Goal: Task Accomplishment & Management: Use online tool/utility

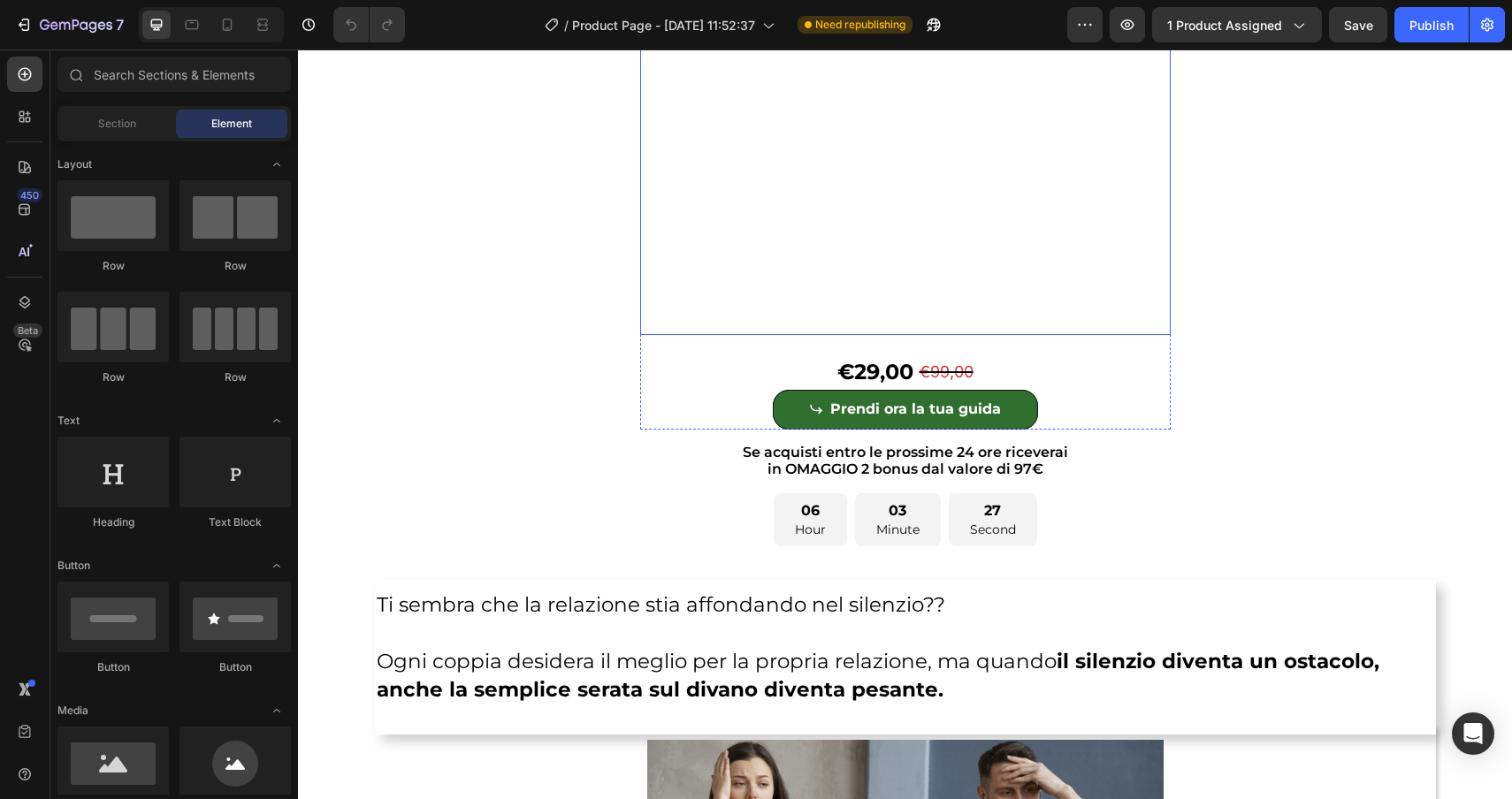
scroll to position [287, 0]
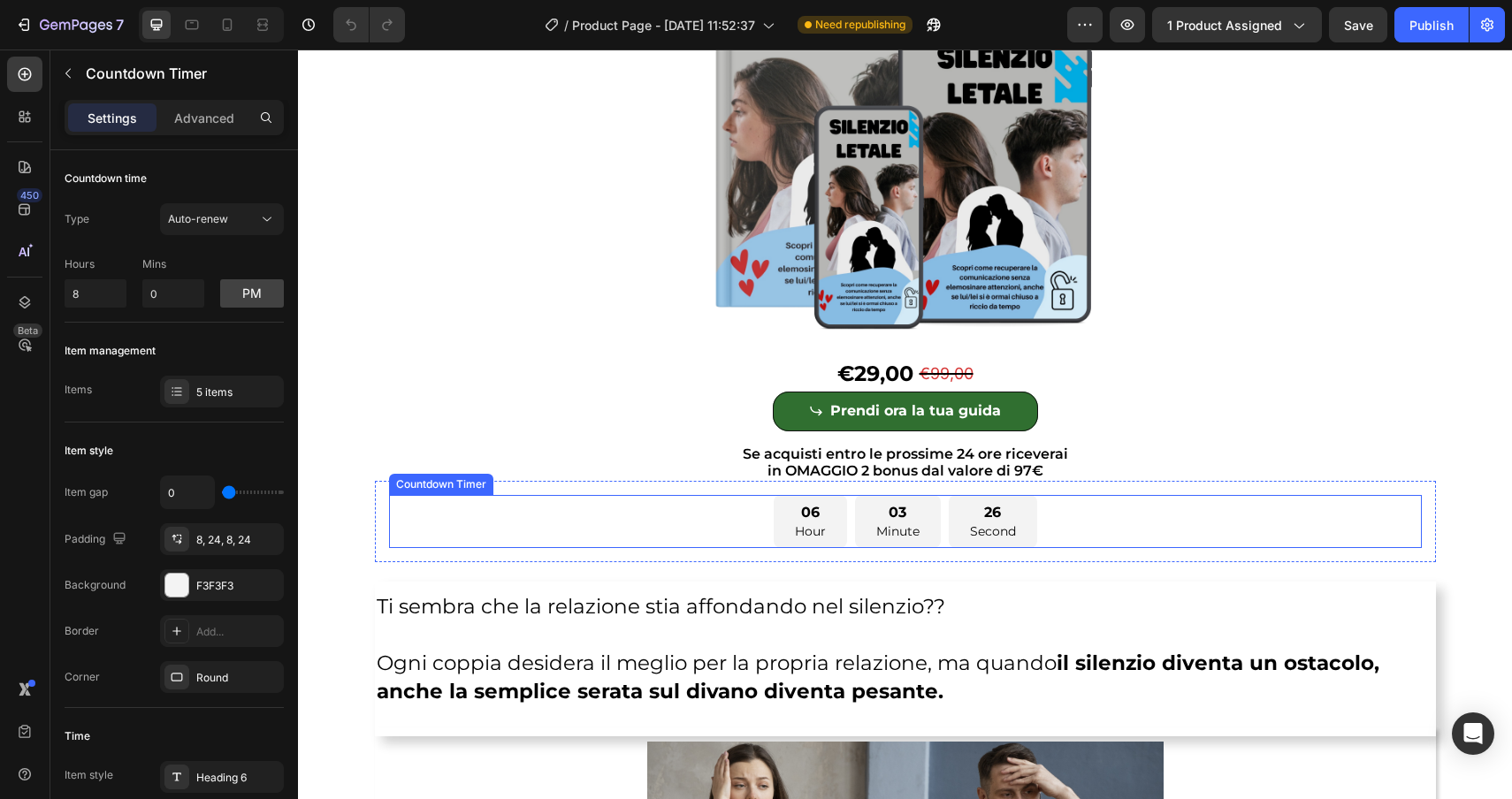
click at [798, 534] on p "Hour" at bounding box center [811, 532] width 31 height 17
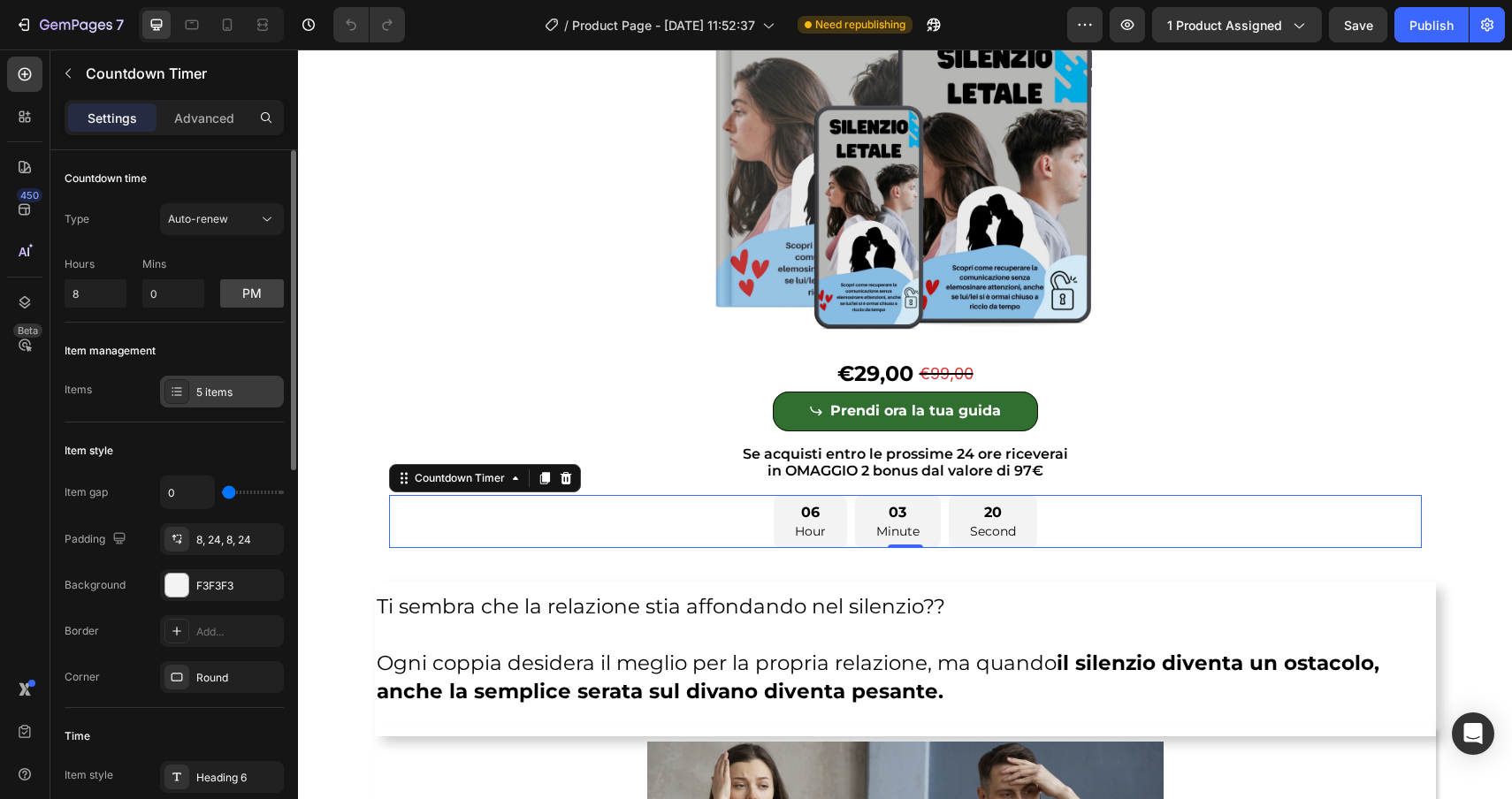
click at [191, 396] on div "5 items" at bounding box center [222, 391] width 124 height 32
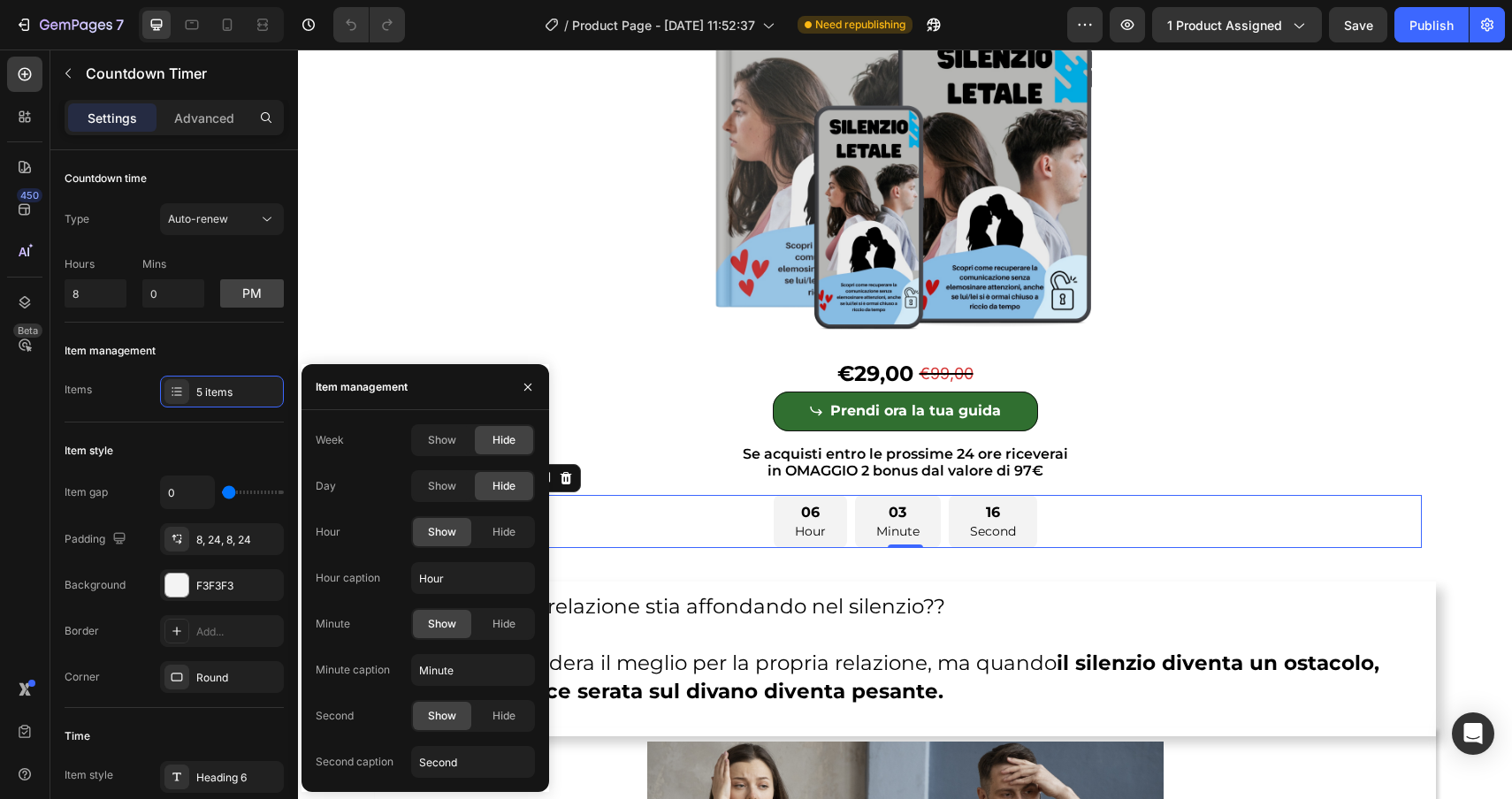
click at [482, 598] on div "Week Show Hide Day Show Hide Hour Show Hide Hour caption Hour Minute Show Hide …" at bounding box center [425, 600] width 219 height 353
click at [462, 570] on input "Hour" at bounding box center [473, 578] width 124 height 32
type input "Ore"
click at [477, 673] on input "Minute" at bounding box center [473, 670] width 124 height 32
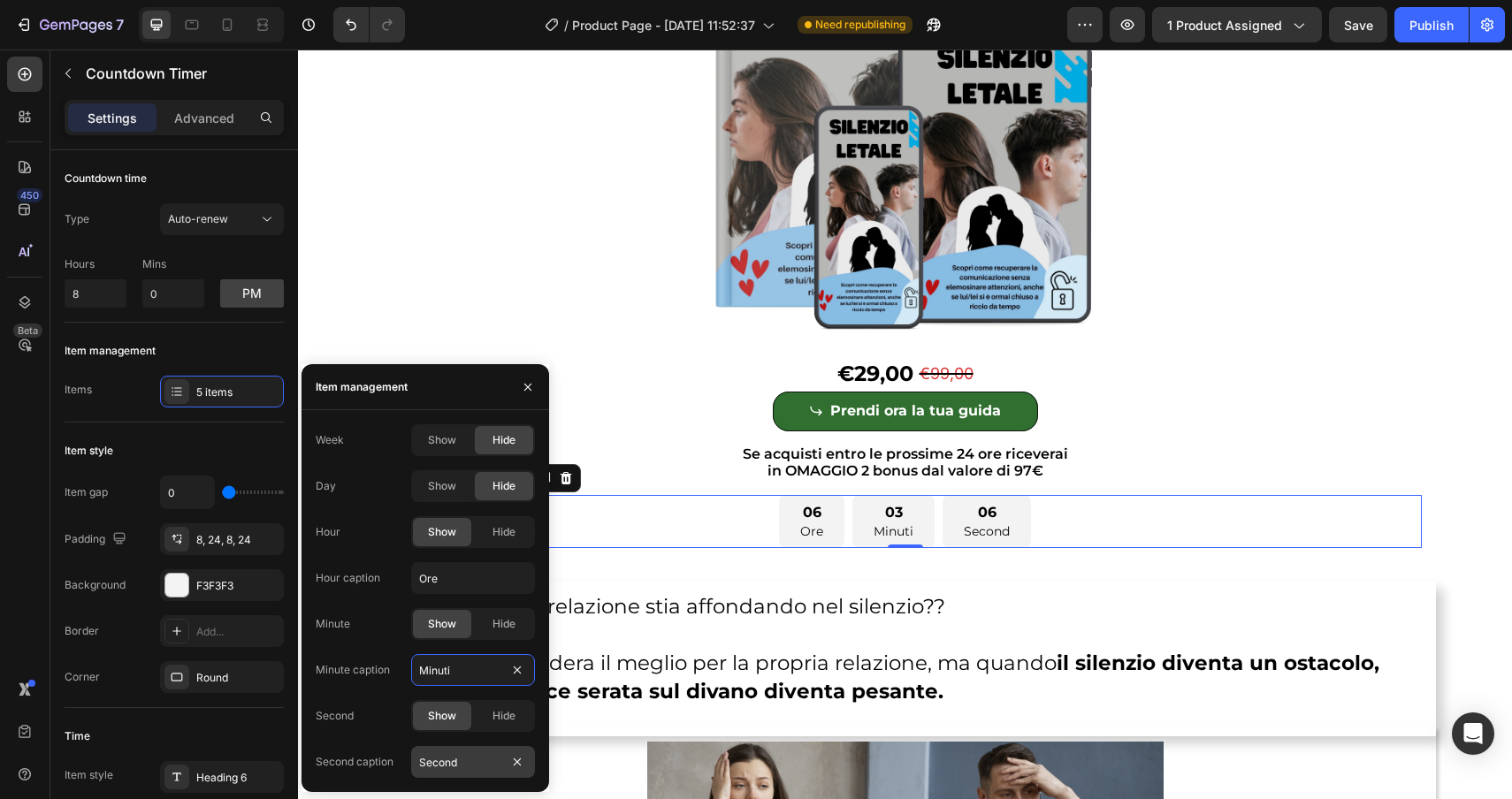
type input "Minuti"
click at [501, 763] on input "Second" at bounding box center [473, 761] width 124 height 32
type input "Secondi"
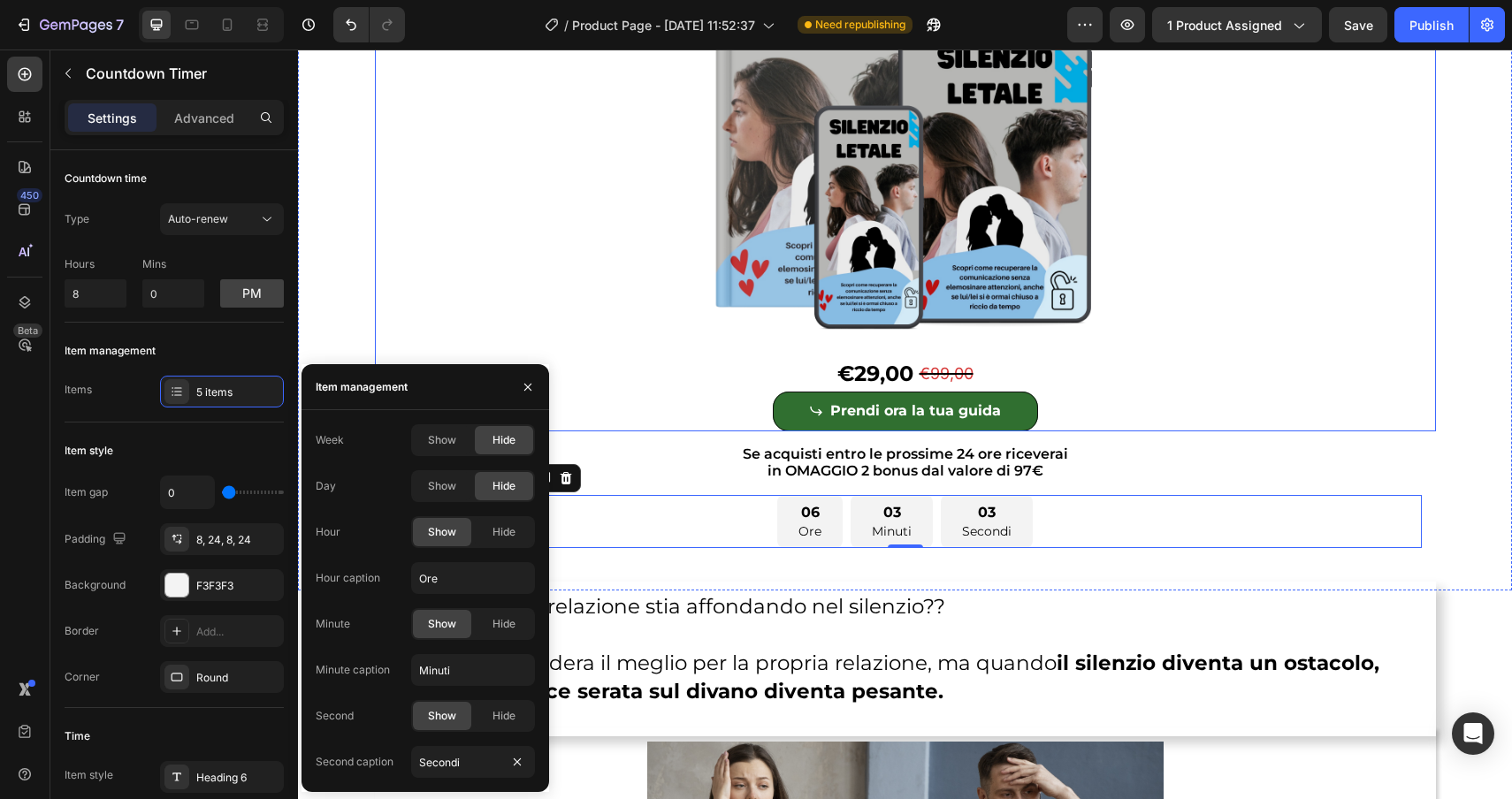
click at [522, 305] on div "Product Images €29,00 Product Price Product Price €99,00 Product Price Product …" at bounding box center [905, 185] width 1061 height 492
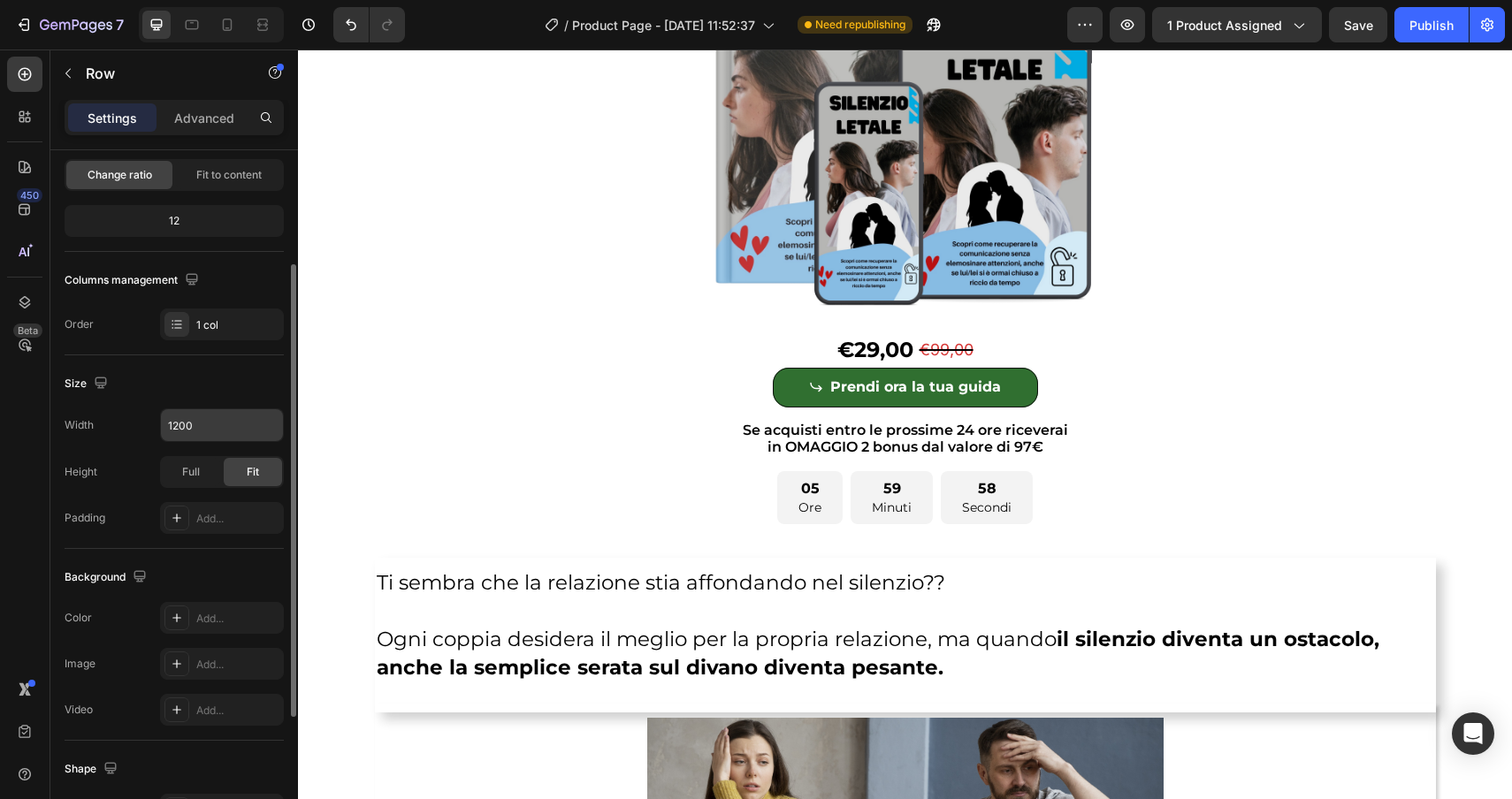
scroll to position [177, 0]
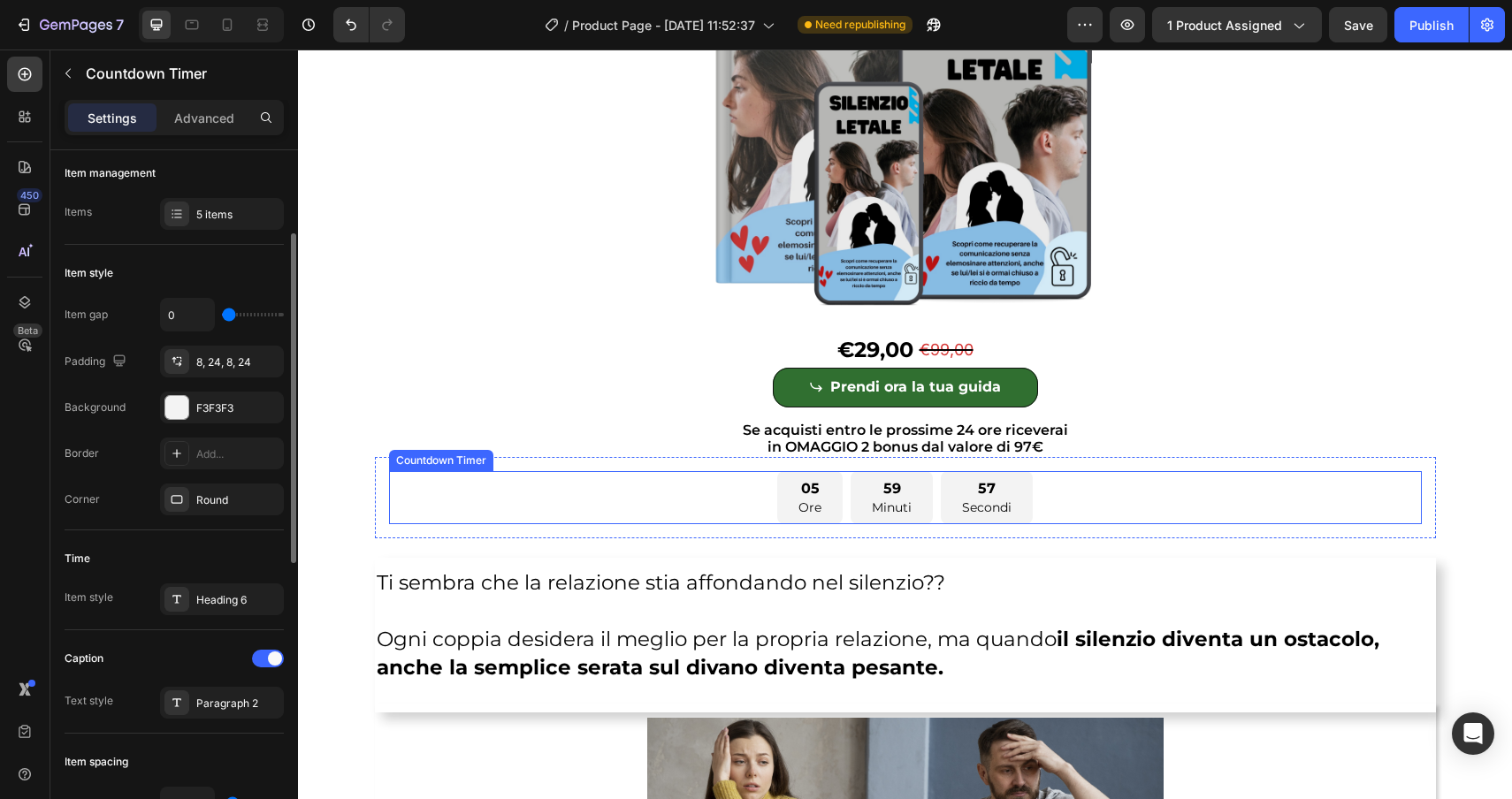
click at [756, 482] on div "05 Ore 59 Minuti 57 Secondi" at bounding box center [906, 498] width 1033 height 53
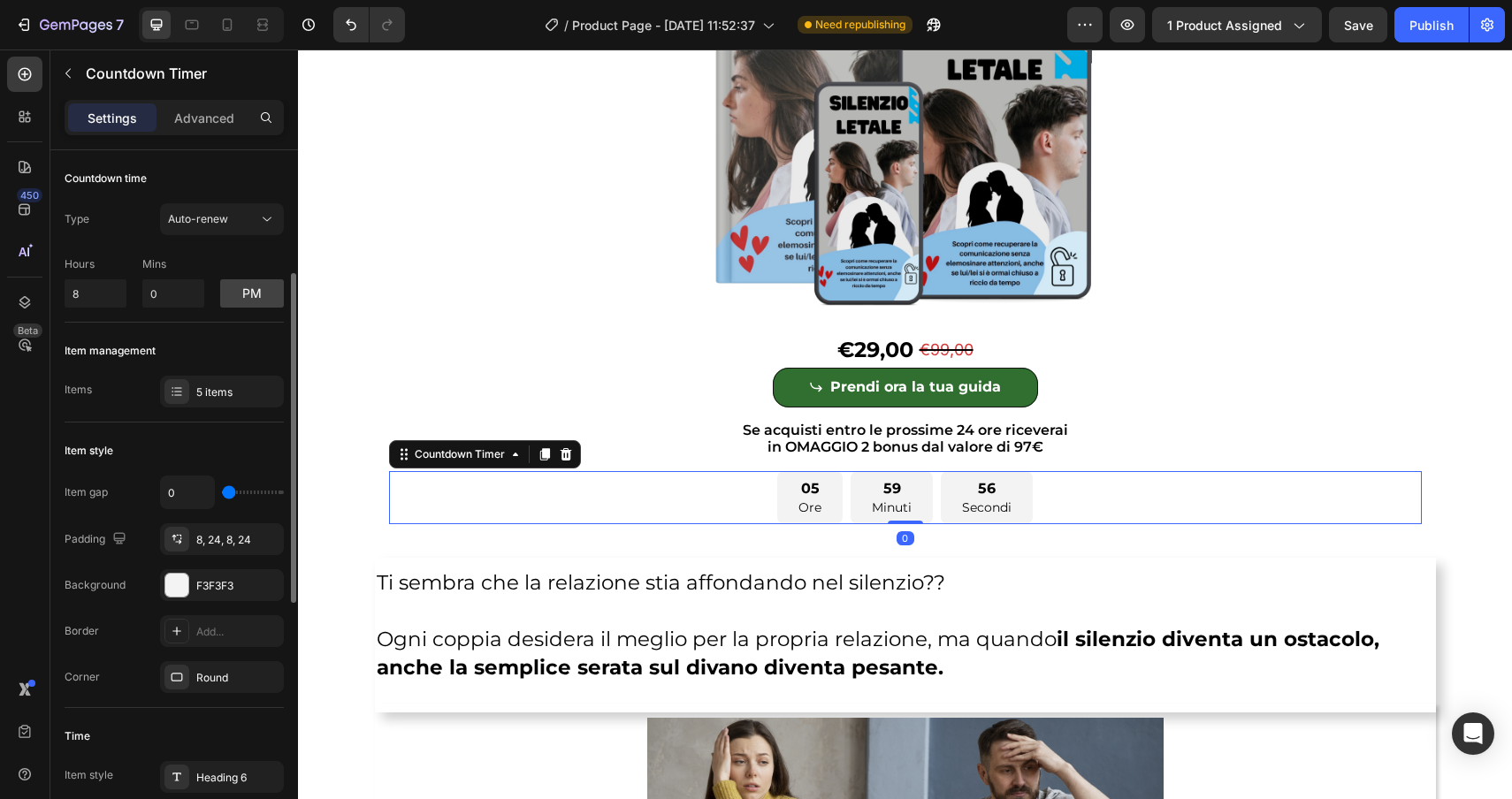
scroll to position [174, 0]
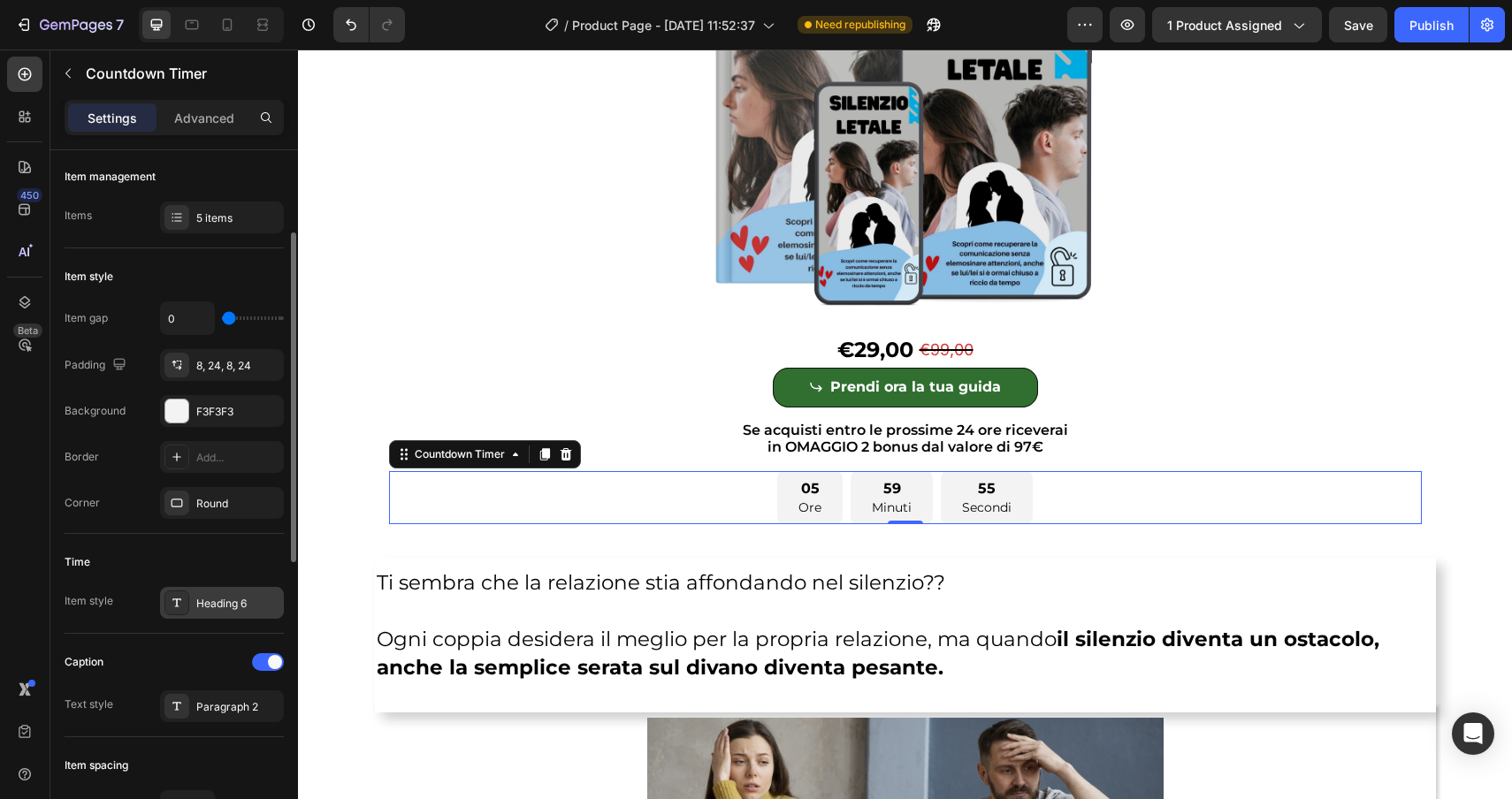
click at [225, 606] on div "Heading 6" at bounding box center [238, 603] width 83 height 15
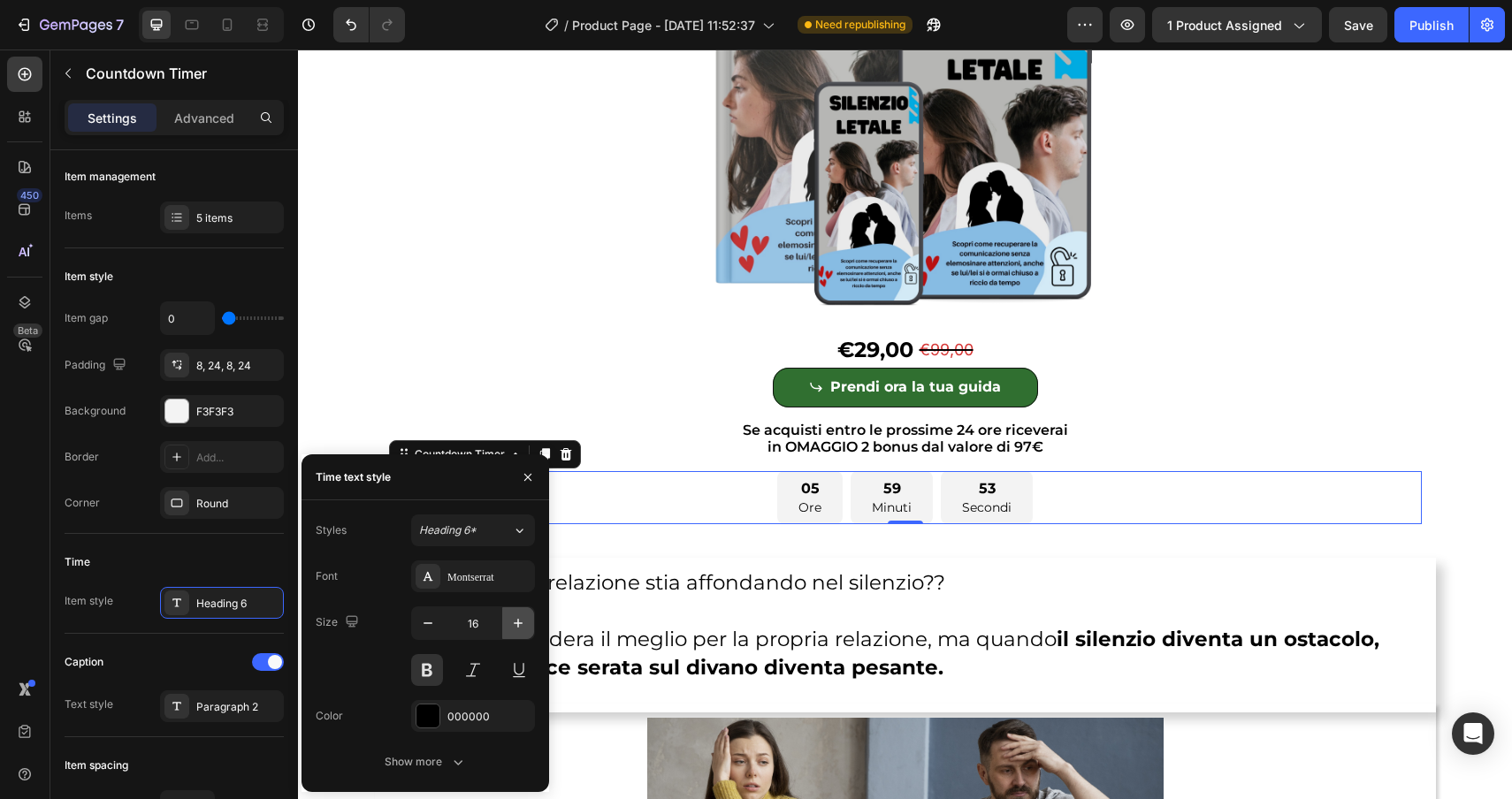
click at [524, 626] on icon "button" at bounding box center [518, 623] width 17 height 17
type input "18"
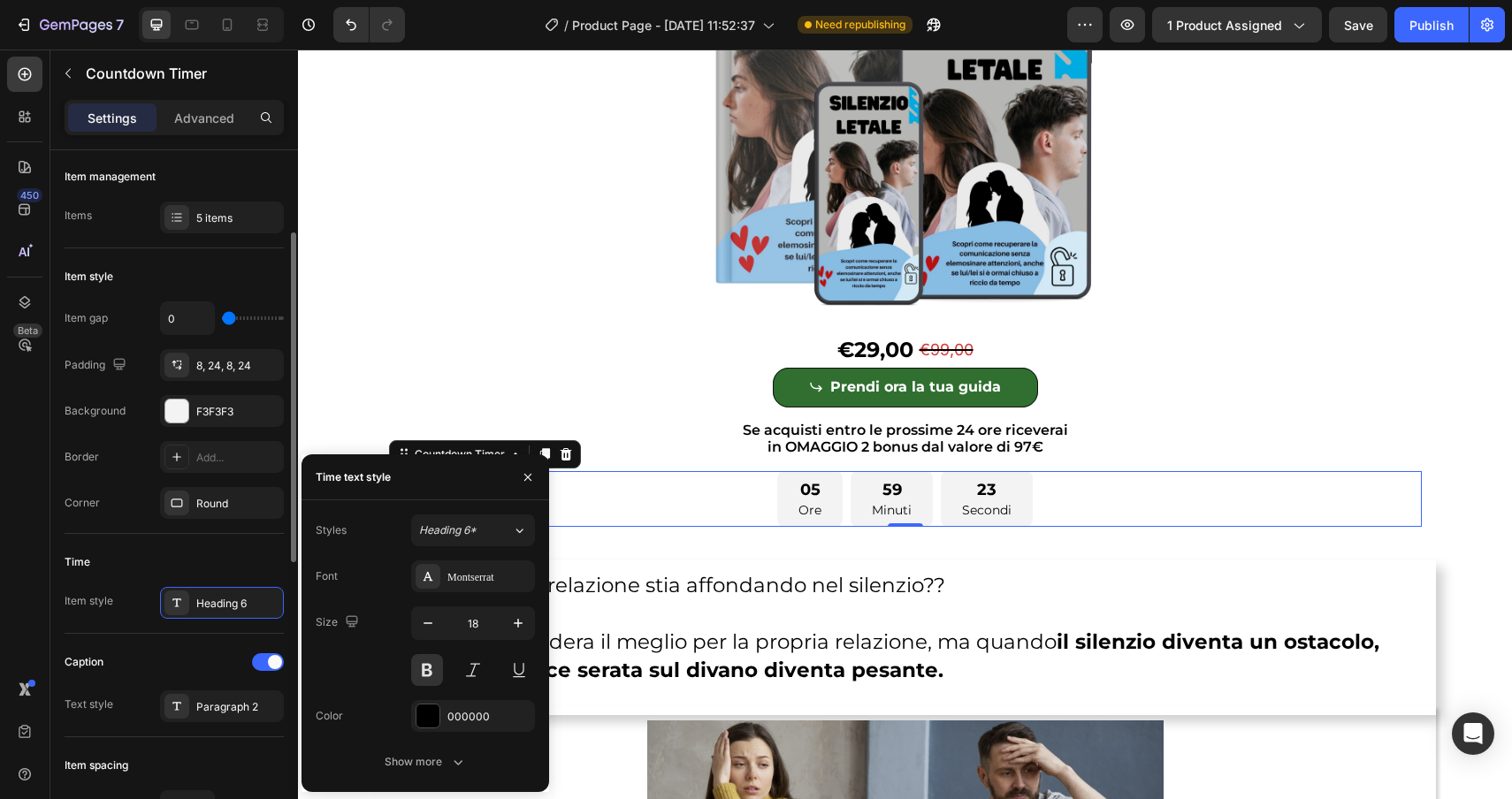
click at [178, 664] on div "Caption" at bounding box center [174, 661] width 219 height 28
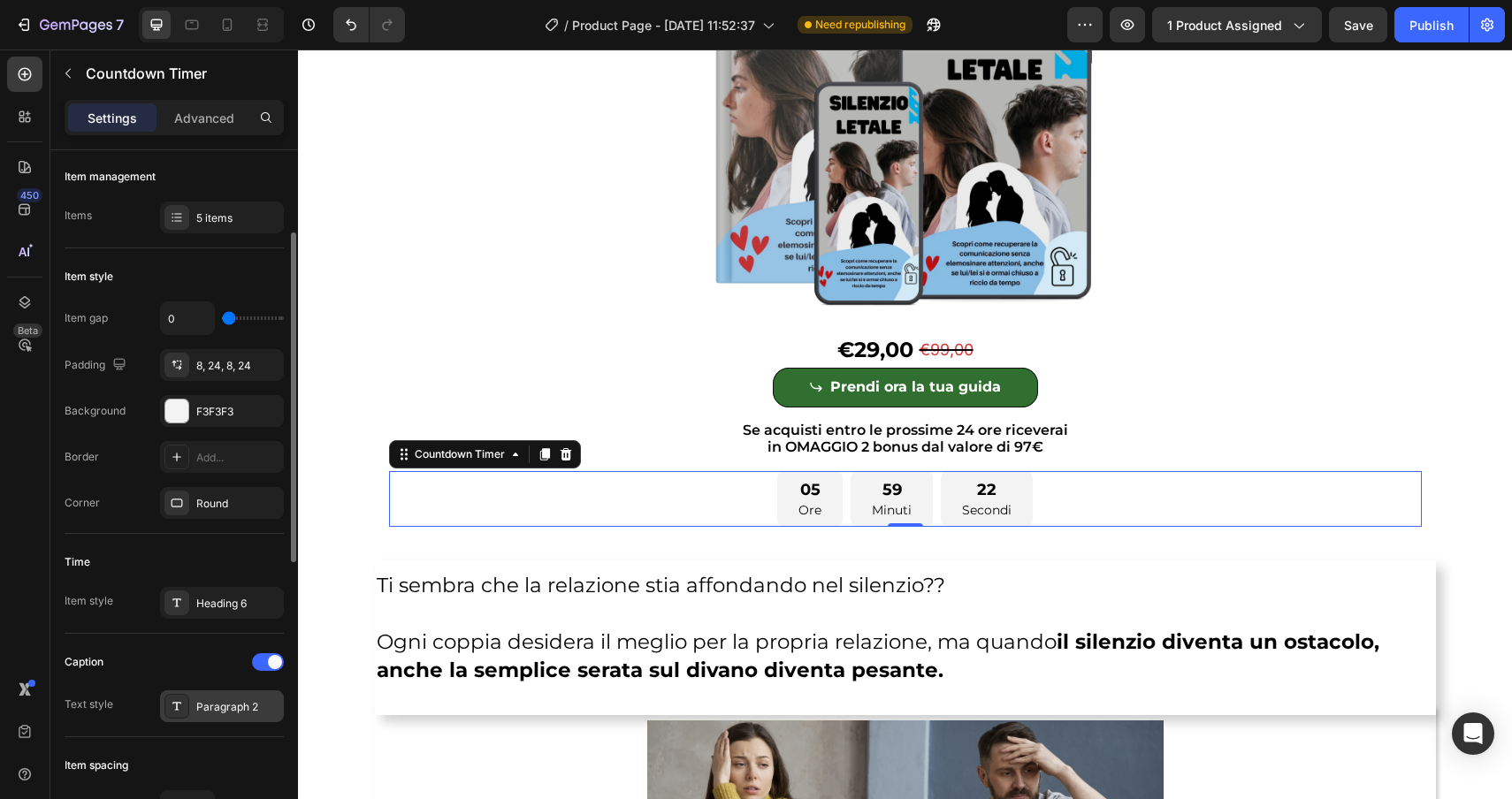
click at [198, 711] on div "Paragraph 2" at bounding box center [238, 707] width 83 height 15
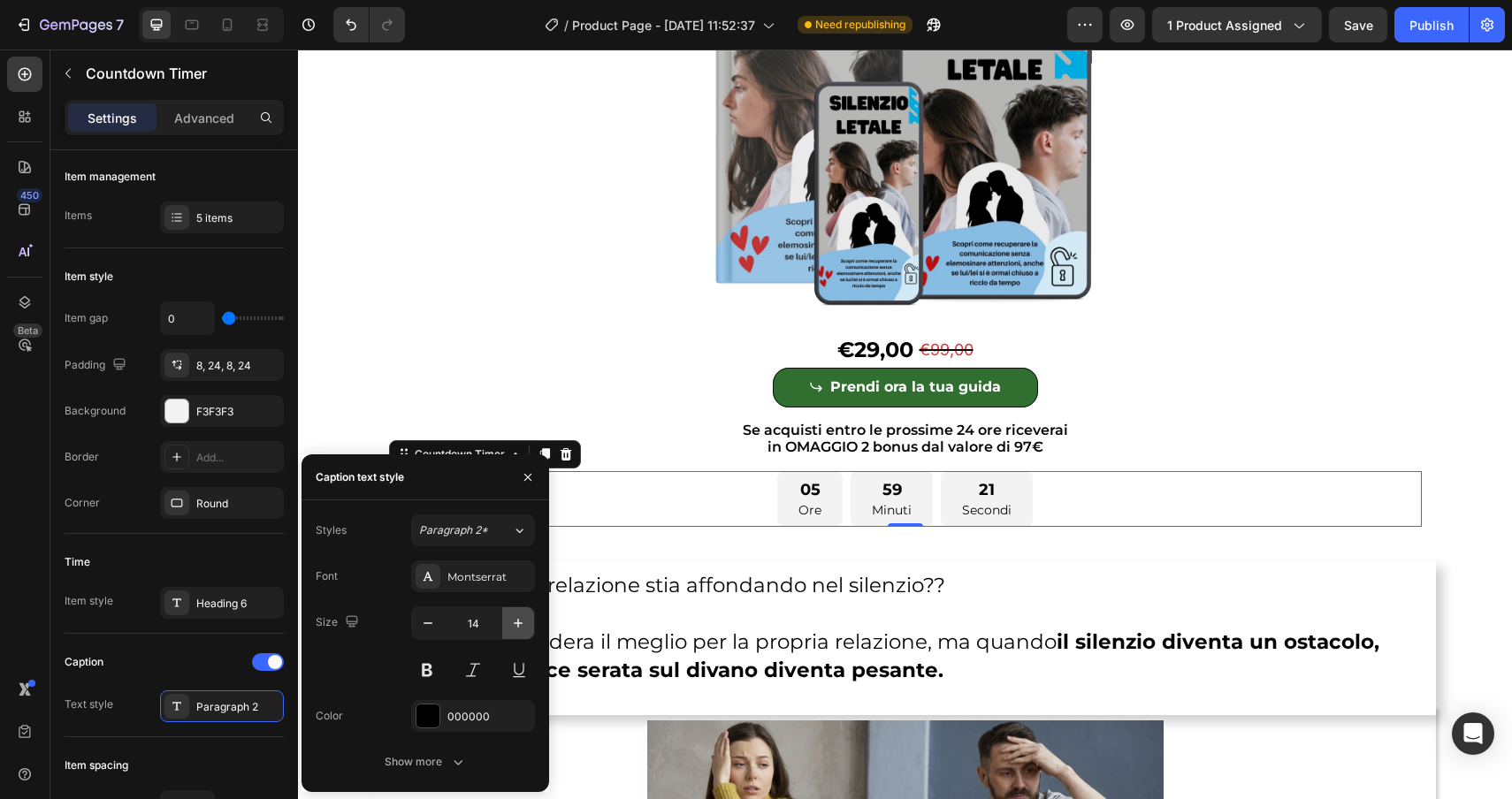
click at [522, 630] on icon "button" at bounding box center [518, 623] width 17 height 17
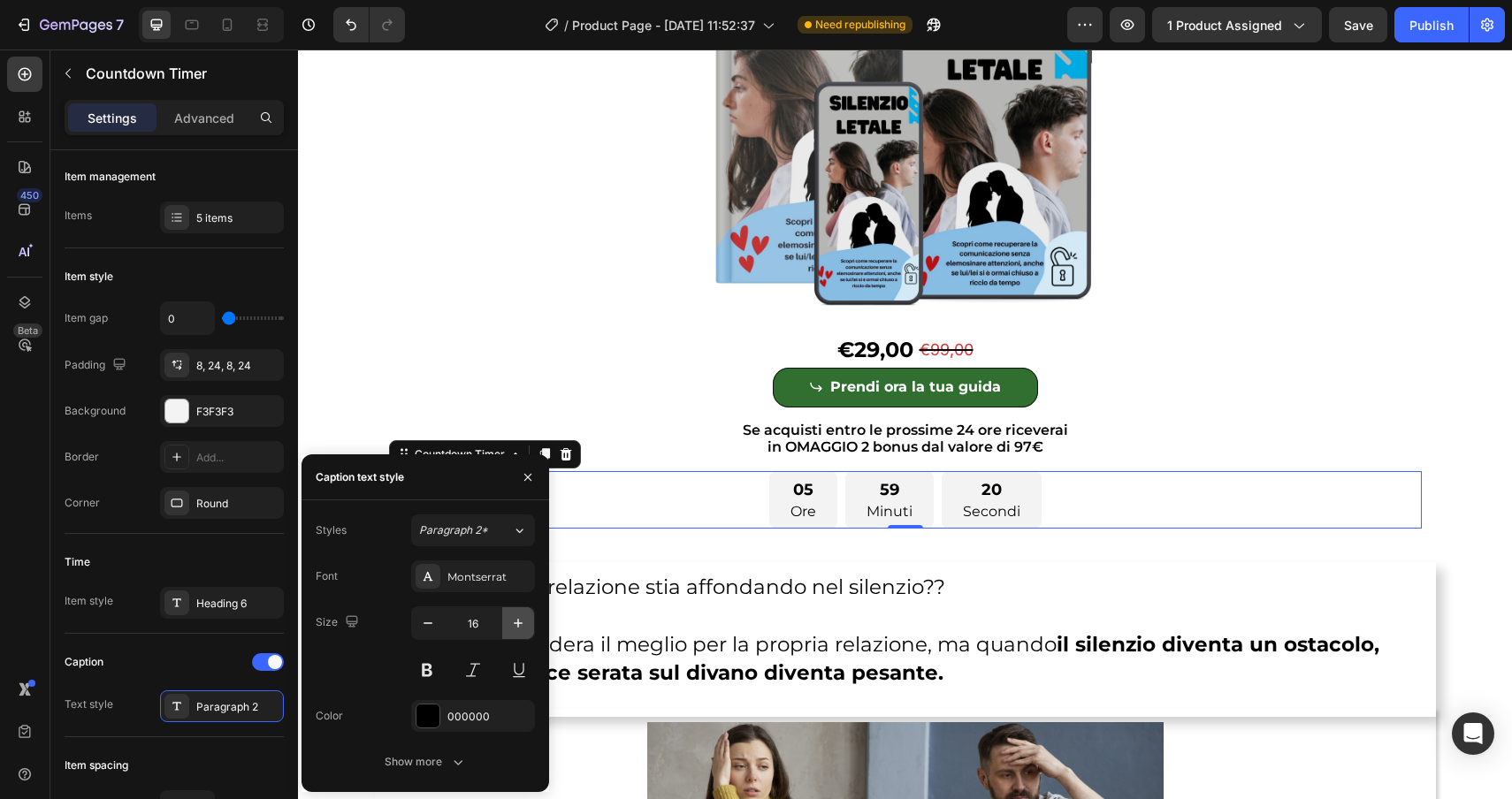
click at [522, 630] on icon "button" at bounding box center [518, 623] width 17 height 17
type input "17"
click at [429, 674] on button at bounding box center [426, 670] width 32 height 32
click at [473, 721] on div "000000" at bounding box center [473, 717] width 51 height 15
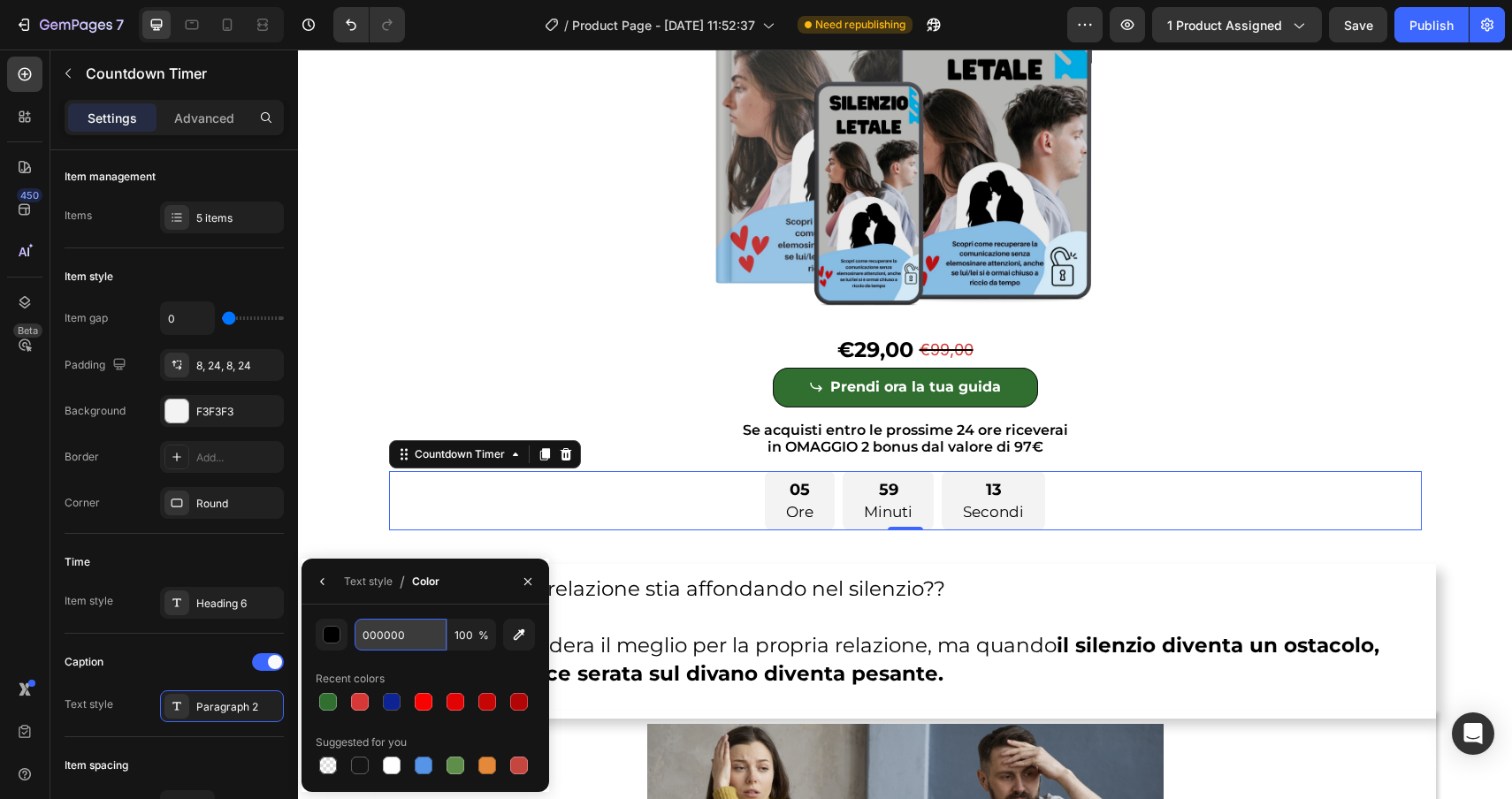
click at [424, 633] on input "000000" at bounding box center [400, 634] width 92 height 32
paste input "4D4D4D"
type input "4D4D4D"
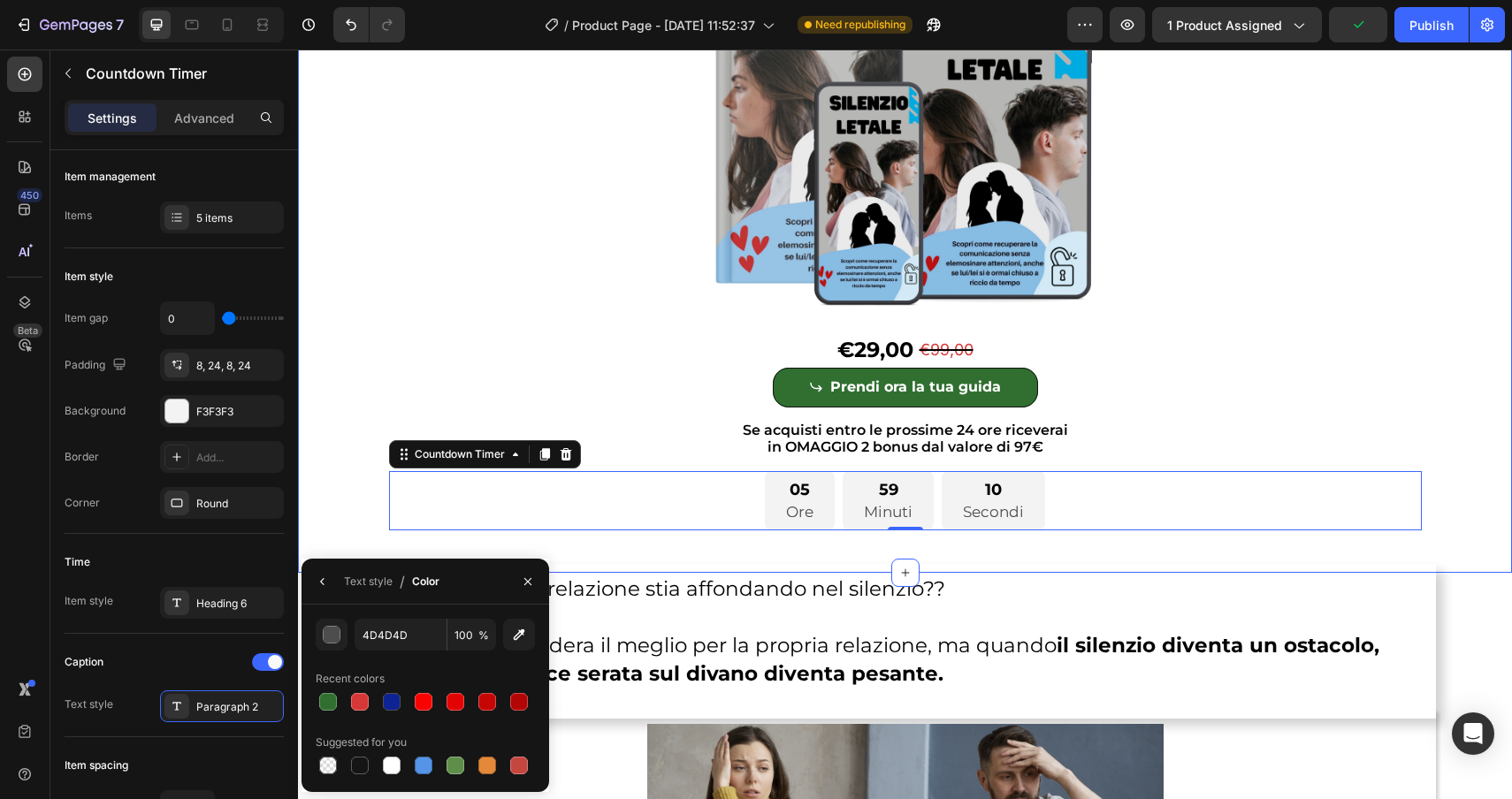
click at [356, 489] on div "Dormite nello stesso letto ma vi sentite PIÙ DISTANTI CHE MAIi? Le hai provate …" at bounding box center [905, 173] width 1214 height 741
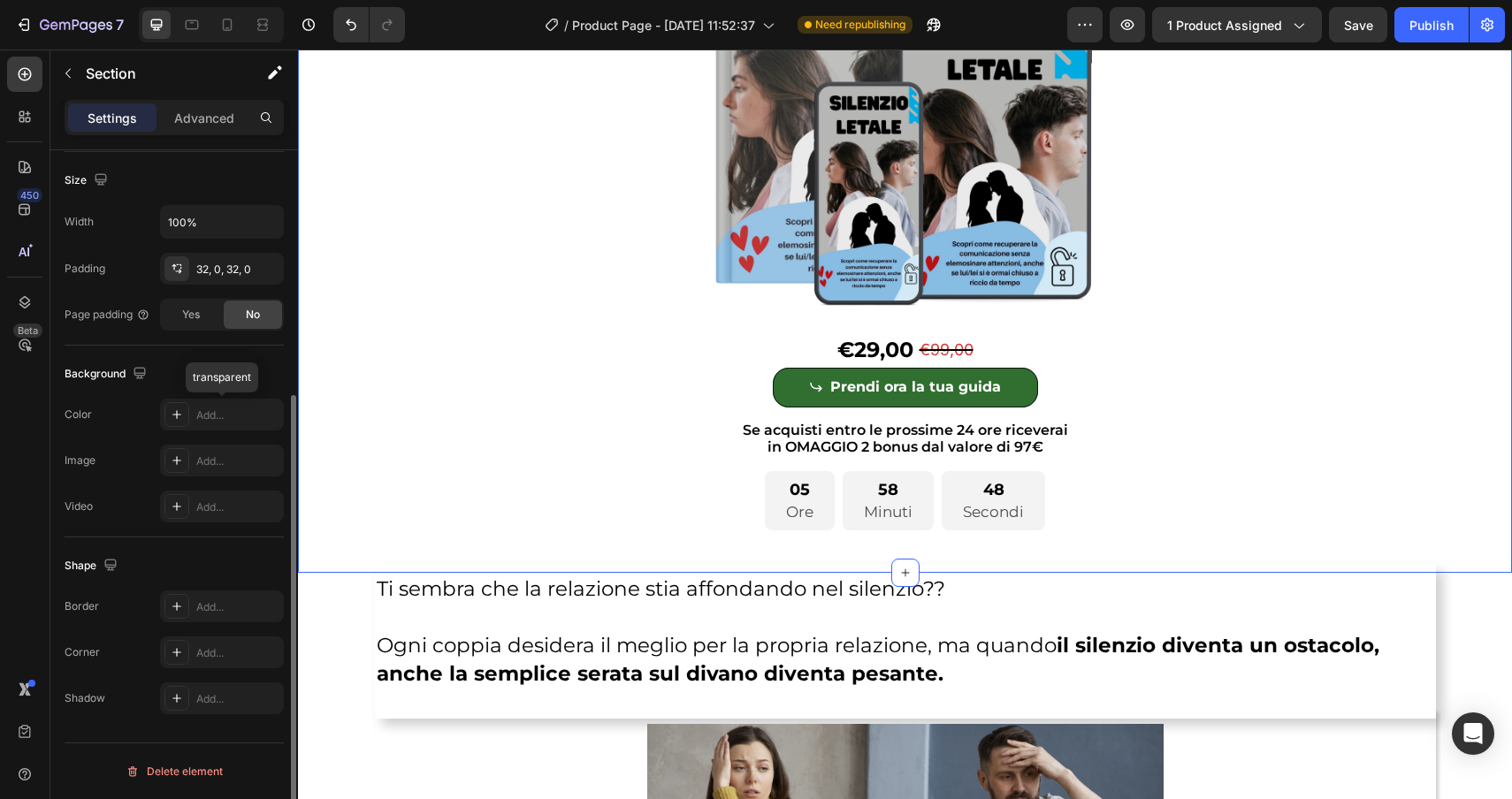
scroll to position [0, 0]
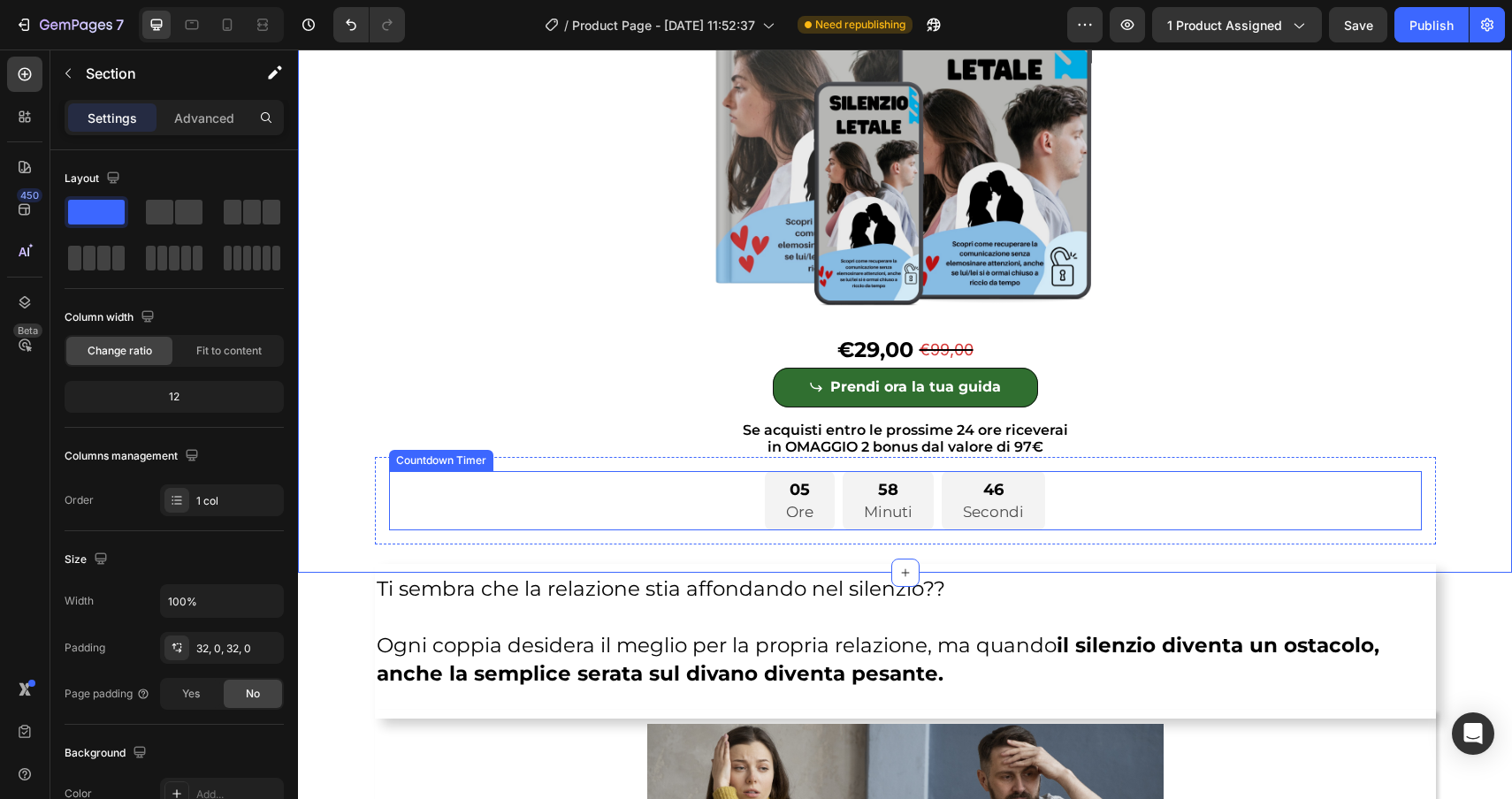
click at [756, 506] on div "05 Ore 58 Minuti 46 Secondi" at bounding box center [906, 501] width 1033 height 59
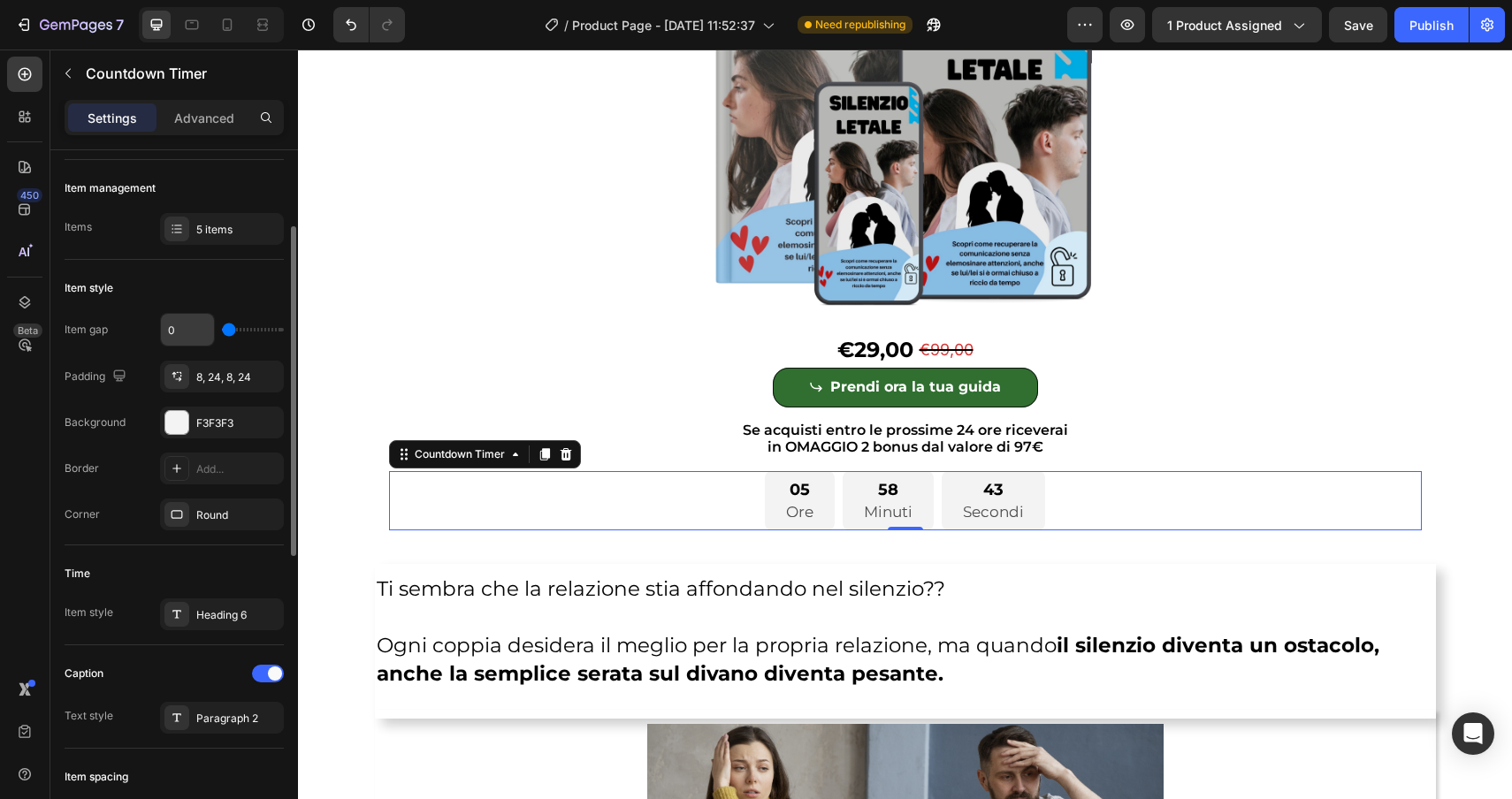
scroll to position [161, 0]
click at [196, 615] on div "Heading 6" at bounding box center [222, 616] width 124 height 32
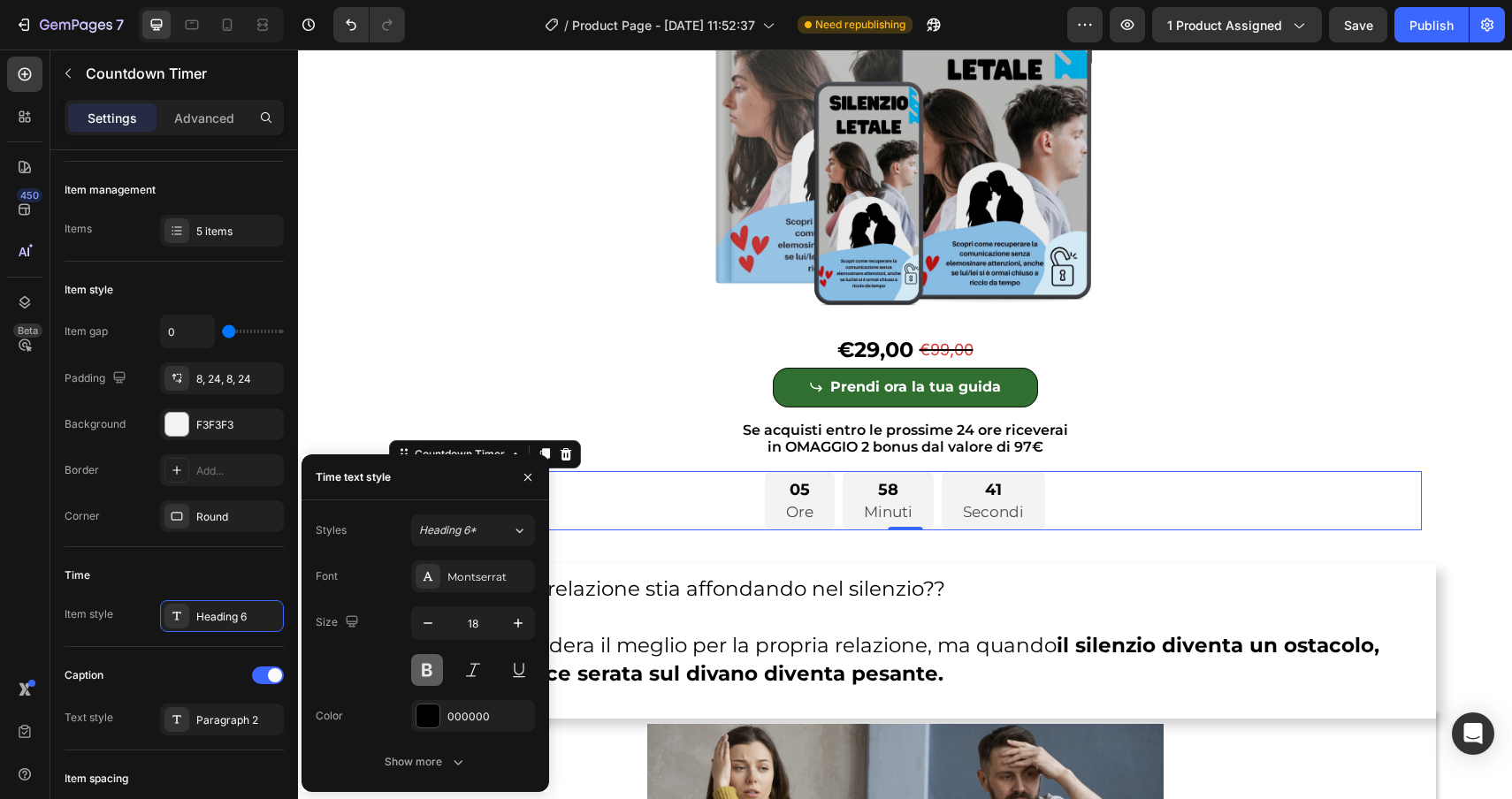
click at [420, 672] on button at bounding box center [426, 670] width 32 height 32
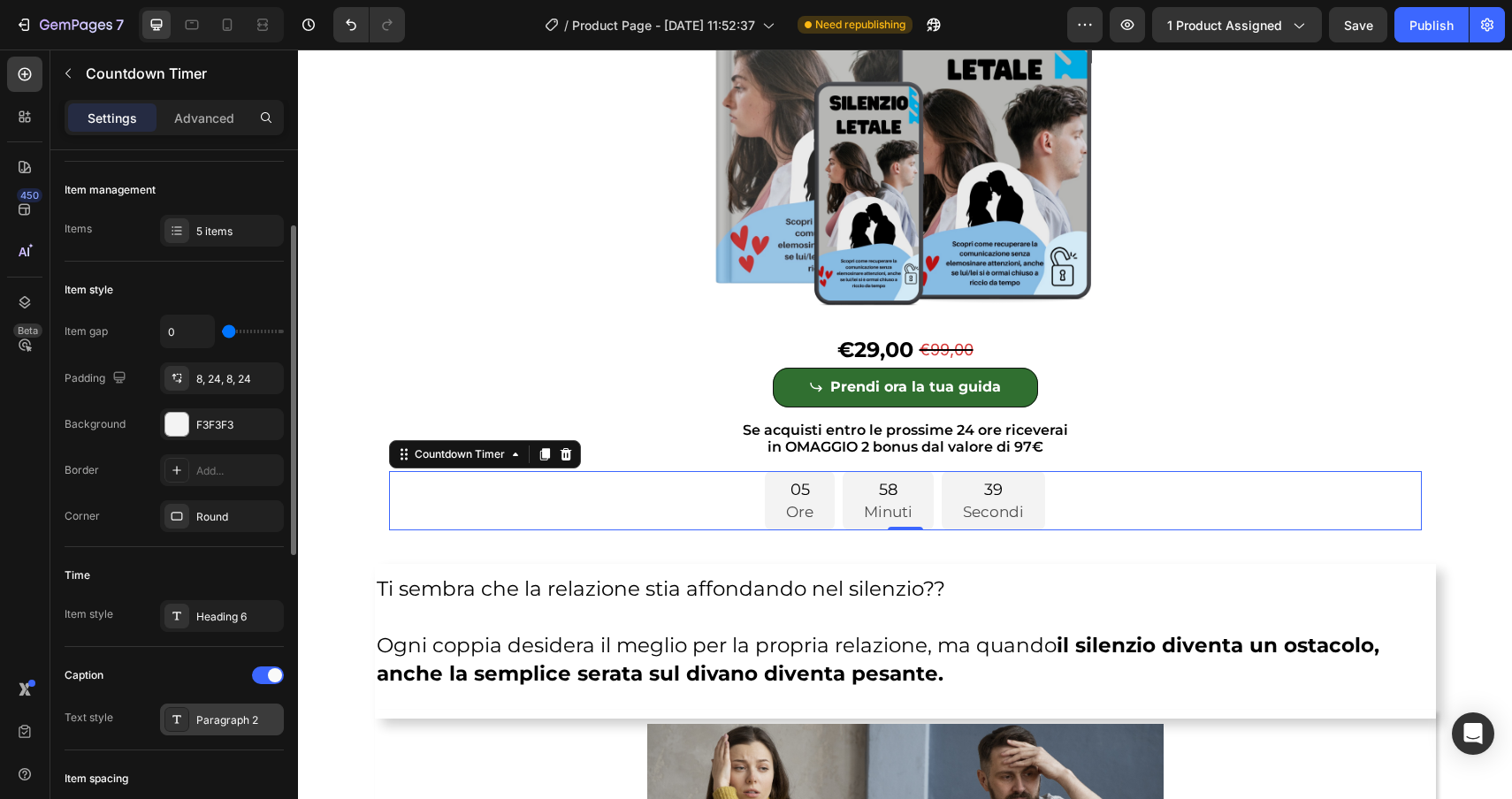
click at [190, 727] on div "Paragraph 2" at bounding box center [222, 720] width 124 height 32
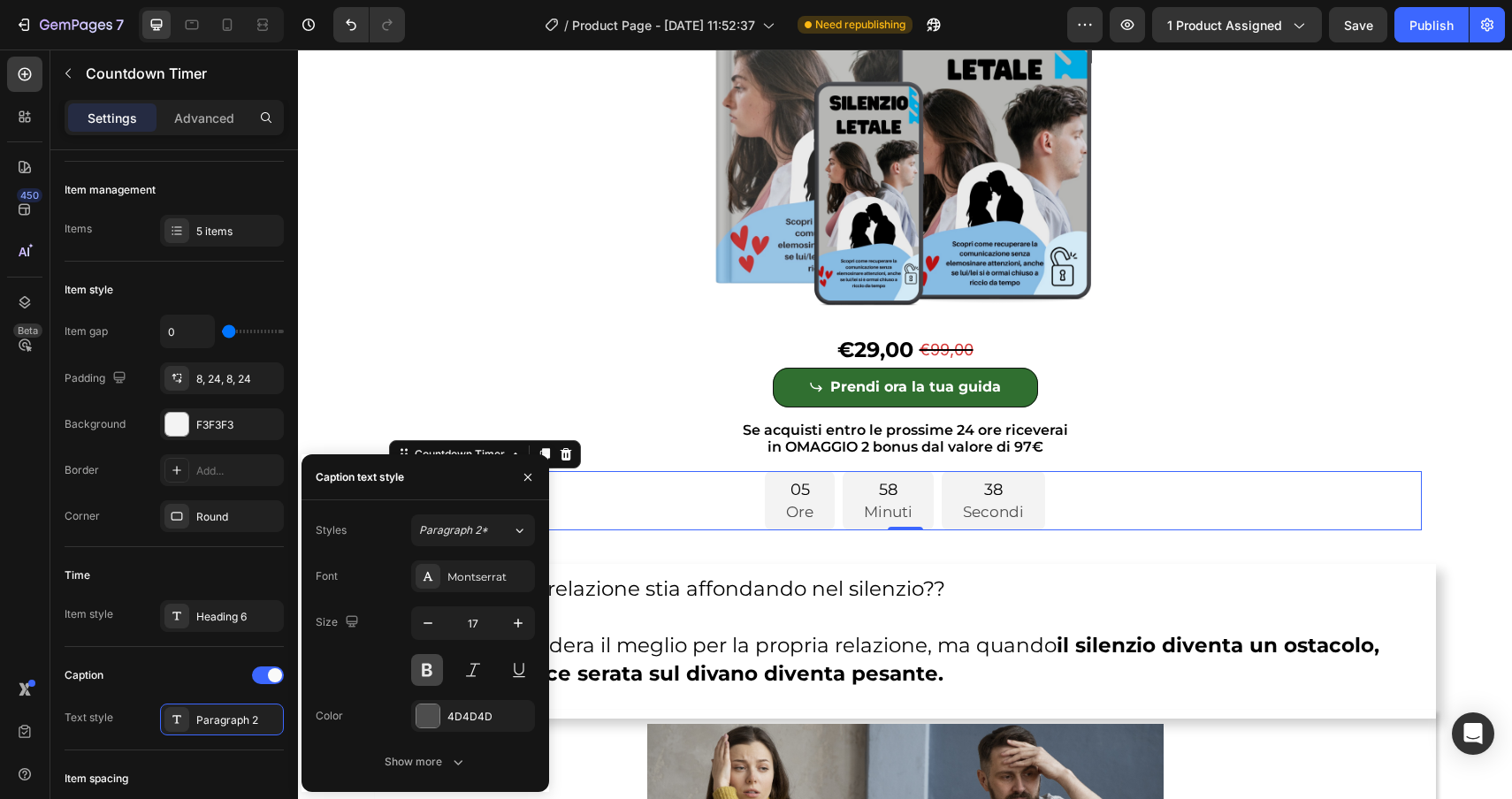
click at [434, 668] on button at bounding box center [426, 670] width 32 height 32
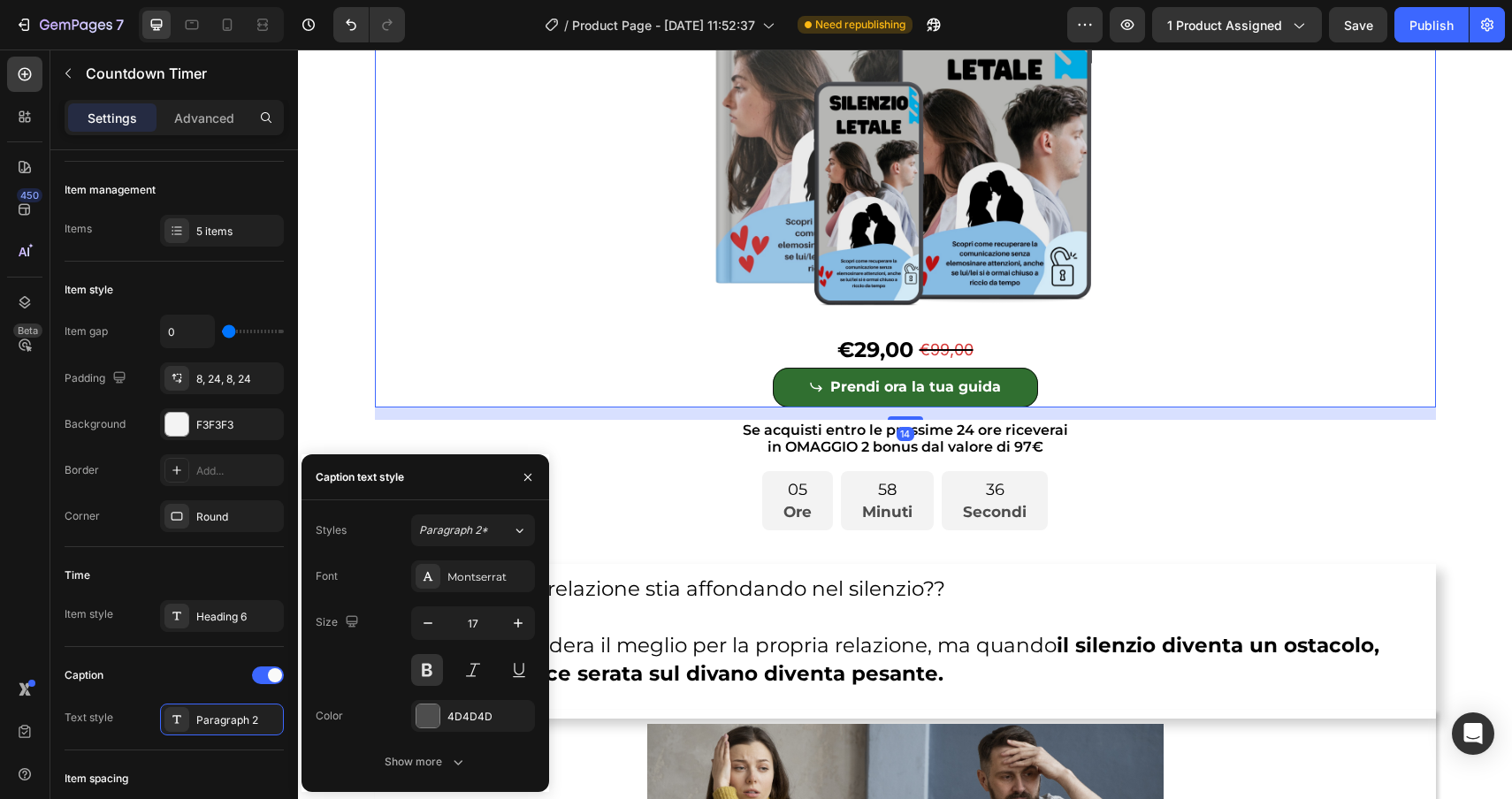
click at [439, 310] on div "Product Images €29,00 Product Price Product Price €99,00 Product Price Product …" at bounding box center [905, 161] width 1061 height 492
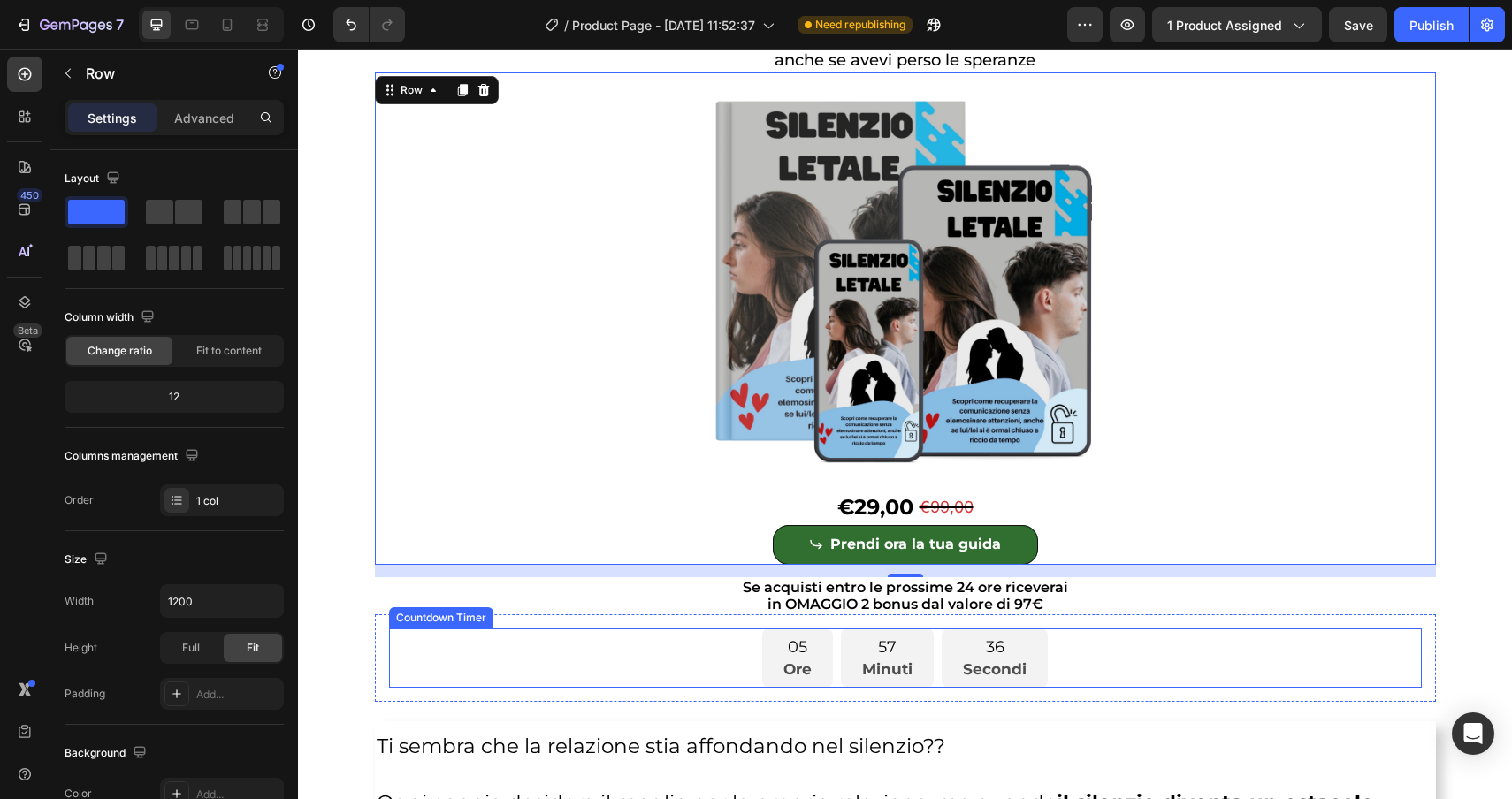
scroll to position [257, 0]
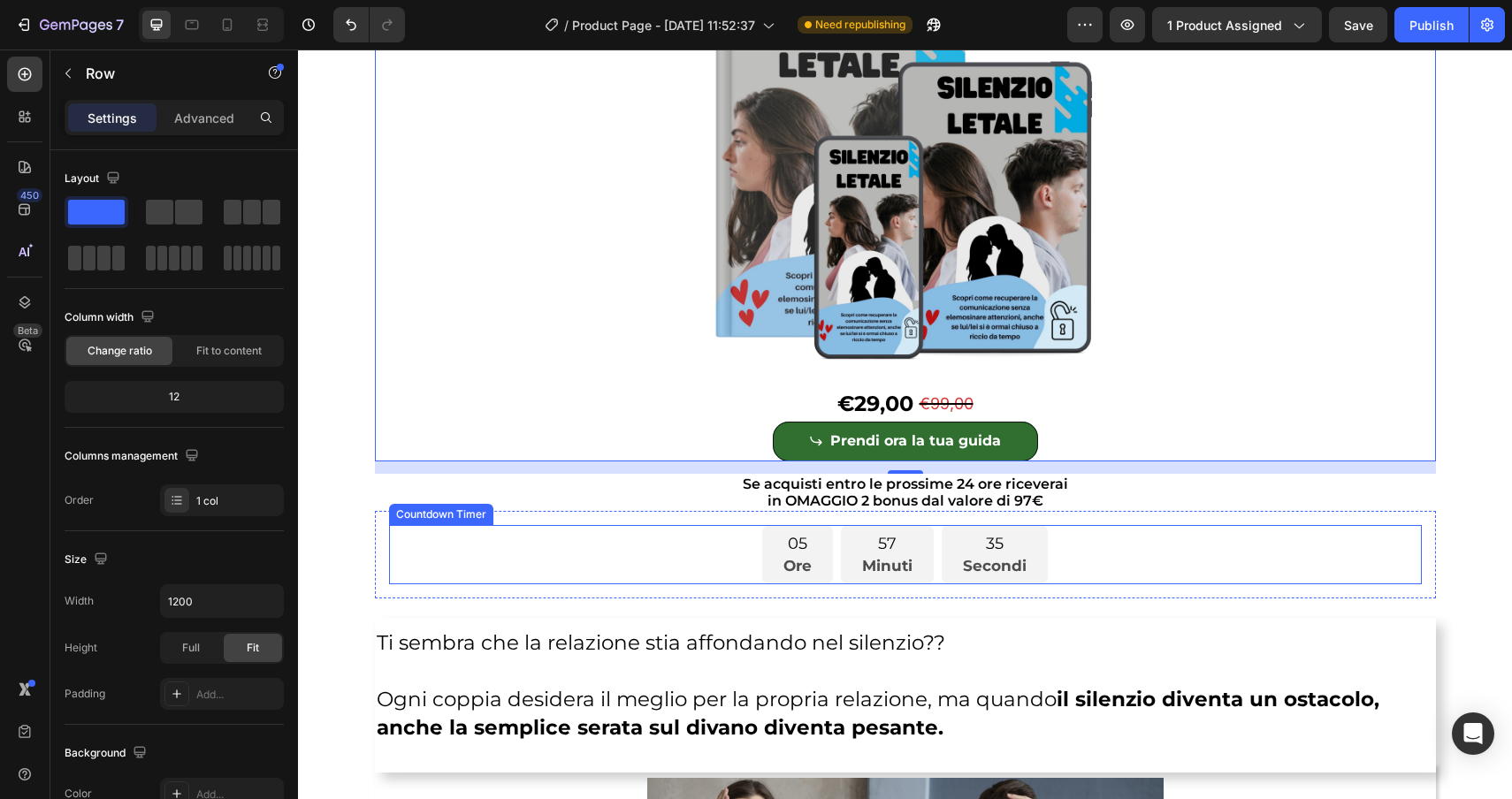
click at [466, 553] on div "05 Ore 57 Minuti 35 Secondi" at bounding box center [906, 554] width 1033 height 59
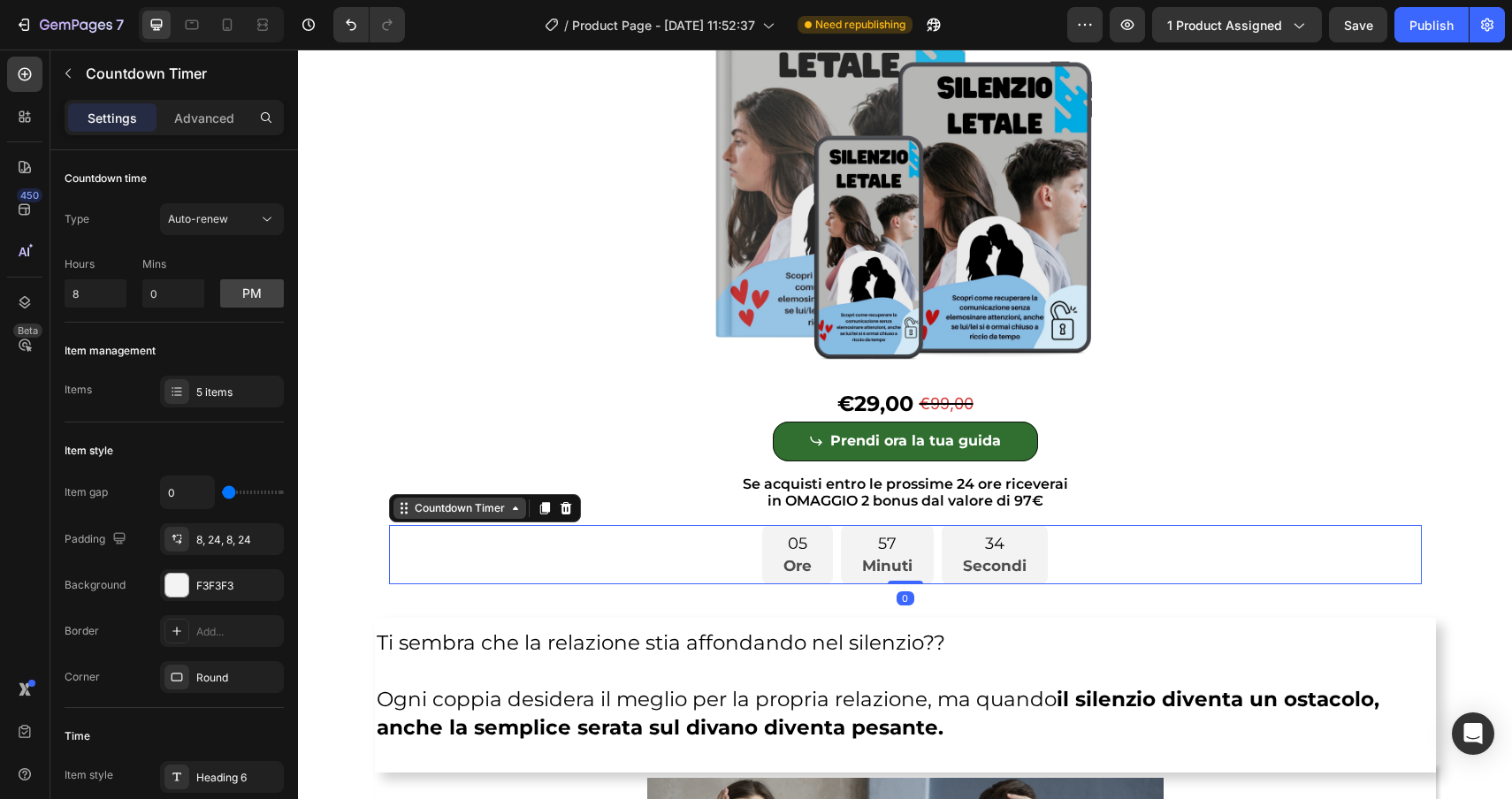
click at [451, 513] on div "Countdown Timer" at bounding box center [459, 508] width 97 height 15
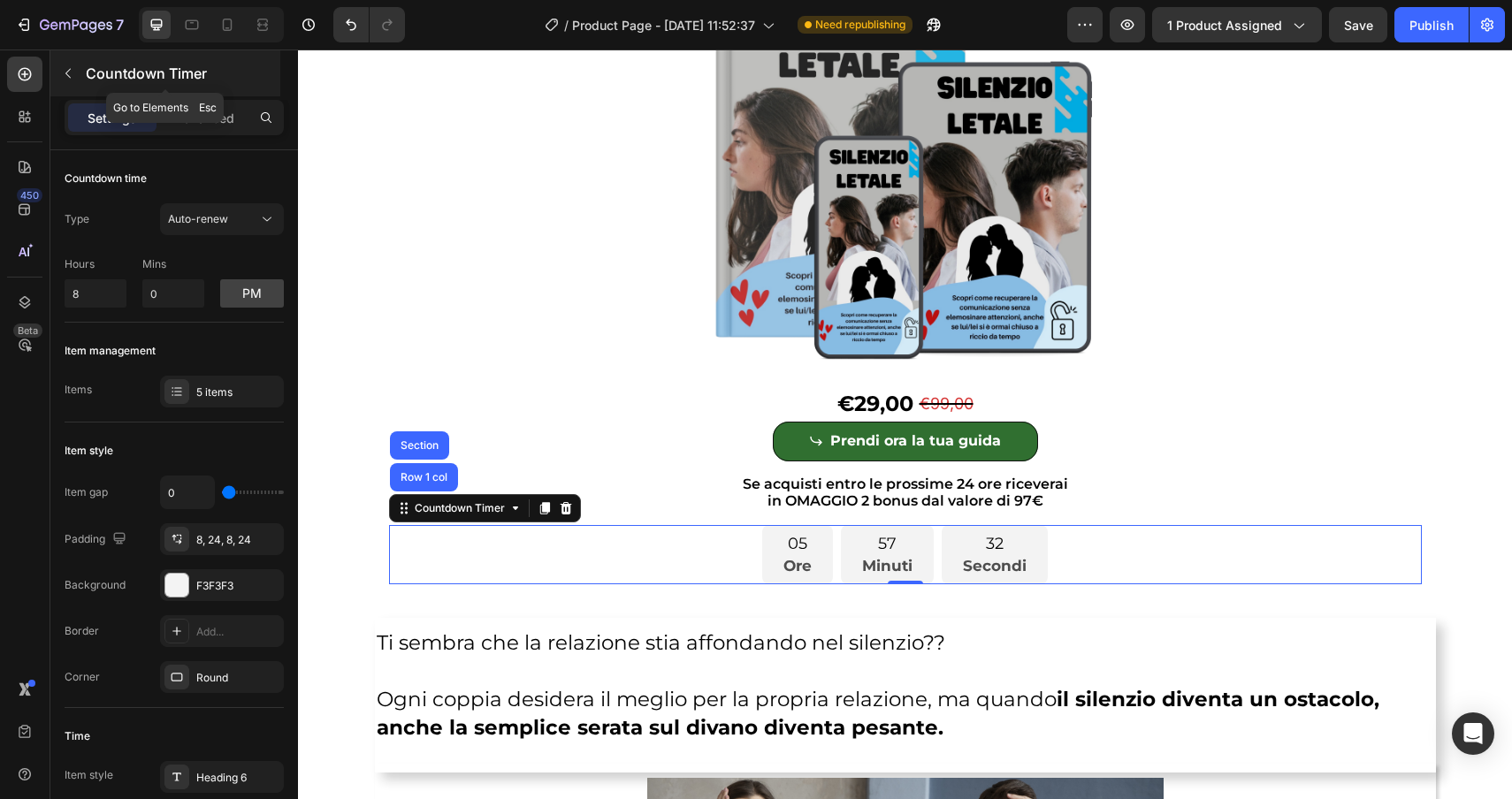
click at [62, 73] on icon "button" at bounding box center [68, 73] width 15 height 15
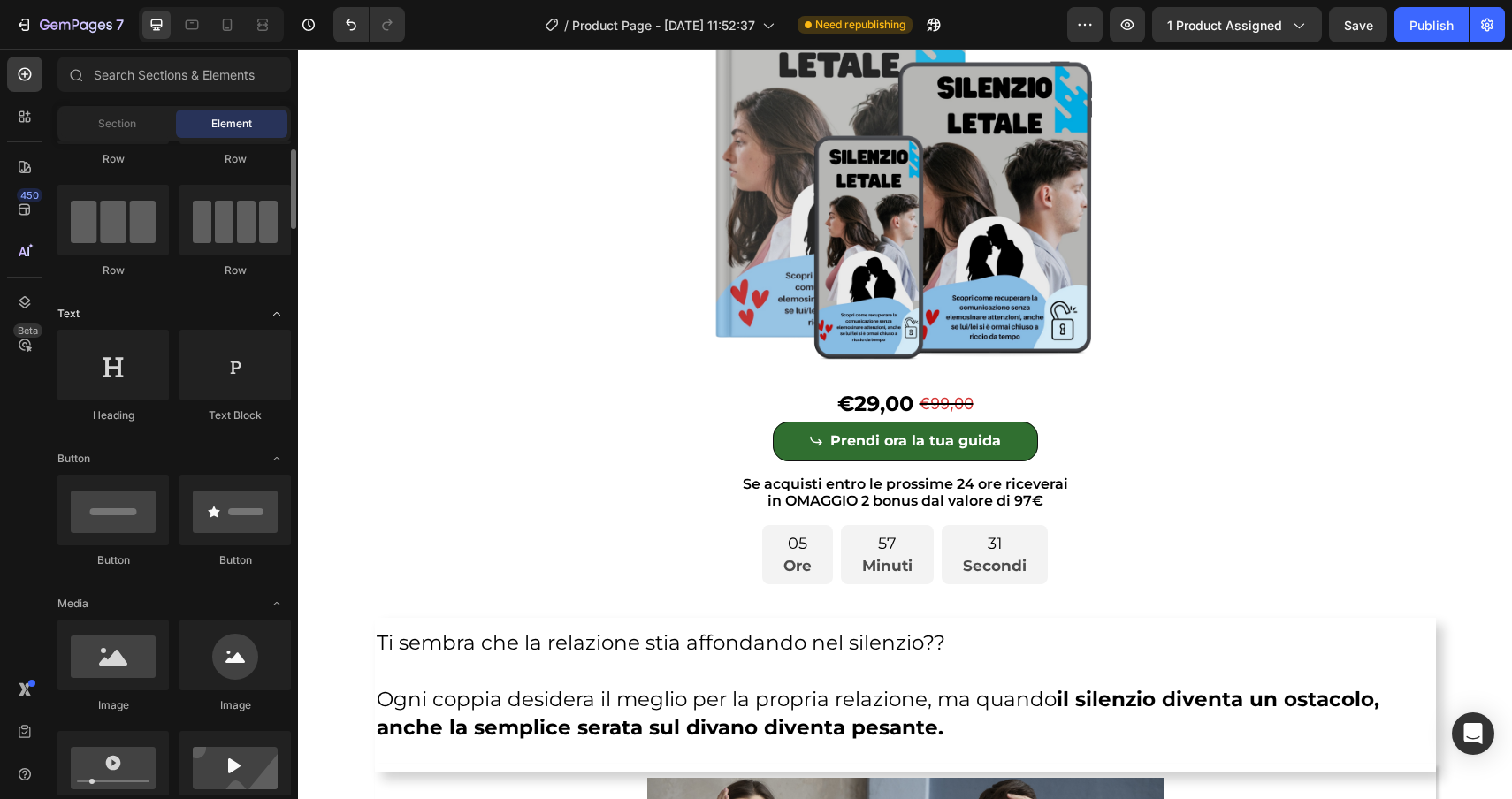
scroll to position [108, 0]
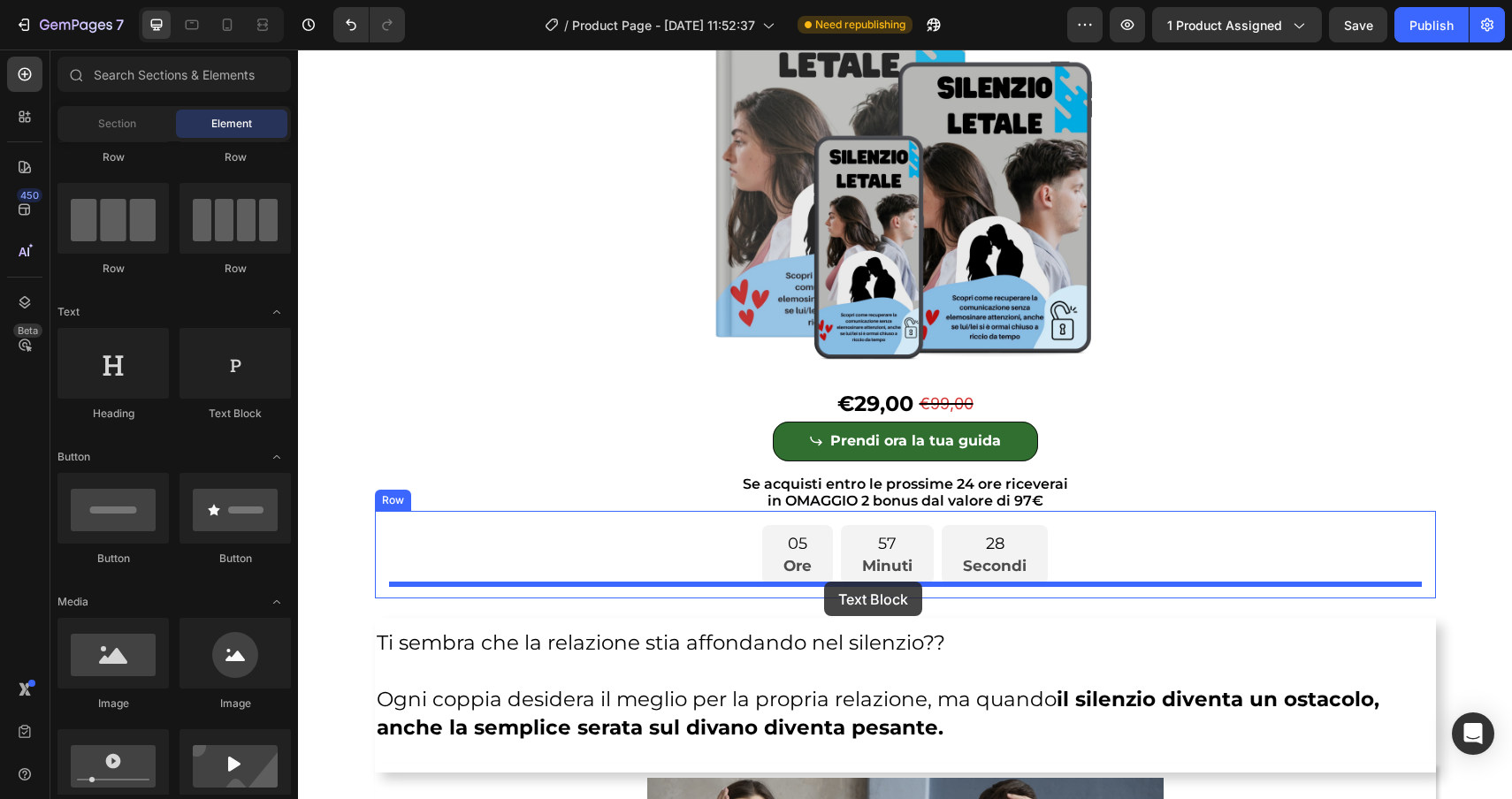
drag, startPoint x: 516, startPoint y: 423, endPoint x: 824, endPoint y: 582, distance: 346.6
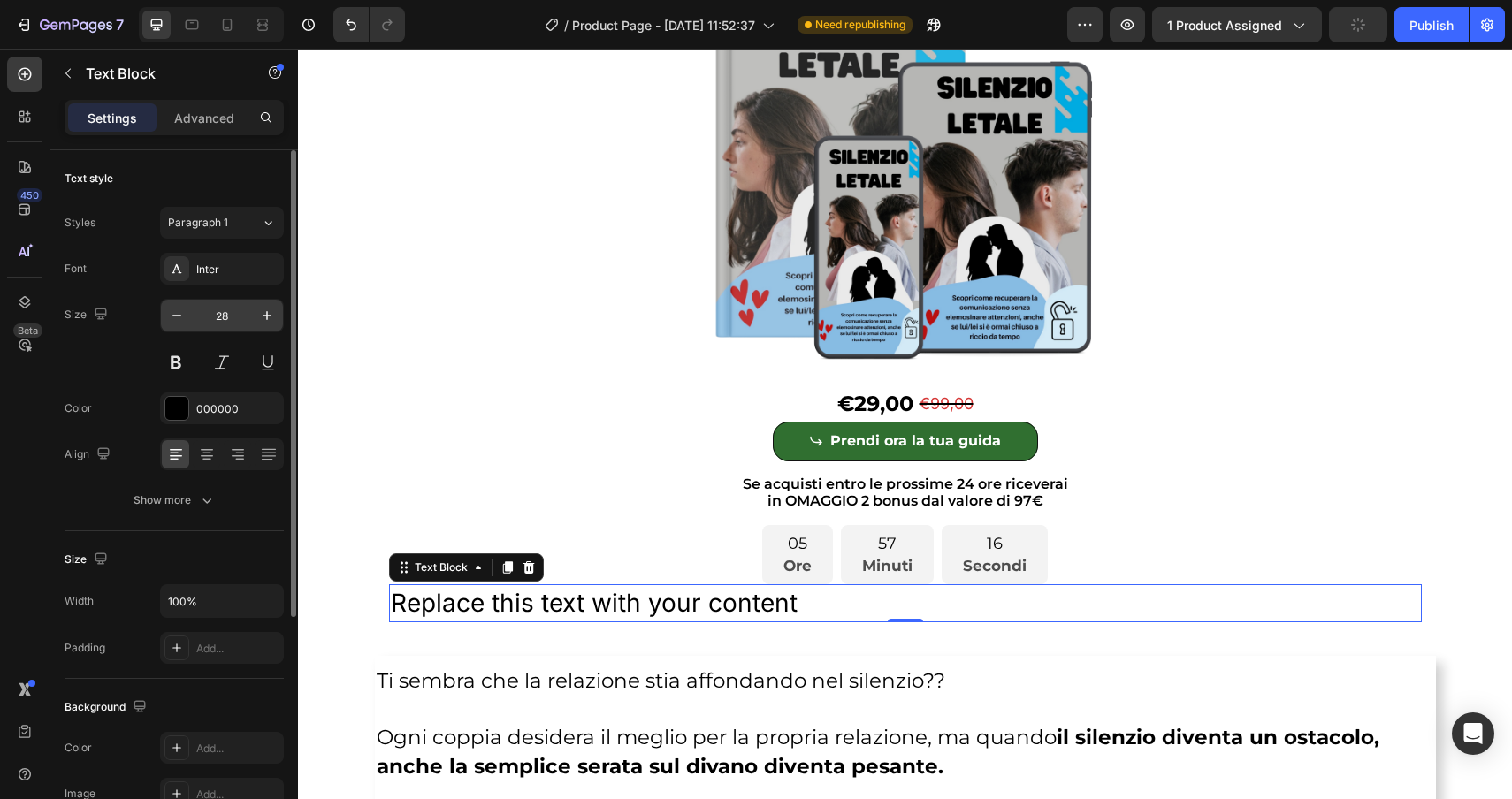
click at [231, 316] on input "28" at bounding box center [222, 315] width 58 height 32
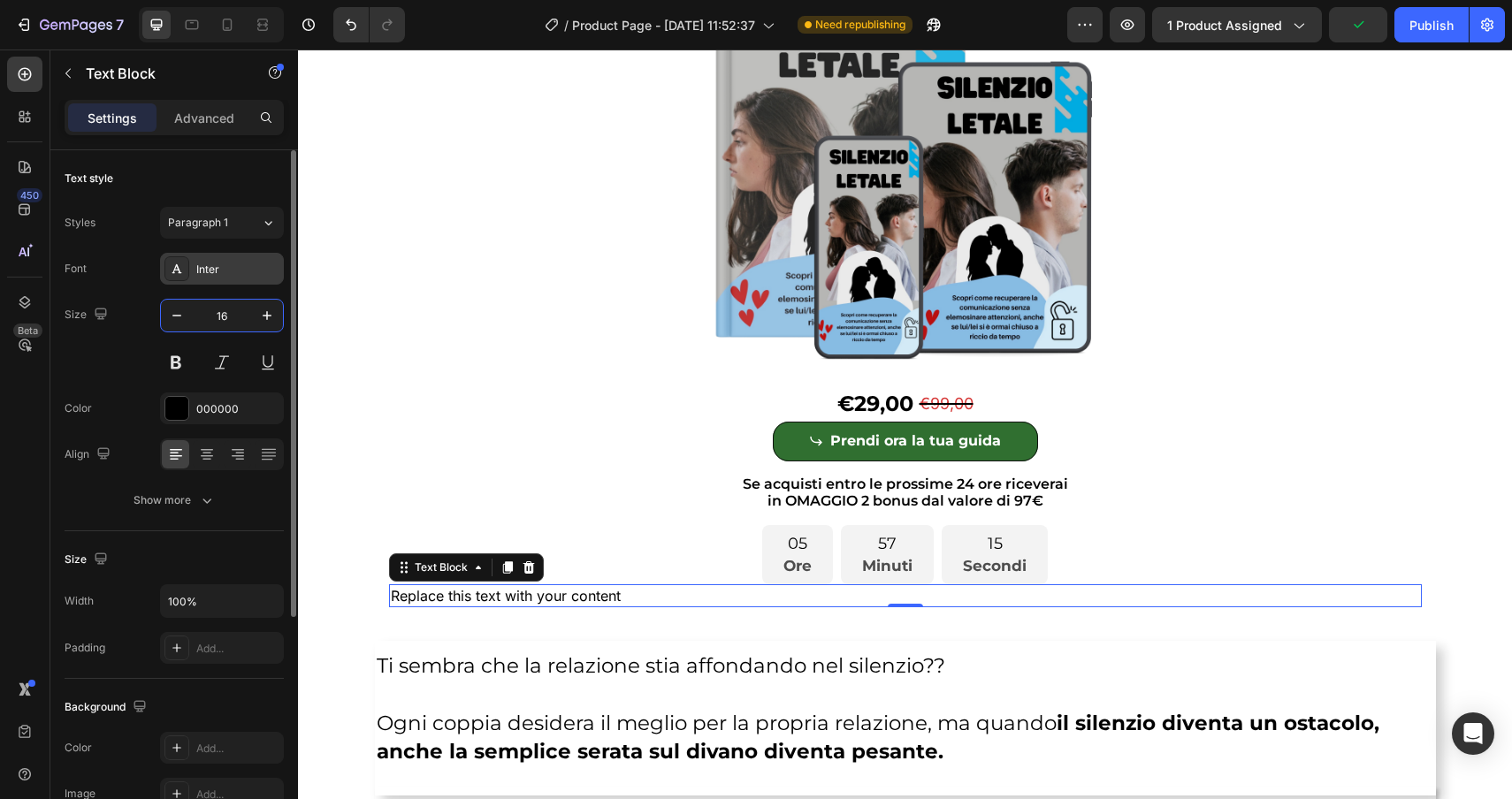
type input "16"
click at [241, 258] on div "Inter" at bounding box center [222, 268] width 124 height 32
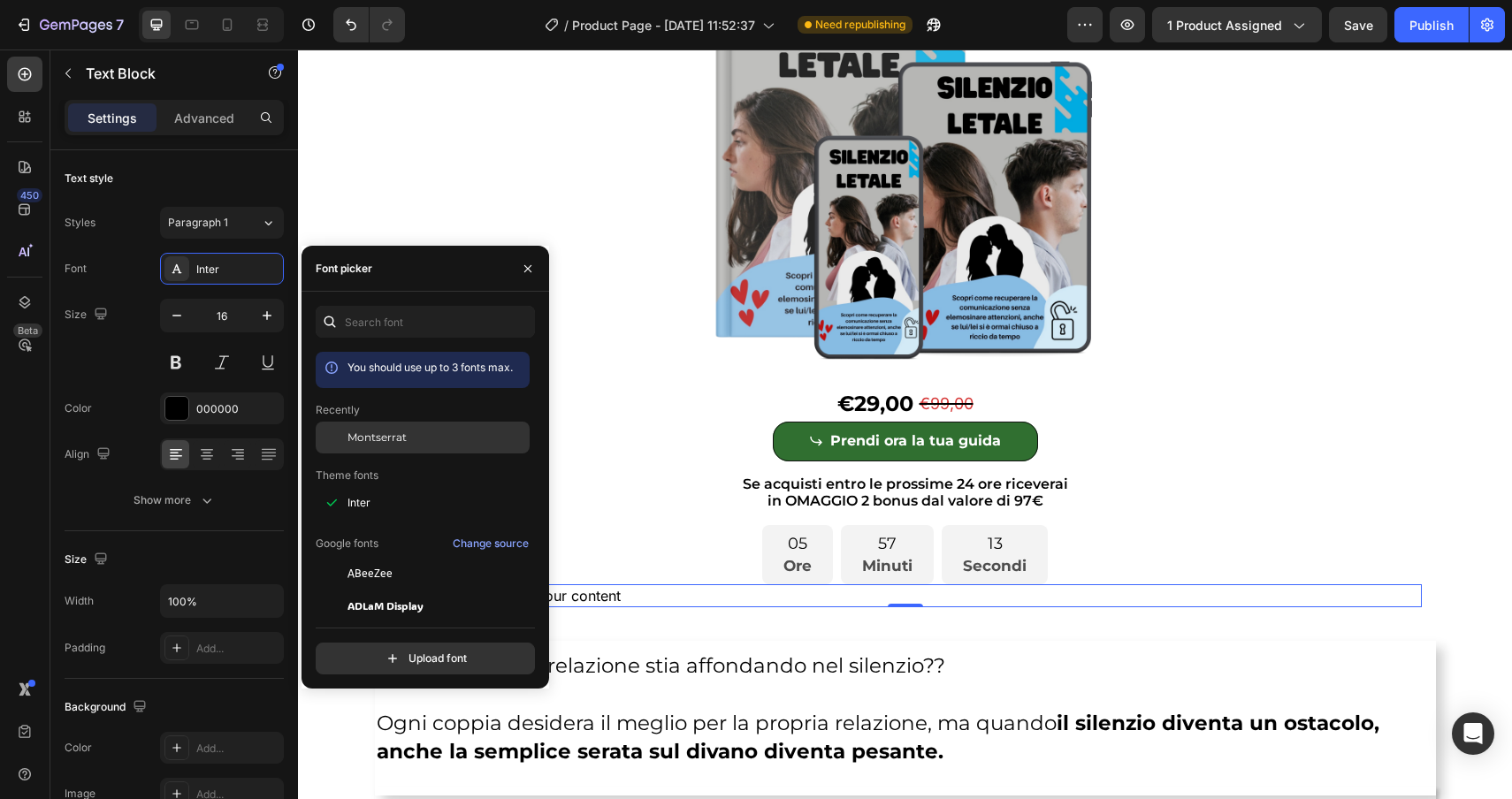
click at [369, 442] on span "Montserrat" at bounding box center [377, 438] width 59 height 15
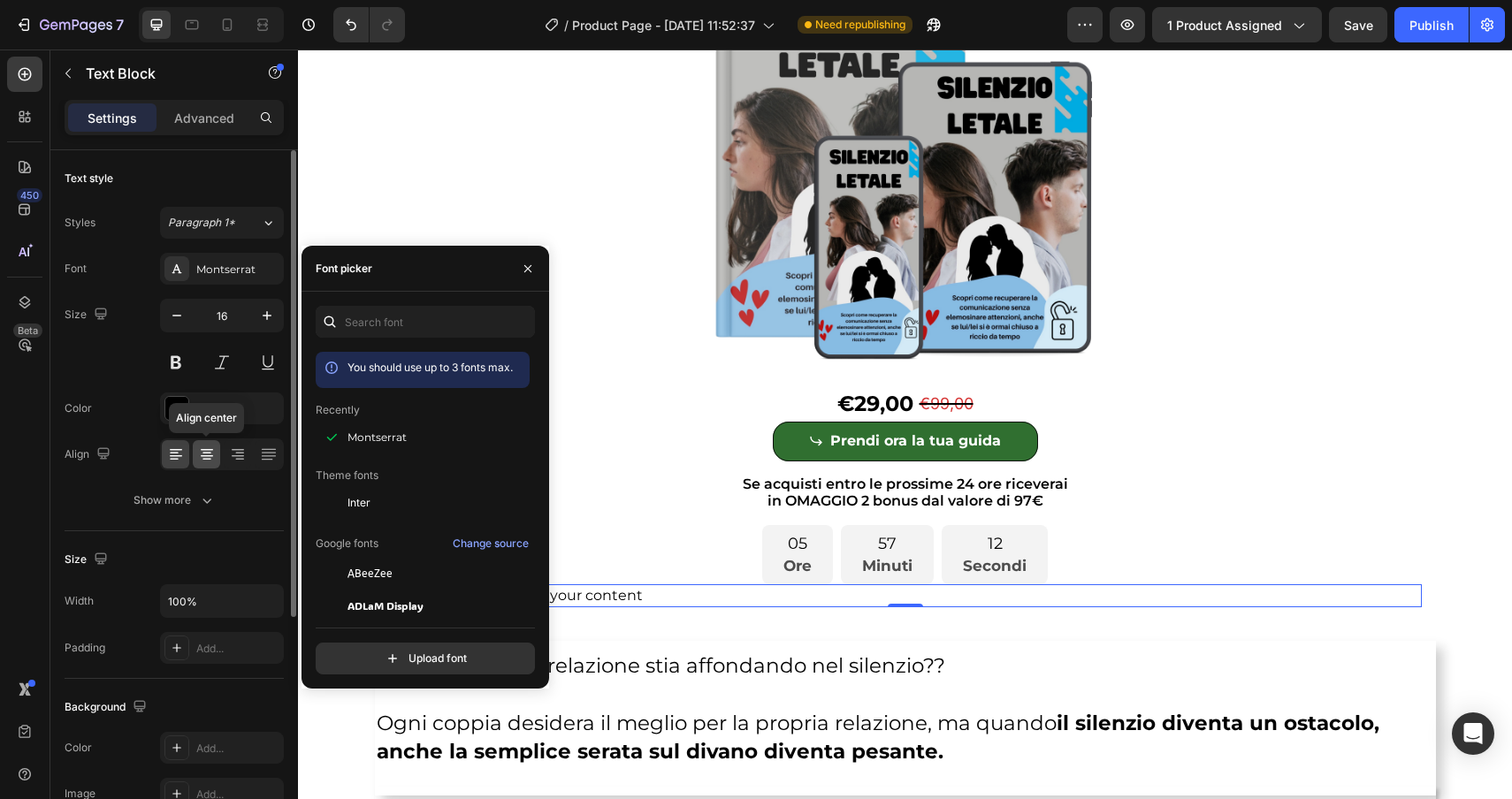
click at [208, 457] on icon at bounding box center [206, 454] width 17 height 17
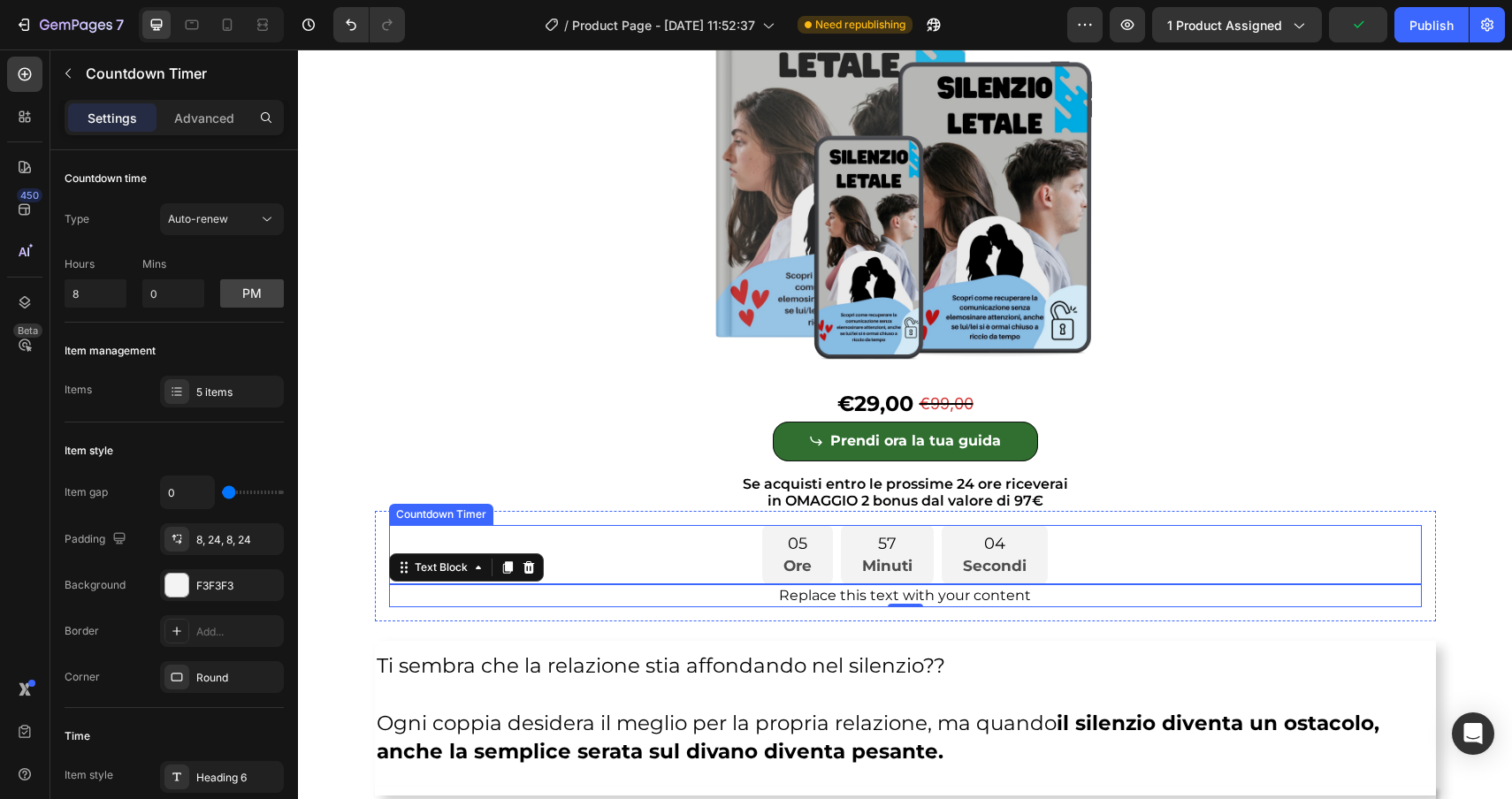
click at [910, 567] on p "Minuti" at bounding box center [887, 567] width 50 height 21
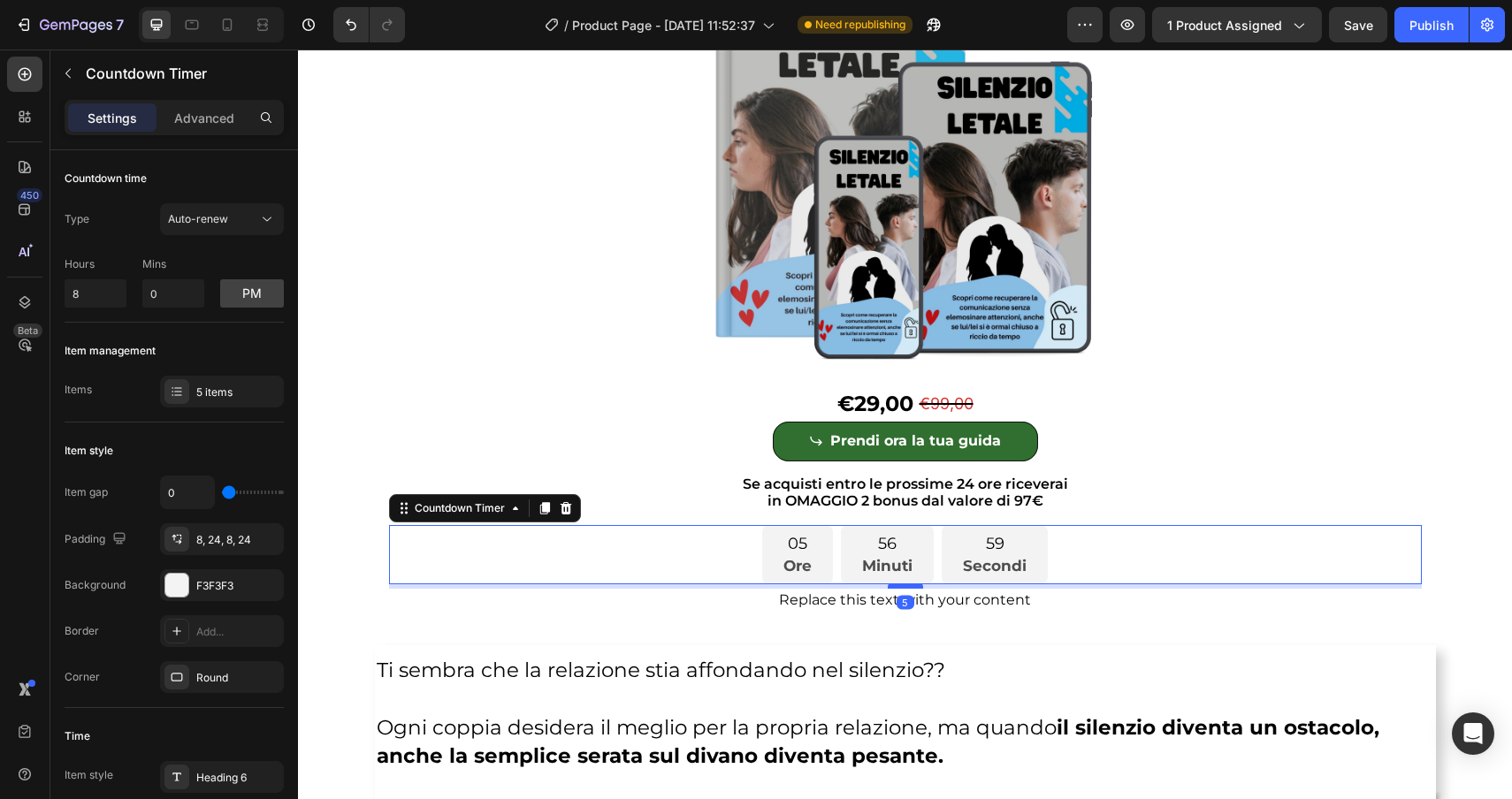
click at [914, 584] on div at bounding box center [906, 586] width 36 height 5
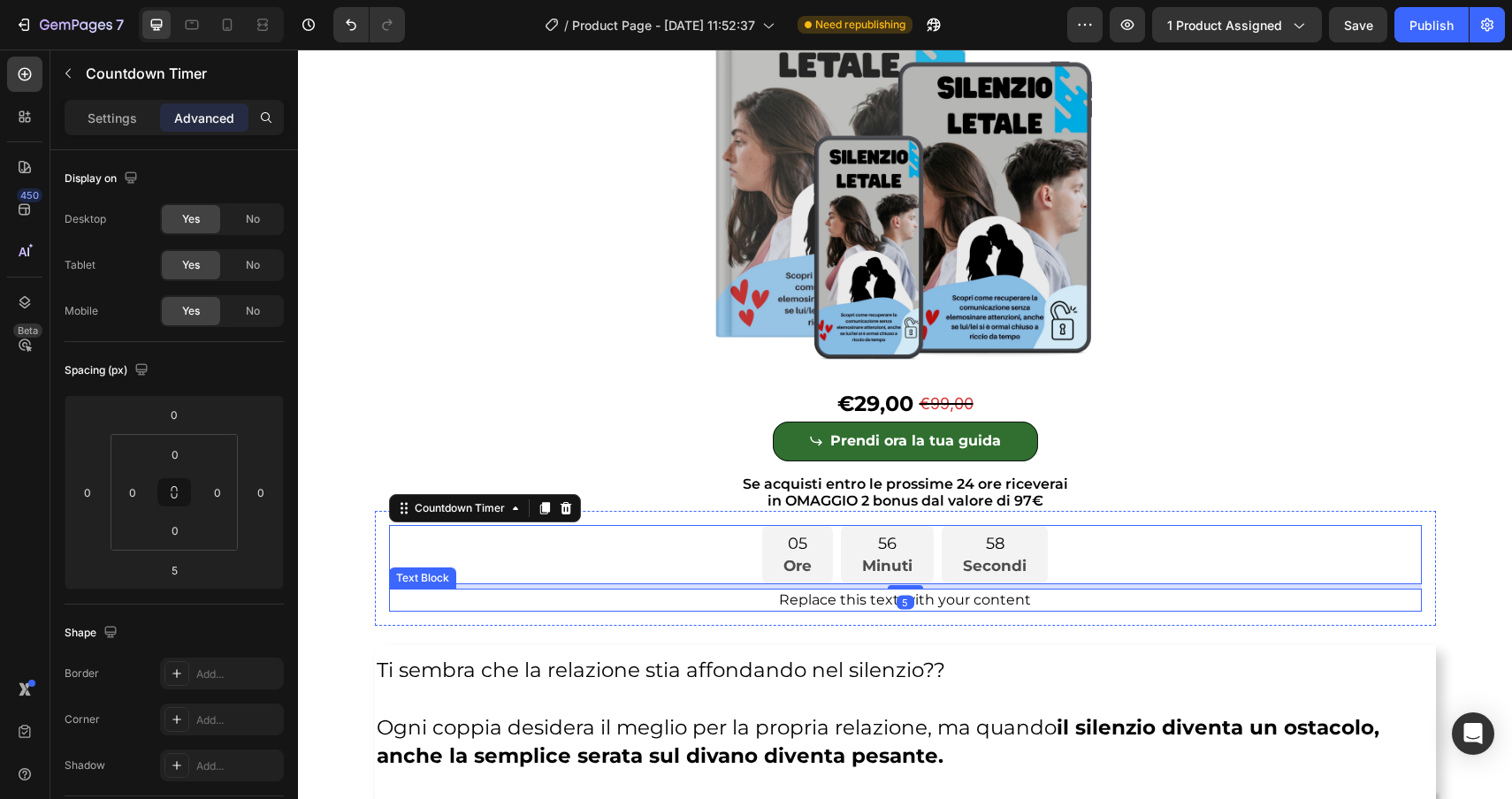
click at [969, 601] on div "Replace this text with your content" at bounding box center [906, 600] width 1033 height 23
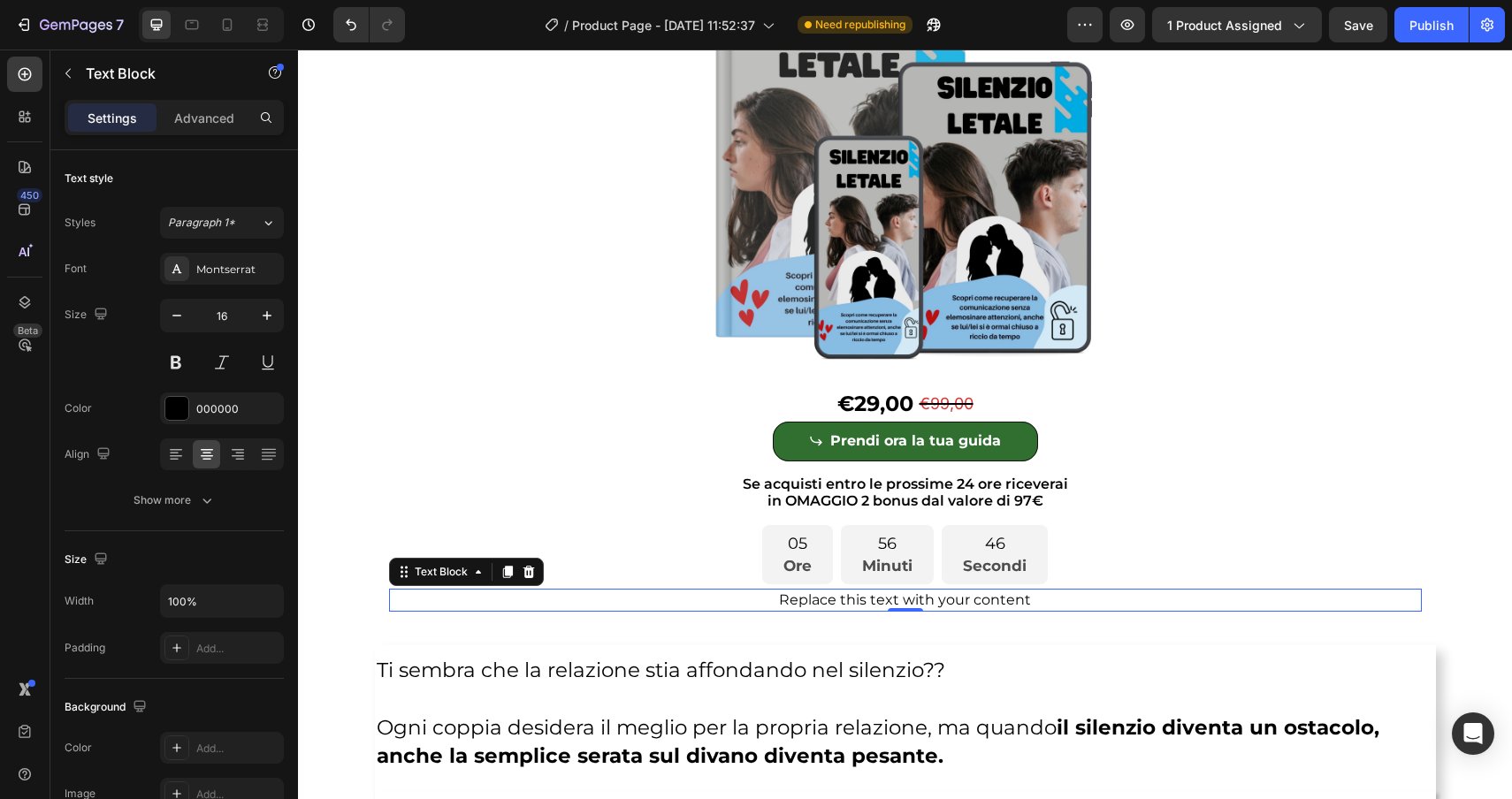
click at [1048, 596] on div "Replace this text with your content" at bounding box center [906, 600] width 1033 height 23
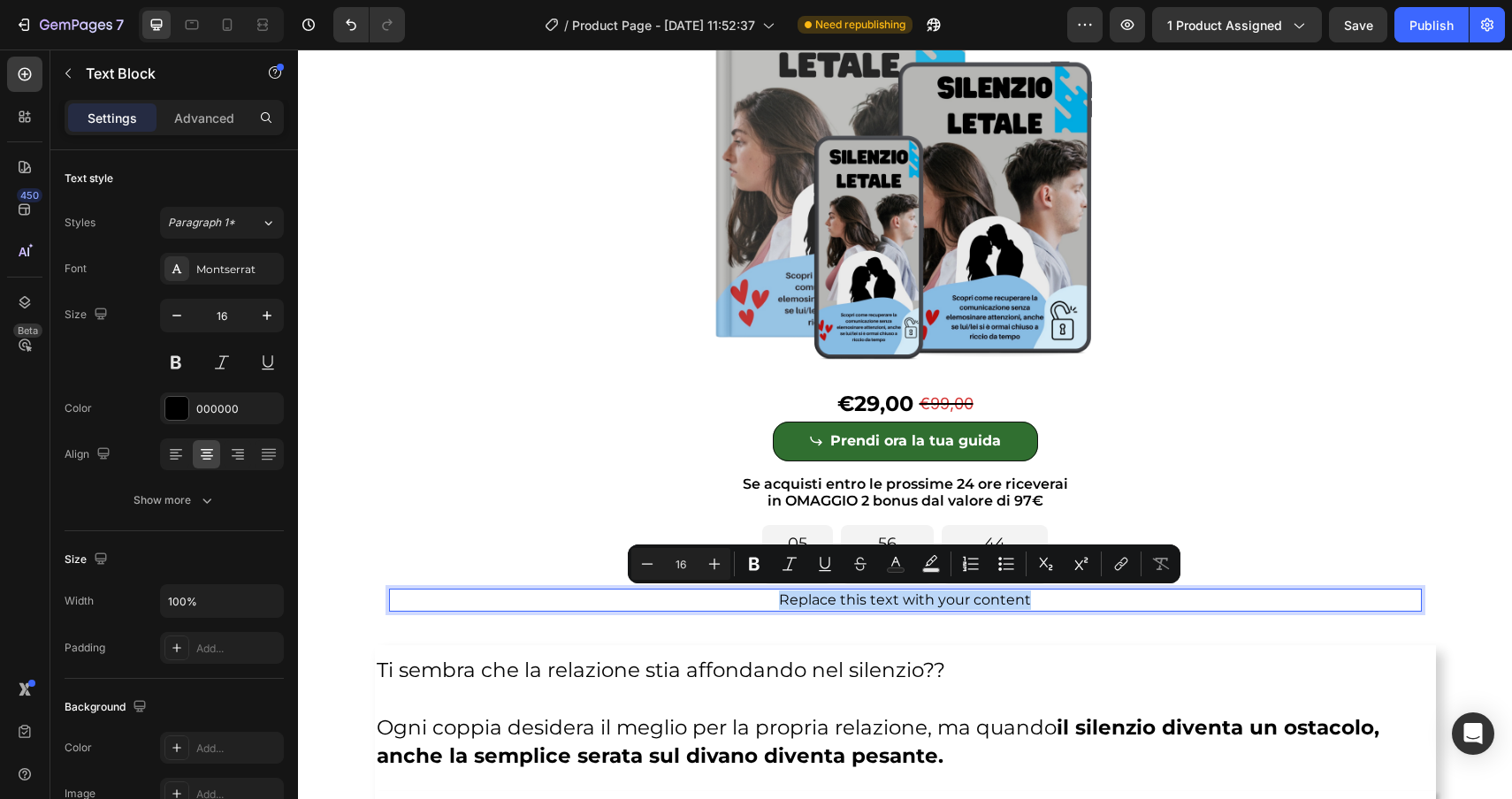
drag, startPoint x: 1048, startPoint y: 596, endPoint x: 699, endPoint y: 590, distance: 349.1
click at [699, 591] on p "Replace this text with your content" at bounding box center [906, 600] width 1030 height 19
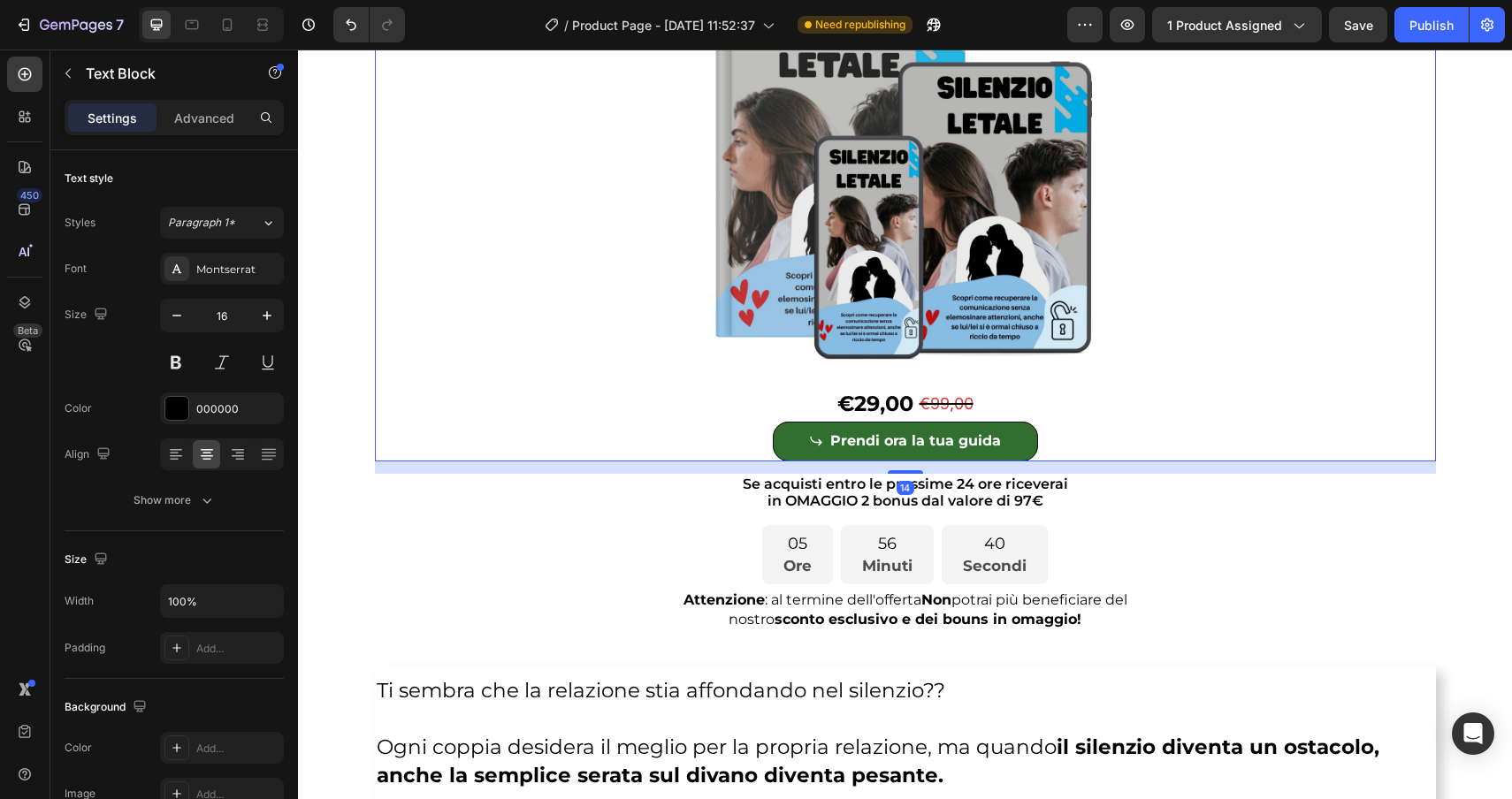
click at [1318, 385] on div "Product Images €29,00 Product Price Product Price €99,00 Product Price Product …" at bounding box center [905, 215] width 1061 height 492
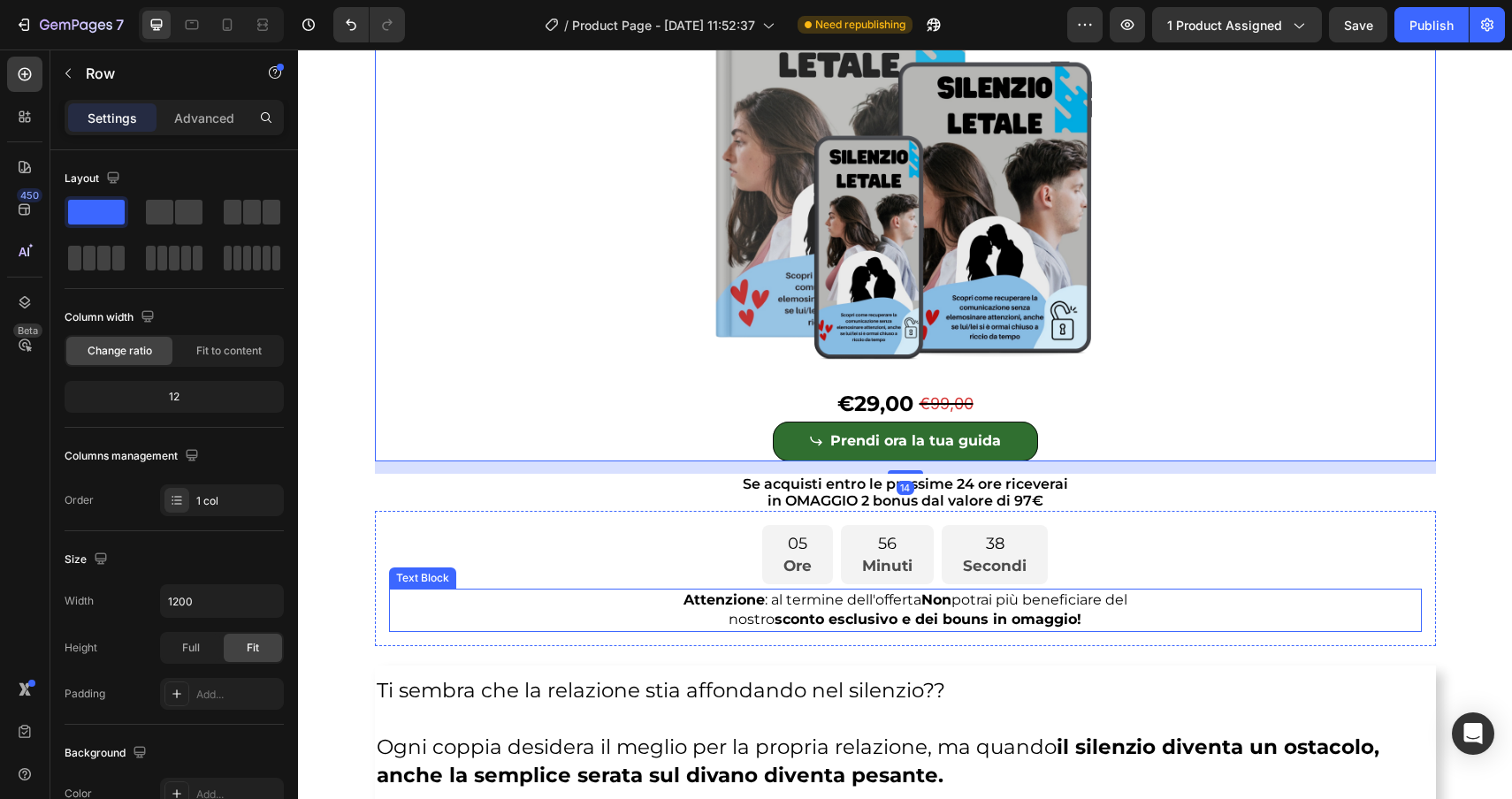
click at [1011, 604] on p "Attenzione : al termine dell'offerta Non potrai più beneficiare del" at bounding box center [906, 600] width 1030 height 19
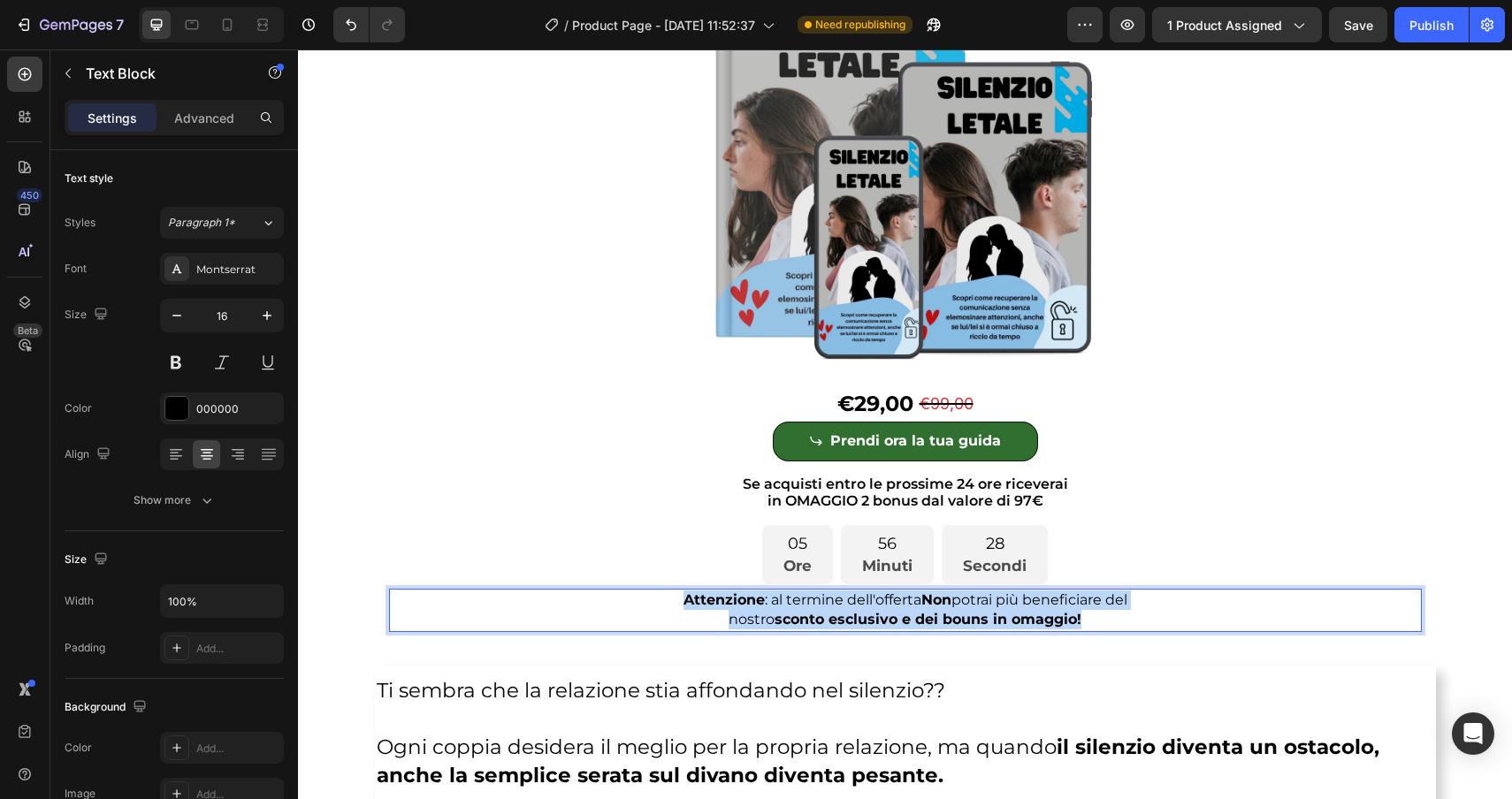
drag, startPoint x: 1104, startPoint y: 619, endPoint x: 604, endPoint y: 604, distance: 500.2
click at [604, 604] on div "Attenzione : al termine dell'offerta Non potrai più beneficiare del nostro scon…" at bounding box center [906, 610] width 1033 height 44
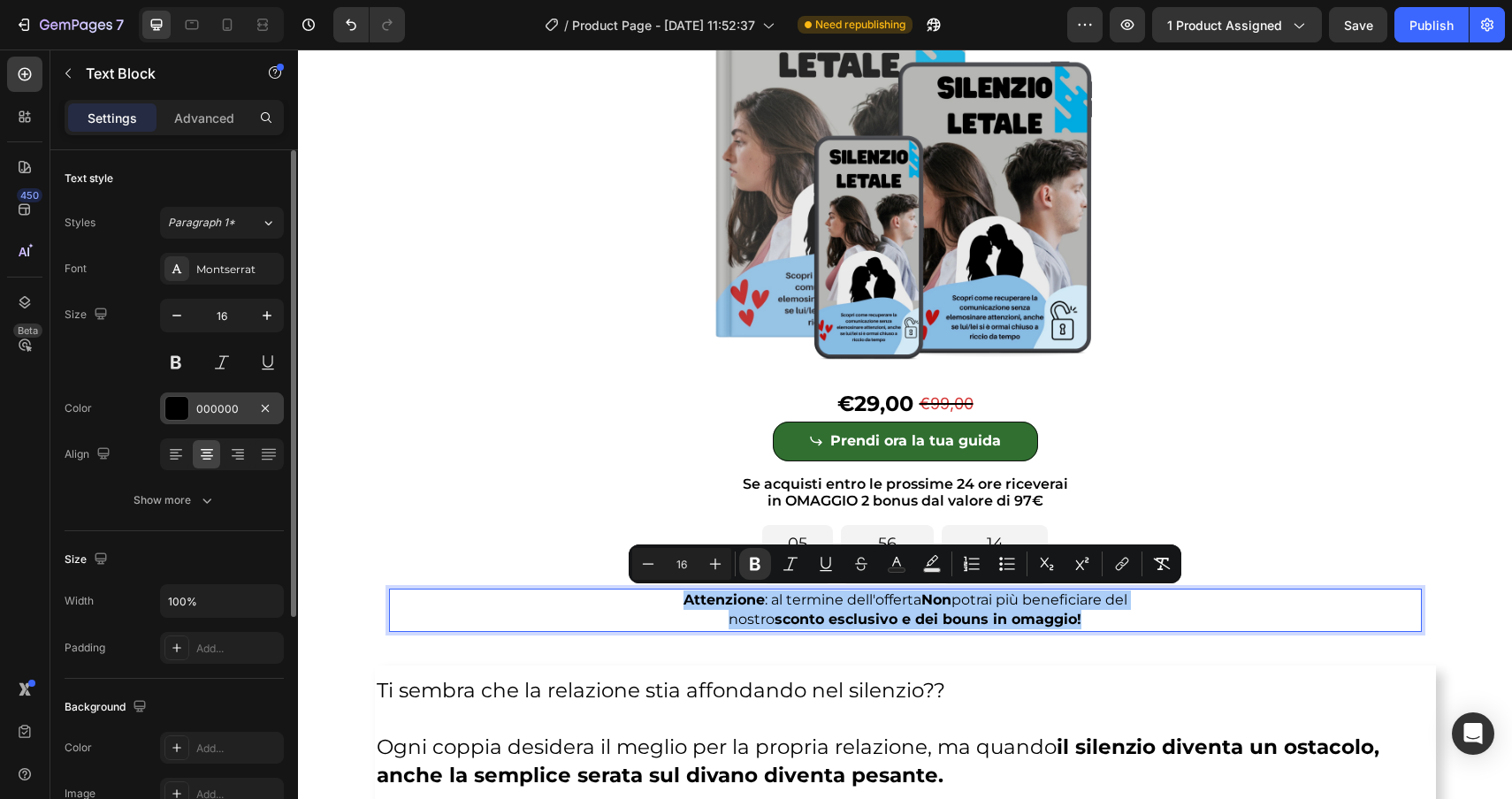
click at [175, 400] on div at bounding box center [177, 409] width 23 height 23
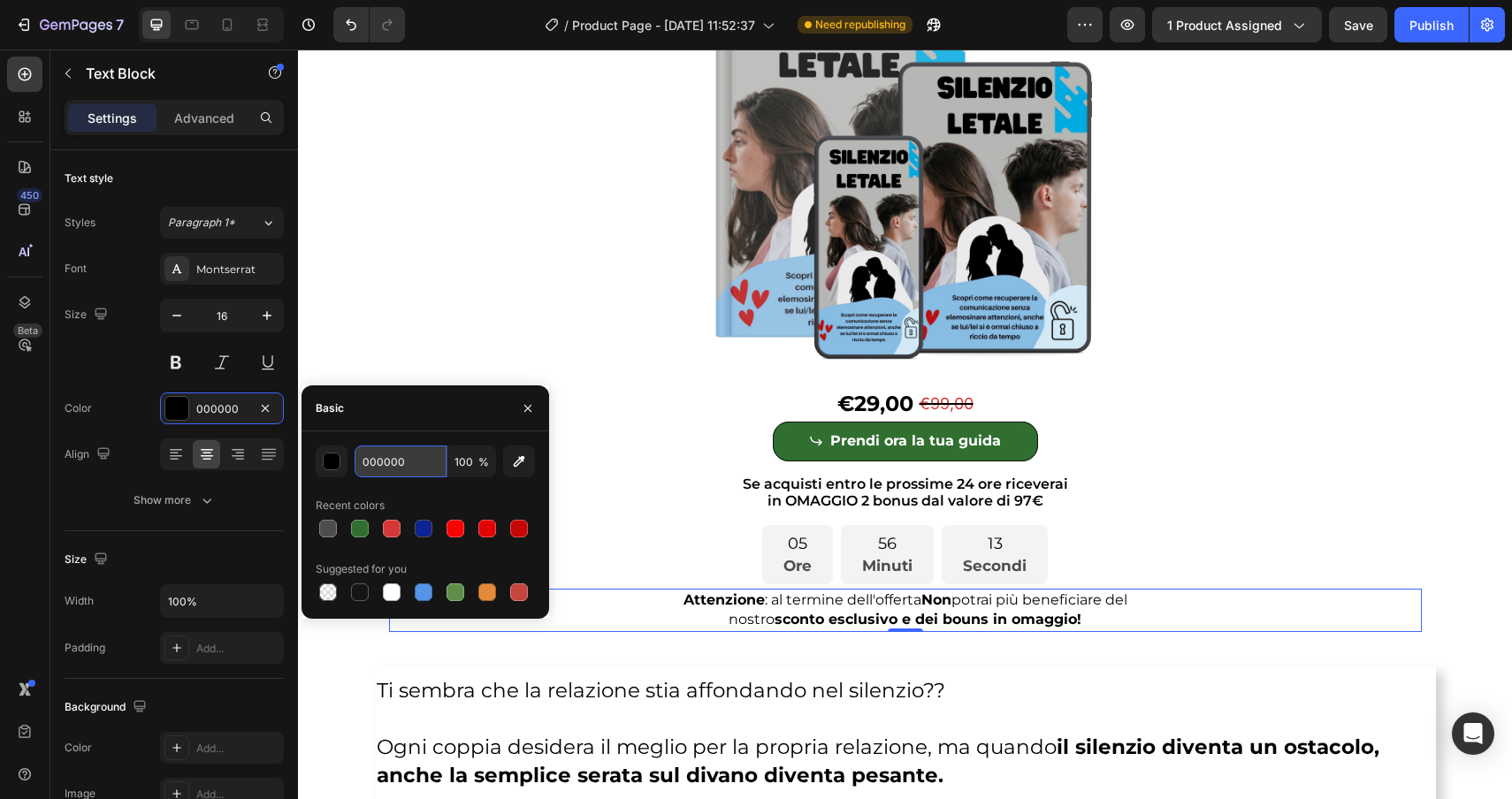
click at [410, 466] on input "000000" at bounding box center [400, 461] width 92 height 32
paste input "D63837"
type input "D63837"
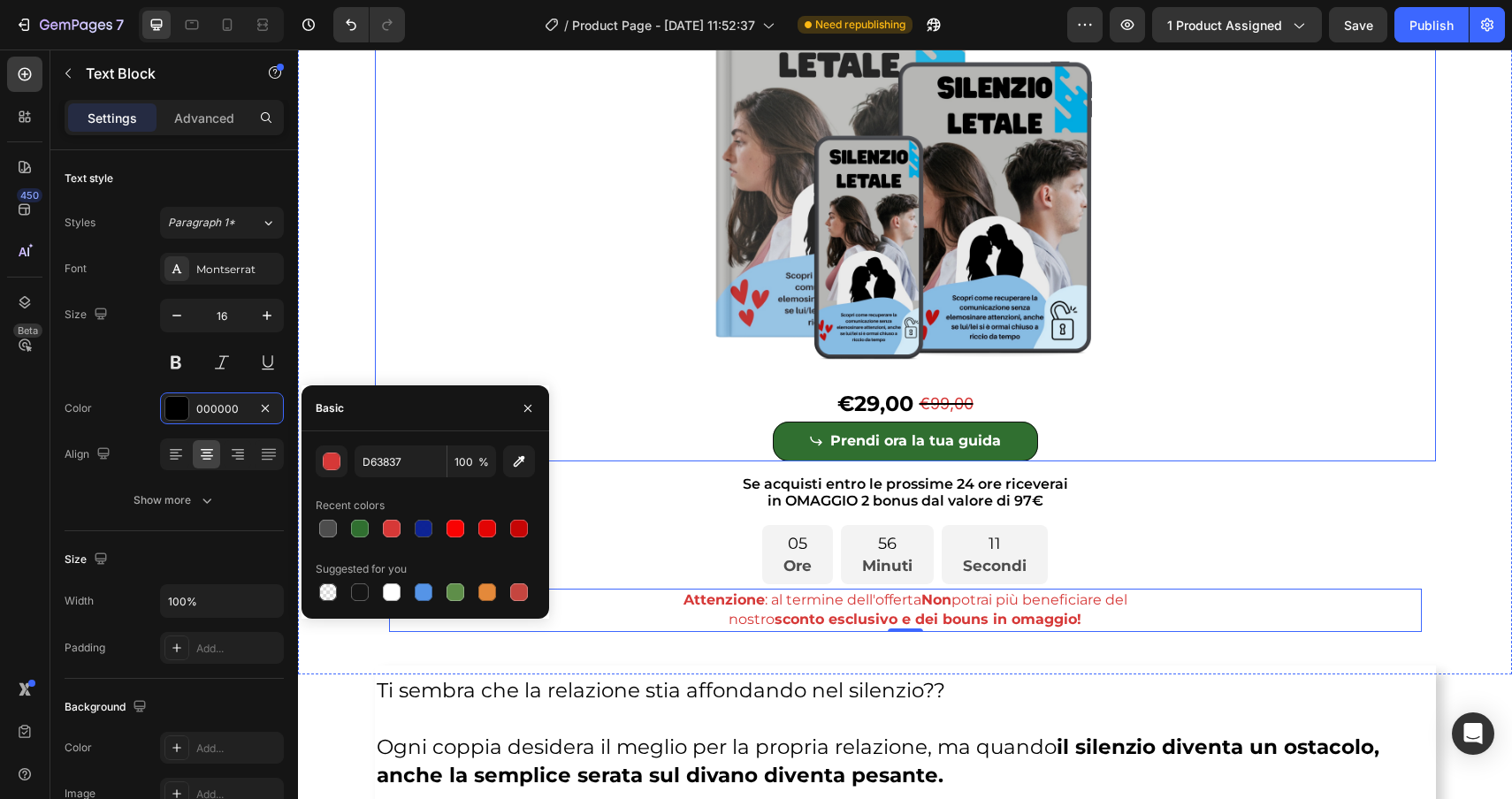
click at [510, 310] on div "Product Images €29,00 Product Price Product Price €99,00 Product Price Product …" at bounding box center [905, 215] width 1061 height 492
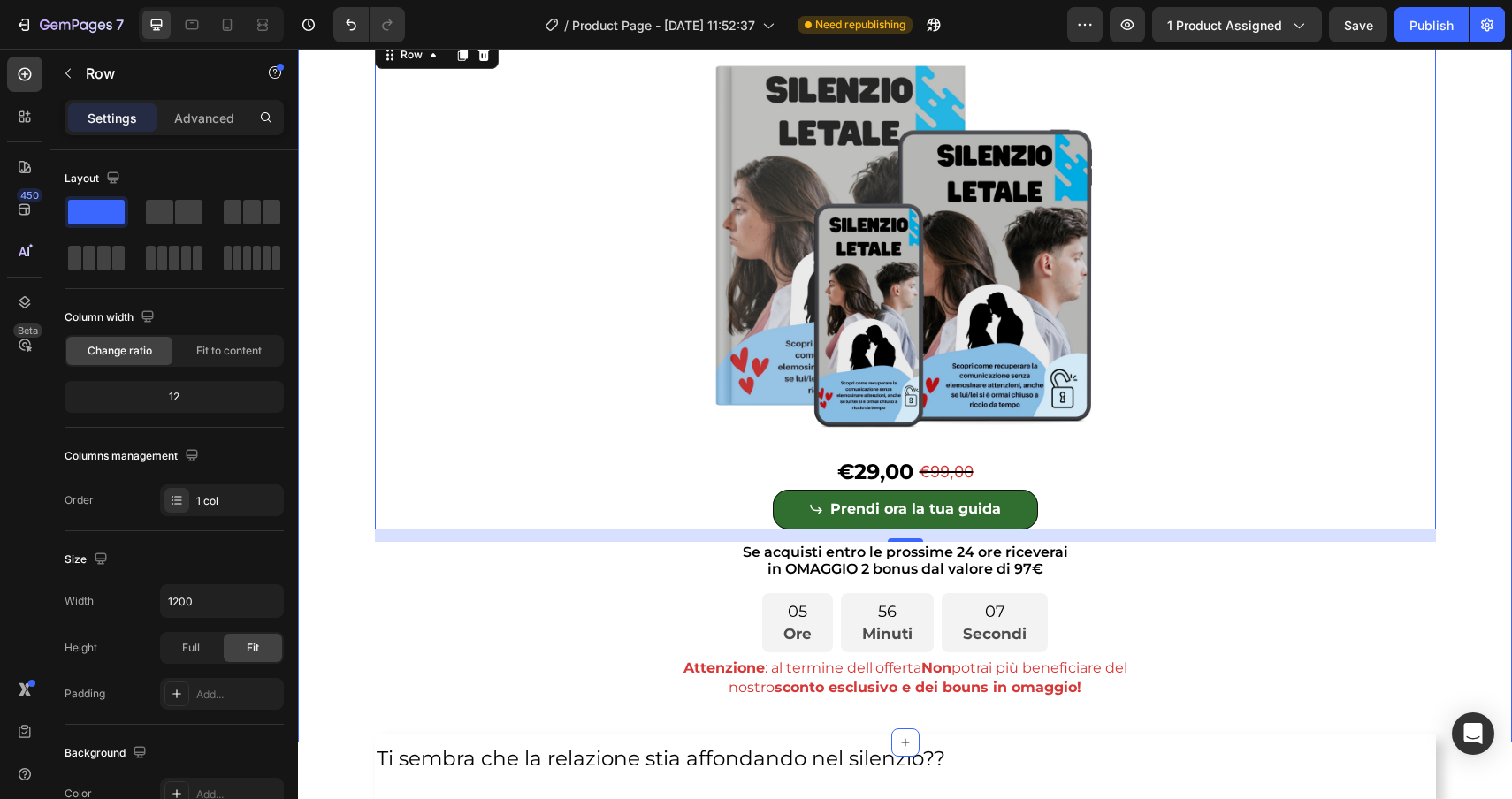
scroll to position [218, 0]
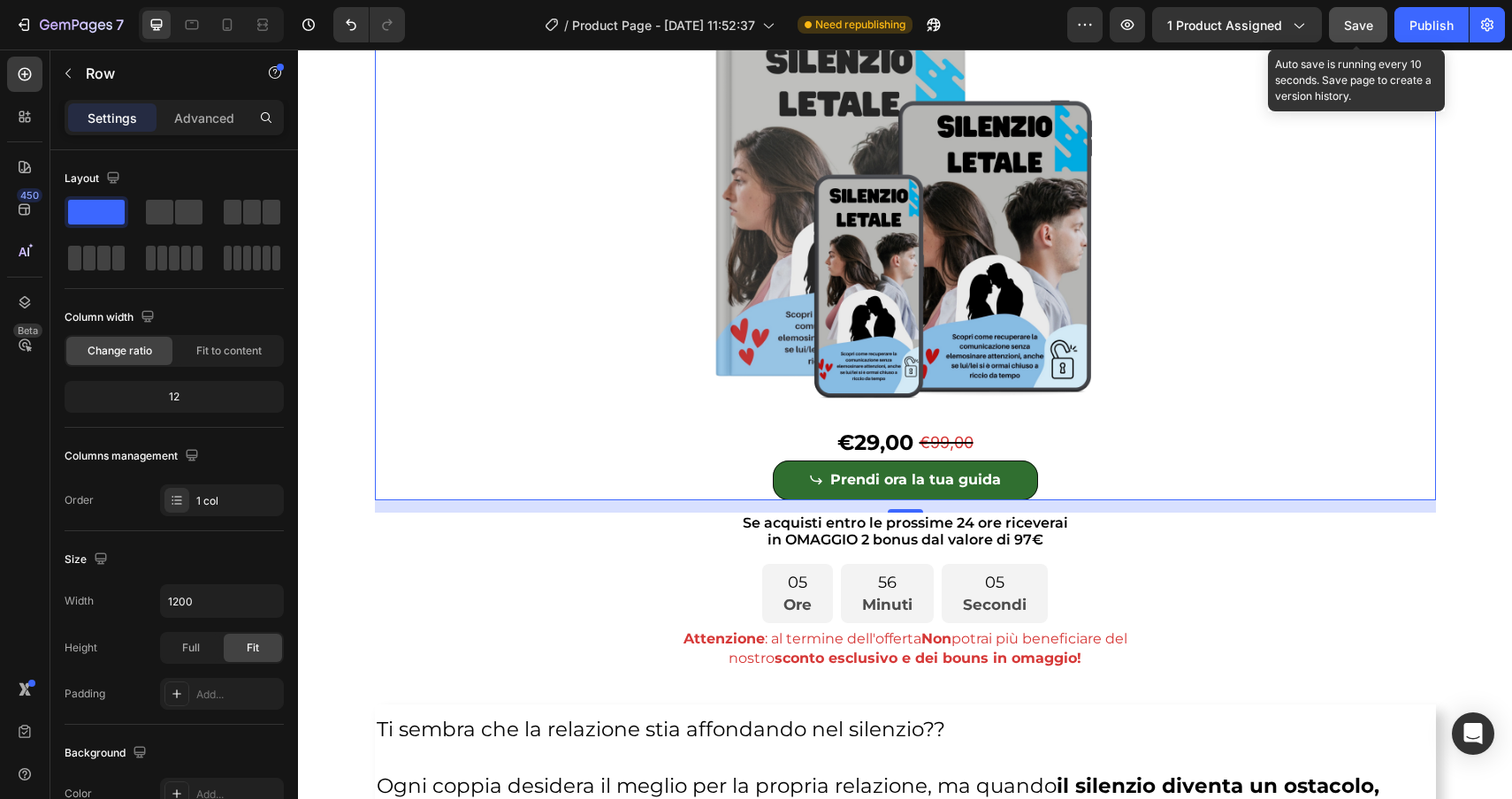
click at [1352, 27] on span "Save" at bounding box center [1359, 25] width 29 height 15
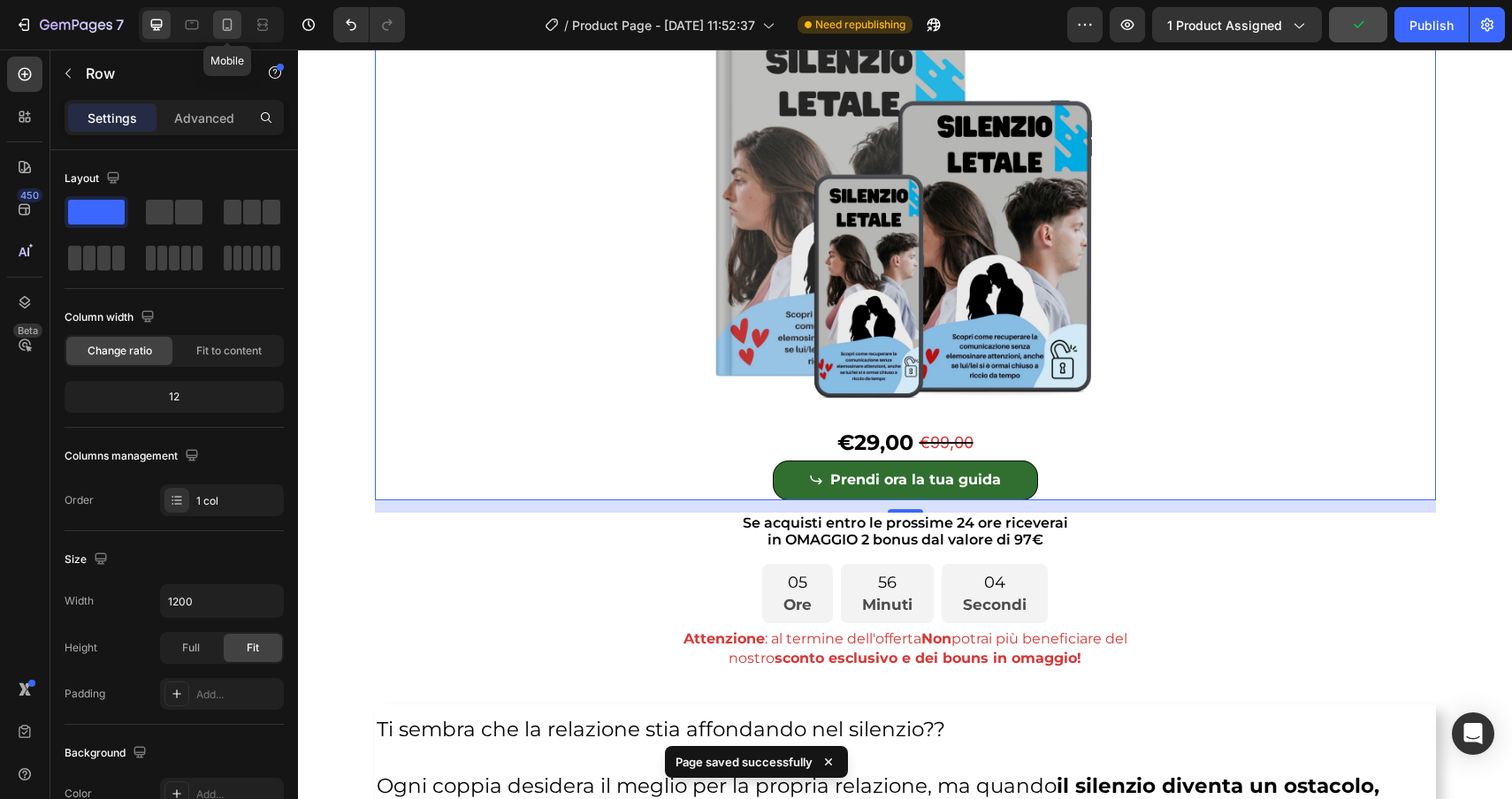
click at [230, 36] on div at bounding box center [227, 24] width 28 height 28
type input "100%"
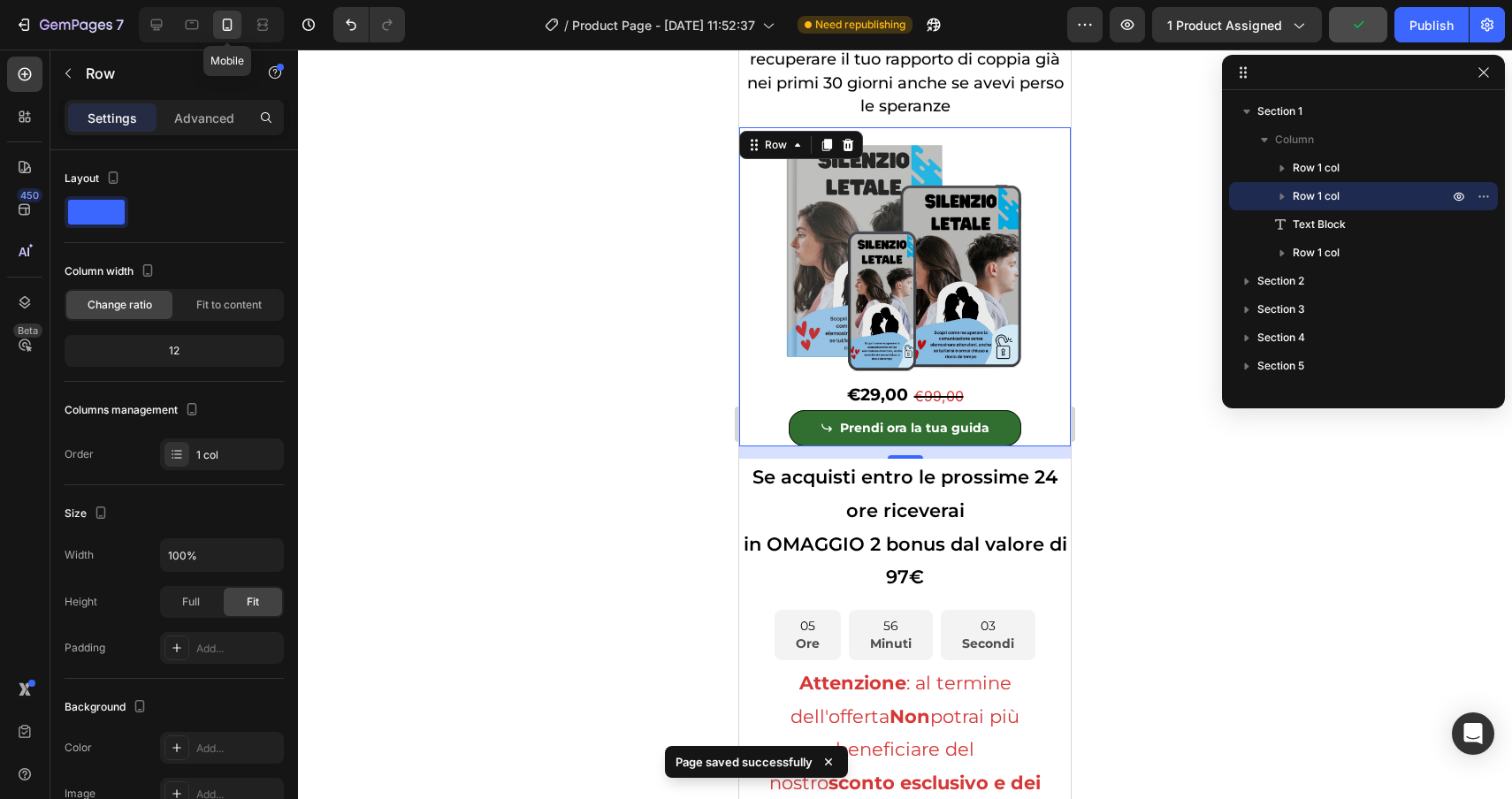
scroll to position [269, 0]
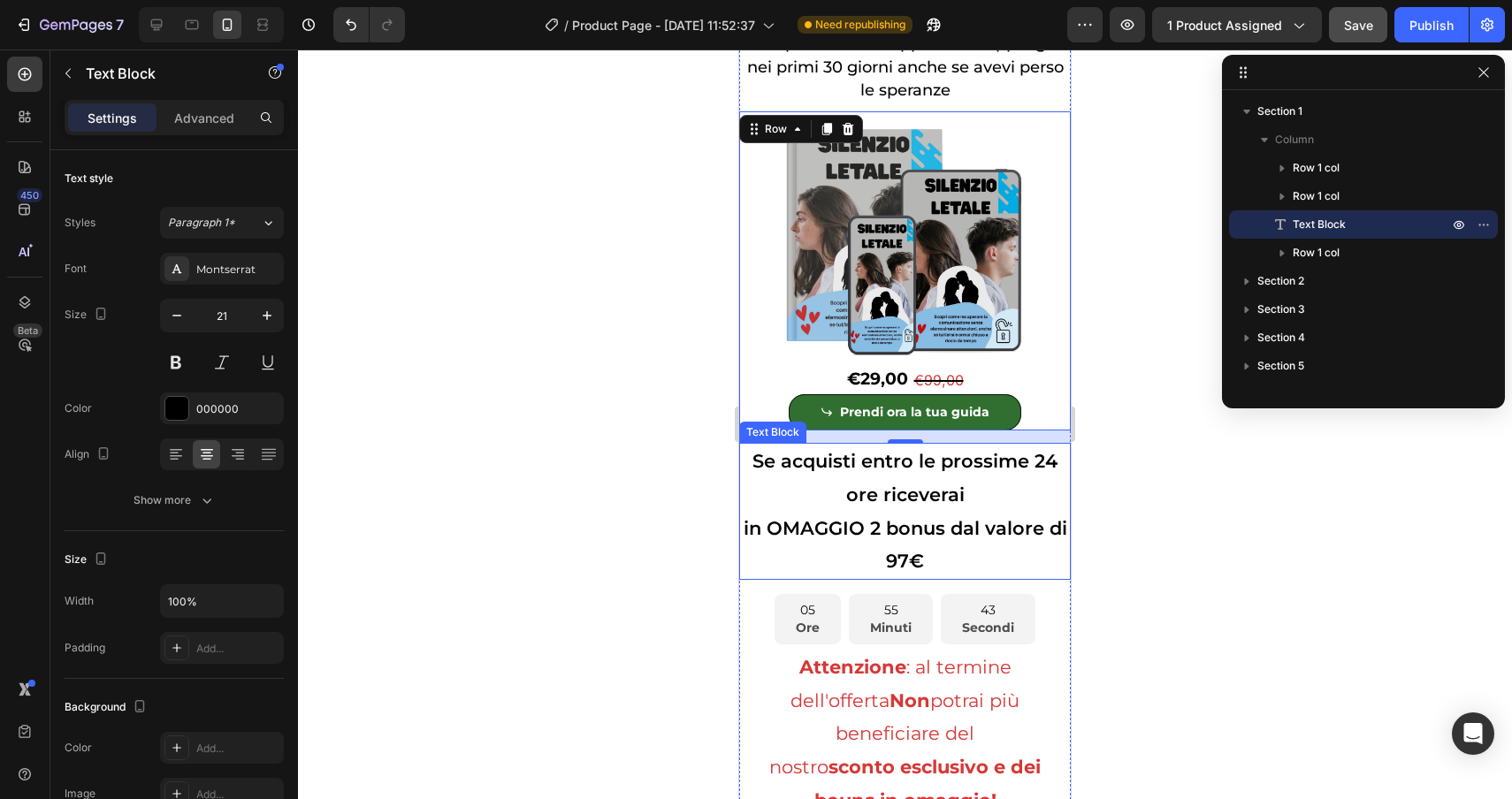
click at [989, 510] on p "Se acquisti entro le prossime 24 ore riceverai" at bounding box center [905, 477] width 328 height 67
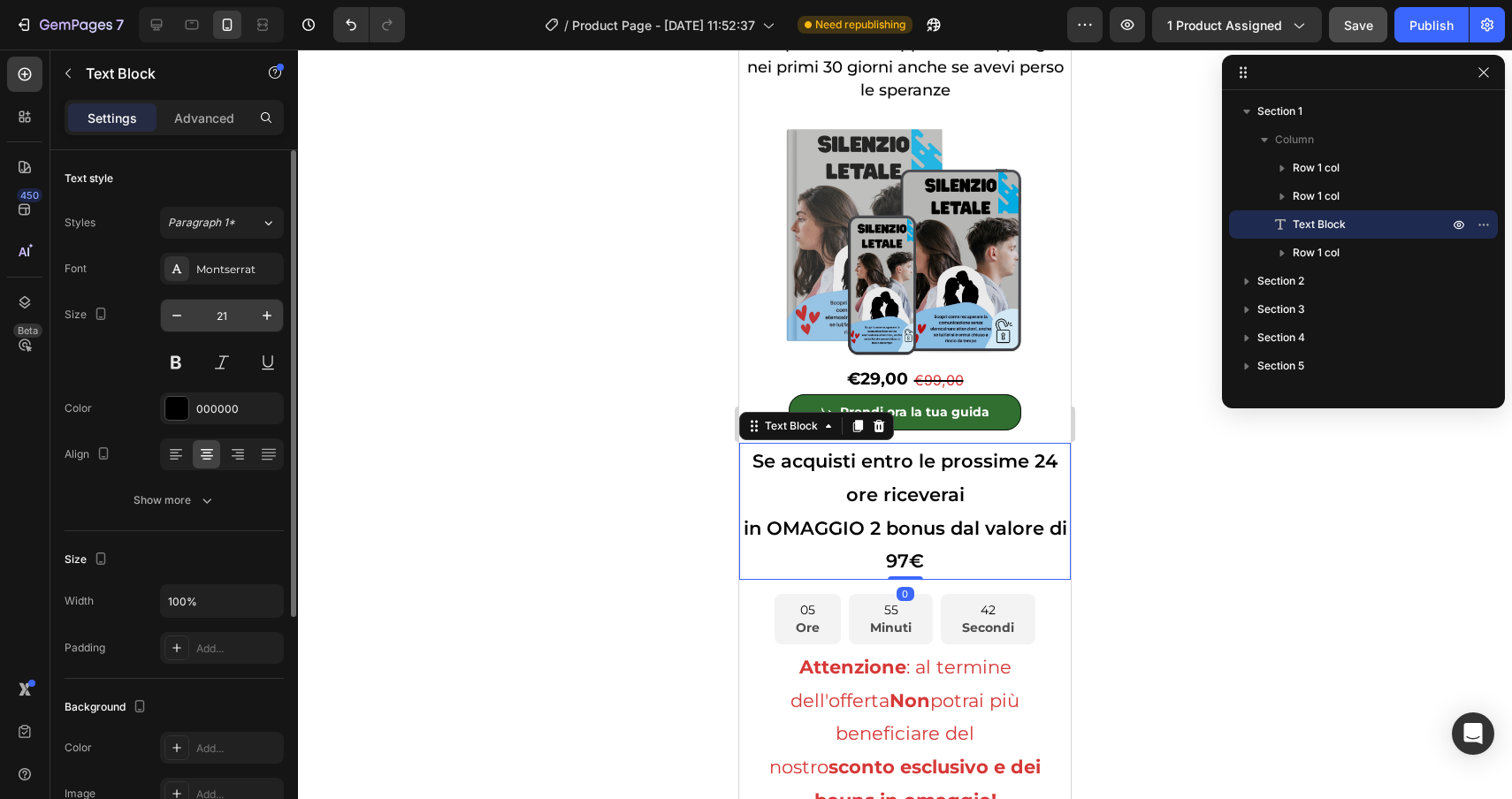
click at [235, 316] on input "21" at bounding box center [222, 315] width 58 height 32
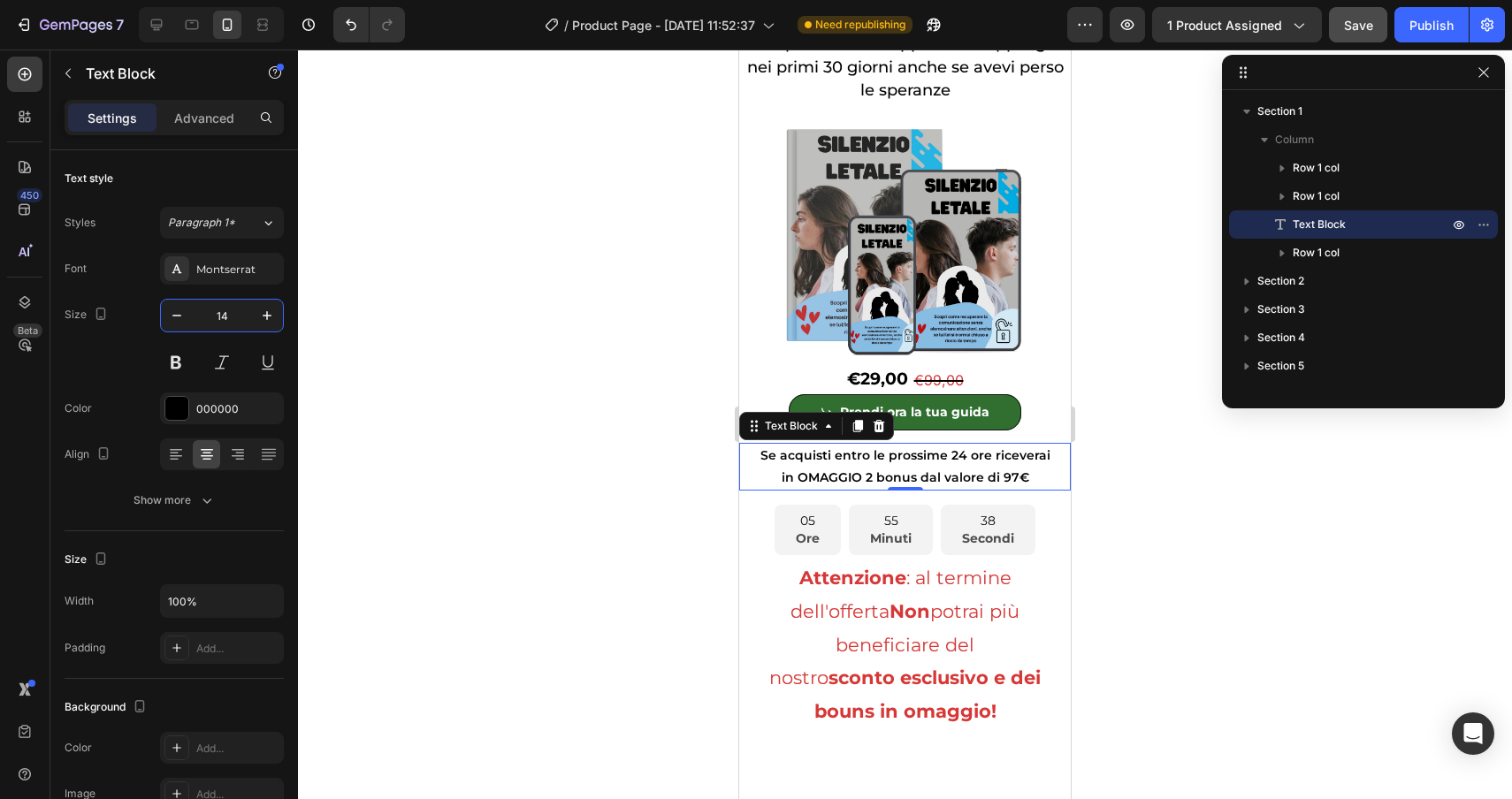
type input "14"
click at [1044, 480] on p "in OMAGGIO 2 bonus dal valore di 97€" at bounding box center [905, 477] width 328 height 22
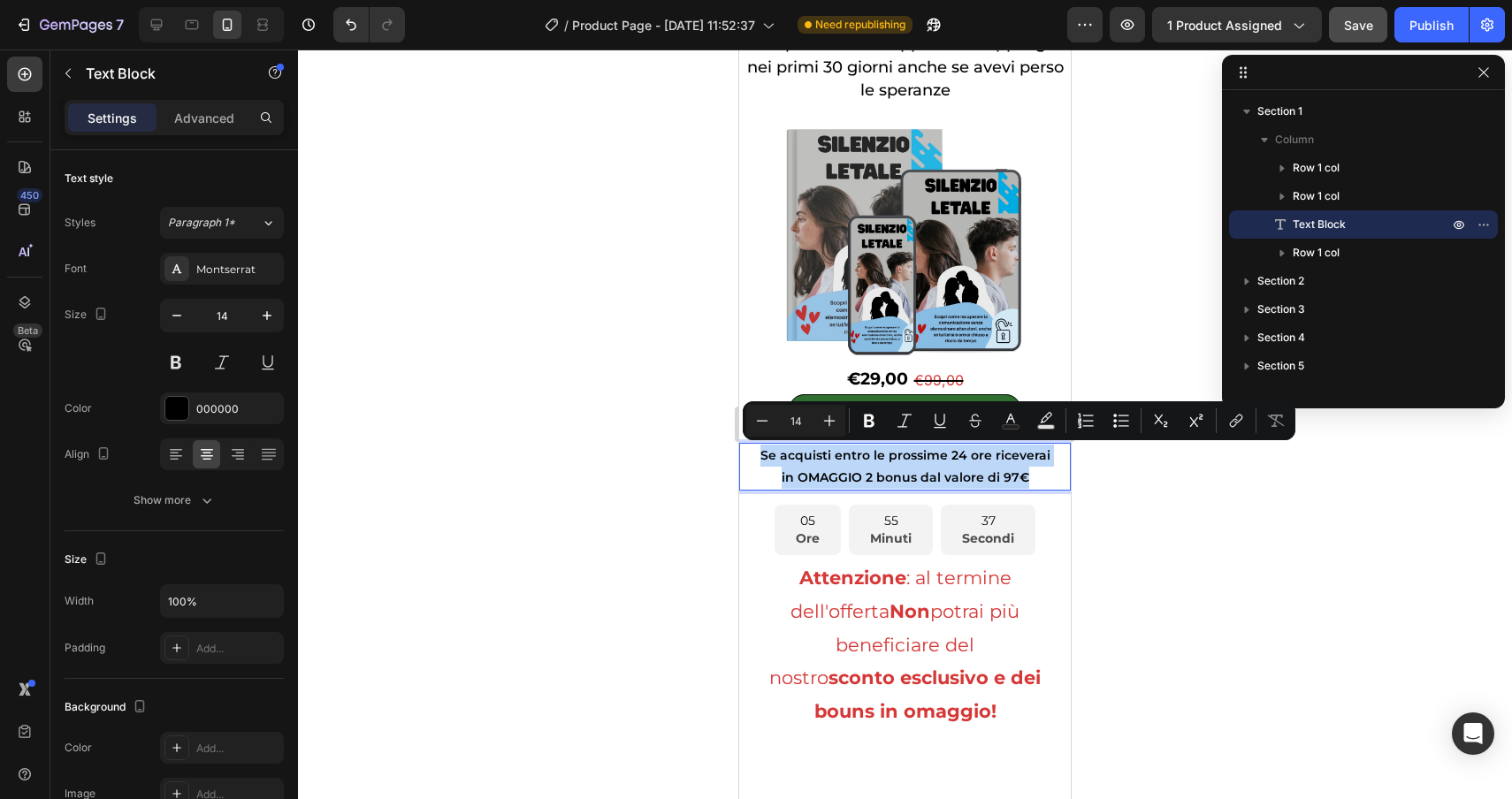
drag, startPoint x: 1044, startPoint y: 480, endPoint x: 737, endPoint y: 454, distance: 308.1
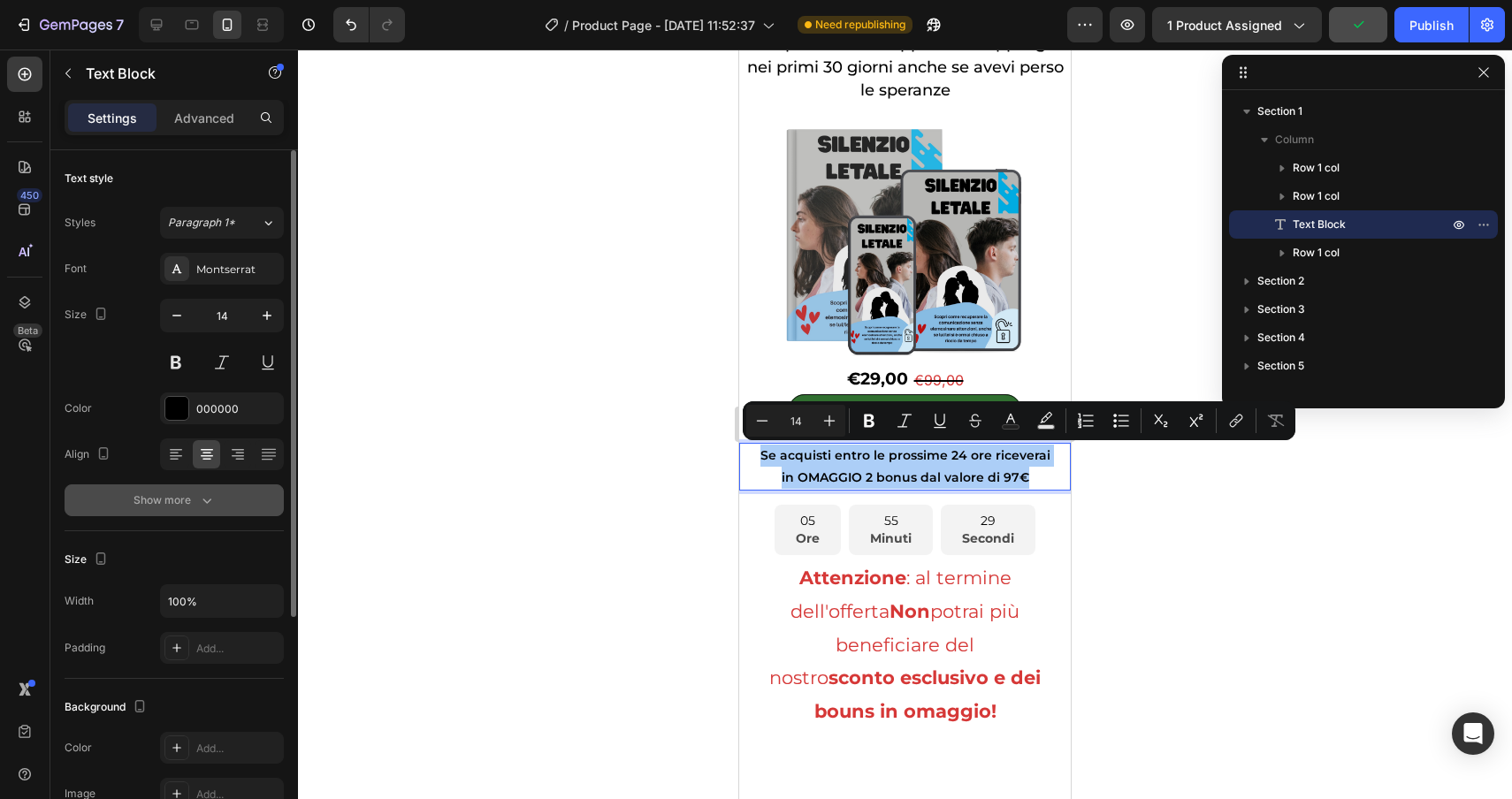
click at [195, 503] on div "Show more" at bounding box center [174, 501] width 82 height 17
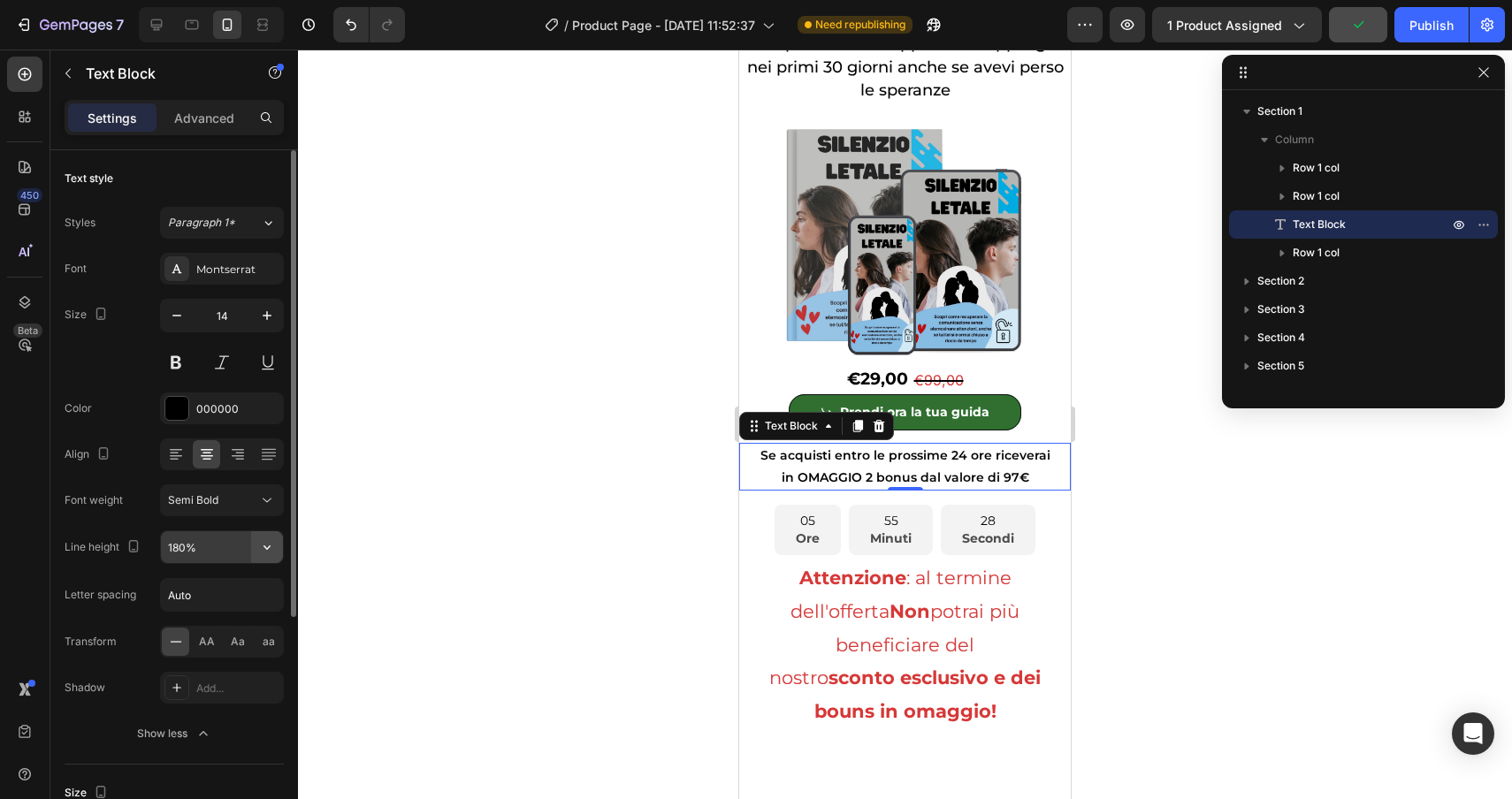
click at [256, 549] on button "button" at bounding box center [266, 547] width 32 height 32
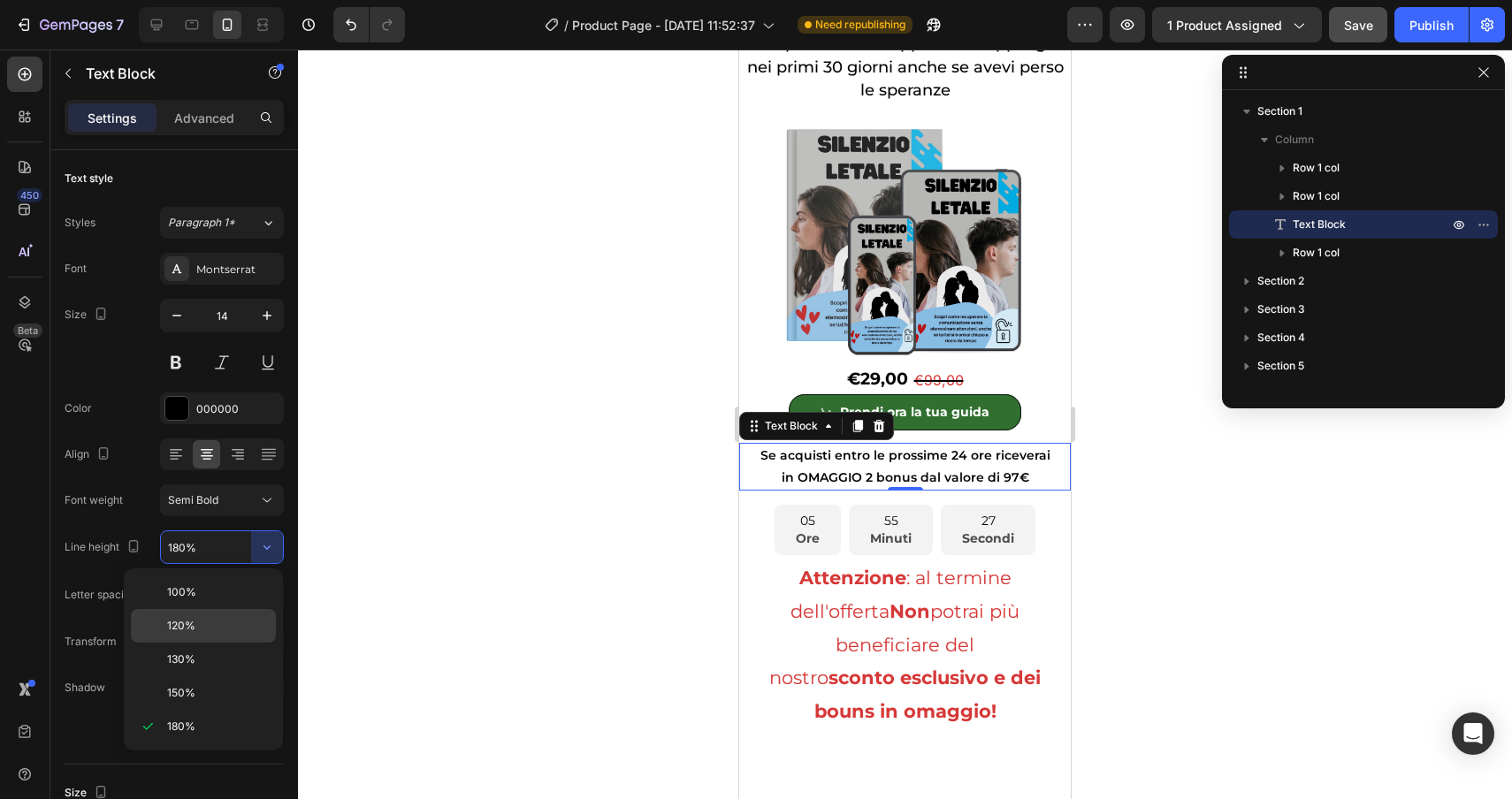
click at [234, 628] on p "120%" at bounding box center [218, 626] width 101 height 15
type input "120%"
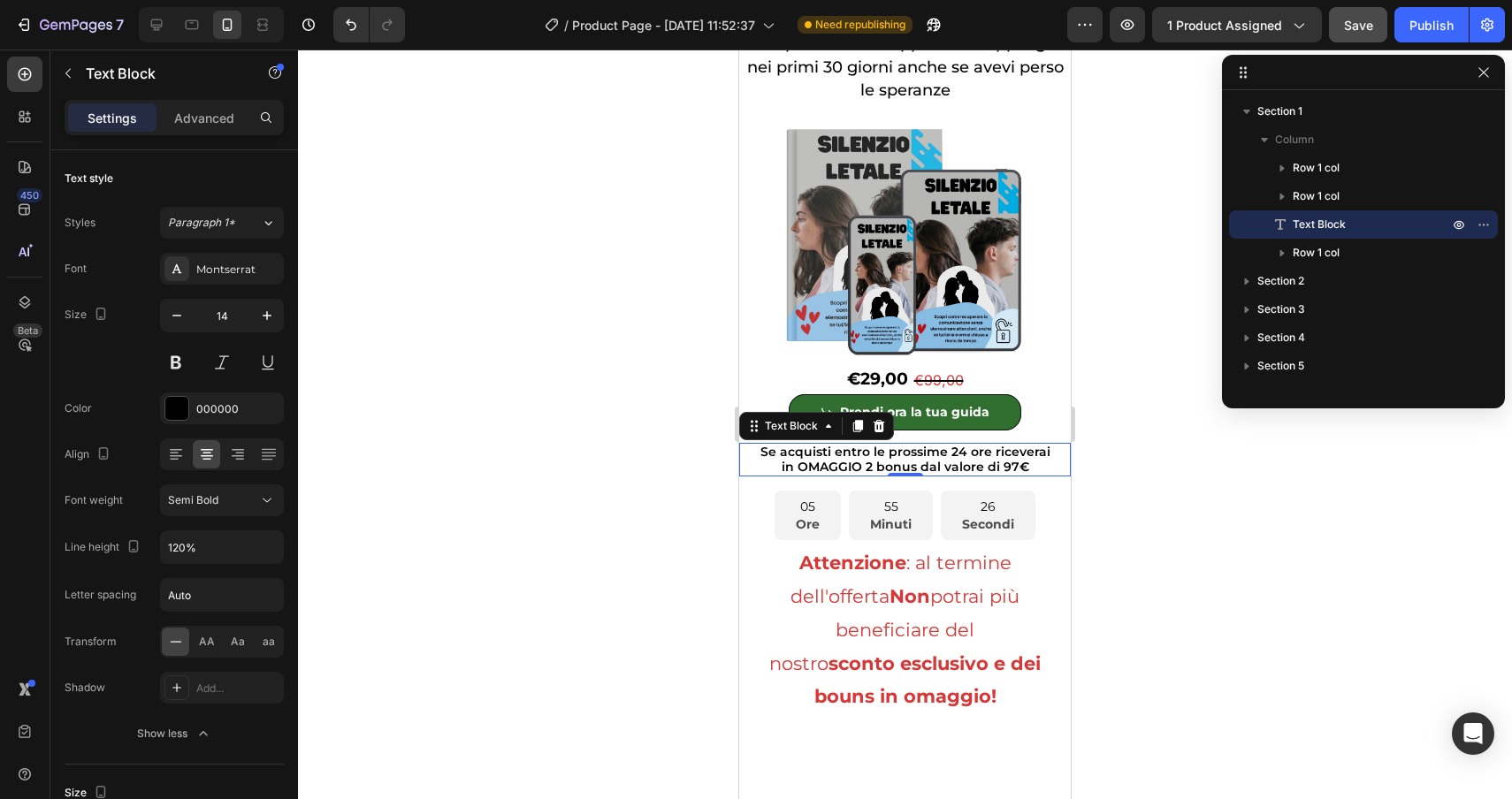
click at [504, 637] on div at bounding box center [905, 424] width 1214 height 750
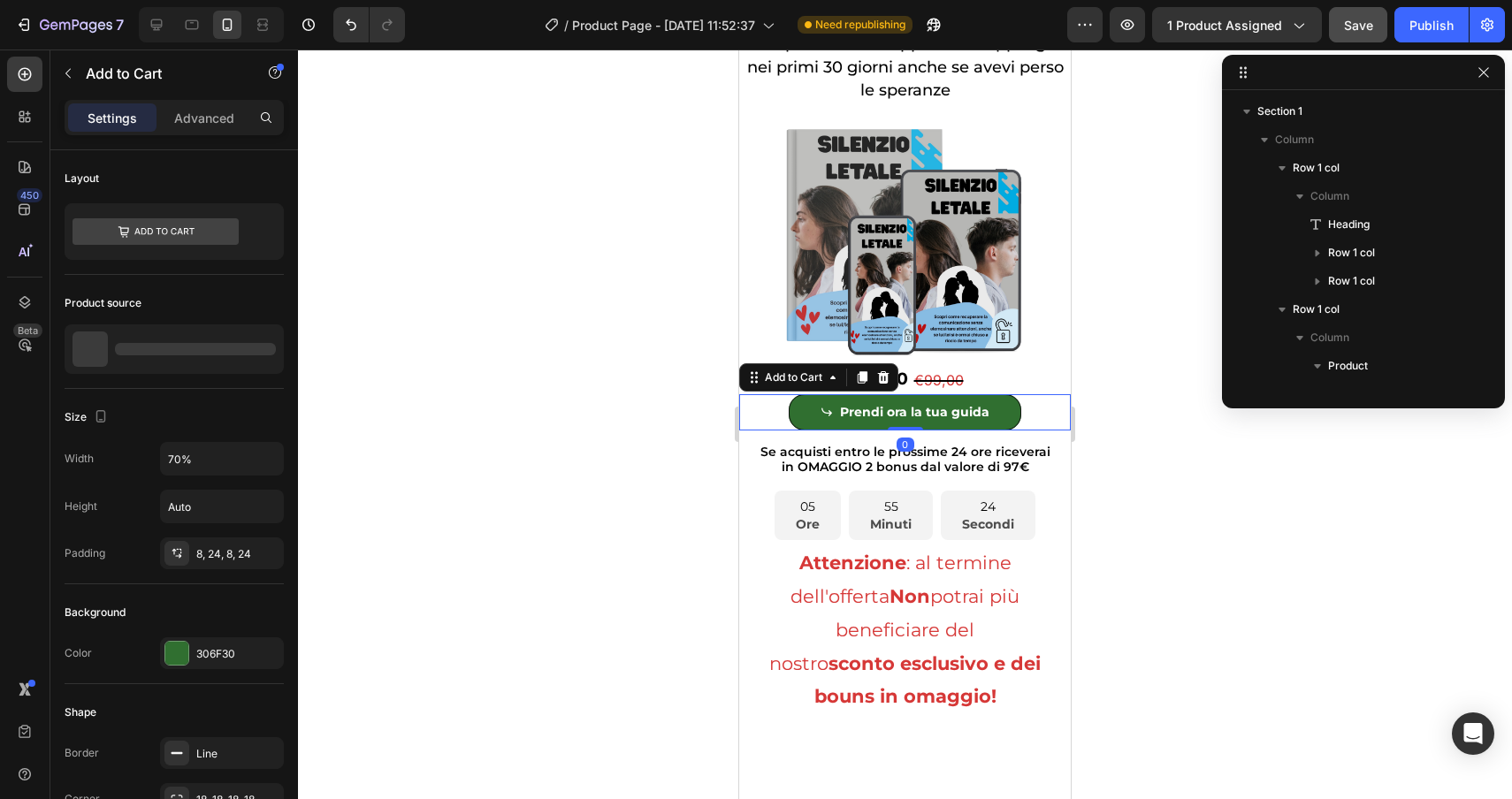
click at [1022, 422] on div "Prendi ora la tua guida Add to Cart 0" at bounding box center [905, 412] width 331 height 36
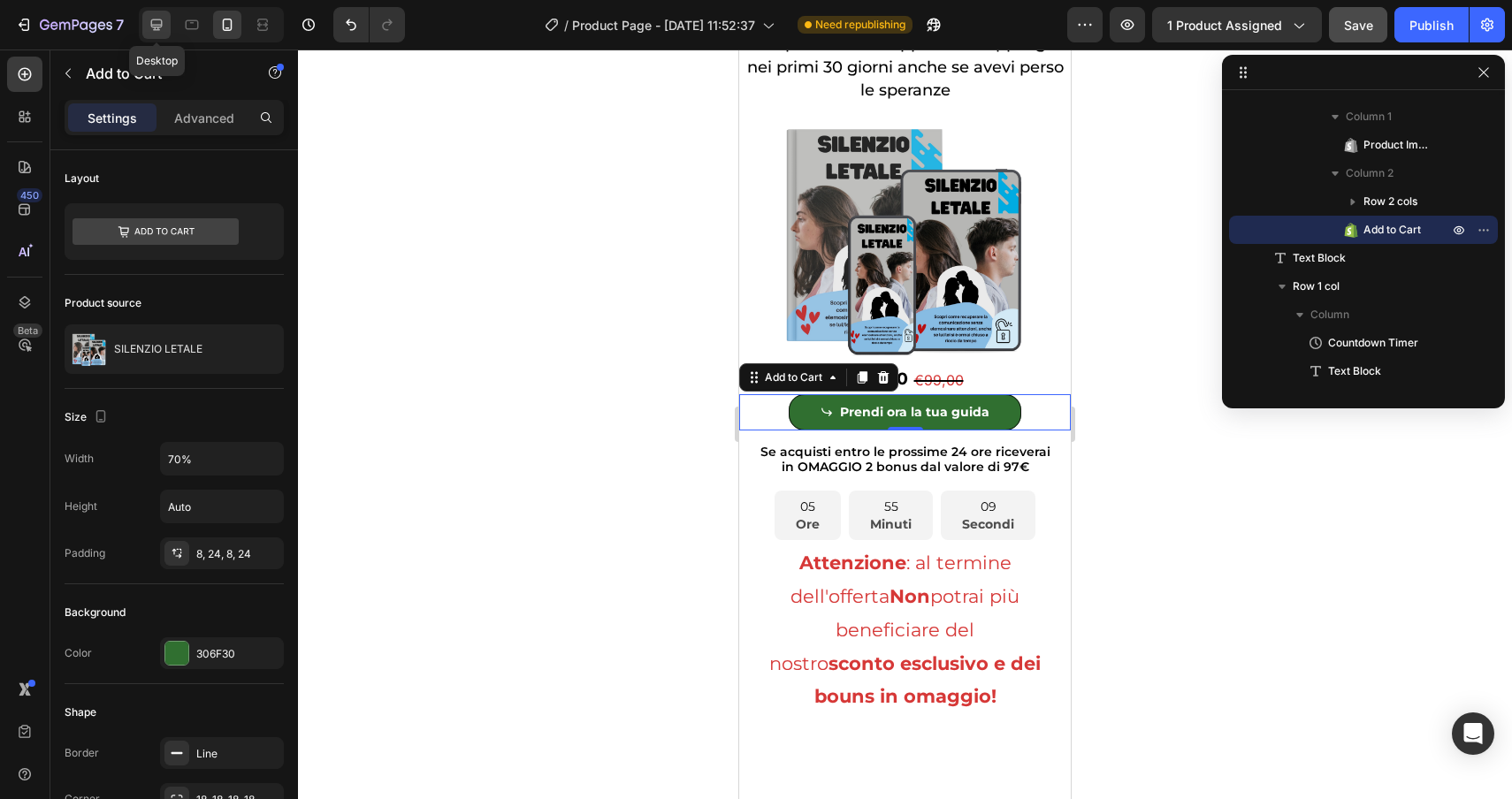
click at [154, 13] on div at bounding box center [156, 24] width 28 height 28
type input "50%"
type input "16"
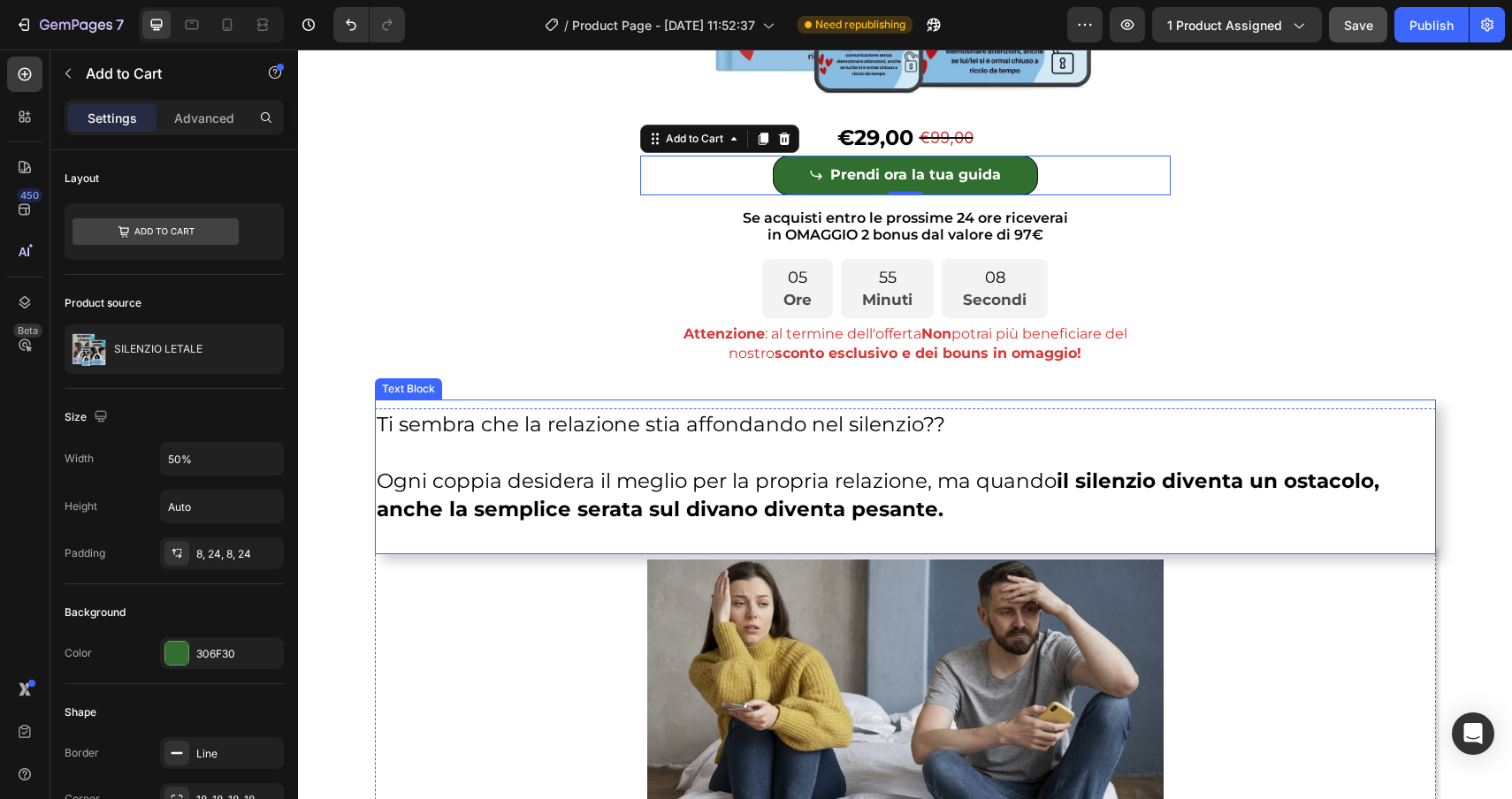
scroll to position [567, 0]
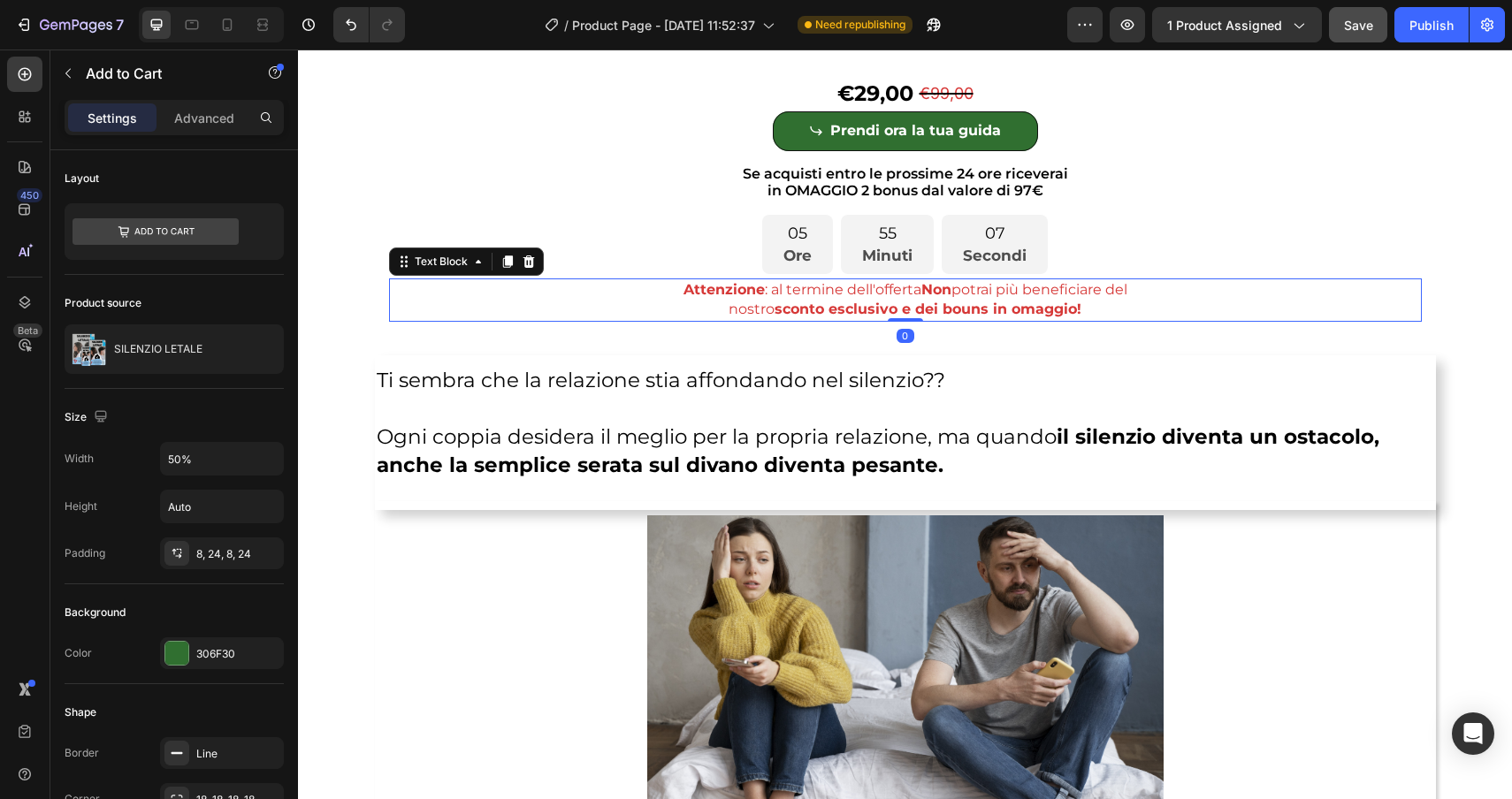
click at [1015, 313] on strong "sconto esclusivo e dei bouns in omaggio!" at bounding box center [928, 308] width 307 height 16
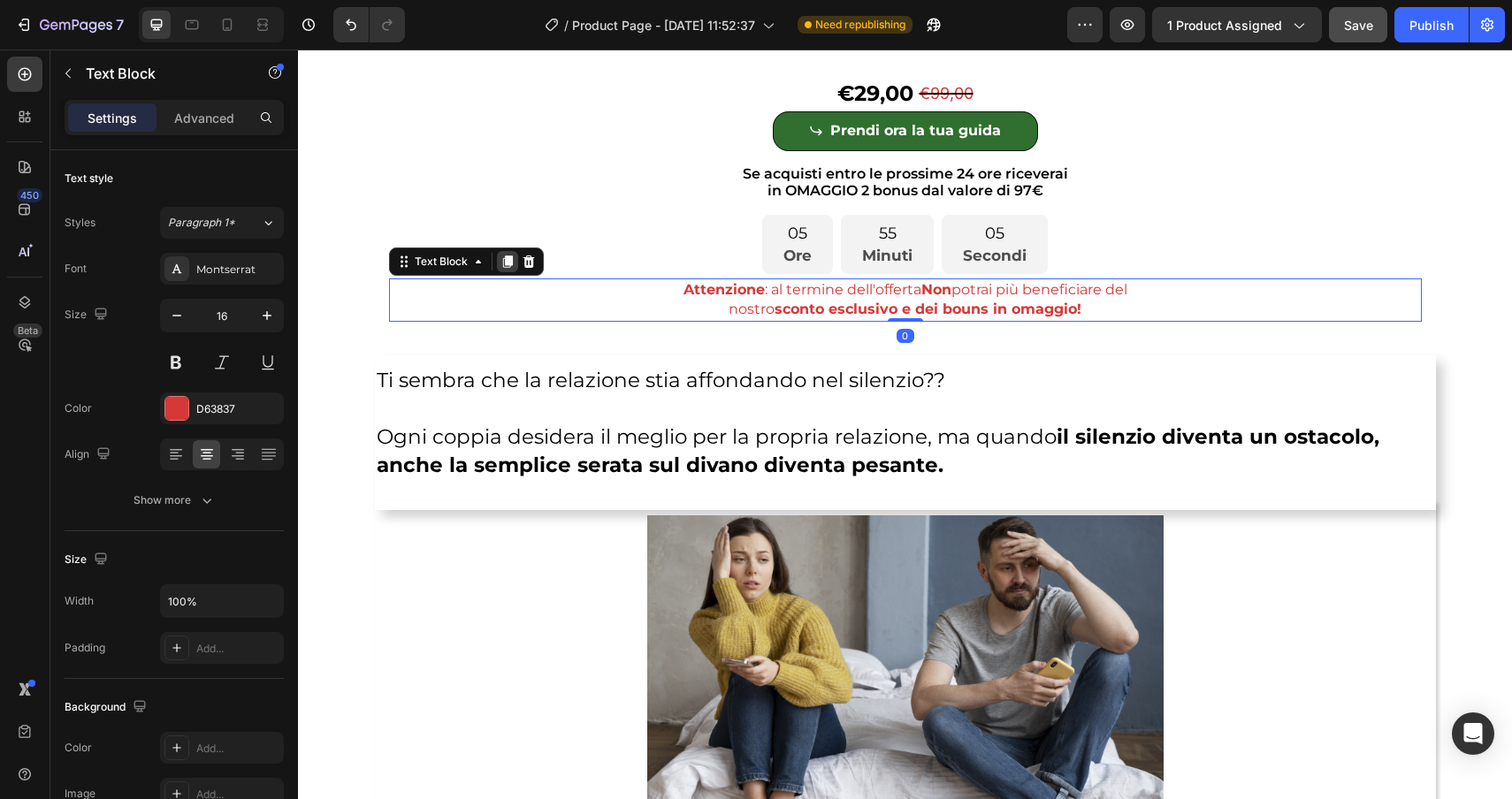
click at [510, 264] on icon at bounding box center [508, 261] width 10 height 13
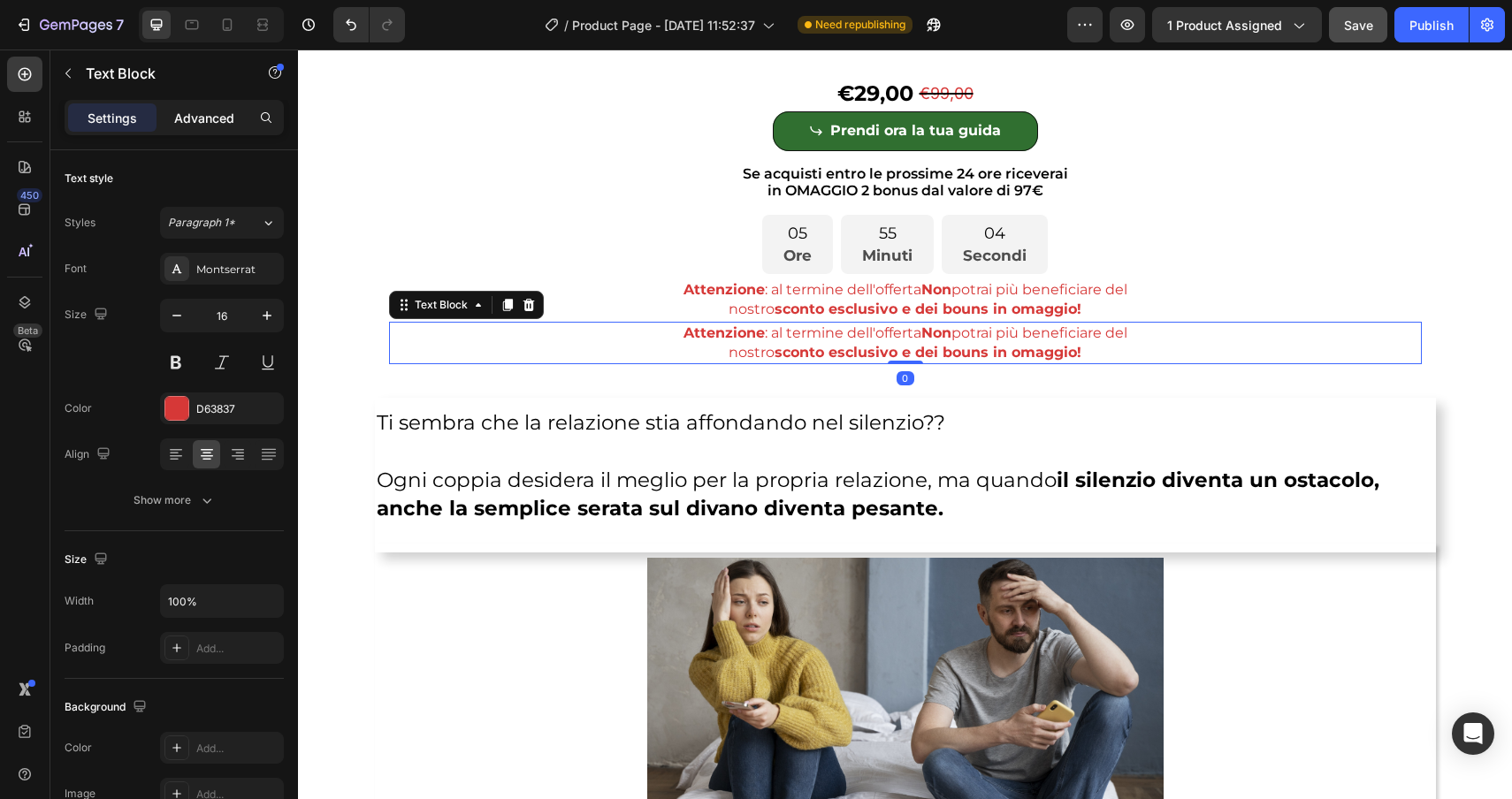
click at [200, 117] on p "Advanced" at bounding box center [204, 117] width 60 height 18
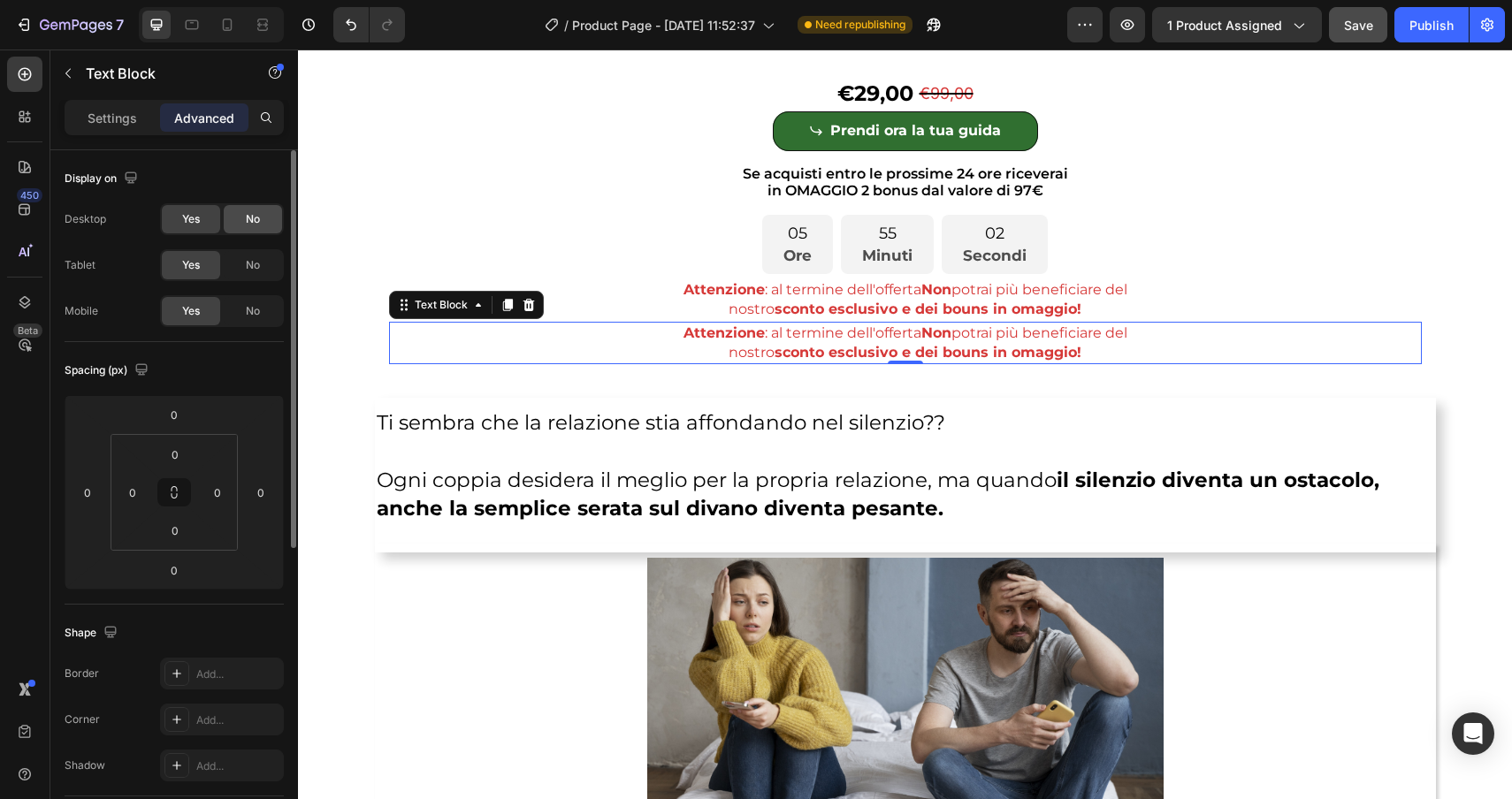
click at [255, 228] on div "No" at bounding box center [253, 219] width 58 height 28
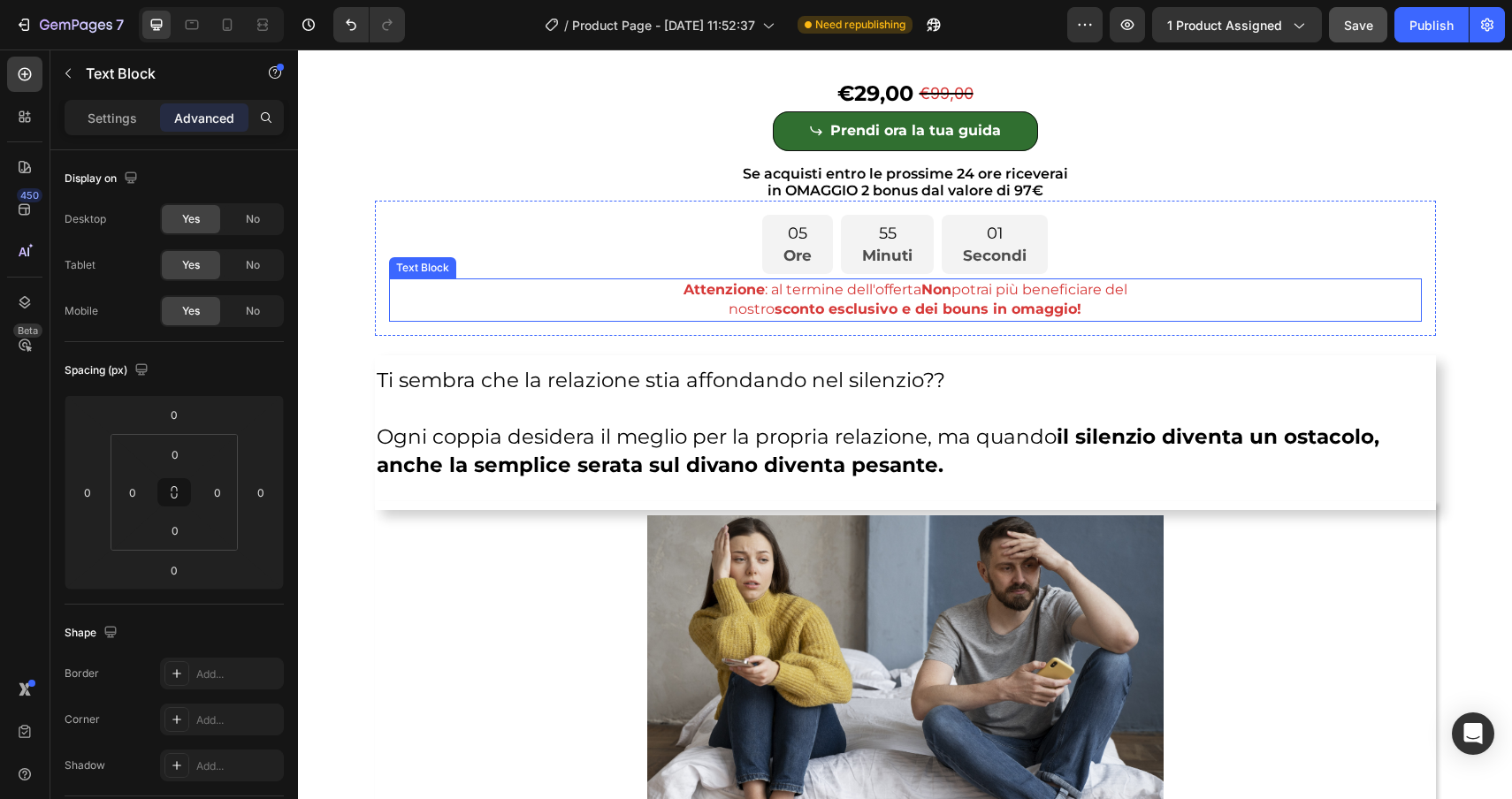
click at [647, 295] on p "Attenzione : al termine dell'offerta Non potrai più beneficiare del" at bounding box center [906, 290] width 1030 height 19
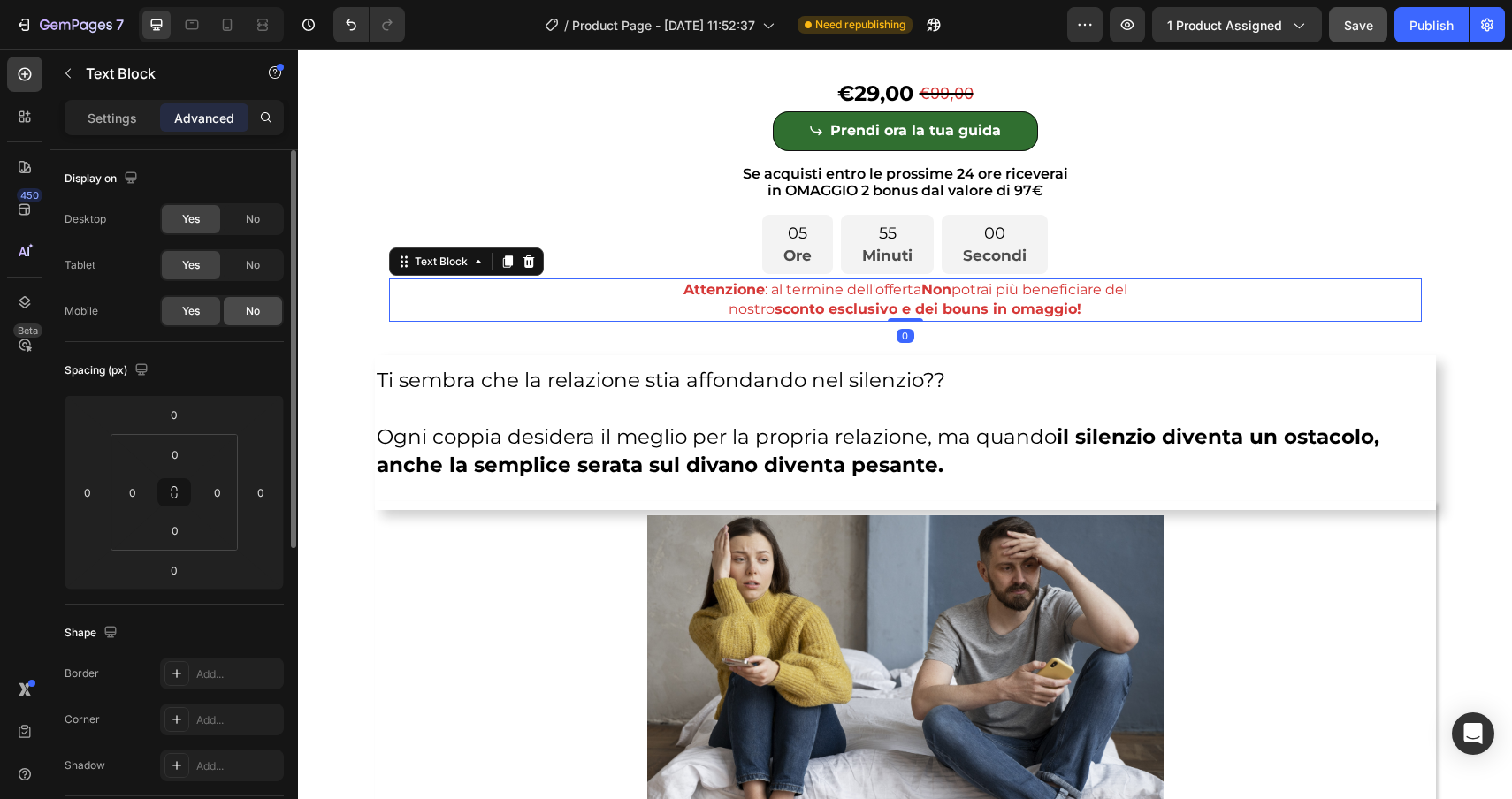
click at [241, 310] on div "No" at bounding box center [253, 311] width 58 height 28
click at [227, 28] on icon at bounding box center [227, 24] width 17 height 17
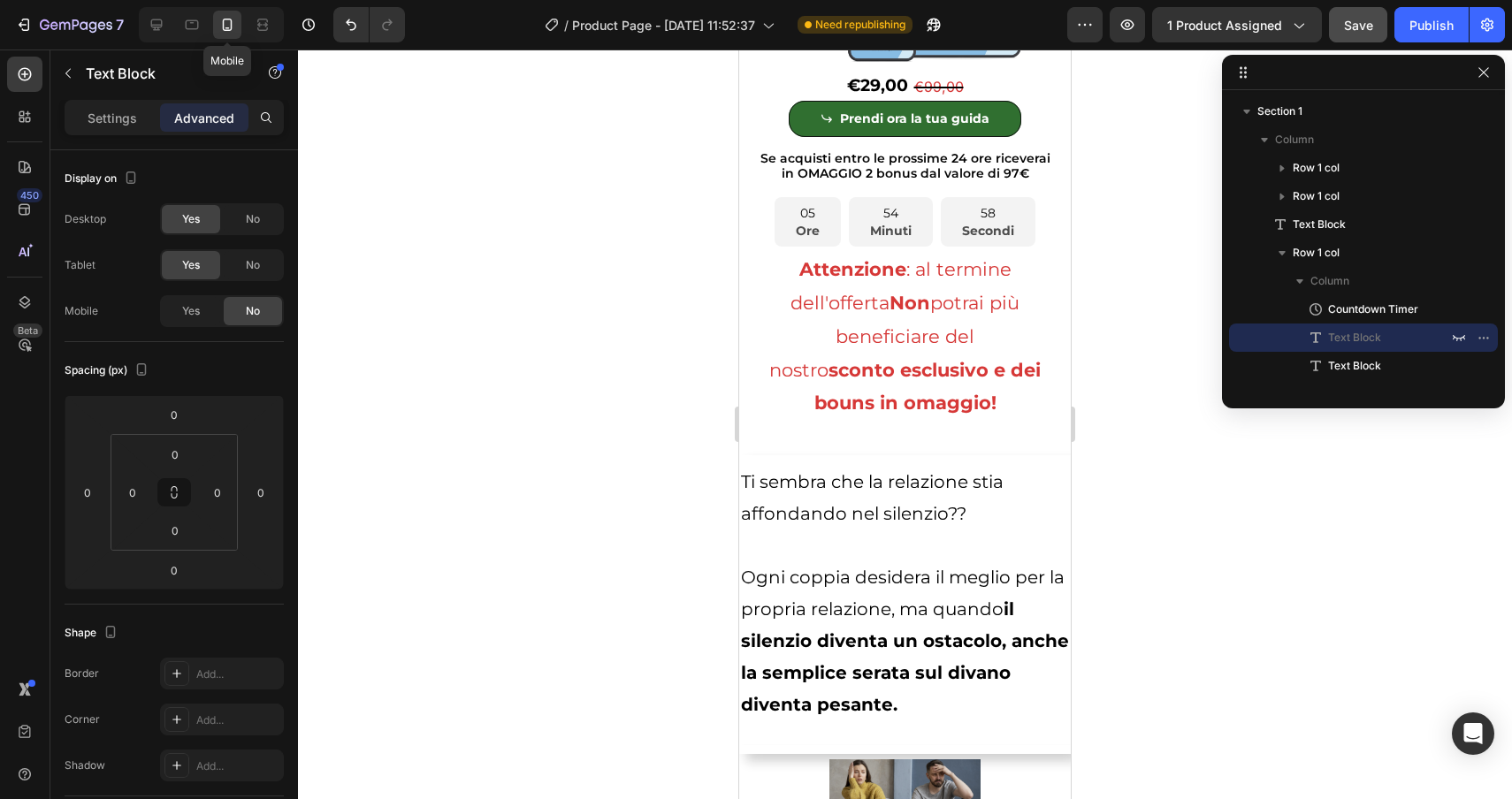
scroll to position [502, 0]
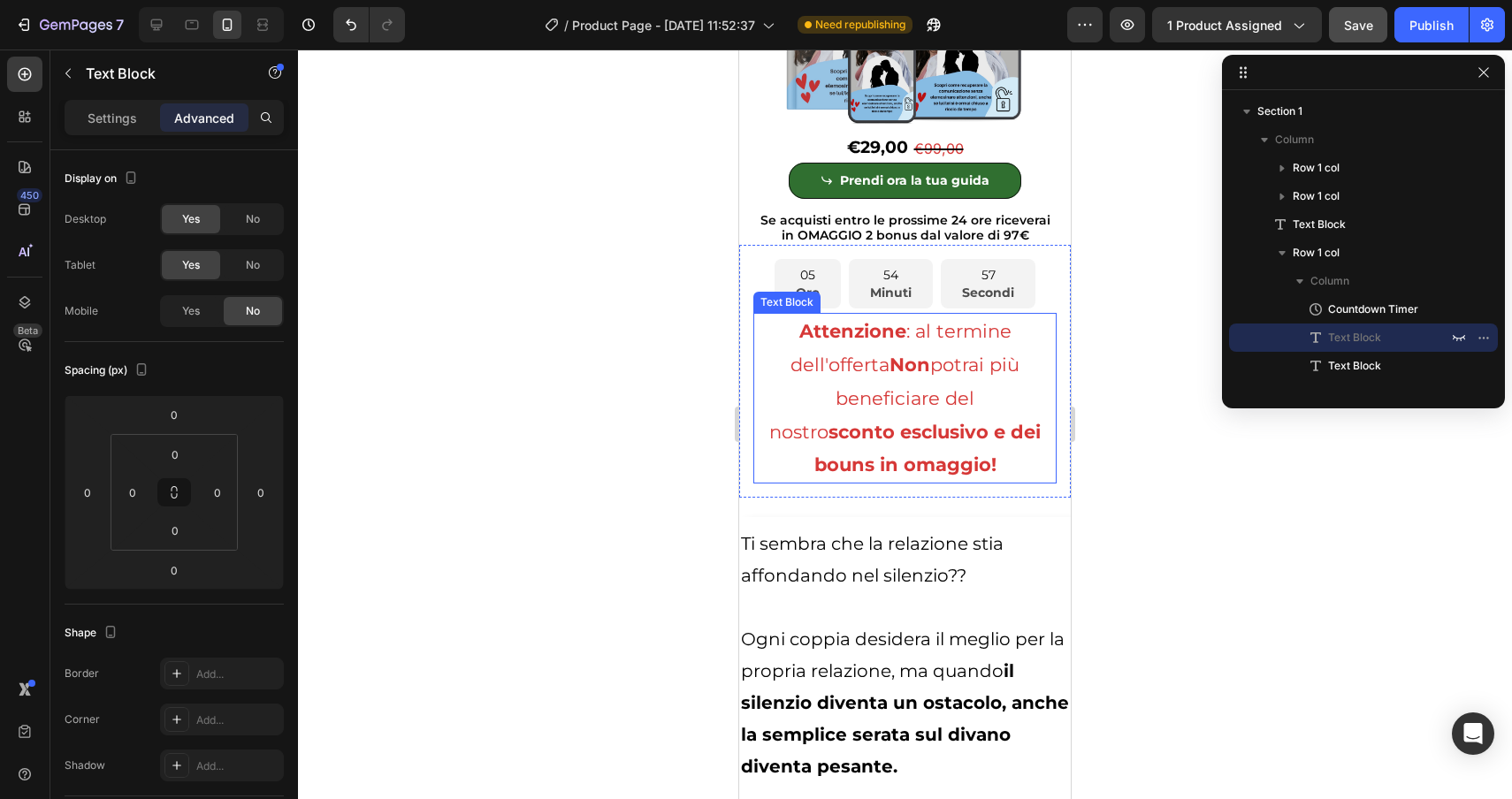
click at [911, 388] on p "Attenzione : al termine dell'offerta Non potrai più beneficiare del" at bounding box center [905, 364] width 299 height 100
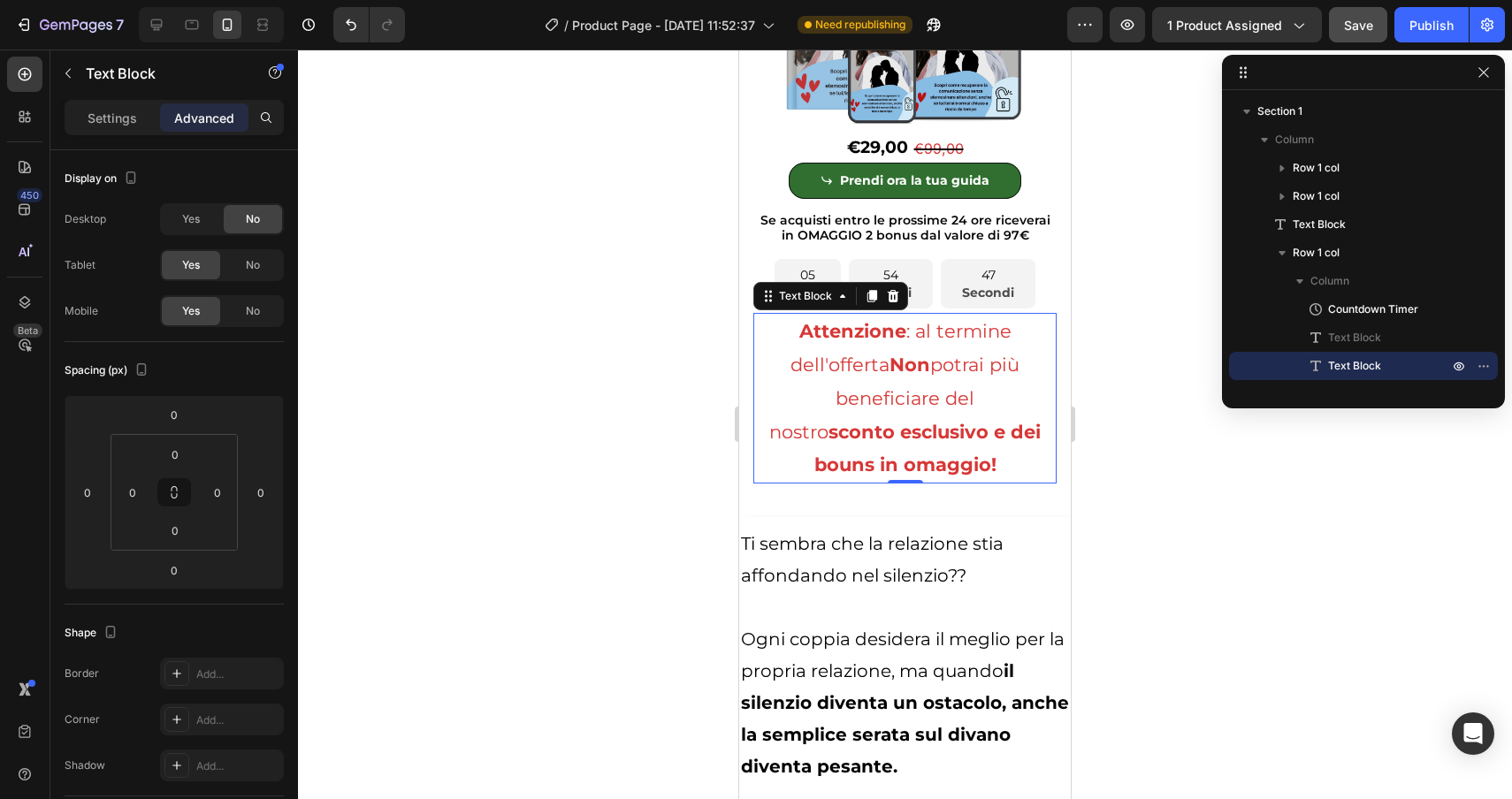
click at [1019, 458] on p "nostro sconto esclusivo e dei bouns in omaggio!" at bounding box center [905, 448] width 299 height 67
click at [106, 115] on p "Settings" at bounding box center [111, 117] width 49 height 18
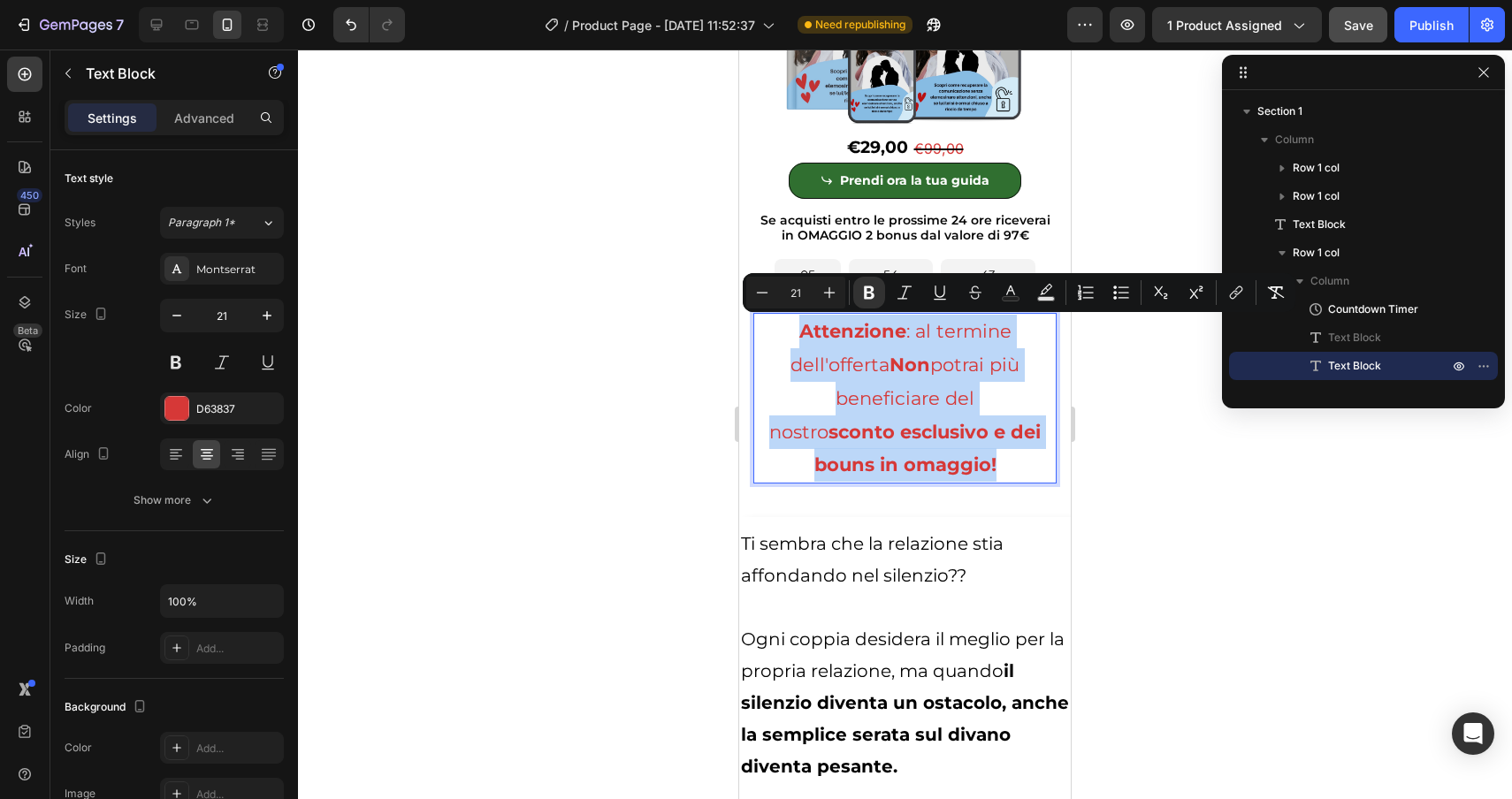
drag, startPoint x: 1013, startPoint y: 467, endPoint x: 784, endPoint y: 346, distance: 259.0
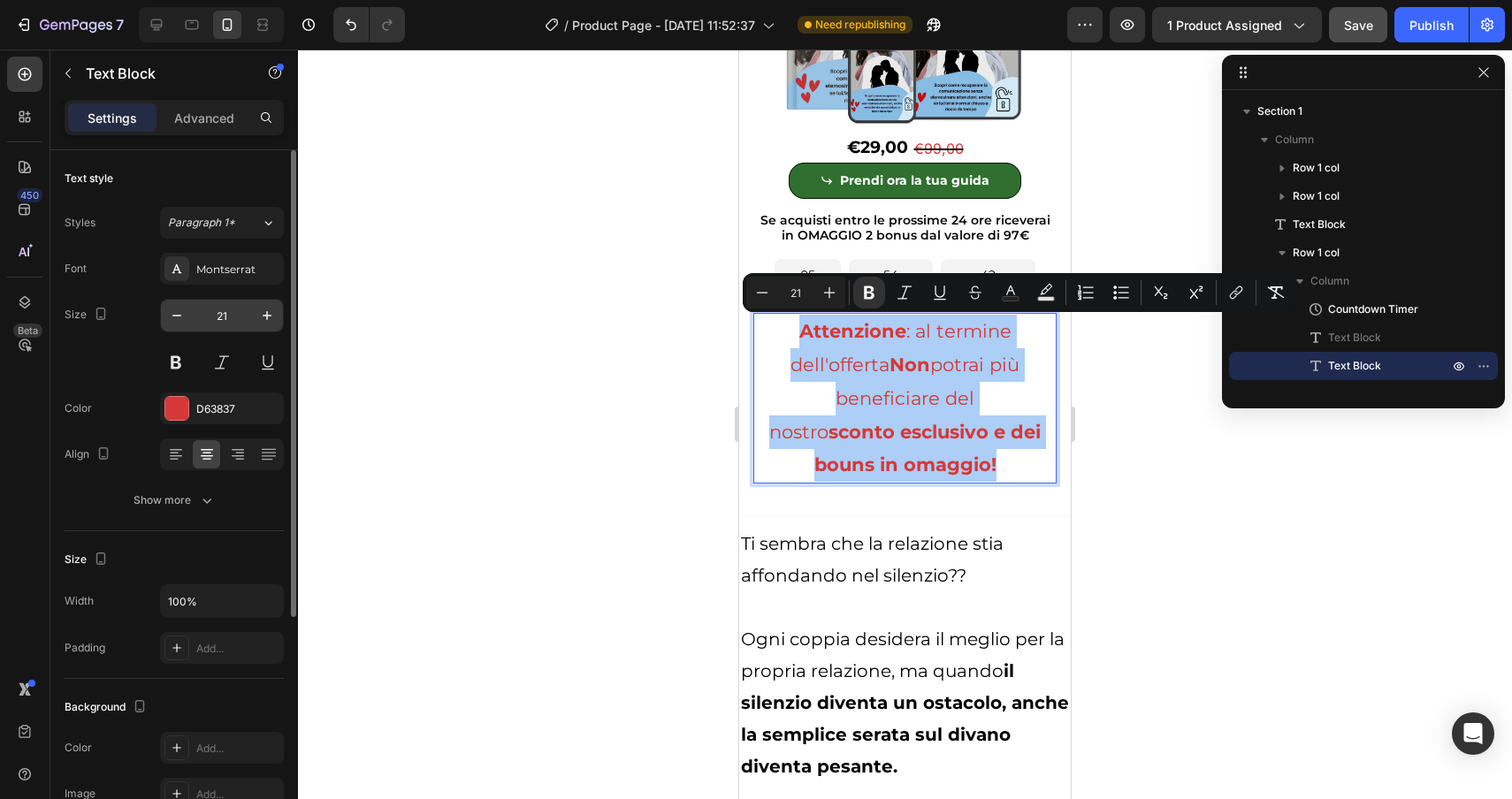
click at [226, 320] on input "21" at bounding box center [222, 315] width 58 height 32
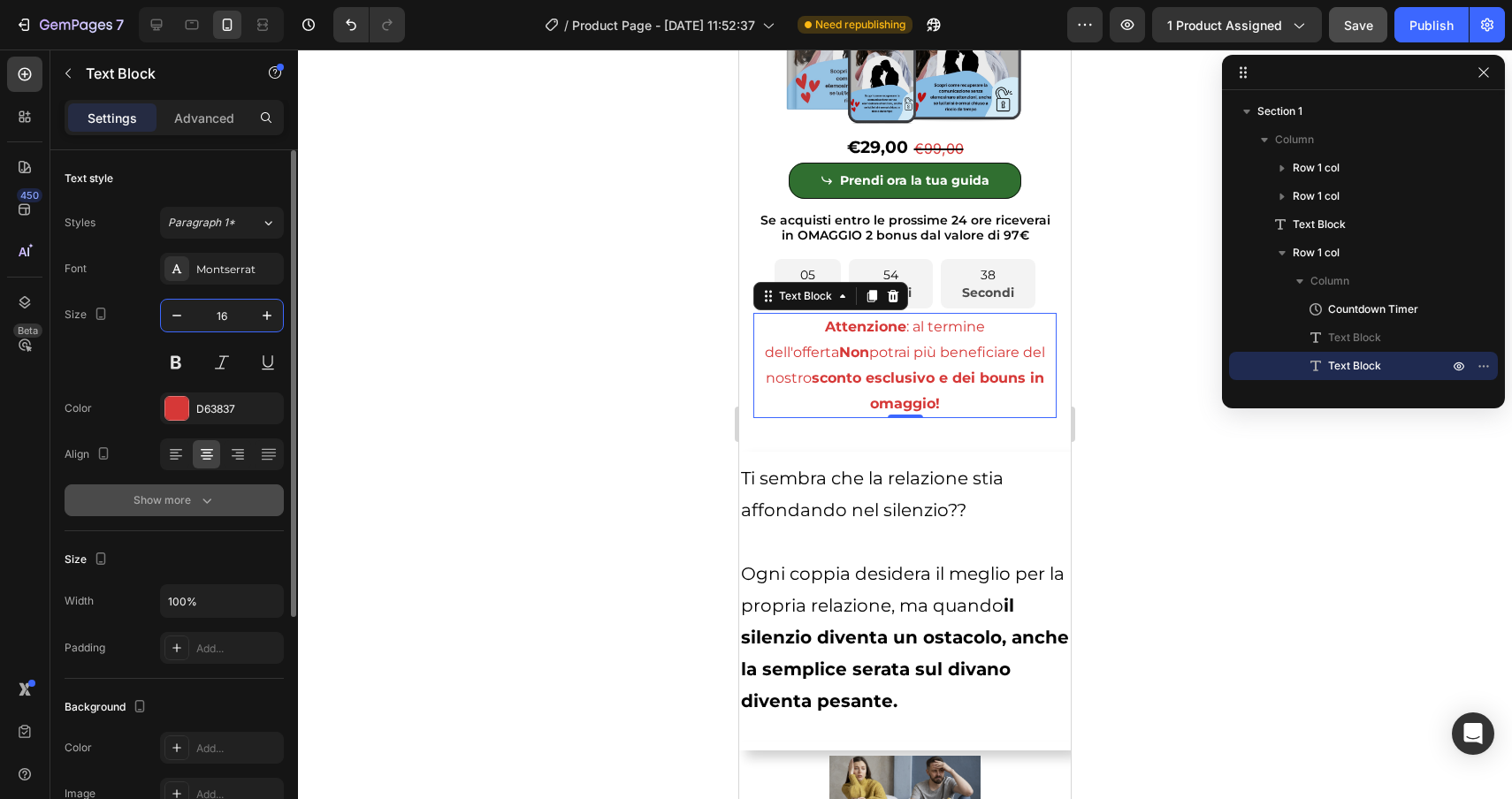
type input "16"
click at [183, 507] on div "Show more" at bounding box center [174, 501] width 82 height 17
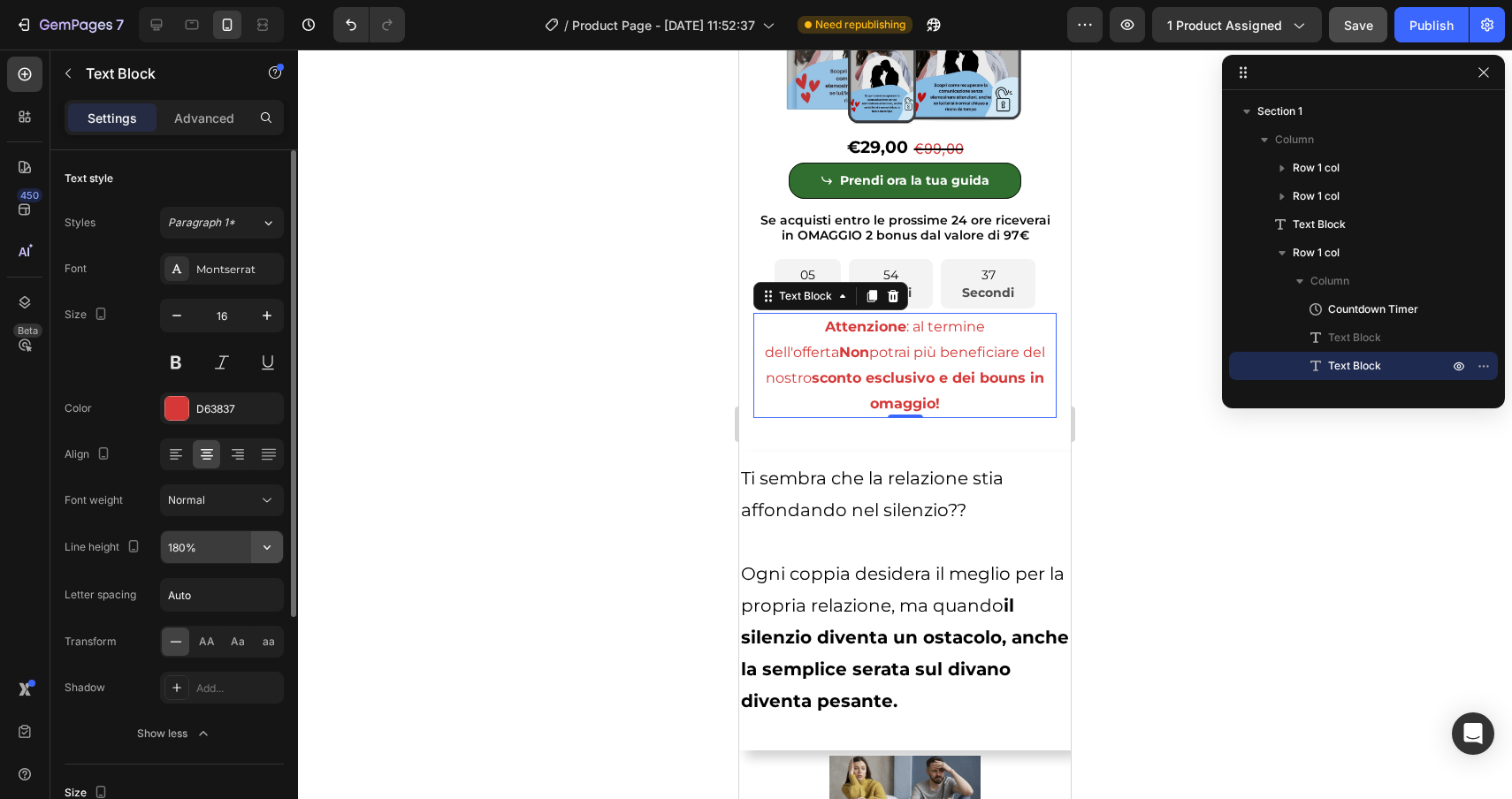
click at [254, 562] on button "button" at bounding box center [266, 547] width 32 height 32
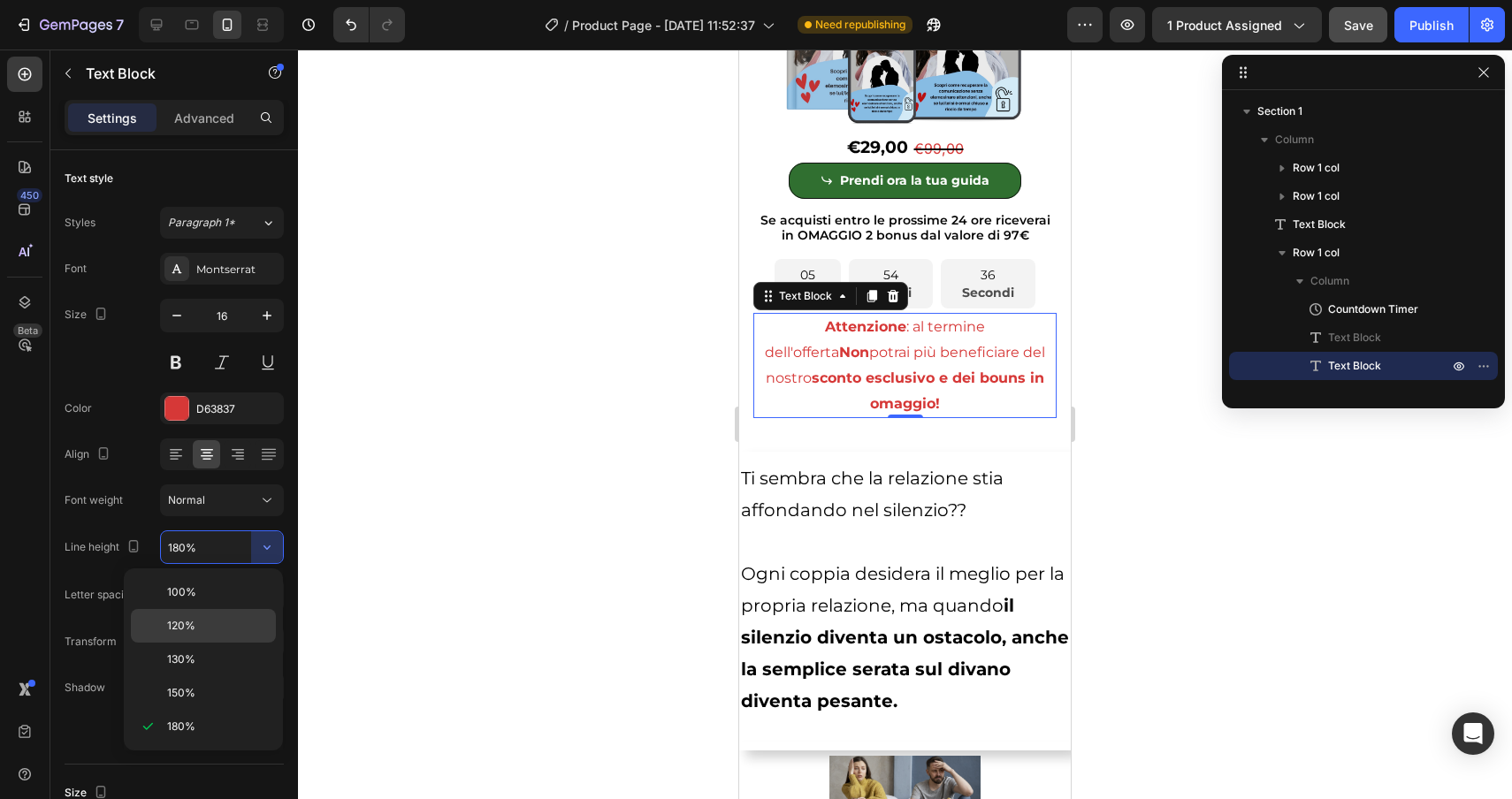
click at [219, 626] on p "120%" at bounding box center [218, 626] width 101 height 15
type input "120%"
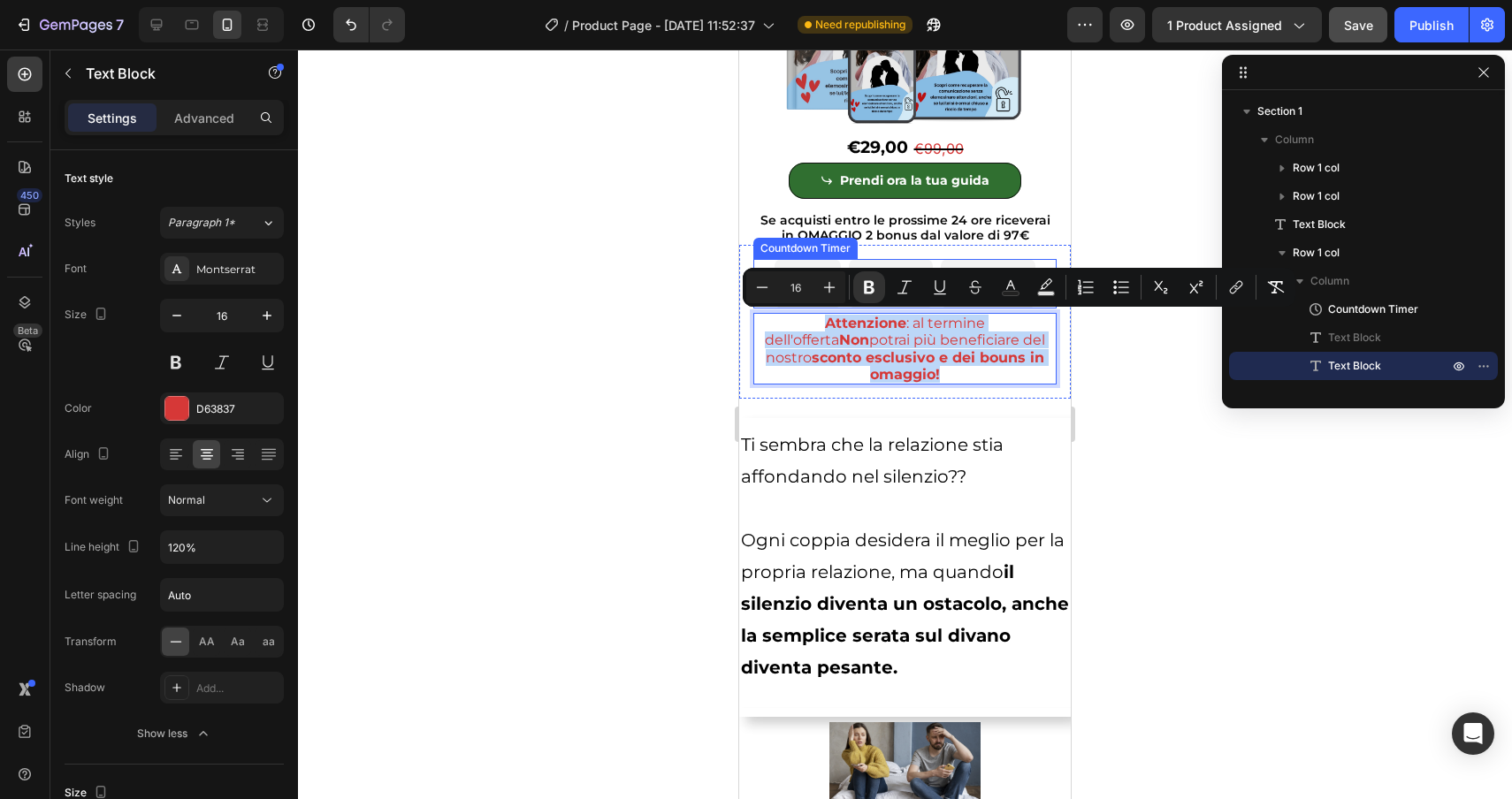
drag, startPoint x: 960, startPoint y: 369, endPoint x: 756, endPoint y: 307, distance: 213.2
click at [756, 306] on div "05 Ore 54 Minuti 22 Secondi Countdown Timer Attenzione : al termine dell'offert…" at bounding box center [905, 322] width 303 height 126
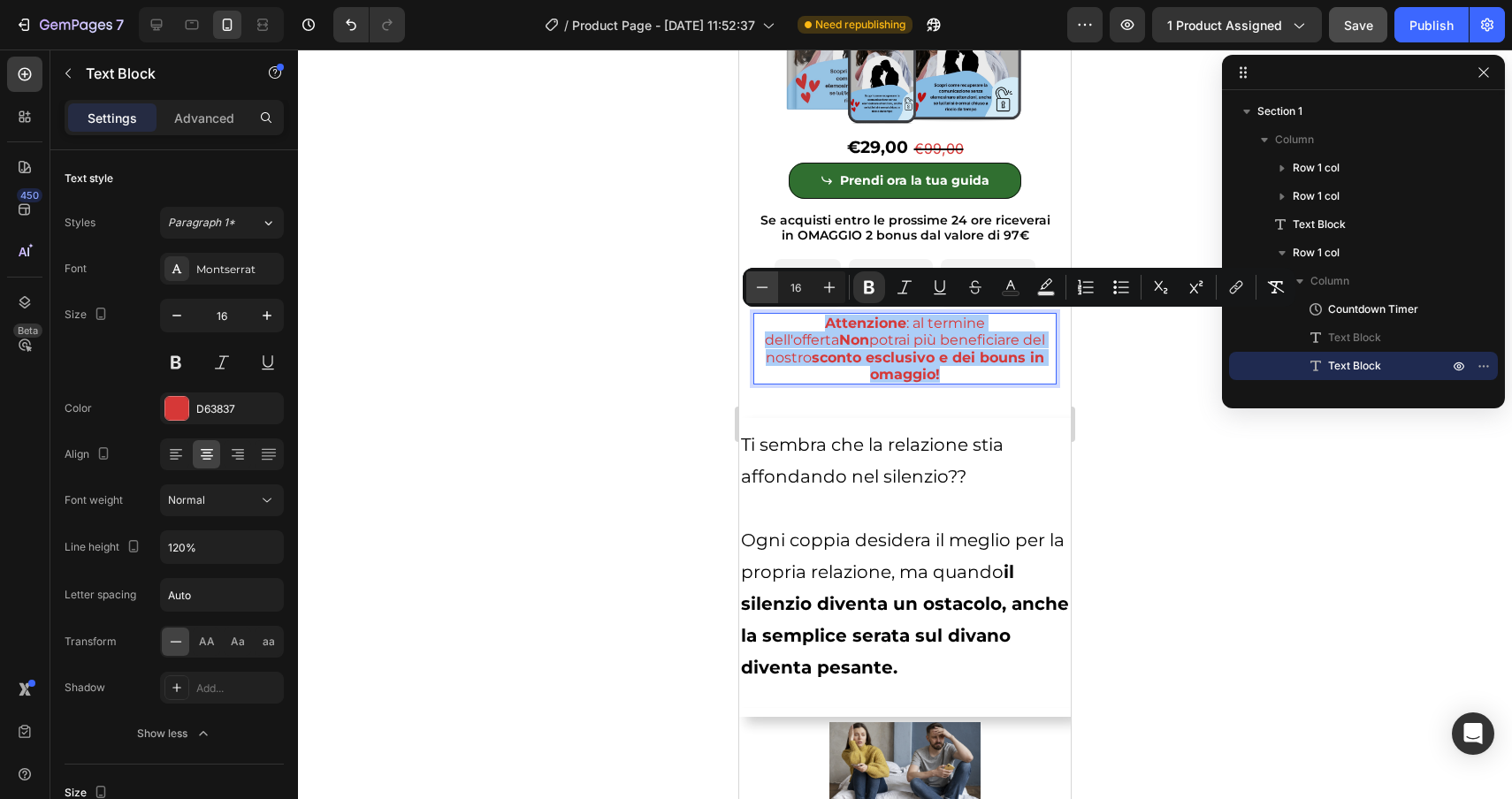
click at [756, 294] on icon "Editor contextual toolbar" at bounding box center [762, 288] width 17 height 17
type input "15"
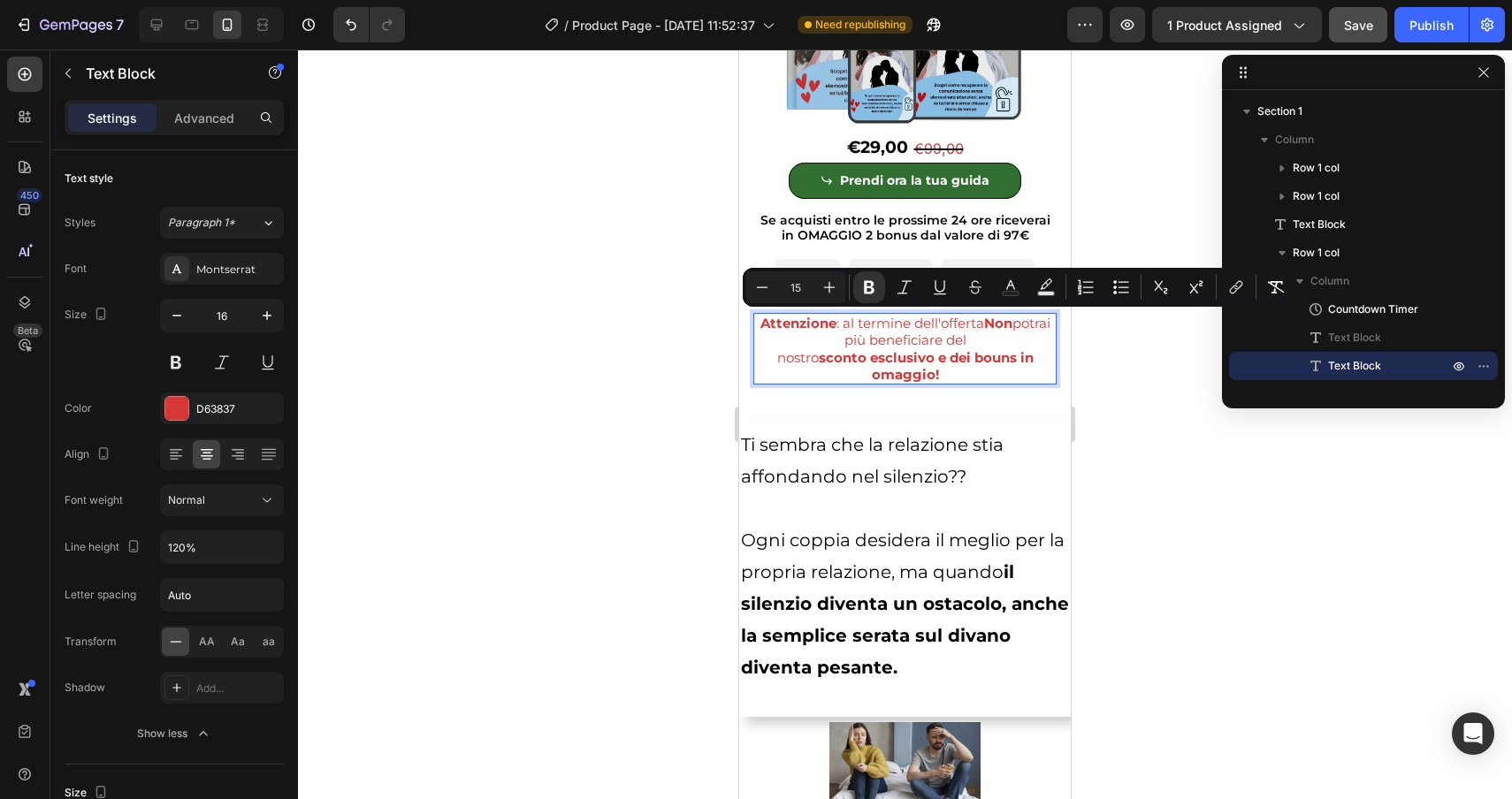
click at [983, 381] on p "nostro sconto esclusivo e dei bouns in omaggio!" at bounding box center [905, 366] width 299 height 34
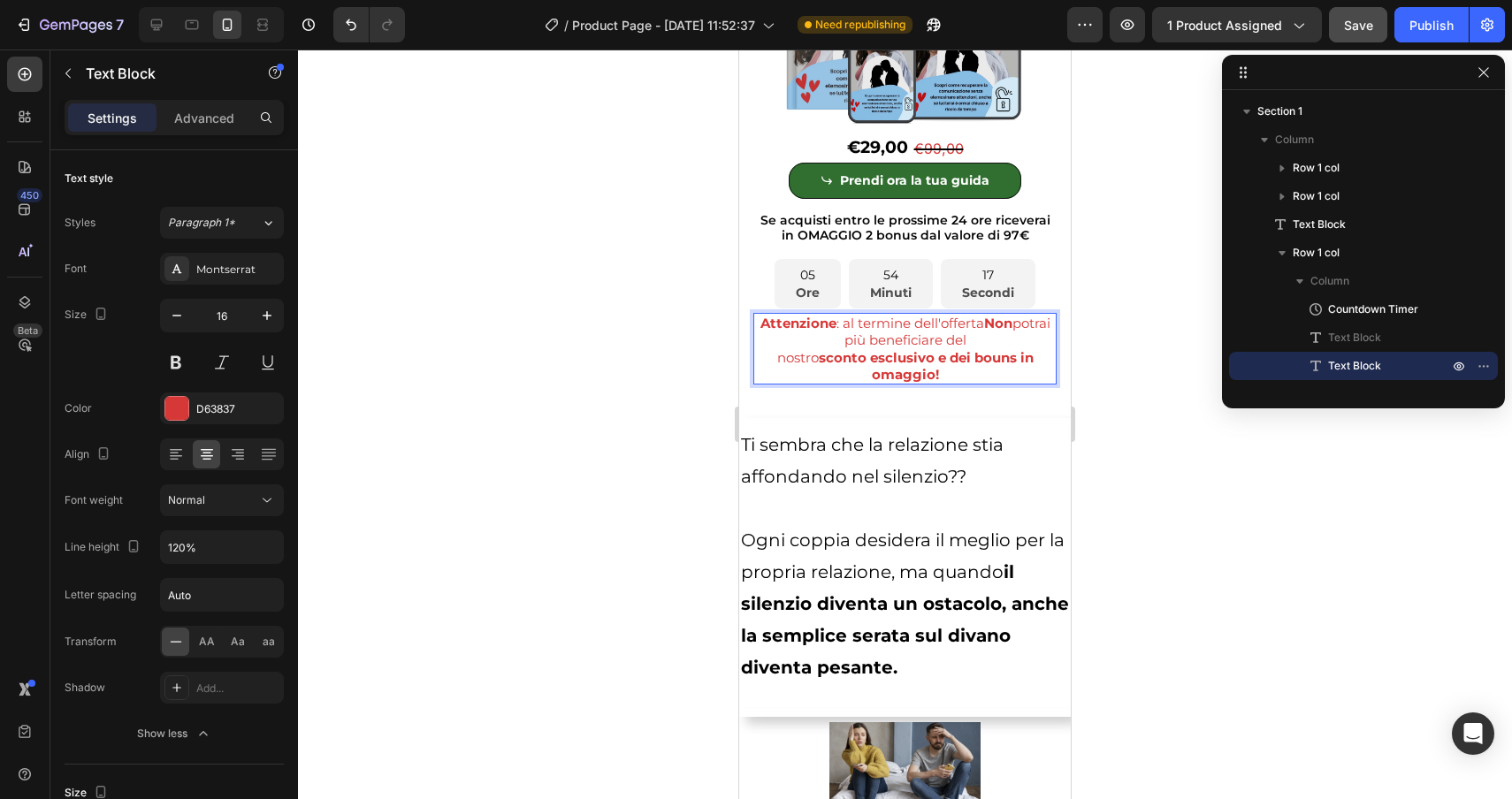
click at [983, 381] on p "nostro sconto esclusivo e dei bouns in omaggio!" at bounding box center [905, 366] width 299 height 34
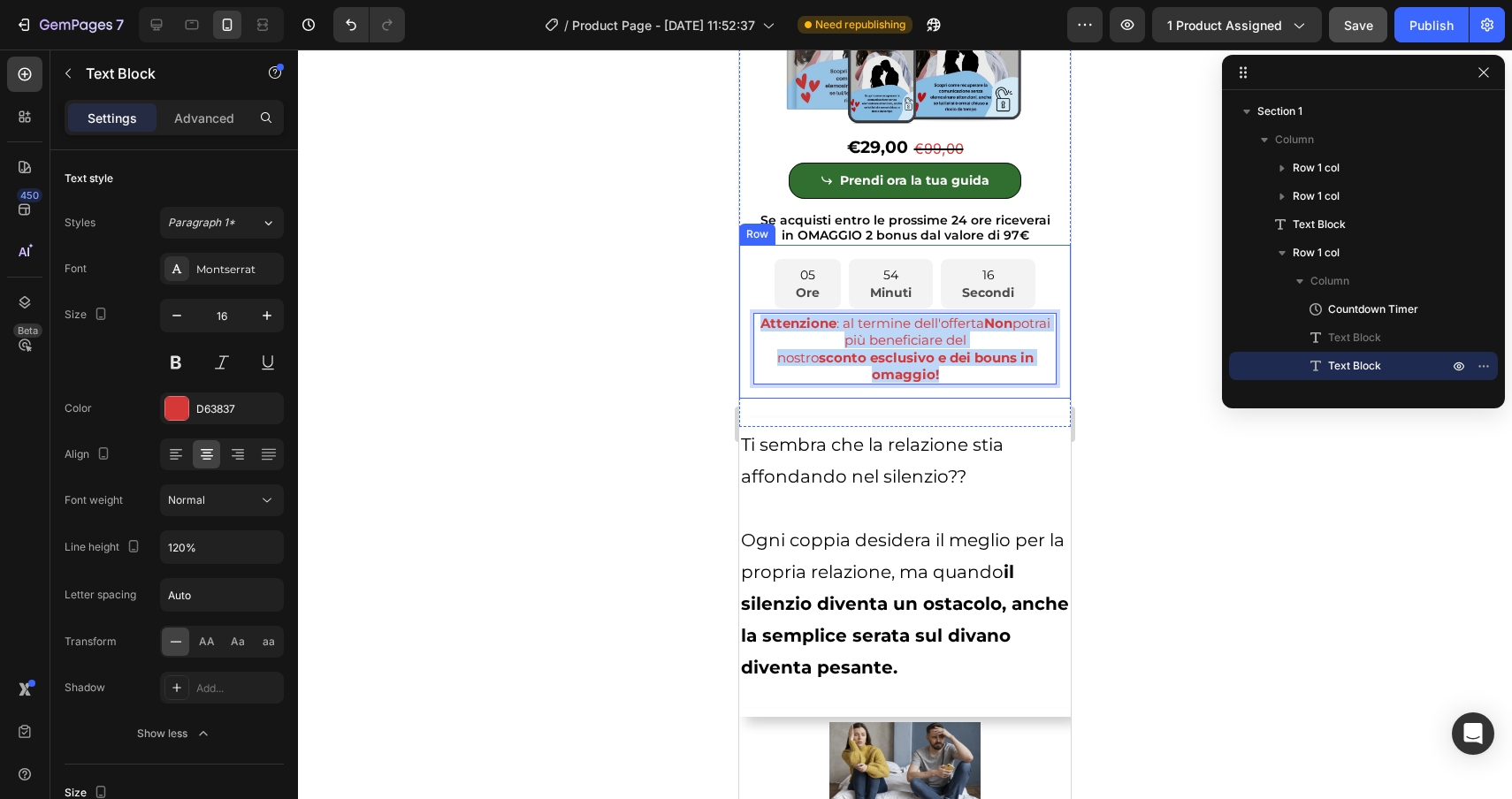
drag, startPoint x: 983, startPoint y: 381, endPoint x: 742, endPoint y: 310, distance: 251.2
click at [742, 310] on div "05 Ore 54 Minuti 16 Secondi Countdown Timer Attenzione : al termine dell'offert…" at bounding box center [905, 322] width 331 height 154
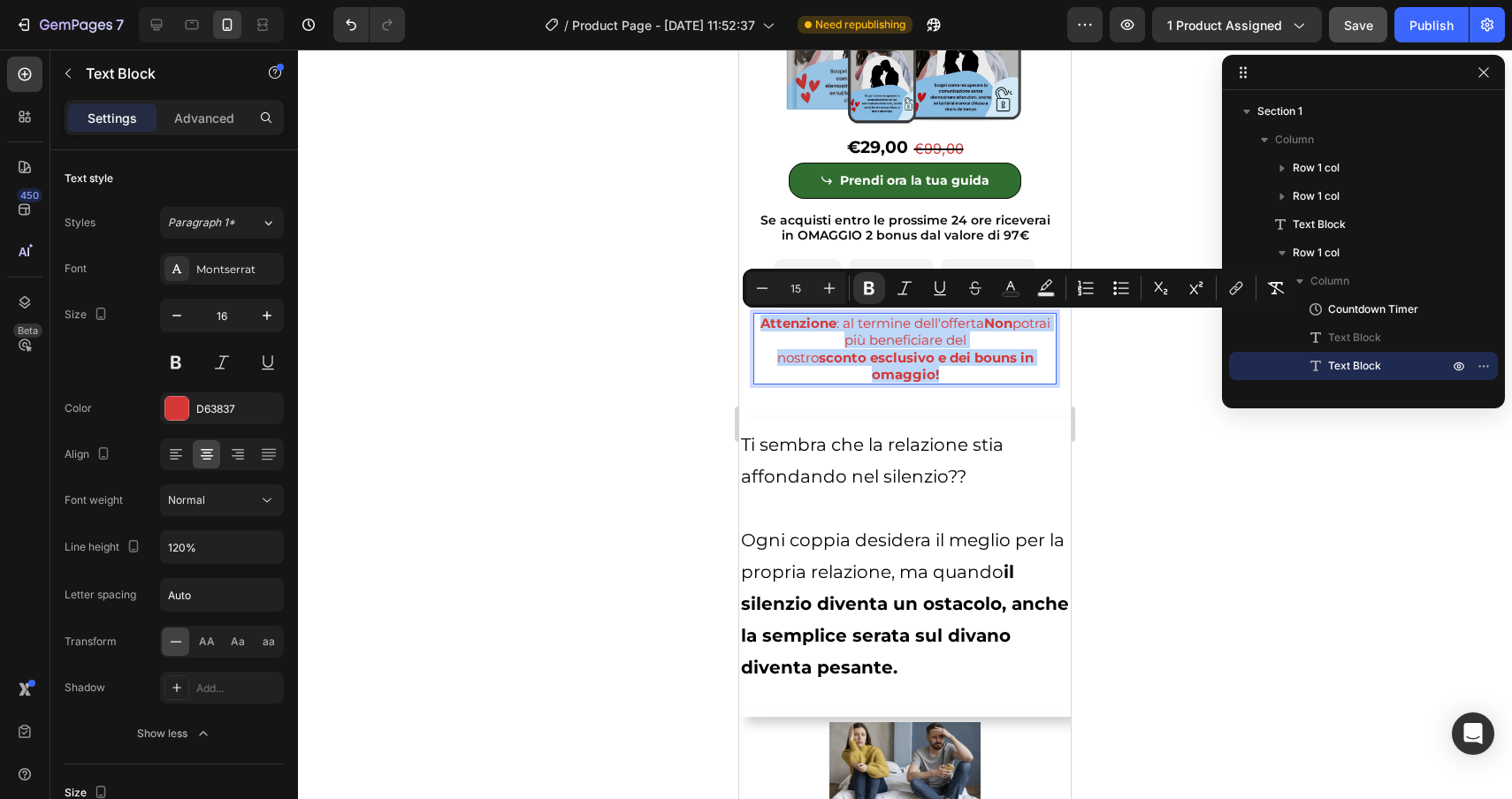
click at [807, 330] on strong "Attenzione" at bounding box center [798, 323] width 77 height 16
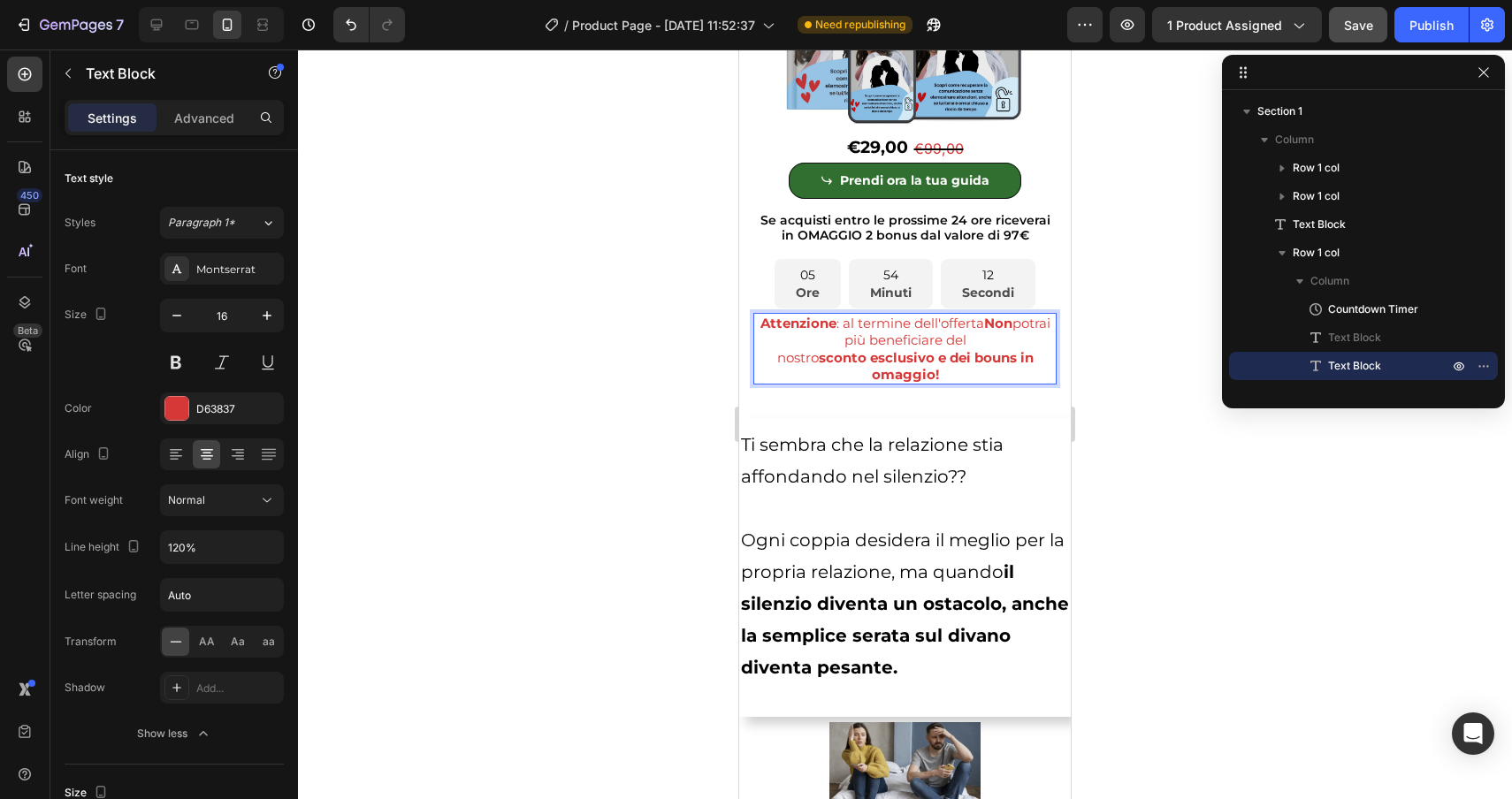
click at [1123, 543] on div at bounding box center [905, 424] width 1214 height 750
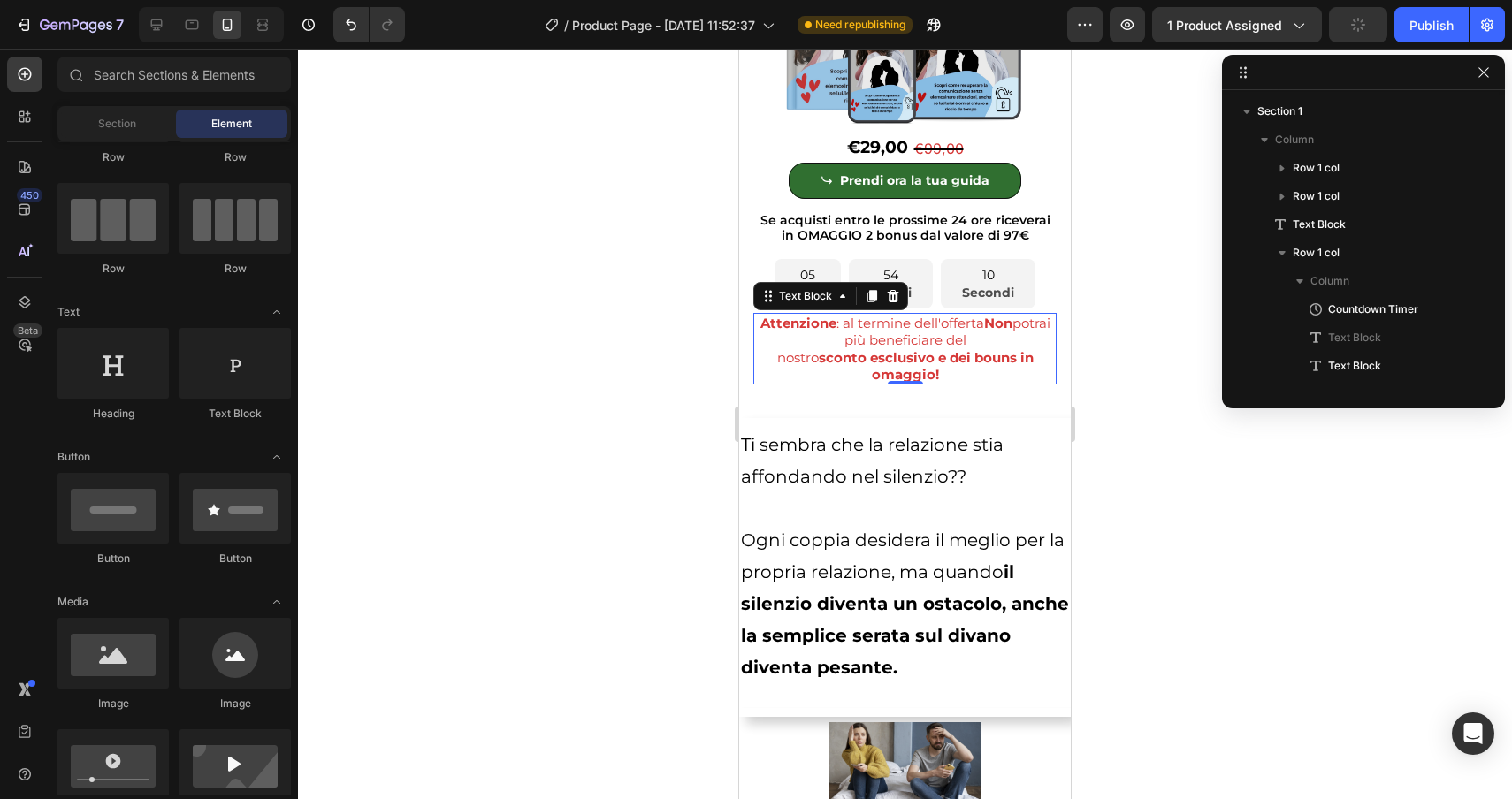
click at [772, 360] on p "nostro sconto esclusivo e dei bouns in omaggio!" at bounding box center [905, 366] width 299 height 34
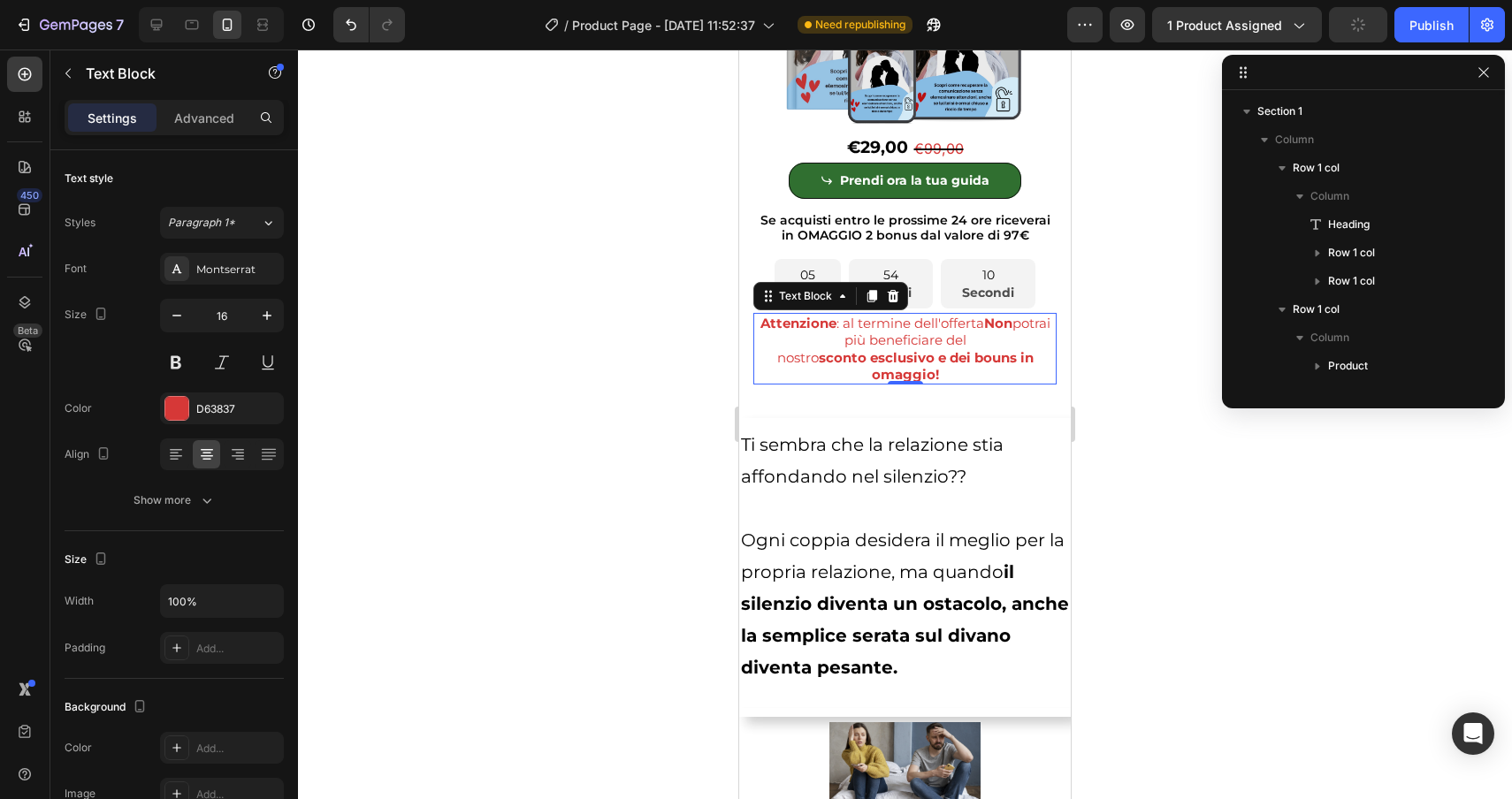
scroll to position [274, 0]
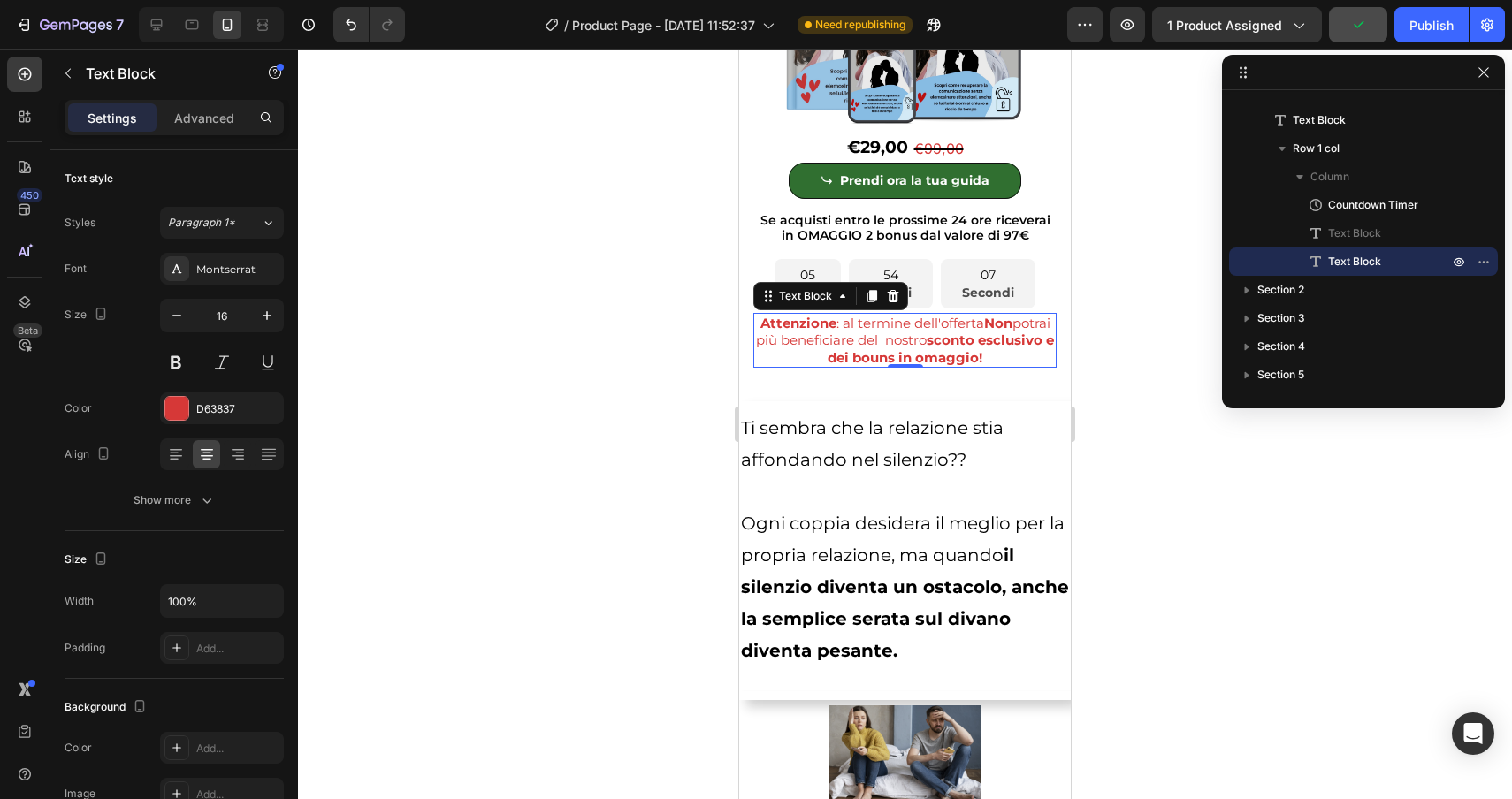
click at [1365, 602] on div at bounding box center [905, 424] width 1214 height 750
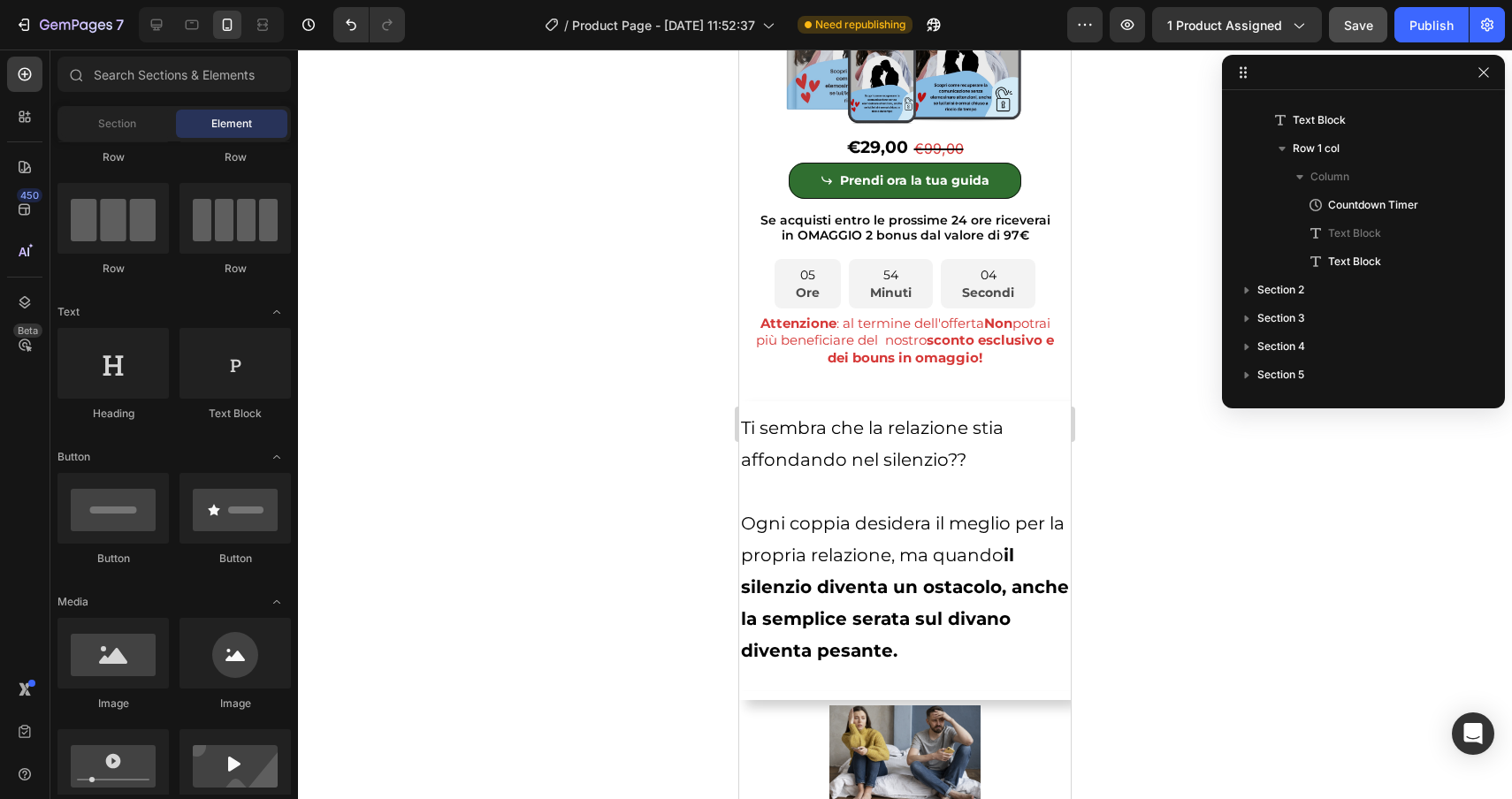
click at [1178, 581] on div at bounding box center [905, 424] width 1214 height 750
click at [1350, 33] on div "Save" at bounding box center [1359, 24] width 29 height 18
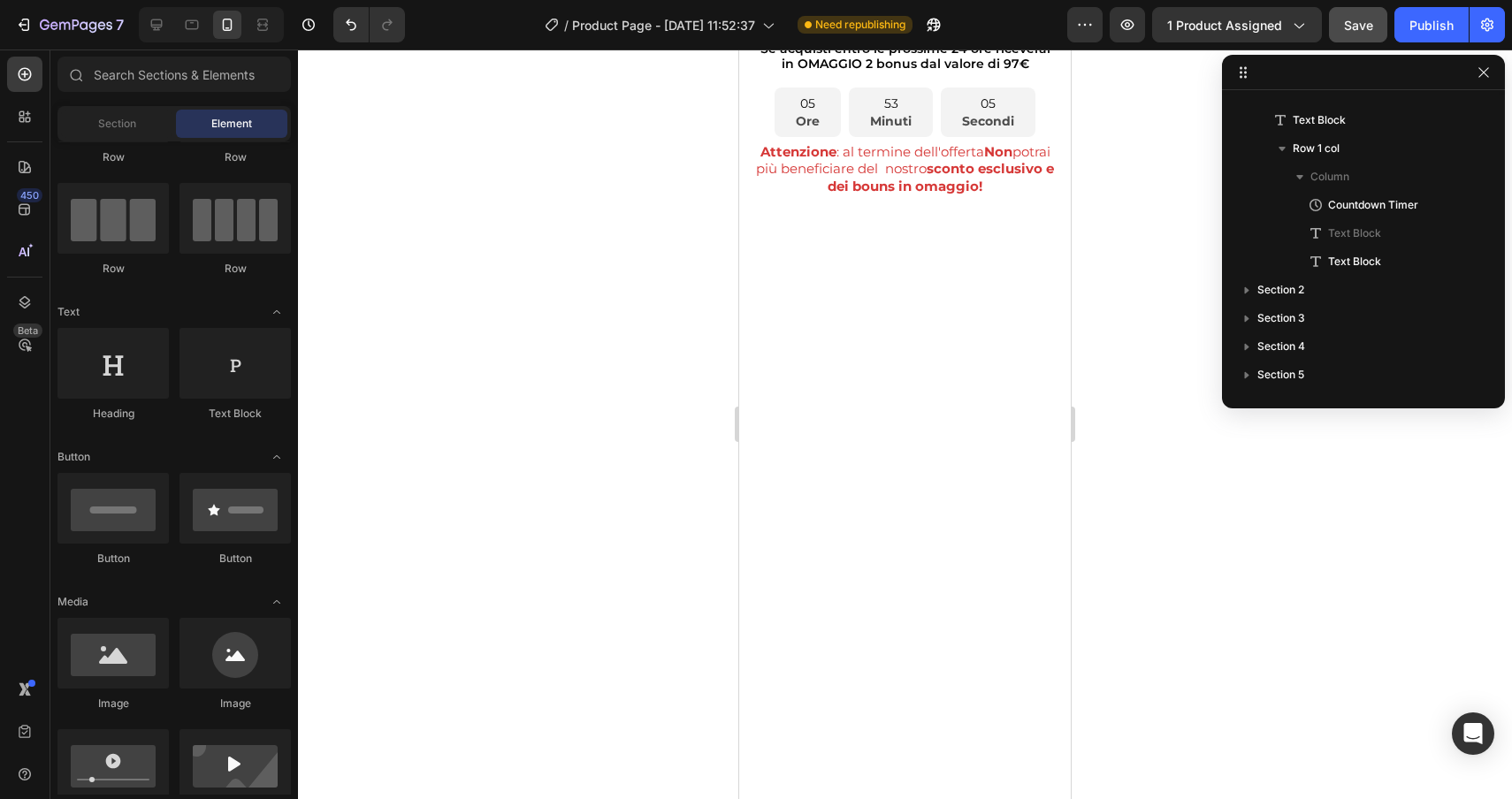
scroll to position [0, 0]
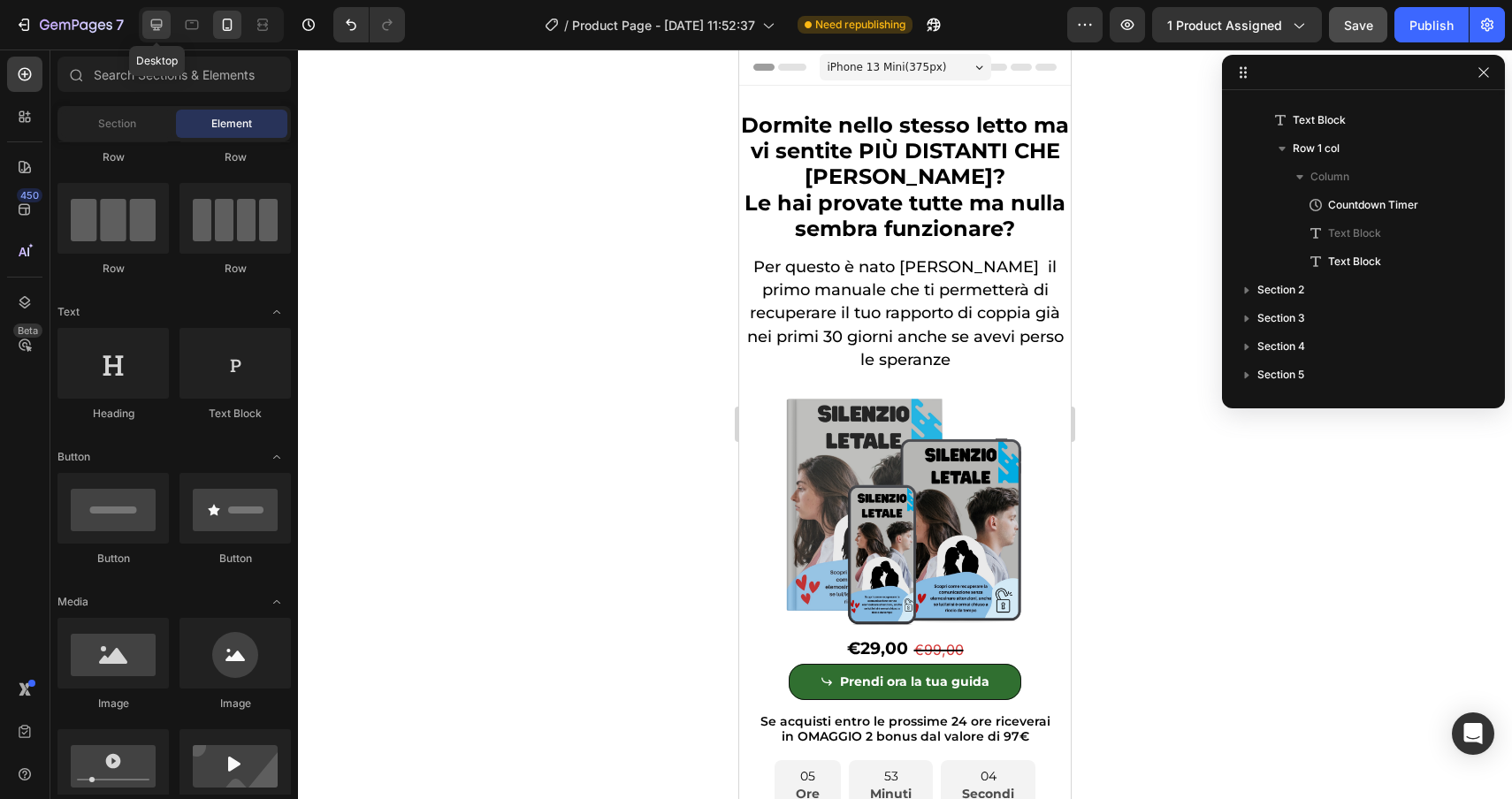
click at [152, 16] on icon at bounding box center [156, 24] width 17 height 17
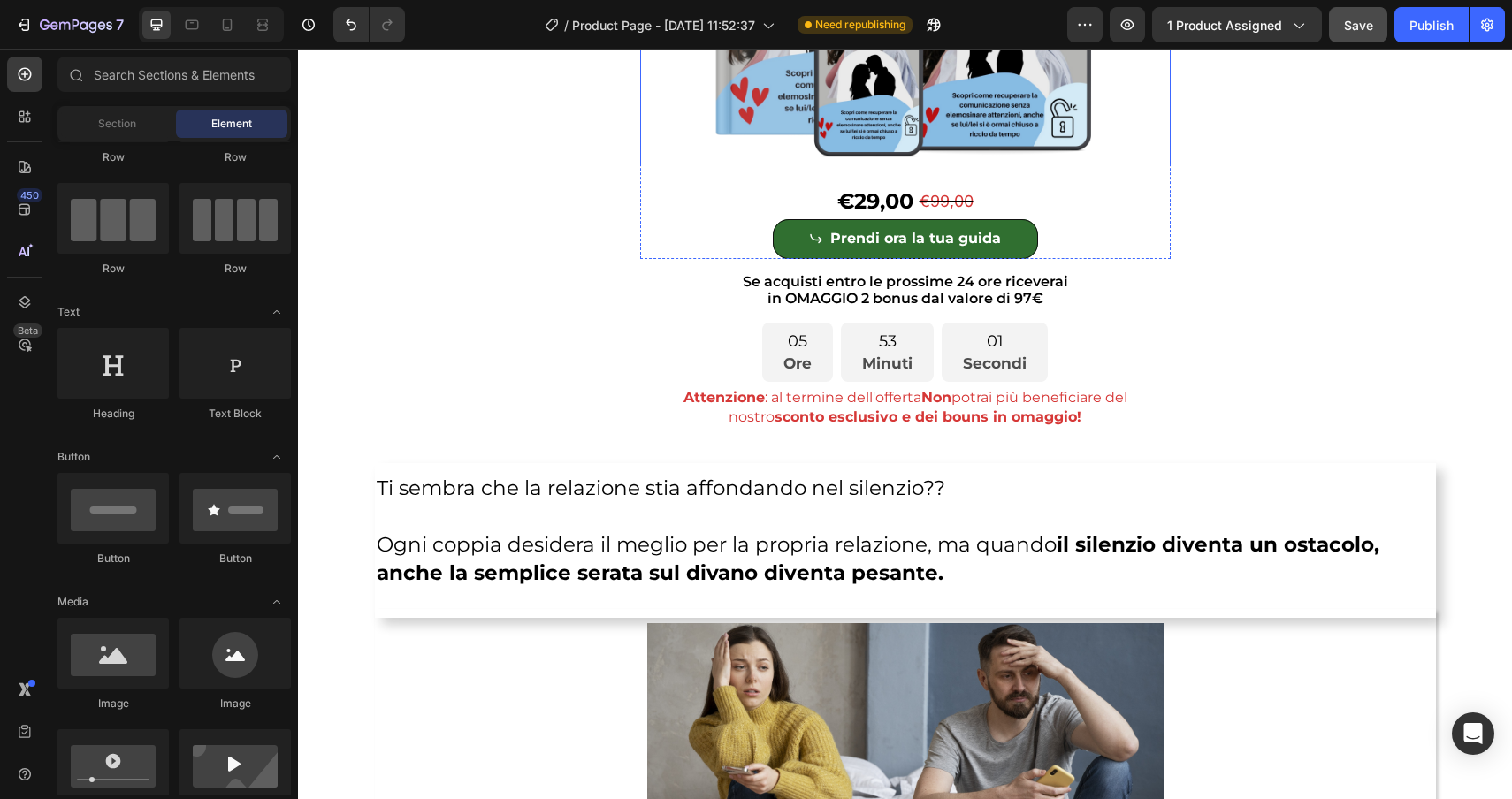
scroll to position [486, 0]
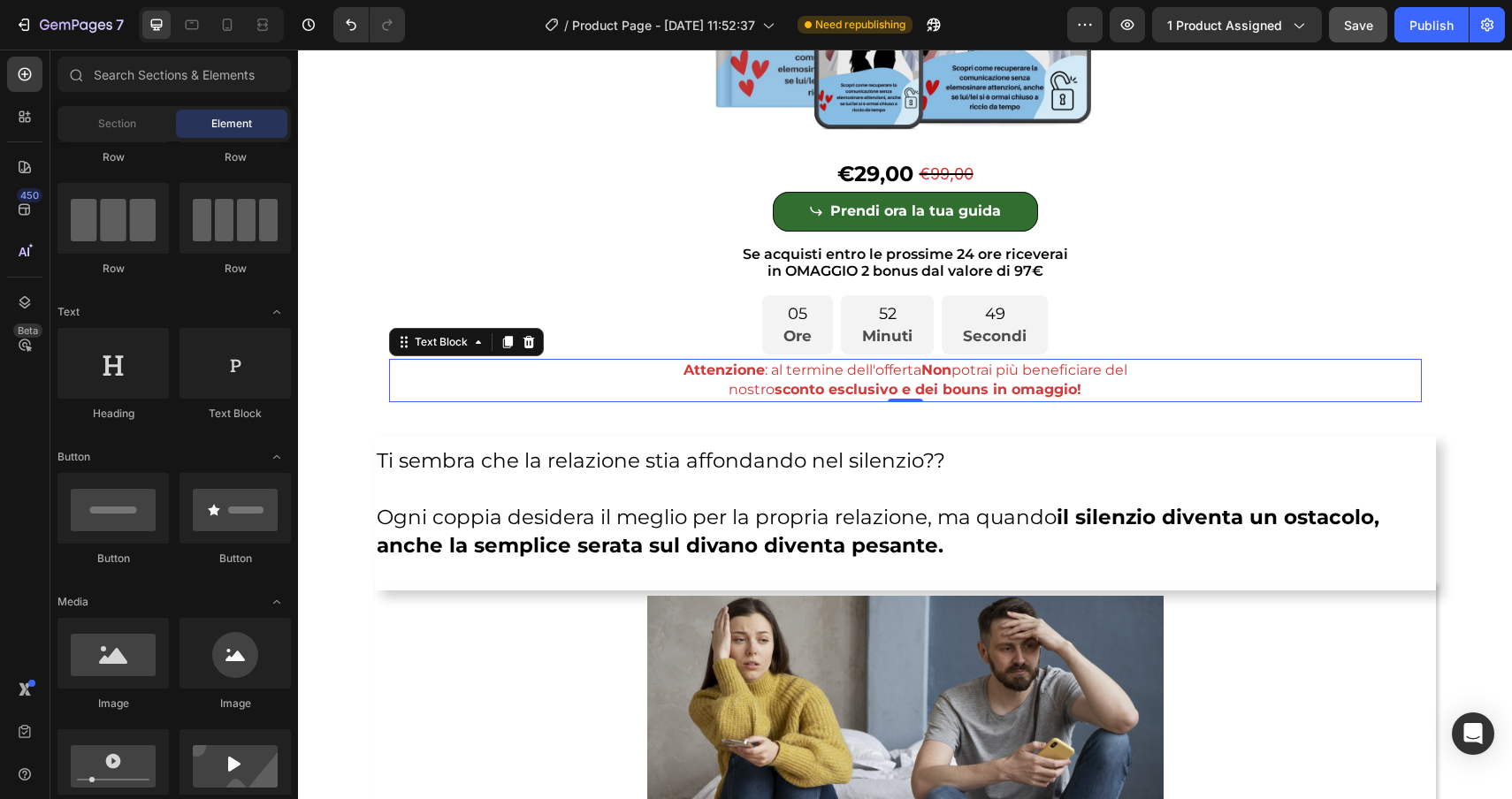
click at [951, 390] on strong "sconto esclusivo e dei bouns in omaggio!" at bounding box center [928, 388] width 307 height 16
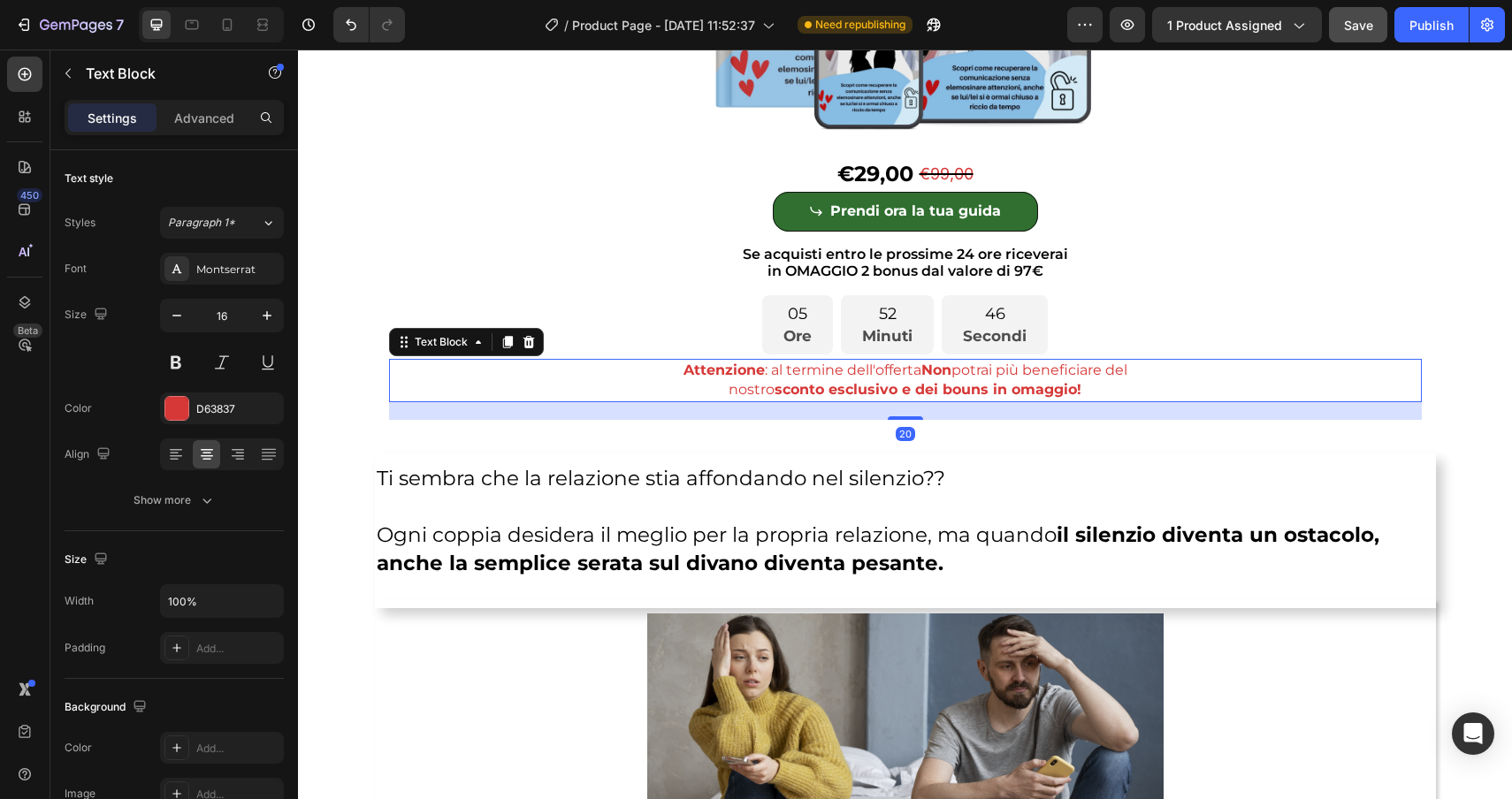
drag, startPoint x: 910, startPoint y: 398, endPoint x: 911, endPoint y: 411, distance: 13.0
click at [911, 416] on div at bounding box center [906, 418] width 36 height 4
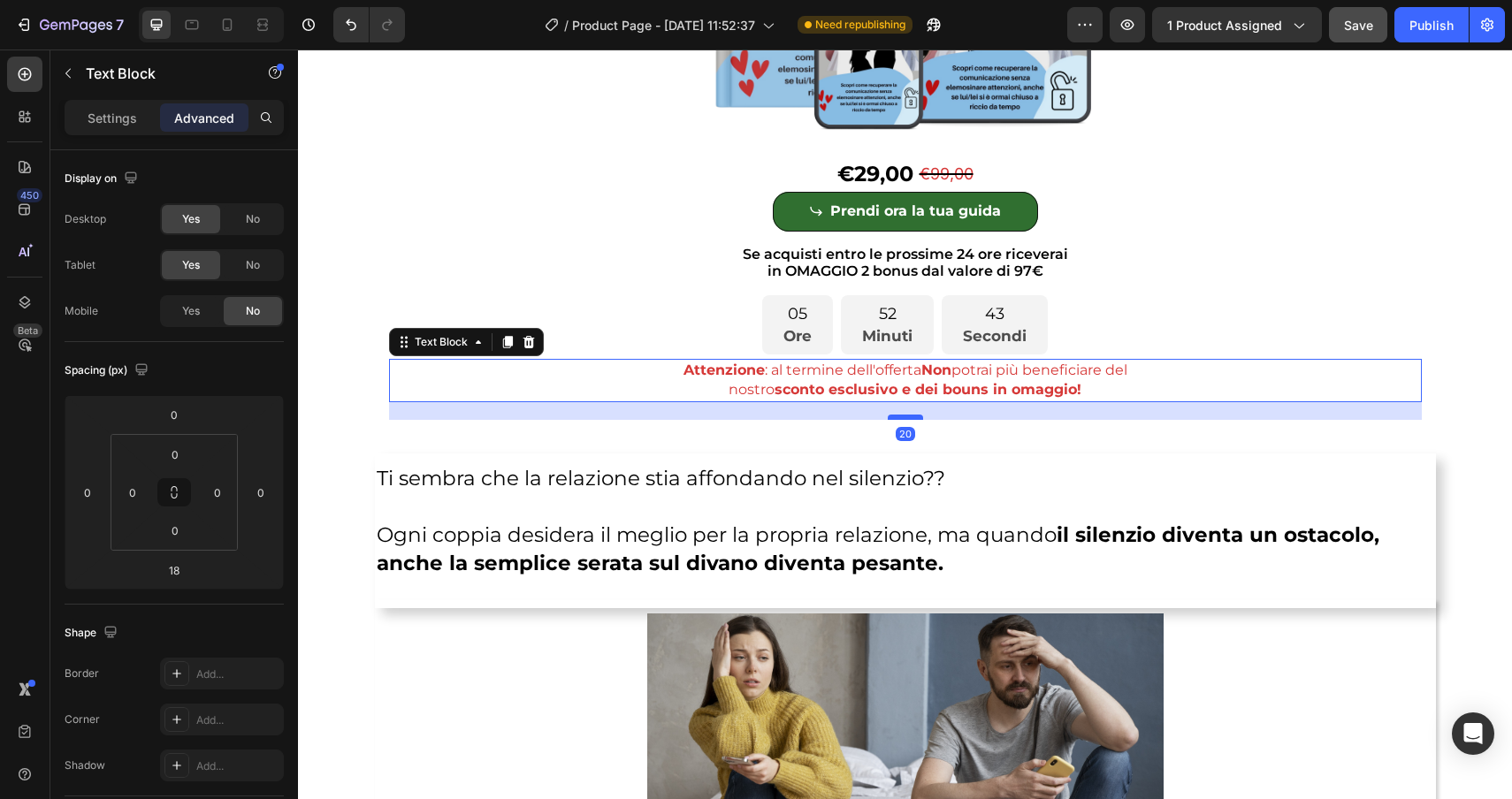
click at [910, 416] on div at bounding box center [906, 416] width 36 height 5
type input "20"
click at [68, 71] on icon "button" at bounding box center [68, 74] width 5 height 10
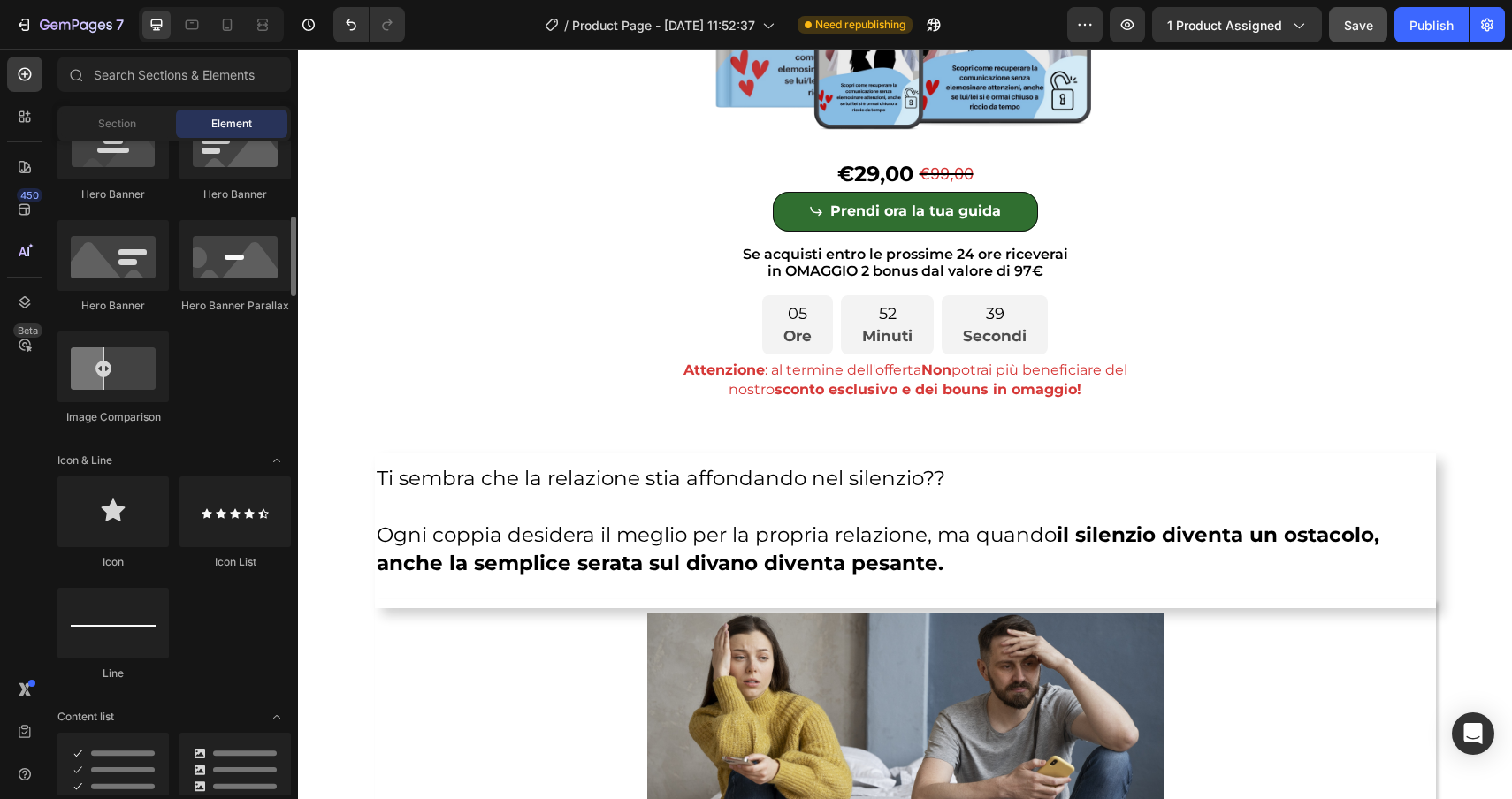
scroll to position [844, 0]
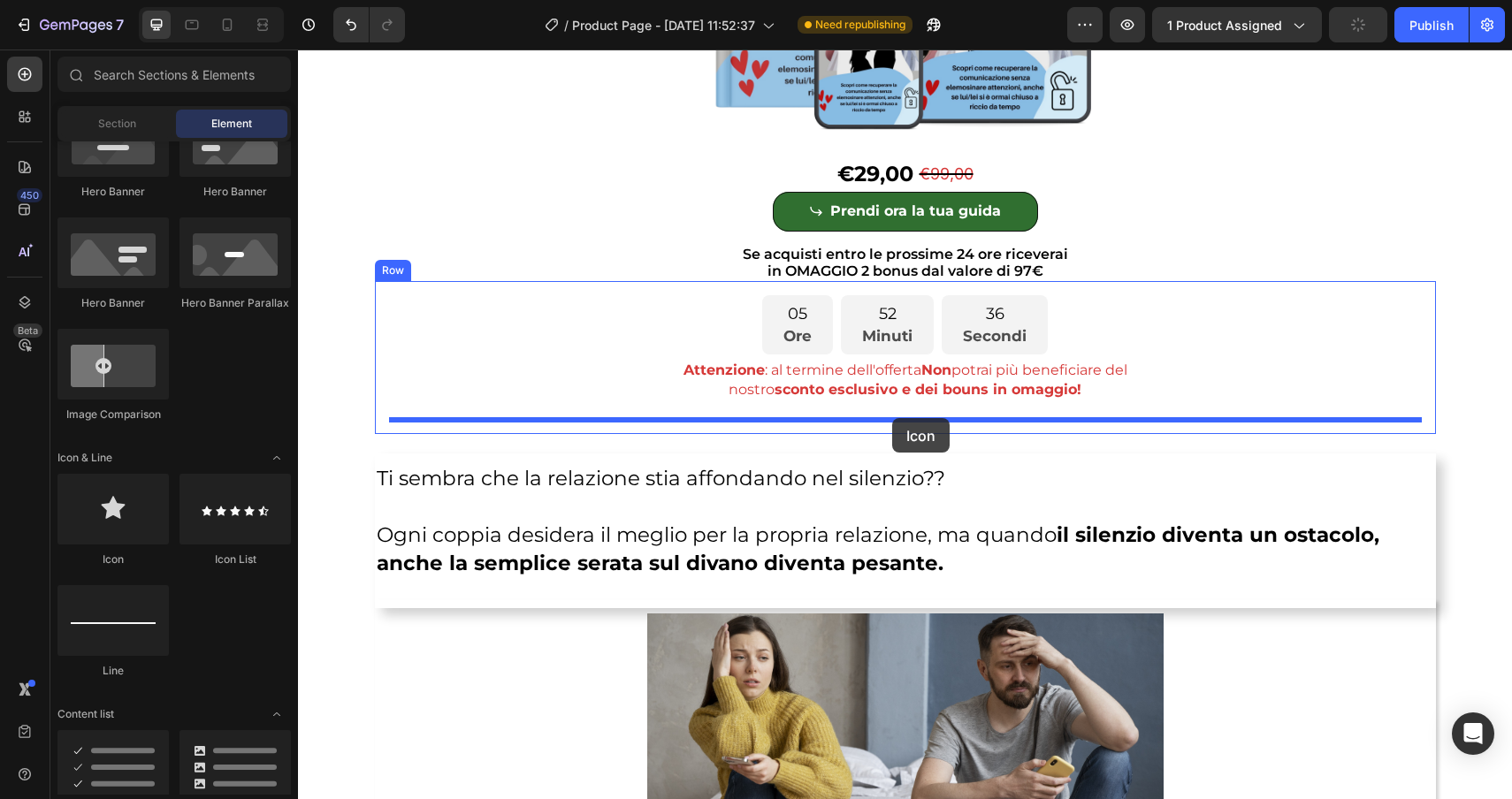
drag, startPoint x: 411, startPoint y: 577, endPoint x: 892, endPoint y: 418, distance: 506.6
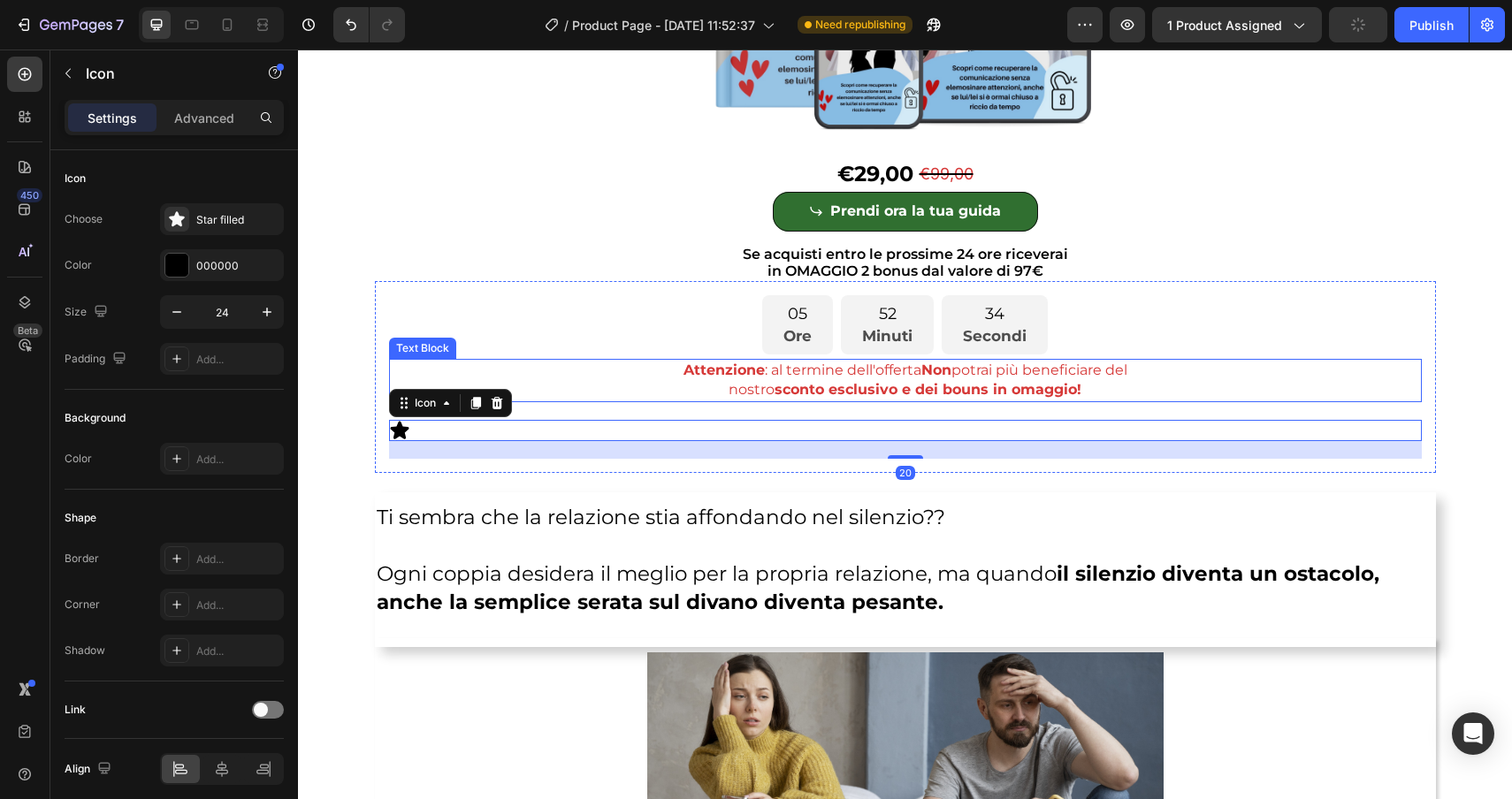
click at [1074, 387] on strong "sconto esclusivo e dei bouns in omaggio!" at bounding box center [928, 388] width 307 height 16
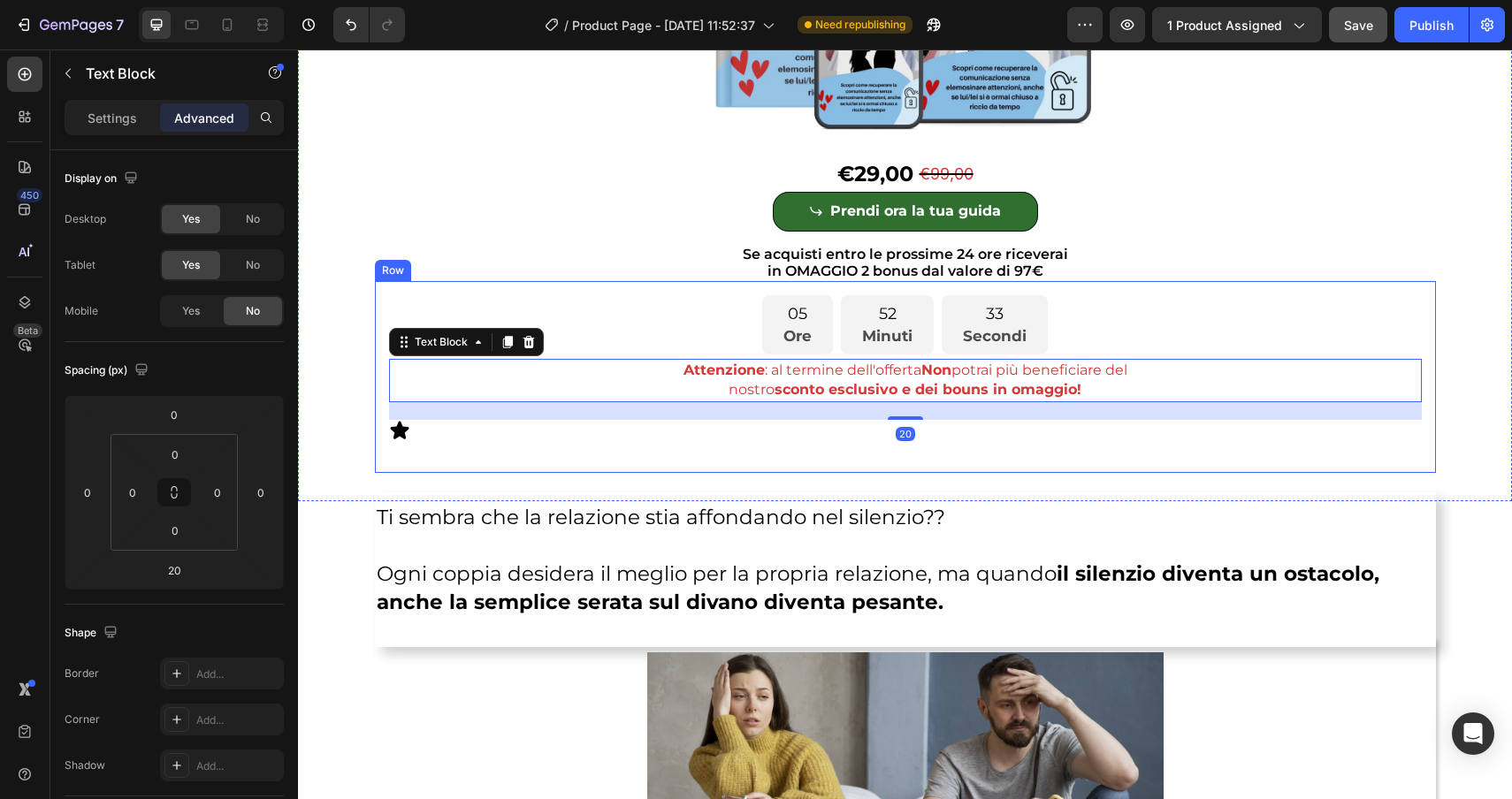
click at [1040, 445] on div "05 Ore 52 Minuti 33 Secondi Countdown Timer Attenzione : al termine dell'offert…" at bounding box center [906, 377] width 1033 height 164
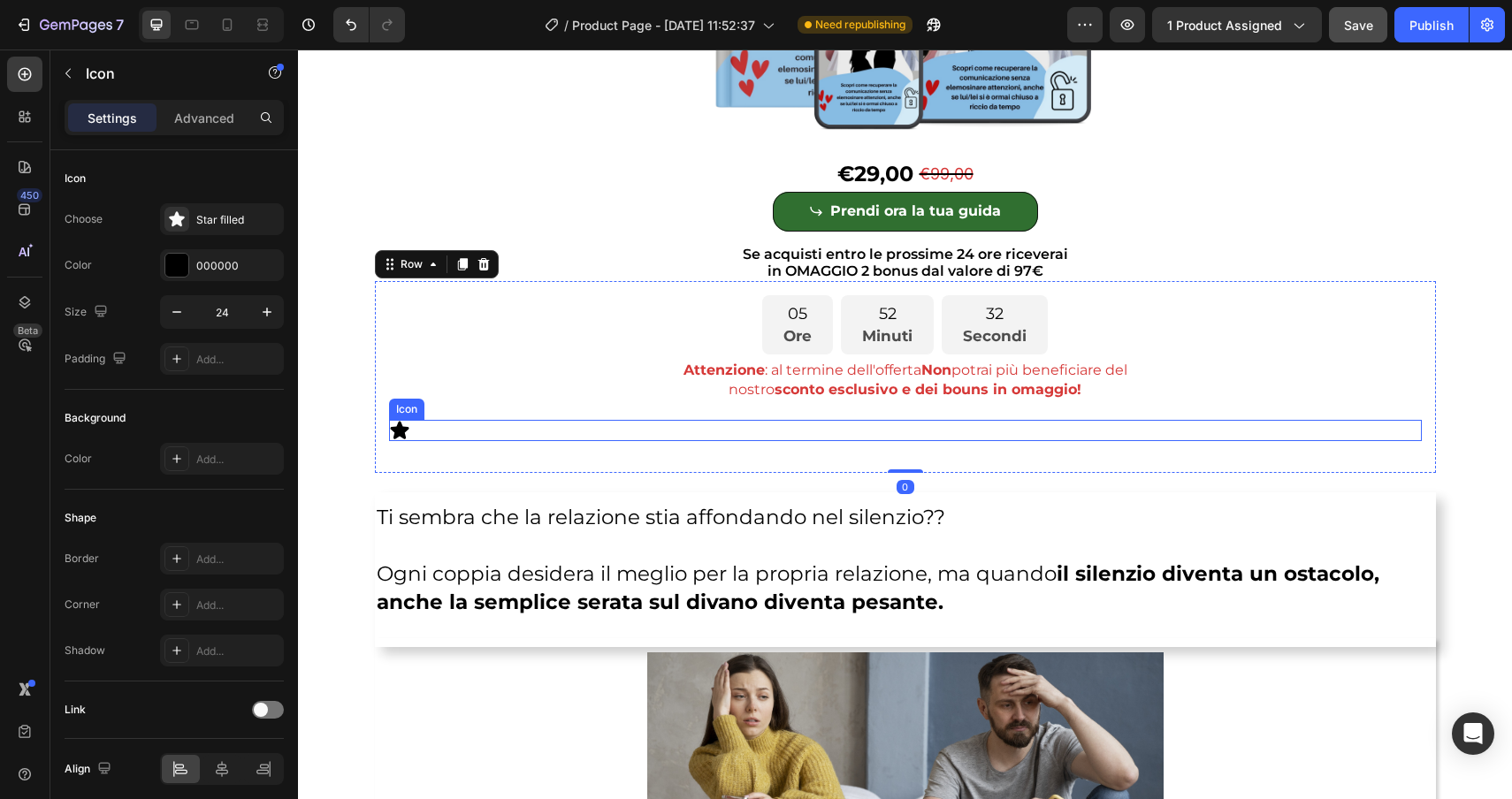
click at [1041, 428] on div "Icon" at bounding box center [906, 431] width 1033 height 21
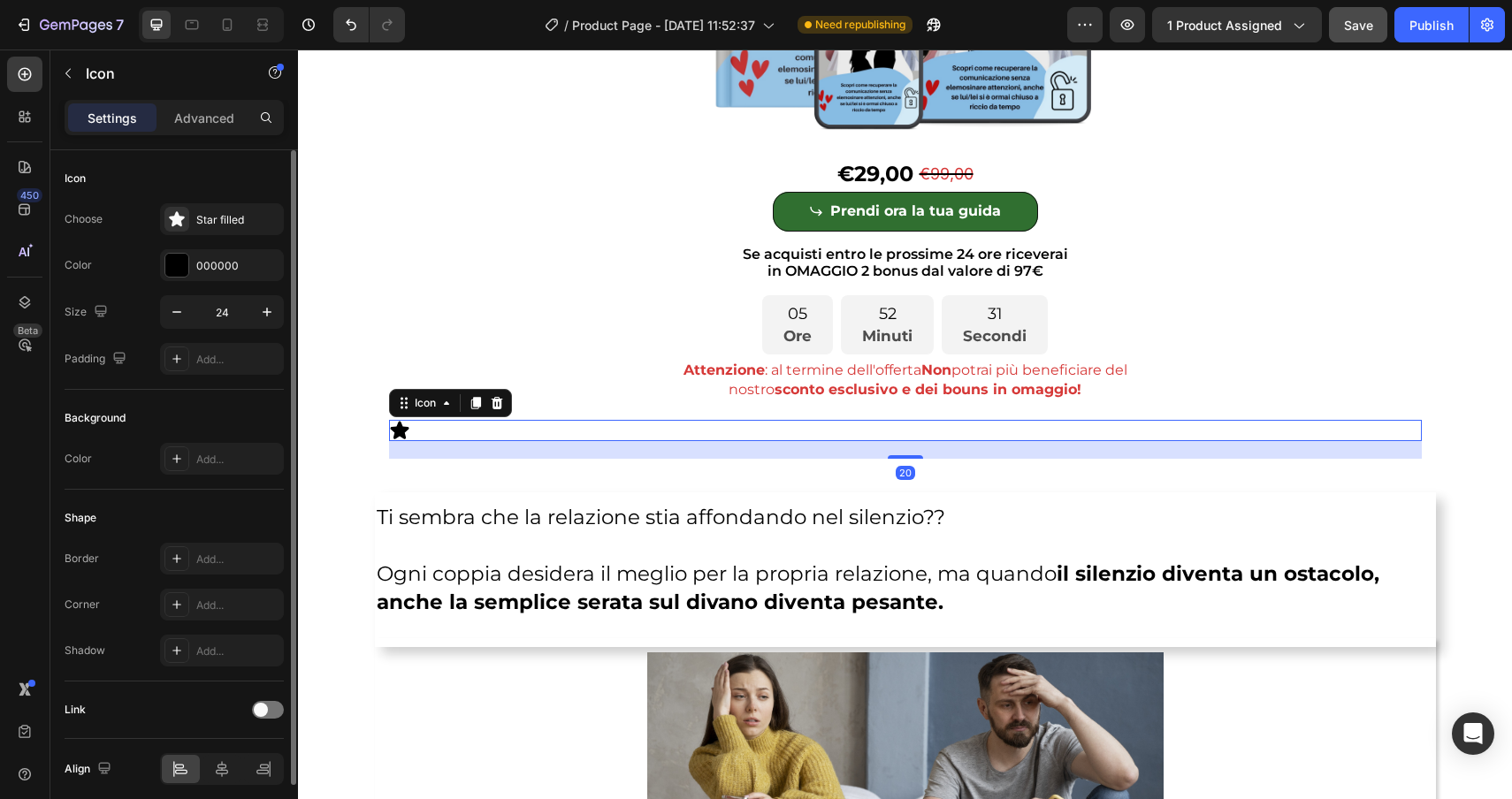
scroll to position [71, 0]
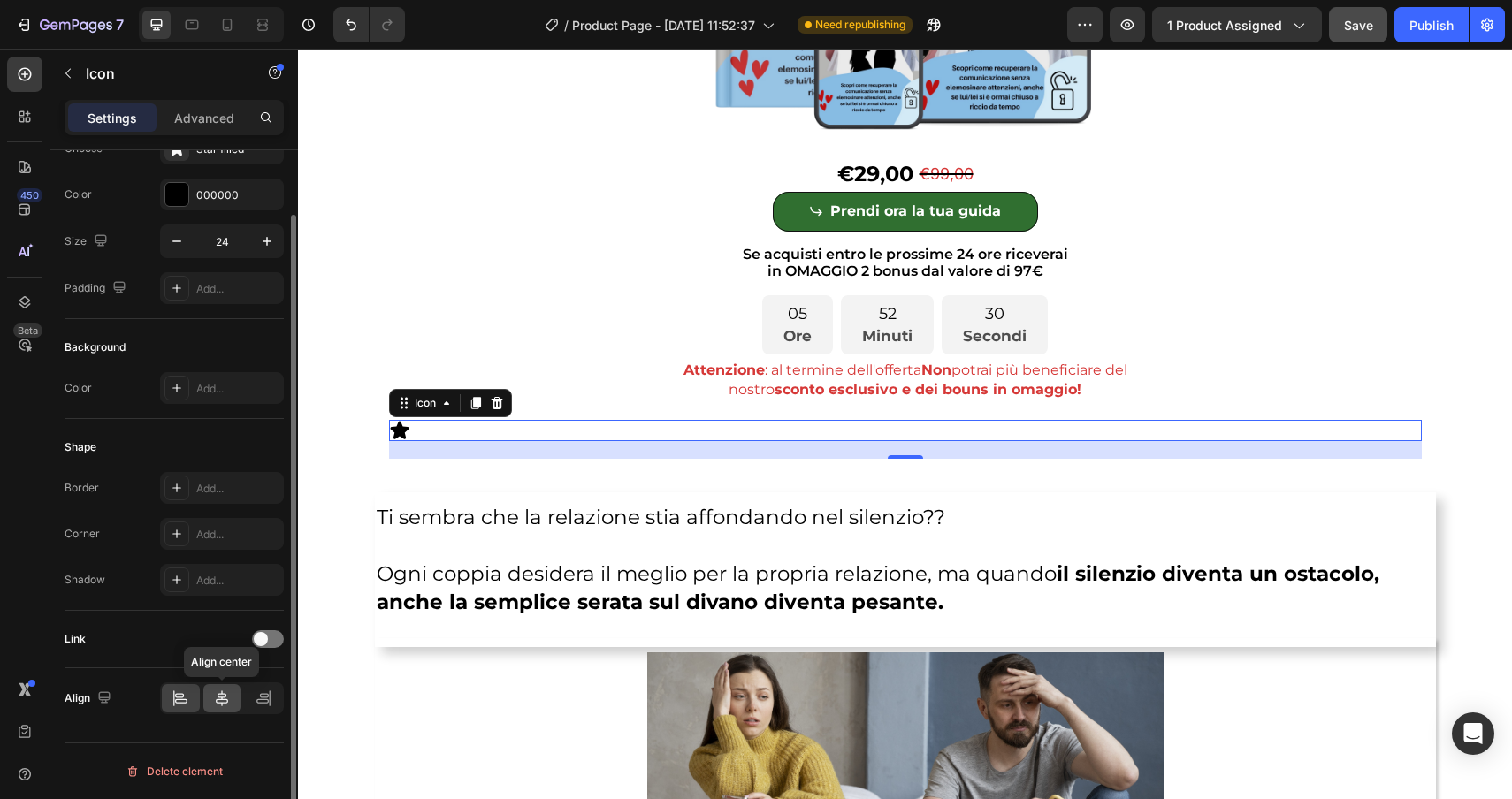
click at [226, 705] on icon at bounding box center [222, 698] width 17 height 17
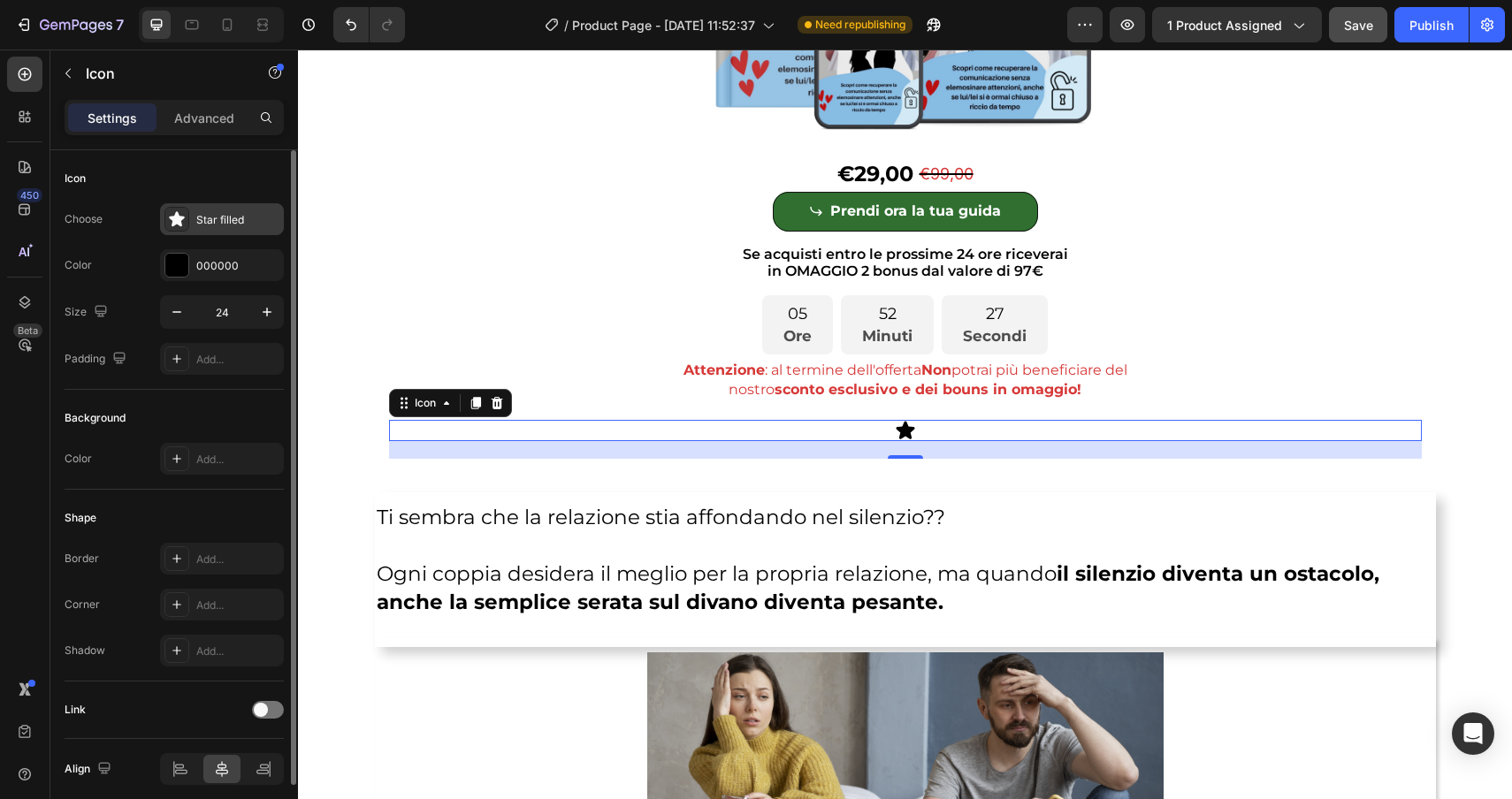
click at [215, 213] on div "Star filled" at bounding box center [238, 220] width 83 height 15
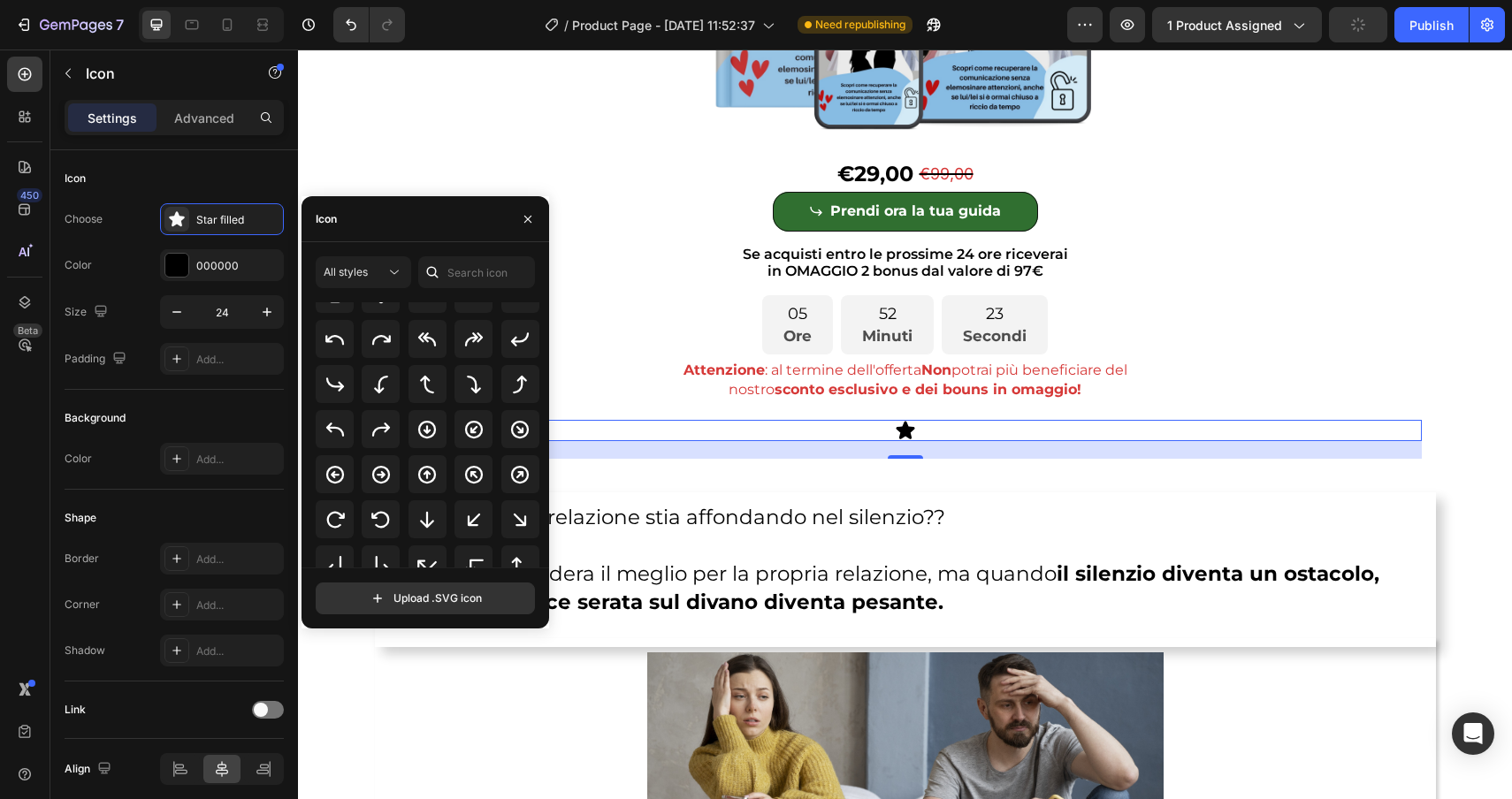
scroll to position [386, 0]
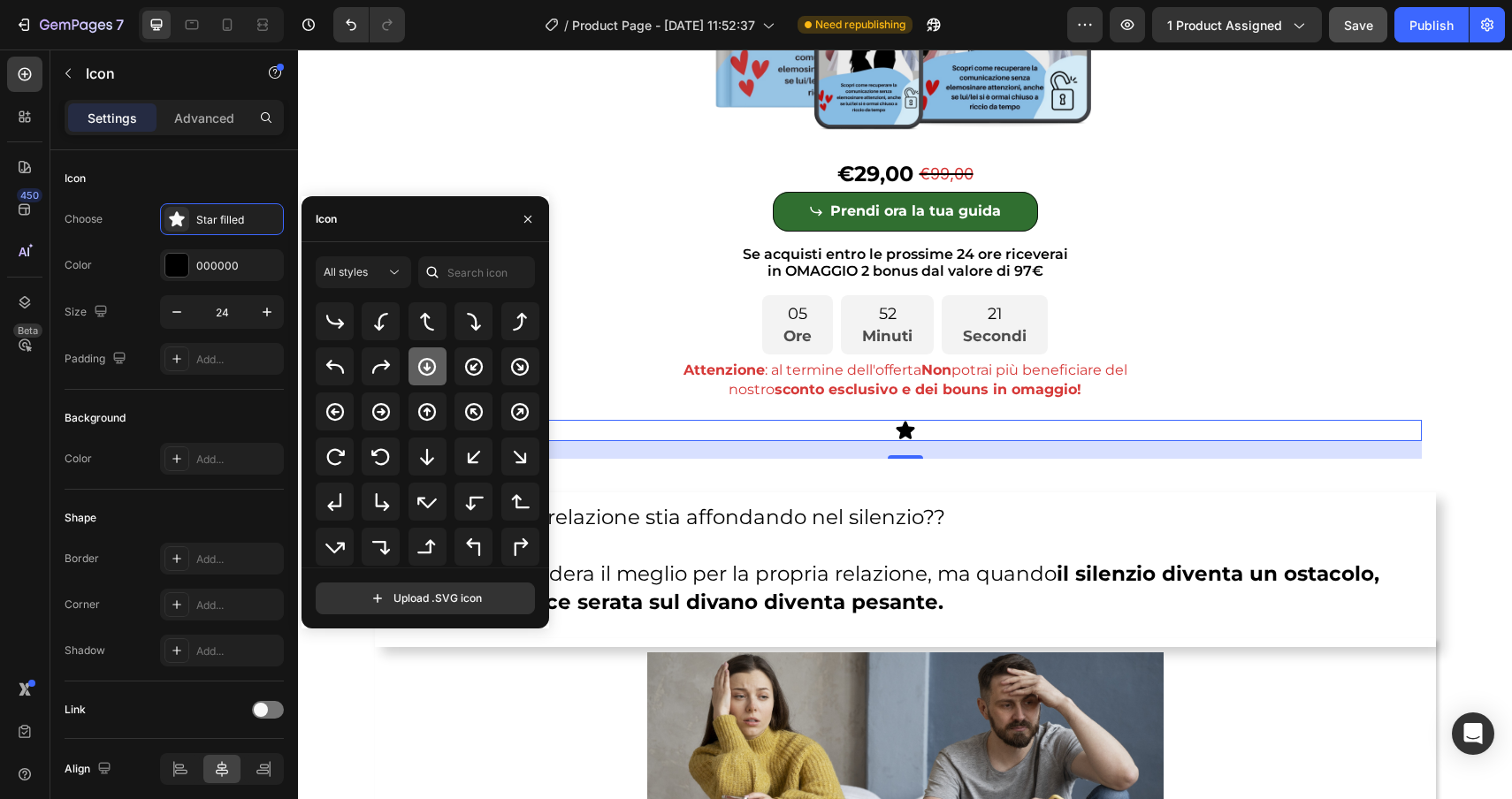
click at [424, 367] on icon at bounding box center [427, 366] width 17 height 17
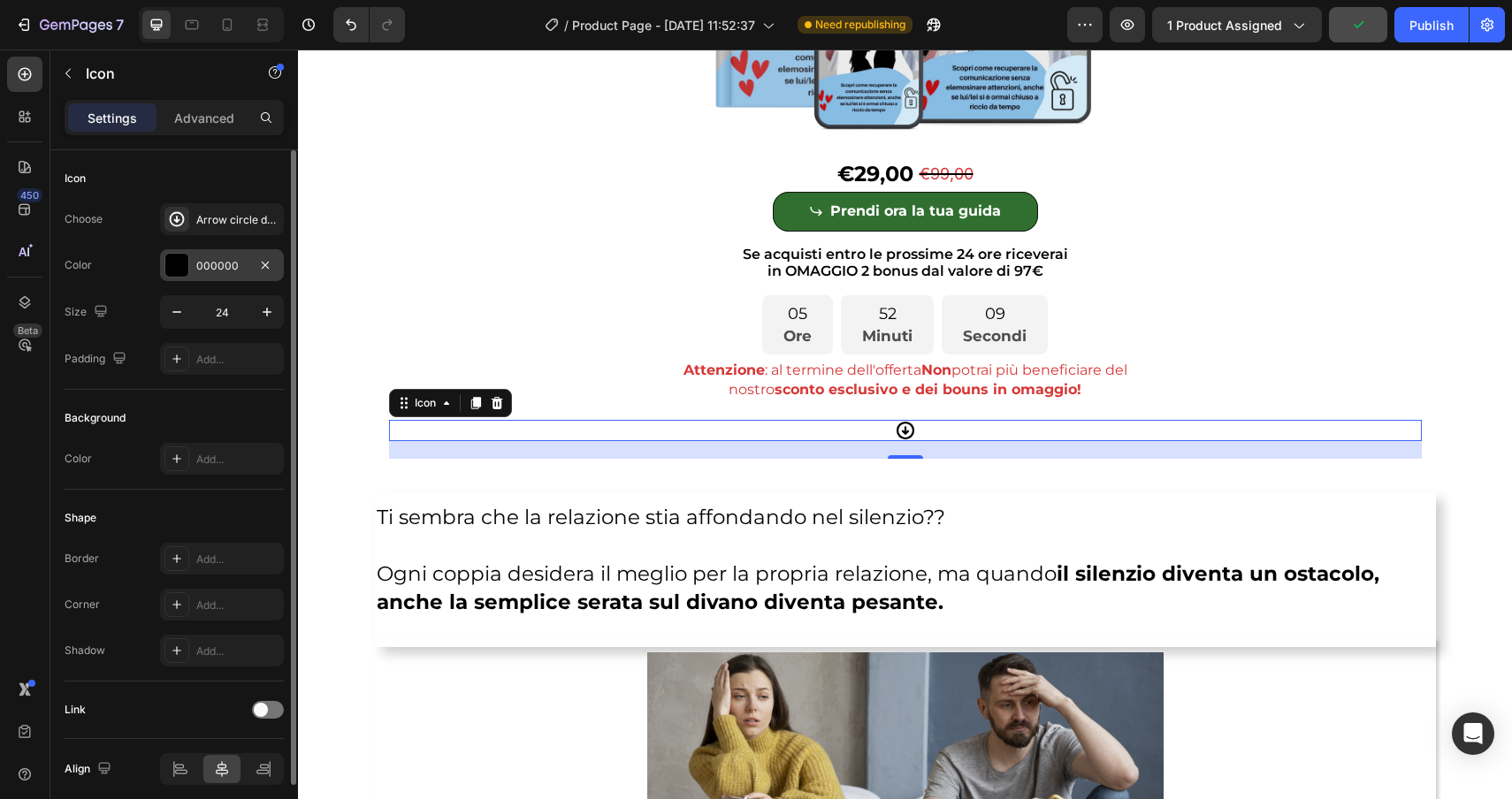
click at [250, 259] on div "000000" at bounding box center [222, 264] width 124 height 32
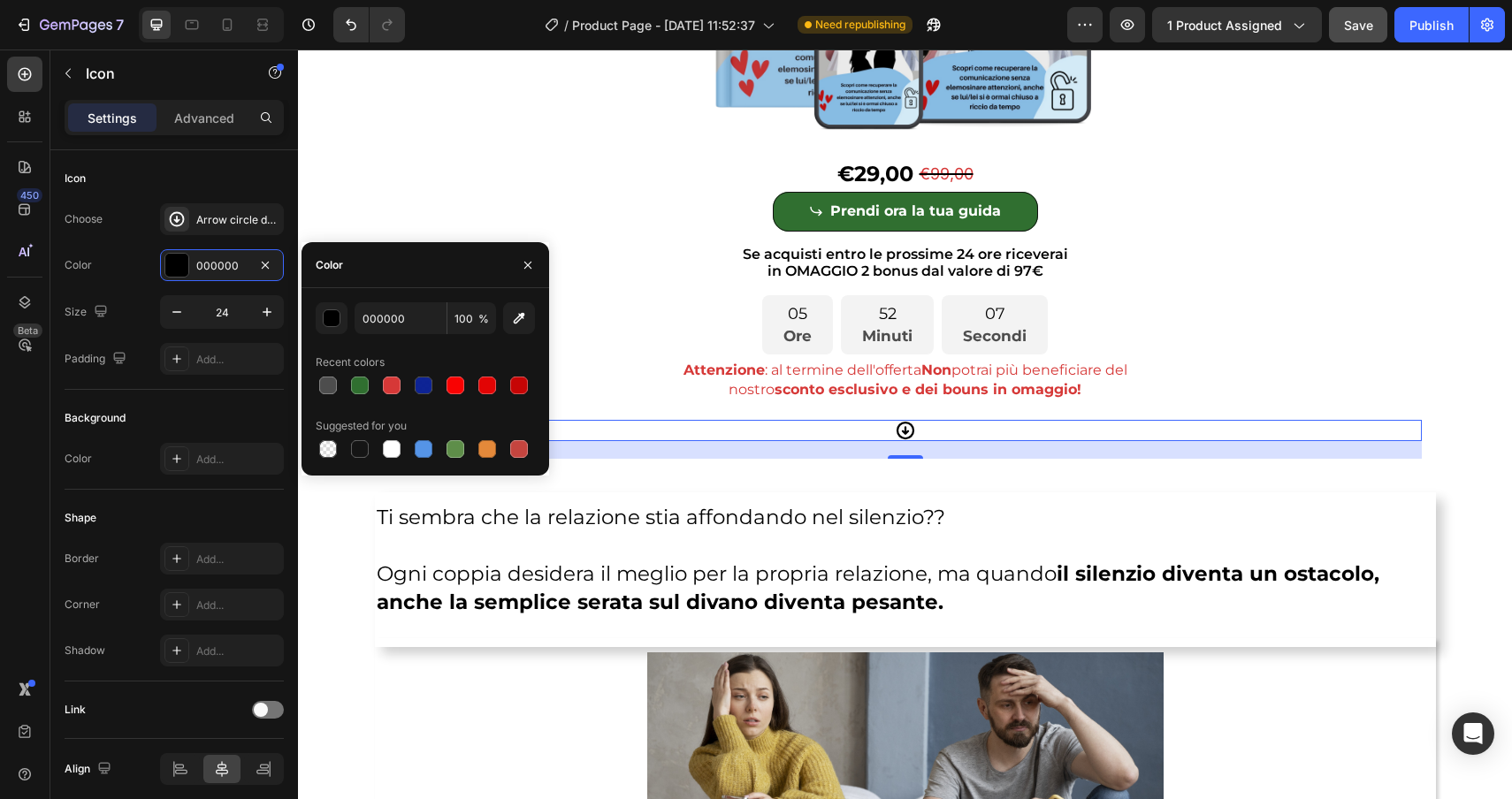
click at [420, 334] on div "000000 100 % Recent colors Suggested for you" at bounding box center [425, 382] width 219 height 159
click at [409, 315] on input "000000" at bounding box center [400, 318] width 92 height 32
paste input "D63837"
type input "D63837"
click at [262, 311] on icon "button" at bounding box center [267, 312] width 17 height 17
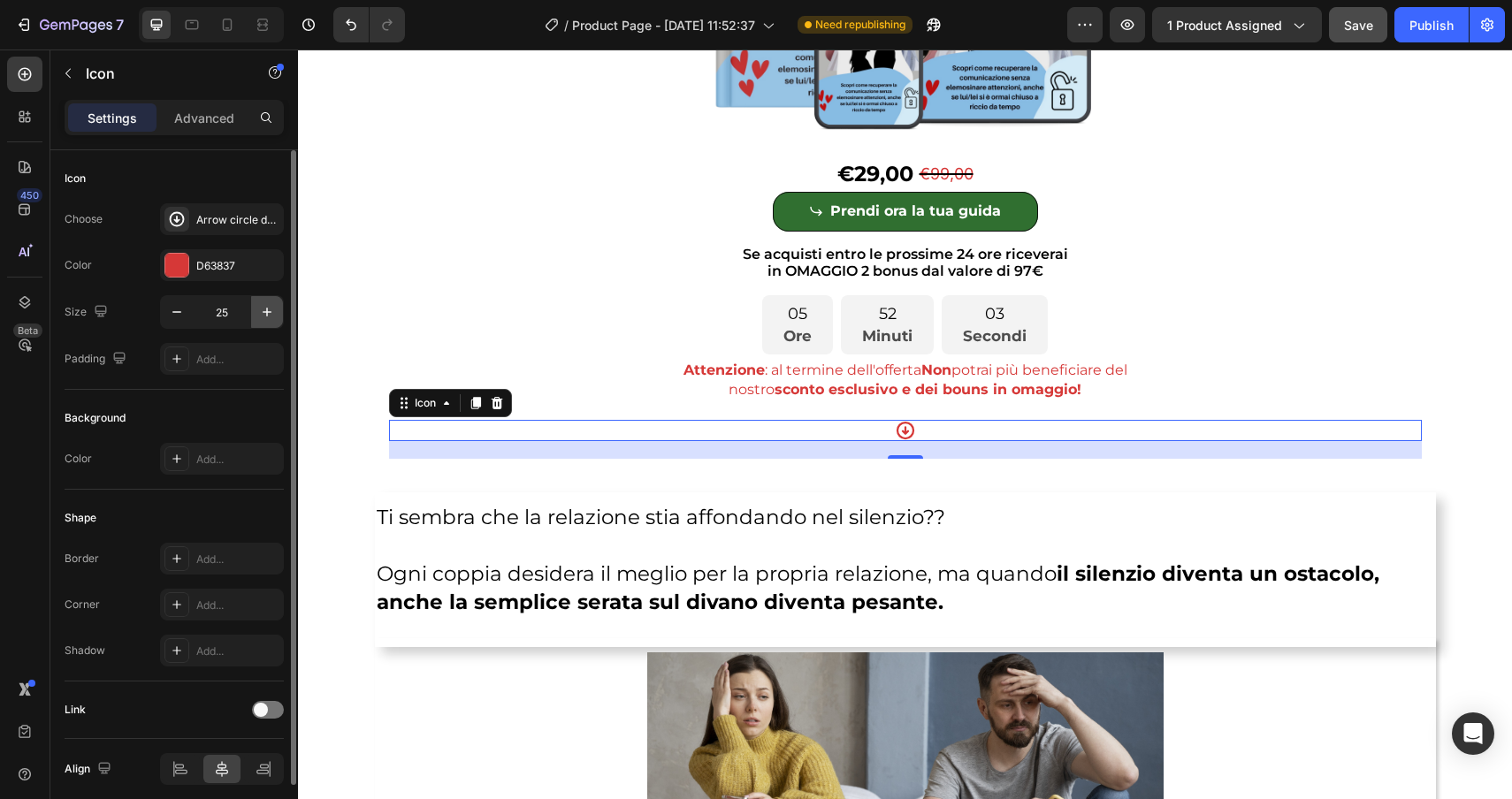
click at [262, 311] on icon "button" at bounding box center [267, 312] width 17 height 17
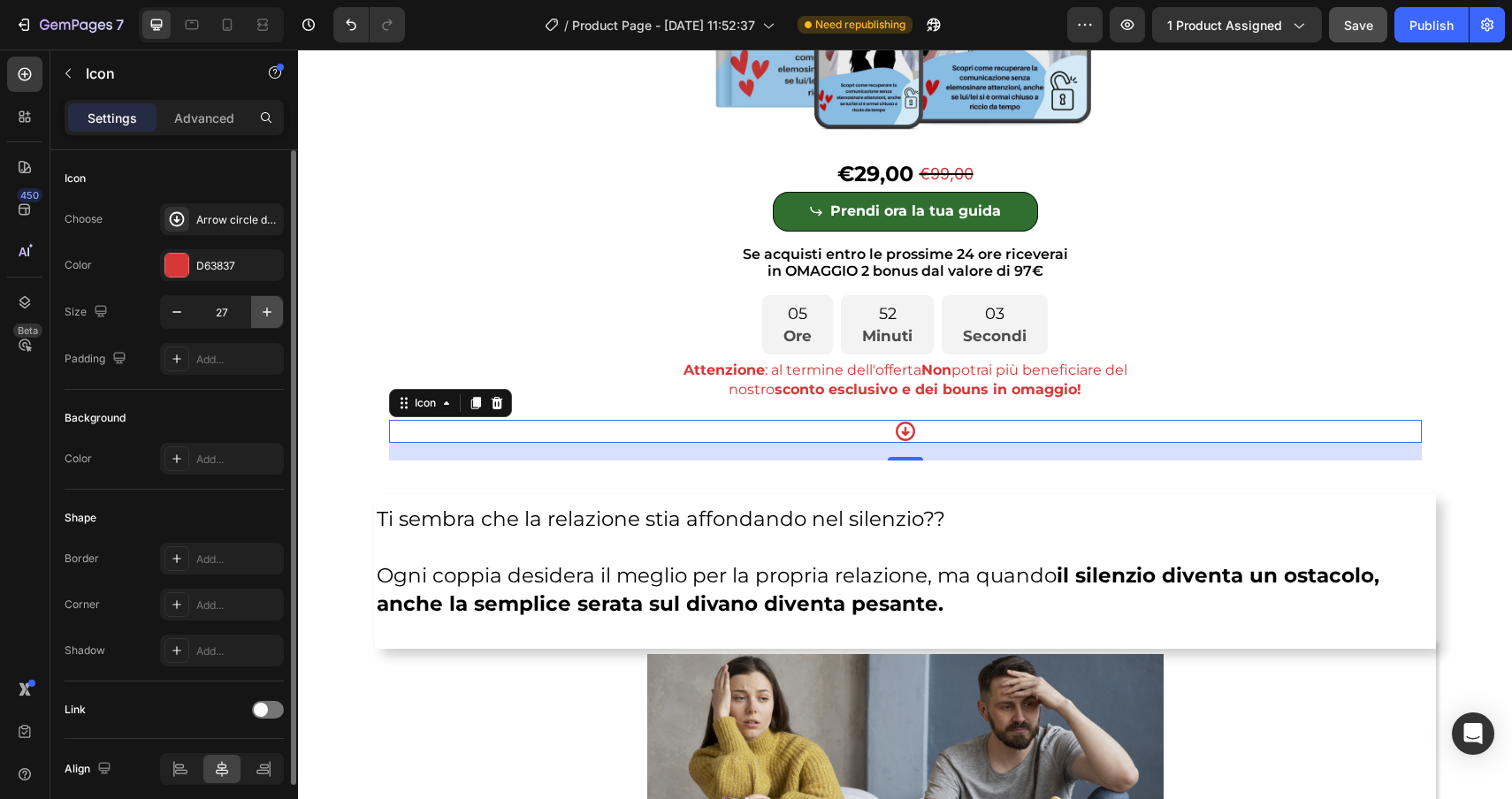
click at [262, 311] on icon "button" at bounding box center [267, 312] width 17 height 17
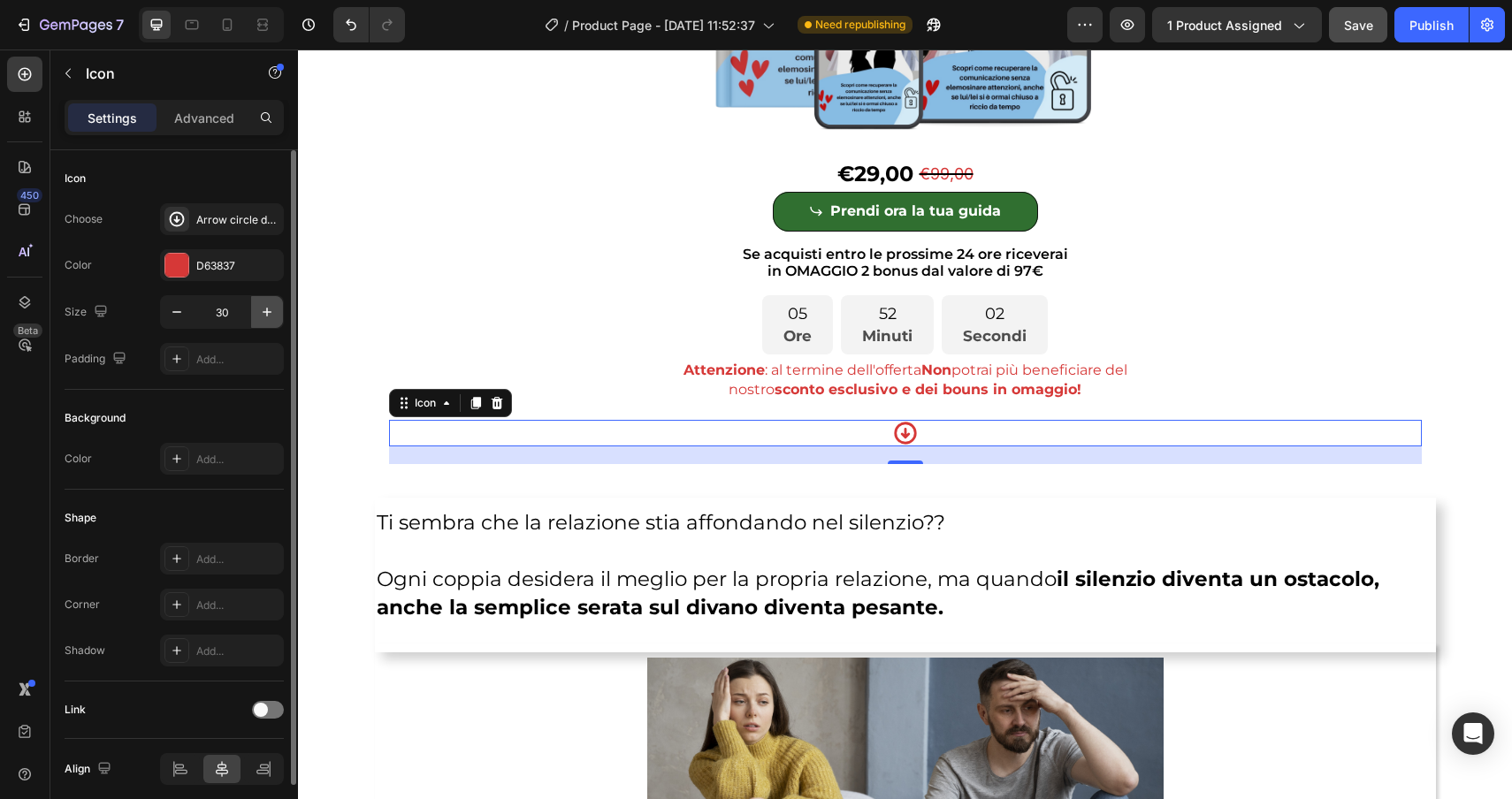
click at [262, 311] on icon "button" at bounding box center [267, 312] width 17 height 17
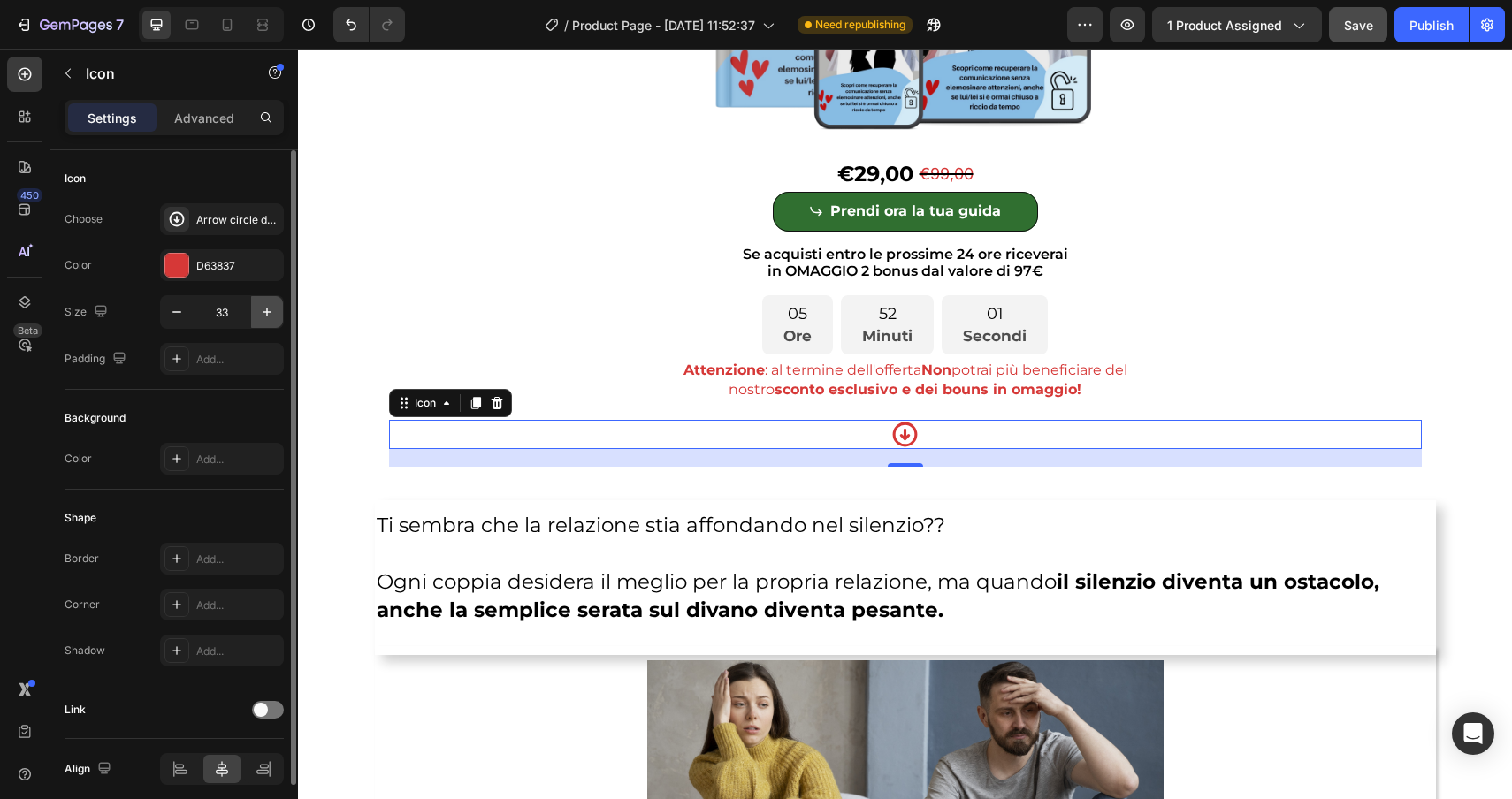
click at [262, 311] on icon "button" at bounding box center [267, 312] width 17 height 17
type input "35"
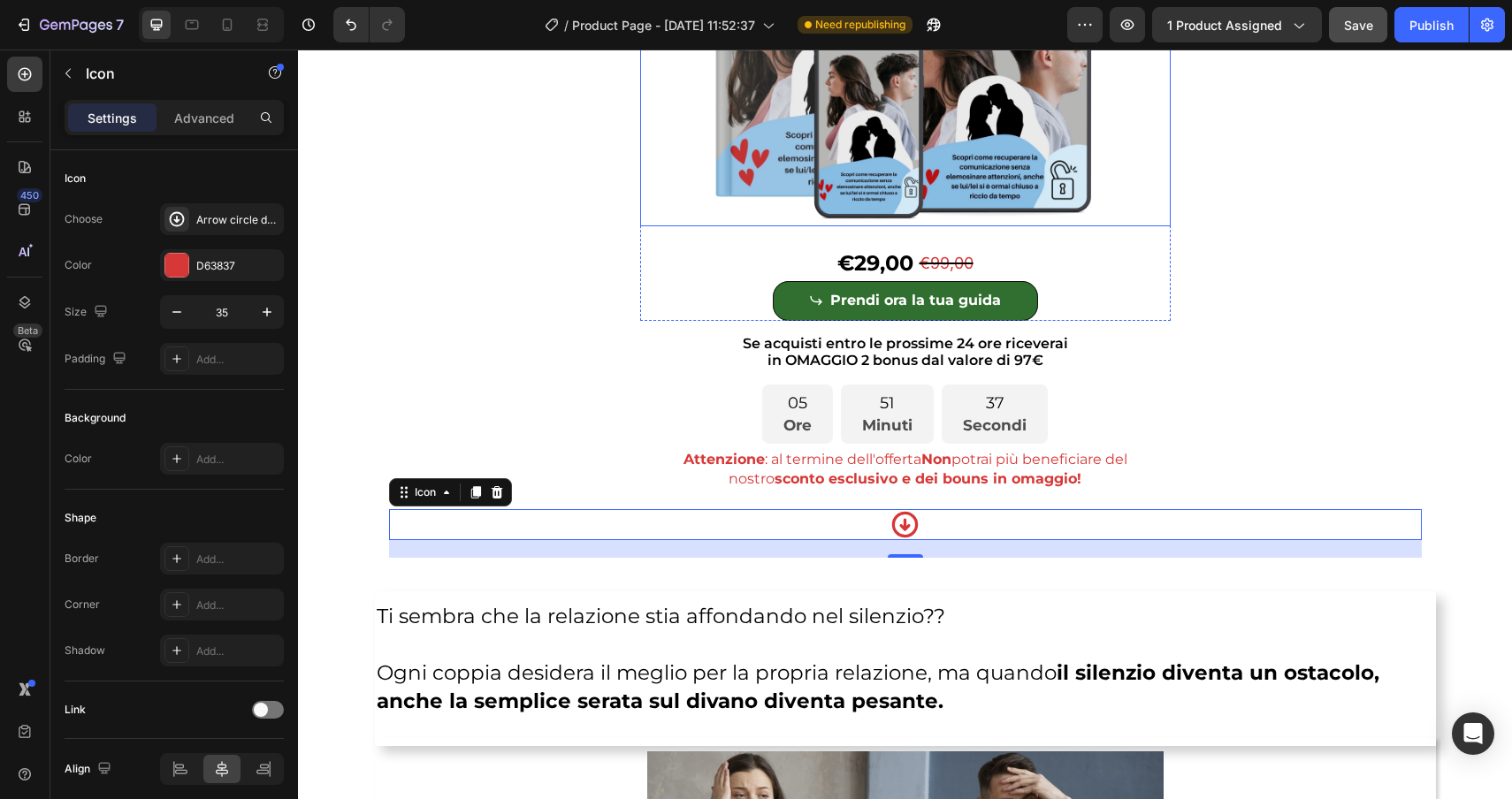
scroll to position [399, 0]
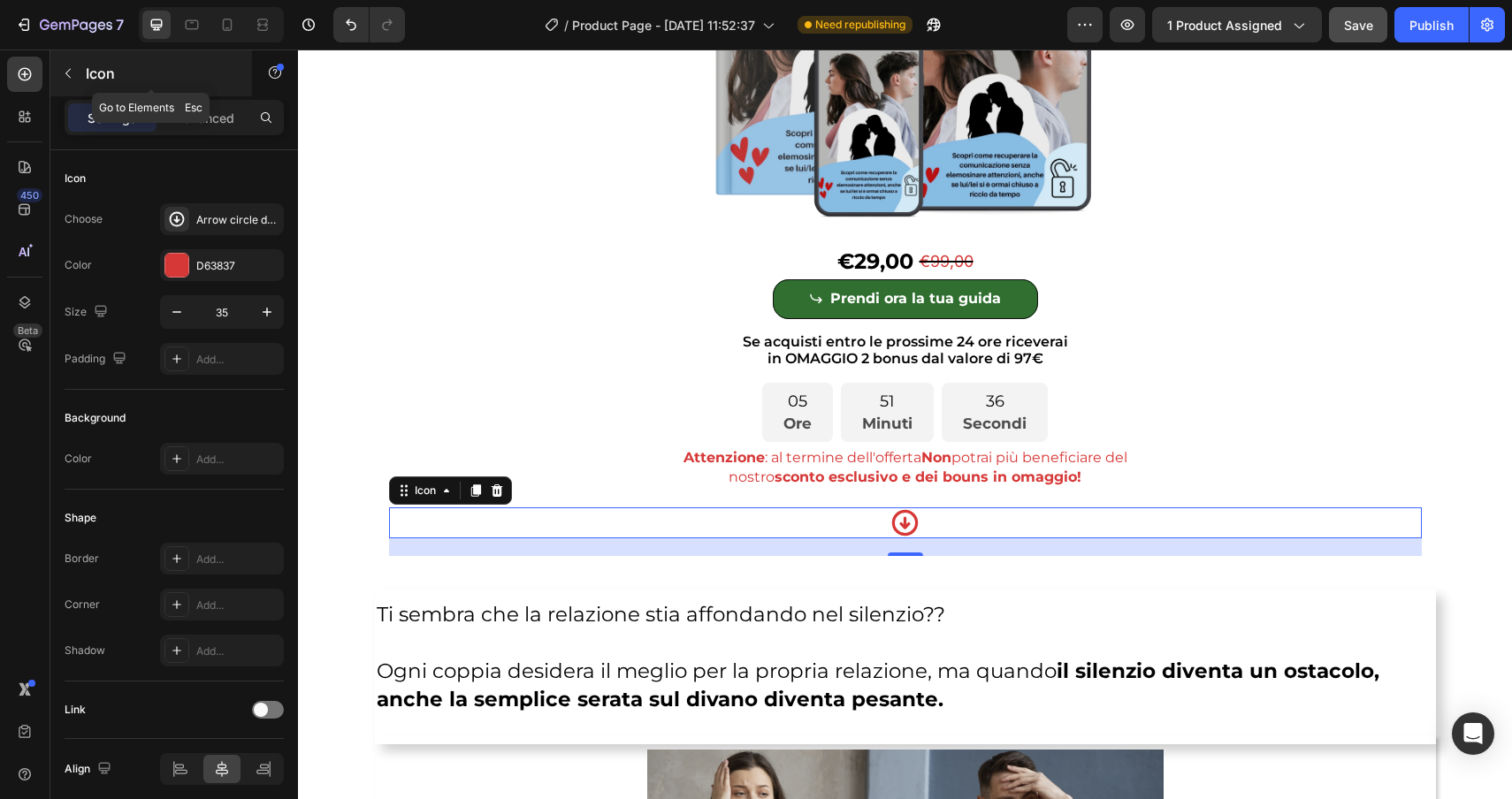
click at [70, 80] on button "button" at bounding box center [68, 73] width 28 height 28
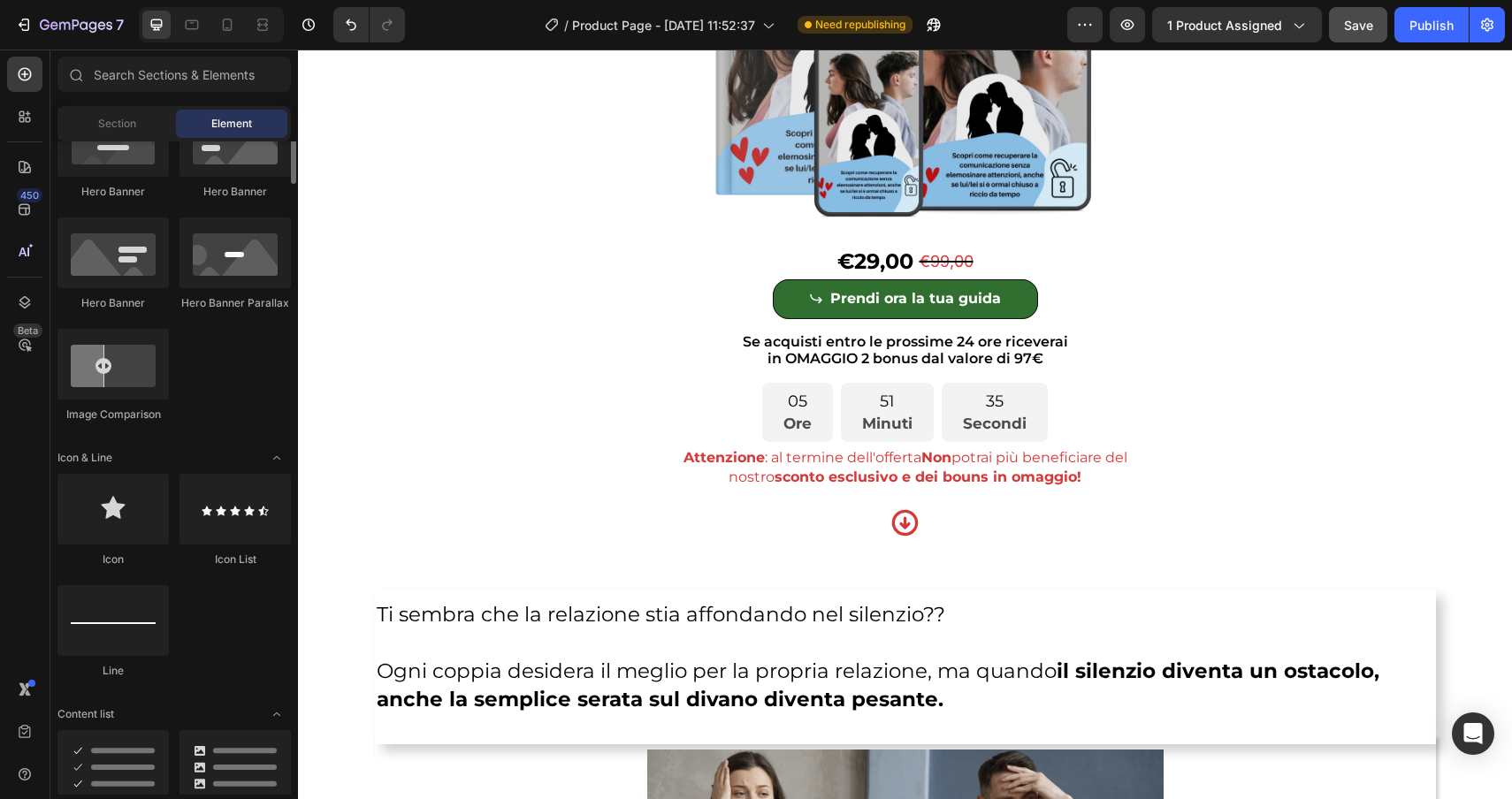
scroll to position [0, 0]
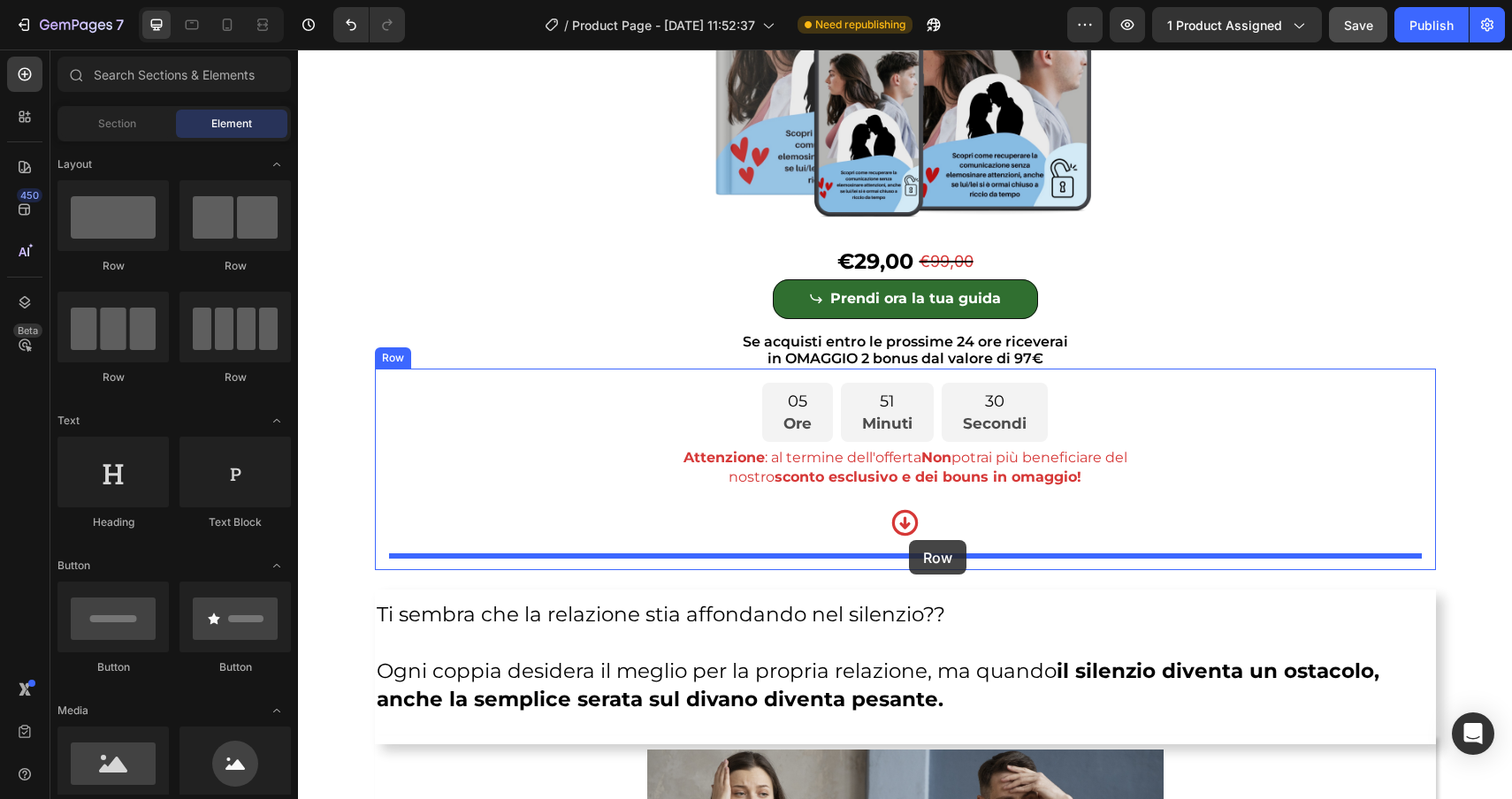
drag, startPoint x: 401, startPoint y: 290, endPoint x: 909, endPoint y: 540, distance: 566.2
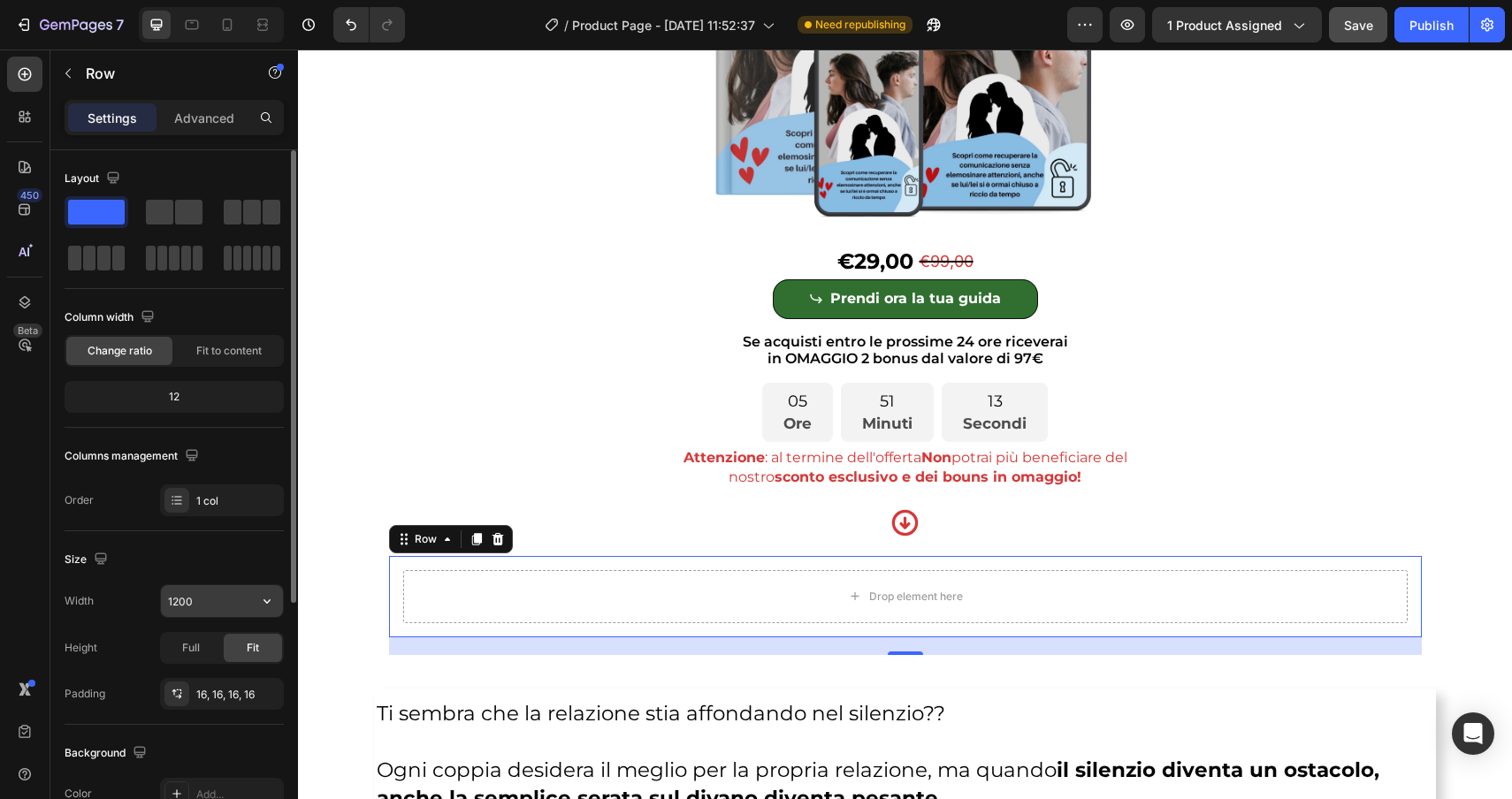
click at [224, 594] on input "1200" at bounding box center [222, 600] width 122 height 32
drag, startPoint x: 228, startPoint y: 601, endPoint x: 147, endPoint y: 600, distance: 81.0
click at [147, 600] on div "Width 1200" at bounding box center [174, 600] width 219 height 34
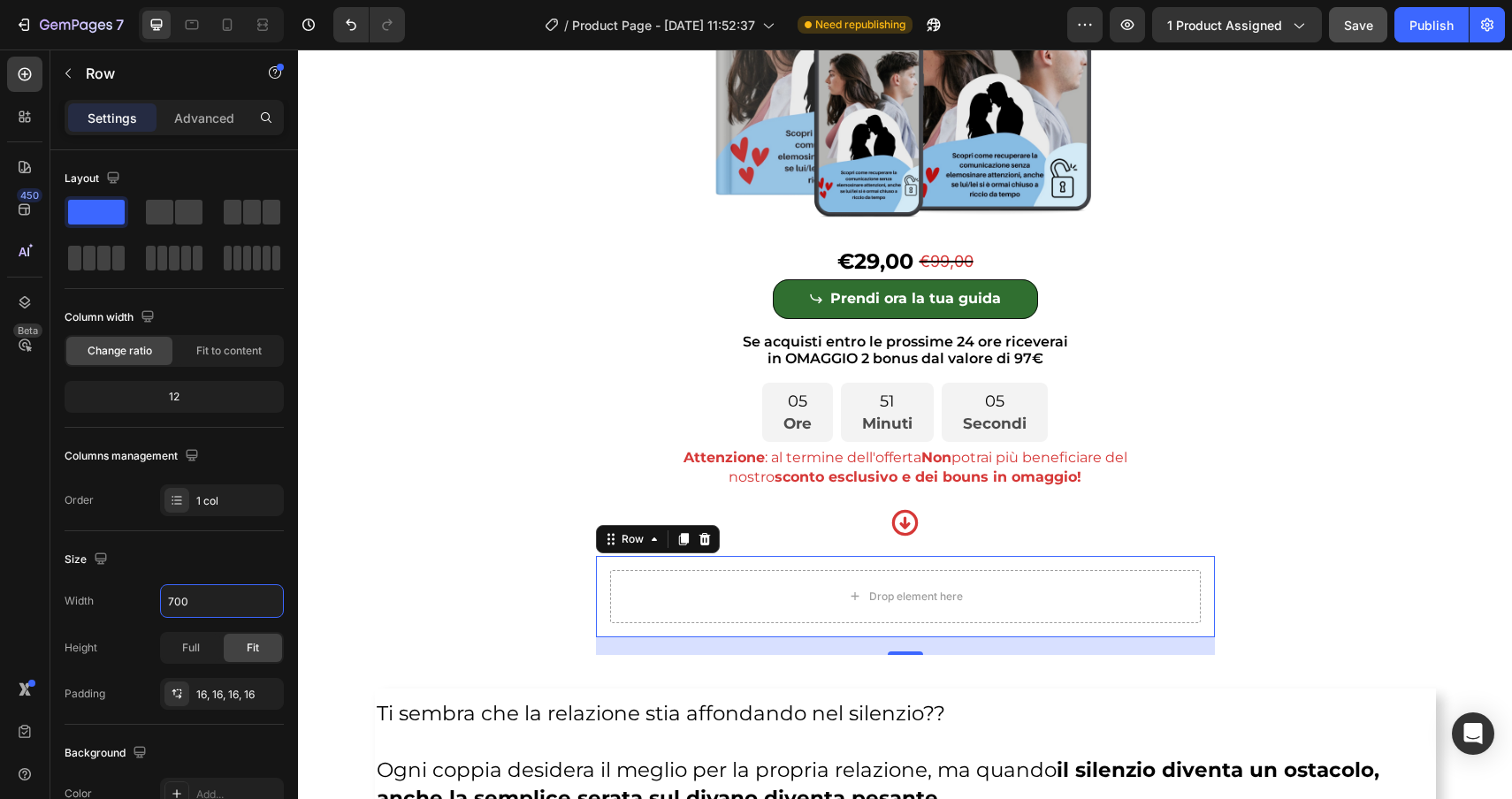
type input "700"
click at [269, 695] on icon "button" at bounding box center [265, 693] width 15 height 15
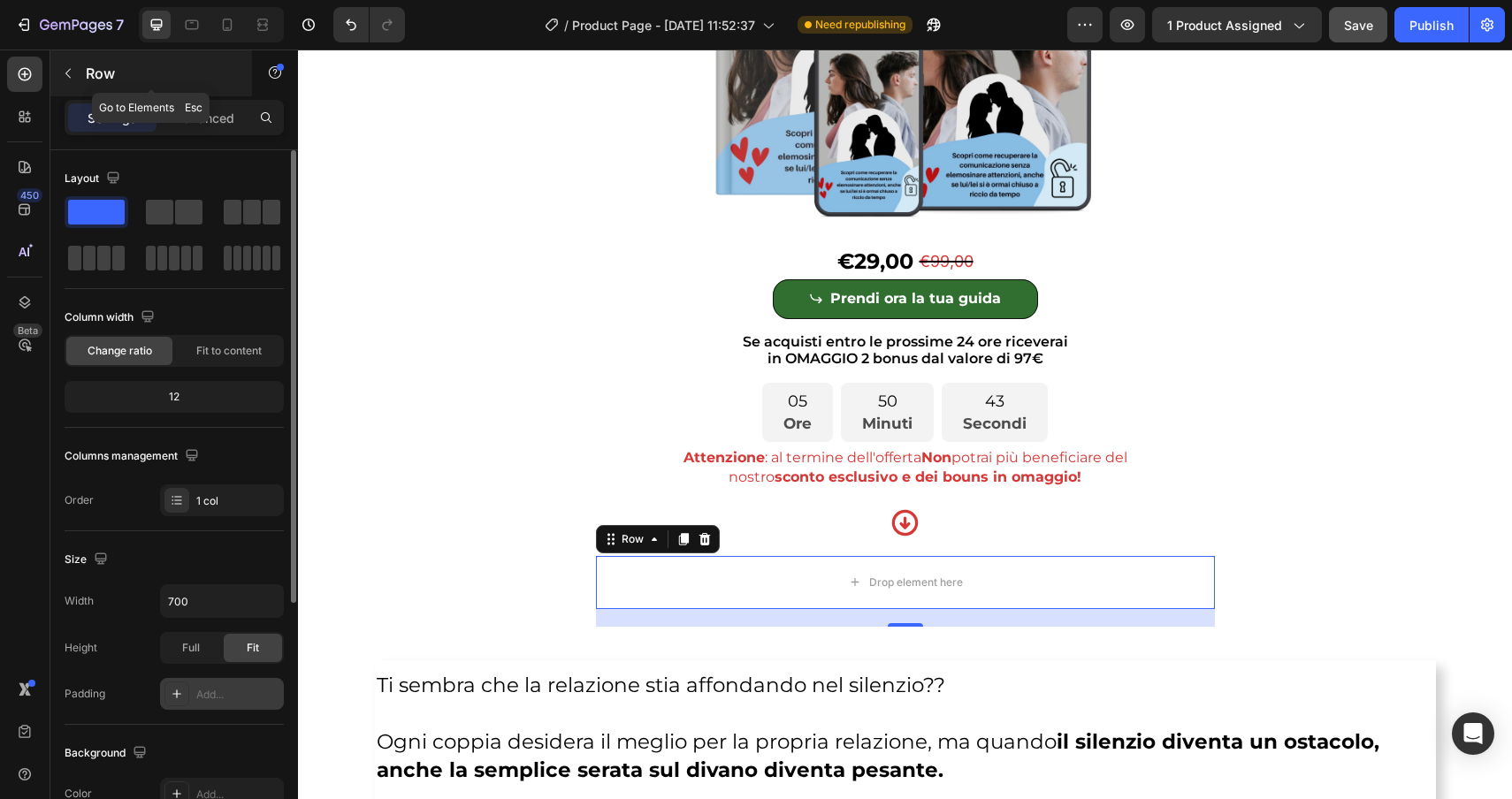
click at [68, 77] on icon "button" at bounding box center [68, 74] width 5 height 10
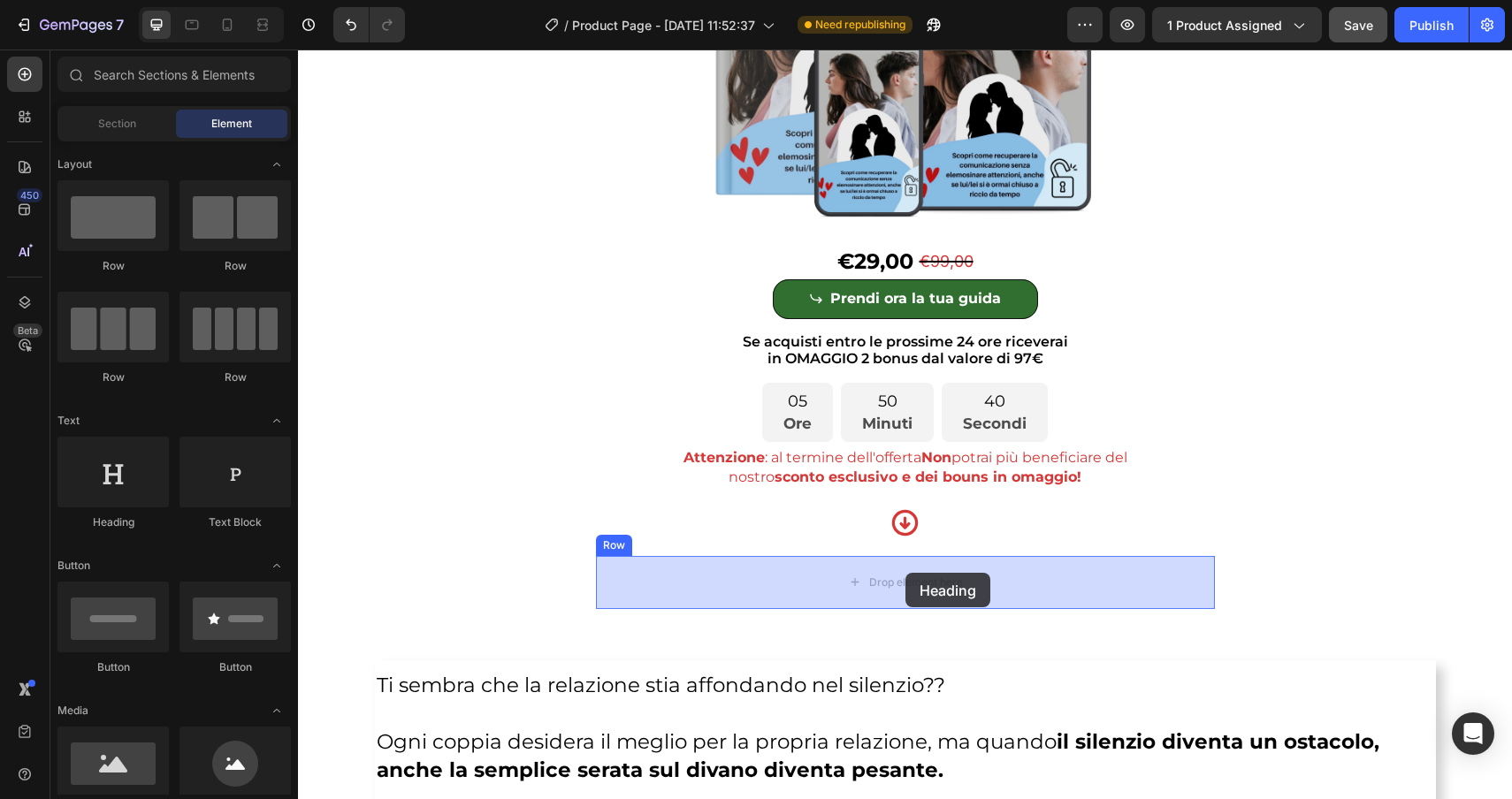
drag, startPoint x: 412, startPoint y: 516, endPoint x: 906, endPoint y: 573, distance: 497.3
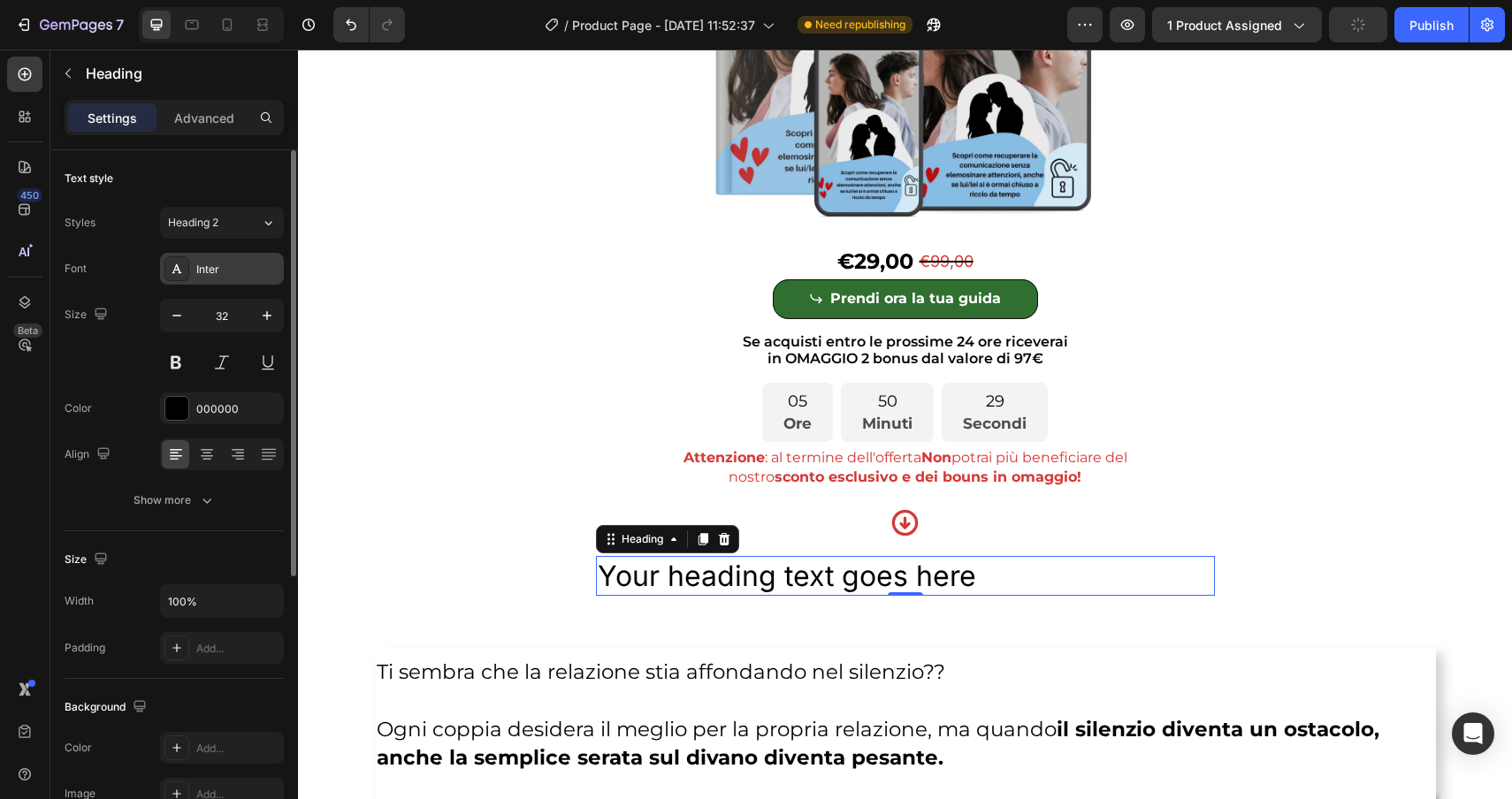
click at [224, 265] on div "Inter" at bounding box center [238, 269] width 83 height 15
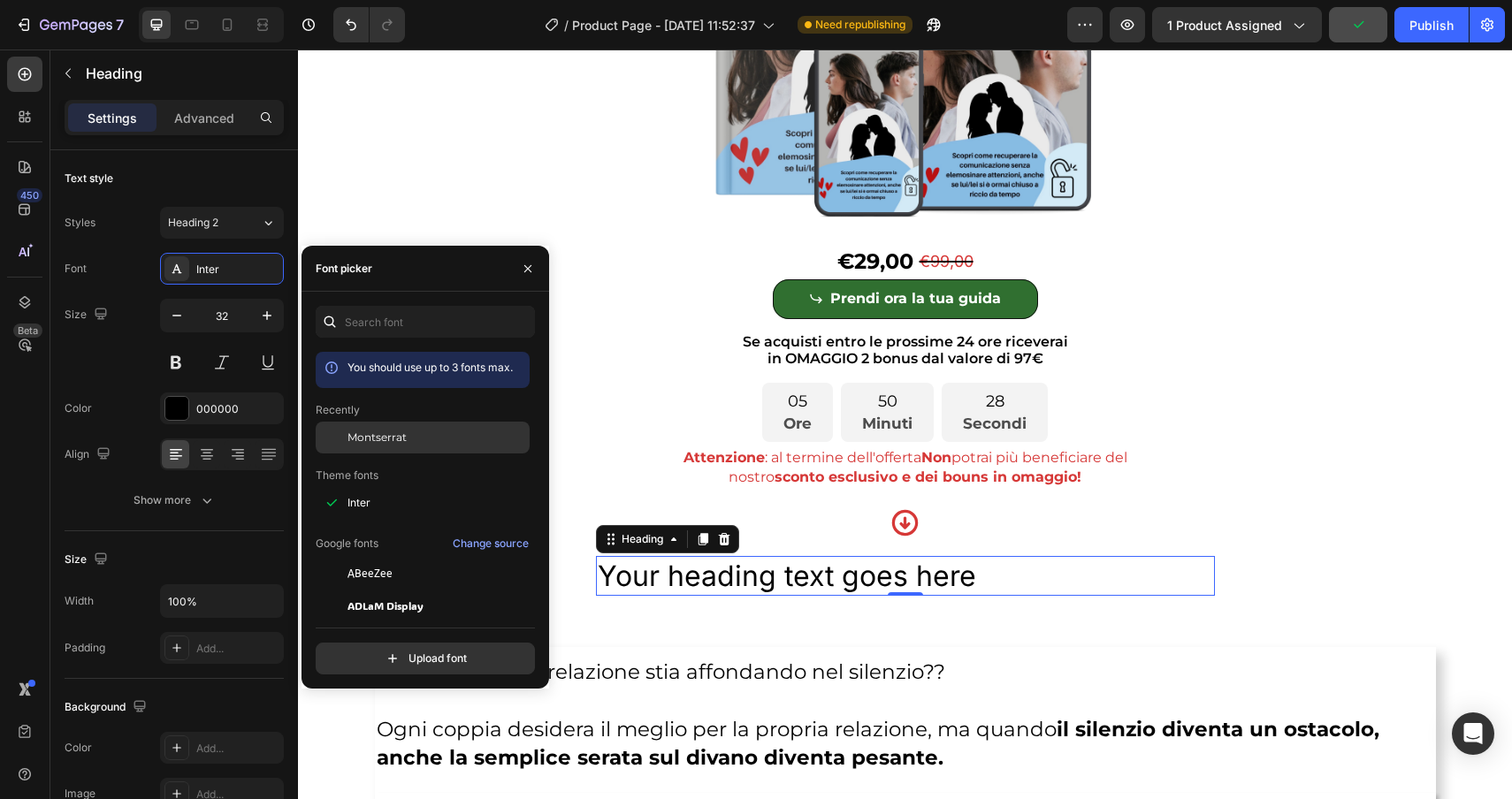
click at [367, 444] on span "Montserrat" at bounding box center [377, 438] width 59 height 15
click at [1005, 579] on h2 "Your heading text goes here" at bounding box center [905, 576] width 619 height 41
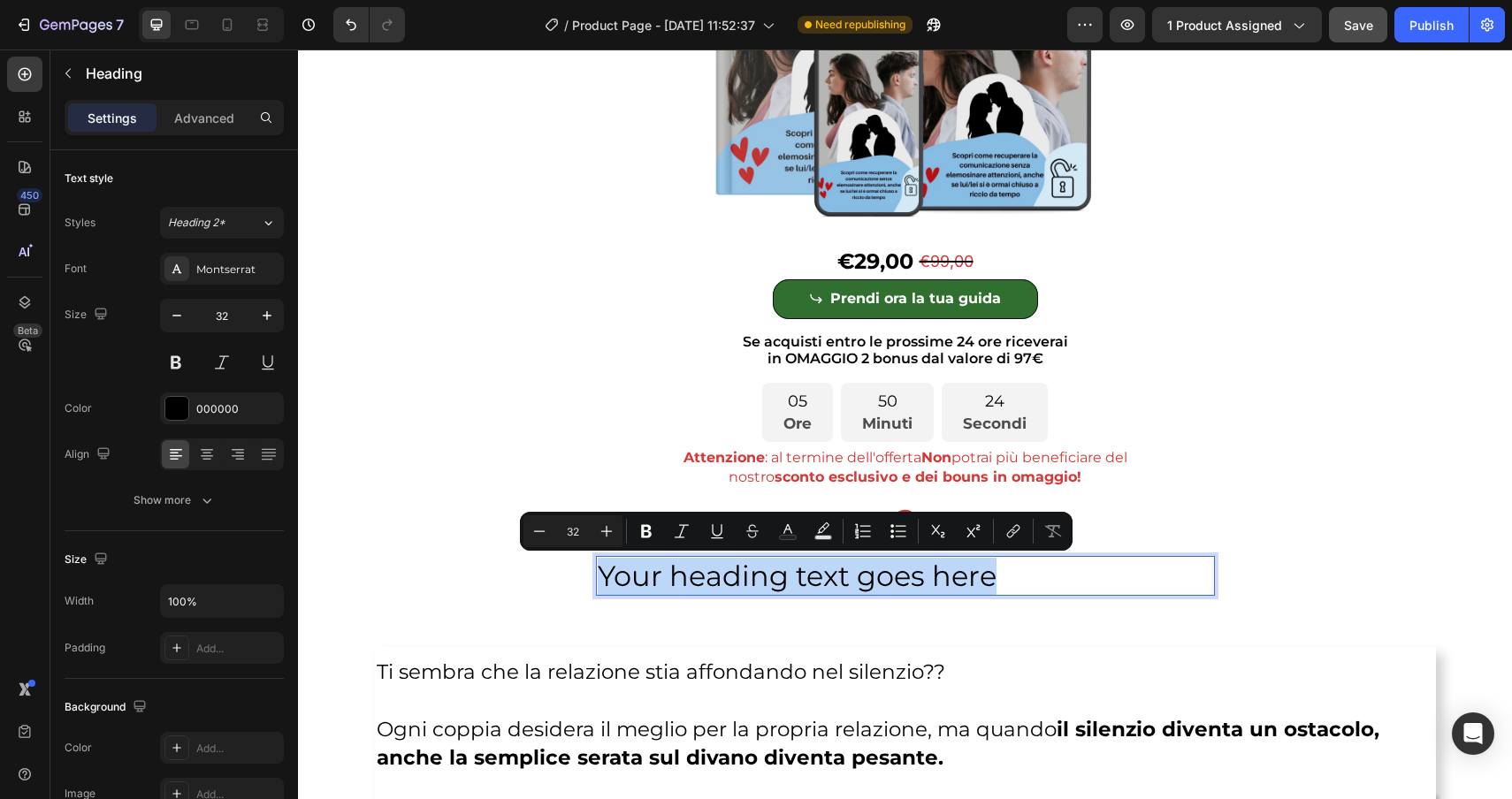
drag, startPoint x: 1005, startPoint y: 579, endPoint x: 595, endPoint y: 579, distance: 410.0
click at [596, 579] on h2 "Your heading text goes here" at bounding box center [905, 576] width 619 height 41
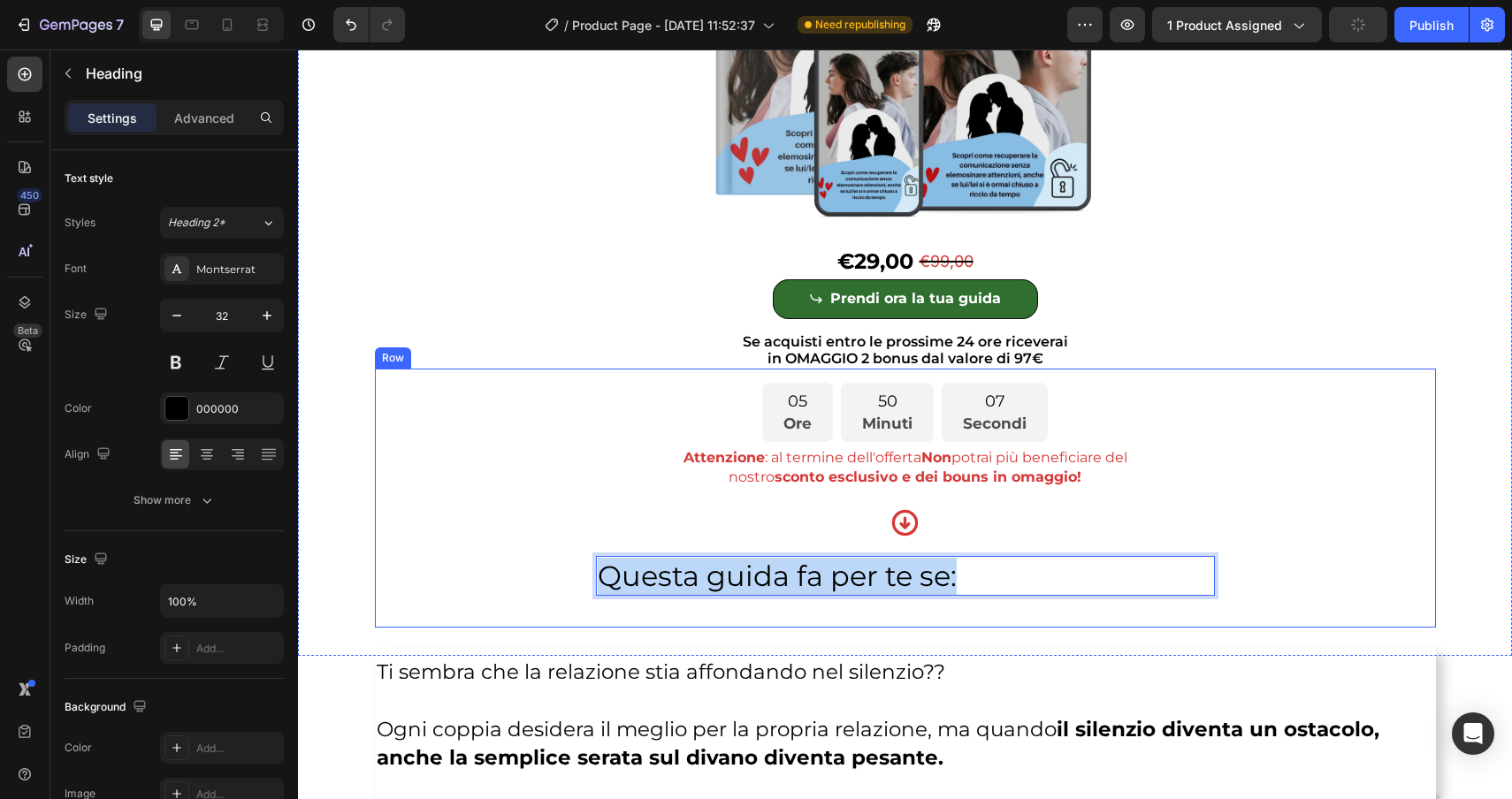
drag, startPoint x: 992, startPoint y: 581, endPoint x: 591, endPoint y: 578, distance: 401.0
click at [591, 578] on div "05 Ore 50 Minuti 07 Secondi Countdown Timer Attenzione : al termine dell'offert…" at bounding box center [906, 498] width 1033 height 230
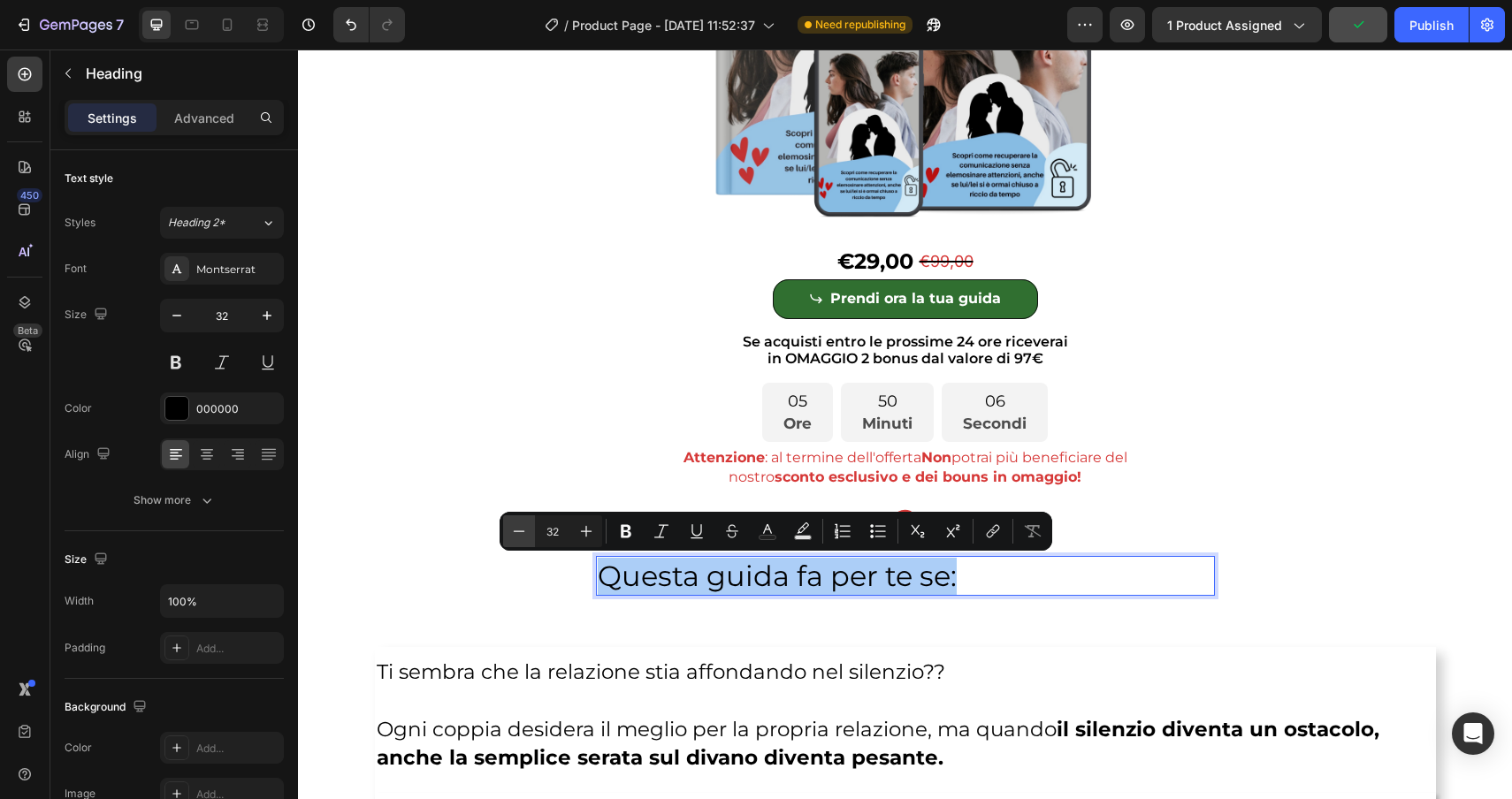
click at [514, 534] on icon "Editor contextual toolbar" at bounding box center [519, 532] width 17 height 17
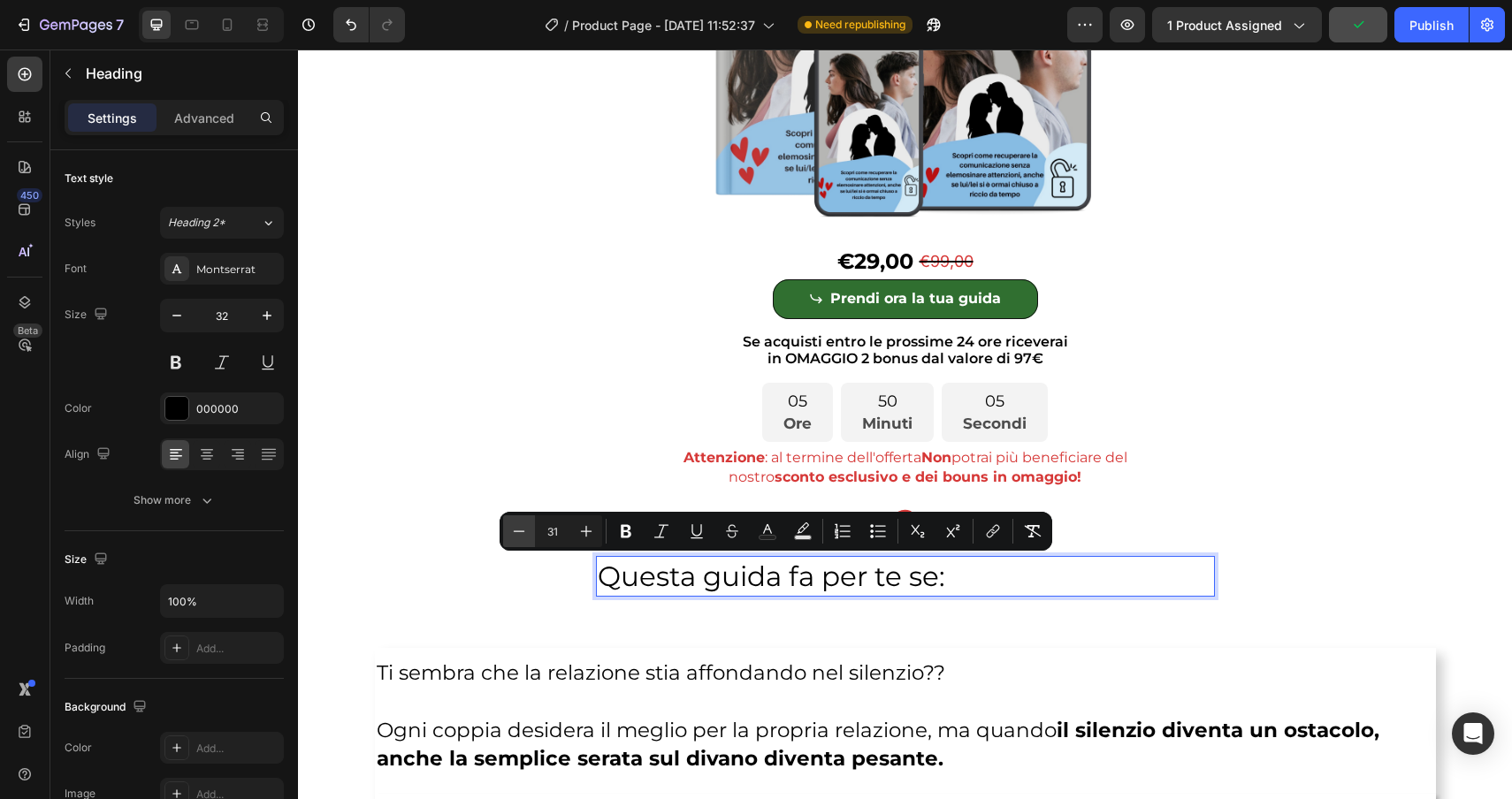
click at [514, 534] on icon "Editor contextual toolbar" at bounding box center [519, 532] width 17 height 17
type input "30"
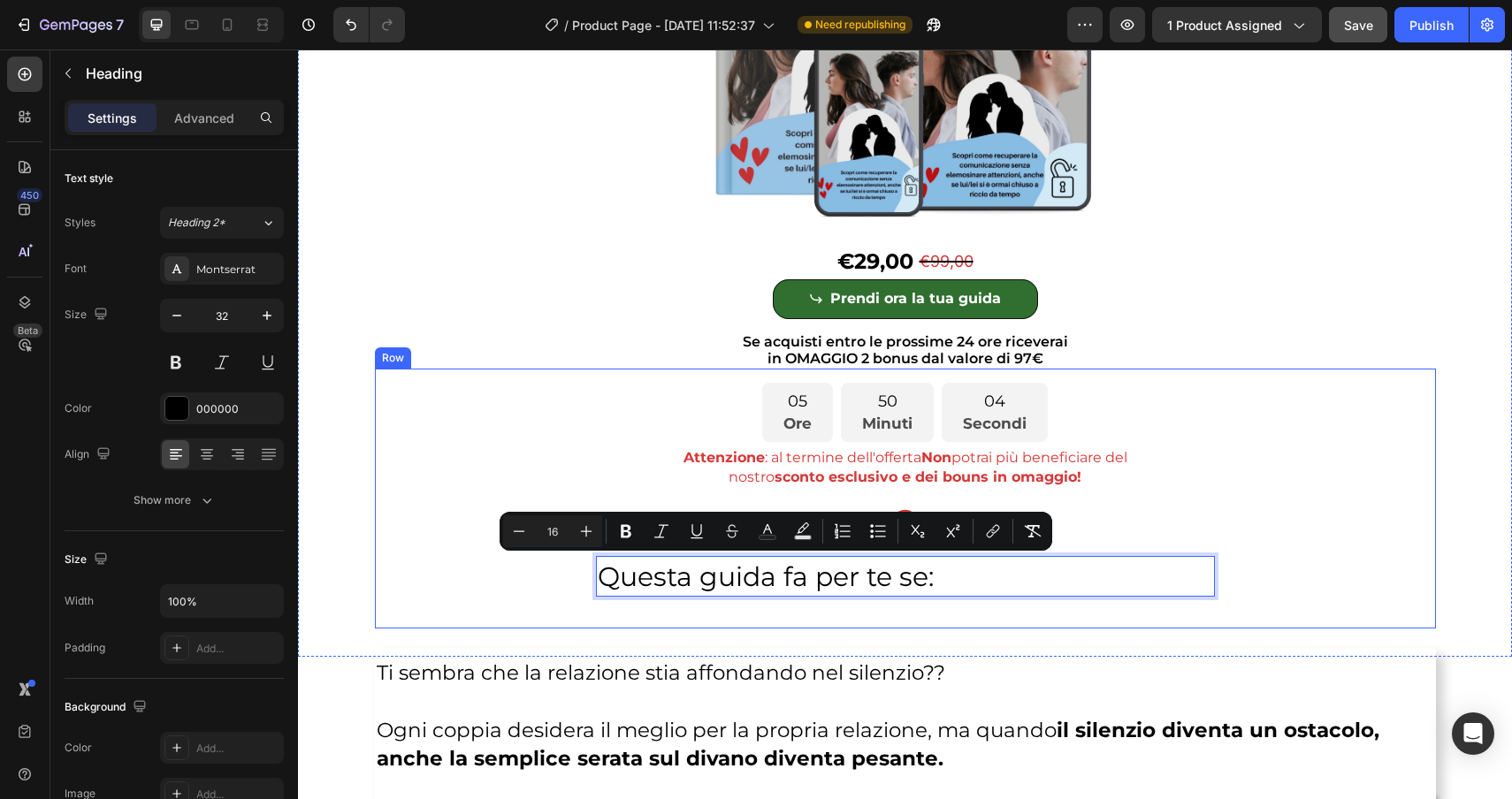
click at [384, 476] on div "05 Ore 50 Minuti 04 Secondi Countdown Timer Attenzione : al termine dell'offert…" at bounding box center [905, 499] width 1061 height 260
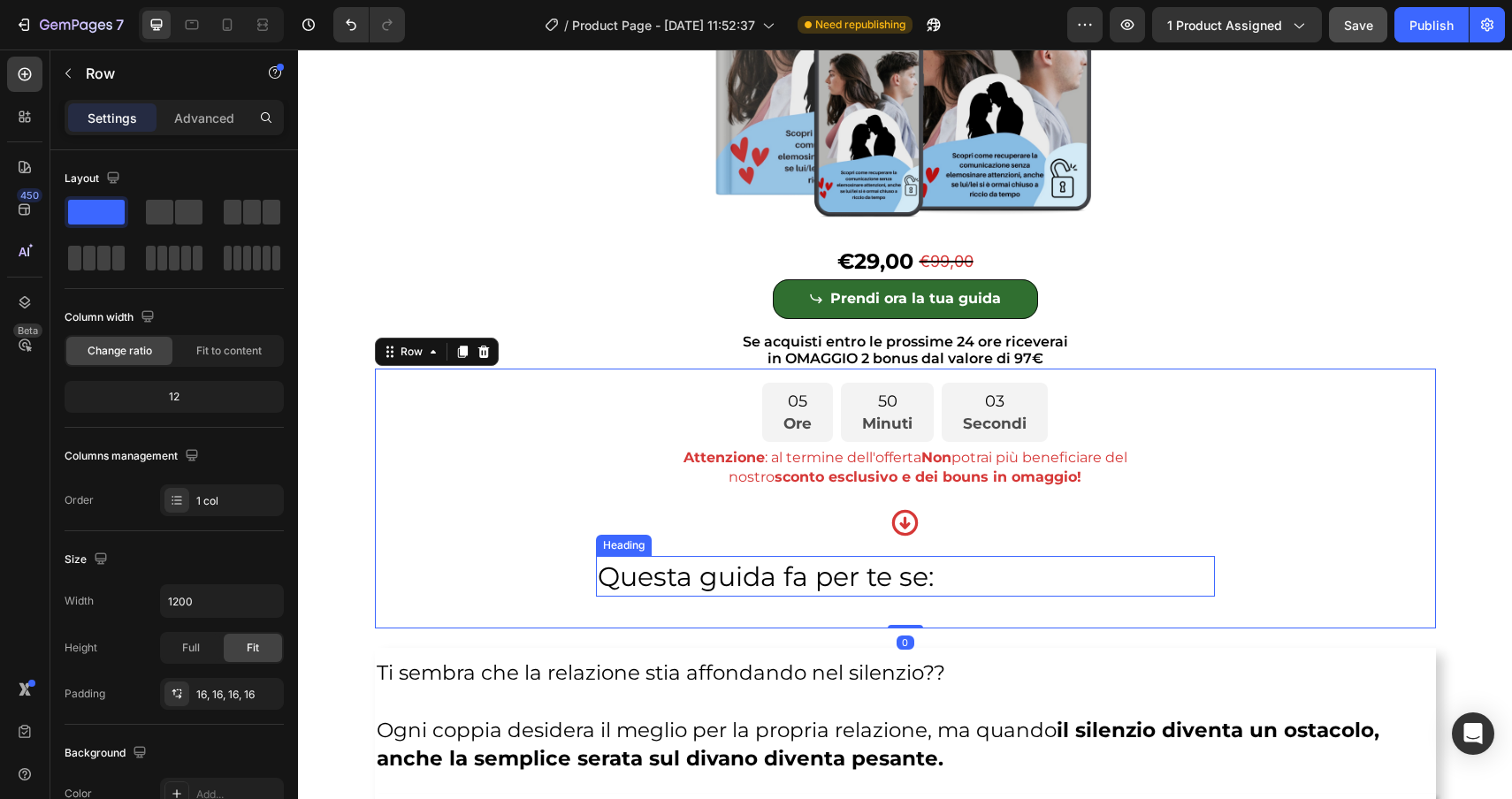
click at [955, 596] on div "05 Ore 50 Minuti 03 Secondi Countdown Timer Attenzione : al termine dell'offert…" at bounding box center [906, 498] width 1033 height 231
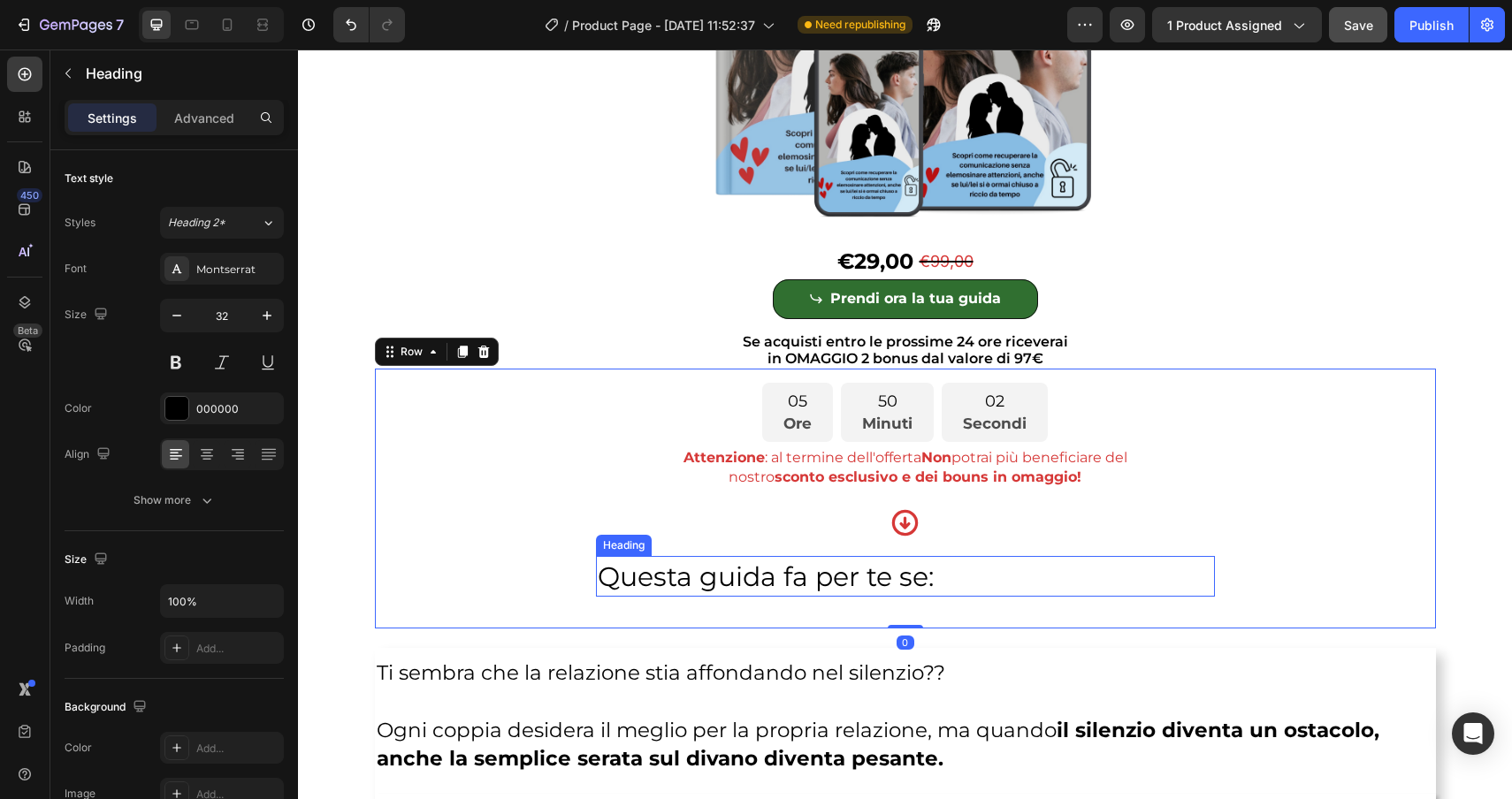
click at [954, 568] on p "⁠⁠⁠⁠⁠⁠⁠ Questa guida fa per te se:" at bounding box center [905, 576] width 615 height 38
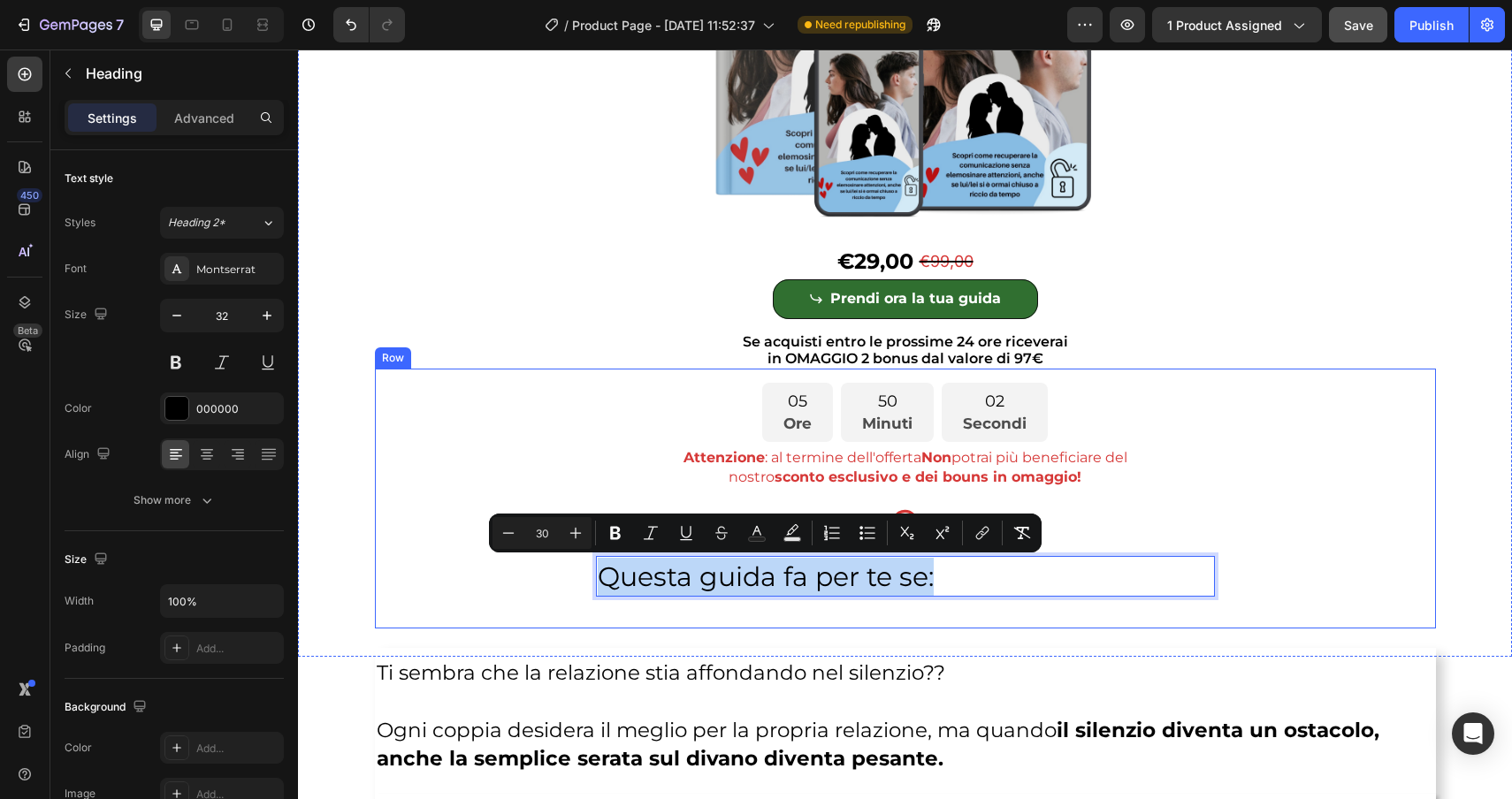
drag, startPoint x: 954, startPoint y: 568, endPoint x: 522, endPoint y: 568, distance: 432.0
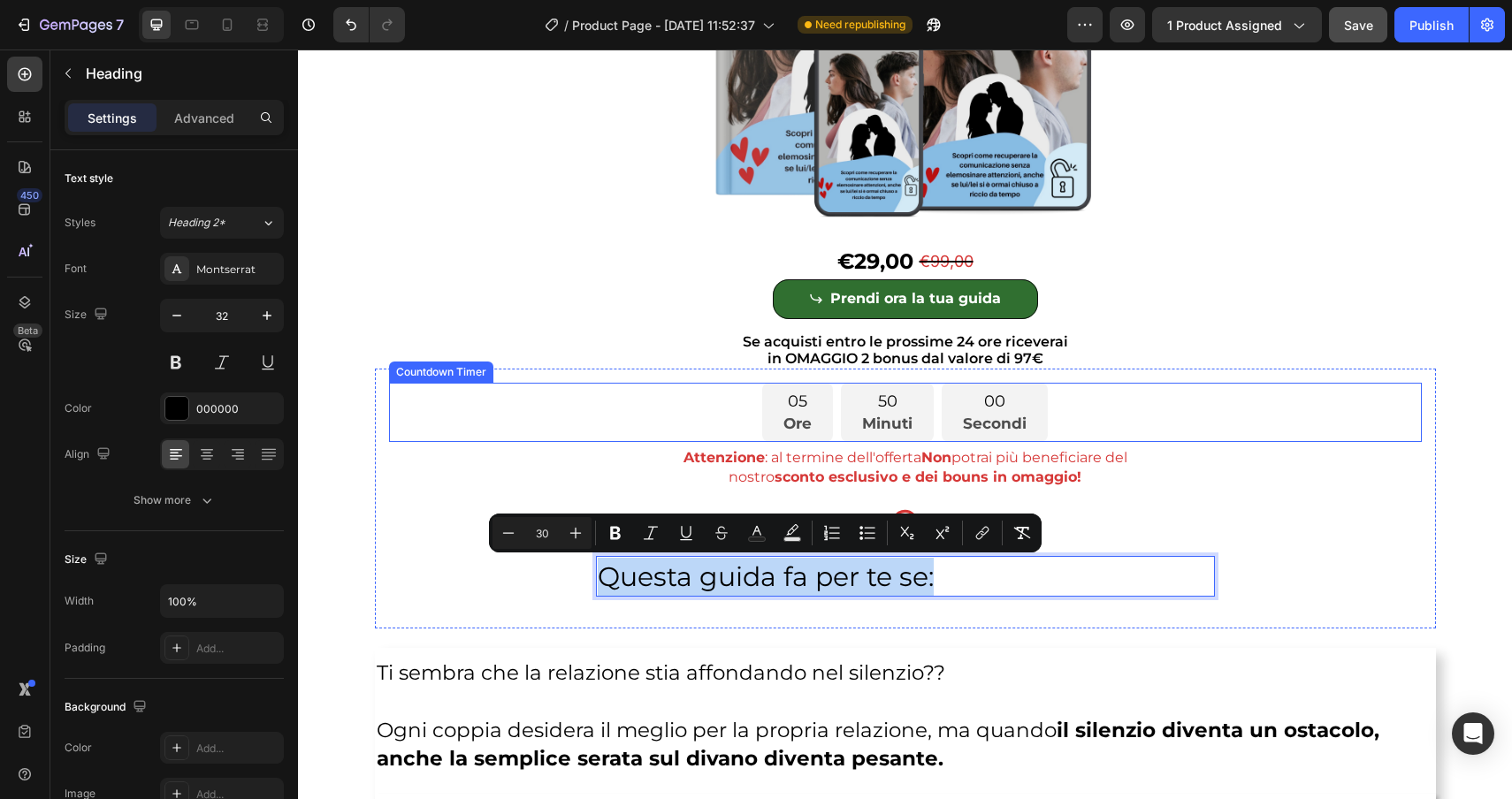
click at [410, 401] on div "05 Ore 50 Minuti 00 Secondi" at bounding box center [906, 412] width 1033 height 59
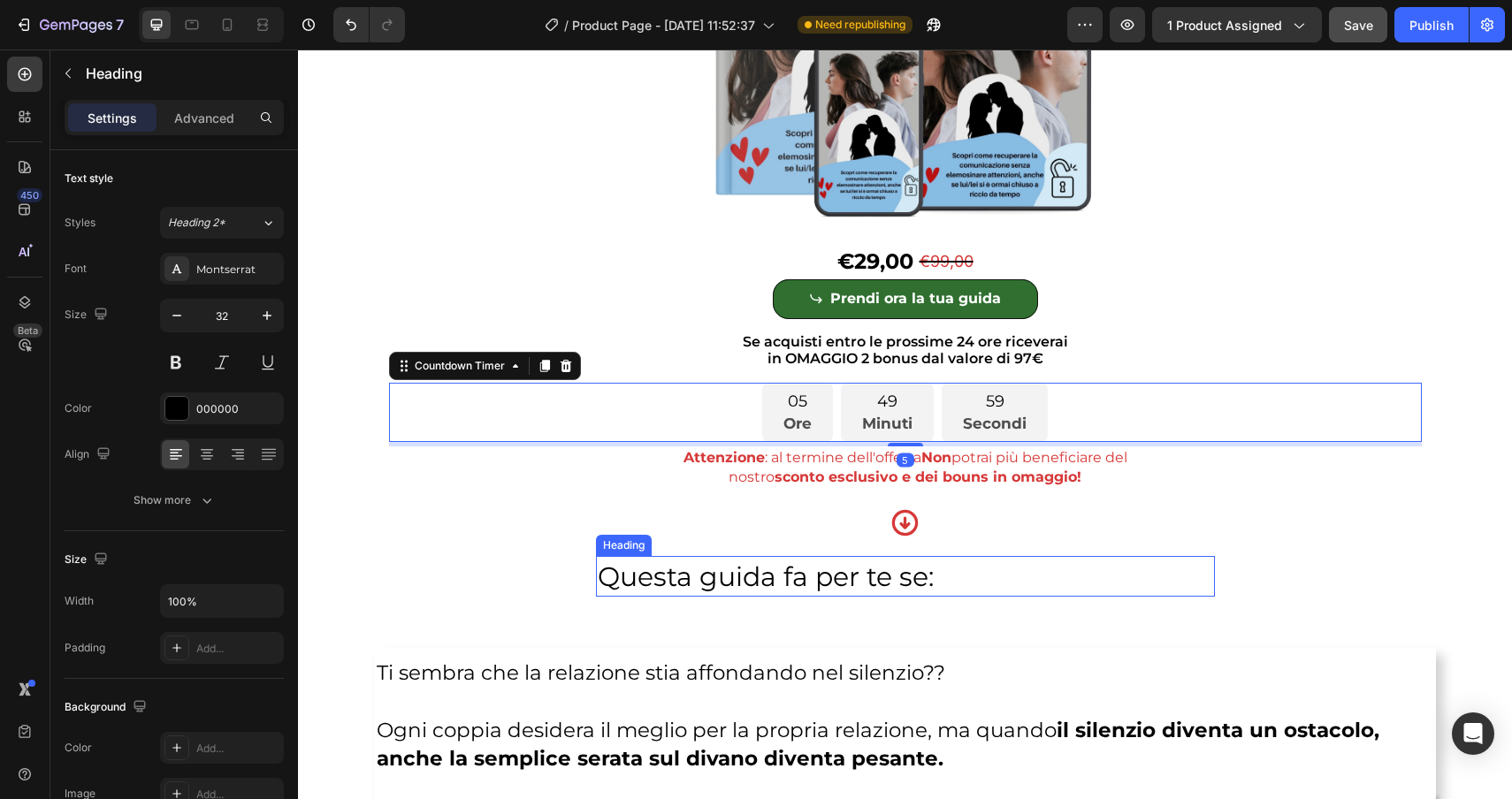
click at [960, 581] on p "⁠⁠⁠⁠⁠⁠⁠ Questa guida fa per te se:" at bounding box center [905, 576] width 615 height 38
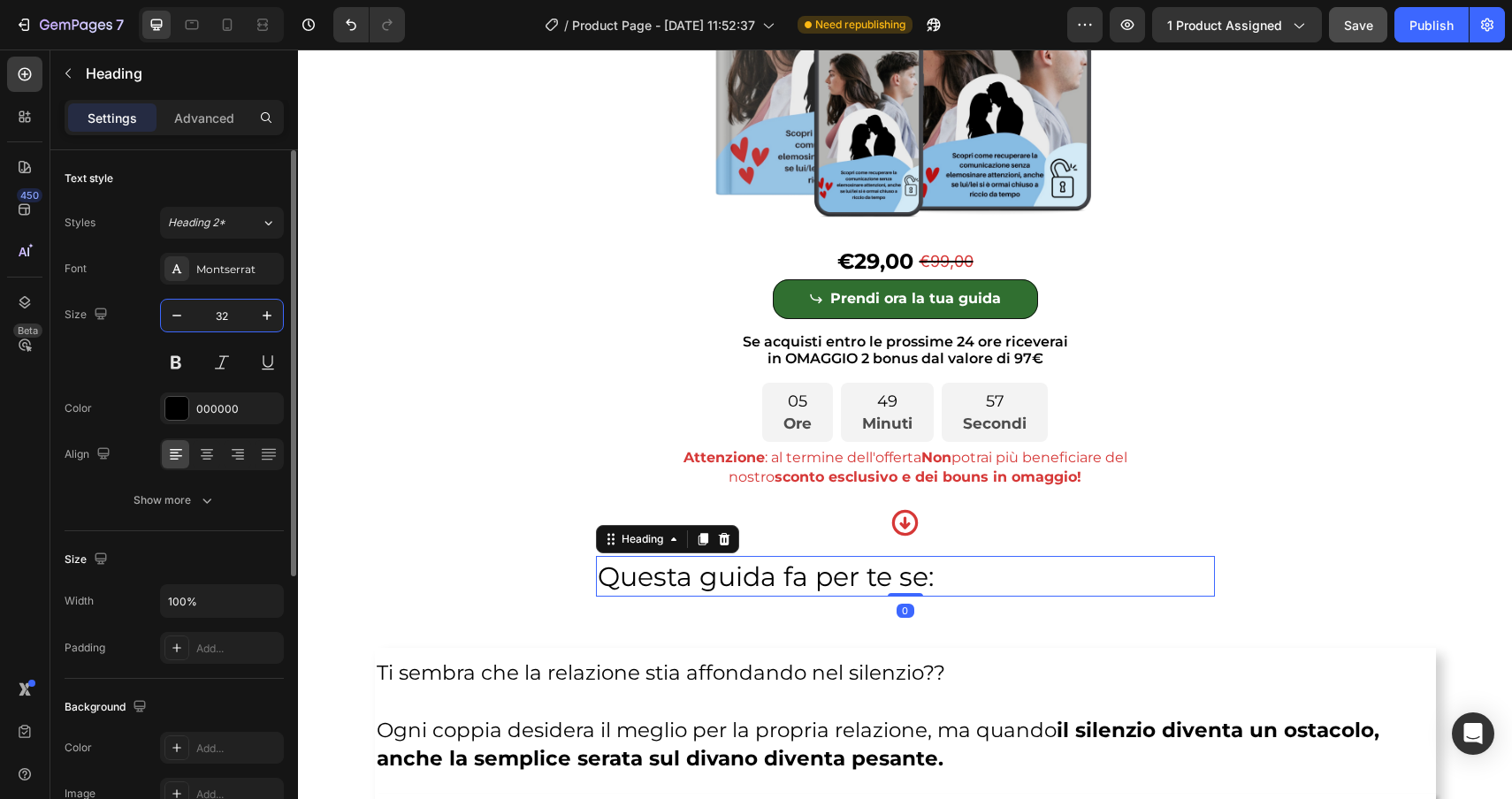
click at [239, 320] on input "32" at bounding box center [222, 315] width 58 height 32
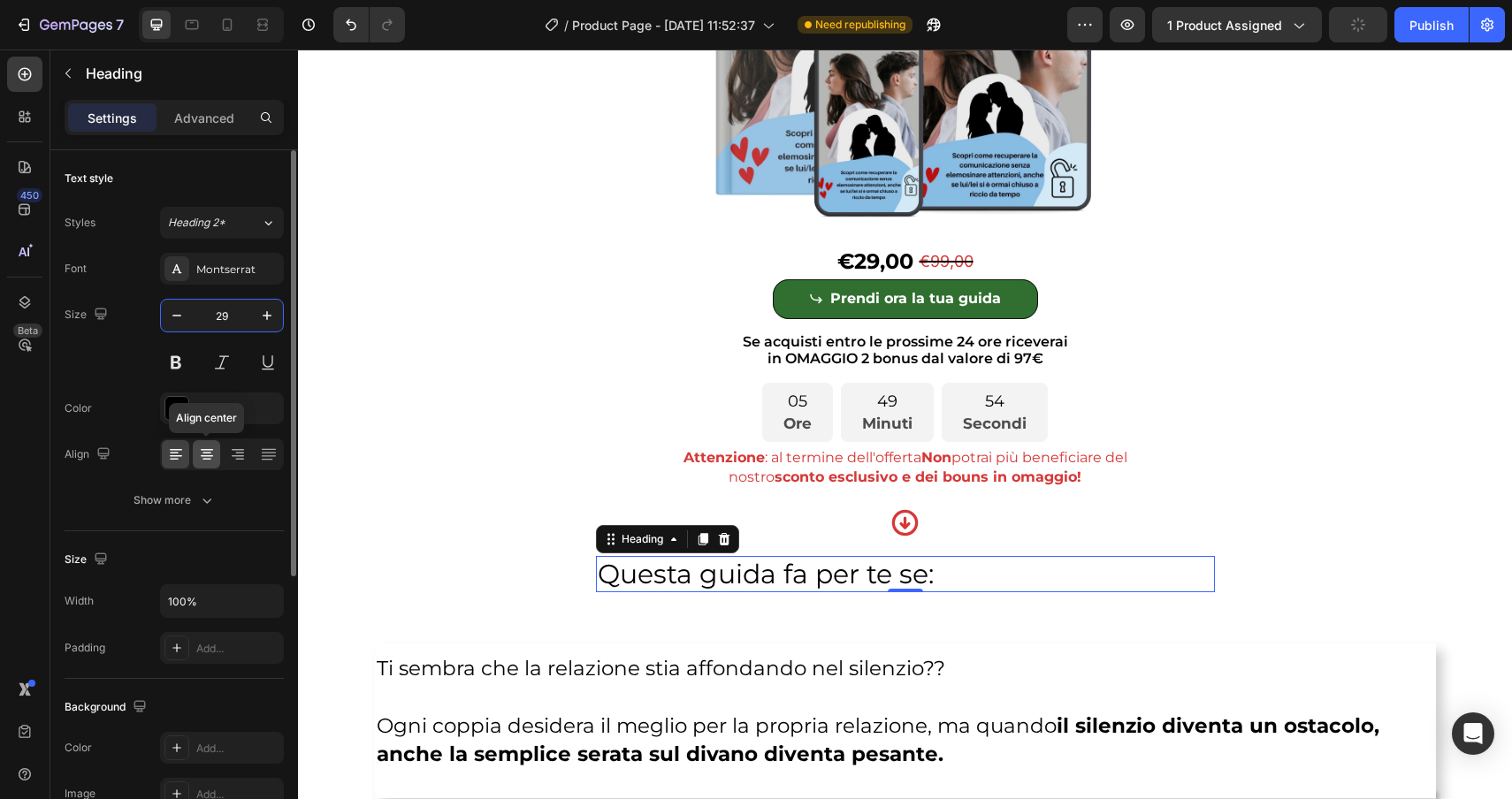
type input "29"
click at [210, 464] on div at bounding box center [206, 454] width 27 height 28
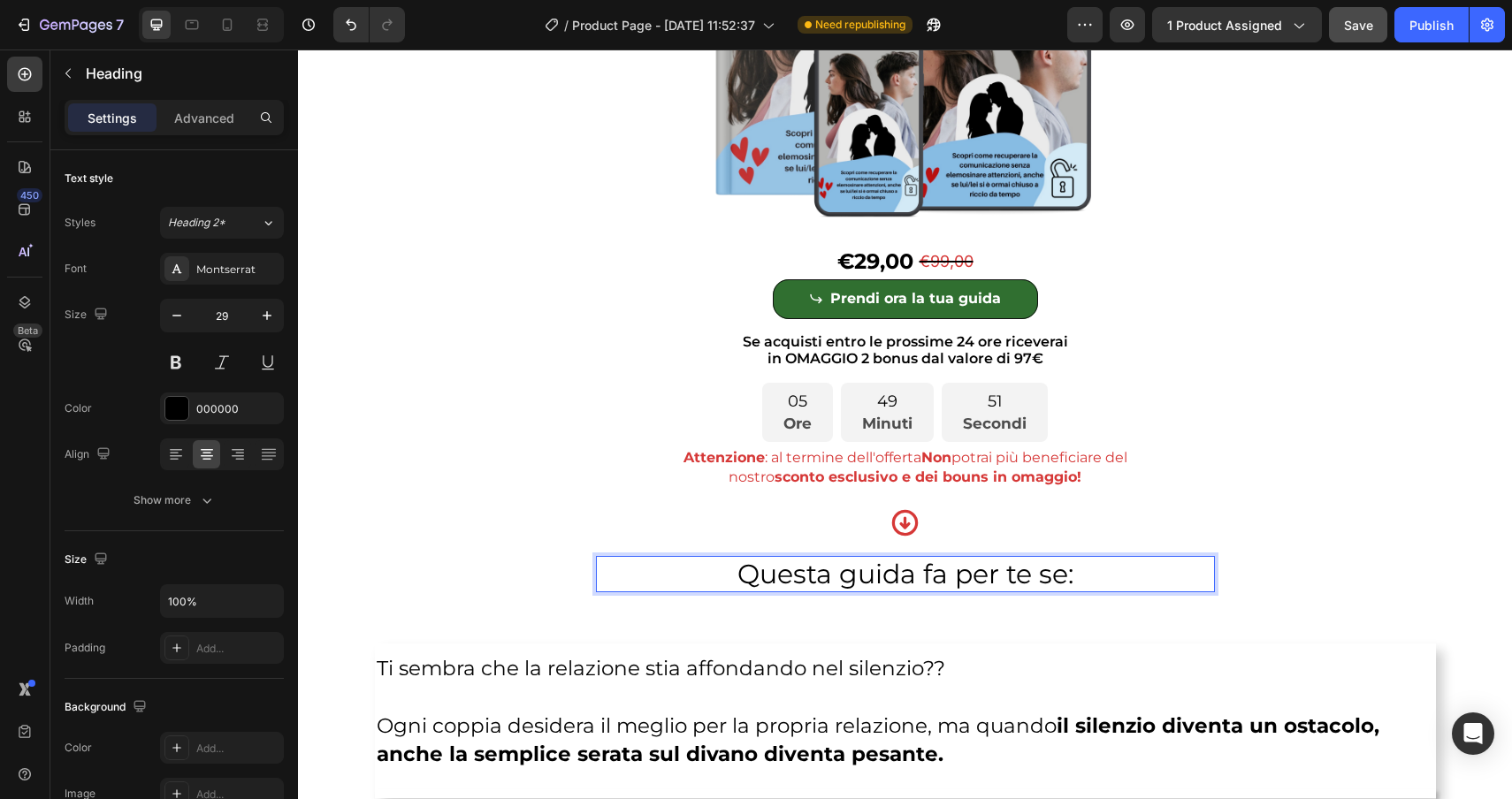
click at [951, 575] on span "Questa guida fa per te se:" at bounding box center [905, 574] width 336 height 33
click at [946, 575] on span "Questa guida fa per te se:" at bounding box center [905, 574] width 336 height 33
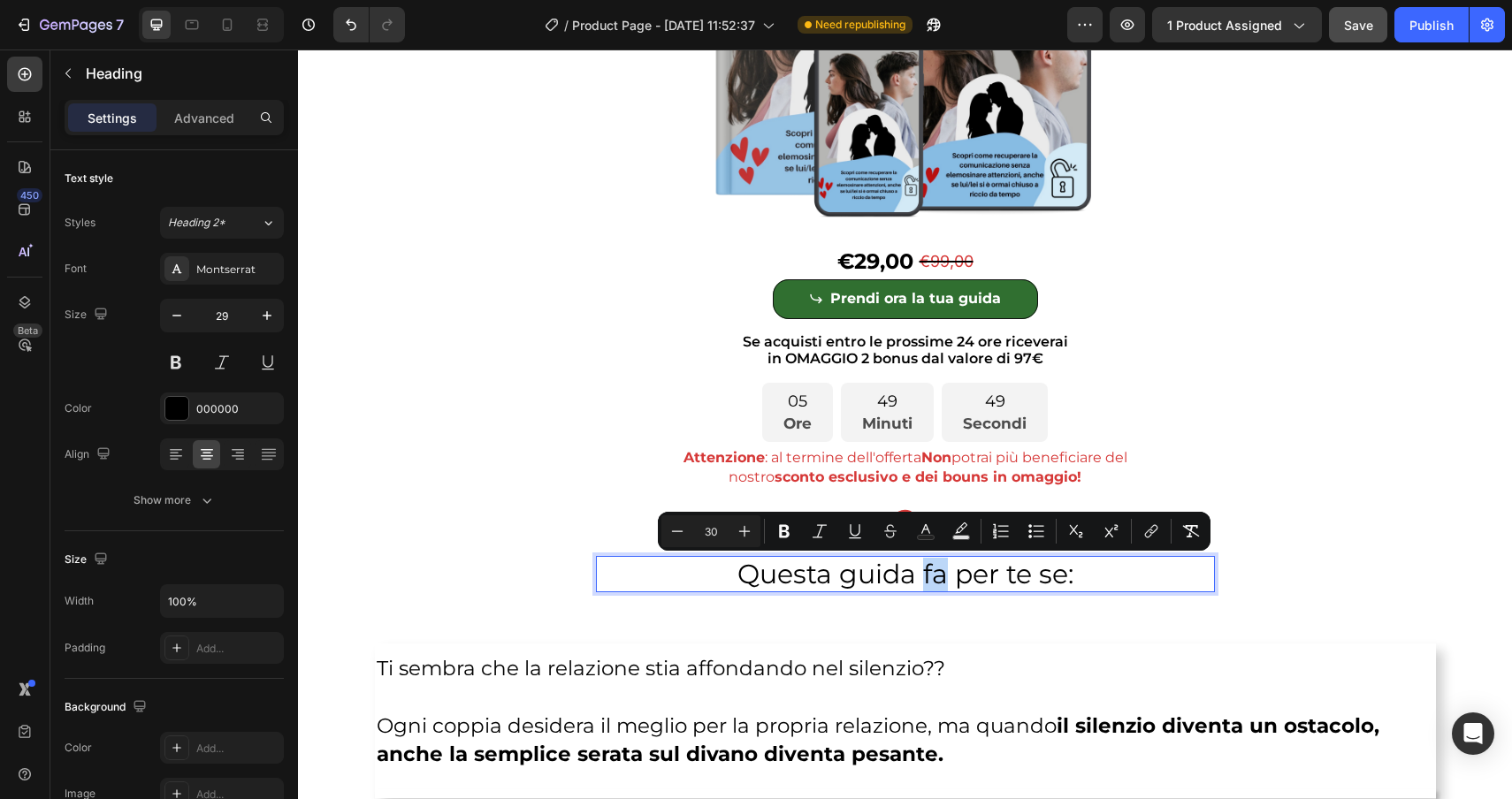
drag, startPoint x: 946, startPoint y: 575, endPoint x: 924, endPoint y: 573, distance: 22.1
click at [924, 573] on span "Questa guida fa per te se:" at bounding box center [905, 574] width 336 height 33
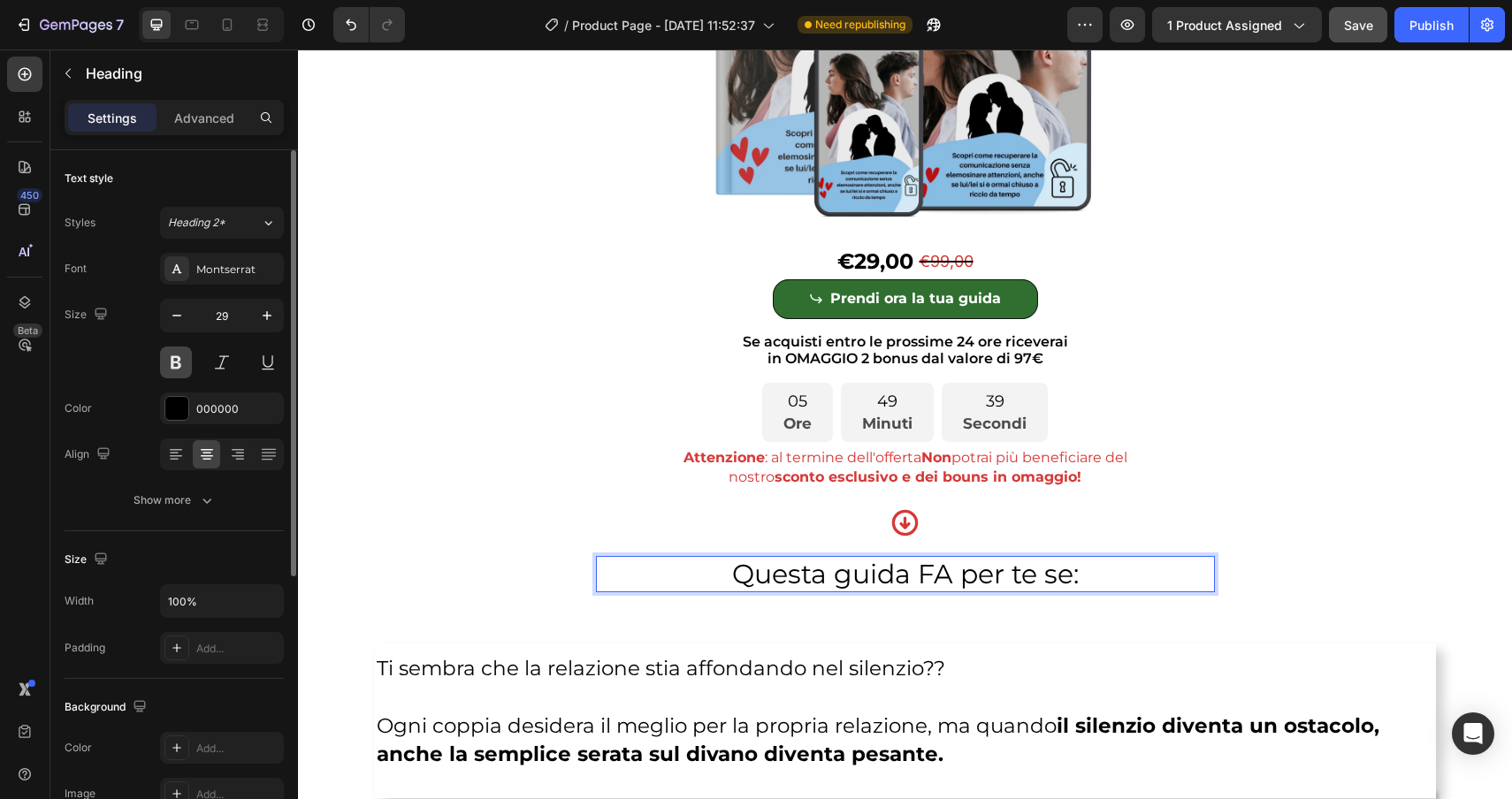
click at [175, 375] on button at bounding box center [175, 362] width 32 height 32
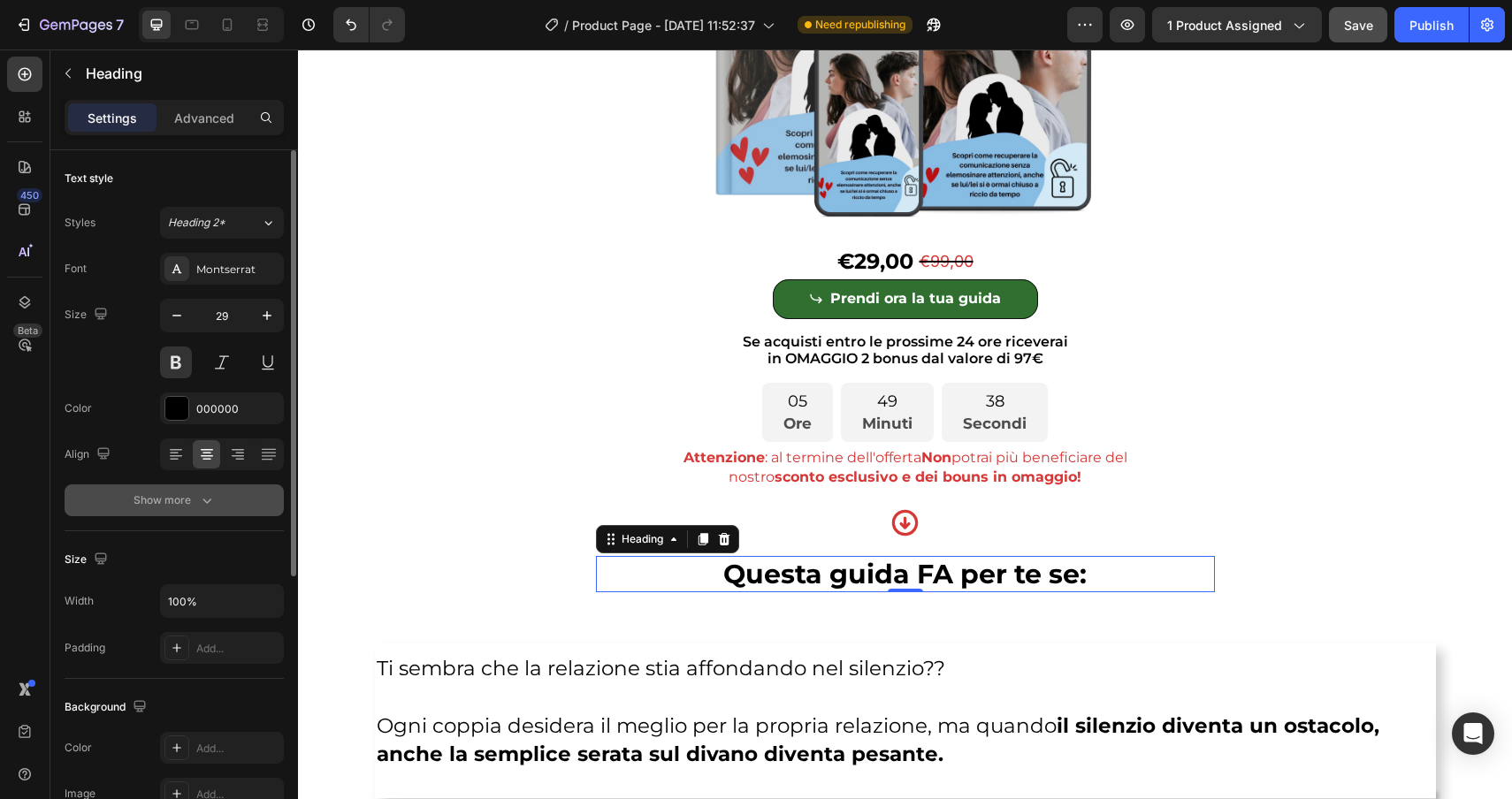
click at [175, 488] on button "Show more" at bounding box center [174, 500] width 219 height 32
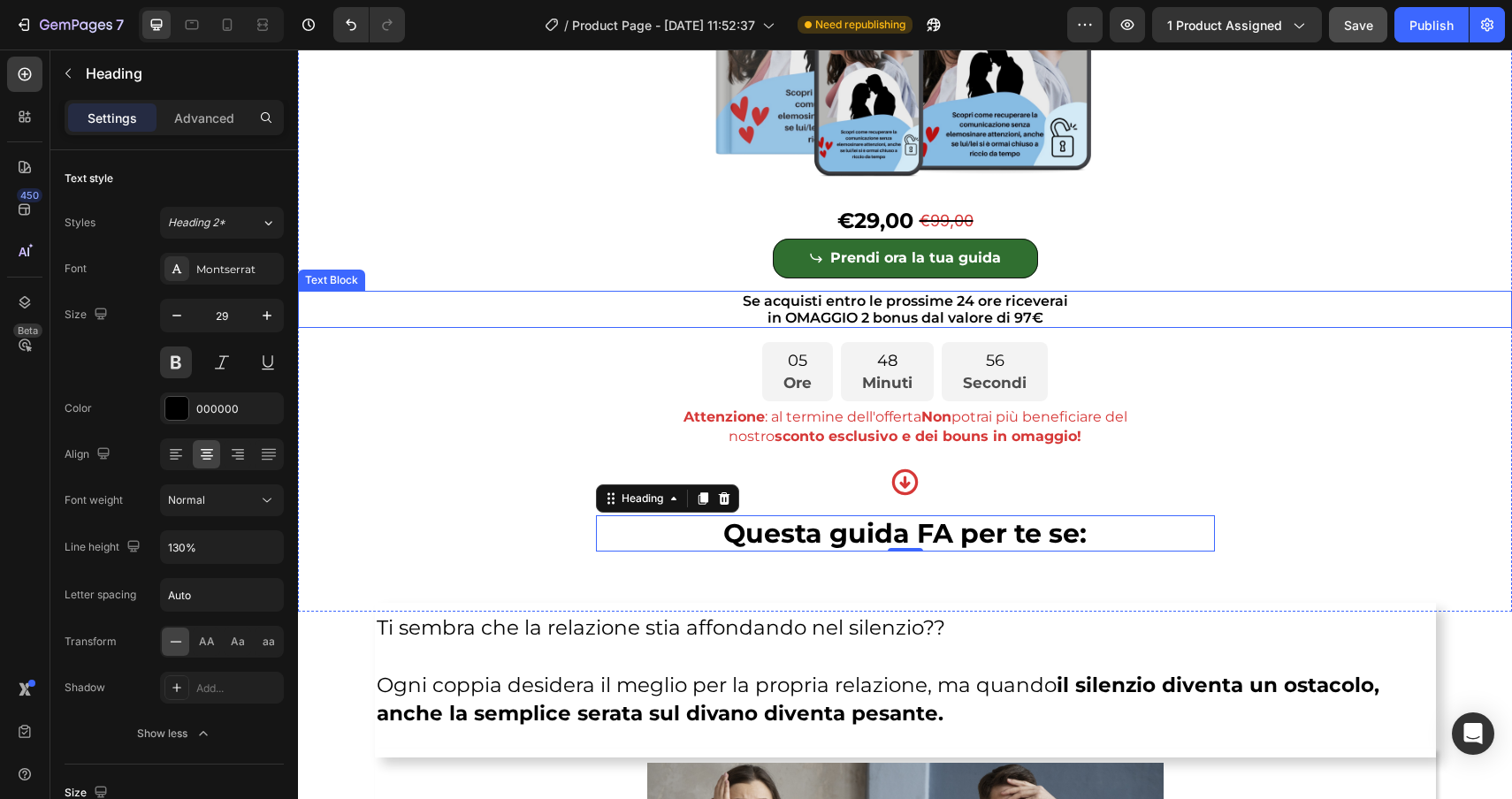
scroll to position [466, 0]
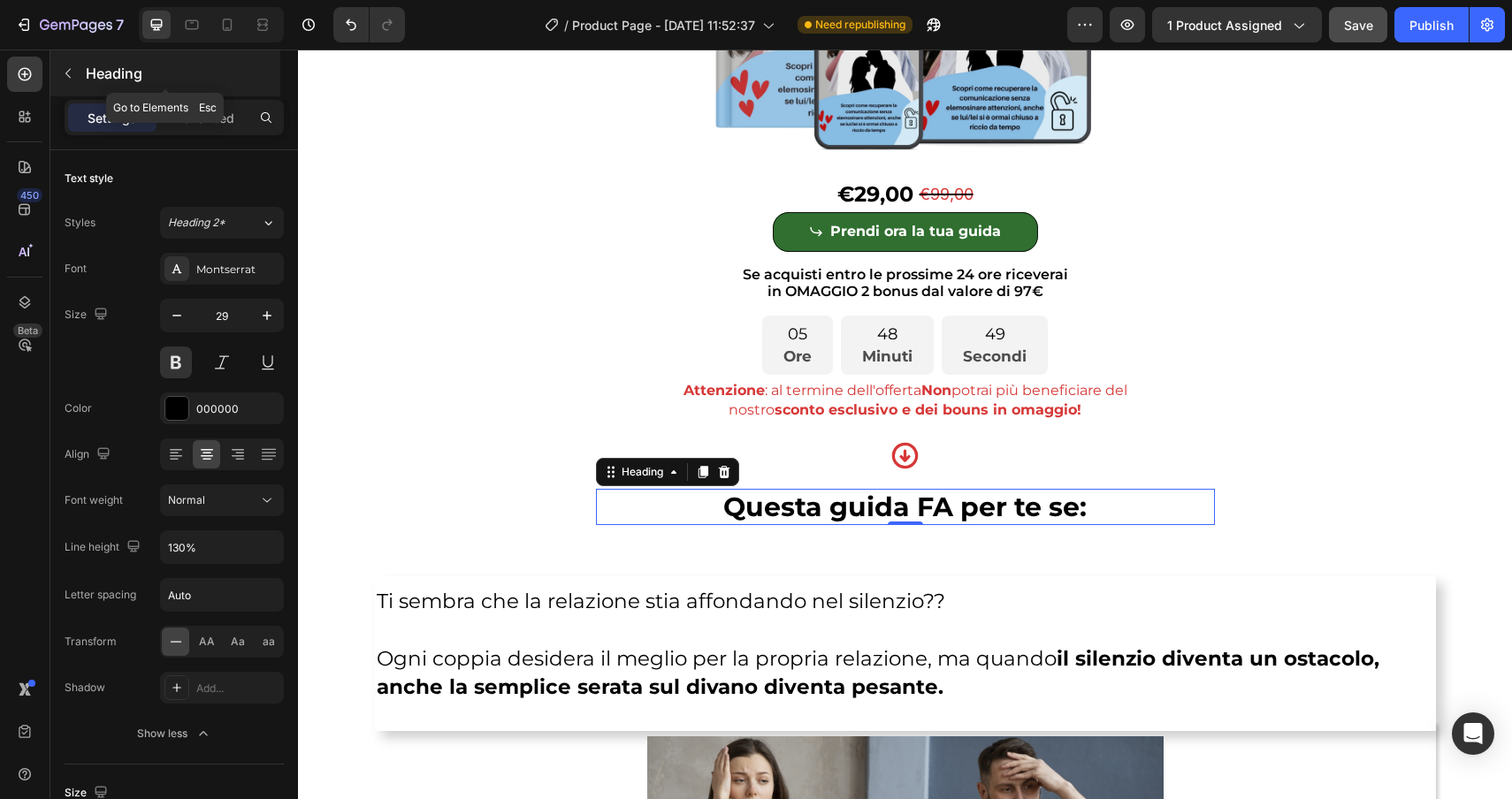
click at [66, 75] on icon "button" at bounding box center [68, 73] width 15 height 15
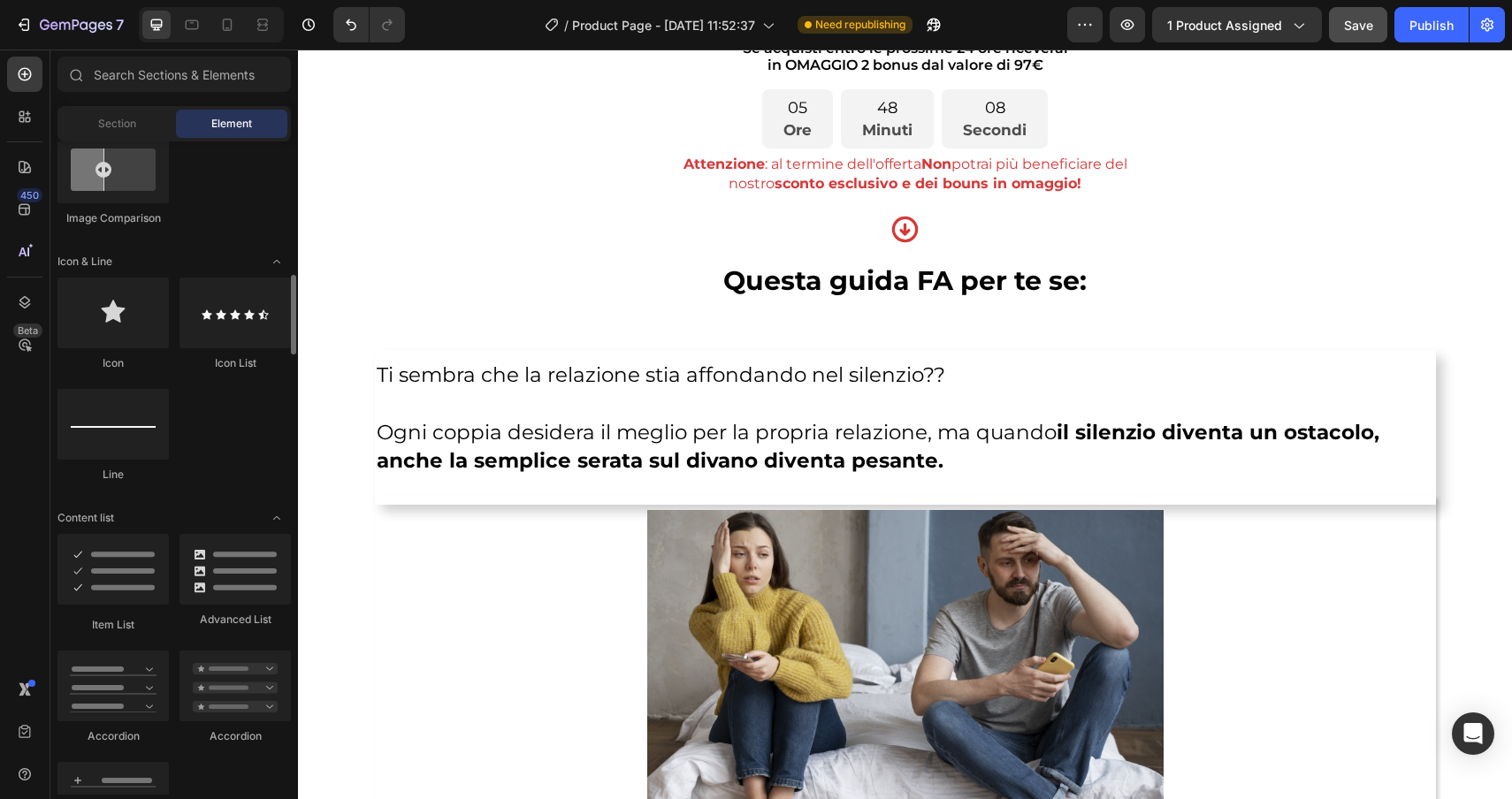
scroll to position [1046, 0]
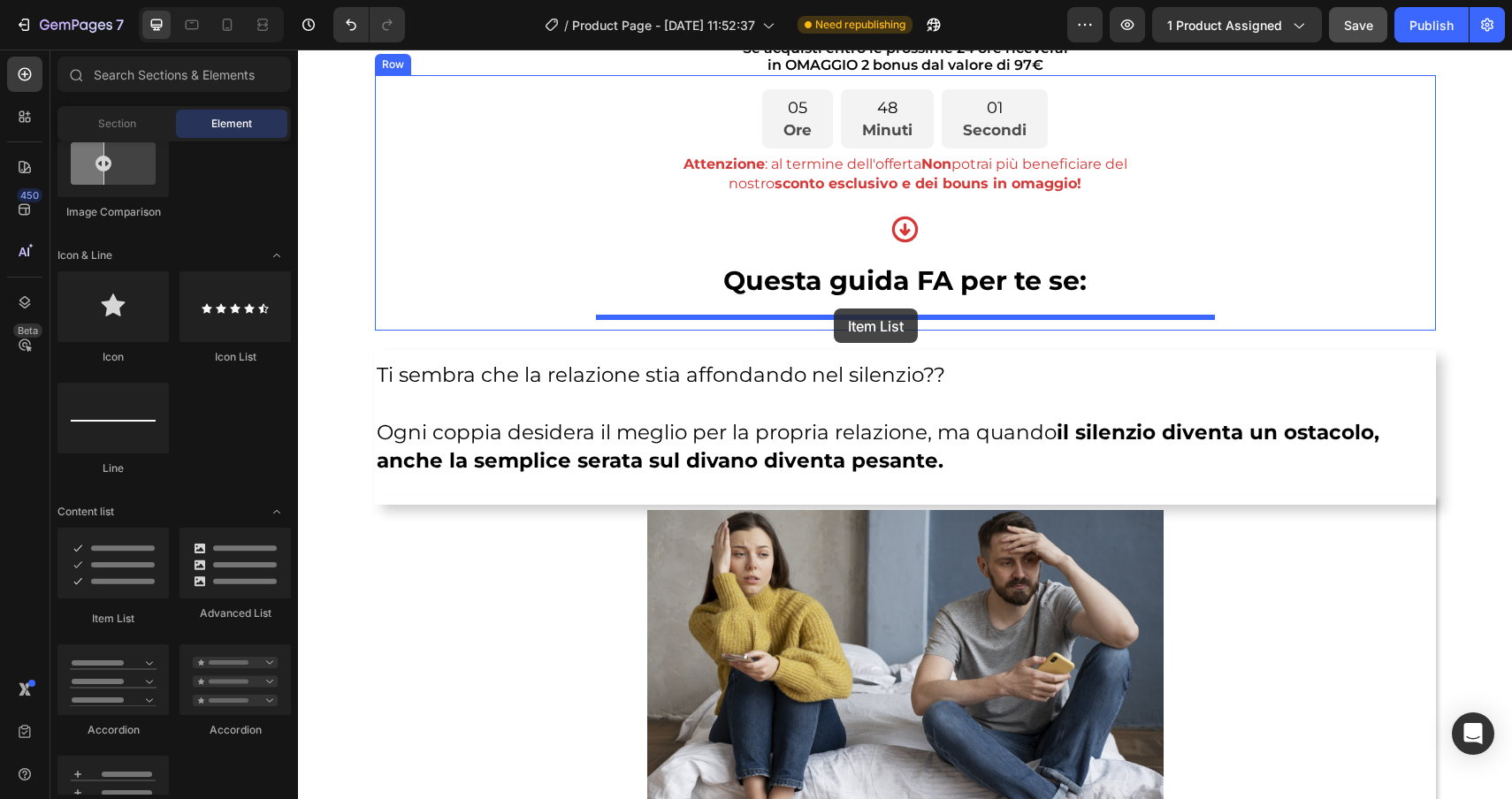
drag, startPoint x: 414, startPoint y: 594, endPoint x: 835, endPoint y: 309, distance: 508.4
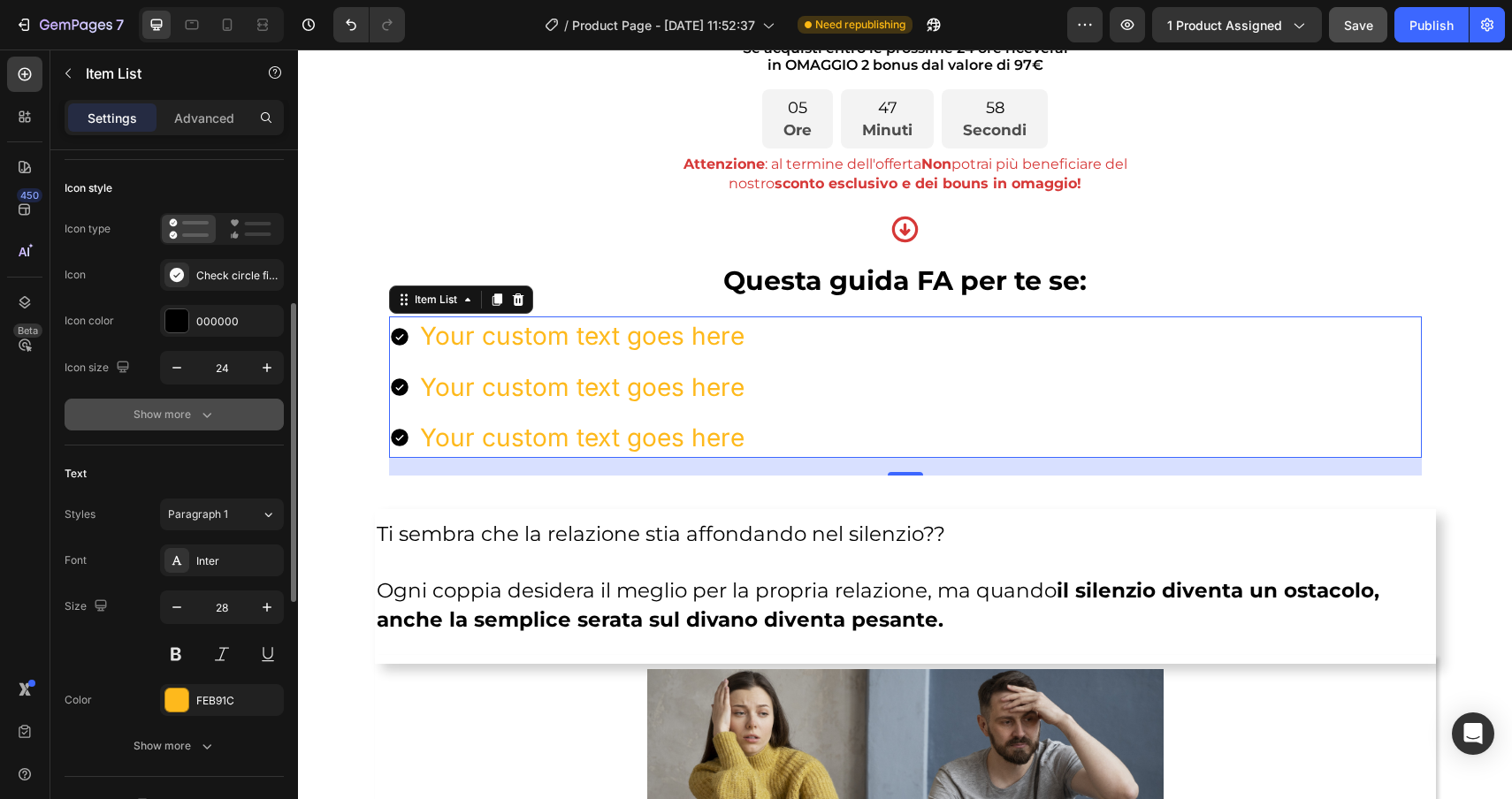
scroll to position [173, 0]
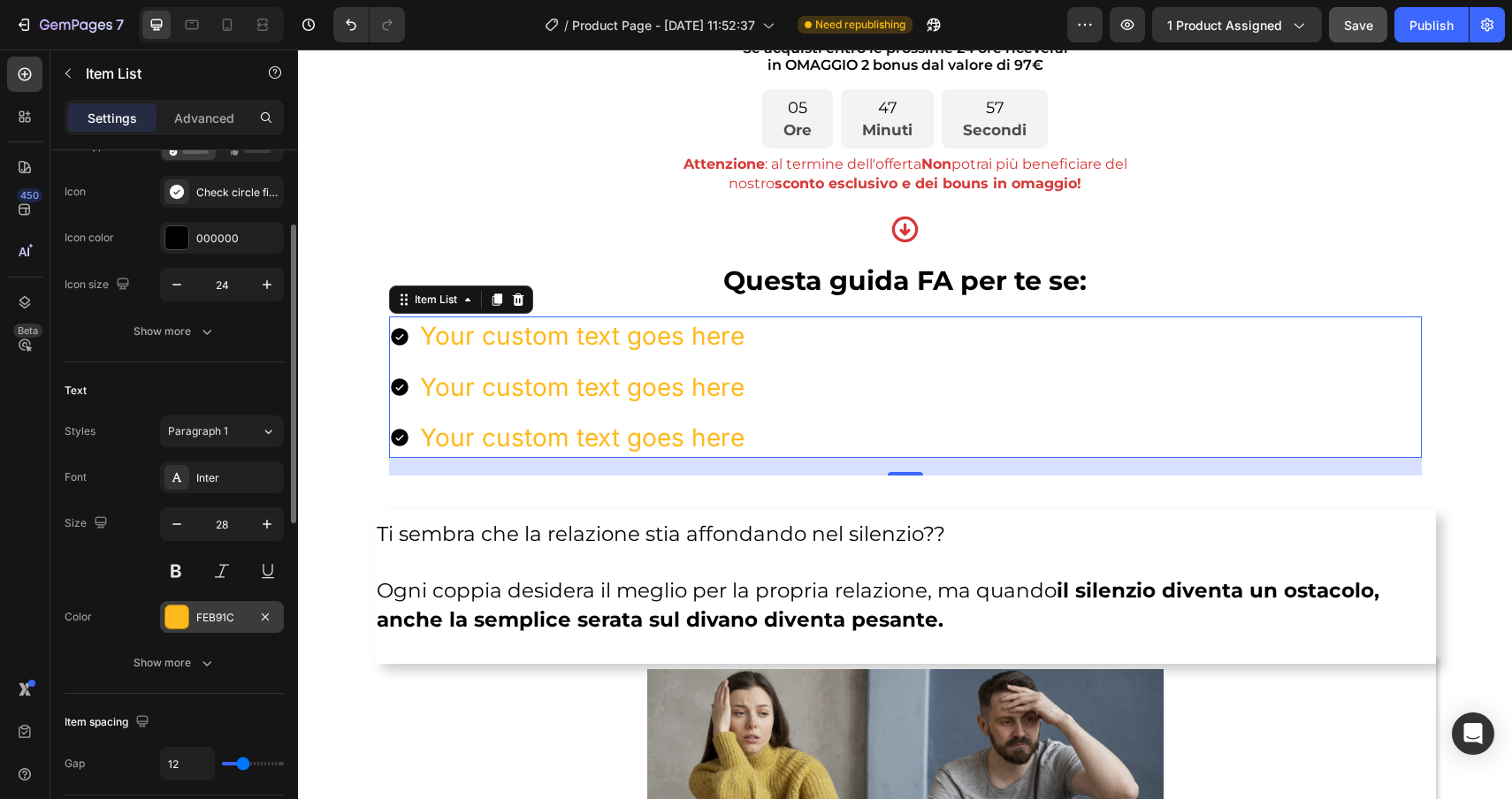
click at [173, 618] on div at bounding box center [177, 617] width 23 height 23
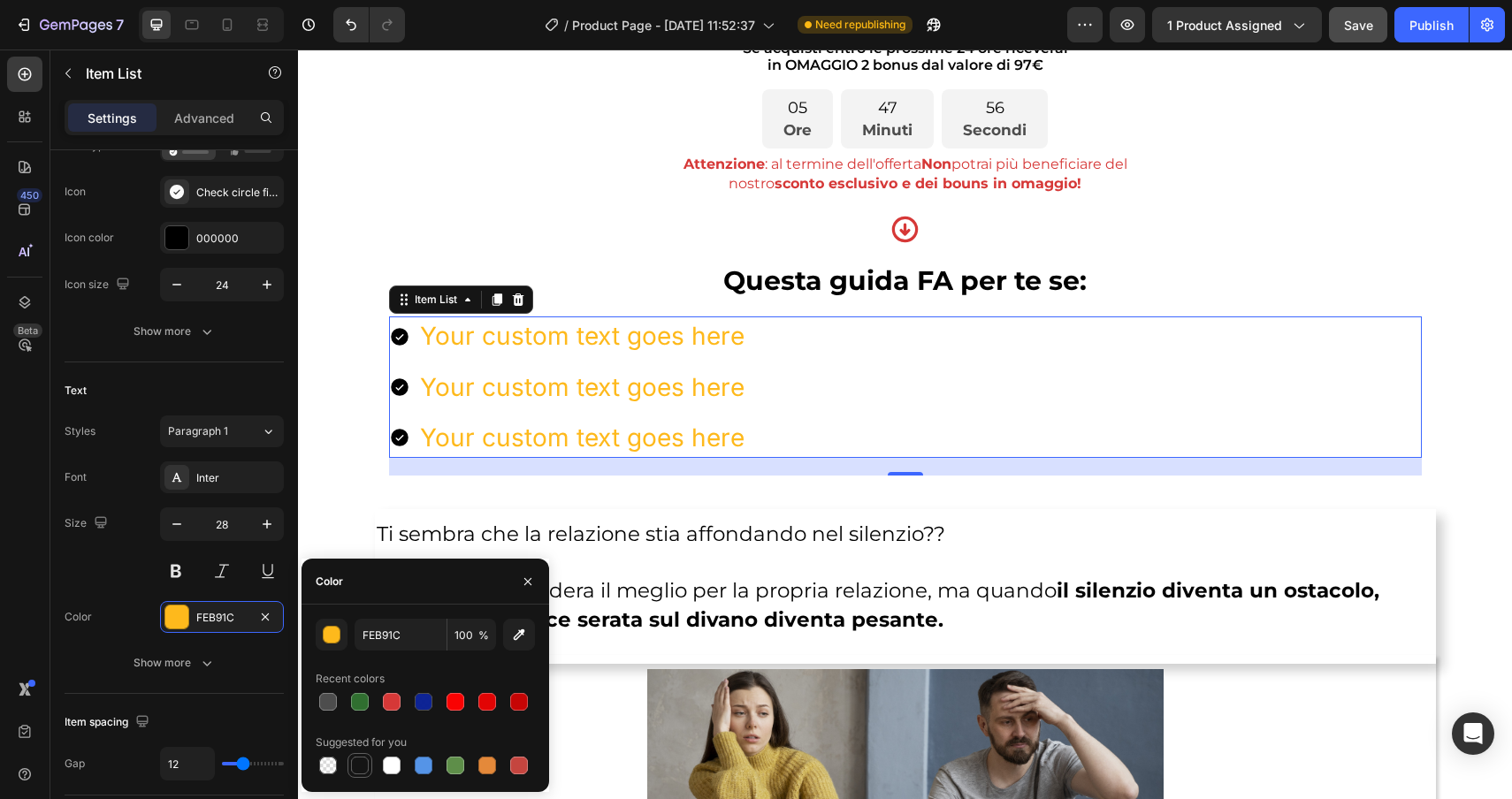
click at [357, 766] on div at bounding box center [359, 765] width 17 height 17
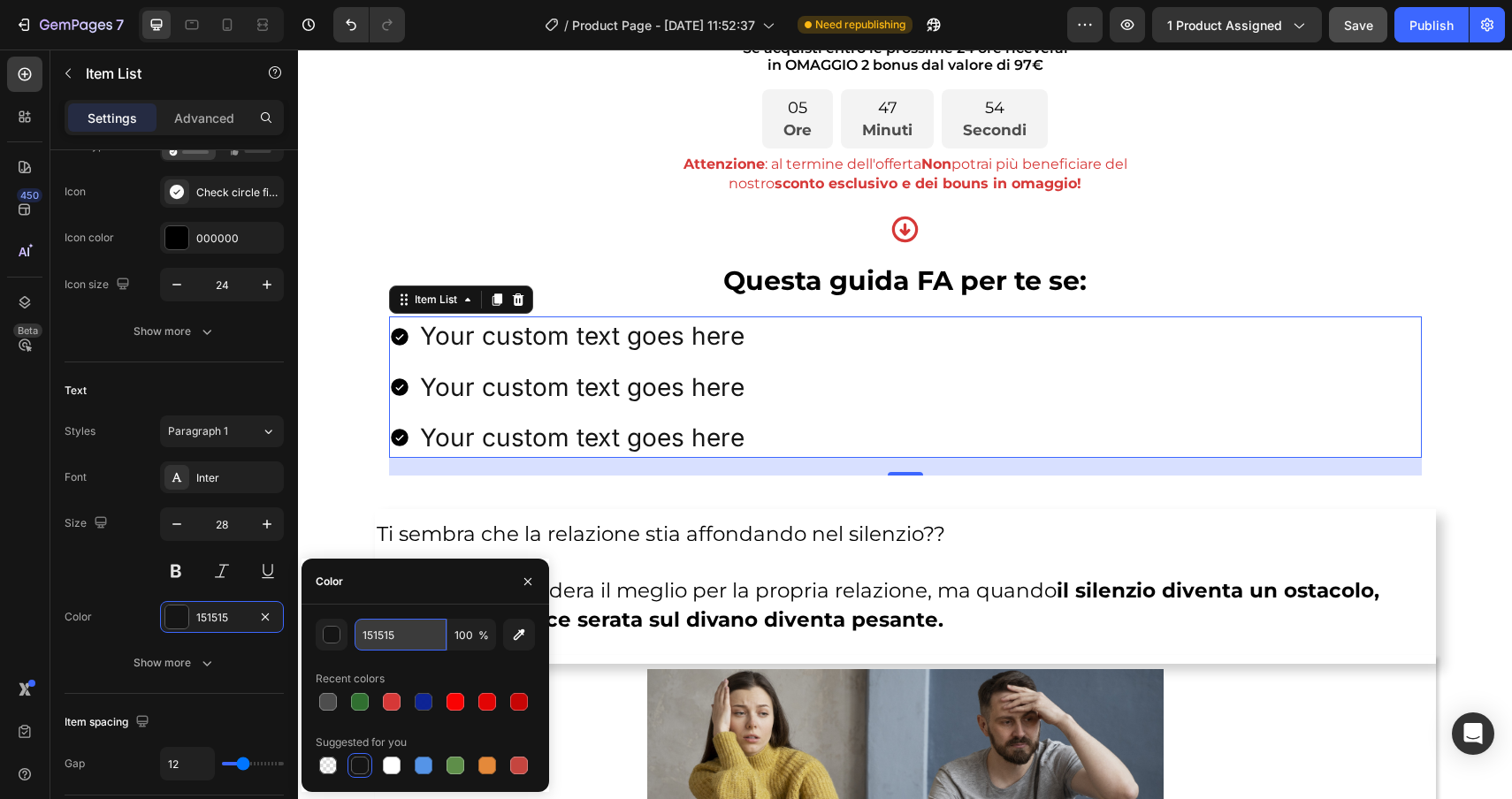
click at [411, 636] on input "151515" at bounding box center [400, 634] width 92 height 32
click at [316, 633] on button "button" at bounding box center [331, 634] width 32 height 32
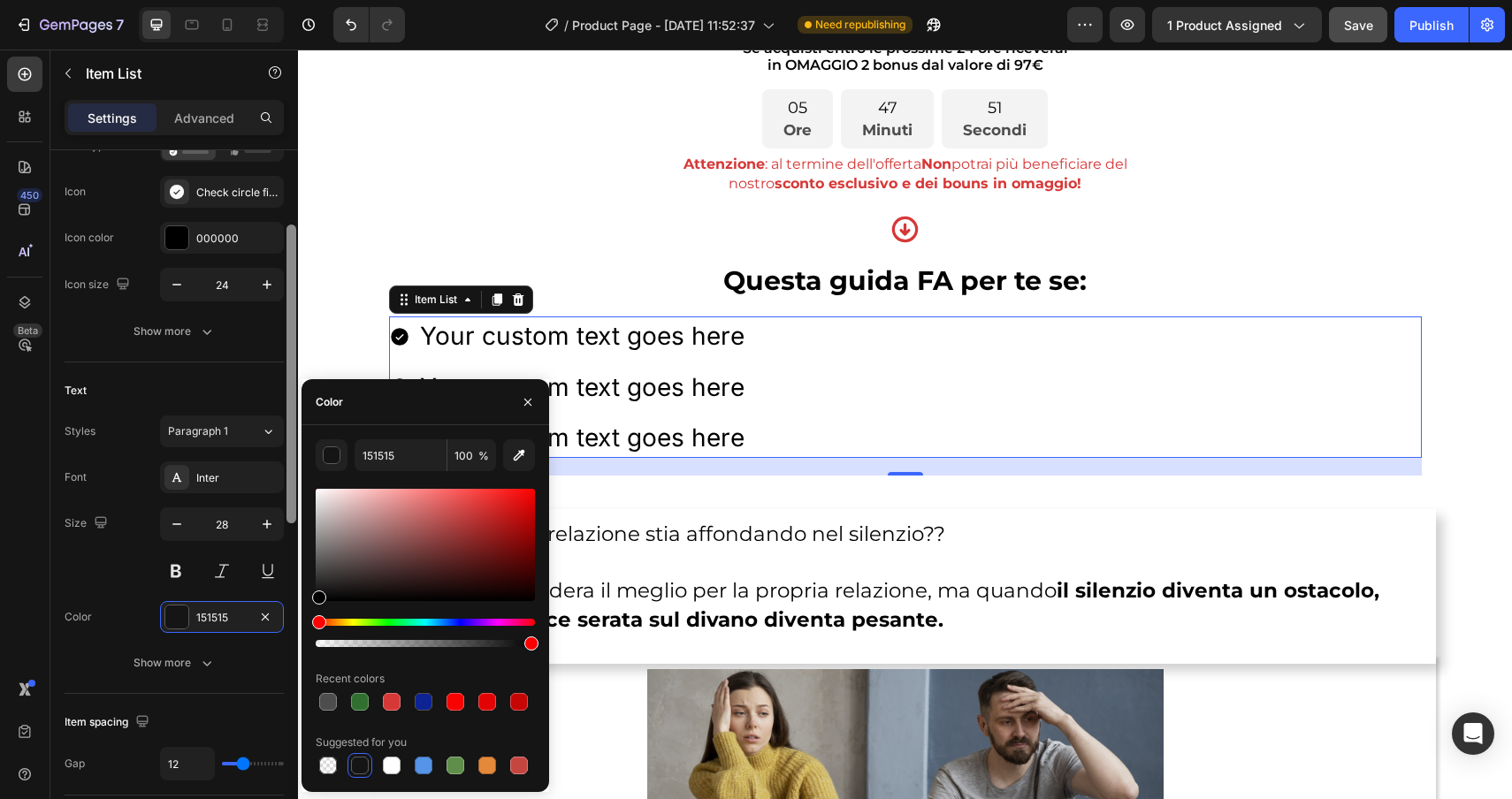
drag, startPoint x: 322, startPoint y: 594, endPoint x: 294, endPoint y: 623, distance: 40.3
click at [294, 623] on div "450 Beta Sections(18) Elements(84) Section Element Hero Section Product Detail …" at bounding box center [149, 424] width 298 height 750
type input "000000"
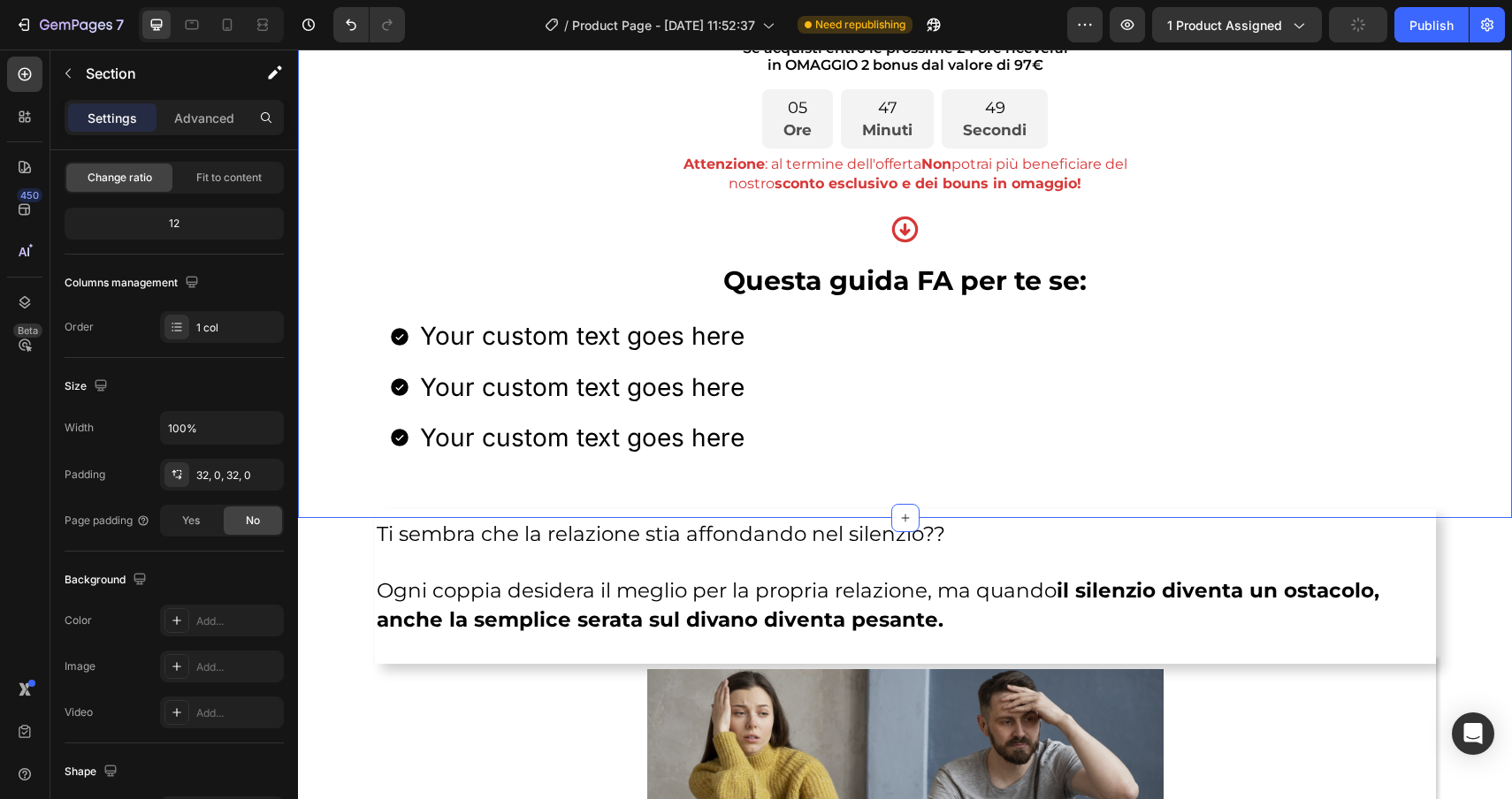
scroll to position [0, 0]
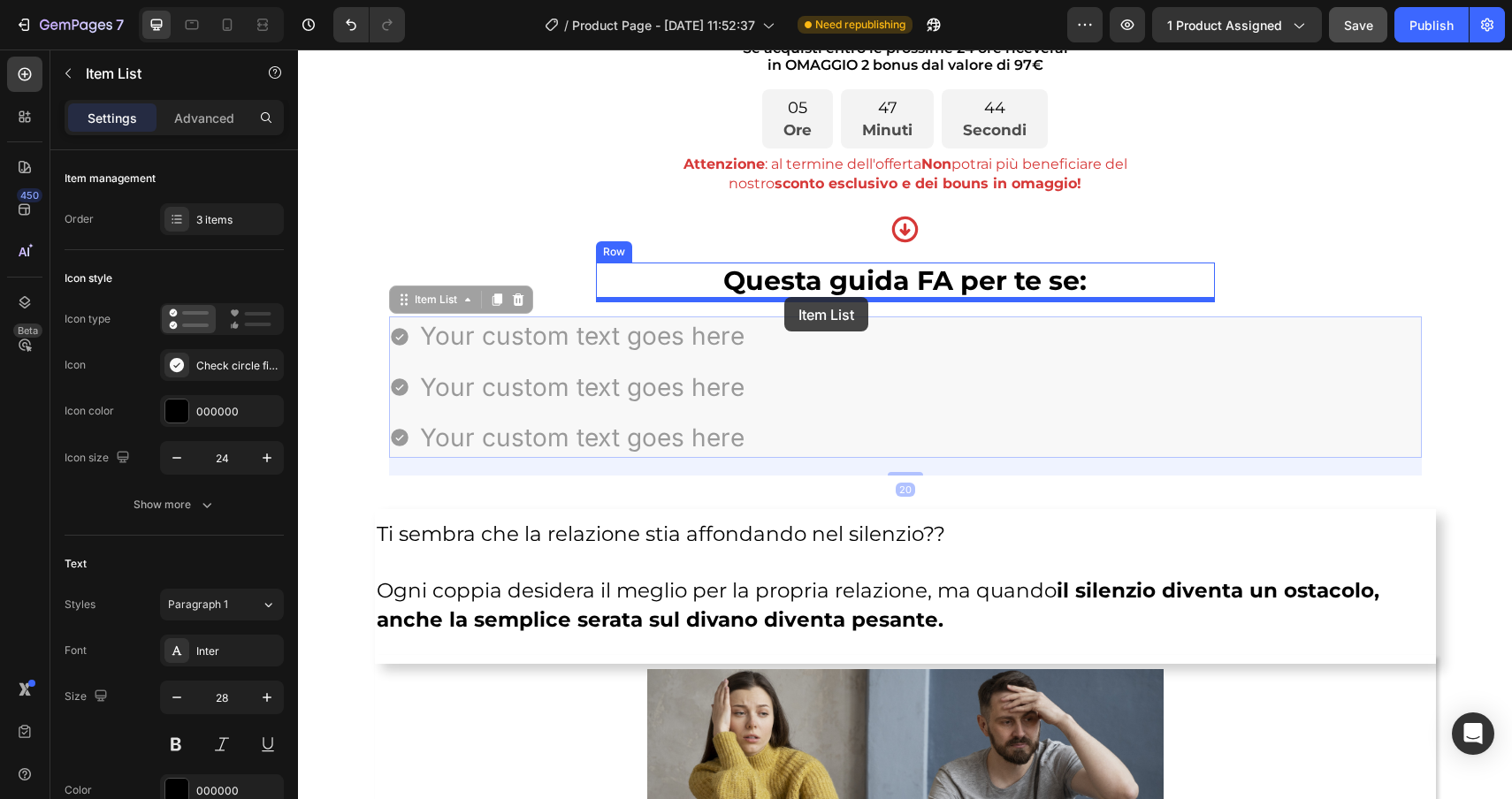
drag, startPoint x: 411, startPoint y: 311, endPoint x: 785, endPoint y: 297, distance: 374.3
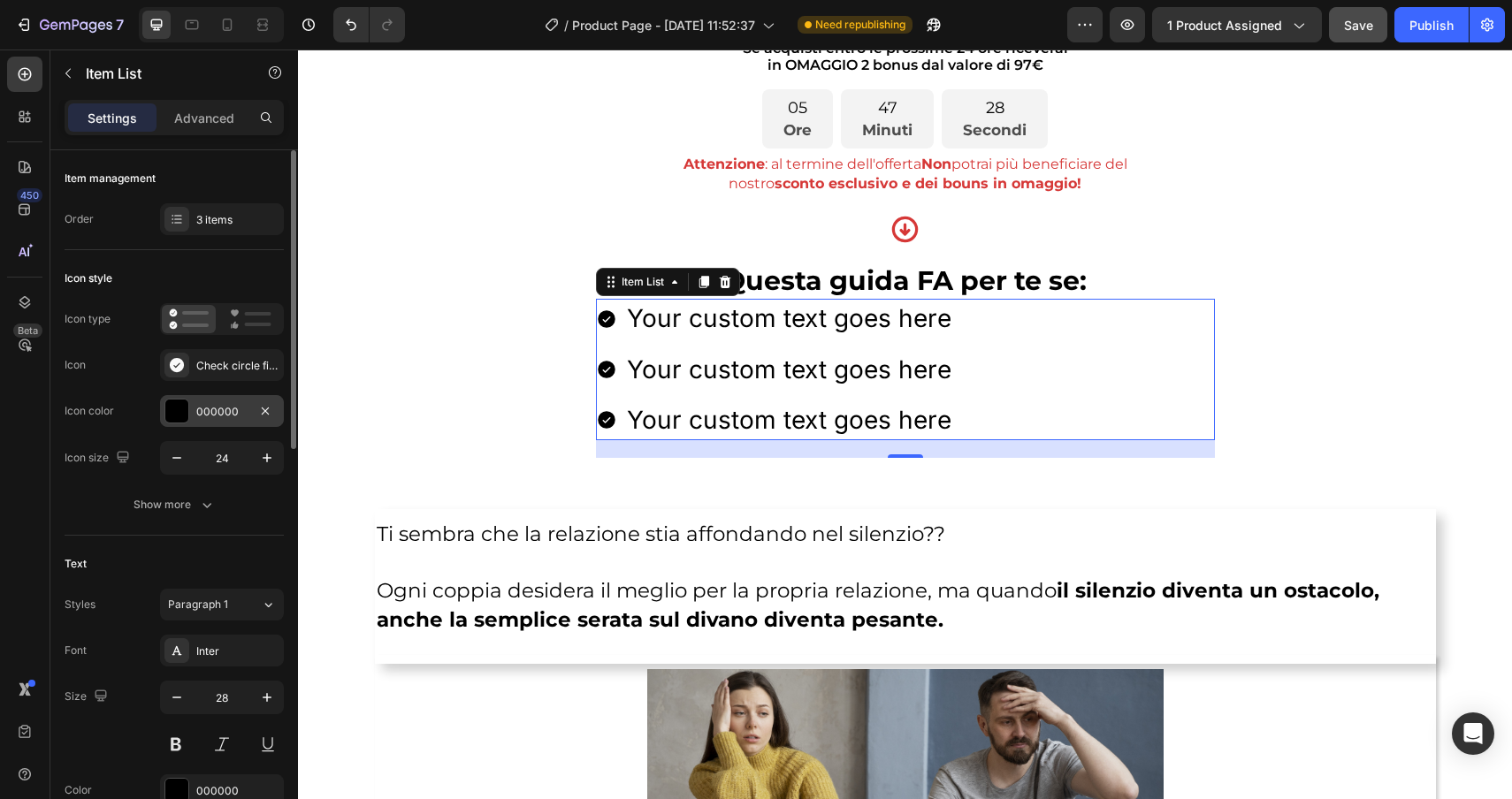
click at [175, 412] on div at bounding box center [177, 412] width 23 height 23
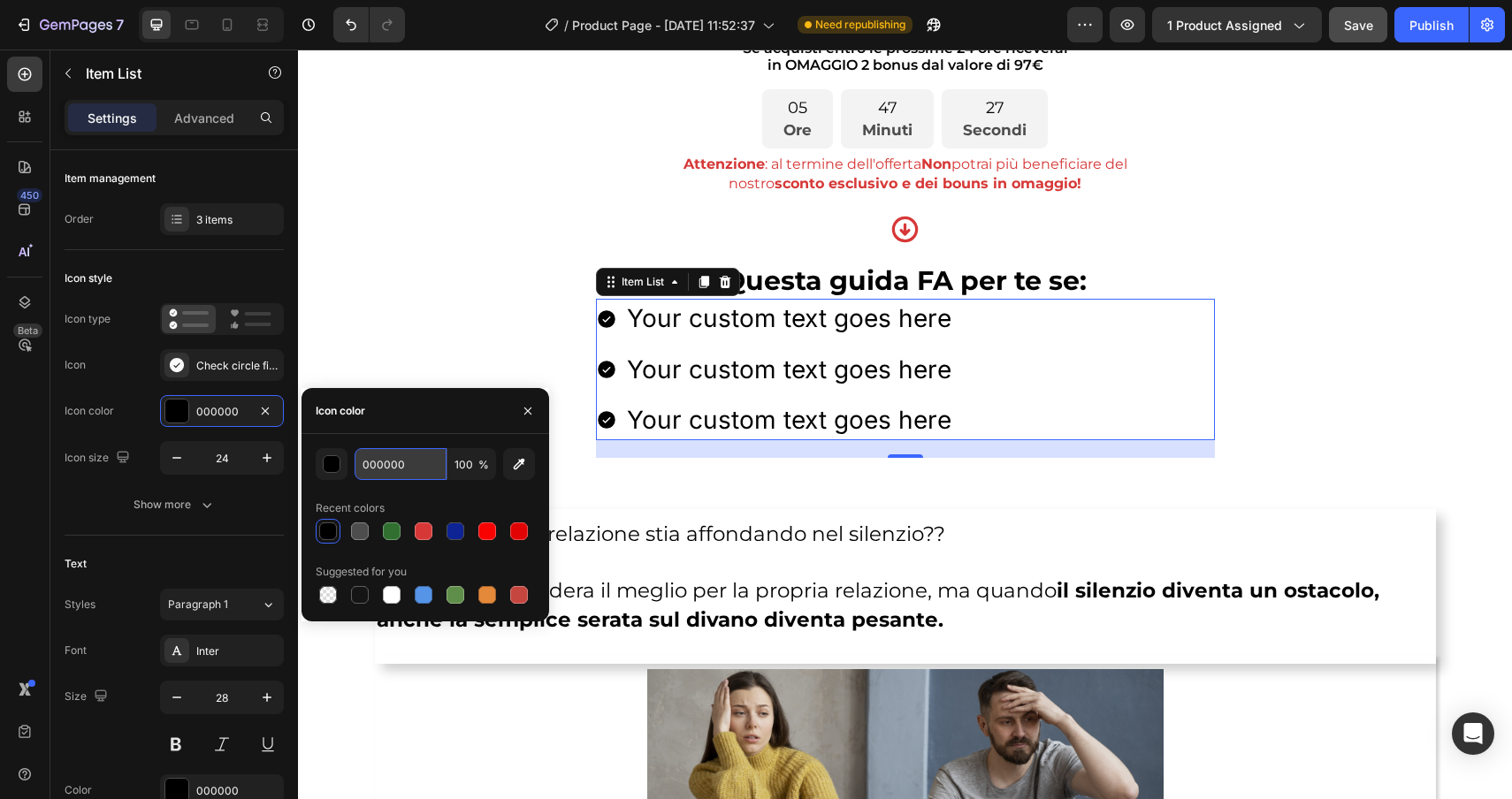
click at [415, 478] on input "000000" at bounding box center [400, 464] width 92 height 32
paste input "C853"
type input "00C853"
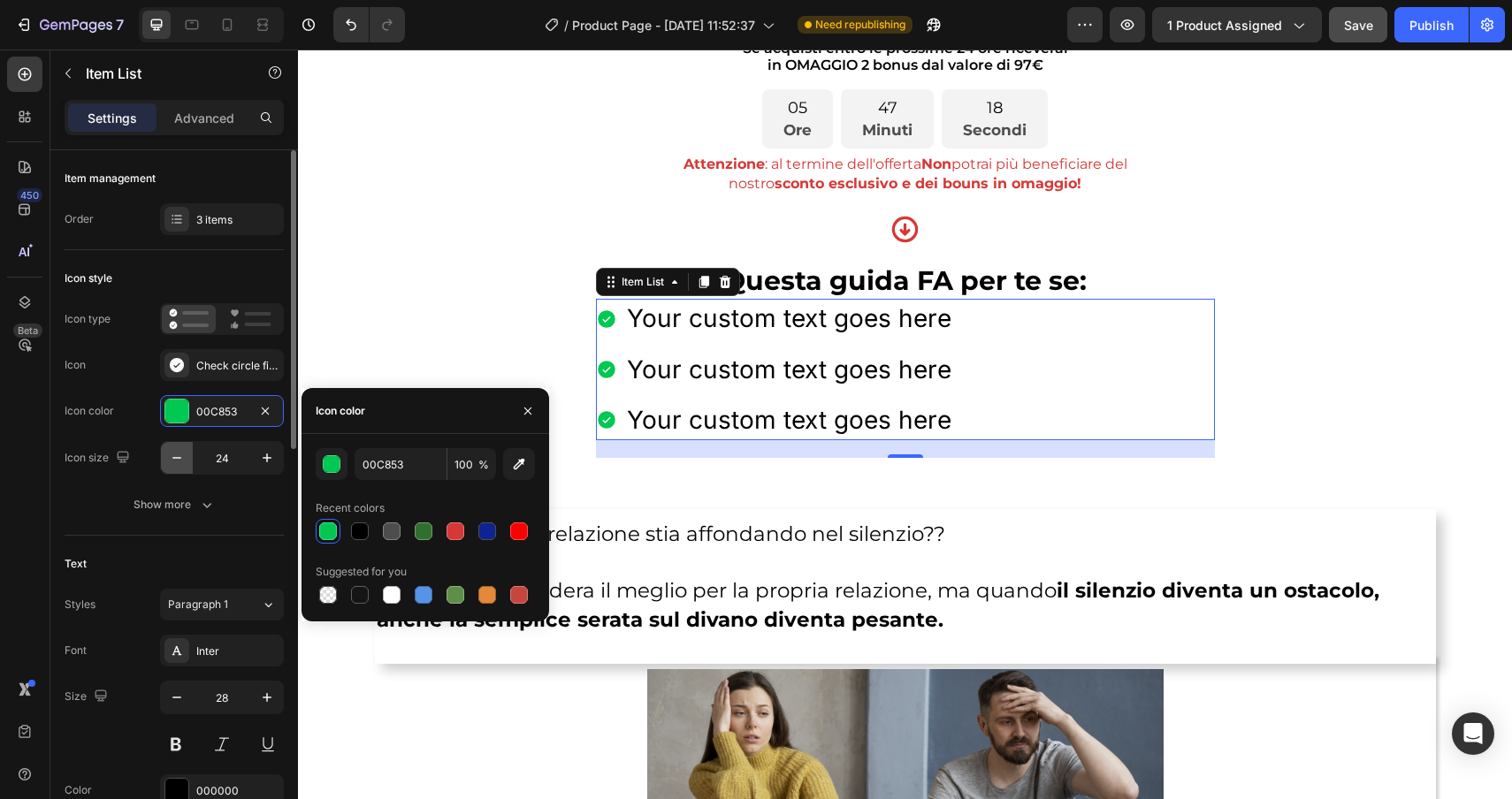
click at [185, 465] on icon "button" at bounding box center [176, 458] width 17 height 17
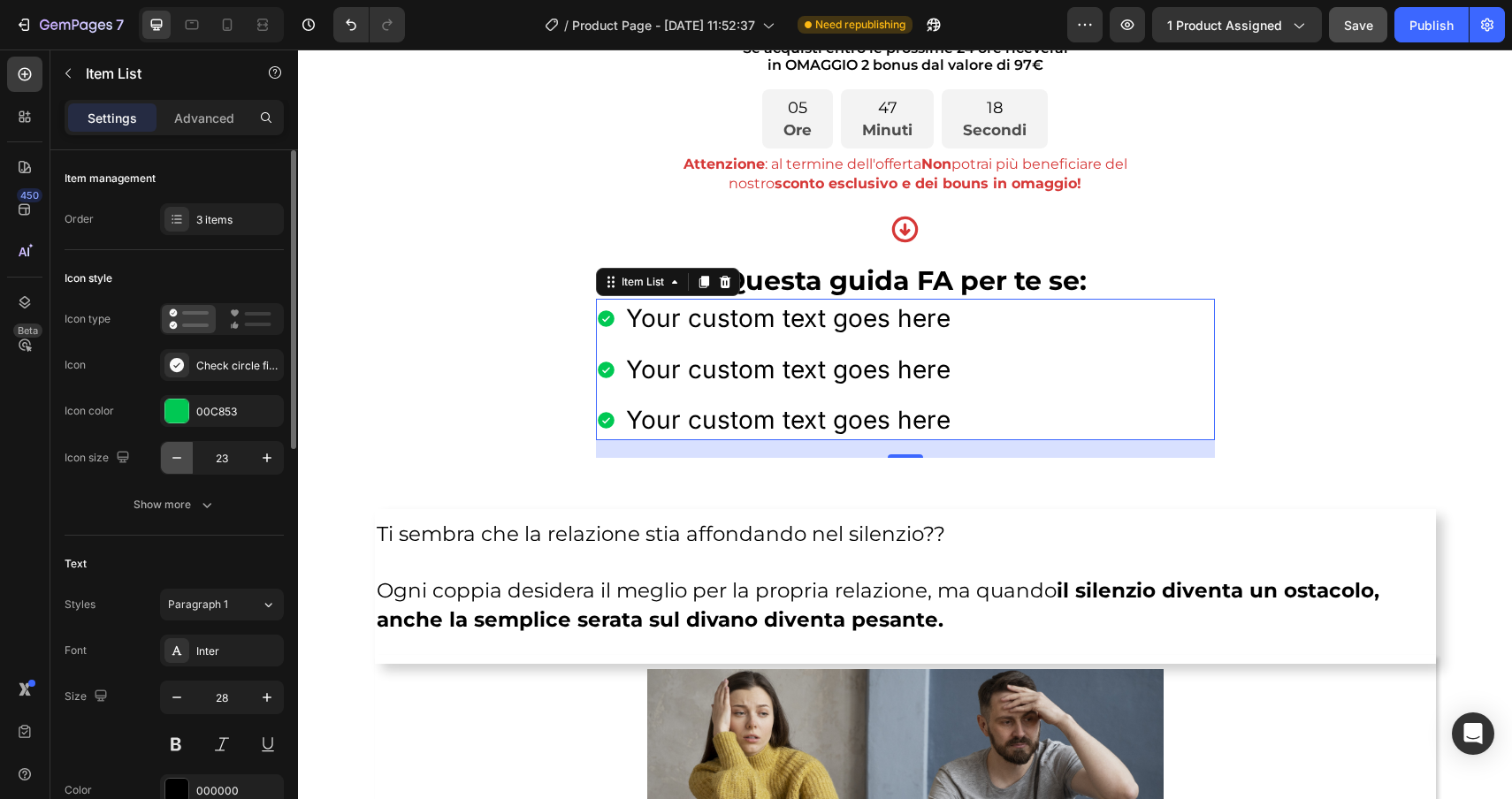
click at [185, 465] on icon "button" at bounding box center [176, 458] width 17 height 17
type input "20"
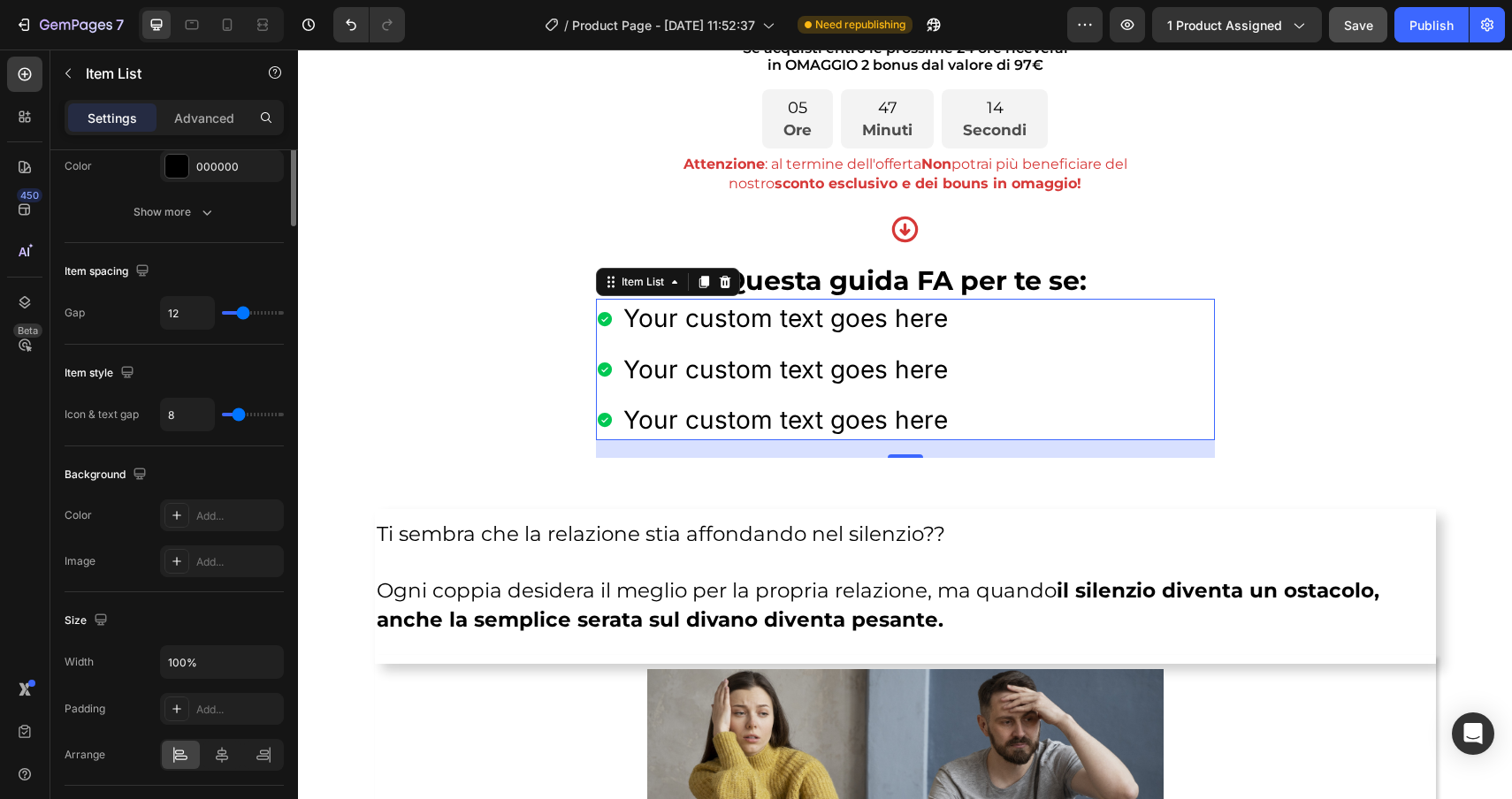
scroll to position [934, 0]
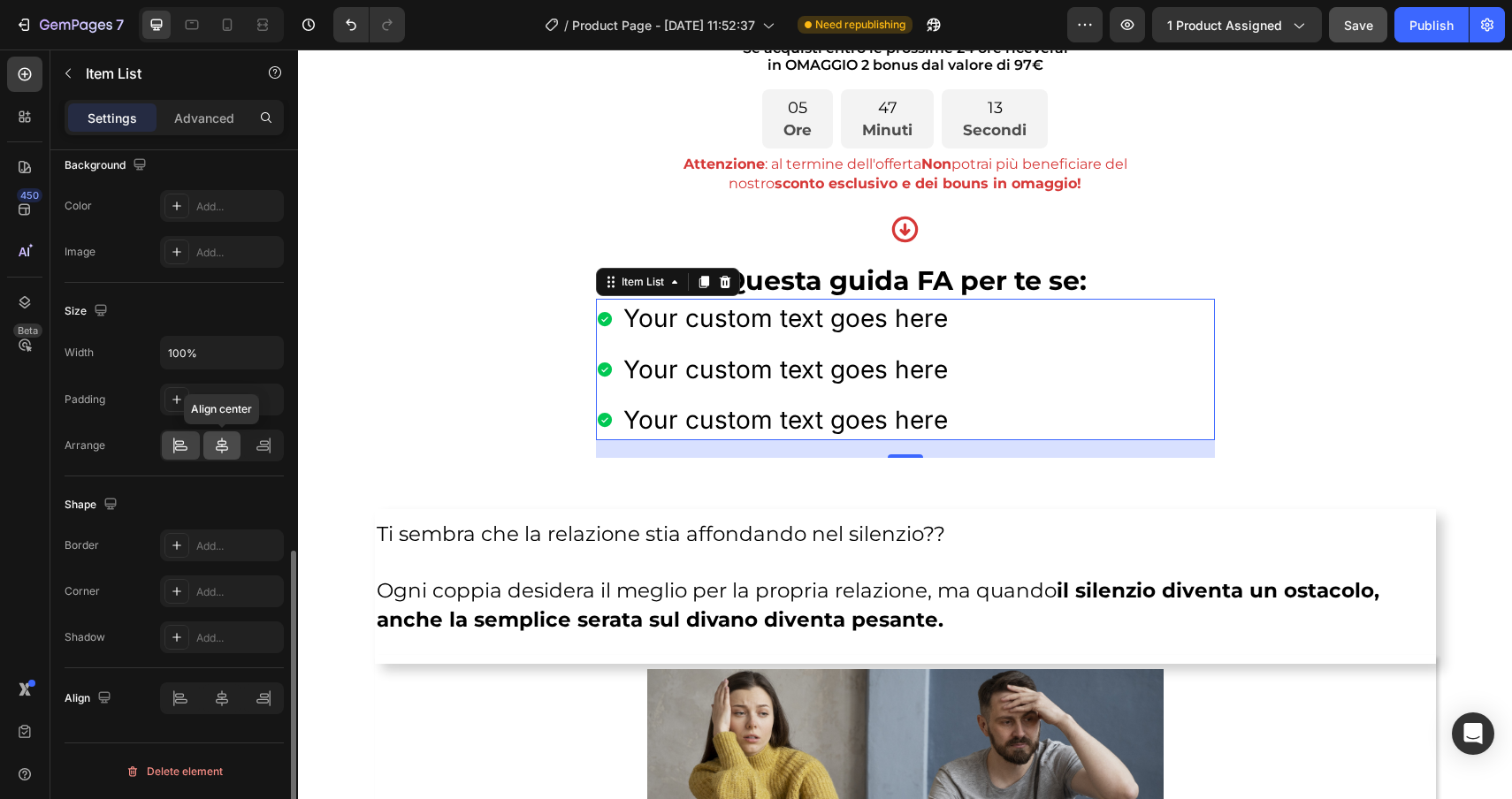
click at [210, 446] on div at bounding box center [222, 445] width 38 height 28
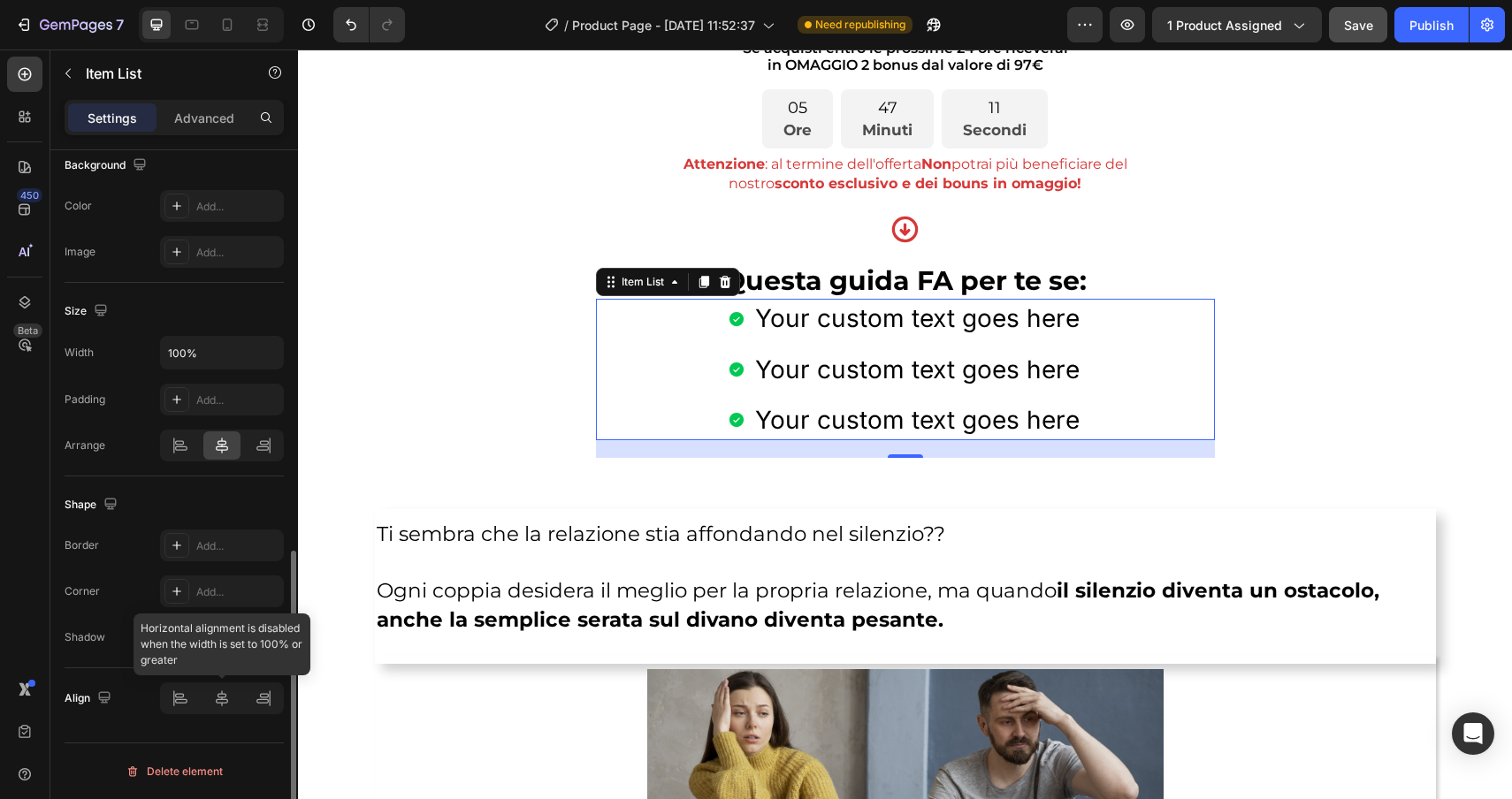
click at [210, 700] on div at bounding box center [222, 698] width 124 height 32
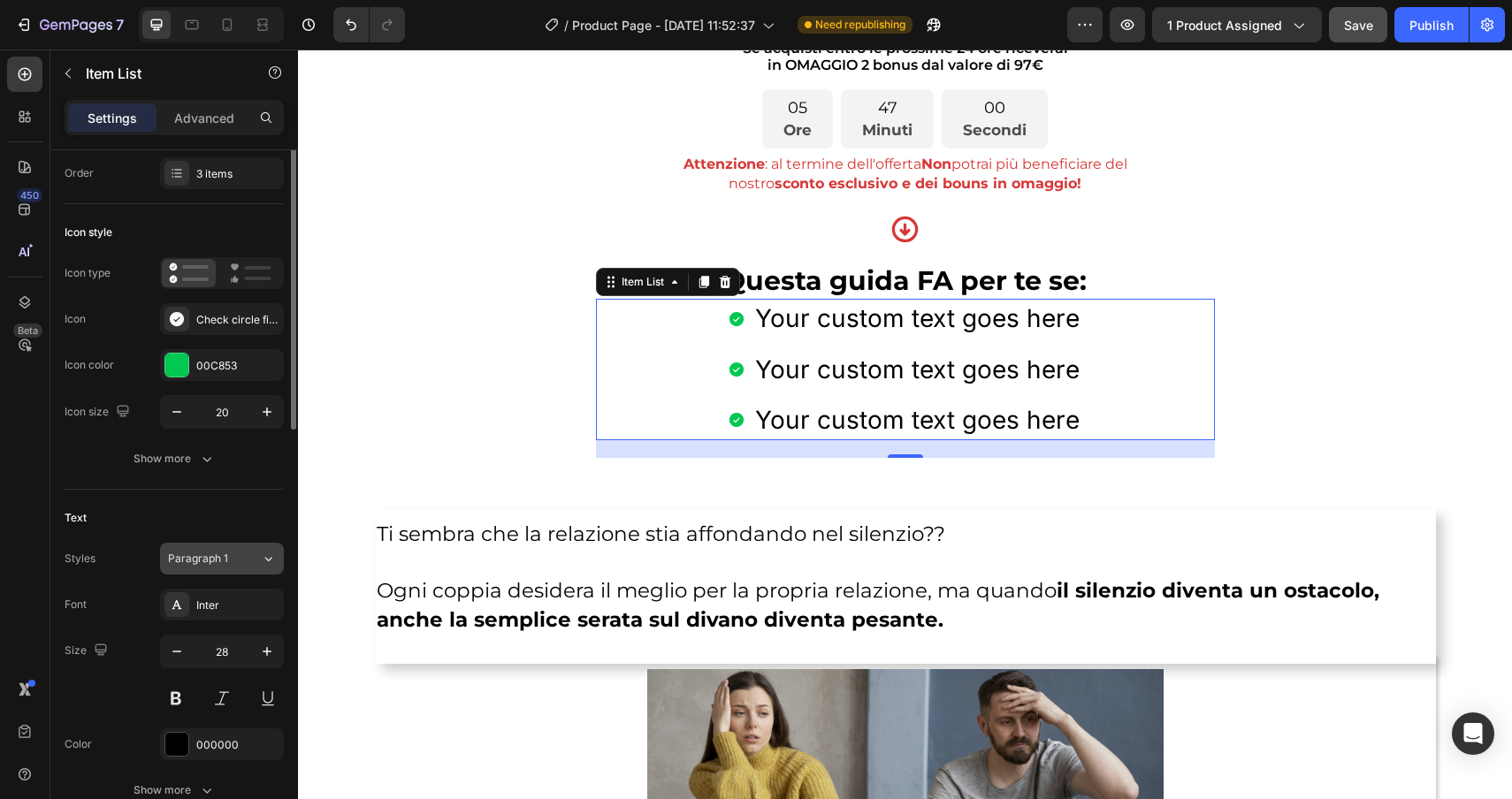
scroll to position [1, 0]
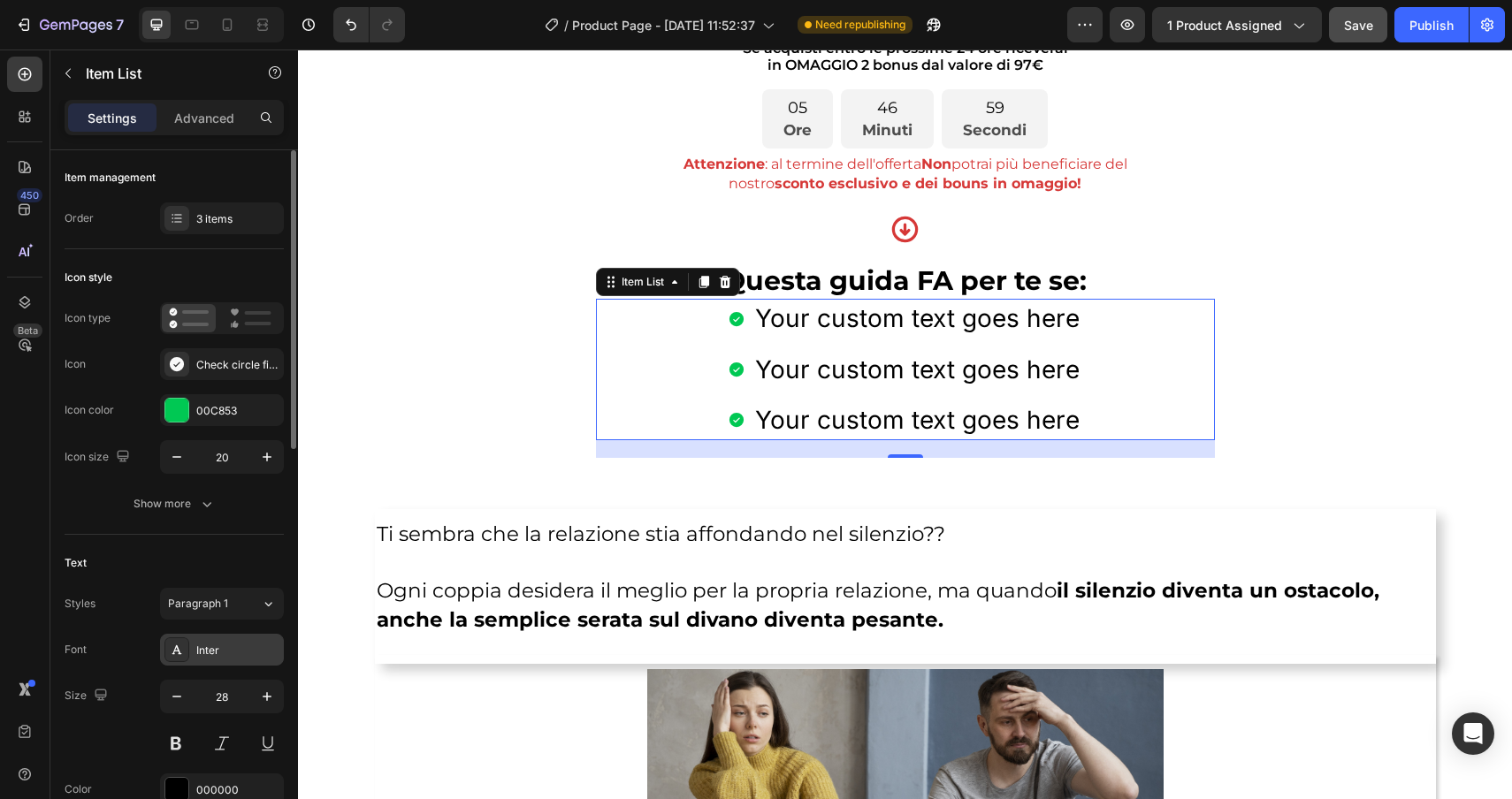
click at [232, 654] on div "Inter" at bounding box center [238, 651] width 83 height 15
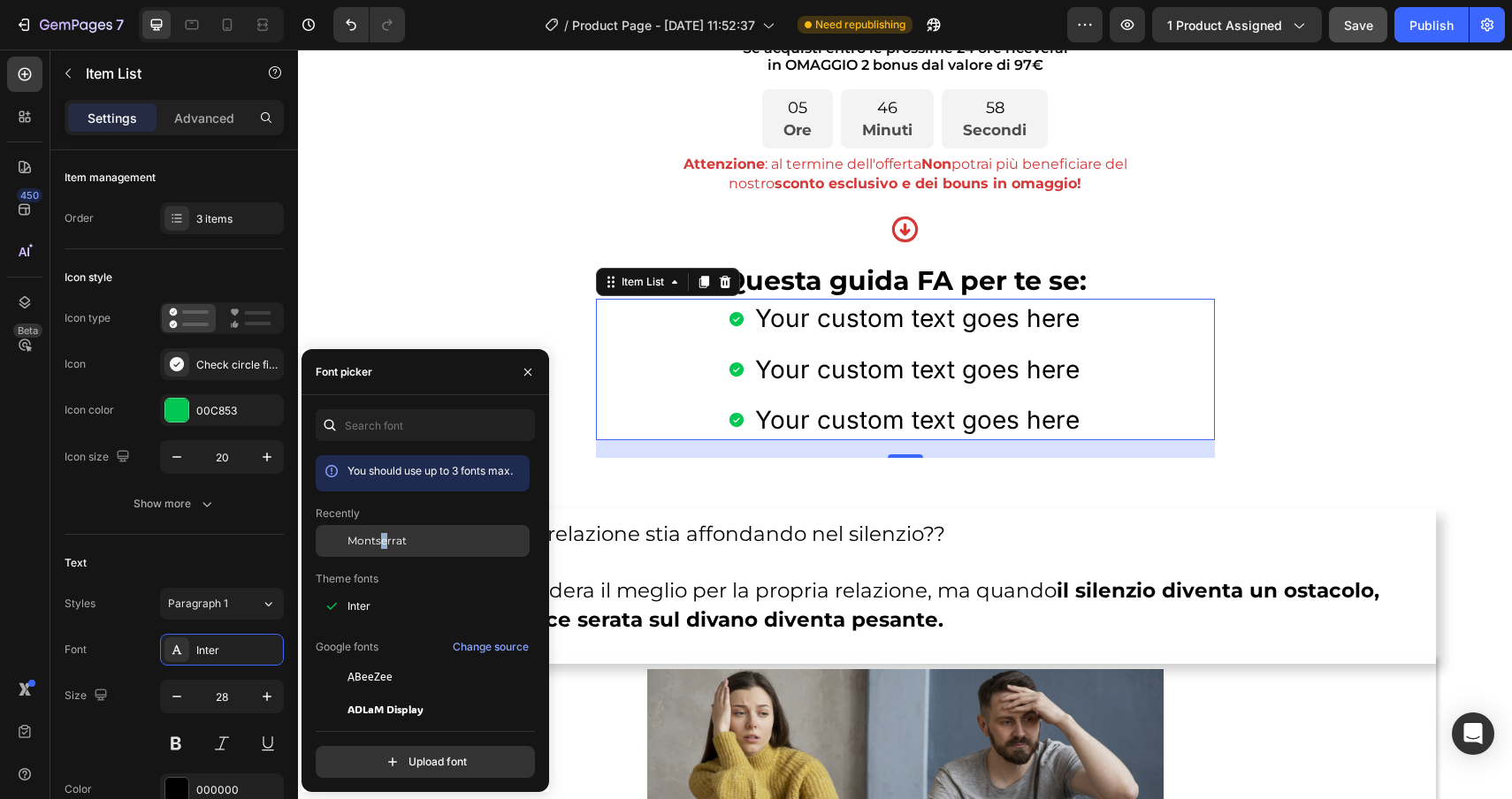
click at [384, 534] on span "Montserrat" at bounding box center [377, 540] width 59 height 15
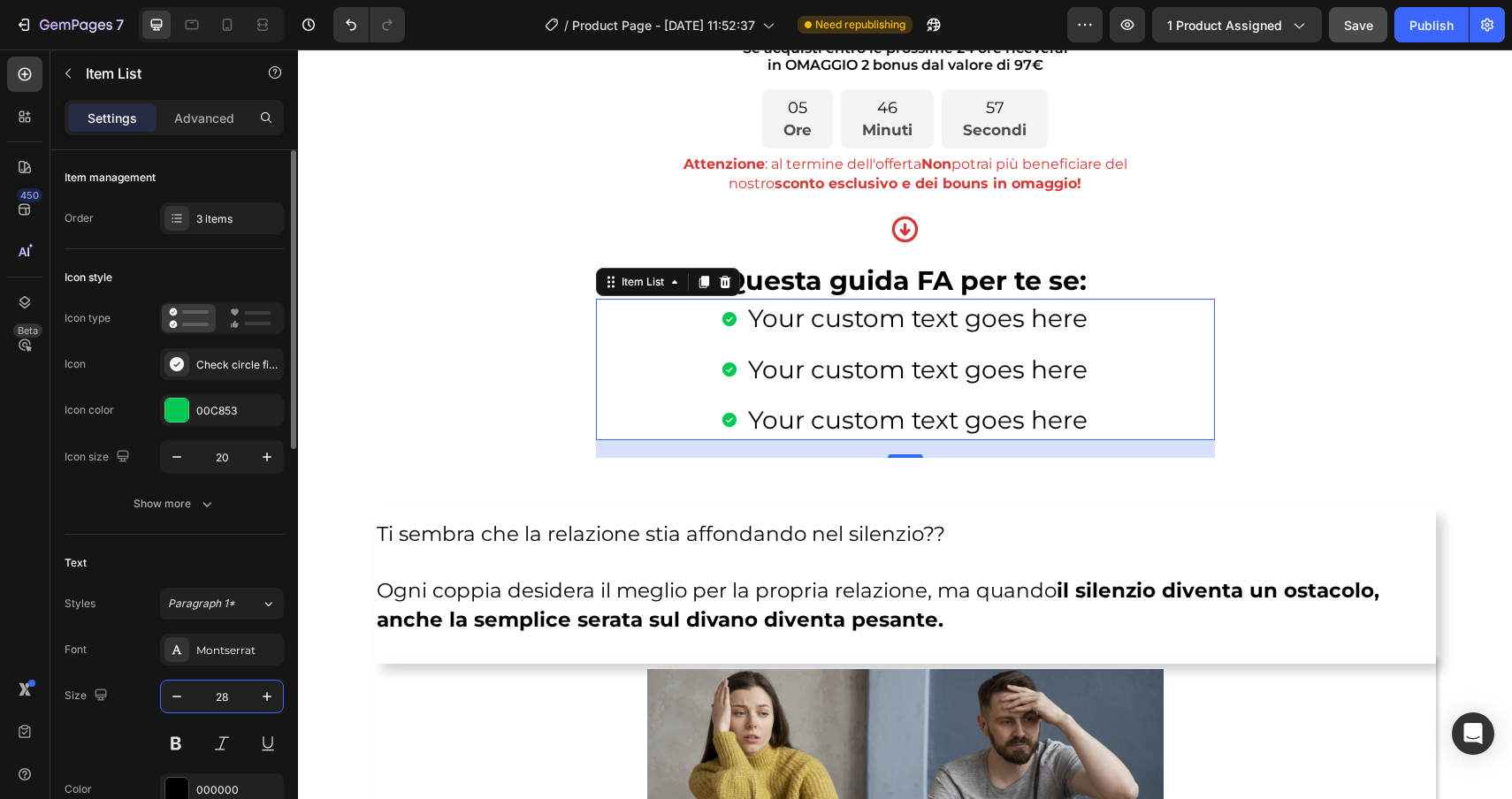
click at [238, 701] on input "28" at bounding box center [222, 696] width 58 height 32
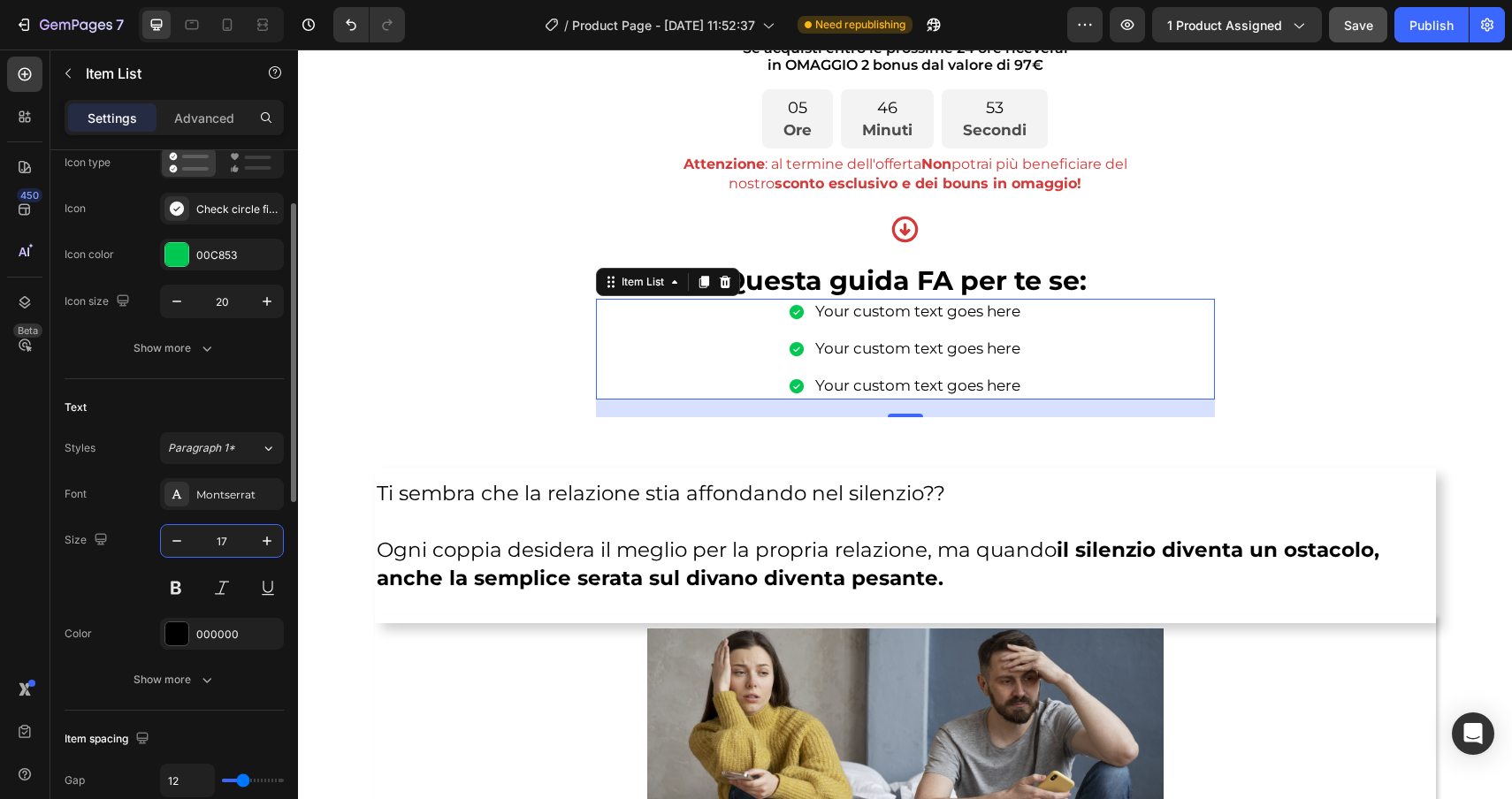
scroll to position [157, 0]
type input "17"
click at [201, 675] on icon "button" at bounding box center [206, 679] width 17 height 17
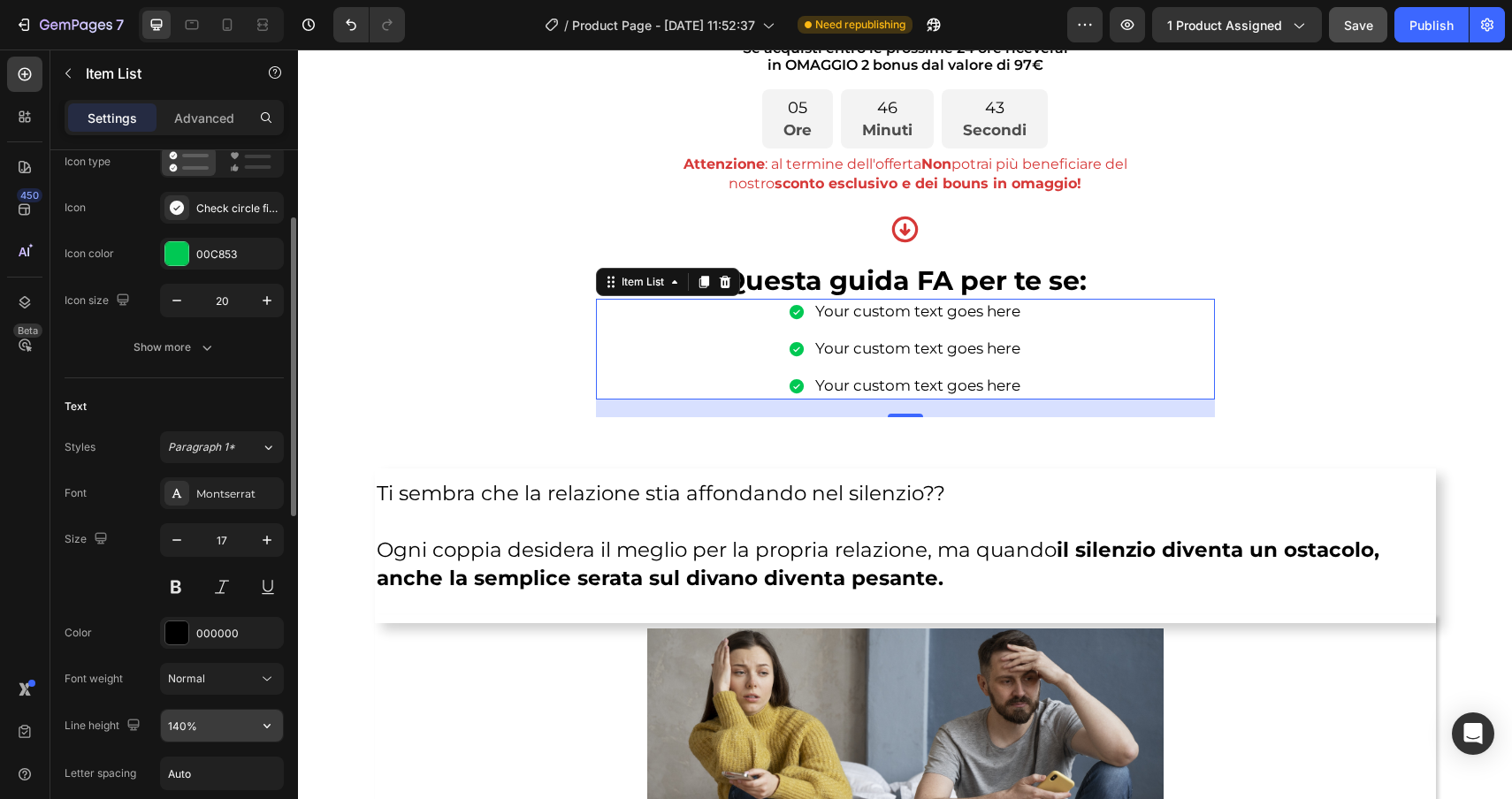
click at [210, 728] on input "140%" at bounding box center [222, 725] width 122 height 32
click at [273, 732] on icon "button" at bounding box center [267, 725] width 17 height 17
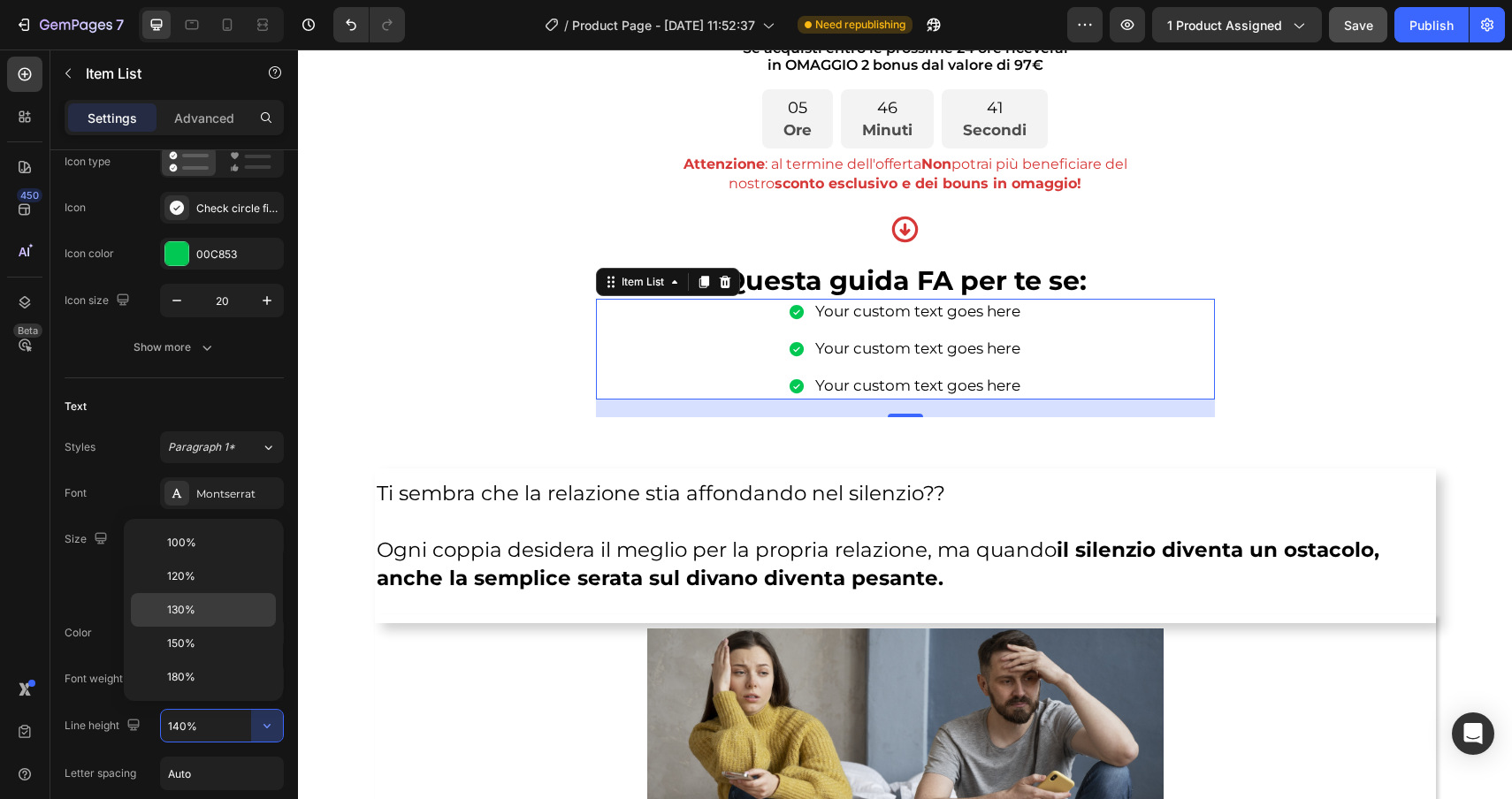
click at [203, 609] on p "130%" at bounding box center [218, 610] width 101 height 15
type input "130%"
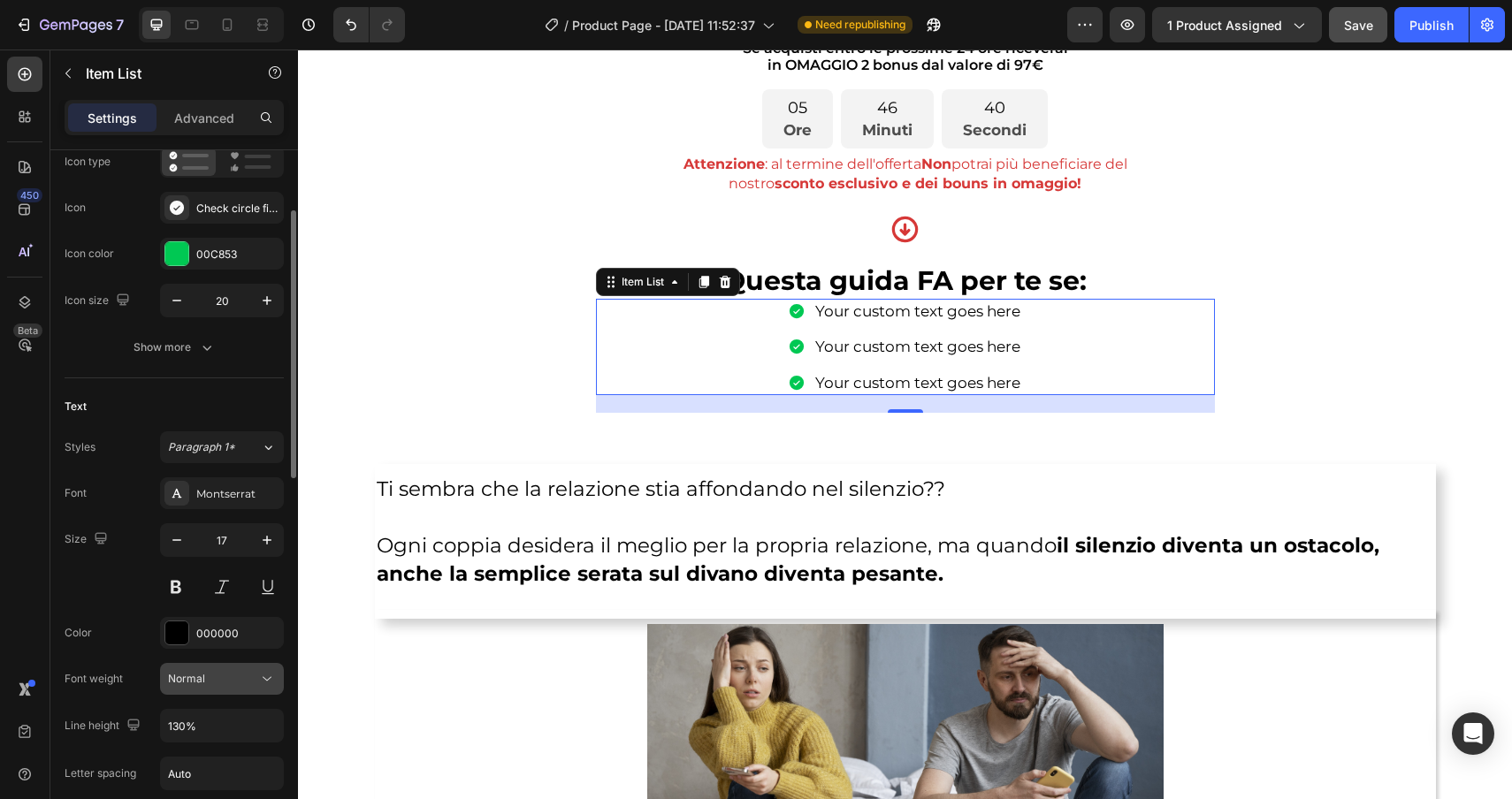
click at [202, 682] on span "Normal" at bounding box center [186, 679] width 37 height 14
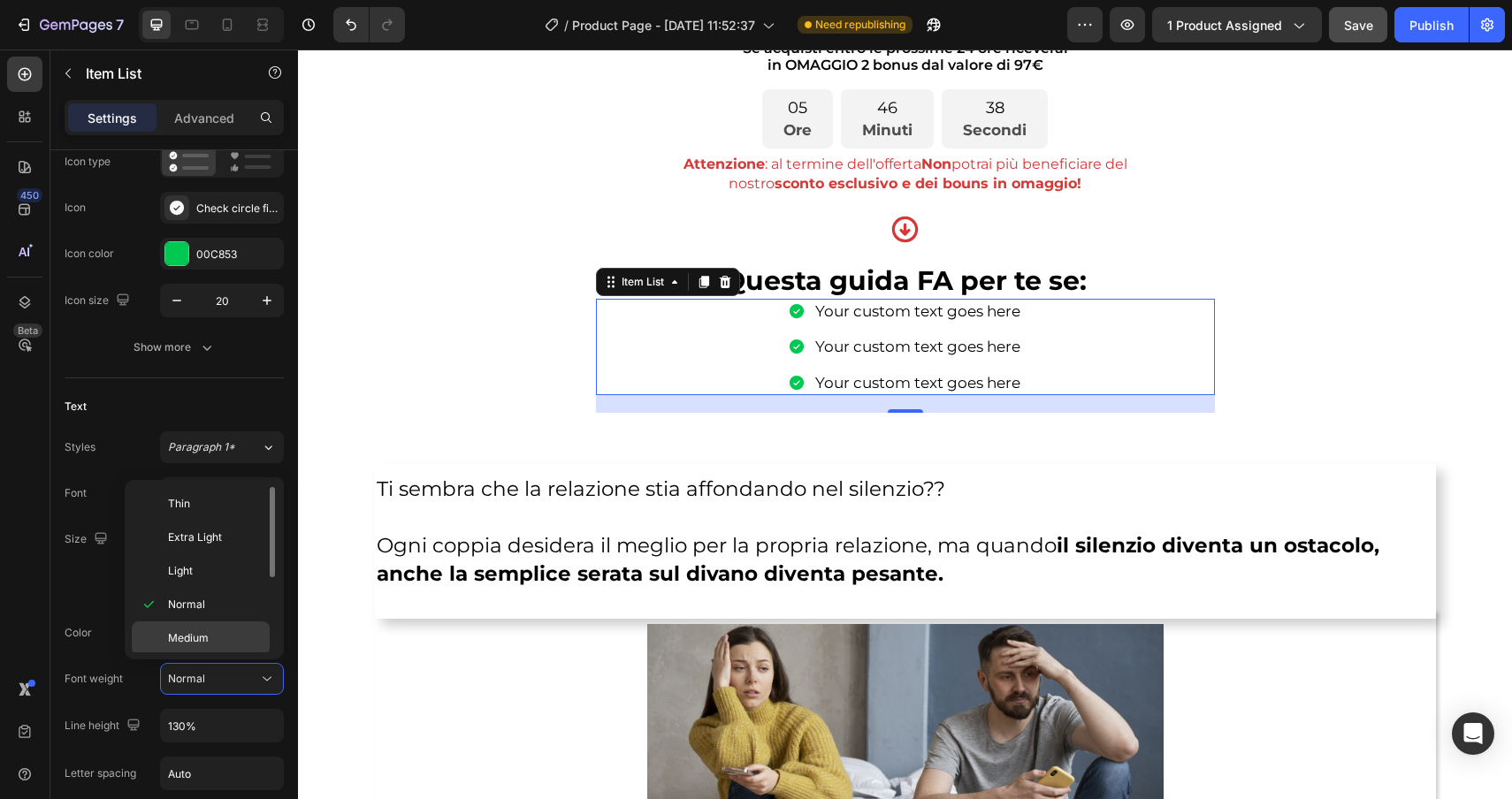
click at [209, 645] on p "Medium" at bounding box center [214, 638] width 94 height 15
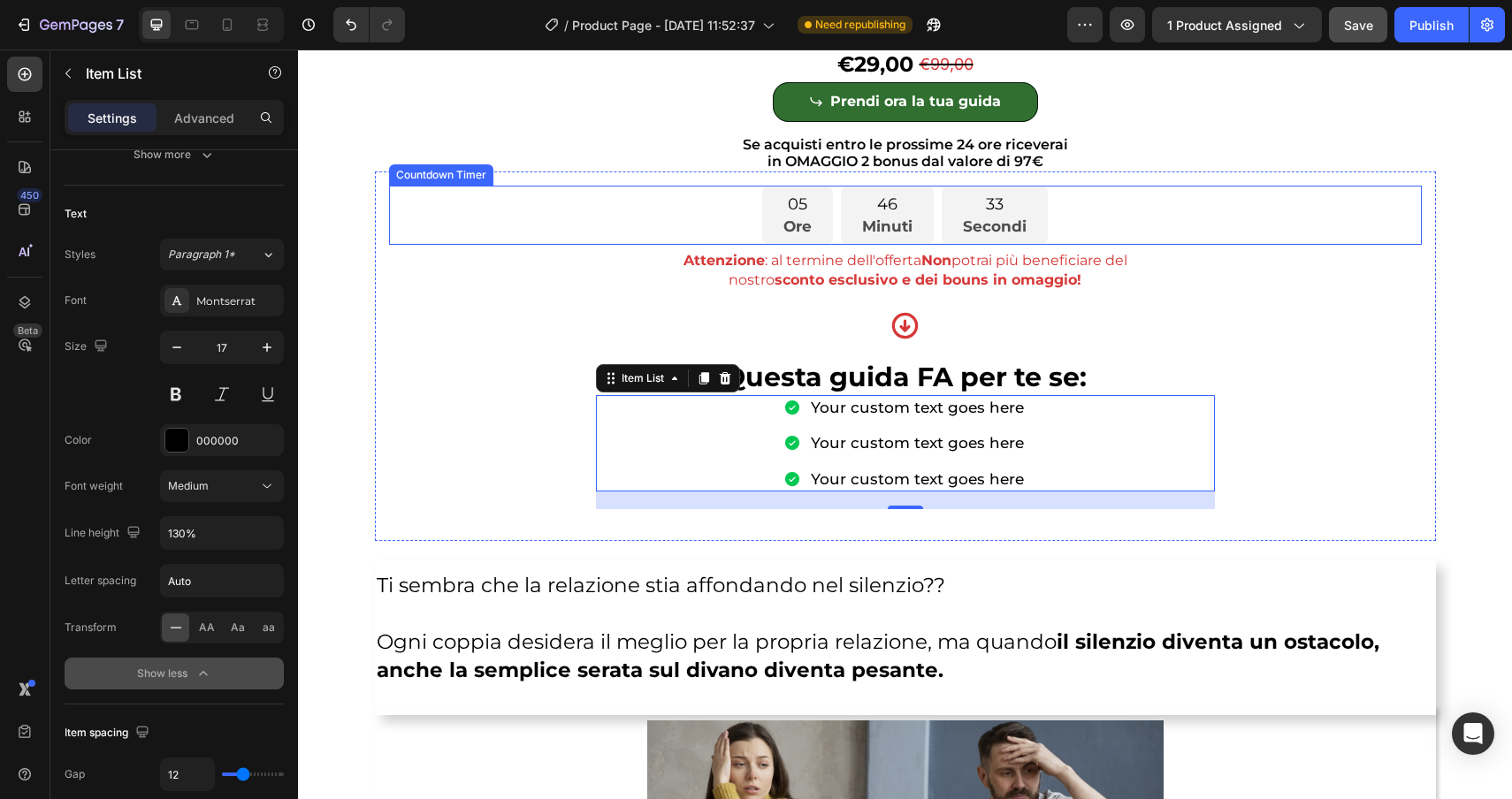
scroll to position [604, 0]
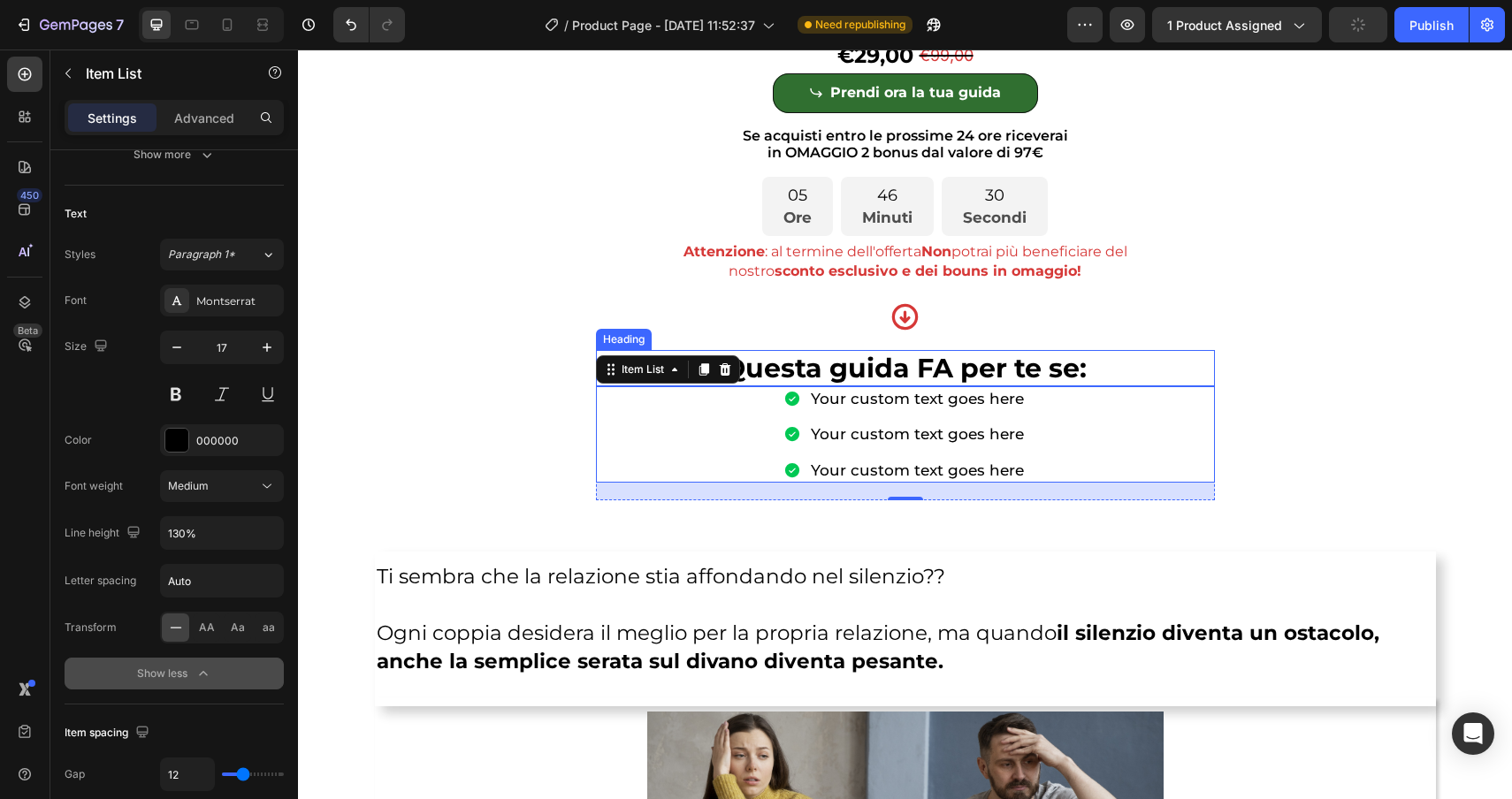
click at [1155, 367] on p "⁠⁠⁠⁠⁠⁠⁠ Questa guida FA per te se:" at bounding box center [905, 368] width 615 height 34
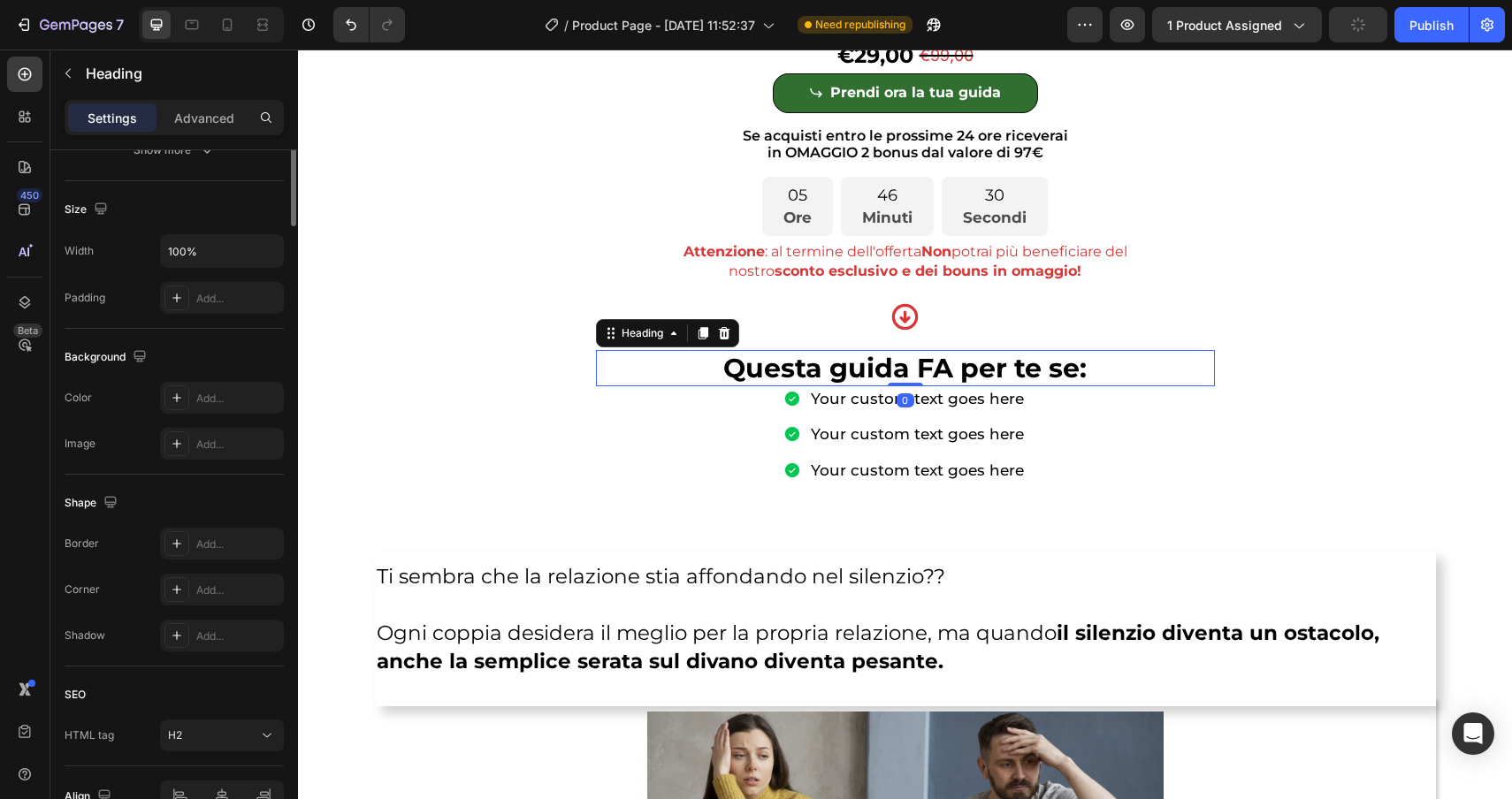
scroll to position [0, 0]
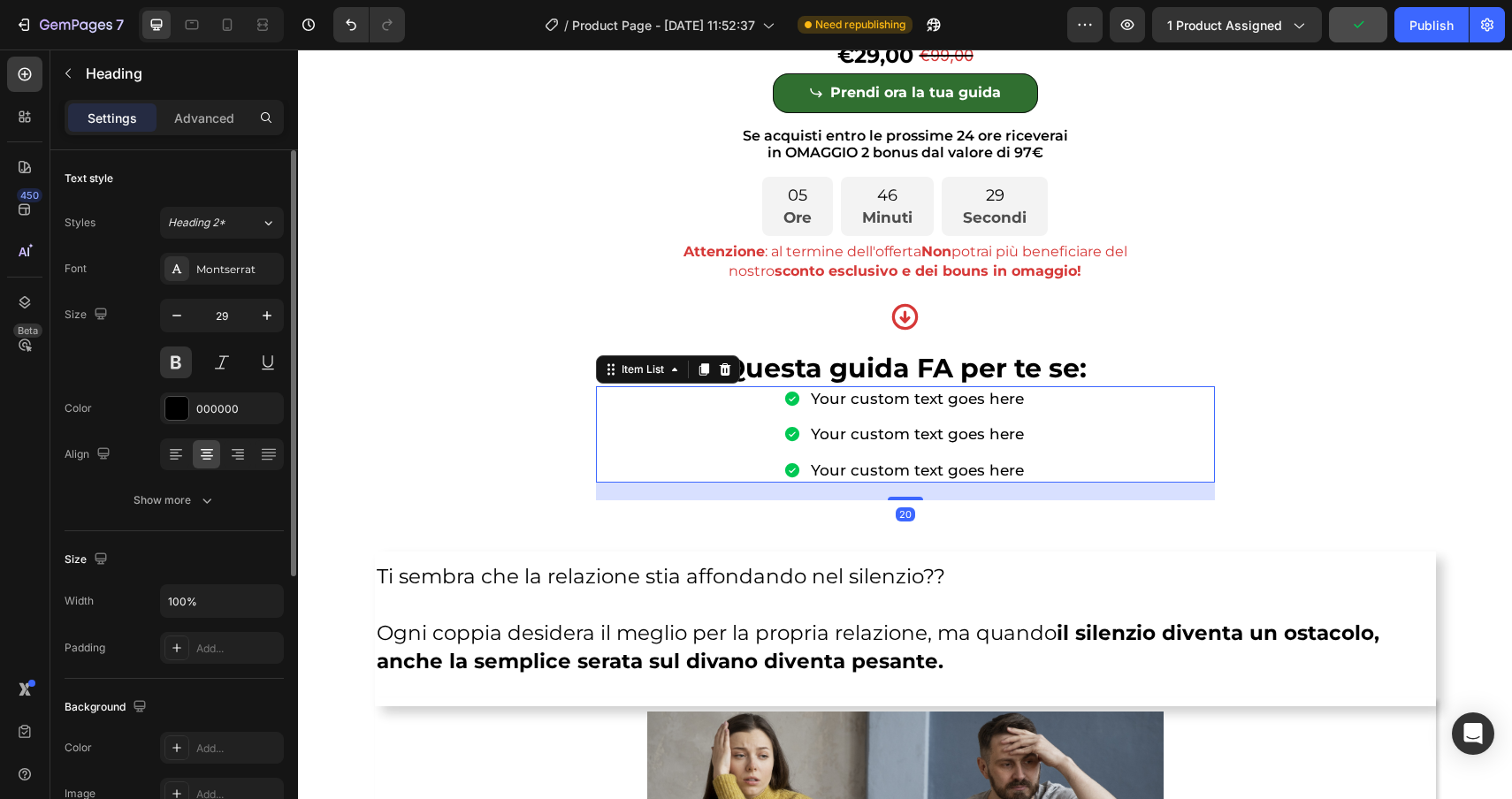
click at [1117, 430] on div "Your custom text goes here Your custom text goes here Your custom text goes here" at bounding box center [905, 434] width 619 height 96
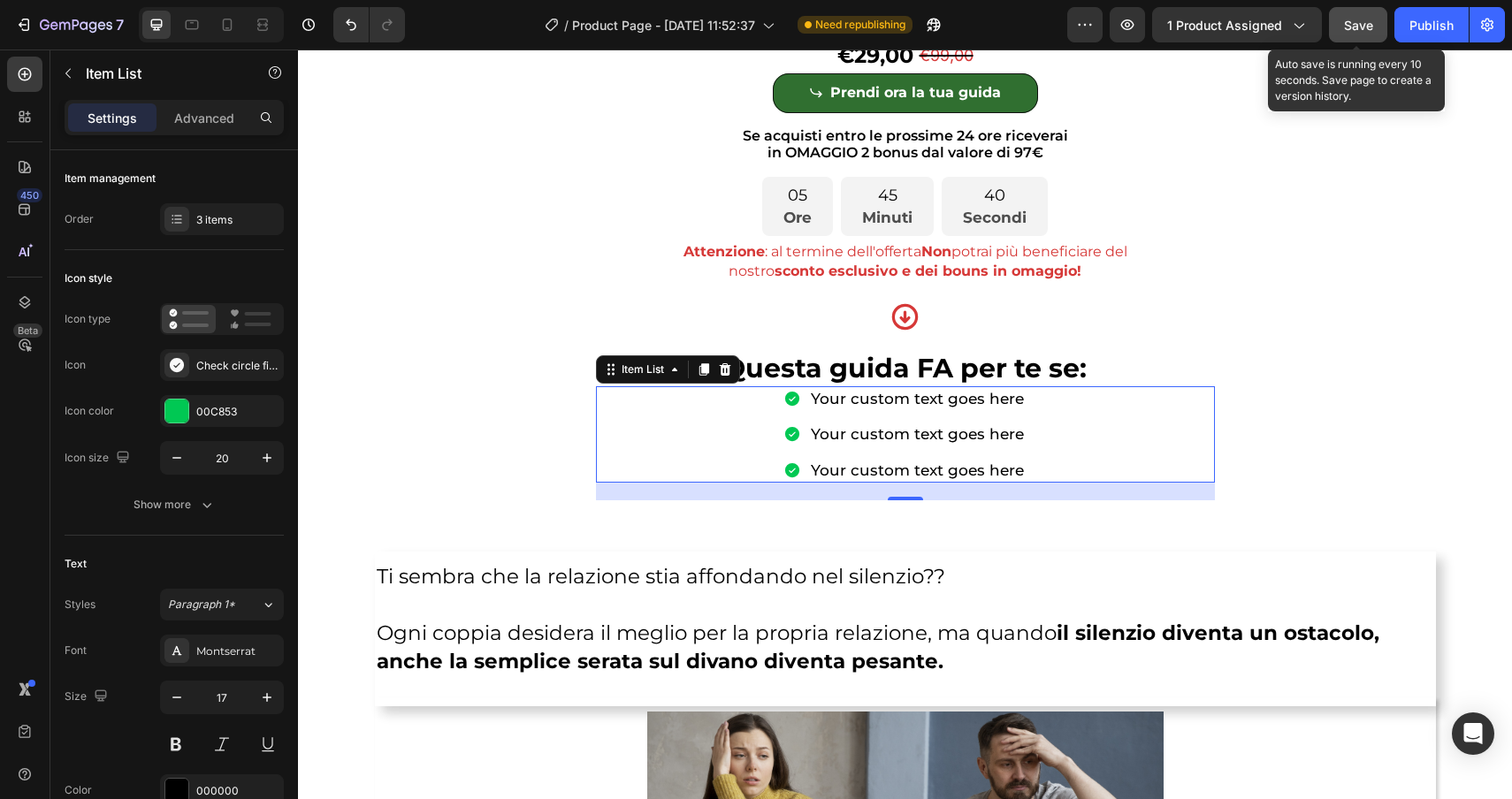
click at [1360, 36] on button "Save" at bounding box center [1358, 24] width 58 height 36
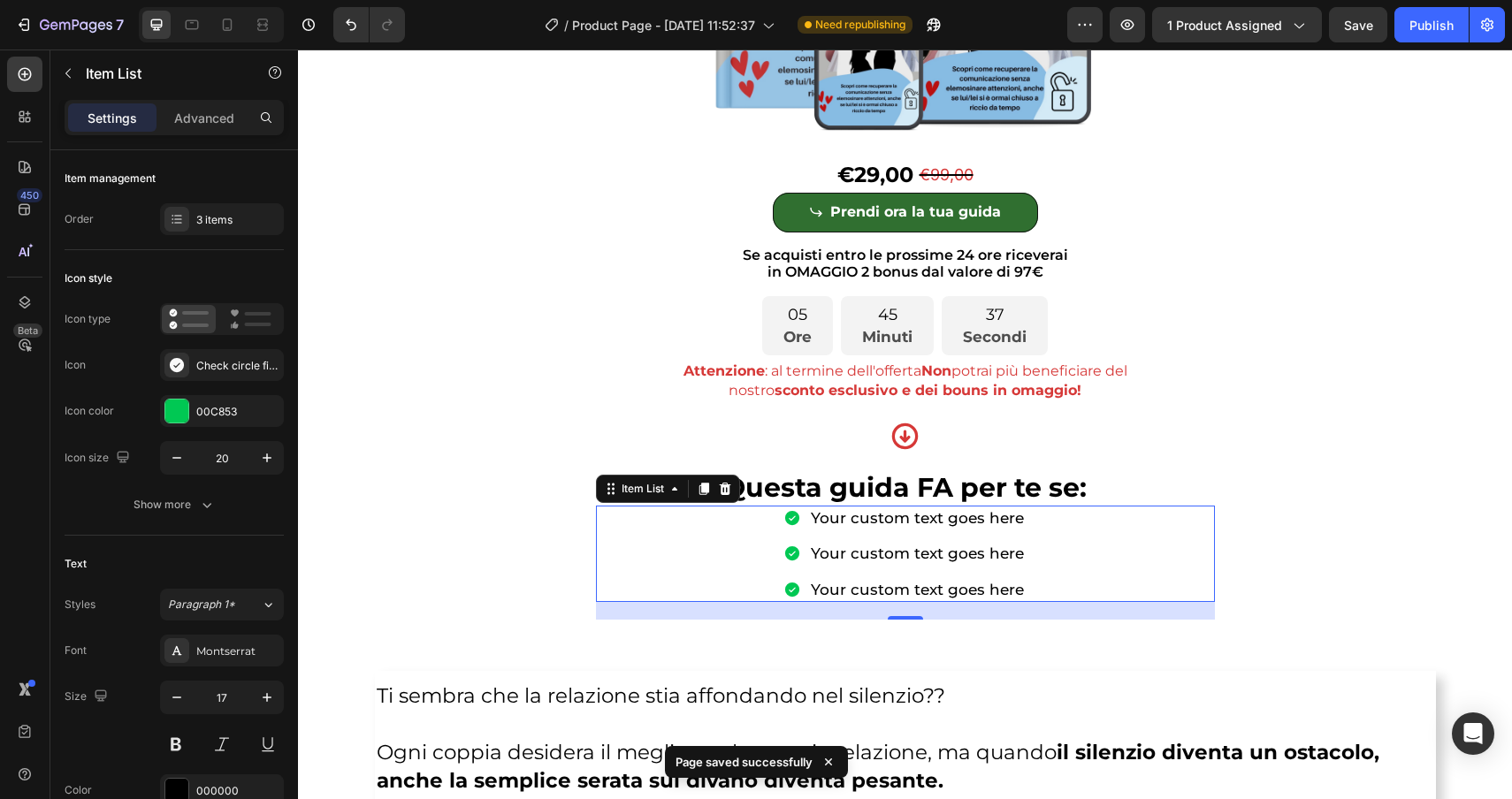
scroll to position [499, 0]
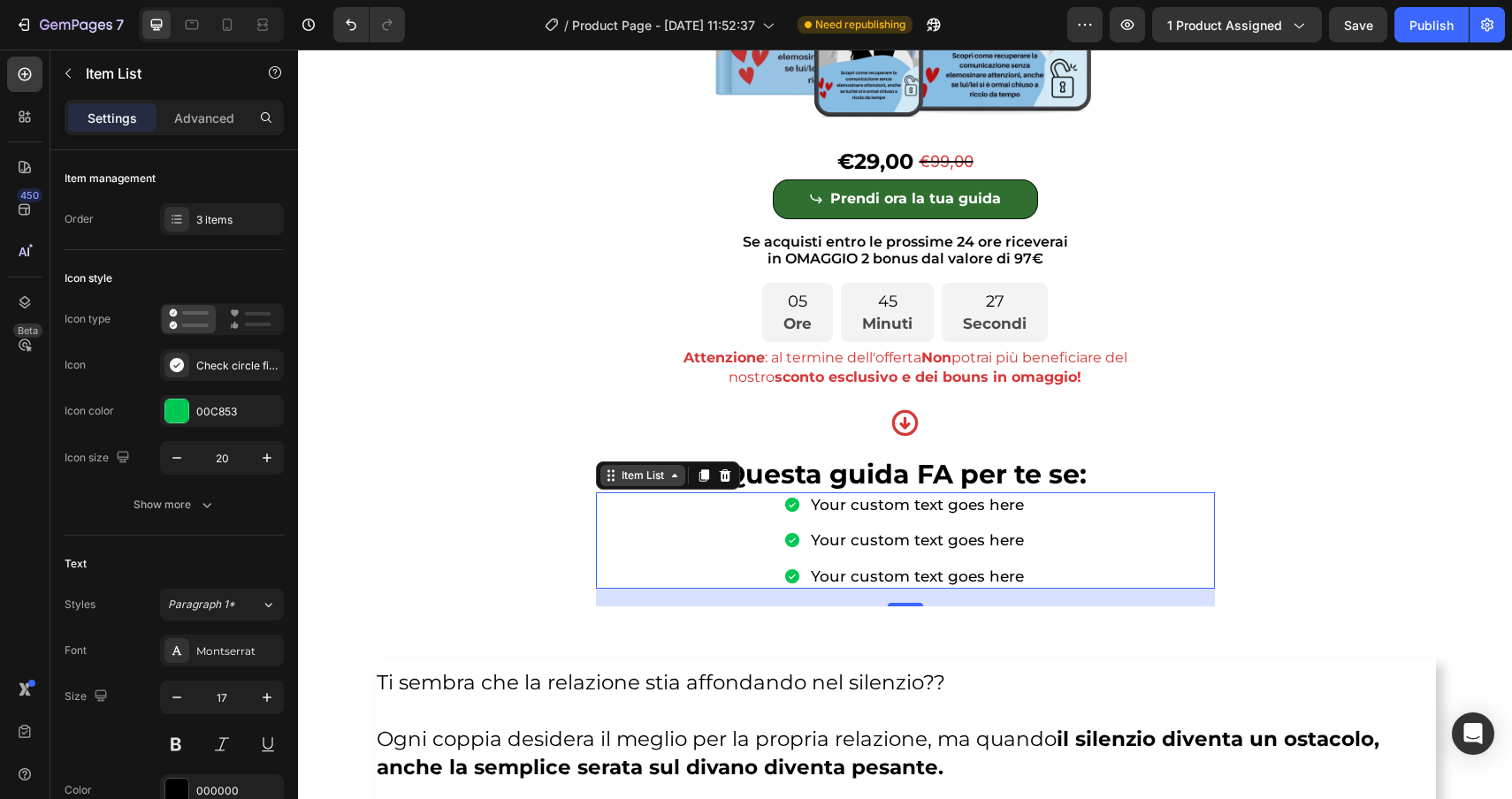
click at [638, 476] on div "Item List" at bounding box center [642, 476] width 49 height 15
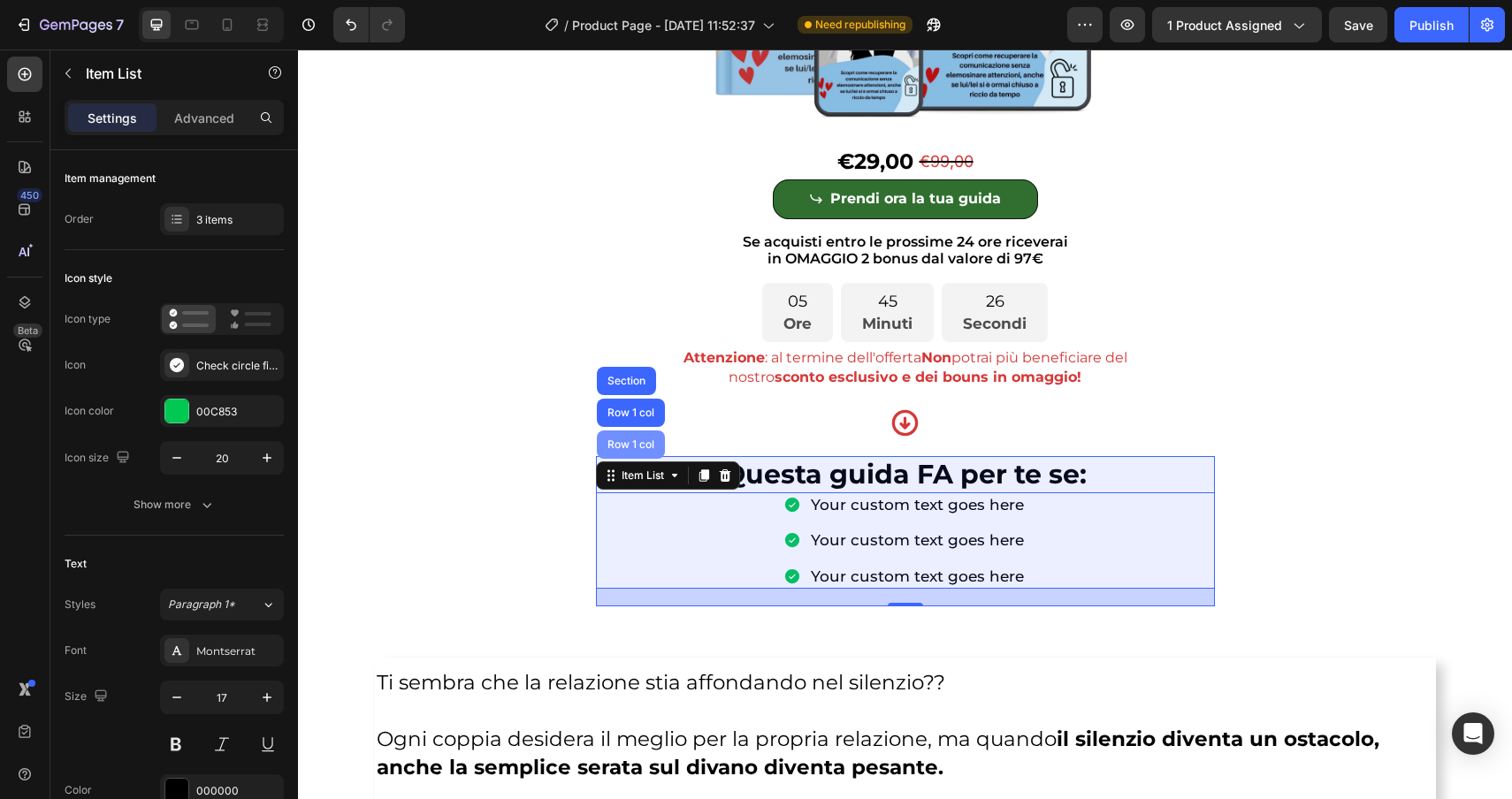
click at [635, 449] on div "Row 1 col" at bounding box center [632, 445] width 54 height 11
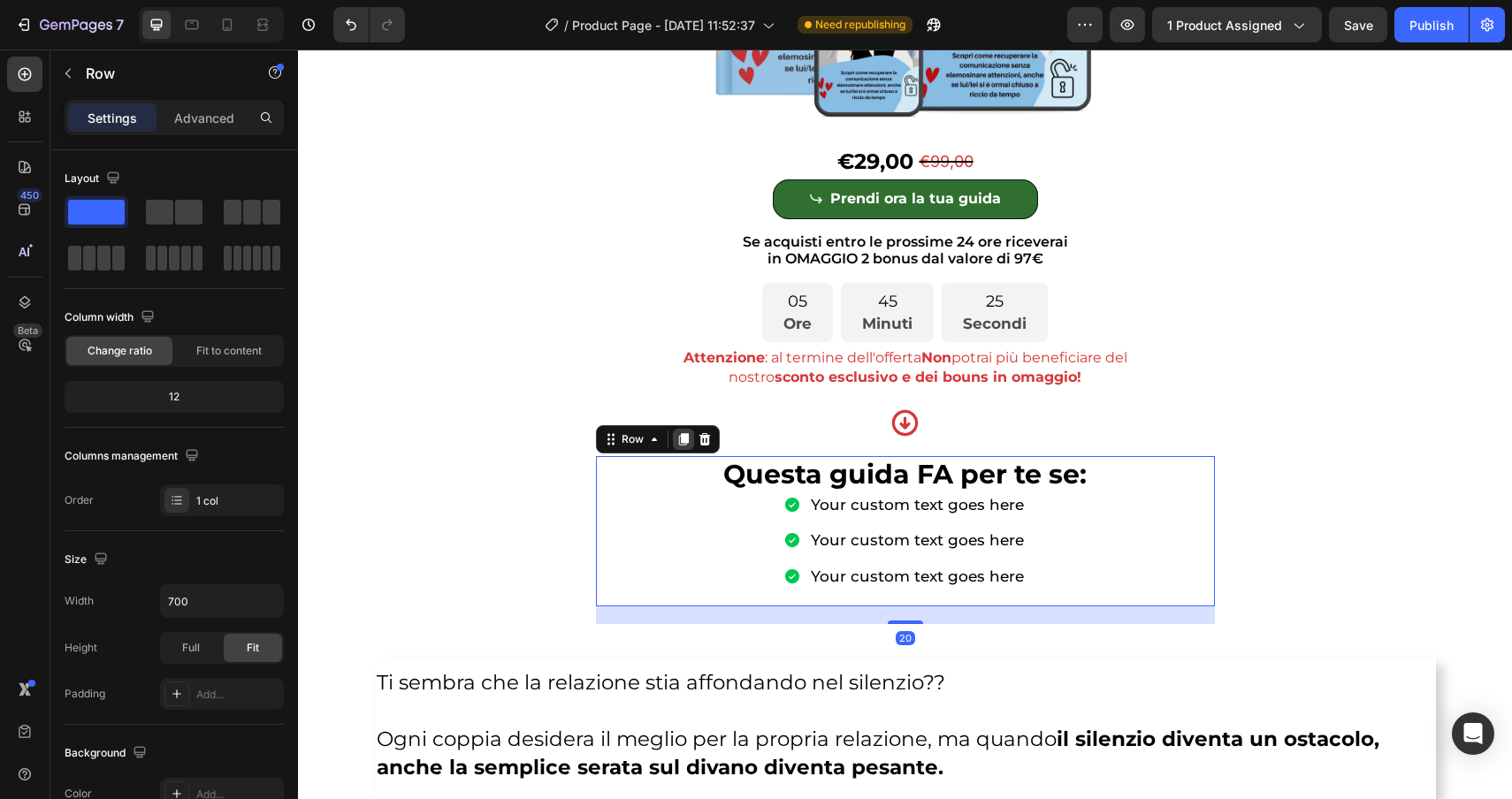
click at [686, 437] on icon at bounding box center [683, 439] width 10 height 13
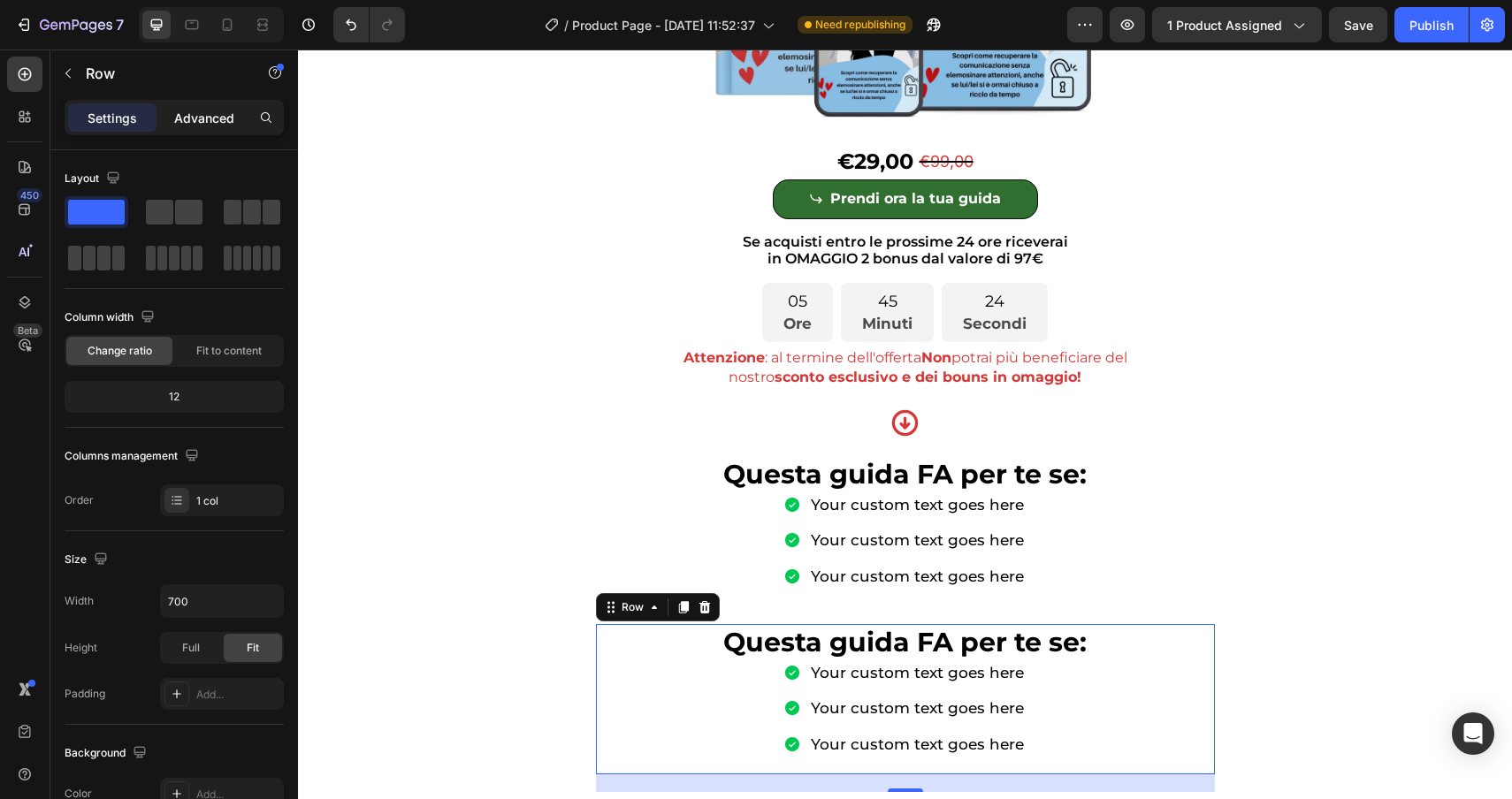
click at [198, 121] on p "Advanced" at bounding box center [204, 117] width 60 height 18
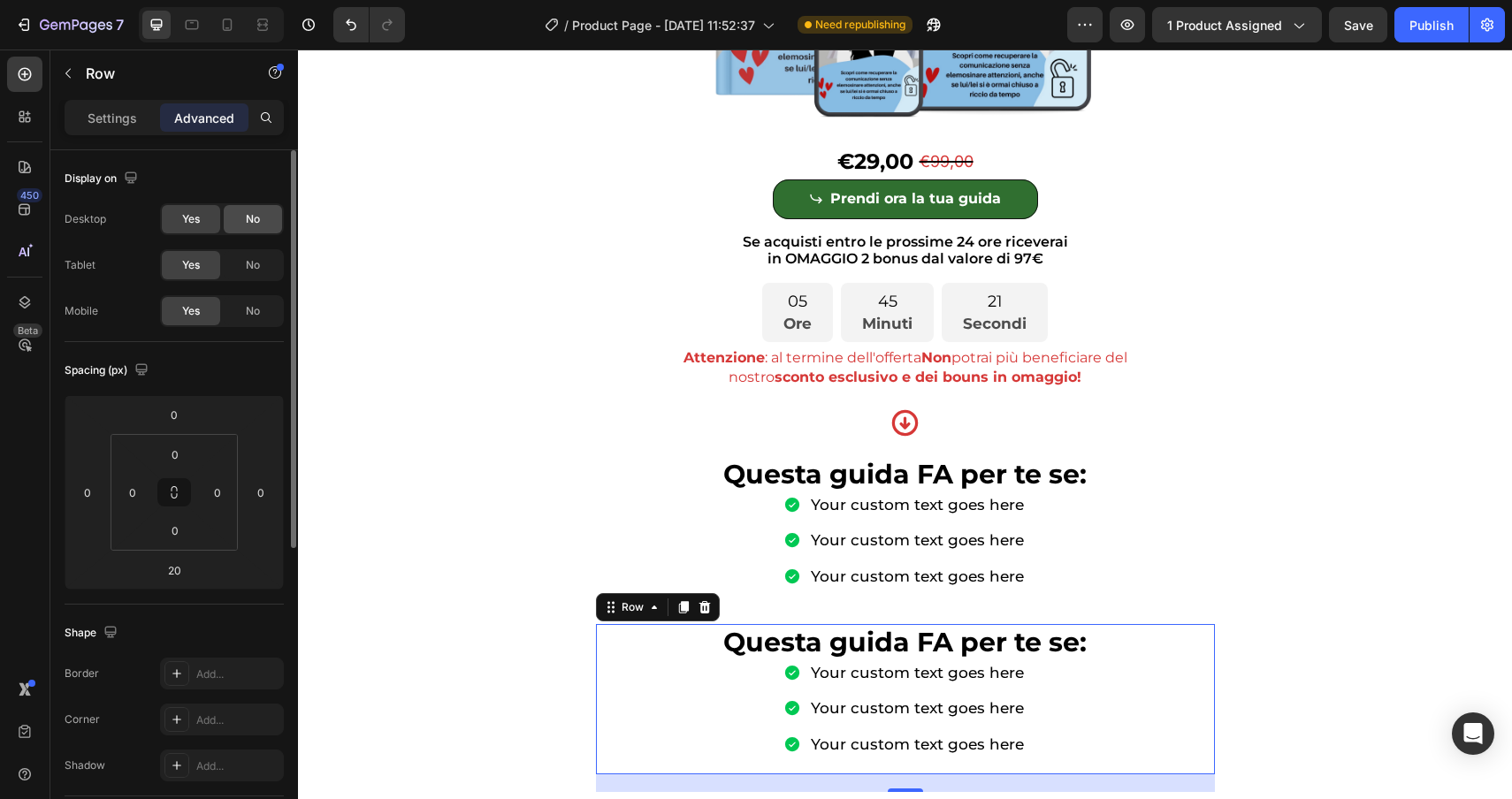
click at [259, 220] on span "No" at bounding box center [253, 219] width 15 height 15
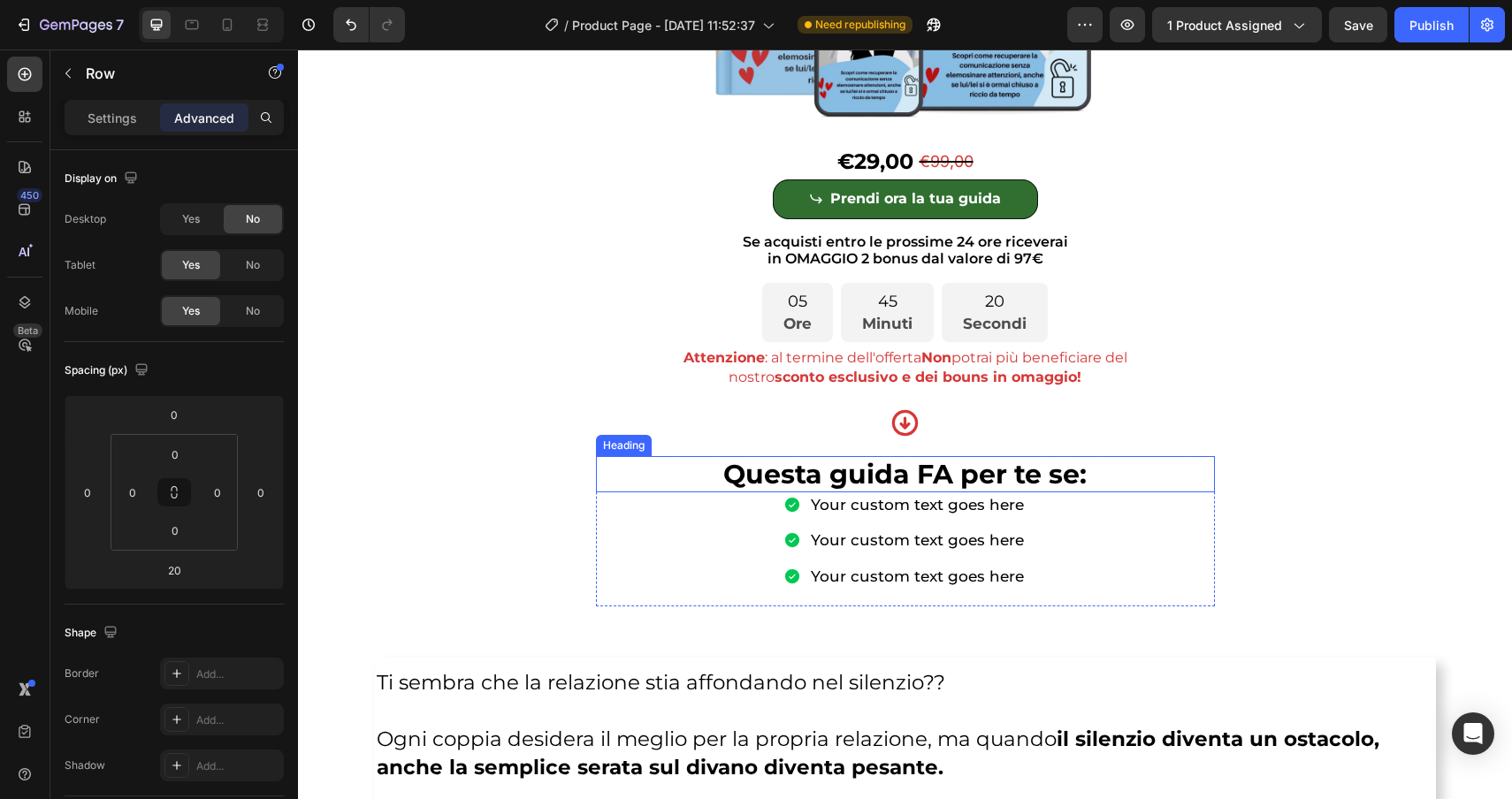
click at [636, 467] on p "⁠⁠⁠⁠⁠⁠⁠ Questa guida FA per te se:" at bounding box center [905, 475] width 615 height 34
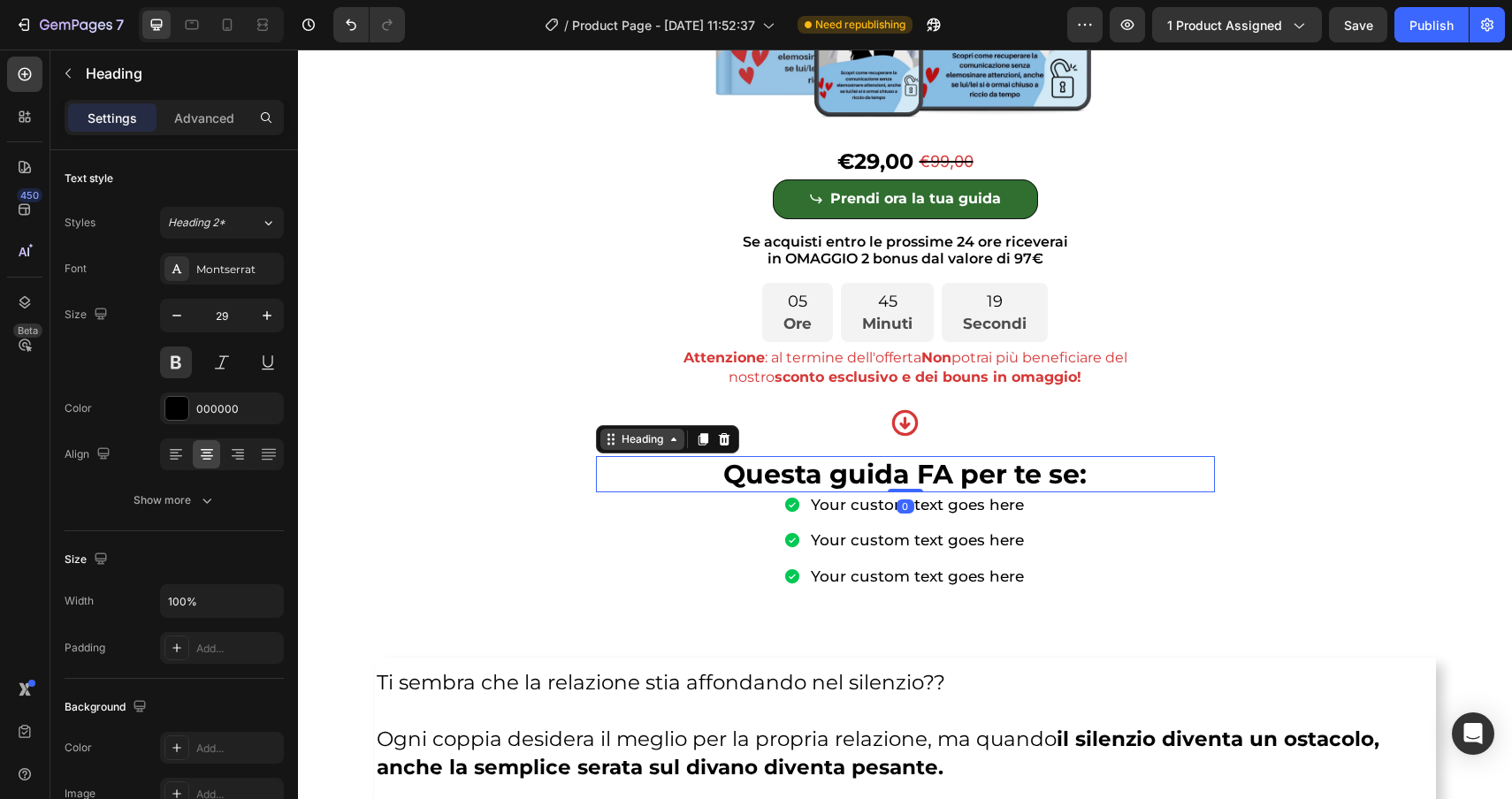
click at [633, 443] on div "Heading" at bounding box center [642, 439] width 48 height 15
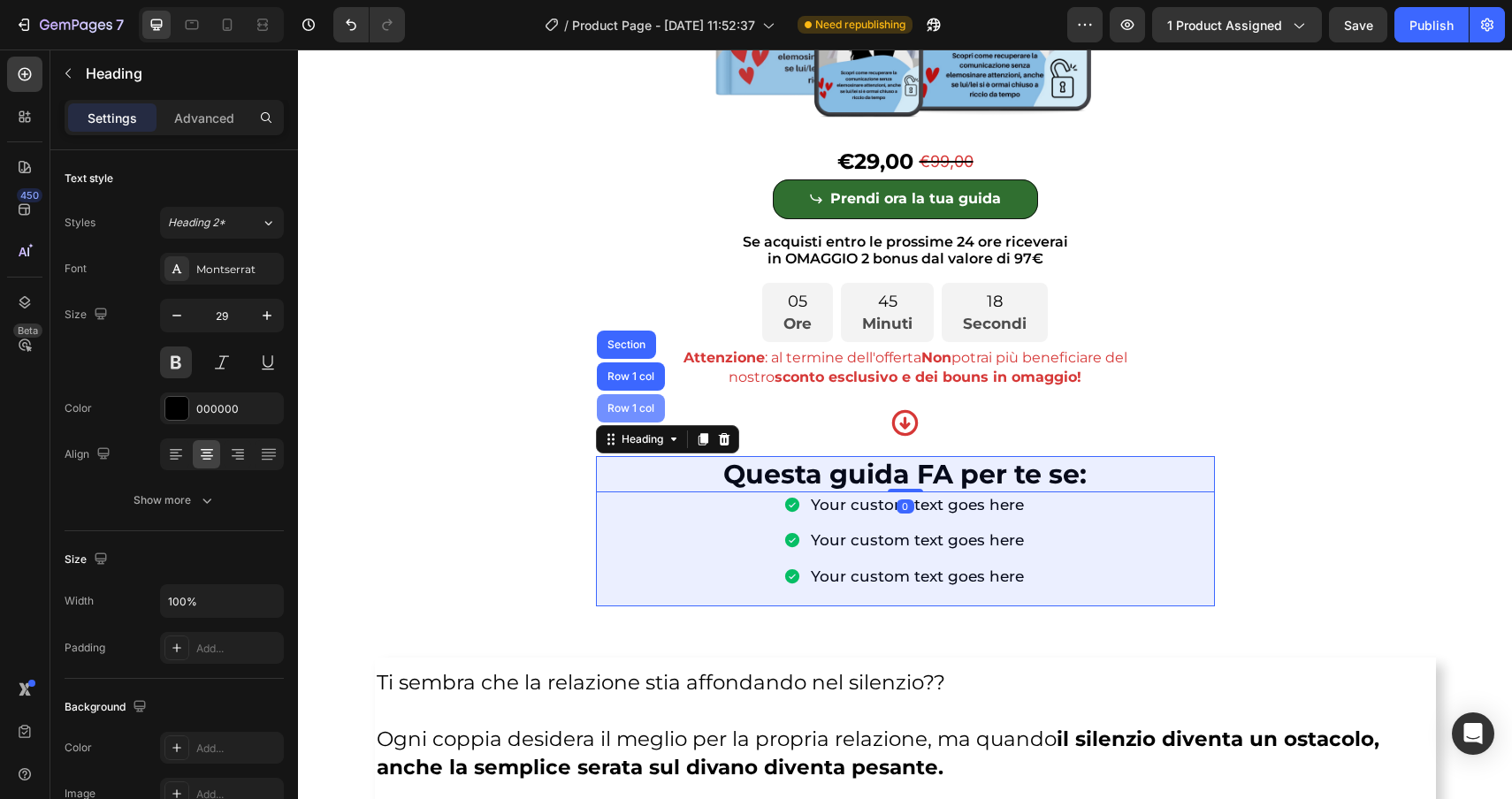
click at [632, 411] on div "Row 1 col" at bounding box center [632, 408] width 54 height 11
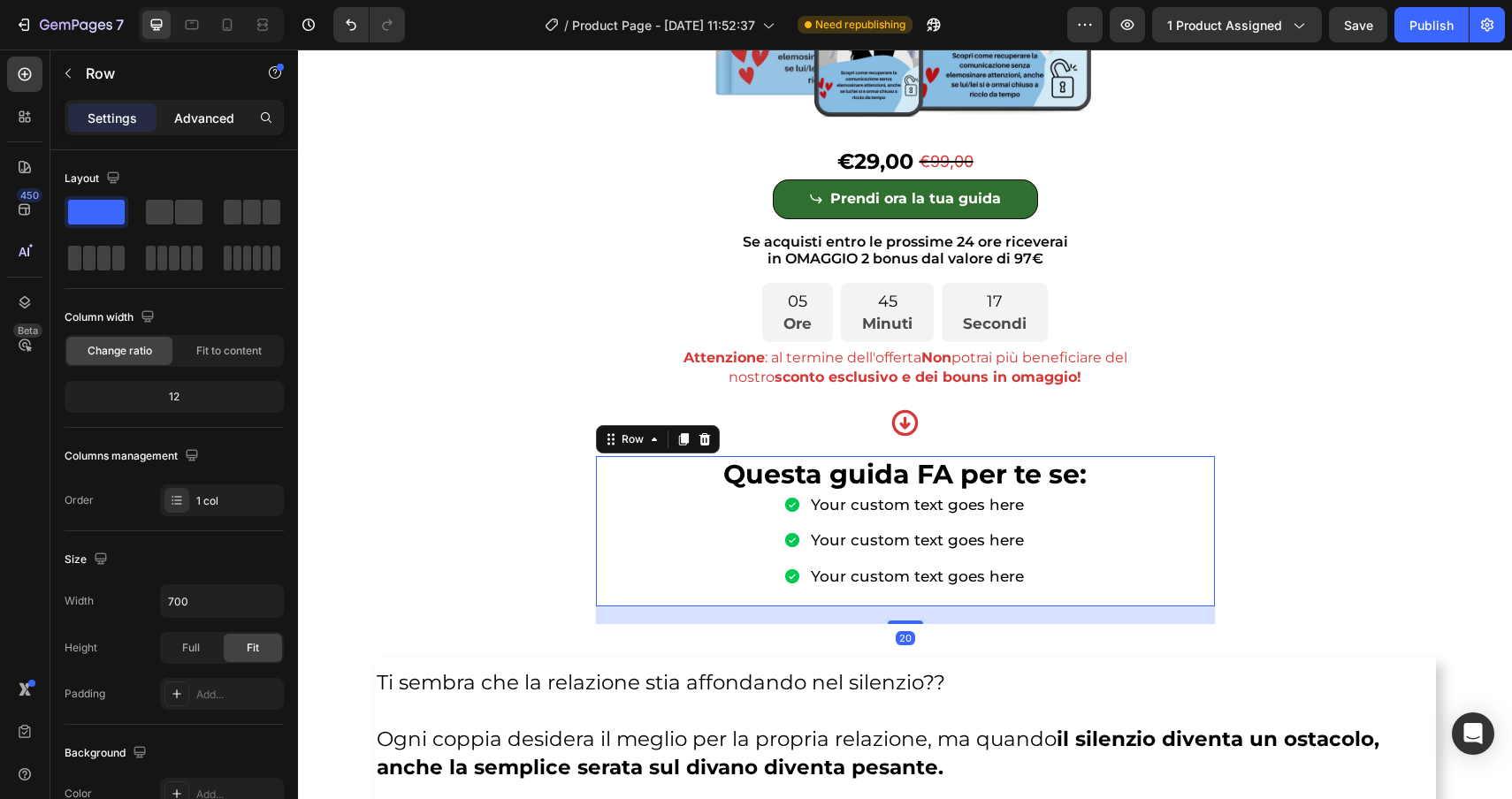
click at [198, 120] on p "Advanced" at bounding box center [204, 117] width 60 height 18
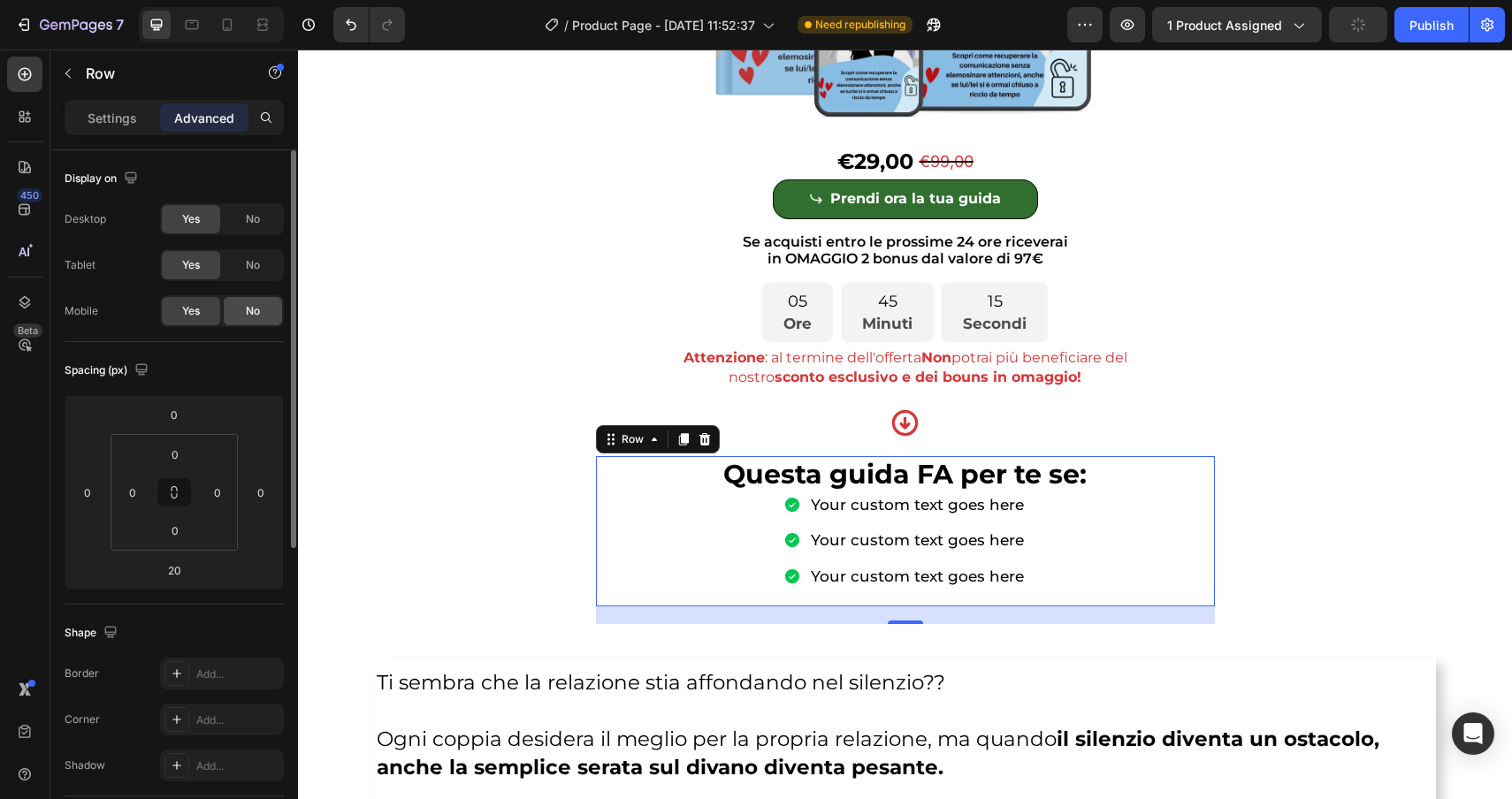
click at [256, 310] on span "No" at bounding box center [253, 311] width 15 height 15
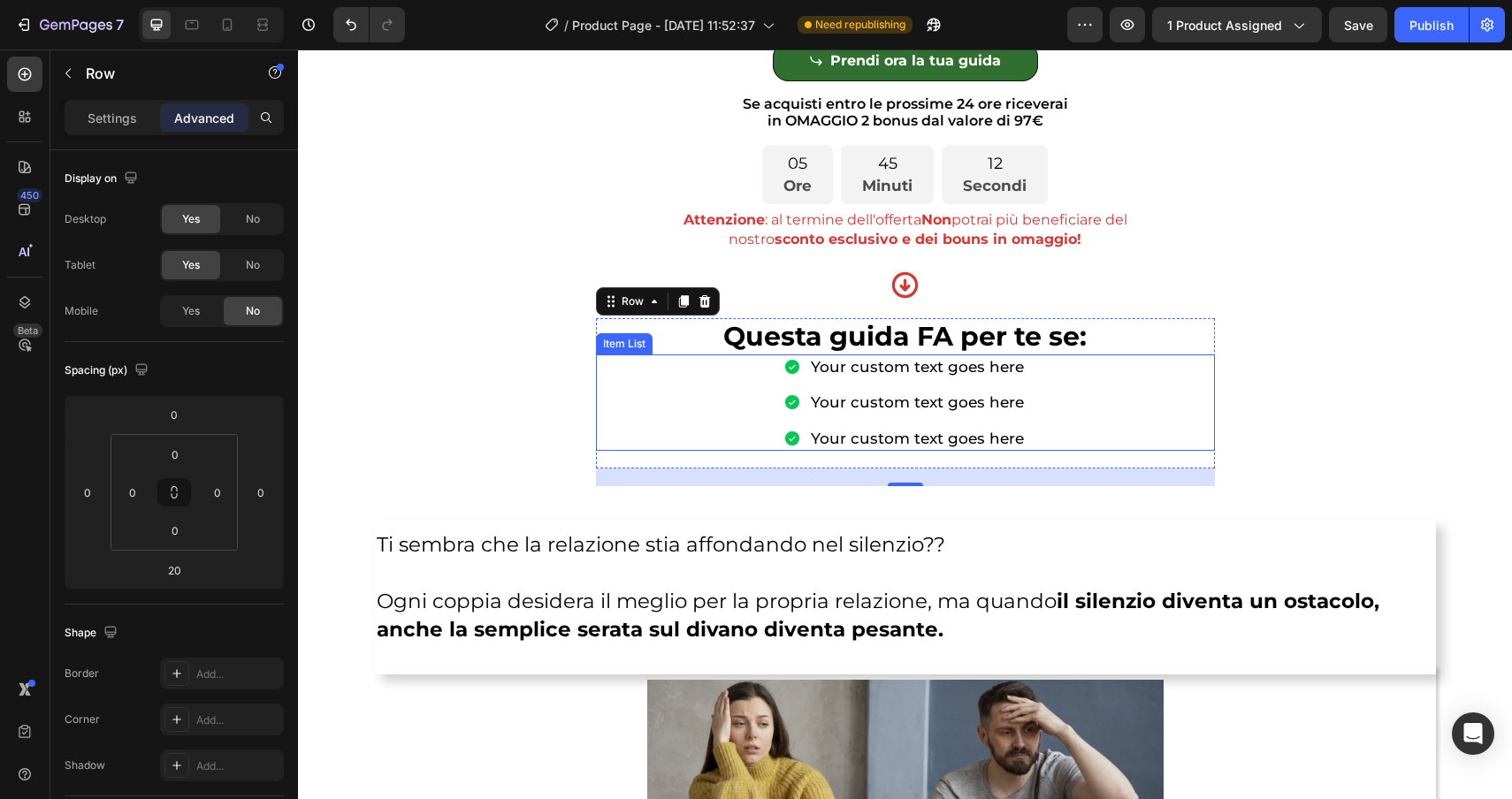
scroll to position [683, 0]
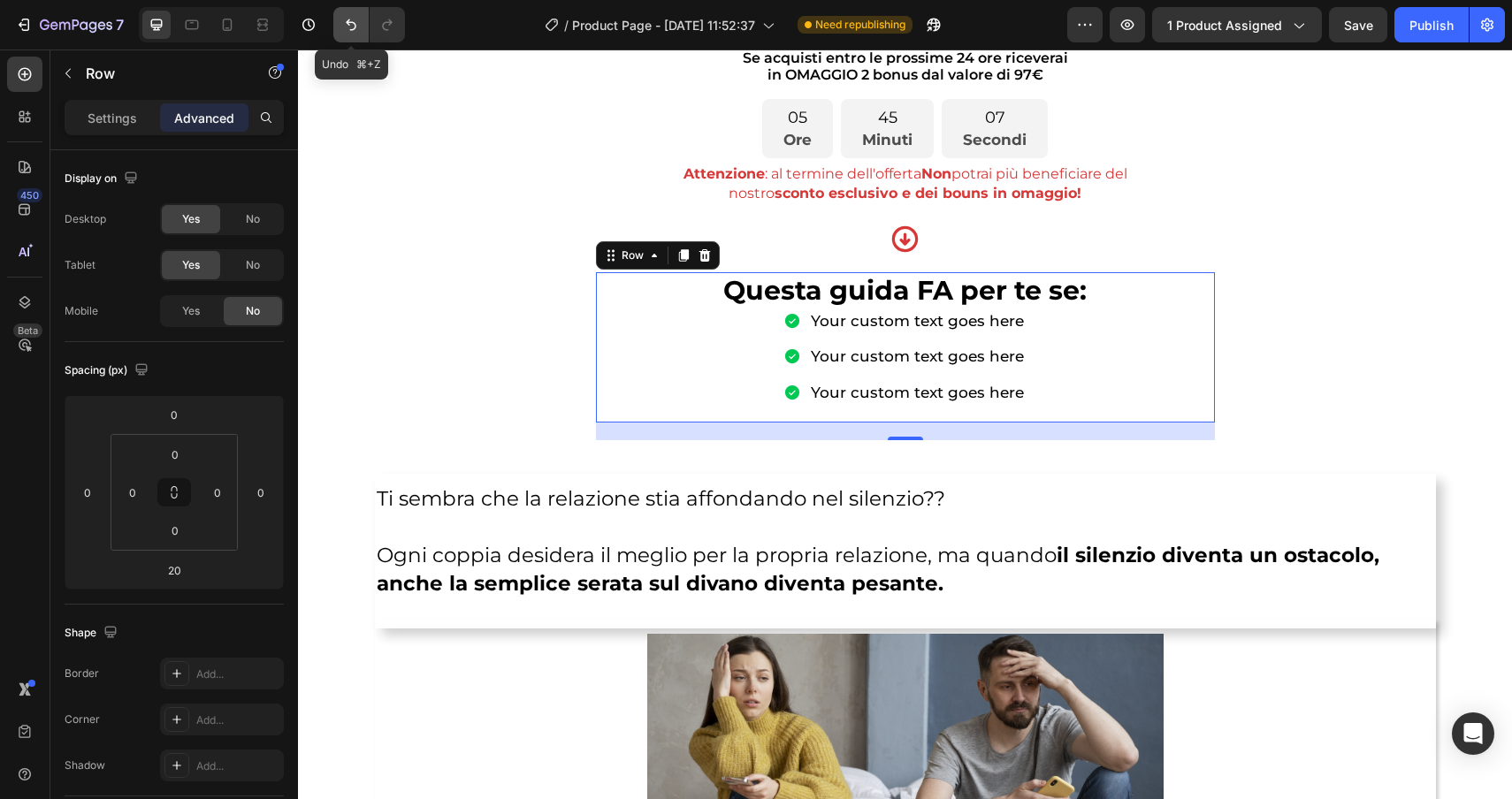
click at [343, 25] on icon "Undo/Redo" at bounding box center [351, 24] width 17 height 17
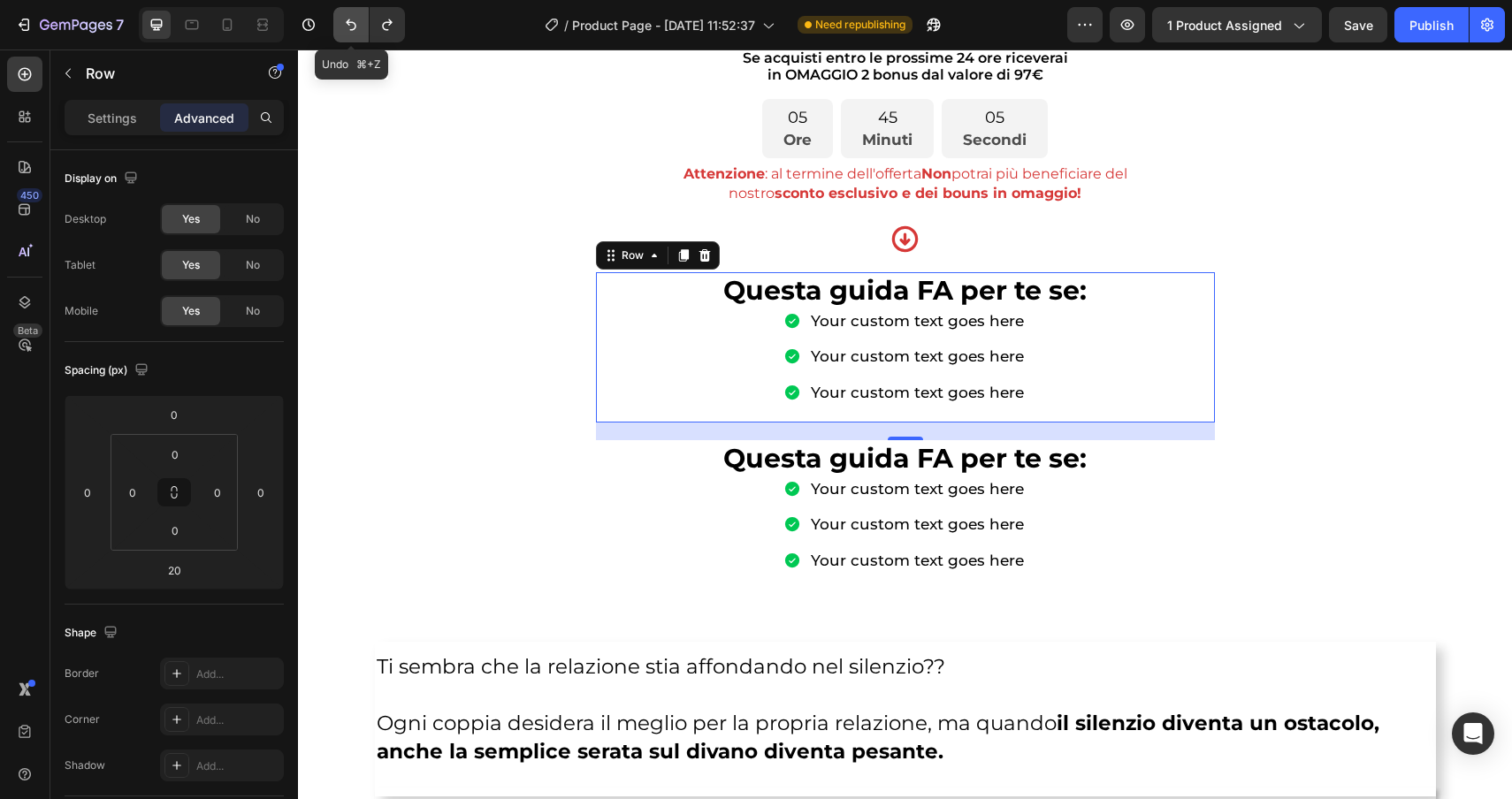
click at [343, 25] on icon "Undo/Redo" at bounding box center [351, 24] width 17 height 17
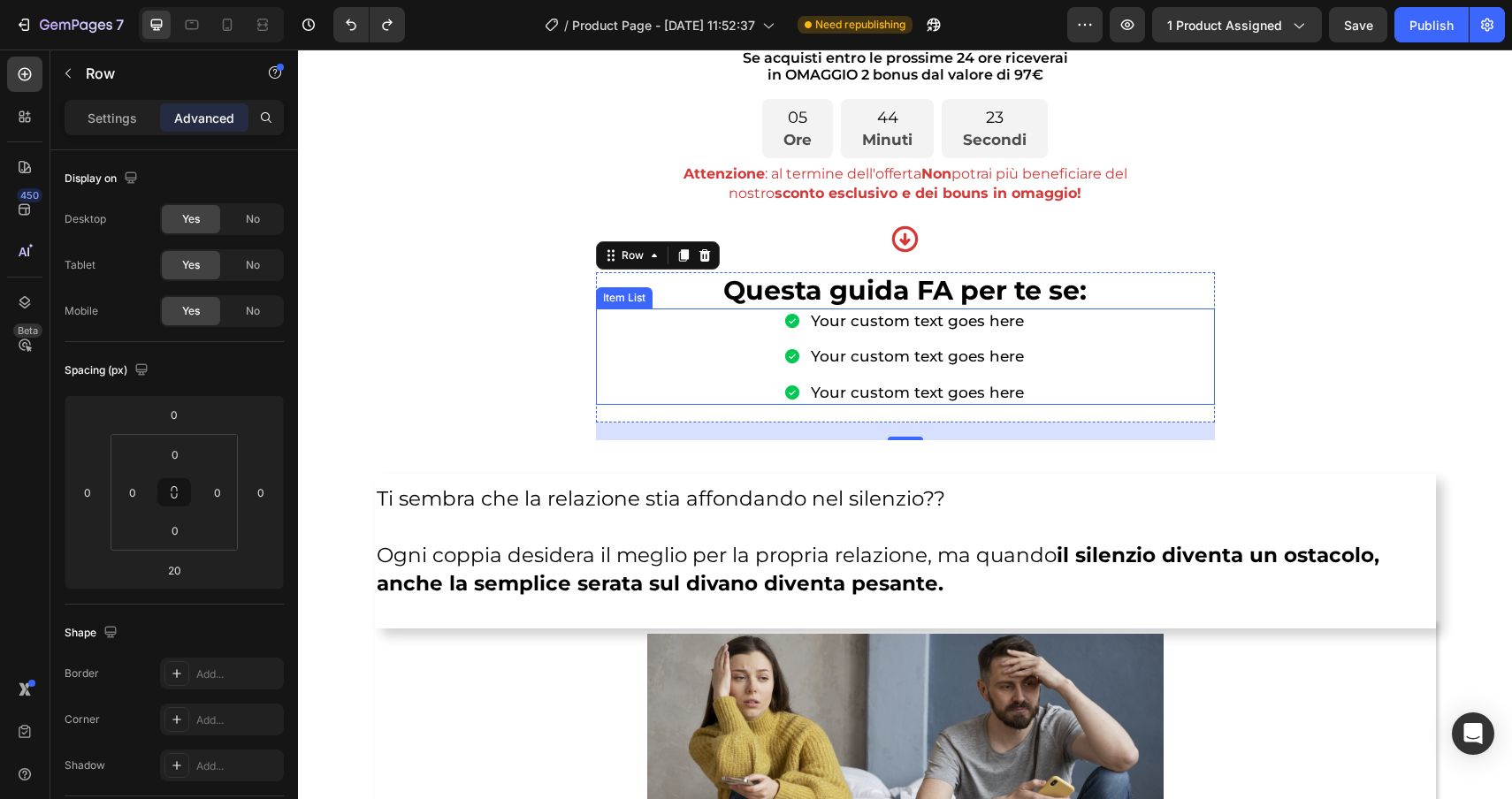
click at [854, 316] on div "Your custom text goes here" at bounding box center [916, 322] width 218 height 25
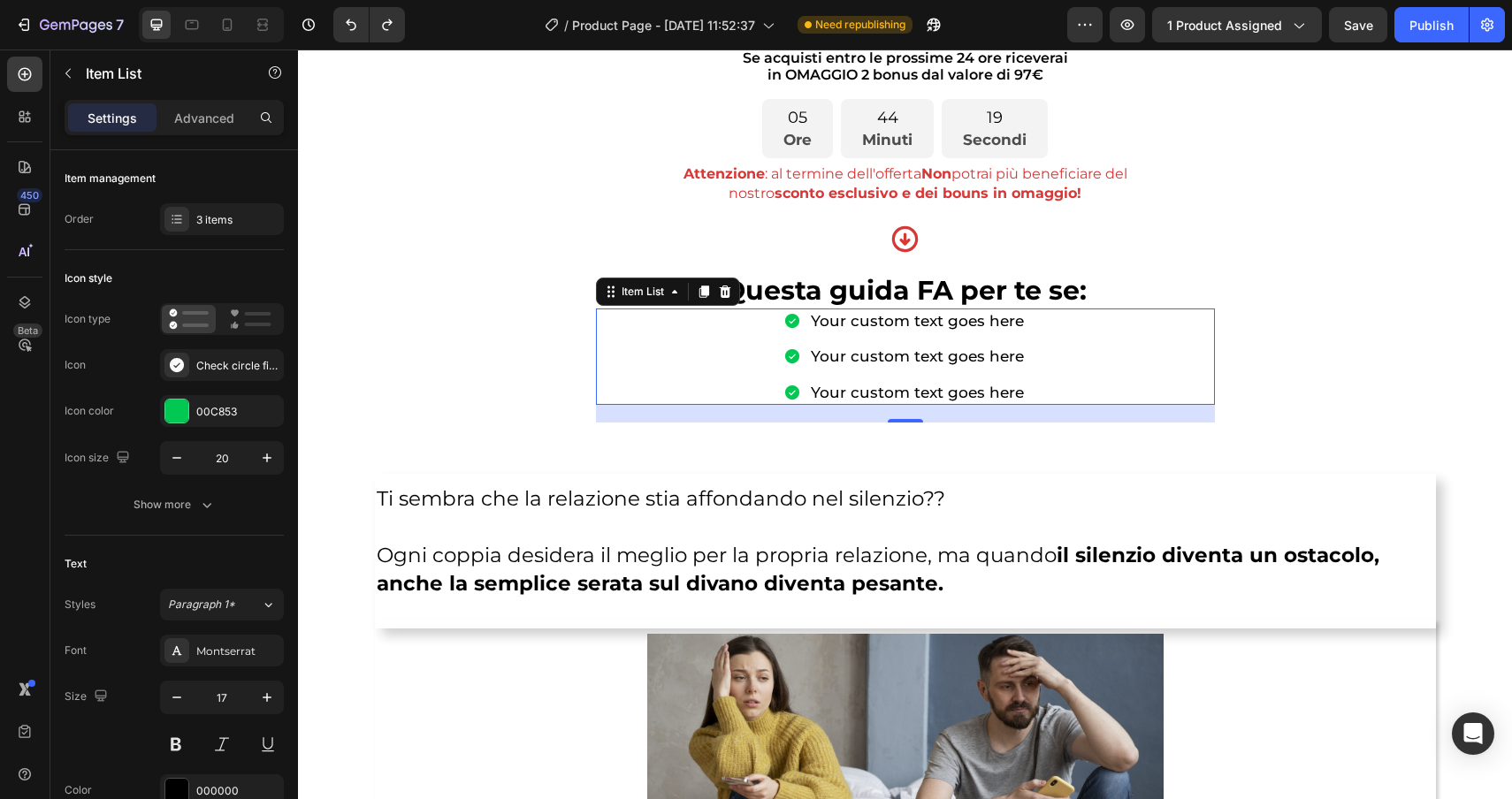
click at [1019, 323] on div "Your custom text goes here" at bounding box center [916, 322] width 218 height 25
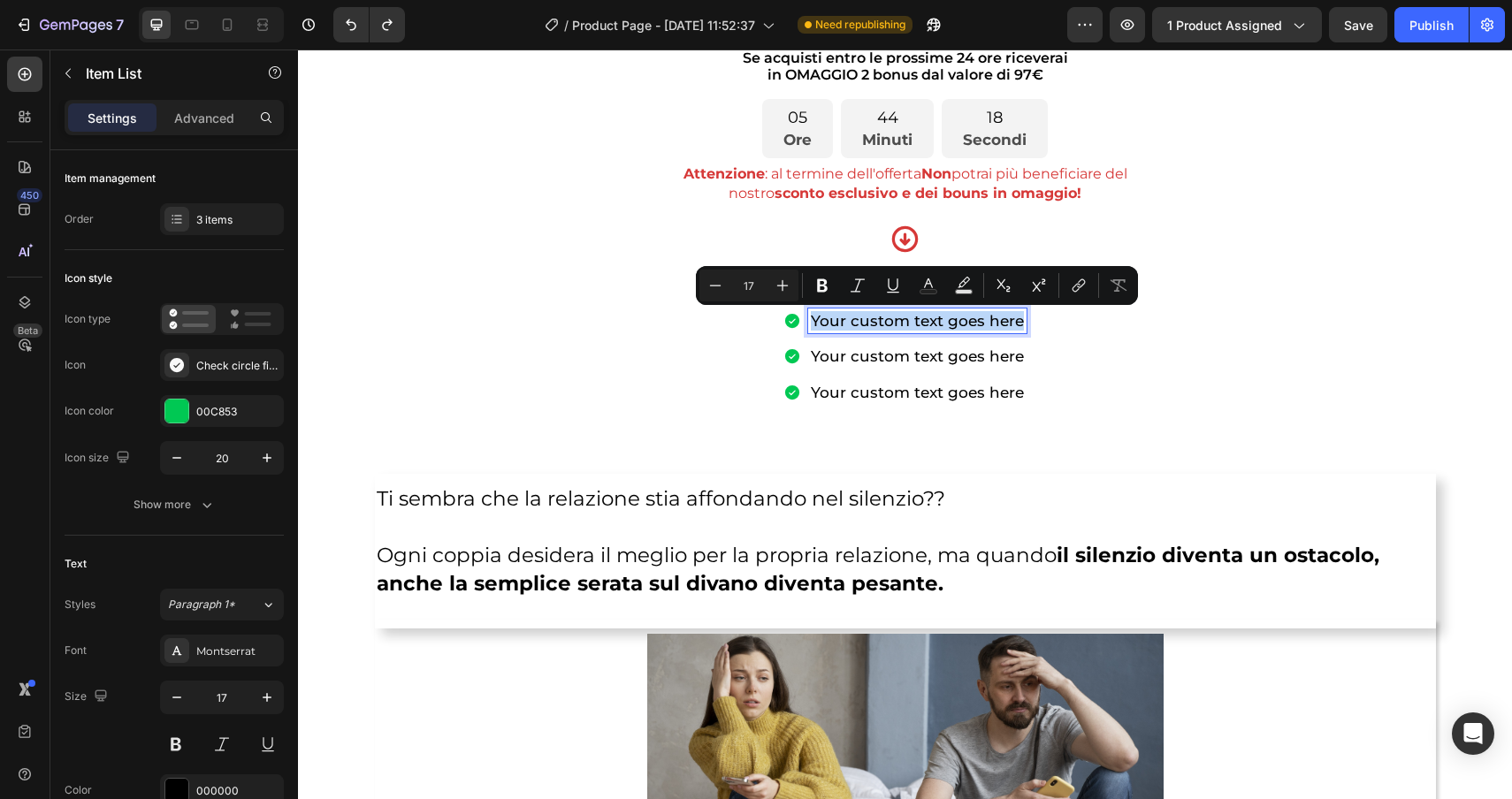
drag, startPoint x: 1019, startPoint y: 323, endPoint x: 768, endPoint y: 323, distance: 251.0
click at [768, 323] on div "Your custom text goes here Your custom text goes here Your custom text goes here" at bounding box center [905, 356] width 619 height 96
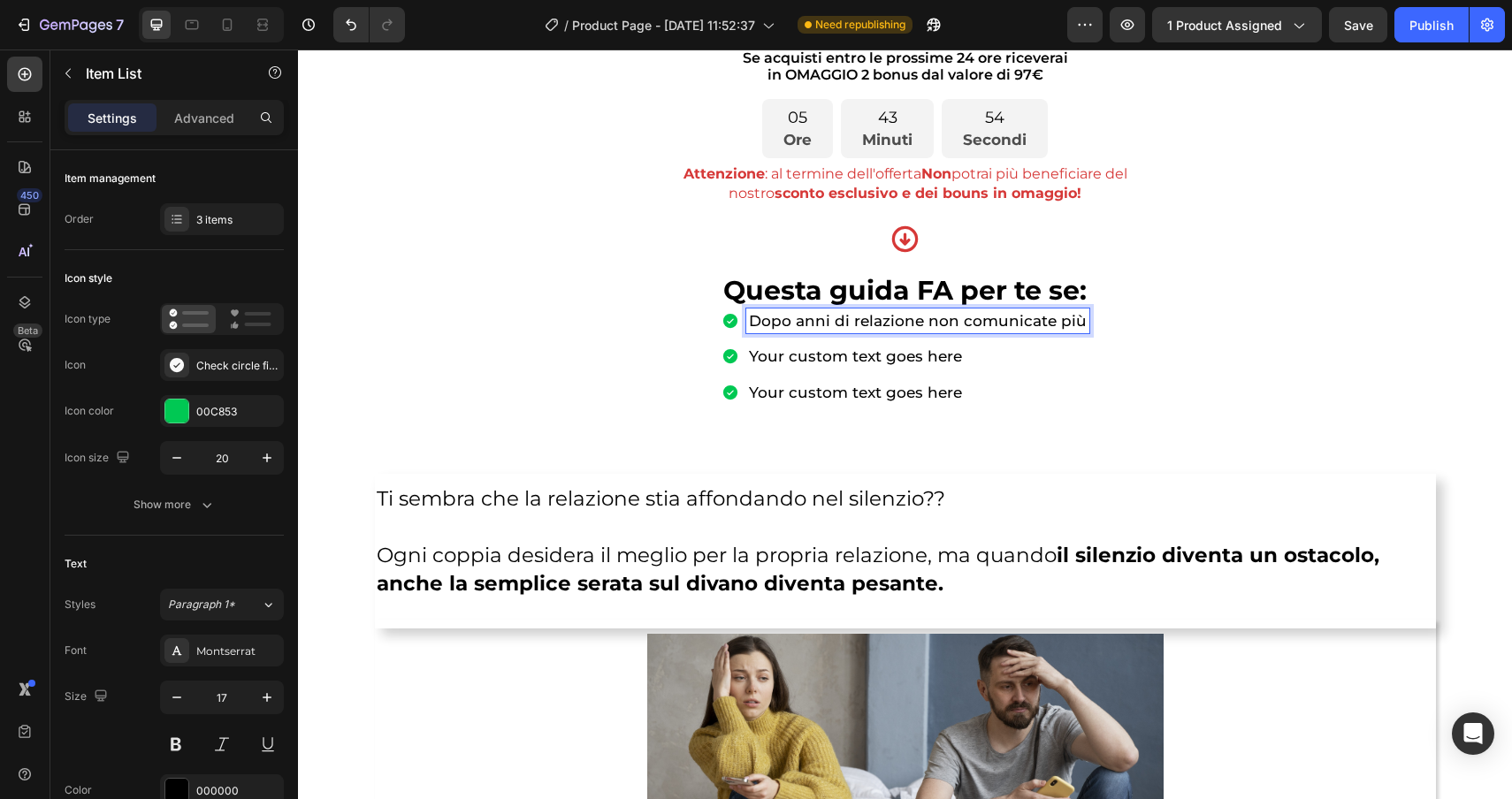
click at [1020, 331] on div "Dopo anni di relazione non comunicate più" at bounding box center [917, 322] width 343 height 25
click at [1019, 323] on p "Dopo anni di relazione non comunicate più" at bounding box center [917, 321] width 338 height 19
drag, startPoint x: 1019, startPoint y: 323, endPoint x: 968, endPoint y: 324, distance: 51.0
click at [967, 323] on p "Dopo anni di relazione non comunicate più" at bounding box center [917, 321] width 338 height 19
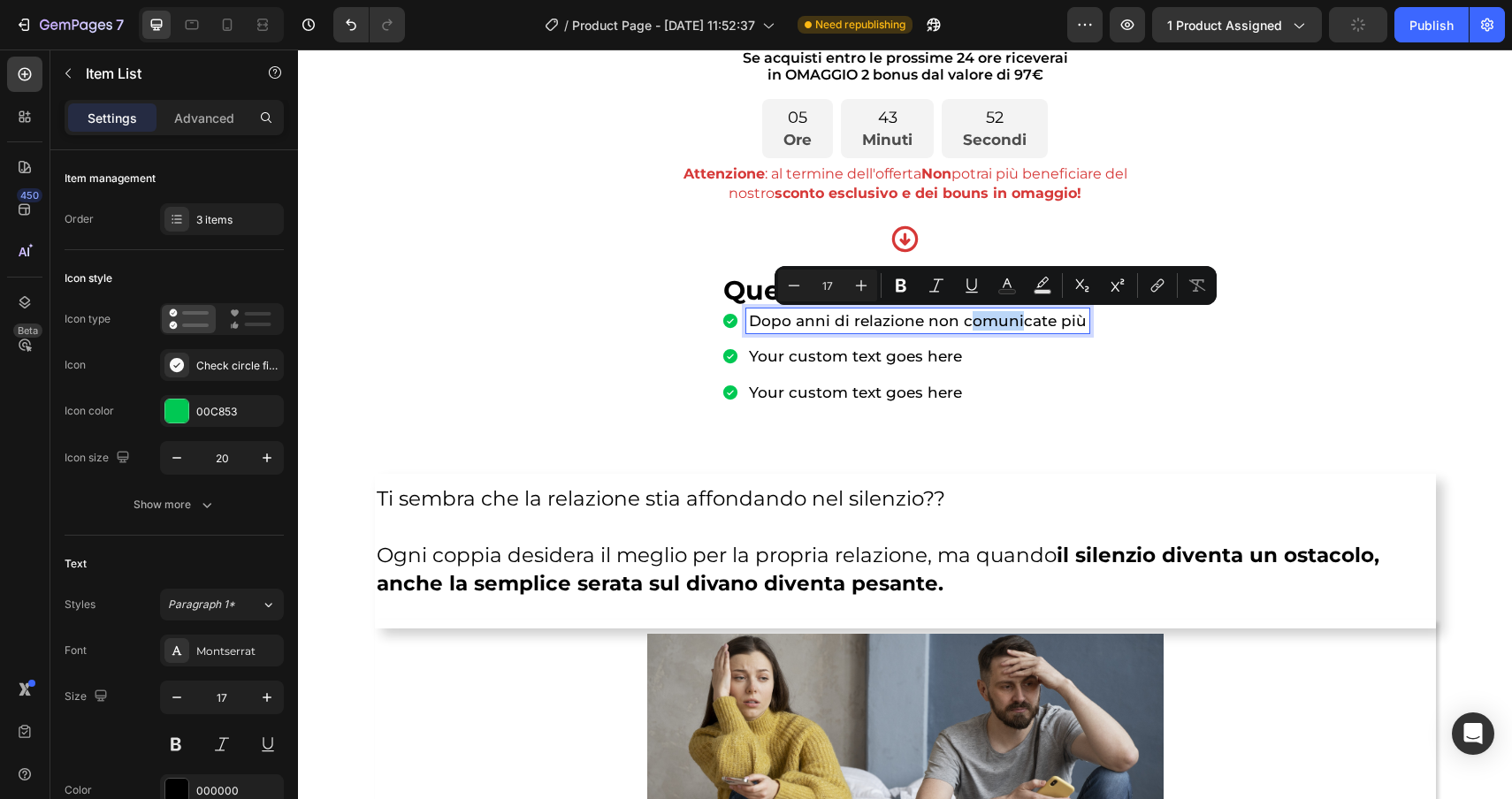
click at [1189, 394] on div "Dopo anni di relazione non comunicate più Your custom text goes here Your custo…" at bounding box center [905, 356] width 619 height 96
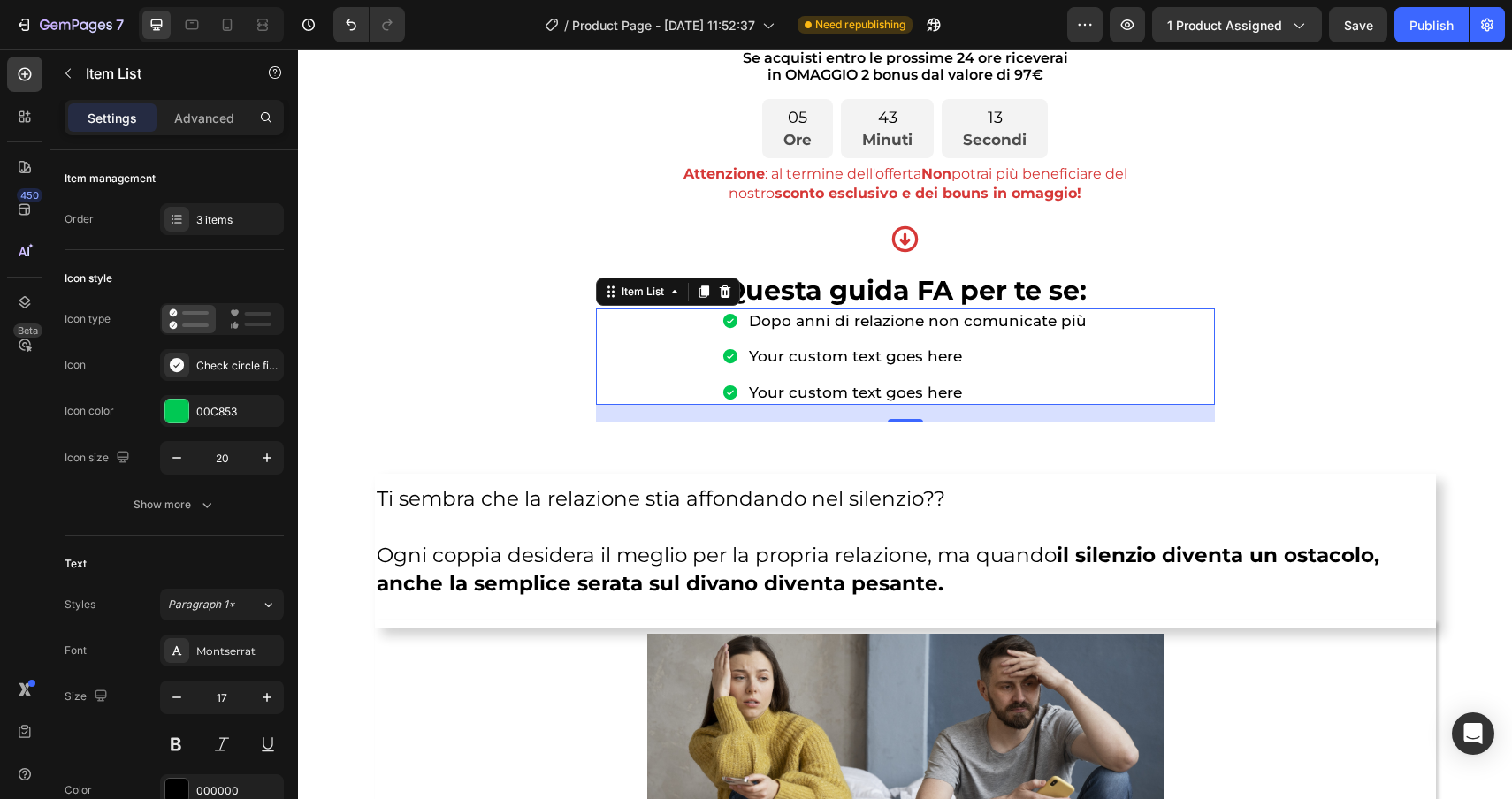
click at [878, 360] on p "Your custom text goes here" at bounding box center [917, 356] width 338 height 19
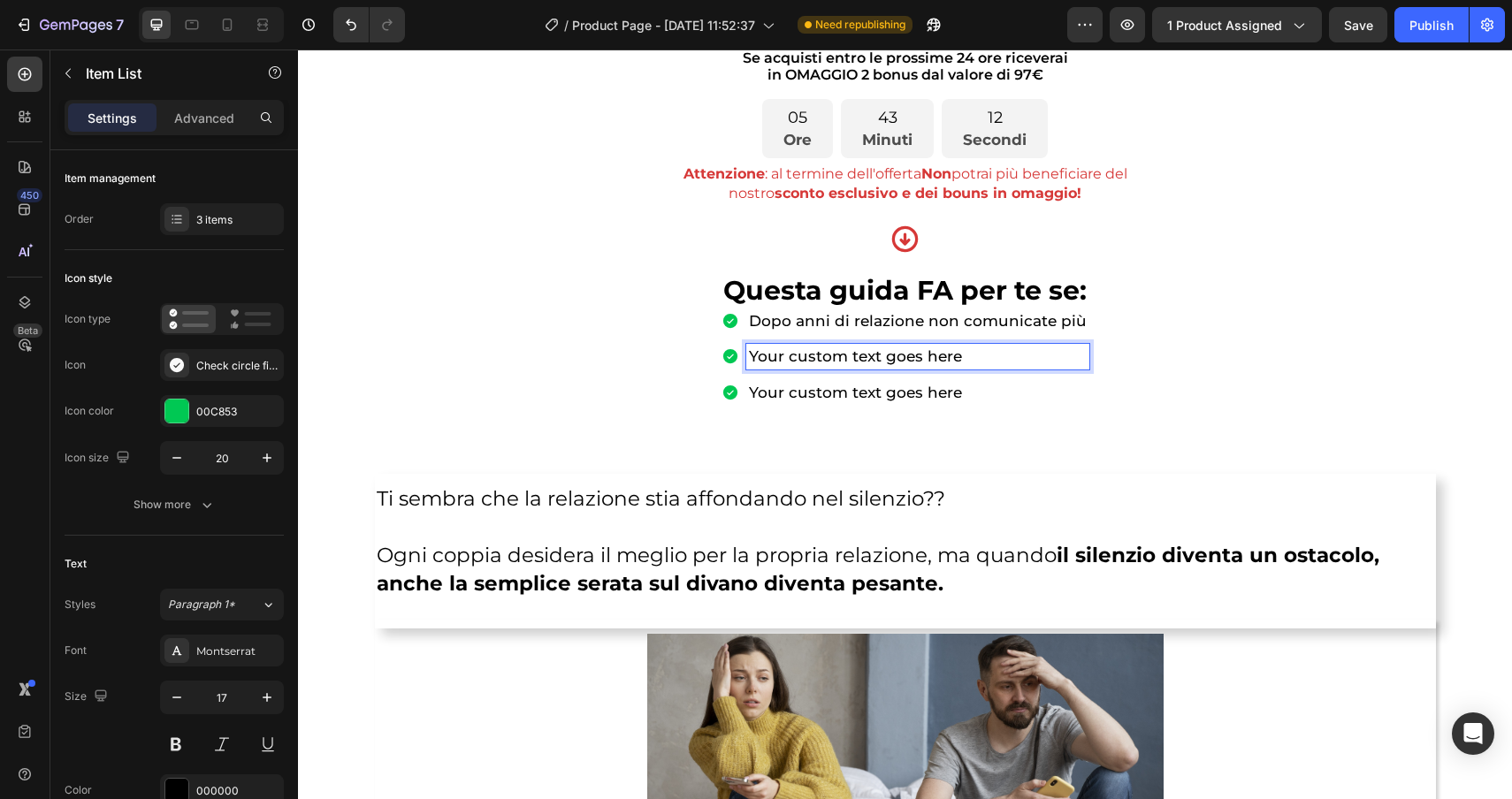
click at [970, 358] on p "Your custom text goes here" at bounding box center [917, 356] width 338 height 19
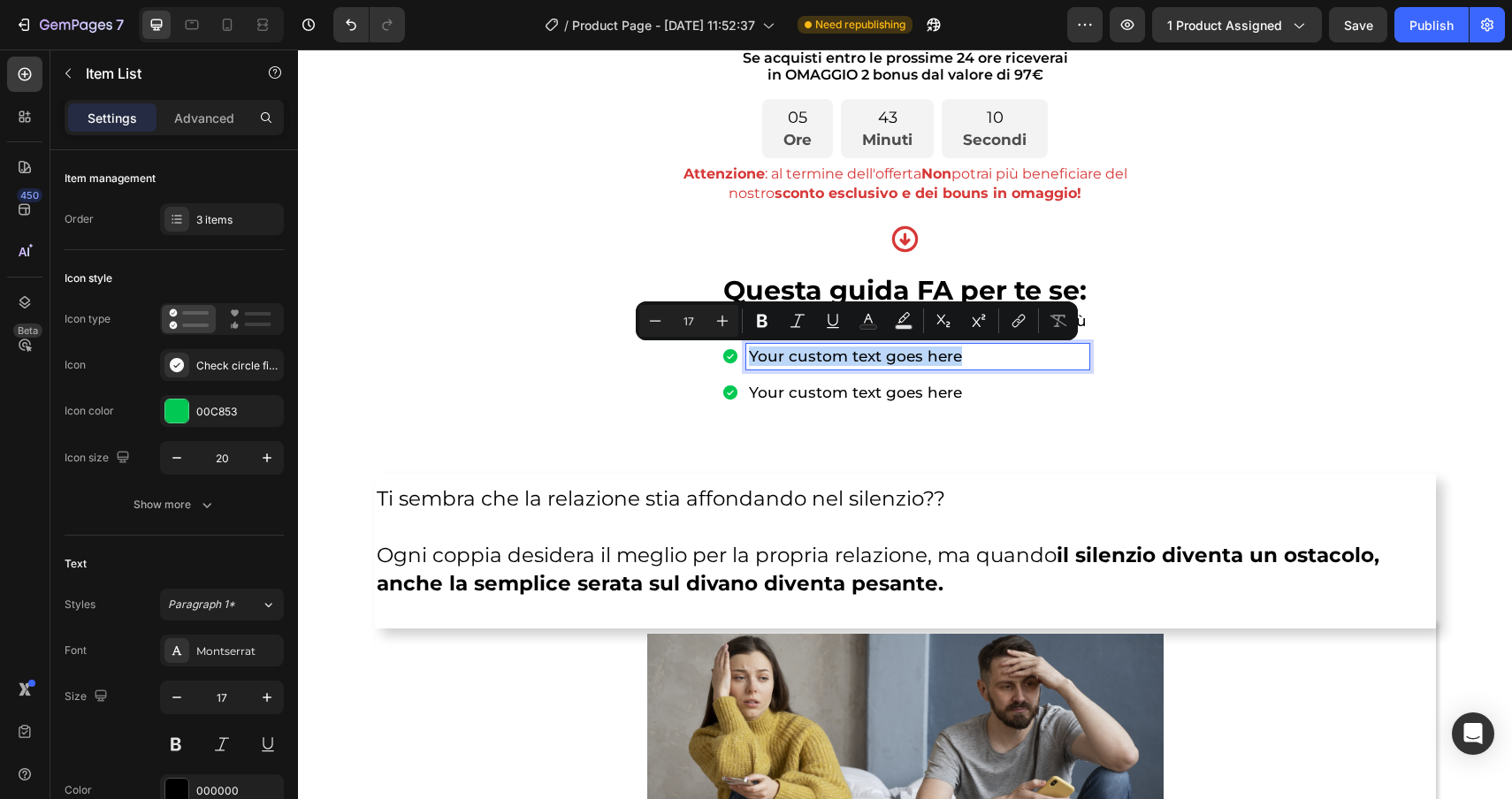
drag, startPoint x: 970, startPoint y: 358, endPoint x: 746, endPoint y: 353, distance: 224.1
click at [746, 353] on div "Your custom text goes here" at bounding box center [906, 356] width 368 height 25
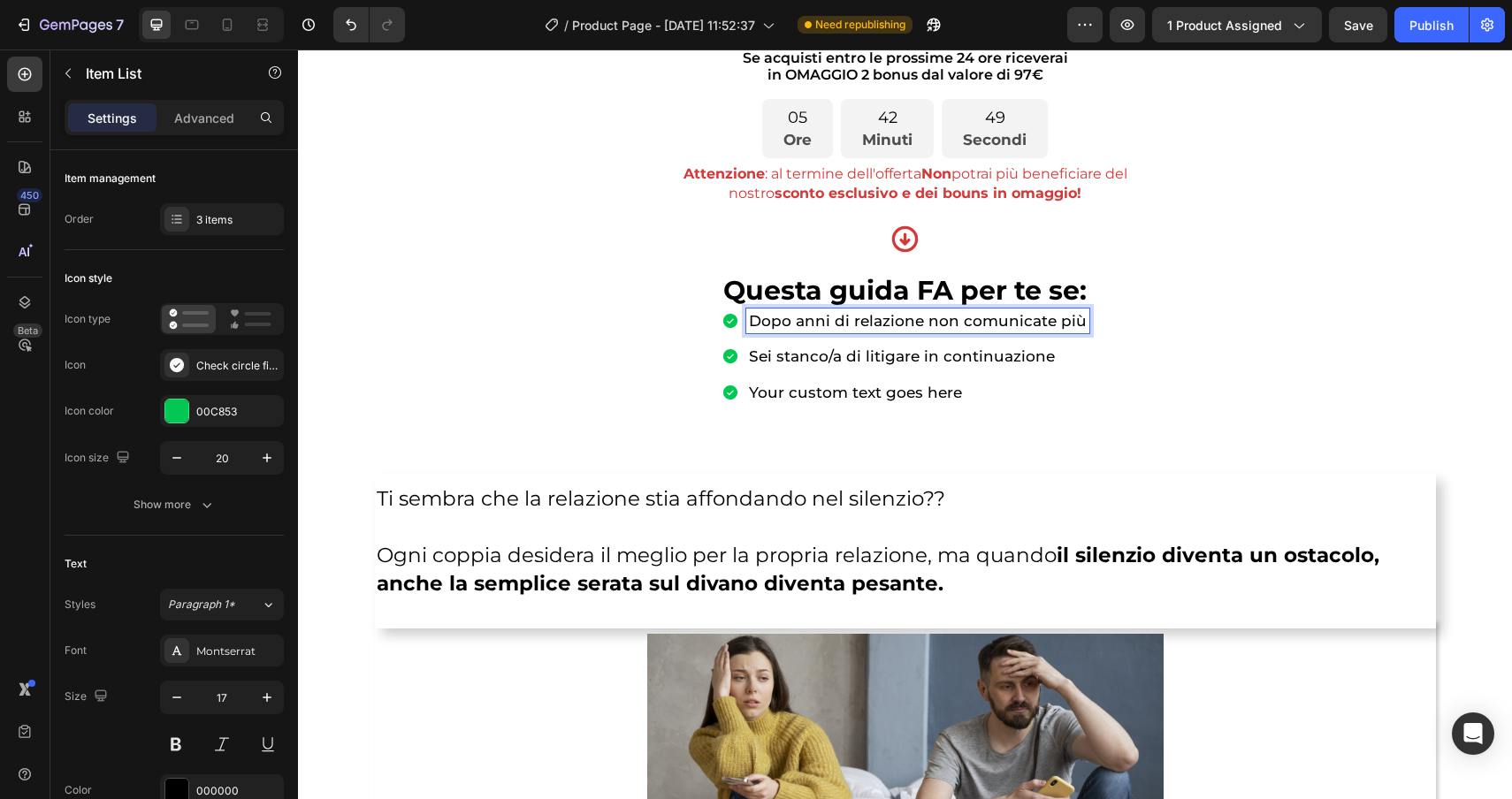
click at [1039, 327] on p "Dopo anni di relazione non comunicate più" at bounding box center [917, 321] width 338 height 19
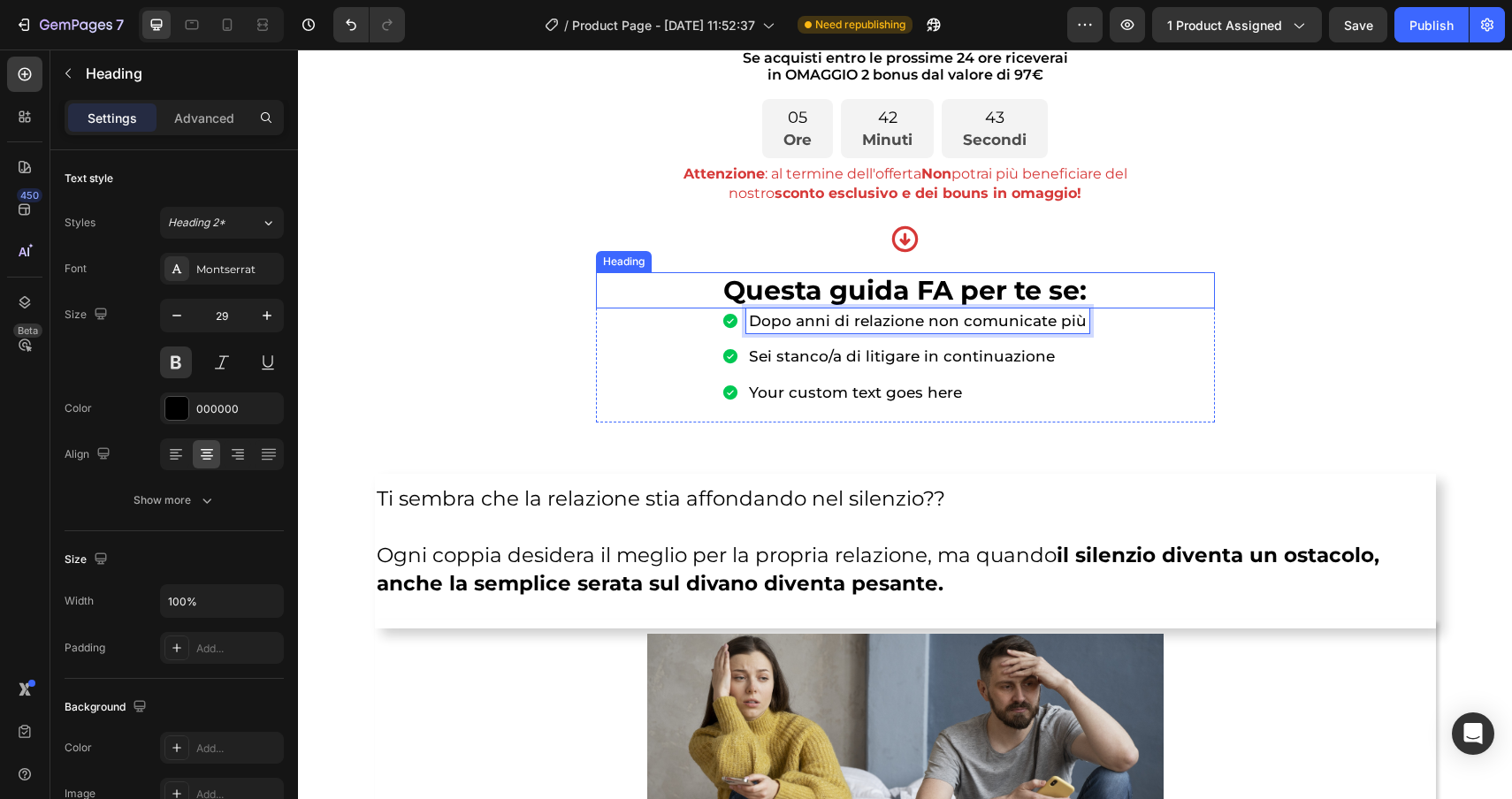
click at [952, 281] on span "Questa guida FA per te se:" at bounding box center [905, 291] width 363 height 33
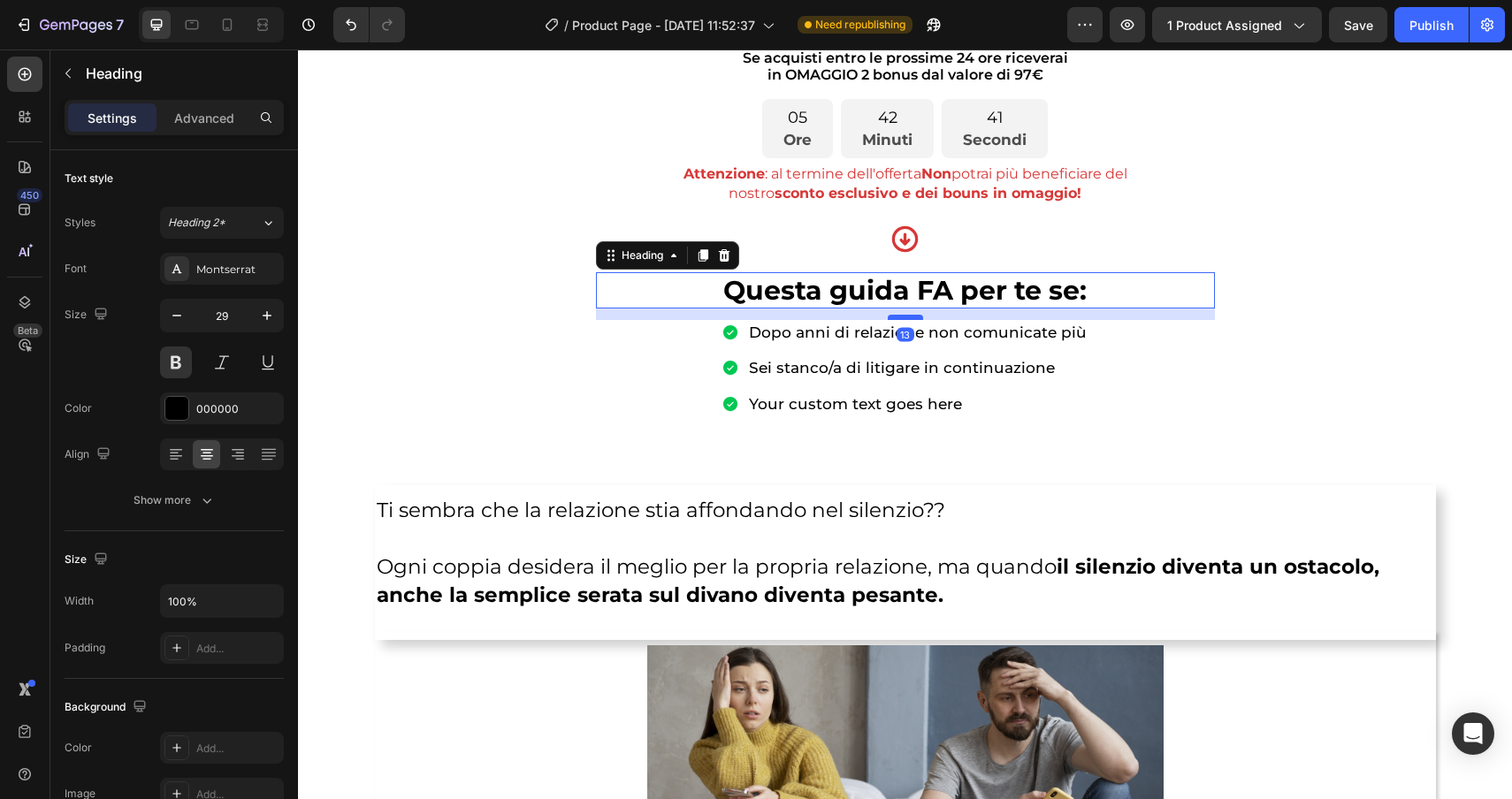
drag, startPoint x: 910, startPoint y: 306, endPoint x: 910, endPoint y: 318, distance: 12.0
click at [910, 318] on div at bounding box center [906, 317] width 36 height 5
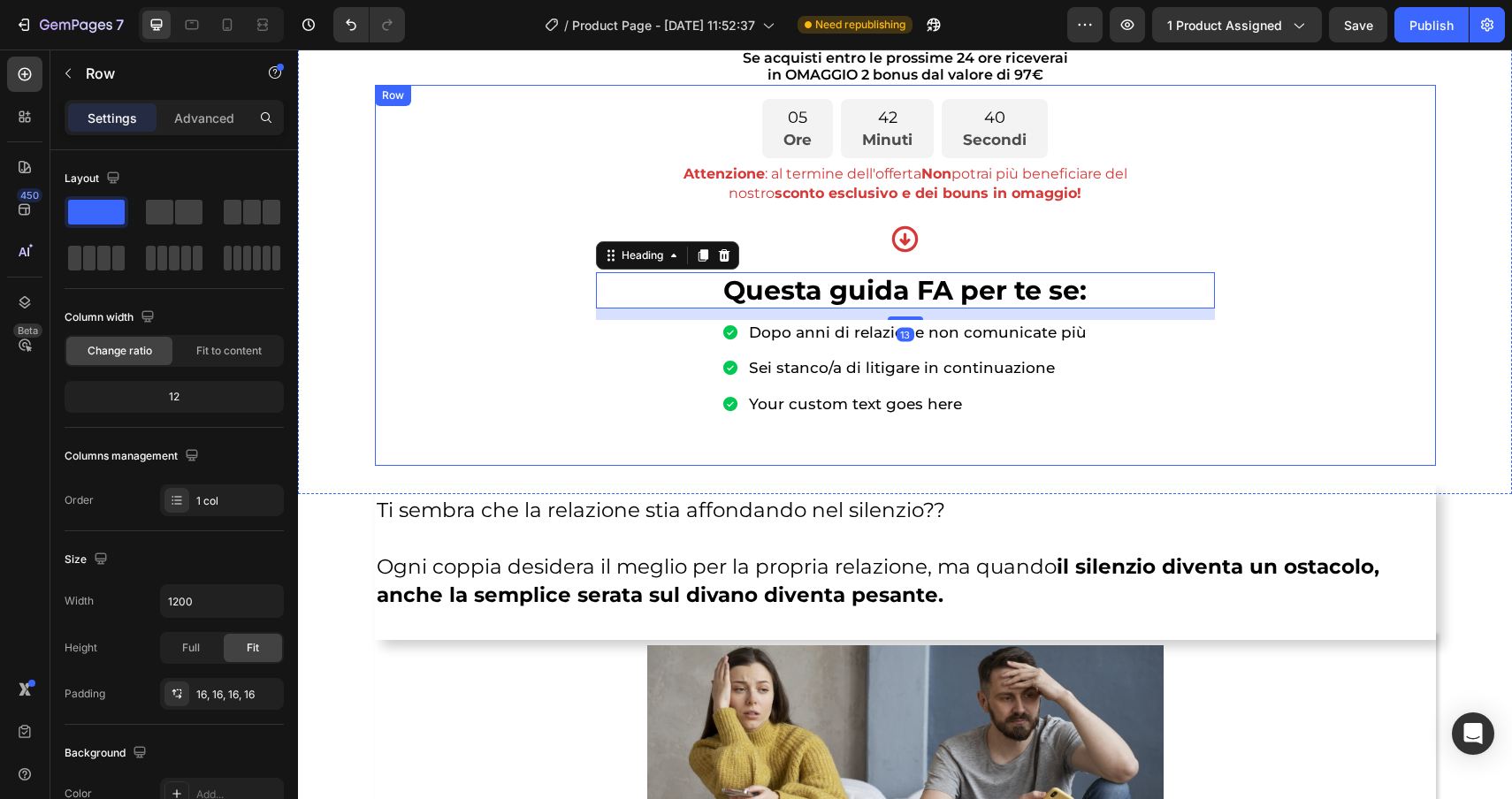
click at [1307, 395] on div "05 Ore 42 Minuti 40 Secondi Countdown Timer Attenzione : al termine dell'offert…" at bounding box center [906, 275] width 1033 height 353
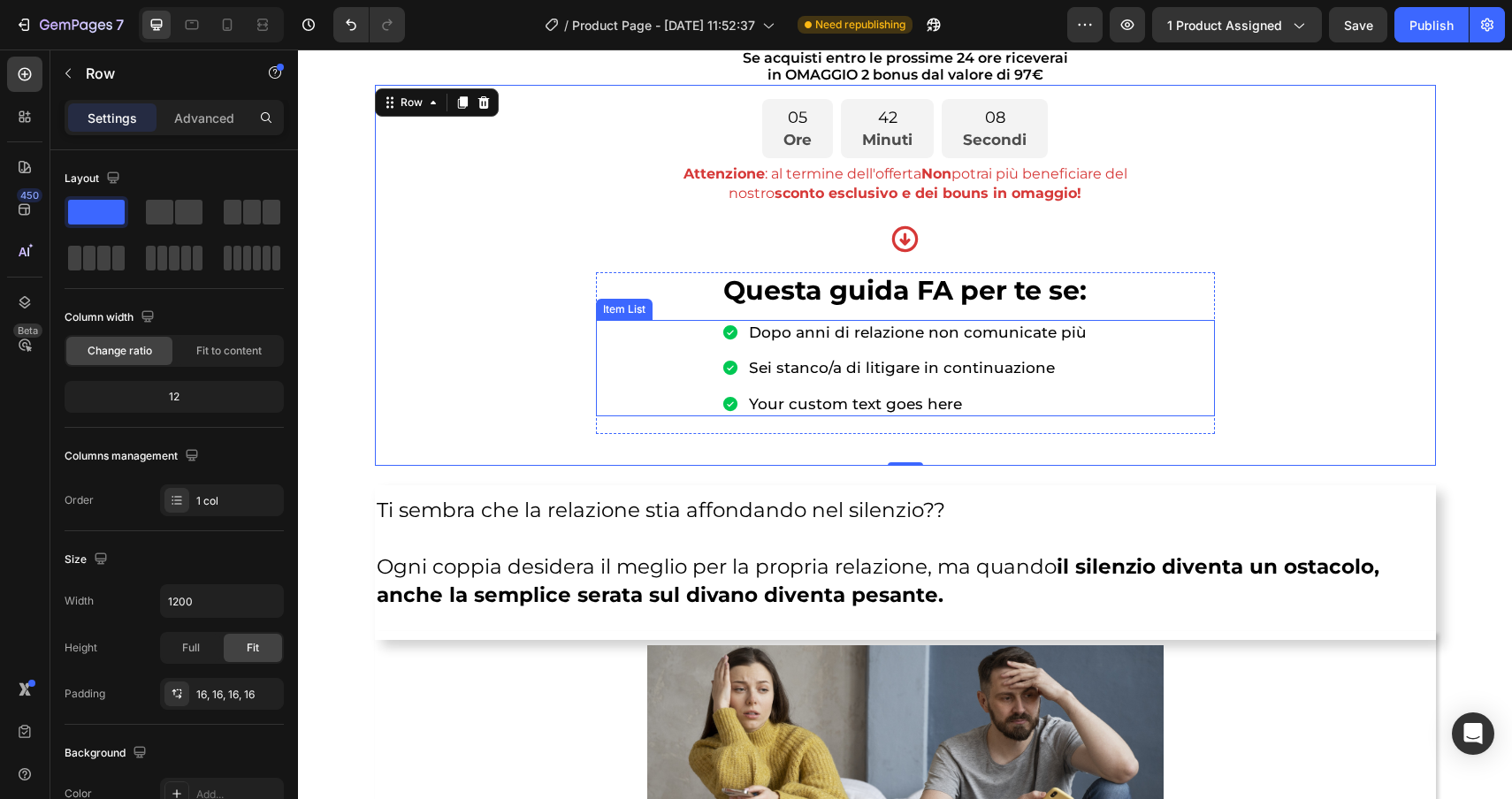
click at [965, 404] on p "Your custom text goes here" at bounding box center [917, 404] width 338 height 19
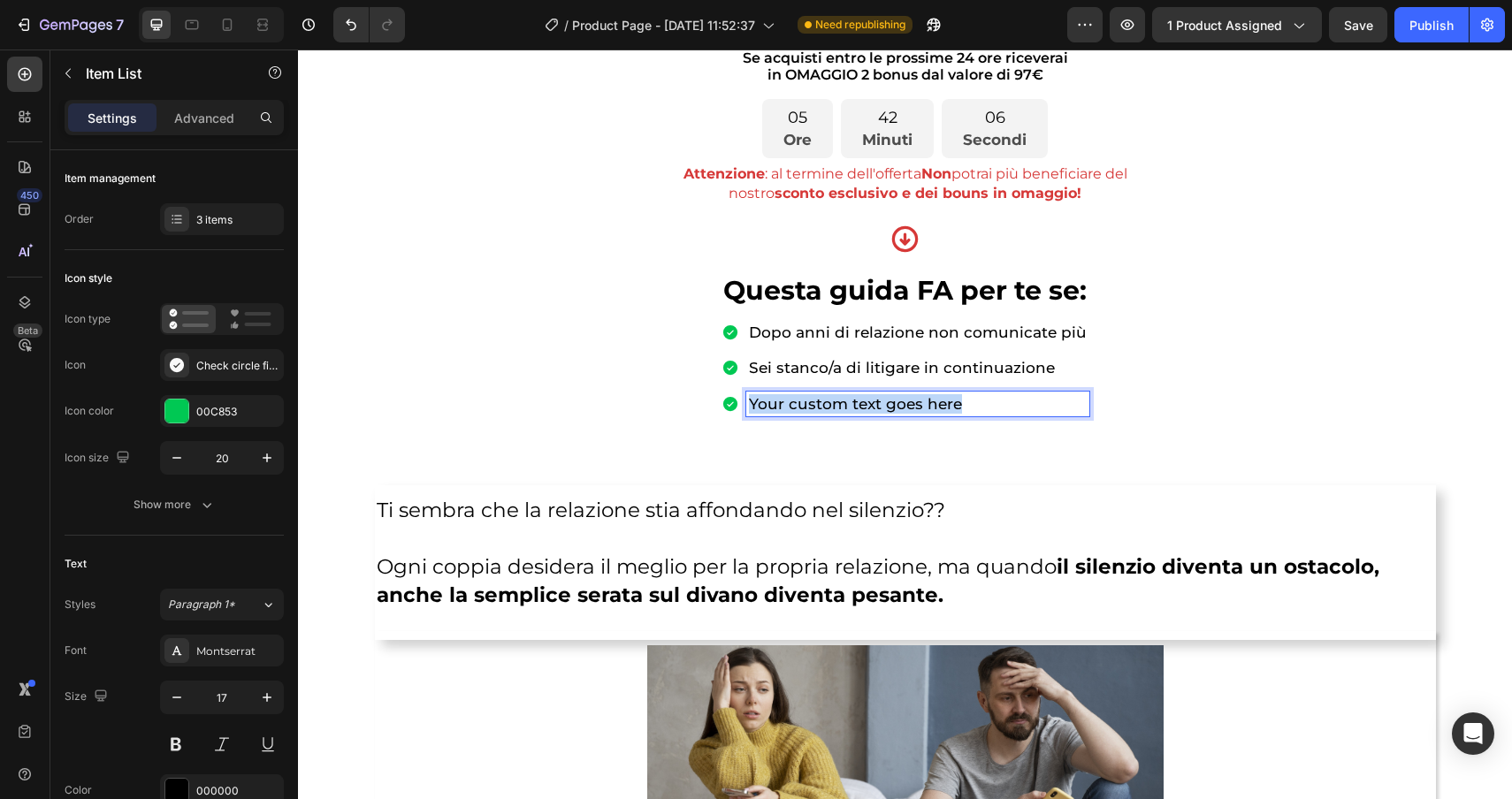
drag, startPoint x: 965, startPoint y: 404, endPoint x: 751, endPoint y: 406, distance: 214.0
click at [751, 406] on div "Your custom text goes here" at bounding box center [917, 404] width 343 height 25
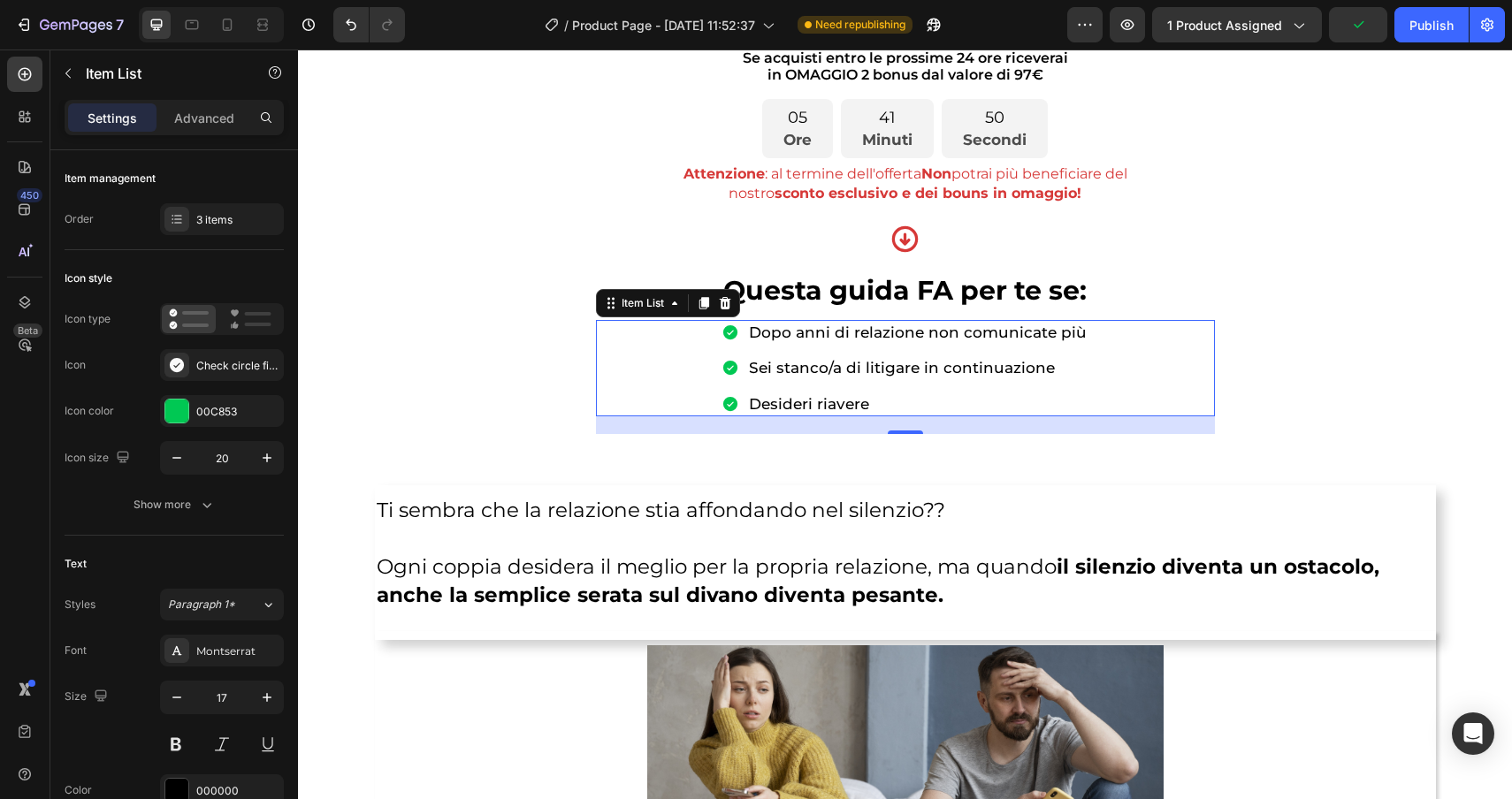
click at [888, 404] on p "Desideri riavere" at bounding box center [917, 404] width 338 height 19
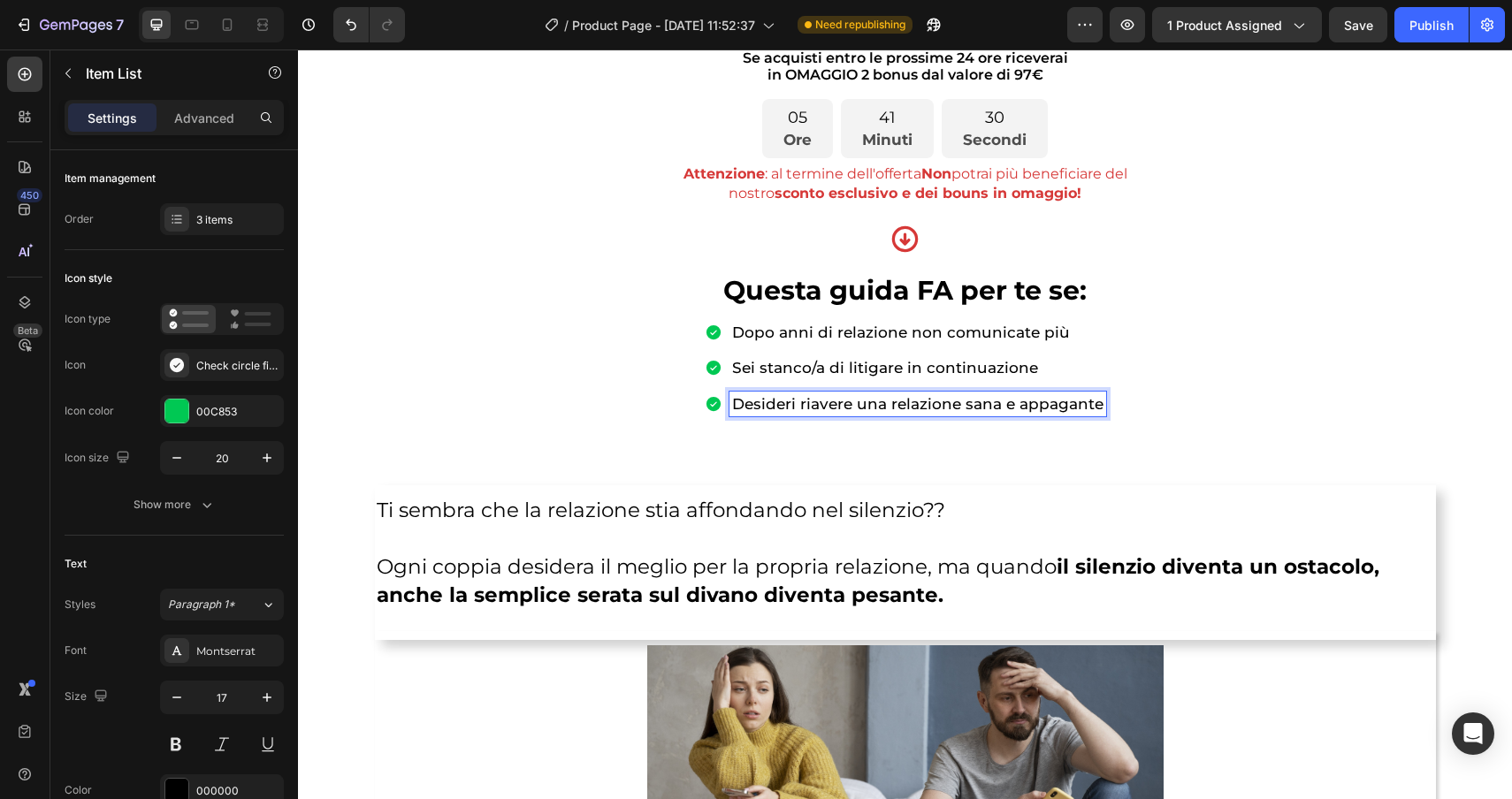
click at [843, 408] on p "Desideri riavere una relazione sana e appagante" at bounding box center [917, 404] width 371 height 19
click at [850, 404] on p "Desideri riavere una relazione sana e appagante" at bounding box center [917, 404] width 371 height 19
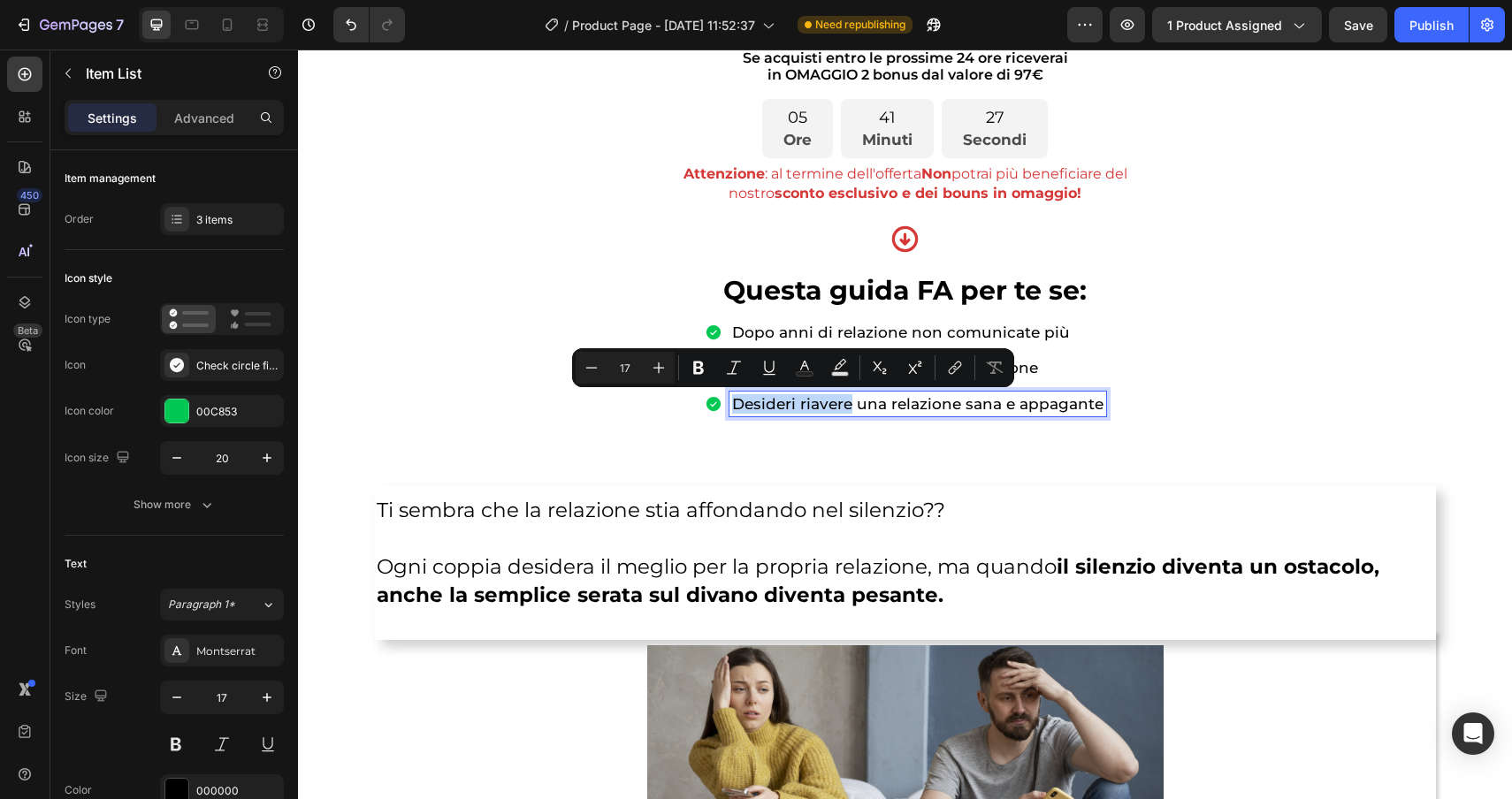
drag, startPoint x: 850, startPoint y: 404, endPoint x: 725, endPoint y: 405, distance: 125.0
click at [725, 405] on div "Desideri riavere una relazione sana e appagante" at bounding box center [906, 404] width 401 height 25
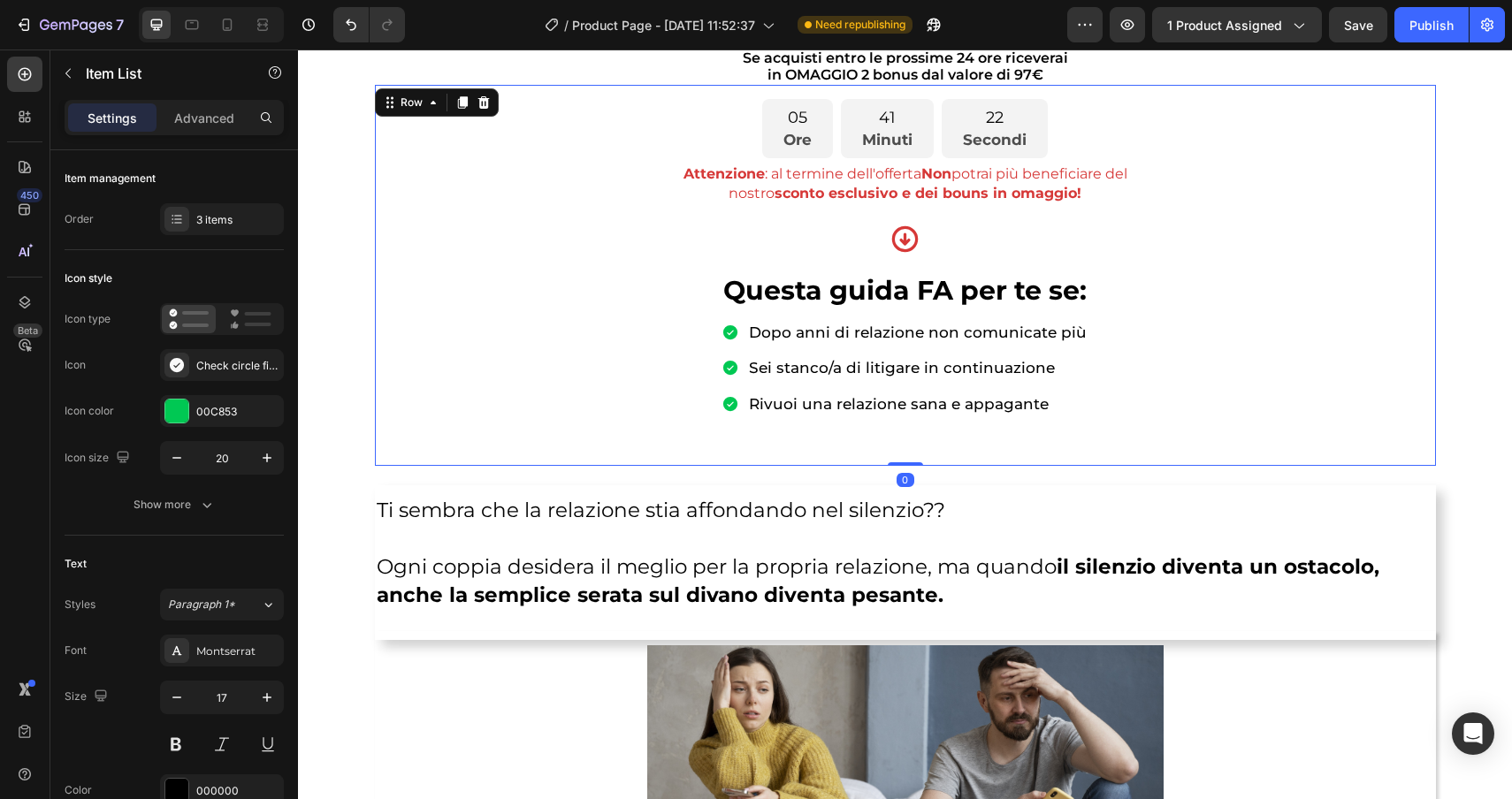
click at [1304, 413] on div "05 Ore 41 Minuti 22 Secondi Countdown Timer Attenzione : al termine dell'offert…" at bounding box center [906, 275] width 1033 height 353
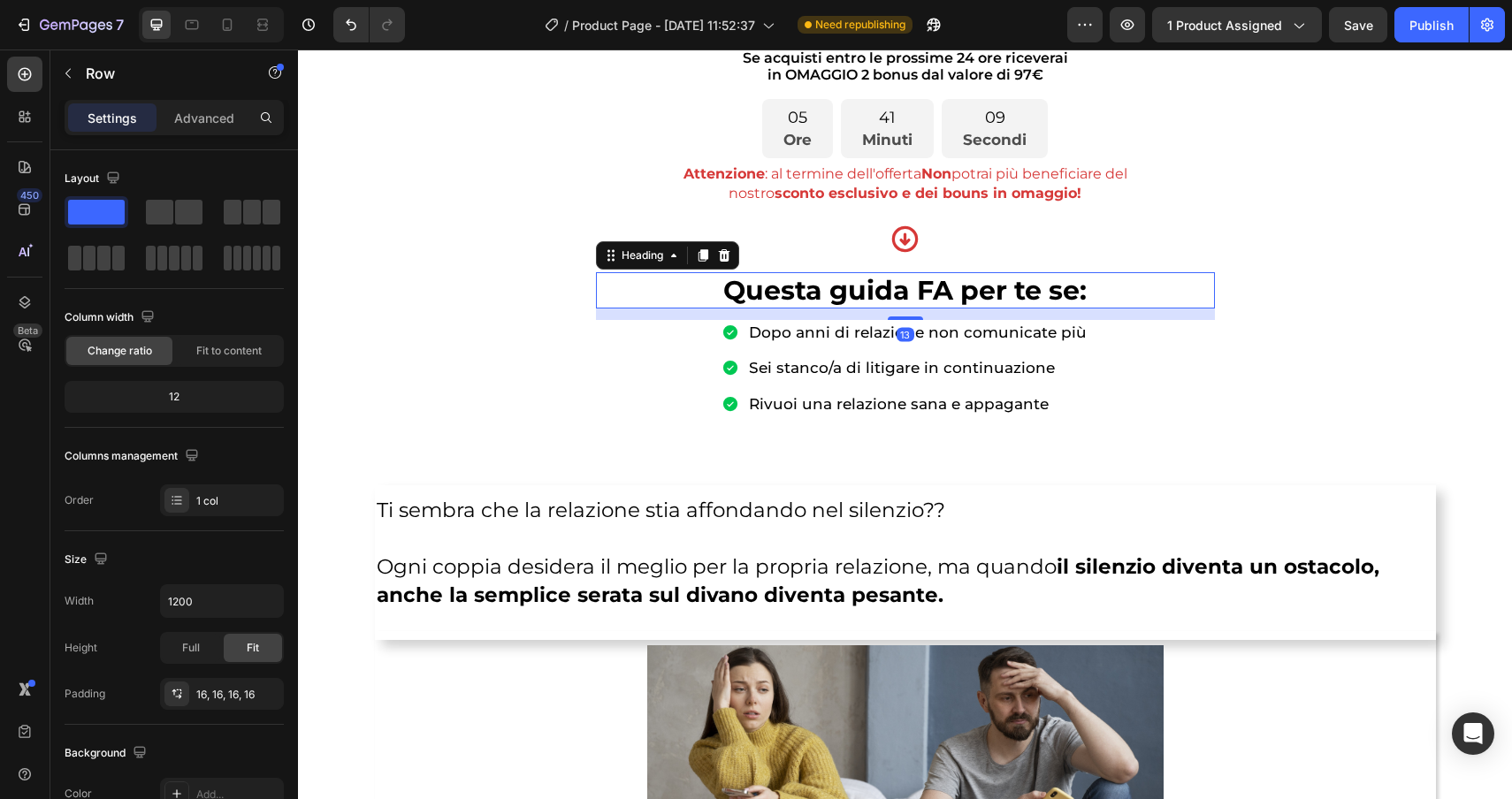
click at [663, 290] on p "⁠⁠⁠⁠⁠⁠⁠ Questa guida FA per te se:" at bounding box center [905, 291] width 615 height 34
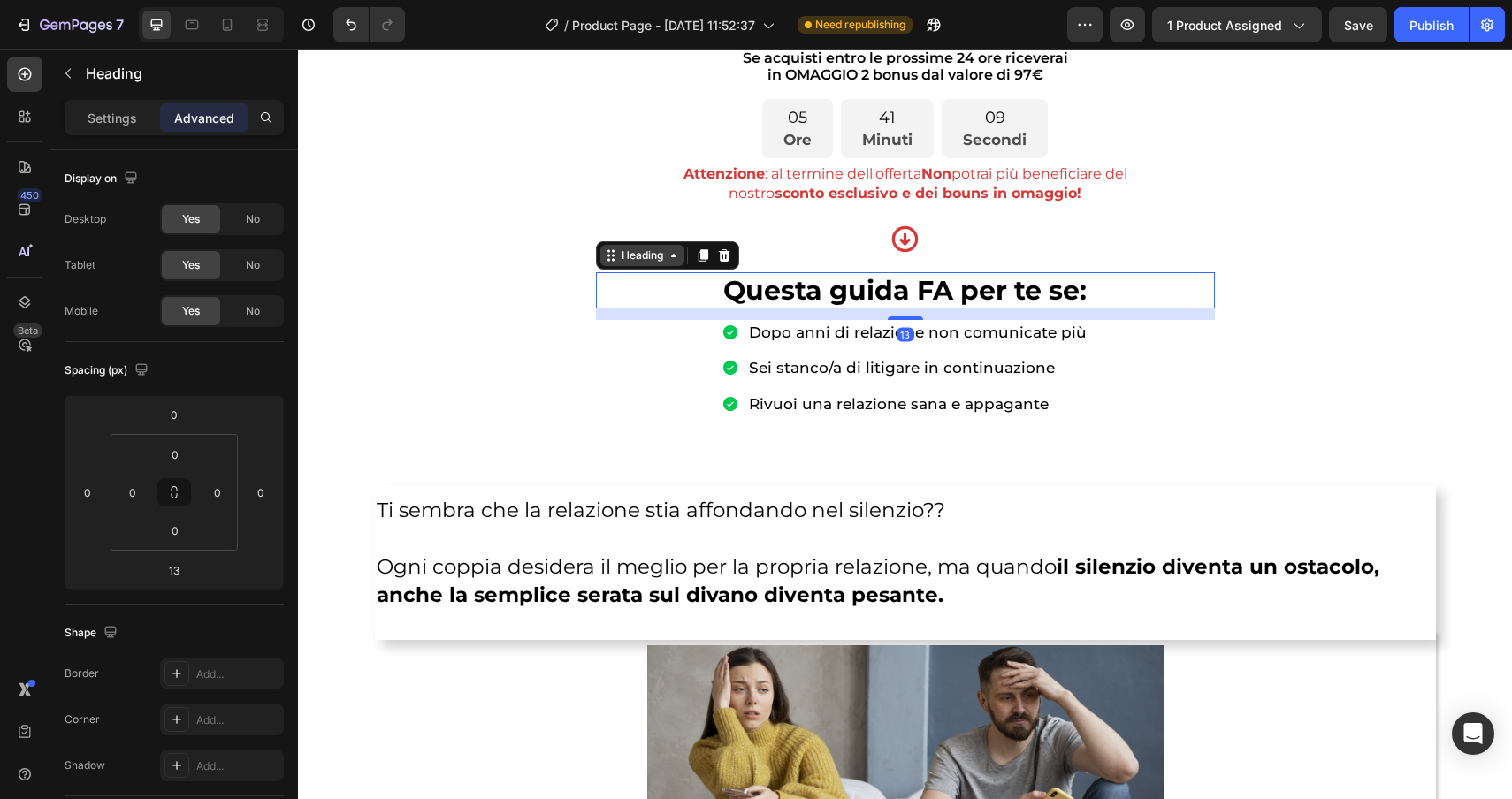
click at [644, 254] on div "Heading" at bounding box center [642, 256] width 48 height 15
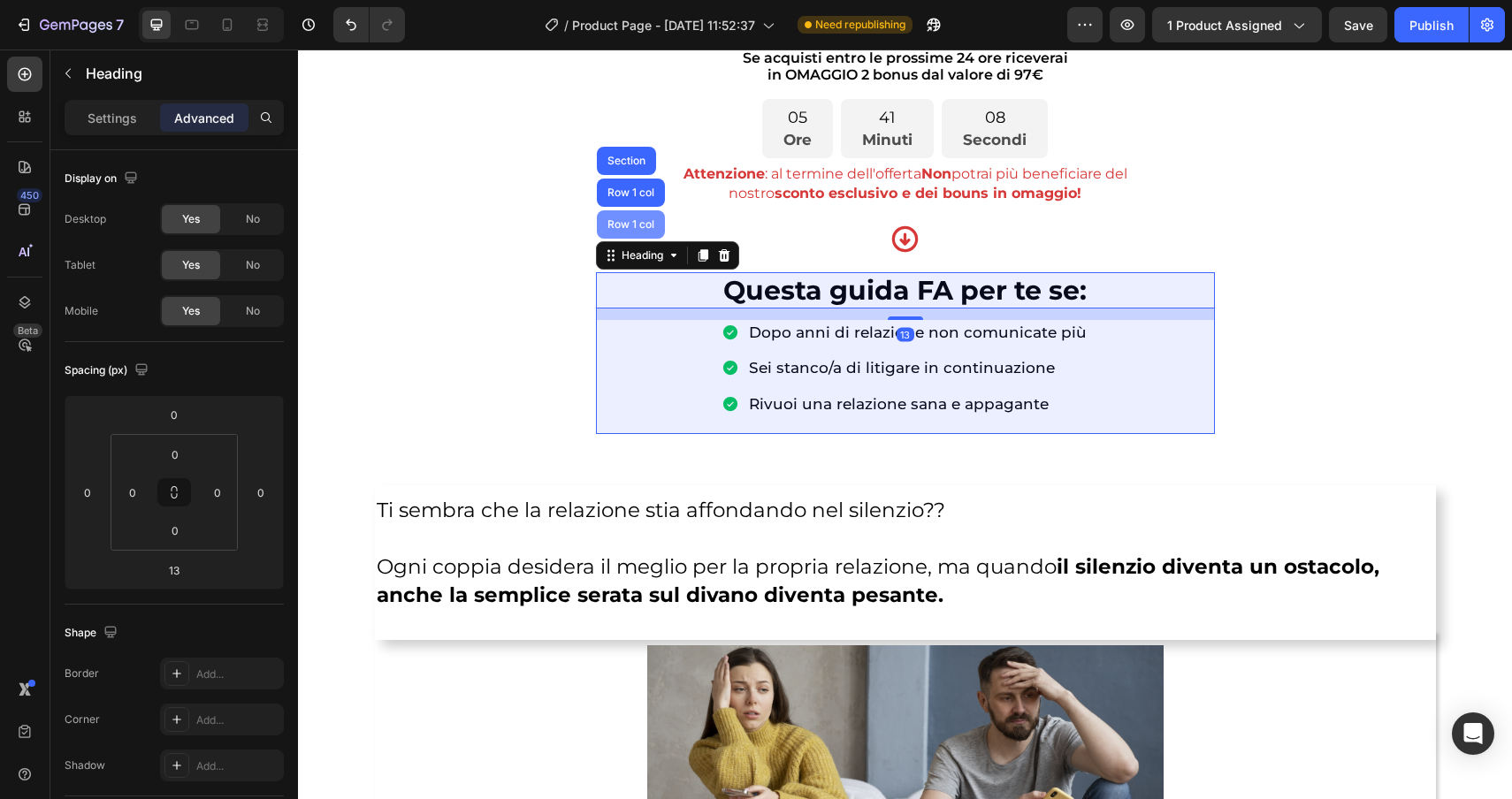
click at [632, 229] on div "Row 1 col" at bounding box center [632, 224] width 54 height 11
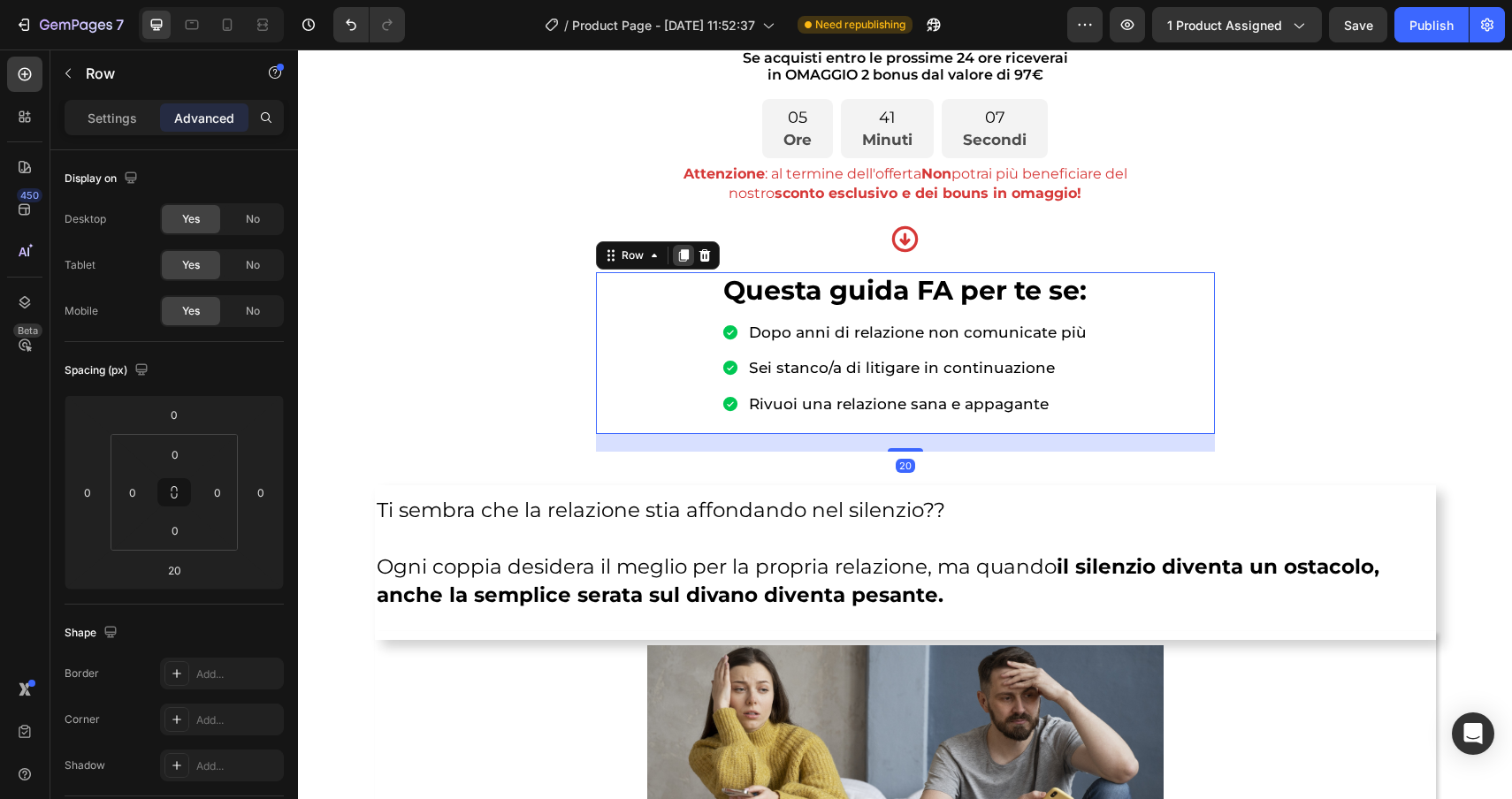
click at [687, 259] on icon at bounding box center [683, 255] width 10 height 13
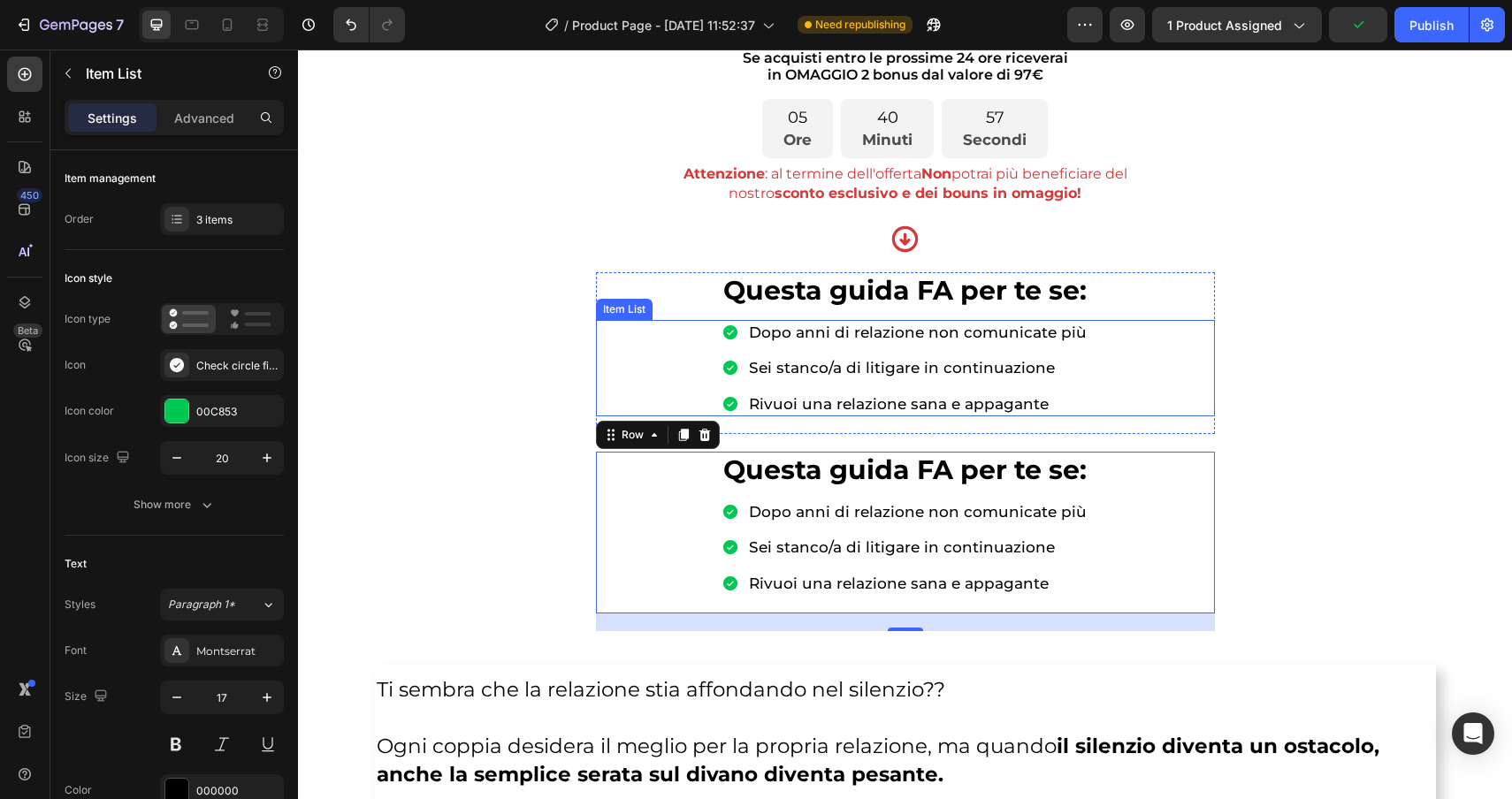
click at [1133, 394] on div "Dopo anni di relazione non comunicate più Sei stanco/a di litigare in continuaz…" at bounding box center [905, 367] width 619 height 96
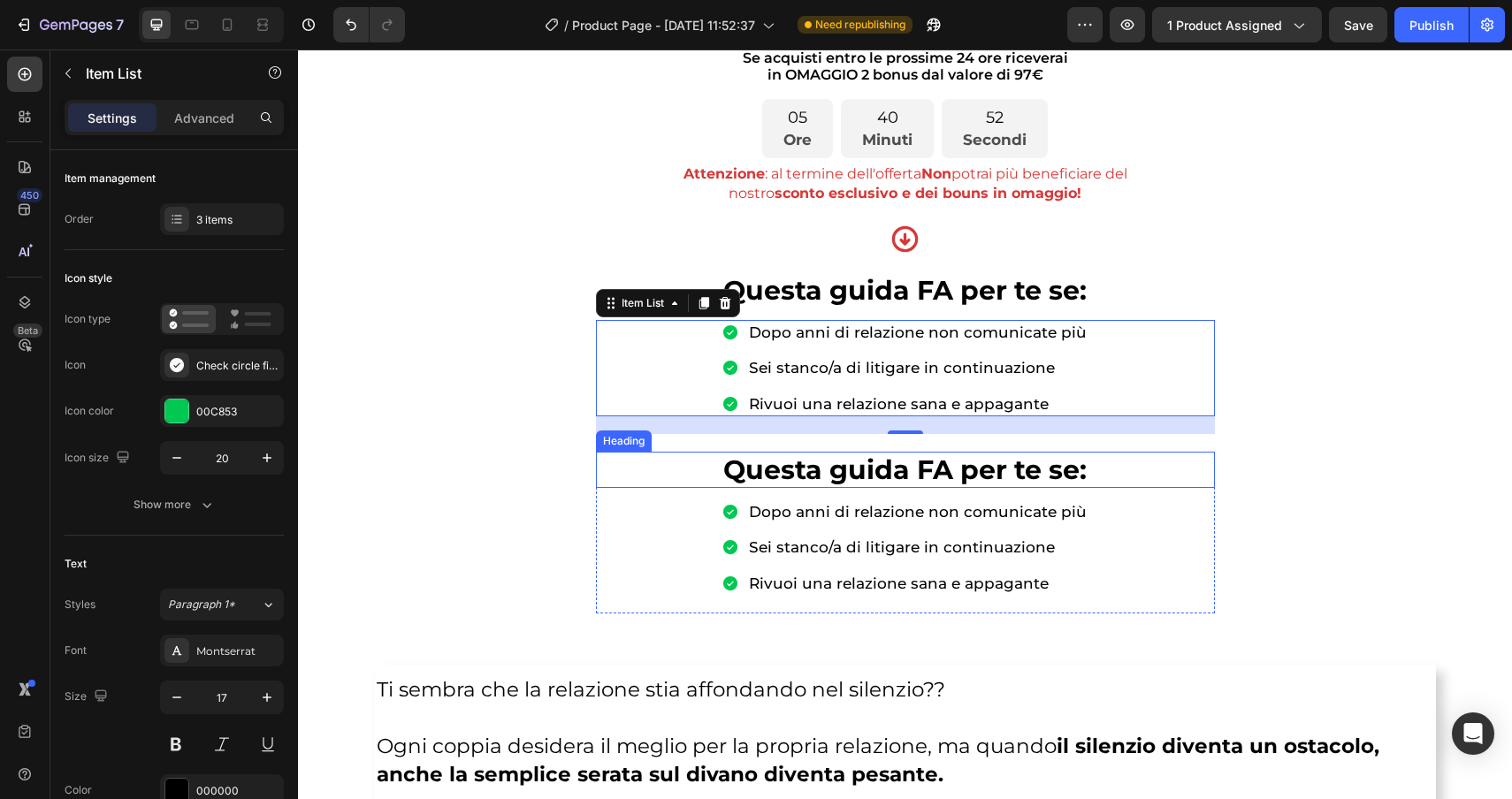
click at [624, 438] on div "Heading" at bounding box center [624, 441] width 48 height 15
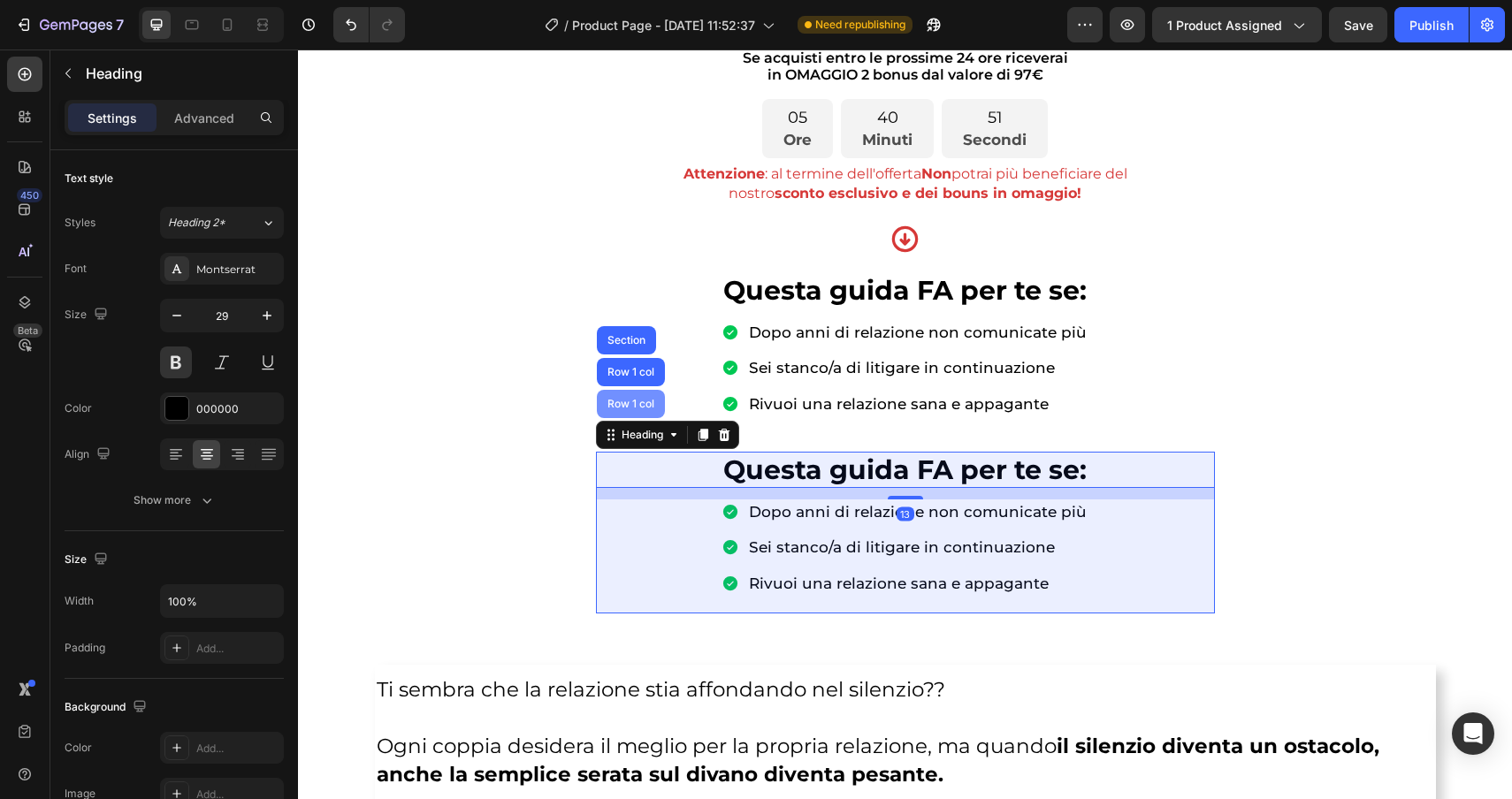
click at [620, 402] on div "Row 1 col" at bounding box center [632, 404] width 54 height 11
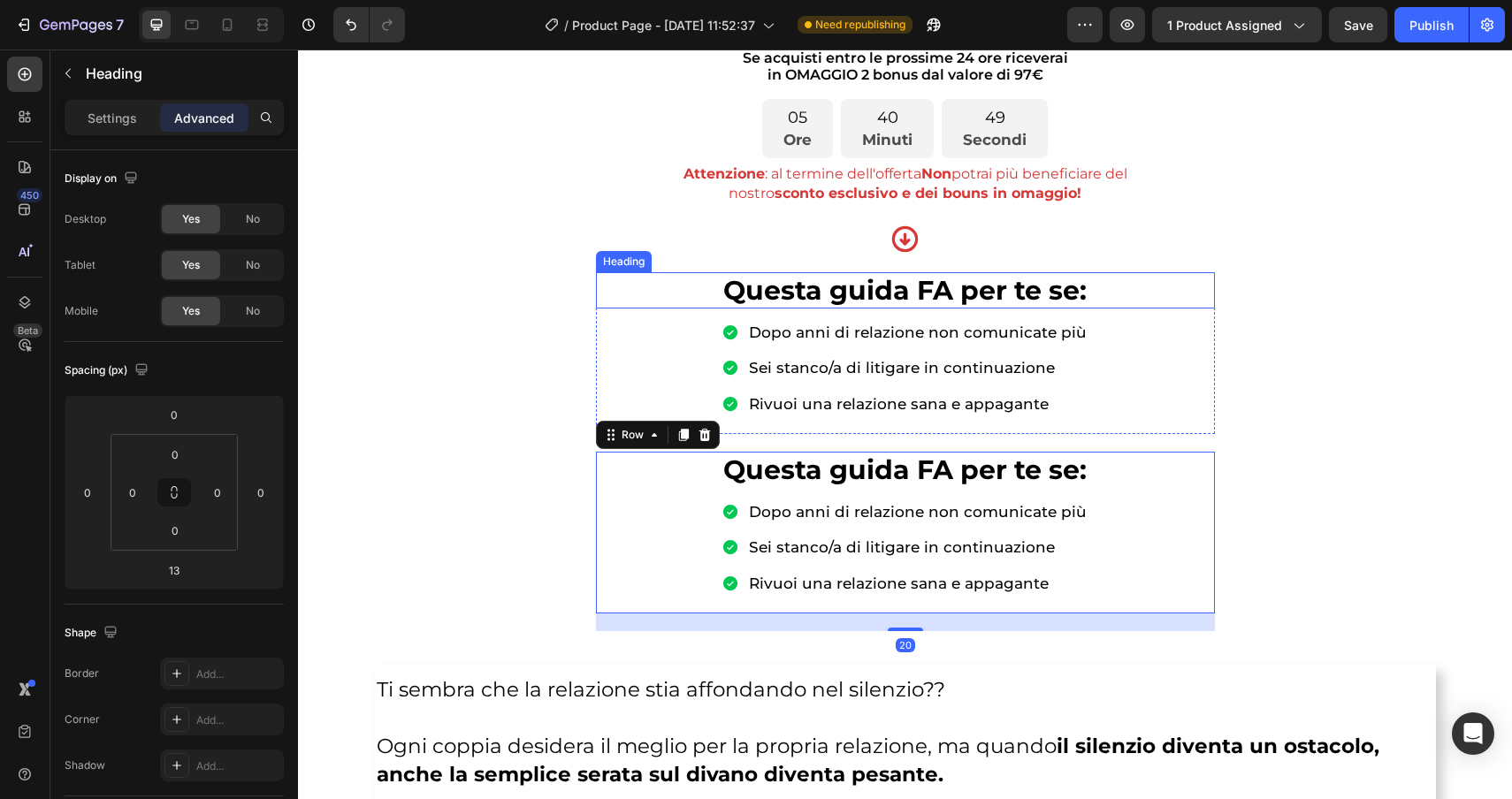
click at [625, 256] on div "Heading" at bounding box center [624, 261] width 48 height 15
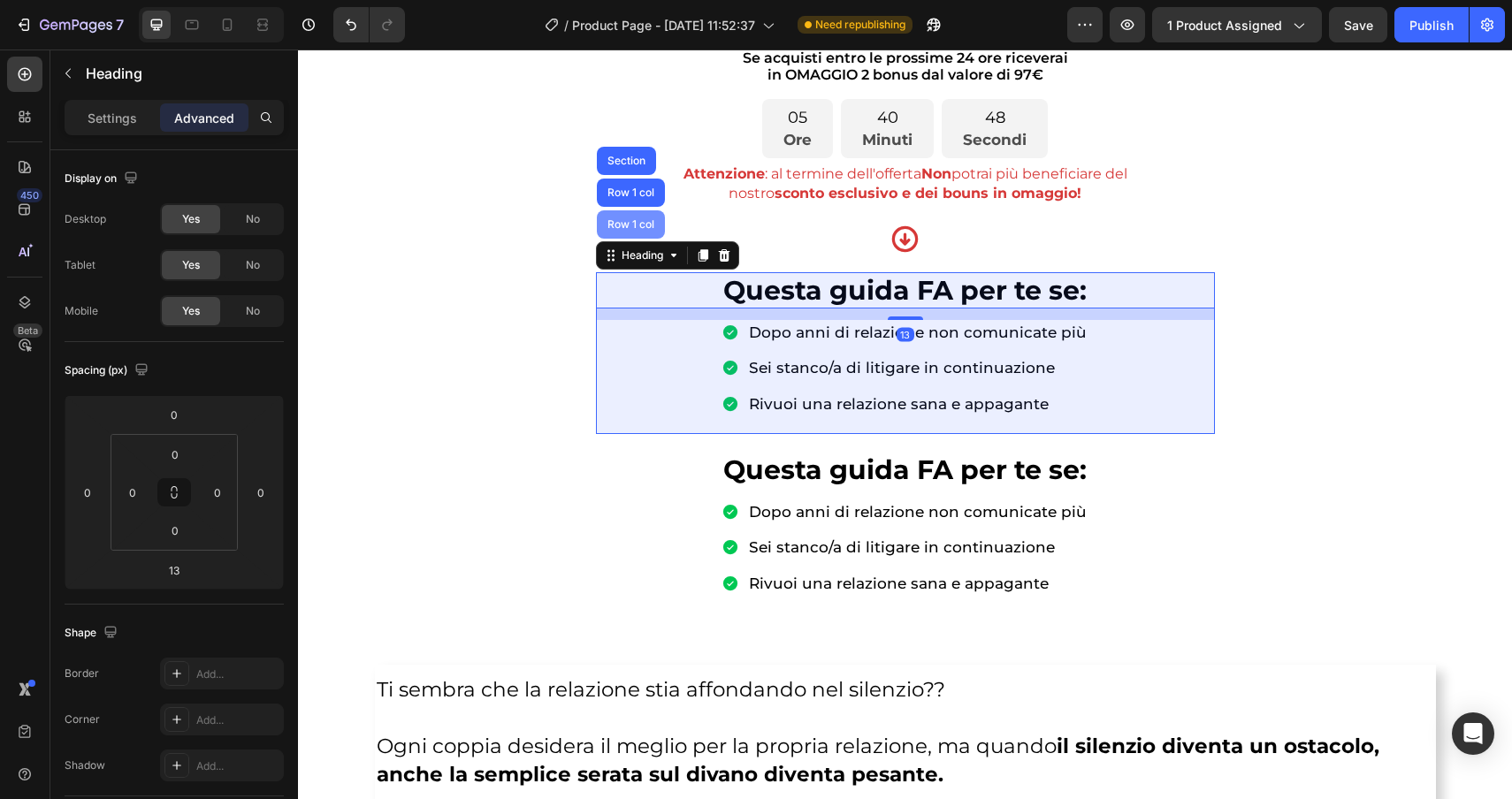
click at [629, 227] on div "Row 1 col" at bounding box center [632, 224] width 54 height 11
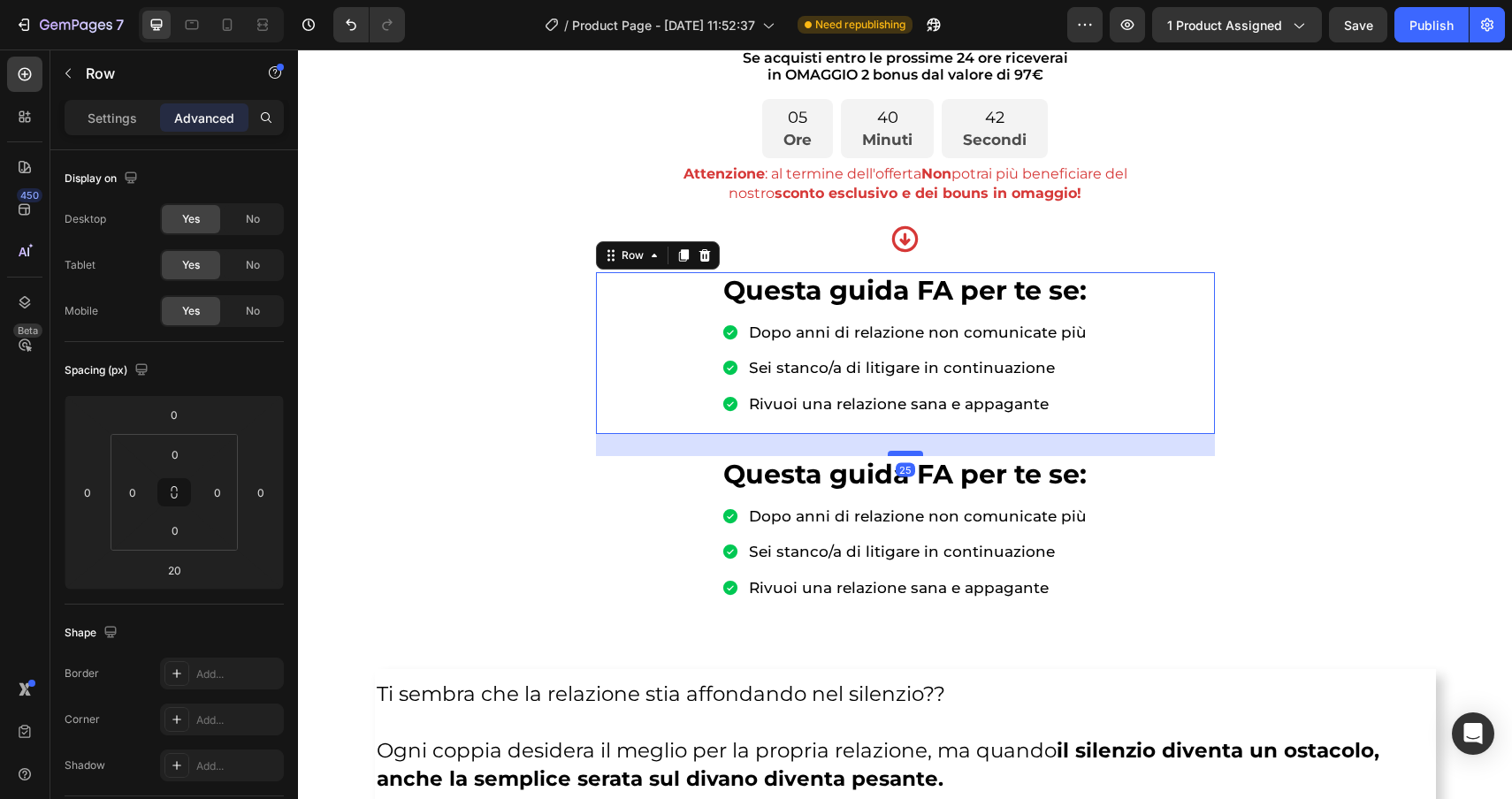
click at [910, 451] on div at bounding box center [906, 453] width 36 height 5
click at [904, 452] on div at bounding box center [906, 453] width 36 height 5
type input "25"
click at [952, 474] on span "Questa guida FA per te se:" at bounding box center [905, 475] width 363 height 33
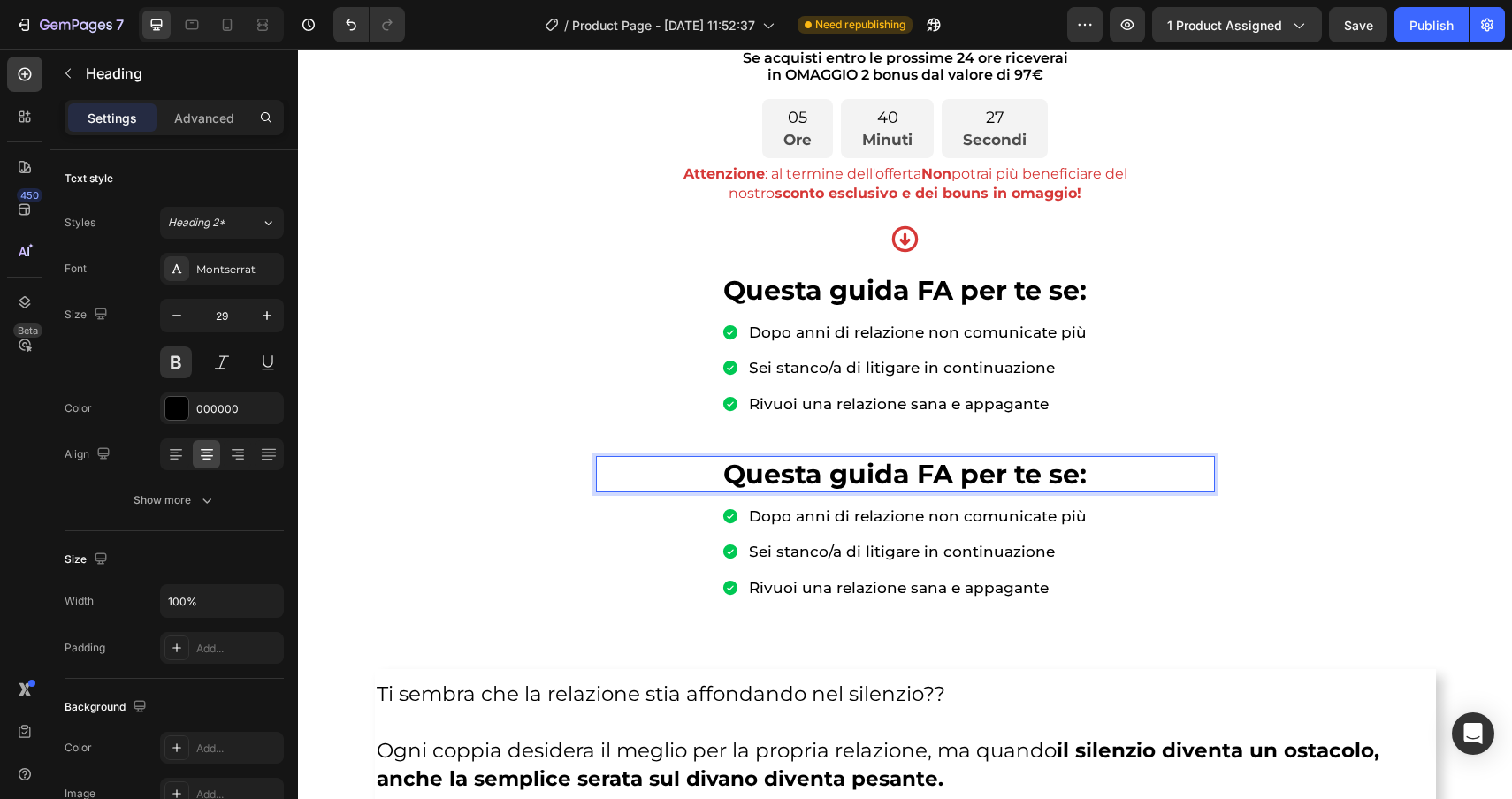
click at [905, 476] on span "Questa guida FA per te se:" at bounding box center [905, 475] width 363 height 33
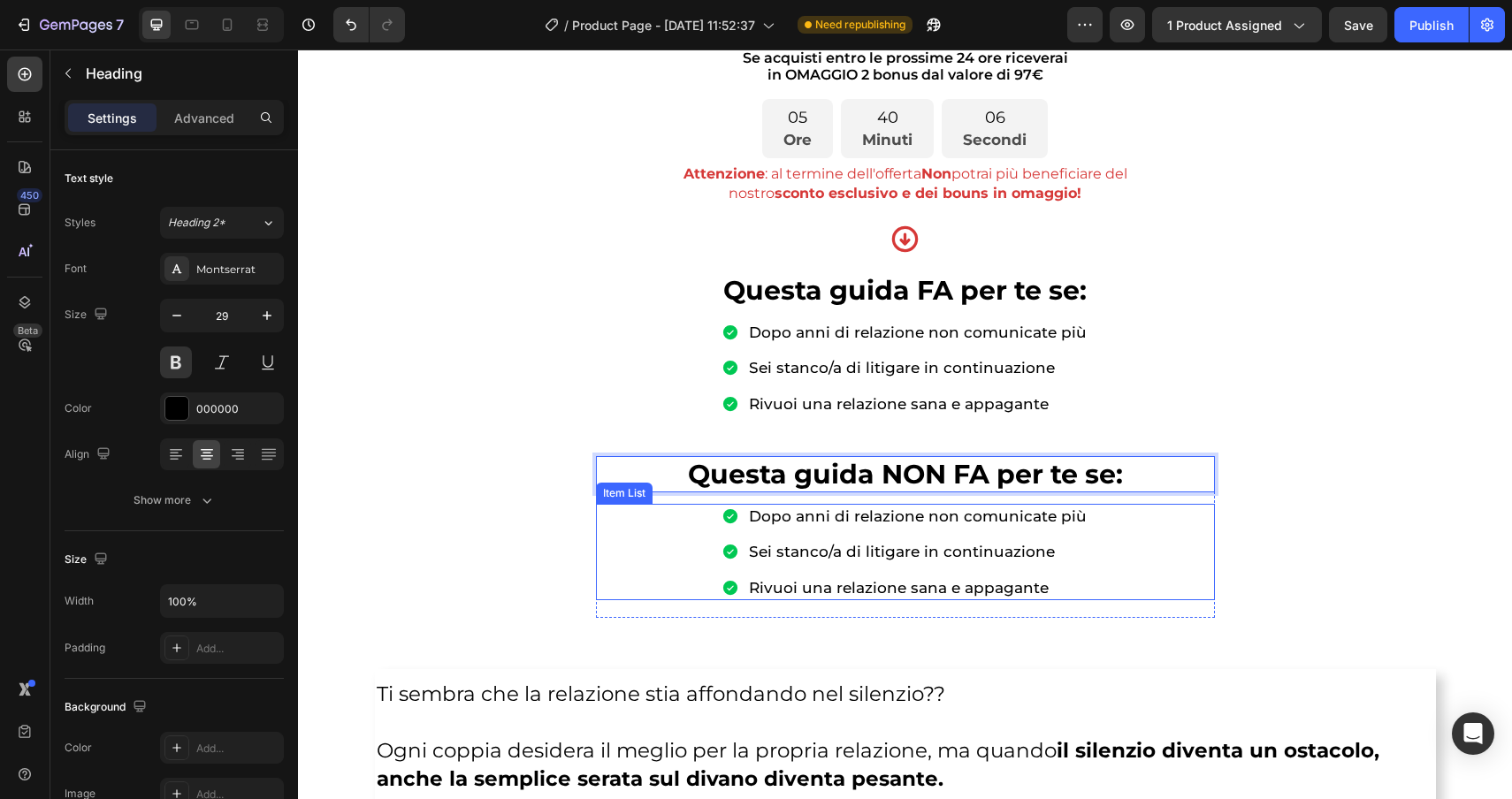
click at [946, 518] on p "Dopo anni di relazione non comunicate più" at bounding box center [917, 516] width 338 height 19
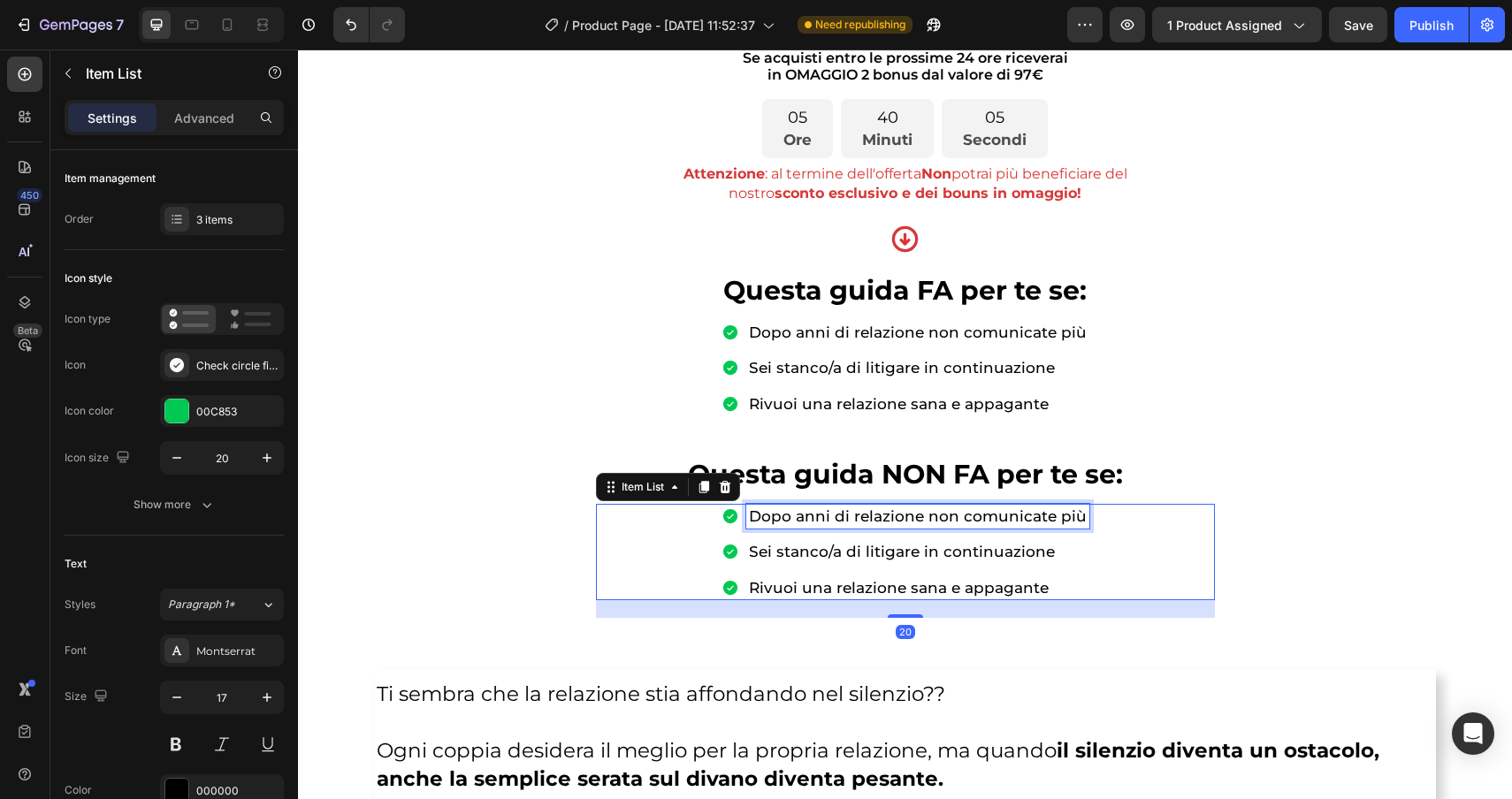
click at [1077, 519] on p "Dopo anni di relazione non comunicate più" at bounding box center [917, 516] width 338 height 19
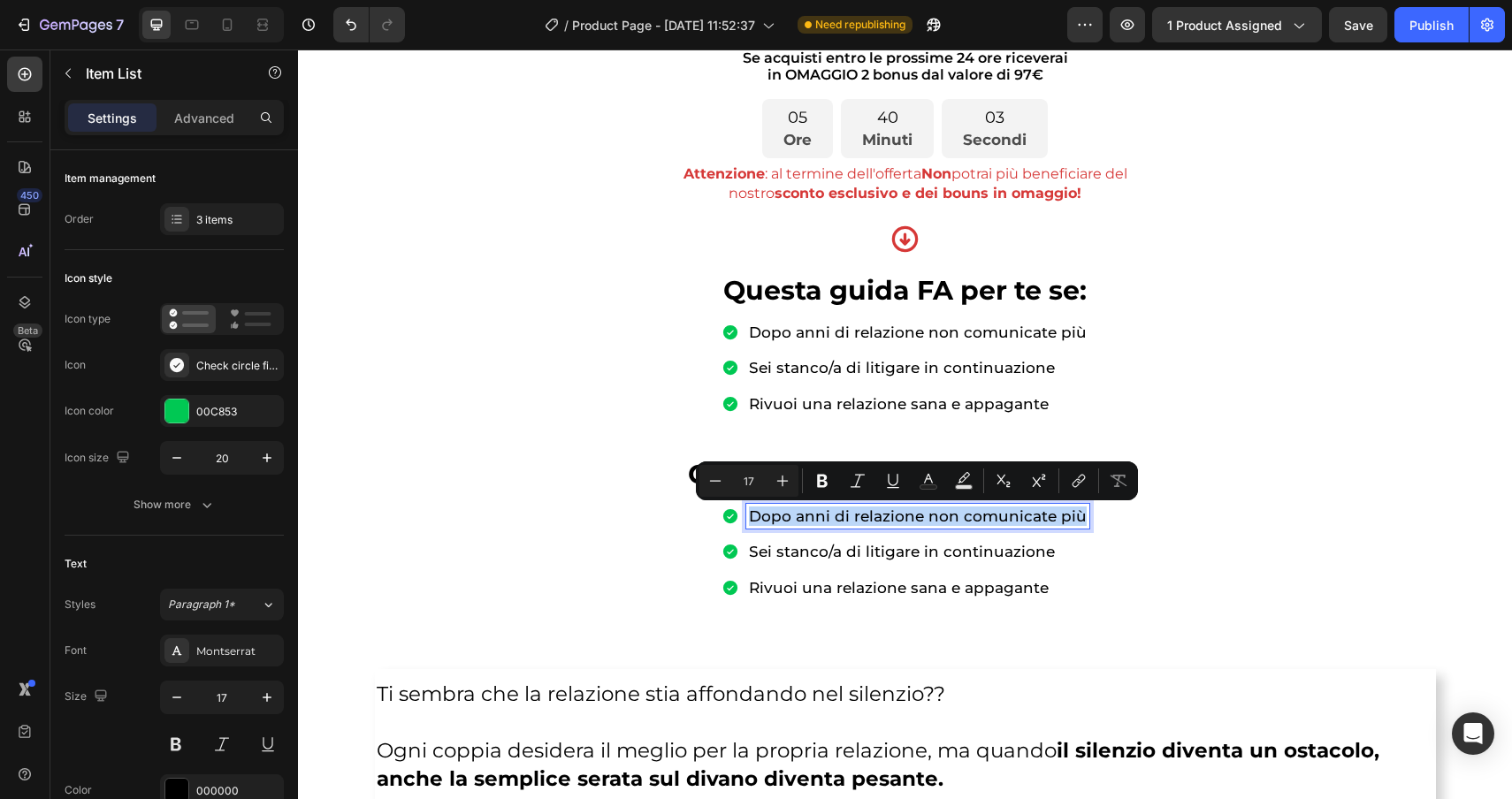
drag, startPoint x: 1077, startPoint y: 519, endPoint x: 745, endPoint y: 522, distance: 332.0
click at [745, 521] on div "Dopo anni di relazione non comunicate più" at bounding box center [906, 516] width 368 height 25
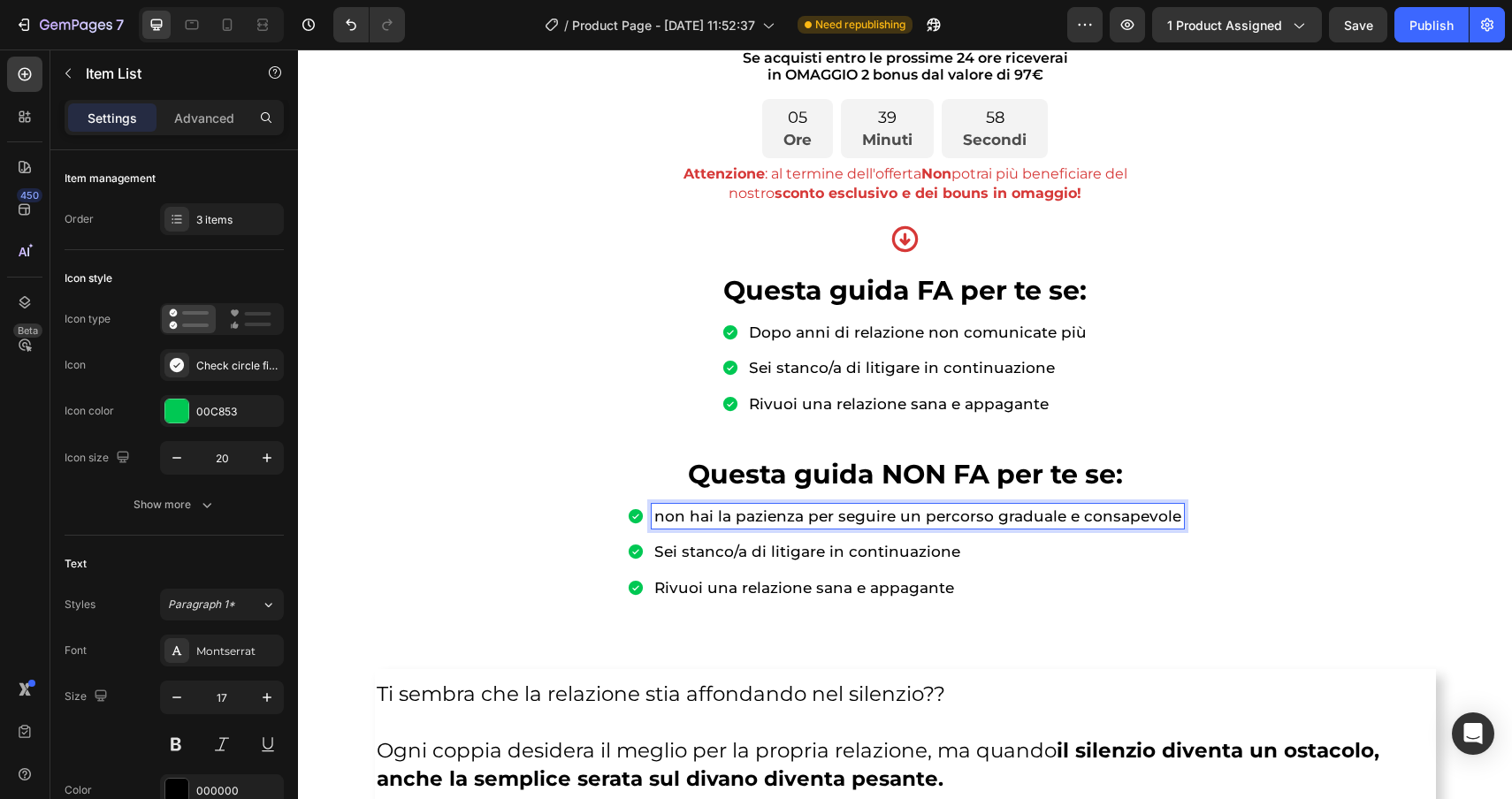
click at [1066, 519] on p "non hai la pazienza per seguire un percorso graduale e consapevole" at bounding box center [918, 516] width 527 height 19
click at [1001, 521] on p "non hai la pazienza per seguire un percorso graduale e consapevole" at bounding box center [918, 516] width 527 height 19
click at [996, 517] on p "non hai la pazienza per seguire un percorso graduale e consapevole" at bounding box center [918, 516] width 527 height 19
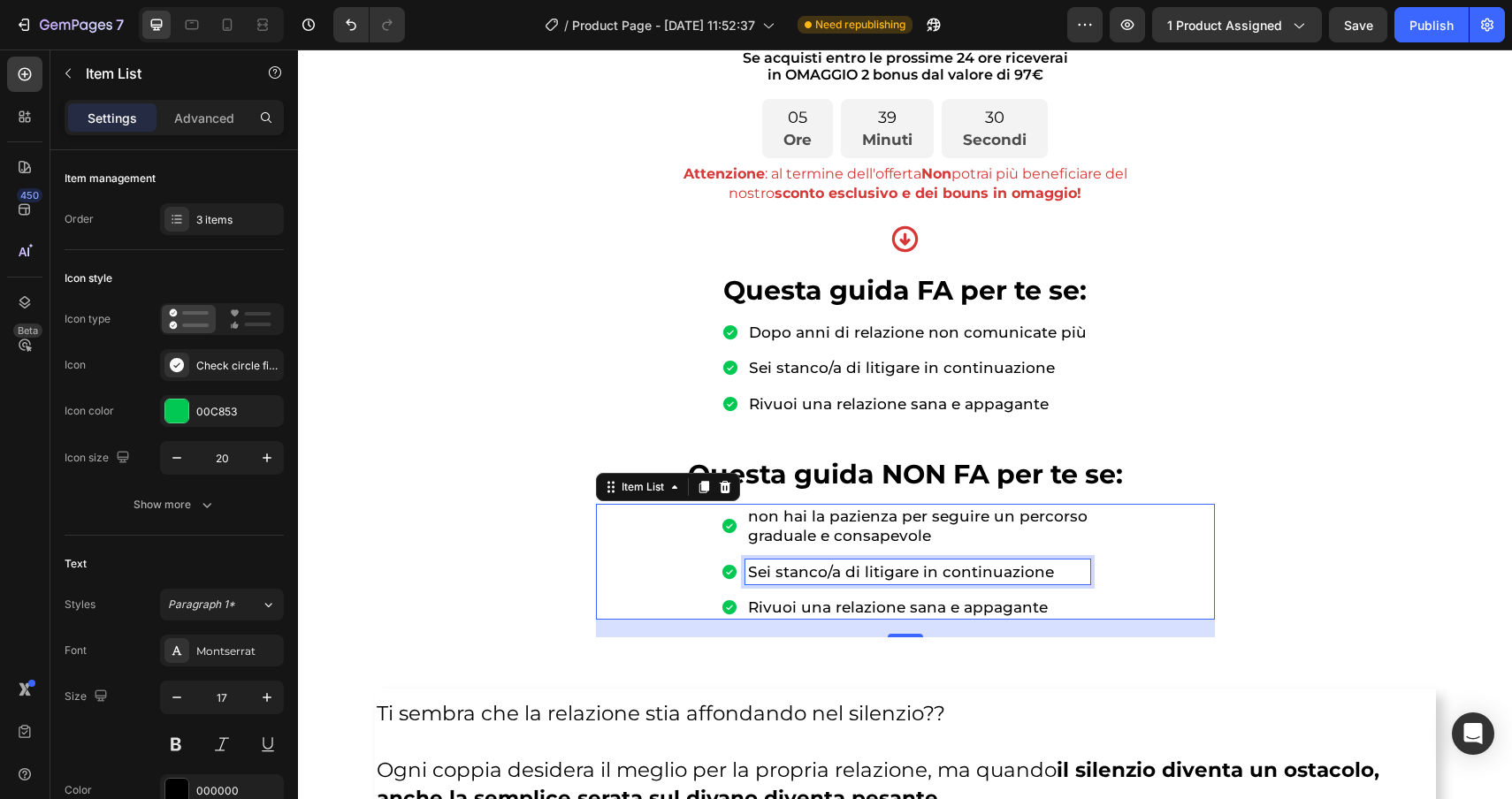
click at [1052, 573] on p "Sei stanco/a di litigare in continuazione" at bounding box center [917, 572] width 340 height 19
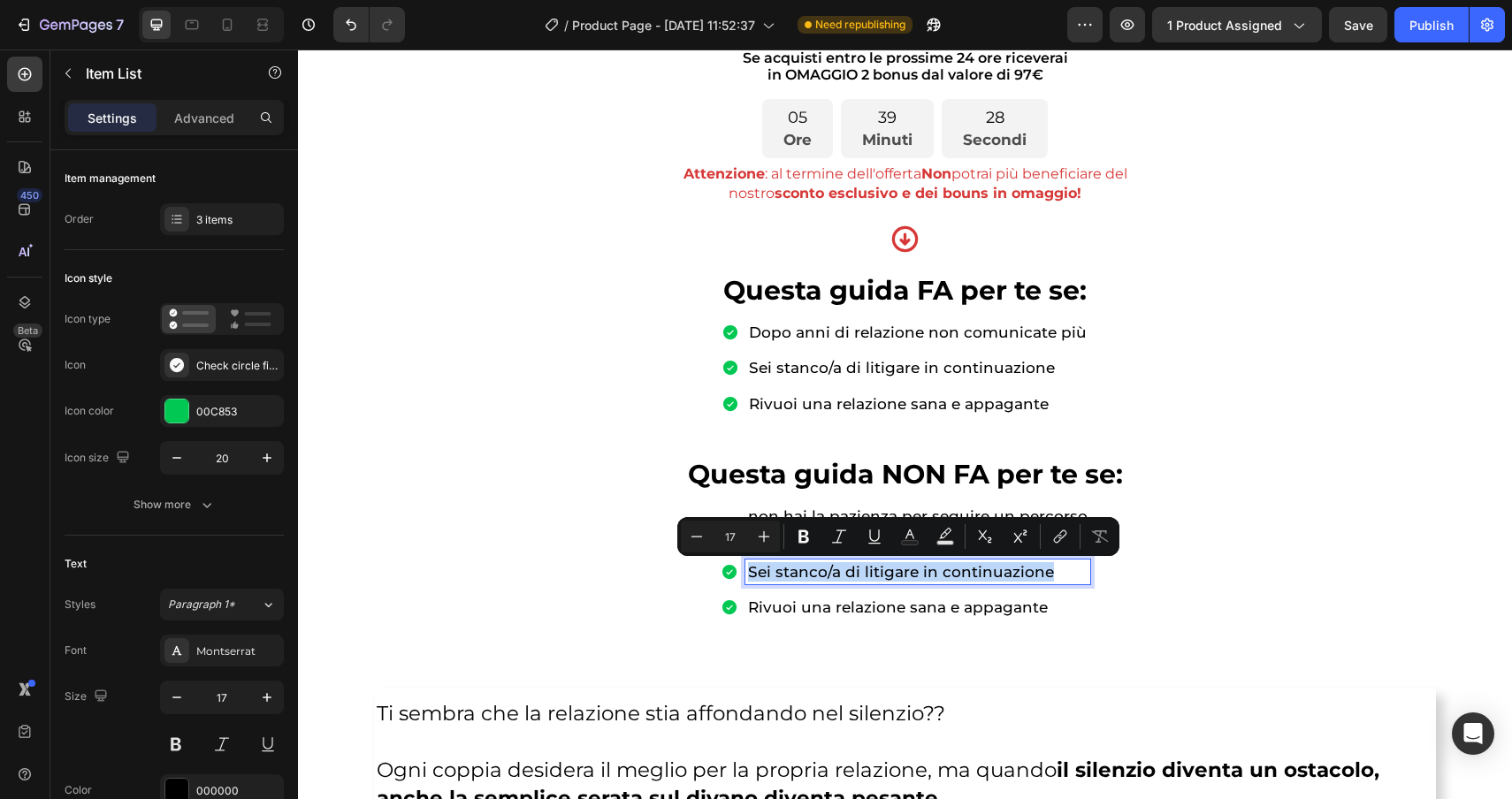
drag, startPoint x: 1052, startPoint y: 573, endPoint x: 745, endPoint y: 563, distance: 307.2
click at [745, 563] on div "Sei stanco/a di litigare in continuazione" at bounding box center [906, 572] width 370 height 25
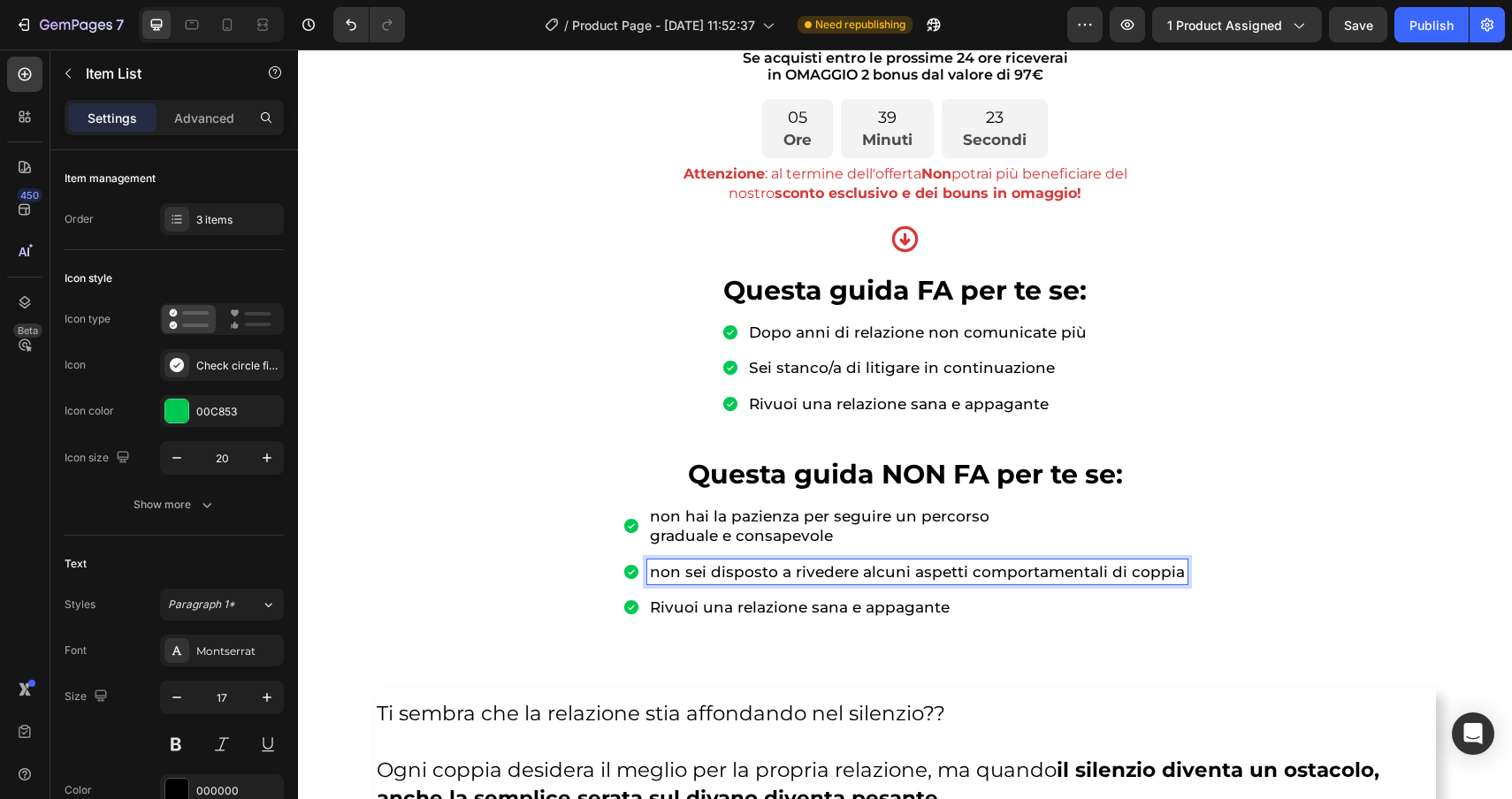
click at [969, 573] on p "non sei disposto a rivedere alcuni aspetti comportamentali di coppia" at bounding box center [917, 572] width 535 height 19
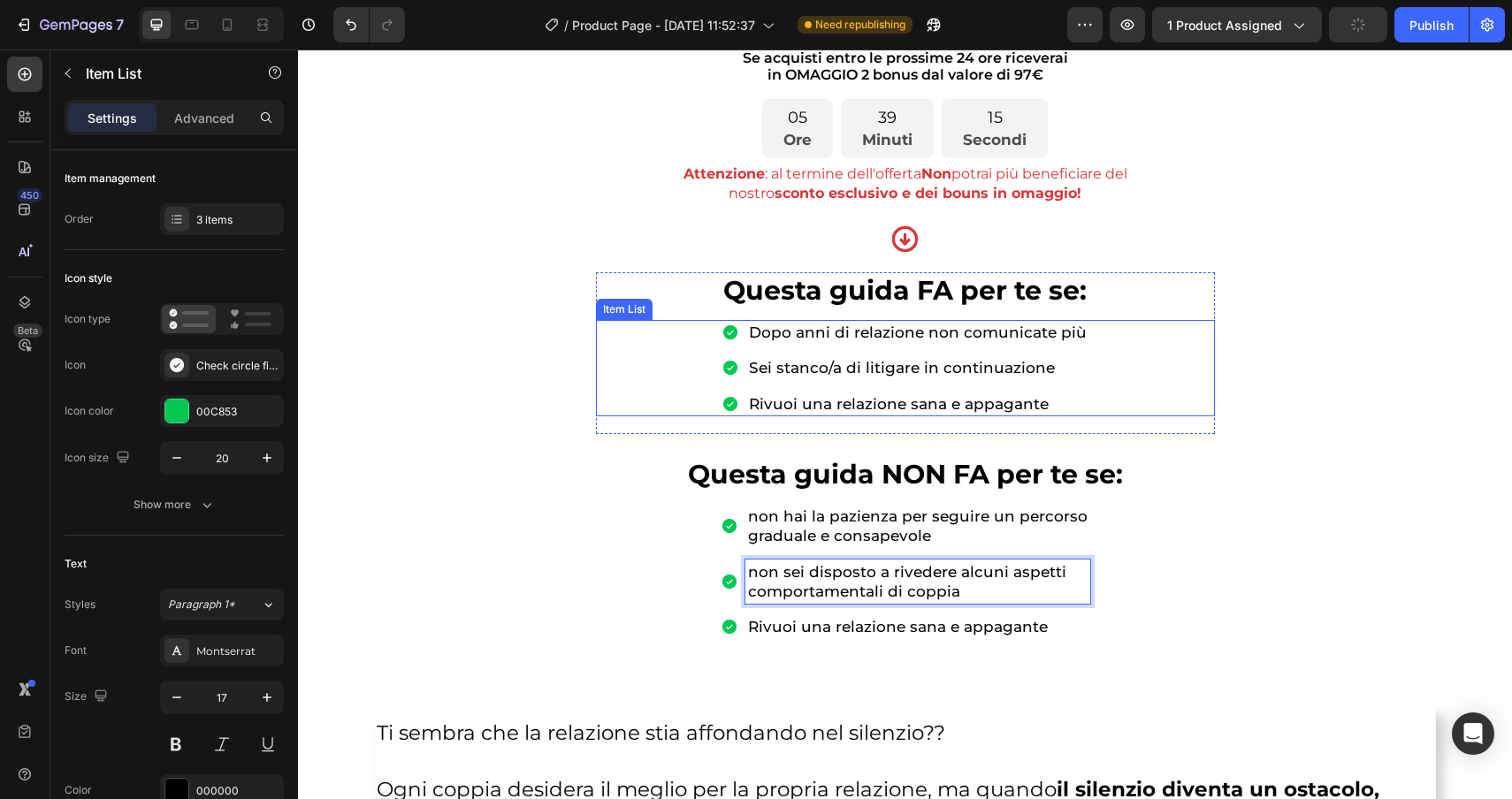
click at [763, 331] on p "Dopo anni di relazione non comunicate più" at bounding box center [917, 332] width 338 height 19
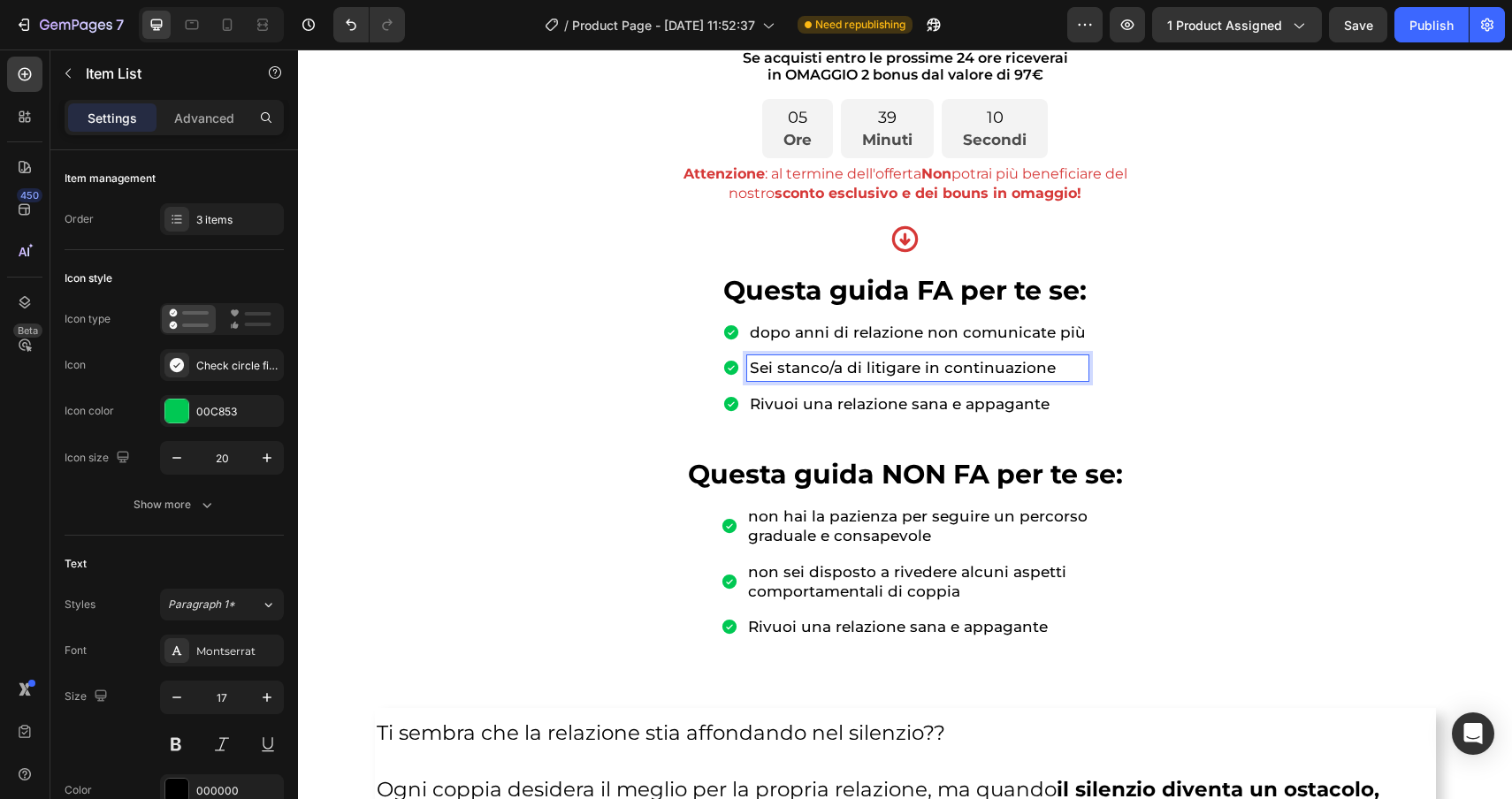
click at [758, 371] on p "Sei stanco/a di litigare in continuazione" at bounding box center [917, 368] width 336 height 19
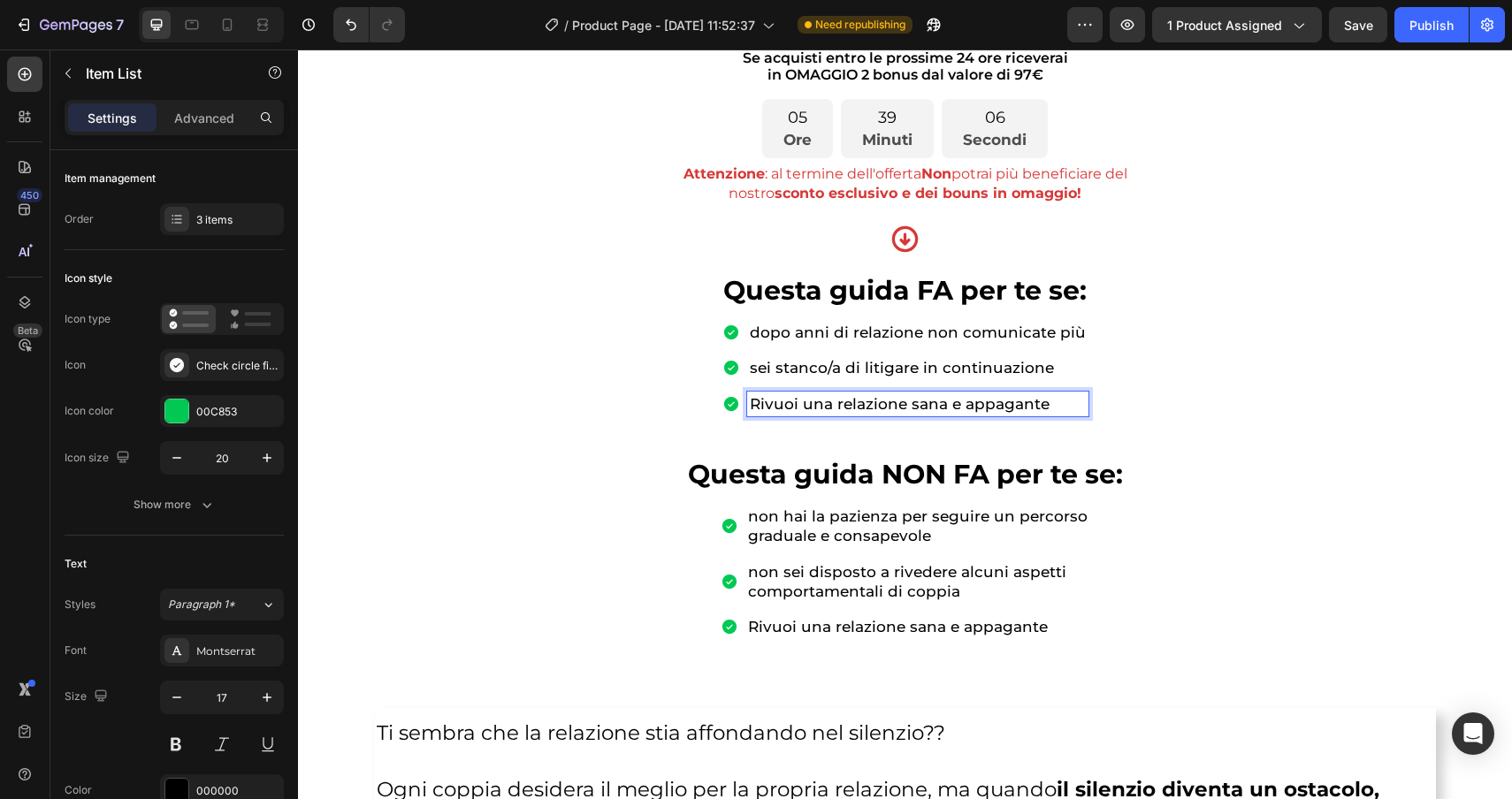
click at [761, 403] on p "Rivuoi una relazione sana e appagante" at bounding box center [917, 404] width 336 height 19
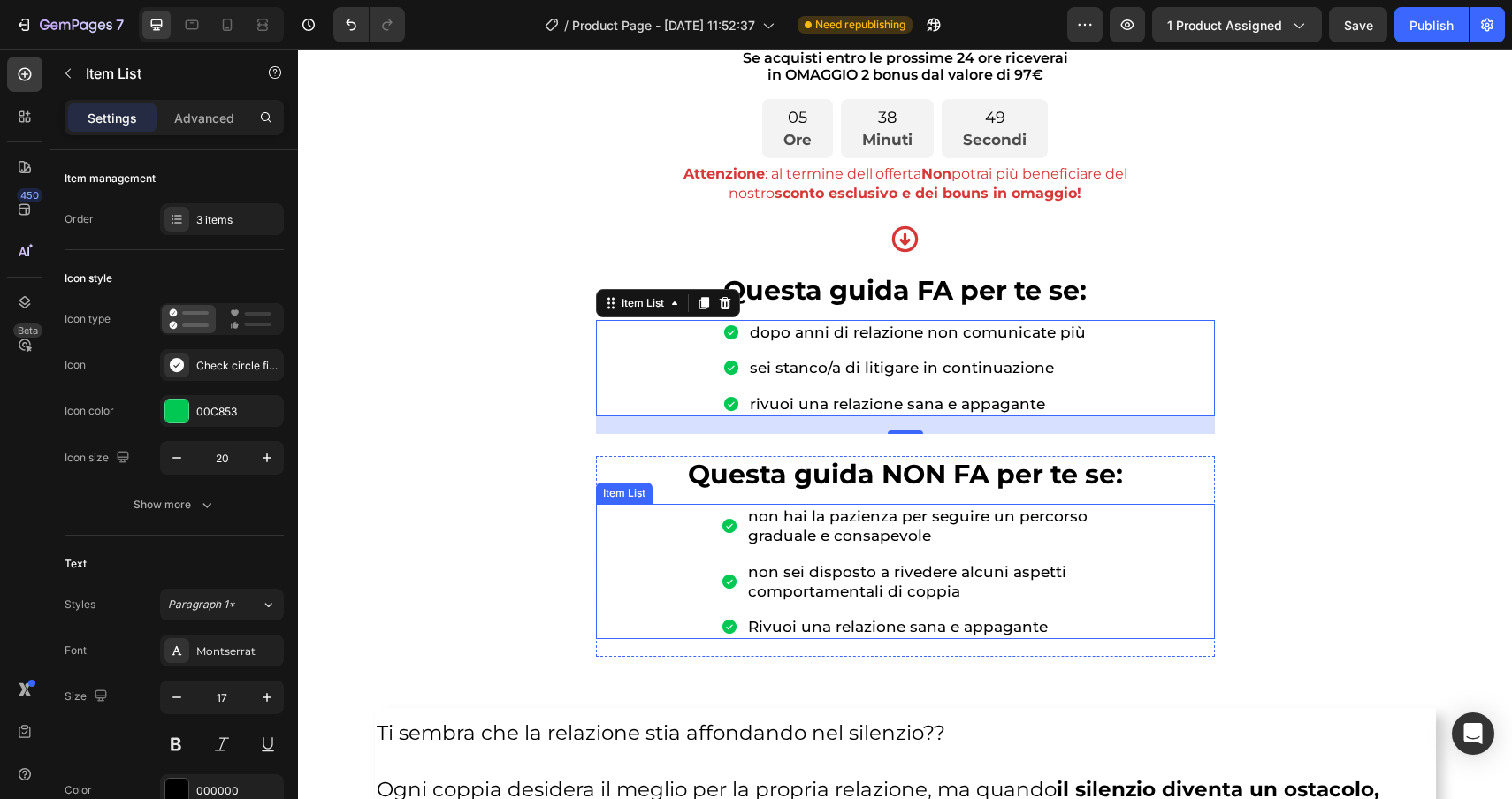
click at [1031, 627] on p "Rivuoi una relazione sana e appagante" at bounding box center [917, 627] width 340 height 19
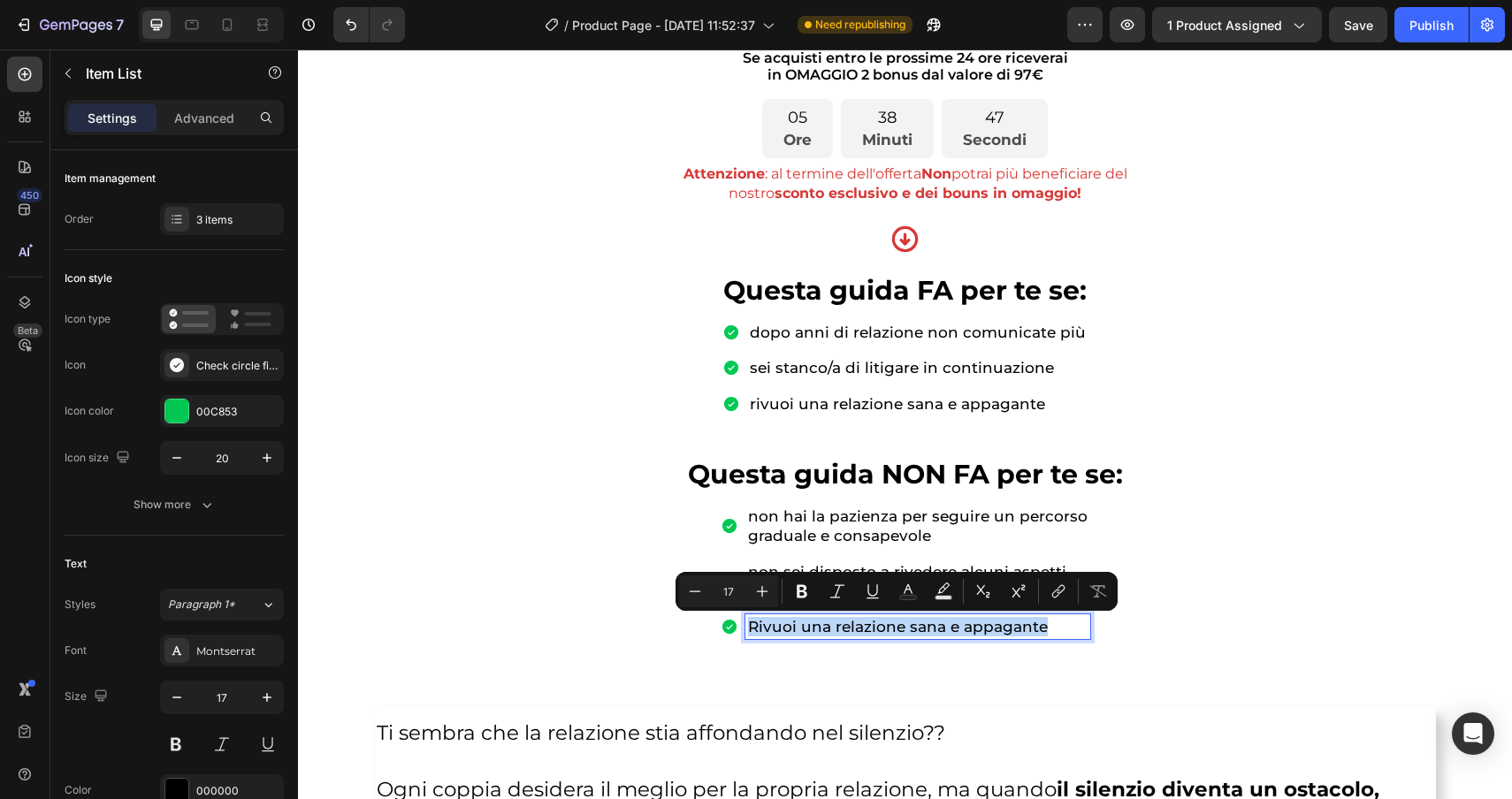
drag, startPoint x: 1051, startPoint y: 632, endPoint x: 732, endPoint y: 635, distance: 319.0
click at [732, 635] on div "Rivuoi una relazione sana e appagante" at bounding box center [906, 627] width 370 height 25
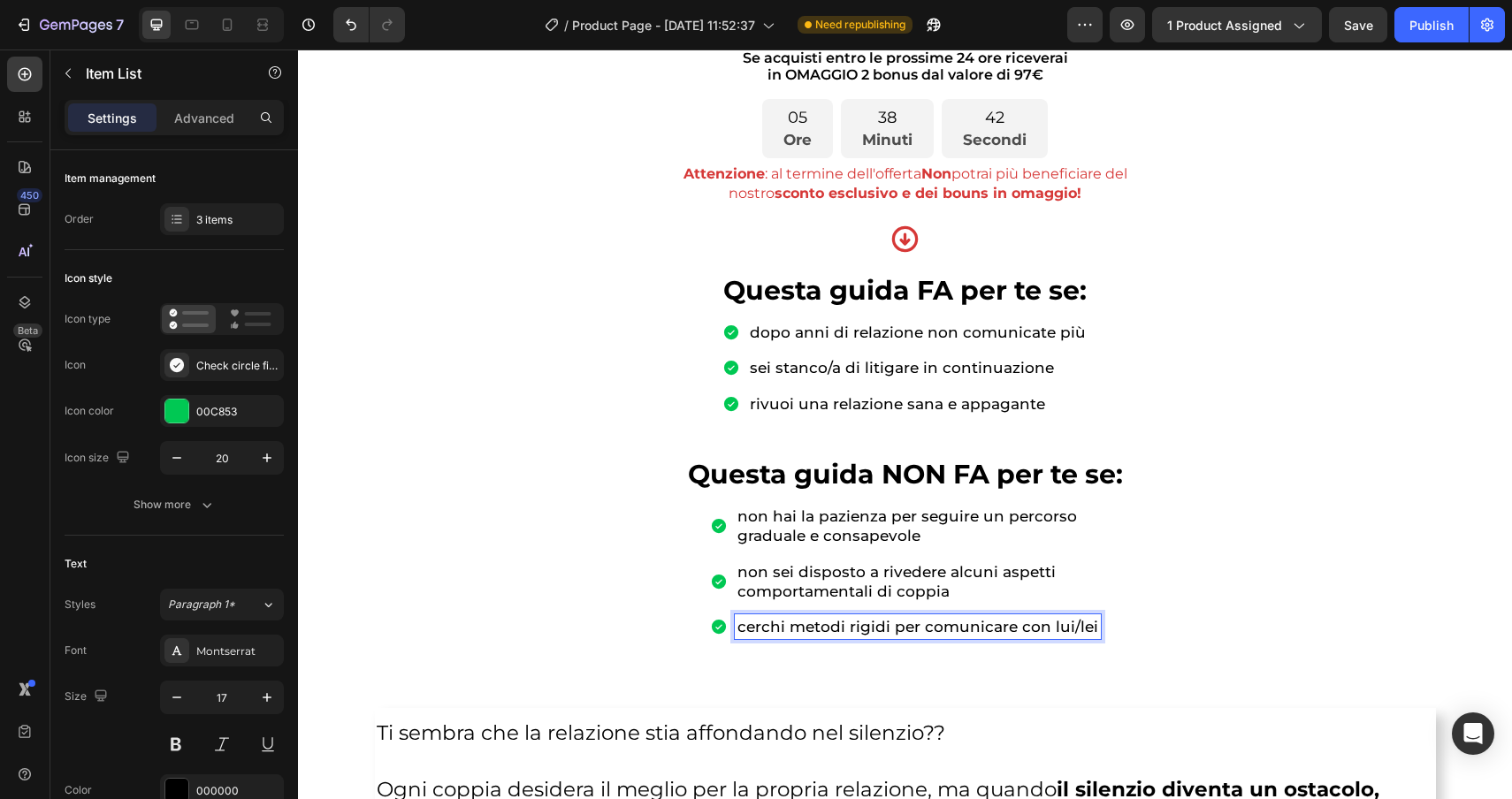
click at [1051, 625] on p "cerchi metodi rigidi per comunicare con lui/lei" at bounding box center [917, 627] width 360 height 19
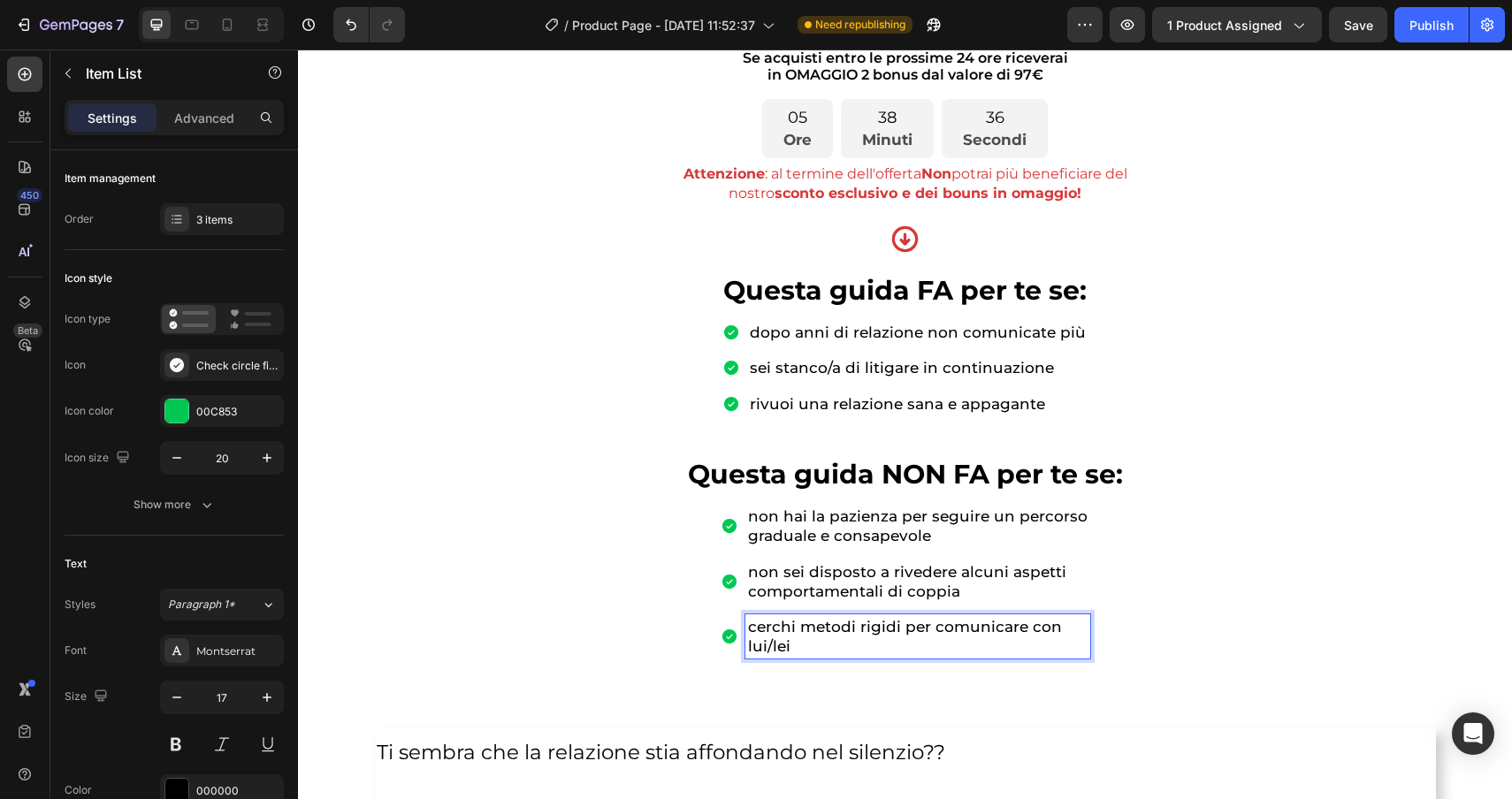
click at [725, 556] on div "non hai la pazienza per seguire un percorso graduale e consapevole non sei disp…" at bounding box center [906, 581] width 370 height 155
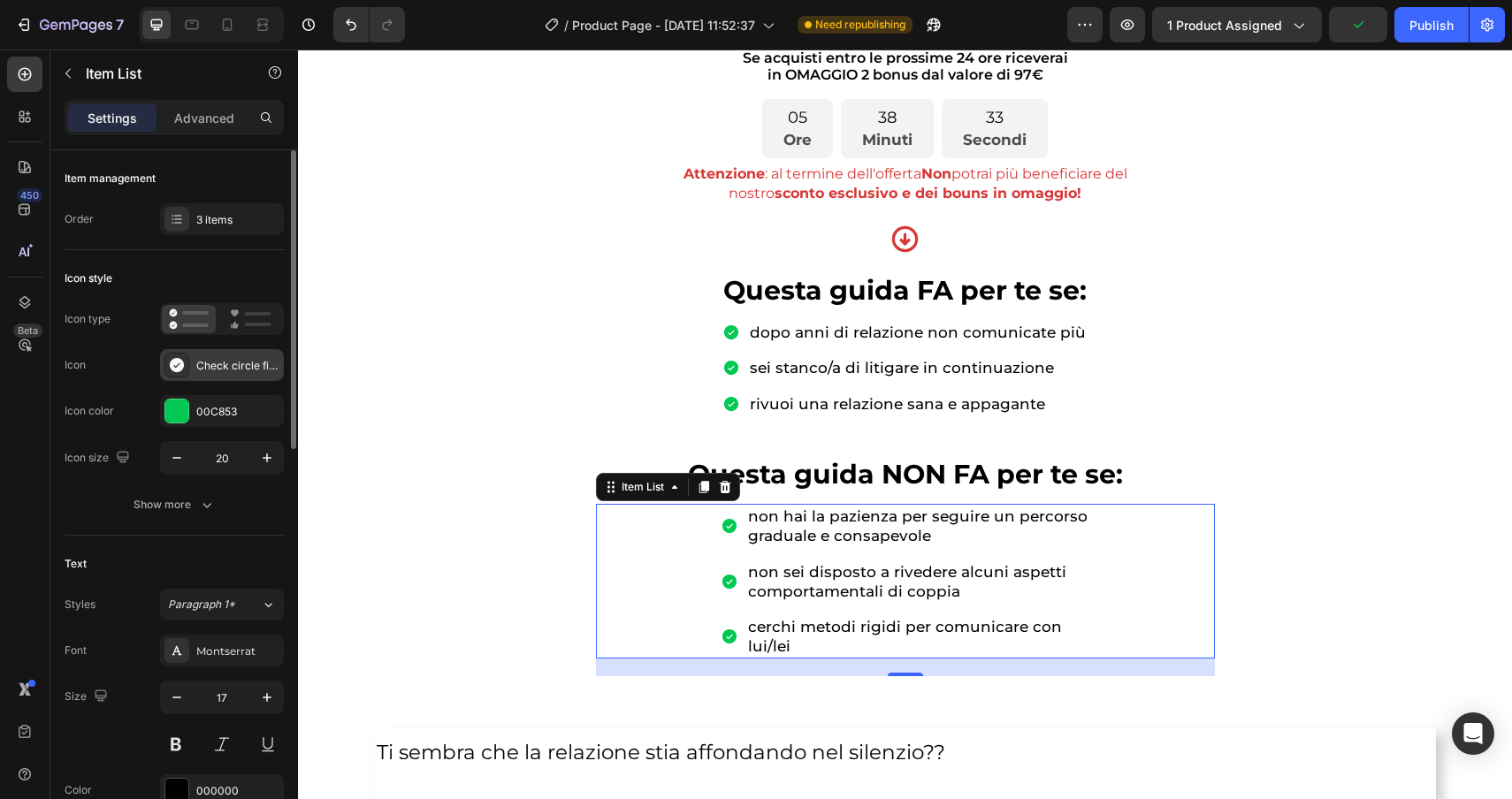
click at [184, 365] on icon at bounding box center [176, 365] width 17 height 17
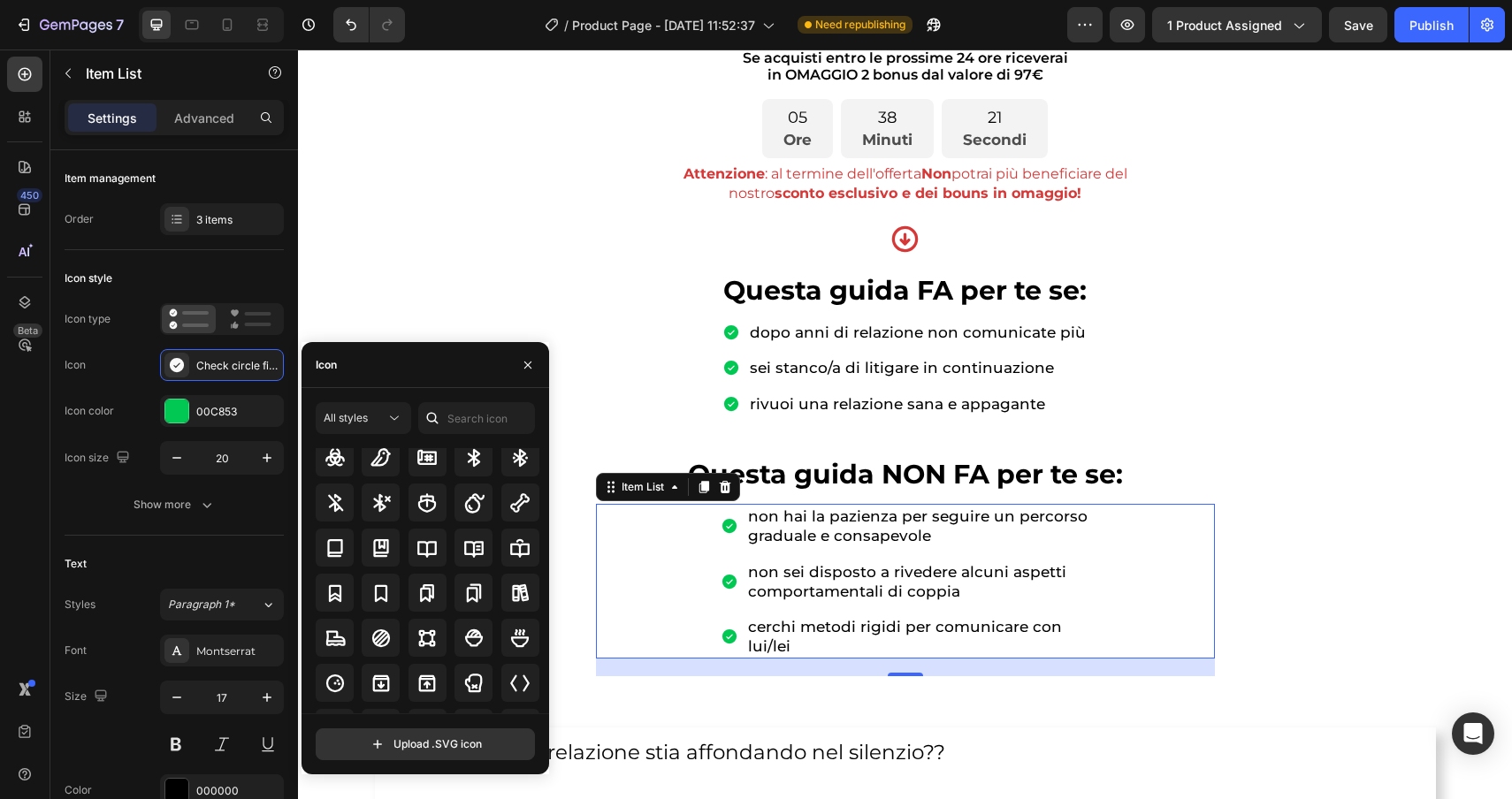
scroll to position [1578, 0]
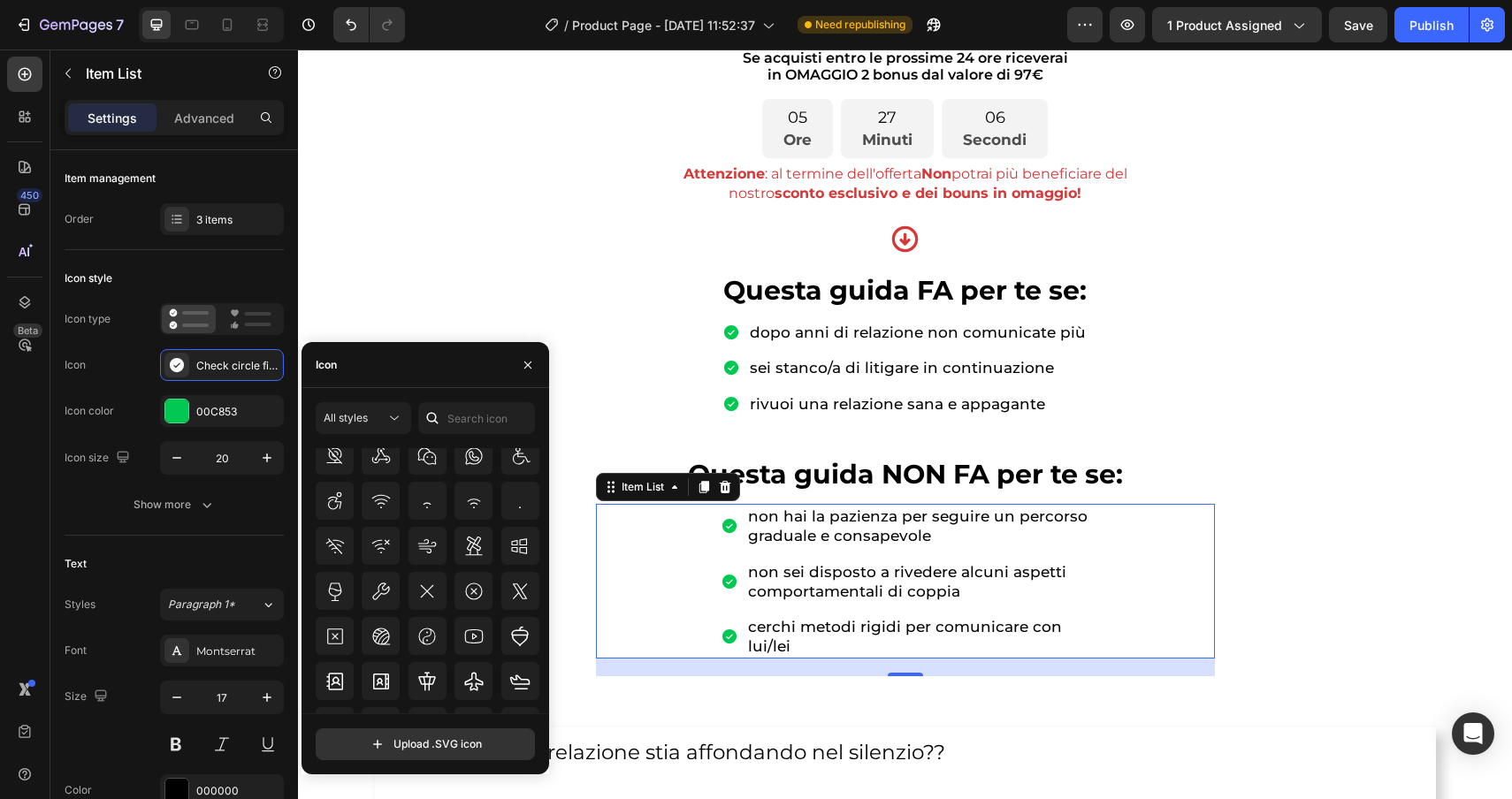
scroll to position [22867, 0]
click at [465, 587] on icon at bounding box center [474, 591] width 21 height 21
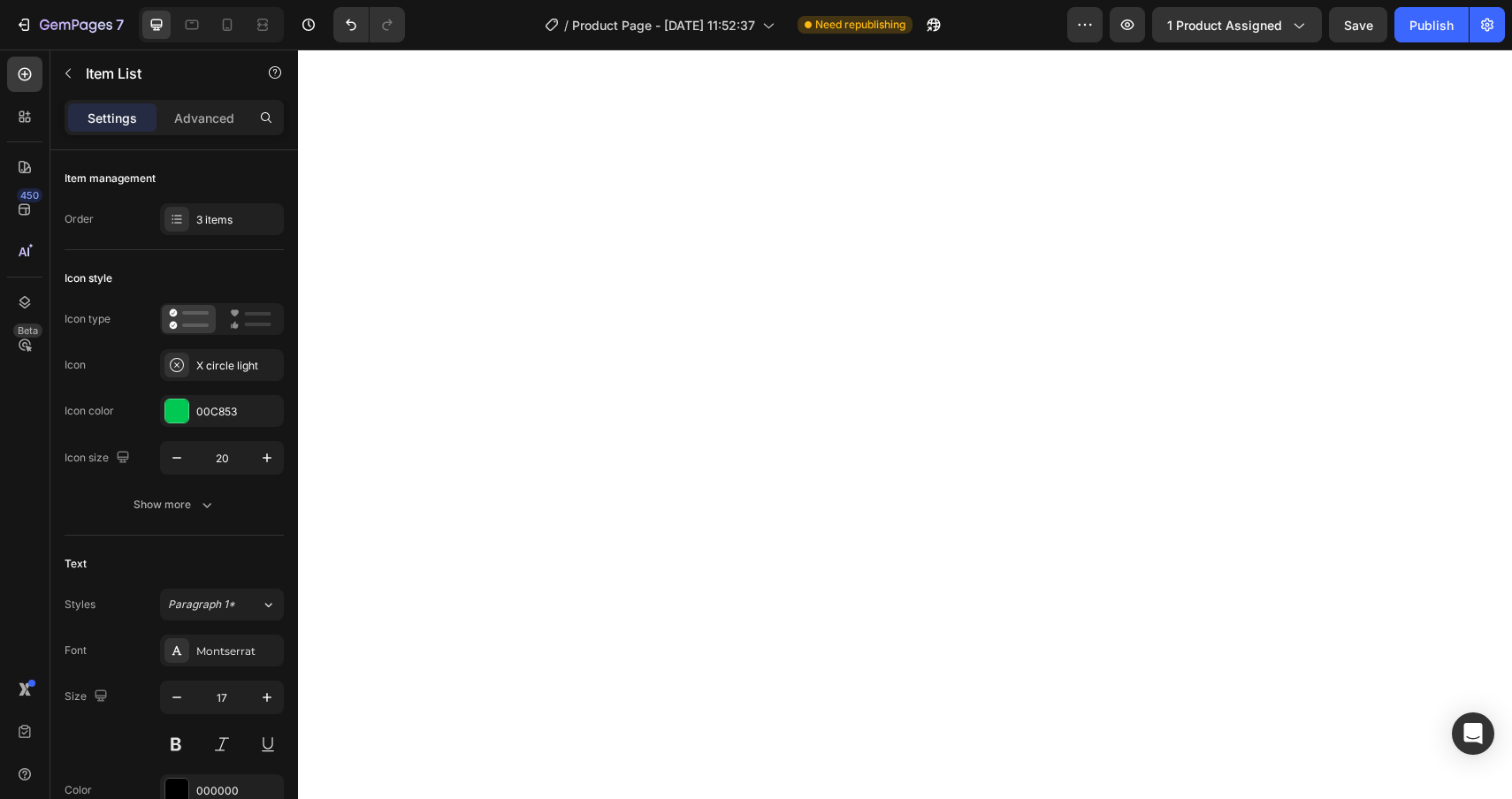
click at [241, 399] on div "00C853" at bounding box center [222, 411] width 124 height 32
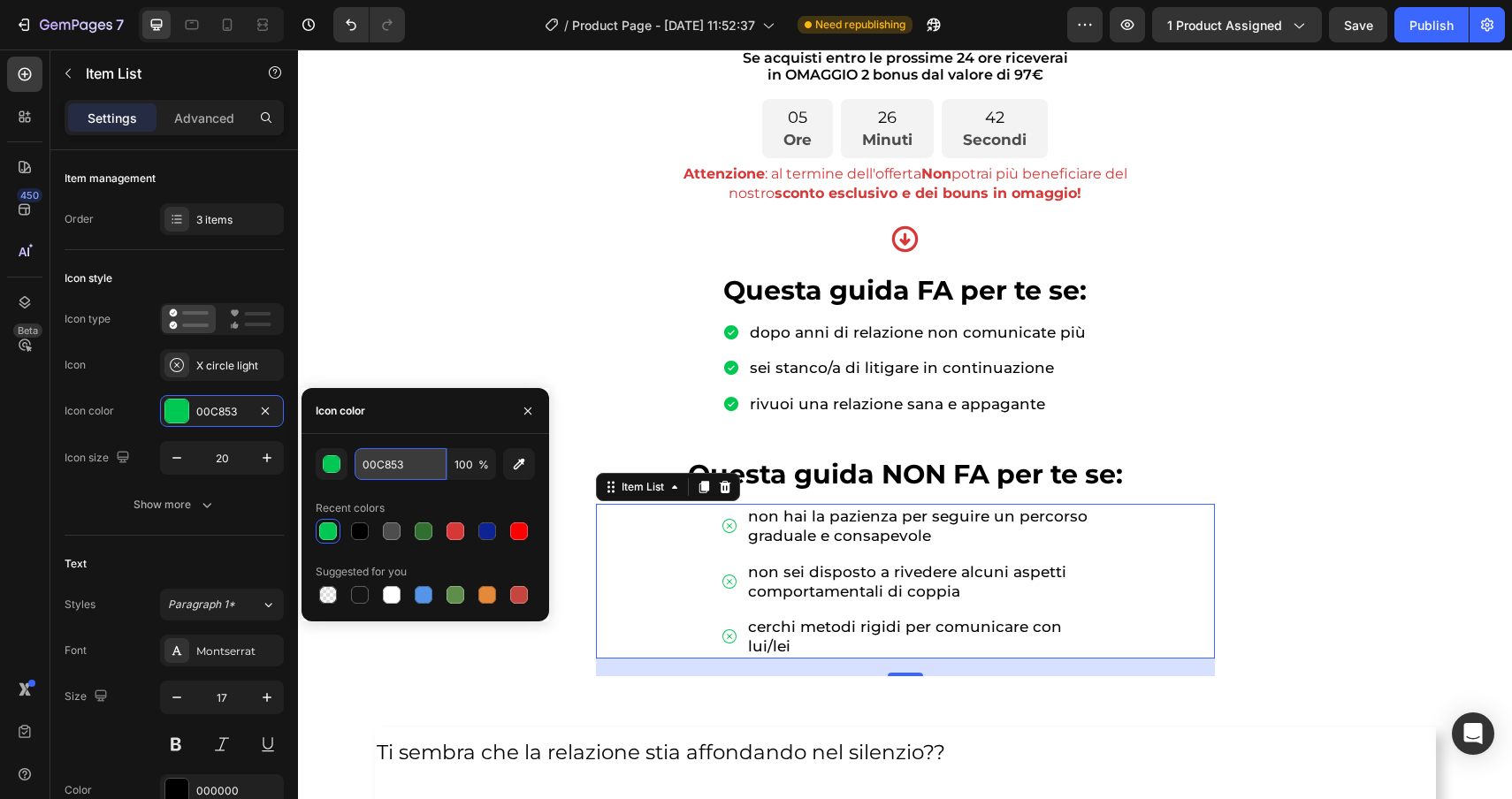
click at [426, 474] on input "00C853" at bounding box center [400, 464] width 92 height 32
paste input "D63837"
type input "D63837"
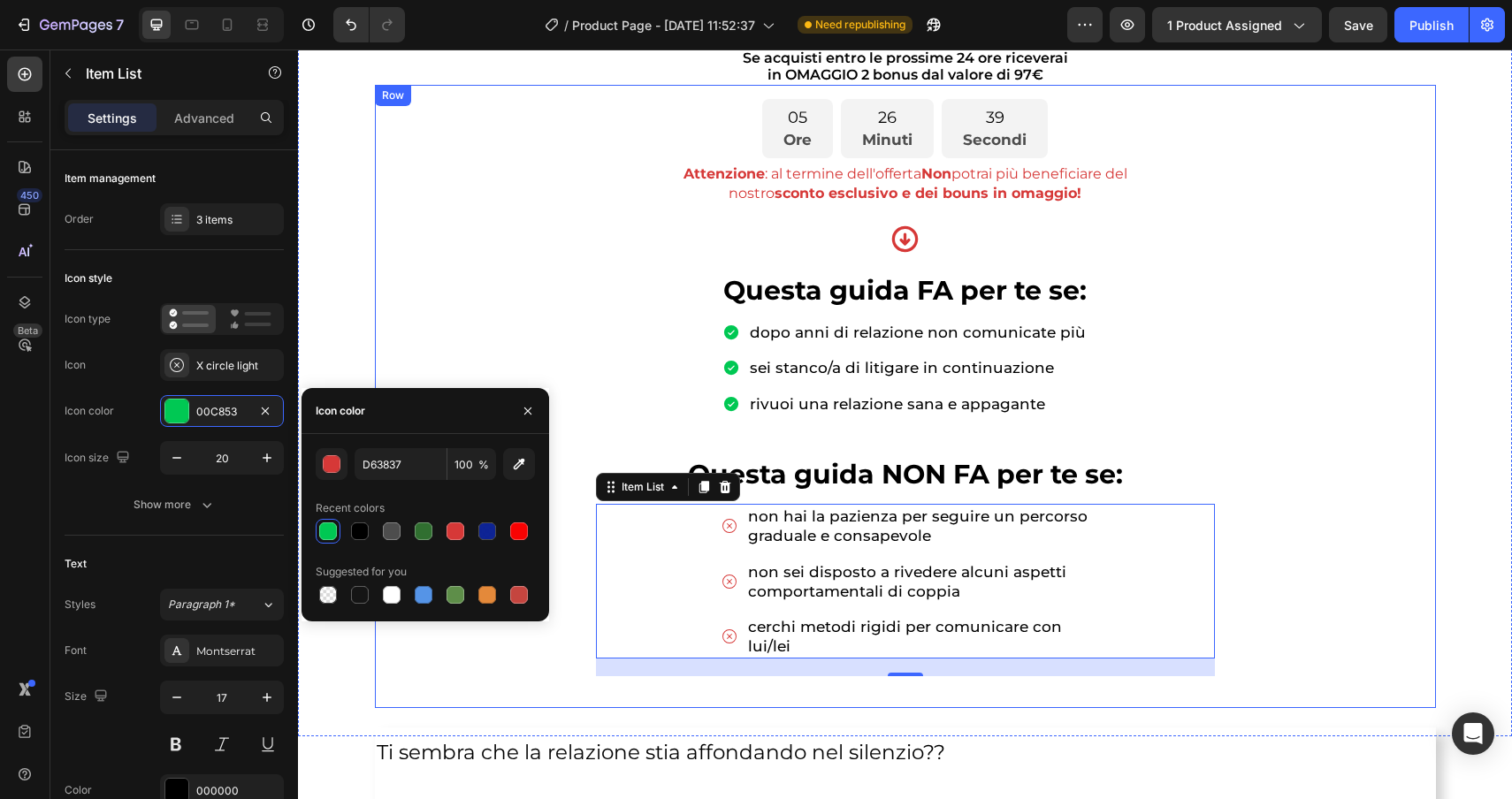
click at [1362, 449] on div "05 Ore 26 Minuti 39 Secondi Countdown Timer Attenzione : al termine dell'offert…" at bounding box center [906, 396] width 1033 height 595
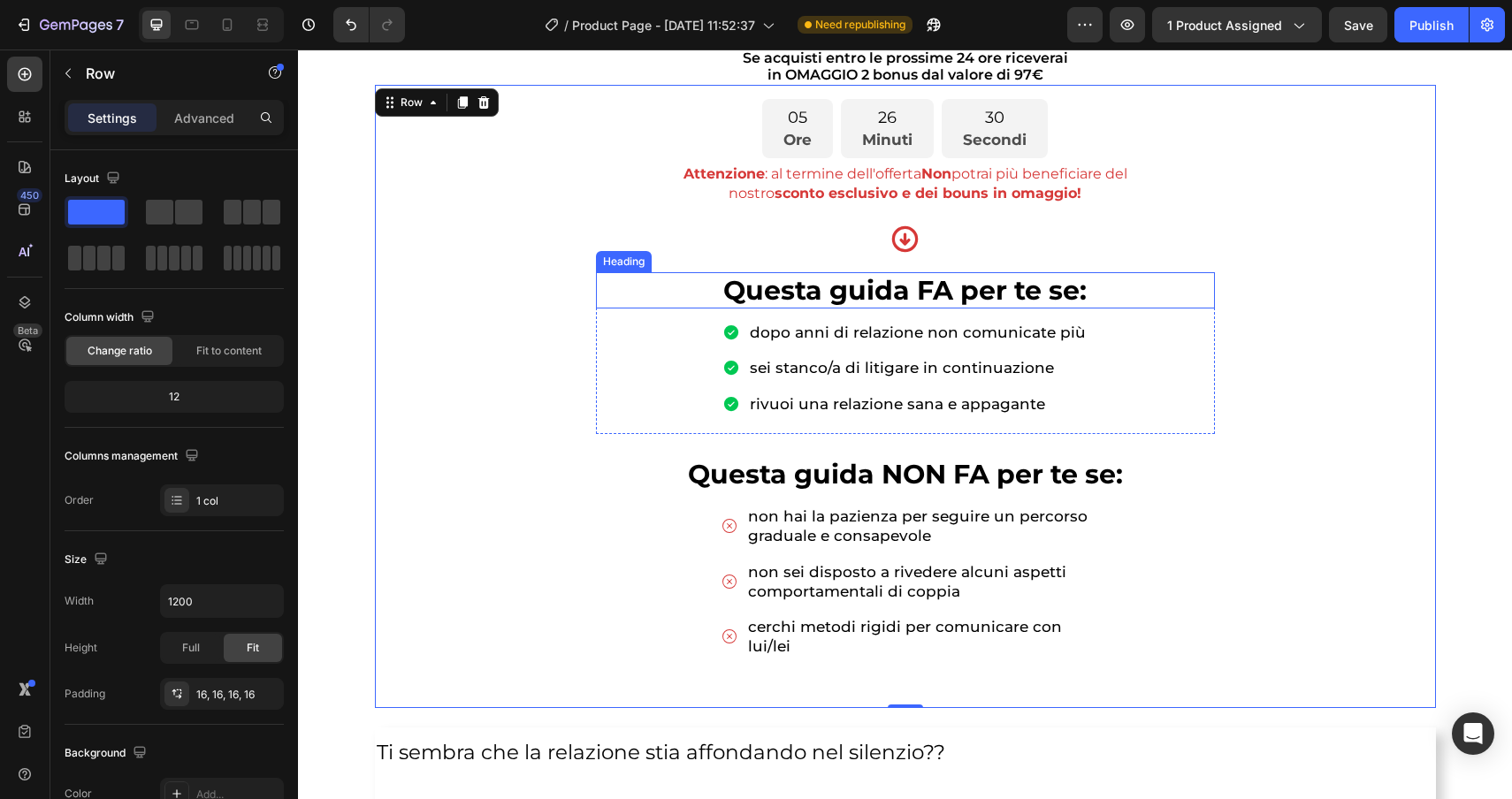
click at [682, 307] on h2 "⁠⁠⁠⁠⁠⁠⁠ Questa guida FA per te se:" at bounding box center [905, 291] width 619 height 37
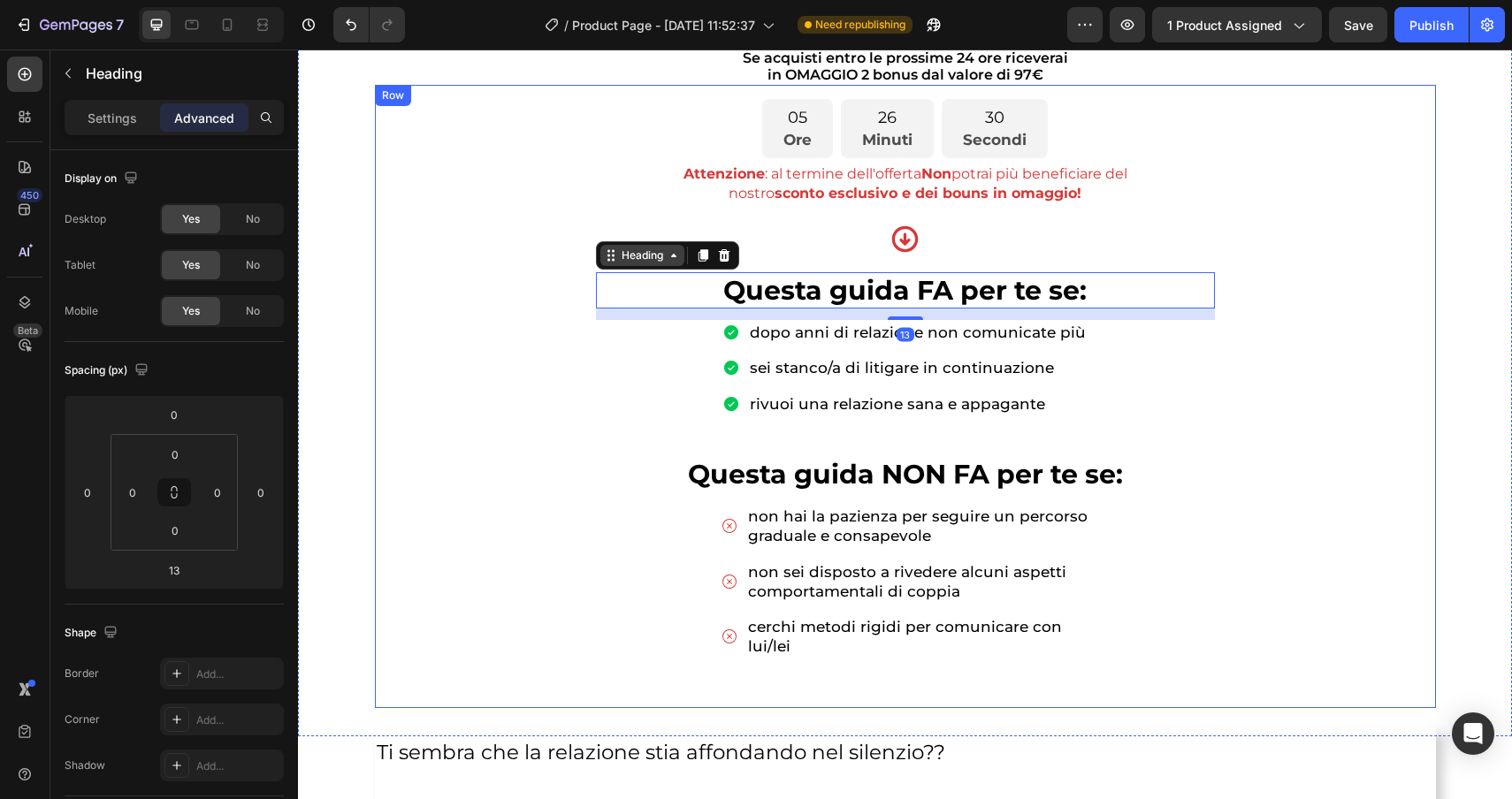
click at [655, 265] on div "Heading" at bounding box center [642, 256] width 84 height 21
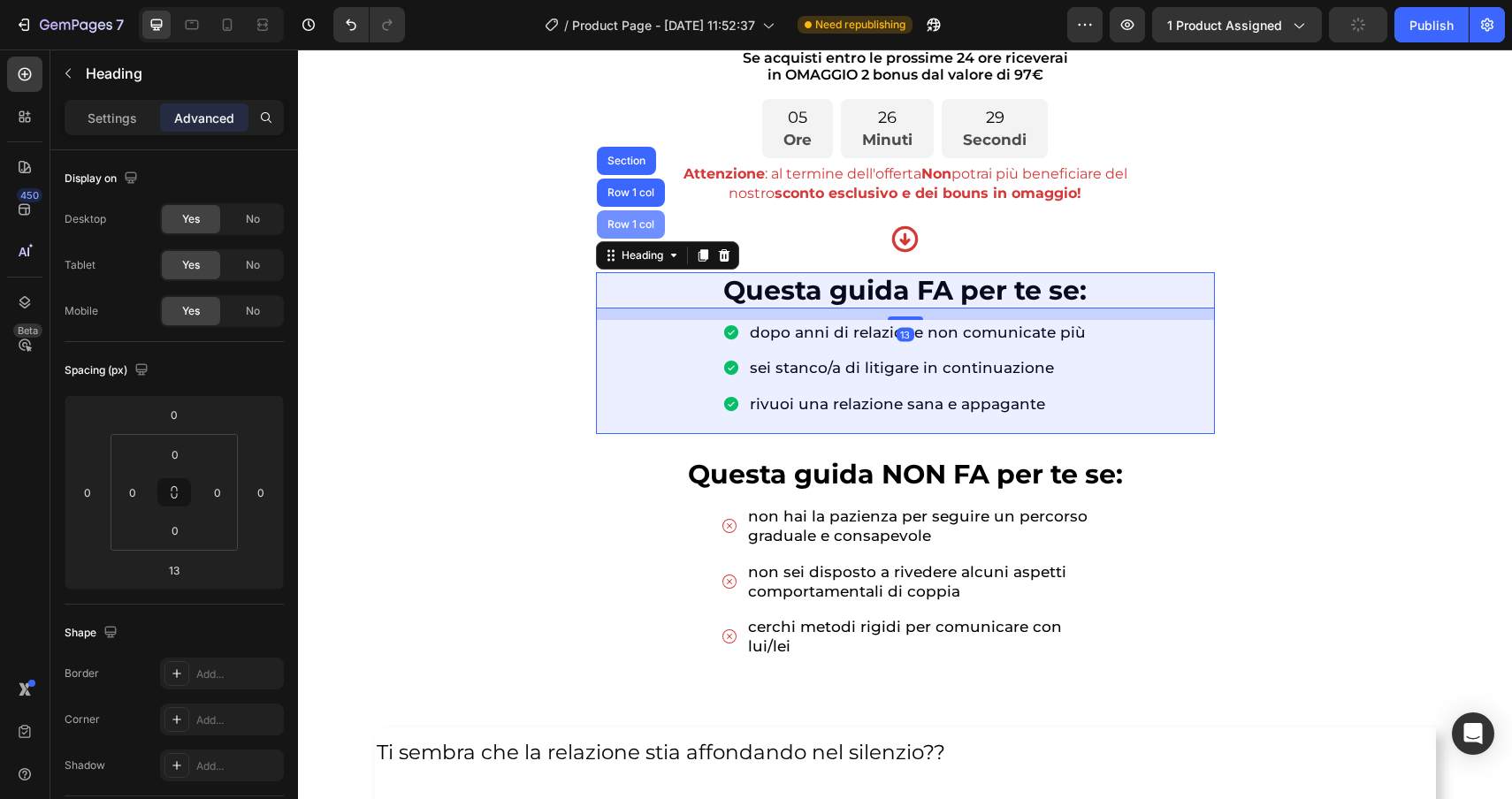
click at [639, 228] on div "Row 1 col" at bounding box center [632, 224] width 54 height 11
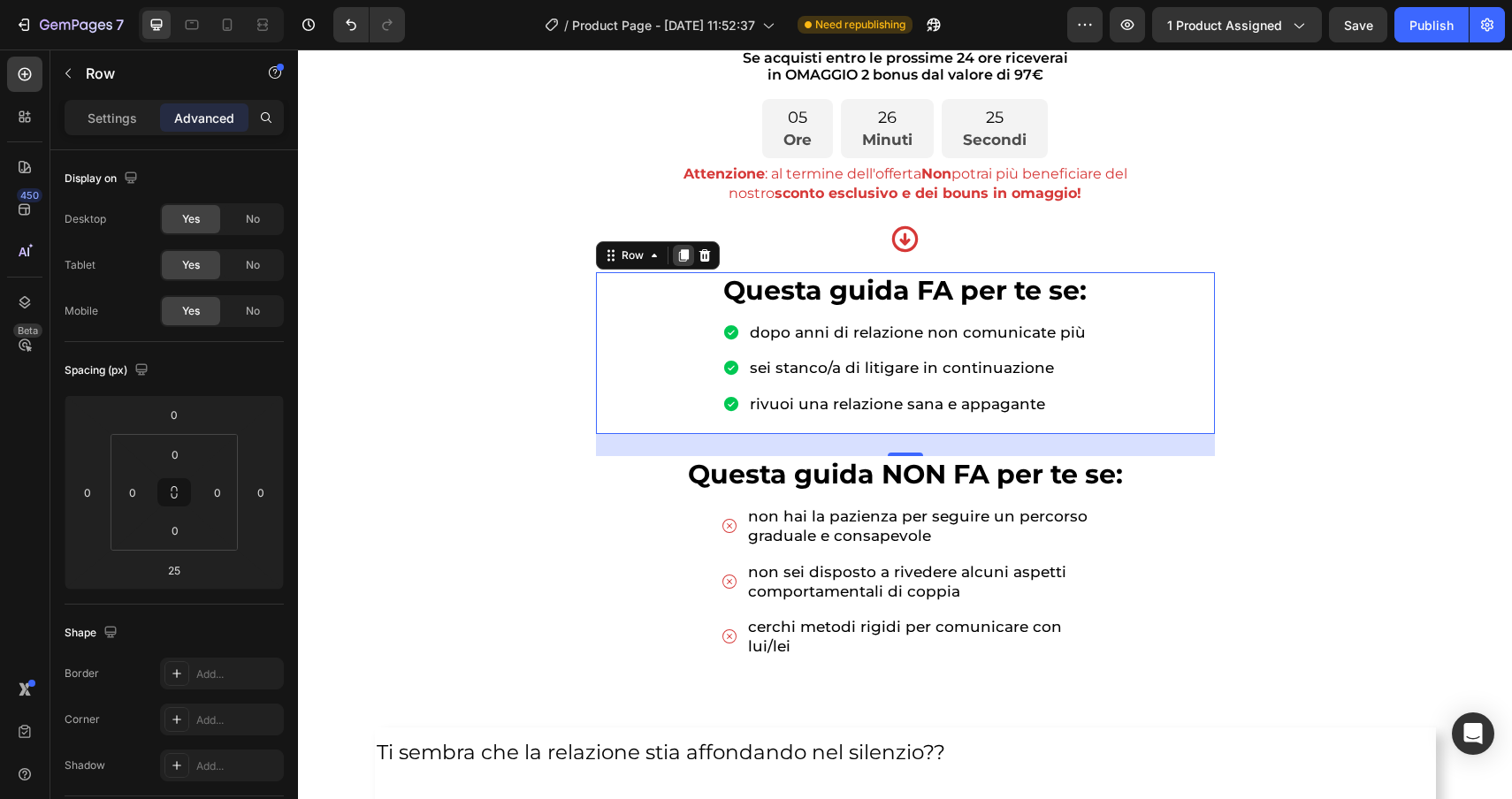
click at [683, 256] on icon at bounding box center [683, 255] width 10 height 13
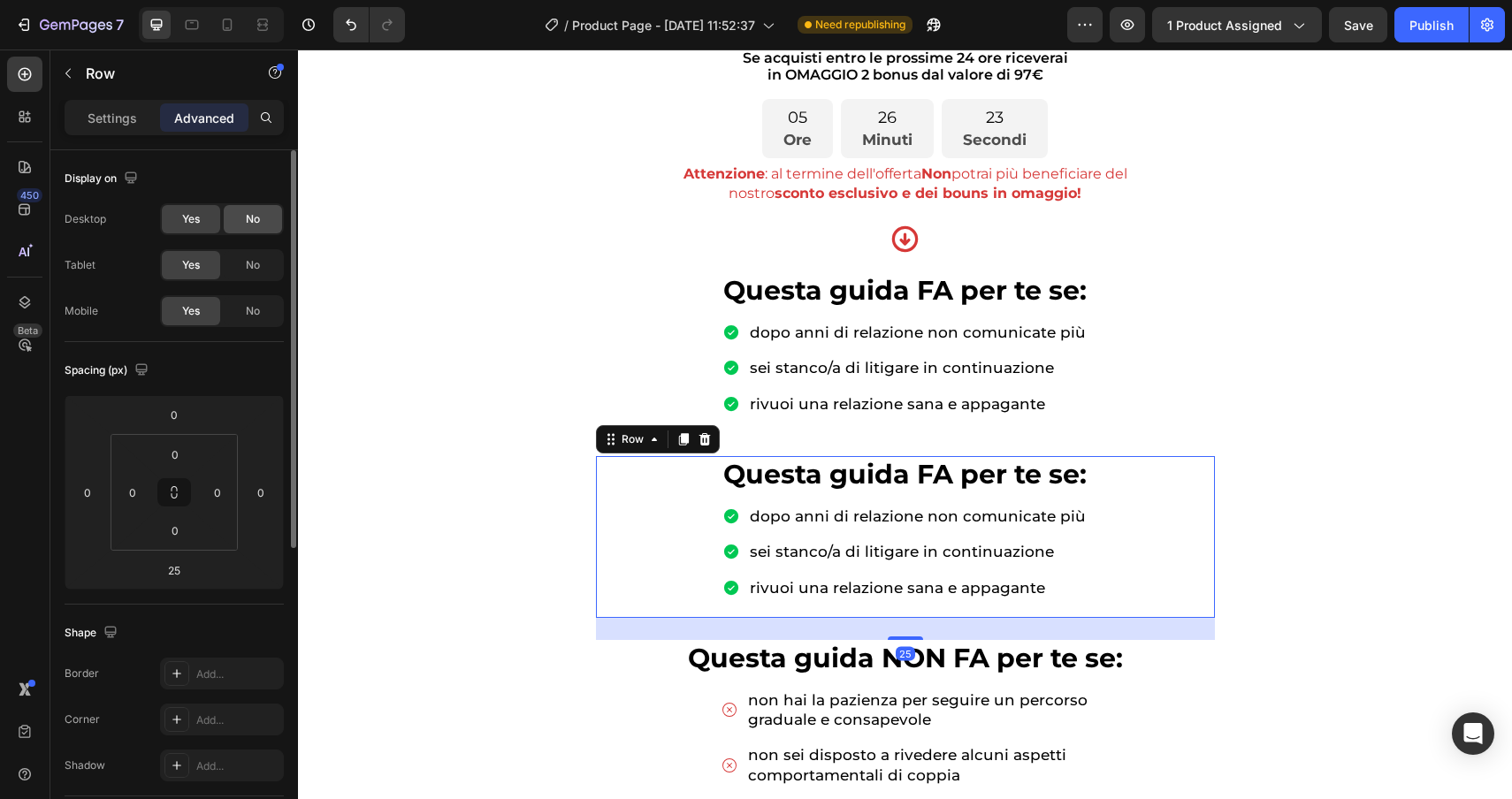
click at [244, 219] on div "No" at bounding box center [253, 219] width 58 height 28
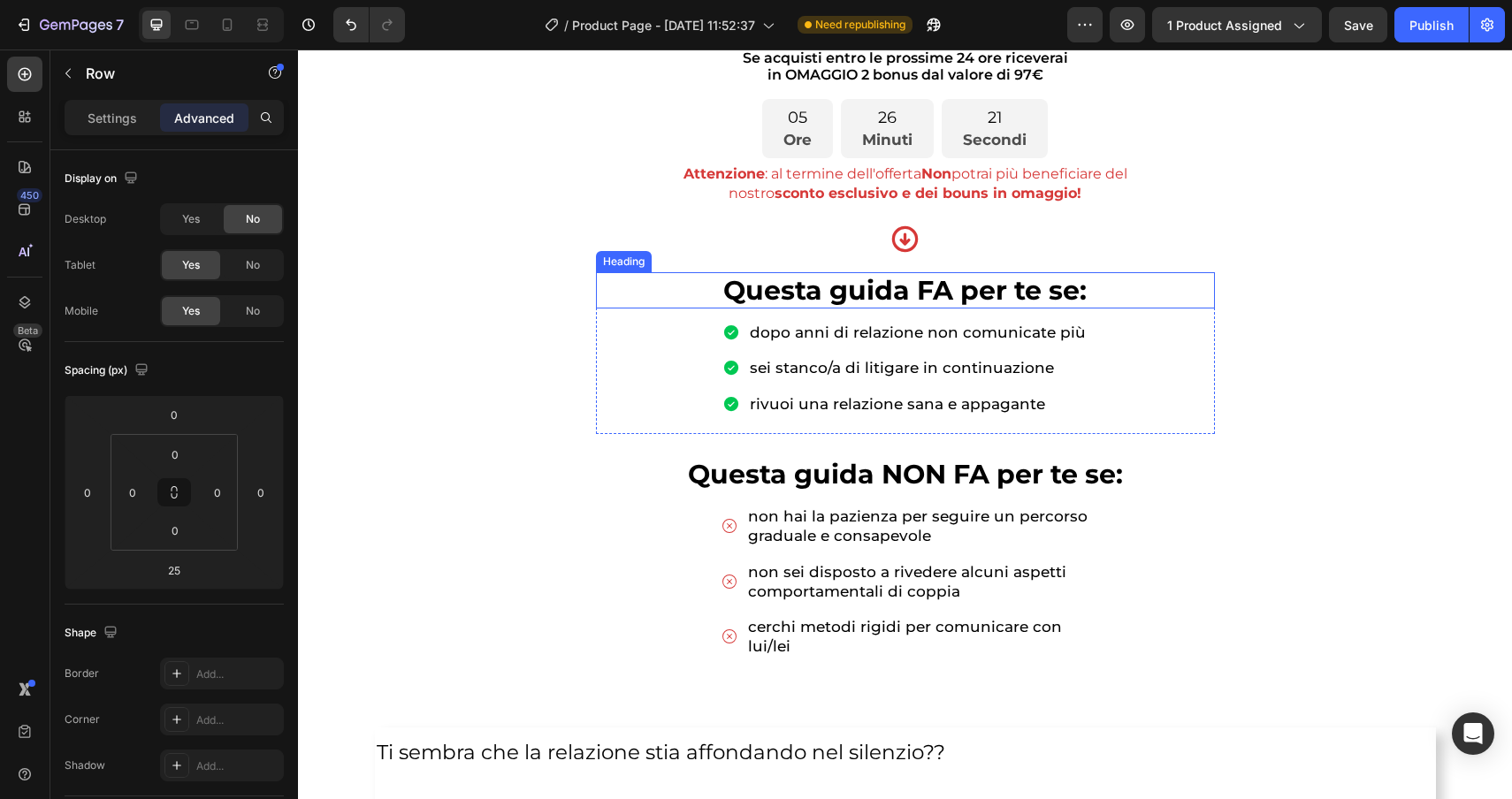
click at [613, 259] on div "Heading" at bounding box center [624, 261] width 48 height 15
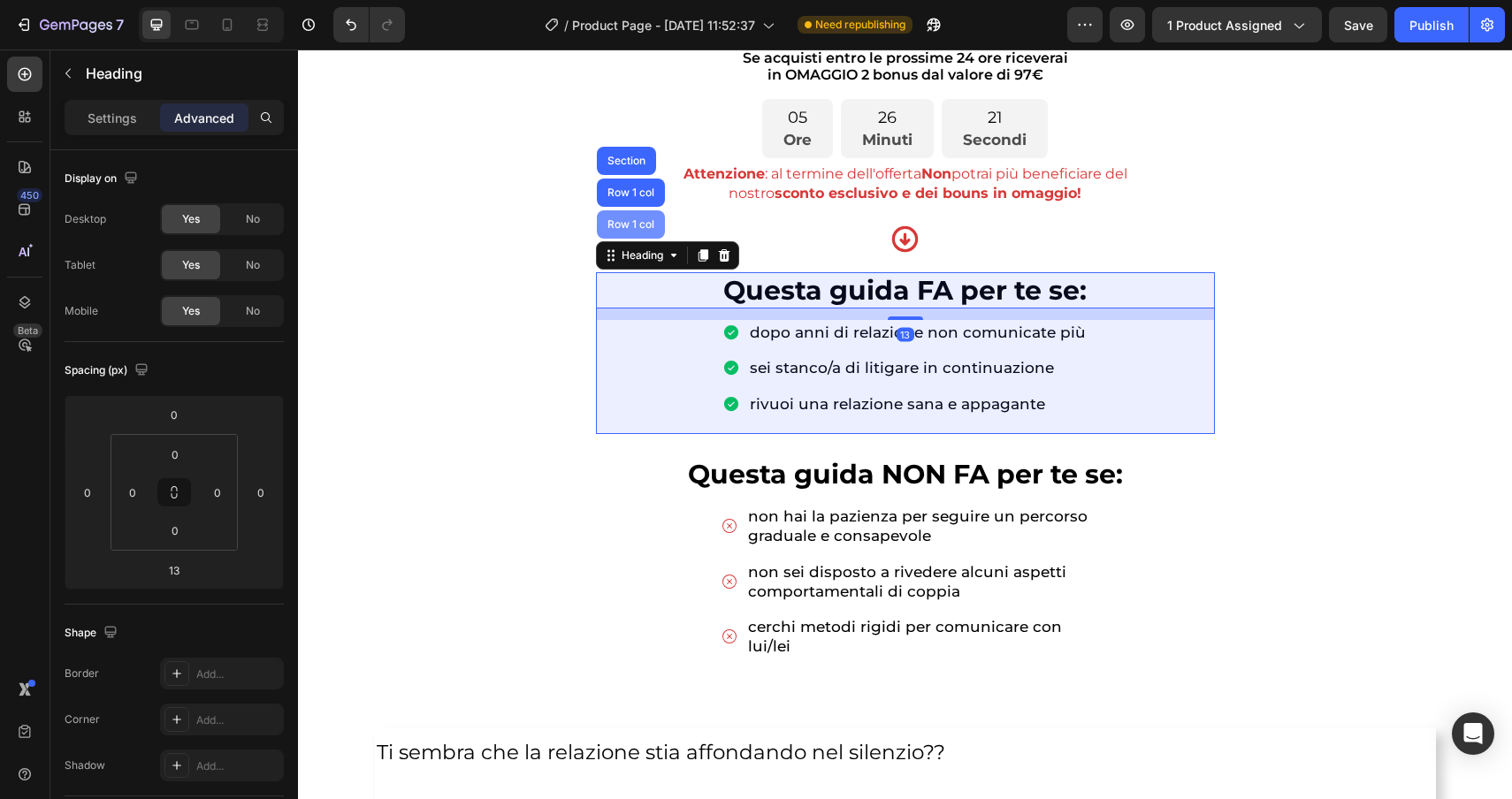
click at [611, 220] on div "Row 1 col" at bounding box center [632, 224] width 54 height 11
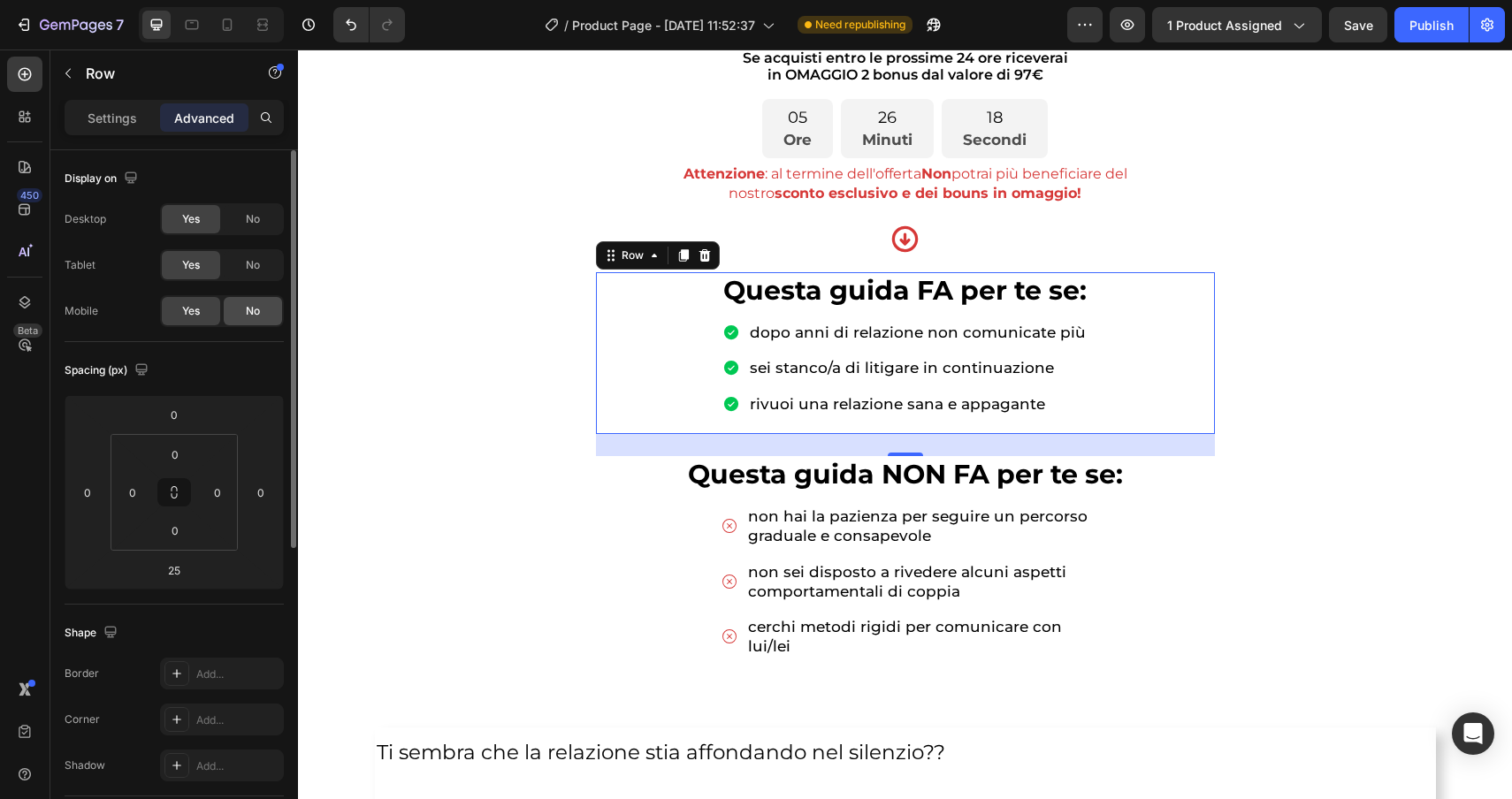
click at [252, 317] on span "No" at bounding box center [253, 311] width 15 height 15
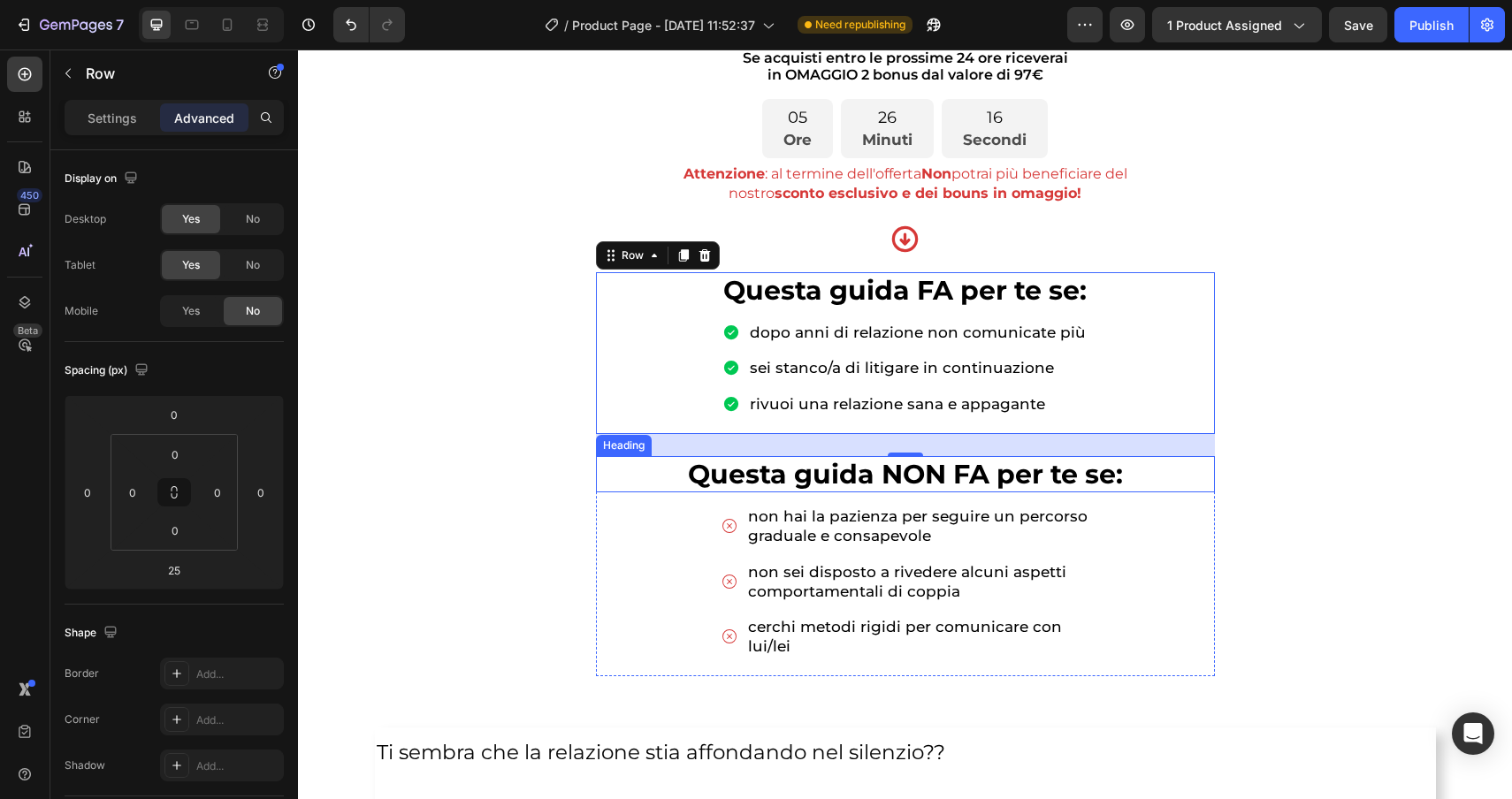
click at [628, 475] on p "⁠⁠⁠⁠⁠⁠⁠ Questa guida NON FA per te se:" at bounding box center [905, 475] width 615 height 34
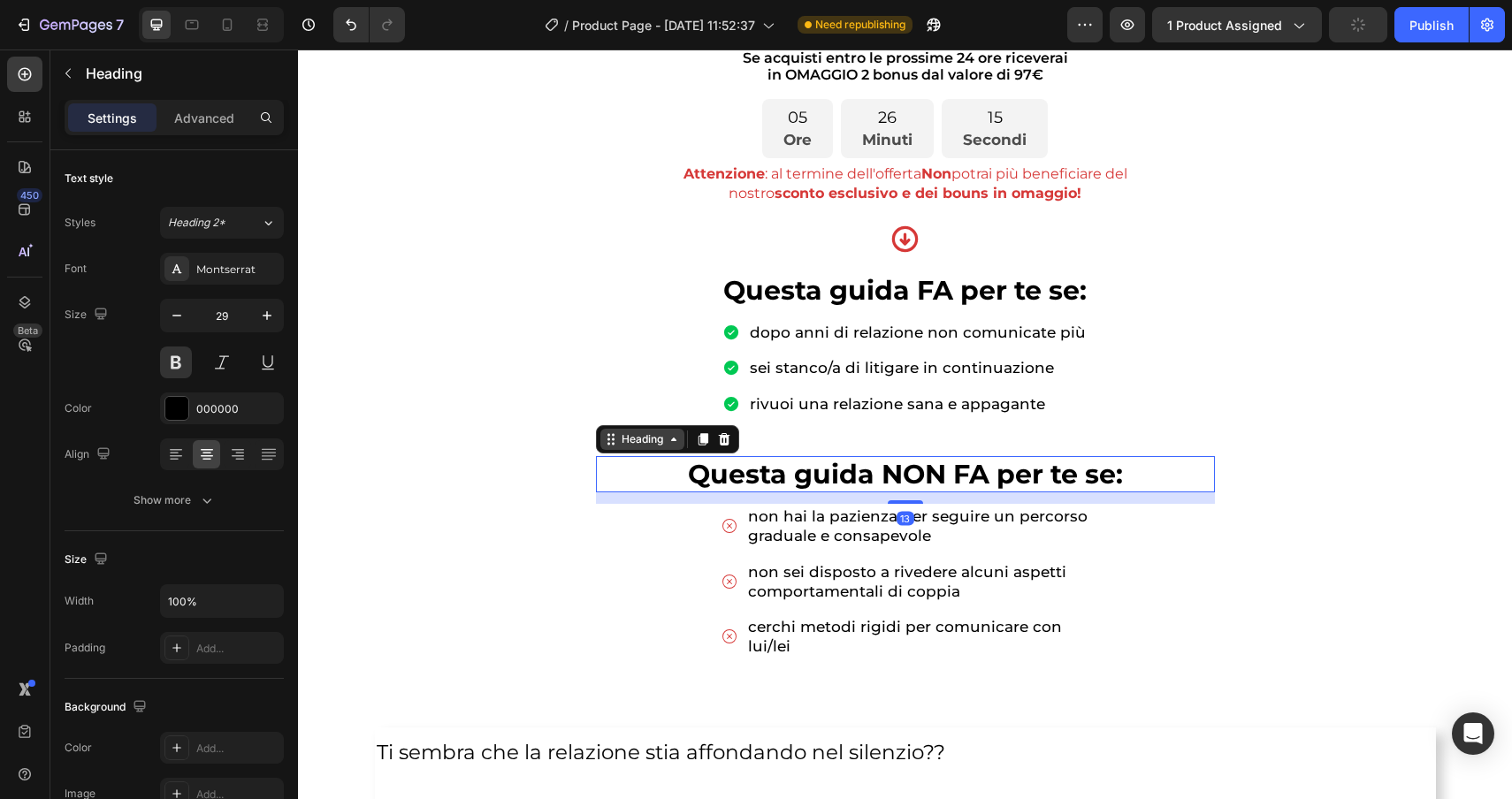
click at [626, 432] on div "Heading" at bounding box center [642, 439] width 48 height 15
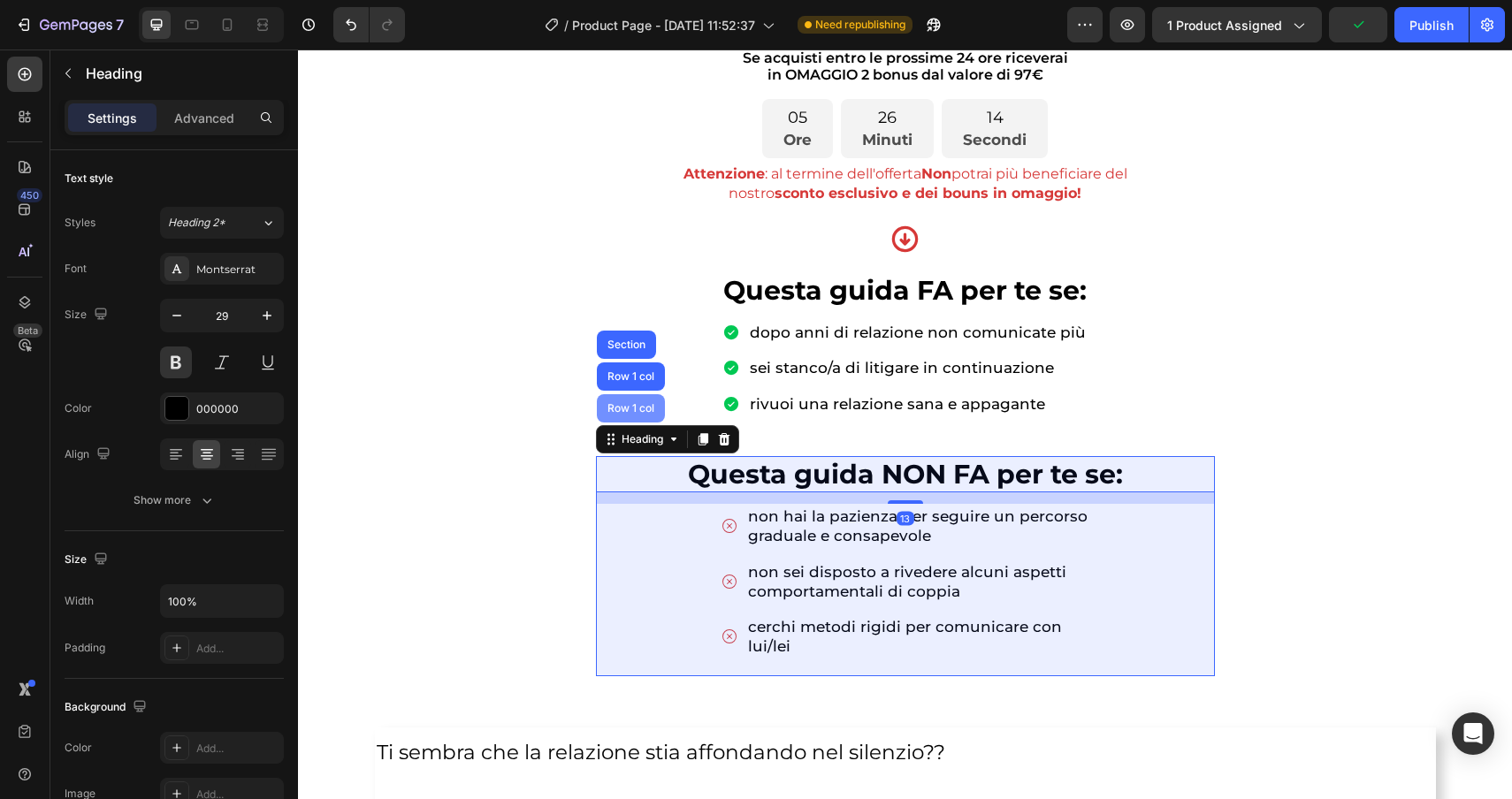
click at [623, 405] on div "Row 1 col" at bounding box center [632, 408] width 54 height 11
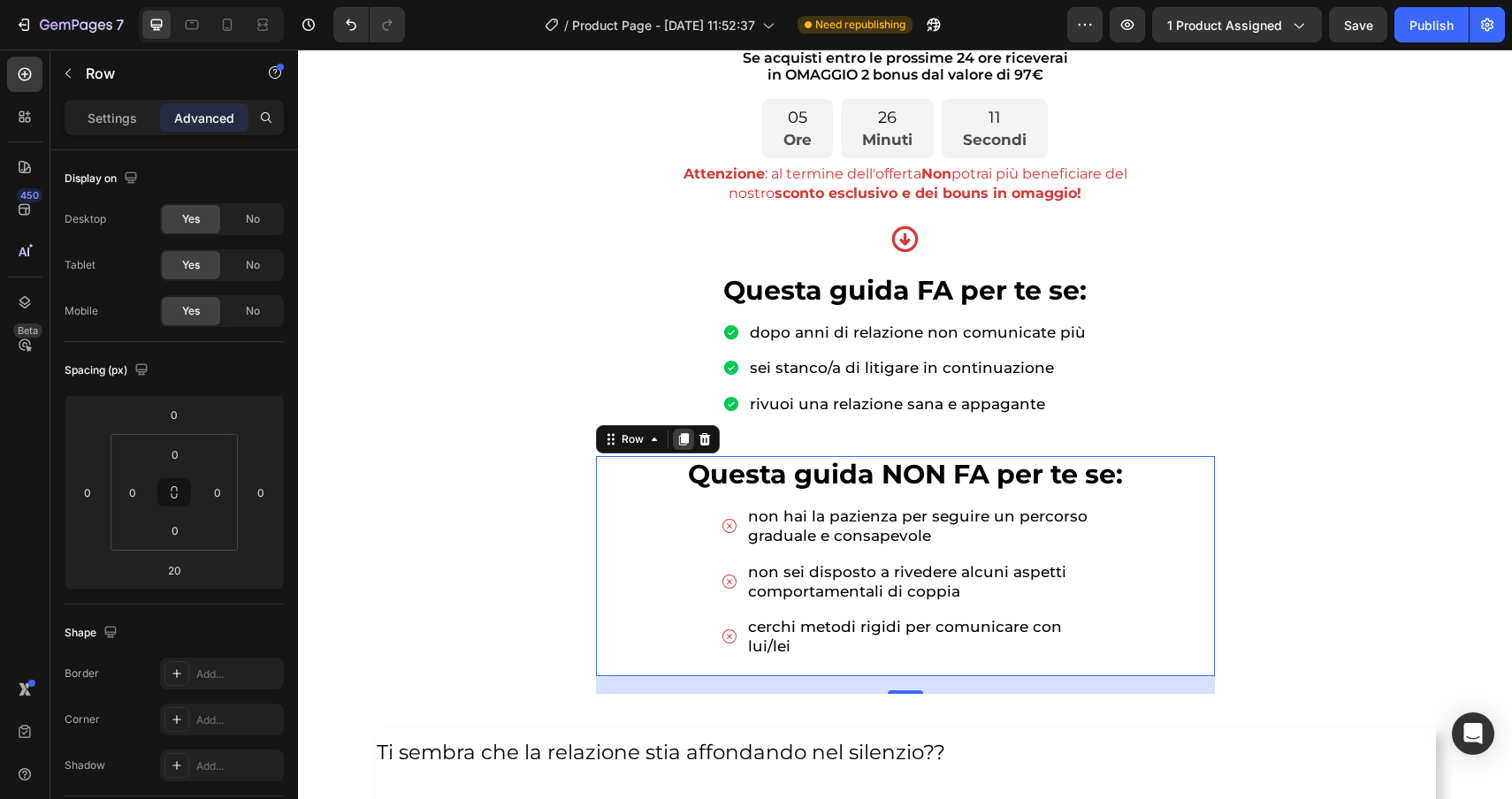
click at [680, 442] on icon at bounding box center [683, 439] width 10 height 13
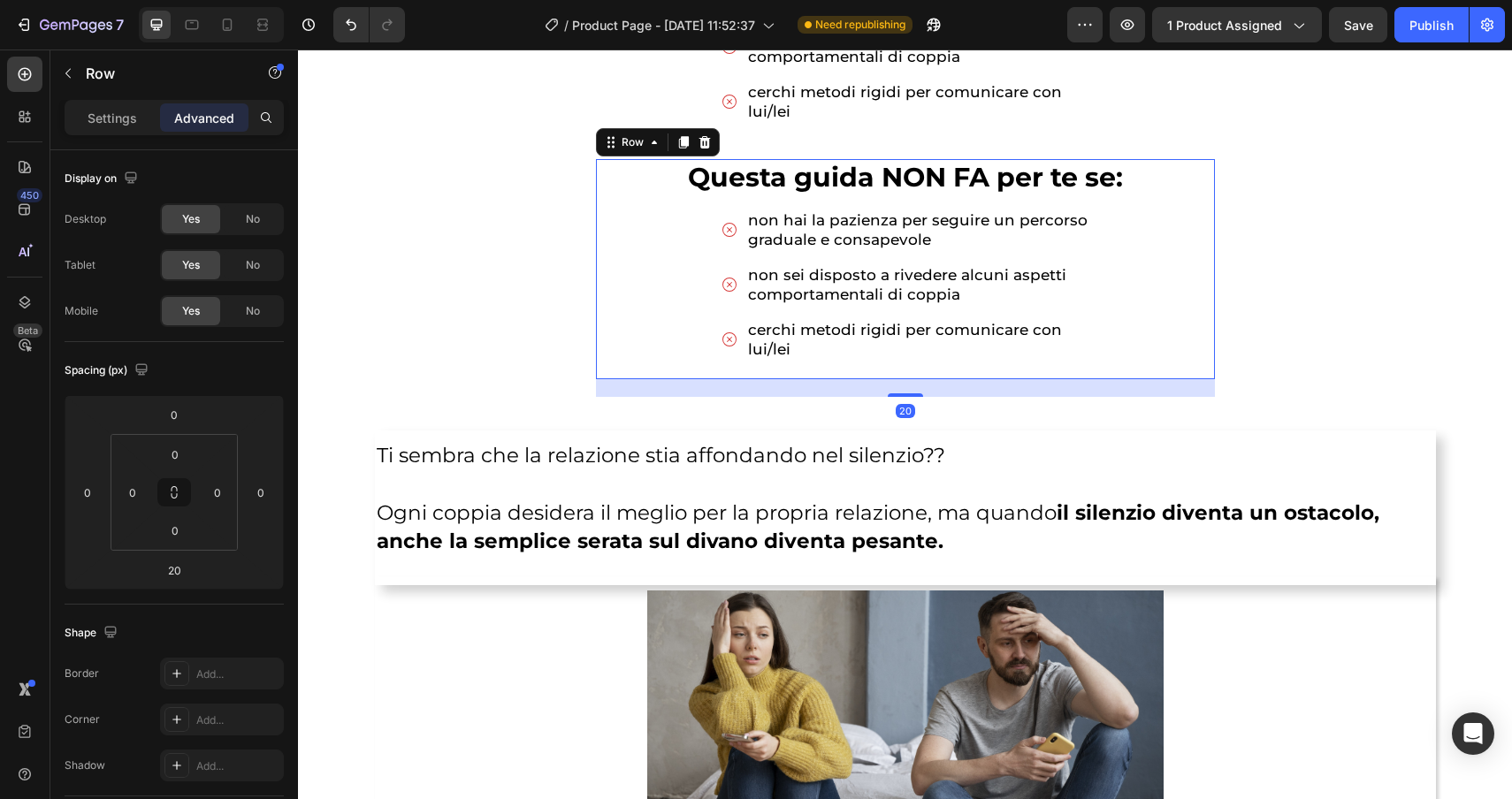
scroll to position [1266, 0]
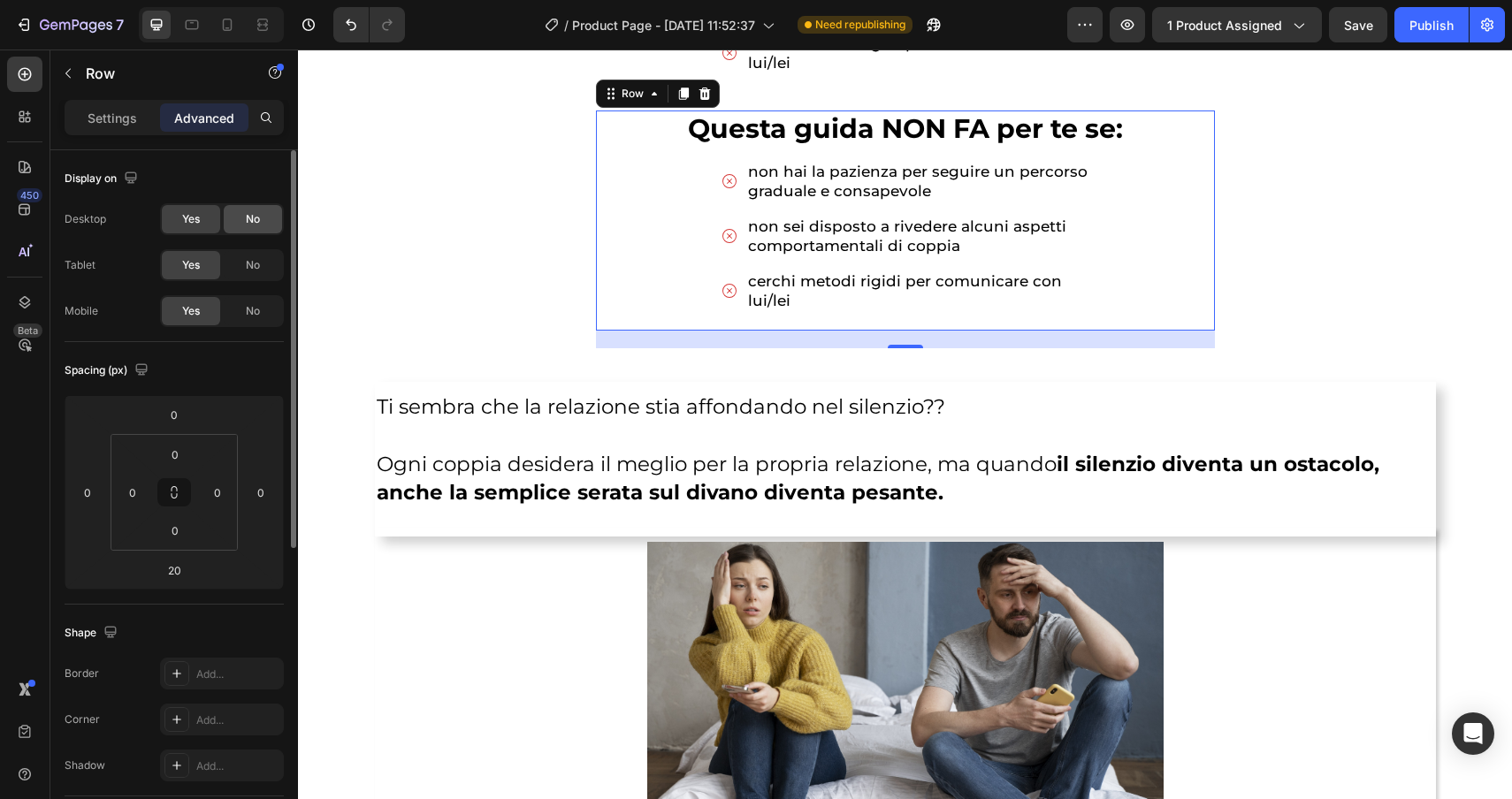
click at [238, 218] on div "No" at bounding box center [253, 219] width 58 height 28
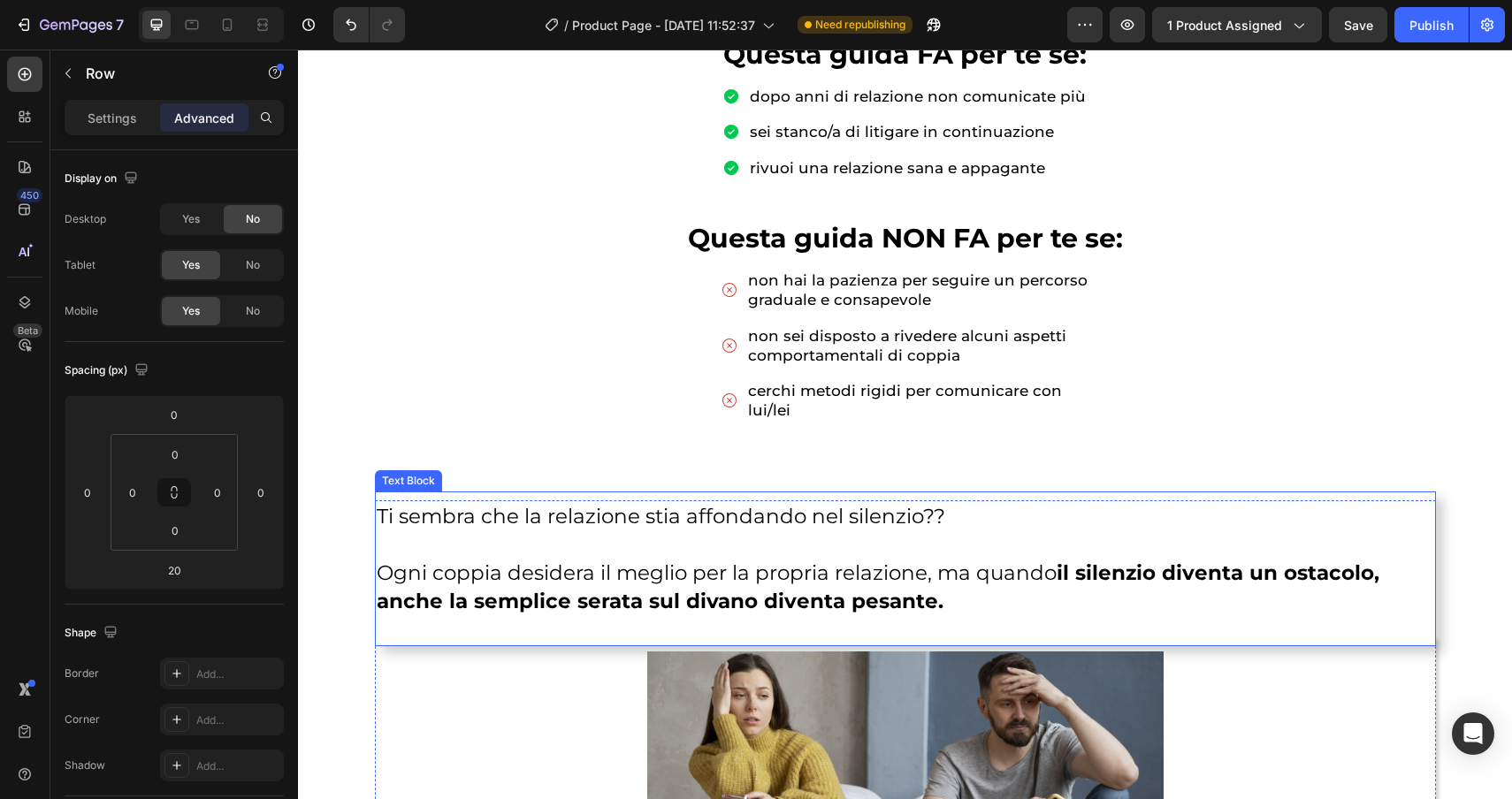
scroll to position [907, 0]
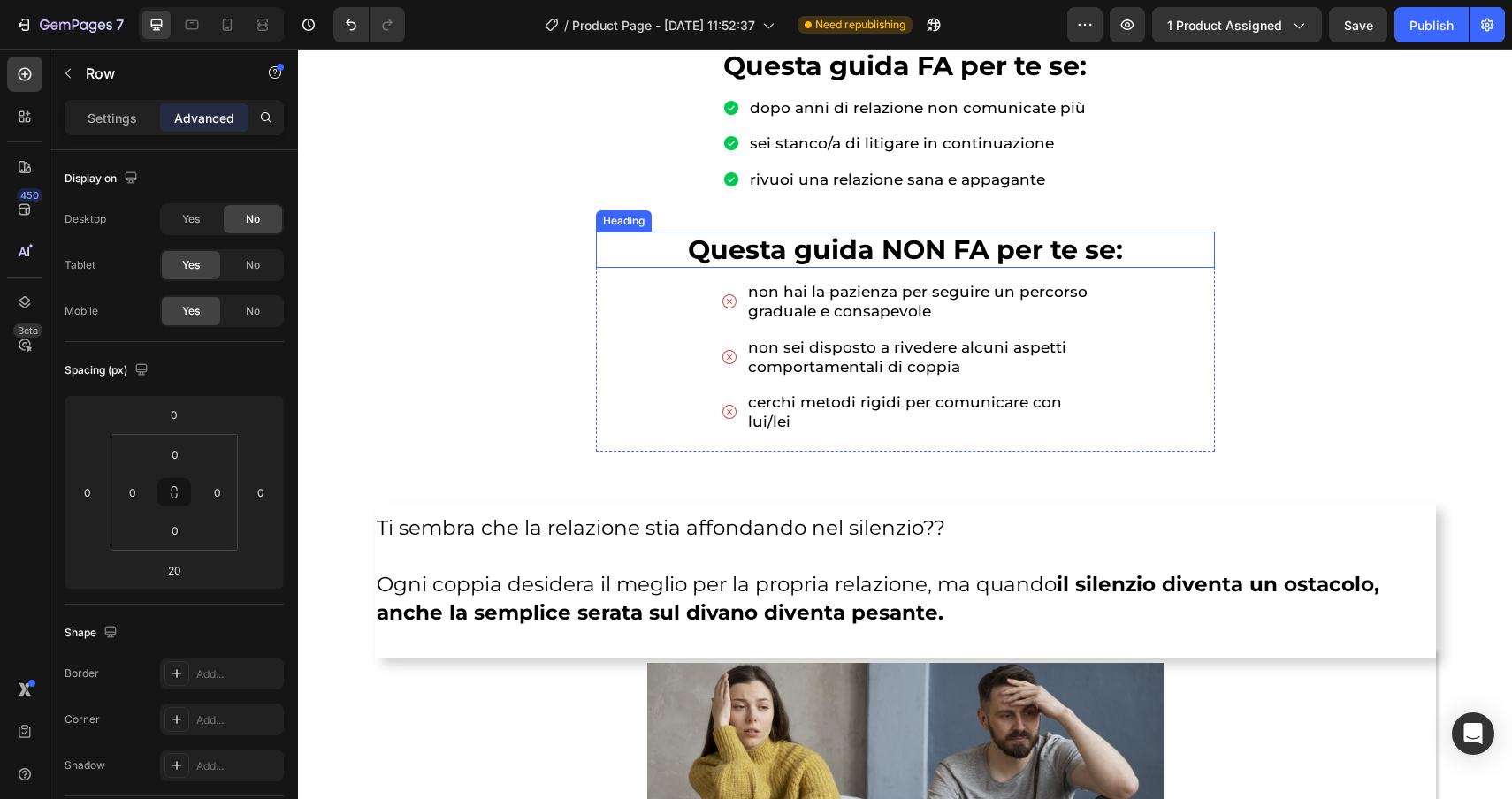
click at [634, 254] on p "⁠⁠⁠⁠⁠⁠⁠ Questa guida NON FA per te se:" at bounding box center [905, 250] width 615 height 34
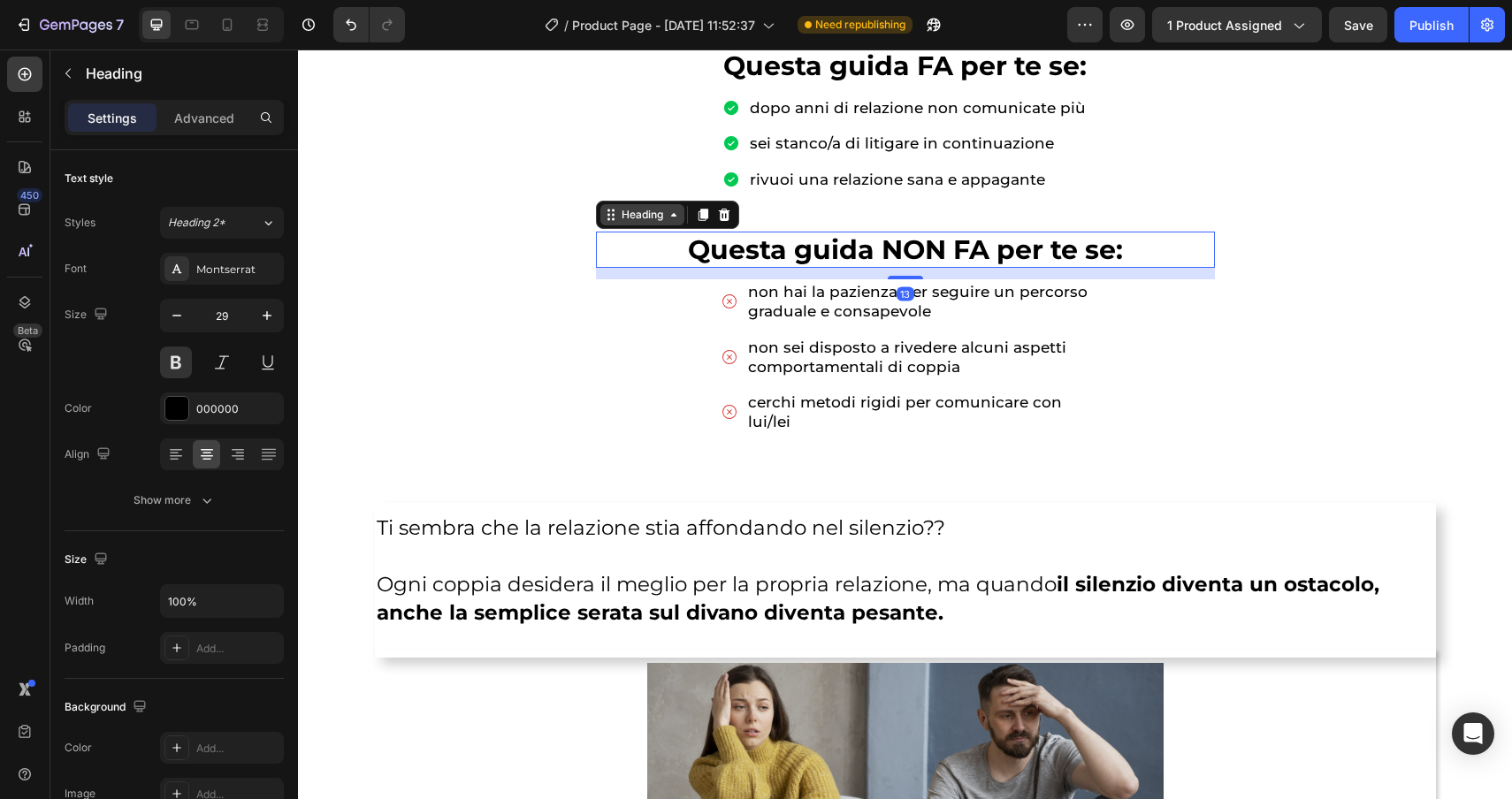
click at [634, 209] on div "Heading" at bounding box center [642, 215] width 48 height 15
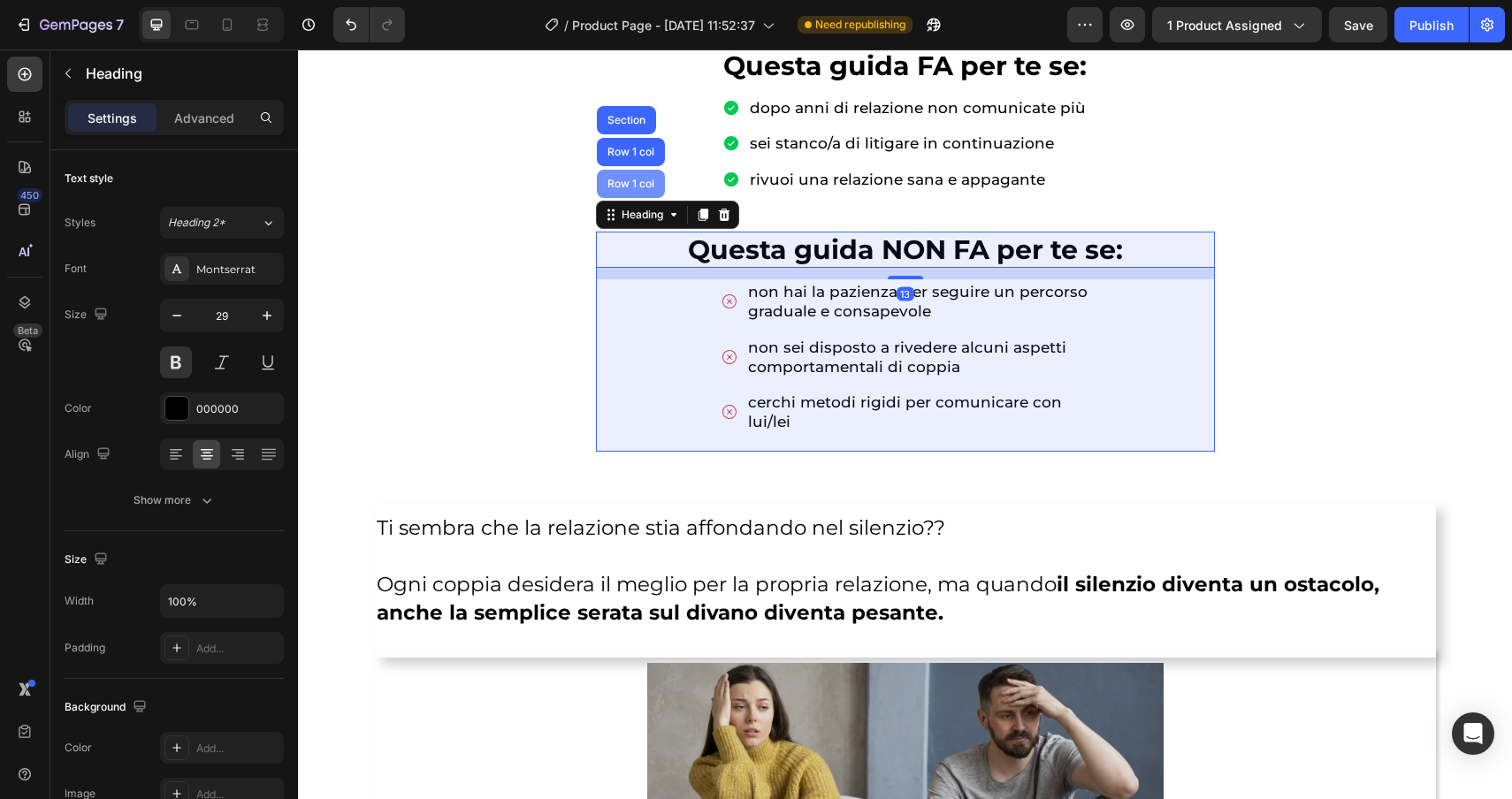
click at [625, 178] on div "Row 1 col" at bounding box center [632, 183] width 54 height 11
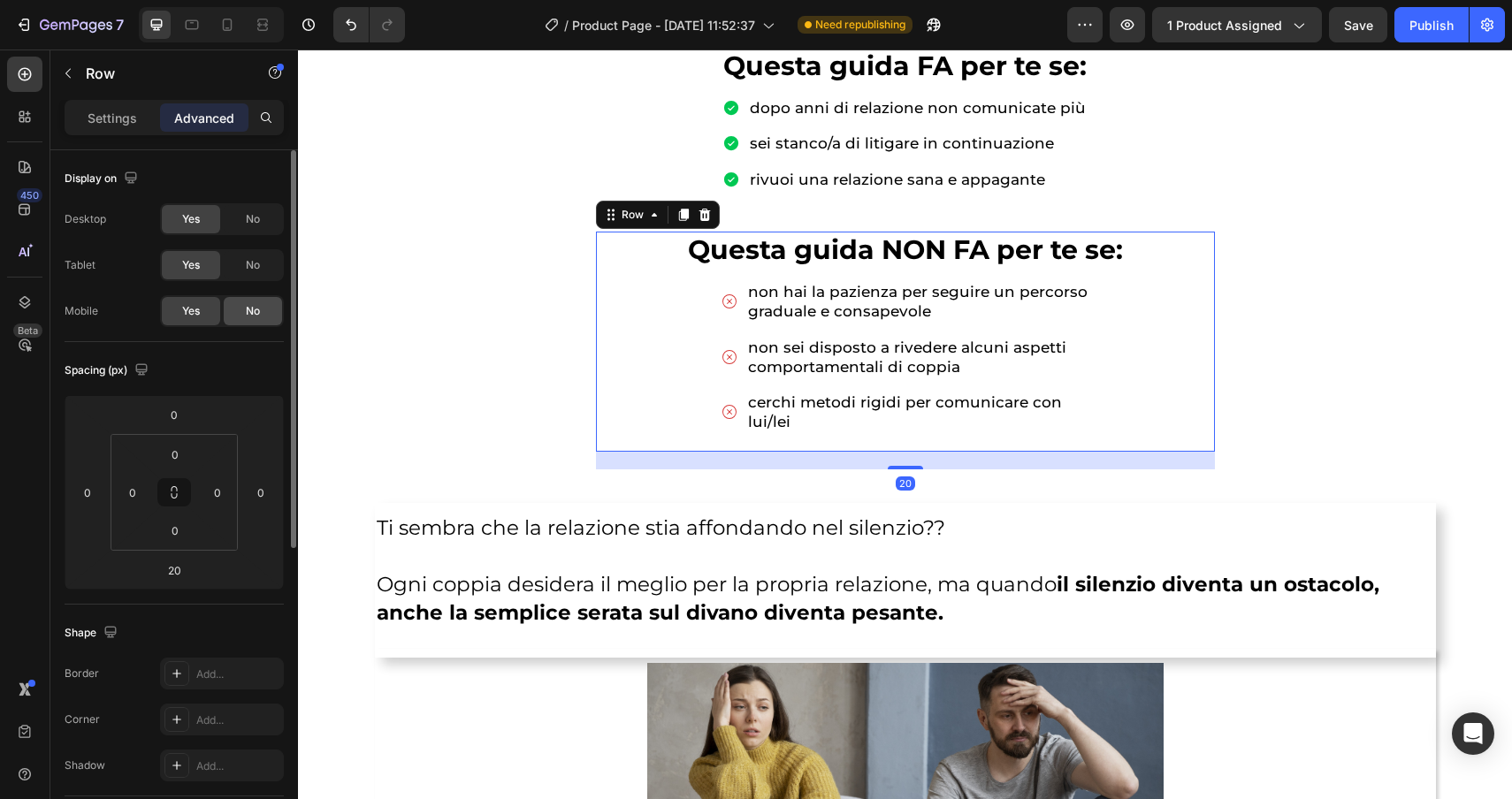
click at [250, 310] on span "No" at bounding box center [253, 311] width 15 height 15
click at [689, 407] on div "non hai la pazienza per seguire un percorso graduale e consapevole non sei disp…" at bounding box center [905, 356] width 619 height 155
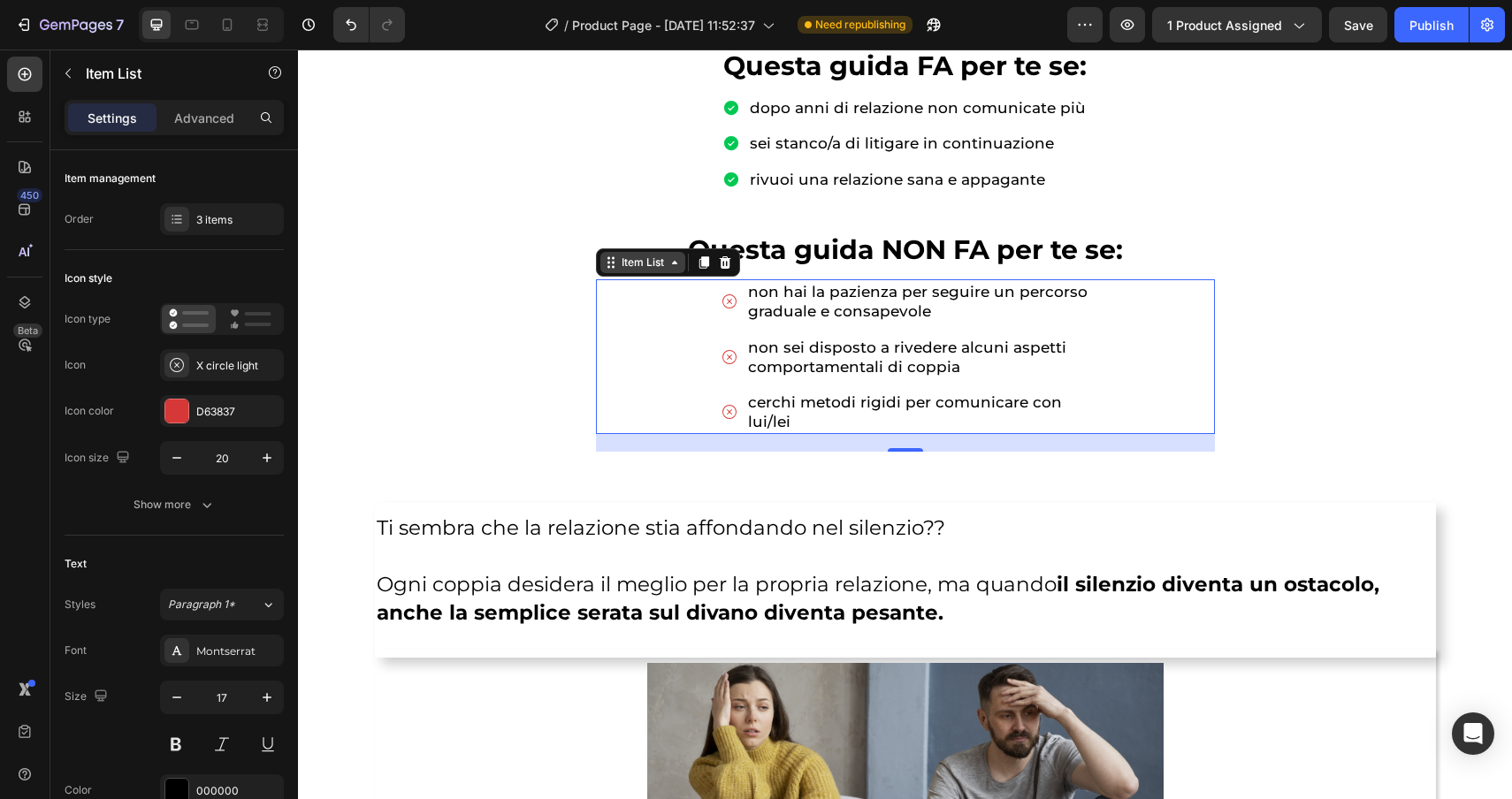
click at [625, 269] on div "Item List" at bounding box center [642, 262] width 49 height 15
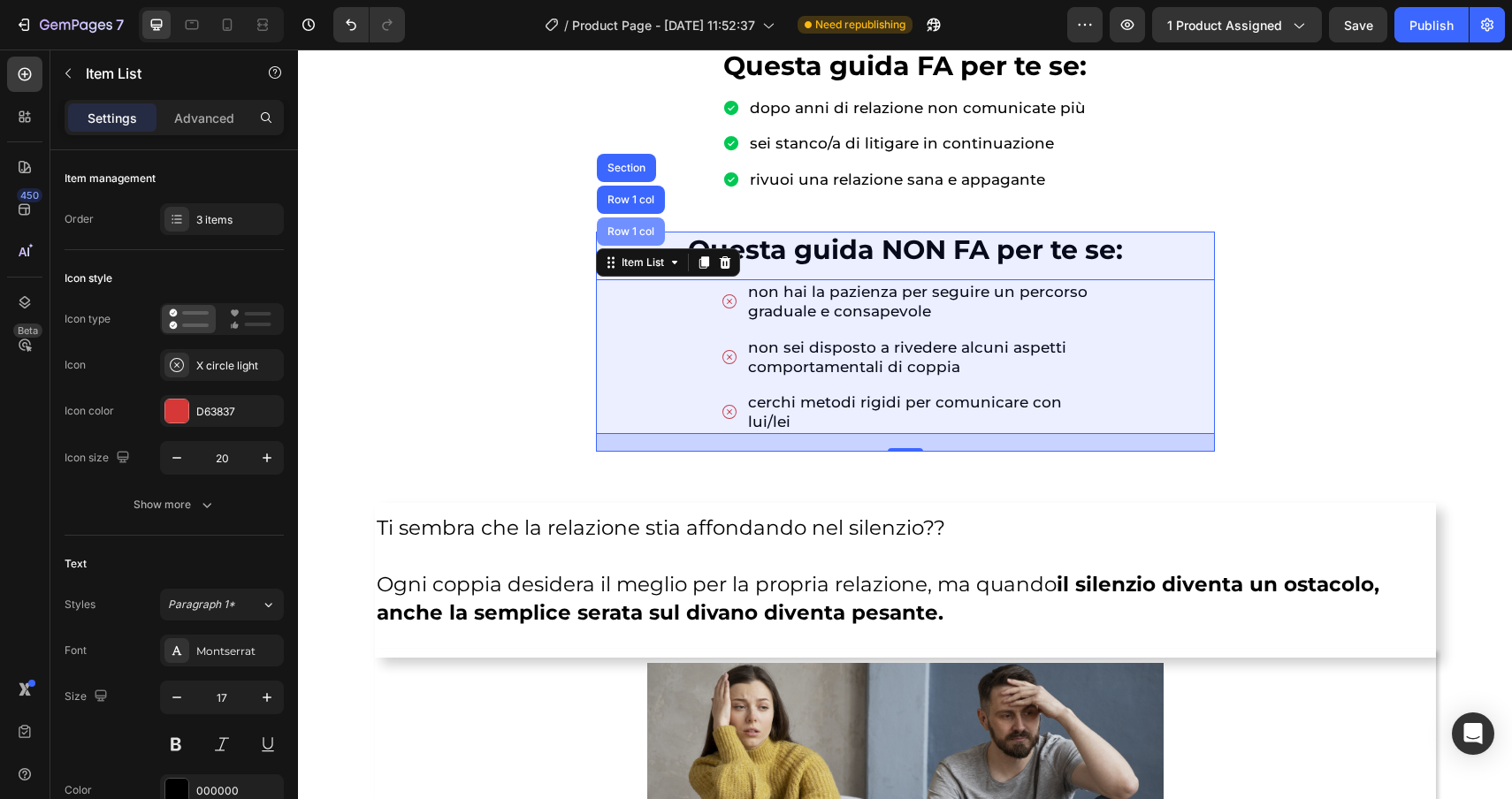
click at [619, 229] on div "Row 1 col" at bounding box center [632, 231] width 54 height 11
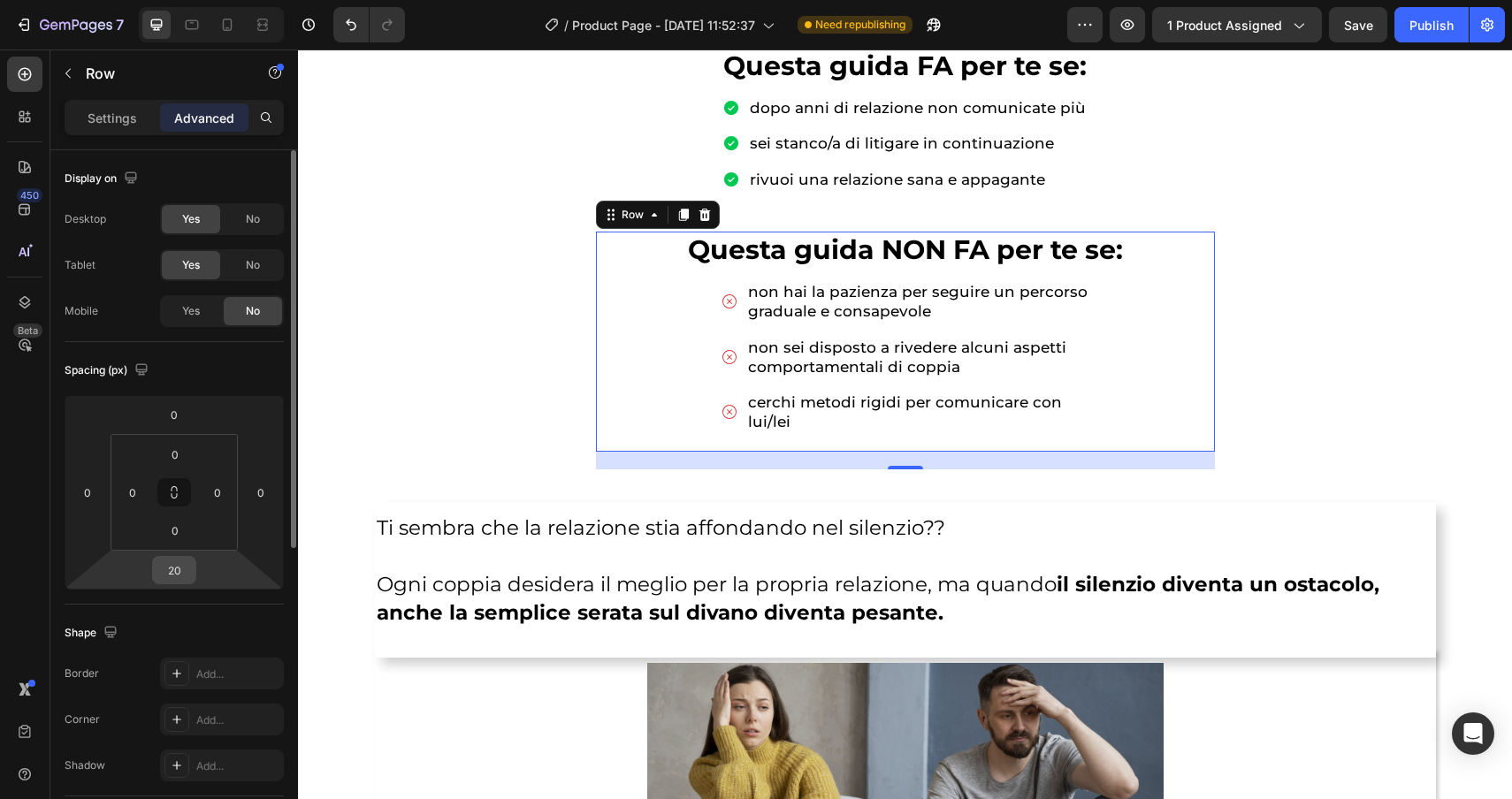
click at [183, 568] on input "20" at bounding box center [174, 569] width 36 height 26
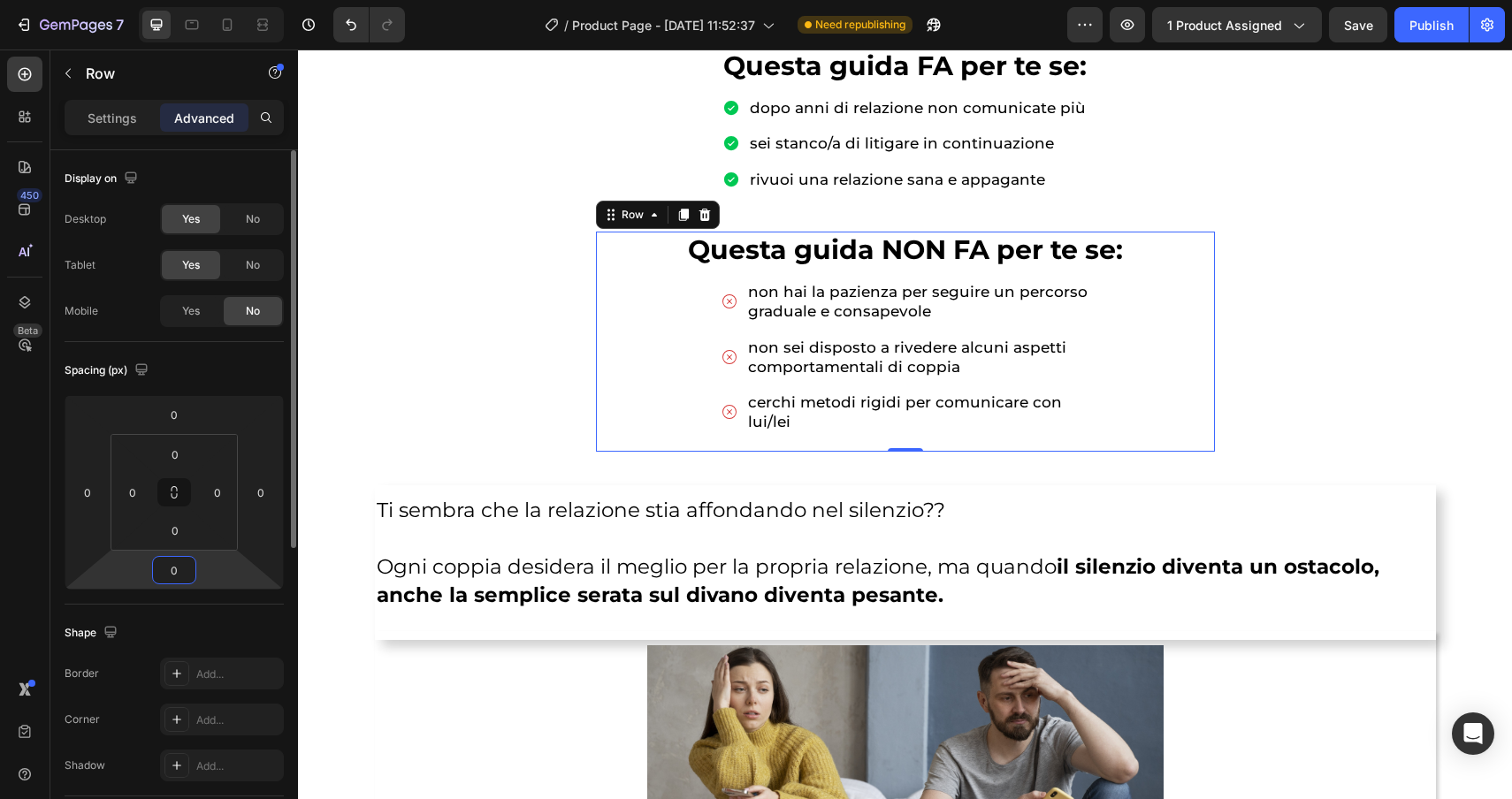
type input "20"
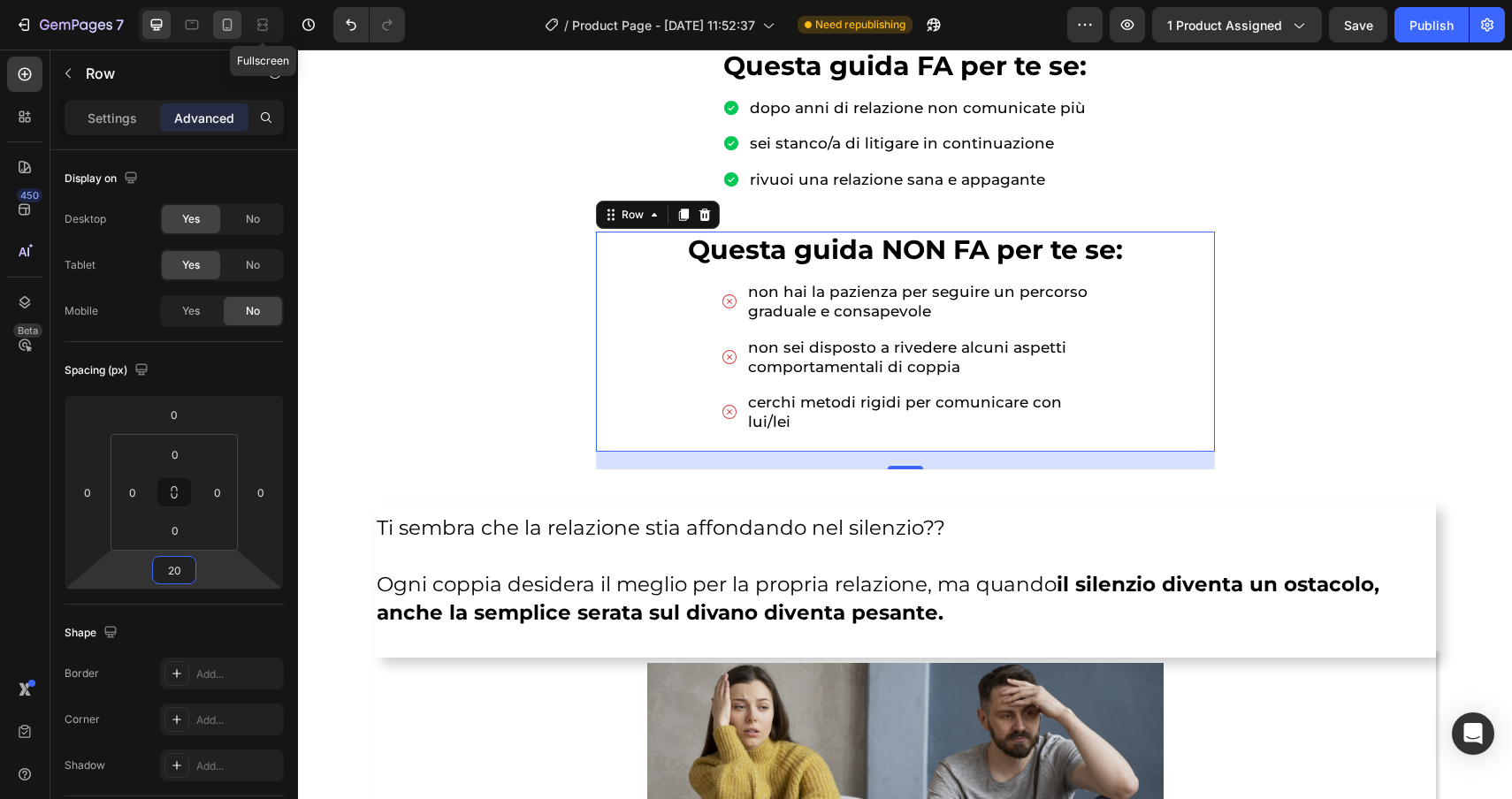
click at [230, 26] on icon at bounding box center [227, 24] width 17 height 17
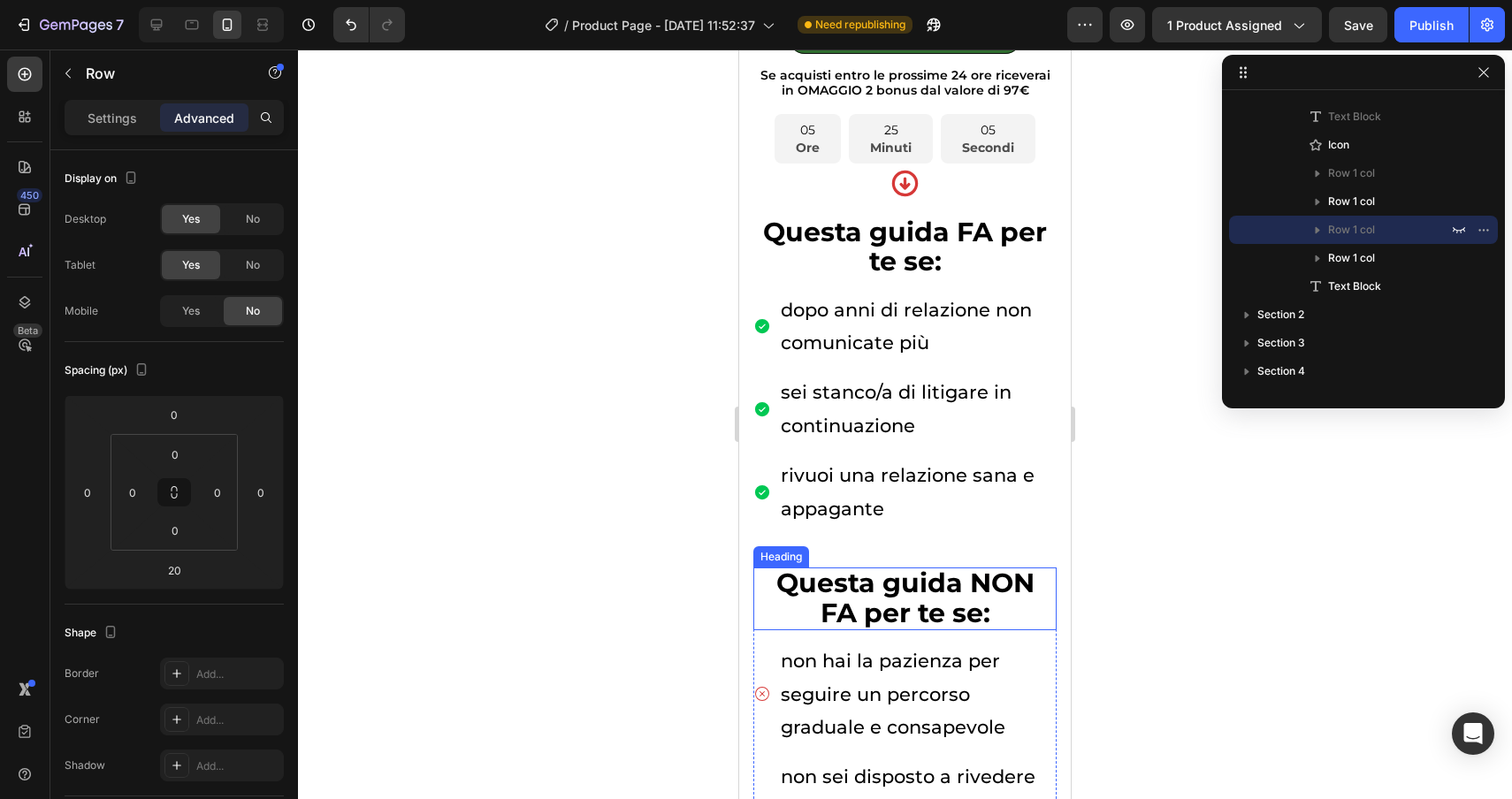
scroll to position [645, 0]
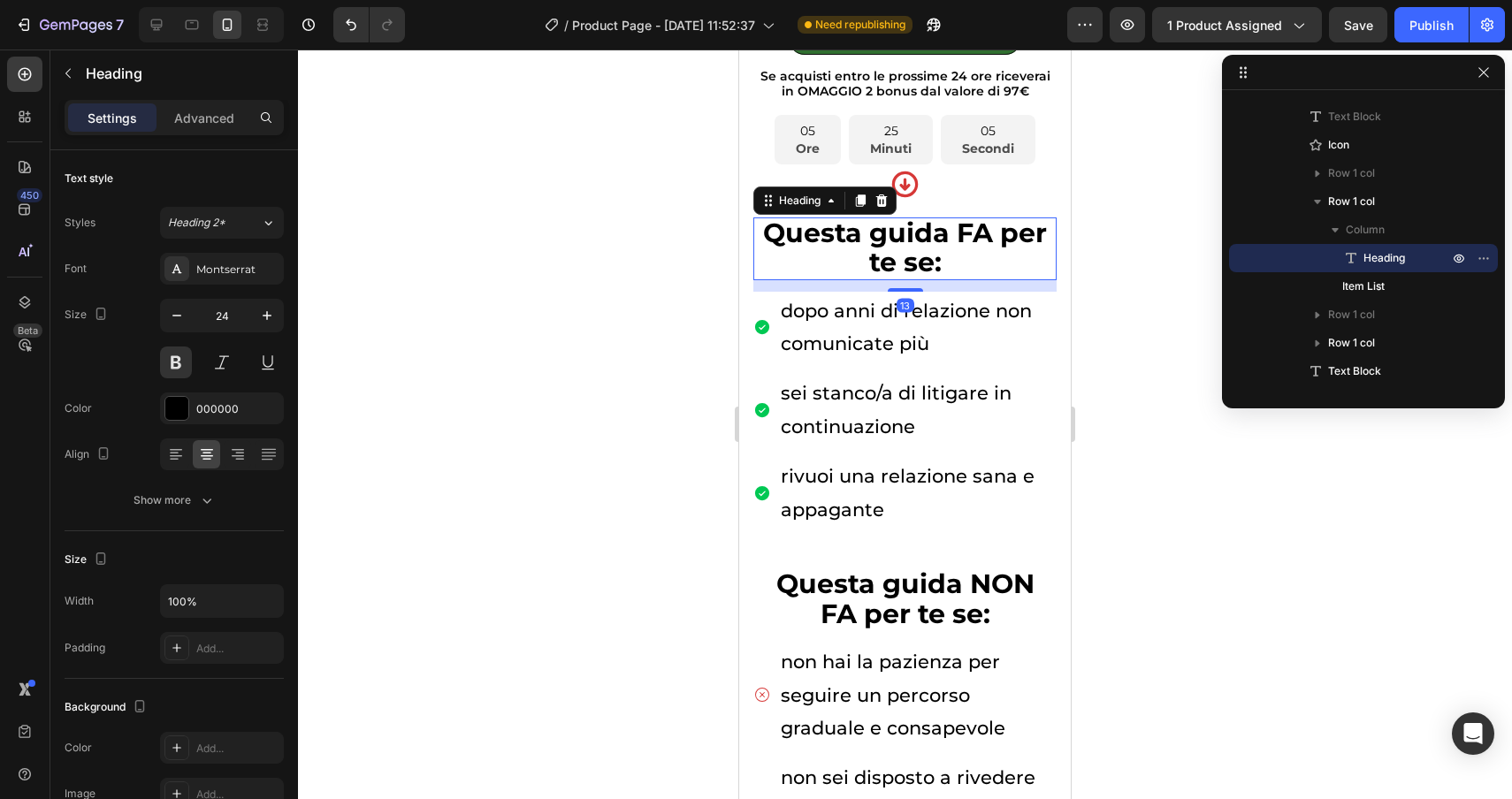
click at [929, 265] on span "Questa guida FA per te se:" at bounding box center [905, 248] width 284 height 62
click at [957, 264] on h2 "Questa guida FA per te se:" at bounding box center [905, 249] width 303 height 62
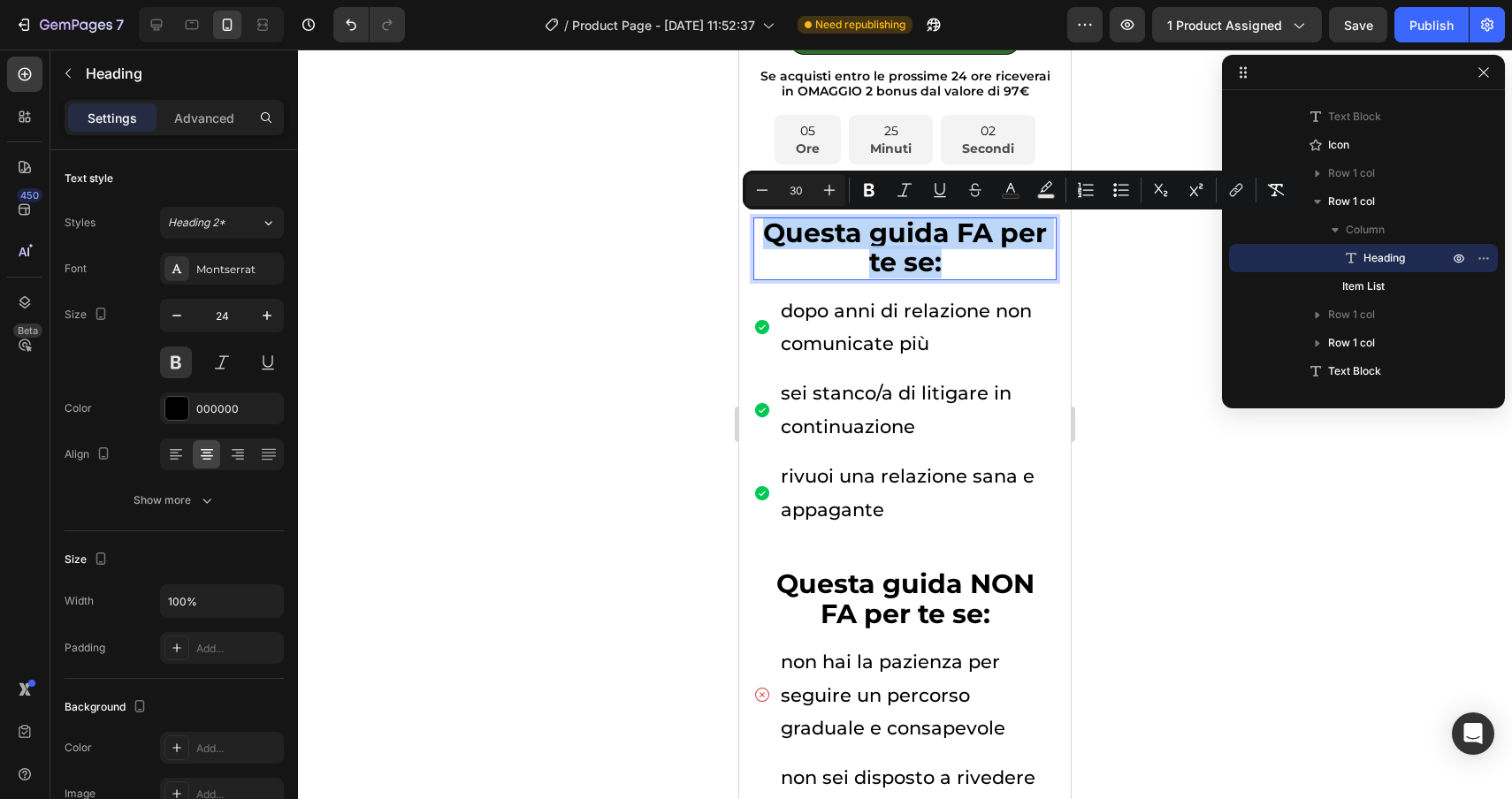
drag, startPoint x: 957, startPoint y: 264, endPoint x: 737, endPoint y: 237, distance: 221.7
click at [798, 191] on input "30" at bounding box center [795, 190] width 36 height 21
type input "3"
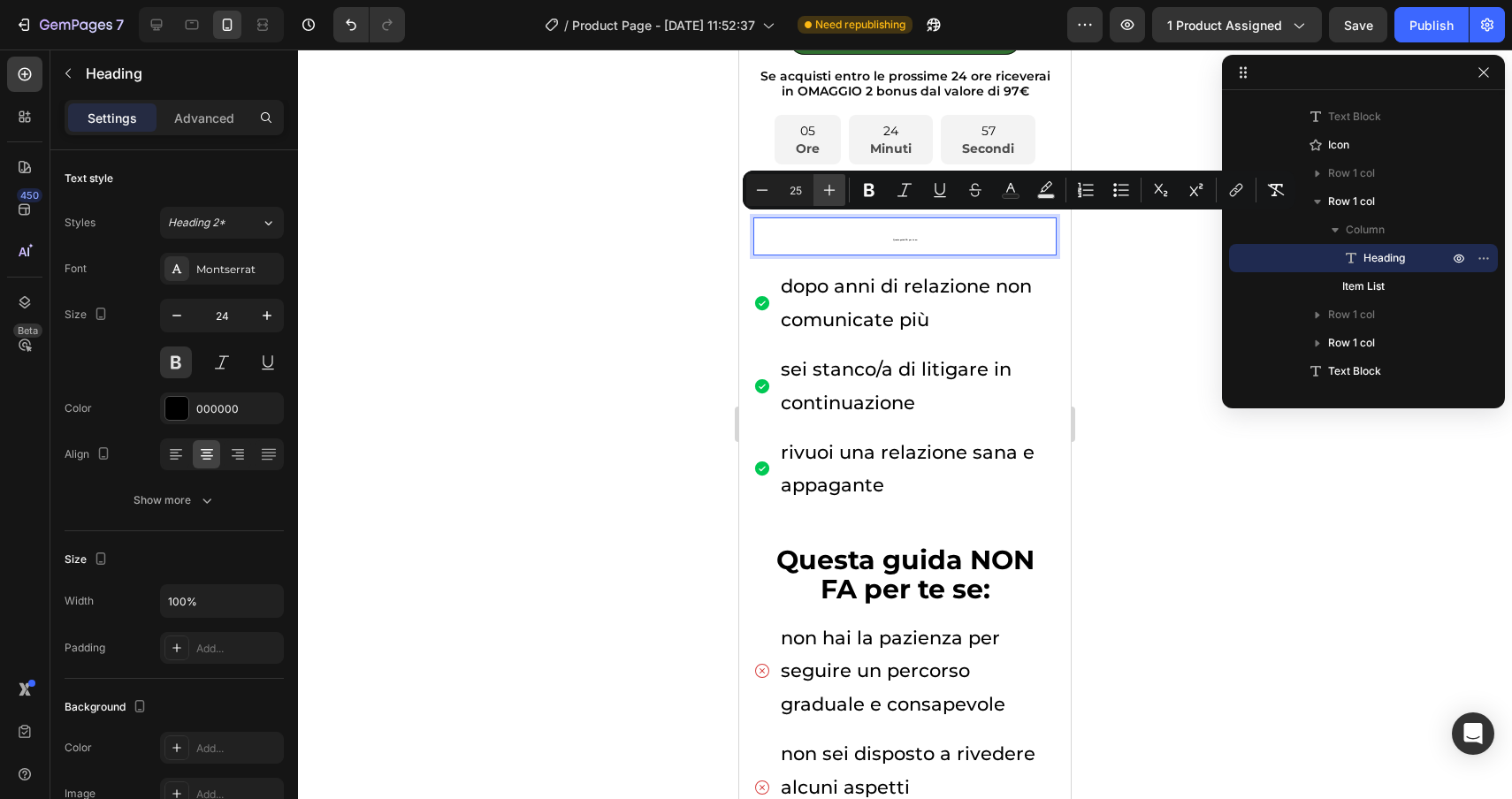
type input "25"
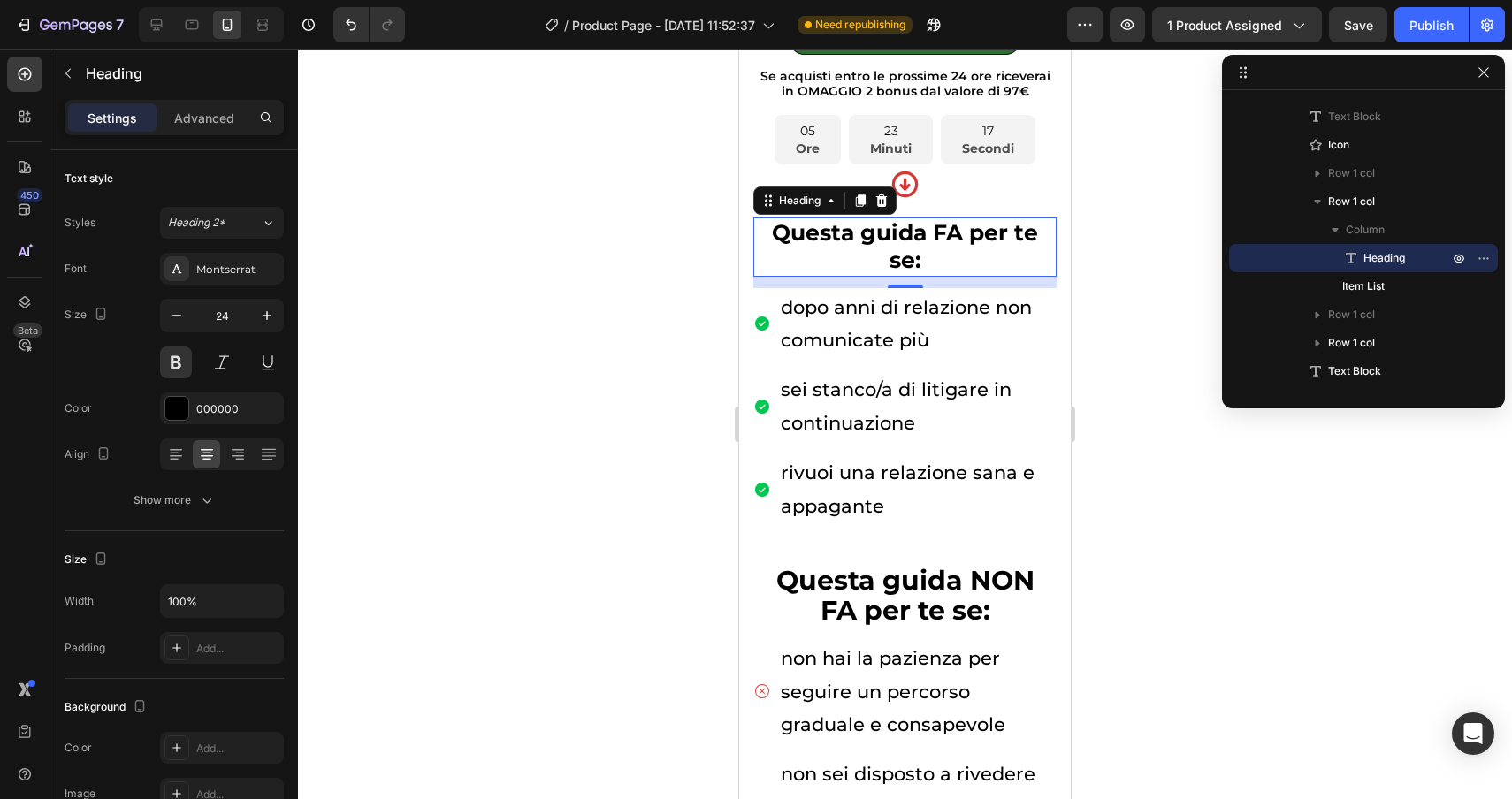
click at [930, 260] on p "Questa guida FA per te se:" at bounding box center [905, 246] width 299 height 55
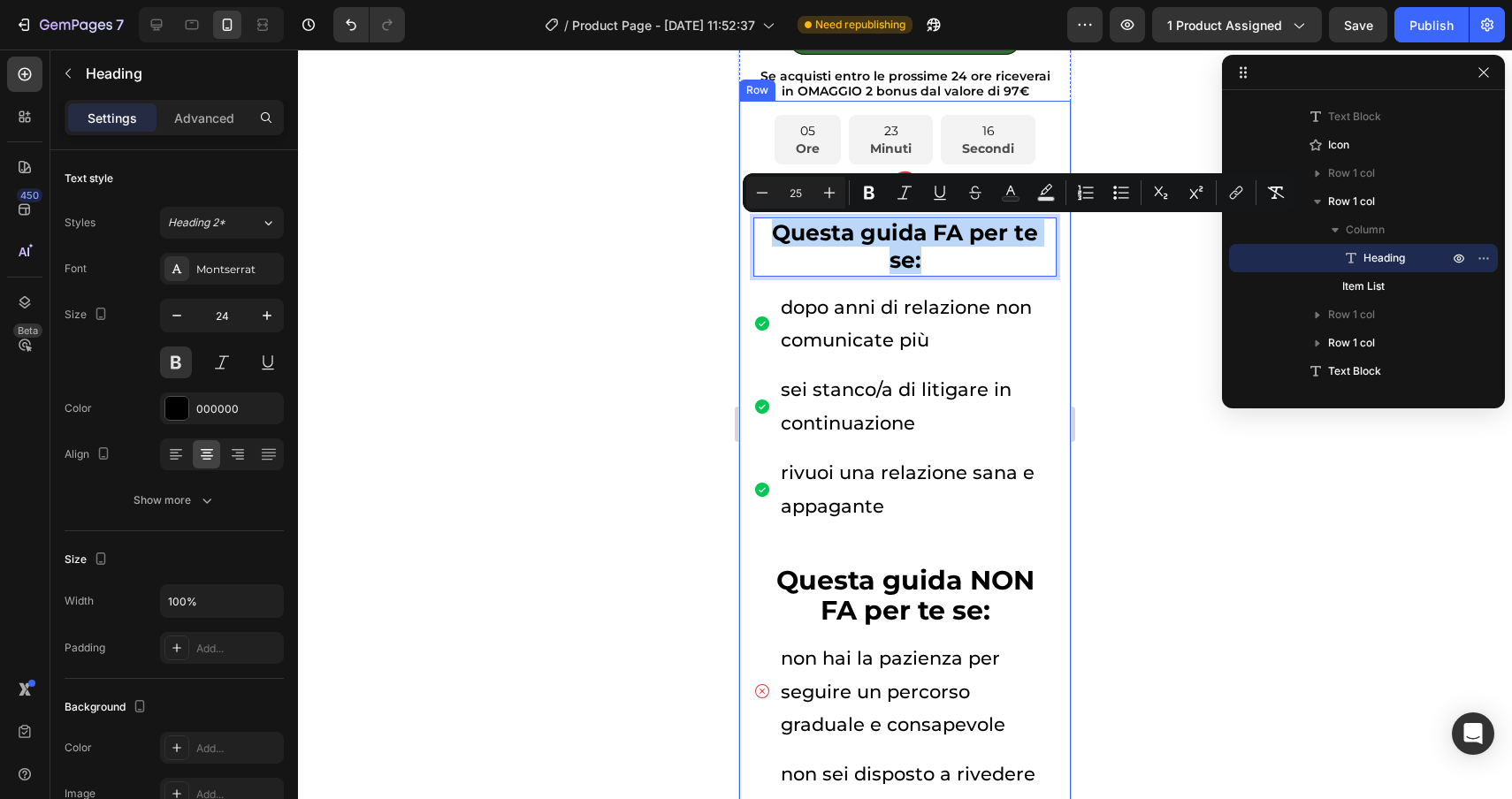
drag, startPoint x: 930, startPoint y: 260, endPoint x: 759, endPoint y: 202, distance: 180.6
click at [759, 202] on div "05 Ore 23 Minuti 16 Secondi Countdown Timer Attenzione : al termine dell'offert…" at bounding box center [905, 591] width 303 height 952
click at [805, 193] on input "25" at bounding box center [795, 193] width 36 height 21
type input "20"
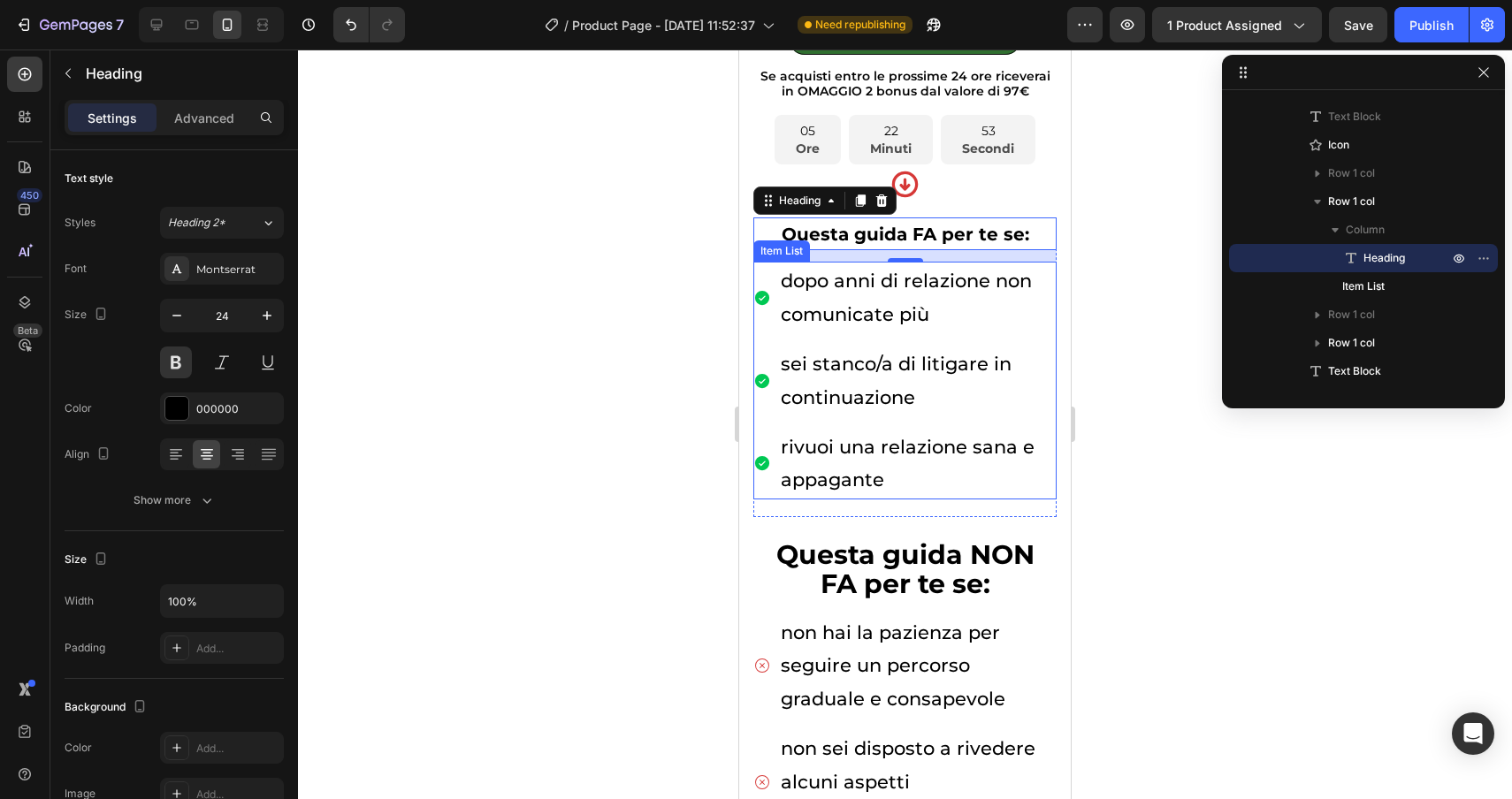
click at [1049, 272] on p "dopo anni di relazione non comunicate più" at bounding box center [917, 297] width 273 height 67
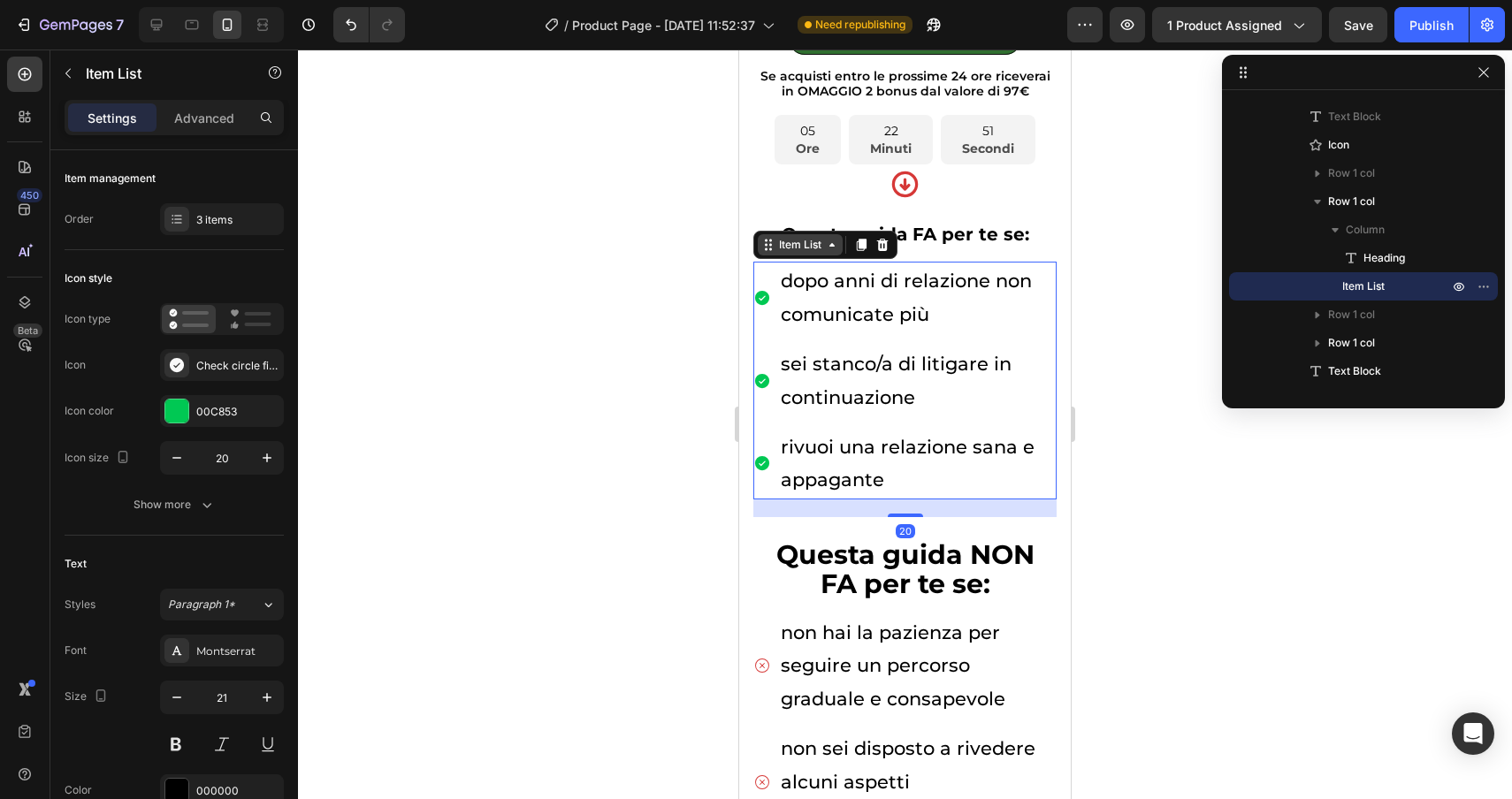
click at [789, 247] on div "Item List" at bounding box center [800, 245] width 49 height 15
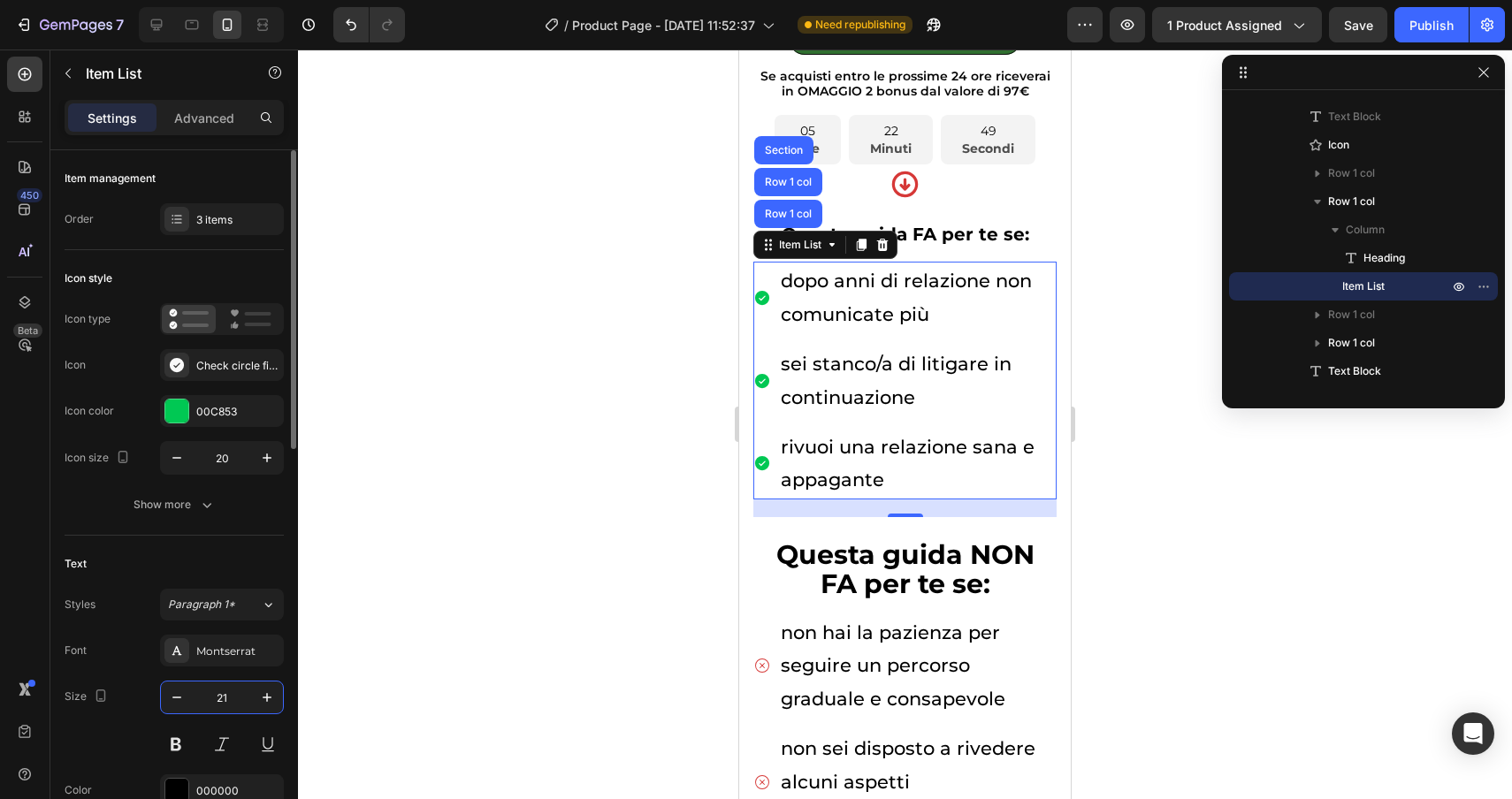
click at [237, 687] on input "21" at bounding box center [222, 697] width 58 height 32
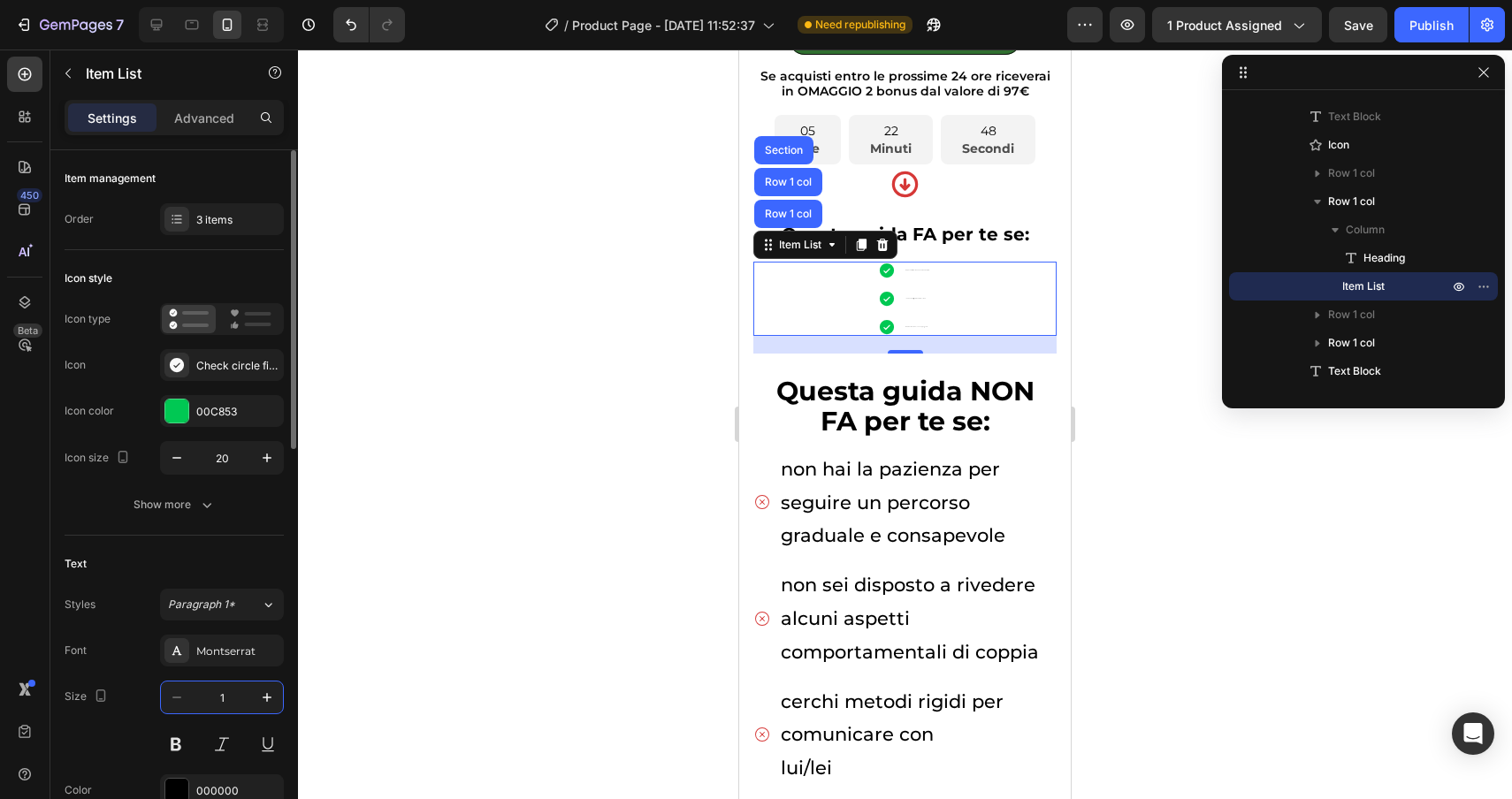
type input "14"
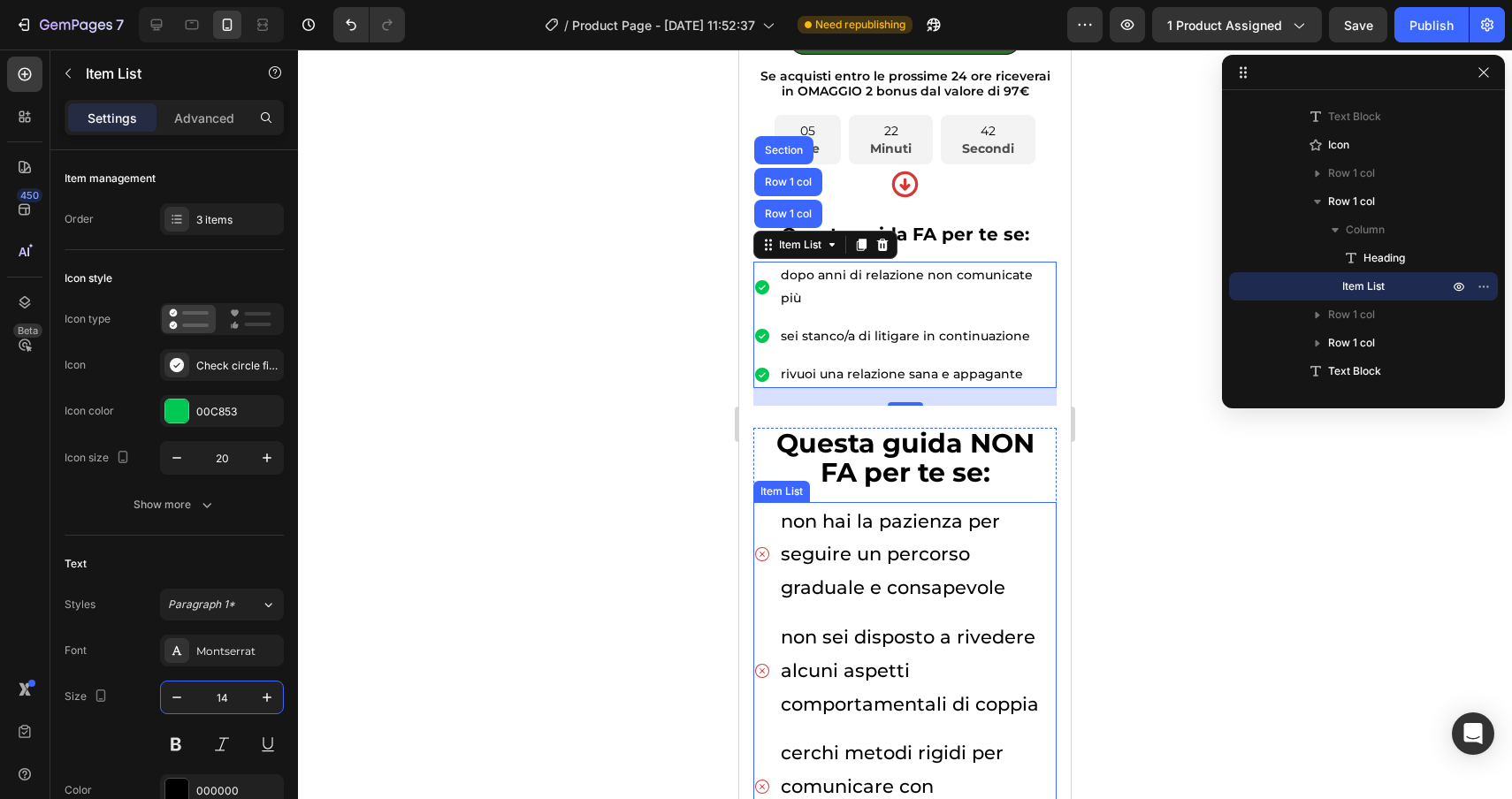
click at [774, 481] on div "Item List" at bounding box center [782, 492] width 56 height 21
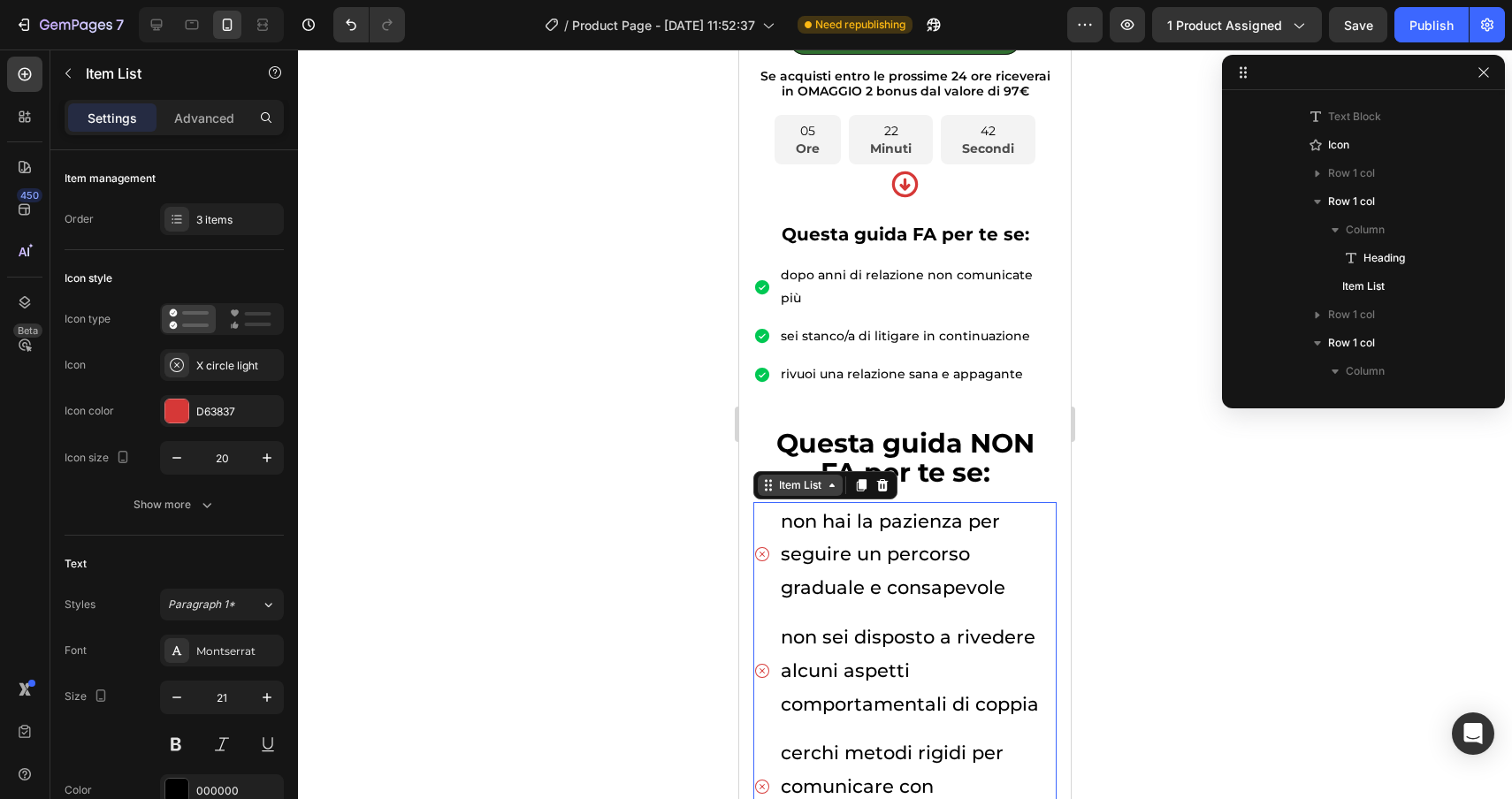
scroll to position [415, 0]
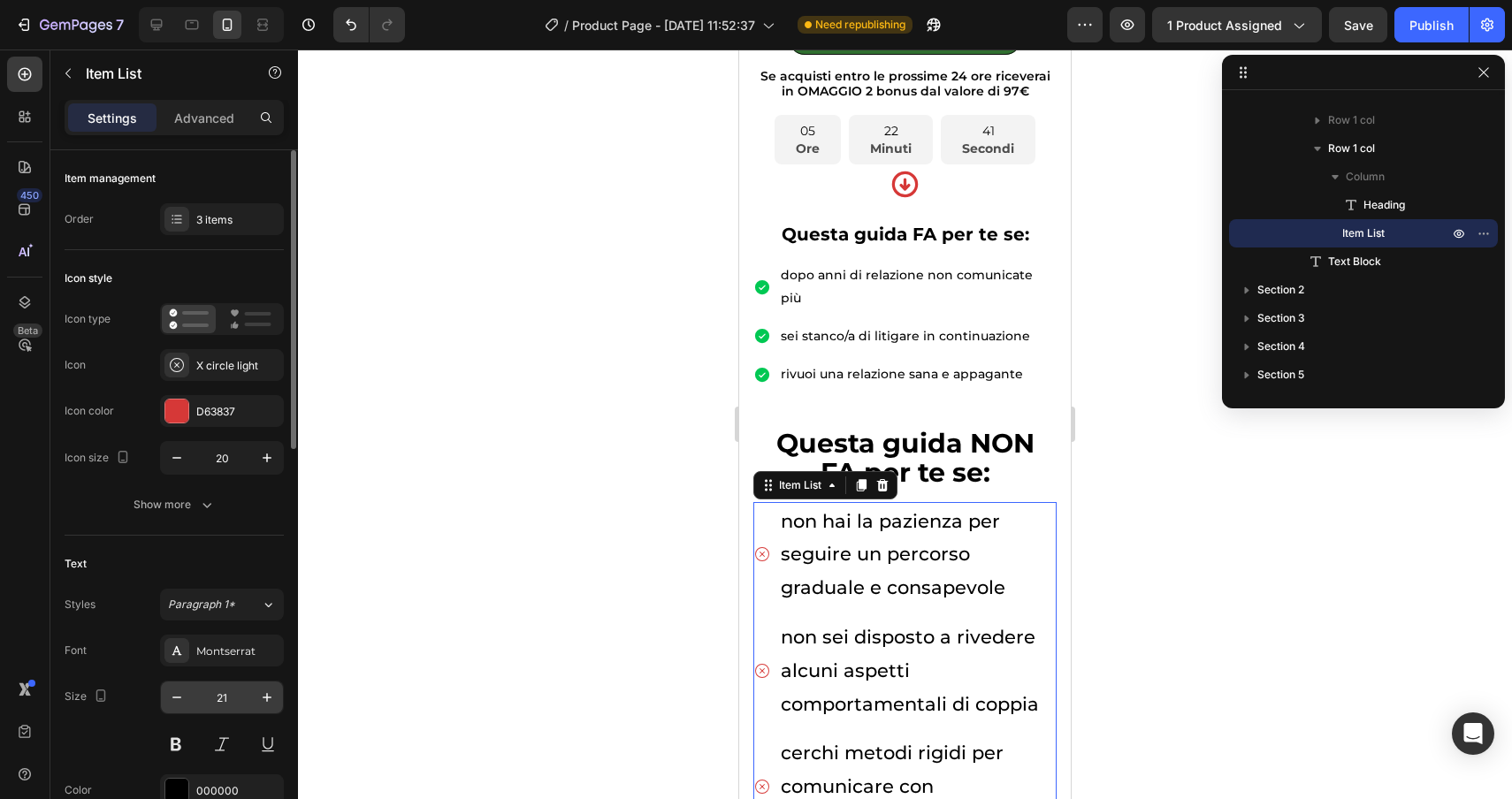
click at [237, 697] on input "21" at bounding box center [222, 697] width 58 height 32
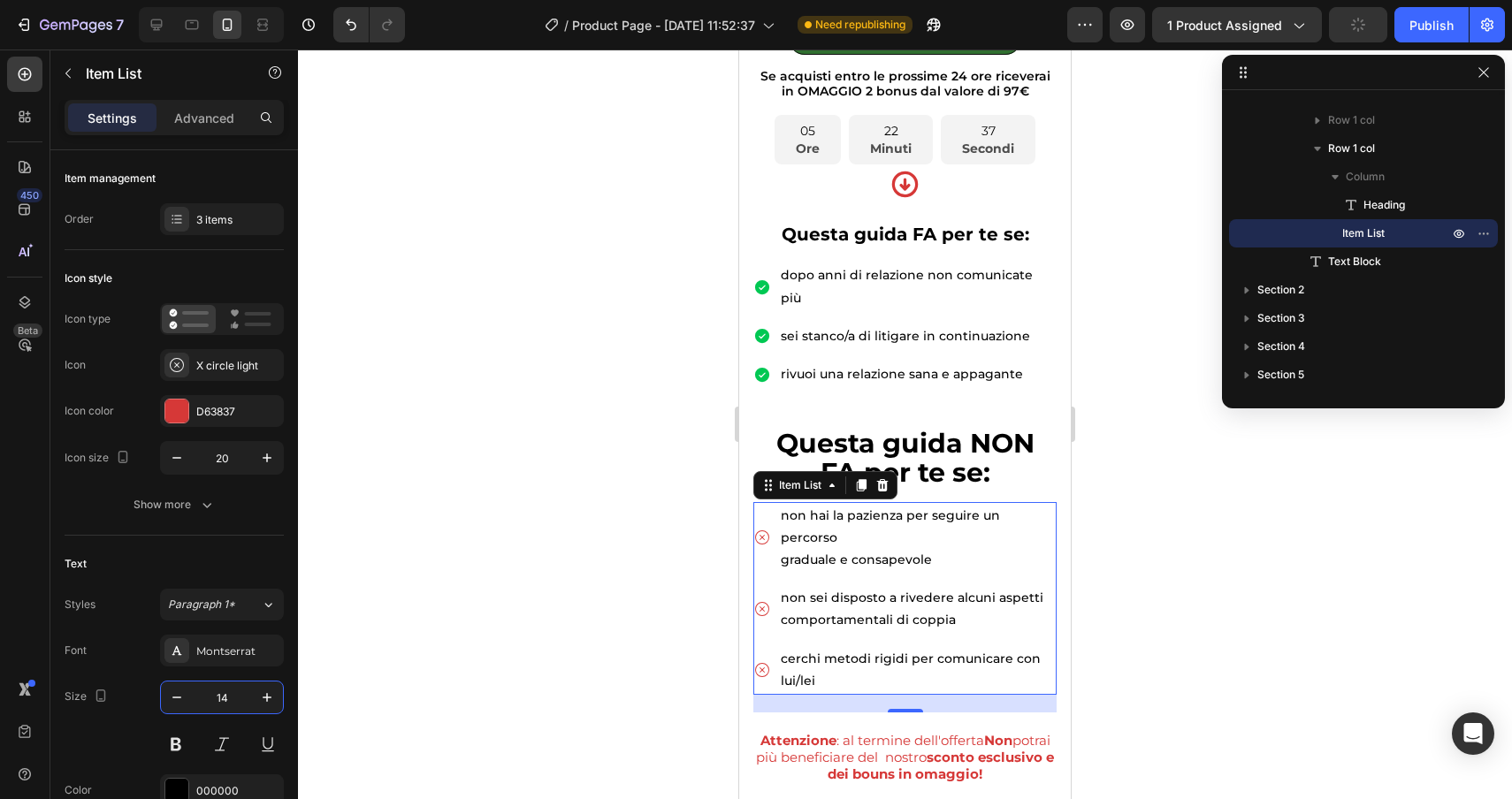
type input "14"
click at [783, 549] on p "graduale e consapevole" at bounding box center [917, 560] width 273 height 22
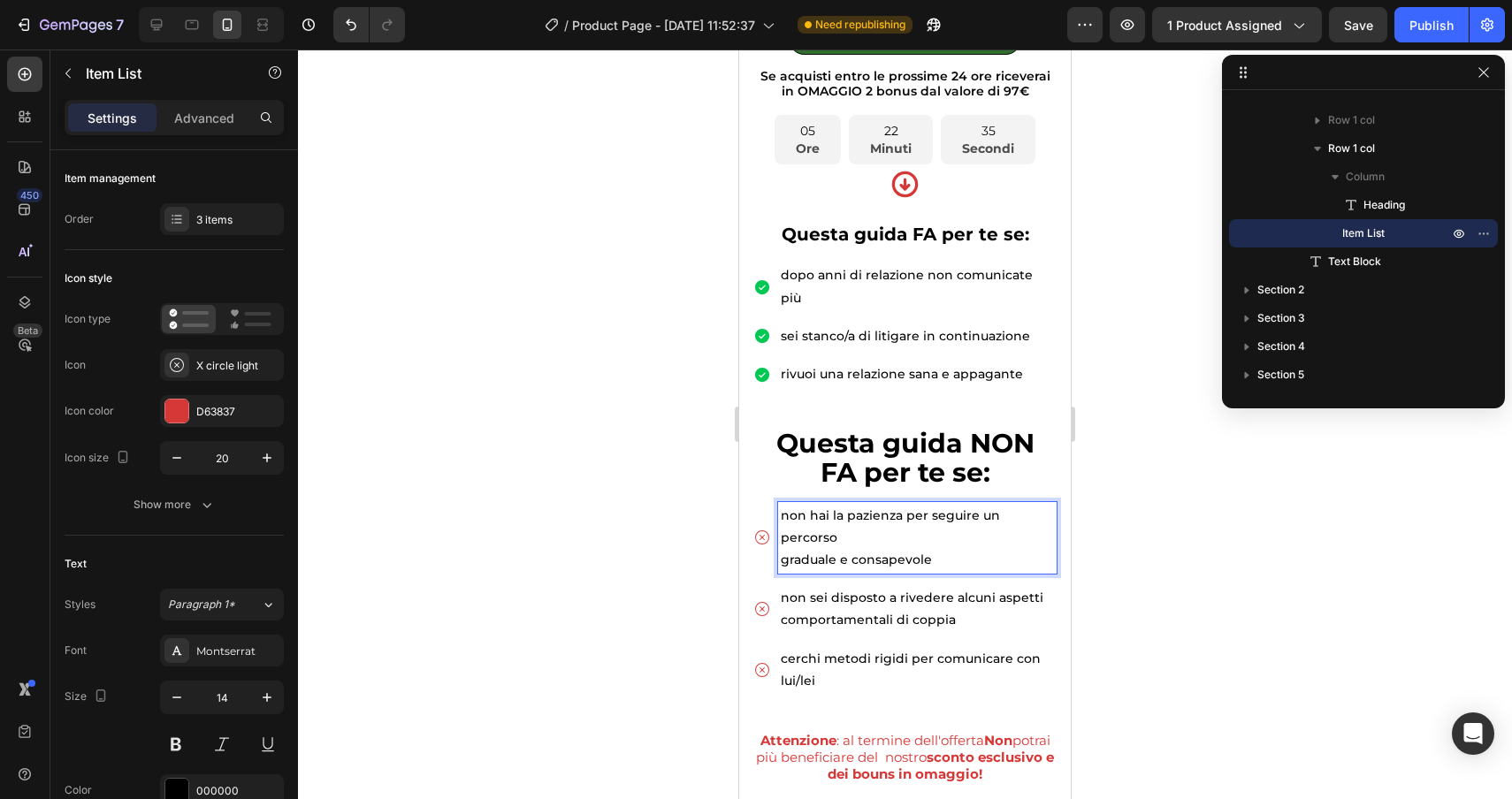
click at [783, 549] on p "graduale e consapevole" at bounding box center [917, 560] width 273 height 22
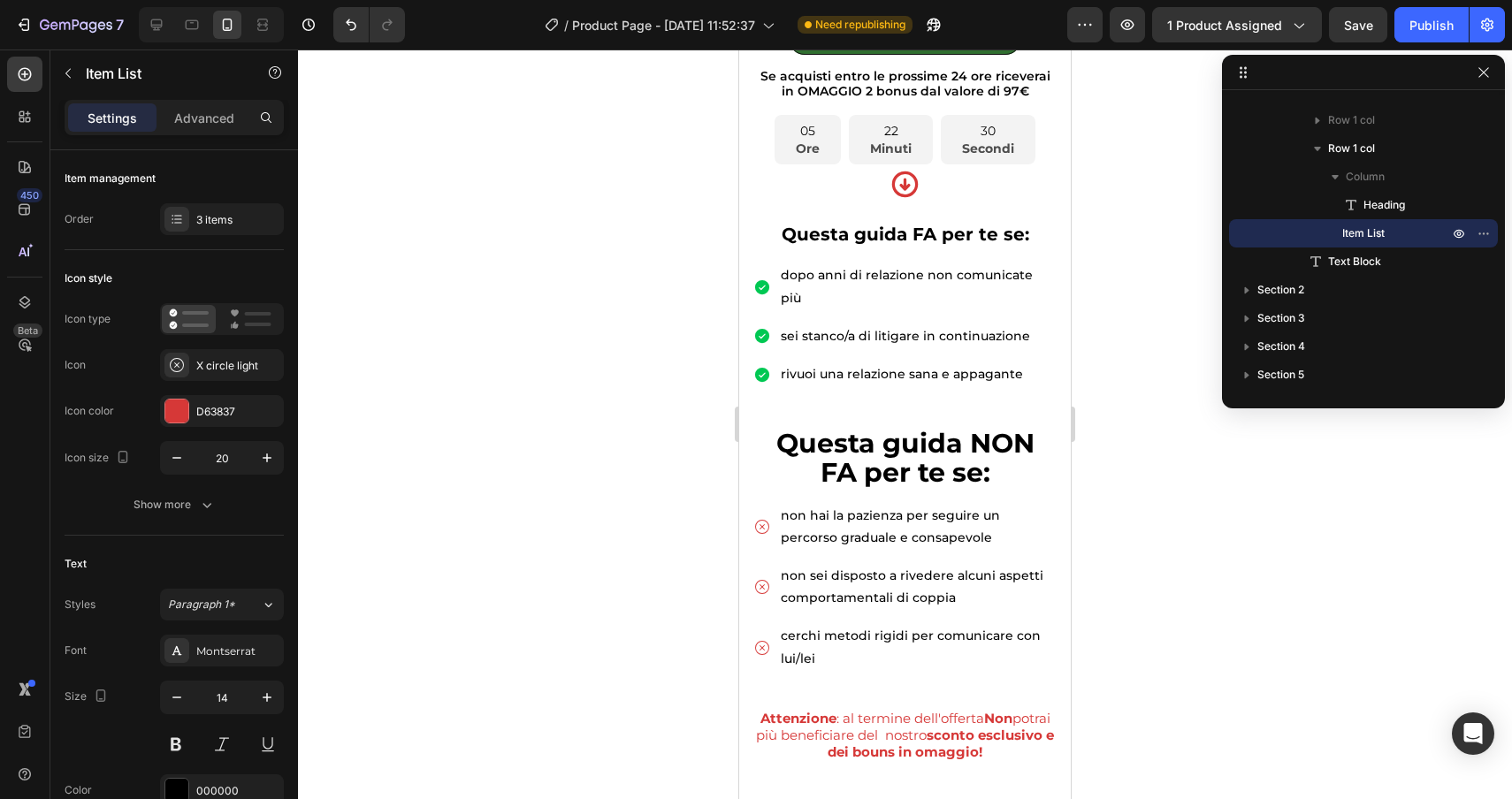
click at [1211, 643] on div at bounding box center [905, 424] width 1214 height 750
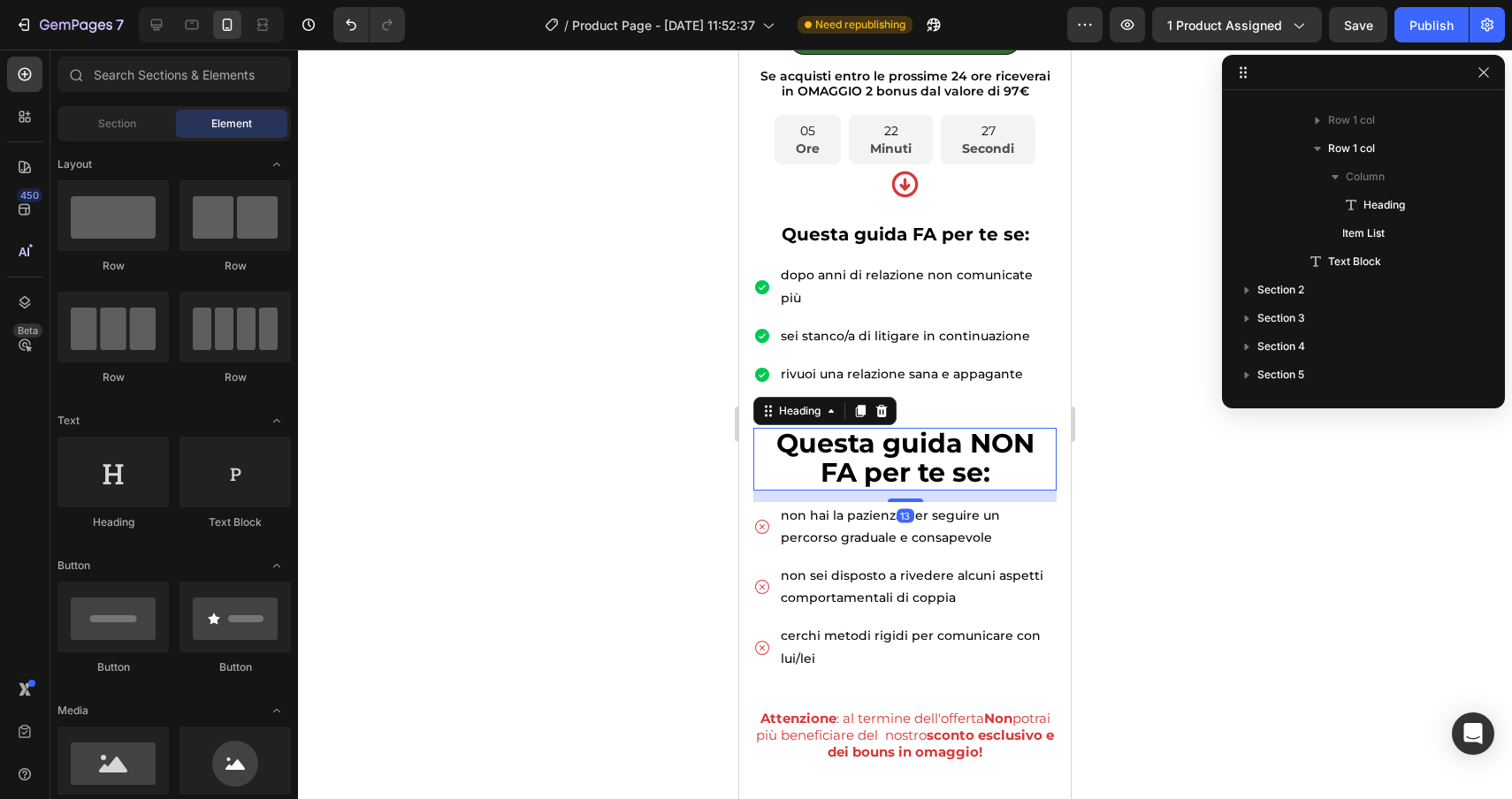
click at [927, 431] on span "Questa guida NON FA per te se:" at bounding box center [906, 458] width 259 height 62
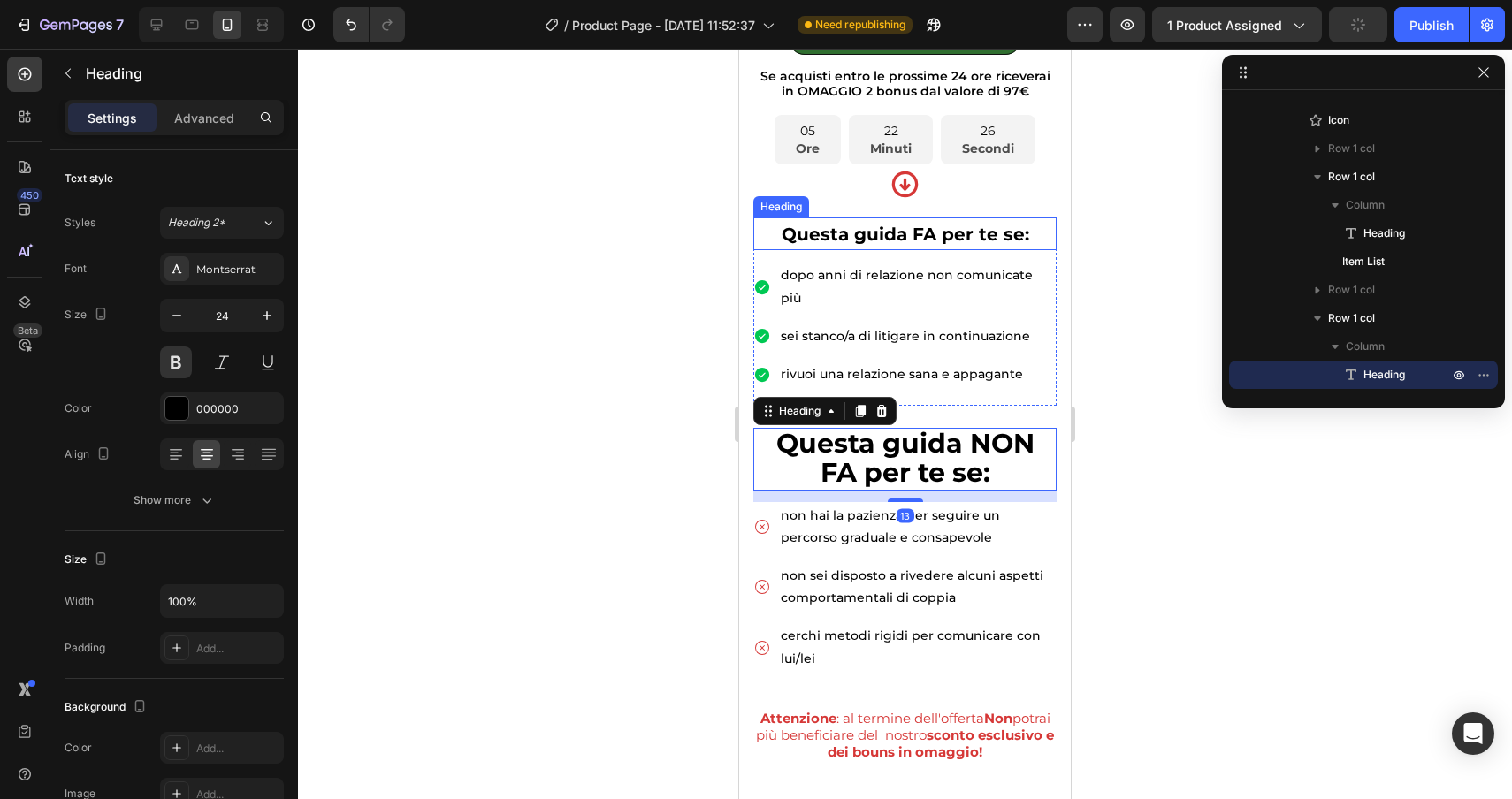
click at [973, 243] on span "Questa guida FA per te se:" at bounding box center [906, 234] width 248 height 21
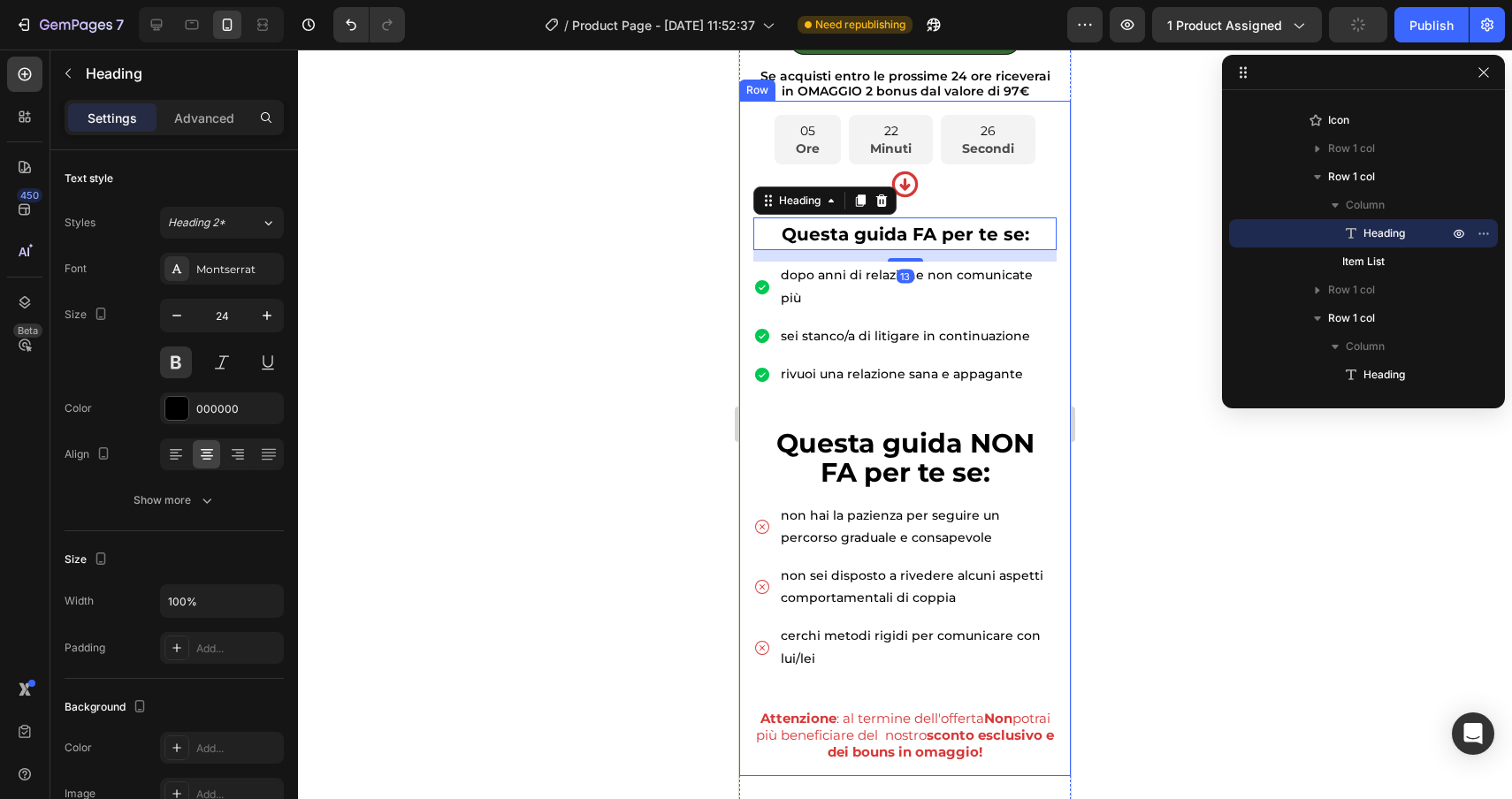
click at [1010, 215] on div "05 Ore 22 Minuti 26 Secondi Countdown Timer Attenzione : al termine dell'offert…" at bounding box center [905, 439] width 303 height 648
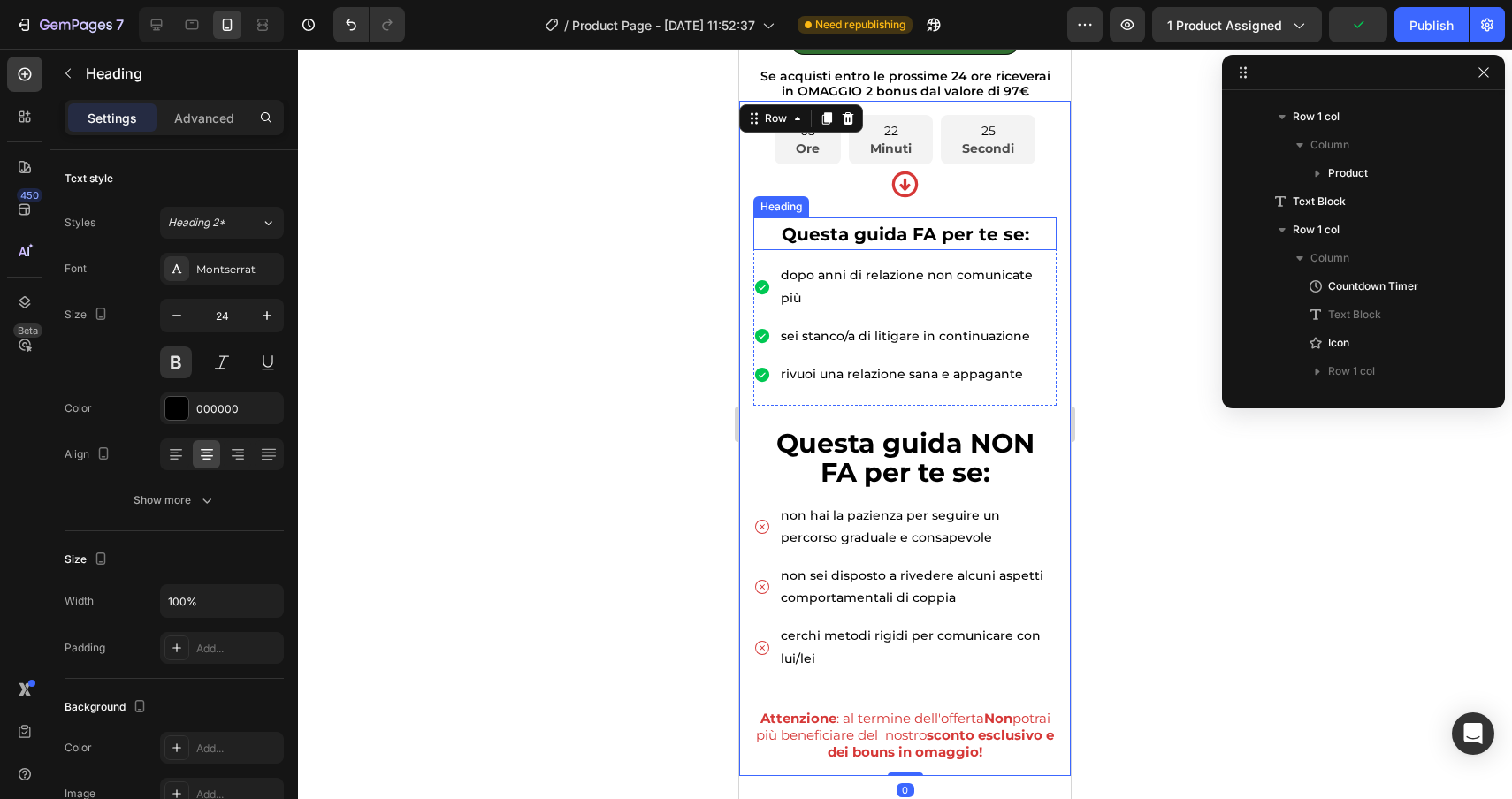
click at [1018, 226] on span "Questa guida FA per te se:" at bounding box center [906, 234] width 248 height 21
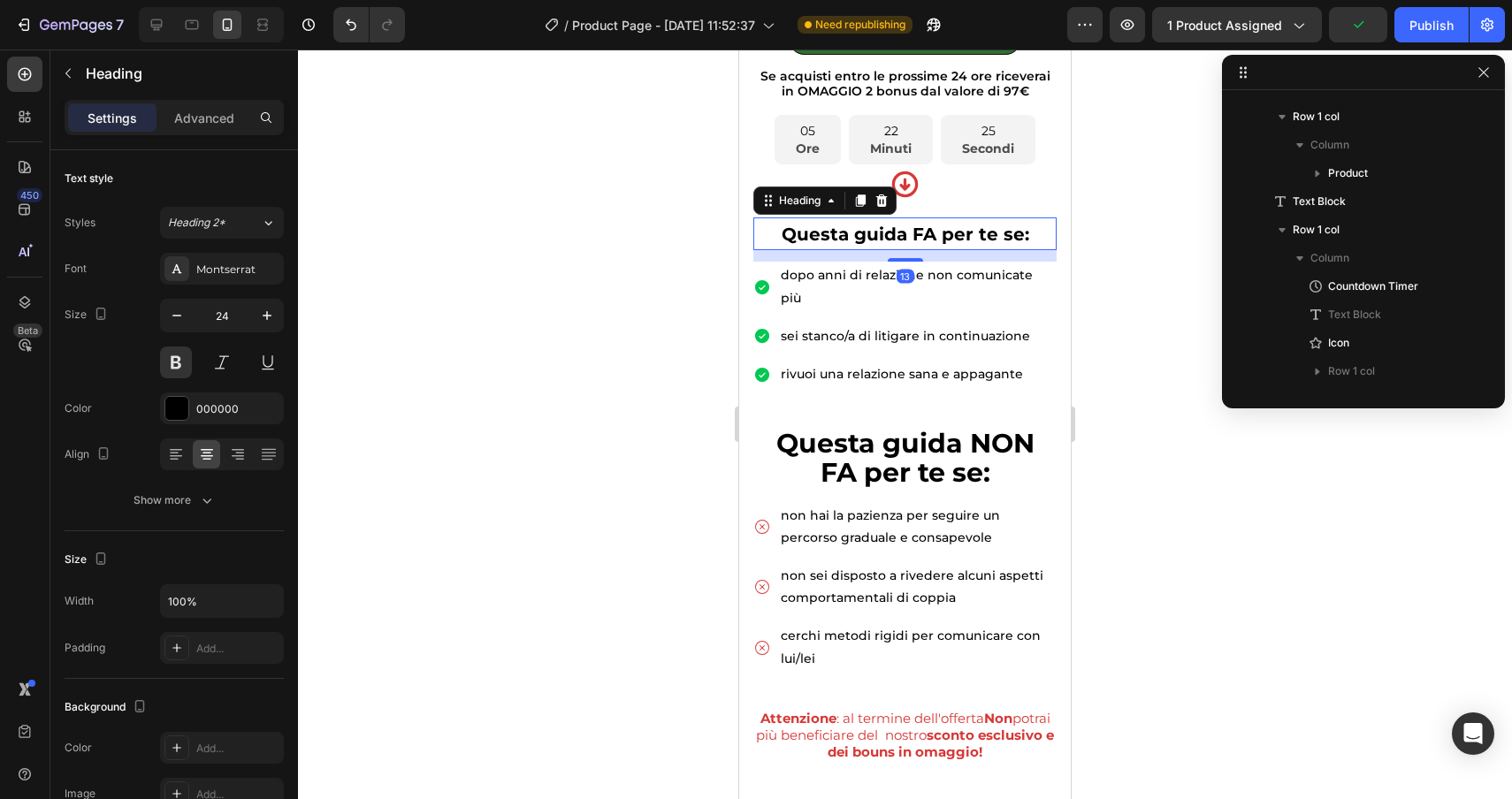
scroll to position [419, 0]
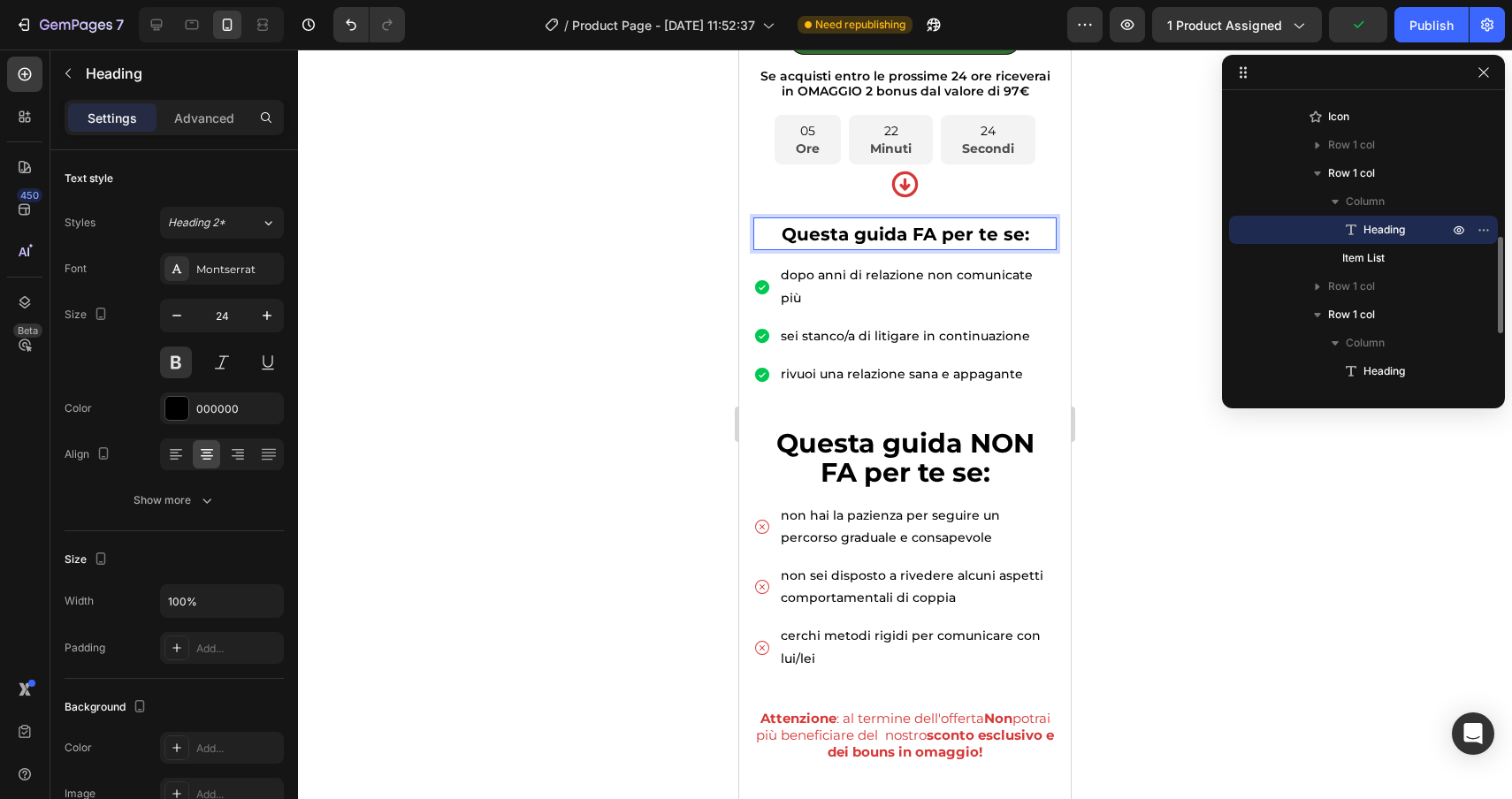
click at [1034, 243] on p "Questa guida FA per te se:" at bounding box center [905, 233] width 299 height 29
drag, startPoint x: 1028, startPoint y: 241, endPoint x: 974, endPoint y: 238, distance: 54.1
click at [973, 238] on p "Questa guida FA per te se:" at bounding box center [905, 233] width 299 height 29
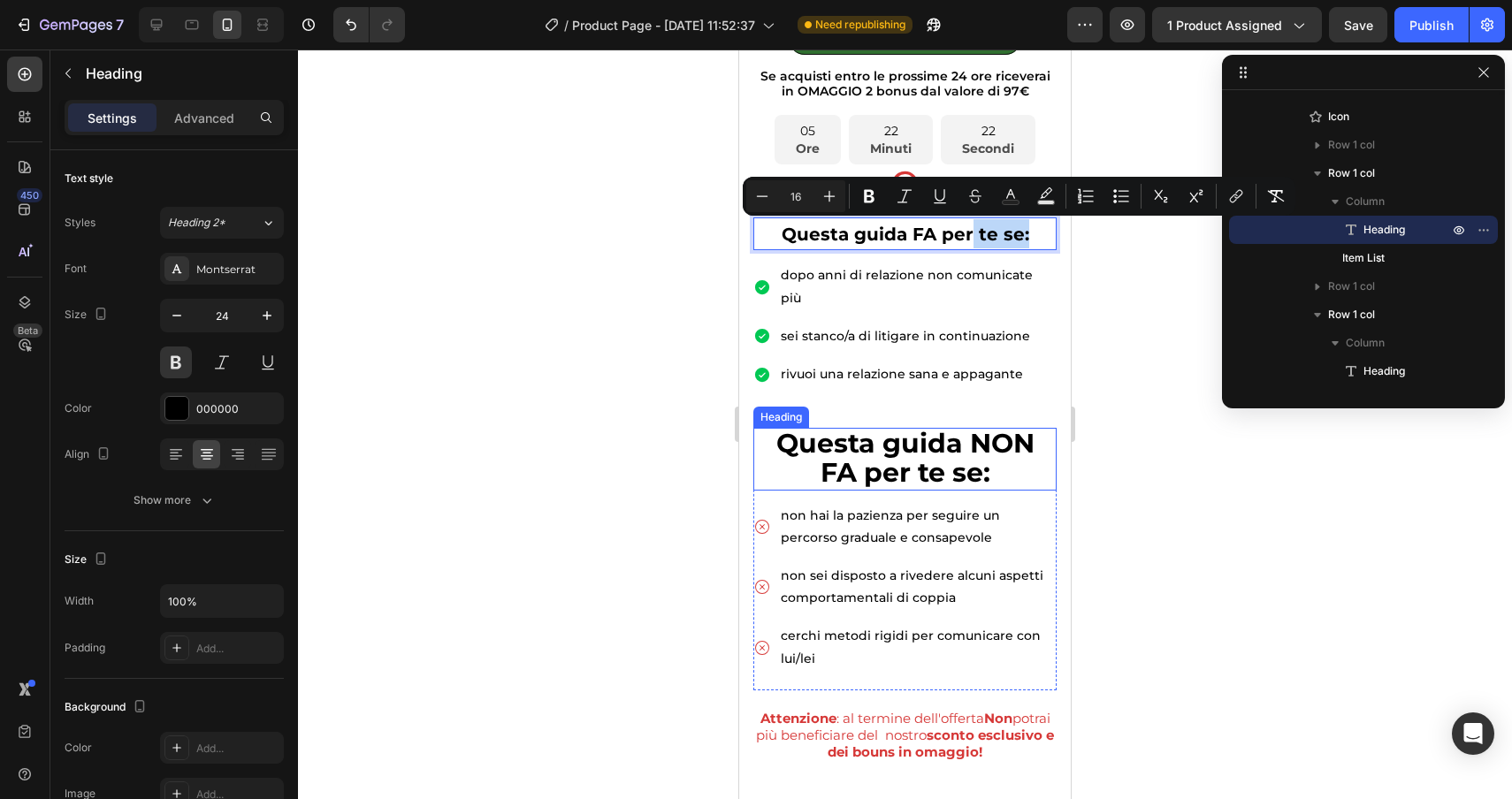
click at [992, 444] on h2 "Questa guida NON FA per te se:" at bounding box center [905, 459] width 303 height 62
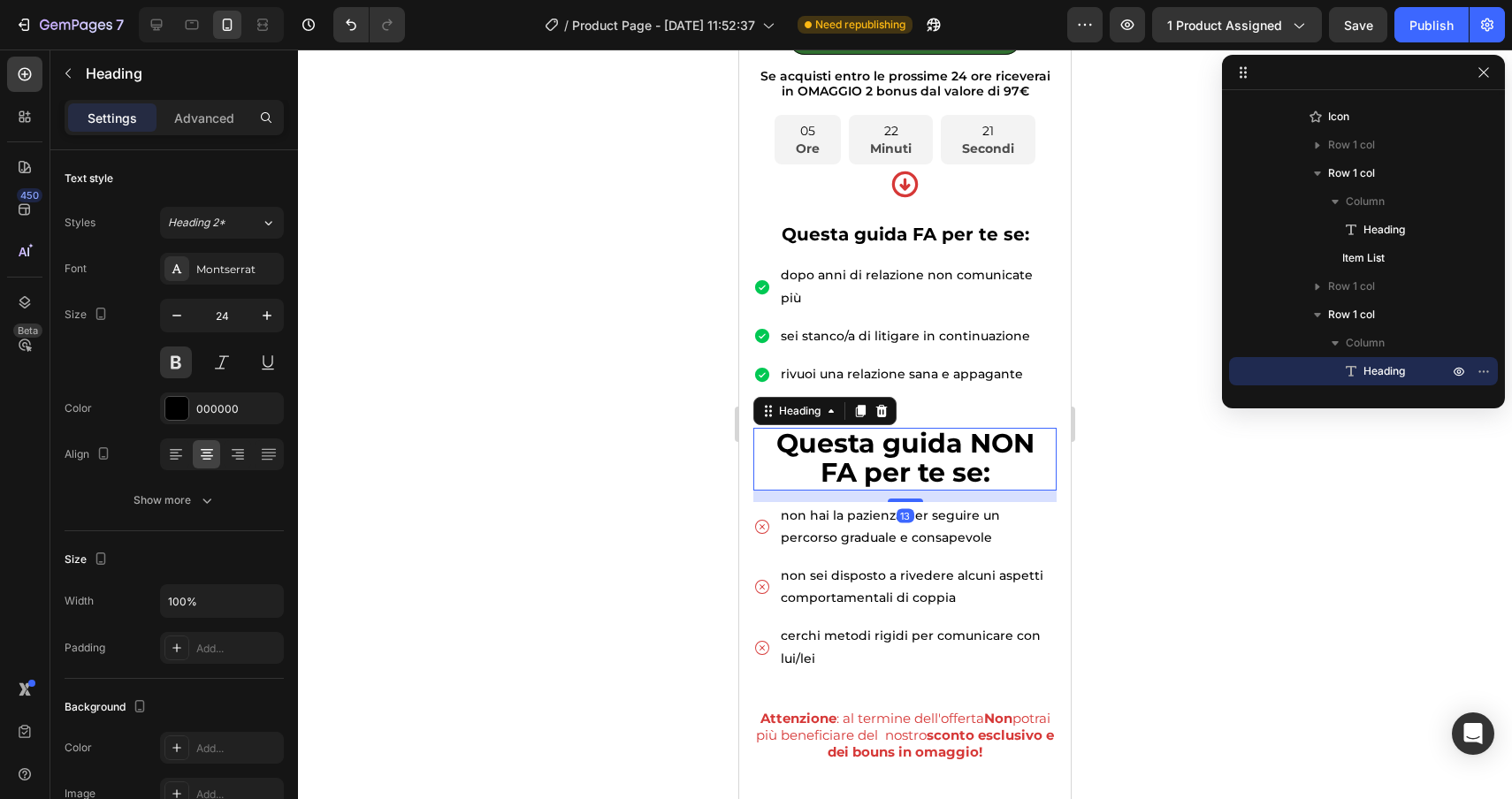
click at [991, 451] on h2 "Questa guida NON FA per te se:" at bounding box center [905, 459] width 303 height 62
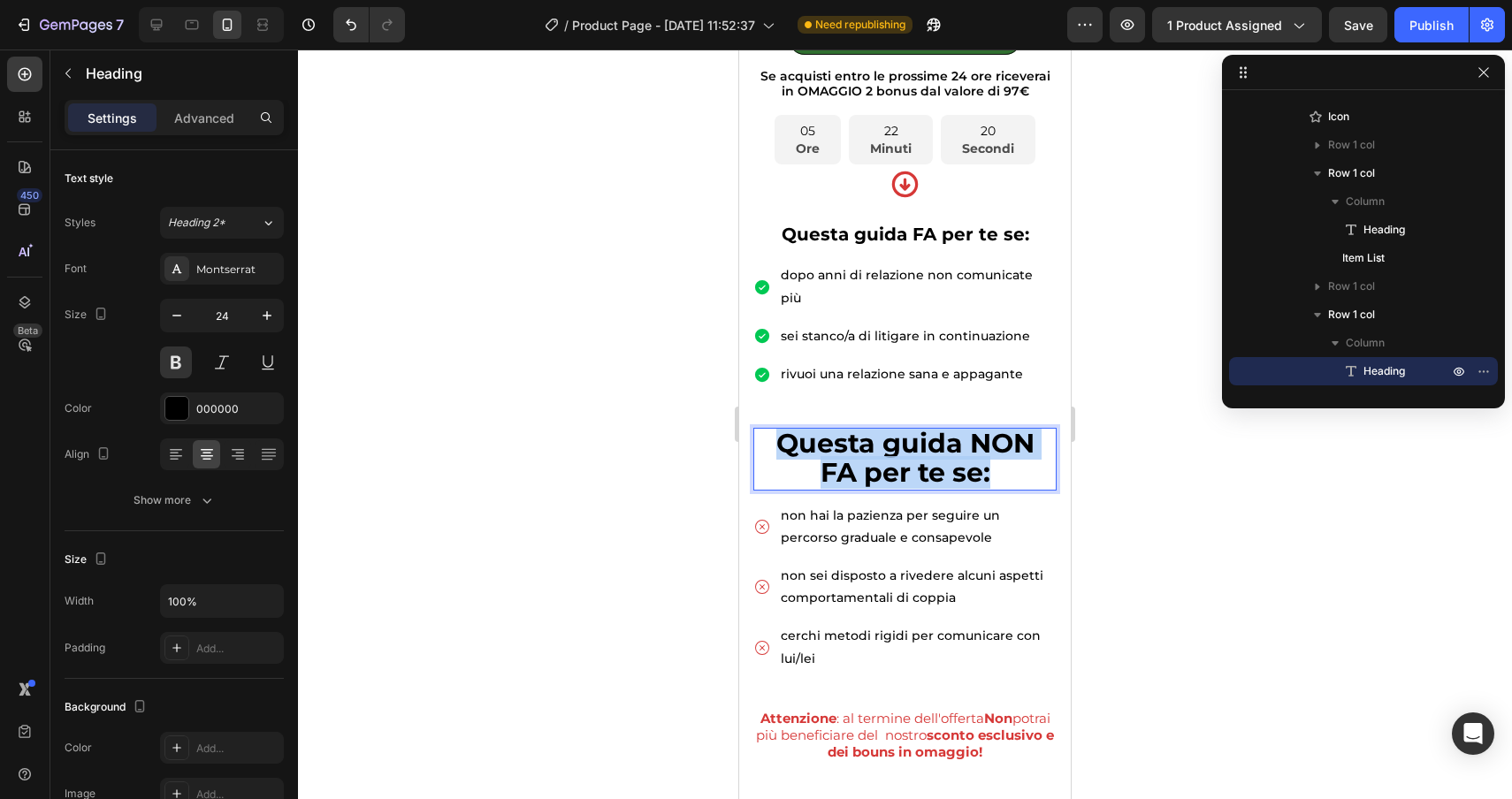
drag, startPoint x: 991, startPoint y: 451, endPoint x: 702, endPoint y: 431, distance: 289.7
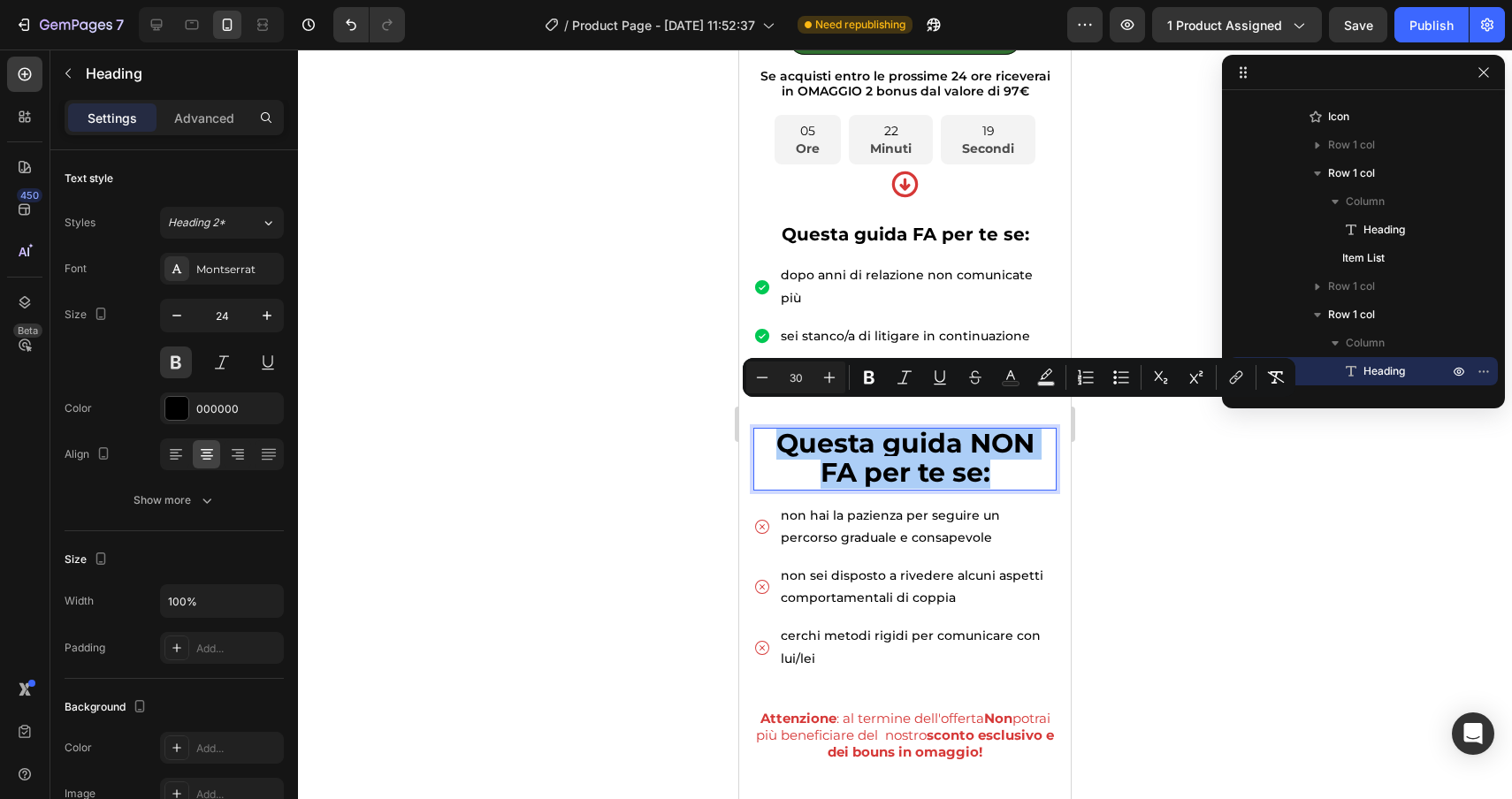
click at [804, 374] on input "30" at bounding box center [795, 378] width 36 height 21
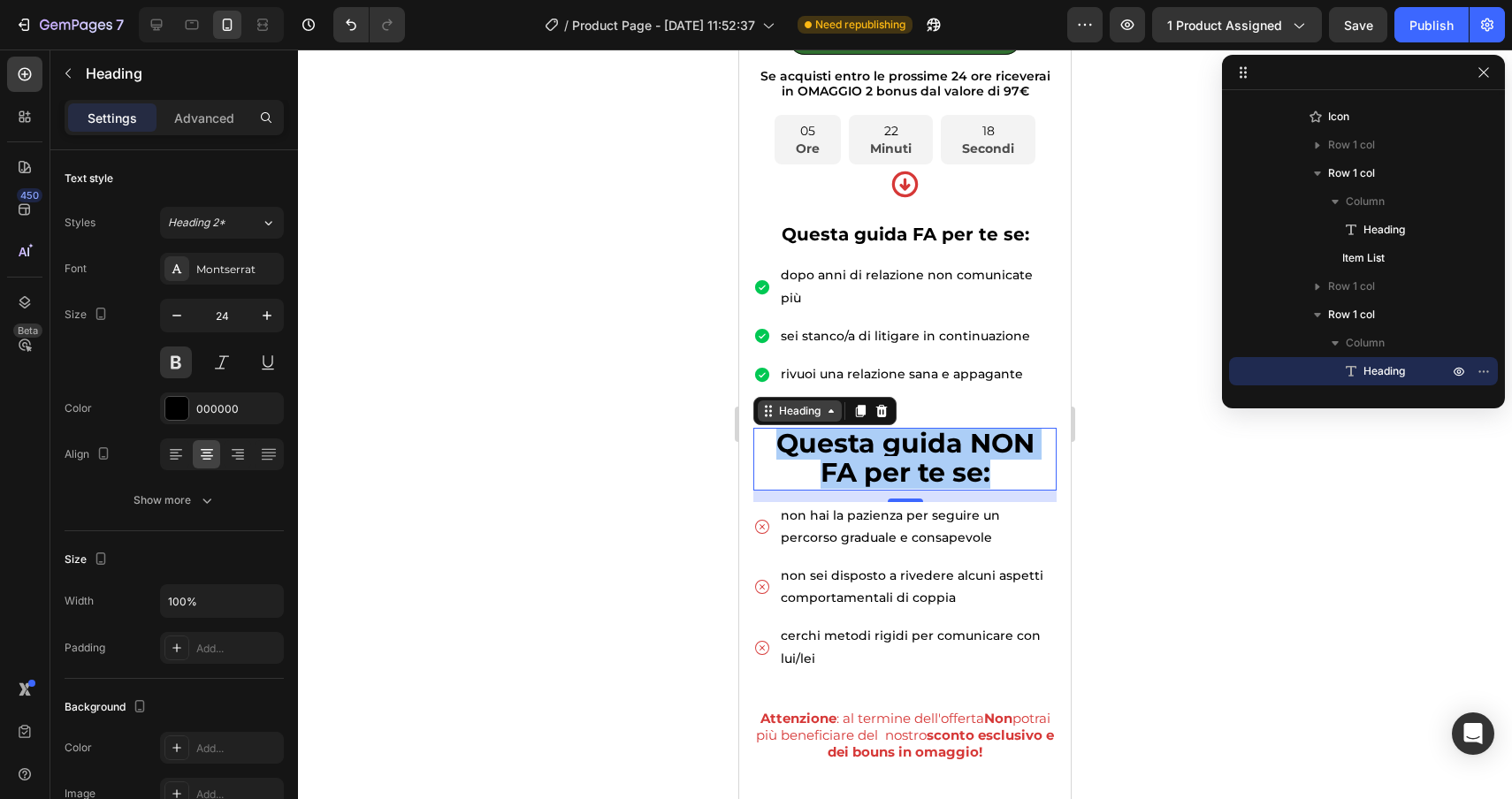
drag, startPoint x: 1542, startPoint y: 438, endPoint x: 799, endPoint y: 386, distance: 744.8
click at [778, 427] on span "Questa guida NON FA per te se:" at bounding box center [906, 458] width 259 height 62
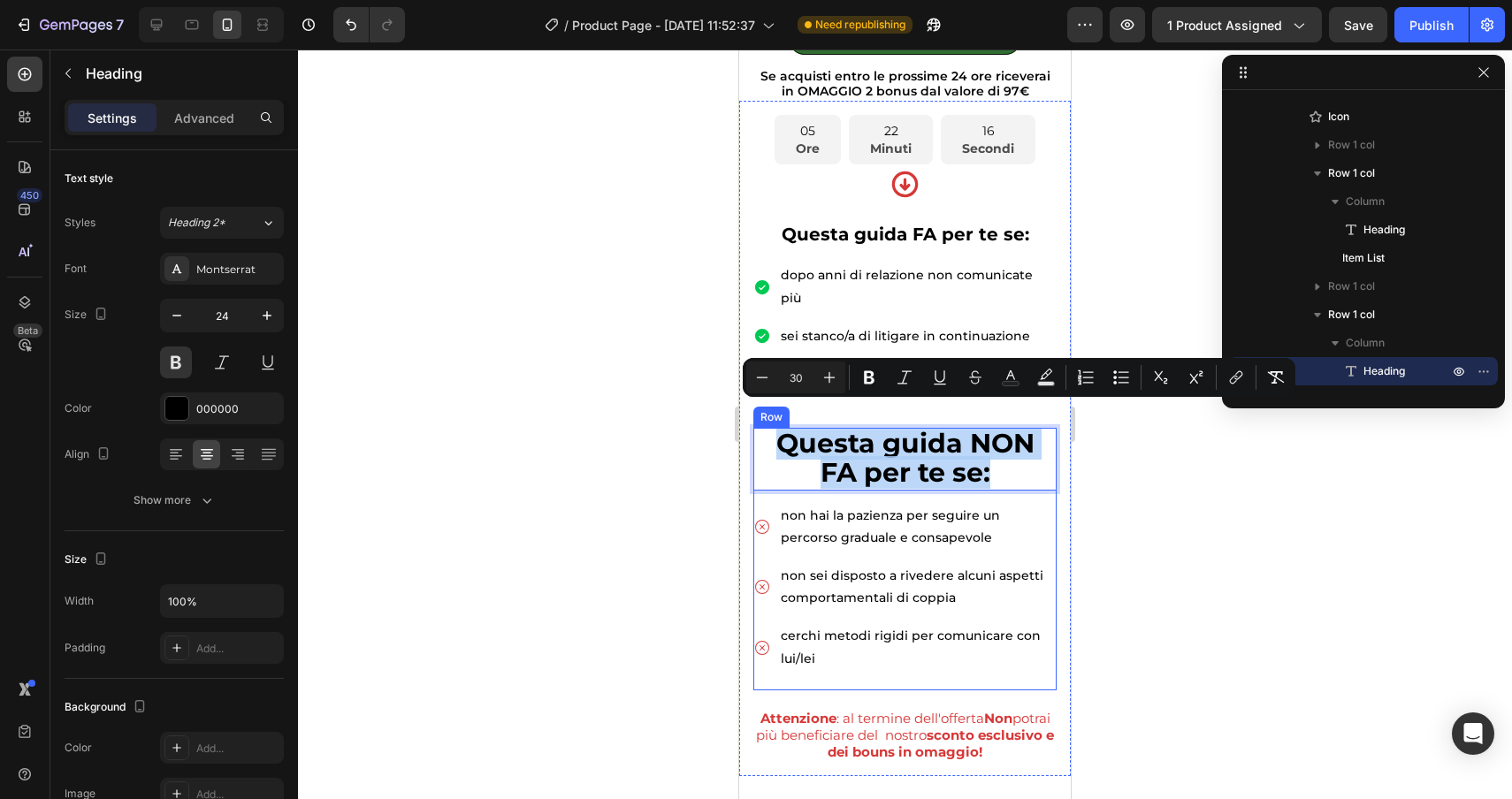
drag, startPoint x: 778, startPoint y: 424, endPoint x: 1052, endPoint y: 479, distance: 279.5
click at [1052, 479] on div "Questa guida NON FA per te se: Heading 13 non hai la pazienza per seguire un pe…" at bounding box center [905, 559] width 303 height 262
drag, startPoint x: 806, startPoint y: 374, endPoint x: 789, endPoint y: 374, distance: 17.0
click at [789, 374] on input "30" at bounding box center [795, 378] width 36 height 21
type input "20"
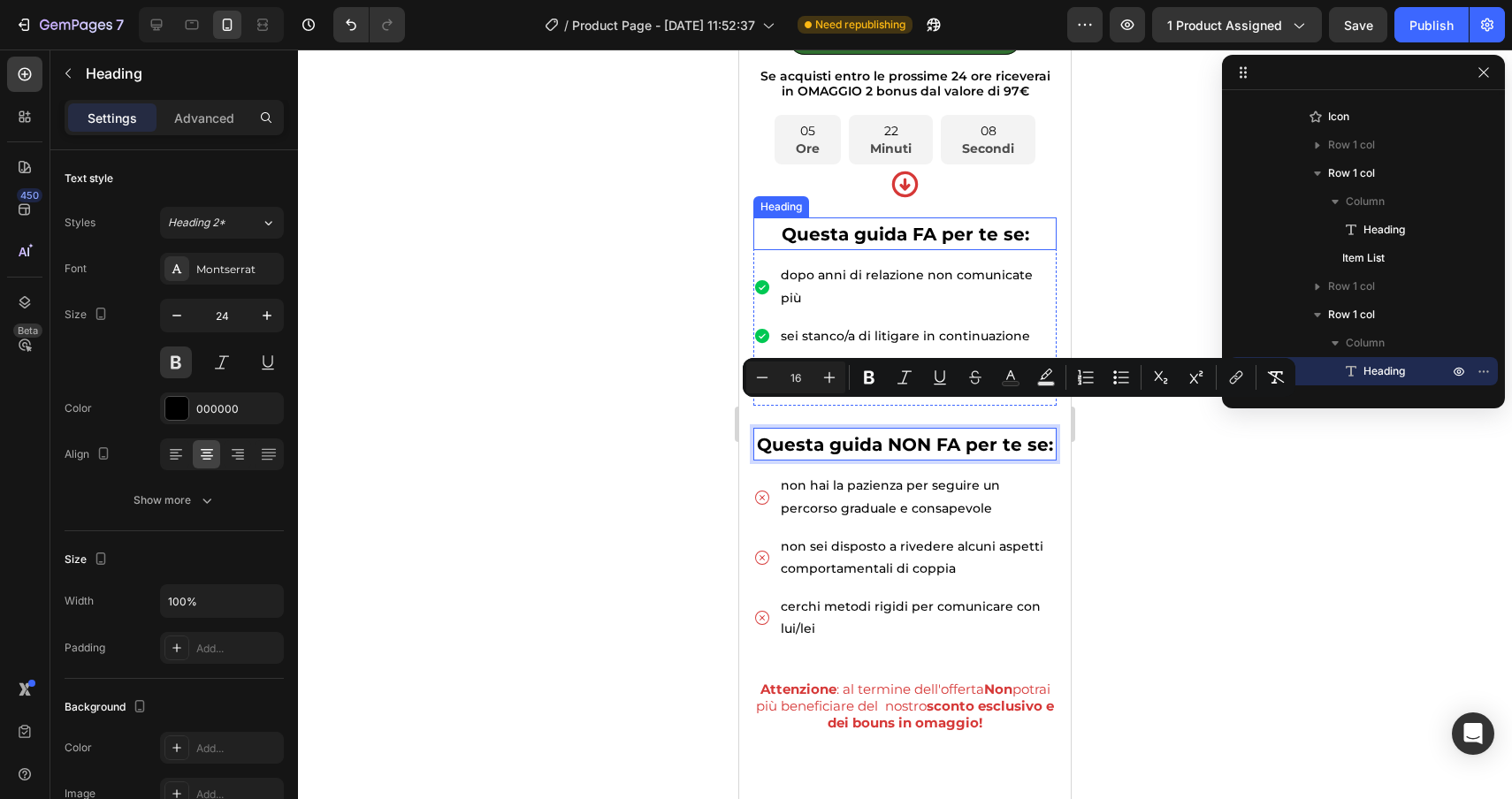
click at [912, 234] on span "Questa guida FA per te se:" at bounding box center [906, 234] width 248 height 21
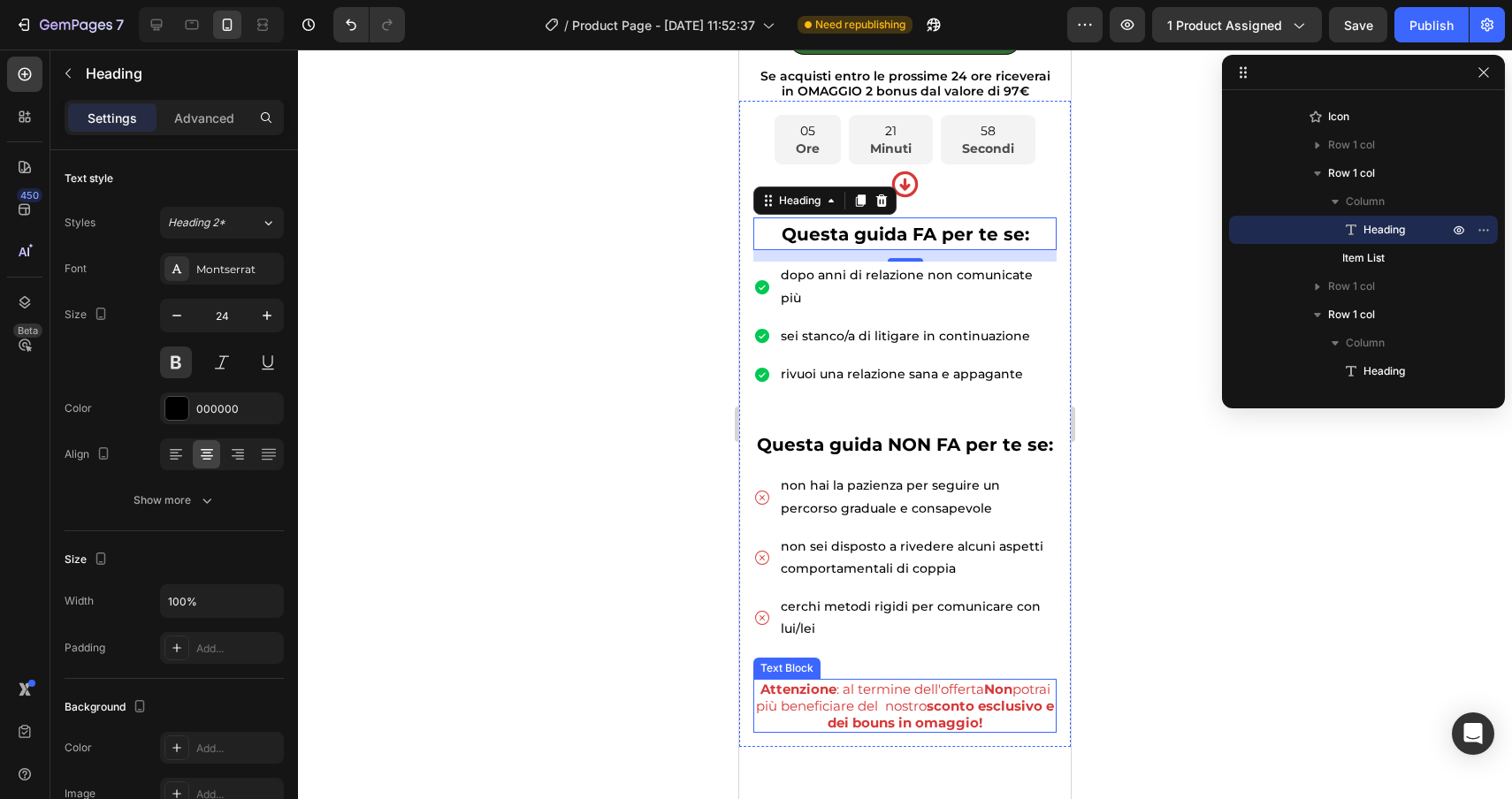
scroll to position [585, 0]
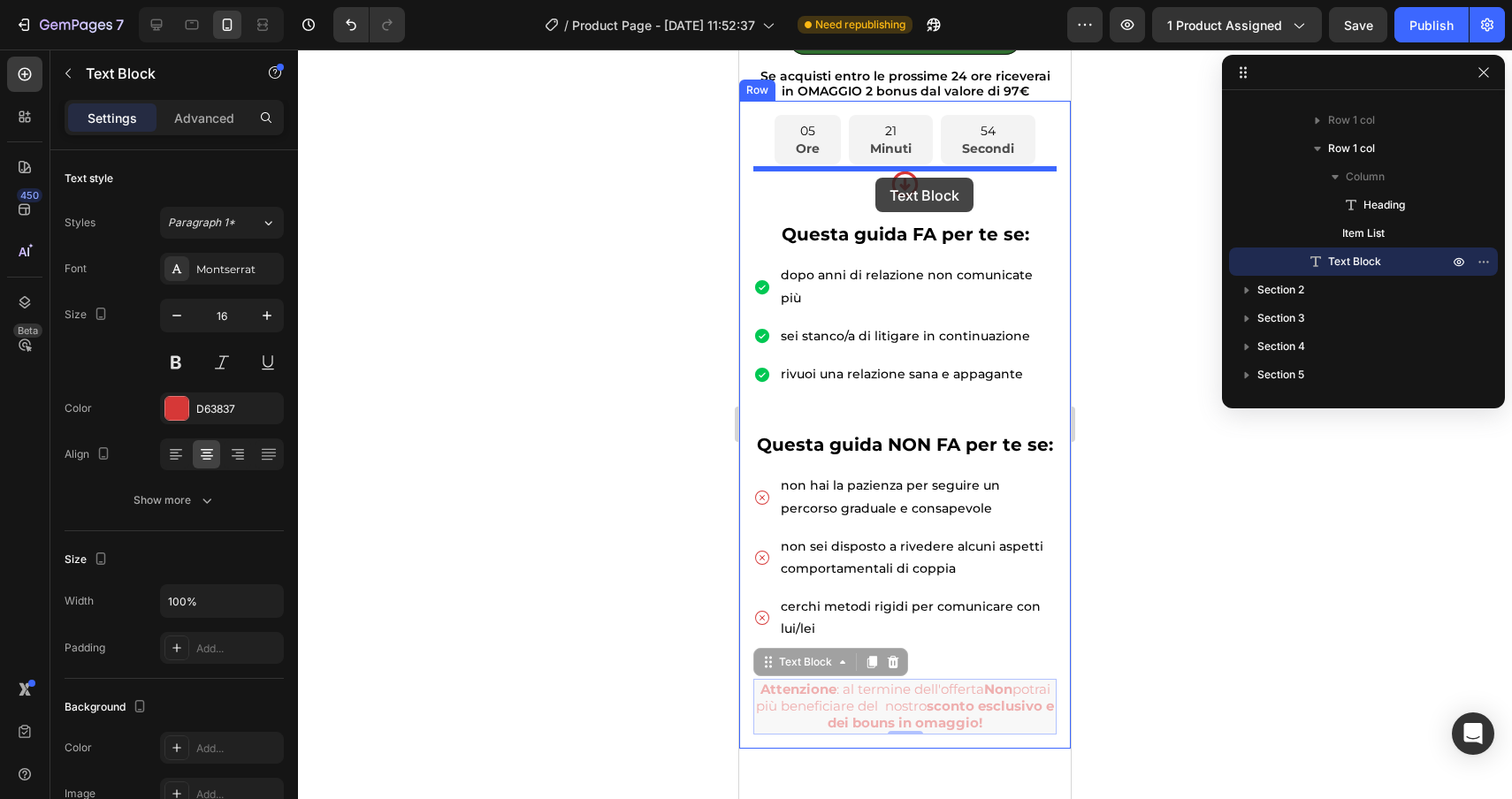
drag, startPoint x: 778, startPoint y: 648, endPoint x: 876, endPoint y: 177, distance: 481.1
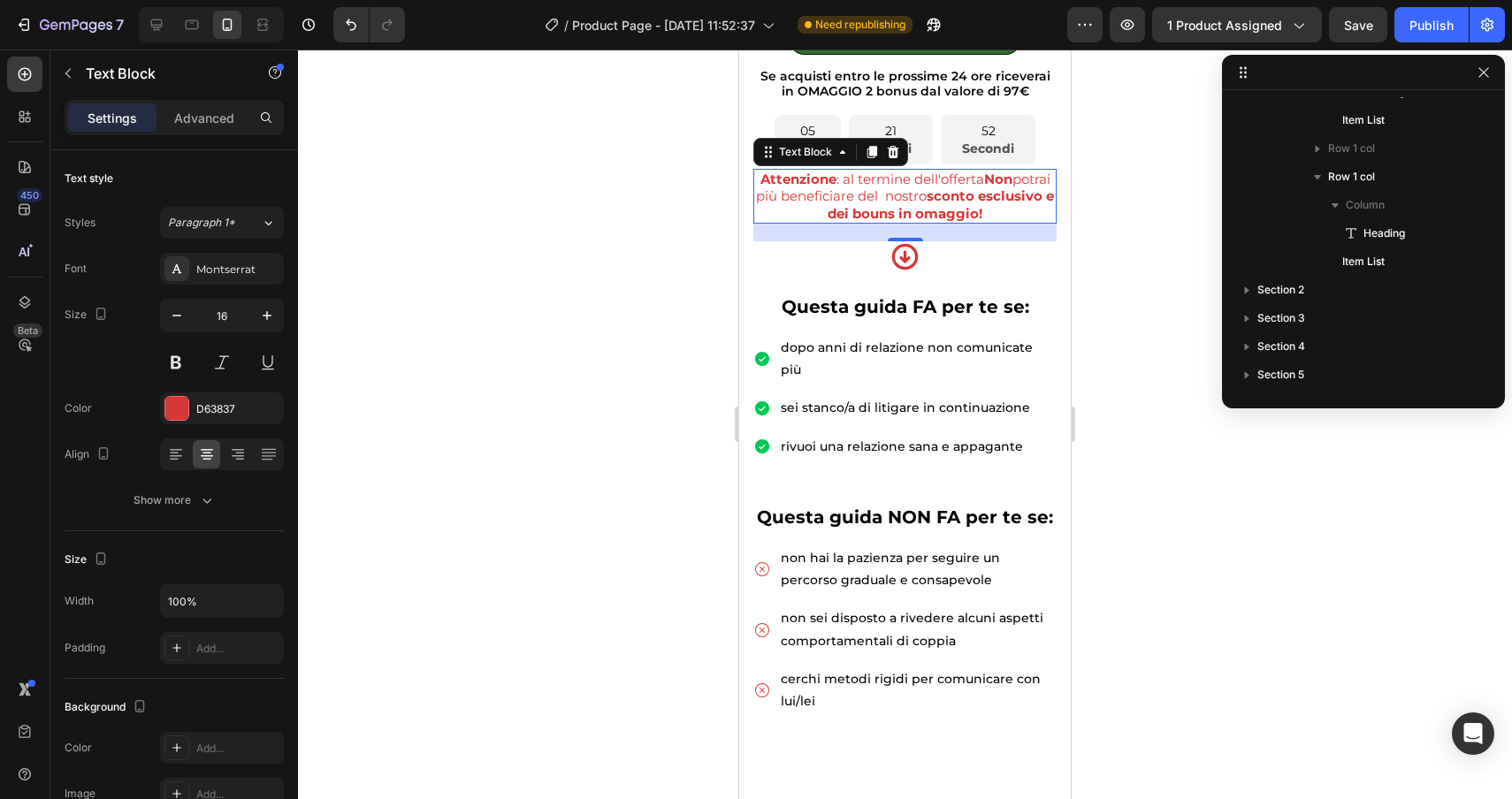
click at [1151, 417] on div at bounding box center [905, 424] width 1214 height 750
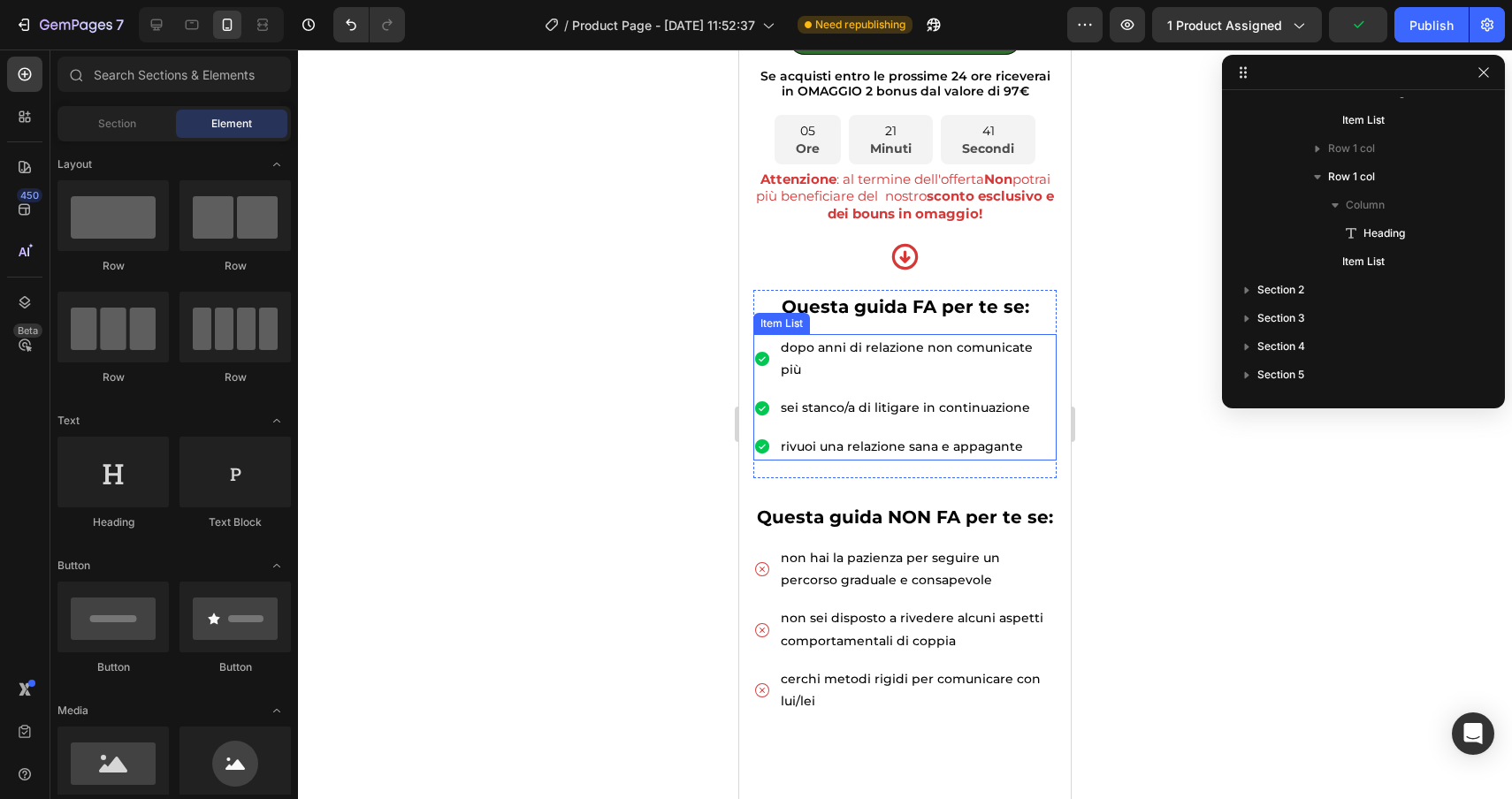
click at [1013, 436] on p "rivuoi una relazione sana e appagante" at bounding box center [917, 446] width 273 height 22
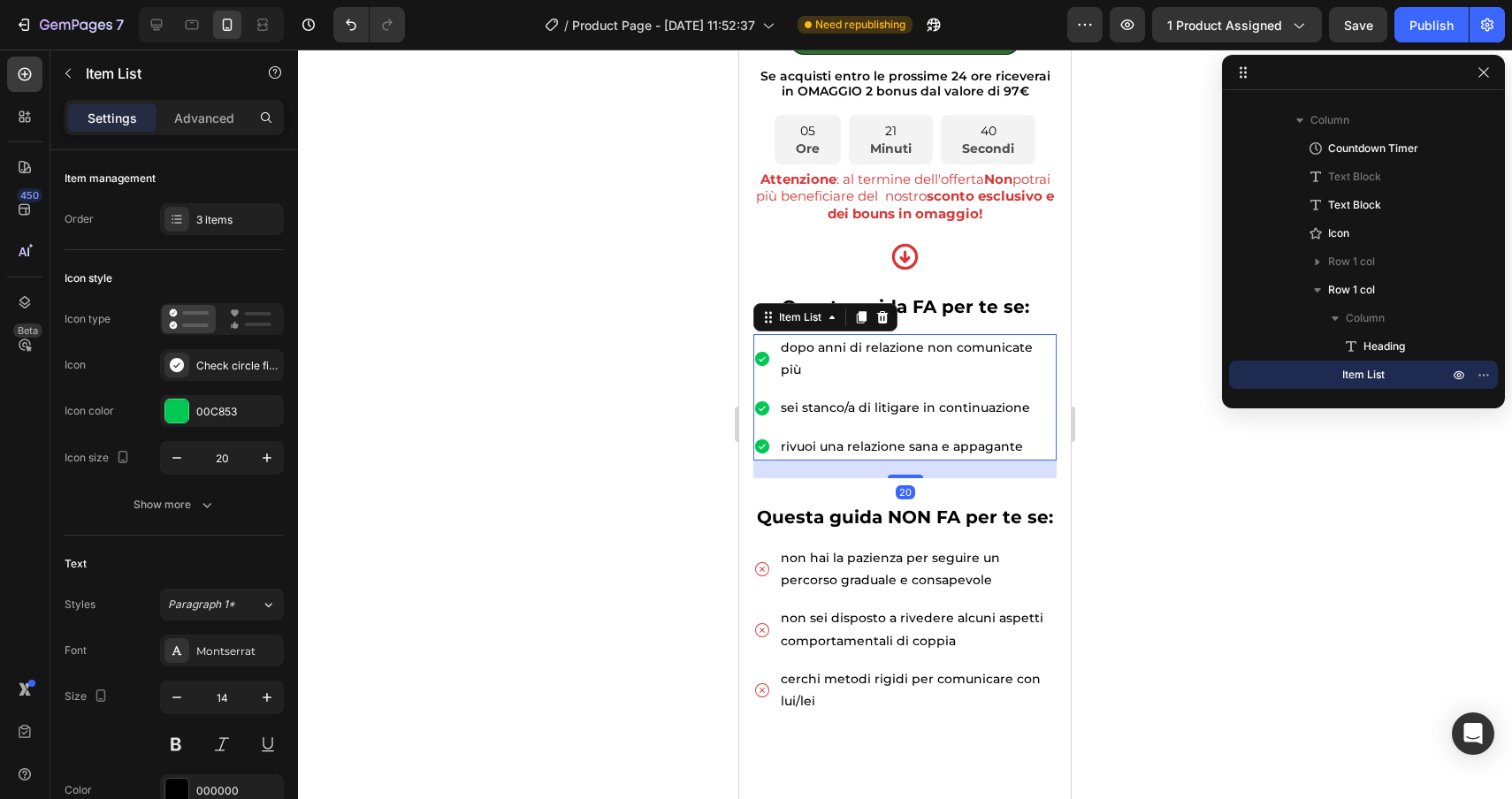
click at [1025, 436] on p "rivuoi una relazione sana e appagante" at bounding box center [917, 446] width 273 height 22
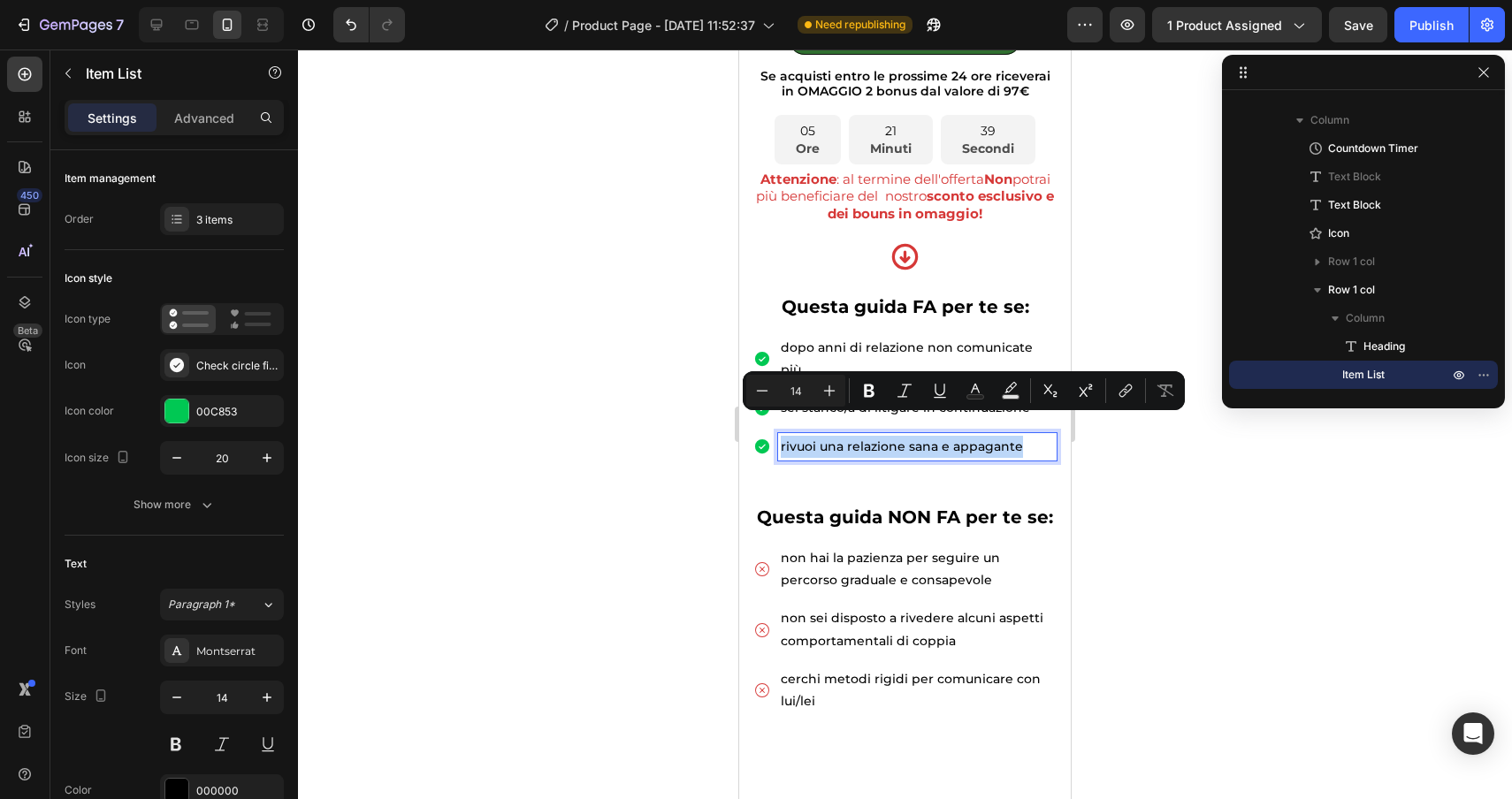
drag, startPoint x: 1025, startPoint y: 424, endPoint x: 762, endPoint y: 427, distance: 263.0
click at [762, 433] on div "rivuoi una relazione sana e appagante" at bounding box center [905, 446] width 303 height 27
click at [823, 391] on icon "Editor contextual toolbar" at bounding box center [829, 390] width 17 height 17
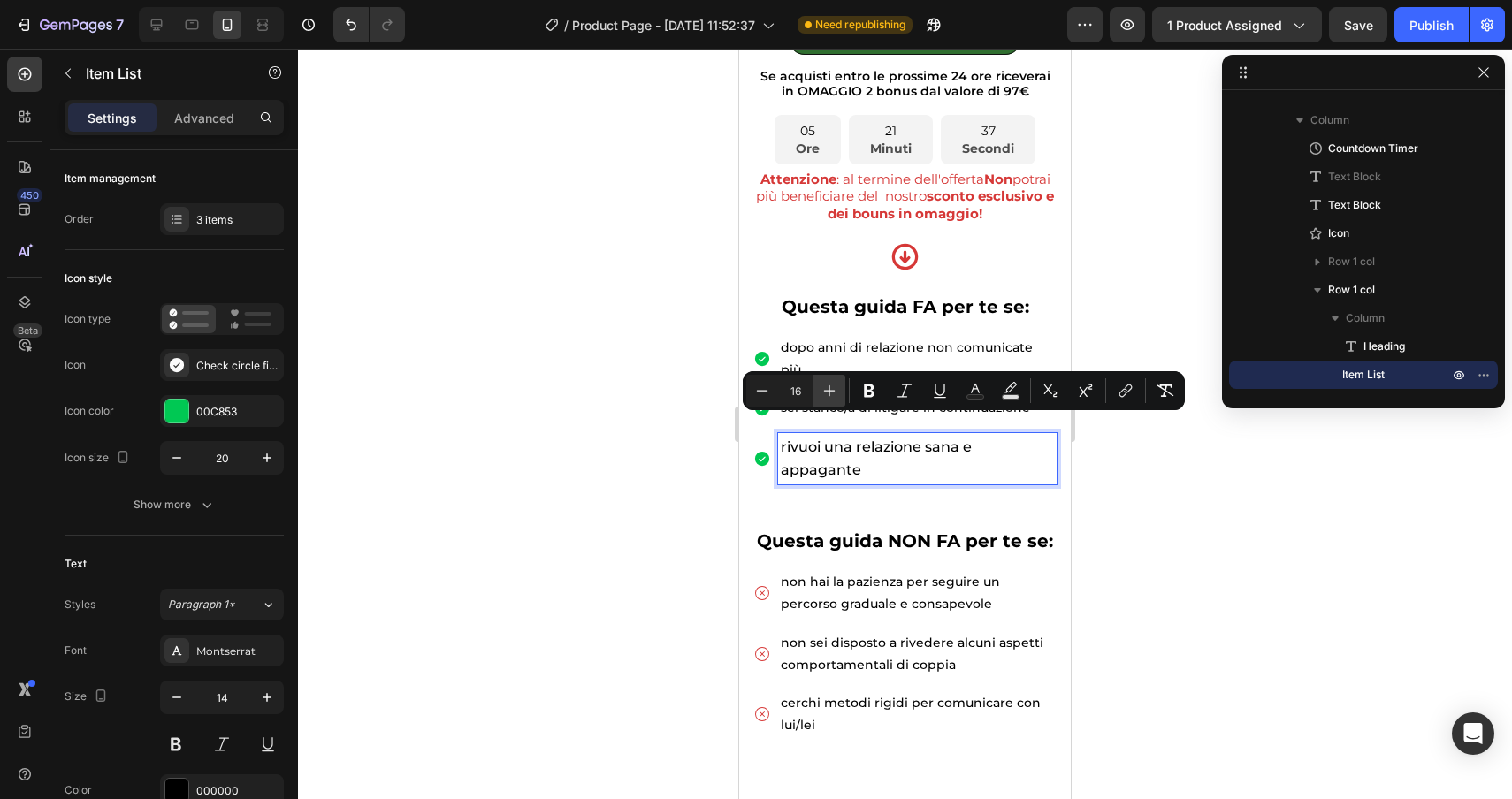
click at [823, 391] on icon "Editor contextual toolbar" at bounding box center [829, 390] width 17 height 17
type input "17"
click at [1172, 583] on div at bounding box center [905, 424] width 1214 height 750
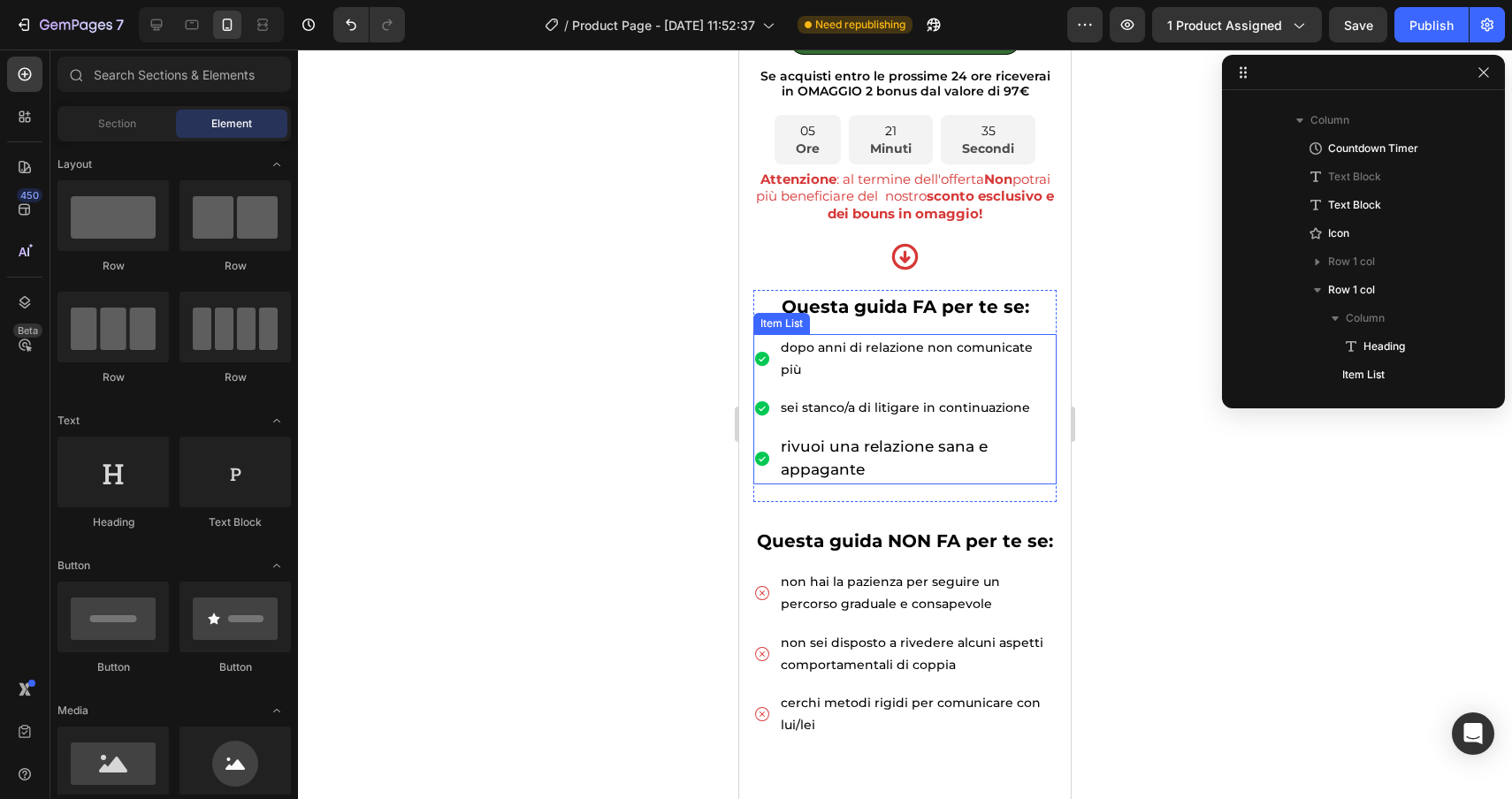
click at [1033, 397] on p "sei stanco/a di litigare in continuazione" at bounding box center [917, 408] width 273 height 22
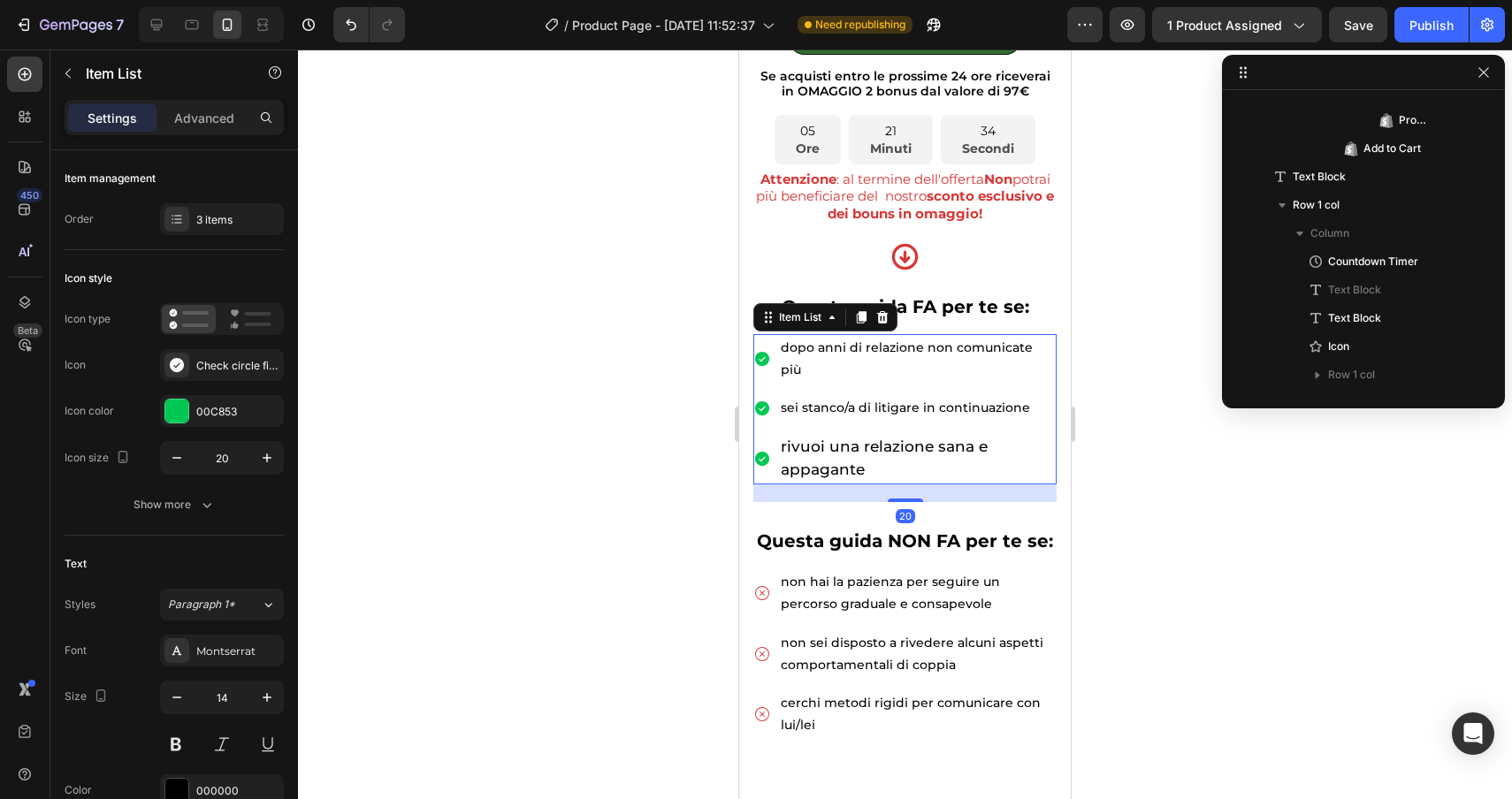
scroll to position [844, 0]
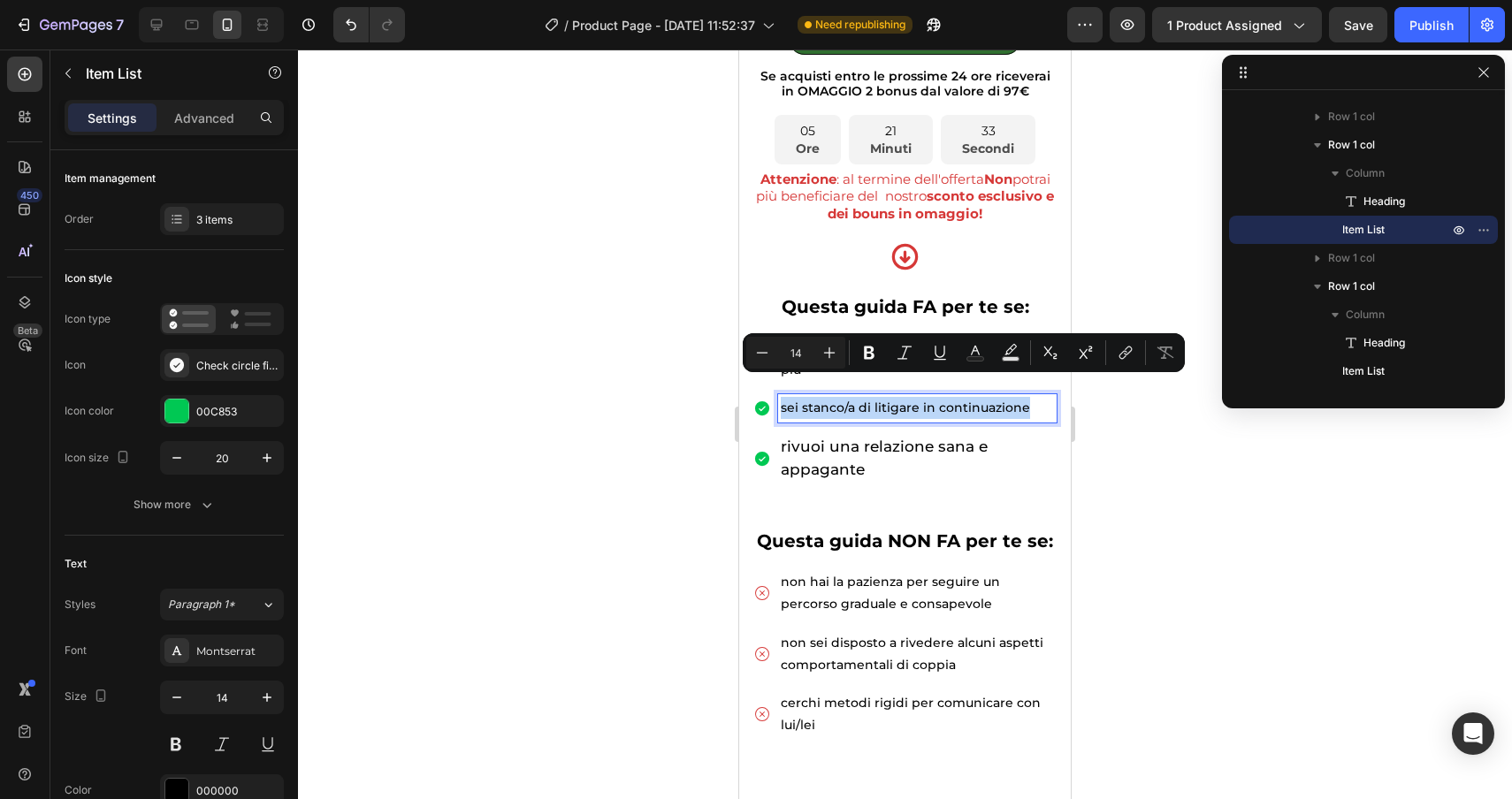
drag, startPoint x: 1033, startPoint y: 386, endPoint x: 777, endPoint y: 385, distance: 256.0
click at [777, 394] on div "sei stanco/a di litigare in continuazione" at bounding box center [905, 408] width 303 height 27
click at [827, 353] on icon "Editor contextual toolbar" at bounding box center [829, 353] width 17 height 17
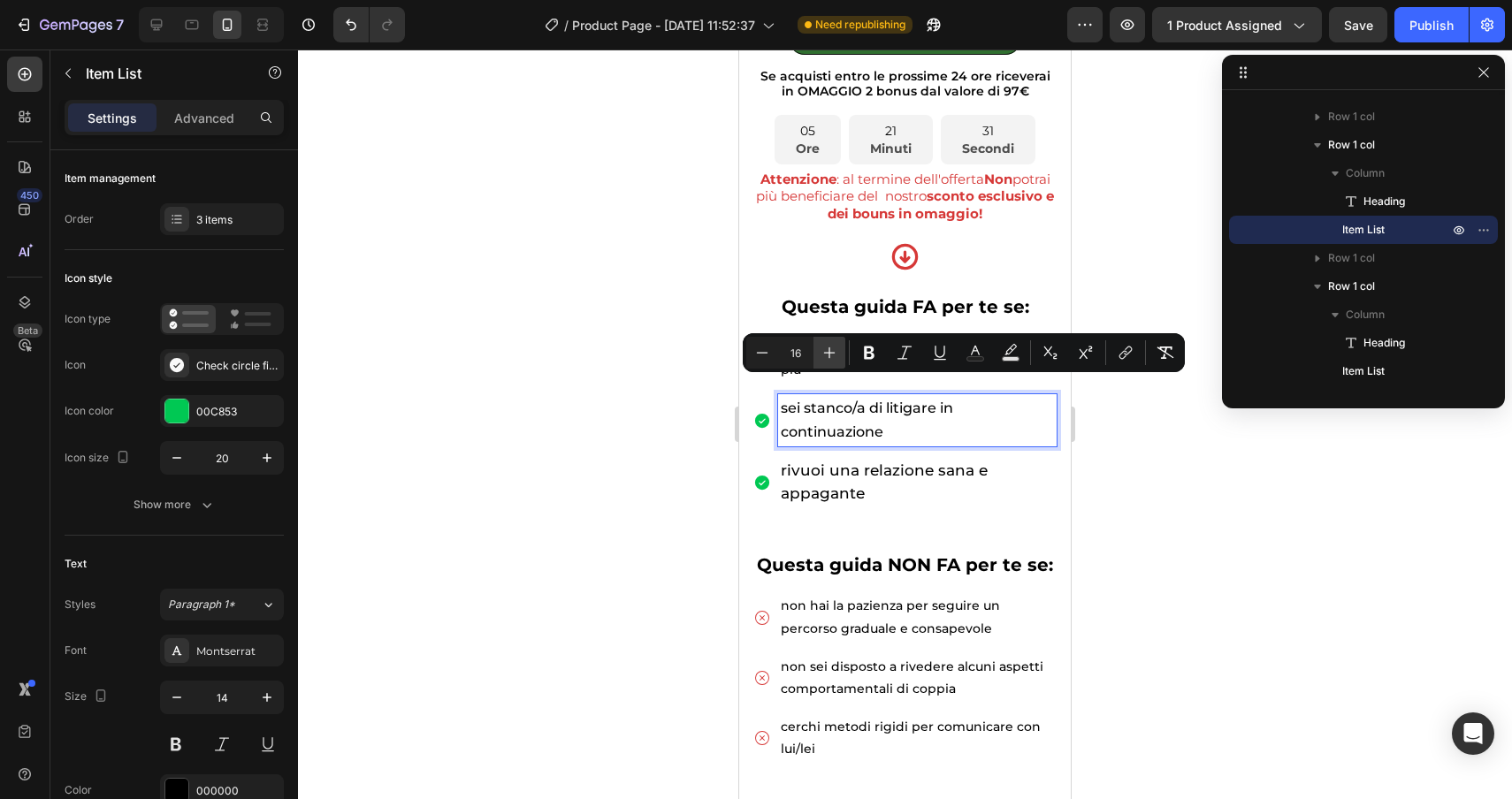
click at [827, 353] on icon "Editor contextual toolbar" at bounding box center [829, 353] width 17 height 17
type input "17"
click at [1247, 588] on div at bounding box center [905, 424] width 1214 height 750
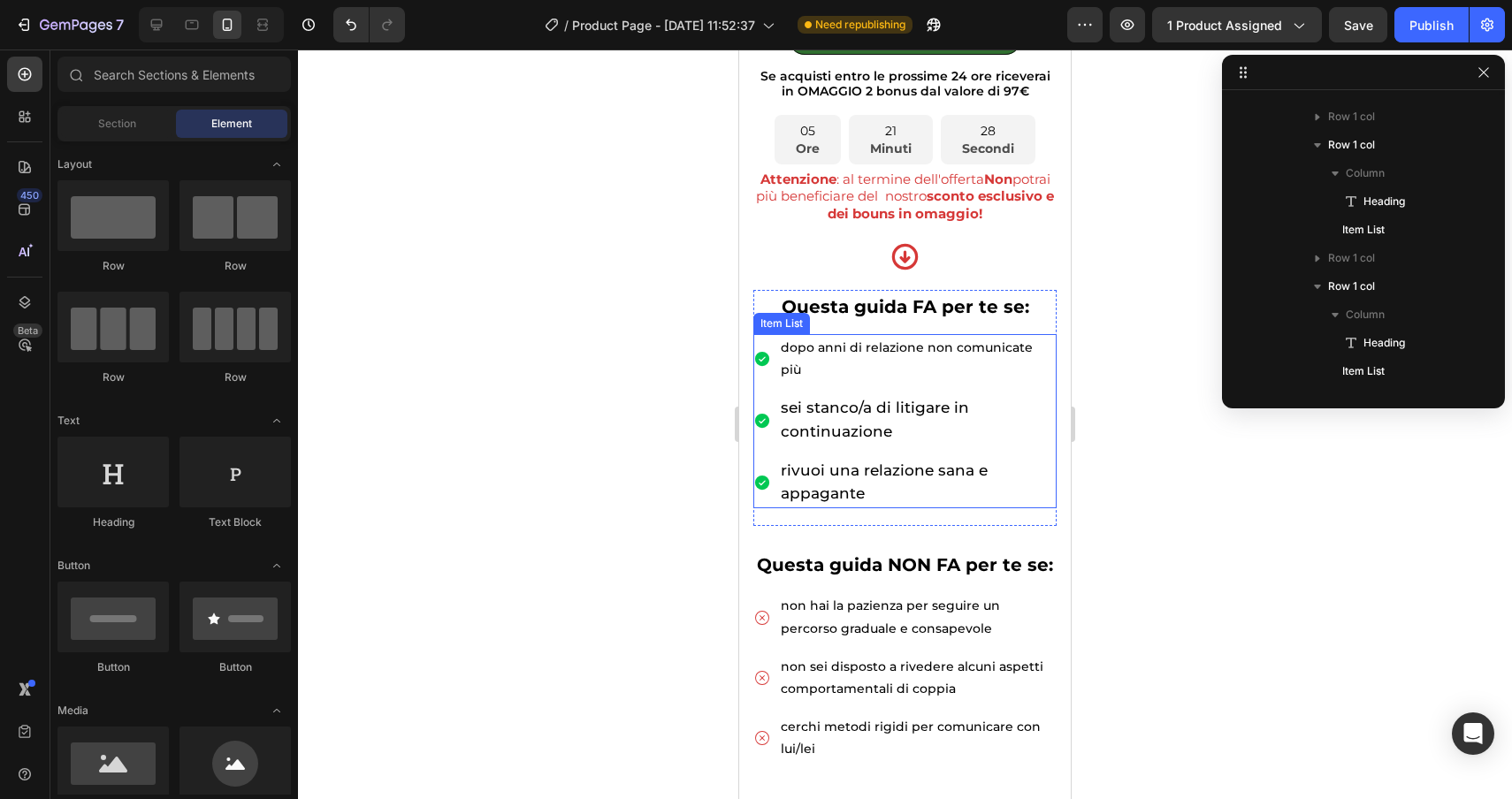
click at [781, 409] on span "sei stanco/a di litigare in continuazione" at bounding box center [875, 419] width 188 height 41
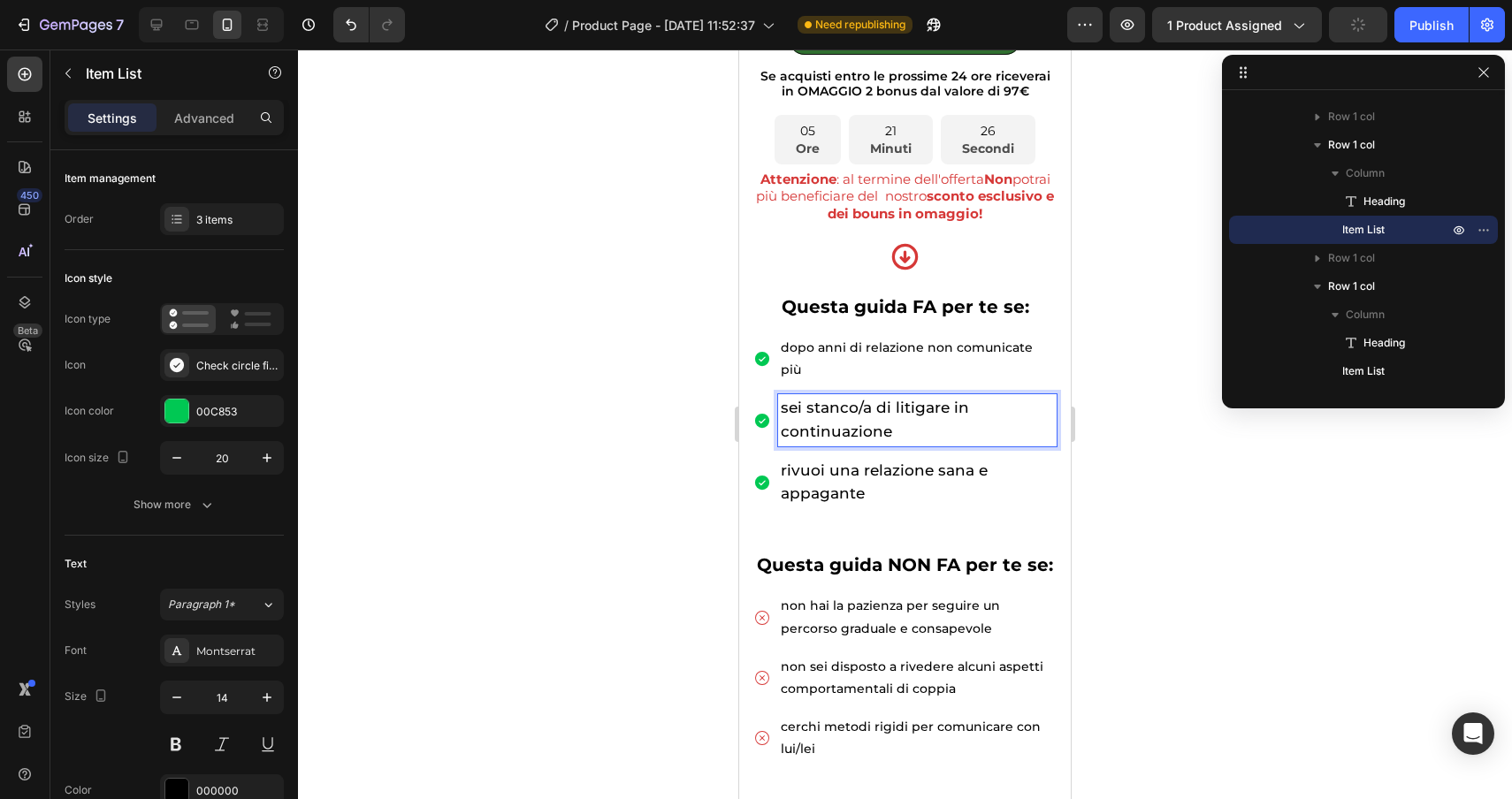
click at [778, 411] on div "sei stanco/a di litigare in continuazione" at bounding box center [917, 419] width 279 height 51
click at [983, 352] on p "dopo anni di relazione non comunicate più" at bounding box center [917, 359] width 273 height 45
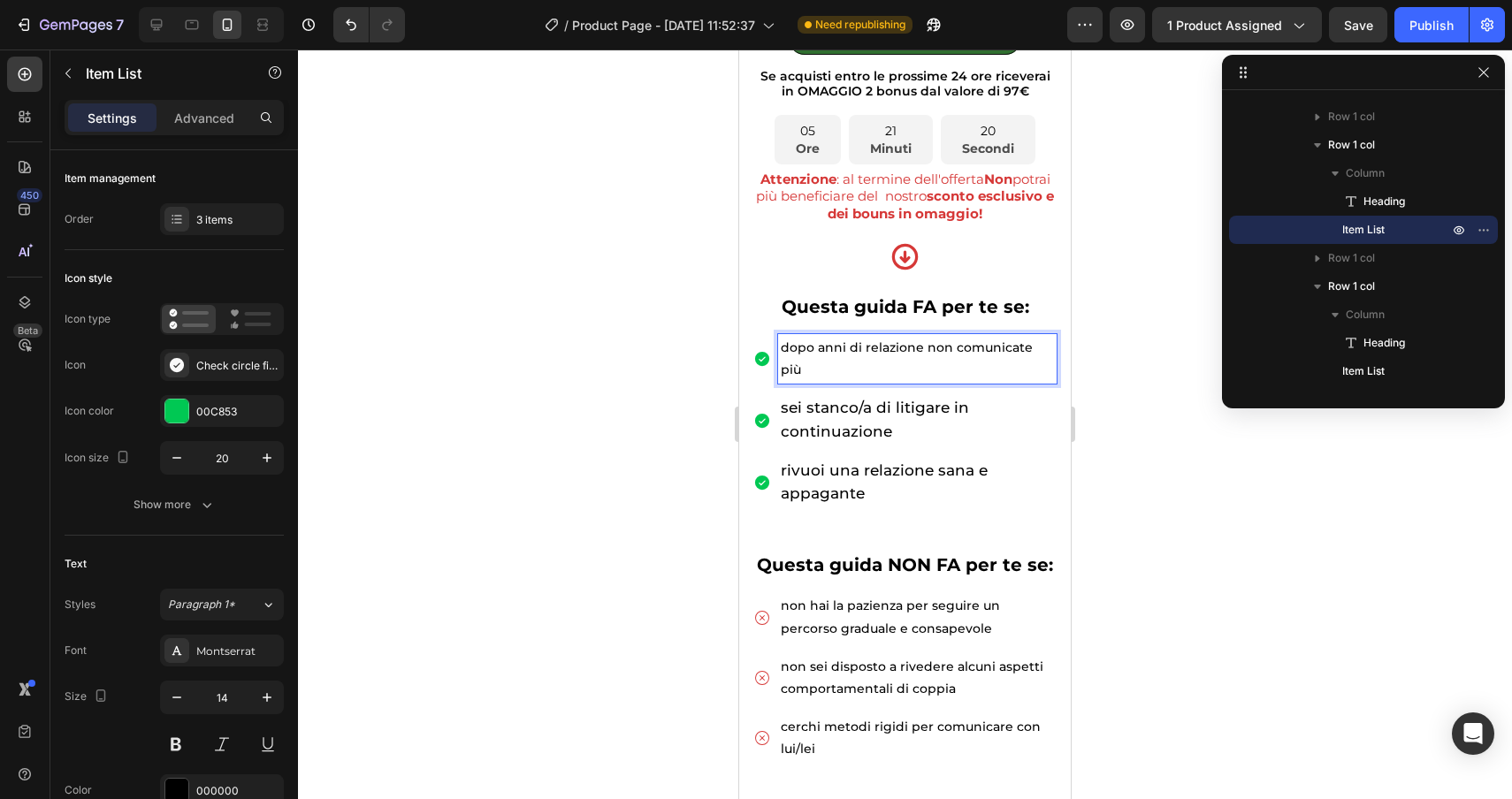
click at [1049, 351] on p "dopo anni di relazione non comunicate più" at bounding box center [917, 359] width 273 height 45
drag, startPoint x: 1049, startPoint y: 351, endPoint x: 766, endPoint y: 349, distance: 283.0
click at [766, 349] on div "dopo anni di relazione non comunicate più" at bounding box center [905, 358] width 303 height 49
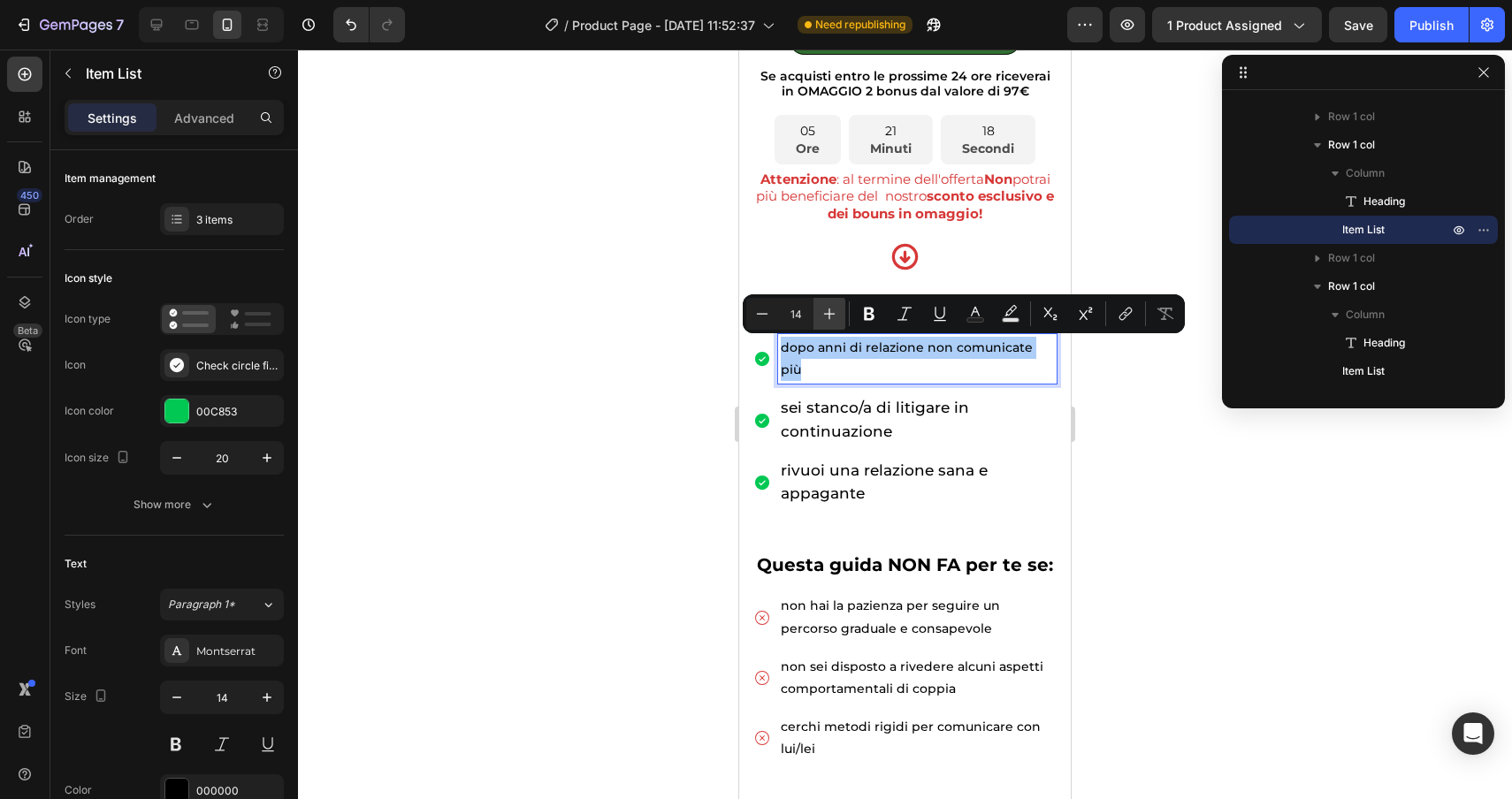
click at [827, 319] on icon "Editor contextual toolbar" at bounding box center [829, 314] width 17 height 17
type input "17"
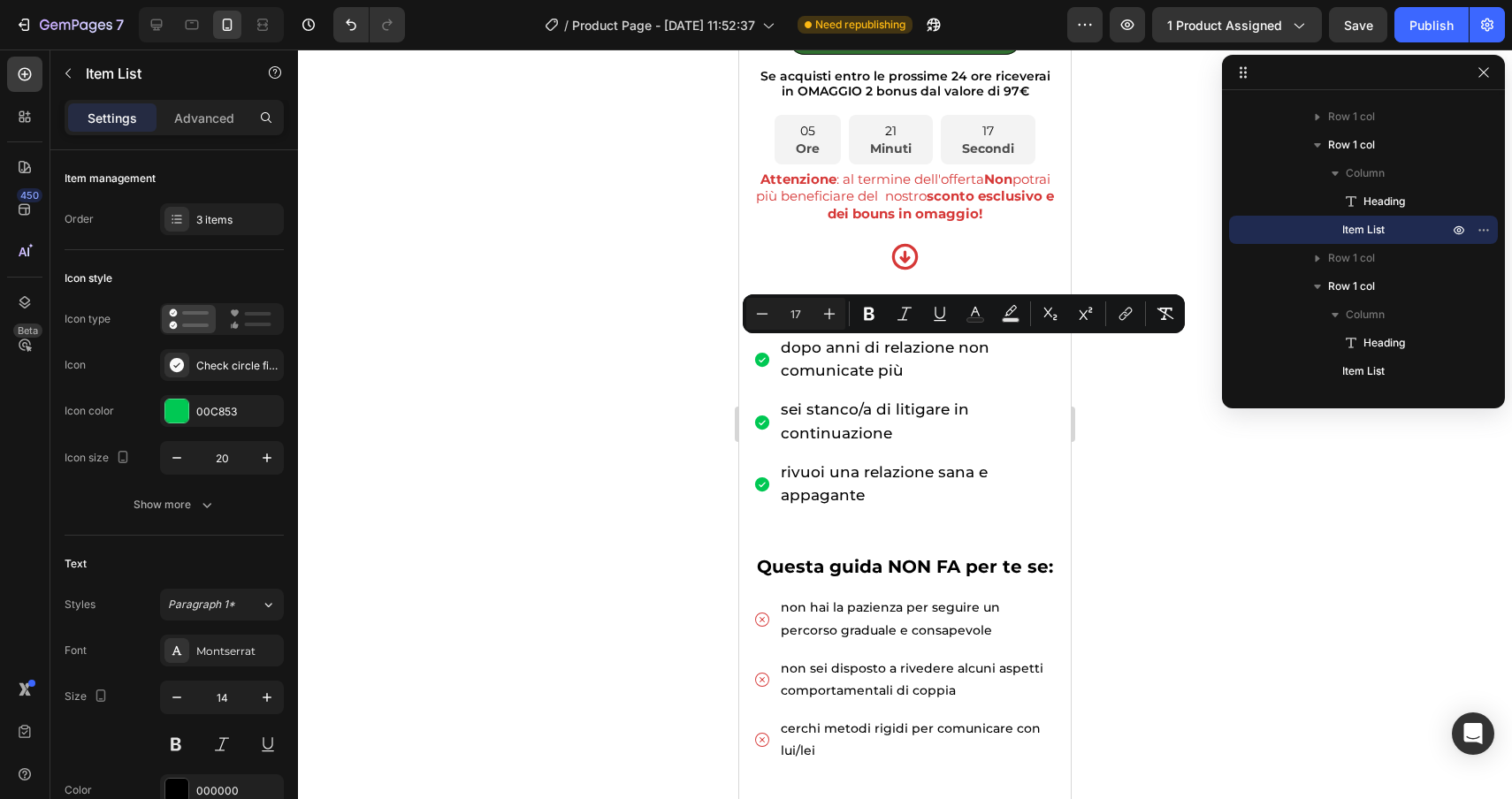
click at [1157, 532] on div at bounding box center [905, 424] width 1214 height 750
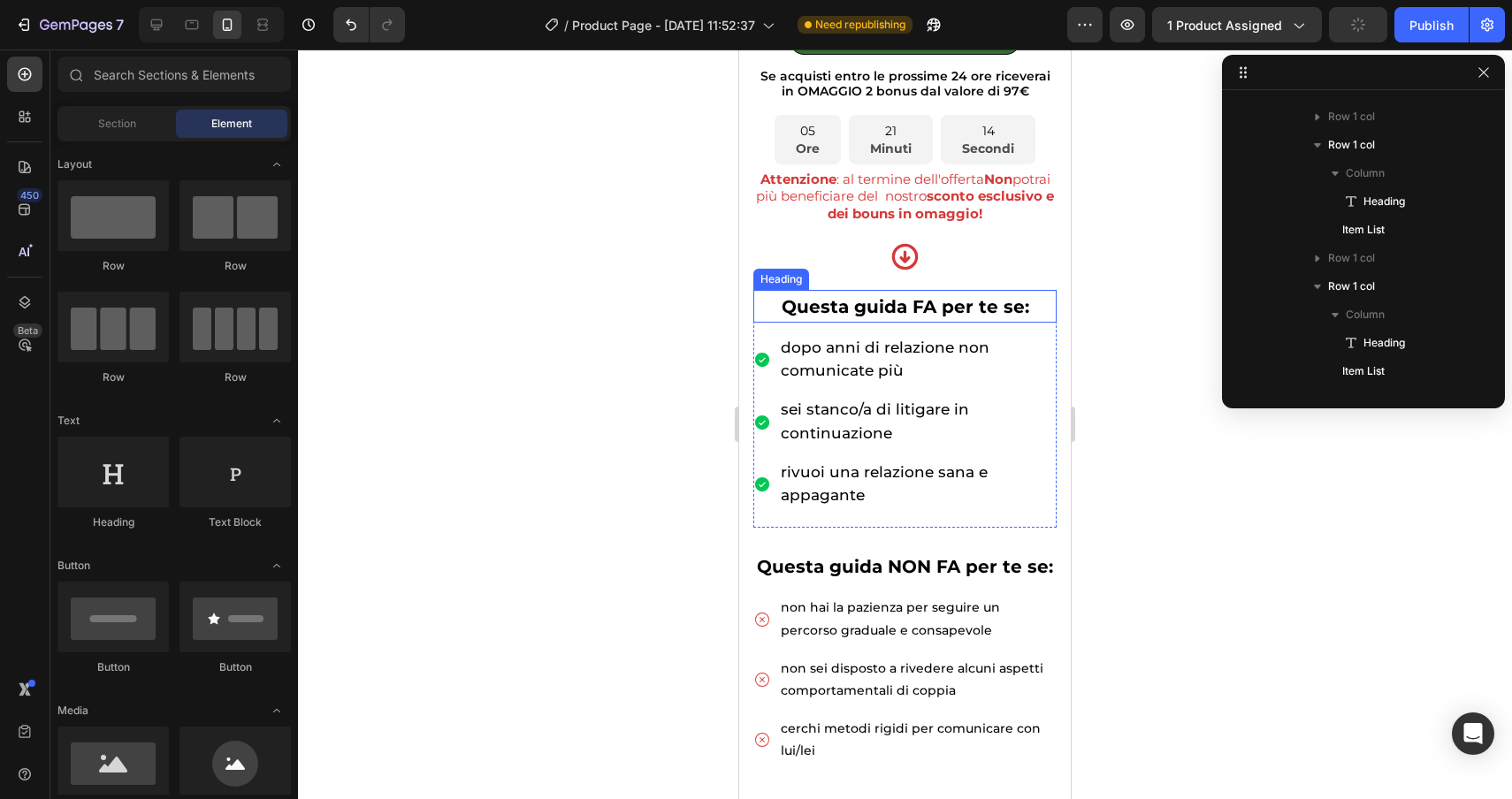
click at [979, 314] on span "Questa guida FA per te se:" at bounding box center [906, 307] width 248 height 21
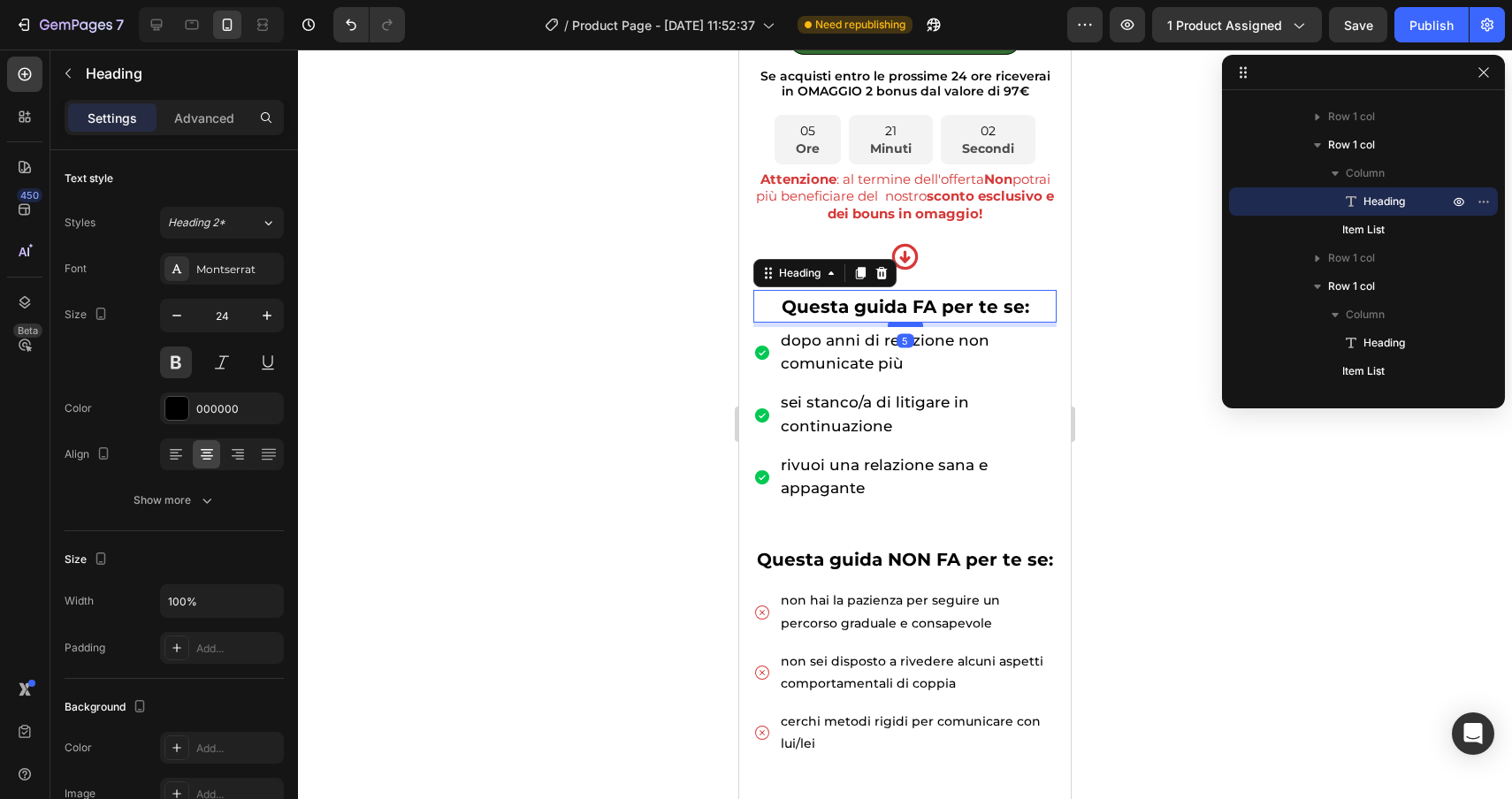
click at [912, 323] on div at bounding box center [906, 323] width 36 height 5
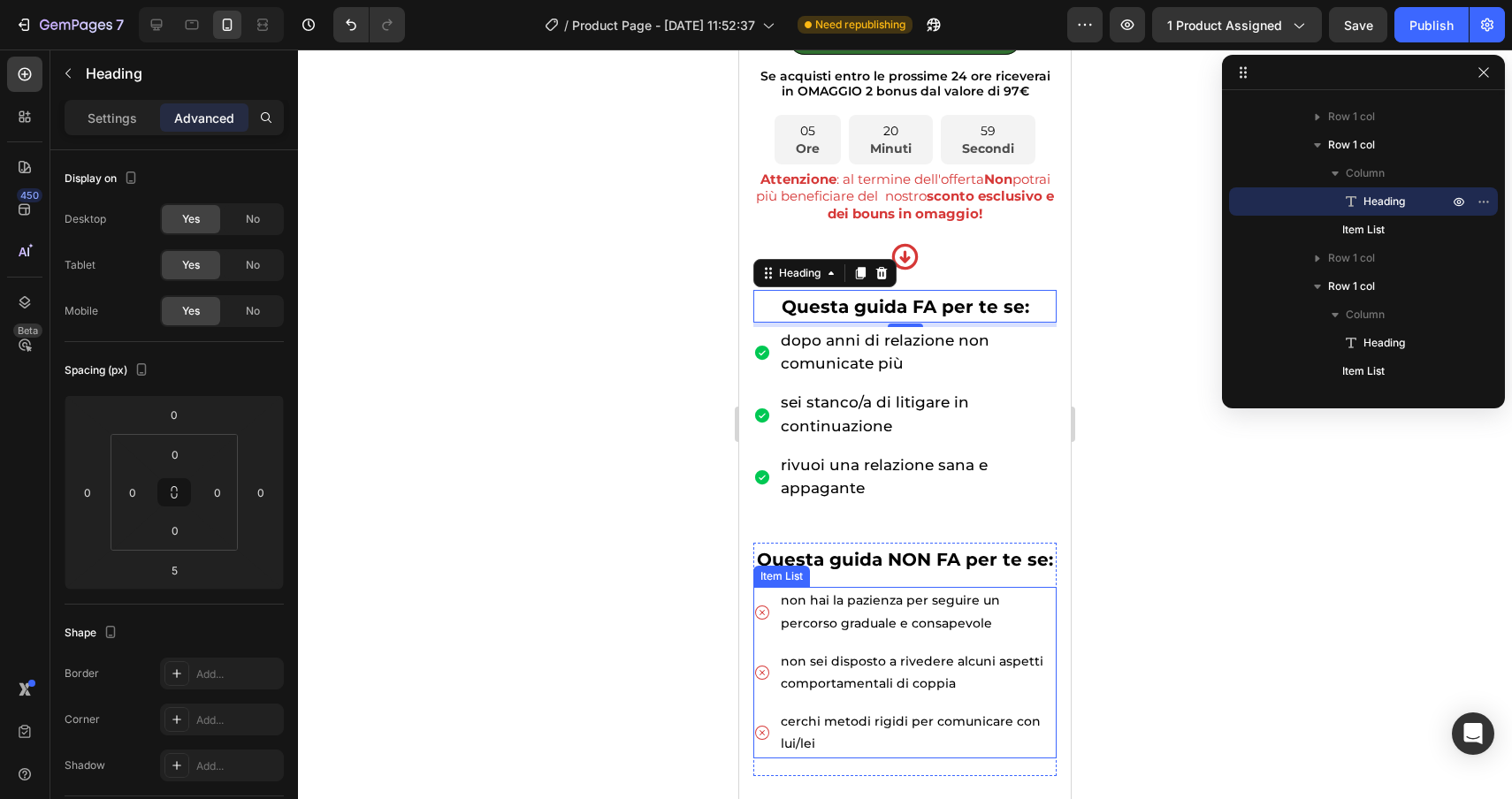
click at [906, 620] on p "non hai la pazienza per seguire un percorso graduale e consapevole" at bounding box center [917, 612] width 273 height 45
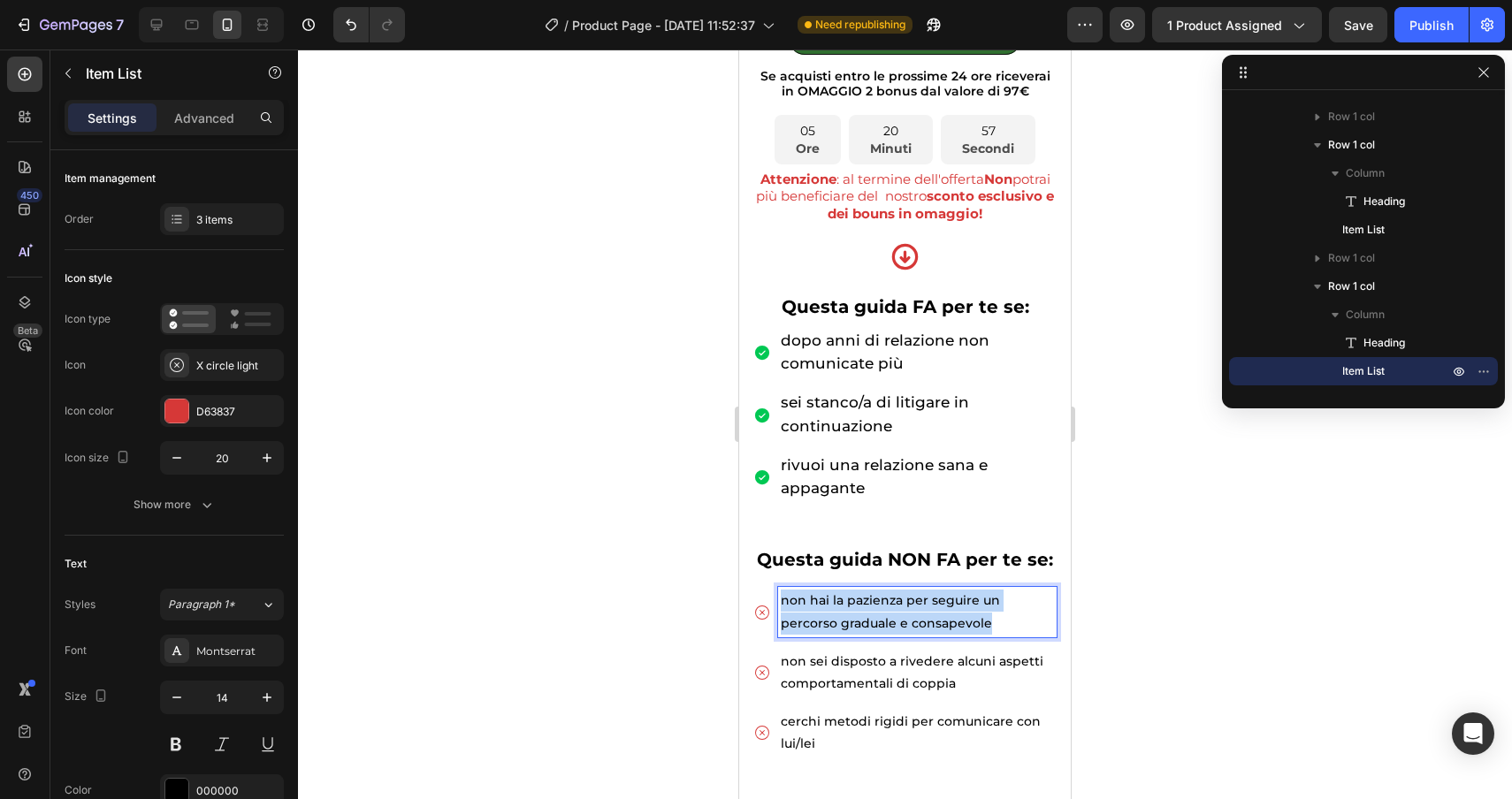
drag, startPoint x: 944, startPoint y: 623, endPoint x: 770, endPoint y: 593, distance: 176.6
click at [769, 593] on div "non hai la pazienza per seguire un percorso graduale e consapevole" at bounding box center [905, 611] width 303 height 49
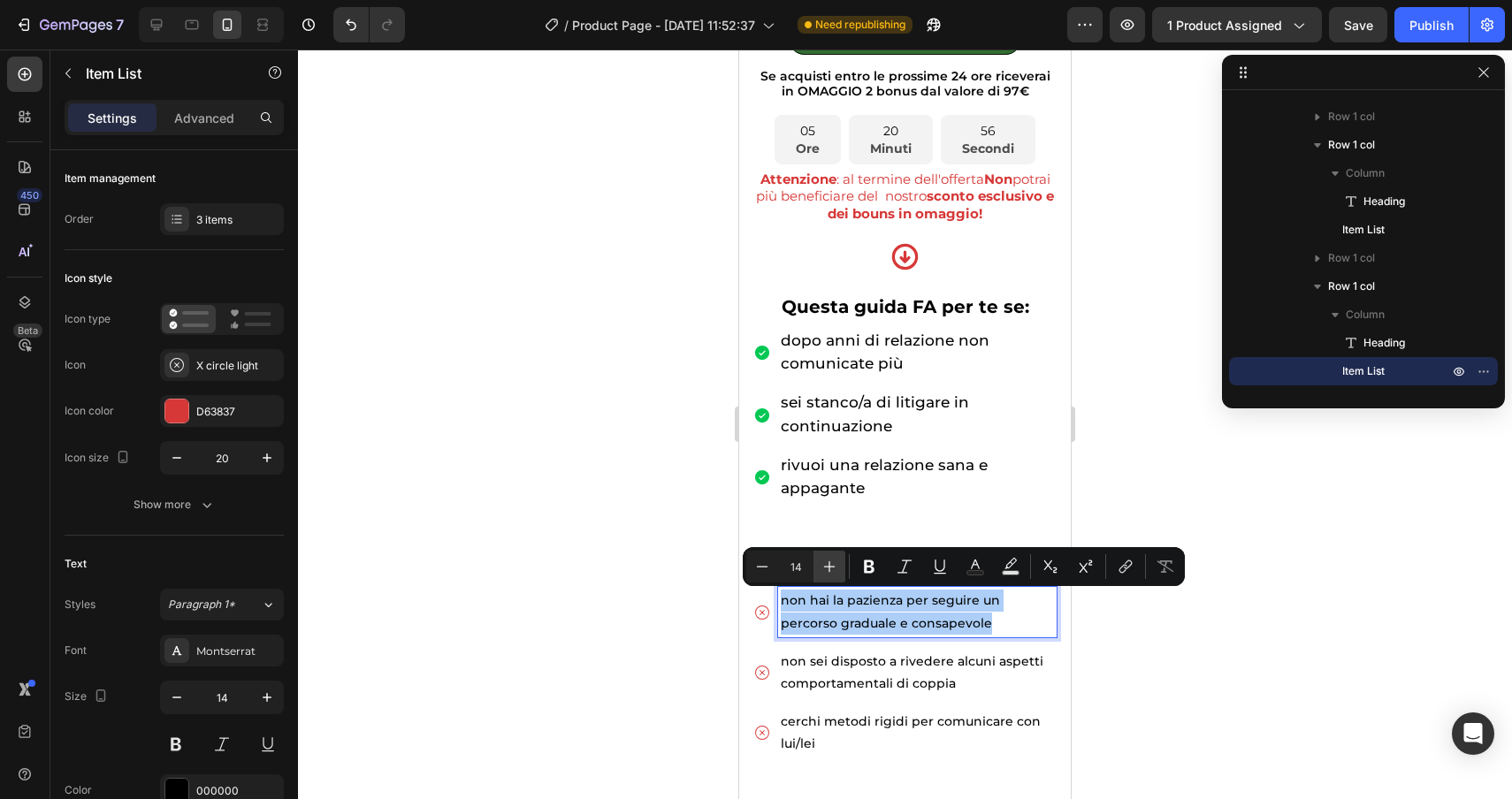
click at [829, 576] on button "Plus" at bounding box center [829, 567] width 32 height 32
click at [829, 575] on button "Plus" at bounding box center [829, 567] width 32 height 32
type input "17"
click at [947, 675] on p "comportamentali di coppia" at bounding box center [917, 686] width 273 height 22
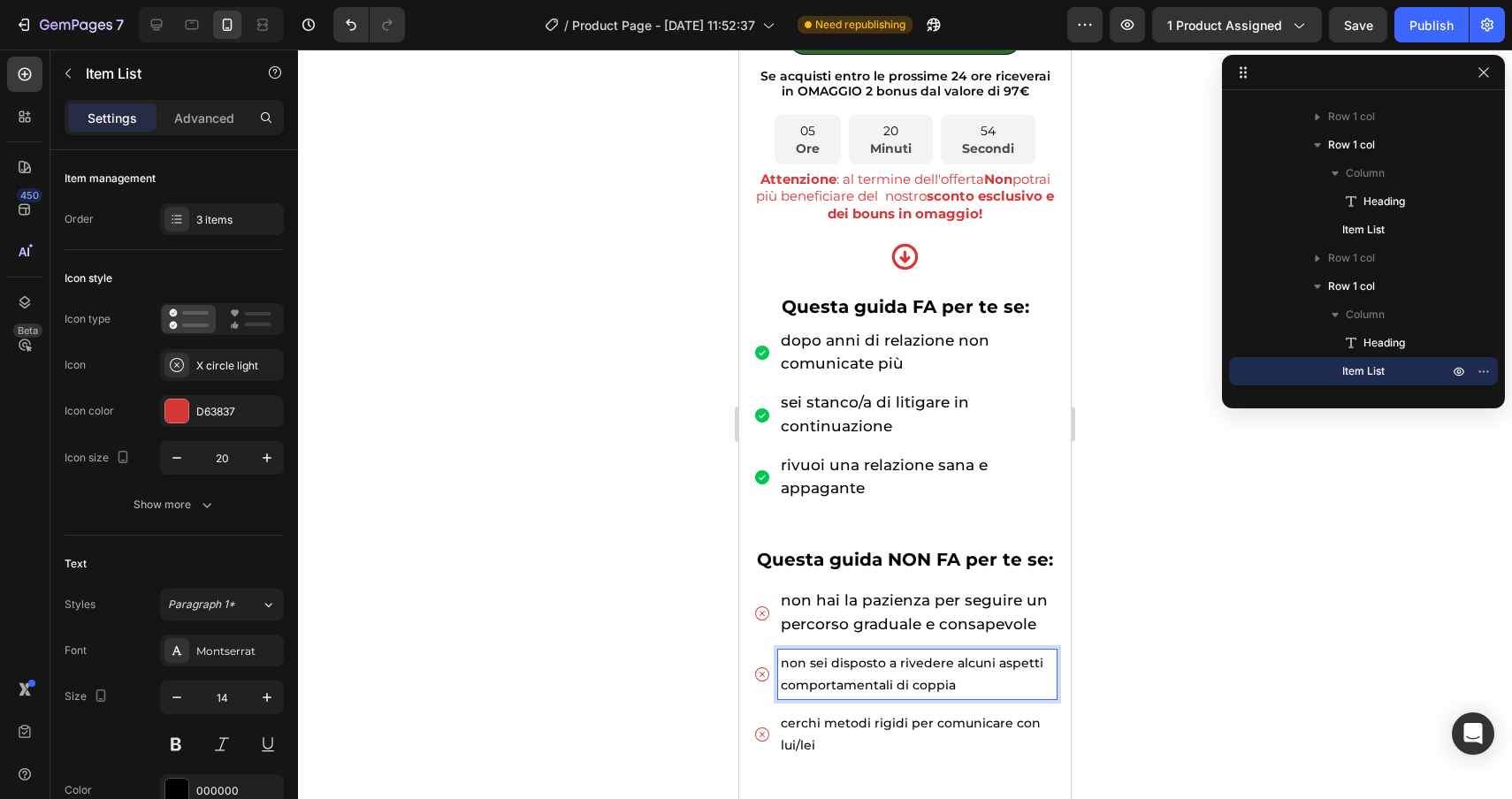
click at [965, 685] on p "comportamentali di coppia" at bounding box center [917, 686] width 273 height 22
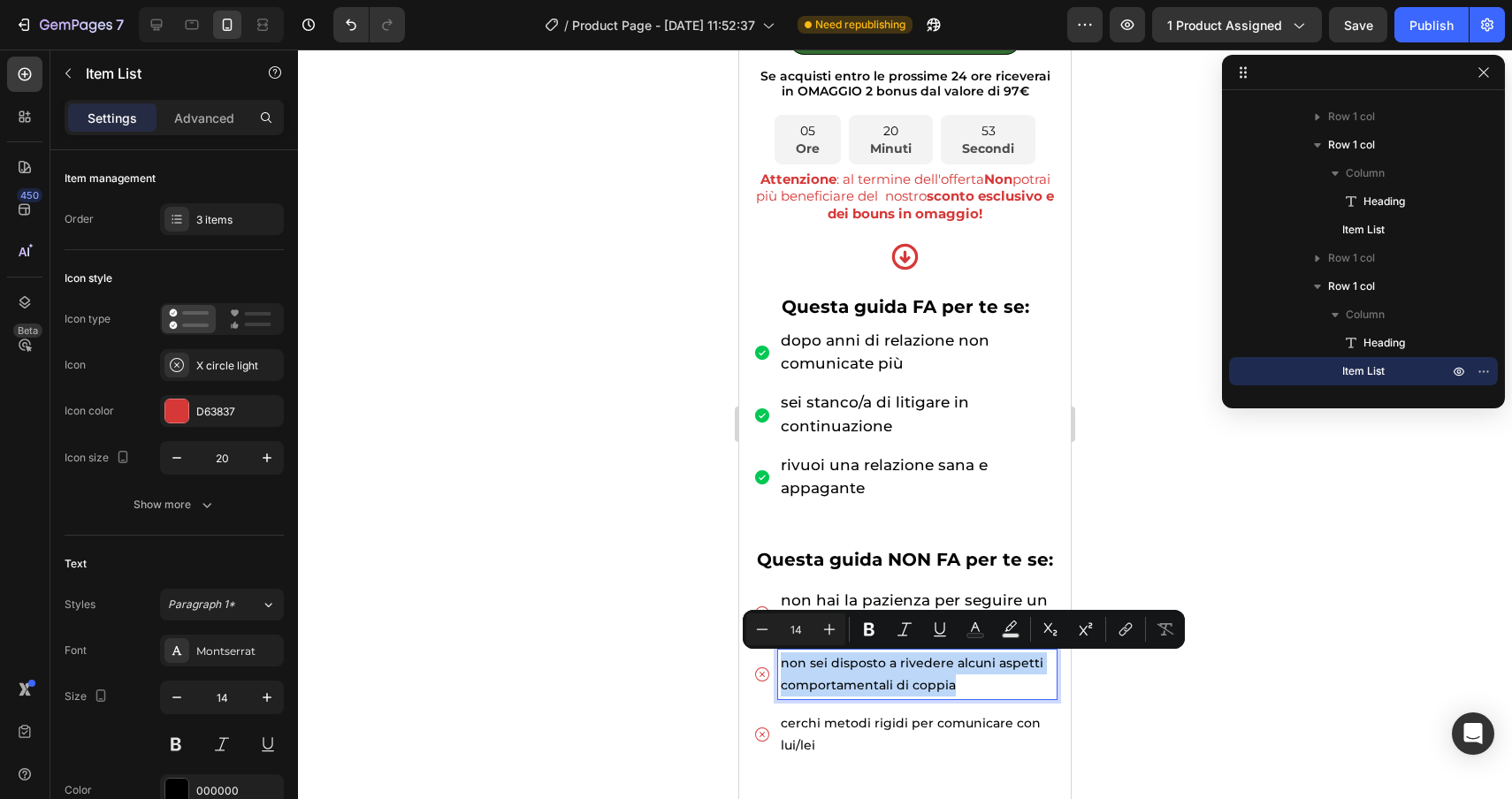
drag, startPoint x: 965, startPoint y: 685, endPoint x: 779, endPoint y: 649, distance: 189.5
click at [779, 649] on div "non hai la pazienza per seguire un percorso graduale e consapevole non sei disp…" at bounding box center [905, 673] width 303 height 172
click at [829, 630] on icon "Editor contextual toolbar" at bounding box center [830, 630] width 12 height 12
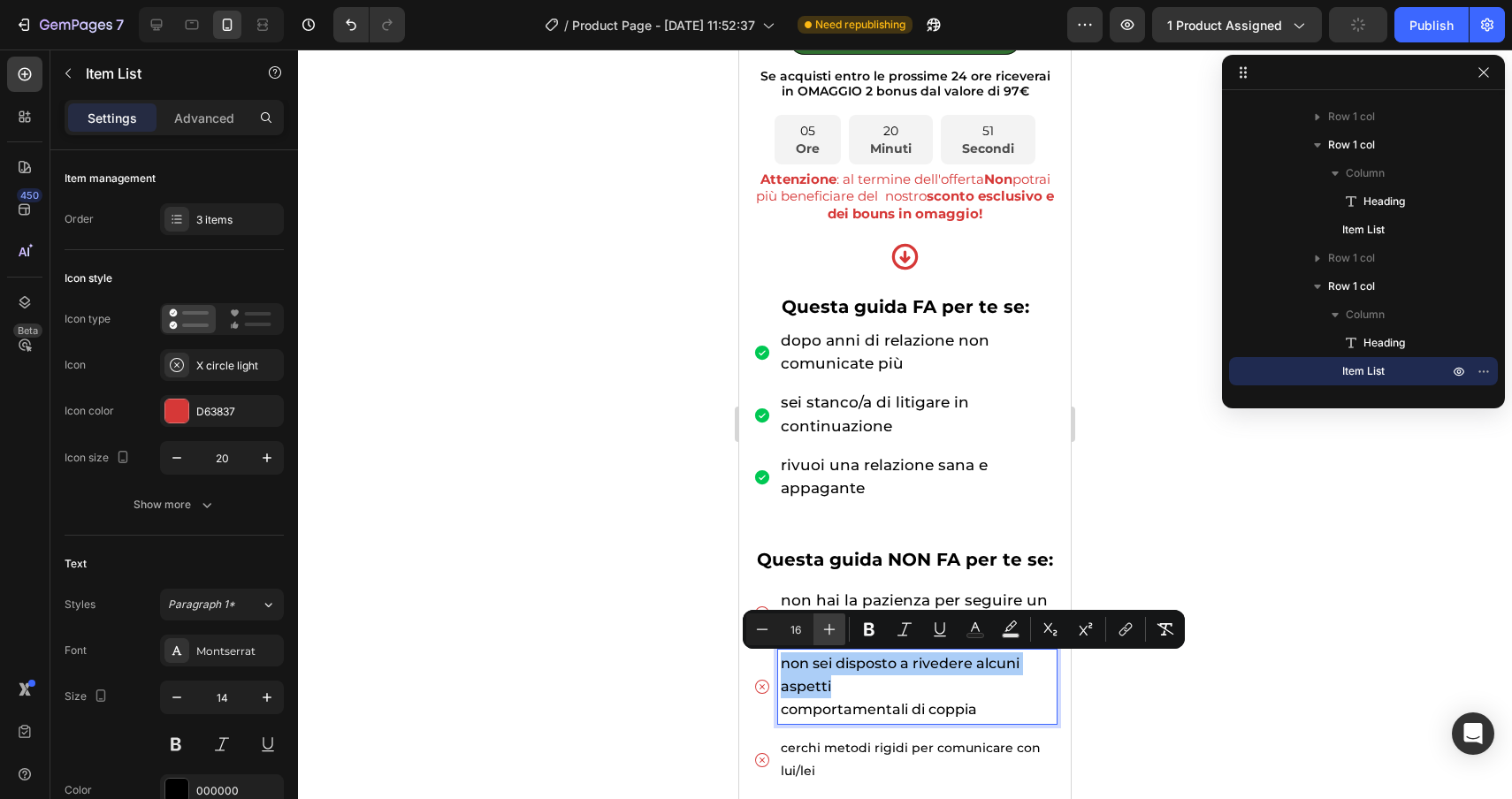
click at [829, 630] on icon "Editor contextual toolbar" at bounding box center [830, 630] width 12 height 12
type input "17"
click at [781, 709] on span "comportamentali di coppia" at bounding box center [886, 709] width 212 height 17
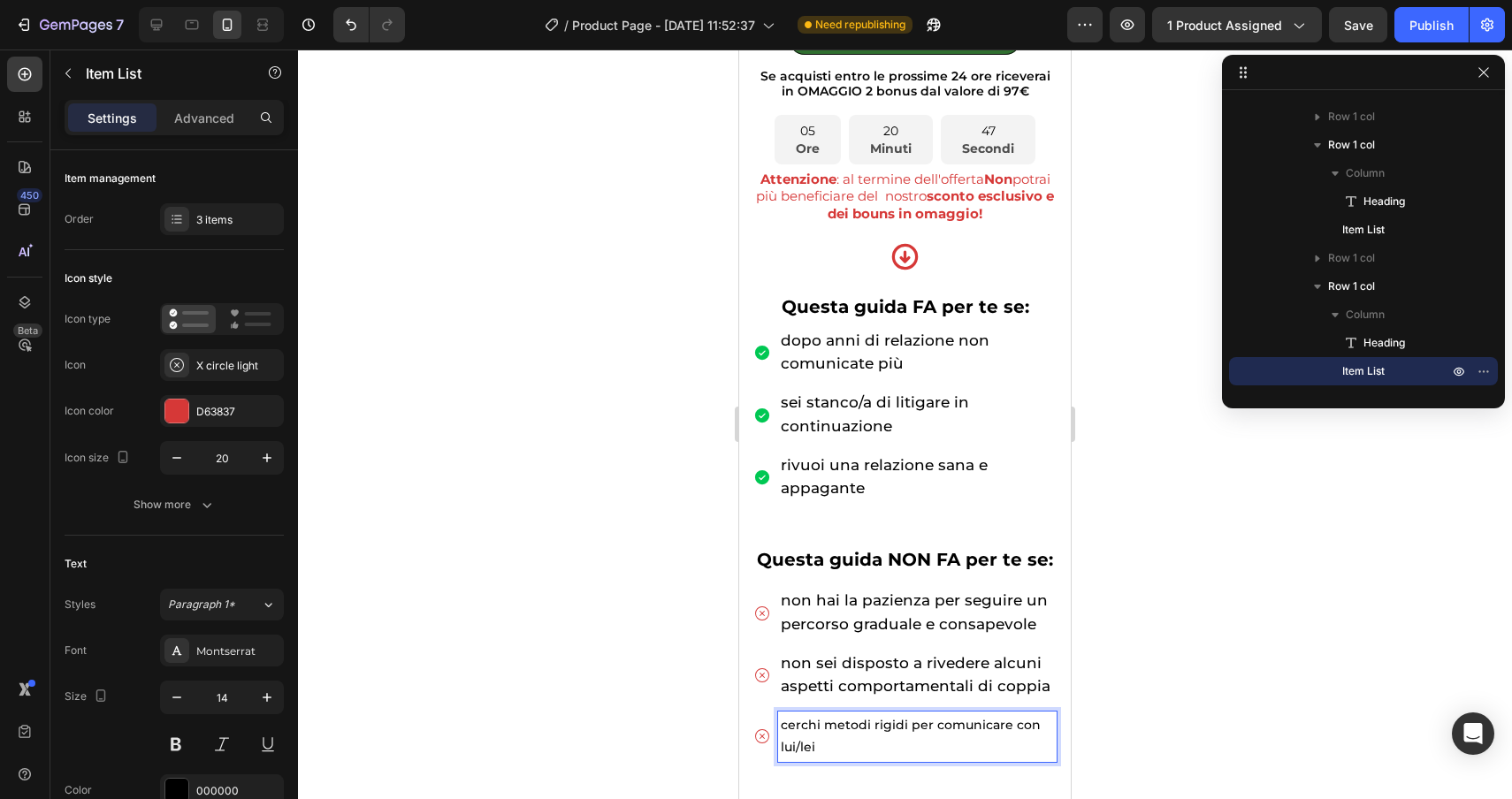
click at [841, 733] on p "cerchi metodi rigidi per comunicare con" at bounding box center [917, 725] width 273 height 22
click at [829, 748] on p "lui/lei" at bounding box center [917, 747] width 273 height 22
drag, startPoint x: 829, startPoint y: 748, endPoint x: 777, endPoint y: 724, distance: 57.3
click at [777, 722] on div "cerchi metodi rigidi per comunicare con lui/lei" at bounding box center [905, 736] width 303 height 49
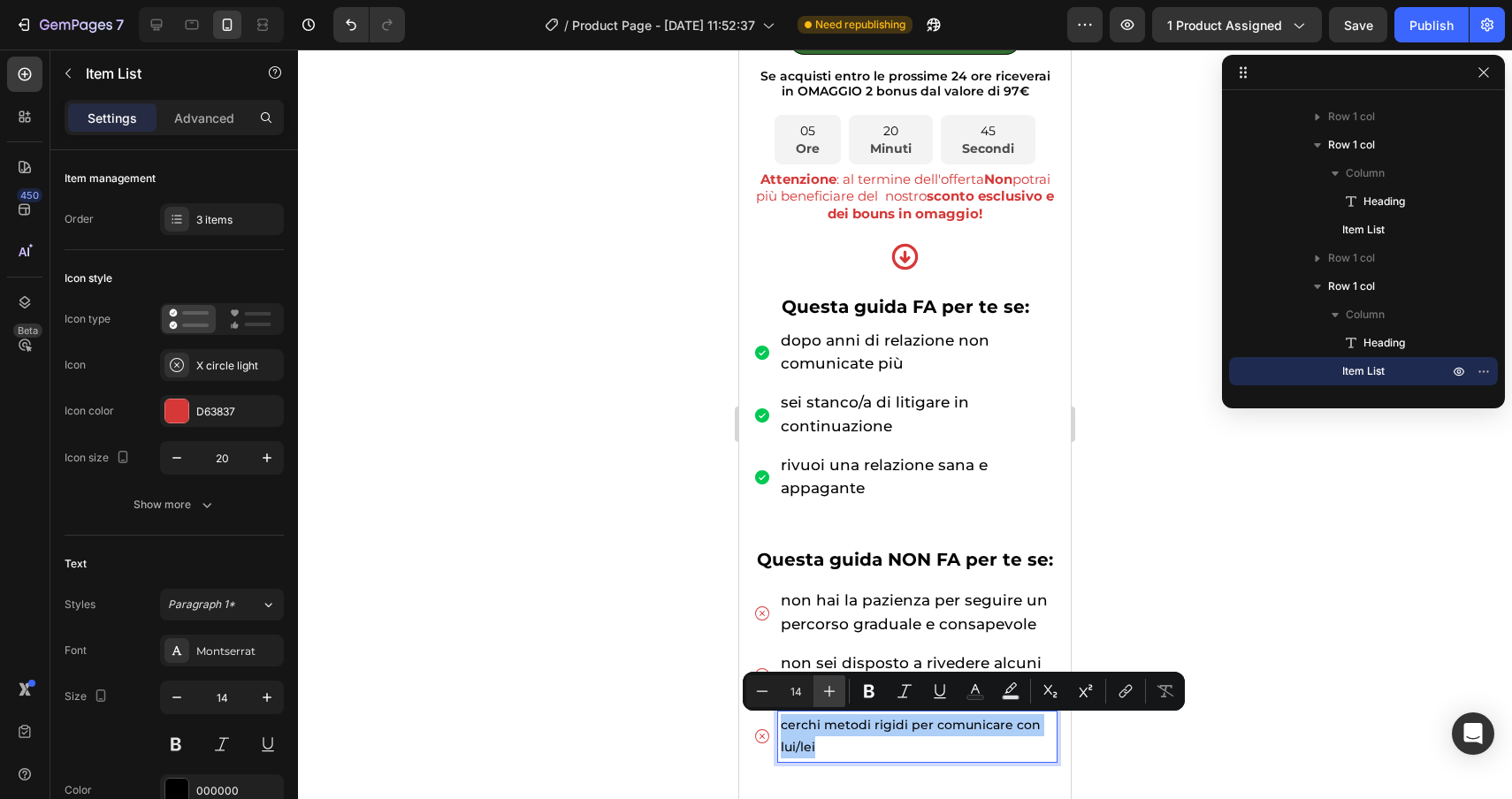
click at [836, 691] on icon "Editor contextual toolbar" at bounding box center [829, 691] width 17 height 17
type input "17"
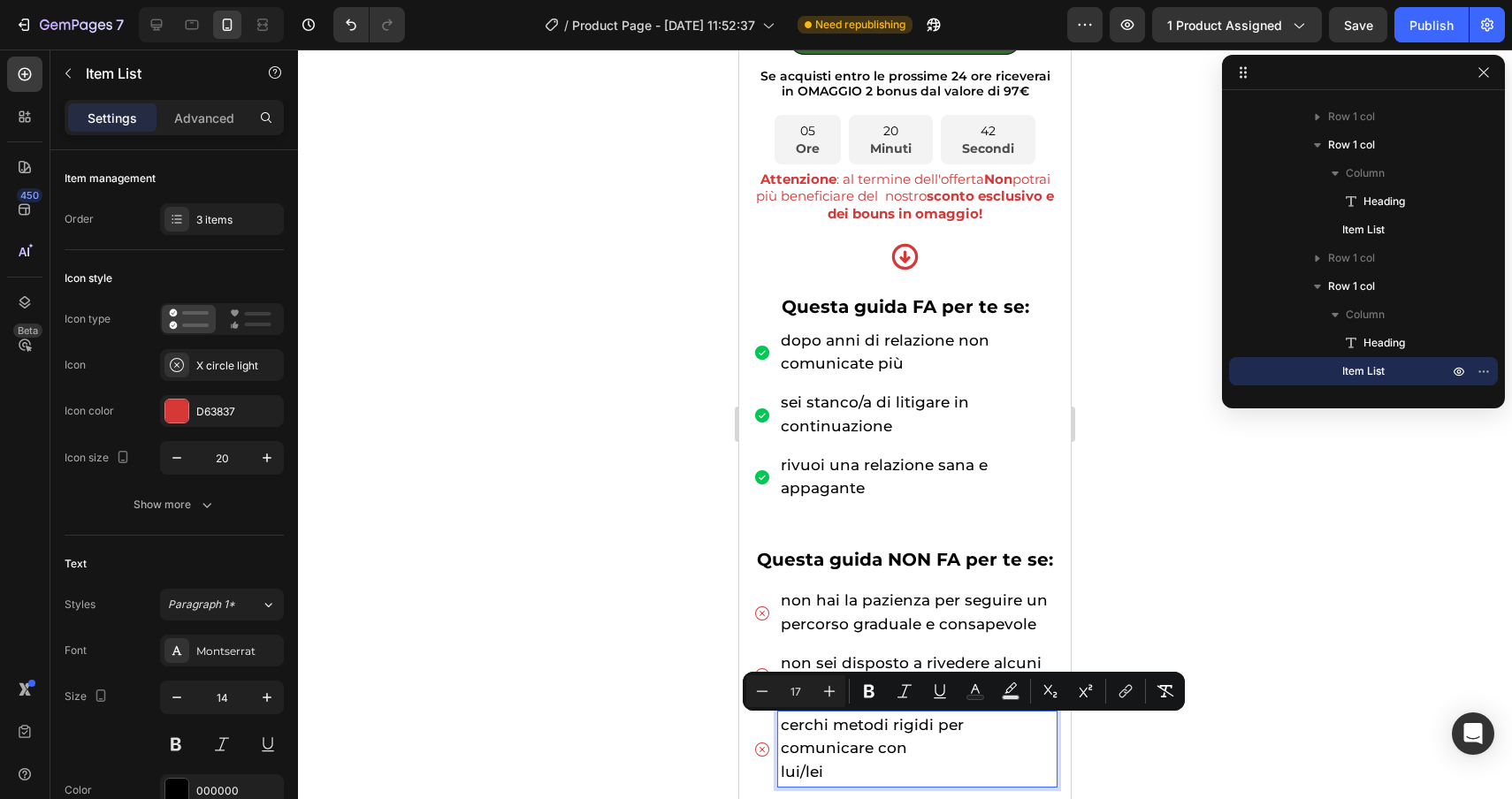
click at [778, 778] on div "cerchi metodi rigidi per comunicare con lui/lei" at bounding box center [917, 750] width 279 height 76
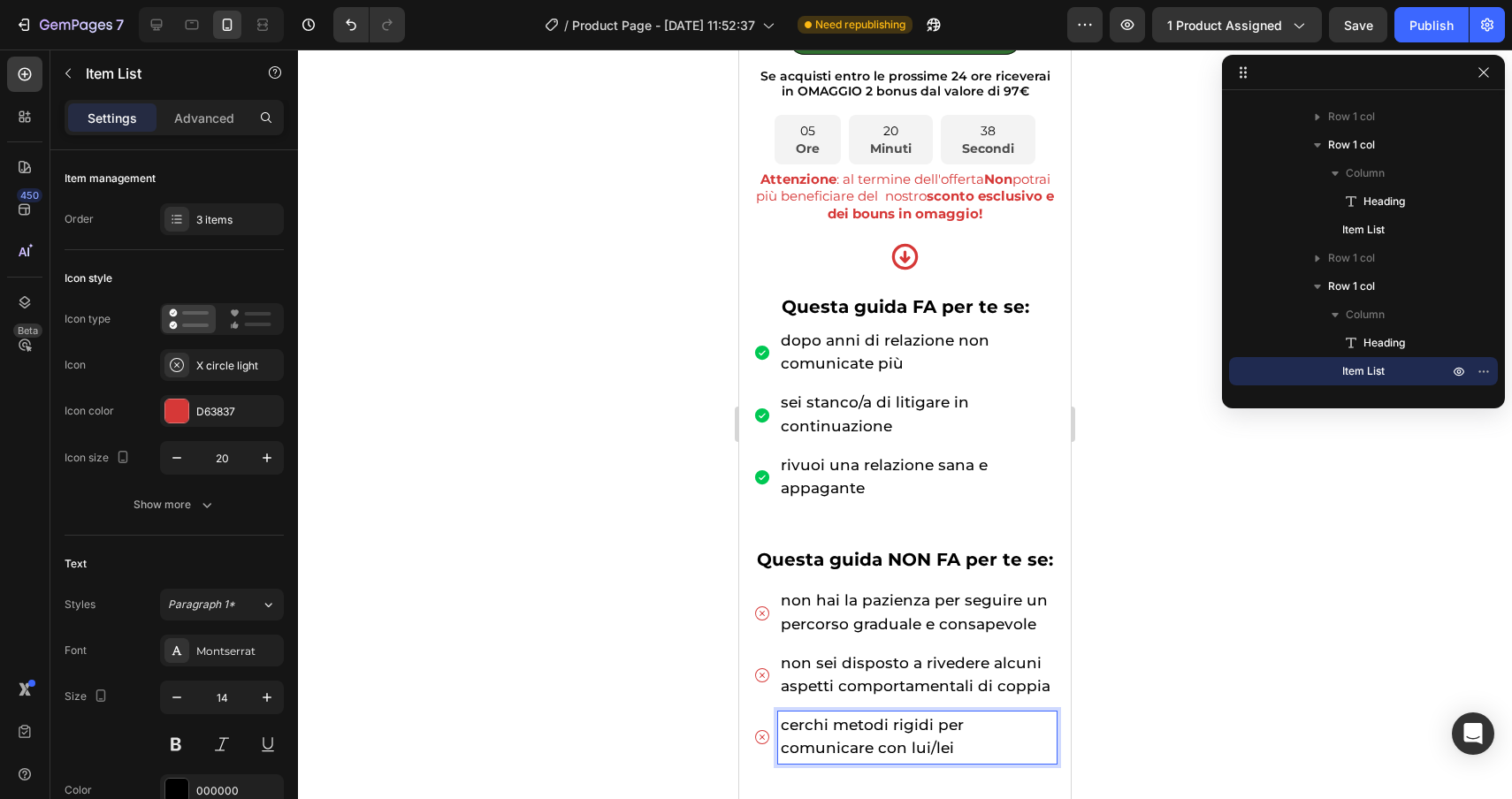
click at [785, 745] on span "cerchi metodi rigidi per comunicare con lui/lei" at bounding box center [872, 736] width 183 height 41
click at [1352, 684] on div at bounding box center [905, 424] width 1214 height 750
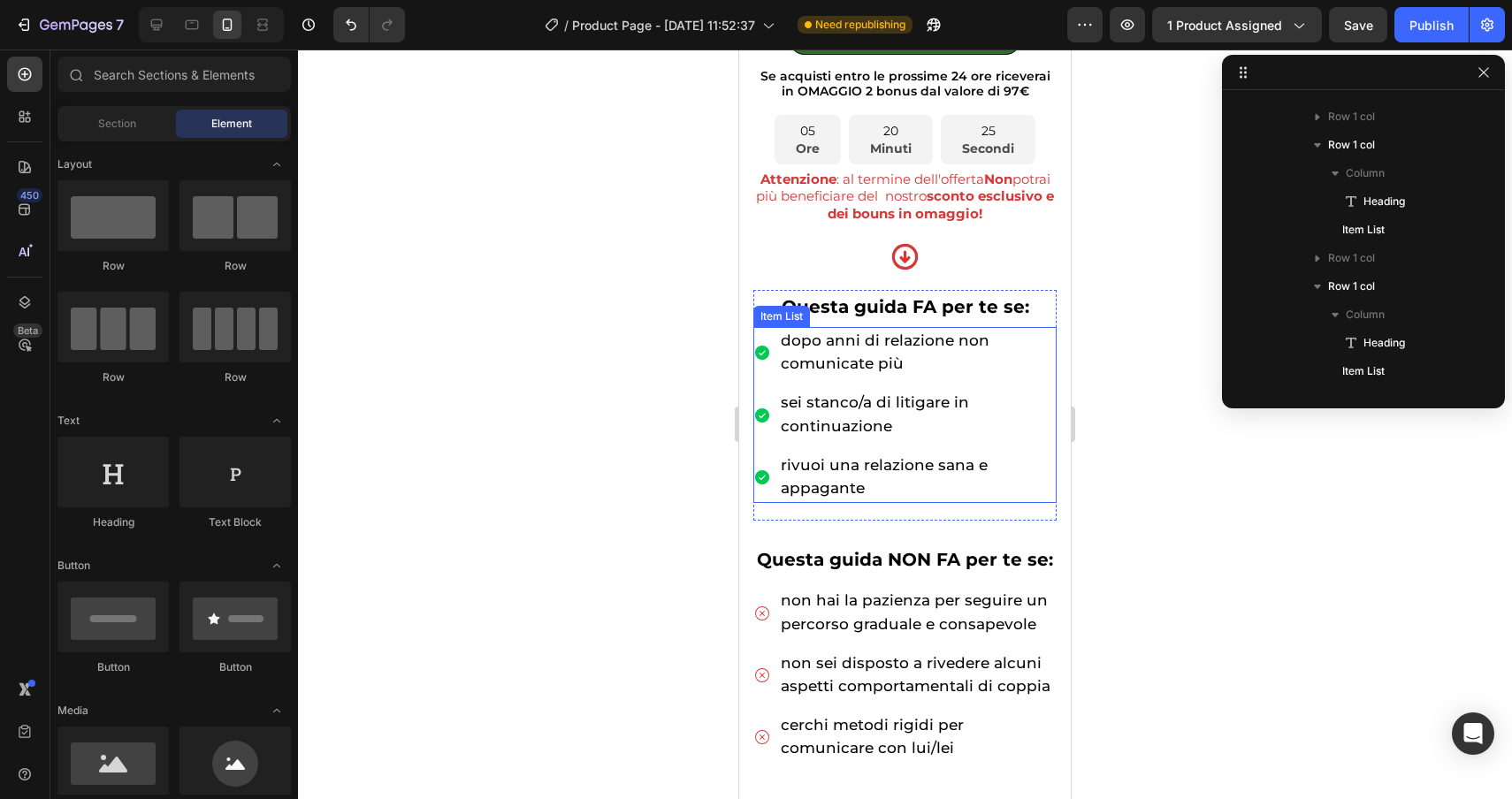
click at [766, 338] on div "dopo anni di relazione non comunicate più" at bounding box center [905, 353] width 303 height 51
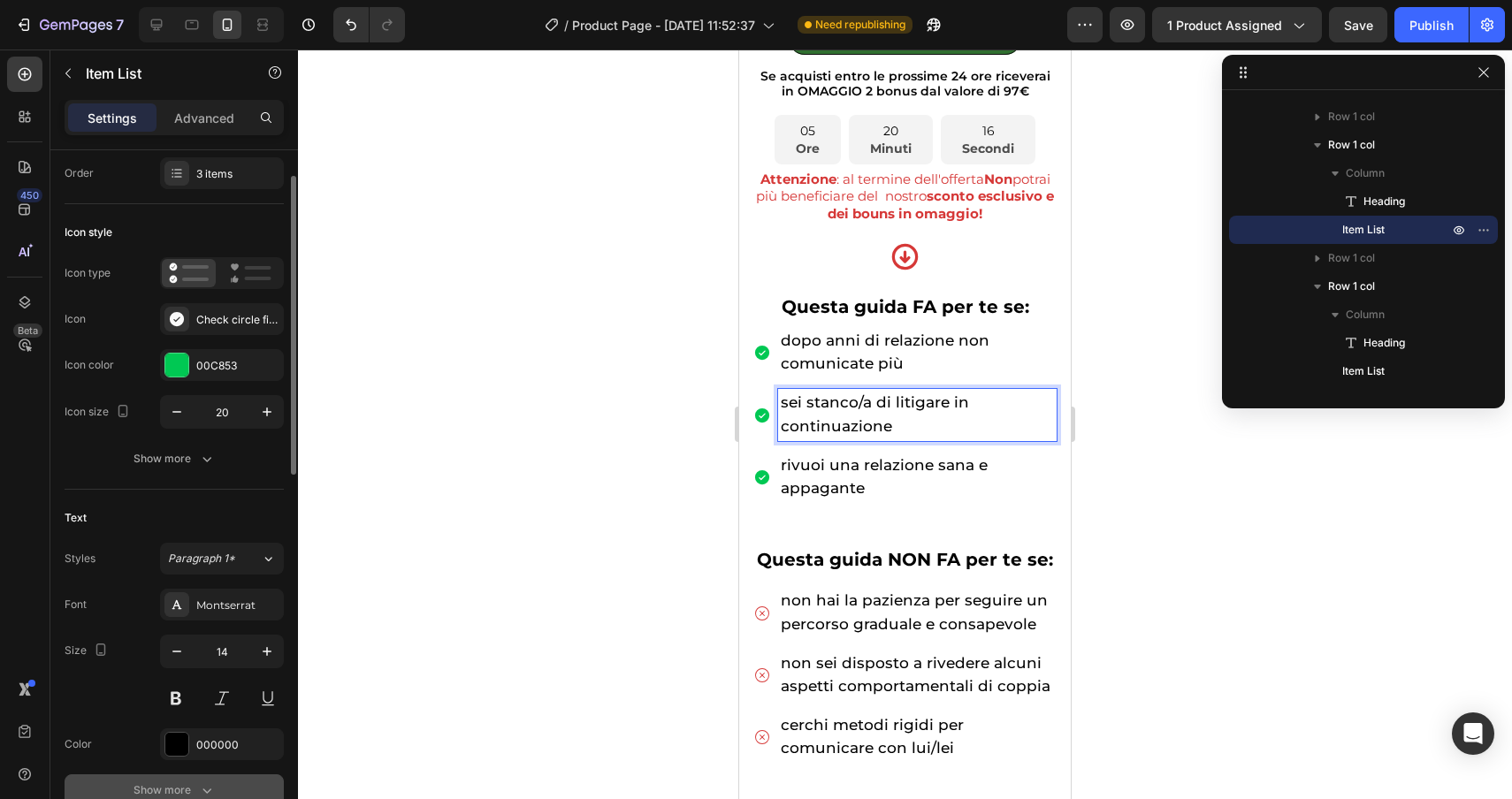
scroll to position [50, 0]
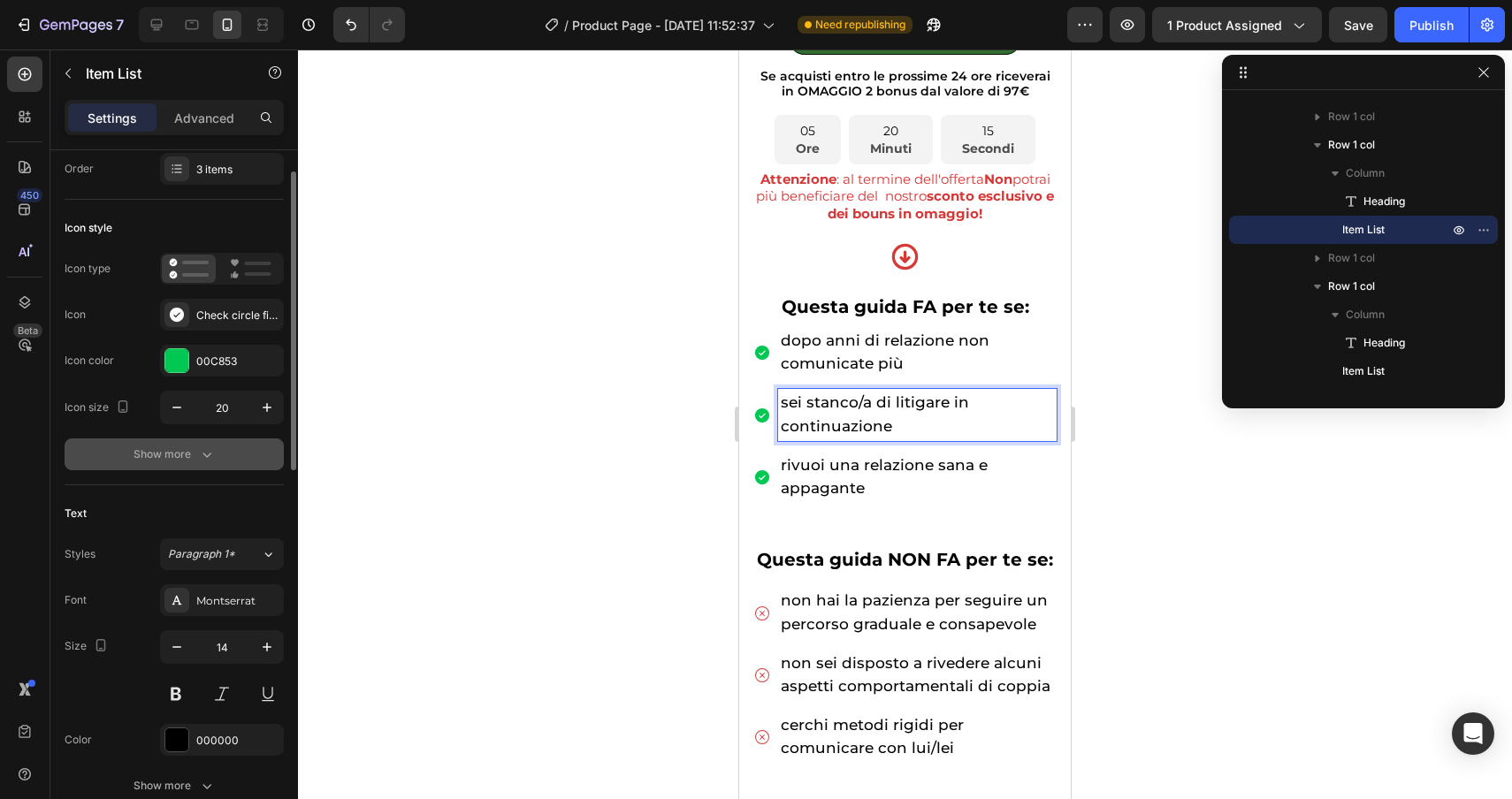
click at [189, 442] on button "Show more" at bounding box center [174, 454] width 219 height 32
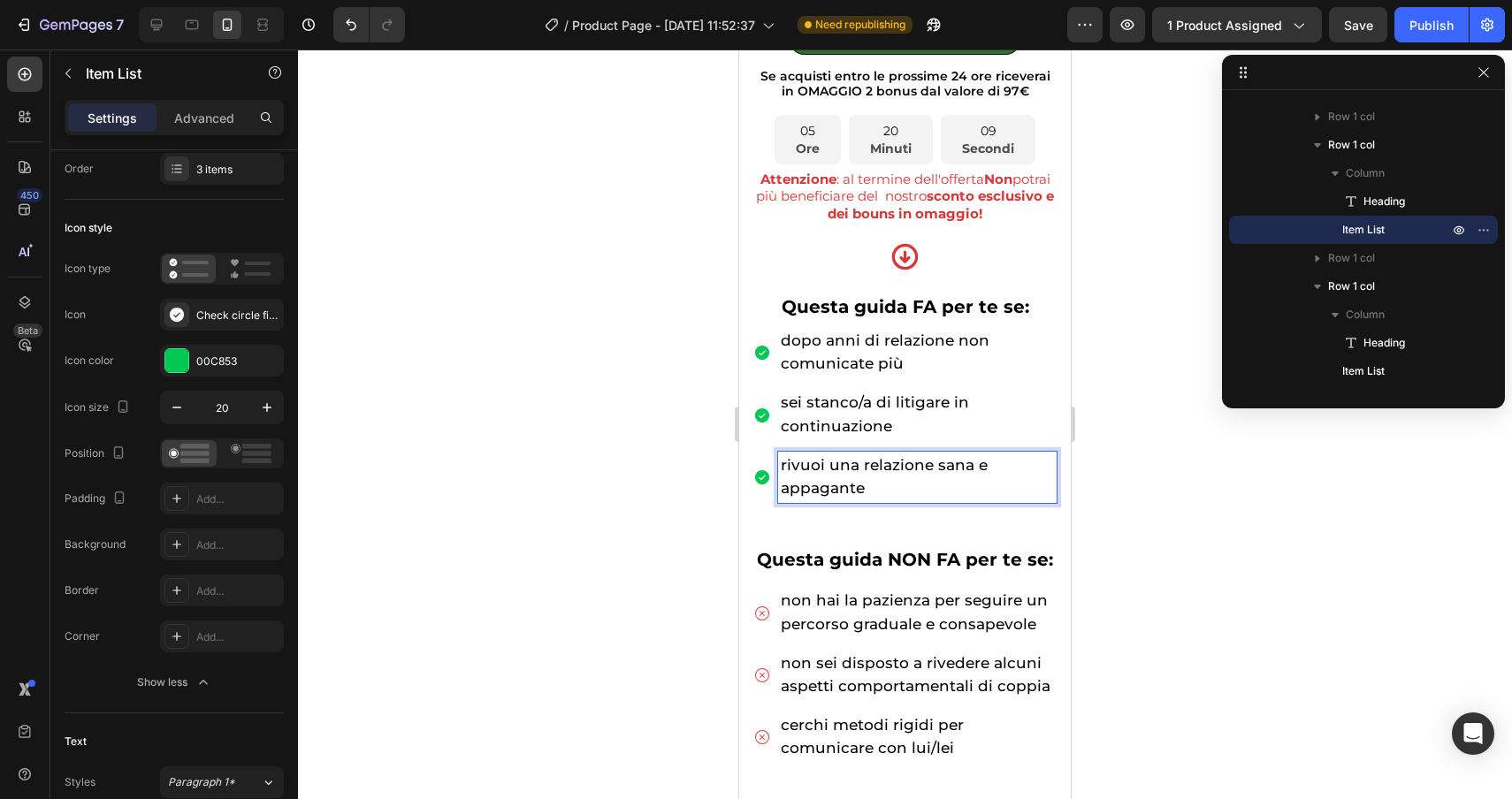
click at [784, 492] on span "rivuoi una relazione sana e appagante" at bounding box center [884, 476] width 207 height 41
click at [1357, 608] on div at bounding box center [905, 424] width 1214 height 750
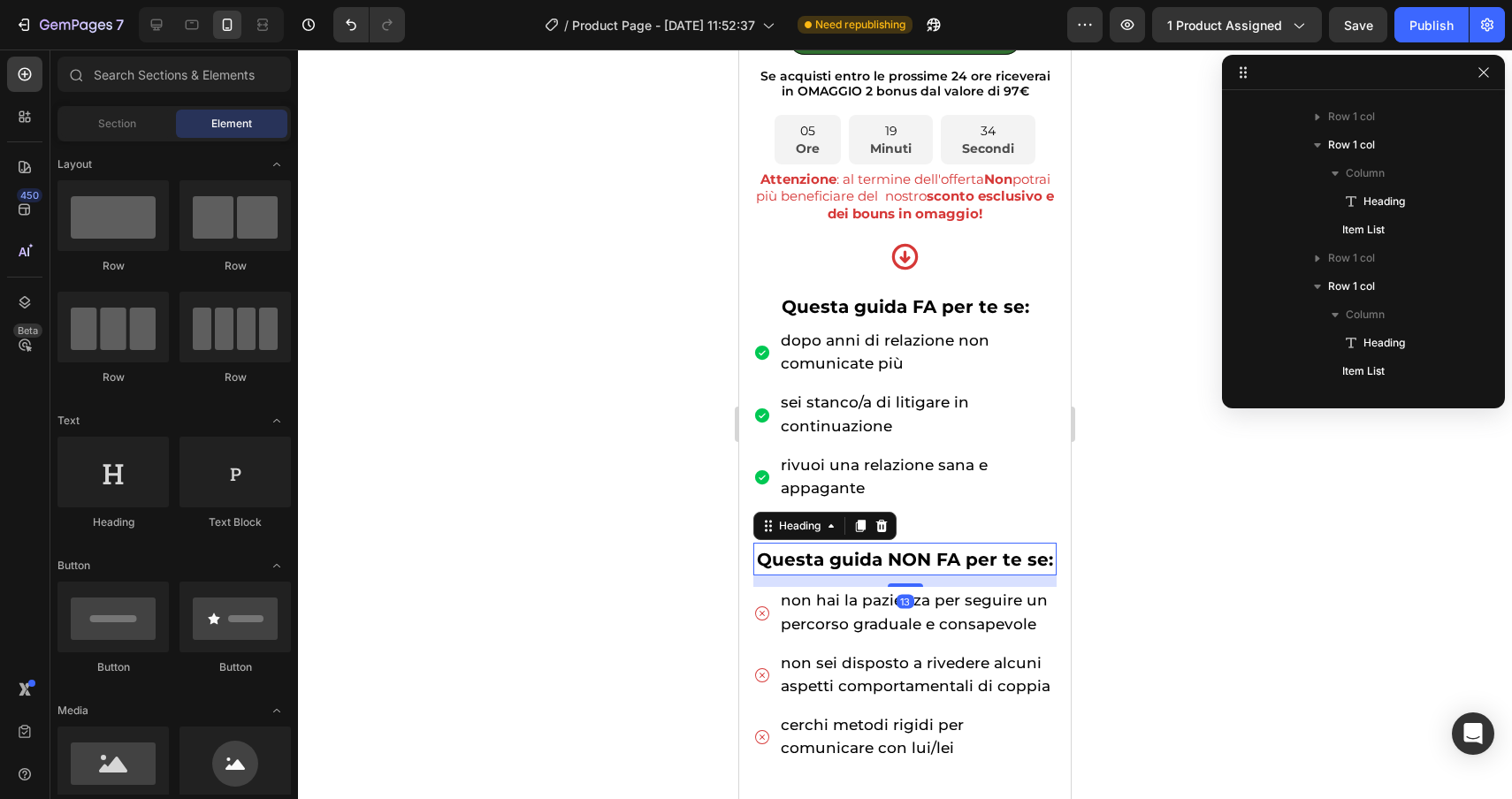
click at [970, 565] on span "Questa guida NON FA per te se:" at bounding box center [905, 560] width 296 height 21
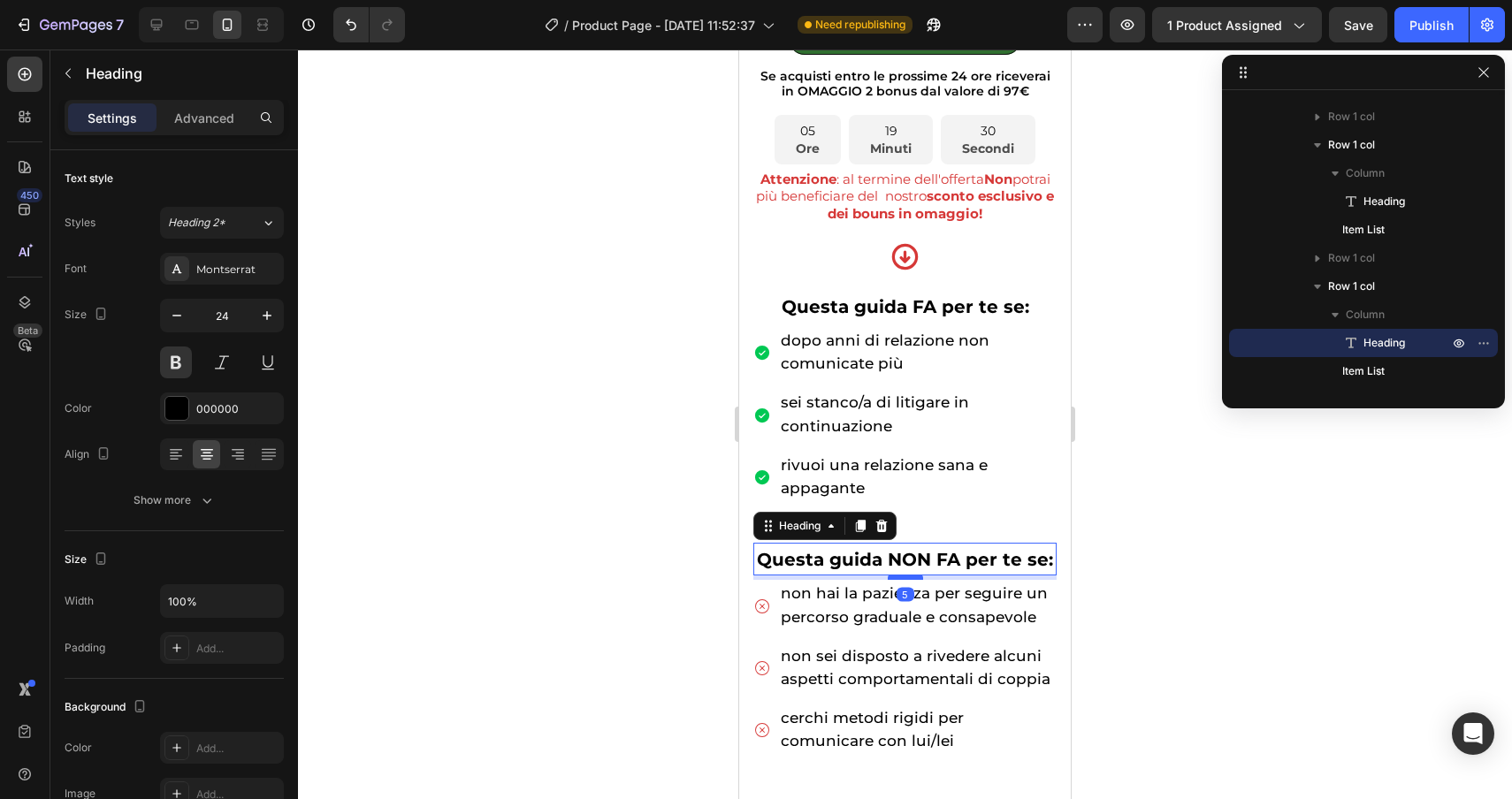
click at [900, 575] on div at bounding box center [906, 576] width 36 height 5
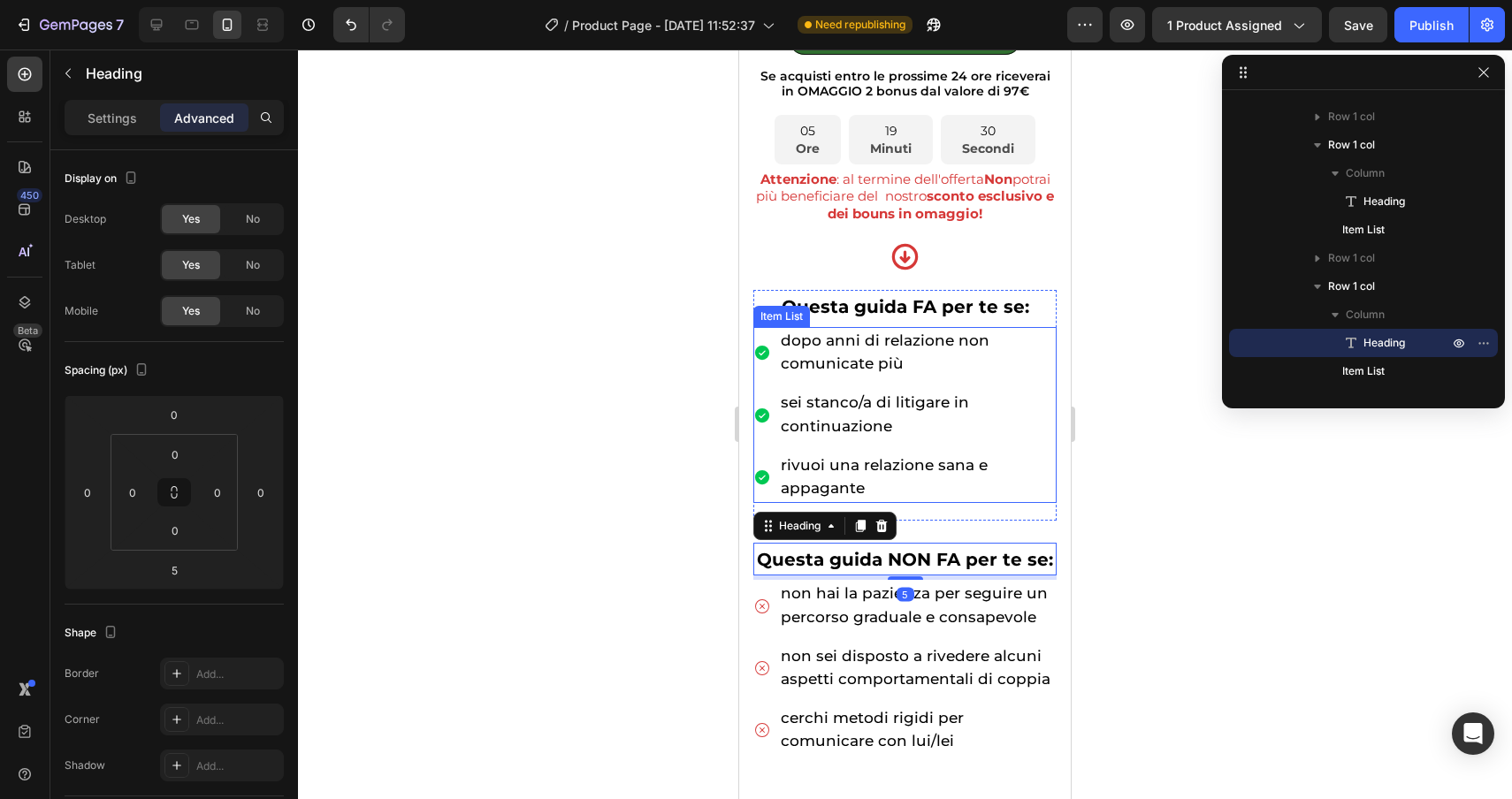
click at [966, 492] on p "rivuoi una relazione sana e appagante" at bounding box center [917, 476] width 273 height 46
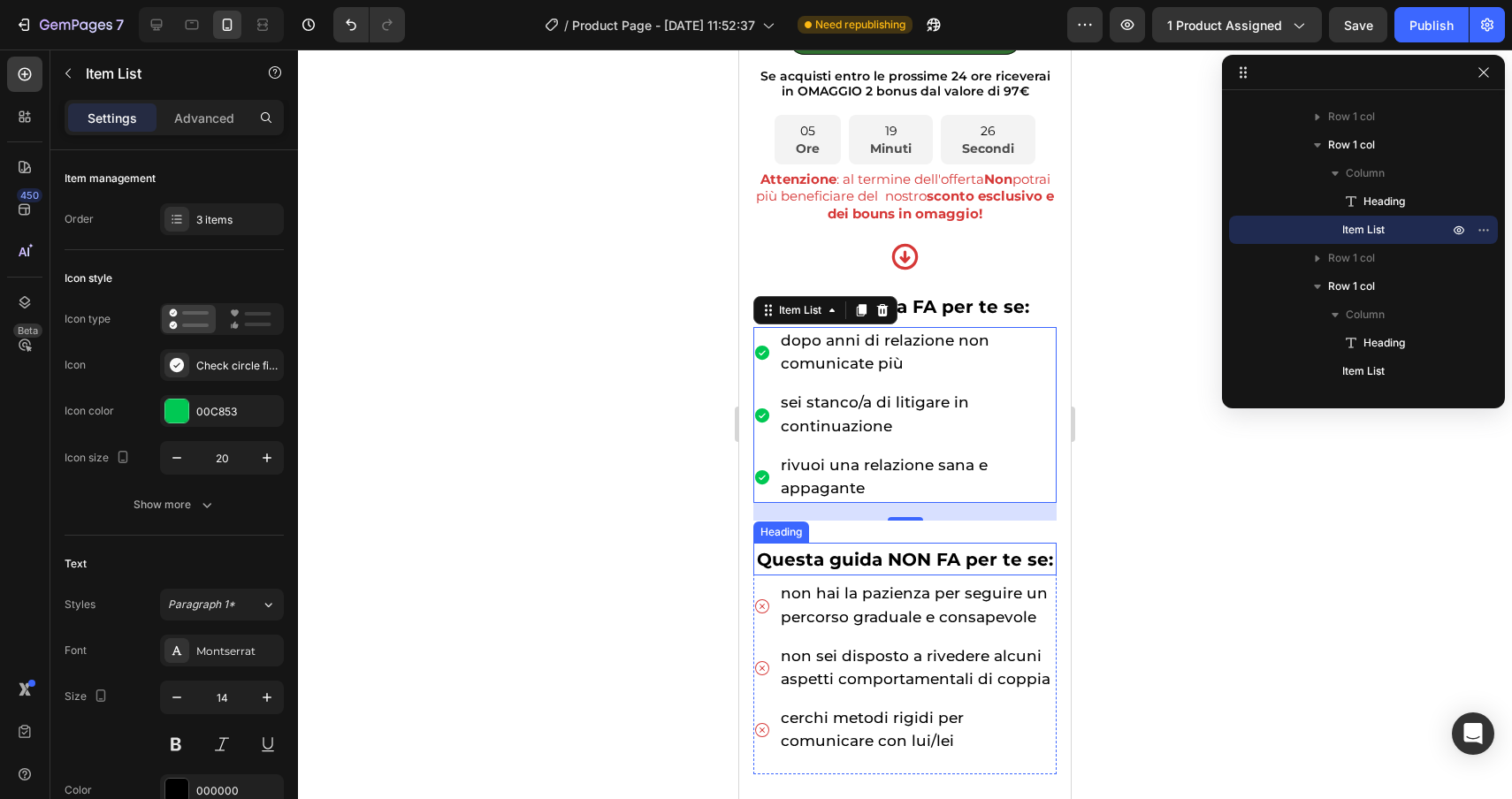
click at [787, 534] on div "Heading" at bounding box center [781, 532] width 48 height 15
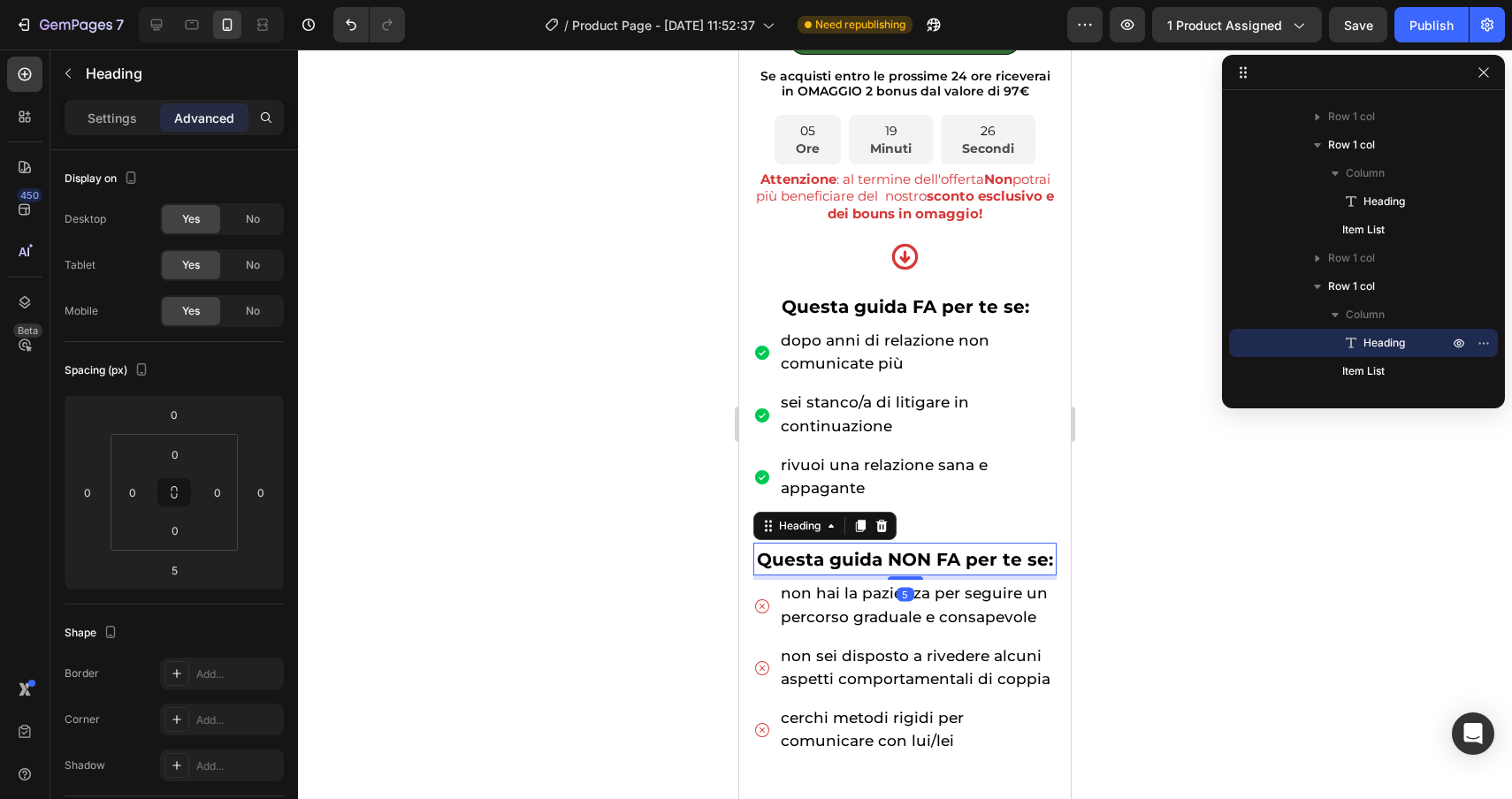
click at [776, 515] on div "Heading" at bounding box center [825, 526] width 143 height 28
click at [773, 519] on div "Heading" at bounding box center [799, 526] width 84 height 21
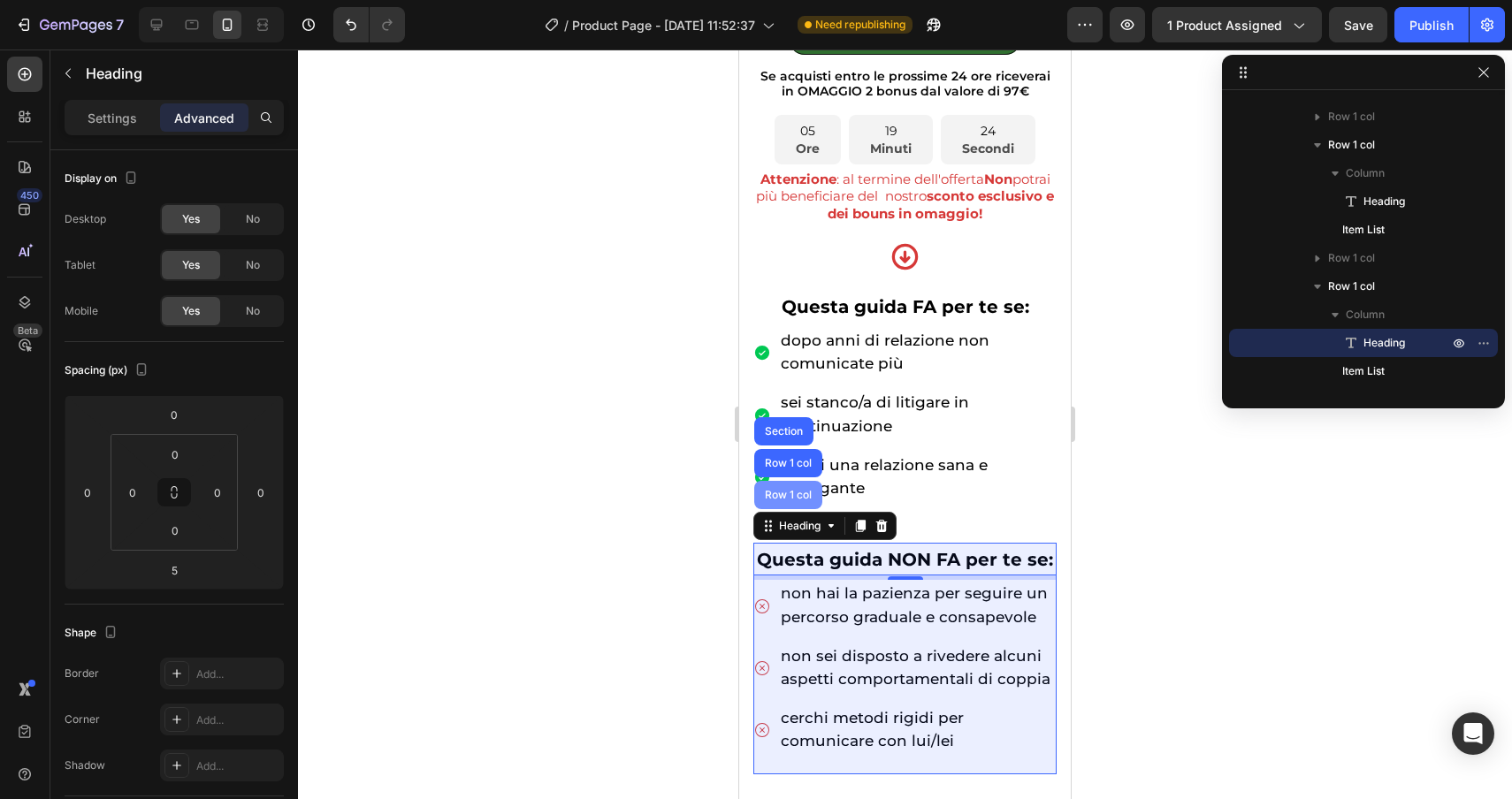
click at [773, 492] on div "Row 1 col" at bounding box center [788, 495] width 54 height 11
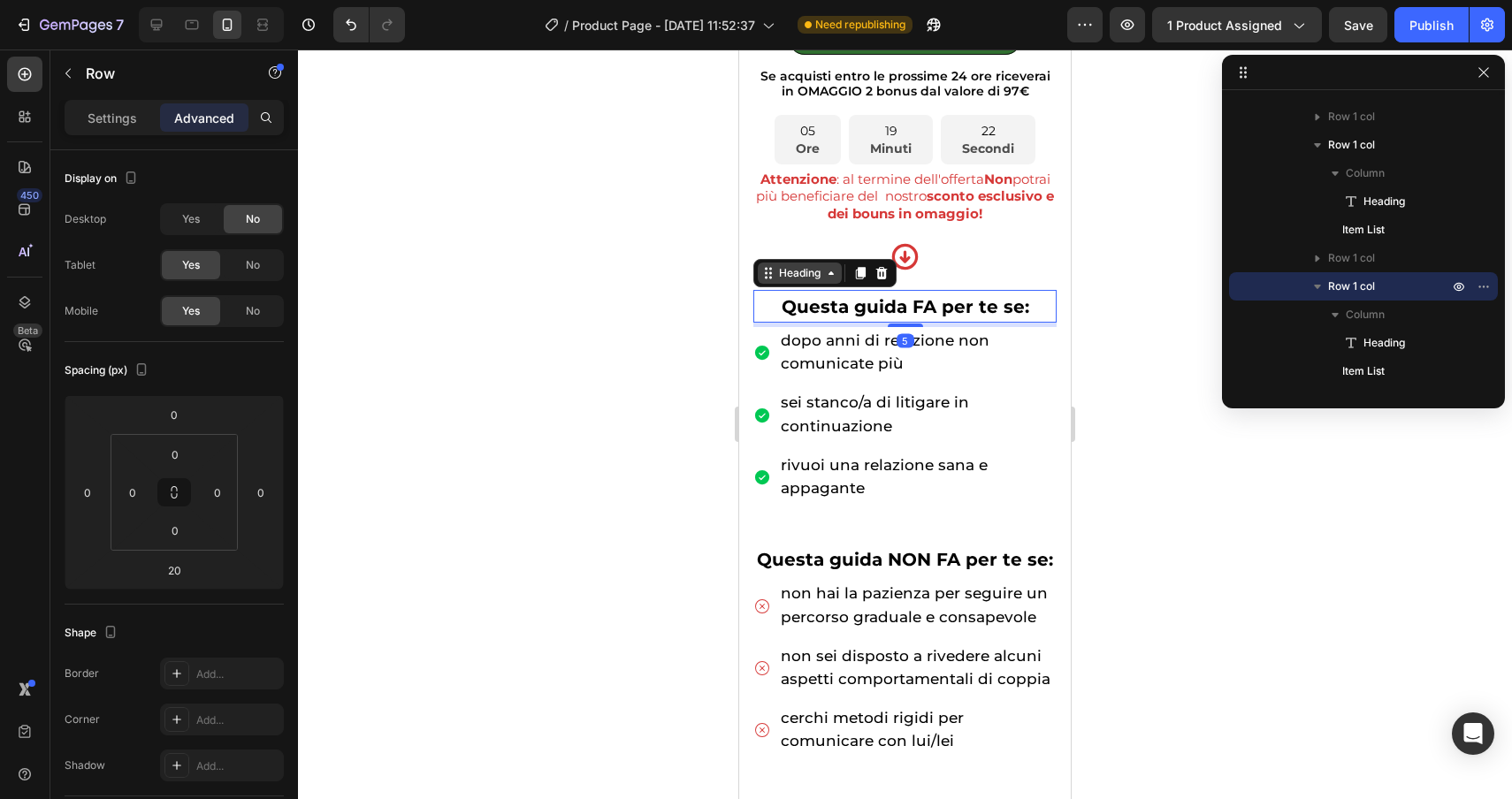
click at [766, 282] on div "Heading" at bounding box center [799, 273] width 84 height 21
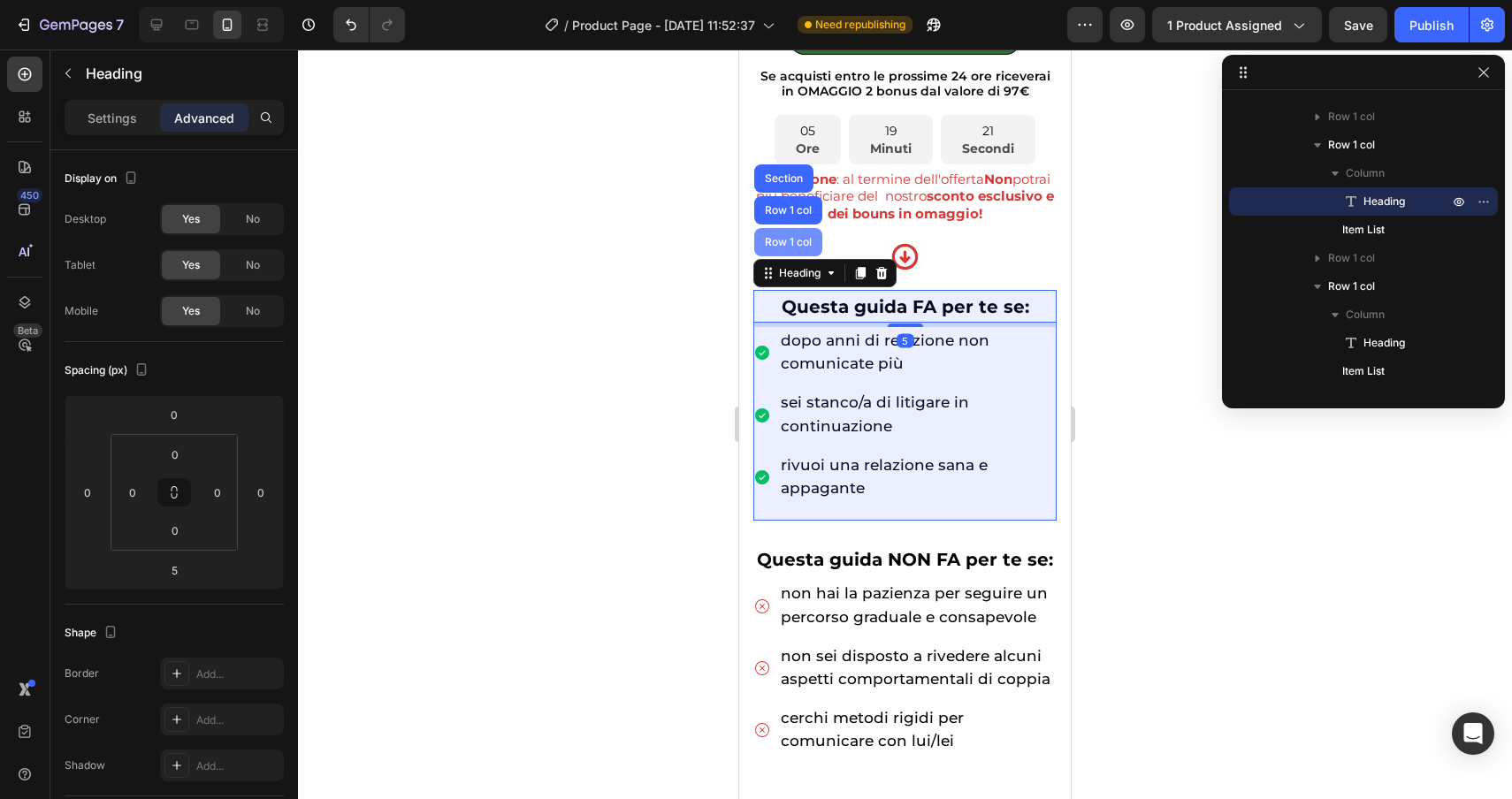
click at [778, 245] on div "Row 1 col" at bounding box center [788, 242] width 54 height 11
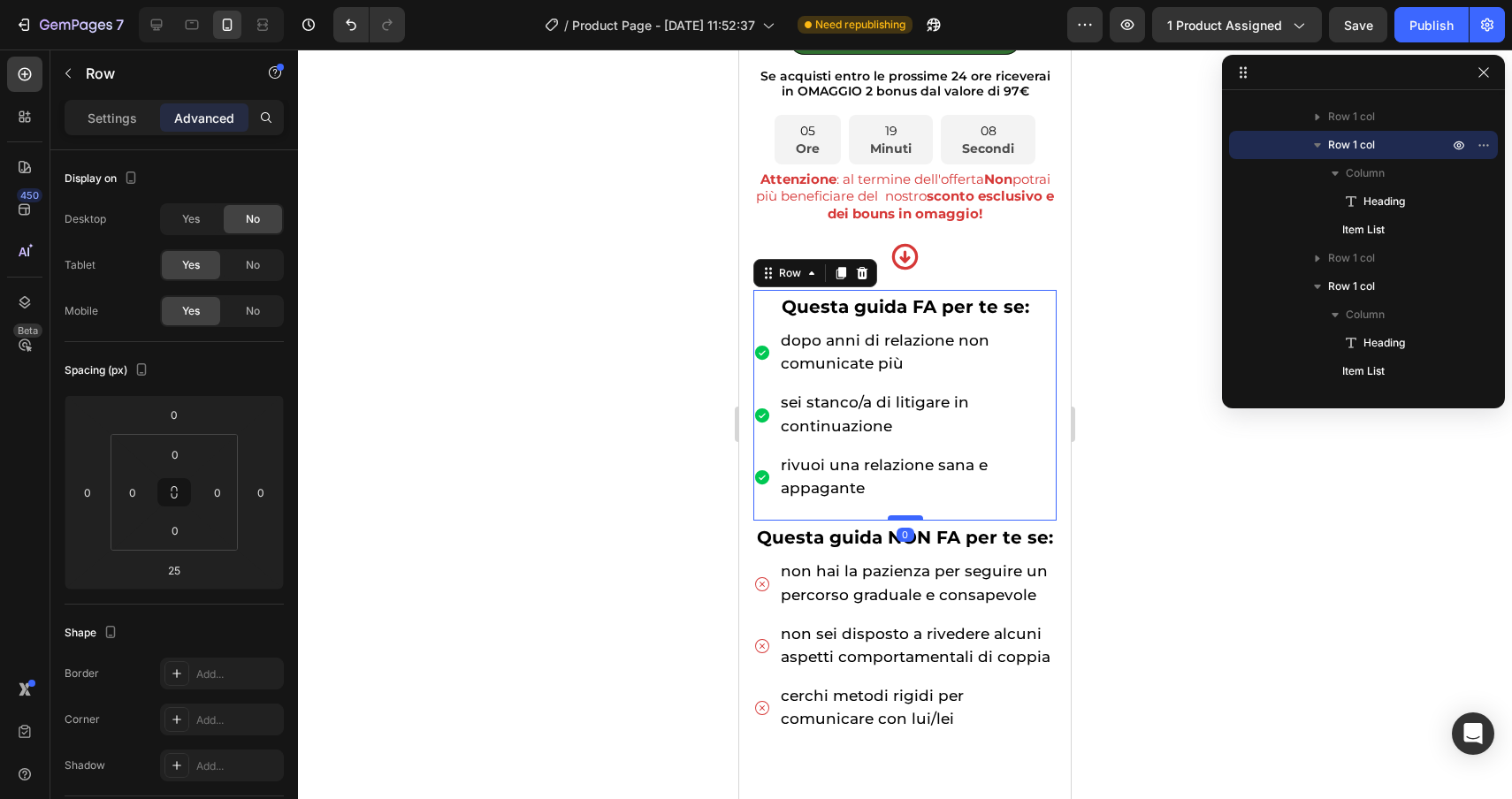
drag, startPoint x: 910, startPoint y: 539, endPoint x: 910, endPoint y: 516, distance: 23.0
click at [910, 516] on div at bounding box center [906, 517] width 36 height 5
type input "0"
click at [1224, 569] on div at bounding box center [905, 424] width 1214 height 750
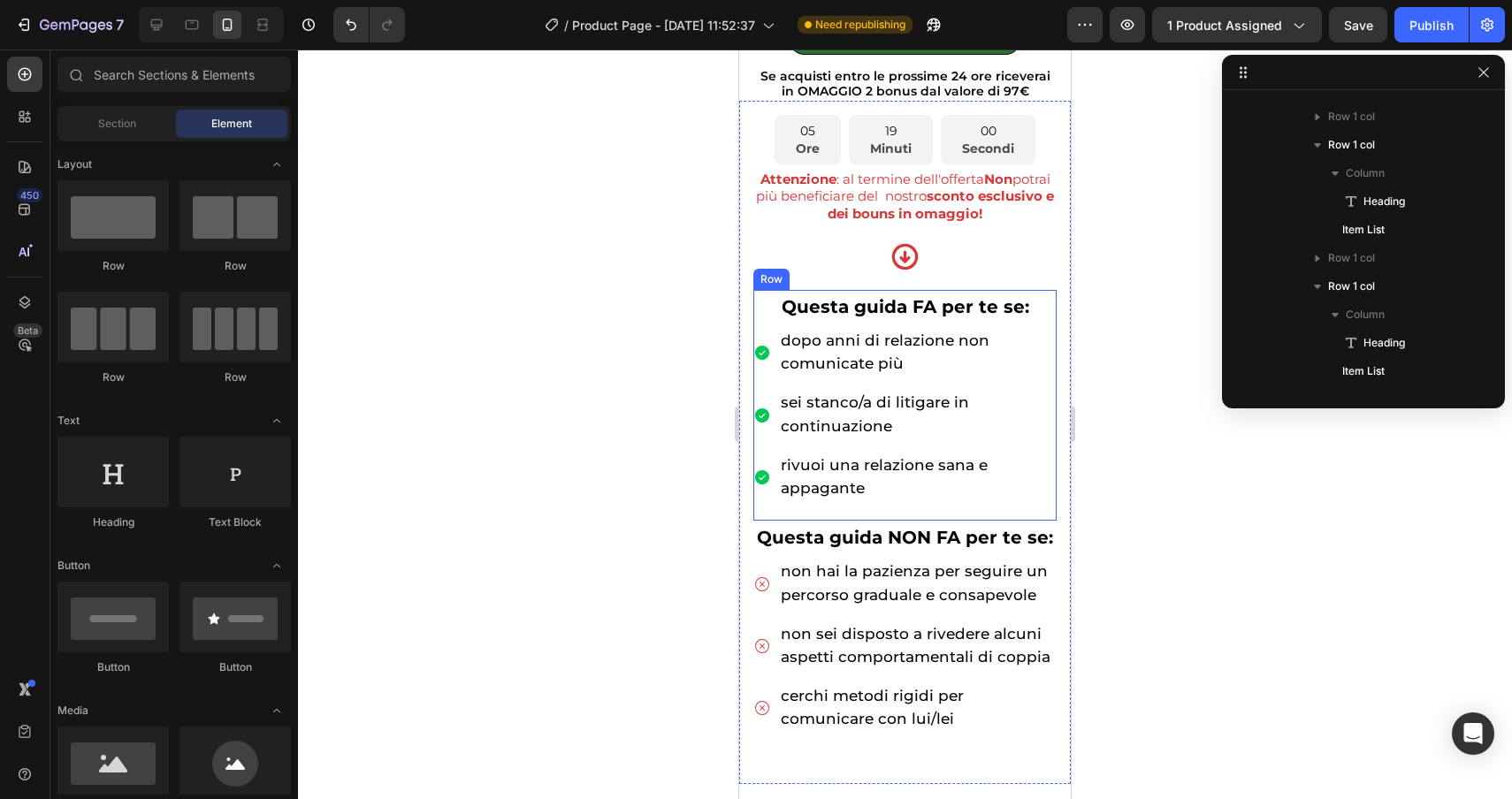
click at [783, 509] on div "⁠⁠⁠⁠⁠⁠⁠ Questa guida FA per te se: Heading dopo anni di relazione non comunicat…" at bounding box center [905, 405] width 303 height 230
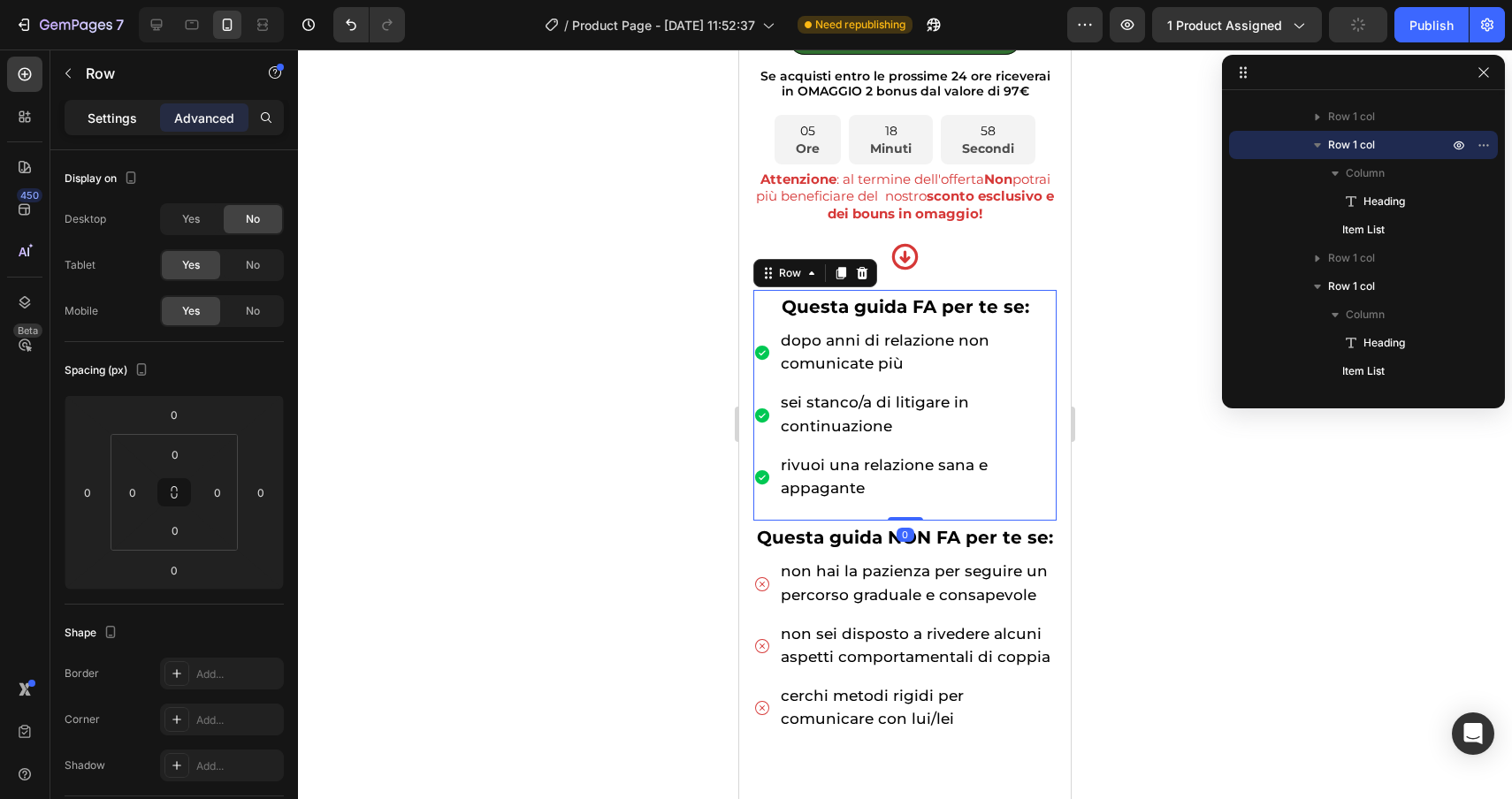
click at [114, 114] on p "Settings" at bounding box center [111, 117] width 49 height 18
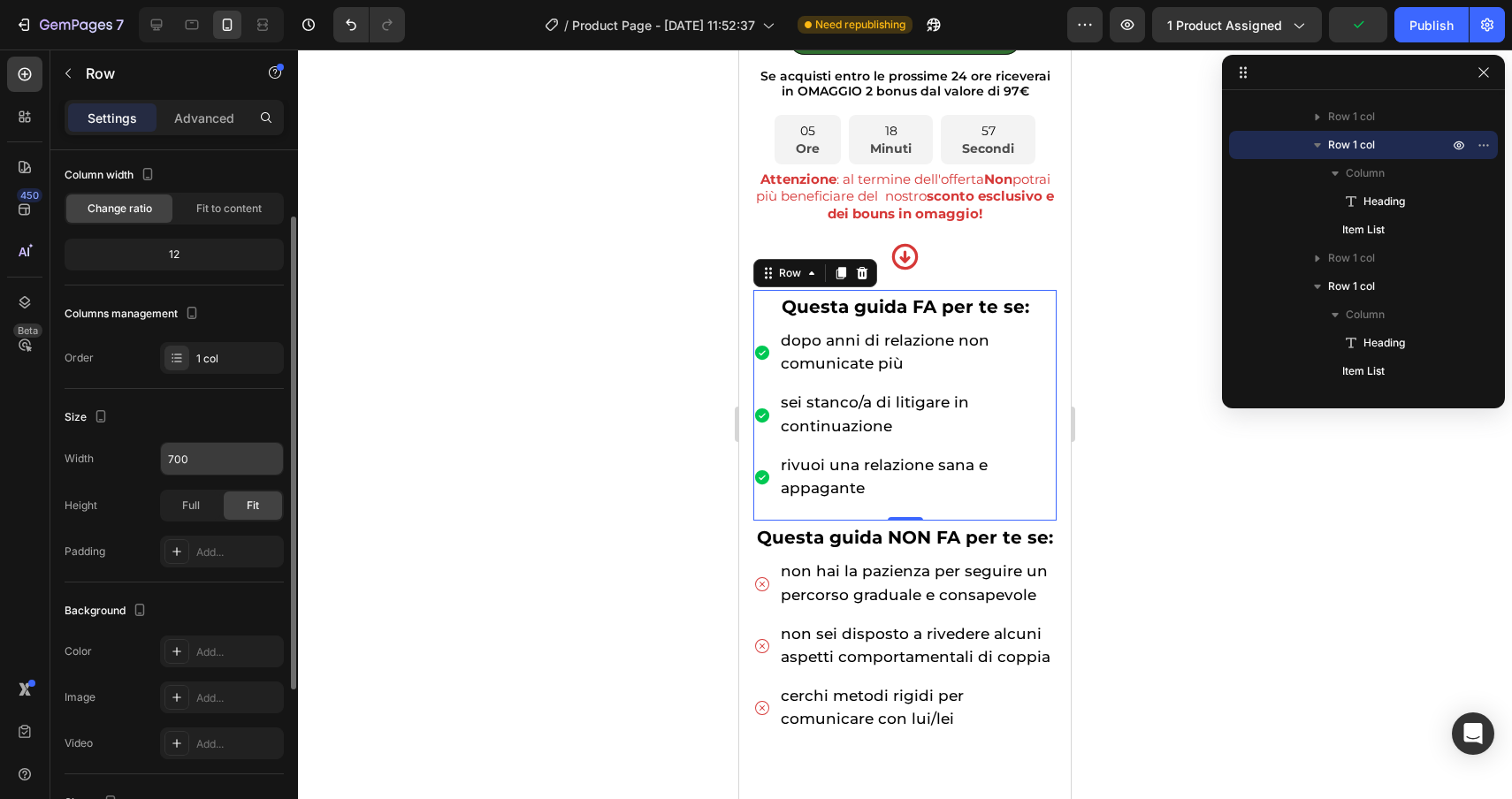
scroll to position [97, 0]
click at [200, 499] on div "Full" at bounding box center [191, 505] width 58 height 28
click at [259, 507] on span "Fit" at bounding box center [253, 505] width 13 height 15
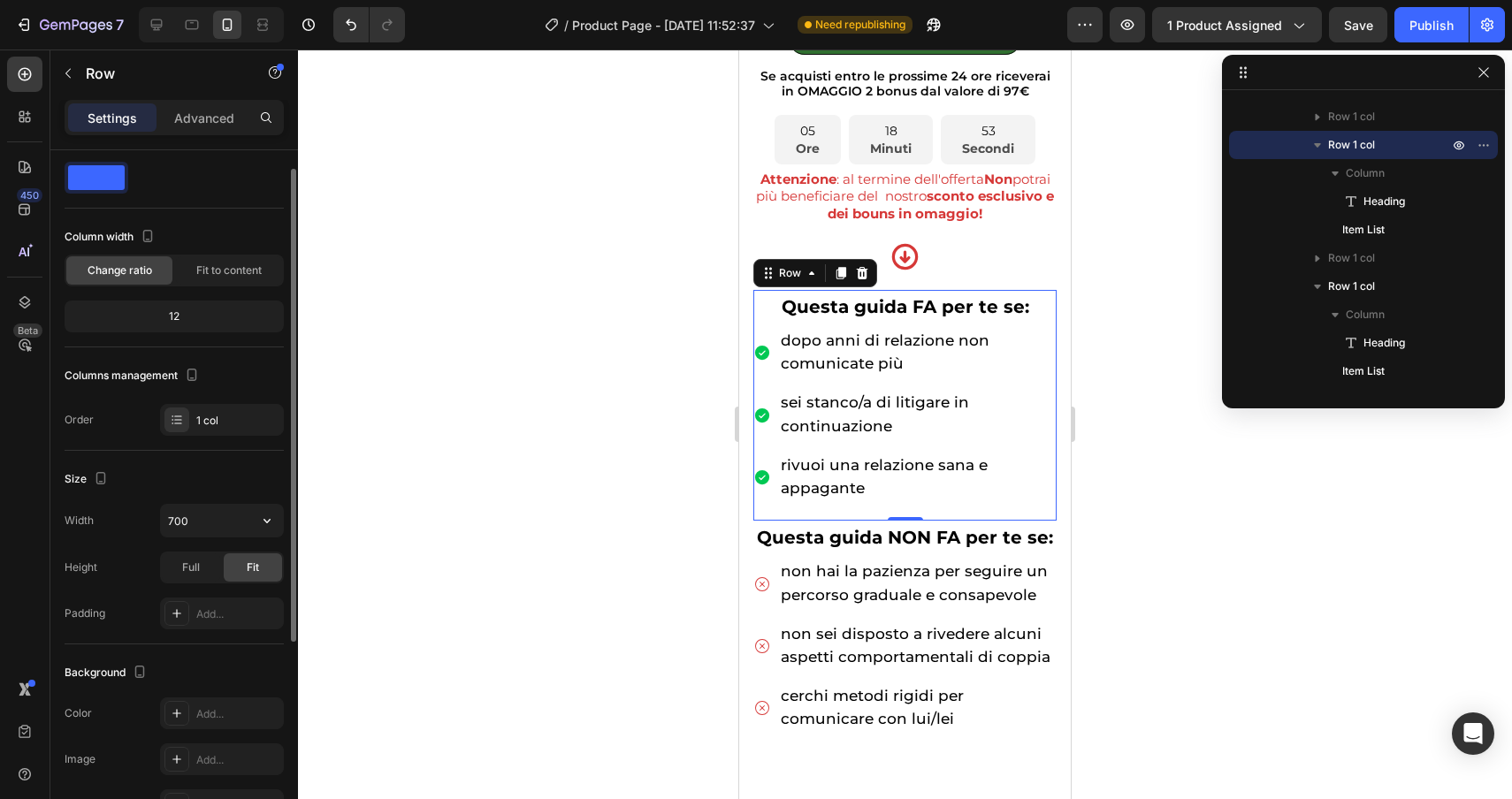
scroll to position [32, 0]
click at [777, 491] on div "rivuoi una relazione sana e appagante" at bounding box center [905, 476] width 303 height 51
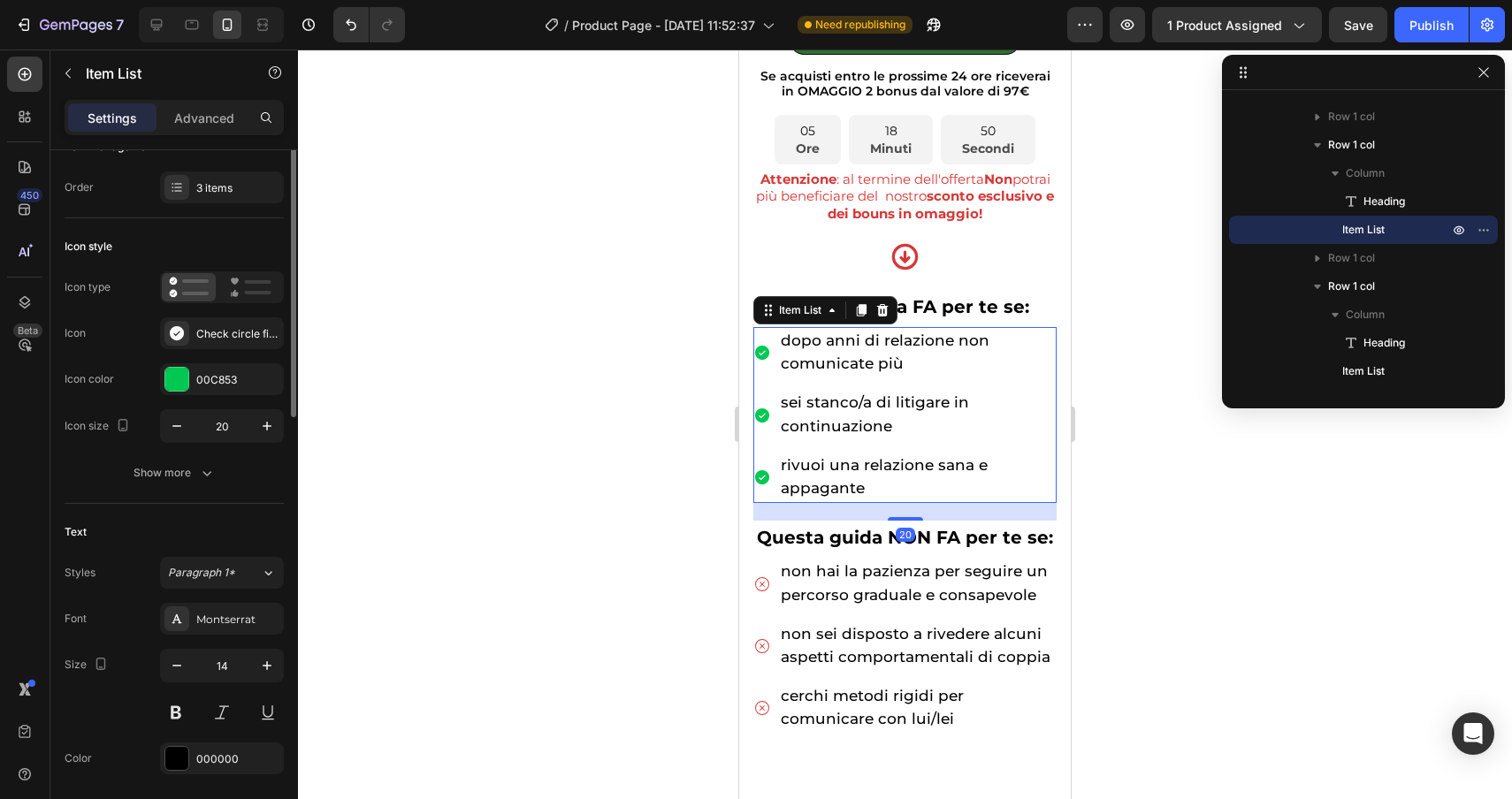
scroll to position [0, 0]
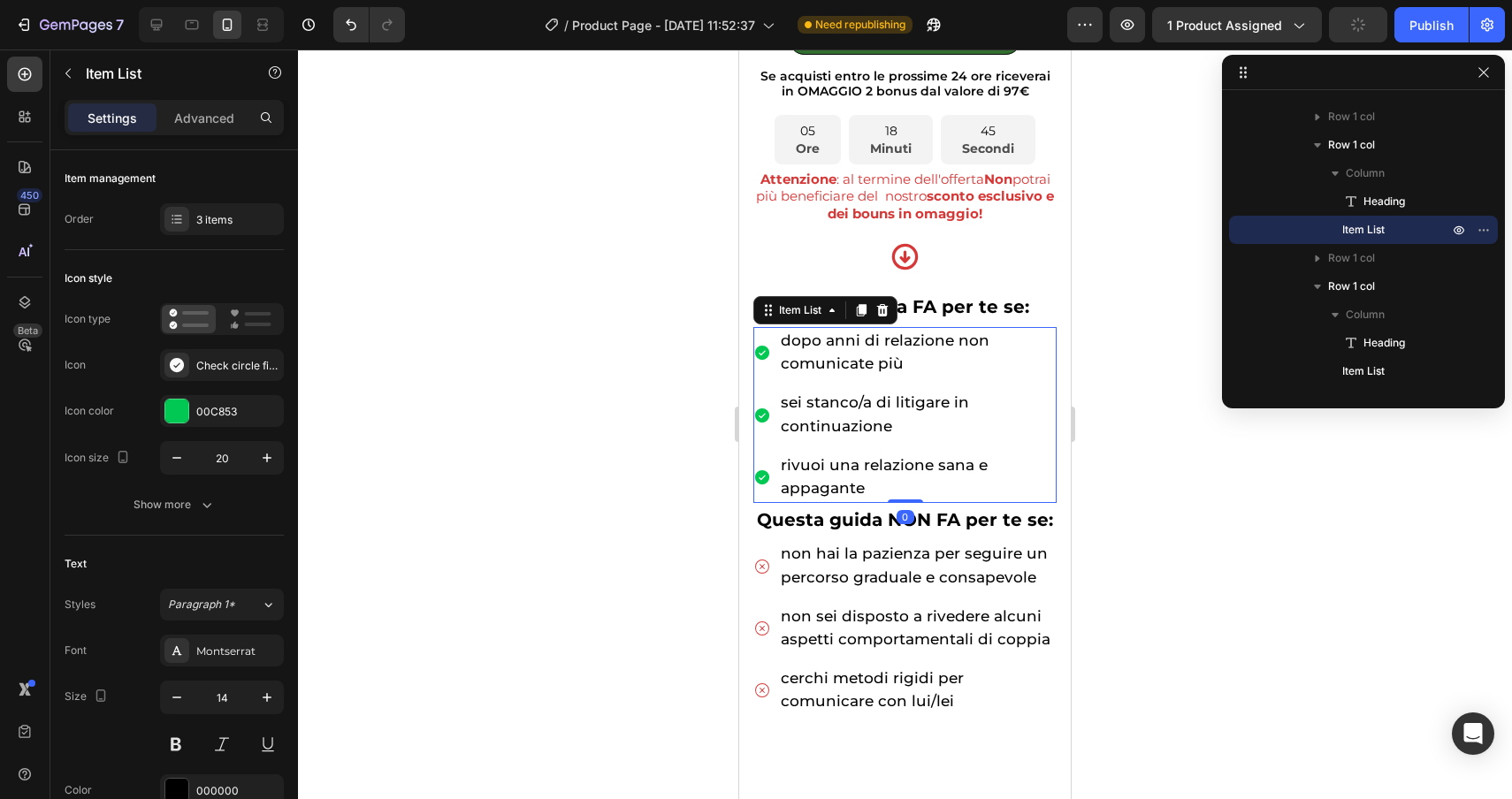
drag, startPoint x: 907, startPoint y: 516, endPoint x: 908, endPoint y: 490, distance: 26.0
click at [908, 490] on div "dopo anni di relazione non comunicate più sei stanco/a di litigare in continuaz…" at bounding box center [905, 415] width 303 height 176
type input "100%"
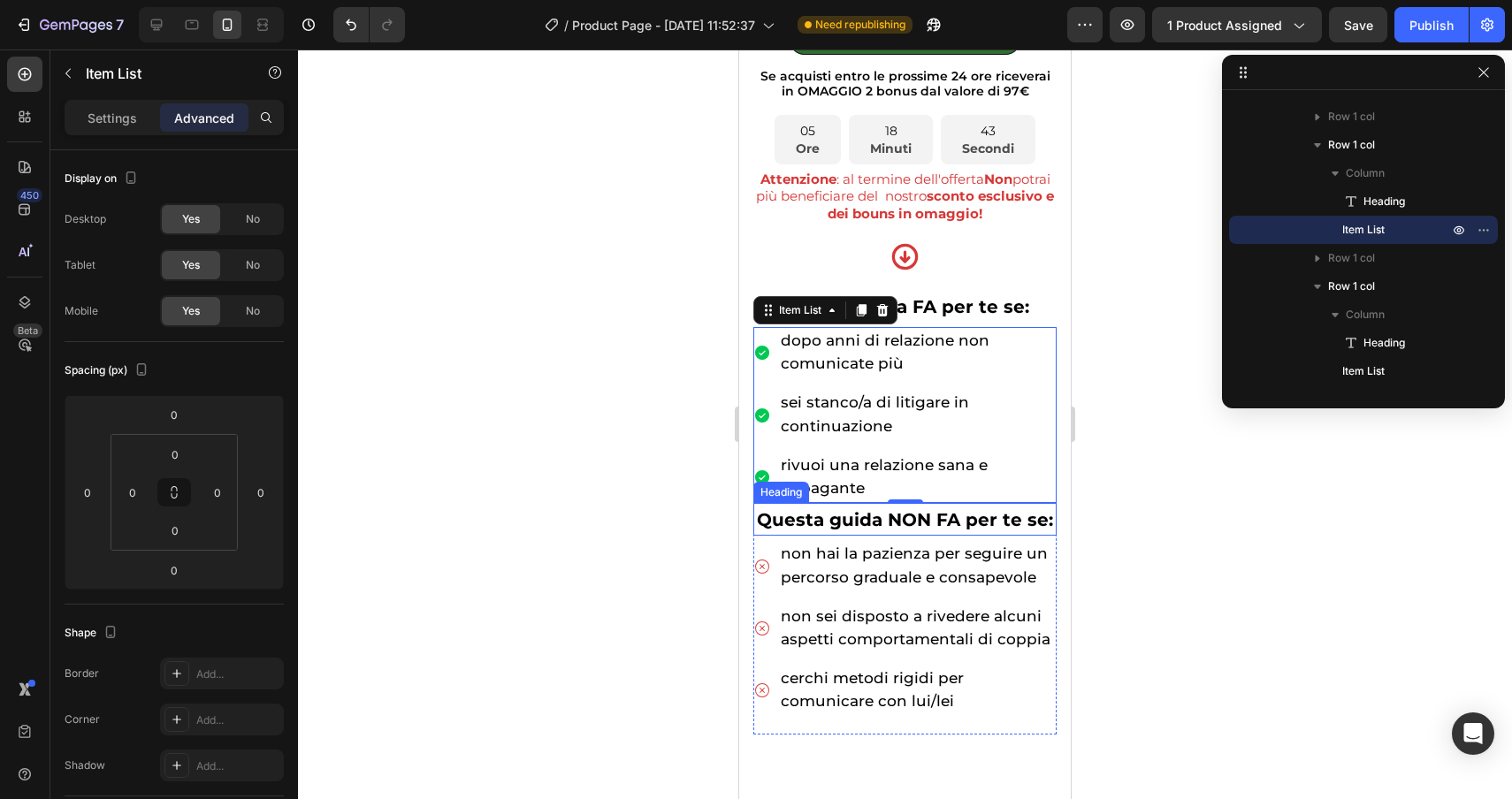
click at [776, 496] on div "Heading" at bounding box center [781, 492] width 48 height 15
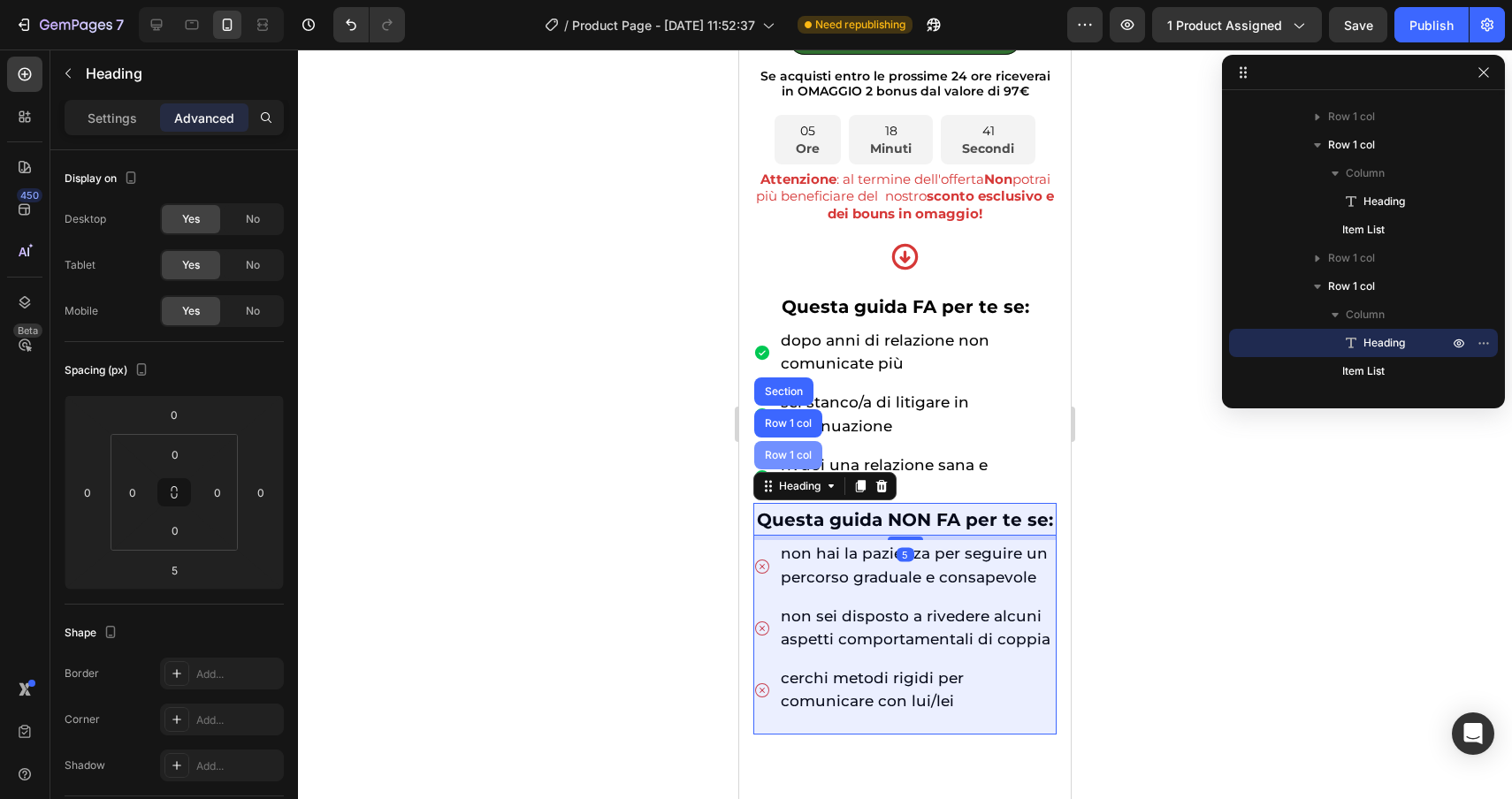
click at [787, 461] on div "Row 1 col" at bounding box center [788, 455] width 54 height 11
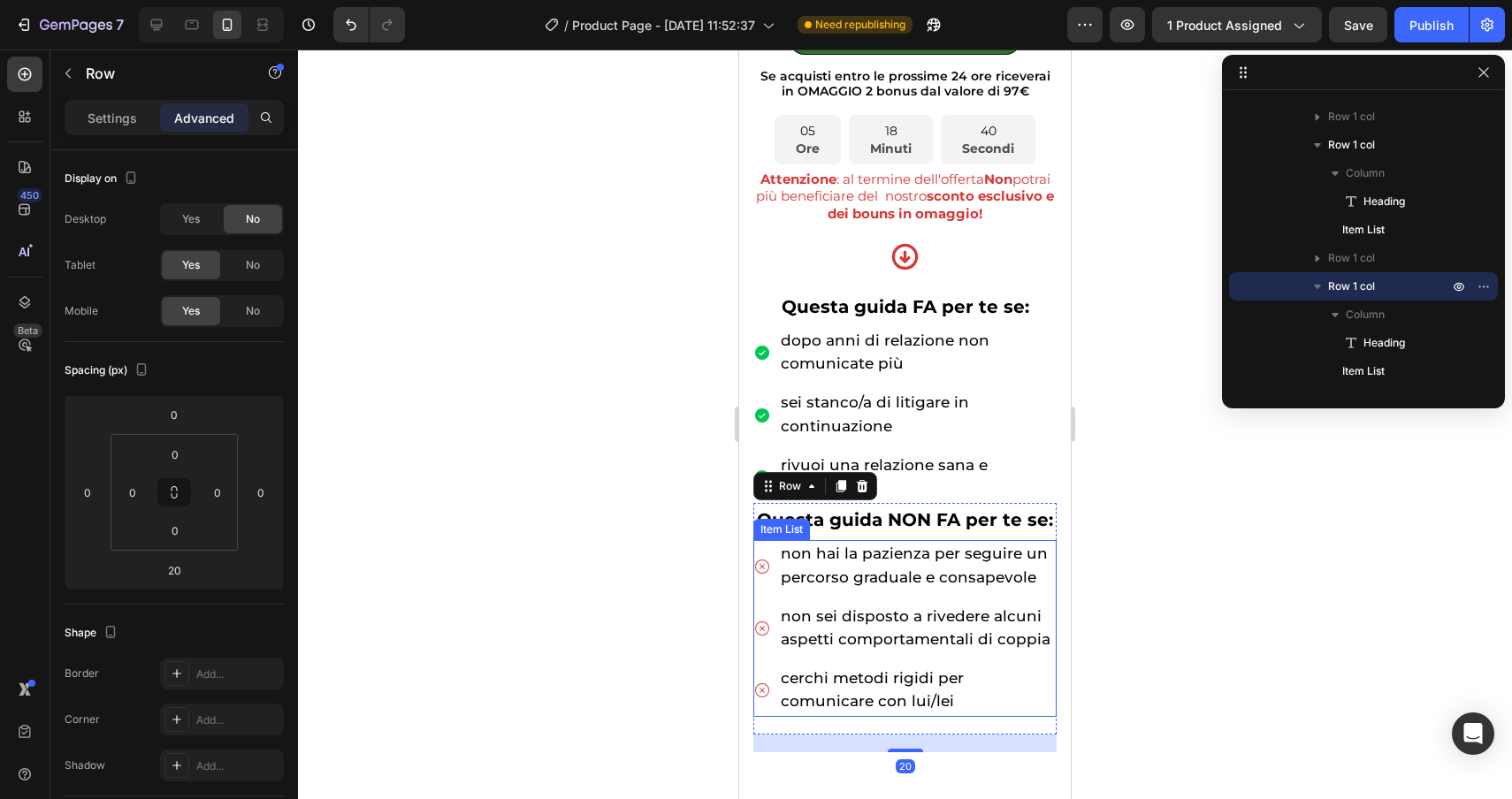
click at [818, 701] on span "cerchi metodi rigidi per comunicare con lui/lei" at bounding box center [872, 690] width 183 height 41
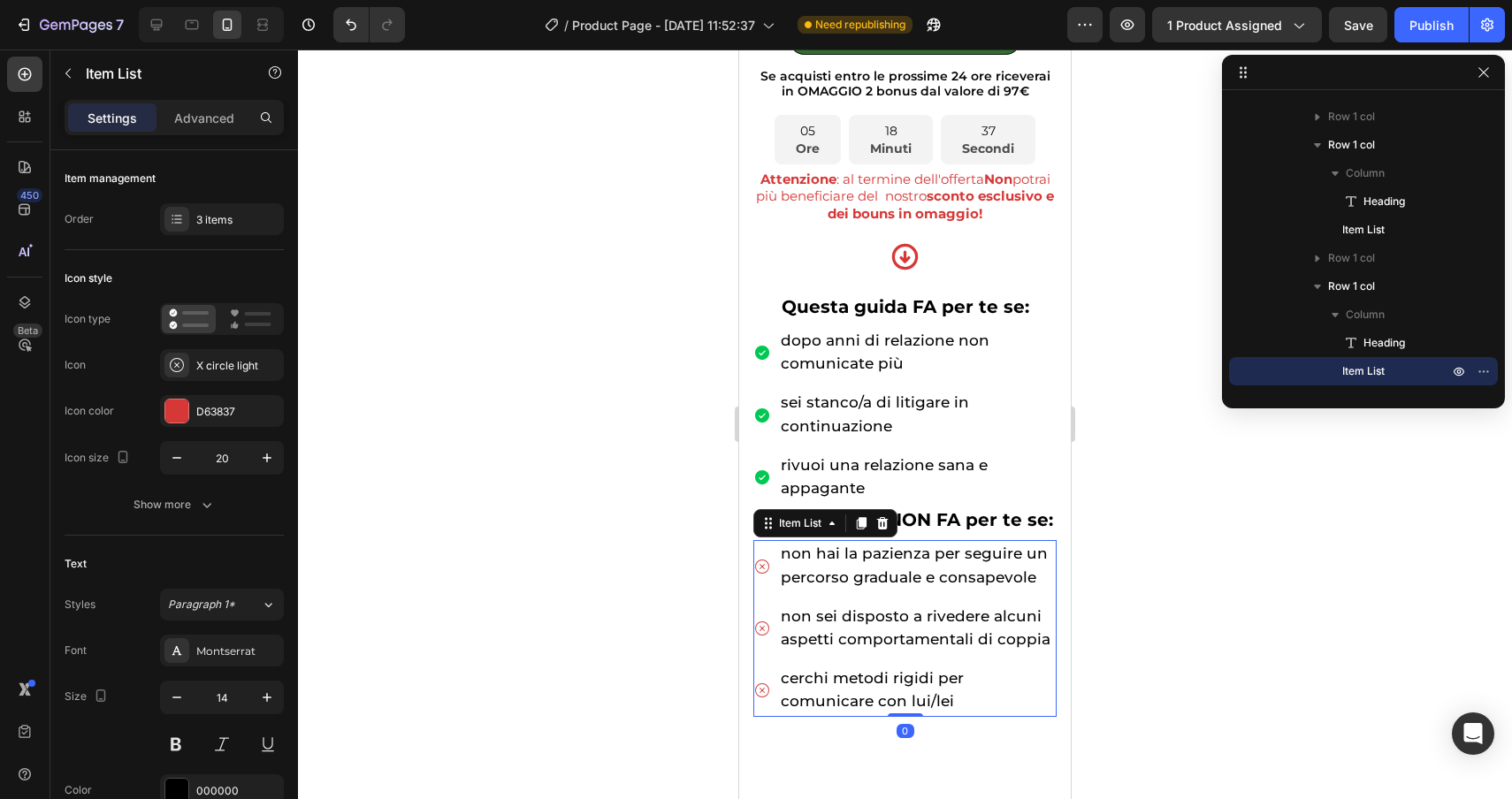
drag, startPoint x: 912, startPoint y: 731, endPoint x: 912, endPoint y: 703, distance: 28.0
click at [912, 703] on div "non hai la pazienza per seguire un percorso graduale e consapevole non sei disp…" at bounding box center [905, 629] width 303 height 176
type input "100%"
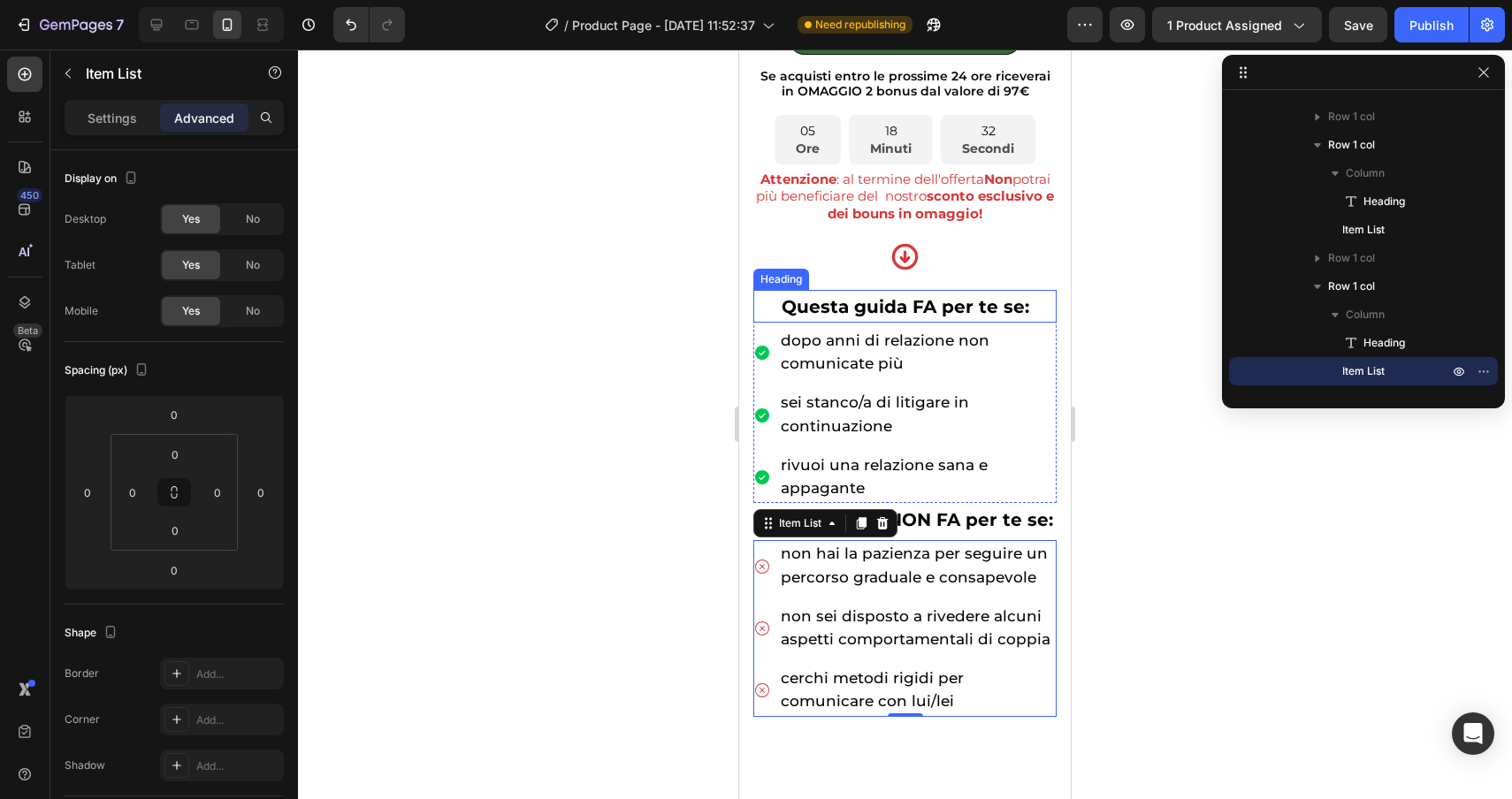
click at [764, 279] on div "Heading" at bounding box center [781, 279] width 48 height 15
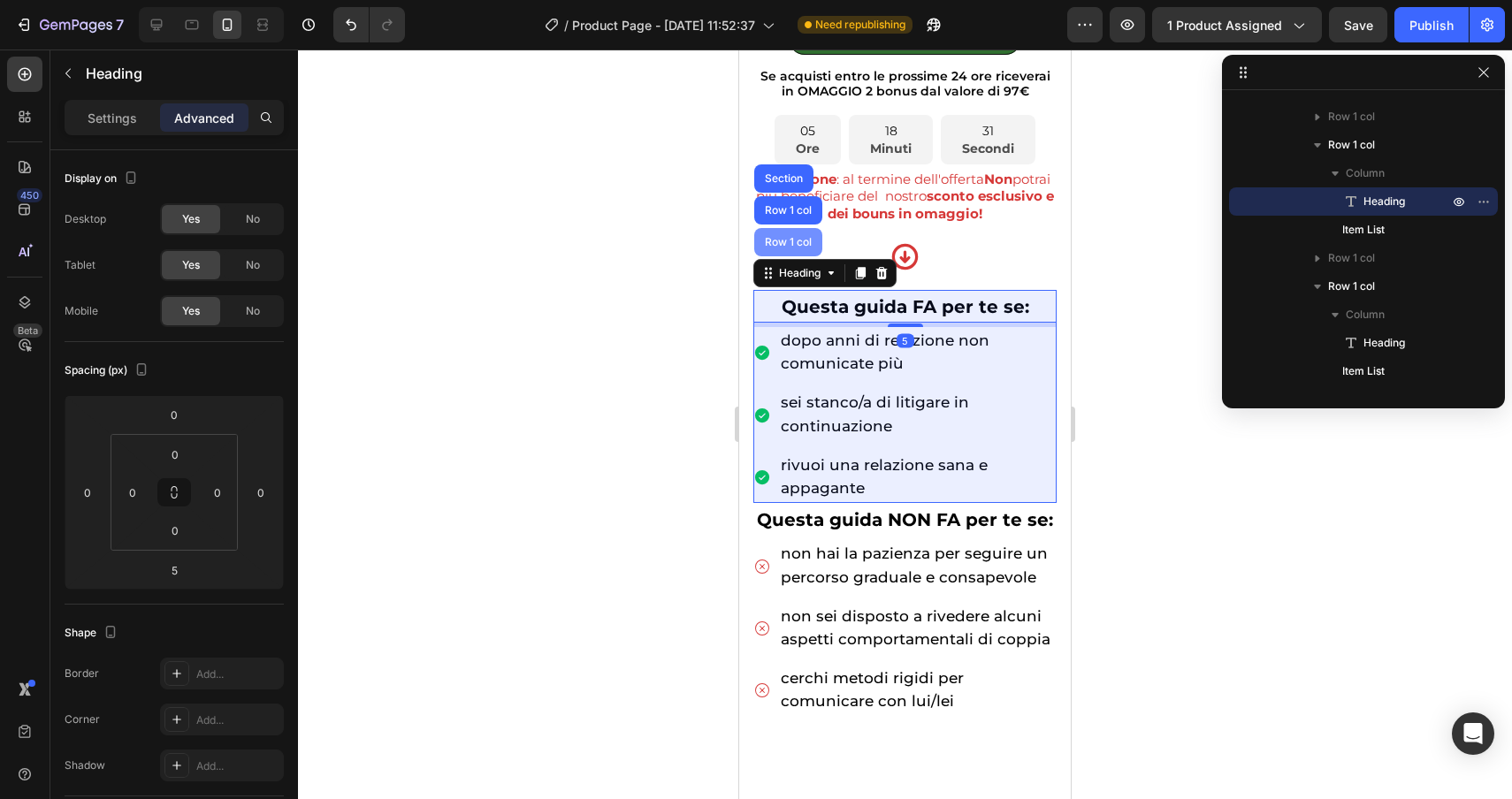
click at [775, 253] on div "Row 1 col" at bounding box center [788, 242] width 68 height 28
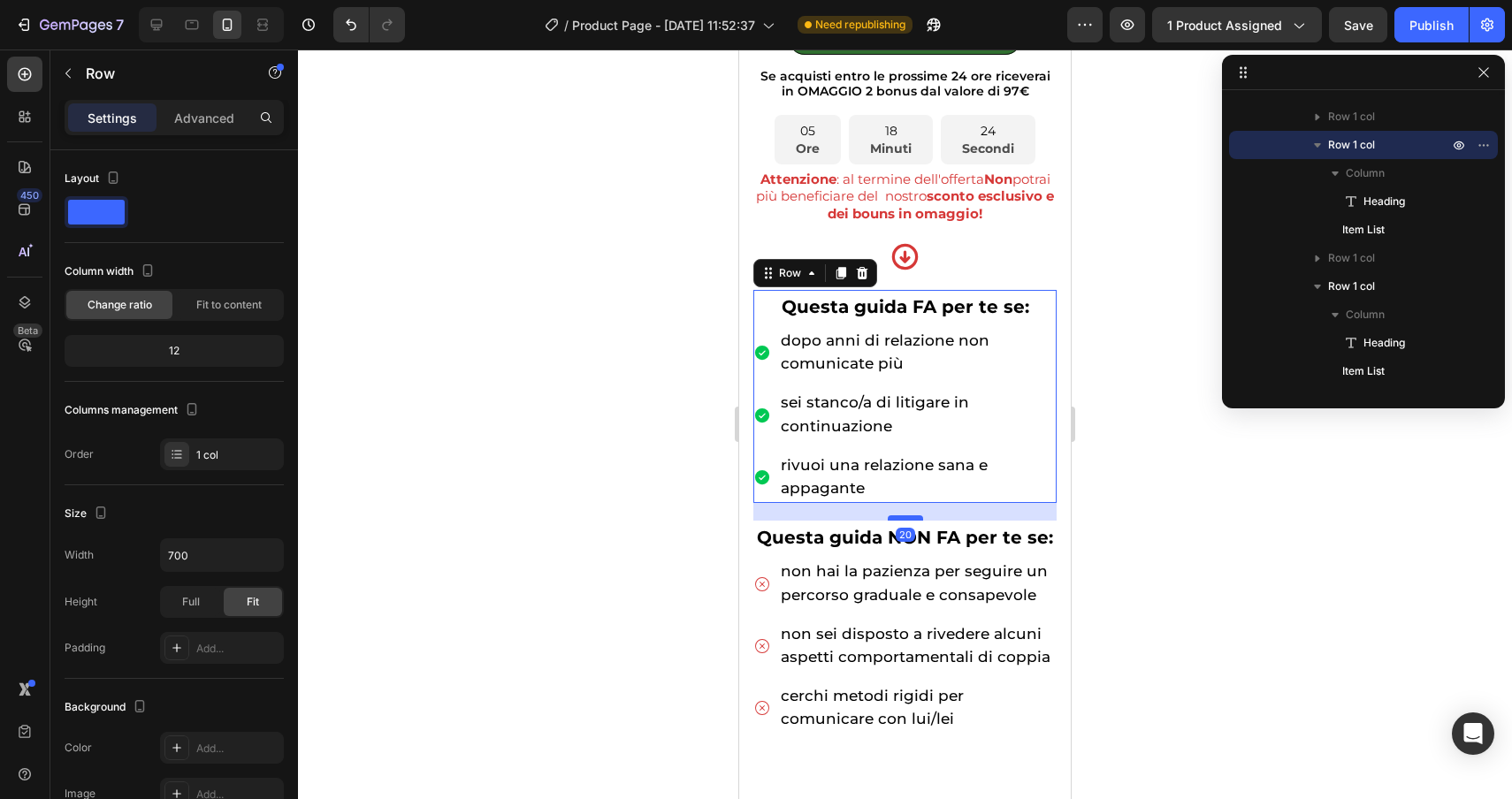
drag, startPoint x: 909, startPoint y: 501, endPoint x: 909, endPoint y: 518, distance: 17.0
click at [909, 518] on div at bounding box center [906, 517] width 36 height 5
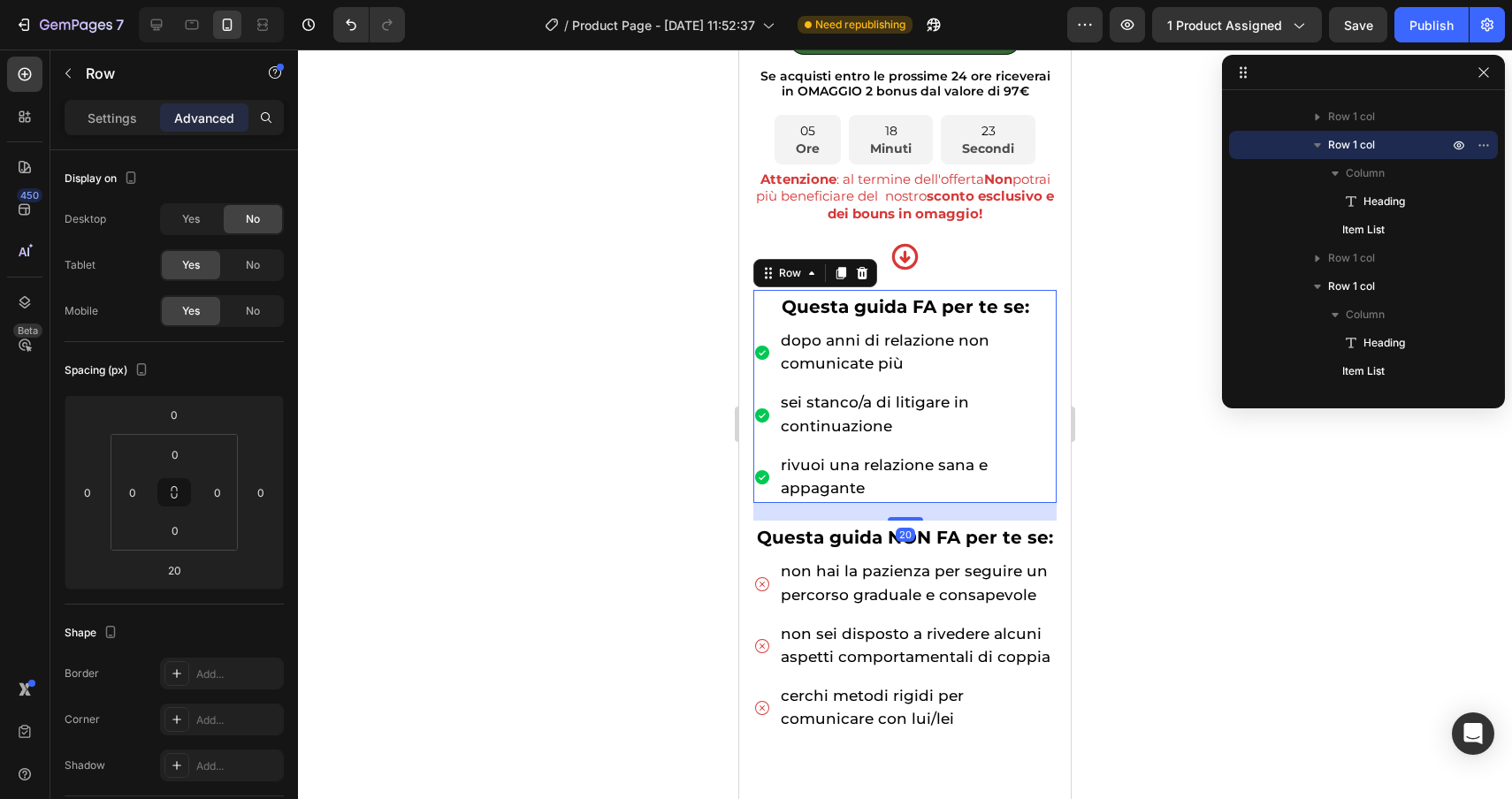
click at [1118, 594] on div at bounding box center [905, 424] width 1214 height 750
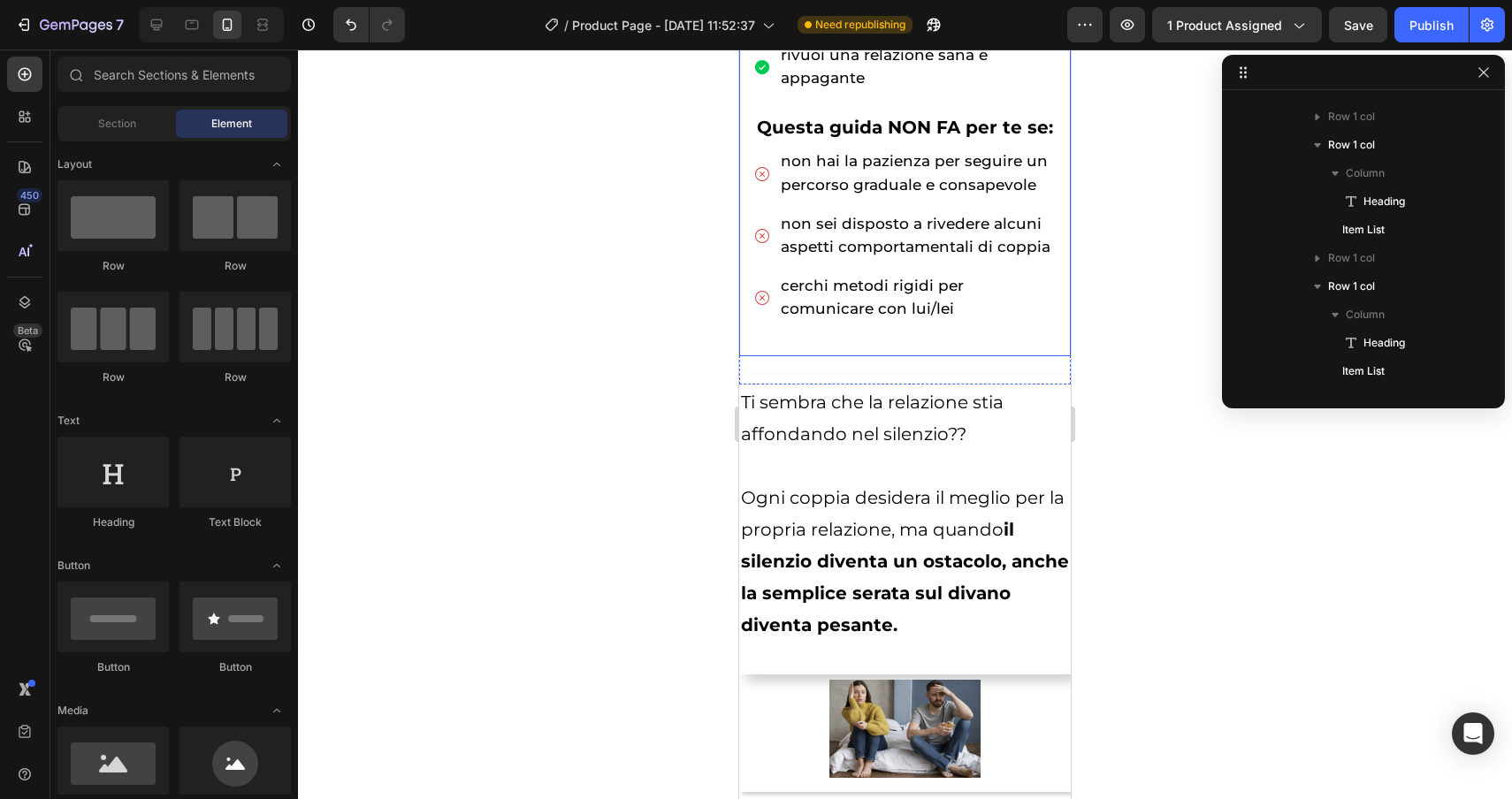
scroll to position [1057, 0]
click at [158, 25] on icon at bounding box center [156, 24] width 17 height 17
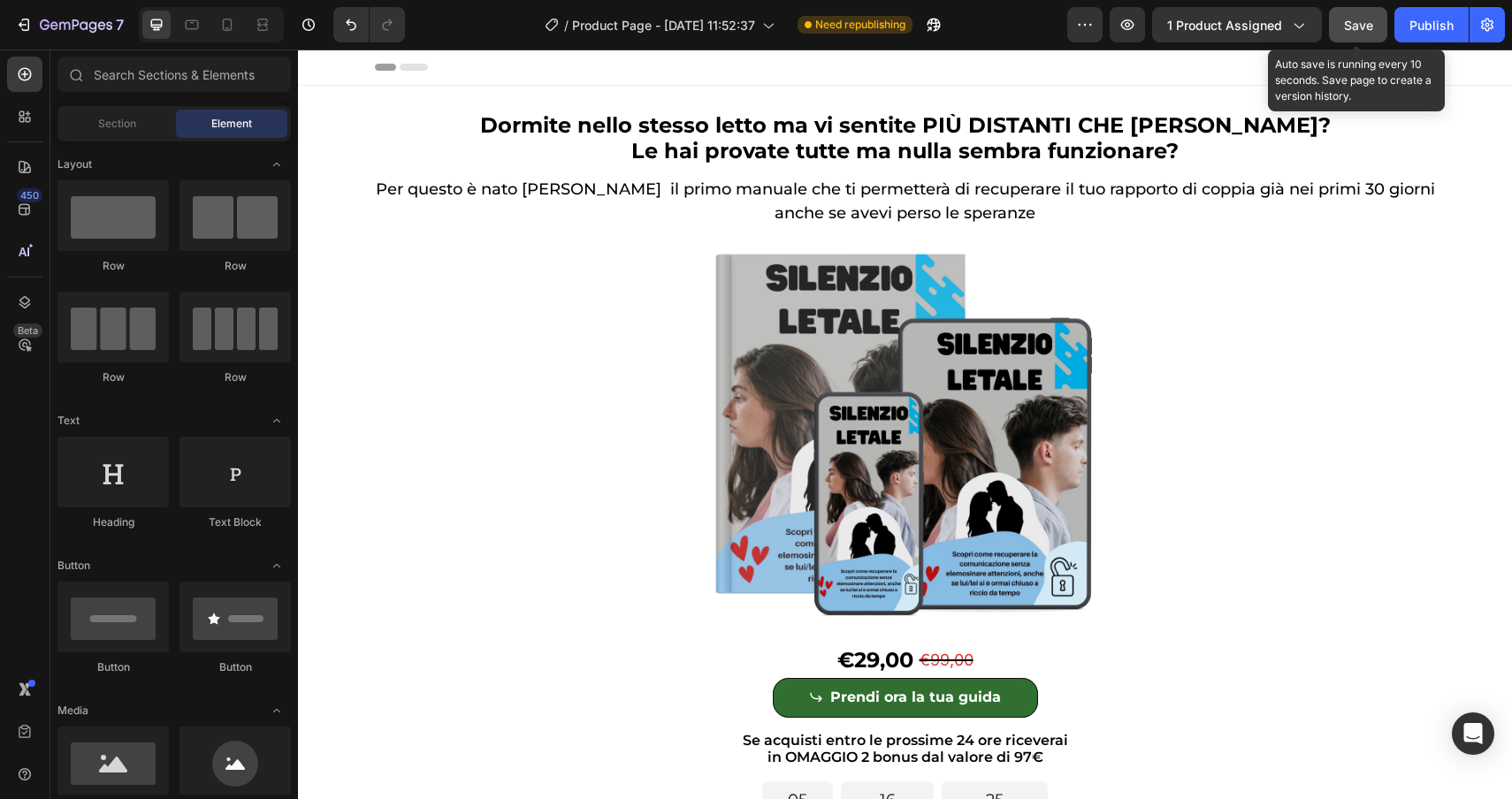
click at [1367, 36] on button "Save" at bounding box center [1358, 24] width 58 height 36
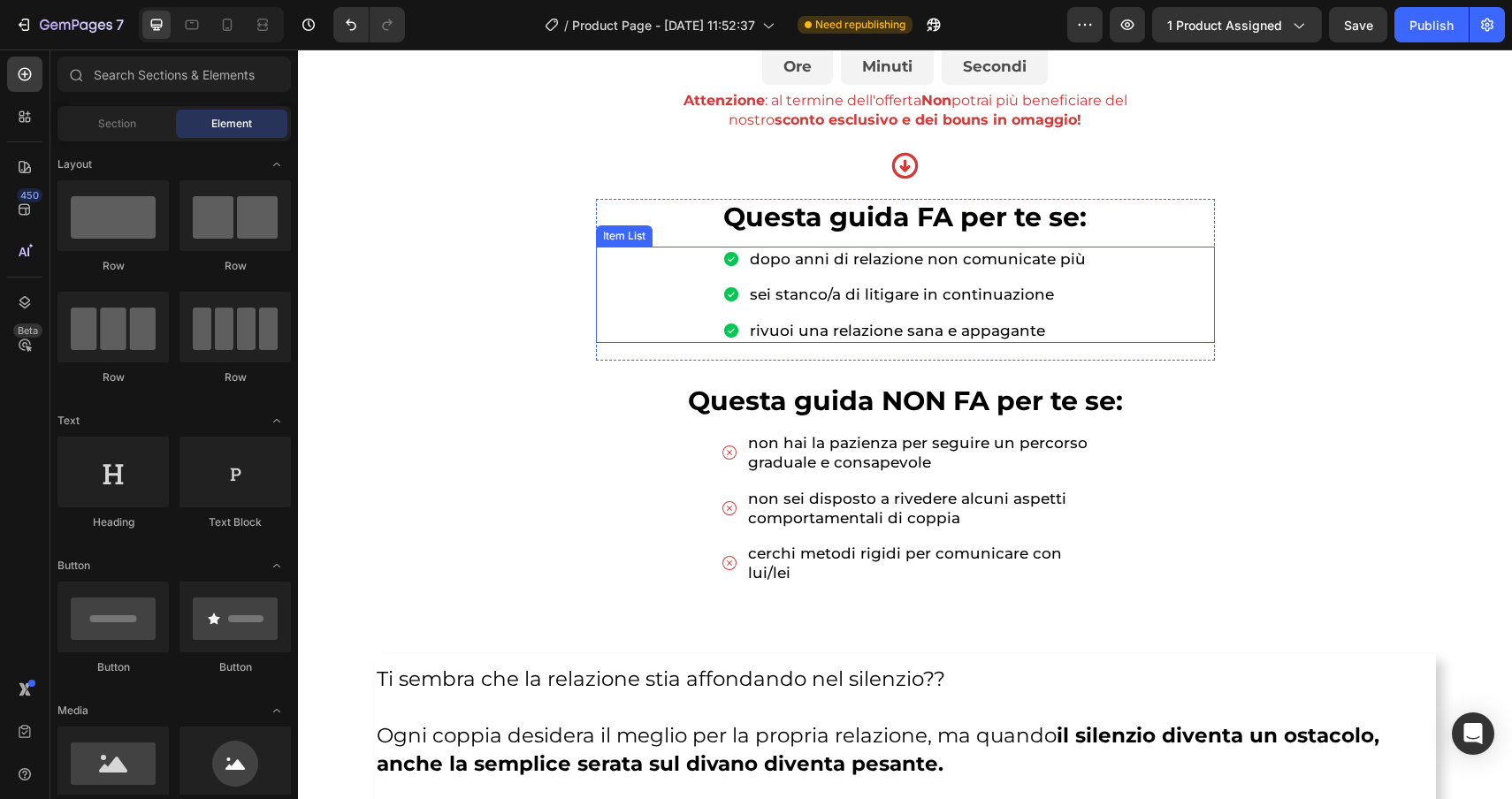
scroll to position [755, 0]
click at [626, 186] on div "Heading" at bounding box center [624, 189] width 48 height 15
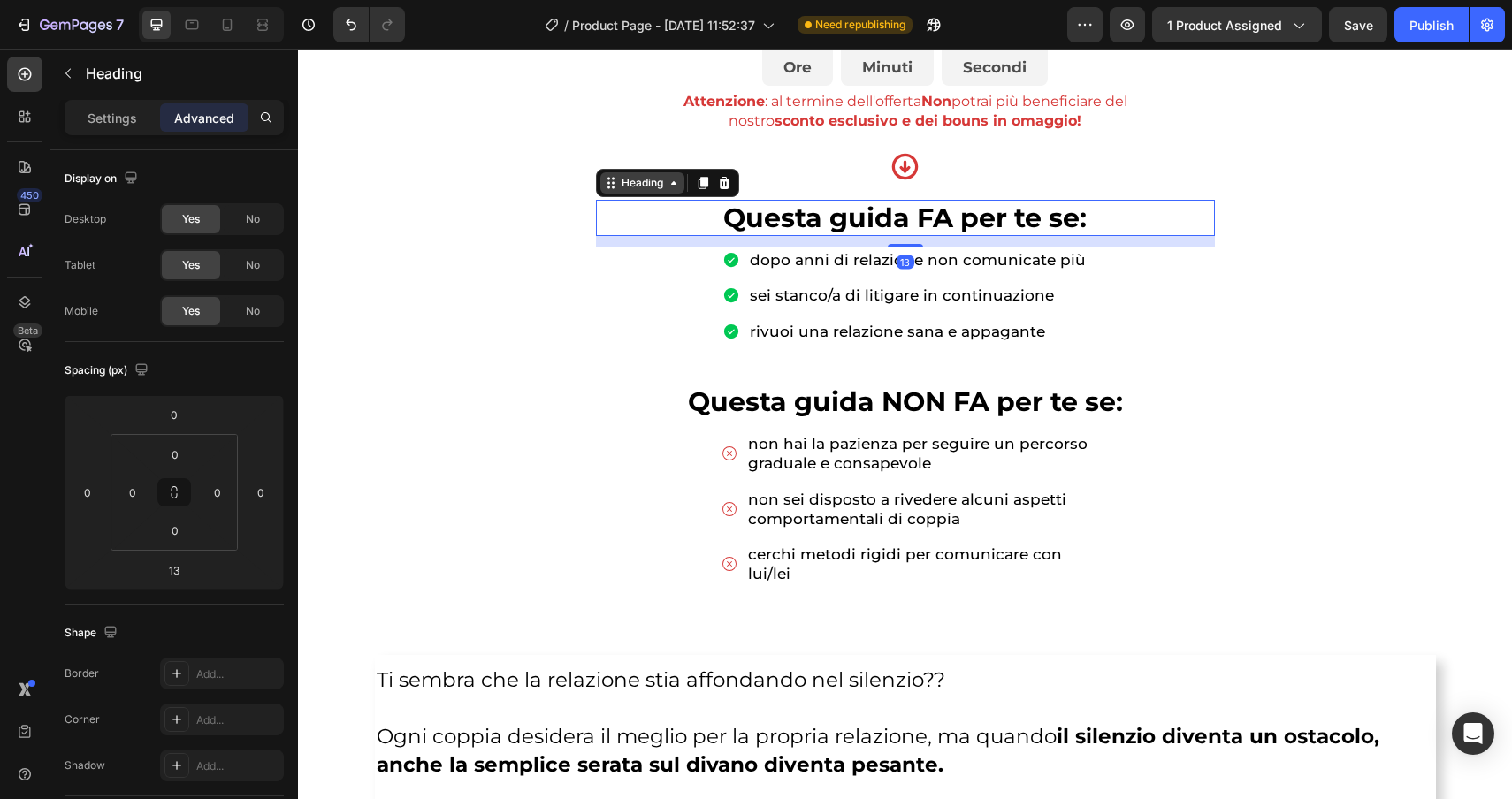
click at [625, 179] on div "Heading" at bounding box center [642, 183] width 48 height 15
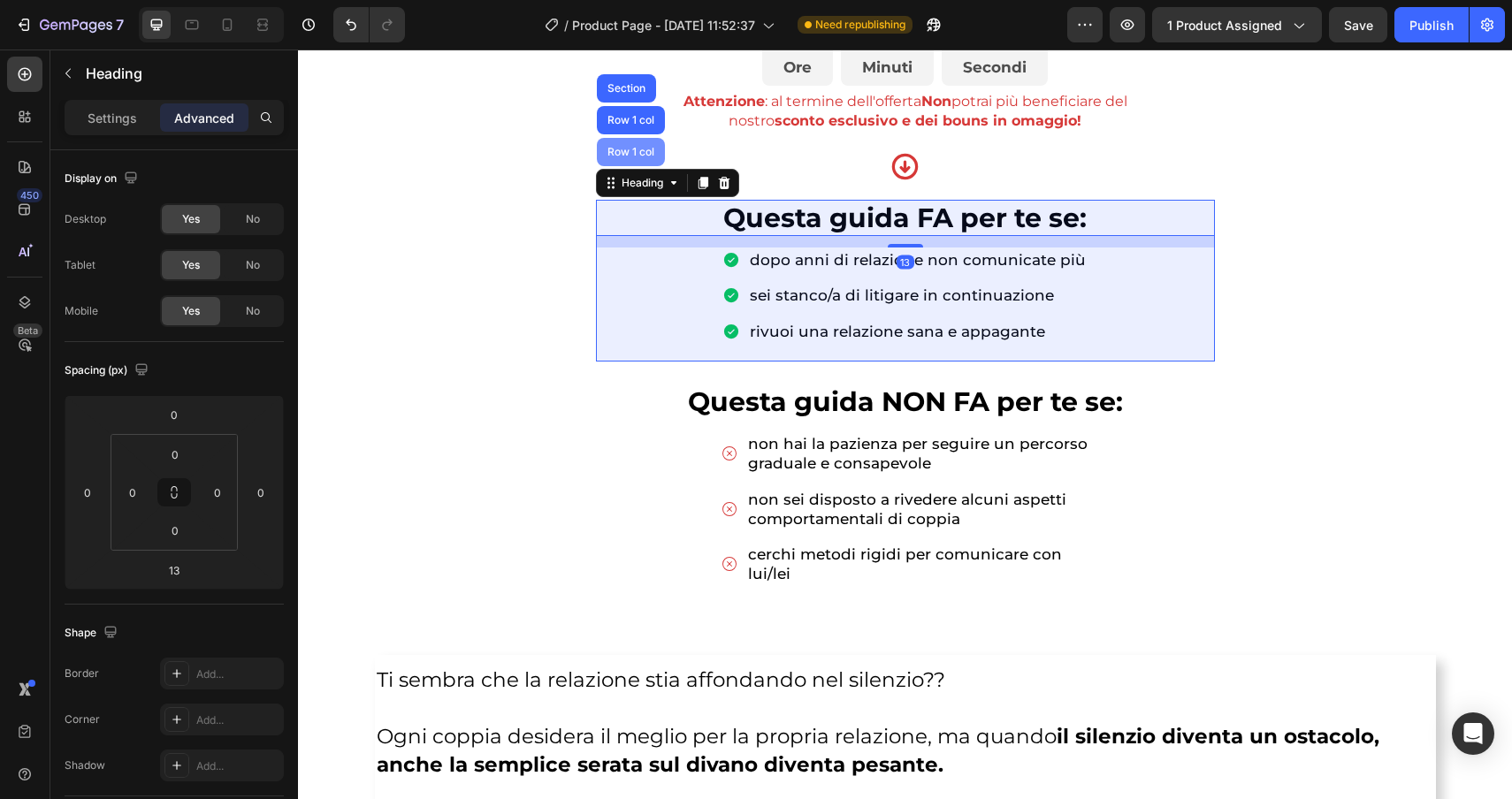
click at [617, 149] on div "Row 1 col" at bounding box center [632, 152] width 54 height 11
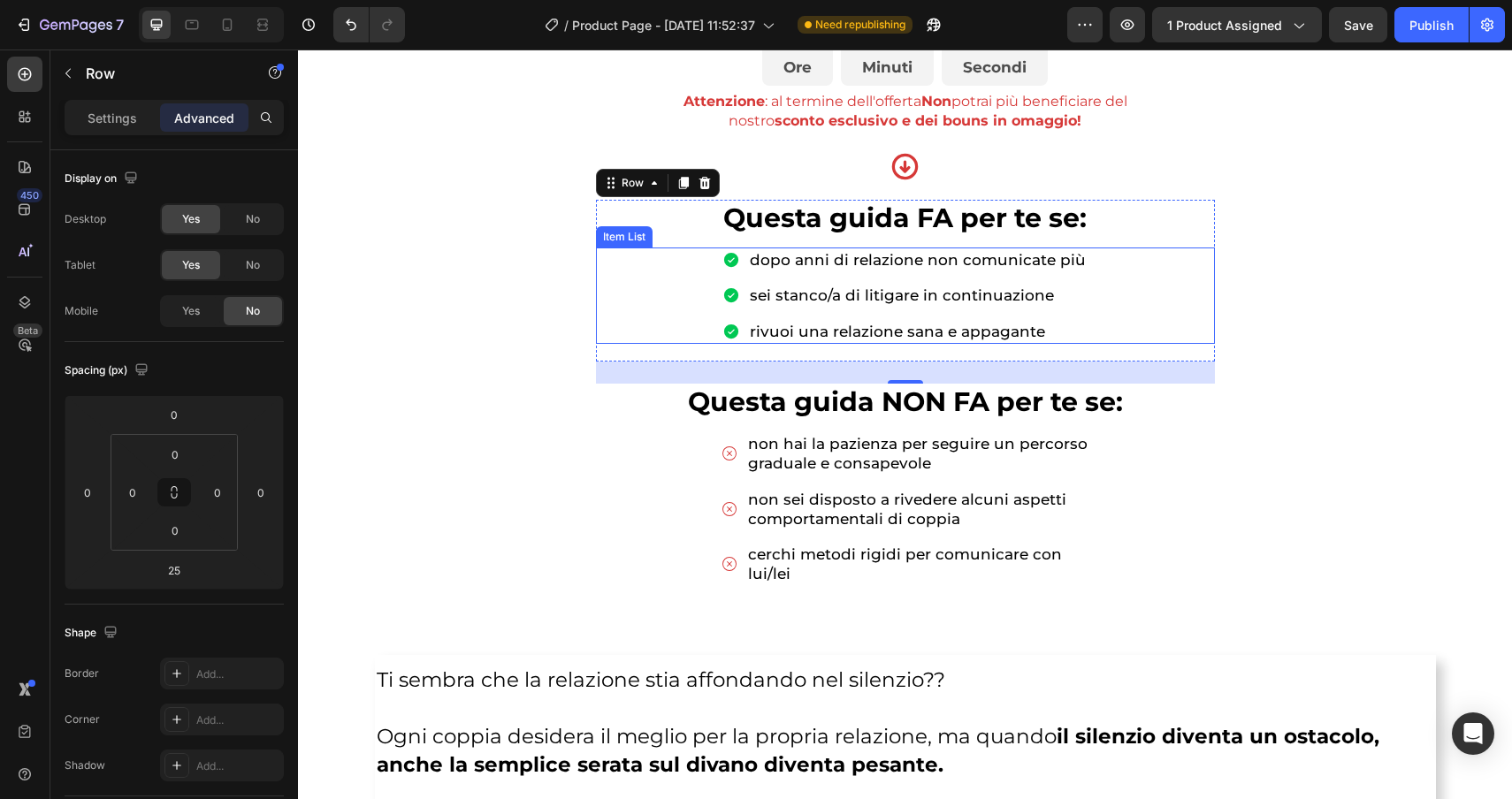
click at [658, 314] on div "dopo anni di relazione non comunicate più sei stanco/a di litigare in continuaz…" at bounding box center [905, 295] width 619 height 96
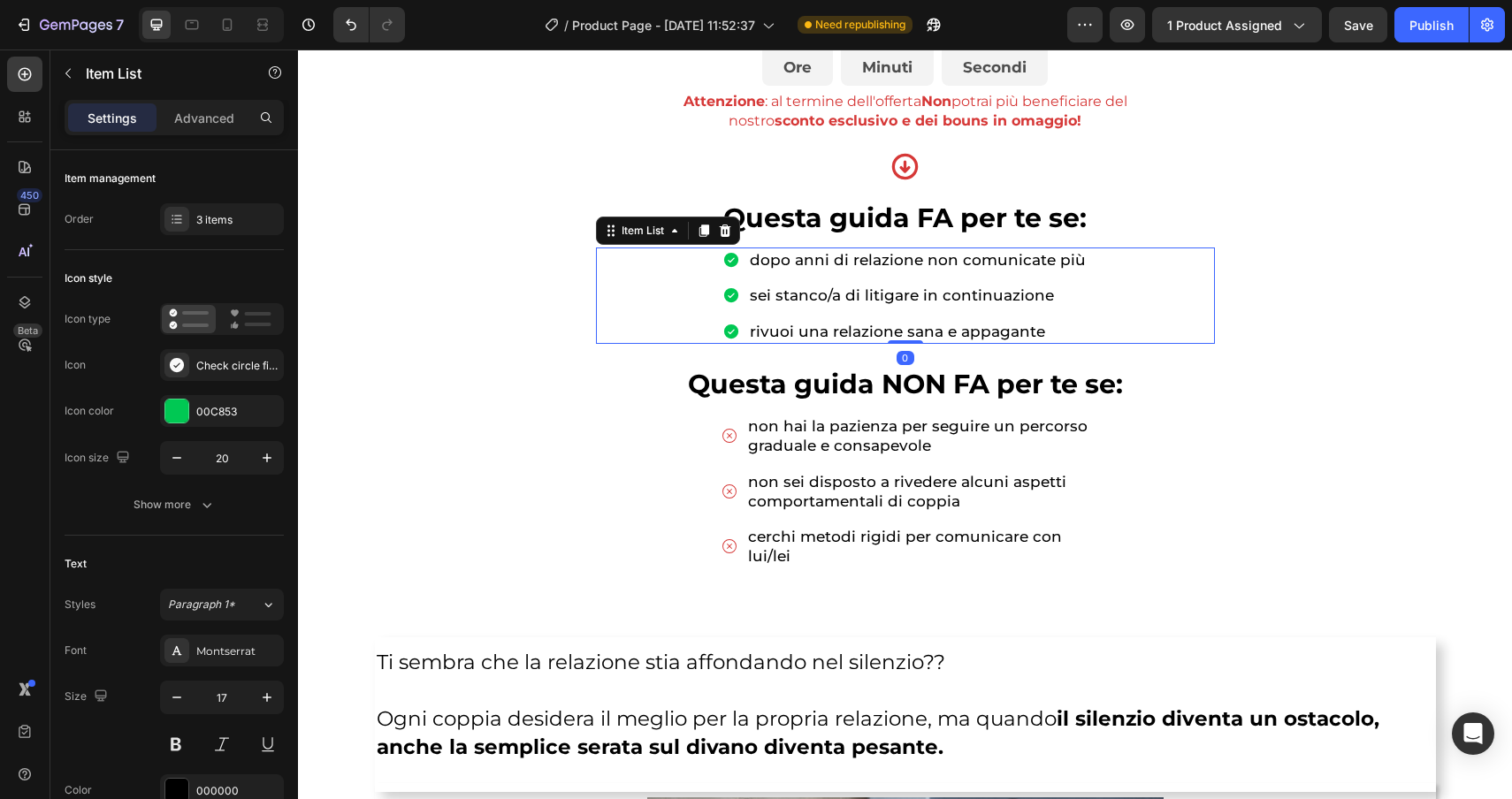
drag, startPoint x: 909, startPoint y: 360, endPoint x: 906, endPoint y: 329, distance: 31.1
click at [906, 329] on div "dopo anni di relazione non comunicate più sei stanco/a di litigare in continuaz…" at bounding box center [905, 295] width 619 height 96
type input "100%"
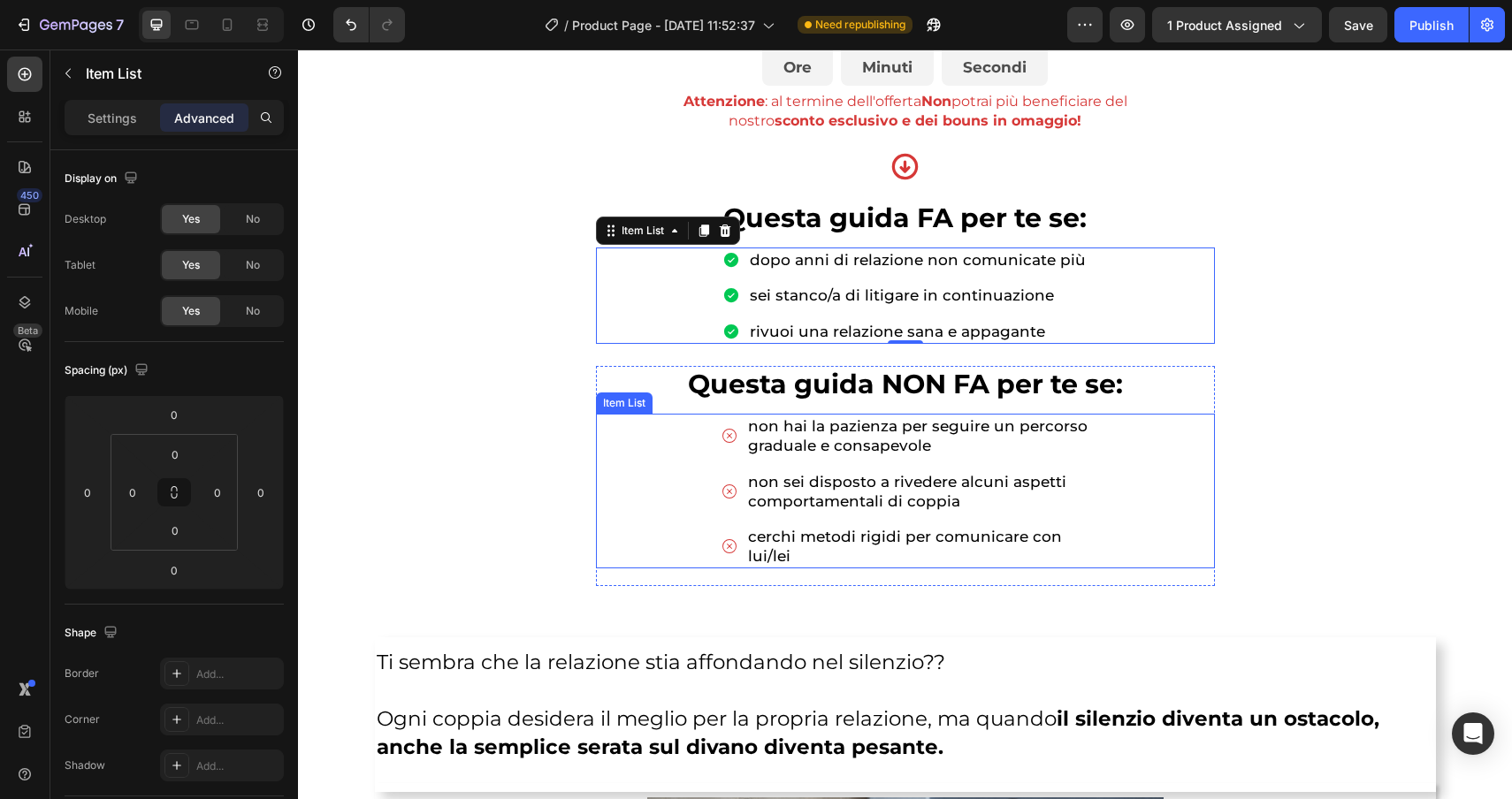
click at [680, 456] on div "non hai la pazienza per seguire un percorso graduale e consapevole non sei disp…" at bounding box center [905, 491] width 619 height 155
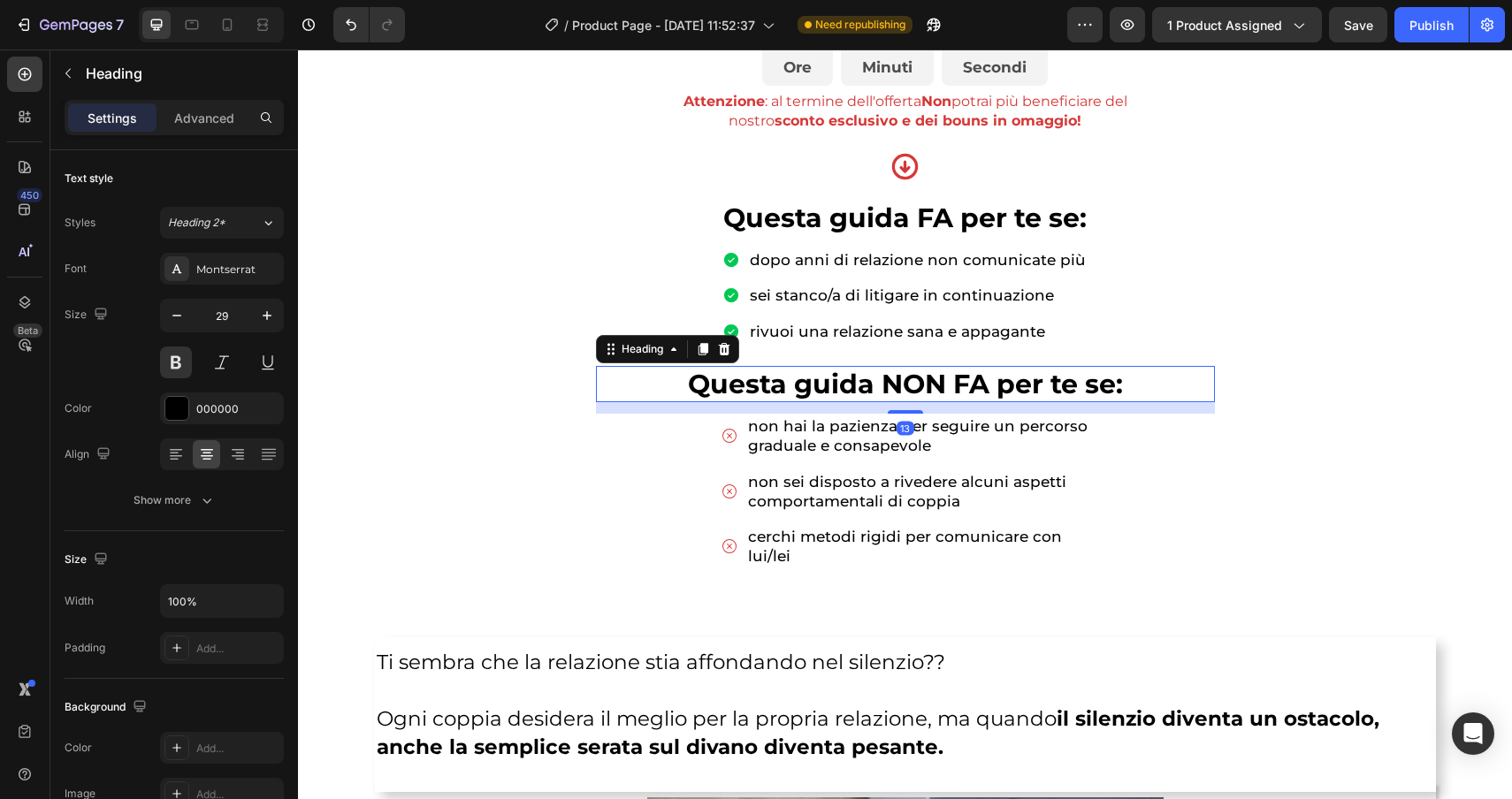
click at [632, 371] on p "⁠⁠⁠⁠⁠⁠⁠ Questa guida NON FA per te se:" at bounding box center [905, 384] width 615 height 34
click at [630, 350] on div "Heading" at bounding box center [642, 349] width 48 height 15
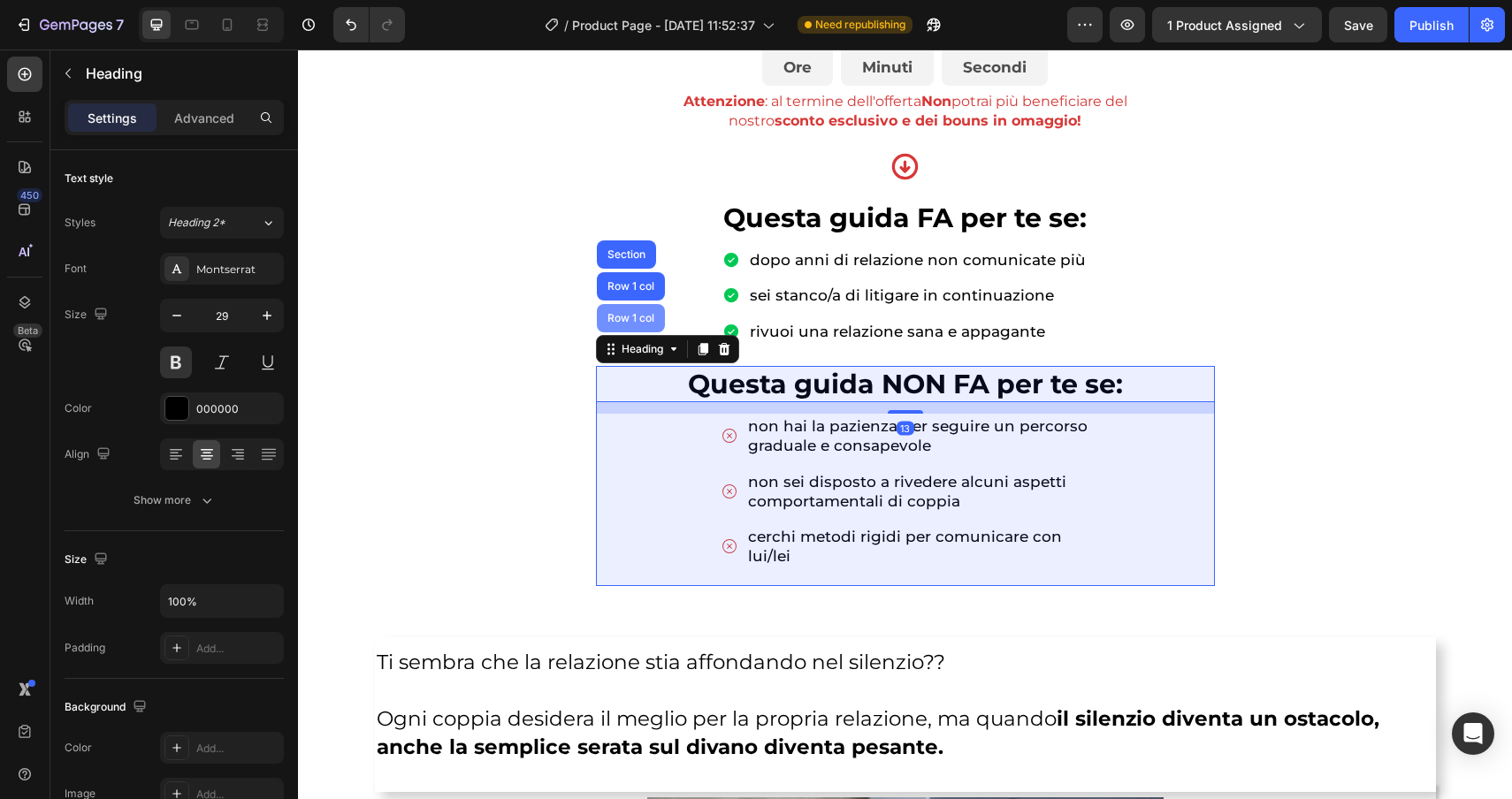
click at [633, 313] on div "Row 1 col" at bounding box center [632, 318] width 54 height 11
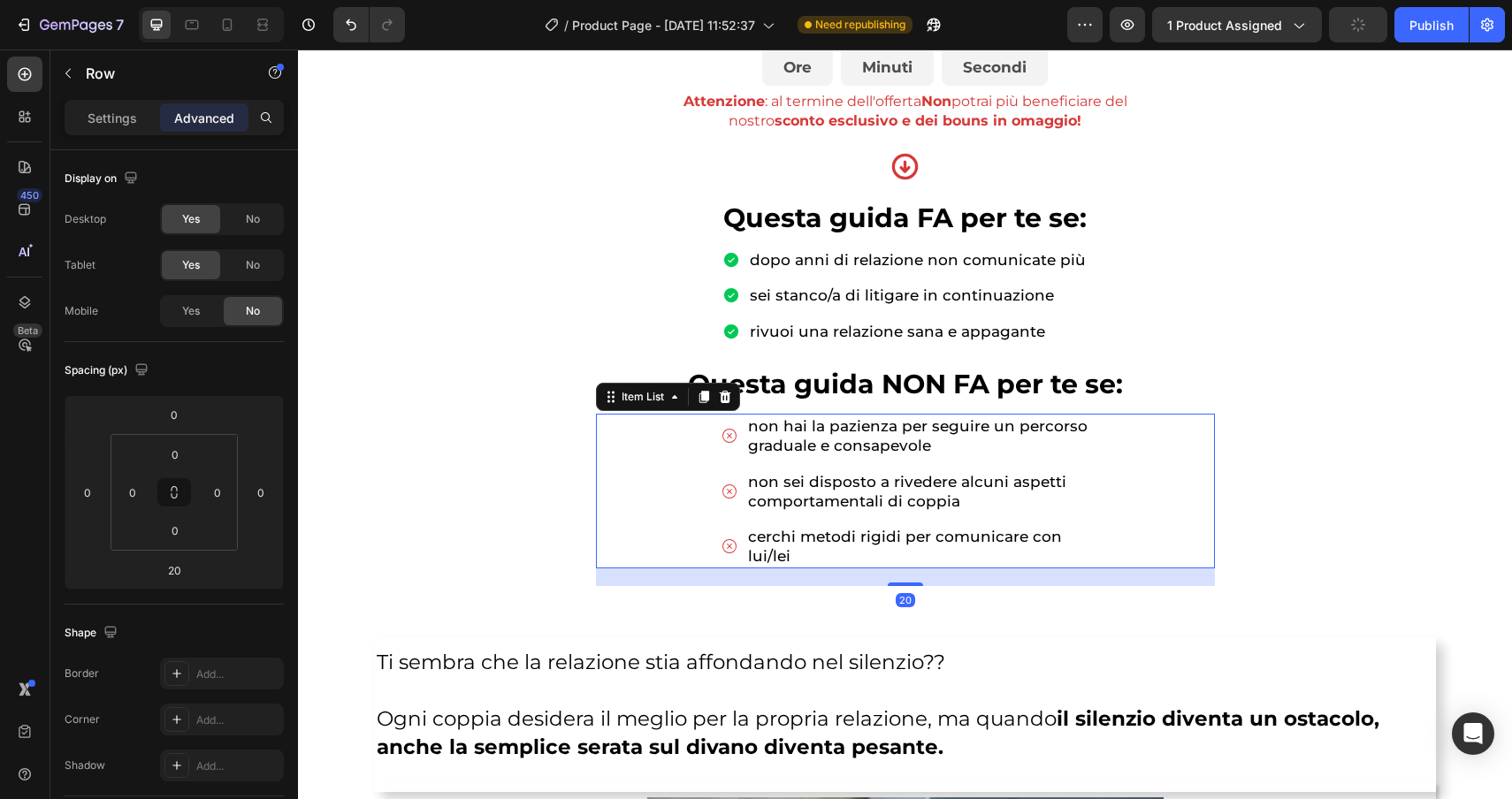
click at [655, 501] on div "non hai la pazienza per seguire un percorso graduale e consapevole non sei disp…" at bounding box center [905, 491] width 619 height 155
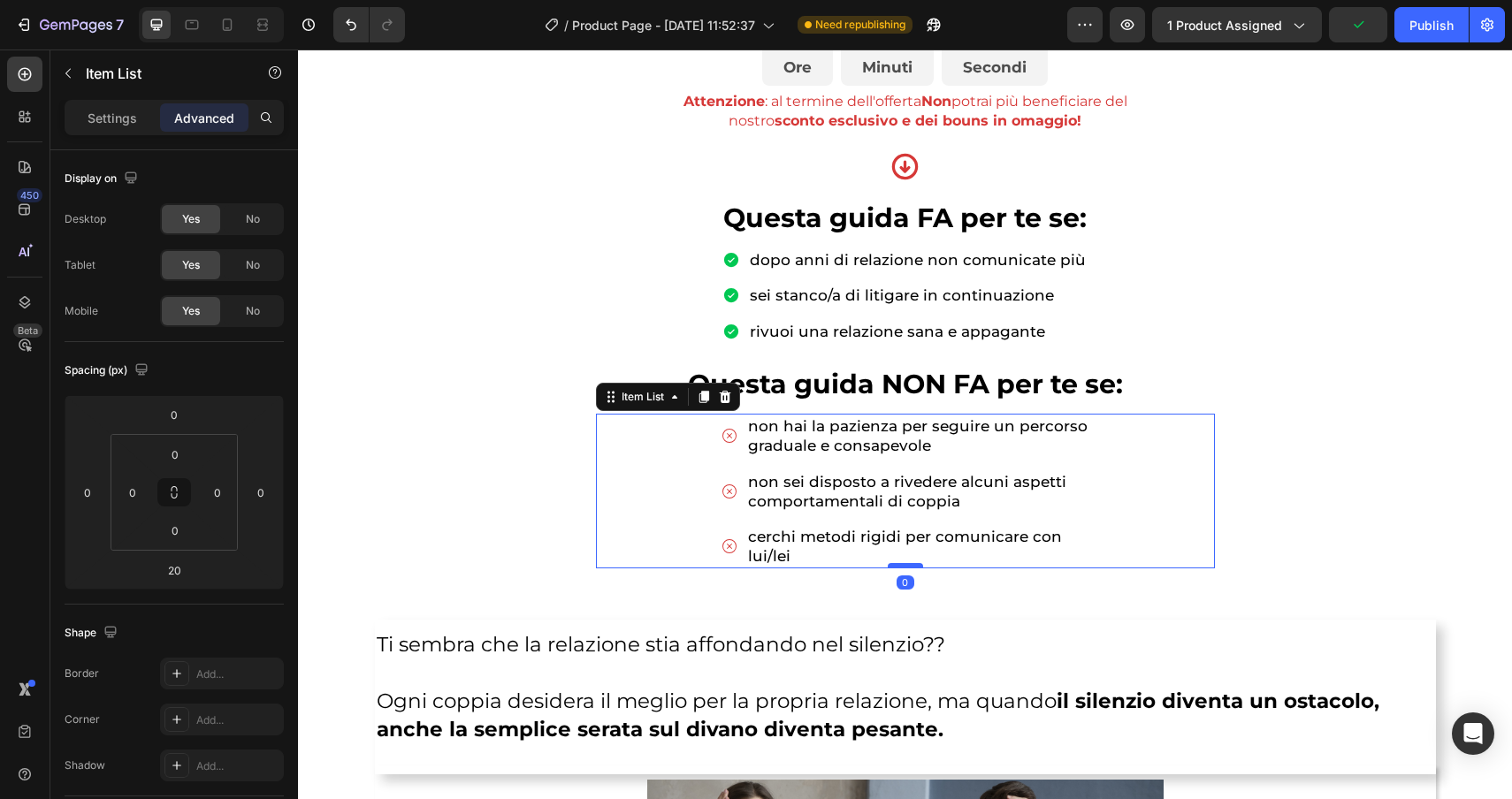
drag, startPoint x: 904, startPoint y: 572, endPoint x: 906, endPoint y: 564, distance: 8.2
click at [906, 564] on div at bounding box center [906, 566] width 36 height 5
type input "0"
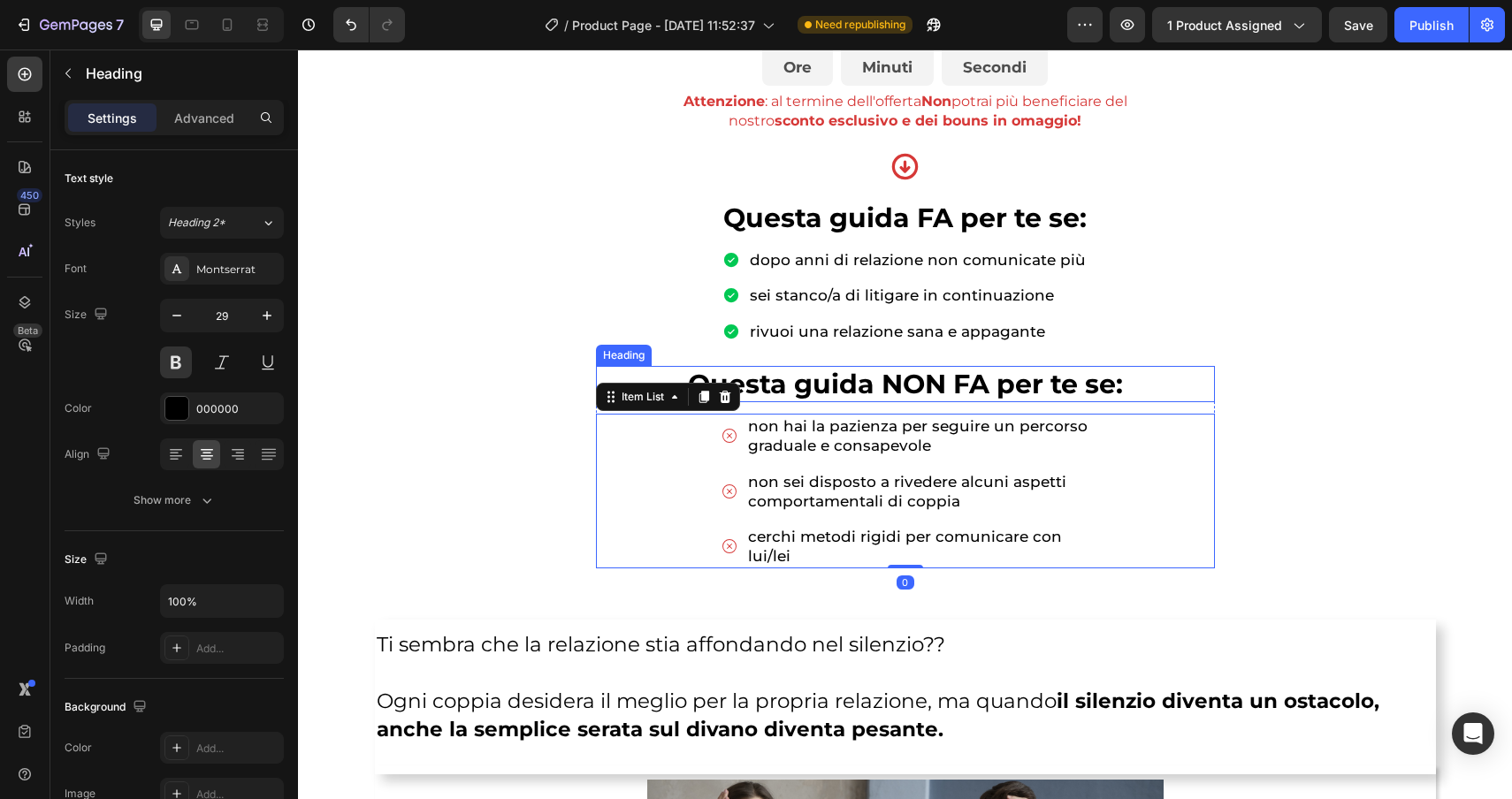
click at [618, 370] on p "⁠⁠⁠⁠⁠⁠⁠ Questa guida NON FA per te se:" at bounding box center [905, 384] width 615 height 34
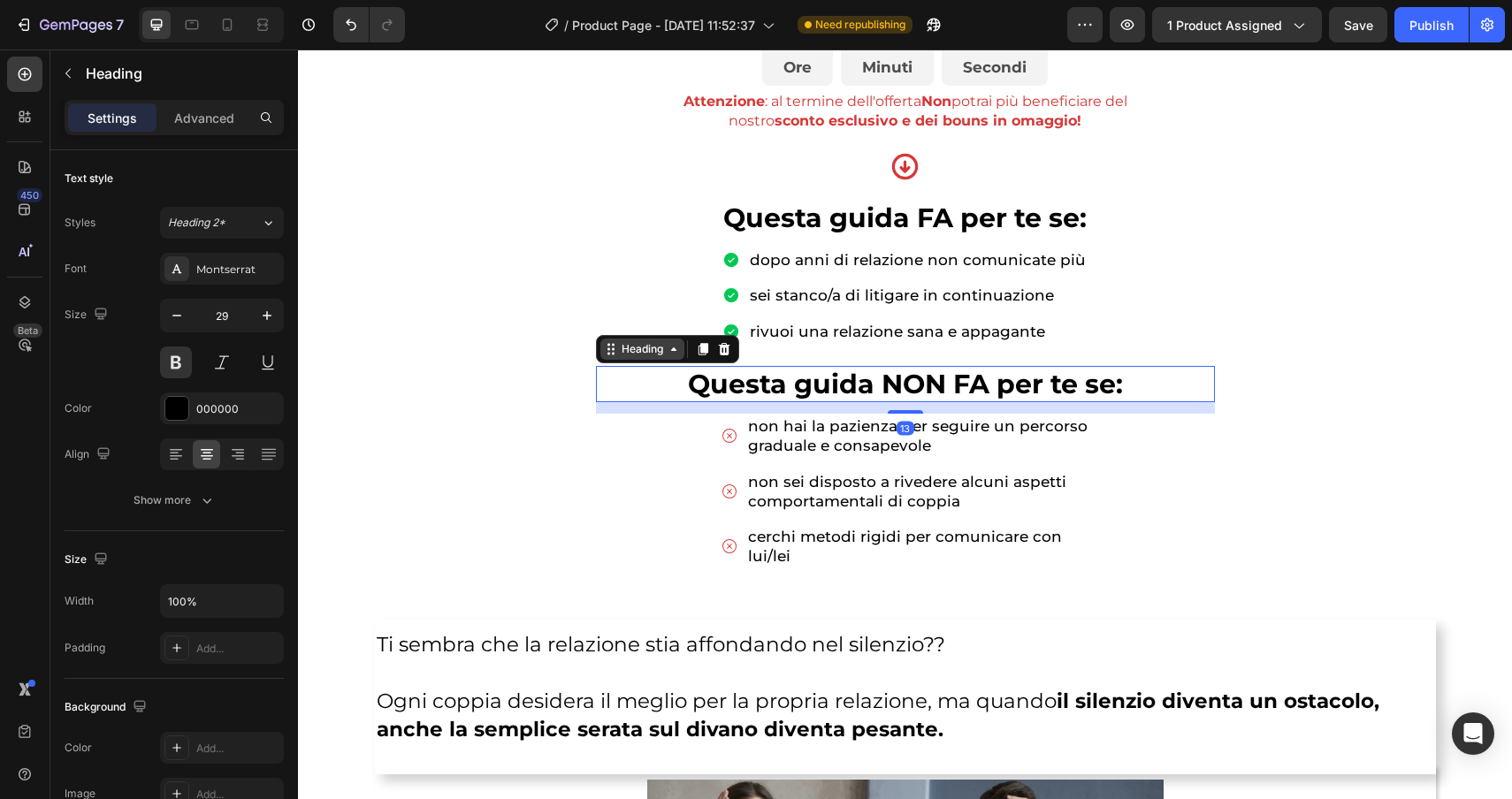
click at [619, 349] on div "Heading" at bounding box center [642, 349] width 48 height 15
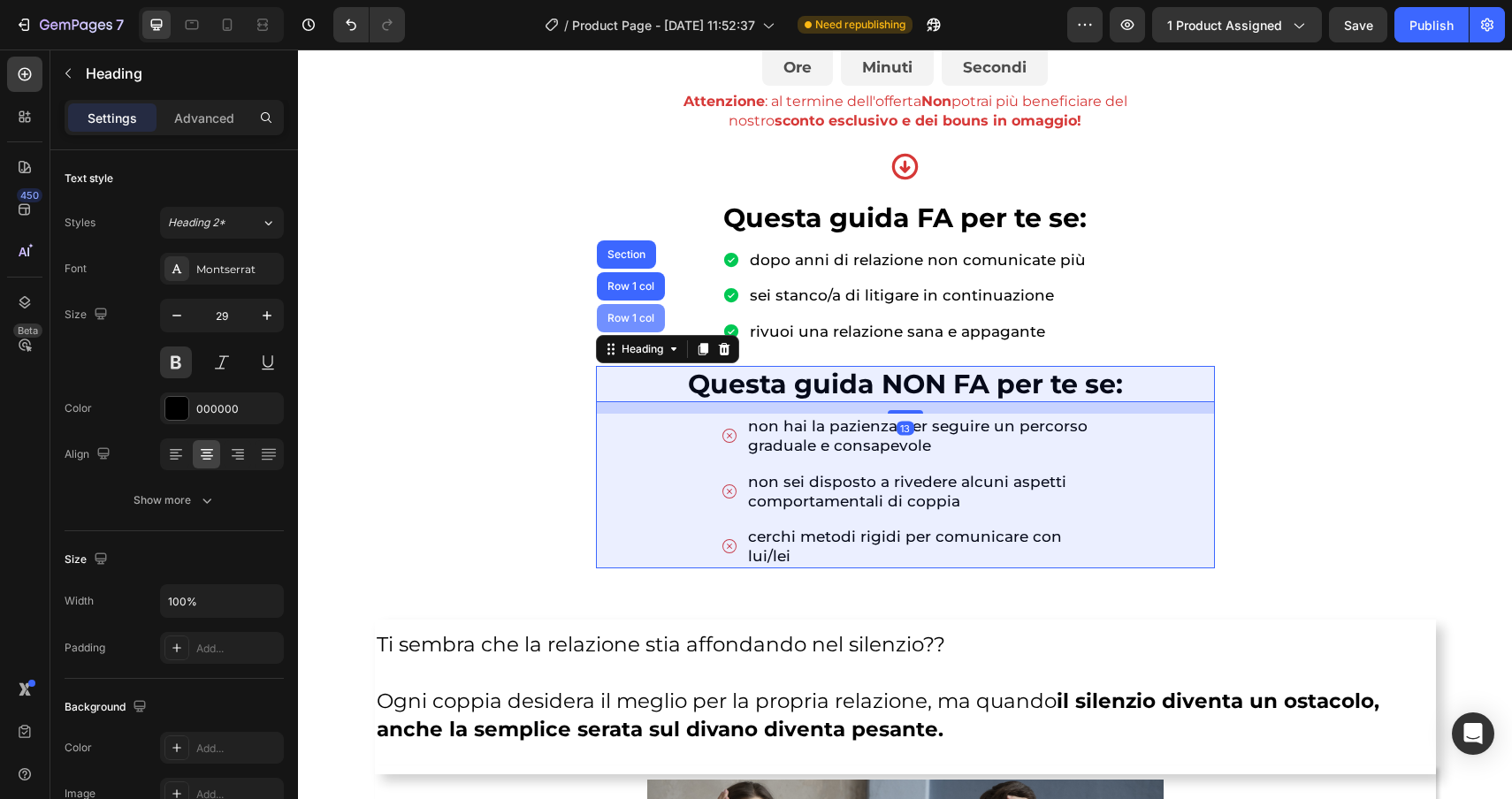
click at [623, 319] on div "Row 1 col" at bounding box center [632, 318] width 54 height 11
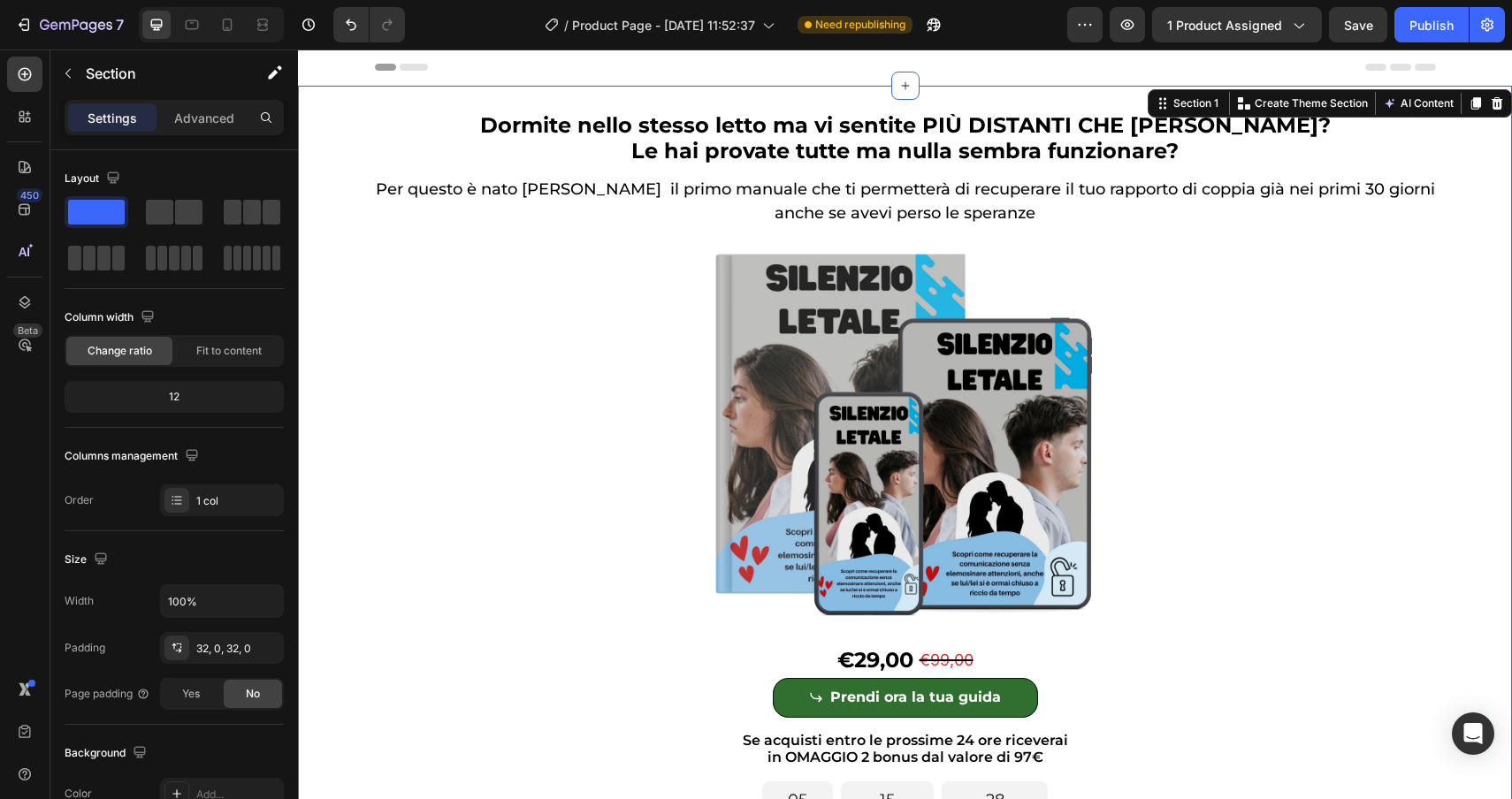
scroll to position [173, 0]
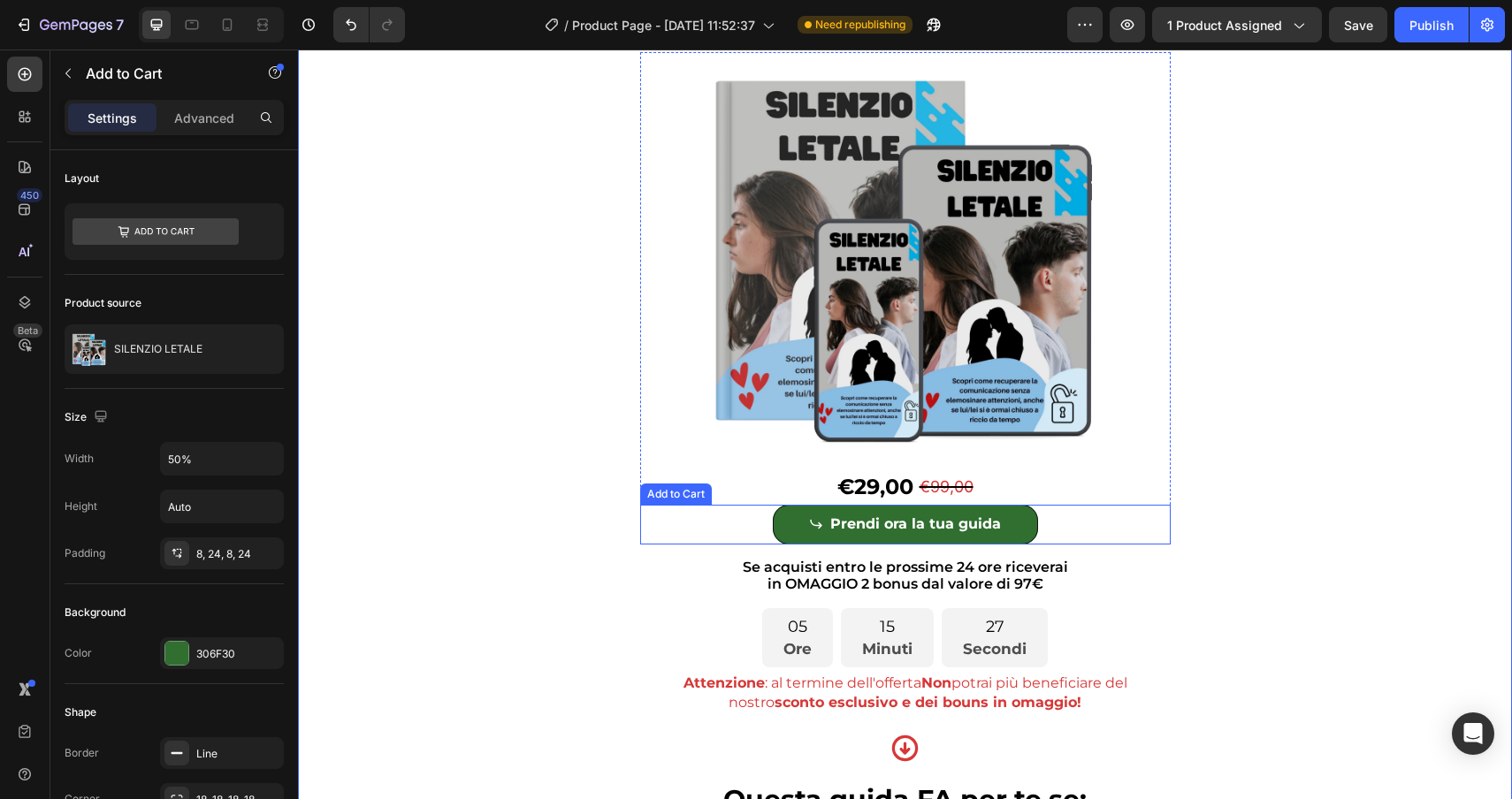
click at [670, 530] on div "Prendi ora la tua guida Add to Cart" at bounding box center [906, 524] width 531 height 40
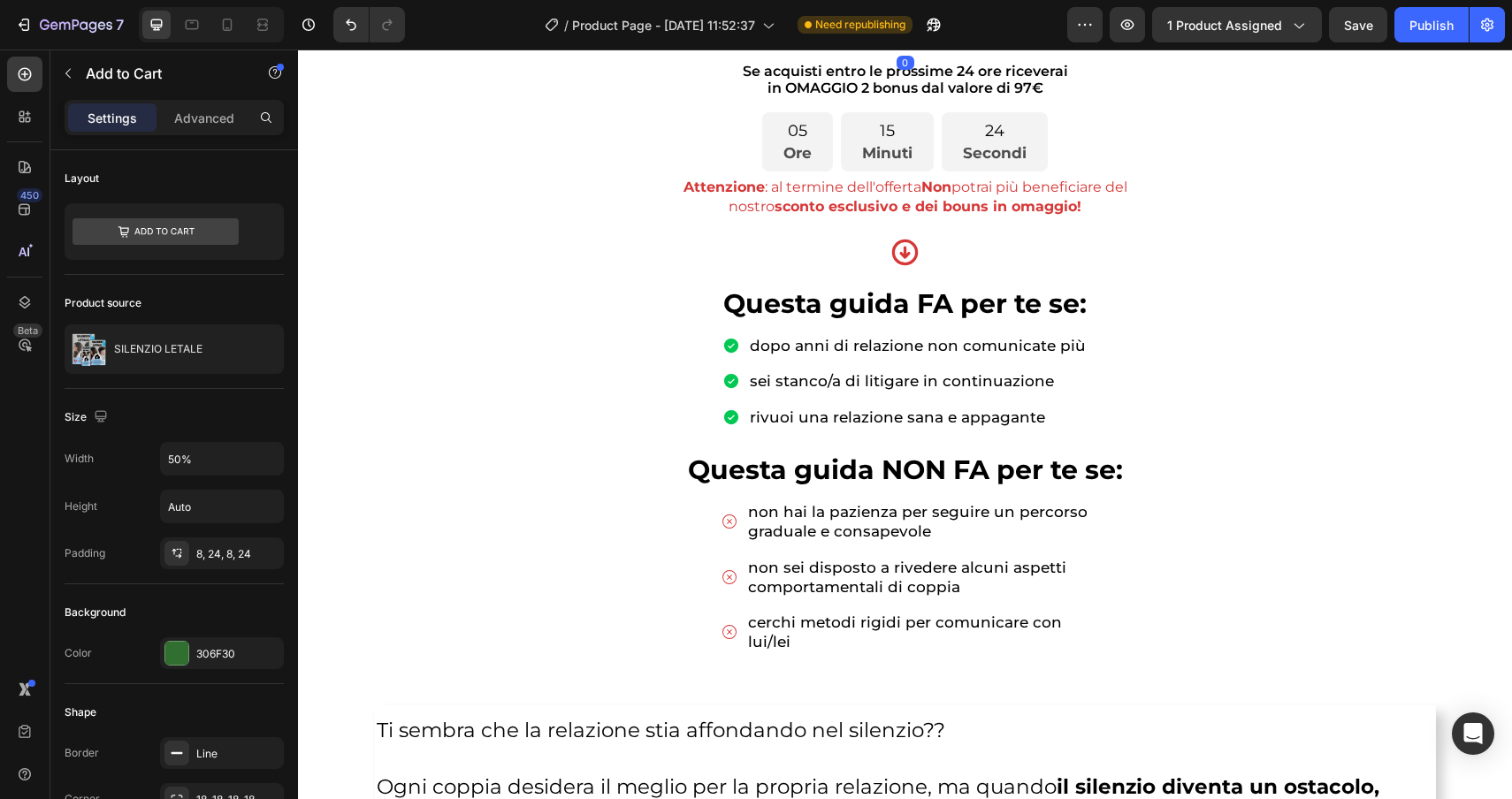
scroll to position [922, 0]
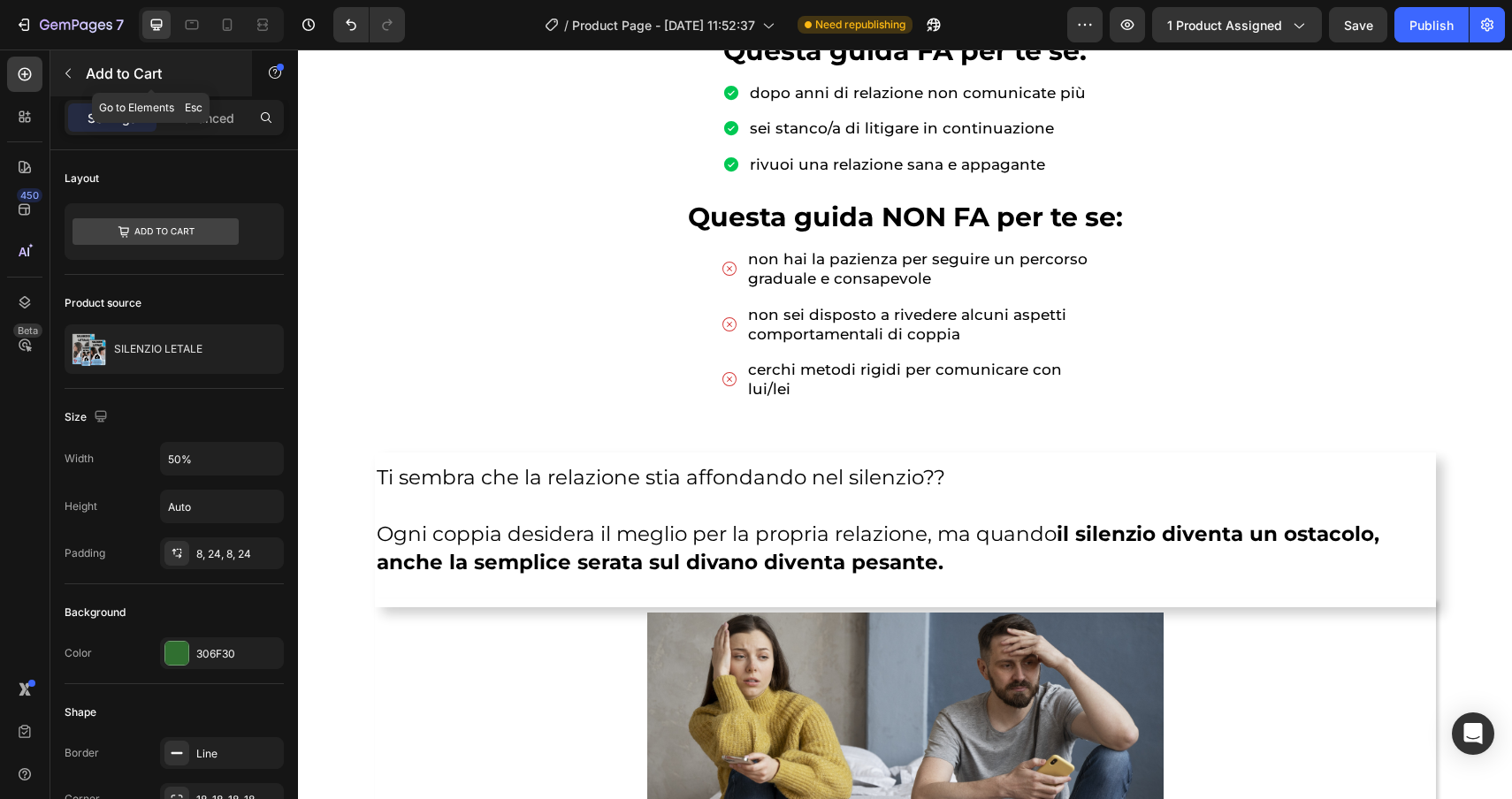
click at [61, 70] on icon "button" at bounding box center [68, 73] width 15 height 15
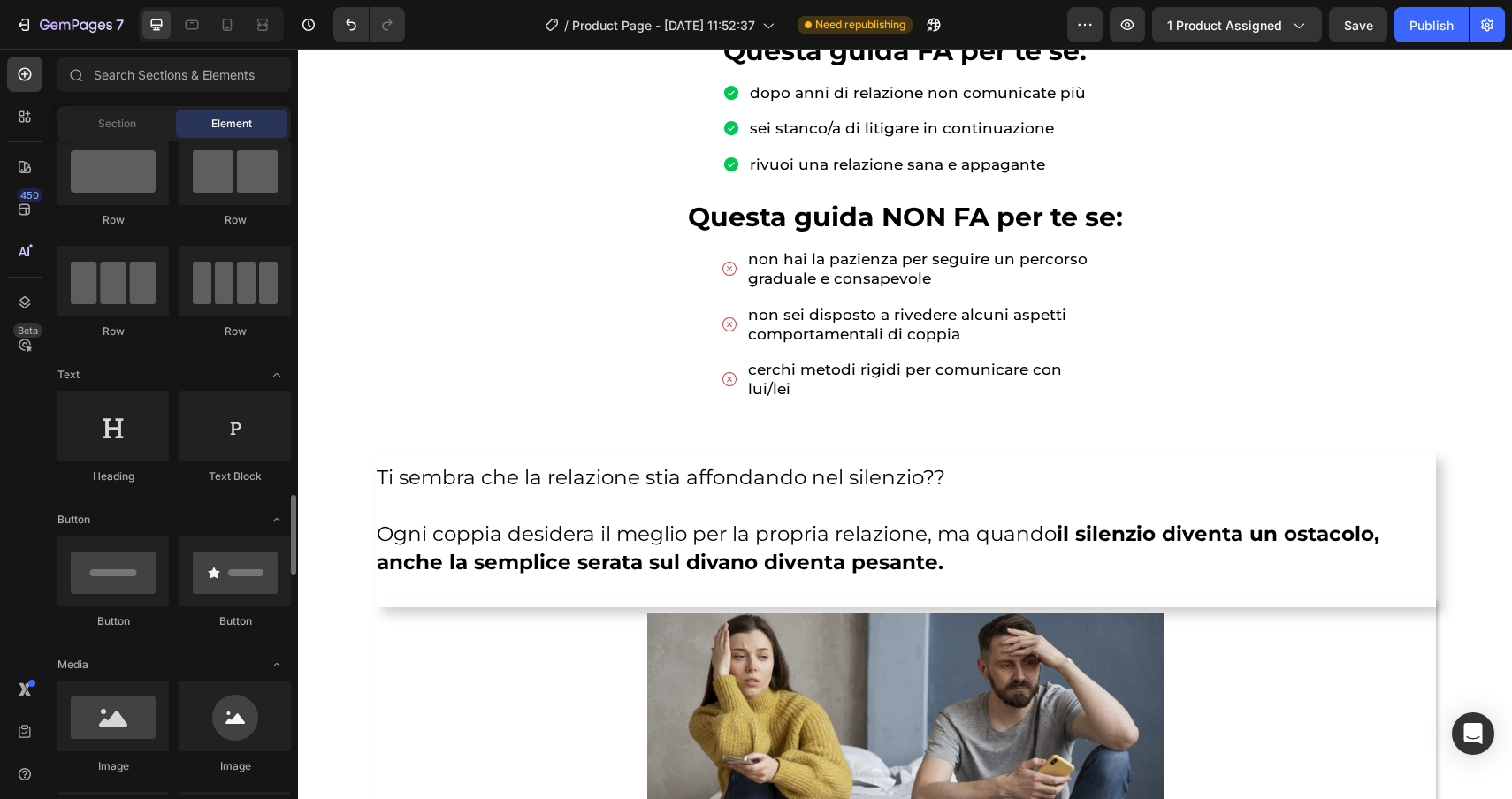
scroll to position [0, 0]
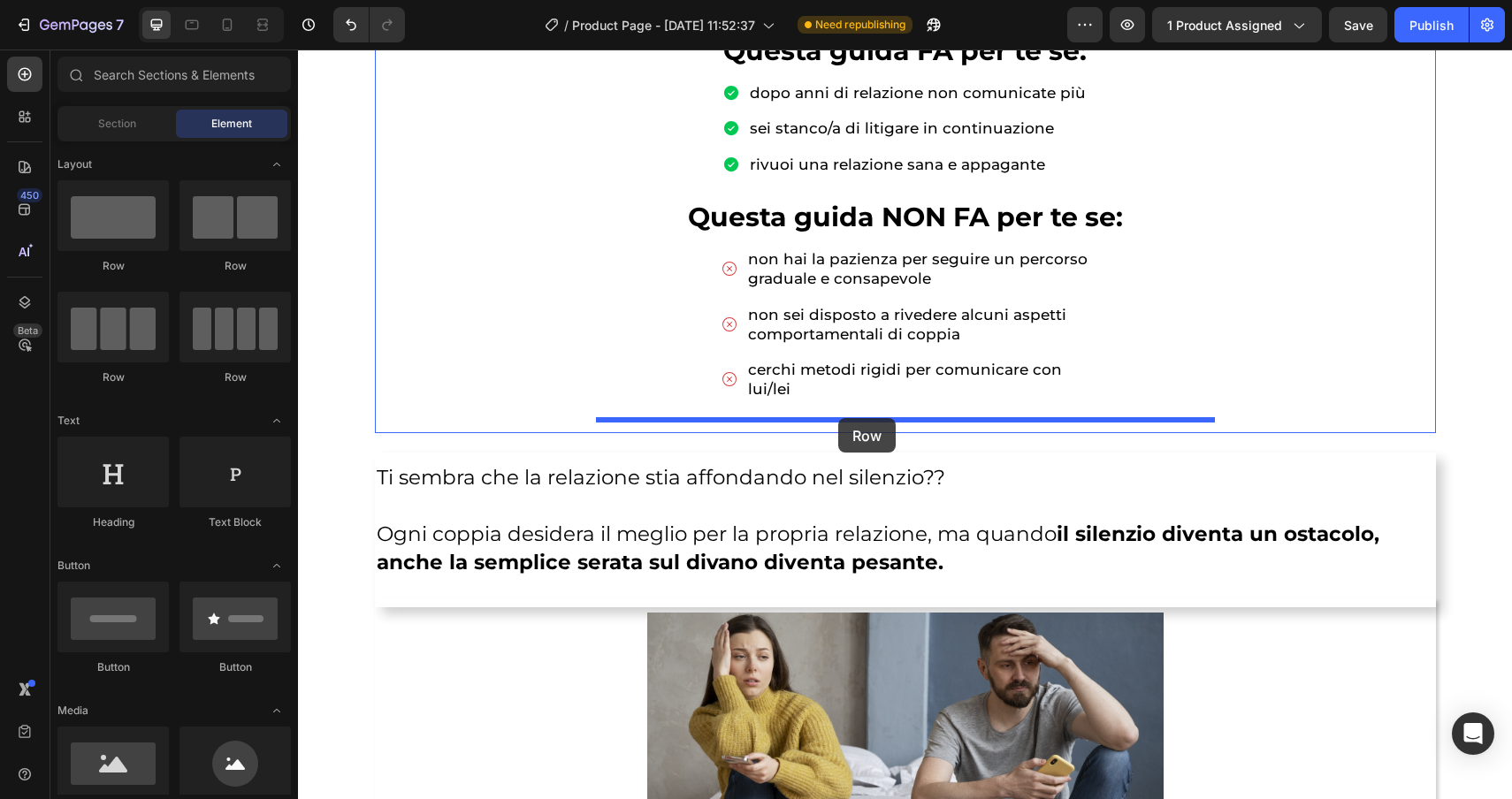
drag, startPoint x: 408, startPoint y: 268, endPoint x: 838, endPoint y: 418, distance: 455.4
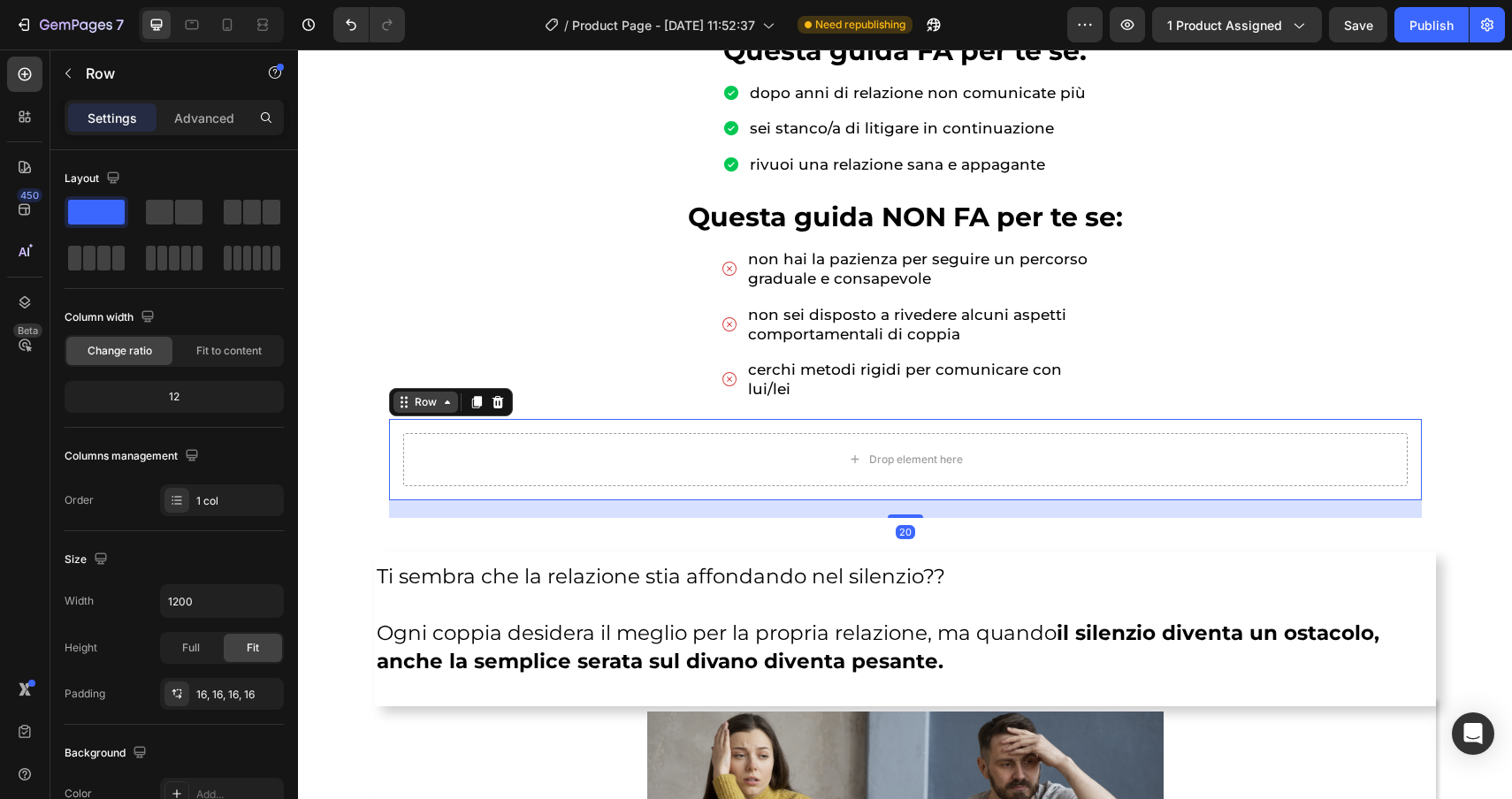
click at [421, 401] on div "Row" at bounding box center [425, 402] width 29 height 15
click at [502, 400] on icon at bounding box center [498, 402] width 12 height 13
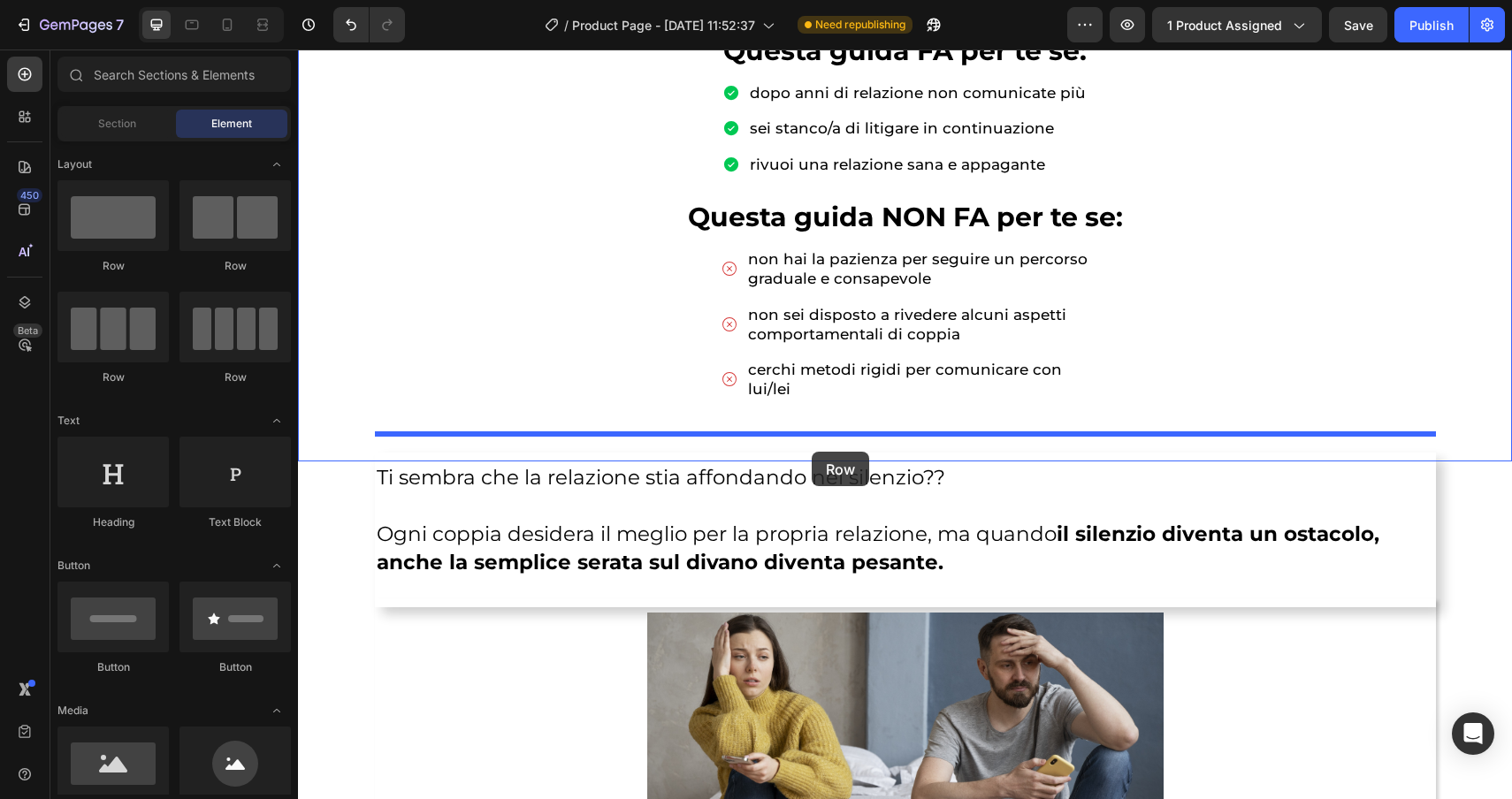
drag, startPoint x: 398, startPoint y: 280, endPoint x: 812, endPoint y: 451, distance: 447.9
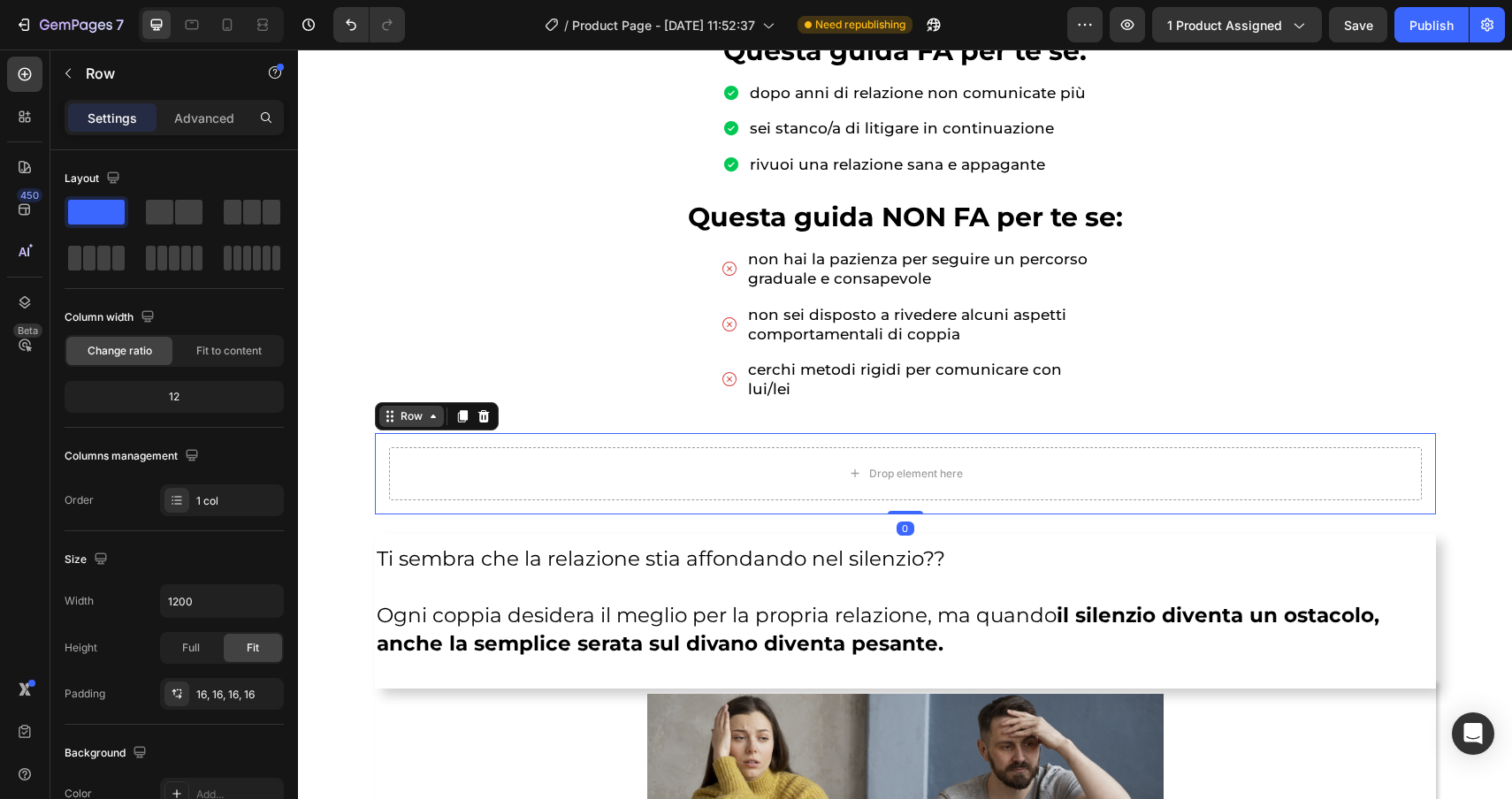
click at [411, 411] on div "Row" at bounding box center [412, 416] width 29 height 15
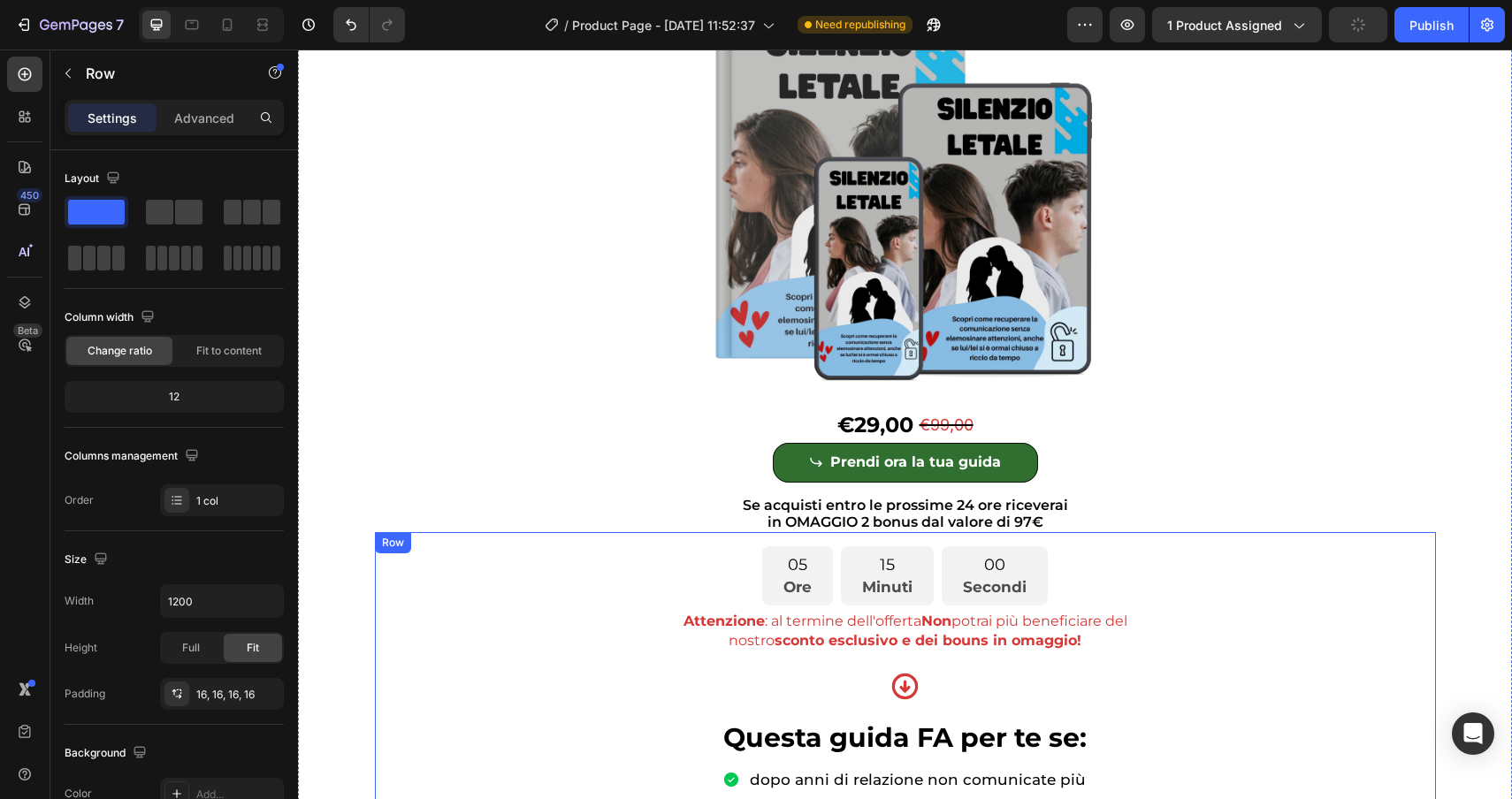
scroll to position [299, 0]
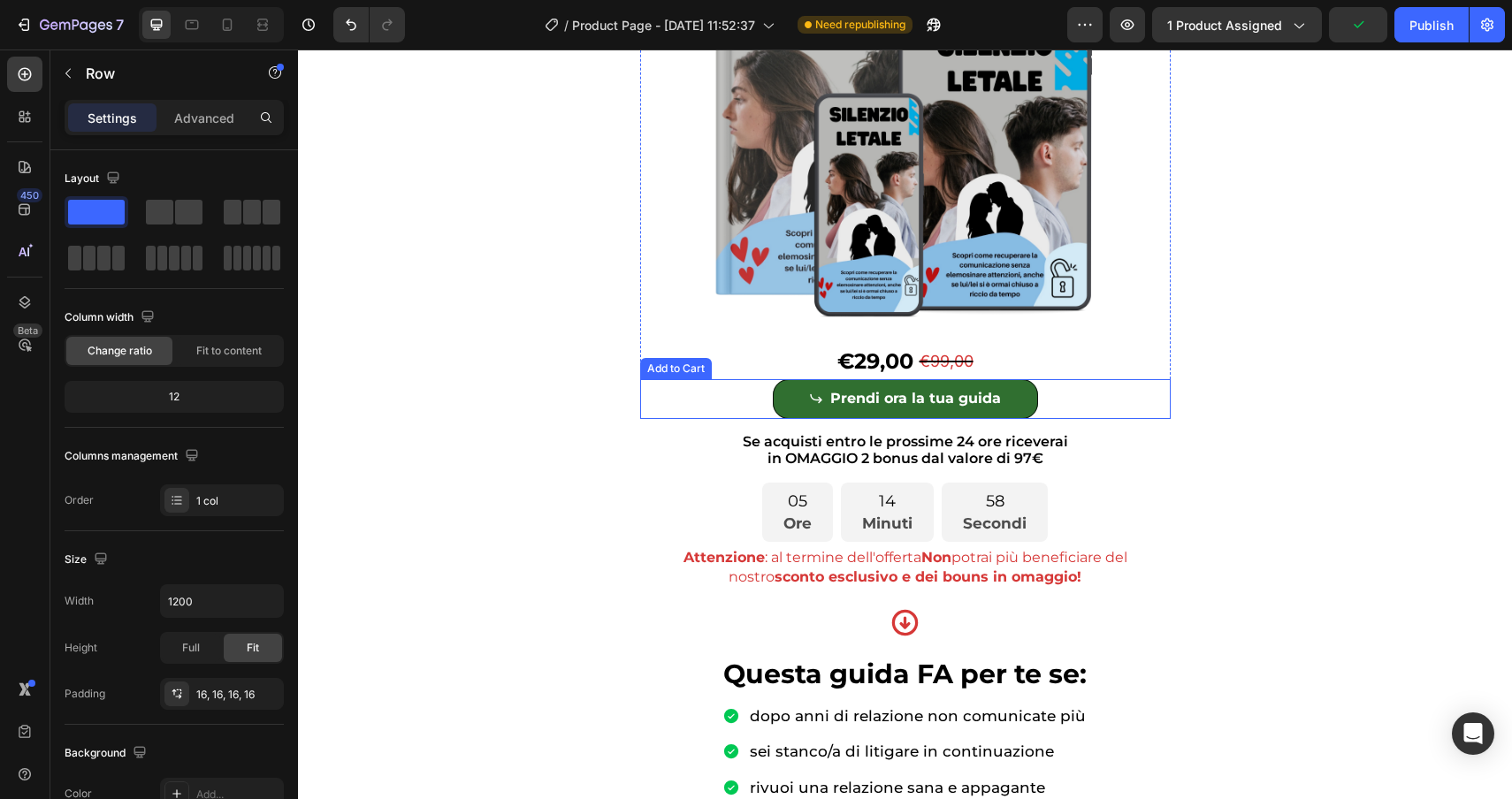
click at [695, 396] on div "Prendi ora la tua guida Add to Cart" at bounding box center [906, 399] width 531 height 40
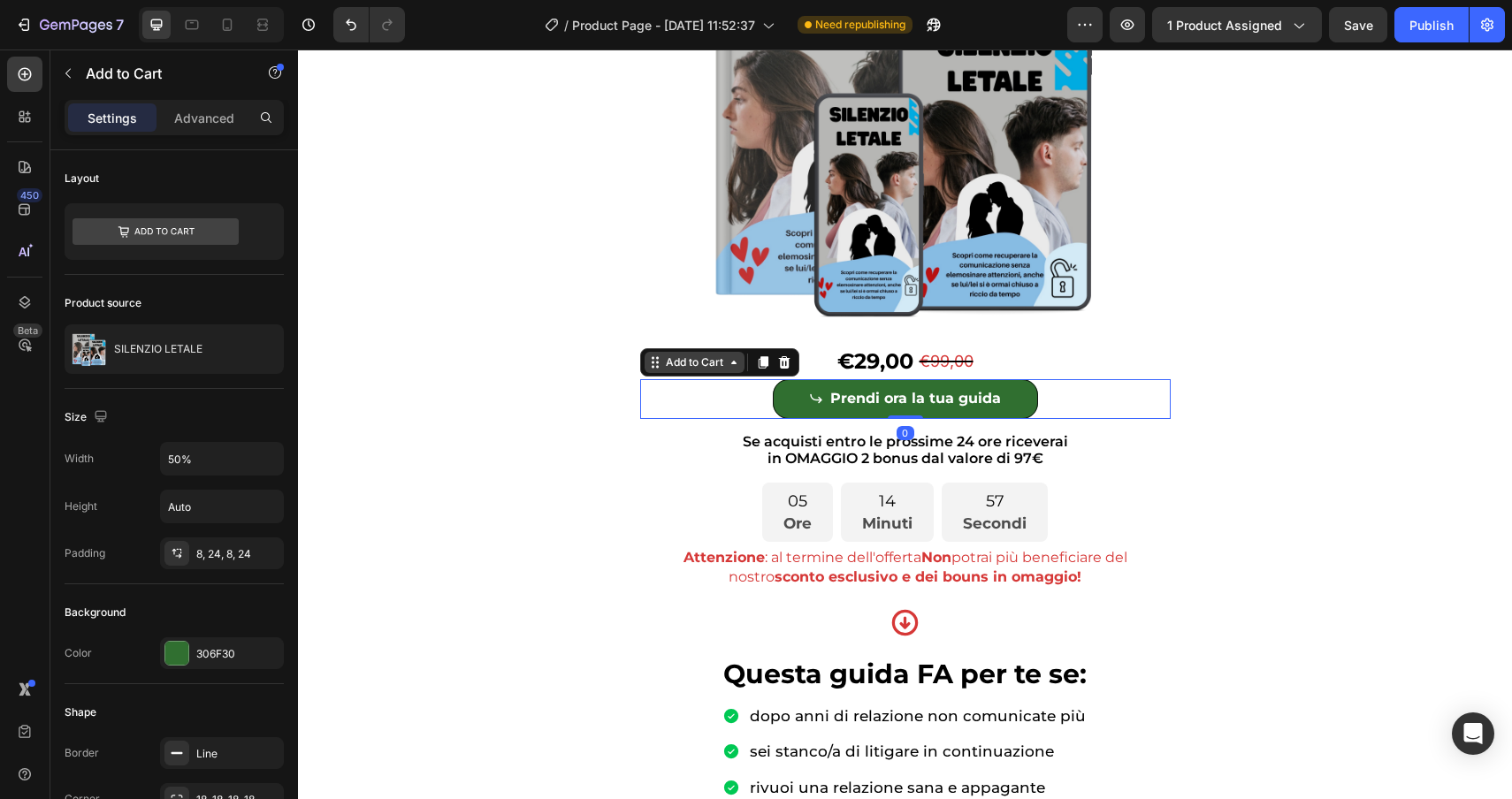
click at [705, 364] on div "Add to Cart" at bounding box center [694, 362] width 65 height 15
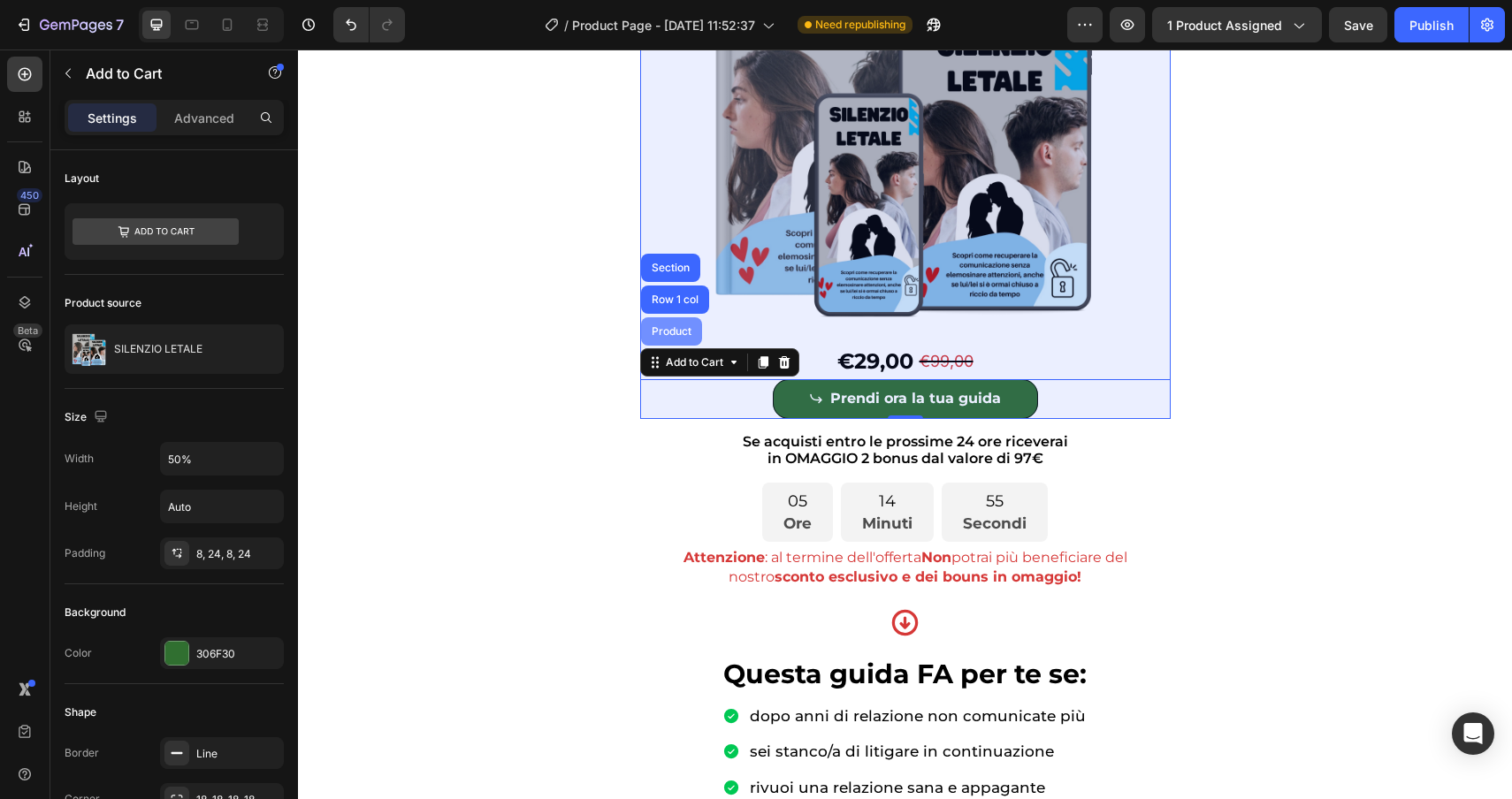
click at [675, 331] on div "Product" at bounding box center [671, 331] width 46 height 11
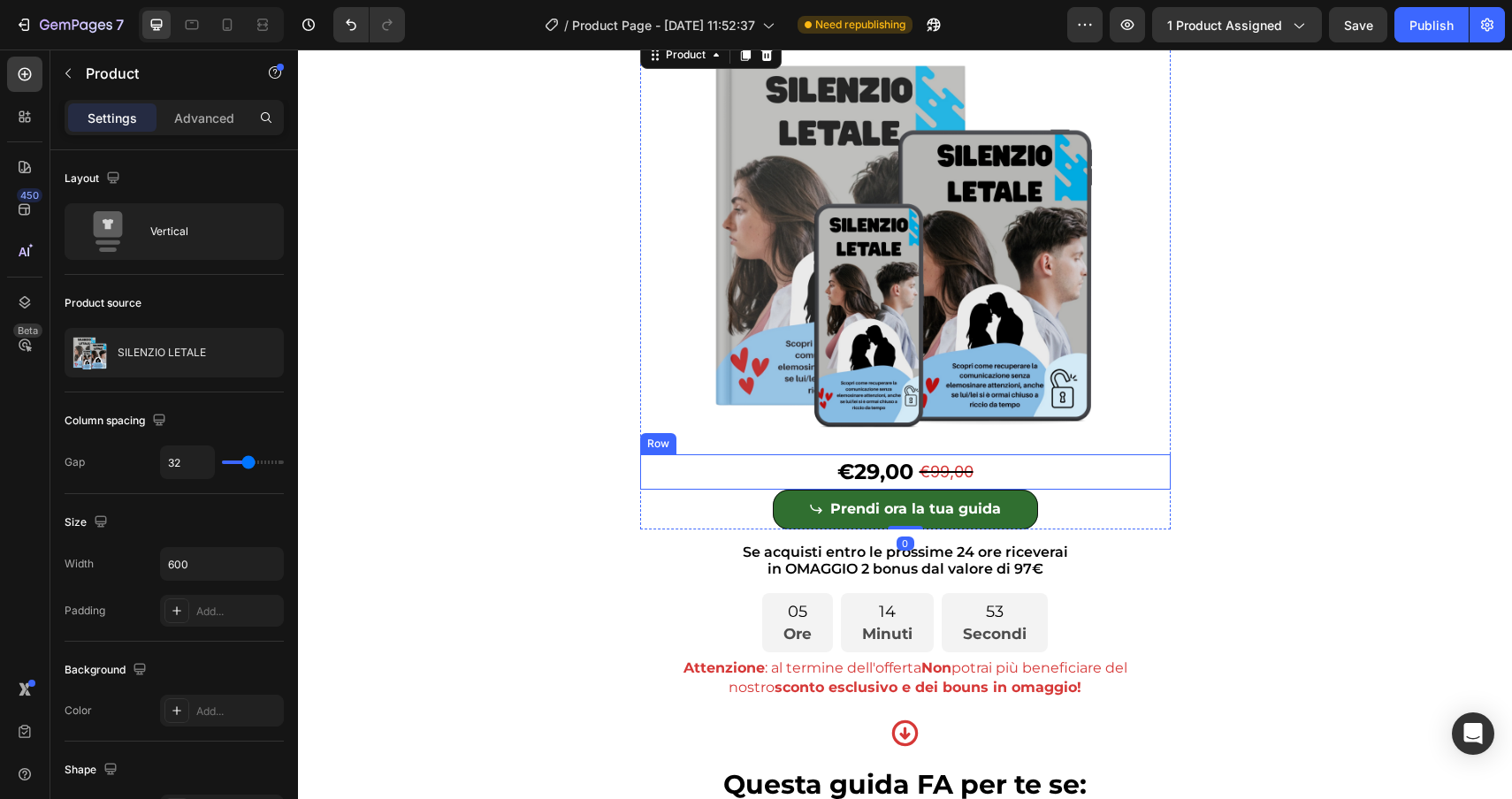
scroll to position [0, 0]
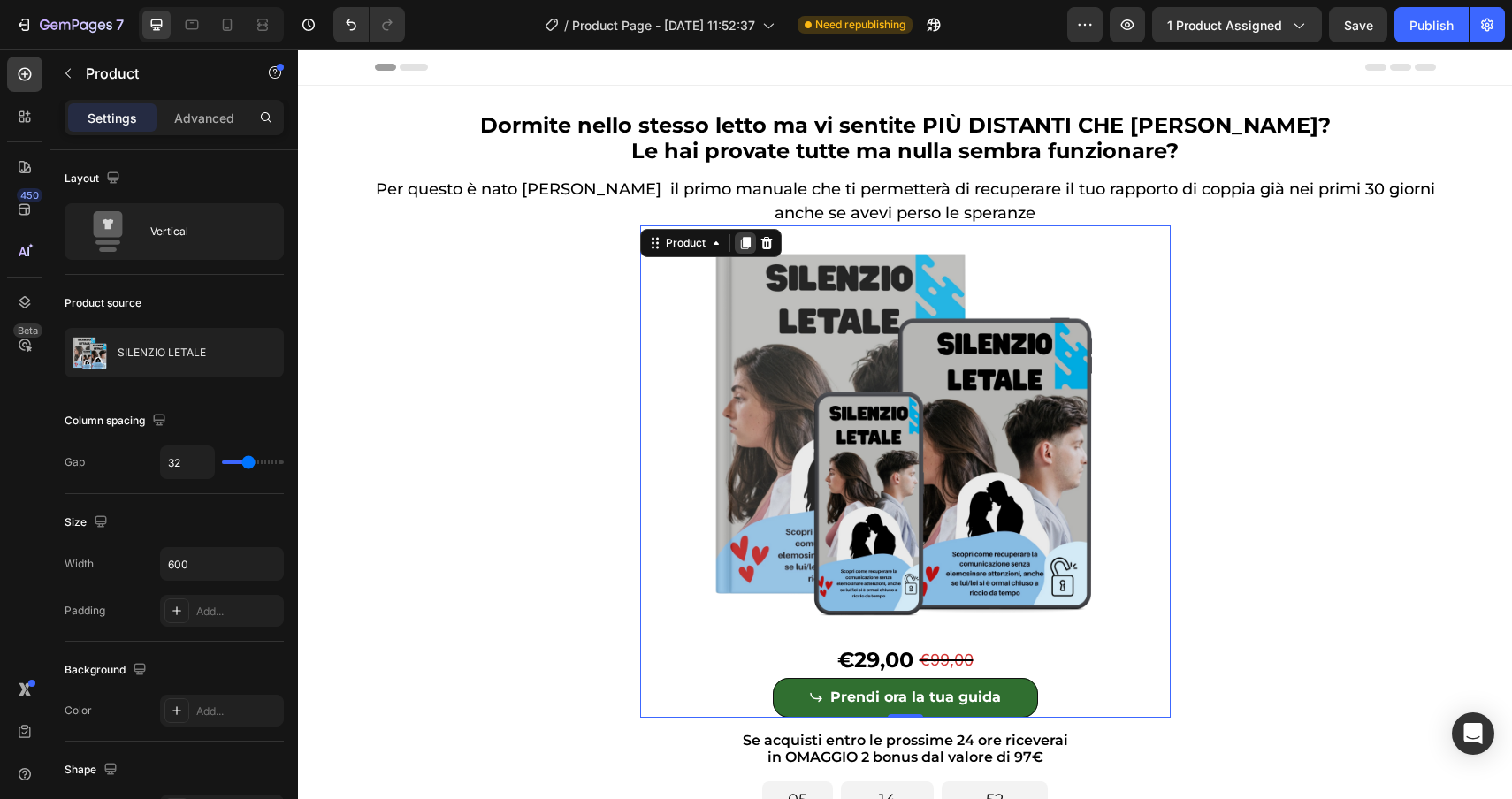
click at [740, 247] on icon at bounding box center [745, 243] width 10 height 13
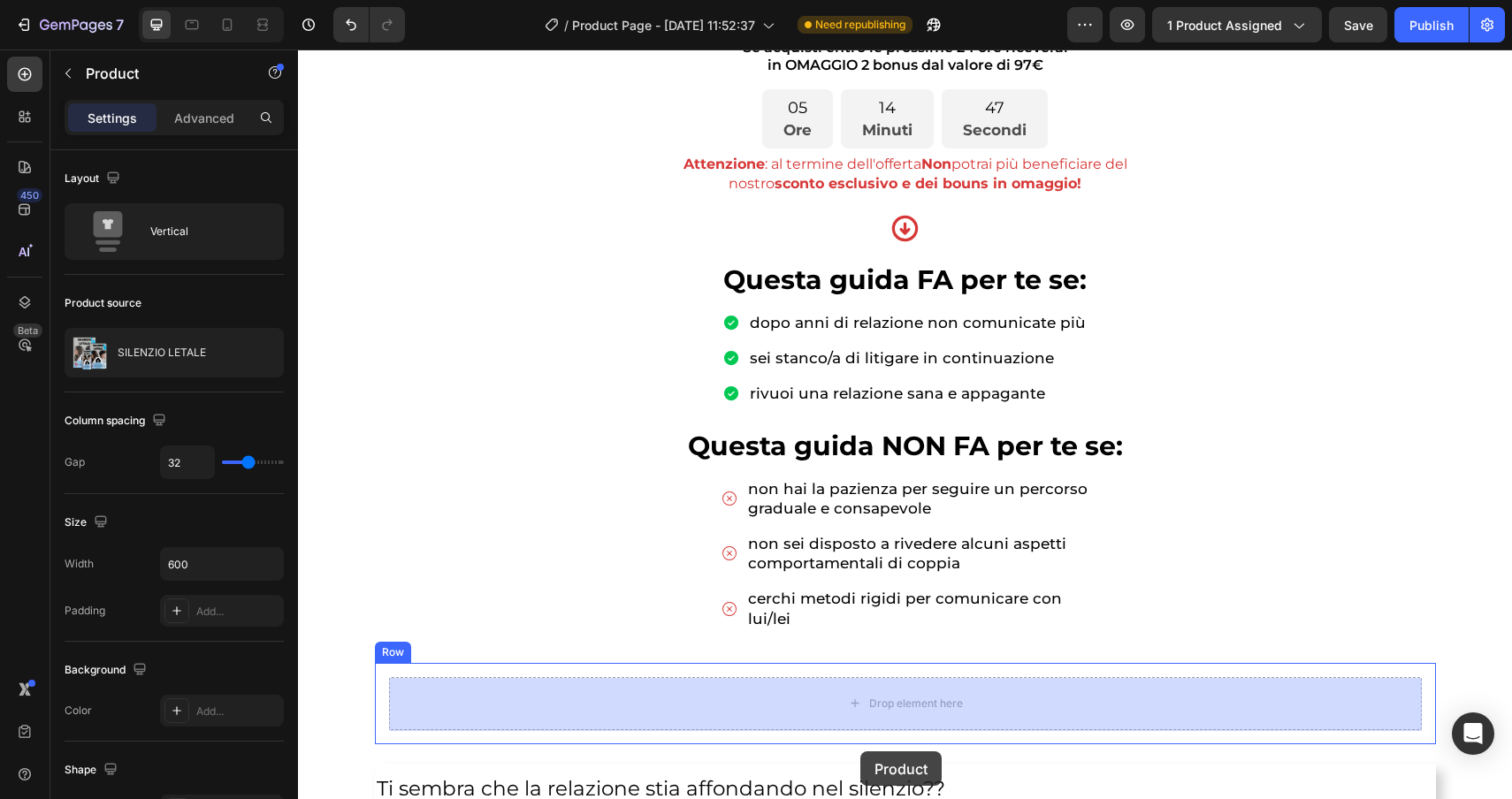
scroll to position [1199, 0]
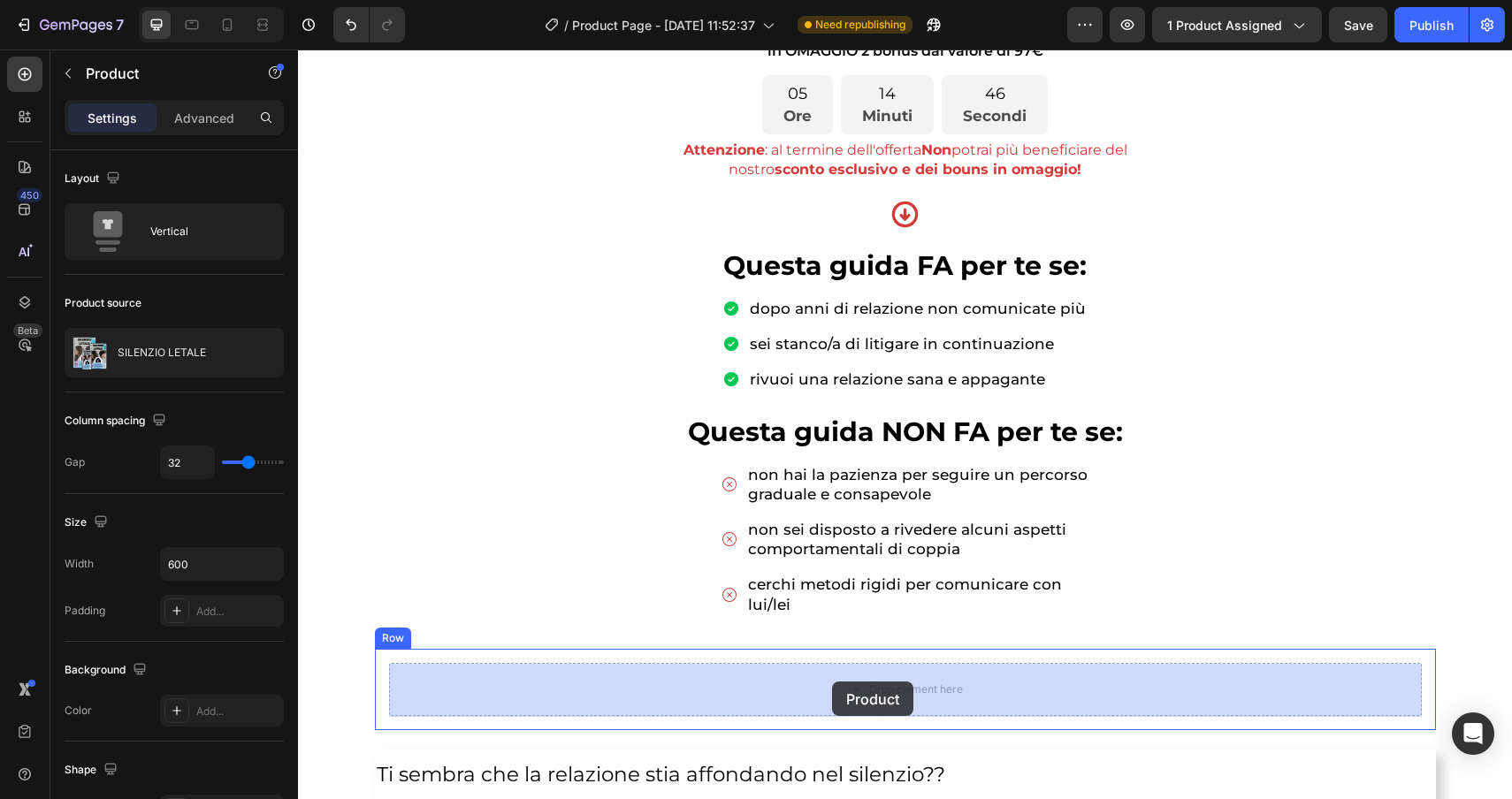
drag, startPoint x: 673, startPoint y: 92, endPoint x: 832, endPoint y: 683, distance: 612.0
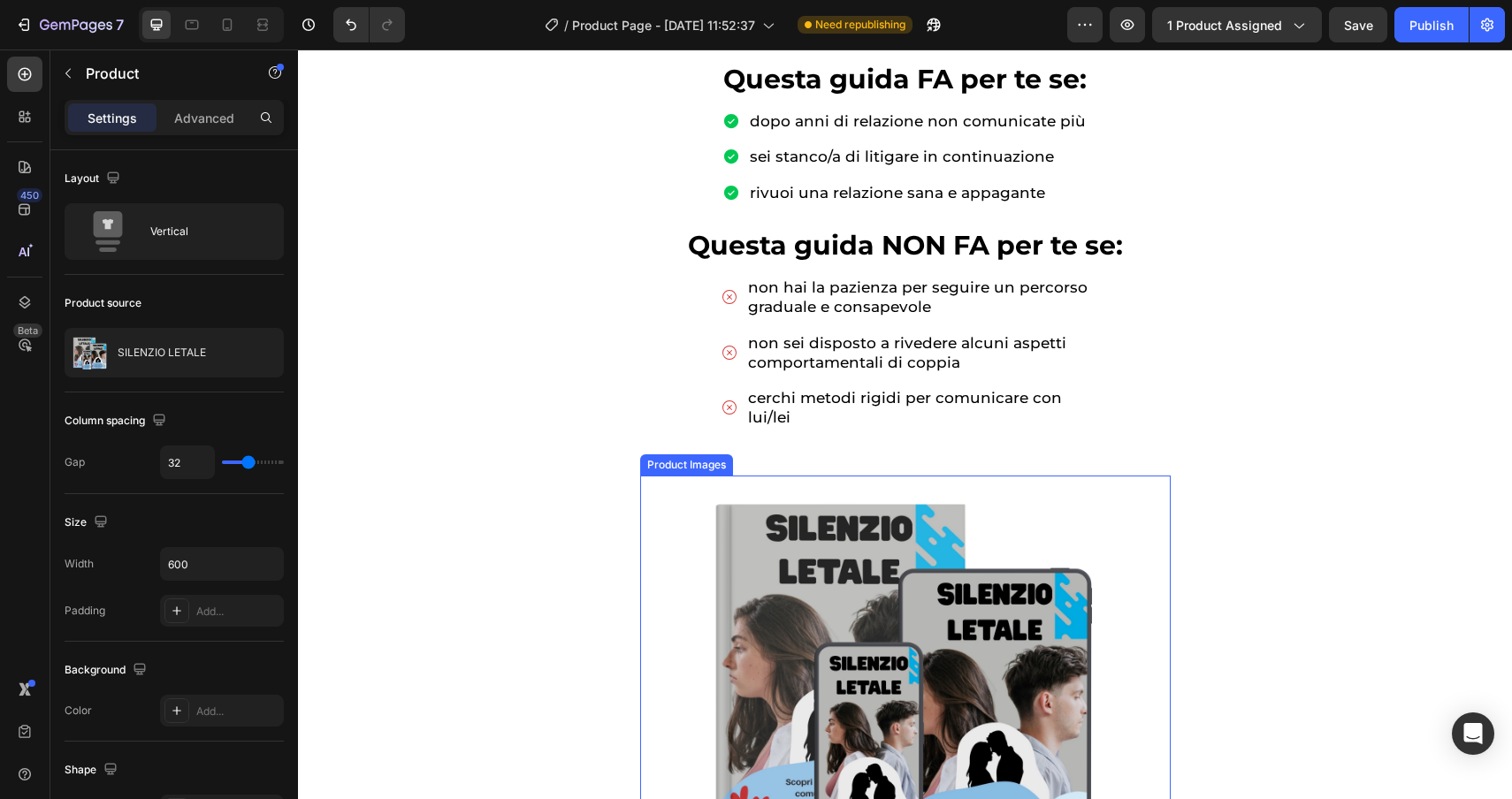
scroll to position [931, 0]
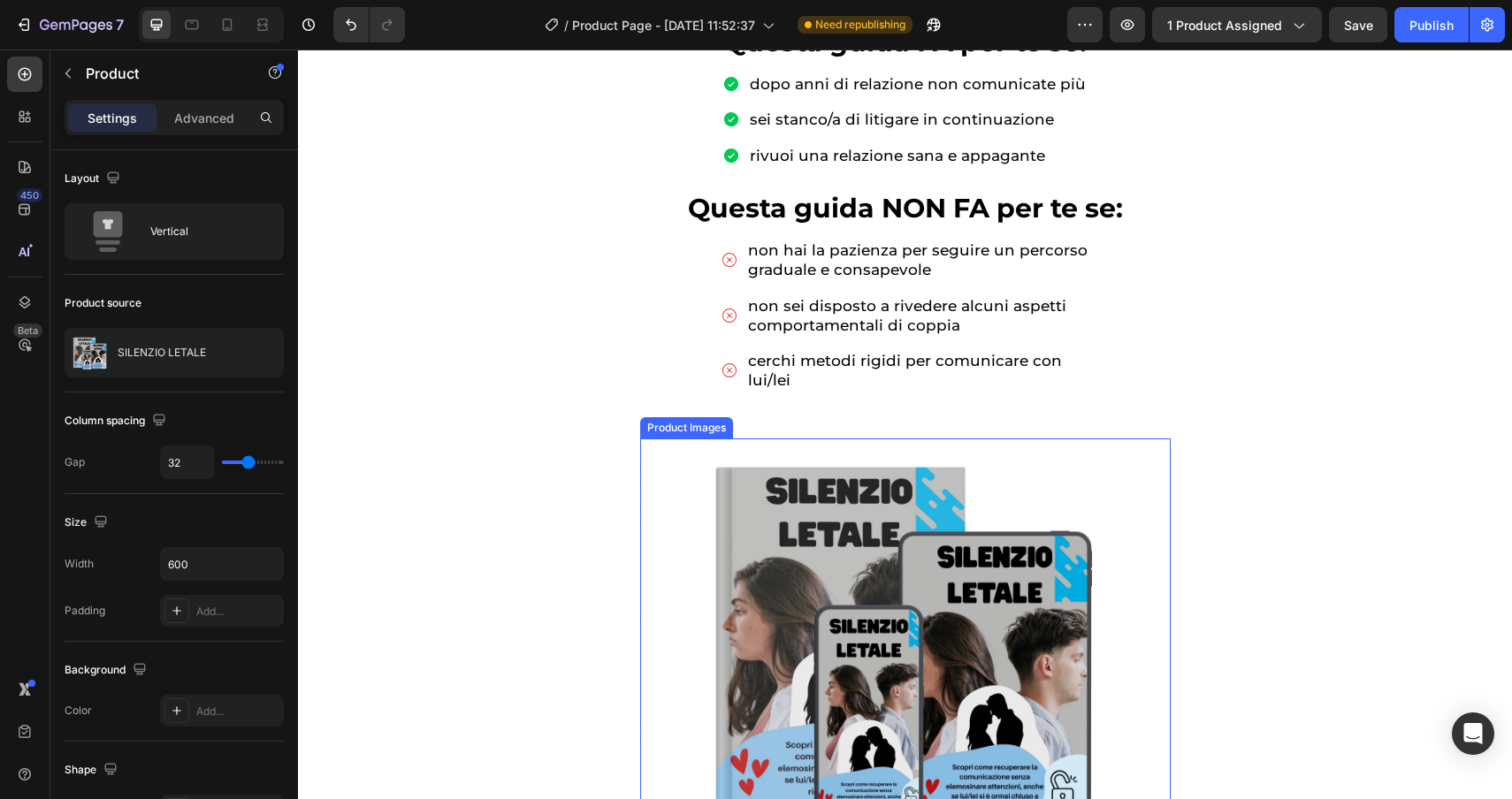
click at [820, 634] on img at bounding box center [906, 637] width 531 height 398
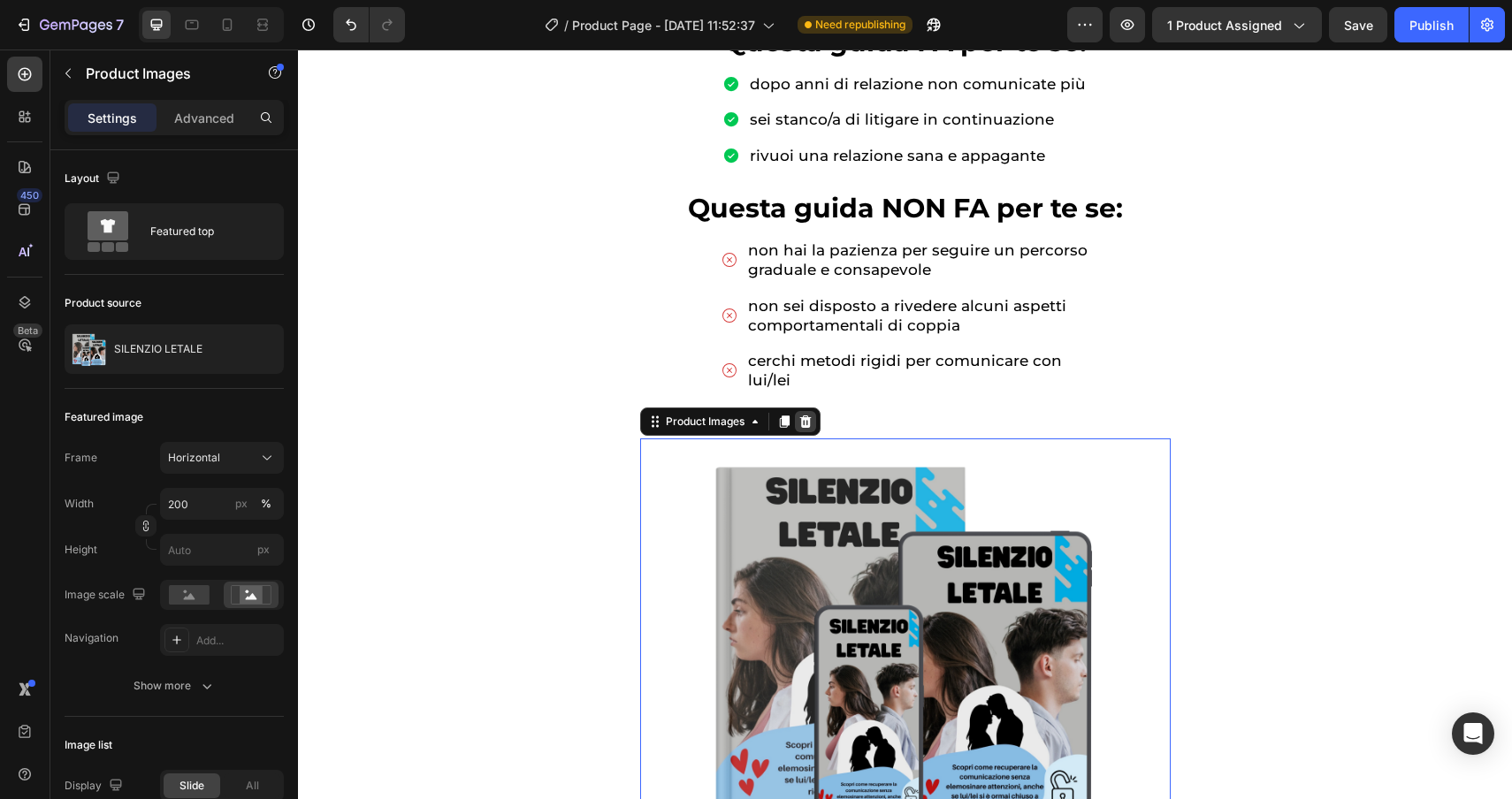
click at [805, 420] on icon at bounding box center [805, 421] width 12 height 13
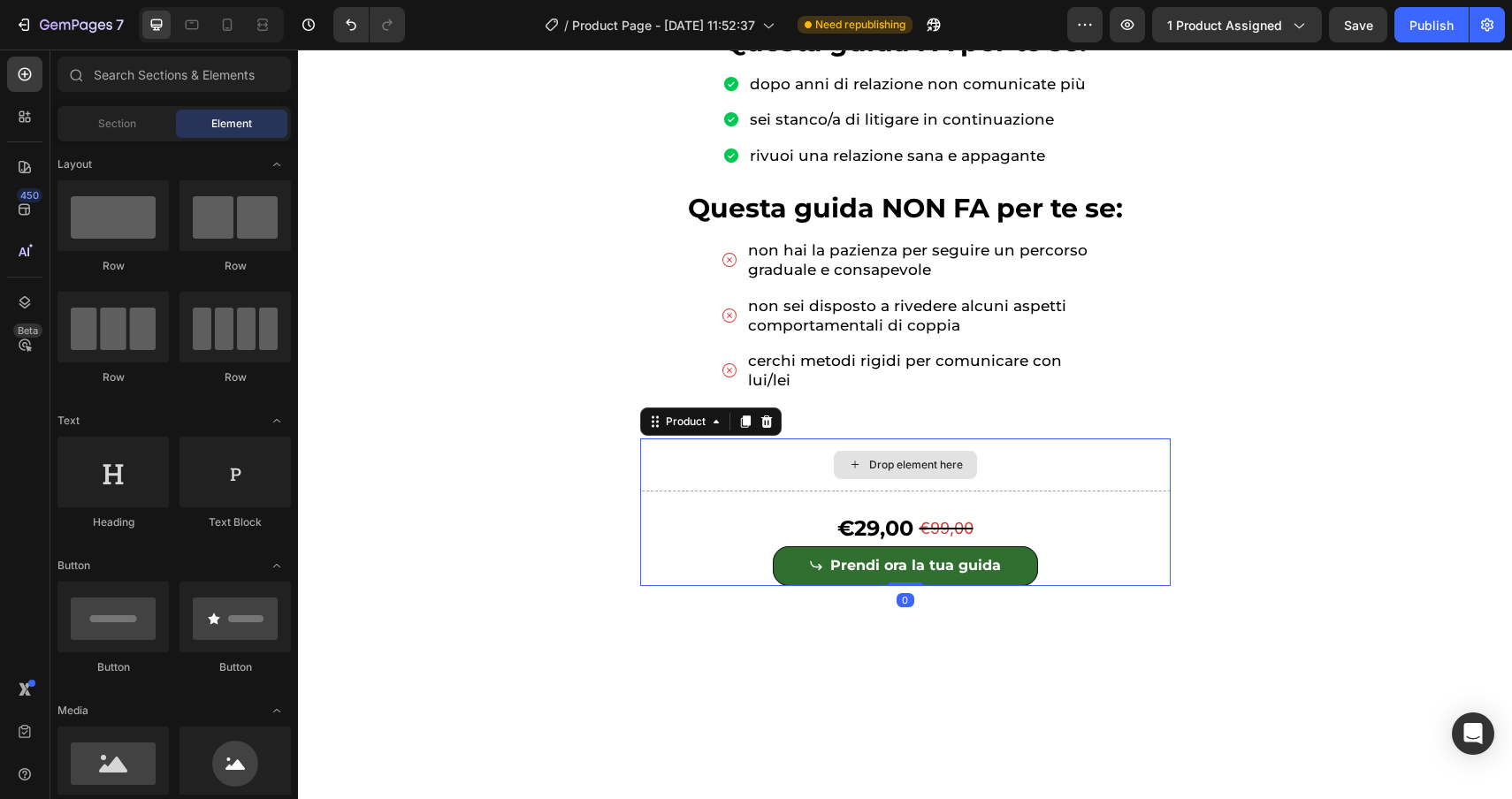
click at [814, 465] on div "Drop element here" at bounding box center [906, 465] width 531 height 53
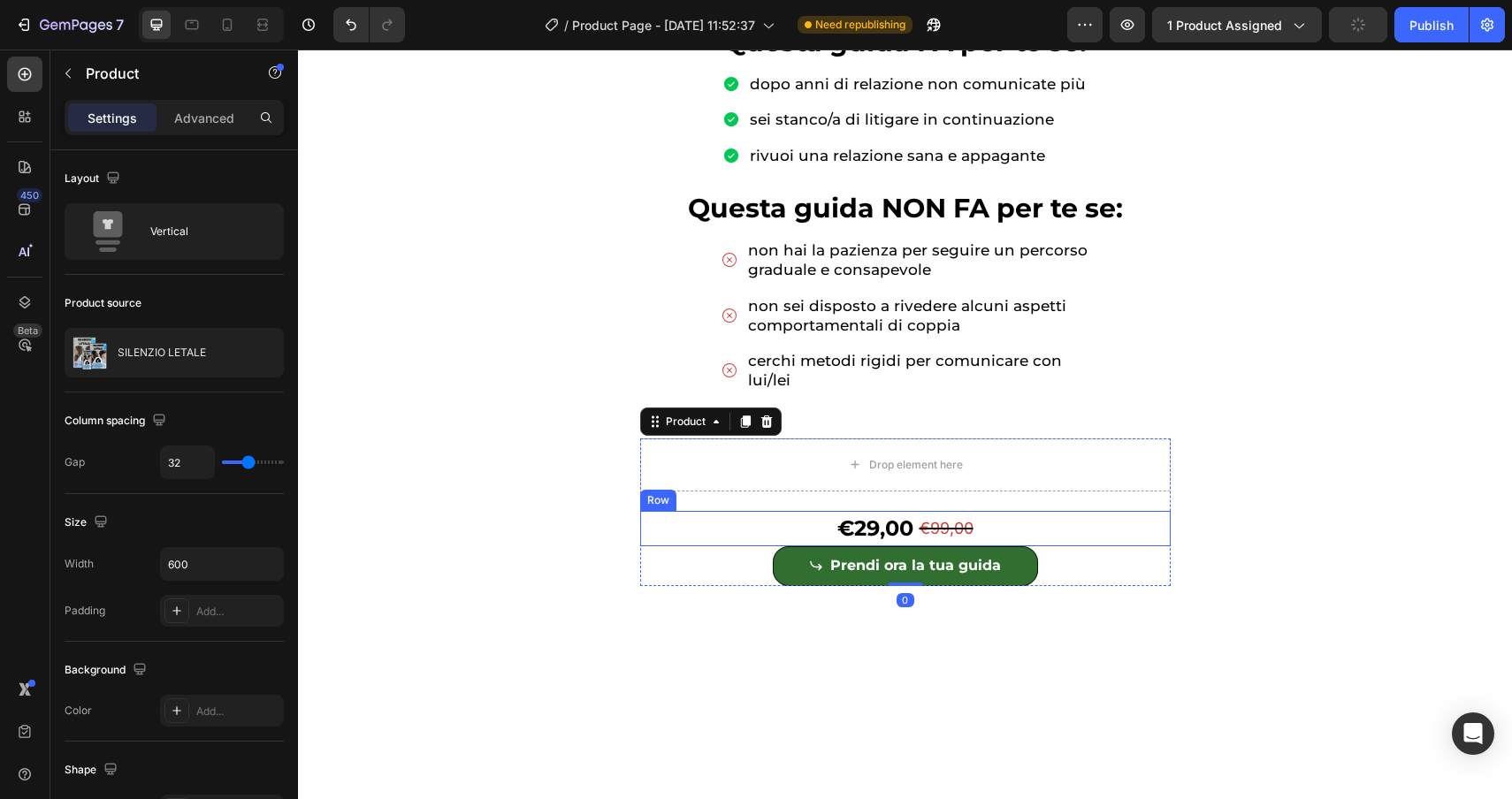
click at [807, 525] on div "€29,00 Product Price Product Price €99,00 Product Price Product Price Row" at bounding box center [906, 529] width 531 height 36
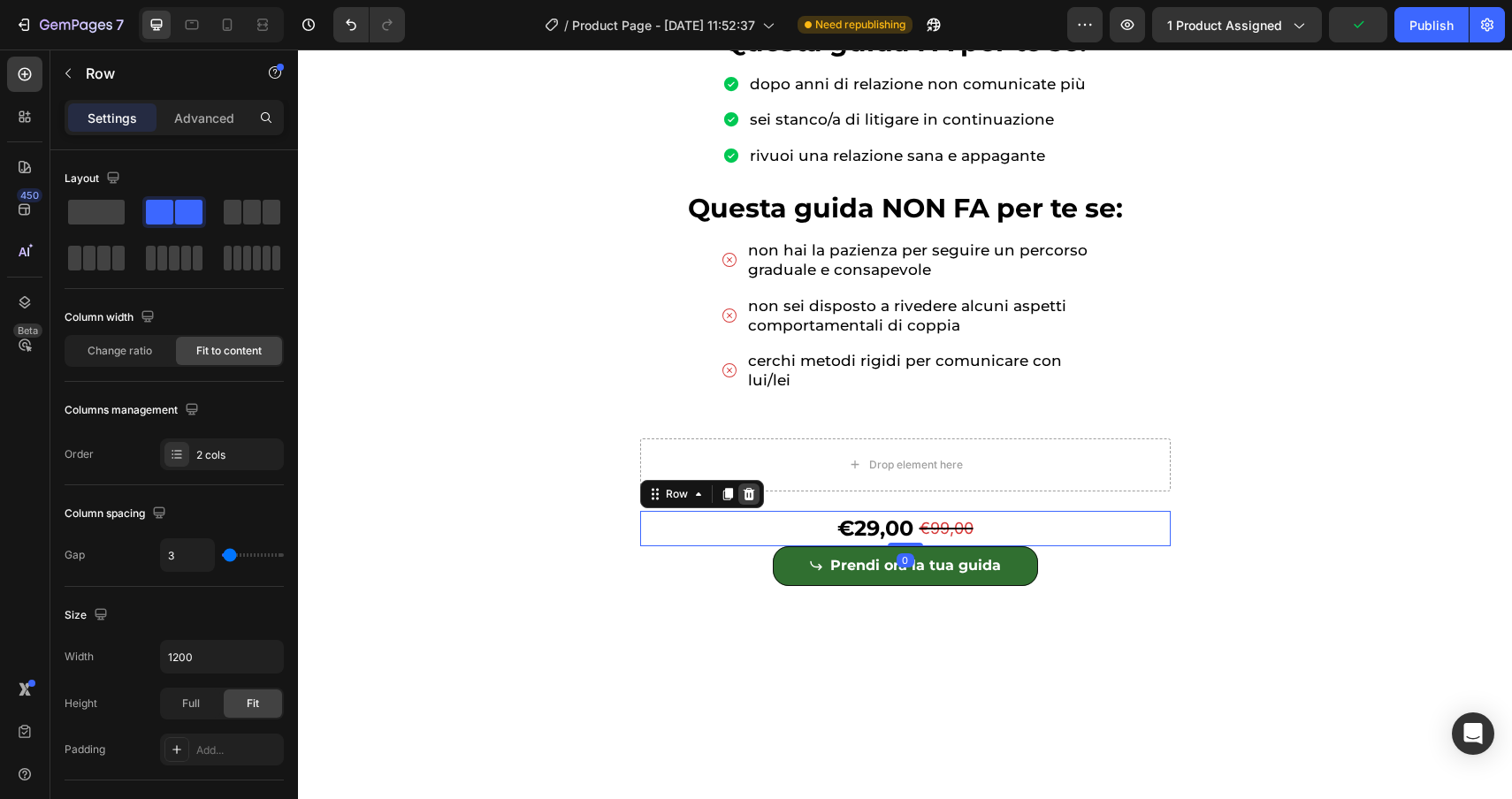
click at [749, 493] on icon at bounding box center [749, 494] width 15 height 15
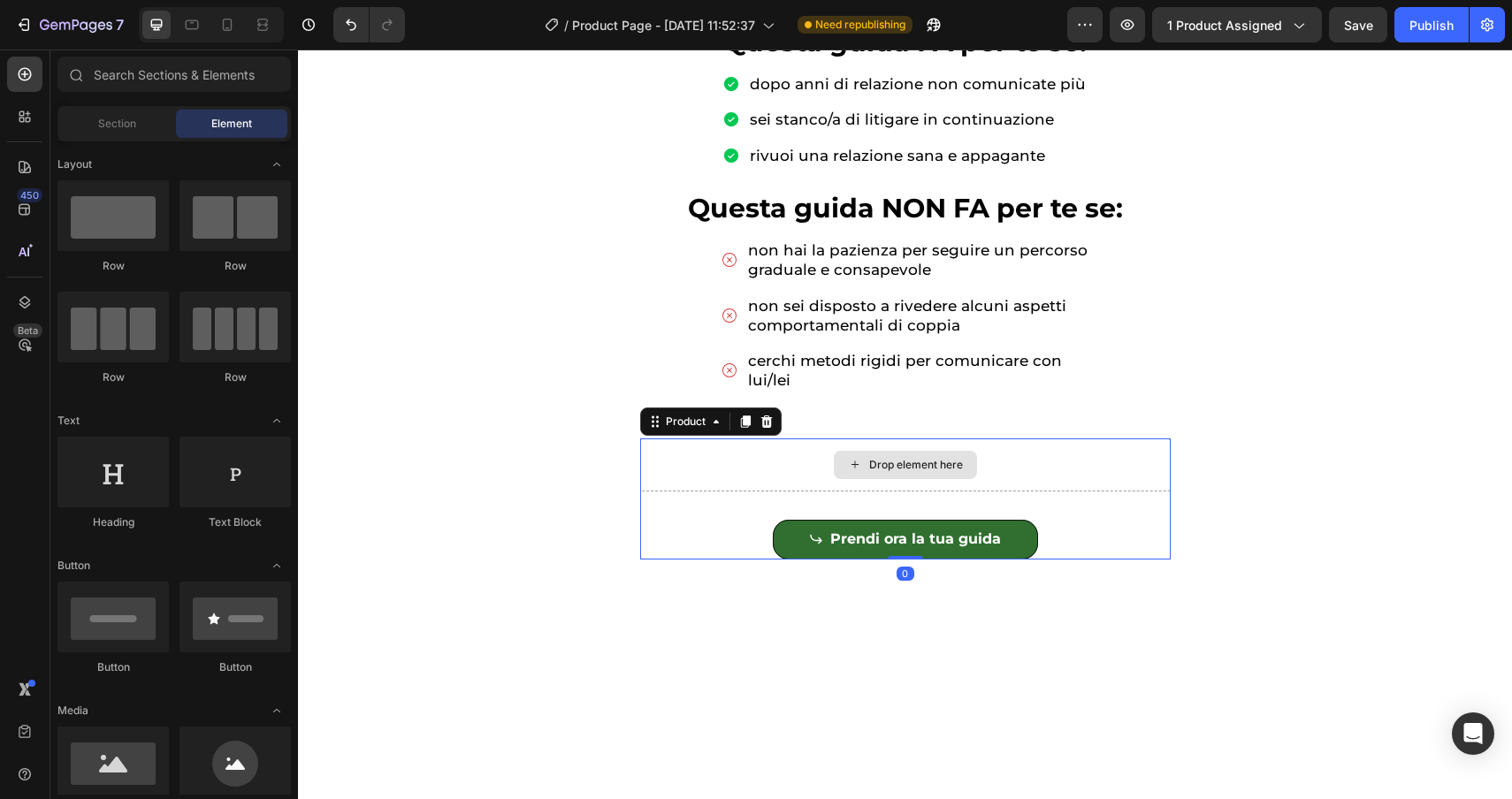
click at [715, 466] on div "Drop element here" at bounding box center [906, 465] width 531 height 53
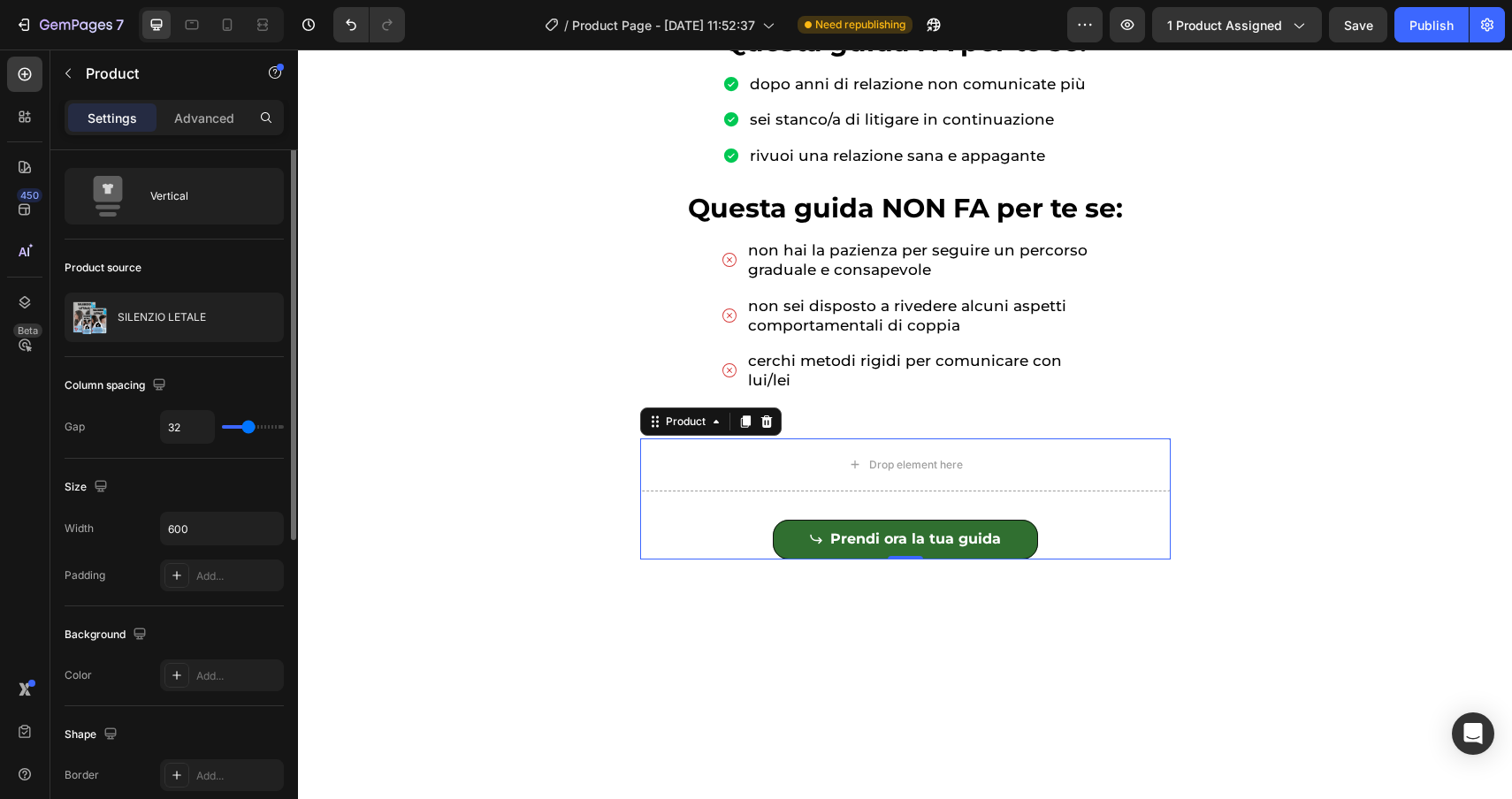
scroll to position [0, 0]
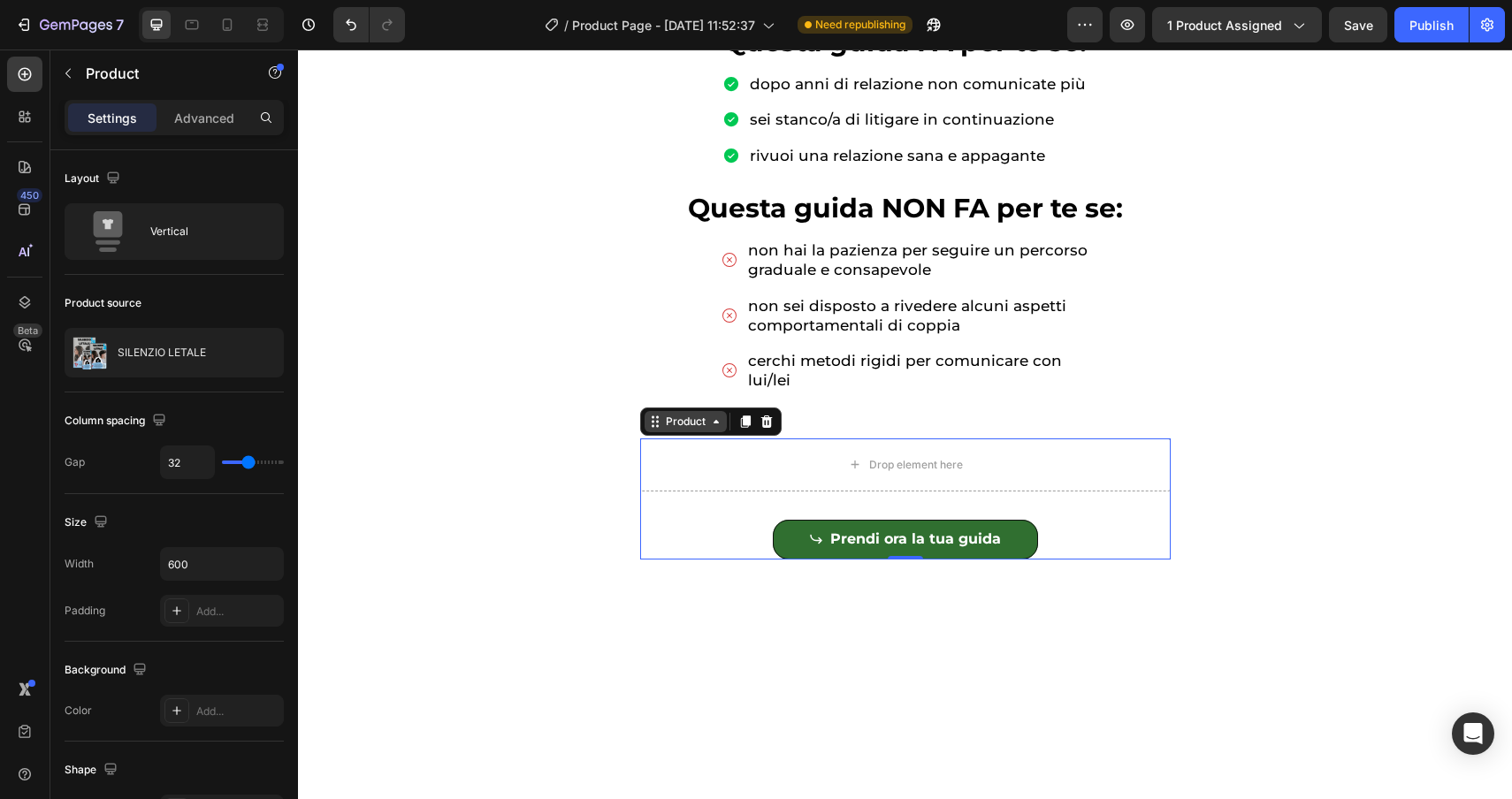
click at [683, 424] on div "Product" at bounding box center [686, 421] width 46 height 15
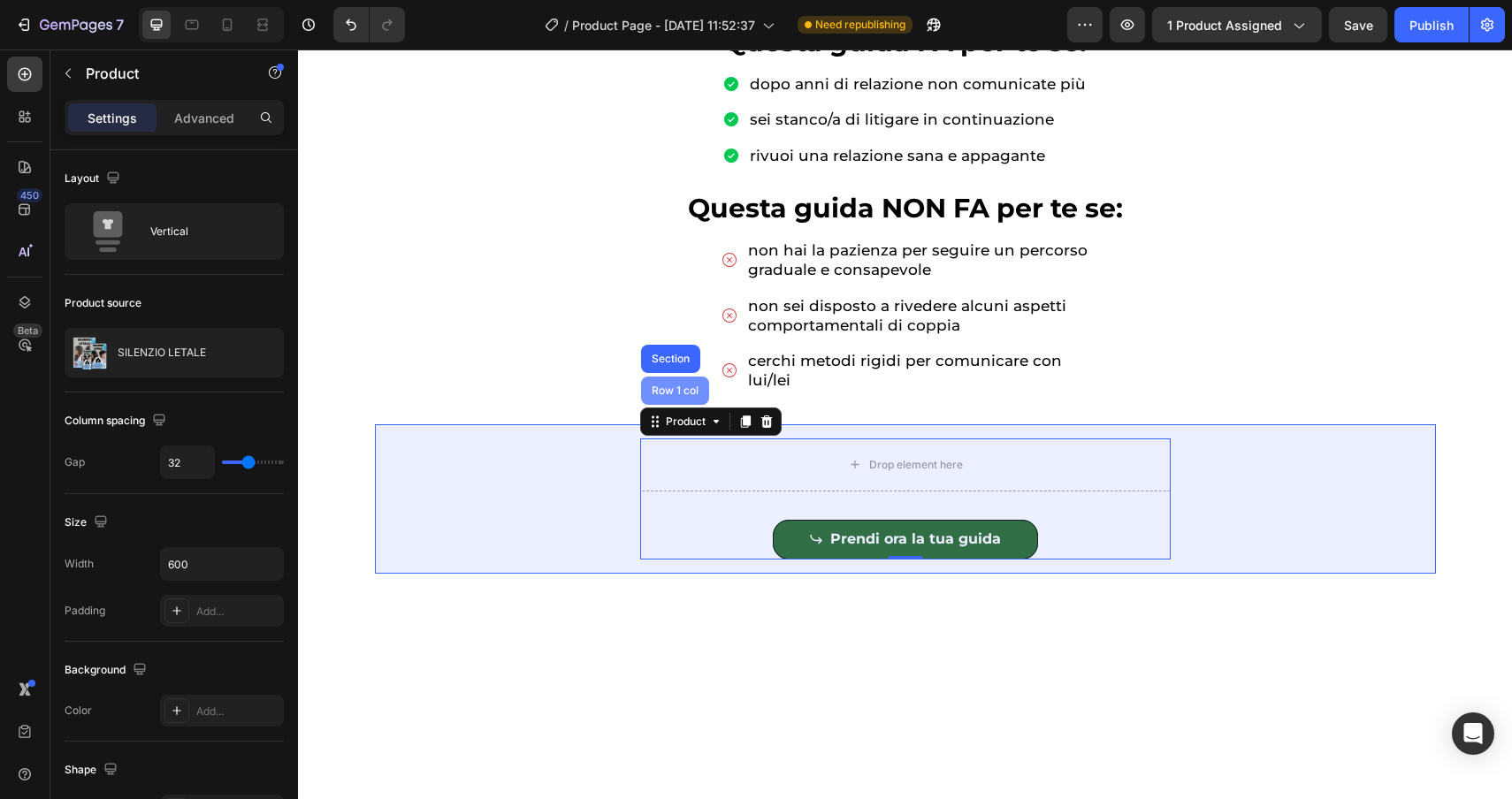
click at [675, 384] on div "Row 1 col" at bounding box center [675, 390] width 68 height 28
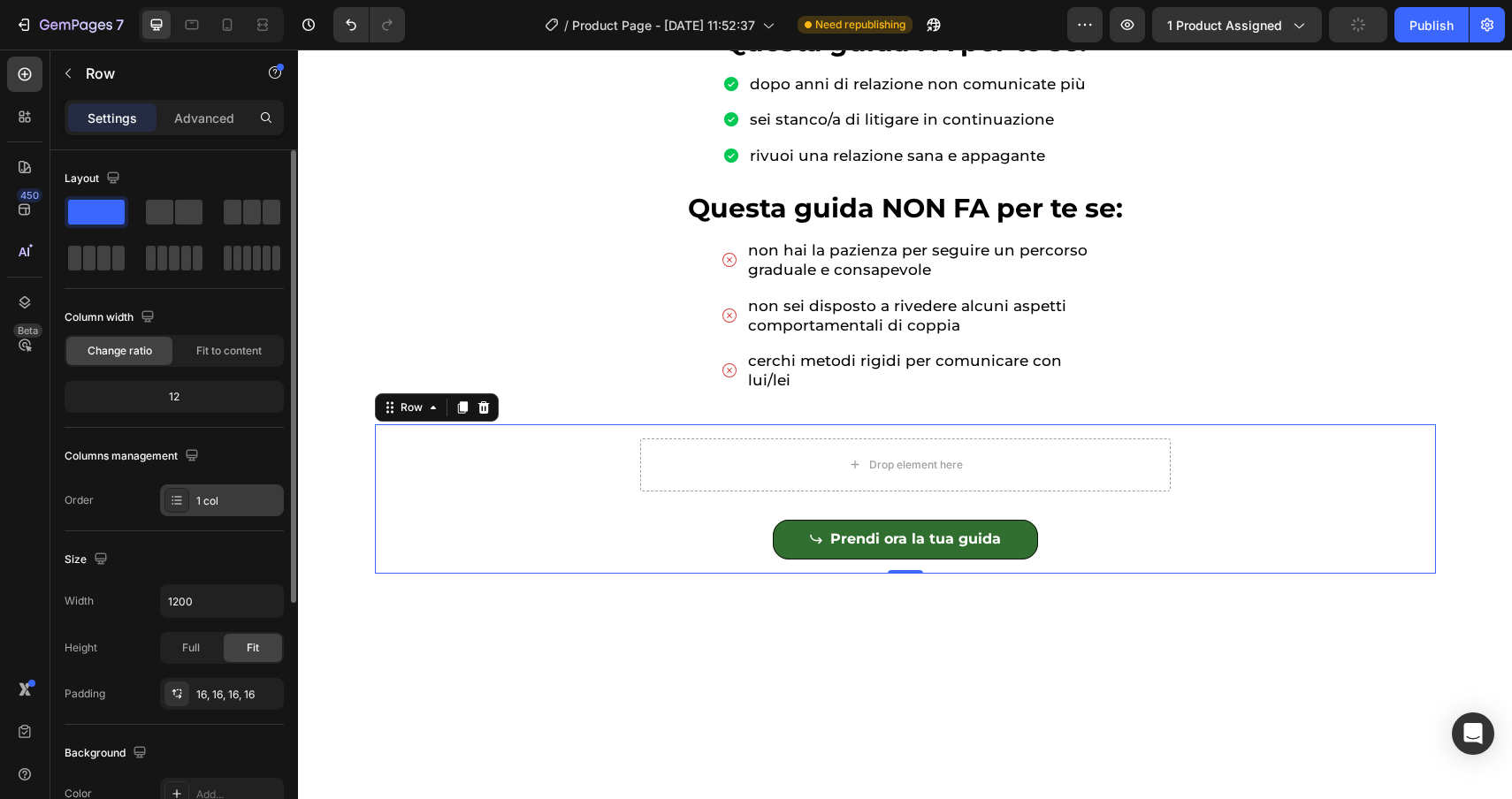
click at [221, 496] on div "1 col" at bounding box center [238, 501] width 83 height 15
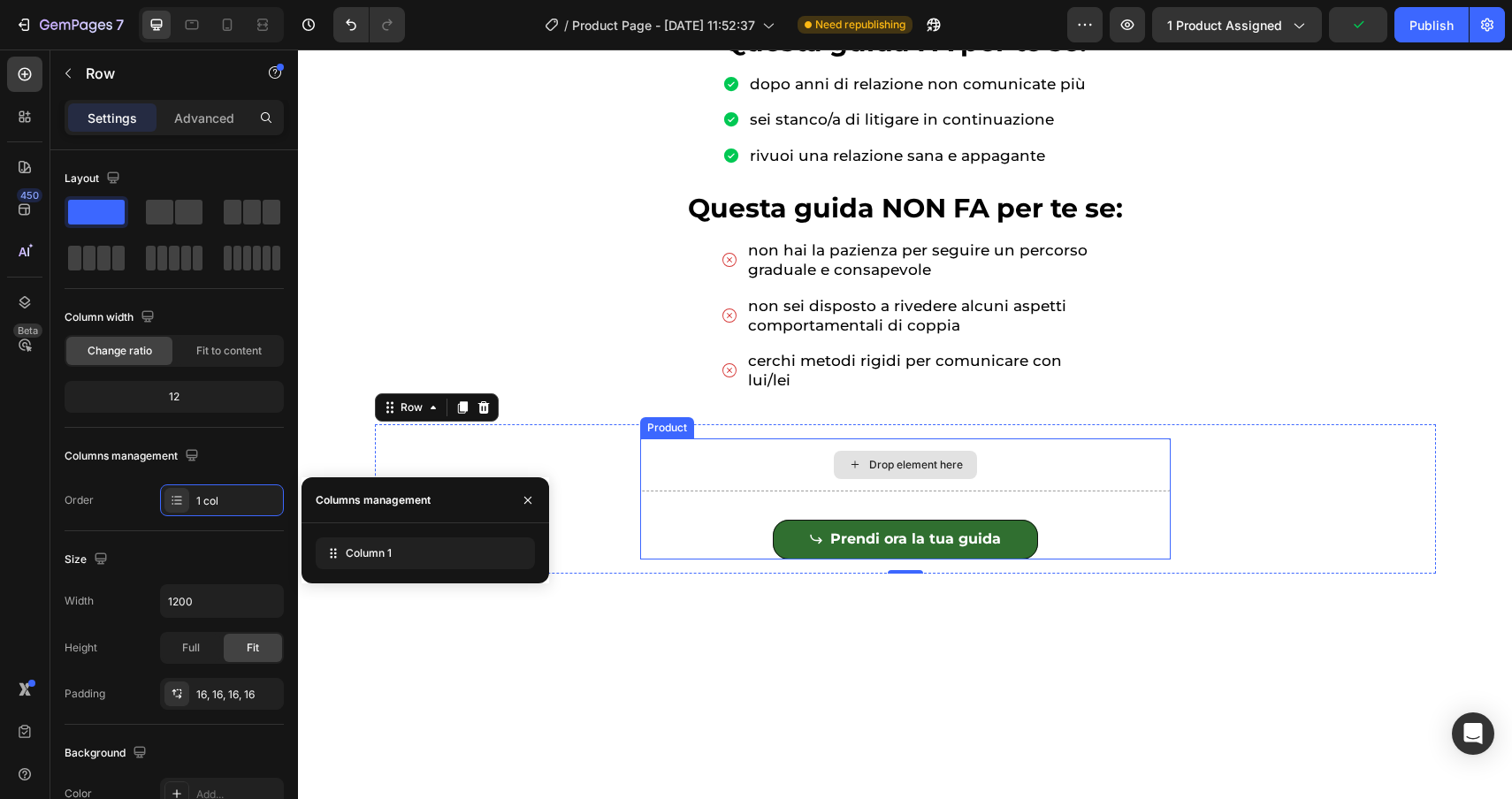
click at [756, 454] on div "Drop element here" at bounding box center [906, 465] width 531 height 53
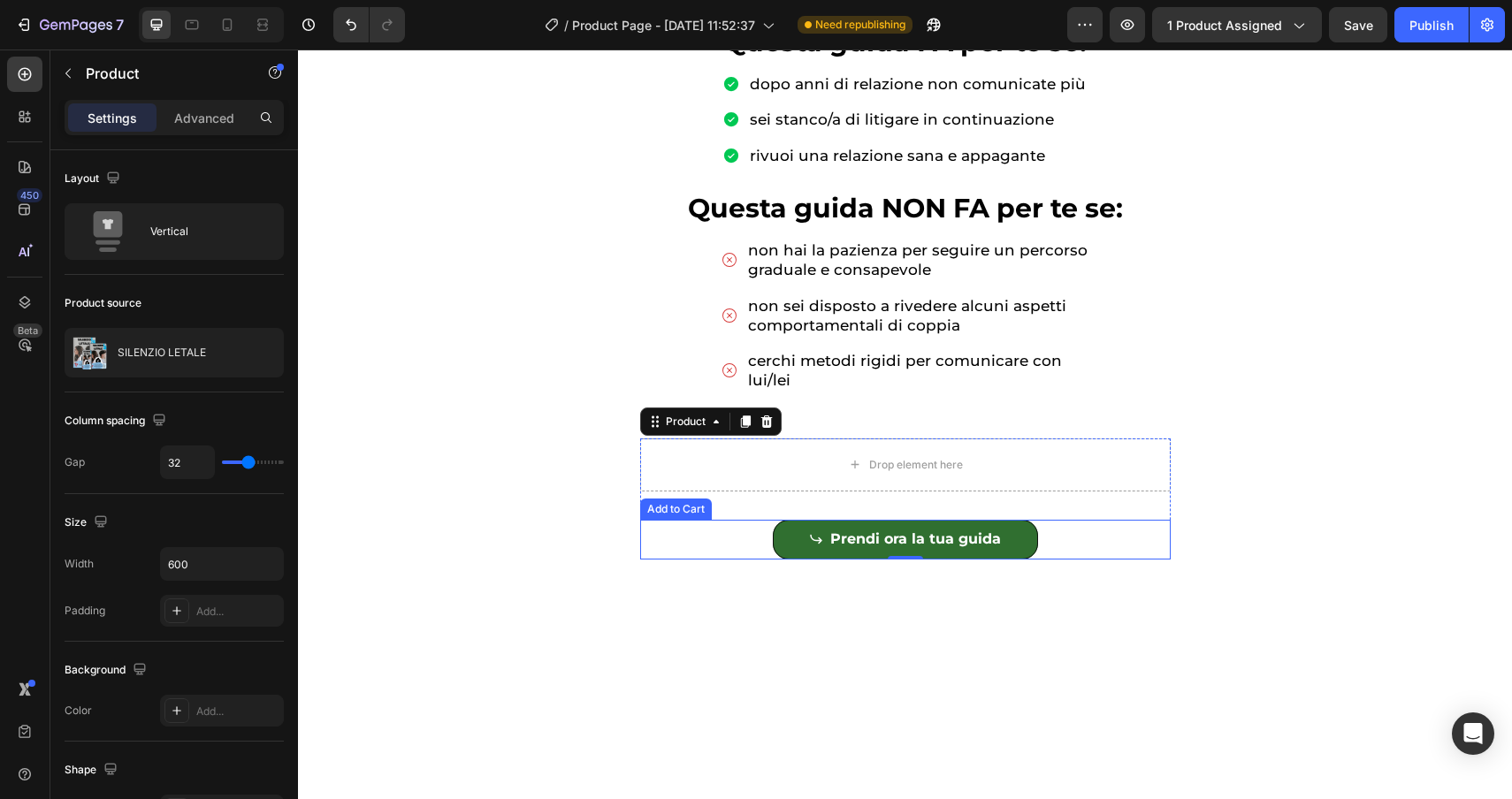
click at [668, 530] on div "Prendi ora la tua guida Add to Cart" at bounding box center [906, 539] width 531 height 40
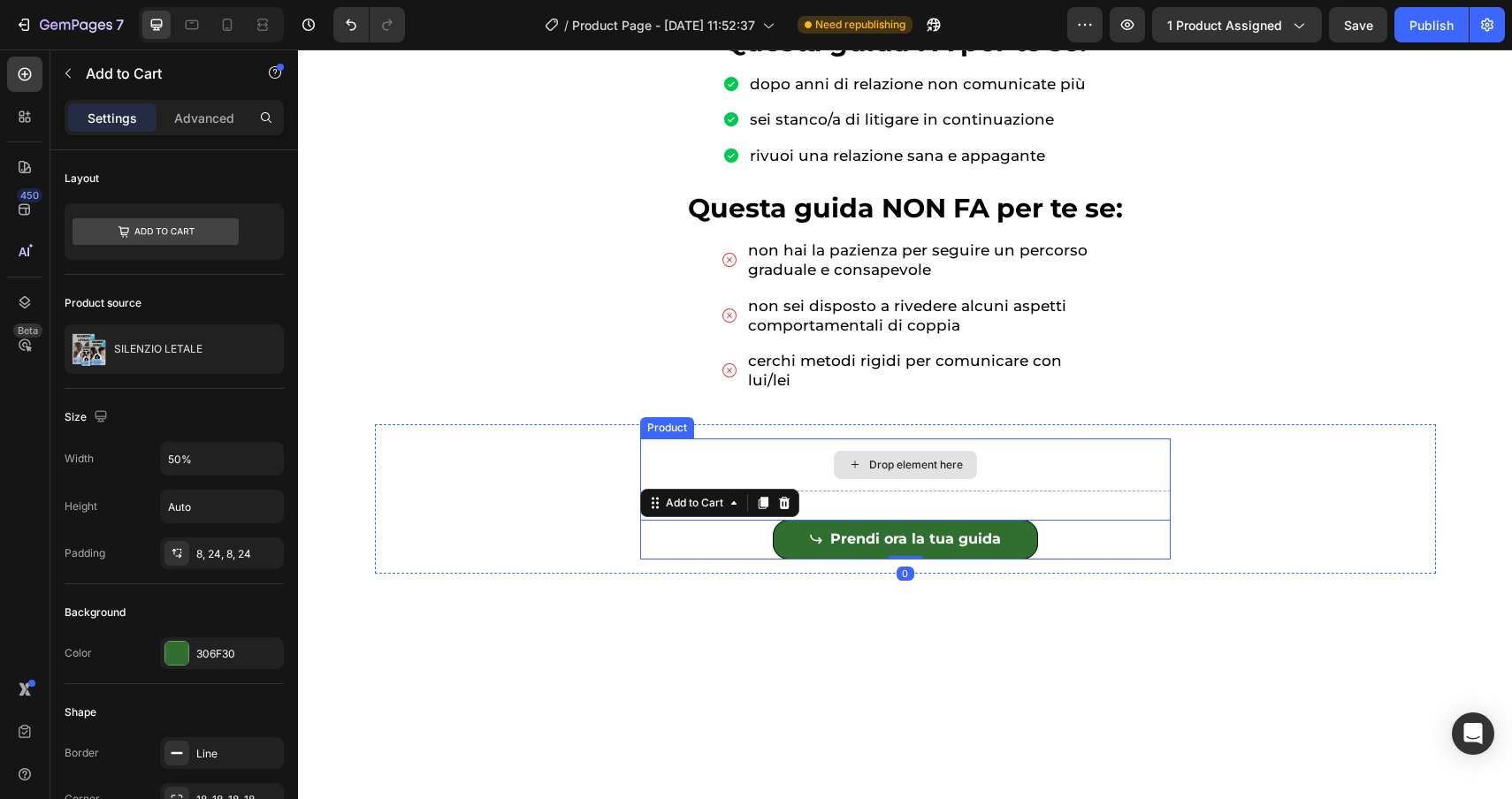
click at [665, 453] on div "Drop element here" at bounding box center [906, 465] width 531 height 53
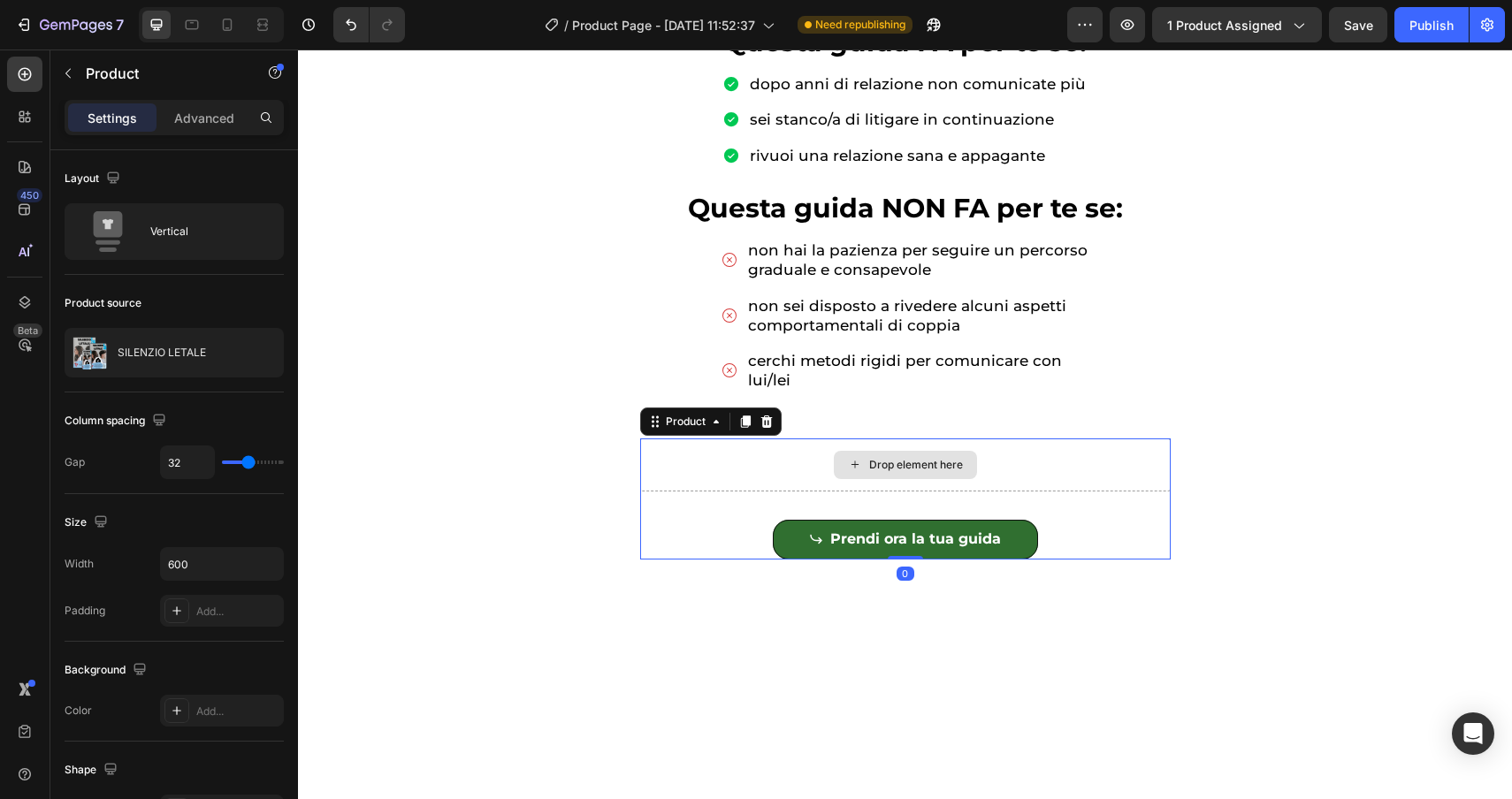
click at [826, 475] on div "Drop element here" at bounding box center [906, 465] width 531 height 53
click at [787, 470] on div "Drop element here" at bounding box center [906, 465] width 531 height 53
click at [689, 418] on div "Product" at bounding box center [686, 421] width 46 height 15
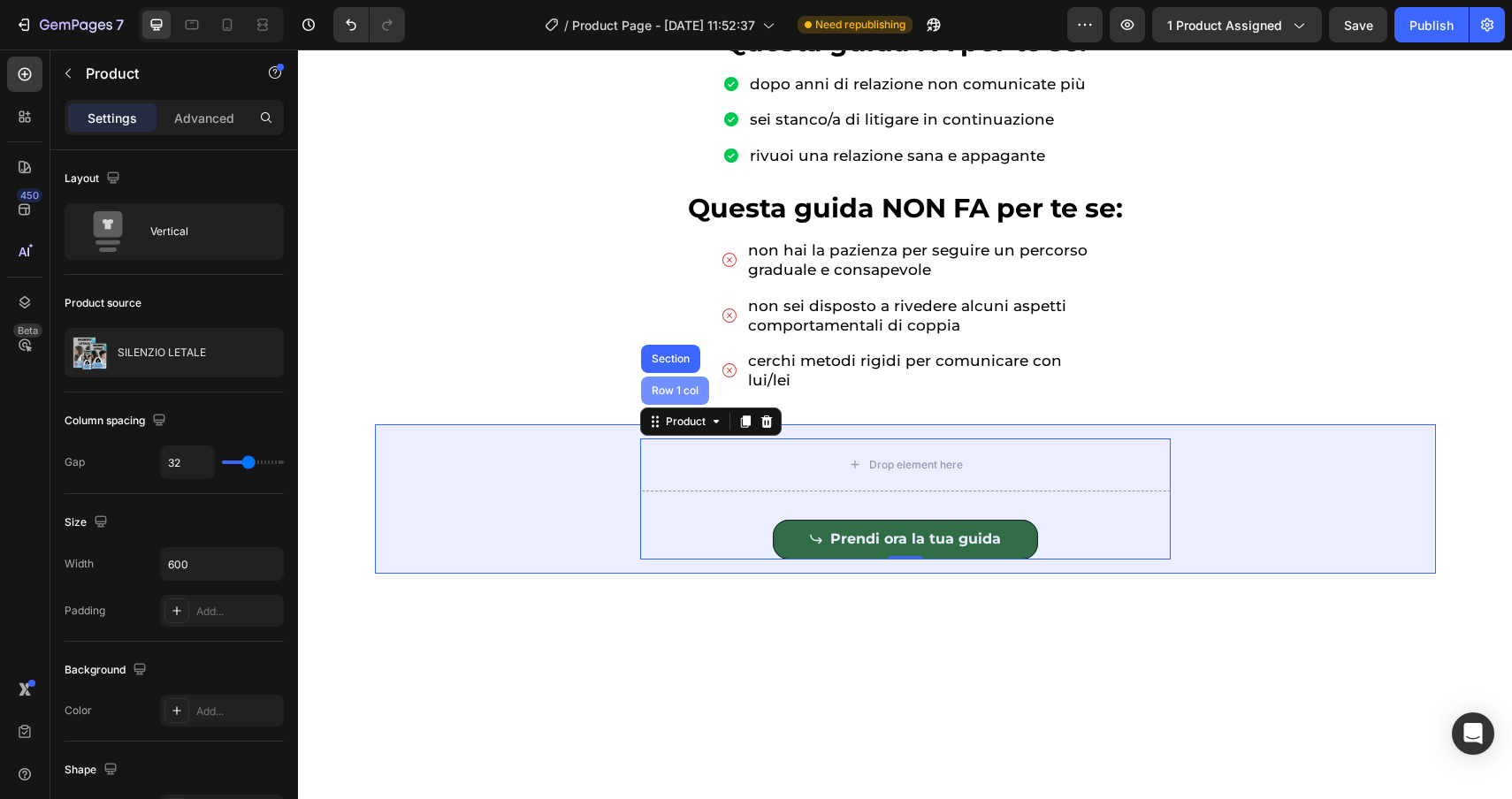
click at [667, 383] on div "Row 1 col" at bounding box center [675, 390] width 68 height 28
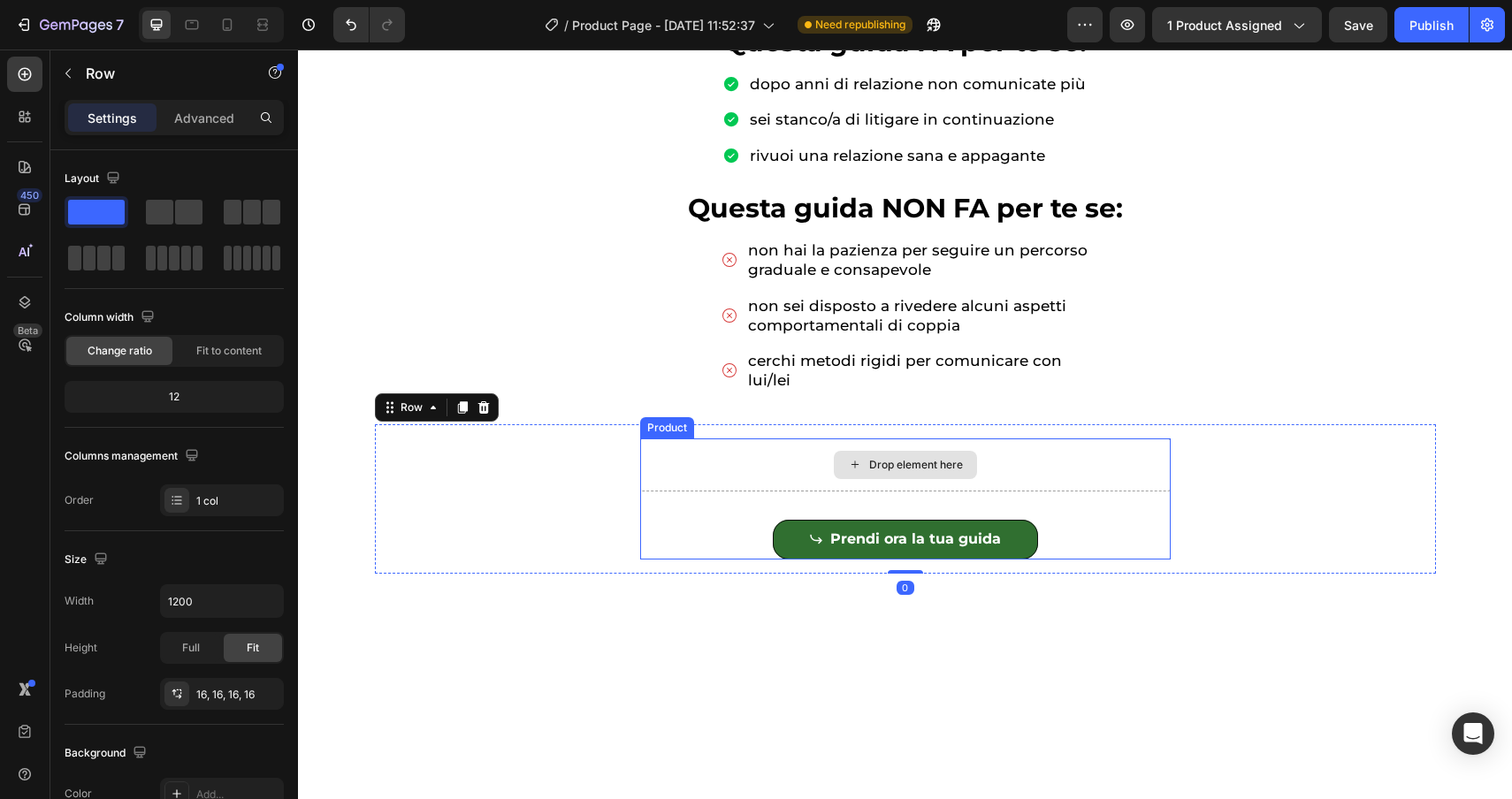
click at [818, 470] on div "Drop element here" at bounding box center [906, 465] width 531 height 53
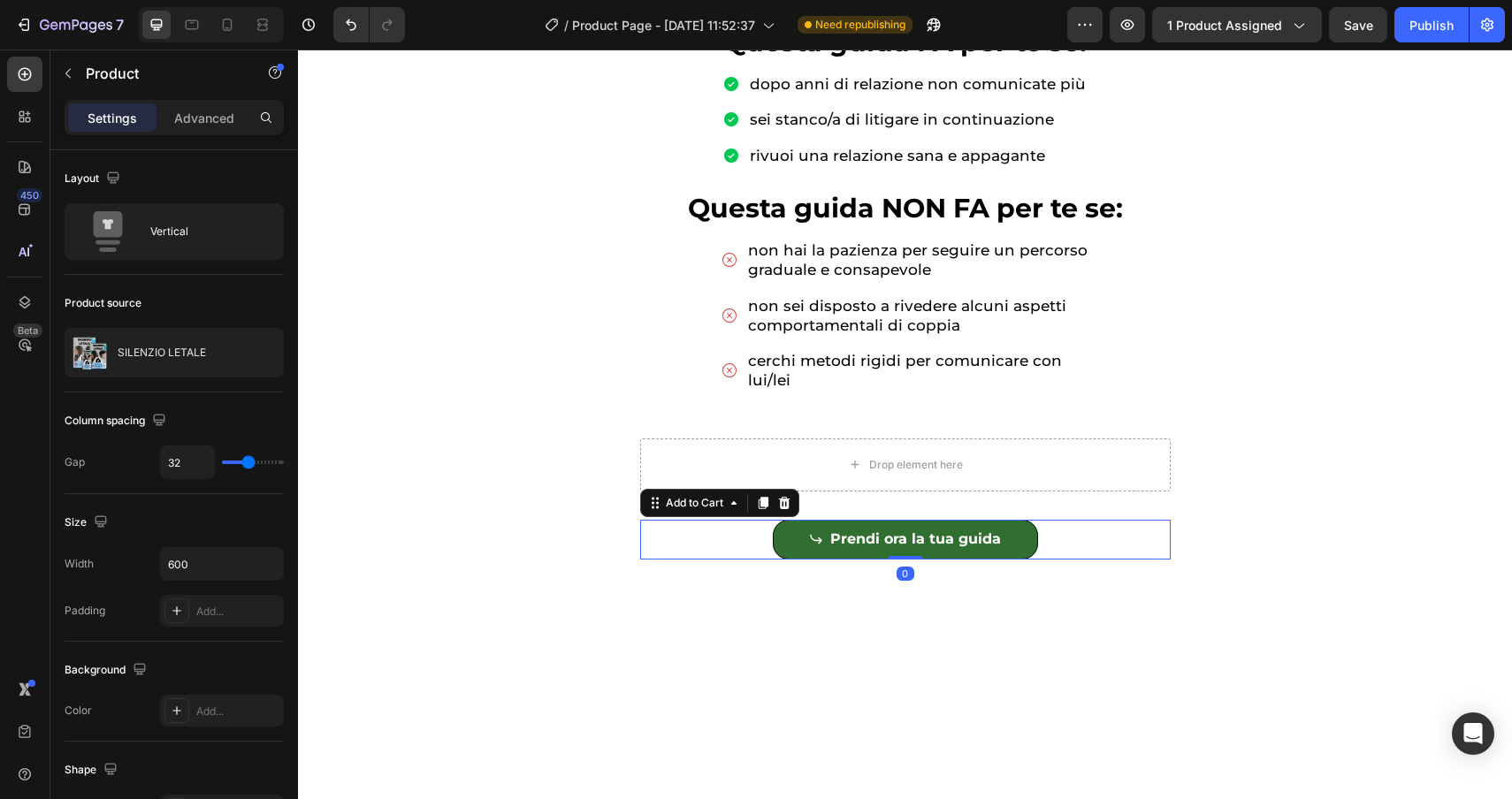
click at [687, 540] on div "Prendi ora la tua guida Add to Cart 0" at bounding box center [906, 539] width 531 height 40
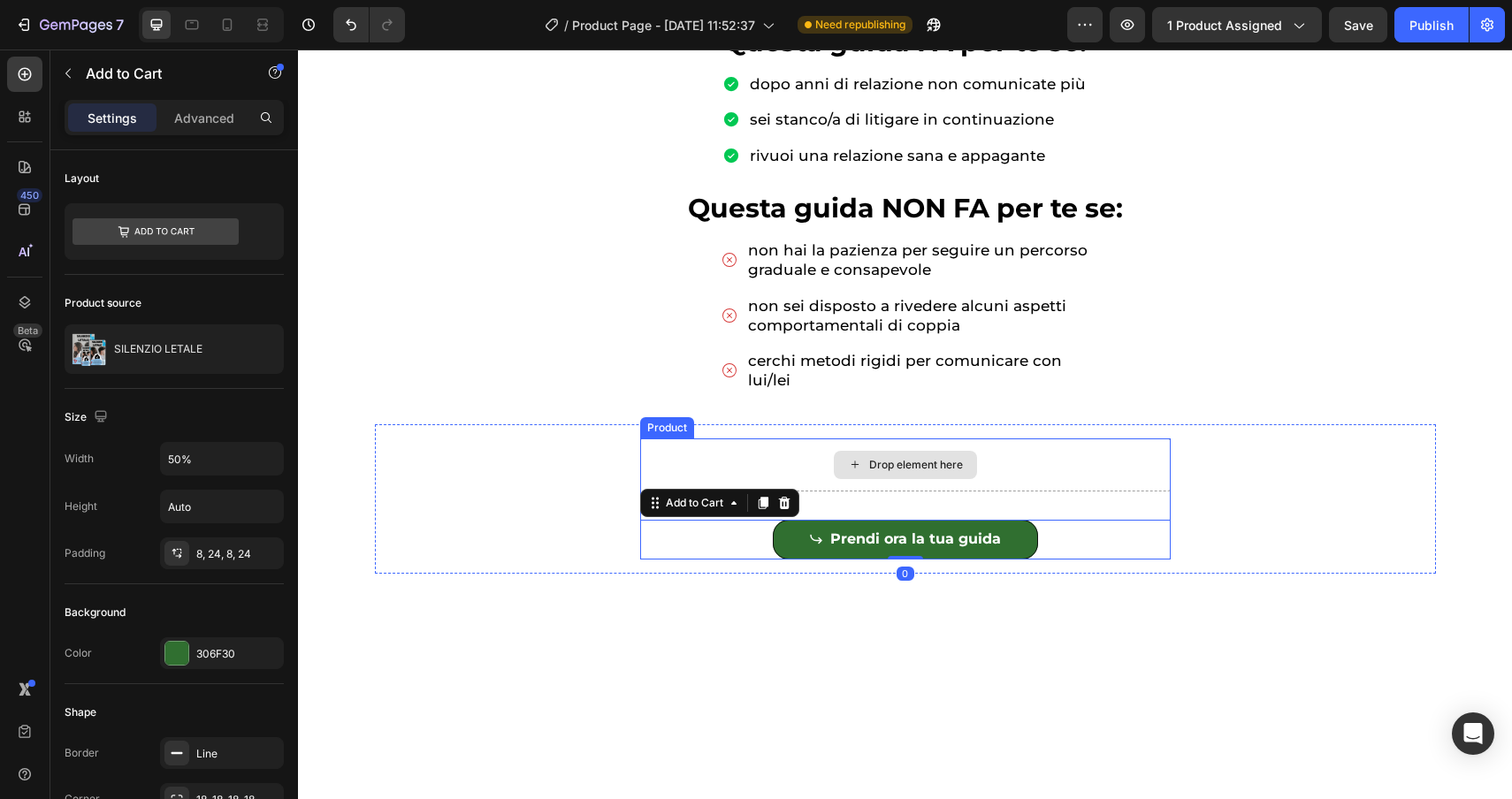
click at [742, 454] on div "Drop element here" at bounding box center [906, 465] width 531 height 53
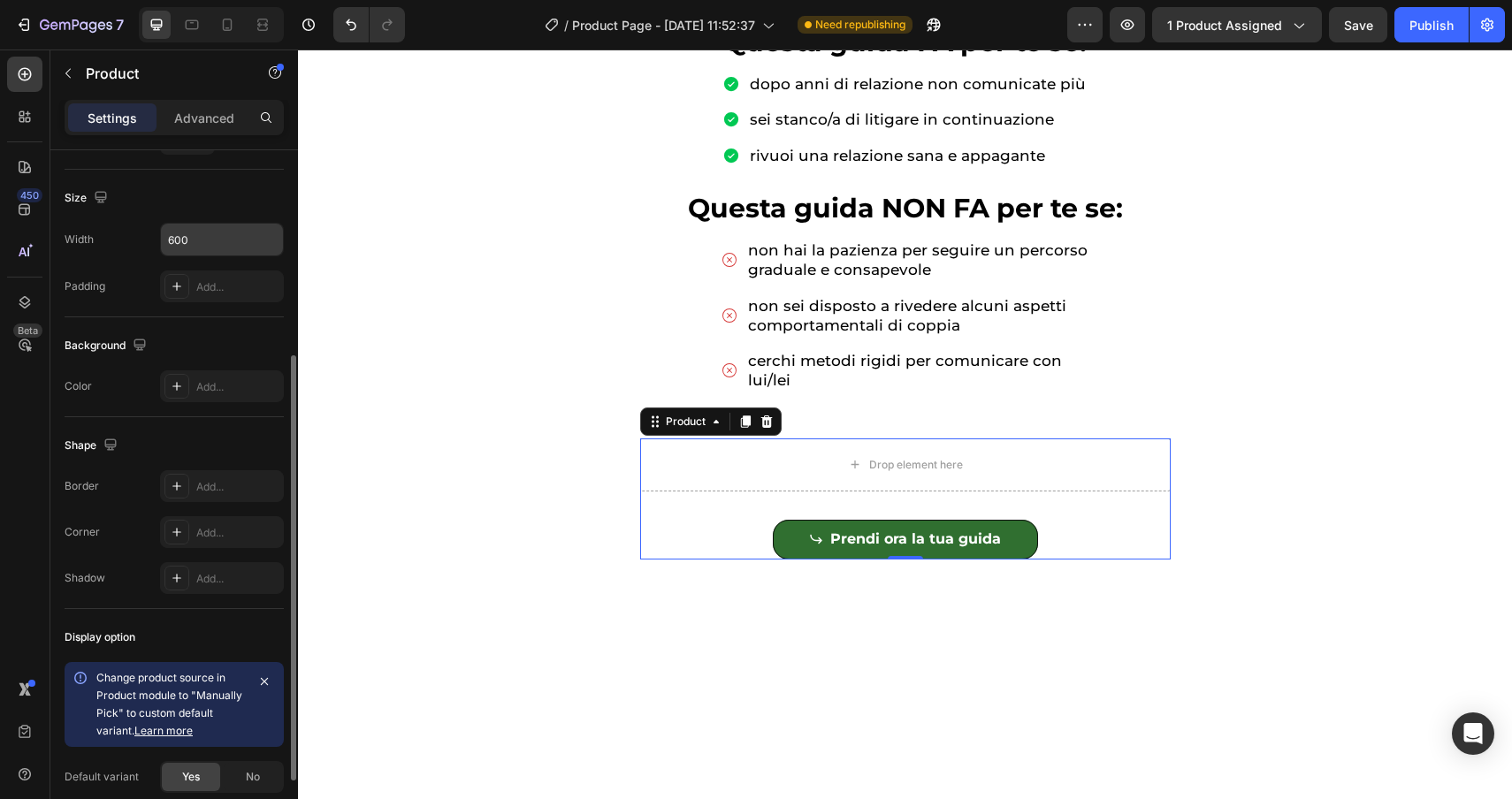
scroll to position [298, 0]
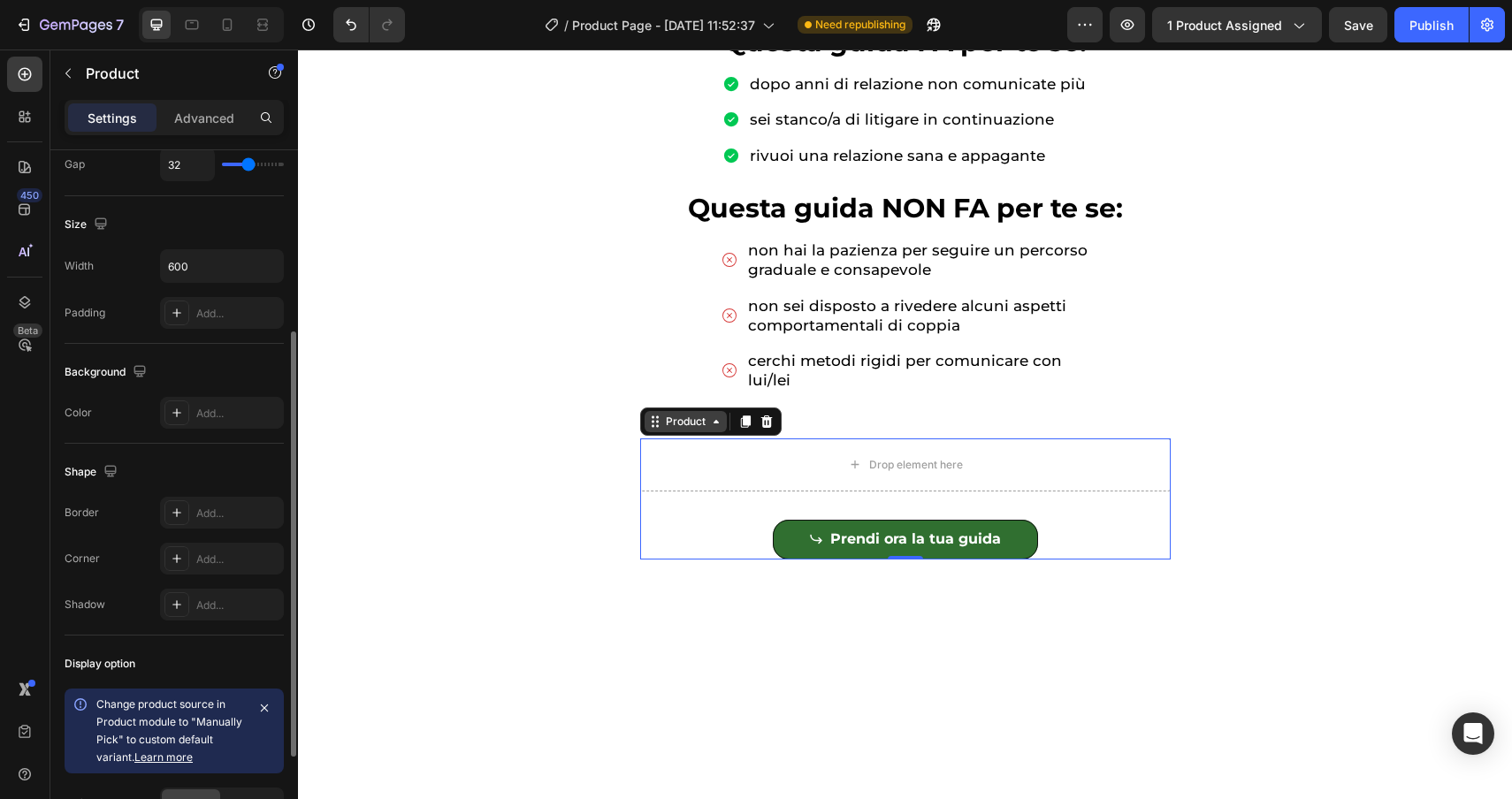
click at [689, 424] on div "Product" at bounding box center [686, 421] width 46 height 15
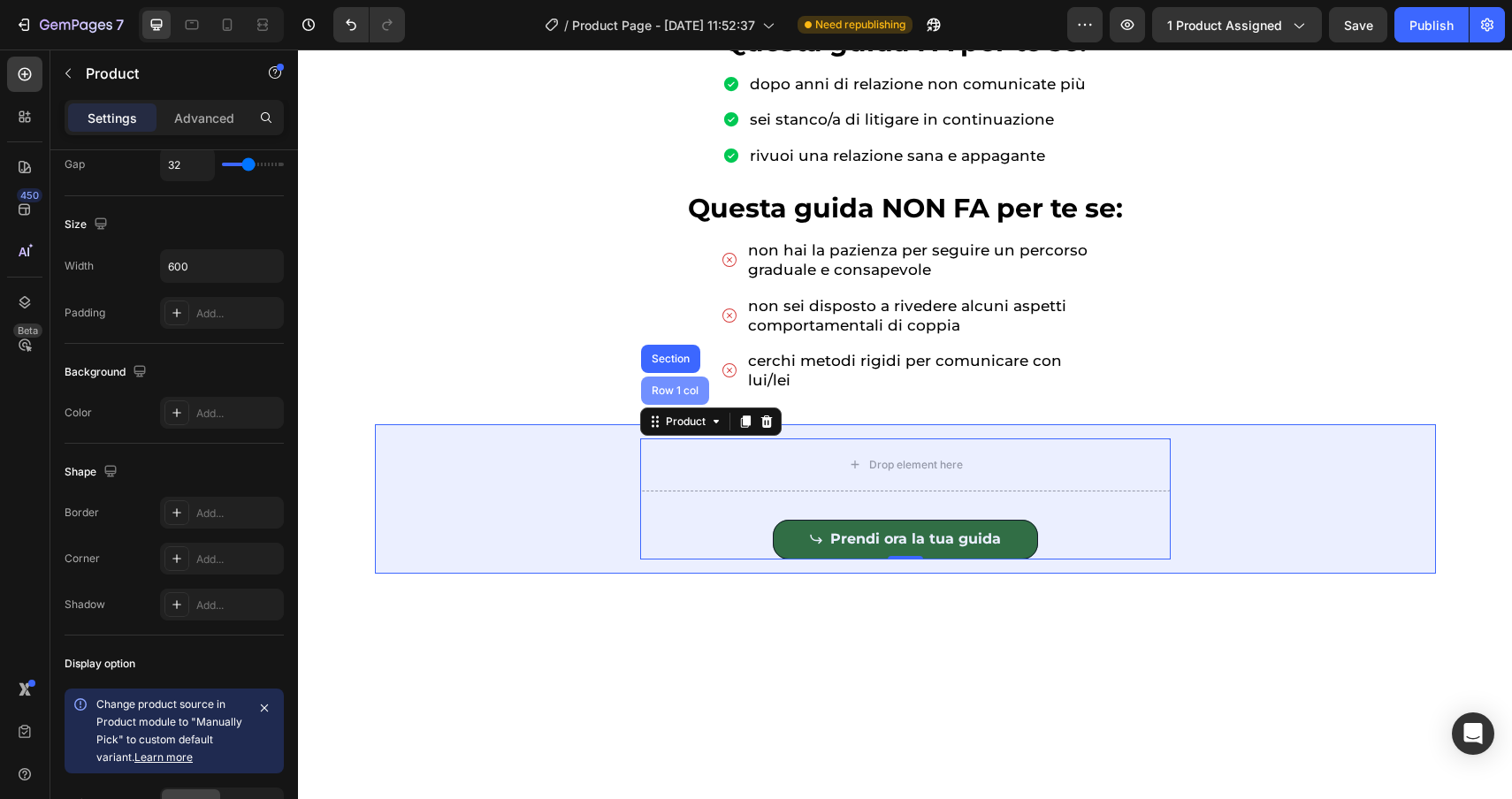
click at [674, 392] on div "Row 1 col" at bounding box center [675, 390] width 54 height 11
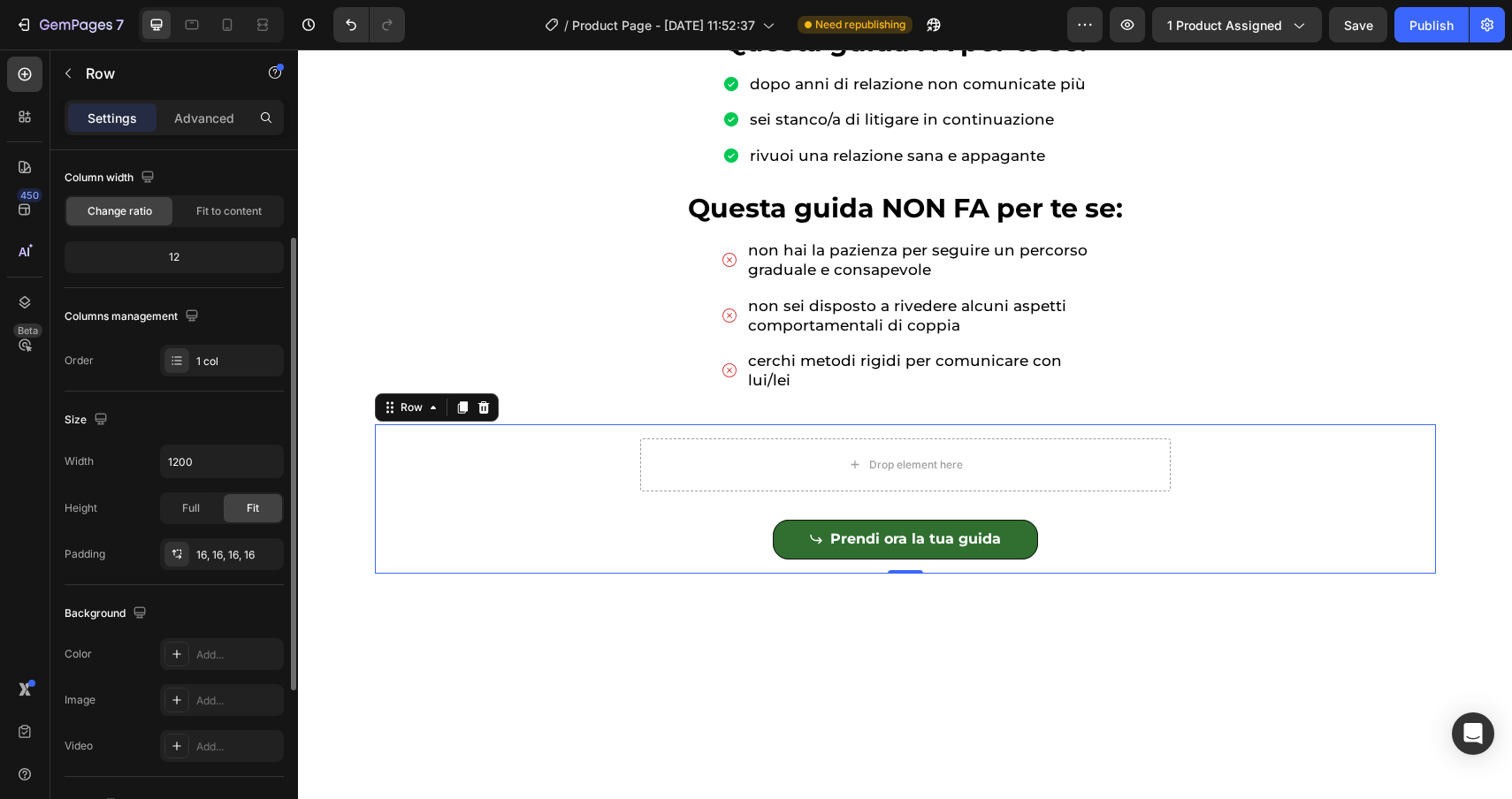
scroll to position [138, 0]
click at [209, 355] on div "1 col" at bounding box center [238, 363] width 83 height 15
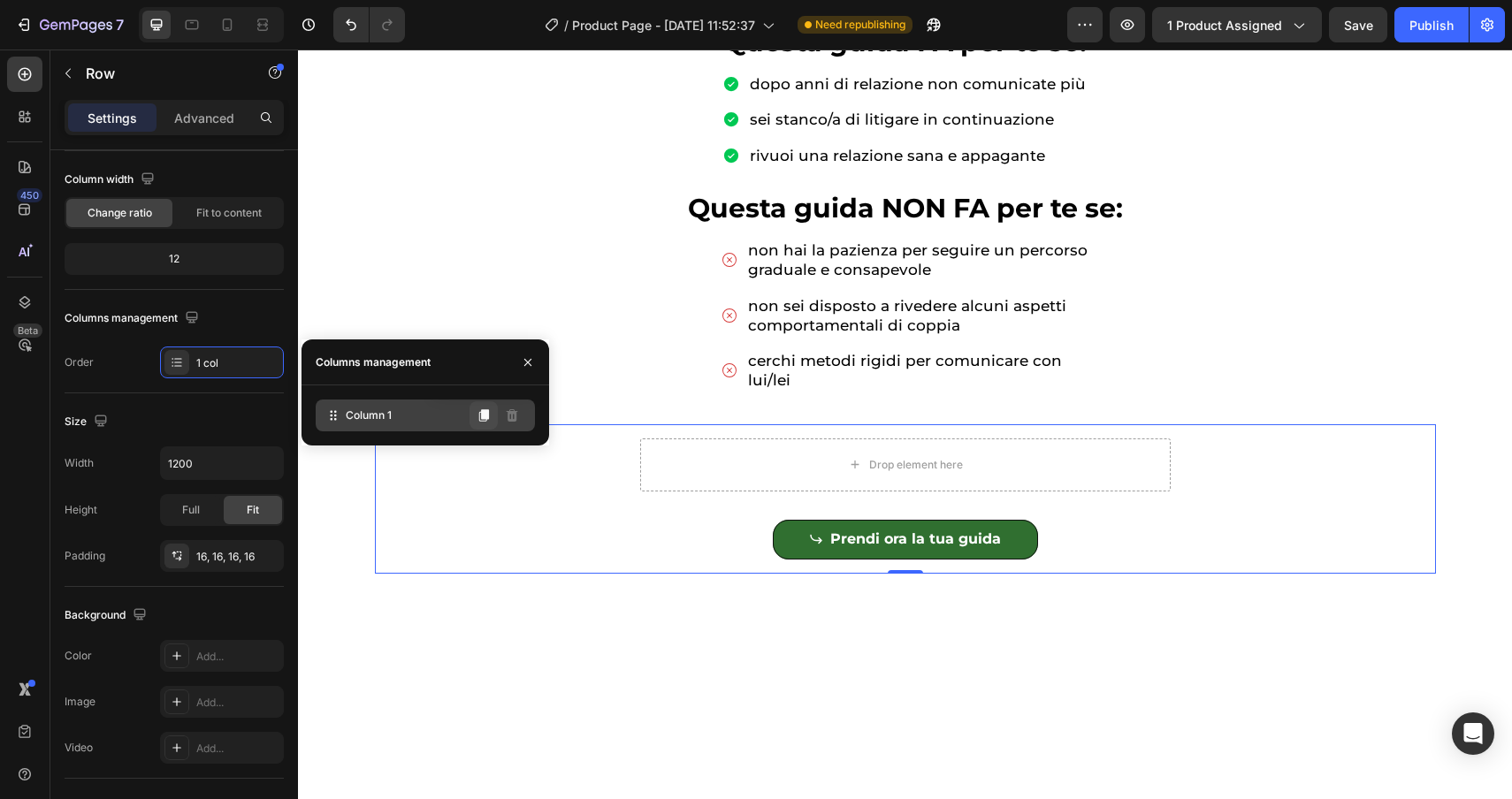
click at [478, 419] on icon at bounding box center [483, 415] width 15 height 15
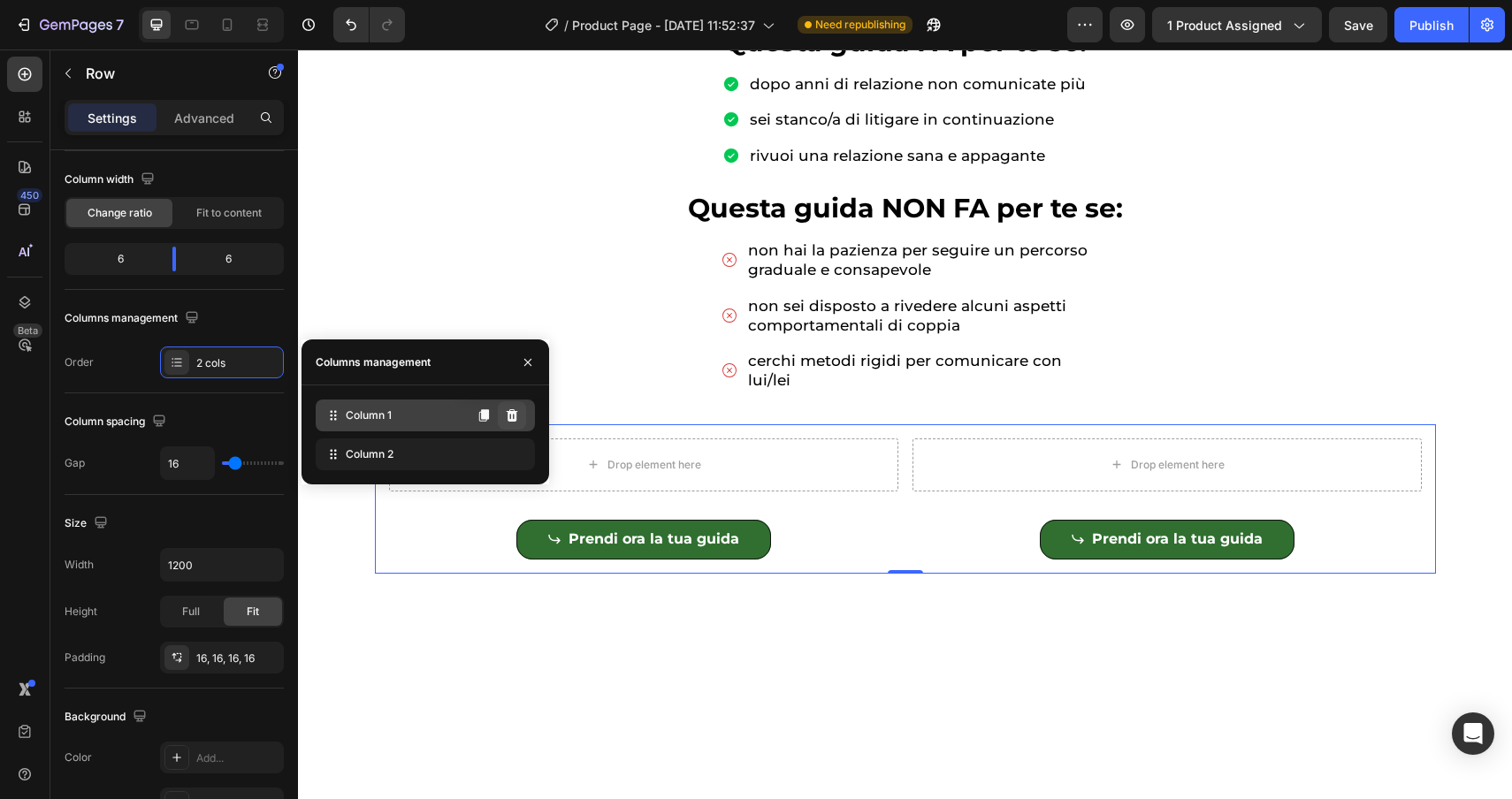
click at [515, 416] on icon at bounding box center [512, 415] width 12 height 13
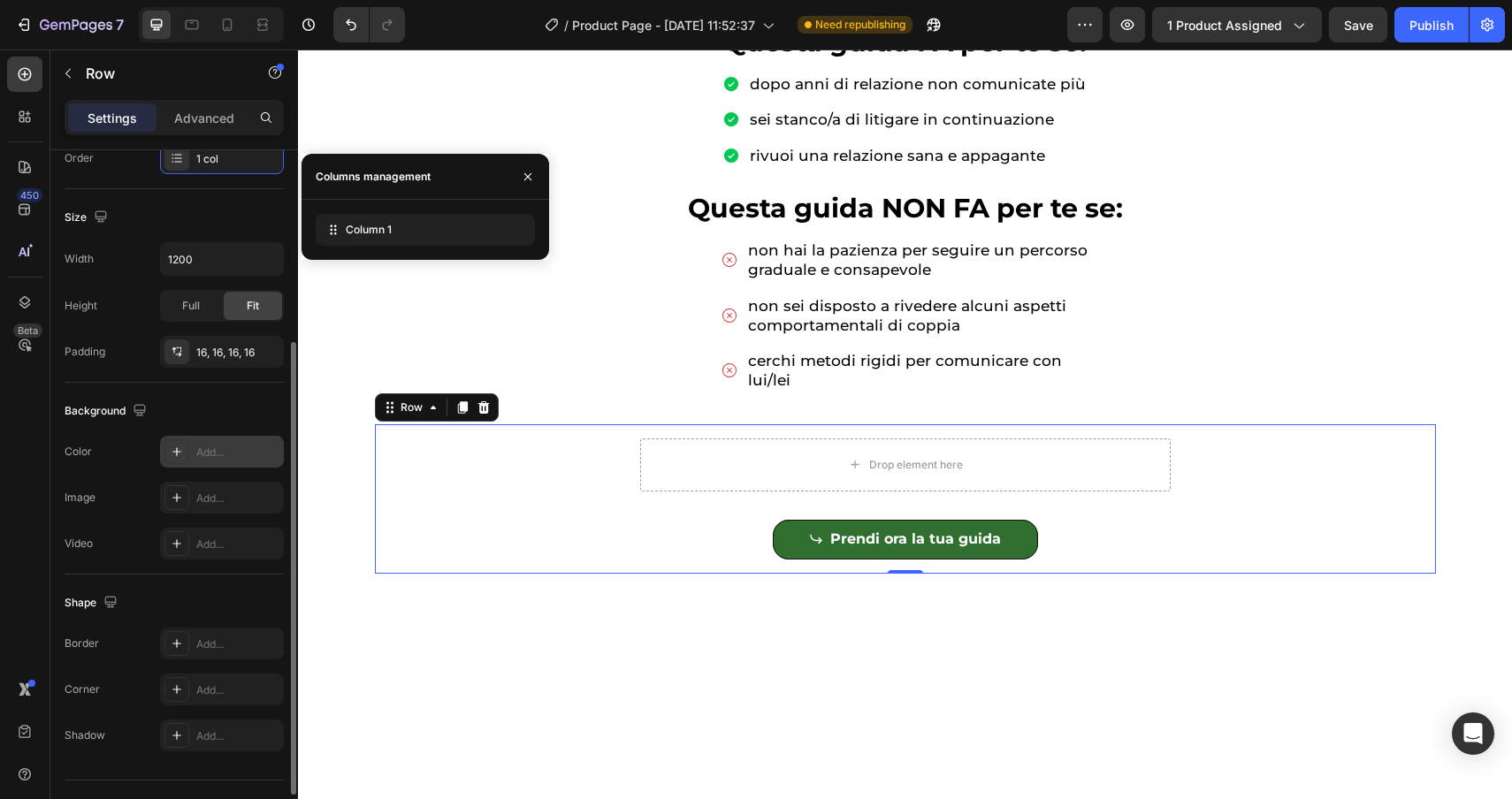
scroll to position [300, 0]
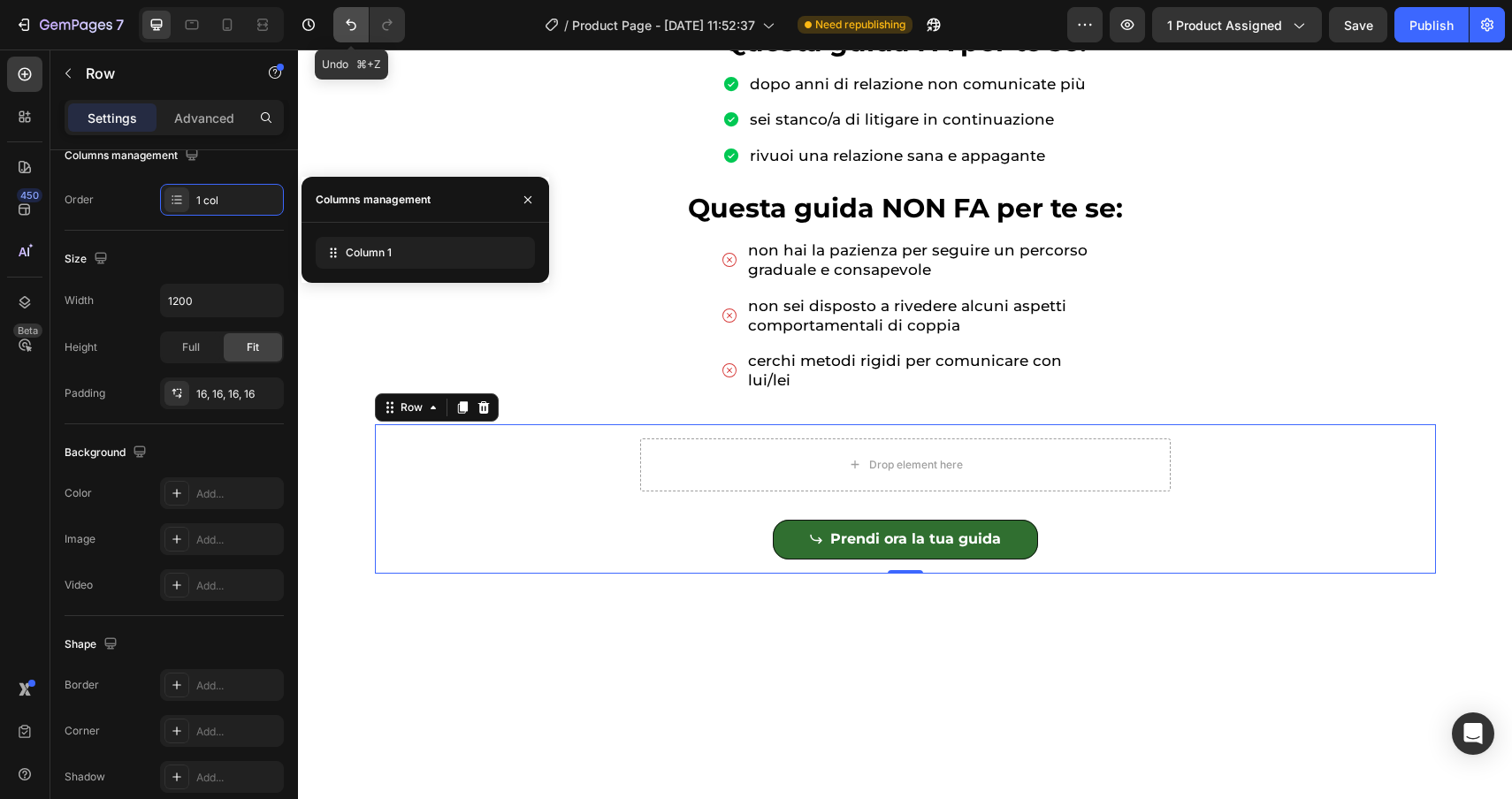
click at [355, 27] on icon "Undo/Redo" at bounding box center [351, 25] width 11 height 12
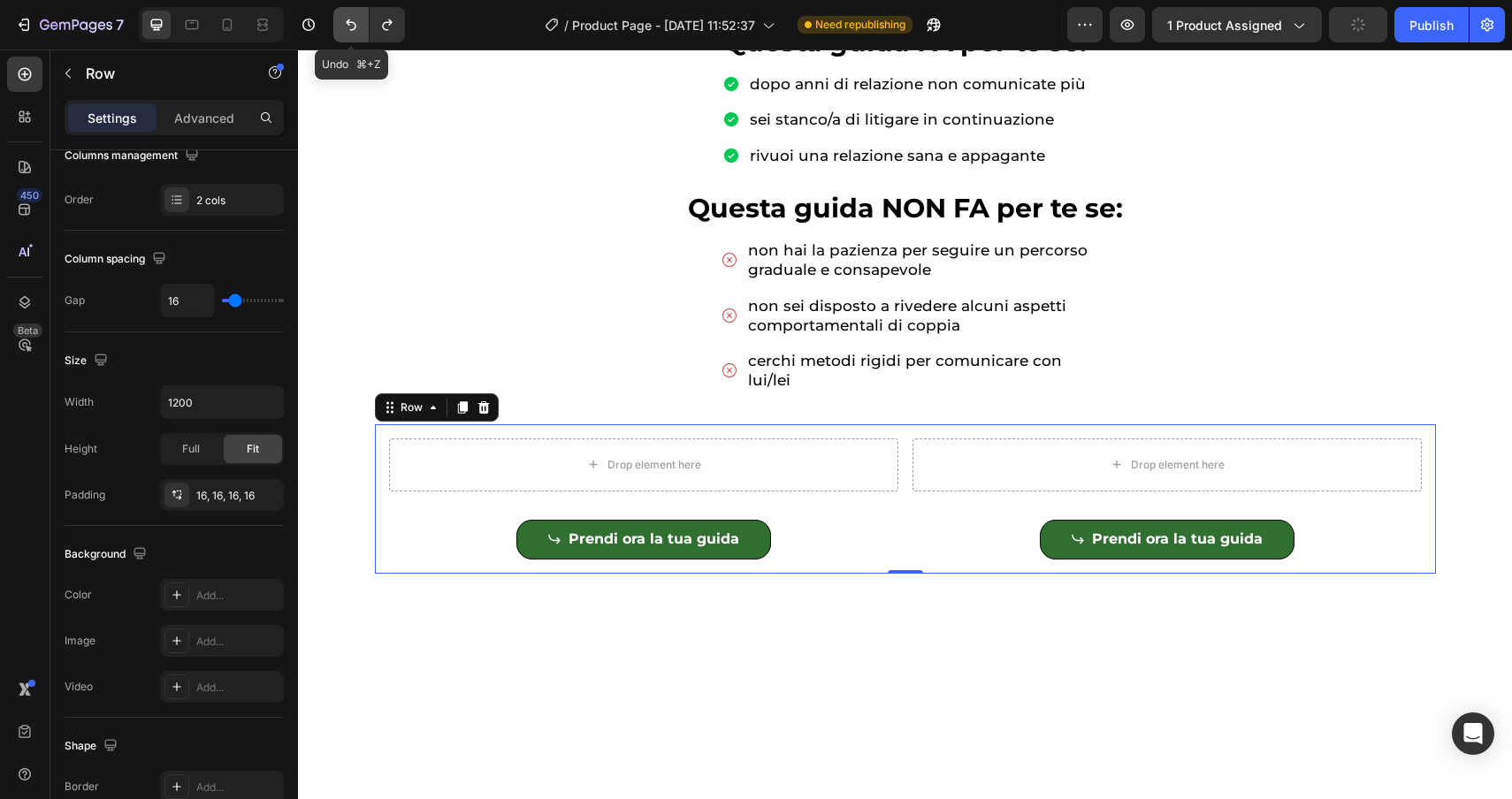
click at [355, 27] on icon "Undo/Redo" at bounding box center [351, 25] width 11 height 12
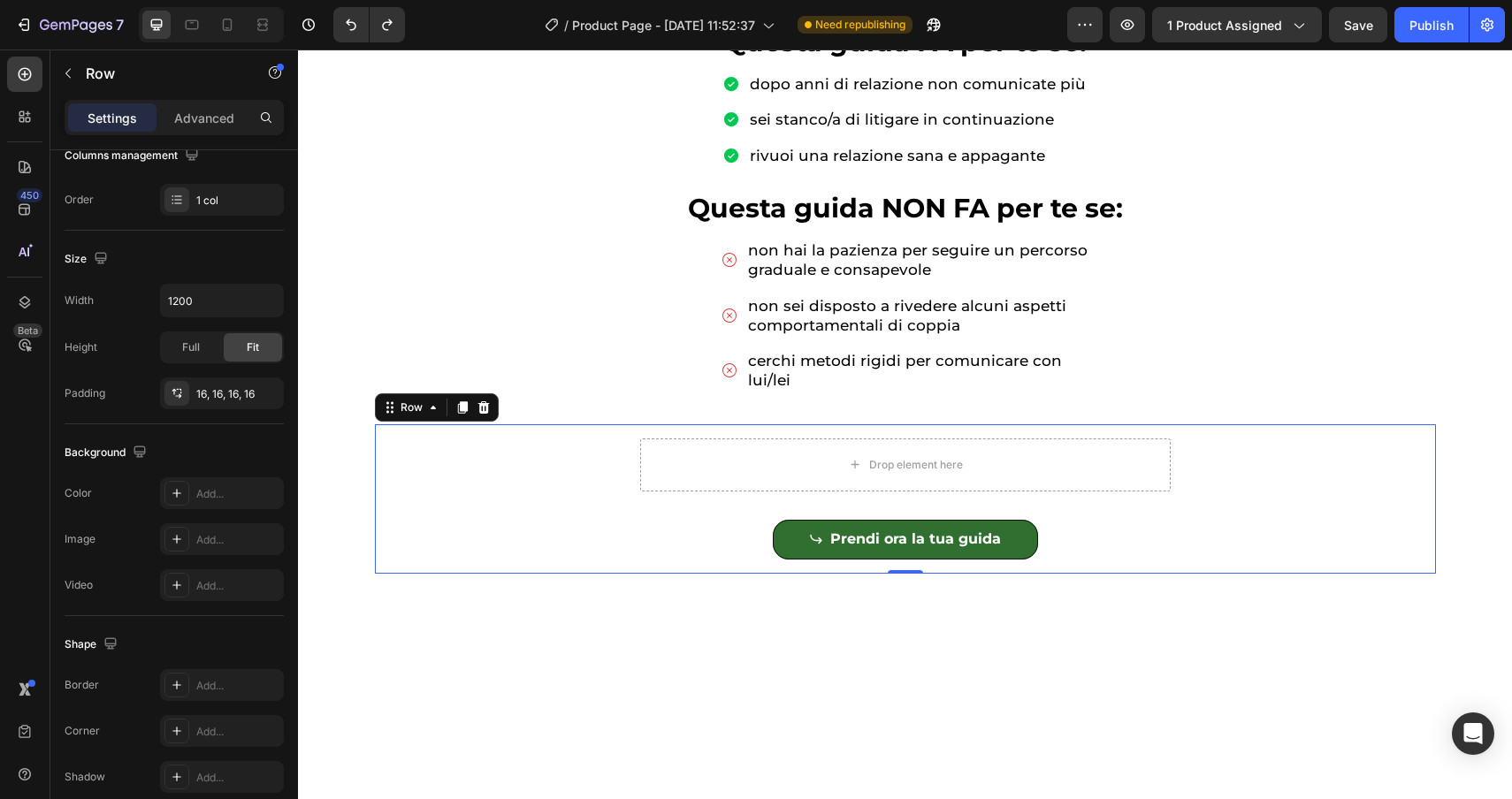
click at [502, 484] on div "Drop element here Prendi ora la tua guida Add to Cart Product" at bounding box center [906, 499] width 1033 height 121
click at [697, 464] on div "Drop element here" at bounding box center [906, 465] width 531 height 53
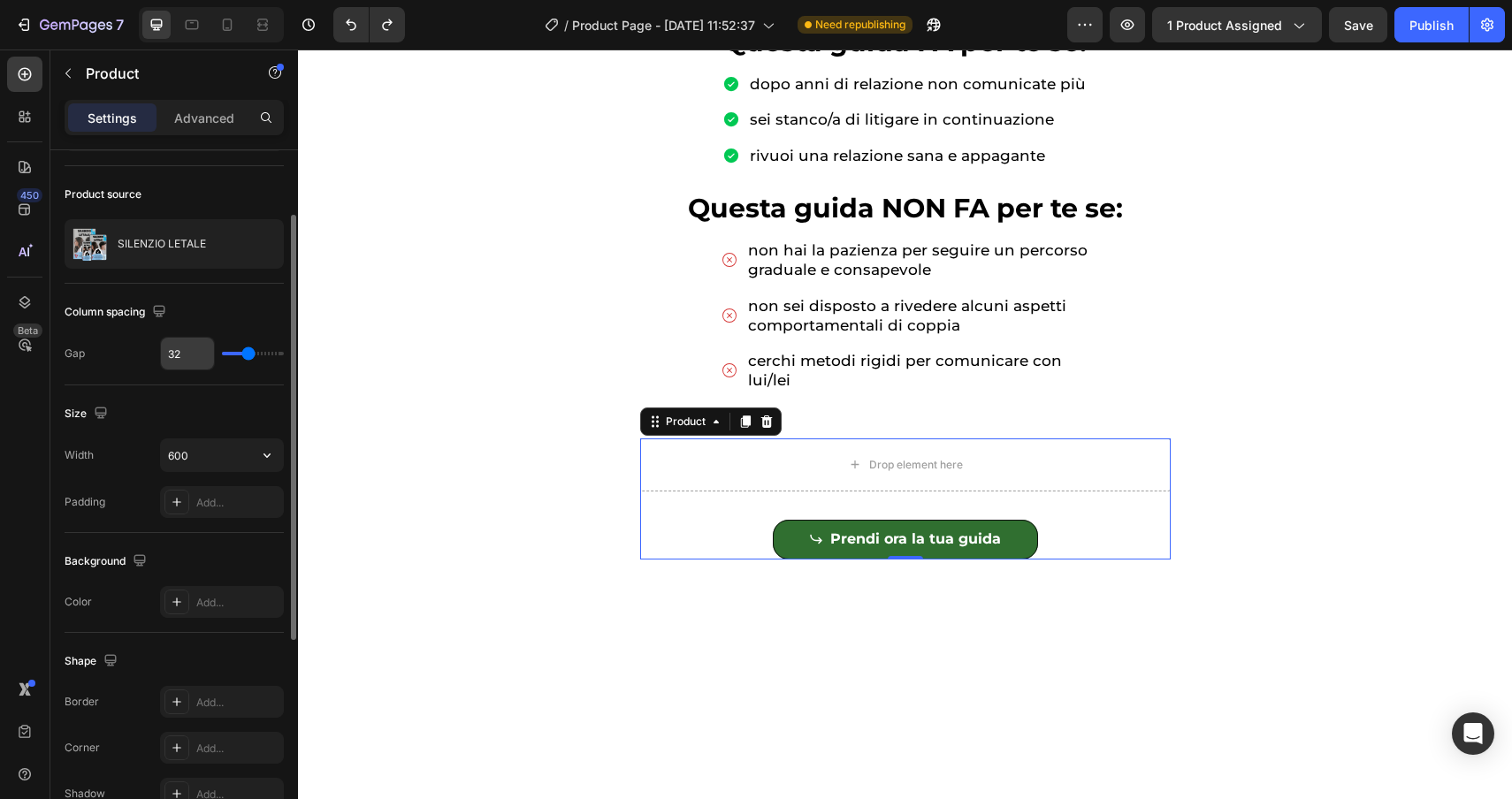
scroll to position [110, 0]
click at [212, 451] on input "600" at bounding box center [222, 453] width 122 height 32
click at [262, 451] on icon "button" at bounding box center [267, 453] width 17 height 17
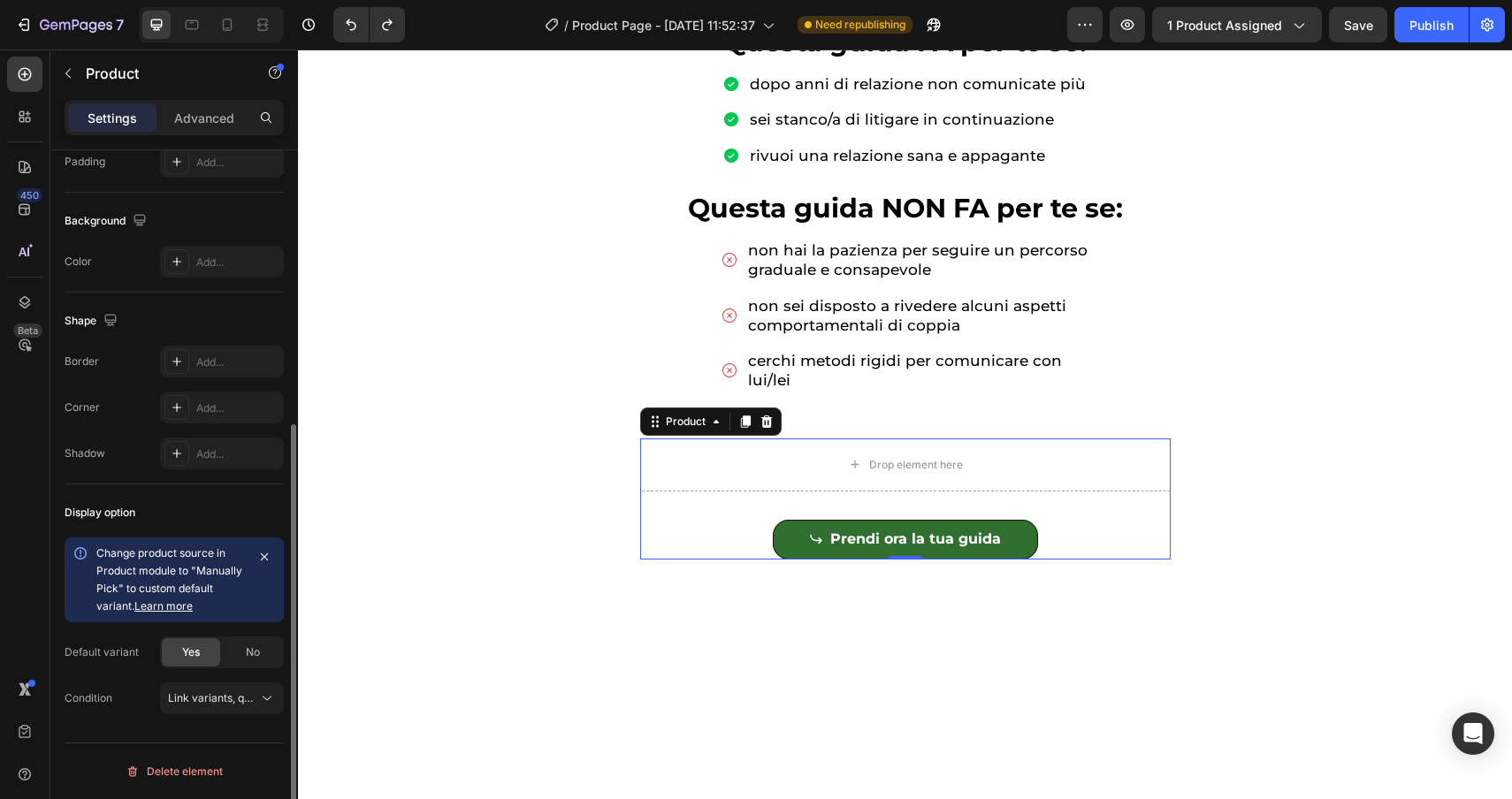
scroll to position [0, 0]
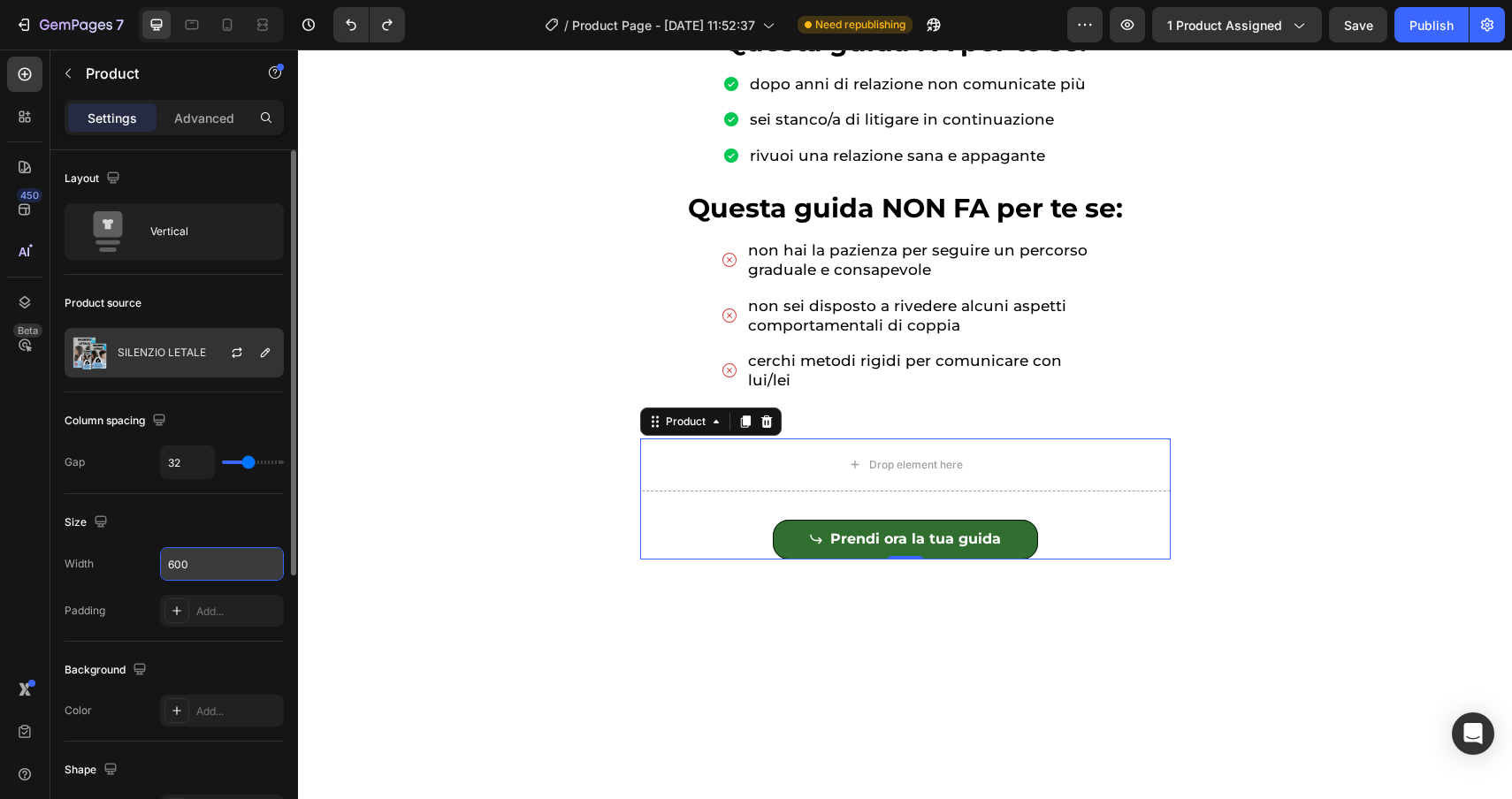
click at [157, 341] on div "SILENZIO LETALE" at bounding box center [174, 353] width 219 height 49
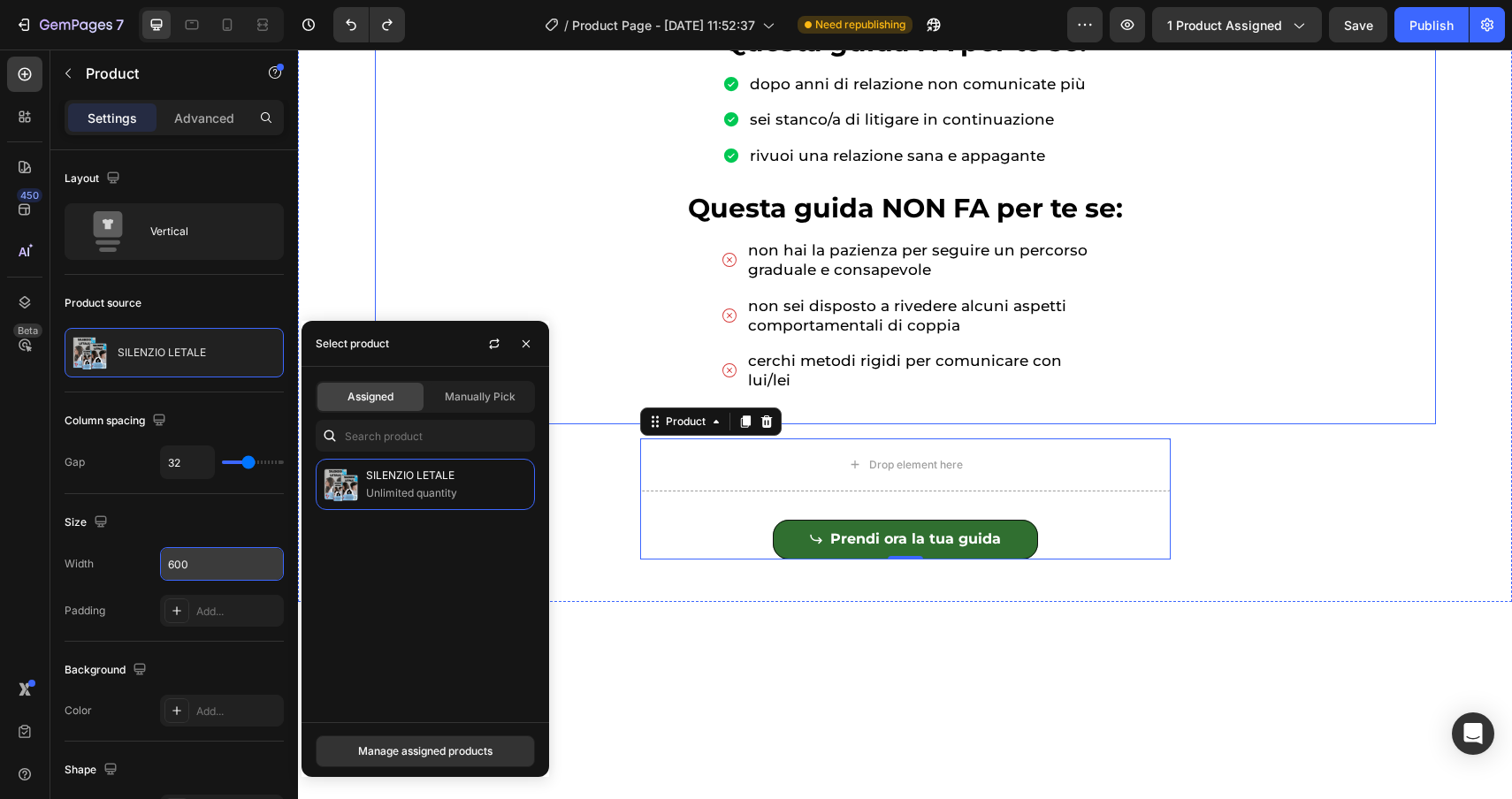
click at [514, 190] on div "05 Ore 13 Minuti 13 Secondi Countdown Timer Attenzione : al termine dell'offert…" at bounding box center [906, 131] width 1033 height 560
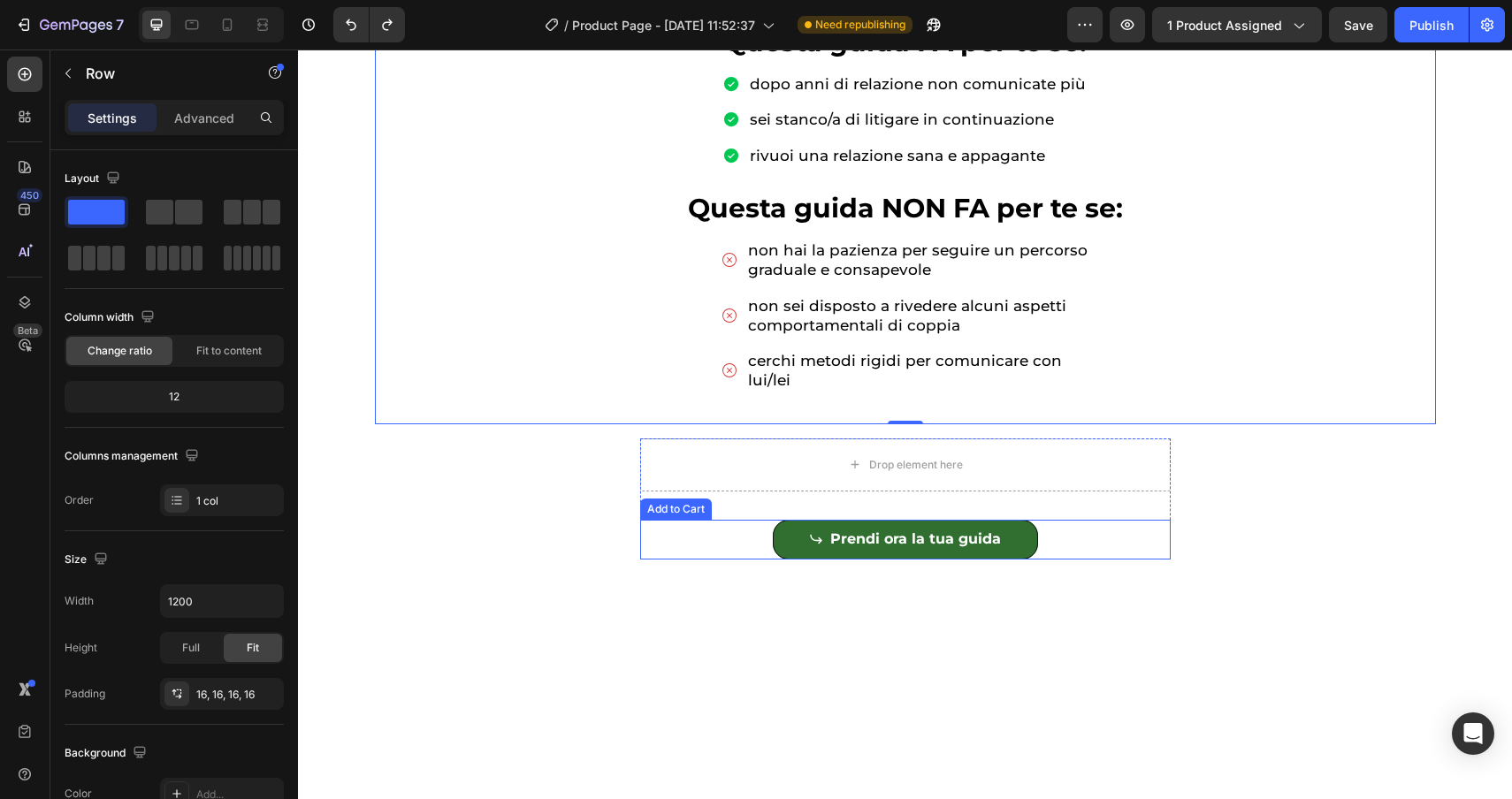
click at [682, 525] on div "Prendi ora la tua guida Add to Cart" at bounding box center [906, 539] width 531 height 40
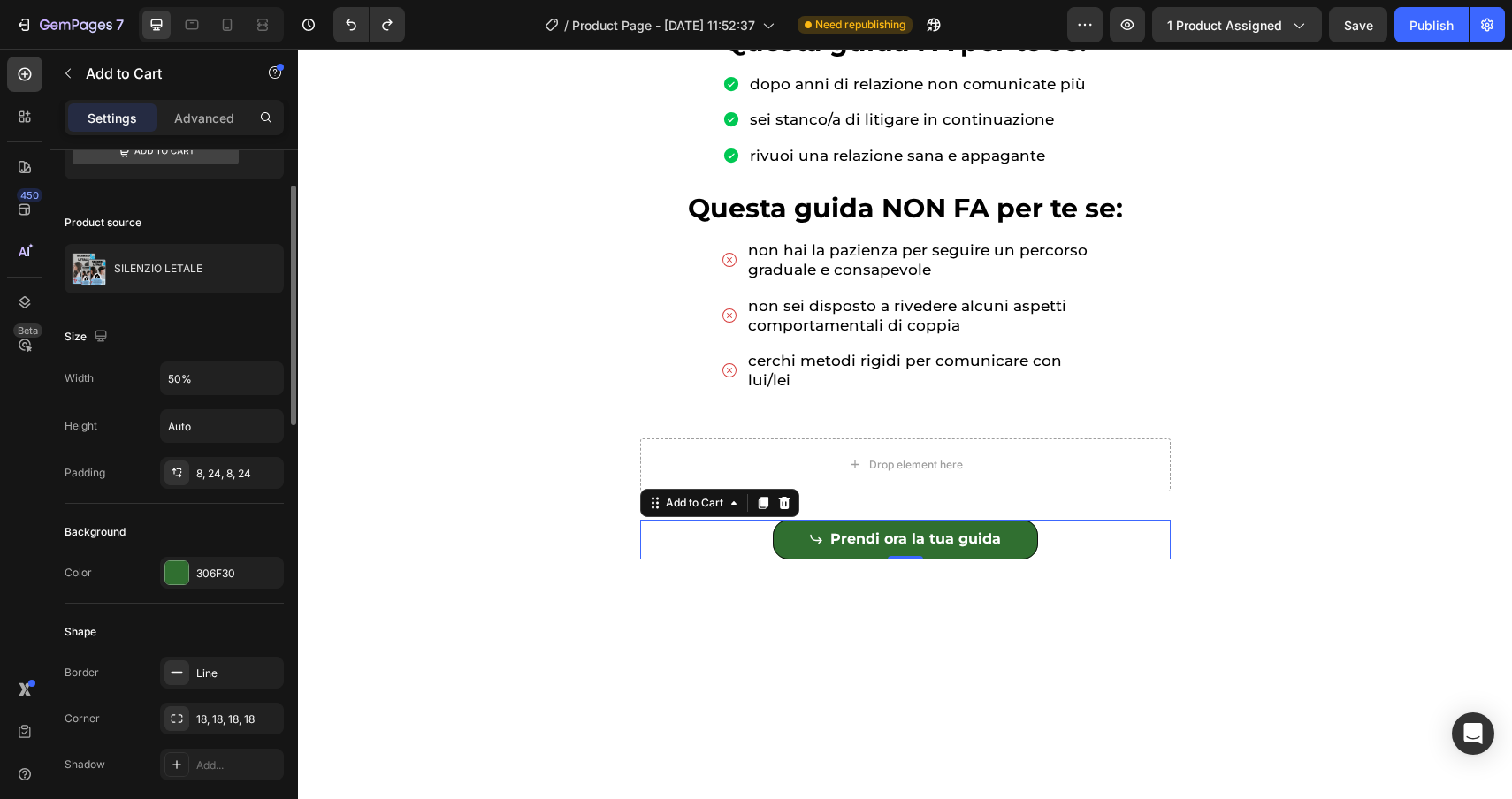
scroll to position [154, 0]
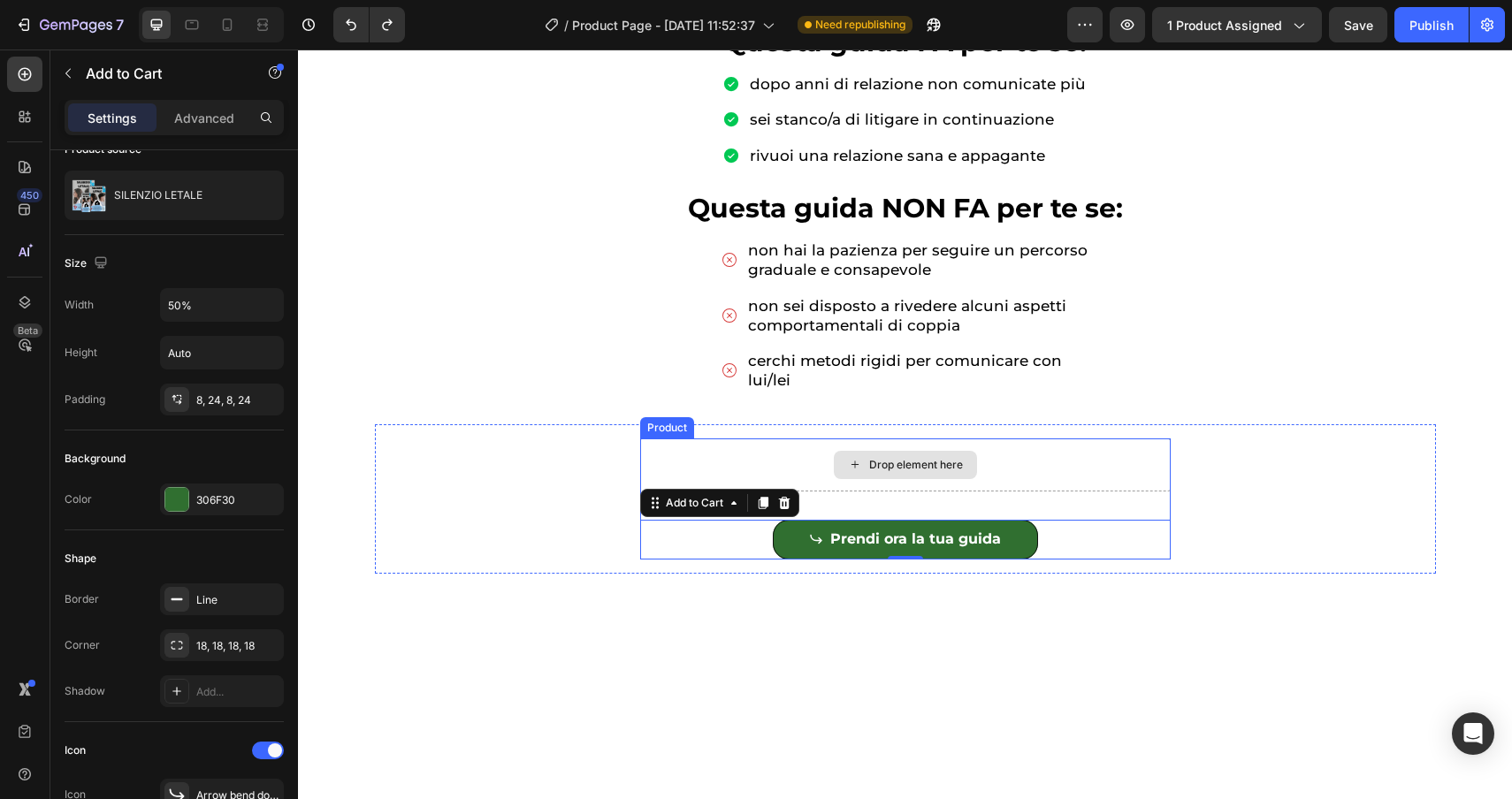
click at [655, 455] on div "Drop element here" at bounding box center [906, 465] width 531 height 53
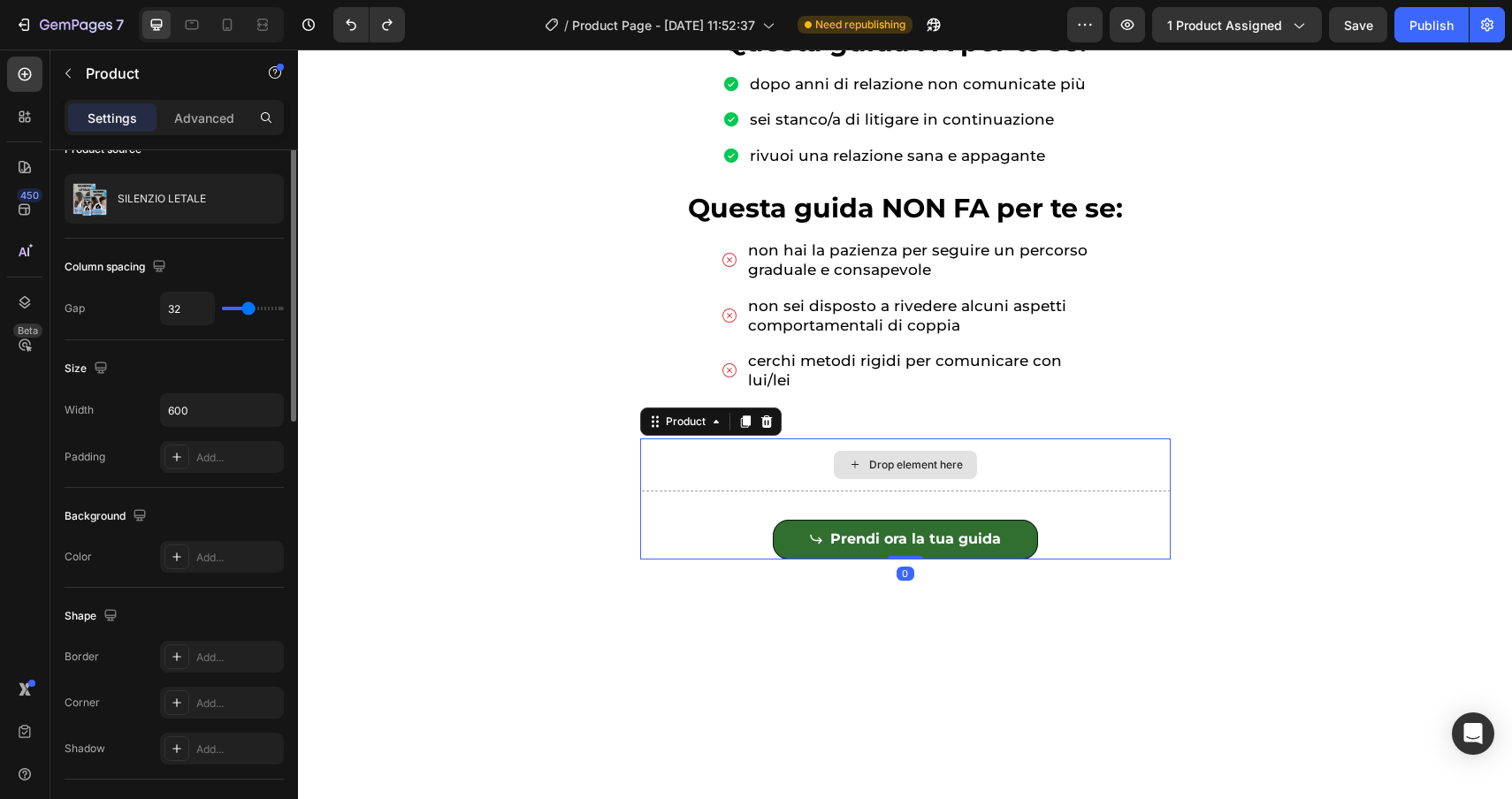
scroll to position [0, 0]
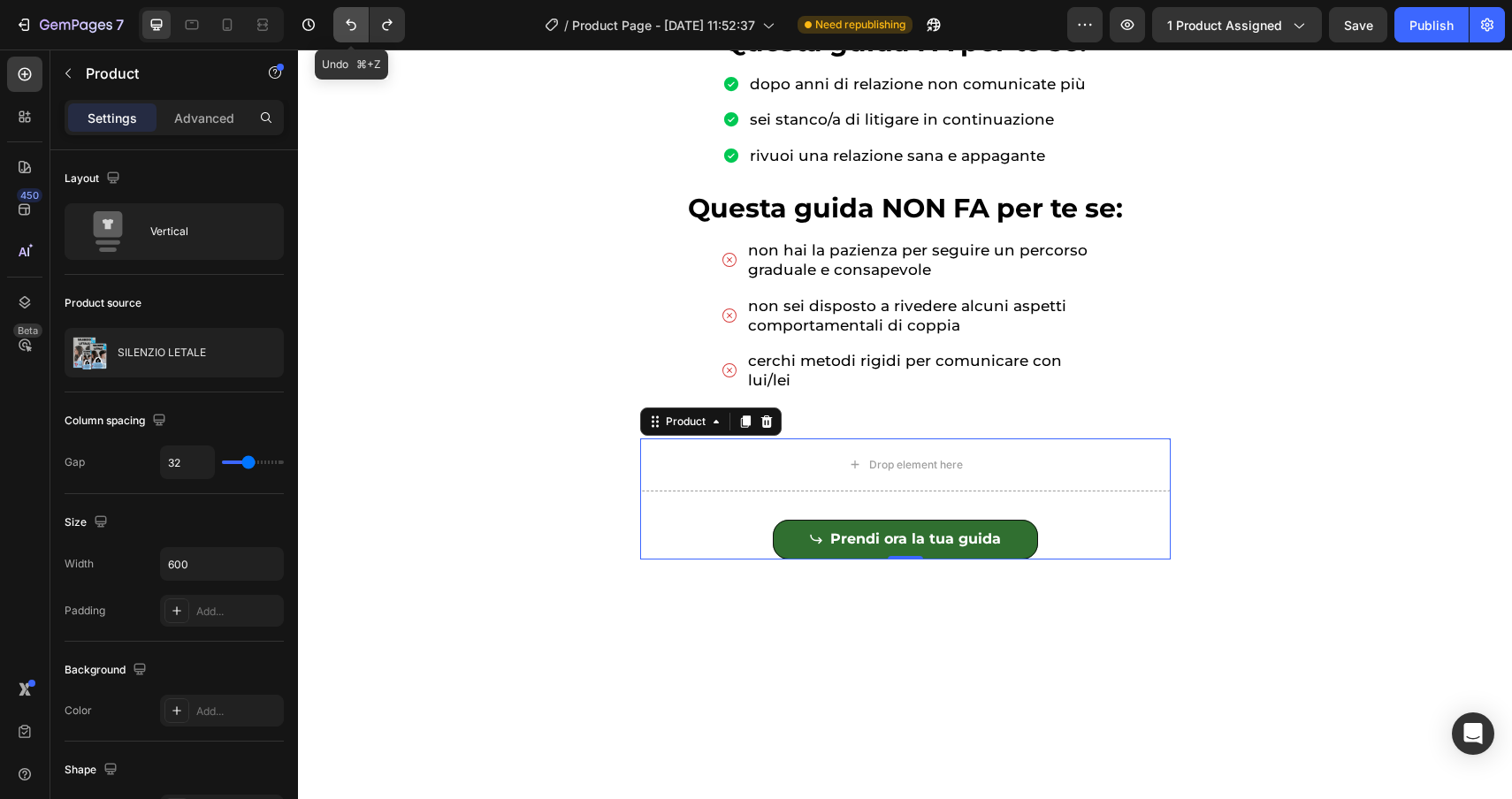
click at [347, 28] on icon "Undo/Redo" at bounding box center [351, 24] width 17 height 17
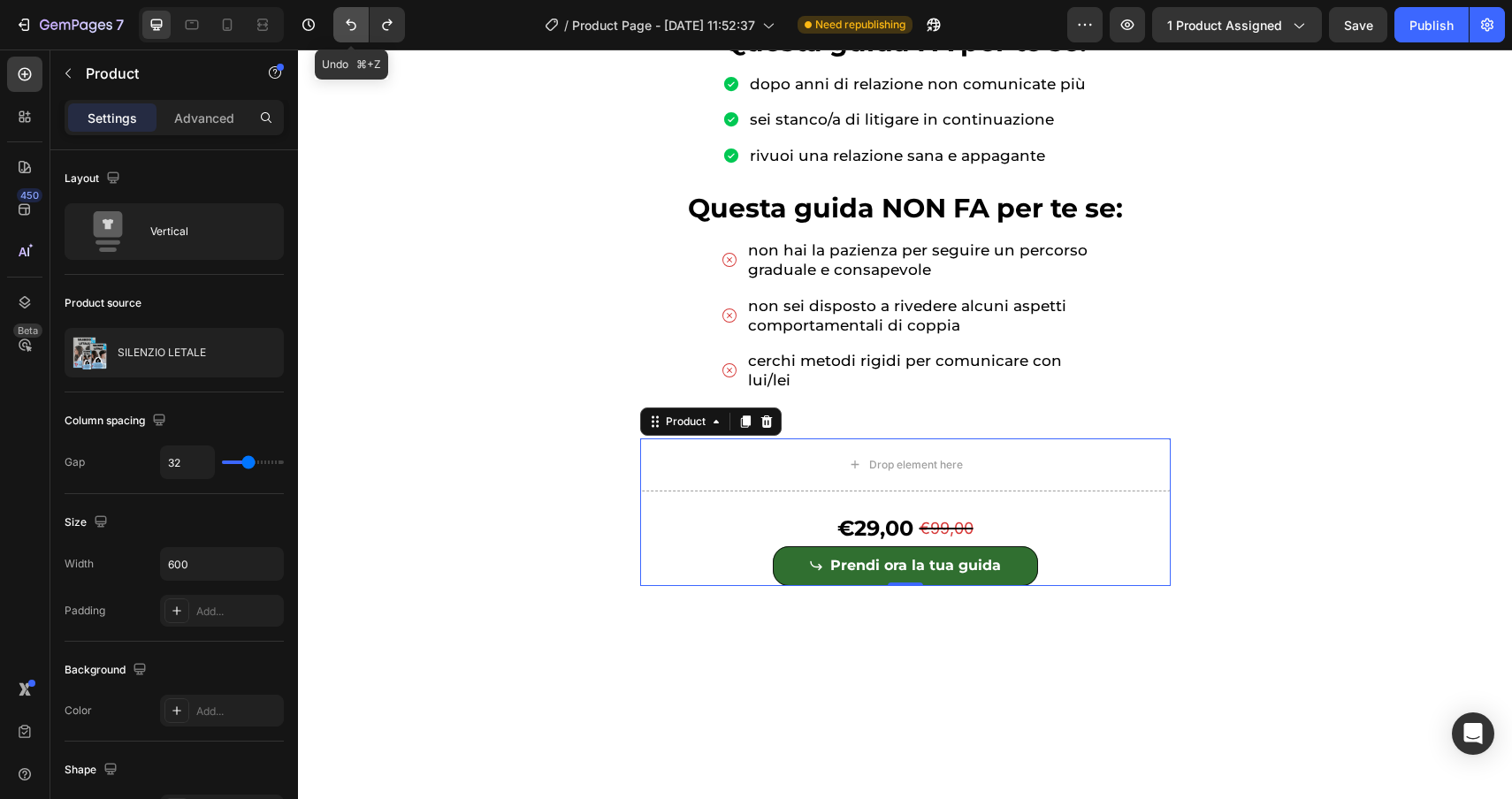
click at [347, 28] on icon "Undo/Redo" at bounding box center [351, 24] width 17 height 17
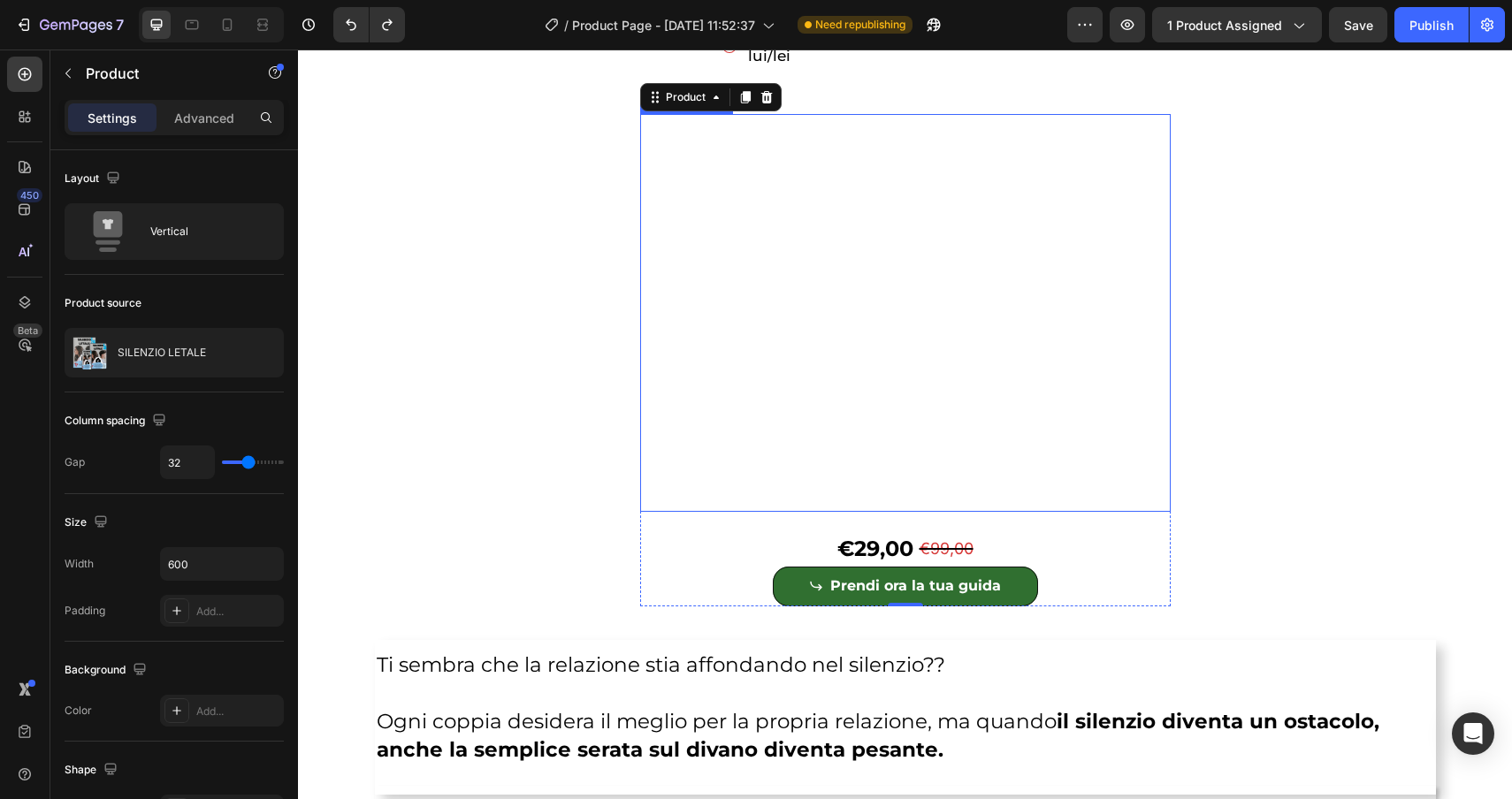
scroll to position [1264, 0]
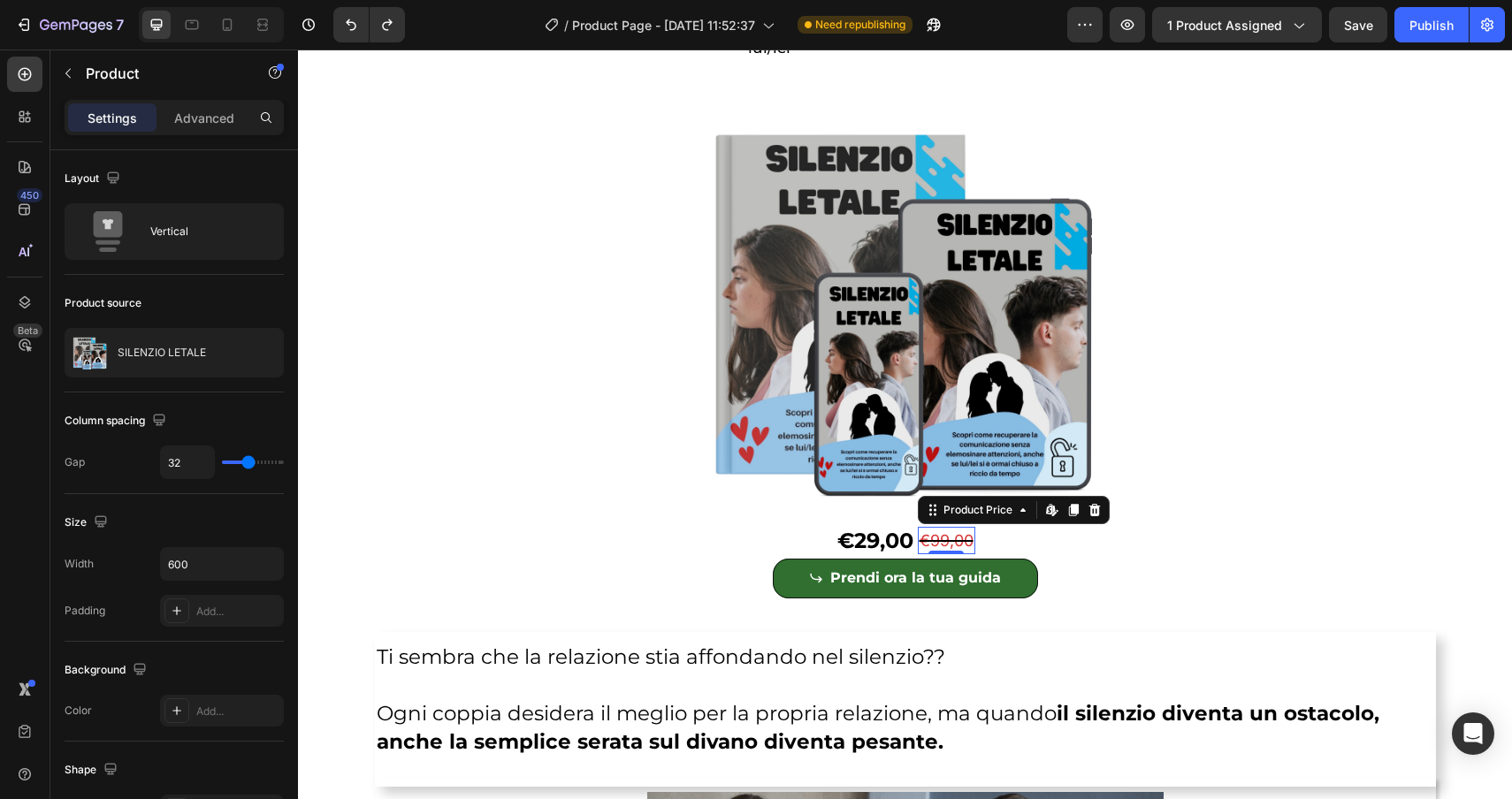
click at [969, 540] on div "€99,00" at bounding box center [946, 540] width 57 height 27
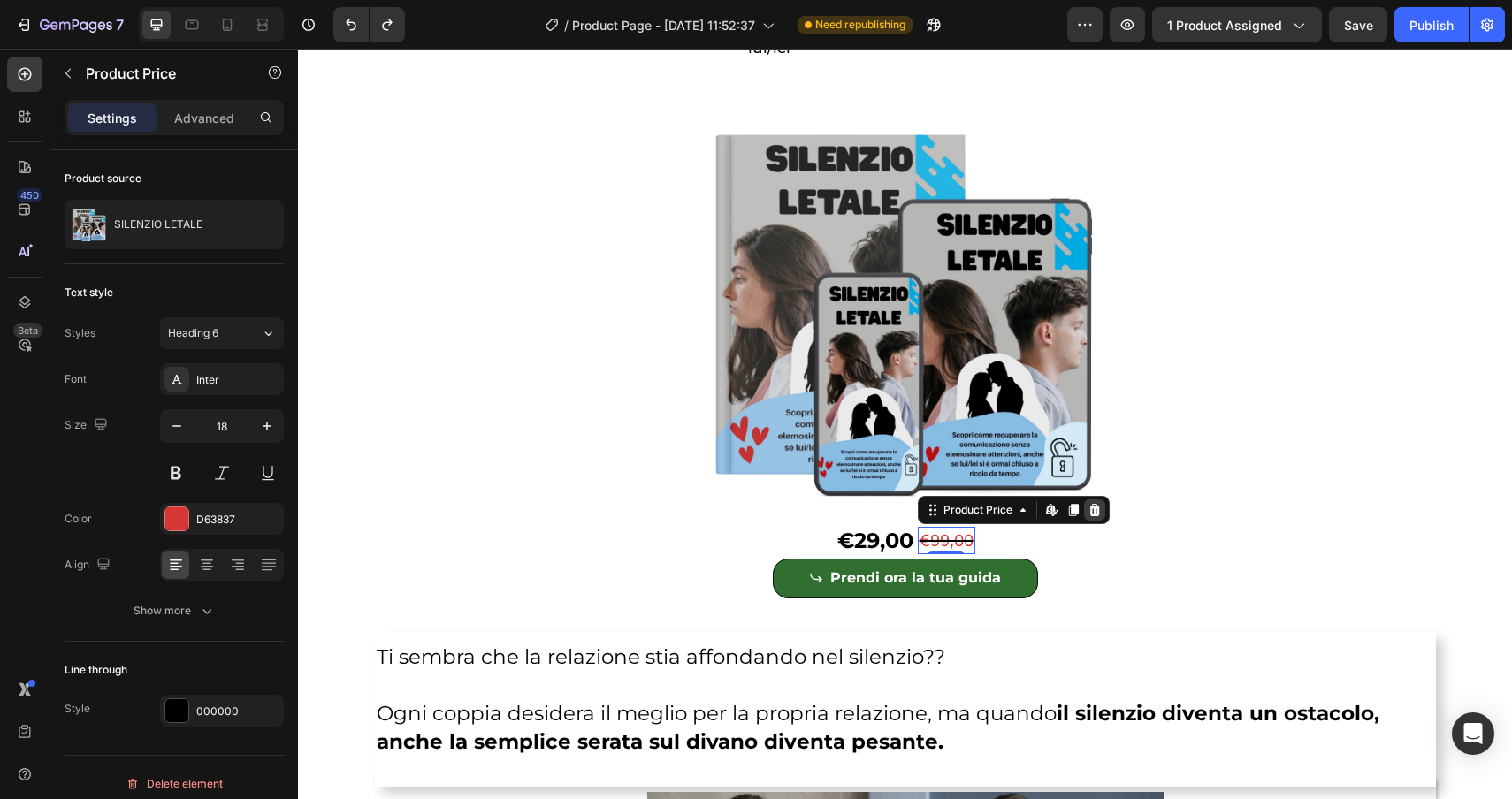
click at [1099, 512] on icon at bounding box center [1095, 509] width 15 height 15
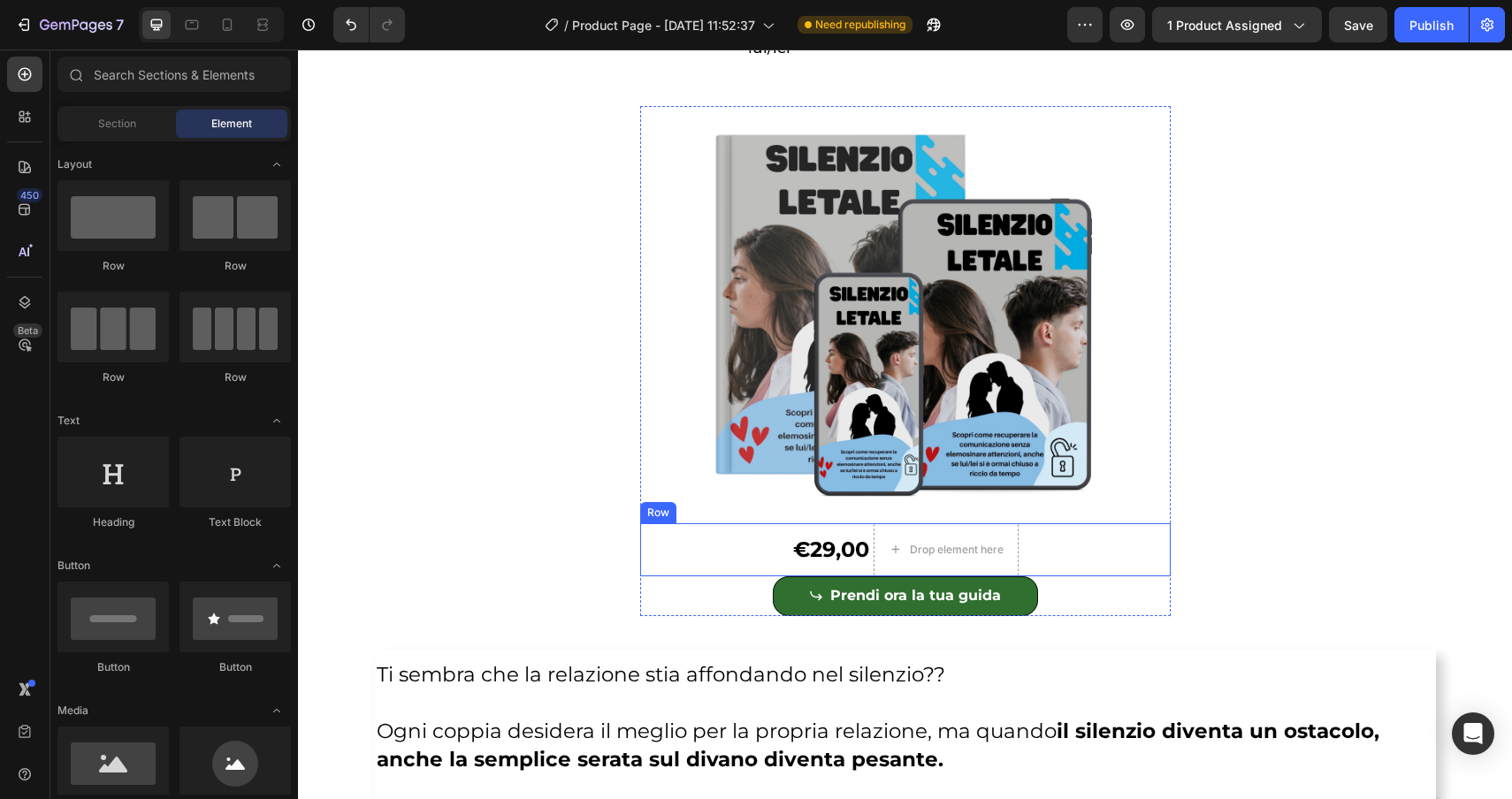
click at [688, 543] on div "€29,00 Product Price Product Price Drop element here Row" at bounding box center [906, 549] width 531 height 53
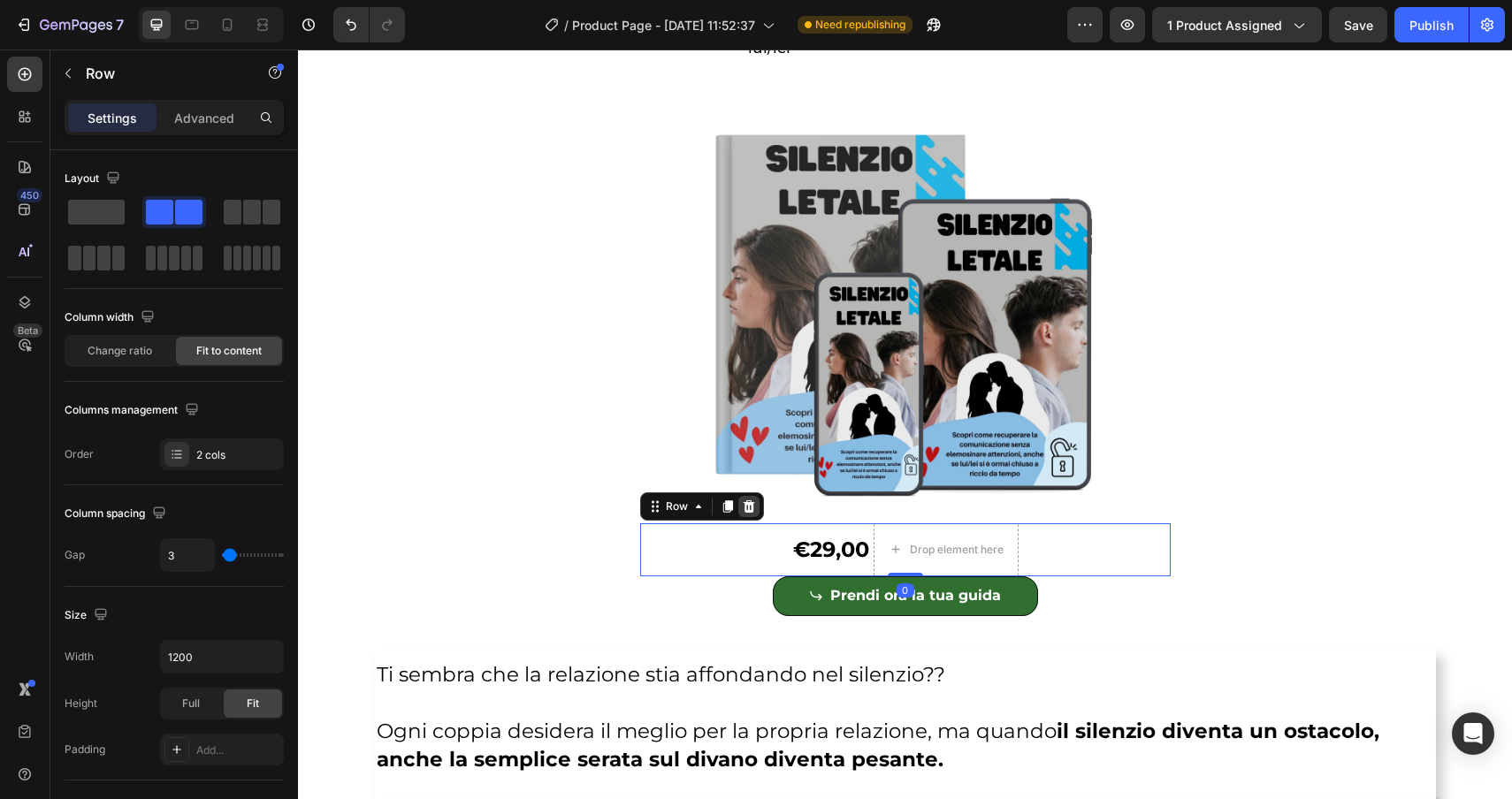
click at [751, 511] on icon at bounding box center [749, 507] width 12 height 13
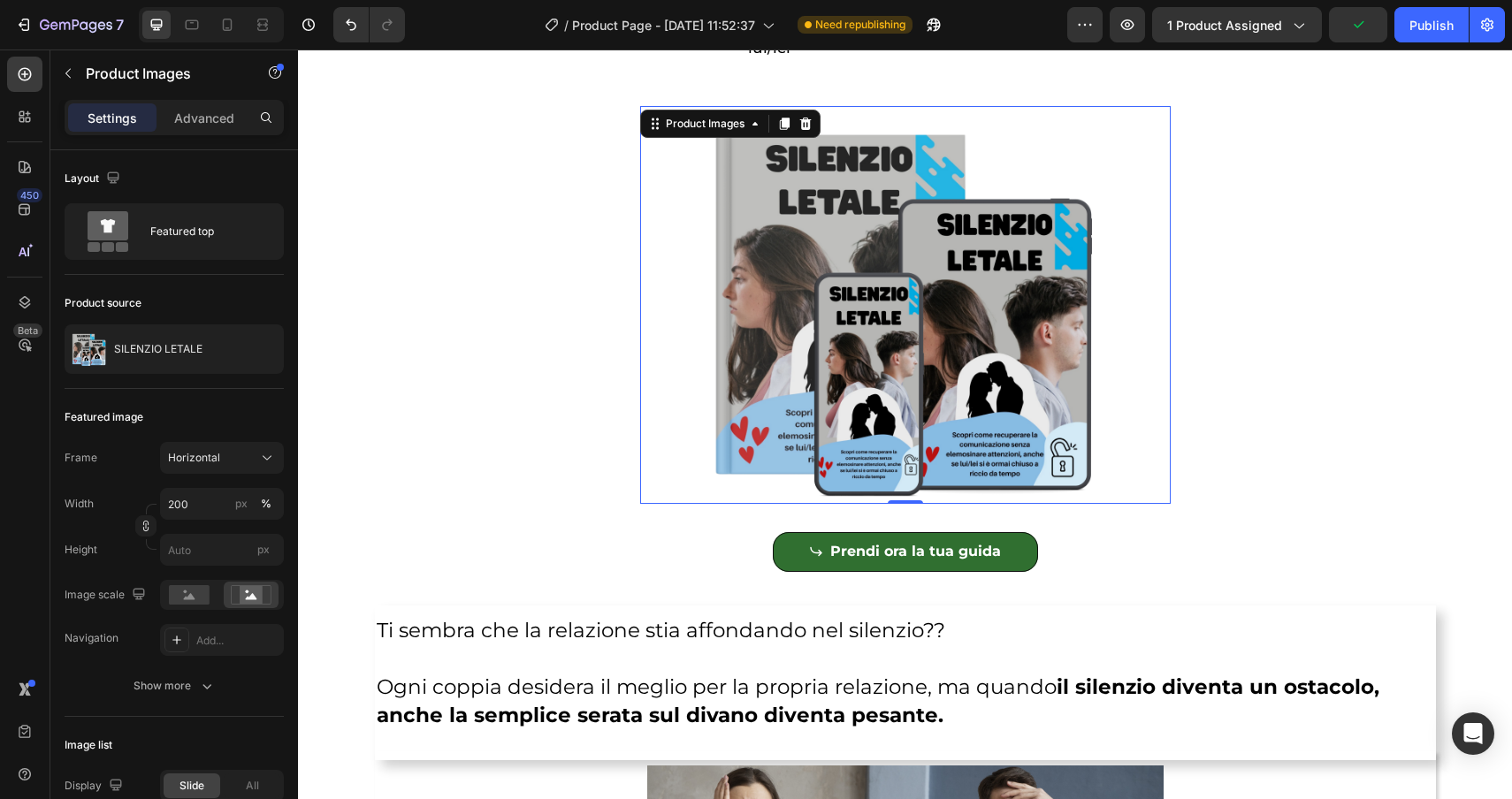
click at [683, 442] on img at bounding box center [906, 305] width 531 height 398
click at [697, 134] on div "Product Images" at bounding box center [705, 124] width 121 height 21
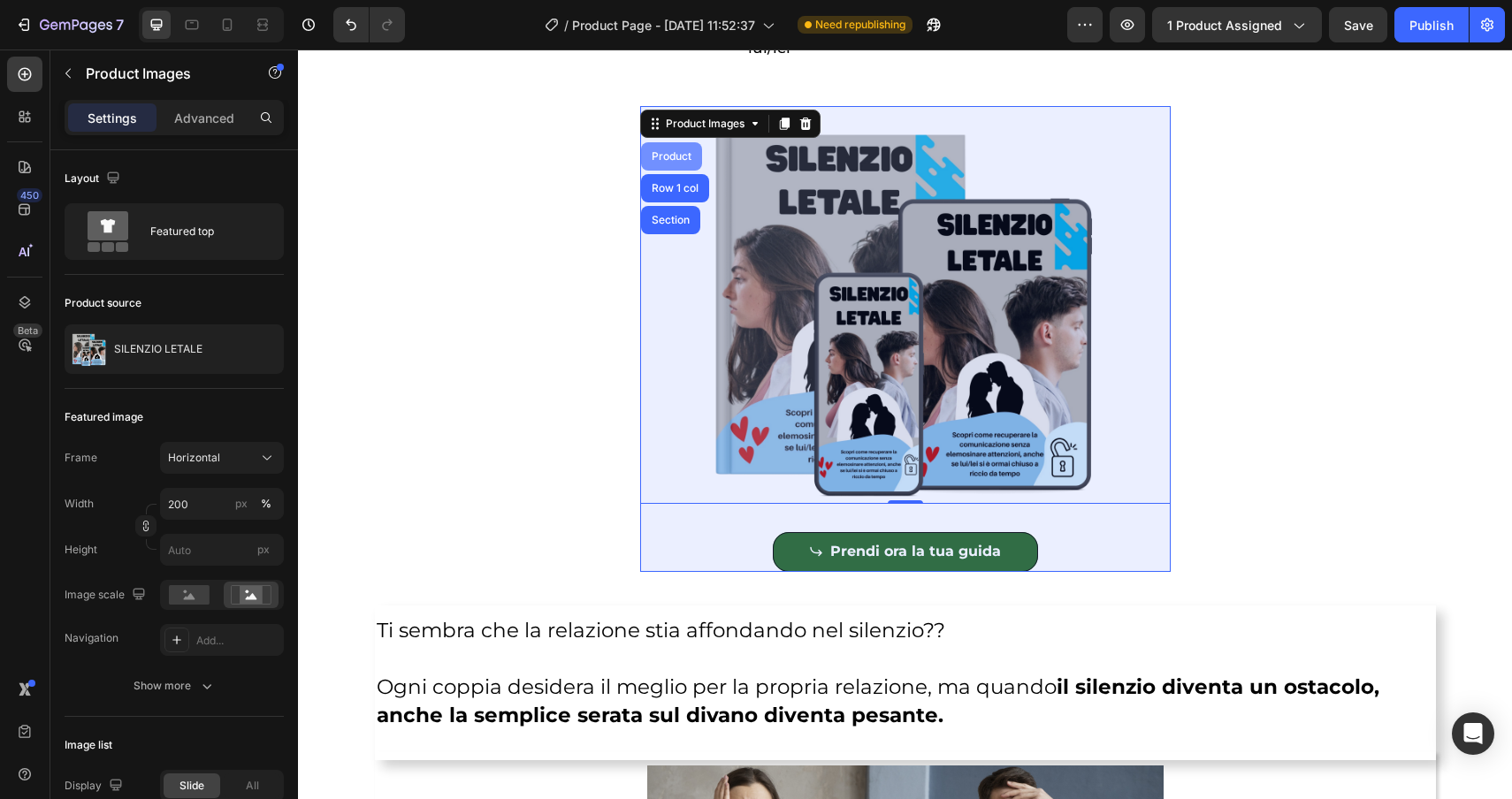
click at [682, 152] on div "Product" at bounding box center [671, 156] width 46 height 11
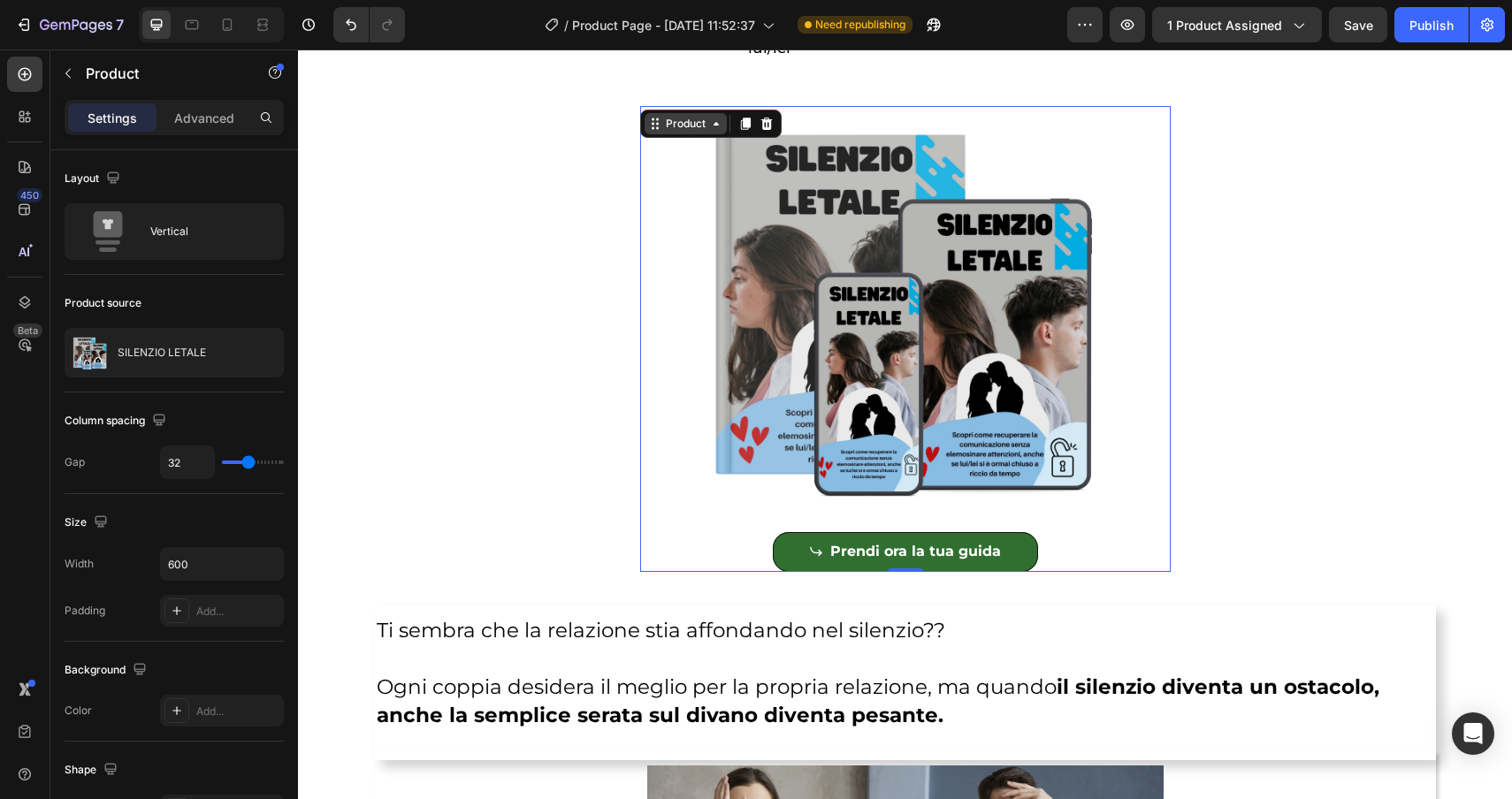
click at [669, 127] on div "Product" at bounding box center [686, 124] width 46 height 15
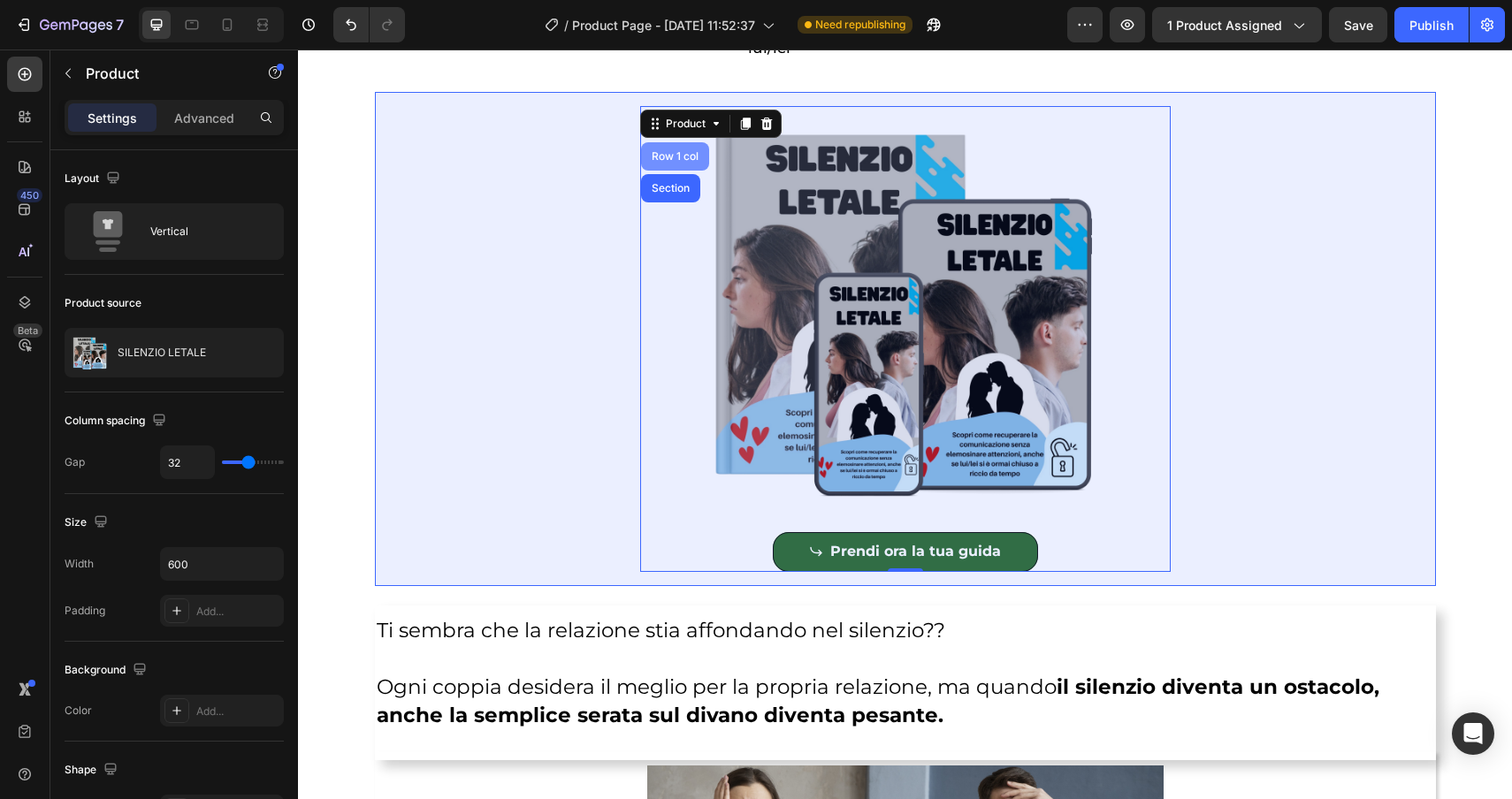
click at [665, 157] on div "Row 1 col" at bounding box center [675, 156] width 54 height 11
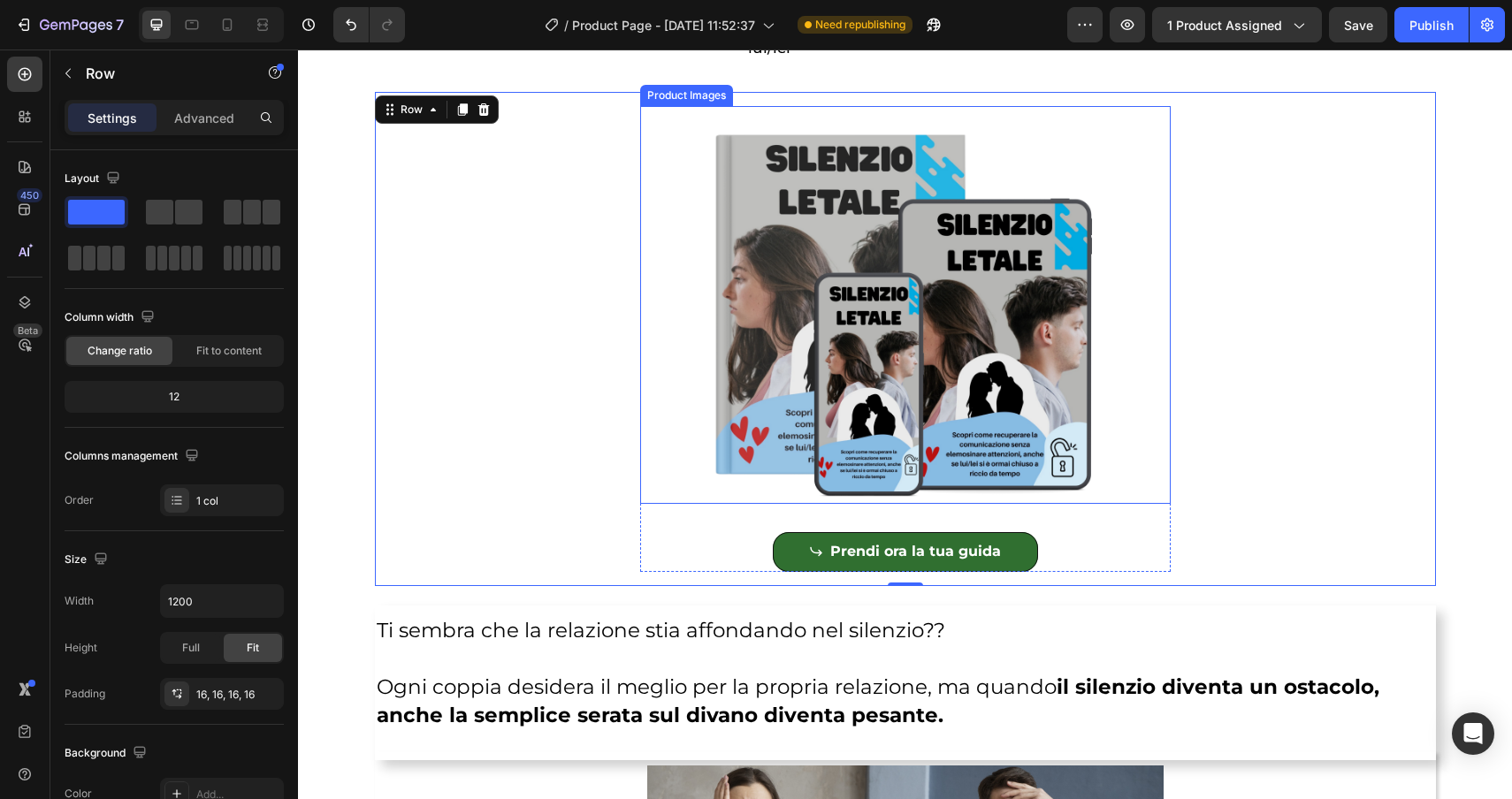
click at [727, 163] on img at bounding box center [906, 305] width 531 height 398
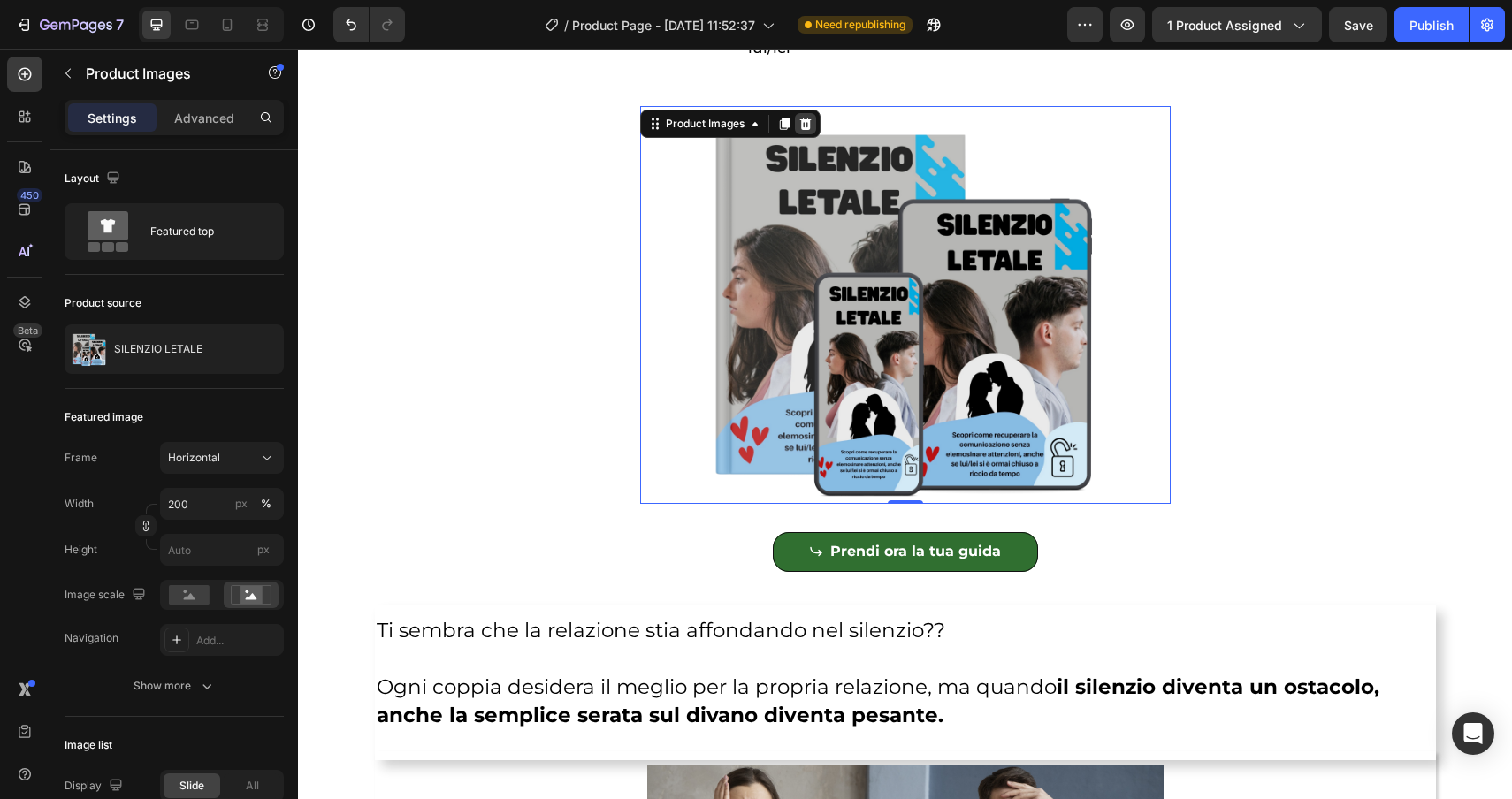
click at [812, 127] on icon at bounding box center [805, 124] width 15 height 15
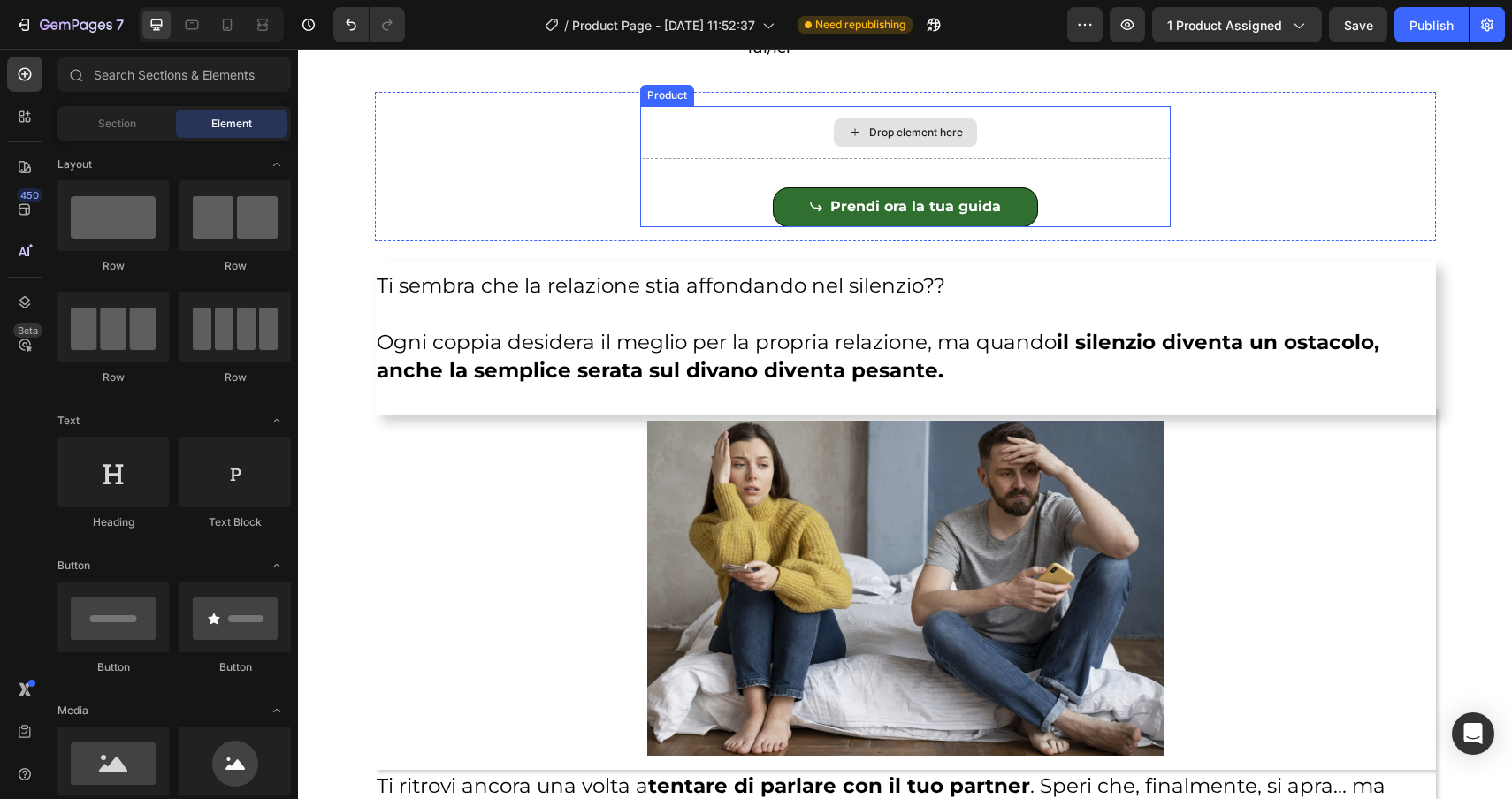
click at [780, 135] on div "Drop element here" at bounding box center [906, 133] width 531 height 53
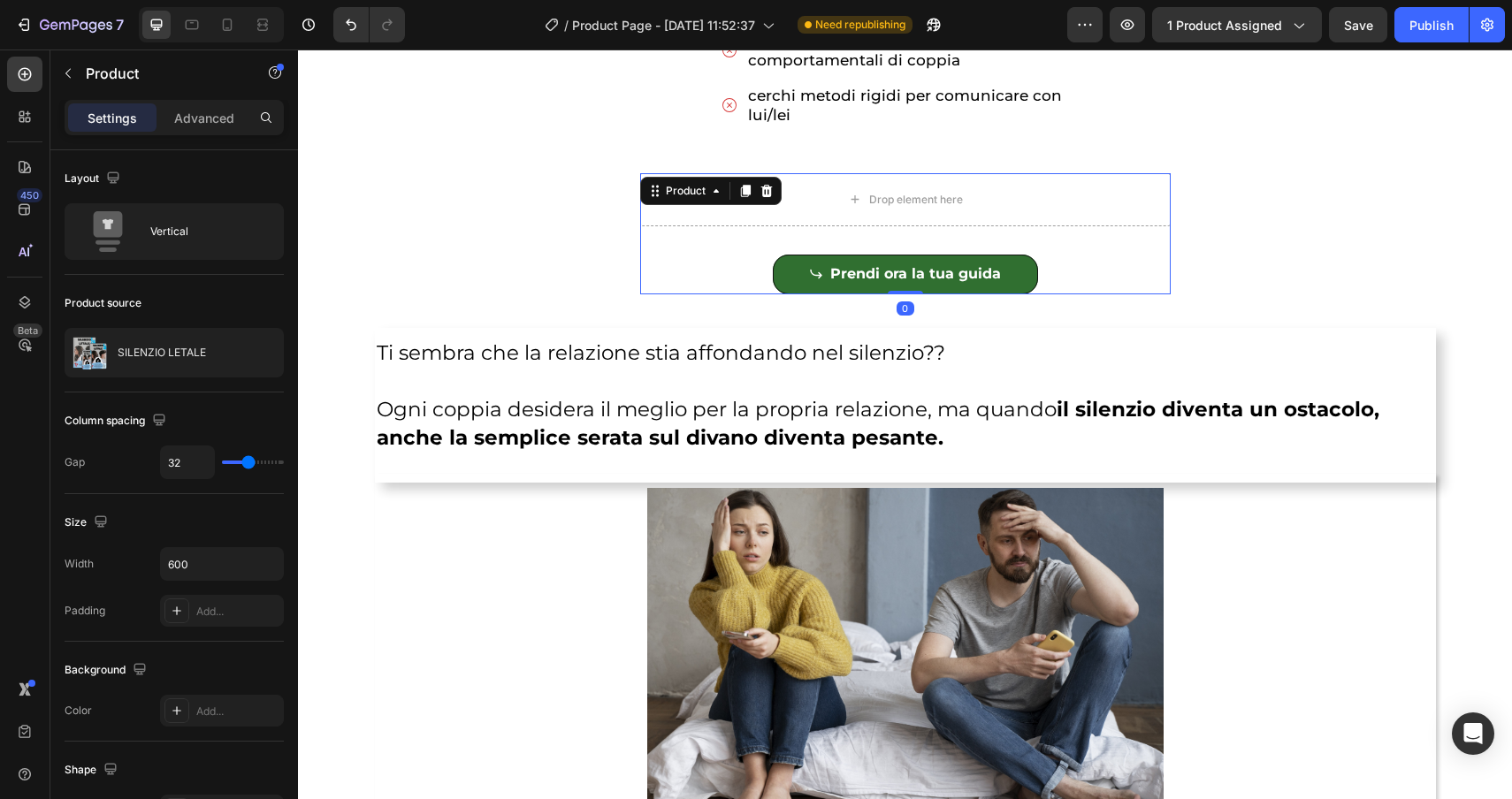
scroll to position [1164, 0]
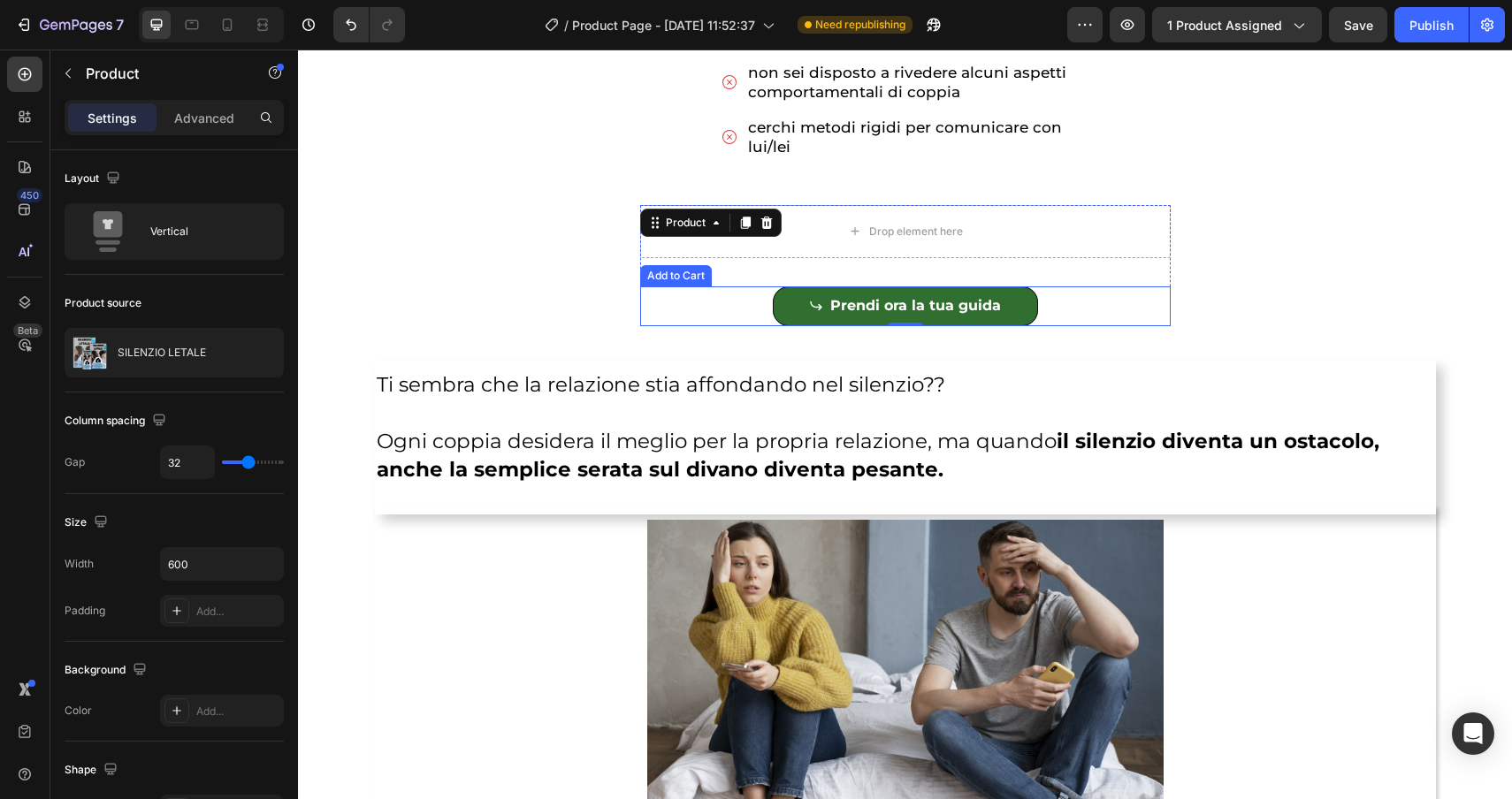
click at [715, 290] on div "Prendi ora la tua guida Add to Cart" at bounding box center [906, 306] width 531 height 40
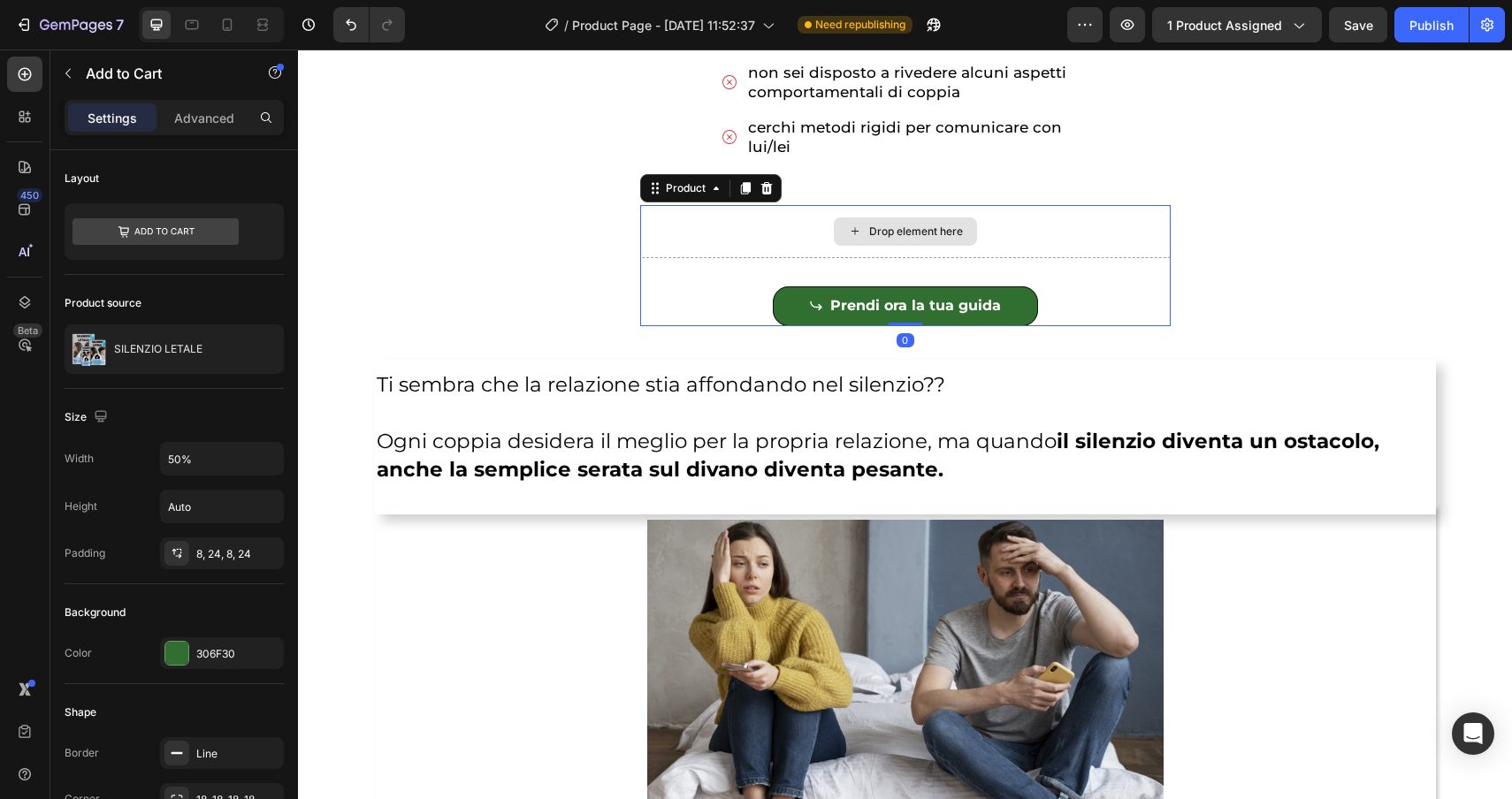
click at [694, 231] on div "Drop element here" at bounding box center [906, 231] width 531 height 53
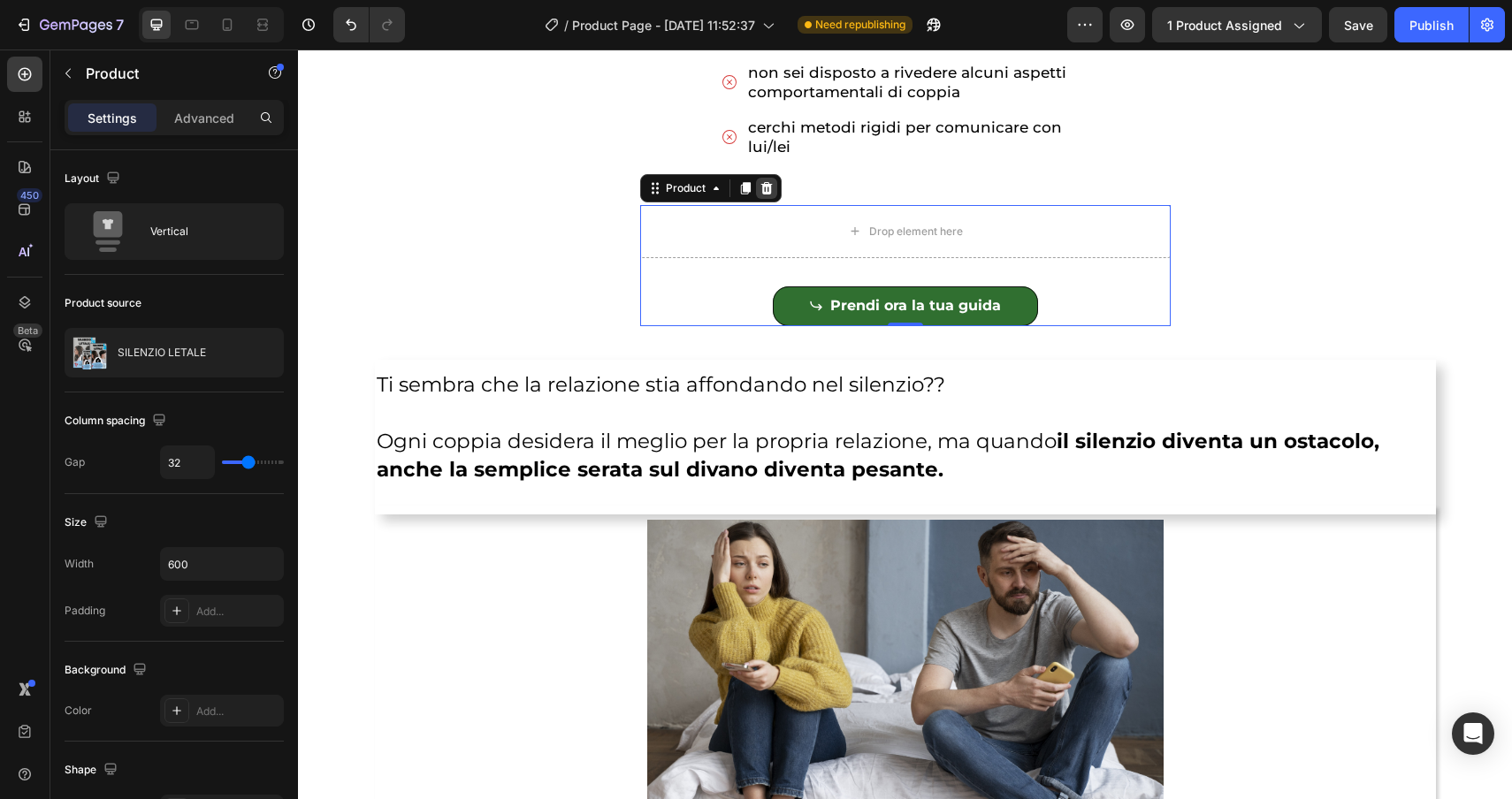
click at [764, 189] on icon at bounding box center [766, 188] width 15 height 15
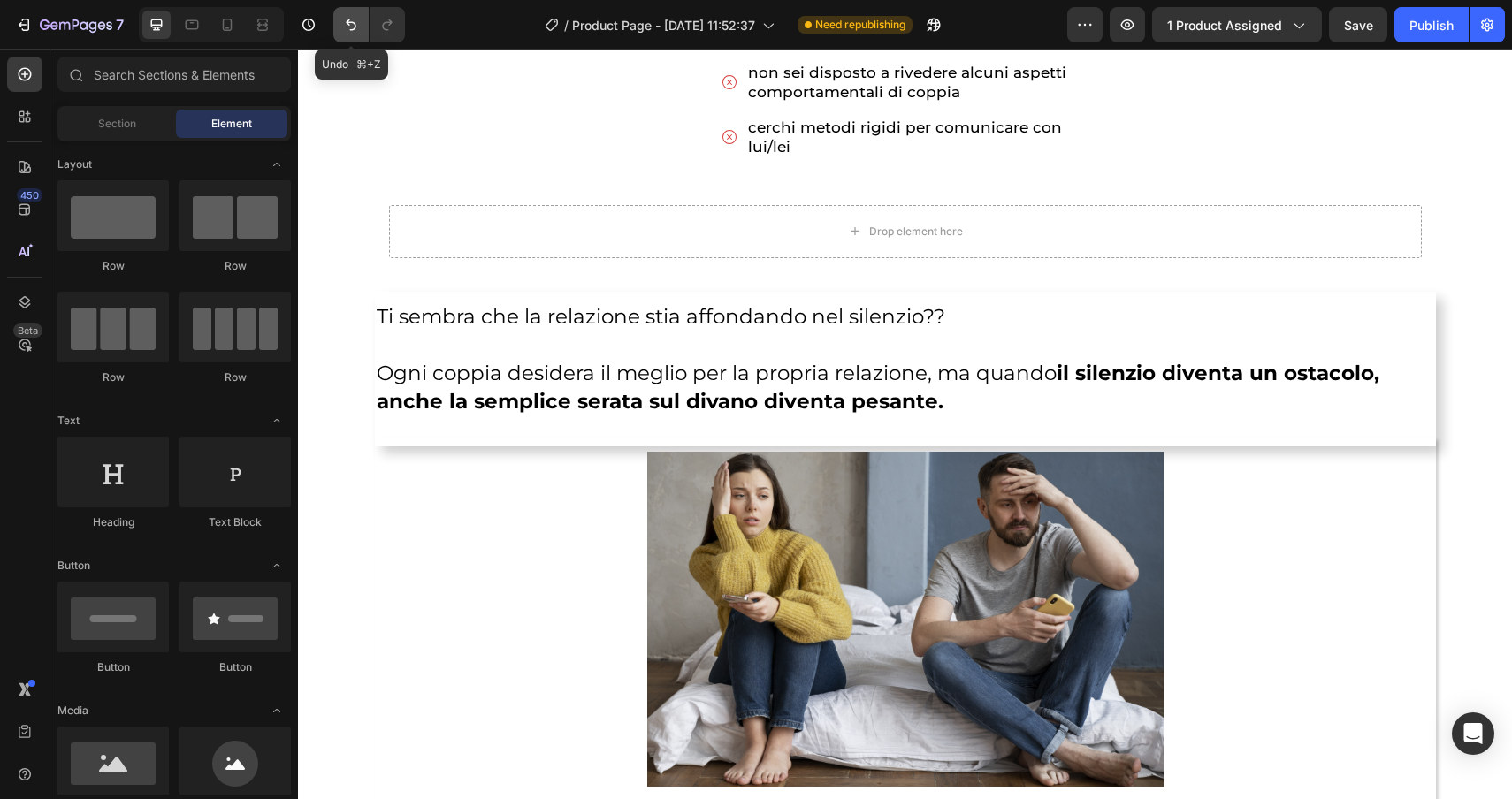
click at [340, 32] on button "Undo/Redo" at bounding box center [351, 24] width 36 height 36
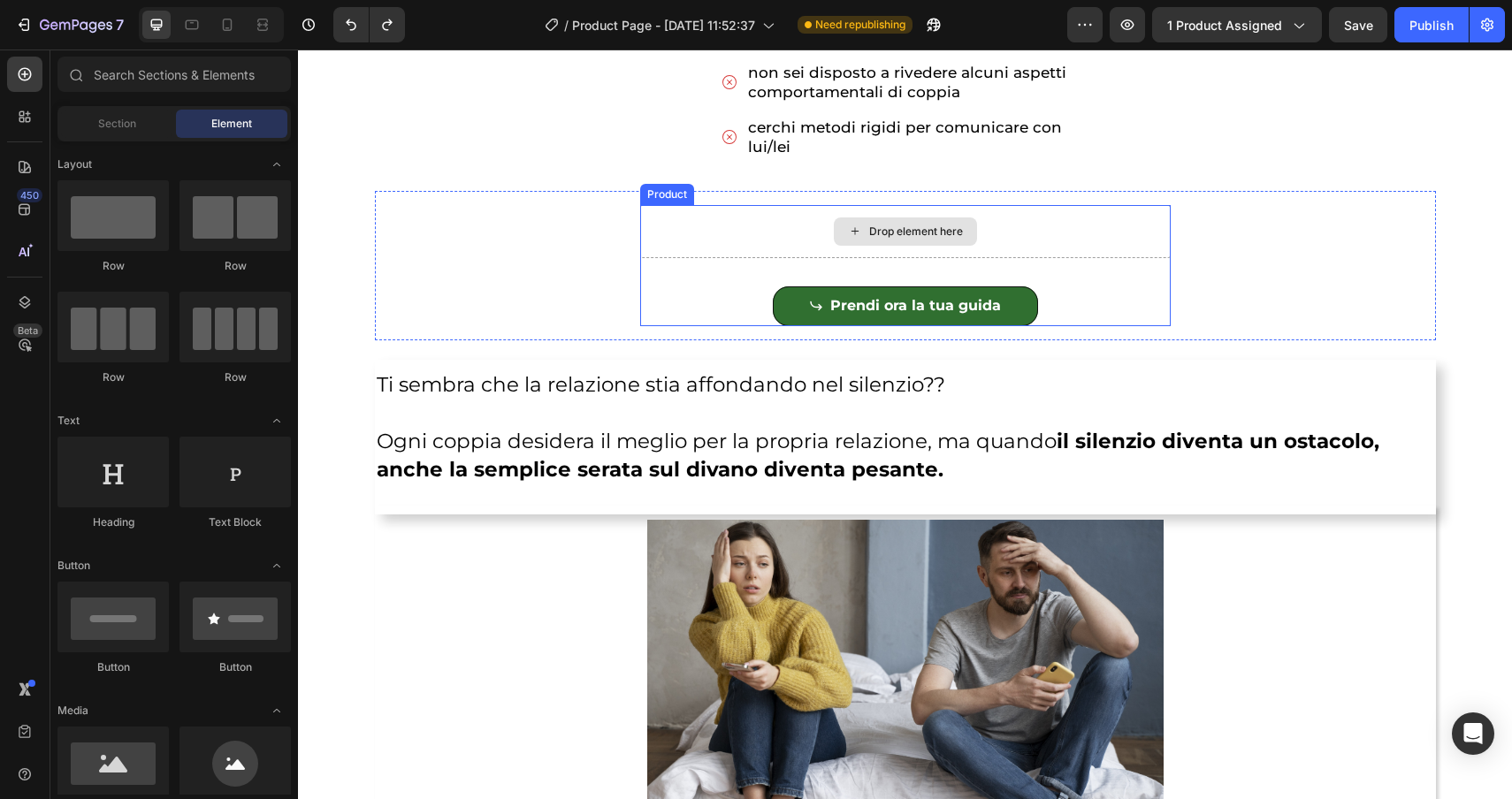
click at [650, 232] on div "Drop element here" at bounding box center [906, 231] width 531 height 53
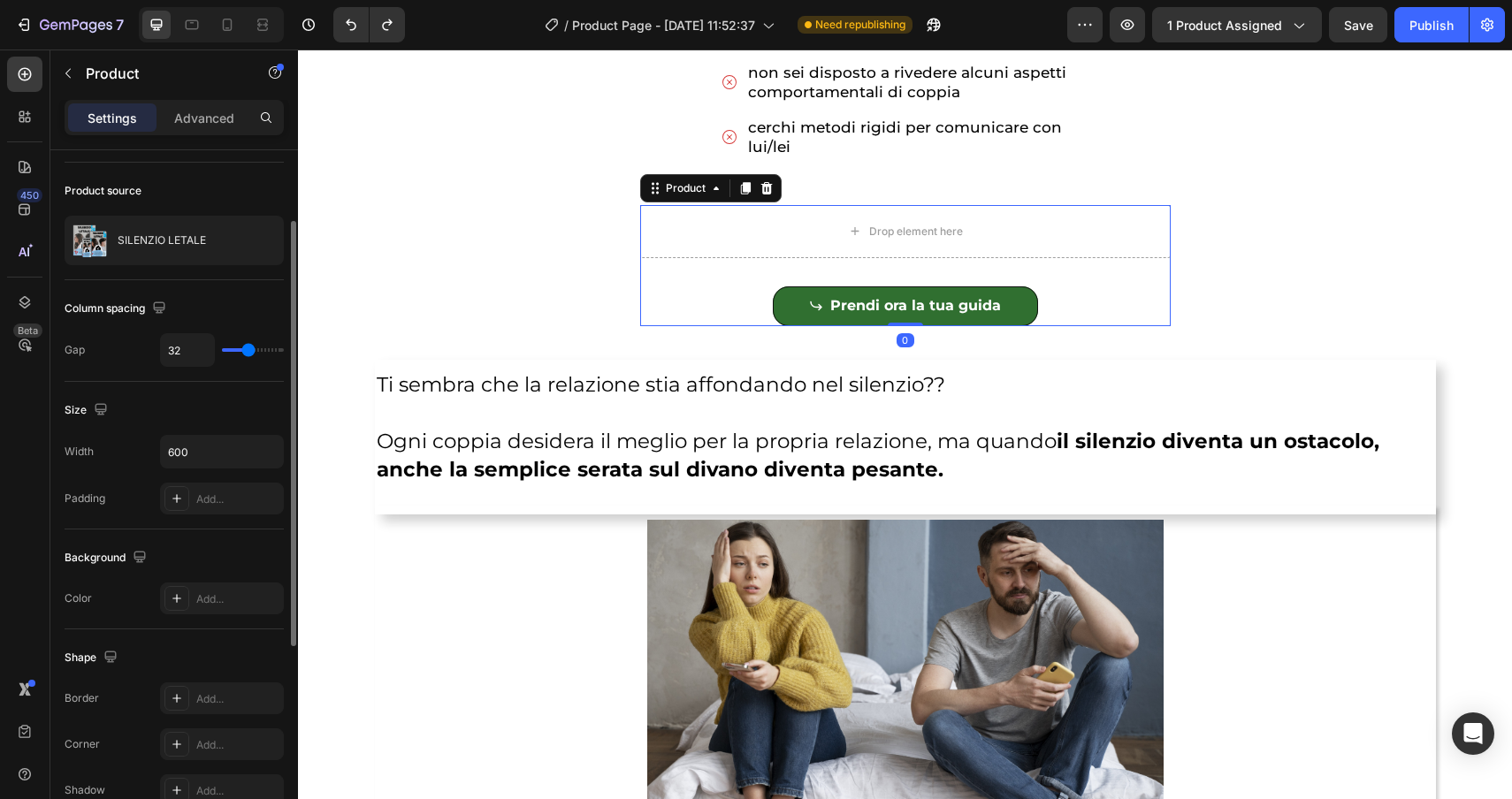
scroll to position [114, 0]
type input "31"
type input "25"
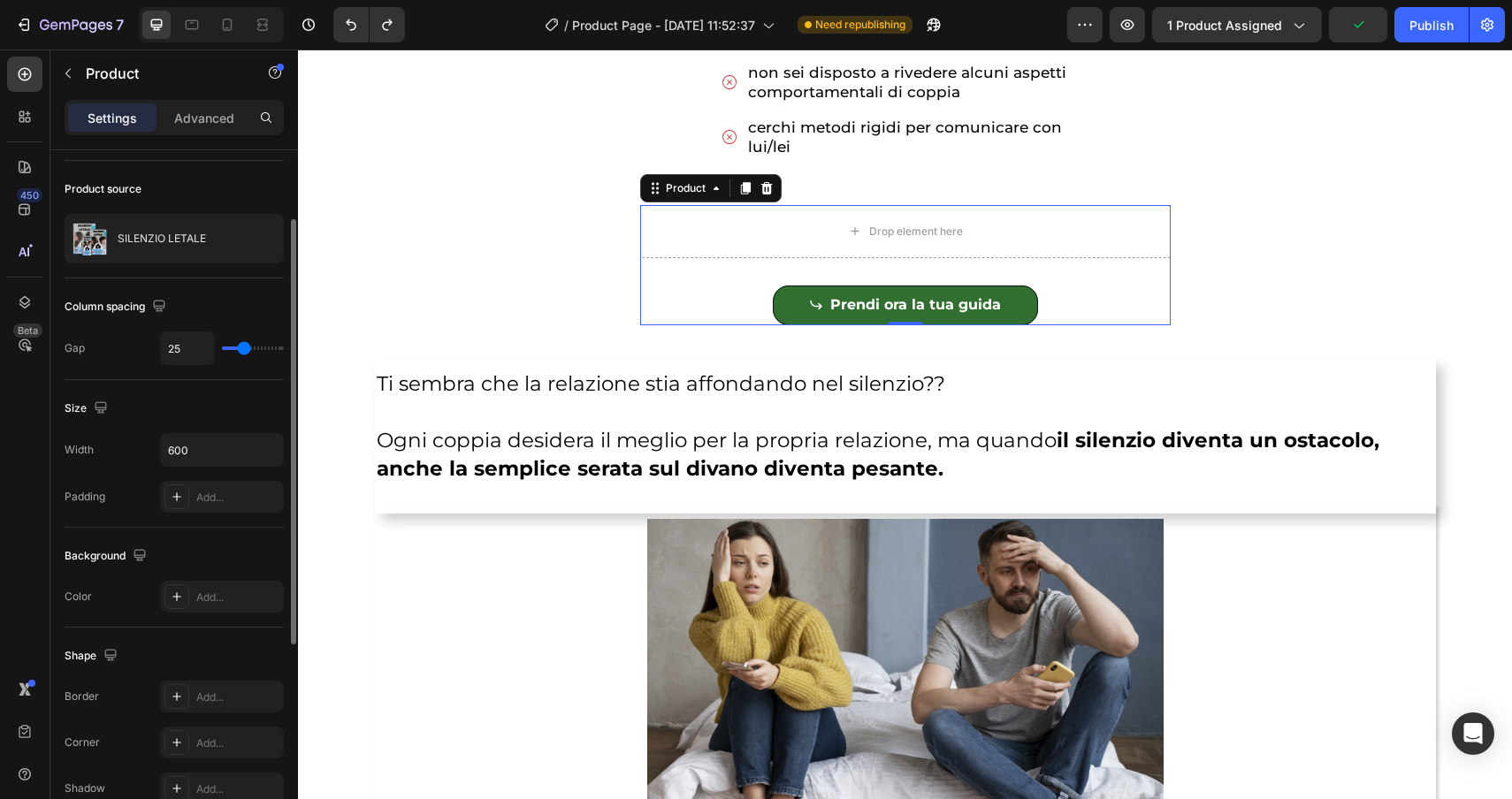
type input "16"
type input "0"
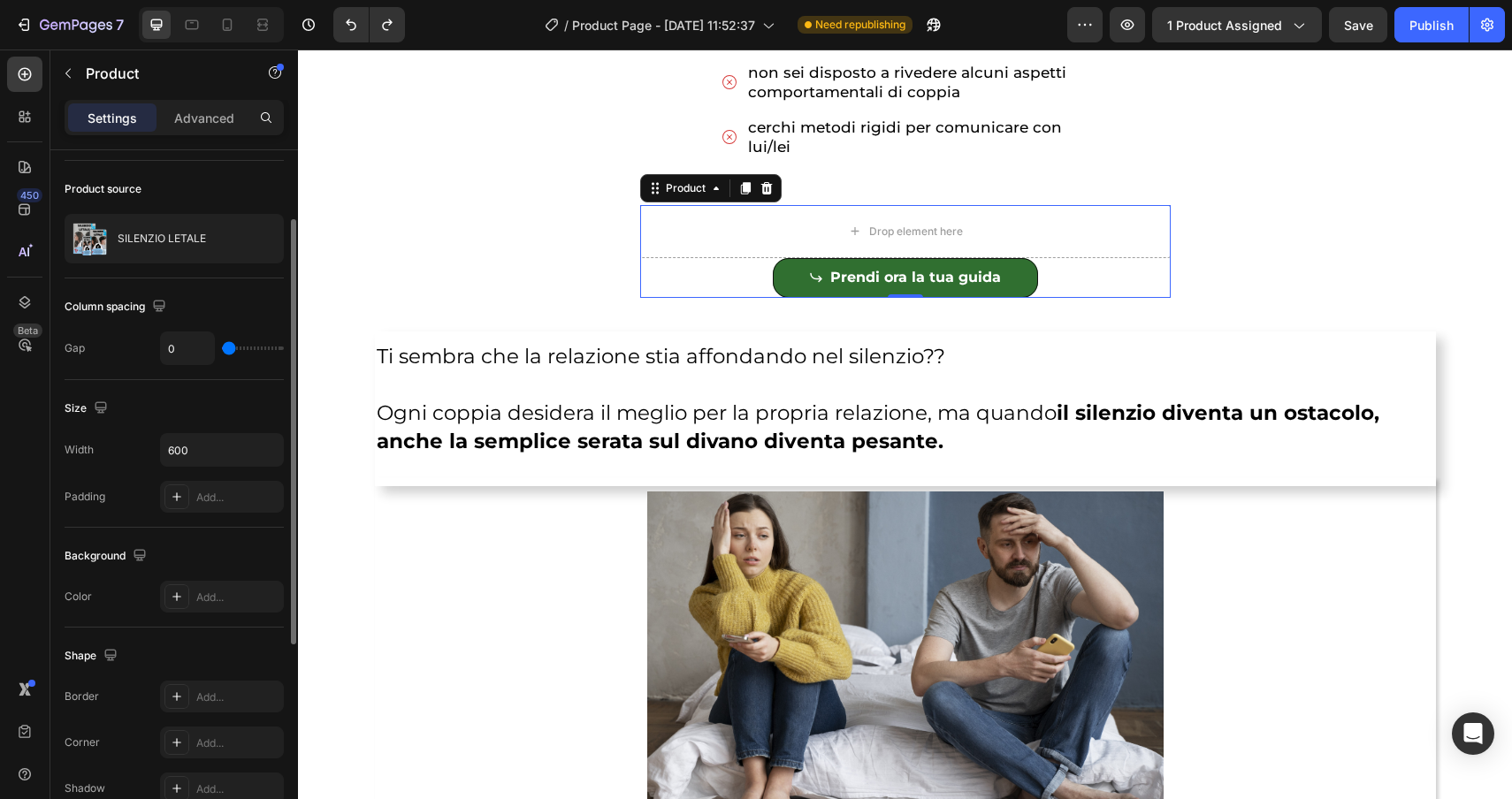
drag, startPoint x: 250, startPoint y: 350, endPoint x: 214, endPoint y: 347, distance: 36.1
type input "0"
click at [222, 347] on input "range" at bounding box center [253, 349] width 62 height 4
click at [694, 235] on div "Drop element here" at bounding box center [906, 231] width 531 height 53
click at [67, 74] on icon "button" at bounding box center [68, 73] width 15 height 15
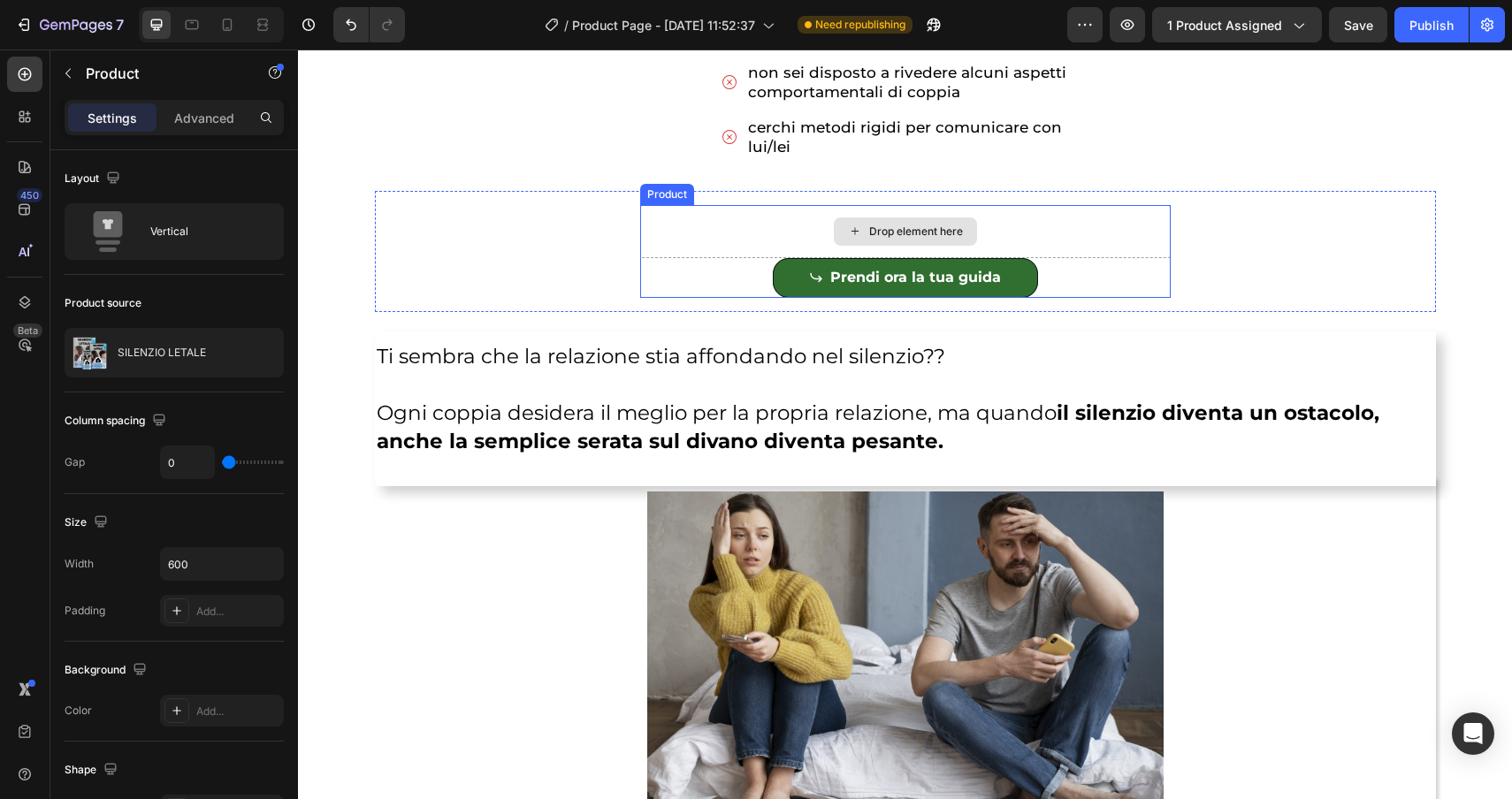
click at [665, 220] on div "Drop element here" at bounding box center [906, 231] width 531 height 53
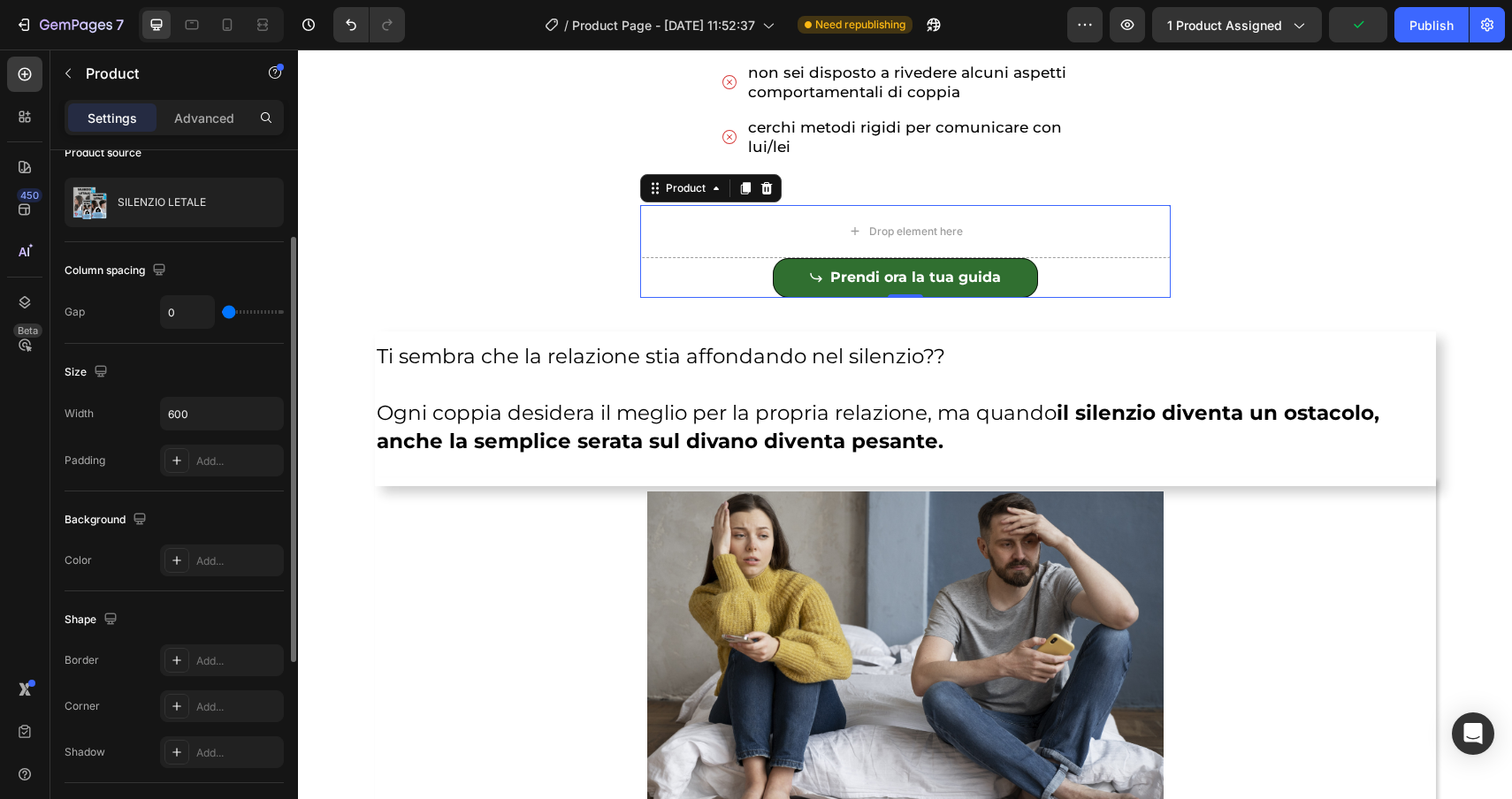
scroll to position [147, 0]
click at [267, 417] on icon "button" at bounding box center [266, 416] width 7 height 5
click at [700, 191] on div "Product" at bounding box center [686, 188] width 46 height 15
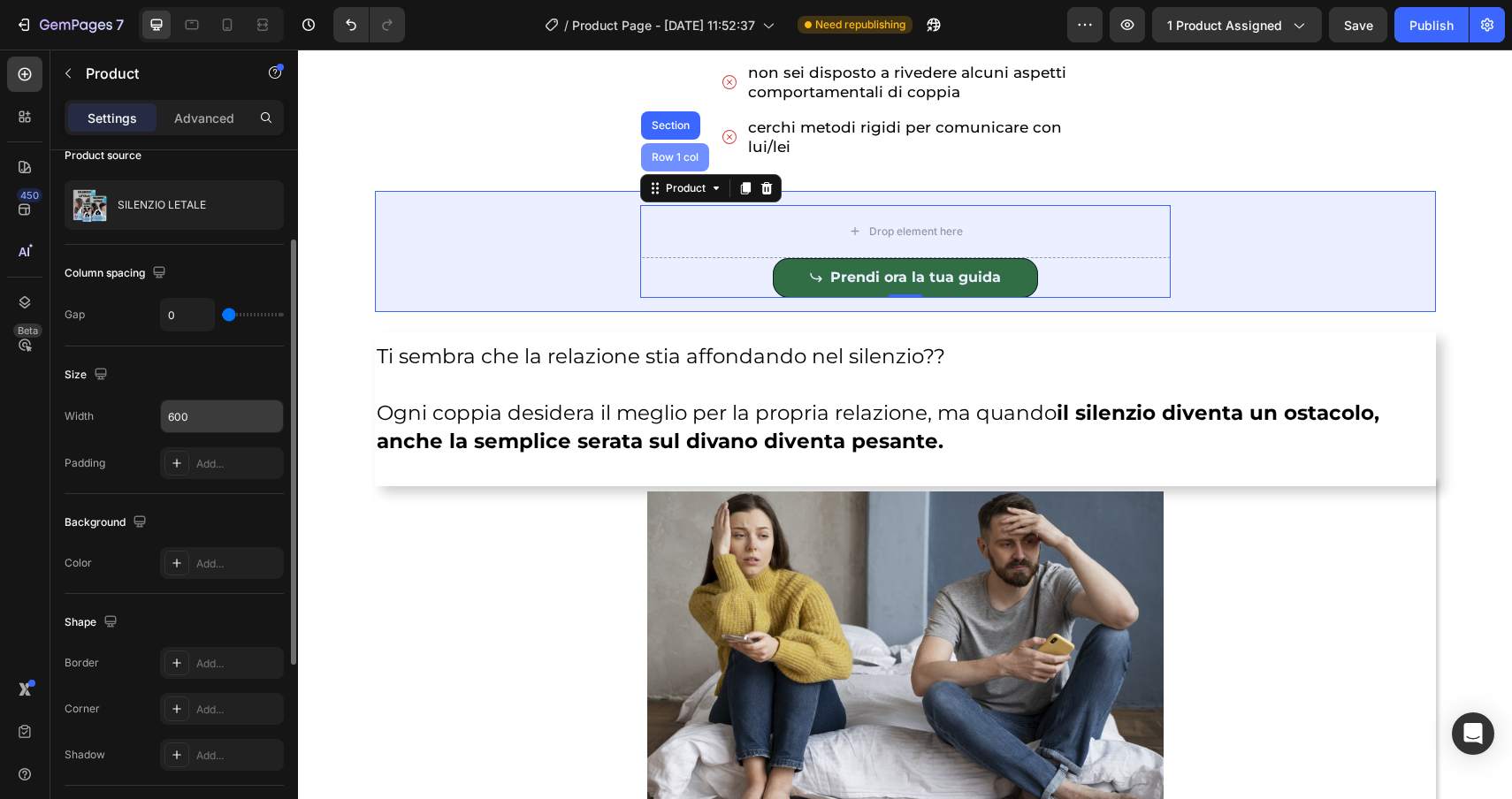
click at [674, 149] on div "Row 1 col" at bounding box center [675, 157] width 68 height 28
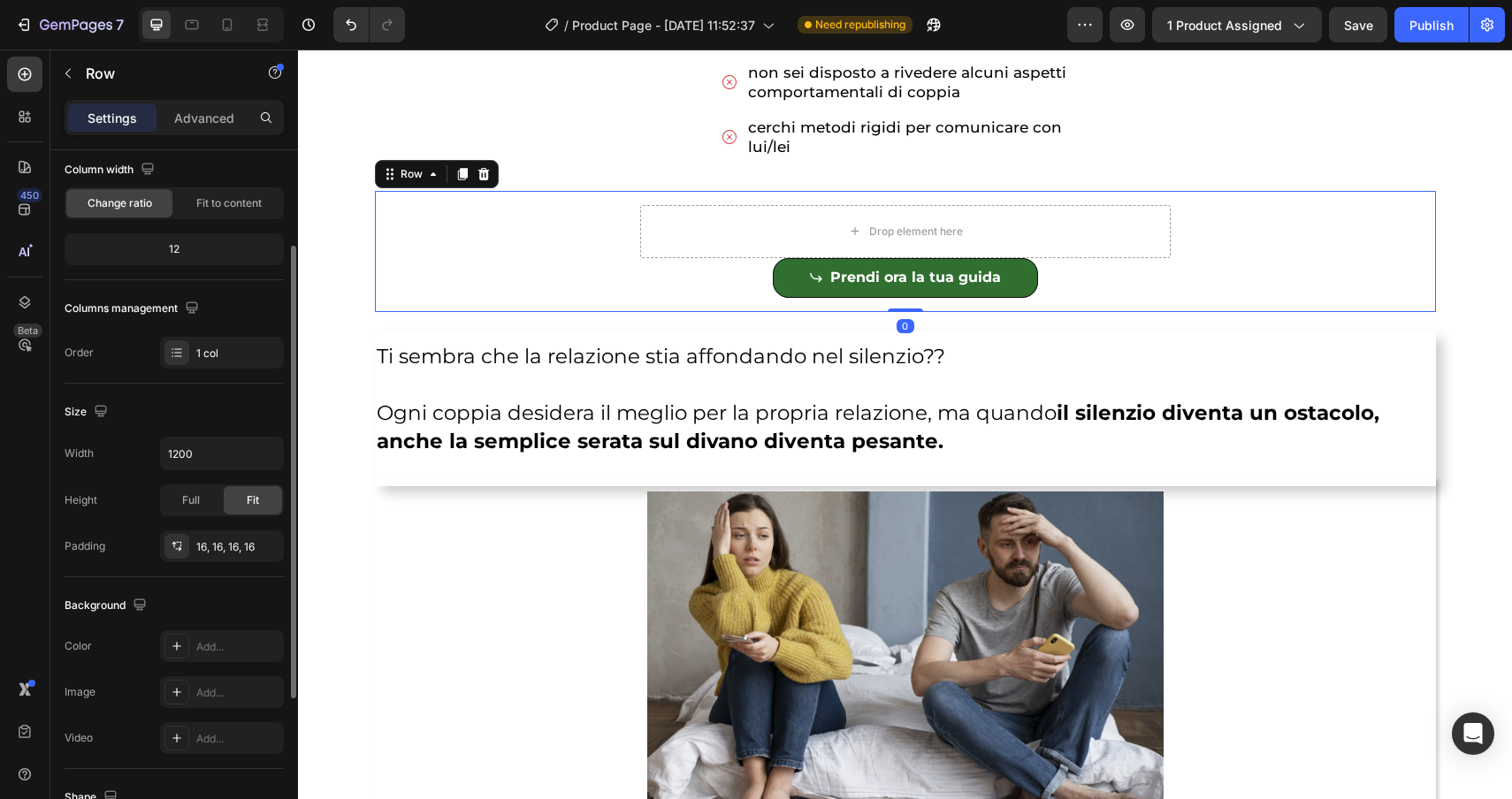
scroll to position [0, 0]
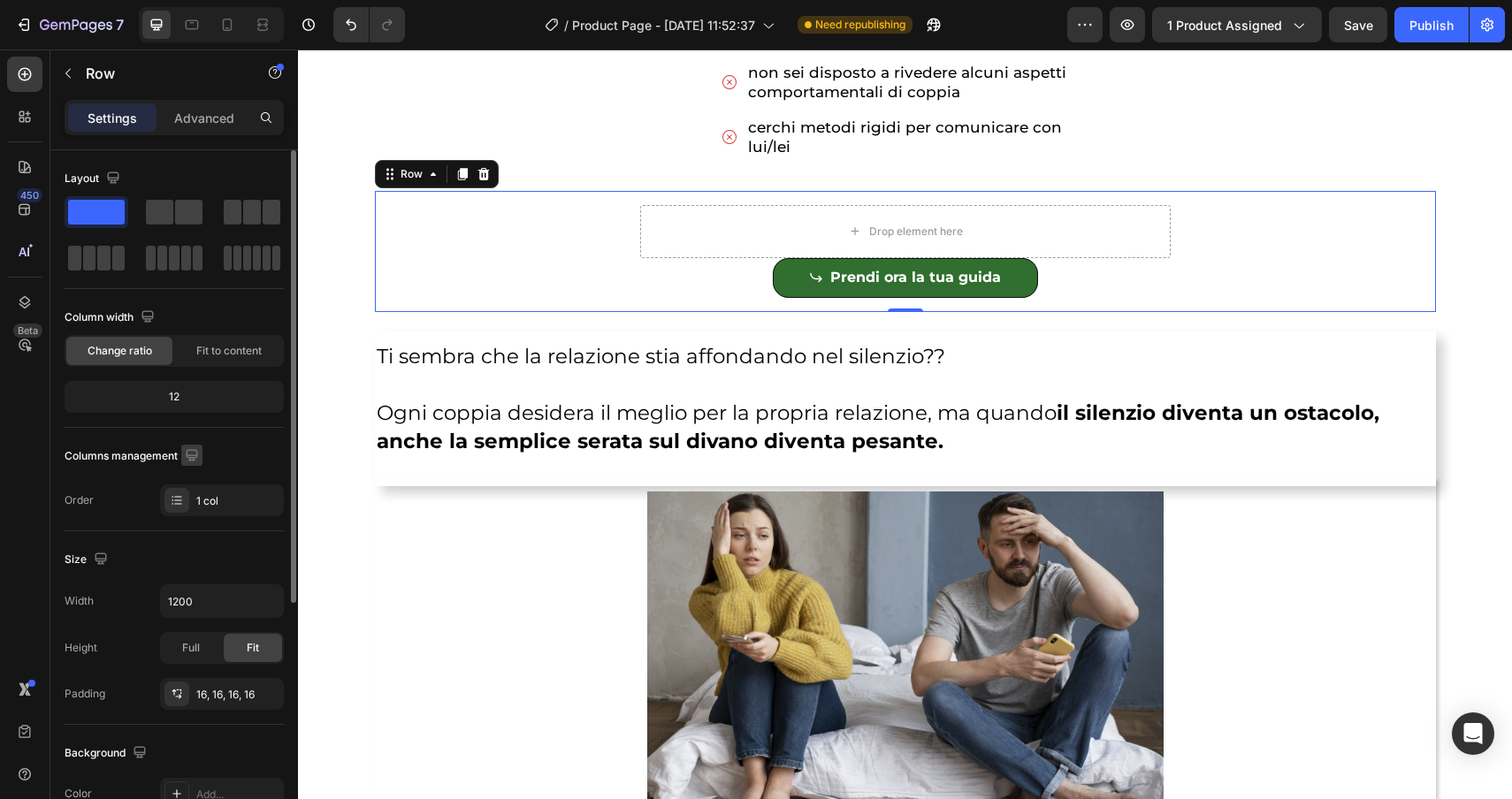
click at [188, 452] on icon "button" at bounding box center [192, 455] width 17 height 17
click at [187, 395] on div "12" at bounding box center [173, 397] width 212 height 25
click at [238, 351] on span "Fit to content" at bounding box center [230, 351] width 66 height 15
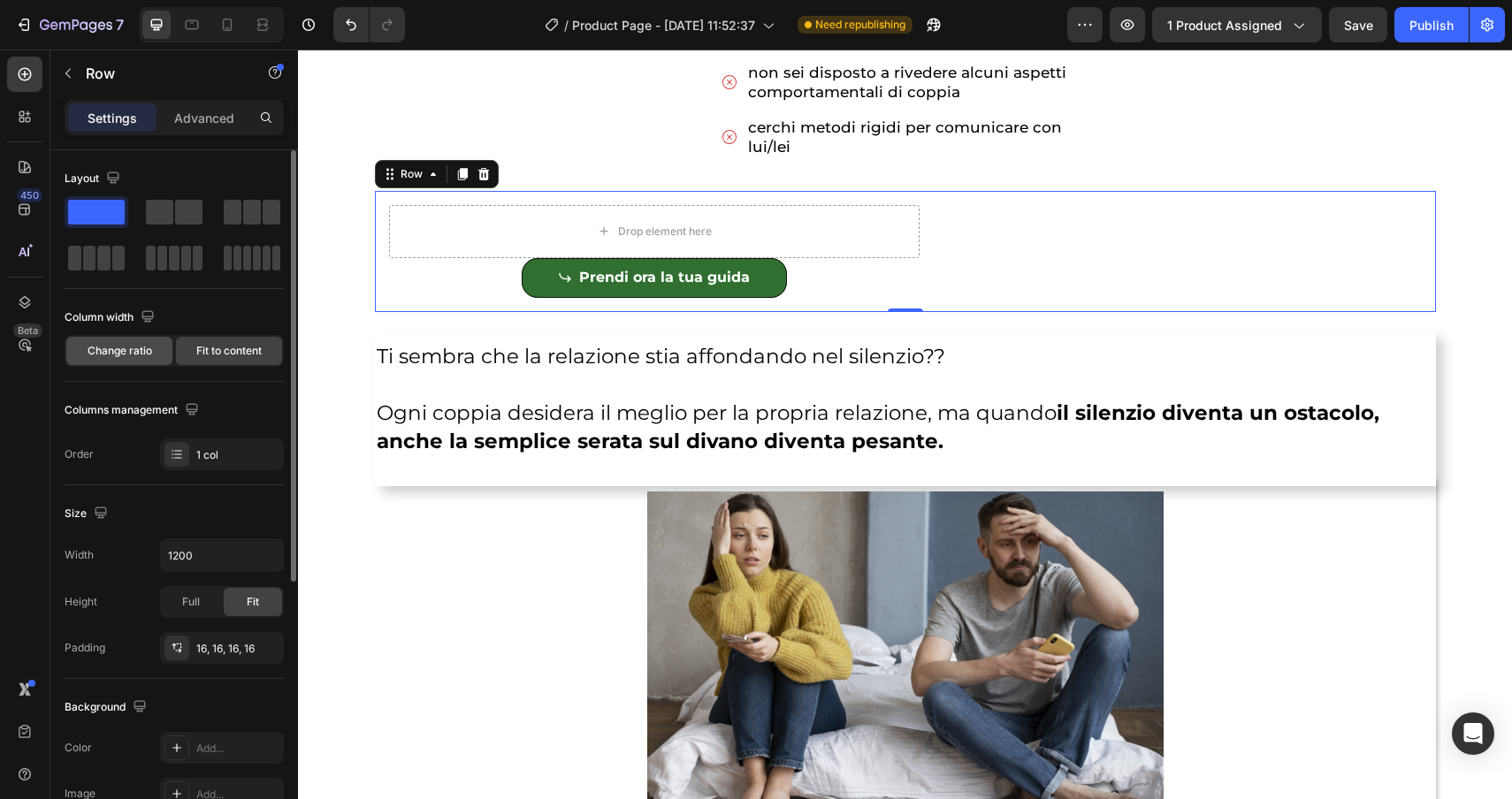
click at [117, 348] on span "Change ratio" at bounding box center [119, 351] width 65 height 15
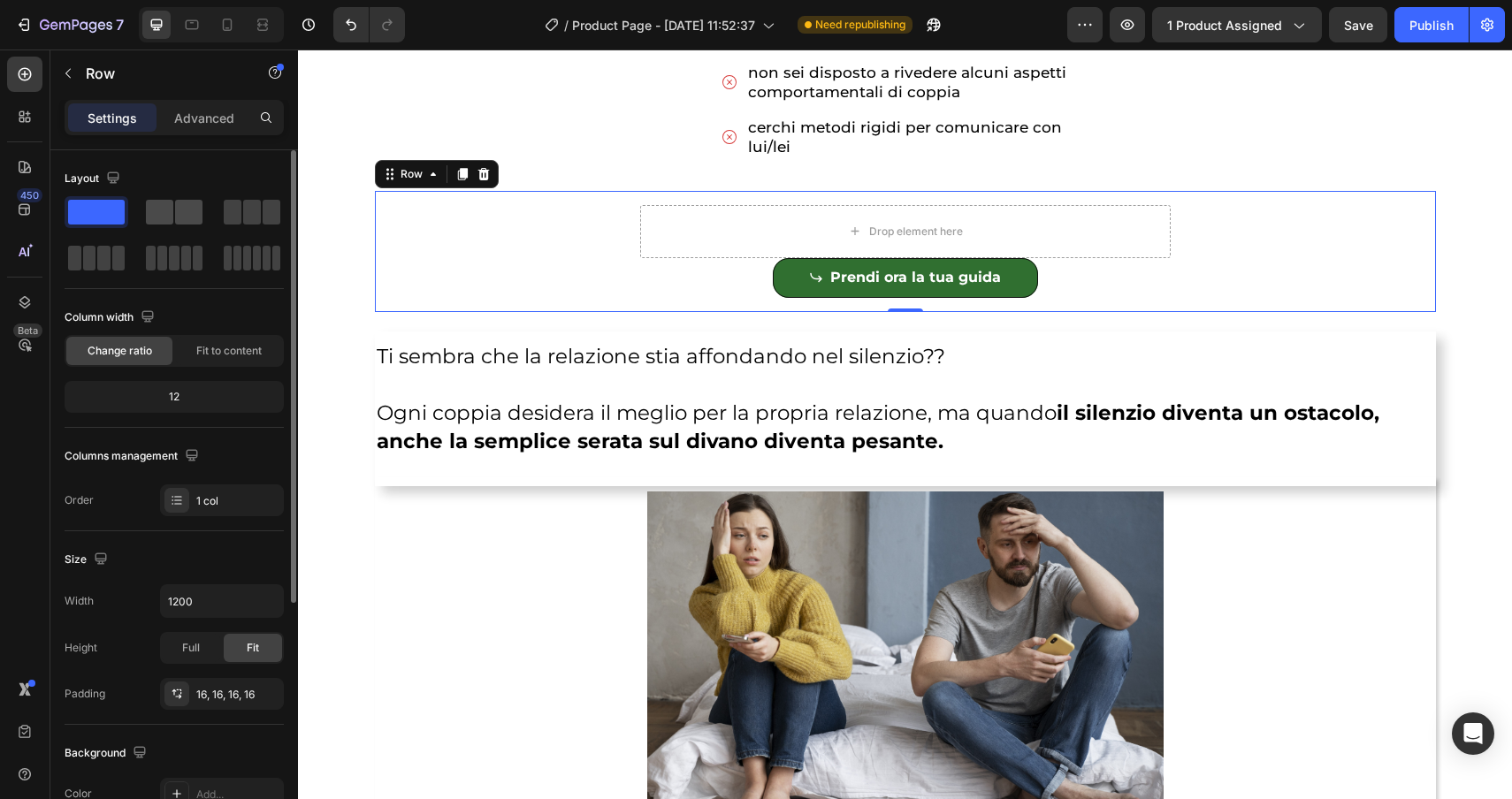
click at [185, 207] on span at bounding box center [189, 212] width 27 height 25
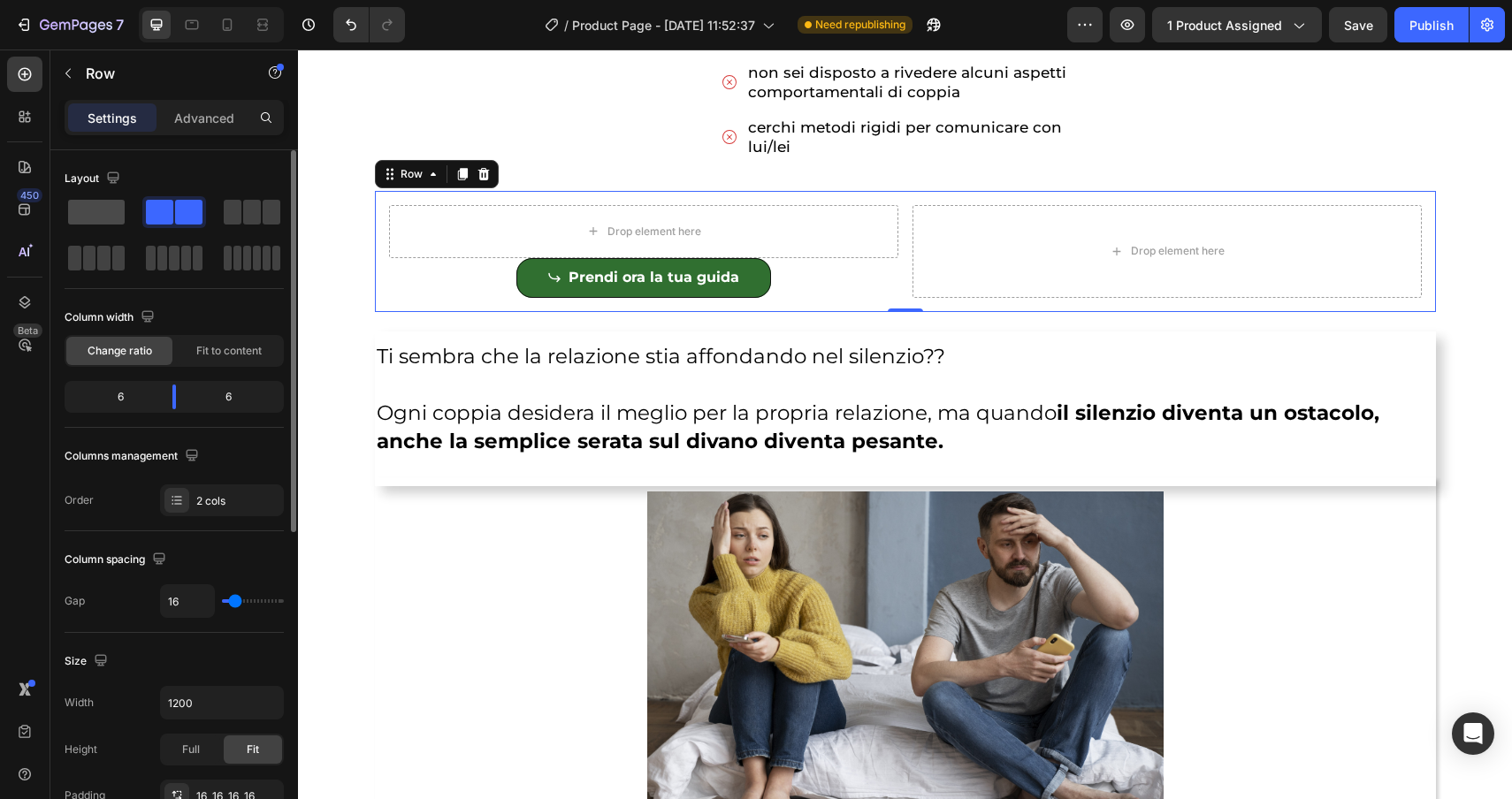
click at [77, 200] on span at bounding box center [96, 212] width 56 height 25
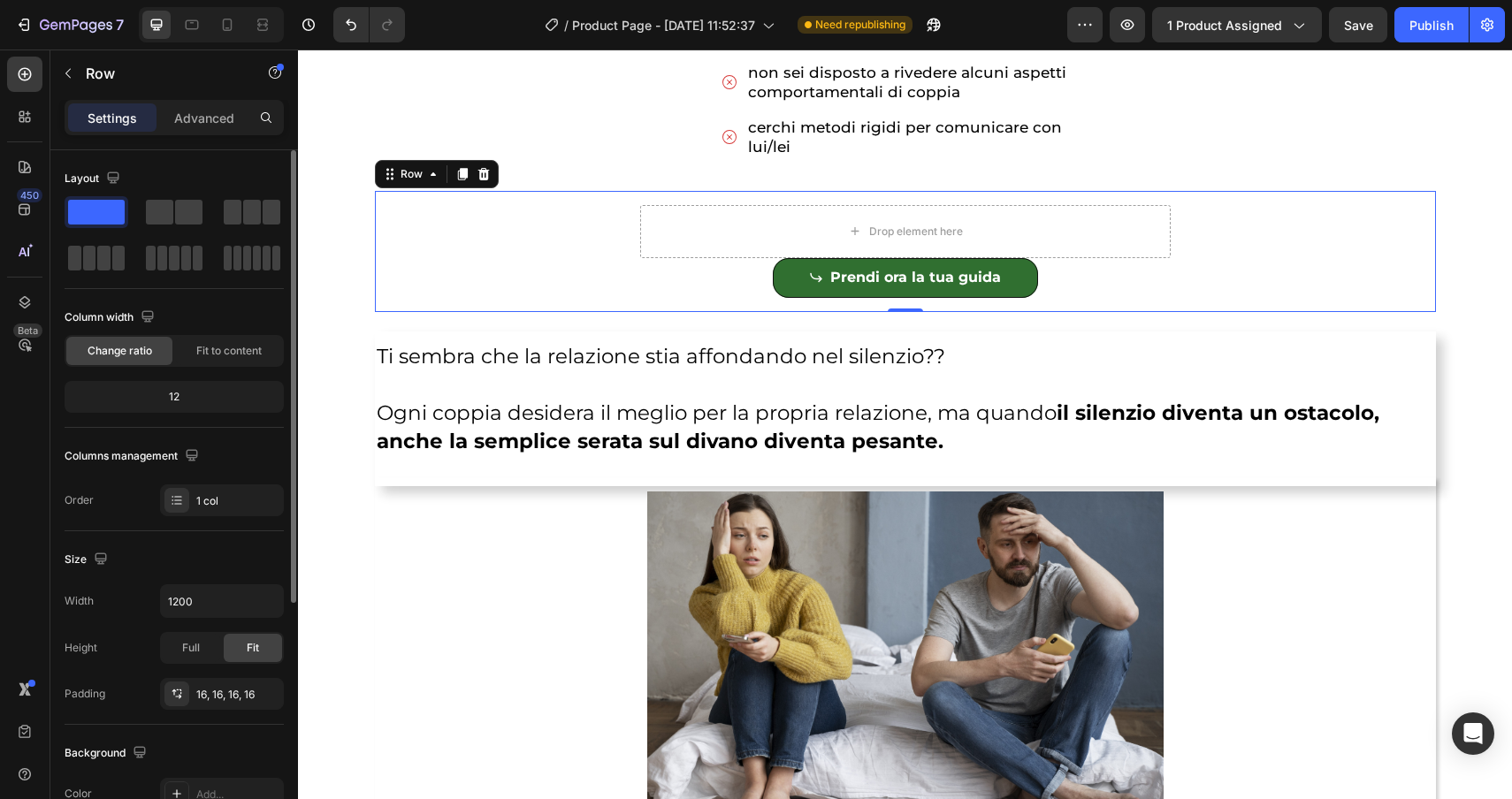
scroll to position [68, 0]
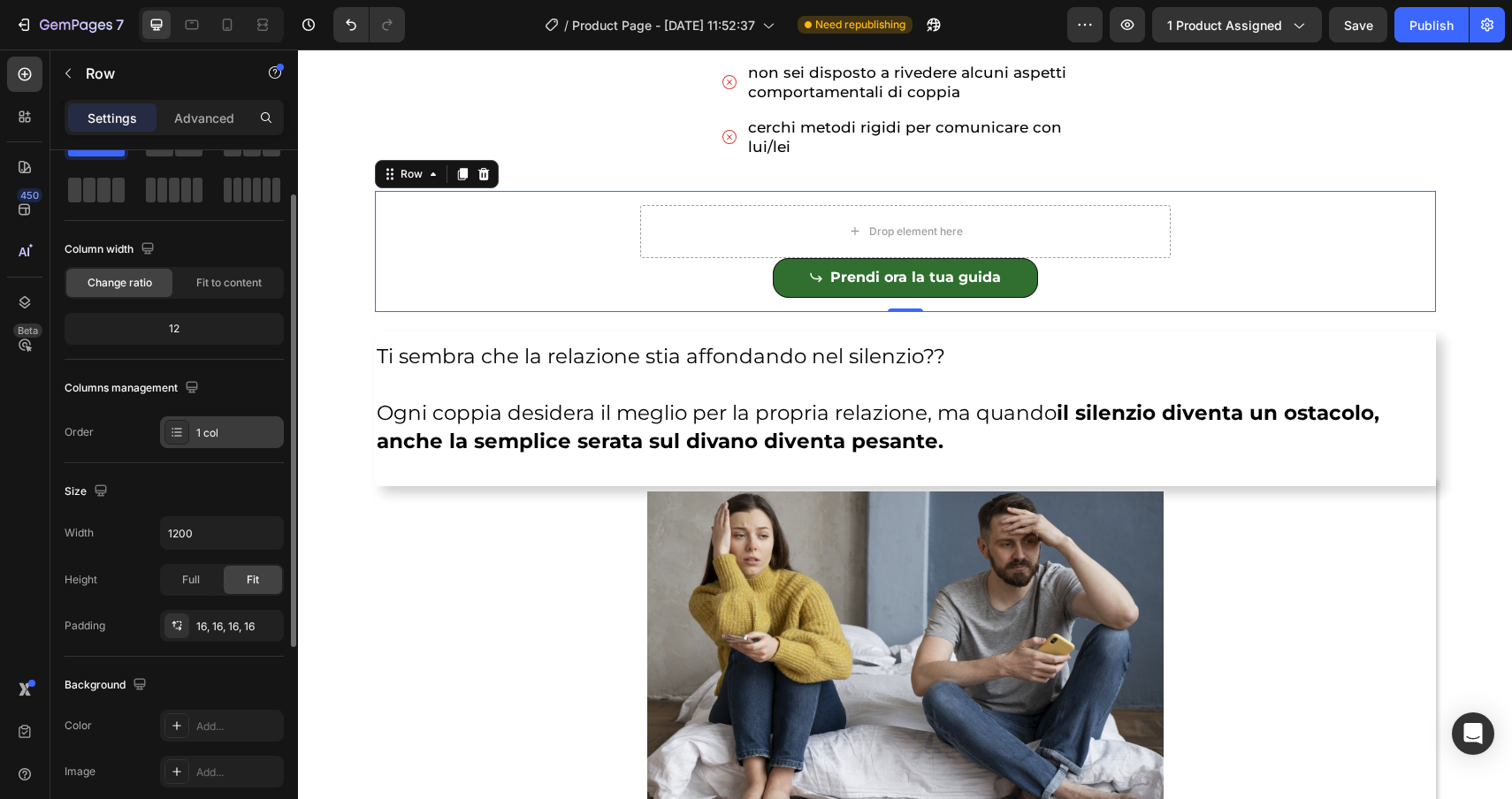
click at [163, 437] on div "1 col" at bounding box center [222, 432] width 124 height 32
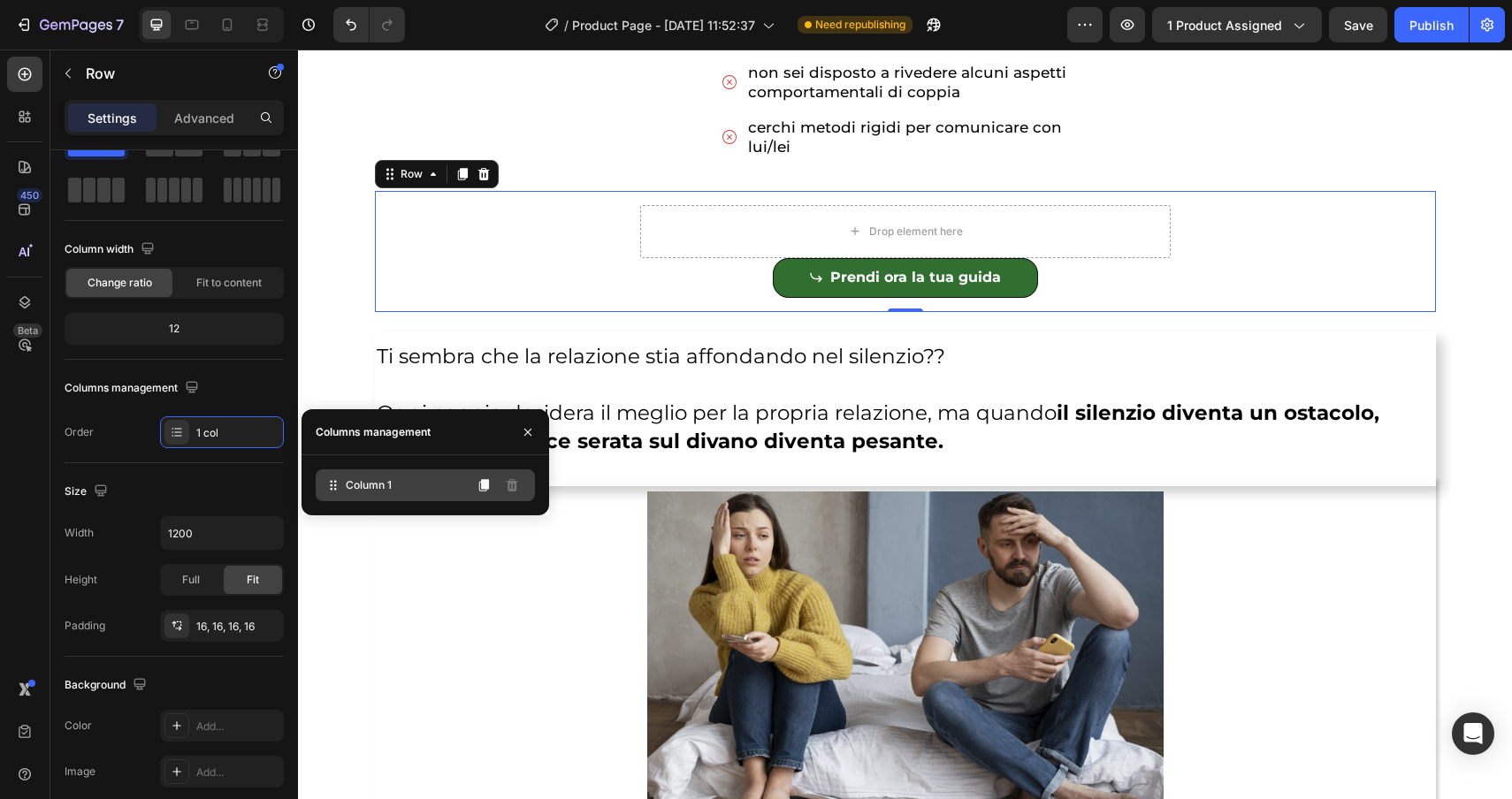
click at [365, 496] on div "Column 1" at bounding box center [425, 485] width 219 height 32
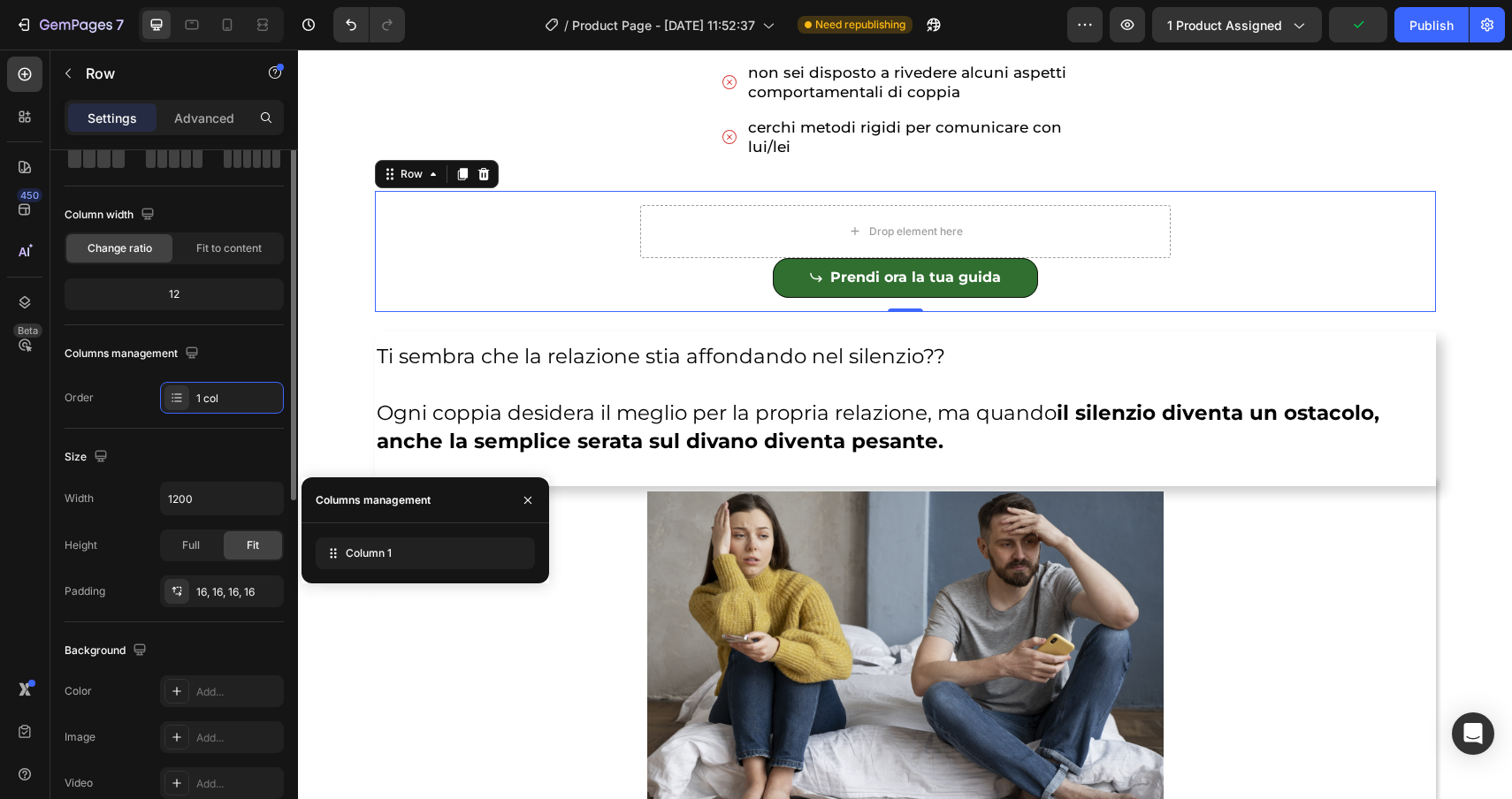
scroll to position [0, 0]
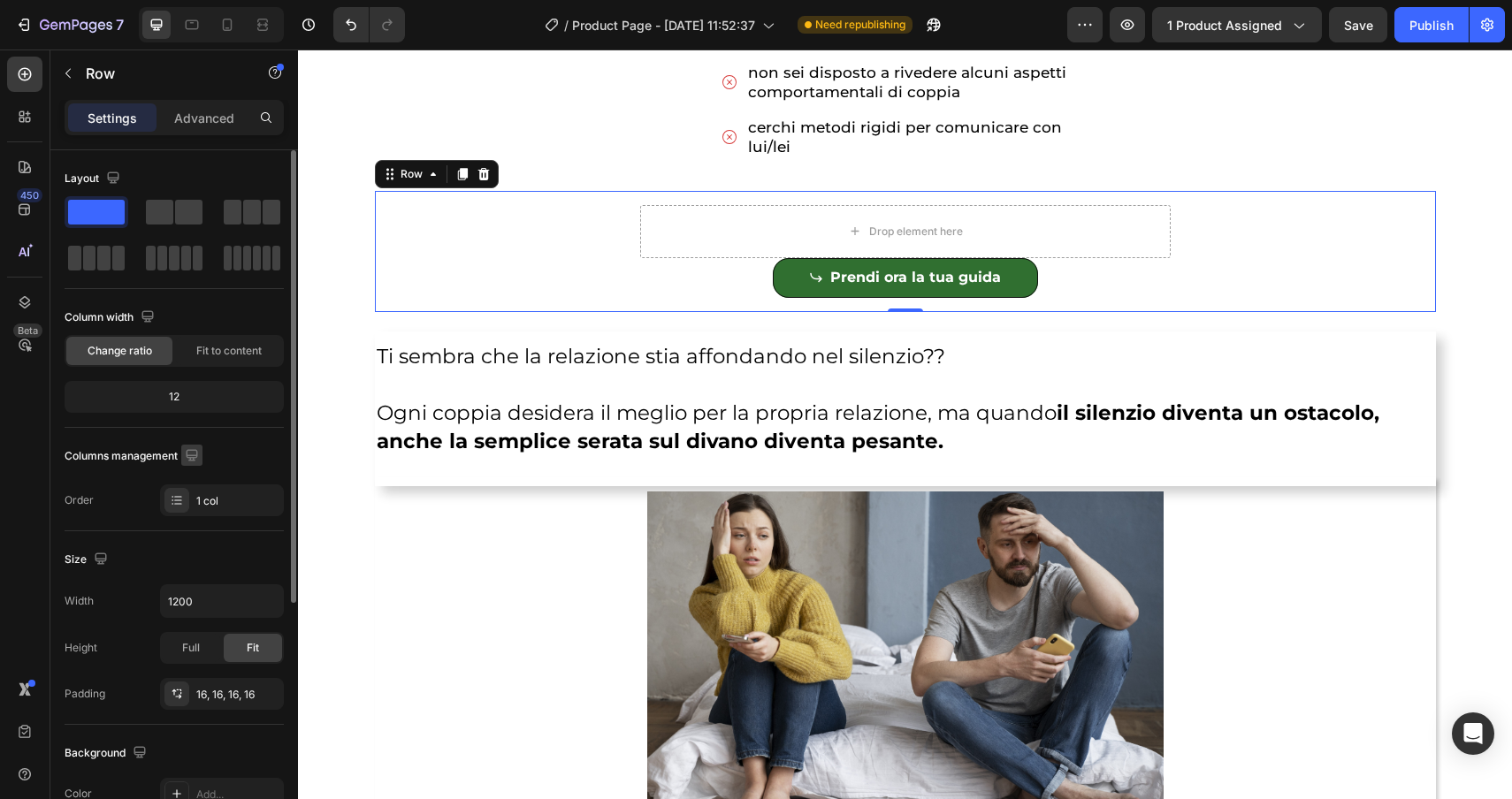
click at [189, 453] on icon "button" at bounding box center [192, 455] width 17 height 17
click at [152, 312] on icon "button" at bounding box center [147, 317] width 17 height 17
click at [155, 407] on div "12" at bounding box center [173, 397] width 212 height 25
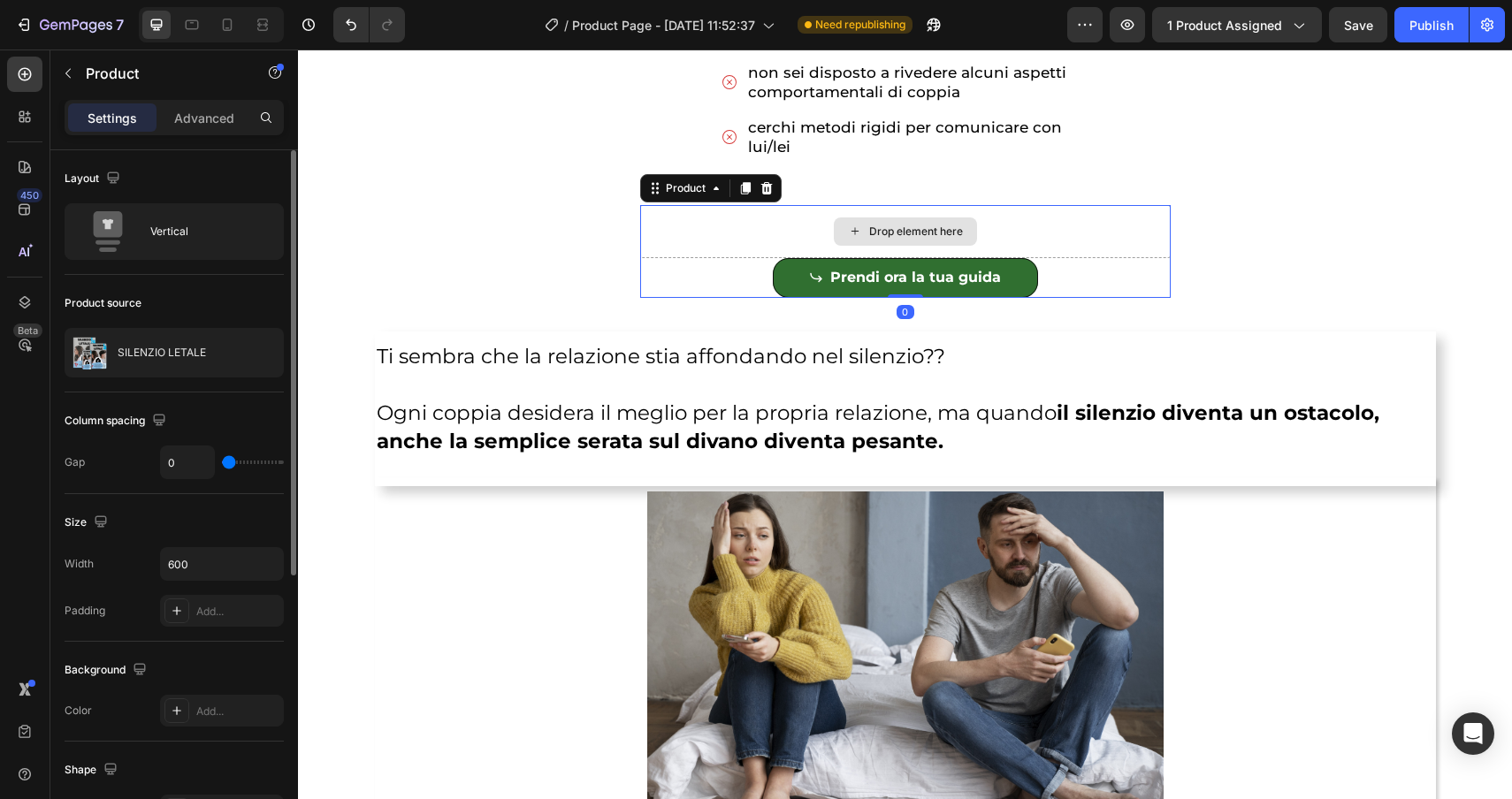
click at [818, 225] on div "Drop element here" at bounding box center [906, 231] width 531 height 53
click at [709, 195] on icon at bounding box center [716, 188] width 15 height 15
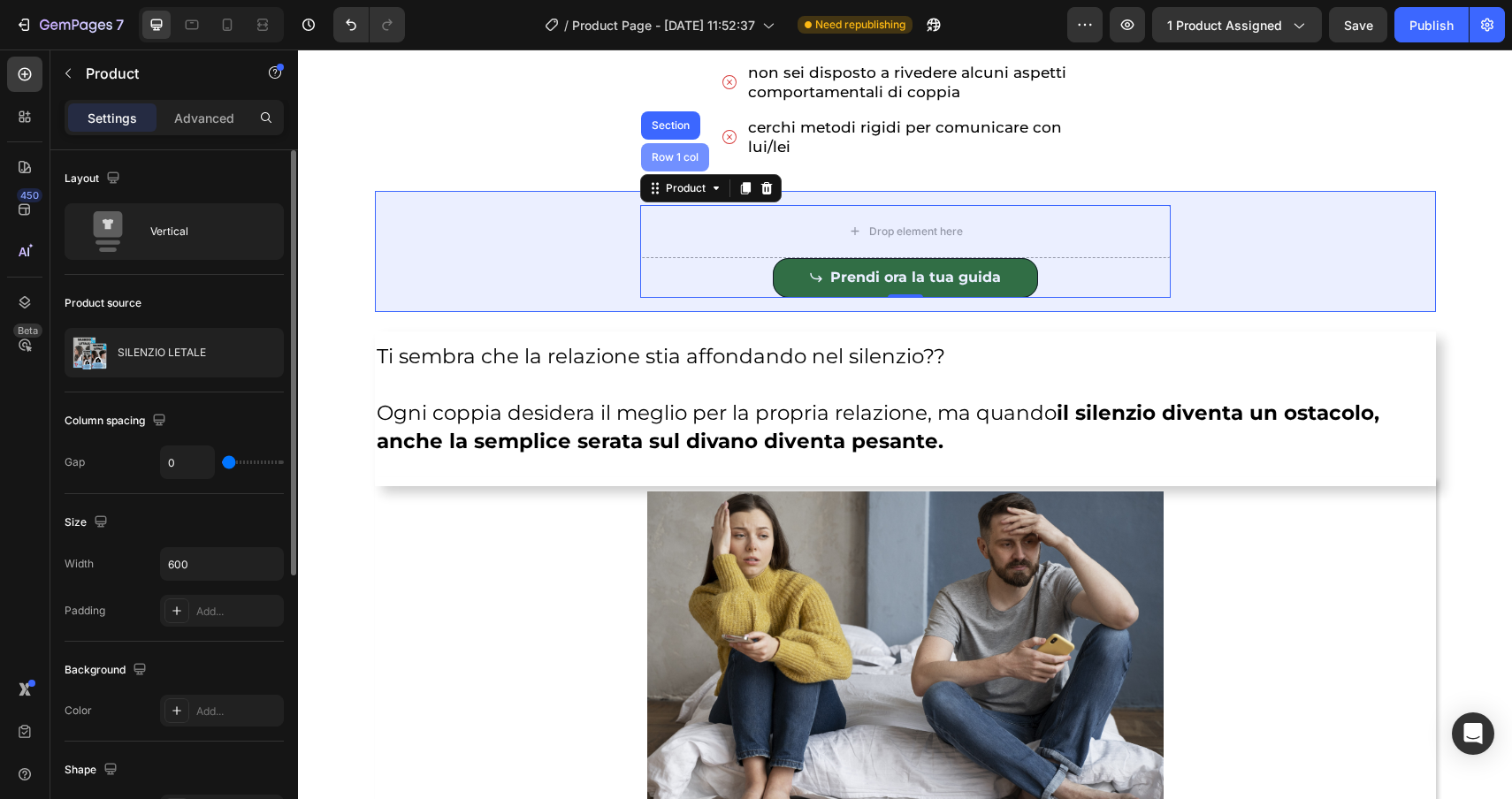
click at [674, 165] on div "Row 1 col" at bounding box center [675, 157] width 68 height 28
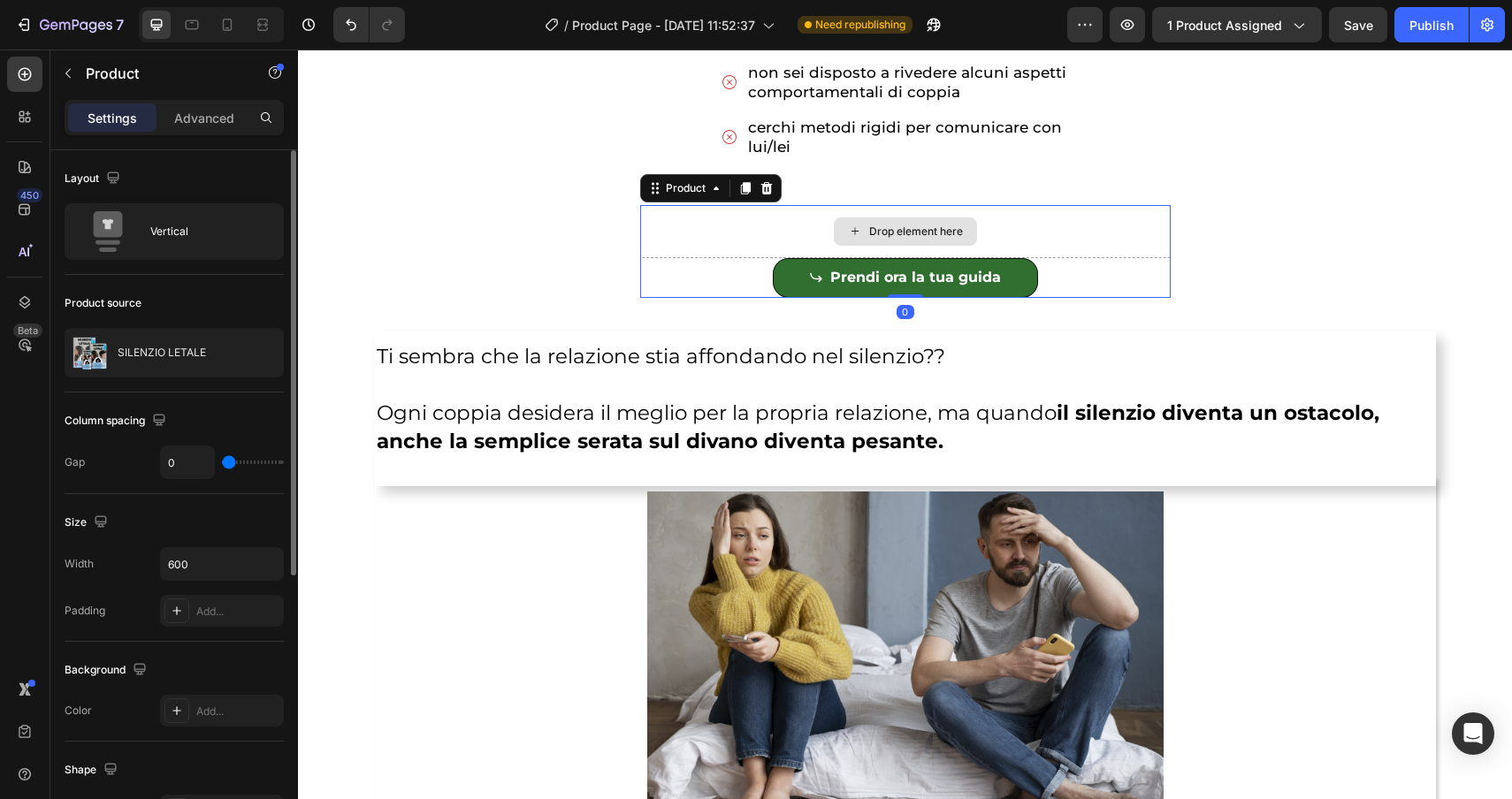
click at [719, 246] on div "Drop element here" at bounding box center [906, 231] width 531 height 53
click at [774, 189] on div at bounding box center [767, 188] width 21 height 21
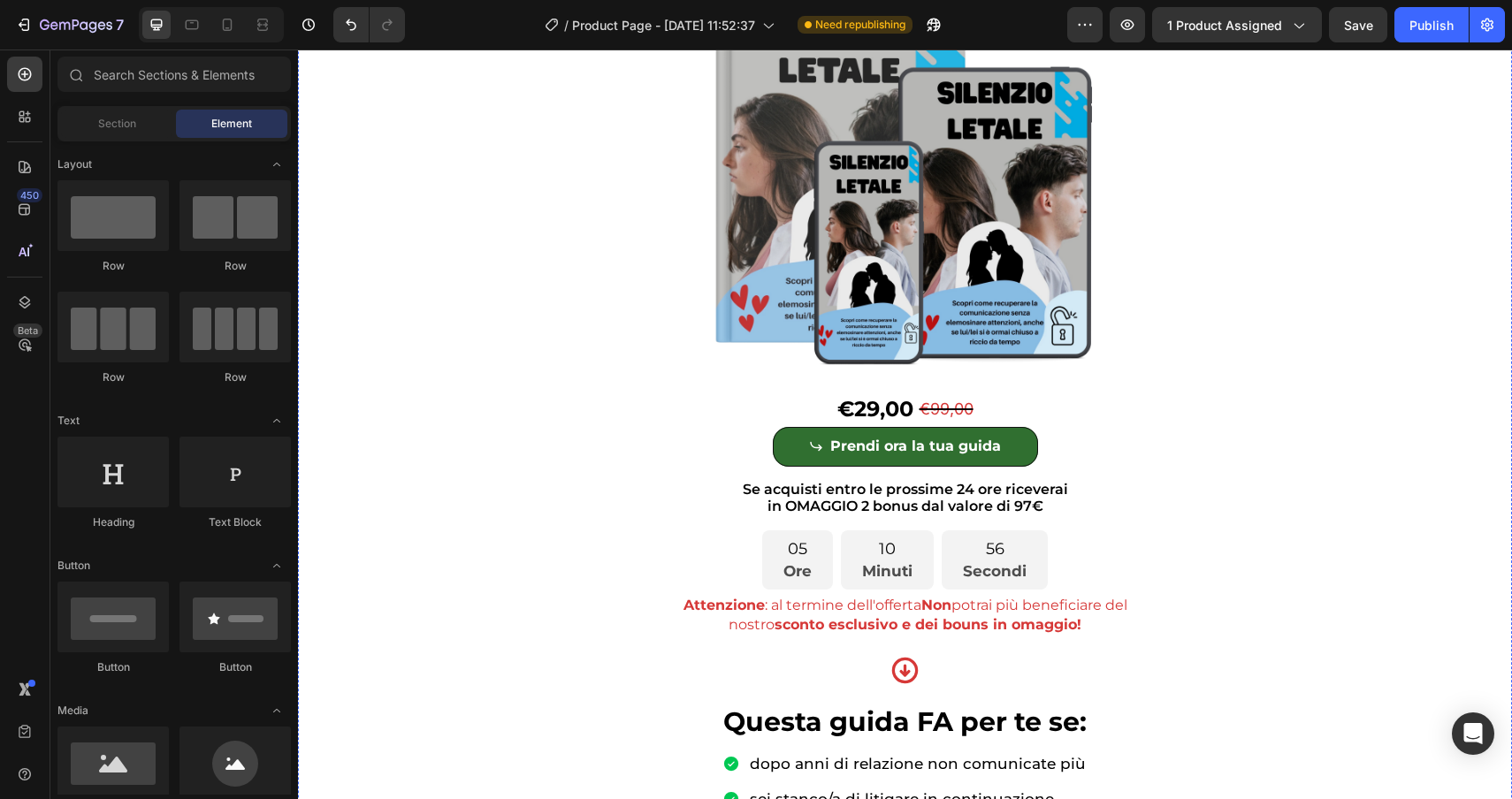
scroll to position [261, 0]
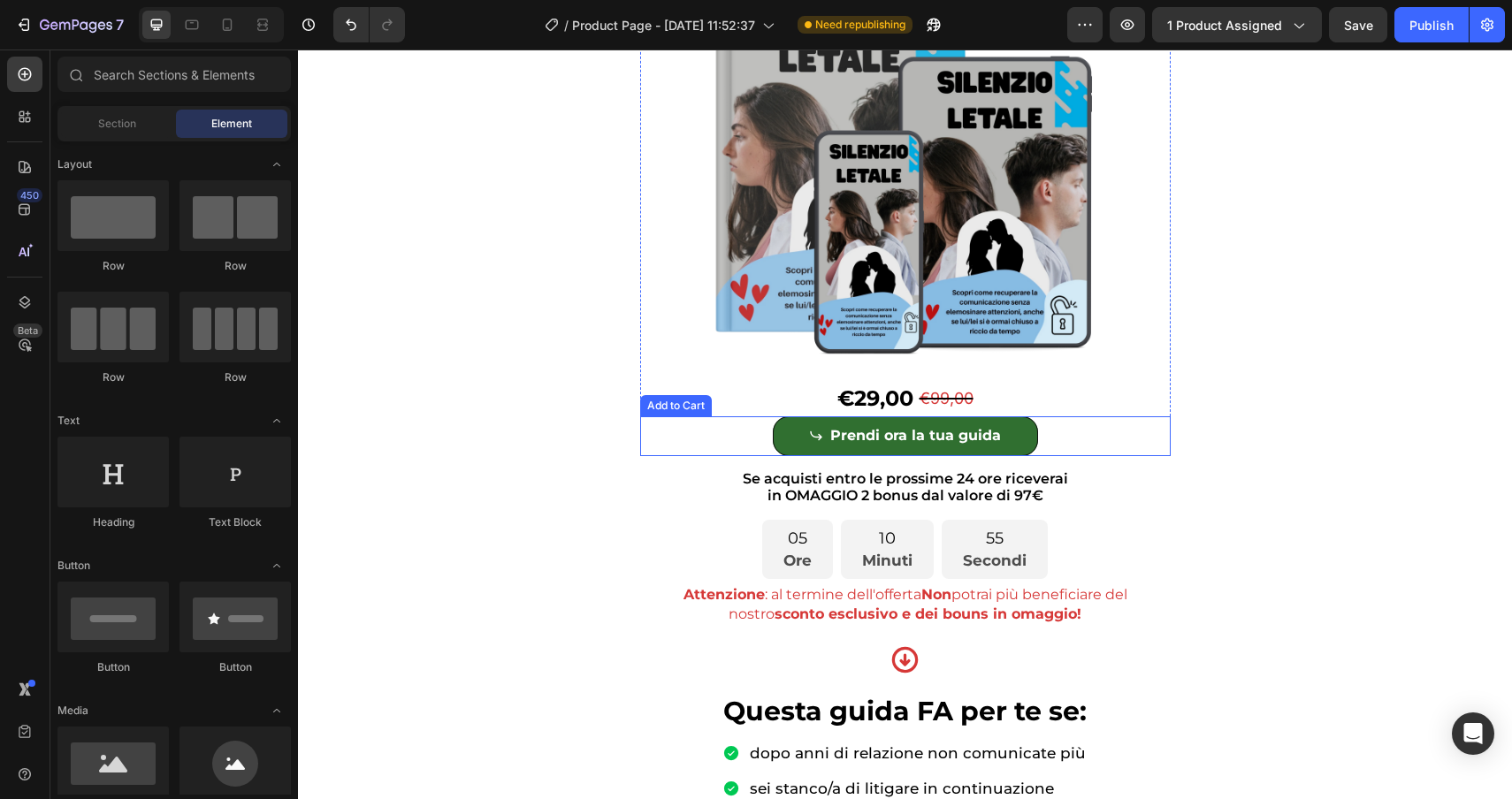
click at [744, 442] on div "Prendi ora la tua guida Add to Cart" at bounding box center [906, 436] width 531 height 40
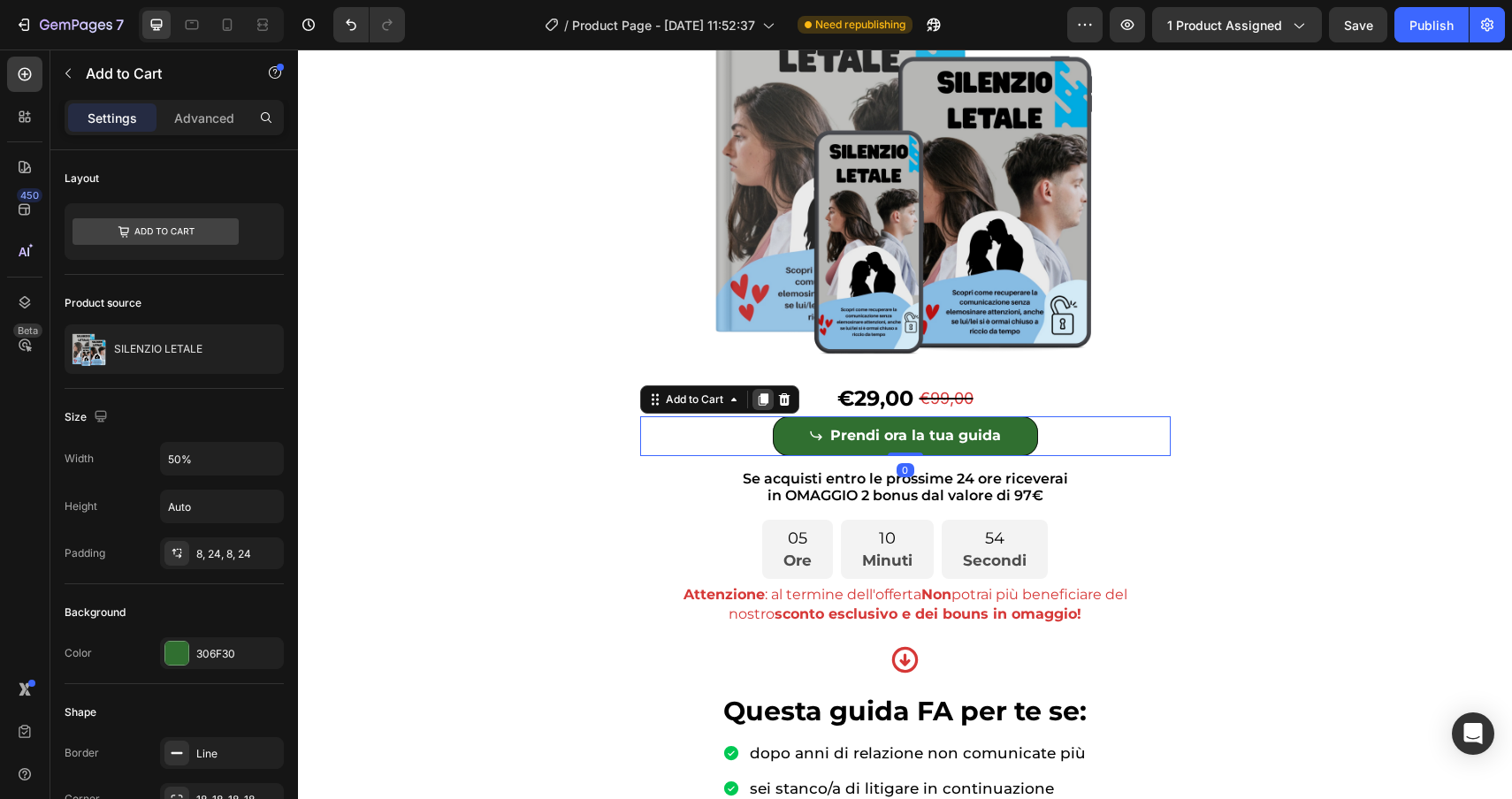
click at [769, 407] on div at bounding box center [763, 400] width 21 height 21
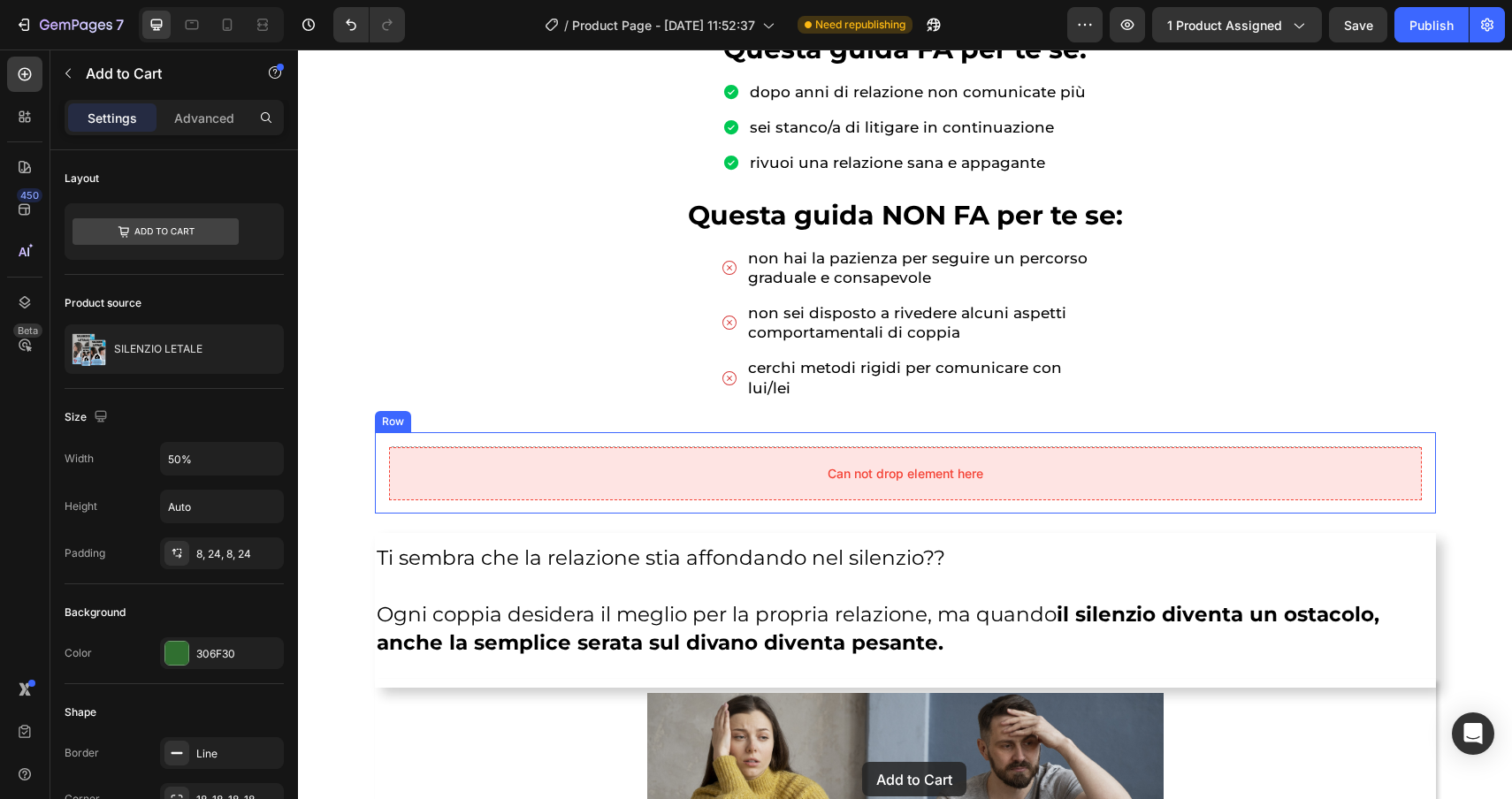
scroll to position [983, 0]
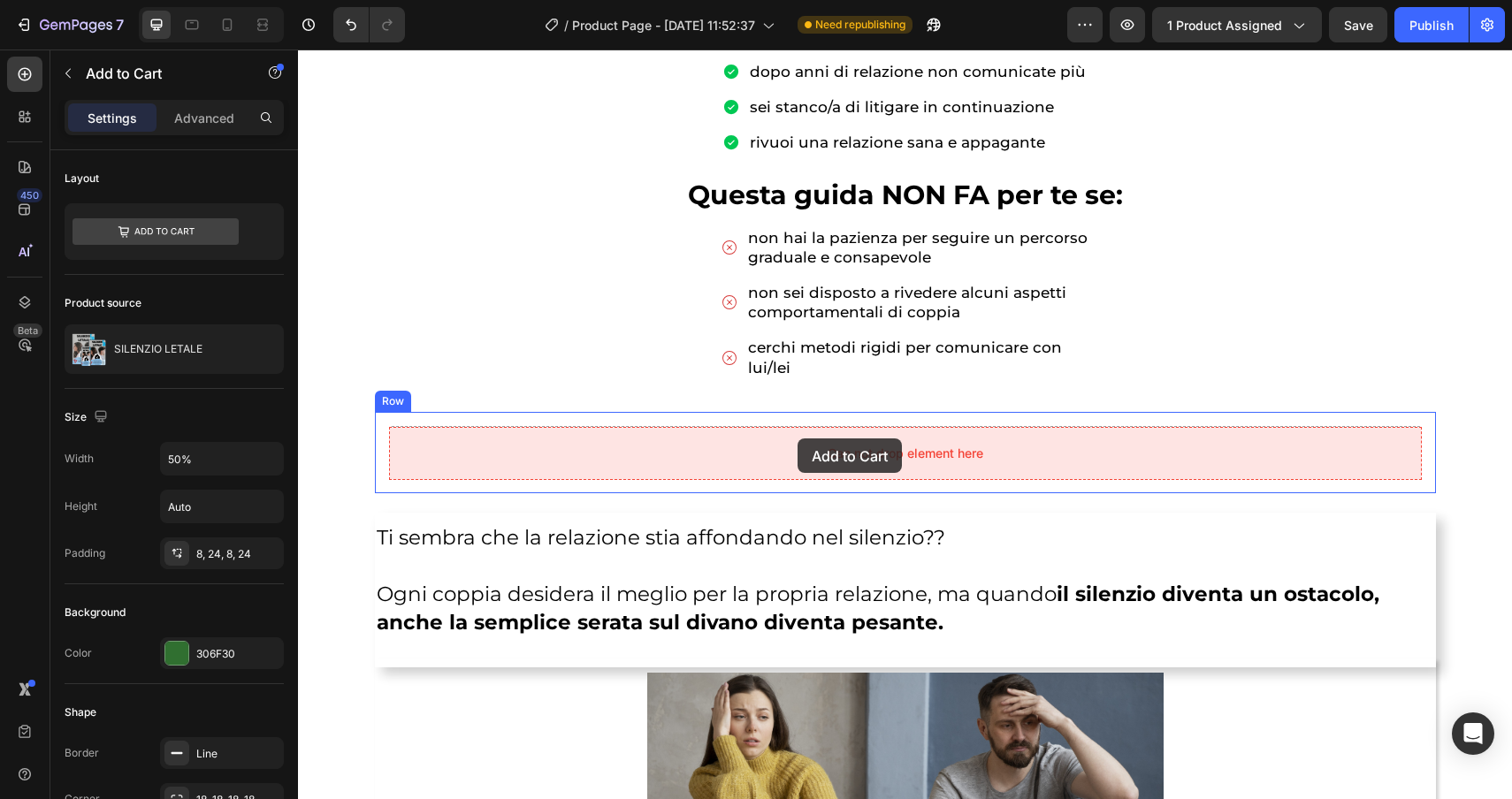
drag, startPoint x: 704, startPoint y: 438, endPoint x: 797, endPoint y: 439, distance: 93.0
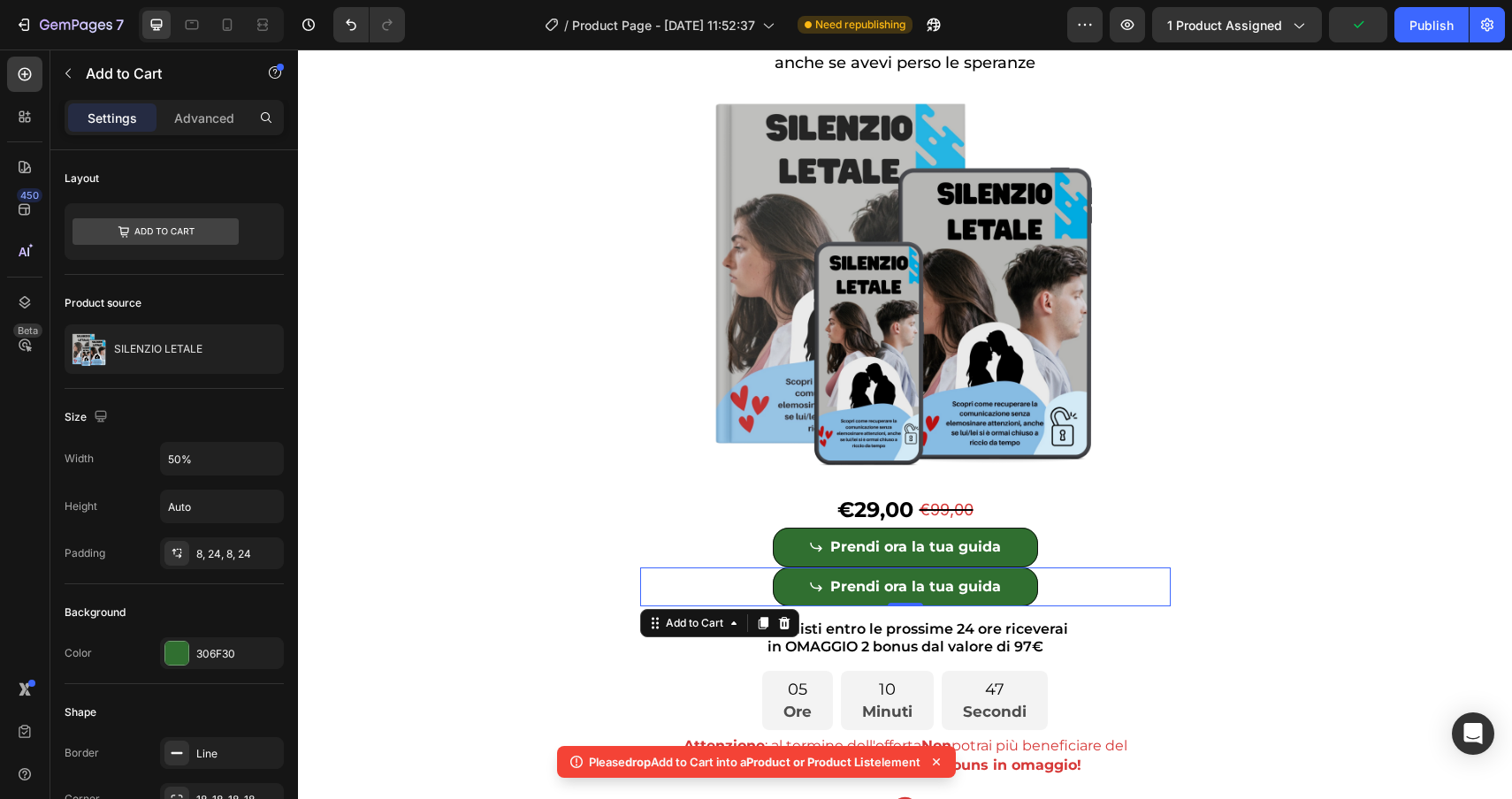
scroll to position [148, 0]
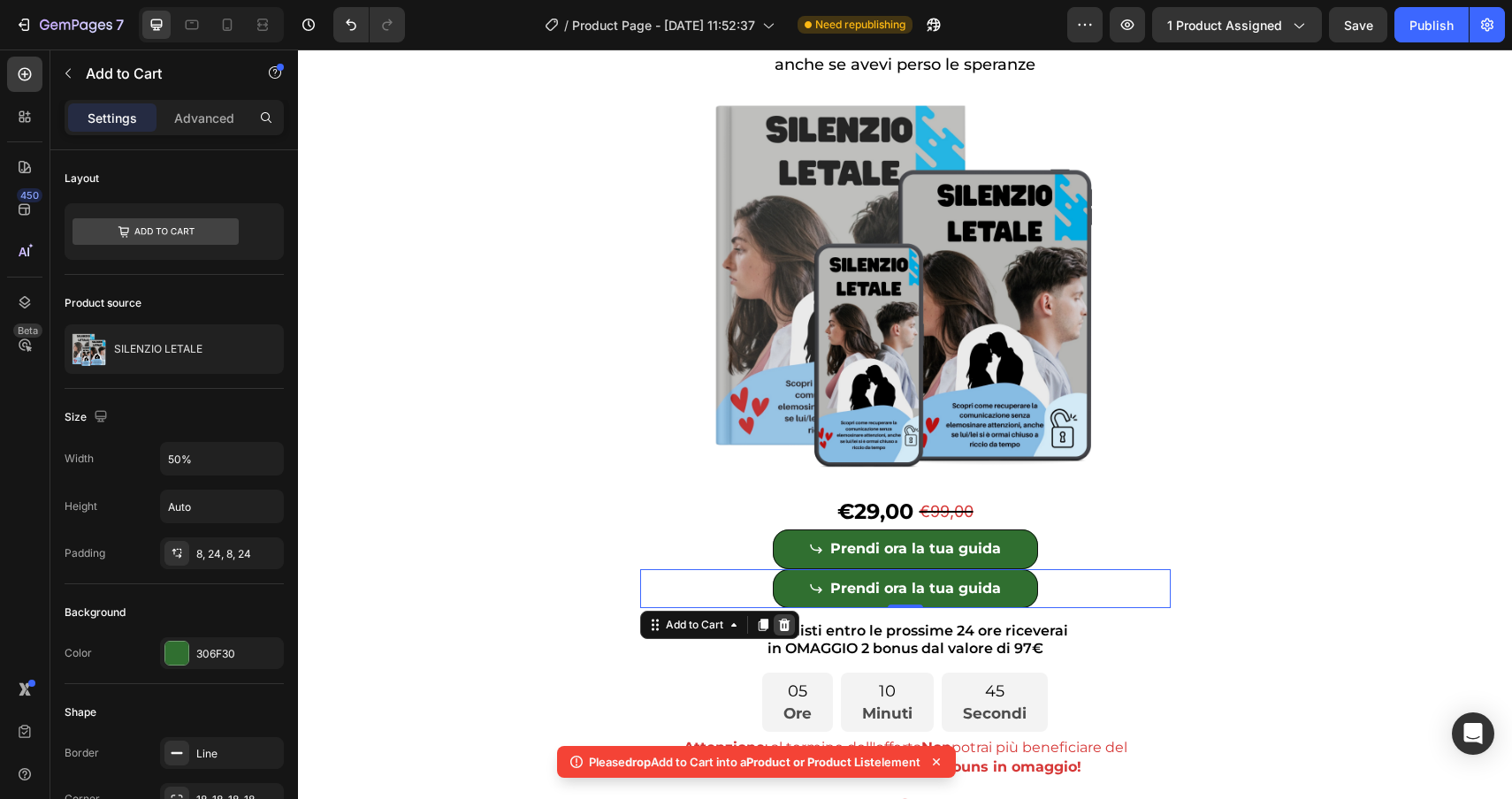
click at [785, 630] on icon at bounding box center [784, 625] width 12 height 13
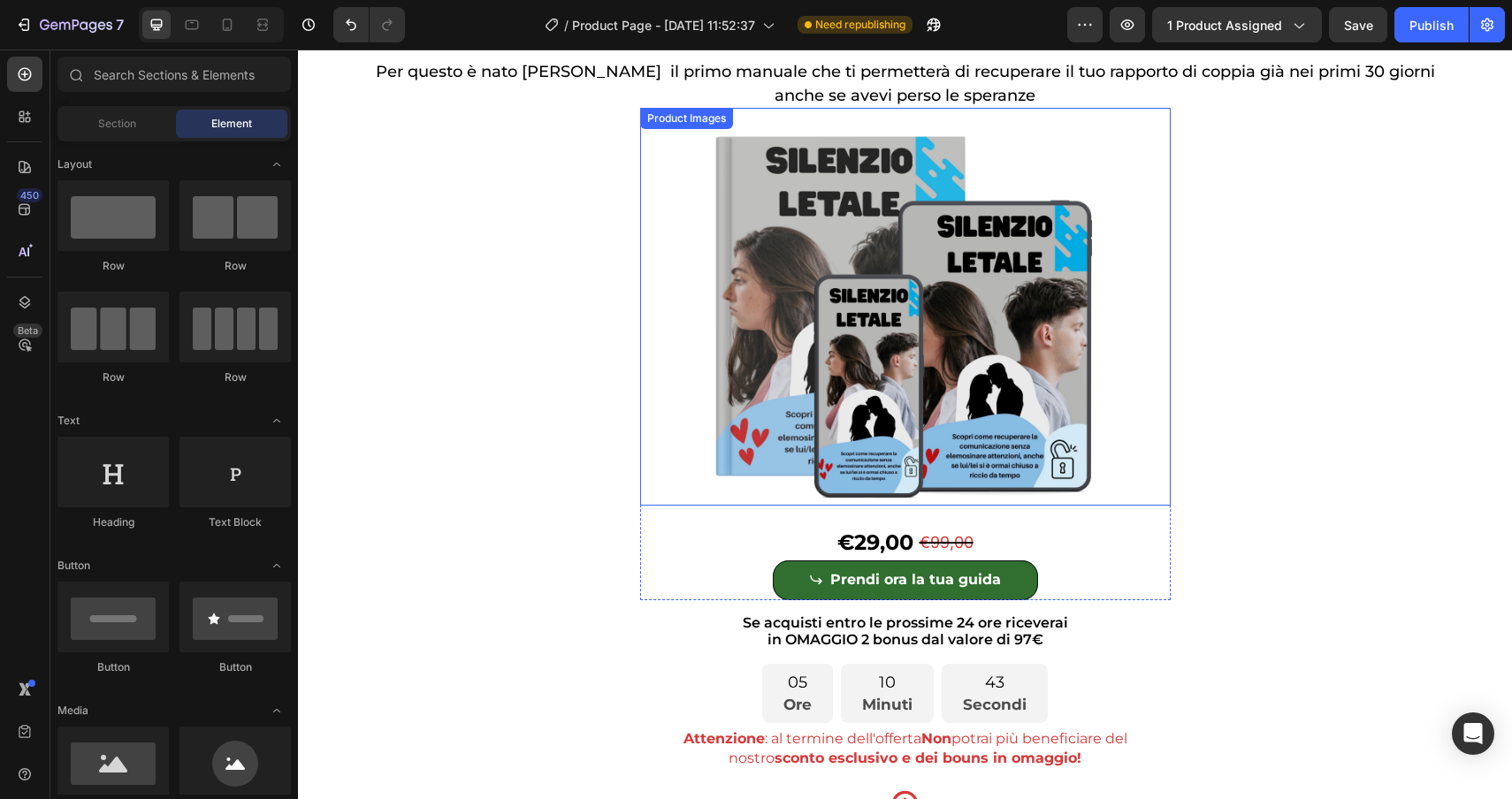
scroll to position [114, 0]
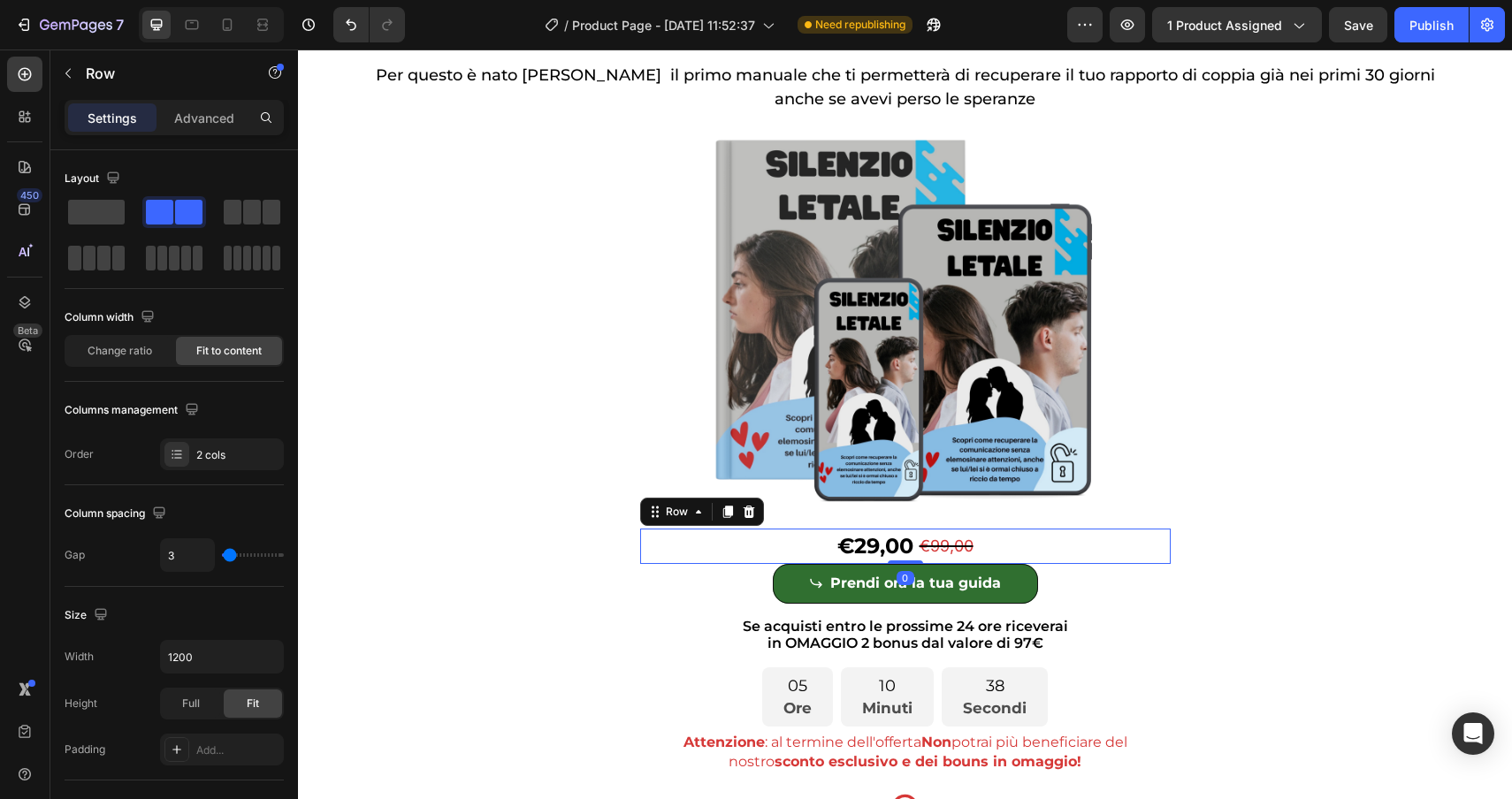
click at [743, 541] on div "€29,00 Product Price Product Price €99,00 Product Price Product Price Row 0" at bounding box center [906, 546] width 531 height 36
click at [679, 512] on div "Row" at bounding box center [677, 511] width 29 height 15
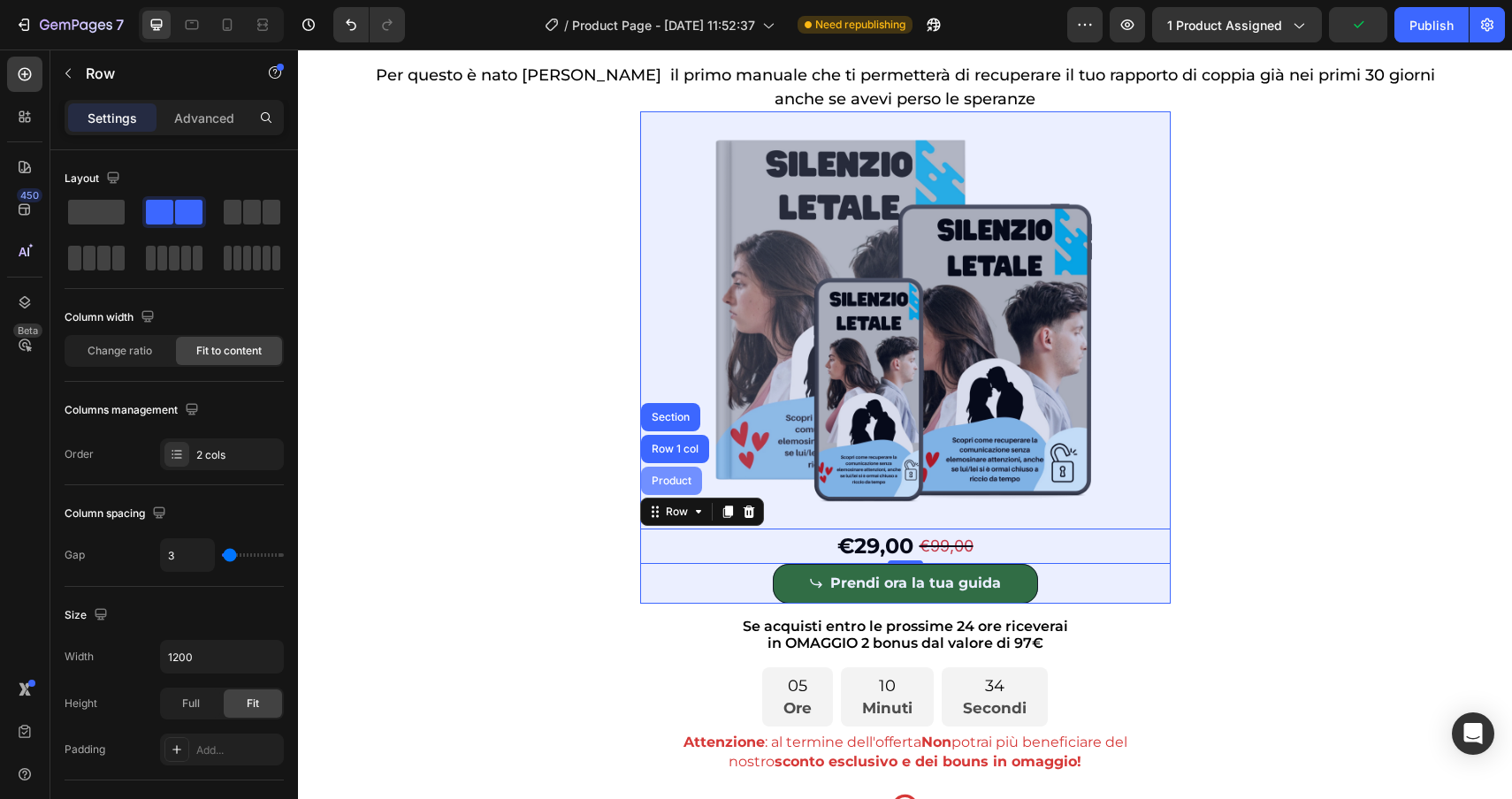
click at [670, 473] on div "Product" at bounding box center [671, 480] width 61 height 28
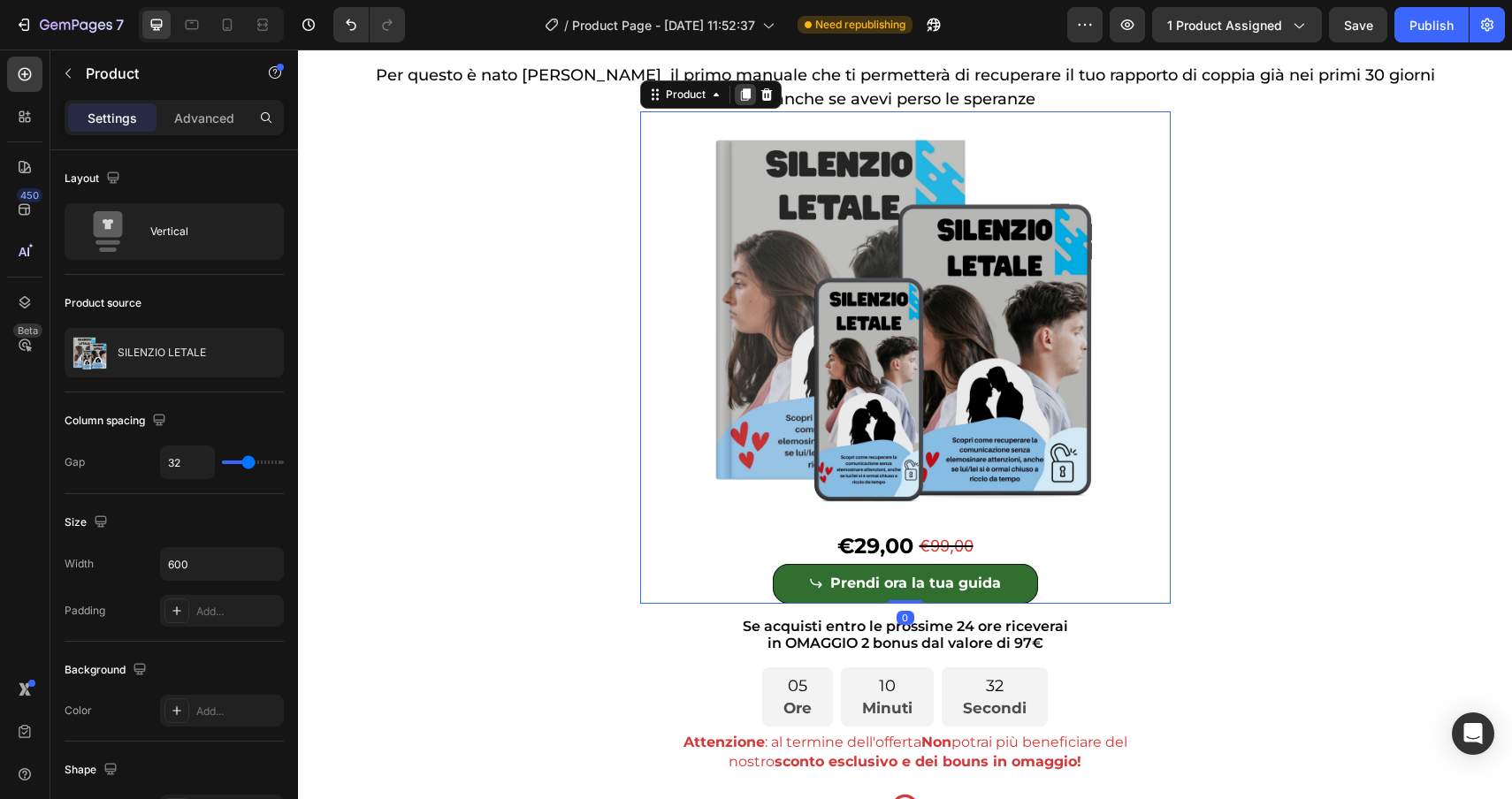
click at [746, 89] on icon at bounding box center [745, 94] width 10 height 13
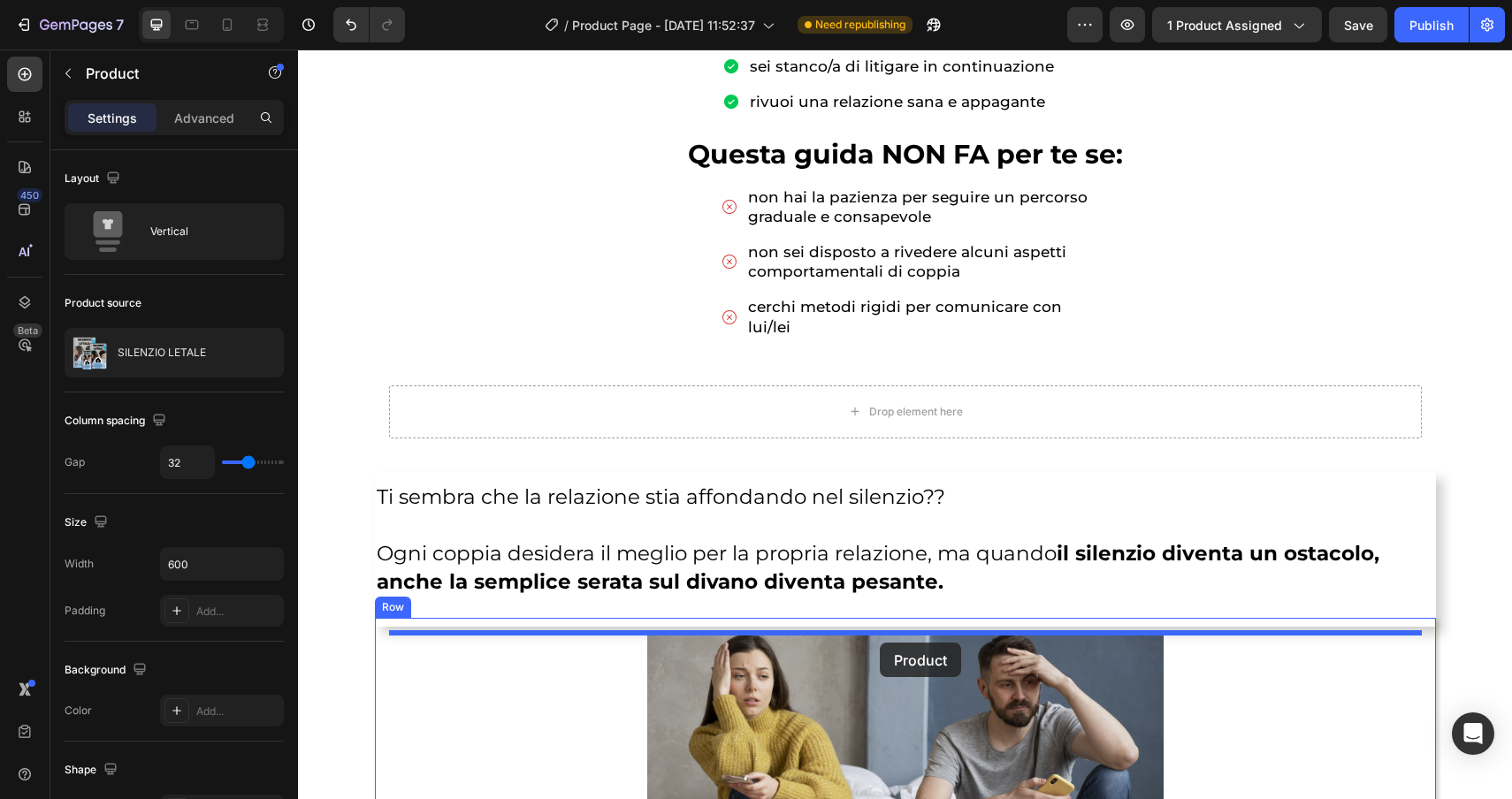
scroll to position [1488, 0]
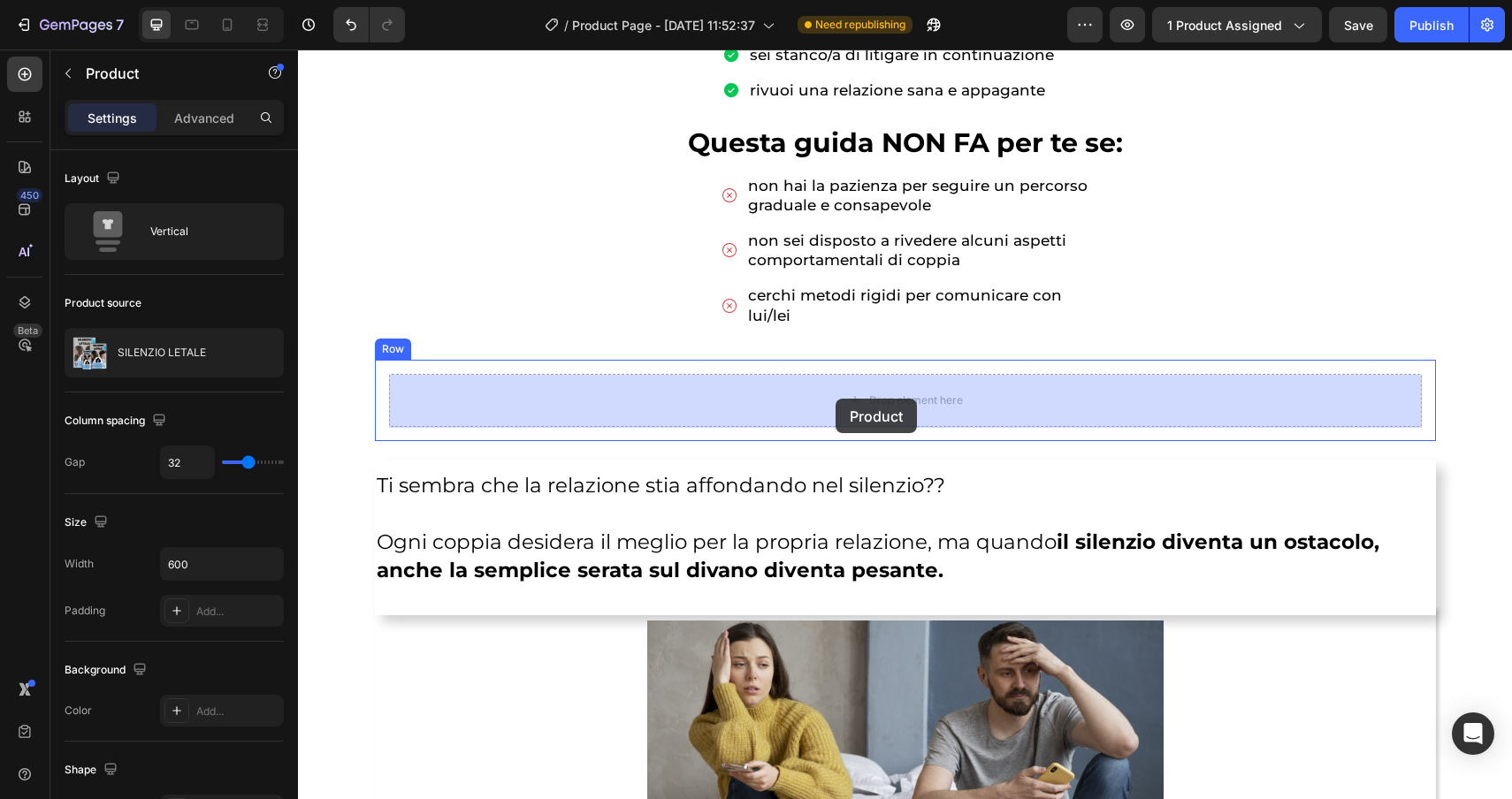
drag, startPoint x: 693, startPoint y: 99, endPoint x: 836, endPoint y: 400, distance: 333.2
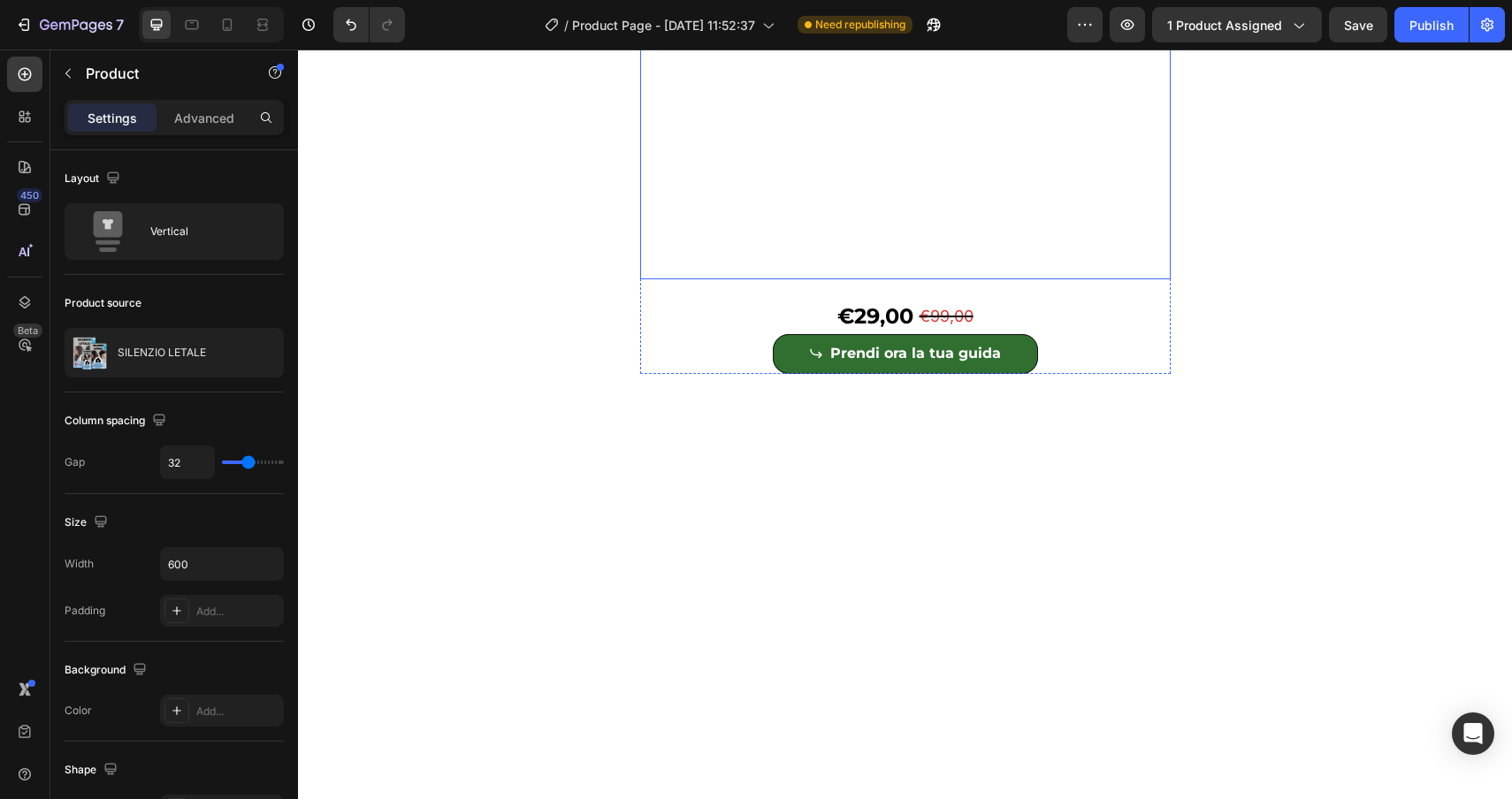
scroll to position [996, 0]
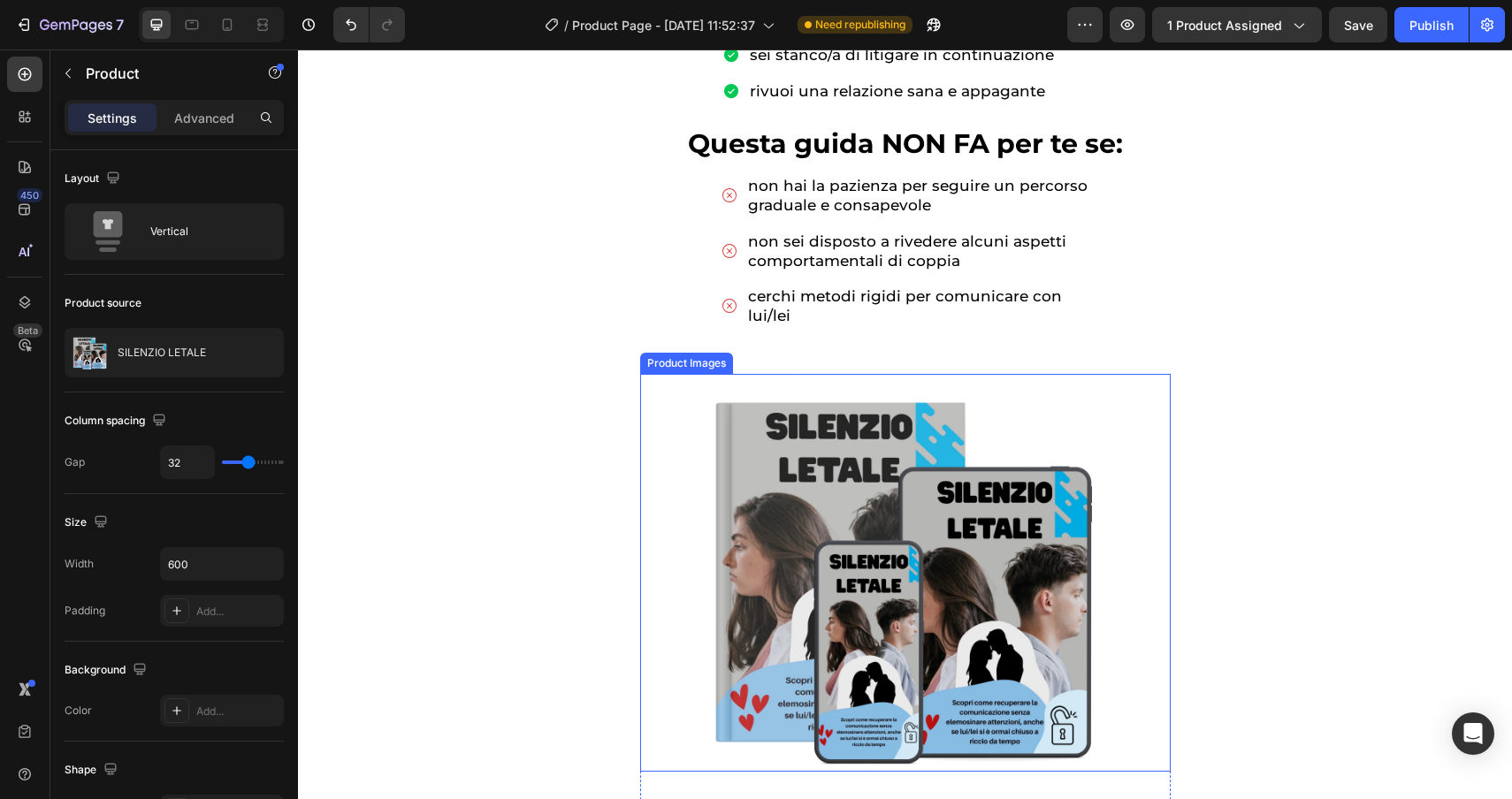
click at [865, 500] on img at bounding box center [906, 572] width 531 height 398
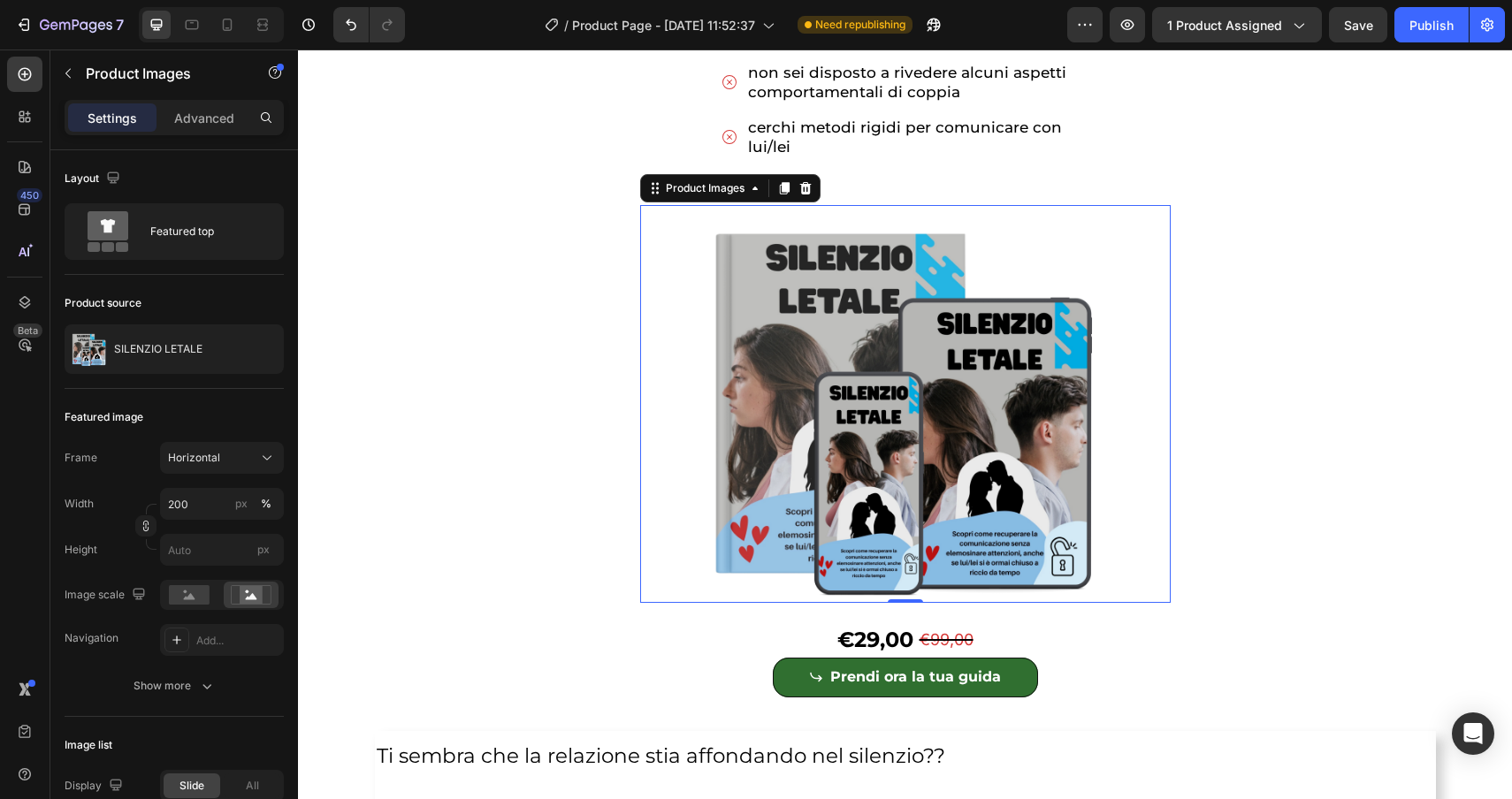
scroll to position [1171, 0]
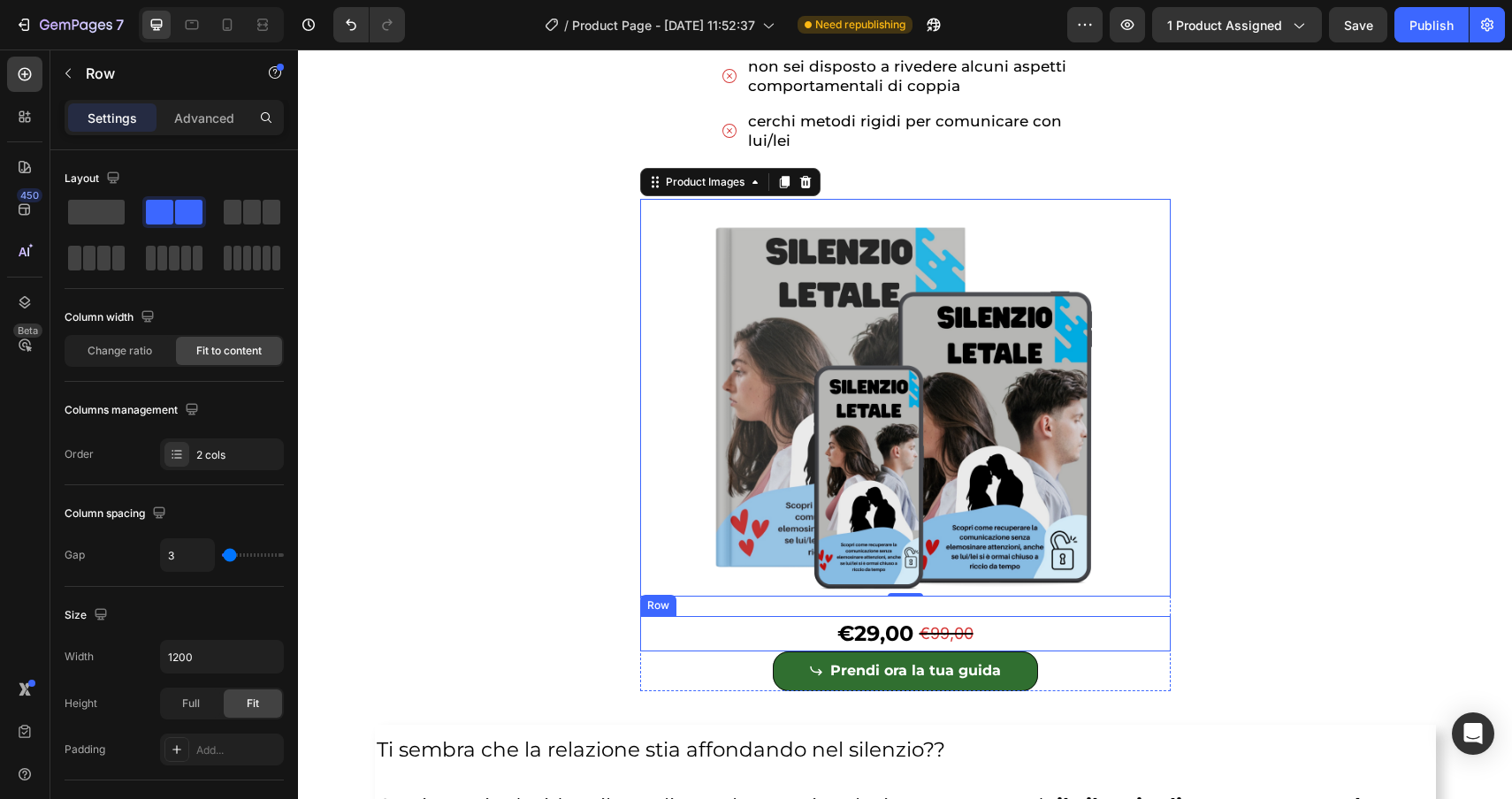
click at [732, 634] on div "€29,00 Product Price Product Price €99,00 Product Price Product Price Row" at bounding box center [906, 633] width 531 height 36
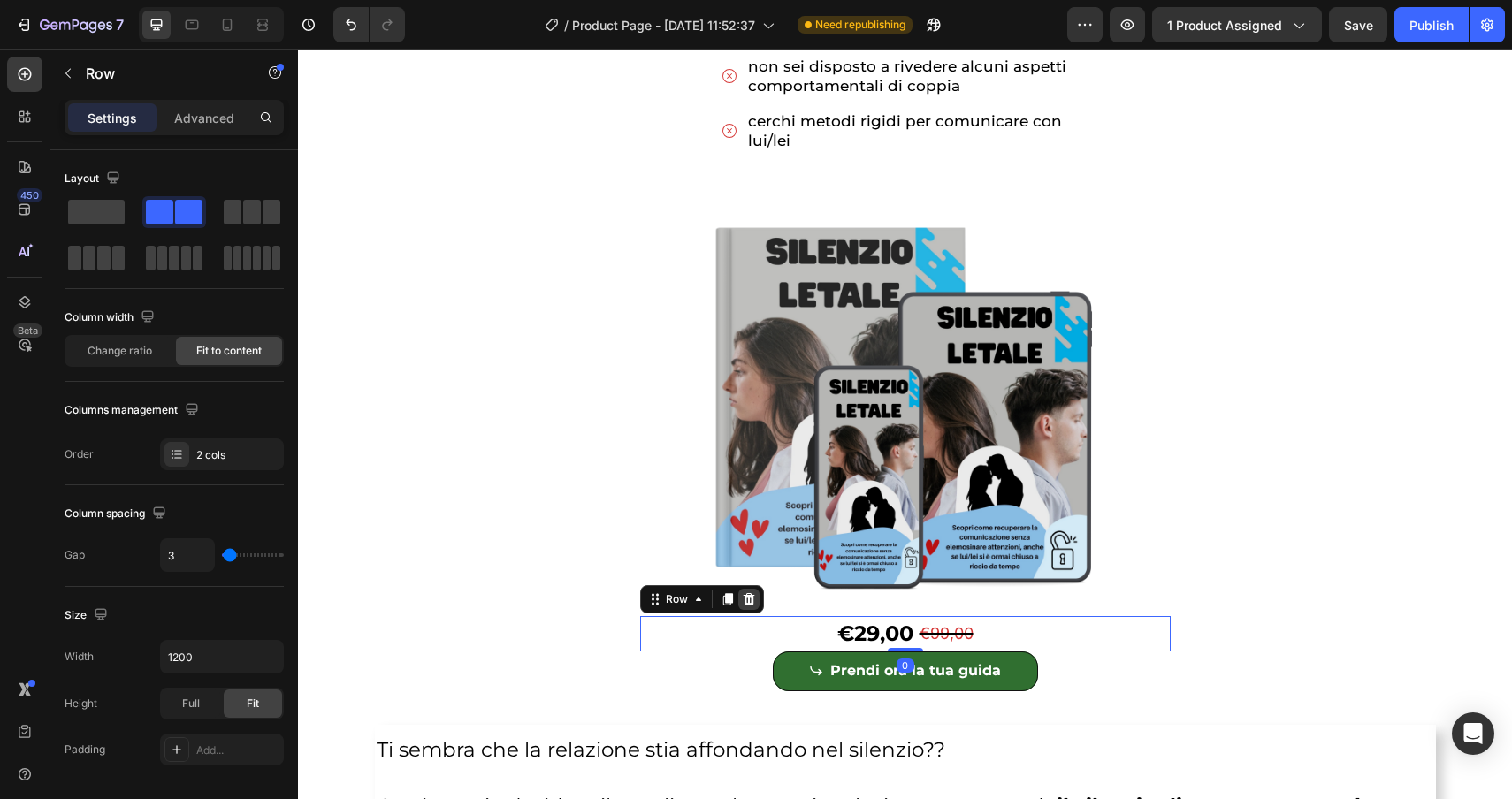
click at [747, 594] on icon at bounding box center [749, 599] width 15 height 15
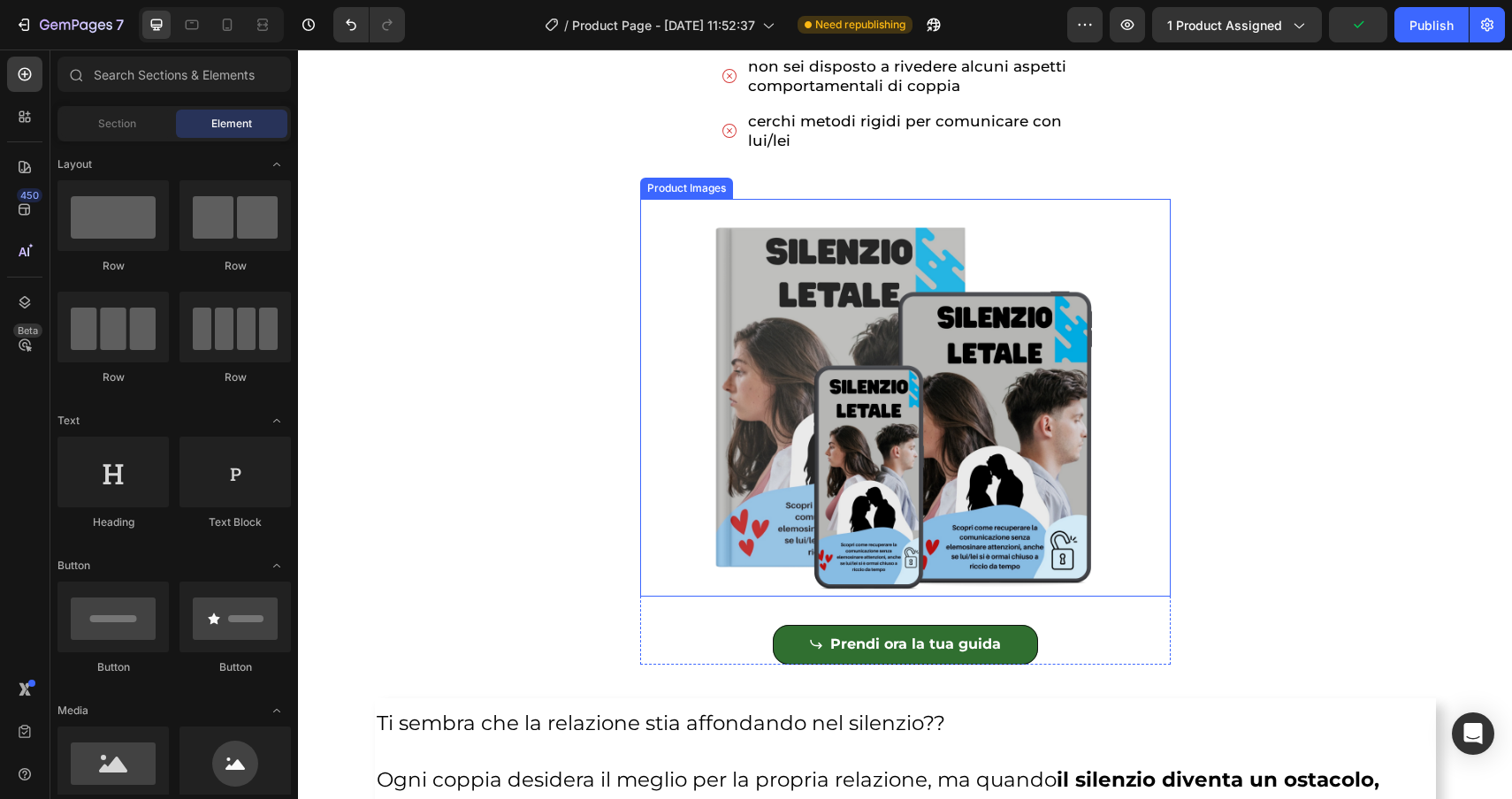
click at [725, 584] on img at bounding box center [906, 397] width 531 height 398
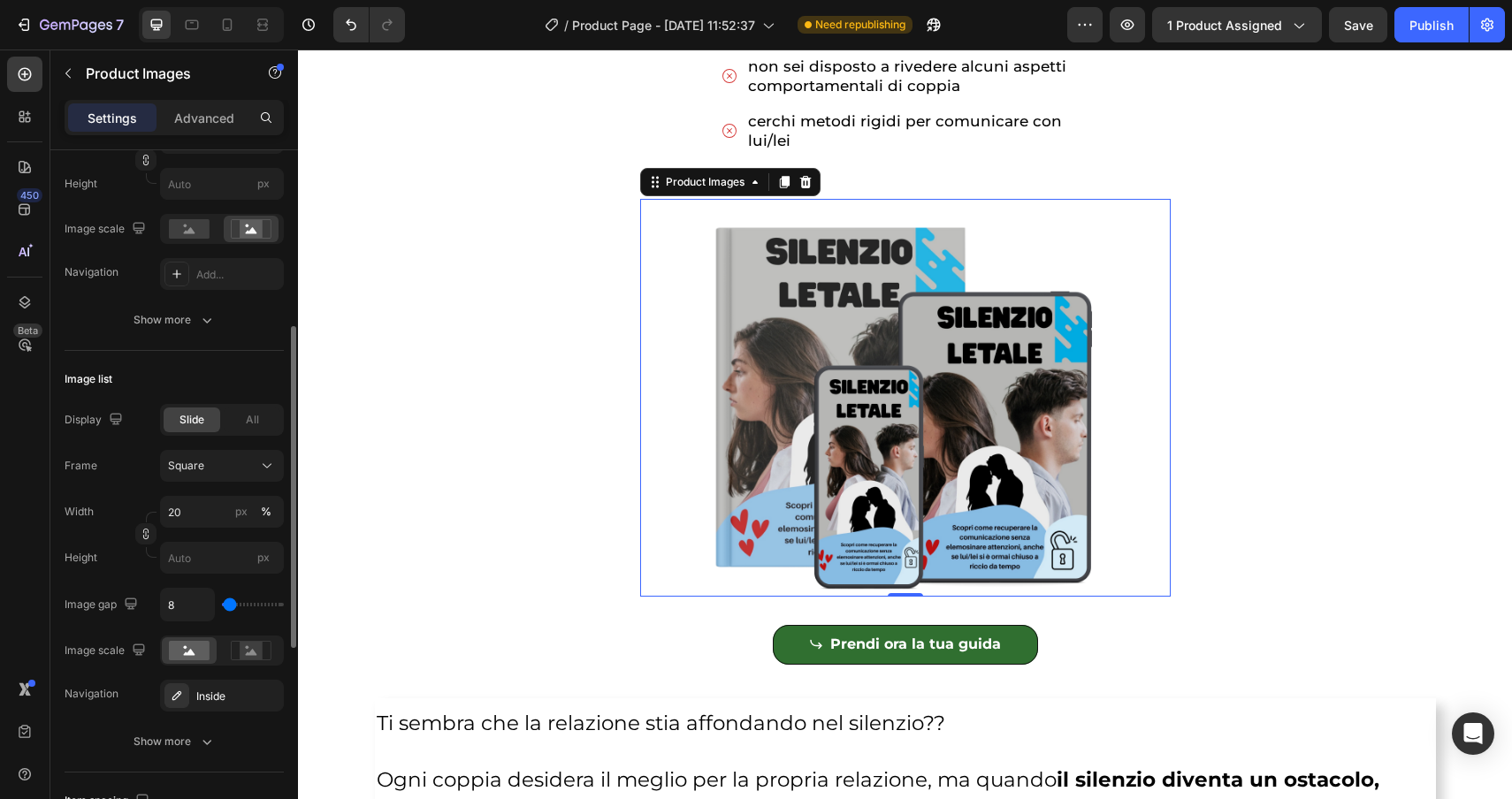
scroll to position [410, 0]
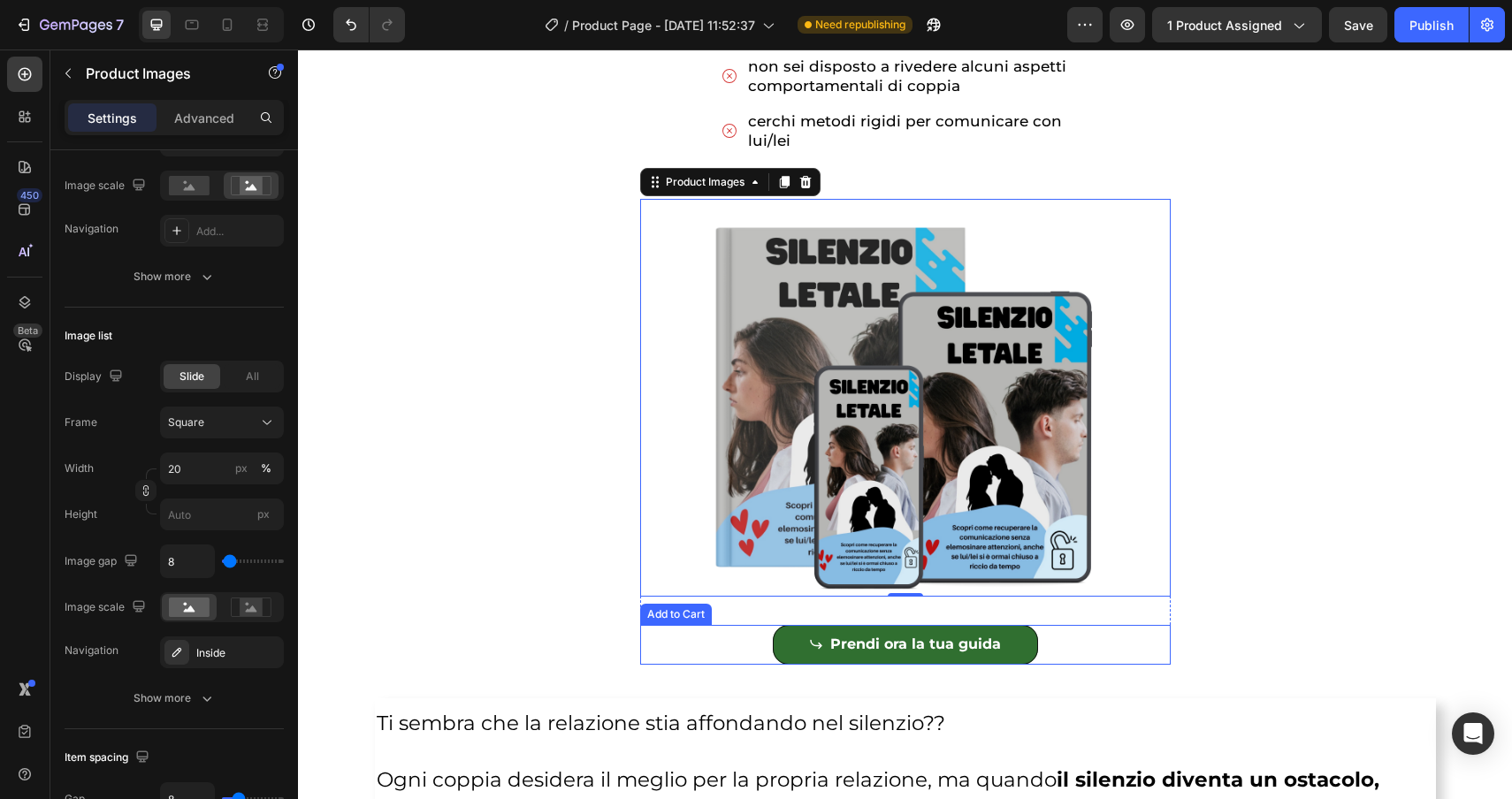
click at [709, 650] on div "Prendi ora la tua guida Add to Cart" at bounding box center [906, 644] width 531 height 40
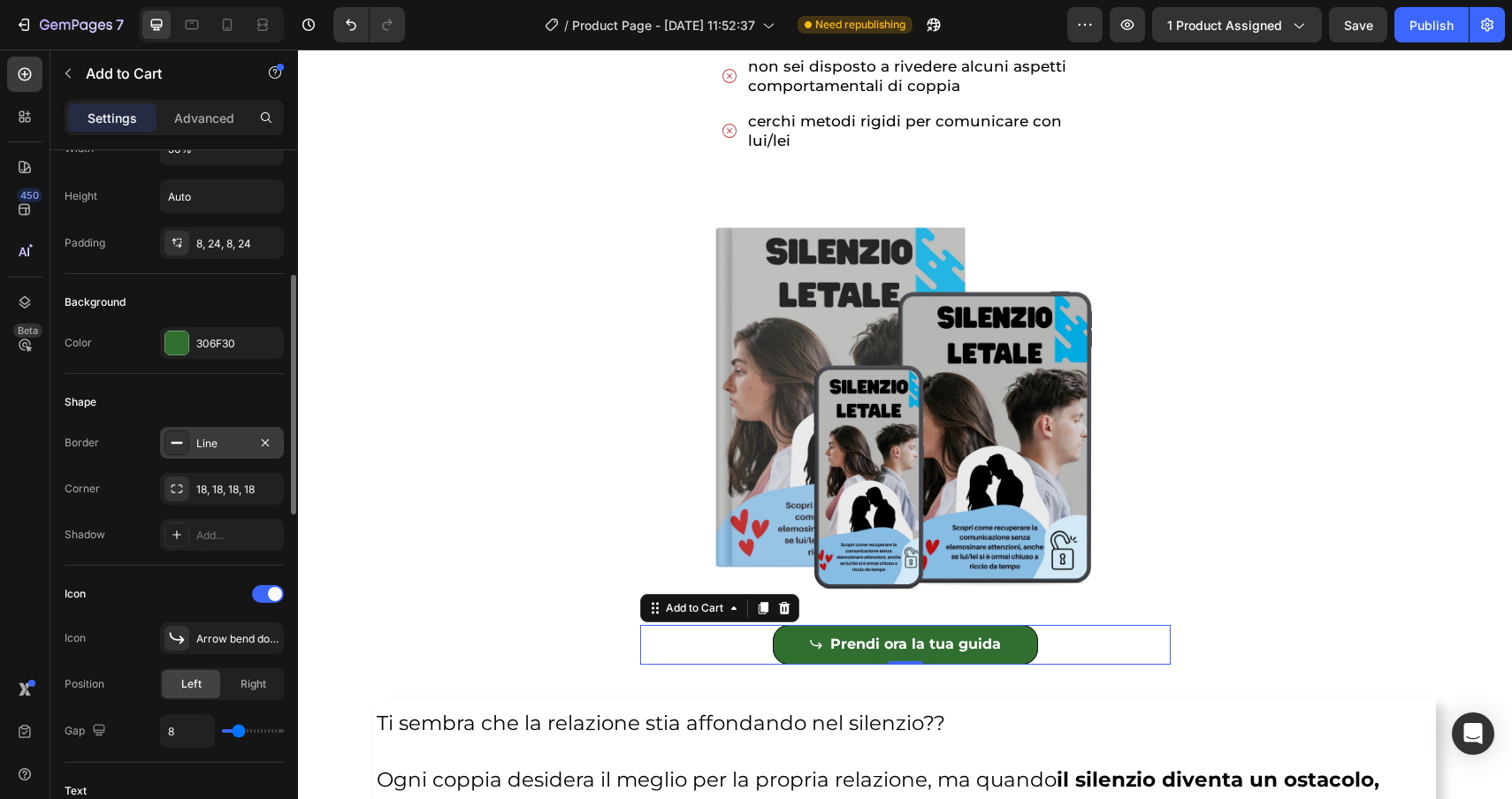
scroll to position [293, 0]
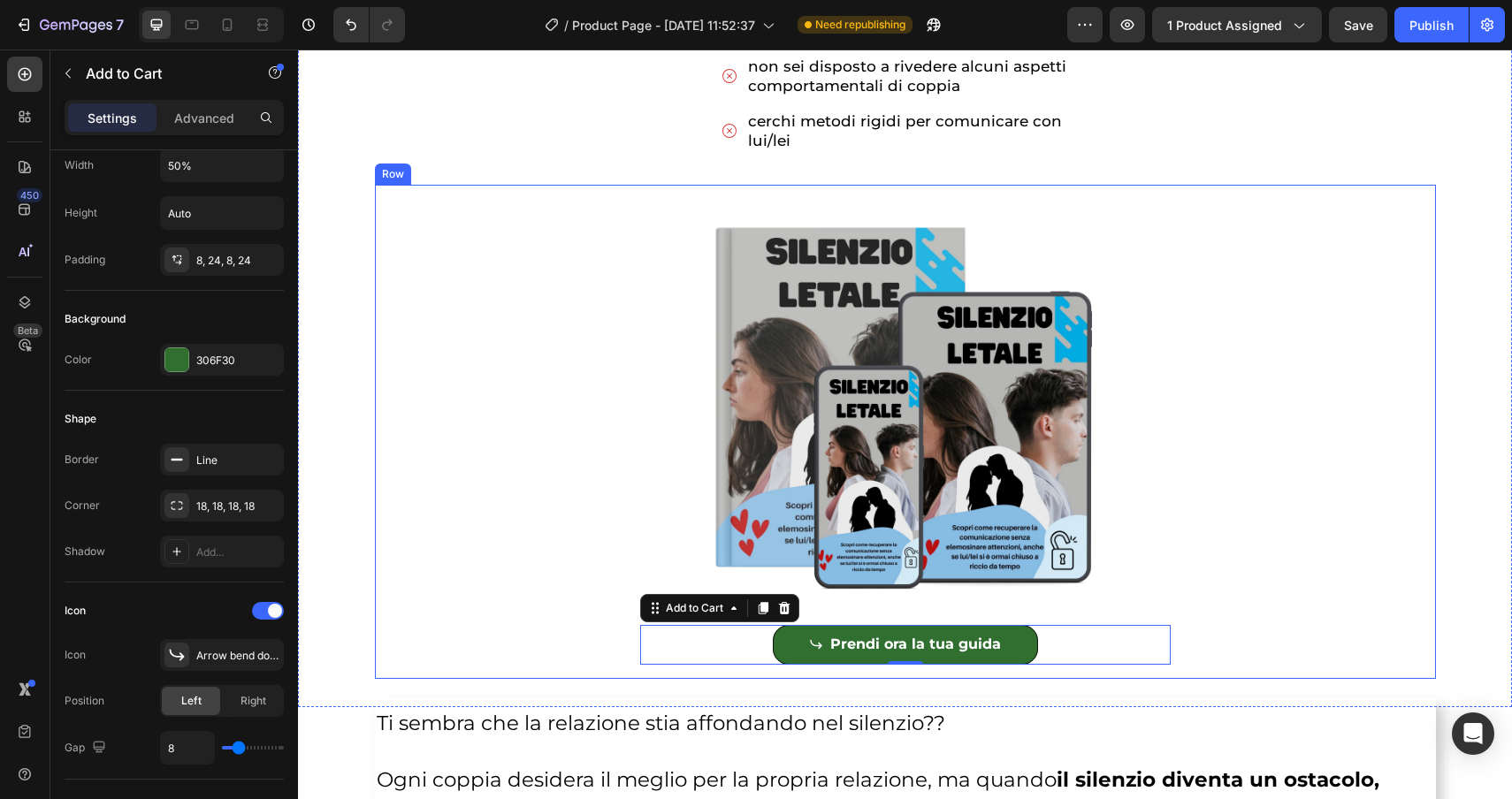
click at [580, 217] on div "Product Images Prendi ora la tua guida Add to Cart 0 Product" at bounding box center [906, 431] width 1033 height 466
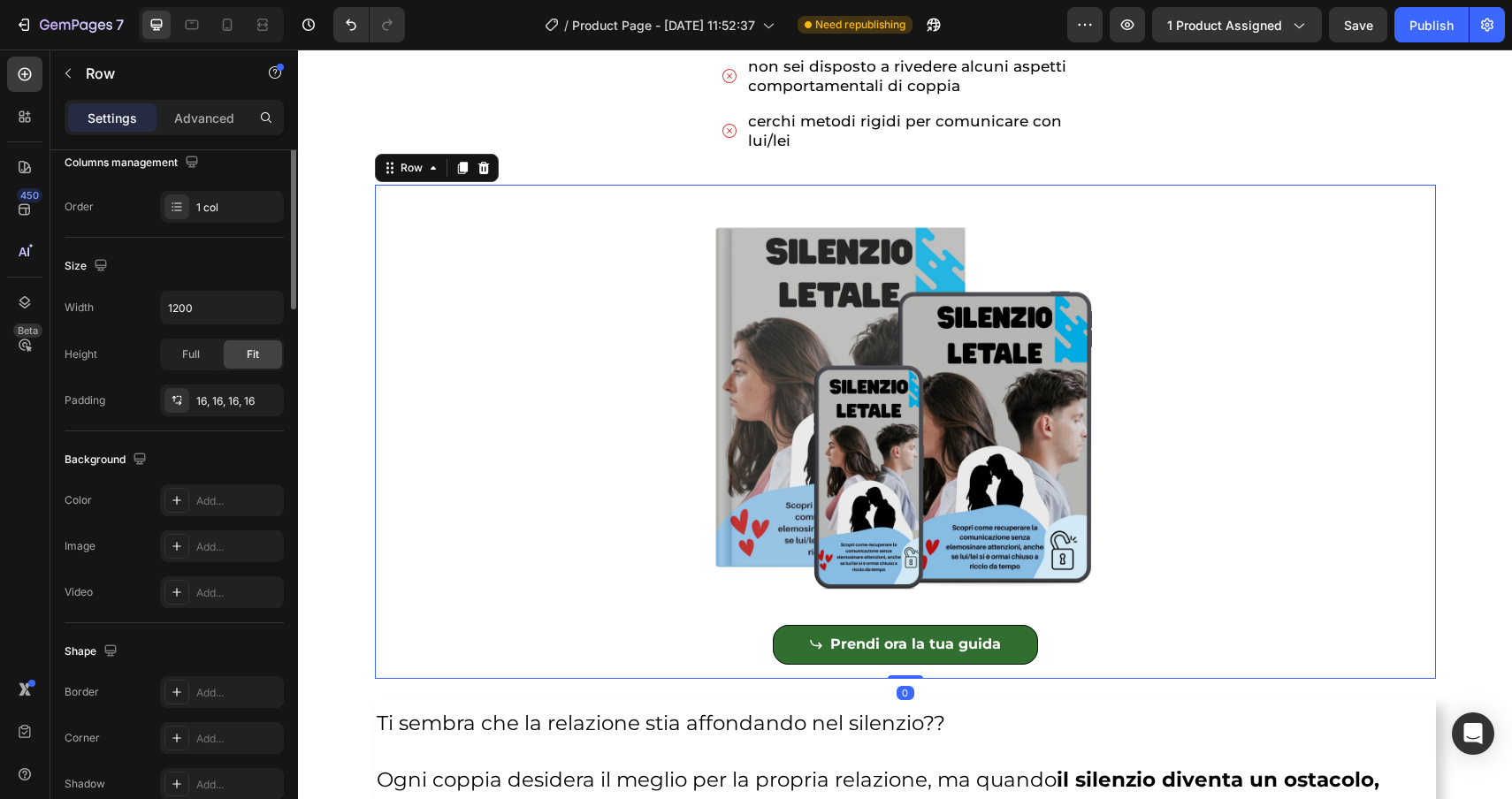
scroll to position [0, 0]
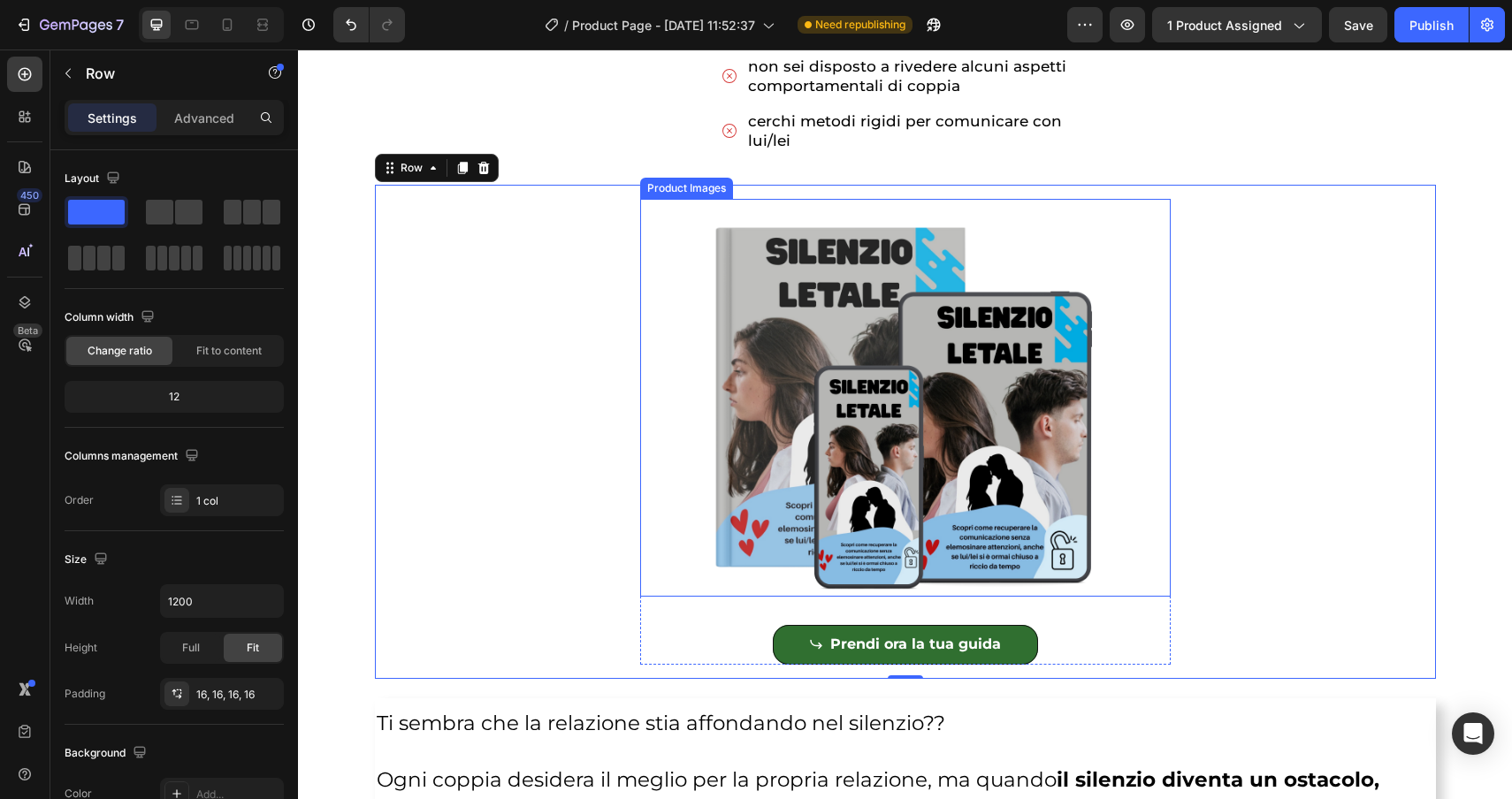
click at [686, 443] on img at bounding box center [906, 397] width 531 height 398
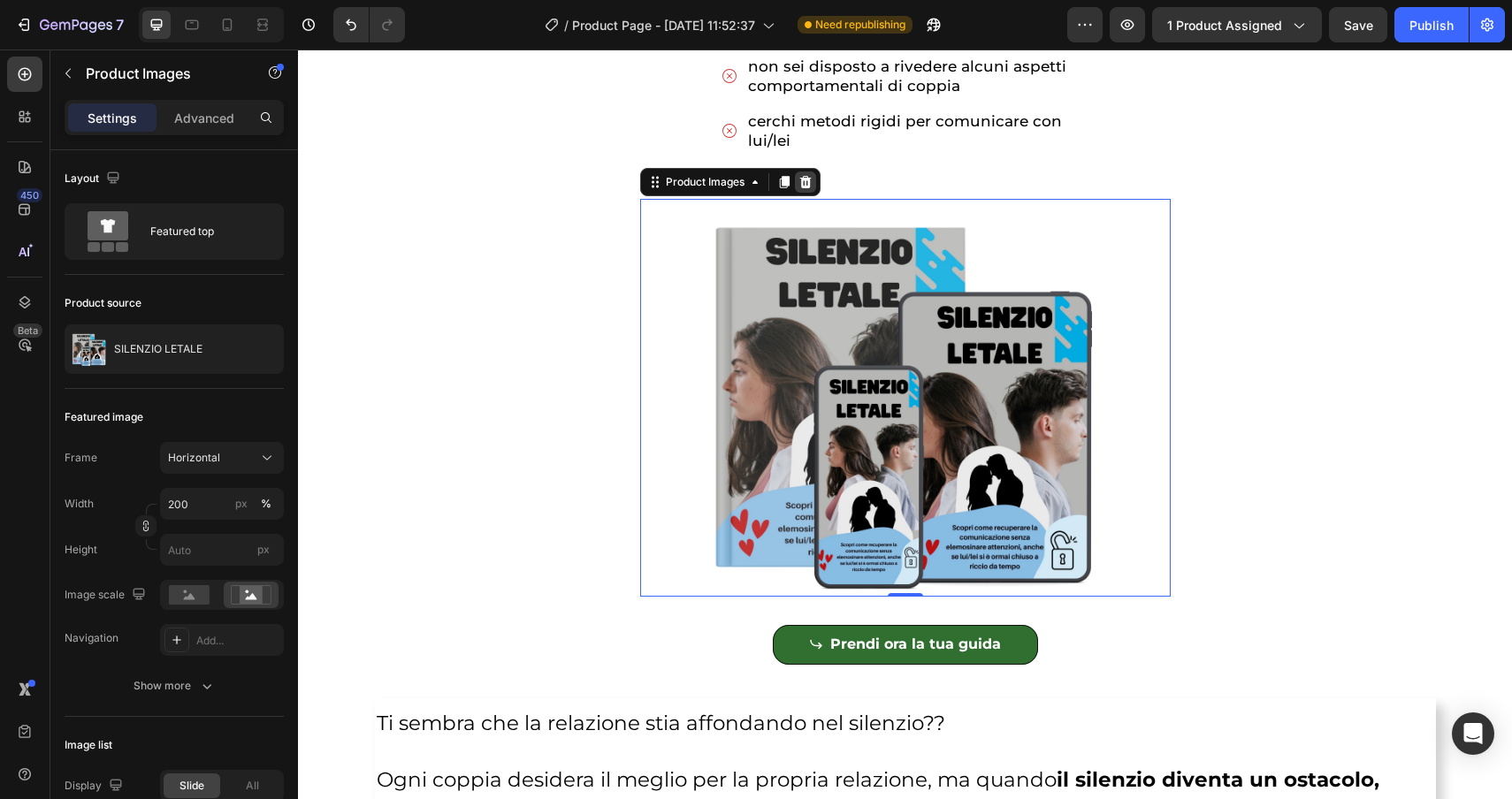
click at [806, 187] on icon at bounding box center [805, 182] width 12 height 13
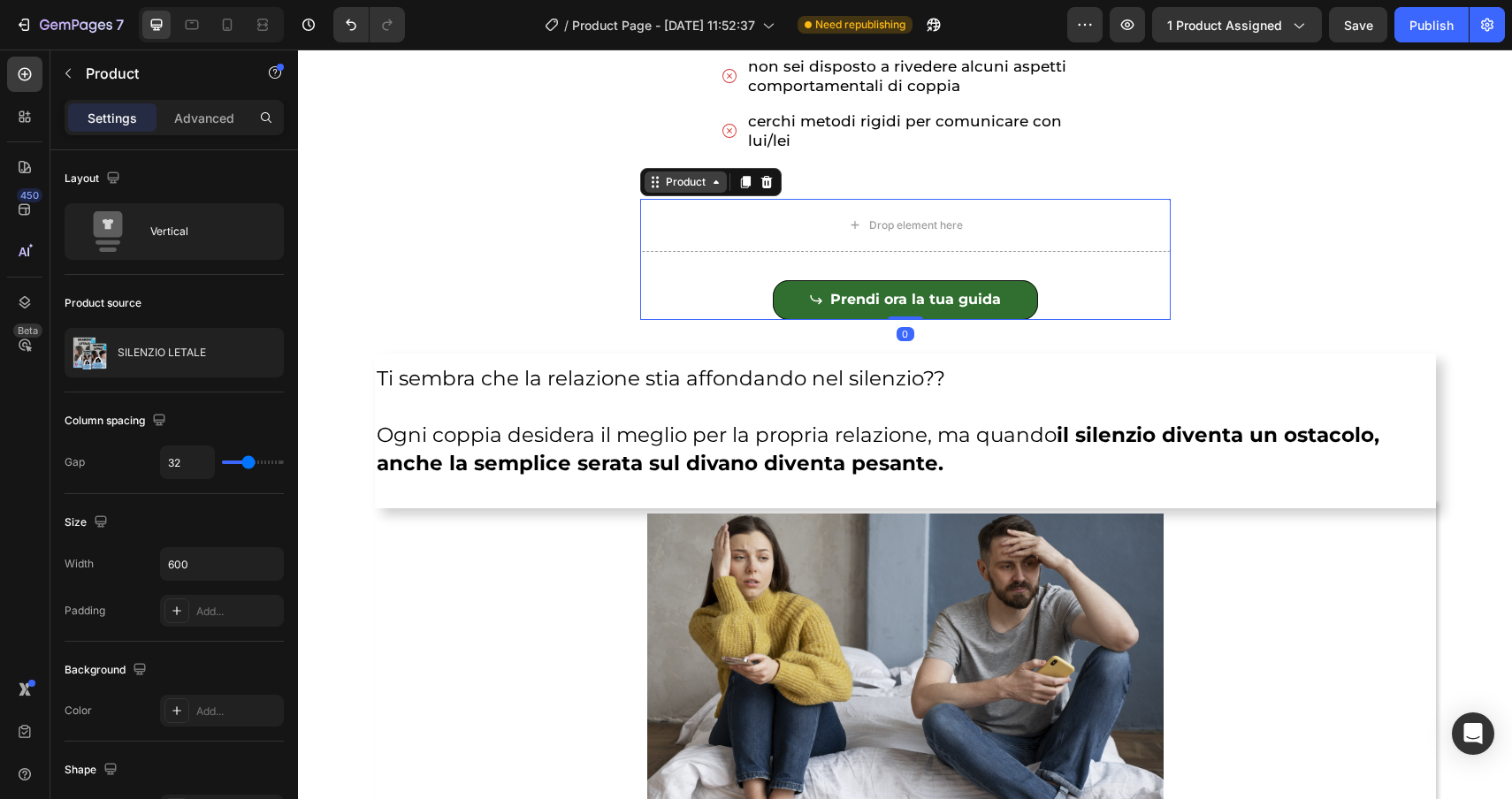
click at [657, 189] on div "Product" at bounding box center [686, 182] width 82 height 21
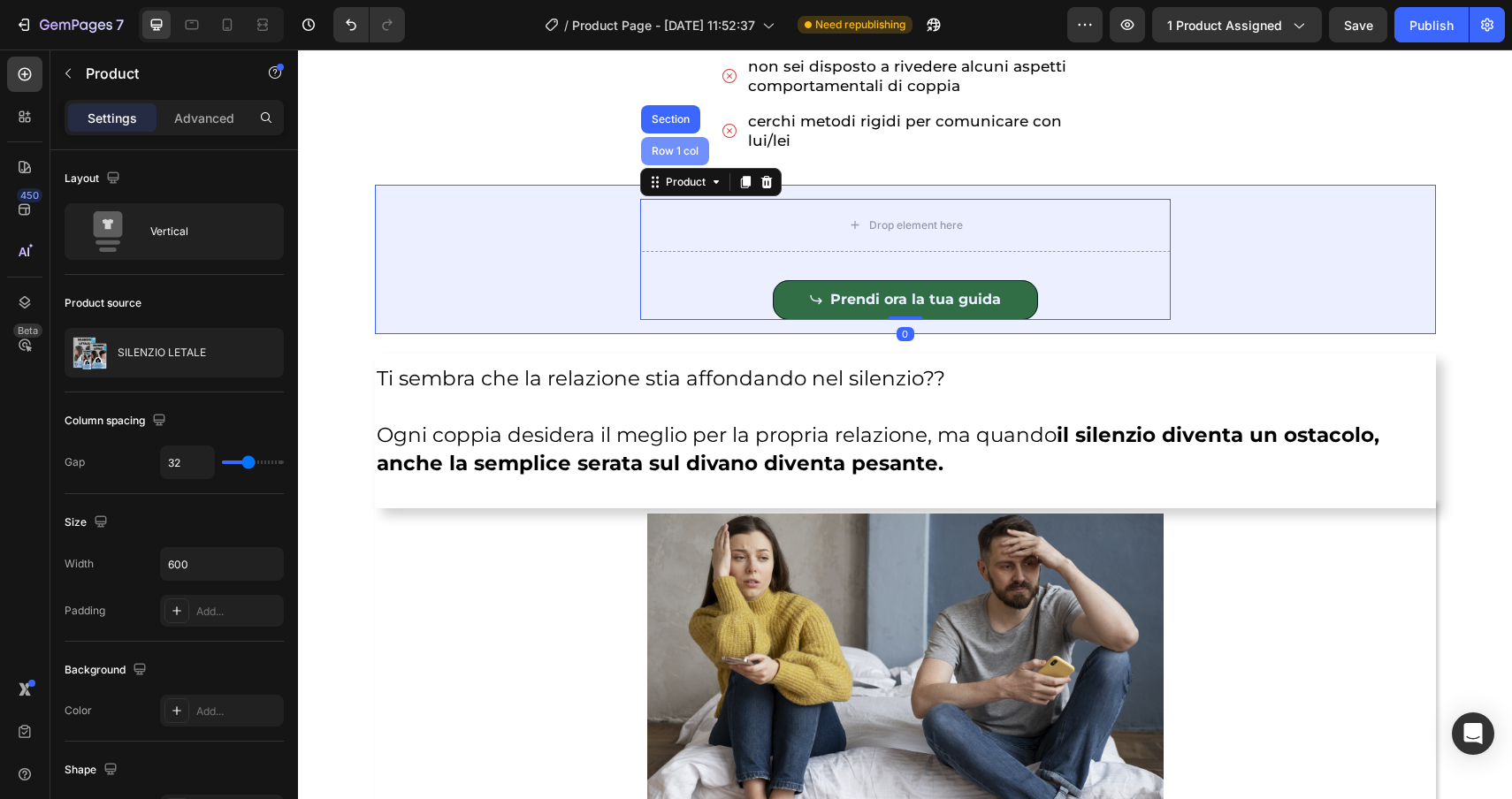
click at [660, 152] on div "Row 1 col" at bounding box center [675, 151] width 54 height 11
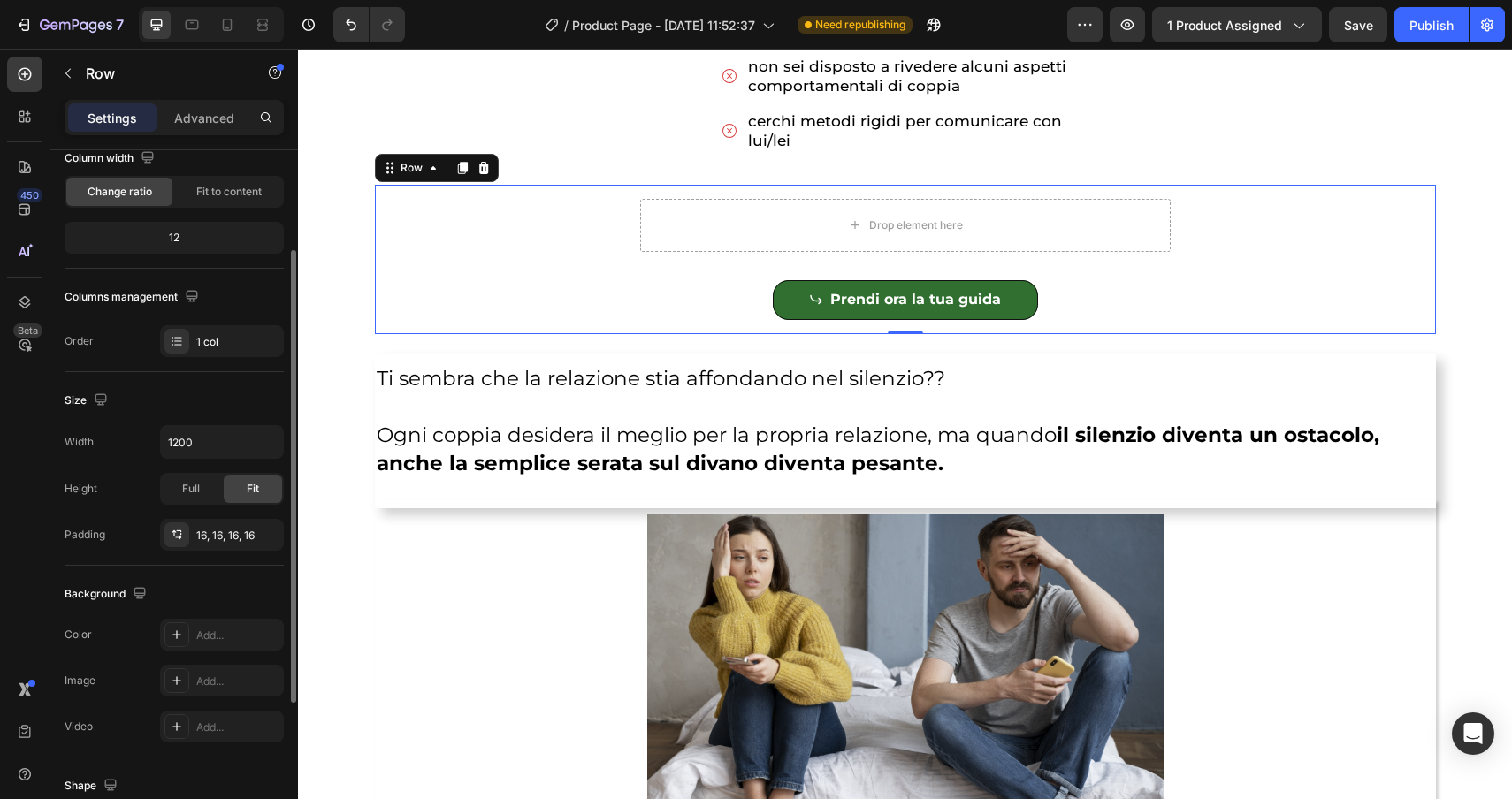
scroll to position [109, 0]
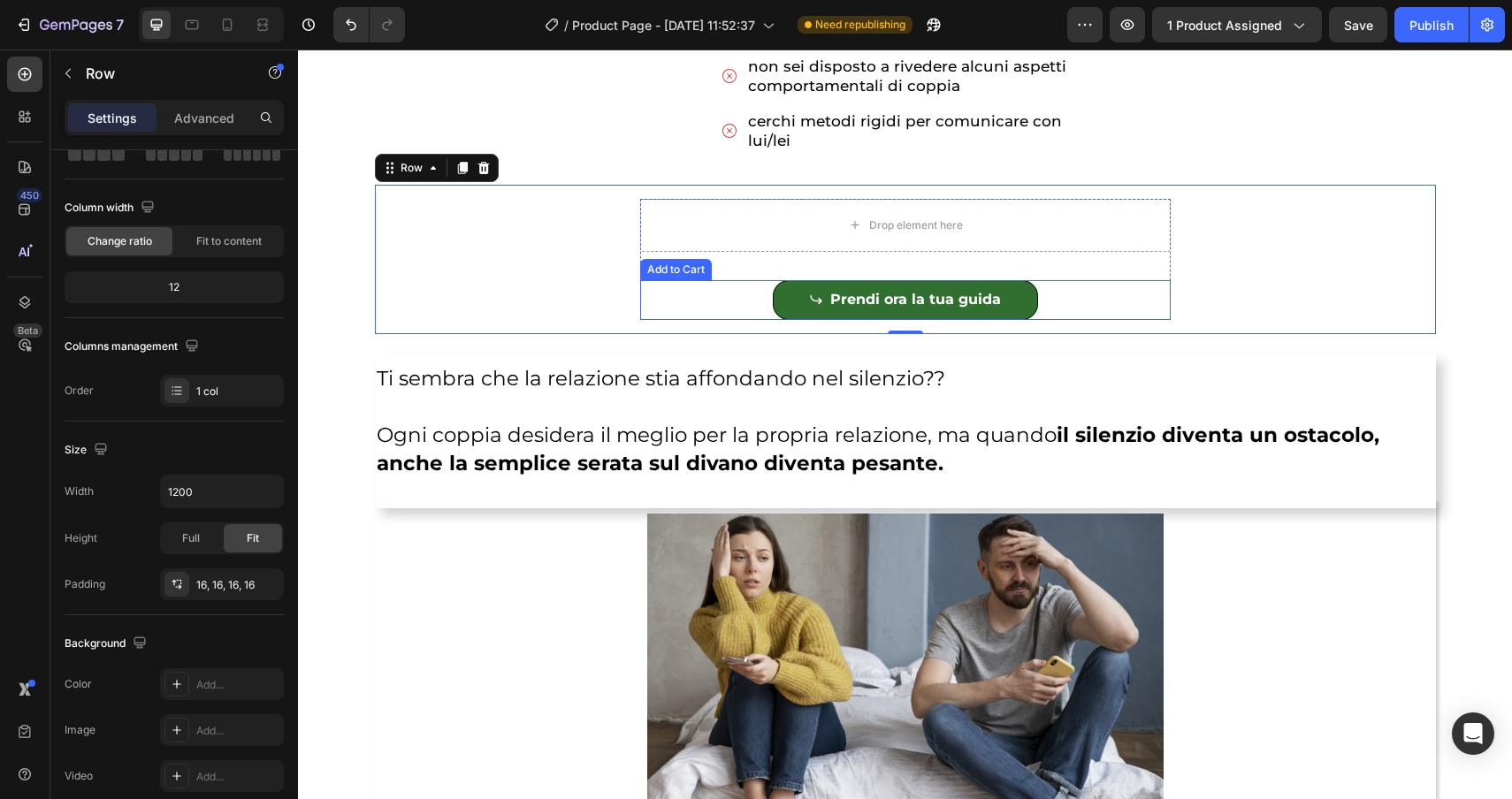
click at [694, 283] on div "Prendi ora la tua guida Add to Cart" at bounding box center [906, 299] width 531 height 40
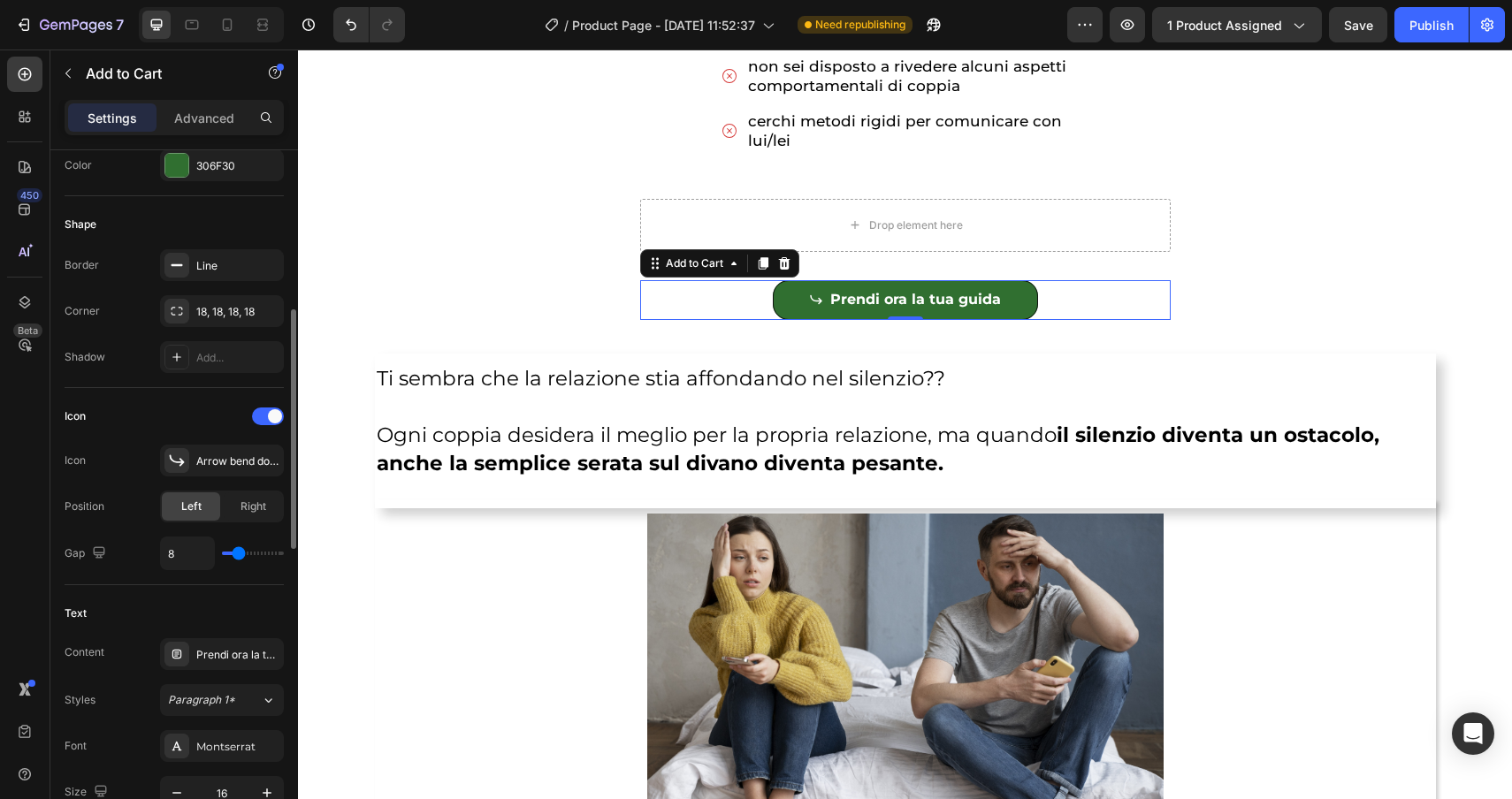
scroll to position [491, 0]
type input "7"
type input "4"
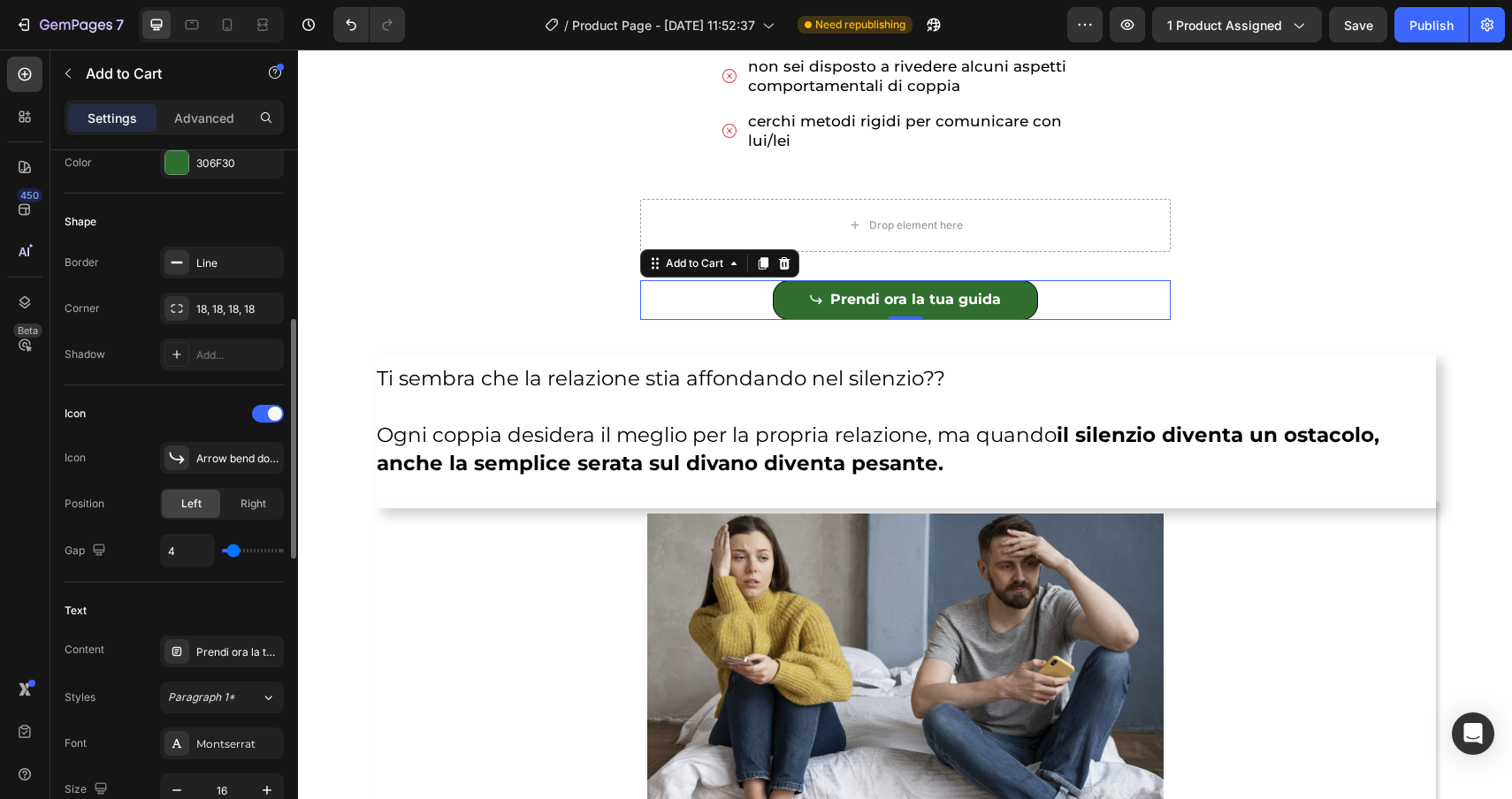
type input "2"
type input "0"
drag, startPoint x: 239, startPoint y: 553, endPoint x: 204, endPoint y: 553, distance: 35.0
type input "0"
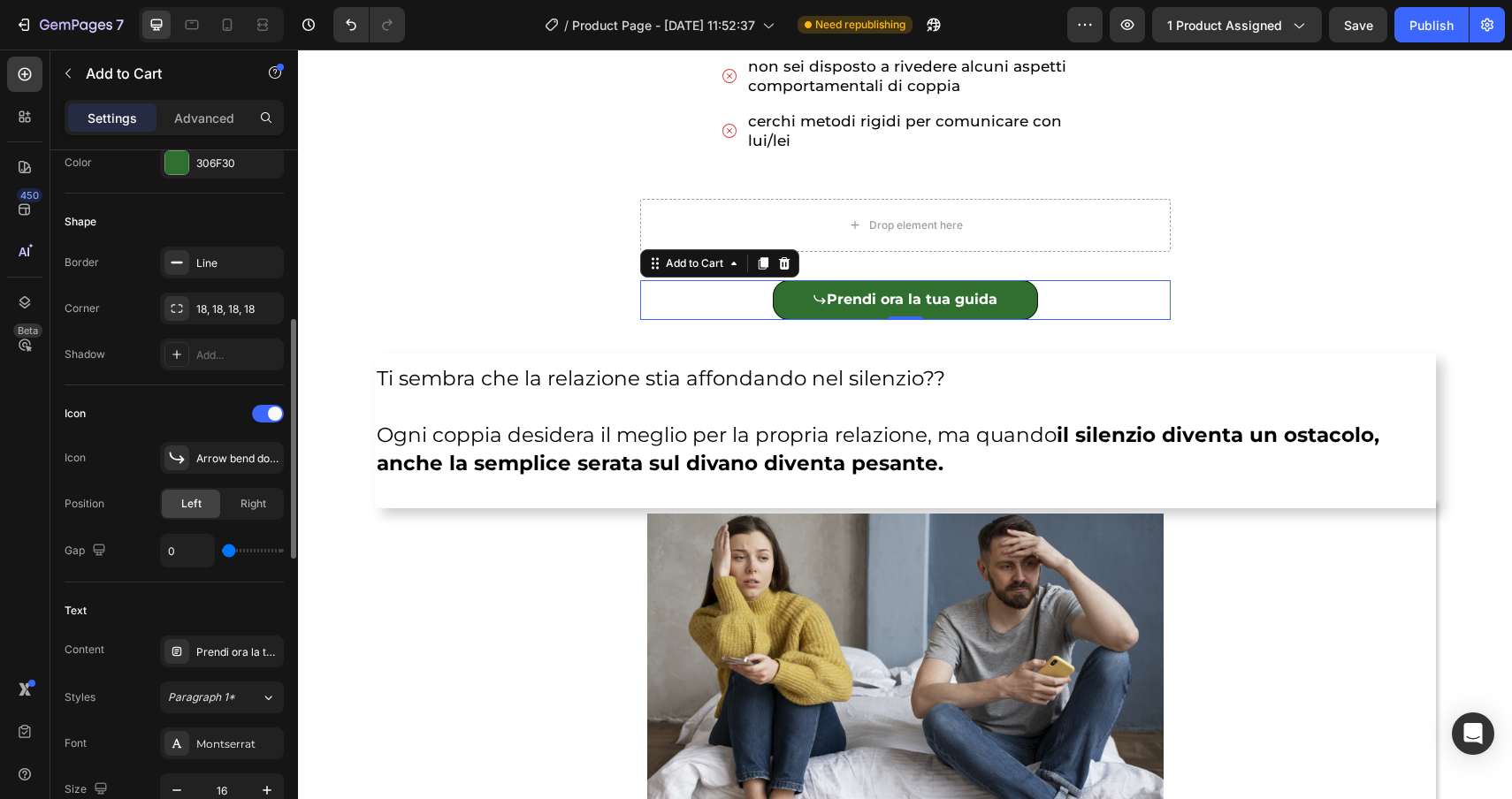
click at [222, 553] on input "range" at bounding box center [253, 551] width 62 height 4
type input "1"
type input "2"
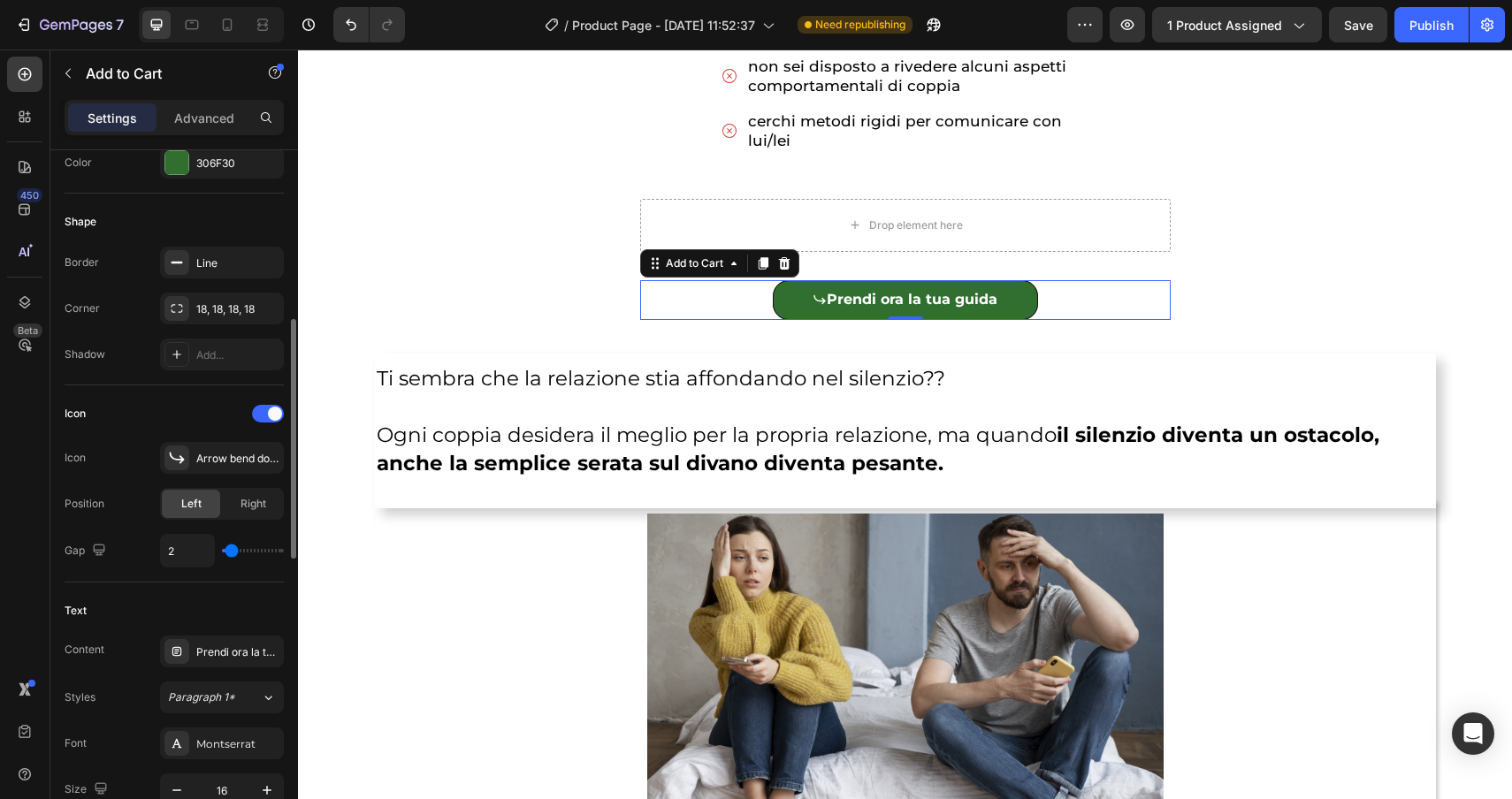
type input "3"
type input "4"
type input "5"
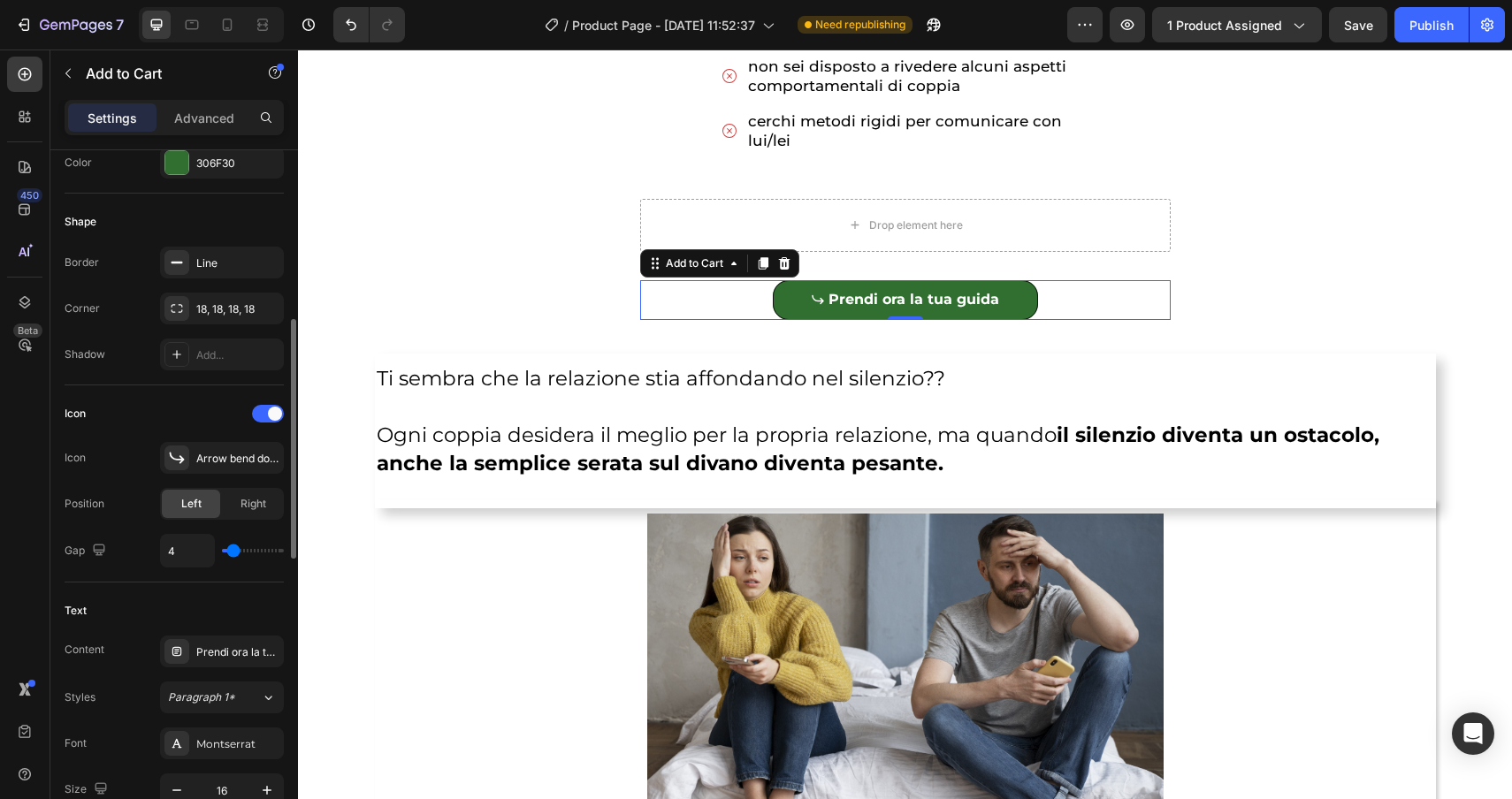
type input "5"
type input "6"
type input "7"
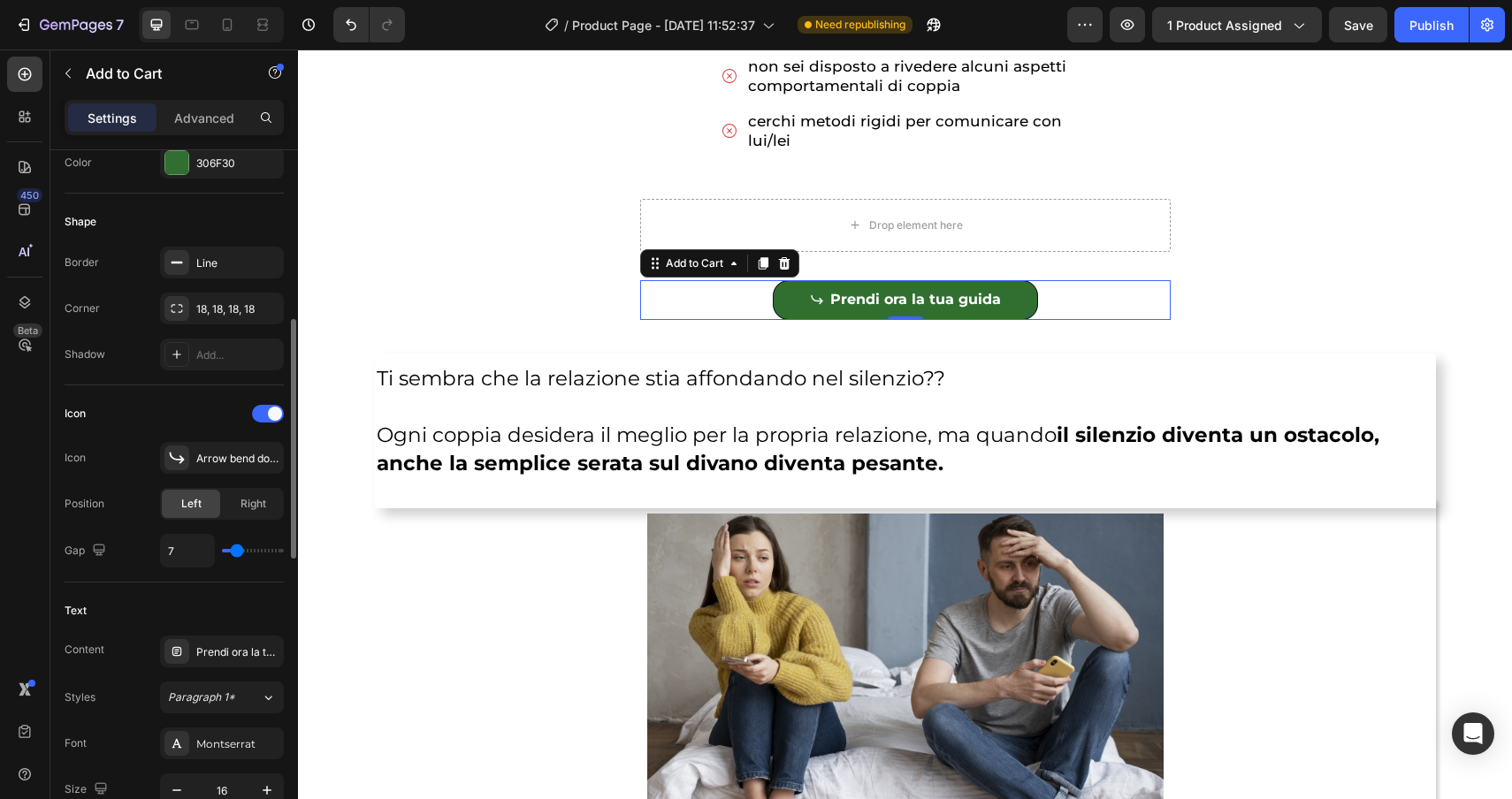
type input "8"
type input "9"
type input "10"
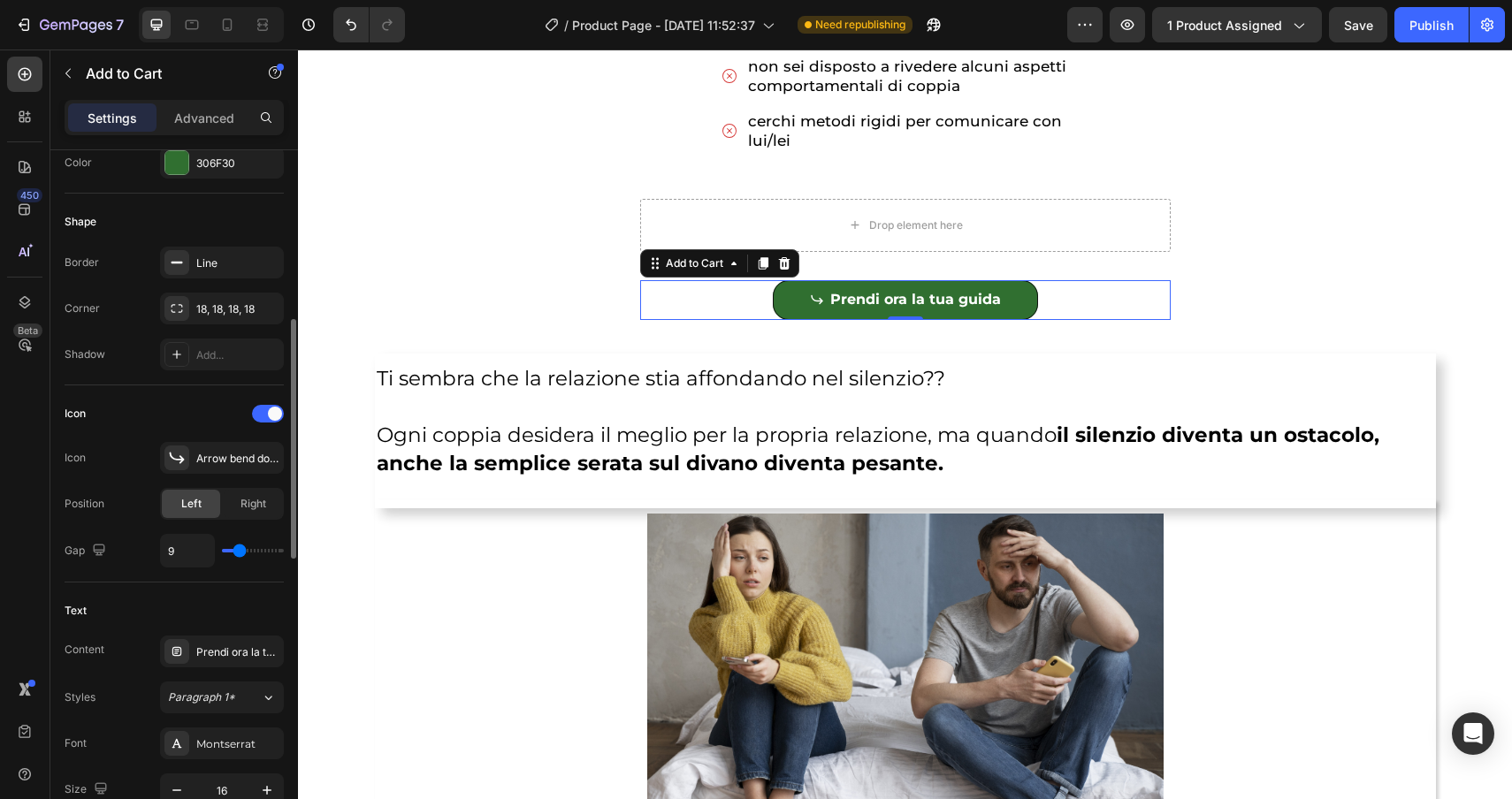
type input "10"
type input "9"
type input "8"
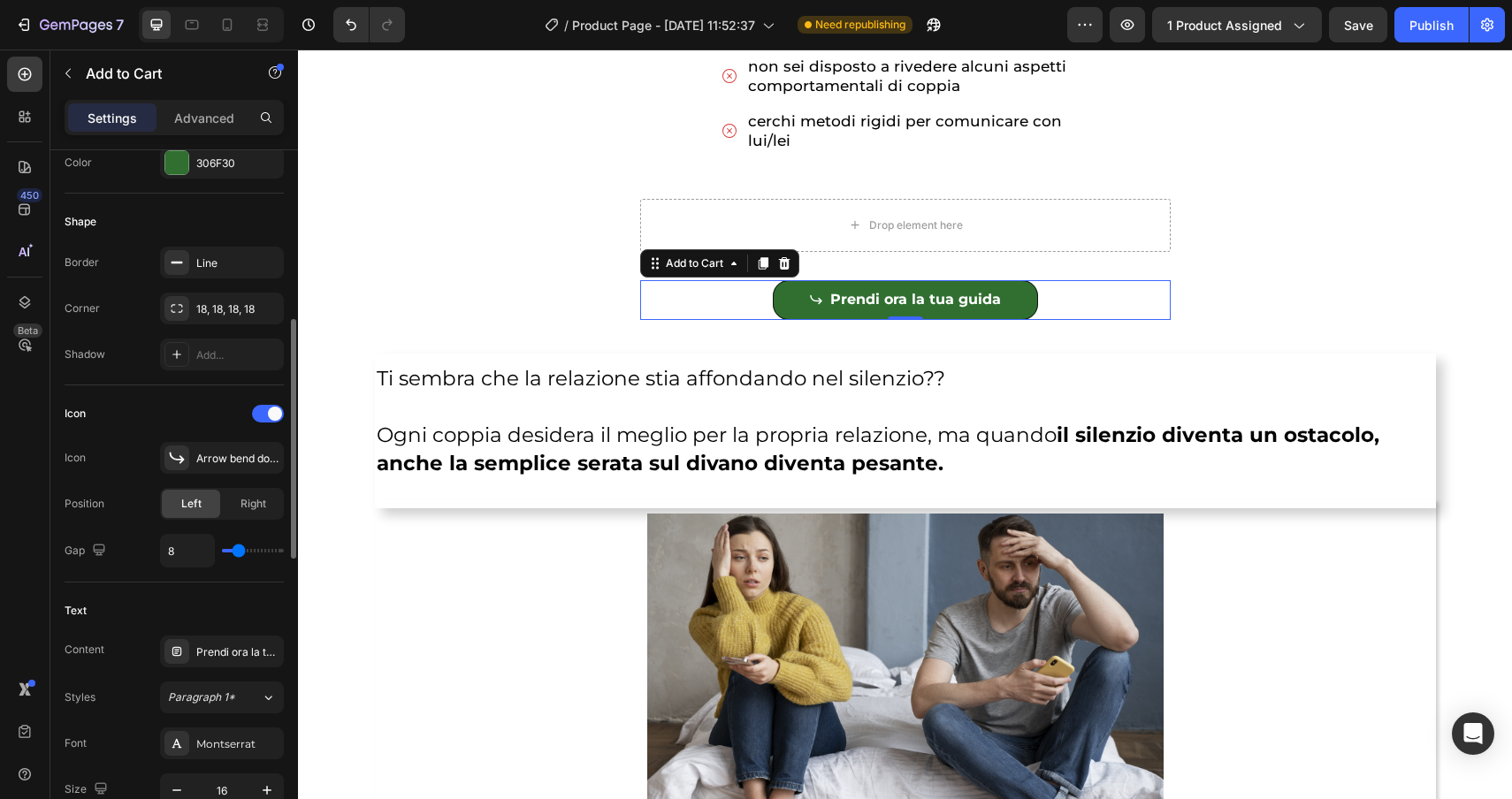
type input "7"
type input "8"
type input "9"
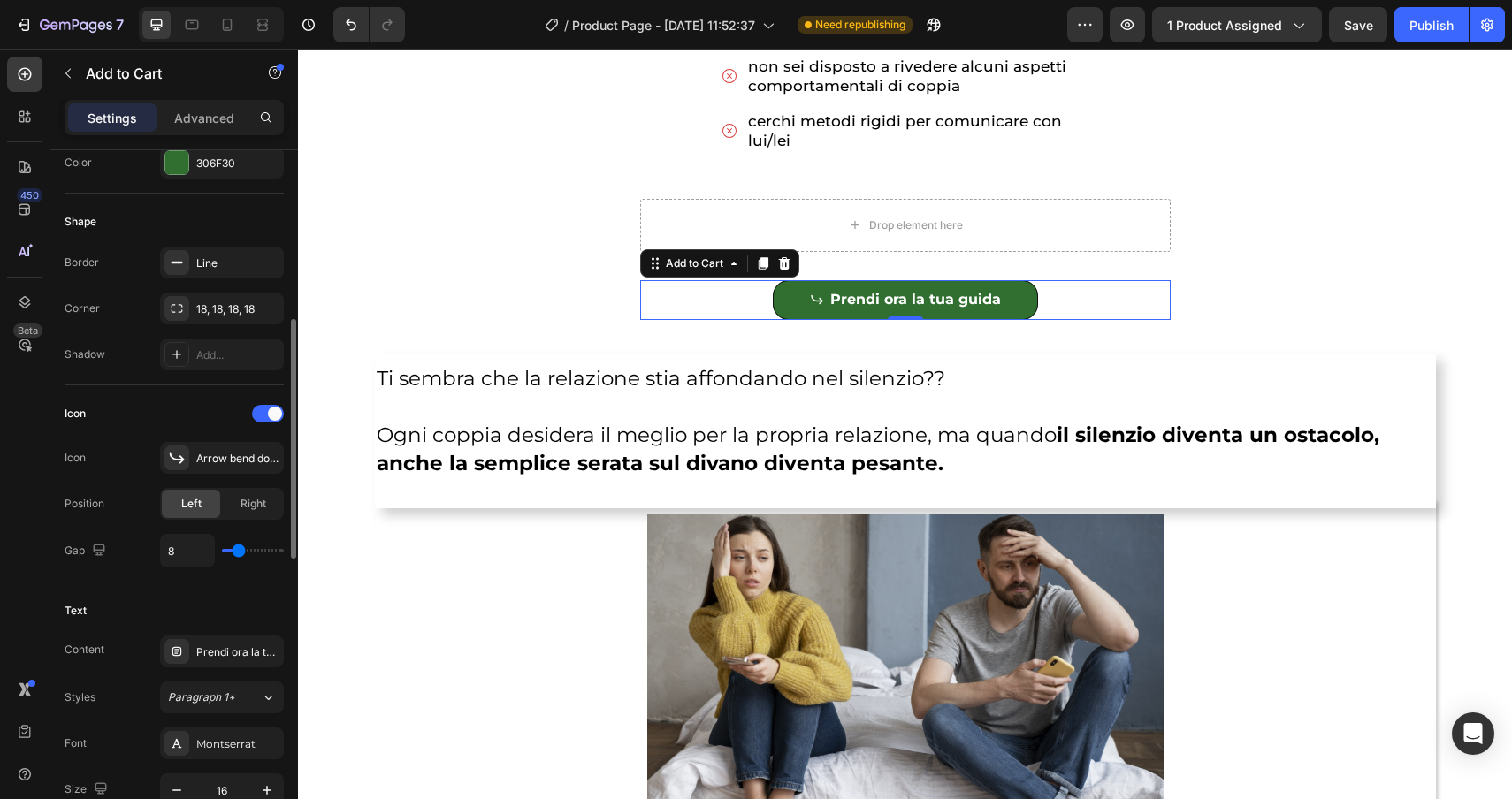
type input "9"
type input "10"
type input "9"
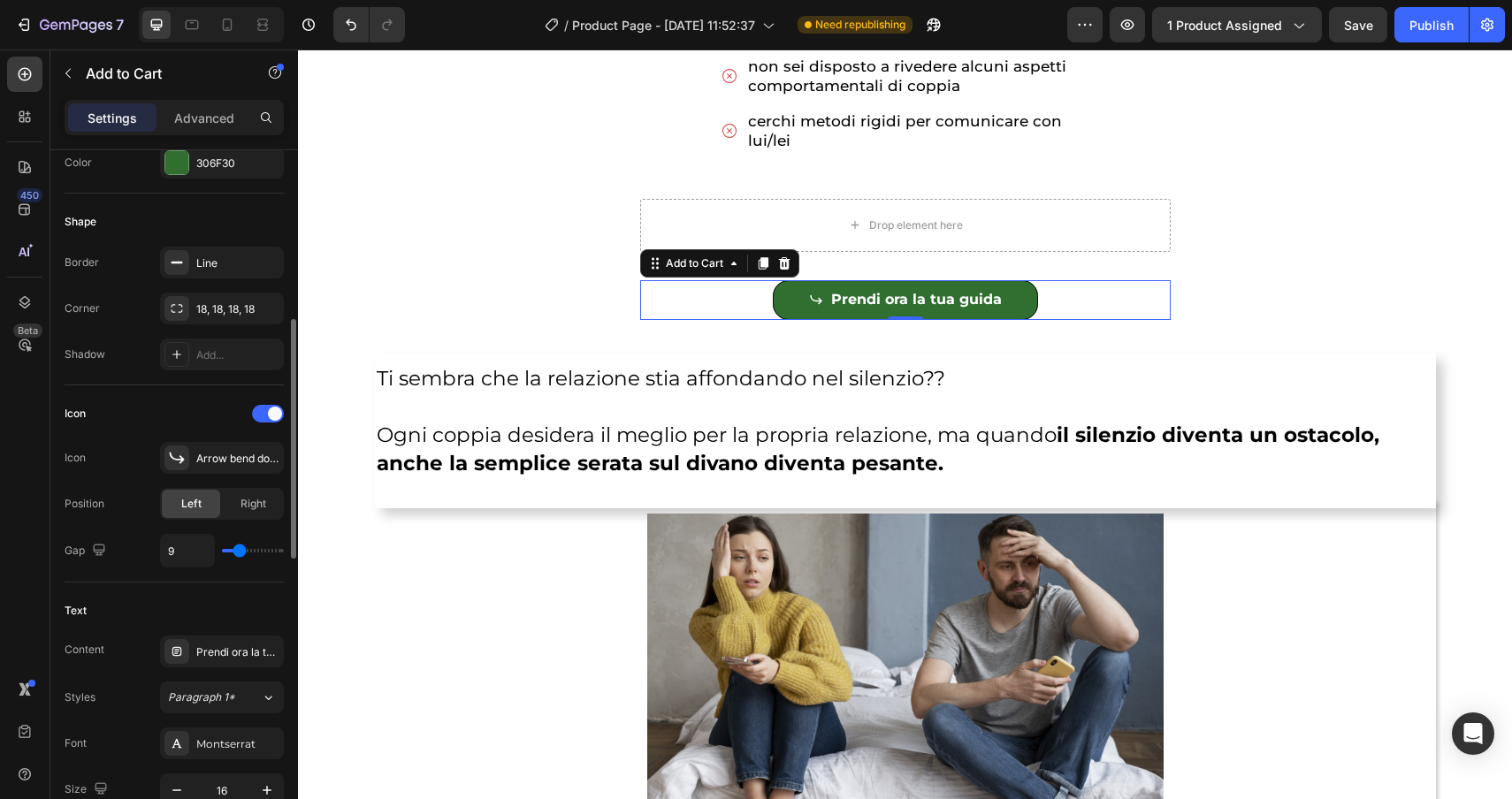
type input "8"
type input "7"
type input "8"
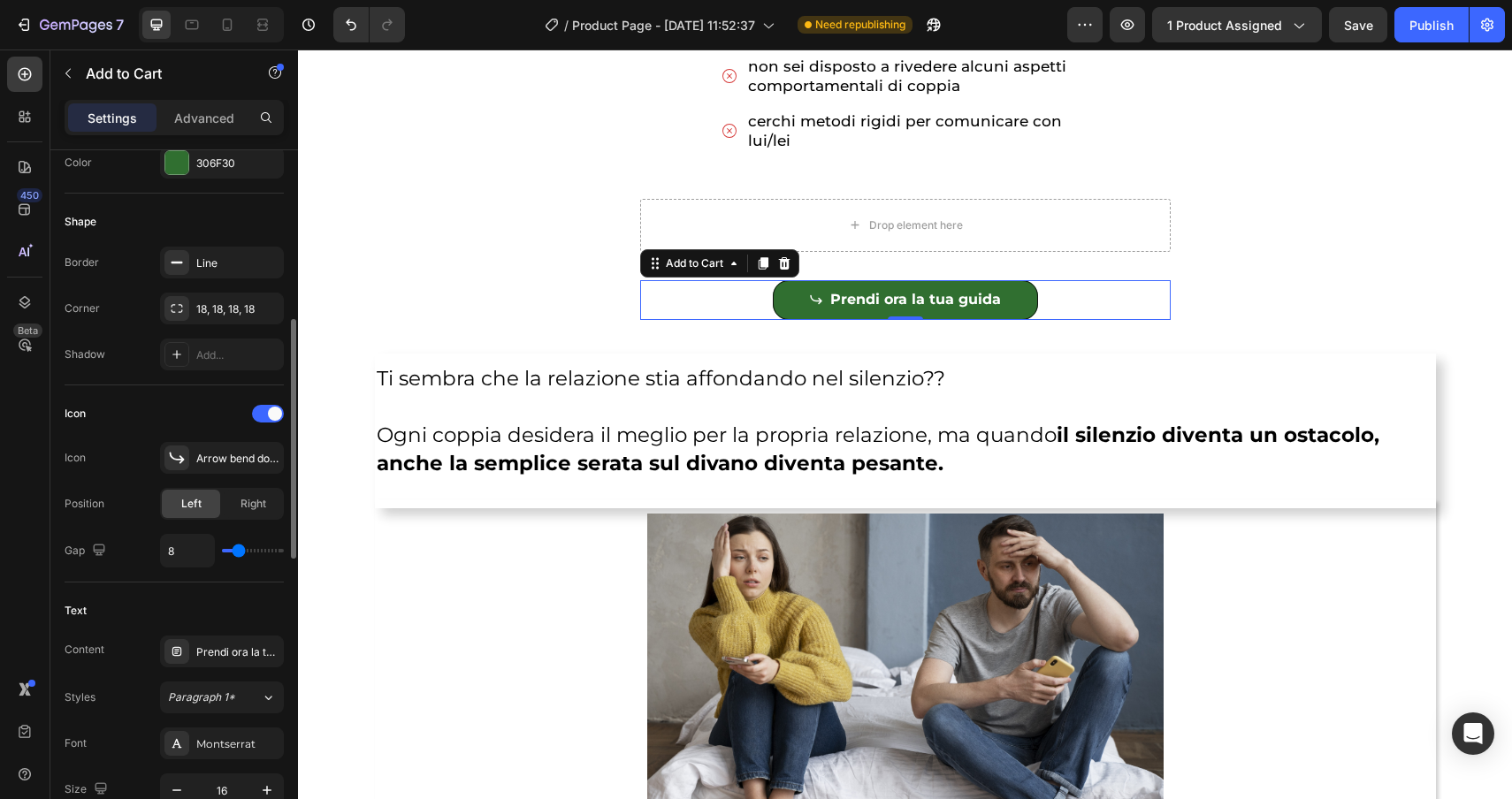
drag, startPoint x: 225, startPoint y: 550, endPoint x: 238, endPoint y: 549, distance: 13.0
type input "8"
click at [238, 549] on input "range" at bounding box center [253, 551] width 62 height 4
click at [695, 208] on div "Drop element here" at bounding box center [906, 225] width 531 height 53
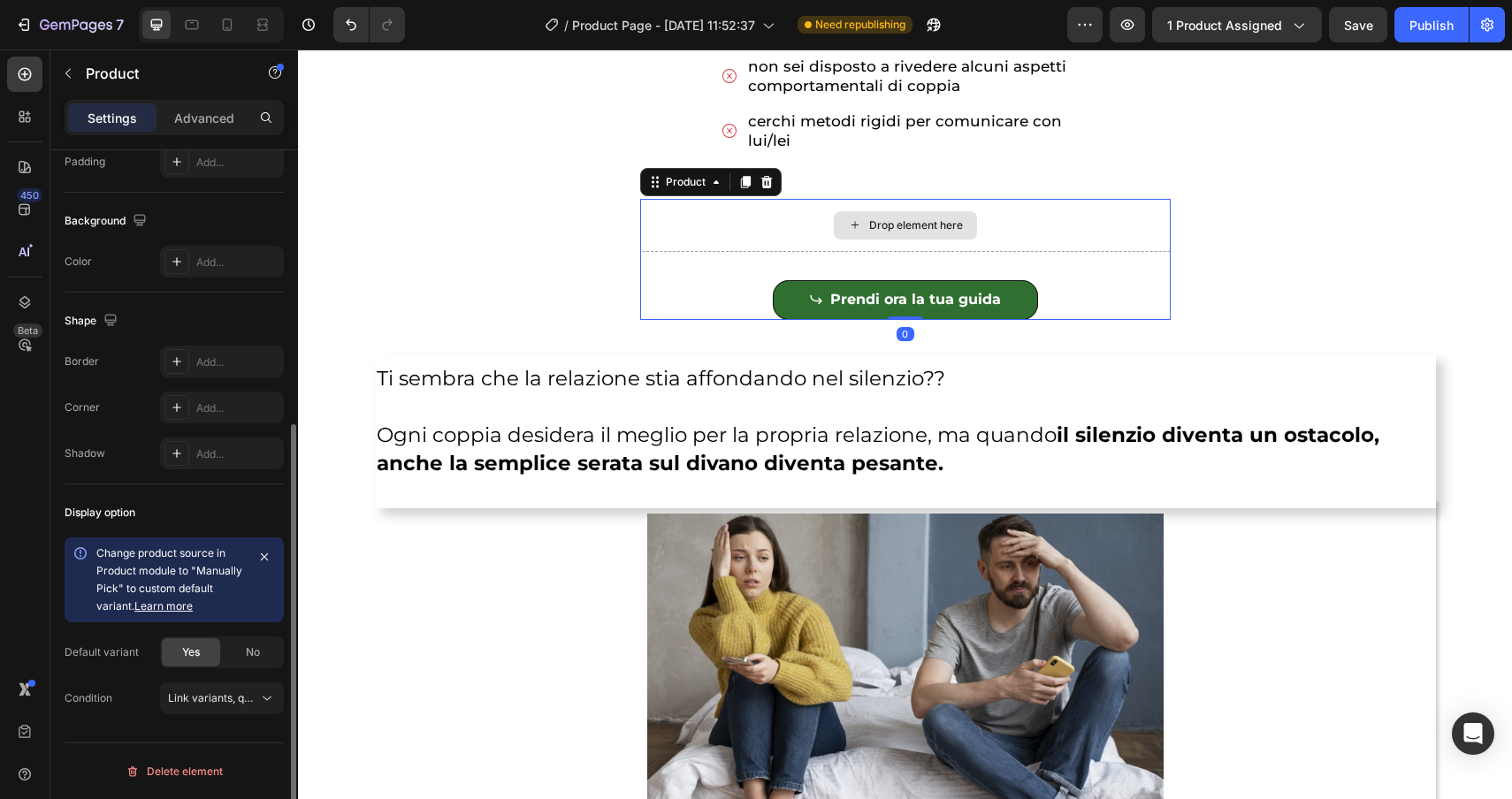
scroll to position [0, 0]
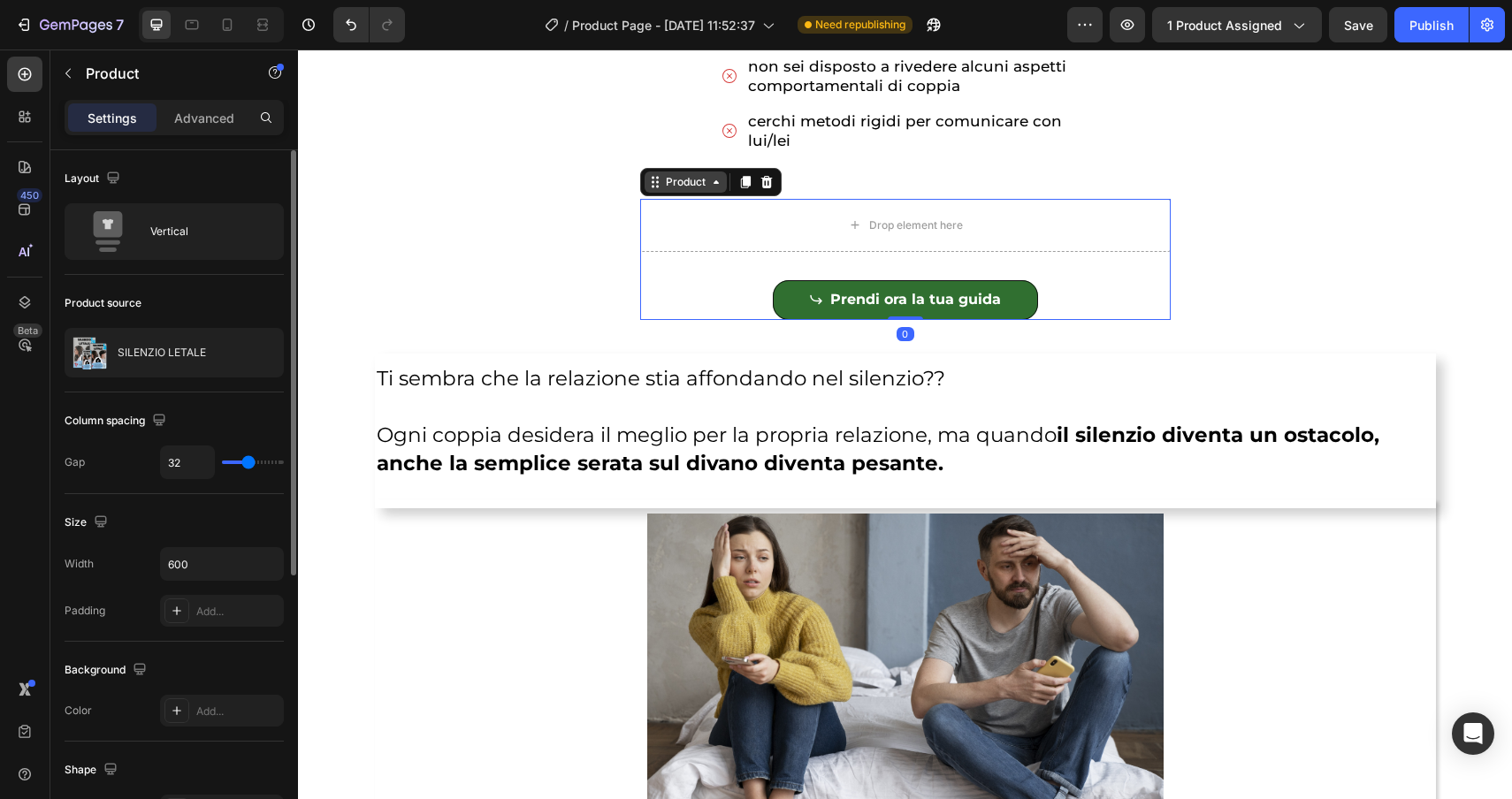
click at [691, 175] on div "Product" at bounding box center [686, 182] width 46 height 15
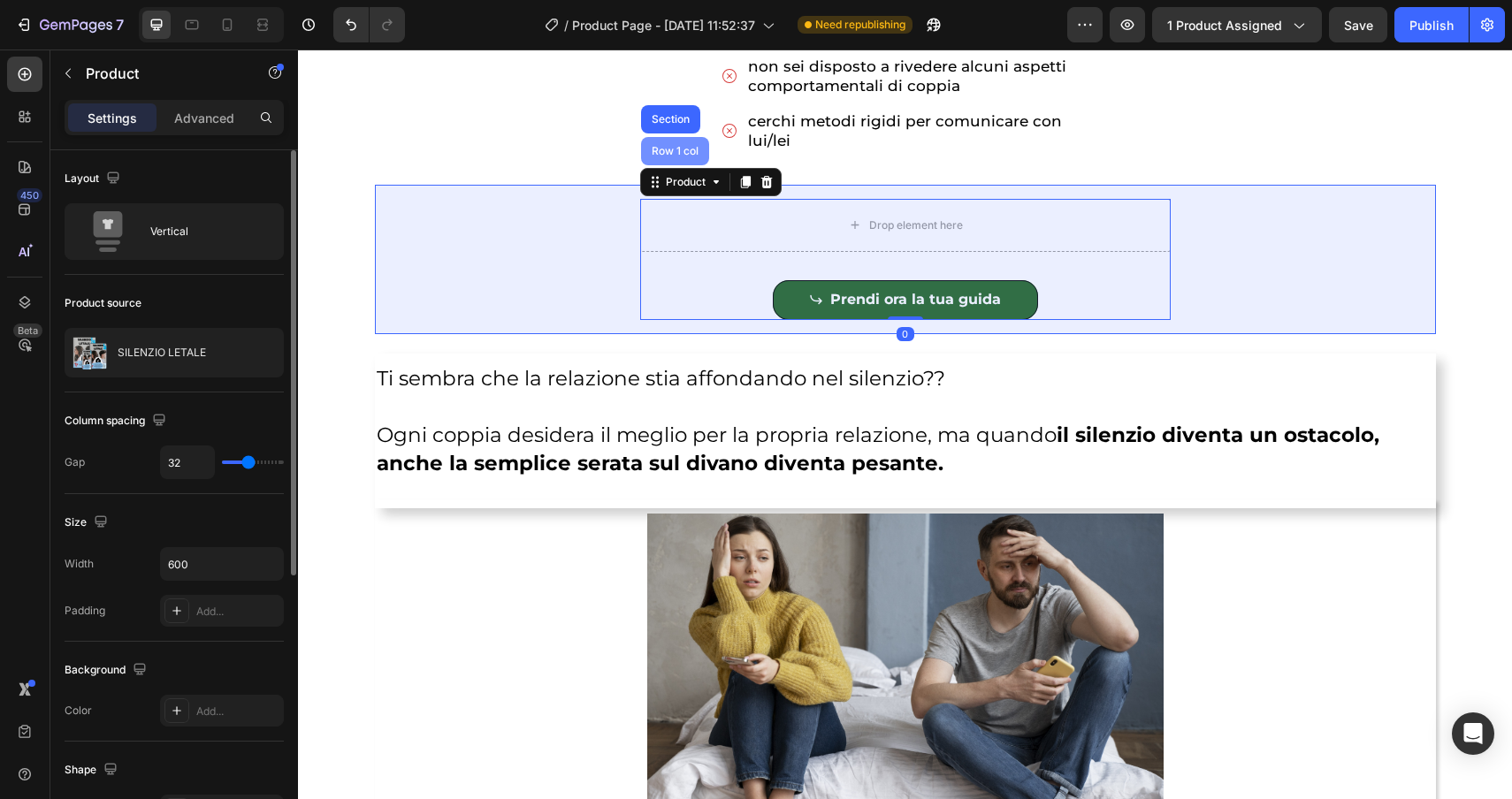
click at [676, 155] on div "Row 1 col" at bounding box center [675, 151] width 54 height 11
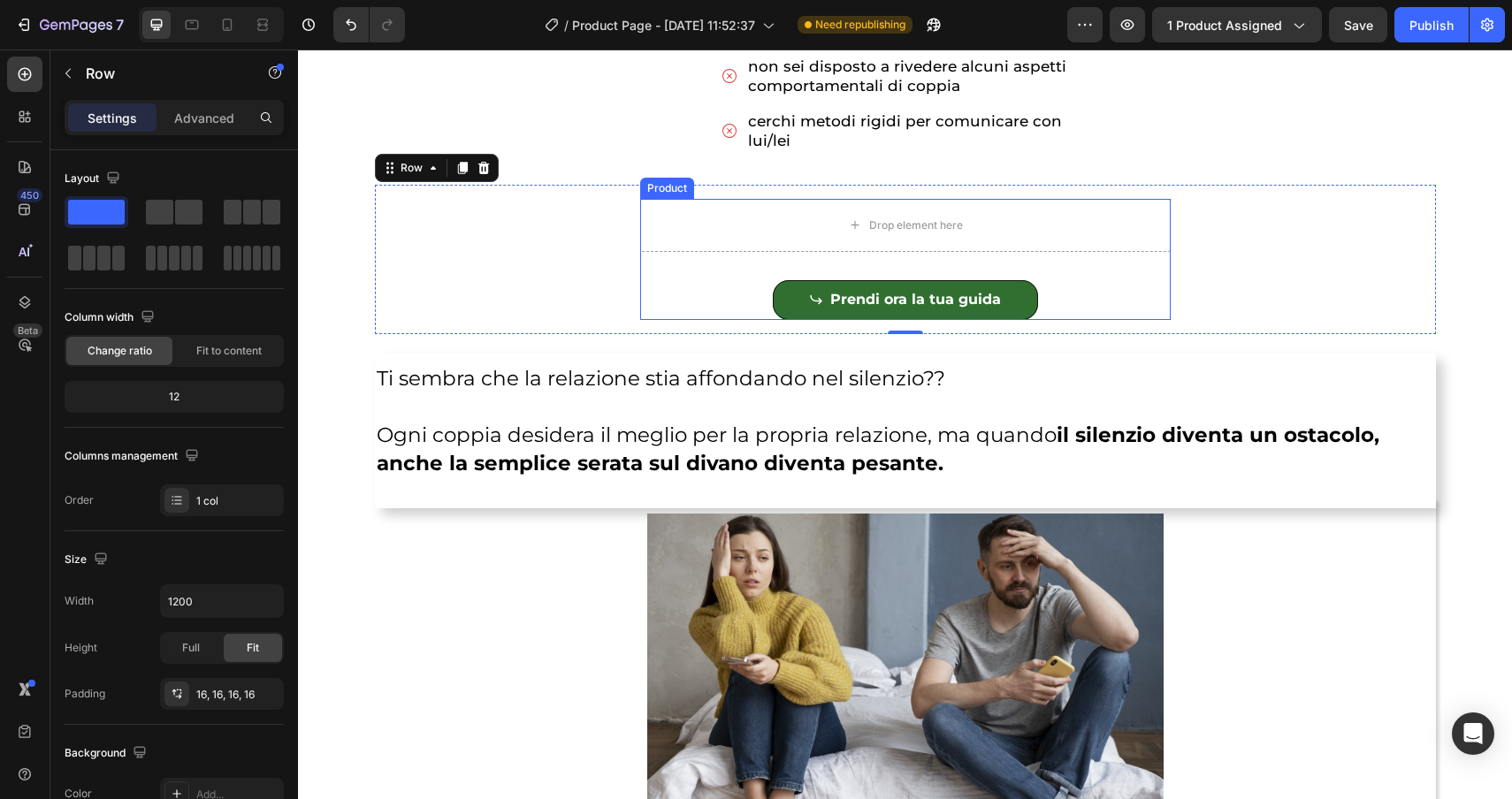
click at [664, 188] on div "Product" at bounding box center [667, 188] width 46 height 15
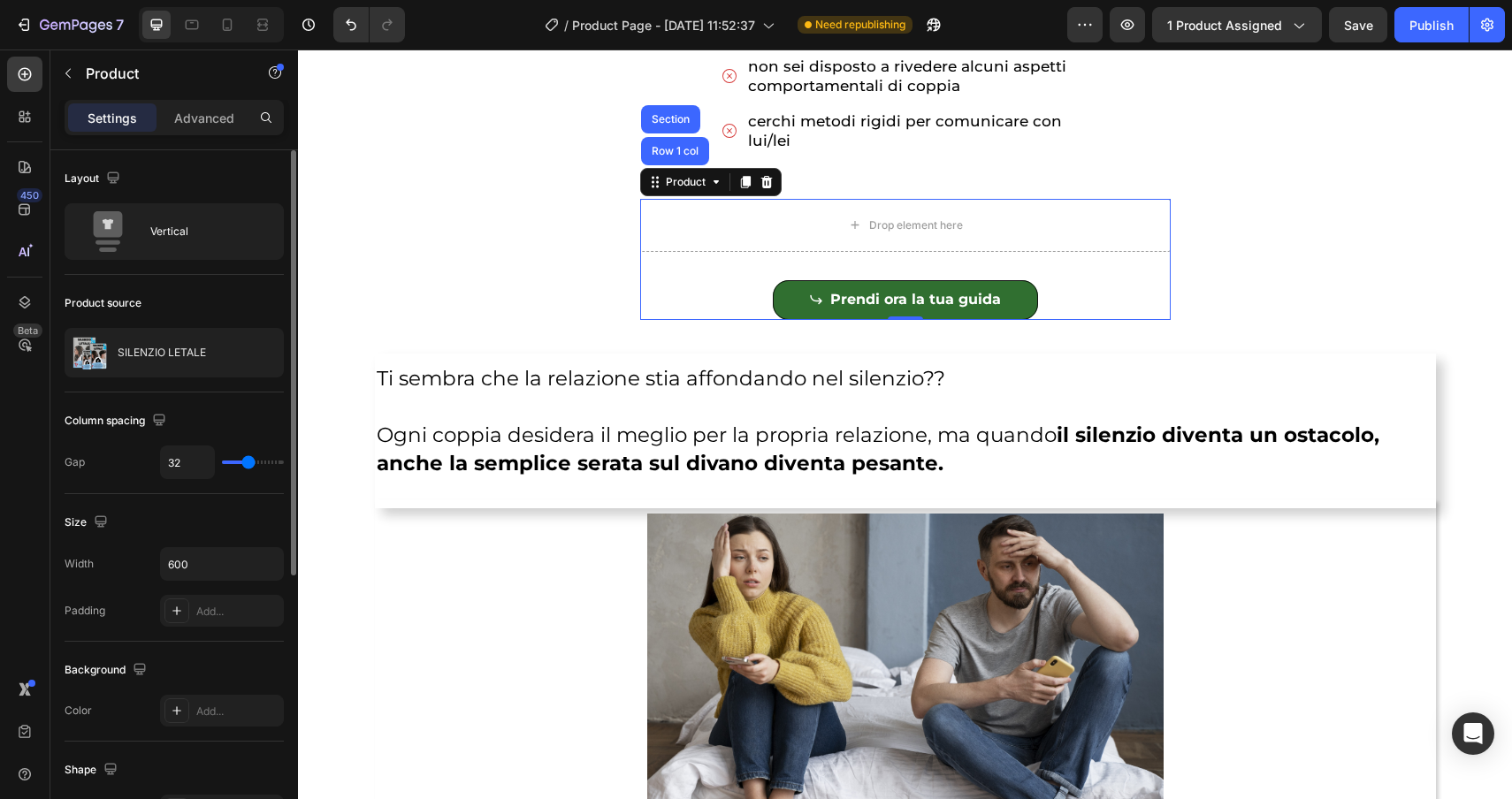
type input "20"
type input "16"
type input "8"
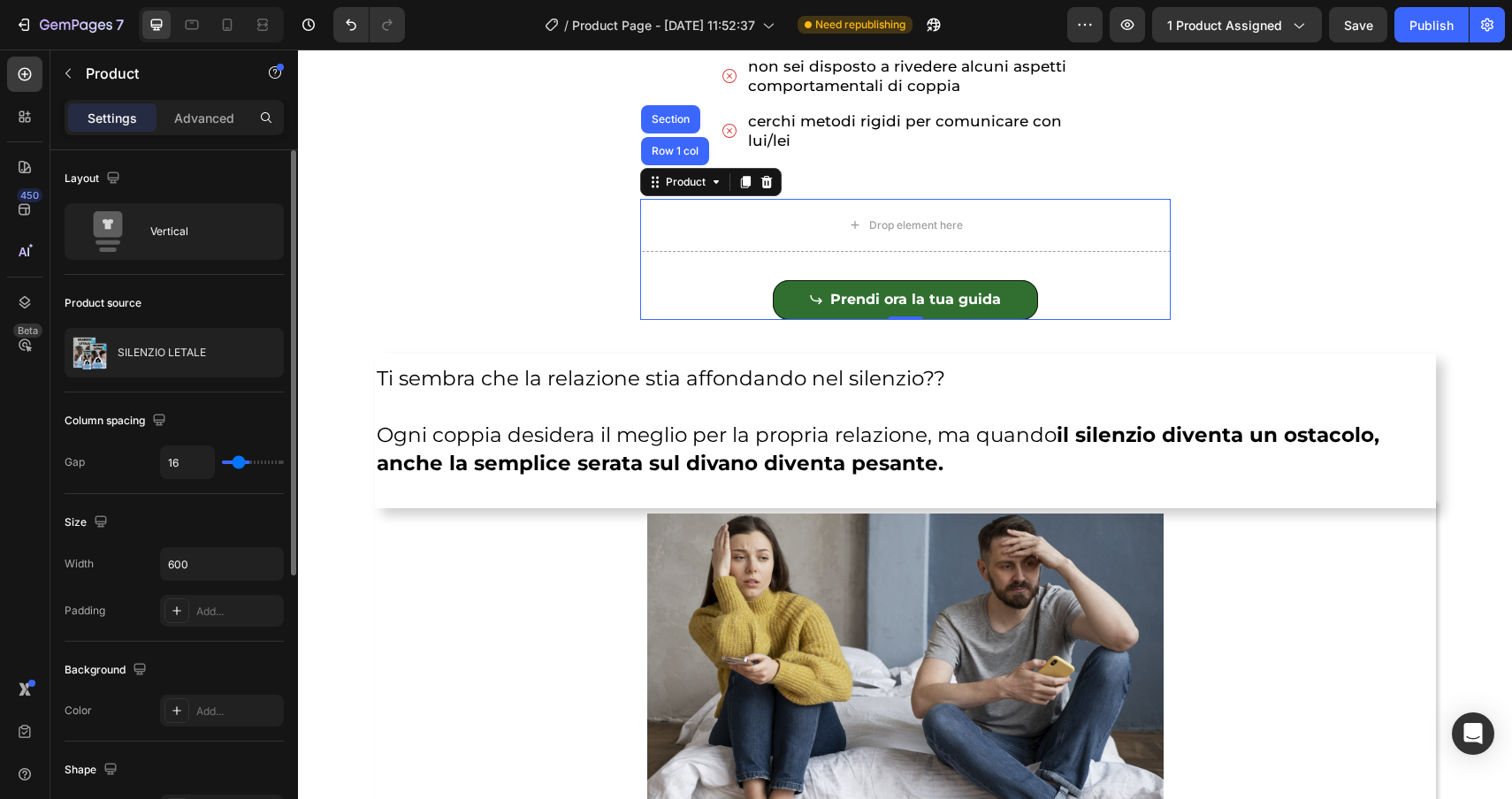
type input "8"
type input "0"
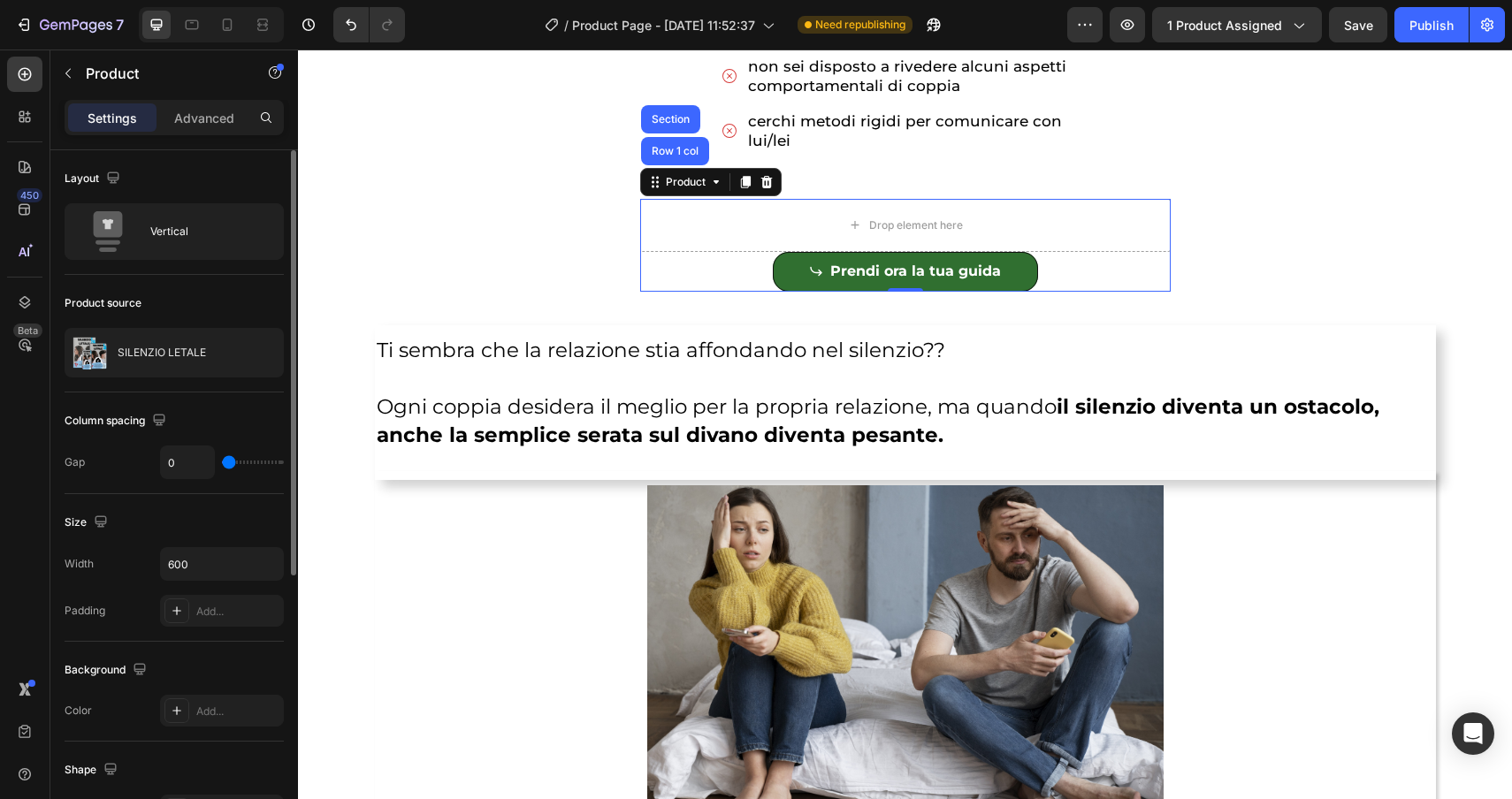
drag, startPoint x: 241, startPoint y: 464, endPoint x: 199, endPoint y: 464, distance: 42.0
type input "0"
click at [222, 464] on input "range" at bounding box center [253, 463] width 62 height 4
click at [204, 230] on div "Vertical" at bounding box center [203, 231] width 108 height 41
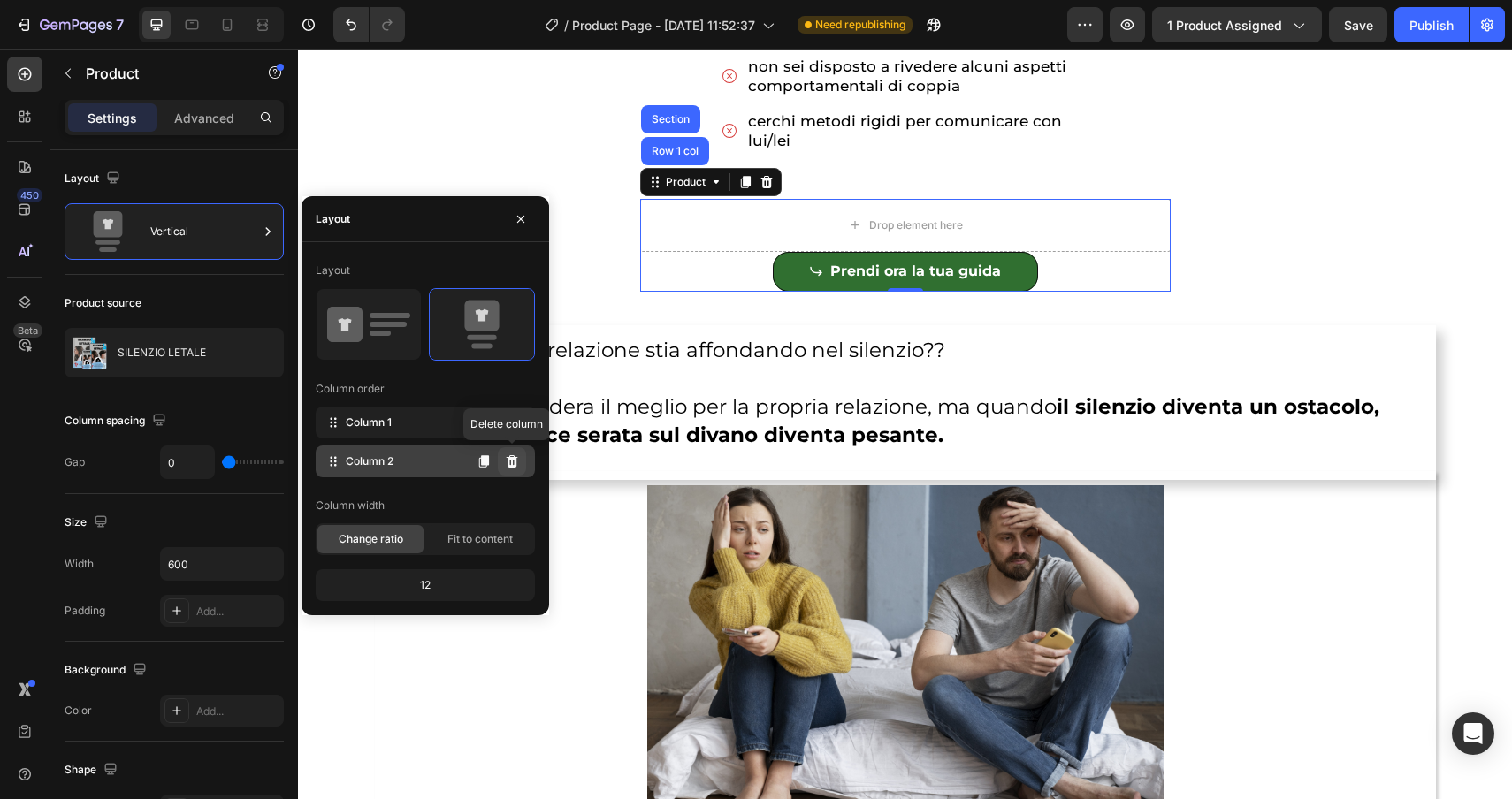
click at [512, 464] on icon at bounding box center [511, 461] width 15 height 15
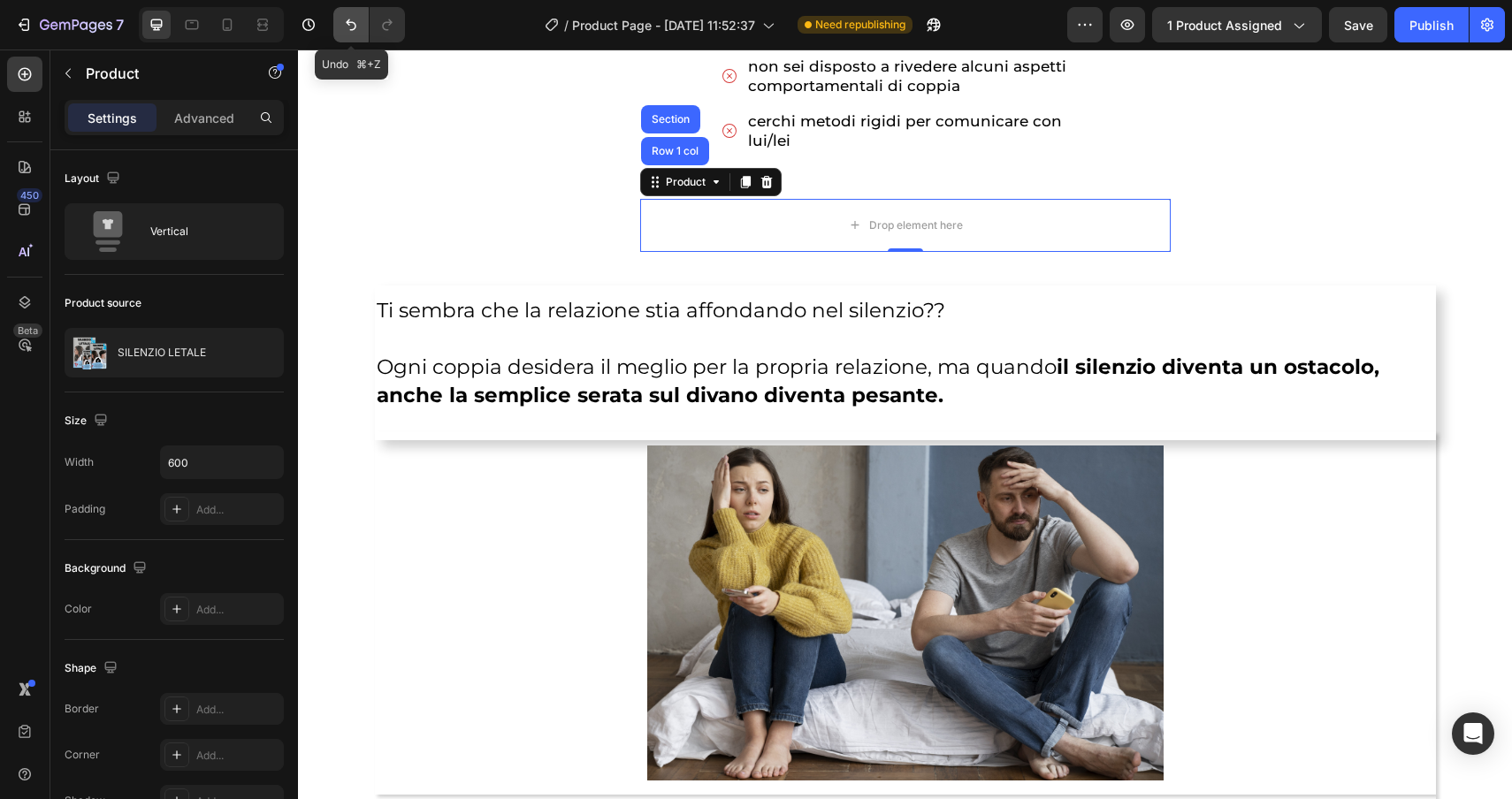
click at [346, 22] on icon "Undo/Redo" at bounding box center [351, 24] width 17 height 17
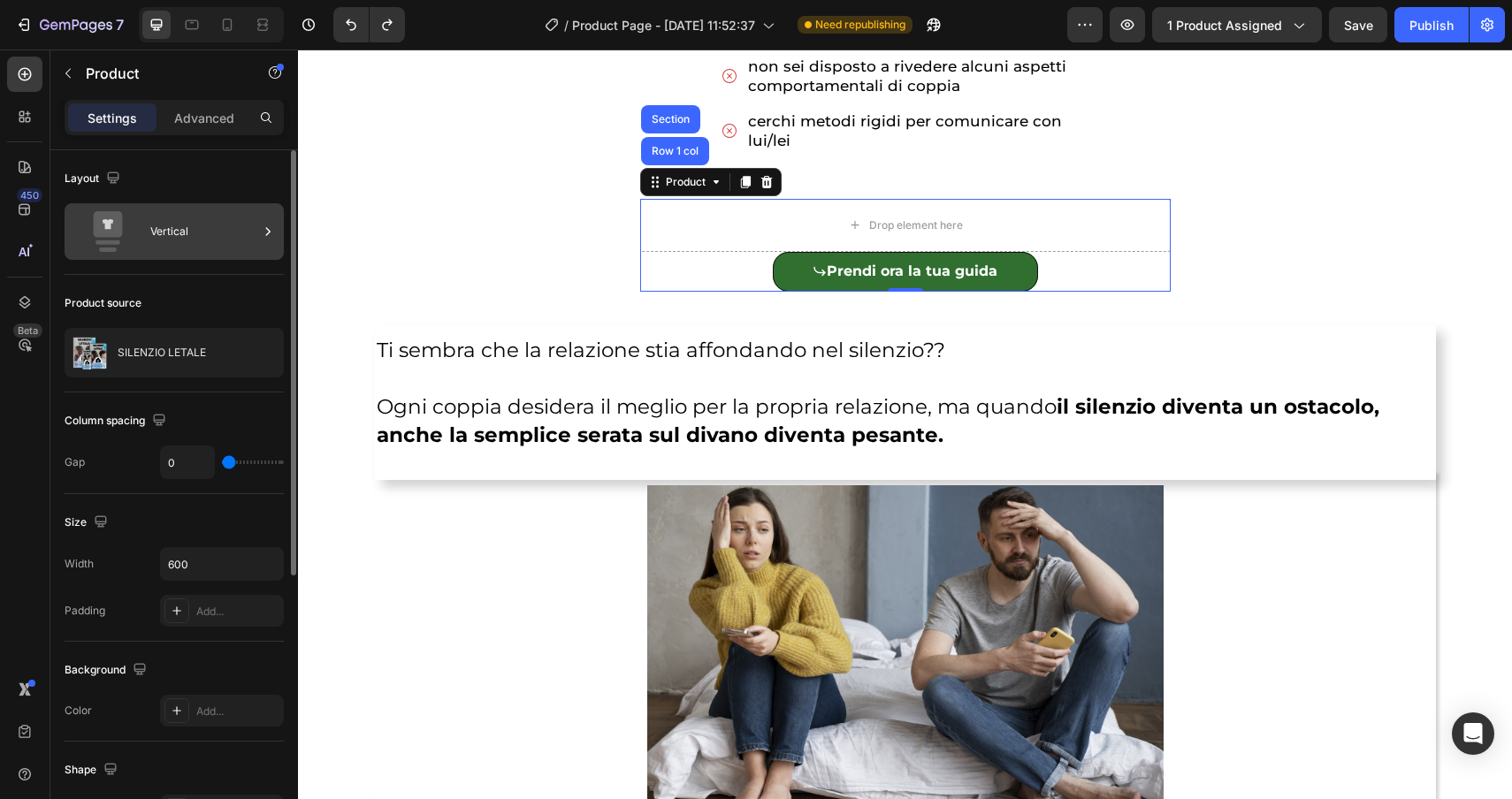
click at [197, 248] on div "Vertical" at bounding box center [203, 231] width 108 height 41
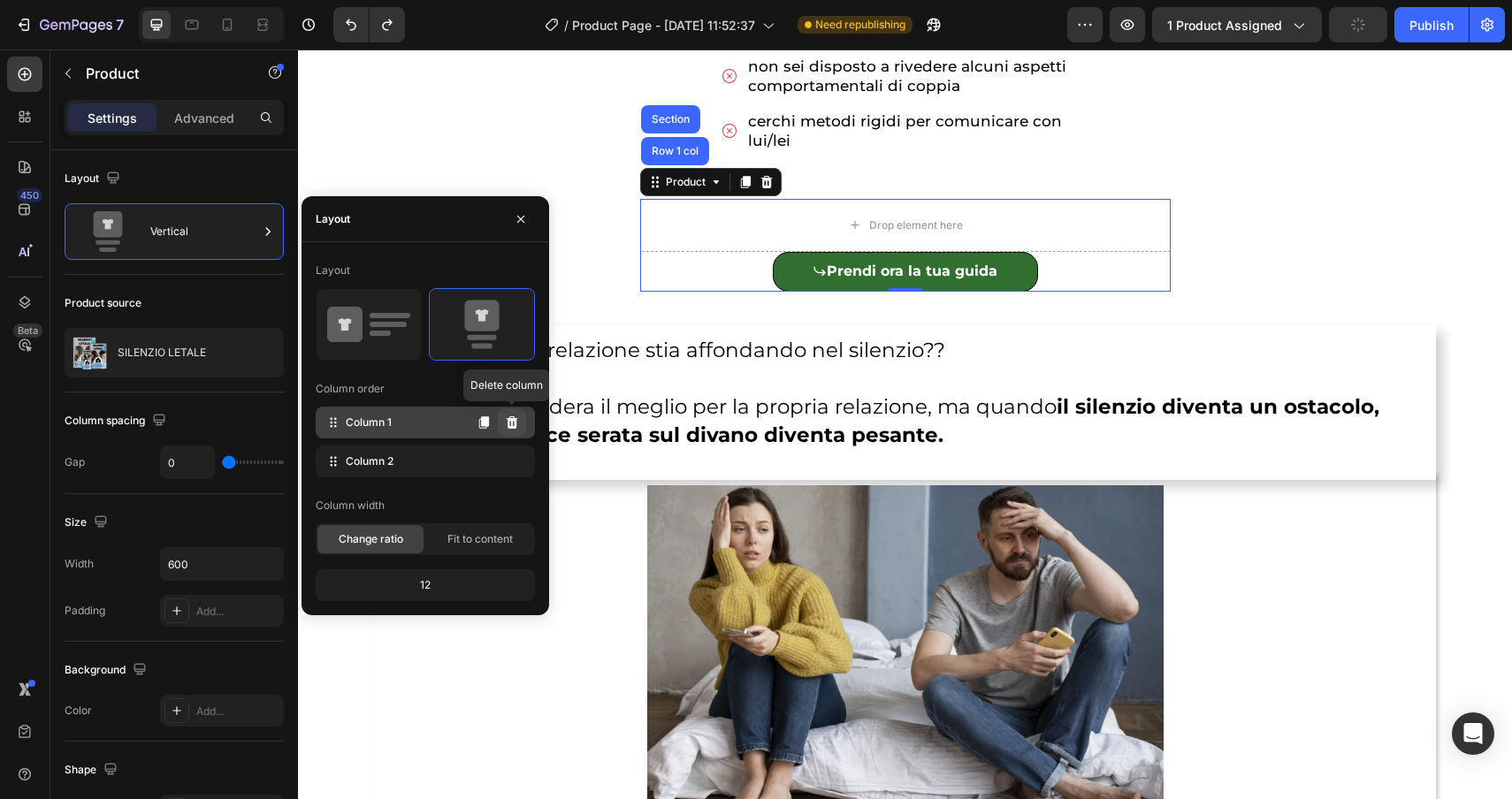
click at [512, 429] on icon at bounding box center [511, 422] width 15 height 15
click at [508, 417] on icon at bounding box center [511, 422] width 15 height 15
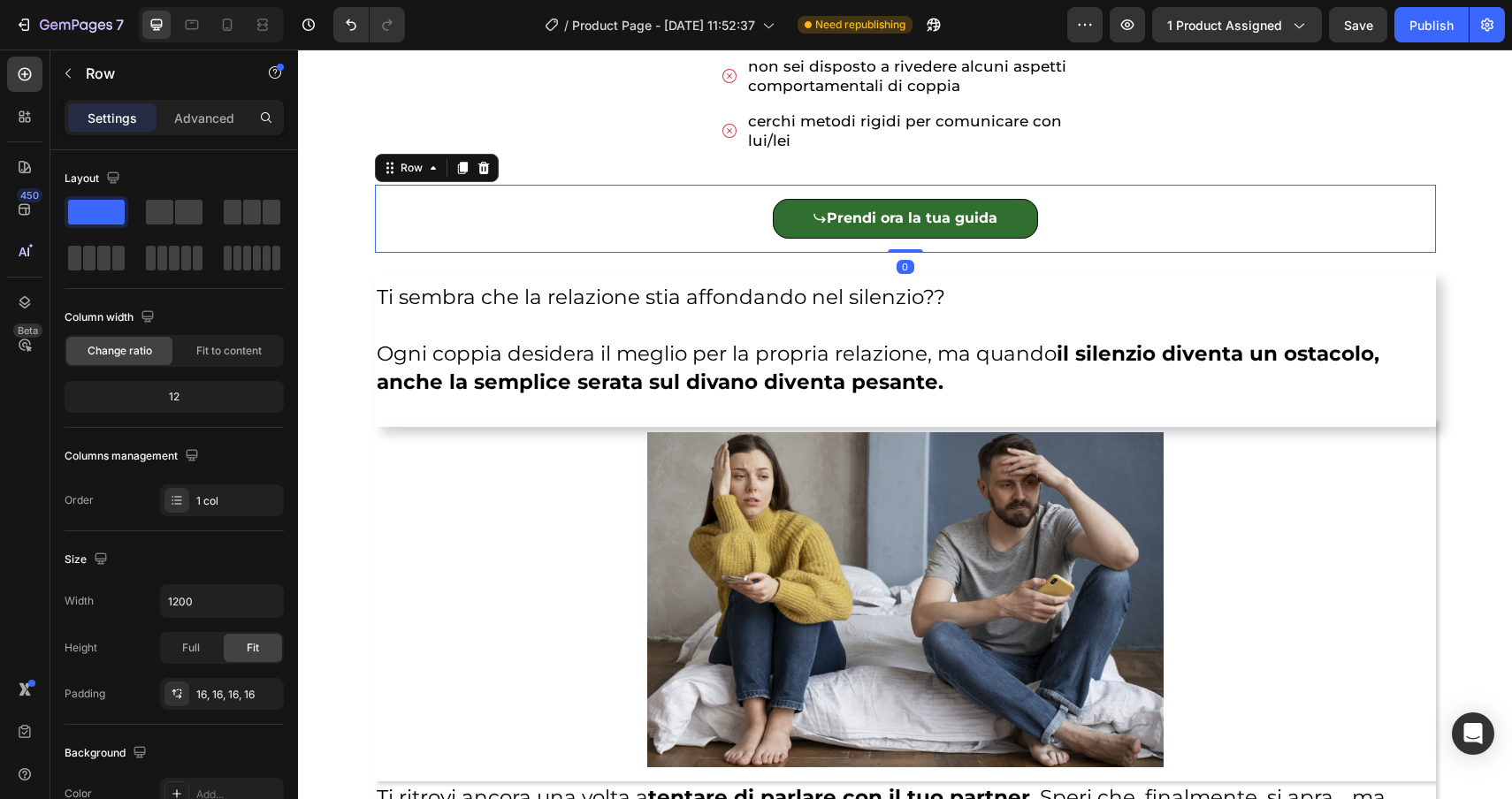
click at [537, 189] on div "Prendi ora la tua guida Add to Cart Product Row 0" at bounding box center [905, 219] width 1061 height 68
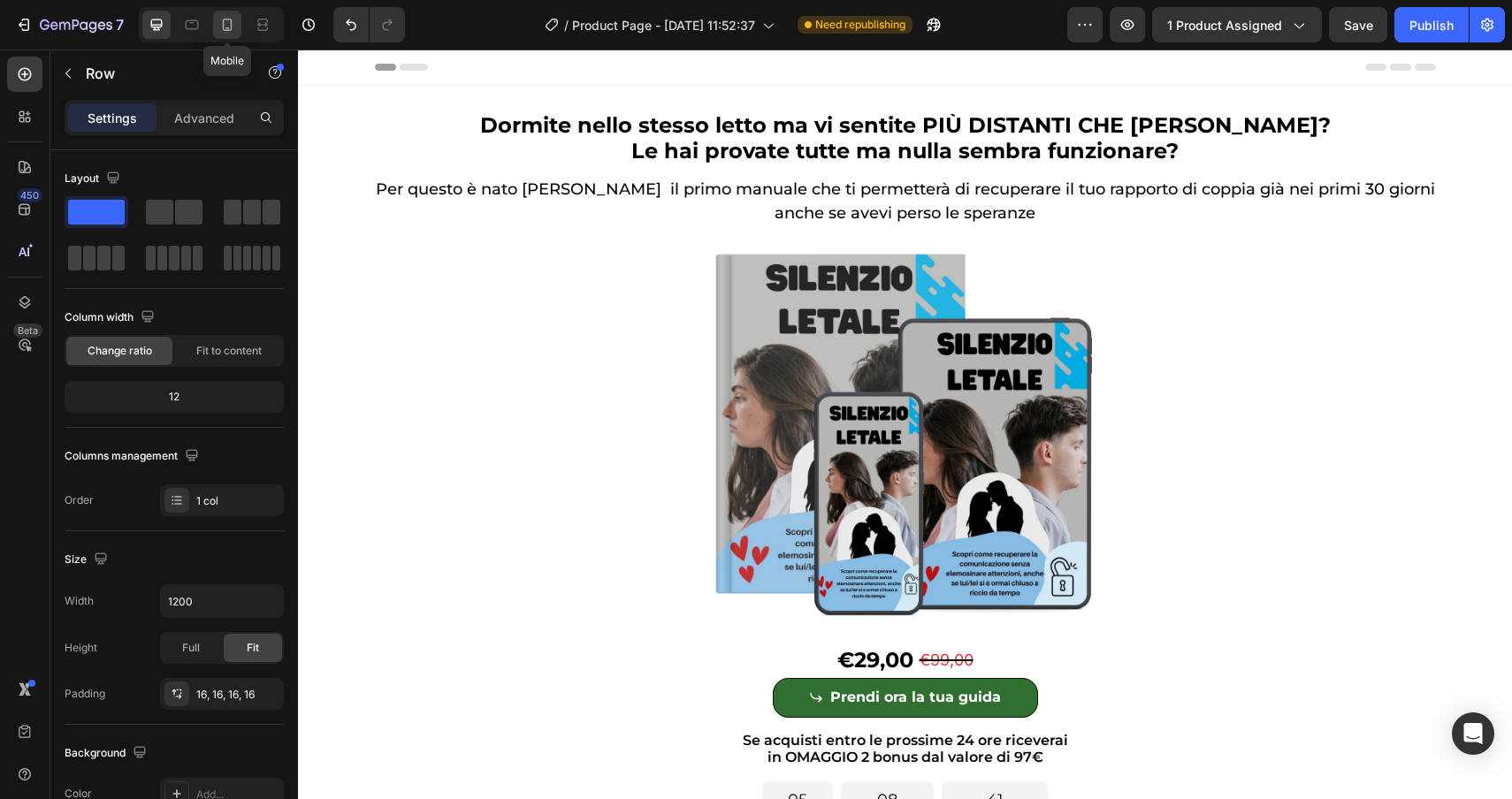
click at [228, 25] on icon at bounding box center [227, 24] width 17 height 17
type input "100%"
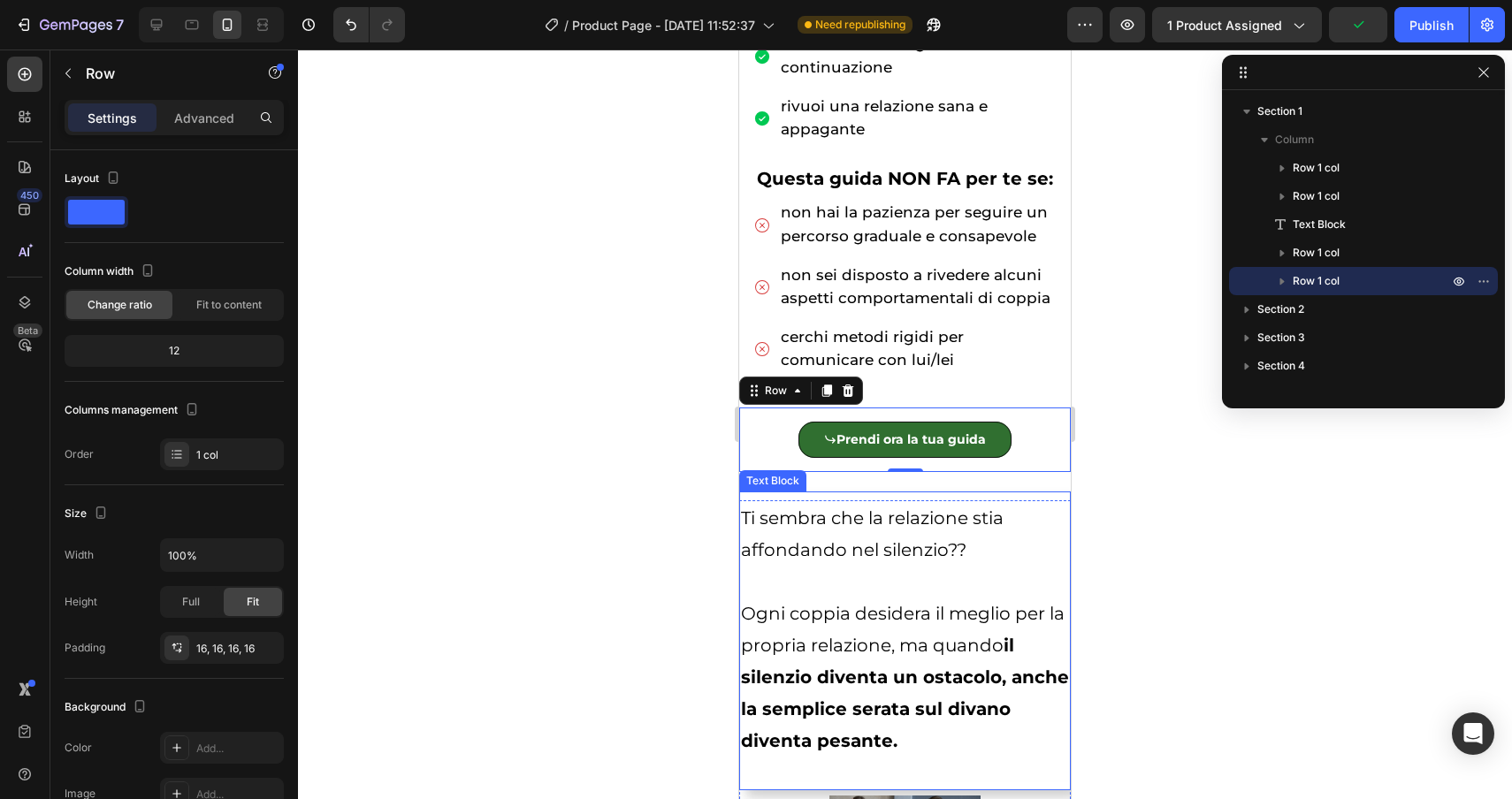
scroll to position [956, 0]
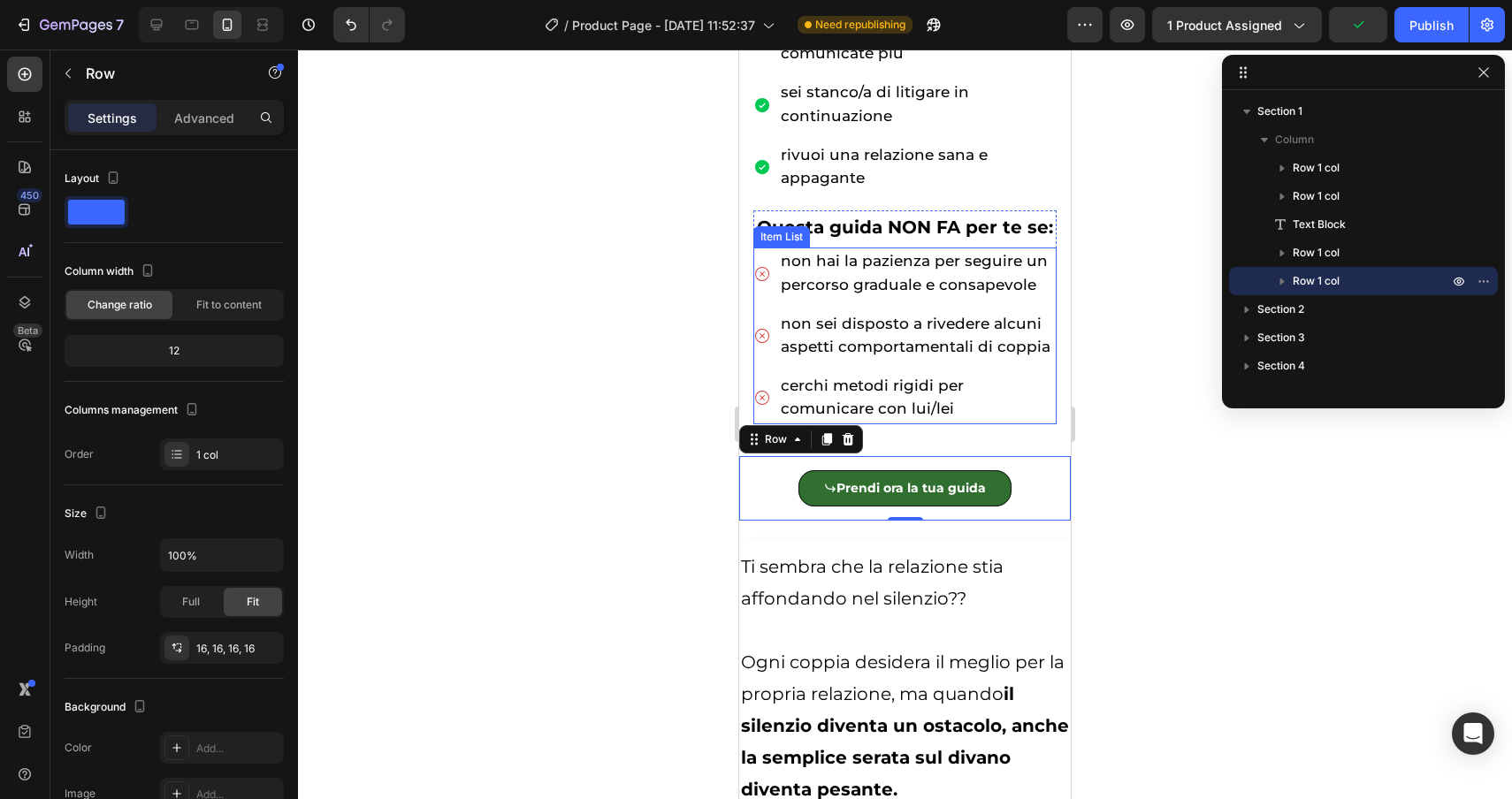
click at [990, 409] on p "cerchi metodi rigidi per comunicare con lui/lei" at bounding box center [917, 397] width 273 height 46
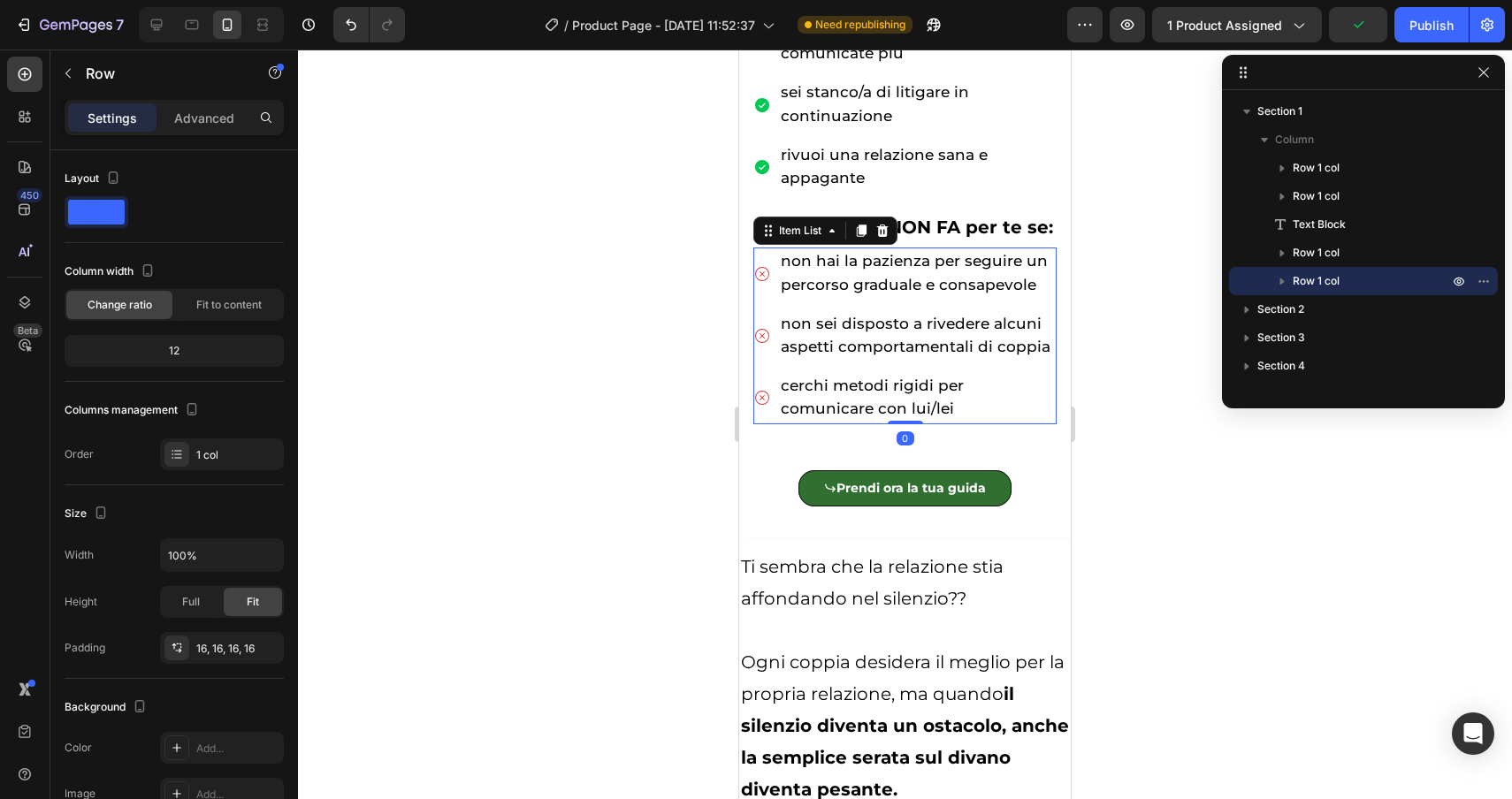
scroll to position [359, 0]
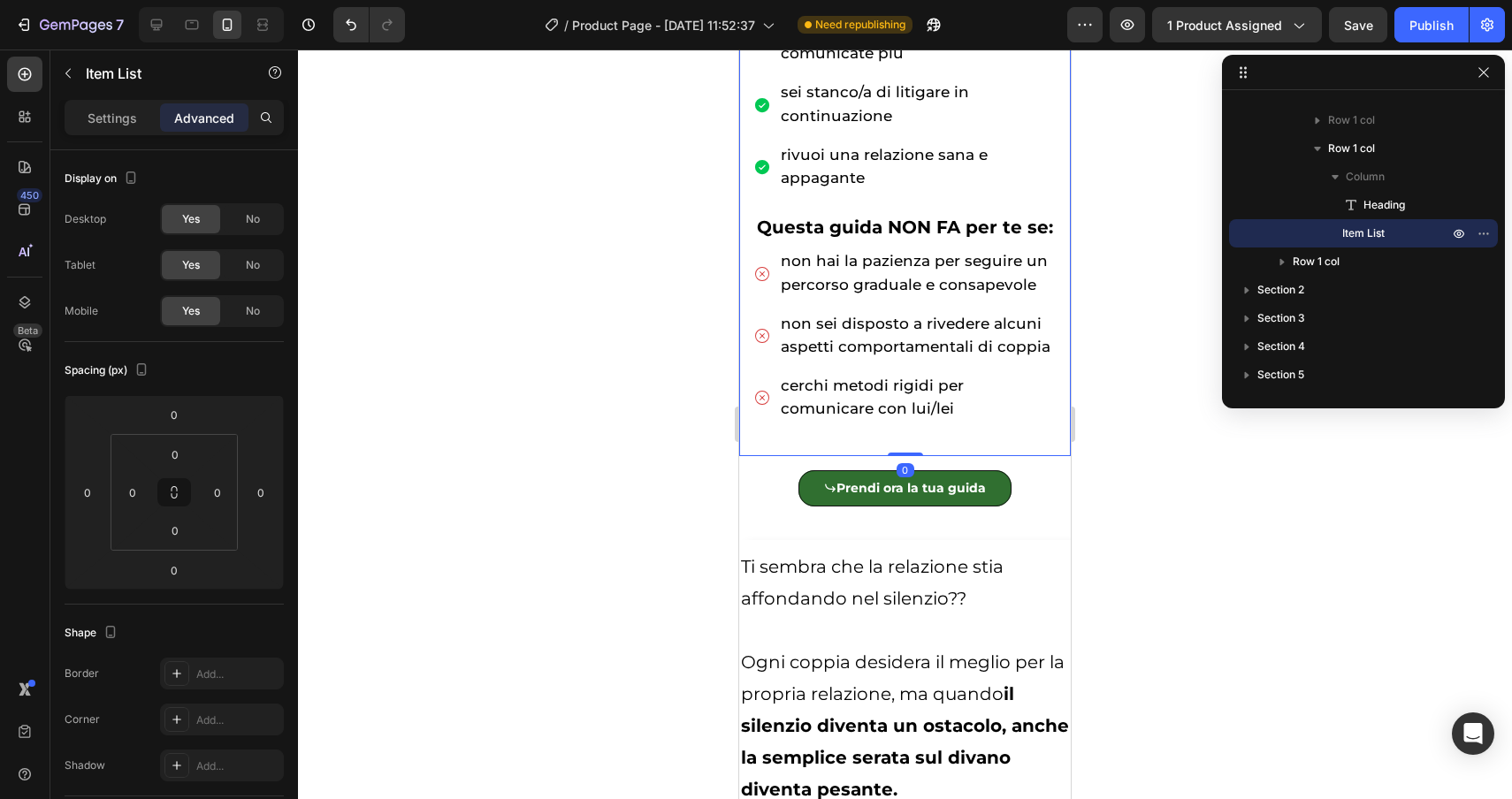
click at [786, 445] on div "05 Ore 08 Minuti 35 Secondi Countdown Timer Attenzione : al termine dell'offert…" at bounding box center [905, 123] width 331 height 665
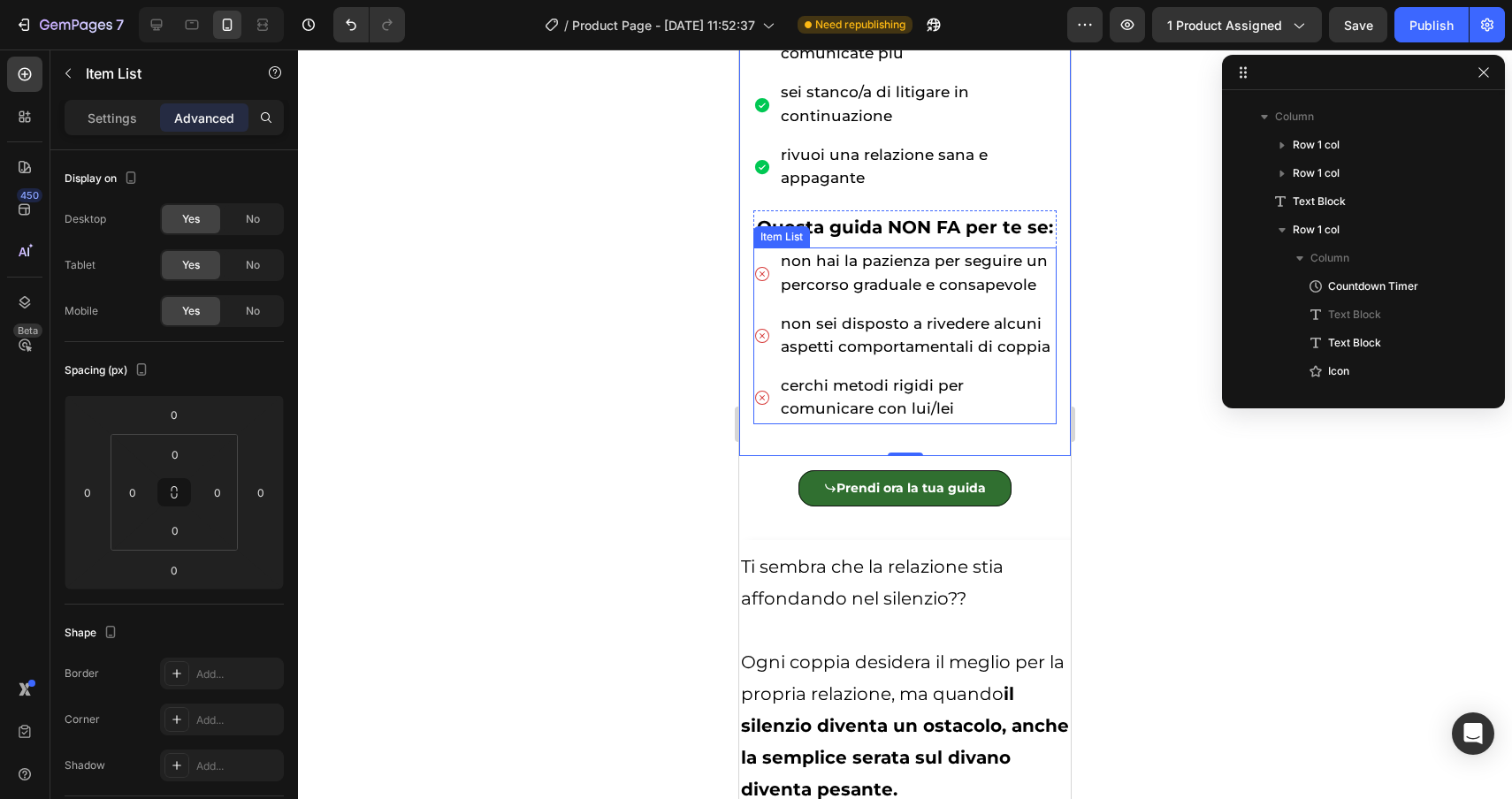
click at [768, 300] on div "non hai la pazienza per seguire un percorso graduale e consapevole non sei disp…" at bounding box center [905, 336] width 303 height 176
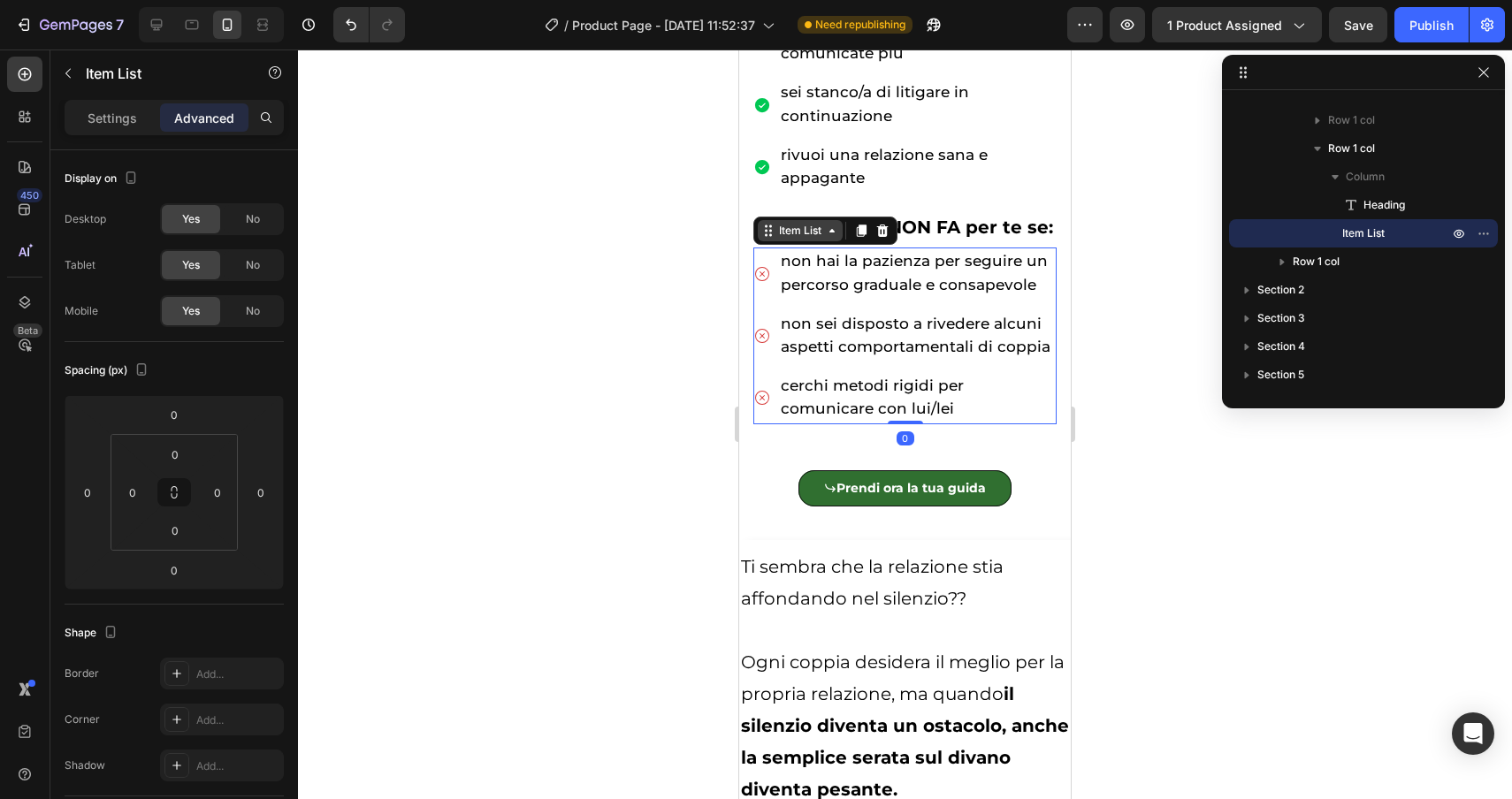
click at [790, 230] on div "Item List" at bounding box center [800, 230] width 49 height 15
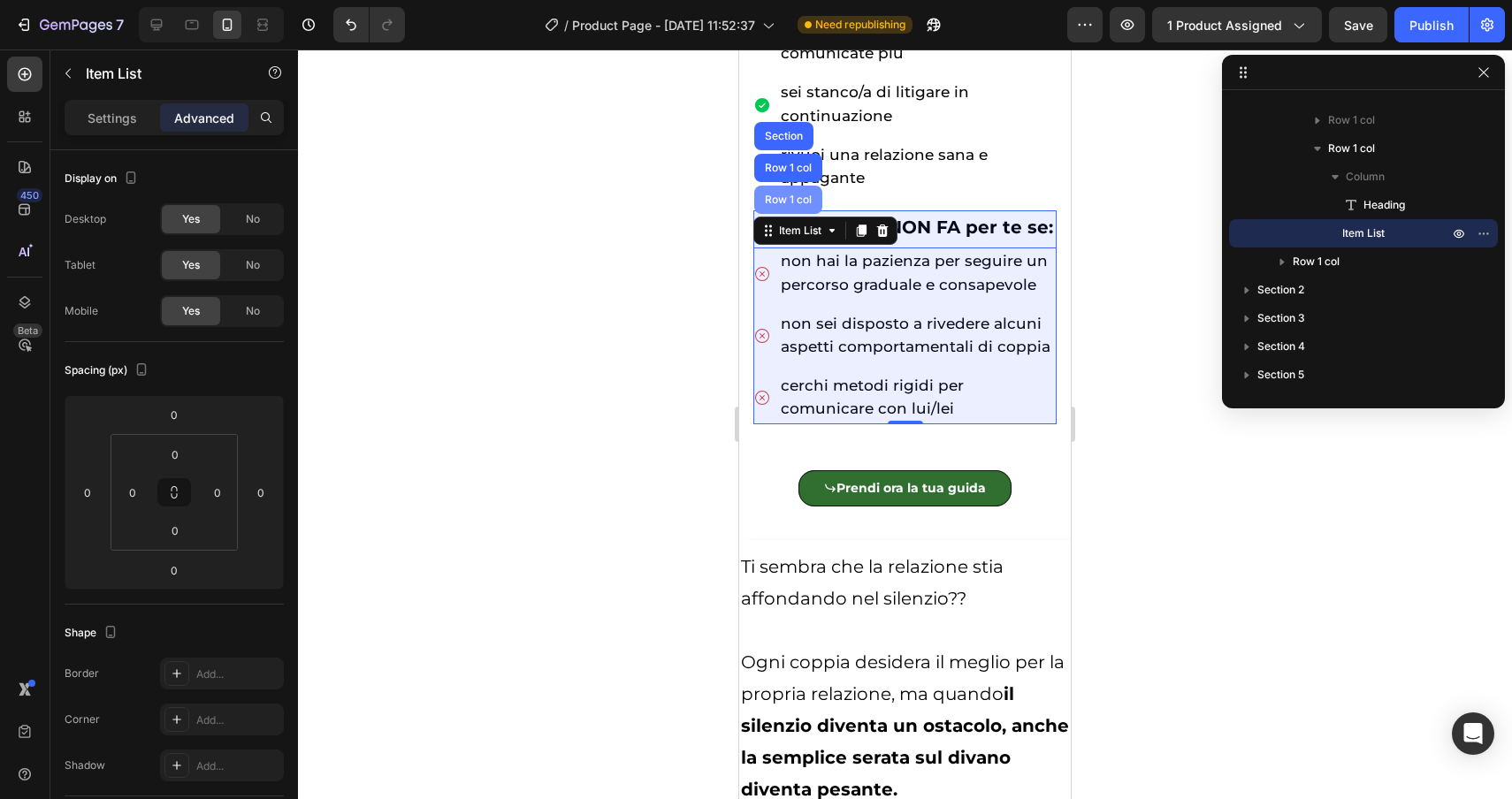
click at [786, 203] on div "Row 1 col" at bounding box center [788, 200] width 54 height 11
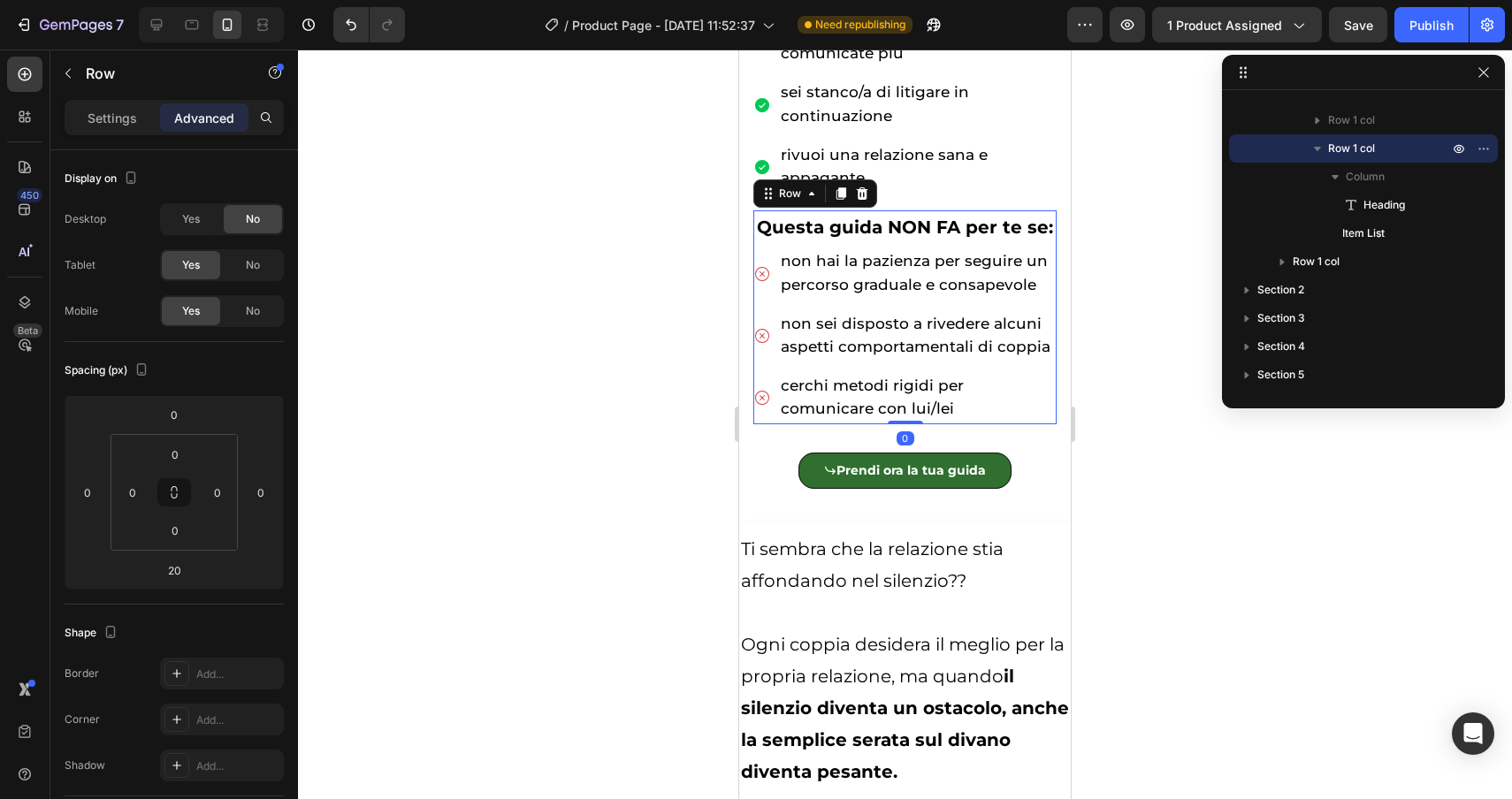
drag, startPoint x: 910, startPoint y: 439, endPoint x: 908, endPoint y: 411, distance: 28.1
click at [908, 411] on div "⁠⁠⁠⁠⁠⁠⁠ Questa guida NON FA per te se: Heading non hai la pazienza per seguire …" at bounding box center [905, 317] width 303 height 213
type input "0"
click at [1286, 544] on div at bounding box center [905, 424] width 1214 height 750
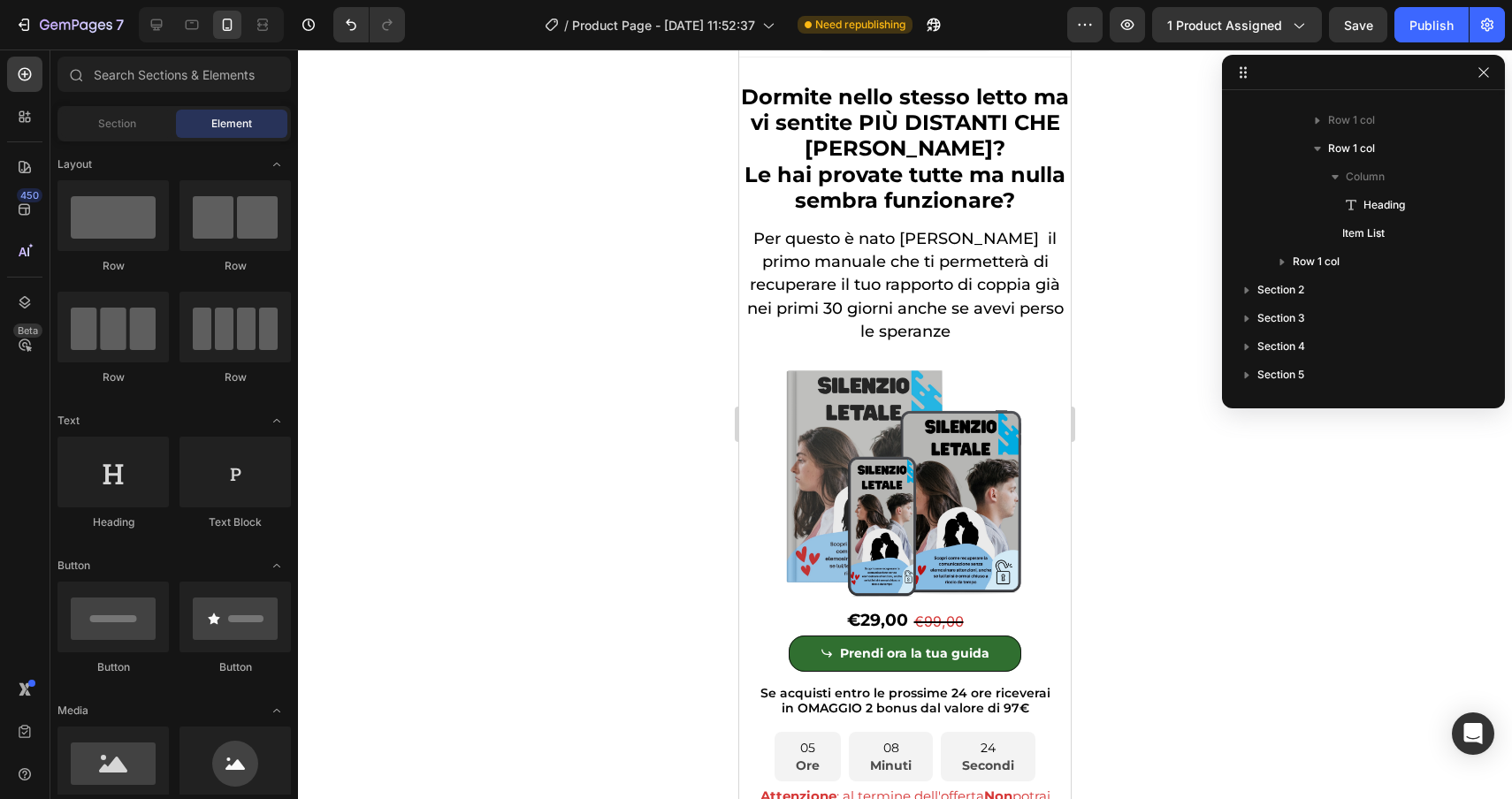
scroll to position [7, 0]
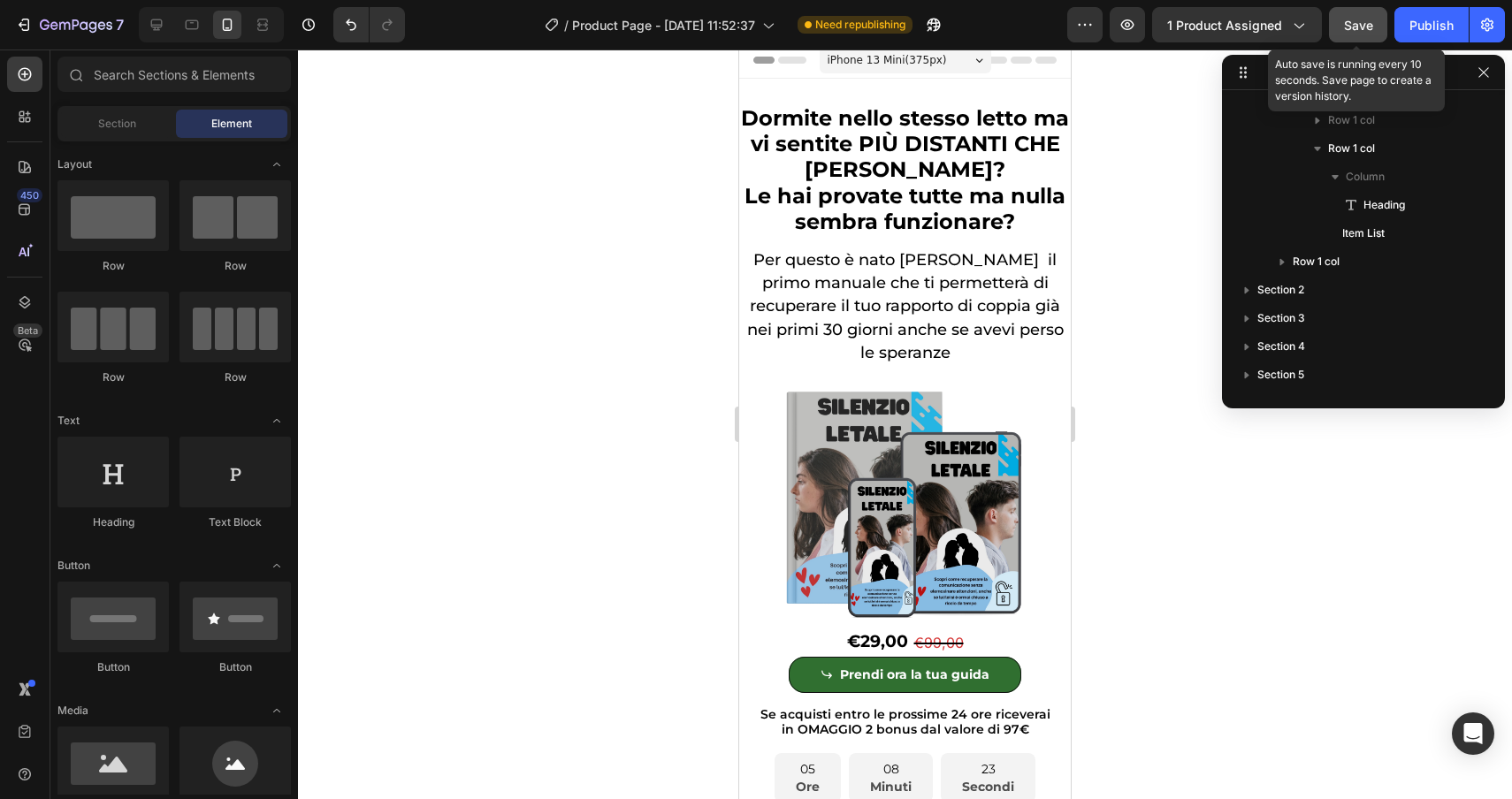
click at [1353, 34] on div "Save" at bounding box center [1359, 24] width 29 height 18
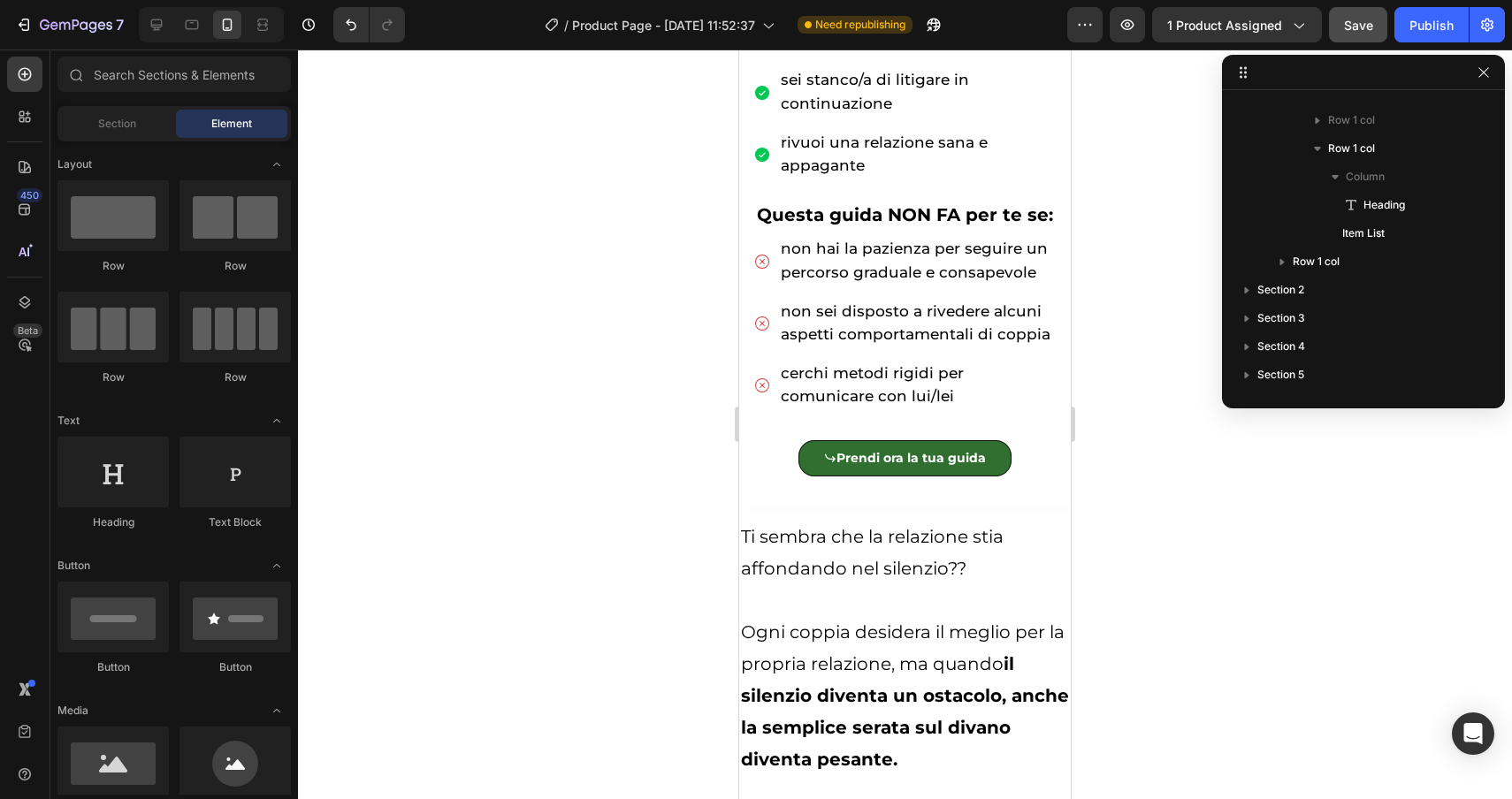
scroll to position [974, 0]
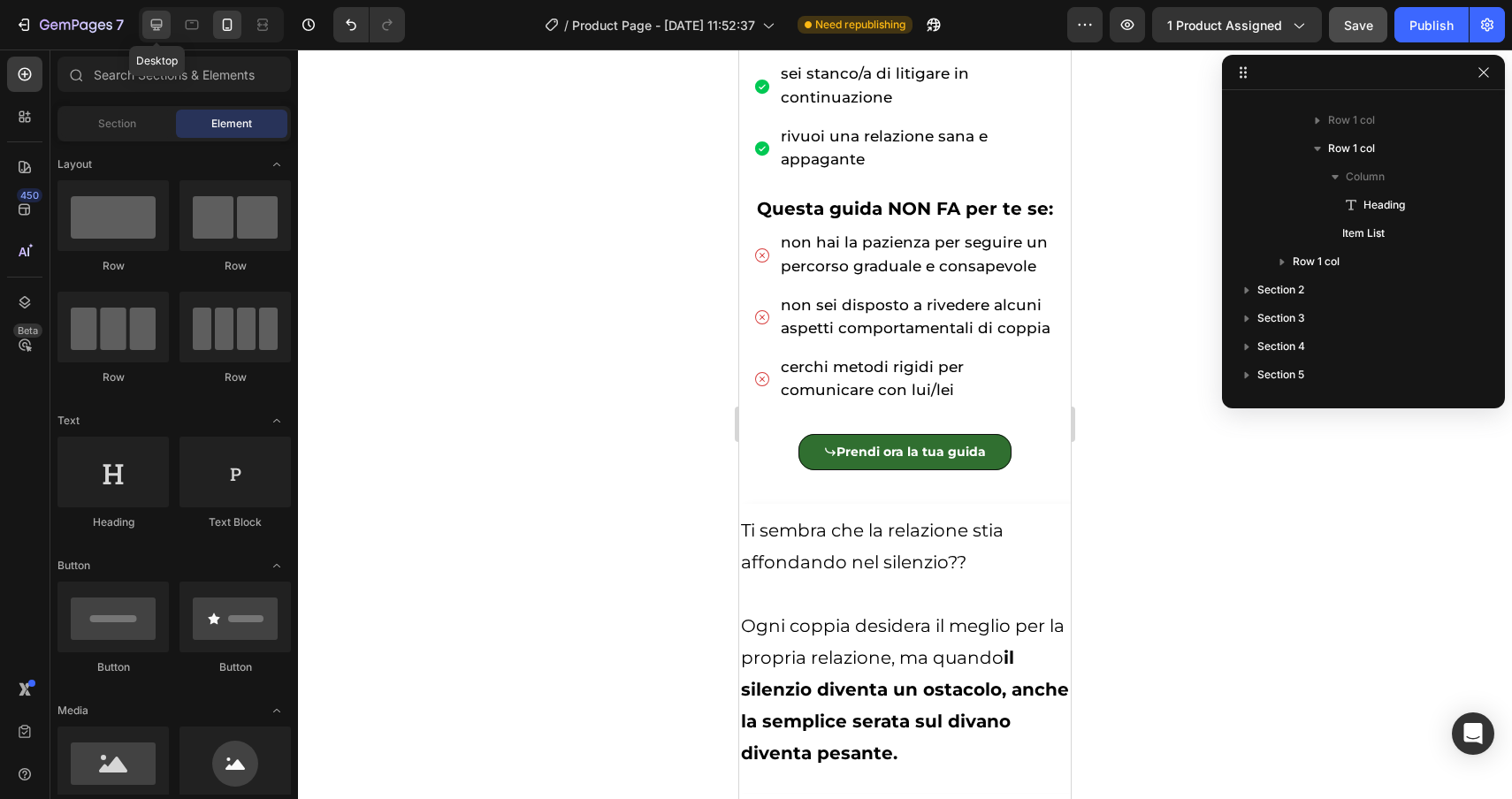
click at [154, 25] on icon at bounding box center [157, 25] width 12 height 12
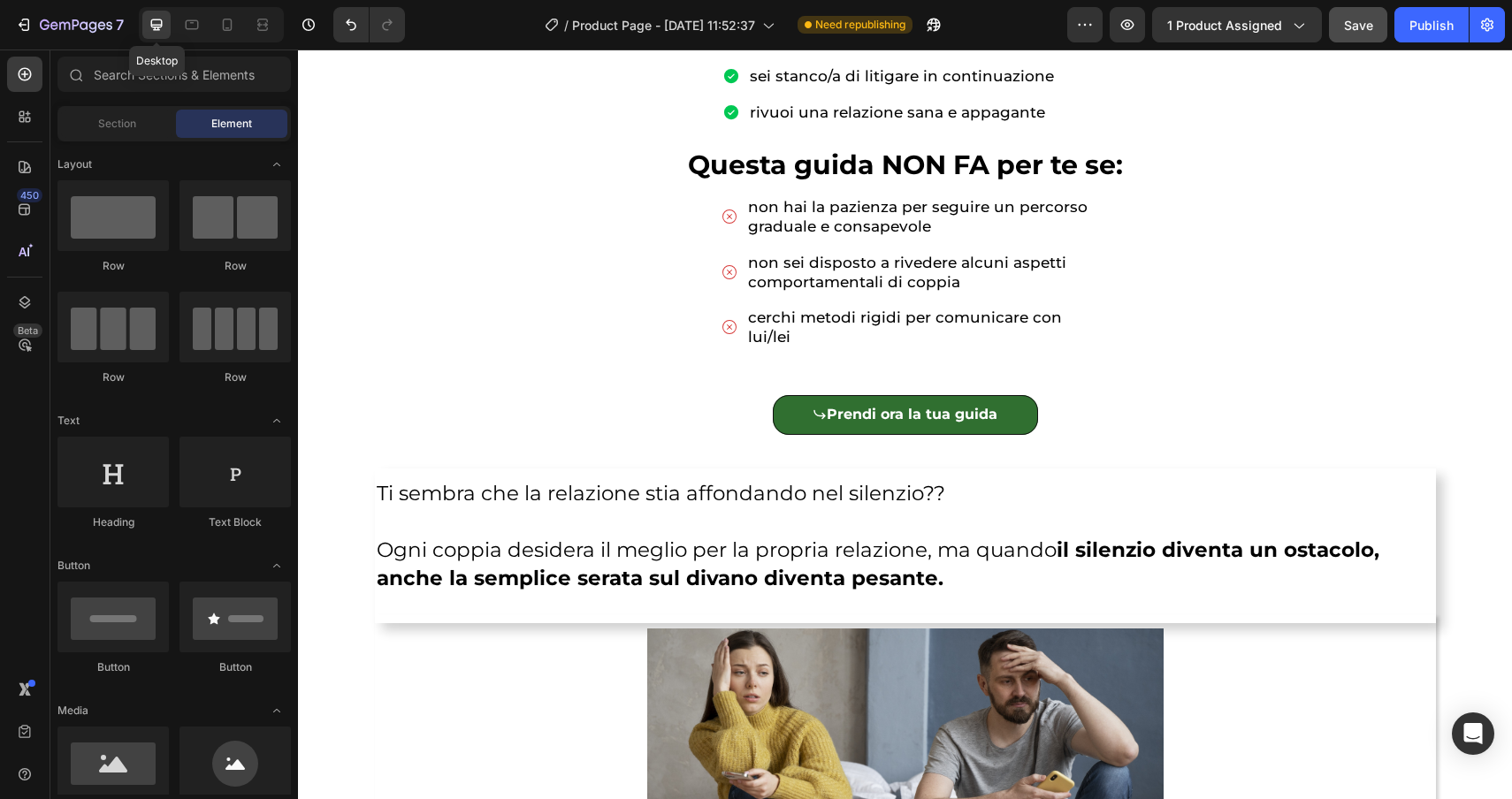
scroll to position [972, 0]
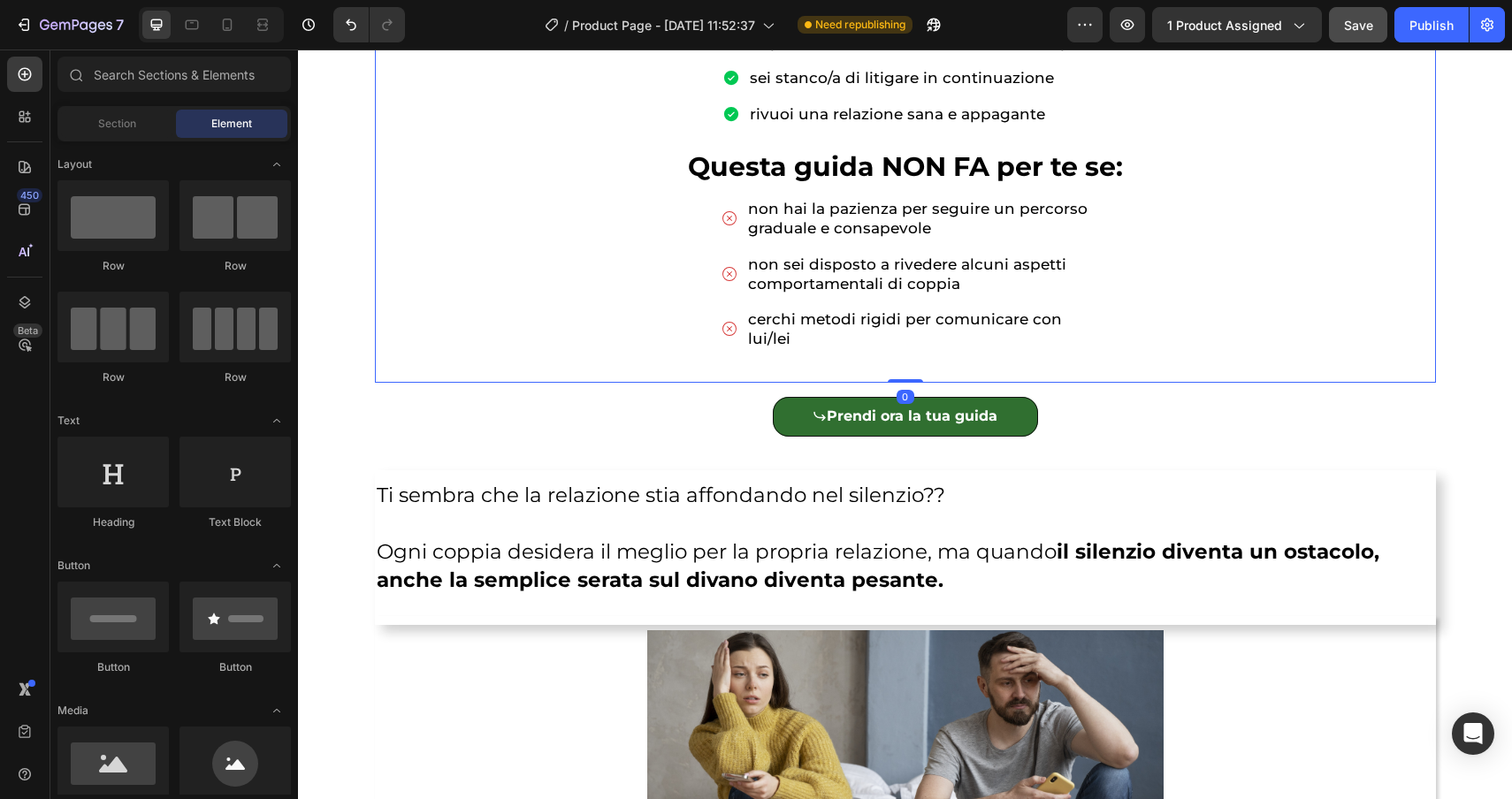
click at [718, 353] on div "05 Ore 06 Minuti 34 Secondi Countdown Timer Attenzione : al termine dell'offert…" at bounding box center [906, 89] width 1033 height 560
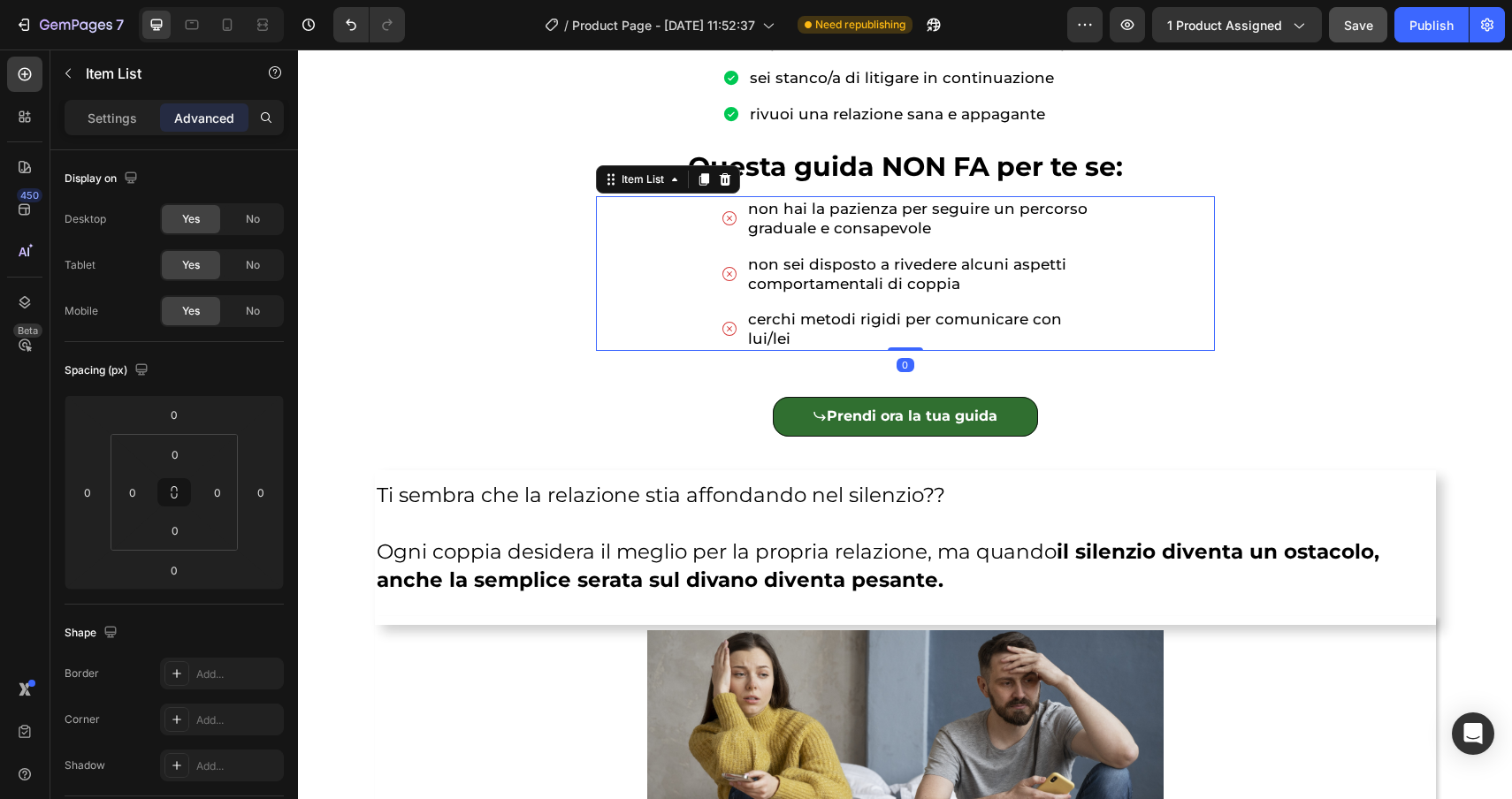
click at [692, 263] on div "non hai la pazienza per seguire un percorso graduale e consapevole non sei disp…" at bounding box center [905, 274] width 619 height 155
click at [643, 182] on div "Item List" at bounding box center [642, 179] width 49 height 15
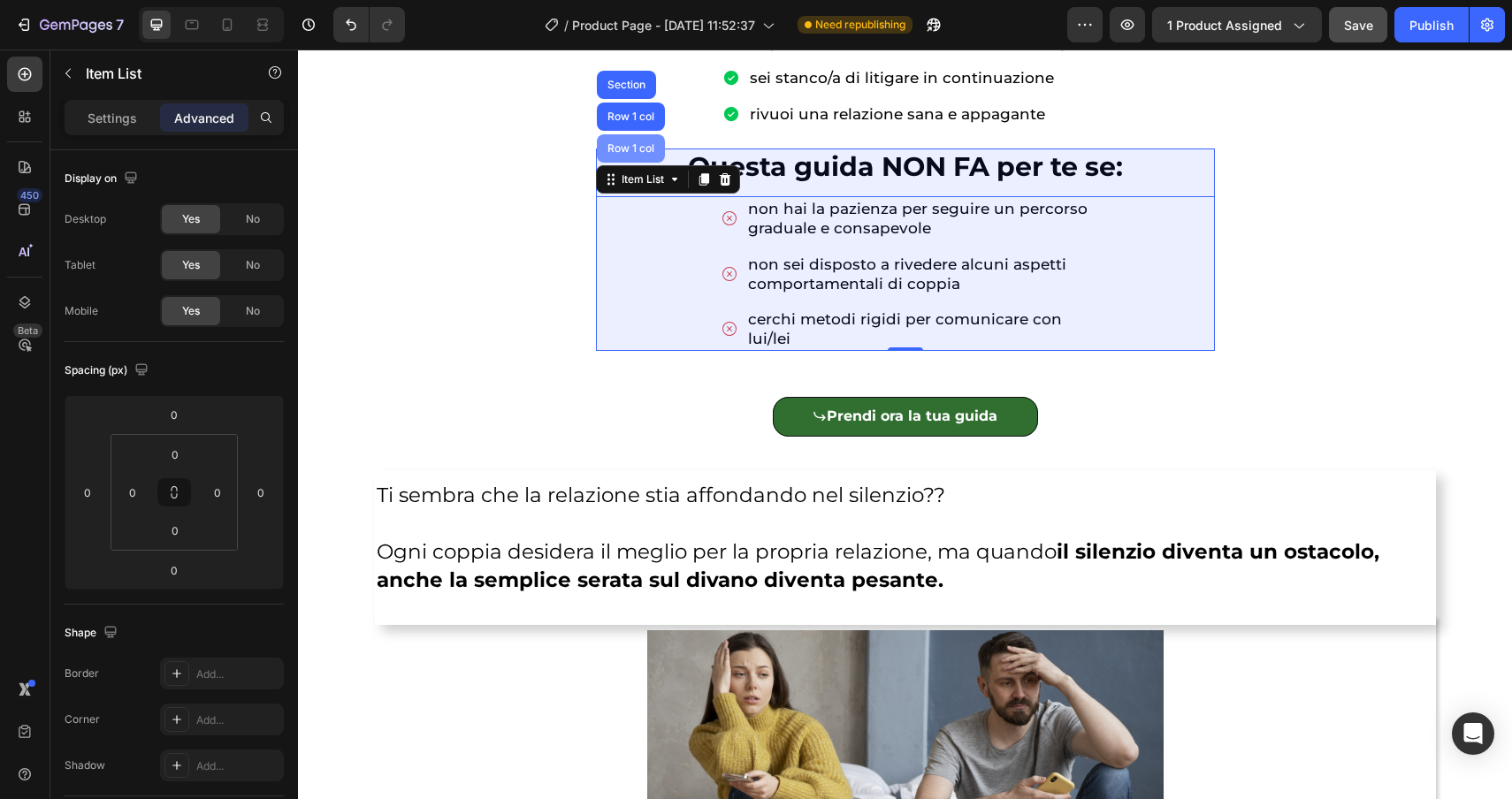
click at [634, 144] on div "Row 1 col" at bounding box center [632, 148] width 54 height 11
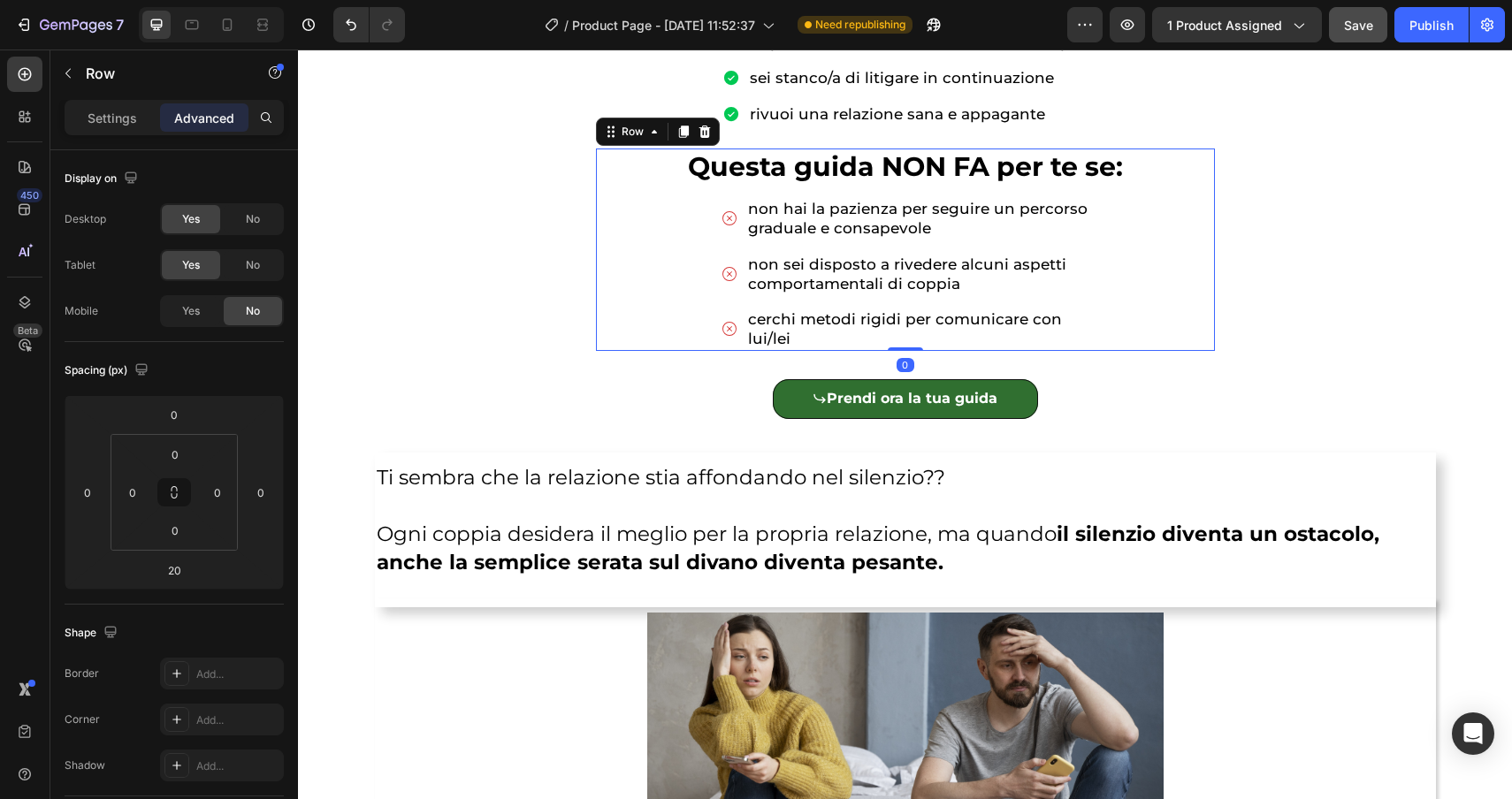
drag, startPoint x: 909, startPoint y: 365, endPoint x: 907, endPoint y: 319, distance: 46.0
click at [907, 319] on div "⁠⁠⁠⁠⁠⁠⁠ Questa guida NON FA per te se: Heading non hai la pazienza per seguire …" at bounding box center [905, 249] width 619 height 202
type input "0"
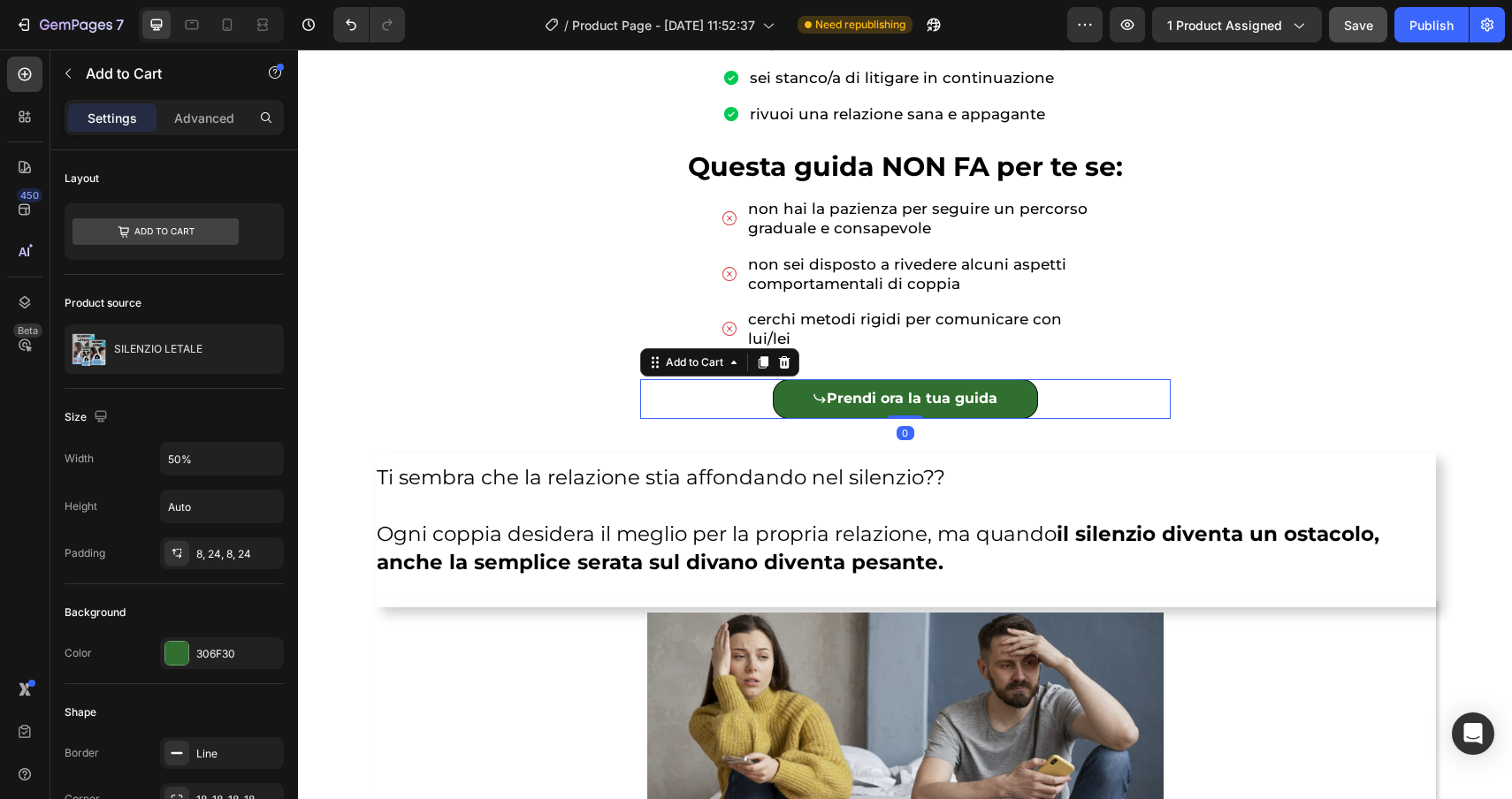
click at [712, 388] on div "Prendi ora la tua guida Add to Cart 0" at bounding box center [906, 399] width 531 height 40
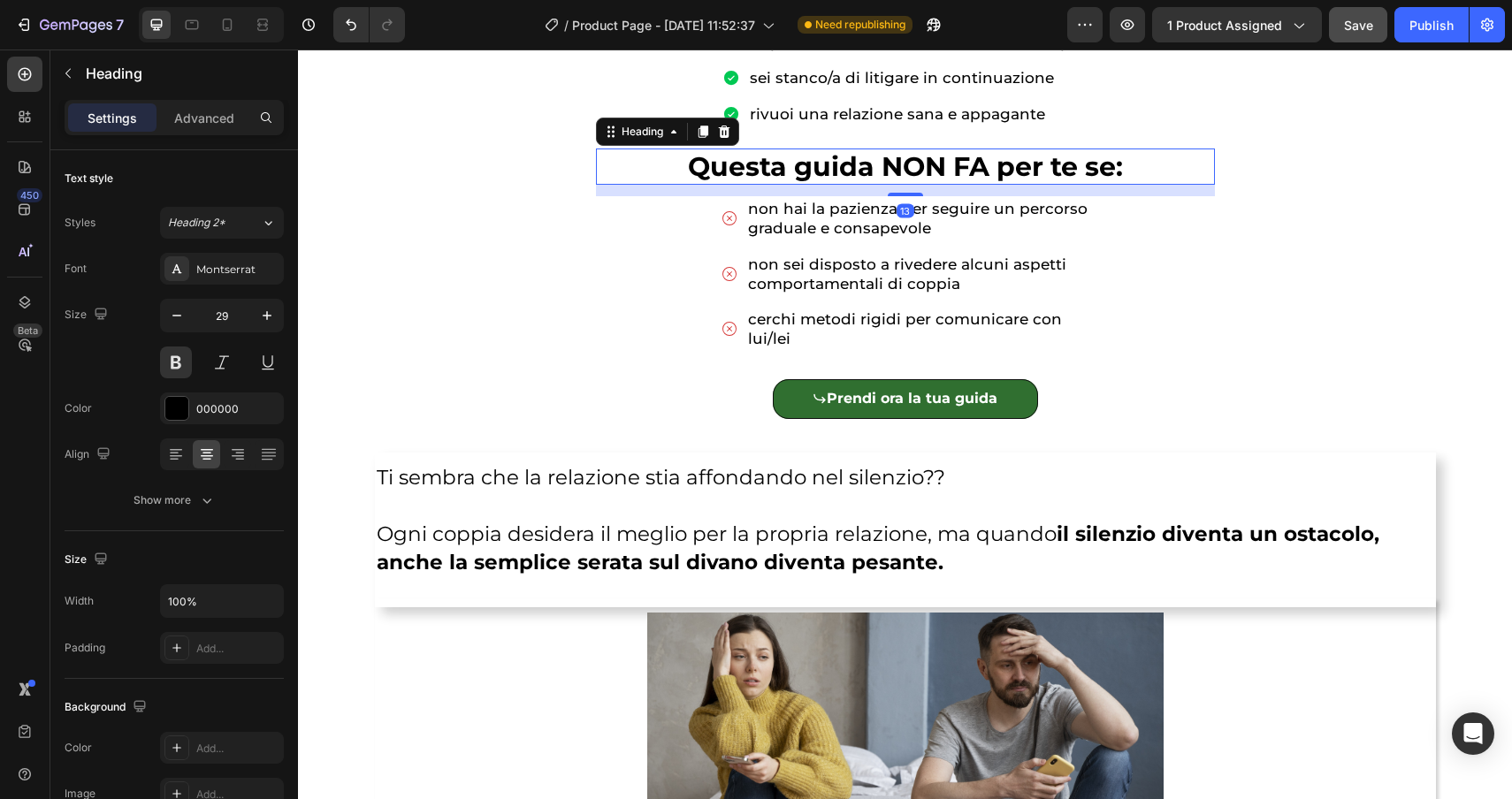
click at [634, 155] on p "⁠⁠⁠⁠⁠⁠⁠ Questa guida NON FA per te se:" at bounding box center [905, 167] width 615 height 34
click at [636, 126] on div "Heading" at bounding box center [642, 132] width 48 height 15
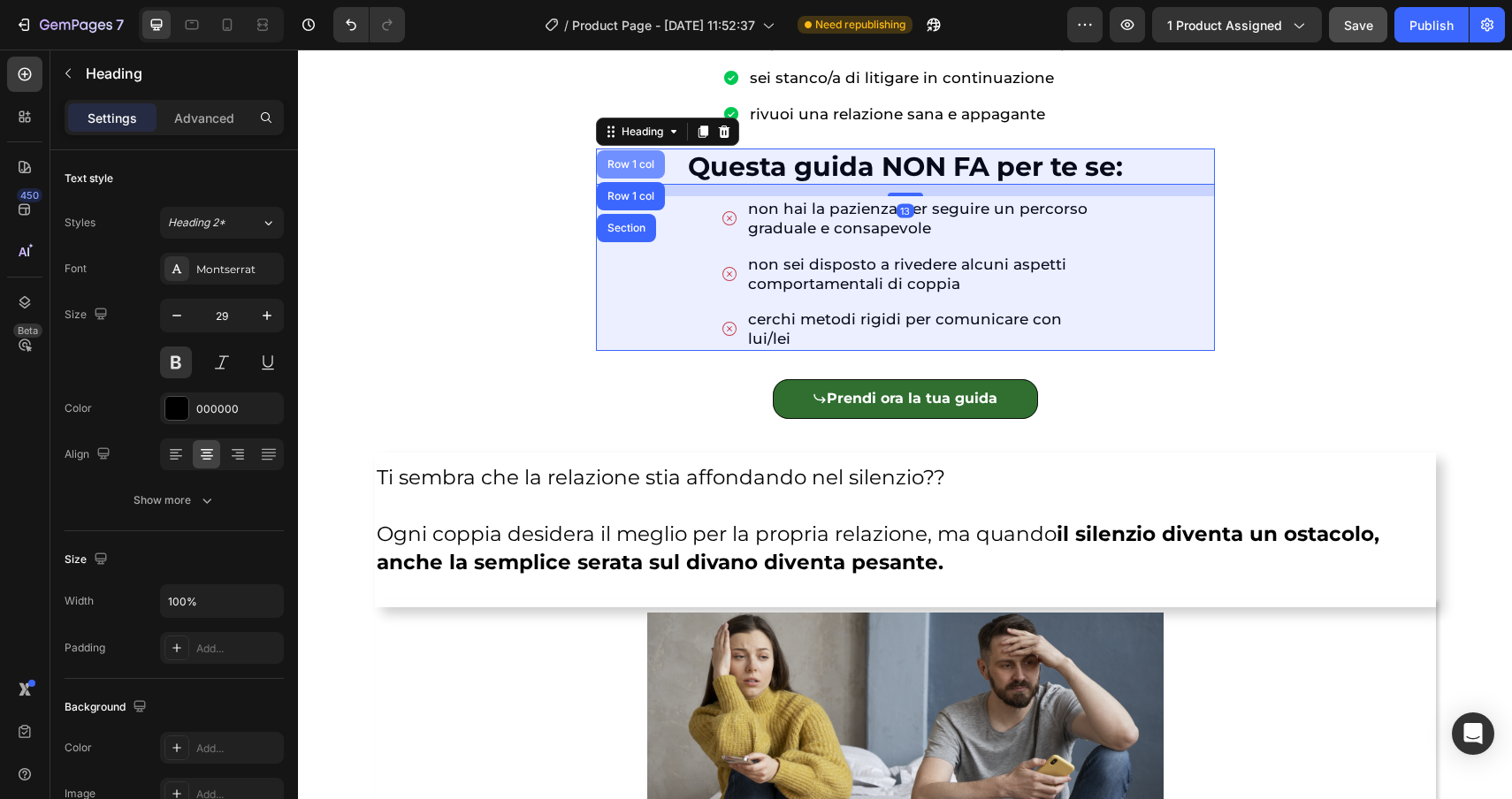
click at [634, 157] on div "Row 1 col" at bounding box center [631, 164] width 68 height 28
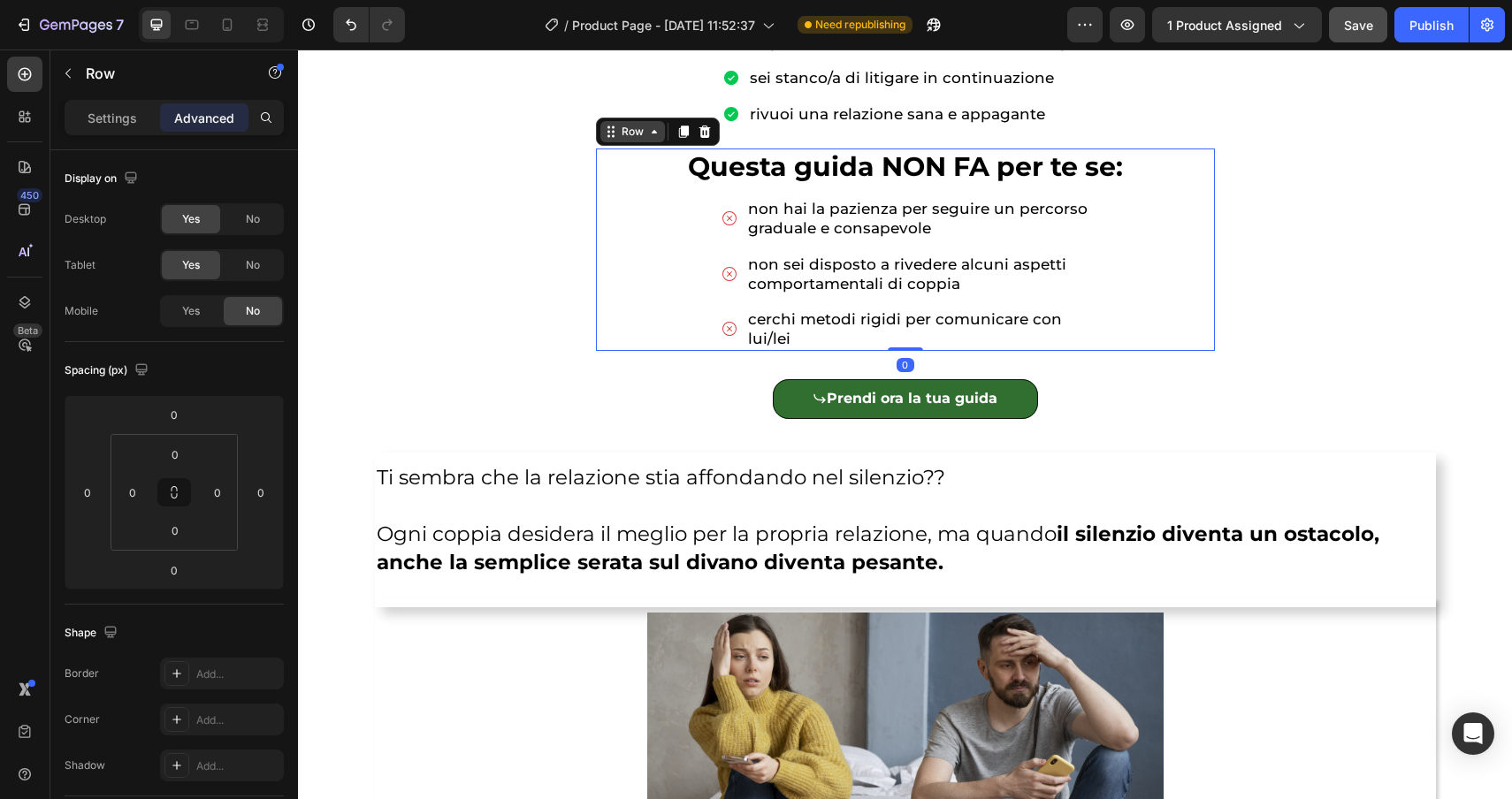
click at [628, 134] on div "Row" at bounding box center [633, 132] width 29 height 15
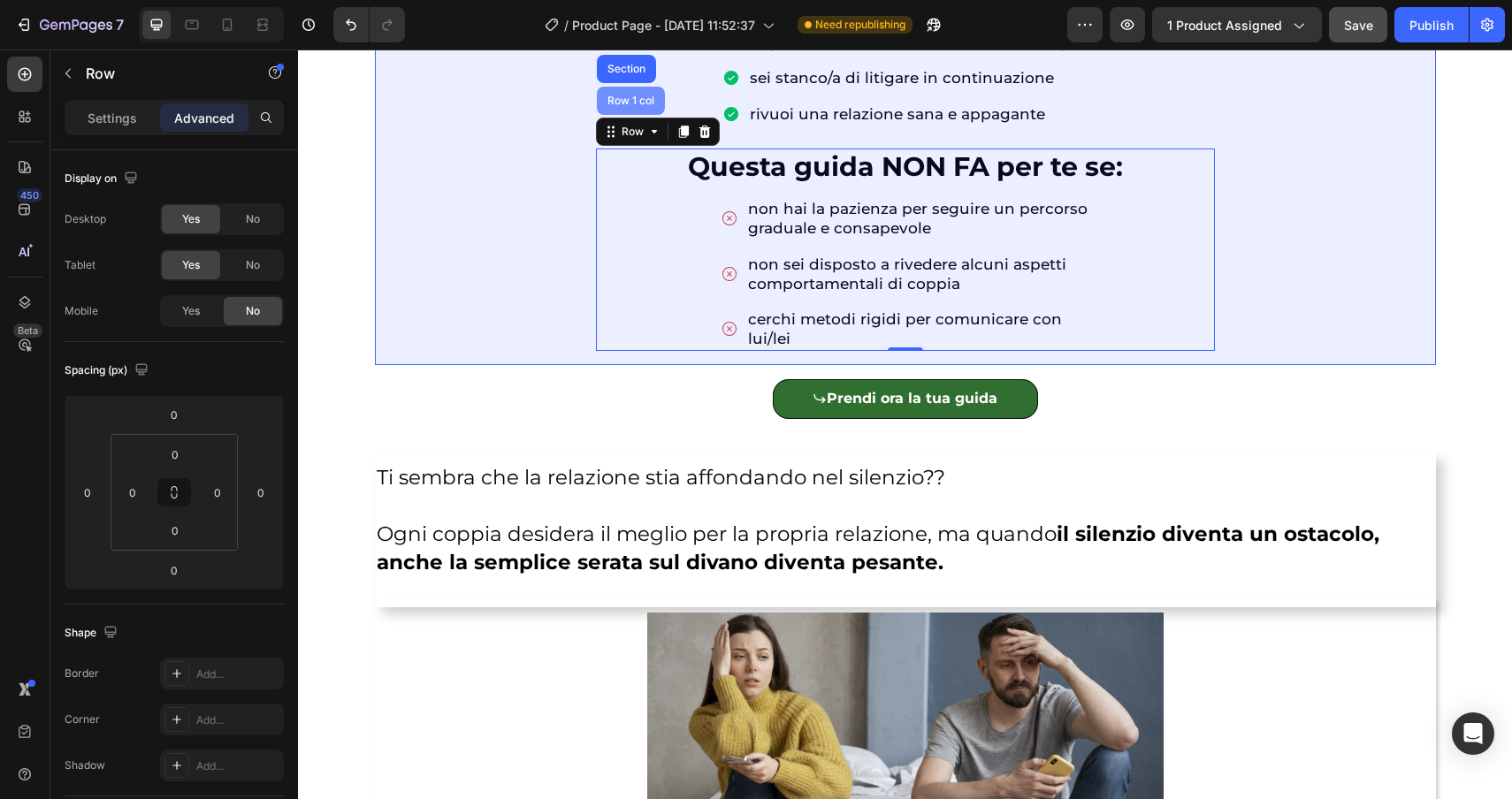
click at [625, 86] on div "Row 1 col" at bounding box center [631, 100] width 68 height 28
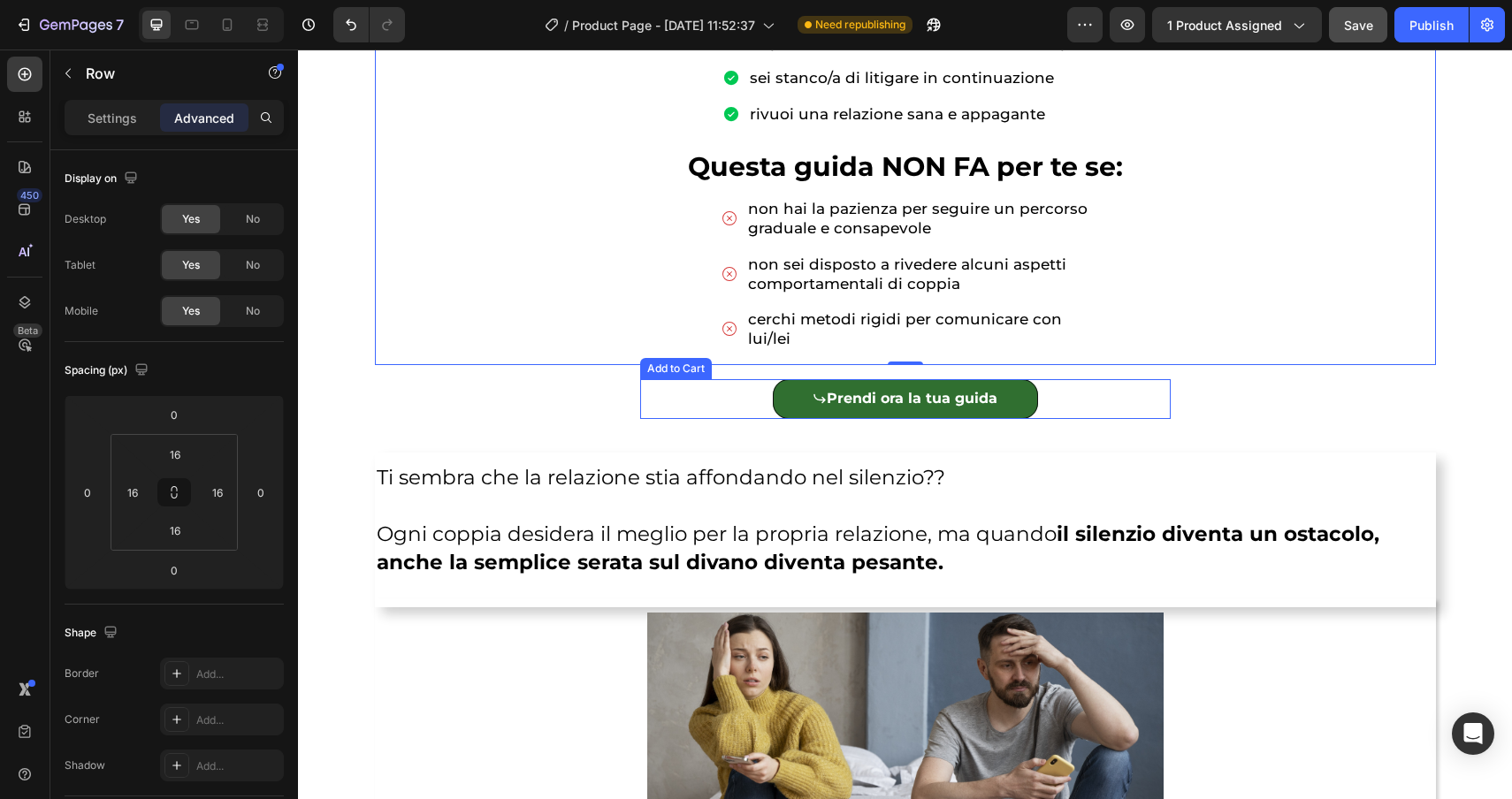
click at [726, 396] on div "Prendi ora la tua guida Add to Cart" at bounding box center [906, 399] width 531 height 40
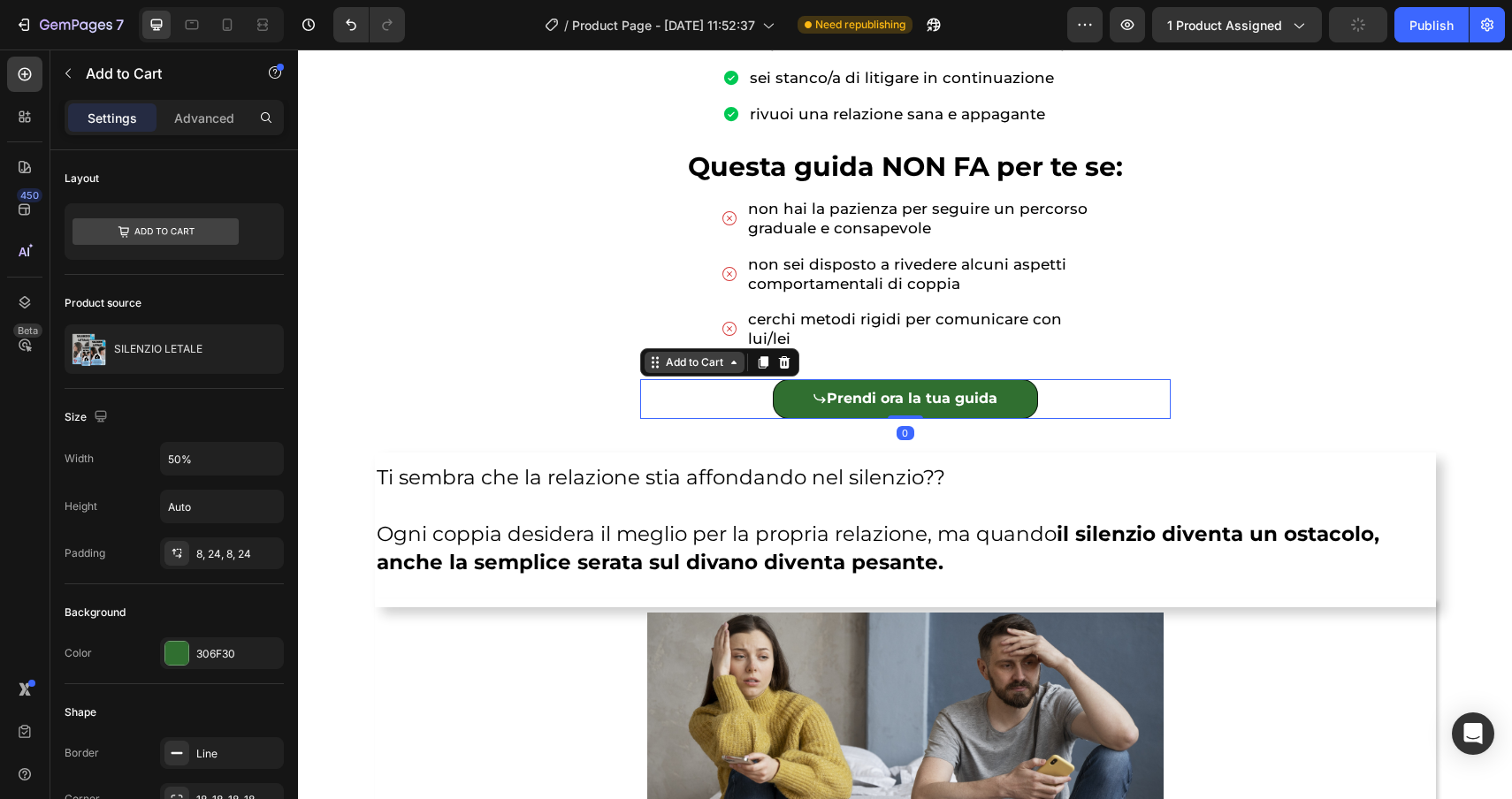
click at [692, 369] on div "Add to Cart" at bounding box center [694, 362] width 65 height 15
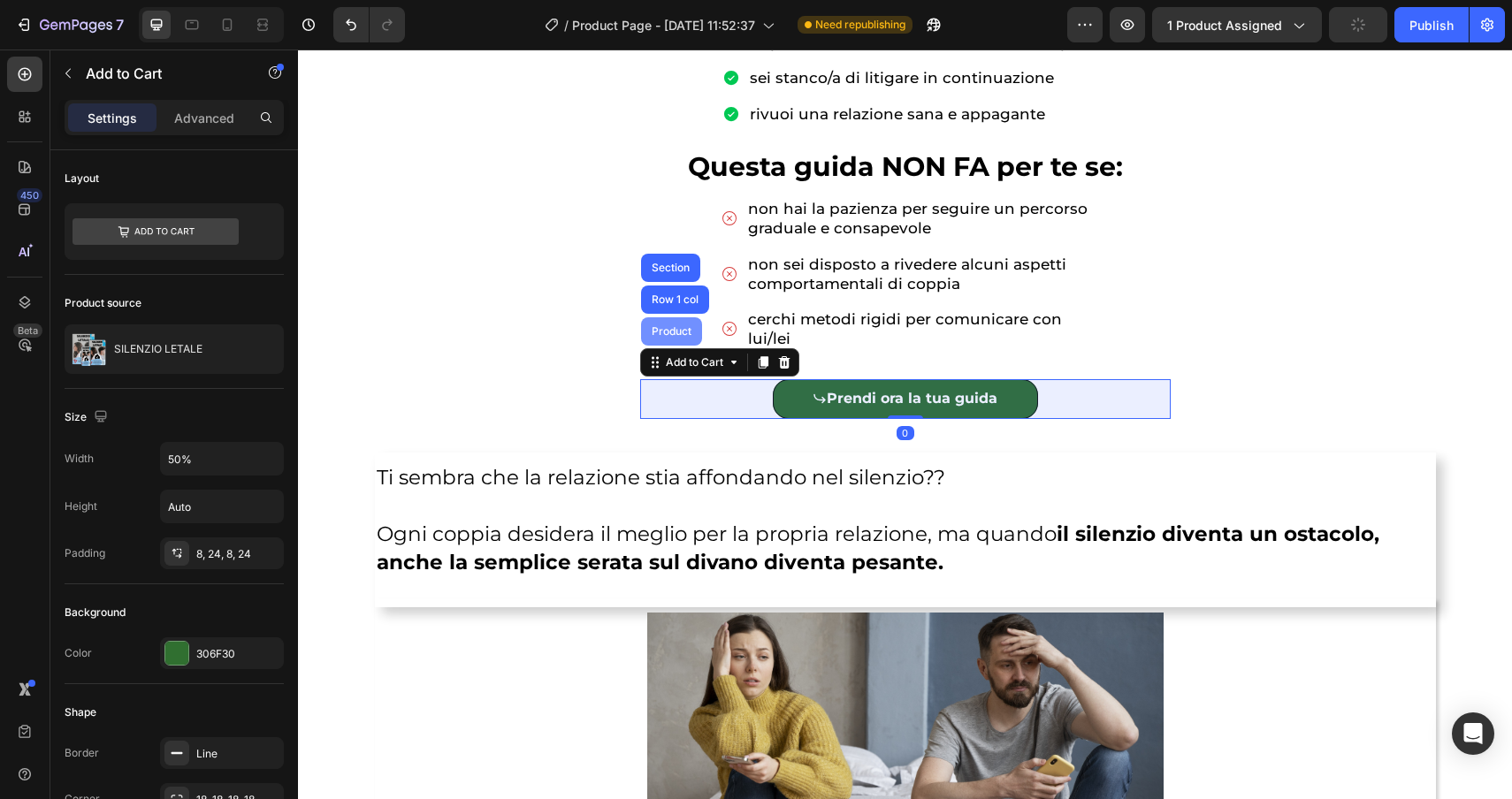
click at [666, 331] on div "Product" at bounding box center [671, 331] width 46 height 11
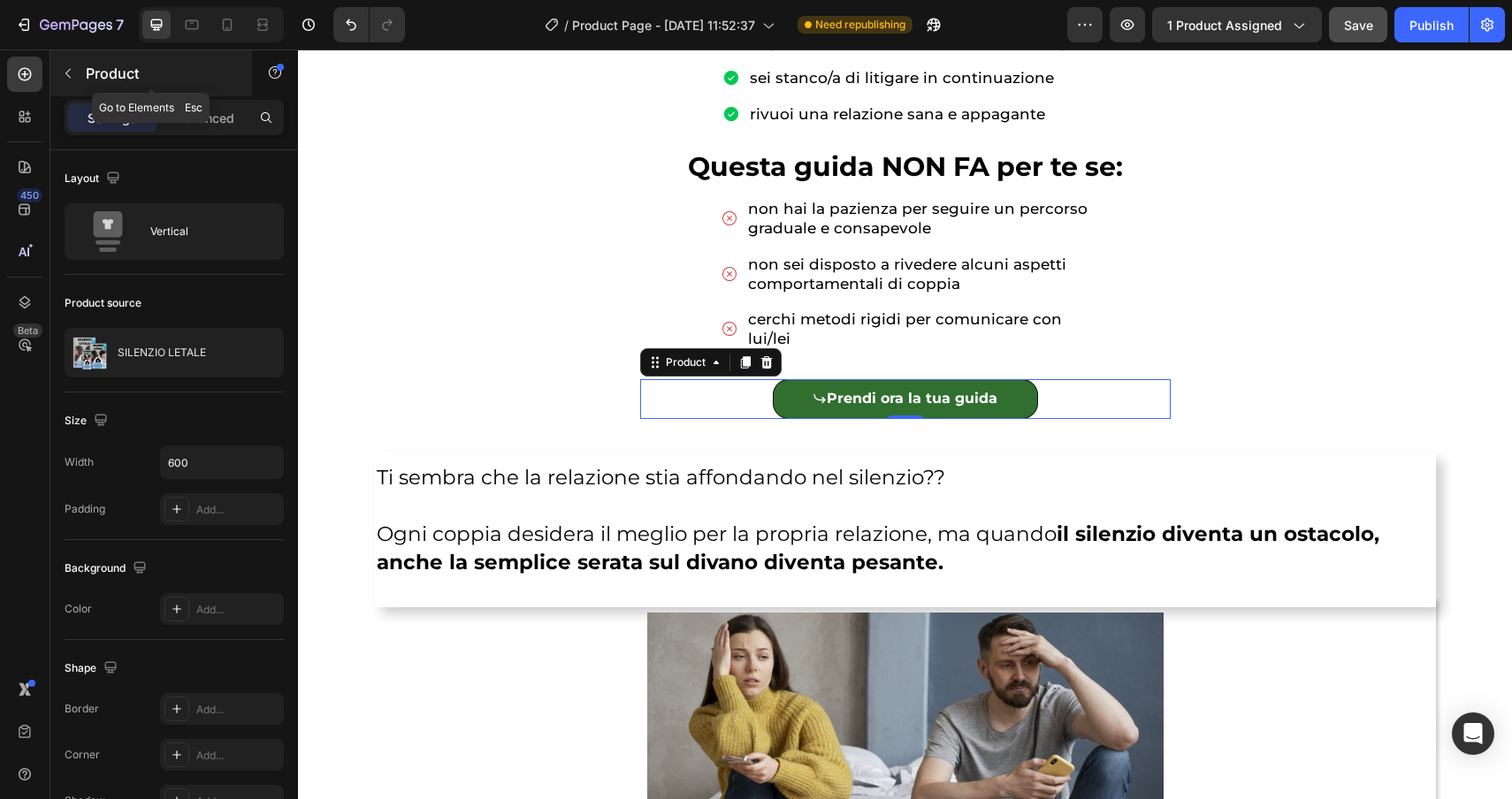
click at [68, 69] on icon "button" at bounding box center [68, 73] width 15 height 15
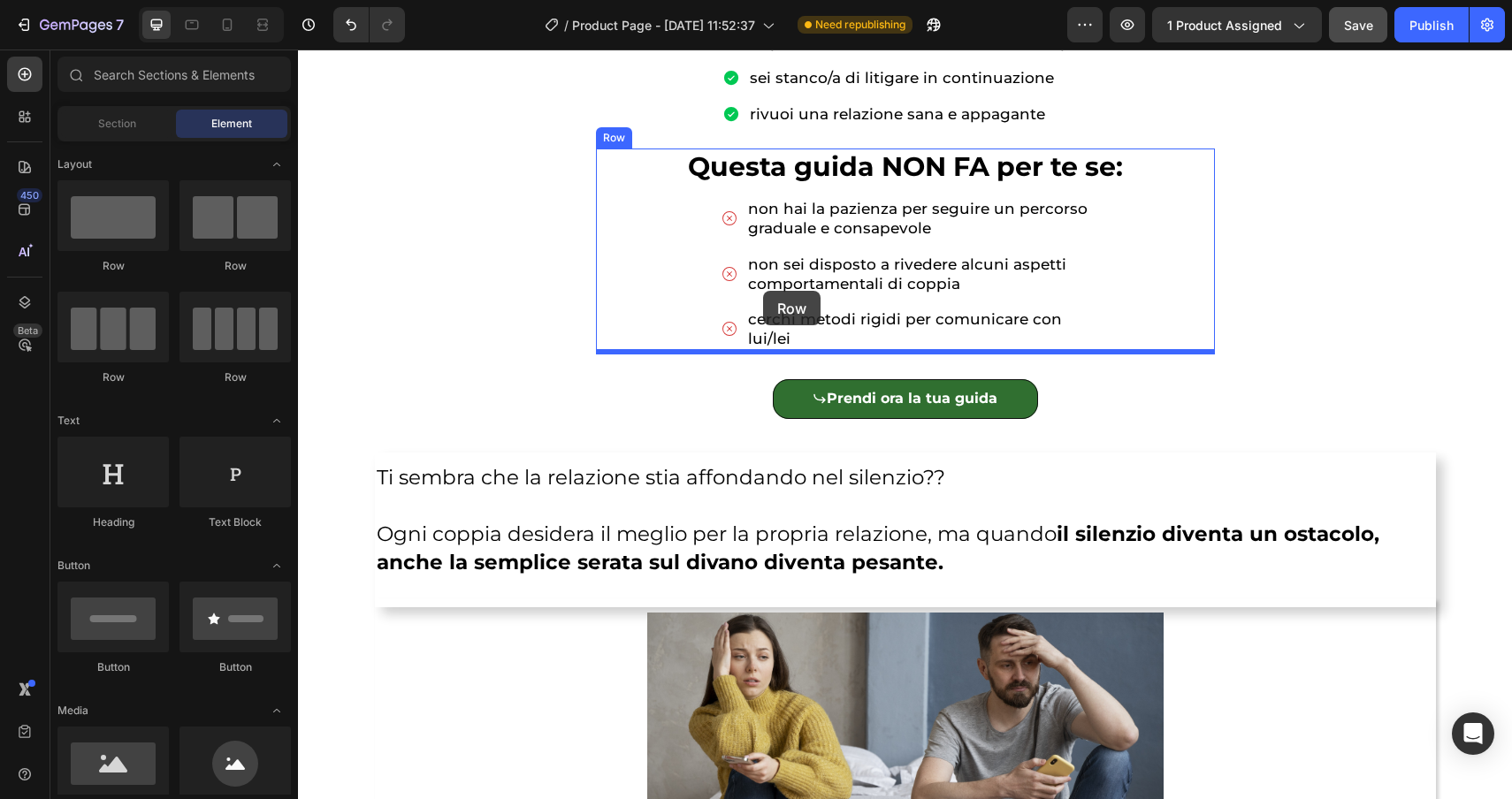
scroll to position [971, 0]
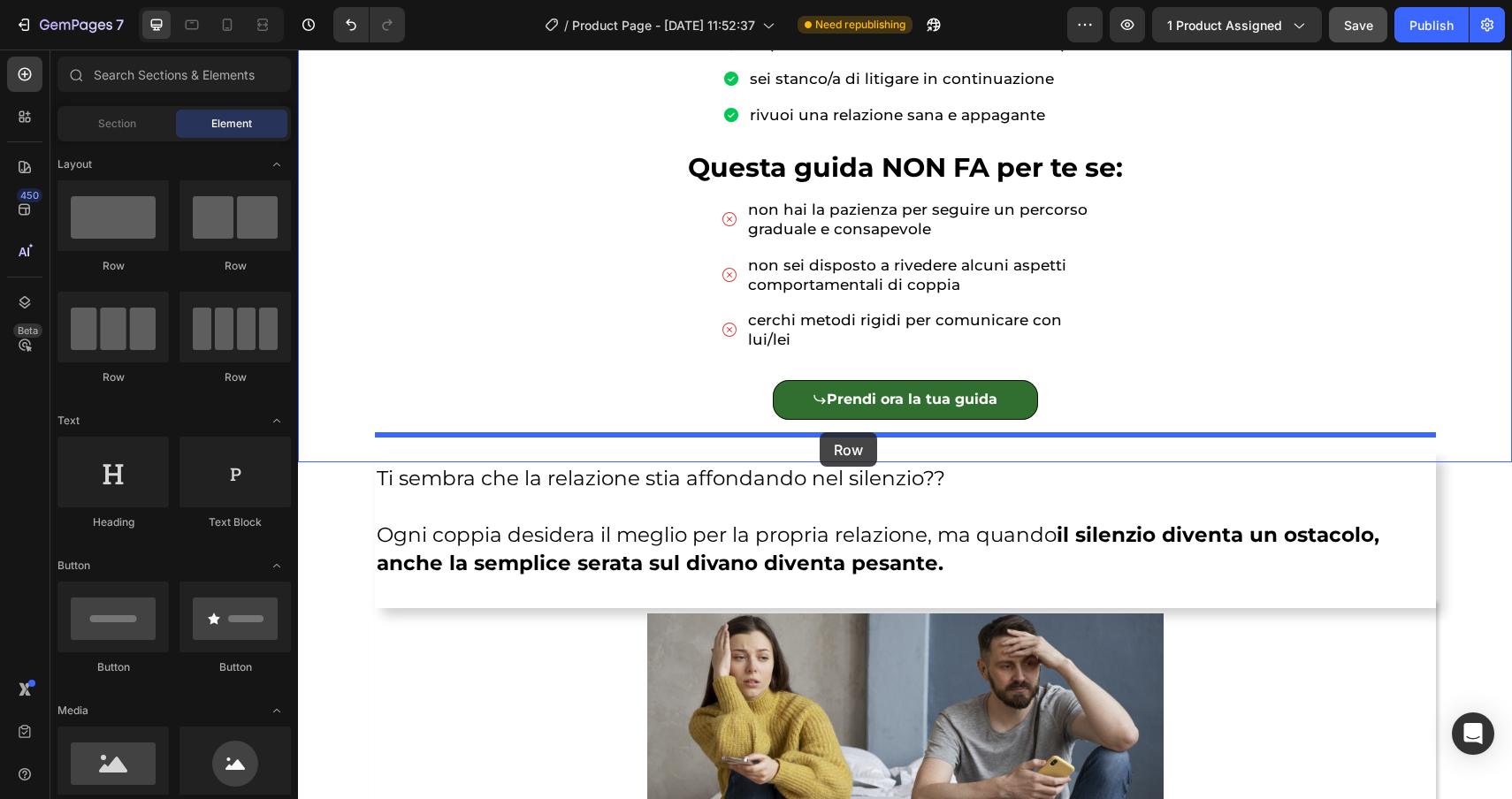
drag, startPoint x: 434, startPoint y: 279, endPoint x: 820, endPoint y: 431, distance: 414.8
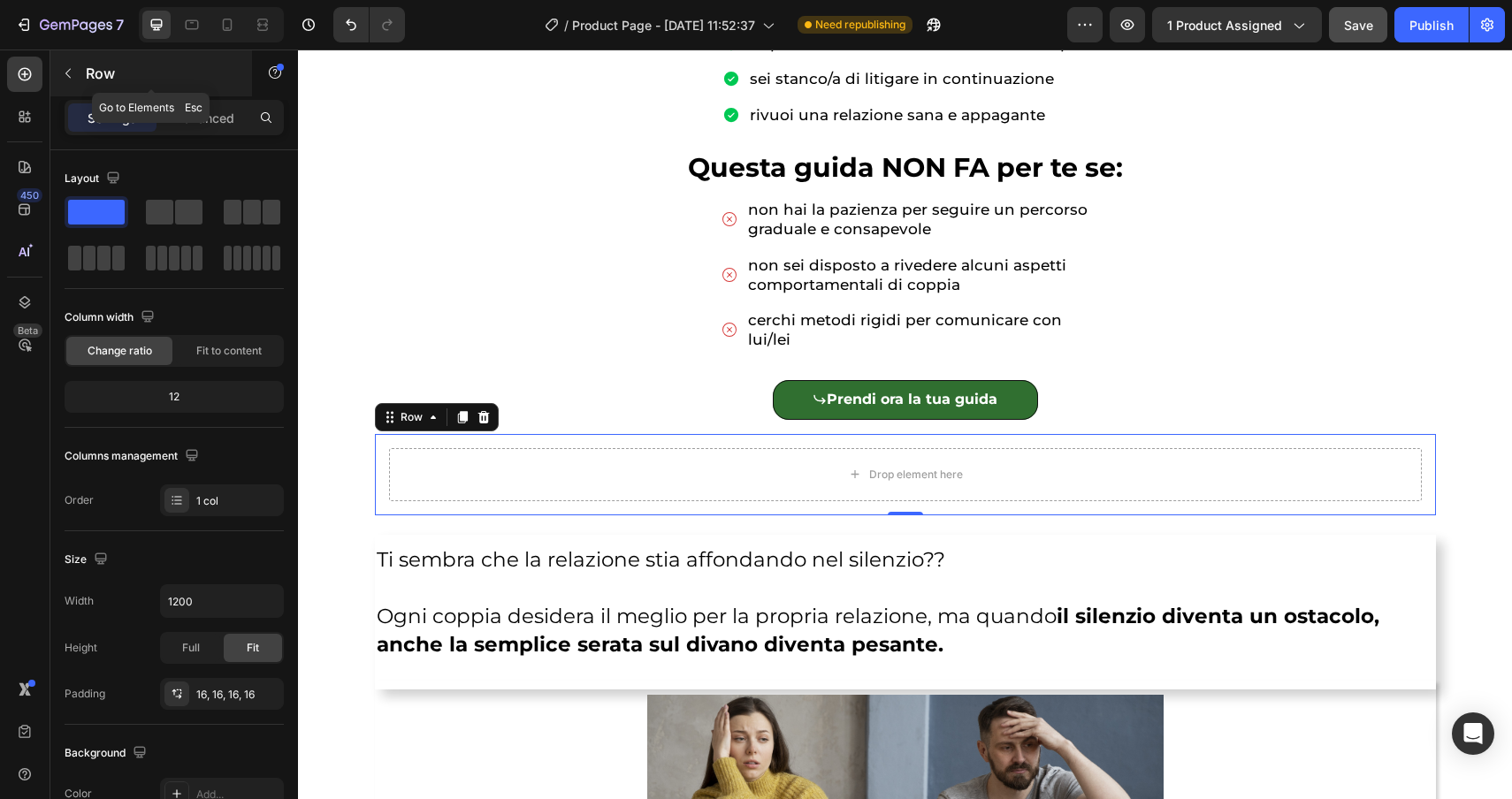
click at [75, 73] on icon "button" at bounding box center [68, 73] width 15 height 15
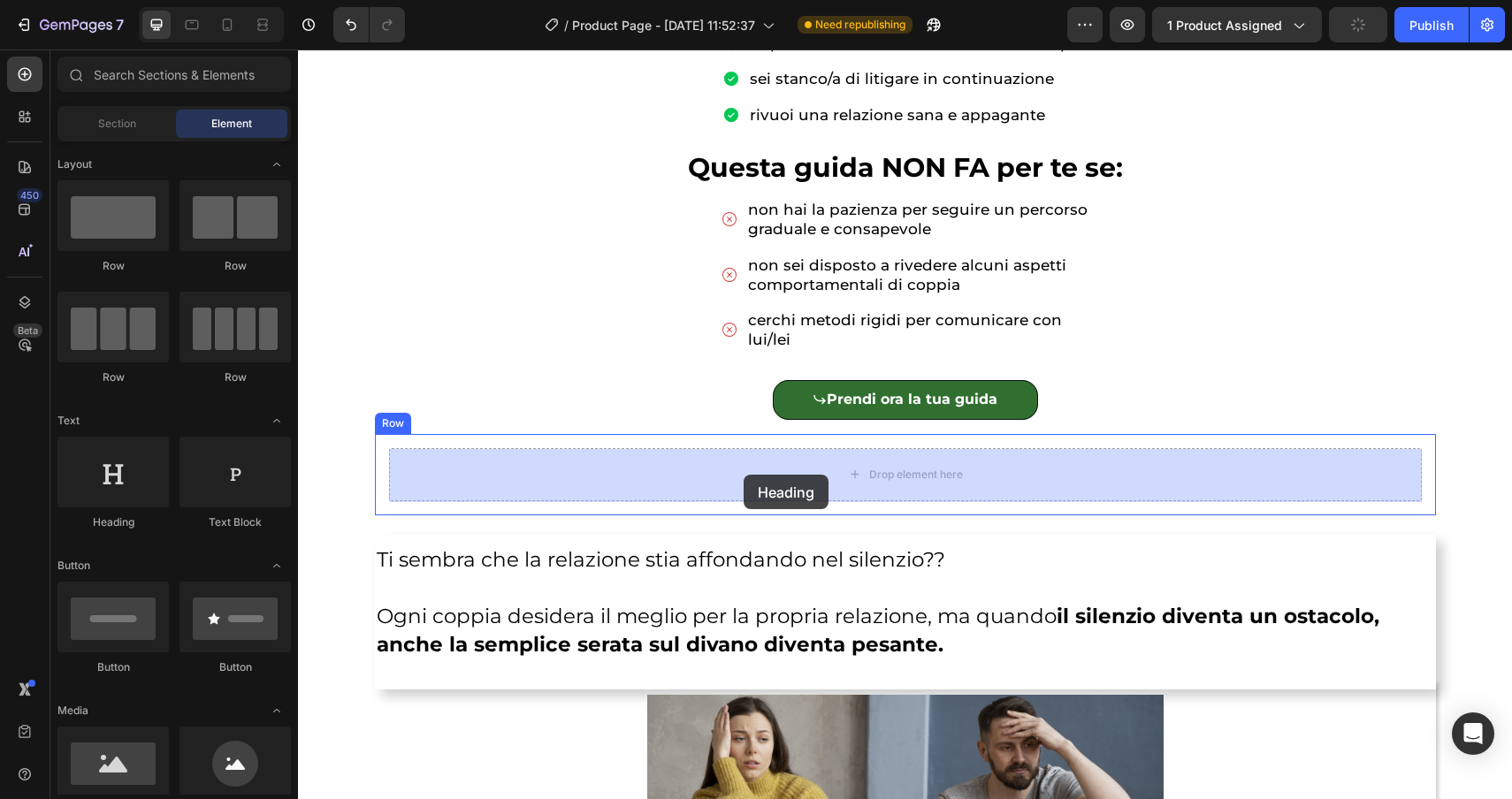
drag, startPoint x: 426, startPoint y: 535, endPoint x: 744, endPoint y: 475, distance: 323.6
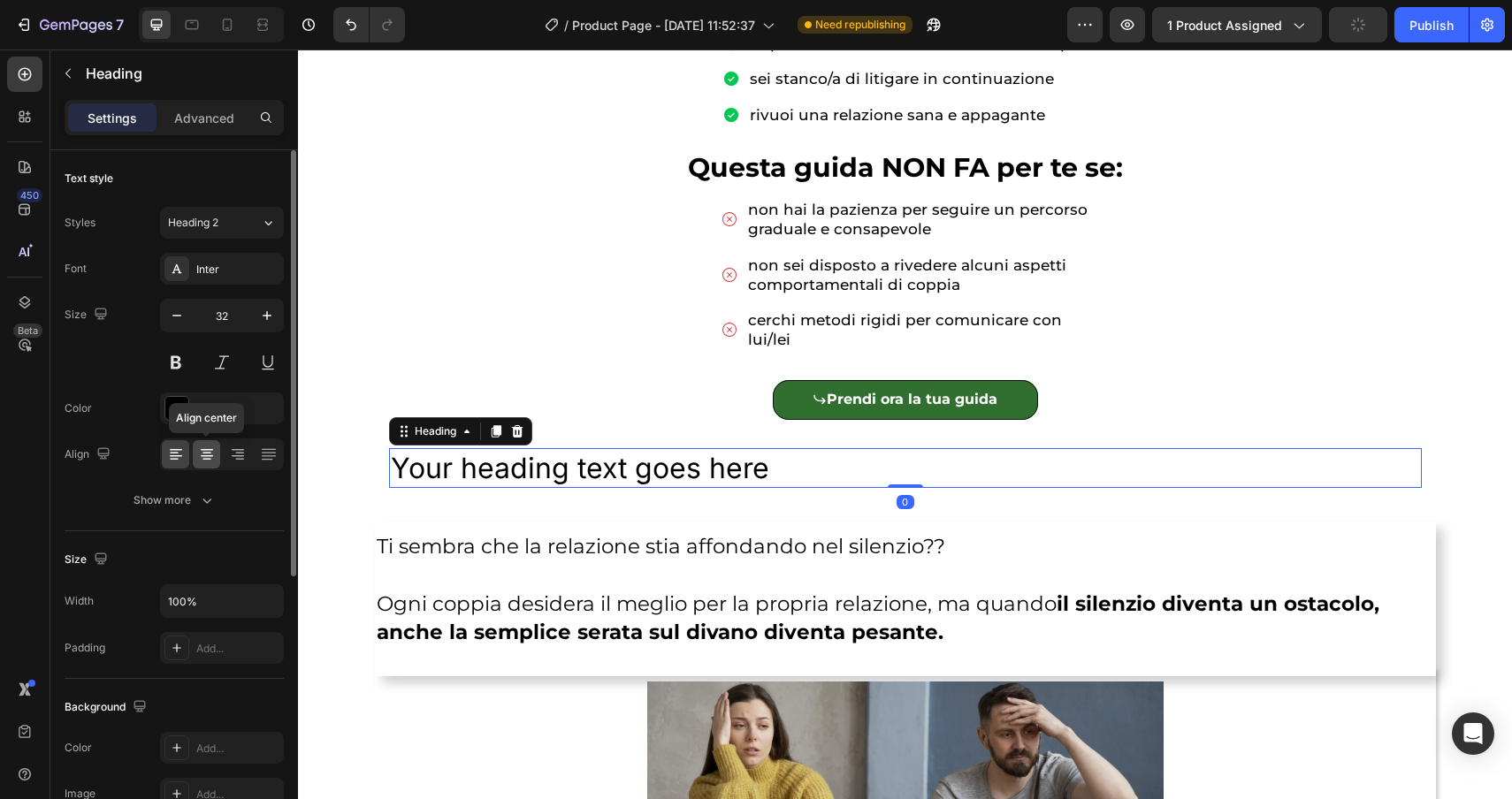
click at [212, 460] on icon at bounding box center [206, 454] width 17 height 17
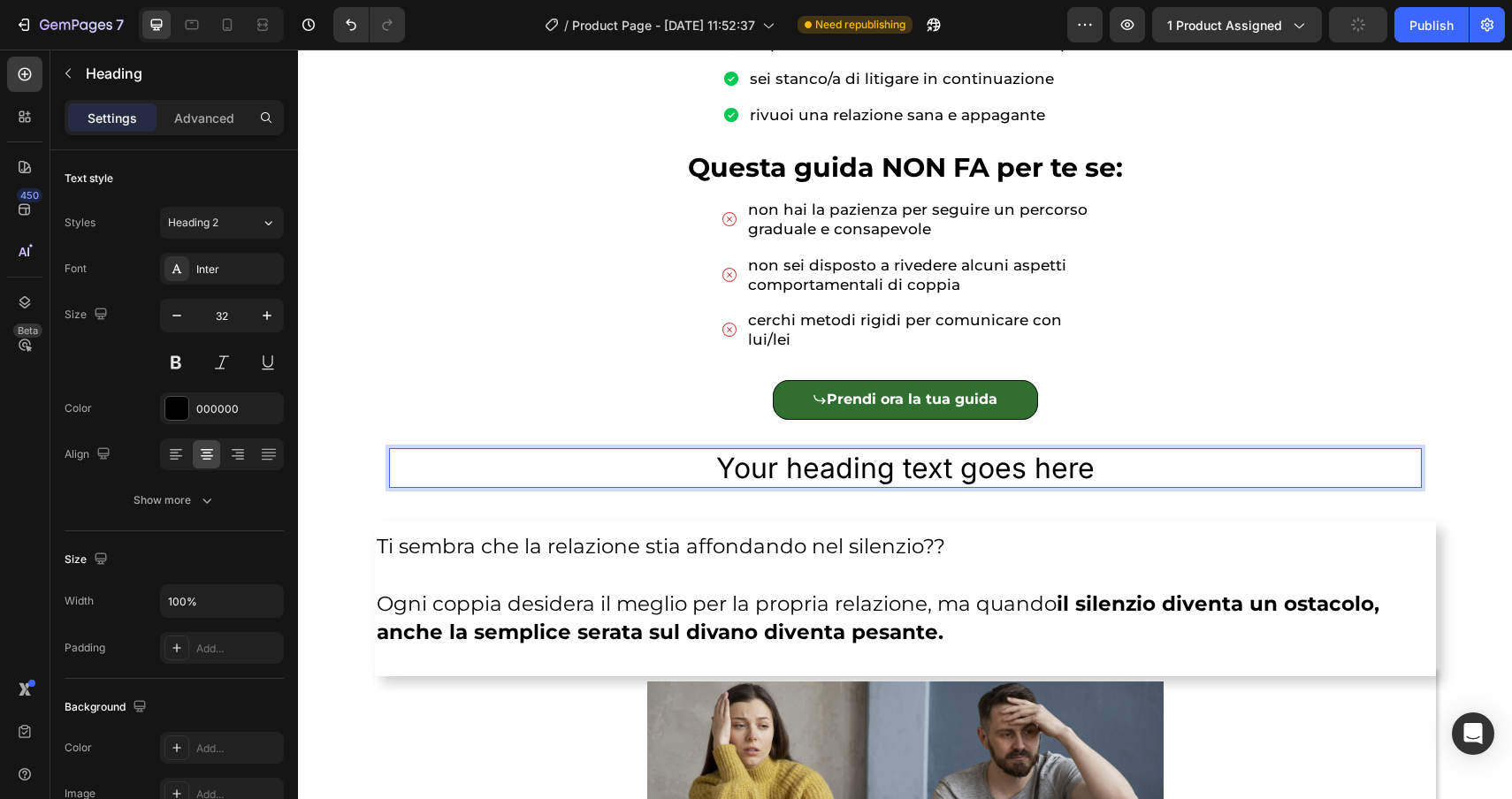
click at [1118, 467] on h2 "Your heading text goes here" at bounding box center [906, 469] width 1033 height 41
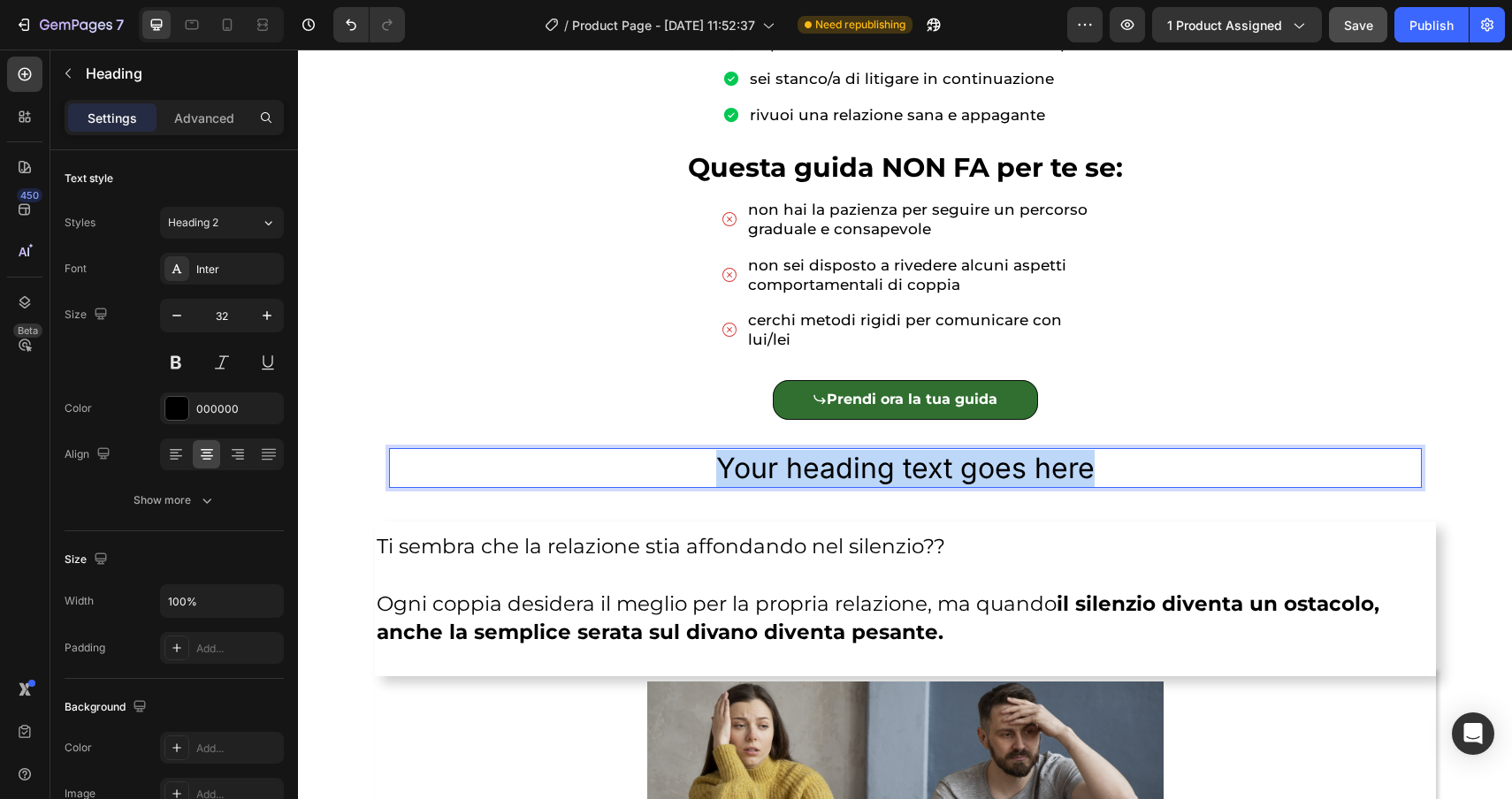
drag, startPoint x: 1118, startPoint y: 467, endPoint x: 685, endPoint y: 469, distance: 433.0
click at [685, 469] on p "Your heading text goes here" at bounding box center [906, 469] width 1030 height 37
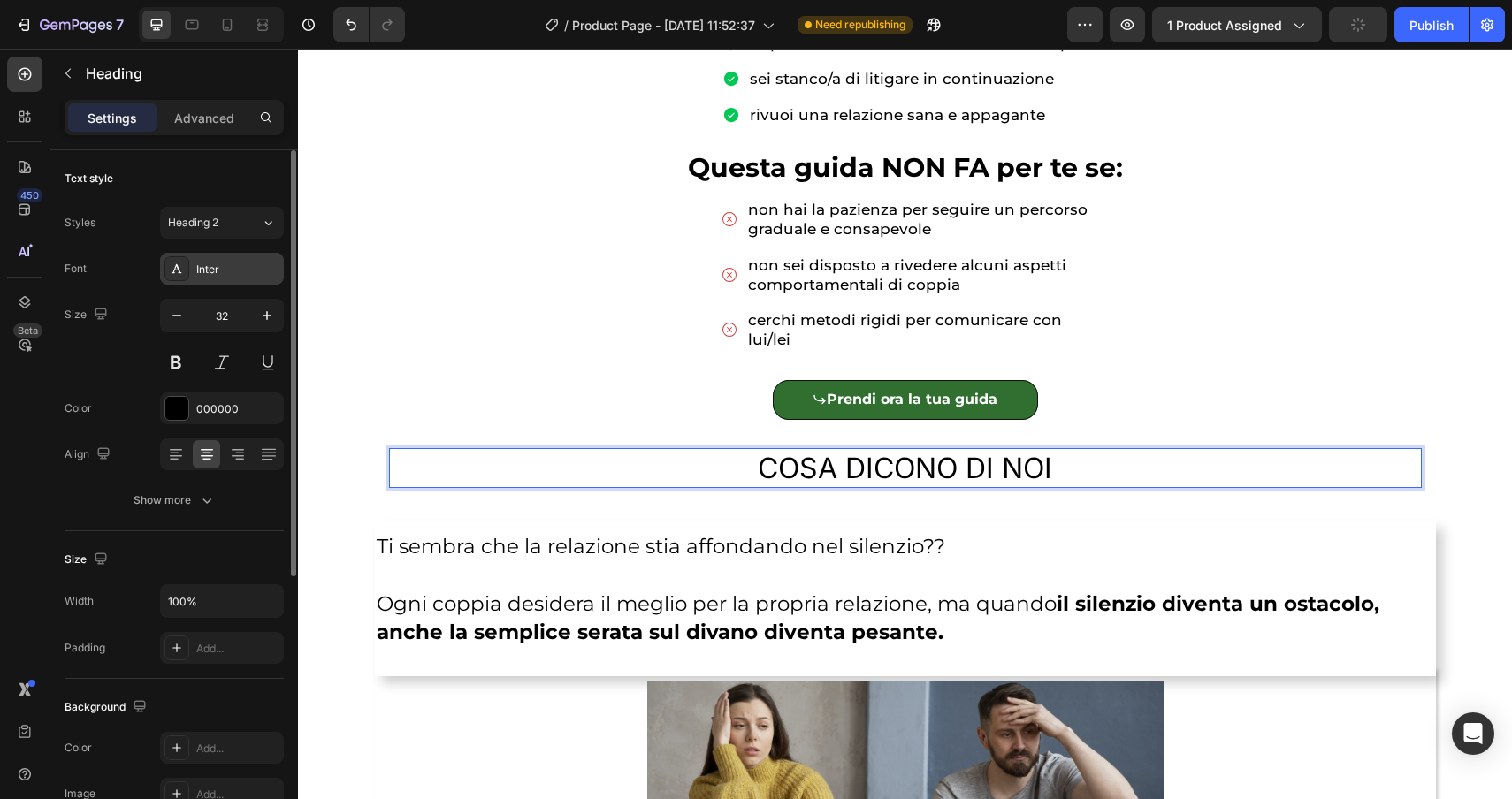
click at [220, 261] on div "Inter" at bounding box center [238, 269] width 83 height 15
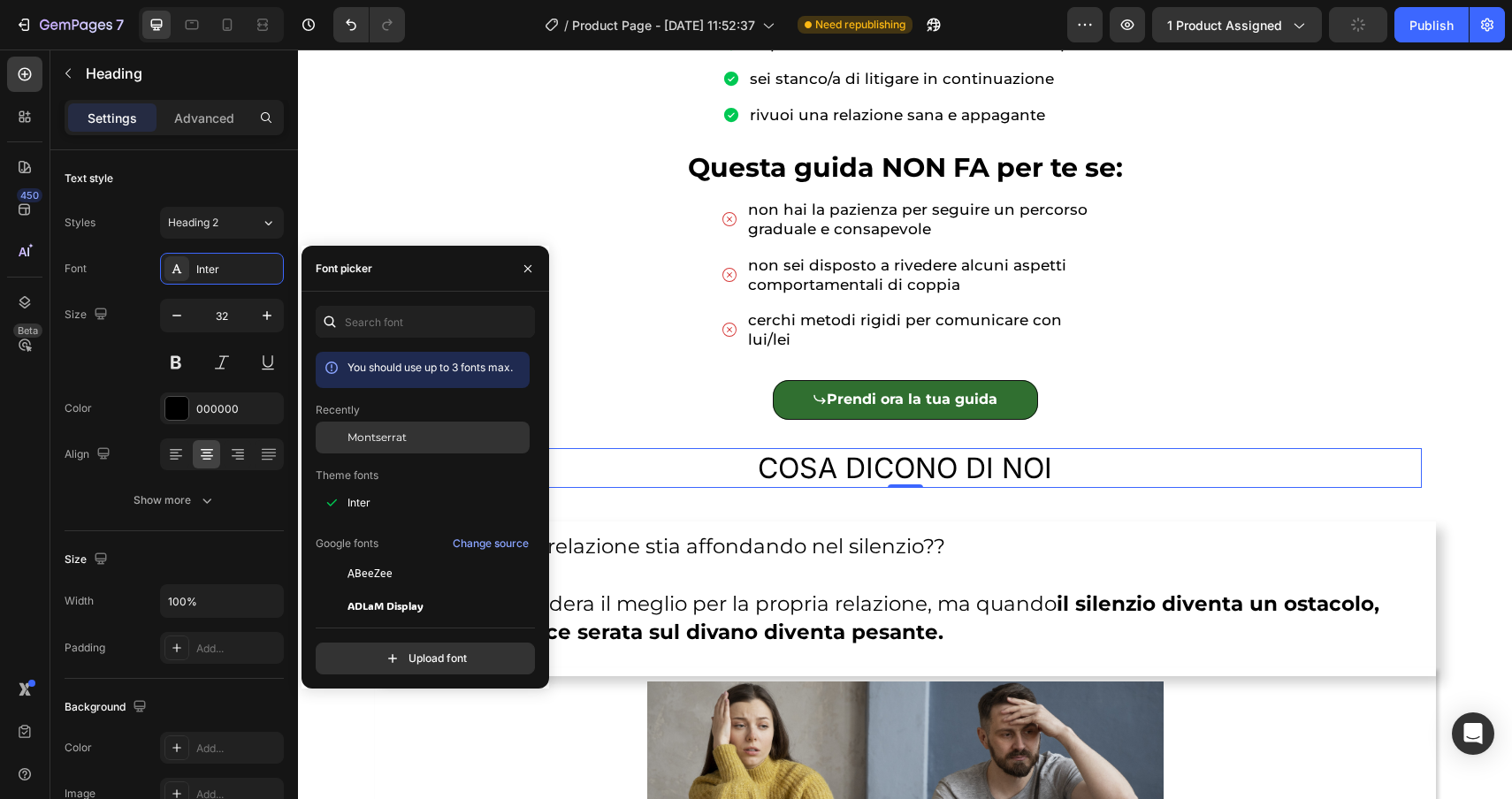
click at [389, 442] on span "Montserrat" at bounding box center [377, 438] width 59 height 15
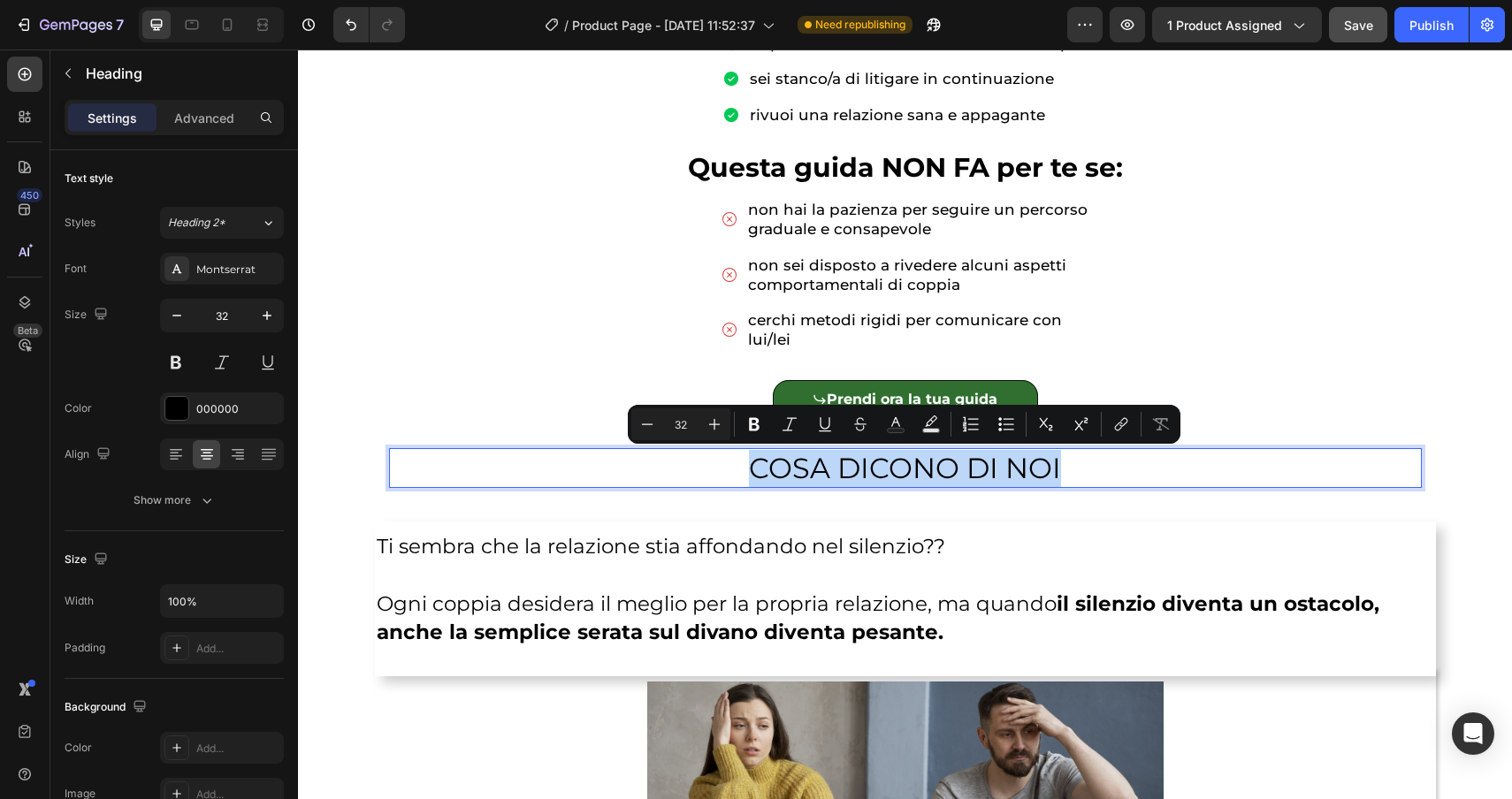
drag, startPoint x: 1089, startPoint y: 463, endPoint x: 751, endPoint y: 457, distance: 338.1
click at [751, 457] on p "COSA DICONO DI NOI" at bounding box center [906, 469] width 1030 height 37
click at [638, 422] on icon "Editor contextual toolbar" at bounding box center [647, 424] width 17 height 17
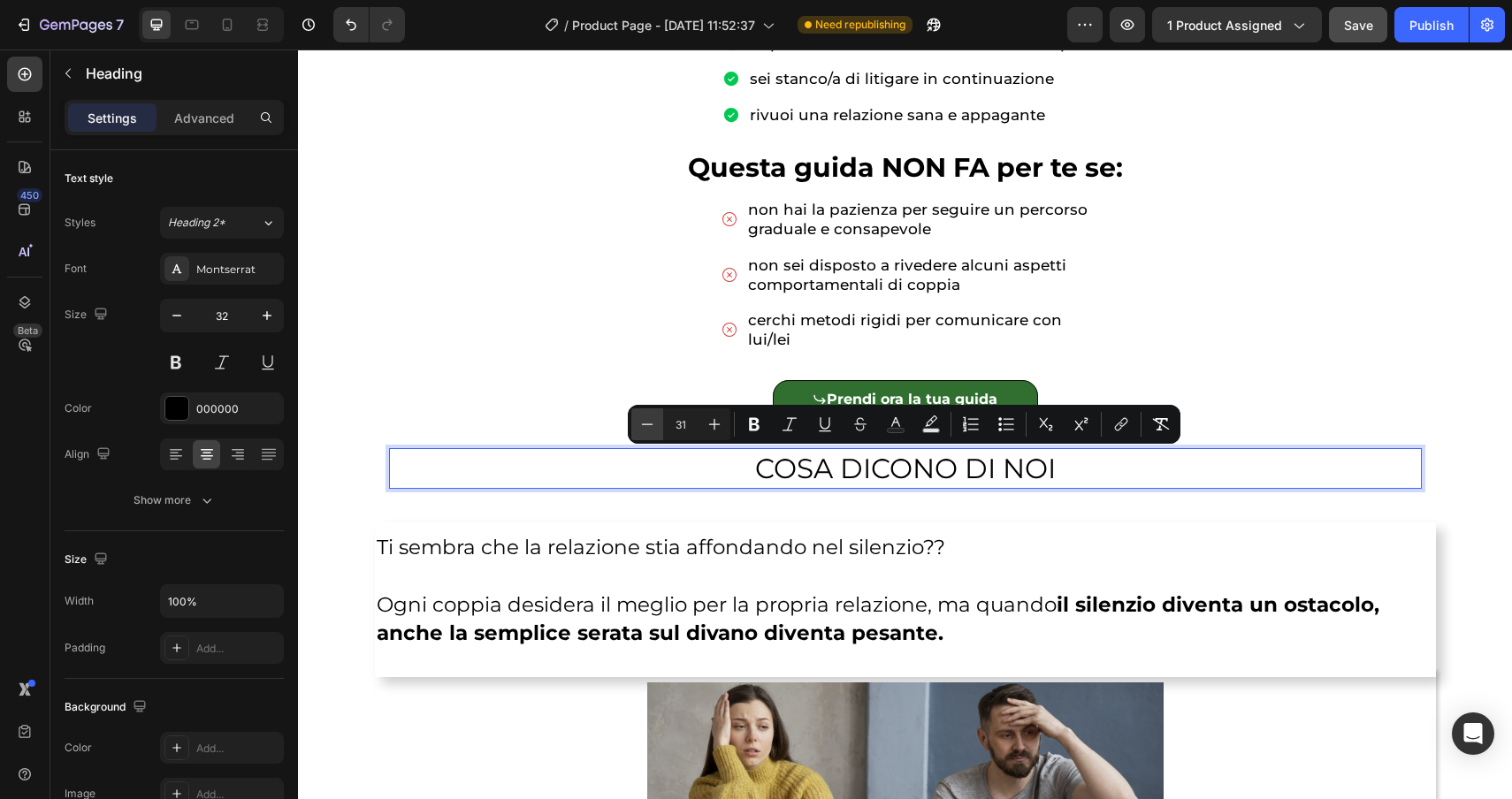
click at [638, 422] on icon "Editor contextual toolbar" at bounding box center [647, 424] width 17 height 17
type input "29"
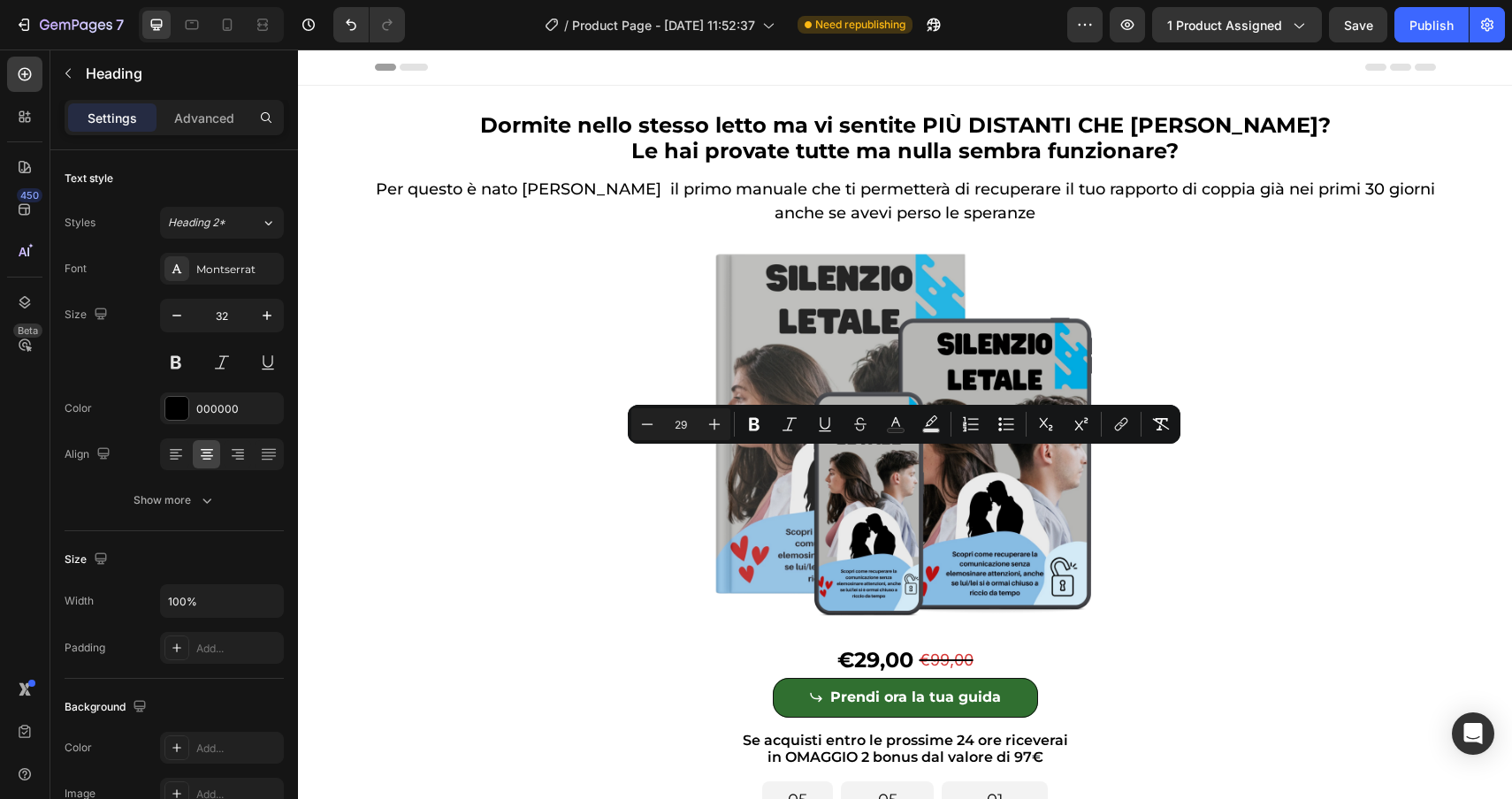
scroll to position [971, 0]
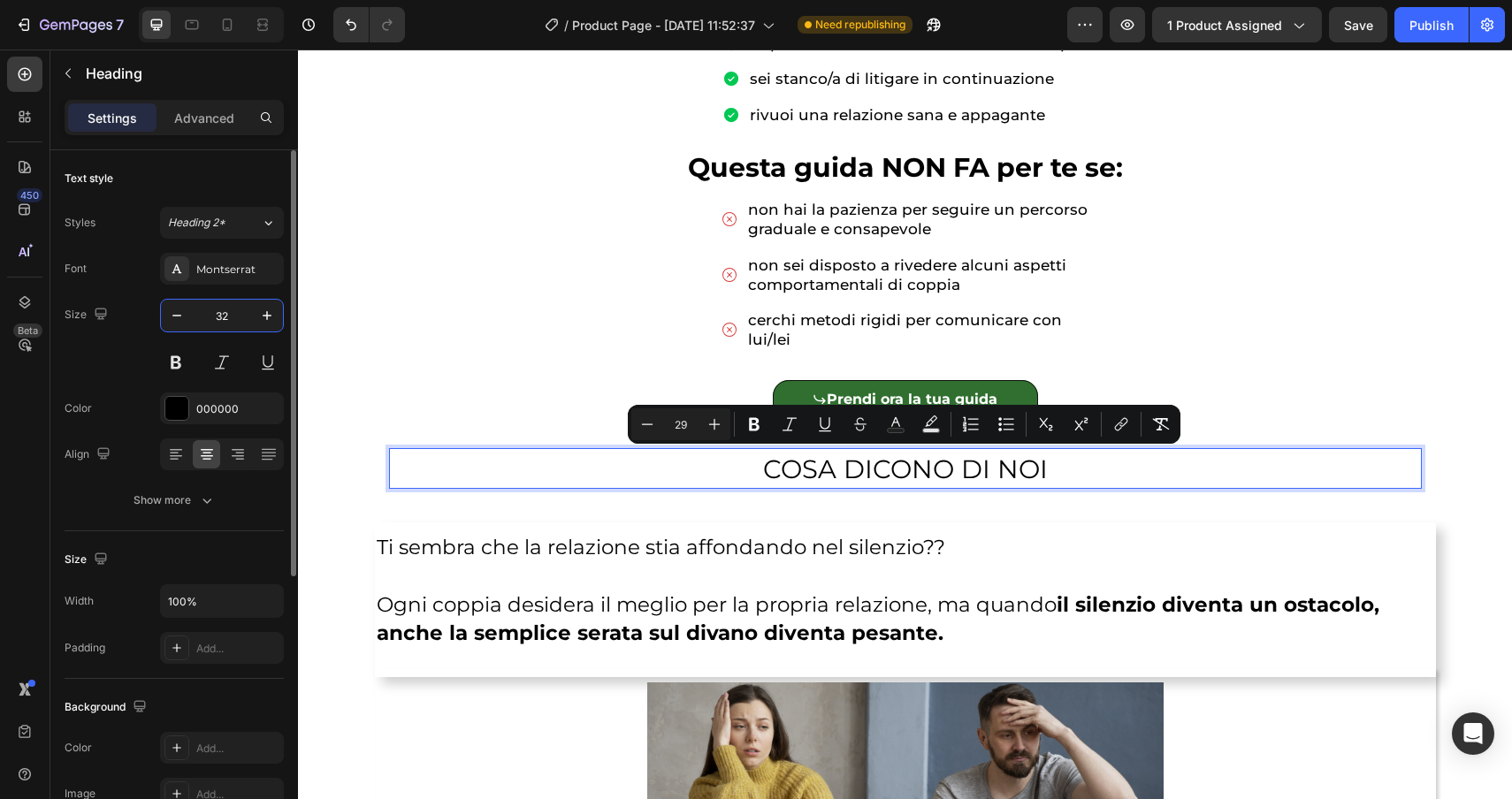
click at [238, 313] on input "32" at bounding box center [222, 315] width 58 height 32
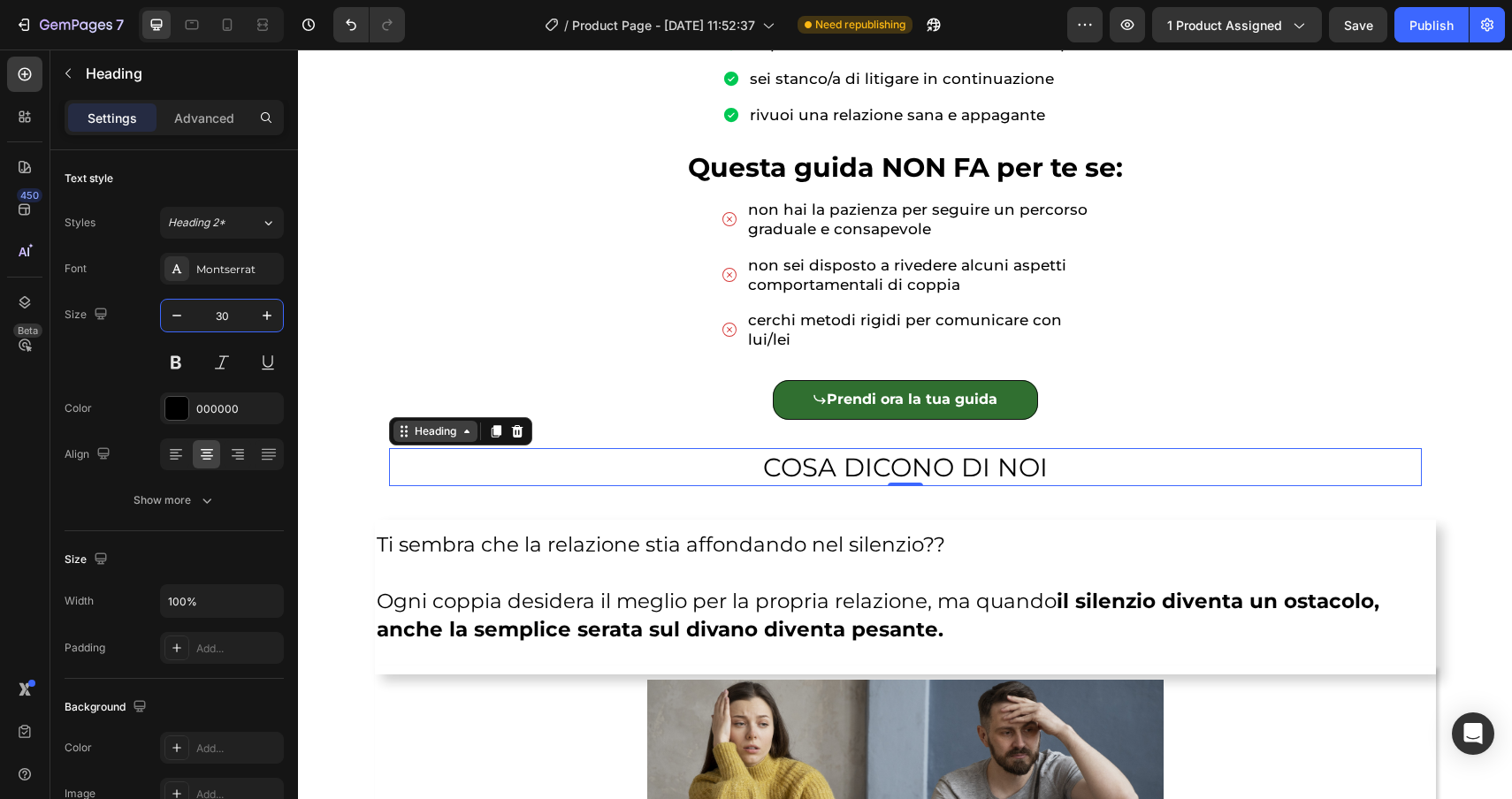
type input "30"
click at [447, 431] on div "Heading" at bounding box center [435, 431] width 48 height 15
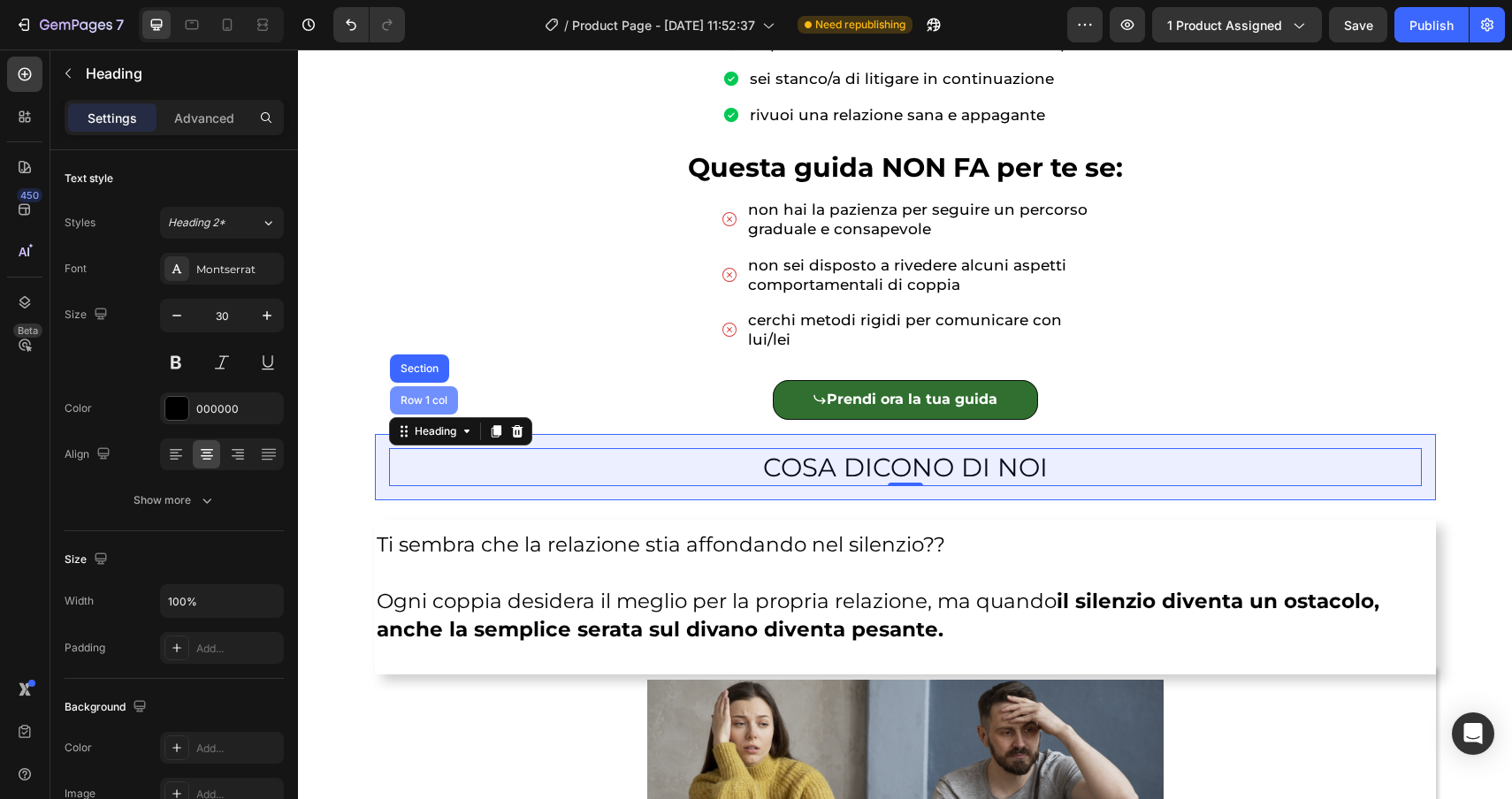
click at [427, 407] on div "Row 1 col" at bounding box center [424, 400] width 68 height 28
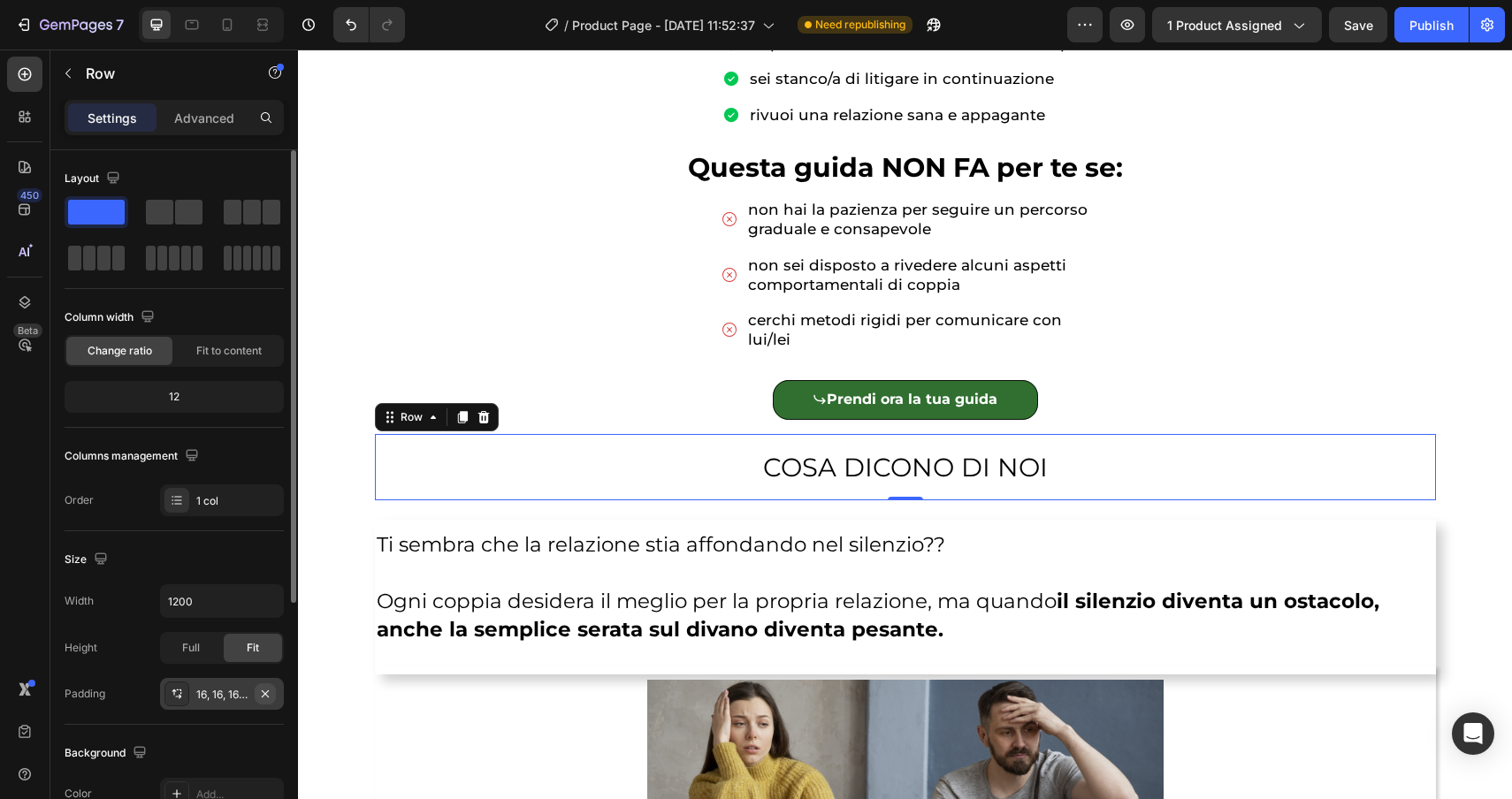
click at [269, 690] on icon "button" at bounding box center [265, 693] width 15 height 15
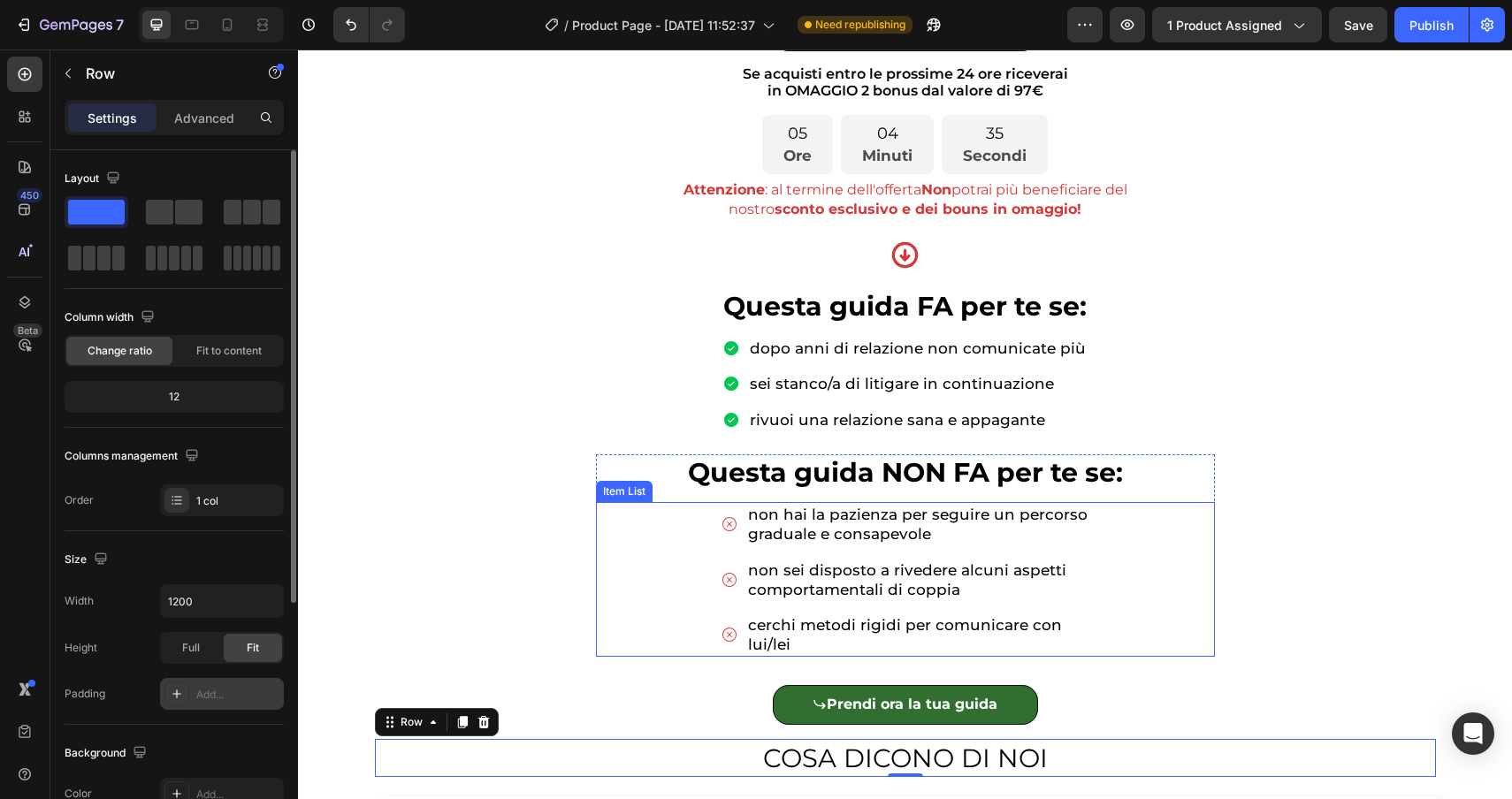
scroll to position [669, 0]
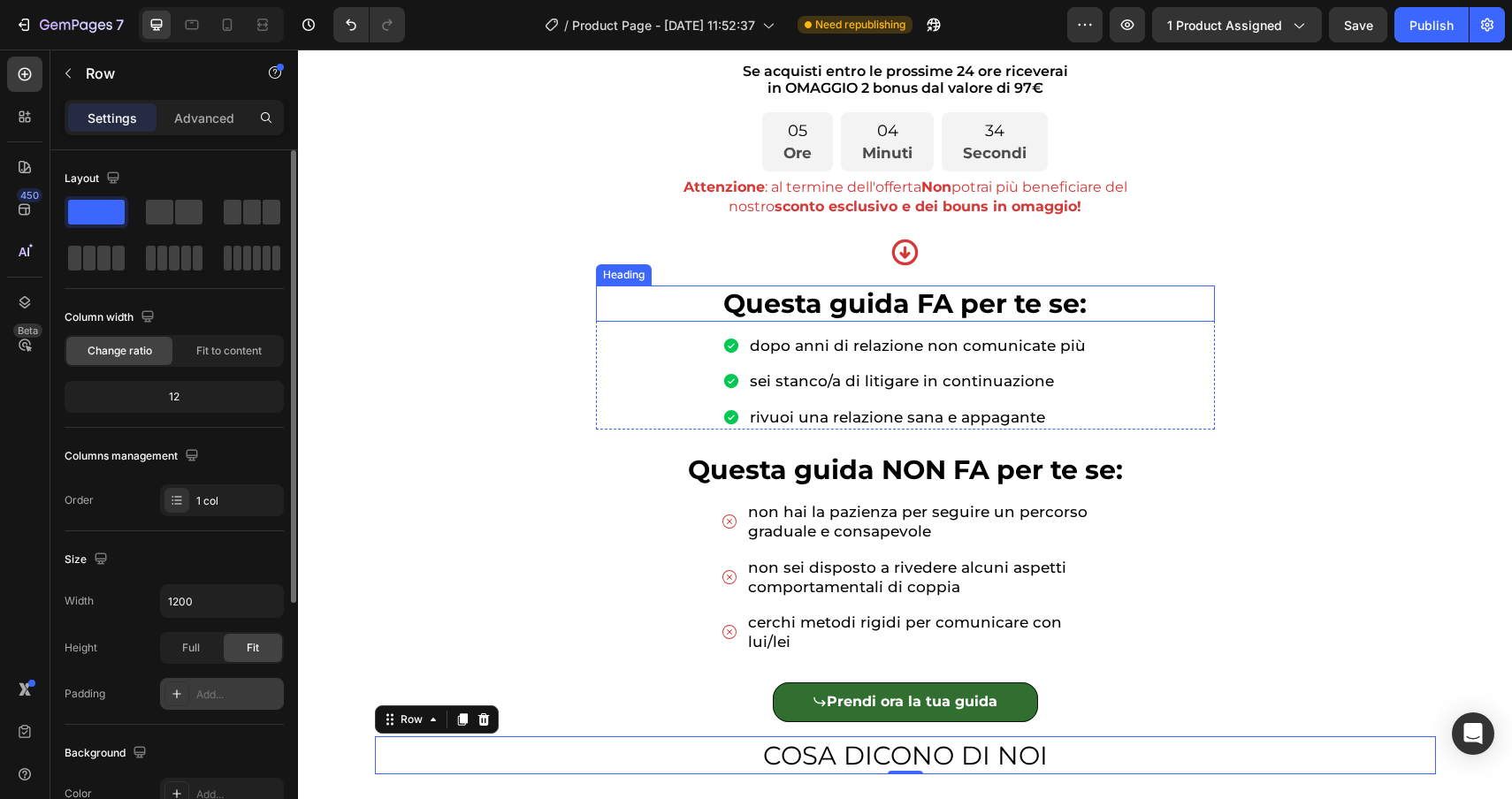
click at [677, 299] on p "⁠⁠⁠⁠⁠⁠⁠ Questa guida FA per te se:" at bounding box center [905, 304] width 615 height 34
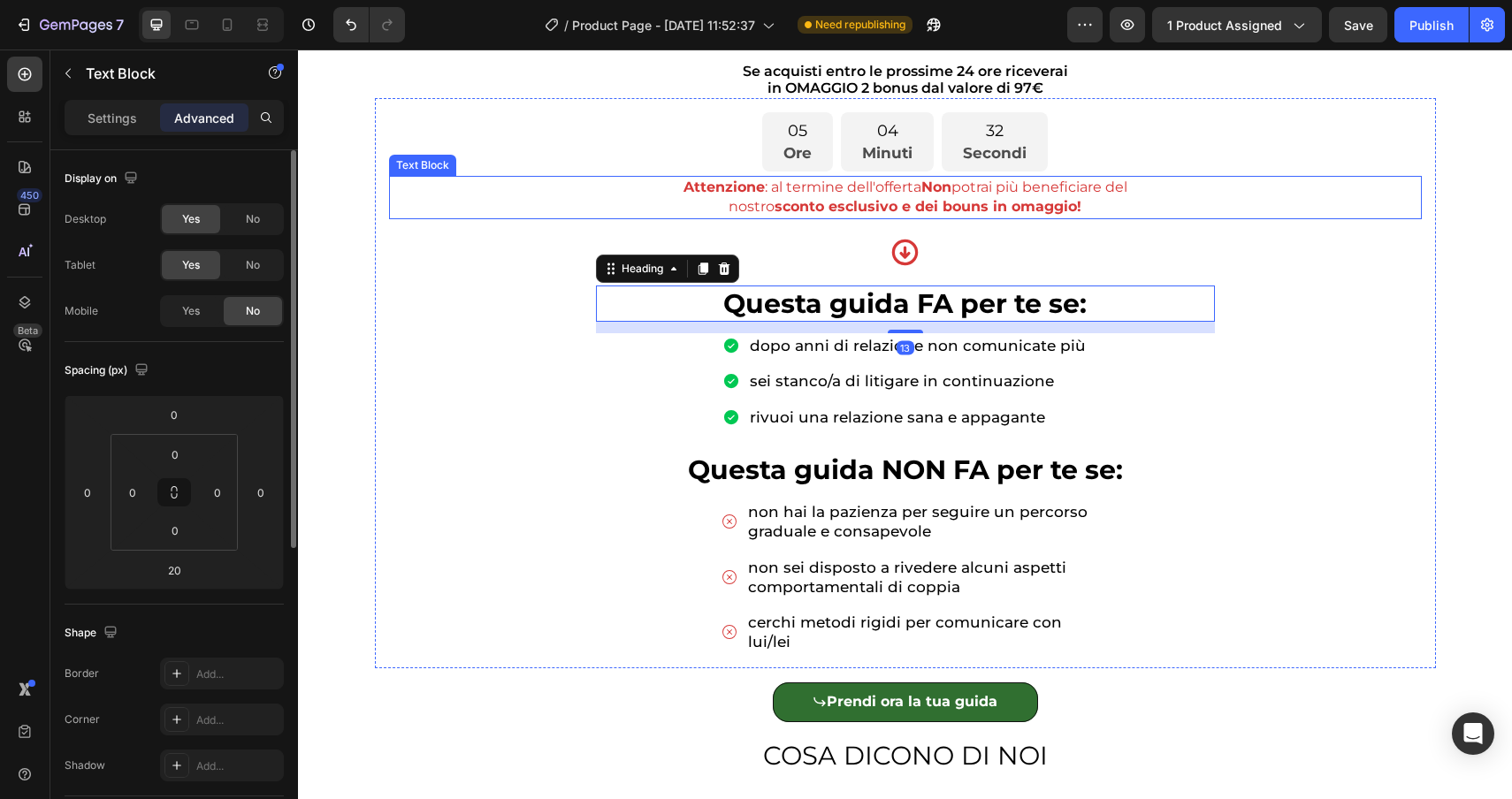
click at [663, 183] on p "Attenzione : al termine dell'offerta Non potrai più beneficiare del" at bounding box center [906, 187] width 1030 height 19
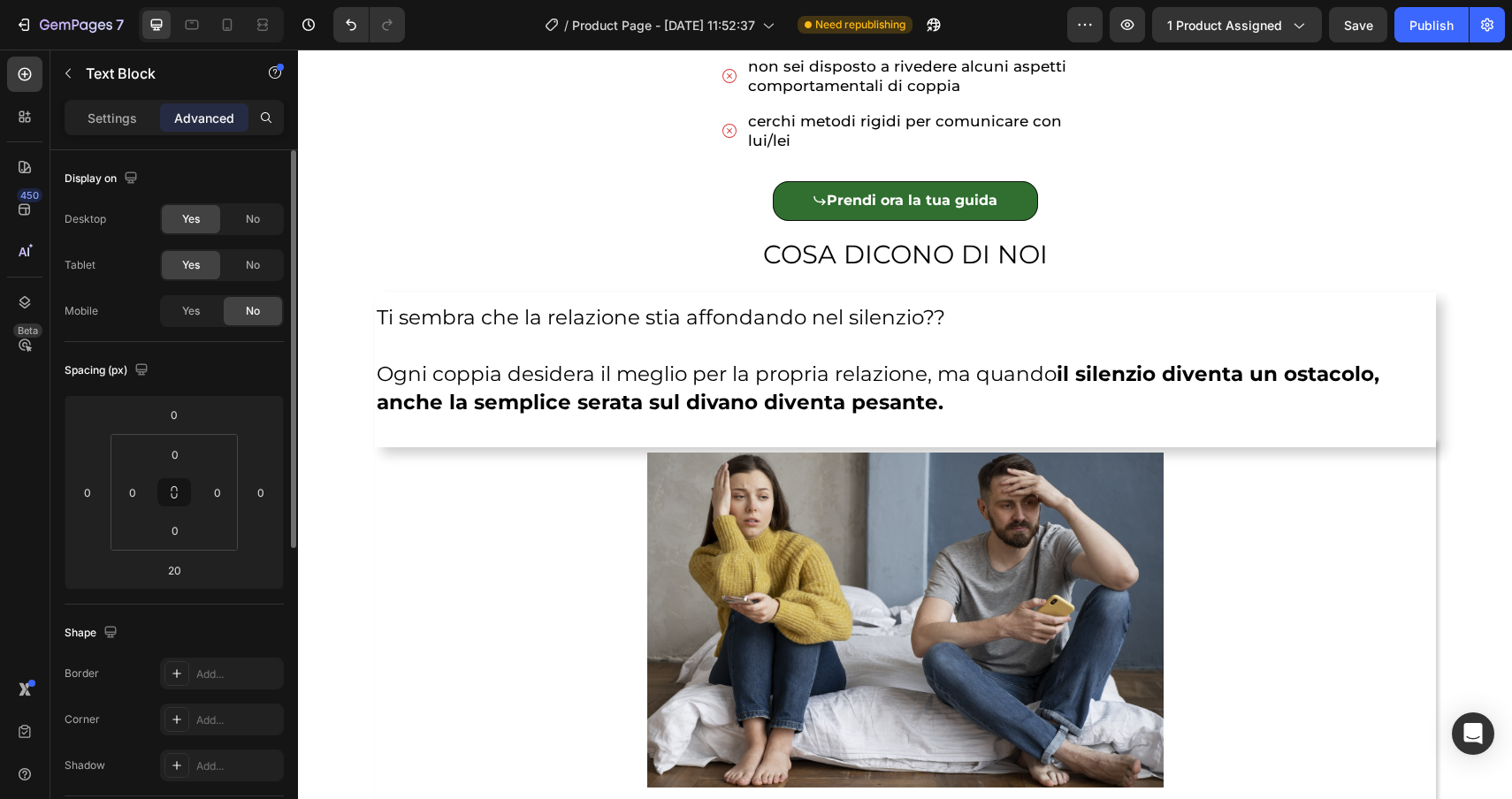
scroll to position [1173, 0]
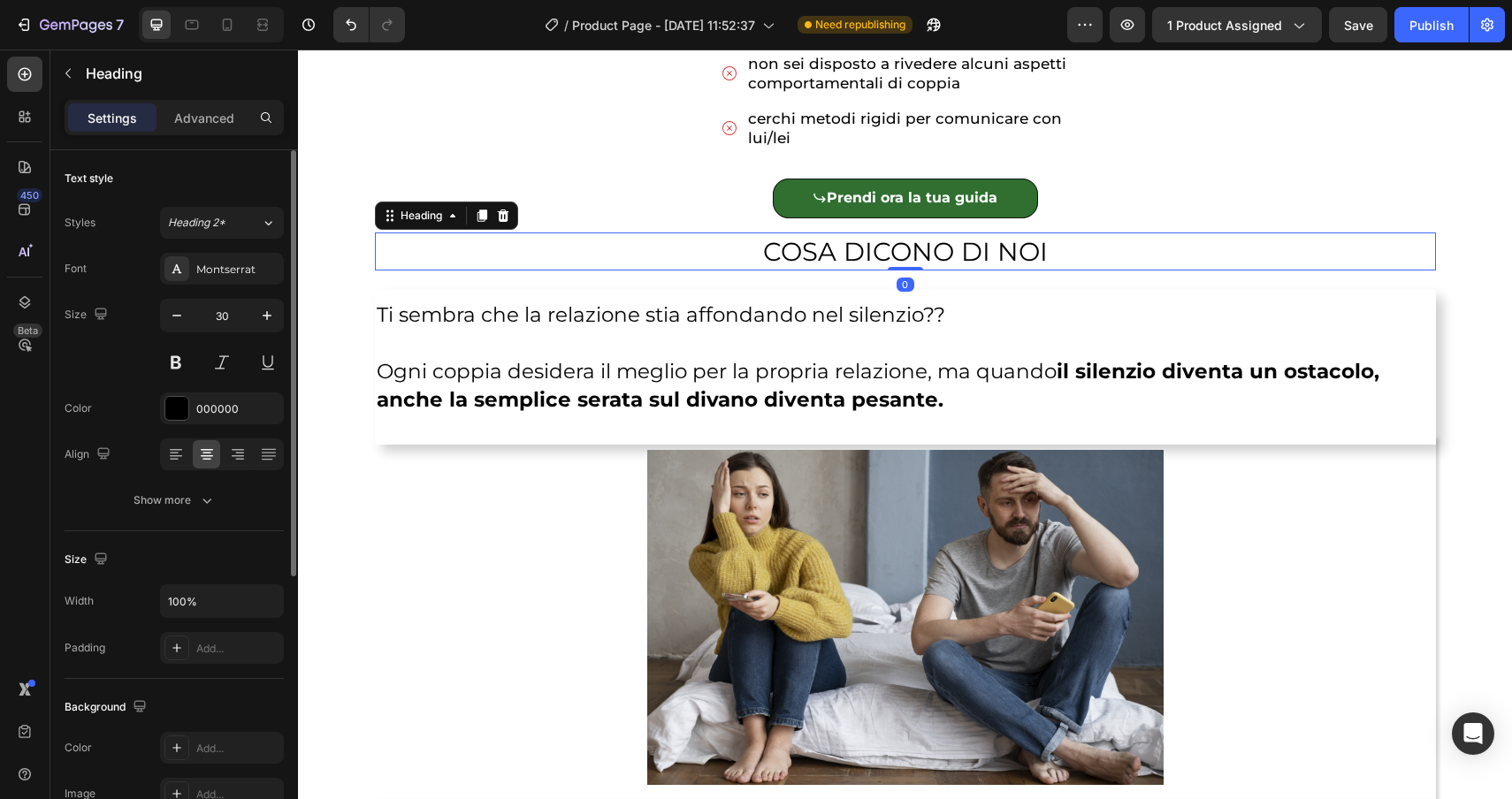
click at [647, 247] on p "⁠⁠⁠⁠⁠⁠⁠ COSA DICONO DI NOI" at bounding box center [906, 252] width 1058 height 35
click at [177, 371] on button at bounding box center [175, 362] width 32 height 32
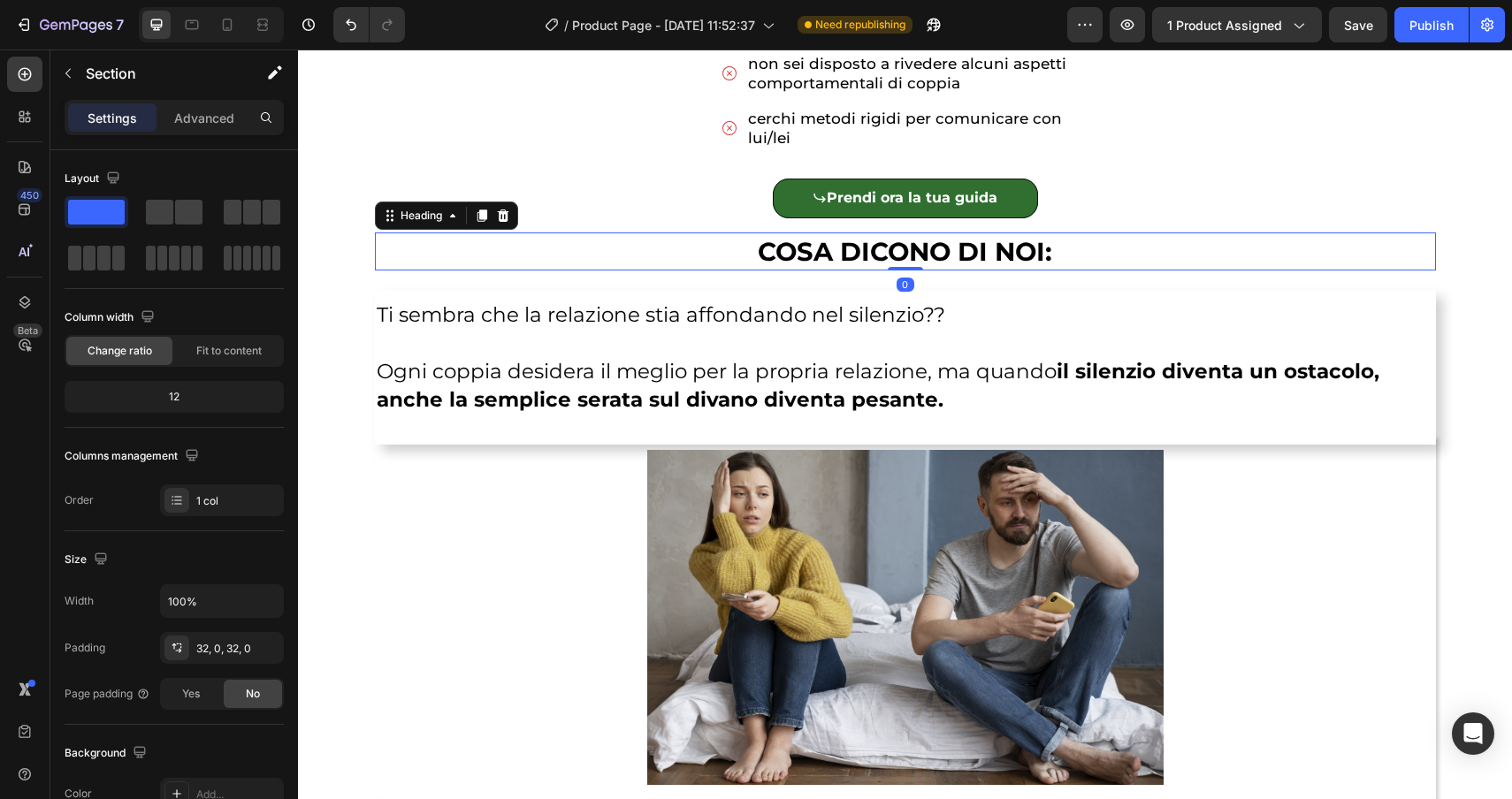
click at [1010, 244] on span "COSA DICONO DI NOI:" at bounding box center [905, 252] width 294 height 31
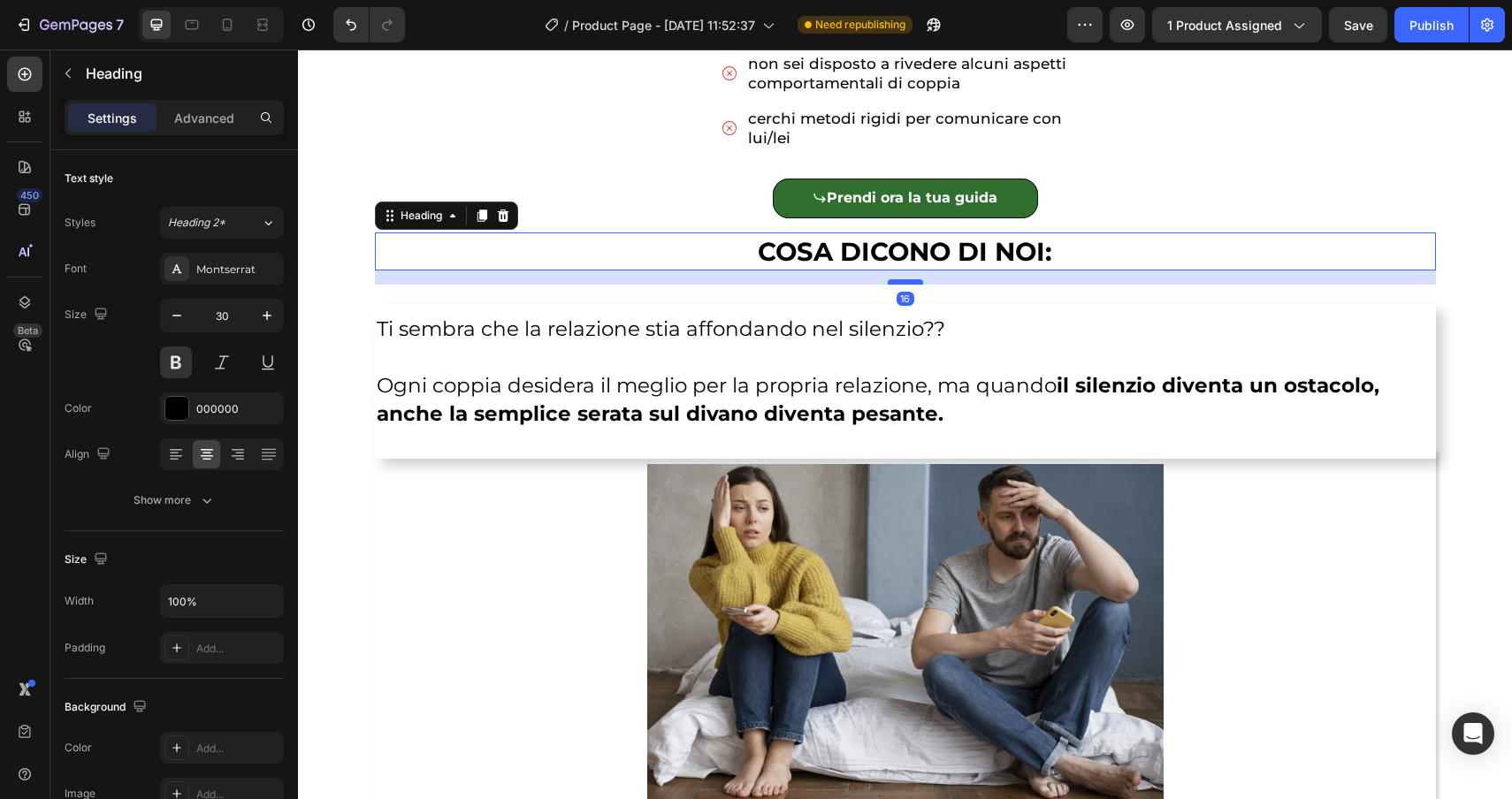
drag, startPoint x: 915, startPoint y: 268, endPoint x: 916, endPoint y: 280, distance: 12.0
click at [916, 281] on div at bounding box center [906, 281] width 36 height 5
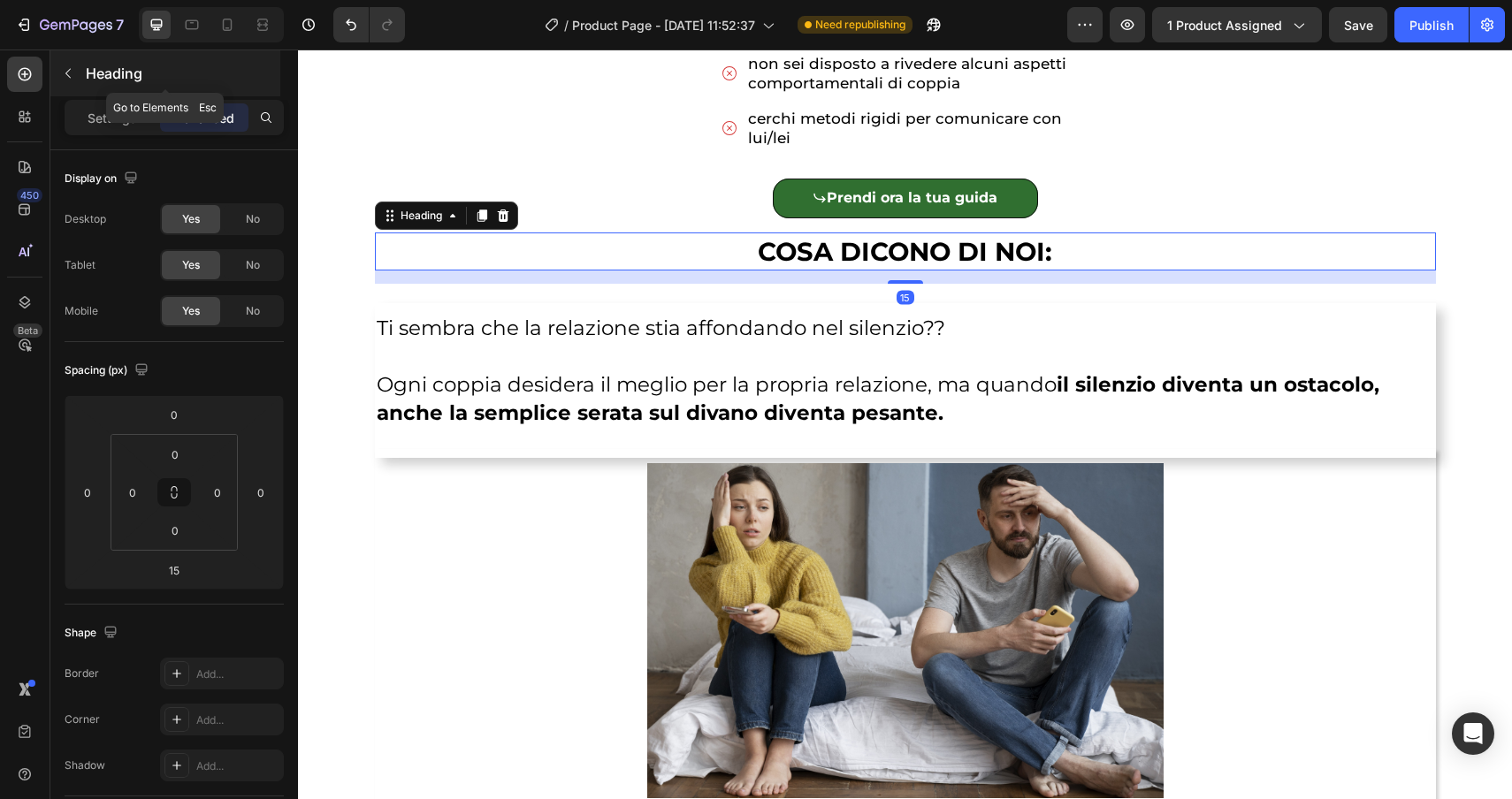
click at [70, 79] on icon "button" at bounding box center [68, 73] width 15 height 15
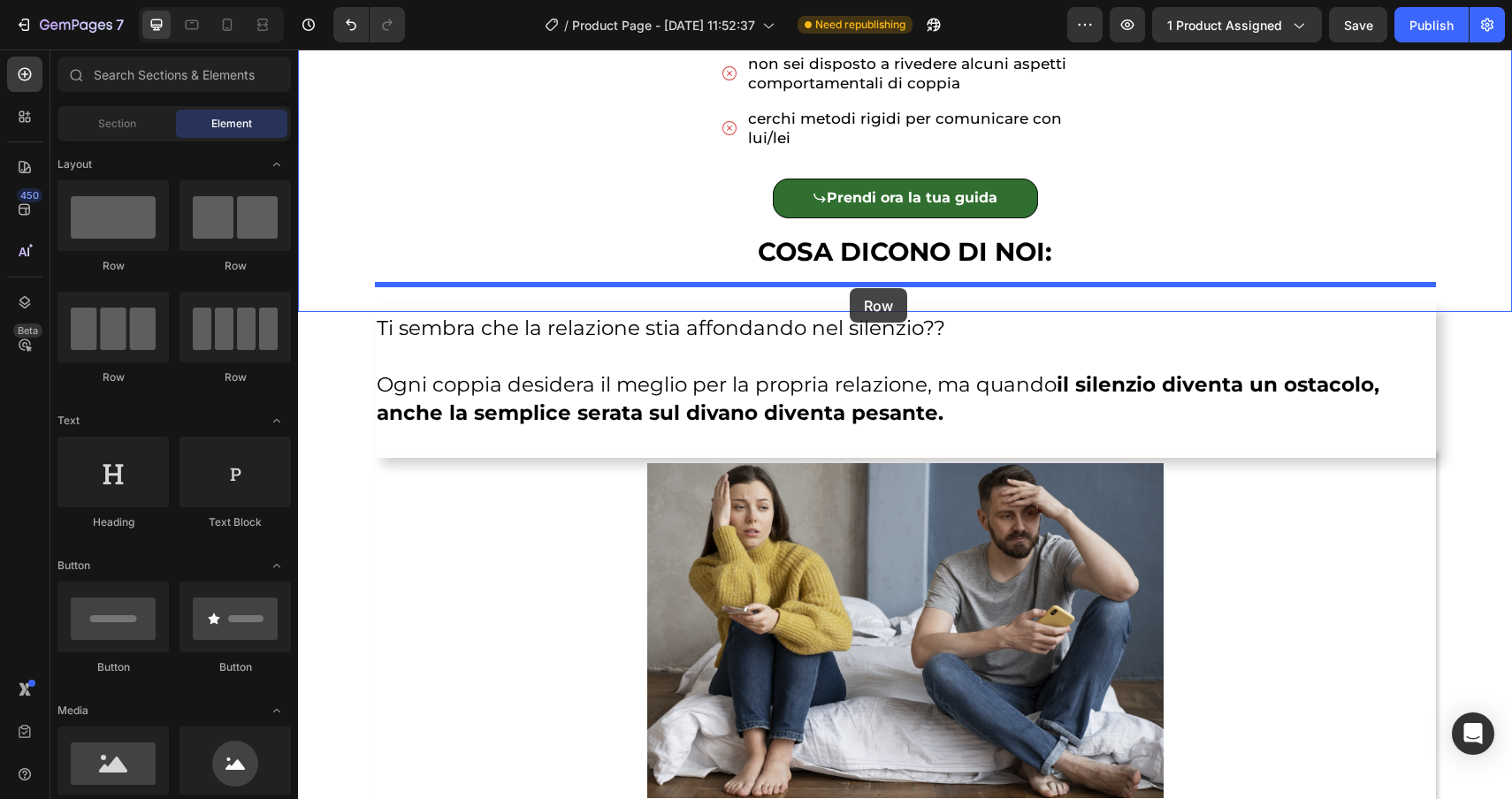
drag, startPoint x: 436, startPoint y: 375, endPoint x: 849, endPoint y: 289, distance: 421.9
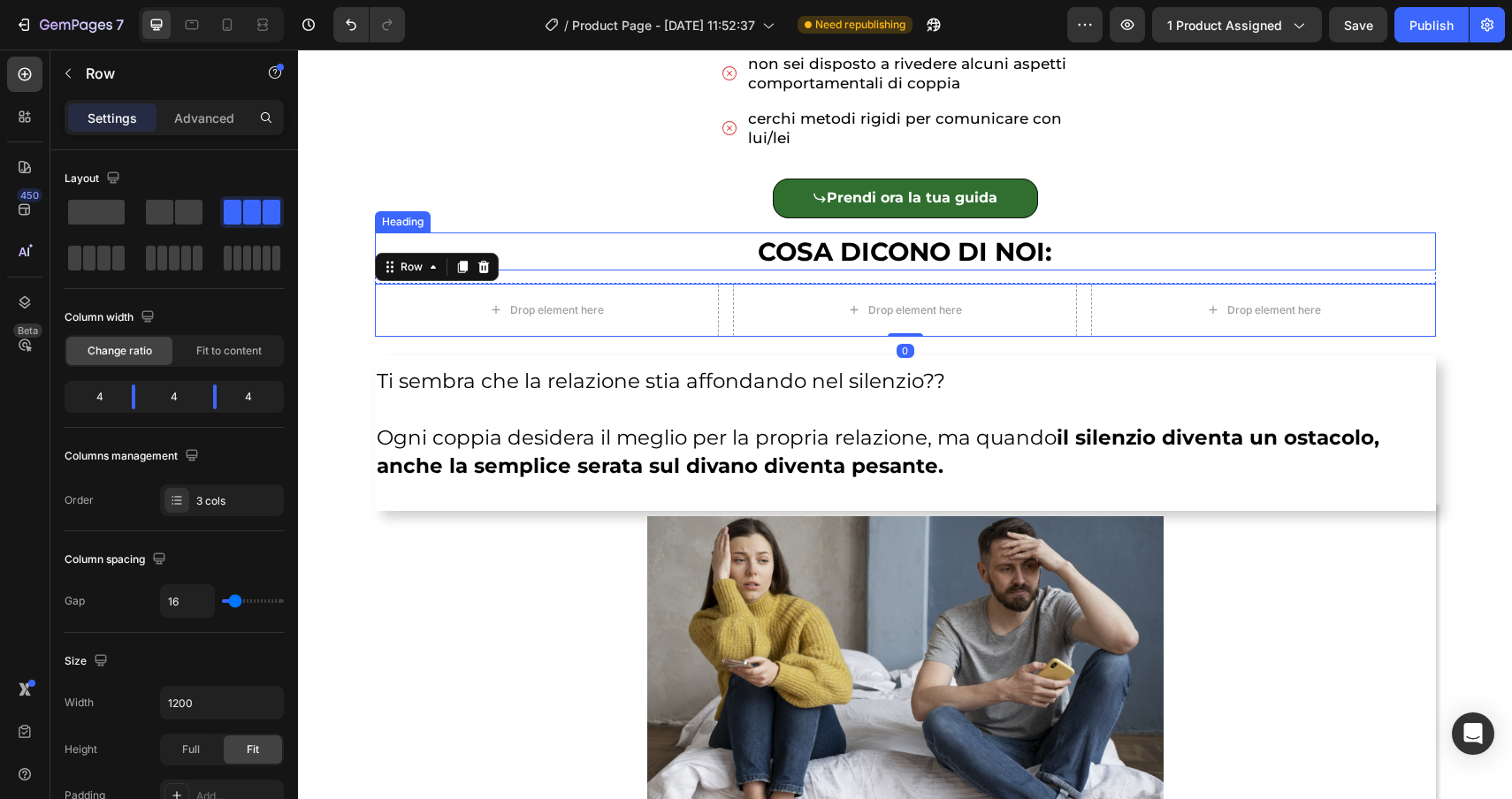
click at [655, 256] on p "⁠⁠⁠⁠⁠⁠⁠ COSA DICONO DI NOI:" at bounding box center [906, 252] width 1058 height 35
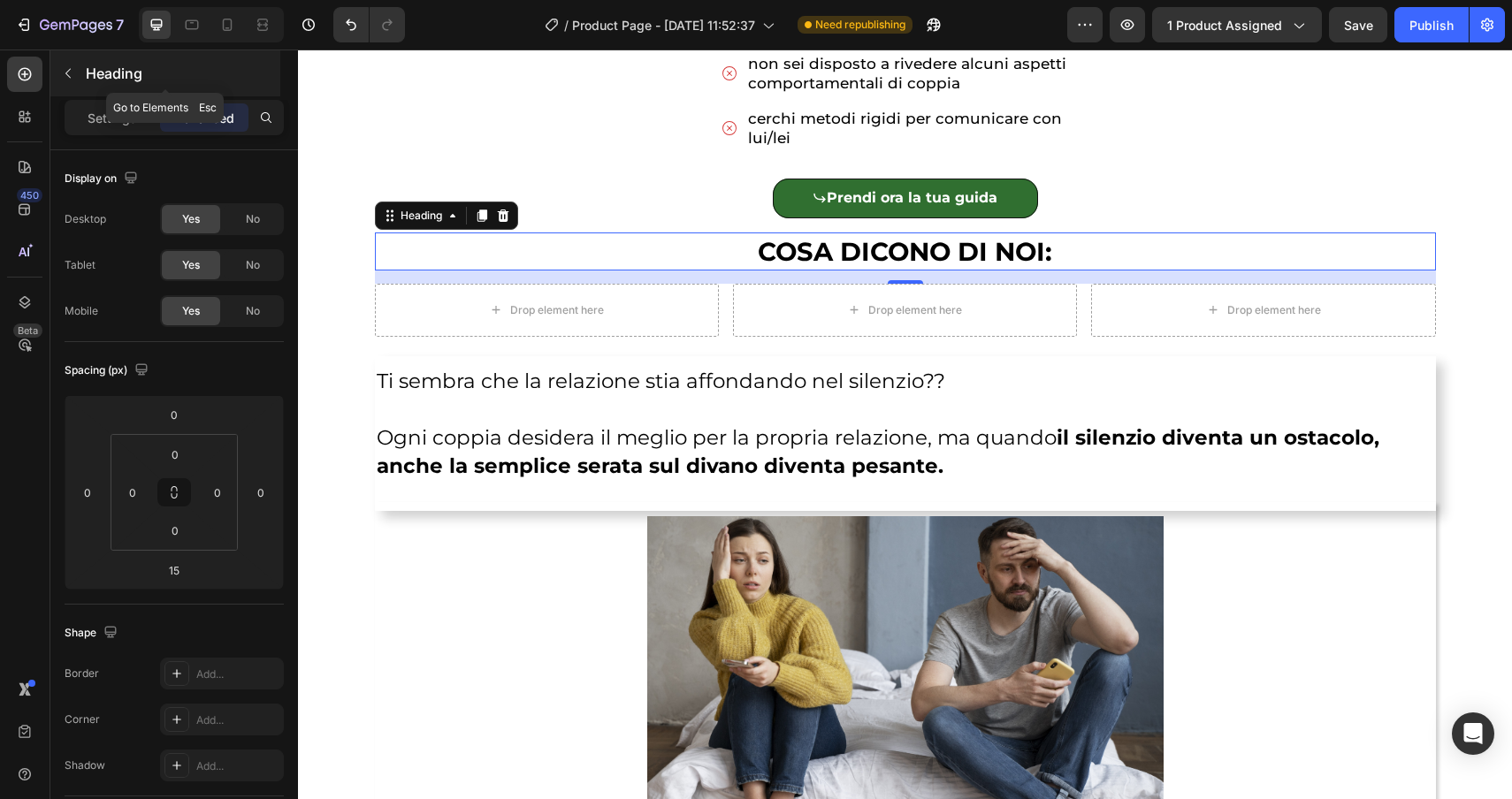
click at [67, 70] on icon "button" at bounding box center [68, 73] width 15 height 15
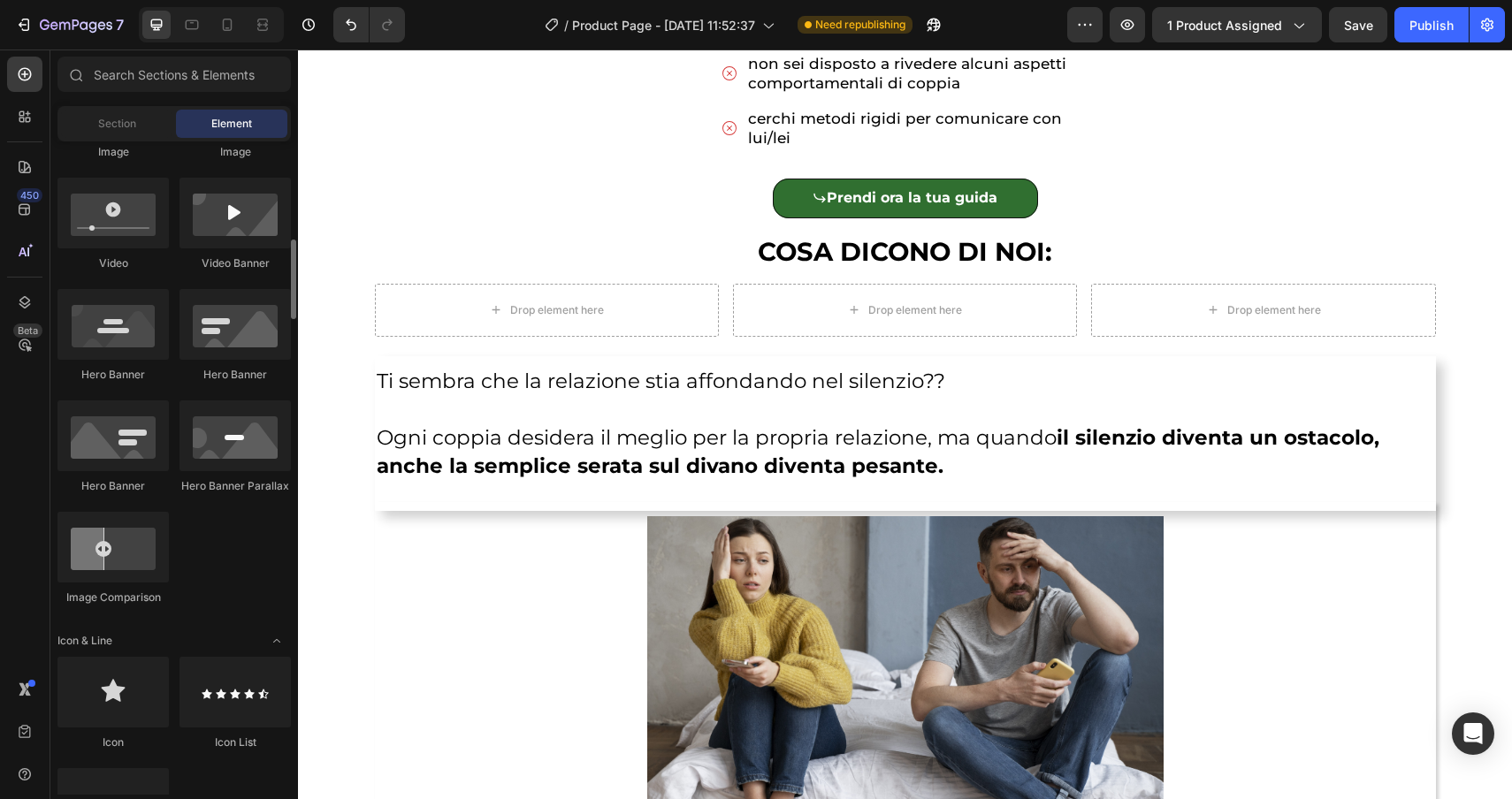
scroll to position [700, 0]
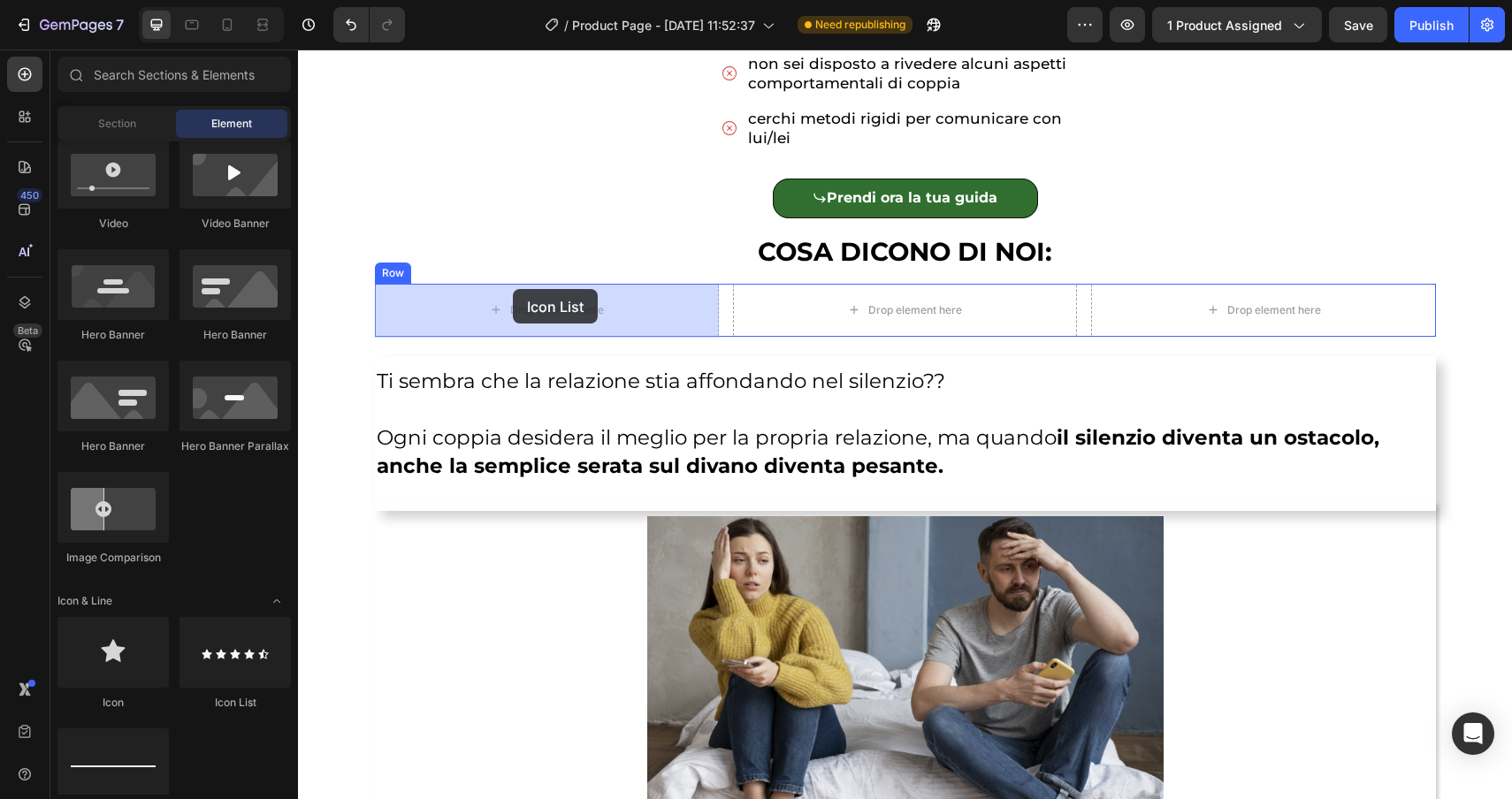
drag, startPoint x: 521, startPoint y: 716, endPoint x: 513, endPoint y: 290, distance: 426.1
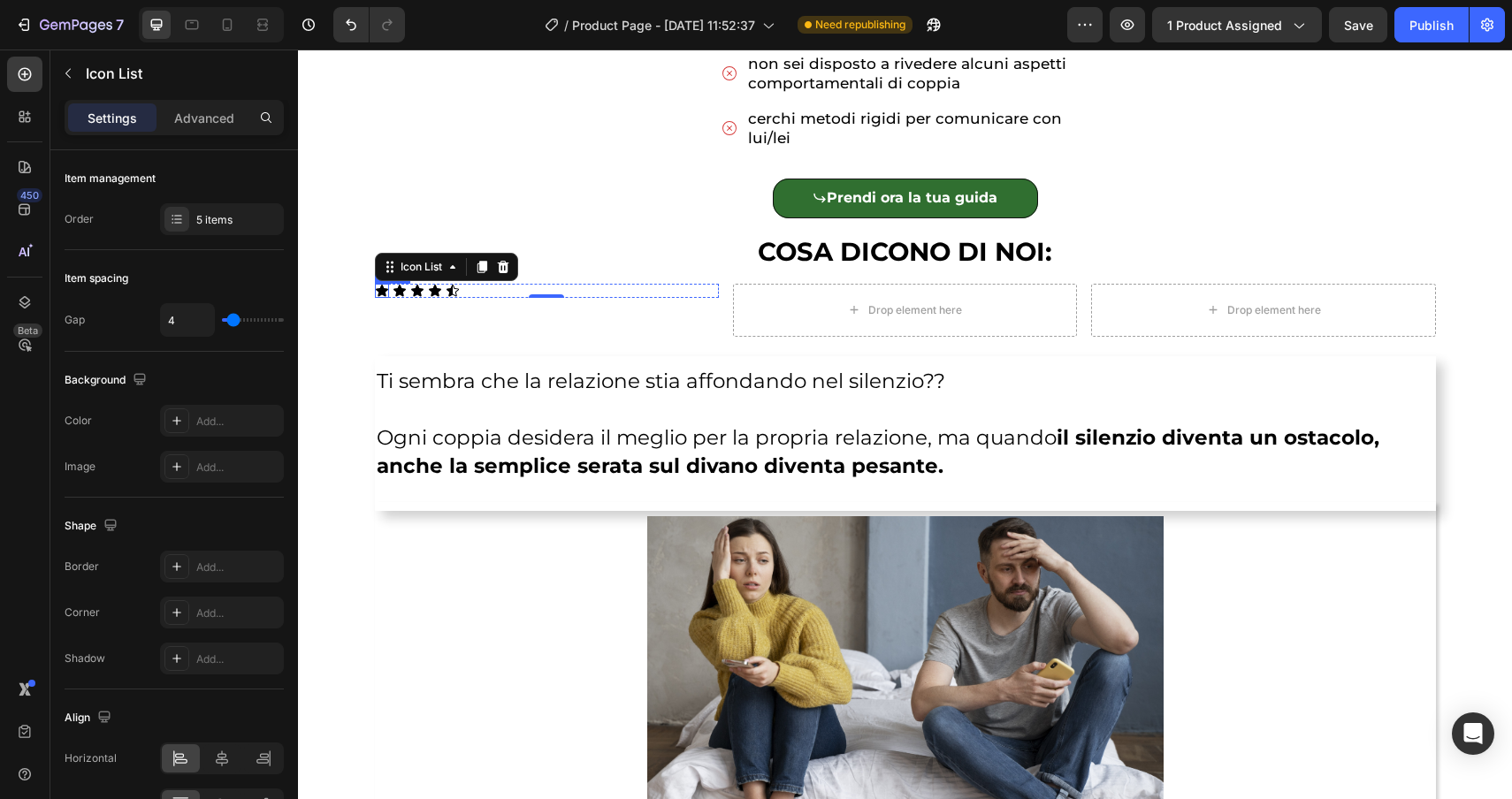
click at [385, 292] on div "Icon" at bounding box center [382, 291] width 15 height 15
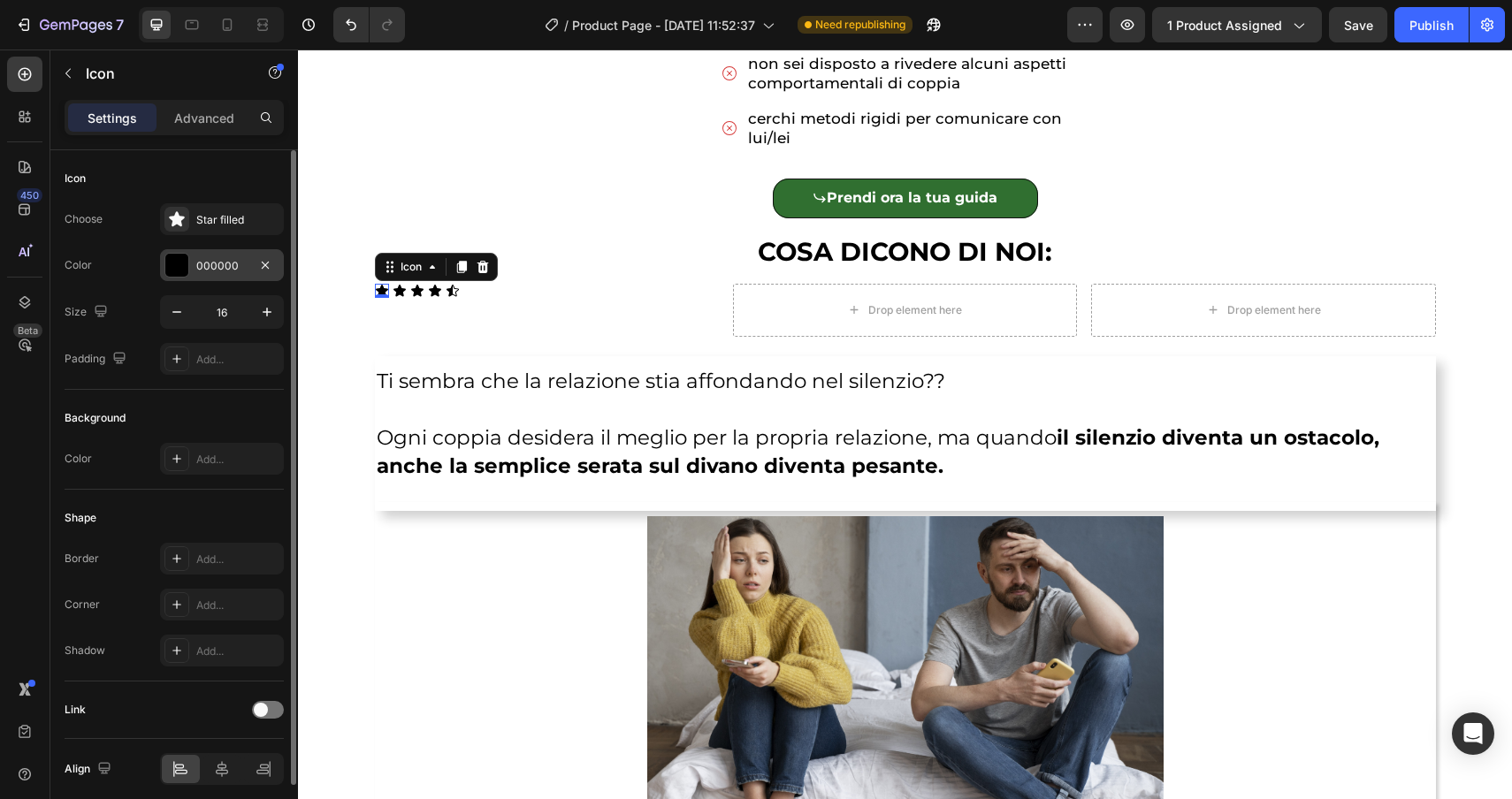
click at [253, 264] on div "000000" at bounding box center [222, 264] width 124 height 32
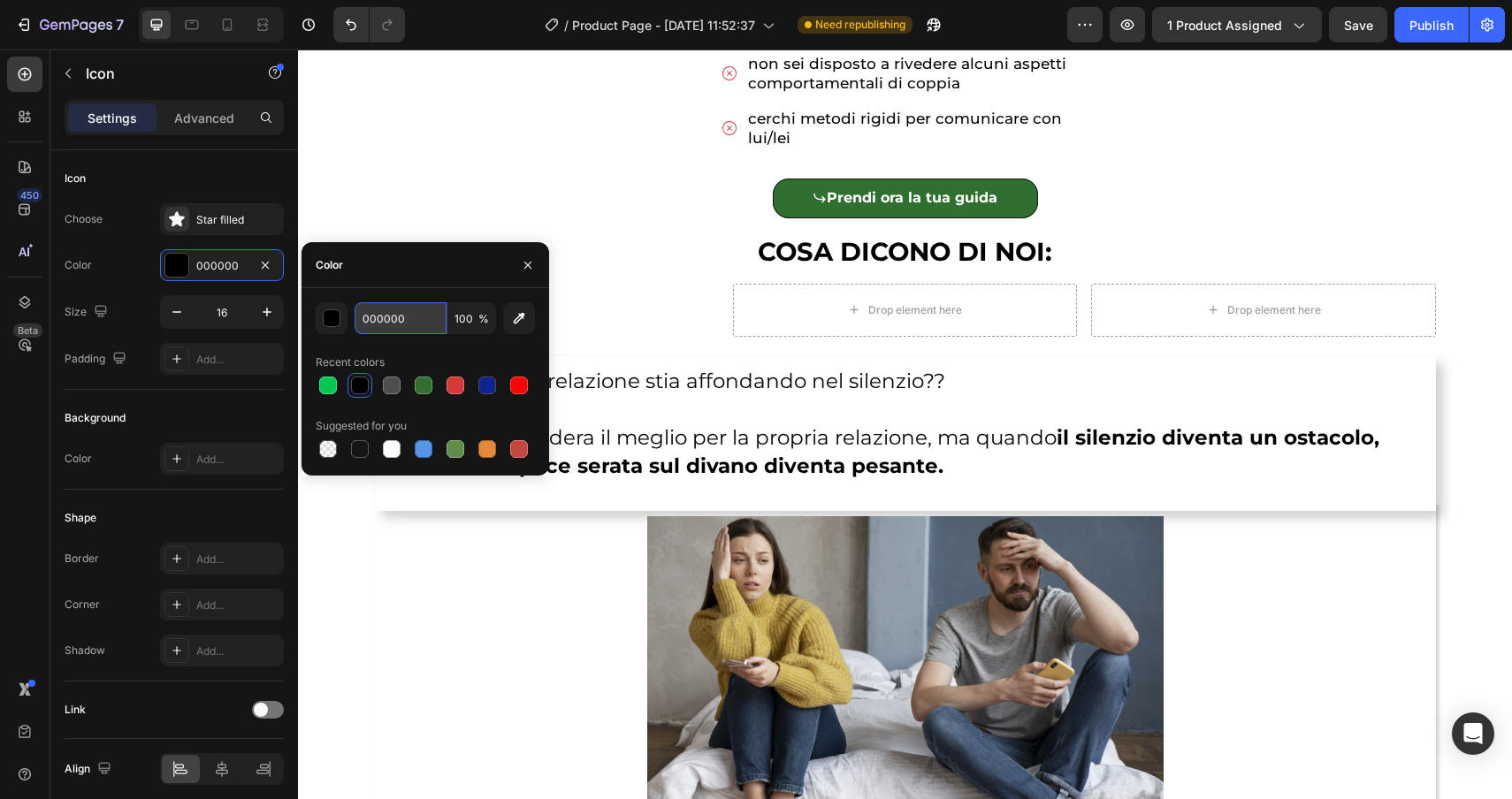
click at [427, 331] on input "000000" at bounding box center [400, 318] width 92 height 32
paste input "FFC7"
type input "FFC700"
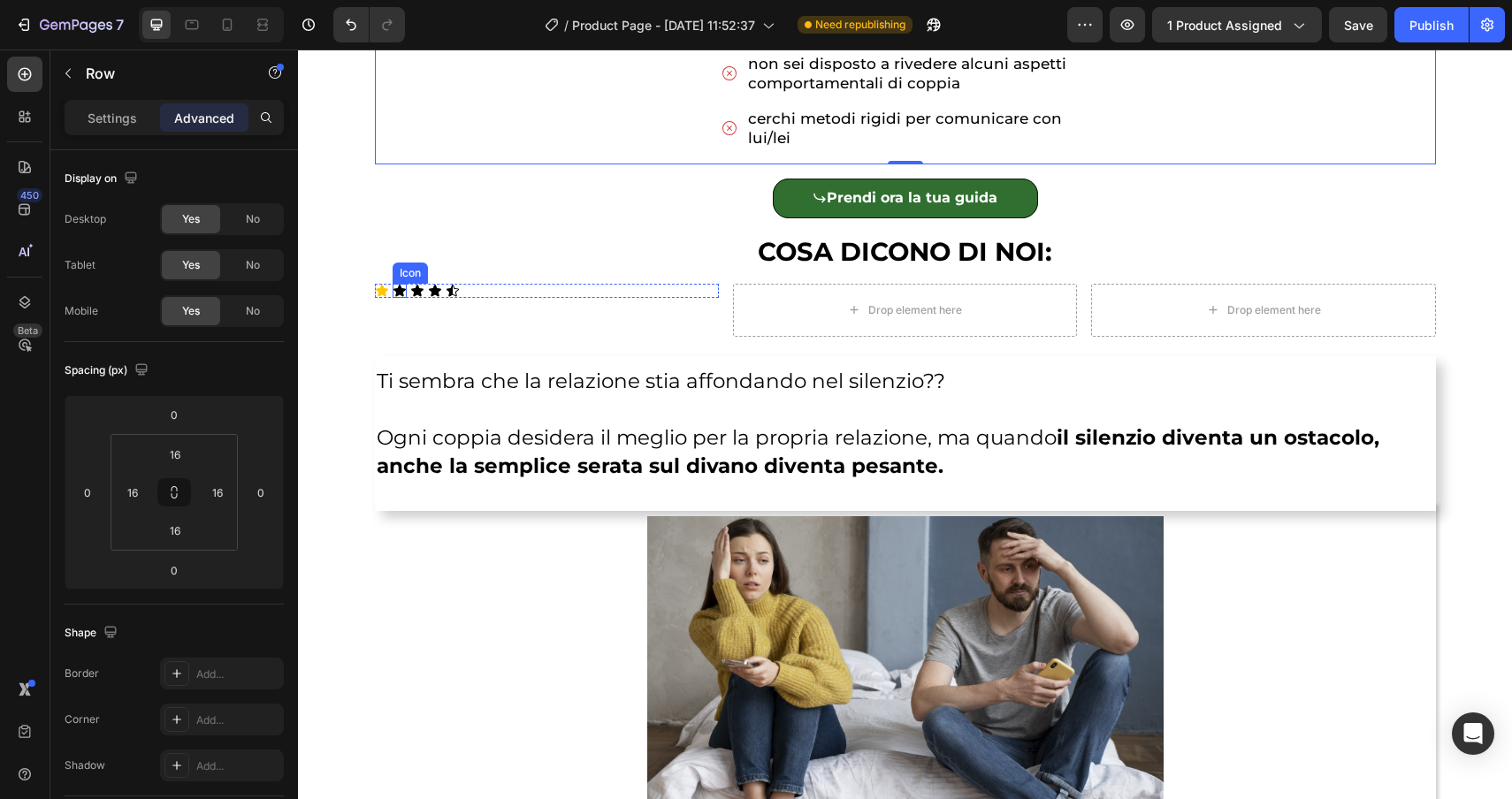
click at [394, 292] on div "Icon" at bounding box center [399, 291] width 15 height 15
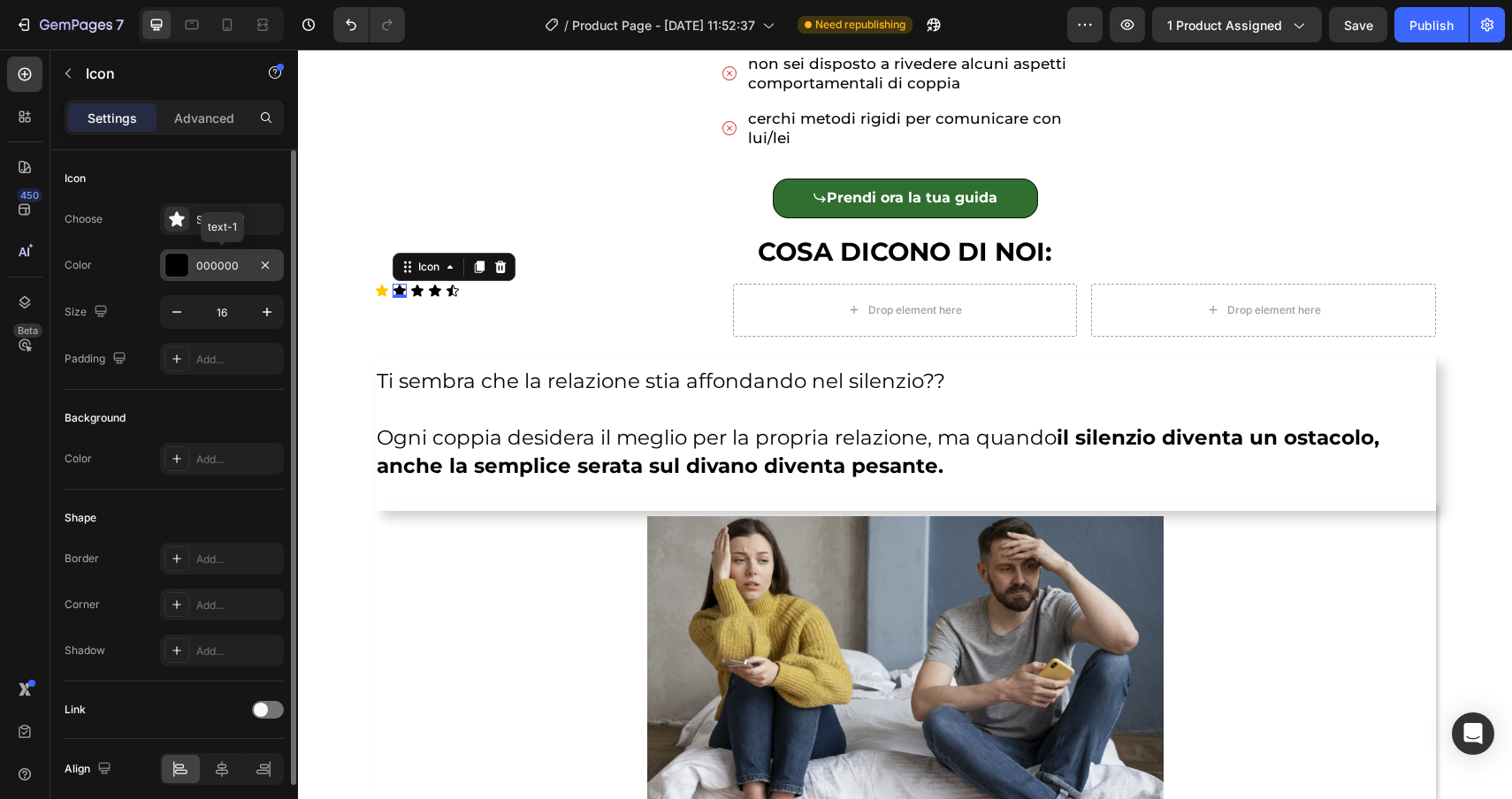
click at [235, 261] on div "000000" at bounding box center [222, 266] width 51 height 15
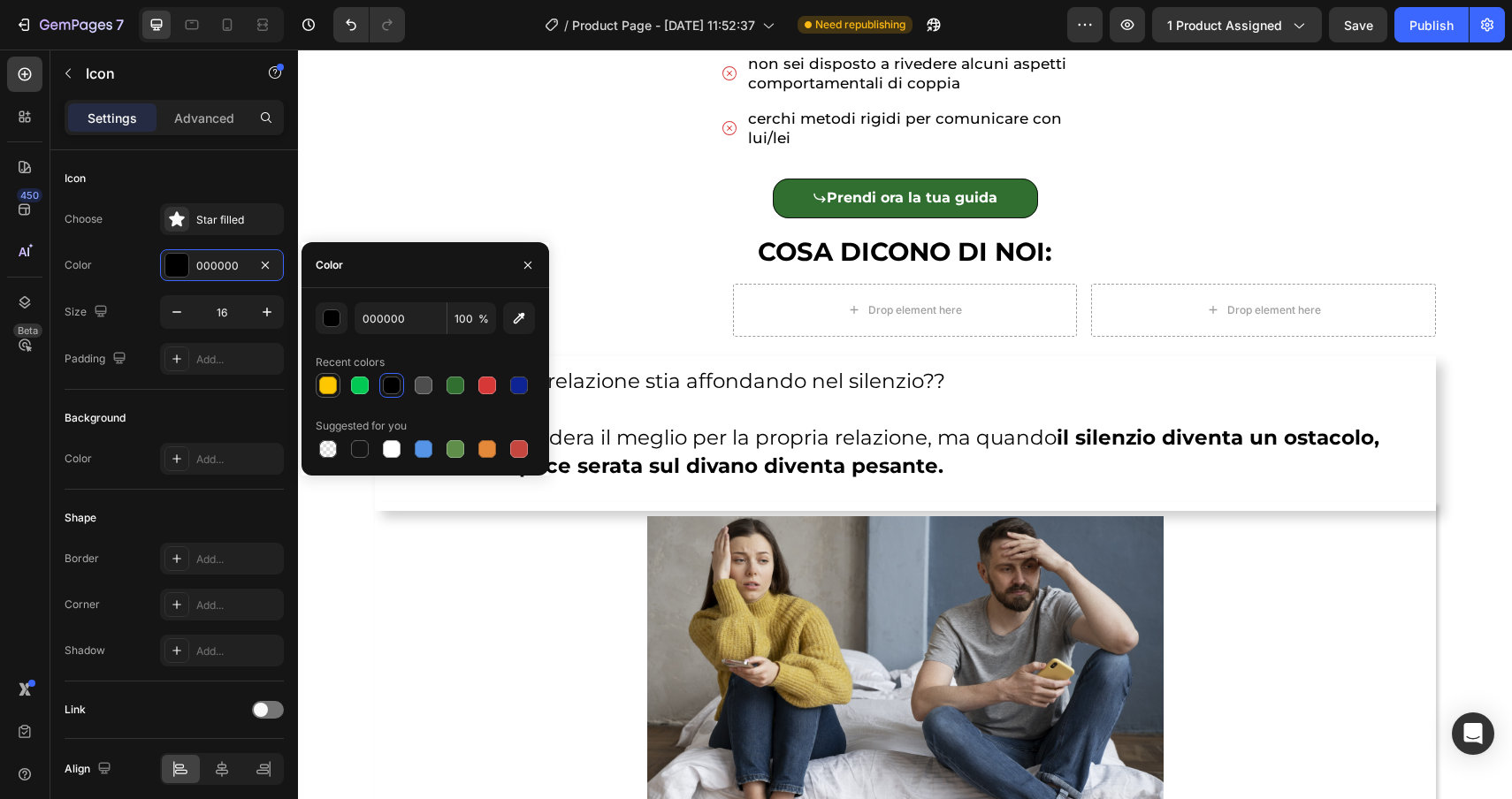
click at [330, 379] on div at bounding box center [328, 385] width 17 height 17
type input "FFC700"
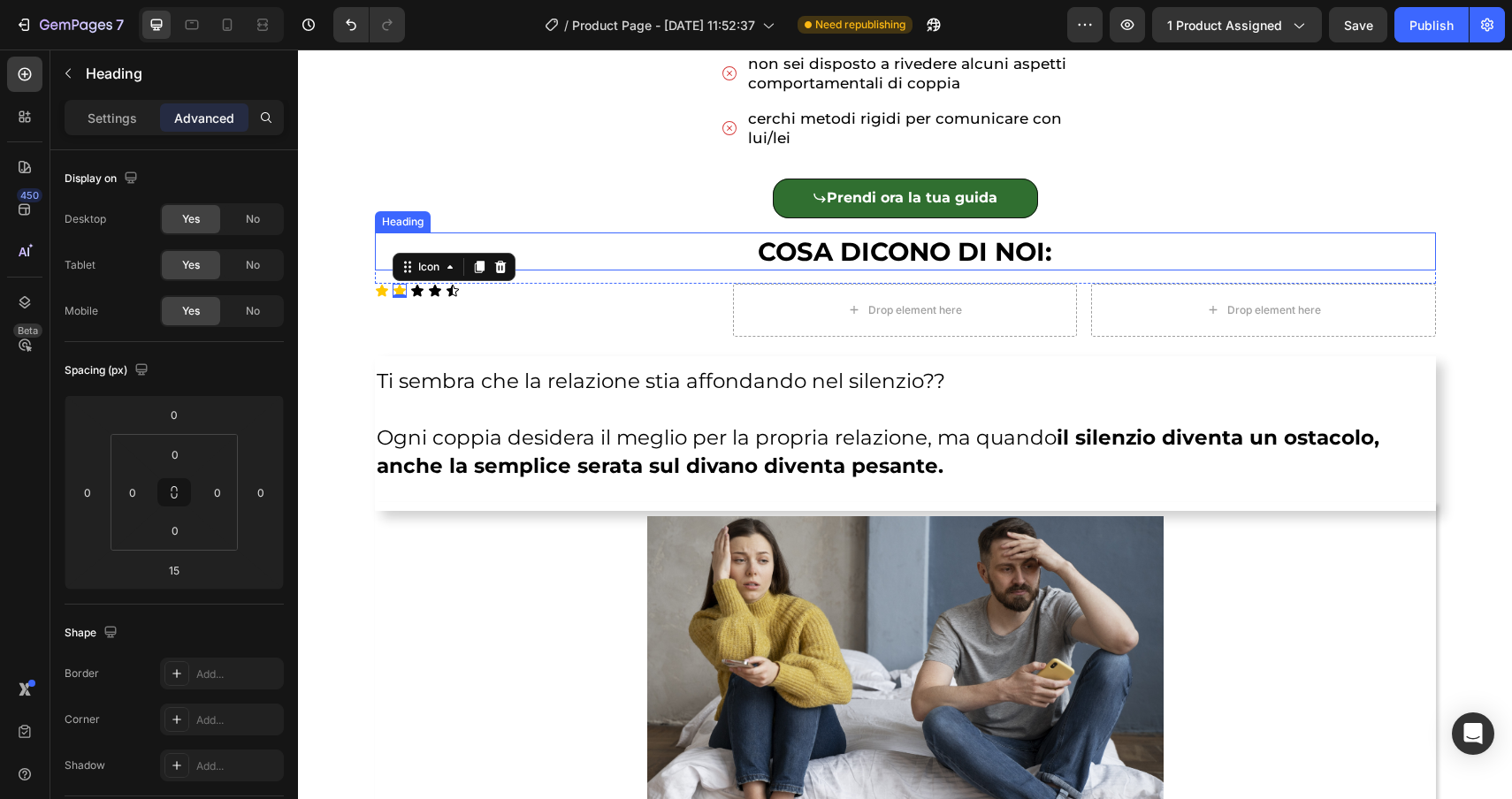
click at [585, 269] on p "⁠⁠⁠⁠⁠⁠⁠ COSA DICONO DI NOI:" at bounding box center [906, 252] width 1058 height 35
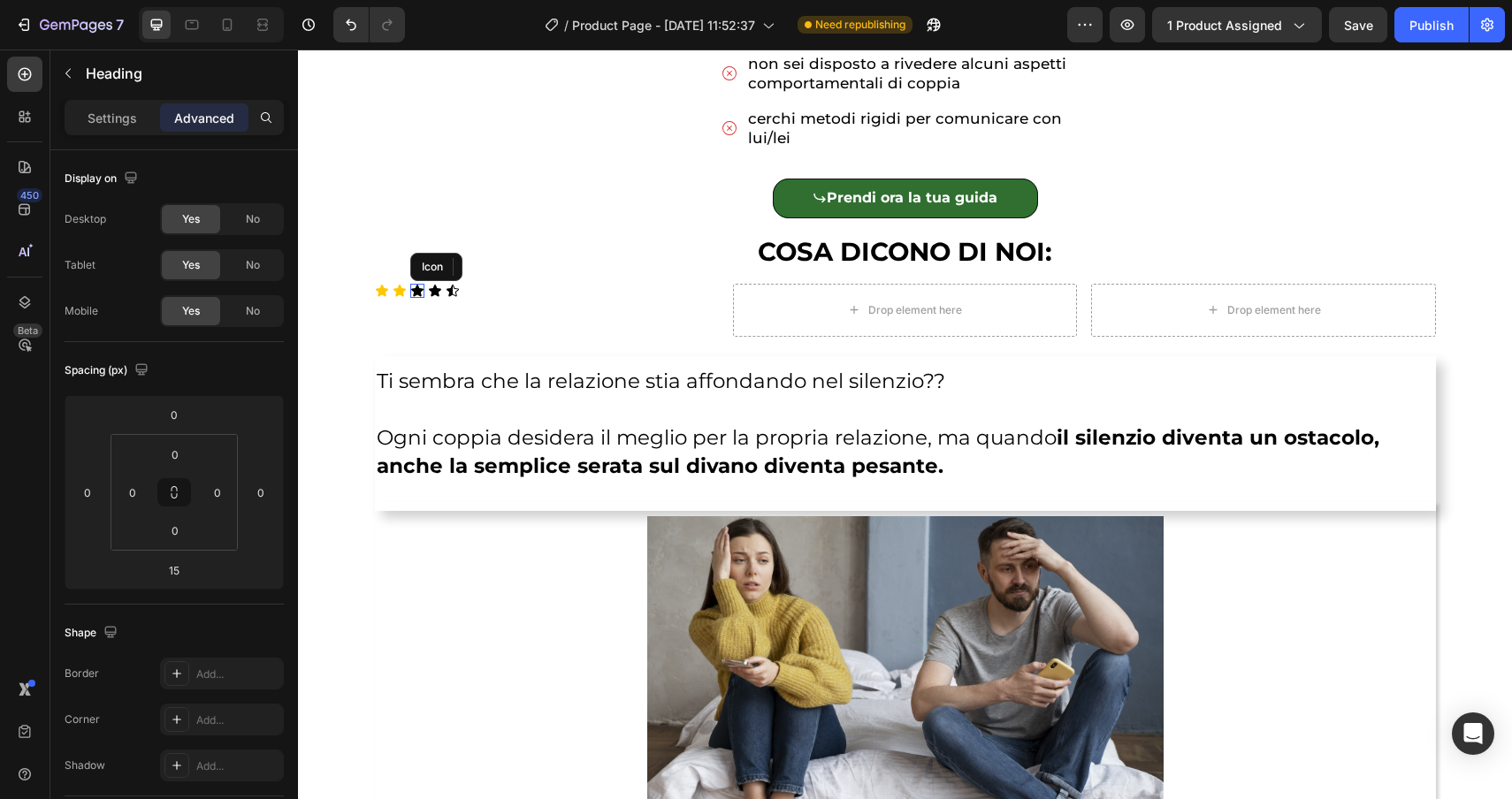
click at [416, 292] on div "Icon" at bounding box center [417, 291] width 15 height 15
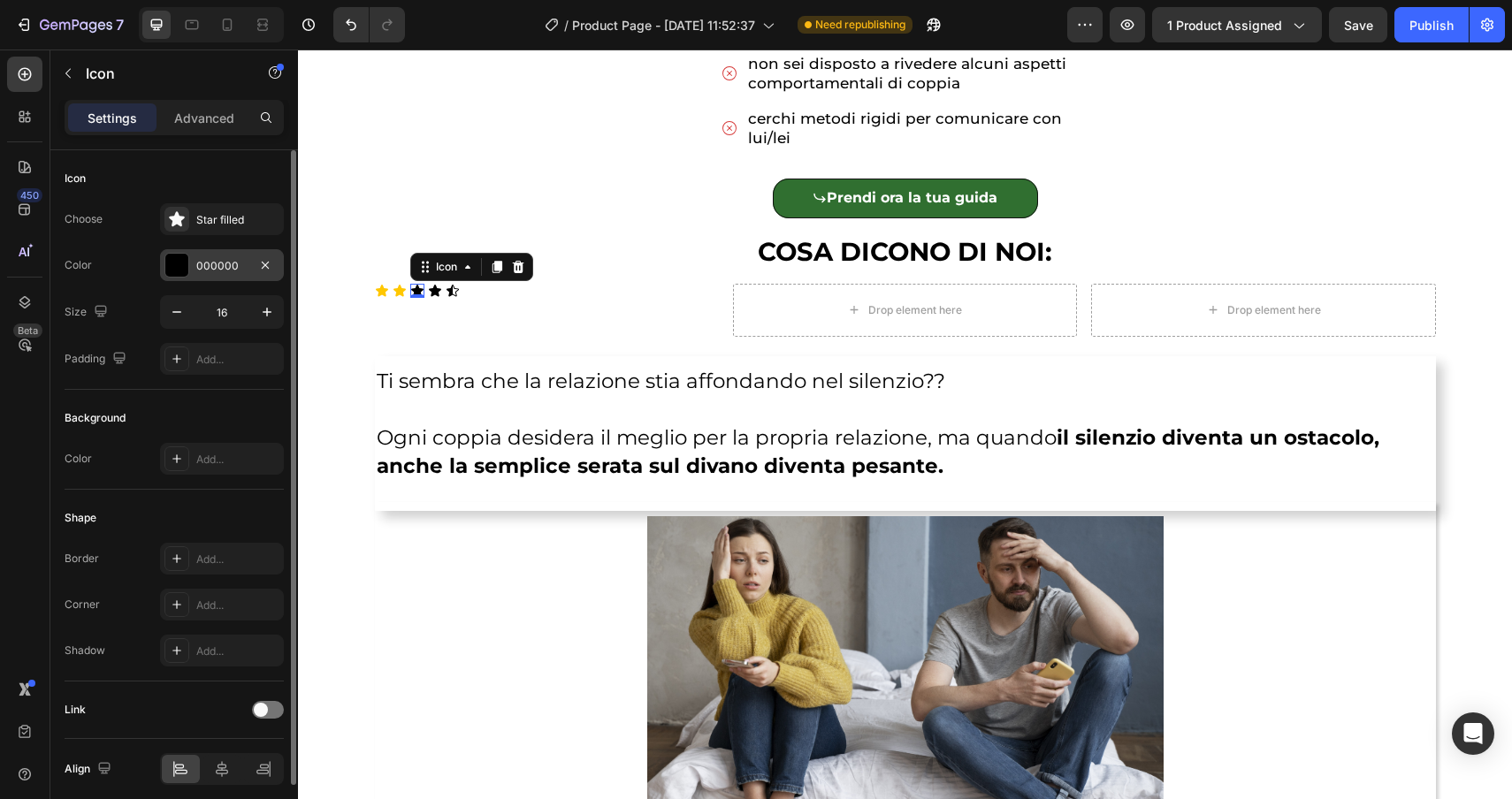
click at [179, 264] on div at bounding box center [177, 265] width 23 height 23
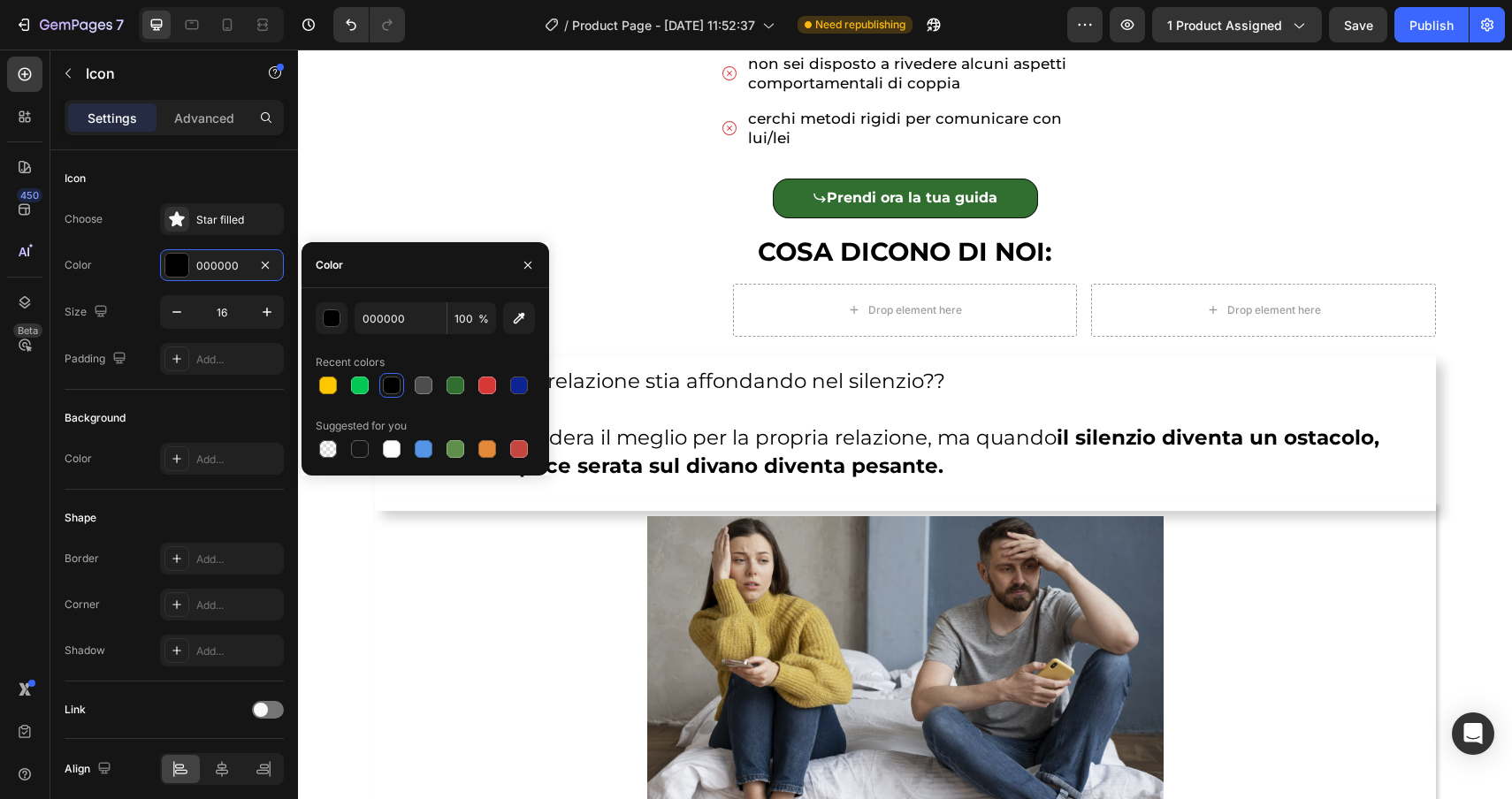
click at [328, 401] on div "000000 100 % Recent colors Suggested for you" at bounding box center [425, 382] width 219 height 159
click at [325, 380] on div at bounding box center [328, 385] width 17 height 17
type input "FFC700"
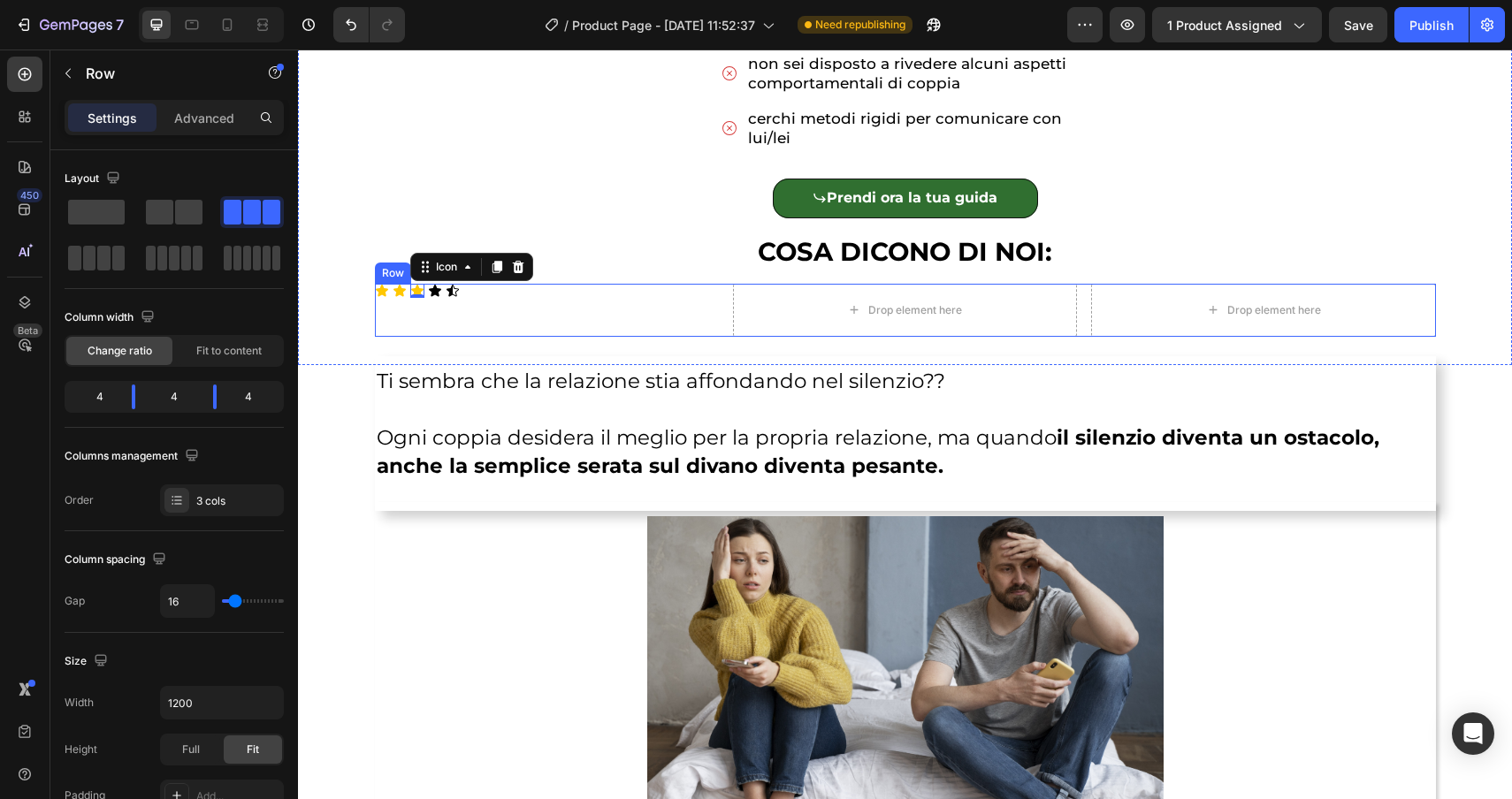
click at [582, 317] on div "Icon Icon Icon 0 Icon Icon Icon List" at bounding box center [546, 310] width 344 height 53
click at [435, 291] on icon at bounding box center [435, 291] width 13 height 12
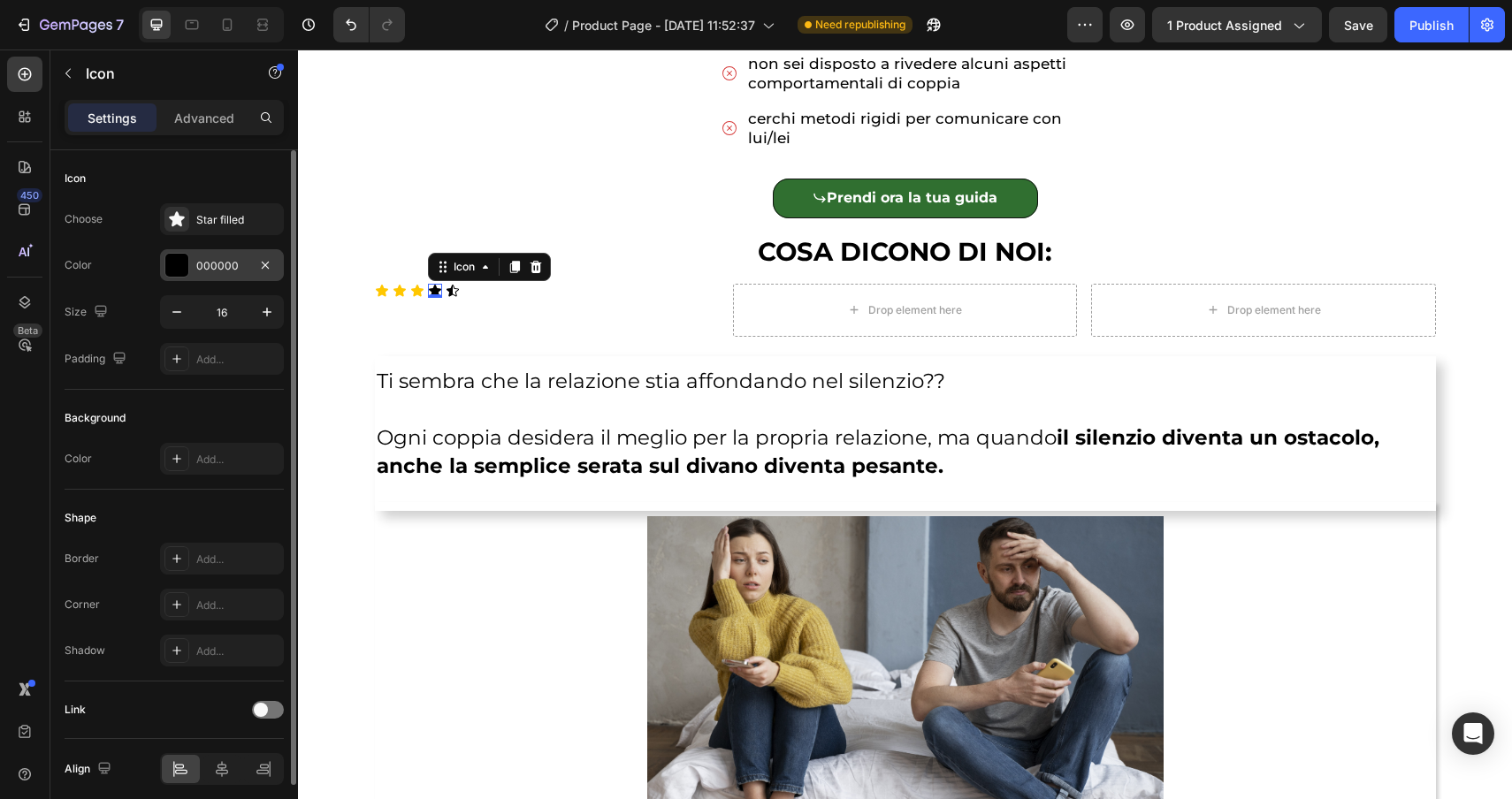
click at [170, 261] on div at bounding box center [177, 265] width 23 height 23
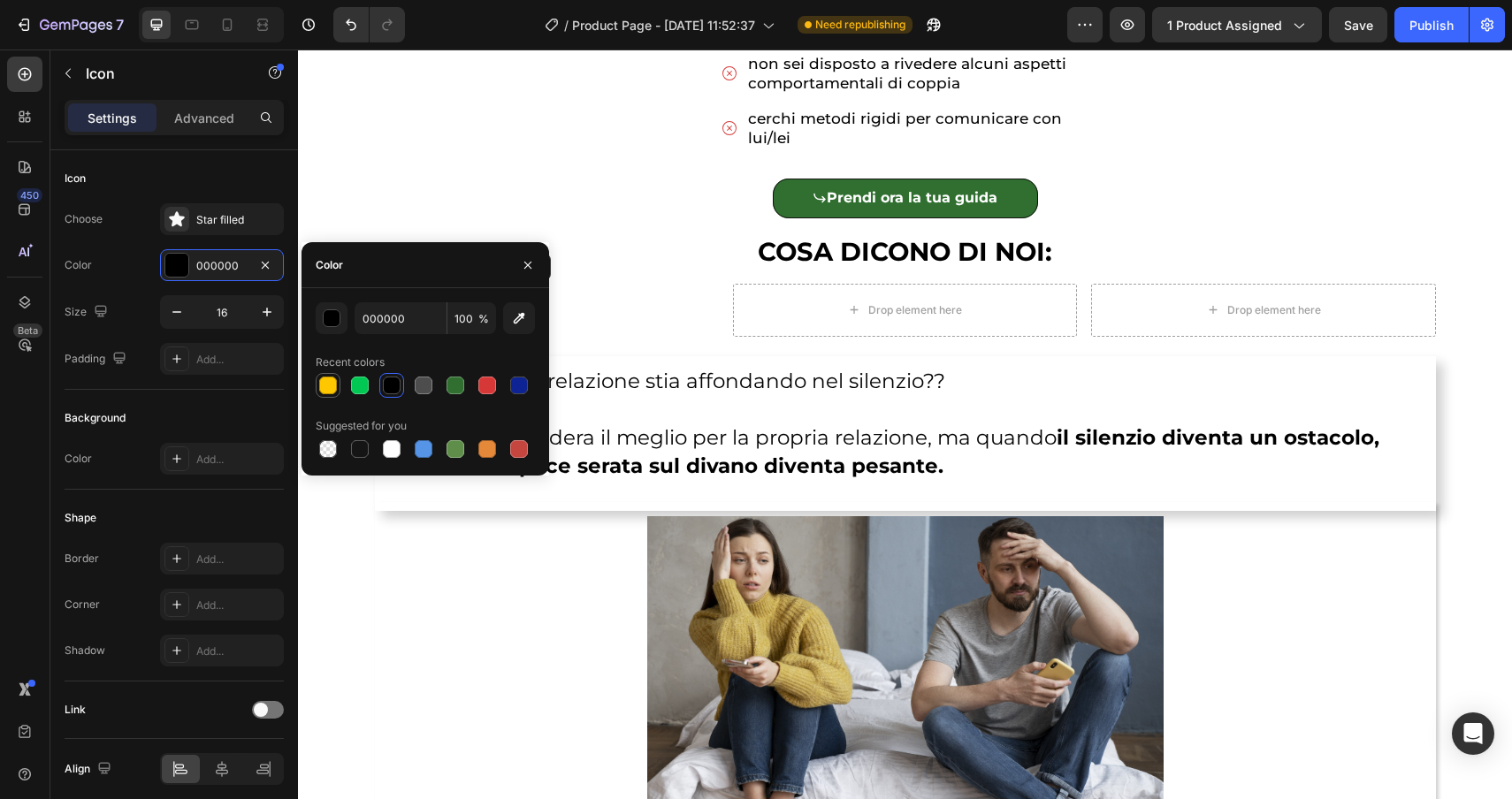
click at [336, 381] on div at bounding box center [328, 385] width 17 height 17
type input "FFC700"
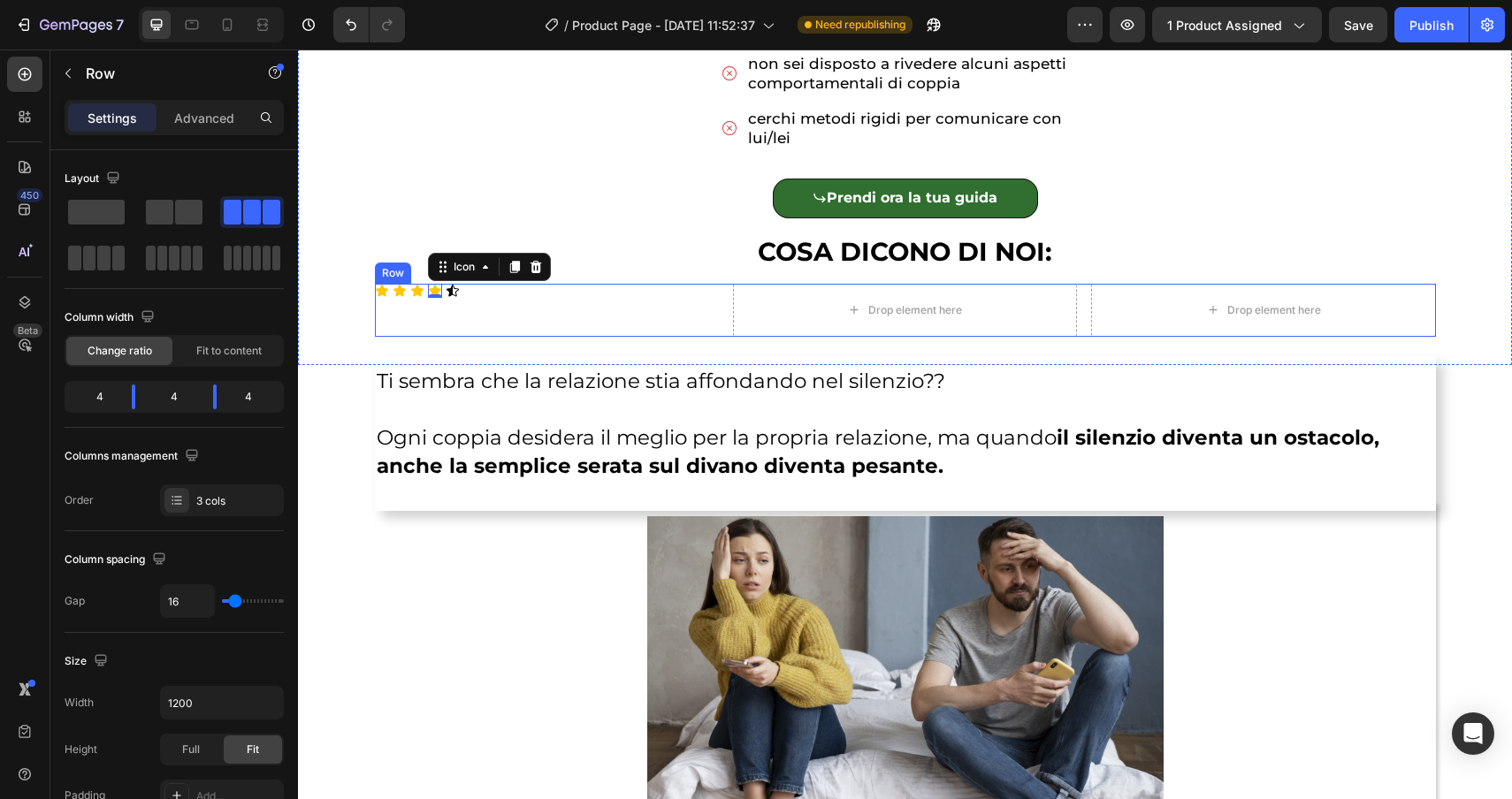
click at [599, 318] on div "Icon Icon Icon Icon 0 Icon Icon List" at bounding box center [546, 310] width 344 height 53
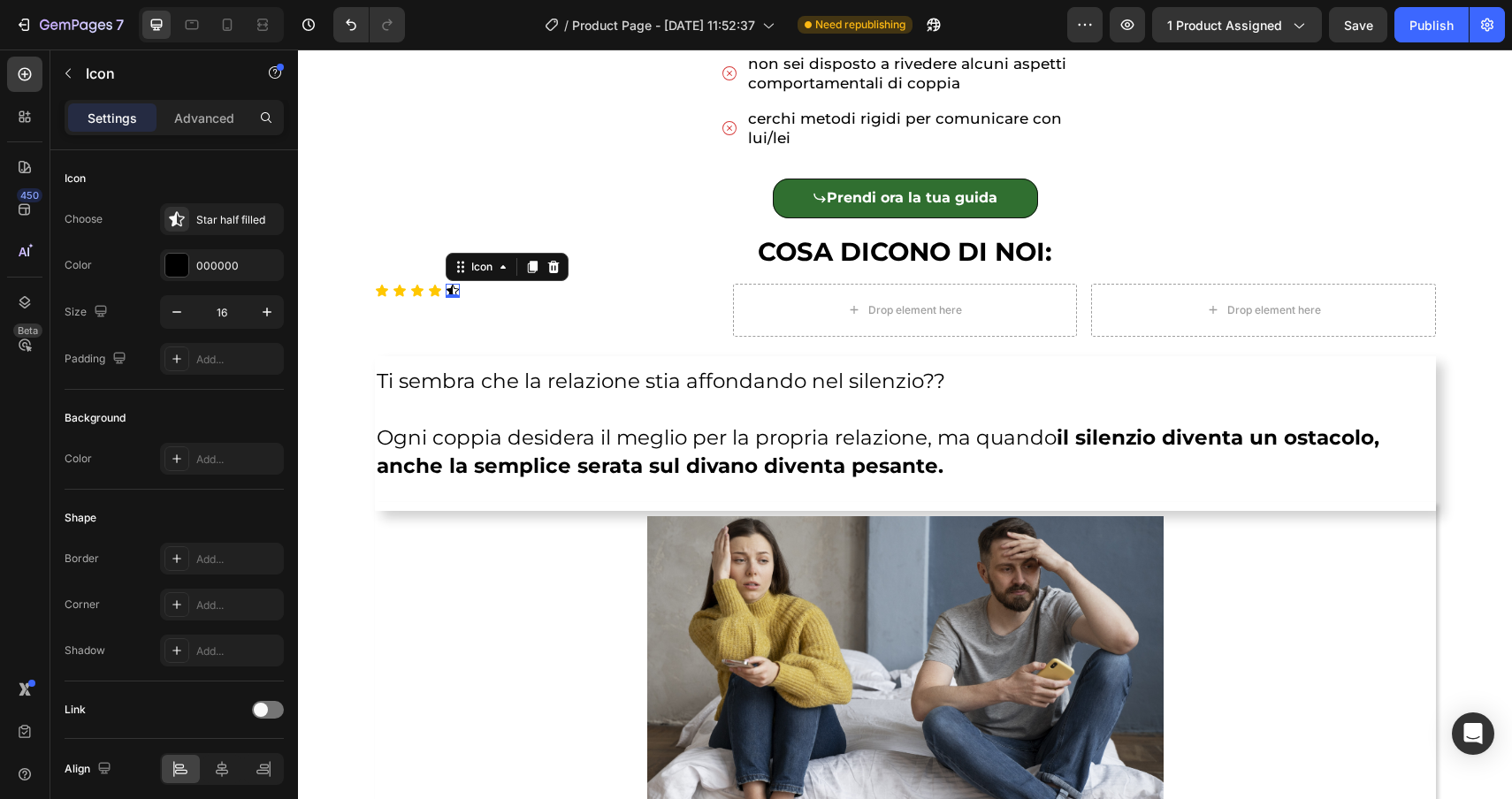
click at [450, 290] on icon at bounding box center [452, 291] width 13 height 12
click at [555, 267] on icon at bounding box center [553, 266] width 15 height 15
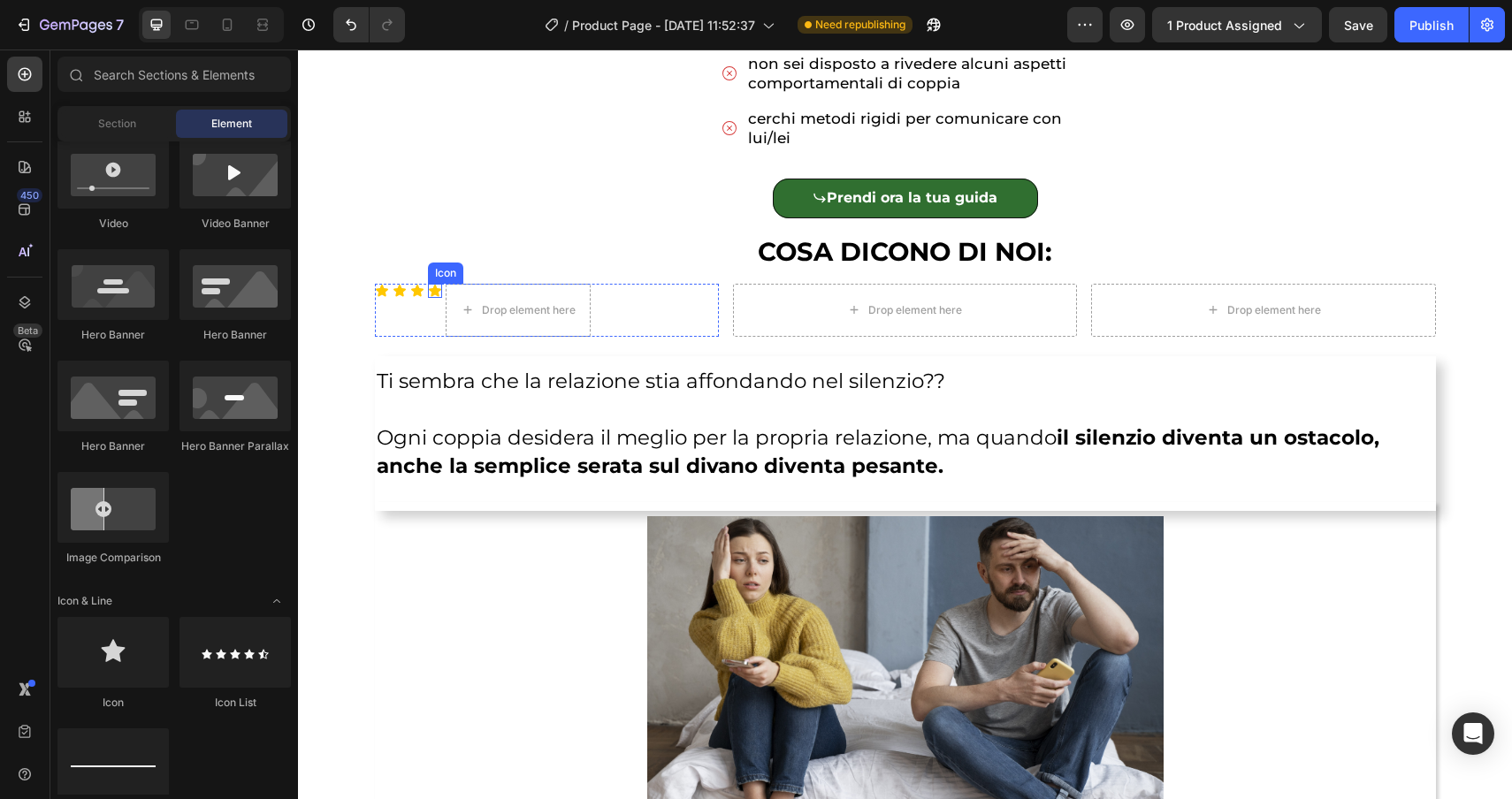
click at [429, 290] on icon at bounding box center [435, 291] width 15 height 15
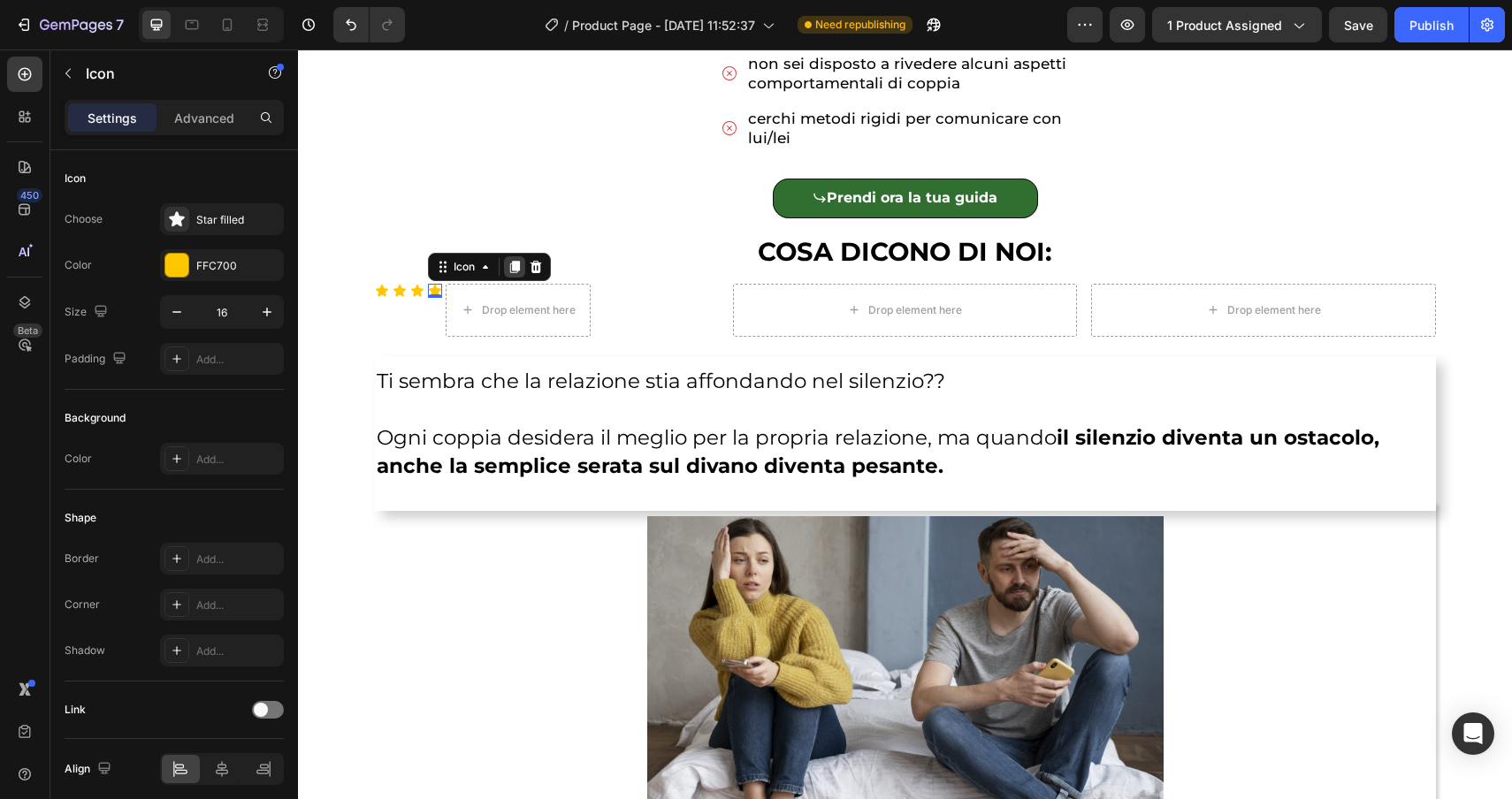
click at [516, 274] on icon at bounding box center [514, 266] width 15 height 15
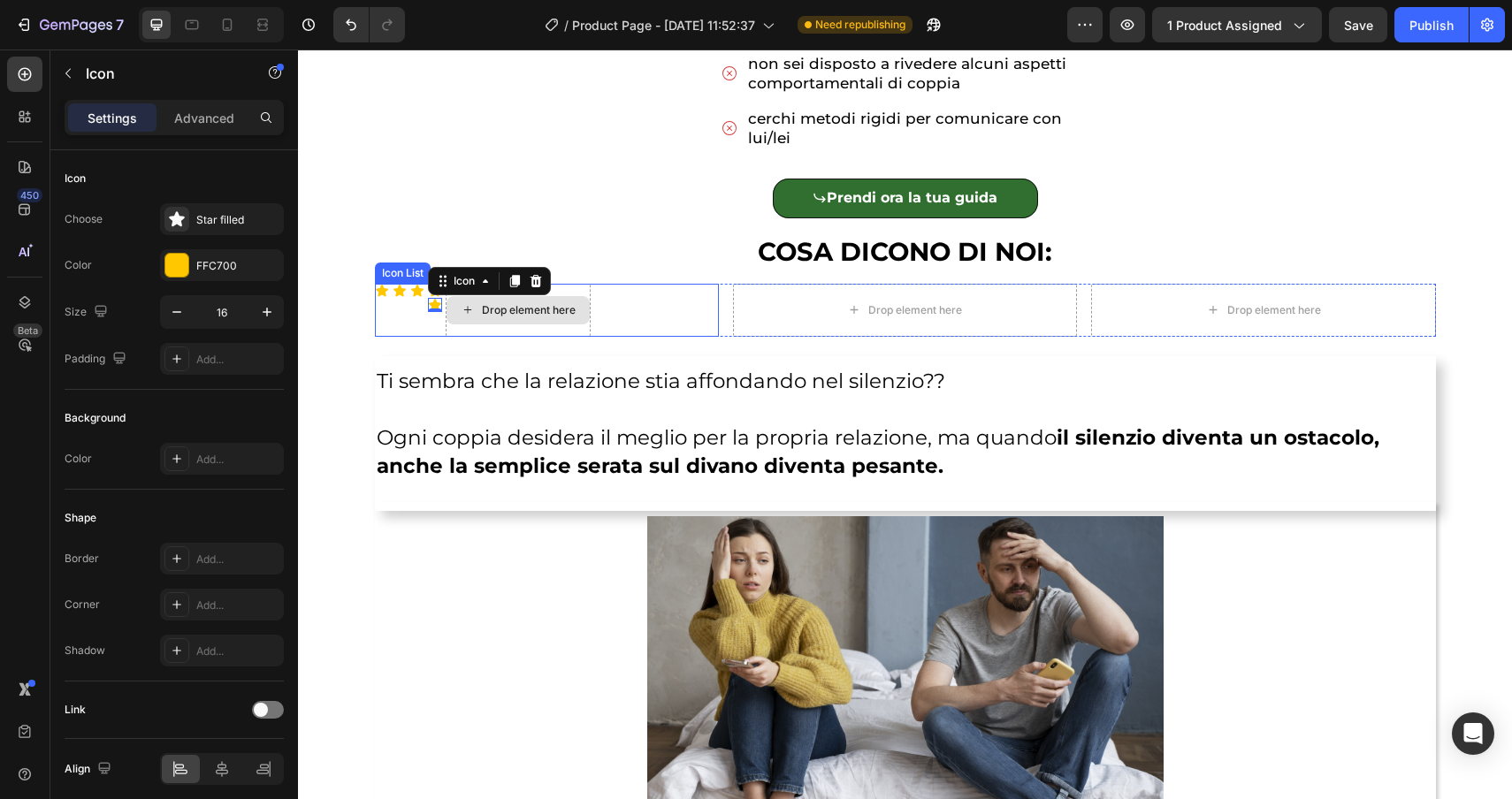
drag, startPoint x: 433, startPoint y: 307, endPoint x: 487, endPoint y: 308, distance: 54.0
click at [487, 308] on div "Icon Icon Icon Icon Icon 0 Drop element here" at bounding box center [546, 310] width 344 height 53
drag, startPoint x: 462, startPoint y: 282, endPoint x: 479, endPoint y: 303, distance: 27.0
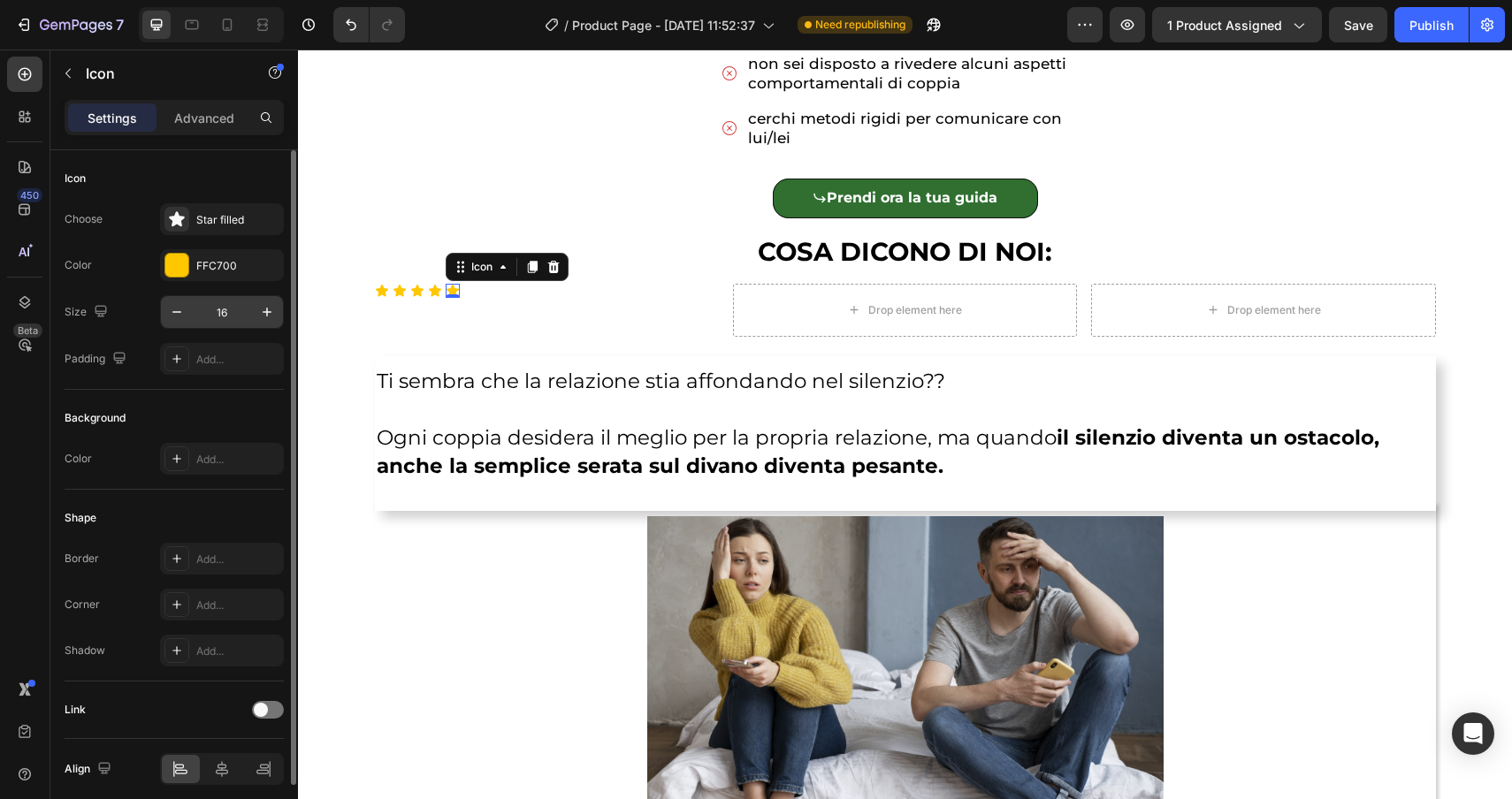
click at [229, 314] on input "16" at bounding box center [222, 312] width 58 height 32
type input "30"
click at [435, 296] on icon at bounding box center [435, 291] width 13 height 12
click at [245, 311] on input "16" at bounding box center [222, 312] width 58 height 32
type input "30"
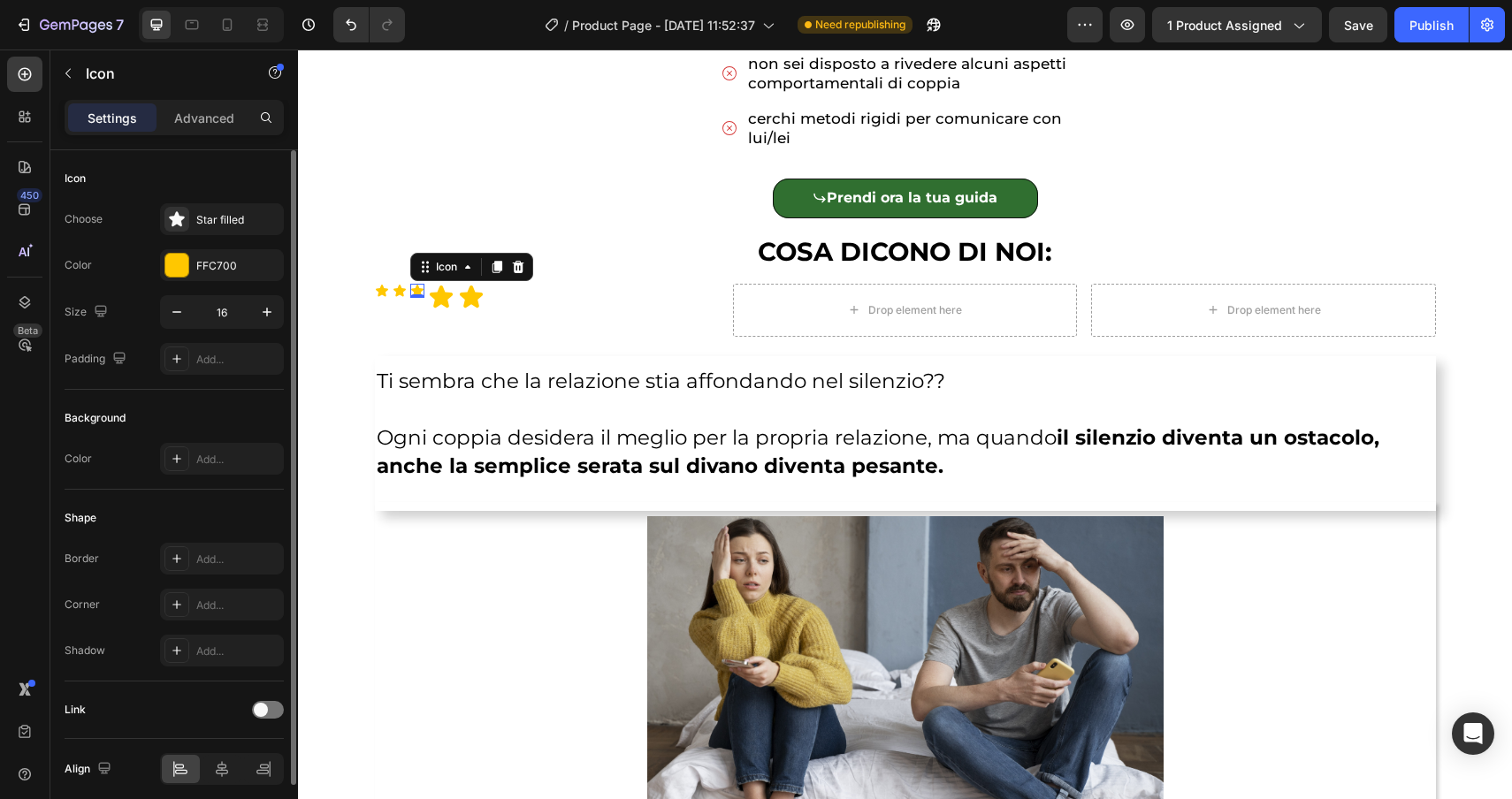
click at [414, 291] on div "Icon 0" at bounding box center [417, 291] width 15 height 15
click at [238, 321] on input "16" at bounding box center [222, 312] width 58 height 32
type input "30"
click at [402, 295] on icon at bounding box center [399, 291] width 13 height 12
click at [232, 320] on input "16" at bounding box center [222, 312] width 58 height 32
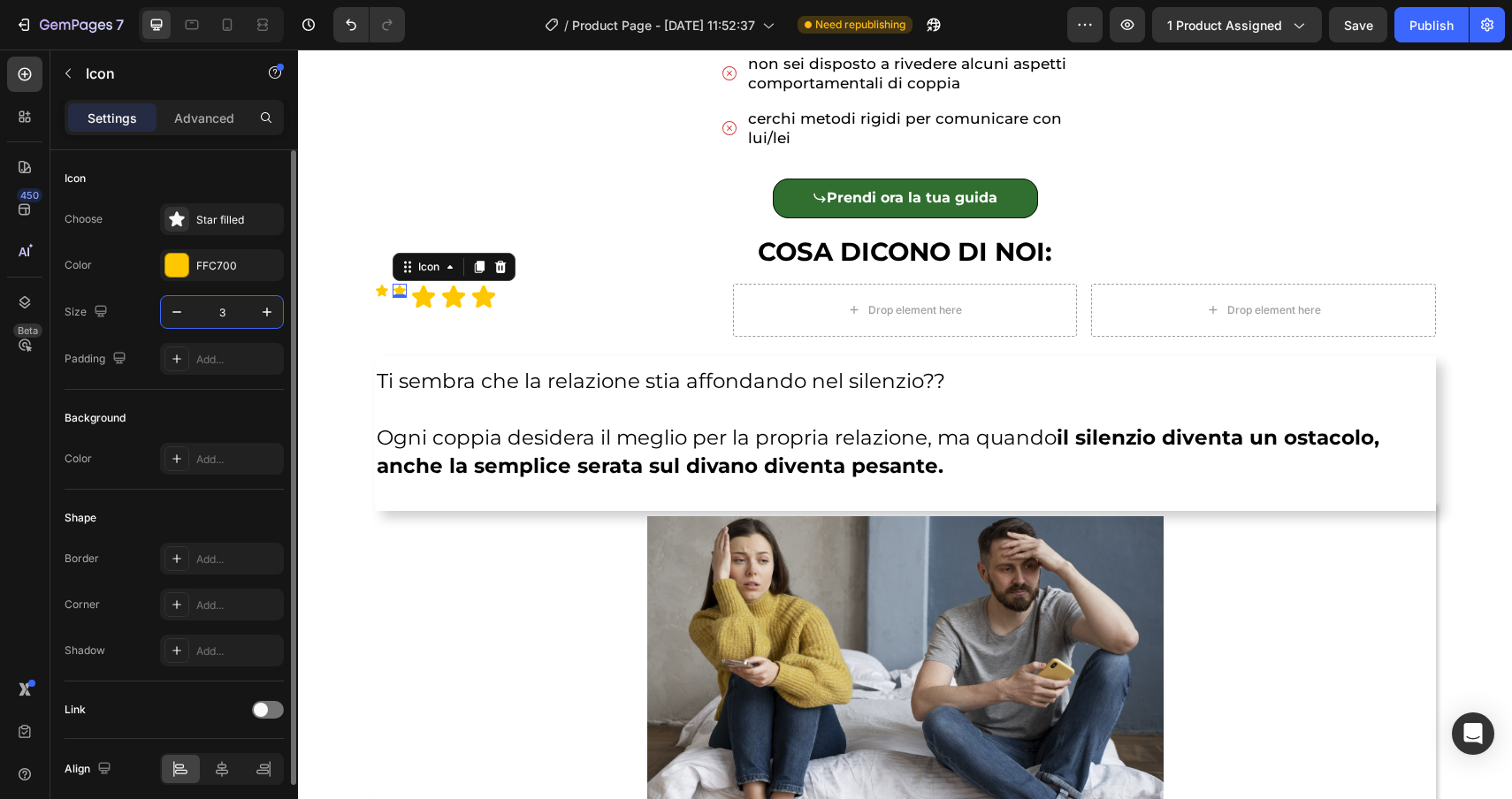
type input "30"
click at [382, 296] on icon at bounding box center [382, 291] width 15 height 15
click at [229, 320] on input "16" at bounding box center [222, 312] width 58 height 32
type input "30"
click at [231, 769] on div at bounding box center [222, 769] width 38 height 28
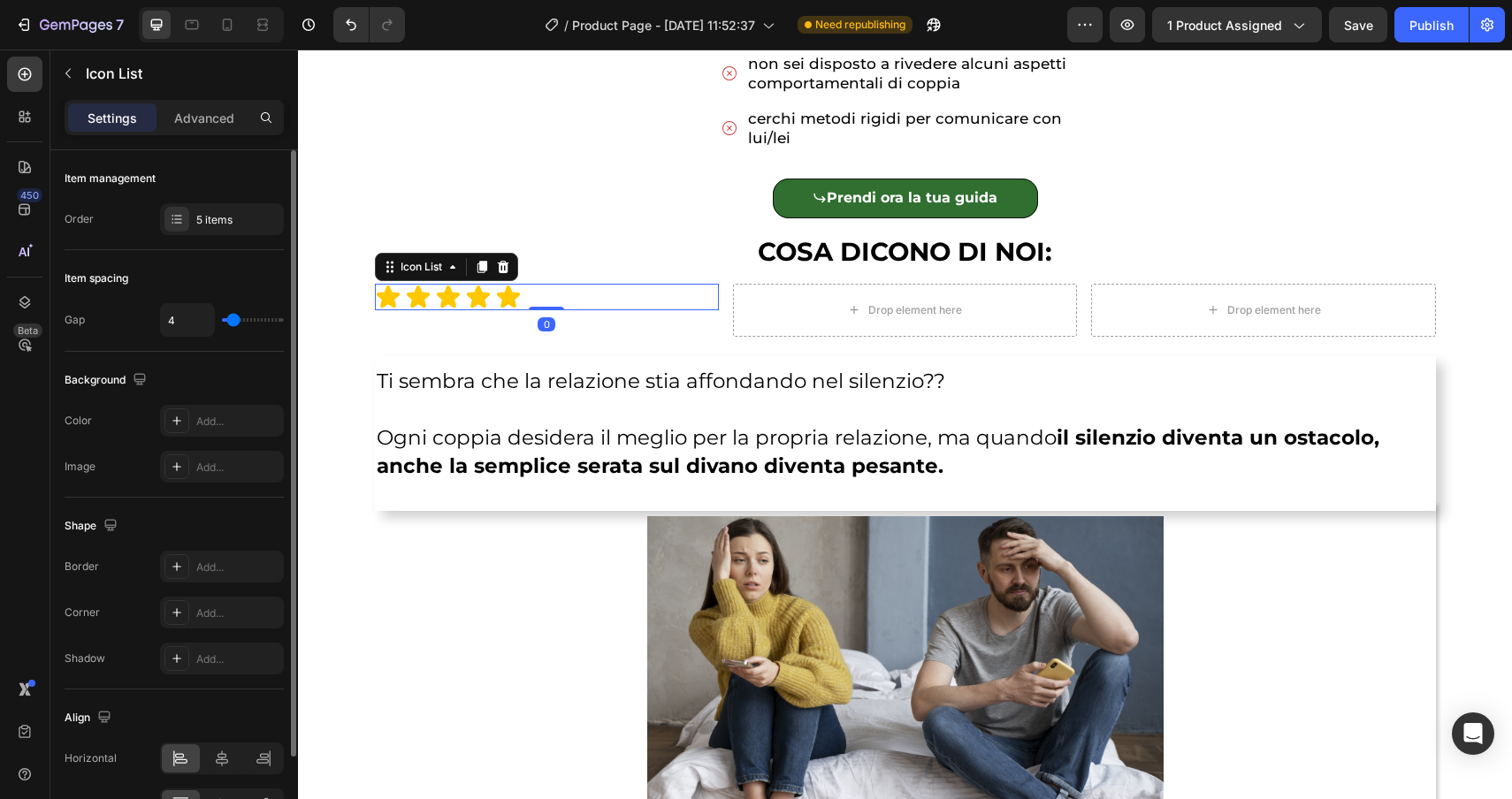
click at [589, 297] on div "Icon Icon Icon Icon Icon" at bounding box center [546, 296] width 344 height 26
click at [223, 759] on icon at bounding box center [222, 758] width 17 height 17
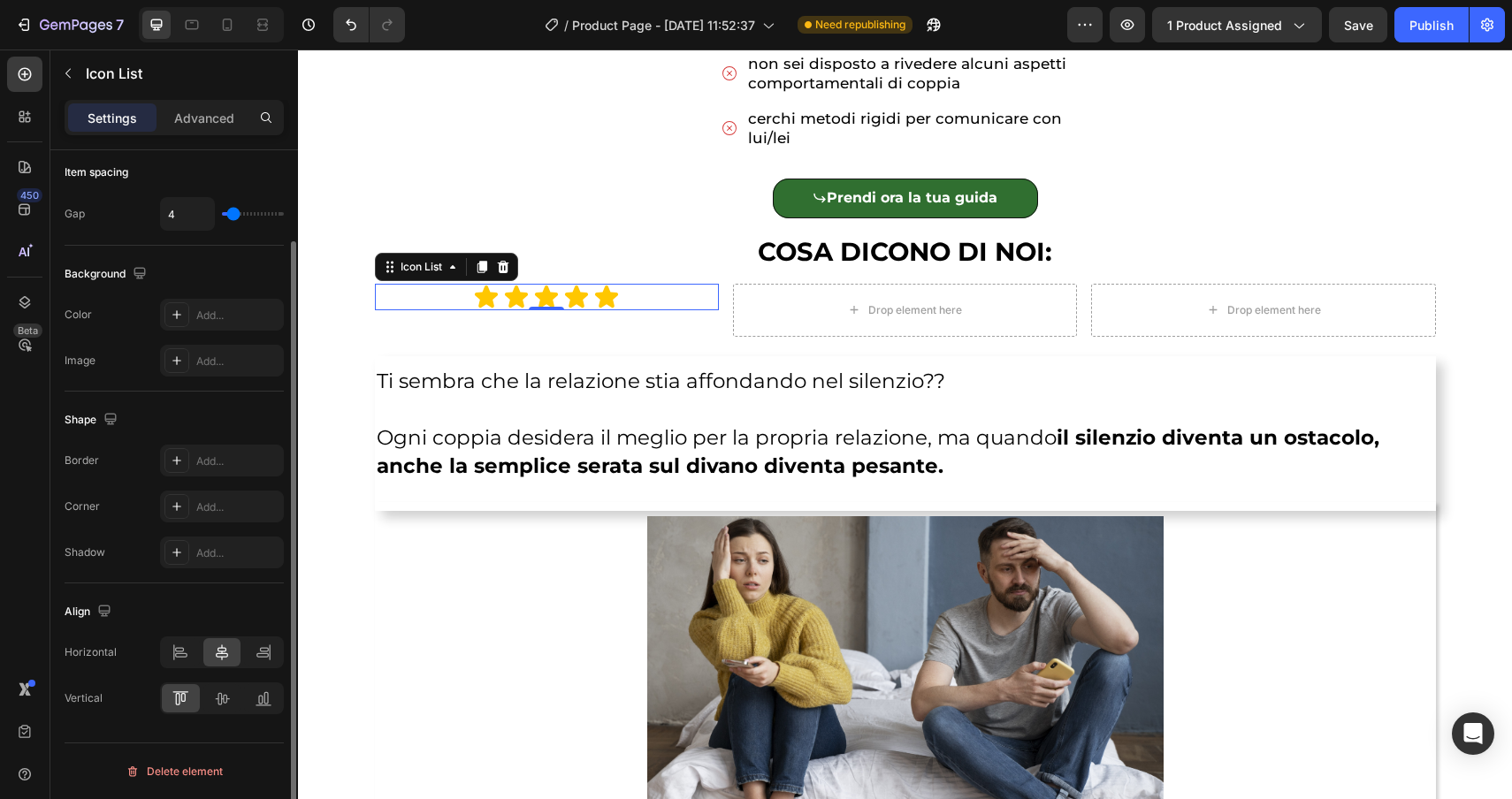
scroll to position [106, 0]
click at [410, 325] on div "Icon Icon Icon Icon Icon Icon List 0" at bounding box center [546, 310] width 344 height 53
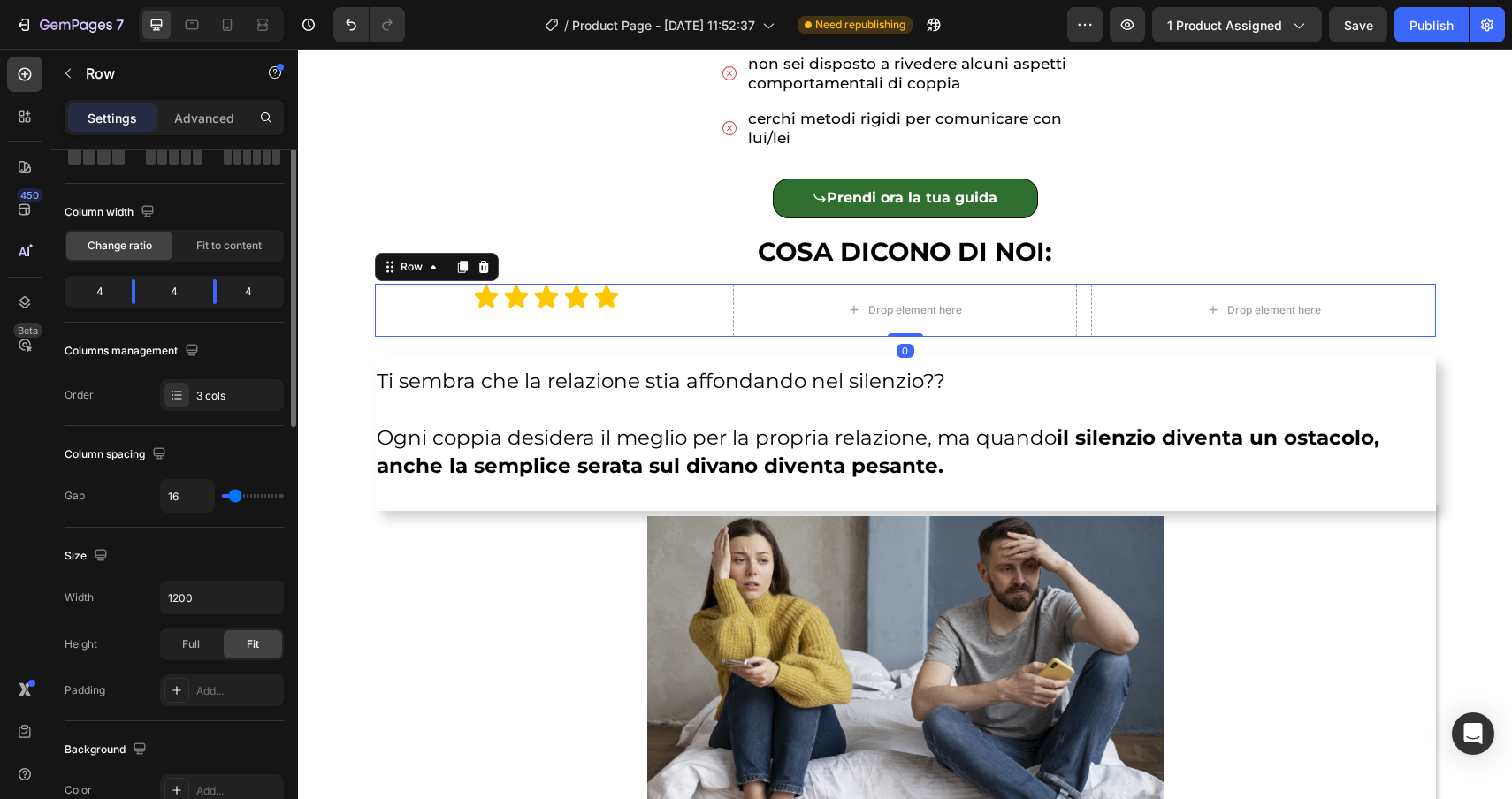
scroll to position [0, 0]
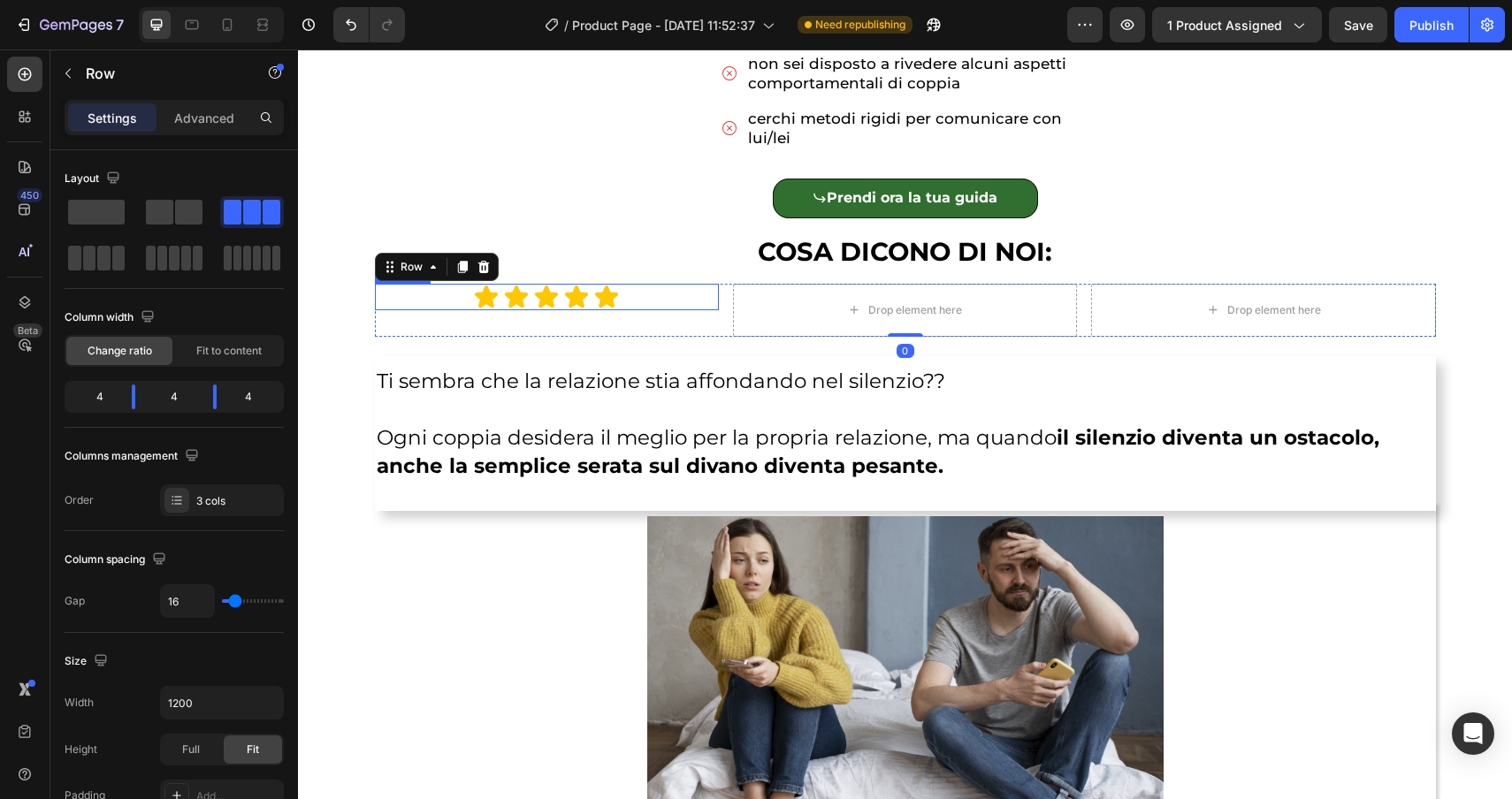
click at [423, 295] on div "Icon Icon Icon Icon Icon" at bounding box center [546, 296] width 344 height 26
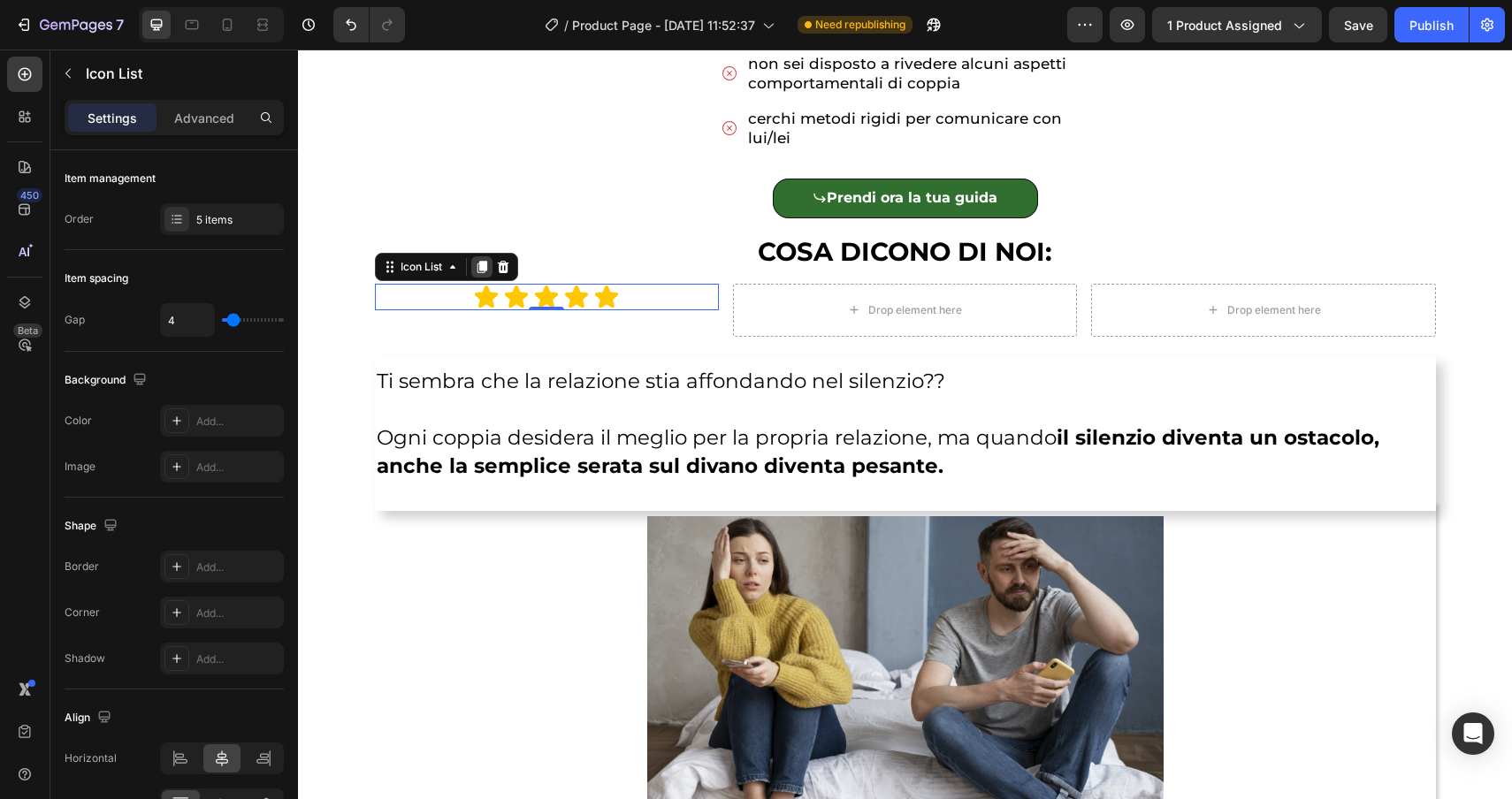
click at [482, 261] on icon at bounding box center [481, 266] width 15 height 15
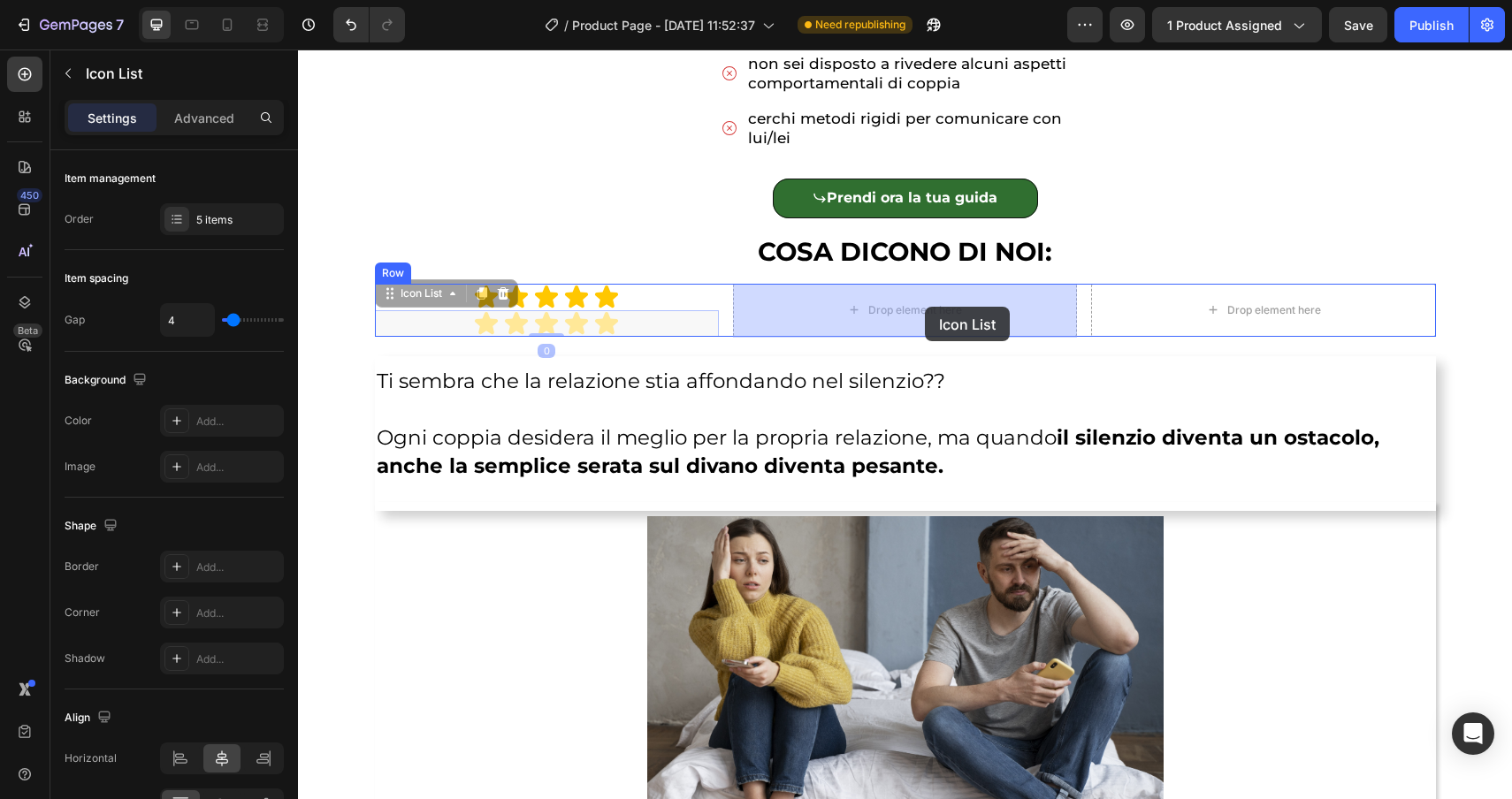
drag, startPoint x: 434, startPoint y: 296, endPoint x: 920, endPoint y: 308, distance: 486.1
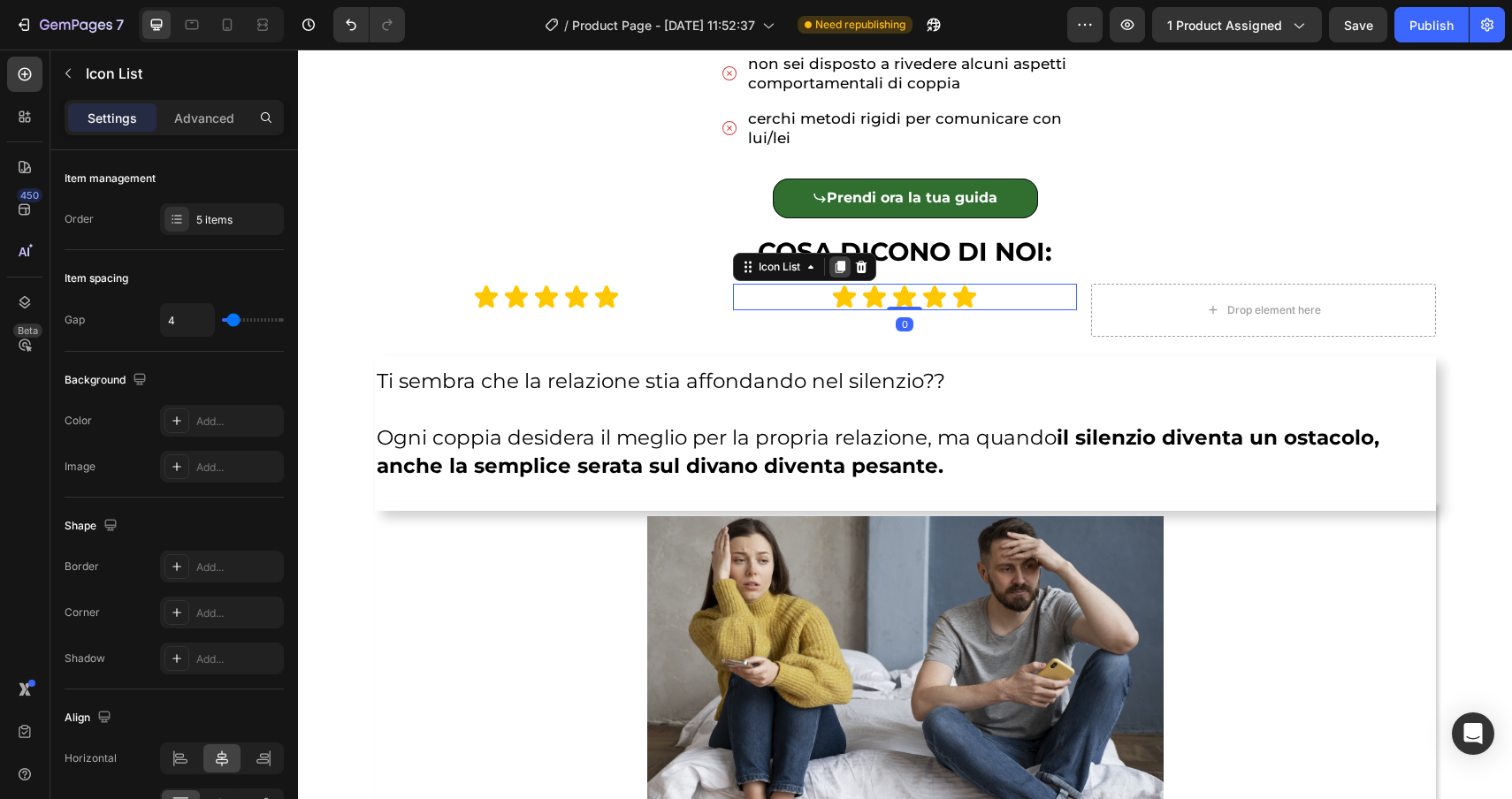
click at [838, 266] on icon at bounding box center [841, 266] width 10 height 13
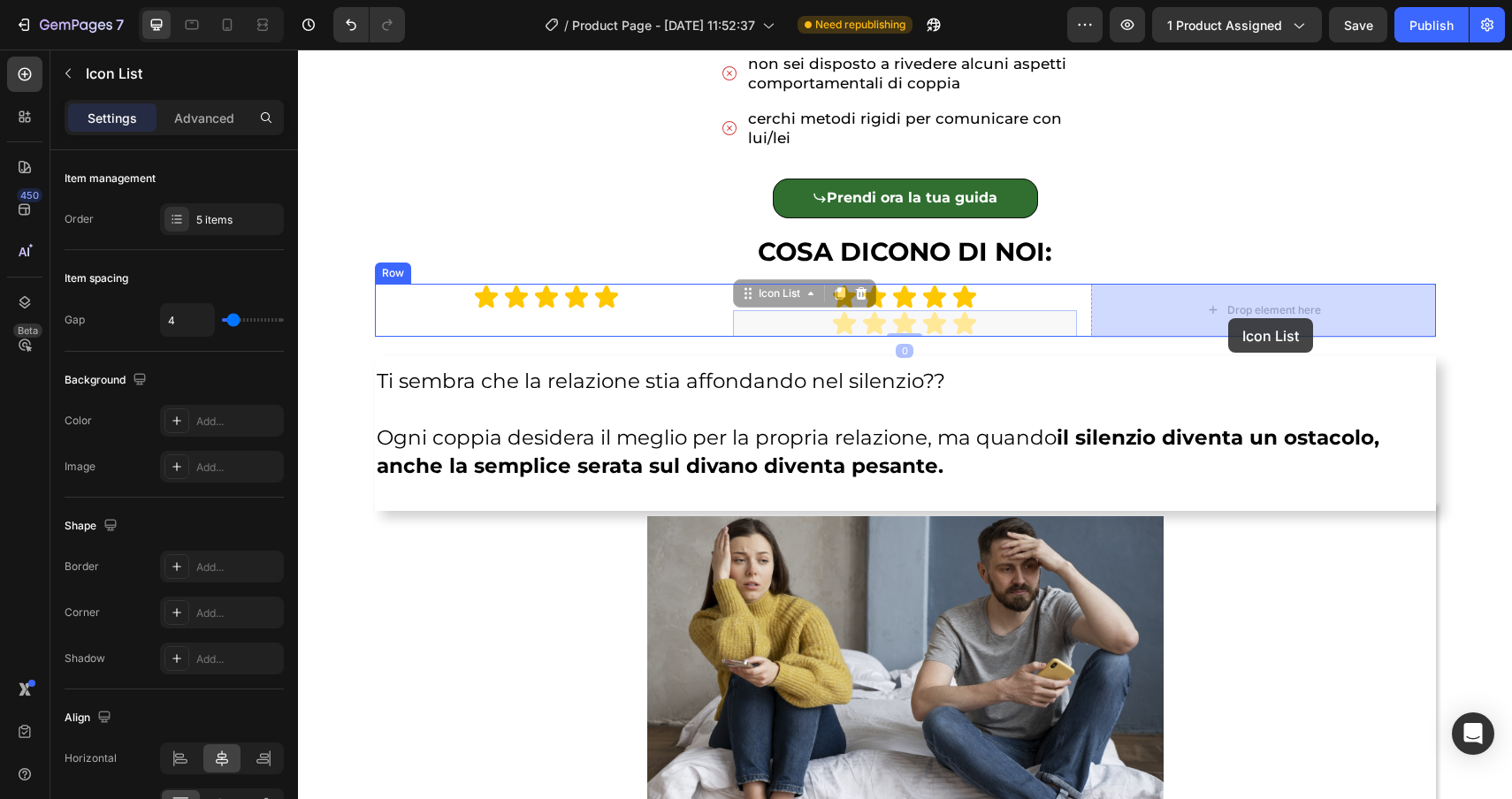
drag, startPoint x: 788, startPoint y: 292, endPoint x: 1227, endPoint y: 317, distance: 439.7
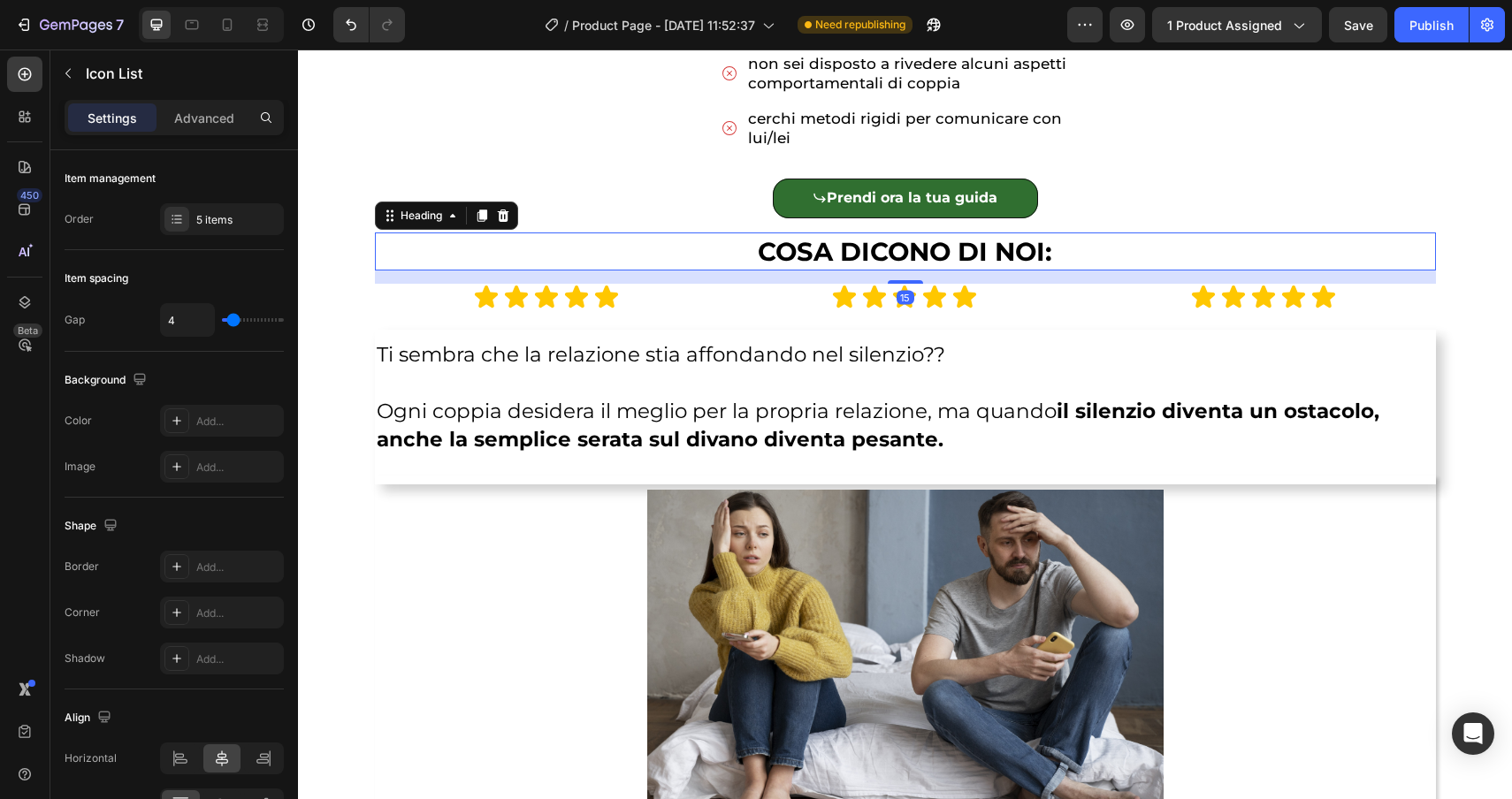
click at [1046, 250] on span "COSA DICONO DI NOI:" at bounding box center [905, 252] width 294 height 31
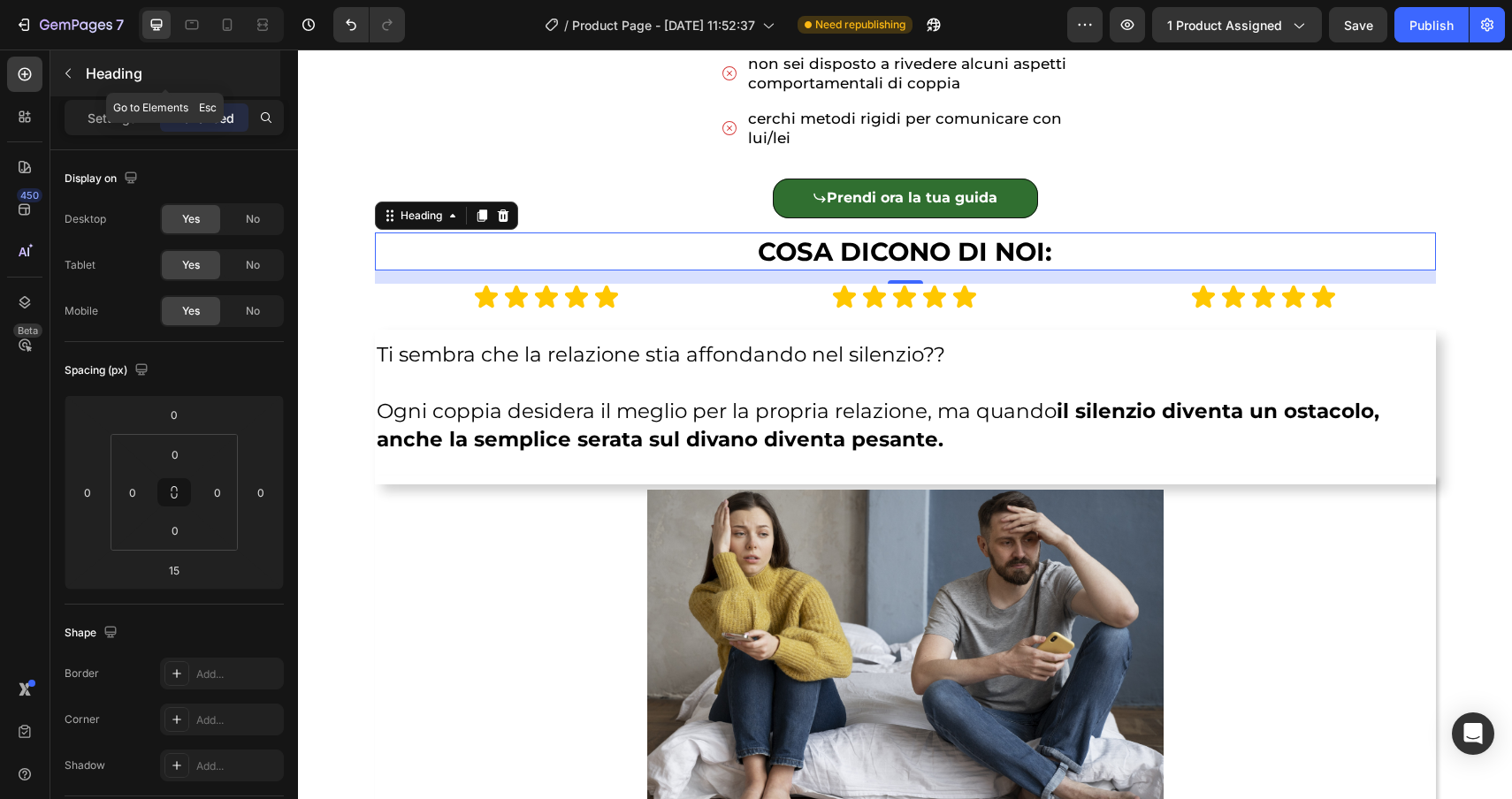
click at [72, 61] on button "button" at bounding box center [68, 73] width 28 height 28
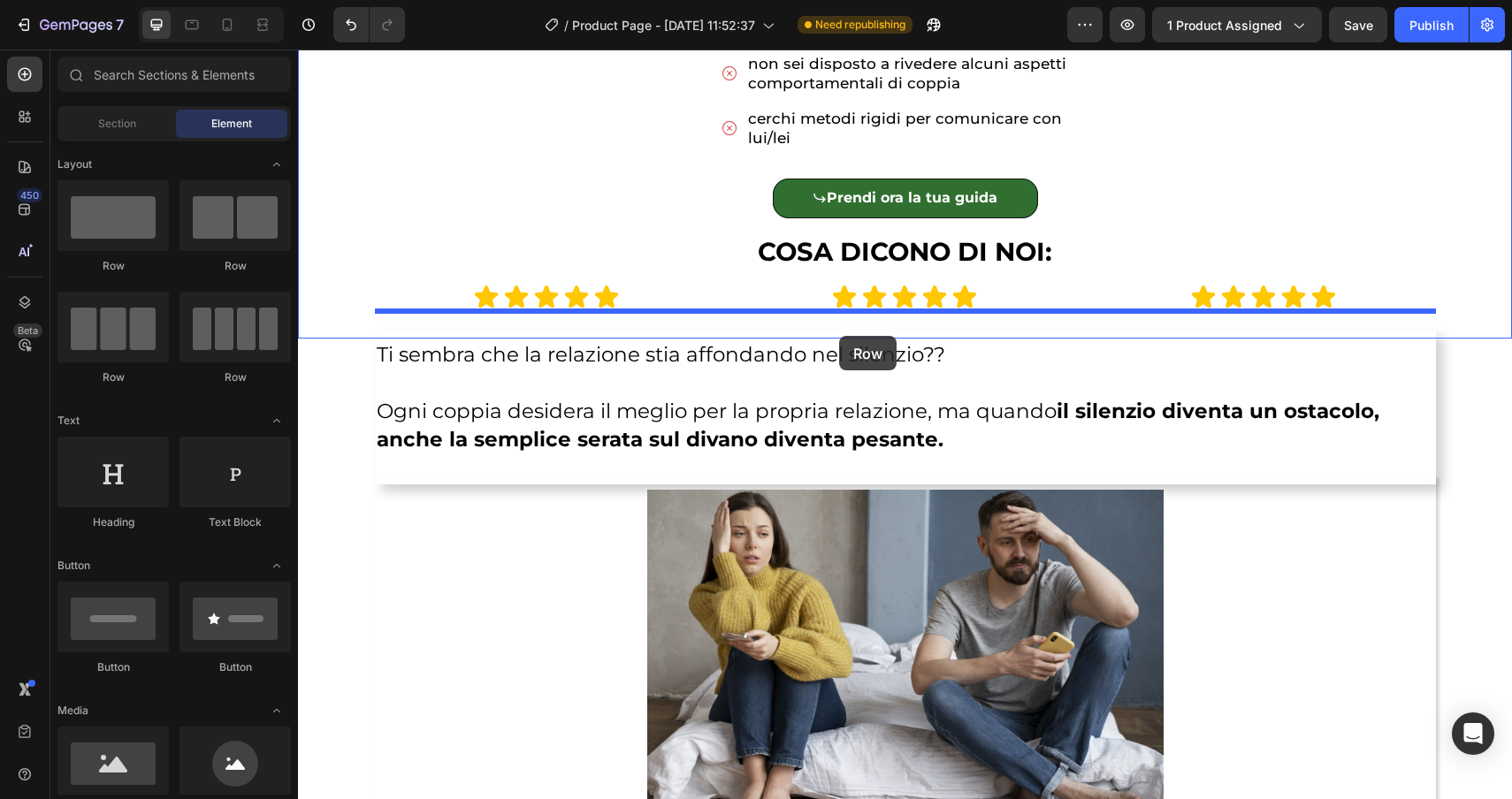
drag, startPoint x: 417, startPoint y: 276, endPoint x: 839, endPoint y: 334, distance: 426.0
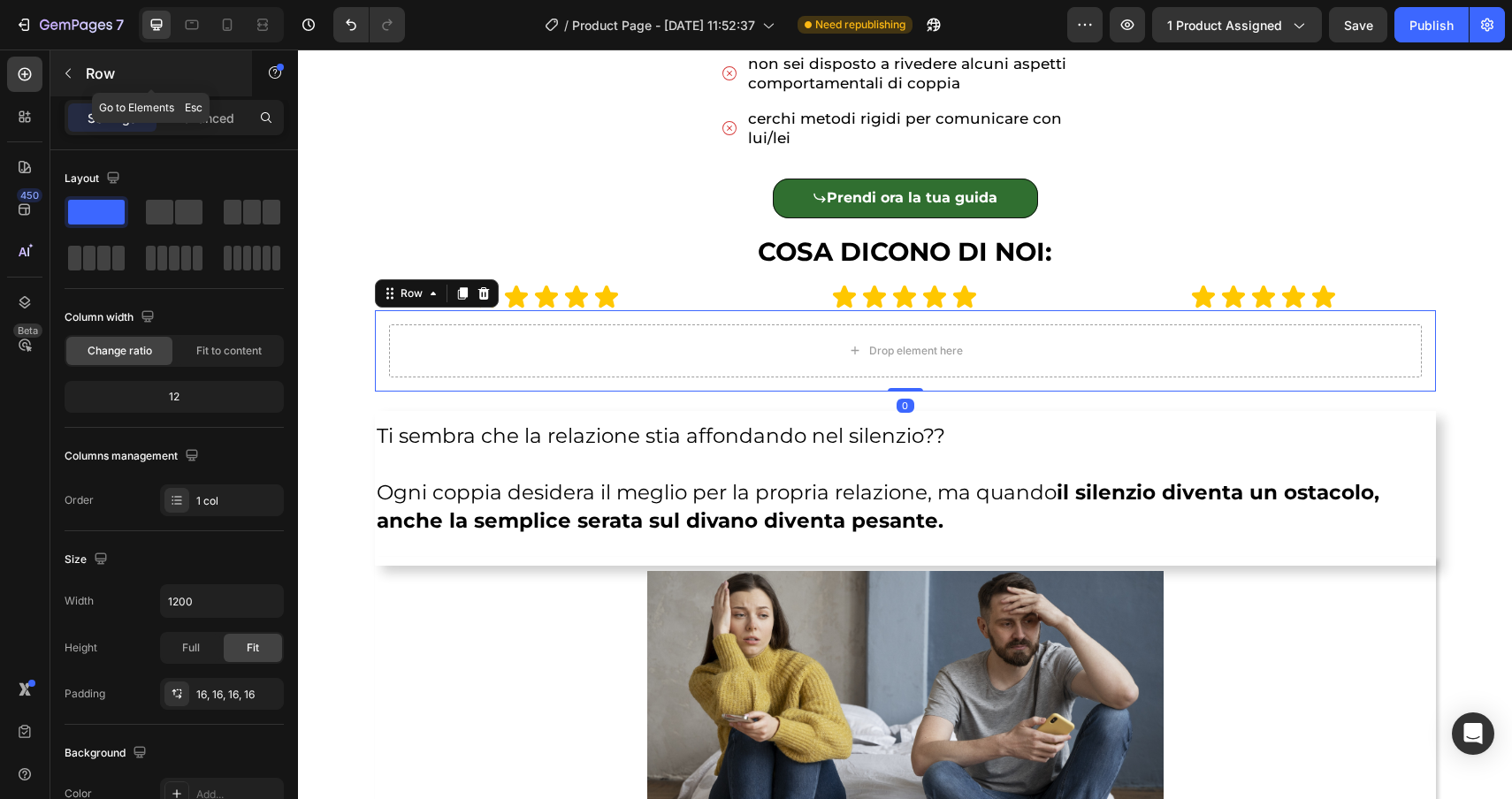
click at [64, 80] on button "button" at bounding box center [68, 73] width 28 height 28
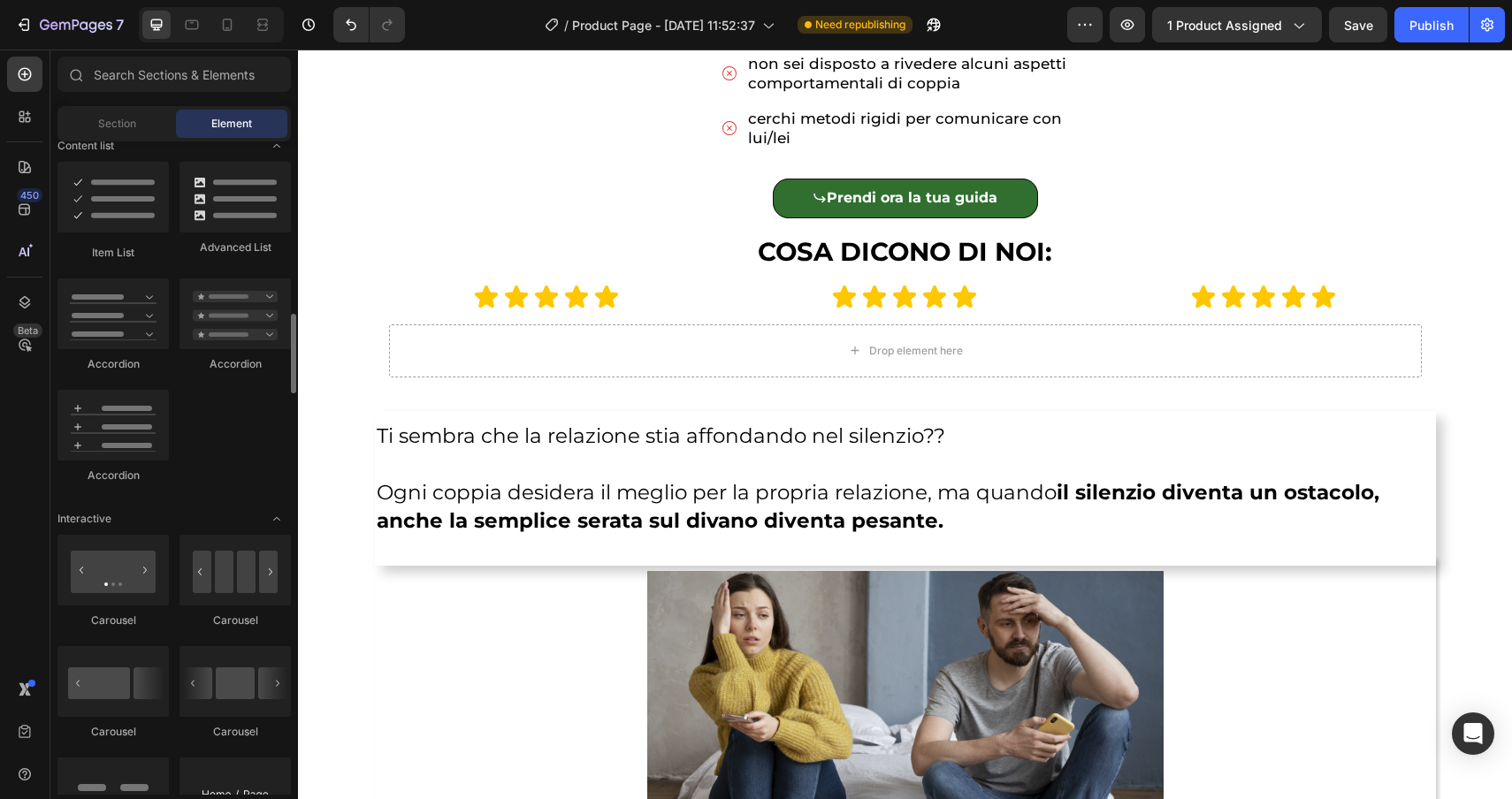
scroll to position [1413, 0]
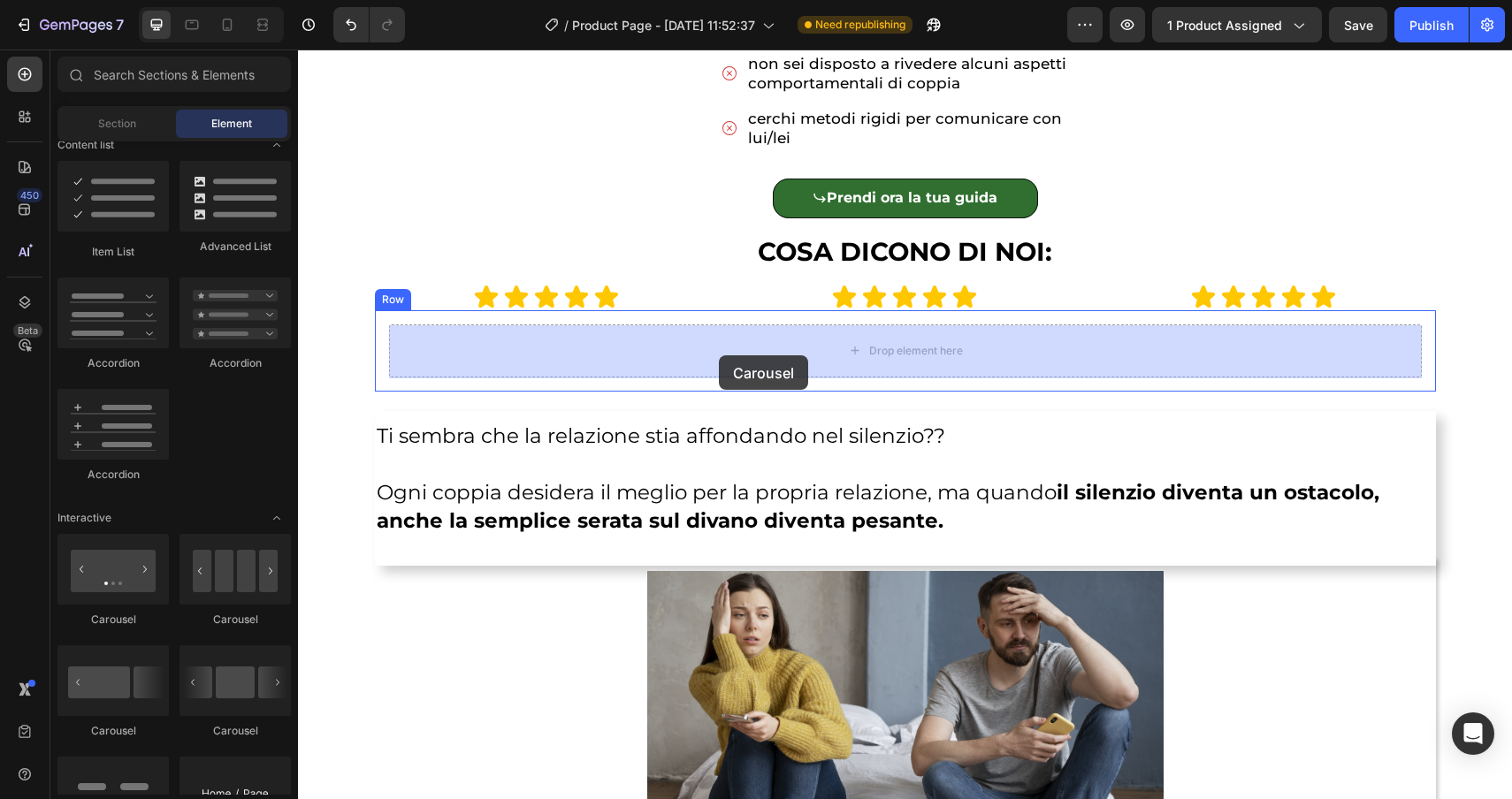
drag, startPoint x: 533, startPoint y: 641, endPoint x: 717, endPoint y: 356, distance: 339.2
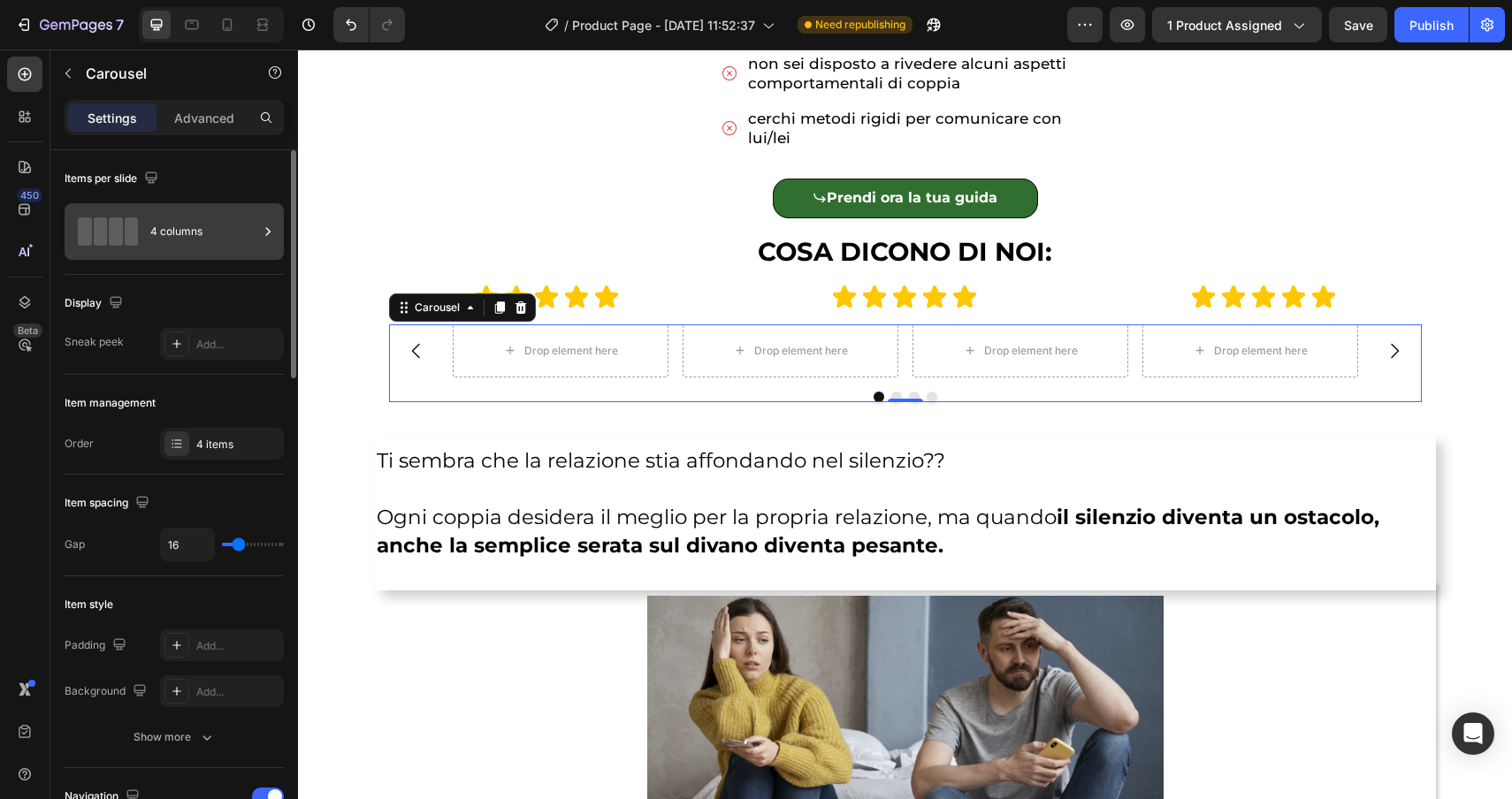
click at [217, 225] on div "4 columns" at bounding box center [203, 231] width 108 height 41
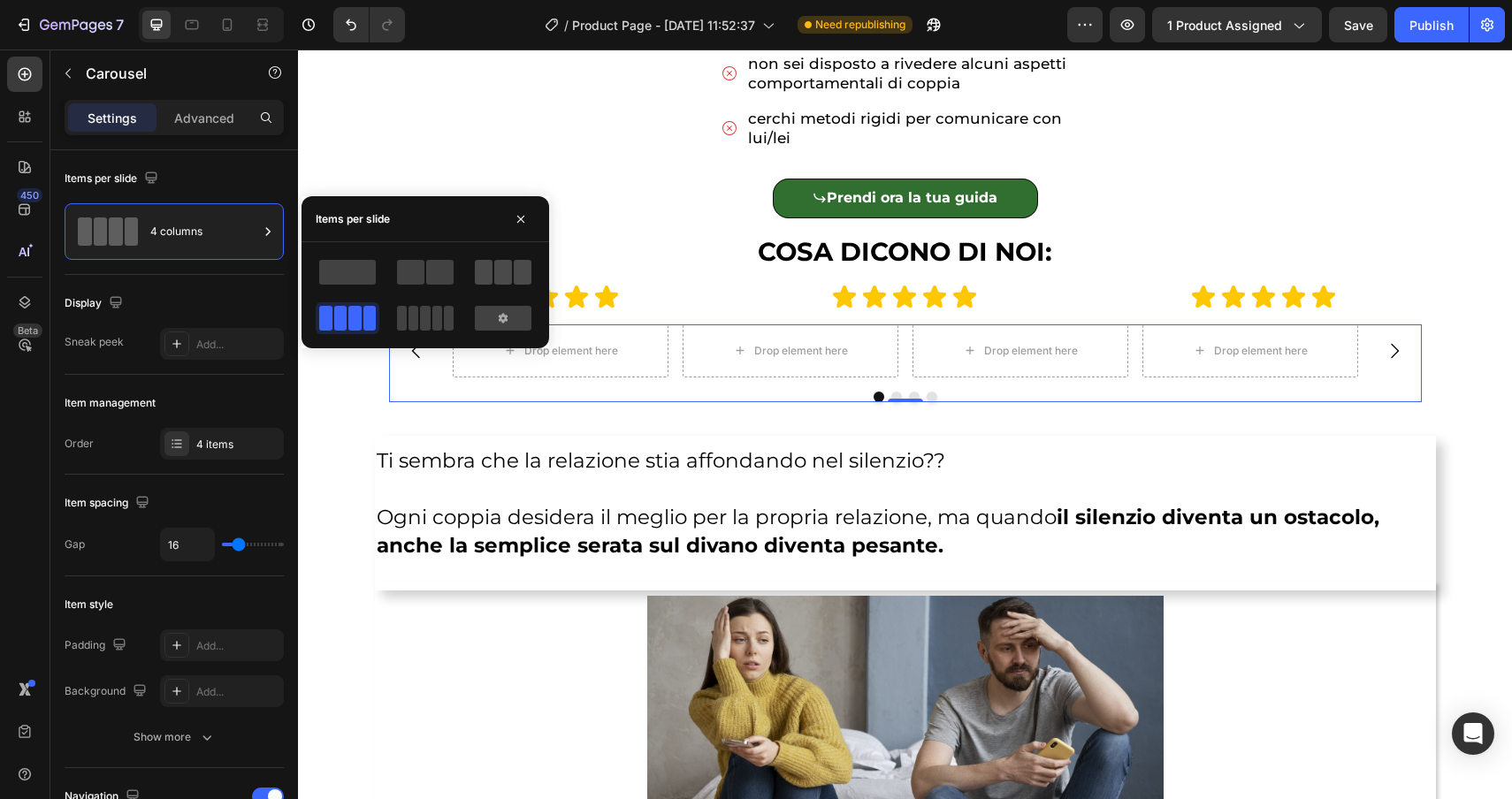
click at [494, 280] on span at bounding box center [503, 272] width 17 height 25
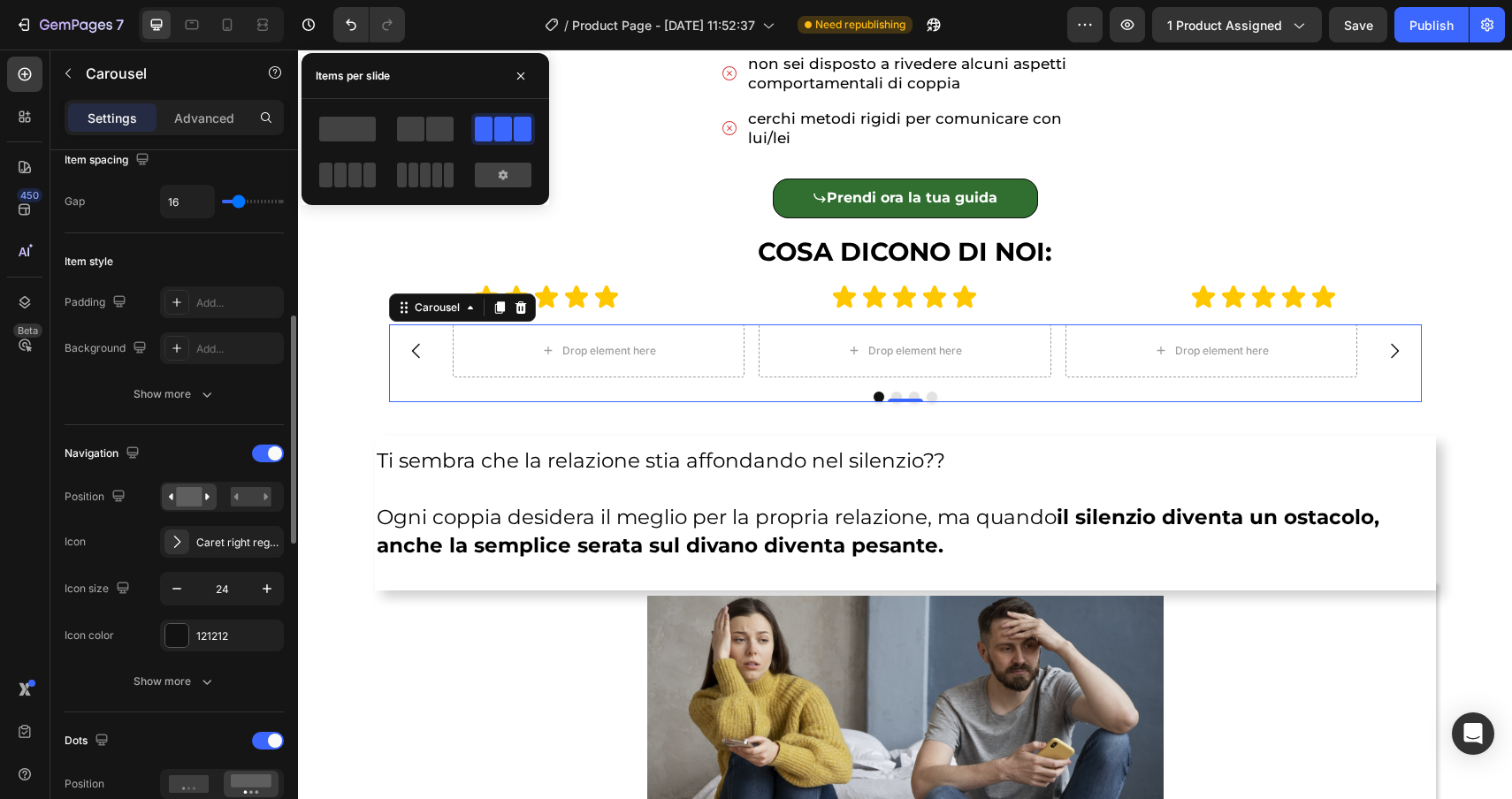
scroll to position [435, 0]
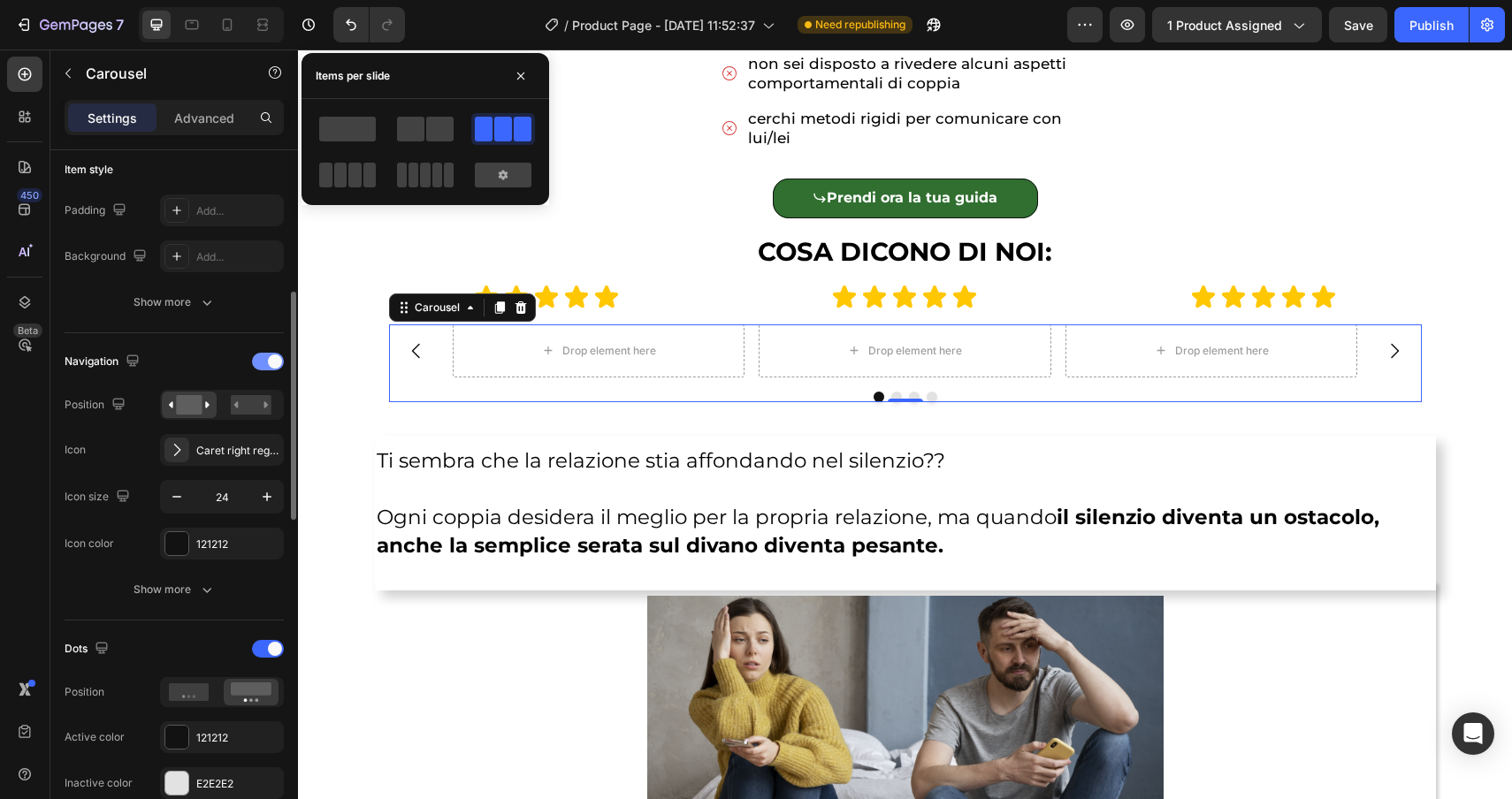
click at [278, 367] on span at bounding box center [275, 361] width 15 height 15
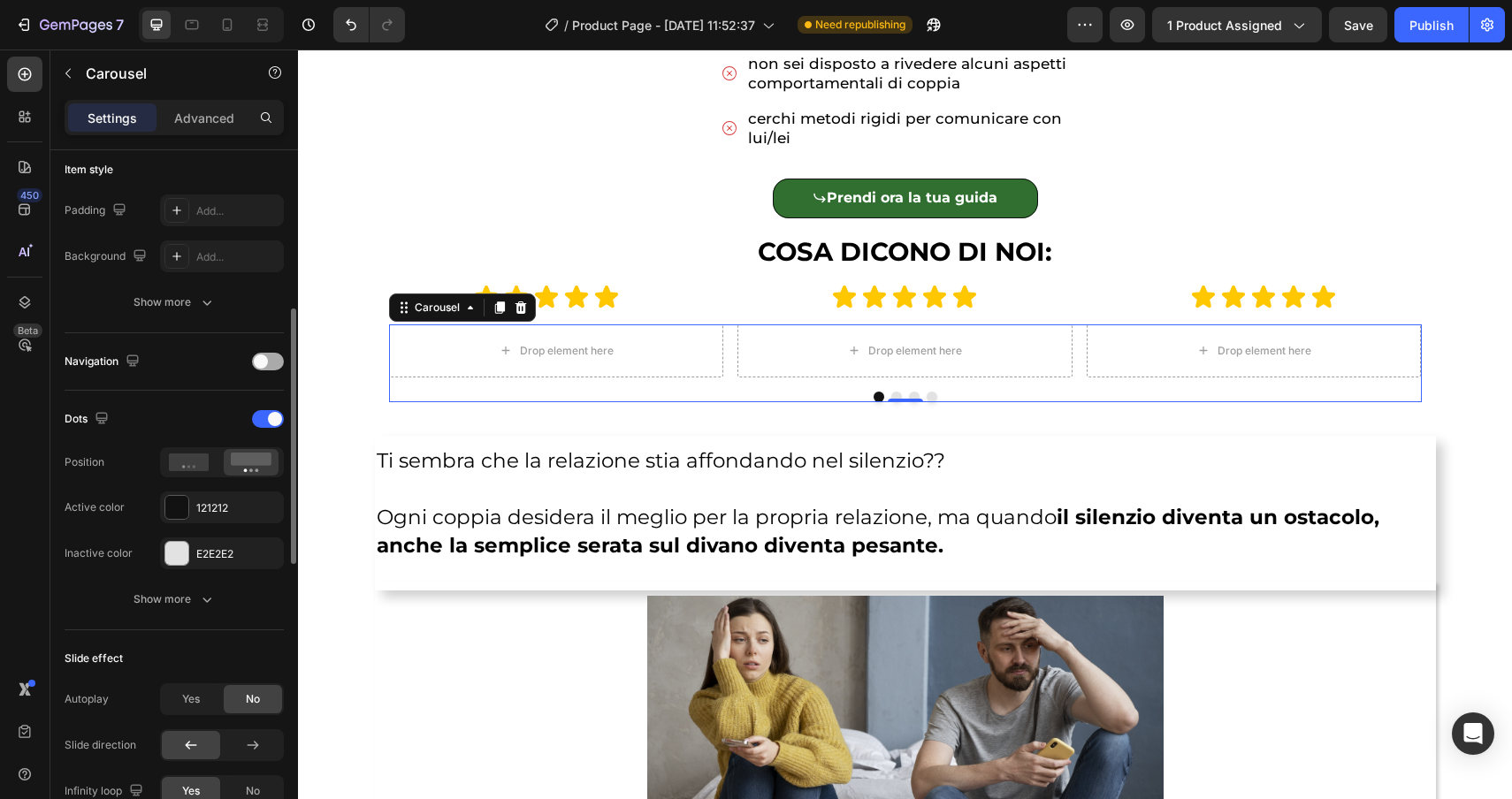
click at [266, 363] on span at bounding box center [261, 361] width 15 height 15
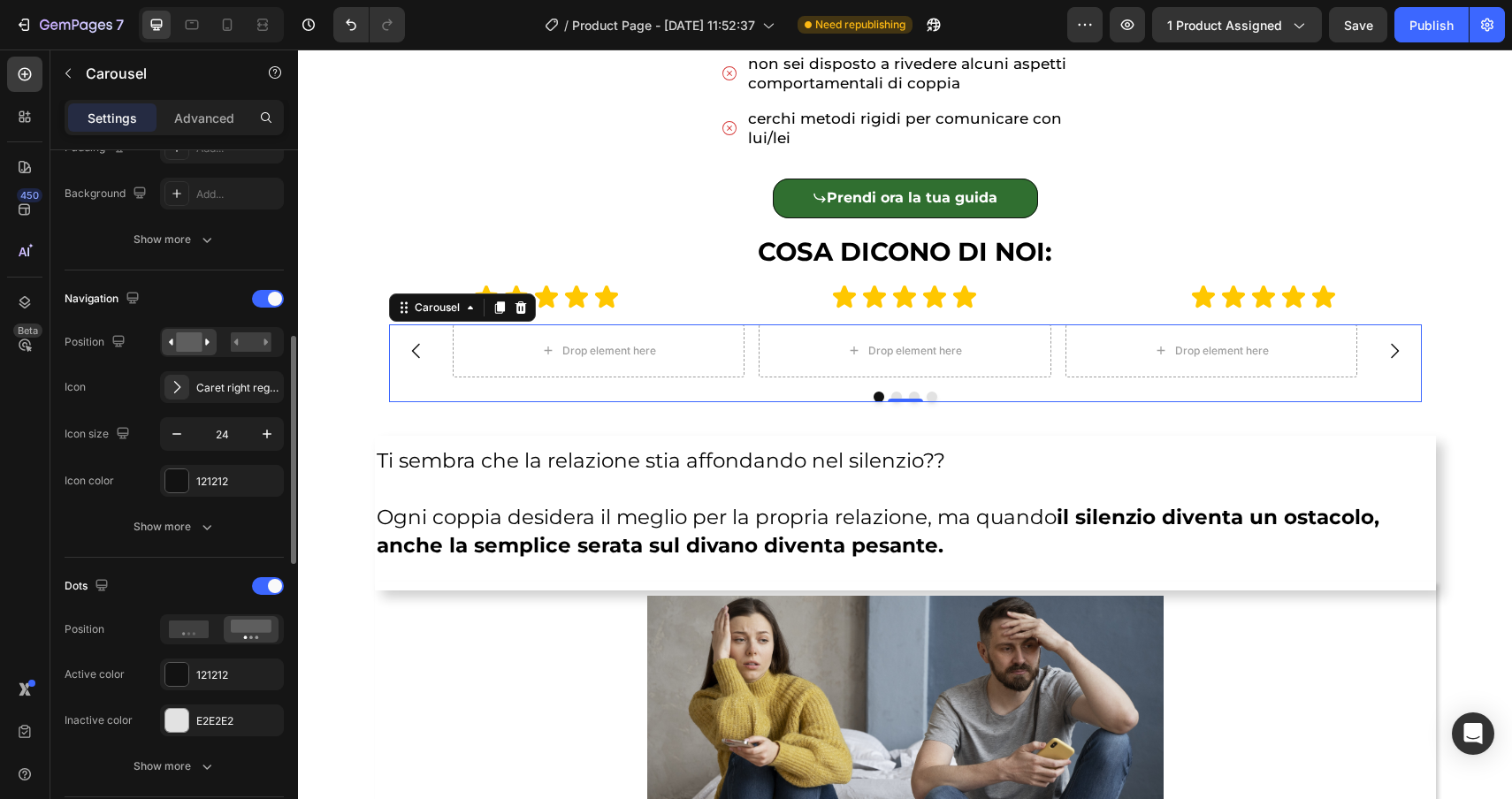
scroll to position [515, 0]
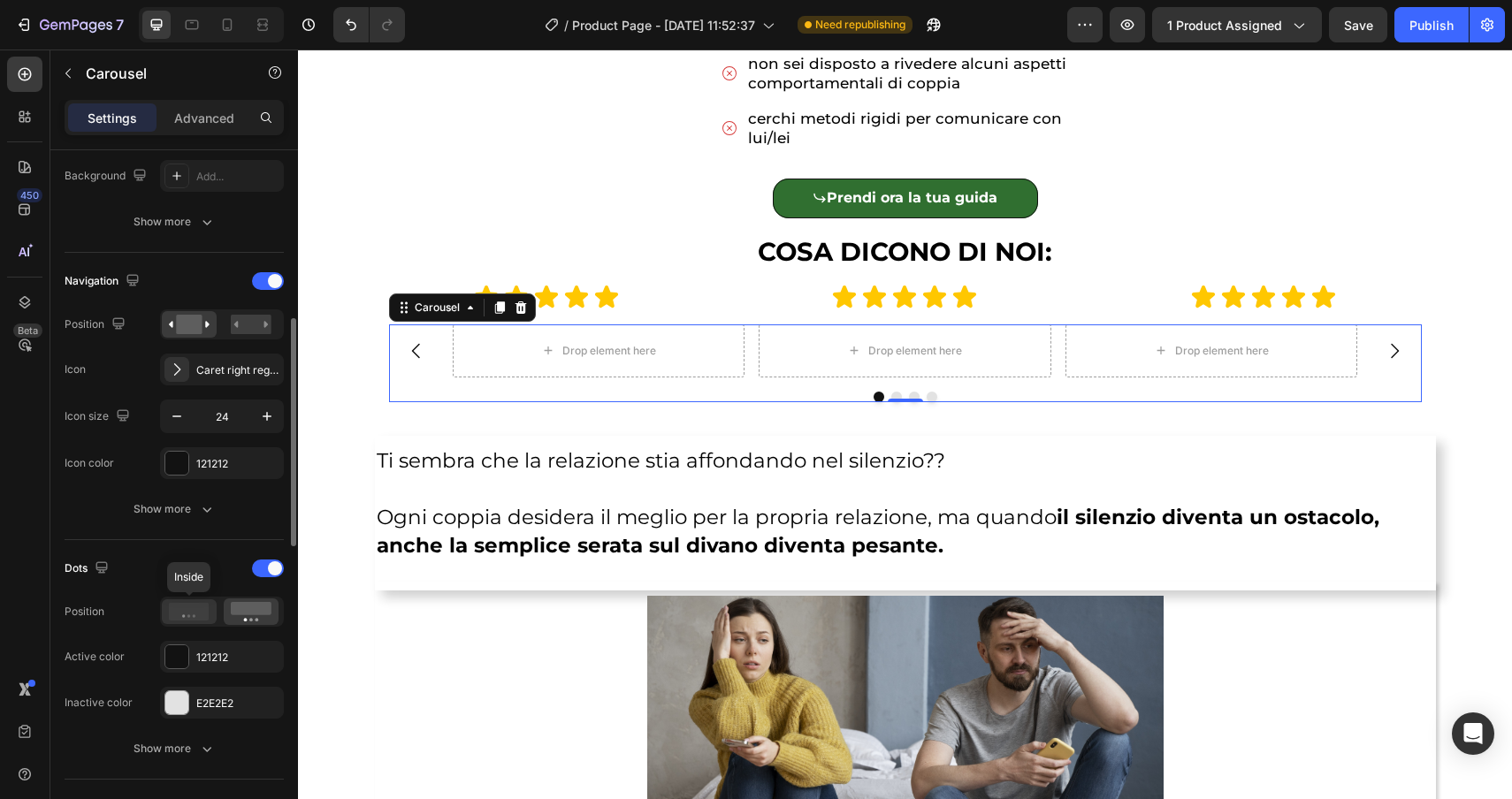
click at [186, 617] on icon at bounding box center [189, 612] width 41 height 17
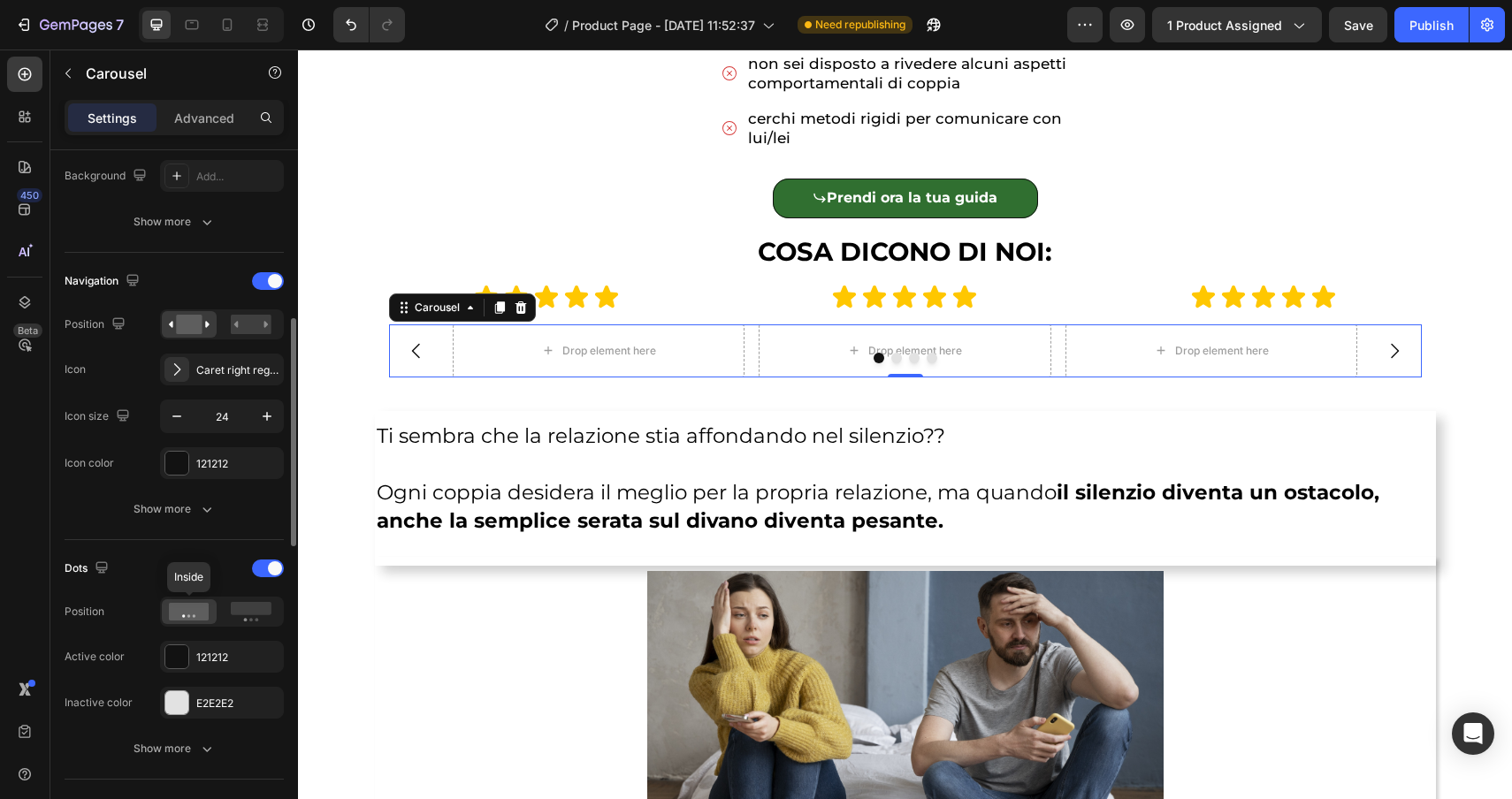
click at [186, 617] on icon at bounding box center [189, 612] width 41 height 17
click at [279, 569] on span at bounding box center [275, 569] width 15 height 15
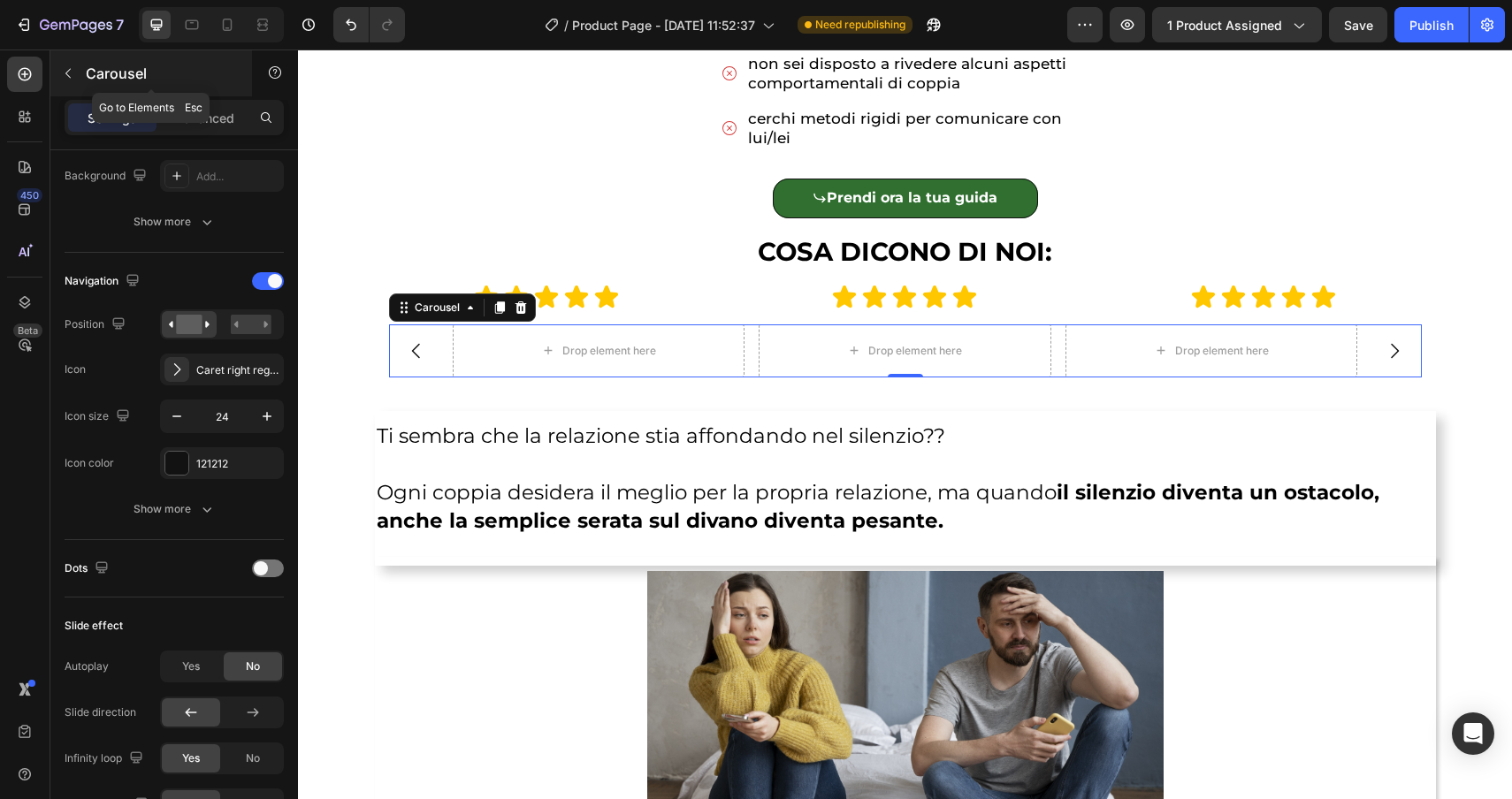
click at [62, 77] on icon "button" at bounding box center [68, 73] width 15 height 15
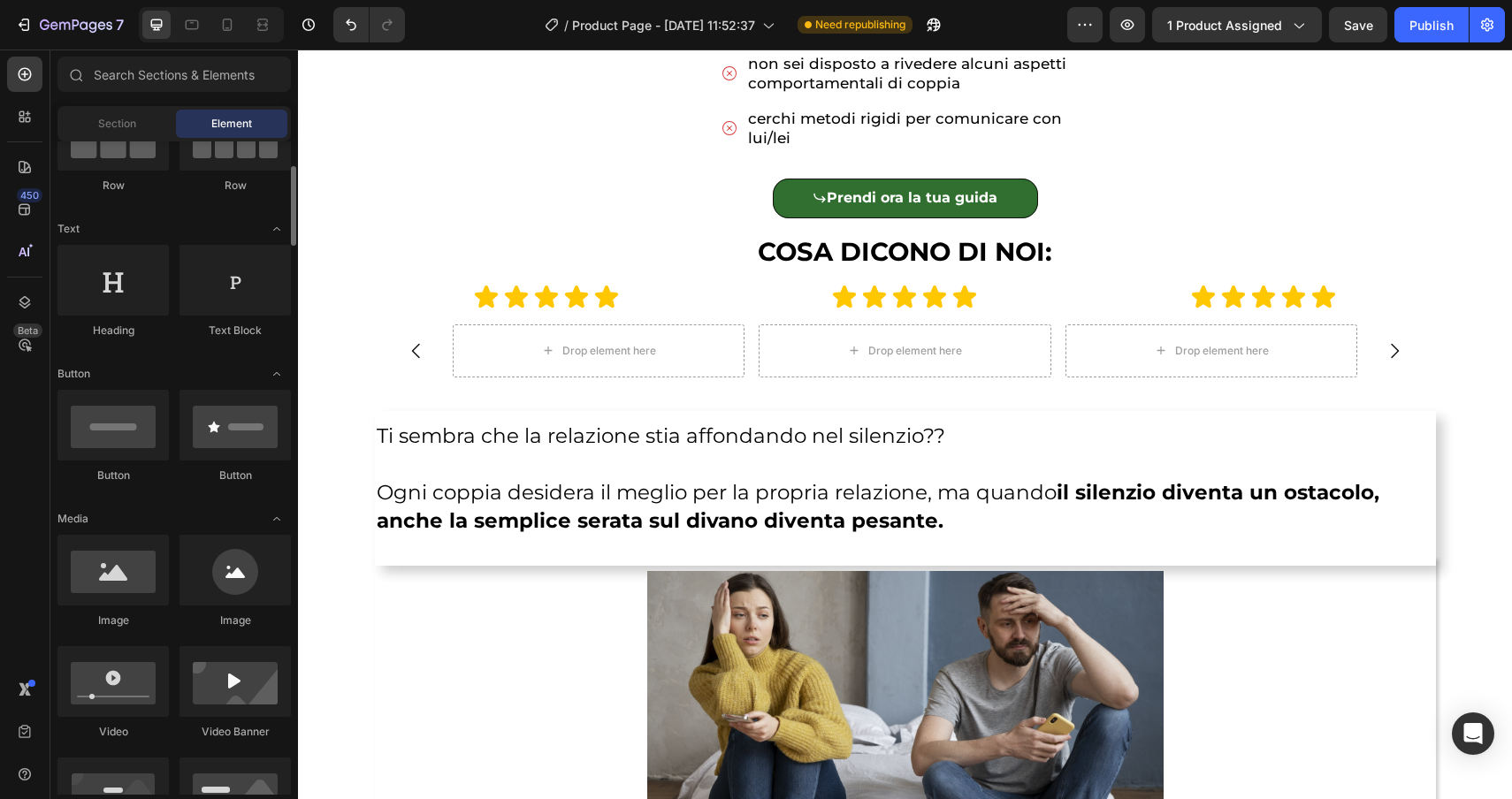
scroll to position [211, 0]
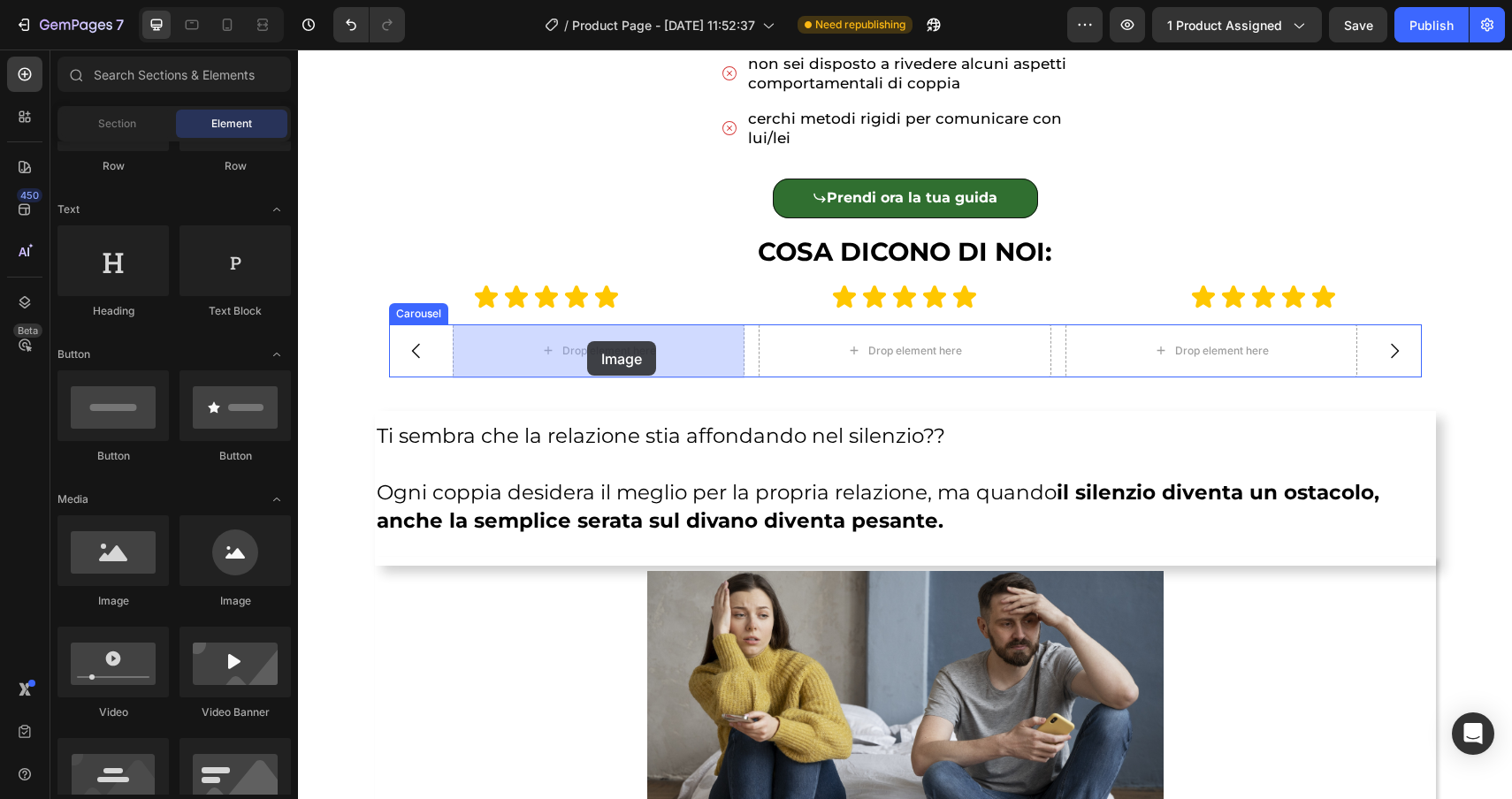
drag, startPoint x: 411, startPoint y: 604, endPoint x: 588, endPoint y: 341, distance: 317.0
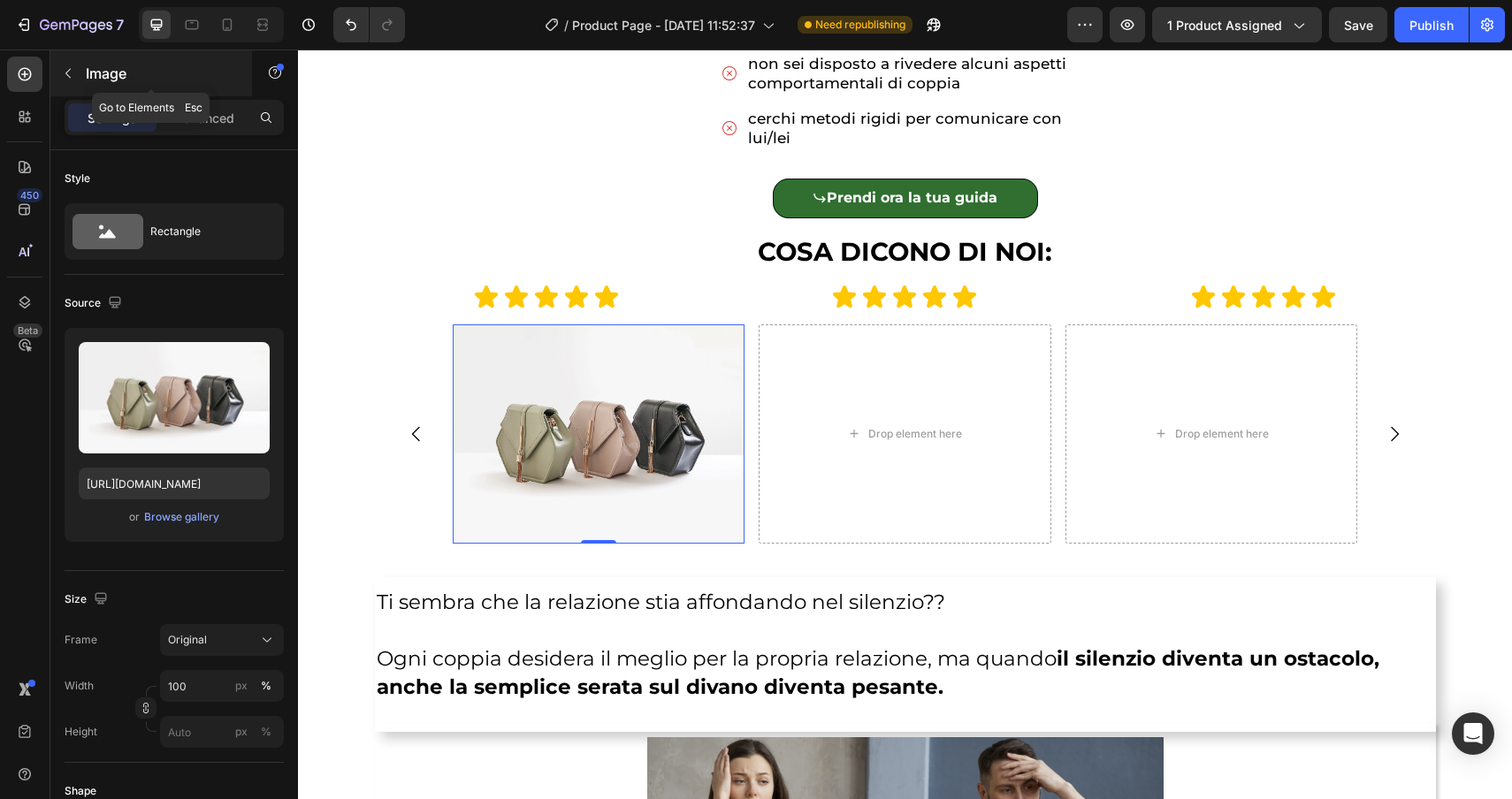
click at [72, 66] on button "button" at bounding box center [68, 73] width 28 height 28
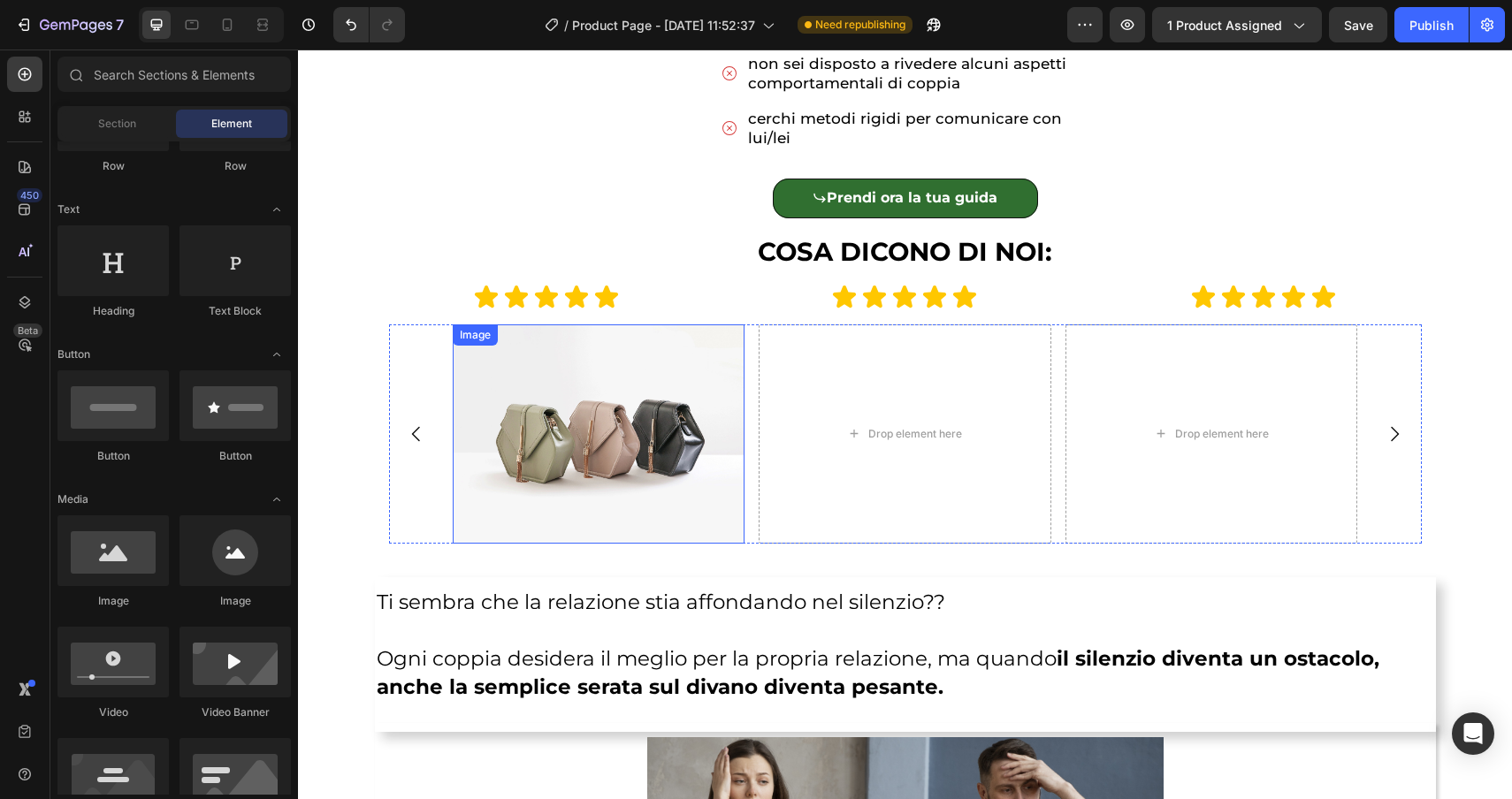
click at [503, 430] on img at bounding box center [599, 434] width 293 height 219
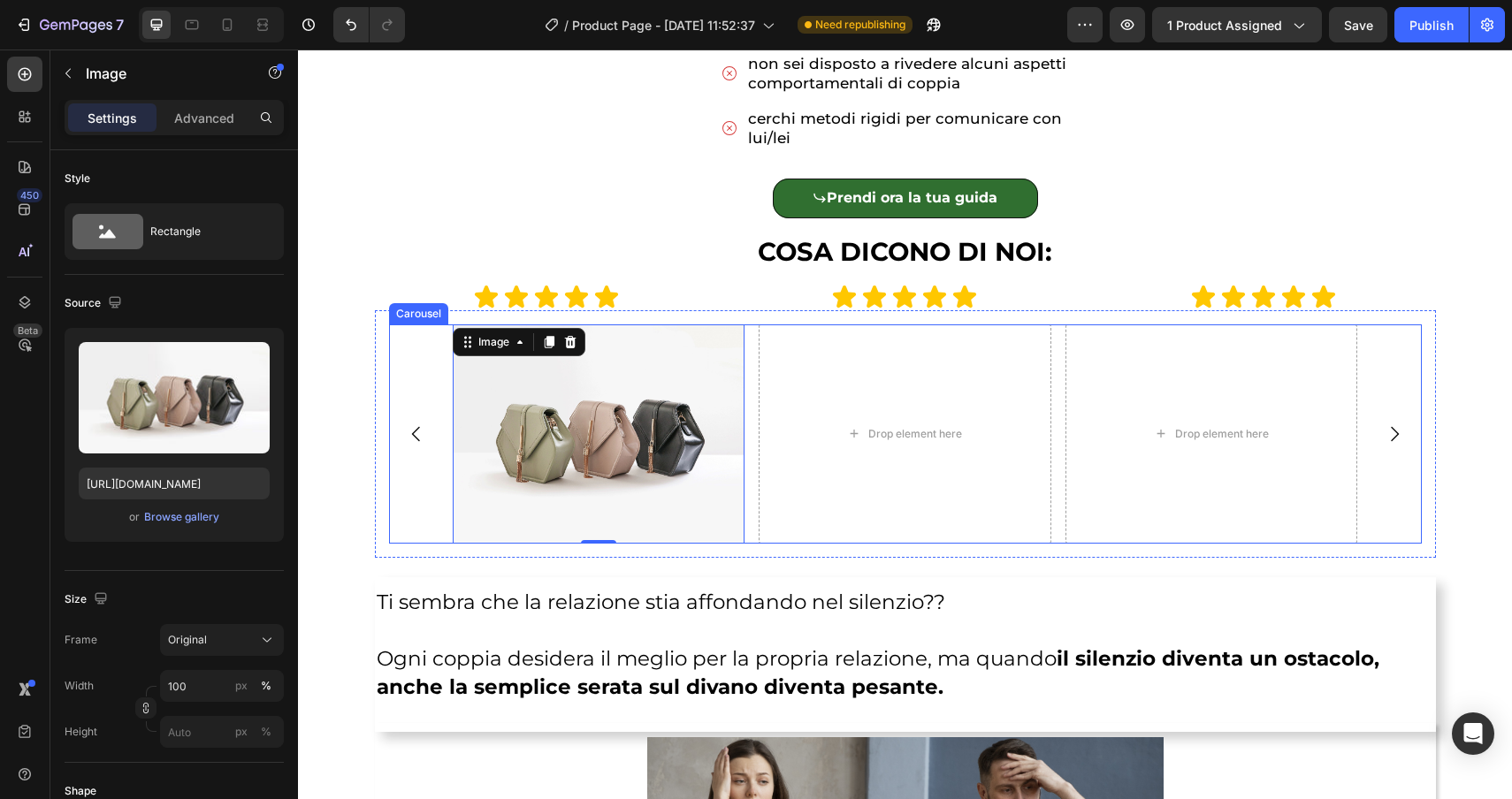
click at [413, 363] on div "Image 0 Drop element here Drop element here Drop element here" at bounding box center [906, 434] width 1033 height 219
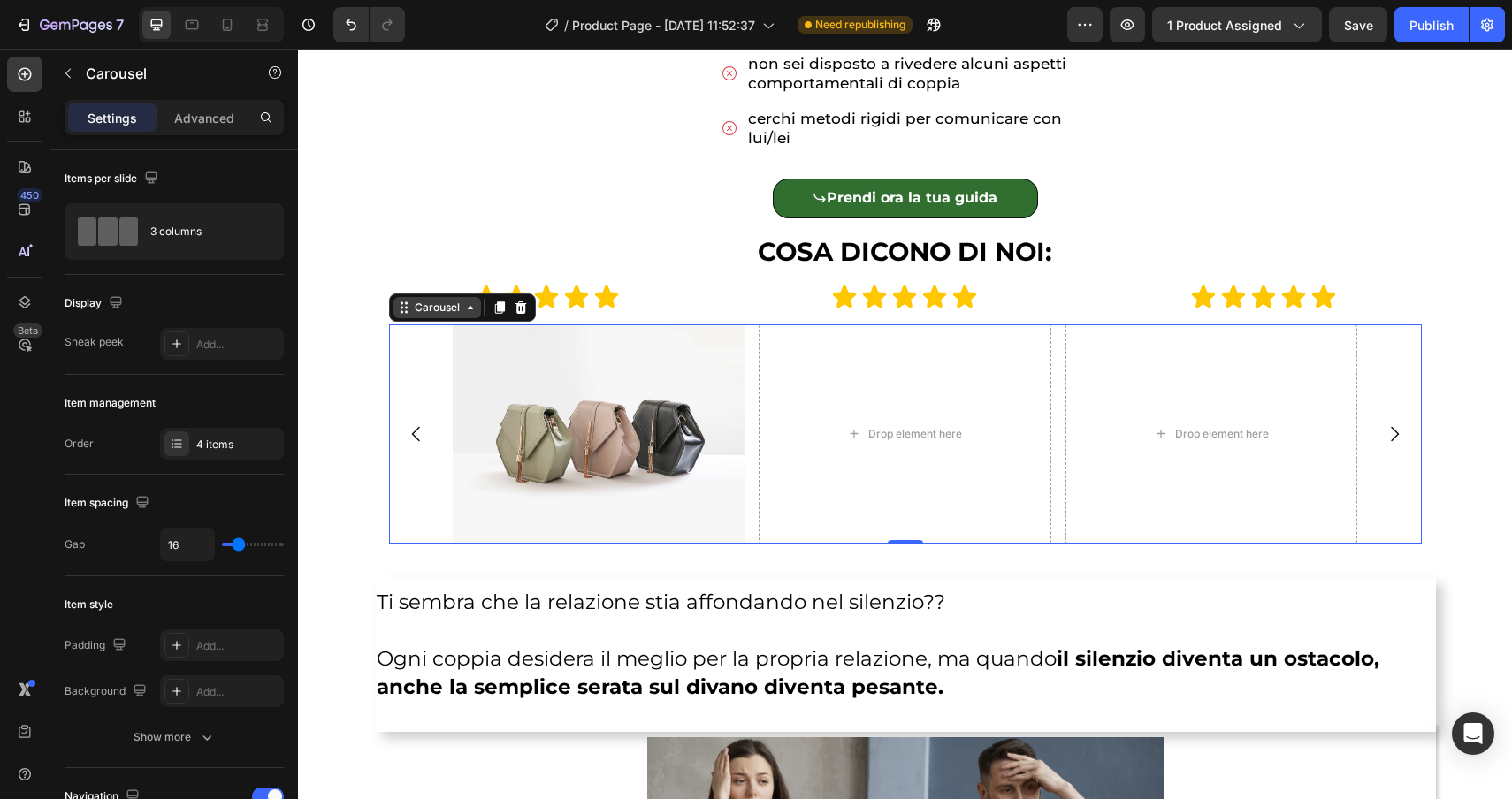
click at [445, 303] on div "Carousel" at bounding box center [437, 307] width 52 height 15
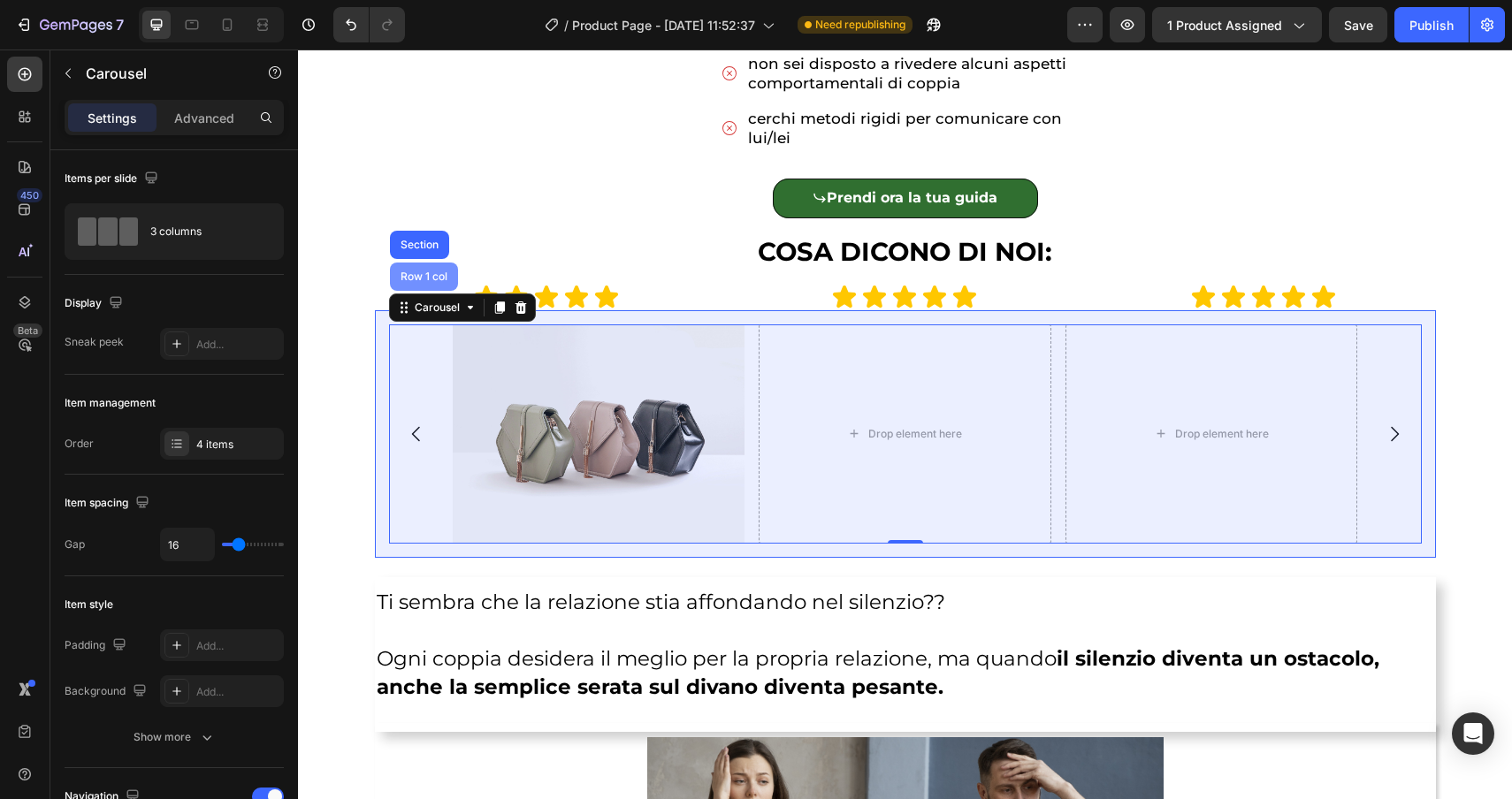
click at [431, 278] on div "Row 1 col" at bounding box center [424, 276] width 54 height 11
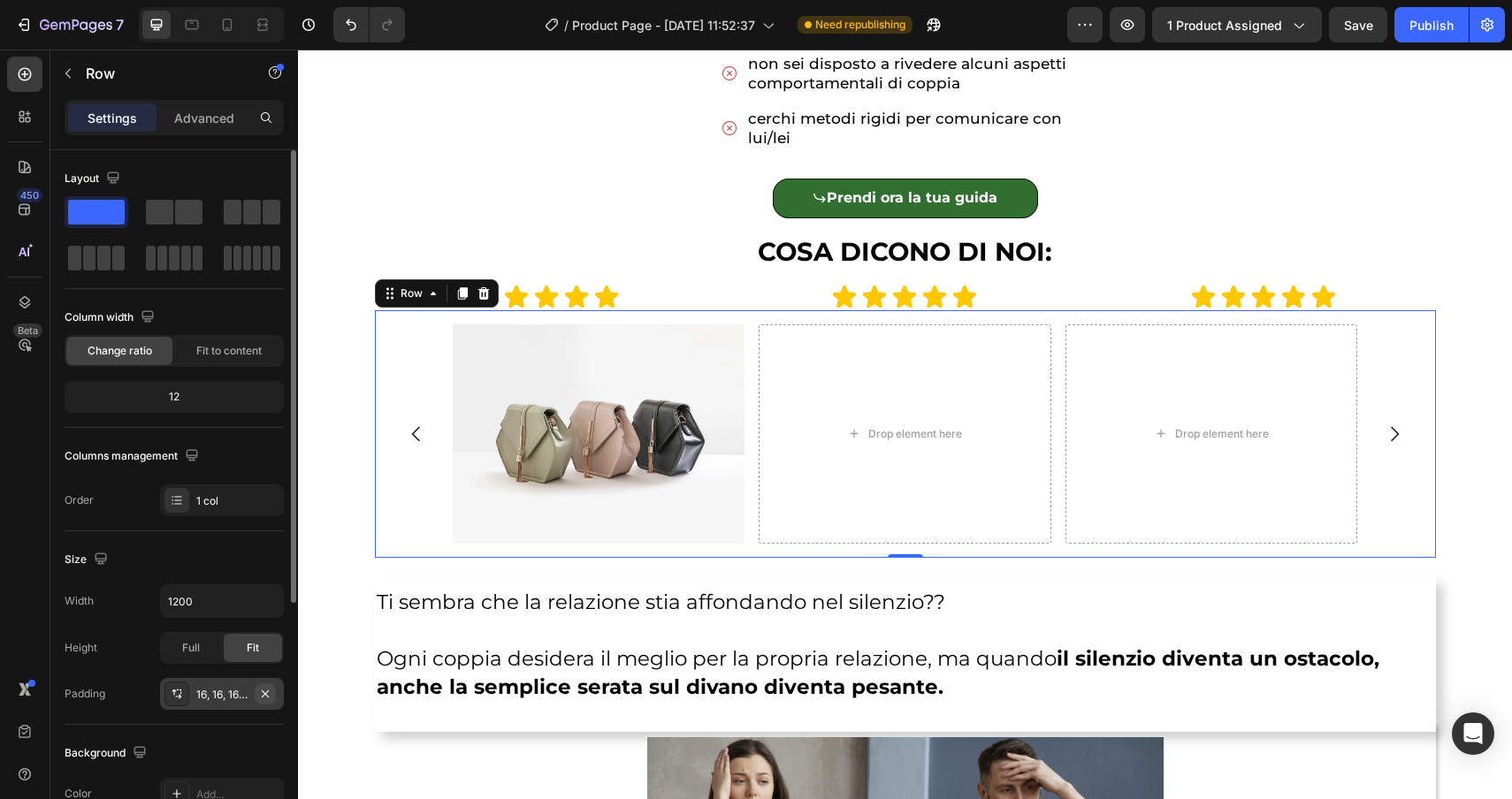
click at [268, 694] on icon "button" at bounding box center [265, 693] width 15 height 15
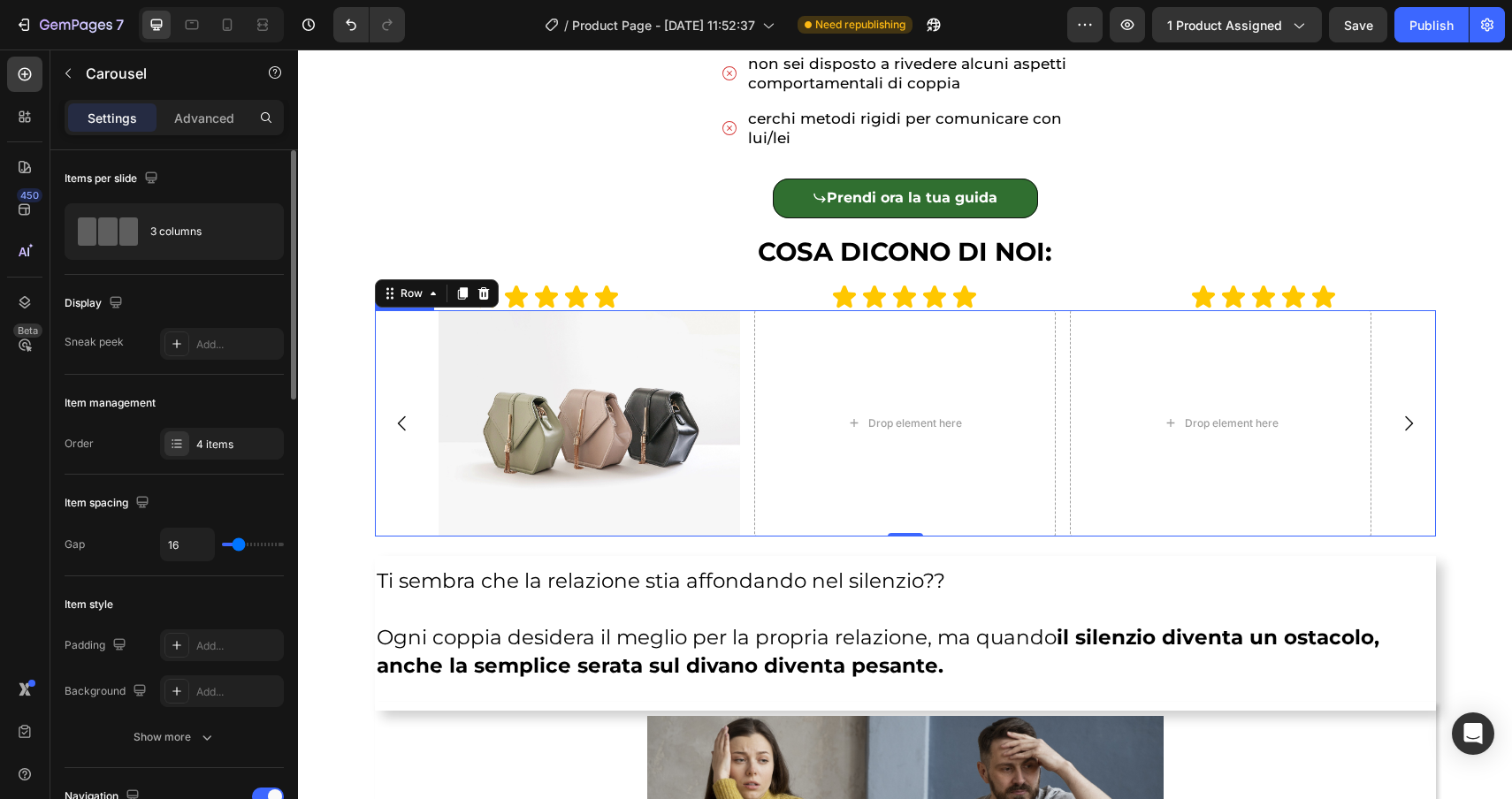
click at [396, 328] on div "Image Drop element here Drop element here Drop element here" at bounding box center [905, 423] width 1061 height 227
click at [211, 451] on div "4 items" at bounding box center [238, 445] width 83 height 15
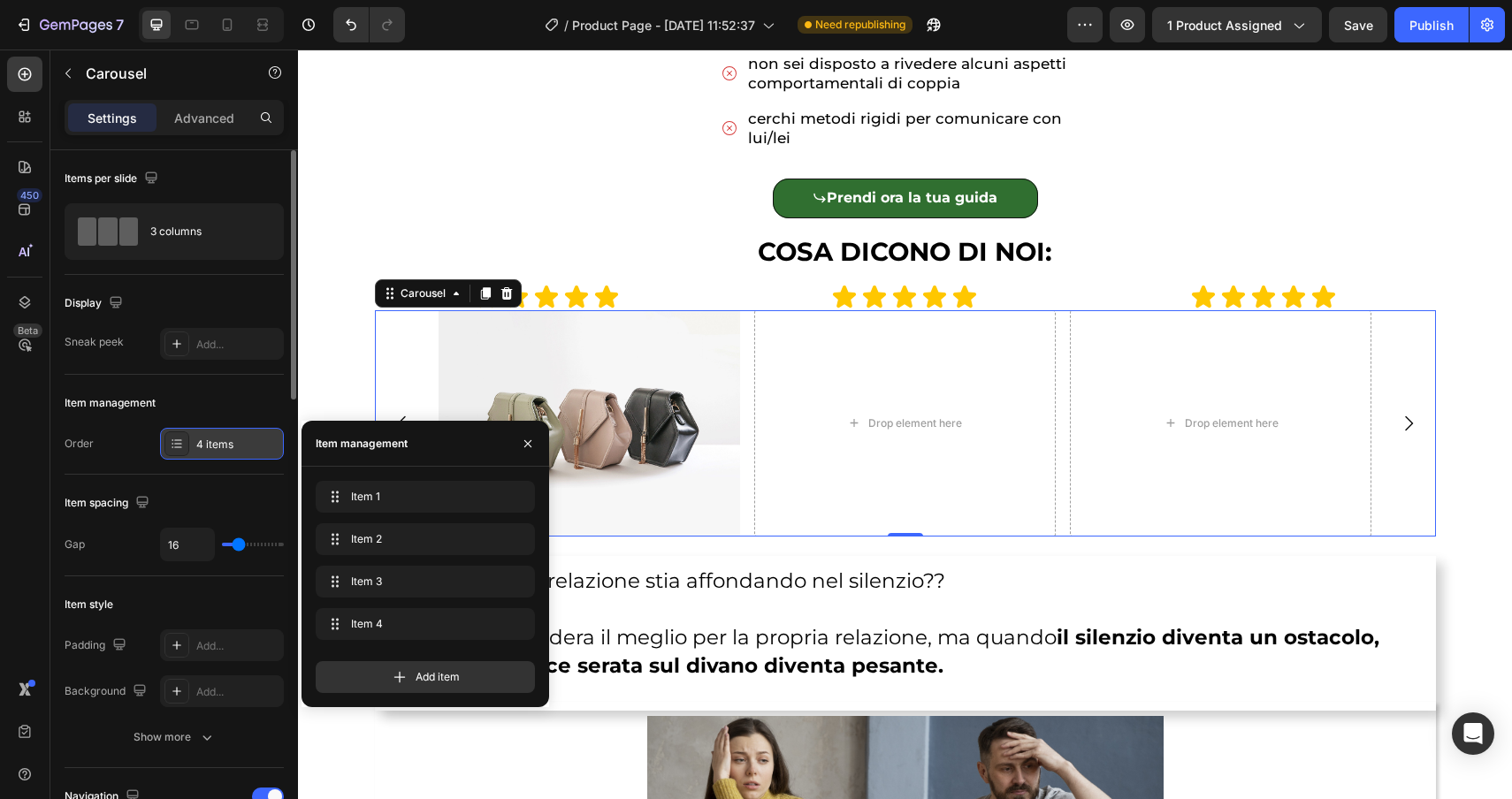
click at [211, 451] on div "4 items" at bounding box center [238, 445] width 83 height 15
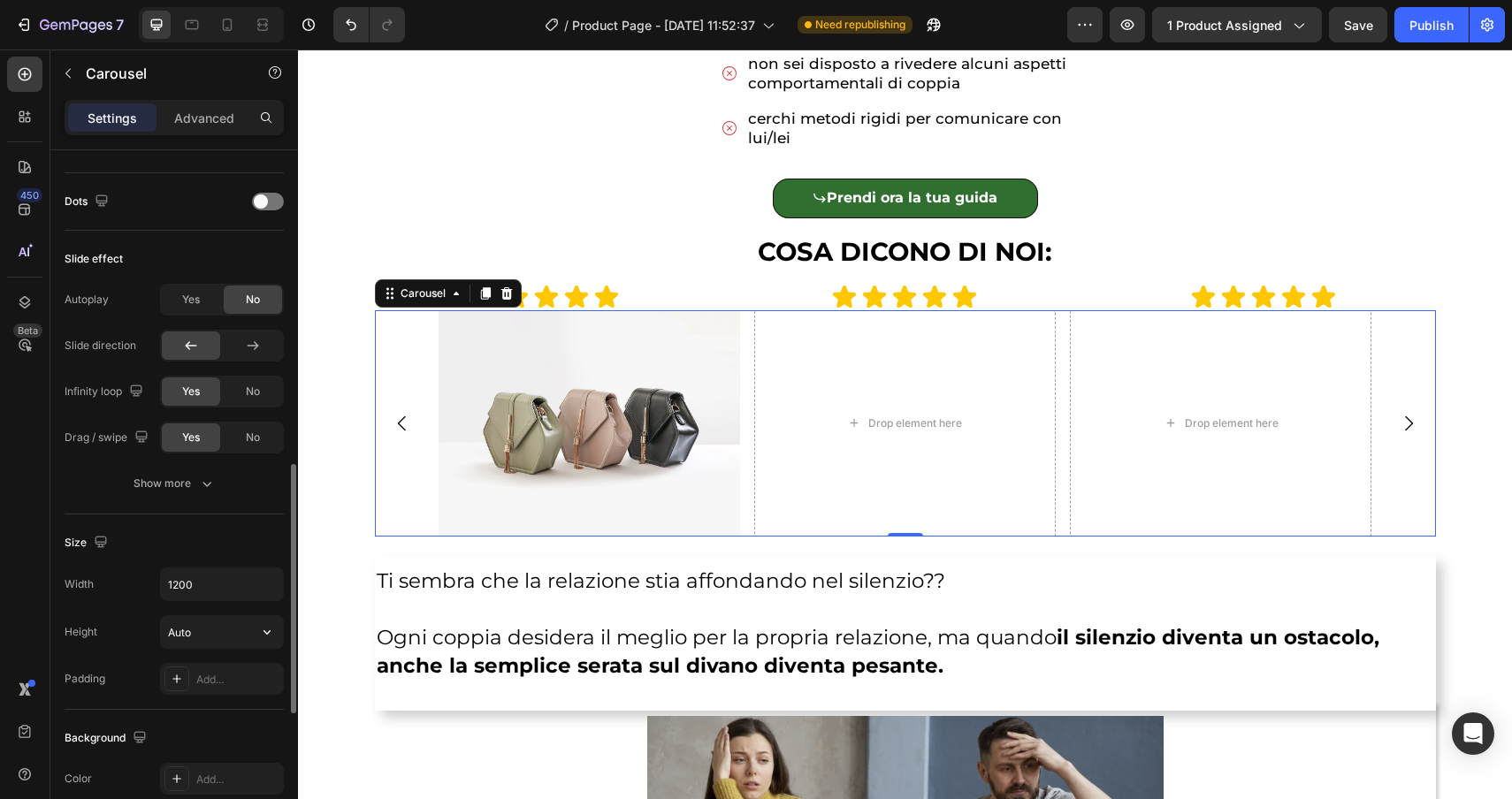
scroll to position [880, 0]
click at [267, 594] on icon "button" at bounding box center [267, 586] width 17 height 17
click at [220, 666] on p "Full 100%" at bounding box center [218, 664] width 101 height 15
click at [269, 588] on icon "button" at bounding box center [267, 586] width 17 height 17
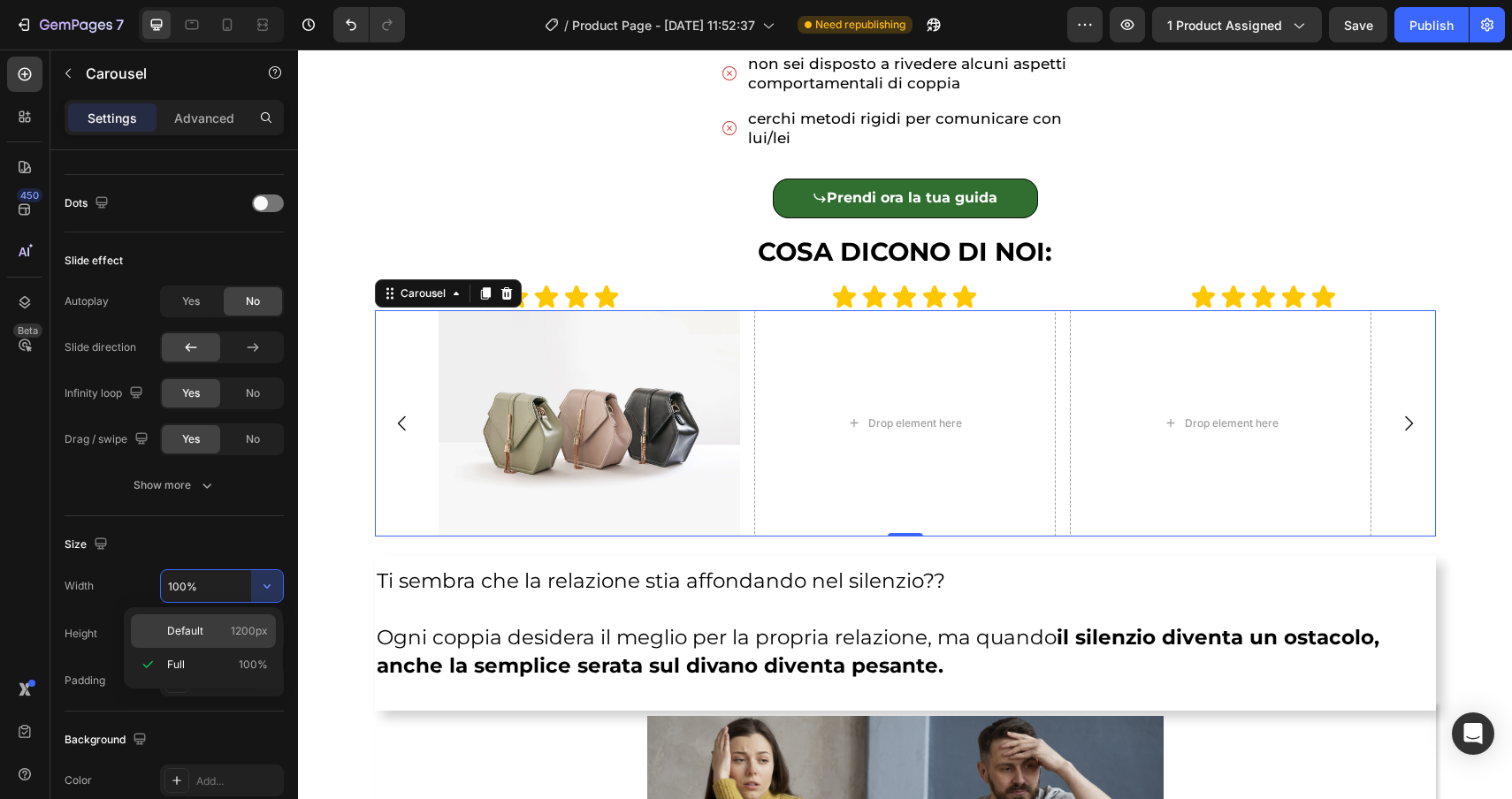
click at [199, 633] on span "Default" at bounding box center [185, 631] width 36 height 15
type input "1200"
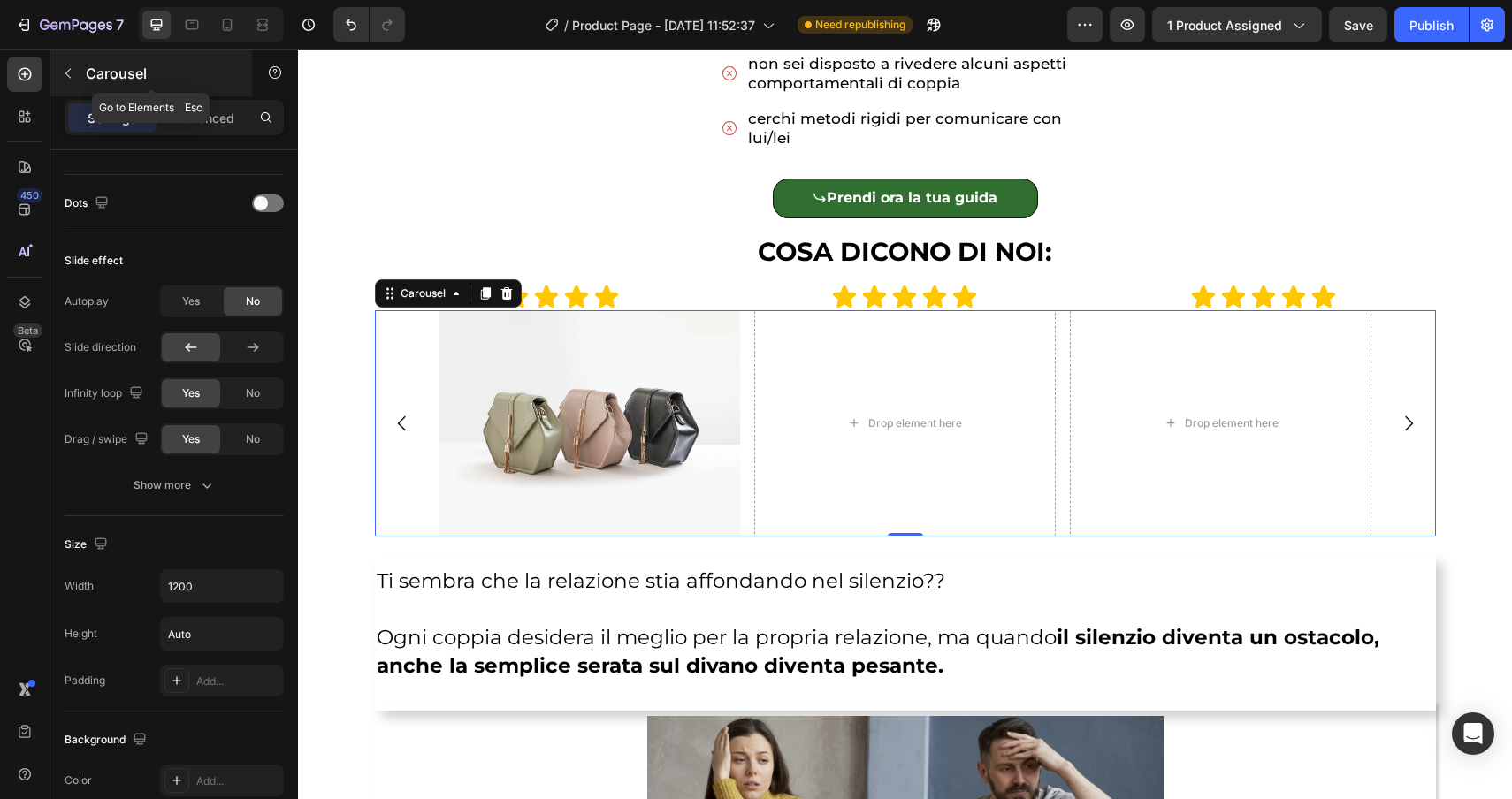
click at [73, 75] on icon "button" at bounding box center [68, 73] width 15 height 15
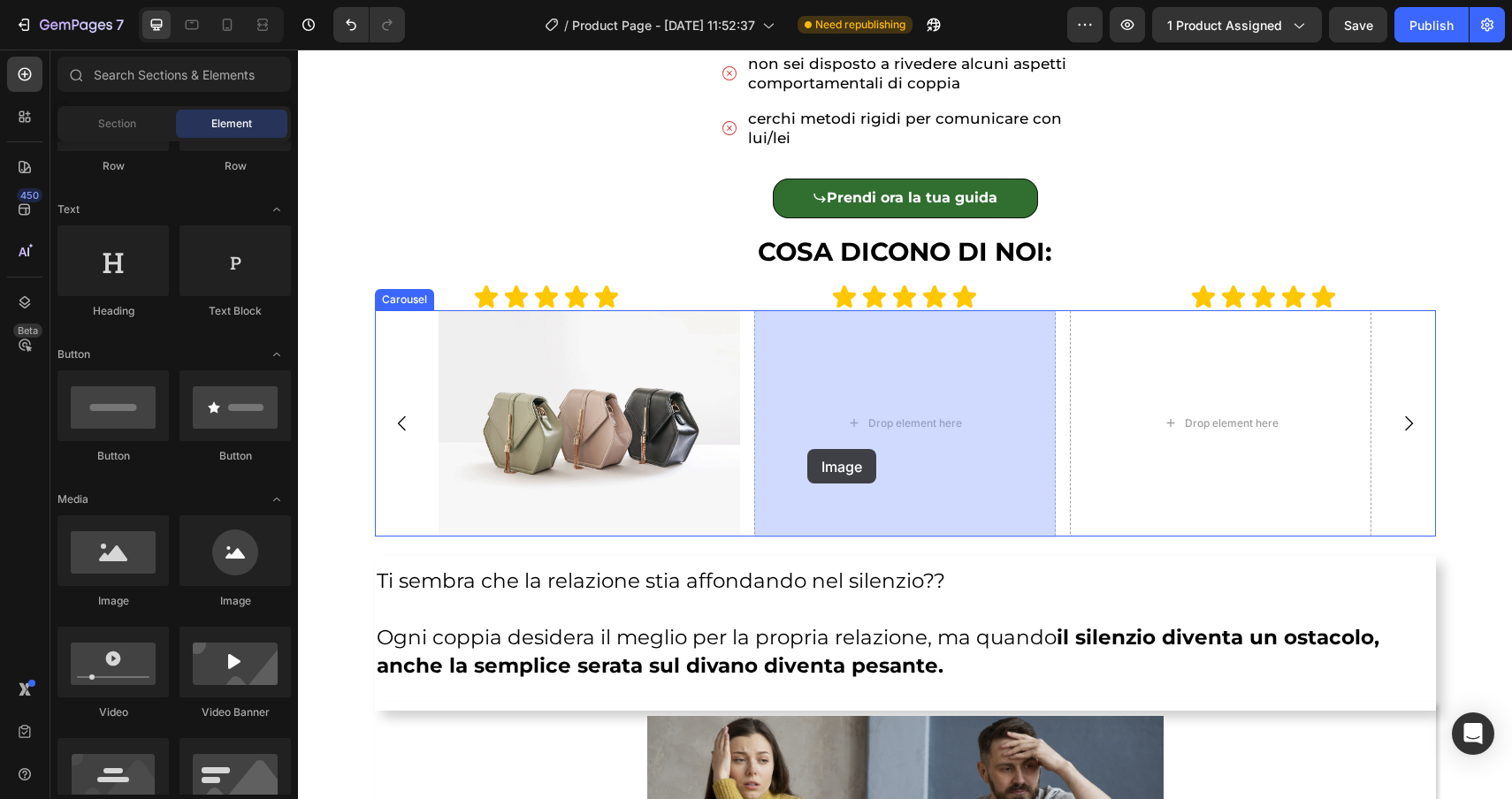
drag, startPoint x: 424, startPoint y: 612, endPoint x: 807, endPoint y: 449, distance: 416.2
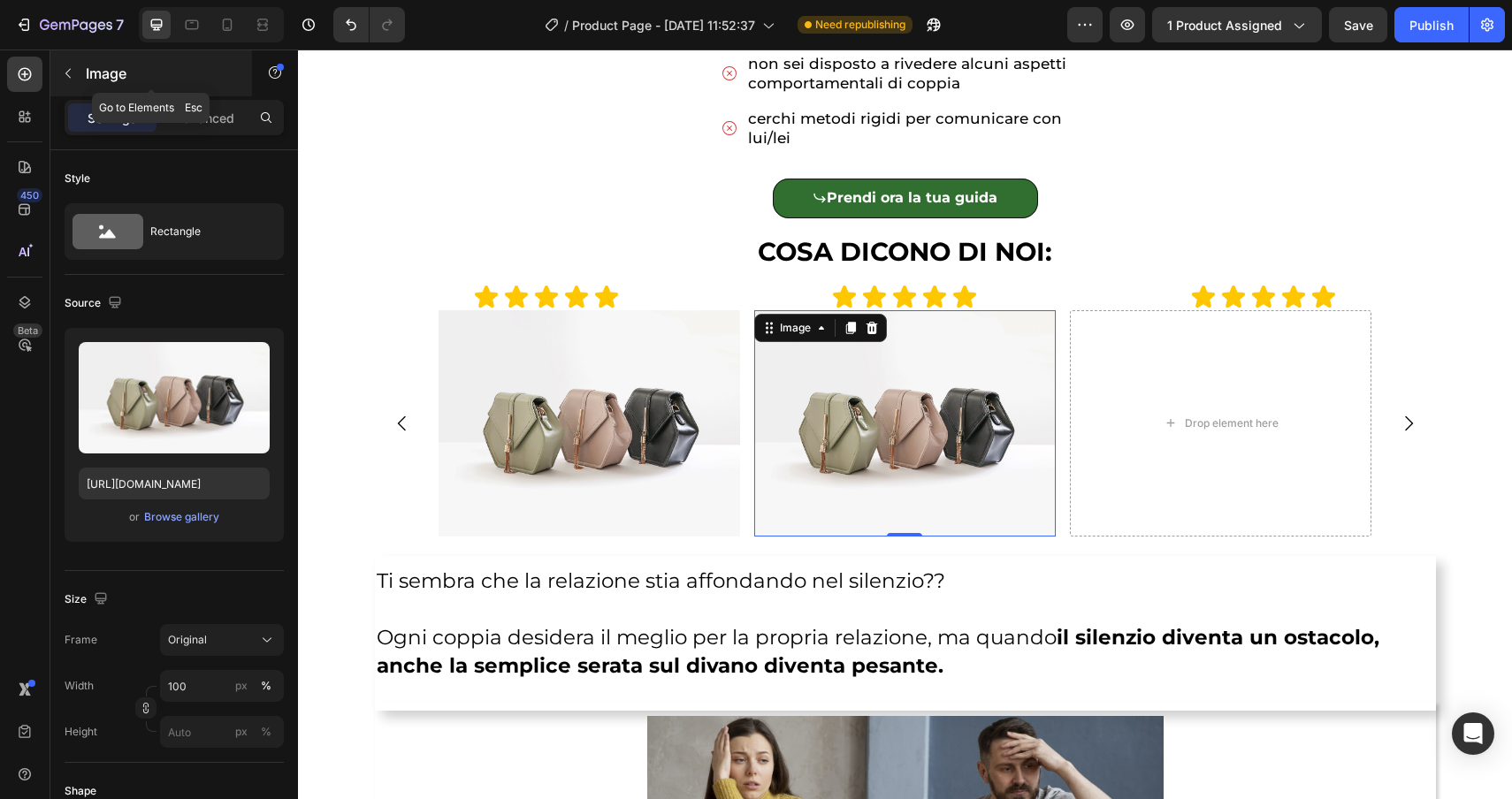
click at [66, 78] on icon "button" at bounding box center [68, 73] width 15 height 15
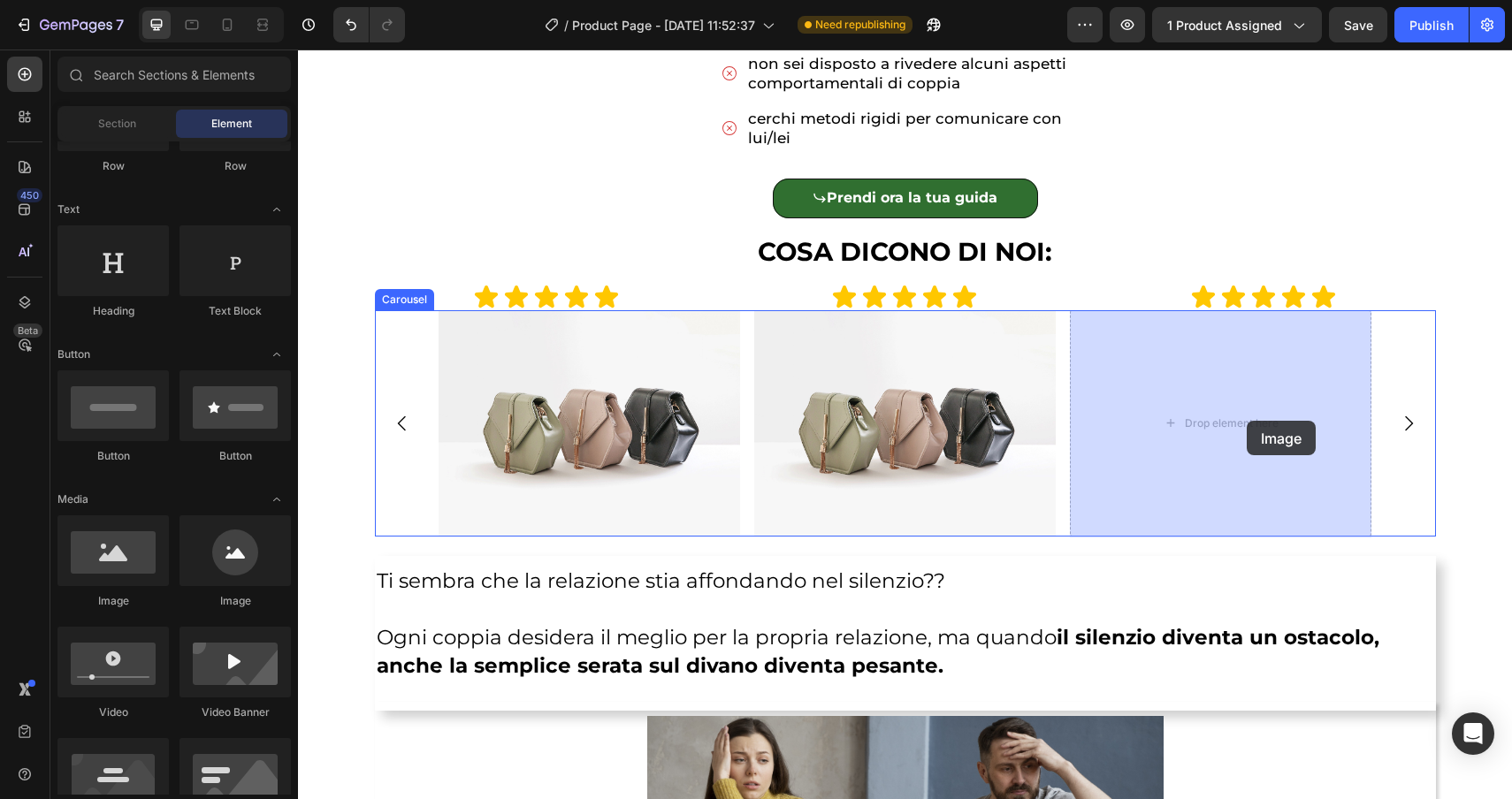
drag, startPoint x: 498, startPoint y: 595, endPoint x: 1244, endPoint y: 421, distance: 766.0
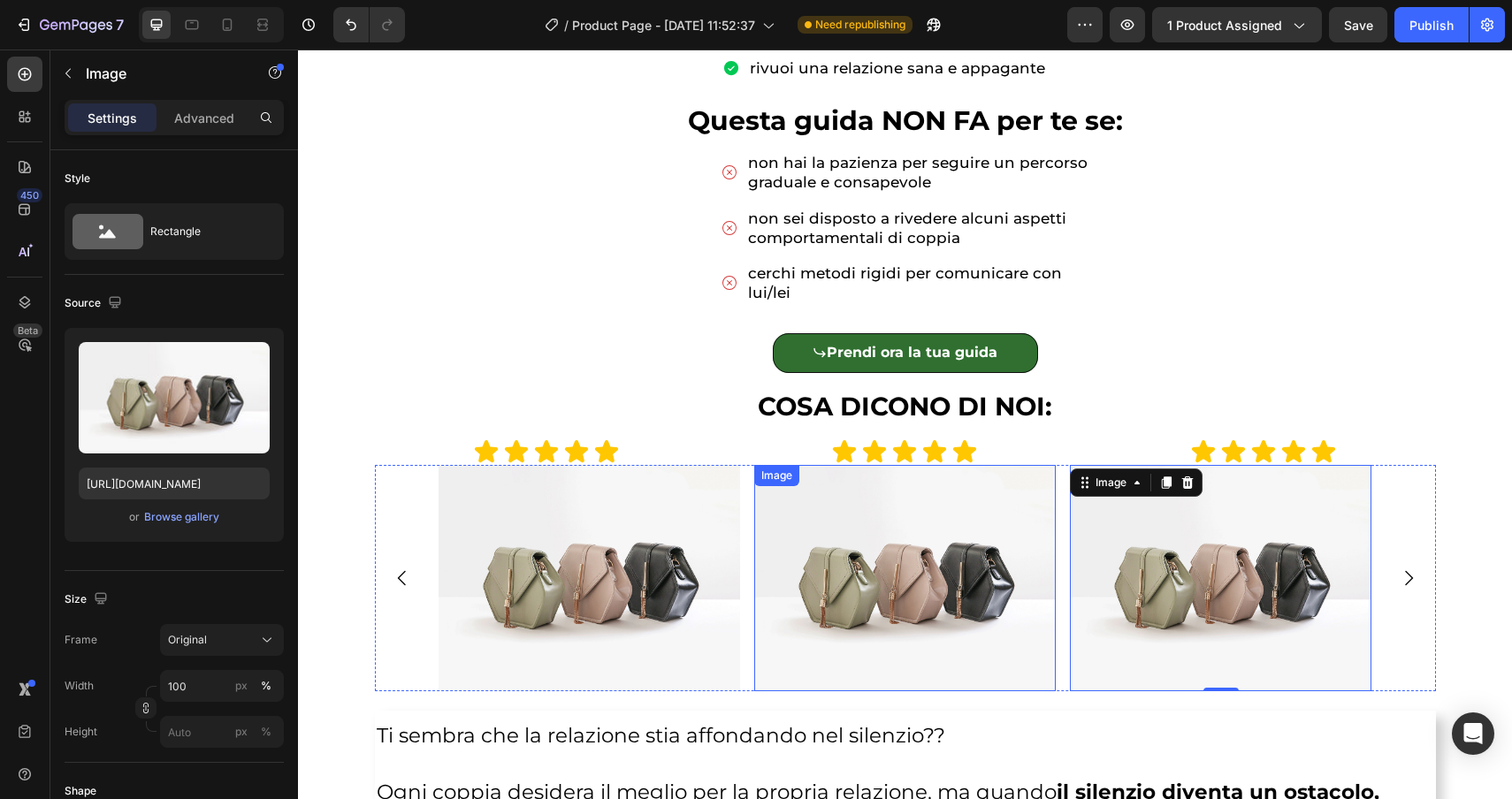
scroll to position [1013, 0]
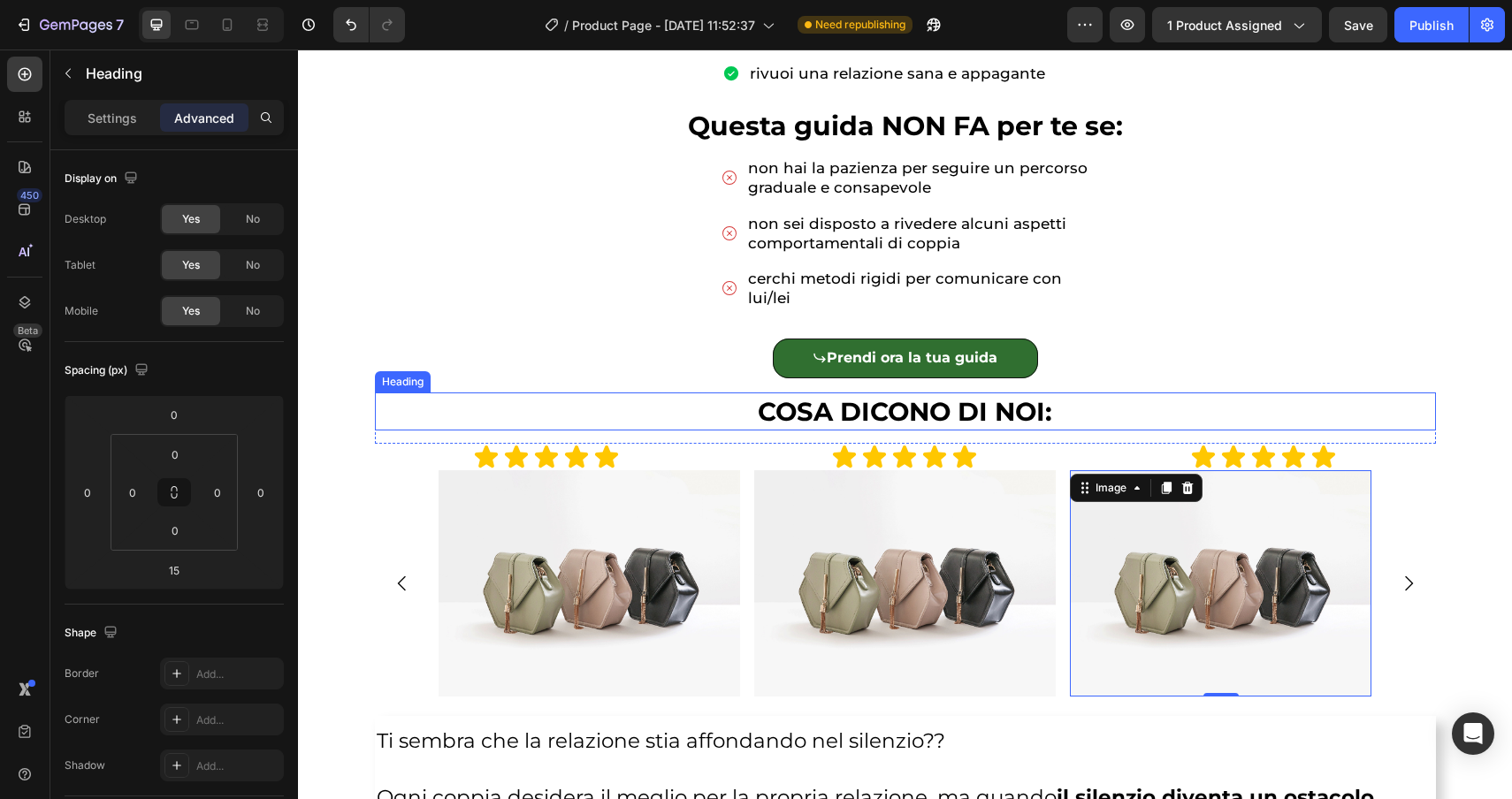
click at [1084, 407] on p "⁠⁠⁠⁠⁠⁠⁠ COSA DICONO DI NOI:" at bounding box center [906, 412] width 1058 height 35
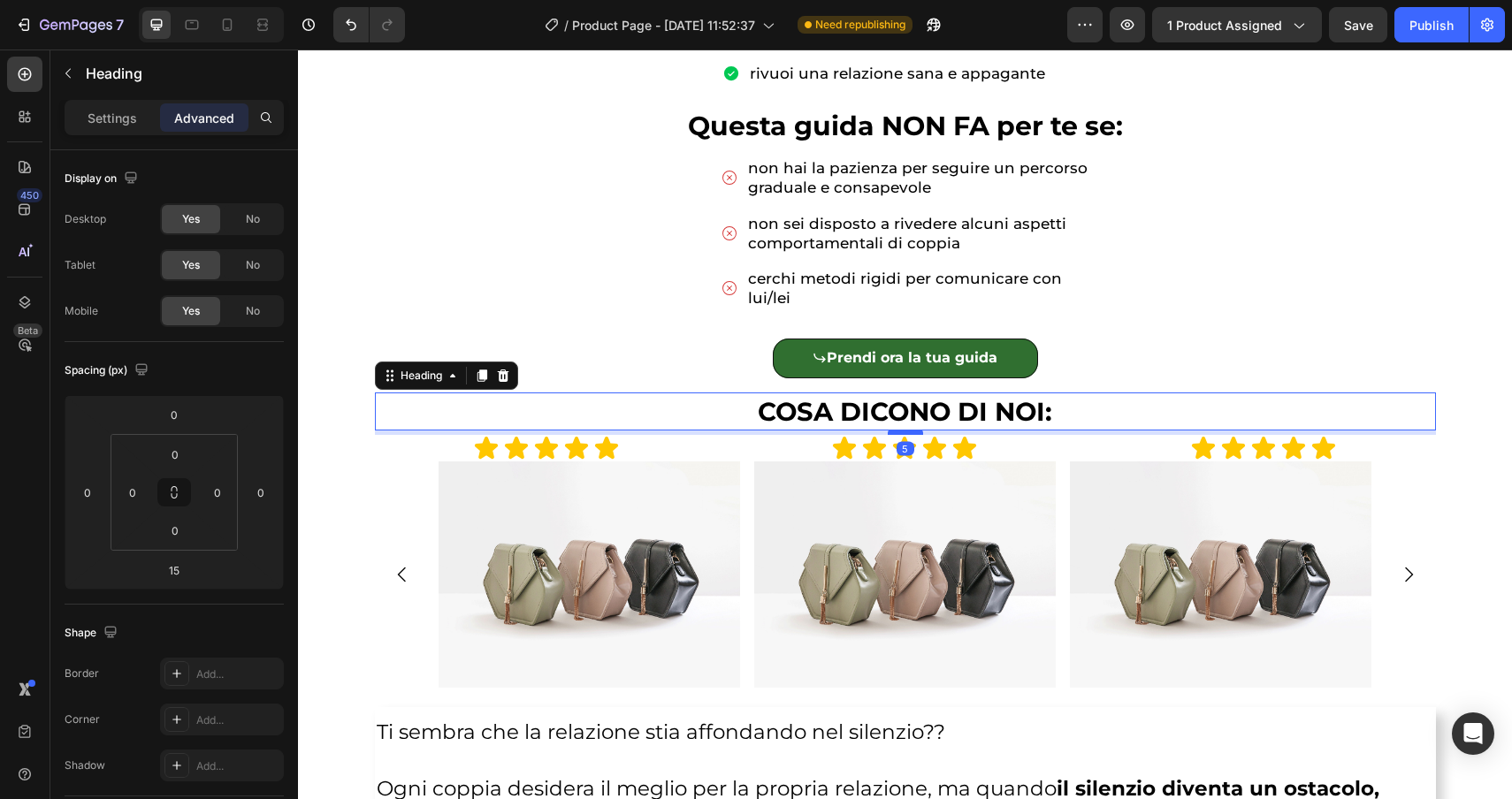
drag, startPoint x: 906, startPoint y: 442, endPoint x: 909, endPoint y: 432, distance: 10.4
click at [909, 432] on div at bounding box center [906, 432] width 36 height 5
type input "5"
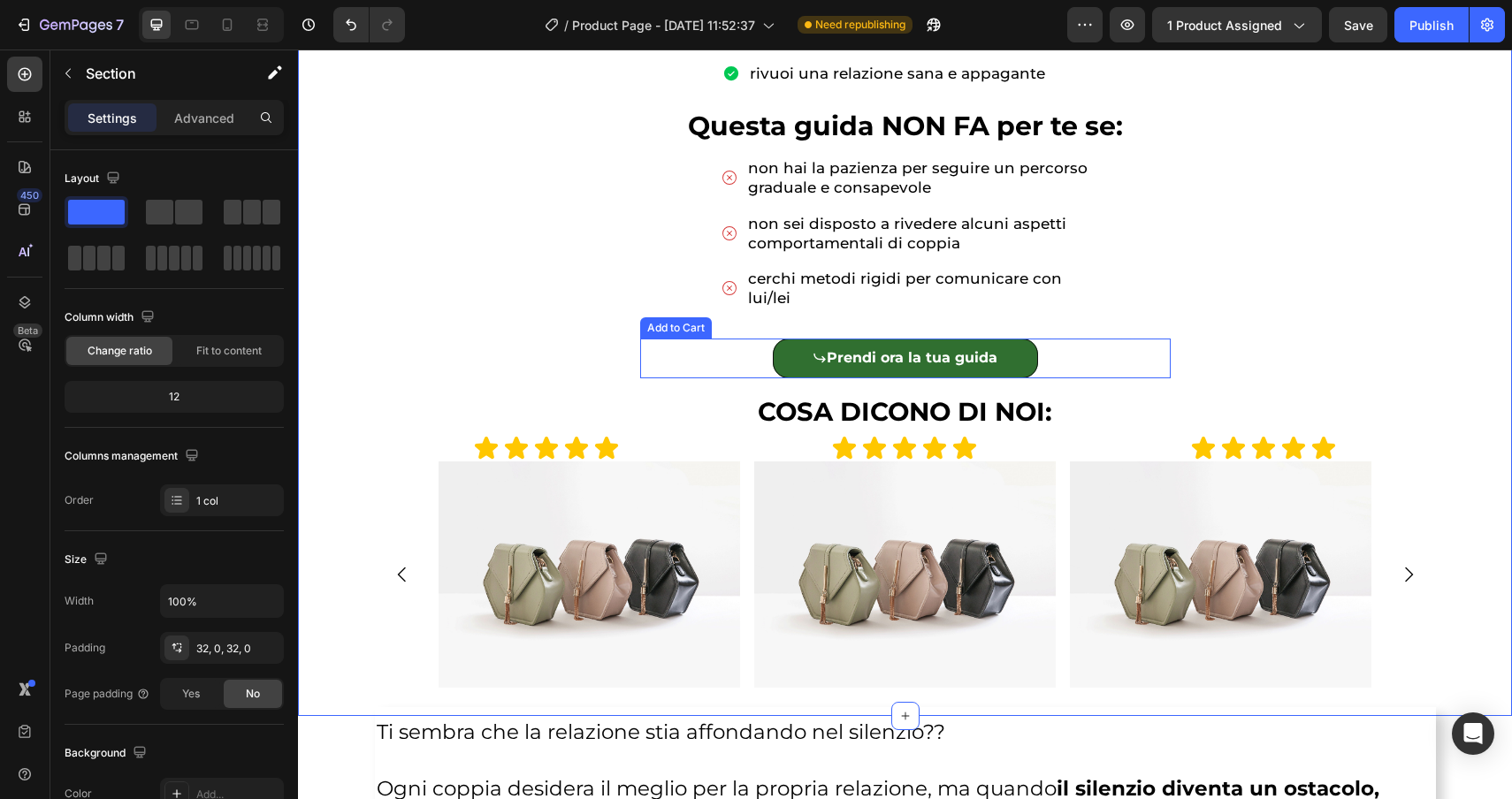
click at [1123, 361] on div "Prendi ora la tua guida Add to Cart" at bounding box center [906, 358] width 531 height 40
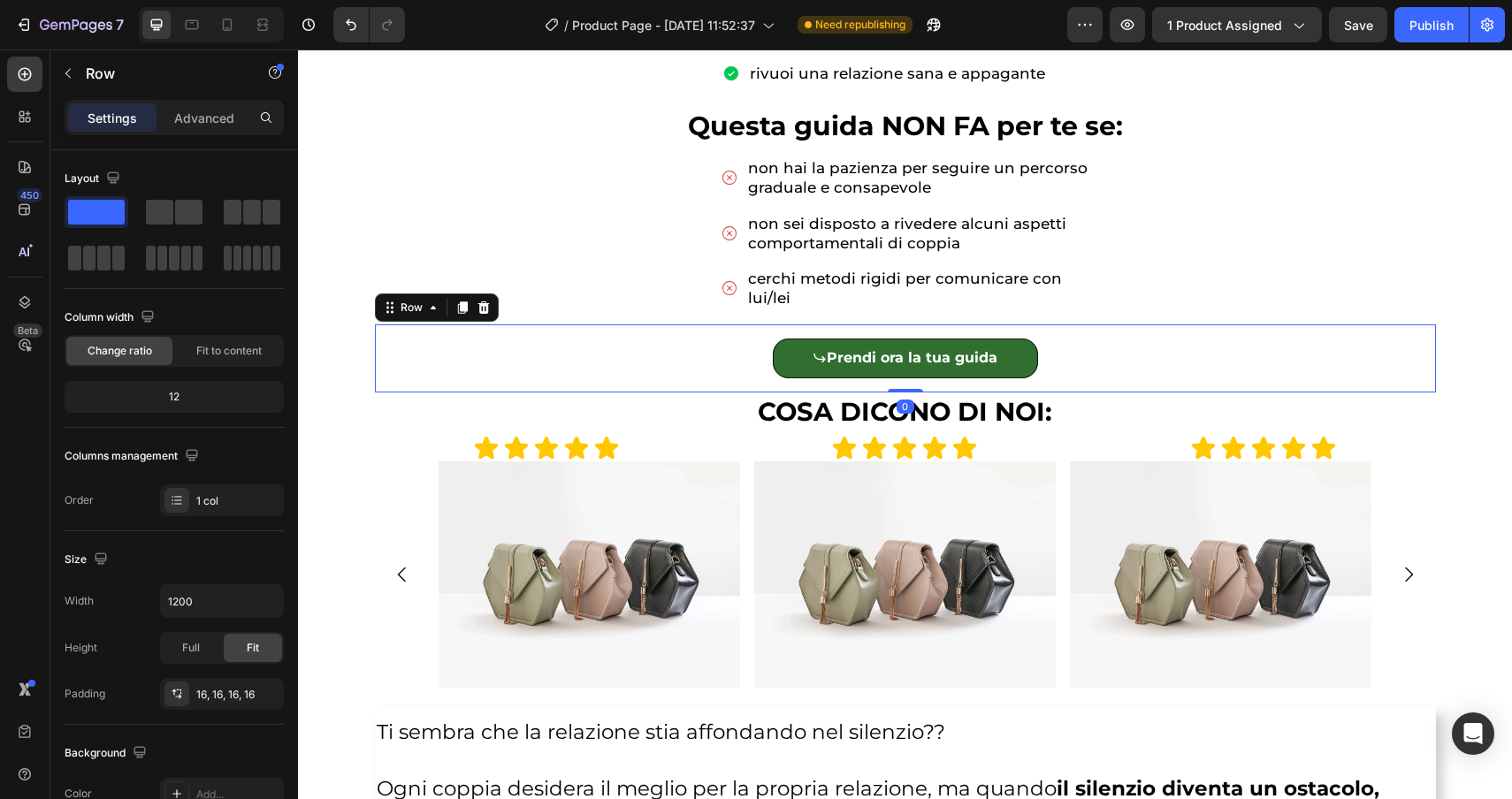
click at [555, 351] on div "Prendi ora la tua guida Add to Cart Product" at bounding box center [906, 358] width 1033 height 40
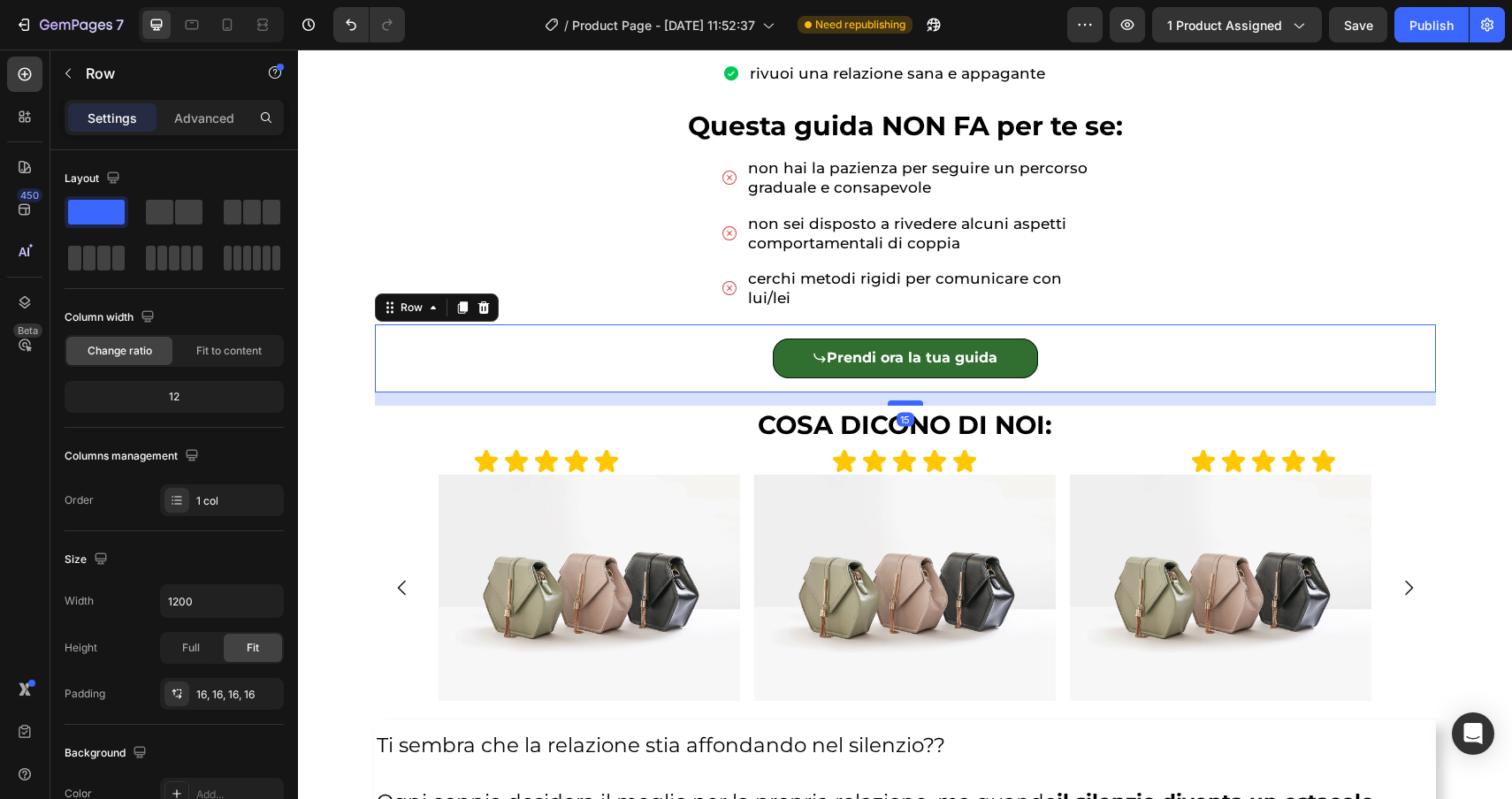
drag, startPoint x: 898, startPoint y: 390, endPoint x: 898, endPoint y: 403, distance: 13.0
click at [898, 403] on div at bounding box center [906, 403] width 36 height 5
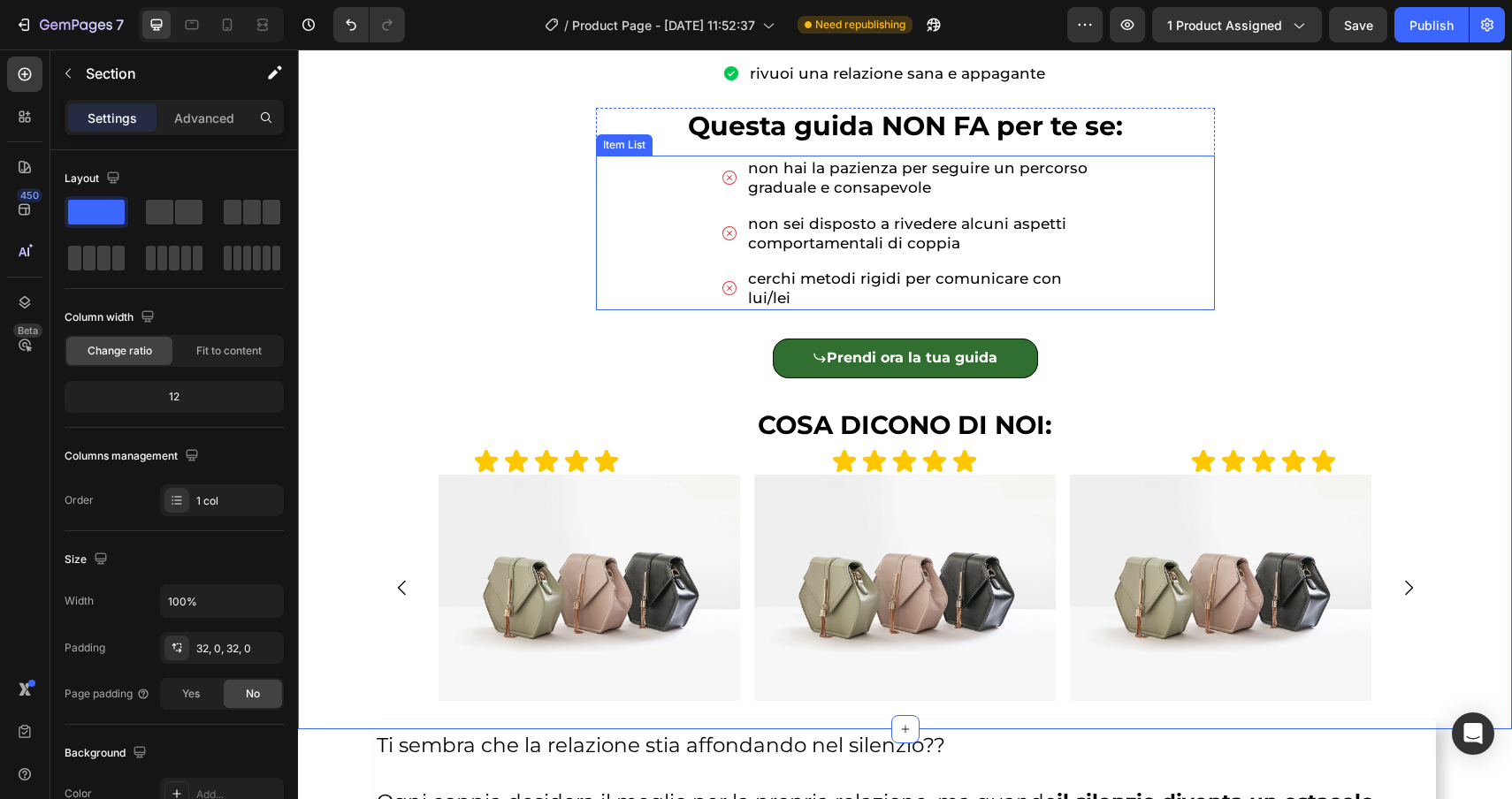
click at [886, 308] on p "lui/lei" at bounding box center [917, 298] width 340 height 19
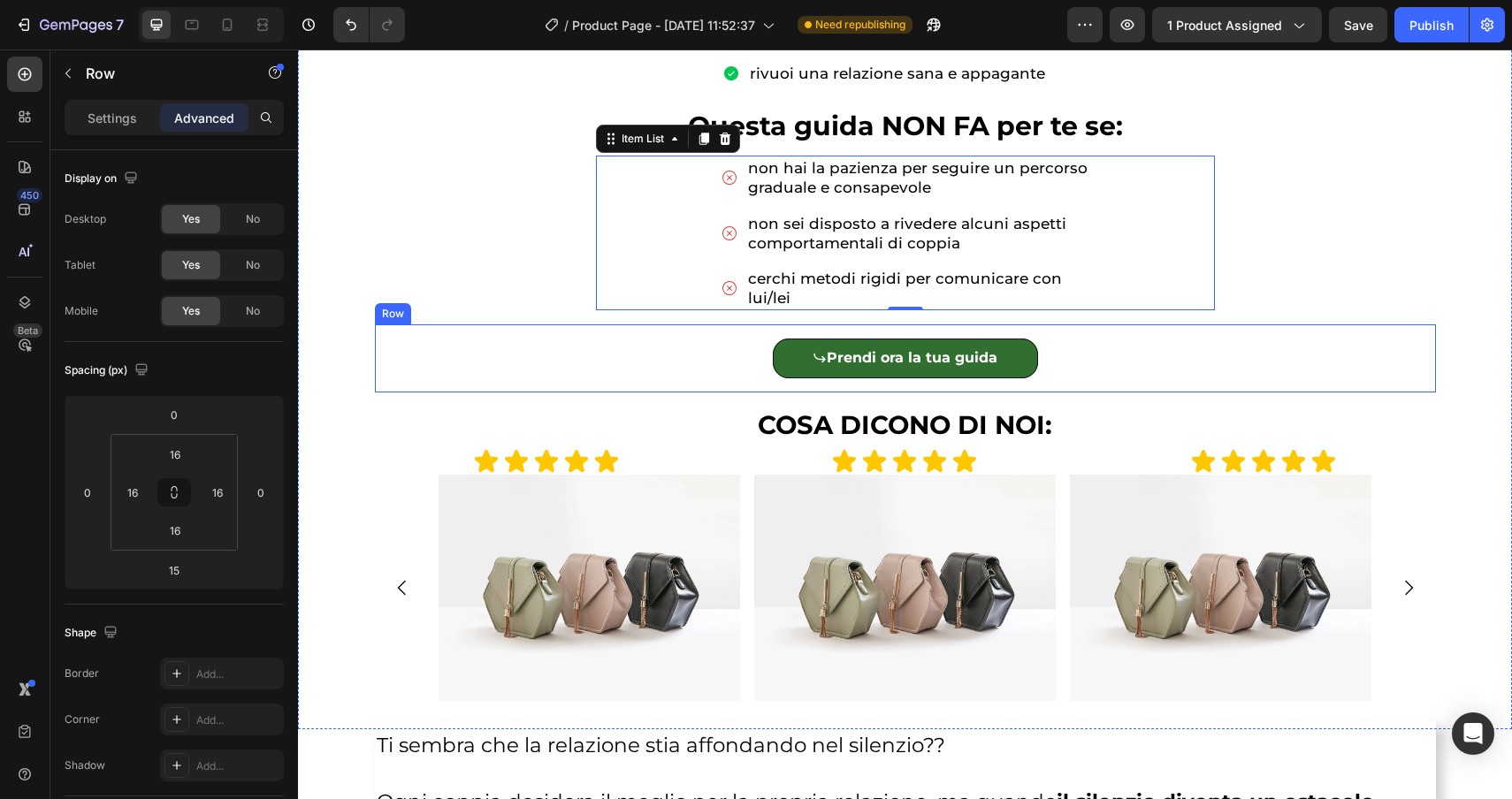
click at [528, 351] on div "Prendi ora la tua guida Add to Cart Product" at bounding box center [906, 358] width 1033 height 40
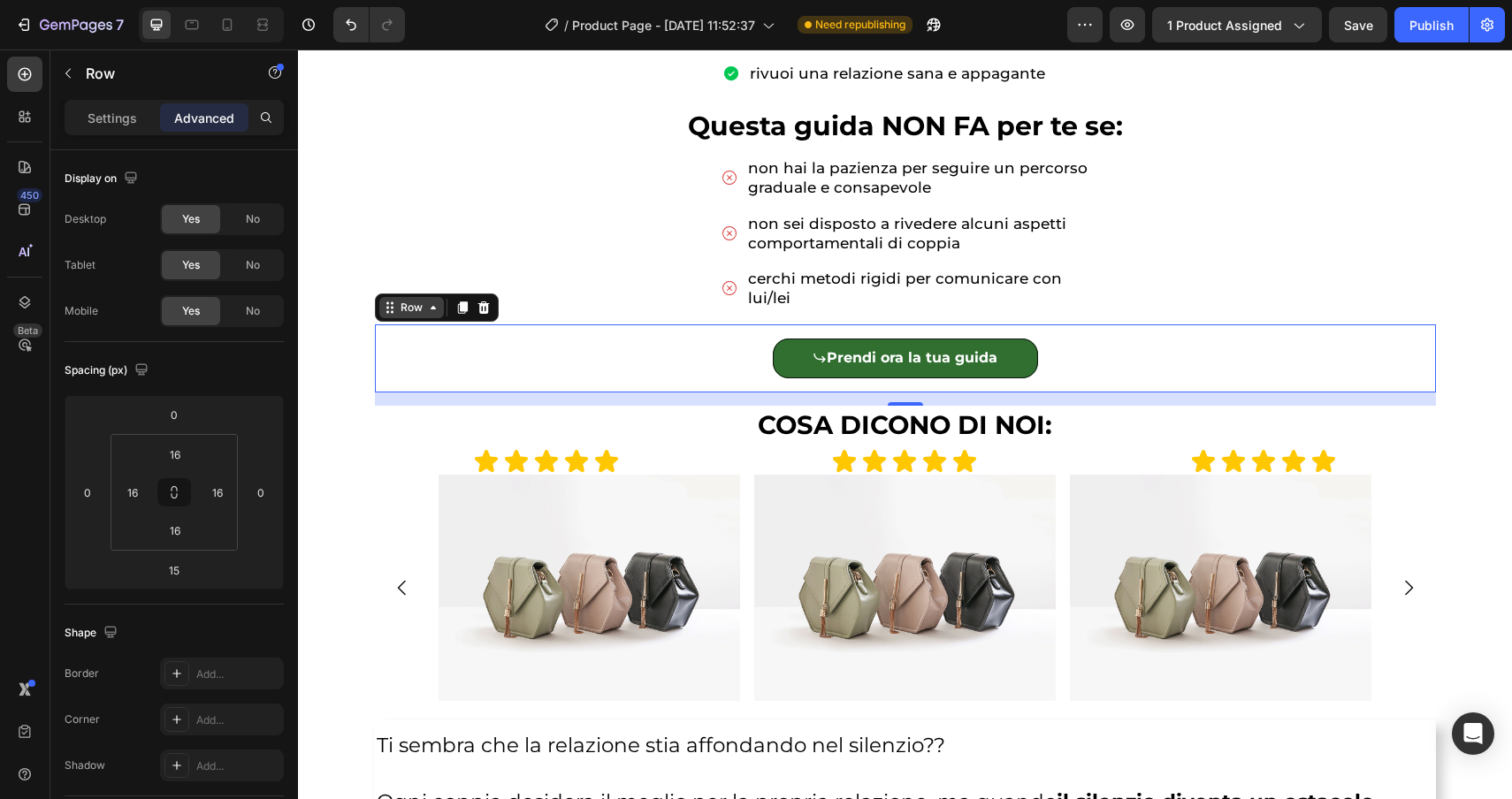
click at [421, 313] on div "Row" at bounding box center [412, 307] width 29 height 15
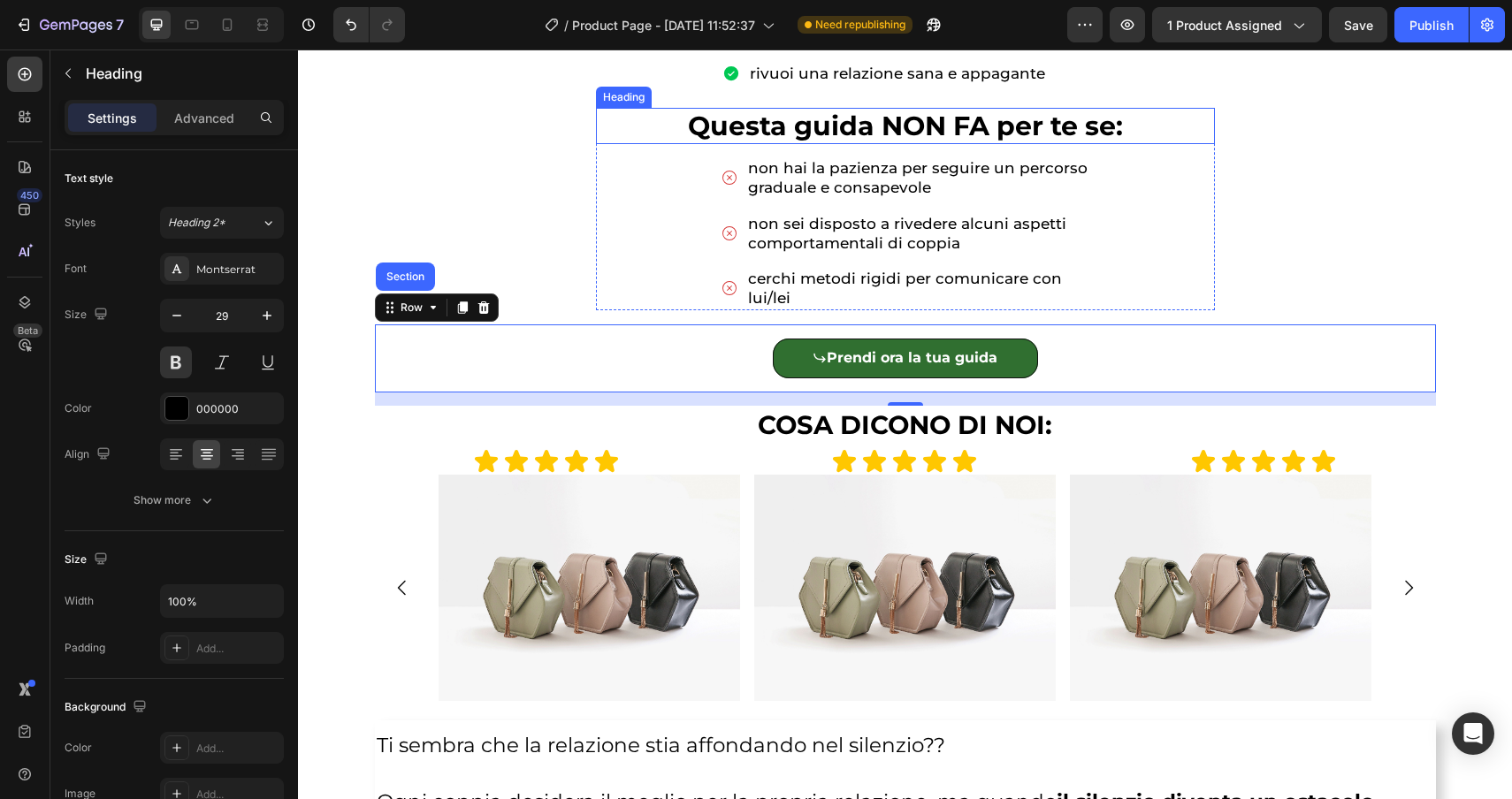
click at [629, 104] on div "04 Ore 57 Minuti 41 Secondi Countdown Timer Attenzione : al termine dell'offert…" at bounding box center [906, 40] width 1033 height 542
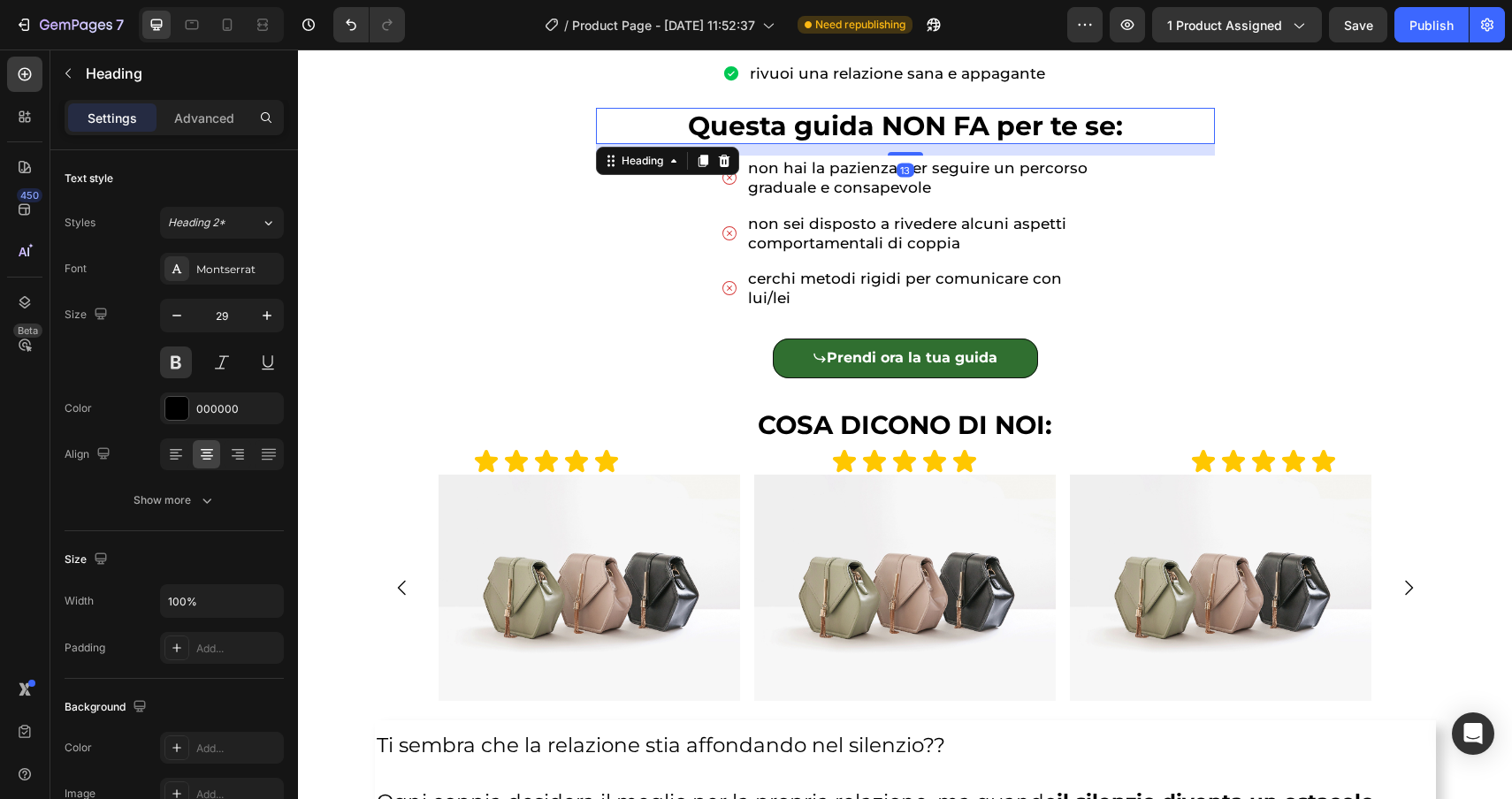
click at [630, 173] on div "Heading" at bounding box center [667, 161] width 143 height 28
click at [639, 166] on div "Heading" at bounding box center [642, 161] width 48 height 15
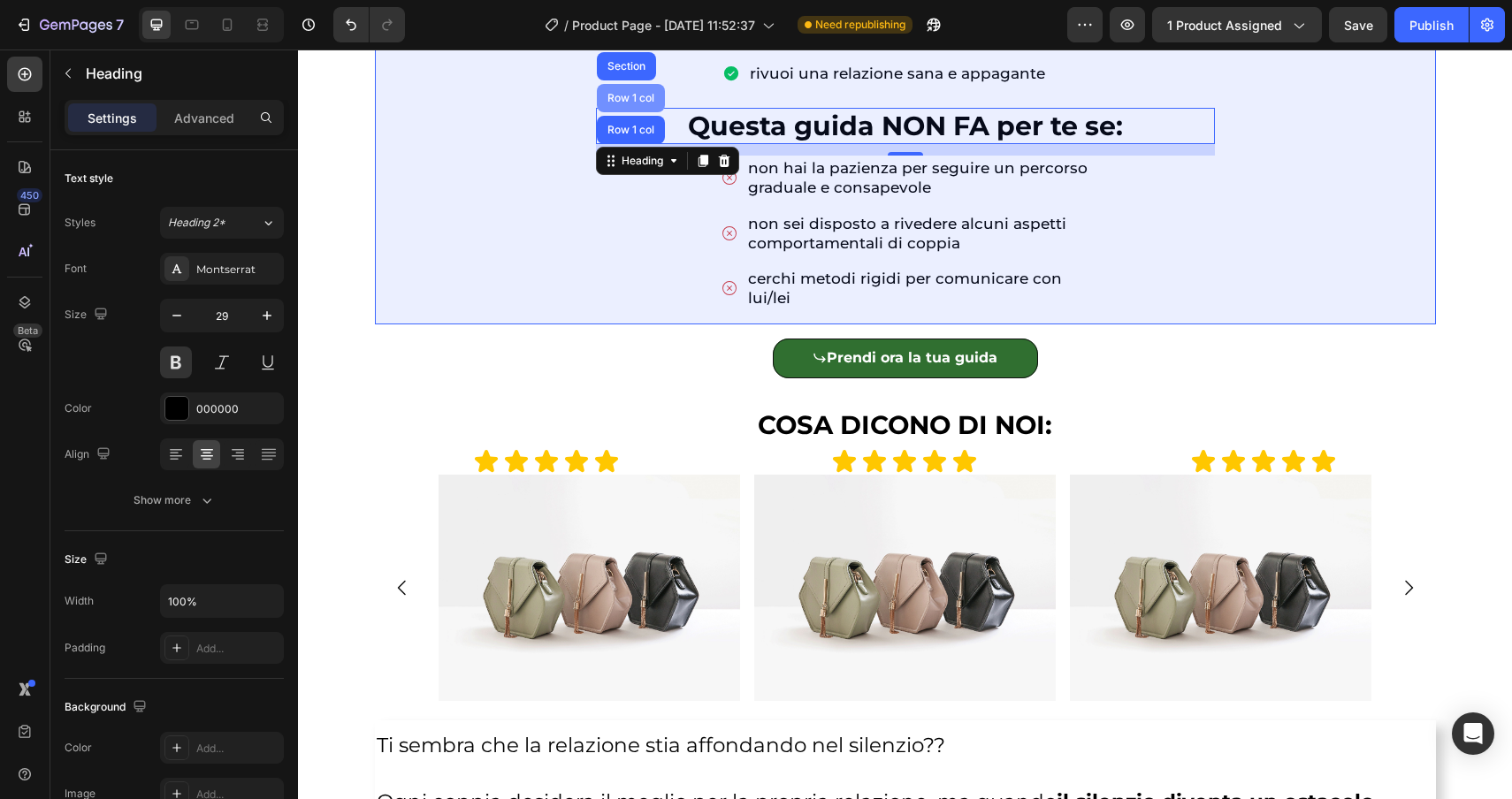
click at [637, 91] on div "Row 1 col" at bounding box center [631, 98] width 68 height 28
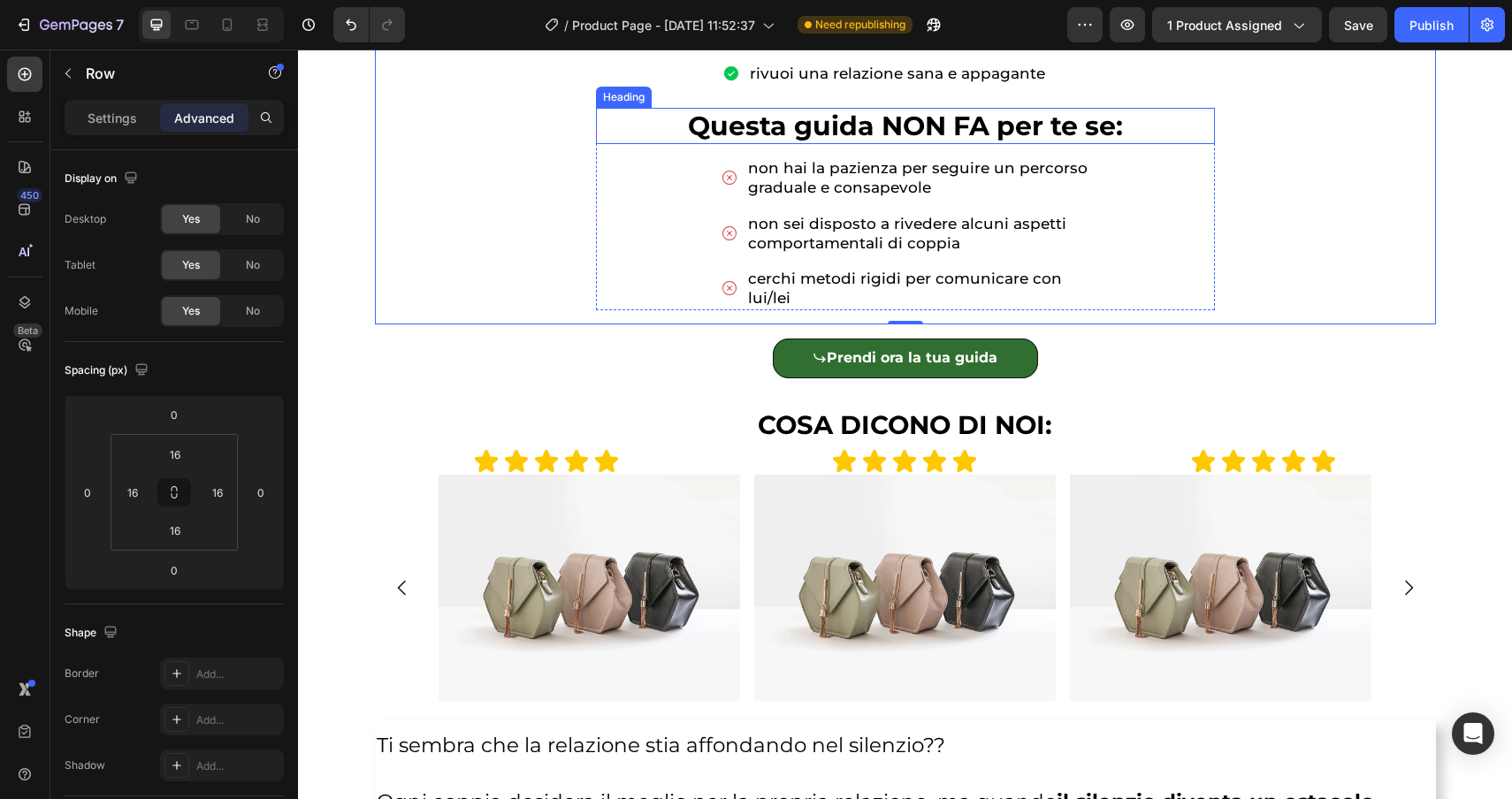
click at [633, 123] on p "⁠⁠⁠⁠⁠⁠⁠ Questa guida NON FA per te se:" at bounding box center [905, 126] width 615 height 34
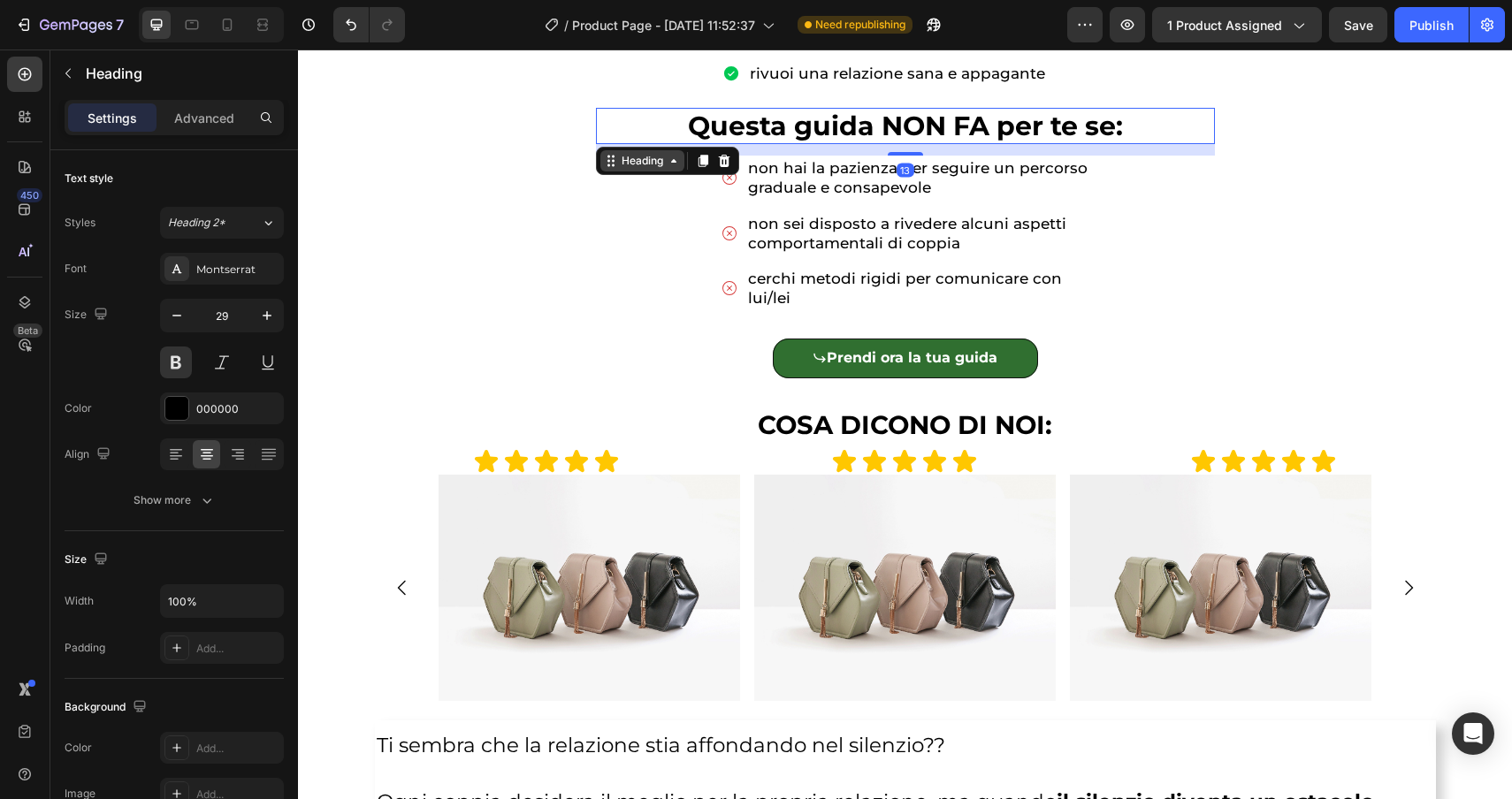
click at [631, 170] on div "Heading" at bounding box center [642, 161] width 84 height 21
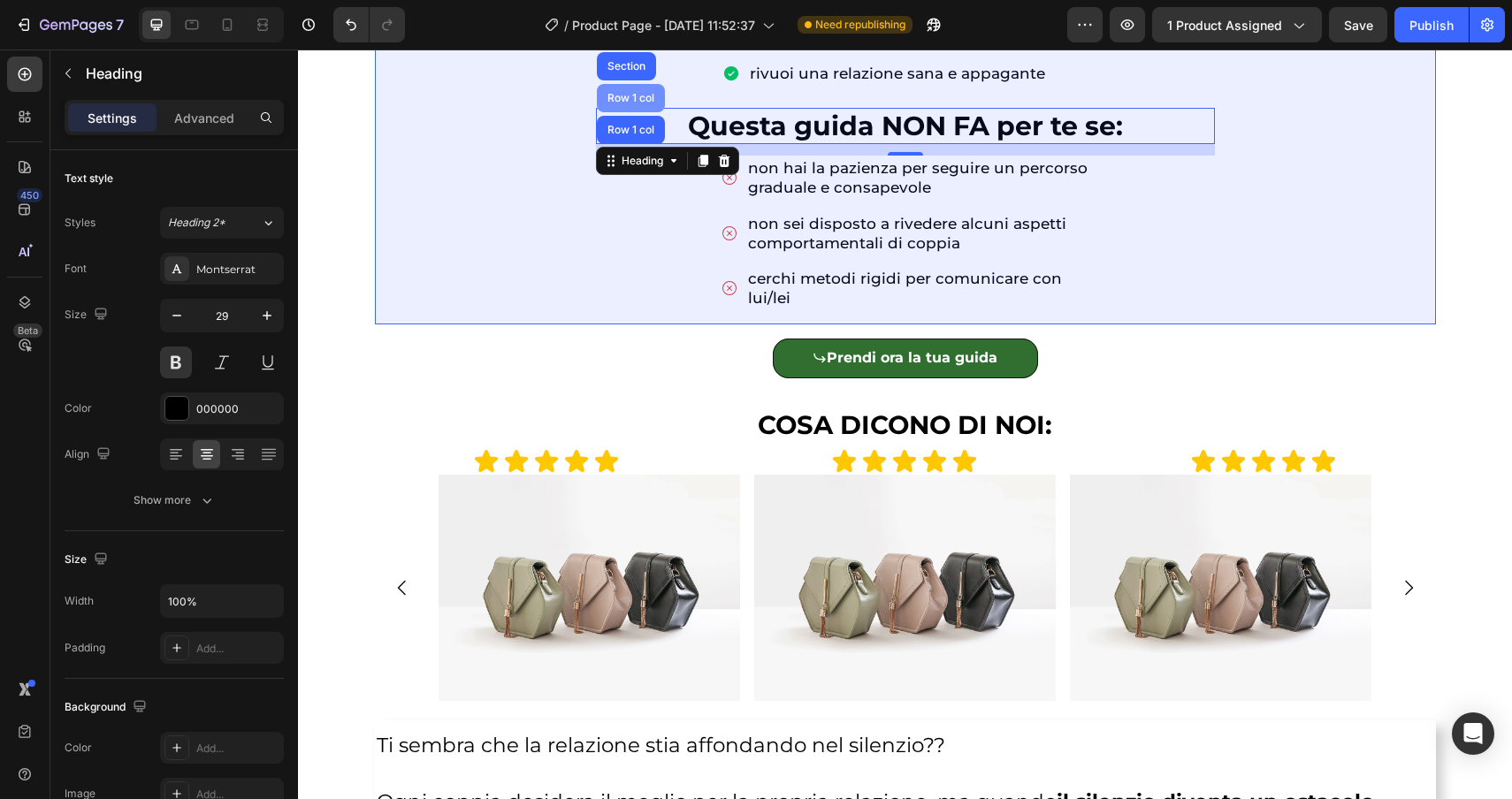
click at [629, 106] on div "Row 1 col" at bounding box center [631, 98] width 68 height 28
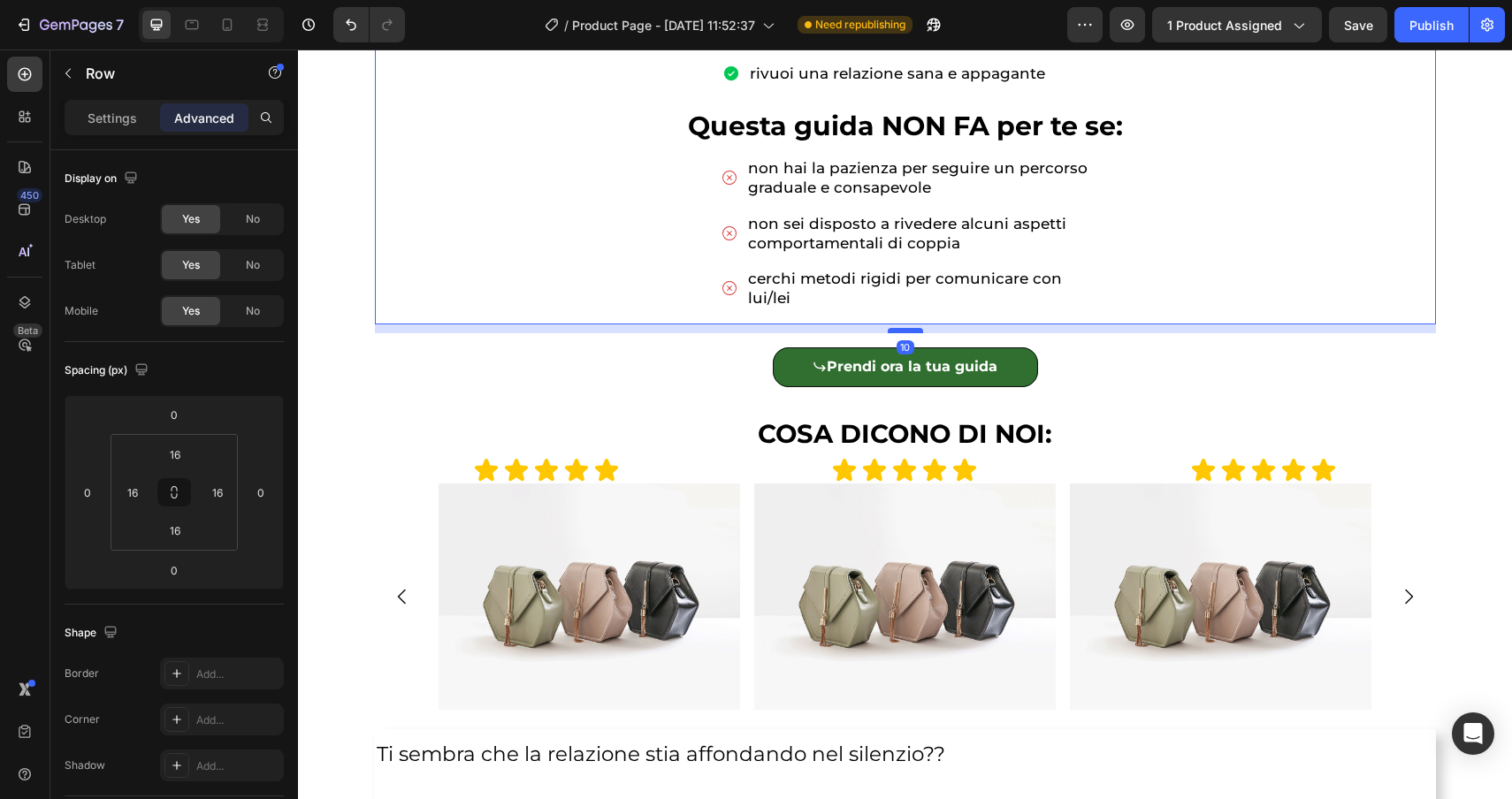
drag, startPoint x: 902, startPoint y: 323, endPoint x: 901, endPoint y: 331, distance: 8.1
click at [901, 331] on div at bounding box center [906, 330] width 36 height 5
type input "10"
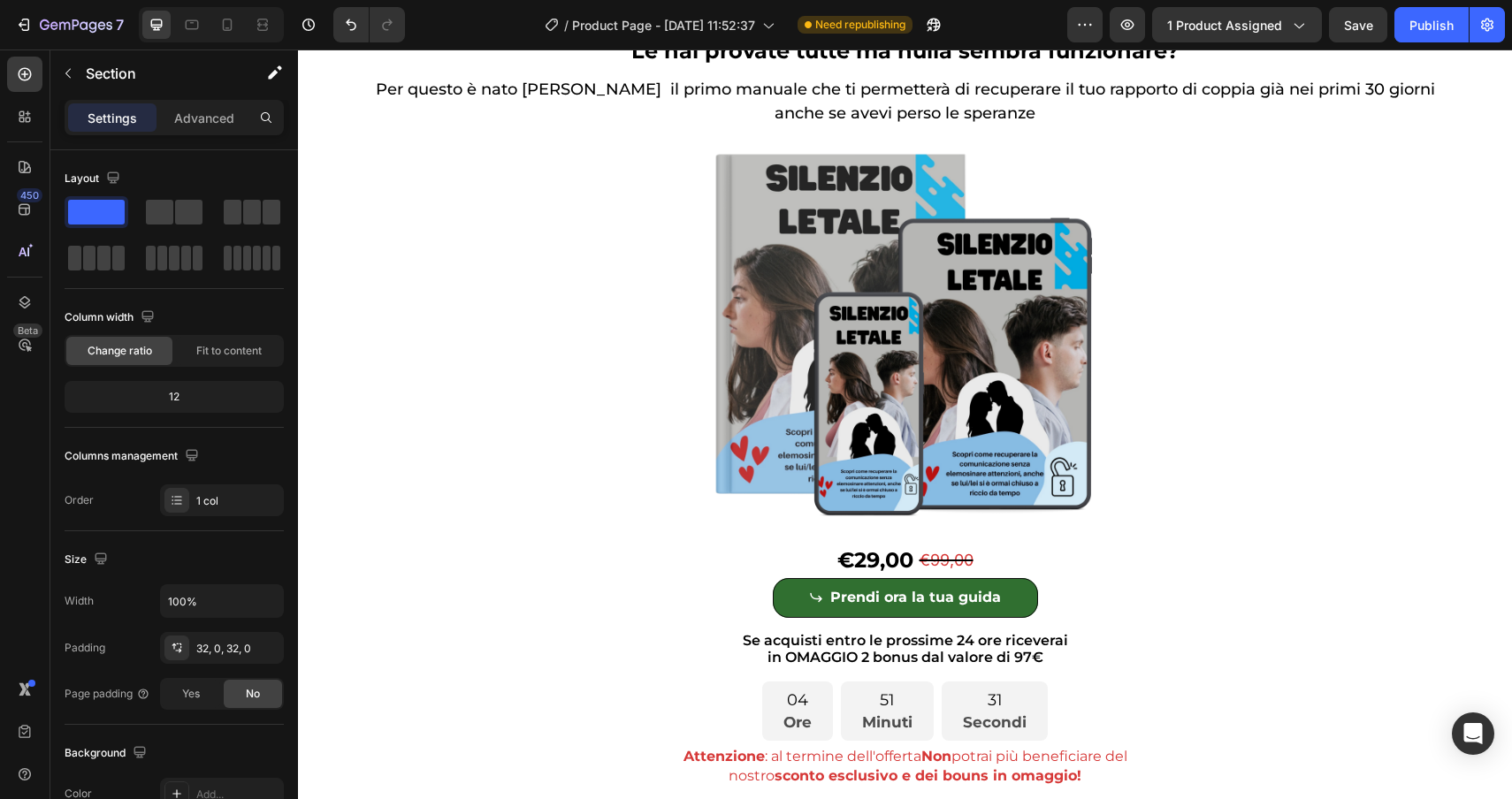
scroll to position [0, 0]
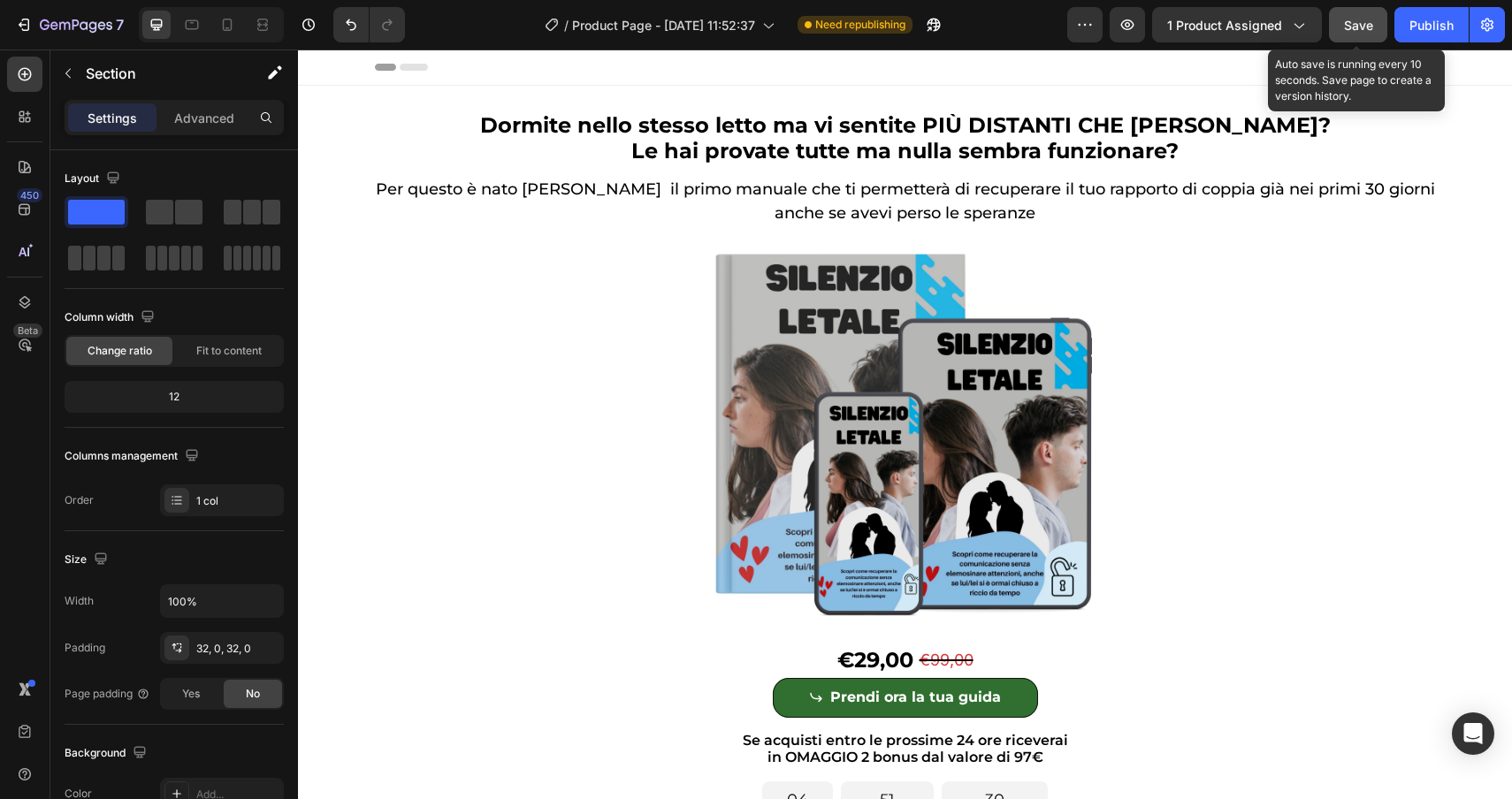
click at [1357, 18] on span "Save" at bounding box center [1359, 25] width 29 height 15
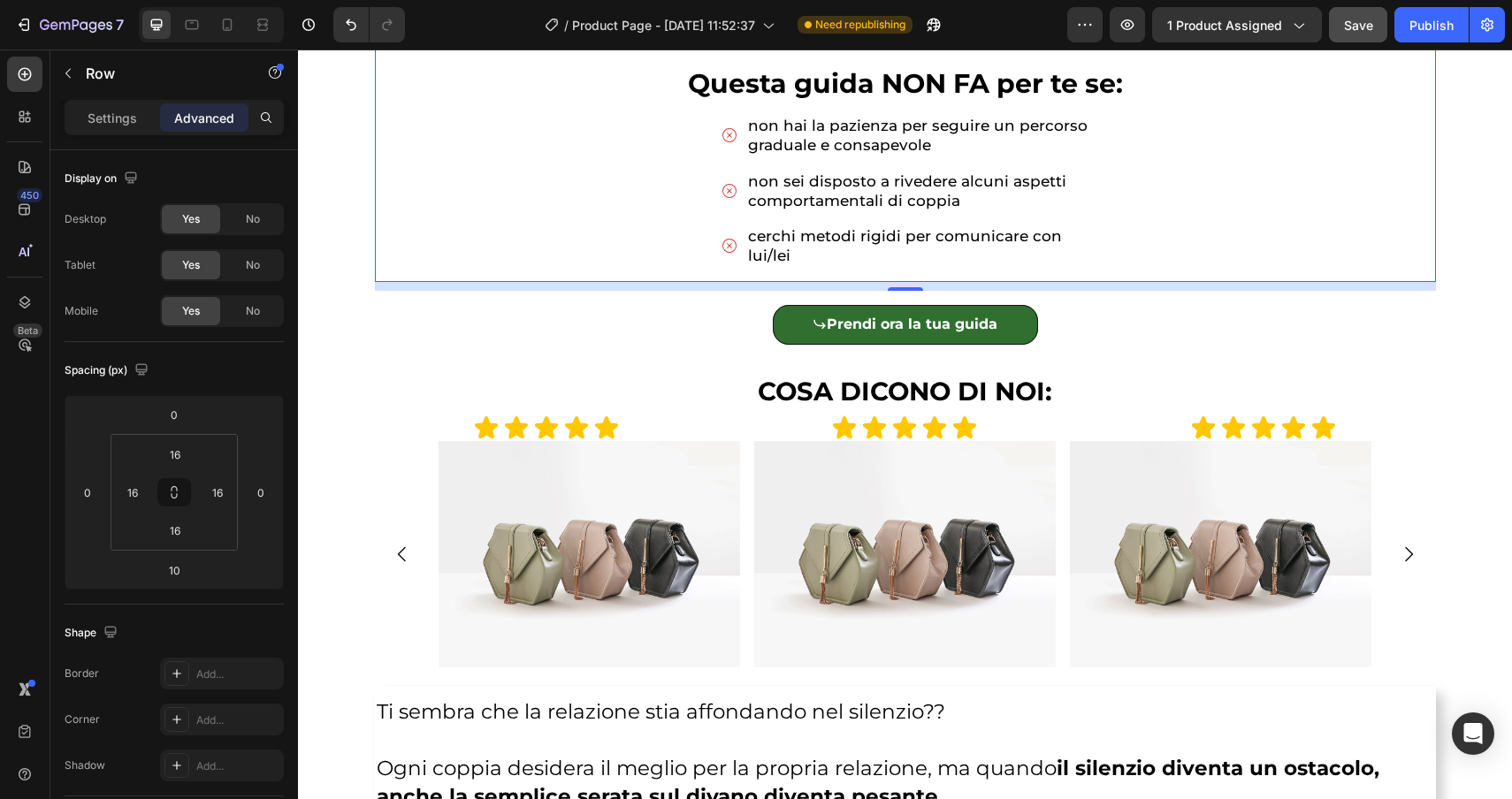
scroll to position [1060, 0]
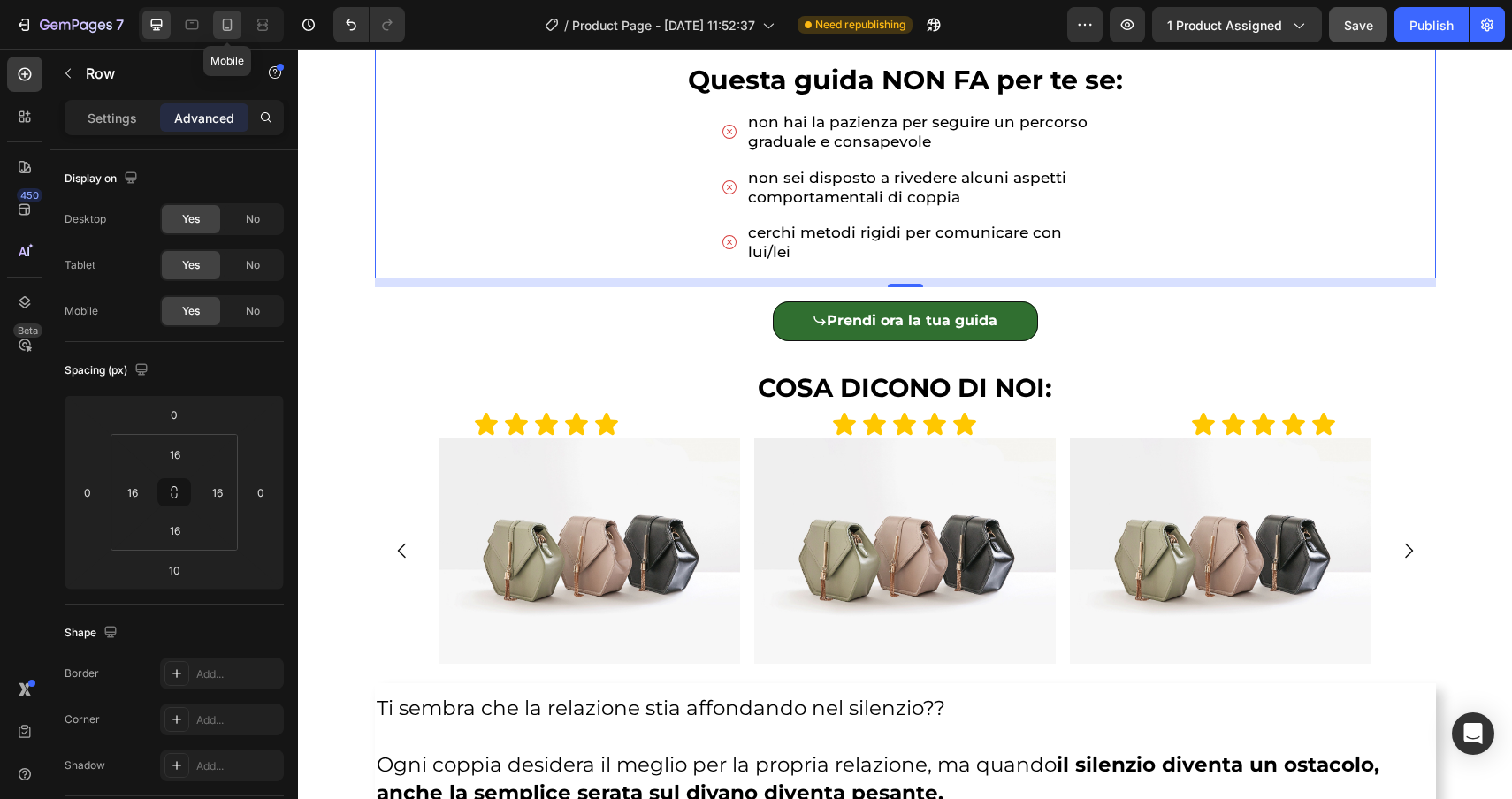
click at [233, 19] on icon at bounding box center [227, 24] width 17 height 17
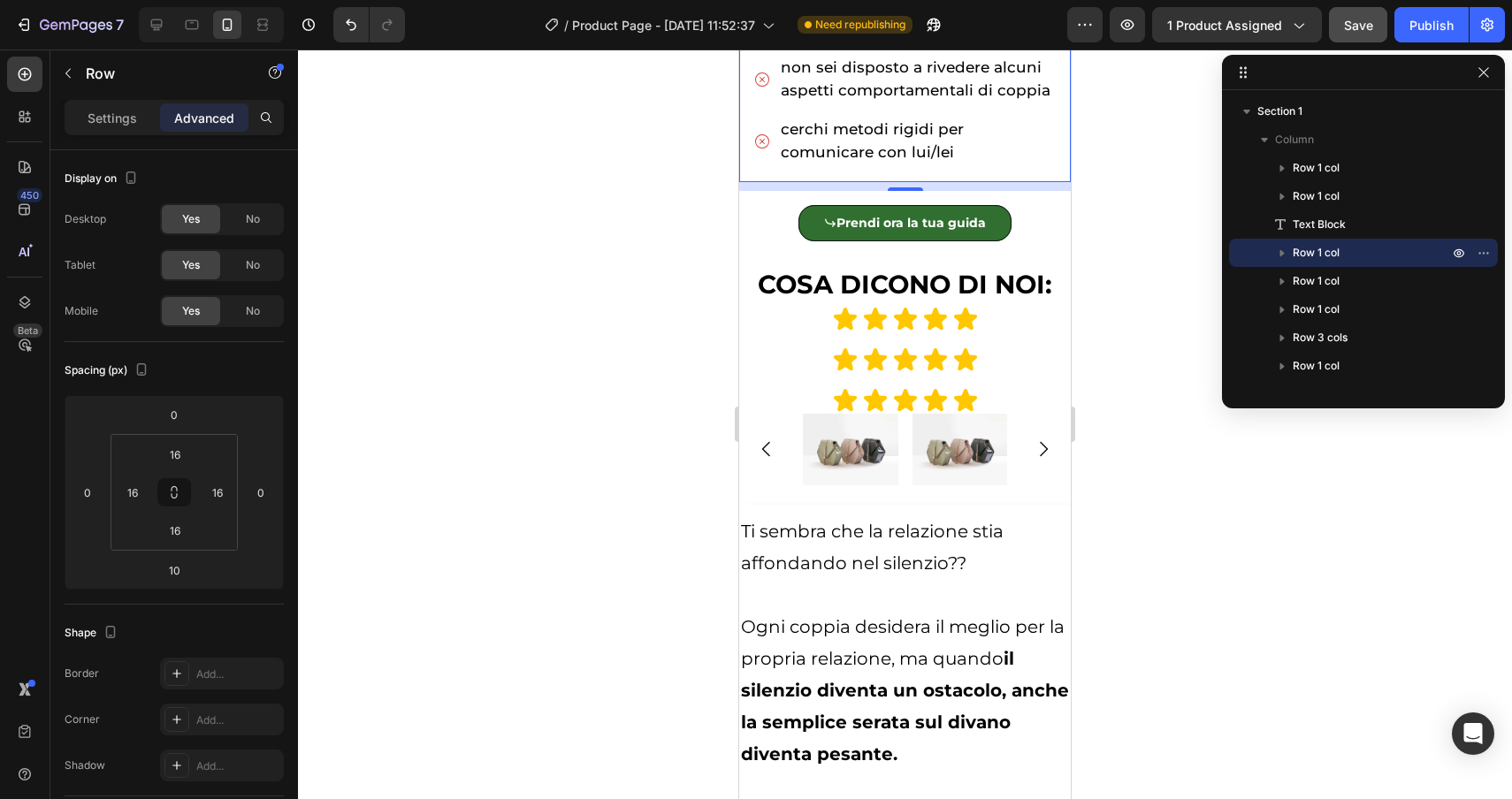
scroll to position [1213, 0]
click at [165, 19] on icon at bounding box center [156, 24] width 17 height 17
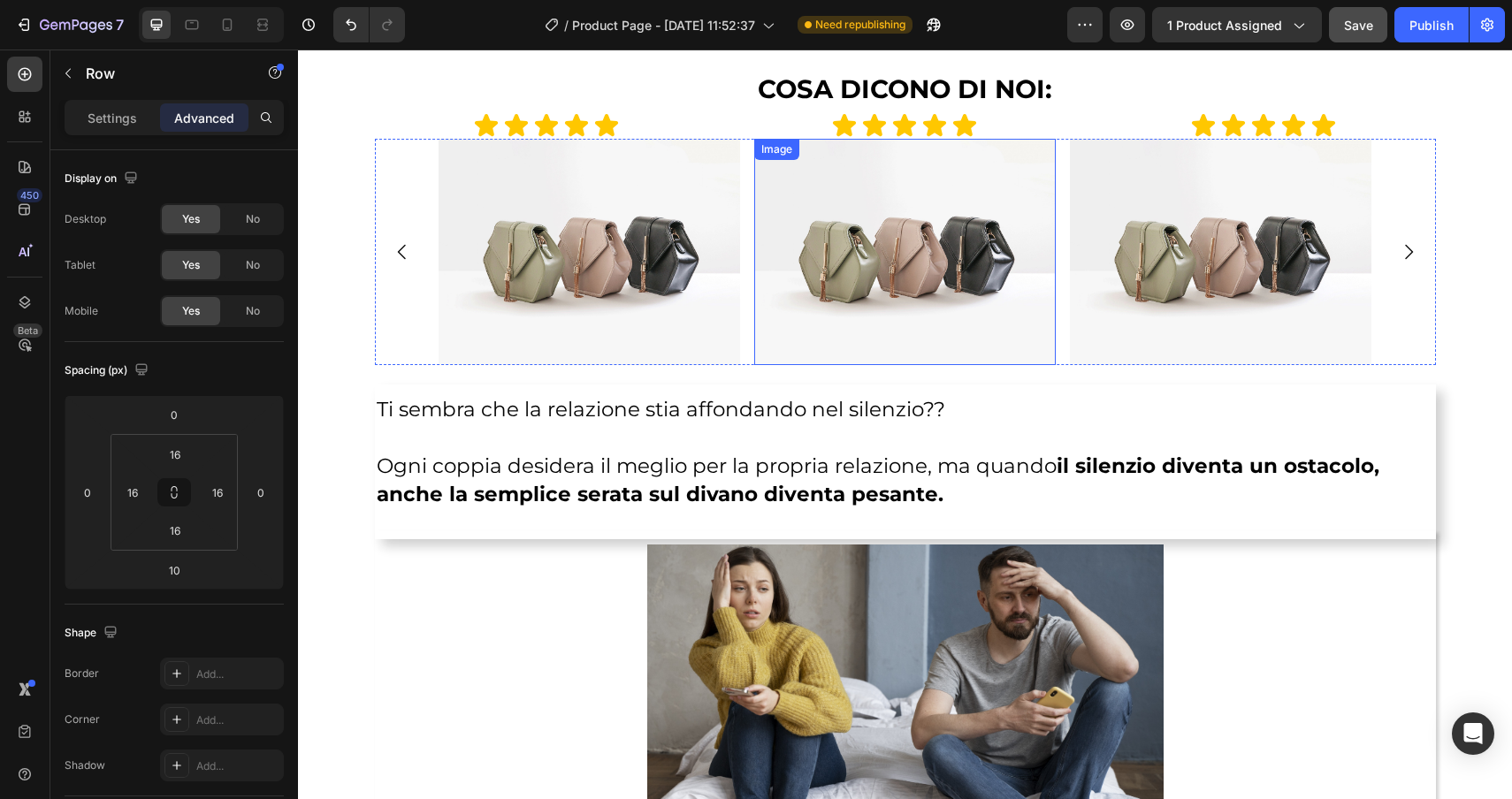
scroll to position [1327, 0]
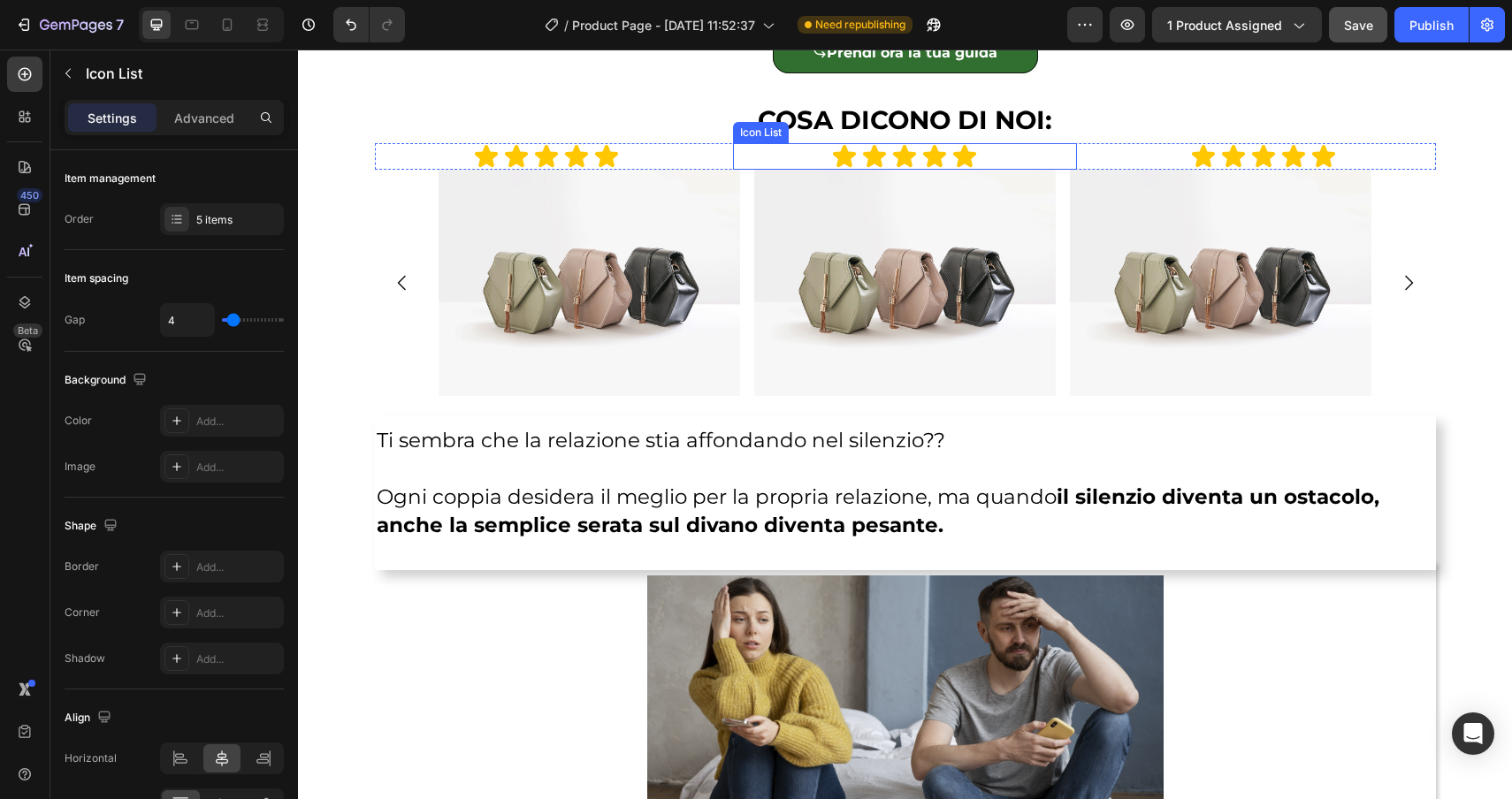
click at [799, 151] on div "Icon Icon Icon Icon Icon" at bounding box center [905, 156] width 344 height 26
click at [195, 123] on p "Advanced" at bounding box center [204, 117] width 60 height 18
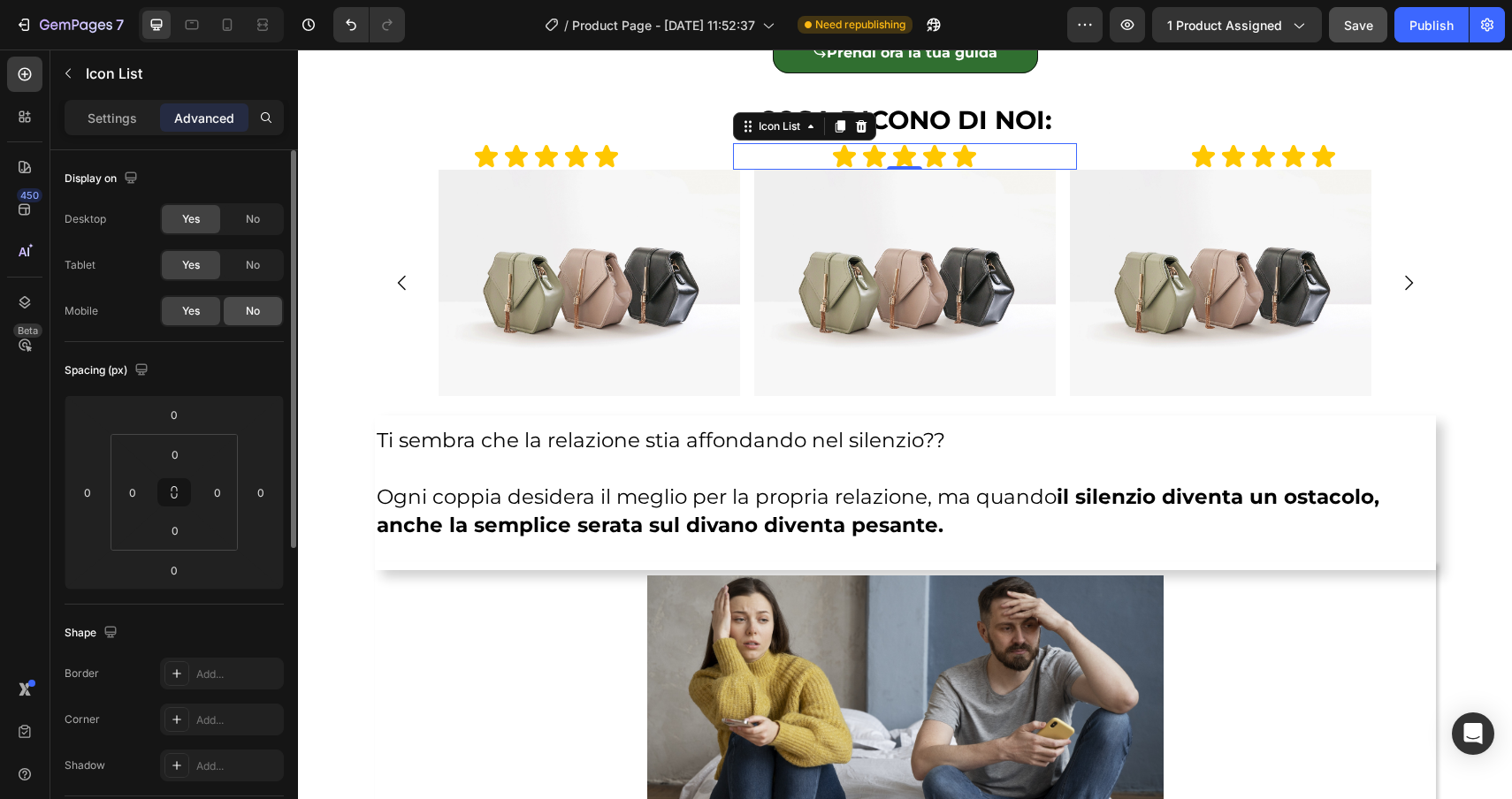
click at [246, 316] on span "No" at bounding box center [253, 311] width 15 height 15
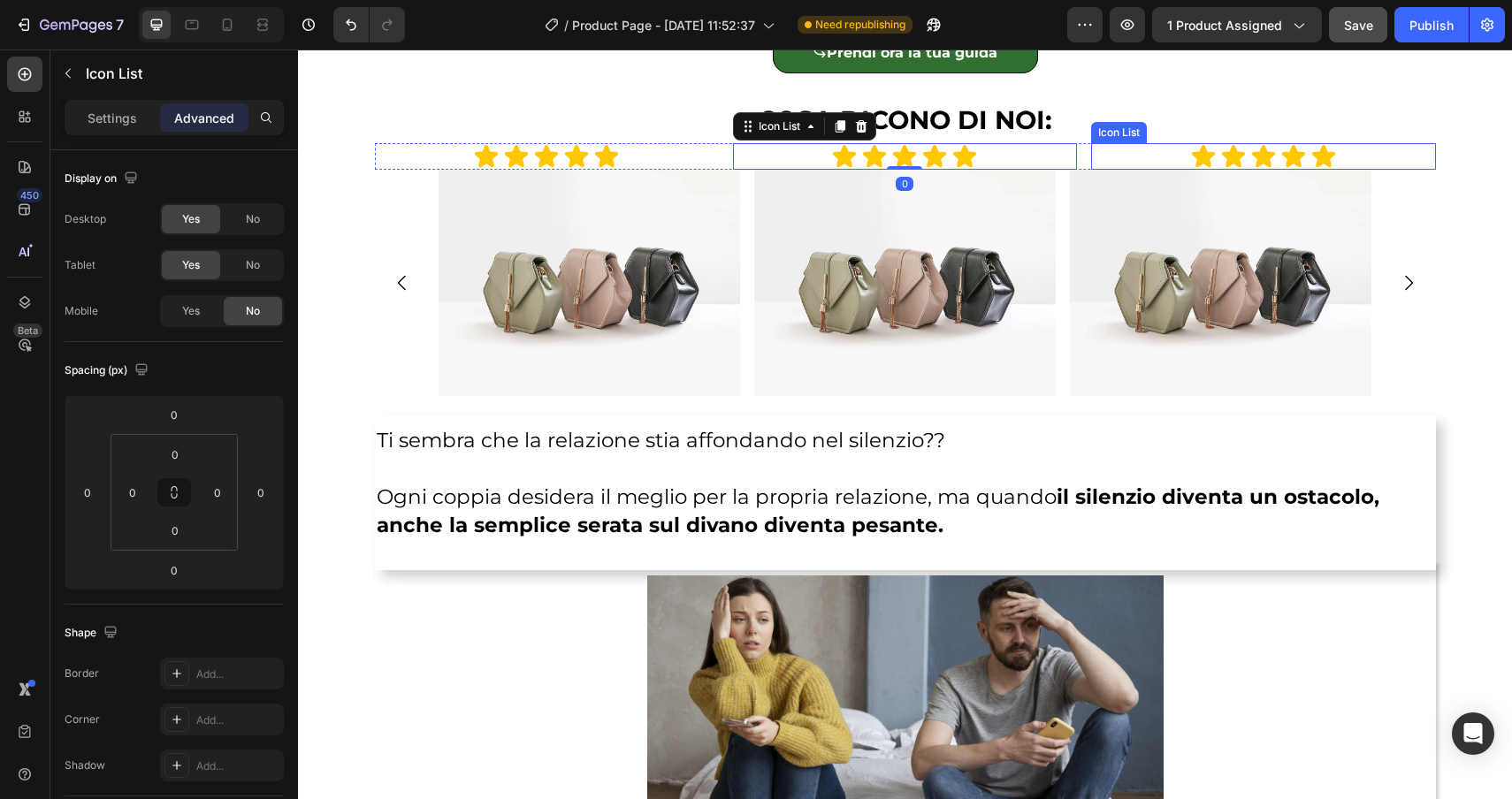
click at [1173, 163] on div "Icon Icon Icon Icon Icon" at bounding box center [1263, 156] width 344 height 26
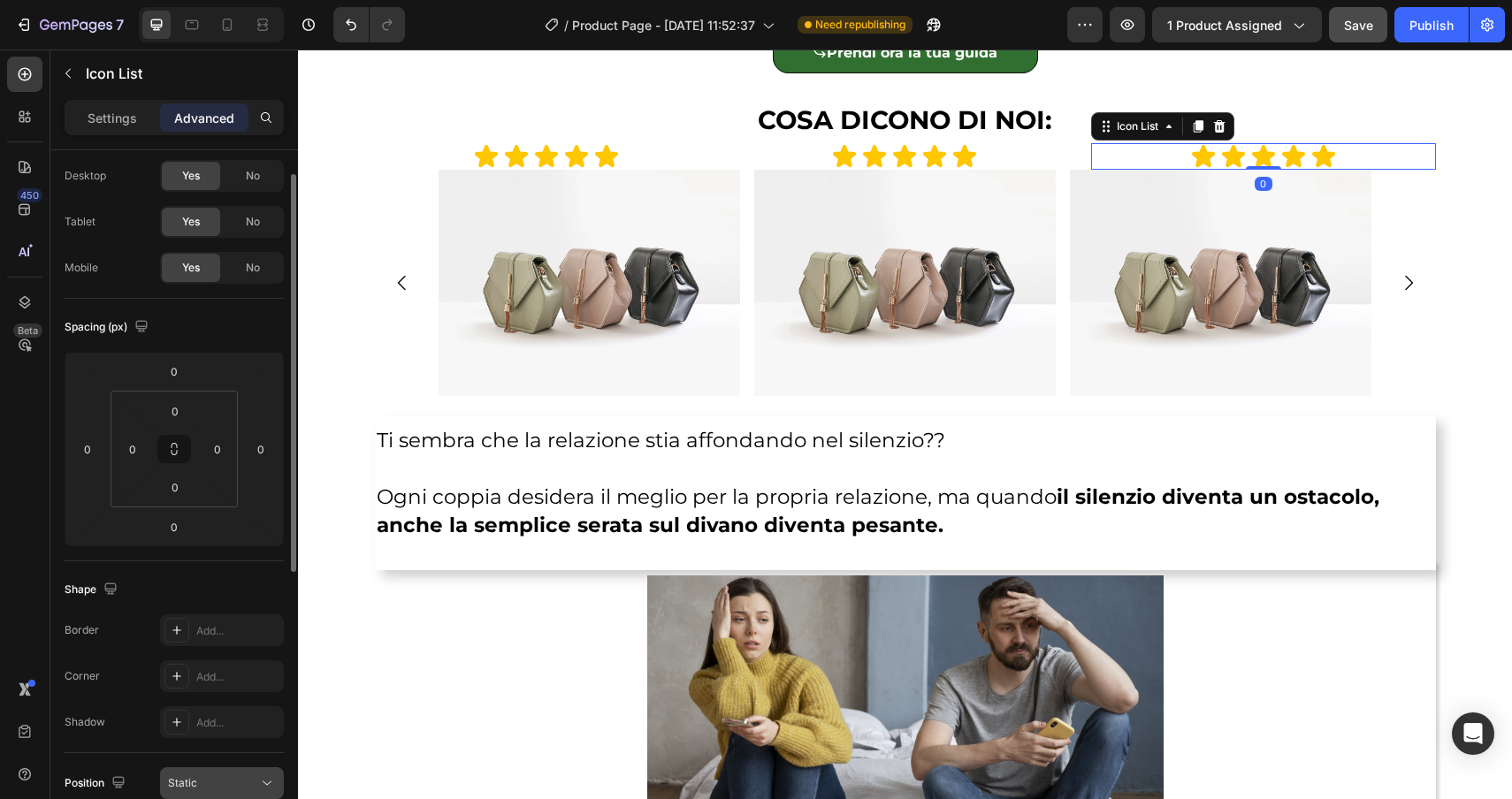
scroll to position [0, 0]
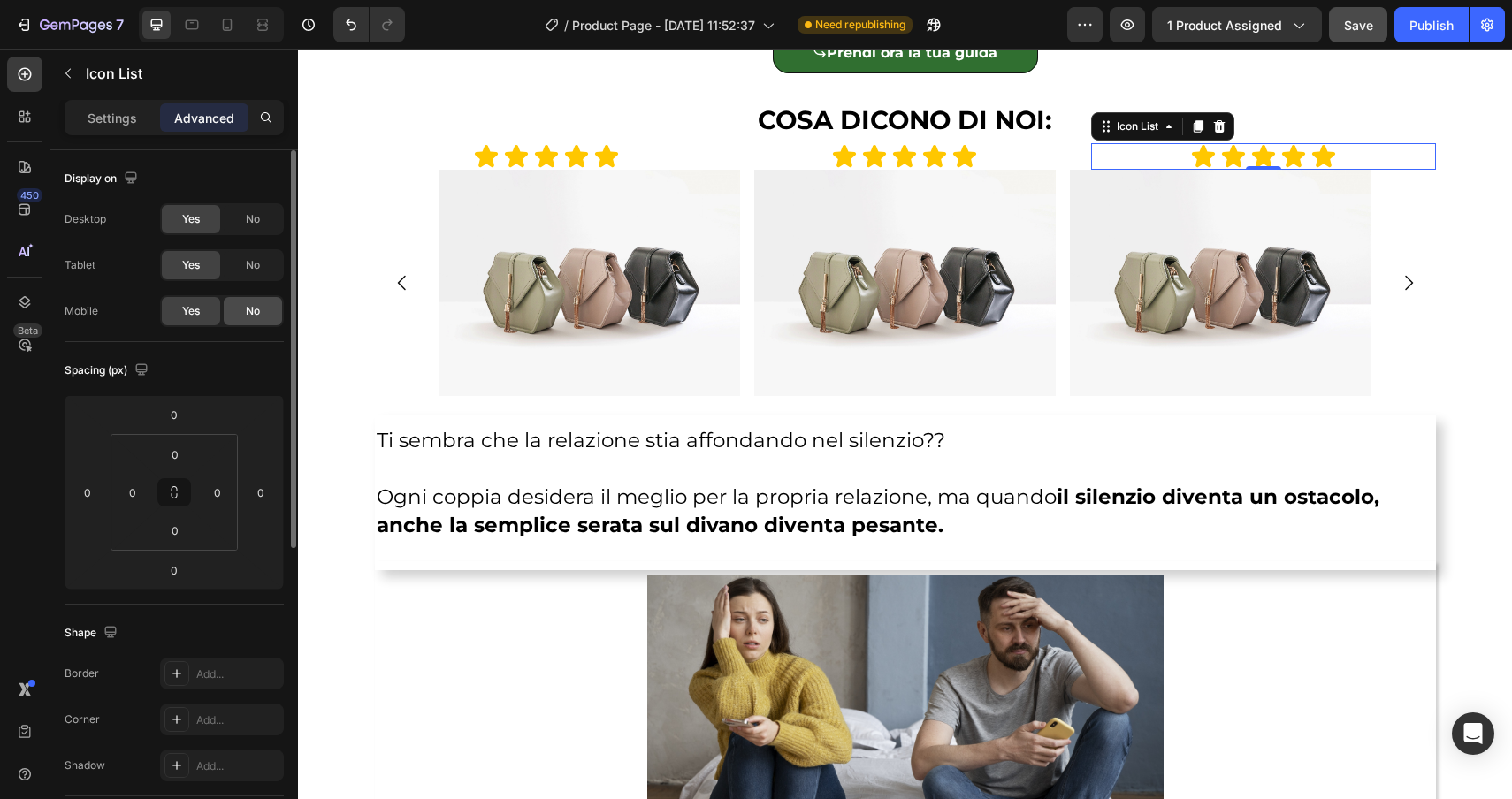
click at [264, 315] on div "No" at bounding box center [253, 311] width 58 height 28
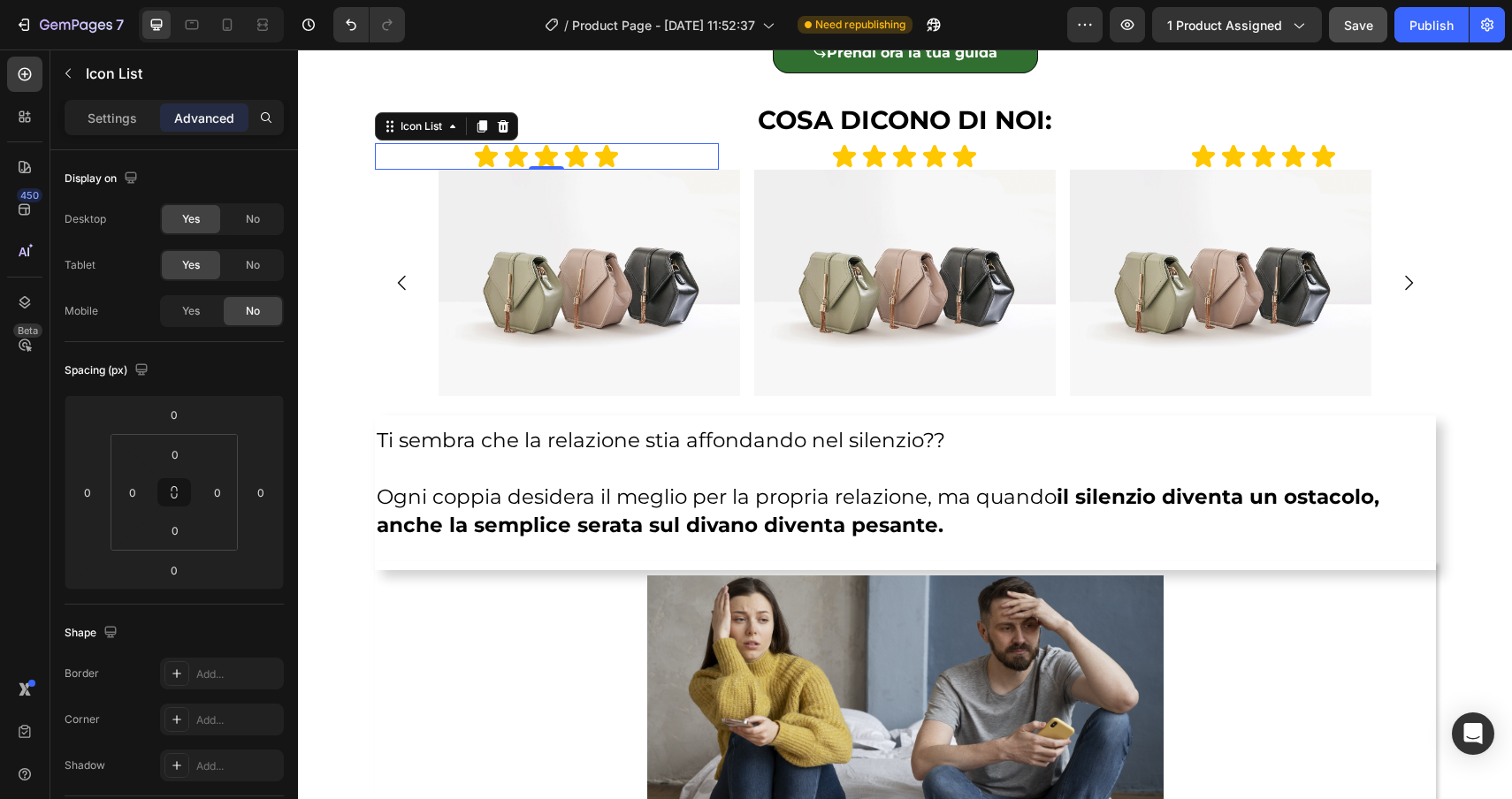
click at [441, 159] on div "Icon Icon Icon Icon Icon" at bounding box center [546, 156] width 344 height 26
click at [416, 134] on div "Icon List" at bounding box center [421, 126] width 48 height 15
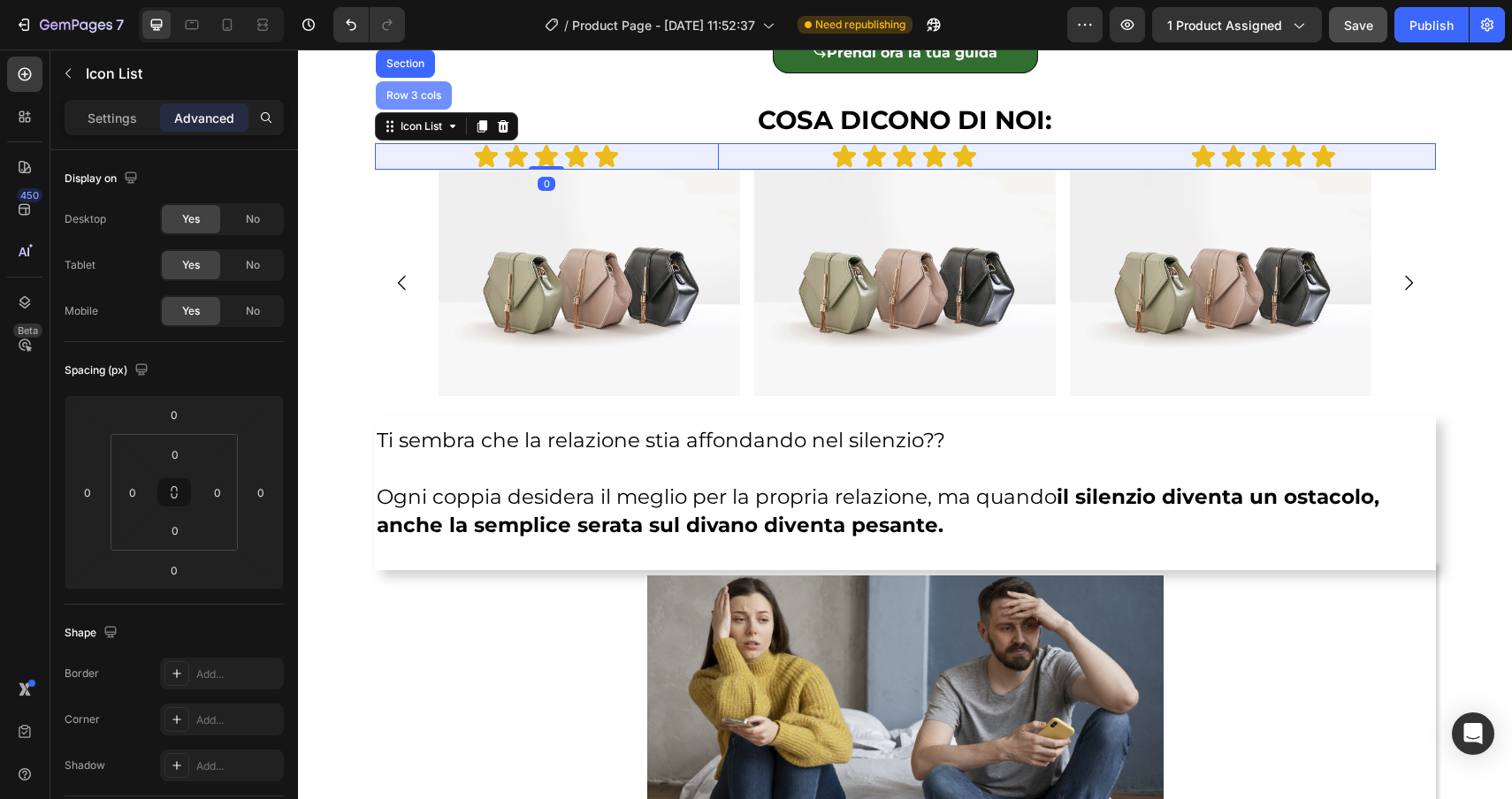
click at [413, 101] on div "Row 3 cols" at bounding box center [414, 95] width 62 height 11
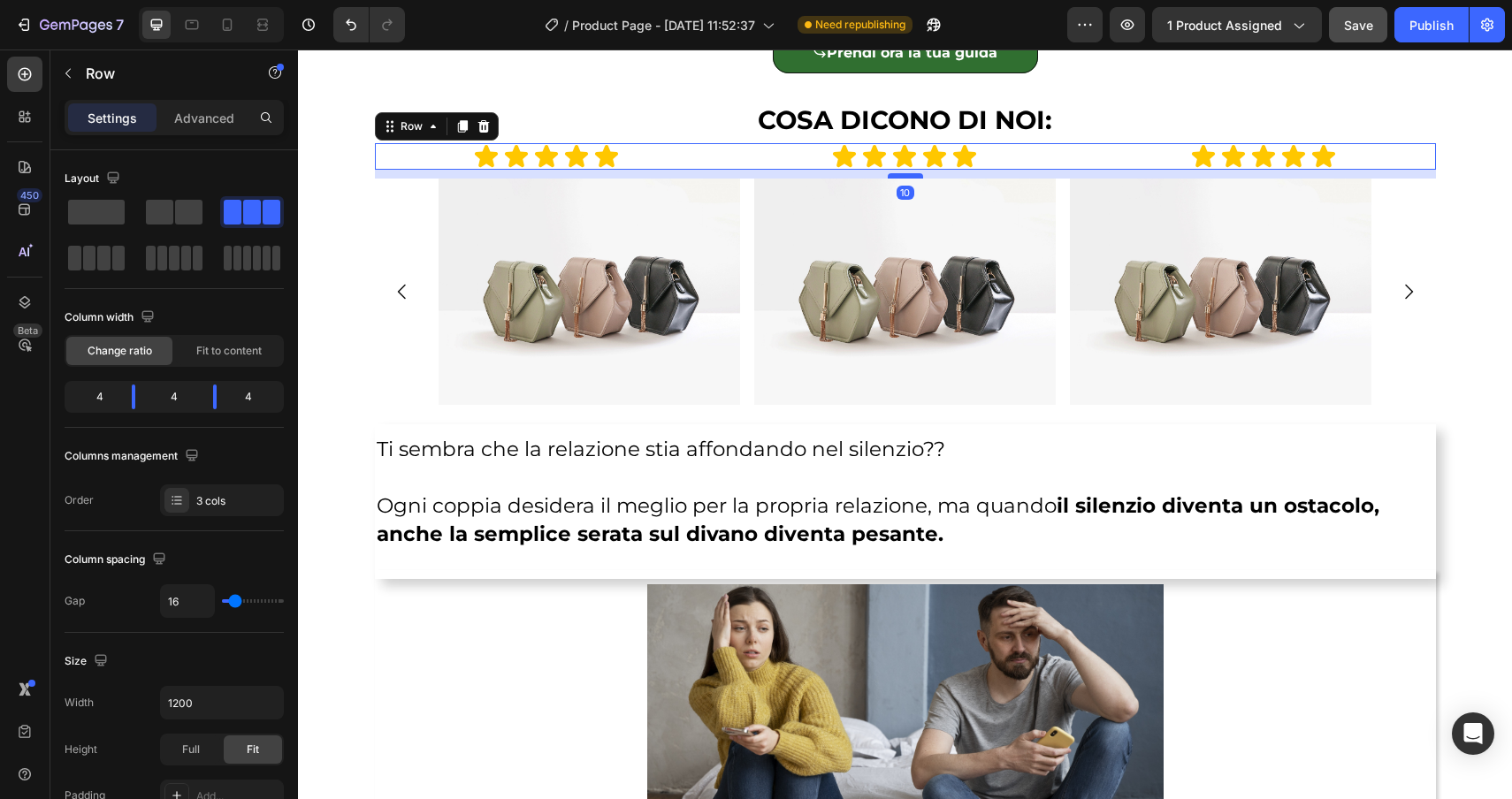
drag, startPoint x: 910, startPoint y: 169, endPoint x: 909, endPoint y: 177, distance: 8.1
click at [909, 177] on div at bounding box center [906, 175] width 36 height 5
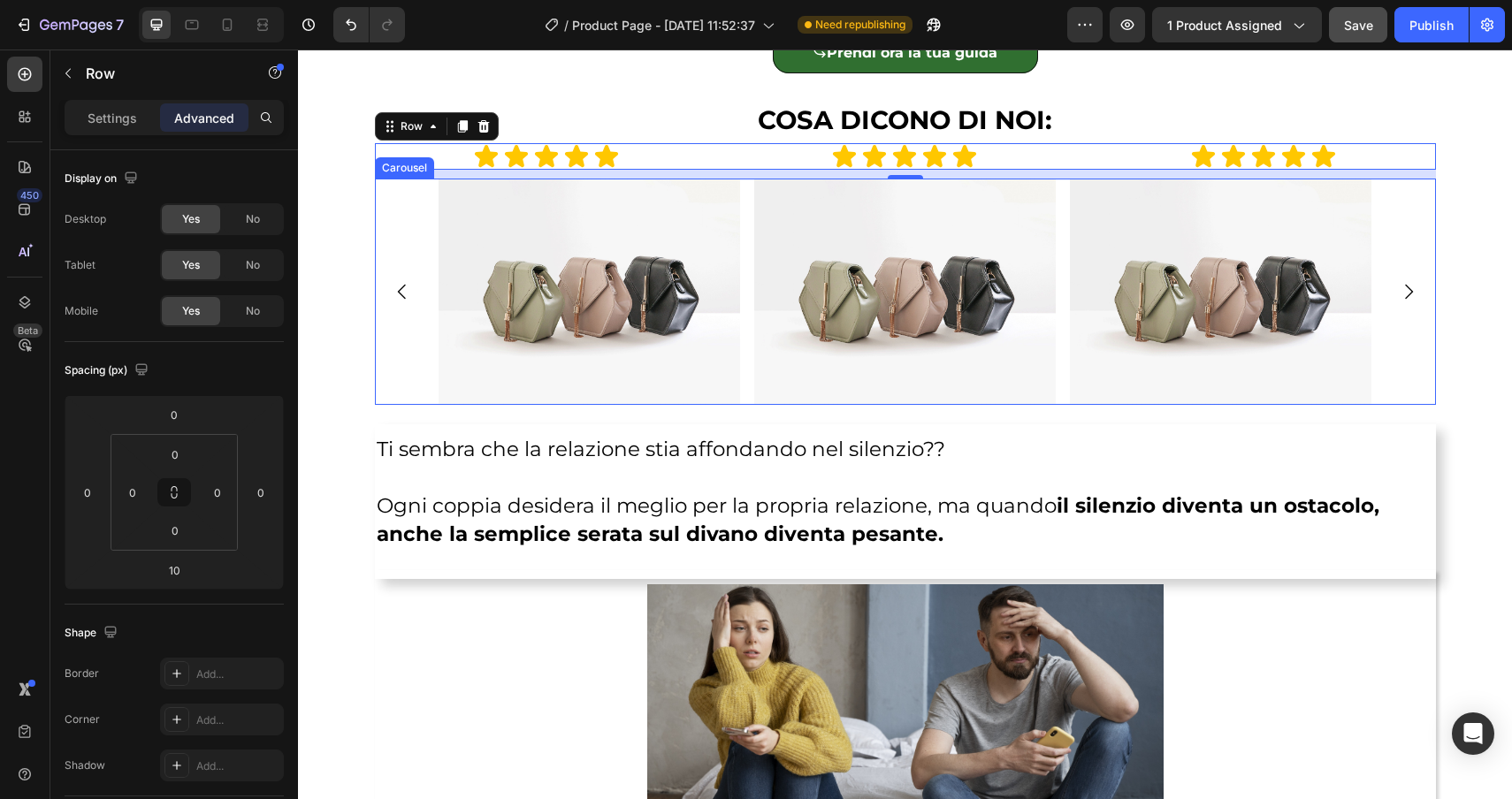
click at [413, 226] on div "Image Image Image Drop element here" at bounding box center [905, 292] width 1061 height 227
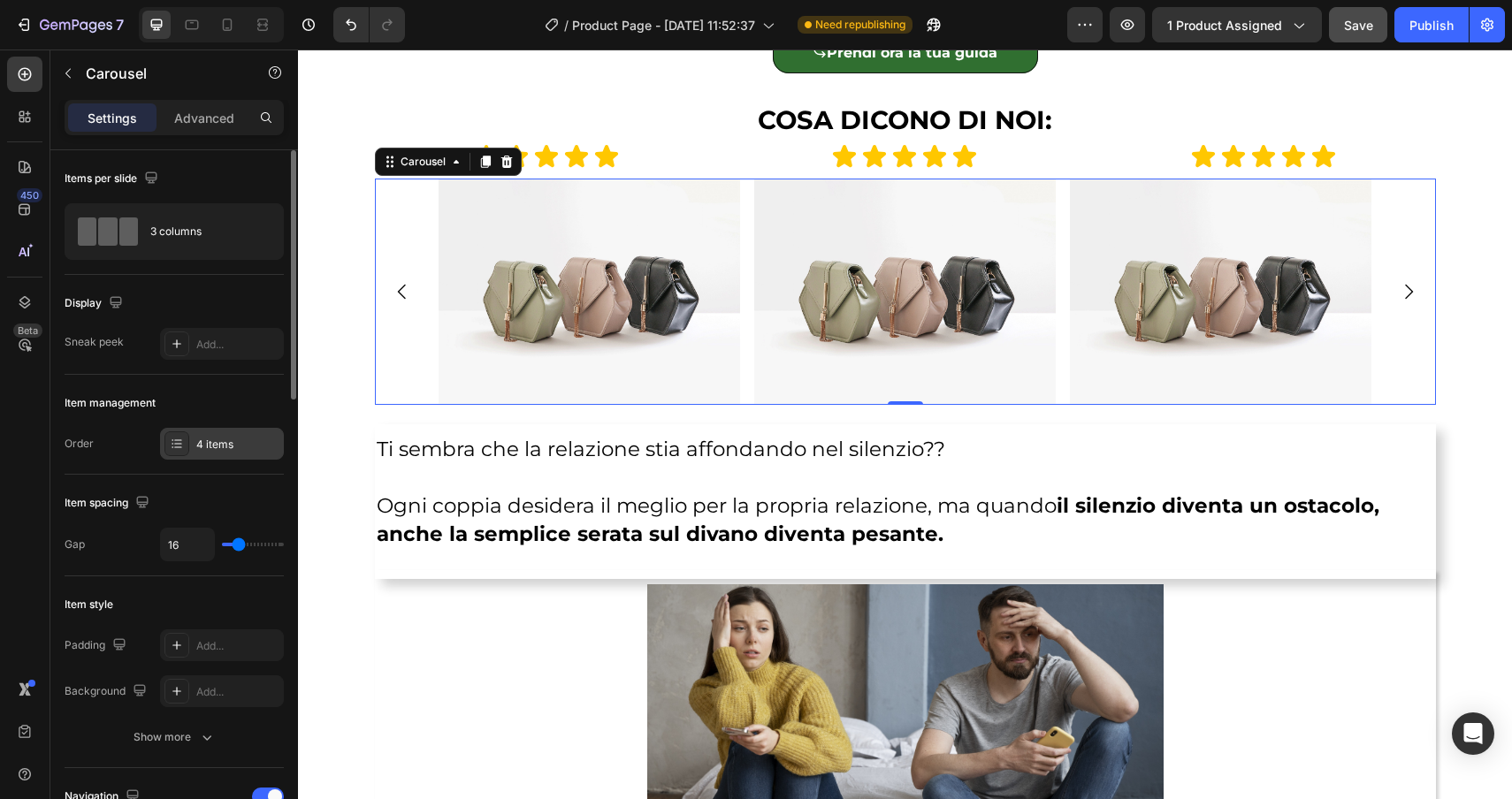
click at [201, 449] on div "4 items" at bounding box center [238, 445] width 83 height 15
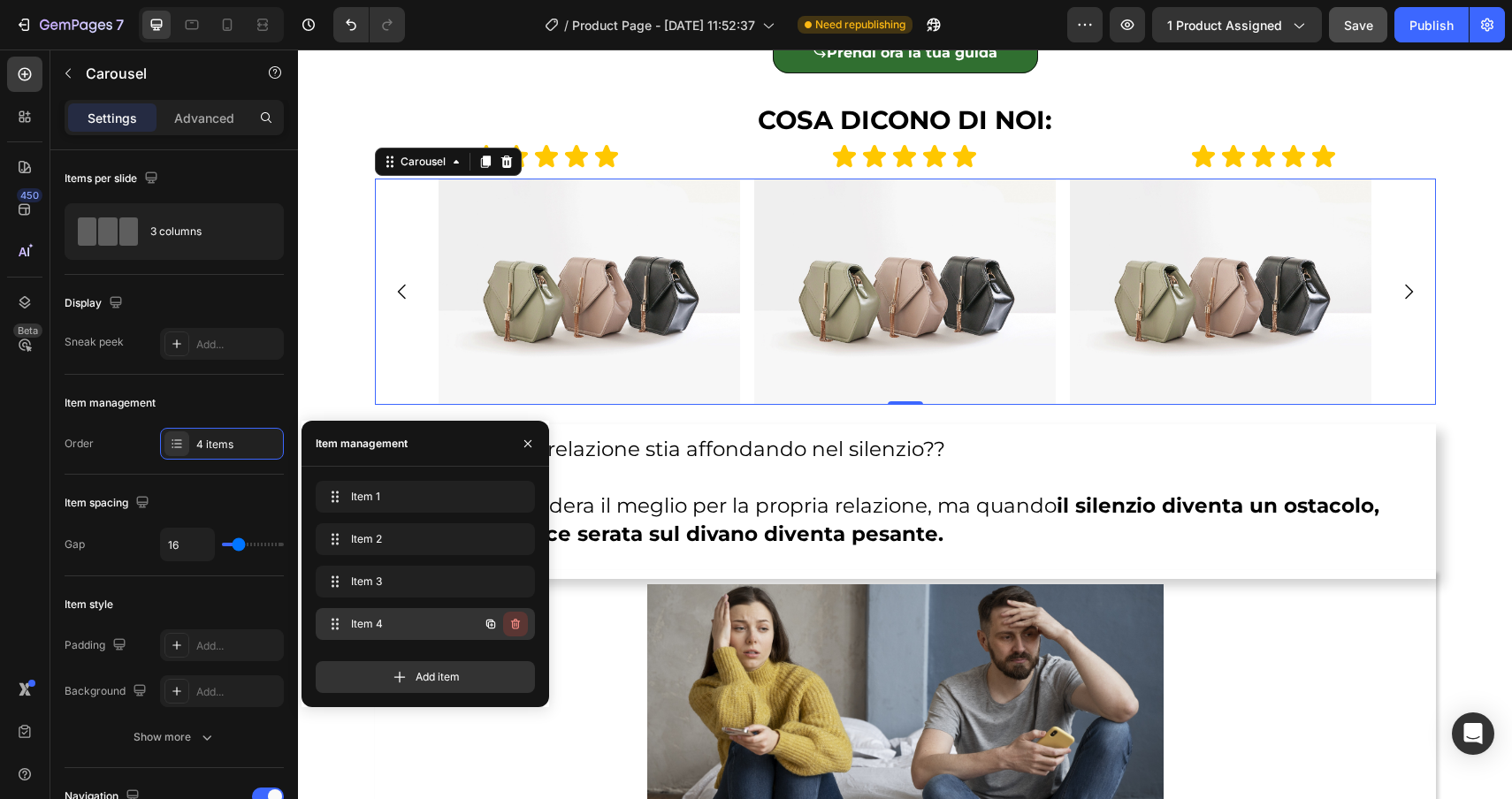
click at [518, 626] on icon "button" at bounding box center [515, 624] width 9 height 11
click at [518, 626] on div "Delete" at bounding box center [504, 624] width 33 height 15
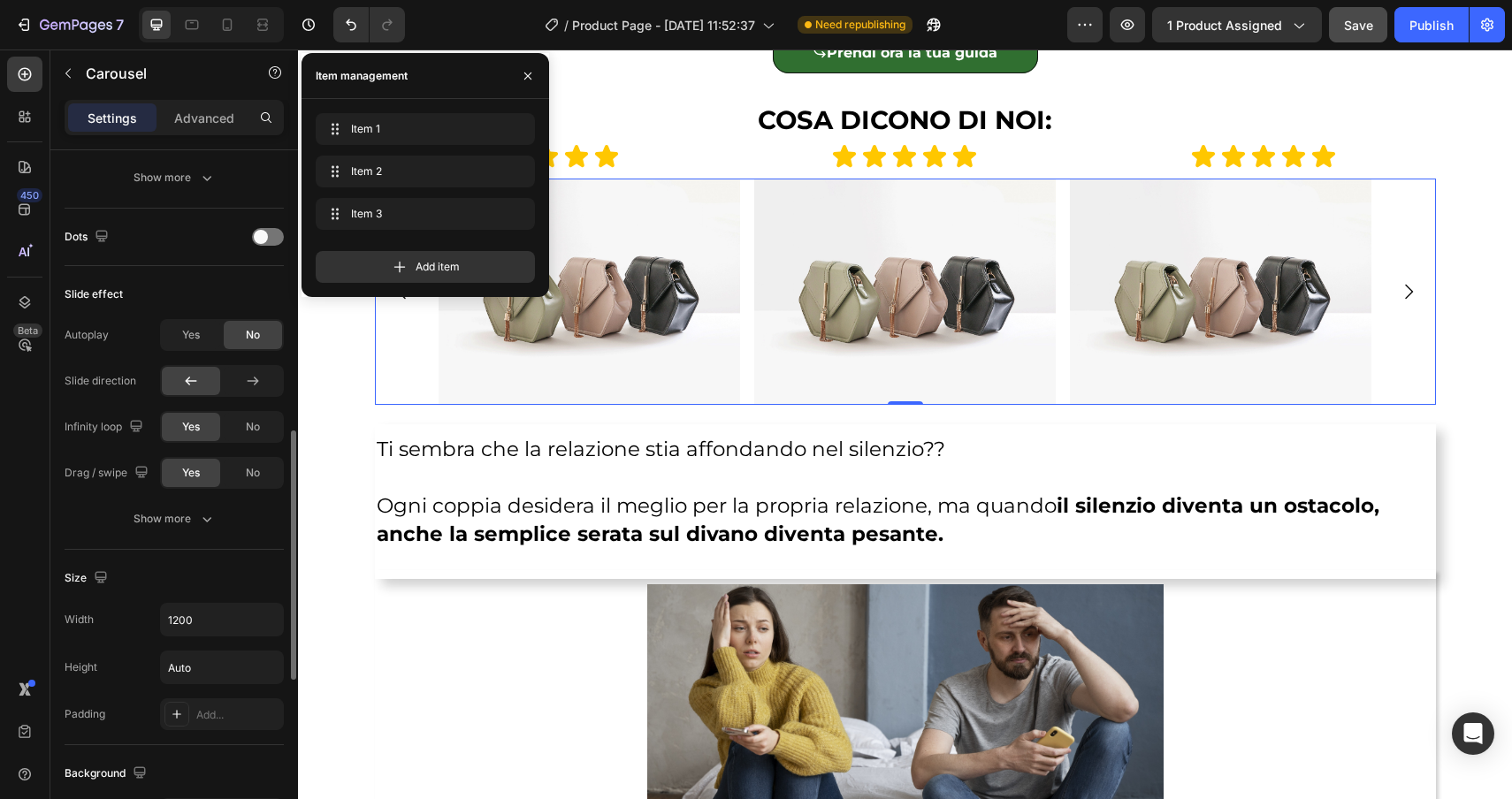
scroll to position [850, 0]
click at [196, 333] on span "Yes" at bounding box center [191, 331] width 17 height 15
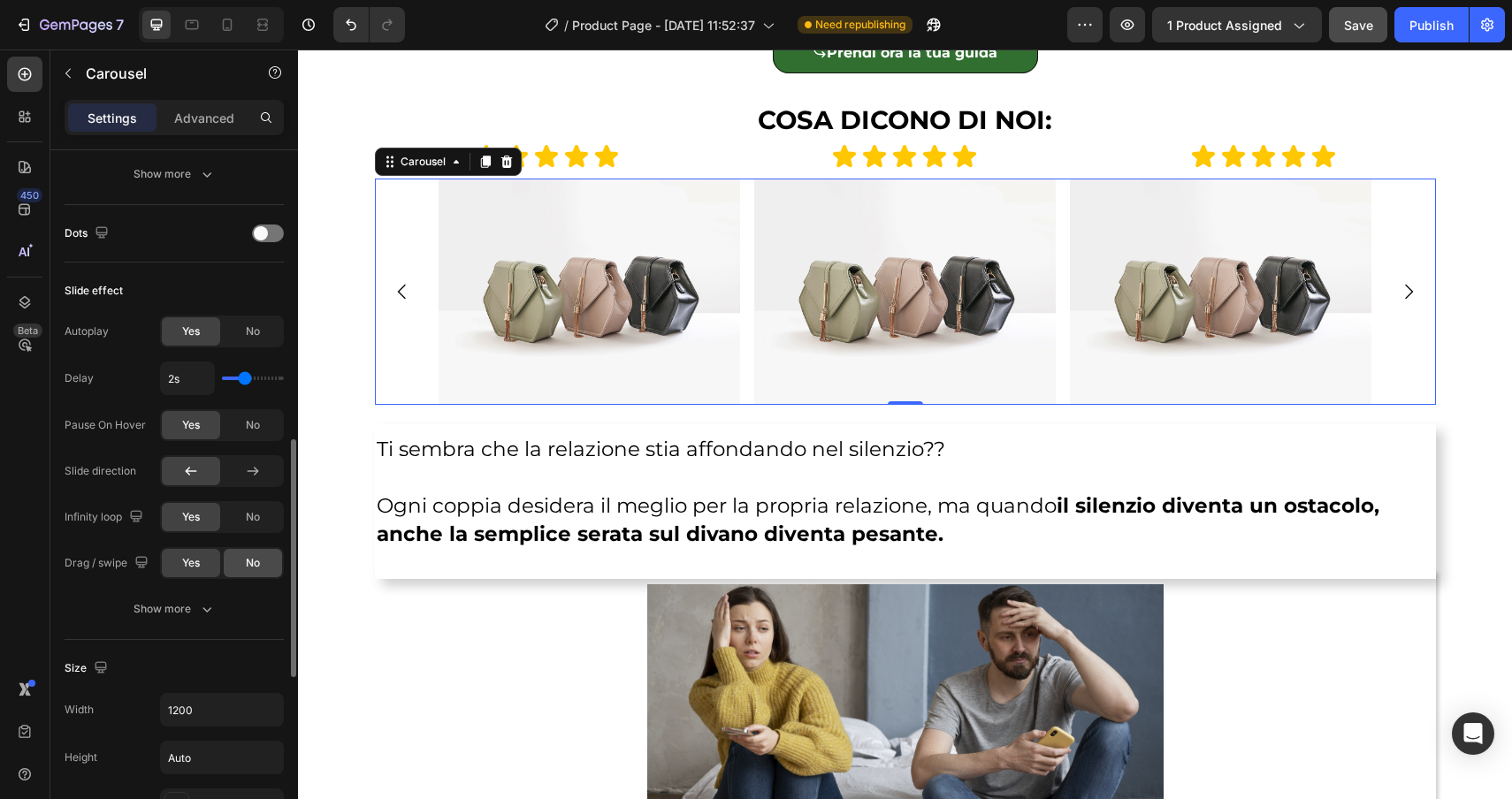
click at [251, 561] on span "No" at bounding box center [253, 563] width 15 height 15
click at [252, 514] on span "No" at bounding box center [253, 517] width 15 height 15
type input "2.2s"
type input "2.2"
type input "2.3s"
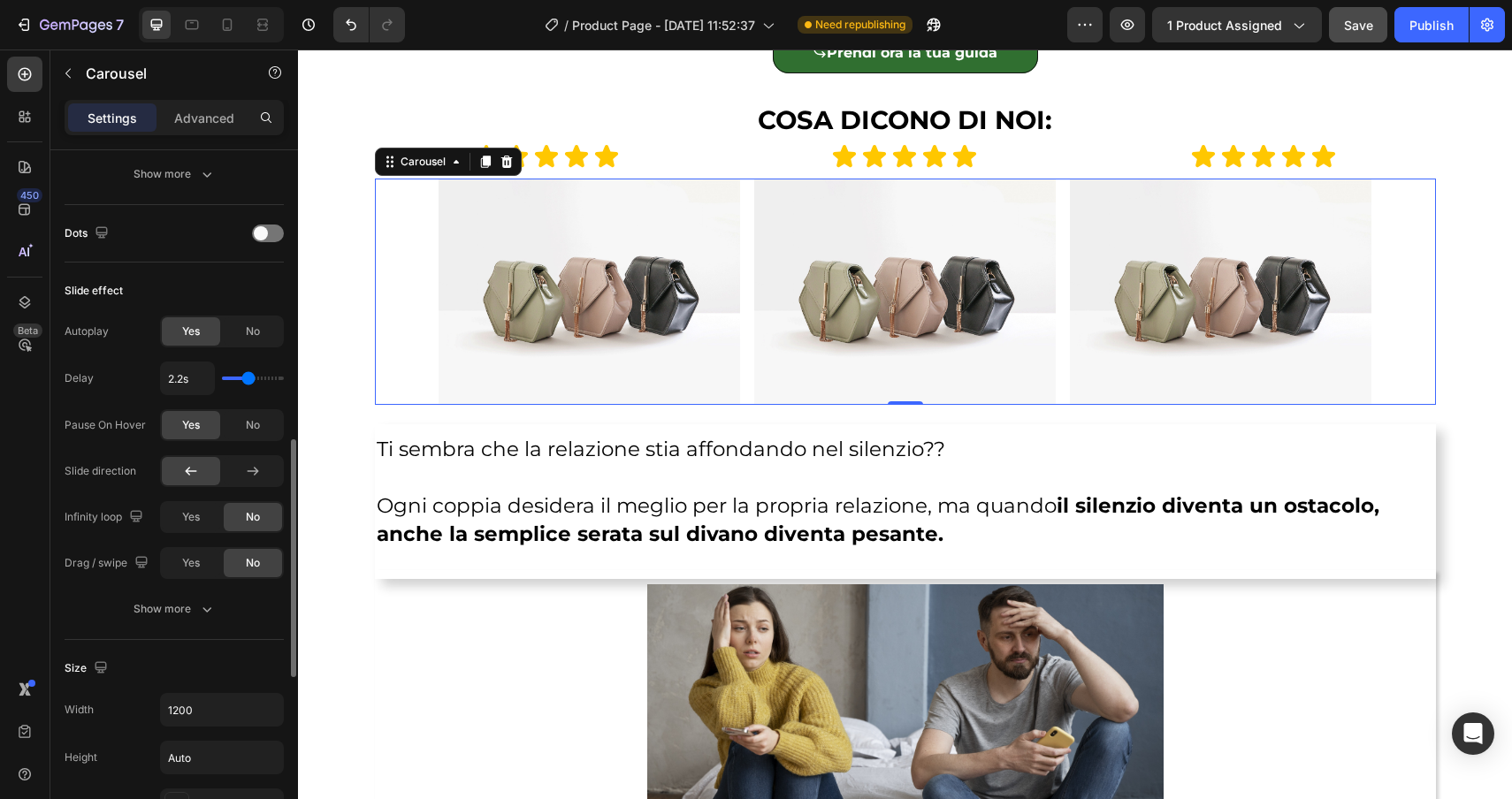
type input "2.3"
type input "2.4s"
type input "2.4"
type input "2.5s"
type input "2.5"
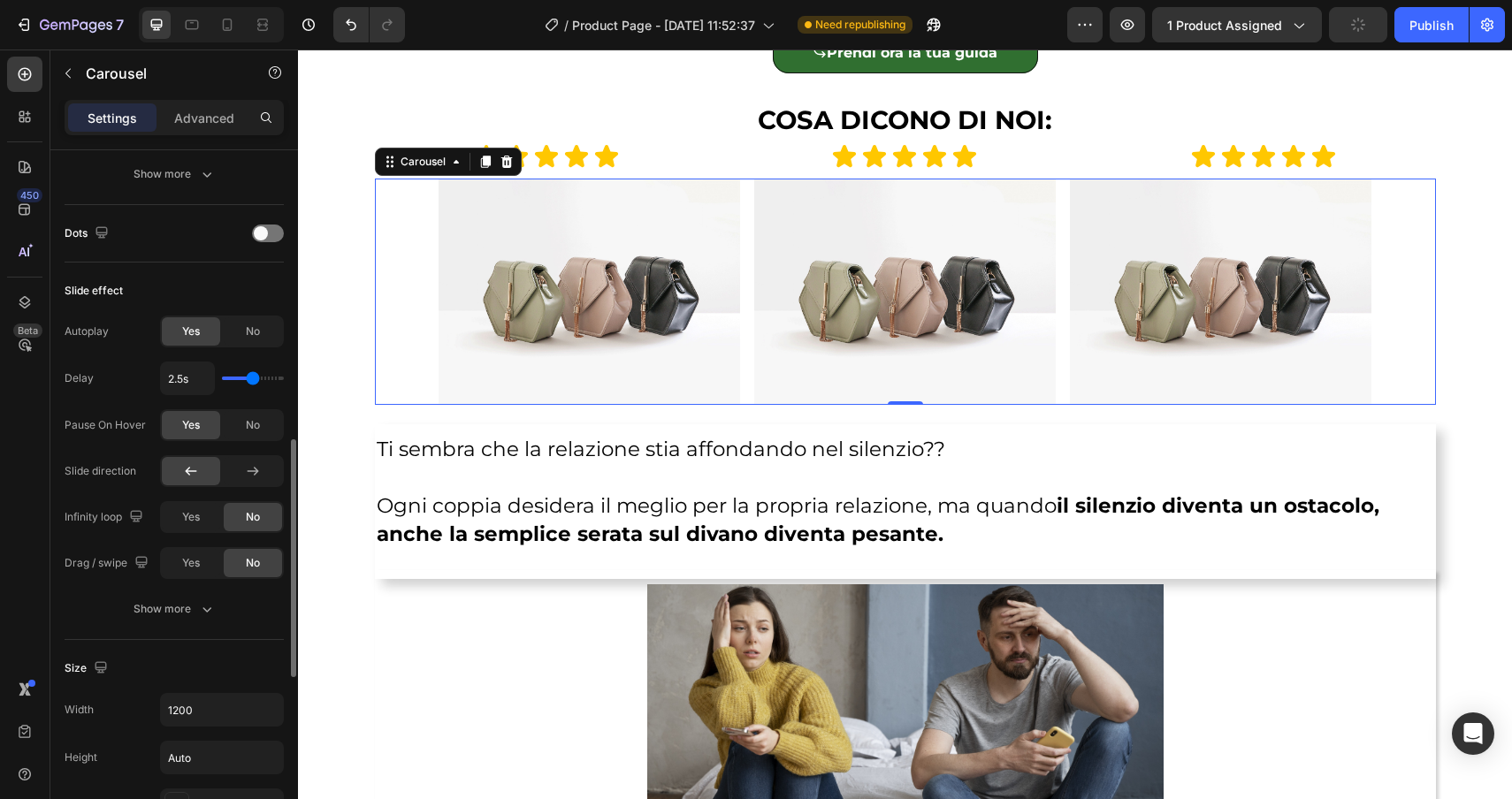
type input "2.6s"
type input "2.6"
type input "2.7s"
type input "2.7"
type input "2.8s"
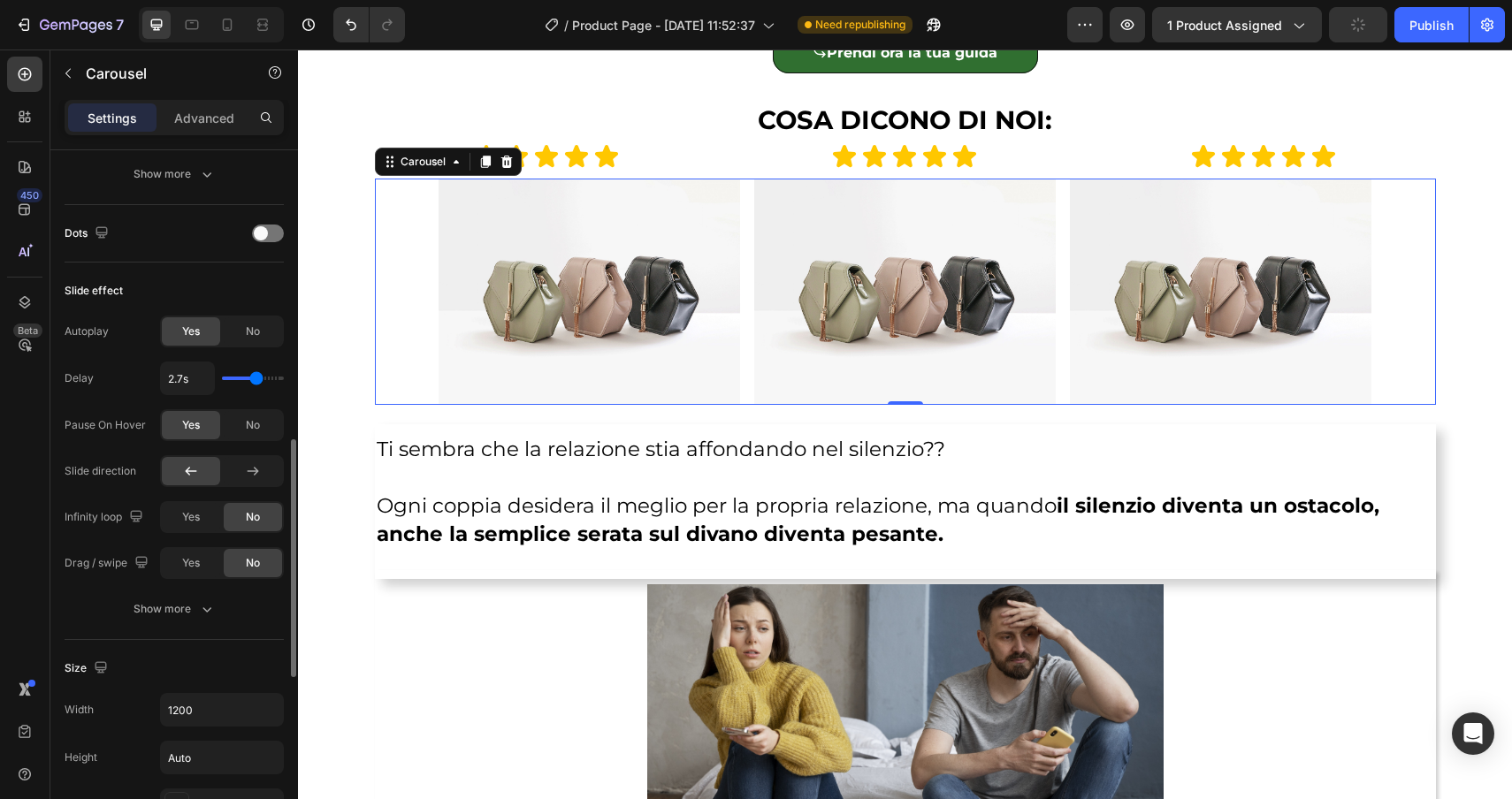
type input "2.8"
type input "2.9s"
type input "2.9"
type input "3s"
type input "3"
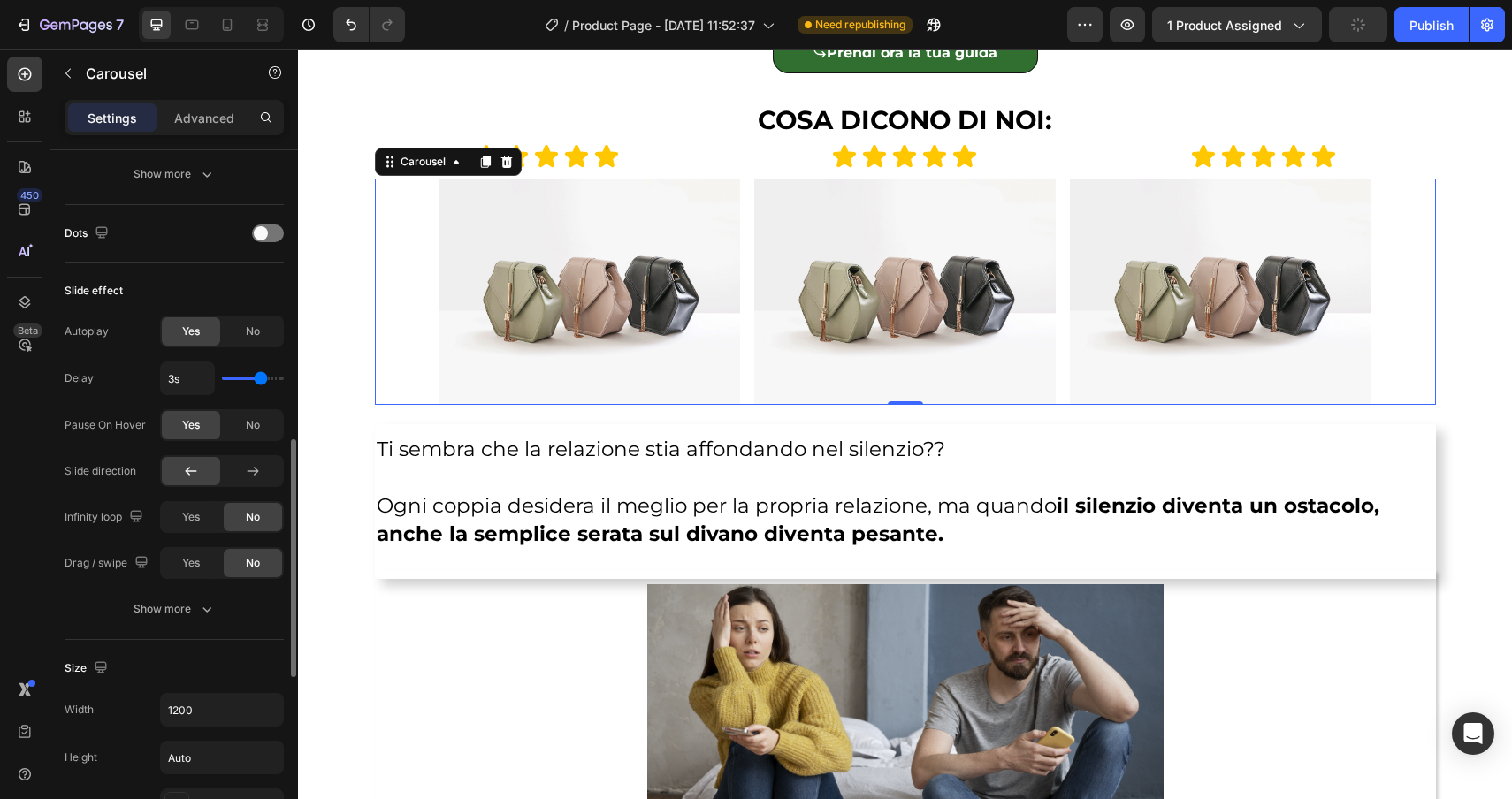
type input "3.1s"
type input "3.1"
type input "3.2s"
type input "3.2"
type input "3.3s"
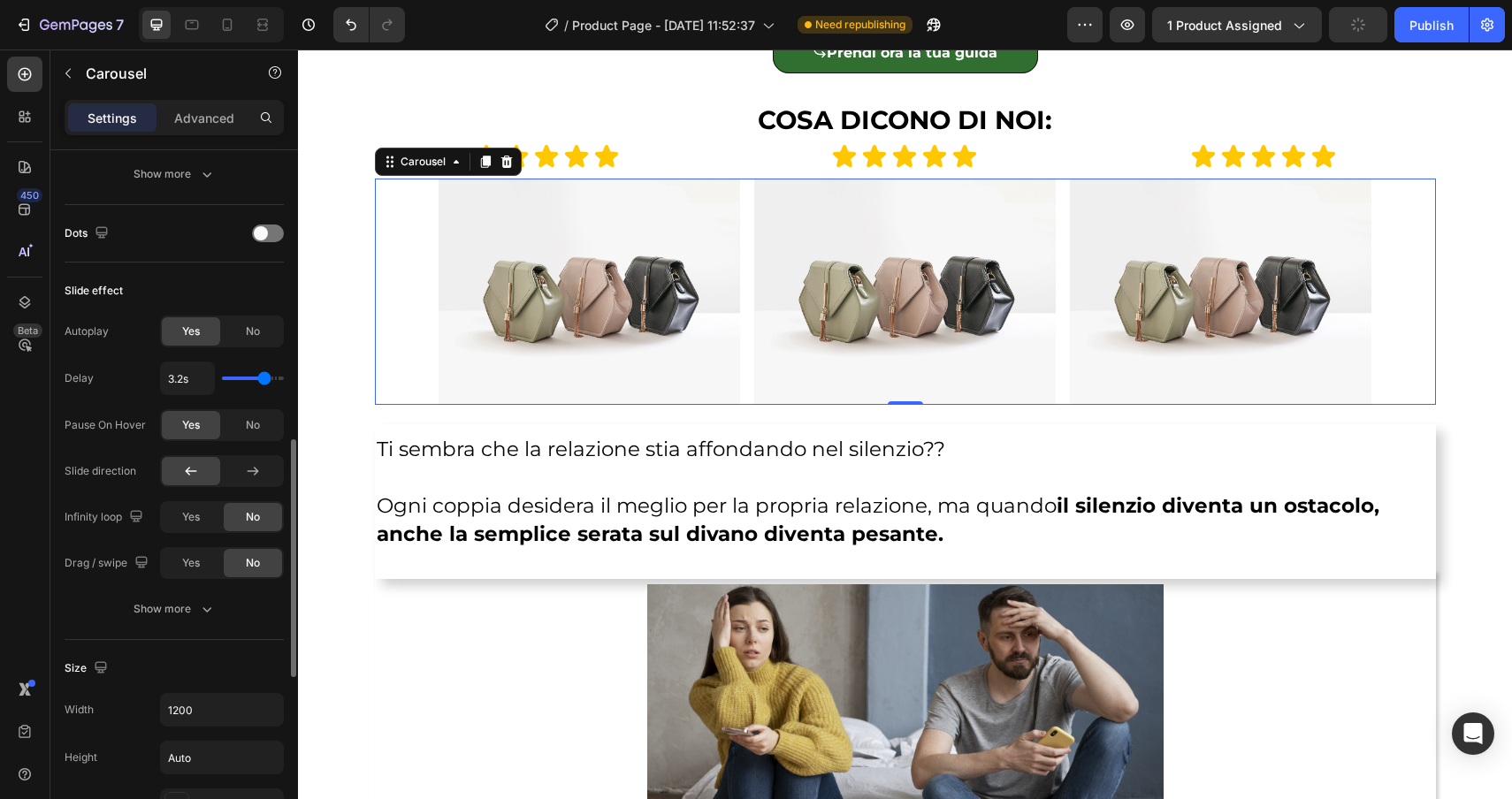
type input "3.3"
type input "3.4s"
type input "3.4"
type input "3.5s"
drag, startPoint x: 247, startPoint y: 380, endPoint x: 268, endPoint y: 381, distance: 21.0
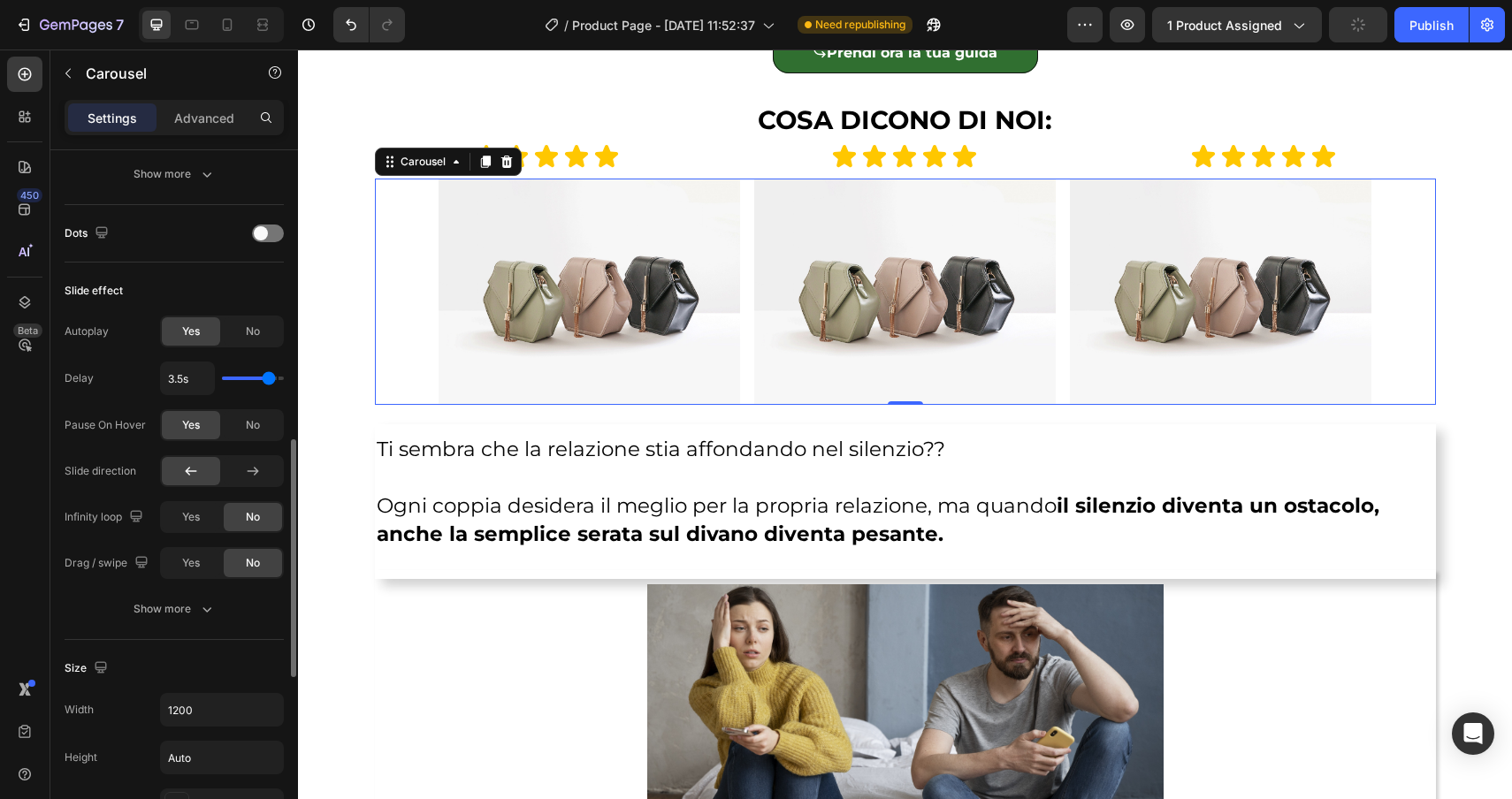
type input "3.5"
click at [268, 381] on input "range" at bounding box center [253, 379] width 62 height 4
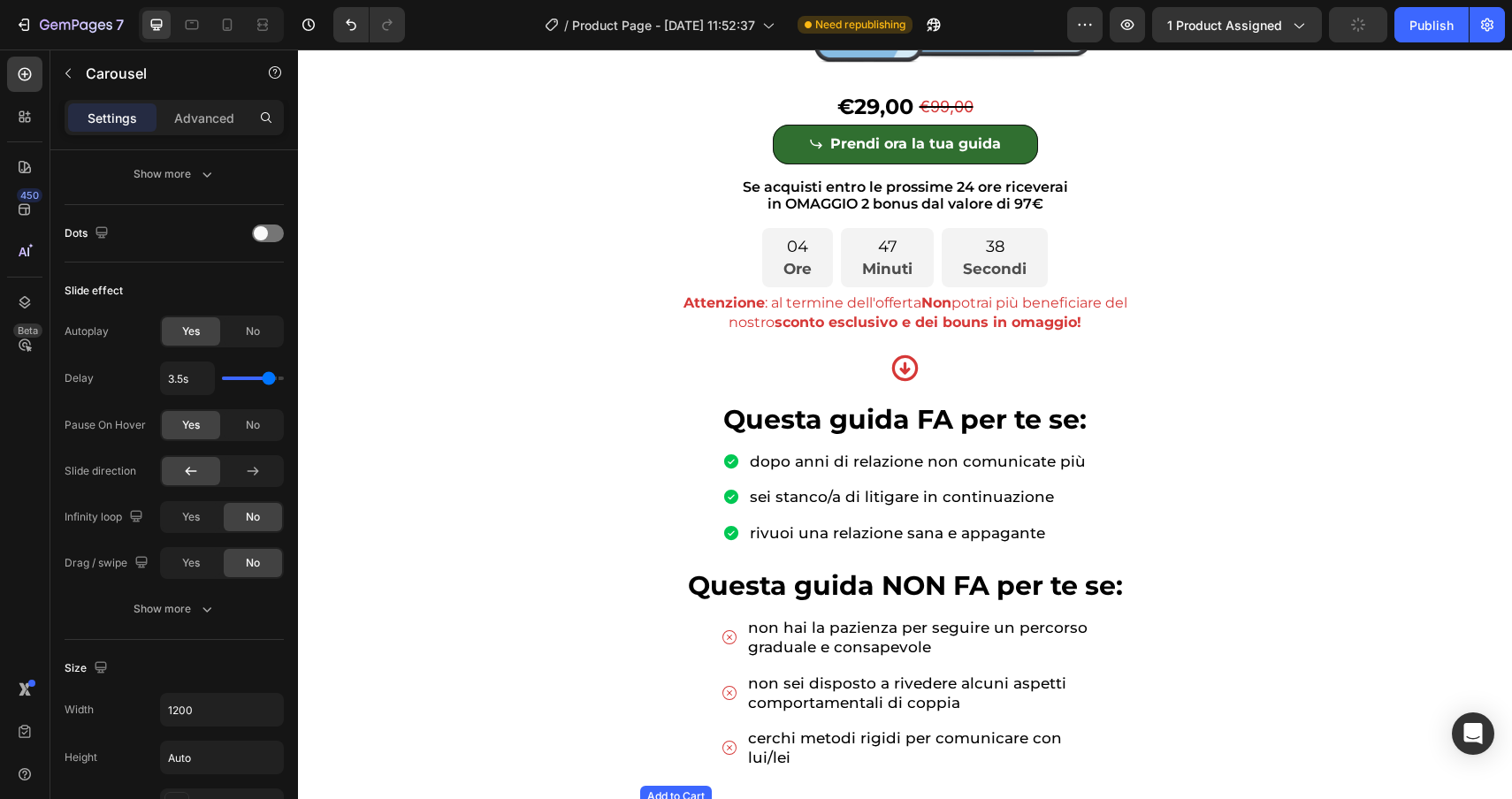
scroll to position [559, 0]
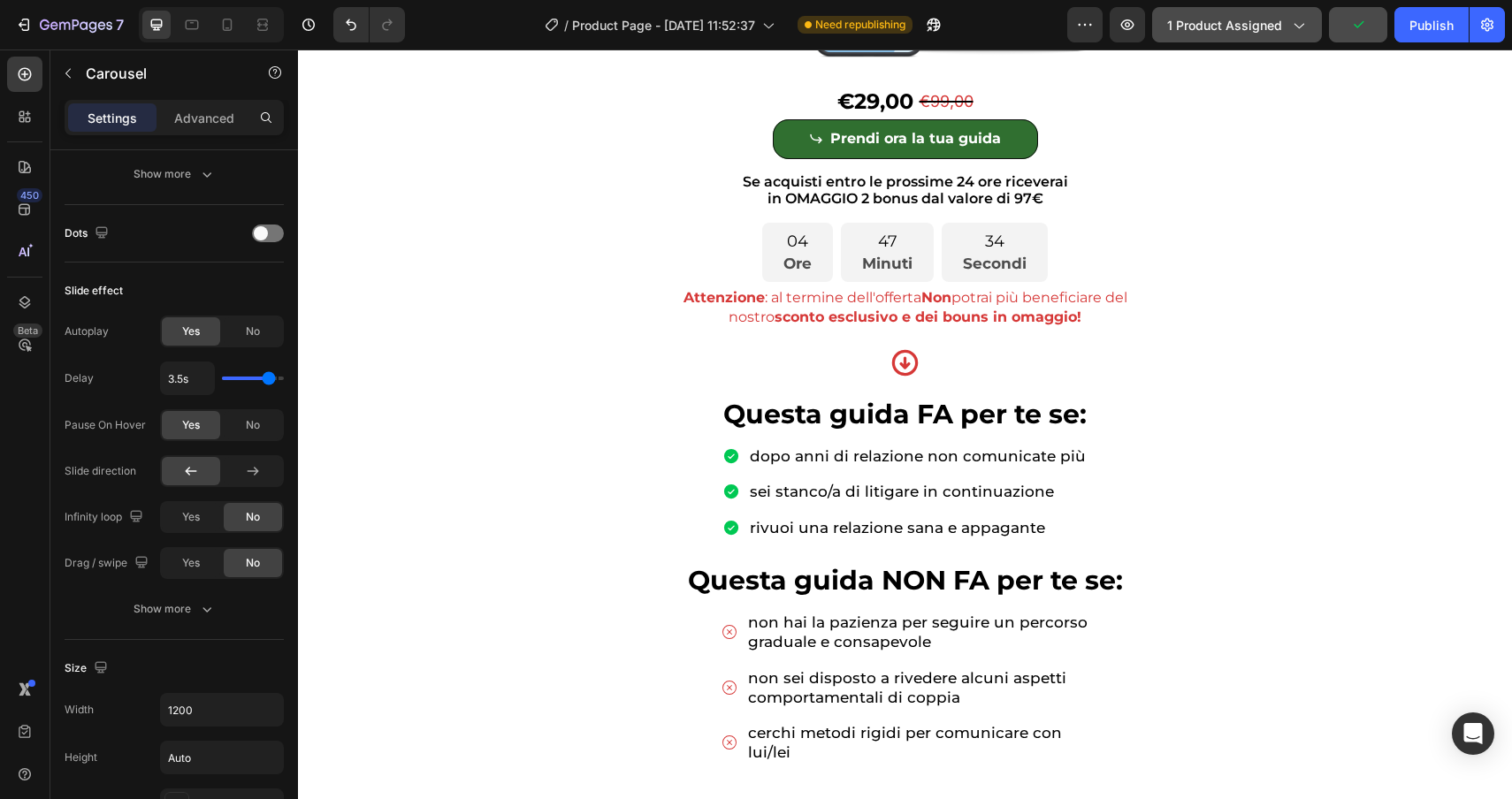
click at [1229, 27] on span "1 product assigned" at bounding box center [1224, 24] width 115 height 18
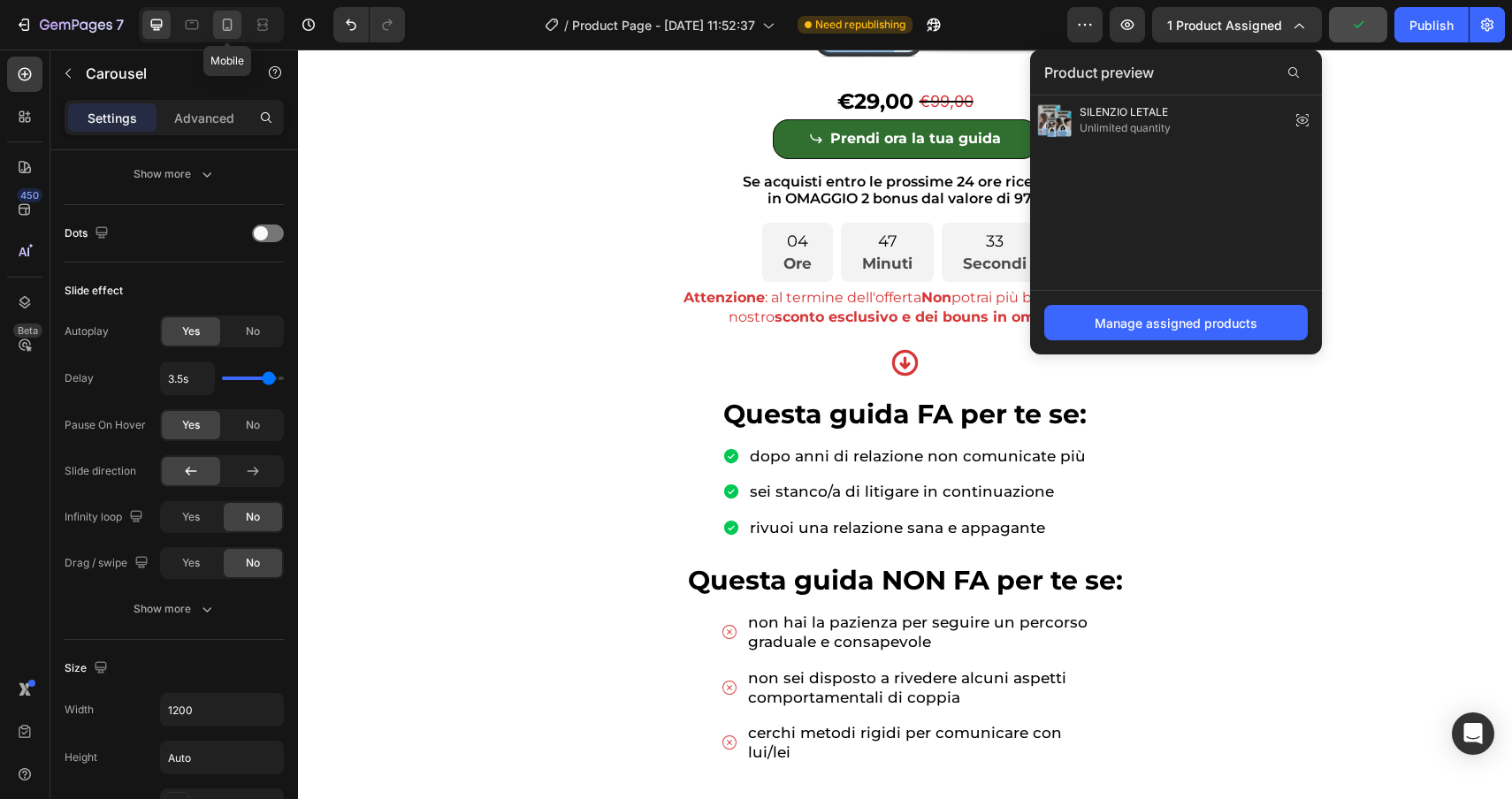
click at [218, 25] on icon at bounding box center [227, 24] width 17 height 17
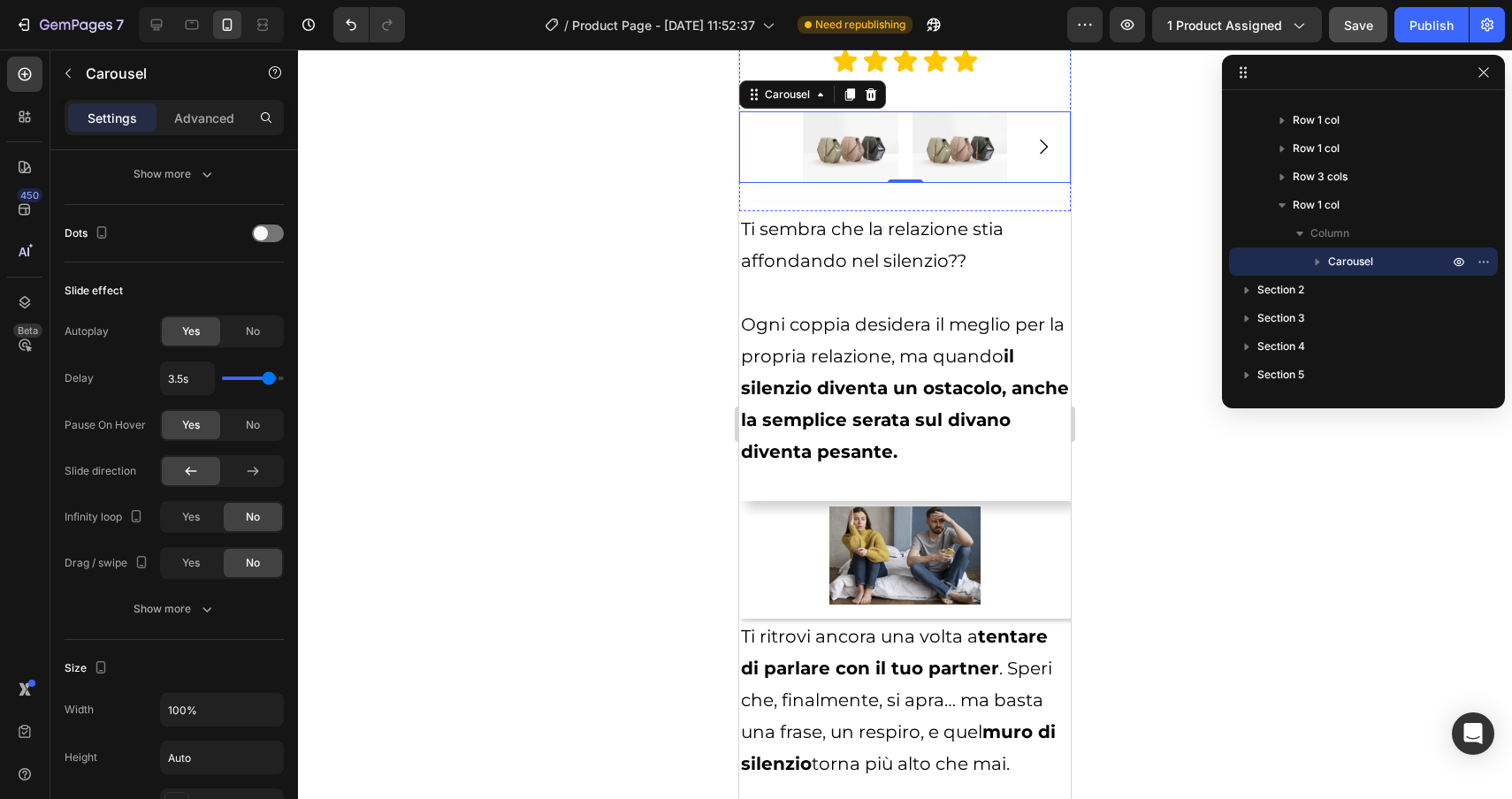
scroll to position [1384, 0]
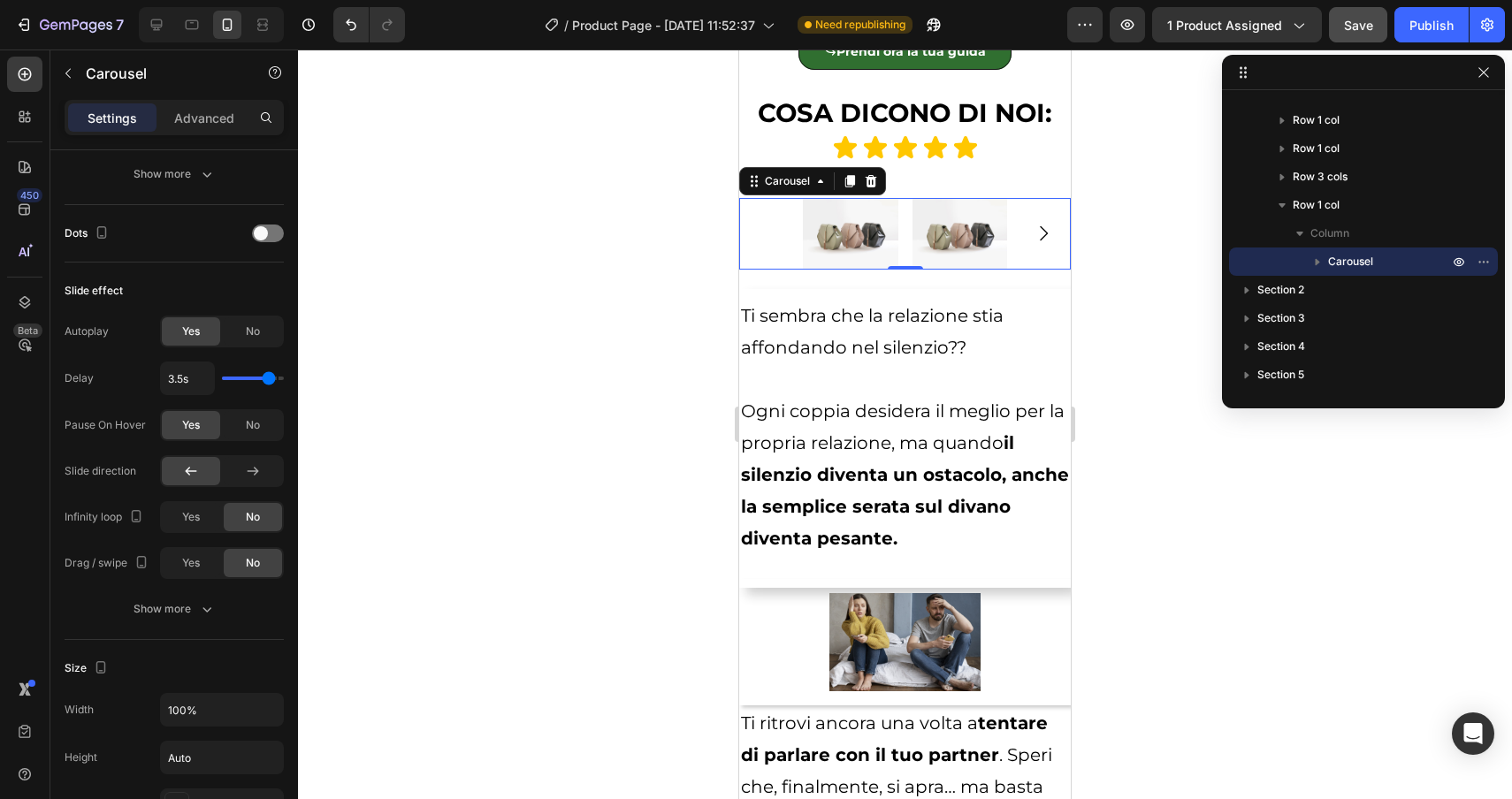
click at [764, 226] on div "Image Image Image" at bounding box center [905, 233] width 331 height 72
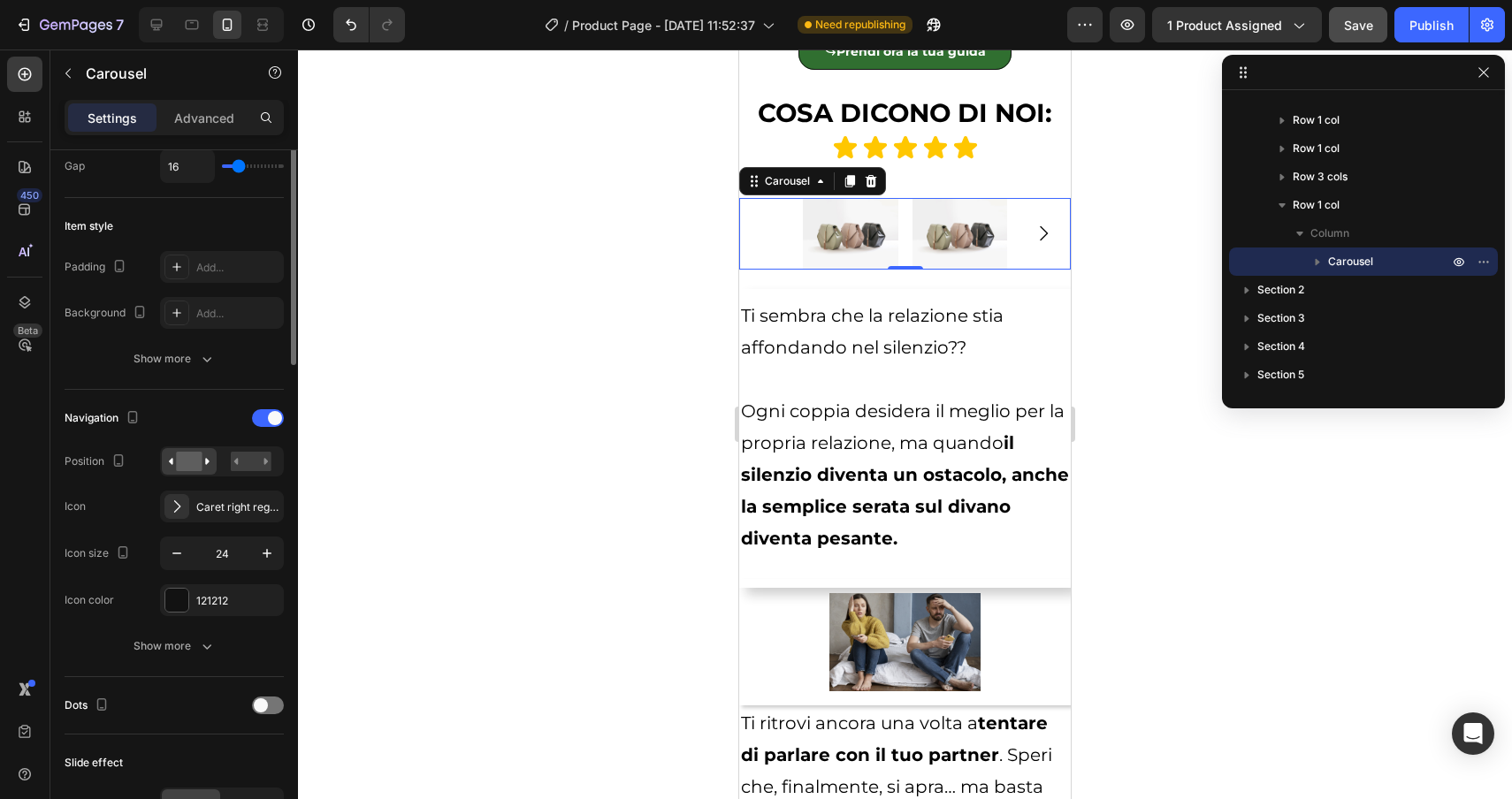
scroll to position [0, 0]
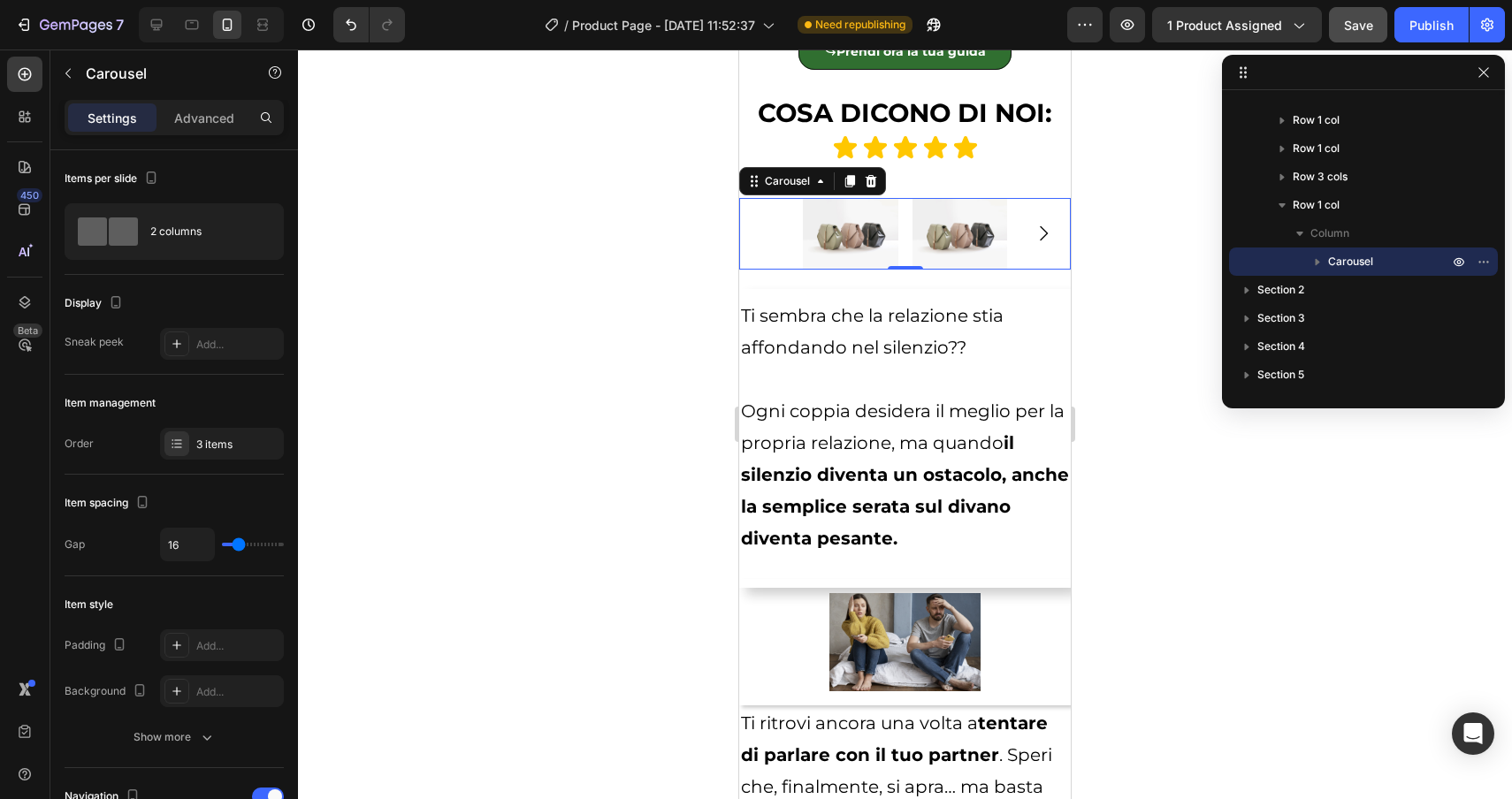
click at [1041, 231] on icon "Carousel Next Arrow" at bounding box center [1043, 233] width 21 height 21
click at [147, 23] on icon at bounding box center [156, 24] width 17 height 17
type input "1200"
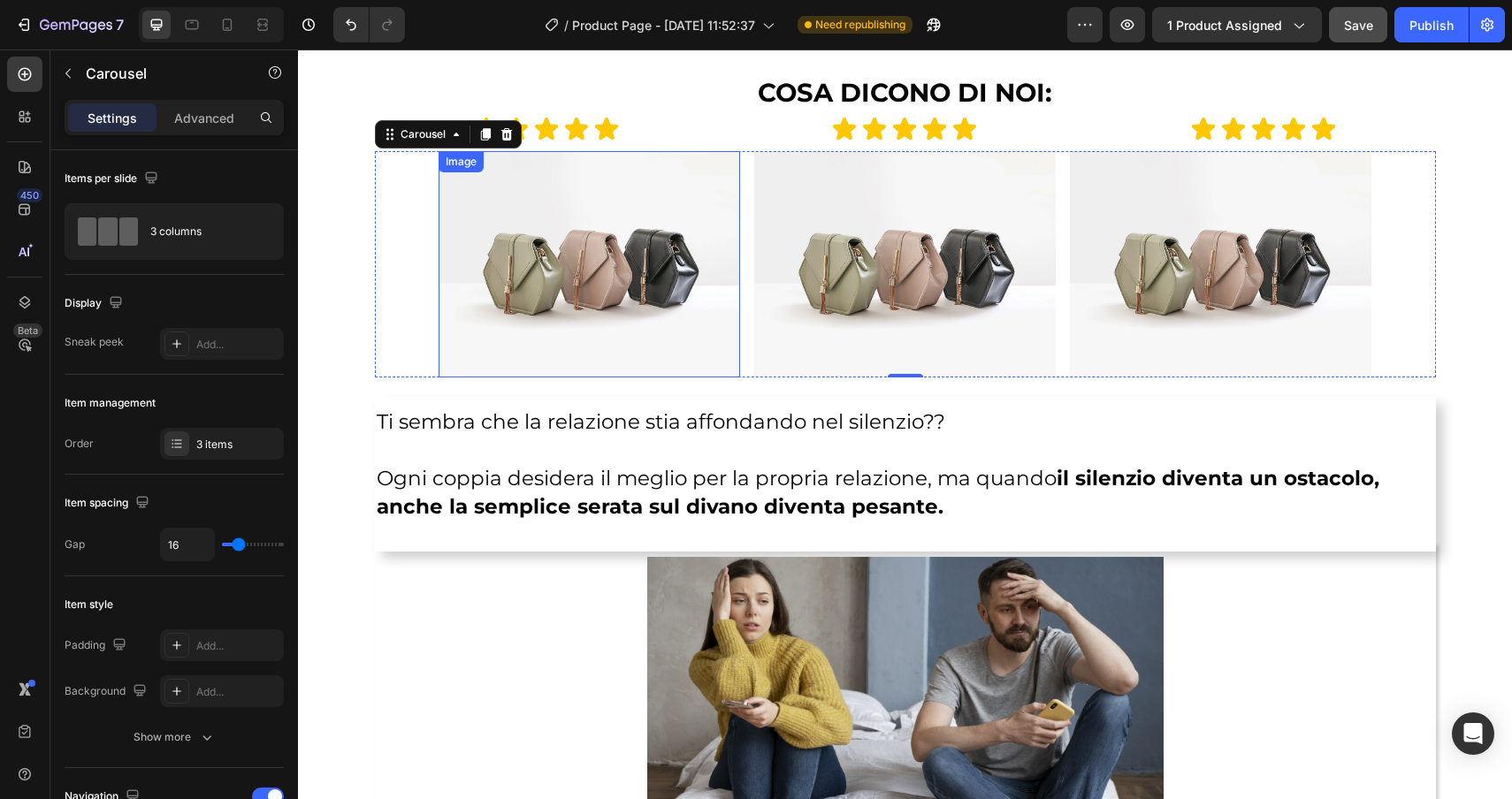
scroll to position [1396, 0]
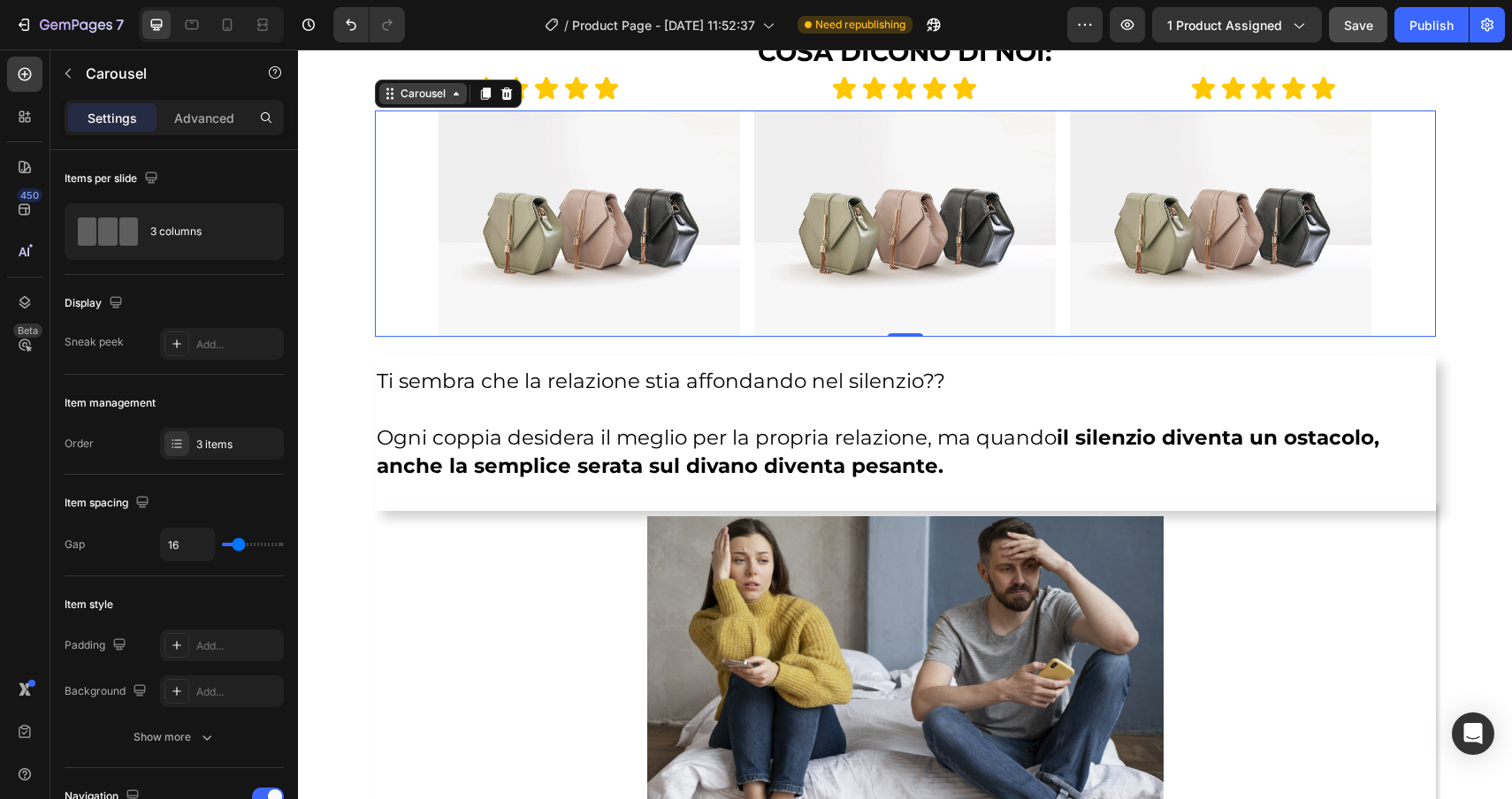
click at [445, 96] on div "Carousel" at bounding box center [423, 94] width 52 height 15
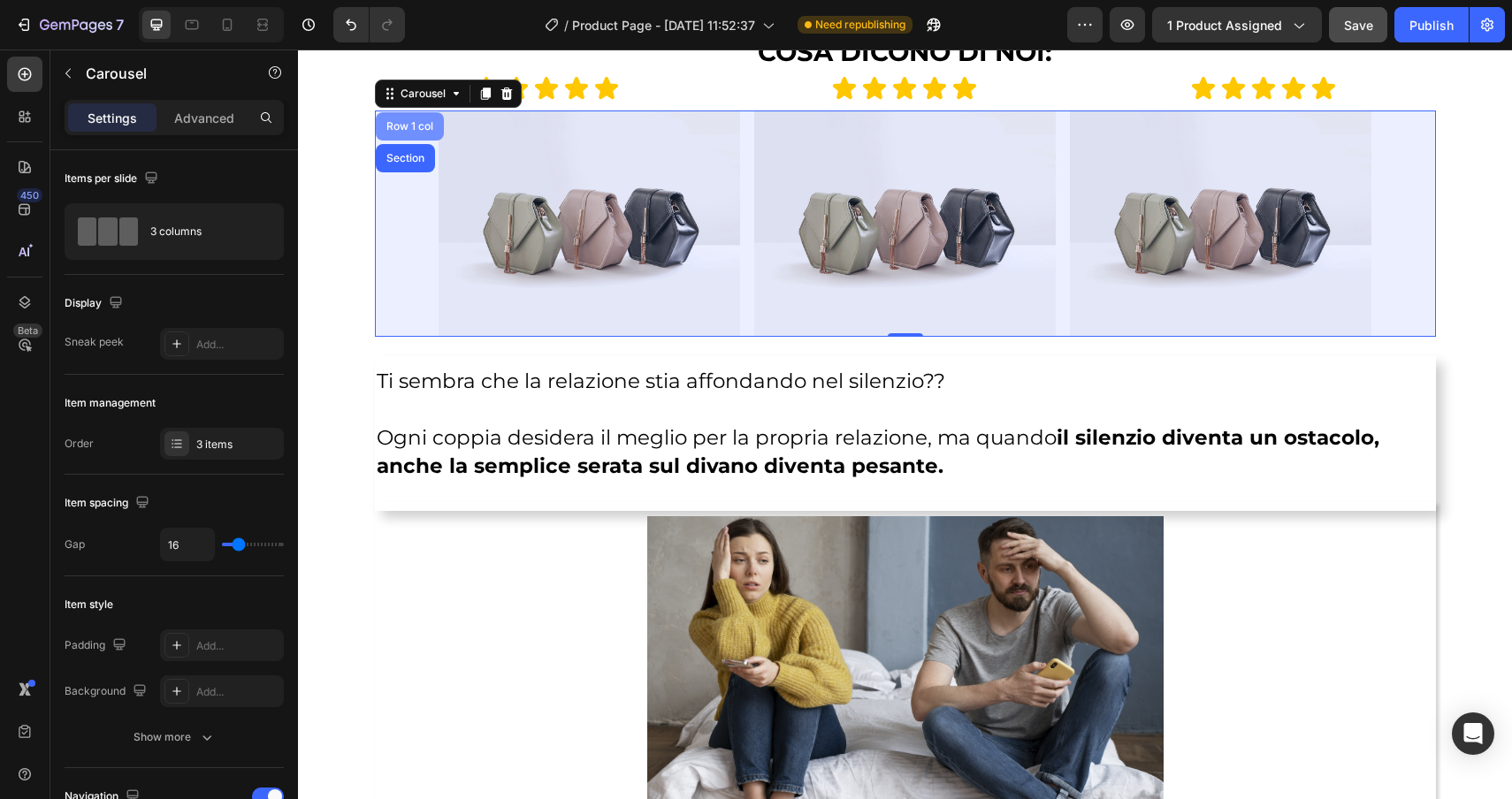
click at [413, 125] on div "Row 1 col" at bounding box center [410, 126] width 54 height 11
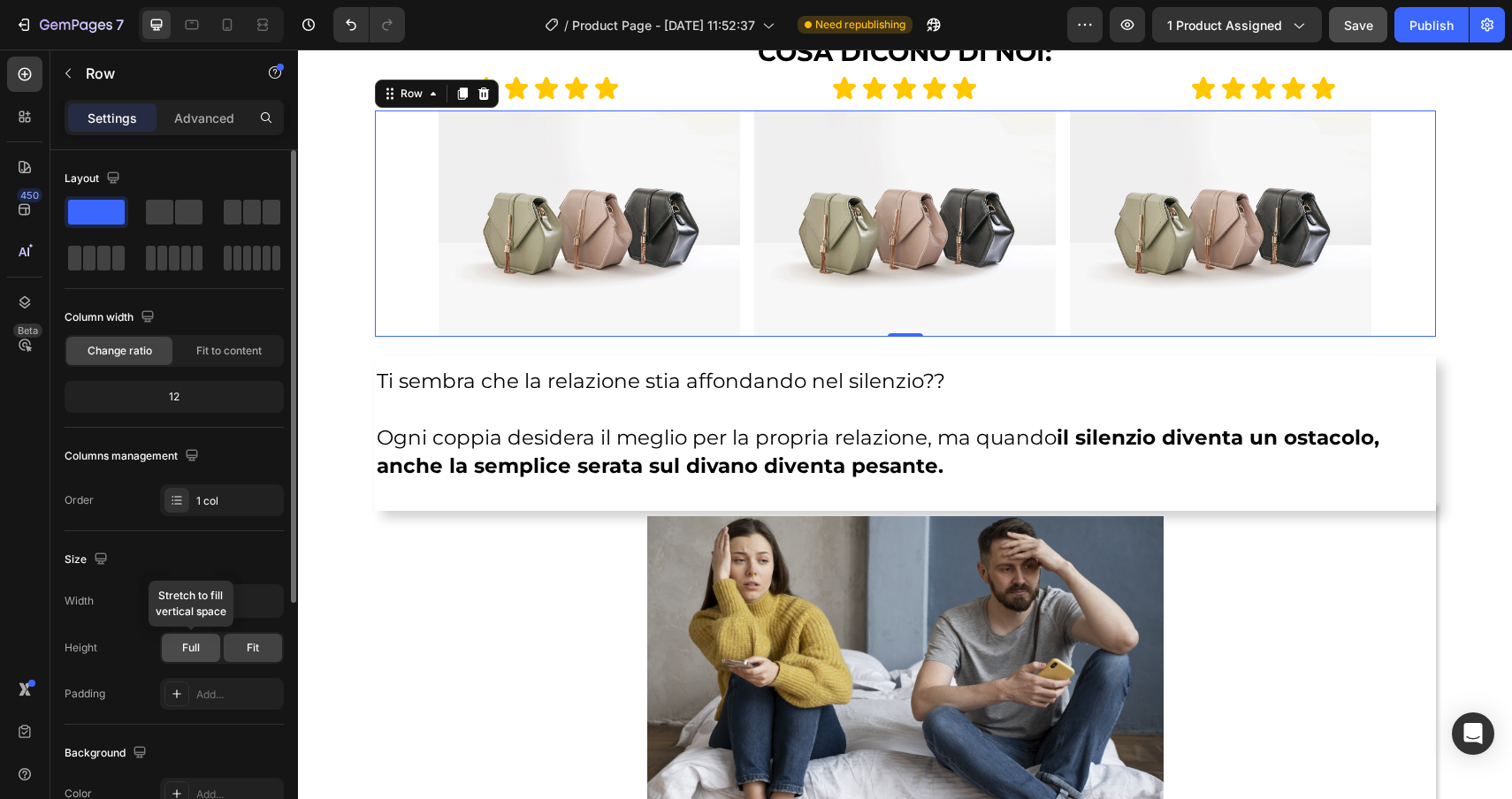
click at [189, 657] on div "Full" at bounding box center [191, 648] width 58 height 28
click at [264, 651] on div "Fit" at bounding box center [253, 648] width 58 height 28
click at [259, 604] on icon "button" at bounding box center [267, 601] width 17 height 17
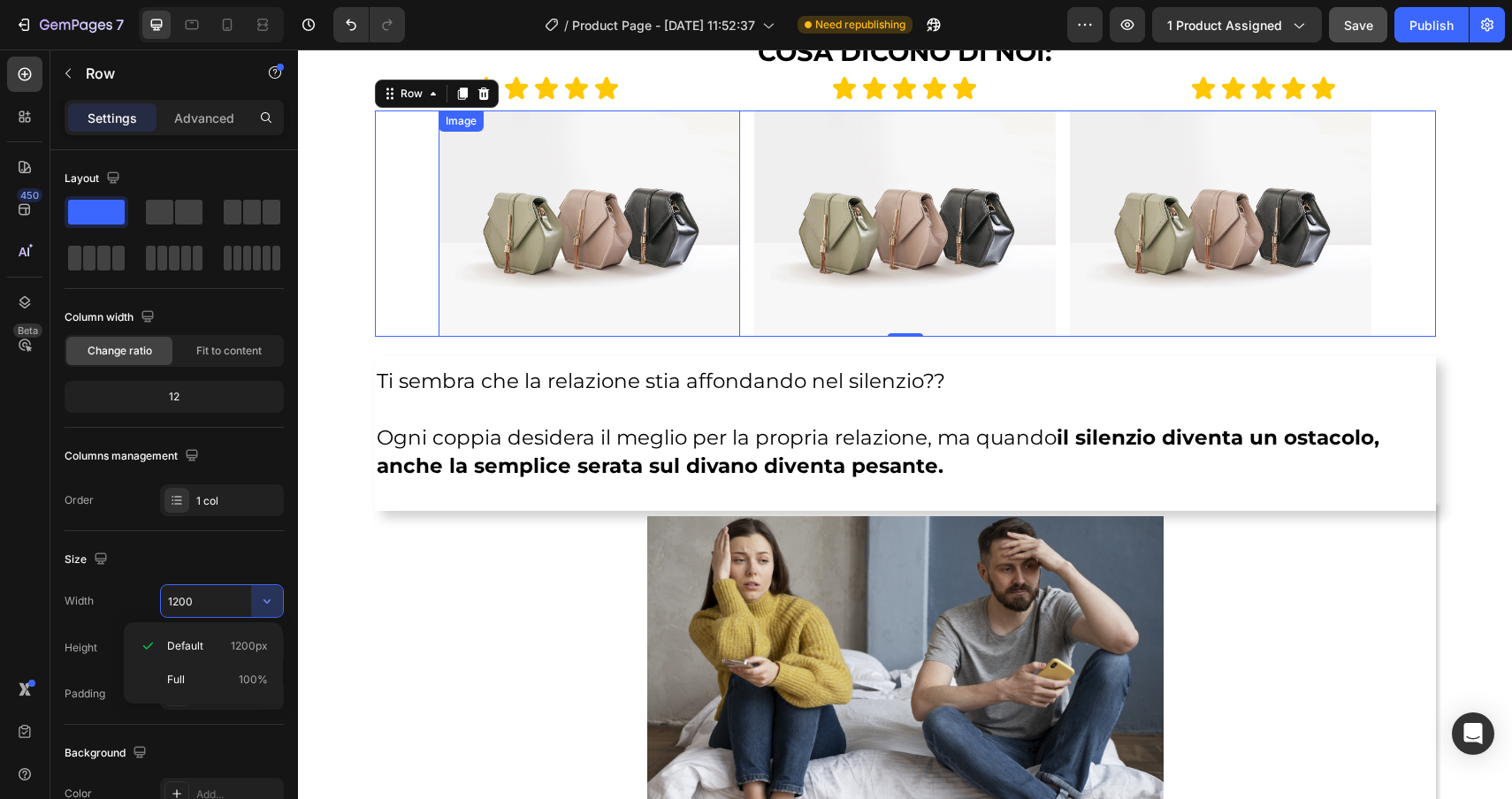
click at [564, 253] on img at bounding box center [589, 224] width 301 height 227
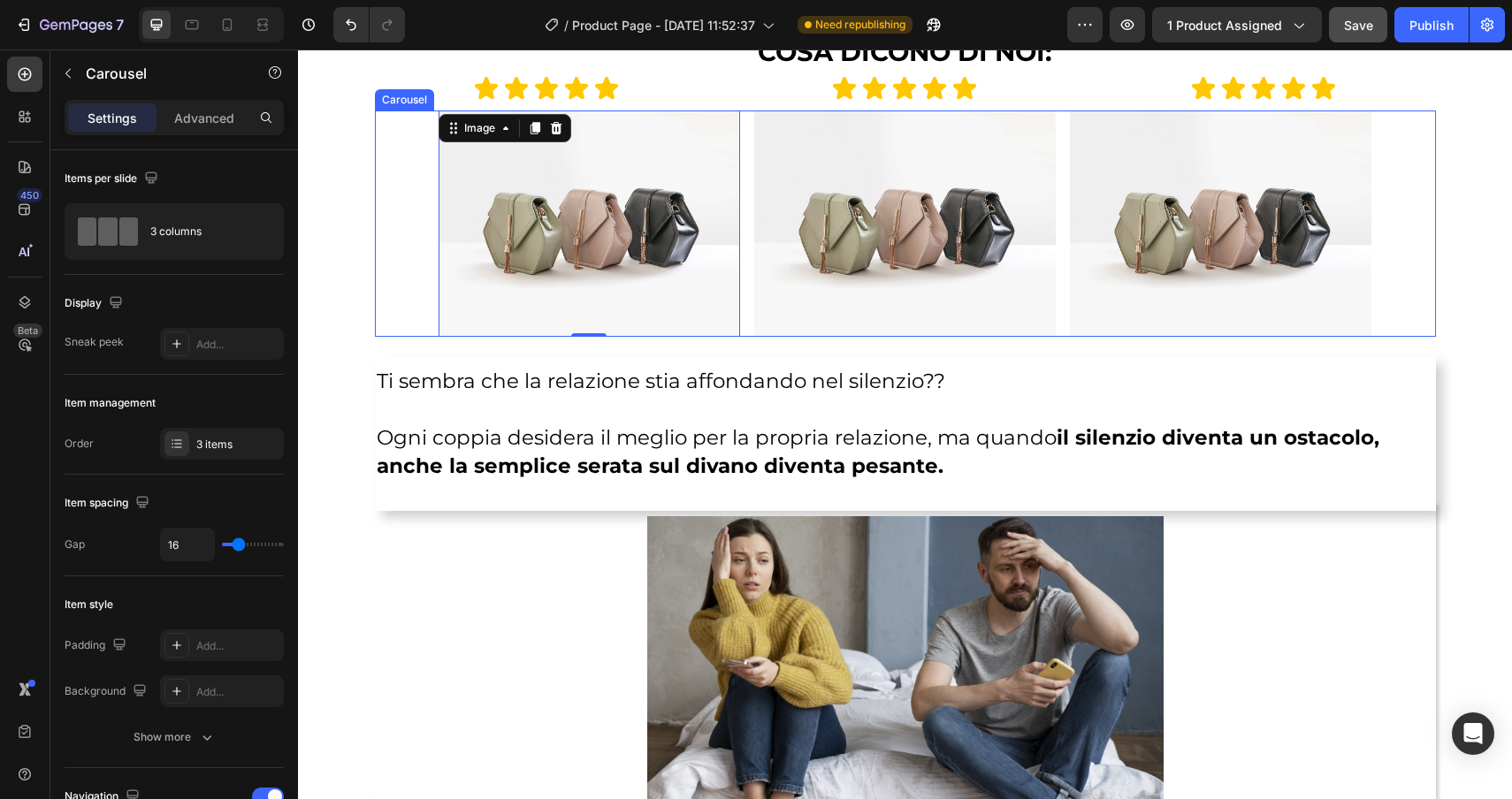
click at [421, 249] on div "Image 0 Image Image" at bounding box center [905, 224] width 1061 height 227
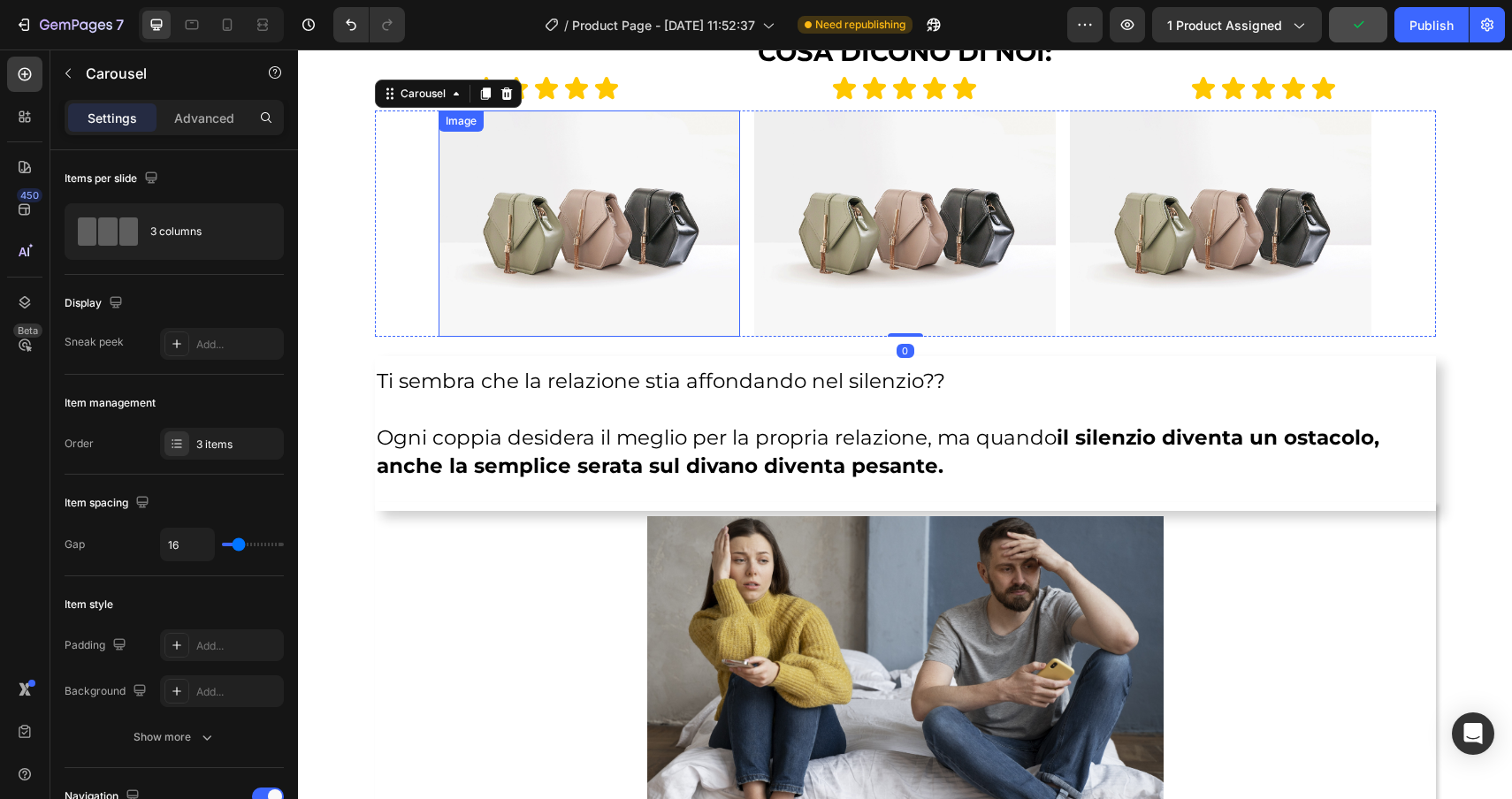
click at [462, 261] on img at bounding box center [589, 224] width 301 height 227
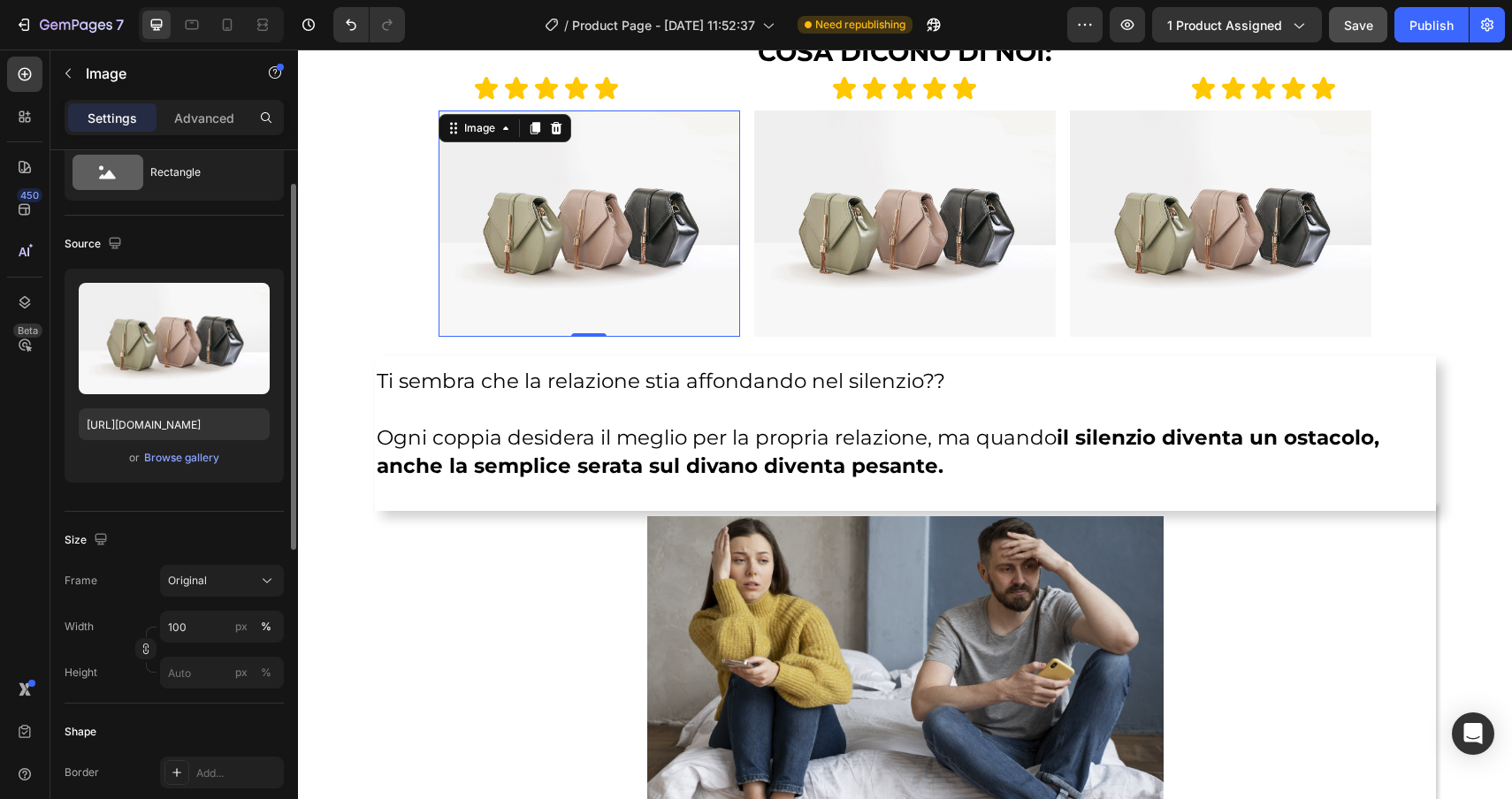
scroll to position [61, 0]
click at [235, 573] on div "Original" at bounding box center [210, 579] width 86 height 15
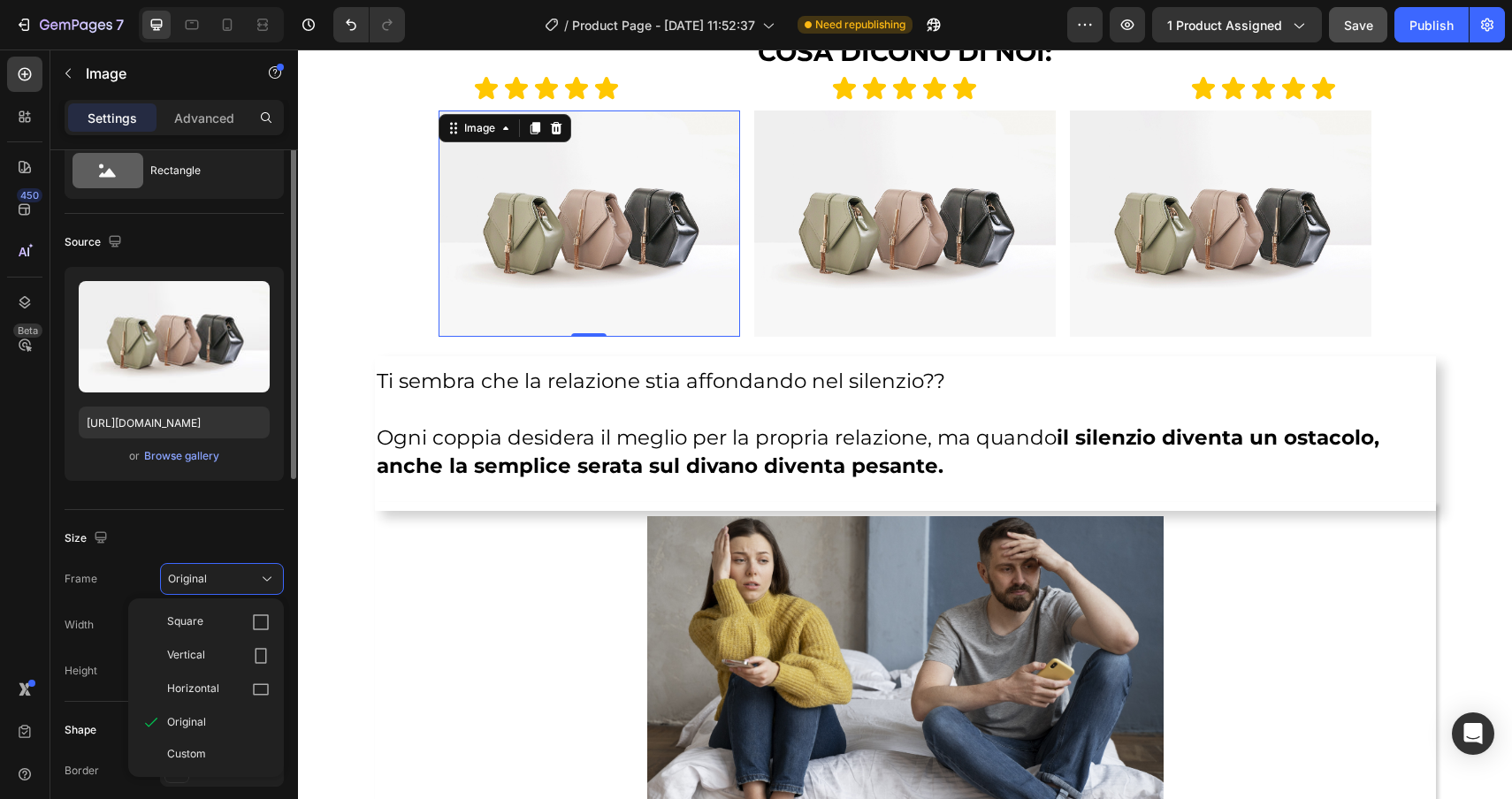
scroll to position [0, 0]
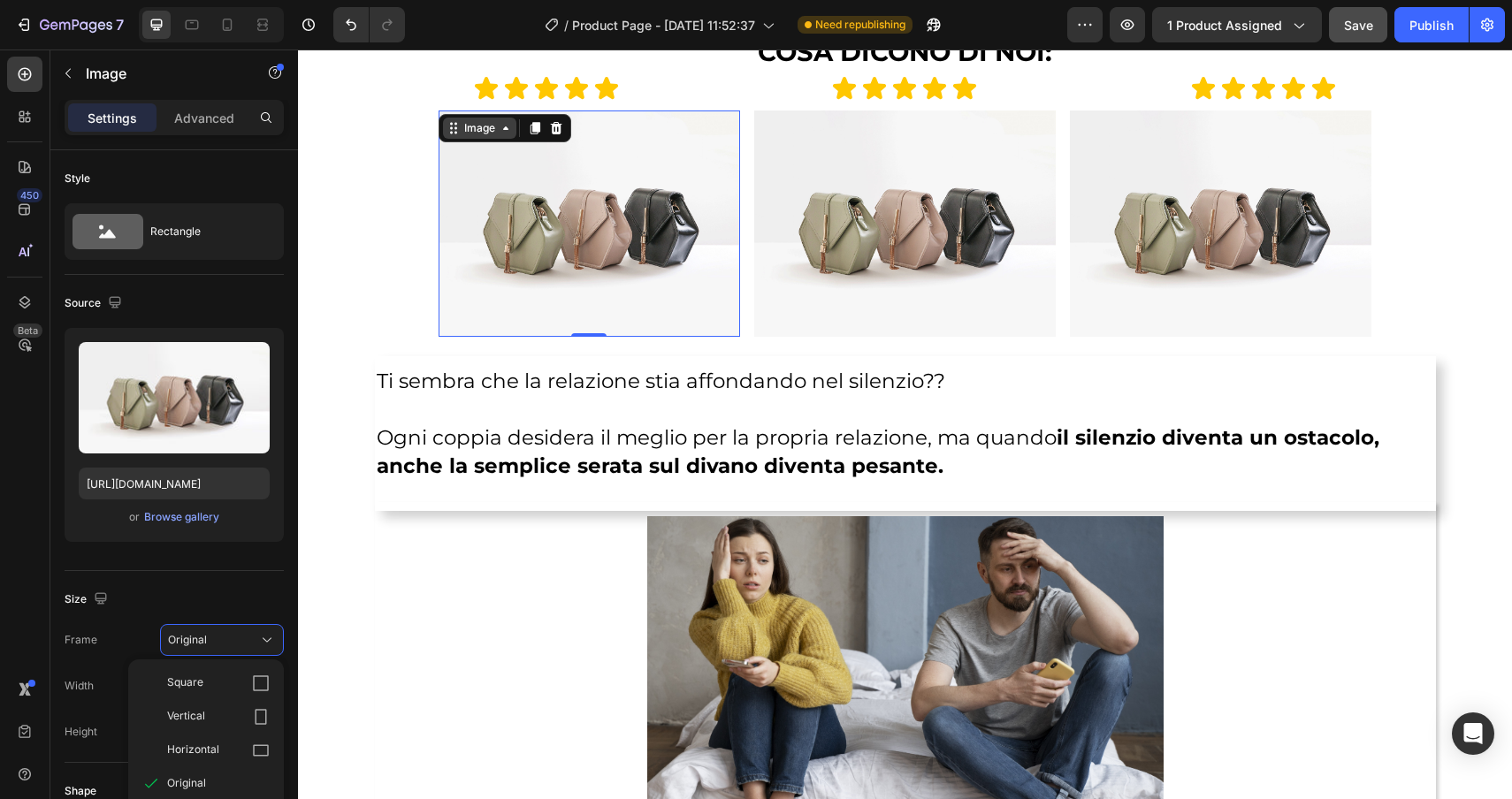
click at [482, 131] on div "Image" at bounding box center [479, 128] width 38 height 15
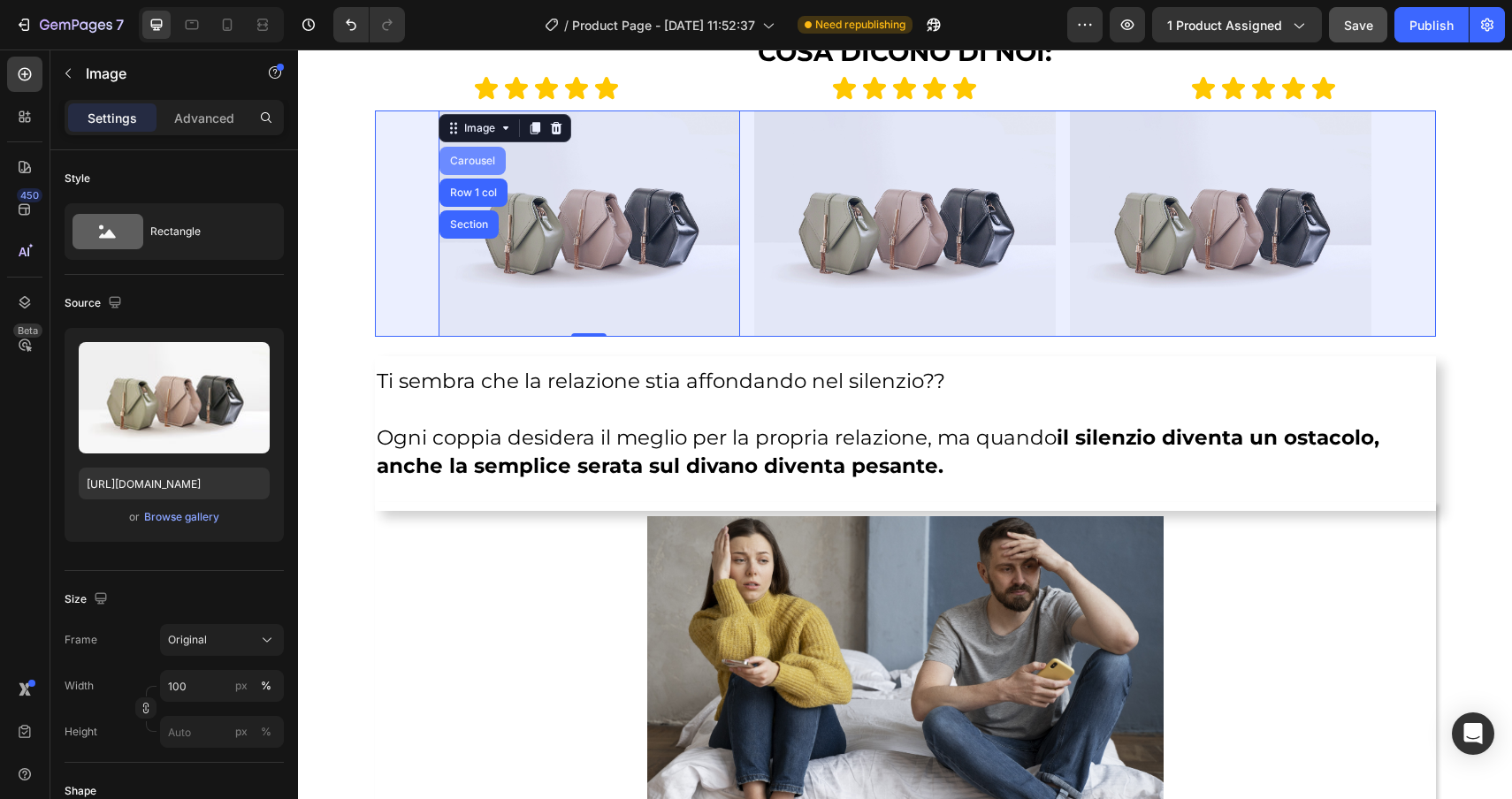
click at [473, 164] on div "Carousel" at bounding box center [473, 161] width 52 height 11
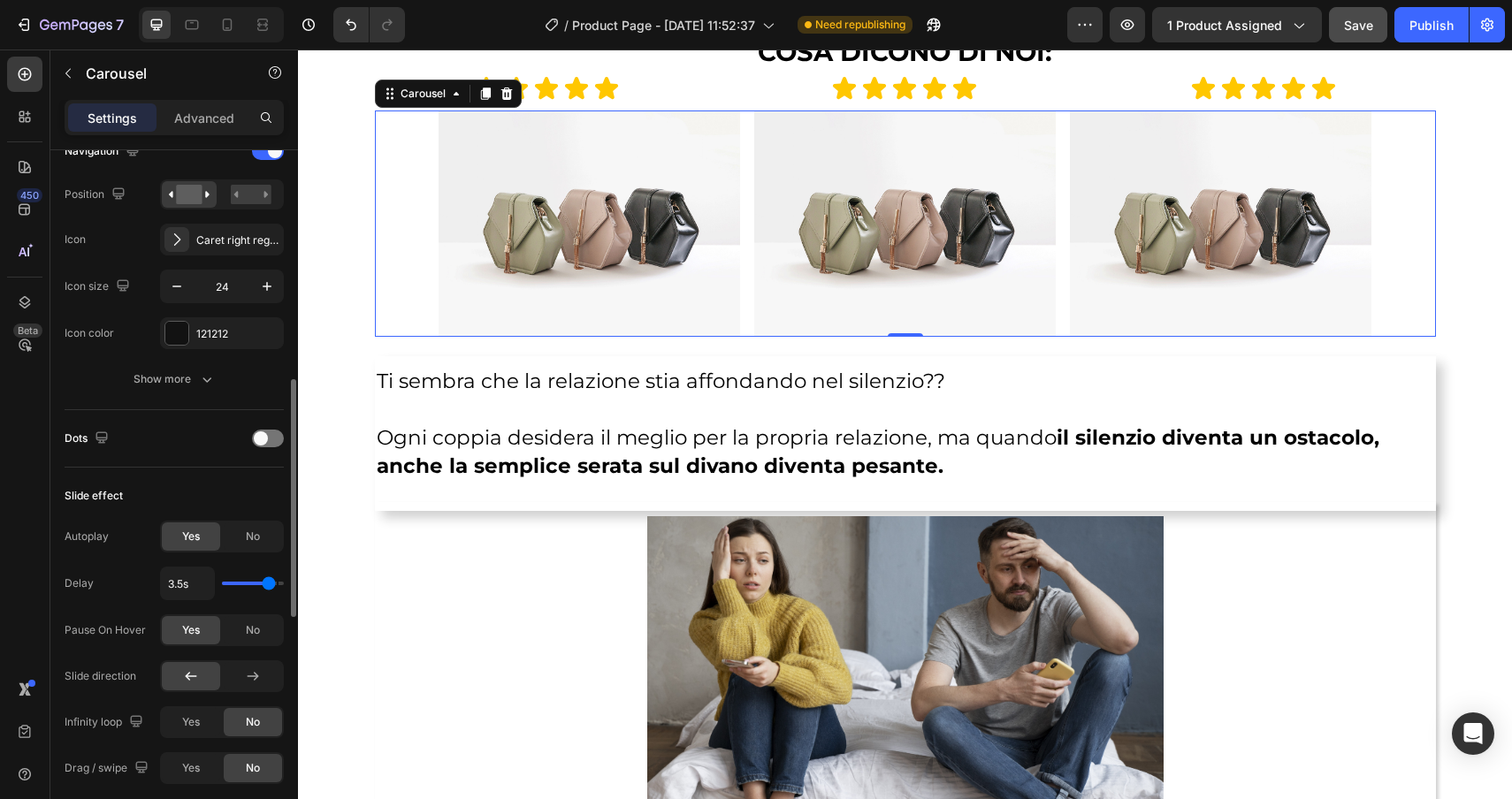
scroll to position [656, 0]
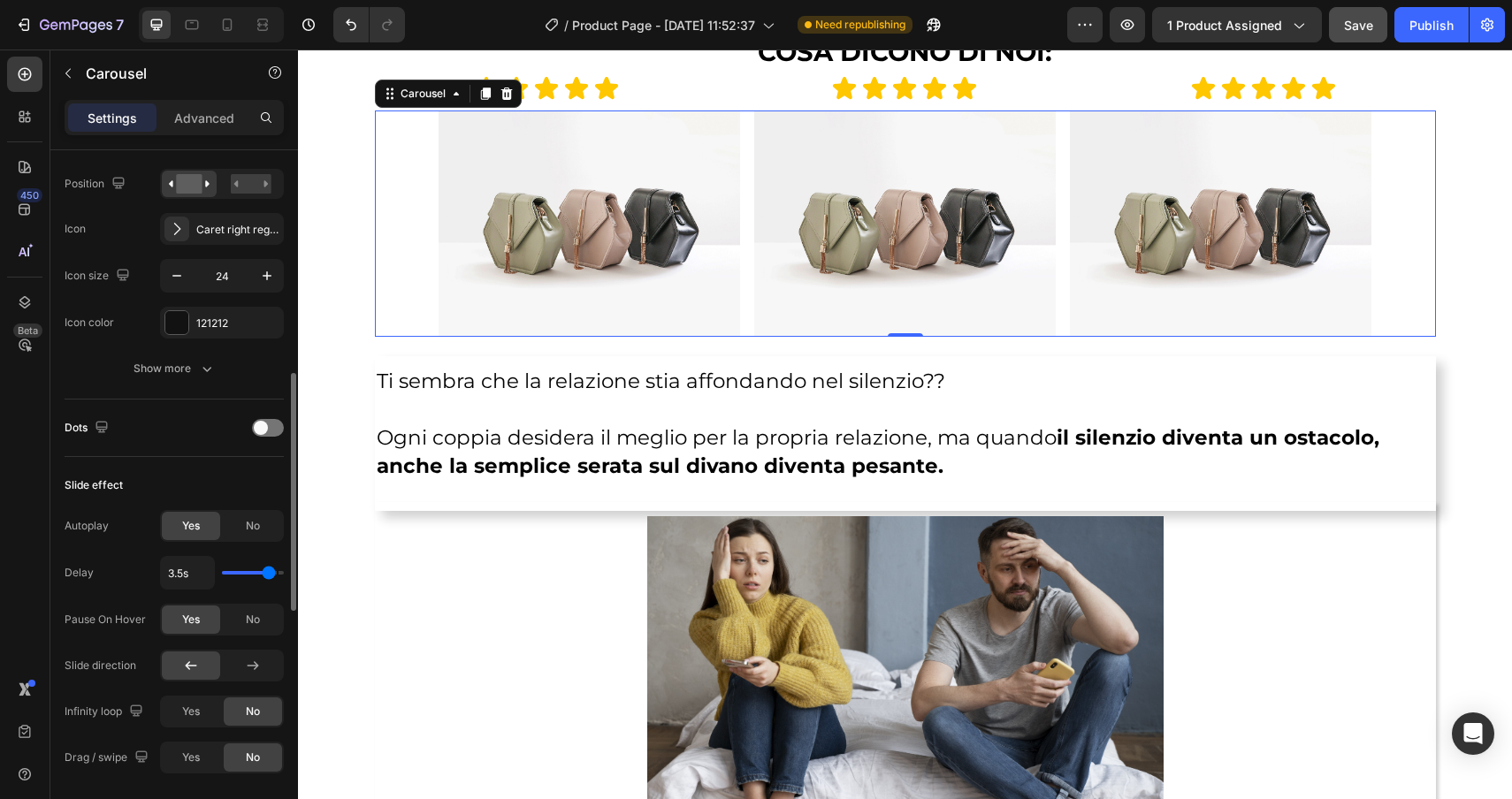
click at [264, 438] on div "Dots" at bounding box center [174, 427] width 219 height 28
click at [264, 422] on span at bounding box center [261, 428] width 15 height 15
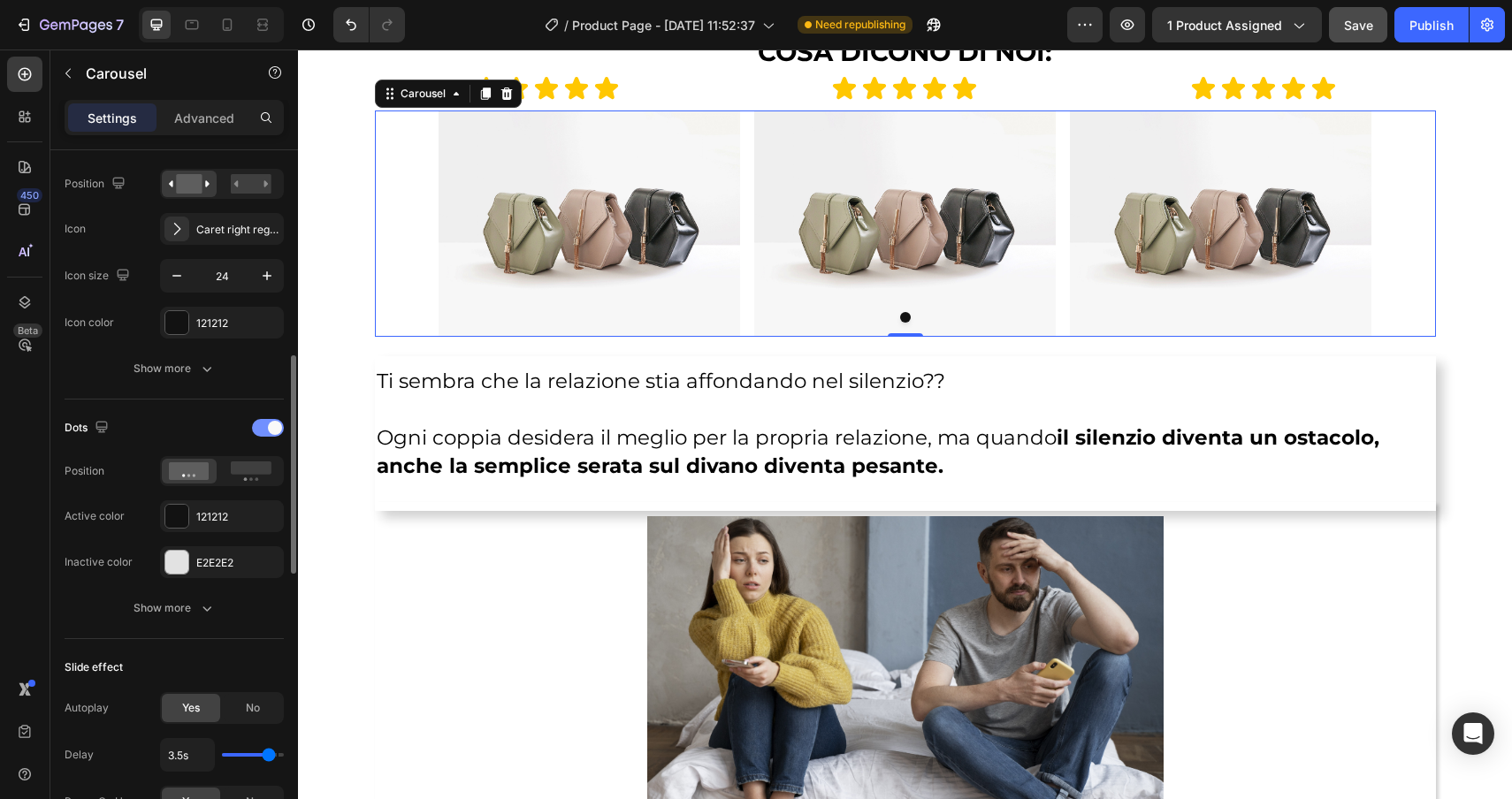
click at [269, 423] on span at bounding box center [275, 428] width 15 height 15
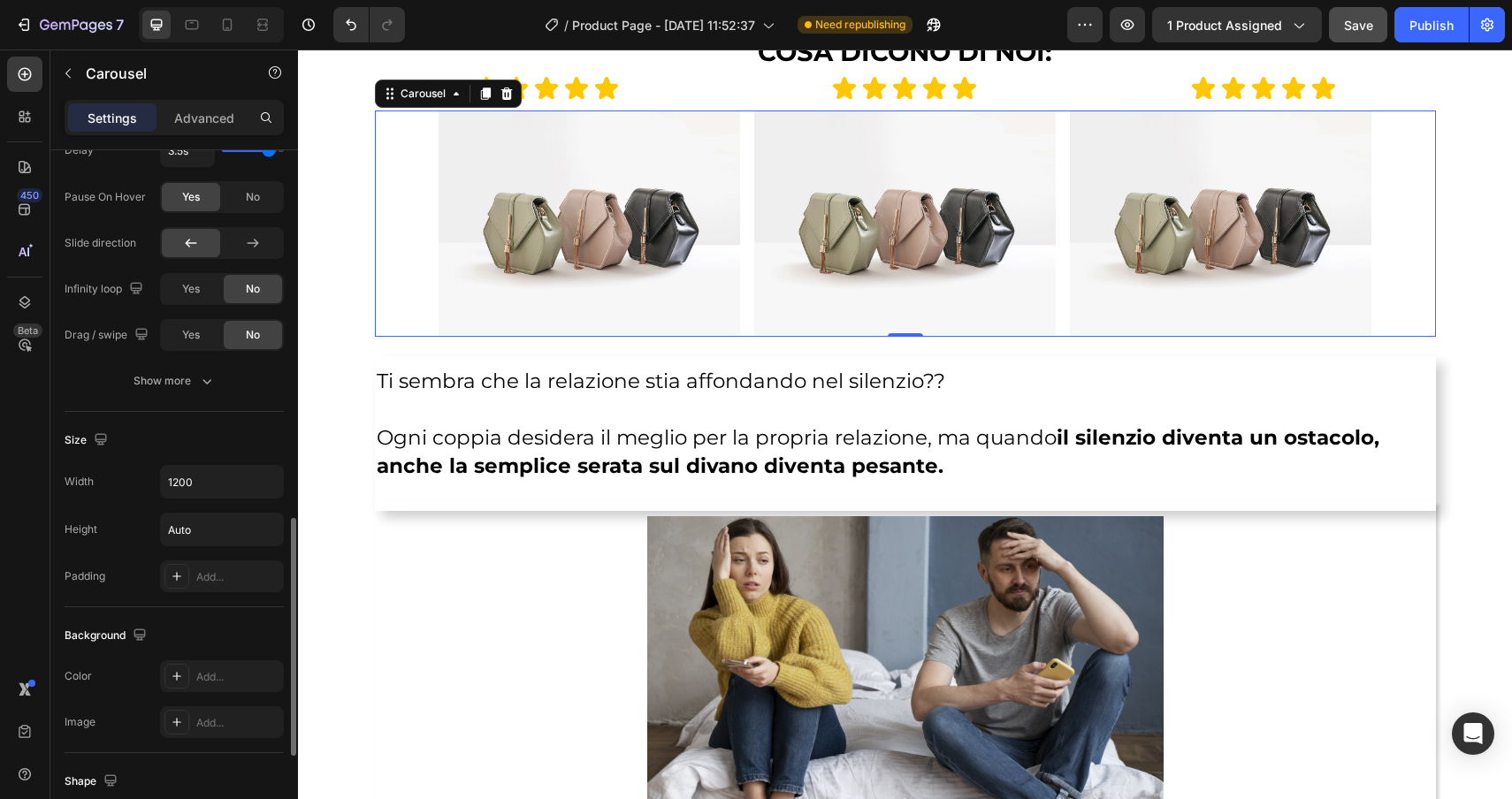
scroll to position [1080, 0]
click at [226, 527] on input "Auto" at bounding box center [222, 528] width 122 height 32
click at [264, 531] on icon "button" at bounding box center [267, 529] width 17 height 17
click at [239, 476] on input "1200" at bounding box center [222, 480] width 122 height 32
click at [271, 477] on icon "button" at bounding box center [267, 480] width 17 height 17
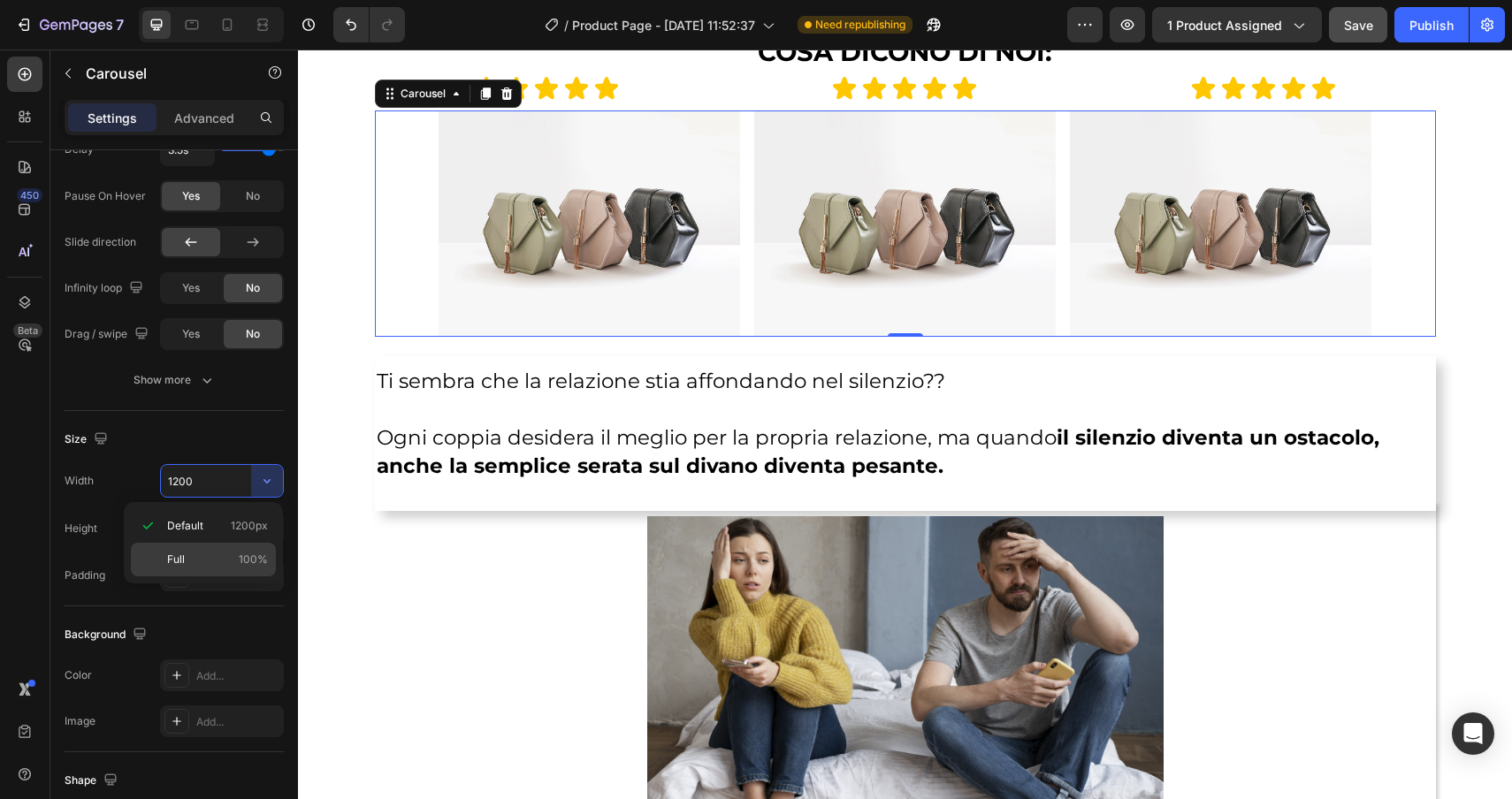
click at [253, 564] on span "100%" at bounding box center [253, 560] width 29 height 15
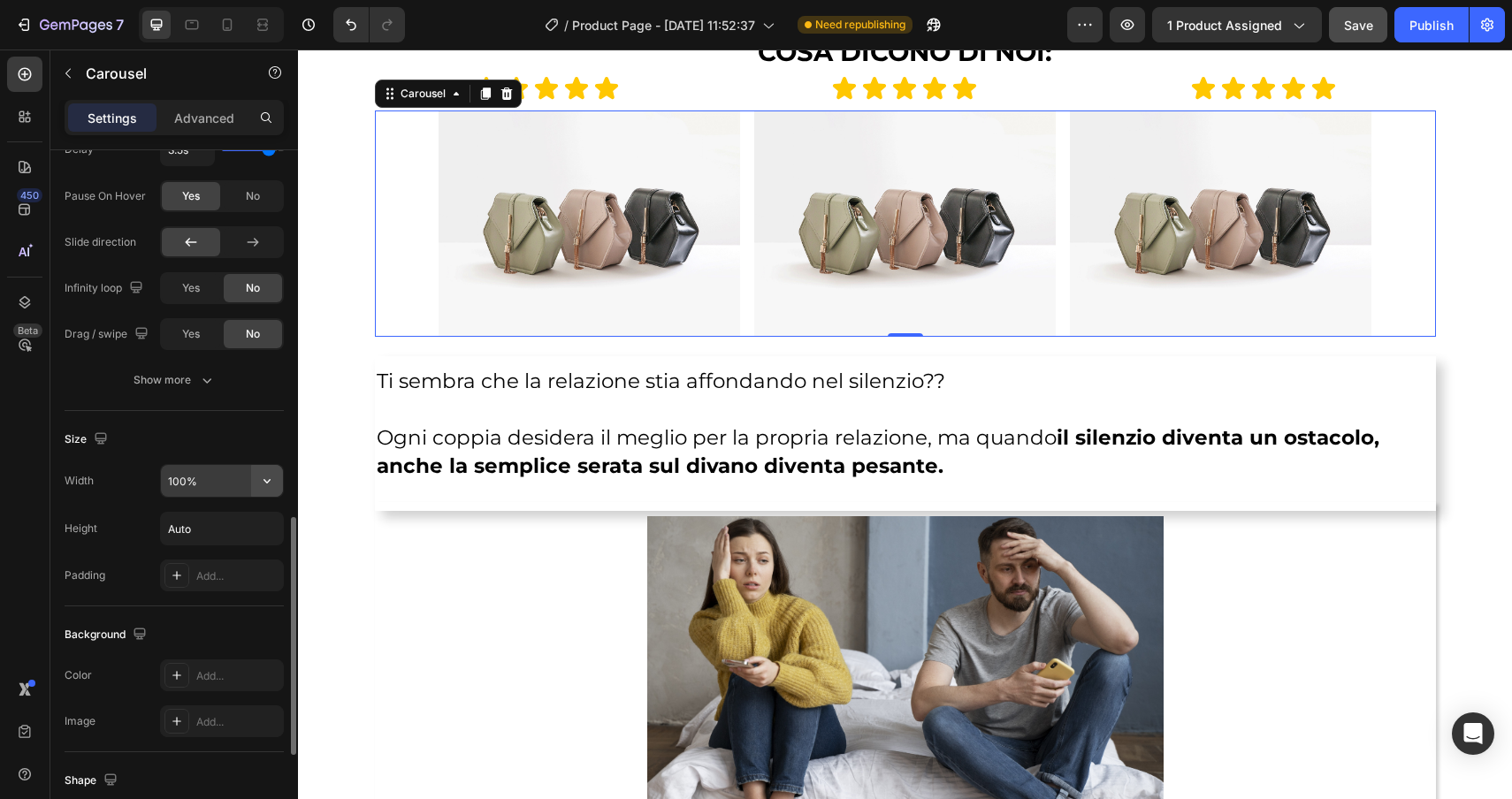
click at [260, 490] on button "button" at bounding box center [266, 480] width 32 height 32
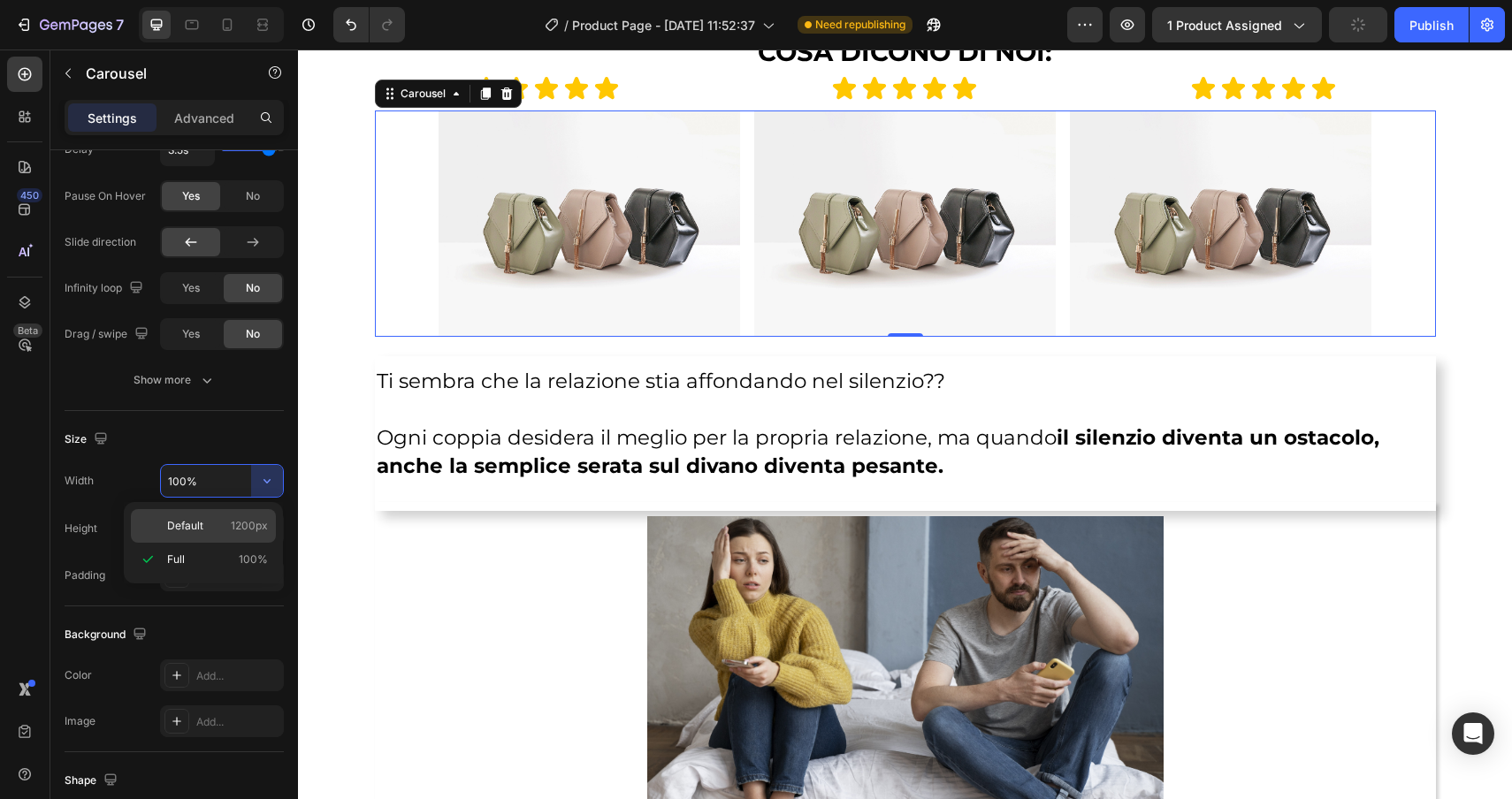
click at [219, 533] on p "Default 1200px" at bounding box center [218, 526] width 101 height 15
type input "1200"
click at [265, 541] on button "button" at bounding box center [266, 528] width 32 height 32
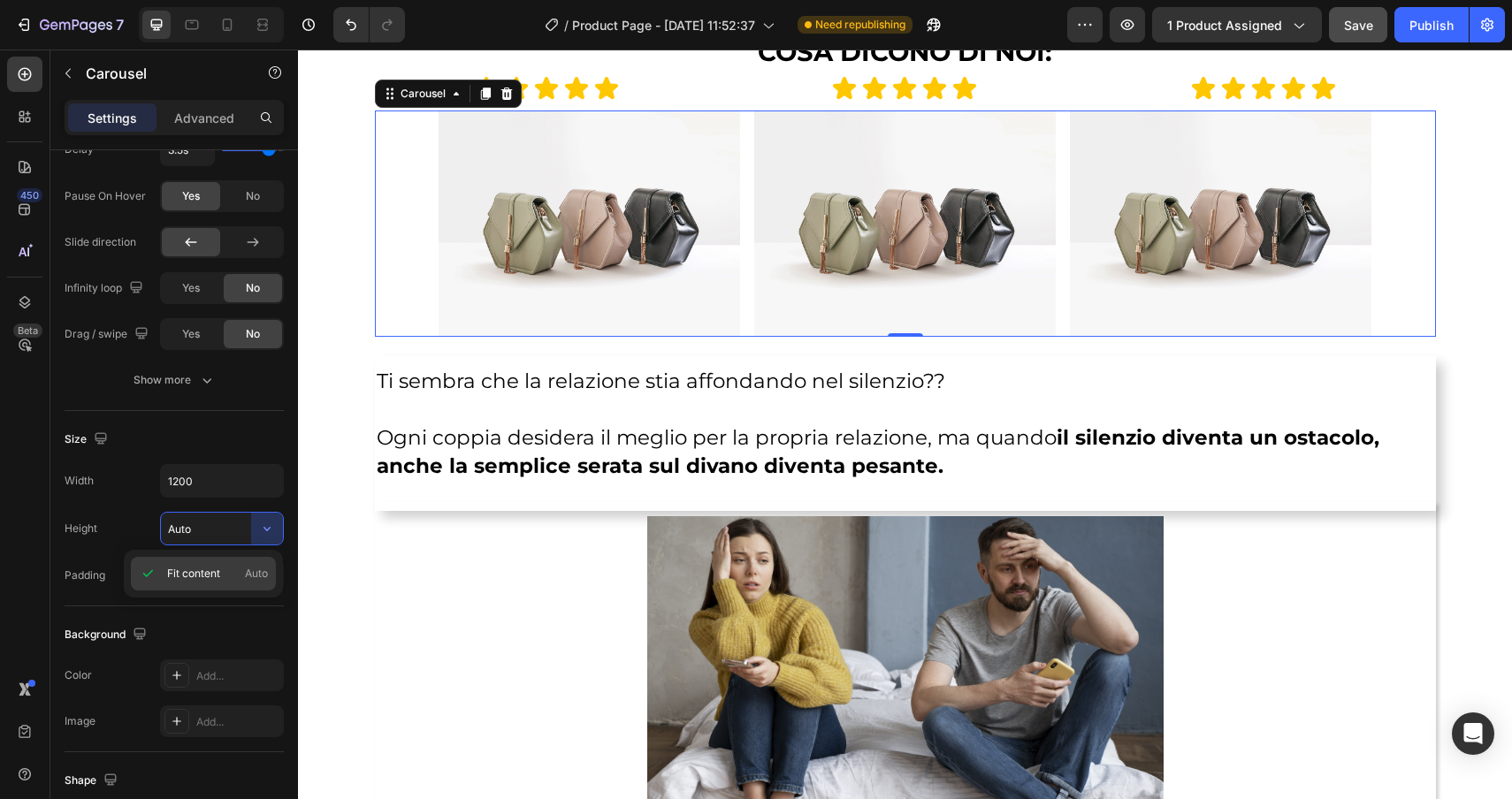
click at [240, 572] on p "Fit content Auto" at bounding box center [218, 573] width 101 height 15
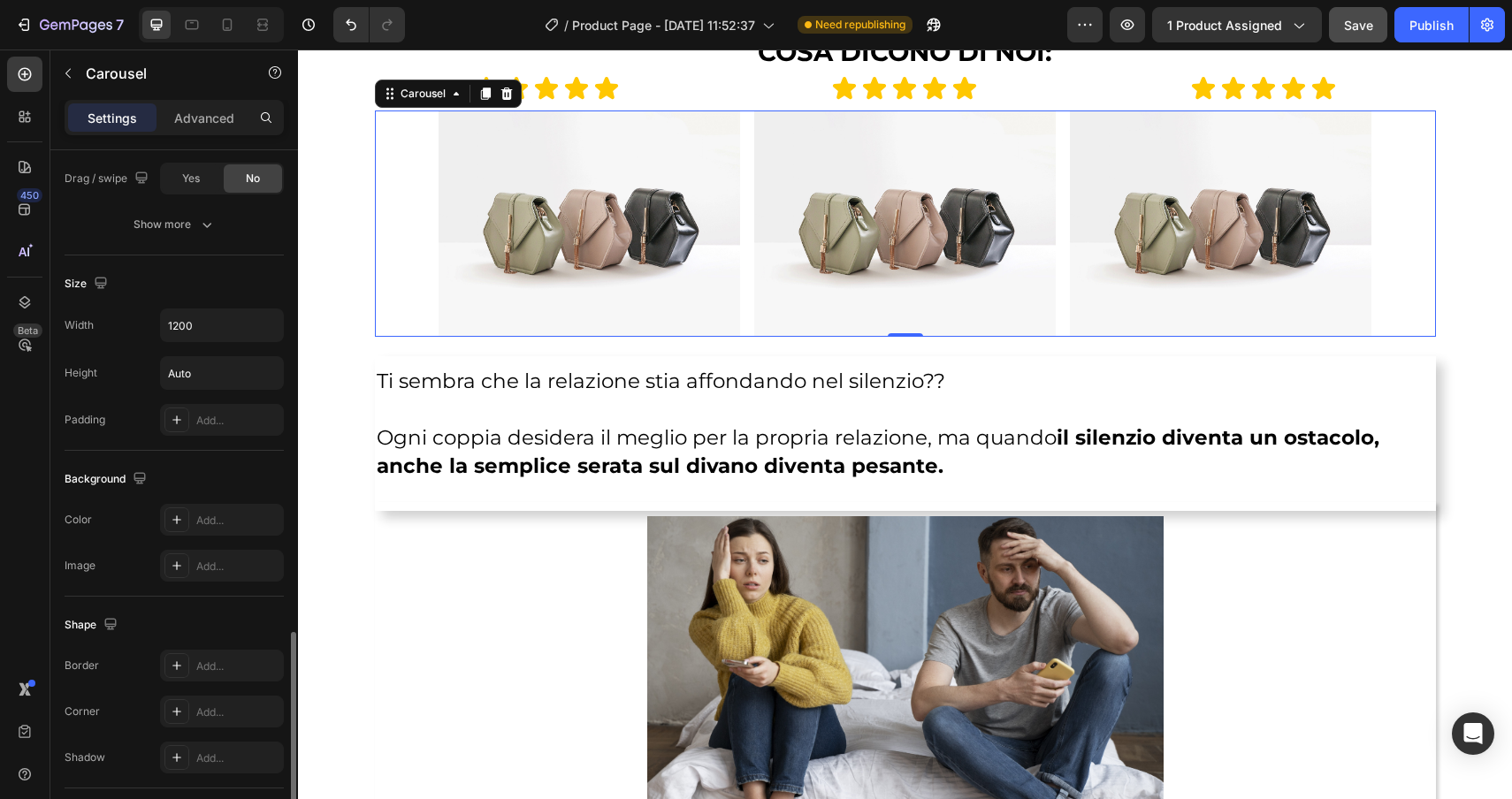
scroll to position [1193, 0]
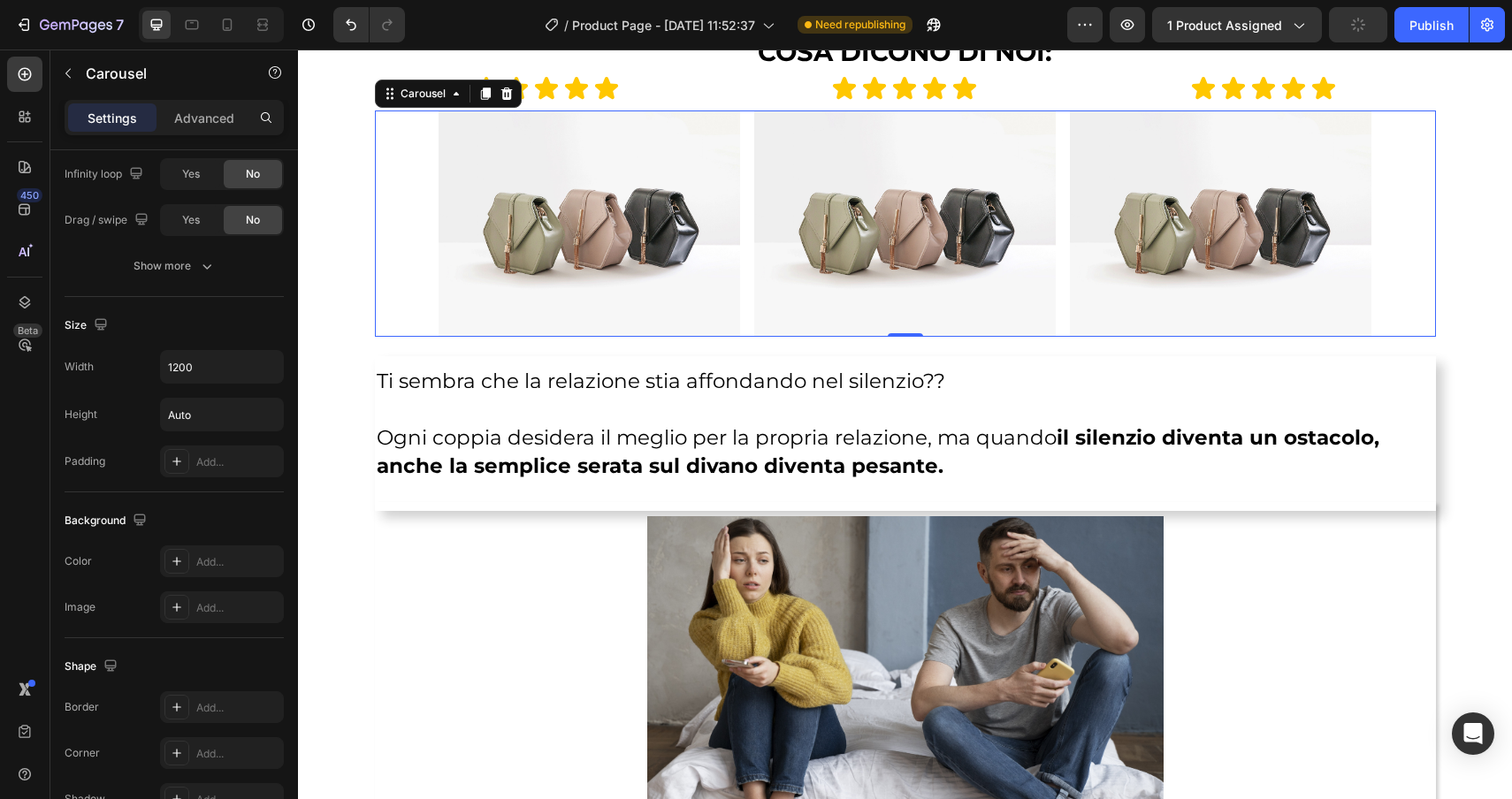
click at [413, 205] on div "Image Image Image" at bounding box center [905, 224] width 1061 height 227
click at [206, 110] on p "Advanced" at bounding box center [204, 117] width 60 height 18
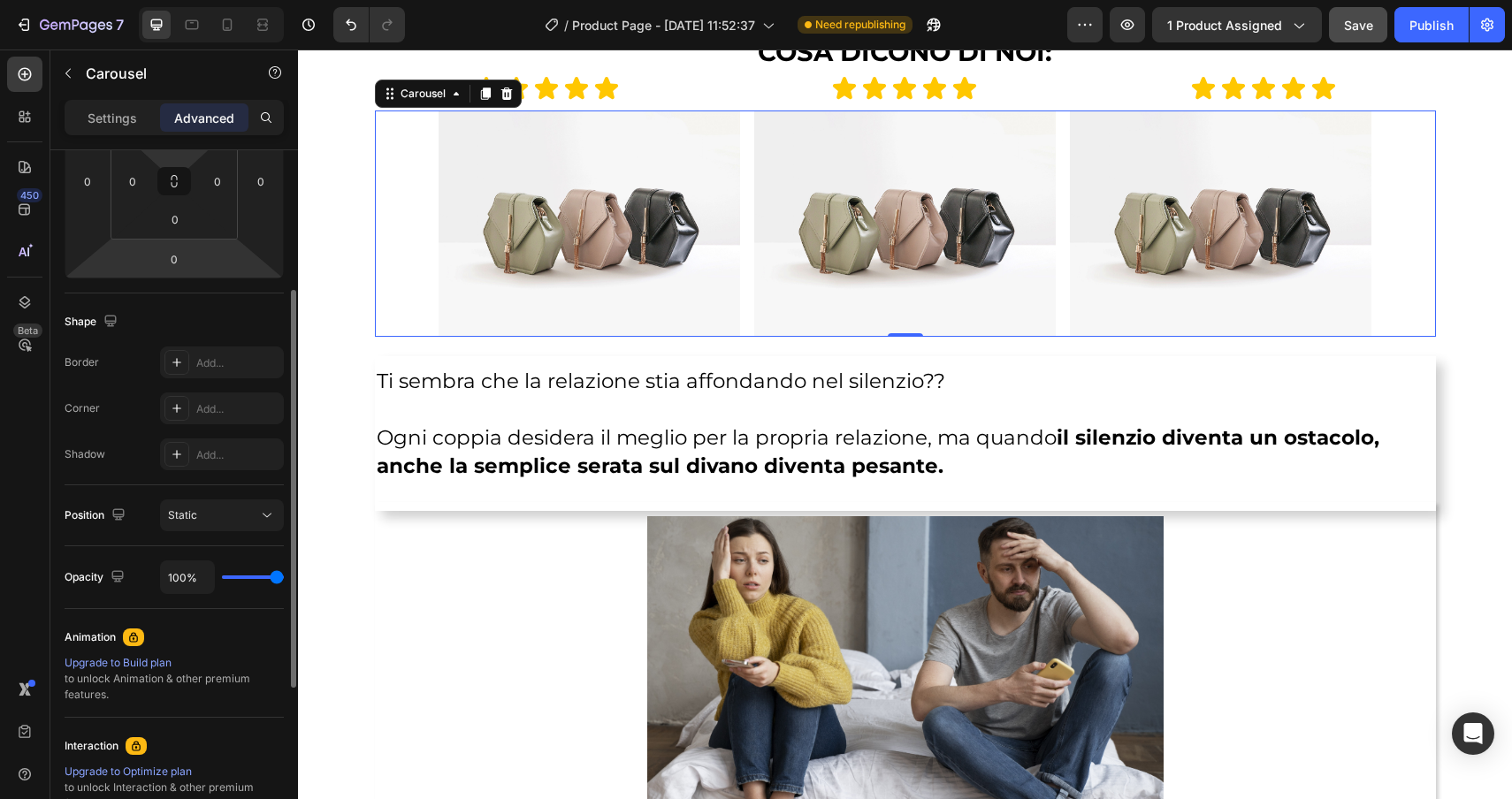
scroll to position [269, 0]
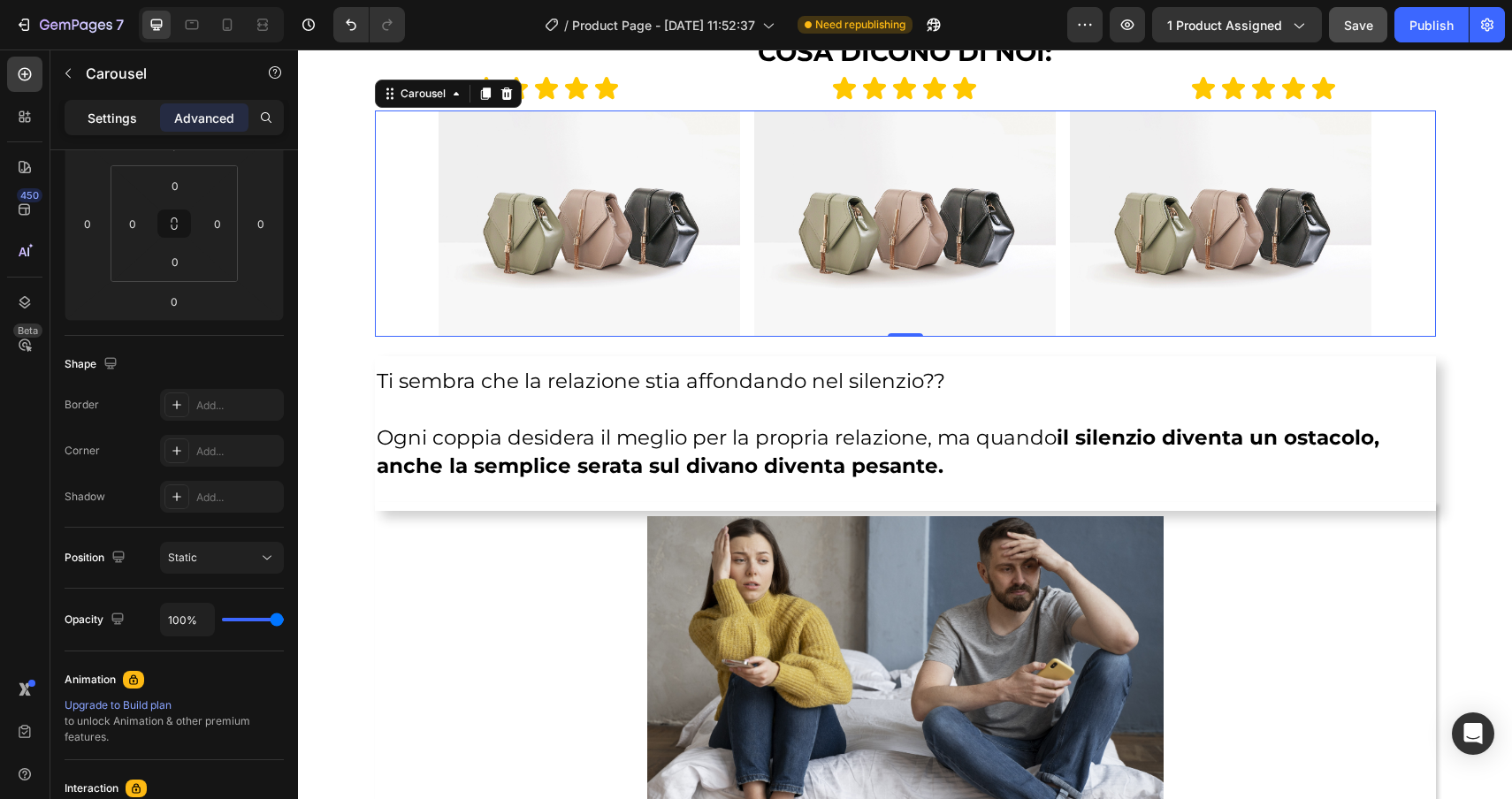
click at [99, 128] on div "Settings" at bounding box center [111, 117] width 88 height 28
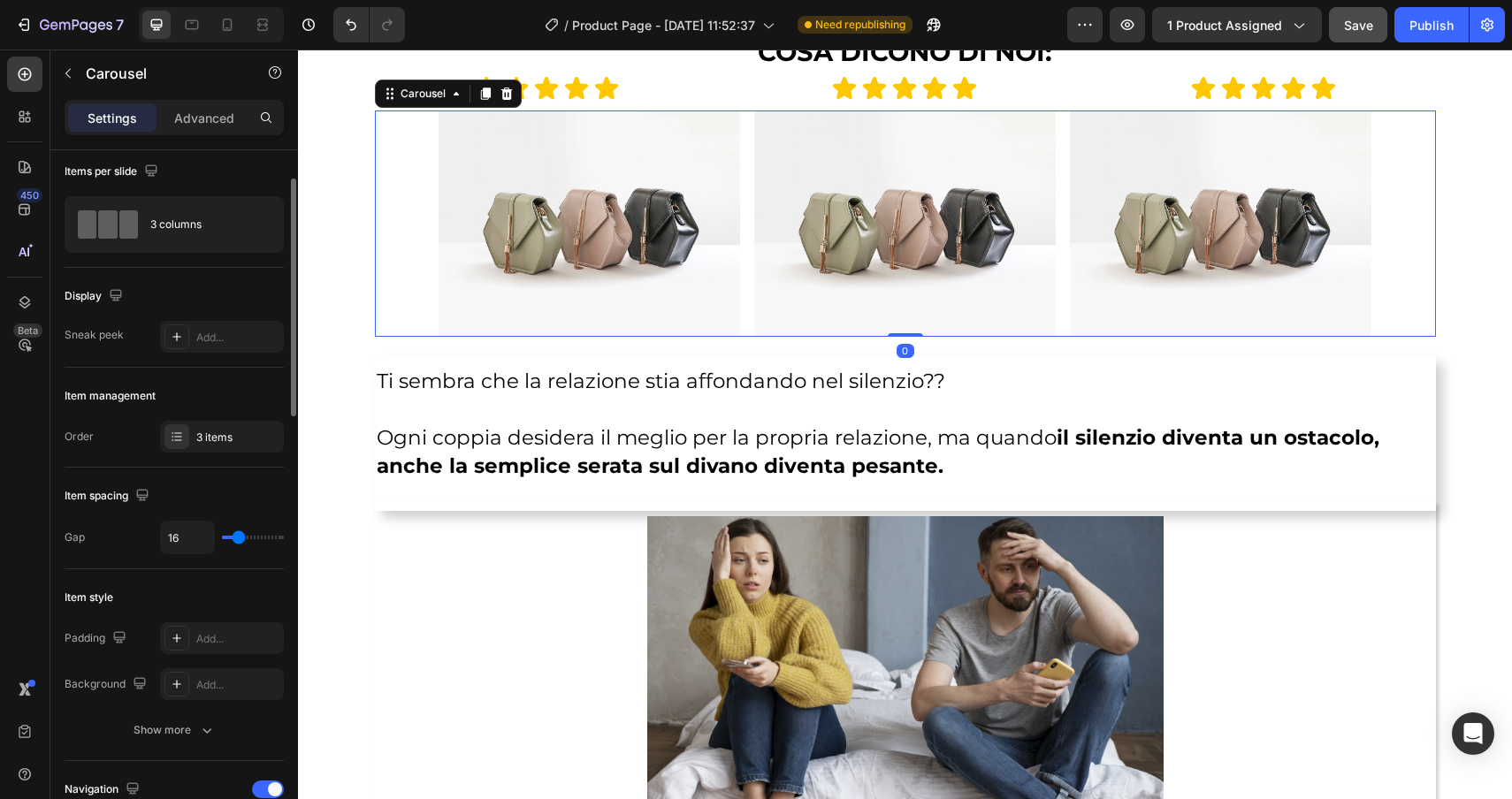
scroll to position [0, 0]
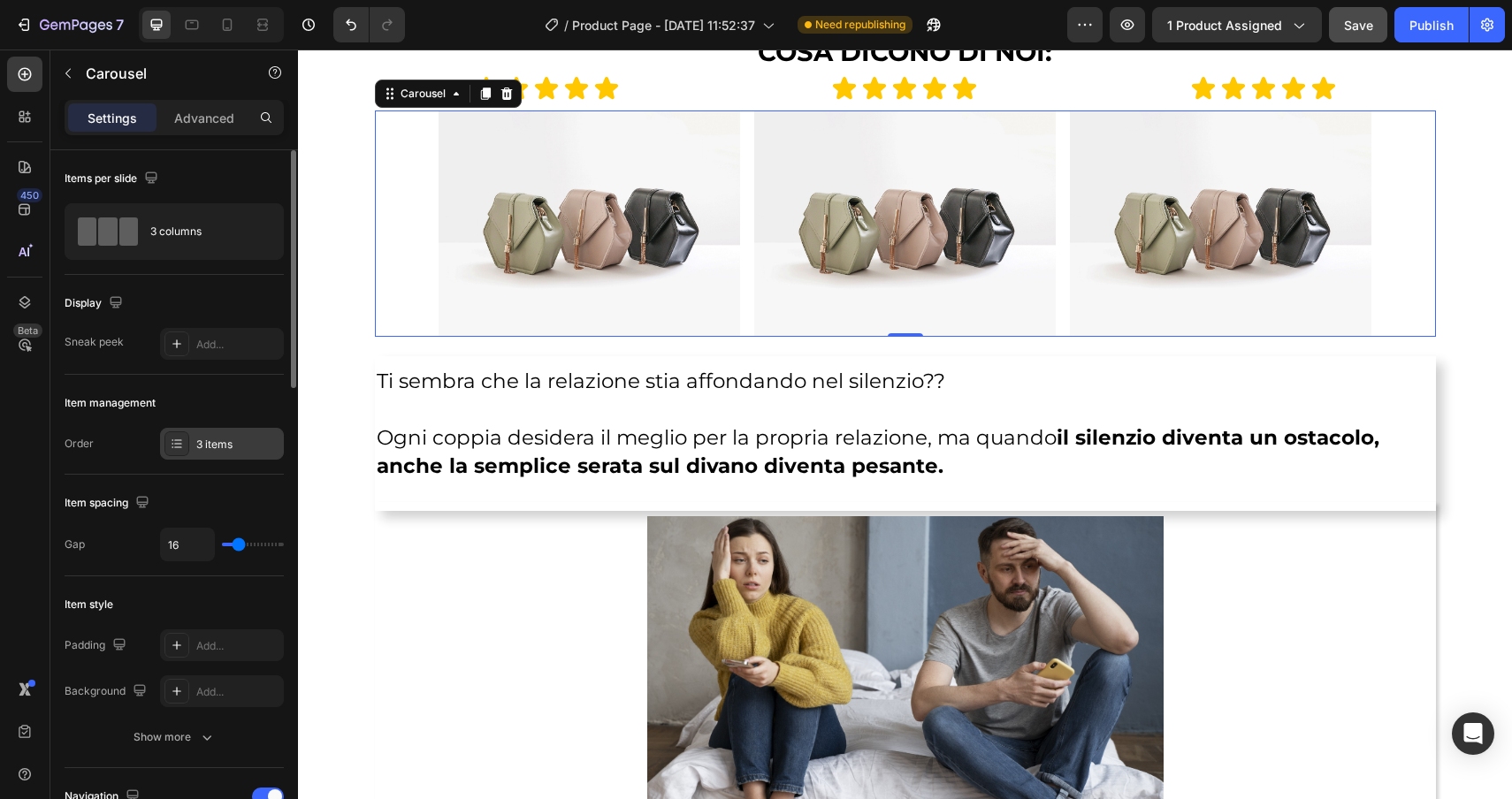
click at [186, 444] on div at bounding box center [177, 444] width 25 height 25
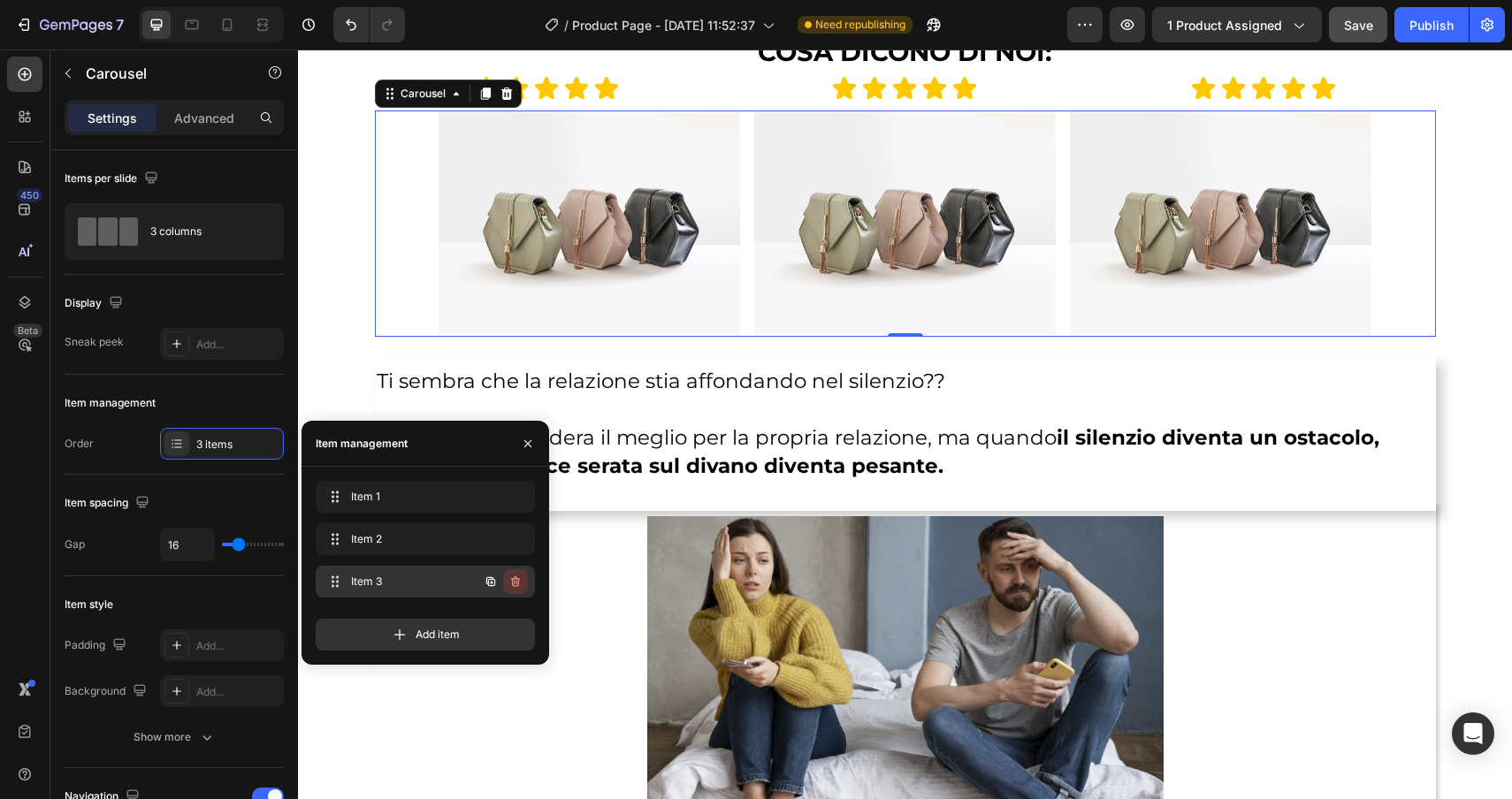
click at [513, 582] on icon "button" at bounding box center [513, 583] width 1 height 5
click at [517, 580] on div "Delete" at bounding box center [504, 581] width 33 height 15
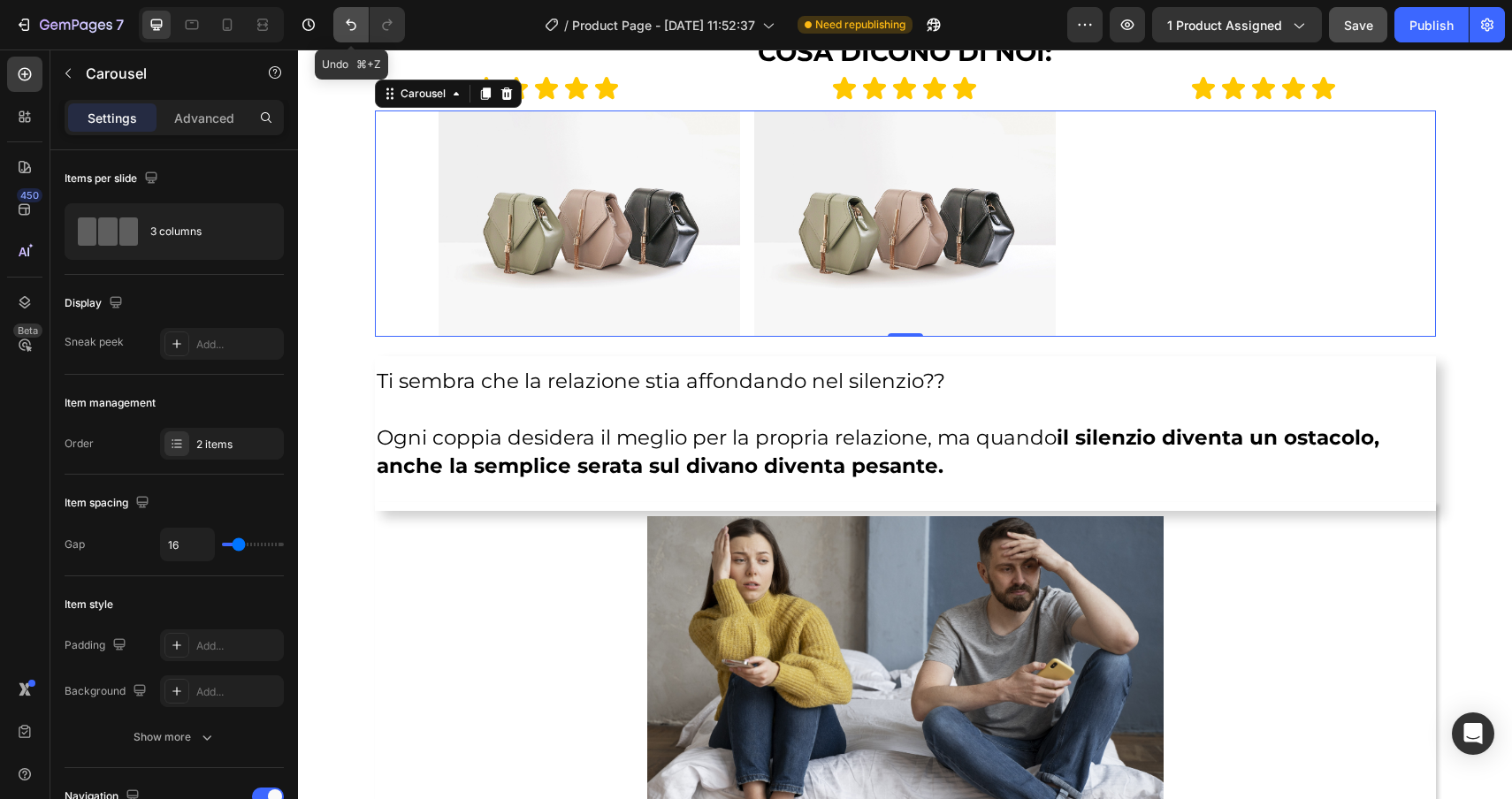
click at [349, 21] on icon "Undo/Redo" at bounding box center [351, 25] width 11 height 12
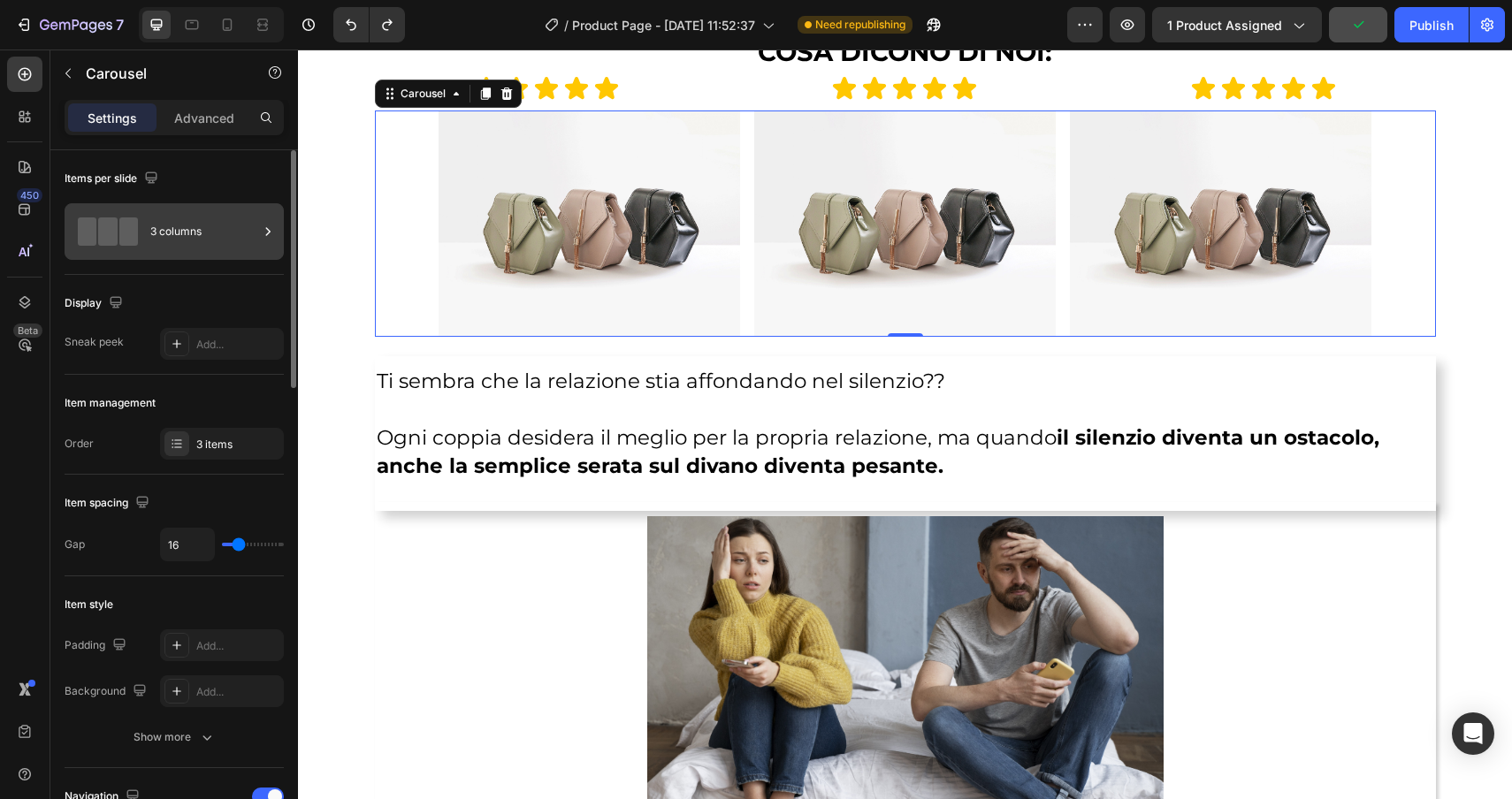
click at [178, 225] on div "3 columns" at bounding box center [203, 231] width 108 height 41
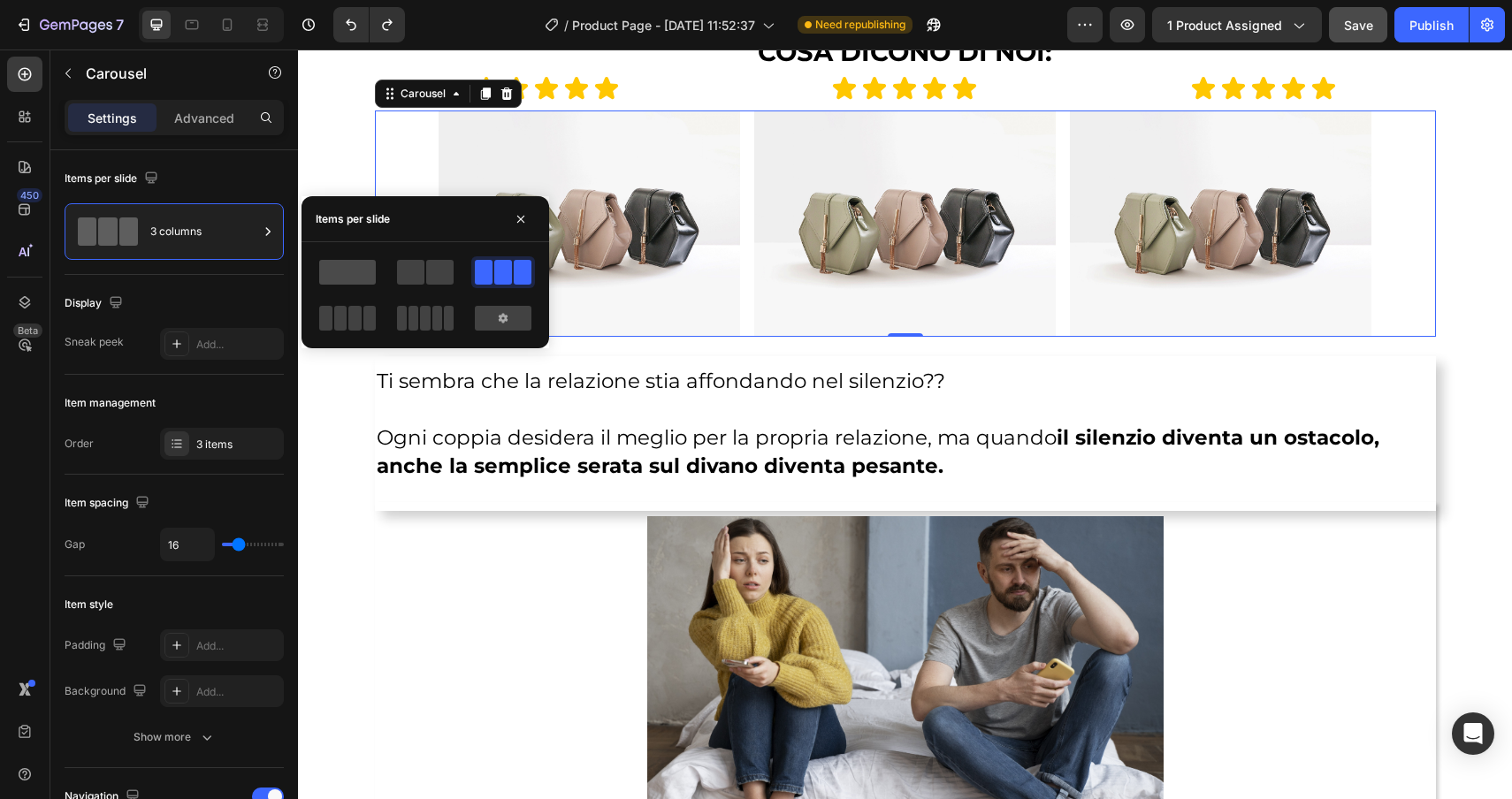
click at [339, 265] on span at bounding box center [348, 272] width 56 height 25
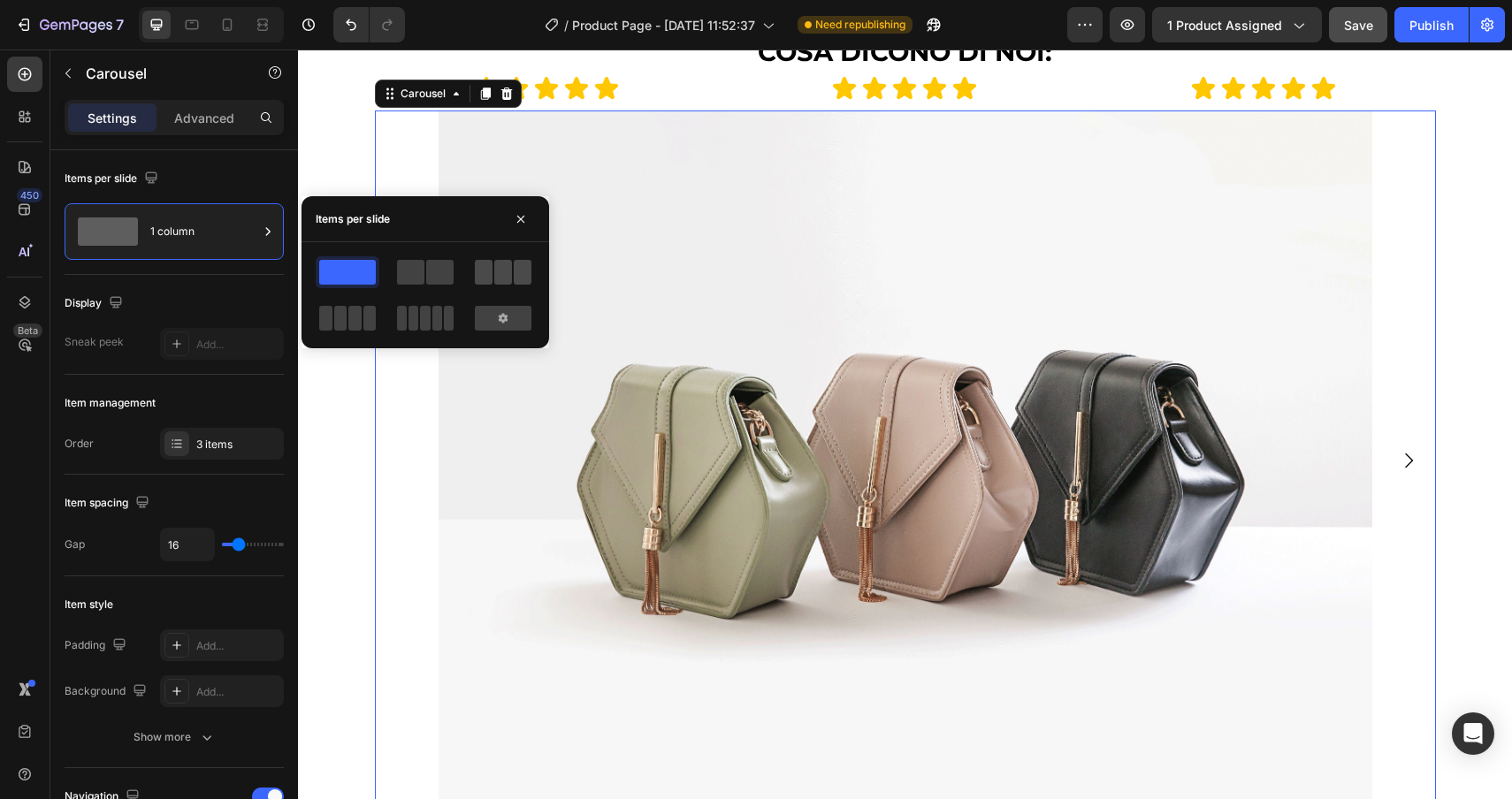
click at [499, 266] on span at bounding box center [503, 272] width 17 height 25
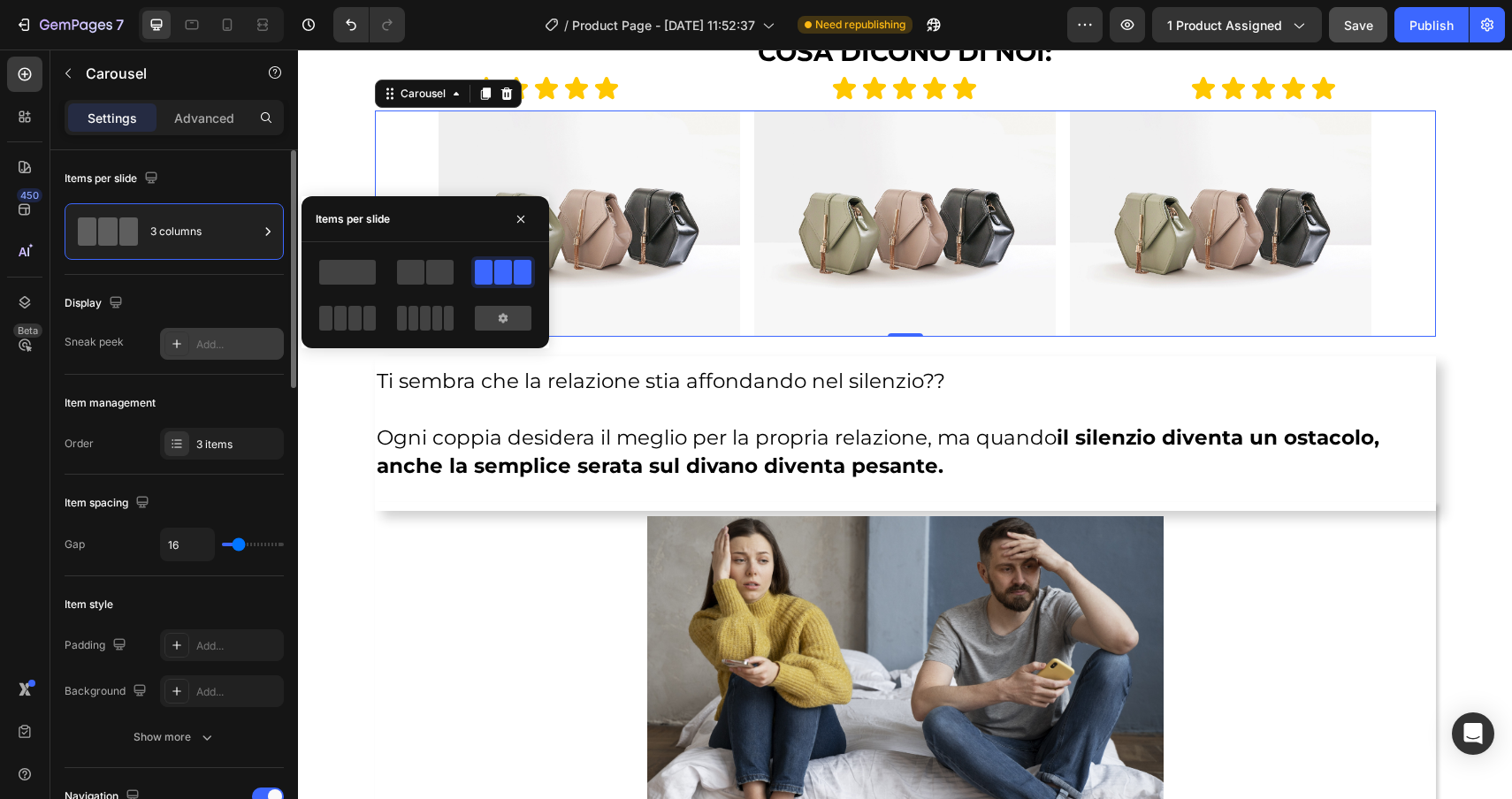
click at [189, 351] on div "Add..." at bounding box center [222, 344] width 124 height 32
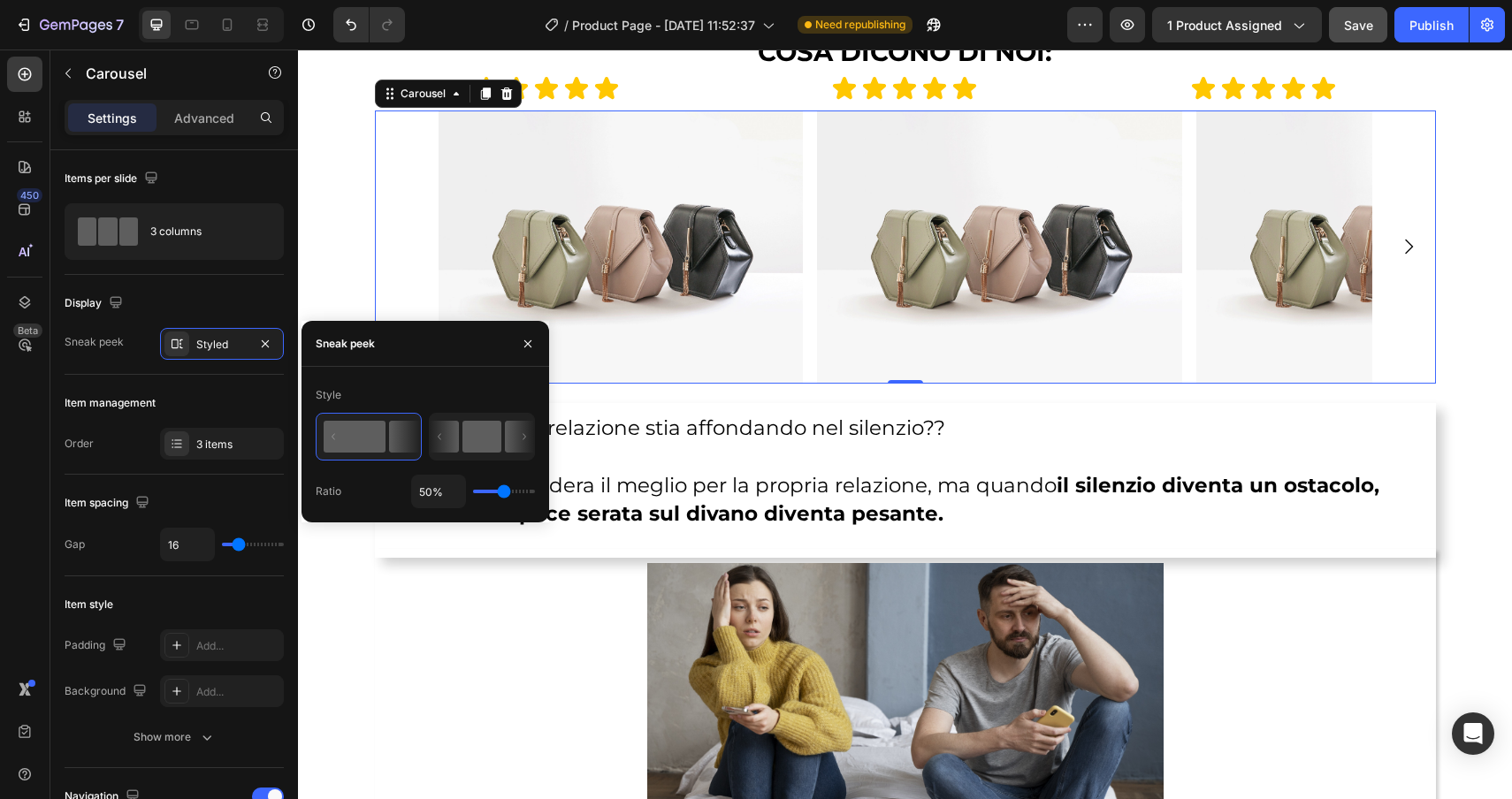
click at [479, 433] on rect at bounding box center [481, 437] width 39 height 32
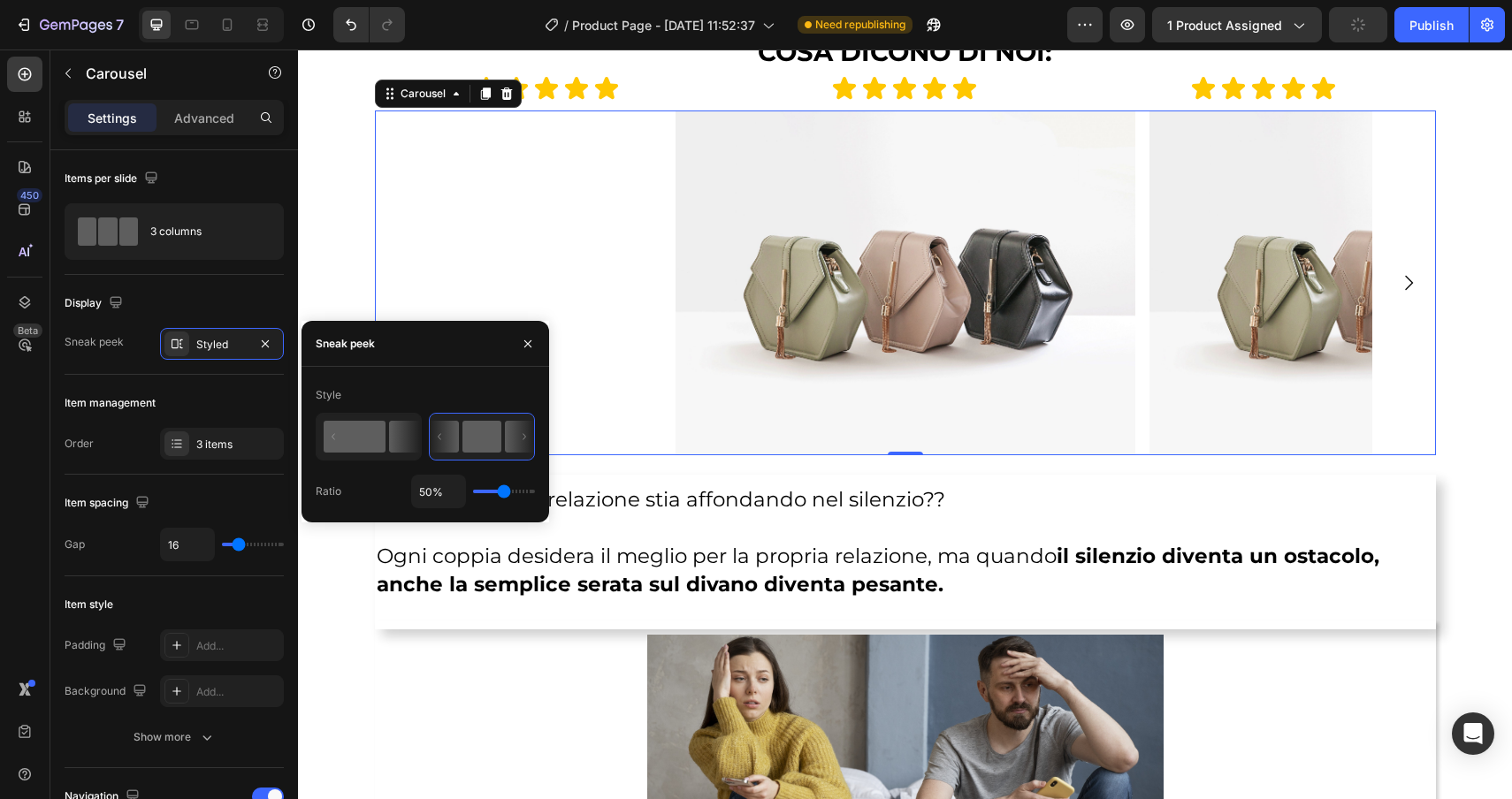
click at [348, 437] on rect at bounding box center [355, 437] width 62 height 32
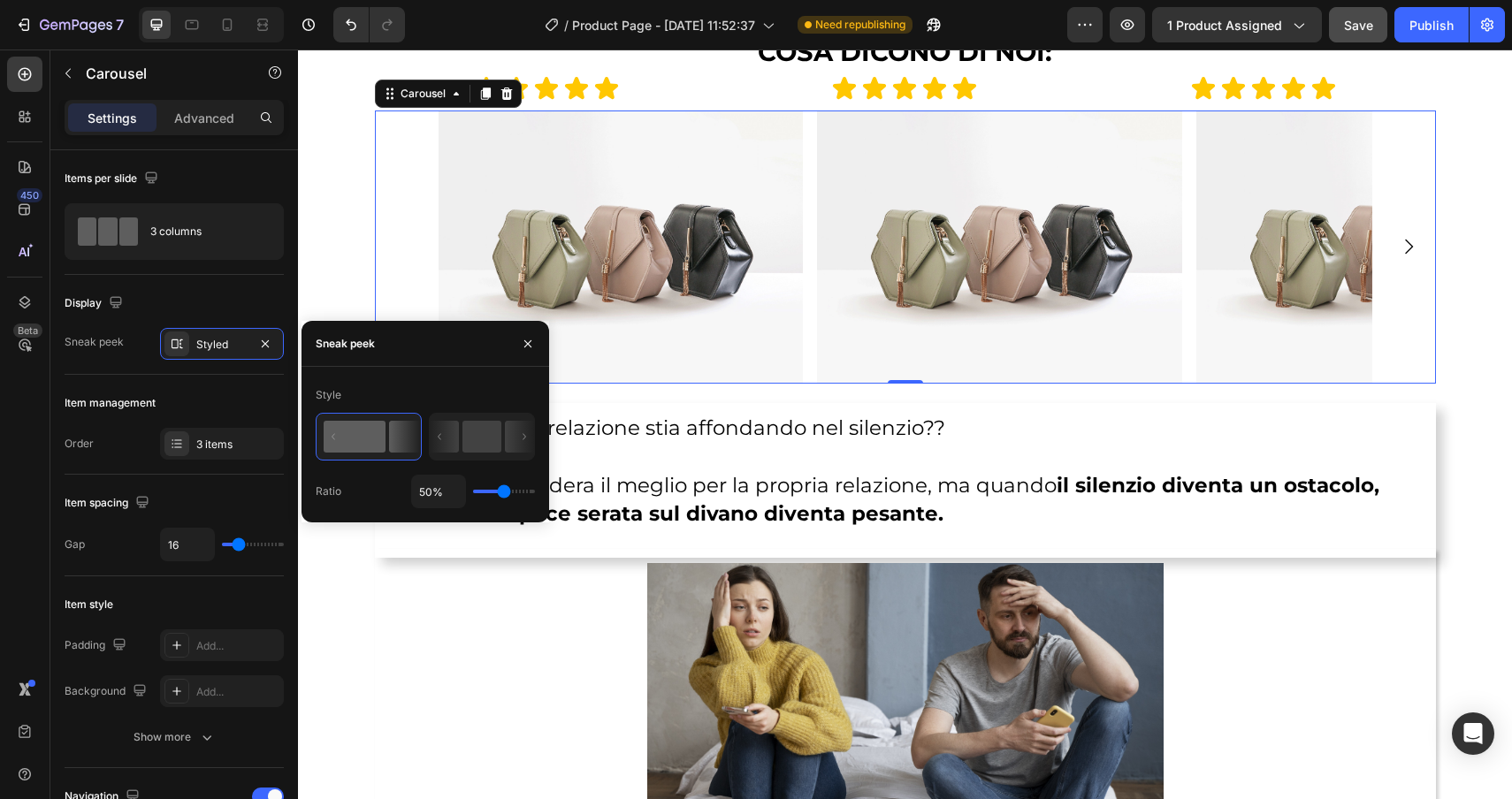
type input "7%"
type input "7"
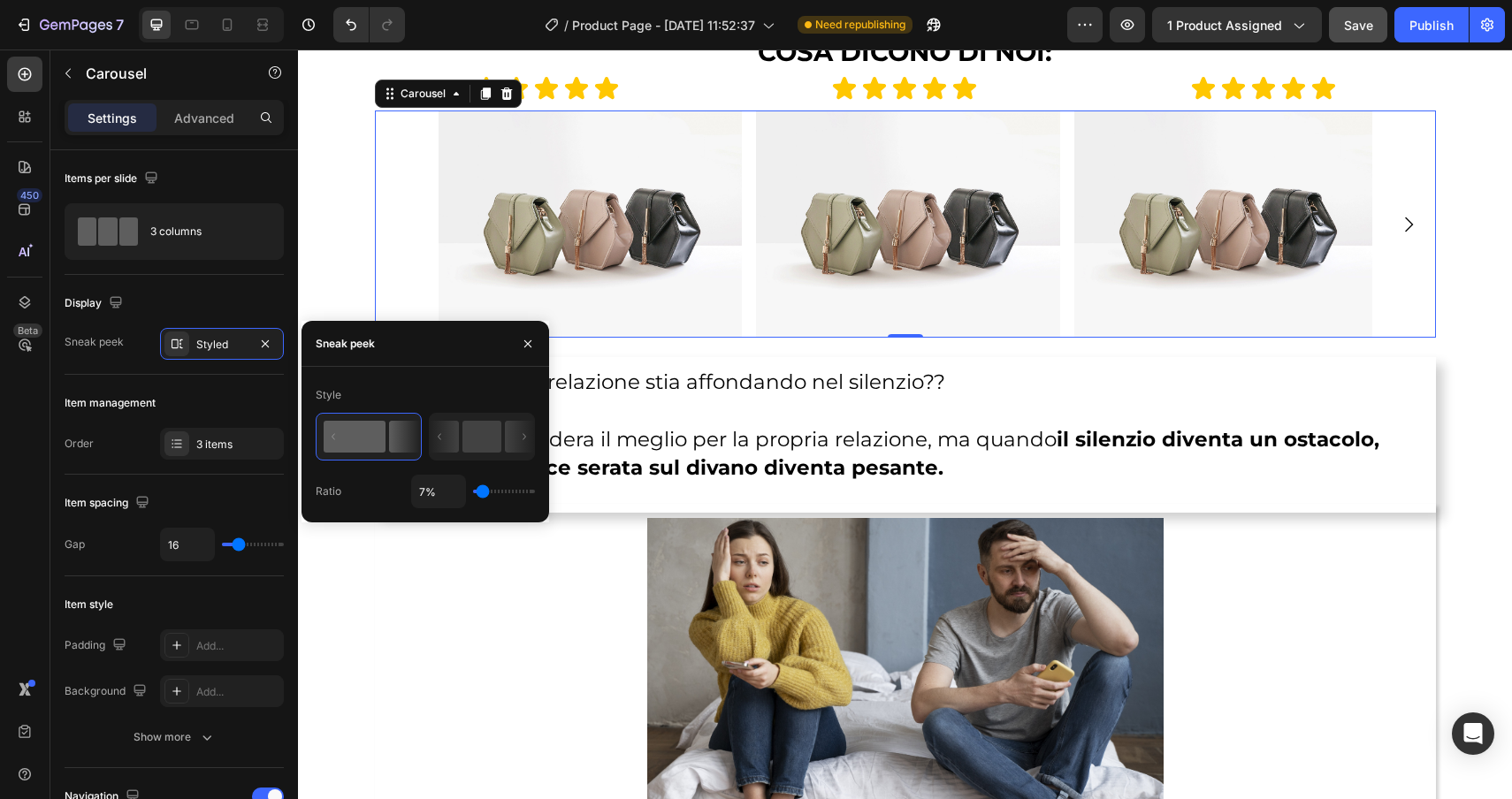
type input "2%"
type input "2"
type input "1%"
type input "1"
type input "100%"
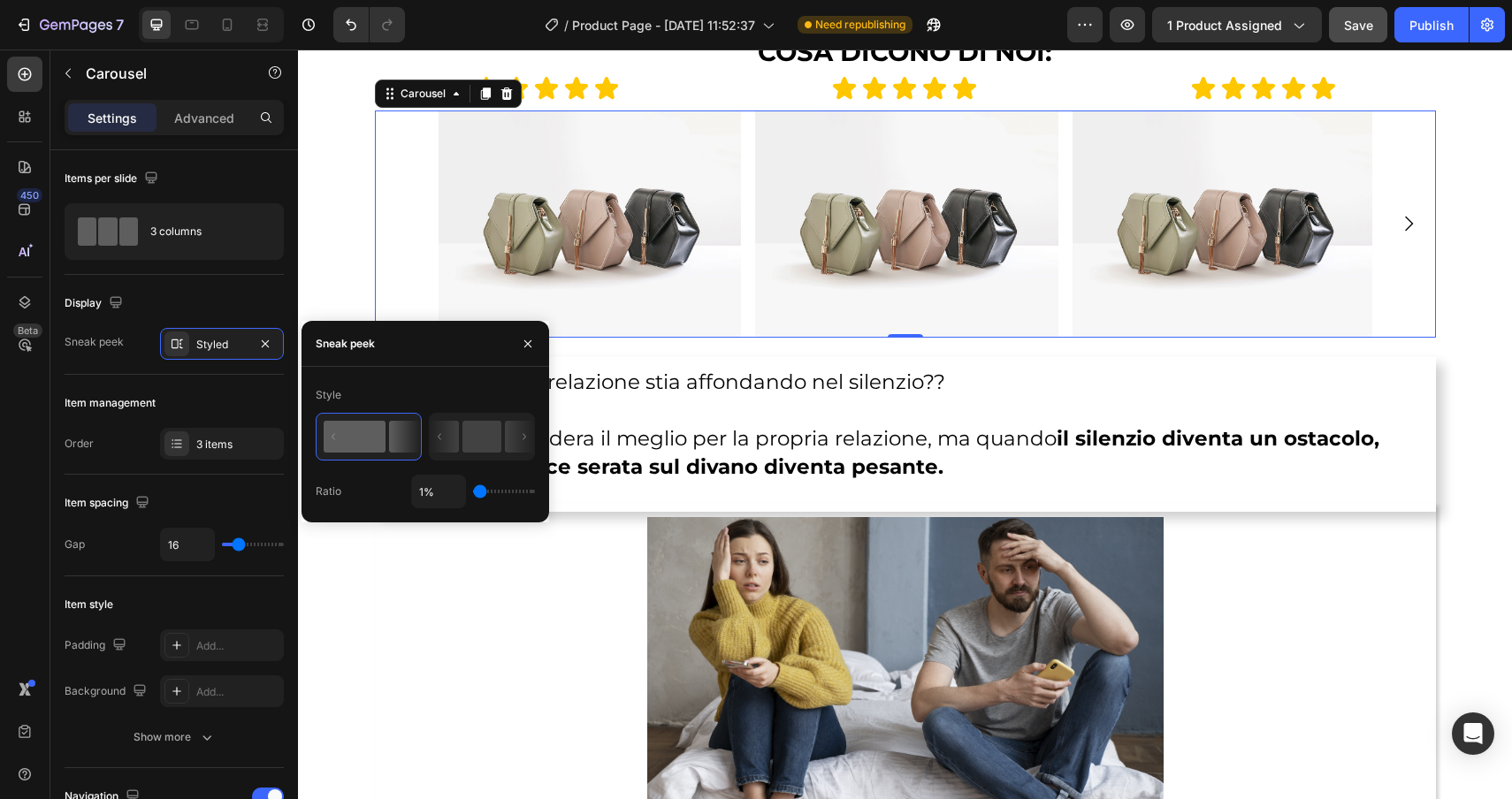
type input "100"
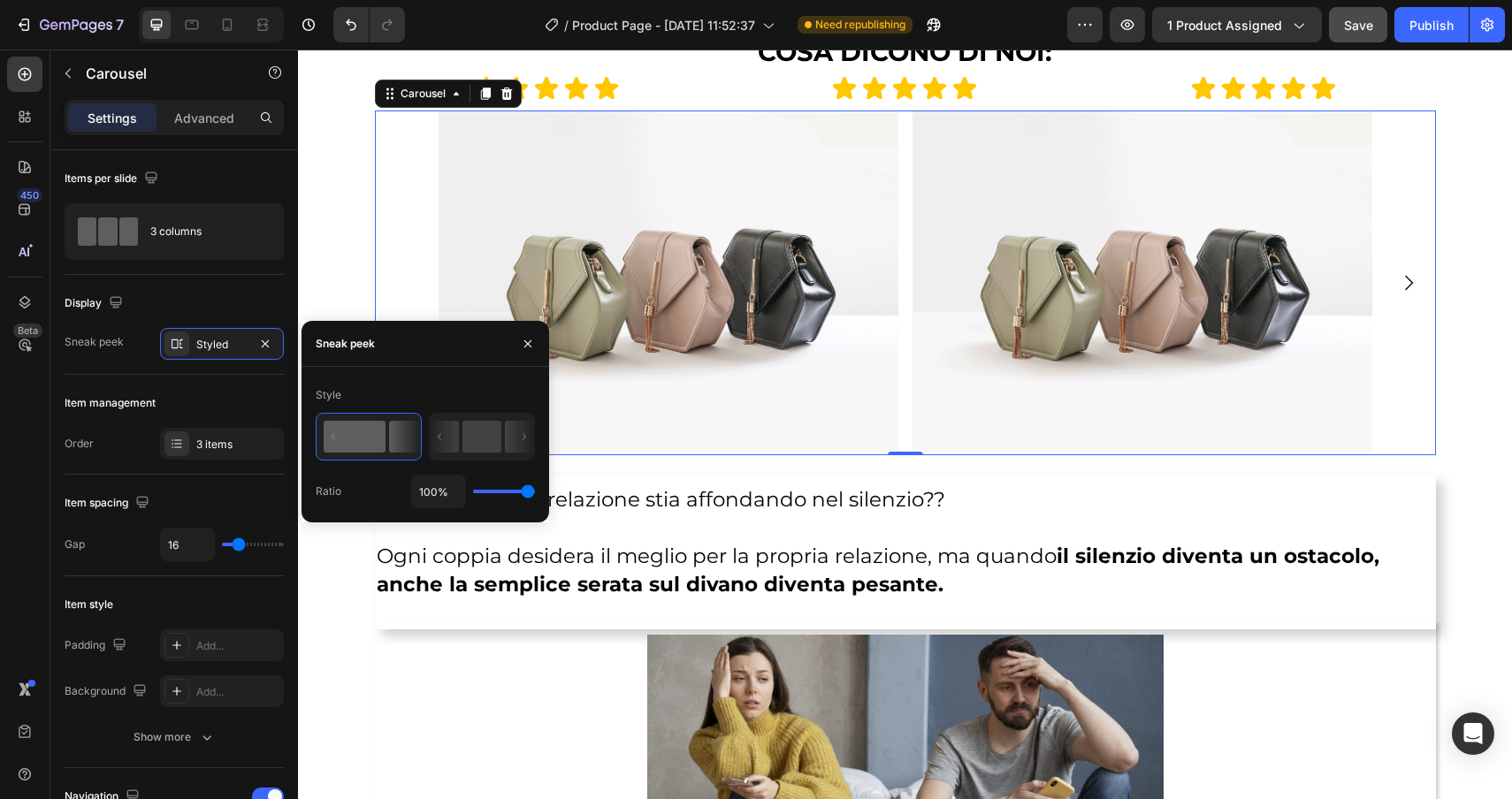
type input "88%"
type input "88"
type input "82%"
type input "82"
type input "76%"
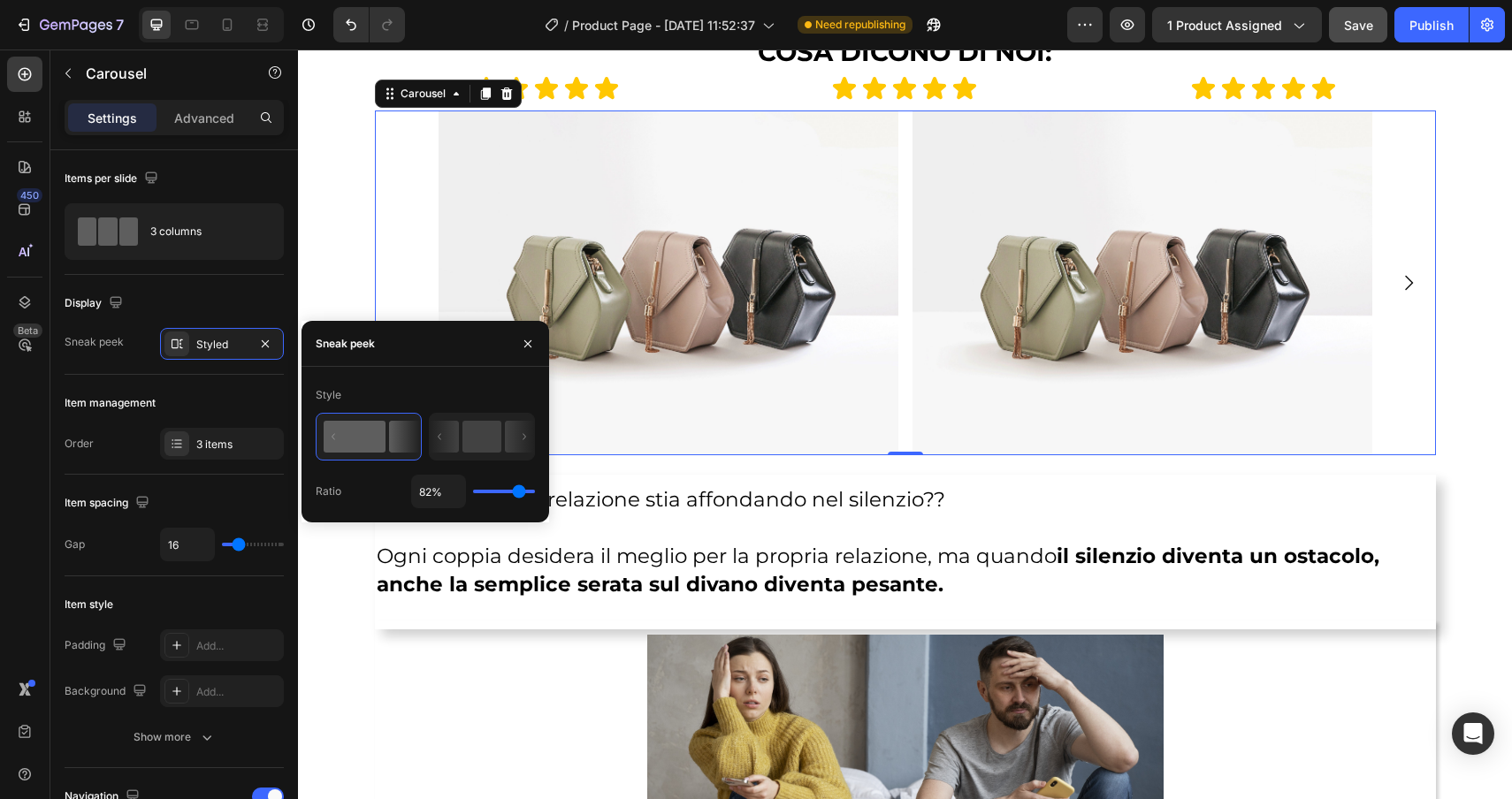
type input "76"
type input "75%"
type input "75"
type input "74%"
type input "74"
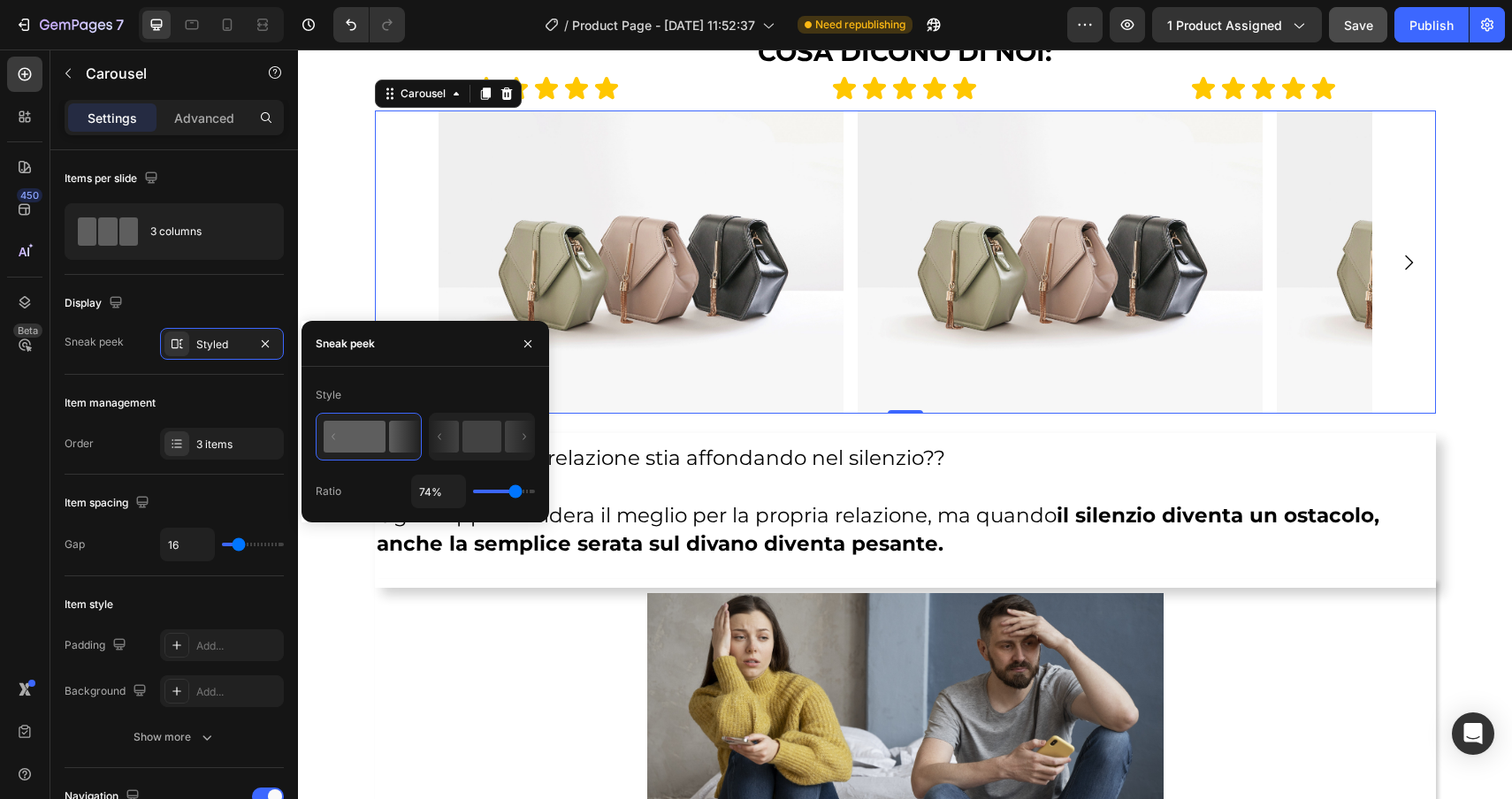
type input "73%"
type input "73"
type input "67%"
type input "67"
type input "61%"
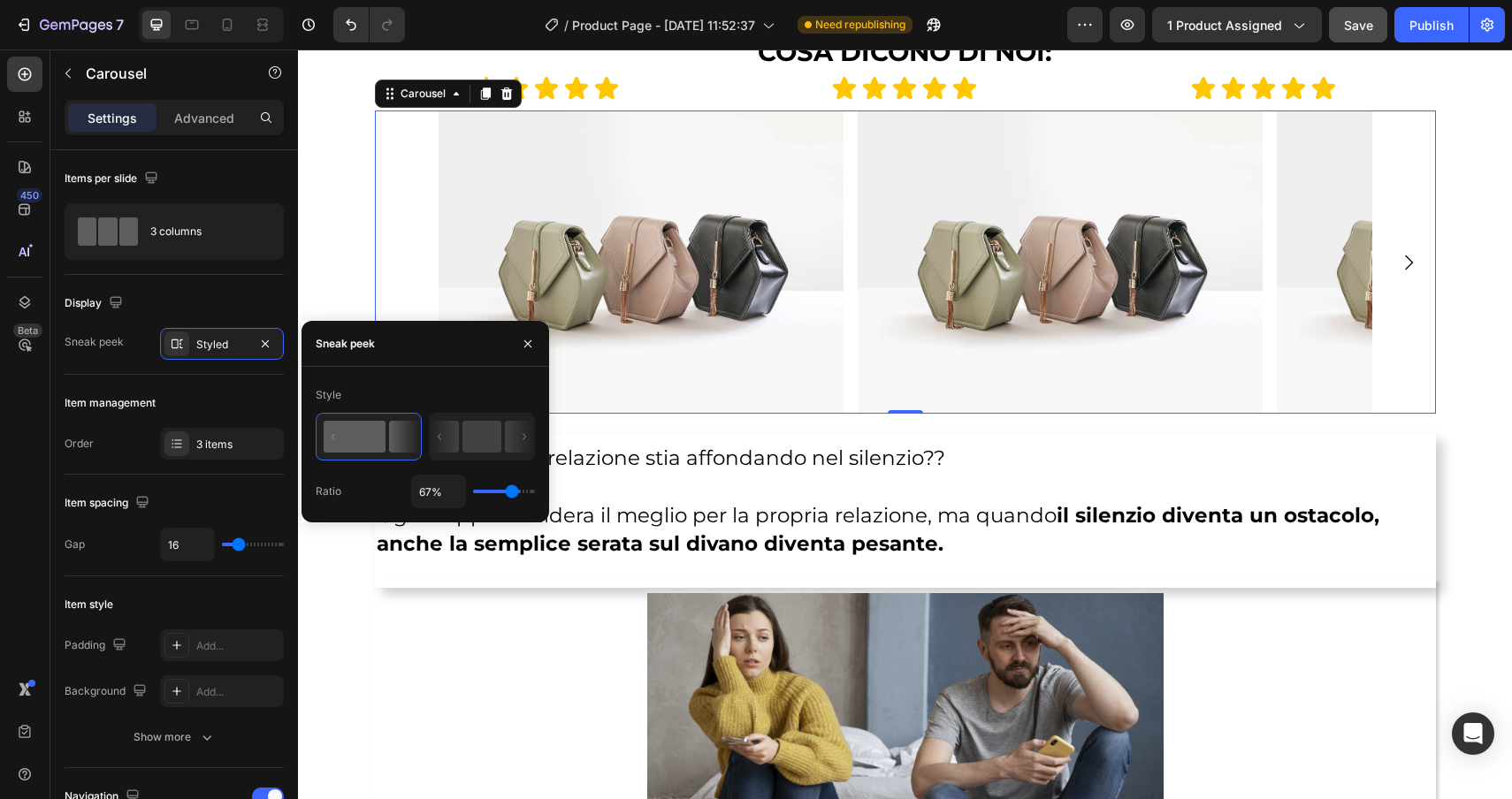
type input "61"
type input "57%"
type input "57"
type input "54%"
type input "54"
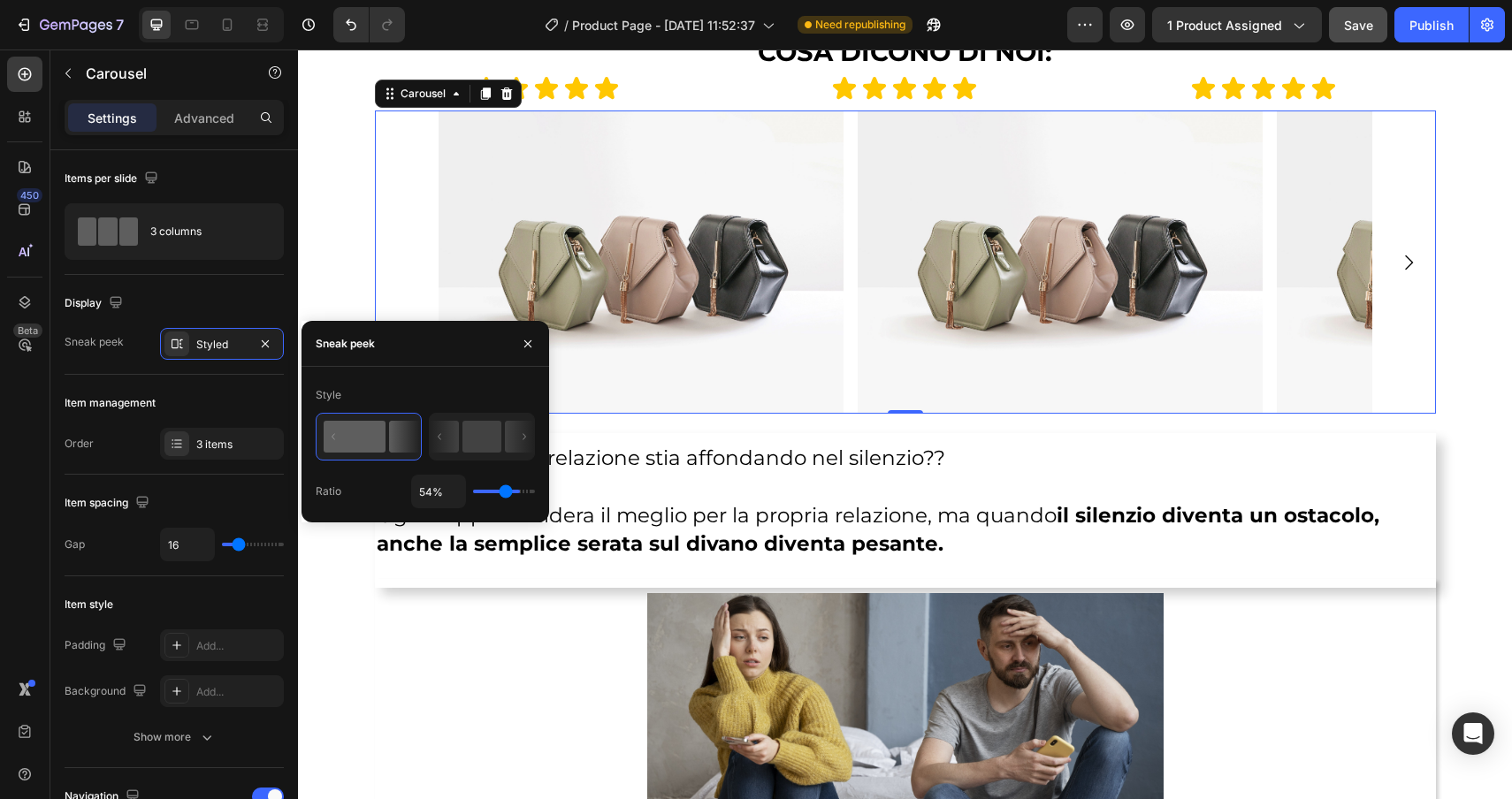
type input "53%"
type input "53"
type input "52%"
type input "52"
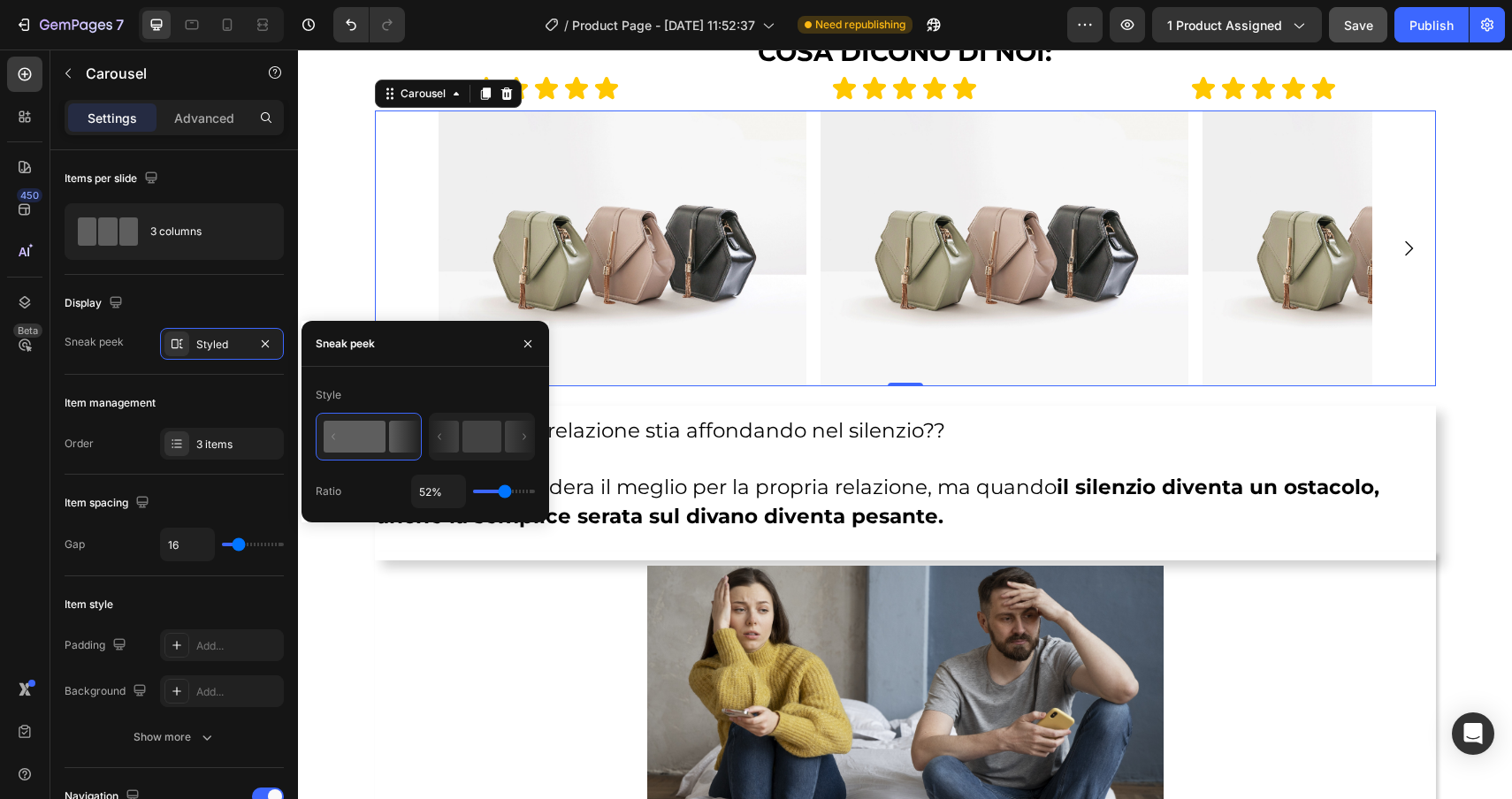
type input "32%"
type input "32"
type input "30%"
type input "30"
type input "29%"
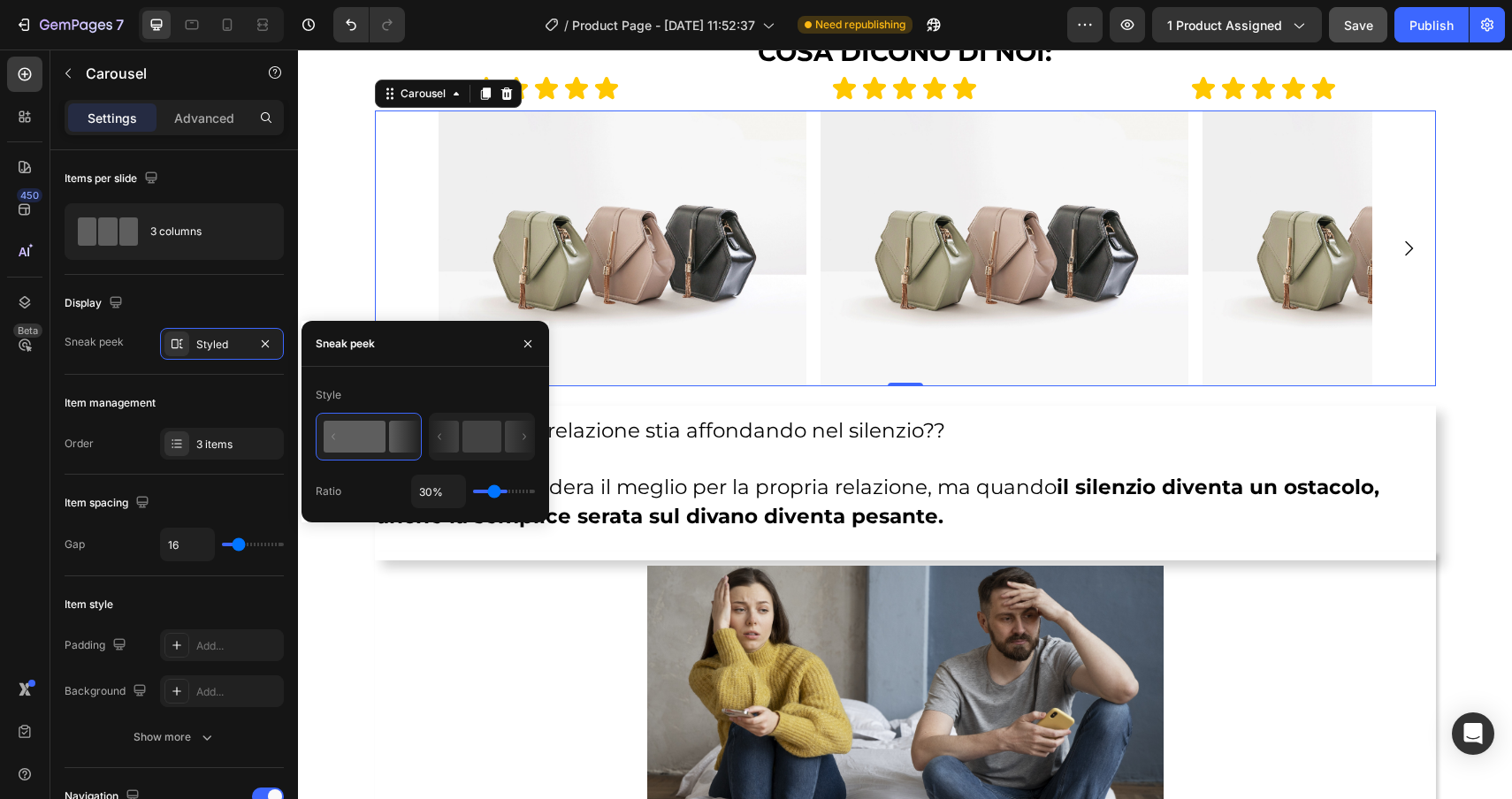
type input "29"
type input "28%"
type input "28"
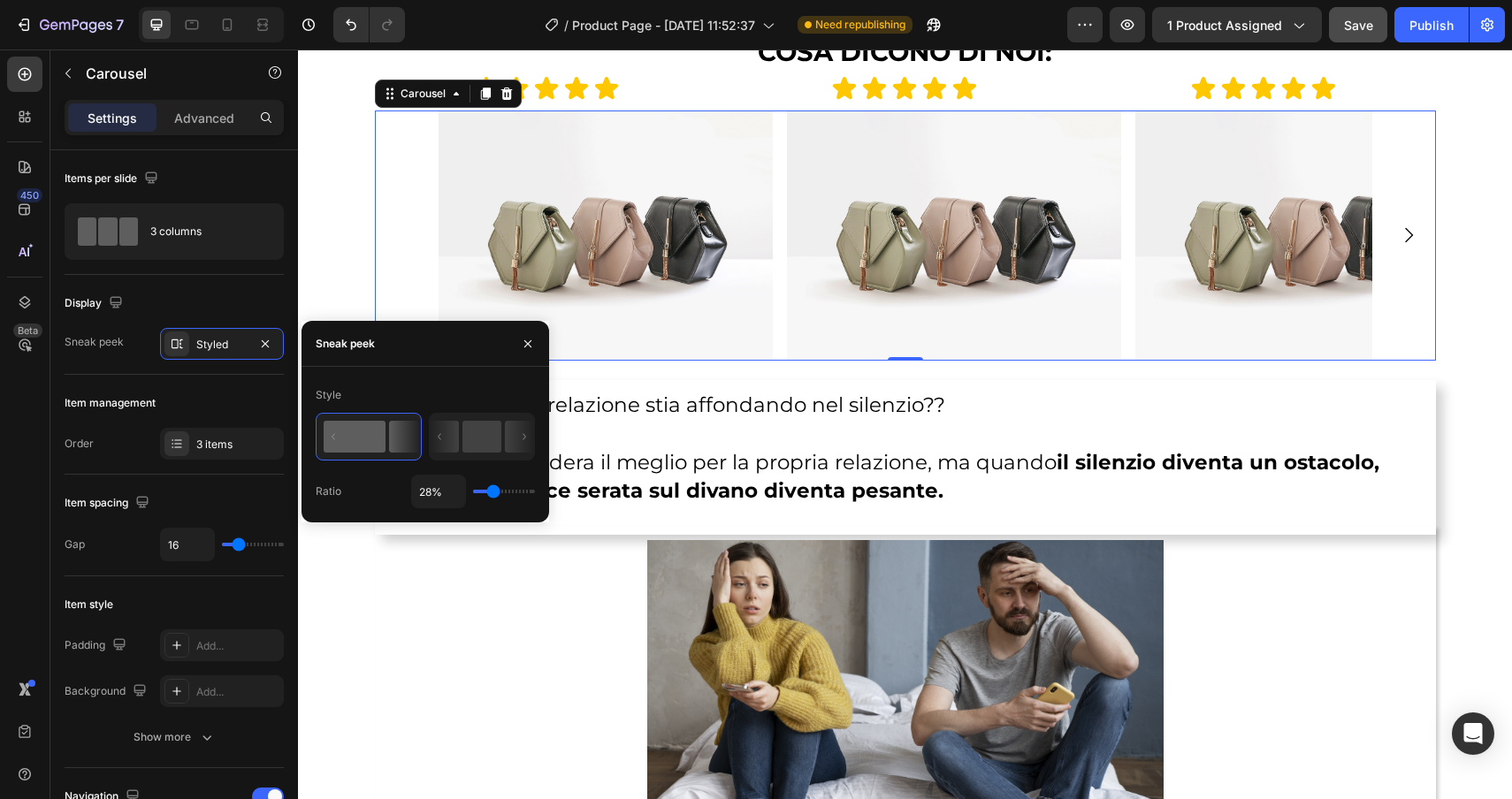
type input "27%"
type input "27"
type input "26%"
type input "26"
type input "22%"
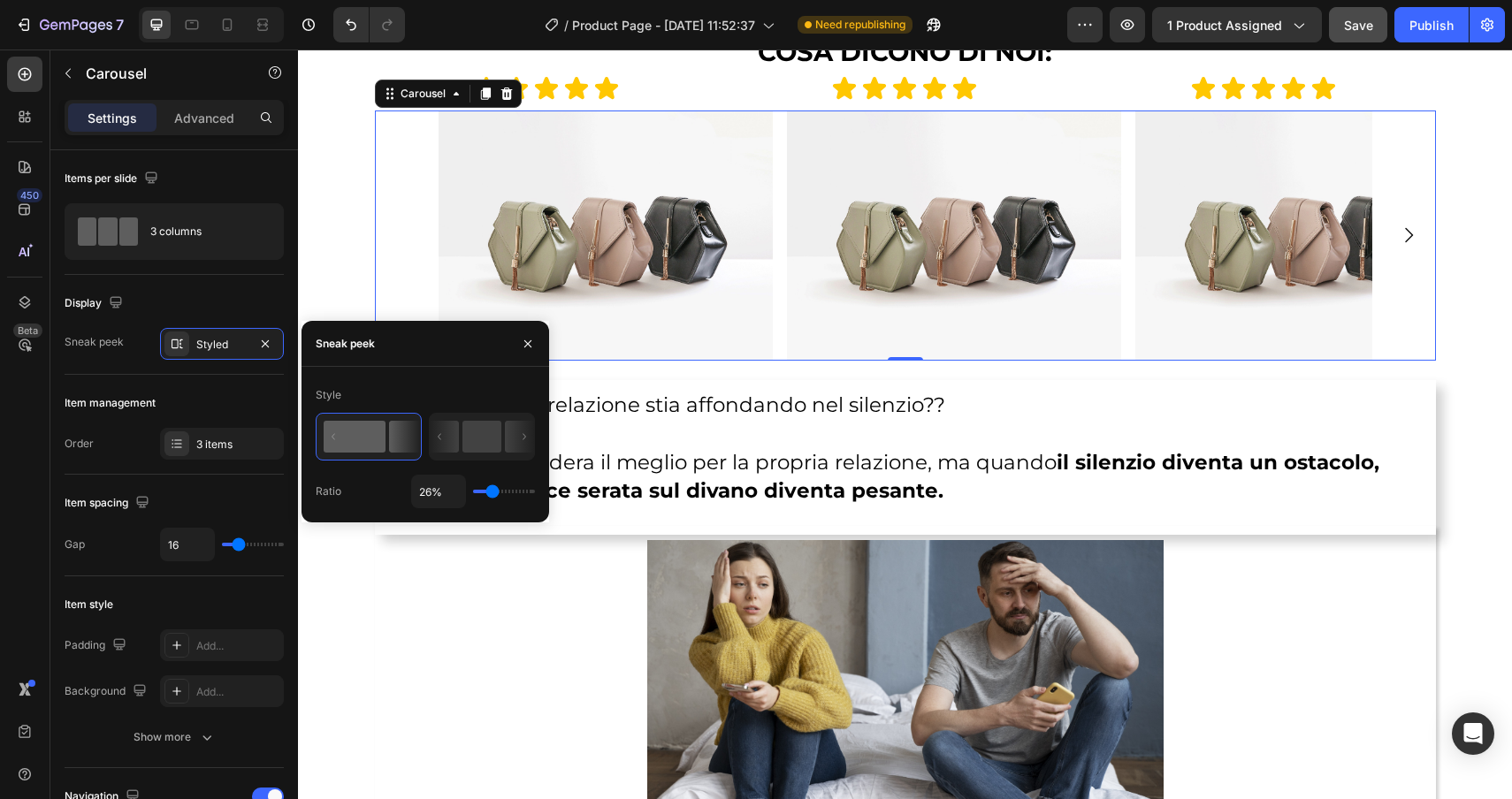
type input "22"
type input "16%"
type input "16"
type input "11%"
type input "11"
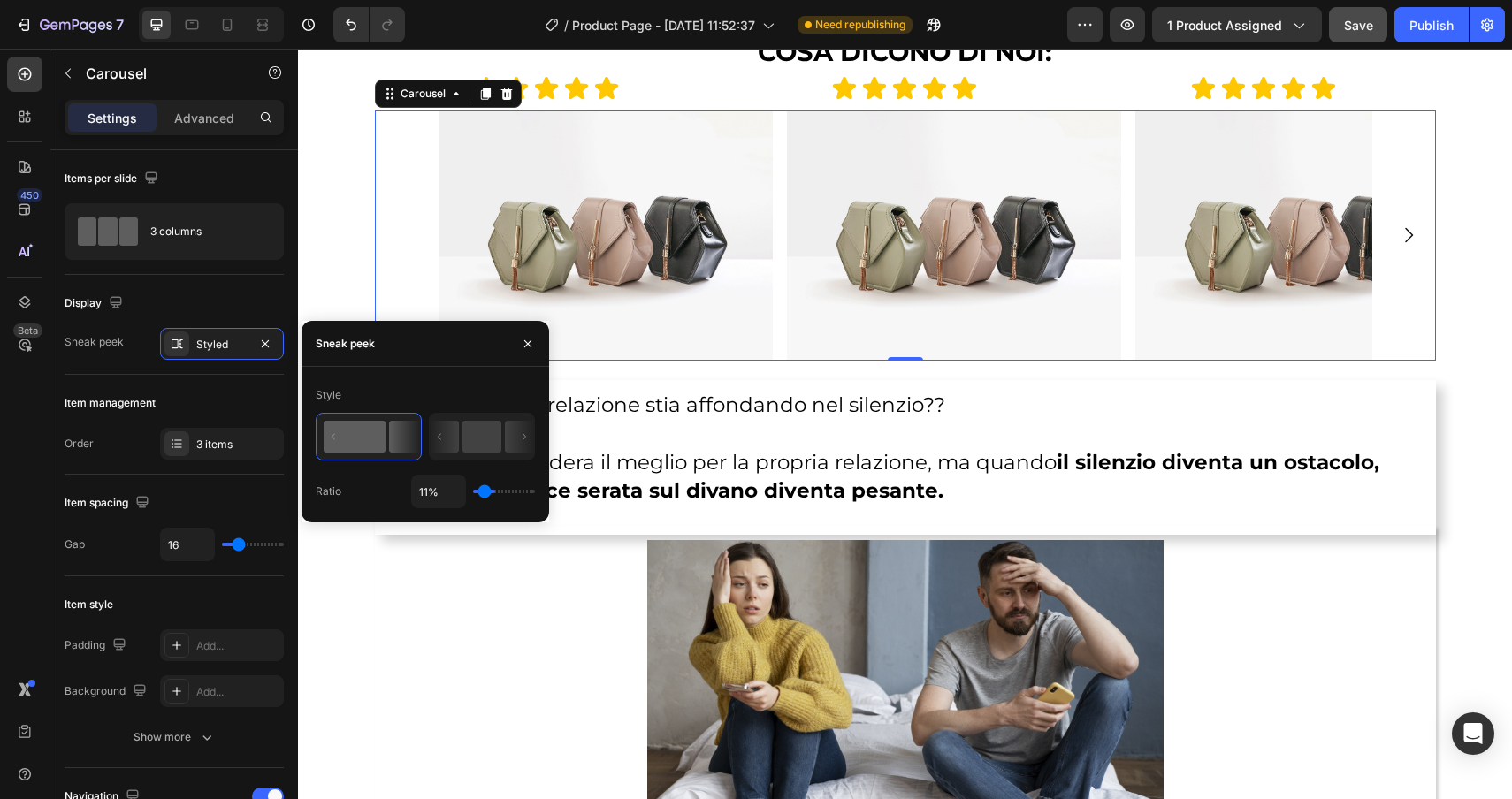
type input "7%"
type input "7"
type input "5%"
type input "5"
type input "4%"
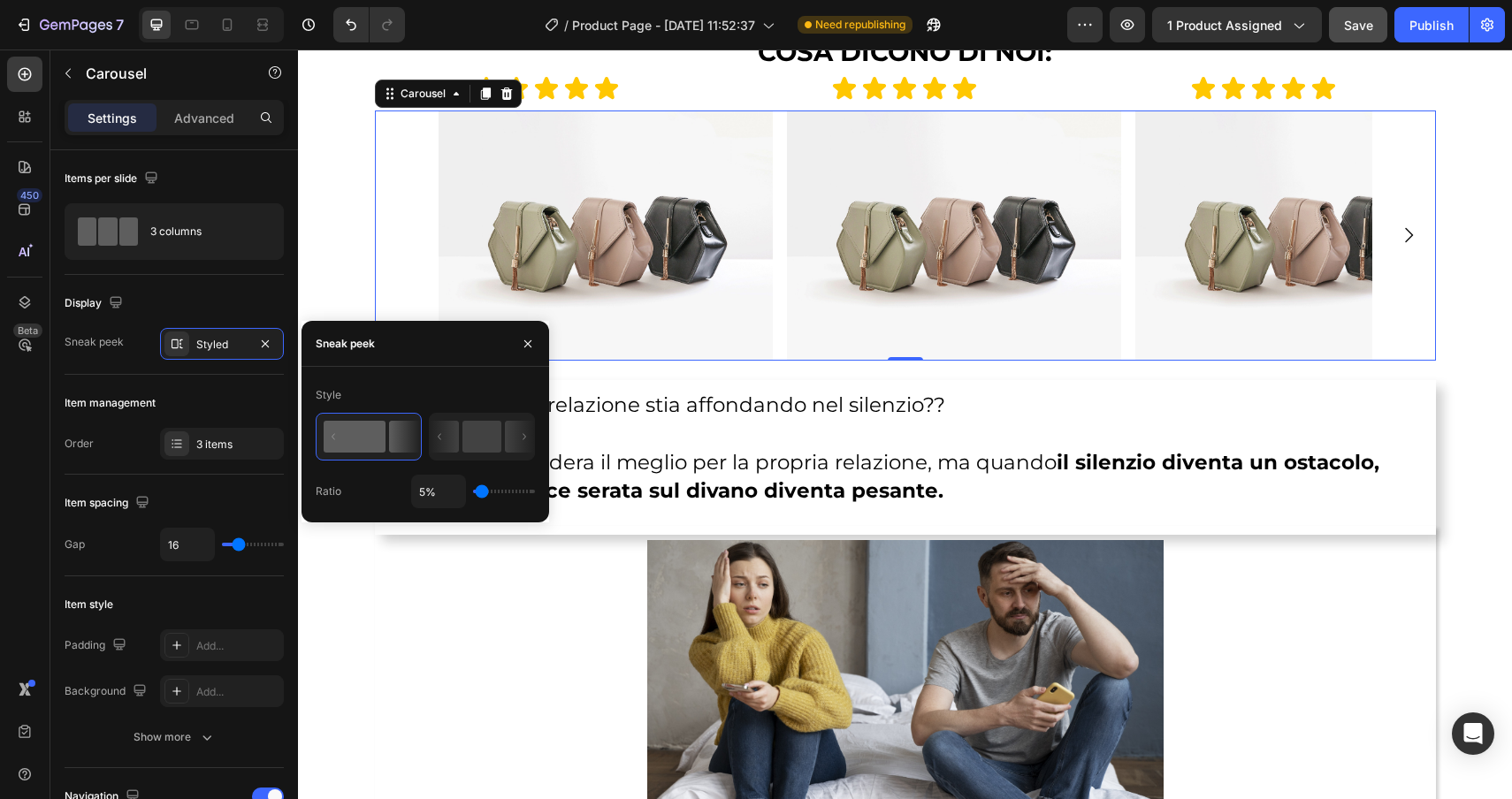
type input "4"
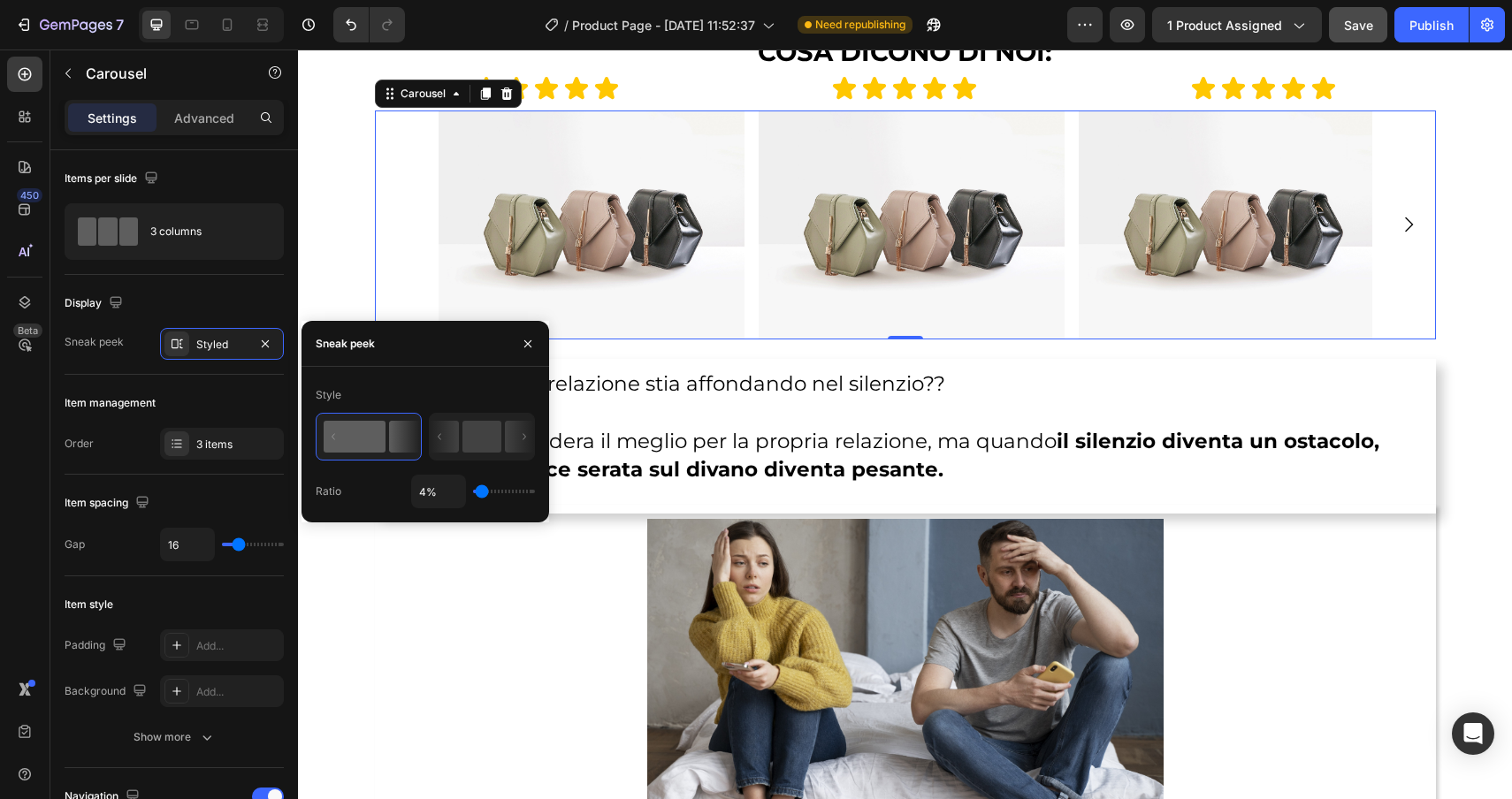
type input "3%"
type input "3"
type input "2%"
type input "2"
type input "1%"
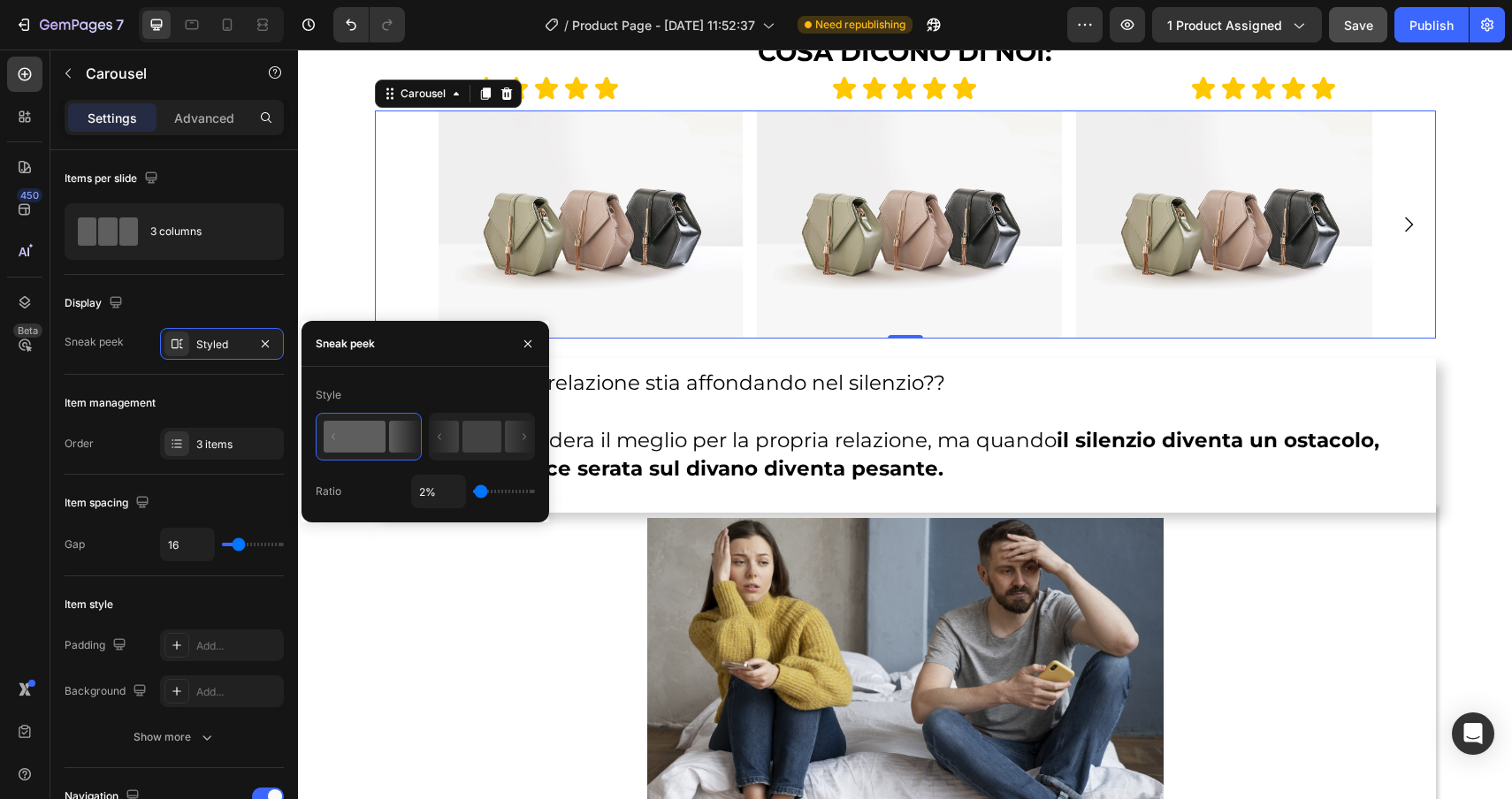
type input "1"
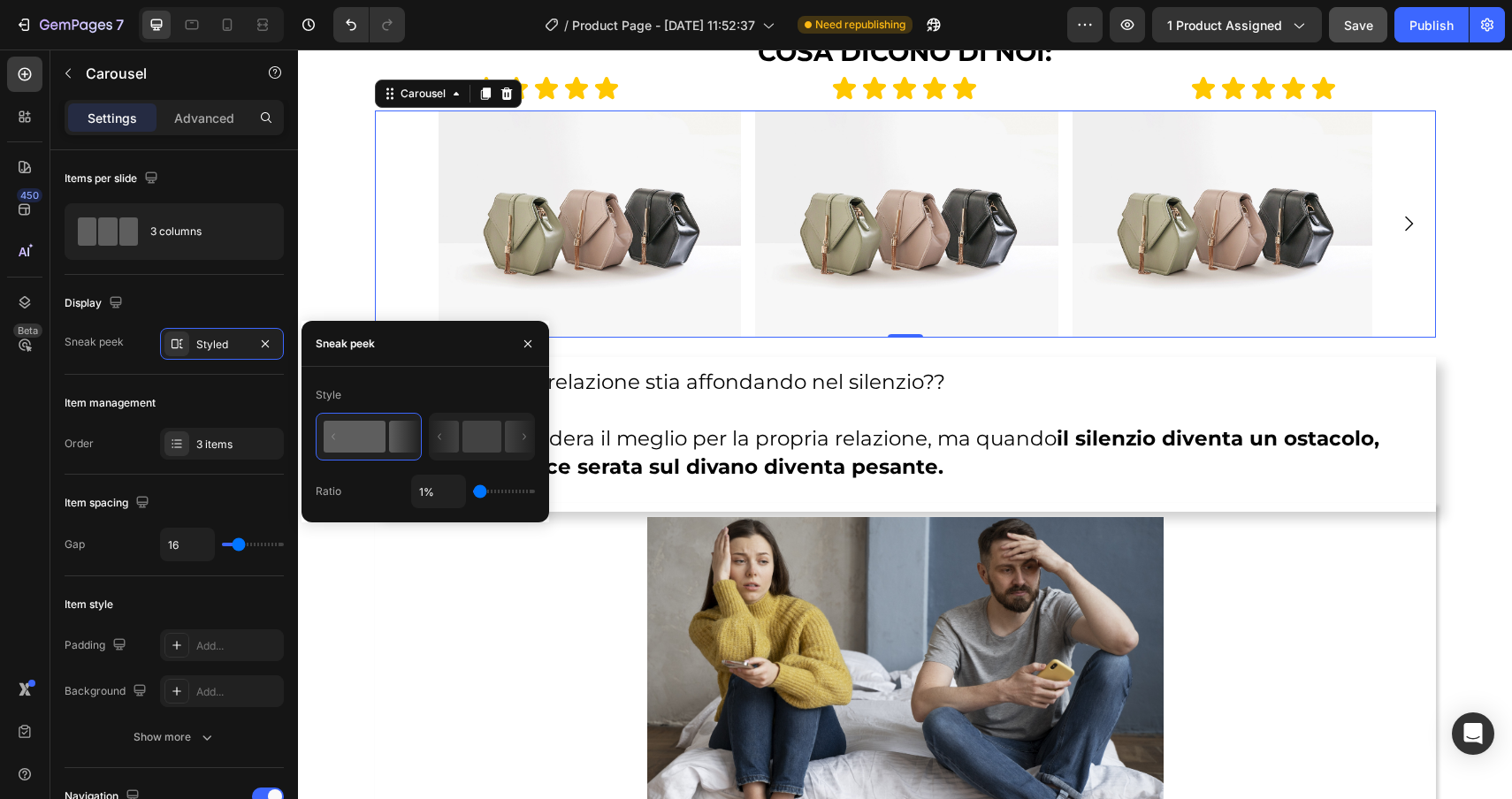
type input "22%"
type input "22"
type input "34%"
type input "34"
type input "44%"
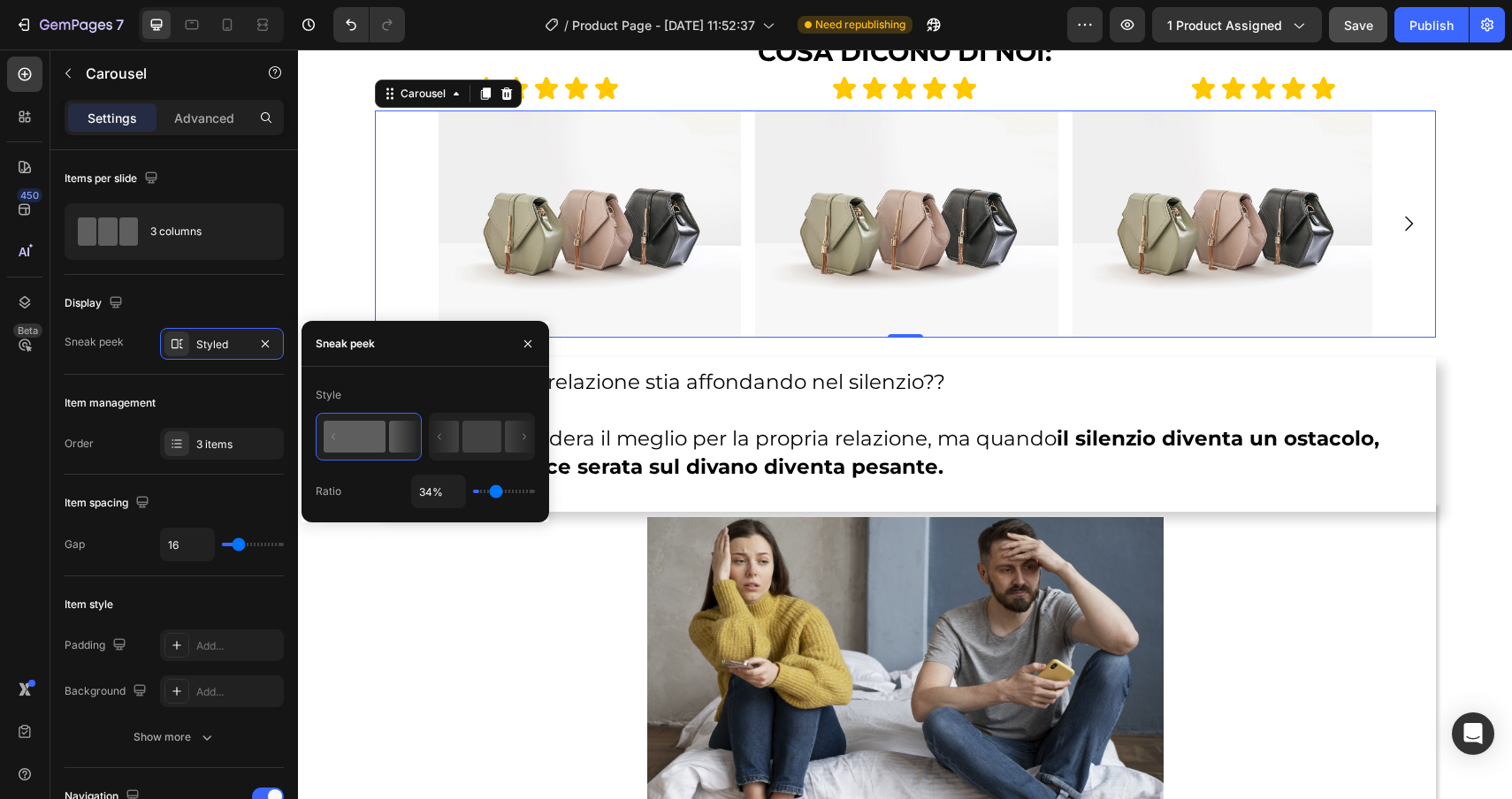
type input "44"
type input "52%"
type input "52"
type input "53%"
type input "53"
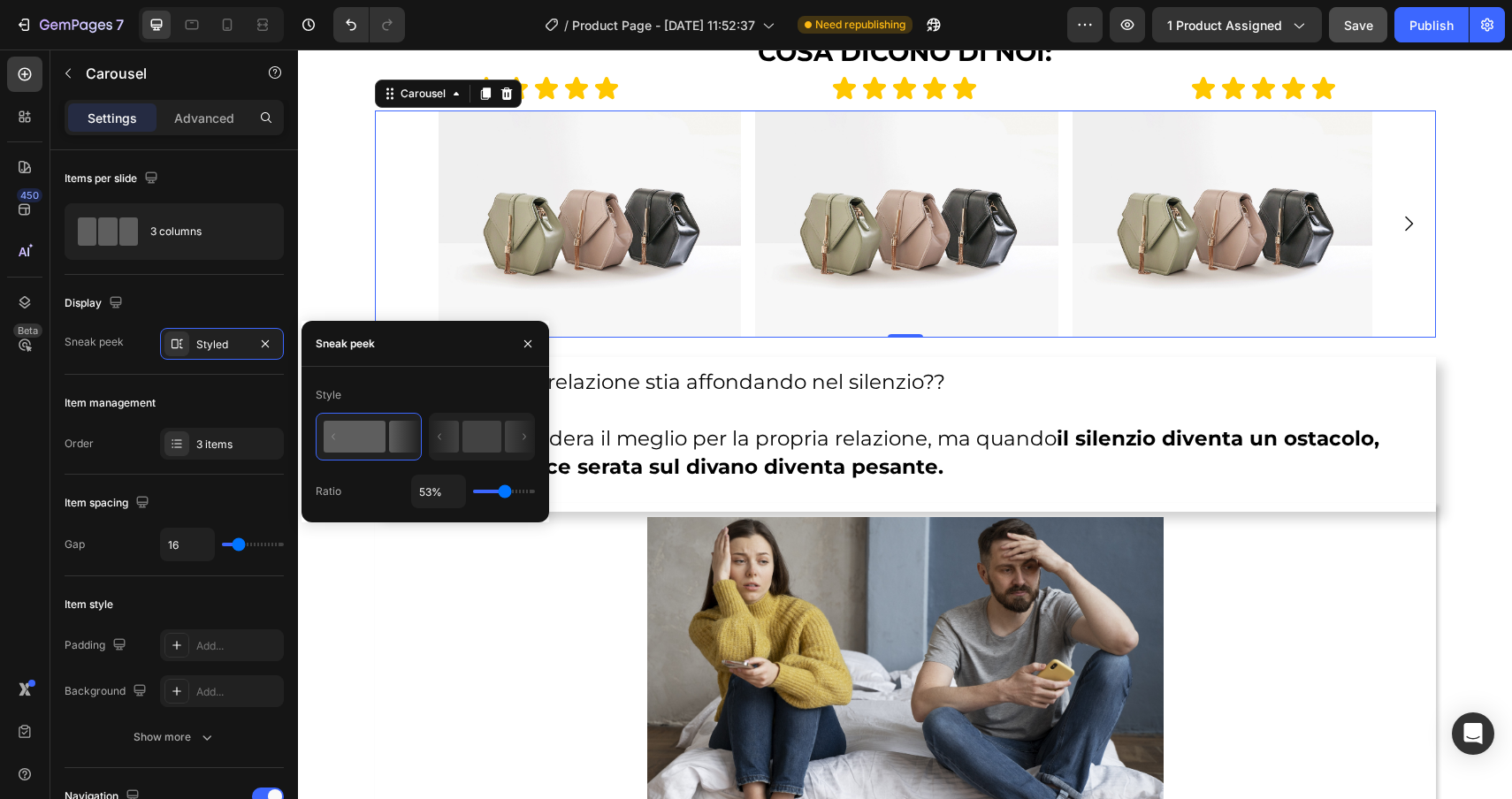
type input "54%"
type input "54"
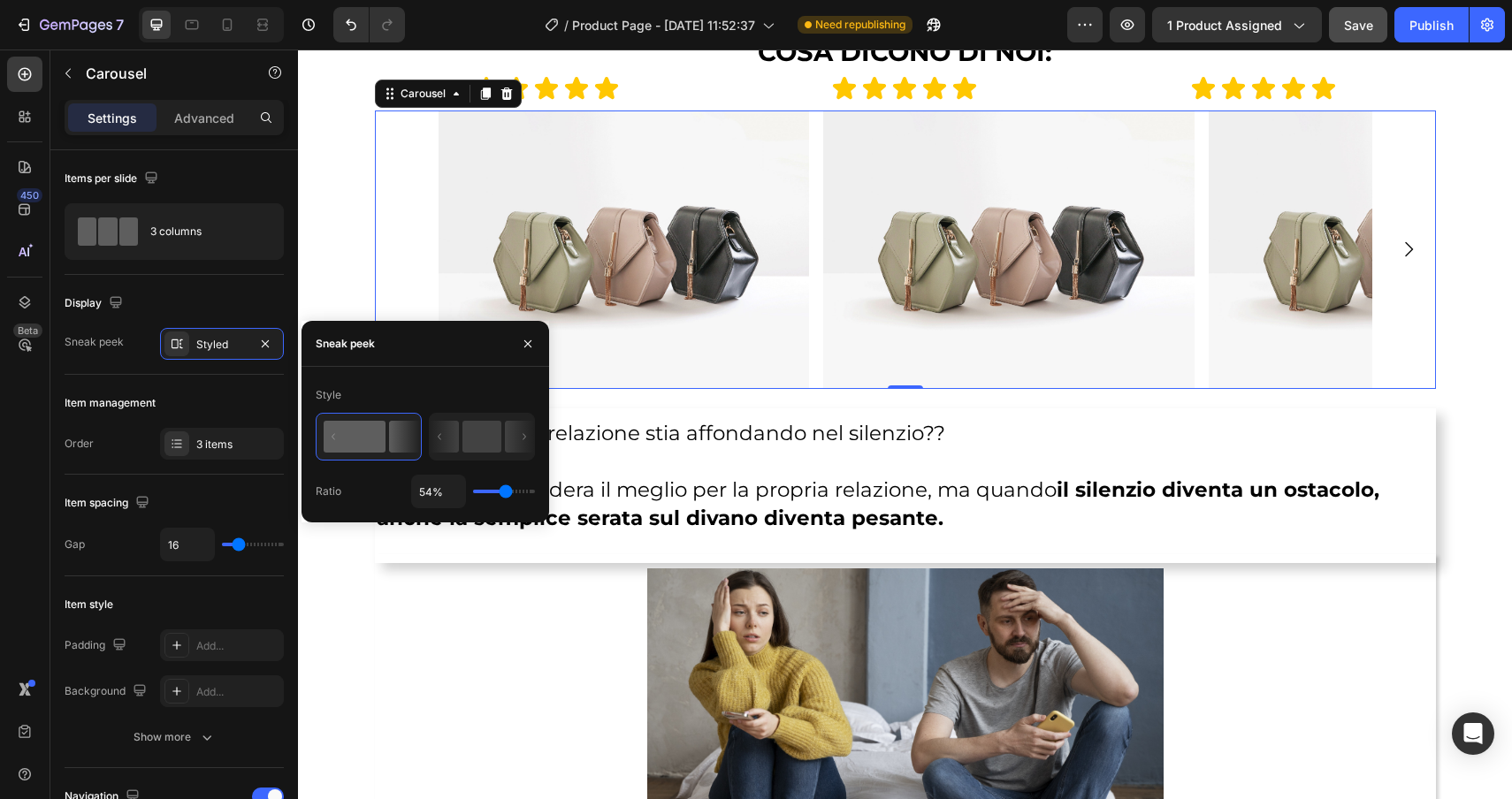
type input "55%"
type input "55"
type input "56%"
type input "56"
type input "57%"
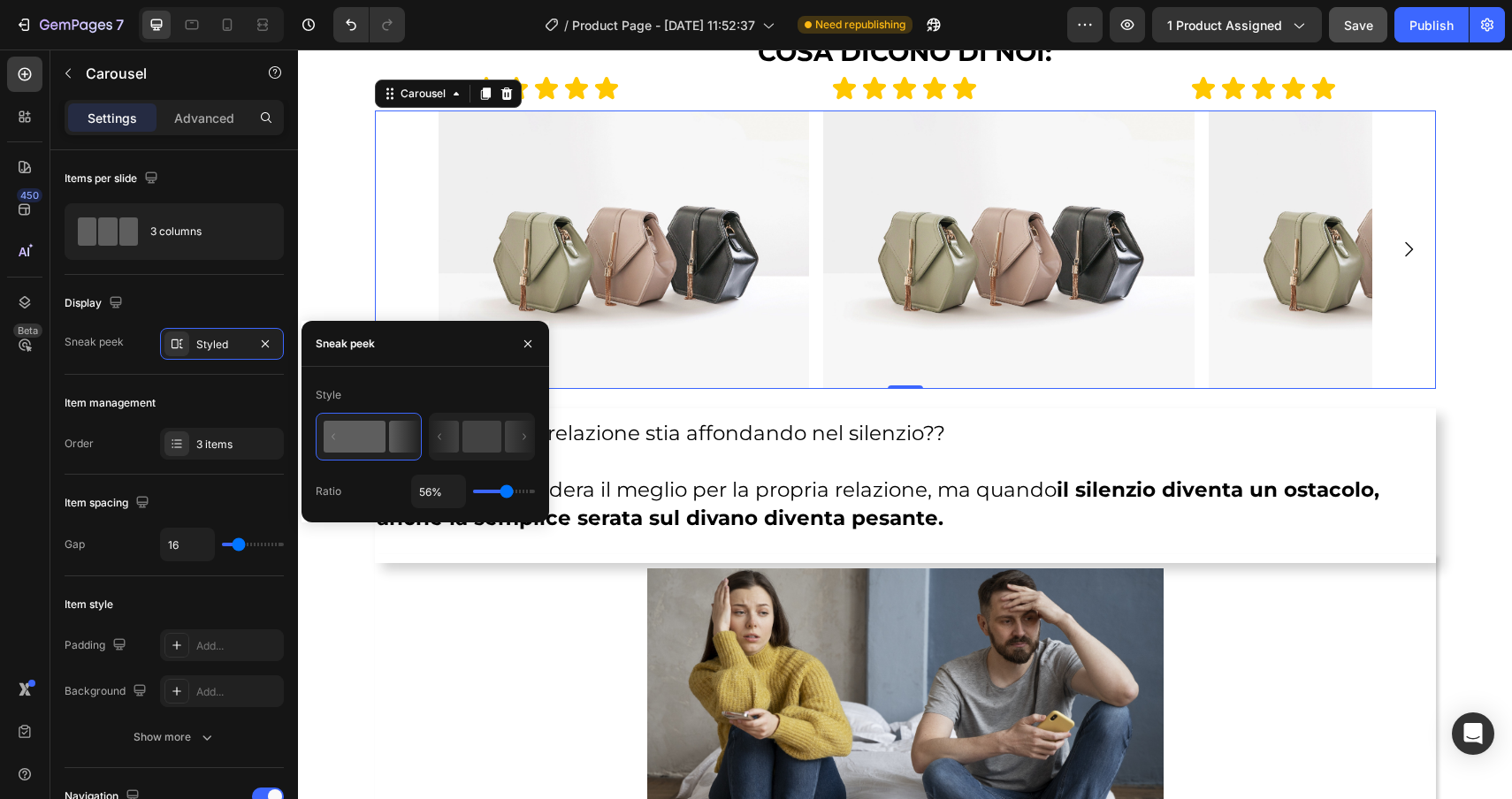
type input "57"
type input "55%"
type input "55"
type input "50%"
type input "50"
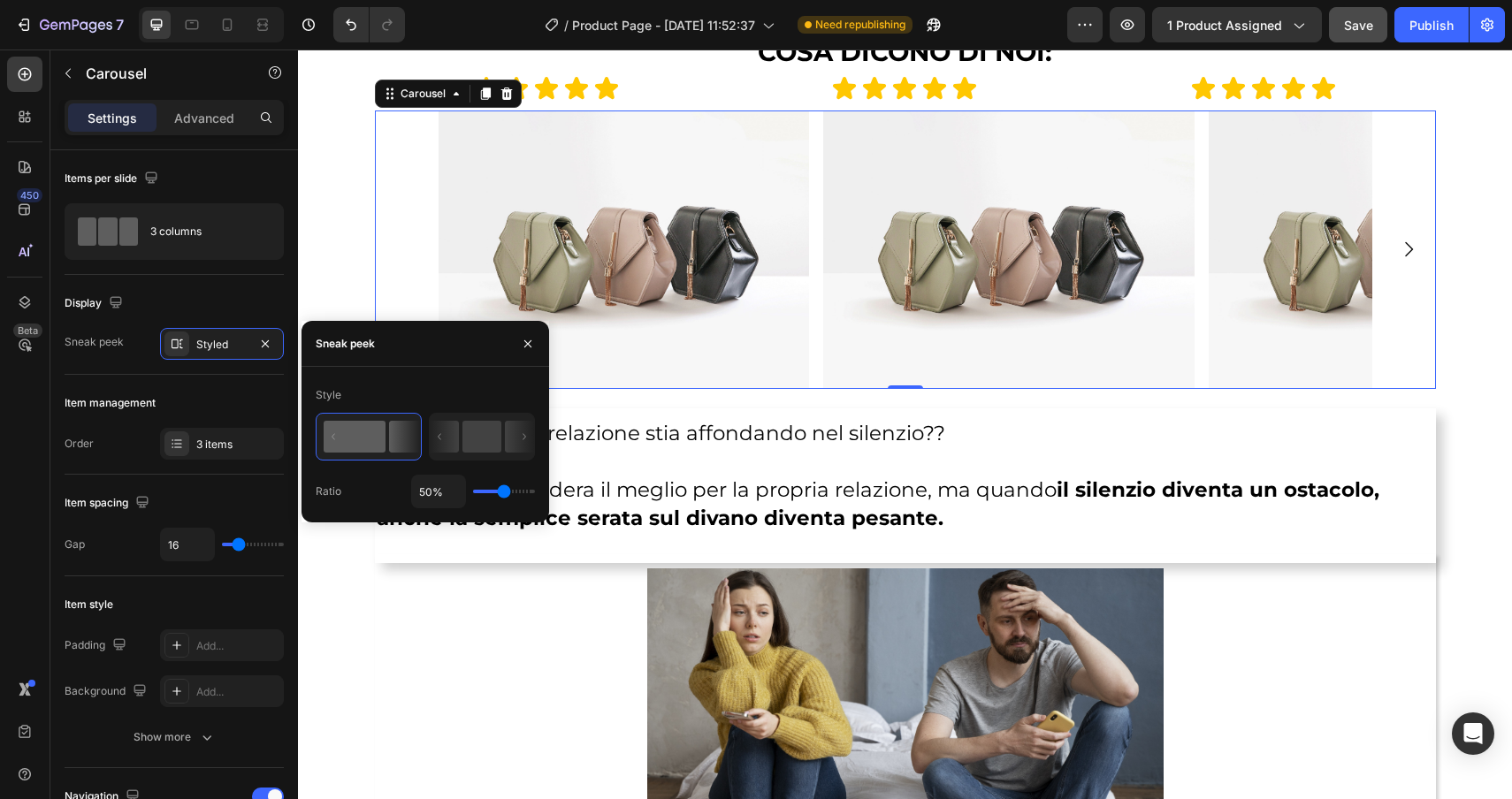
type input "43%"
type input "43"
type input "37%"
type input "37"
type input "32%"
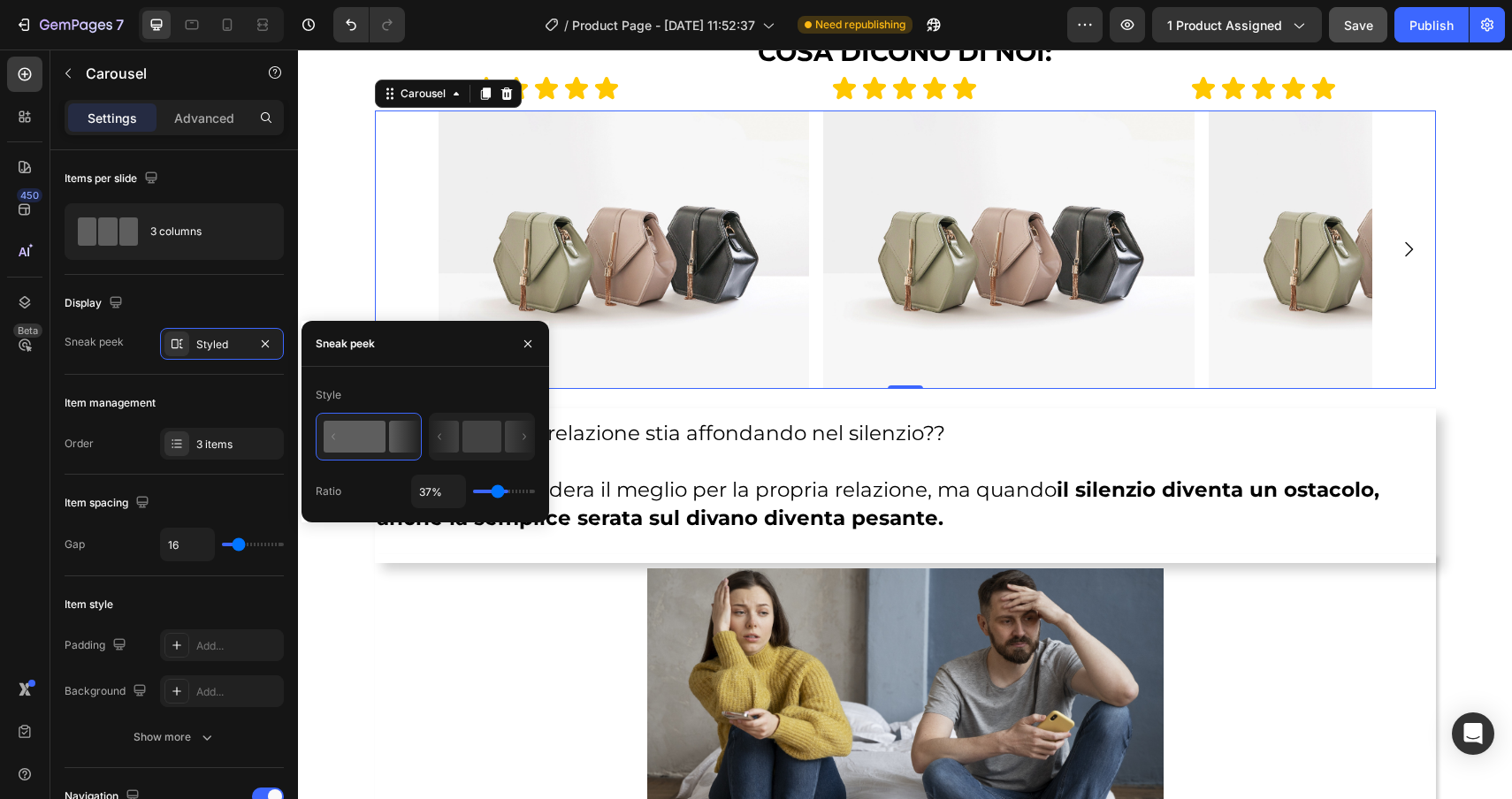
type input "32"
type input "30%"
type input "30"
type input "29%"
type input "29"
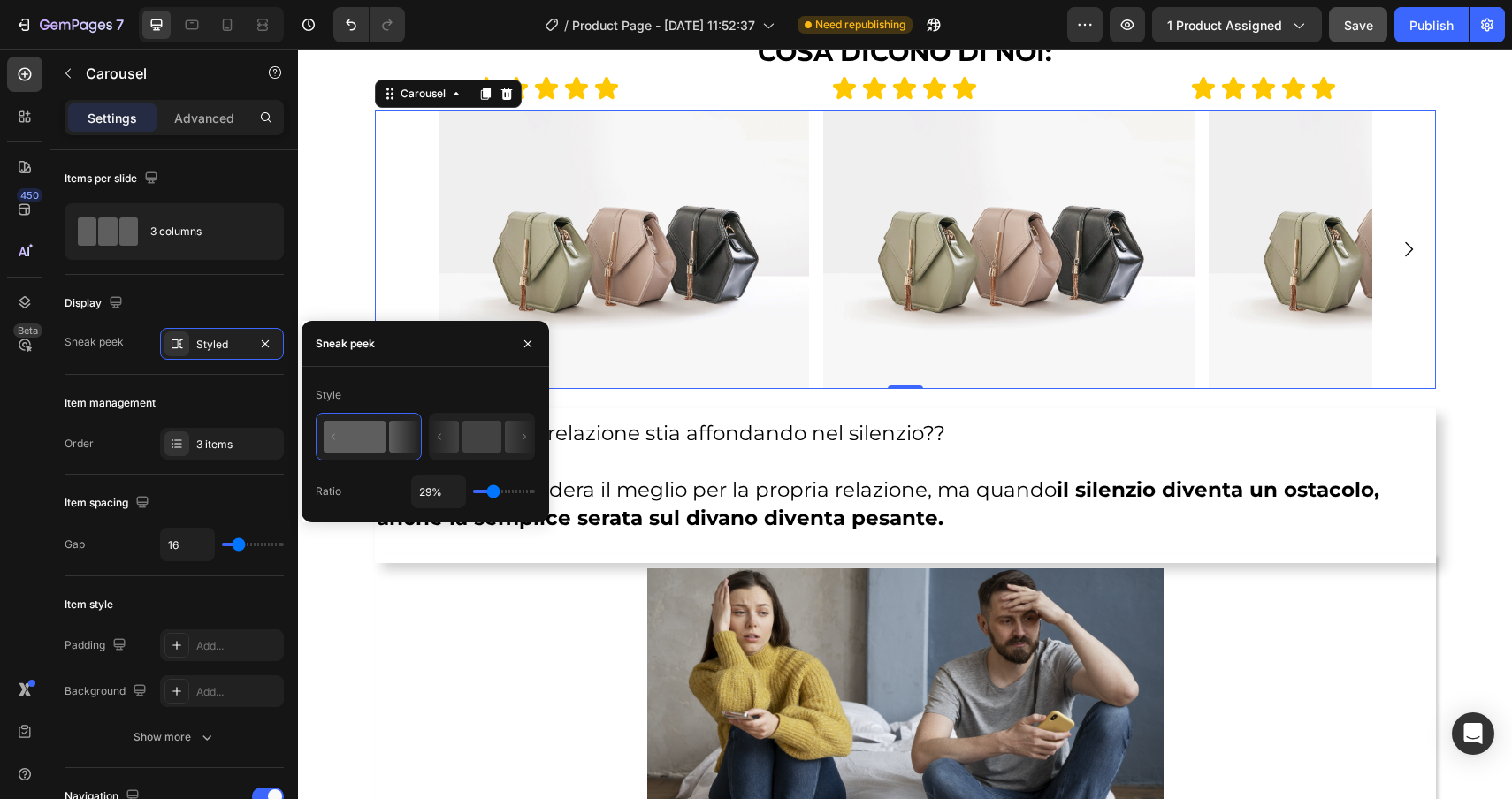
type input "28%"
type input "28"
type input "27%"
type input "27"
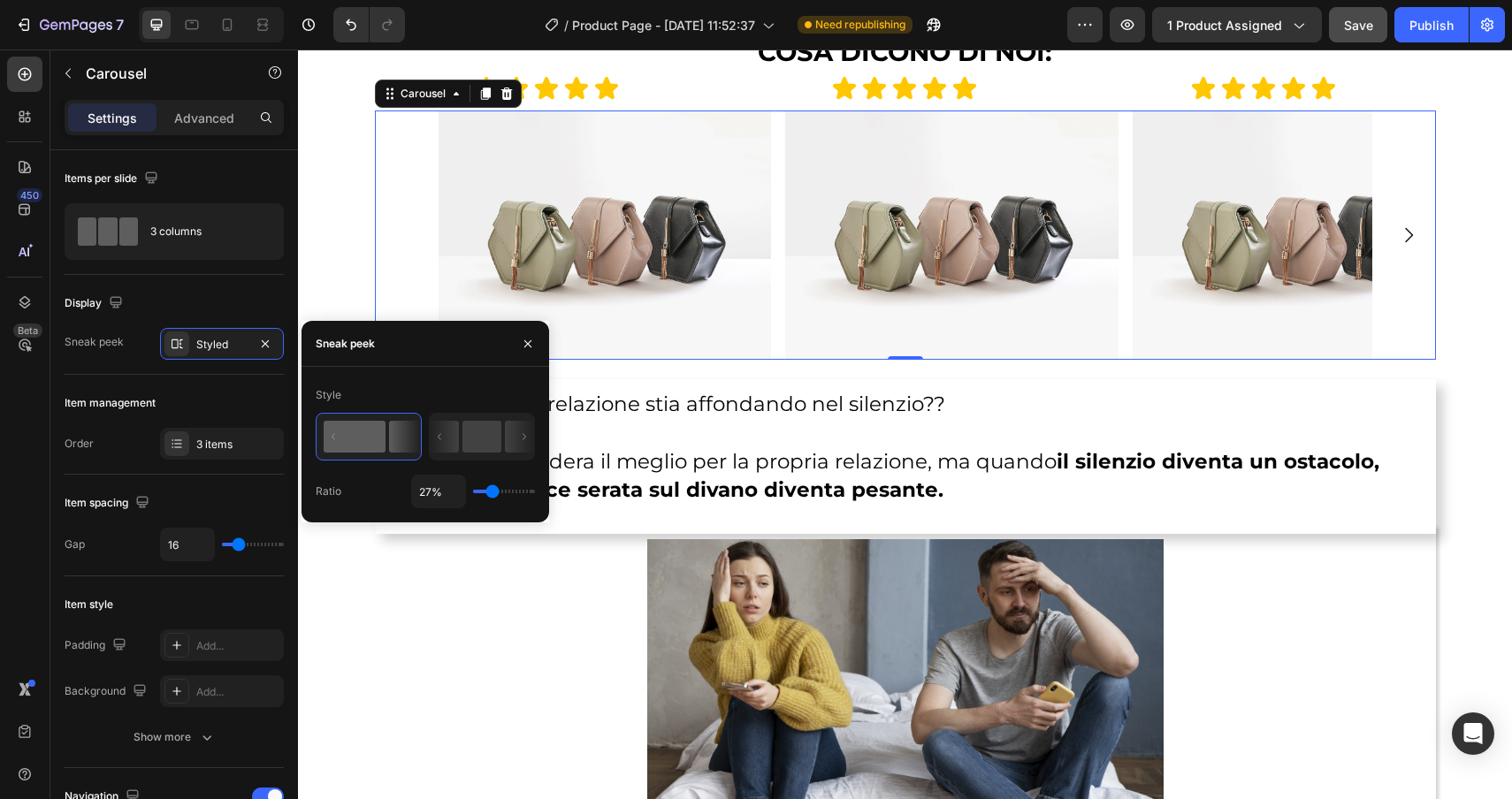
type input "26%"
type input "26"
type input "25%"
type input "25"
type input "24%"
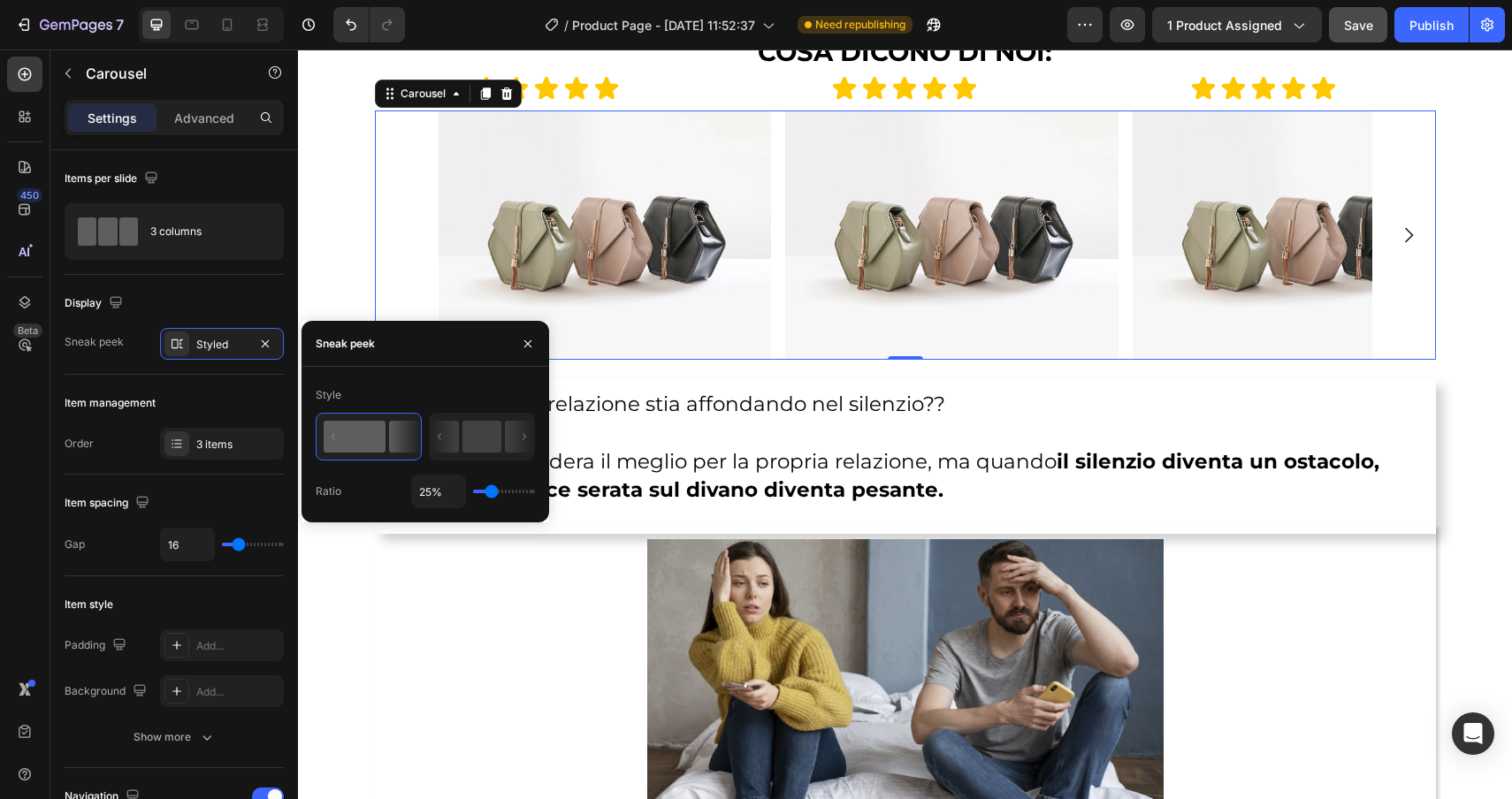
type input "24"
type input "21%"
type input "21"
type input "18%"
type input "18"
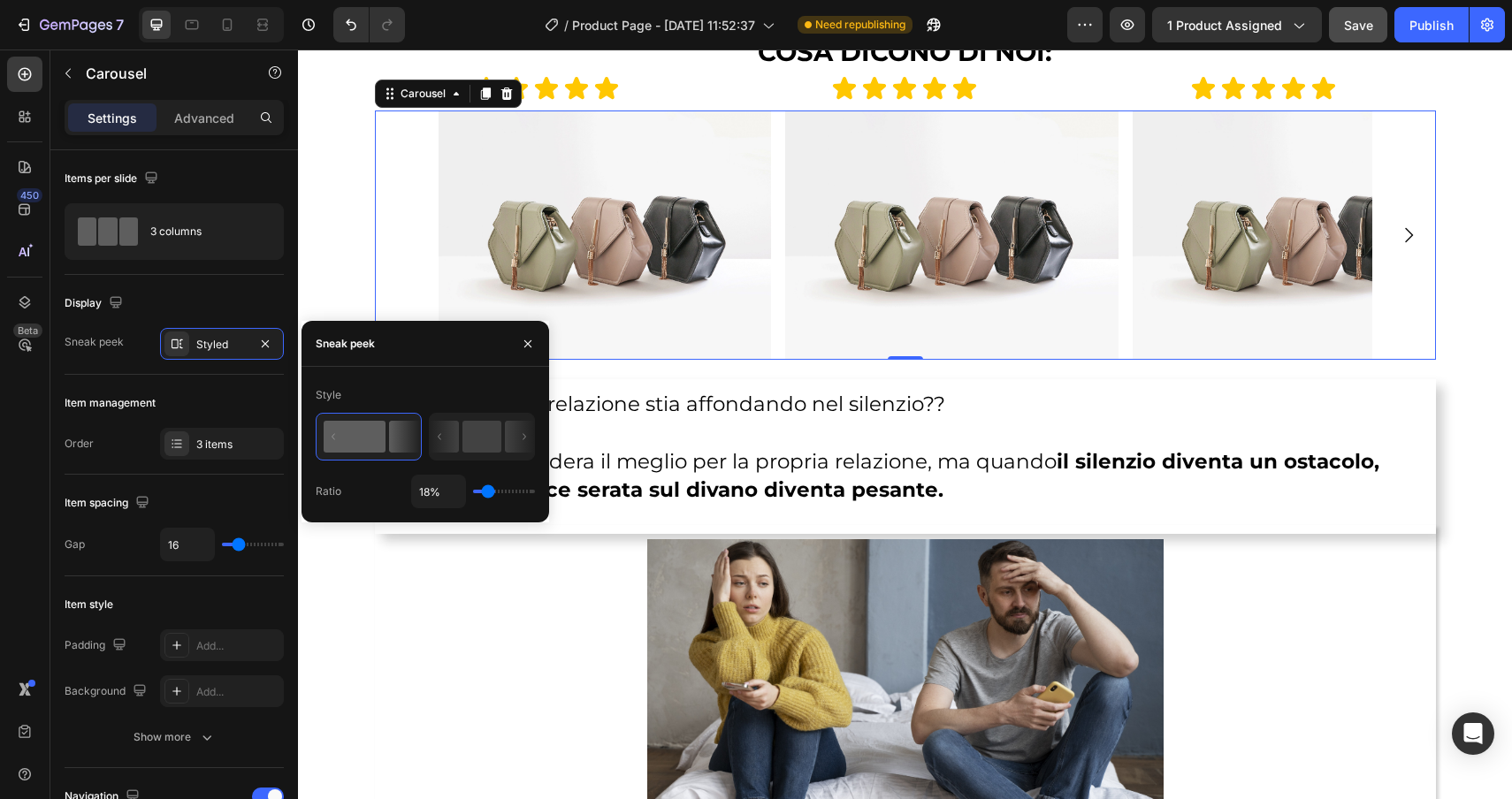
type input "15%"
type input "15"
type input "13%"
type input "13"
type input "11%"
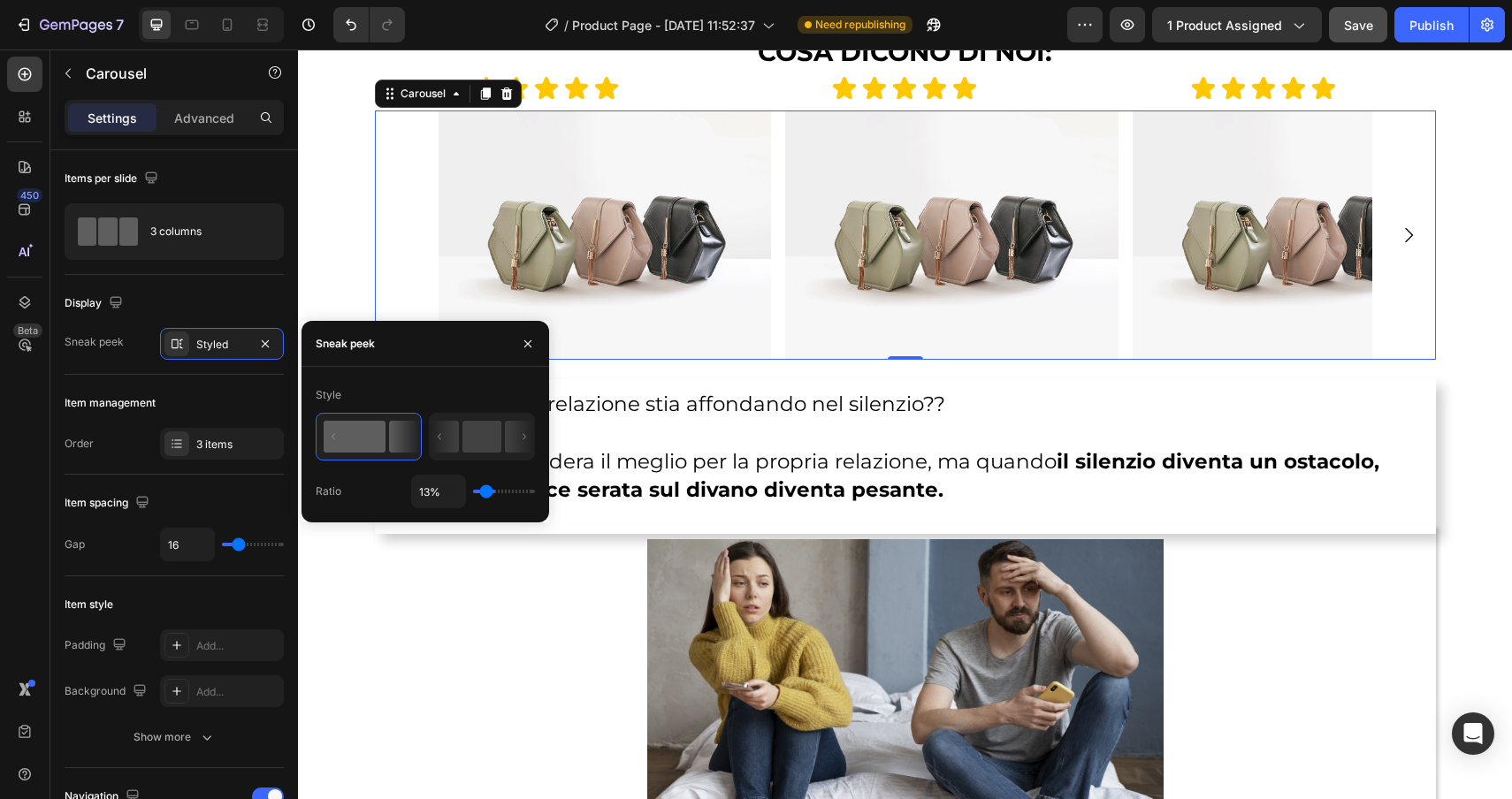
type input "11"
type input "10%"
type input "10"
type input "9%"
type input "9"
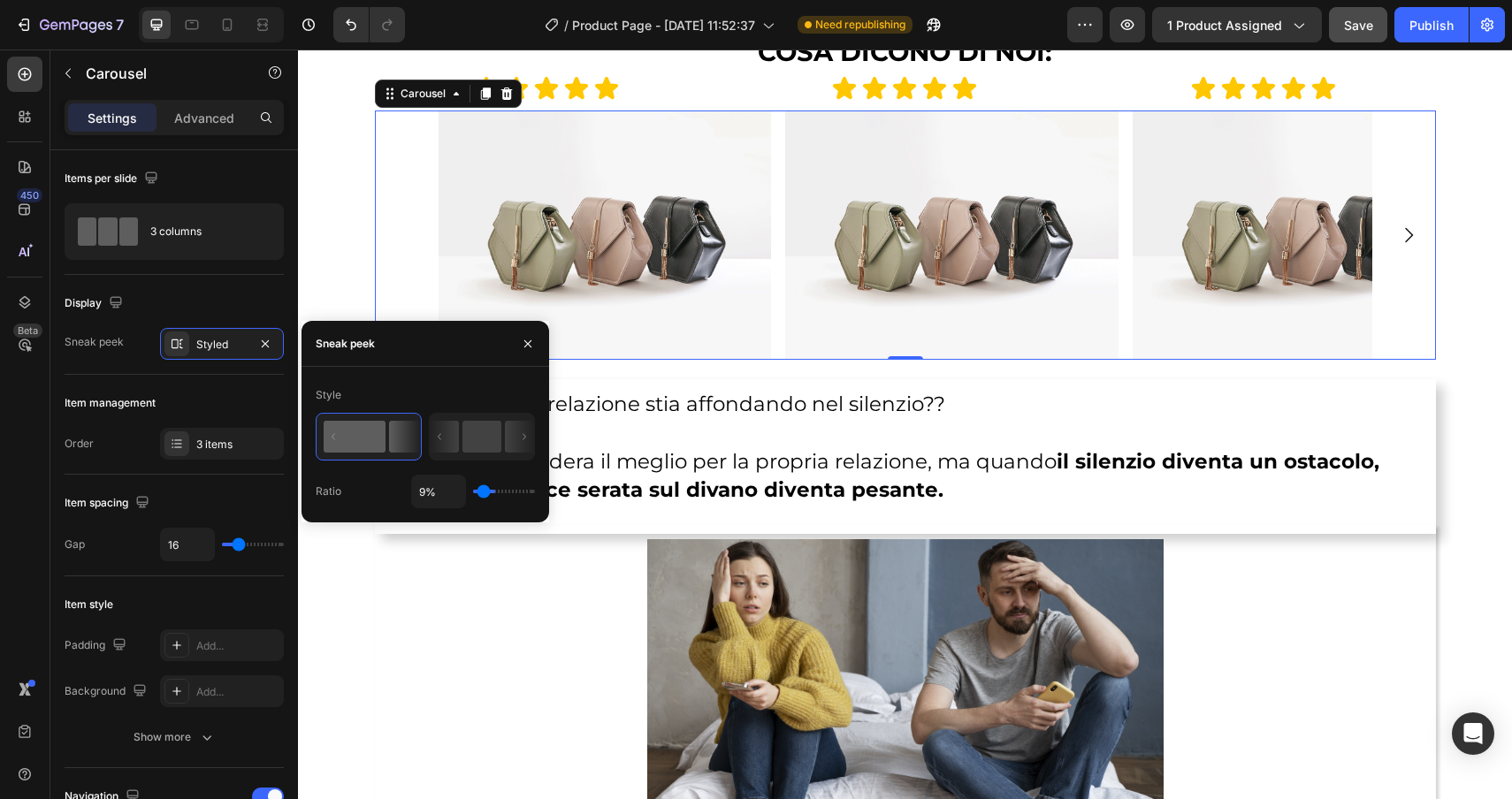
type input "8%"
type input "8"
type input "7%"
type input "7"
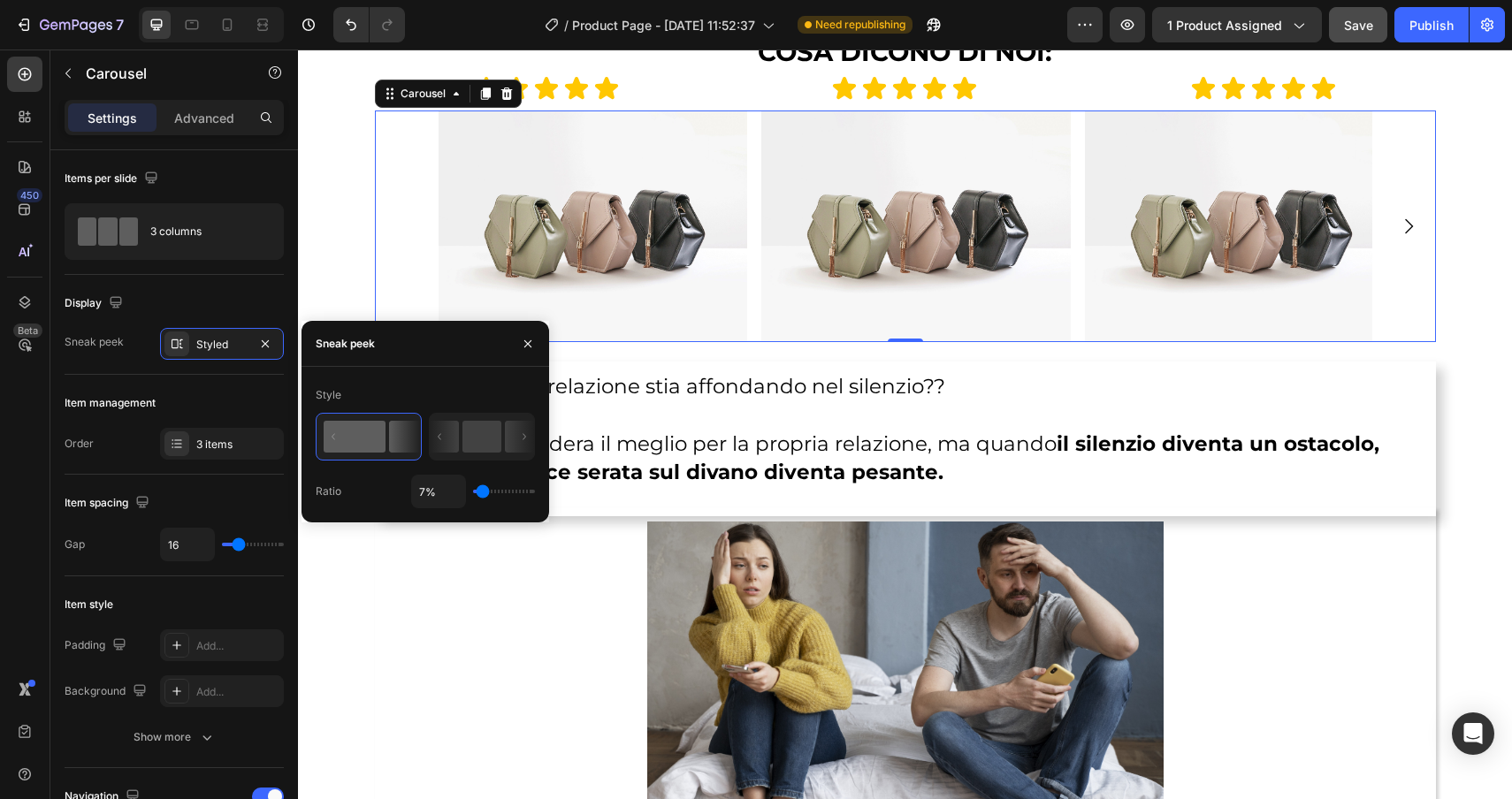
type input "6%"
type input "6"
type input "7%"
drag, startPoint x: 502, startPoint y: 493, endPoint x: 482, endPoint y: 482, distance: 22.8
type input "7"
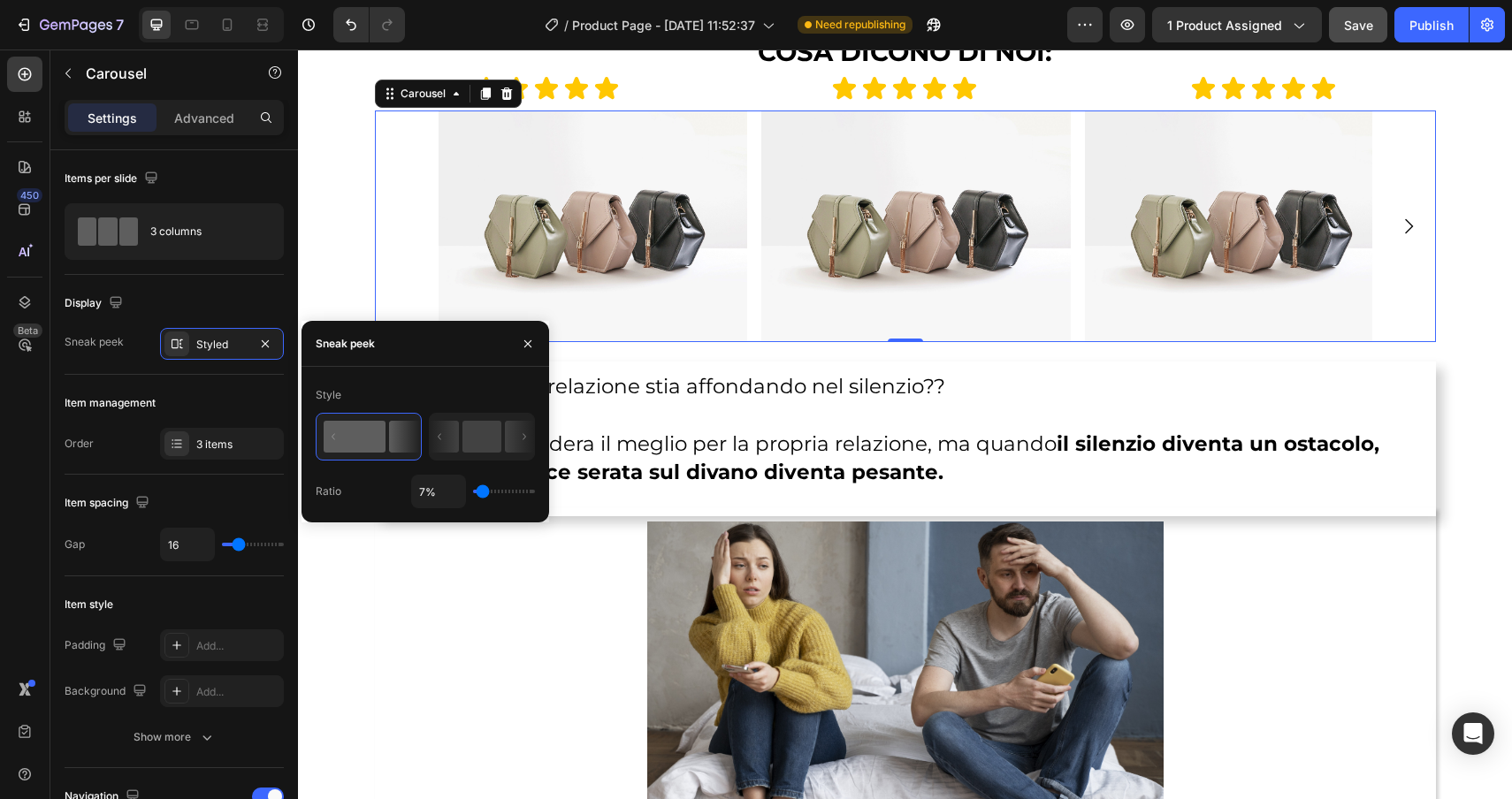
click at [482, 490] on input "range" at bounding box center [504, 492] width 62 height 4
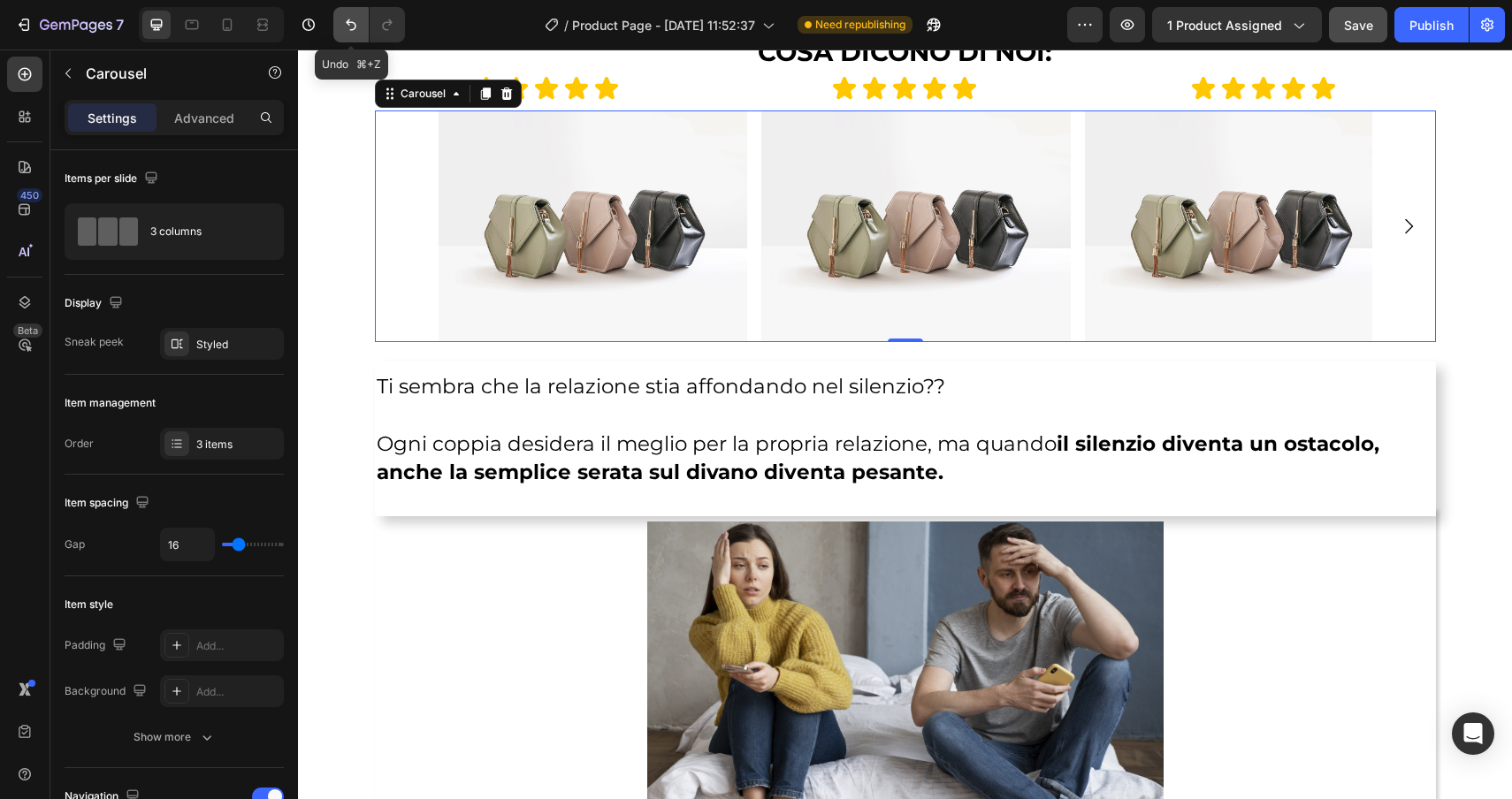
click at [352, 25] on icon "Undo/Redo" at bounding box center [351, 24] width 17 height 17
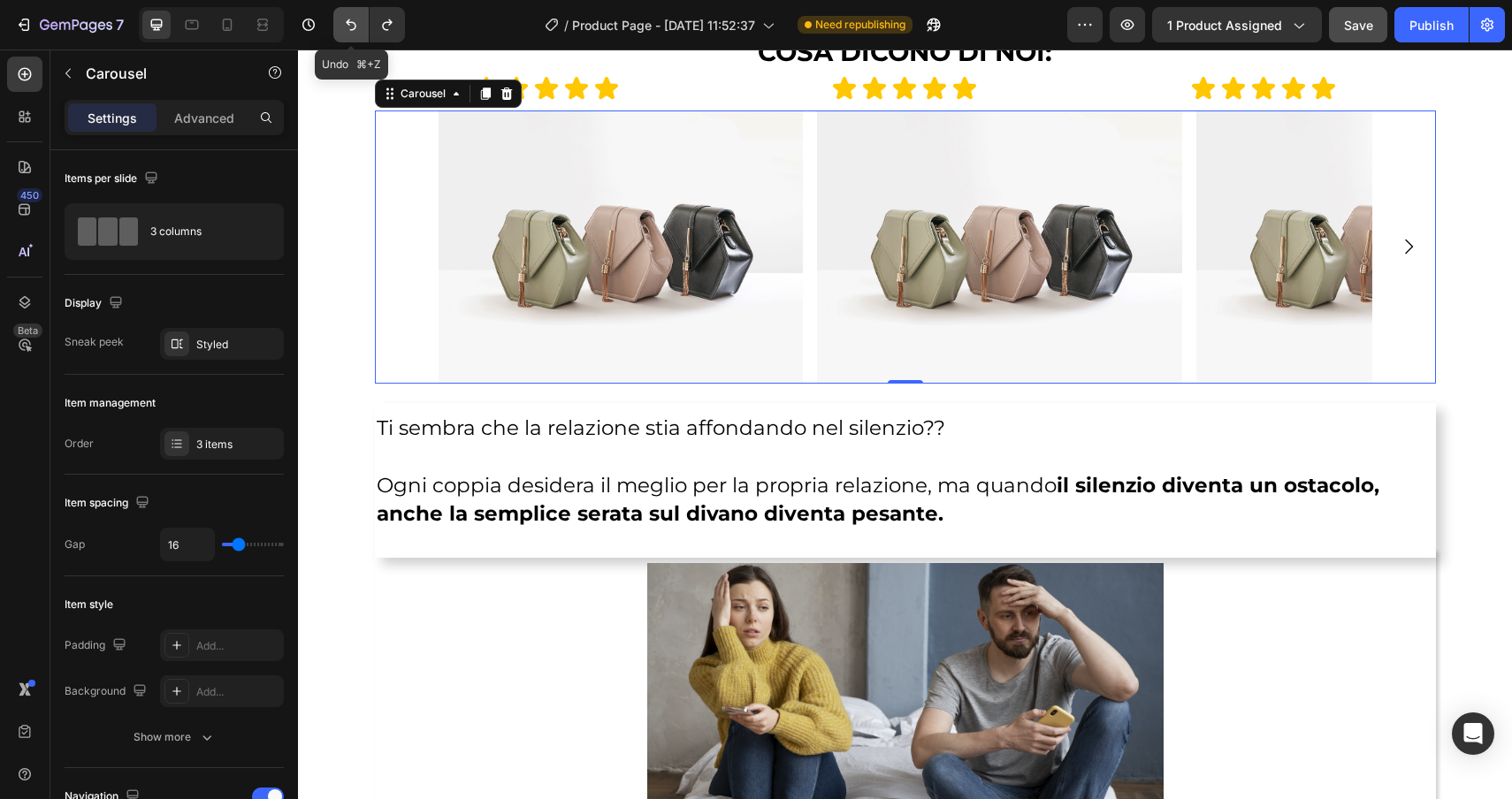
click at [352, 25] on icon "Undo/Redo" at bounding box center [351, 24] width 17 height 17
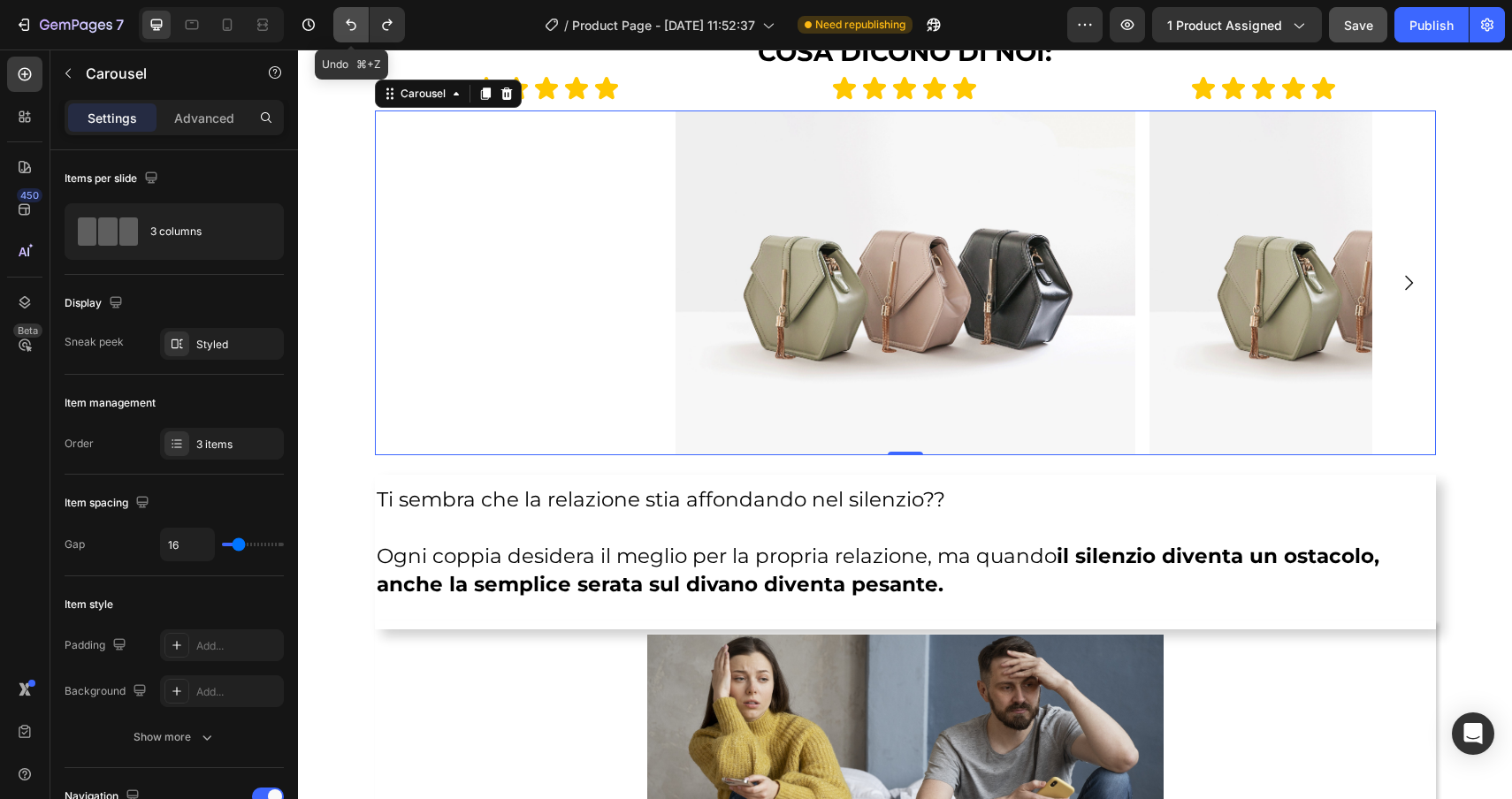
click at [352, 25] on icon "Undo/Redo" at bounding box center [351, 24] width 17 height 17
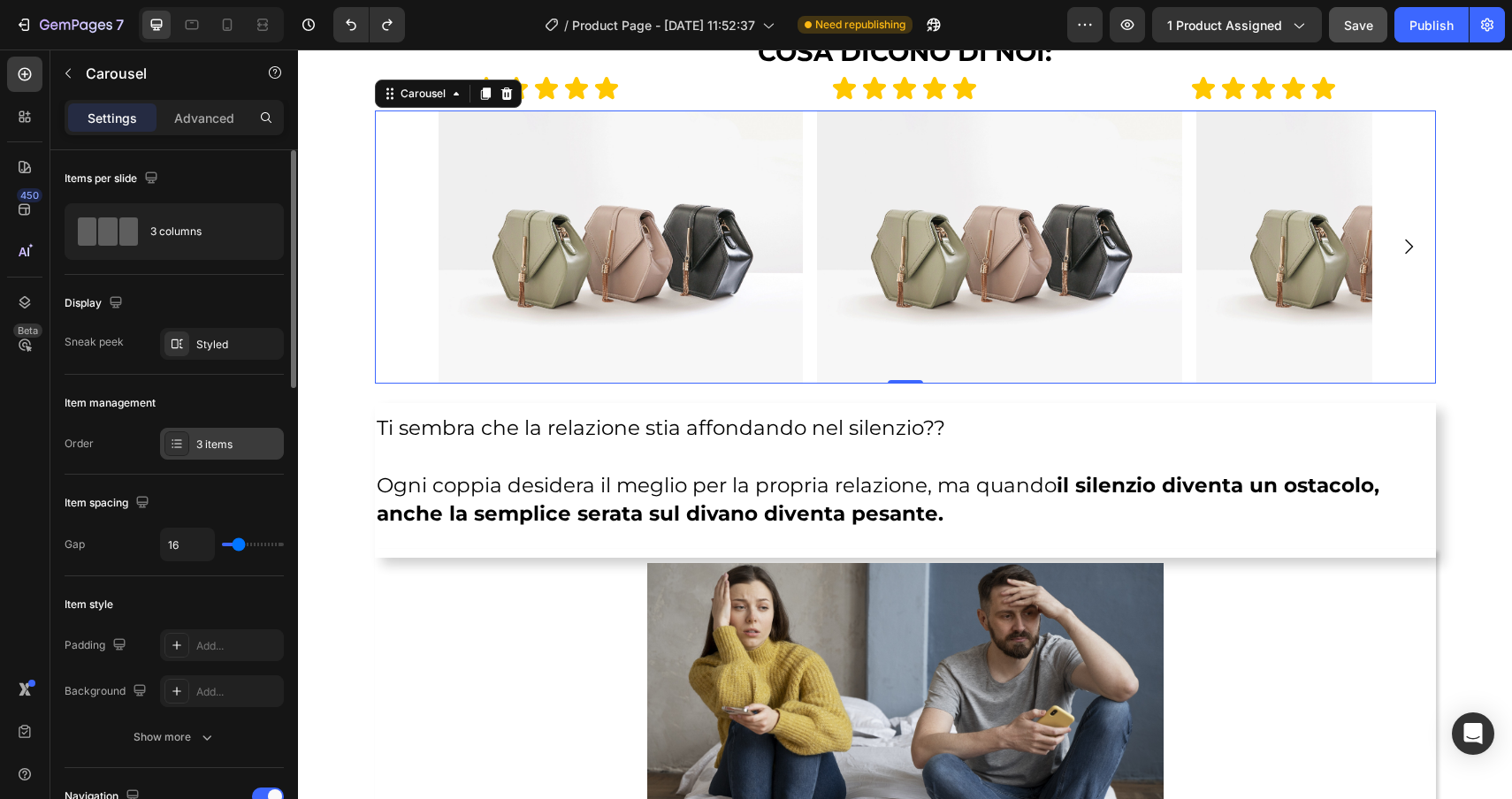
click at [203, 442] on div "3 items" at bounding box center [238, 445] width 83 height 15
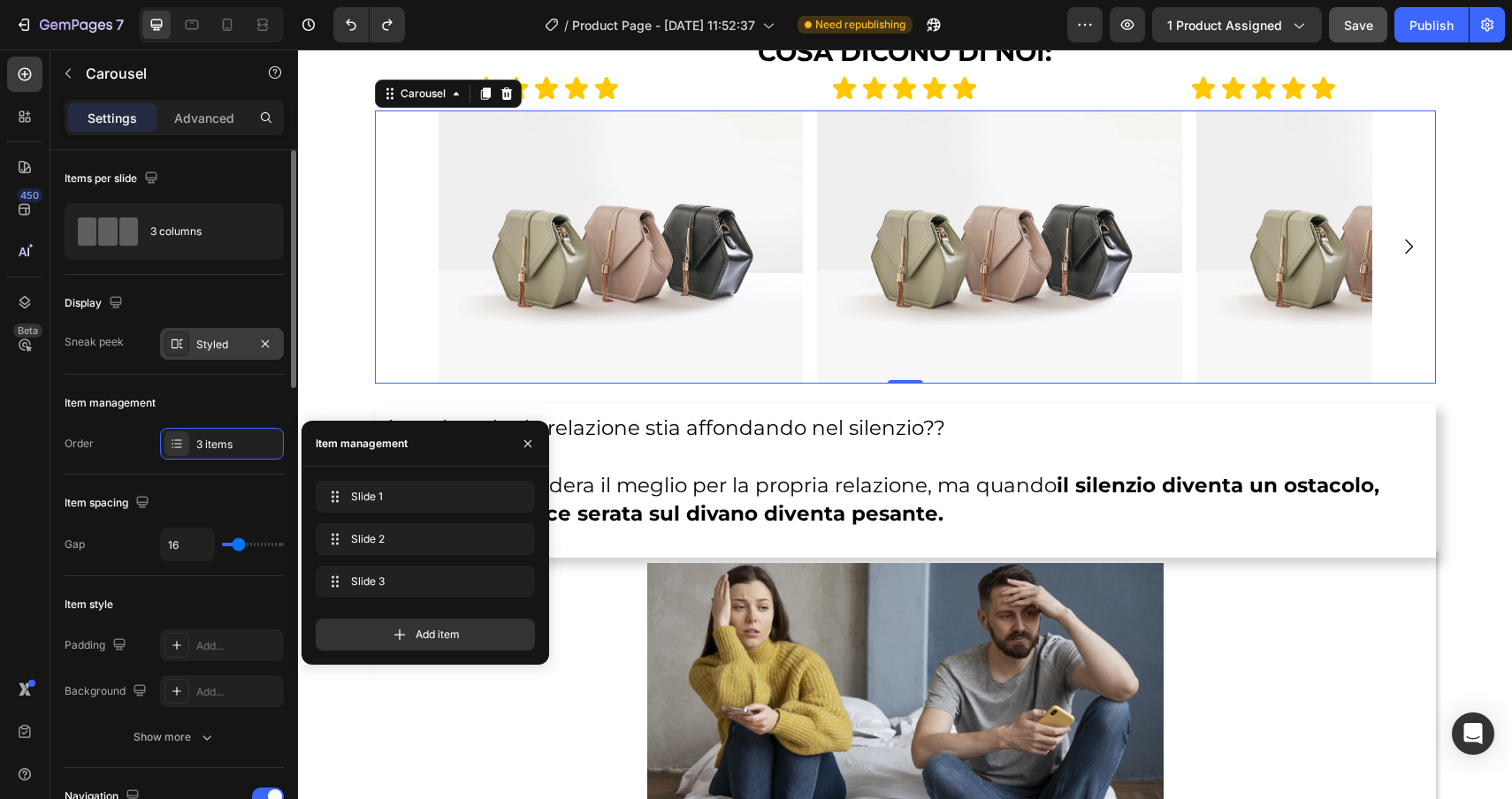
click at [219, 345] on div "Styled" at bounding box center [222, 345] width 51 height 15
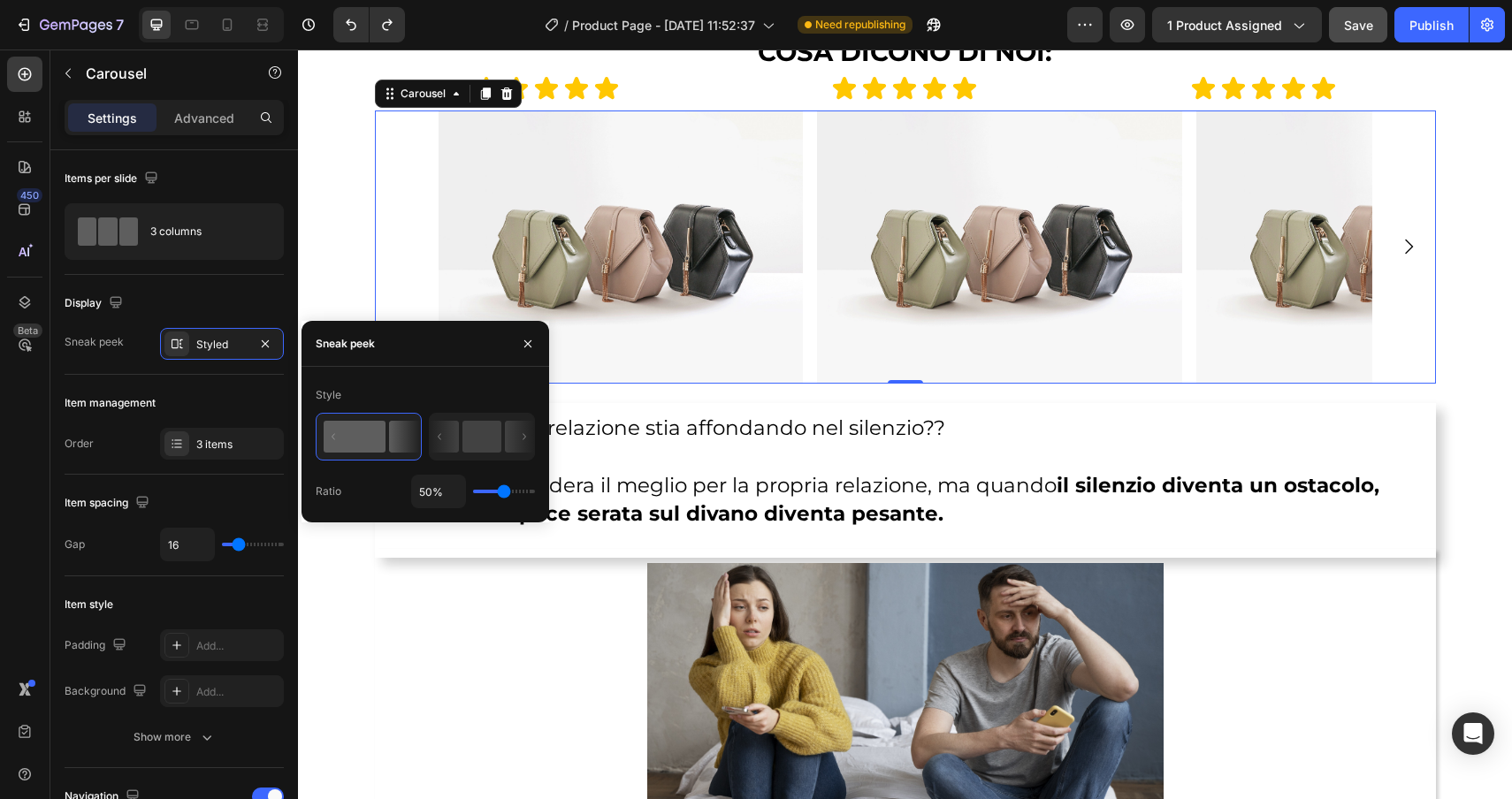
type input "40%"
type input "40"
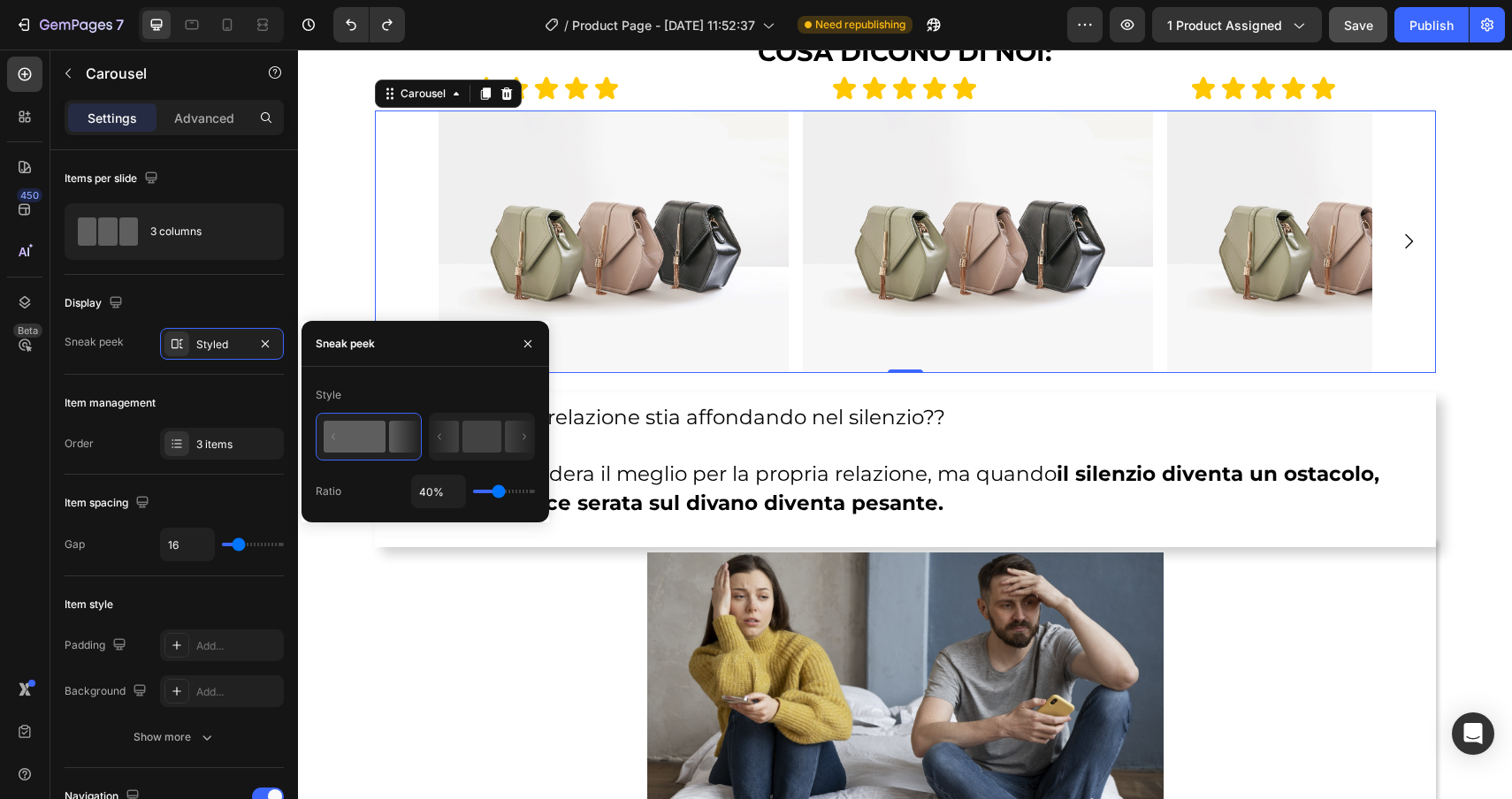
type input "1%"
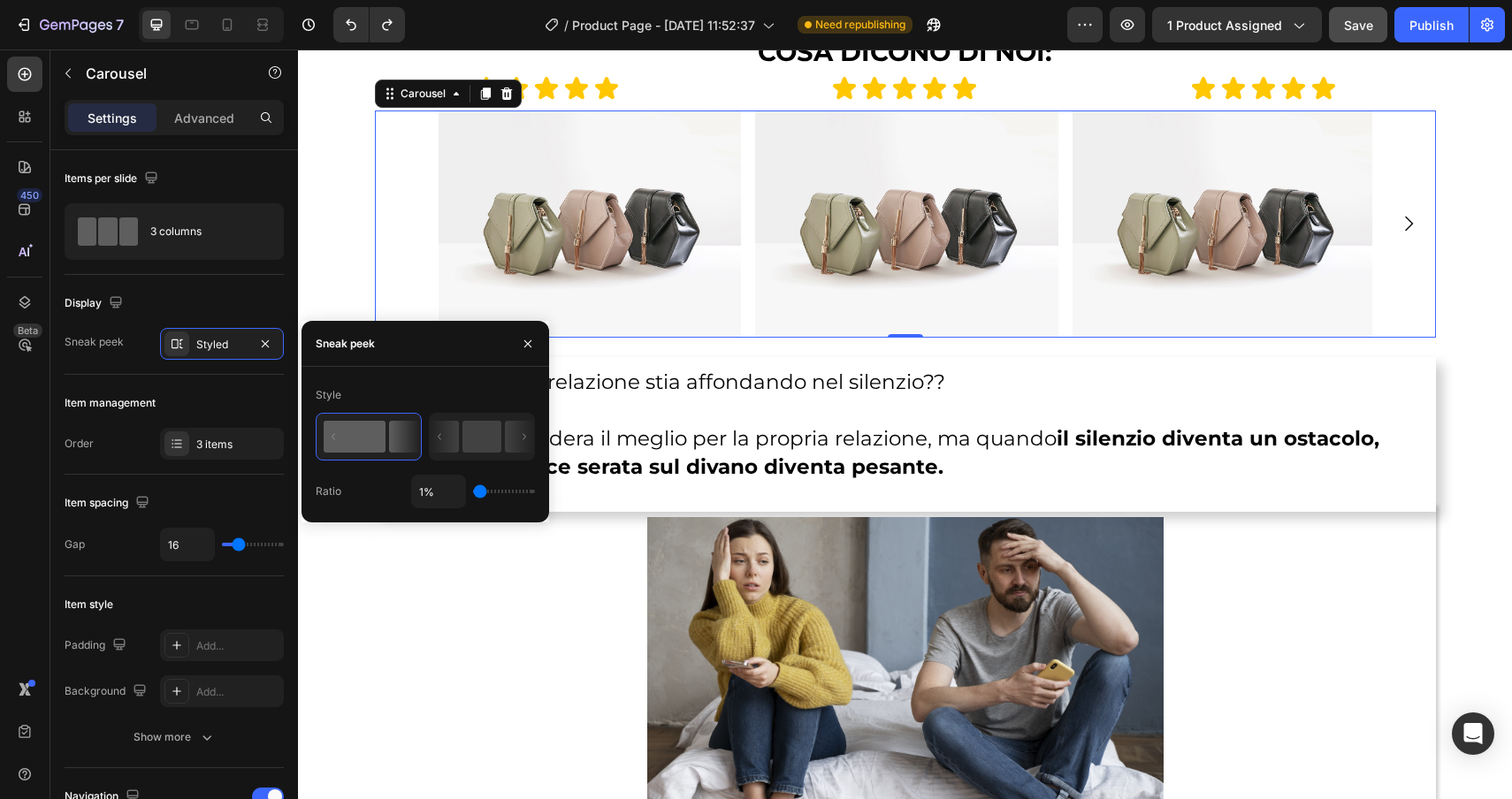
drag, startPoint x: 499, startPoint y: 495, endPoint x: 427, endPoint y: 495, distance: 72.0
type input "1"
click at [473, 493] on input "range" at bounding box center [504, 492] width 62 height 4
click at [496, 438] on rect at bounding box center [481, 437] width 39 height 32
type input "50%"
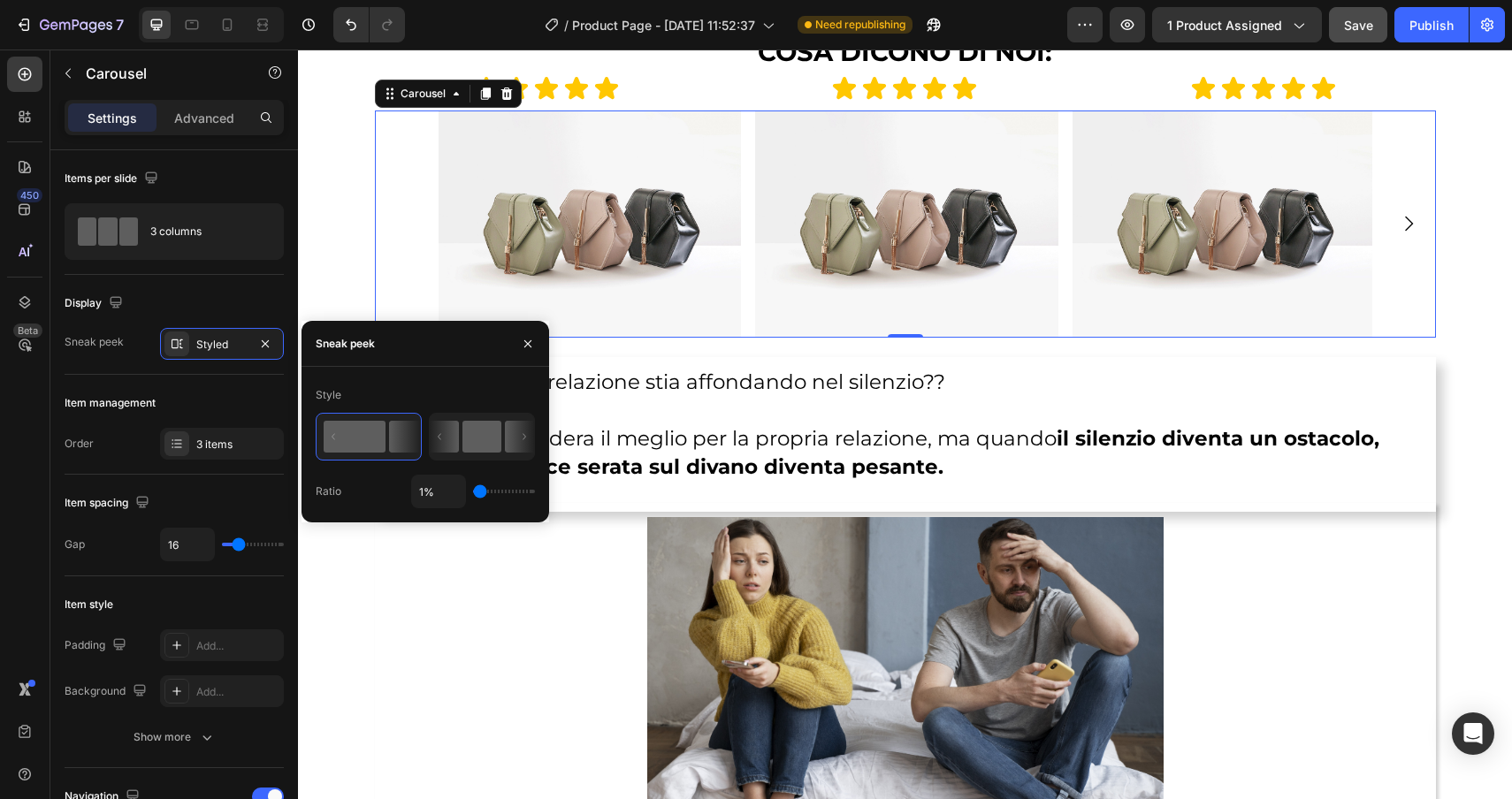
type input "50"
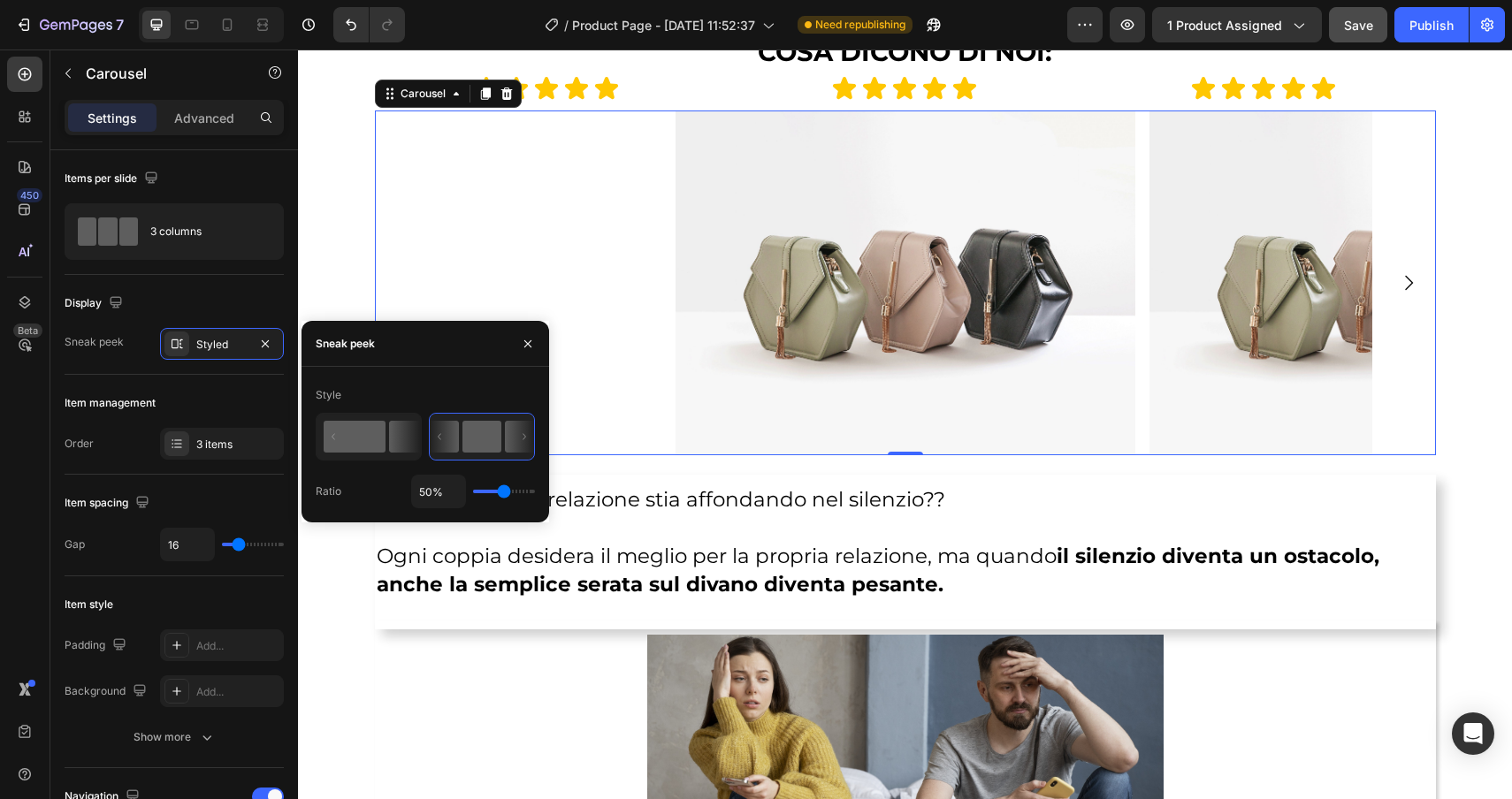
click at [381, 446] on rect at bounding box center [355, 437] width 62 height 32
type input "1%"
type input "1"
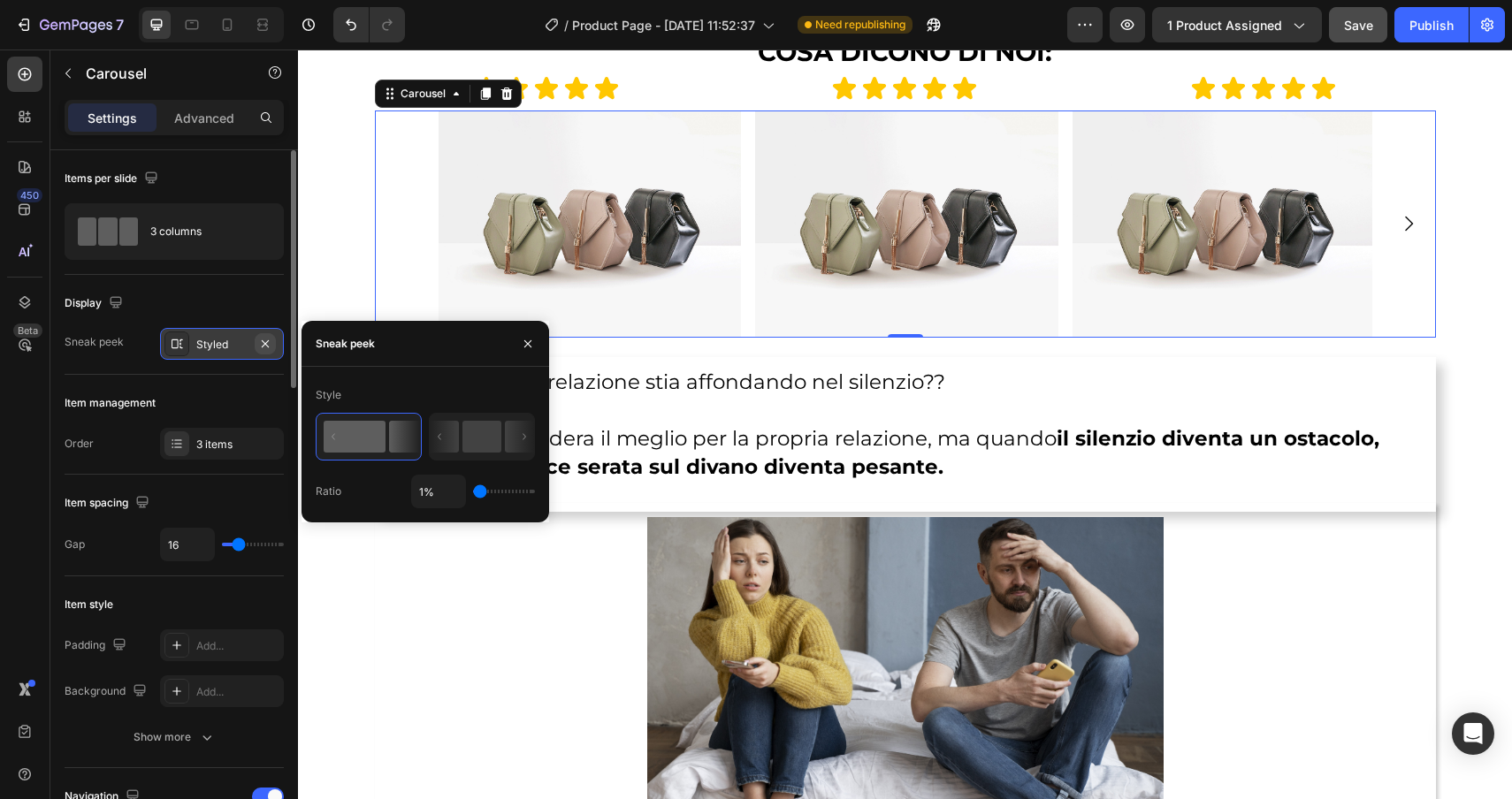
click at [272, 345] on button "button" at bounding box center [265, 344] width 21 height 21
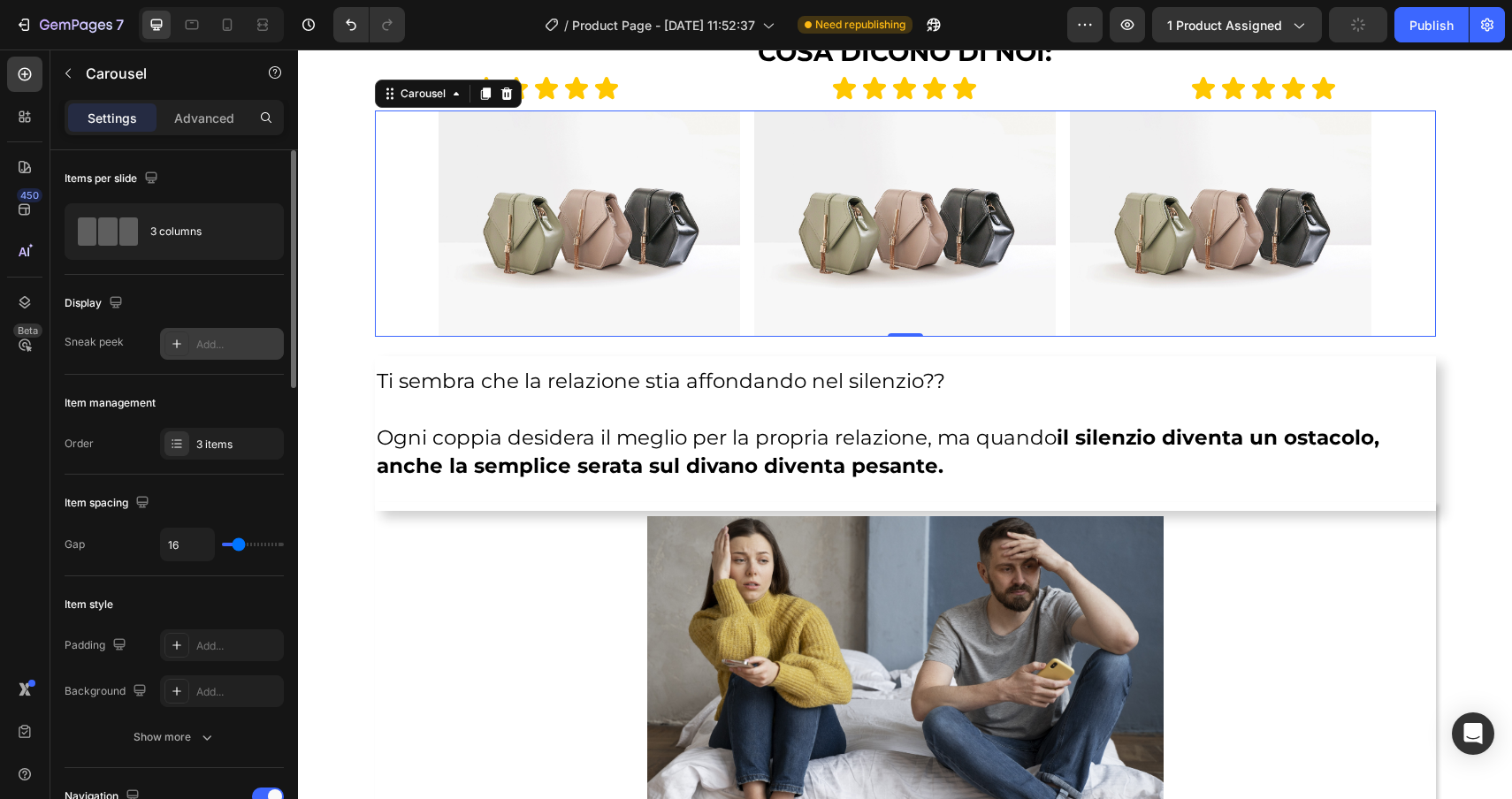
click at [183, 332] on div at bounding box center [177, 344] width 25 height 25
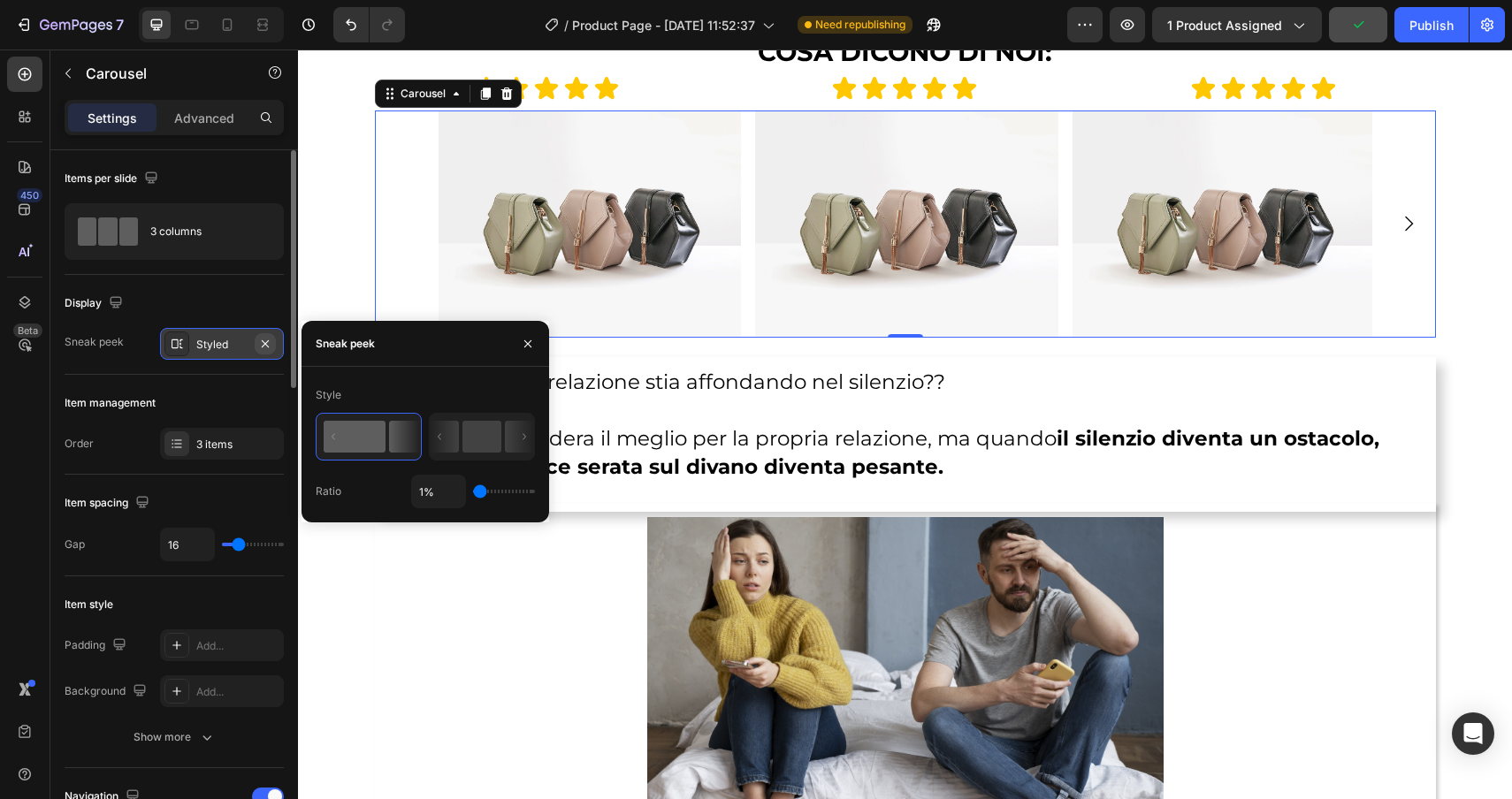
click at [268, 340] on icon "button" at bounding box center [264, 343] width 7 height 7
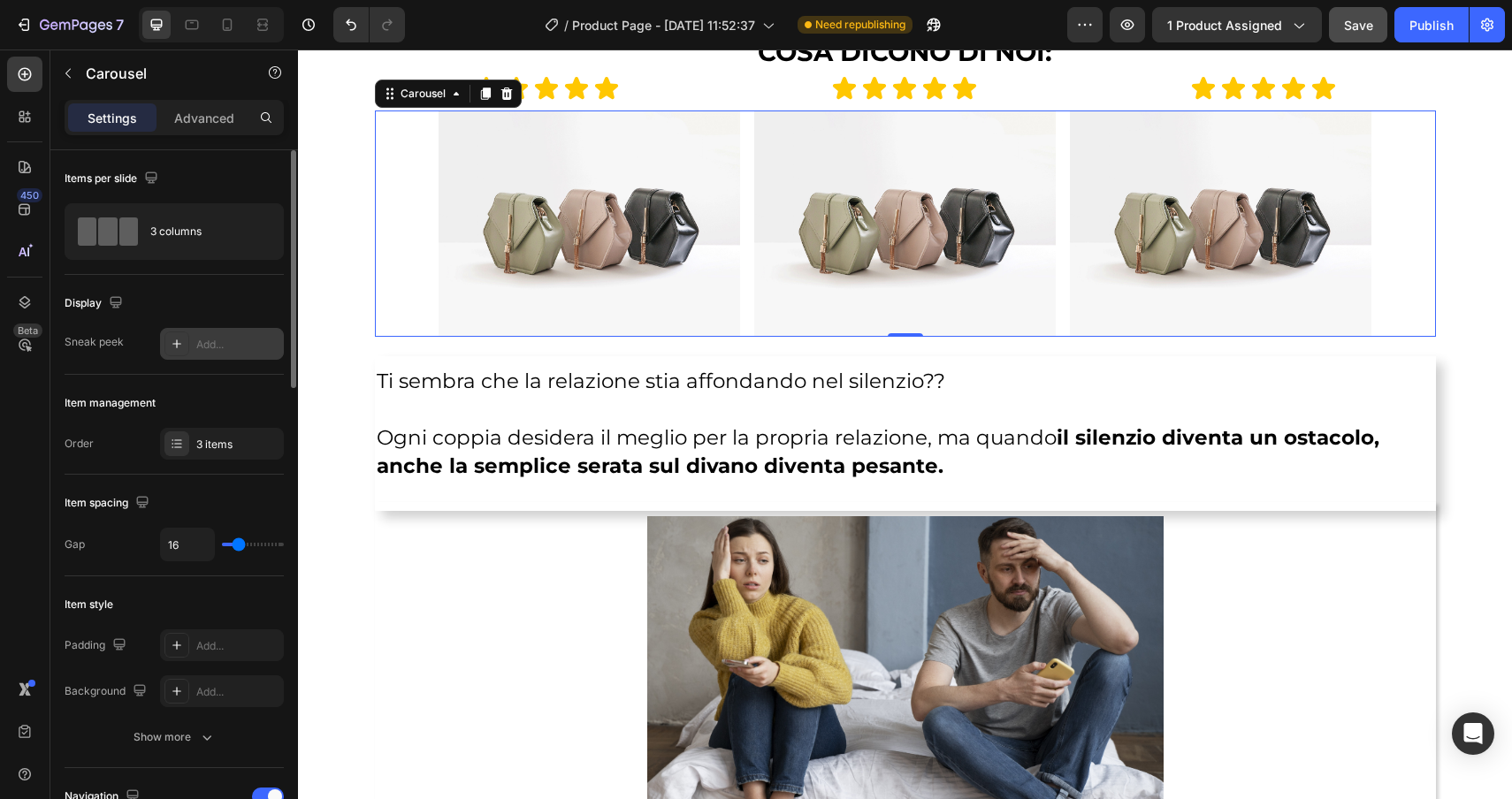
click at [177, 350] on icon at bounding box center [176, 344] width 15 height 15
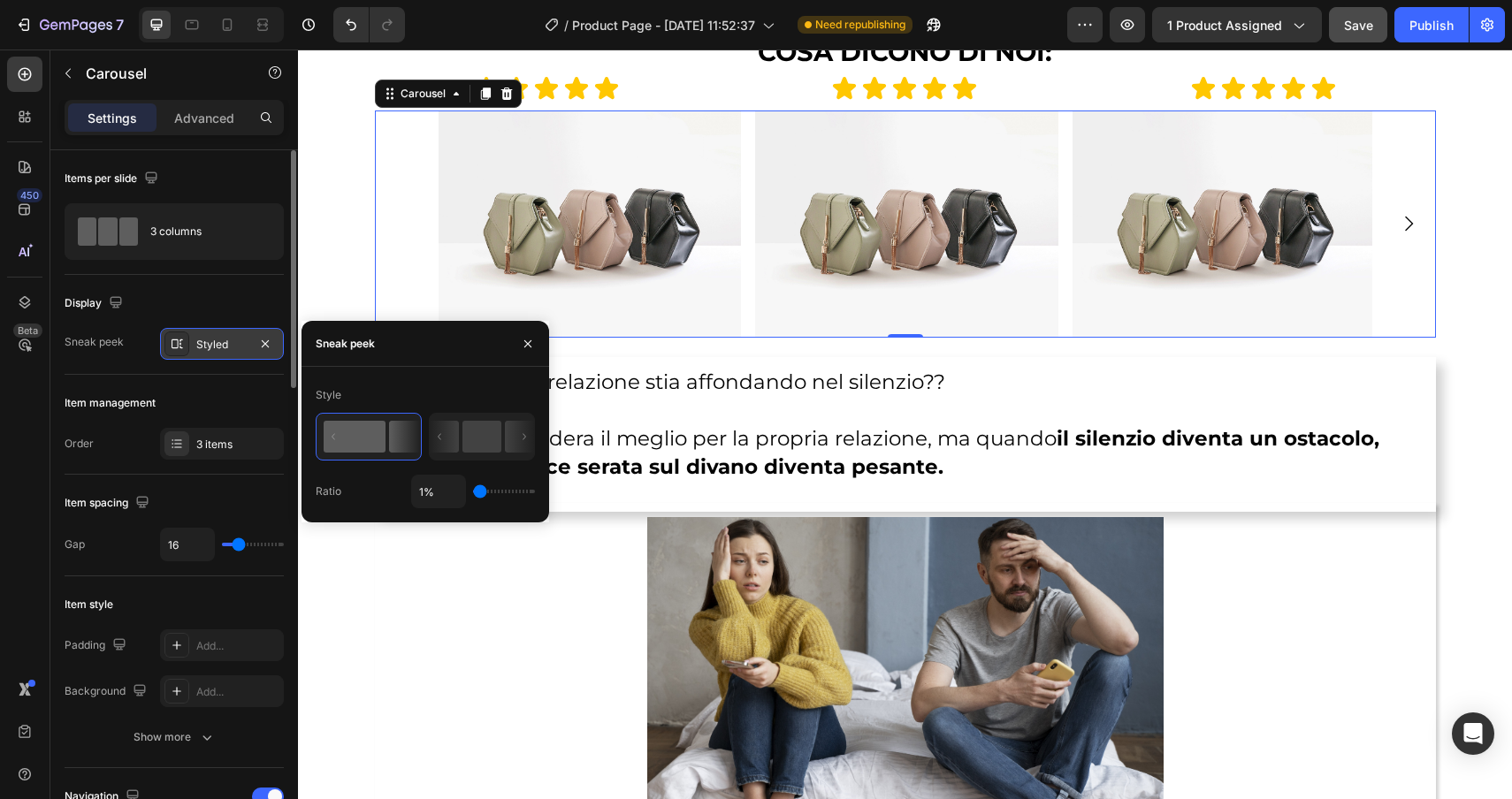
type input "12%"
type input "12"
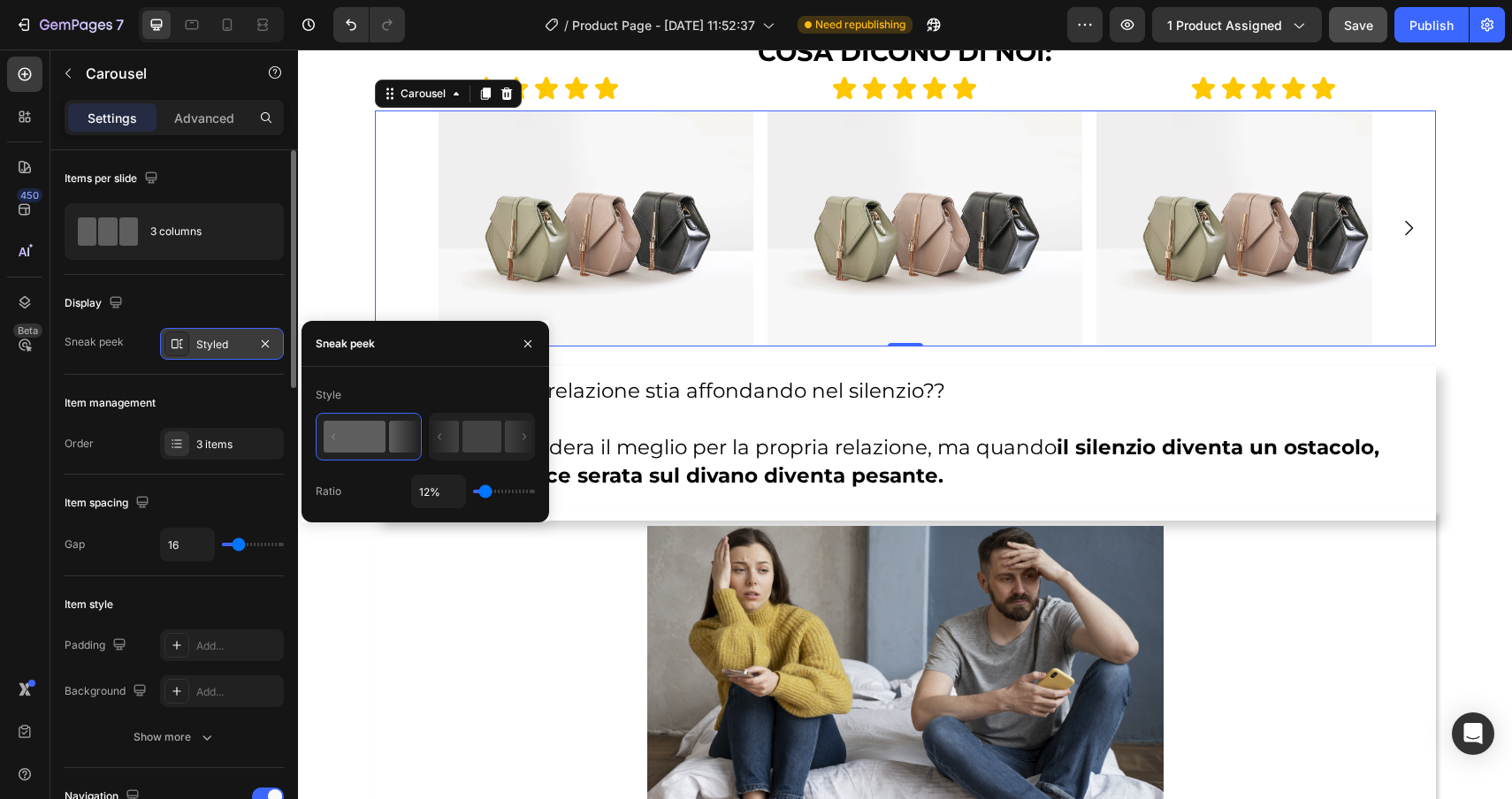
type input "17%"
type input "17"
type input "18%"
type input "18"
type input "19%"
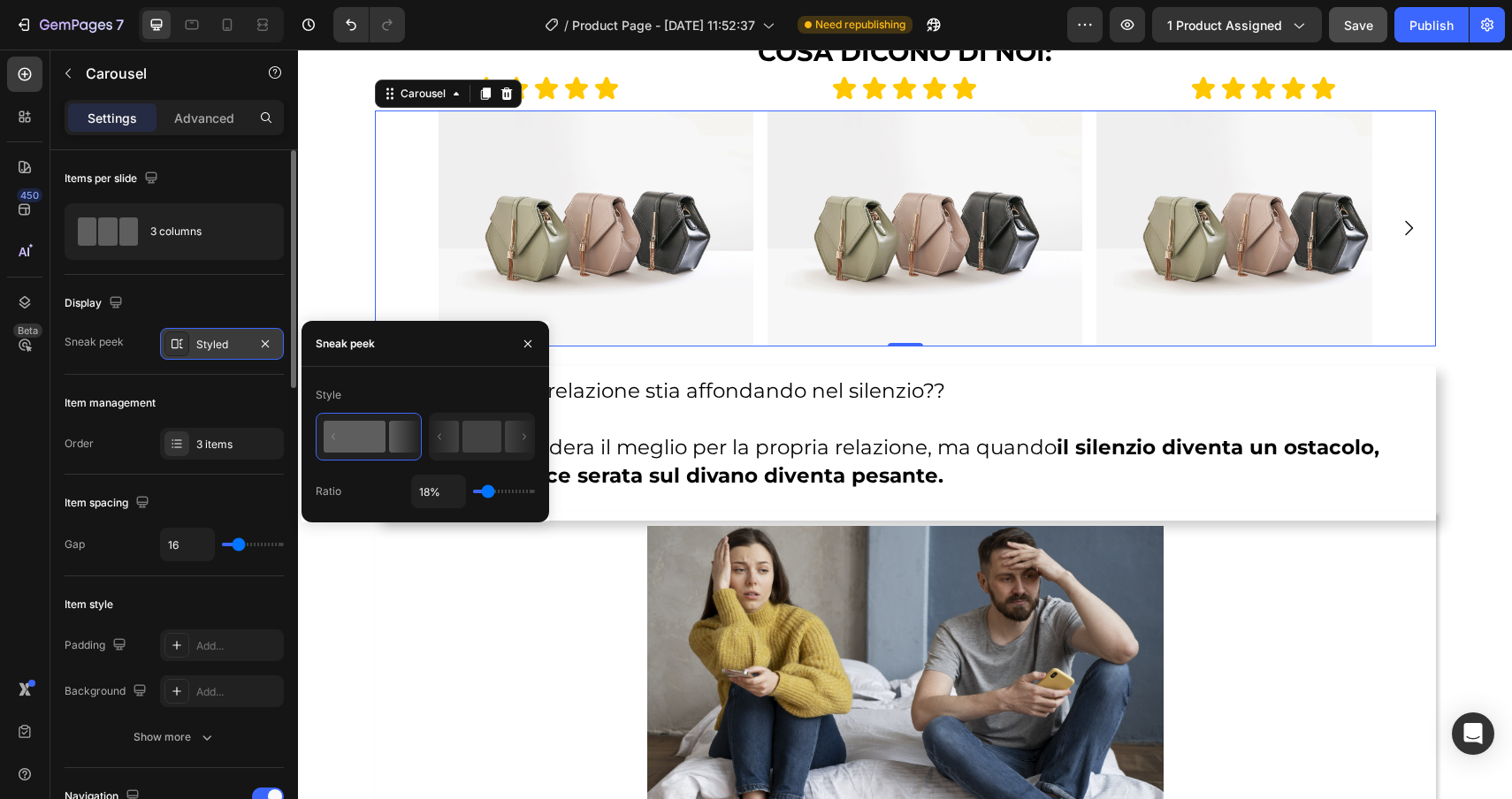
type input "19"
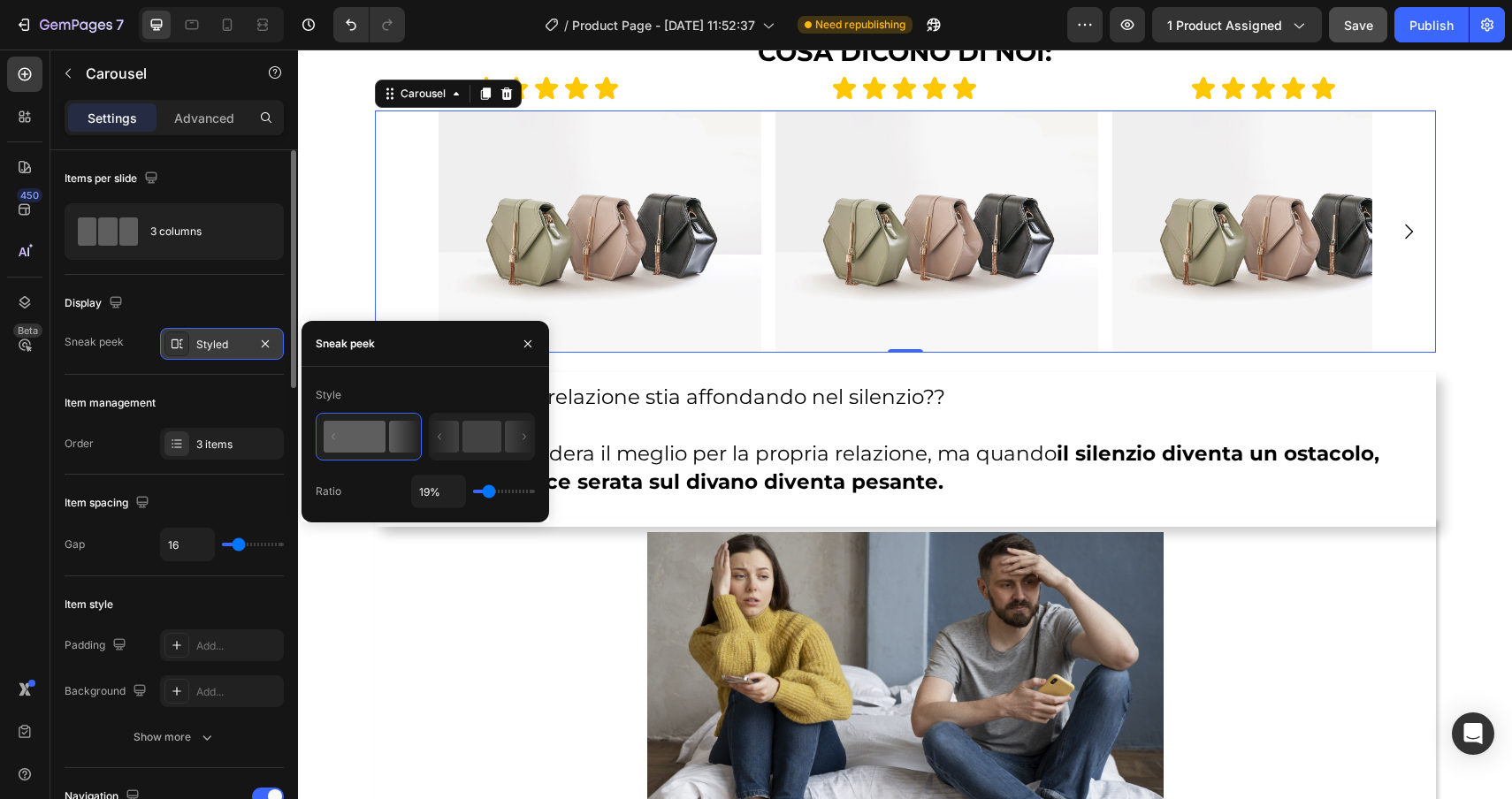
type input "18%"
type input "18"
type input "13%"
type input "13"
type input "9%"
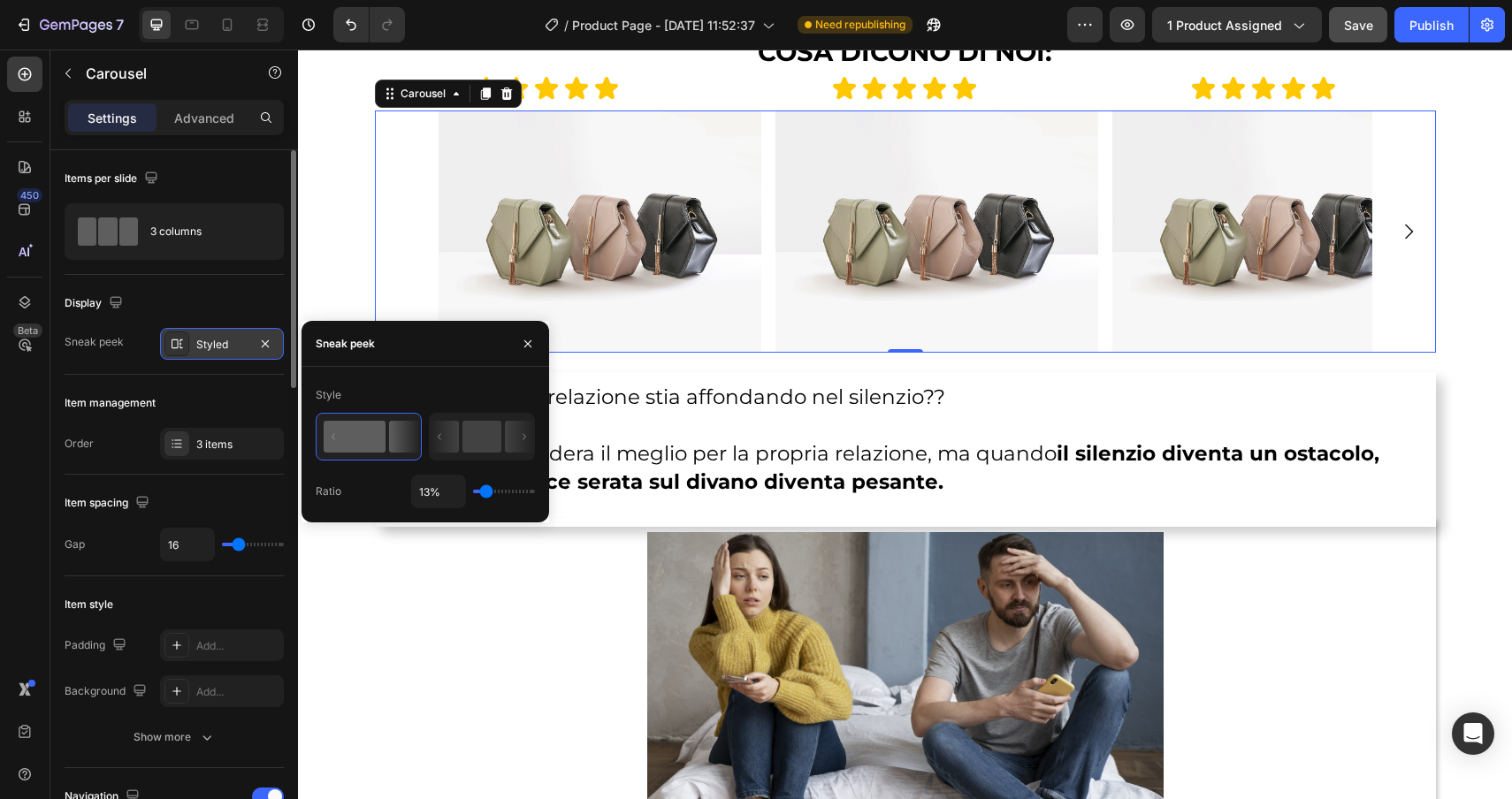
type input "9"
type input "4%"
type input "4"
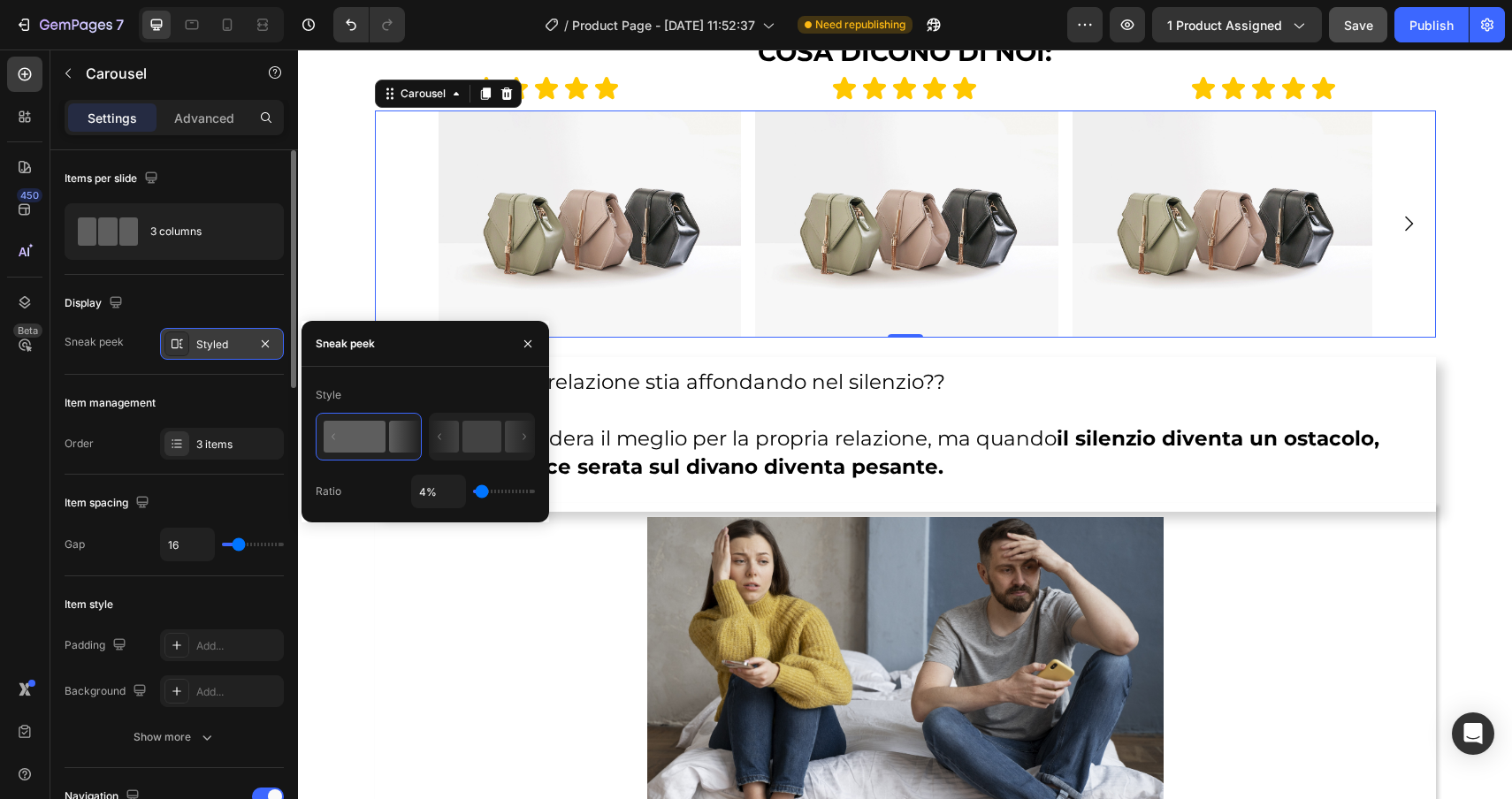
type input "1%"
type input "1"
drag, startPoint x: 481, startPoint y: 488, endPoint x: 463, endPoint y: 494, distance: 19.0
click at [473, 493] on input "range" at bounding box center [504, 492] width 62 height 4
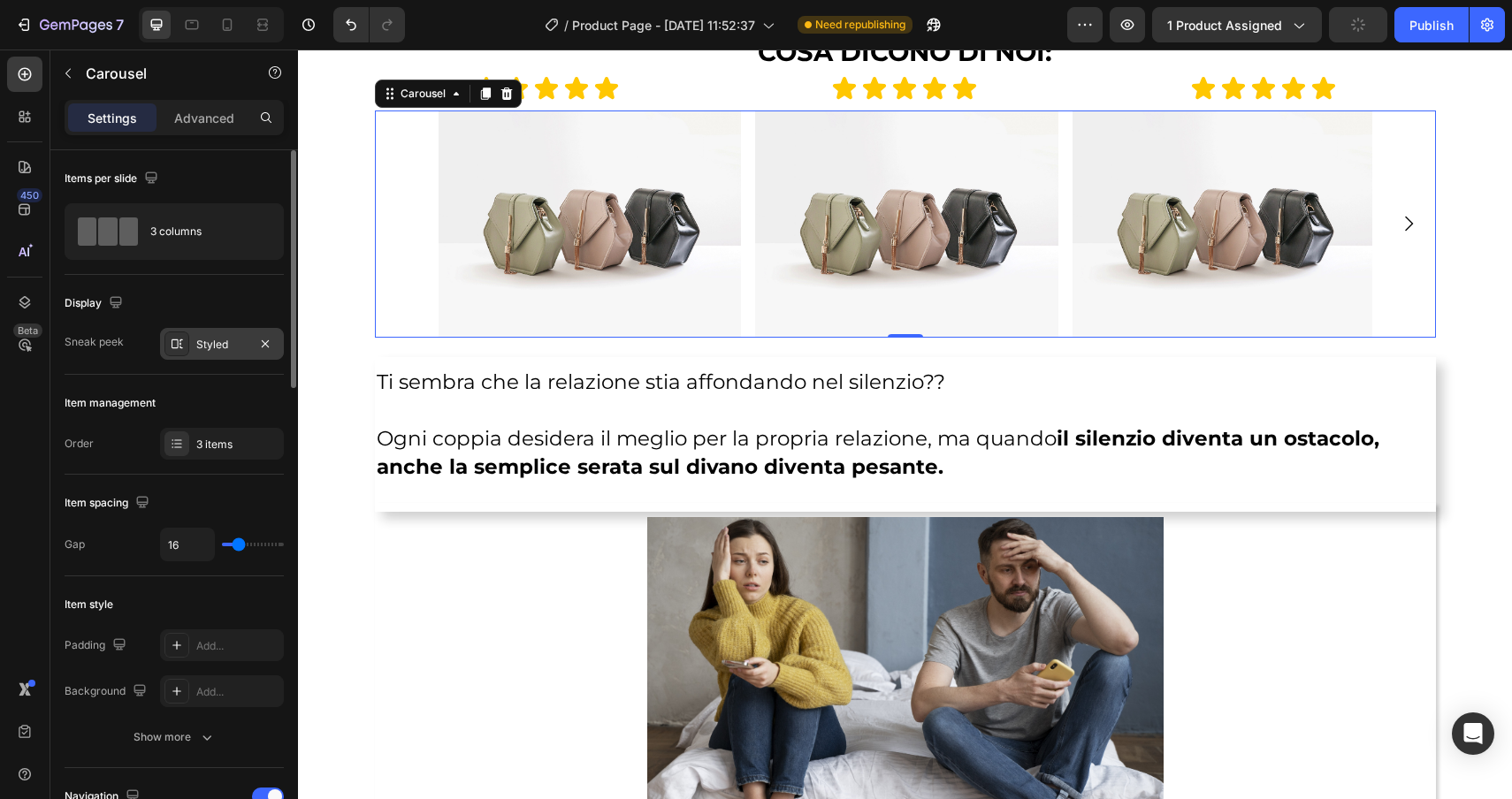
type input "0"
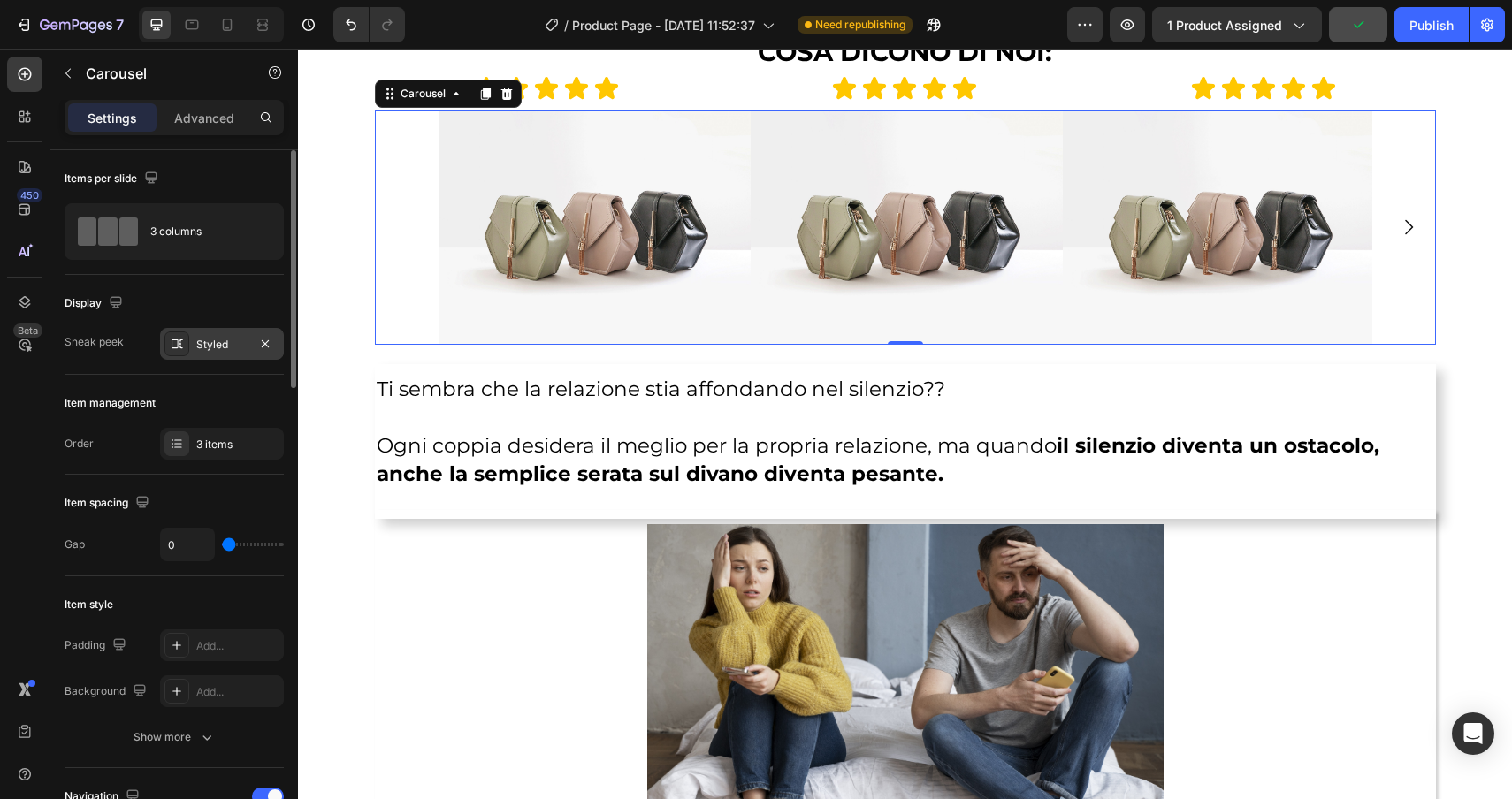
type input "1"
type input "2"
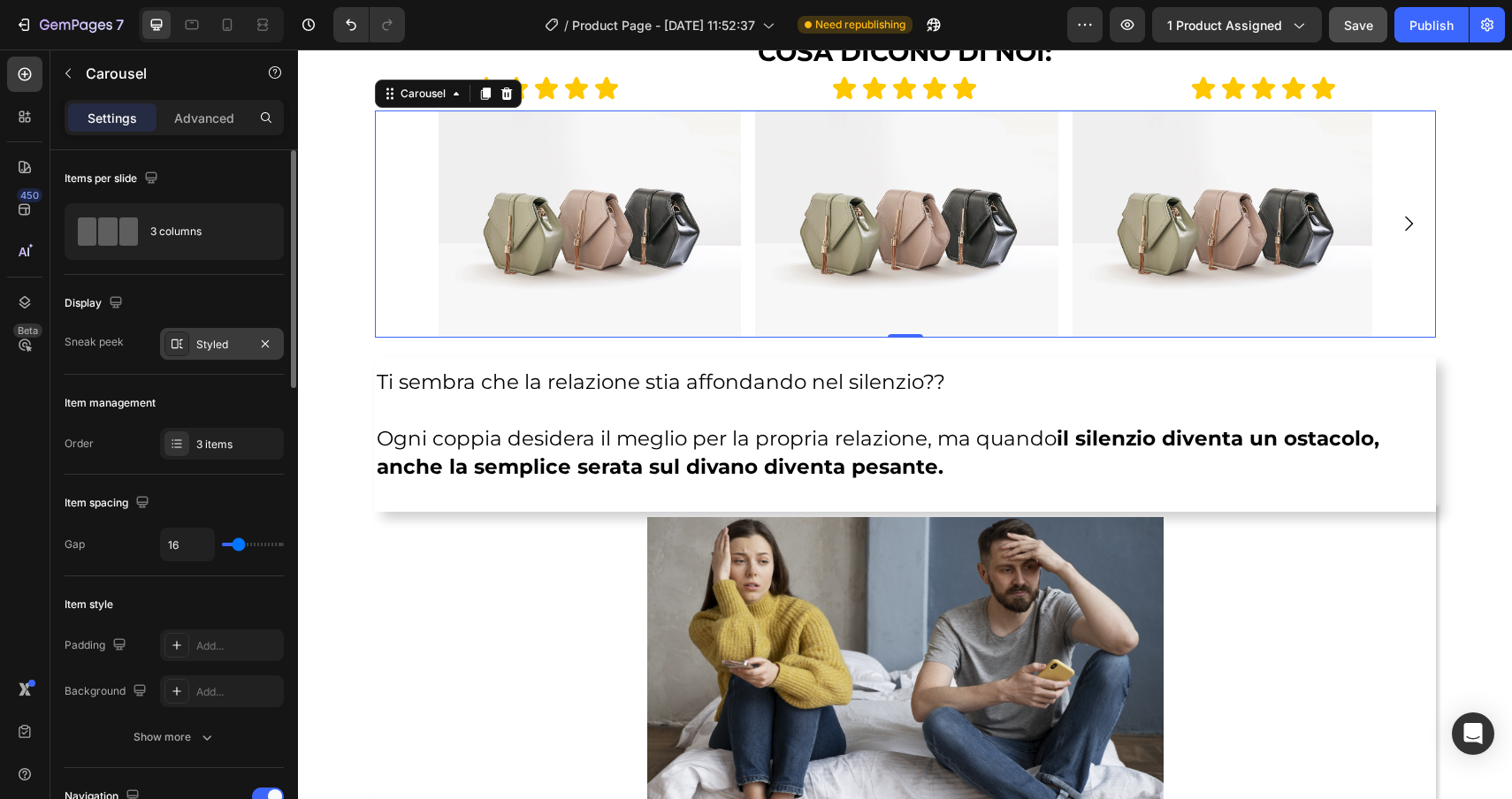
click at [238, 543] on input "range" at bounding box center [253, 545] width 62 height 4
click at [208, 220] on div "3 columns" at bounding box center [203, 231] width 108 height 41
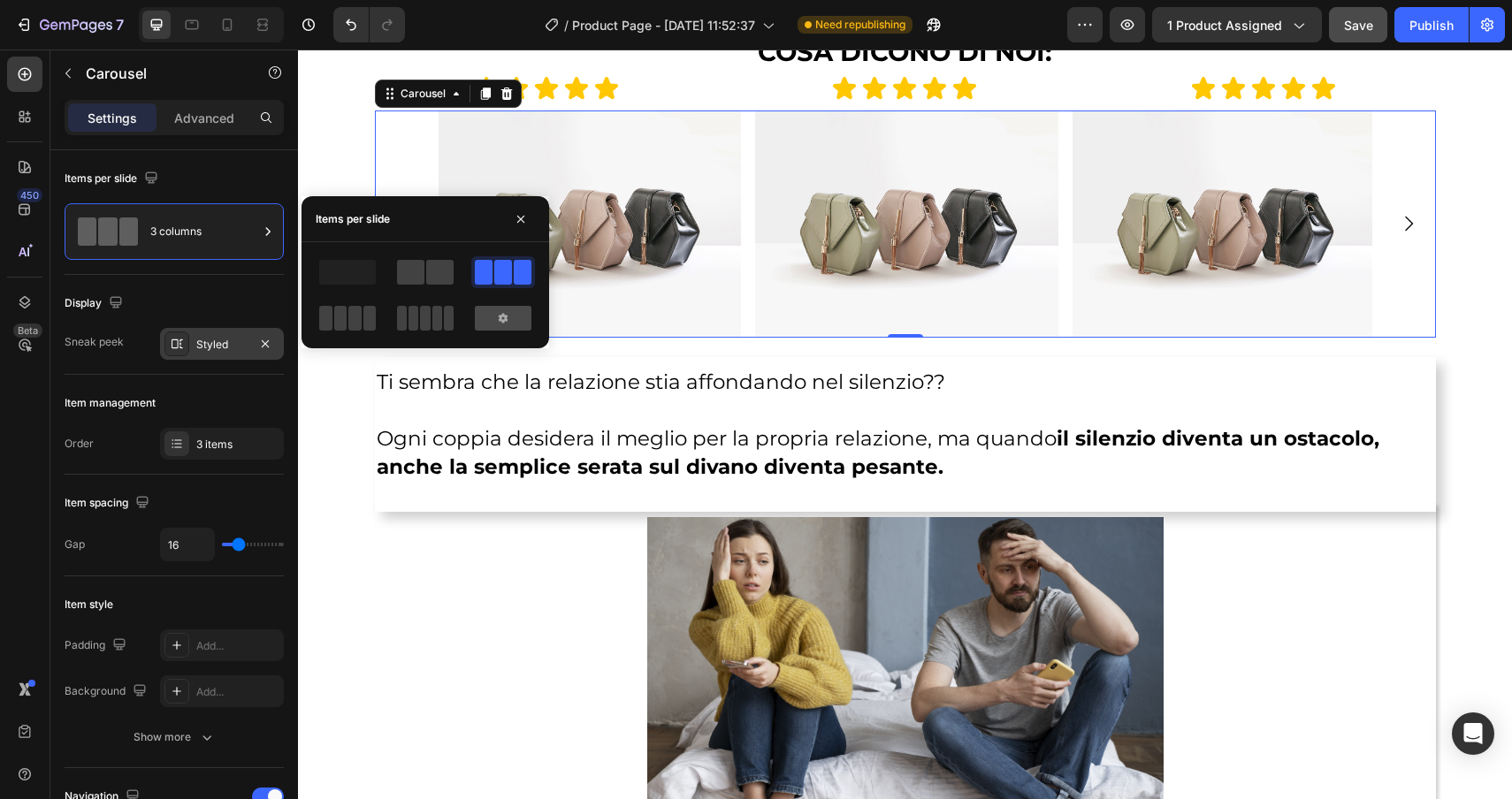
click at [509, 323] on icon at bounding box center [503, 318] width 15 height 15
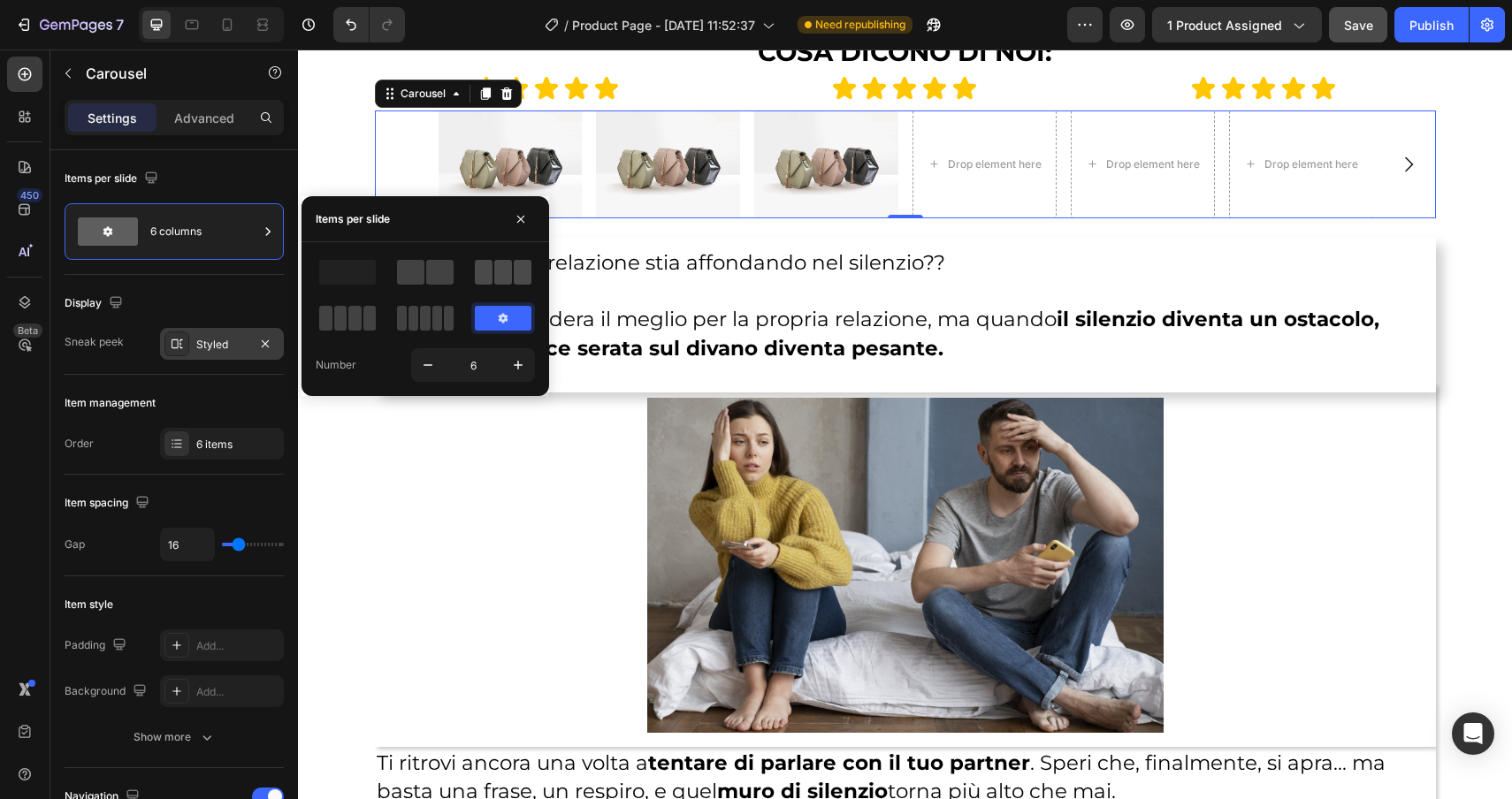
click at [500, 267] on span at bounding box center [503, 272] width 17 height 25
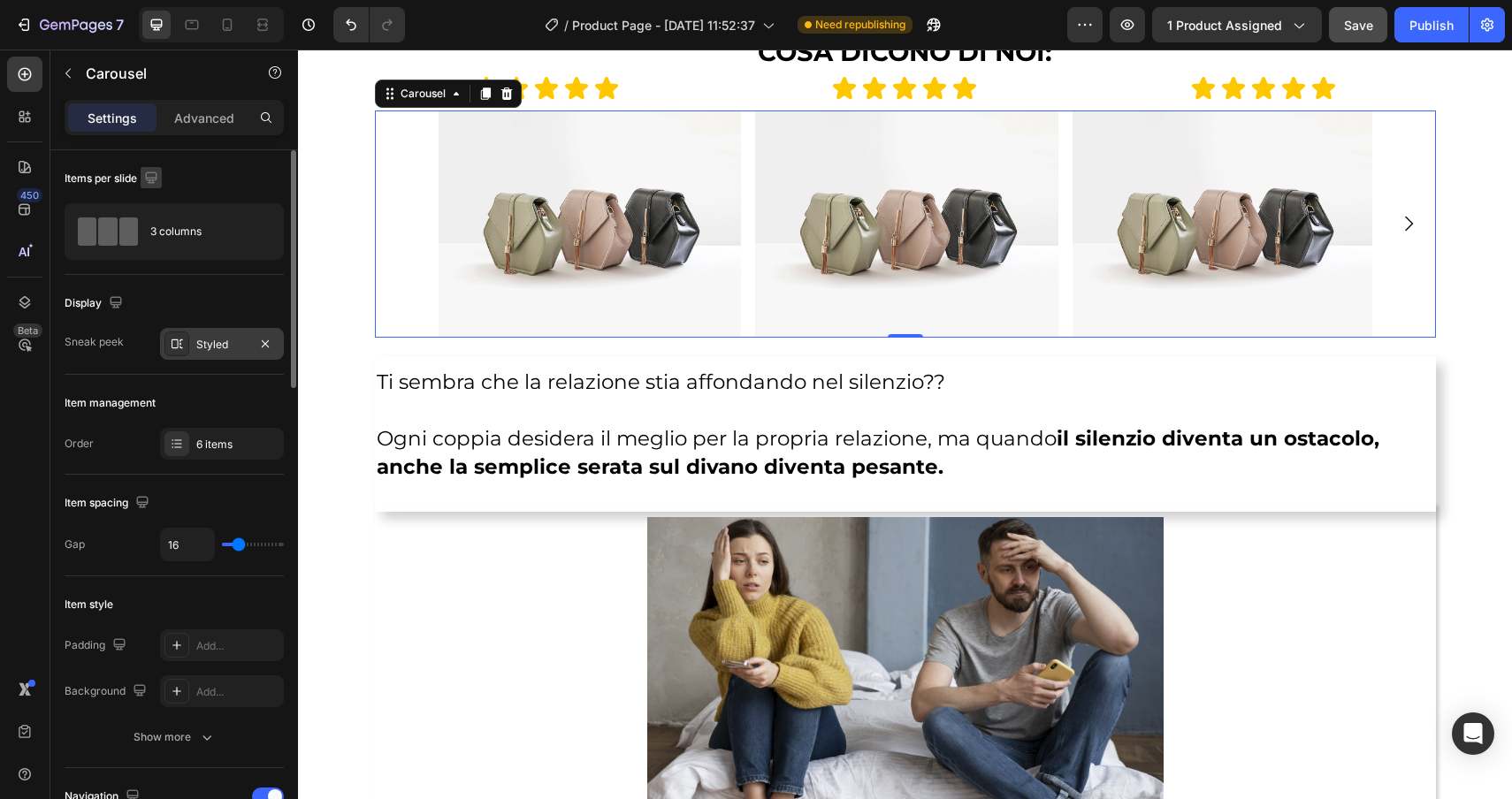
click at [152, 178] on icon "button" at bounding box center [151, 177] width 17 height 17
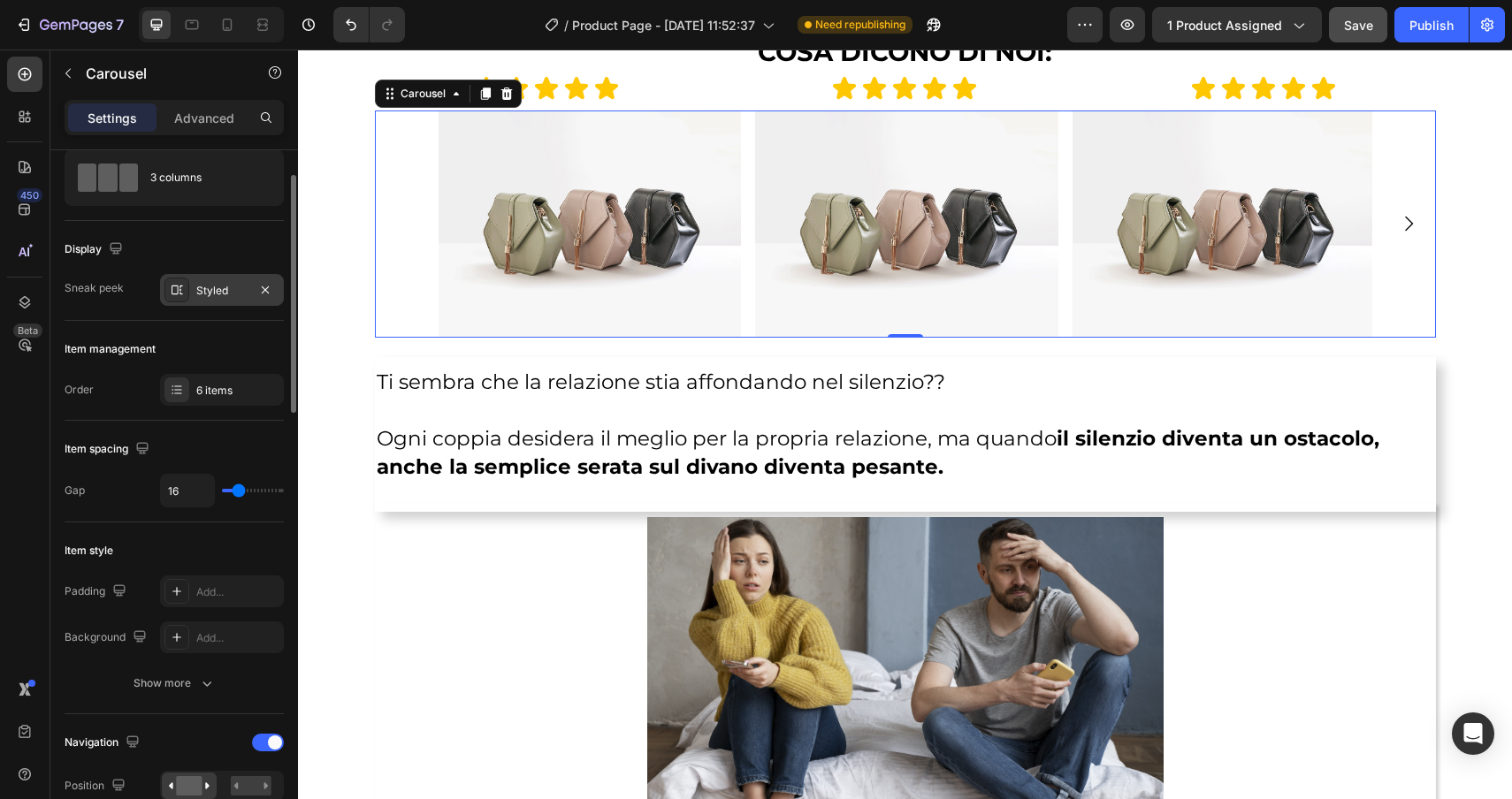
scroll to position [72, 0]
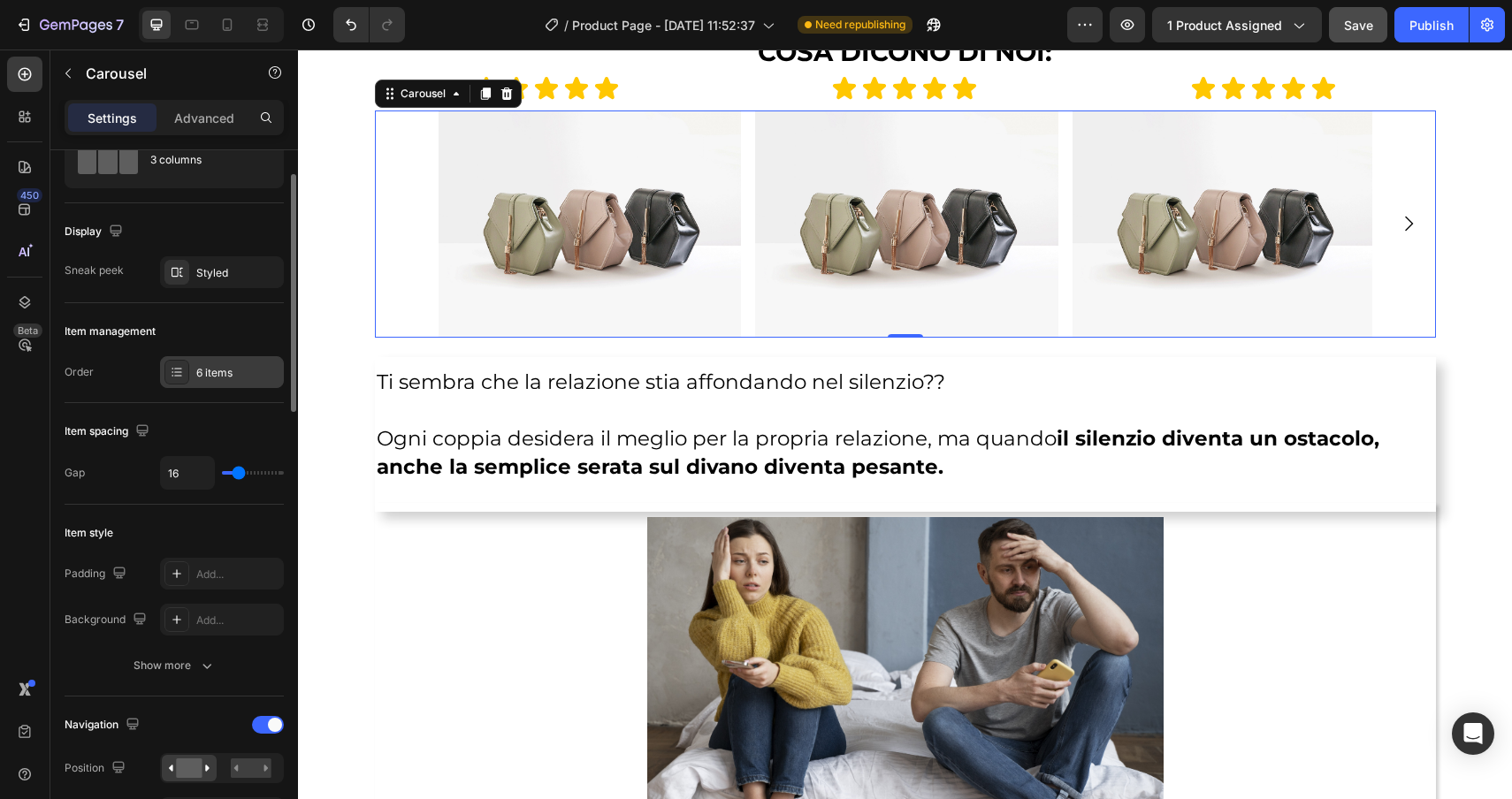
click at [179, 374] on icon at bounding box center [176, 372] width 15 height 15
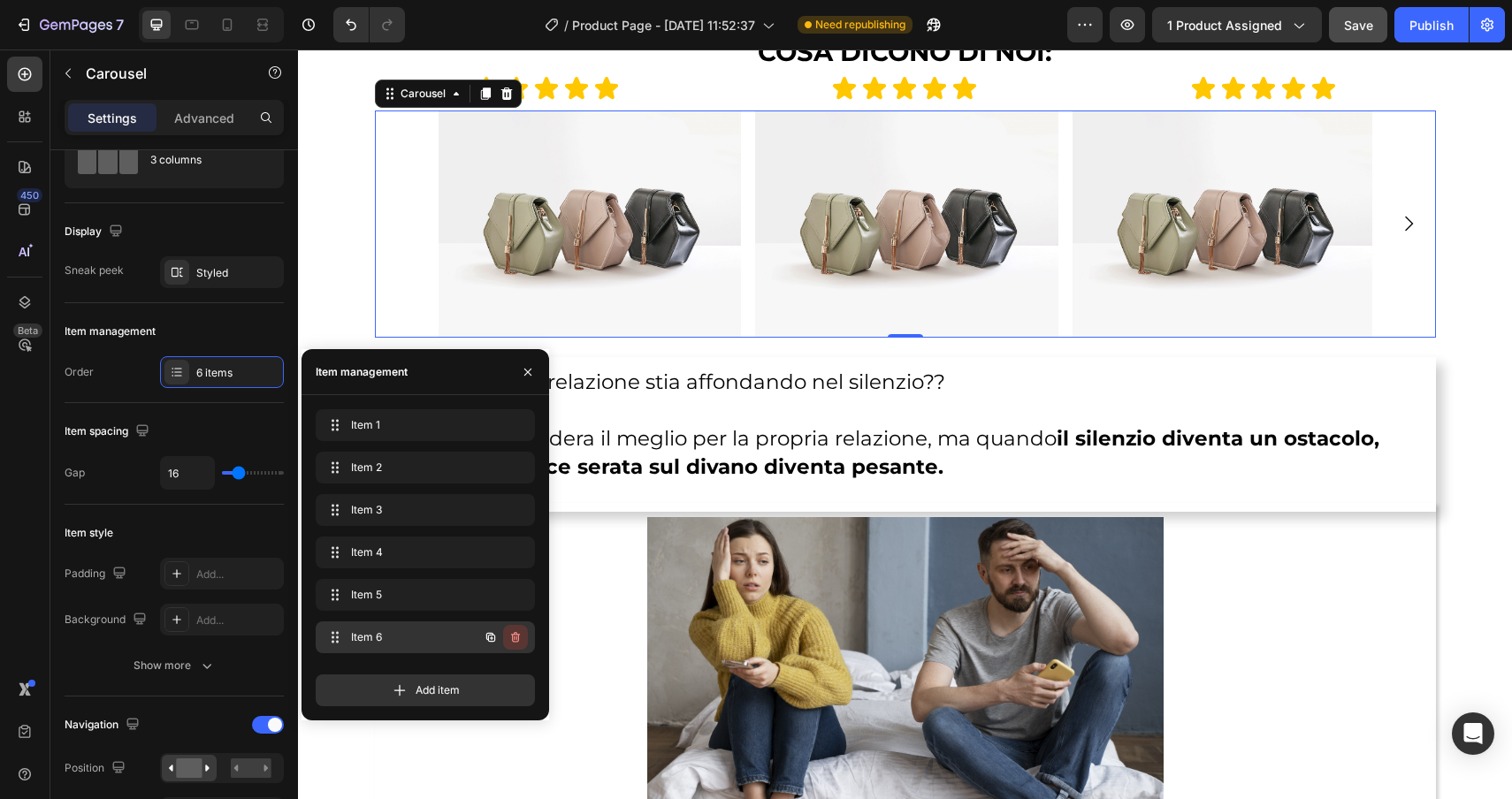
click at [522, 640] on icon "button" at bounding box center [515, 637] width 15 height 15
click at [522, 640] on button "Delete" at bounding box center [504, 637] width 48 height 25
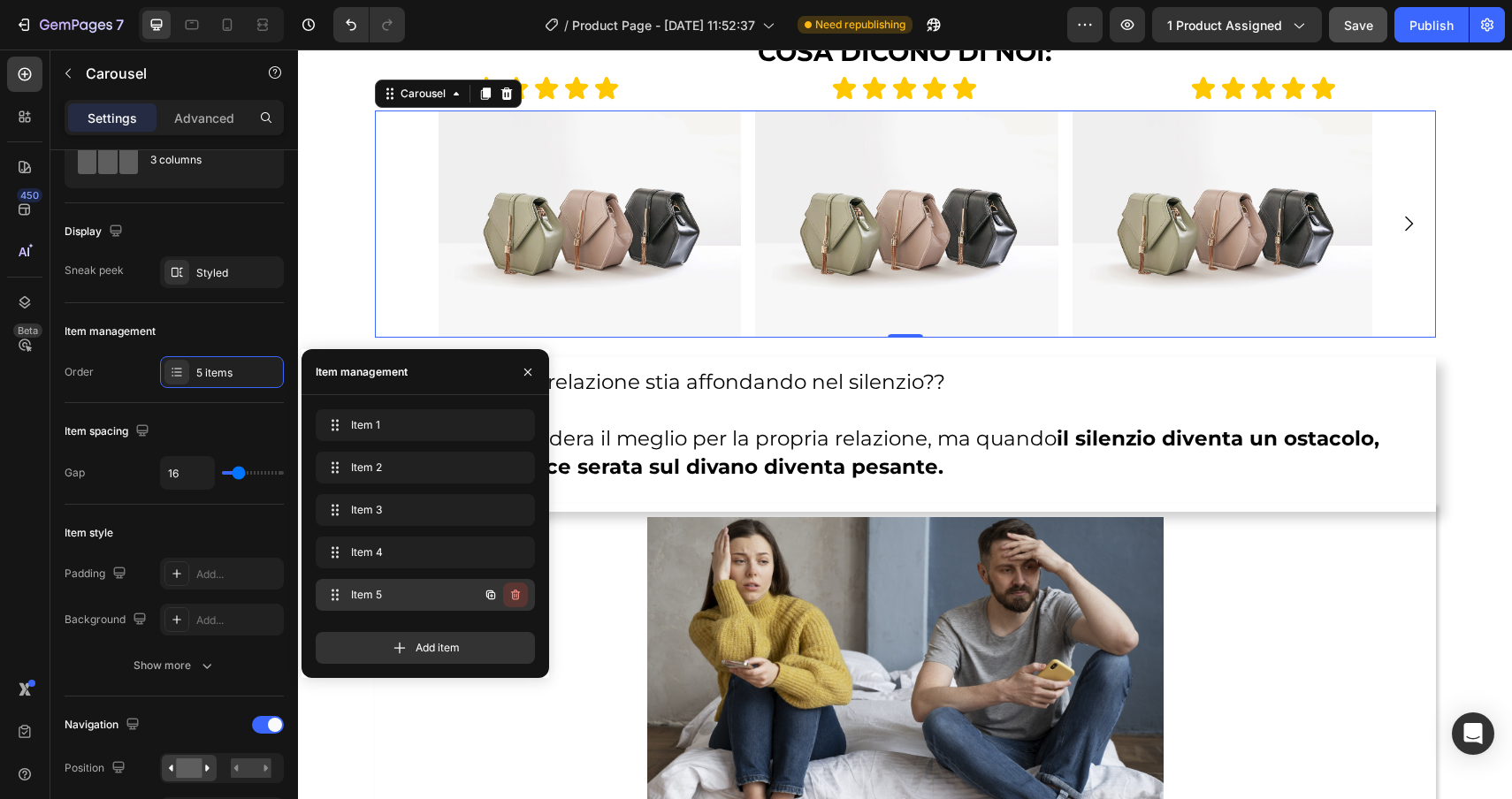
click at [521, 599] on icon "button" at bounding box center [515, 595] width 15 height 15
click at [512, 592] on div "Delete" at bounding box center [504, 595] width 33 height 15
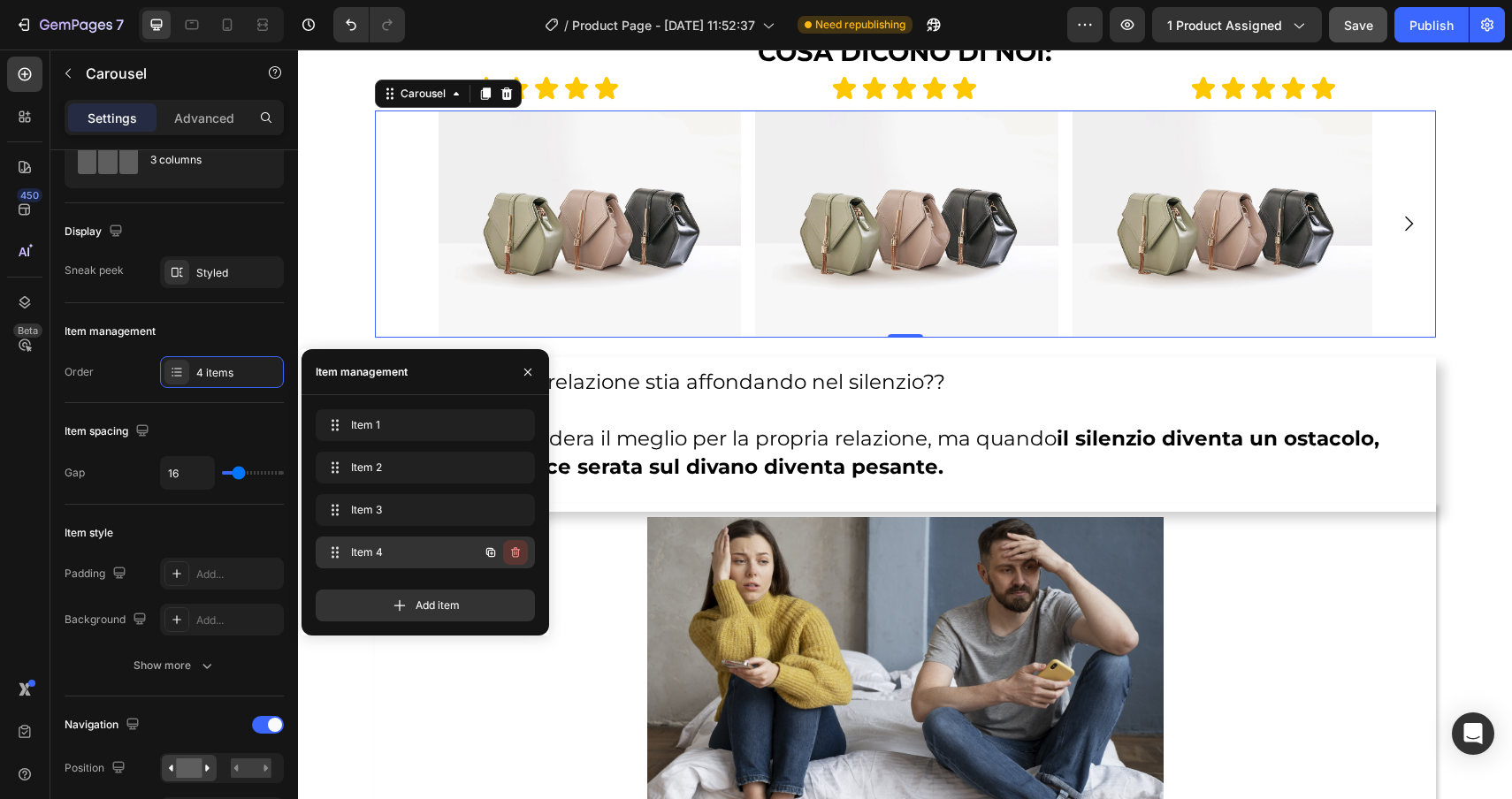
click at [514, 556] on icon "button" at bounding box center [515, 552] width 9 height 11
click at [514, 549] on div "Delete" at bounding box center [504, 552] width 33 height 15
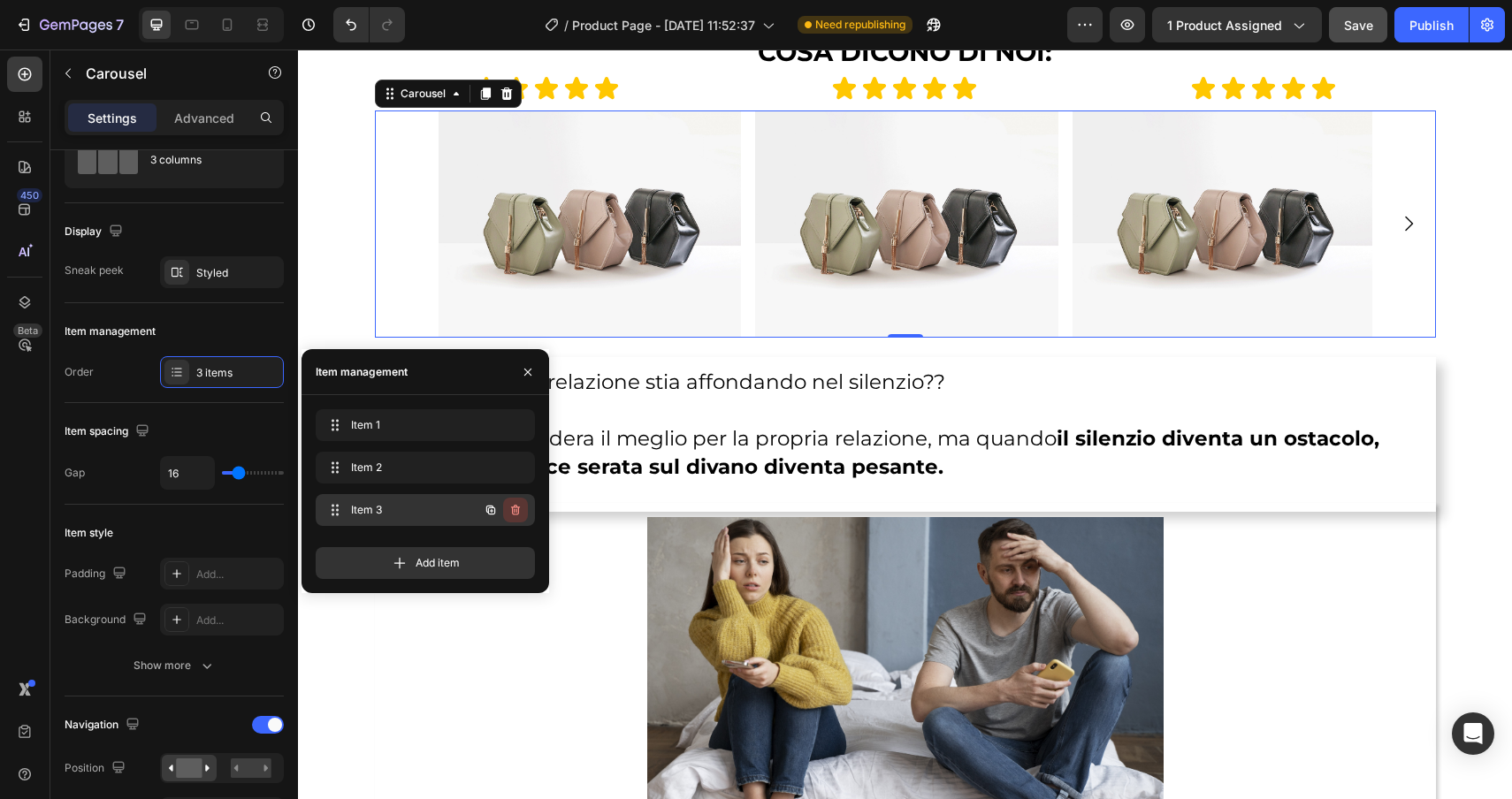
click at [509, 506] on icon "button" at bounding box center [515, 509] width 15 height 15
click at [509, 506] on div "Delete" at bounding box center [504, 510] width 33 height 15
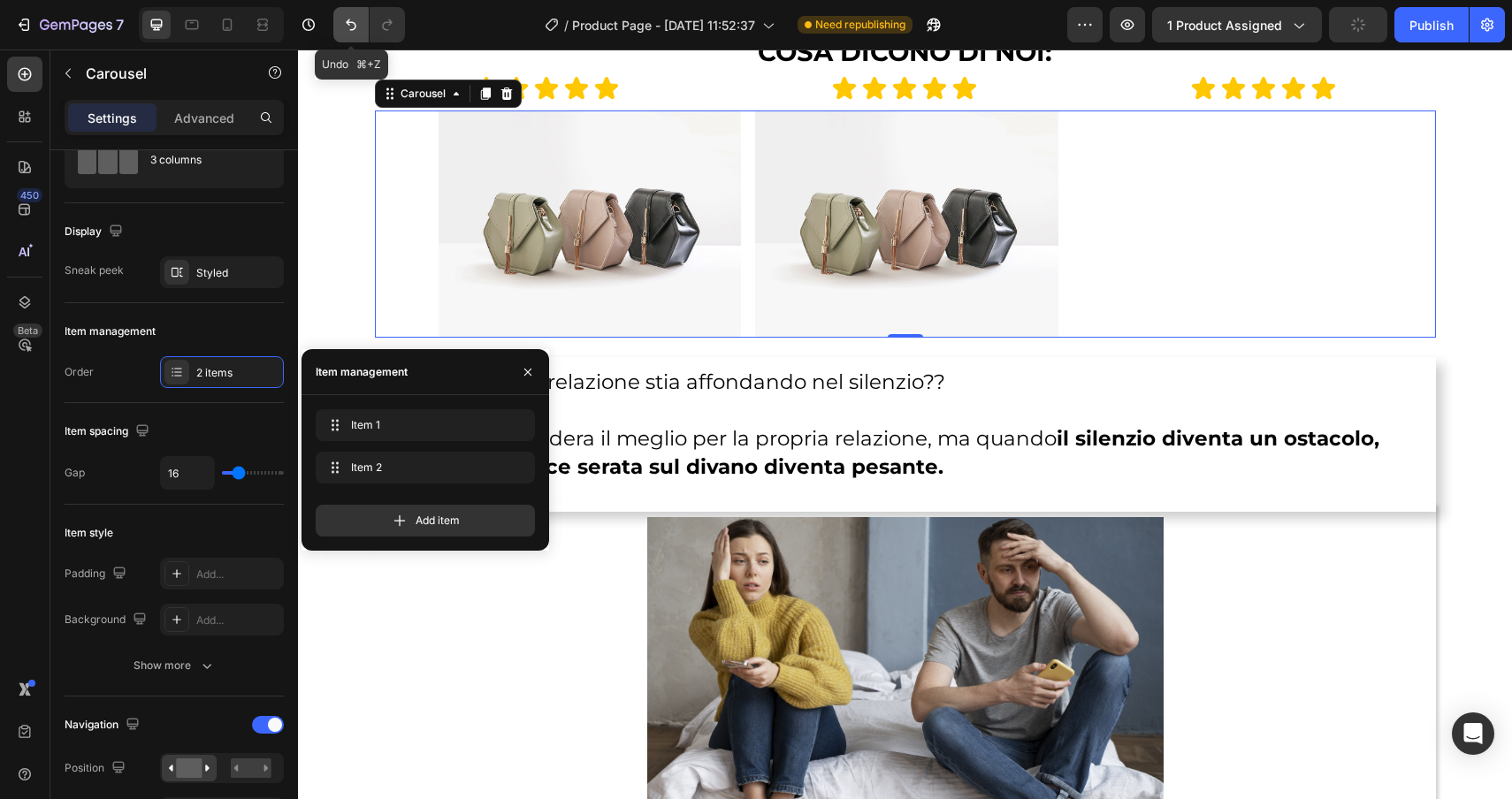
click at [350, 19] on icon "Undo/Redo" at bounding box center [351, 25] width 11 height 12
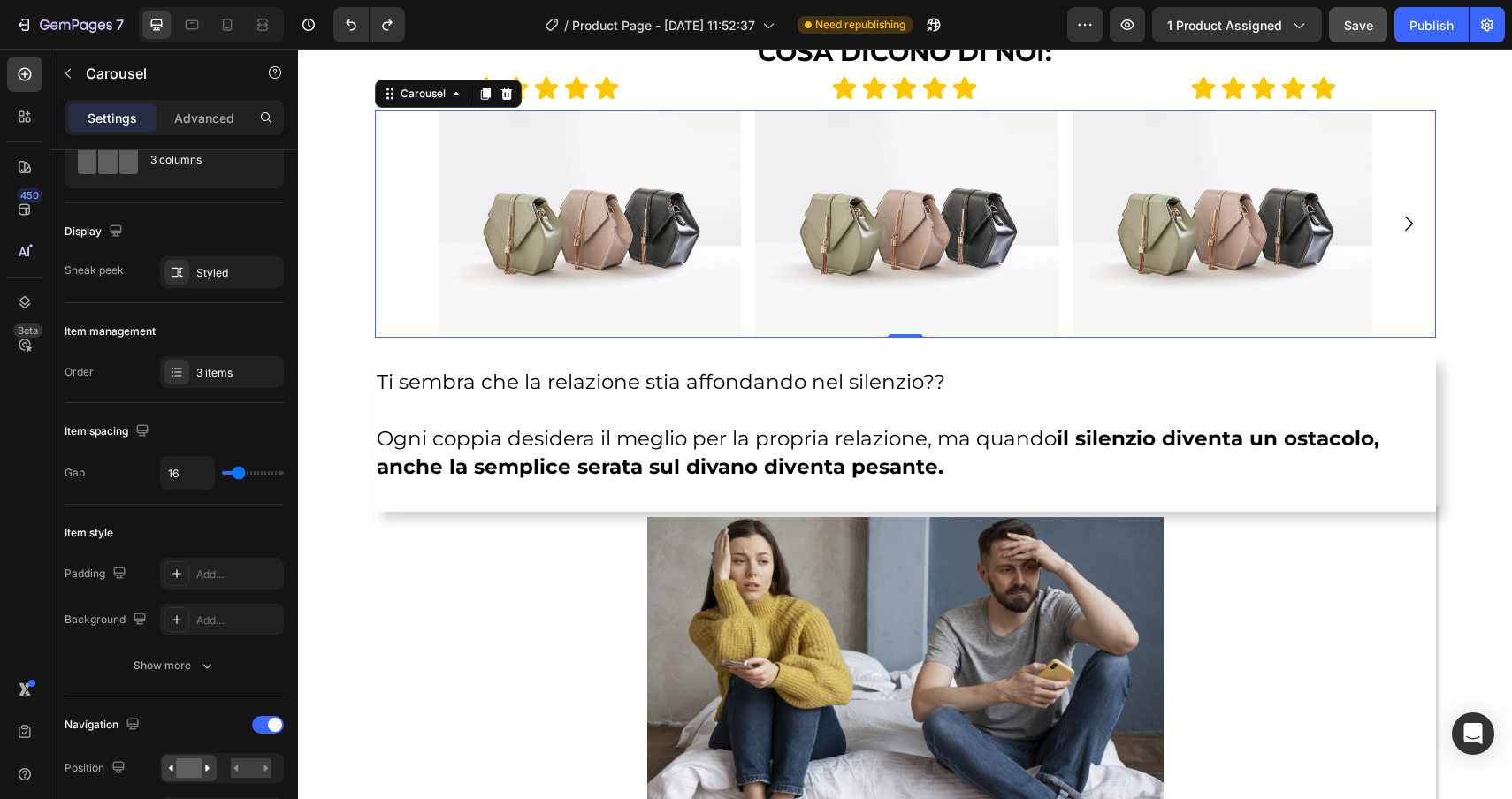
click at [1405, 220] on icon "Carousel Next Arrow" at bounding box center [1408, 224] width 21 height 21
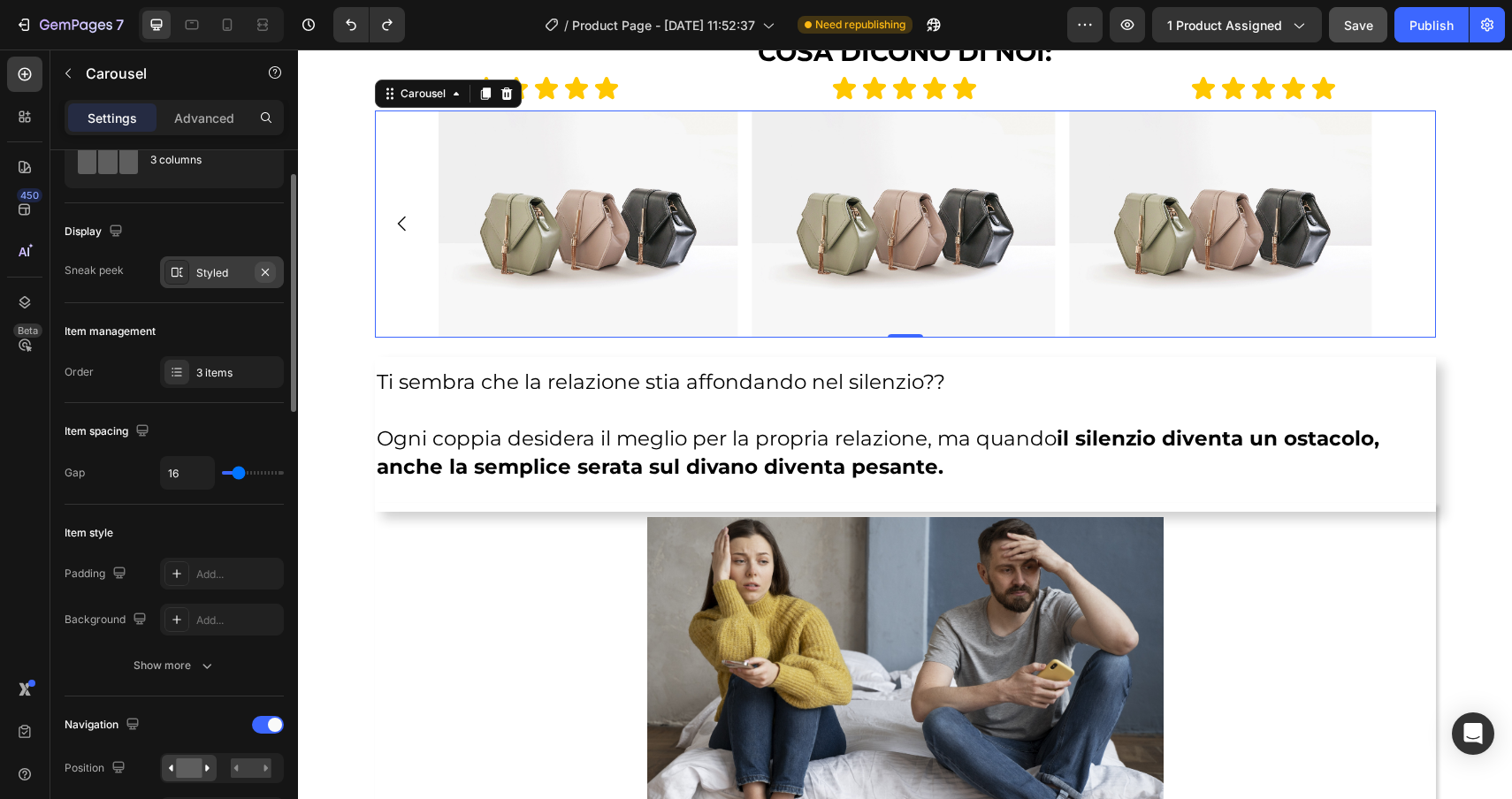
click at [259, 273] on icon "button" at bounding box center [265, 272] width 15 height 15
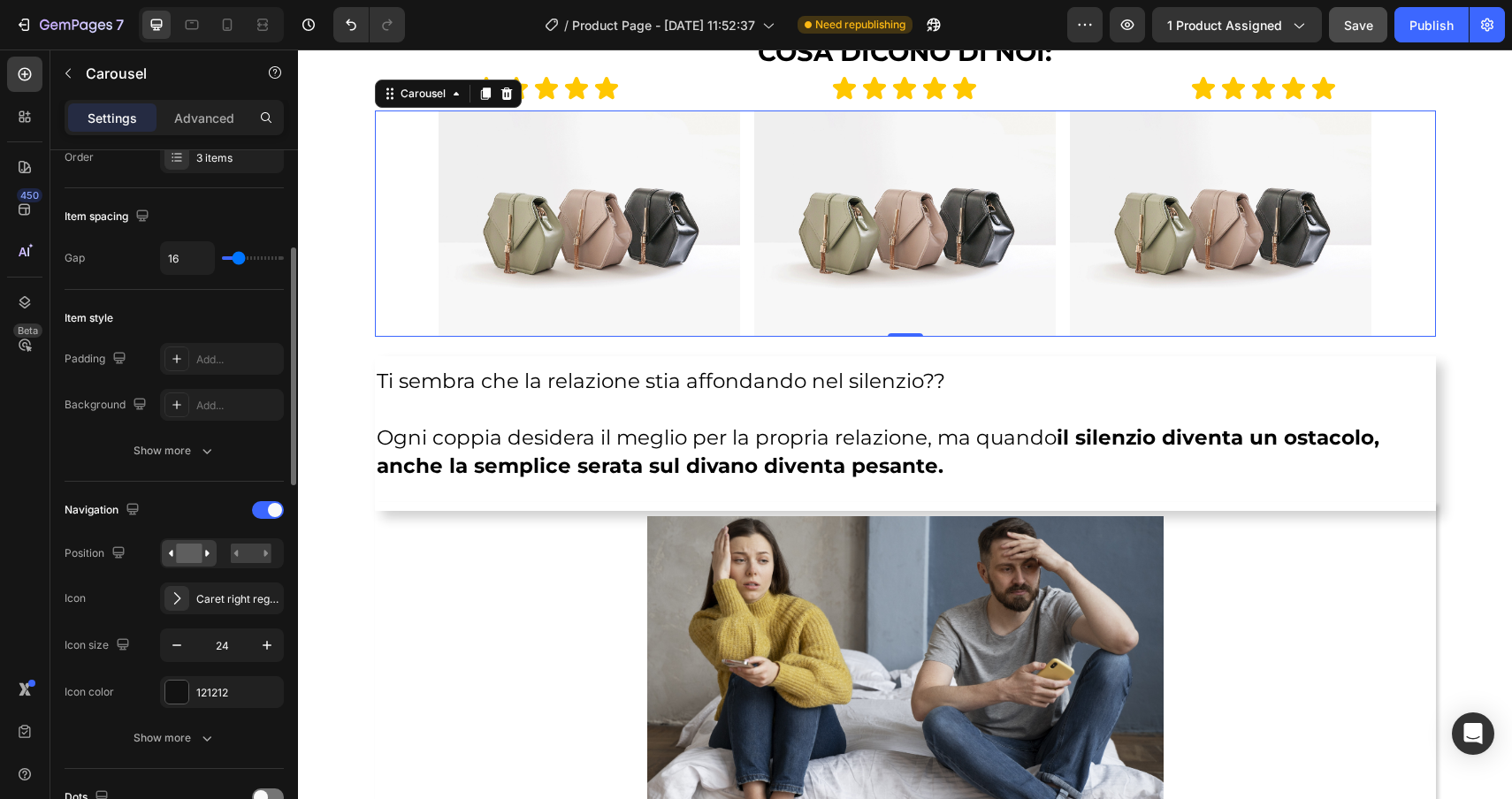
scroll to position [300, 0]
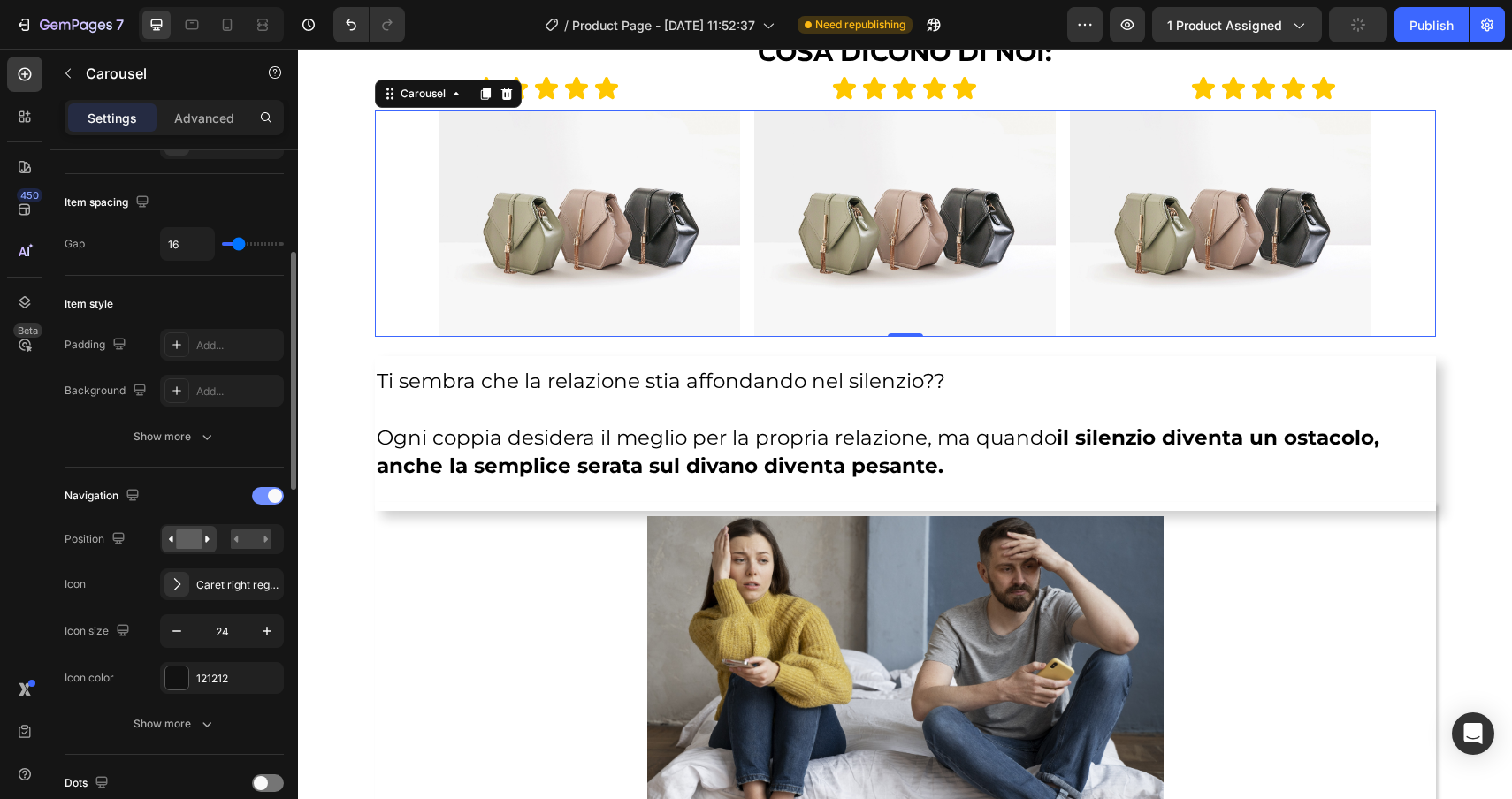
click at [276, 500] on span at bounding box center [275, 496] width 15 height 15
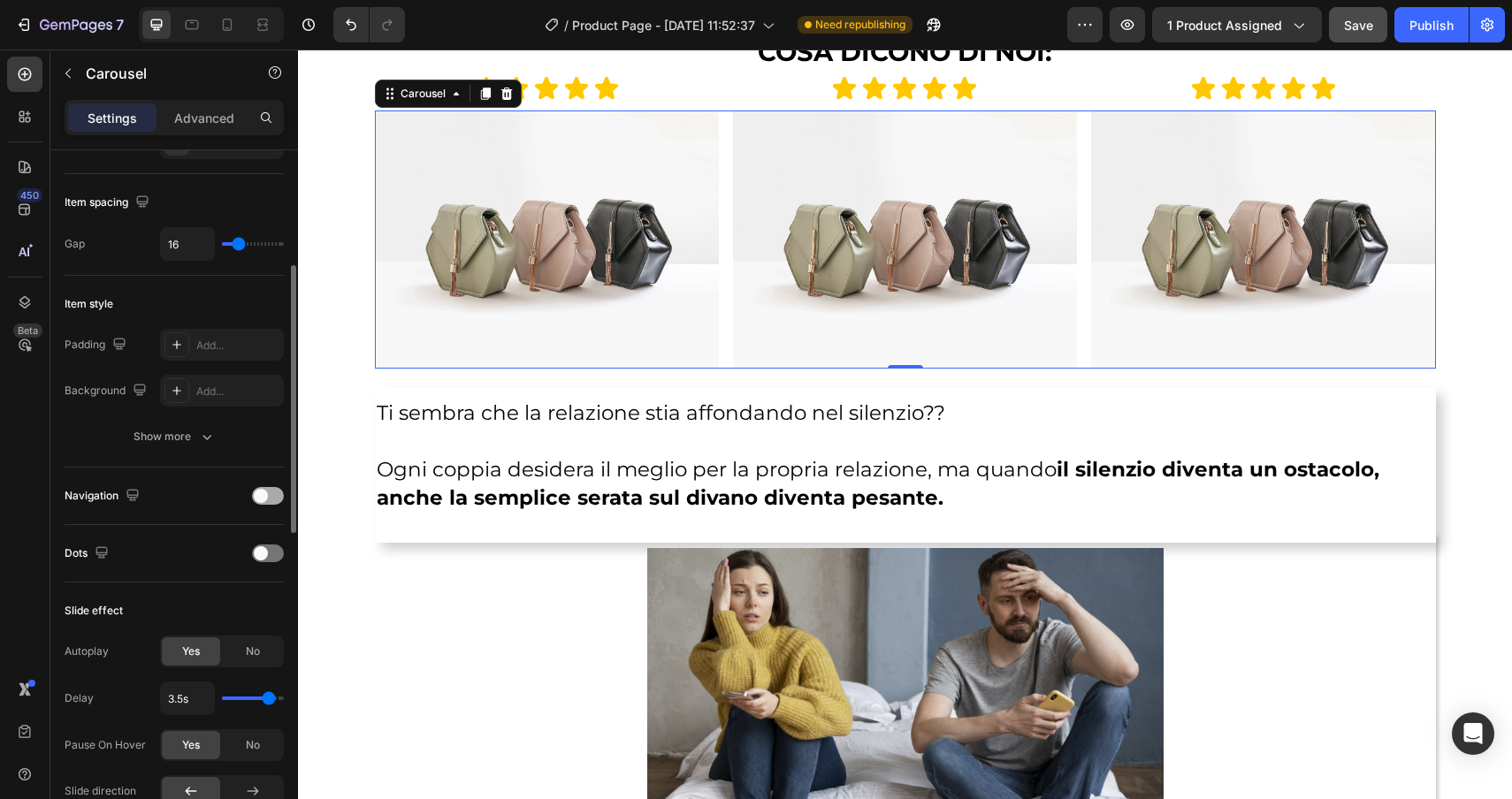
click at [266, 494] on span at bounding box center [261, 496] width 15 height 15
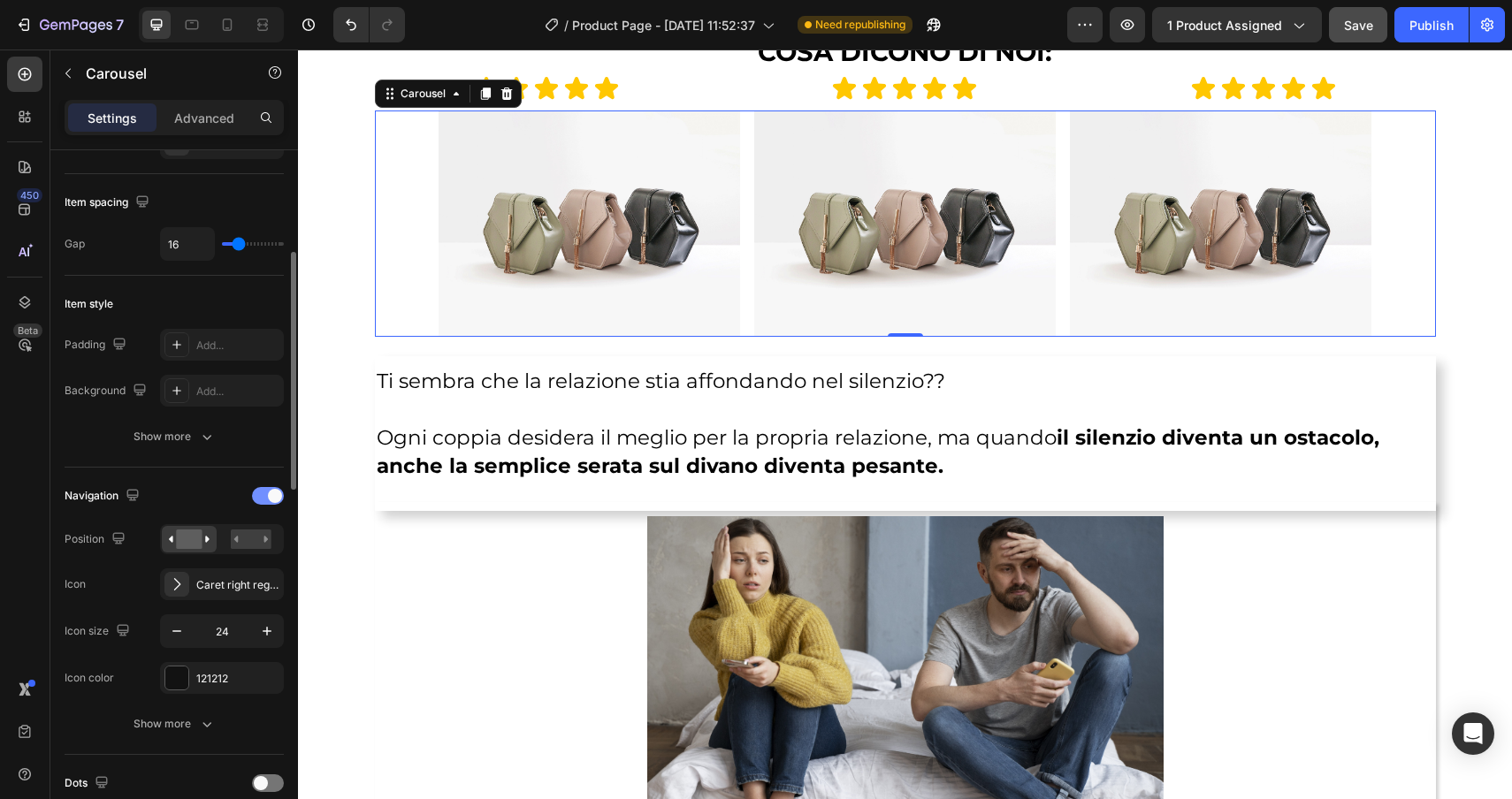
click at [266, 494] on div at bounding box center [267, 496] width 32 height 17
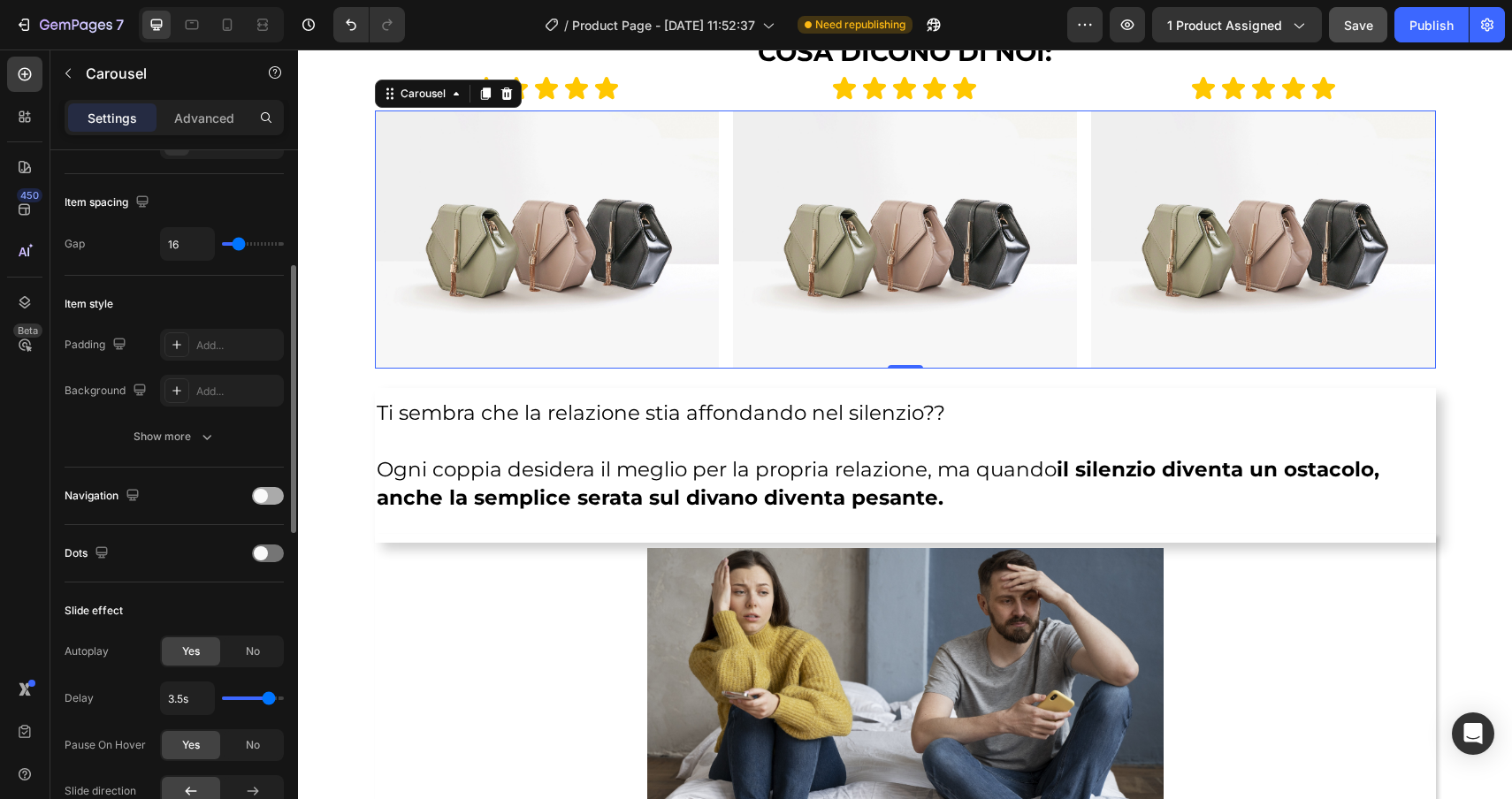
click at [266, 494] on span at bounding box center [261, 496] width 15 height 15
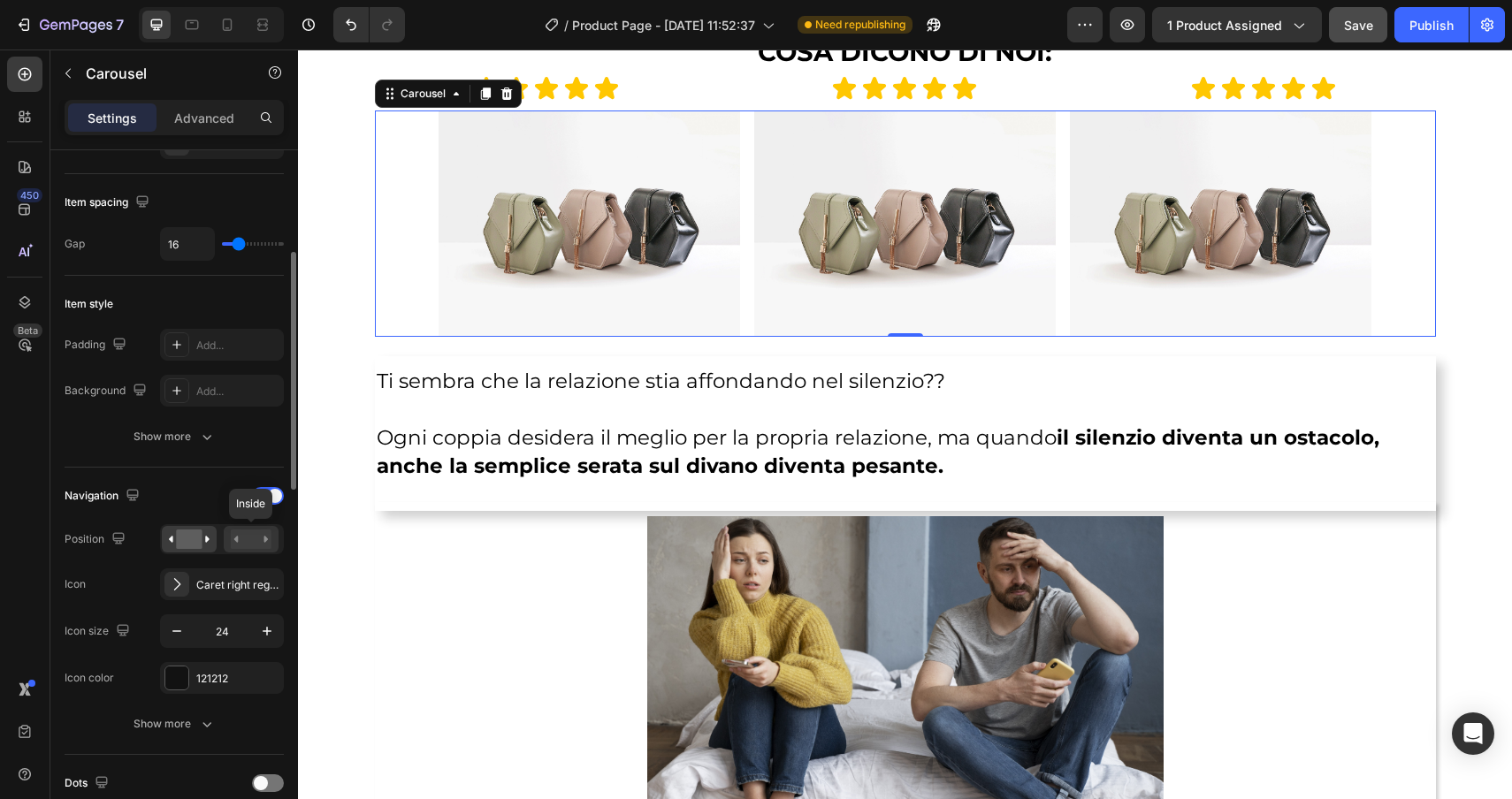
click at [253, 546] on rect at bounding box center [251, 539] width 41 height 19
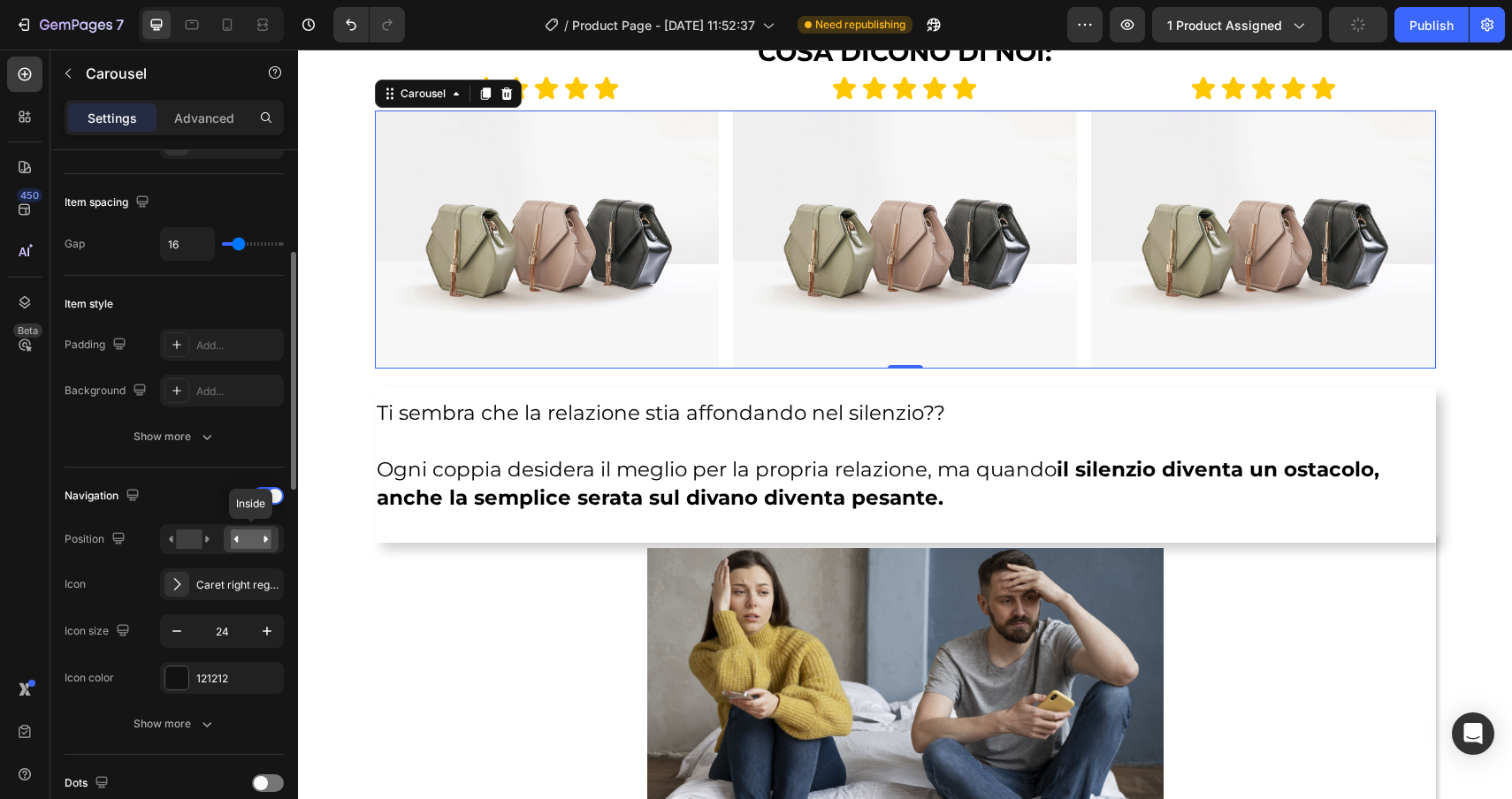
click at [253, 546] on rect at bounding box center [251, 539] width 41 height 19
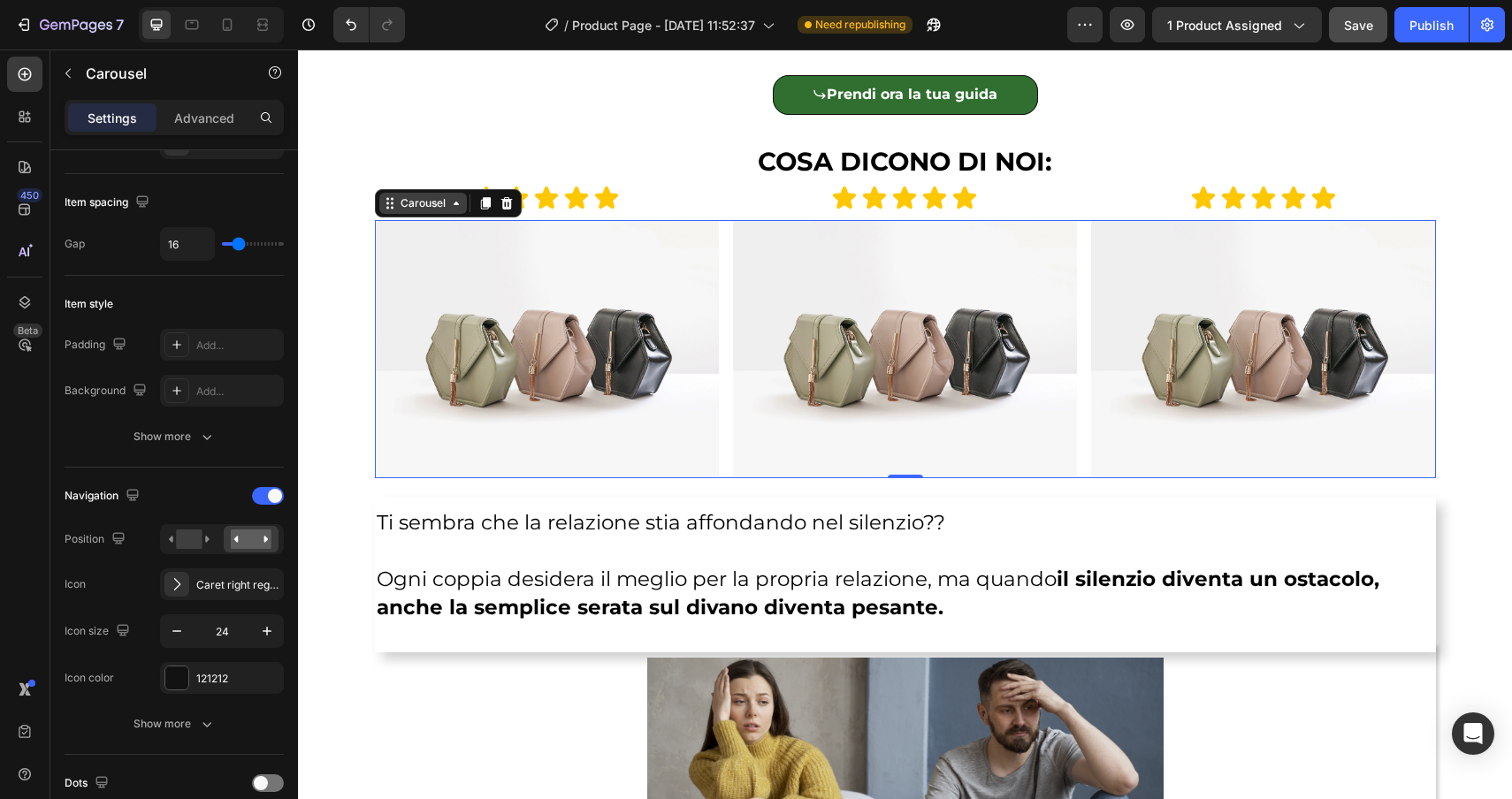
click at [435, 209] on div "Carousel" at bounding box center [423, 203] width 52 height 15
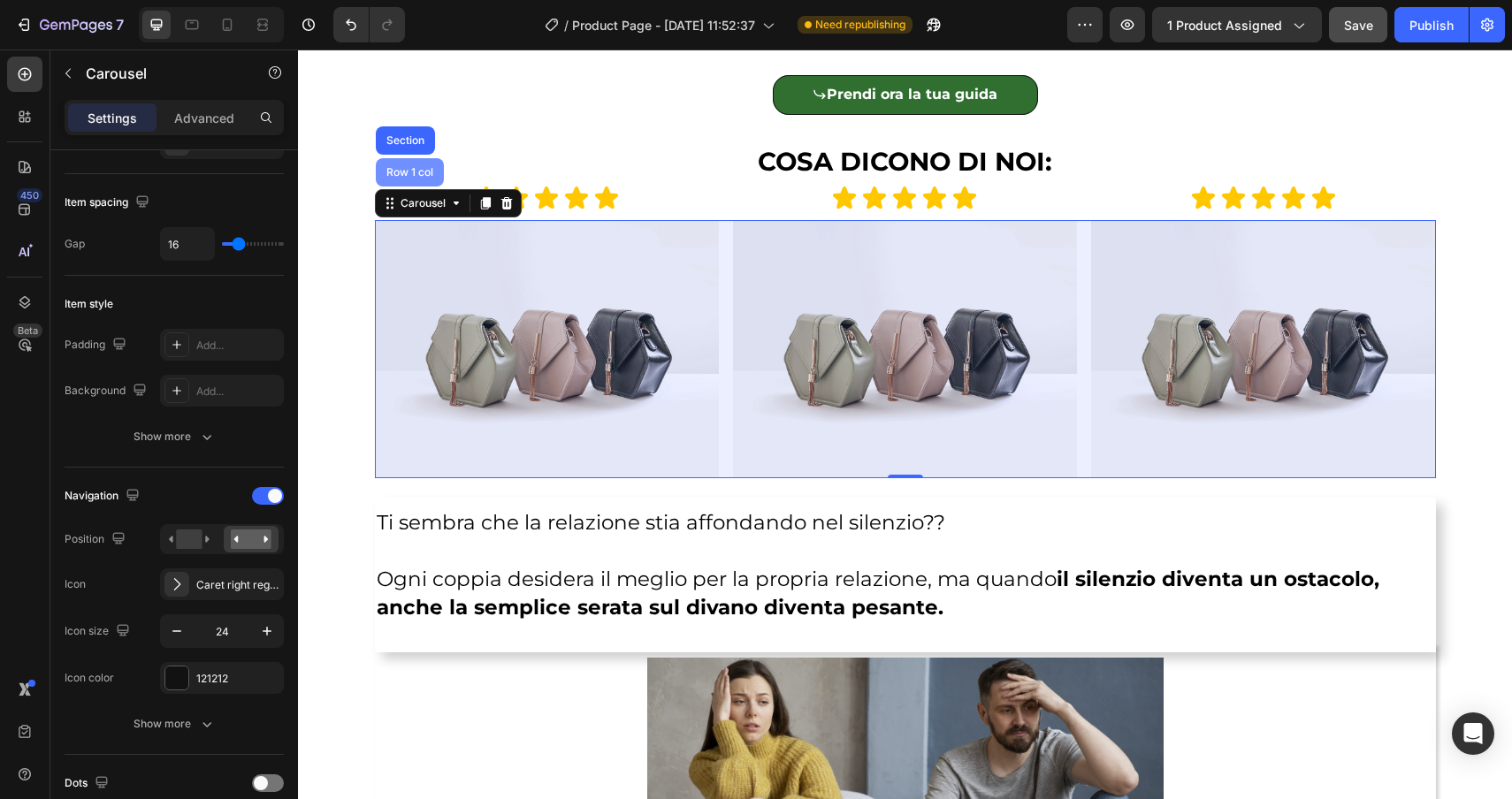
click at [409, 173] on div "Row 1 col" at bounding box center [410, 172] width 54 height 11
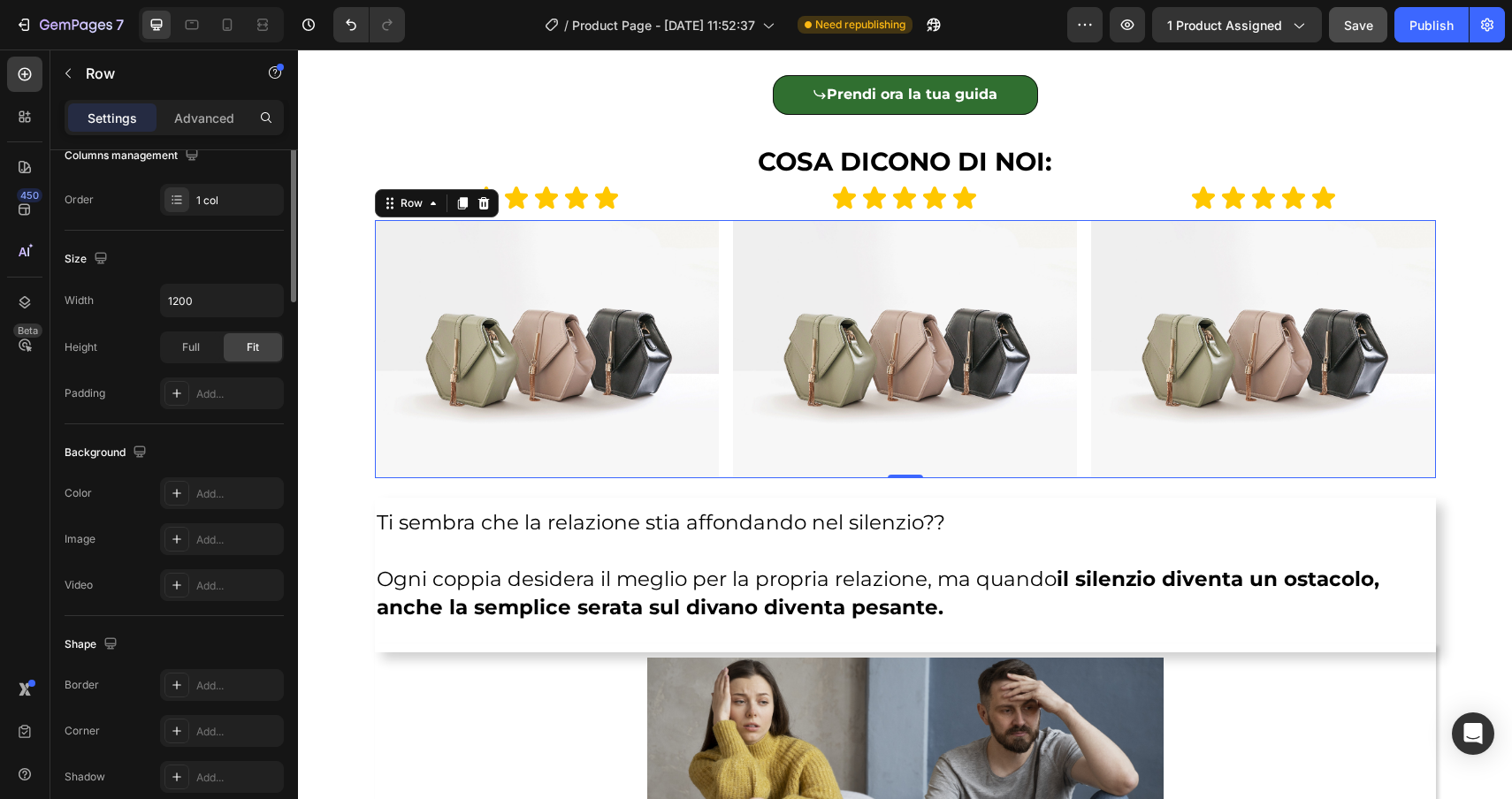
scroll to position [0, 0]
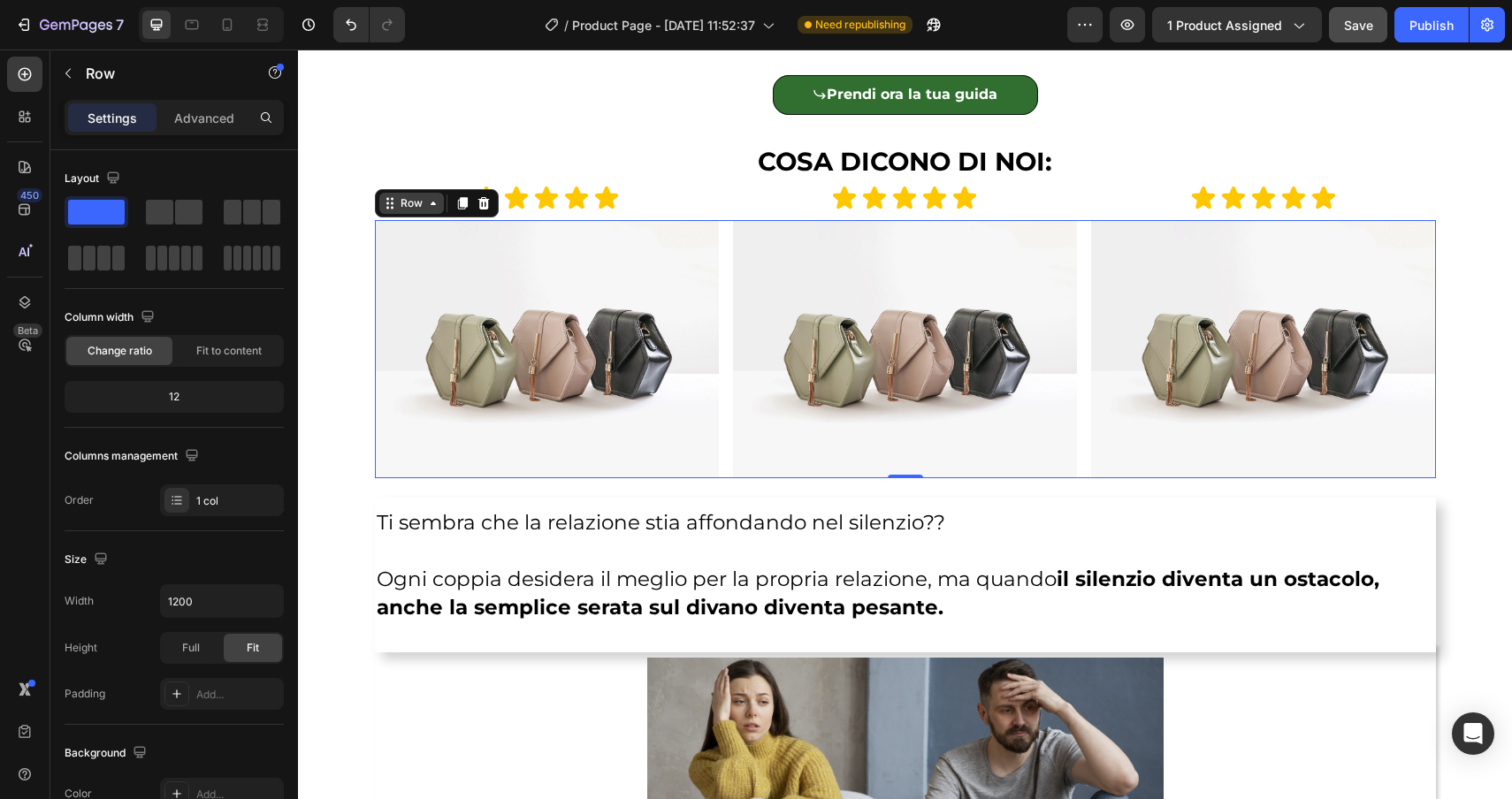
click at [424, 206] on div "Row" at bounding box center [412, 203] width 29 height 15
click at [461, 204] on icon at bounding box center [462, 203] width 10 height 13
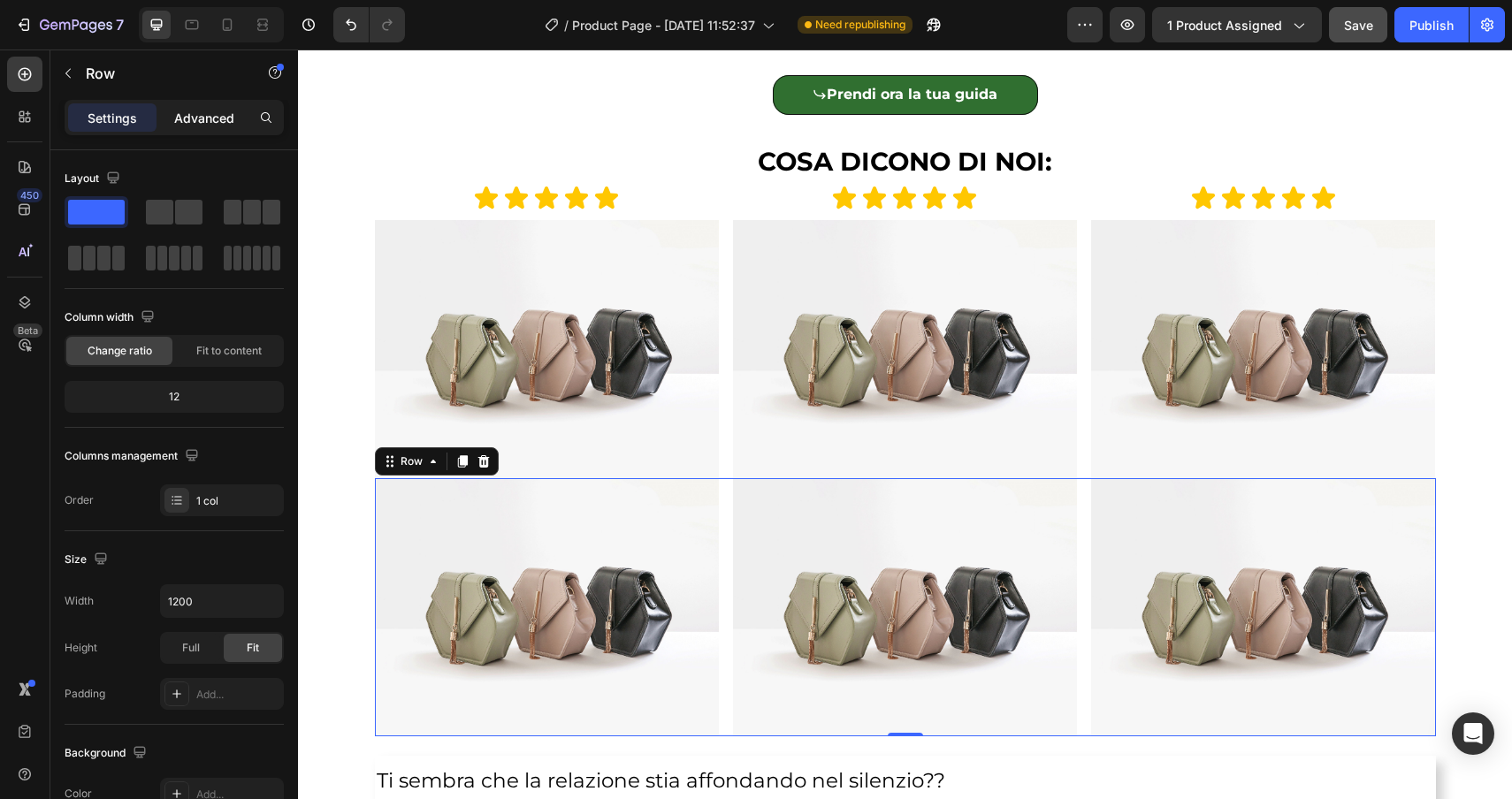
click at [208, 127] on div "Advanced" at bounding box center [203, 117] width 88 height 28
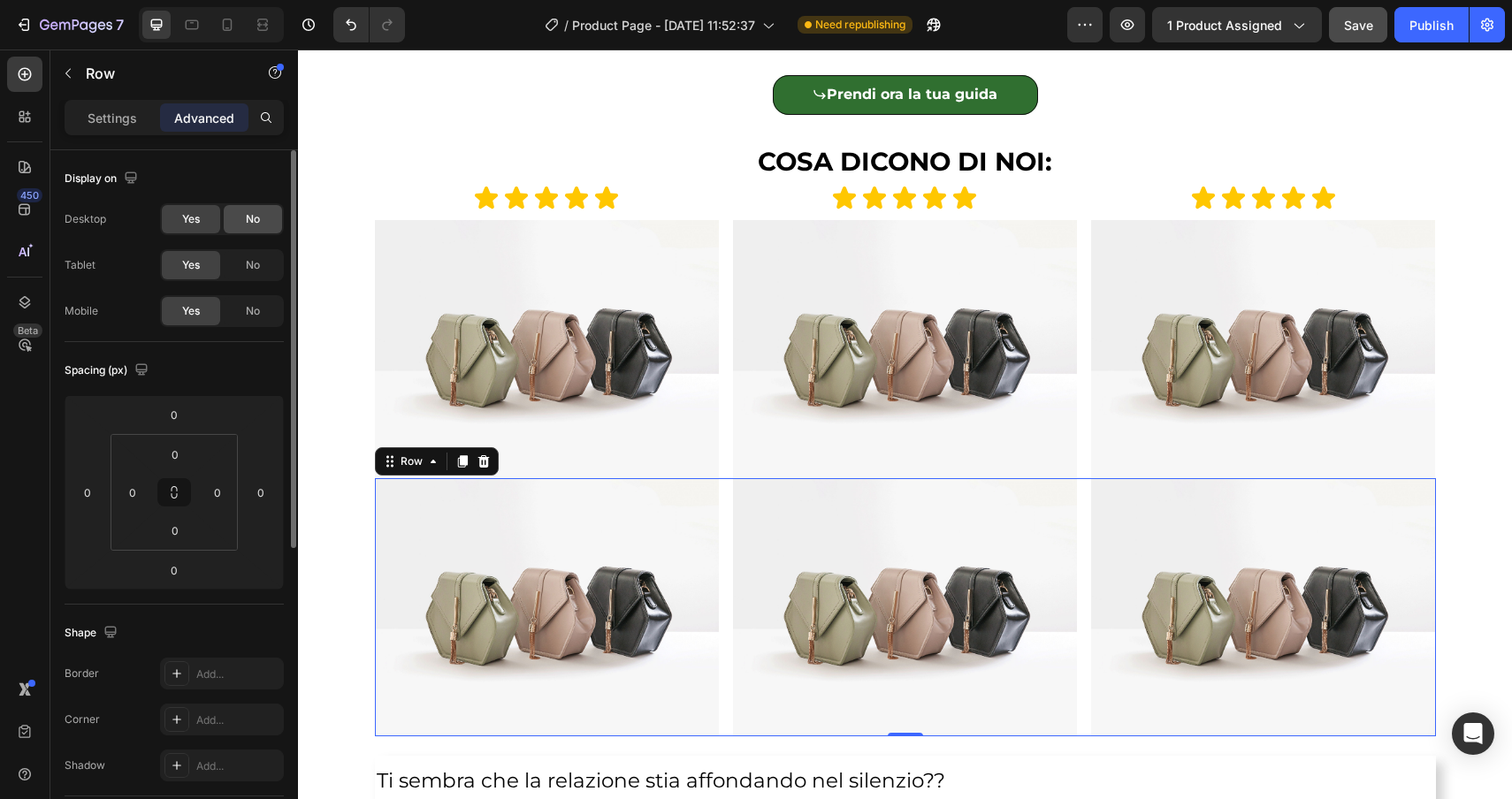
click at [247, 212] on span "No" at bounding box center [253, 219] width 15 height 15
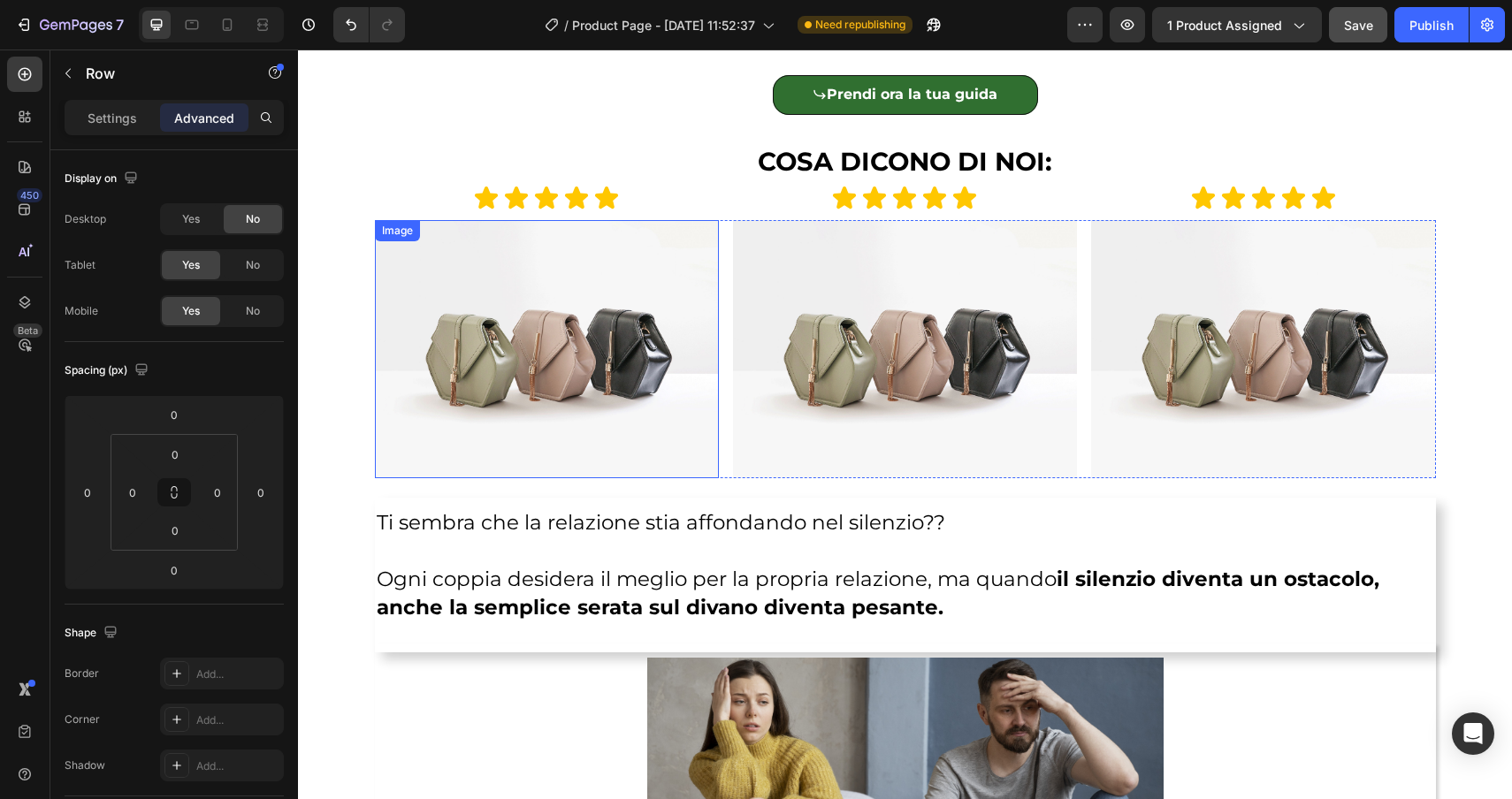
click at [466, 259] on img at bounding box center [546, 349] width 344 height 259
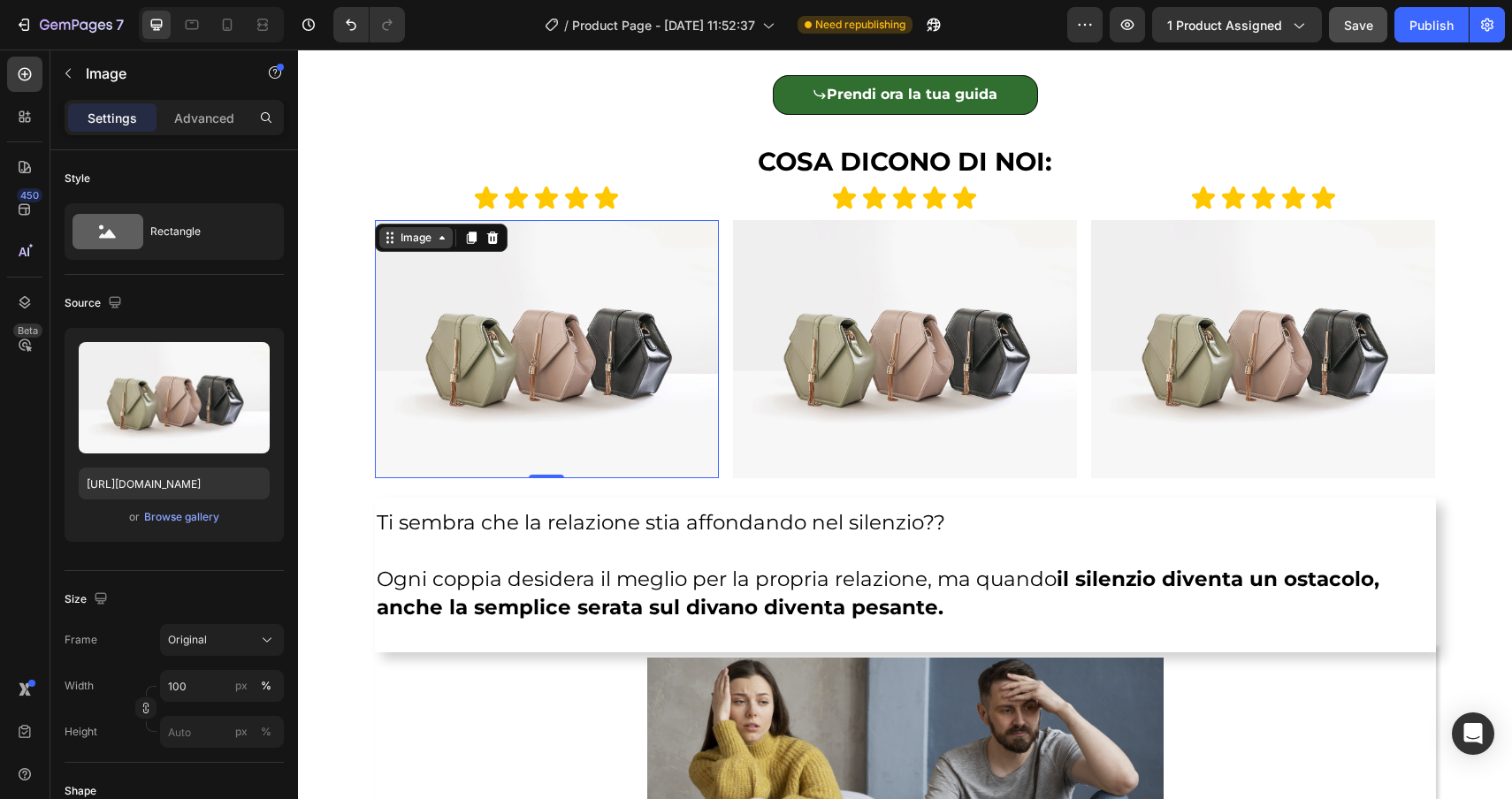
click at [445, 247] on div "Image" at bounding box center [417, 238] width 74 height 21
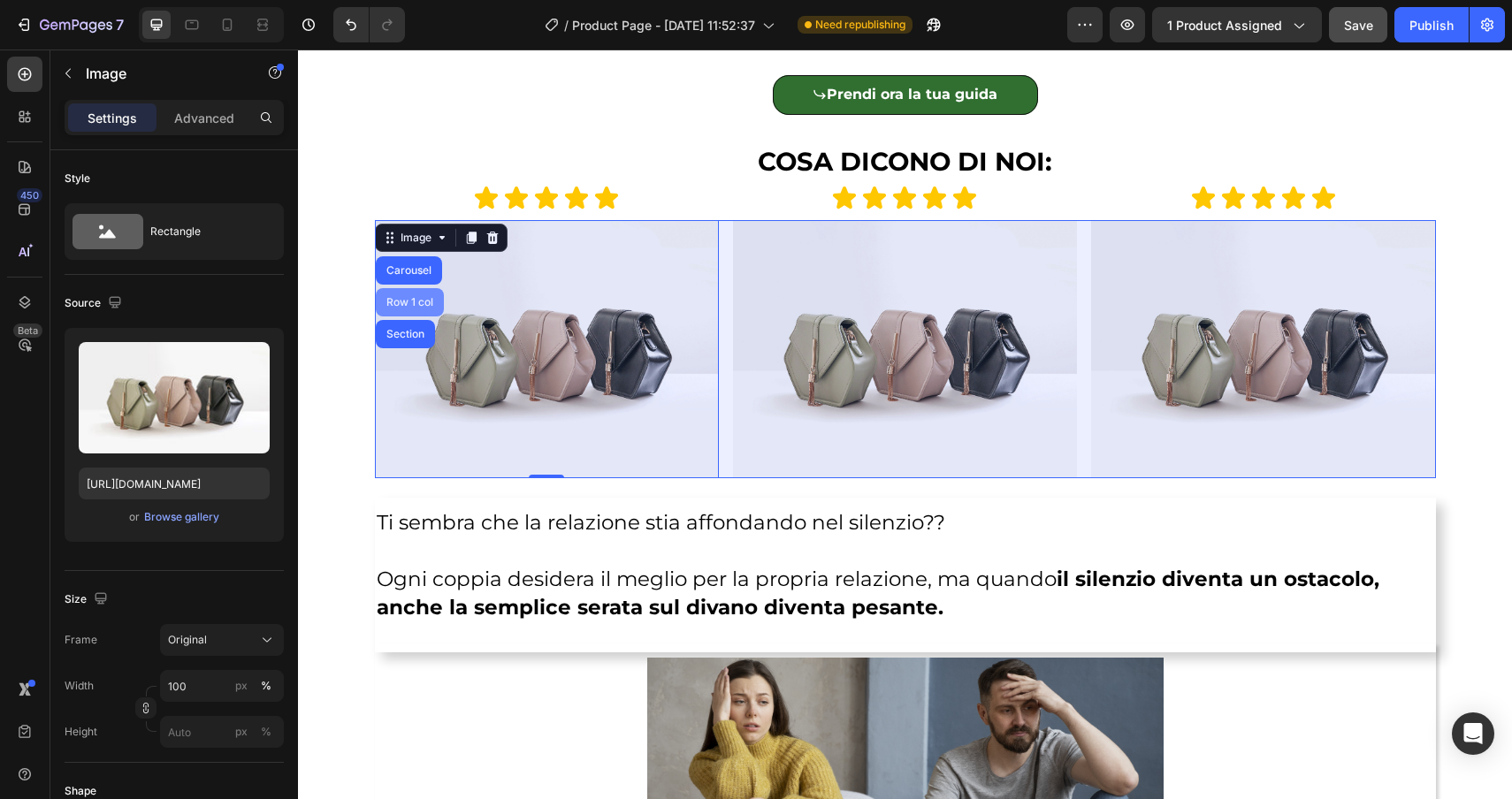
click at [412, 297] on div "Row 1 col" at bounding box center [410, 302] width 68 height 28
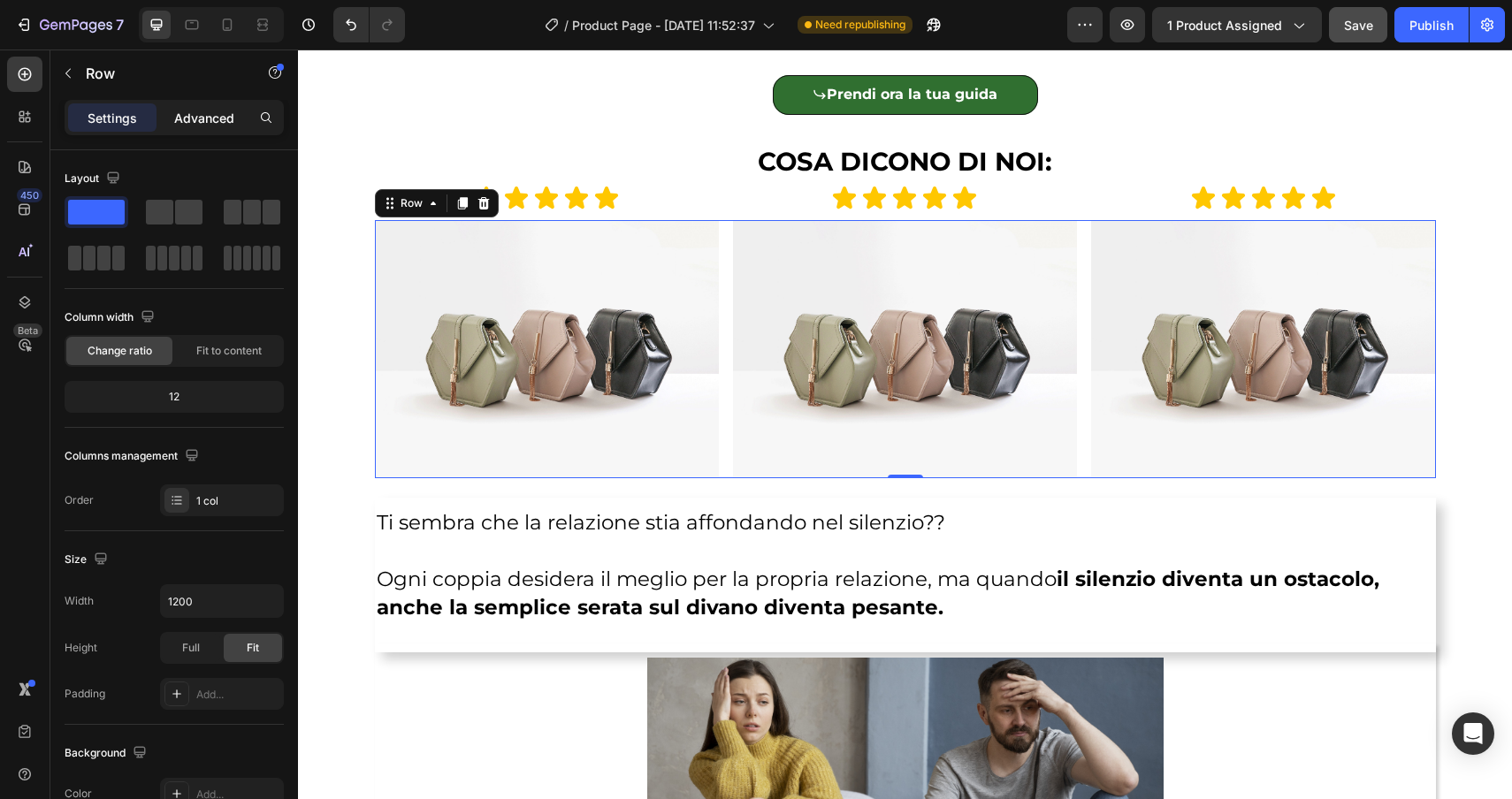
click at [194, 115] on p "Advanced" at bounding box center [204, 117] width 60 height 18
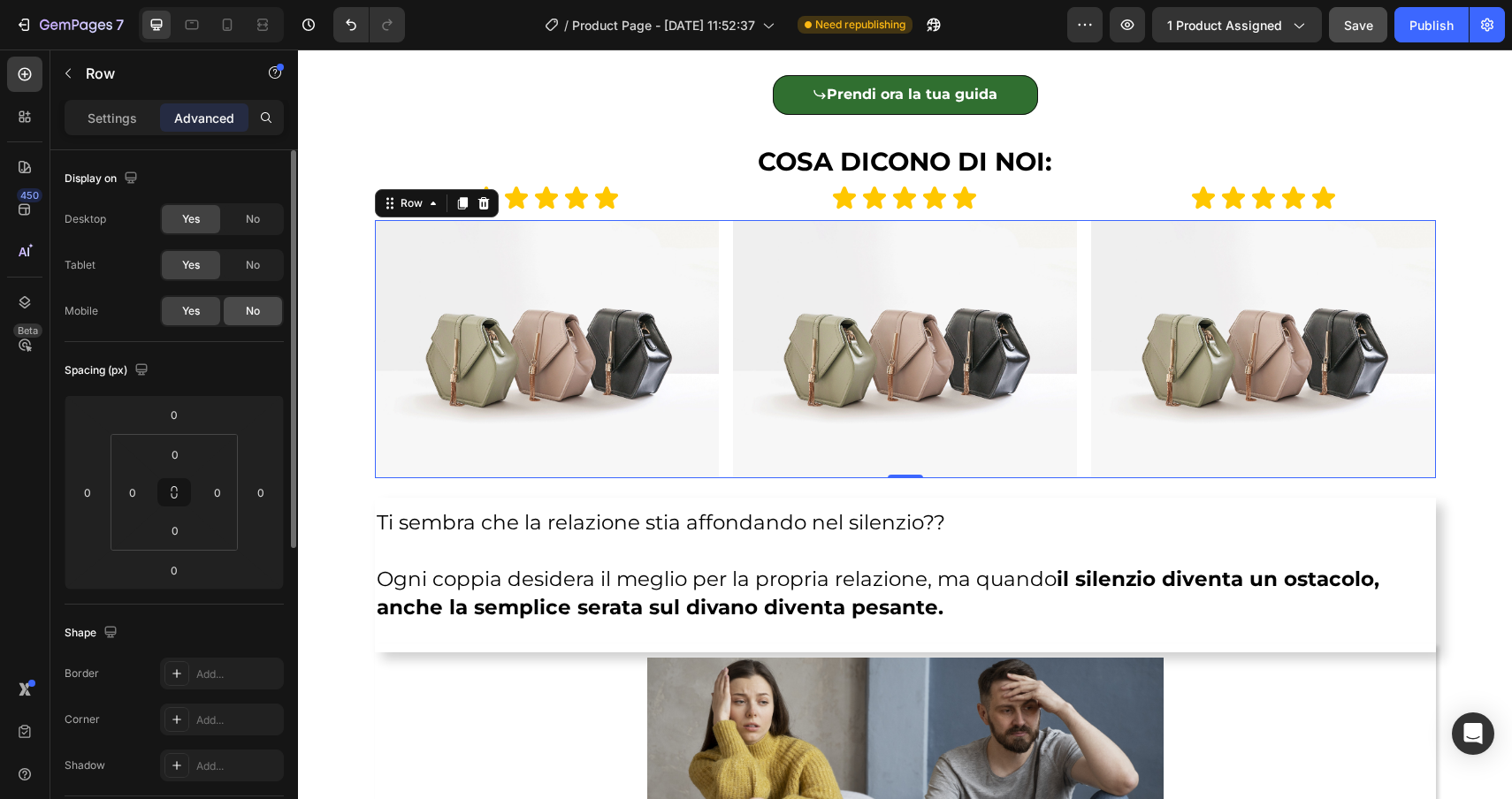
click at [249, 309] on span "No" at bounding box center [253, 311] width 15 height 15
click at [223, 23] on icon at bounding box center [228, 24] width 10 height 13
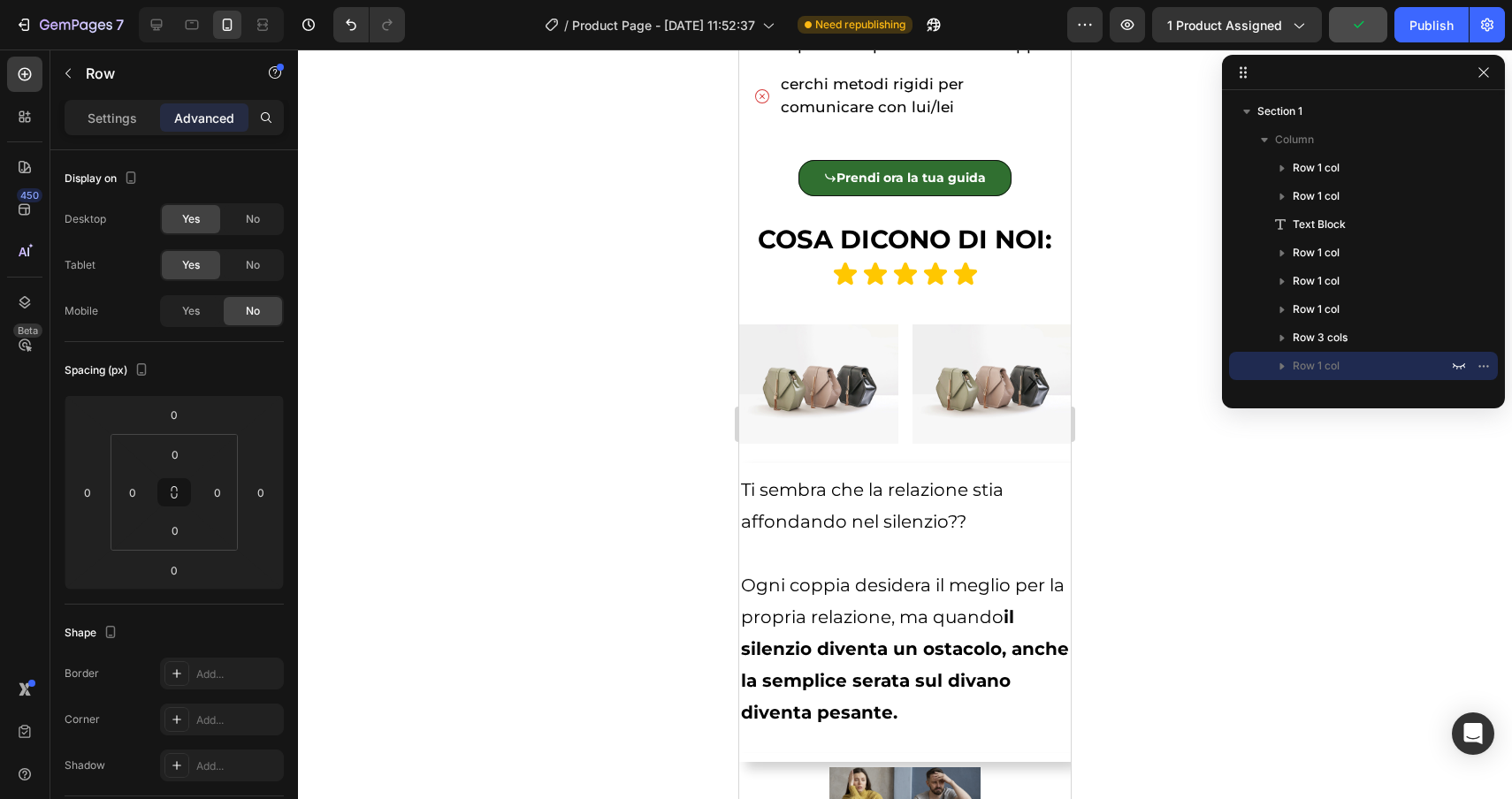
scroll to position [1236, 0]
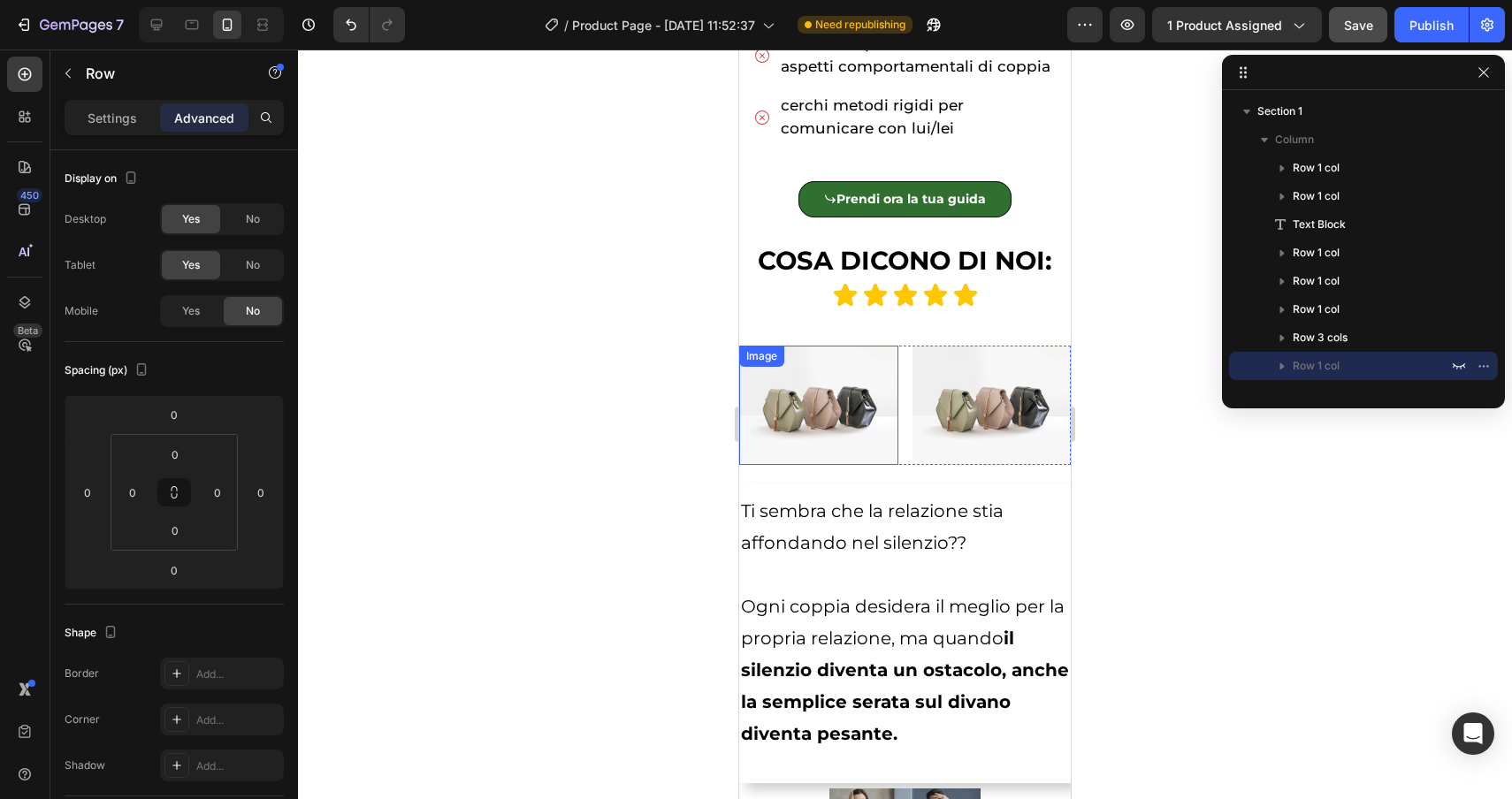
click at [766, 353] on div "Image" at bounding box center [761, 356] width 38 height 15
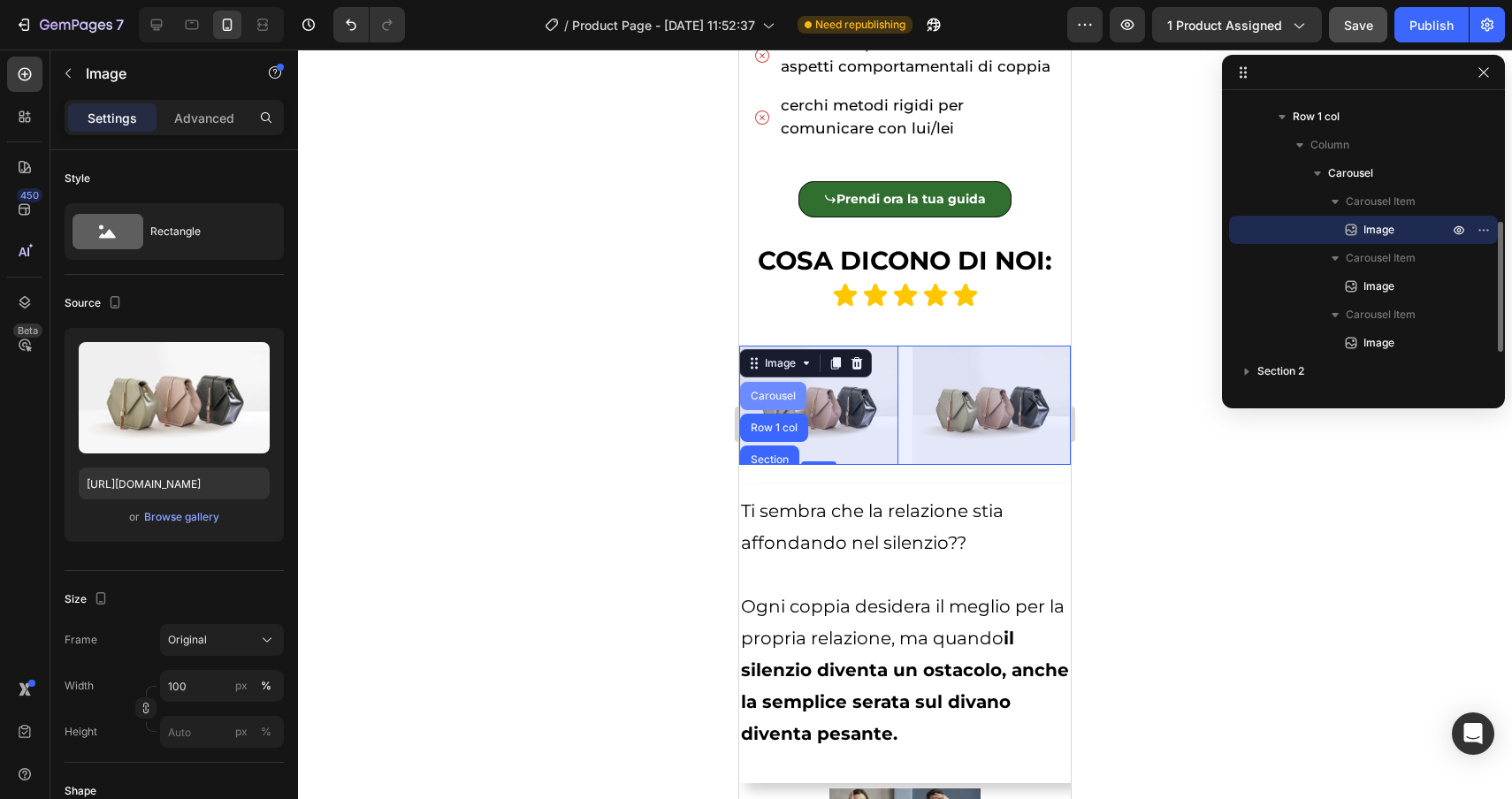
click at [767, 391] on div "Carousel" at bounding box center [773, 396] width 52 height 11
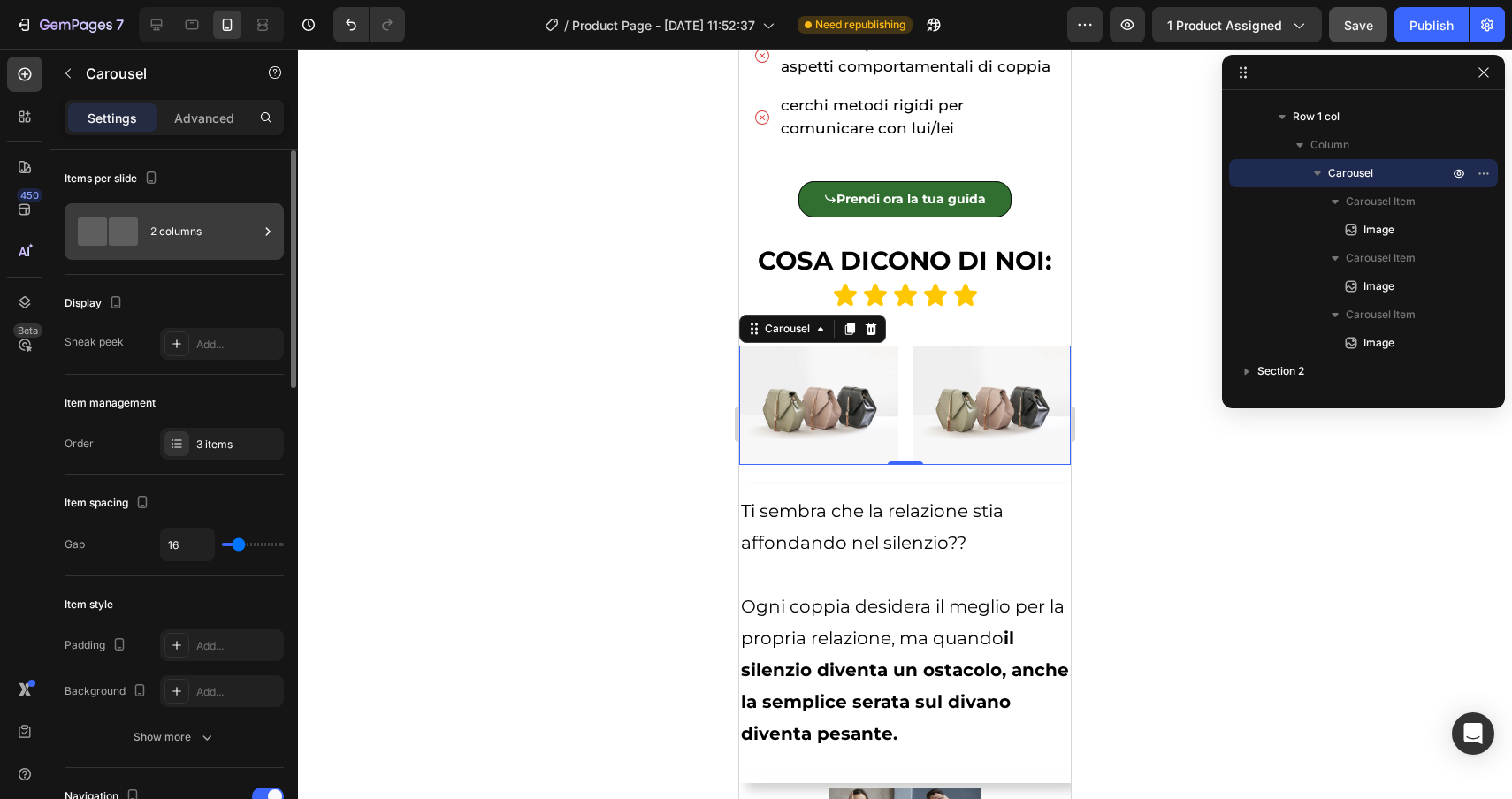
click at [198, 242] on div "2 columns" at bounding box center [203, 231] width 108 height 41
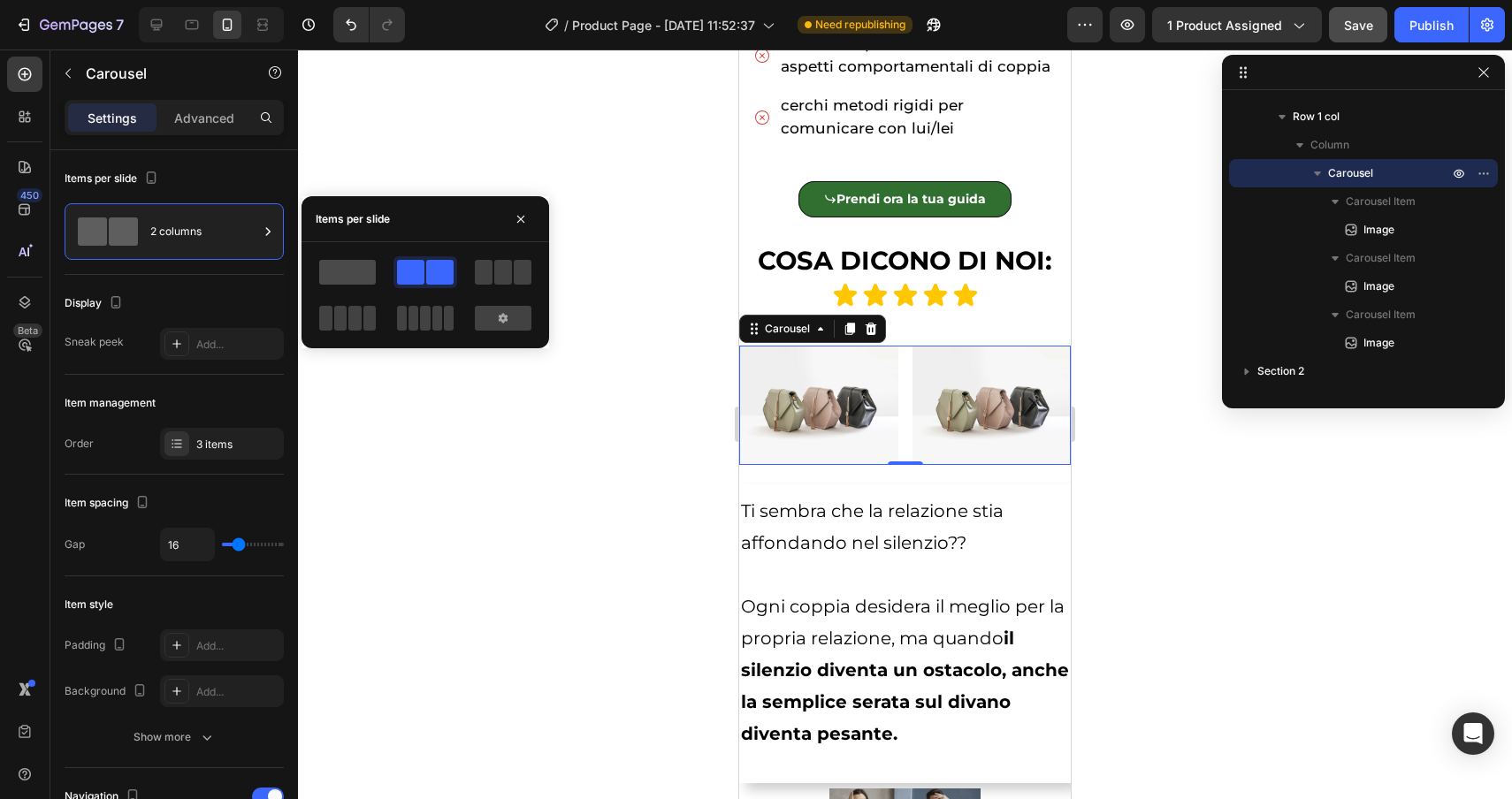
click at [358, 270] on span at bounding box center [348, 272] width 56 height 25
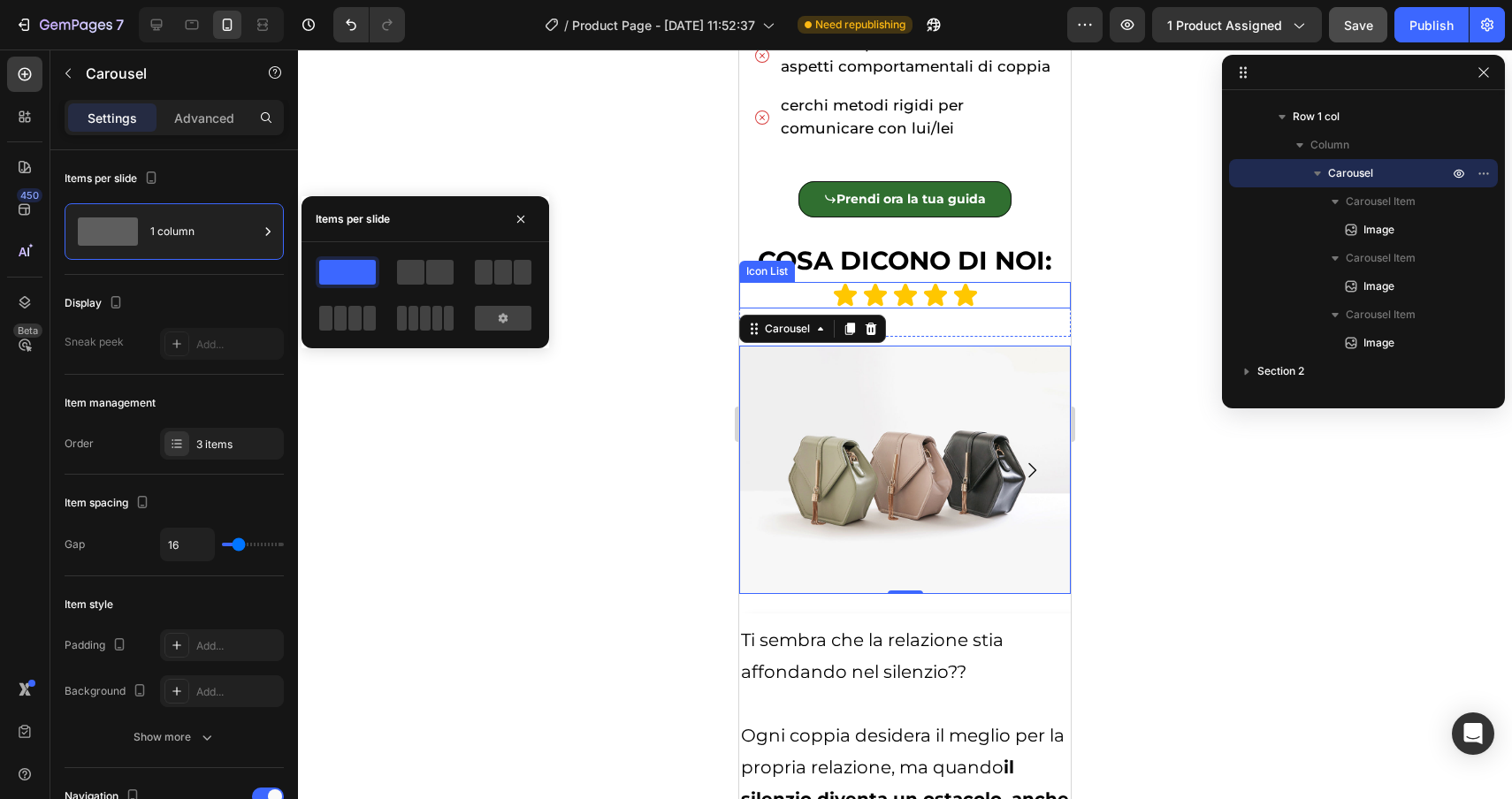
click at [998, 295] on div "Icon Icon Icon Icon Icon" at bounding box center [905, 294] width 331 height 26
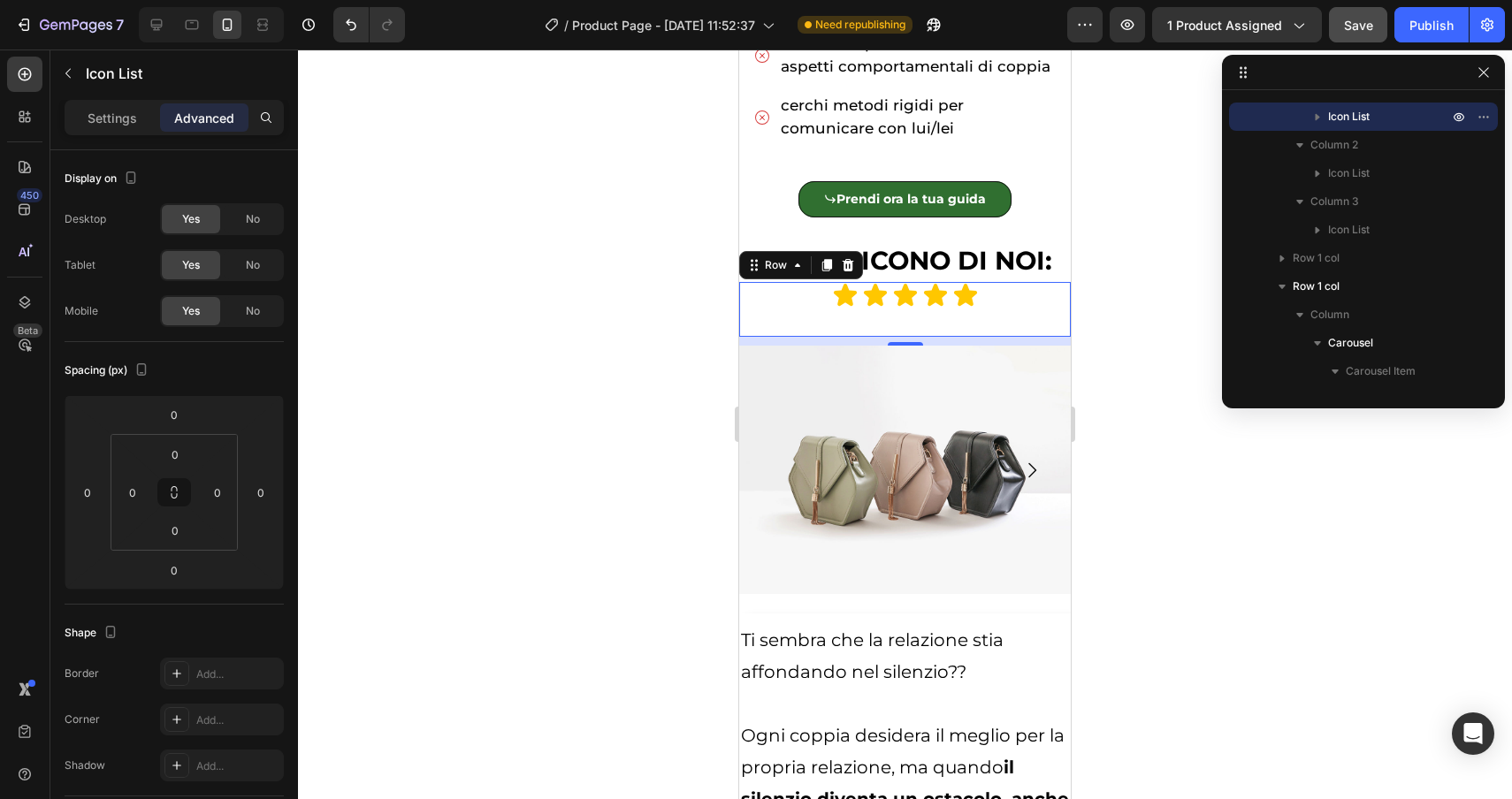
click at [912, 325] on div "Icon Icon Icon Icon Icon Icon List Icon Icon Icon Icon Icon Icon List Icon Icon…" at bounding box center [905, 309] width 331 height 55
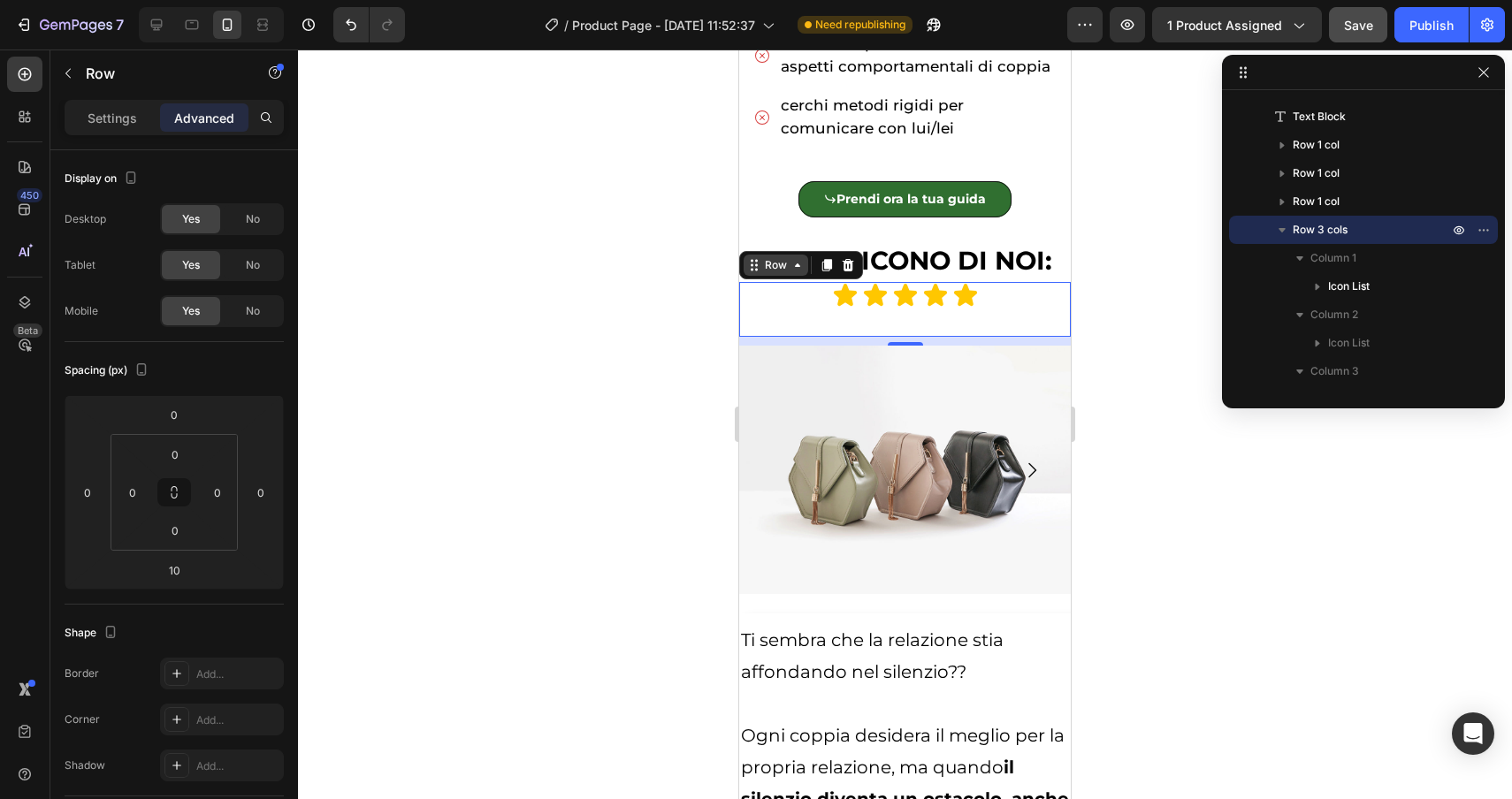
click at [770, 259] on div "Row" at bounding box center [776, 265] width 29 height 15
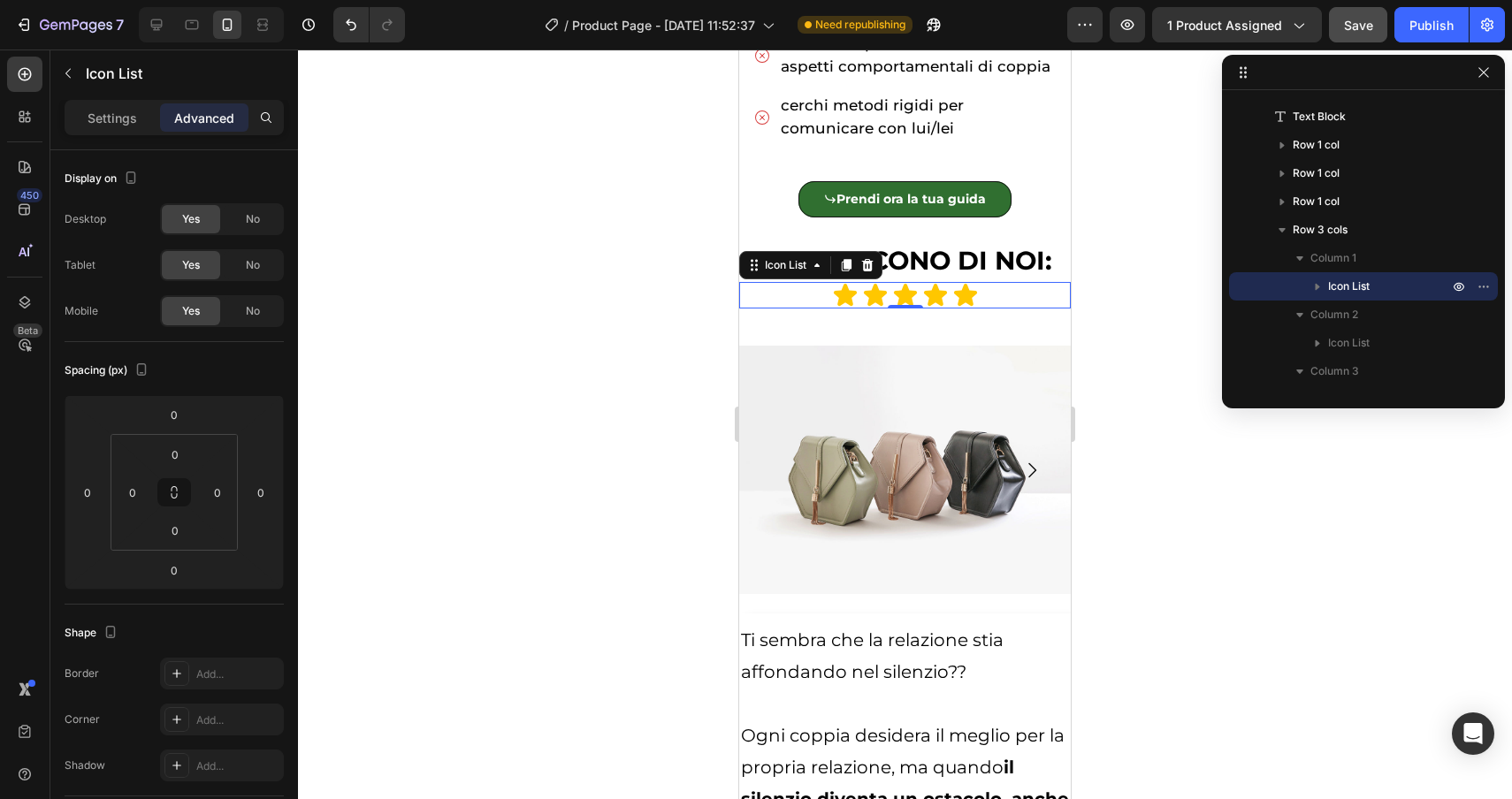
click at [771, 297] on div "Icon Icon Icon Icon Icon" at bounding box center [905, 294] width 331 height 26
click at [782, 269] on div "Icon List" at bounding box center [786, 265] width 48 height 15
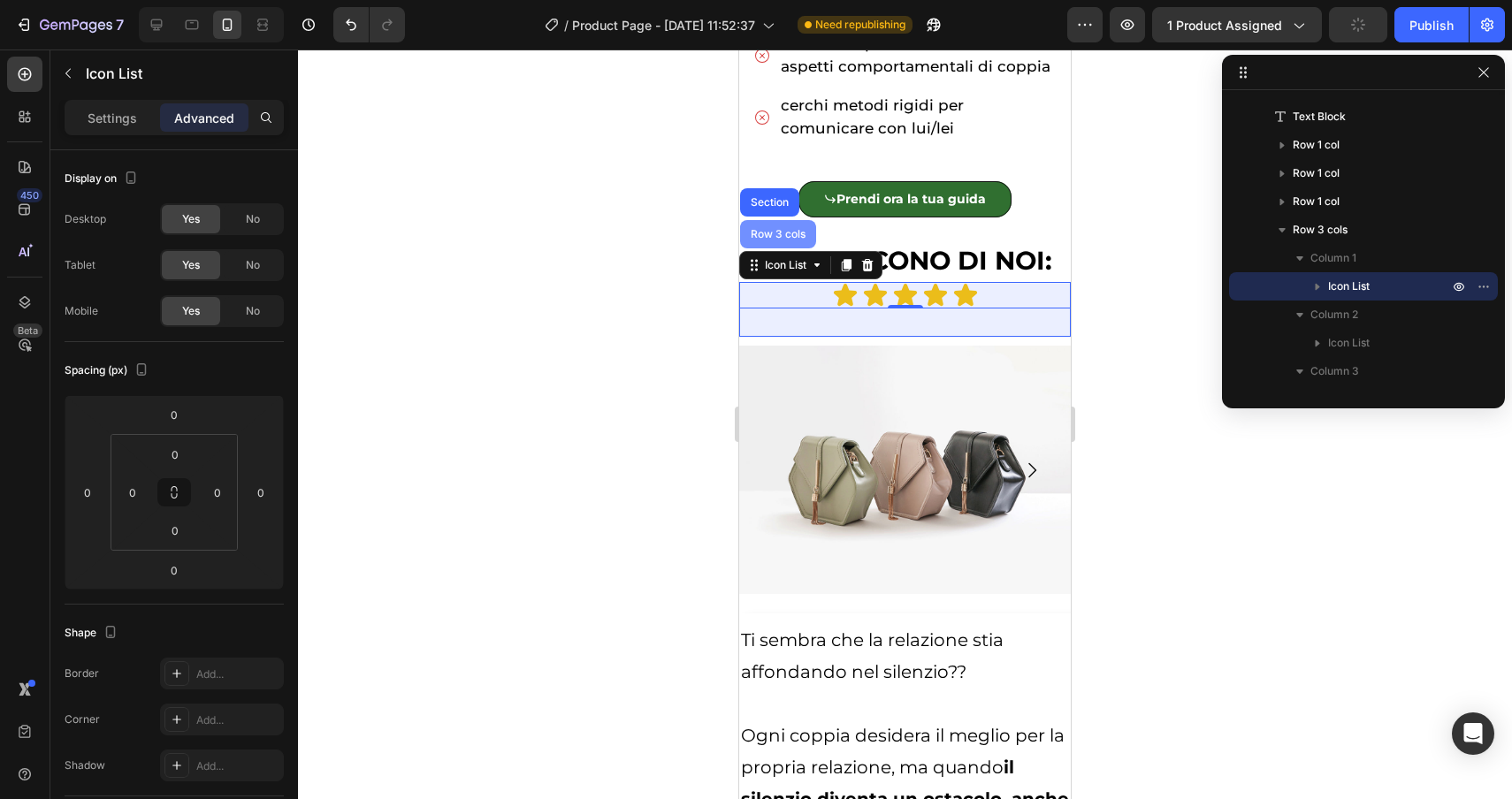
click at [779, 225] on div "Row 3 cols" at bounding box center [778, 233] width 77 height 28
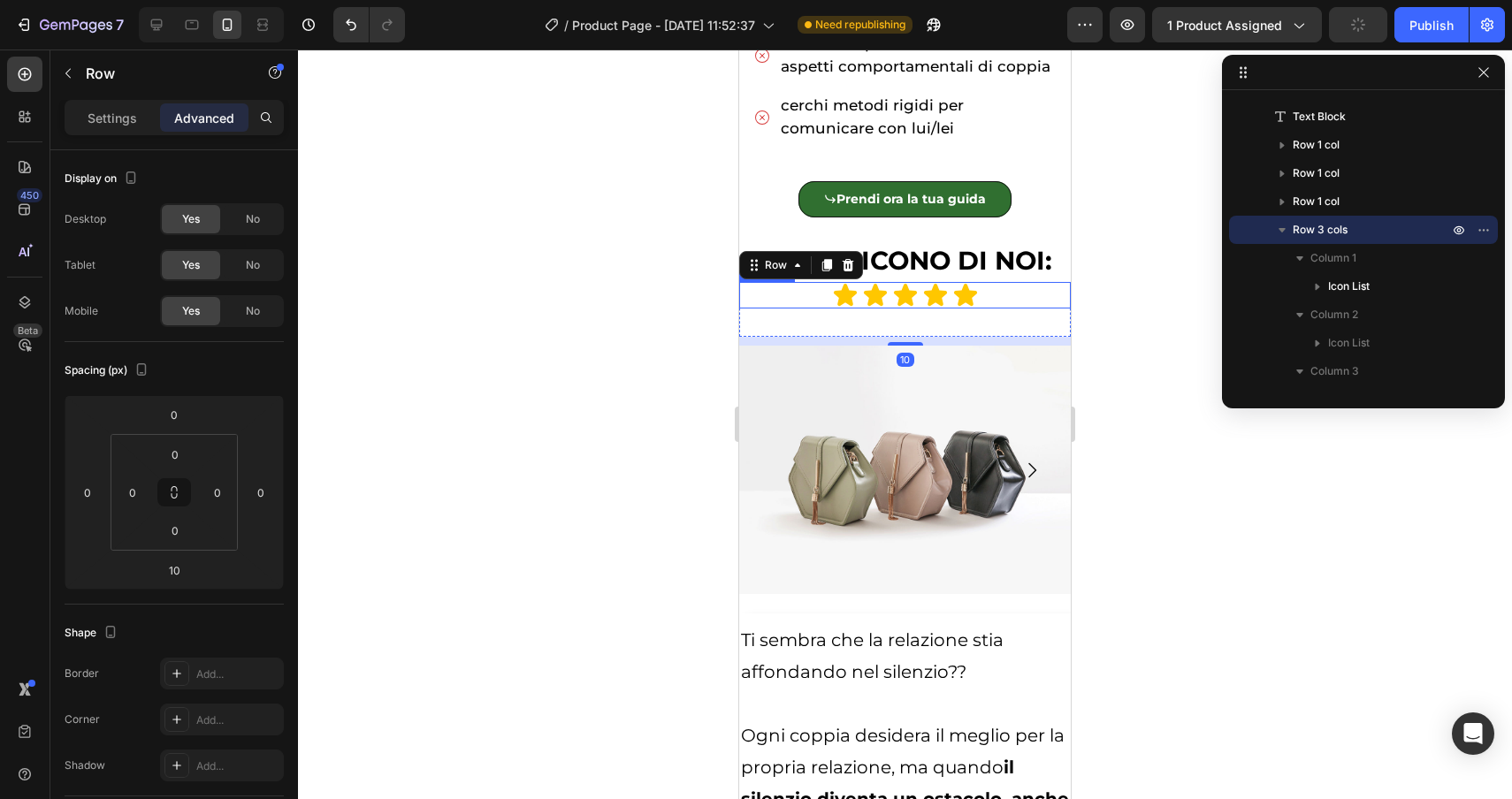
click at [805, 294] on div "Icon Icon Icon Icon Icon" at bounding box center [905, 294] width 331 height 26
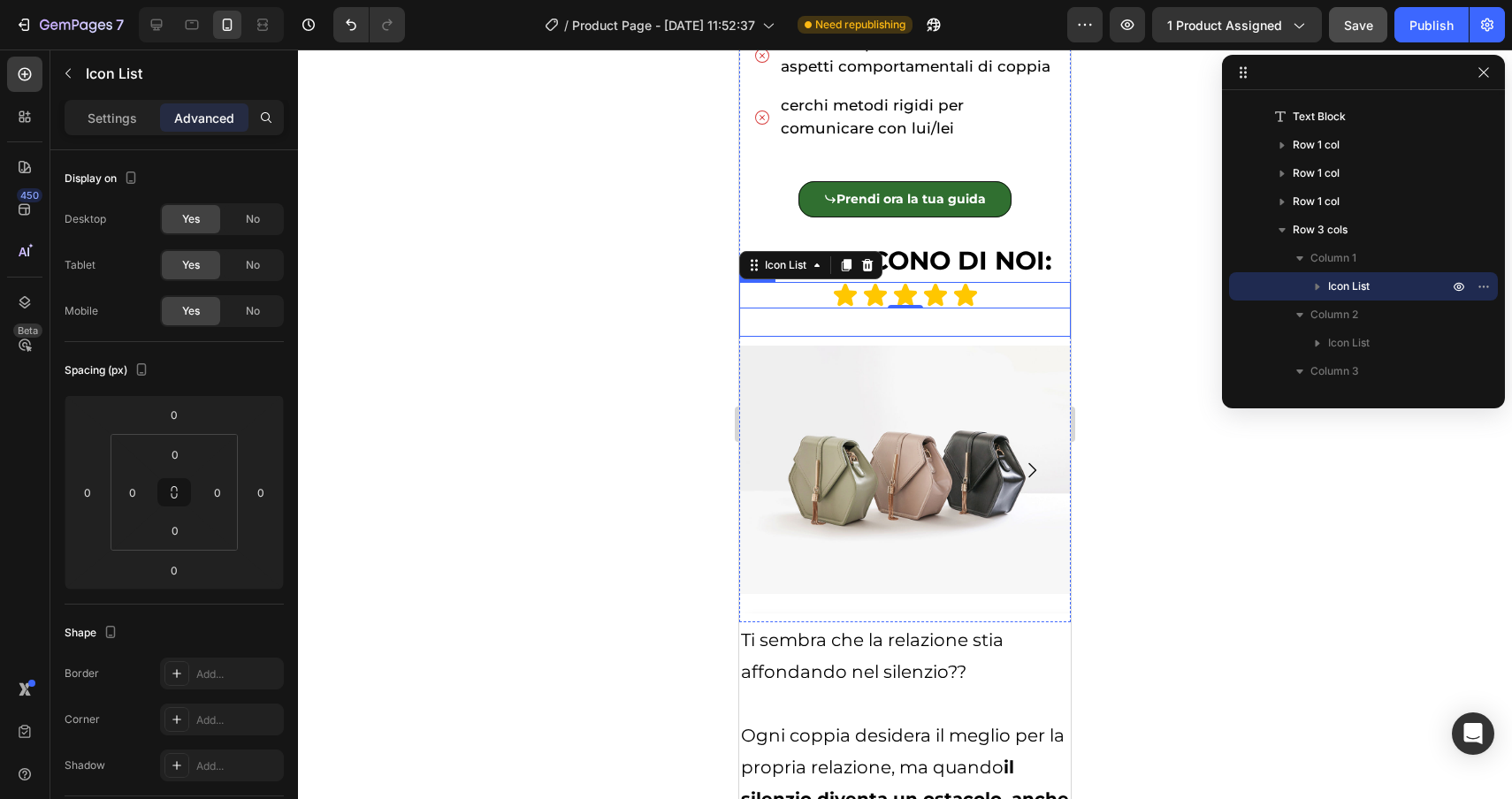
click at [776, 326] on div "Icon Icon Icon Icon Icon Icon List 0 Icon Icon Icon Icon Icon Icon List Icon Ic…" at bounding box center [905, 309] width 331 height 55
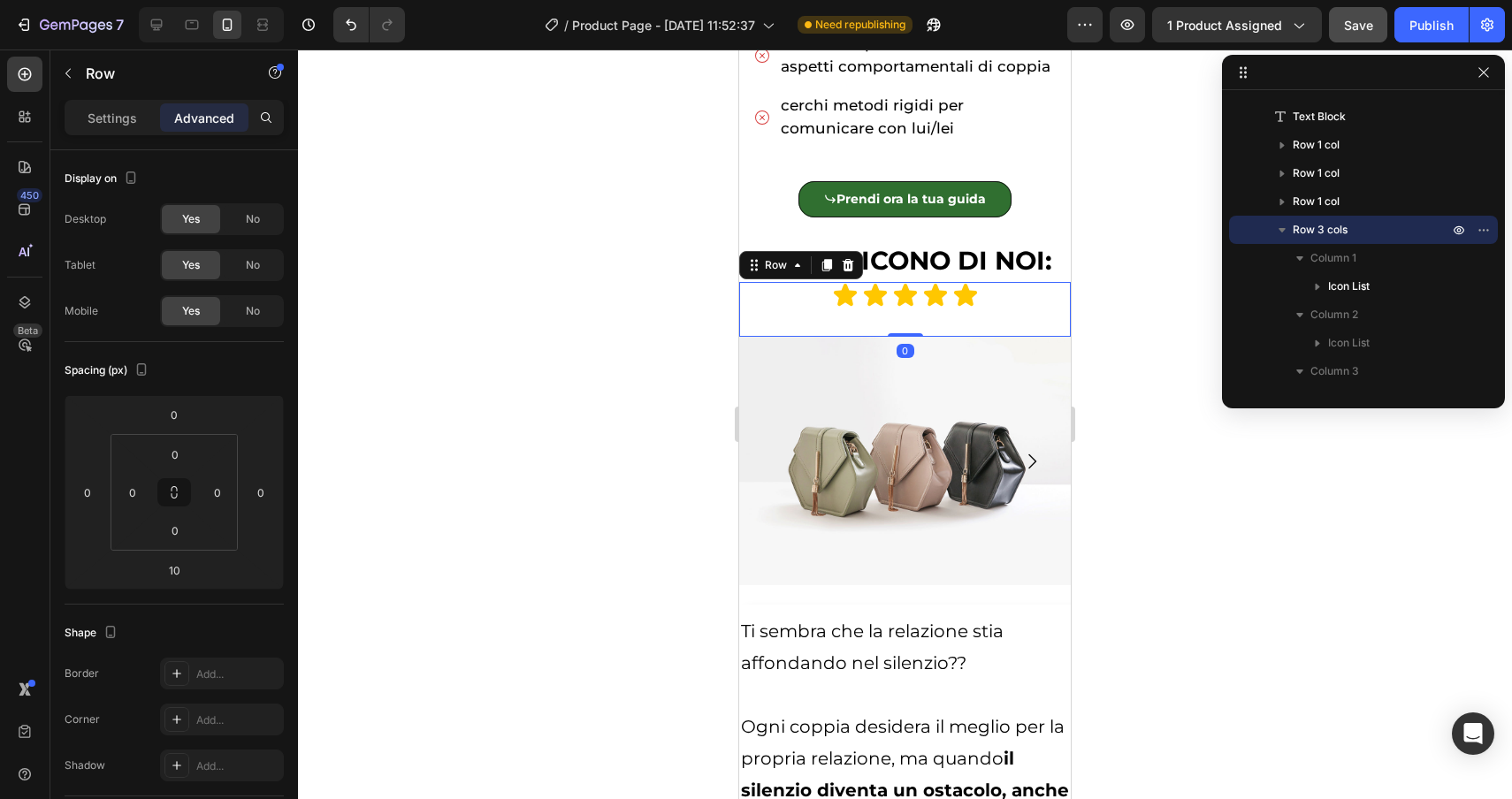
drag, startPoint x: 909, startPoint y: 342, endPoint x: 909, endPoint y: 326, distance: 16.0
click at [909, 326] on div "Icon Icon Icon Icon Icon Icon List Icon Icon Icon Icon Icon Icon List Icon Icon…" at bounding box center [905, 309] width 331 height 55
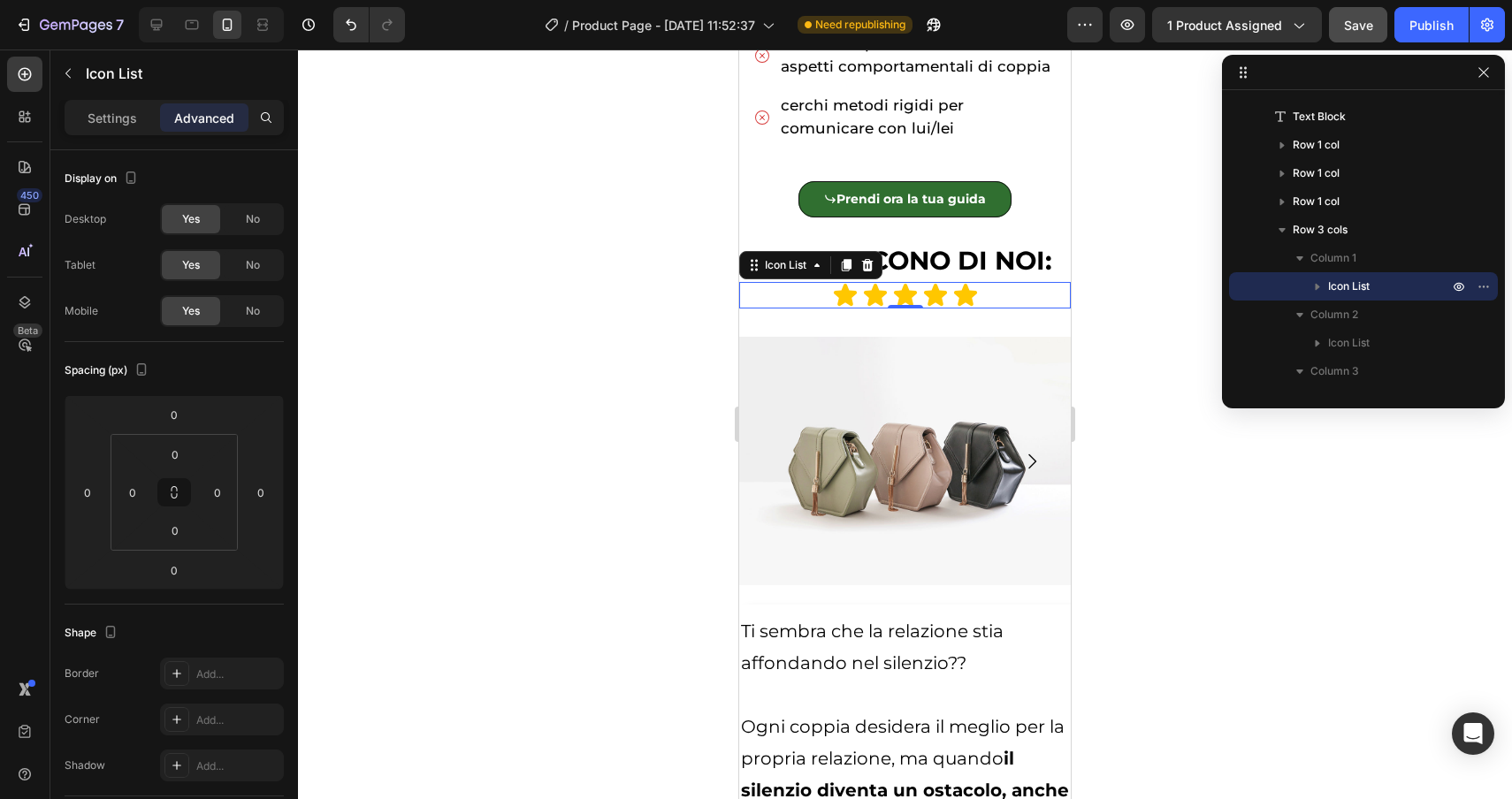
click at [787, 297] on div "Icon Icon Icon Icon Icon" at bounding box center [905, 294] width 331 height 26
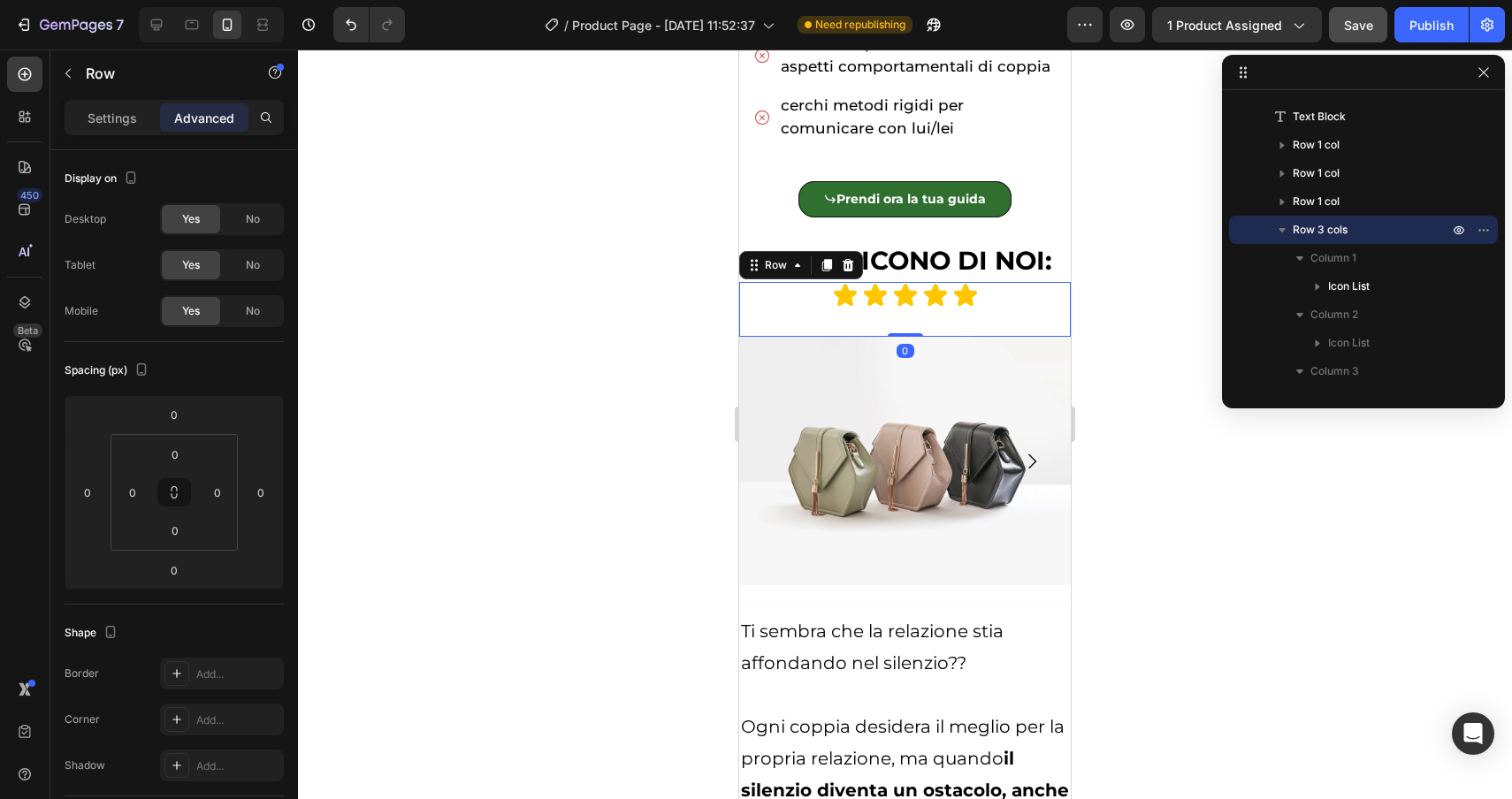
click at [868, 322] on div "Icon Icon Icon Icon Icon Icon List Icon Icon Icon Icon Icon Icon List Icon Icon…" at bounding box center [905, 309] width 331 height 55
click at [807, 296] on div "Icon Icon Icon Icon Icon" at bounding box center [905, 294] width 331 height 26
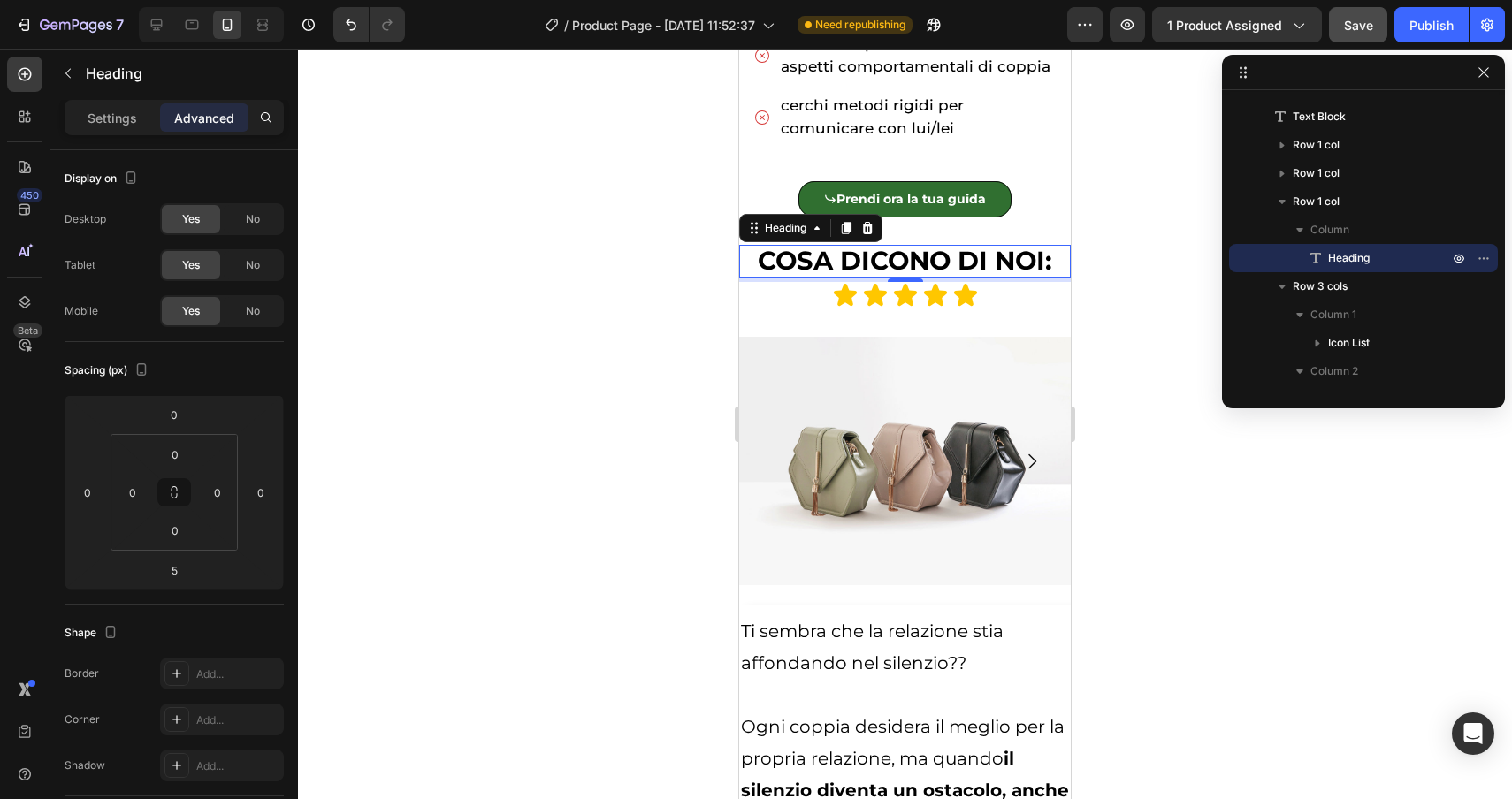
click at [969, 265] on span "COSA DICONO DI NOI:" at bounding box center [905, 261] width 294 height 31
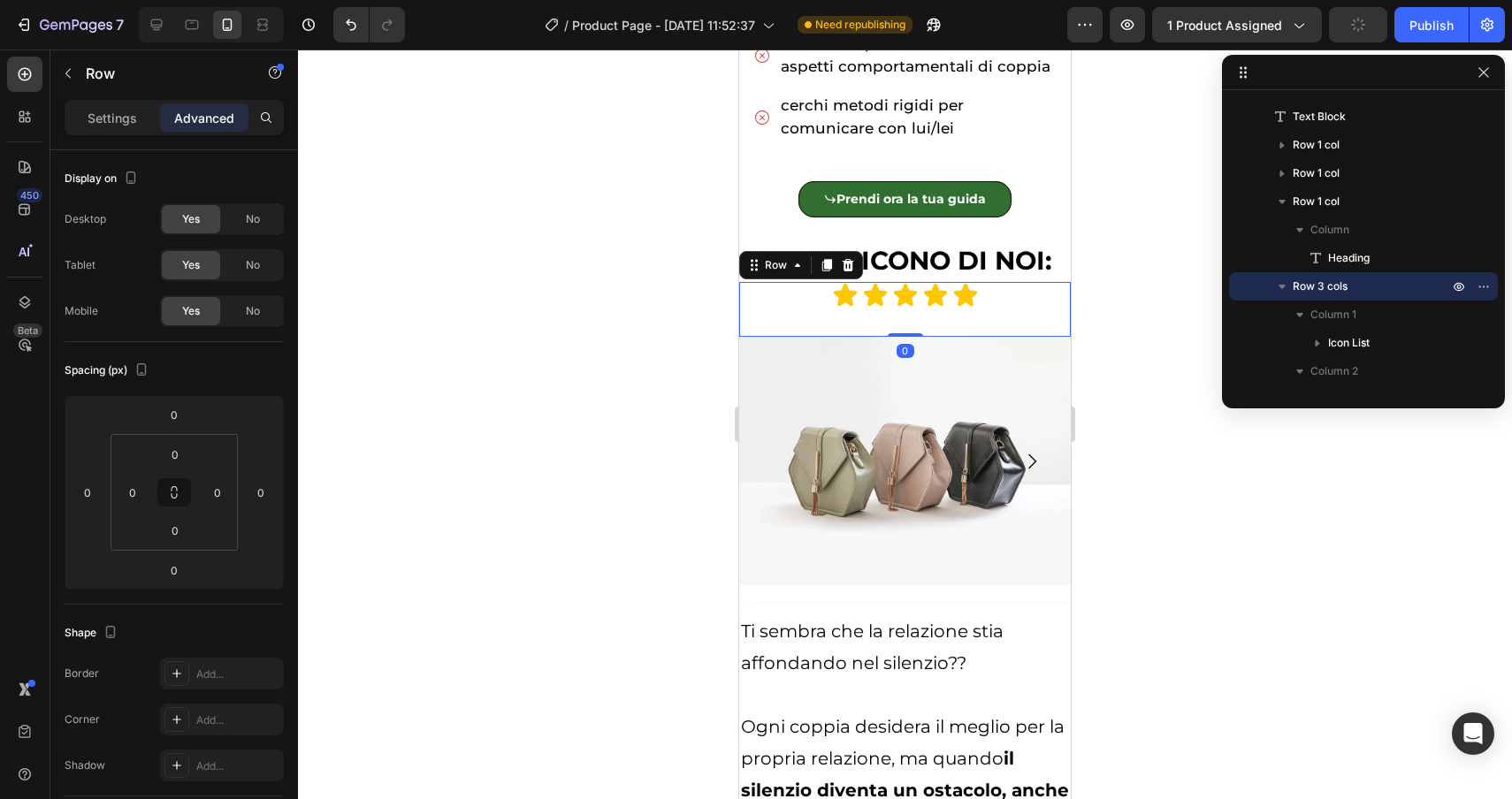
click at [979, 320] on div "Icon Icon Icon Icon Icon Icon List Icon Icon Icon Icon Icon Icon List Icon Icon…" at bounding box center [905, 309] width 331 height 55
click at [122, 127] on div "Settings" at bounding box center [111, 117] width 88 height 28
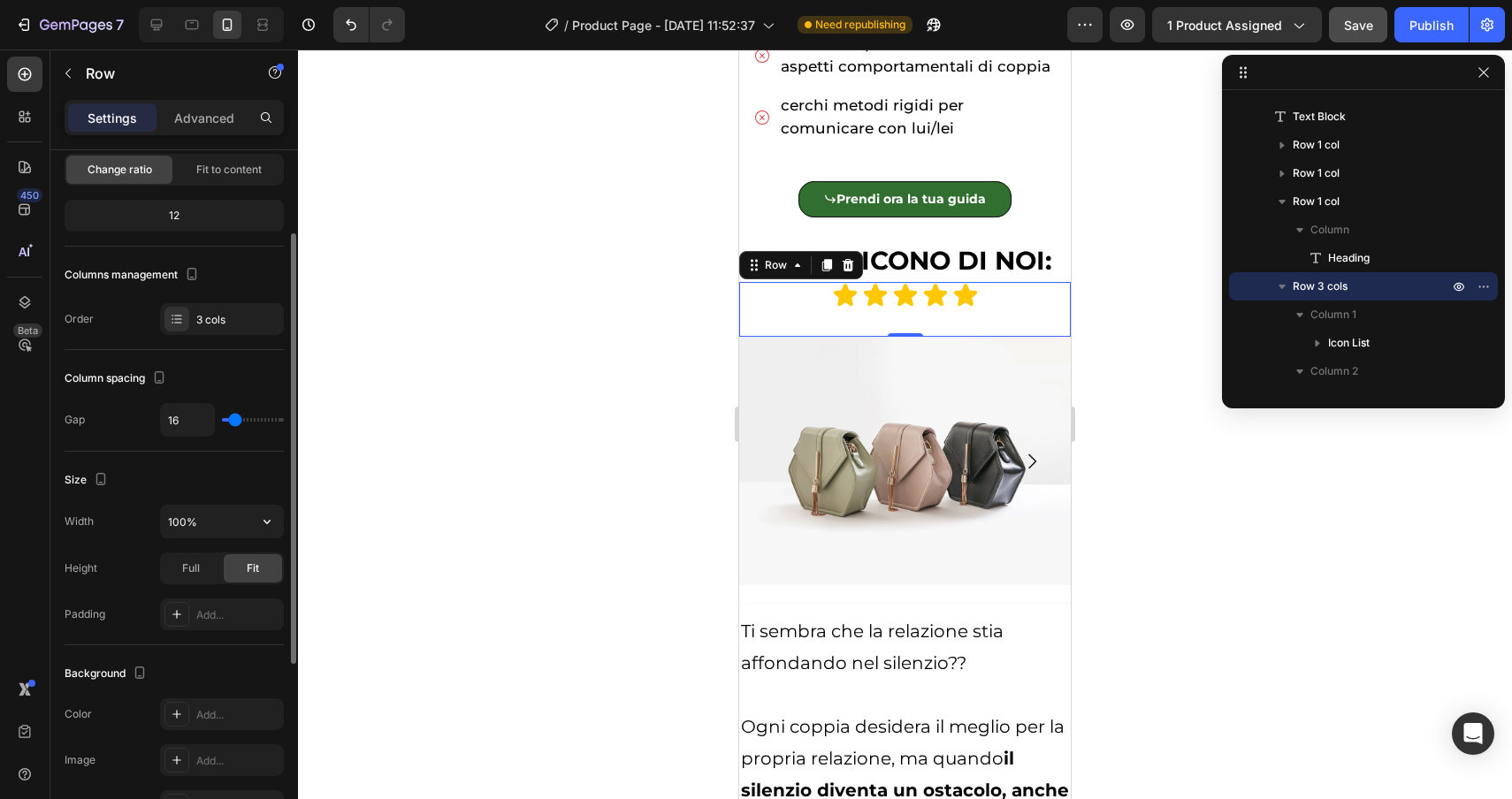
scroll to position [156, 0]
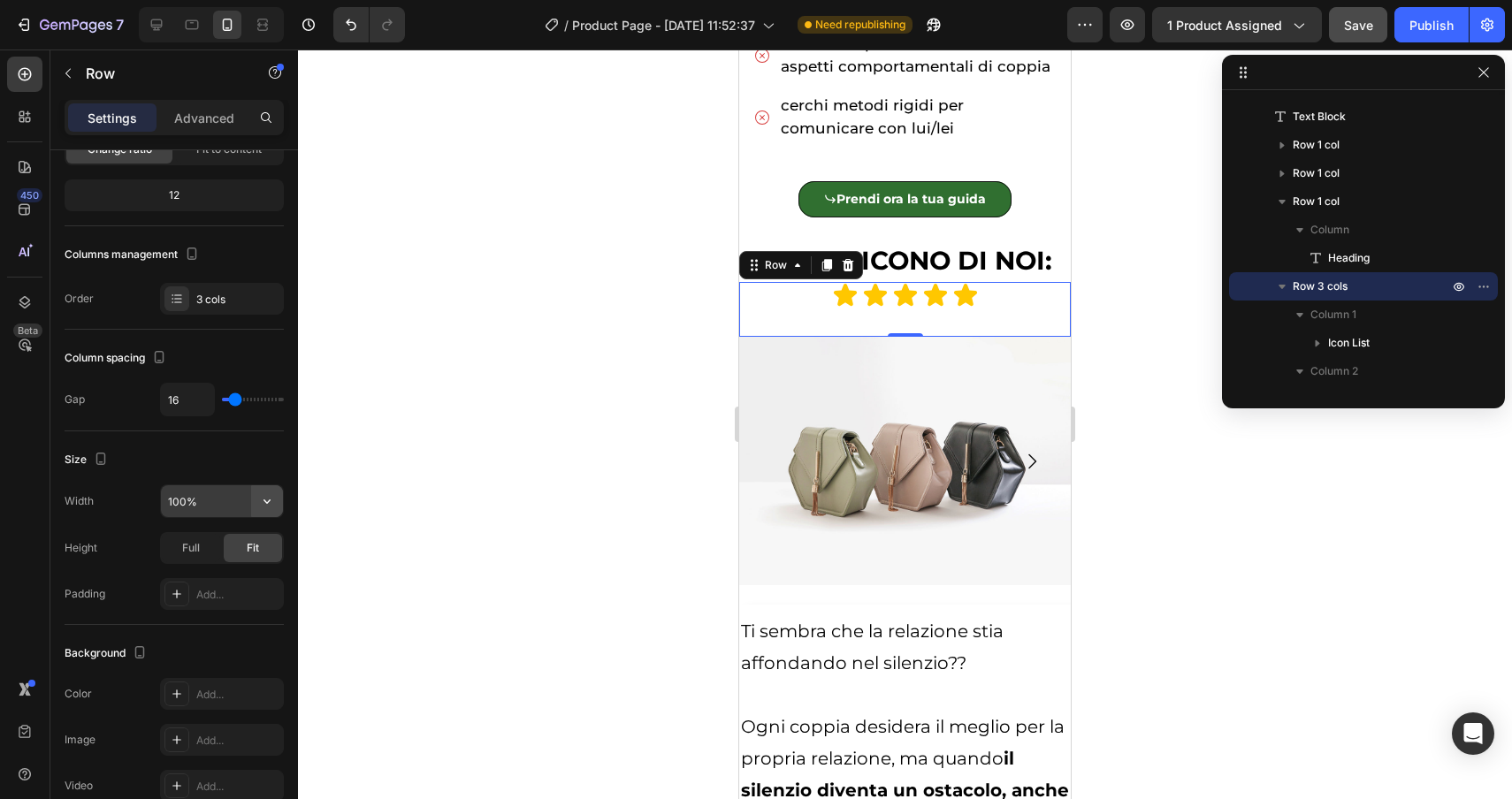
click at [262, 502] on icon "button" at bounding box center [267, 501] width 17 height 17
click at [366, 514] on div at bounding box center [905, 424] width 1214 height 750
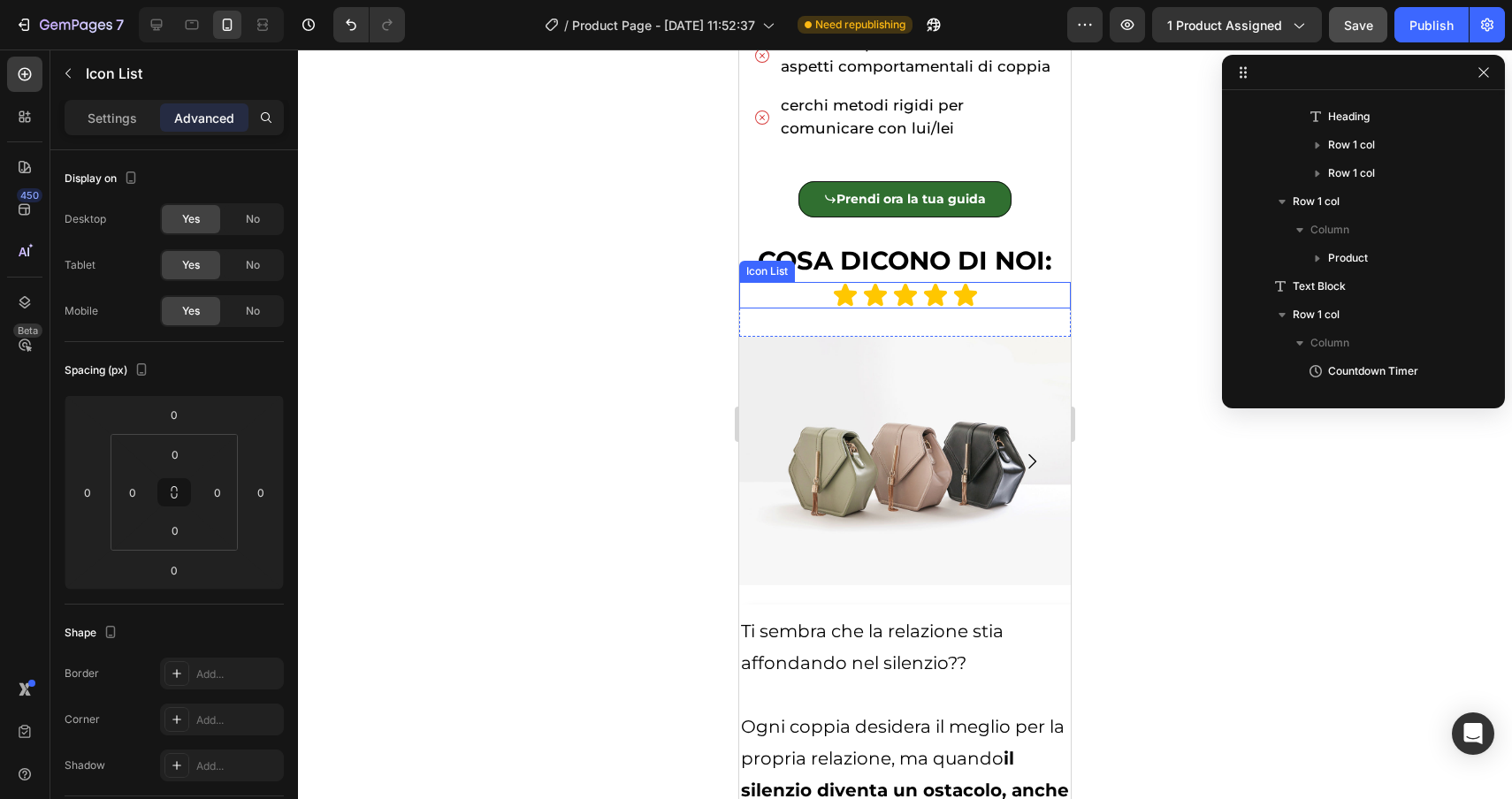
click at [810, 302] on div "Icon Icon Icon Icon Icon" at bounding box center [905, 294] width 331 height 26
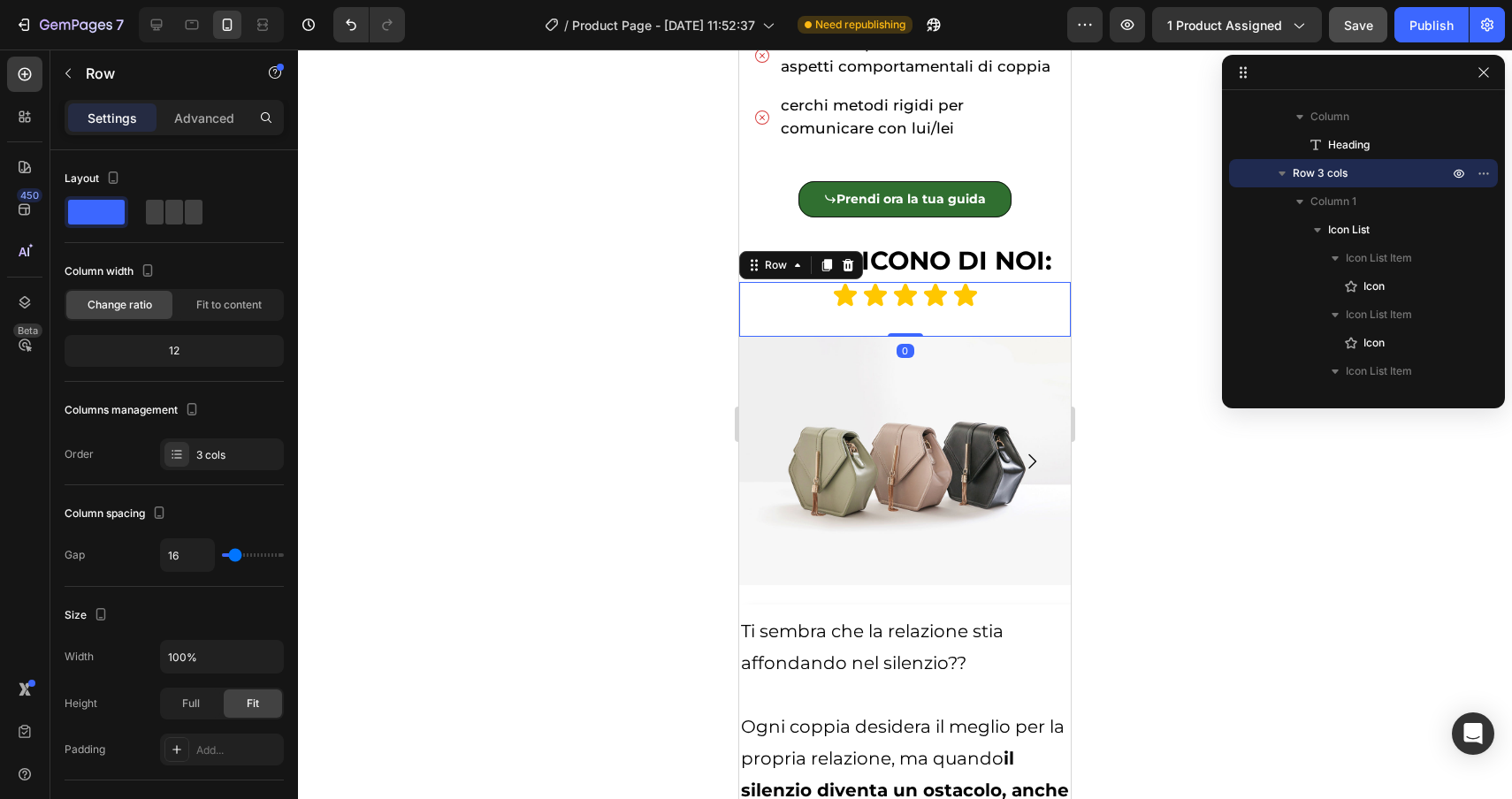
click at [827, 326] on div "Icon Icon Icon Icon Icon Icon List Icon Icon Icon Icon Icon Icon List Icon Icon…" at bounding box center [905, 309] width 331 height 55
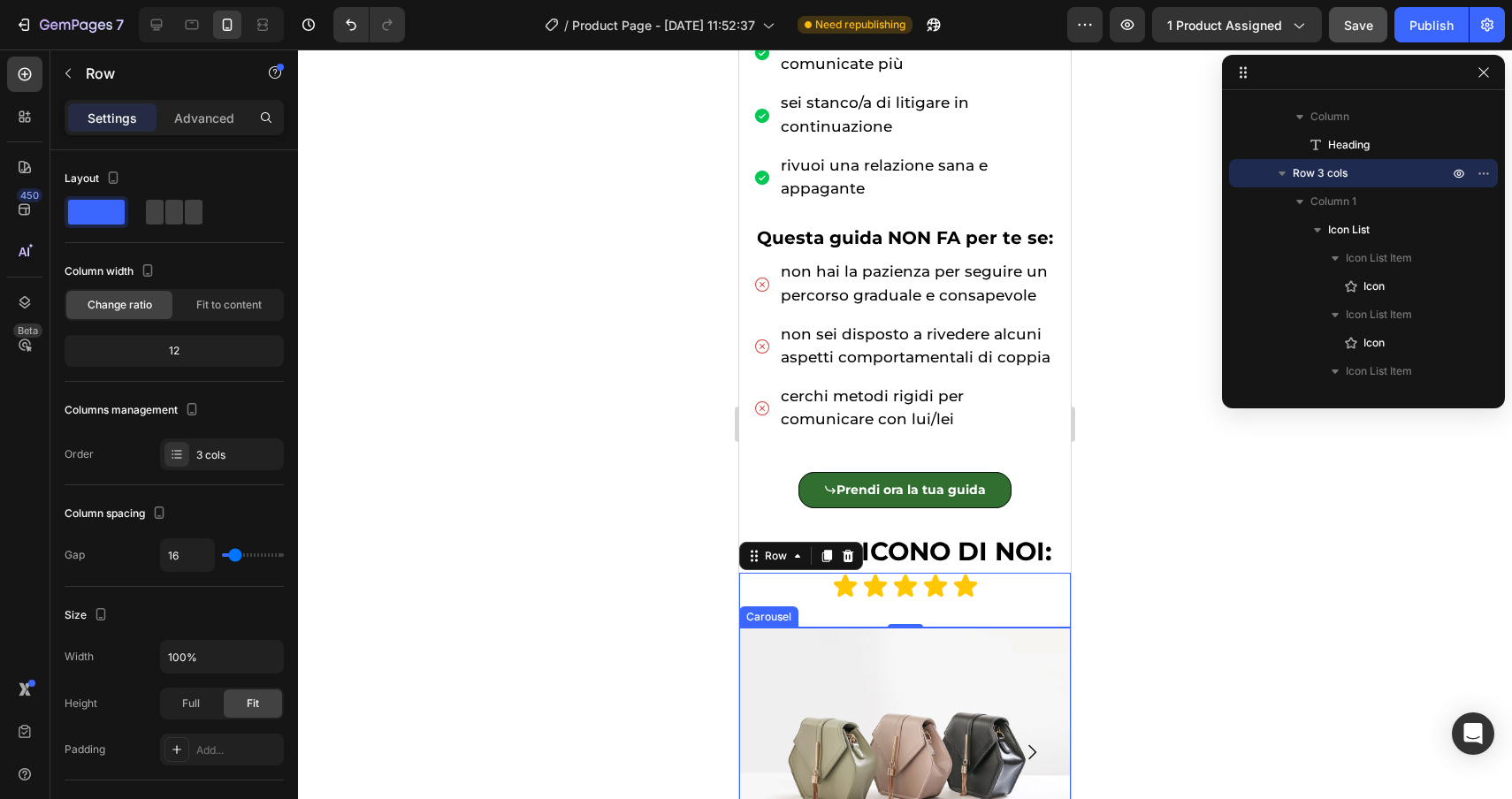
scroll to position [953, 0]
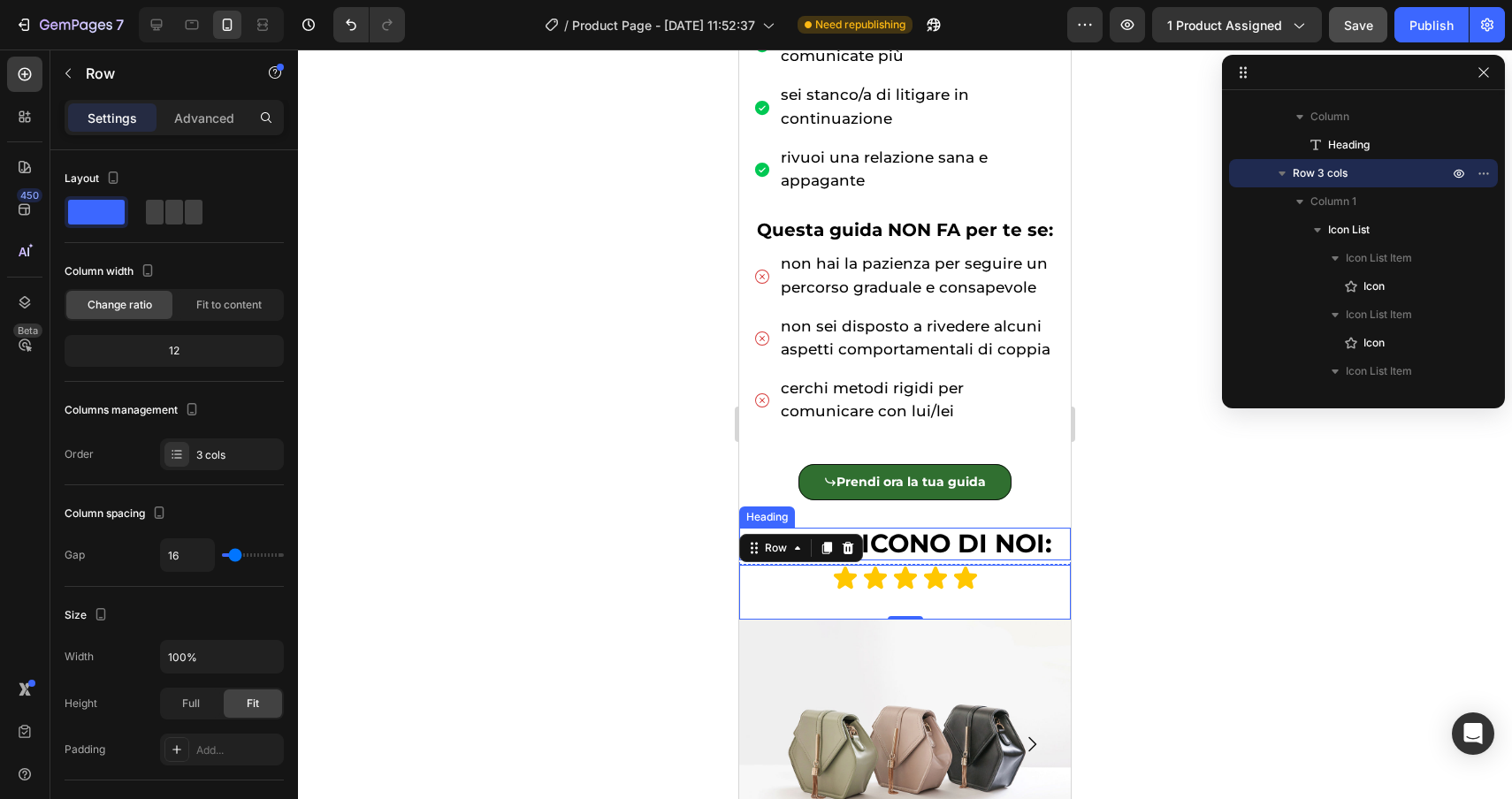
click at [1031, 537] on span "COSA DICONO DI NOI:" at bounding box center [905, 543] width 294 height 31
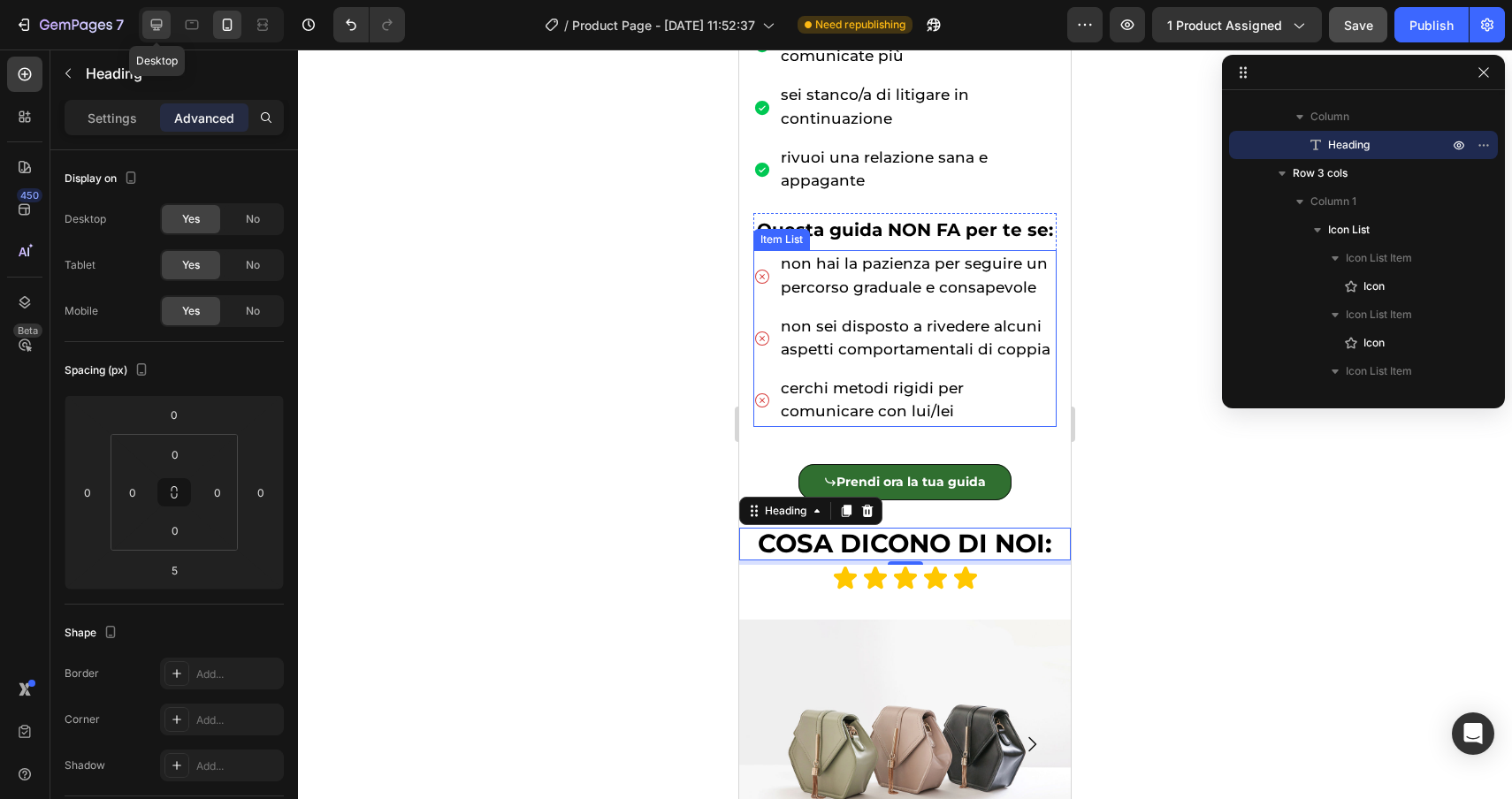
click at [152, 22] on icon at bounding box center [156, 24] width 17 height 17
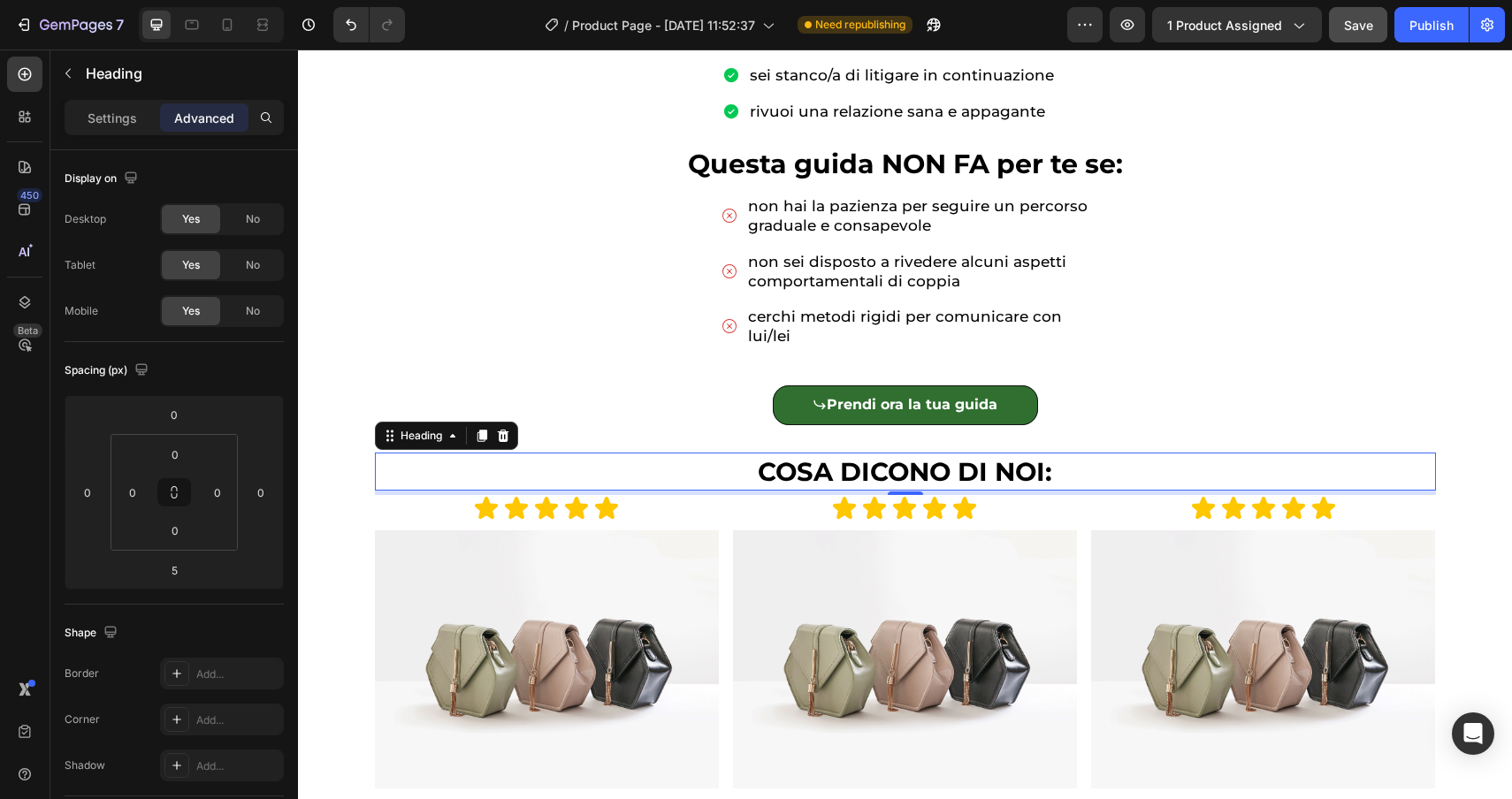
scroll to position [1316, 0]
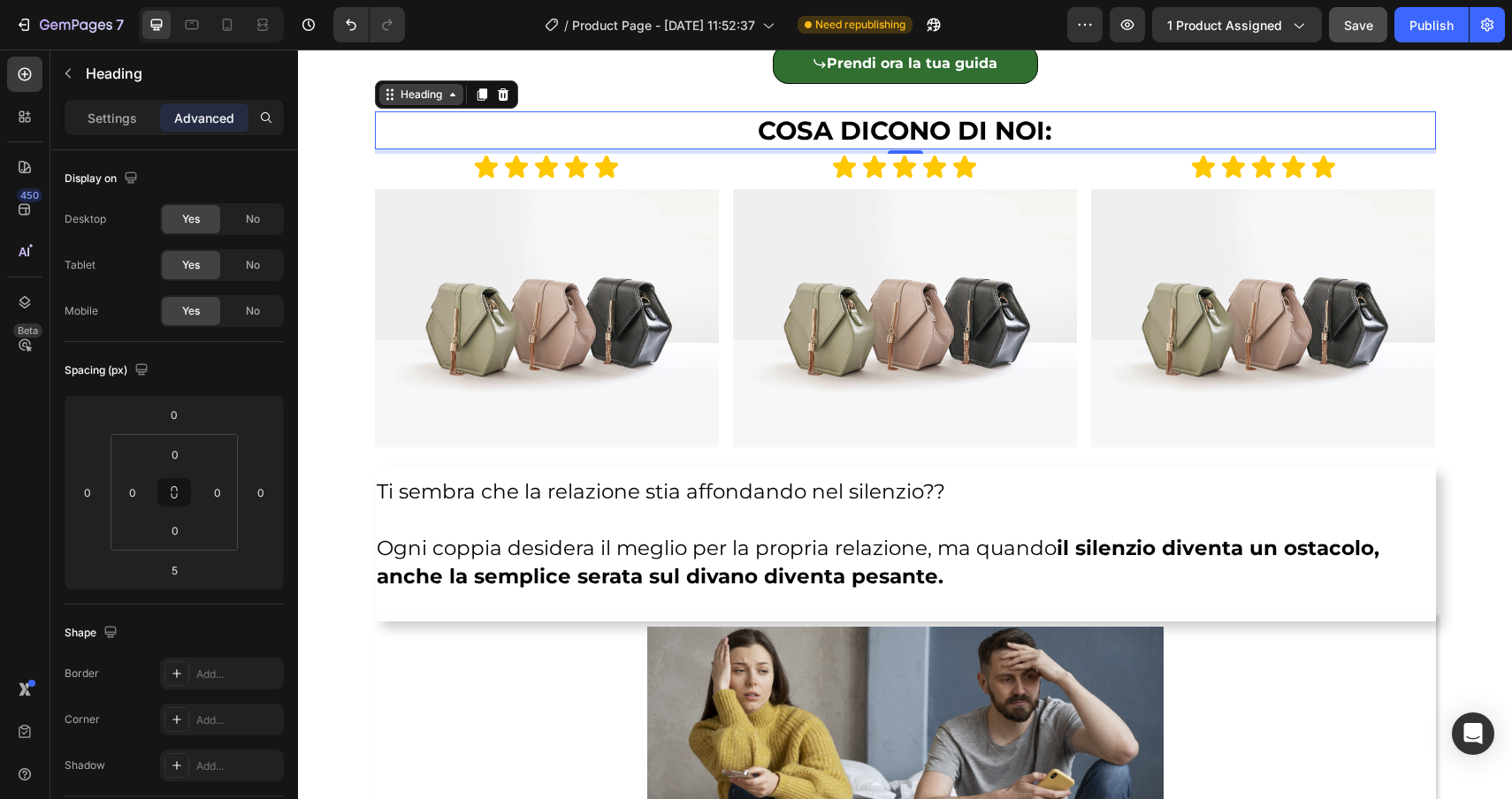
click at [431, 101] on div "Heading" at bounding box center [421, 94] width 48 height 15
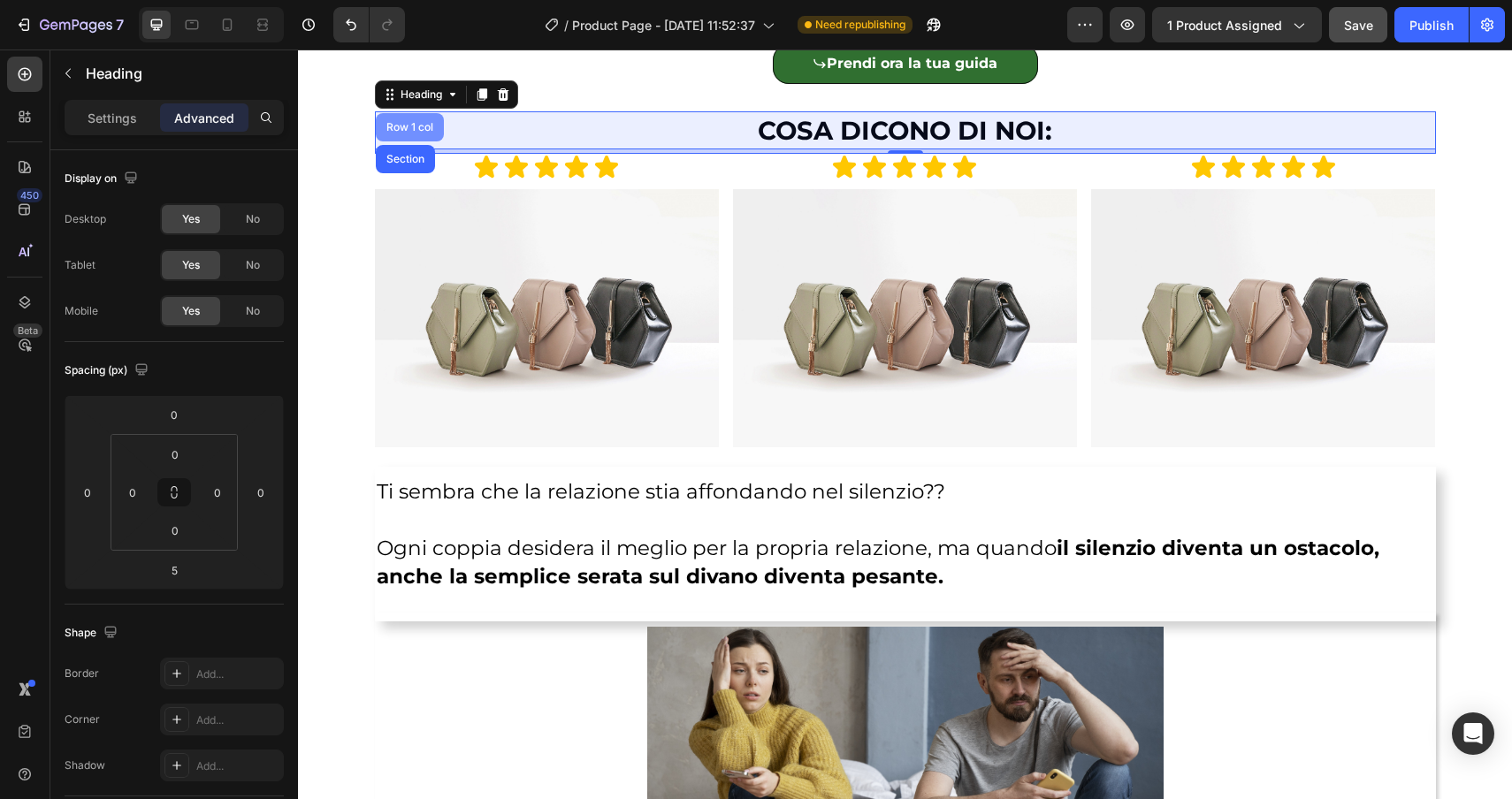
click at [415, 127] on div "Row 1 col" at bounding box center [410, 127] width 54 height 11
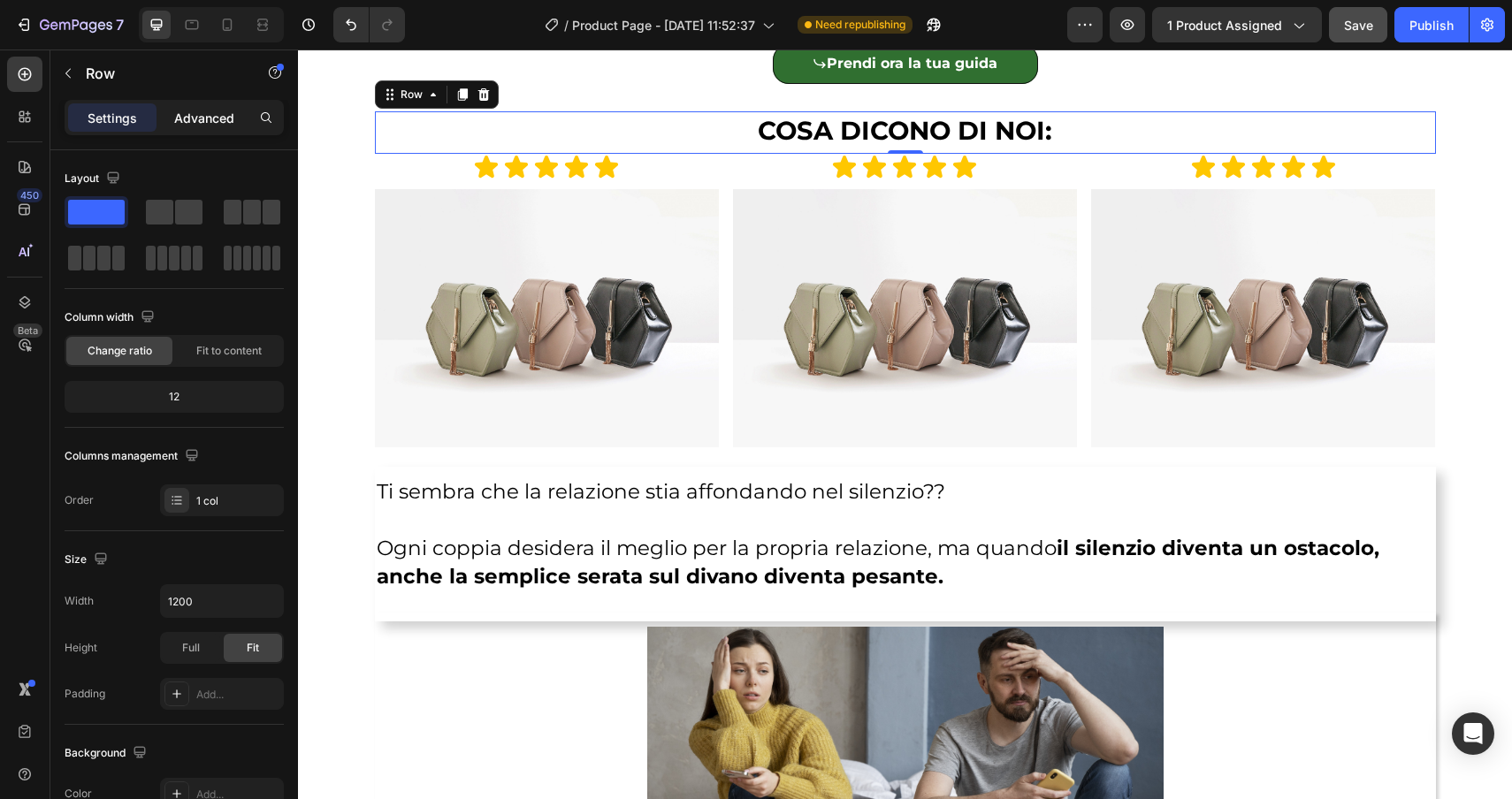
click at [204, 126] on p "Advanced" at bounding box center [204, 117] width 60 height 18
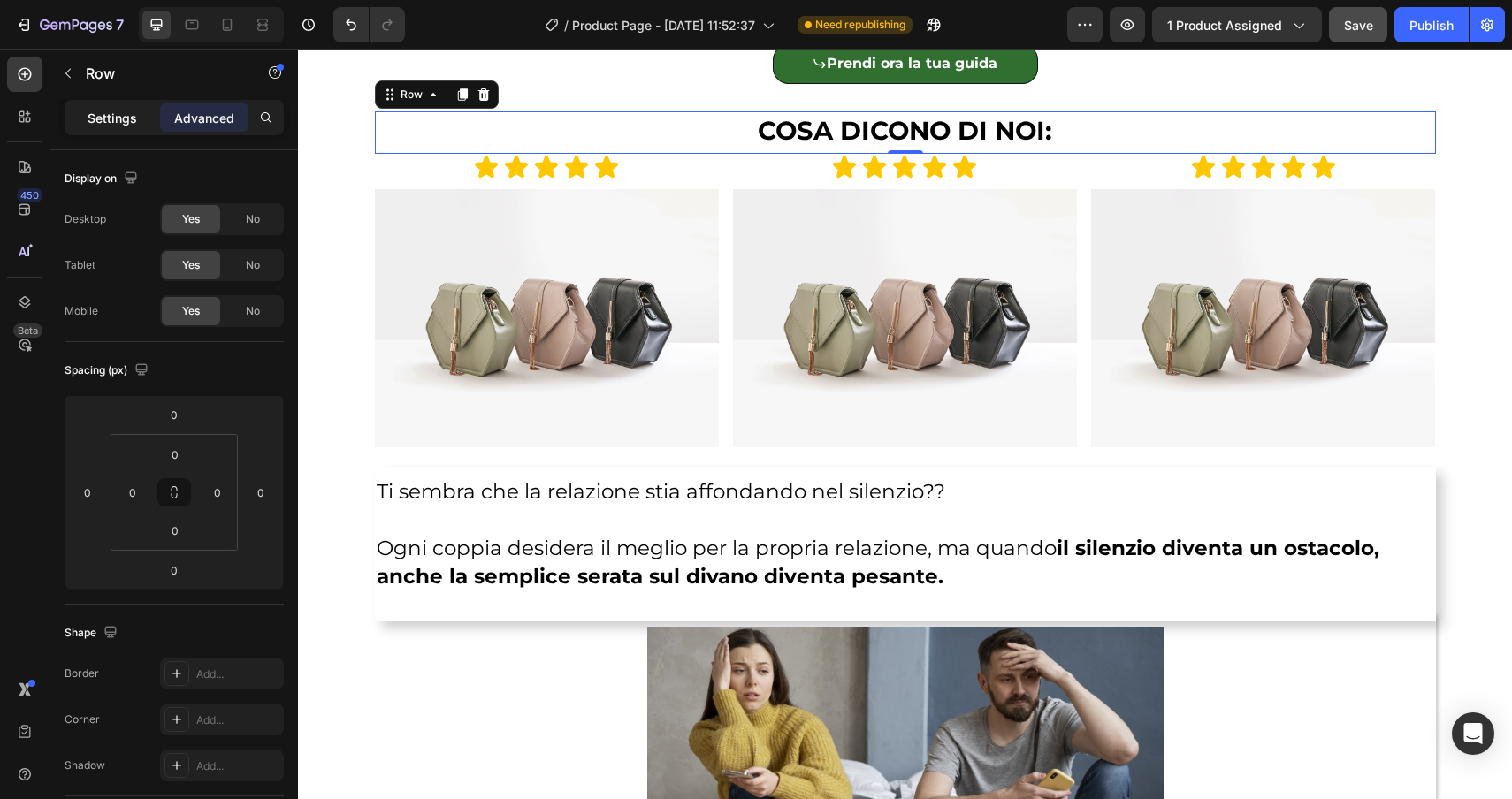
click at [109, 122] on p "Settings" at bounding box center [111, 117] width 49 height 18
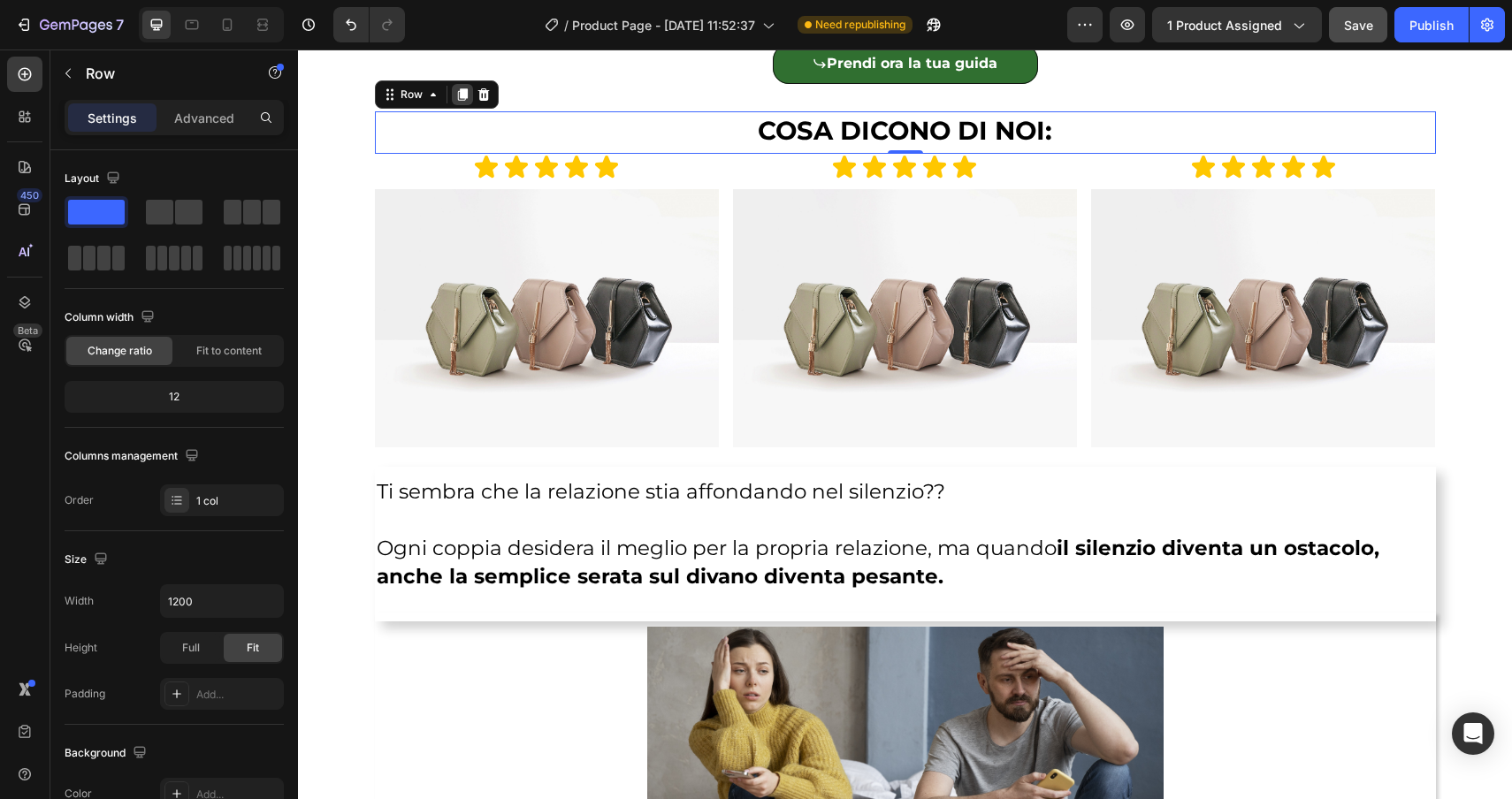
click at [462, 100] on icon at bounding box center [462, 94] width 10 height 13
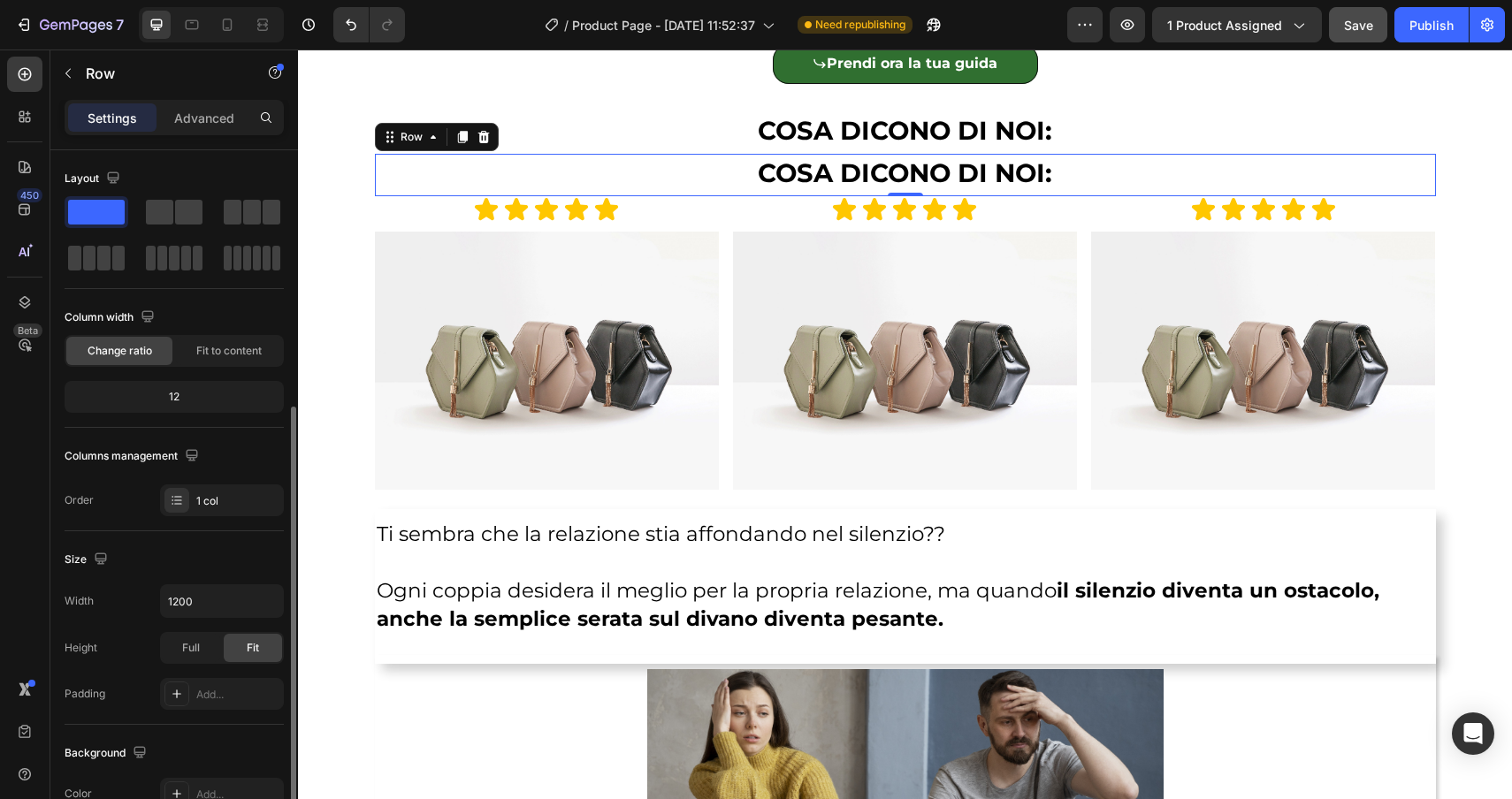
scroll to position [156, 0]
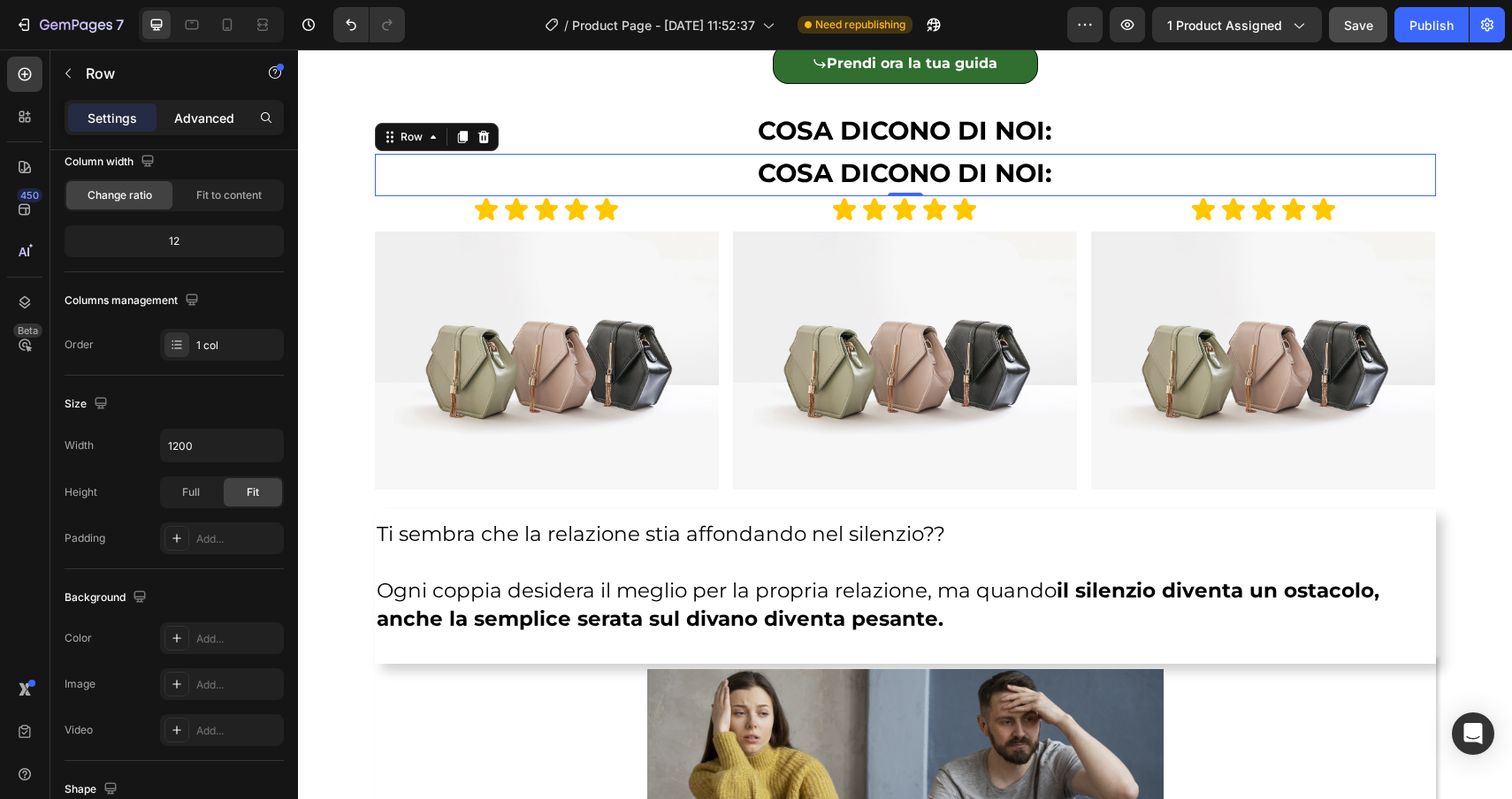
click at [193, 124] on p "Advanced" at bounding box center [204, 117] width 60 height 18
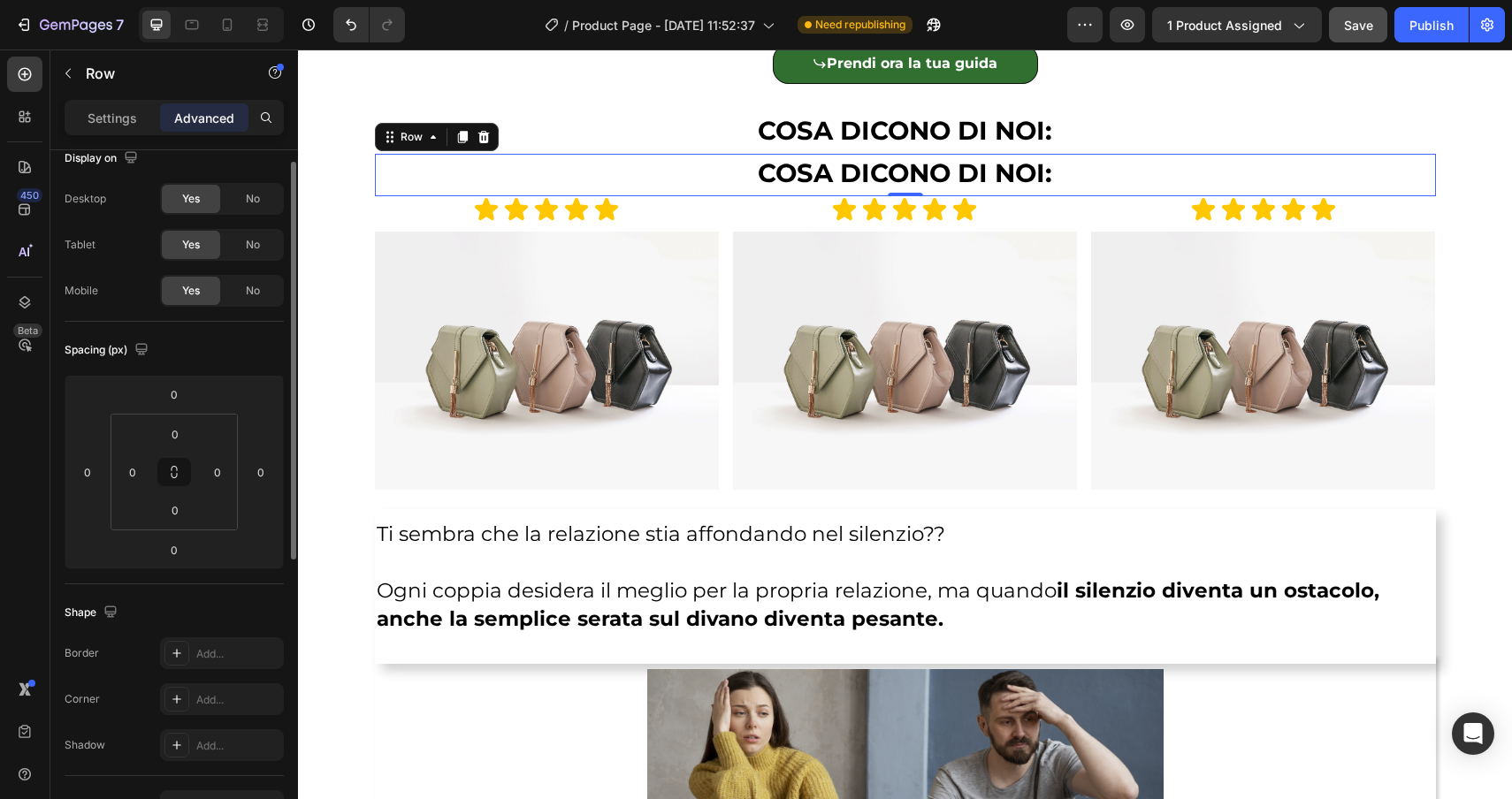
scroll to position [0, 0]
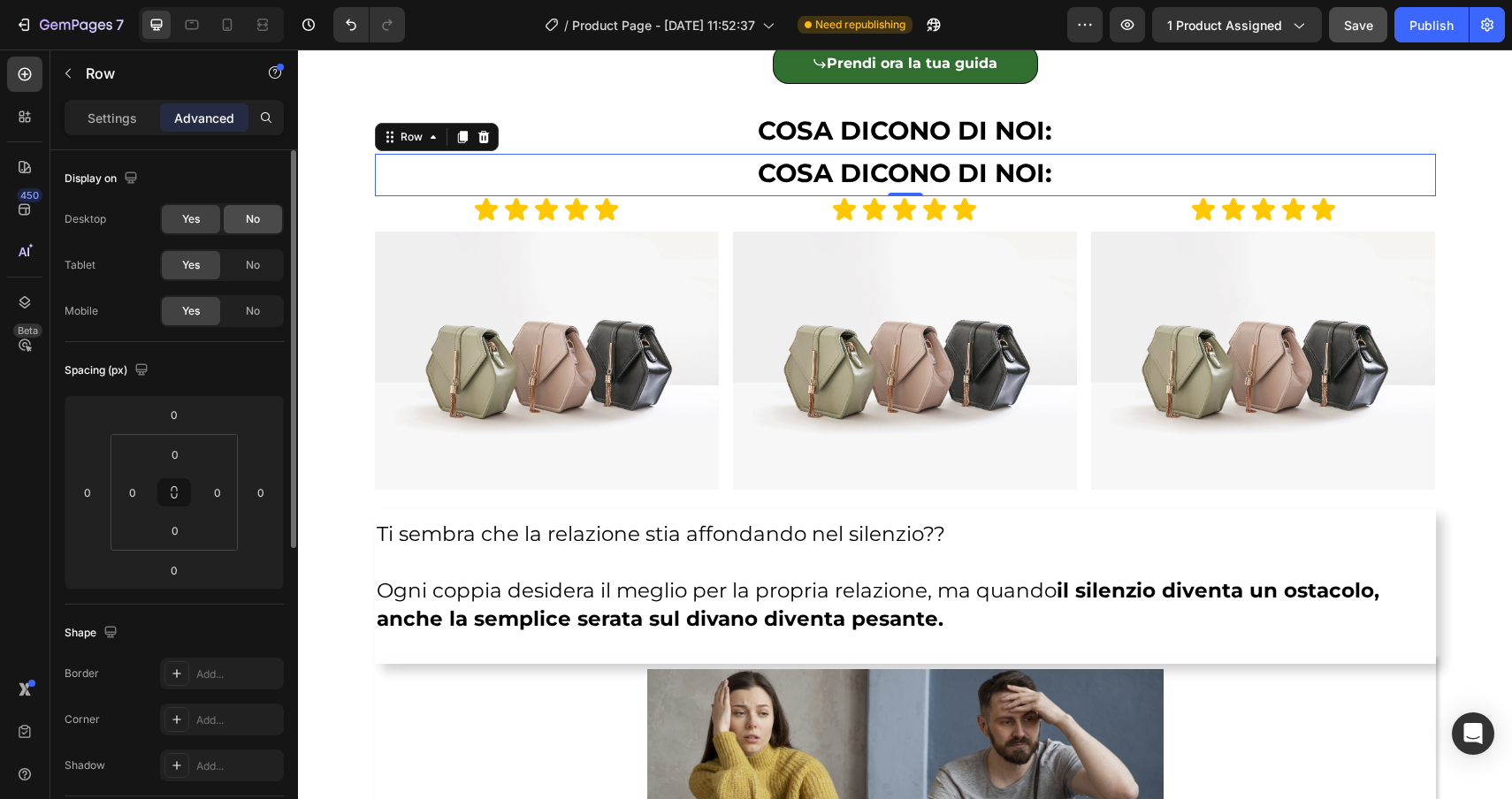
click at [259, 211] on span "No" at bounding box center [253, 219] width 15 height 15
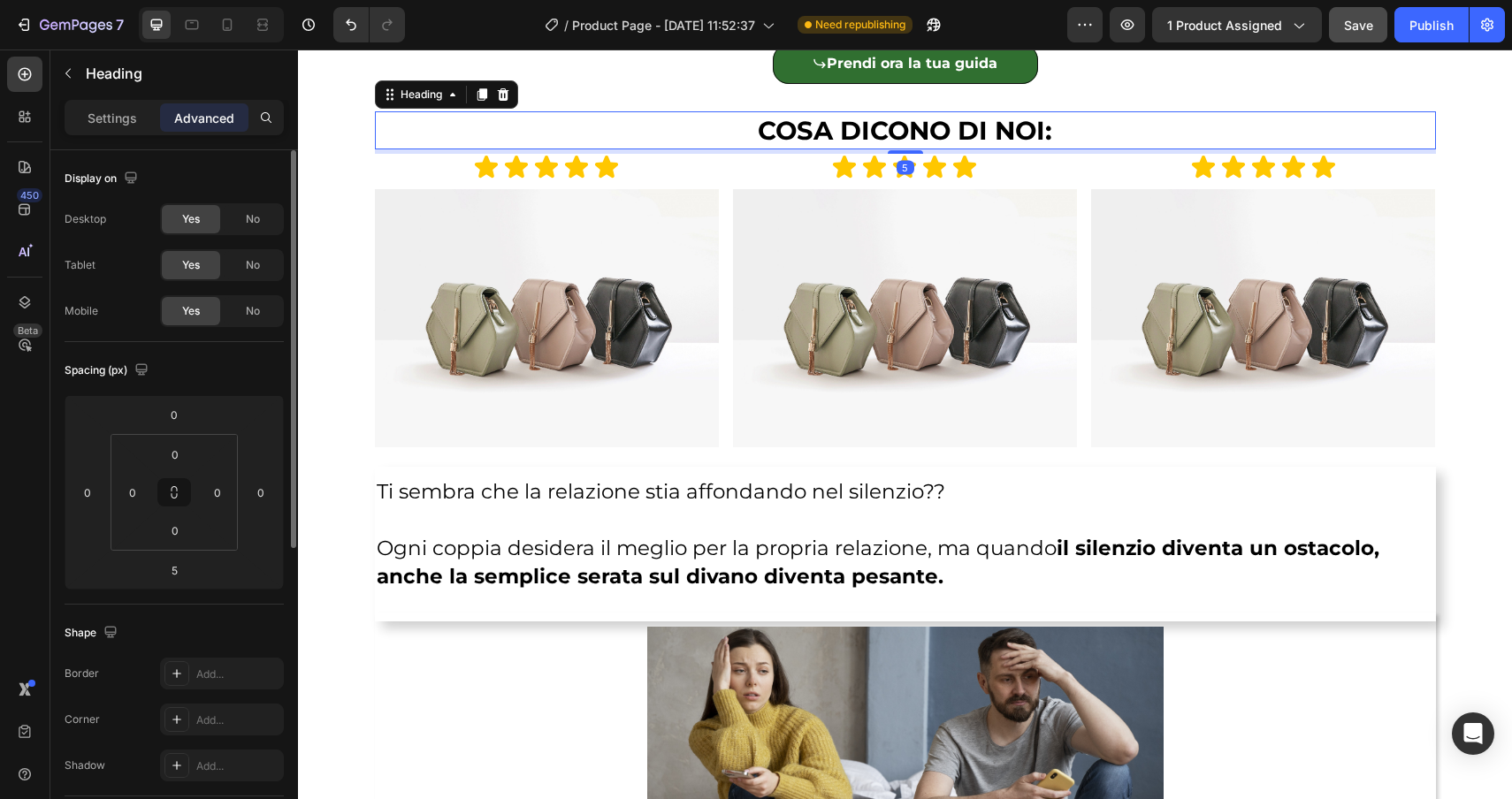
click at [484, 126] on h2 "COSA DICONO DI NOI:" at bounding box center [905, 130] width 1061 height 38
click at [428, 100] on div "Heading" at bounding box center [421, 94] width 48 height 15
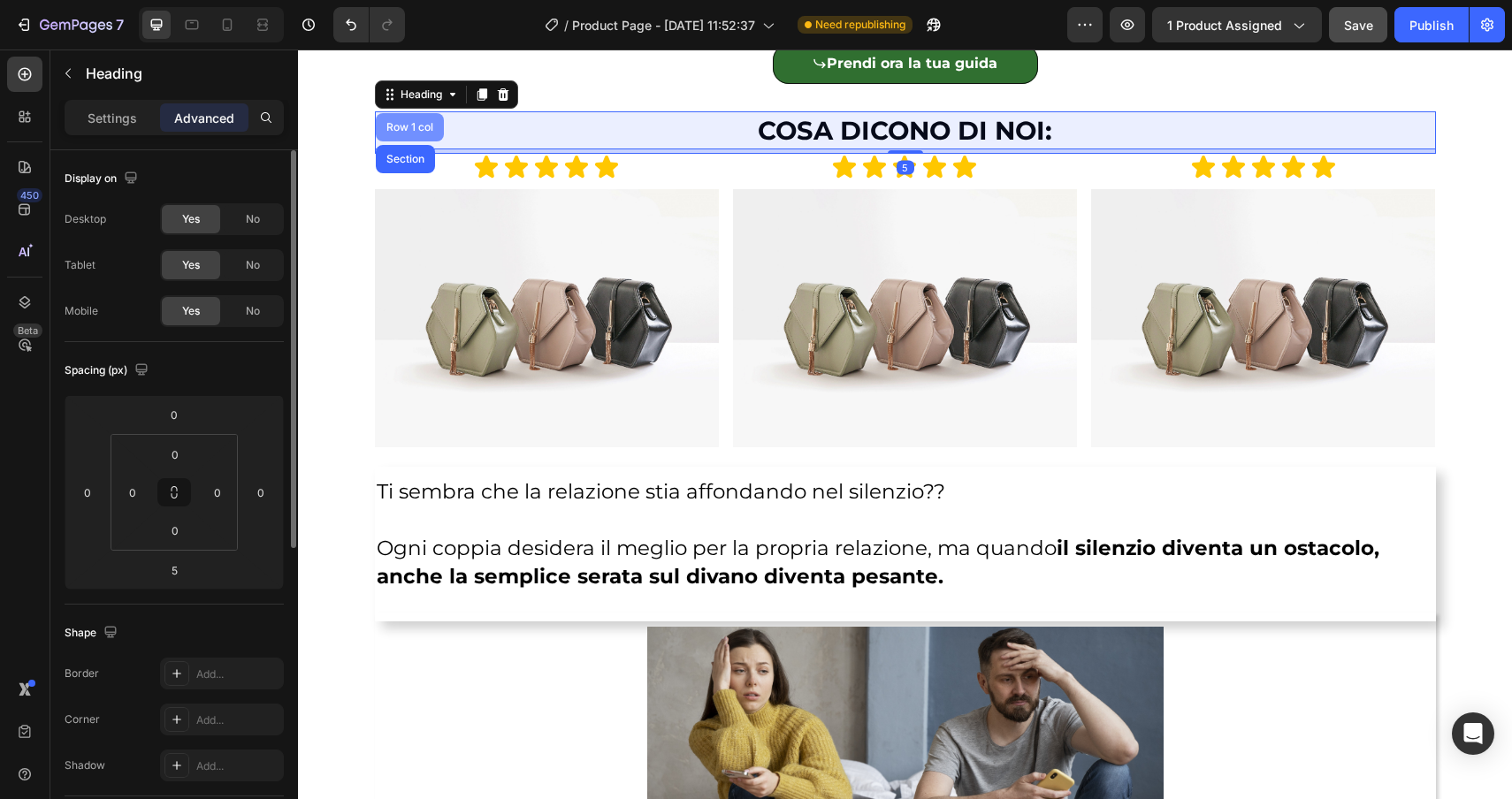
click at [422, 124] on div "Row 1 col" at bounding box center [410, 127] width 54 height 11
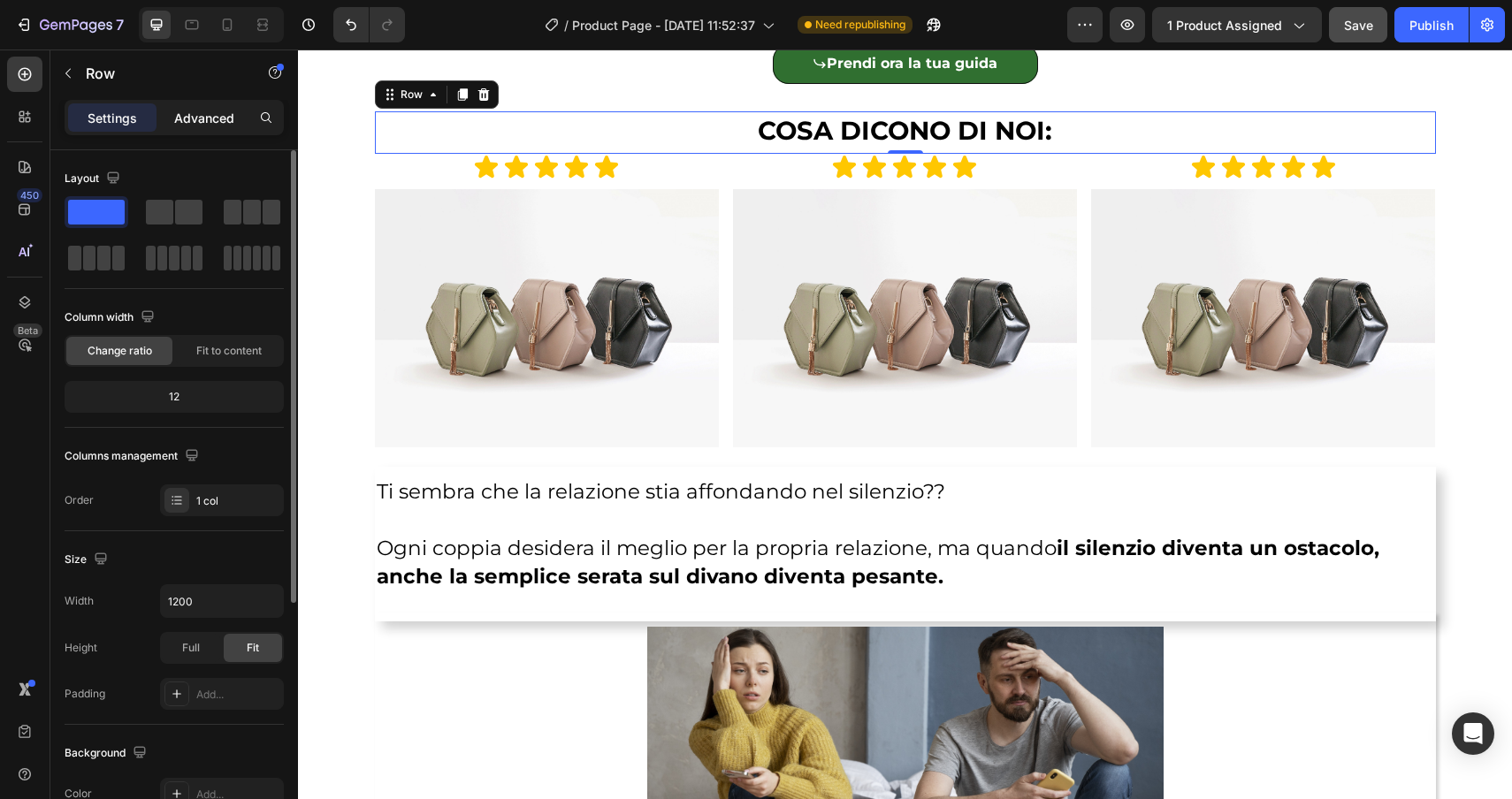
click at [209, 107] on div "Advanced" at bounding box center [203, 117] width 88 height 28
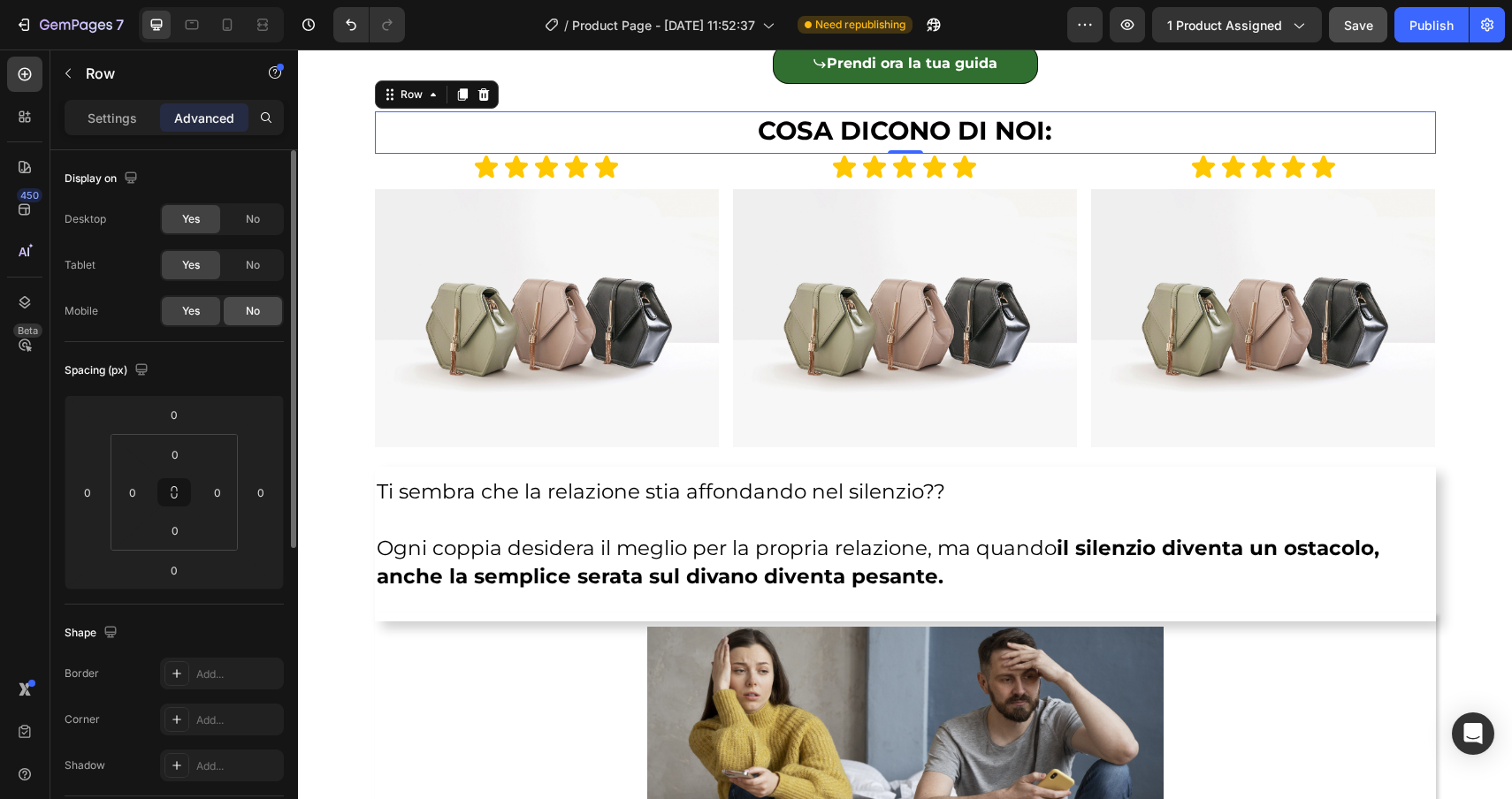
click at [253, 310] on span "No" at bounding box center [253, 311] width 15 height 15
click at [261, 28] on icon at bounding box center [262, 24] width 17 height 17
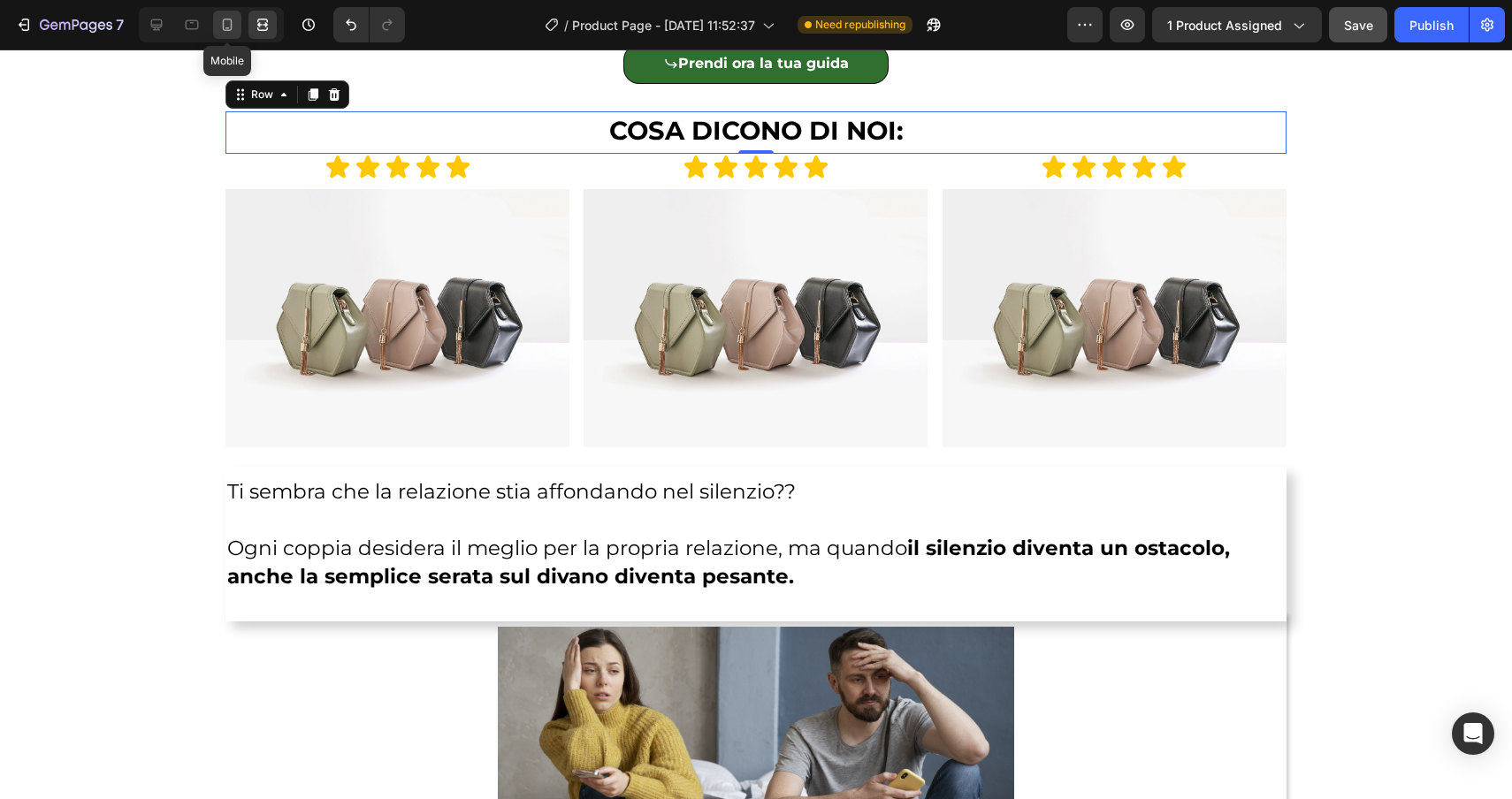
click at [218, 24] on icon at bounding box center [227, 24] width 17 height 17
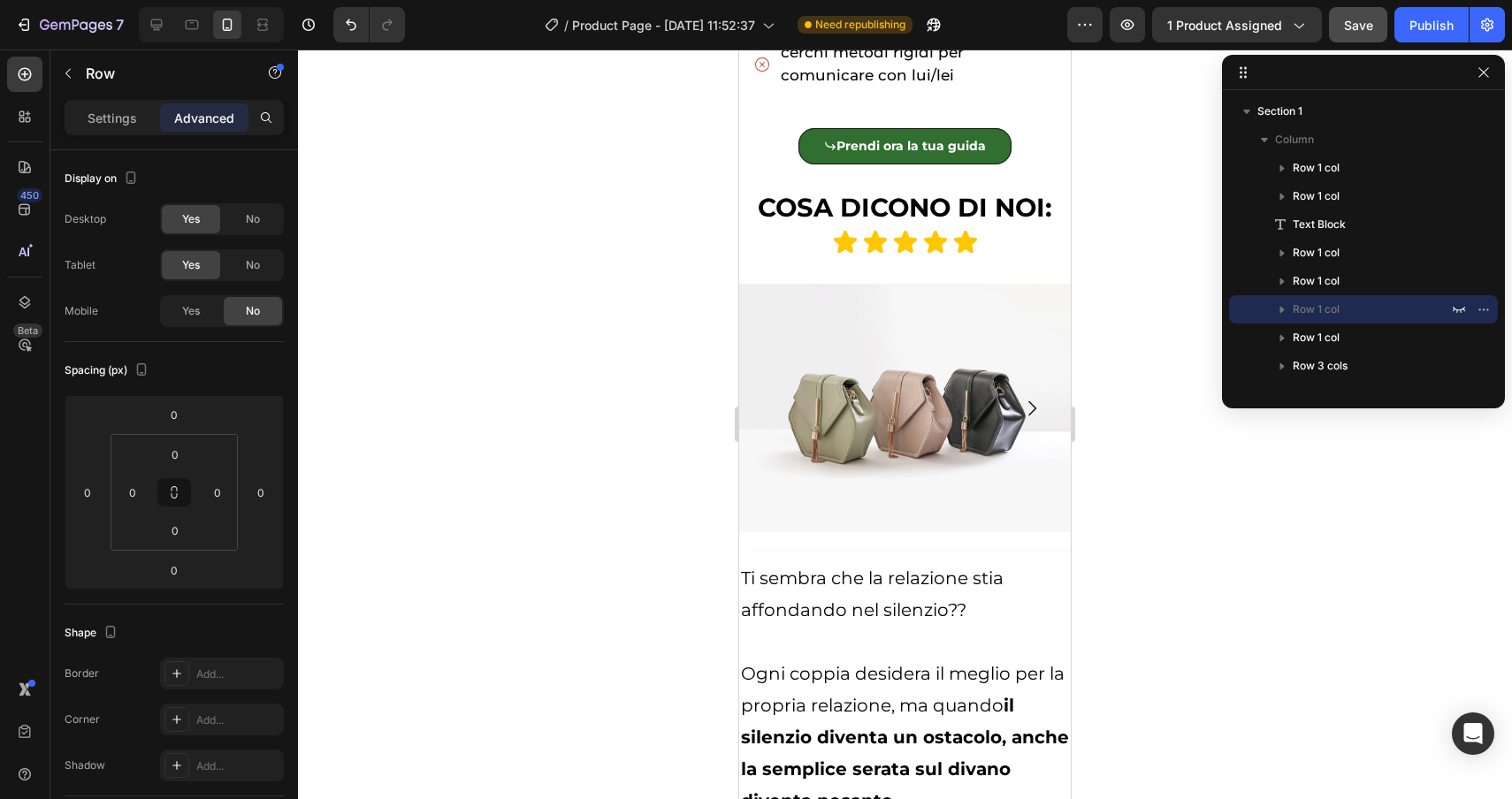
scroll to position [1275, 0]
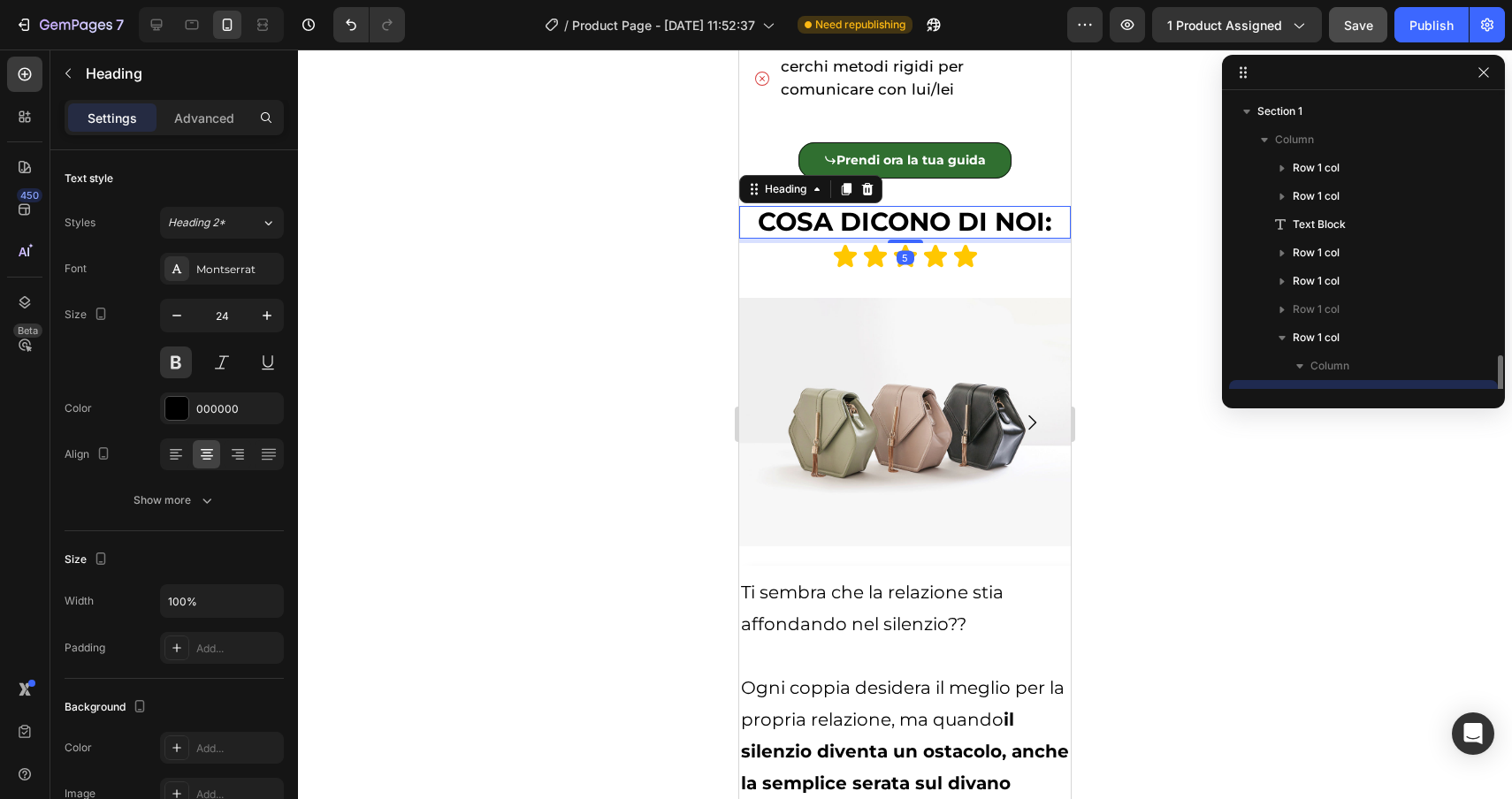
click at [998, 221] on span "COSA DICONO DI NOI:" at bounding box center [905, 222] width 294 height 31
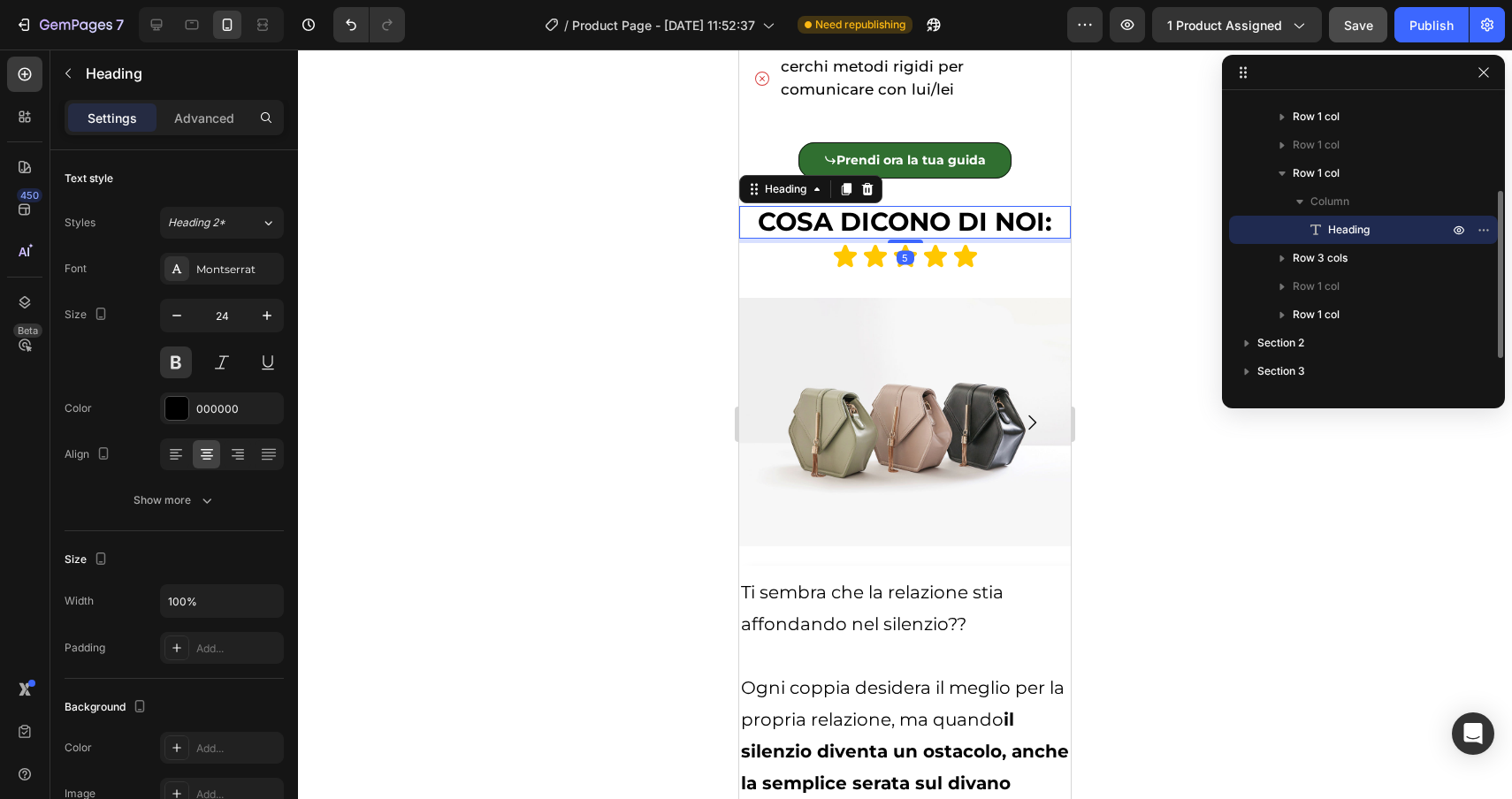
click at [1058, 226] on h2 "COSA DICONO DI NOI:" at bounding box center [905, 223] width 331 height 33
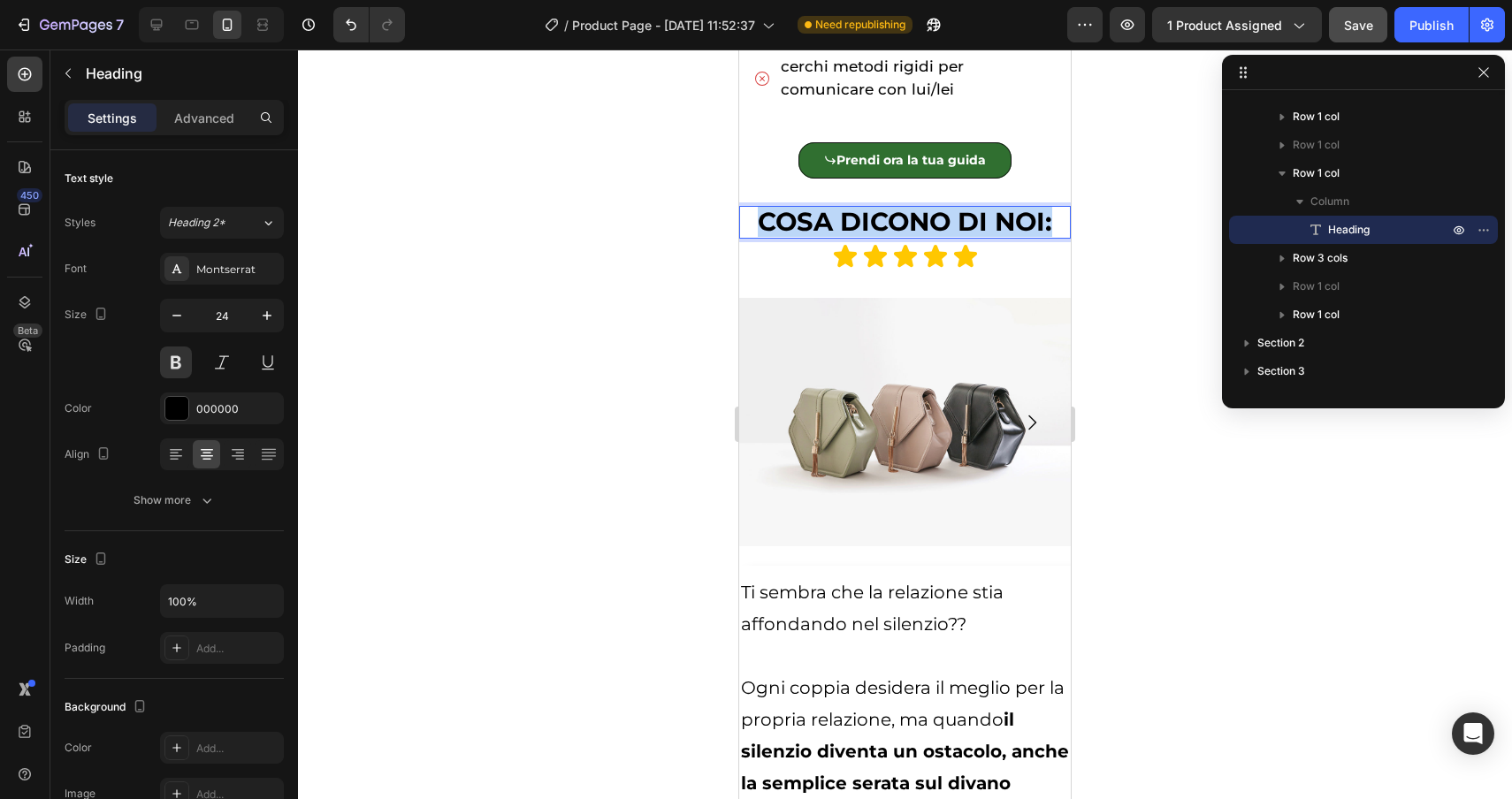
drag, startPoint x: 1058, startPoint y: 226, endPoint x: 746, endPoint y: 220, distance: 312.1
click at [745, 220] on p "COSA DICONO DI NOI:" at bounding box center [905, 223] width 328 height 29
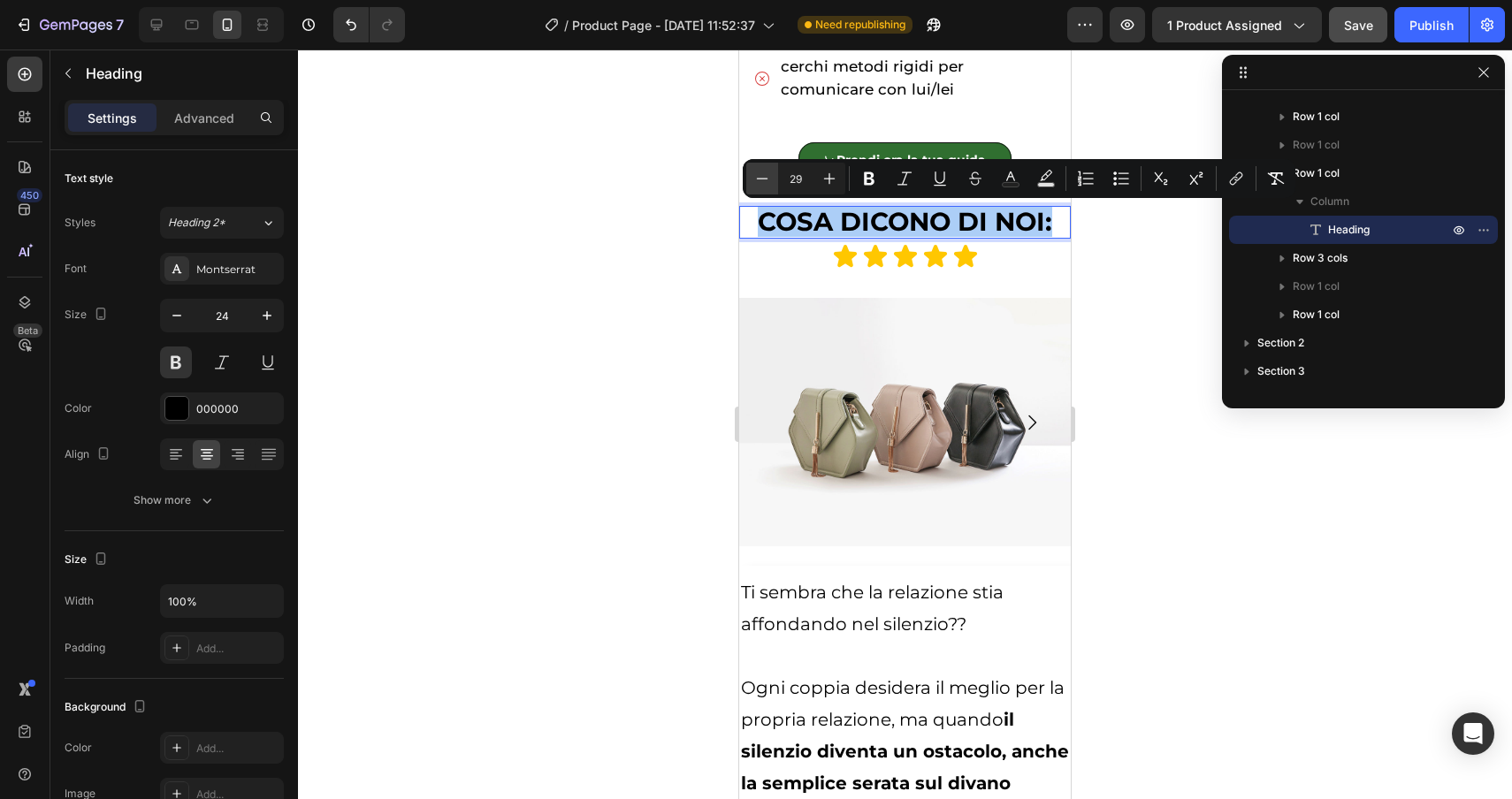
click at [766, 178] on icon "Editor contextual toolbar" at bounding box center [762, 177] width 12 height 1
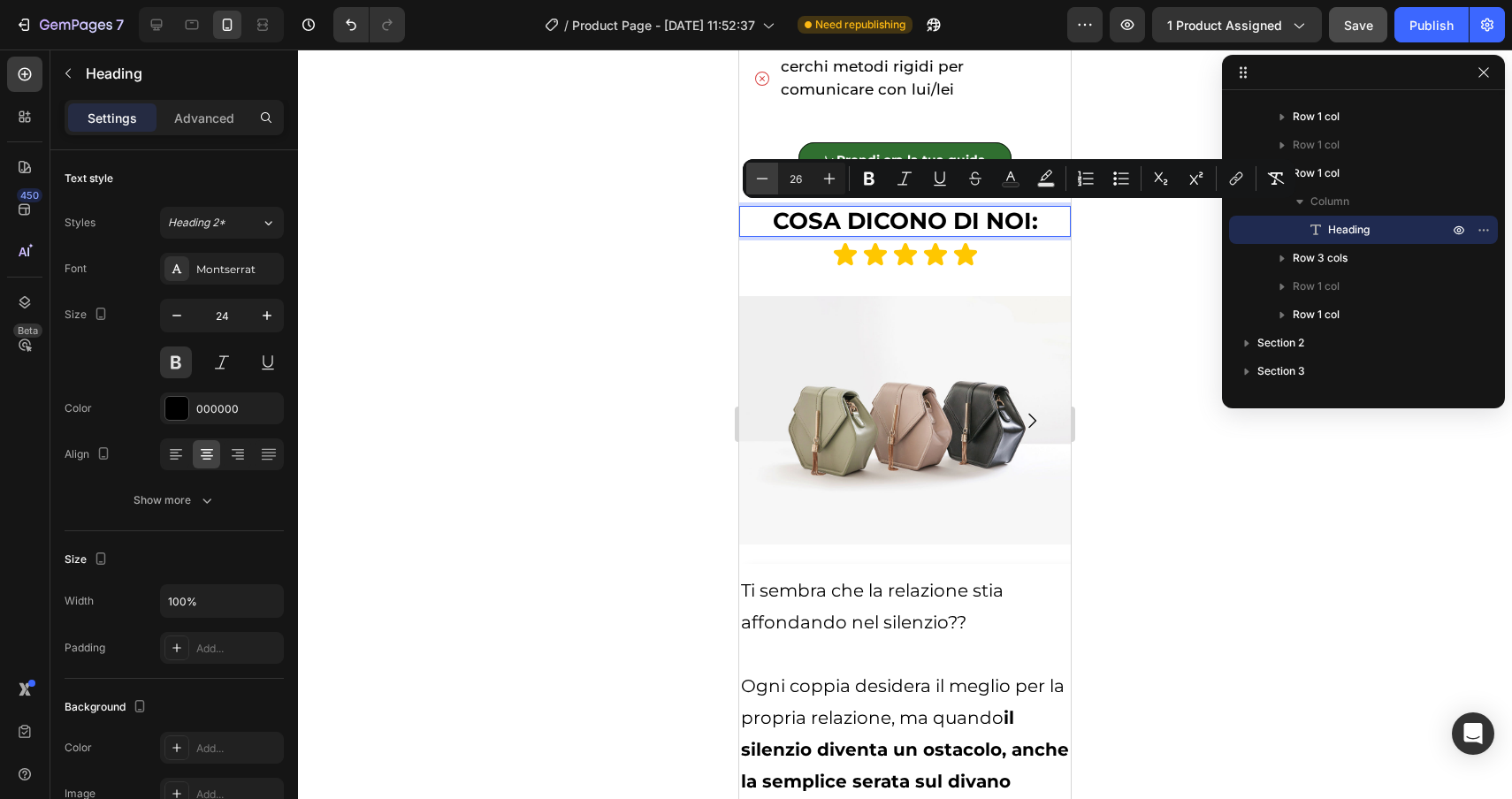
click at [766, 178] on icon "Editor contextual toolbar" at bounding box center [762, 177] width 12 height 1
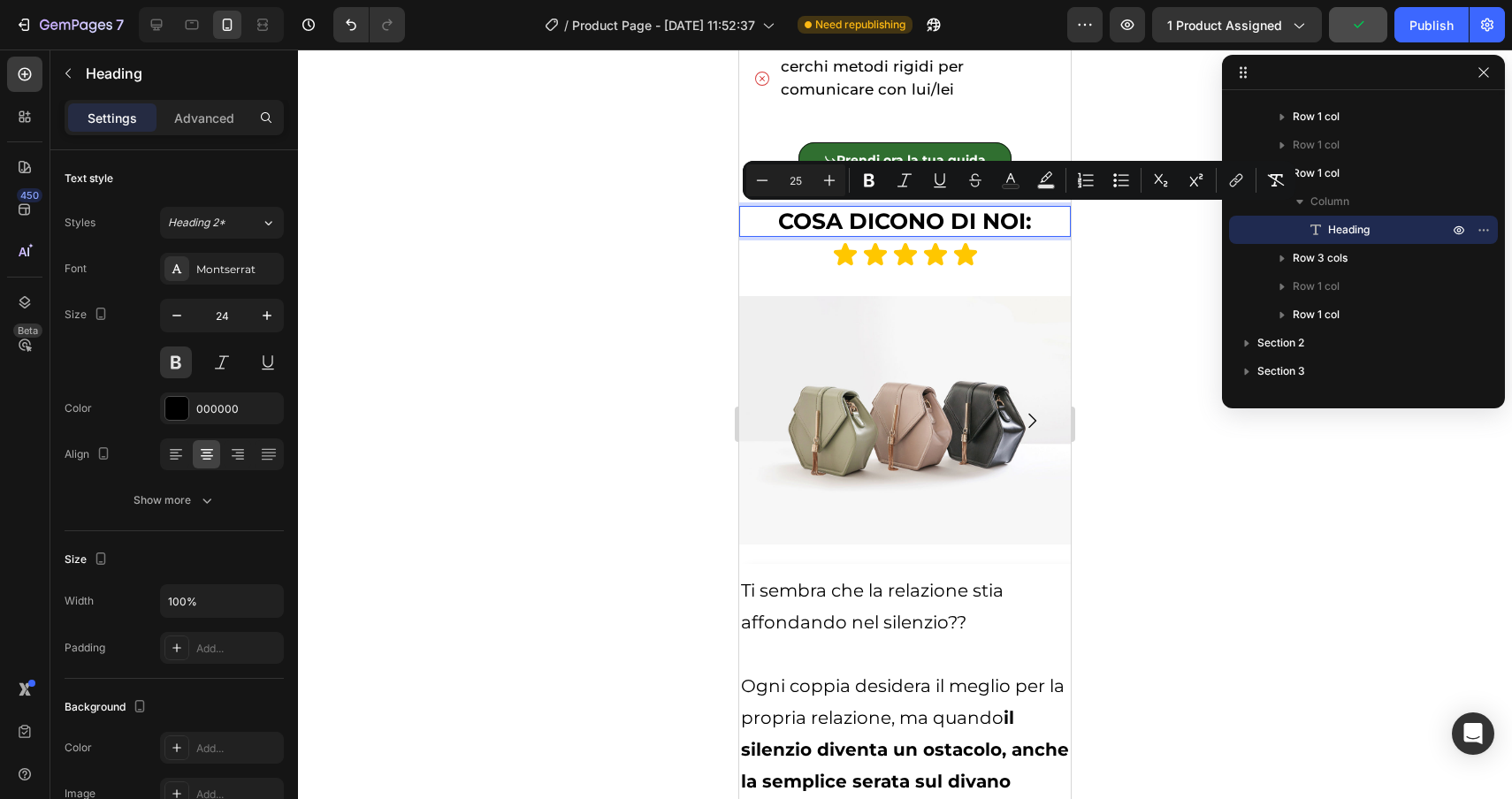
click at [1045, 227] on p "COSA DICONO DI NOI:" at bounding box center [905, 222] width 328 height 27
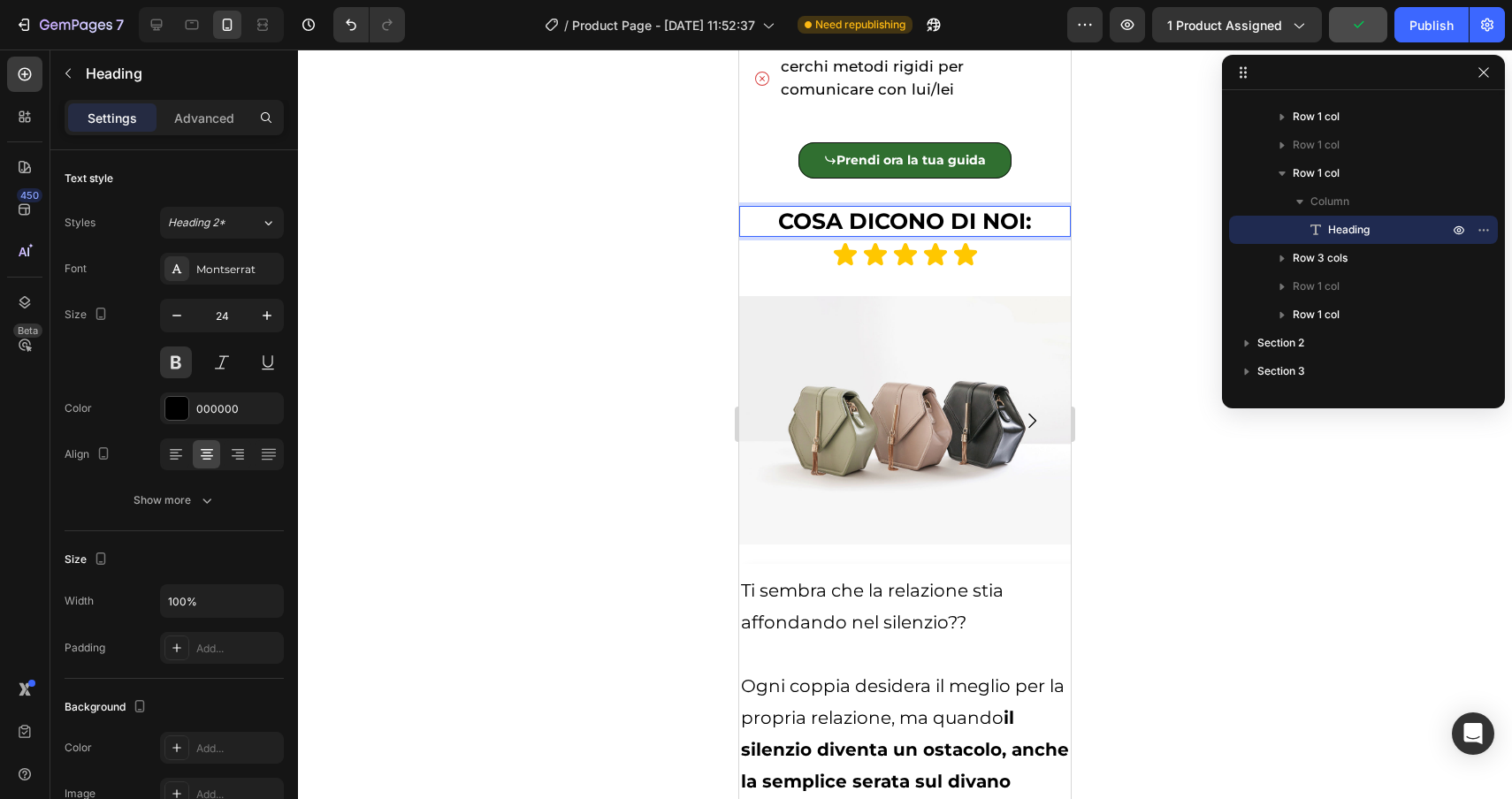
click at [1239, 535] on div at bounding box center [905, 424] width 1214 height 750
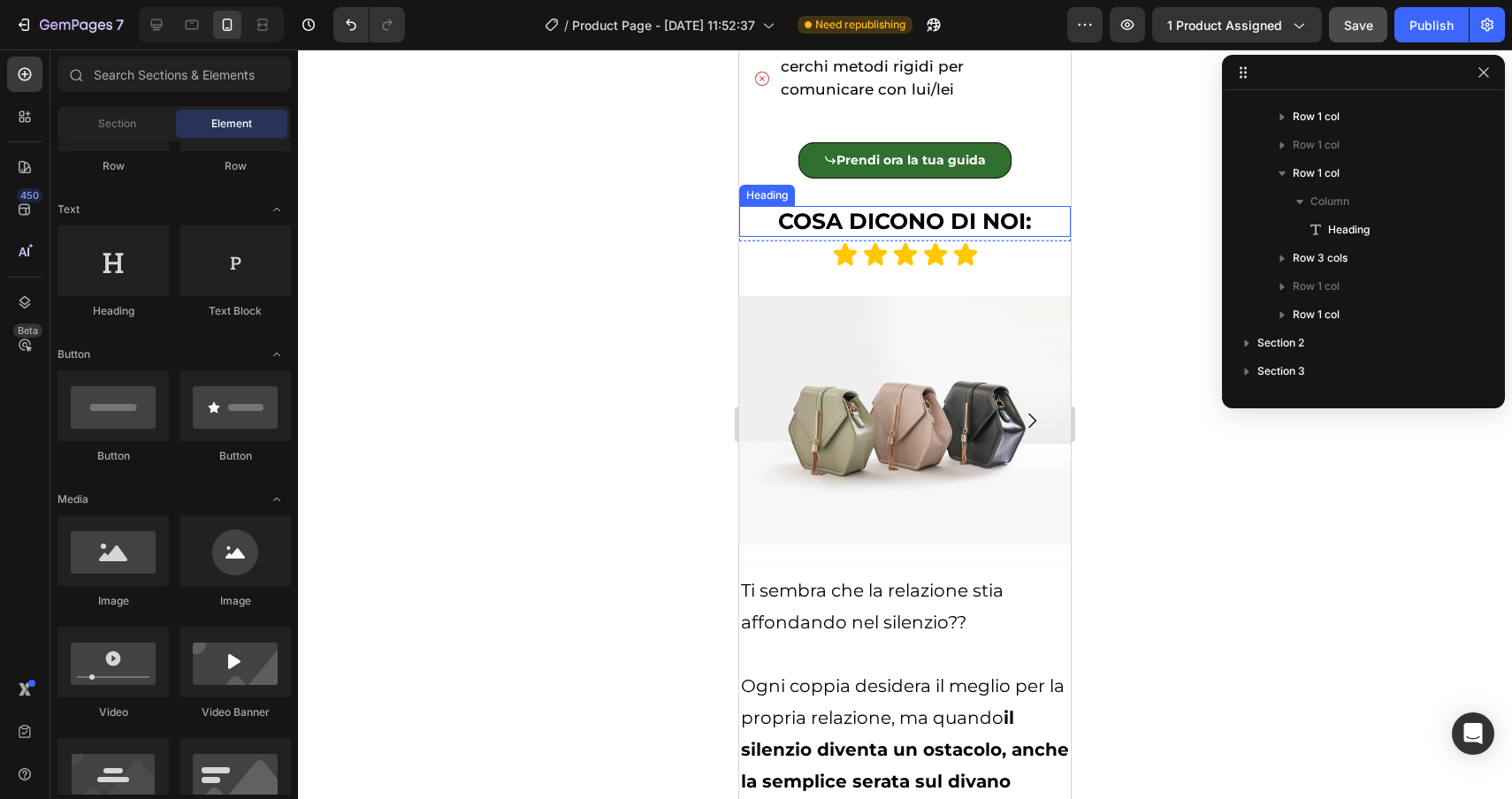
click at [1018, 231] on span "COSA DICONO DI NOI:" at bounding box center [905, 221] width 254 height 26
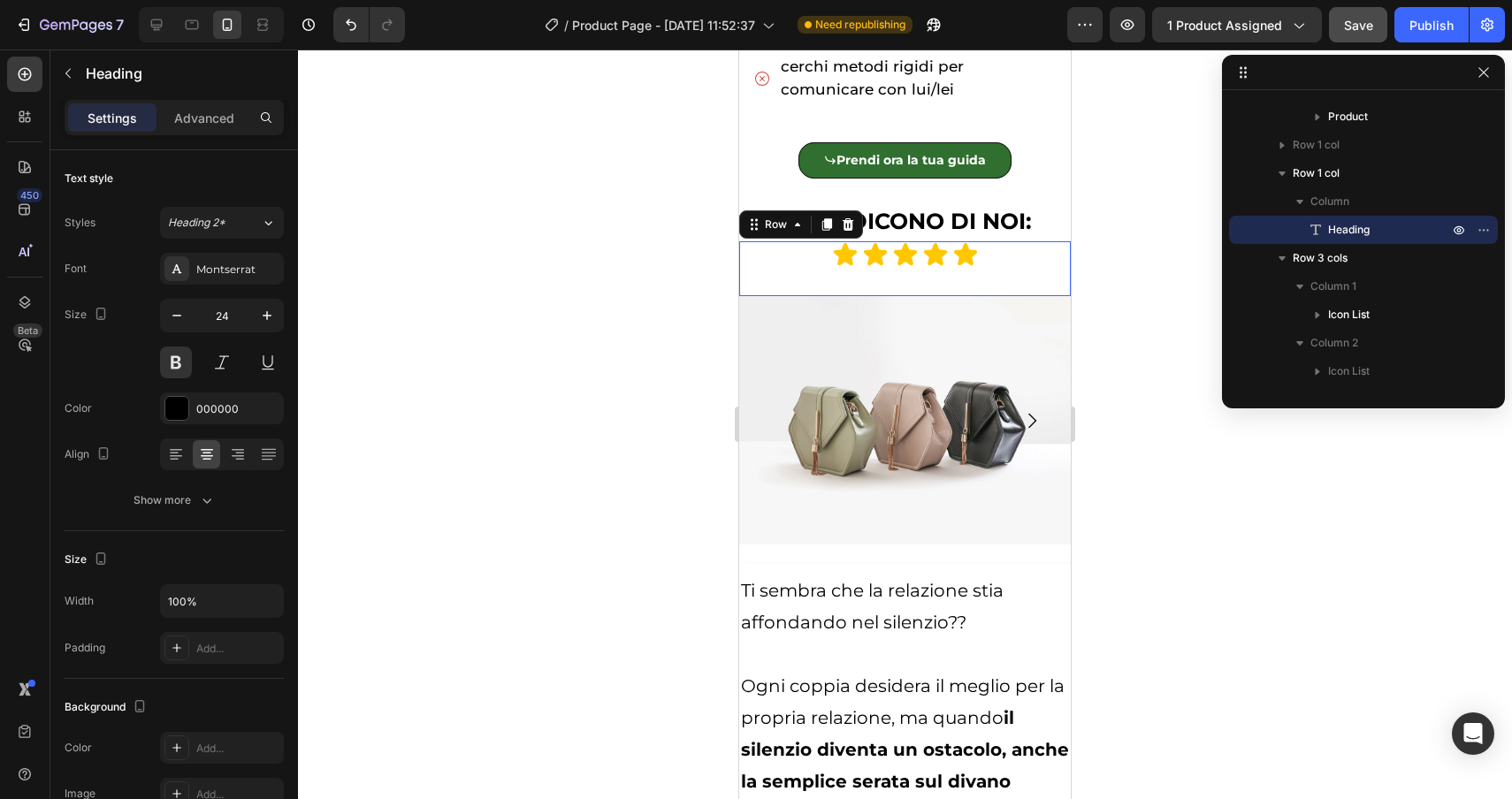
click at [1009, 274] on div "Icon Icon Icon Icon Icon Icon List Icon Icon Icon Icon Icon Icon List Icon Icon…" at bounding box center [905, 268] width 331 height 55
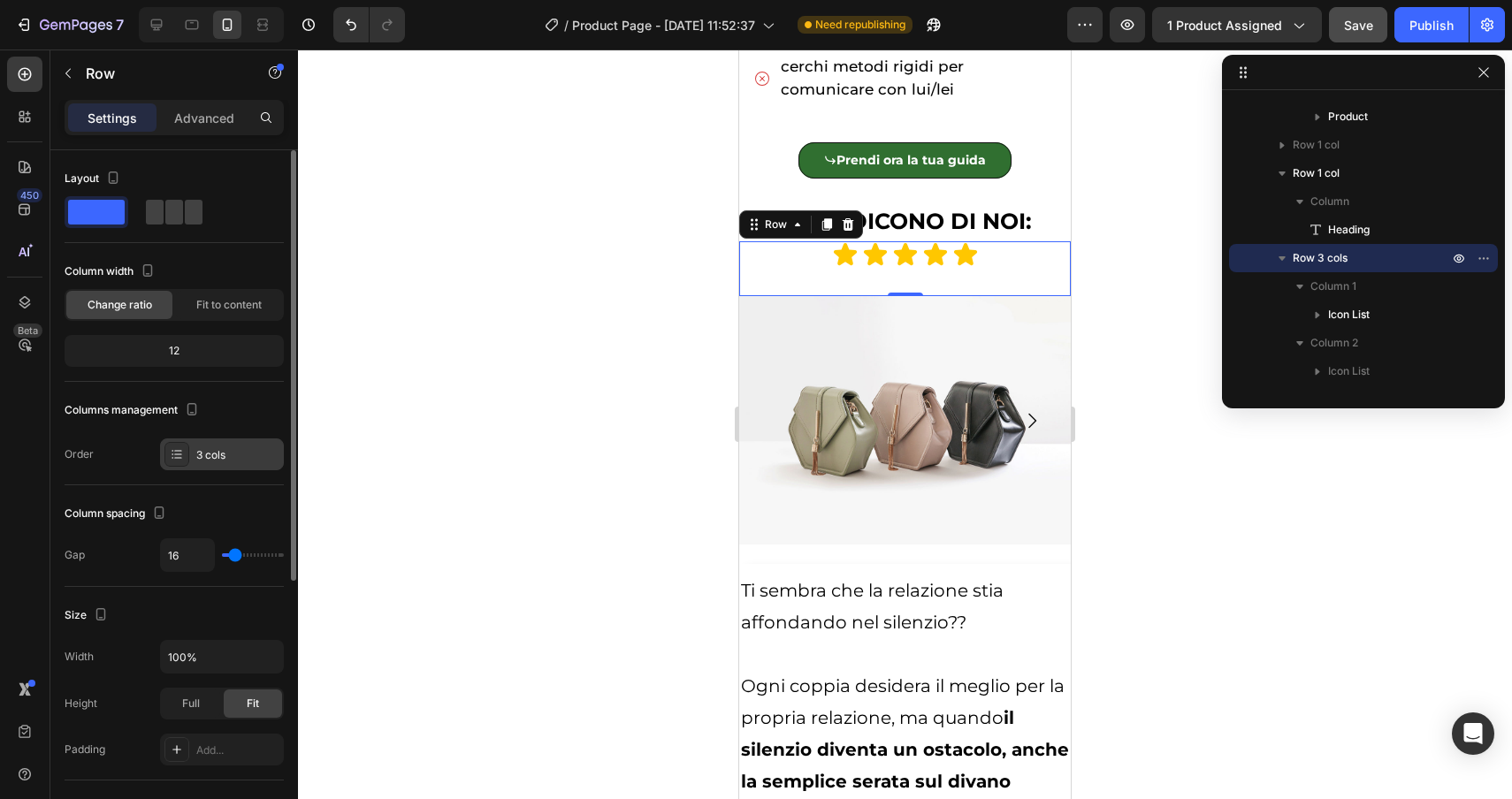
click at [233, 465] on div "3 cols" at bounding box center [222, 454] width 124 height 32
click at [182, 411] on button "button" at bounding box center [192, 410] width 21 height 21
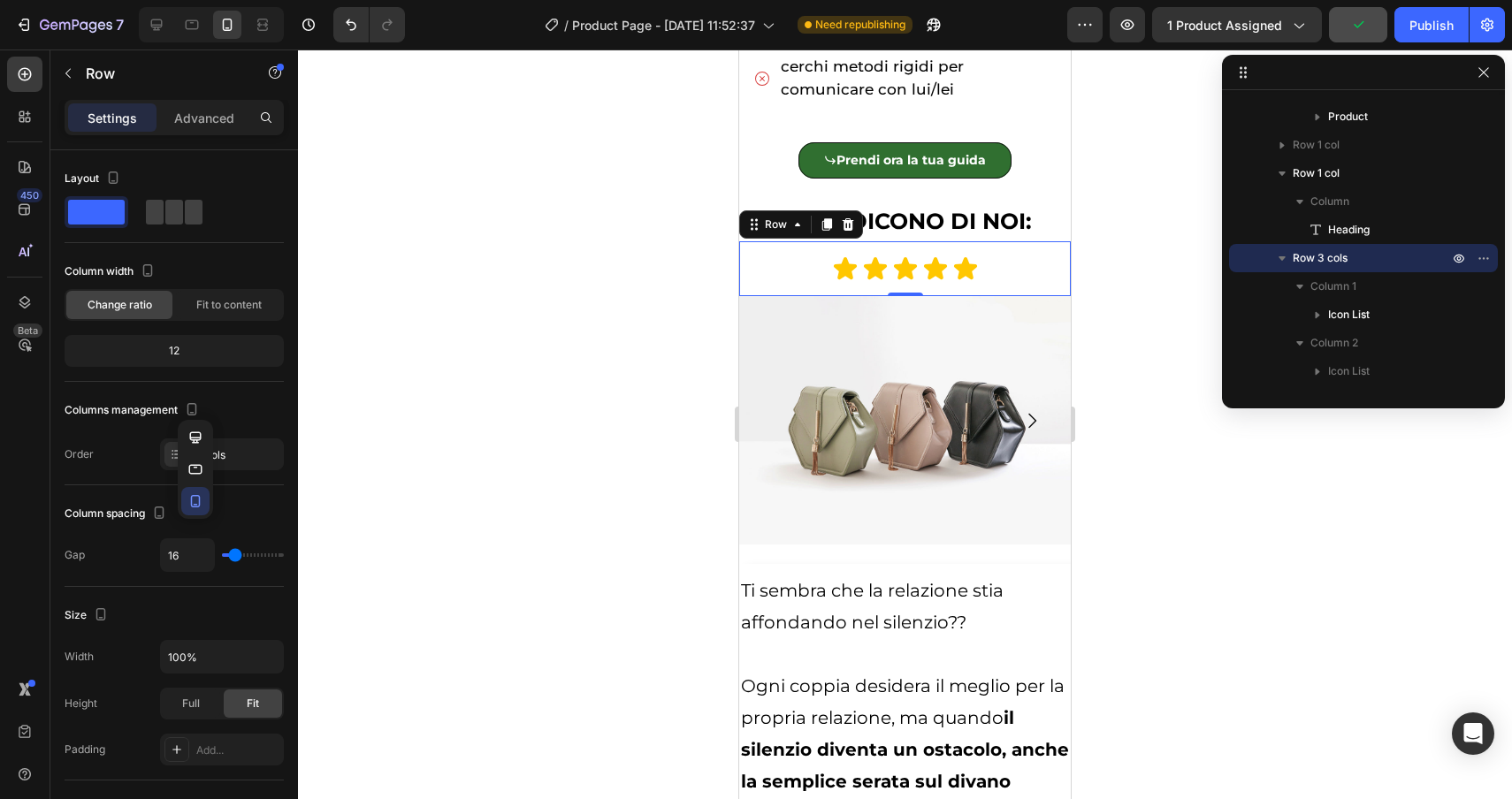
click at [407, 517] on div at bounding box center [905, 424] width 1214 height 750
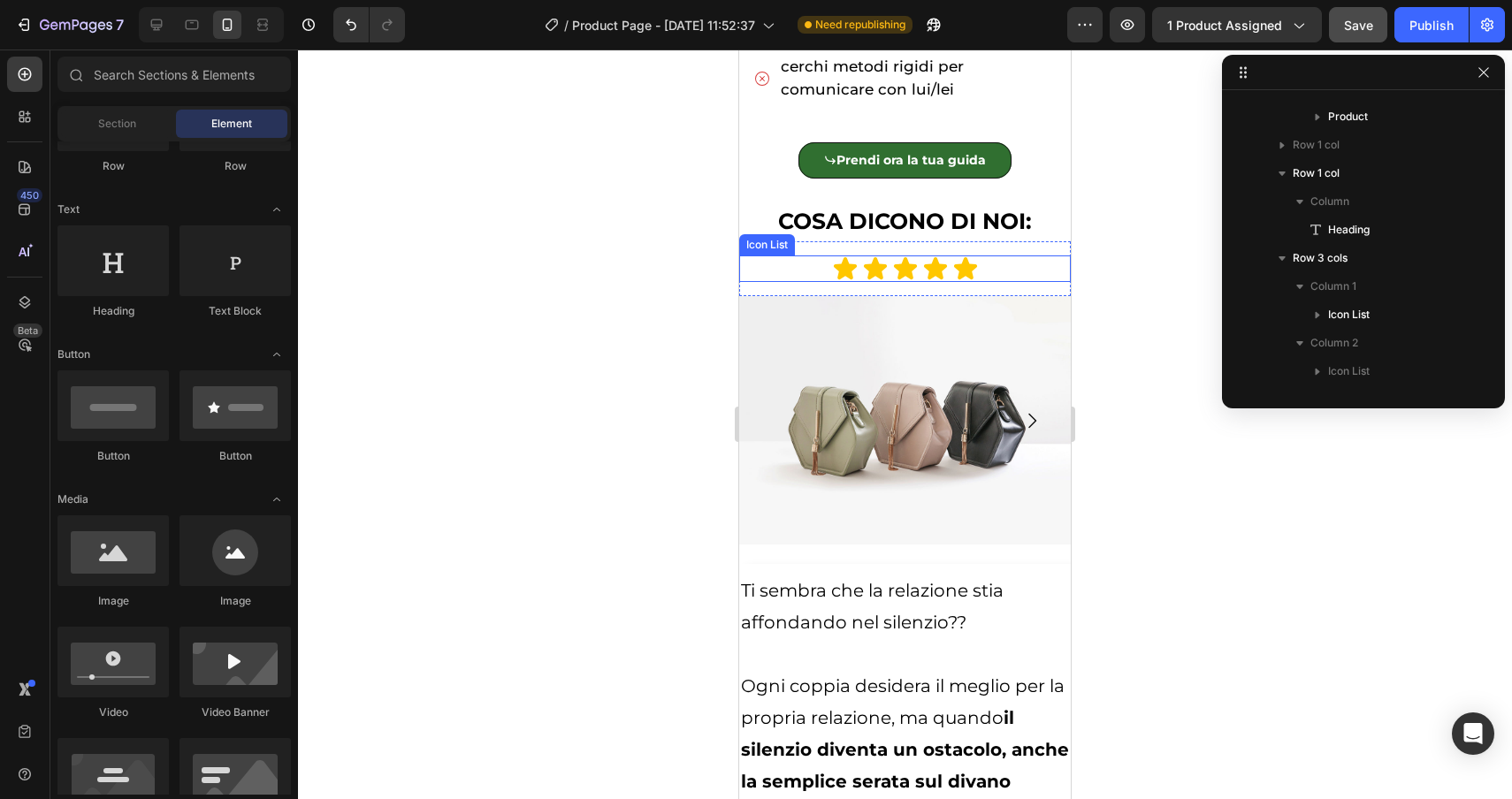
click at [809, 267] on div "Icon Icon Icon Icon Icon" at bounding box center [905, 268] width 331 height 26
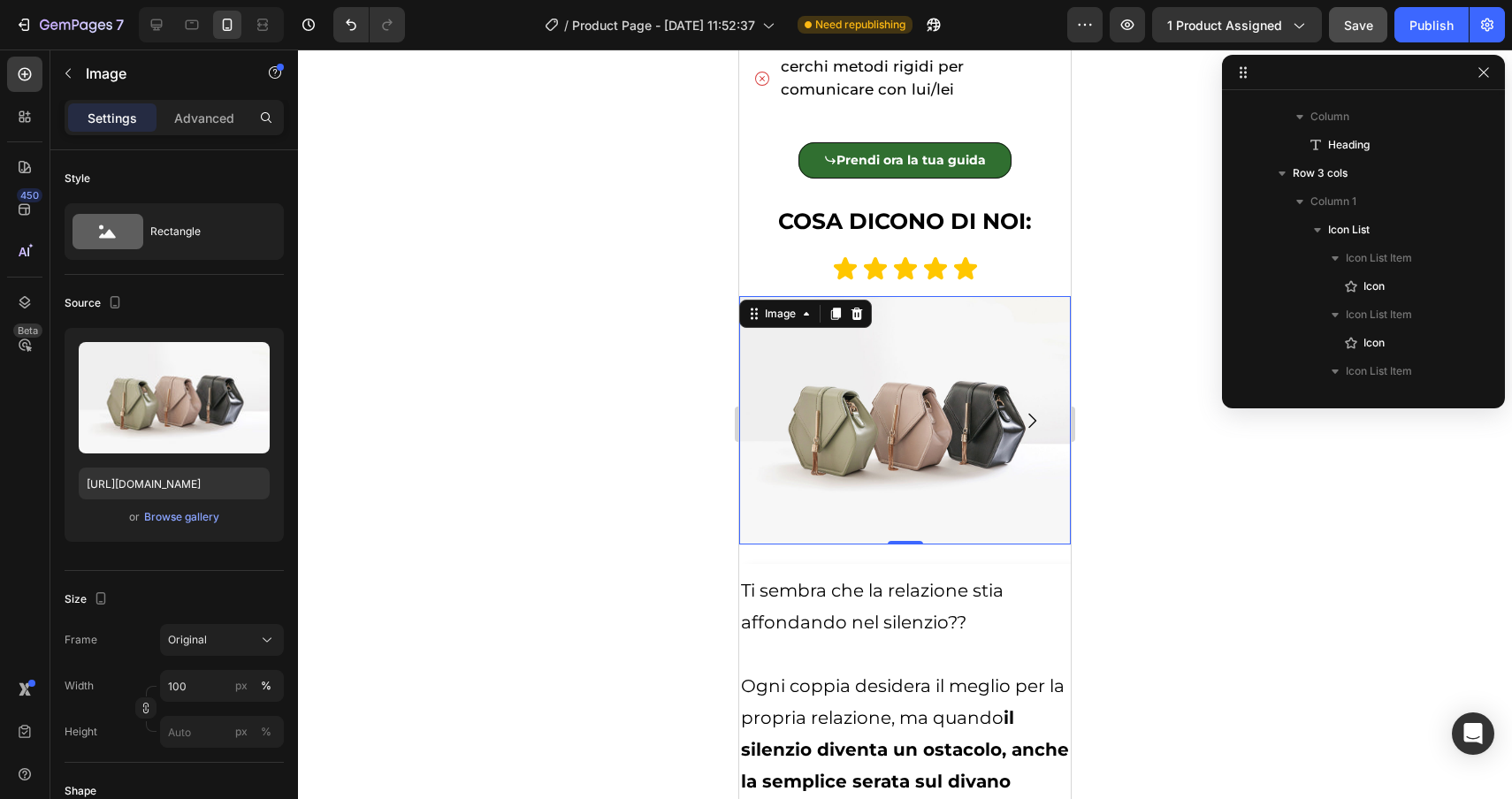
click at [835, 331] on img at bounding box center [905, 420] width 331 height 249
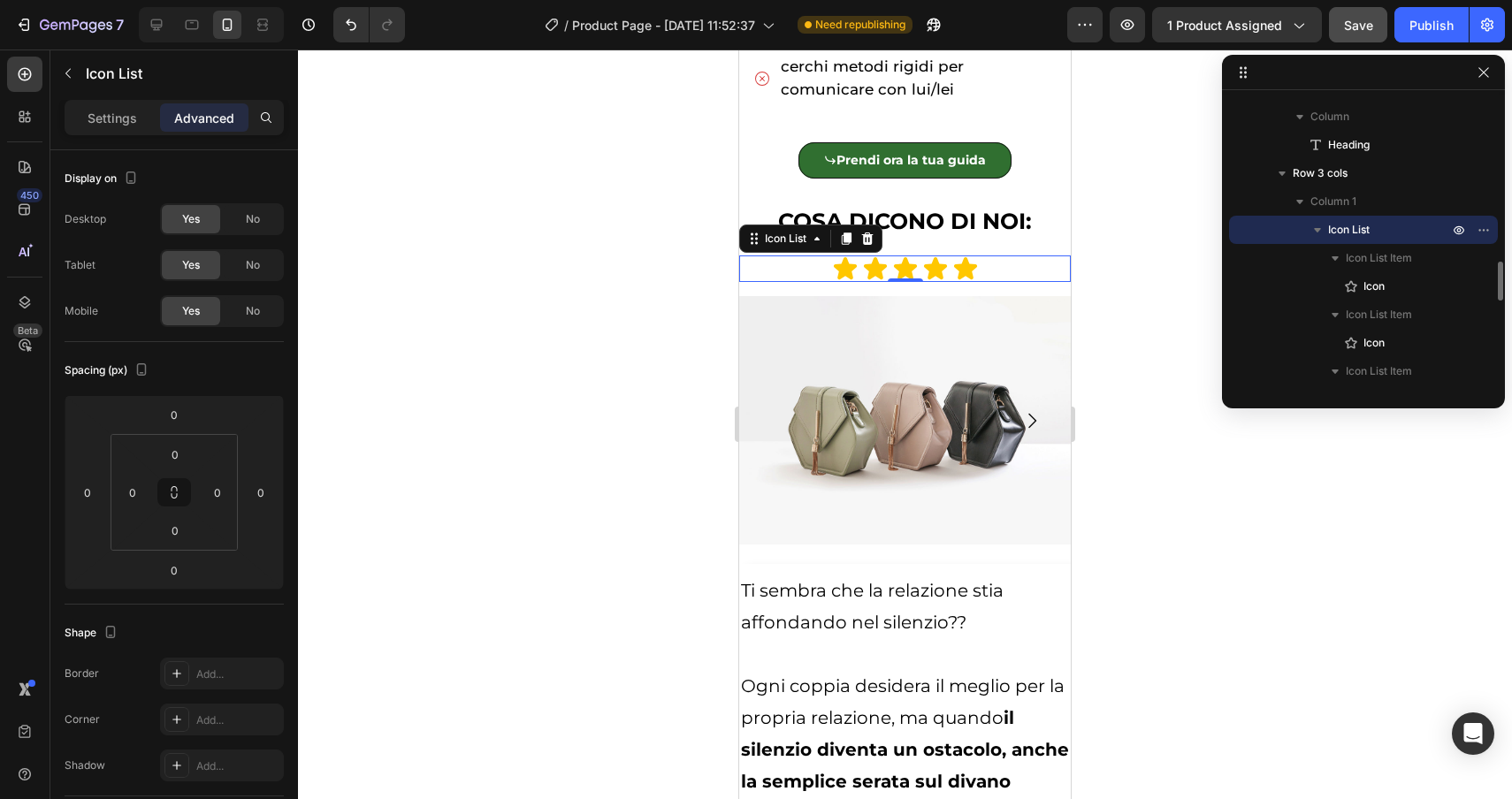
click at [799, 260] on div "Icon Icon Icon Icon Icon" at bounding box center [905, 268] width 331 height 26
click at [98, 121] on p "Settings" at bounding box center [111, 117] width 49 height 18
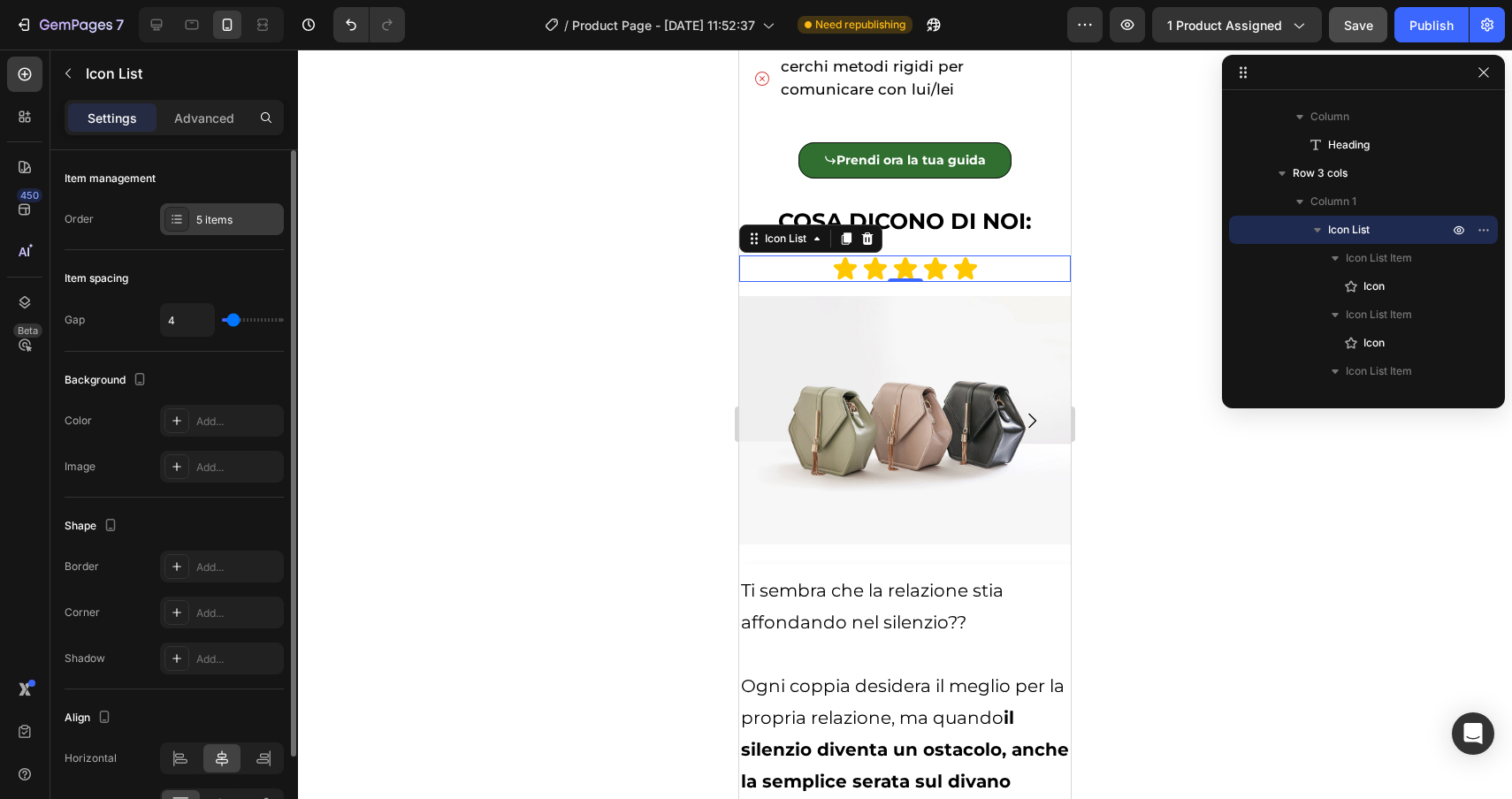
click at [206, 214] on div "5 items" at bounding box center [238, 220] width 83 height 15
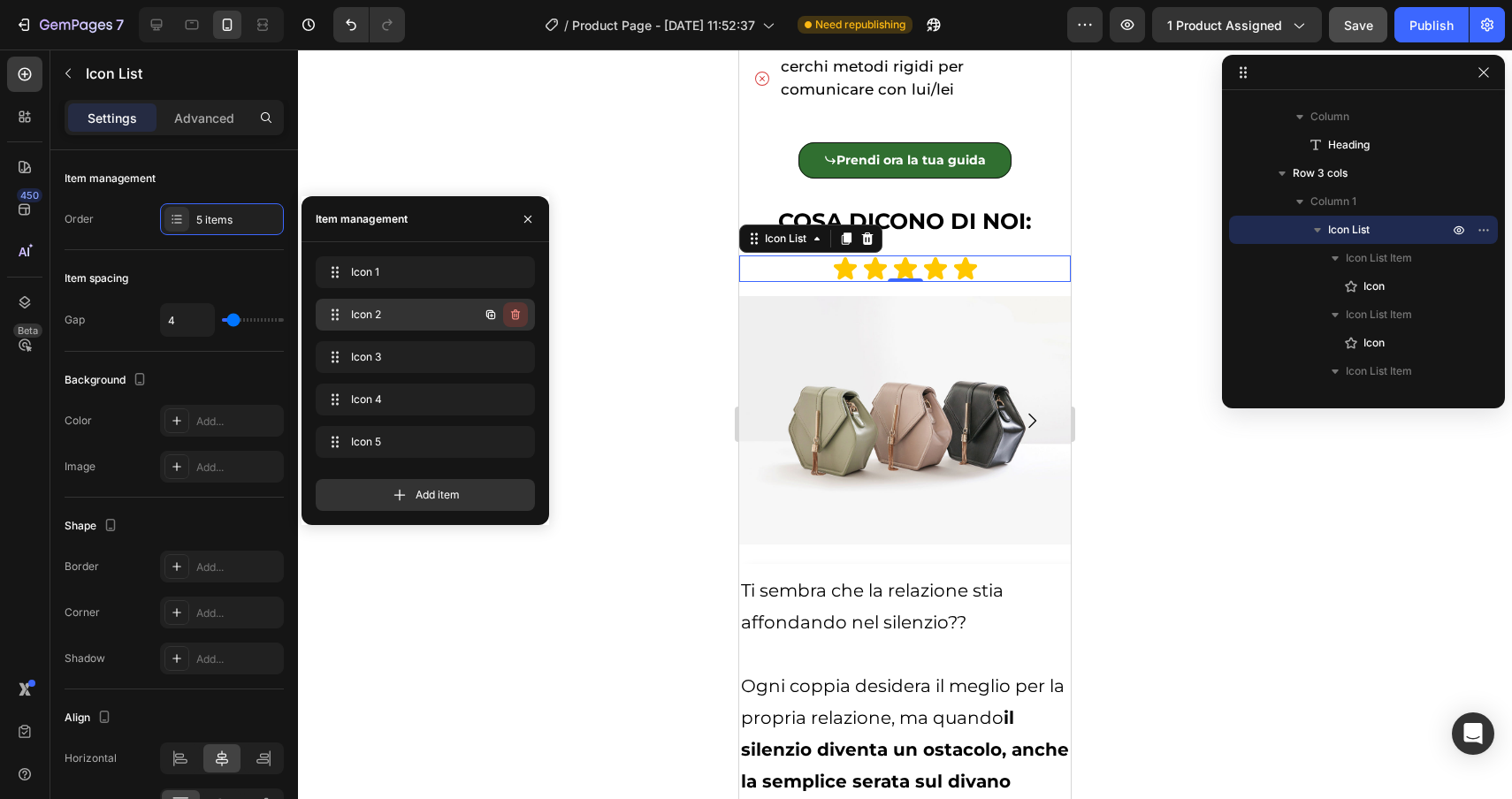
click at [516, 314] on icon "button" at bounding box center [516, 316] width 1 height 5
click at [514, 322] on div "Delete" at bounding box center [504, 315] width 33 height 15
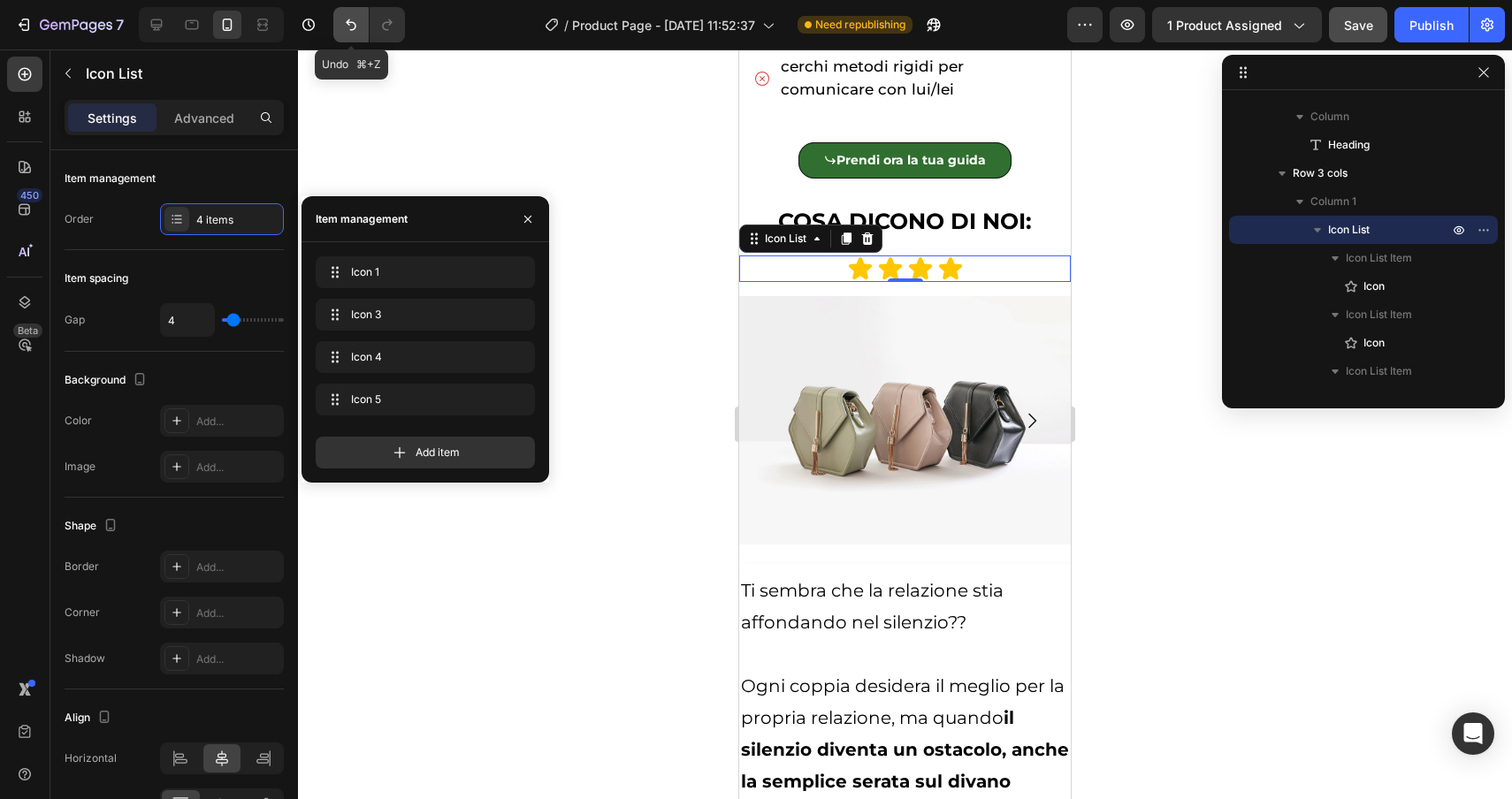
click at [347, 21] on icon "Undo/Redo" at bounding box center [351, 25] width 11 height 12
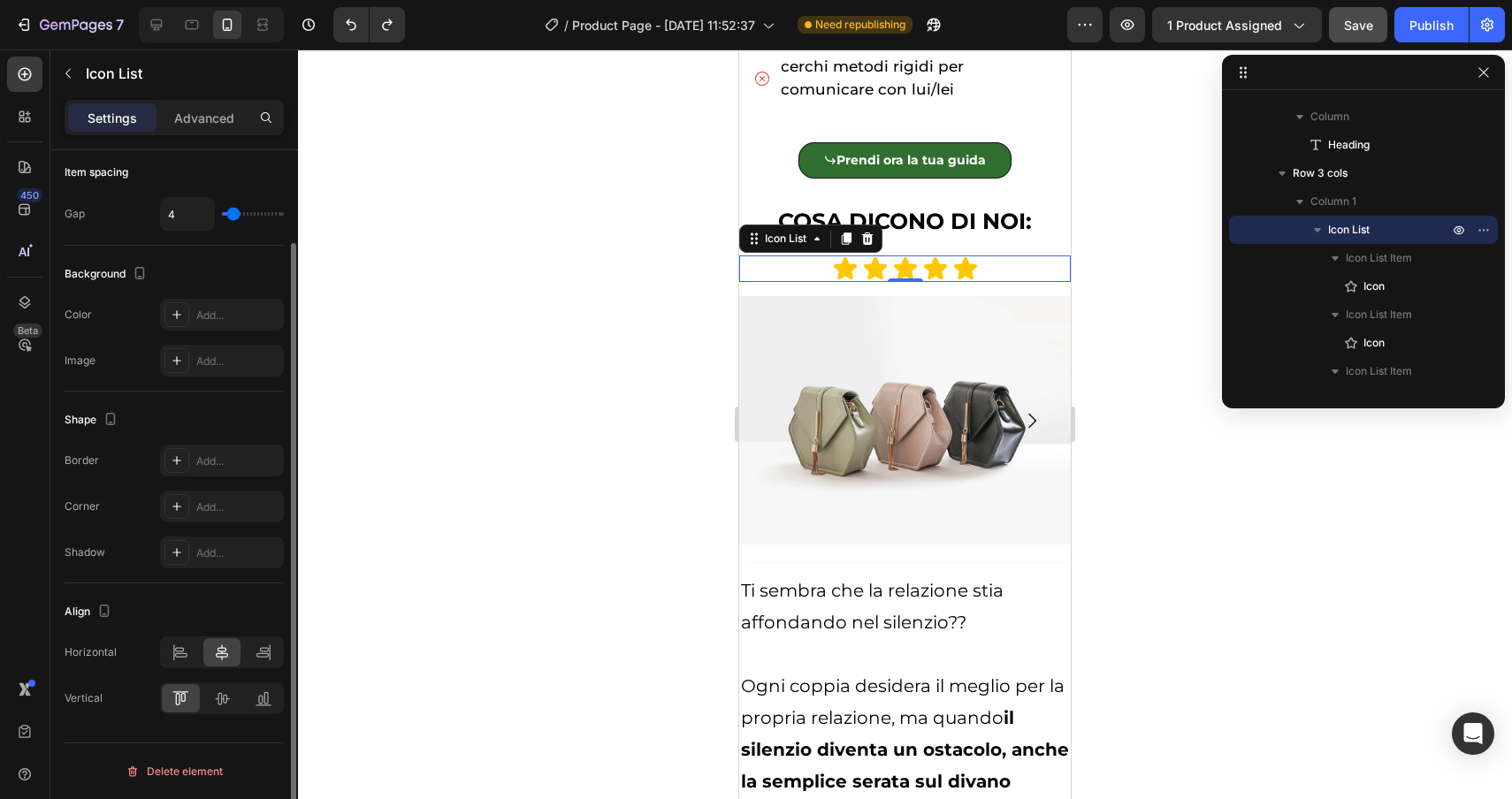
scroll to position [100, 0]
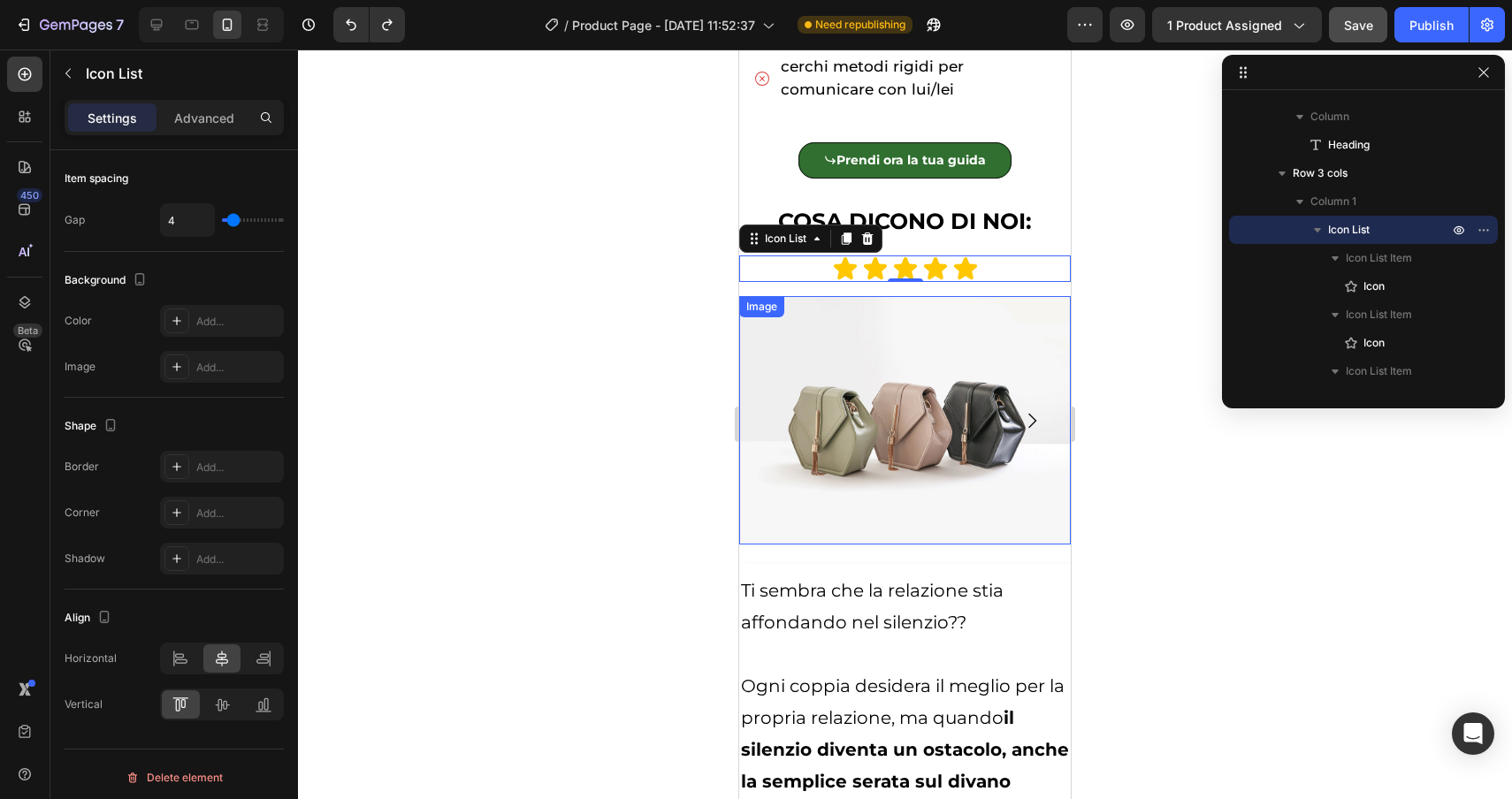
click at [1121, 343] on div at bounding box center [905, 424] width 1214 height 750
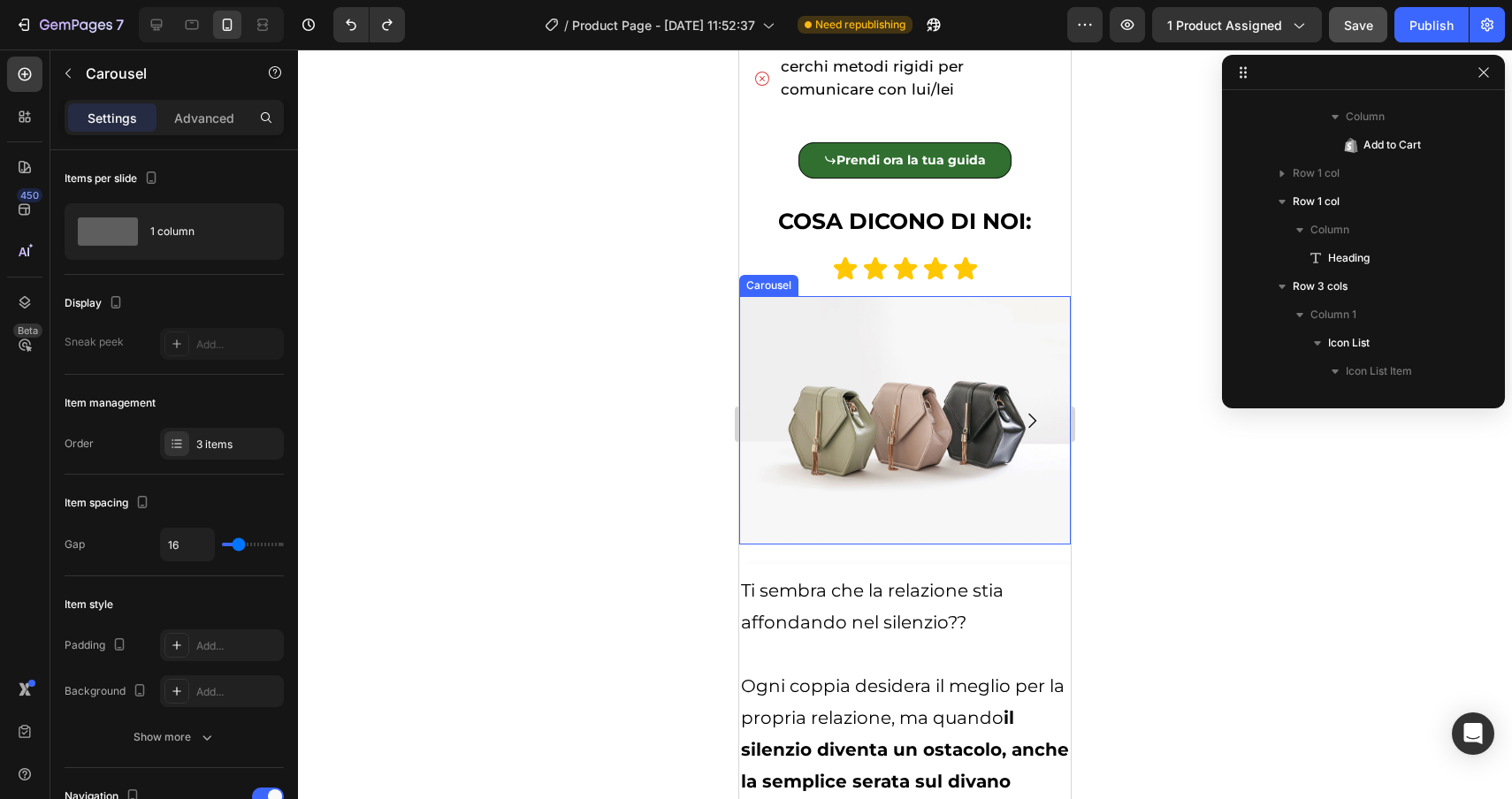
click at [1040, 420] on icon "Carousel Next Arrow" at bounding box center [1032, 421] width 21 height 21
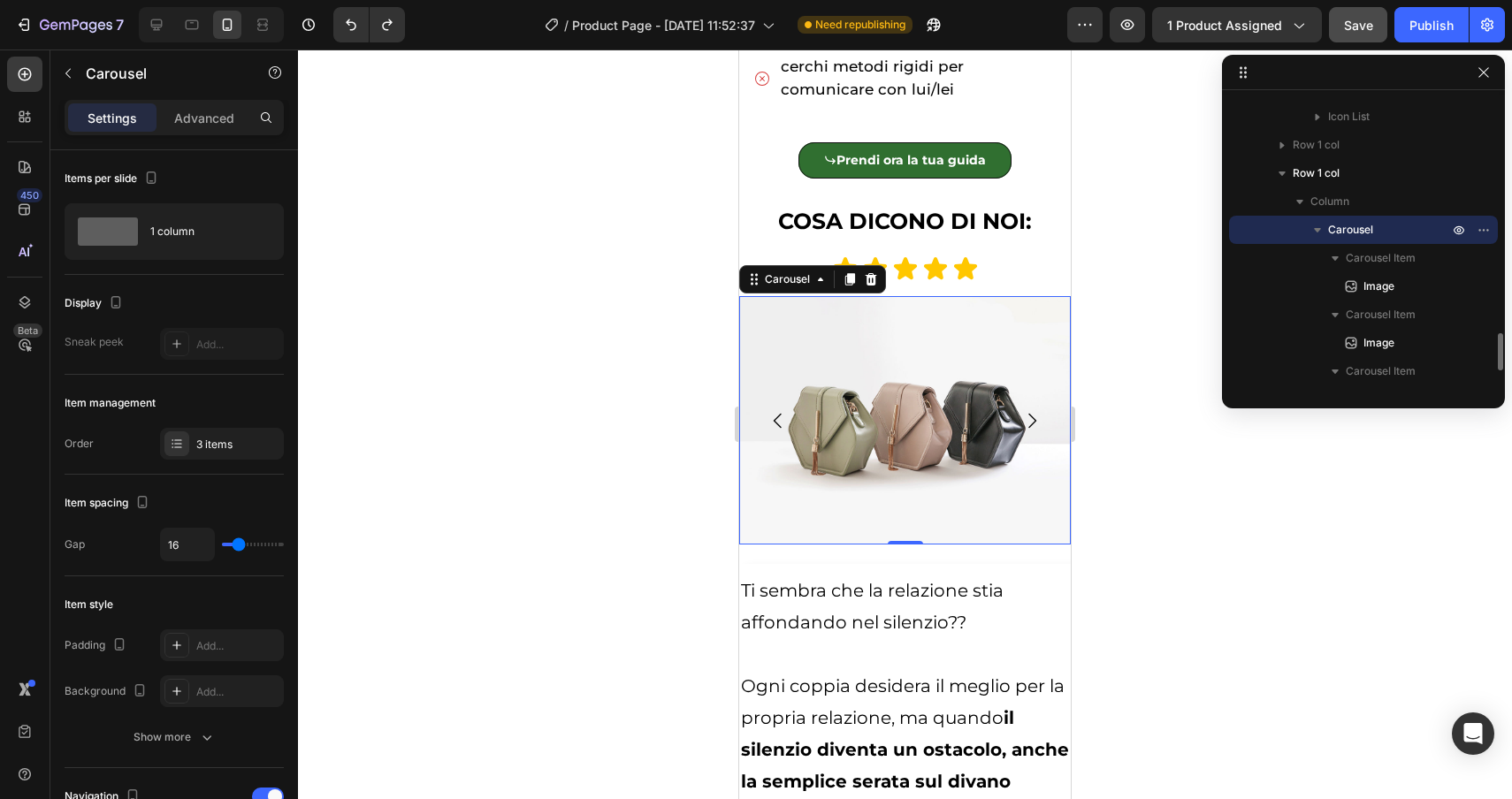
click at [1040, 420] on icon "Carousel Next Arrow" at bounding box center [1032, 421] width 21 height 21
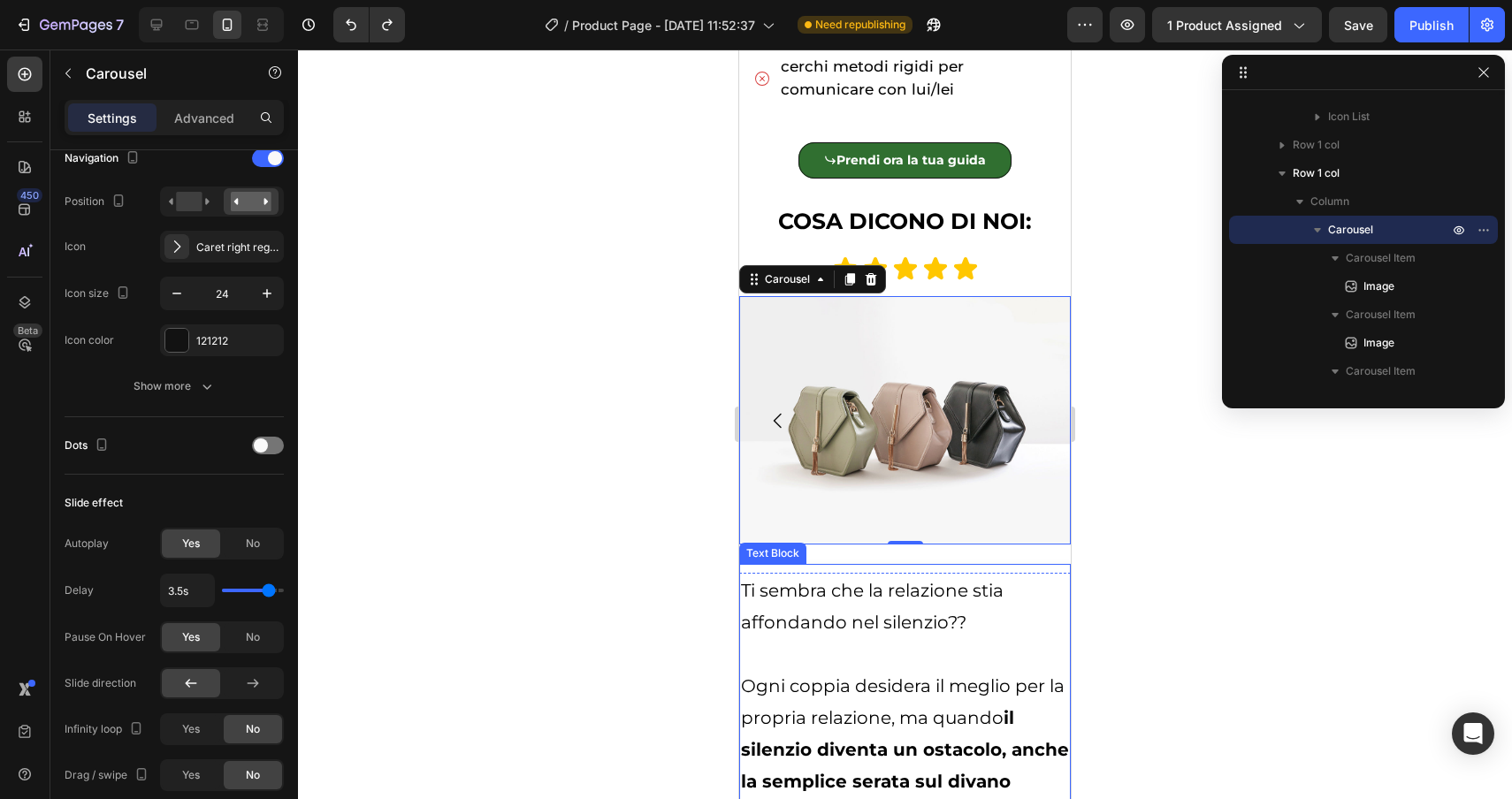
scroll to position [553, 0]
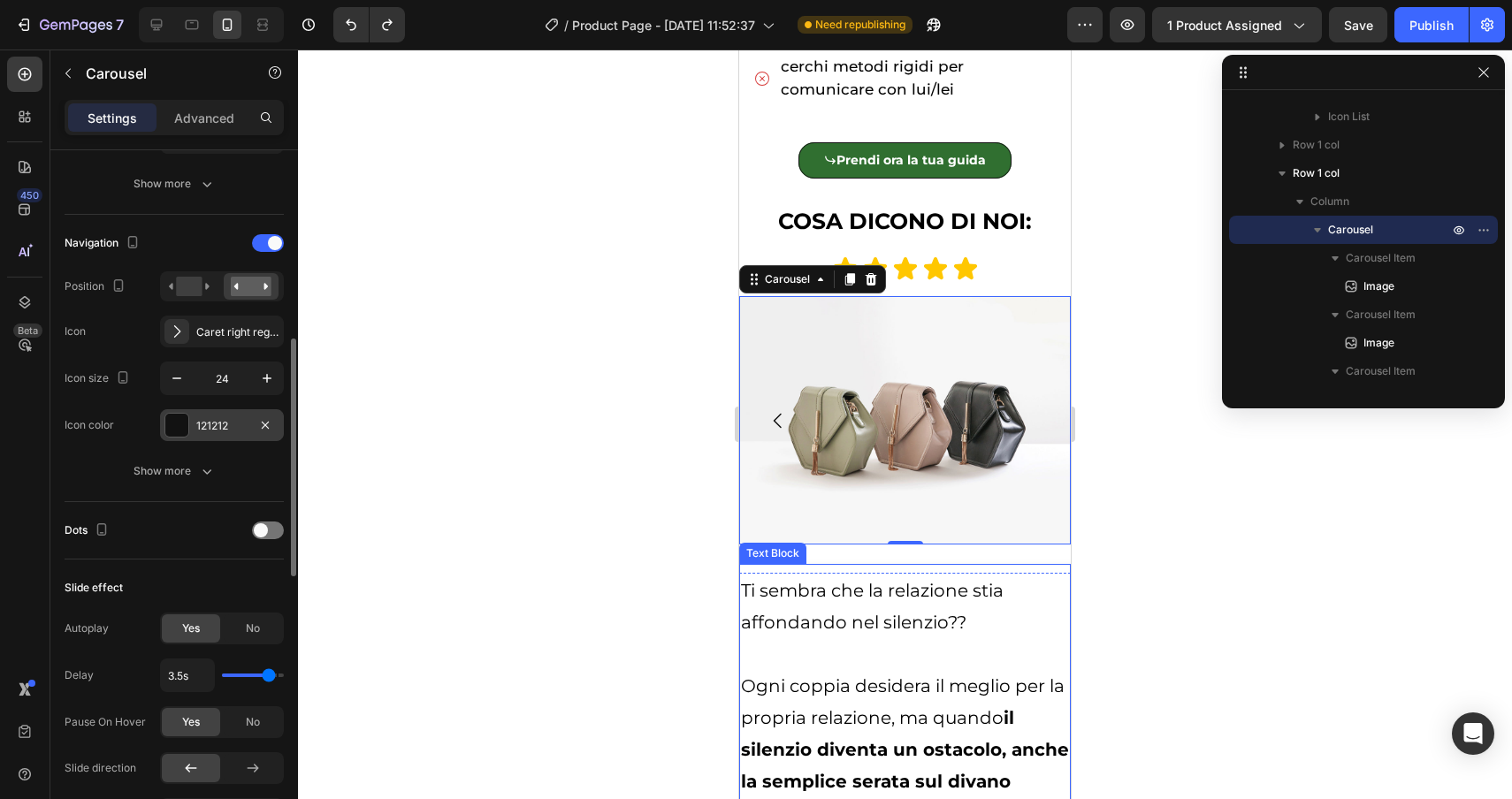
click at [176, 429] on div at bounding box center [177, 425] width 23 height 23
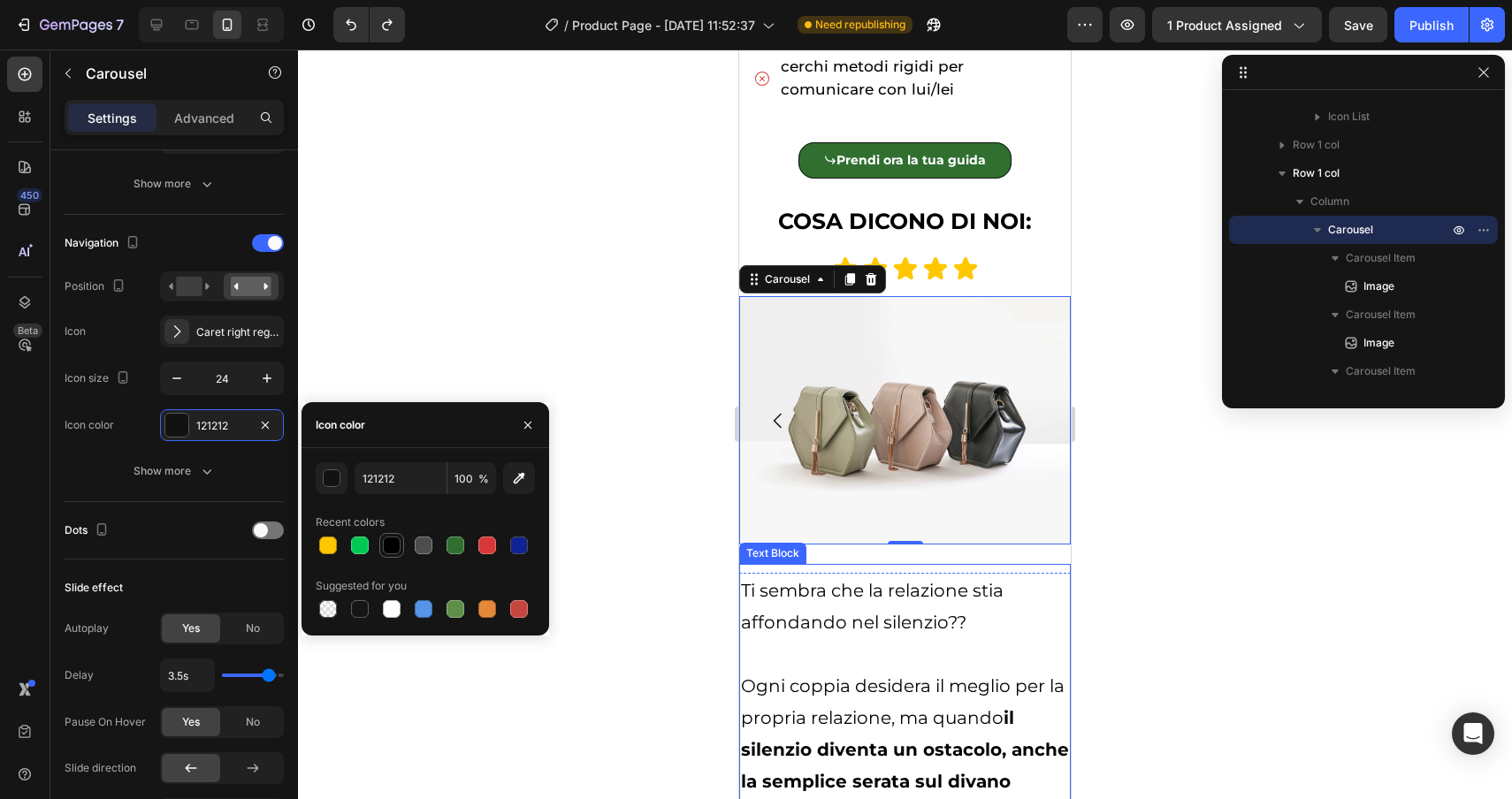
click at [389, 546] on div at bounding box center [391, 545] width 17 height 17
type input "000000"
click at [528, 336] on div at bounding box center [905, 424] width 1214 height 750
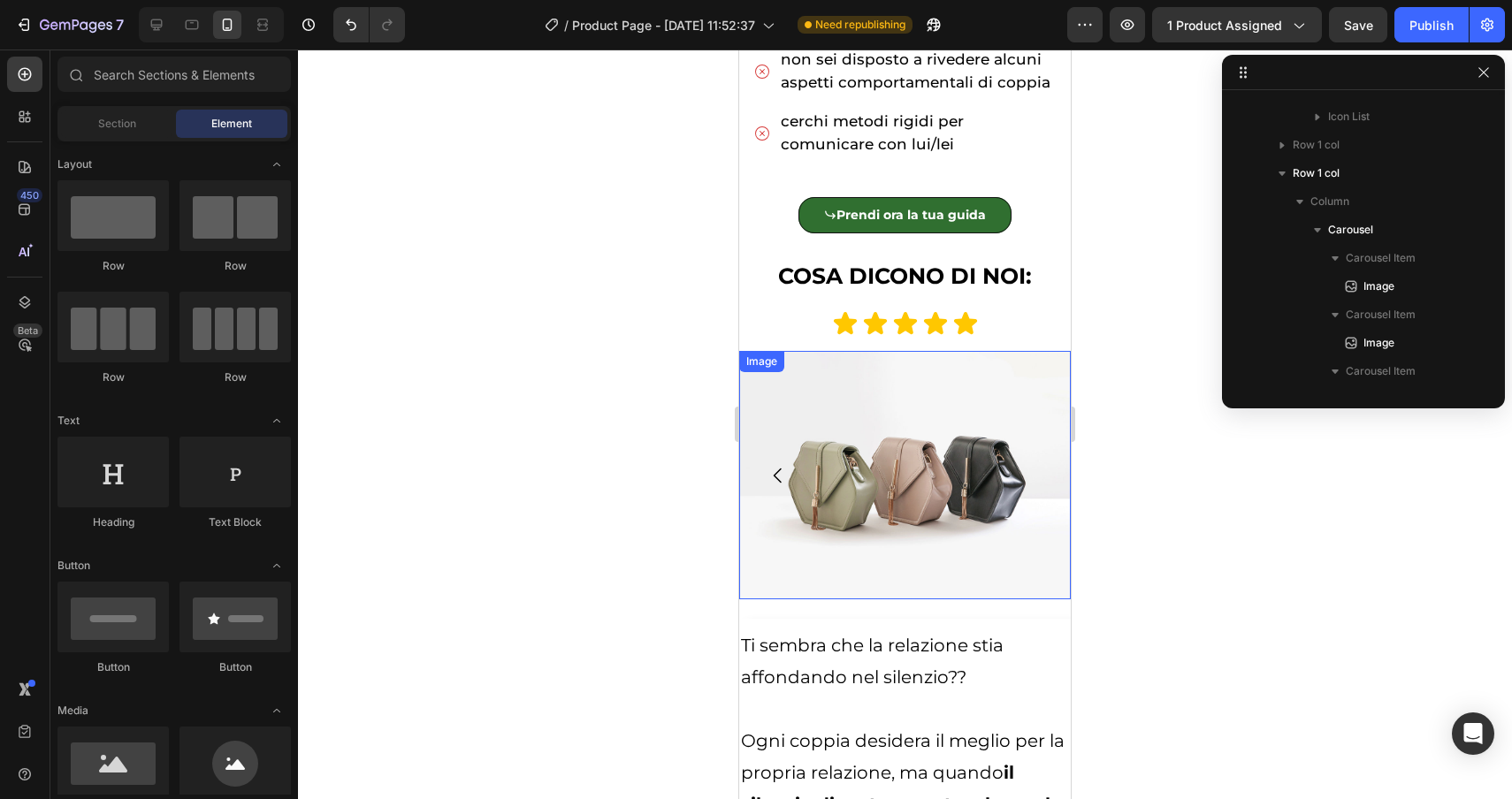
scroll to position [1203, 0]
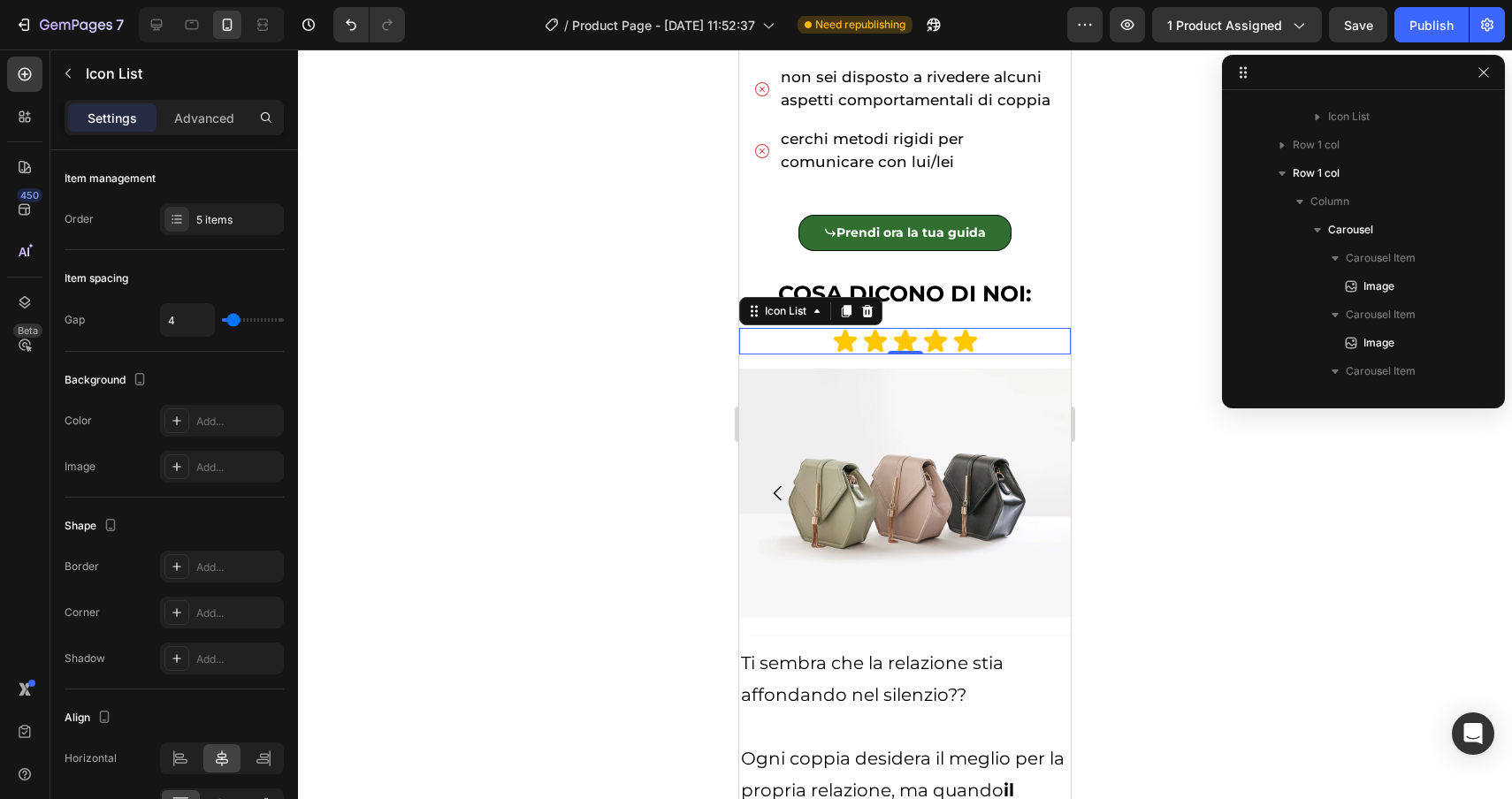
click at [995, 340] on div "Icon Icon Icon Icon Icon" at bounding box center [905, 341] width 331 height 26
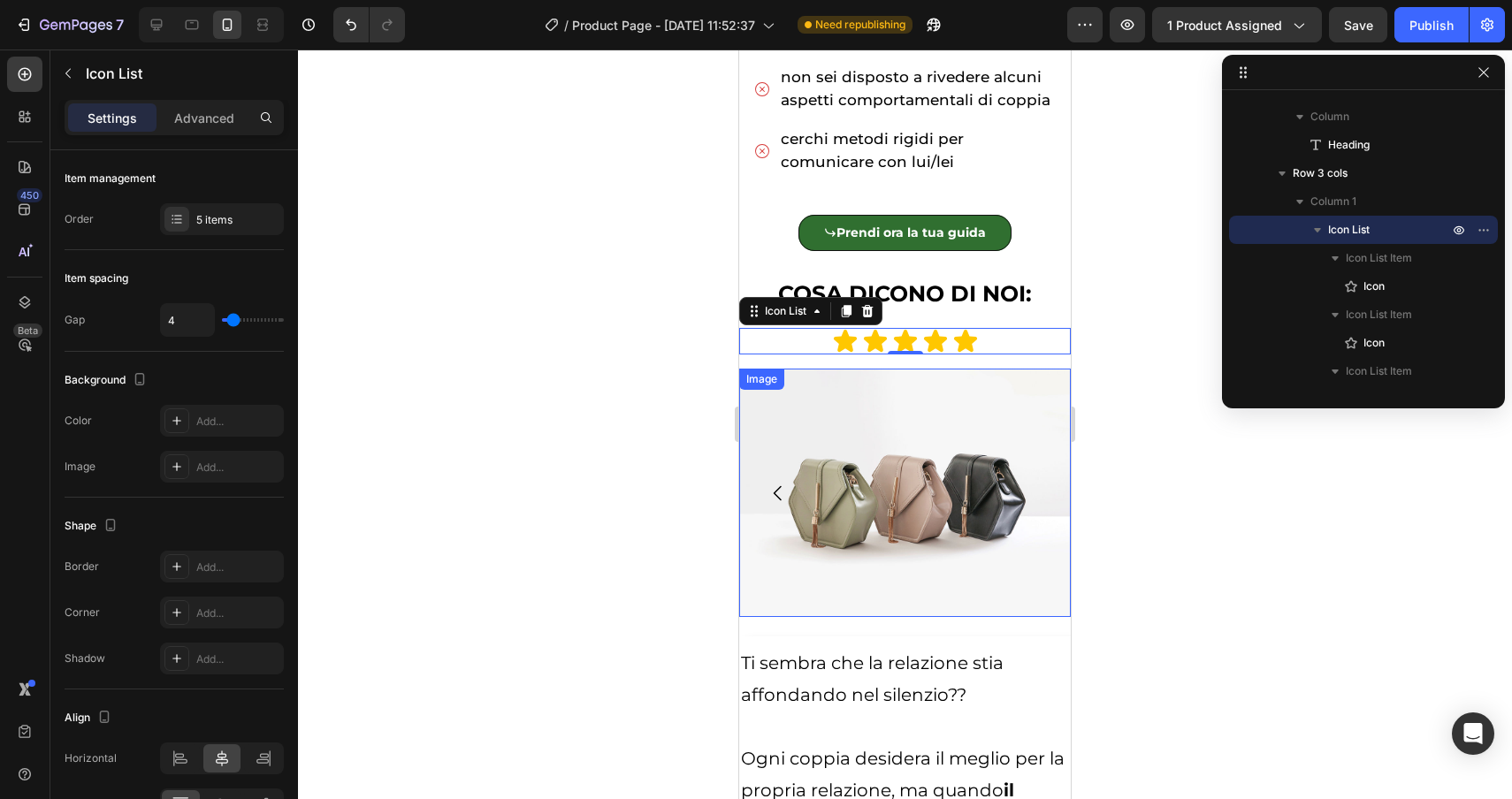
click at [820, 376] on img at bounding box center [905, 493] width 331 height 249
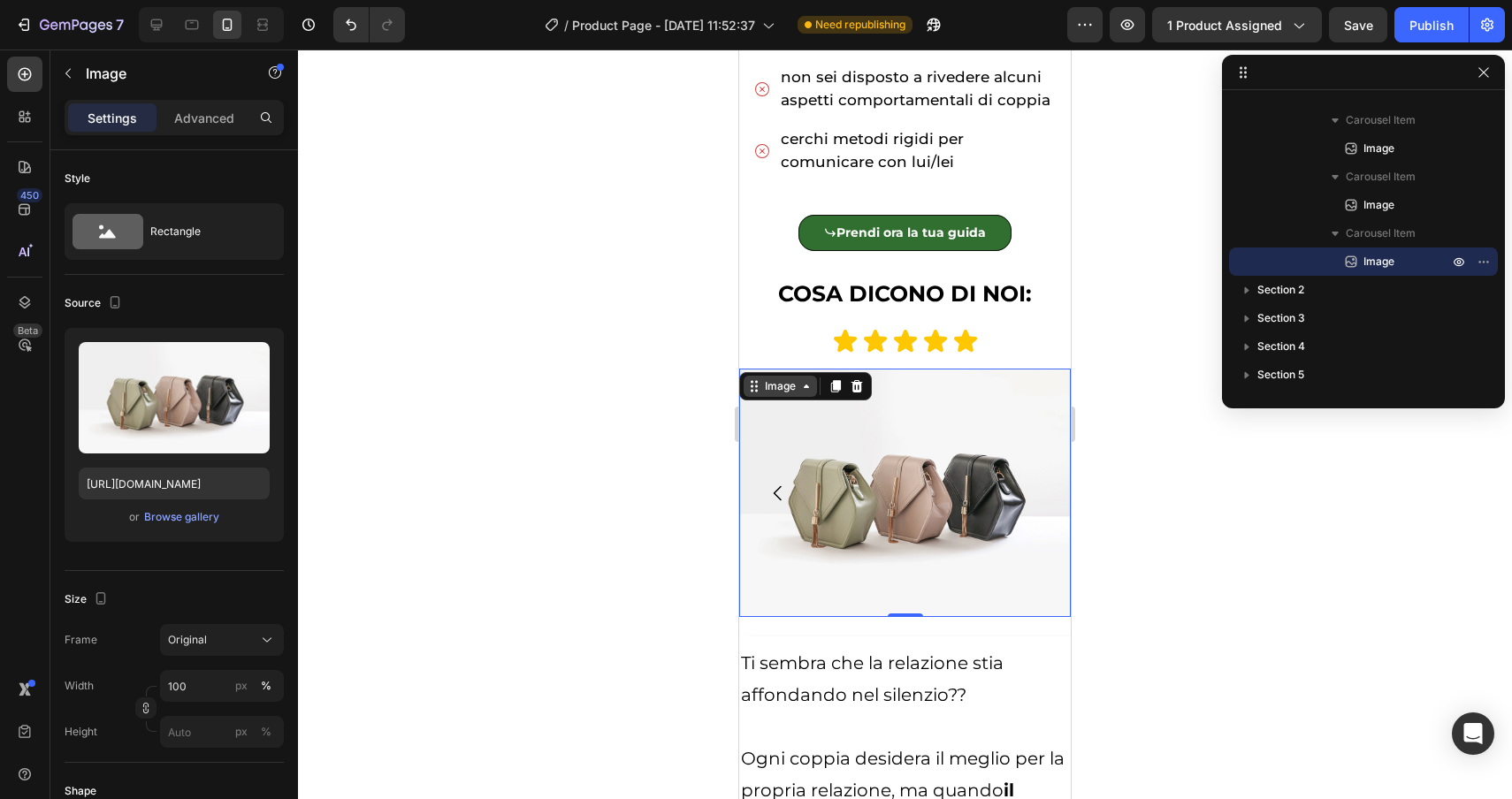
click at [757, 389] on icon at bounding box center [754, 386] width 15 height 15
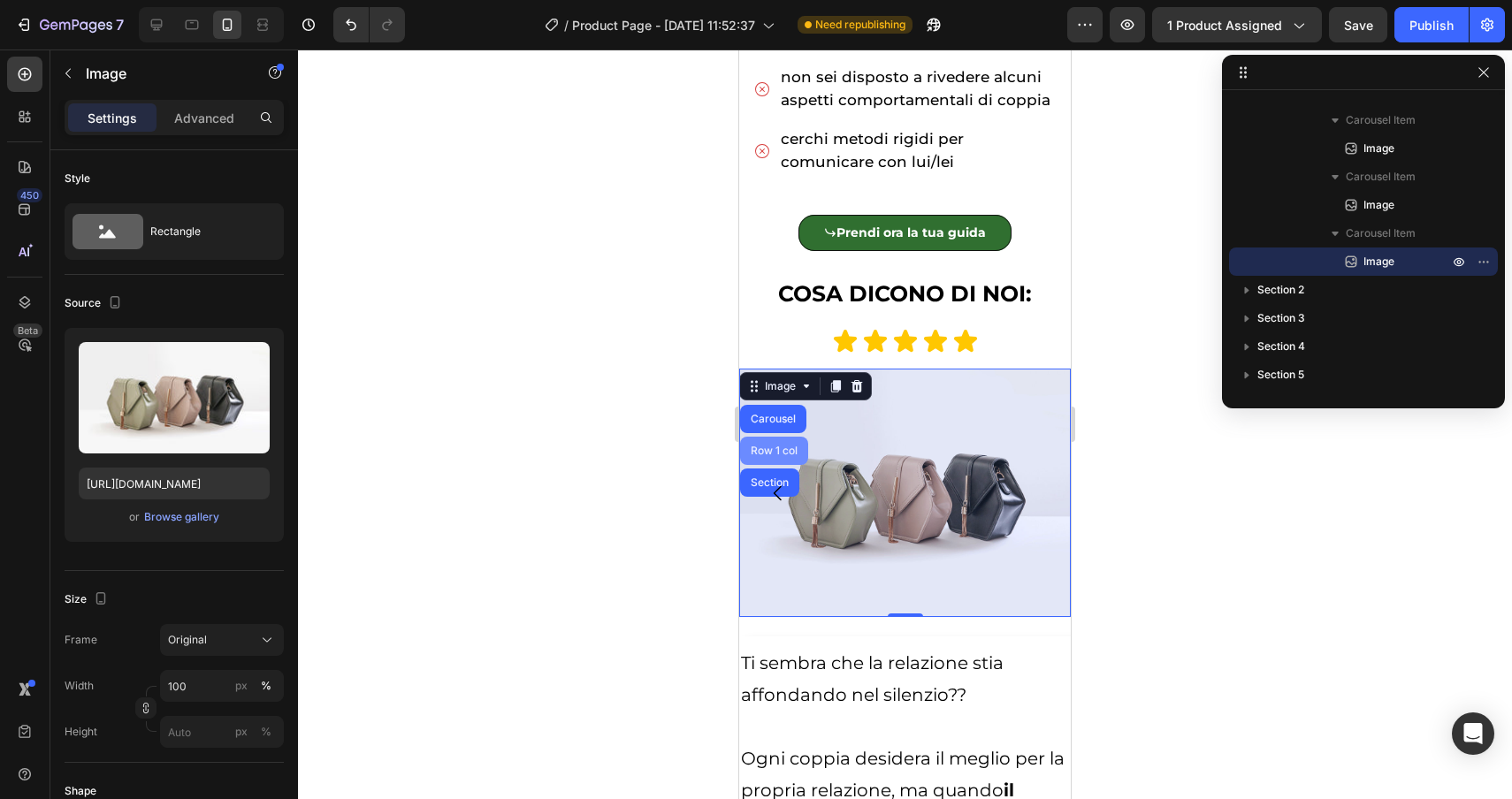
click at [770, 444] on div "Row 1 col" at bounding box center [774, 450] width 68 height 28
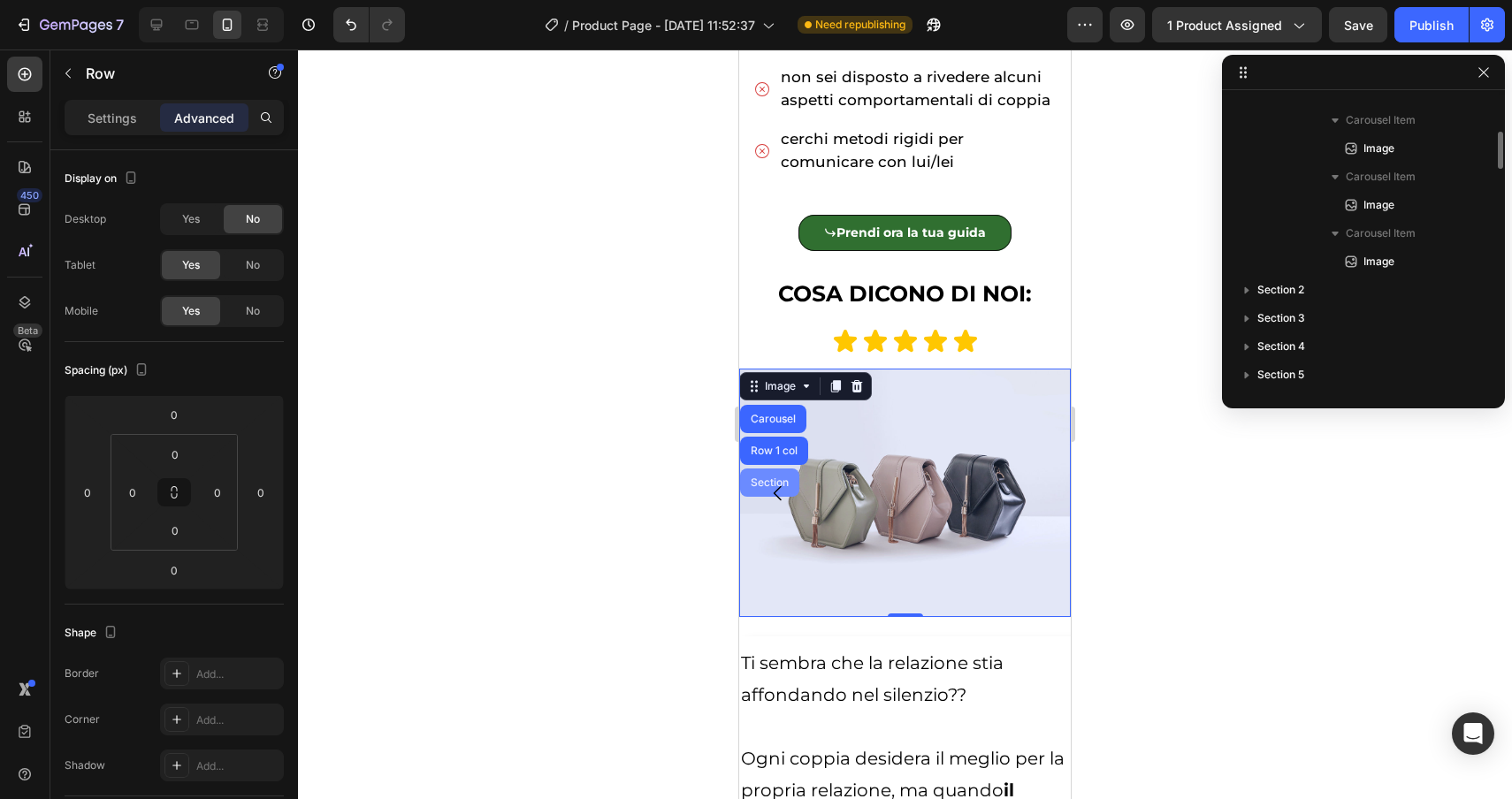
scroll to position [1777, 0]
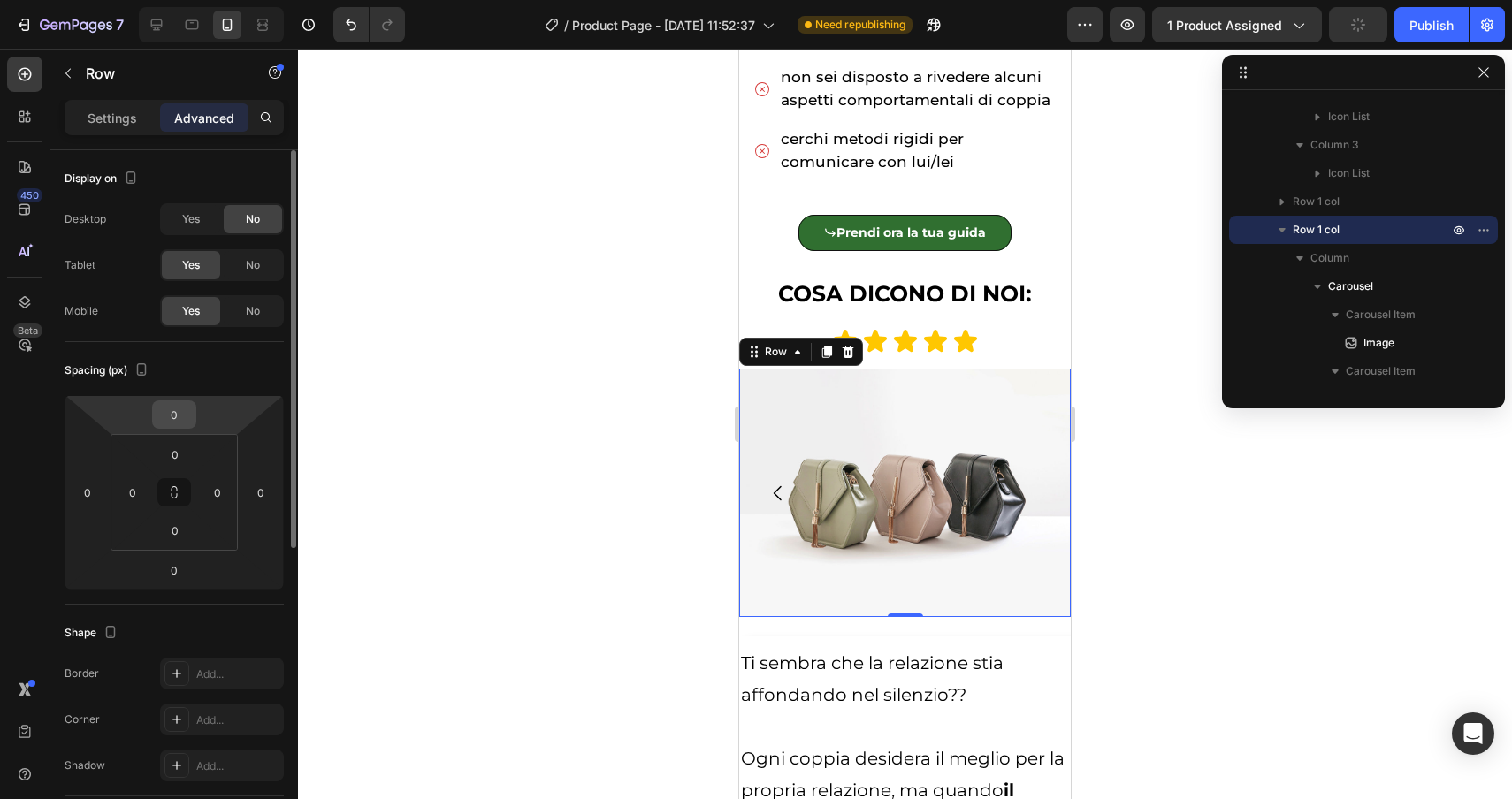
click at [178, 422] on input "0" at bounding box center [174, 414] width 36 height 26
type input "-5"
type input "-10"
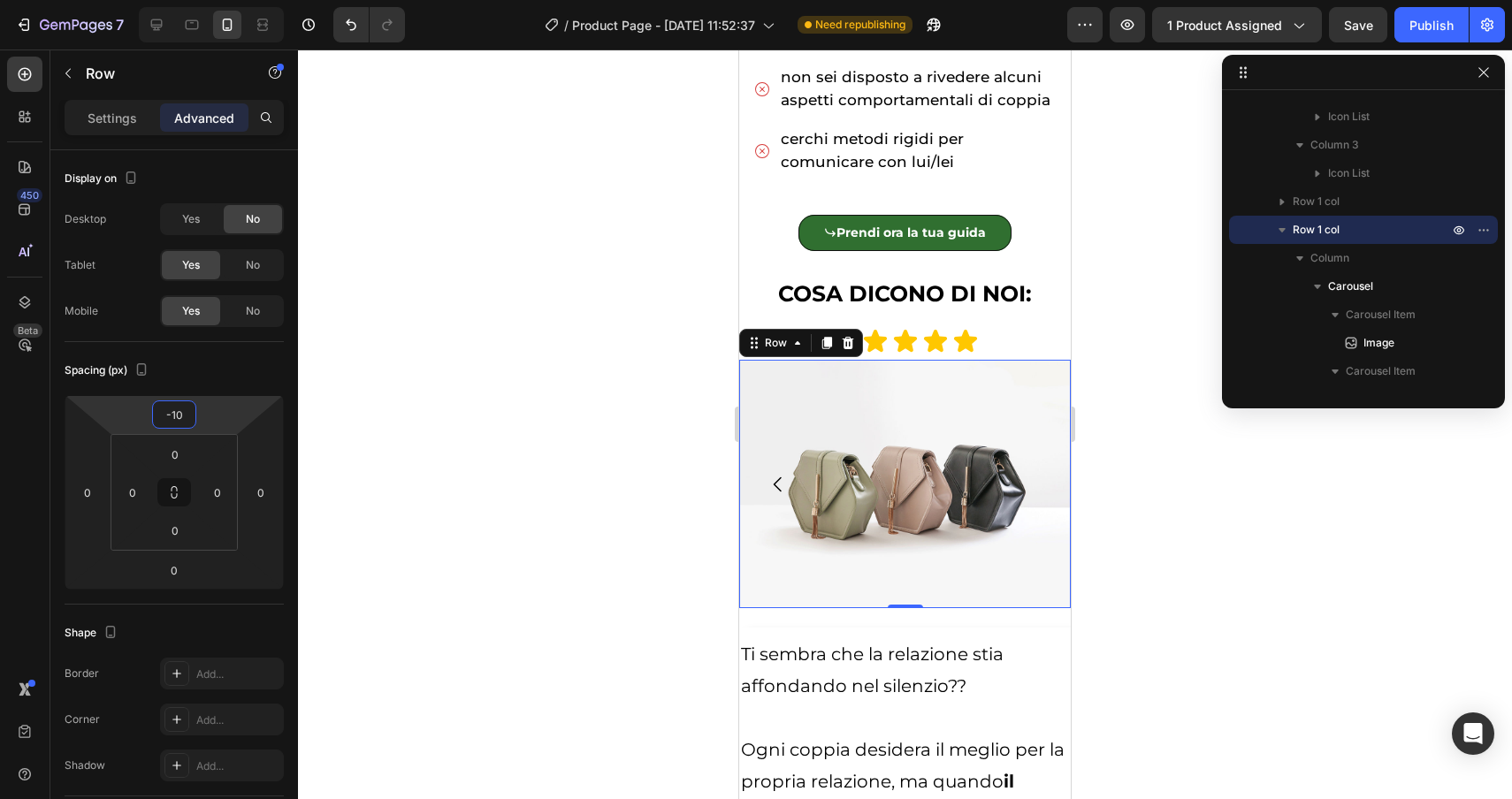
click at [1180, 451] on div at bounding box center [905, 424] width 1214 height 750
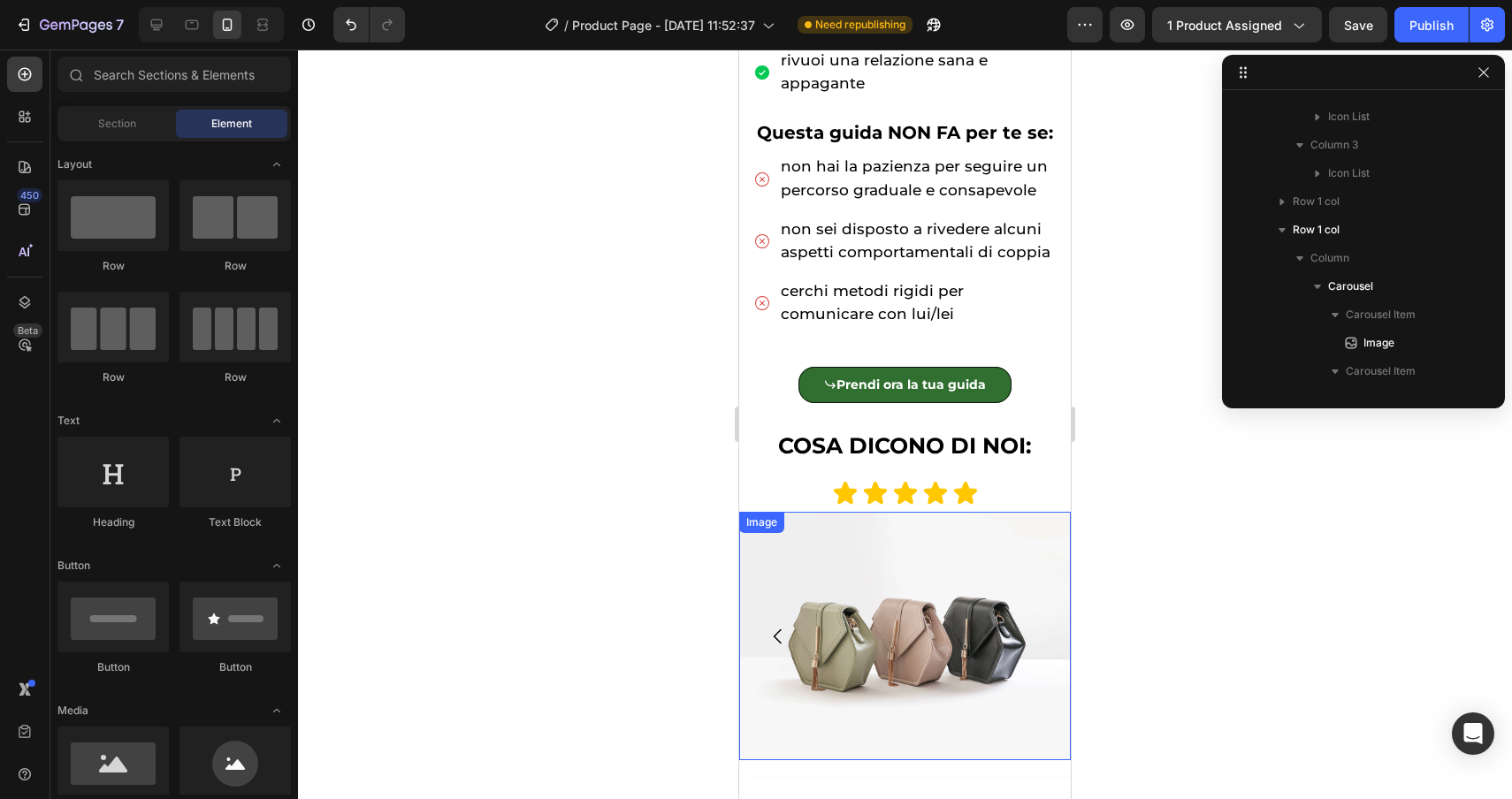
scroll to position [1049, 0]
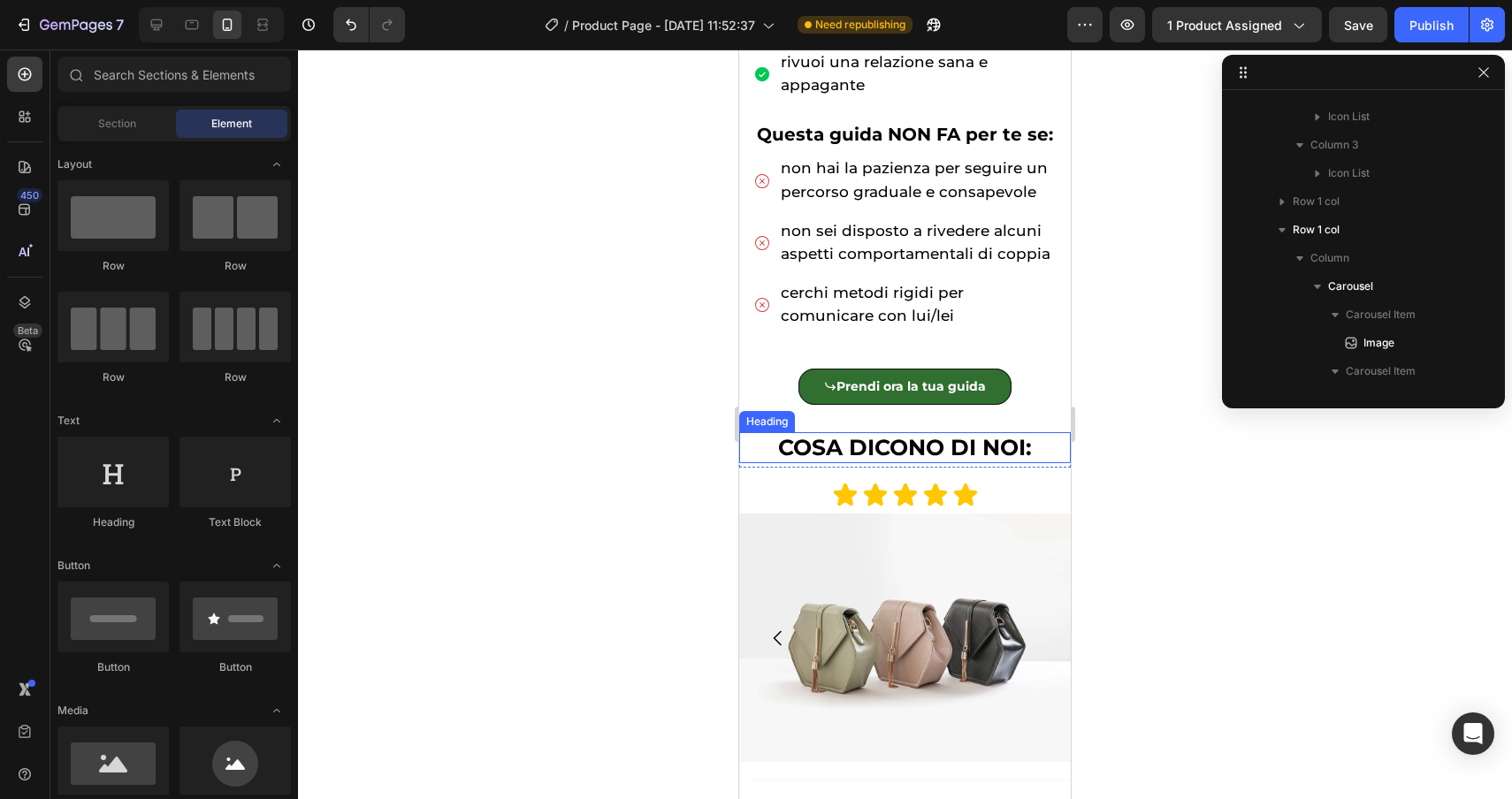
click at [1018, 445] on span "COSA DICONO DI NOI:" at bounding box center [905, 446] width 254 height 26
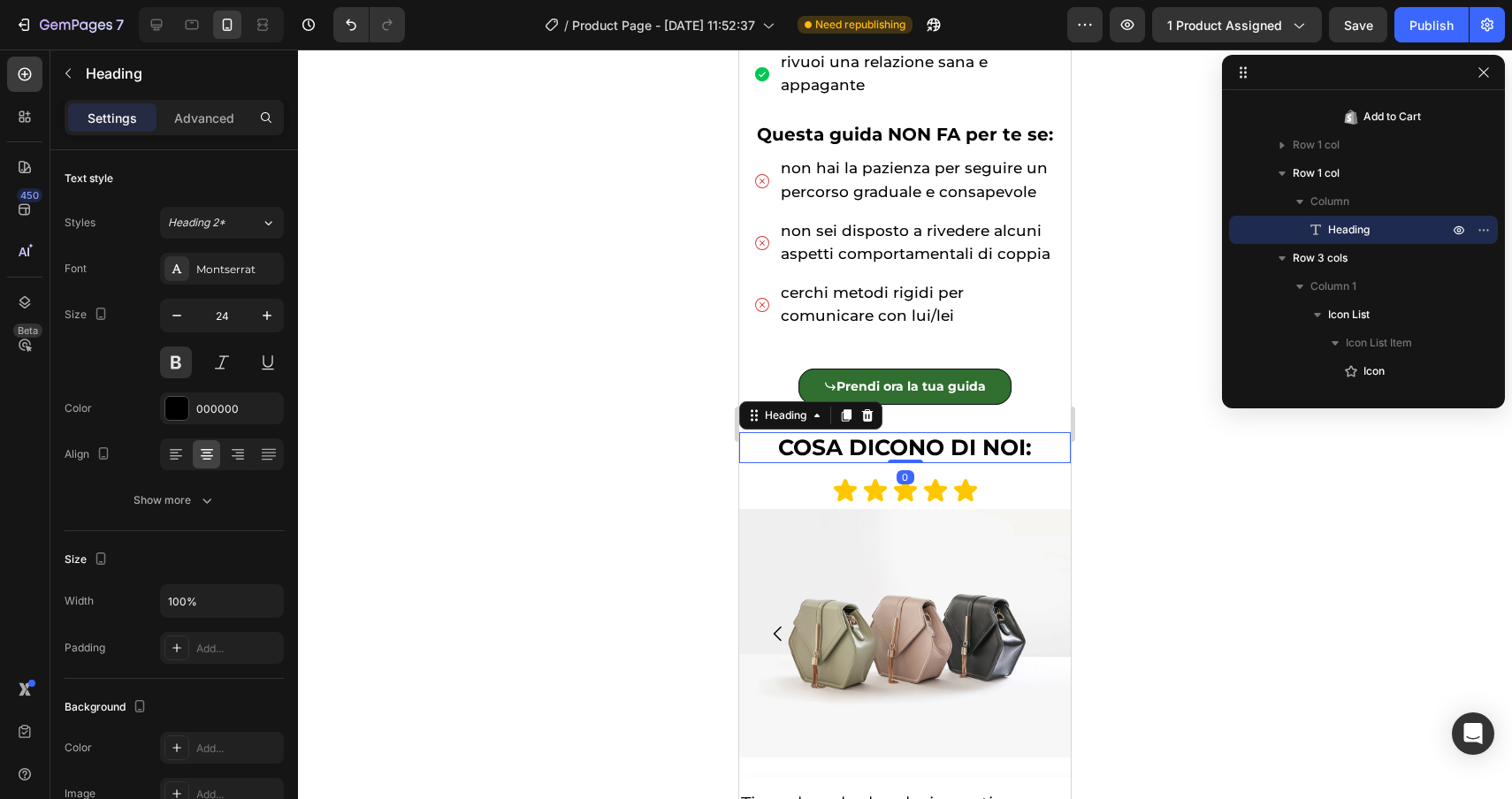
drag, startPoint x: 907, startPoint y: 465, endPoint x: 907, endPoint y: 442, distance: 23.0
click at [907, 442] on div "⁠⁠⁠⁠⁠⁠⁠ COSA DICONO DI NOI: Heading 0" at bounding box center [905, 447] width 331 height 31
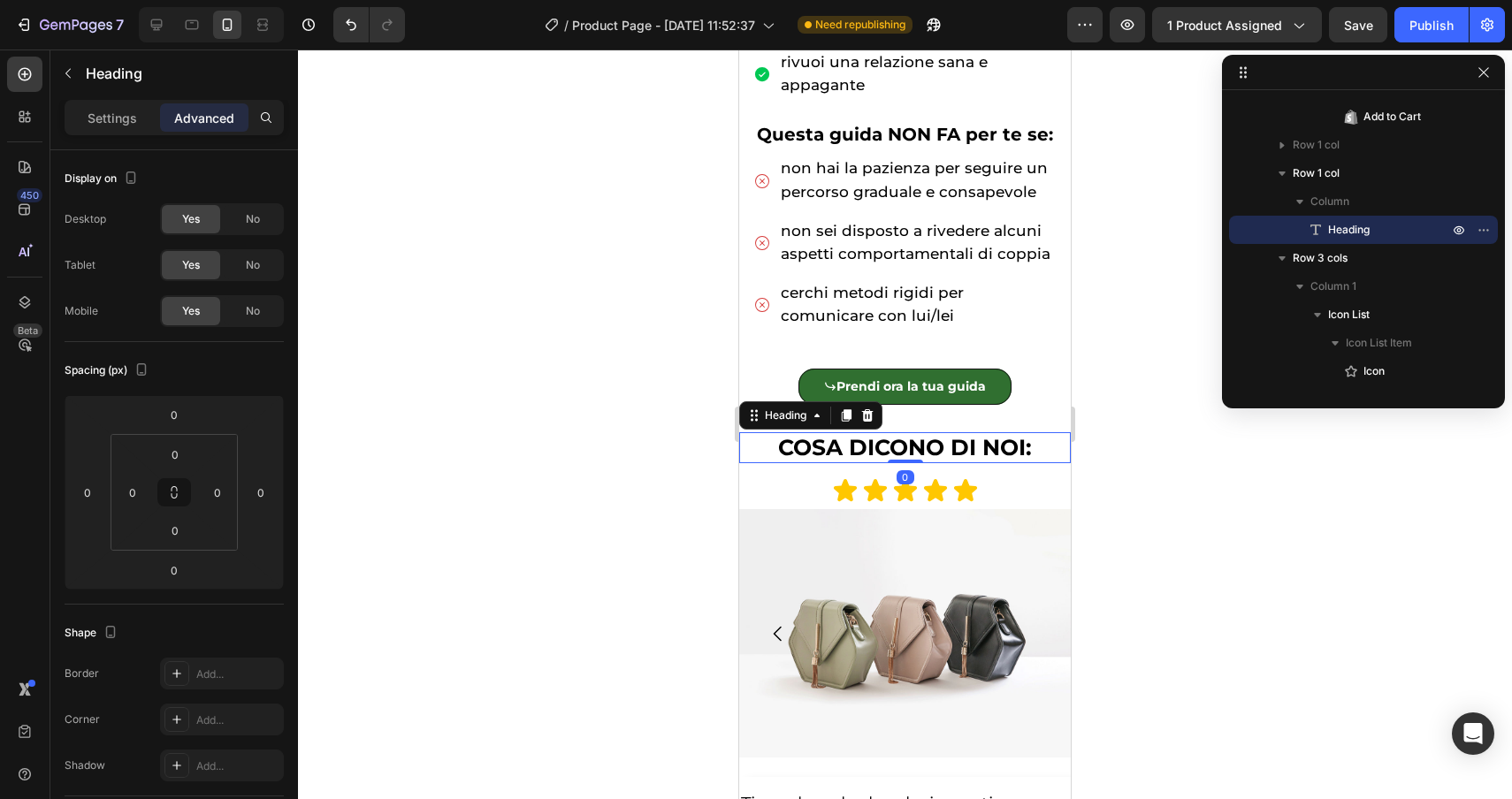
click at [1161, 577] on div at bounding box center [905, 424] width 1214 height 750
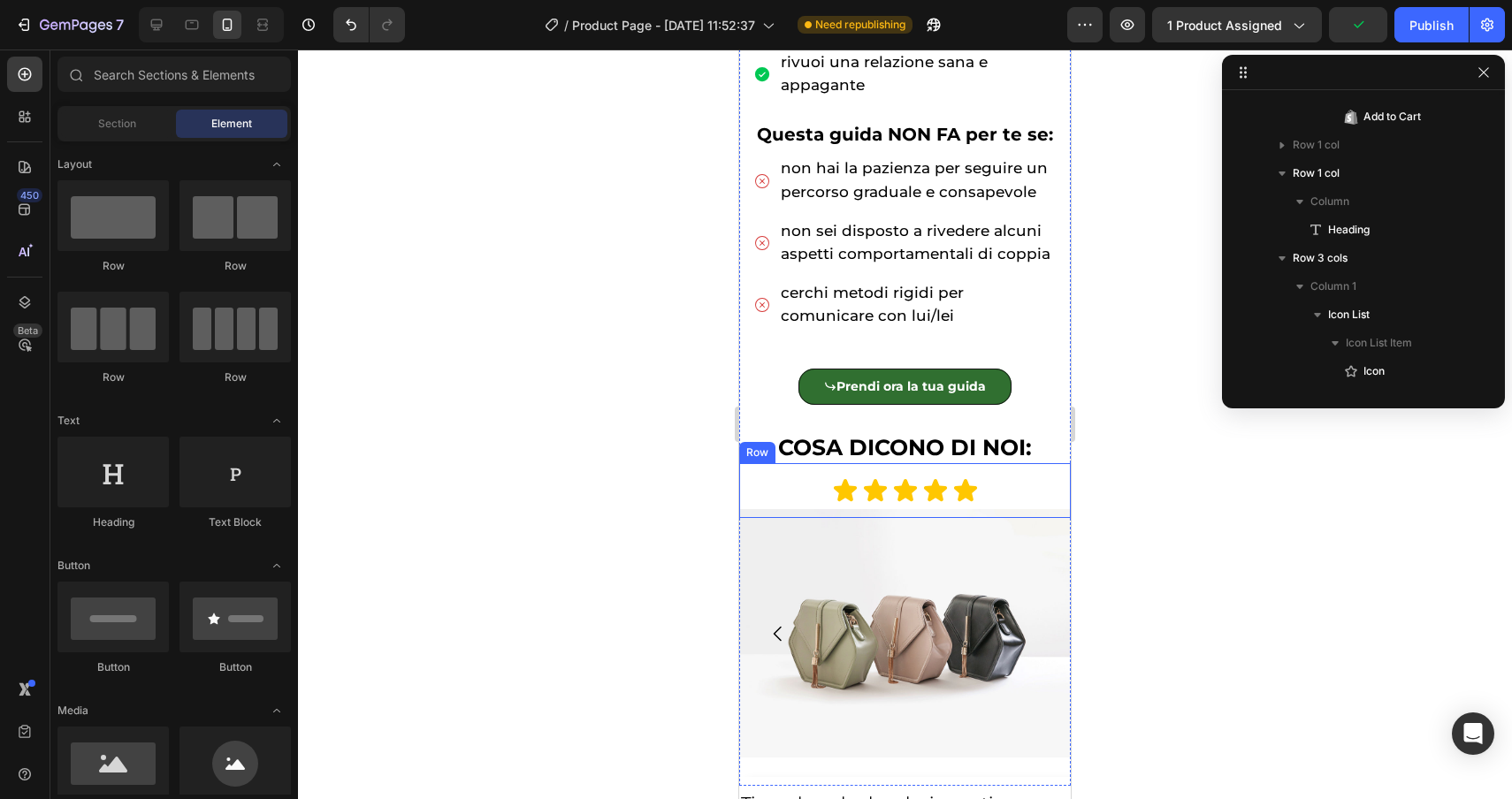
click at [1002, 467] on div "Icon Icon Icon Icon Icon Icon List Icon Icon Icon Icon Icon Icon List Icon Icon…" at bounding box center [905, 490] width 331 height 55
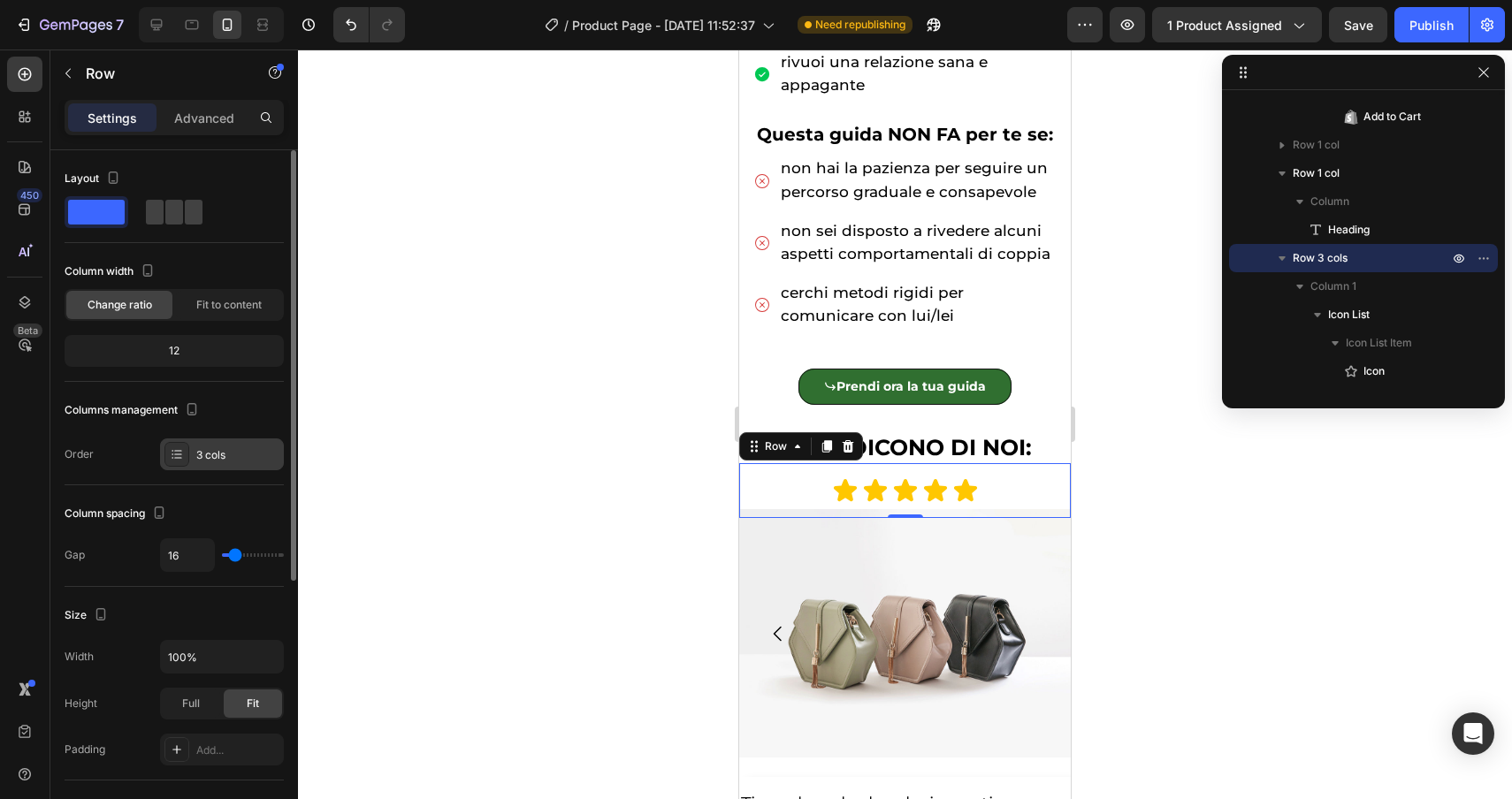
click at [197, 456] on div "3 cols" at bounding box center [238, 455] width 83 height 15
type input "6"
type input "4"
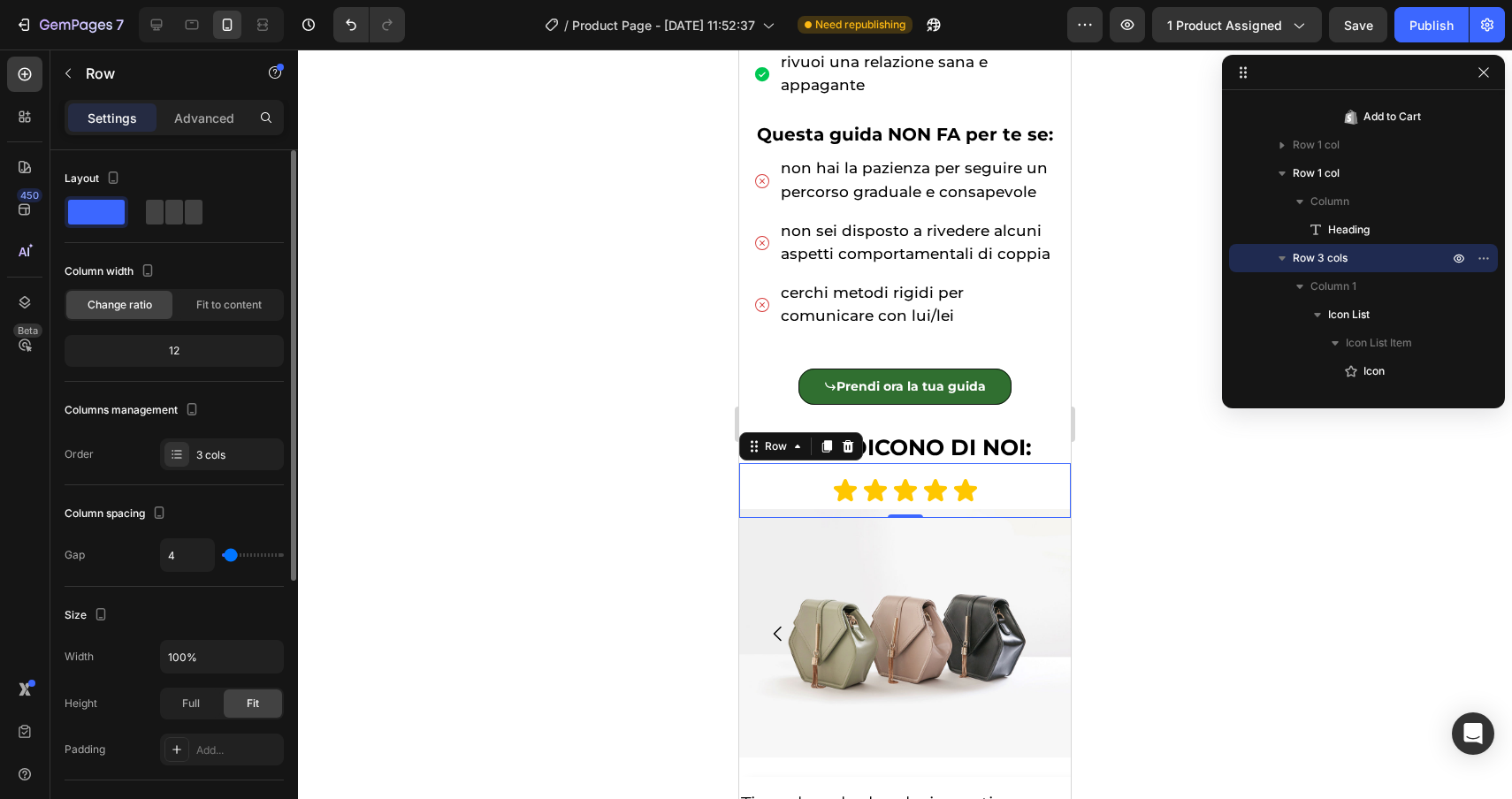
type input "3"
type input "1"
type input "0"
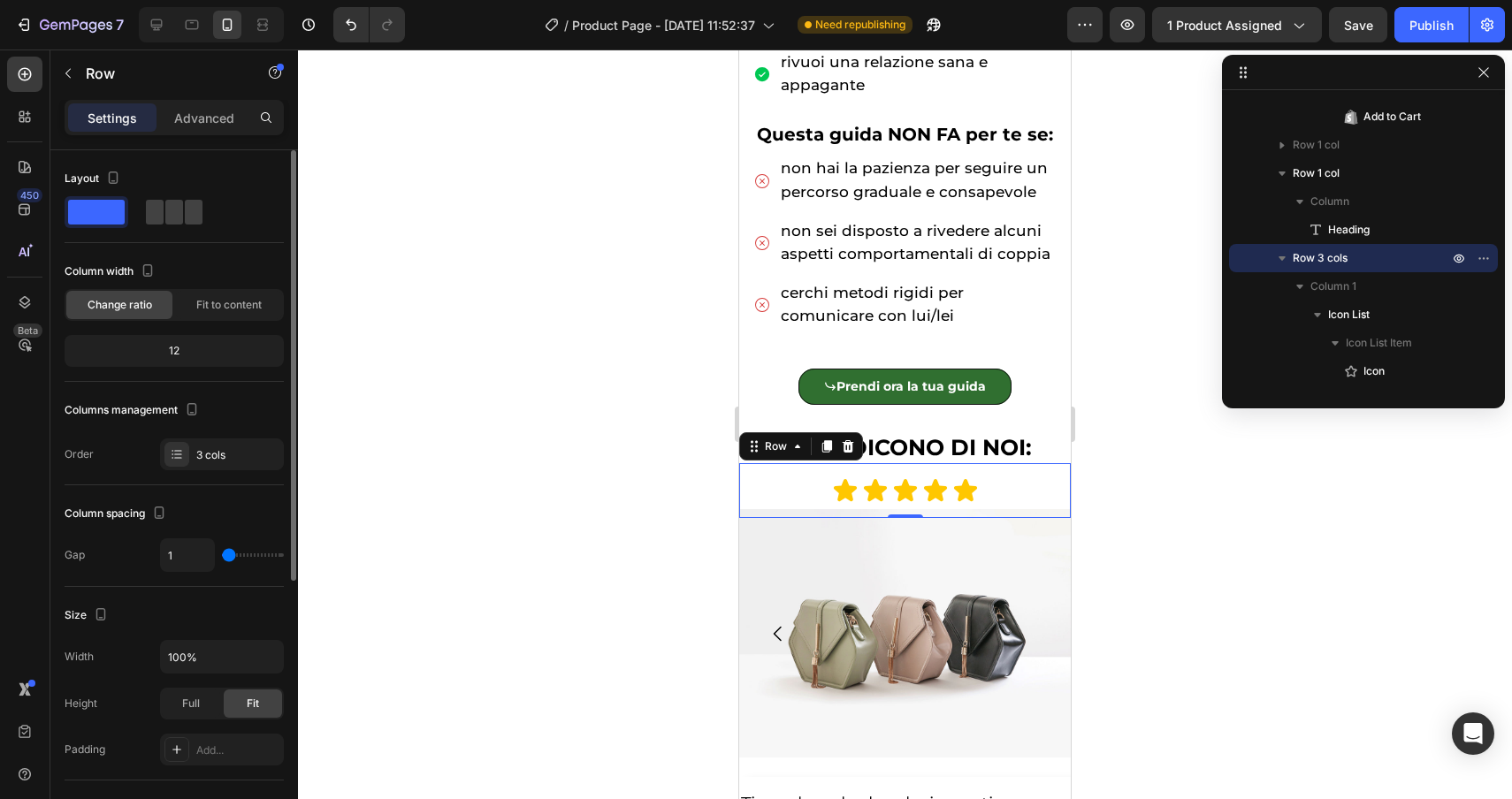
type input "0"
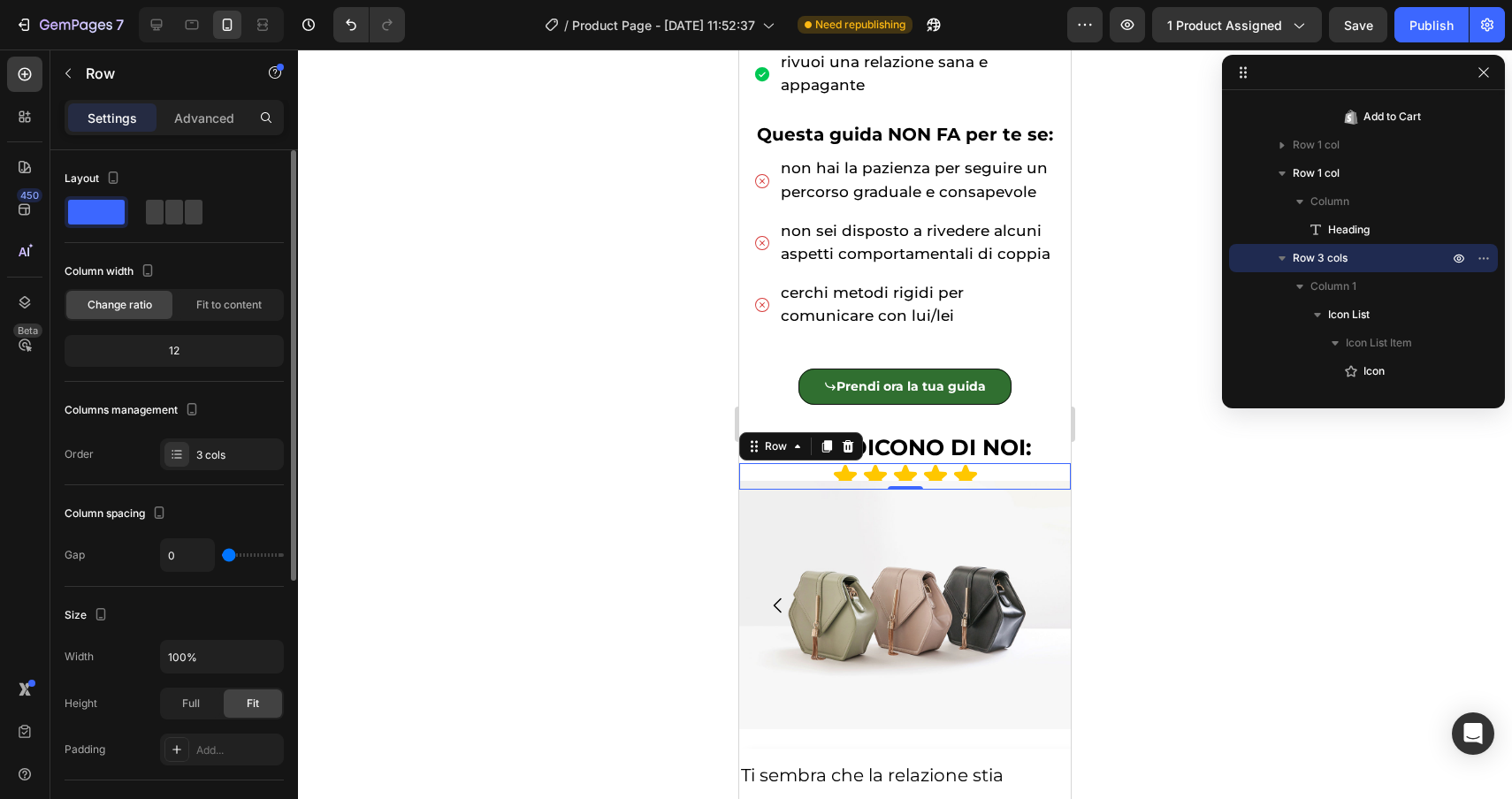
type input "10"
type input "11"
type input "12"
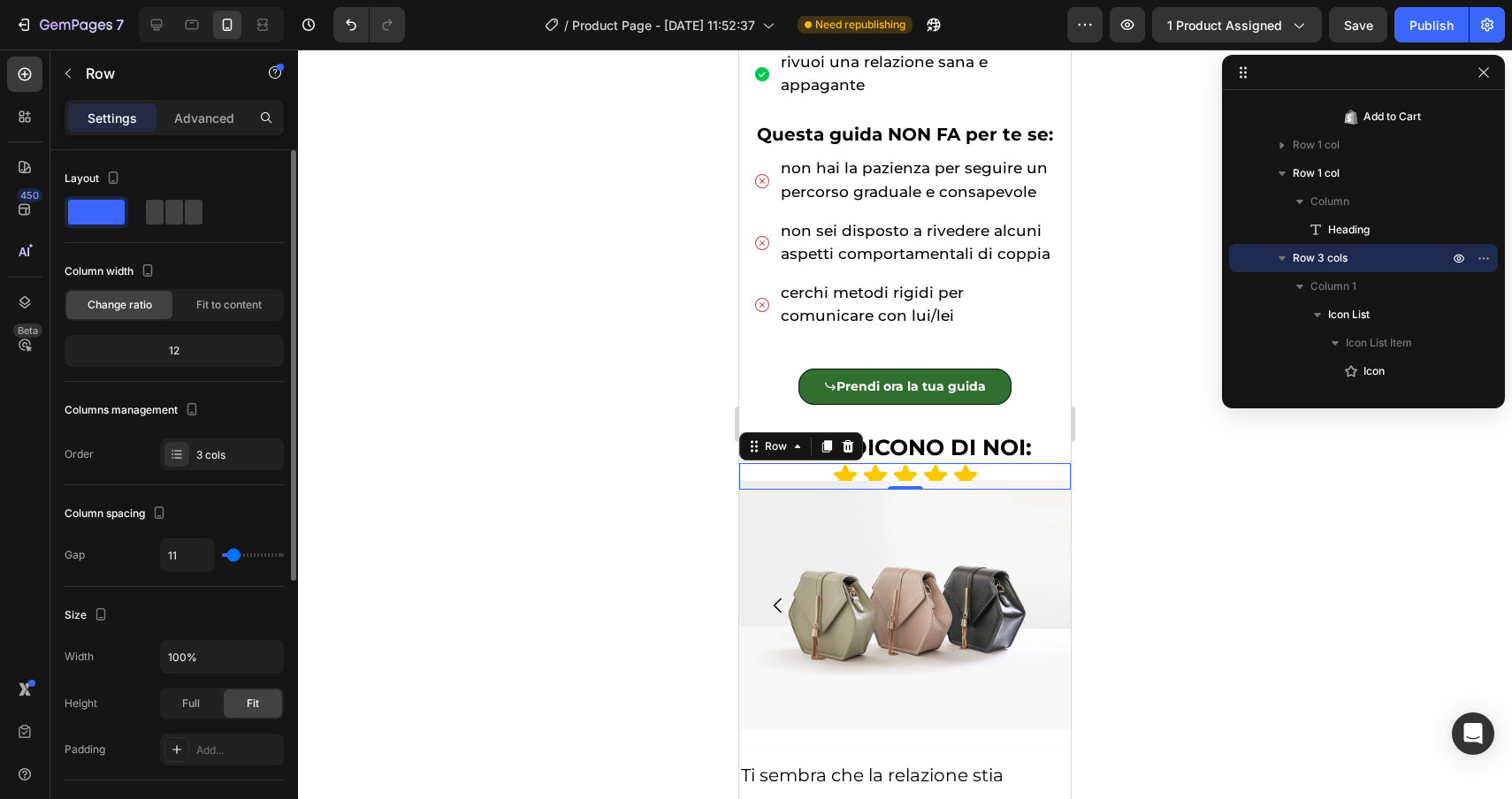
type input "12"
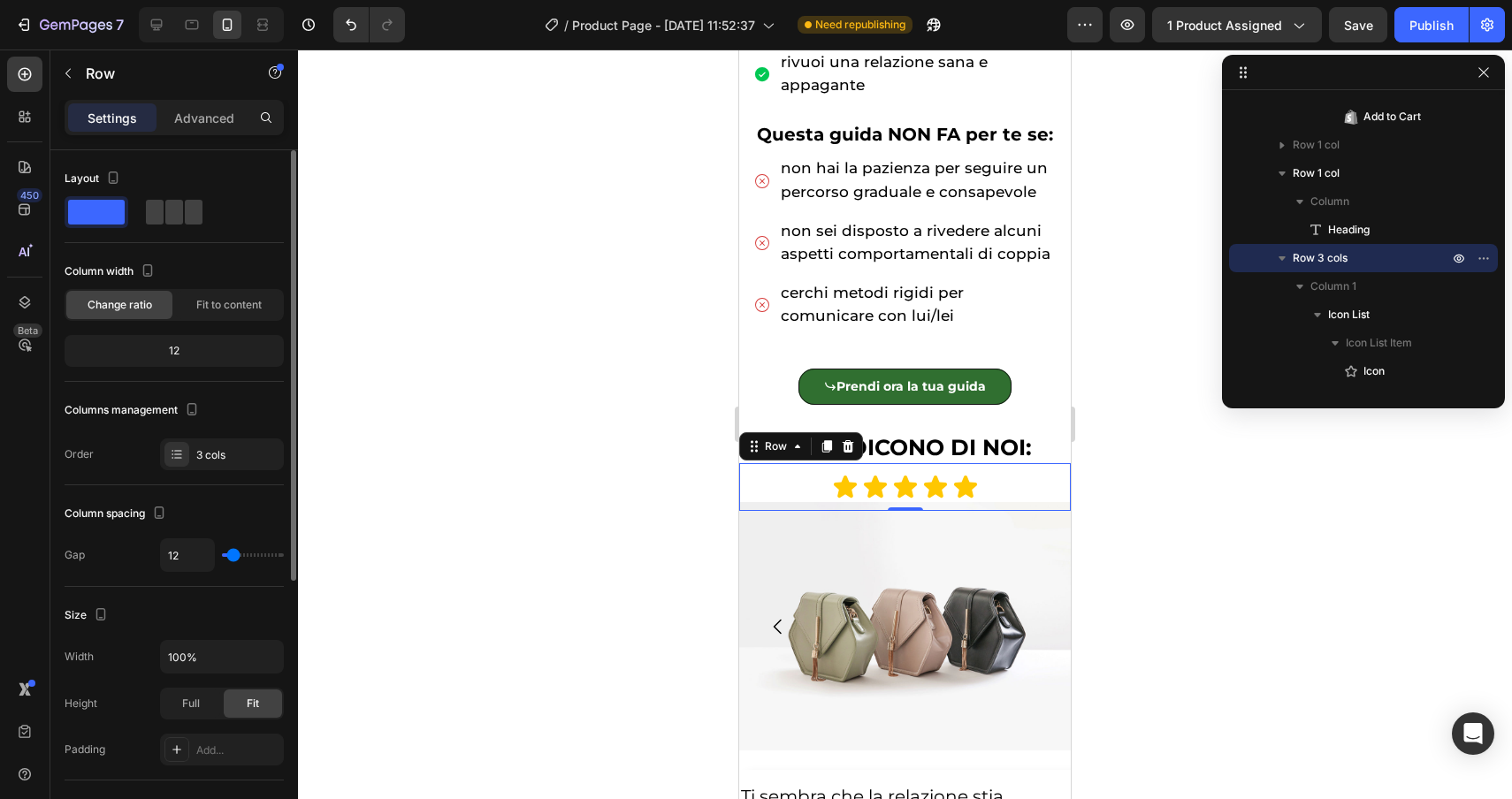
type input "13"
type input "14"
click at [234, 557] on input "range" at bounding box center [253, 555] width 62 height 4
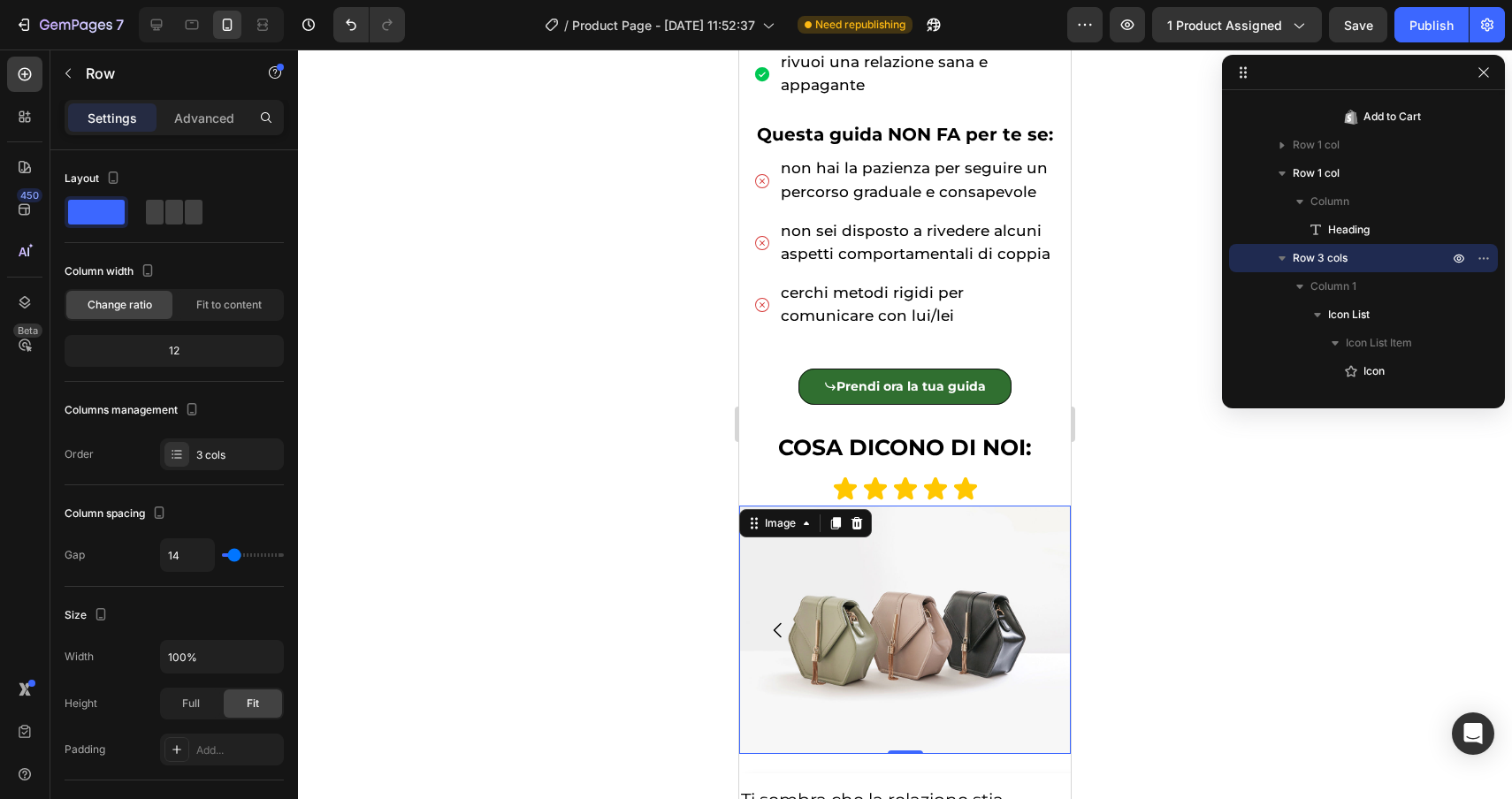
click at [800, 565] on img at bounding box center [905, 630] width 331 height 249
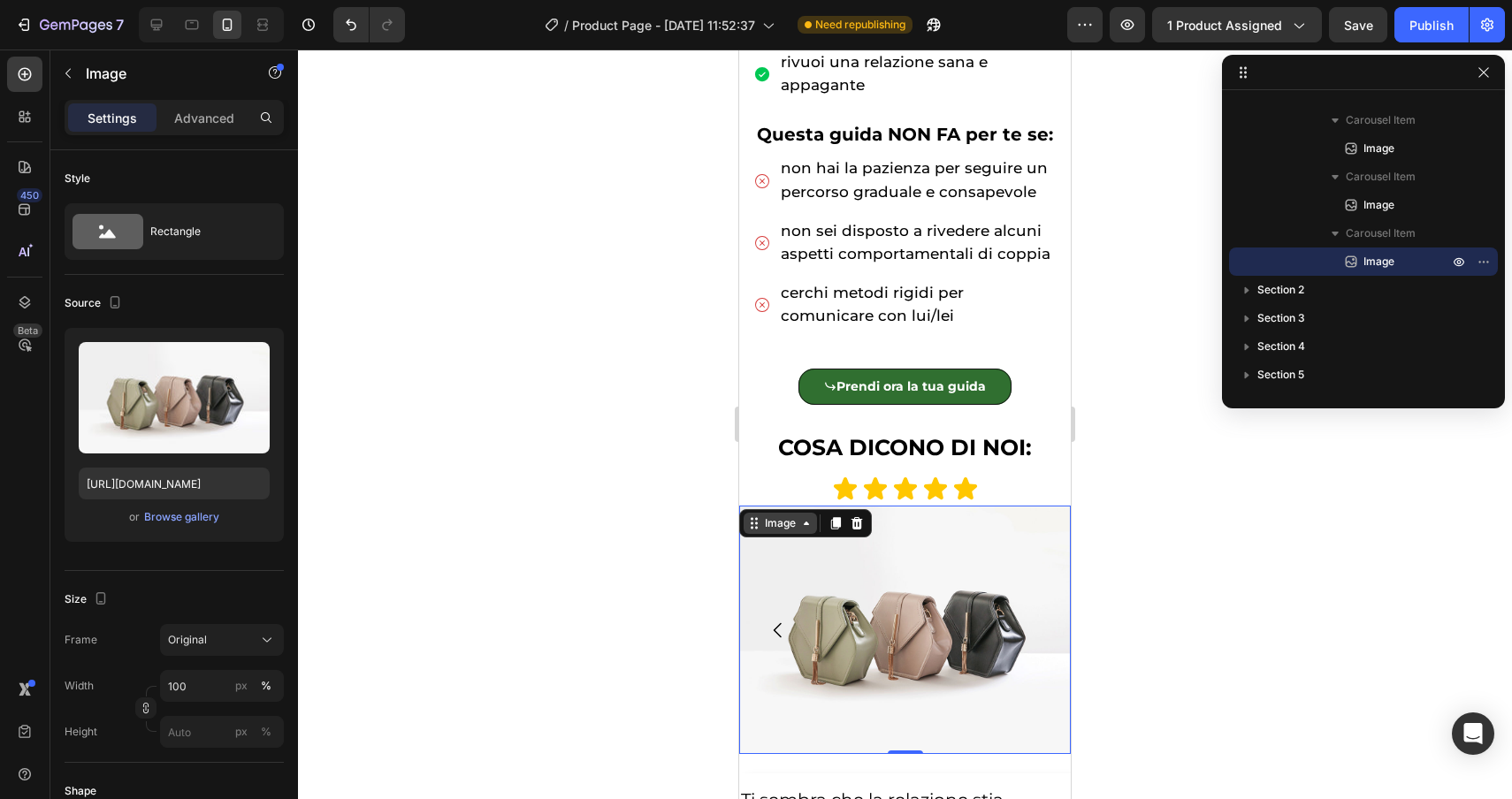
click at [773, 525] on div "Image" at bounding box center [780, 523] width 38 height 15
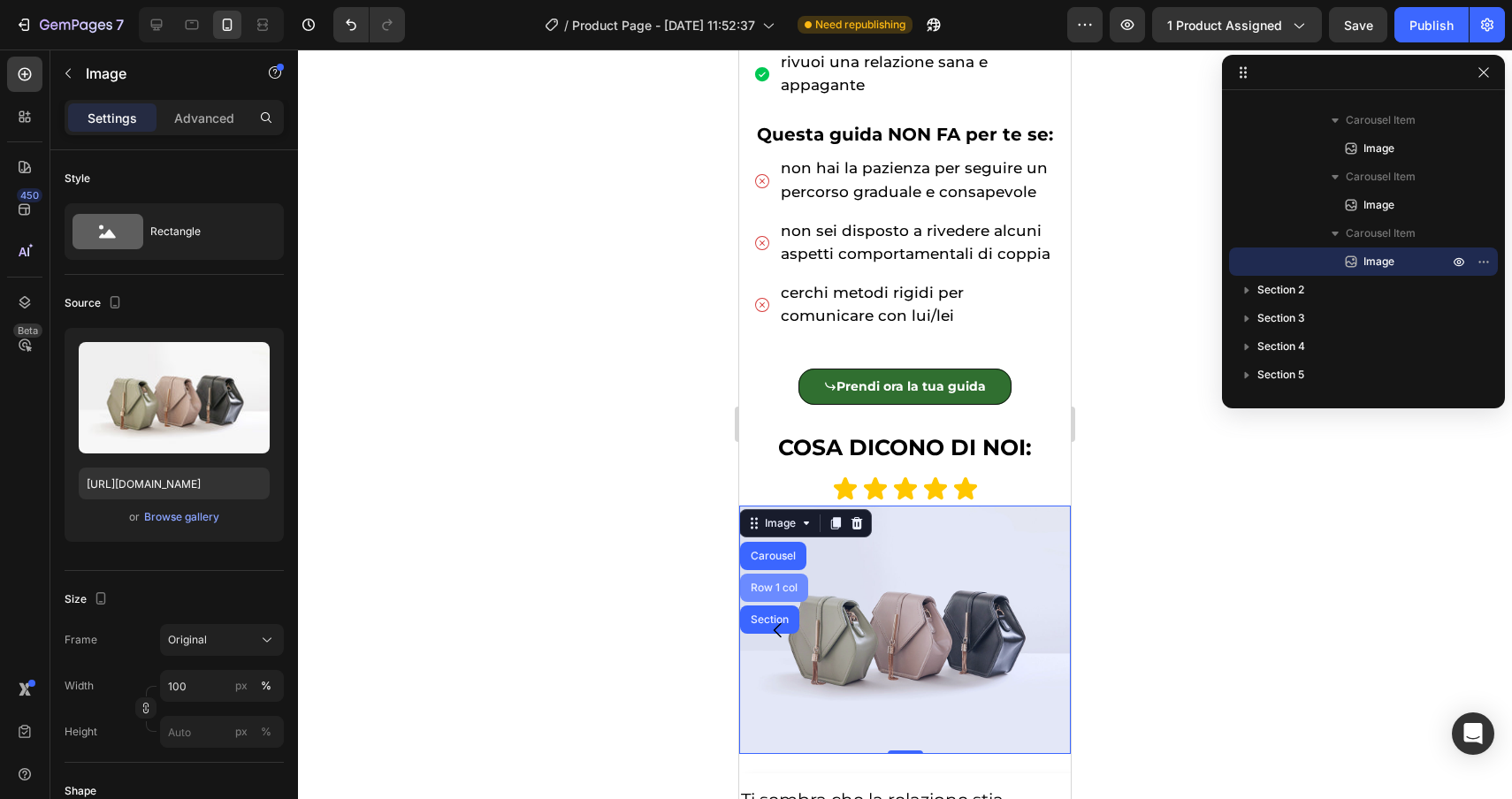
click at [766, 579] on div "Row 1 col" at bounding box center [774, 587] width 68 height 28
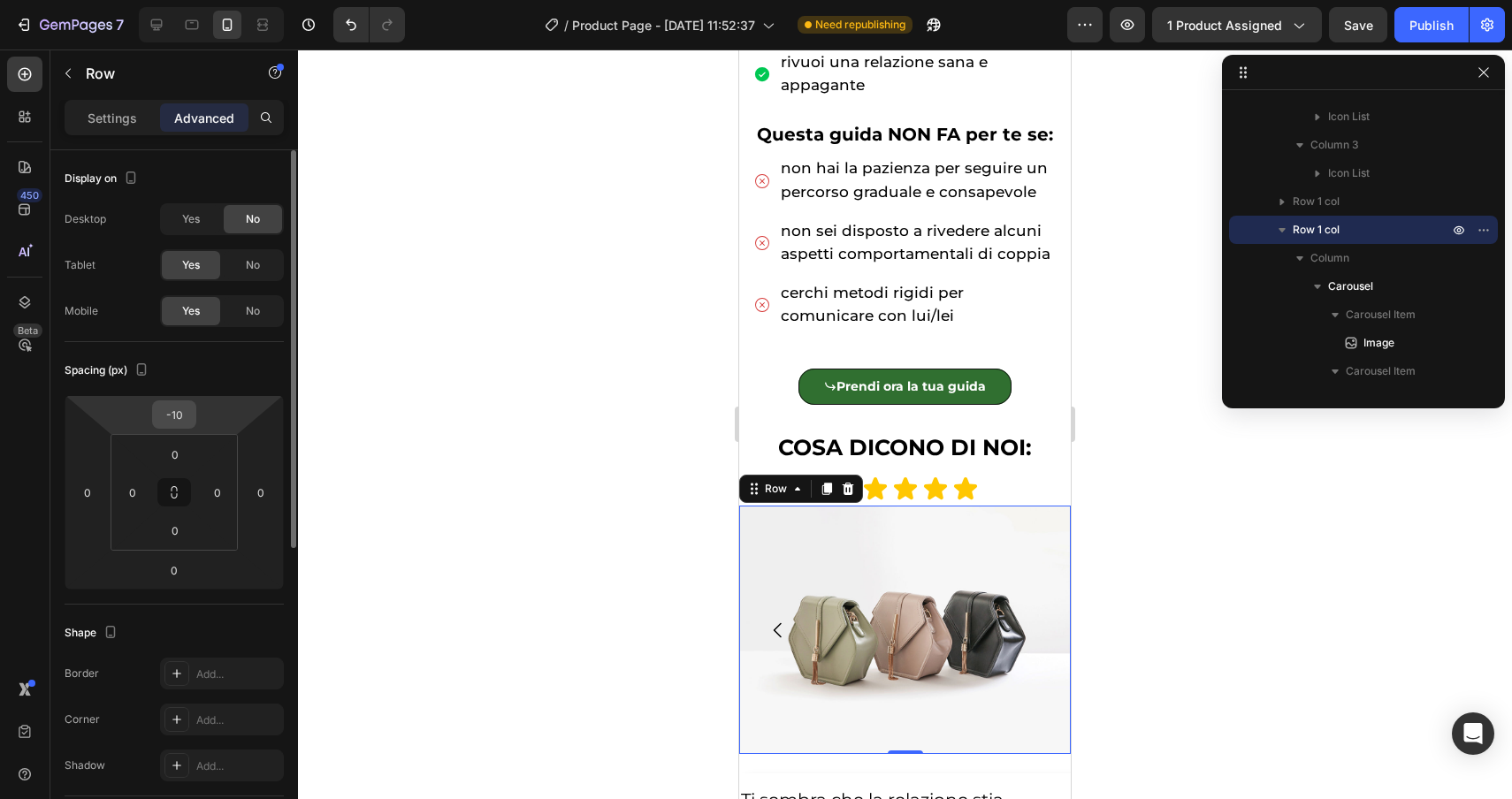
click at [175, 421] on input "-10" at bounding box center [174, 414] width 36 height 26
type input "0"
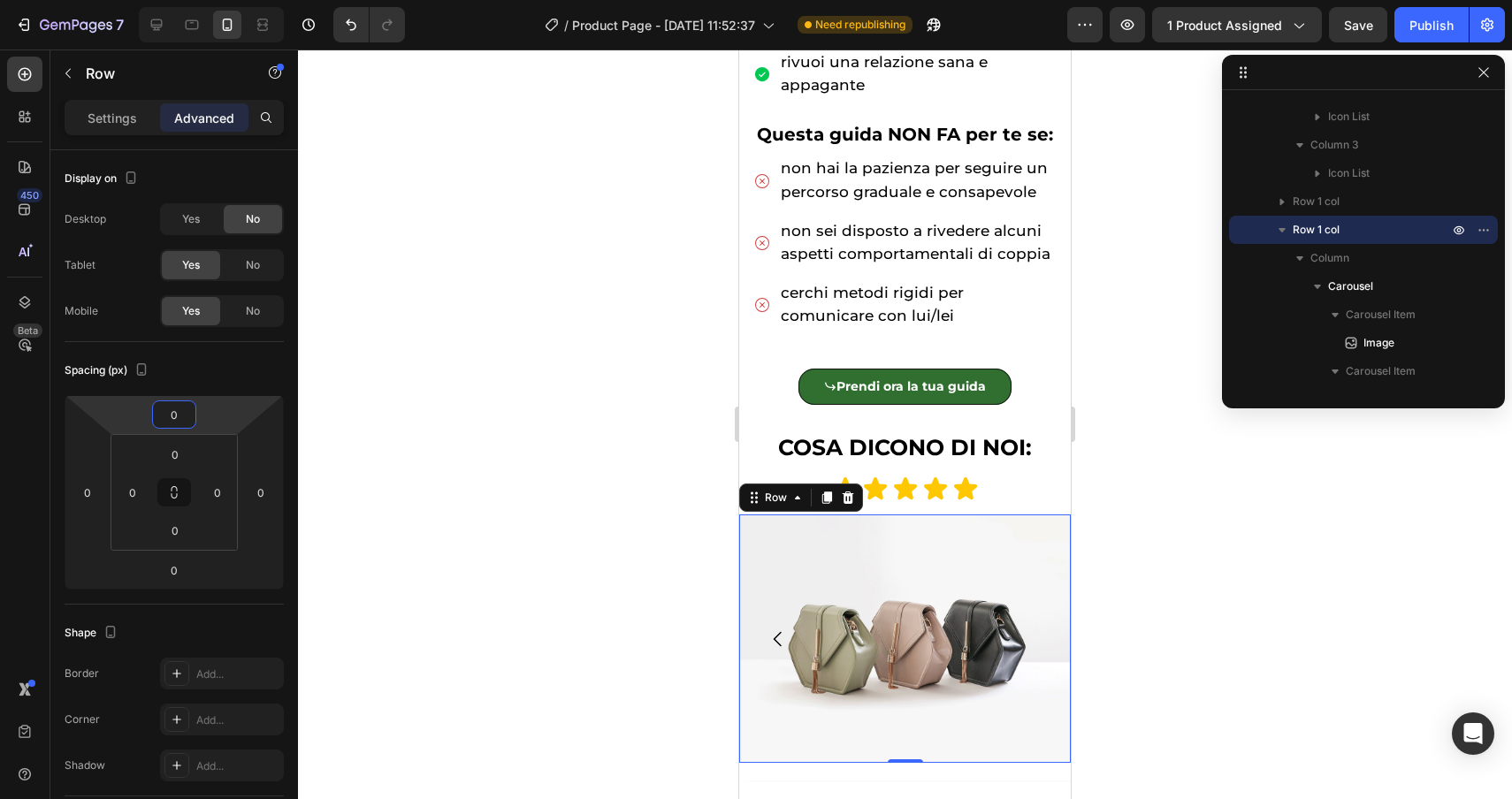
click at [1268, 667] on div at bounding box center [905, 424] width 1214 height 750
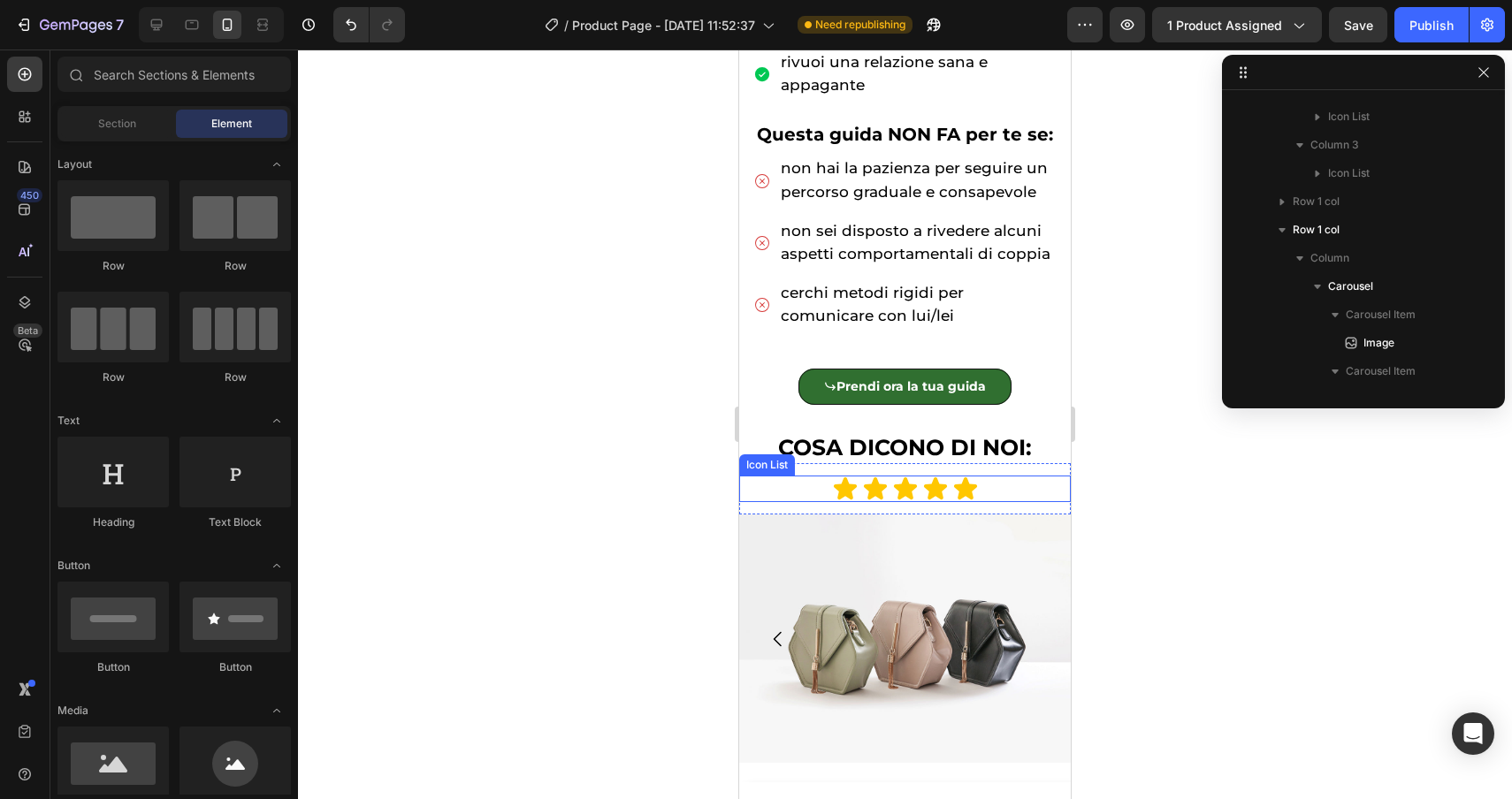
click at [1022, 487] on div "Icon Icon Icon Icon Icon" at bounding box center [905, 488] width 331 height 26
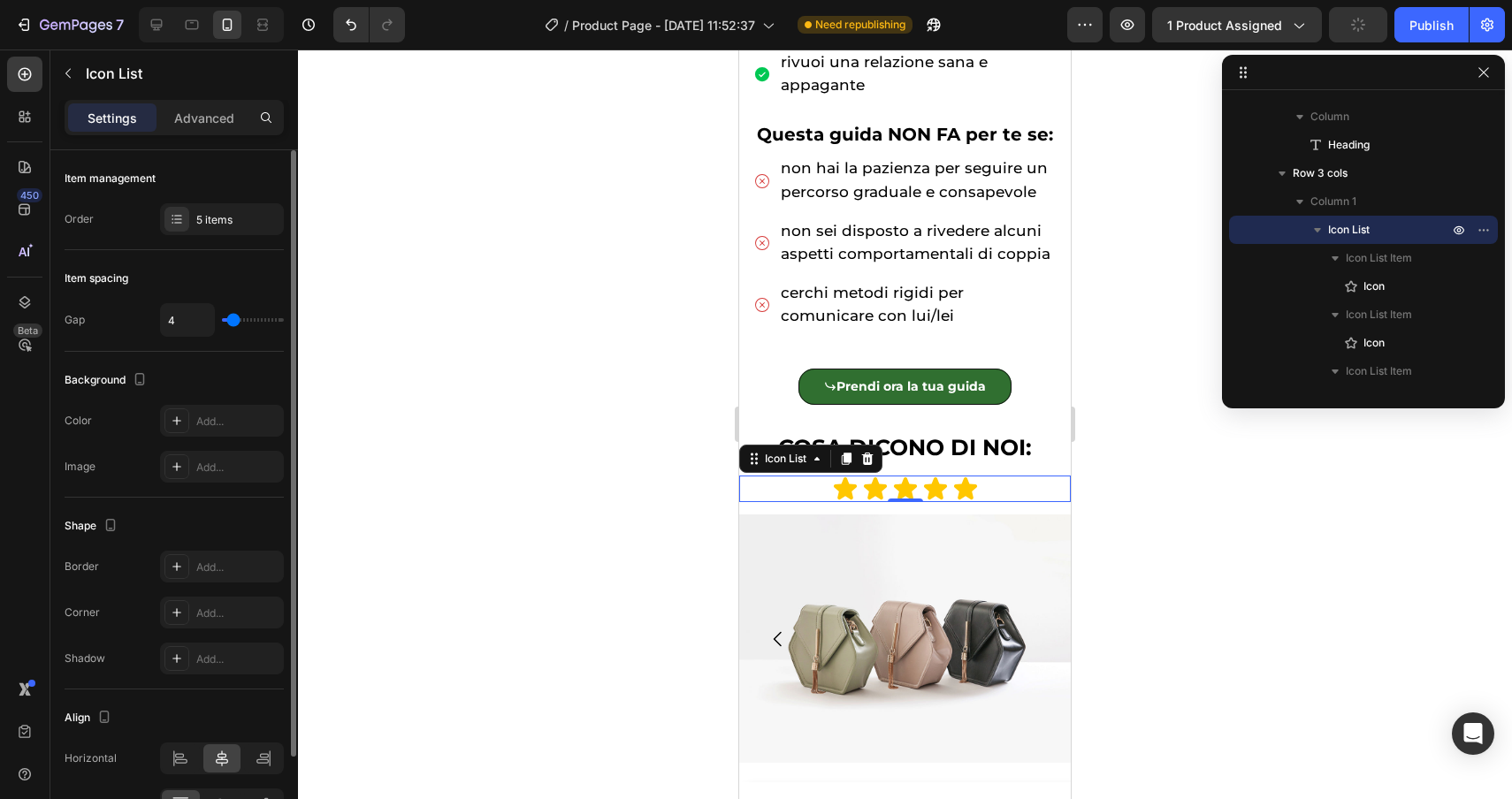
type input "5"
type input "6"
type input "8"
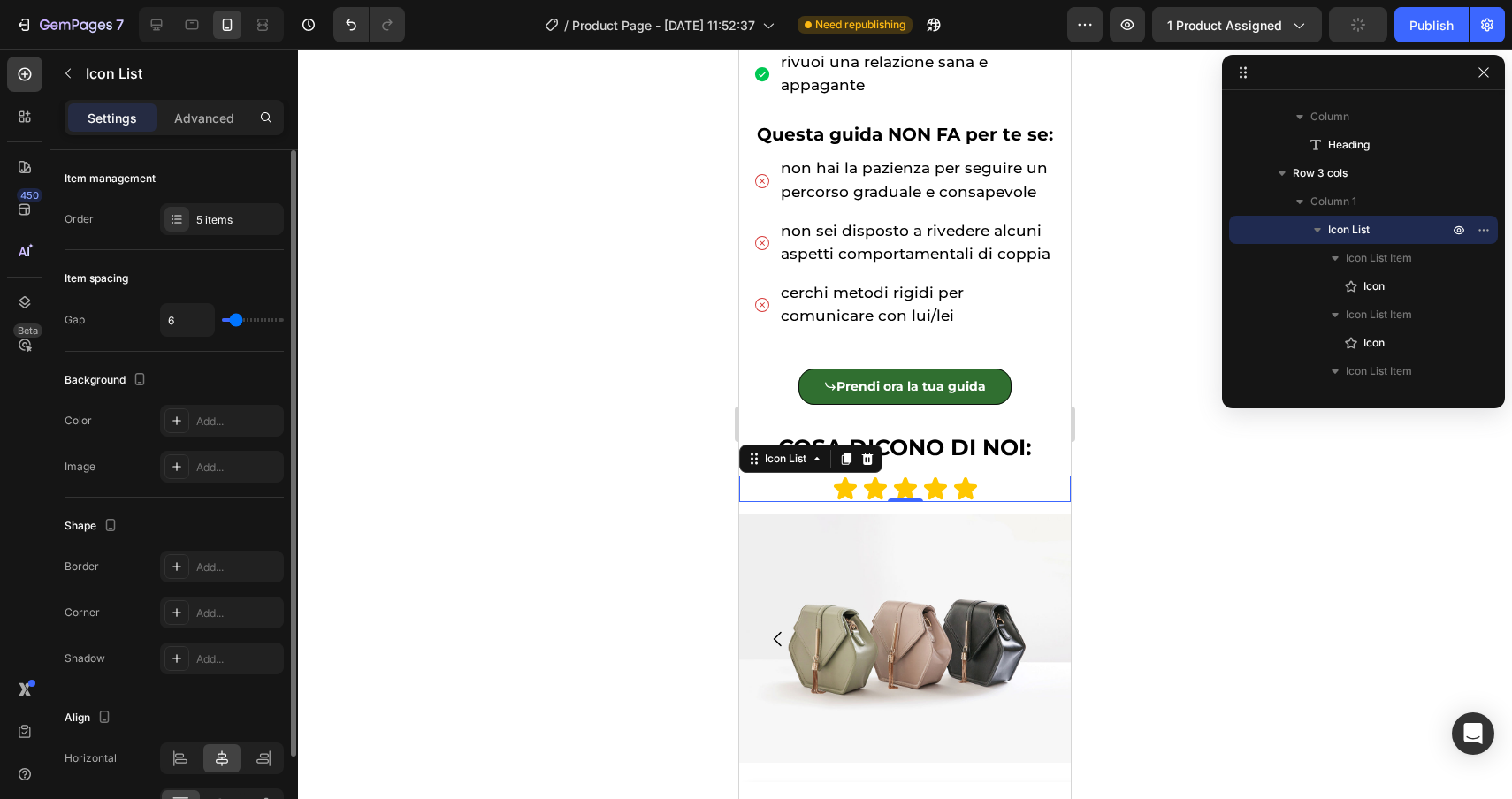
type input "8"
type input "9"
type input "10"
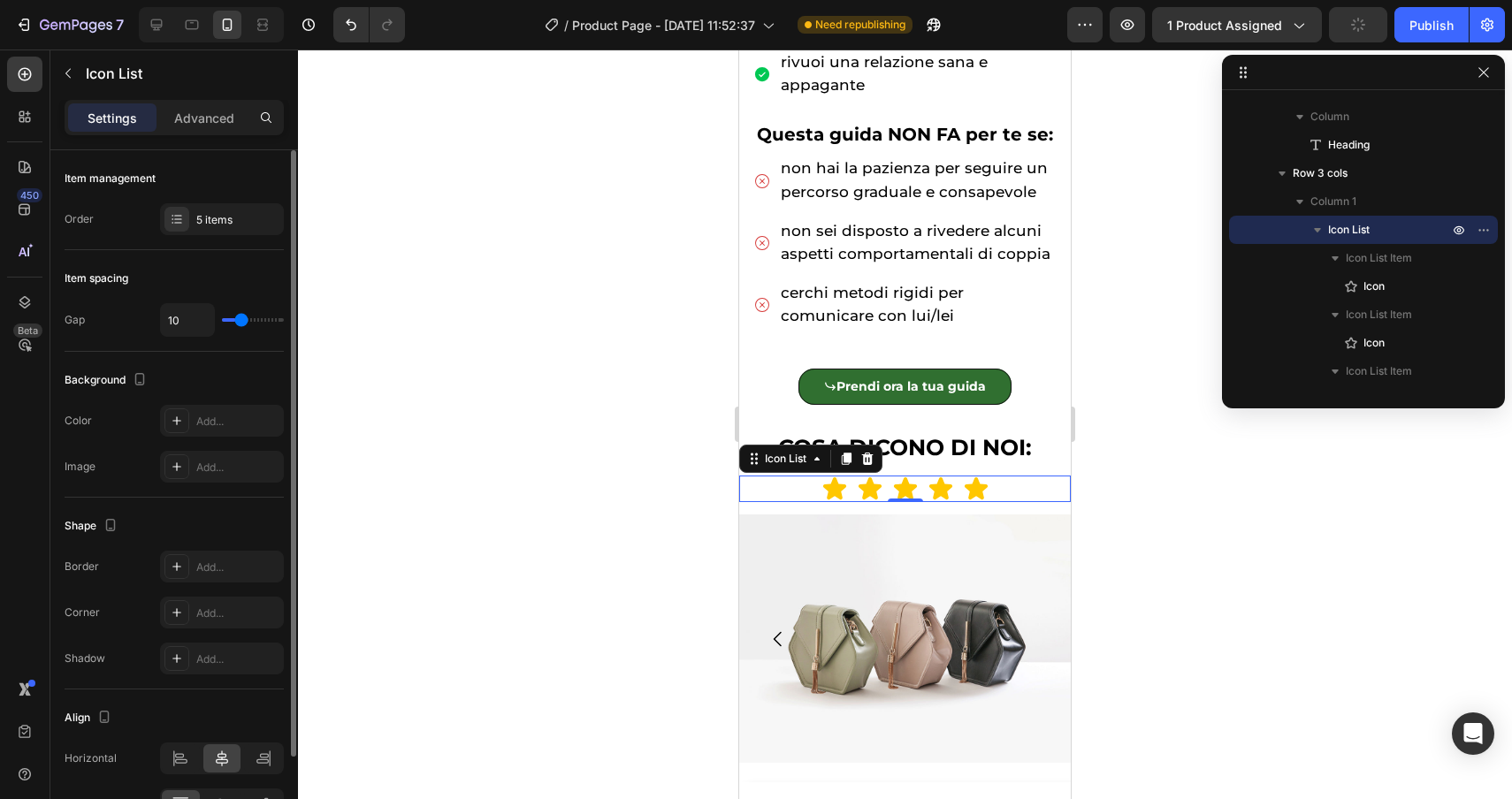
type input "11"
type input "12"
type input "11"
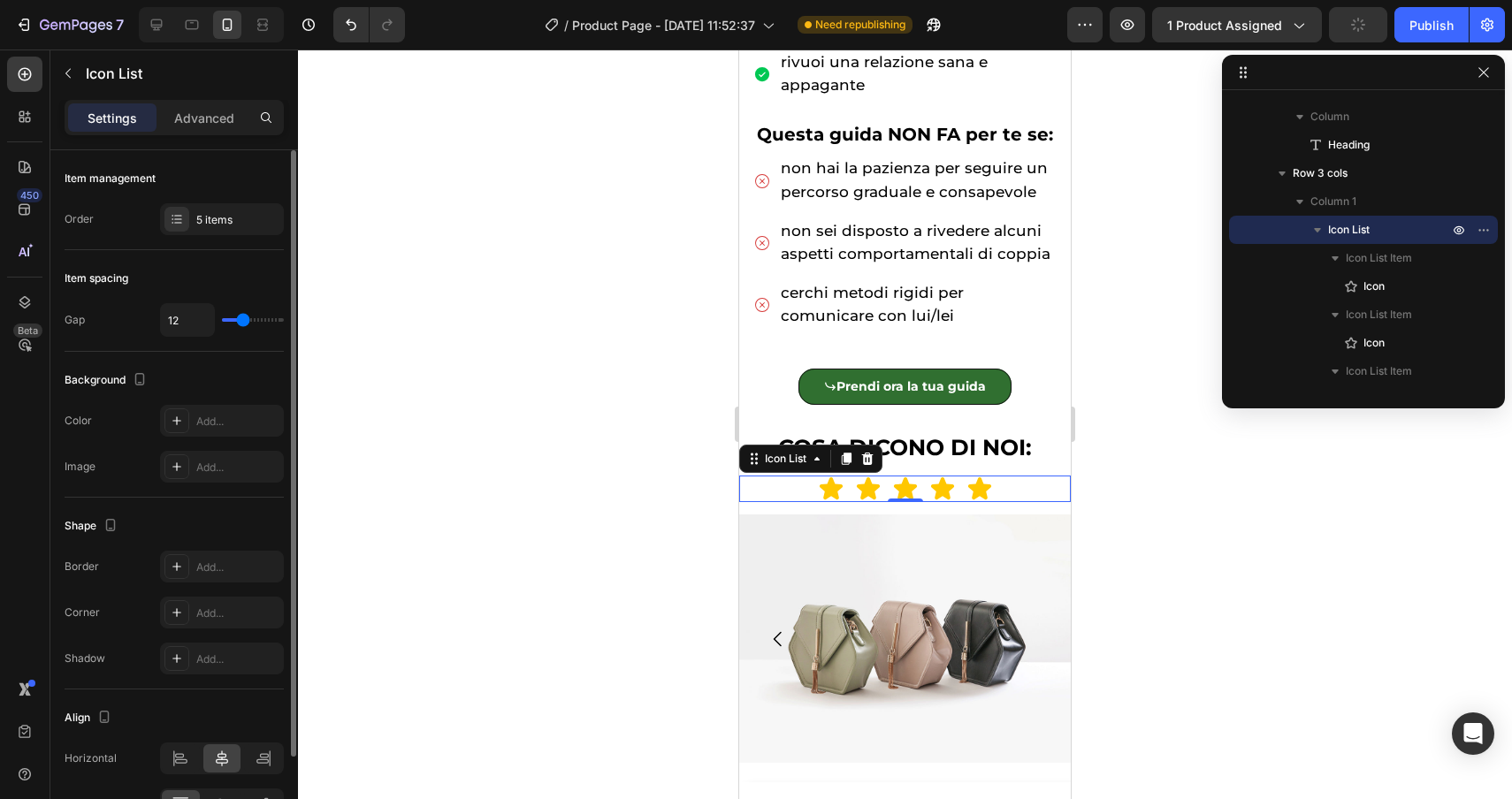
type input "11"
type input "10"
type input "9"
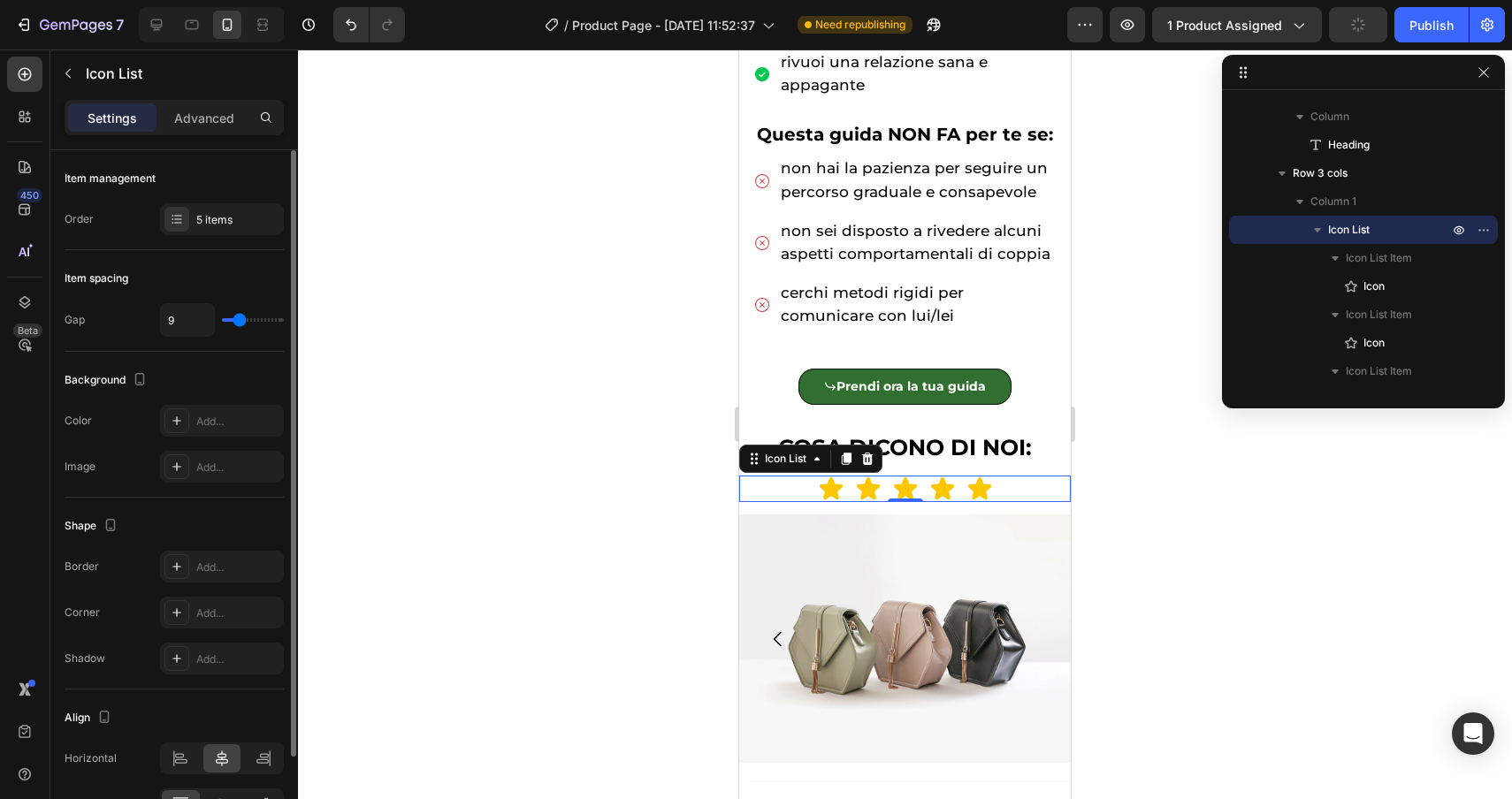
type input "8"
type input "7"
type input "6"
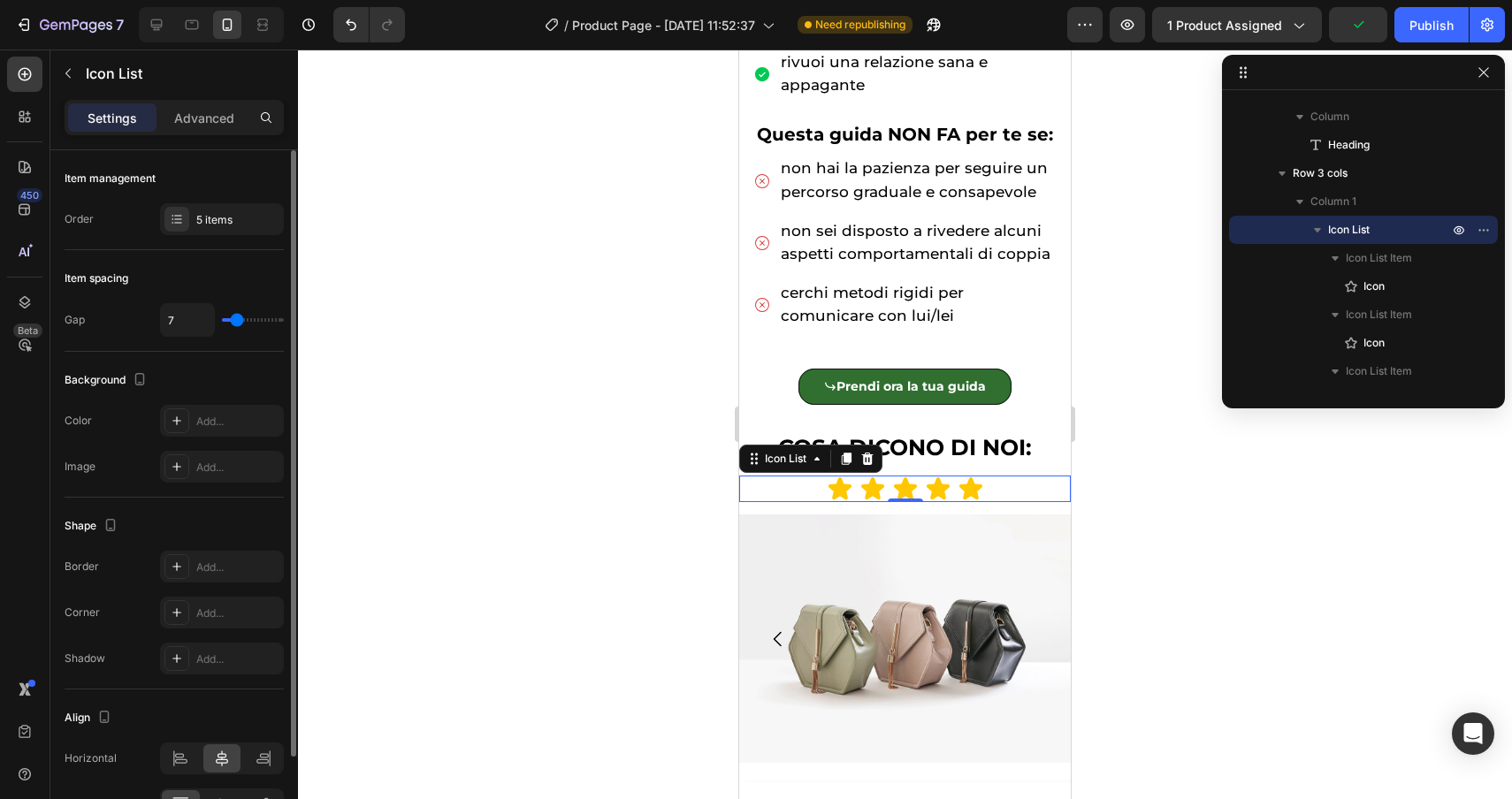
type input "6"
type input "5"
type input "4"
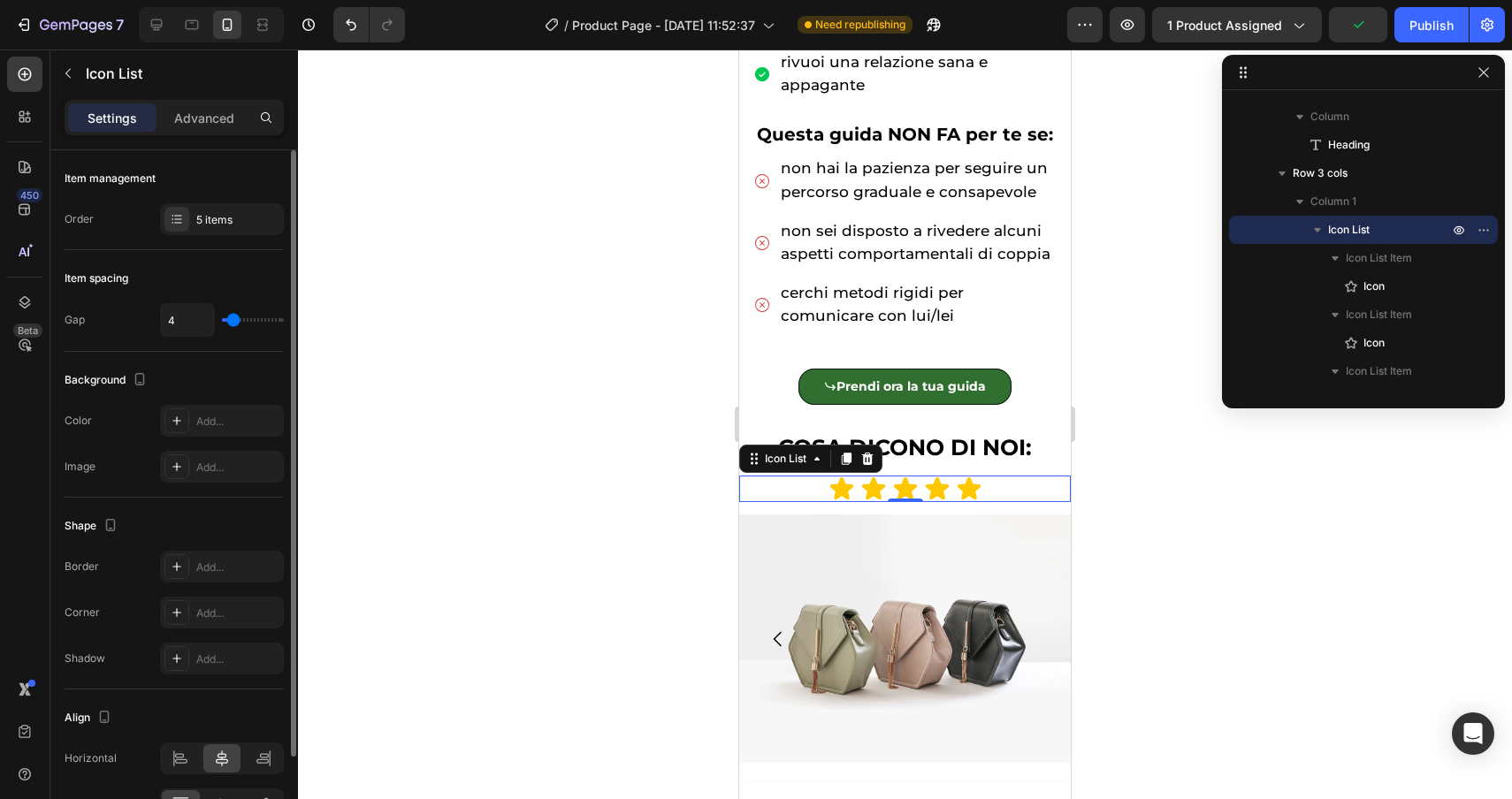
type input "3"
type input "4"
click at [233, 321] on input "range" at bounding box center [253, 321] width 62 height 4
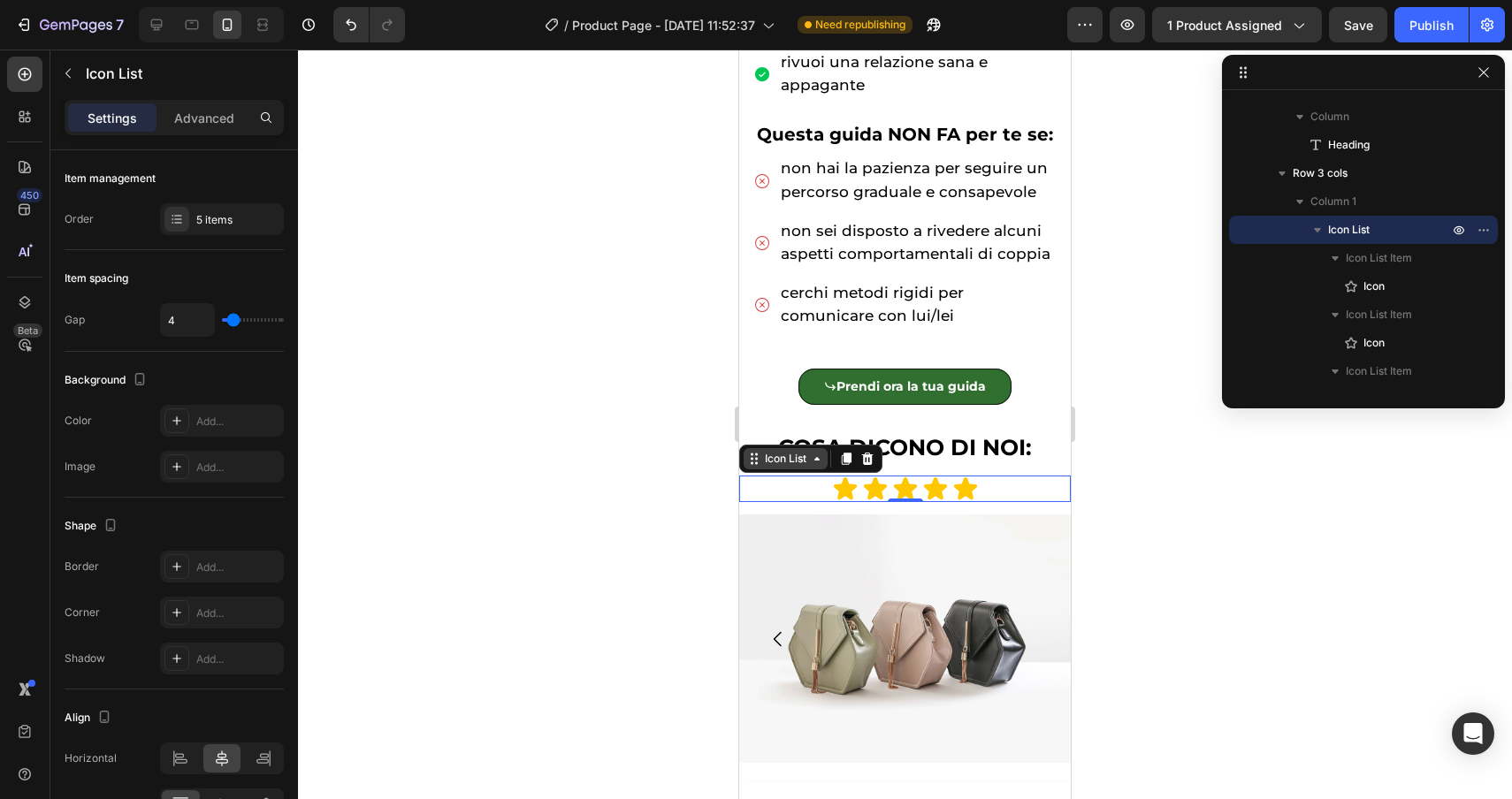
click at [787, 460] on div "Icon List" at bounding box center [786, 459] width 48 height 15
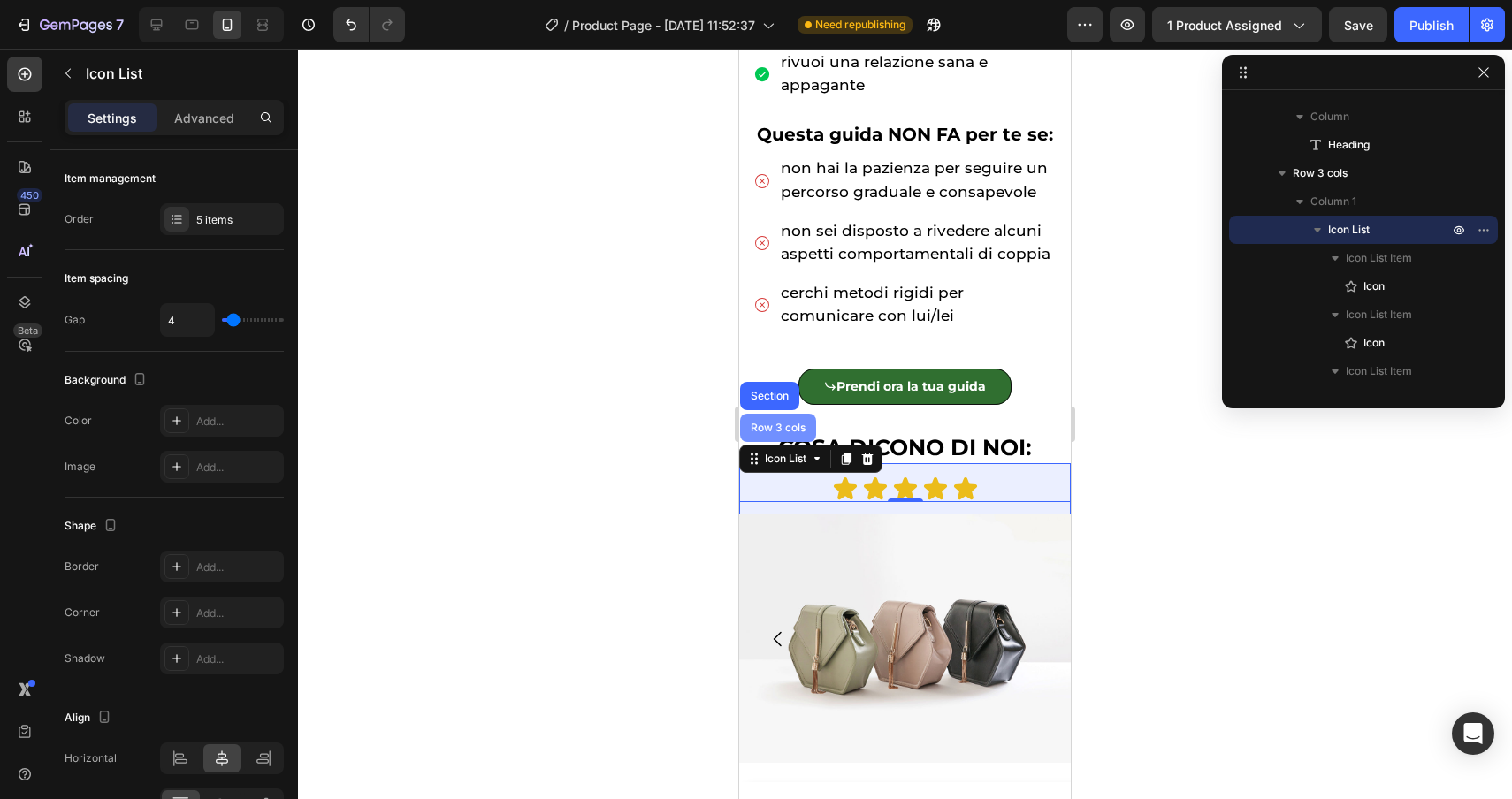
click at [783, 433] on div "Row 3 cols" at bounding box center [778, 427] width 77 height 28
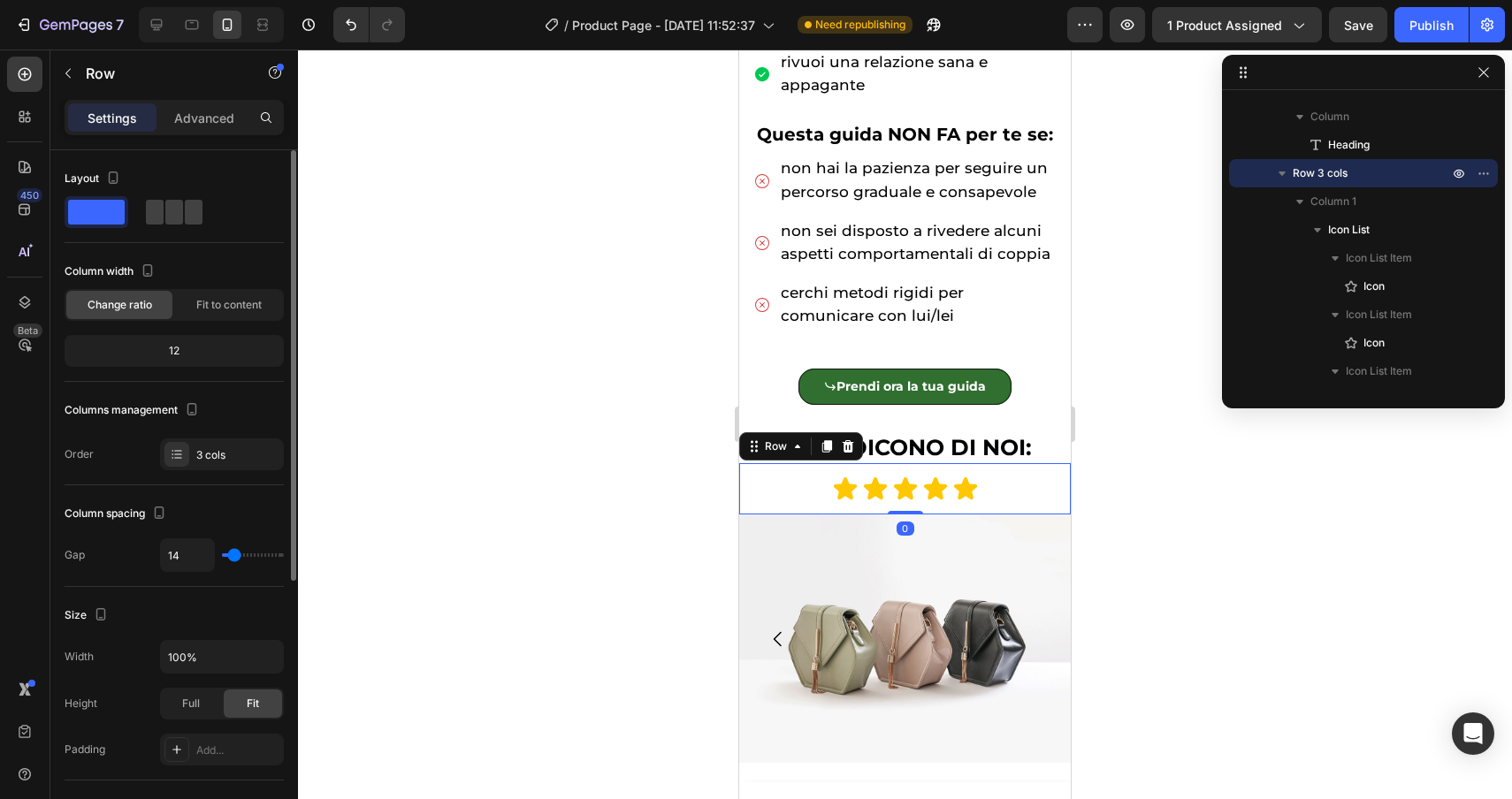
type input "13"
type input "8"
type input "7"
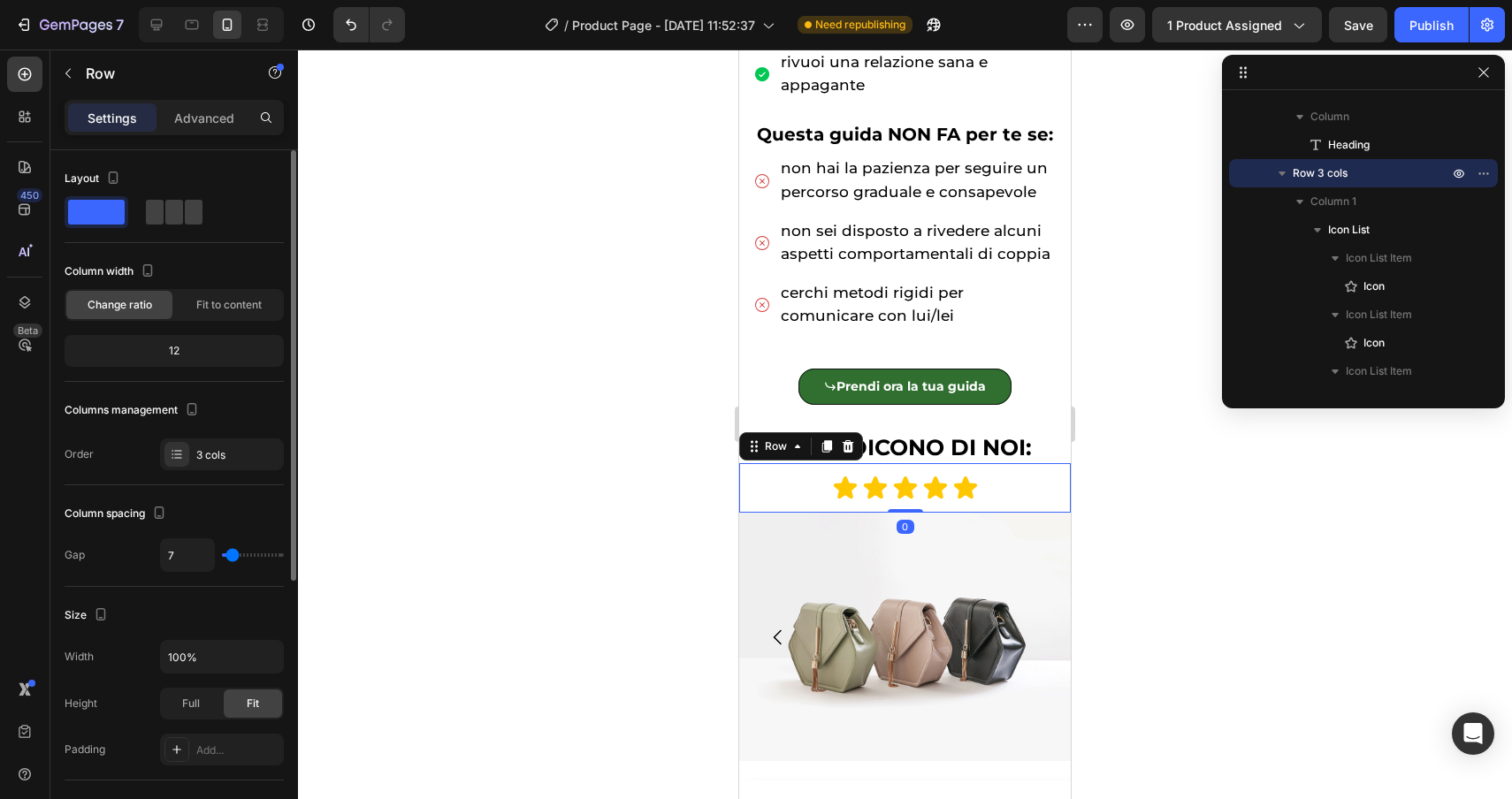
type input "7"
type input "6"
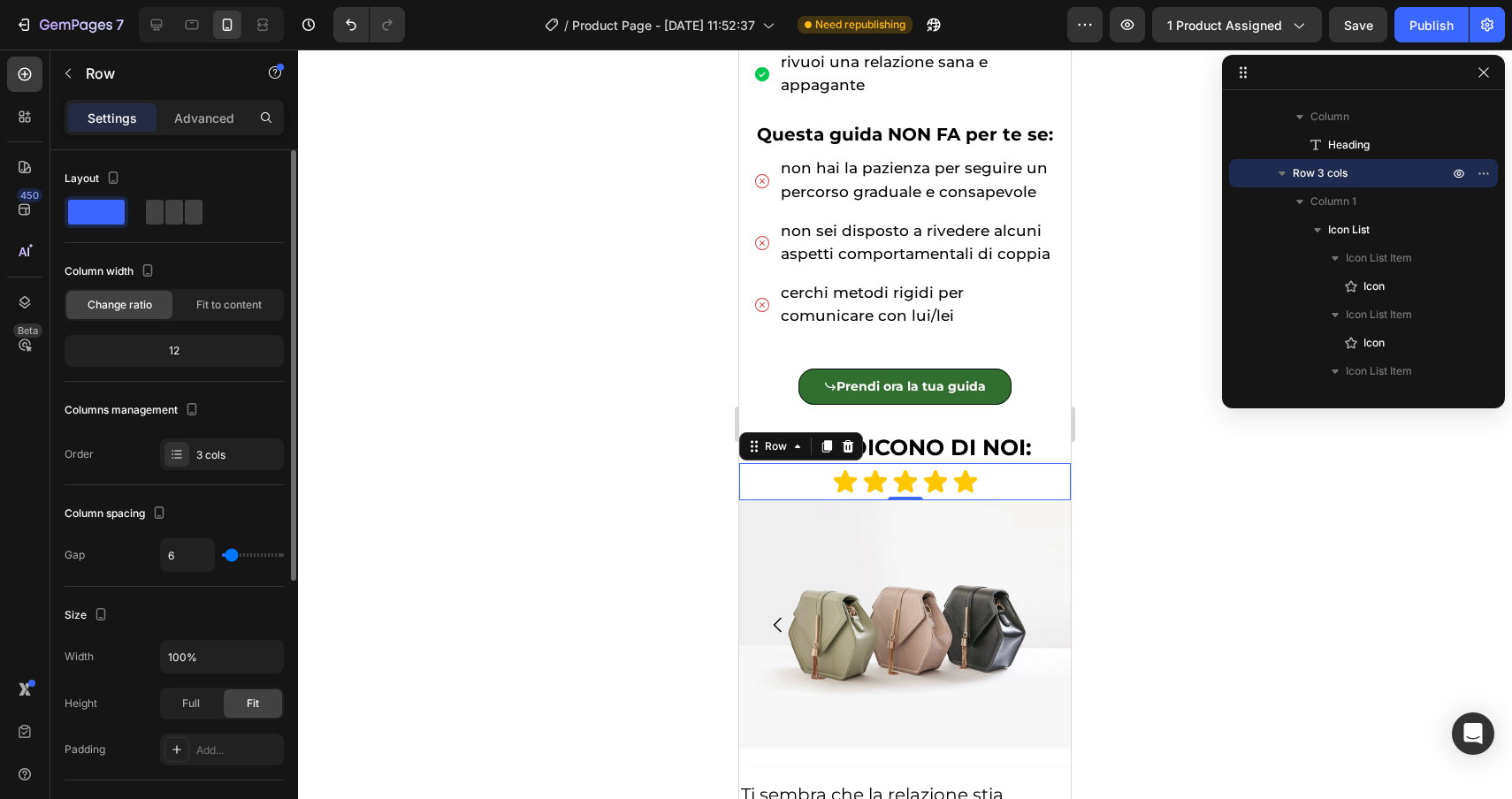
type input "5"
type input "4"
type input "3"
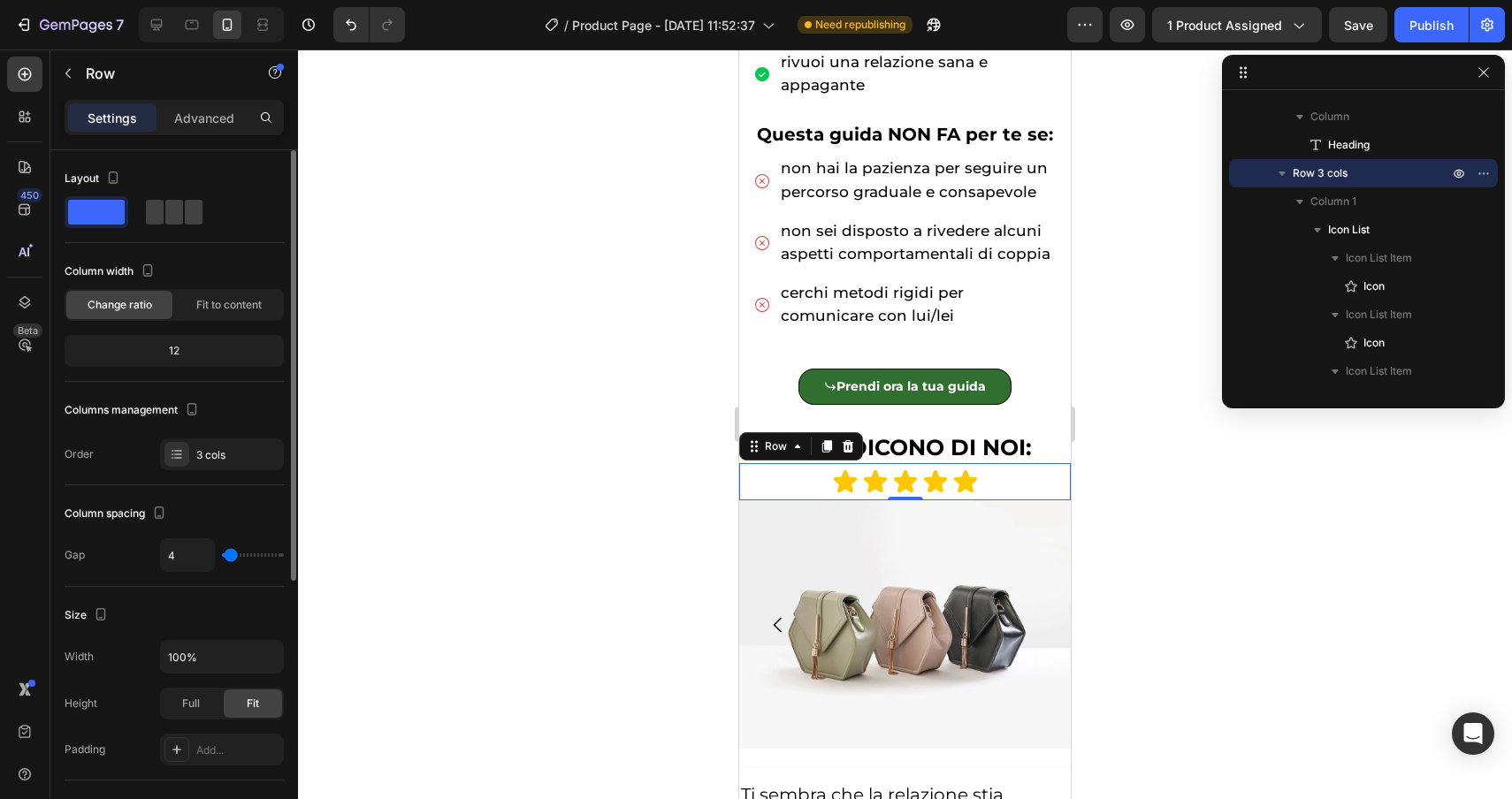
type input "3"
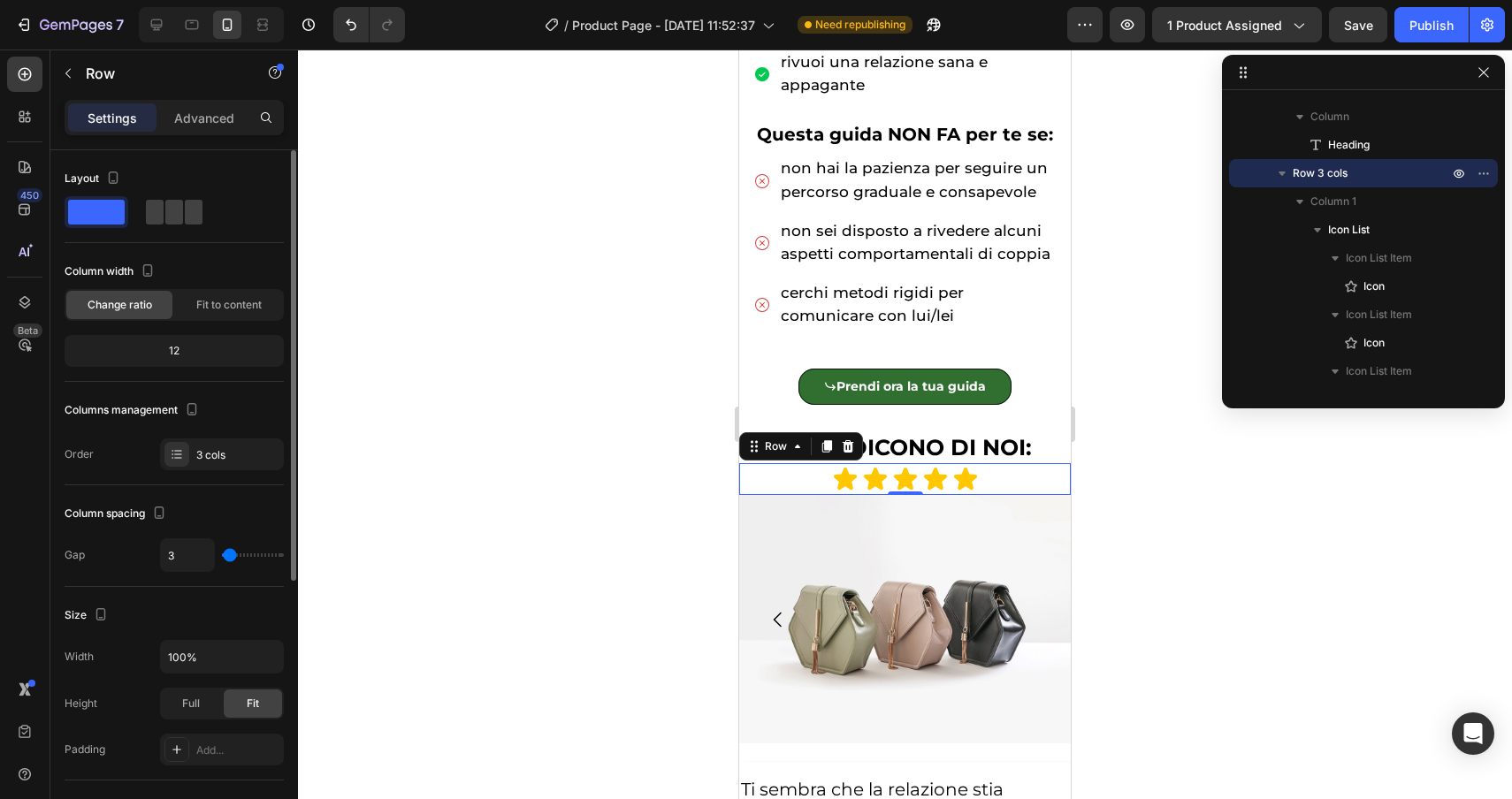
type input "2"
type input "1"
type input "0"
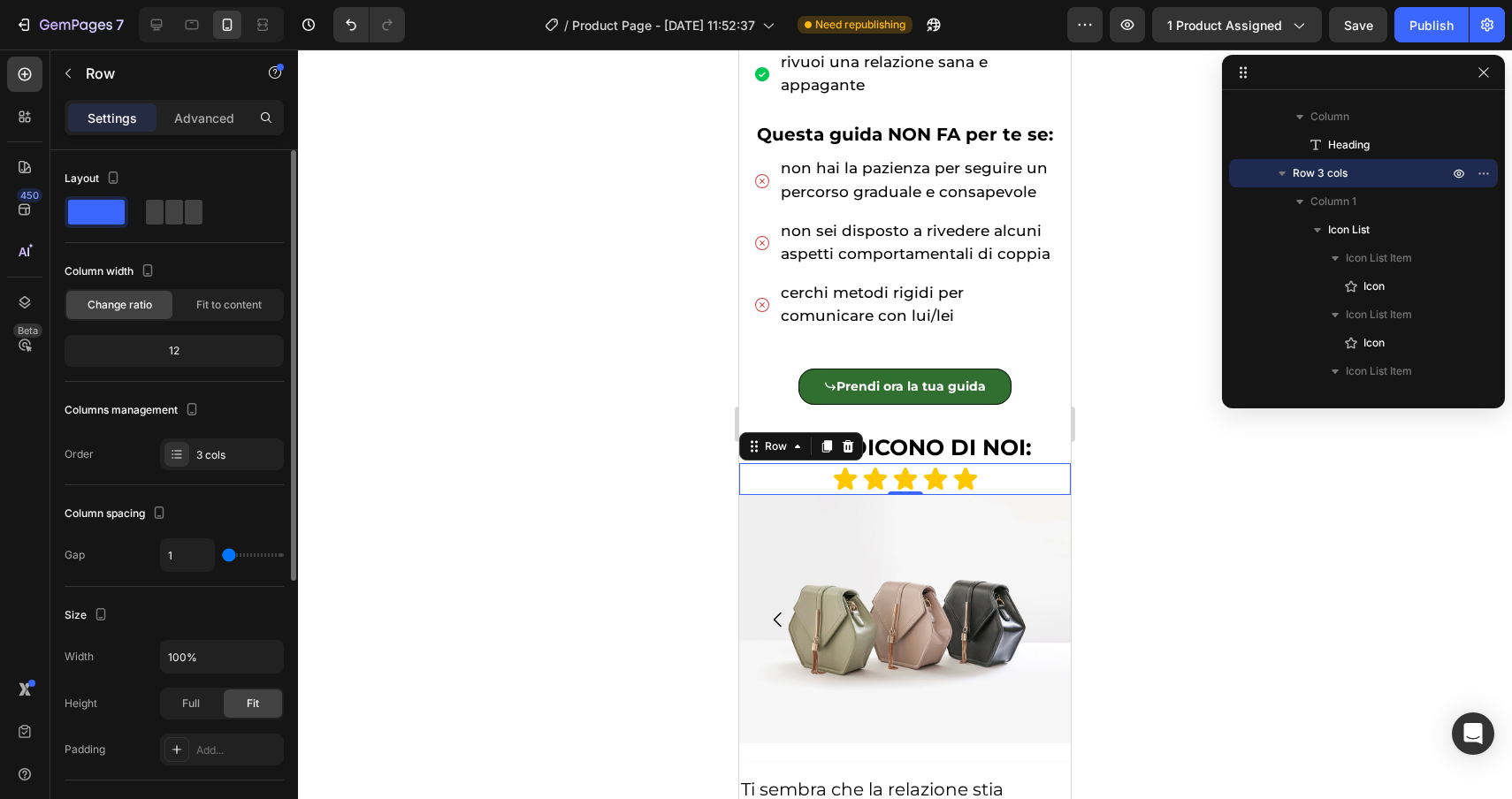
type input "0"
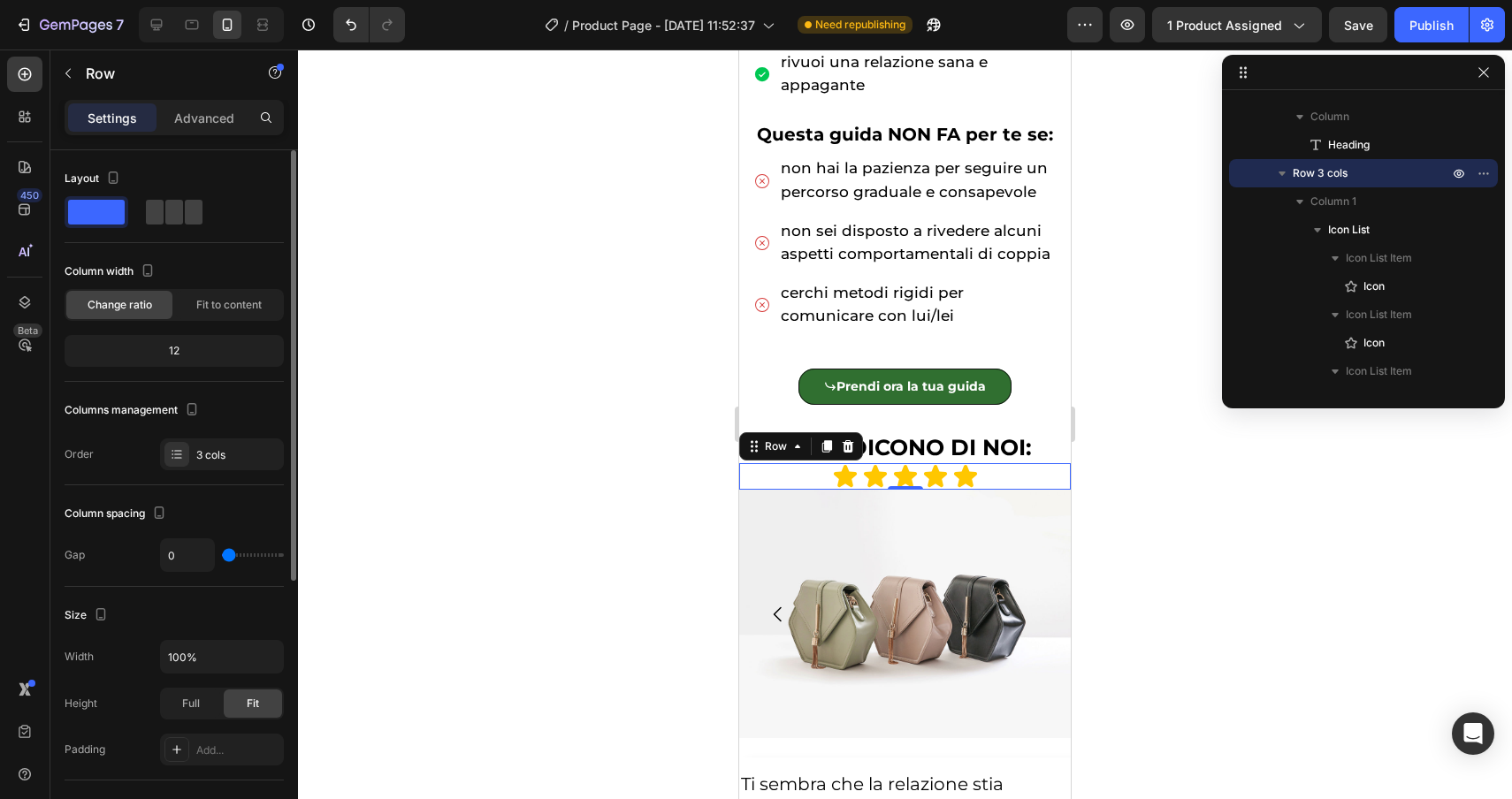
type input "2"
type input "3"
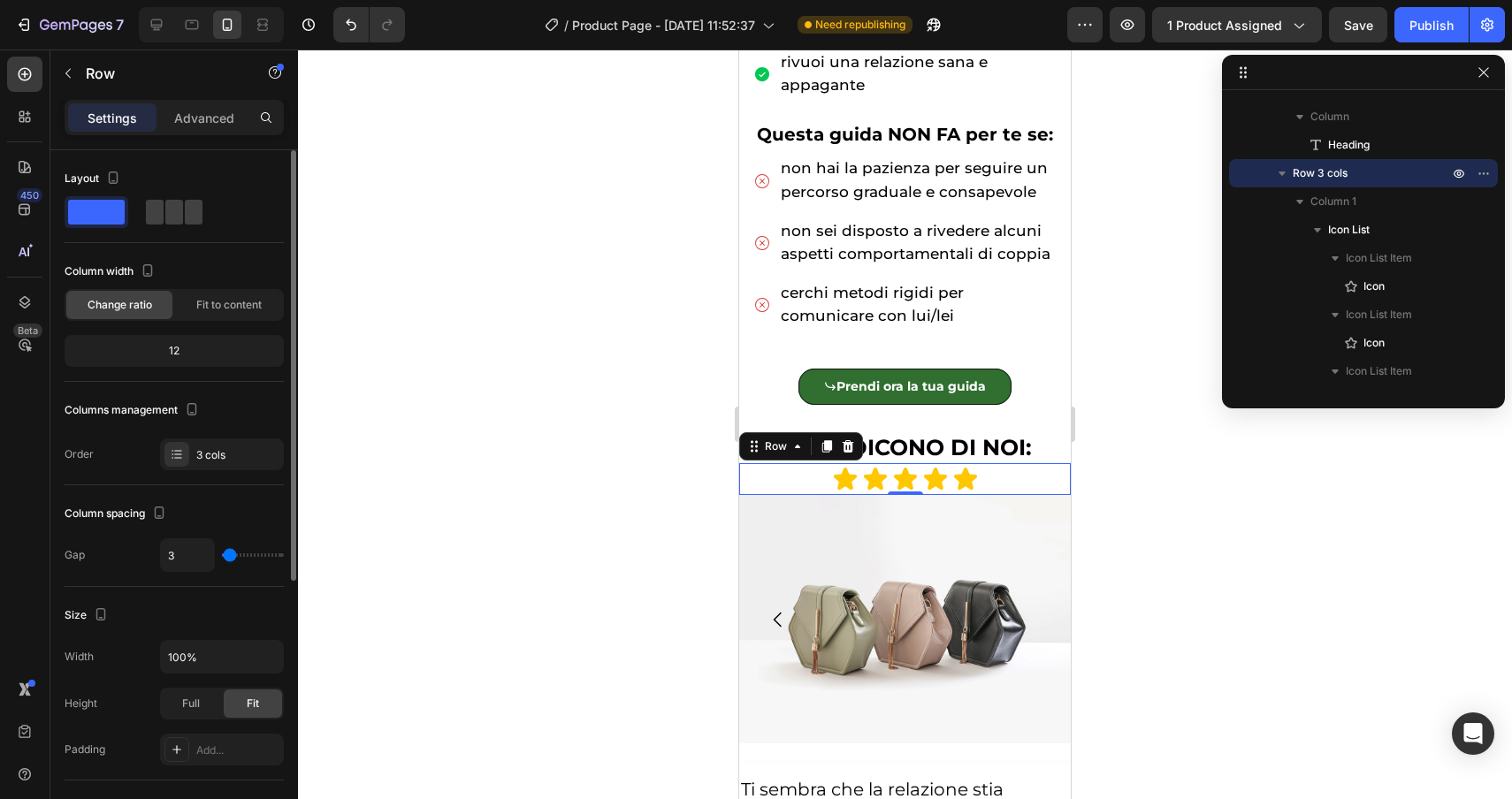
type input "4"
type input "5"
type input "4"
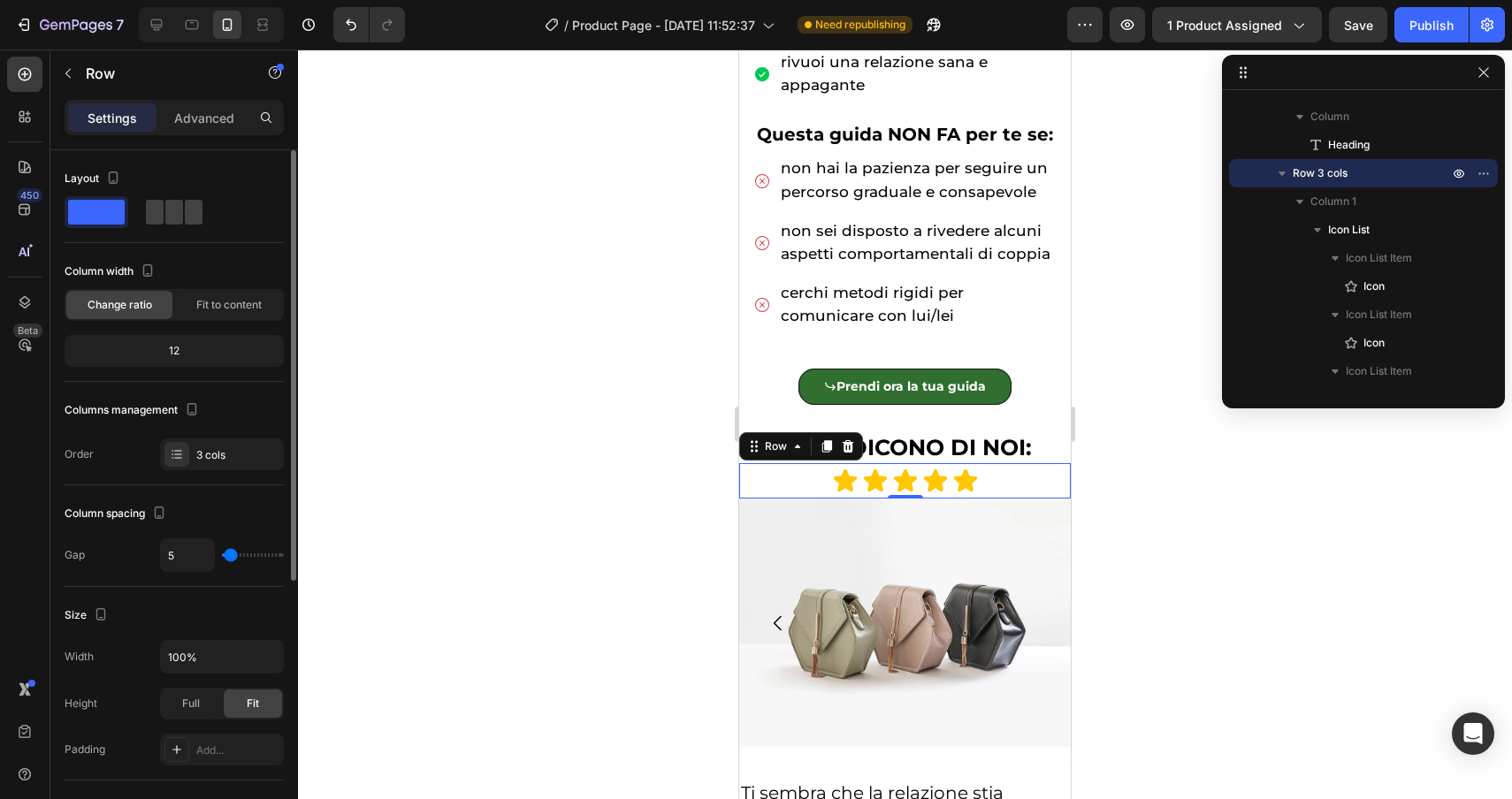
type input "4"
type input "3"
type input "2"
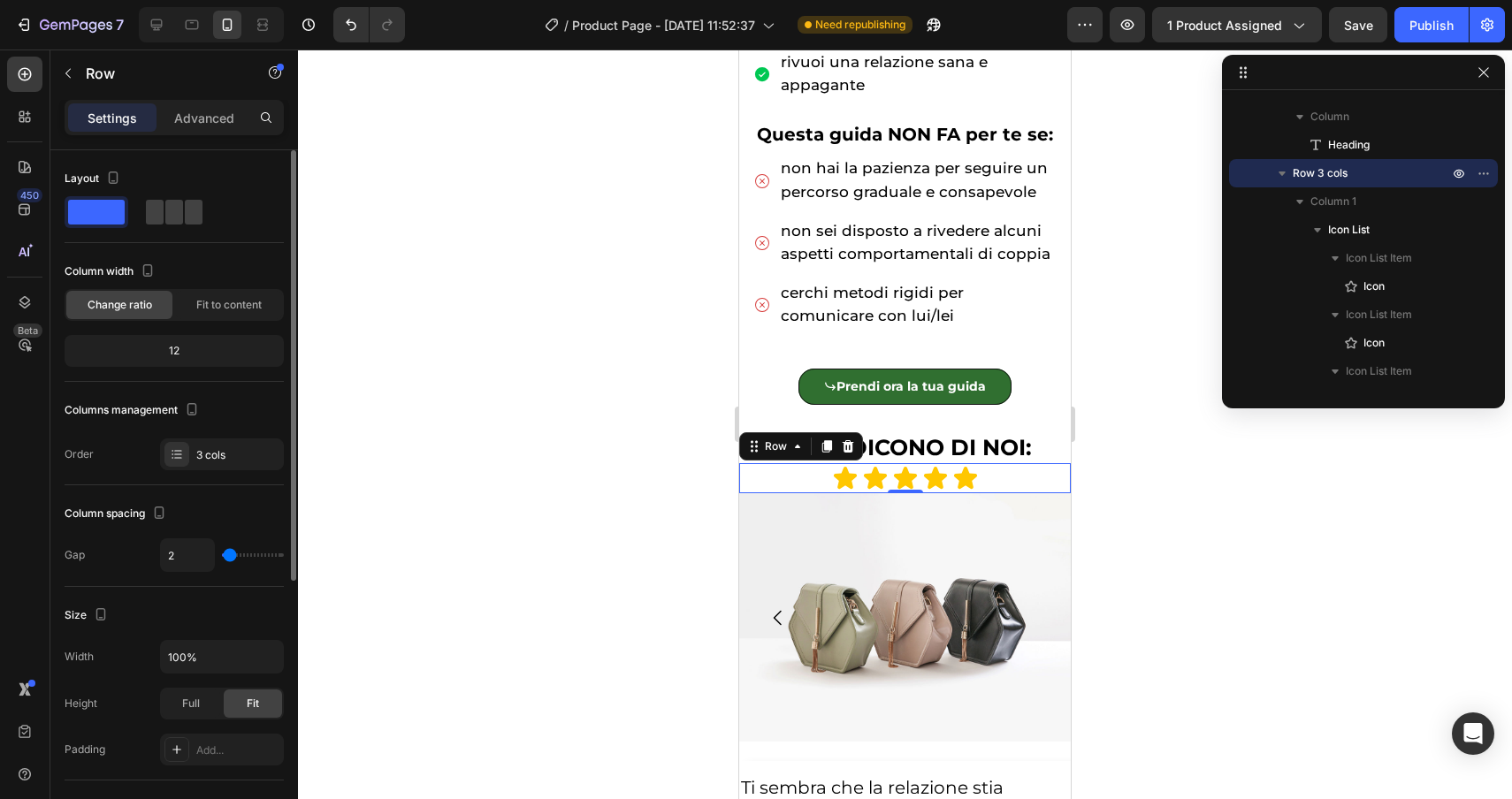
type input "1"
type input "0"
click at [229, 553] on input "range" at bounding box center [253, 555] width 62 height 4
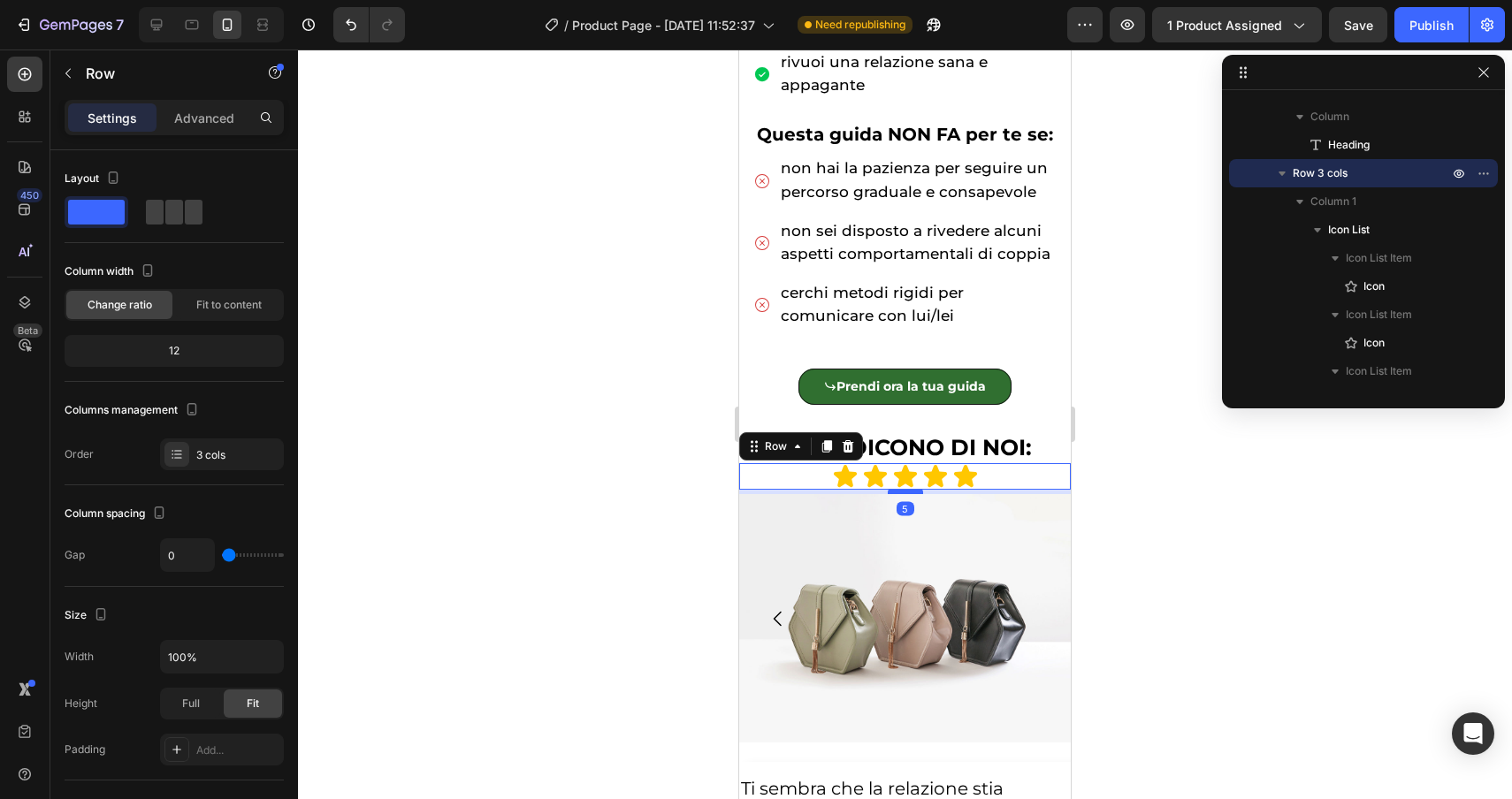
click at [902, 491] on div at bounding box center [906, 491] width 36 height 5
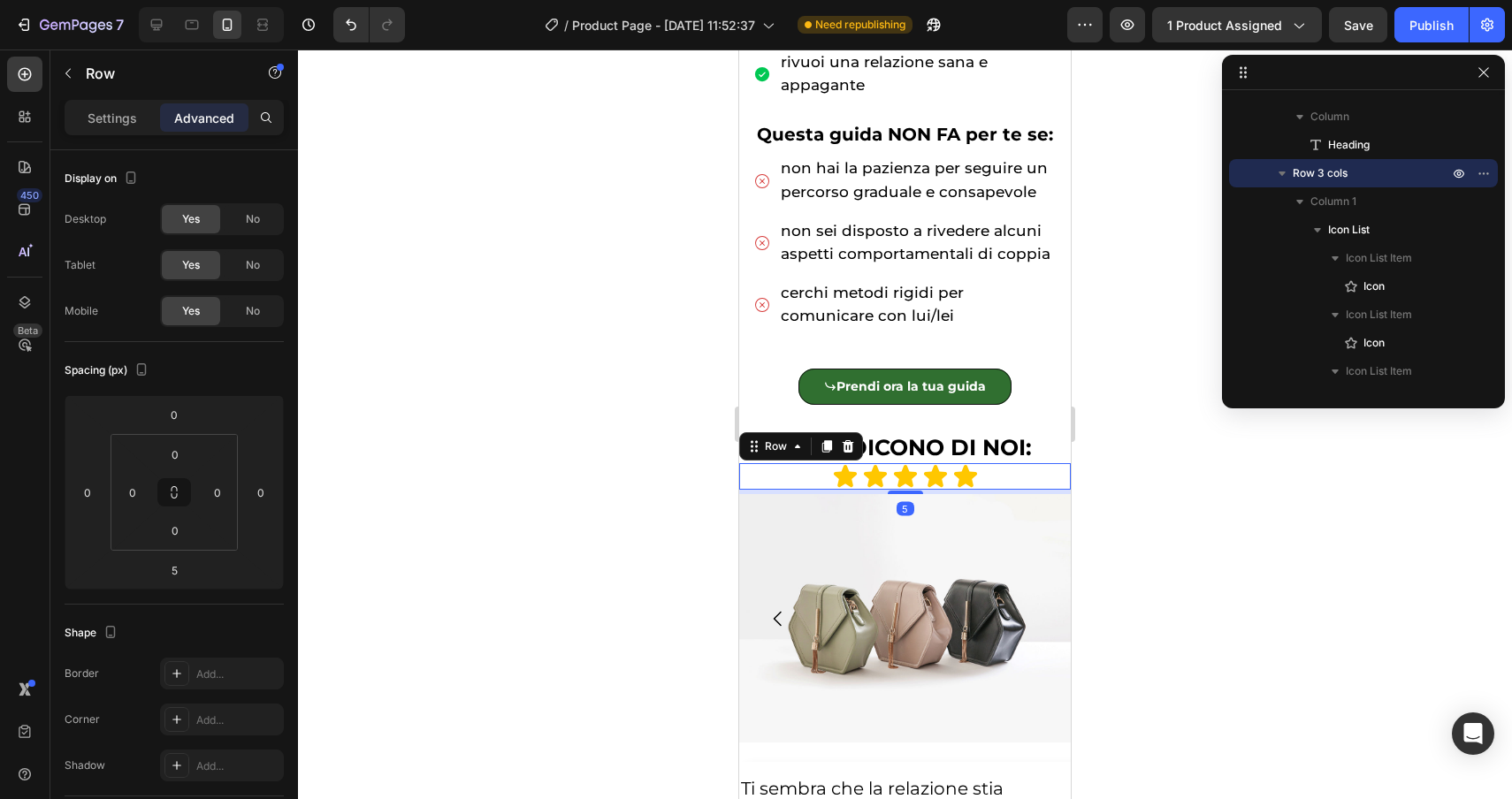
click at [1205, 555] on div at bounding box center [905, 424] width 1214 height 750
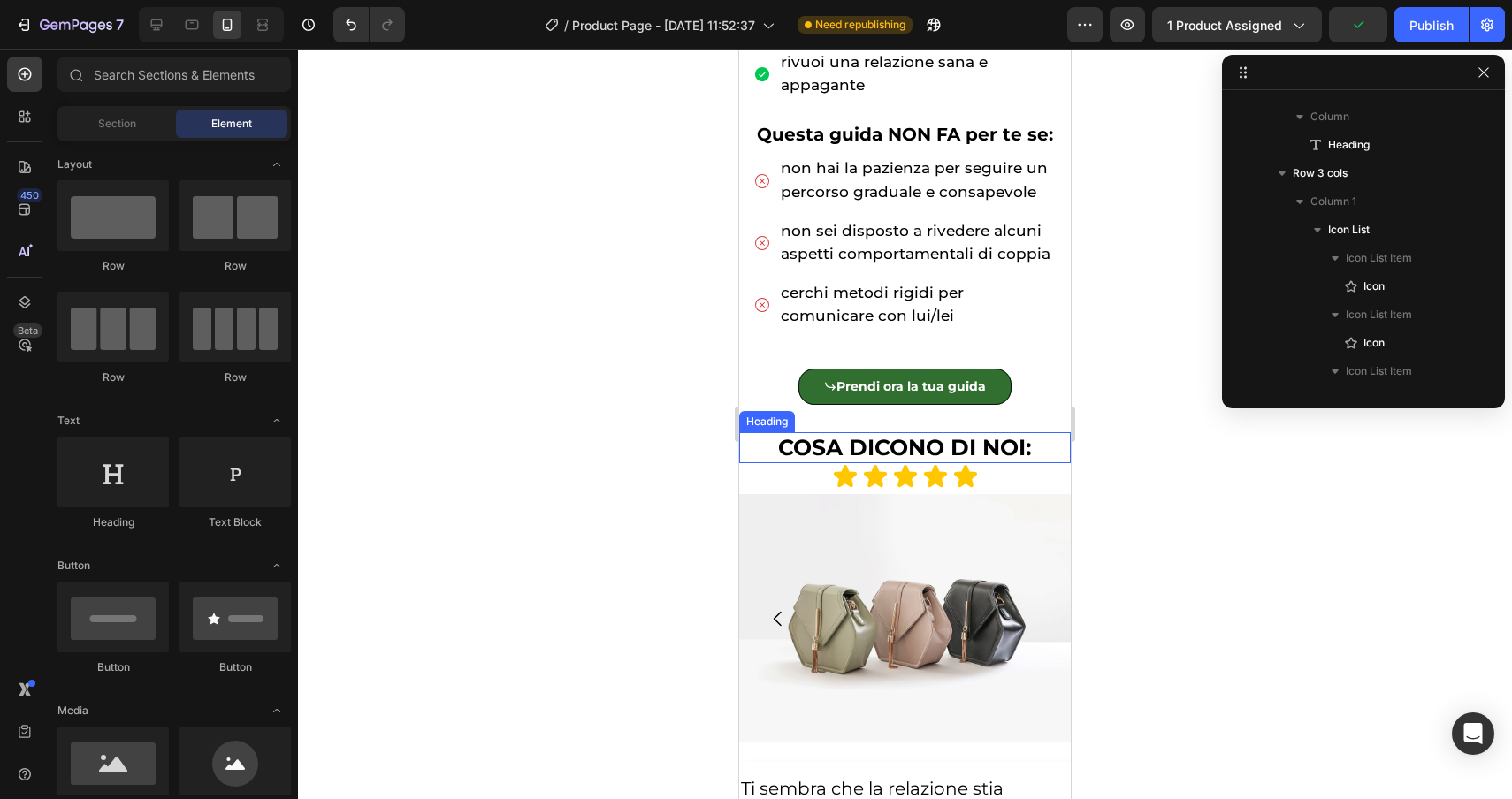
click at [1048, 450] on p "⁠⁠⁠⁠⁠⁠⁠ COSA DICONO DI NOI:" at bounding box center [905, 447] width 328 height 27
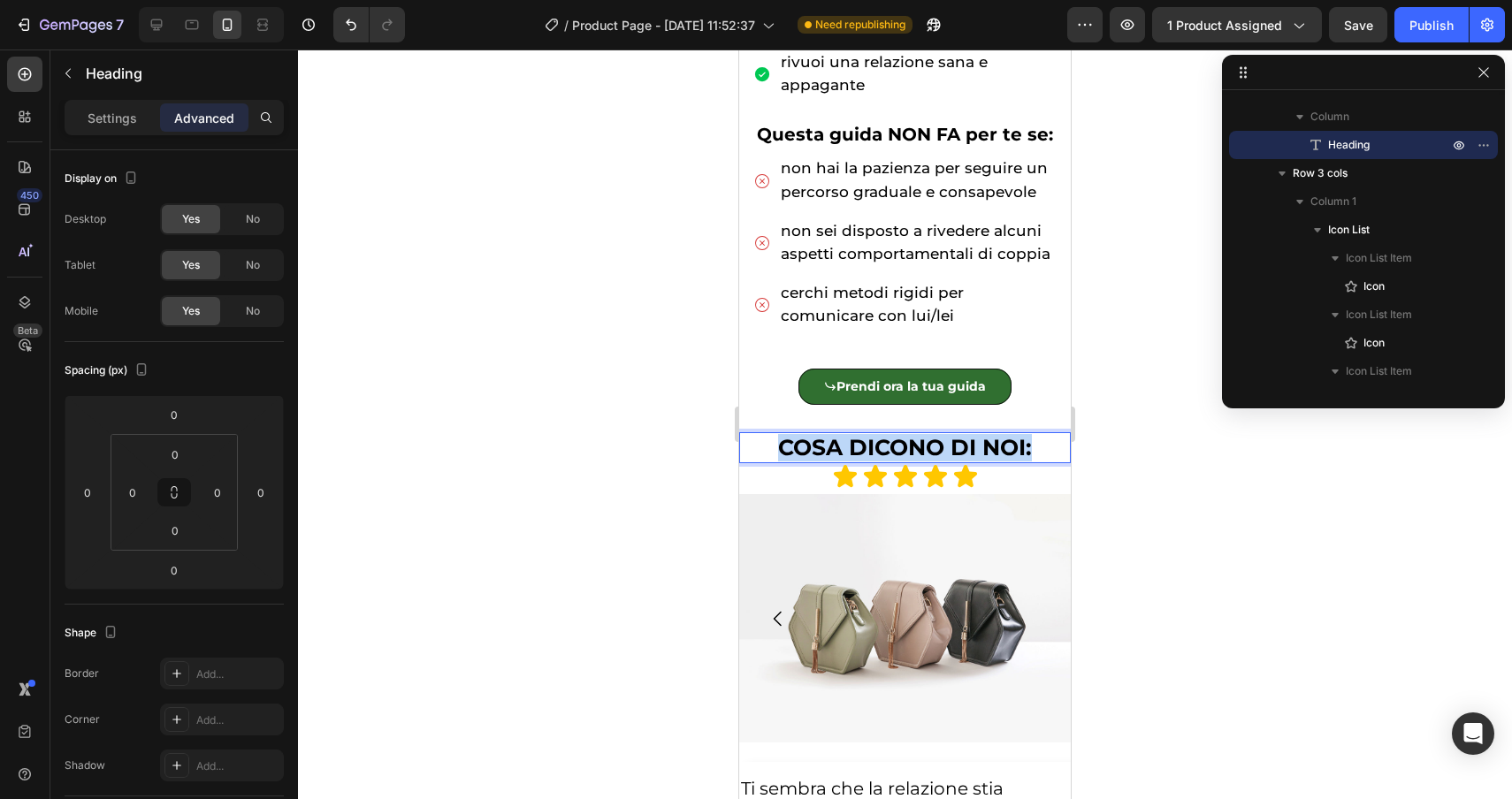
drag, startPoint x: 1048, startPoint y: 450, endPoint x: 736, endPoint y: 431, distance: 312.6
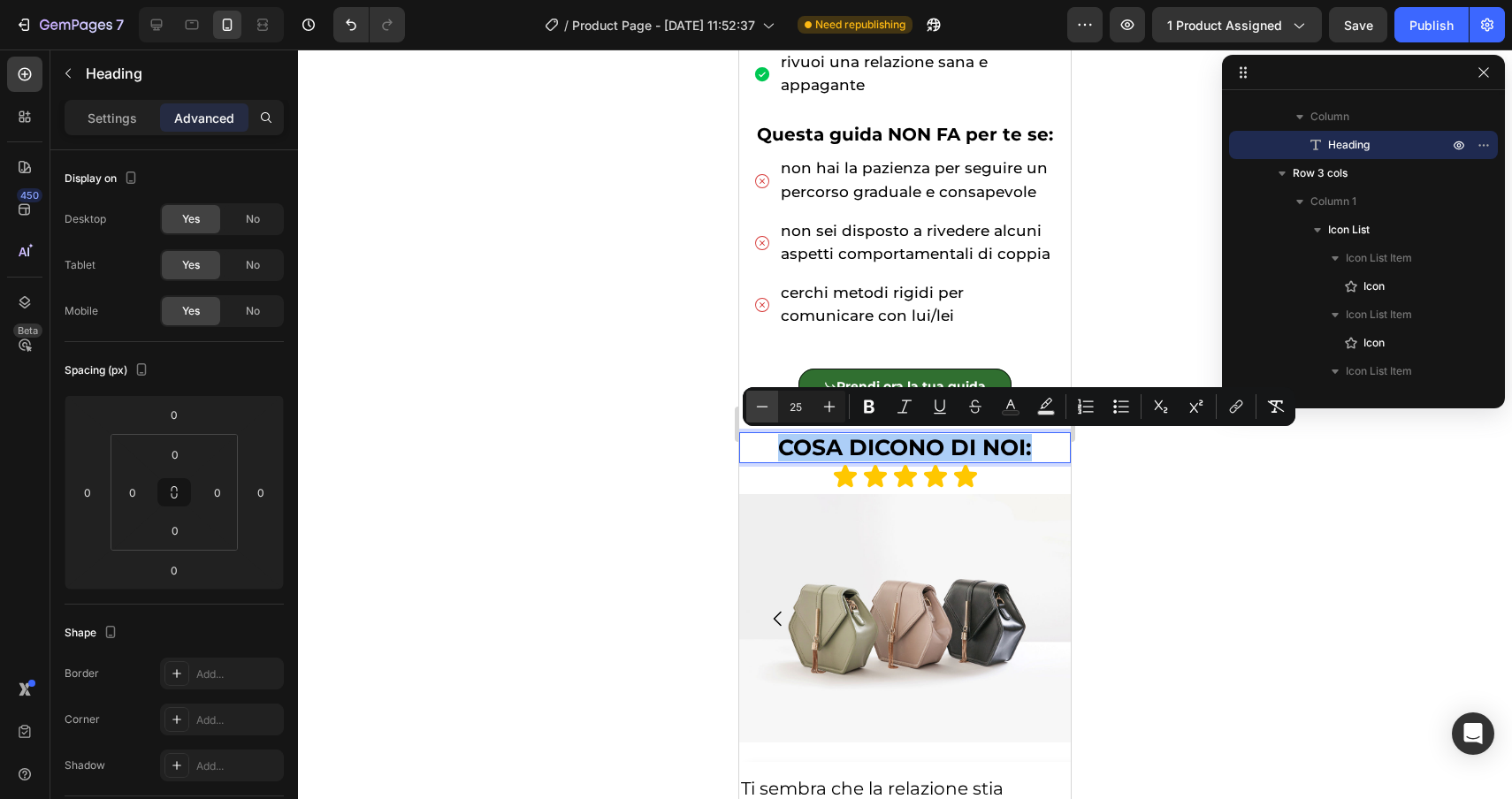
click at [765, 419] on button "Minus" at bounding box center [761, 407] width 32 height 32
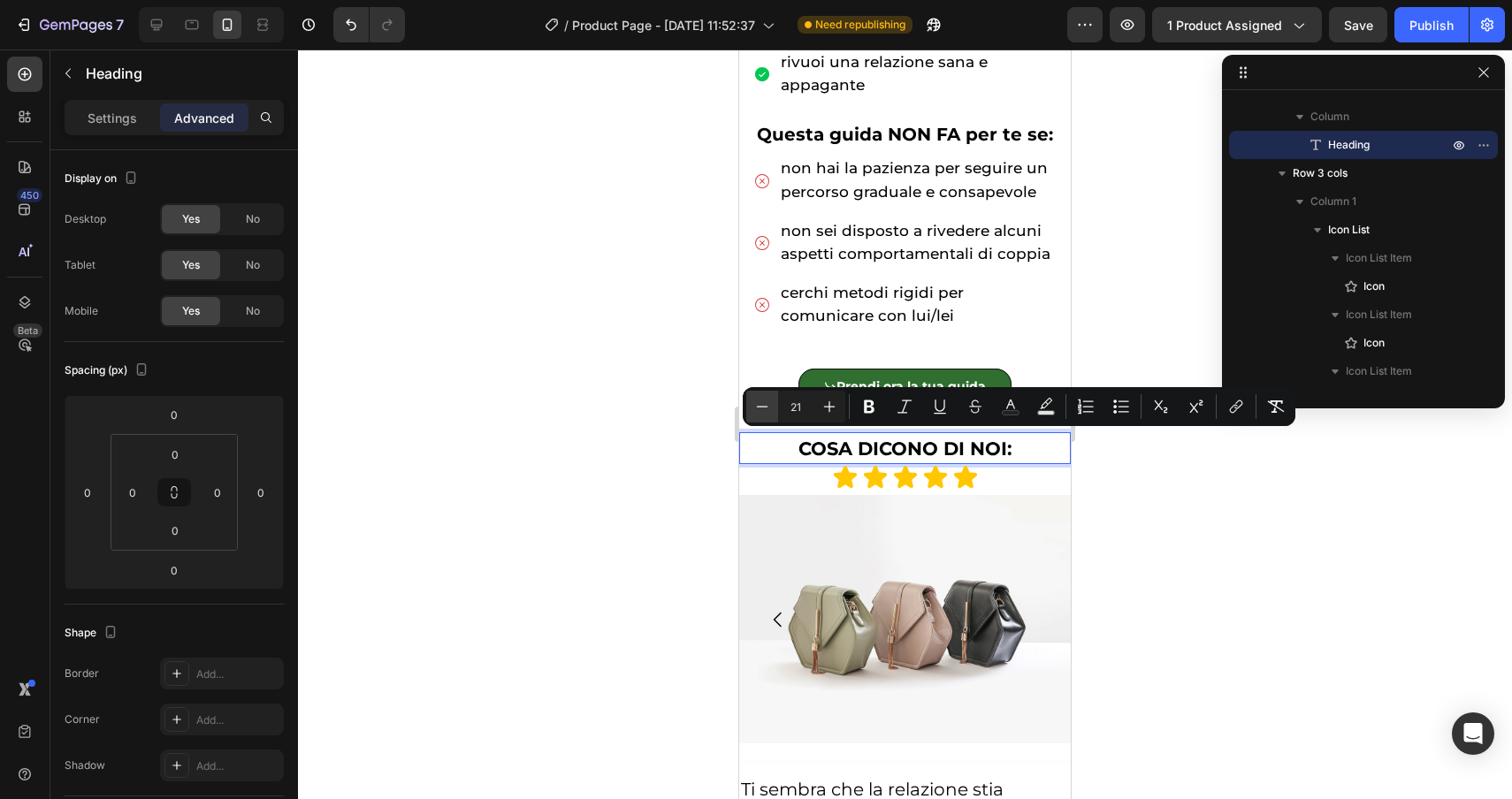
type input "20"
click at [102, 117] on p "Settings" at bounding box center [111, 117] width 49 height 18
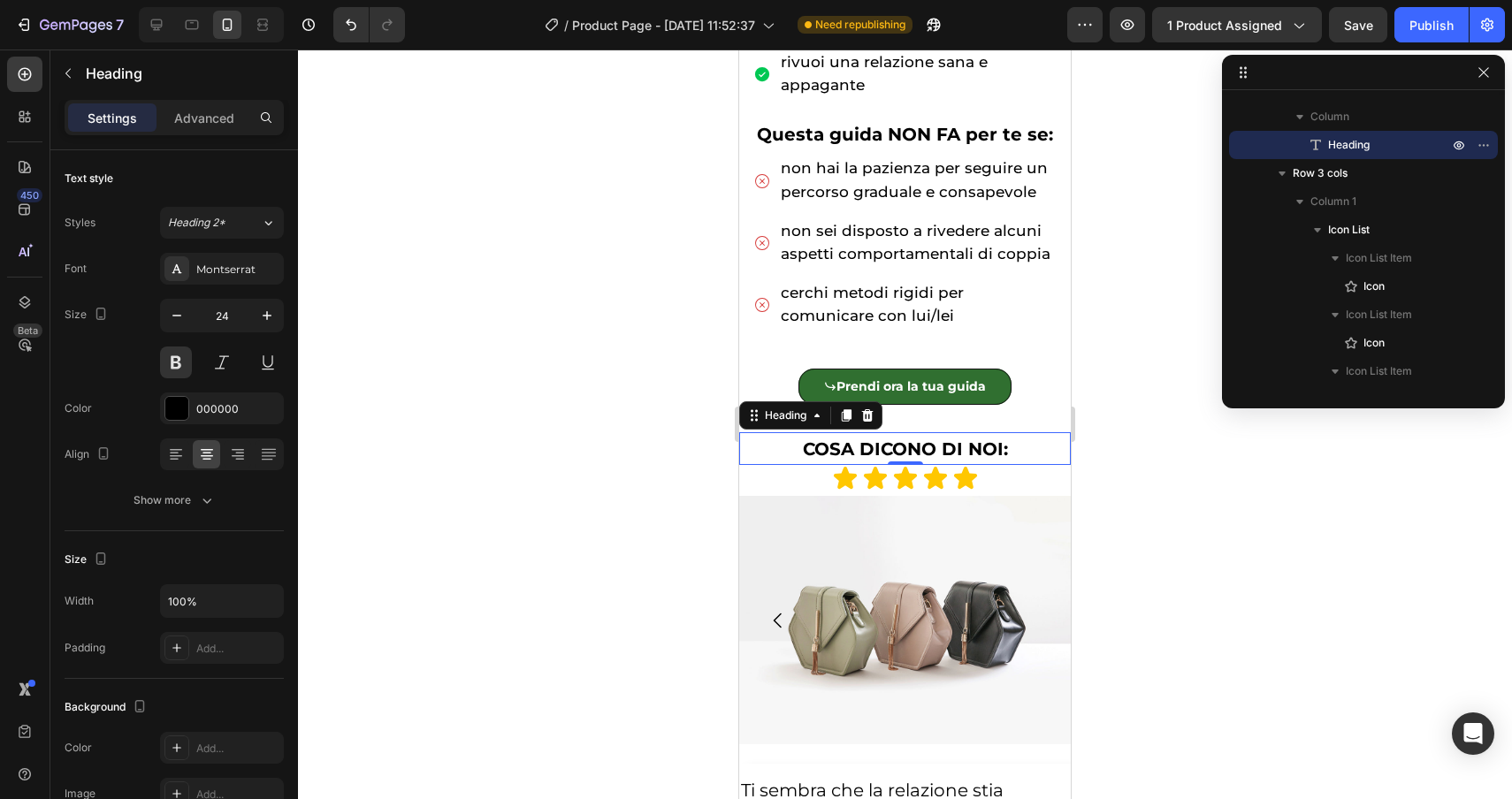
click at [520, 554] on div at bounding box center [905, 424] width 1214 height 750
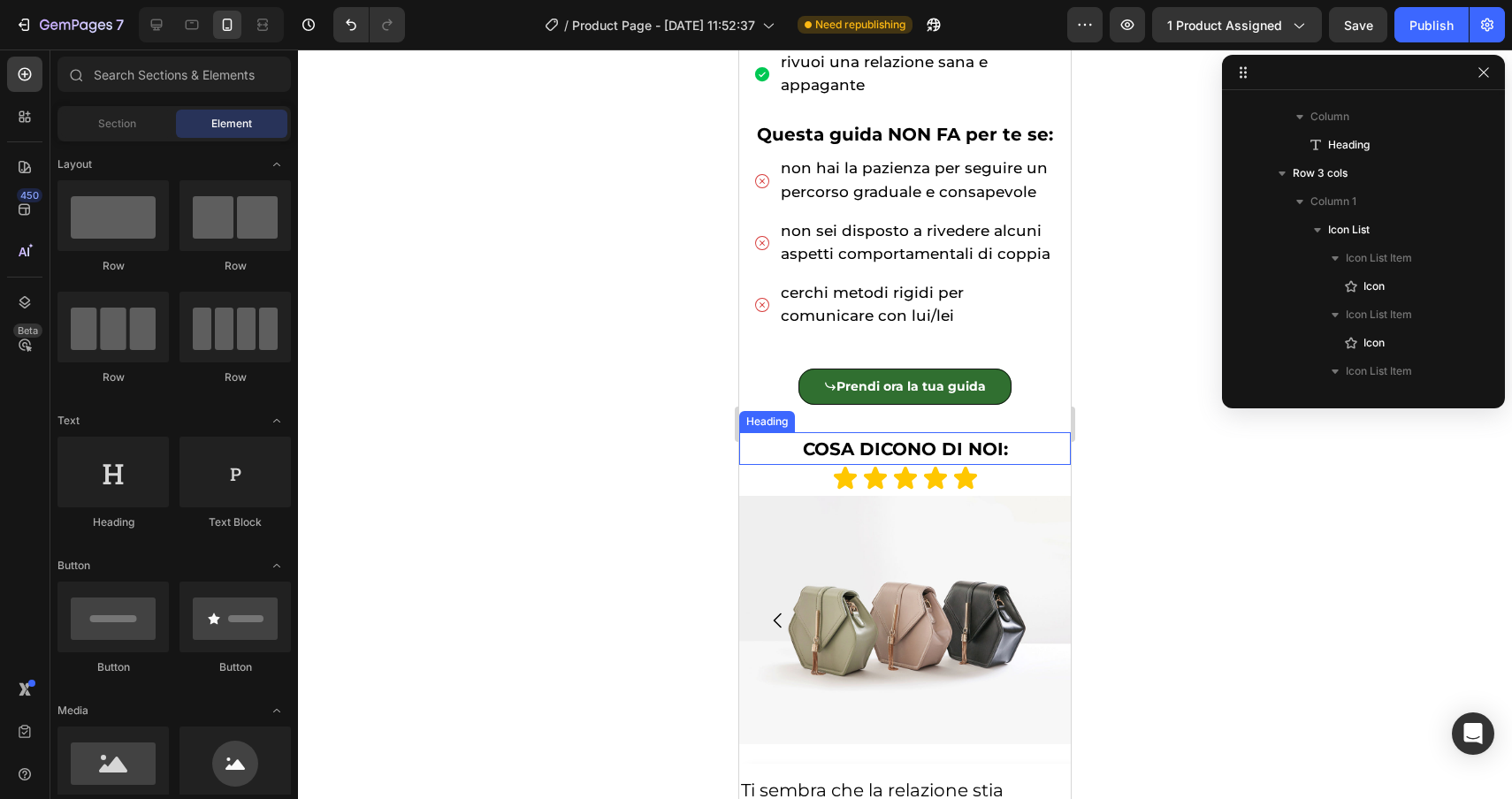
click at [1019, 452] on p "⁠⁠⁠⁠⁠⁠⁠ COSA DICONO DI NOI:" at bounding box center [905, 448] width 328 height 29
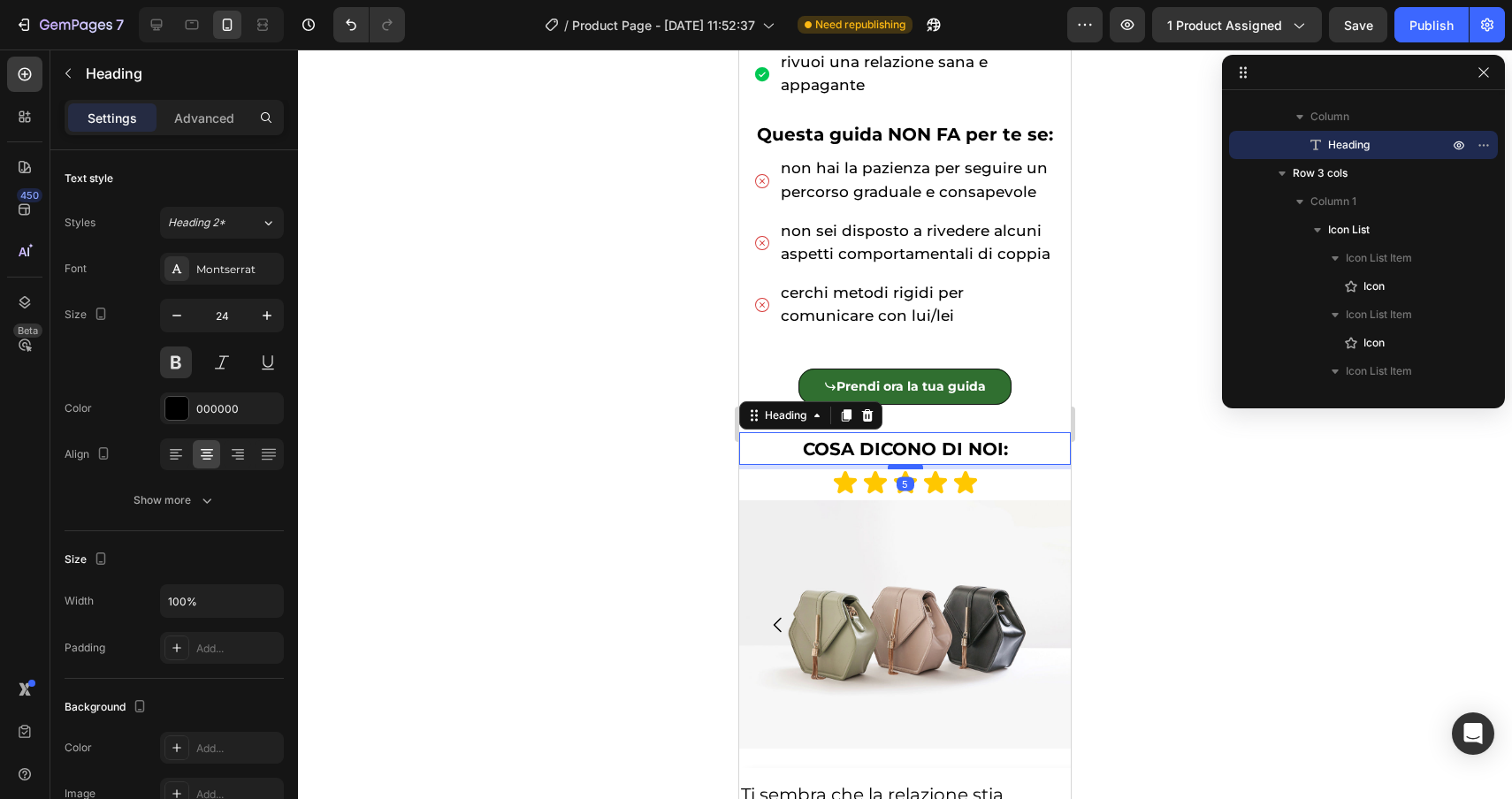
click at [913, 465] on div at bounding box center [906, 466] width 36 height 5
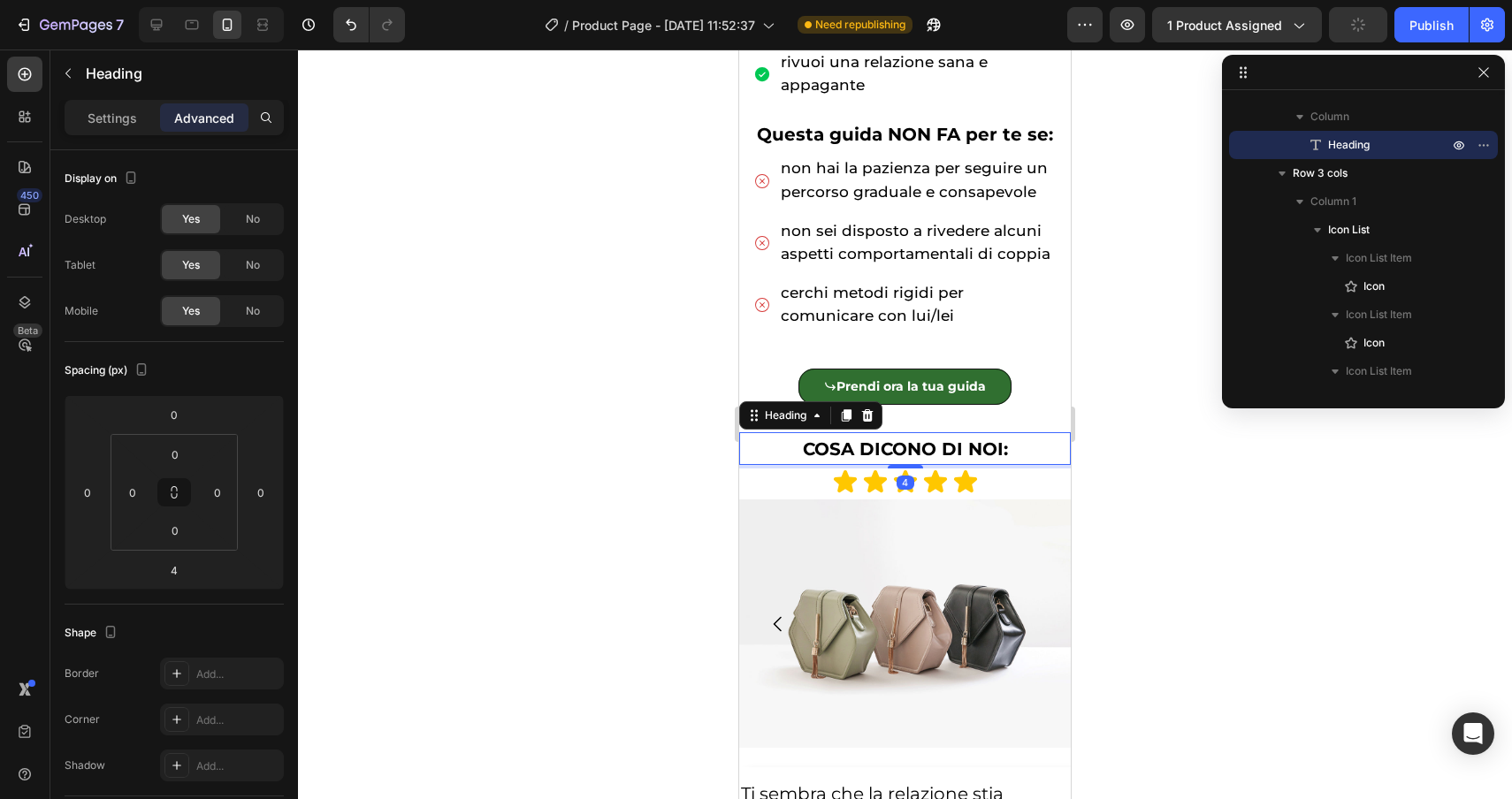
click at [1160, 587] on div at bounding box center [905, 424] width 1214 height 750
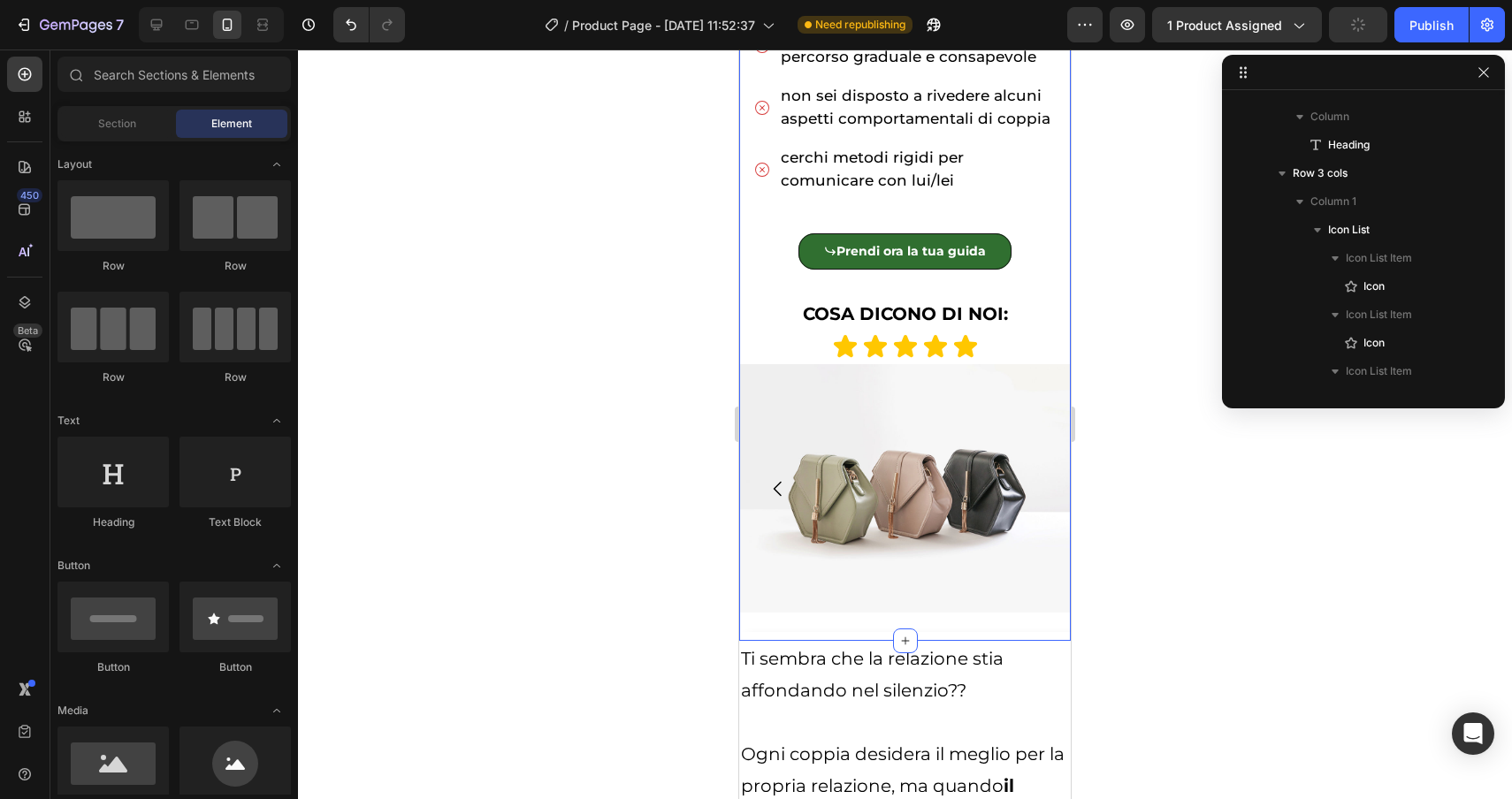
scroll to position [1182, 0]
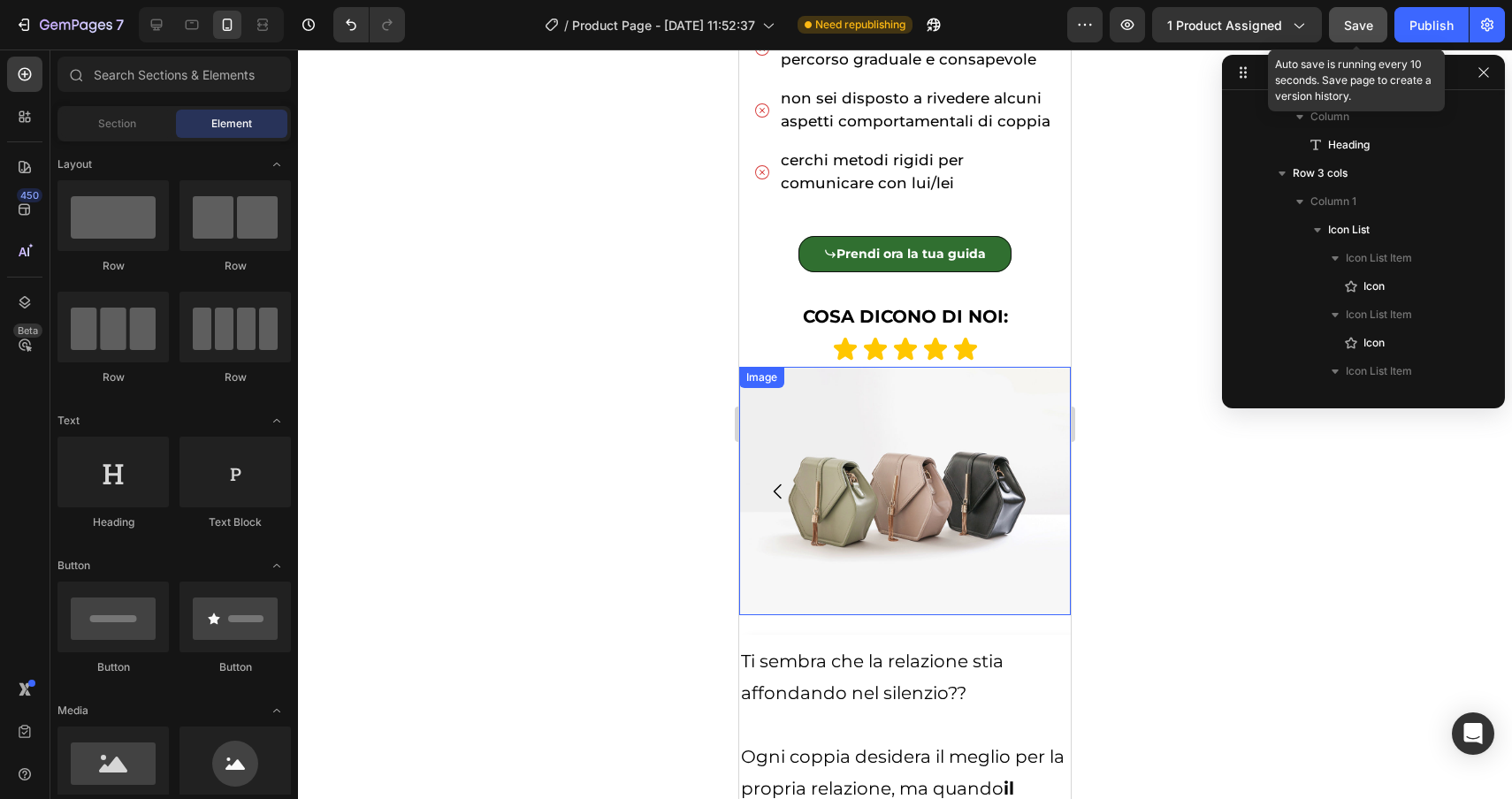
click at [1357, 22] on span "Save" at bounding box center [1359, 25] width 29 height 15
click at [1325, 594] on div at bounding box center [905, 424] width 1214 height 750
click at [150, 31] on icon at bounding box center [156, 24] width 17 height 17
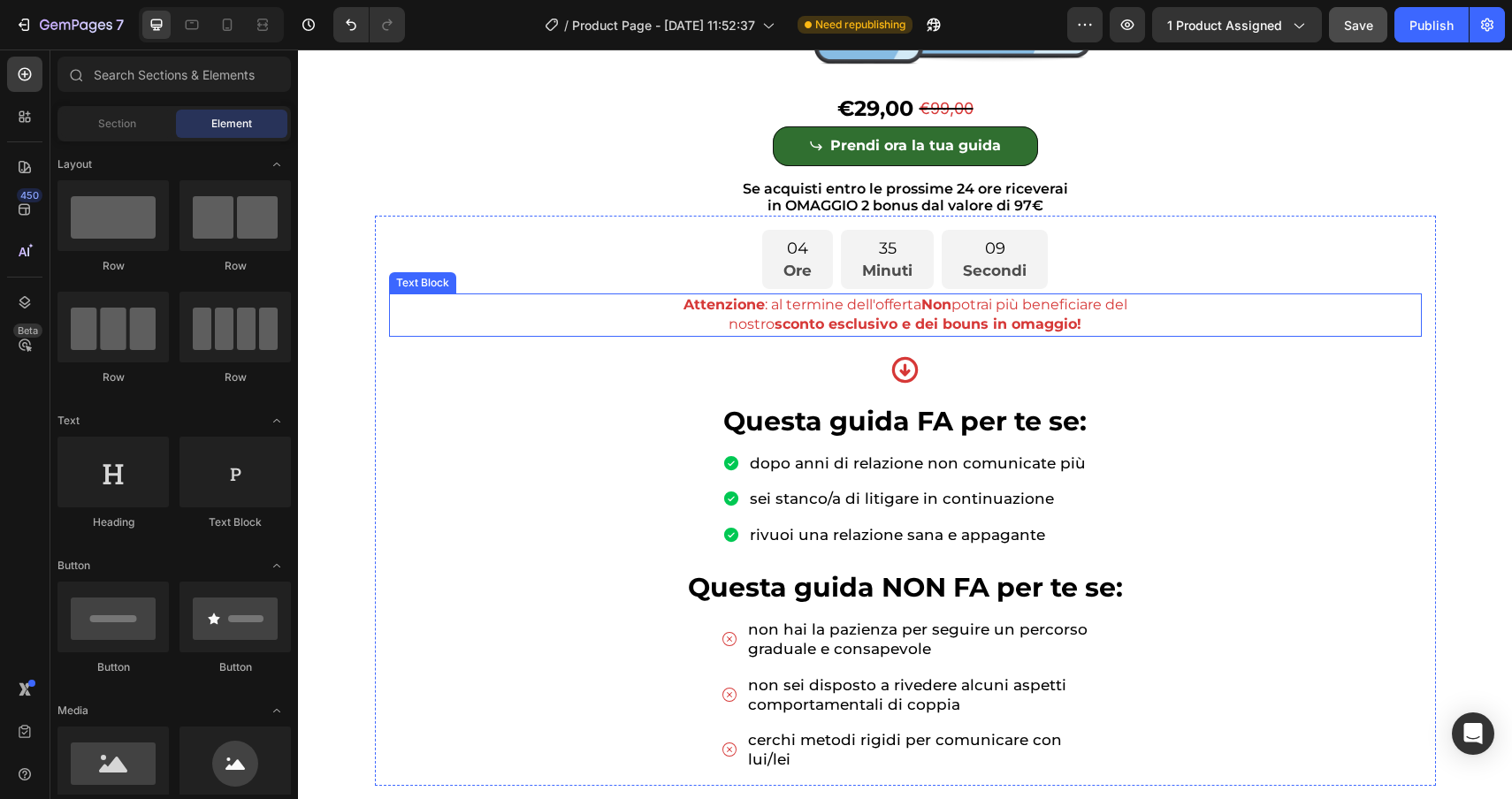
scroll to position [589, 0]
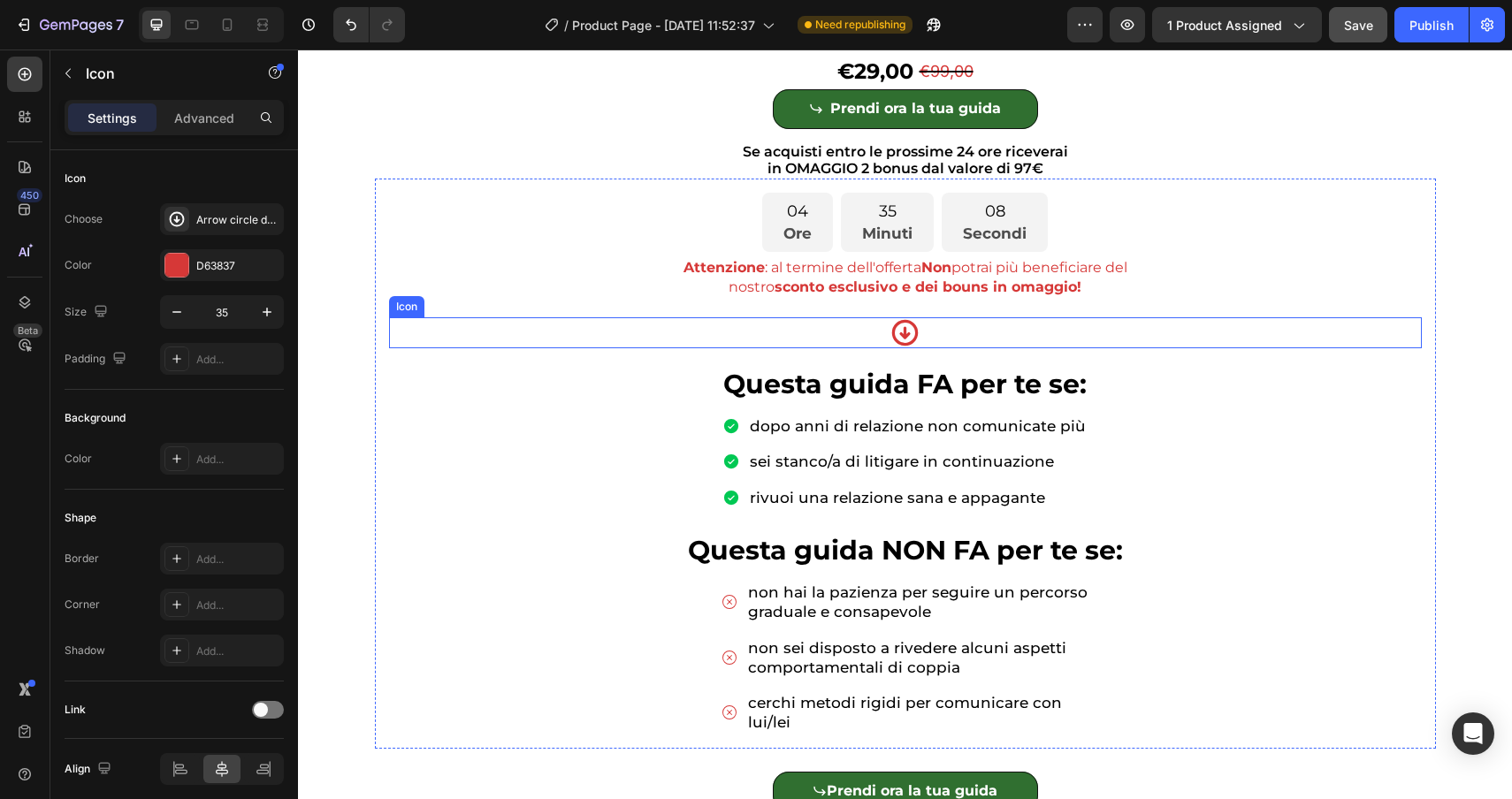
click at [784, 344] on div "Icon" at bounding box center [906, 333] width 1033 height 31
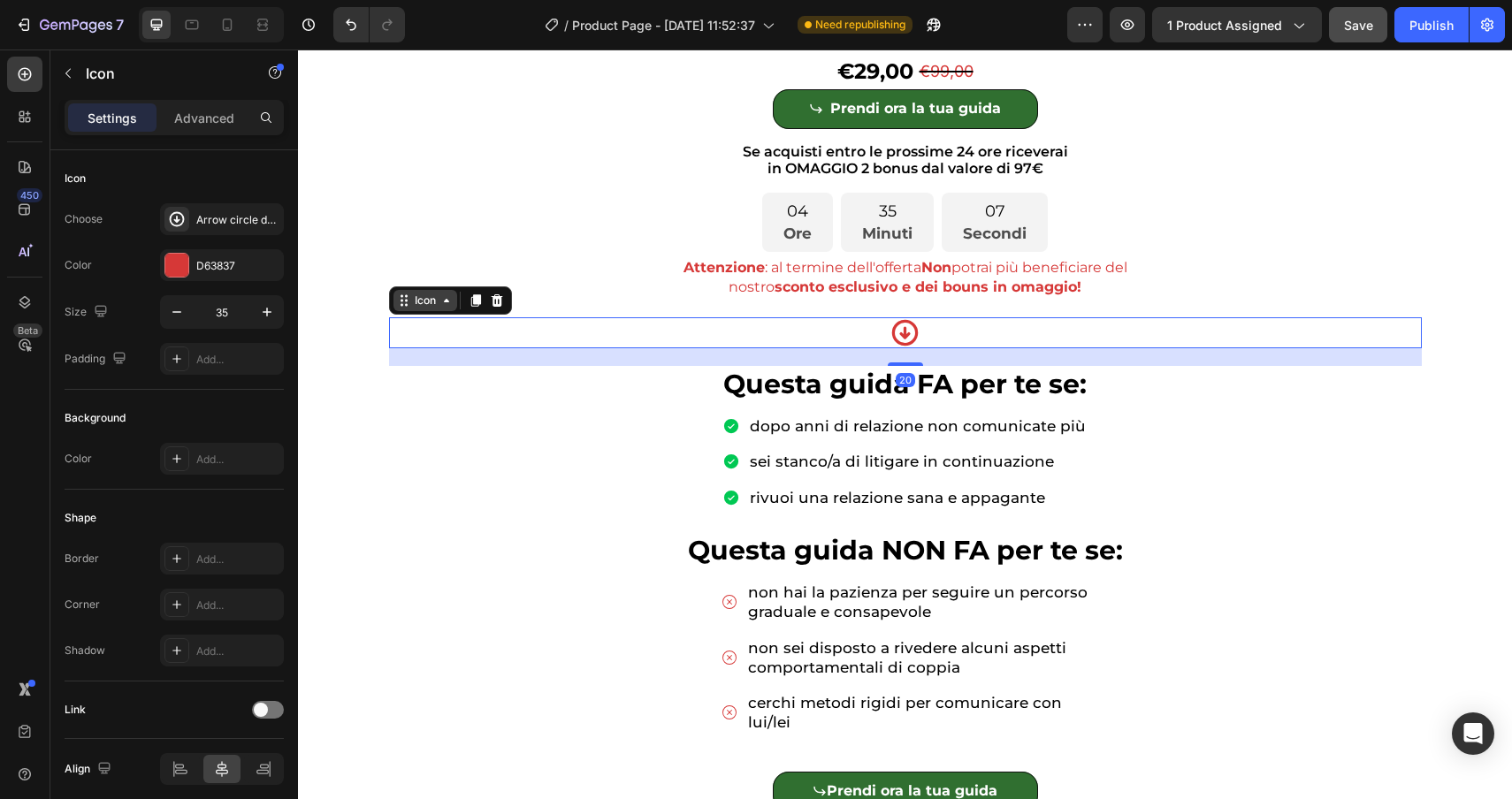
click at [425, 307] on div "Icon" at bounding box center [425, 300] width 64 height 21
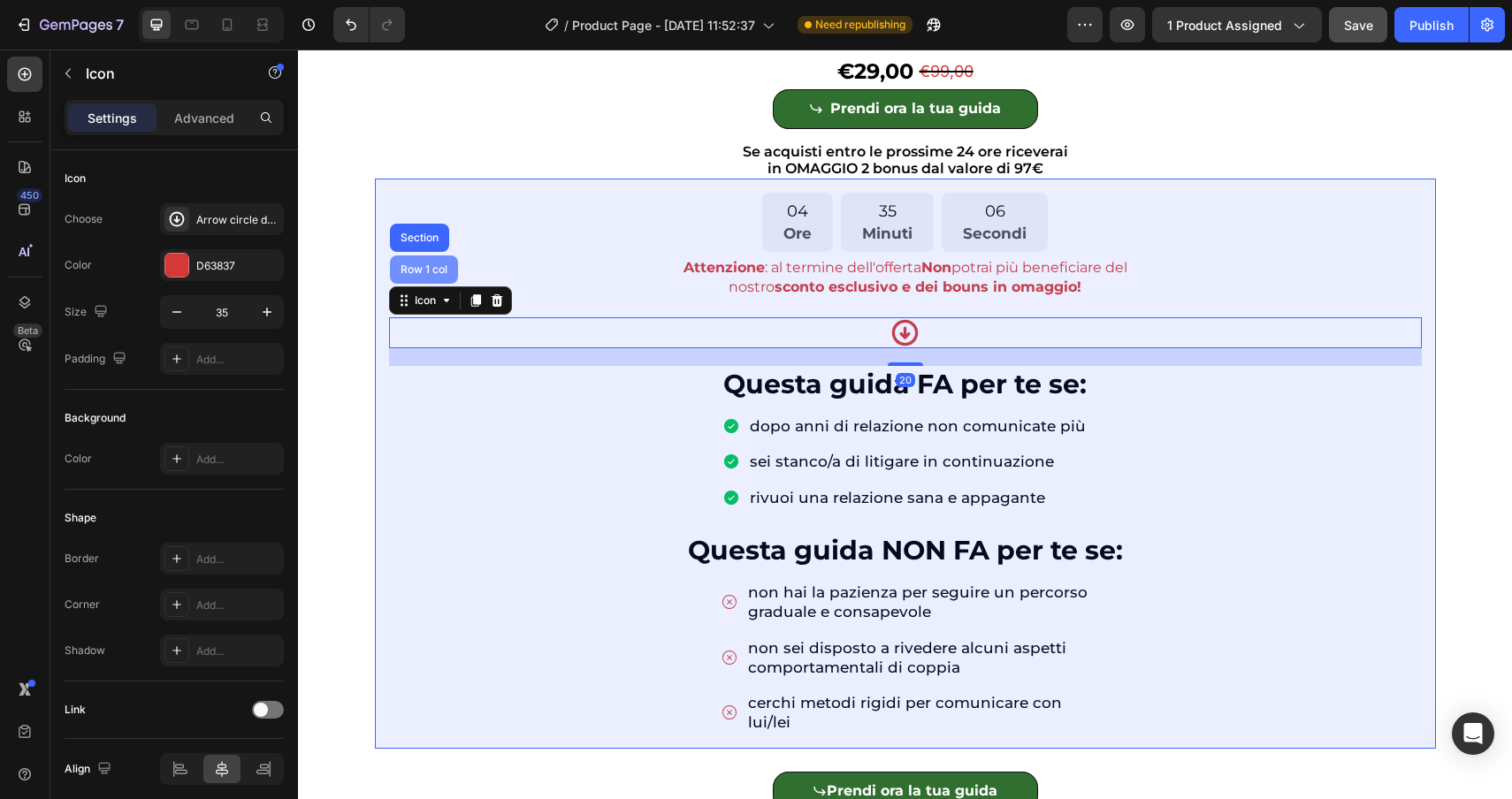
click at [421, 269] on div "Row 1 col" at bounding box center [424, 269] width 54 height 11
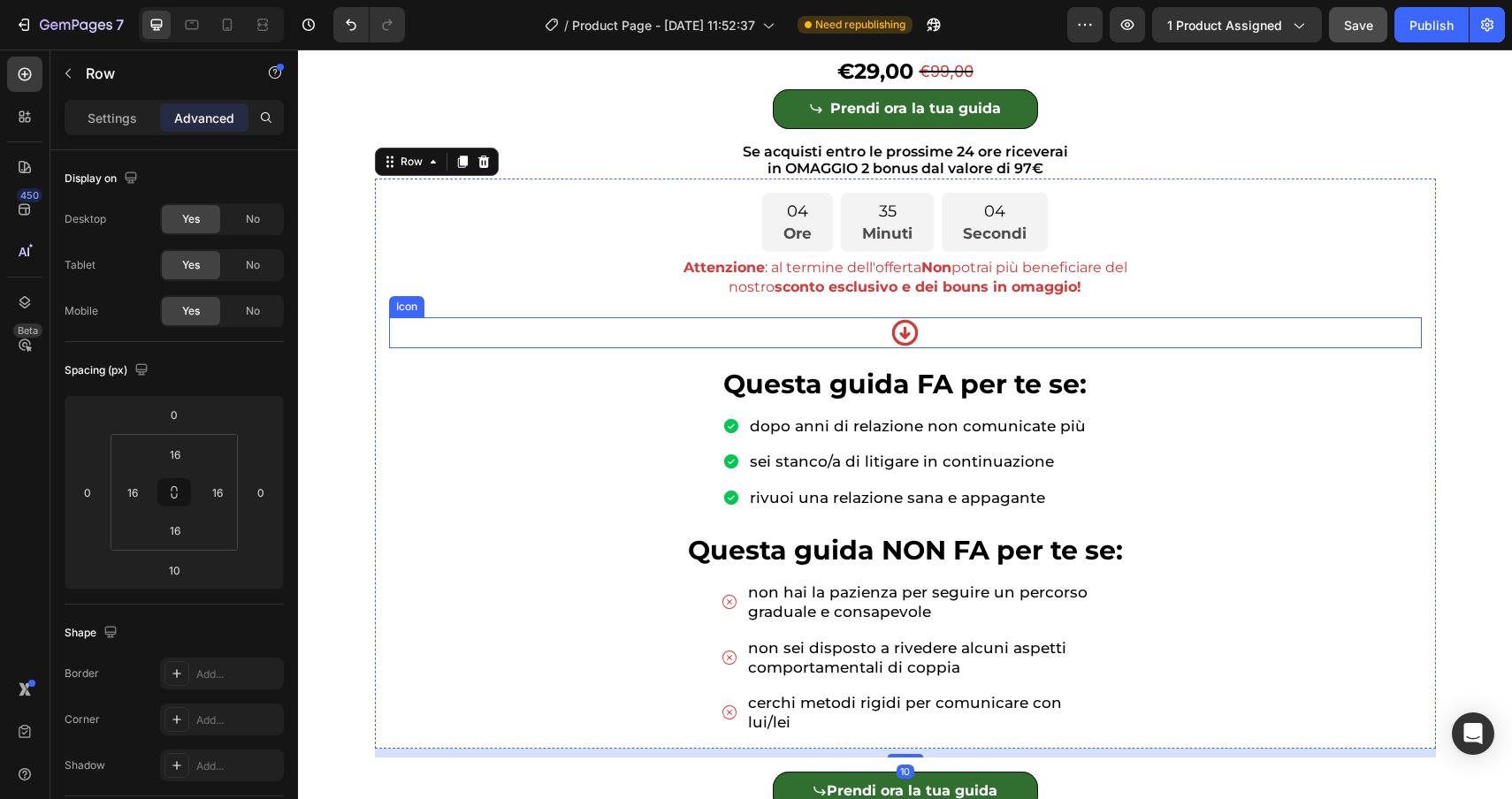
click at [577, 330] on div "Icon" at bounding box center [906, 333] width 1033 height 31
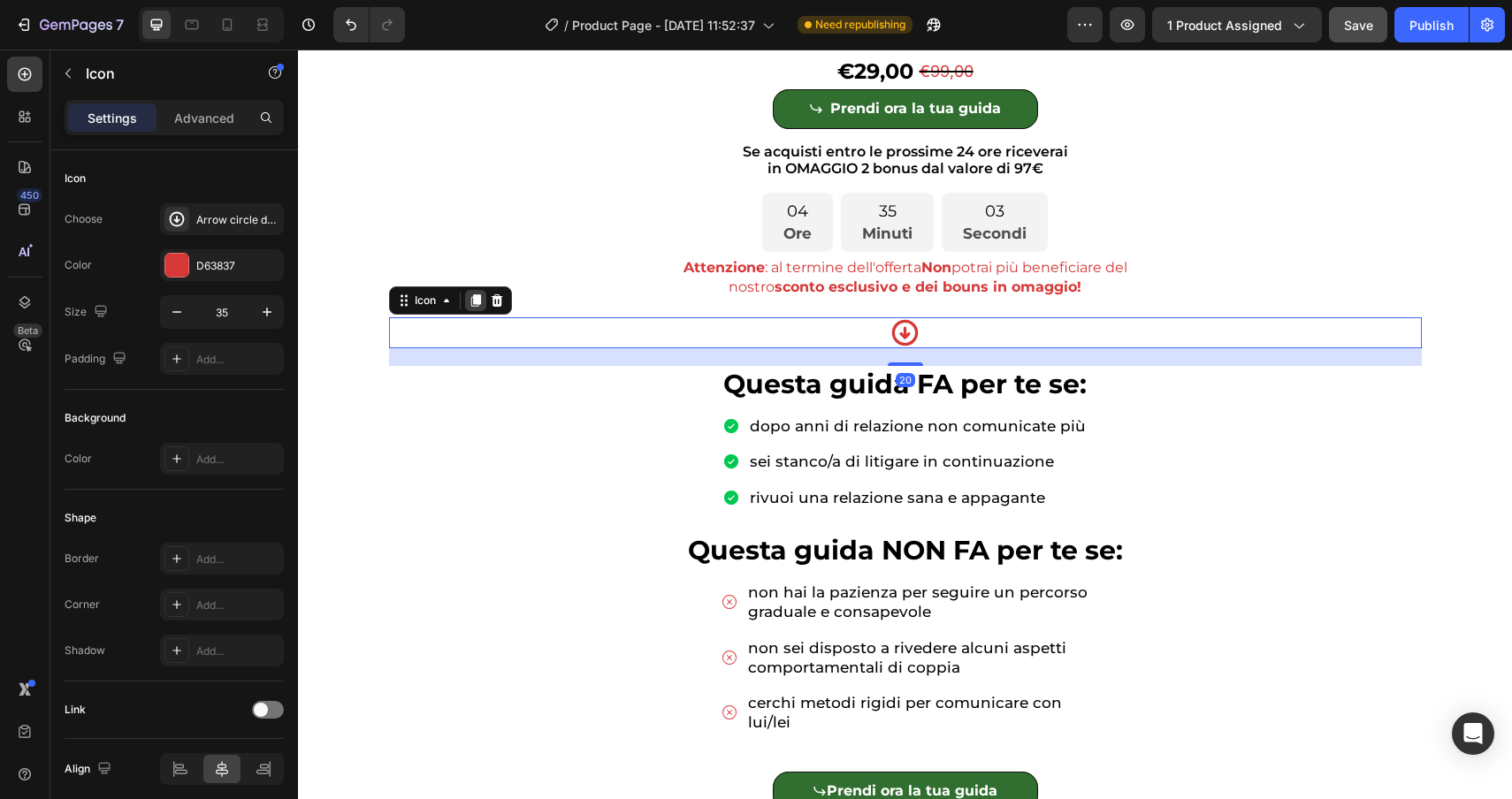
click at [477, 301] on icon at bounding box center [476, 300] width 10 height 13
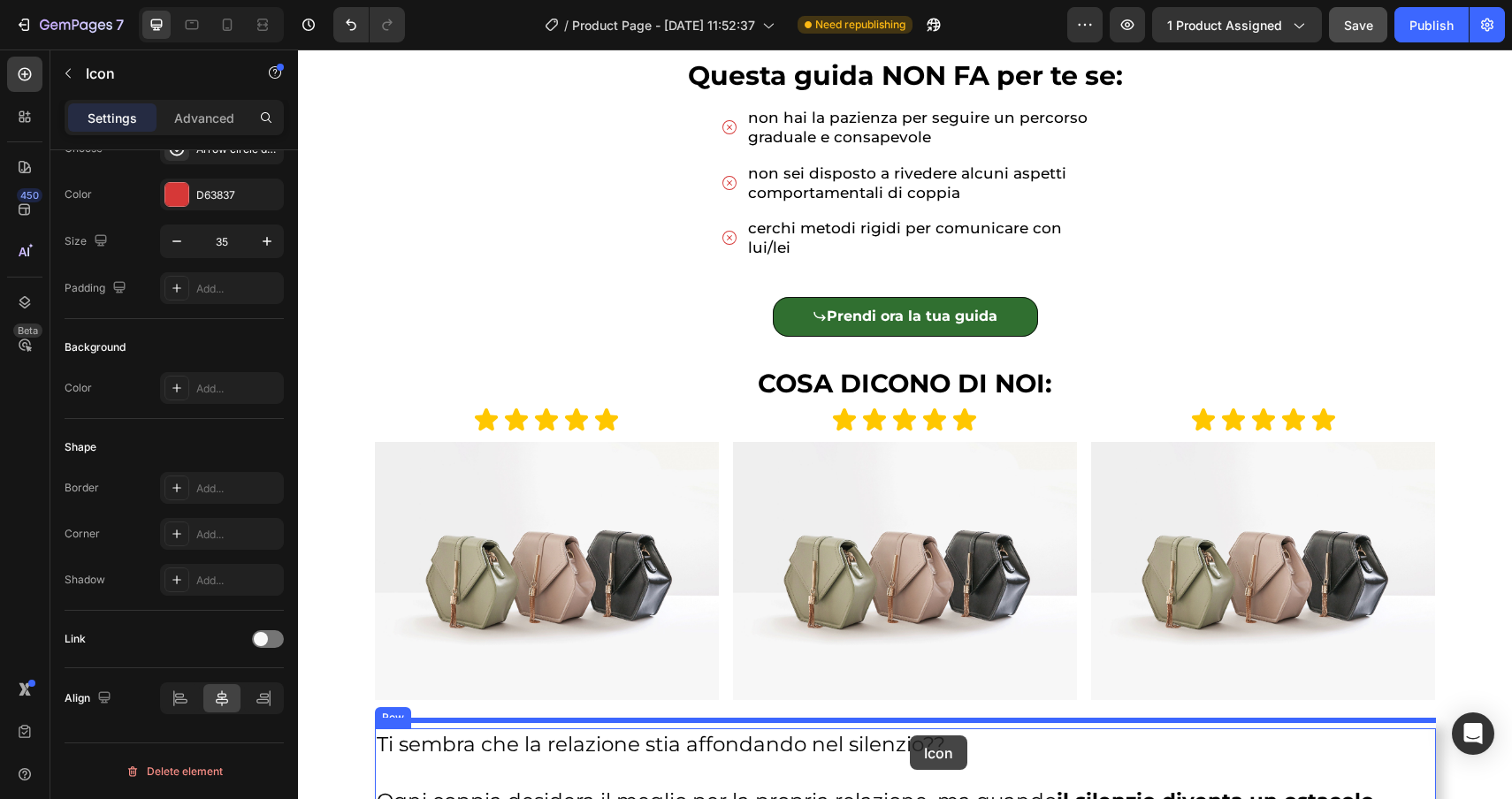
scroll to position [1155, 0]
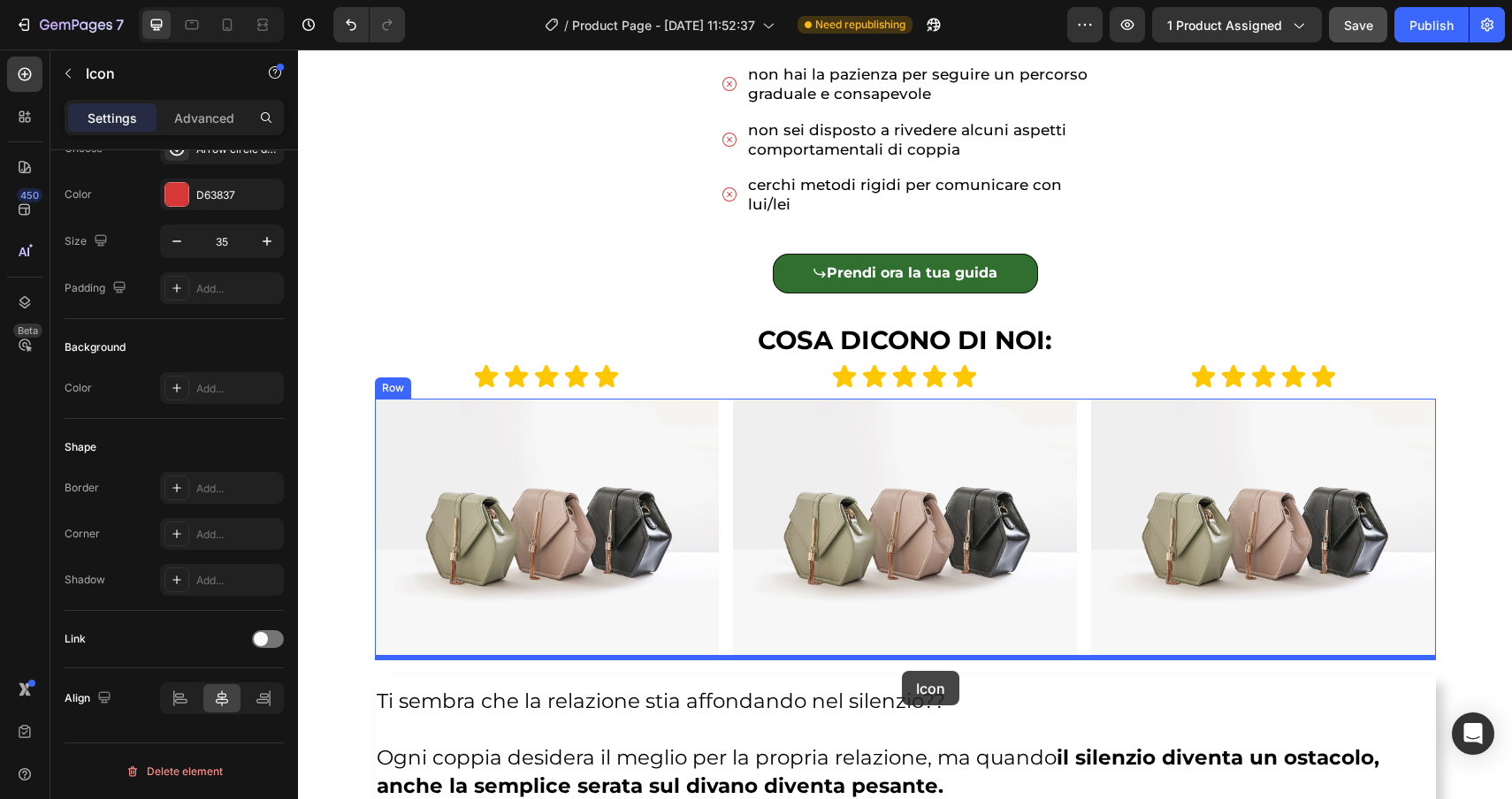
drag, startPoint x: 432, startPoint y: 354, endPoint x: 902, endPoint y: 671, distance: 566.9
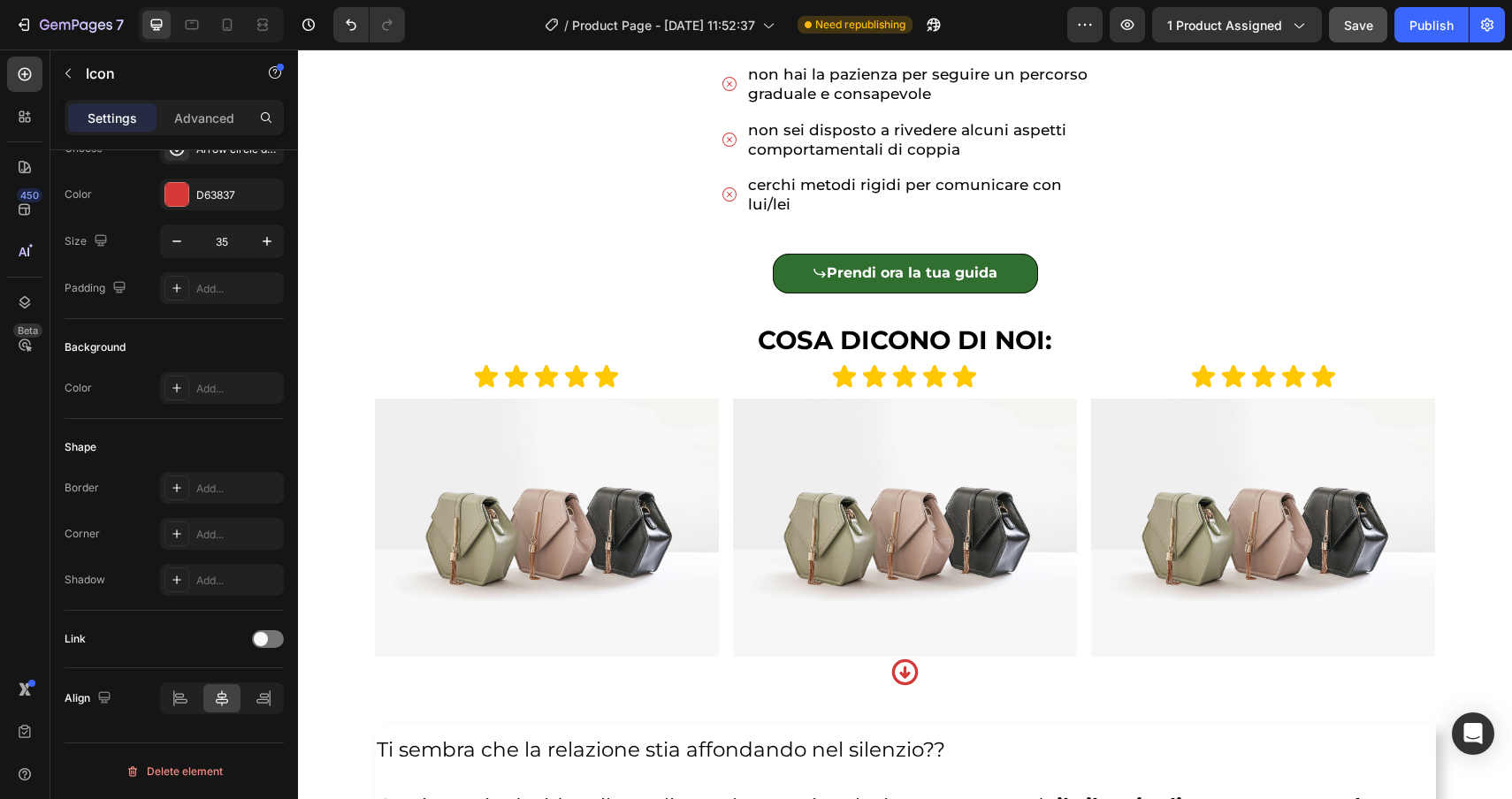
click at [701, 671] on div "Icon 0" at bounding box center [905, 672] width 1061 height 31
click at [892, 675] on icon at bounding box center [905, 671] width 26 height 26
click at [920, 674] on div "Icon 0" at bounding box center [905, 672] width 1061 height 31
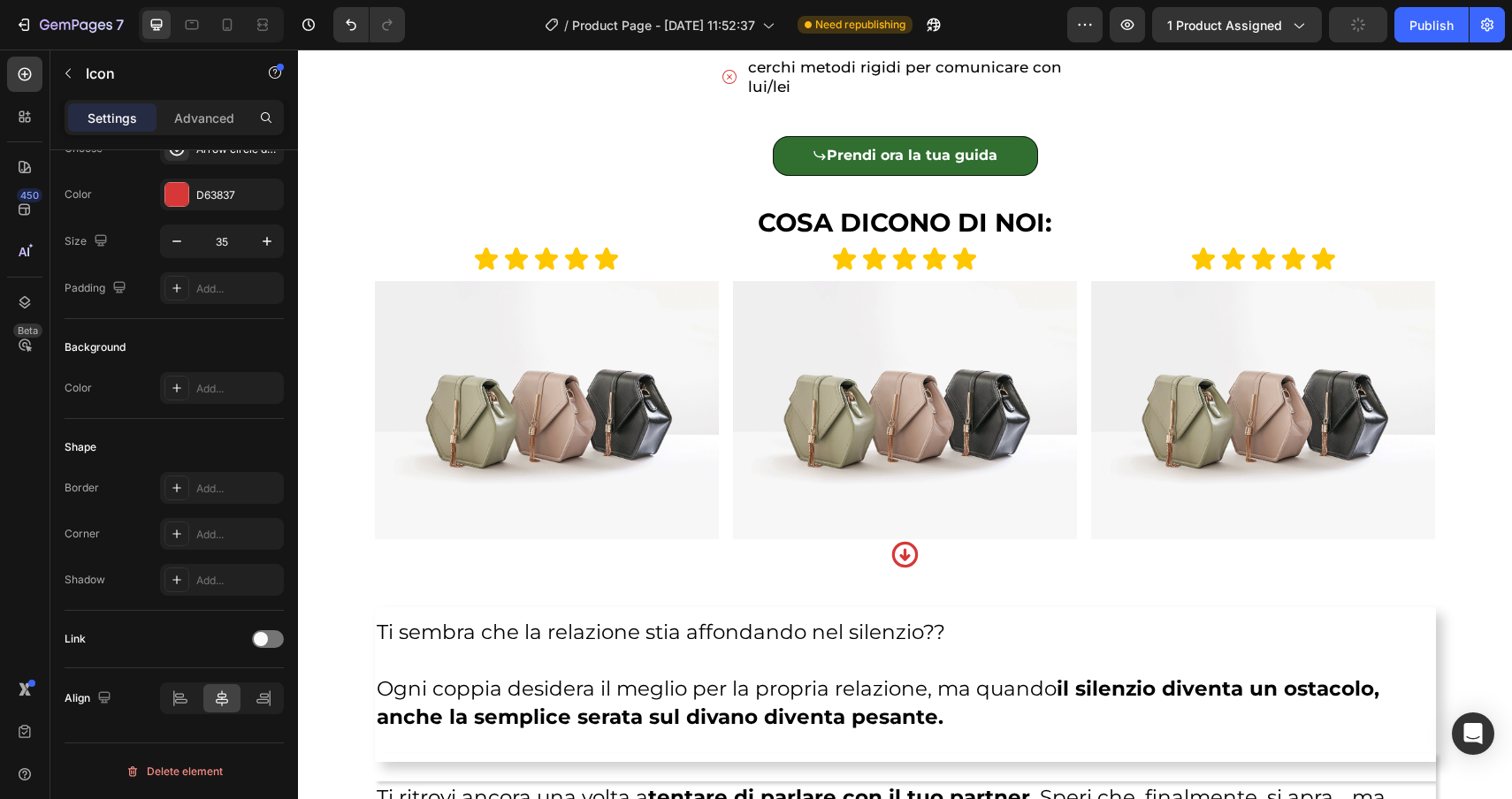
scroll to position [1233, 0]
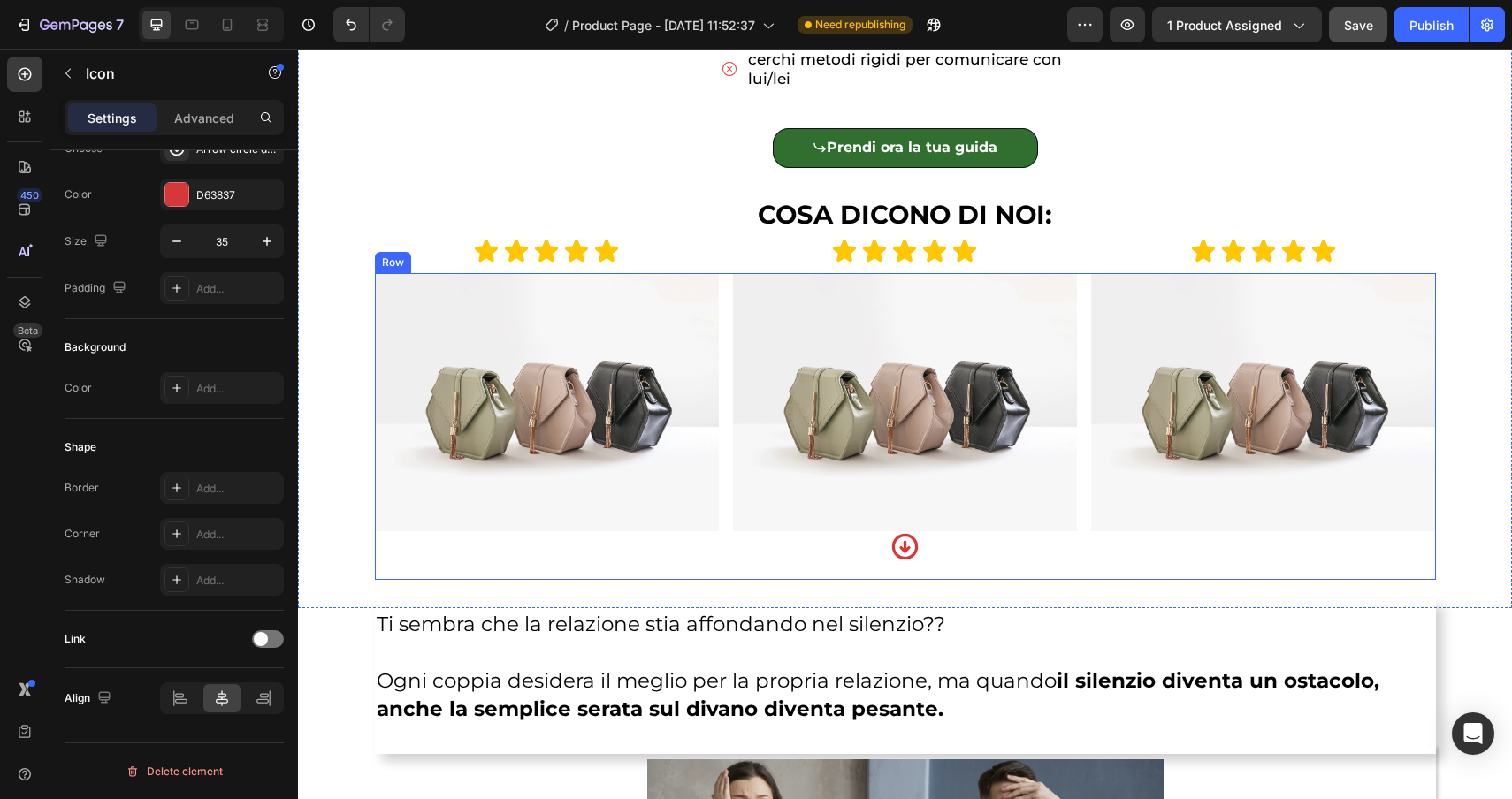
click at [595, 580] on div "Image Image Image Carousel Icon 0" at bounding box center [905, 426] width 1061 height 307
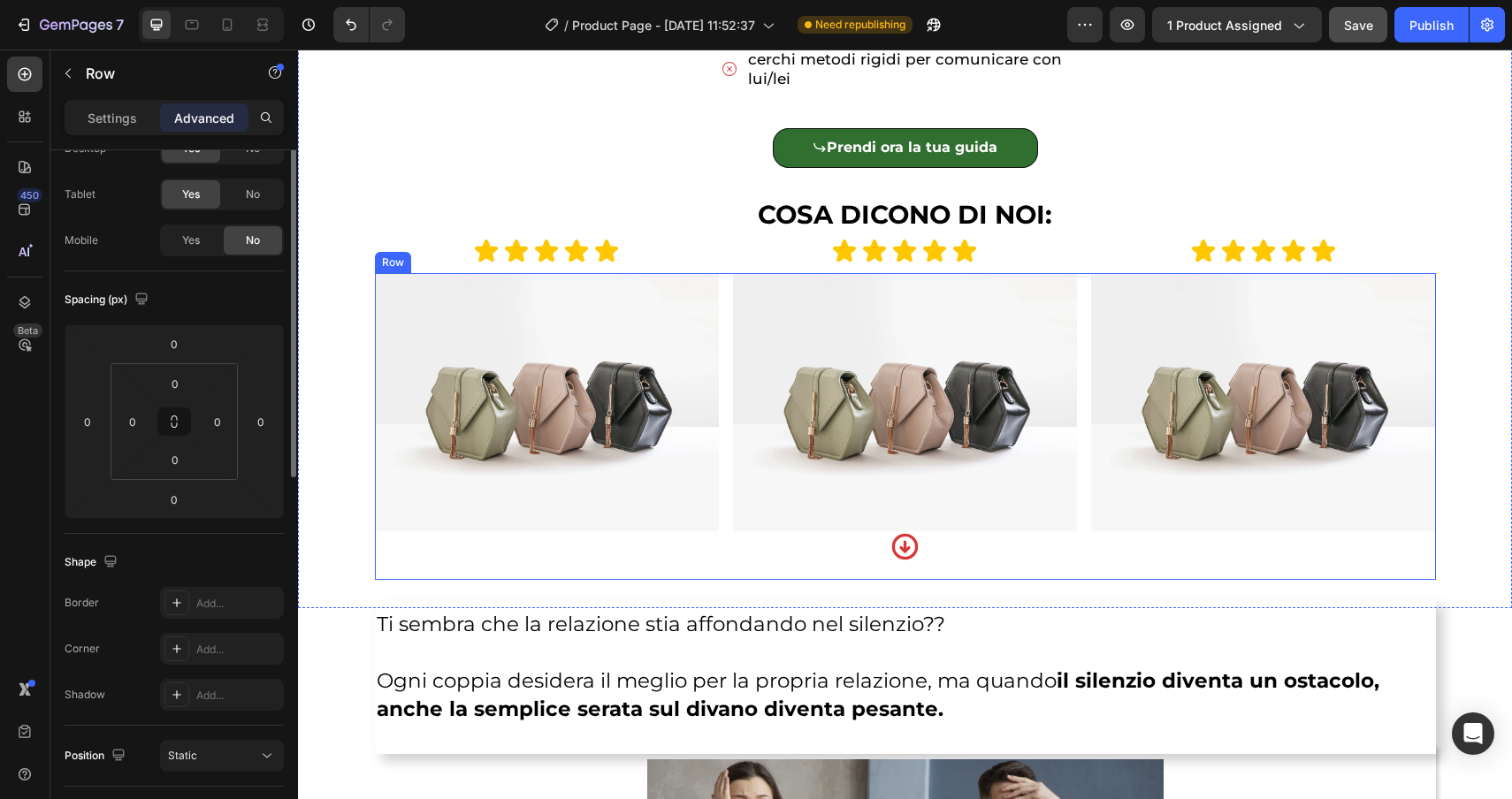
scroll to position [0, 0]
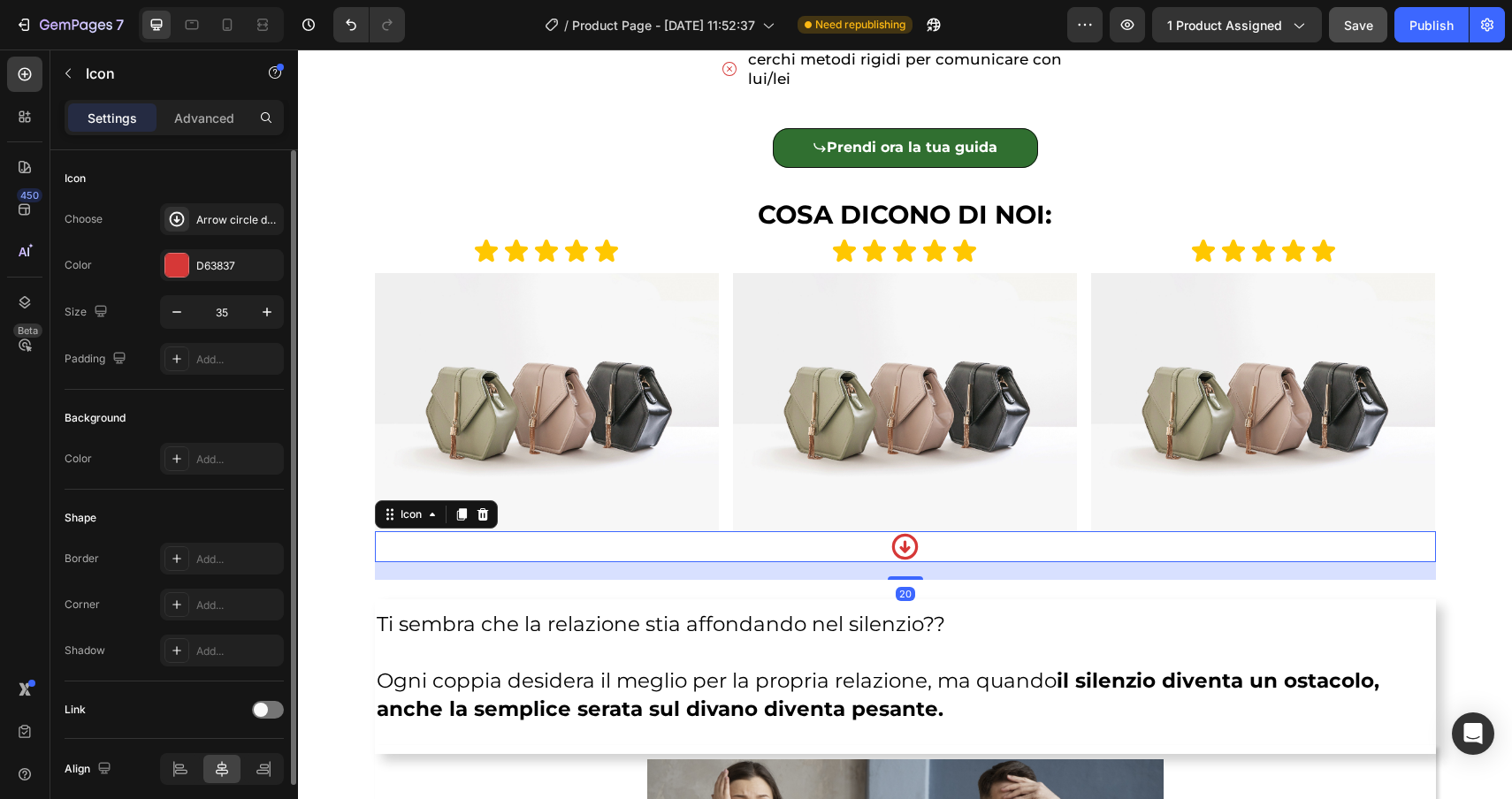
click at [594, 544] on div "Icon 20" at bounding box center [905, 547] width 1061 height 31
click at [212, 113] on p "Advanced" at bounding box center [204, 117] width 60 height 18
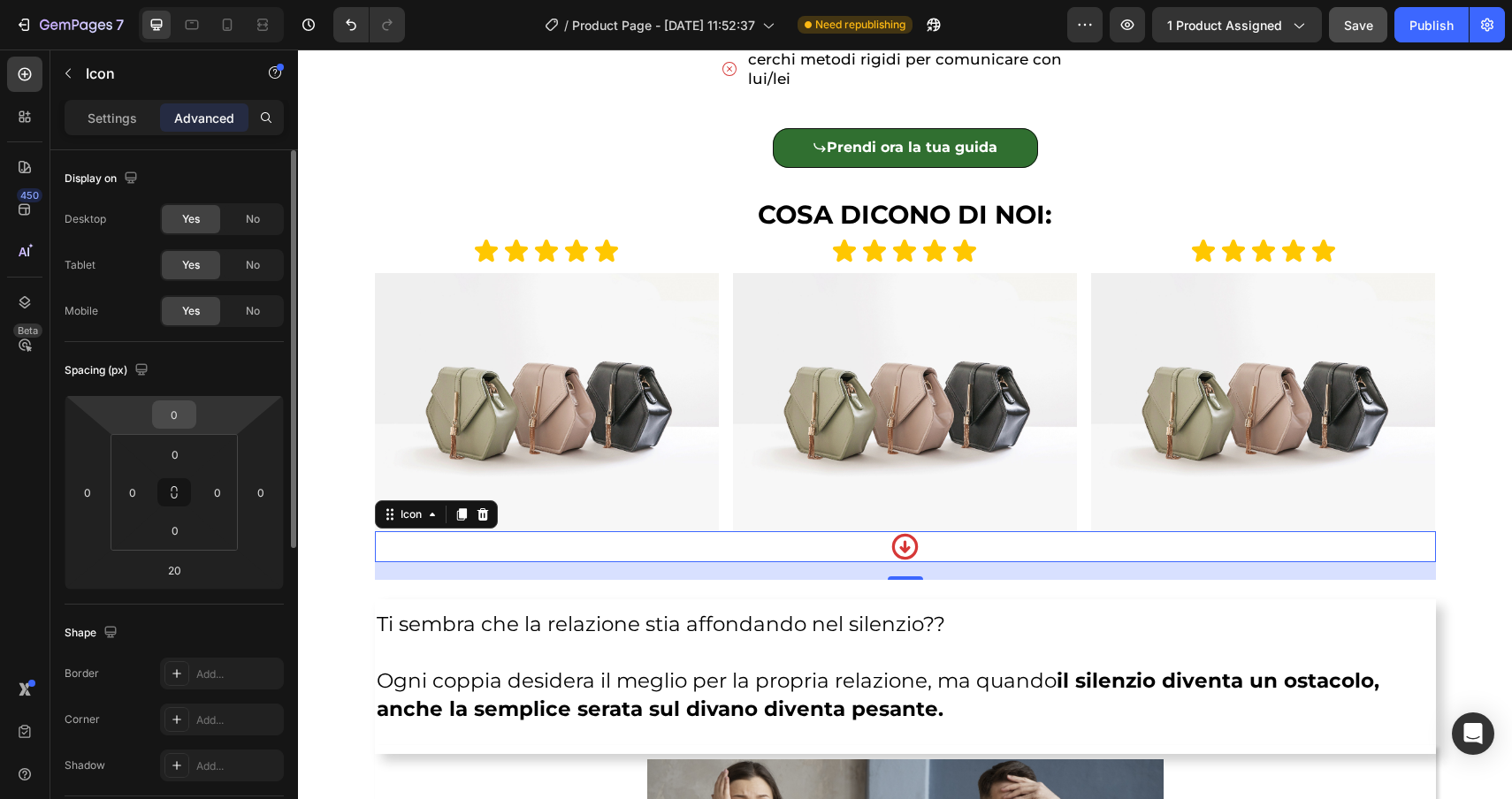
click at [167, 411] on input "0" at bounding box center [174, 414] width 36 height 26
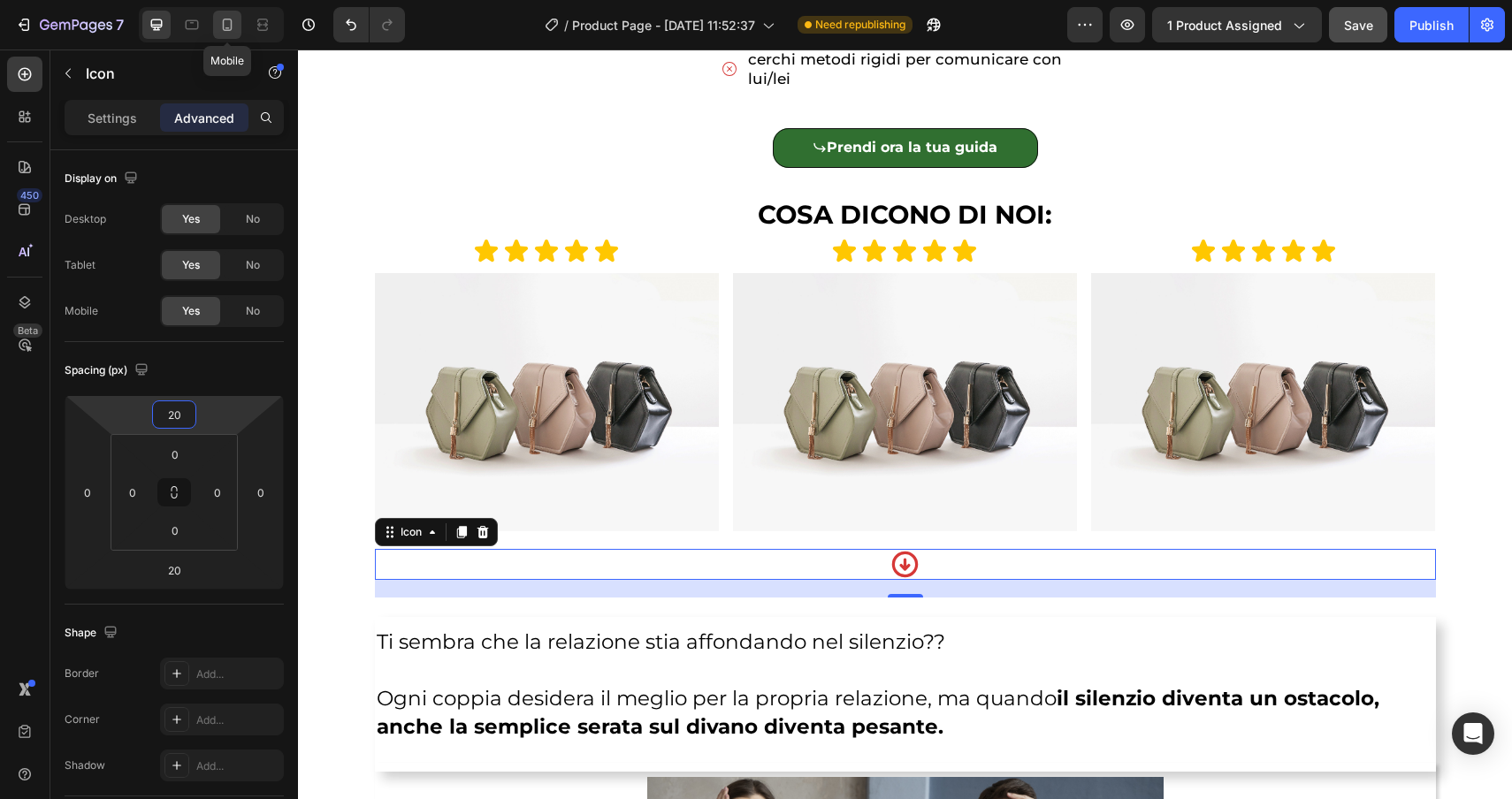
type input "20"
click at [235, 28] on icon at bounding box center [227, 24] width 17 height 17
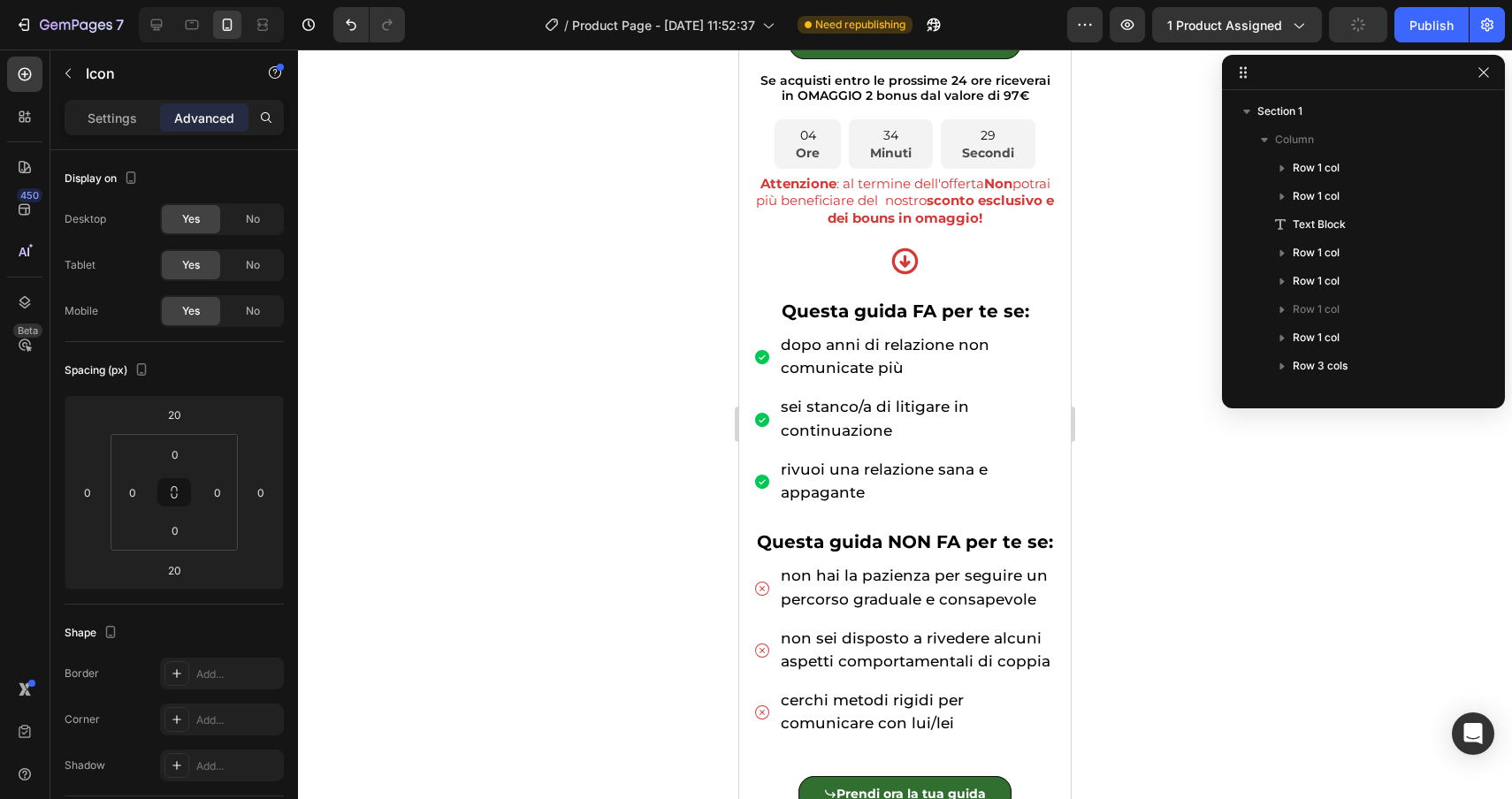
scroll to position [640, 0]
click at [813, 265] on div "Icon" at bounding box center [905, 262] width 303 height 31
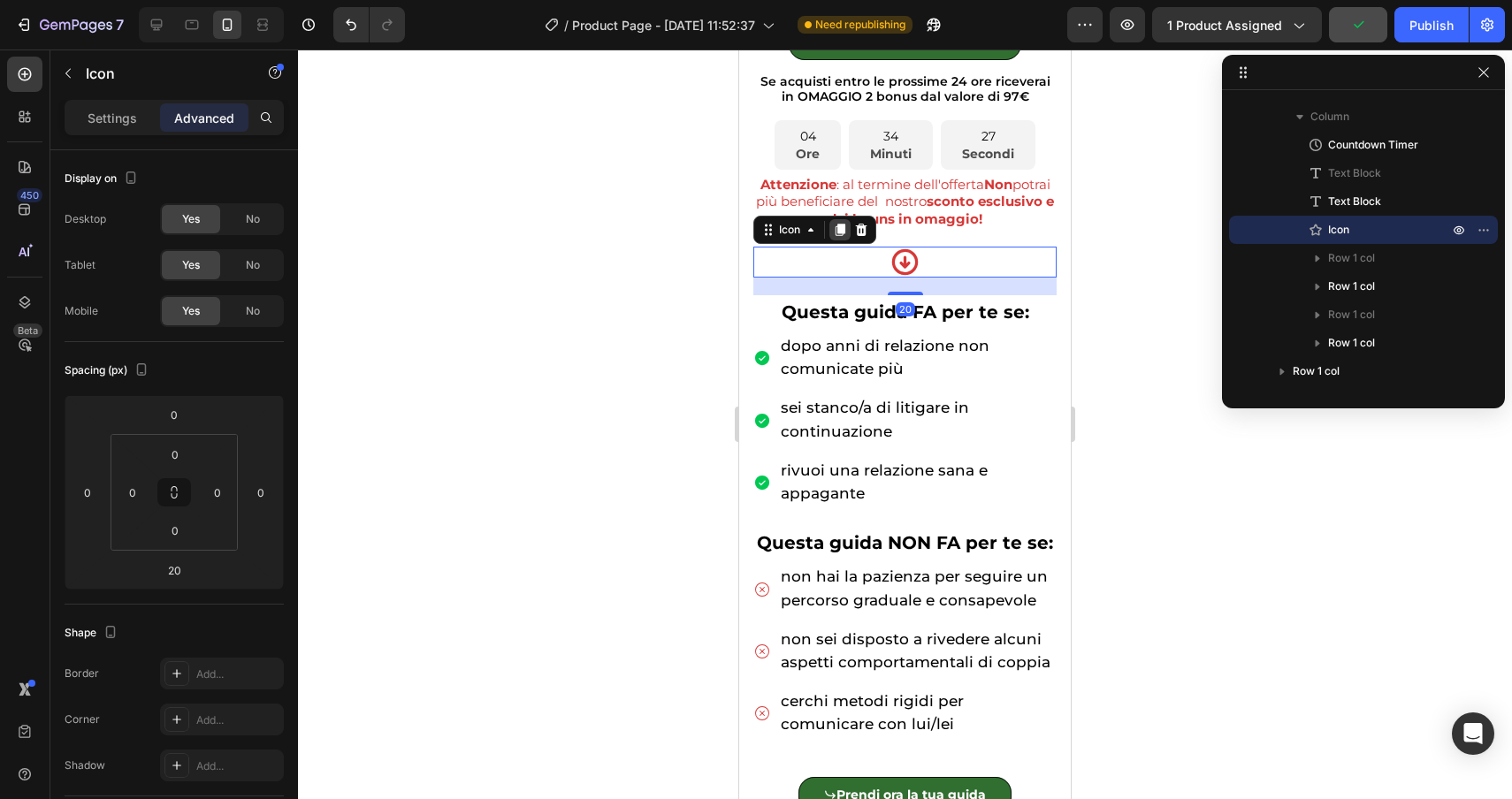
click at [834, 234] on icon at bounding box center [840, 230] width 15 height 15
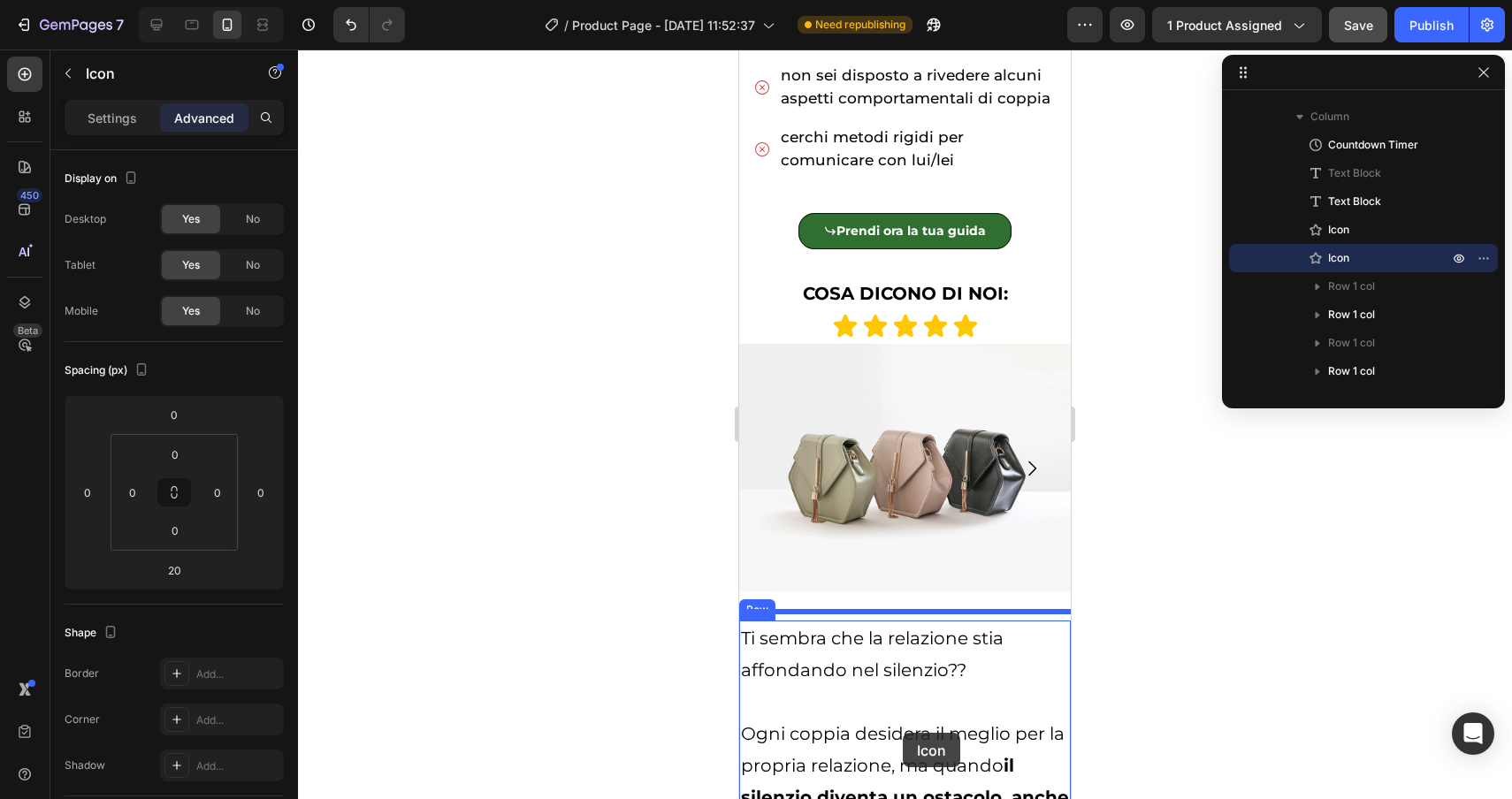
scroll to position [1265, 0]
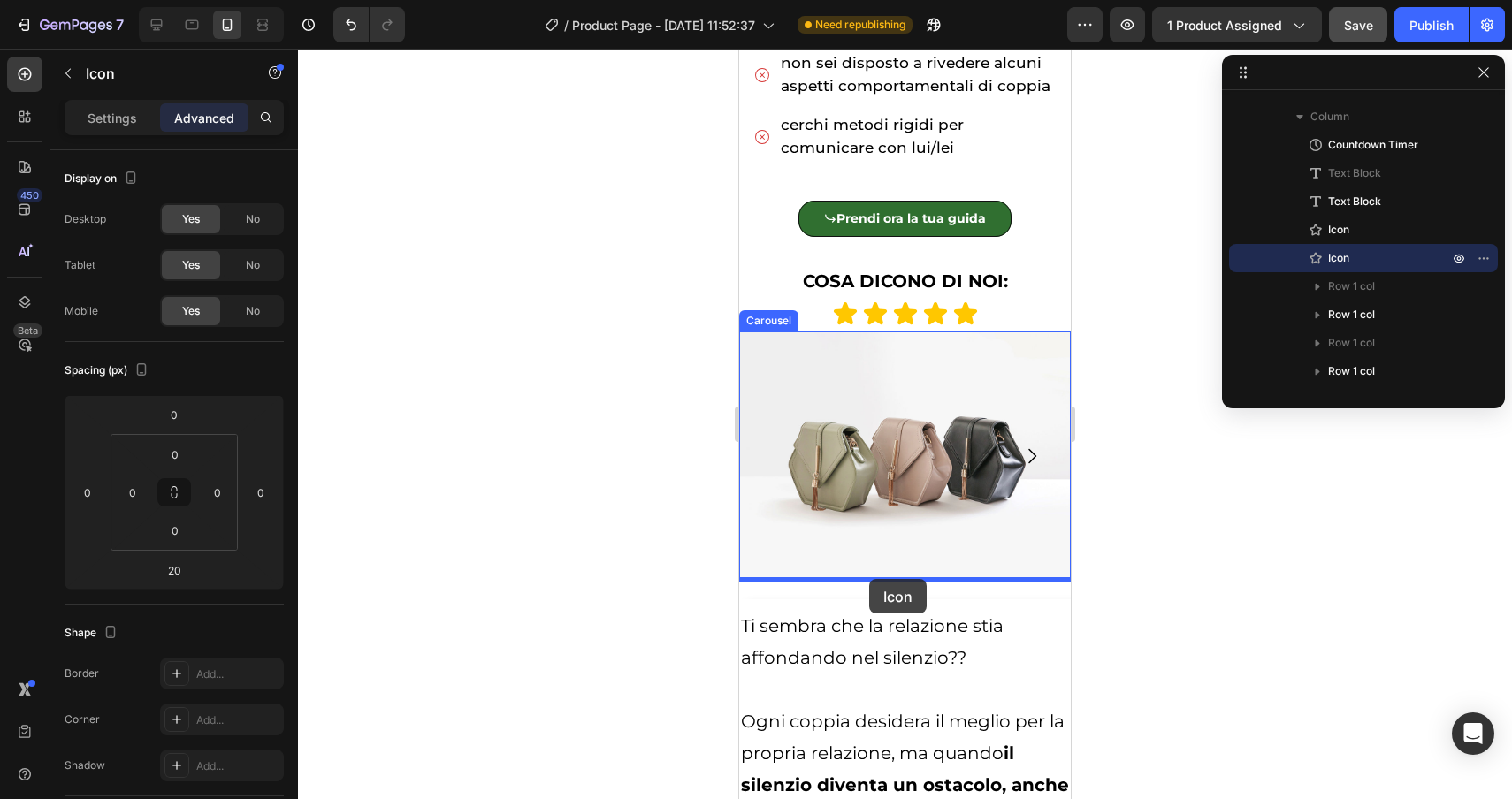
drag, startPoint x: 780, startPoint y: 277, endPoint x: 869, endPoint y: 579, distance: 314.8
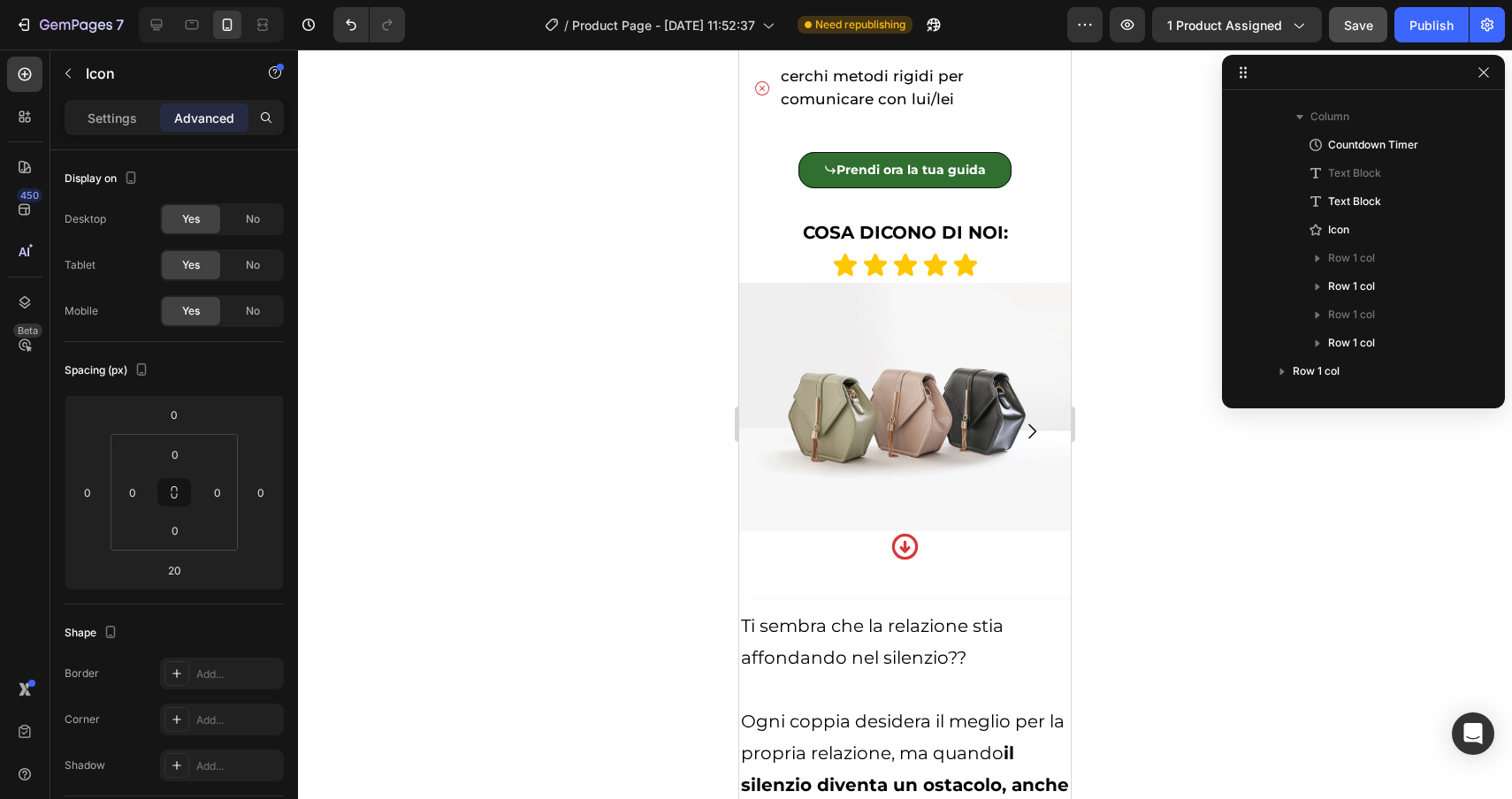
scroll to position [1216, 0]
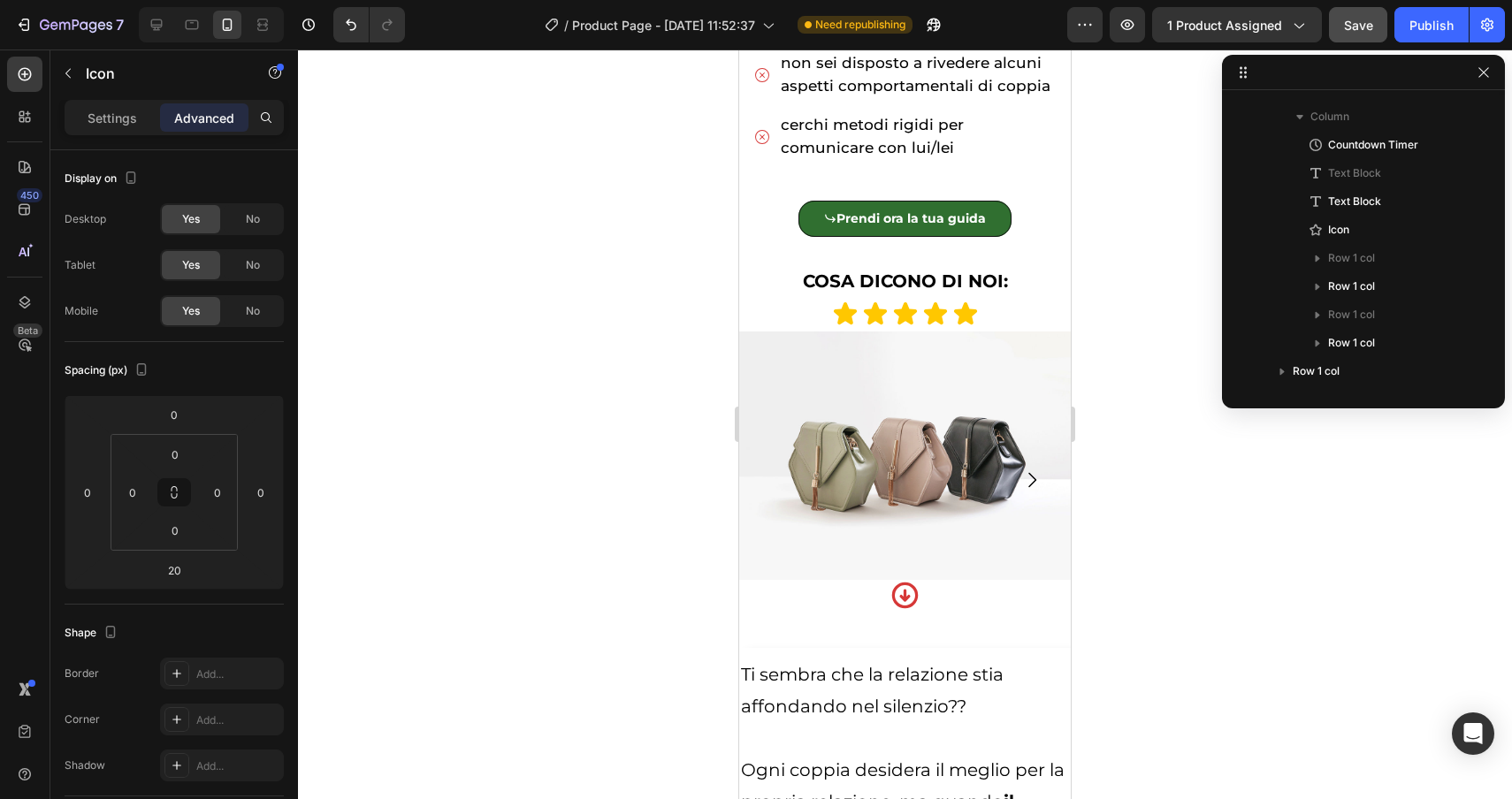
click at [1180, 593] on div at bounding box center [905, 424] width 1214 height 750
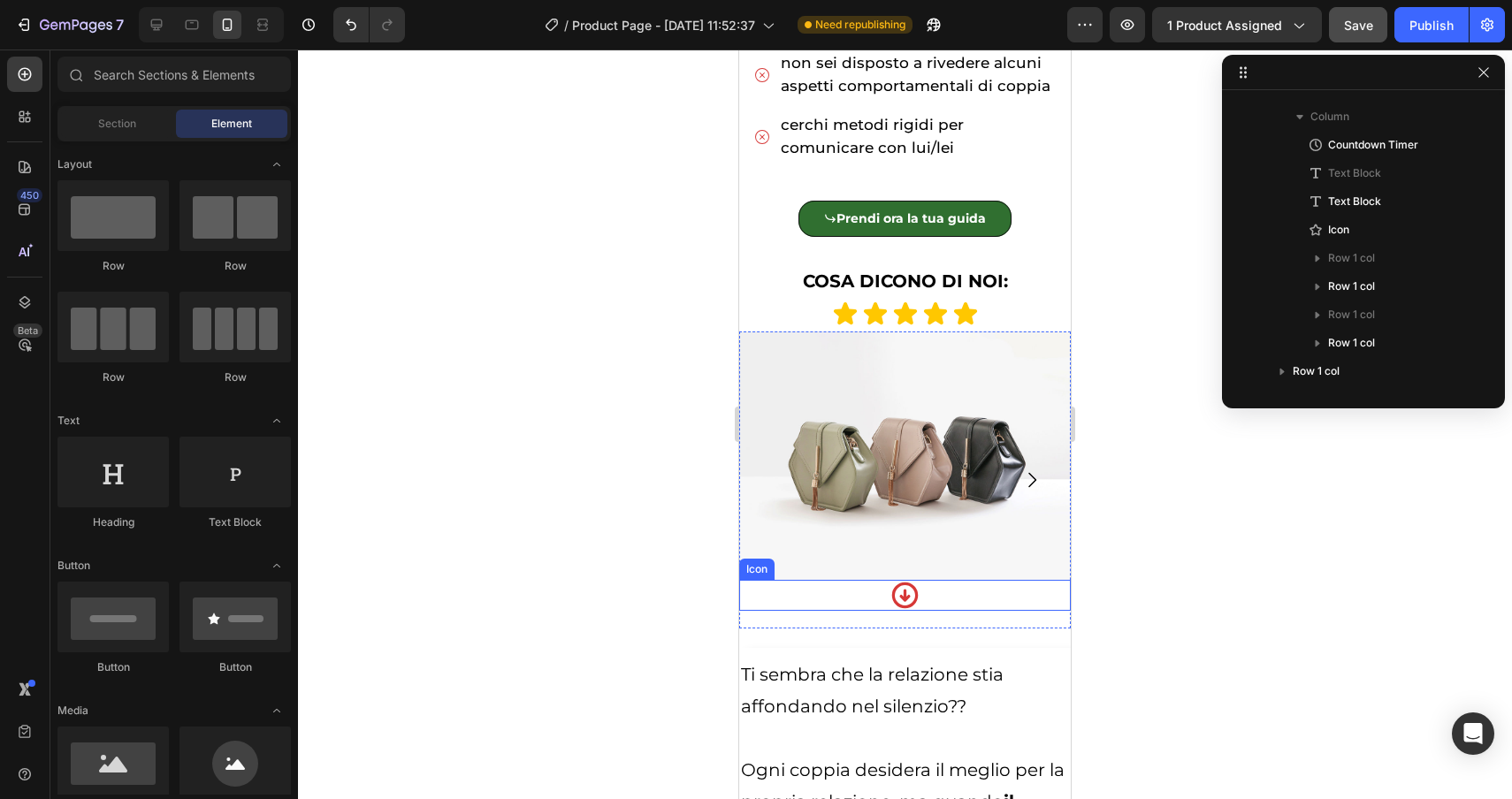
click at [945, 593] on div "Icon" at bounding box center [905, 596] width 331 height 31
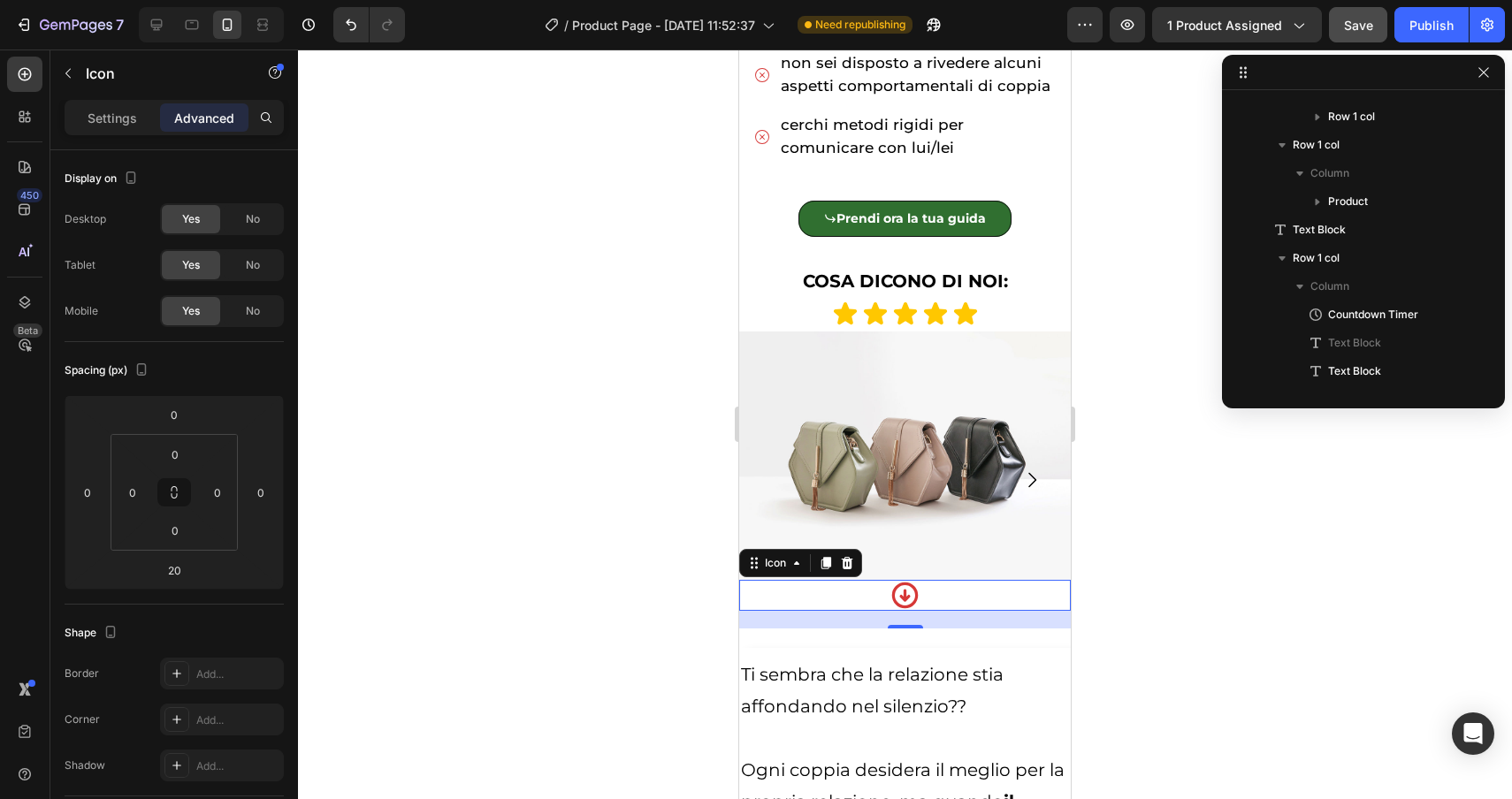
scroll to position [1212, 0]
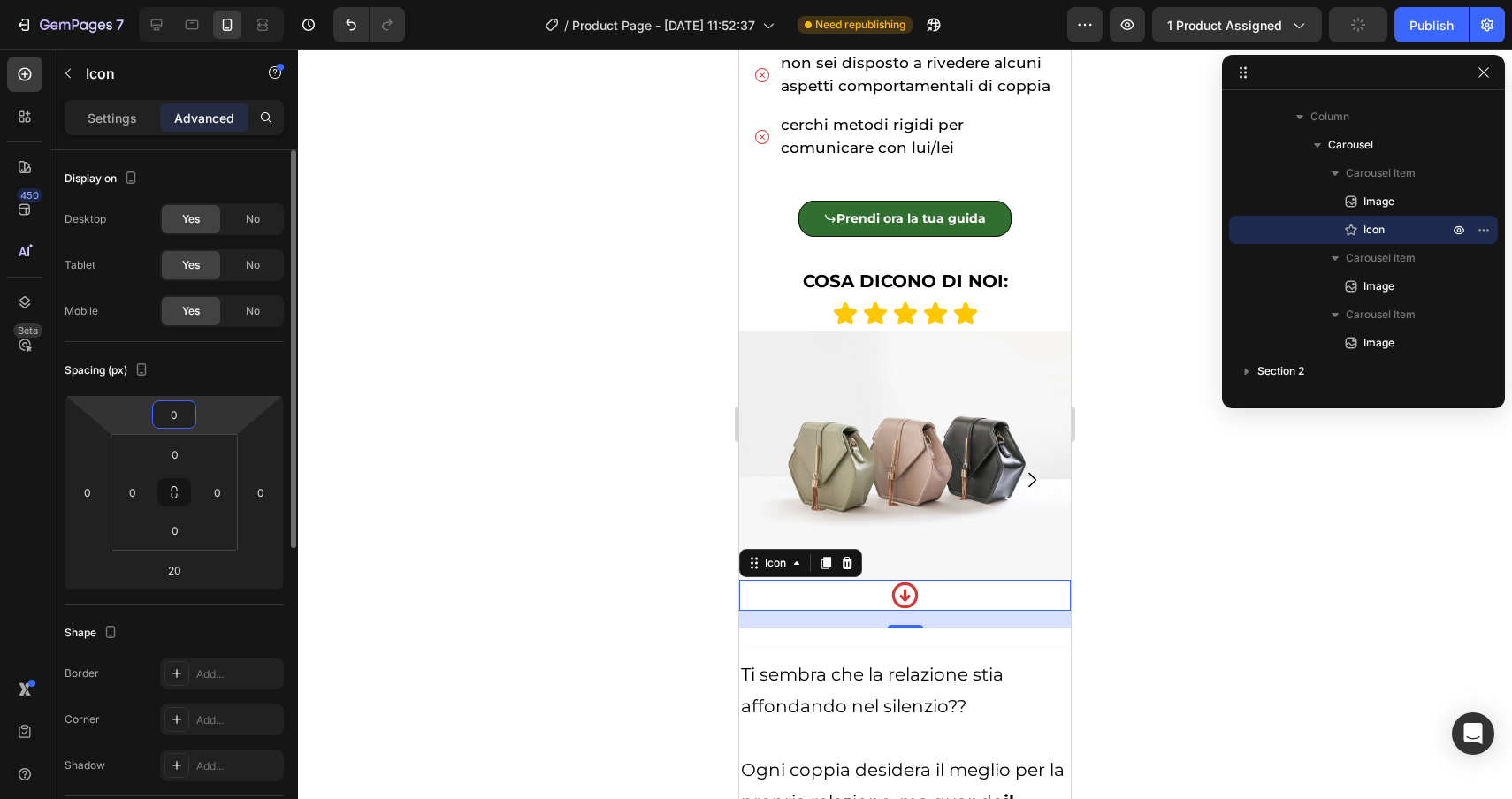
click at [165, 415] on input "0" at bounding box center [174, 414] width 36 height 26
type input "20"
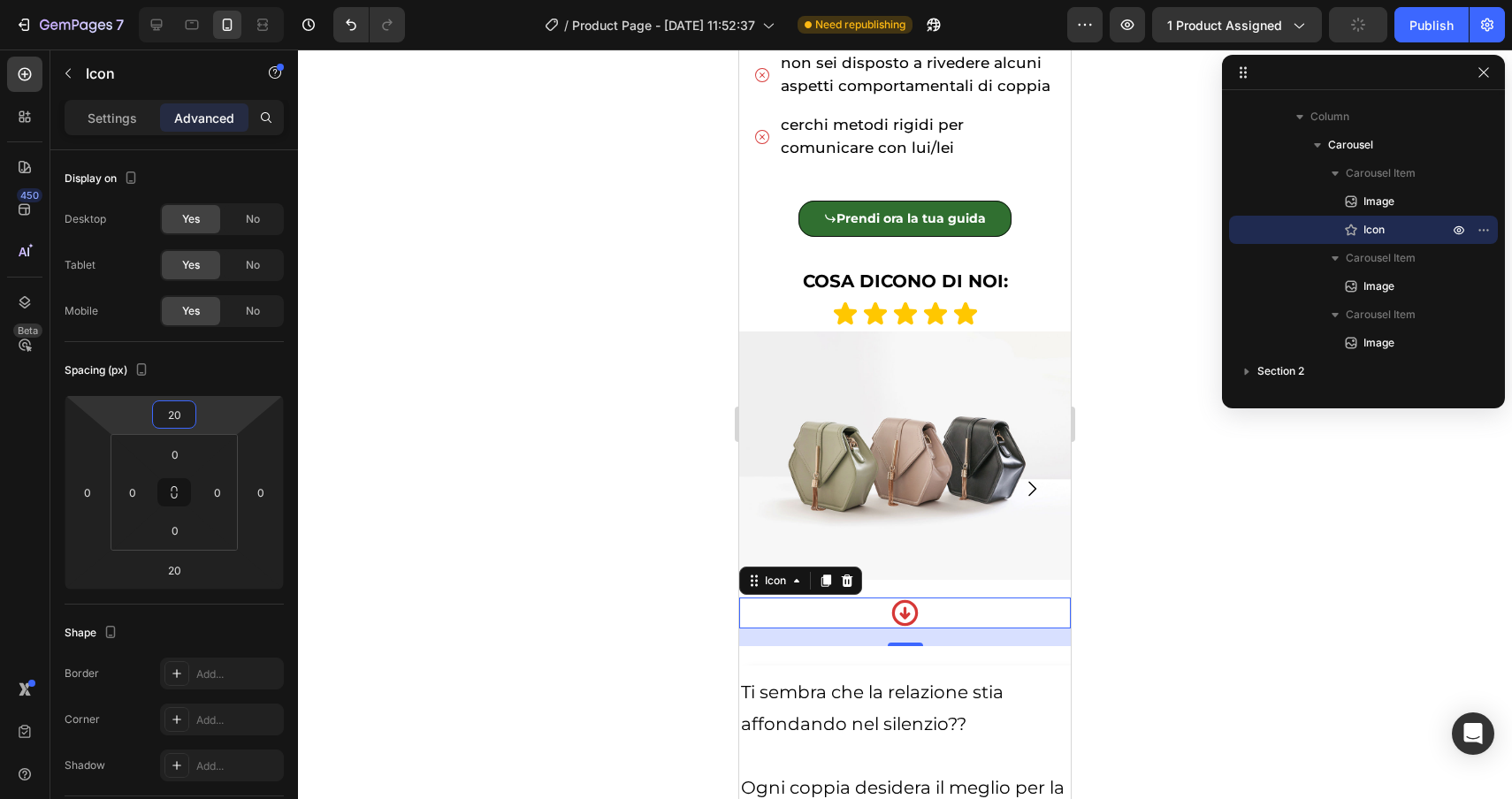
click at [1268, 597] on div at bounding box center [905, 424] width 1214 height 750
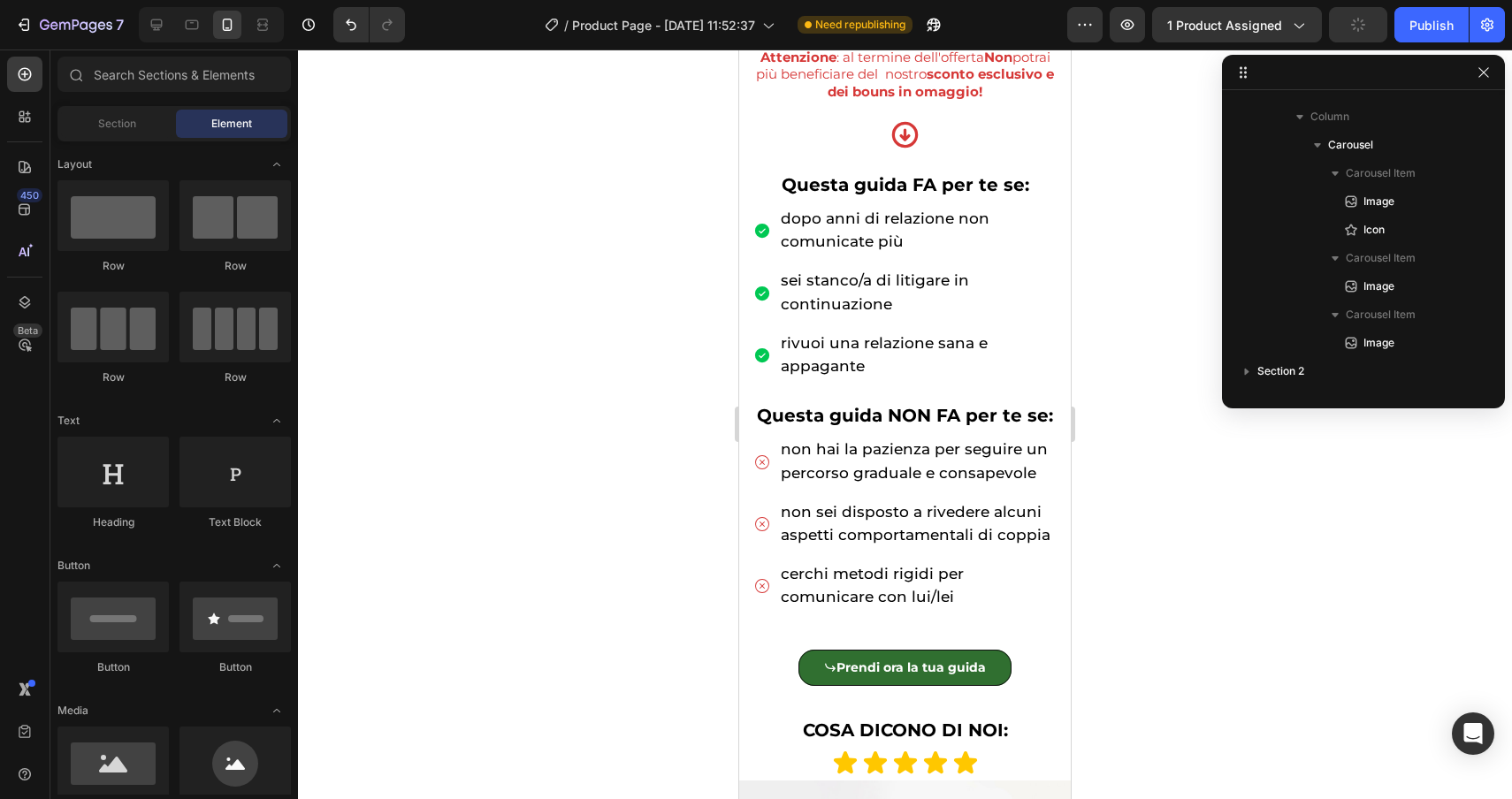
scroll to position [757, 0]
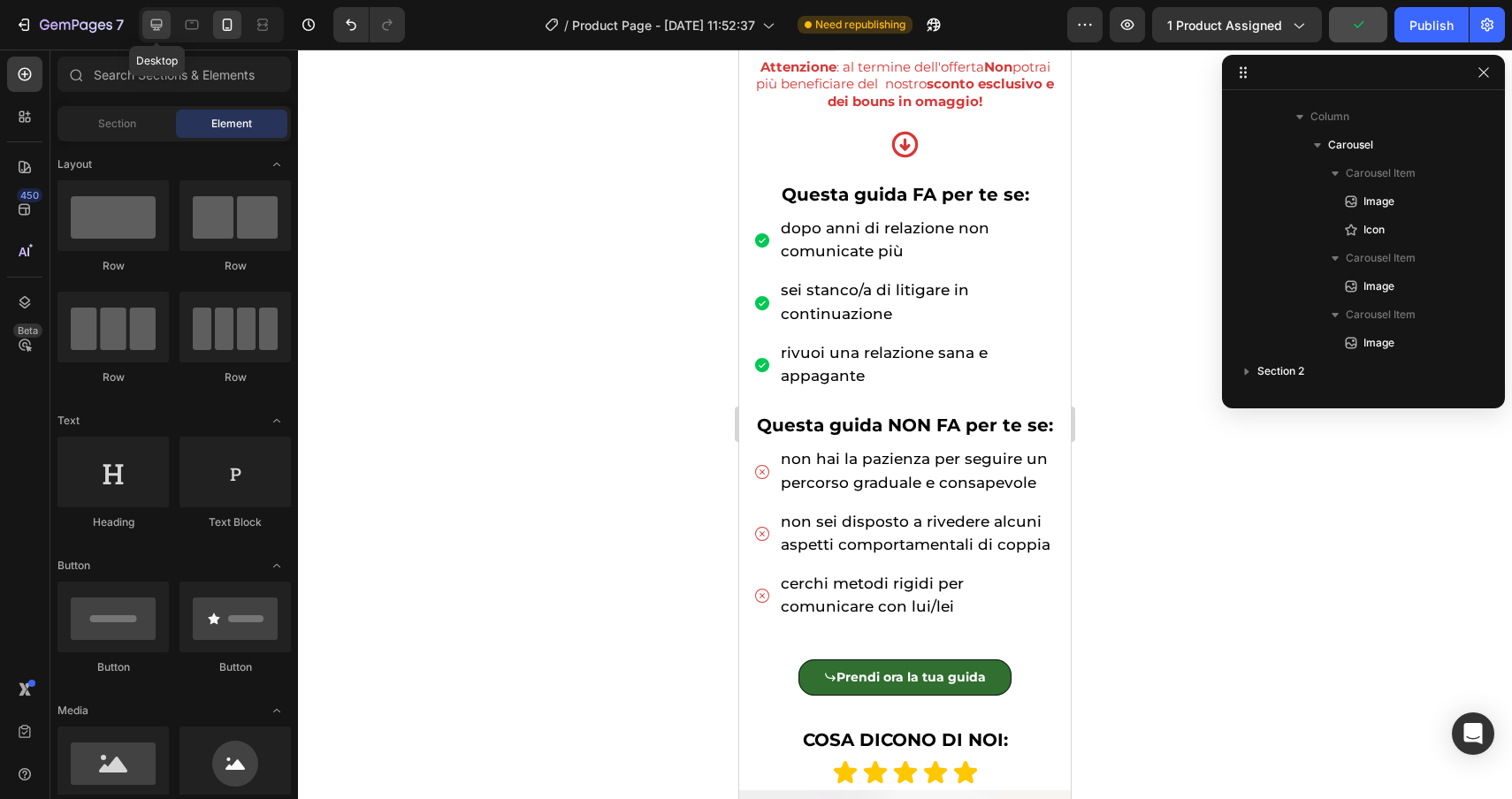
click at [147, 21] on icon at bounding box center [156, 24] width 17 height 17
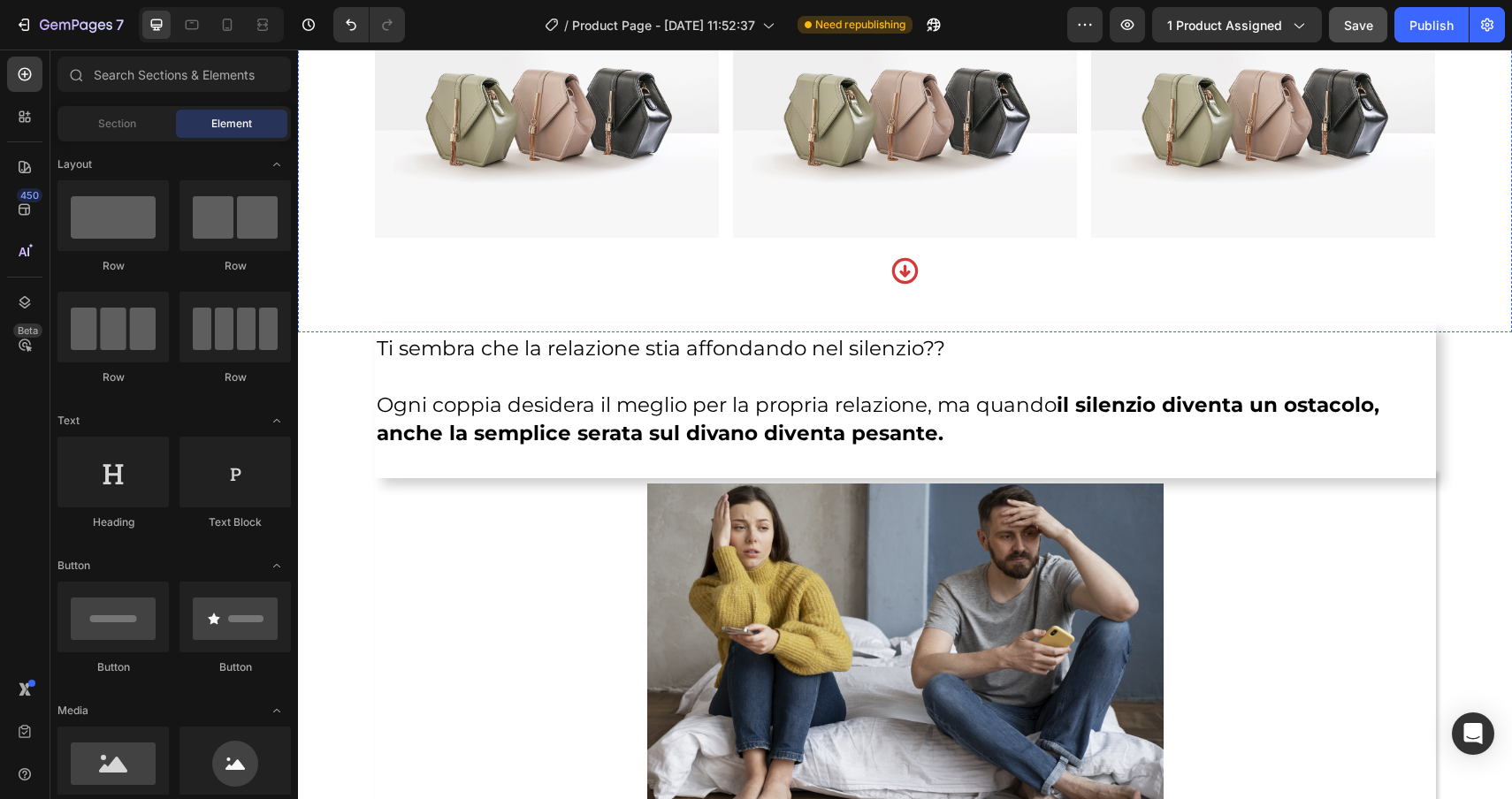
scroll to position [1524, 0]
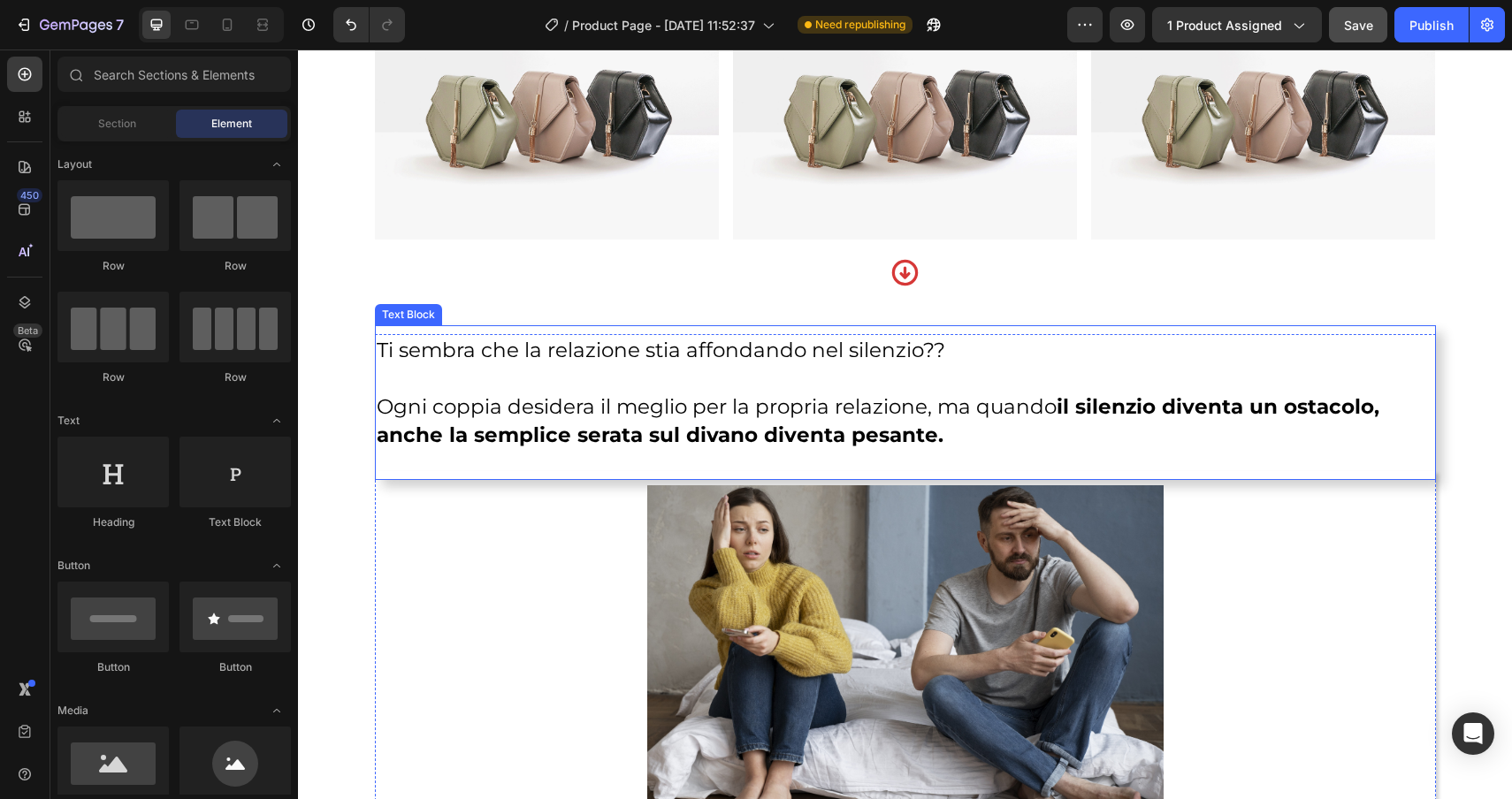
click at [825, 441] on strong "il silenzio diventa un ostacolo, anche la semplice serata sul divano diventa pe…" at bounding box center [878, 420] width 1003 height 53
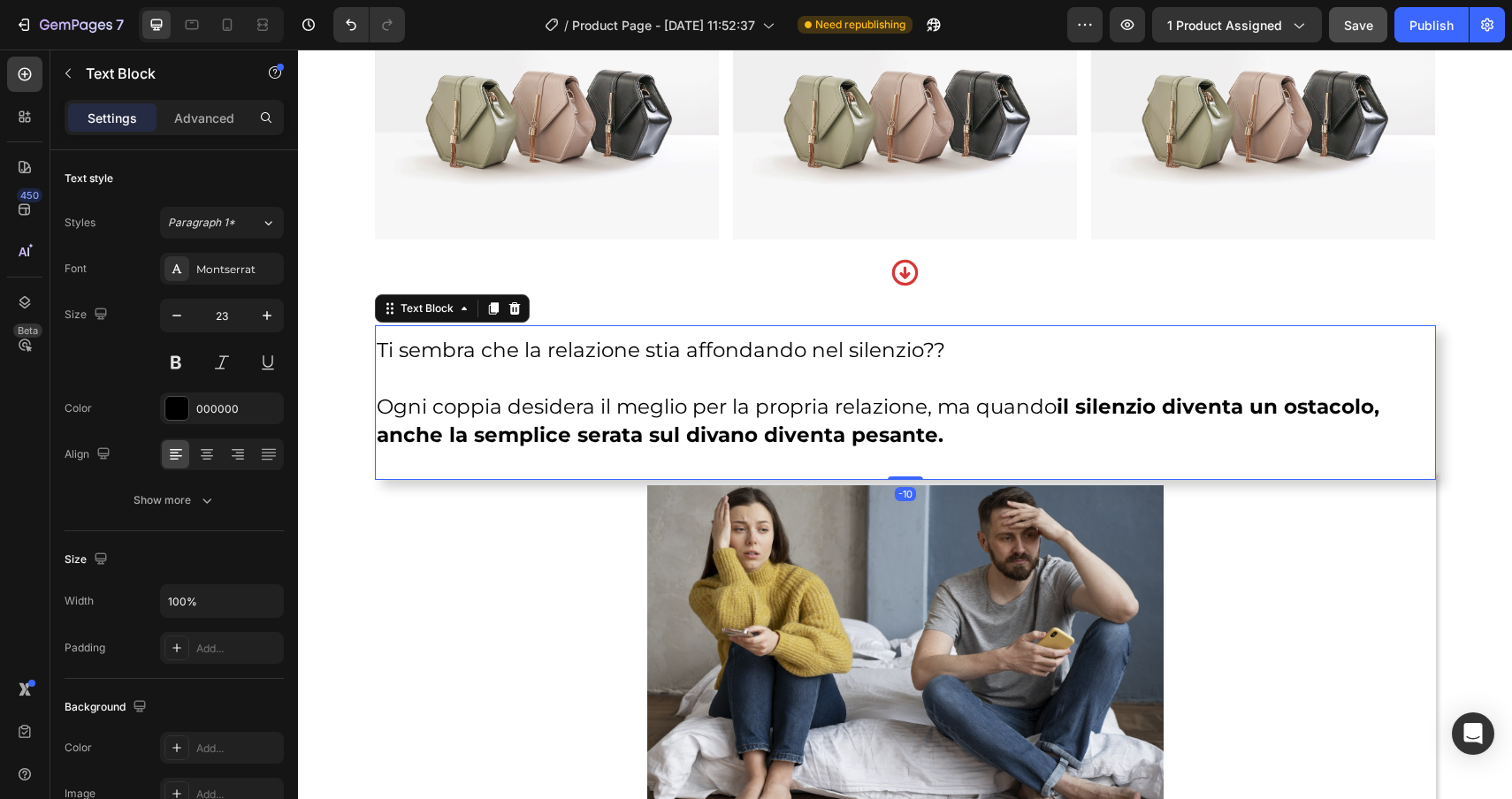
click at [890, 469] on p at bounding box center [906, 464] width 1058 height 28
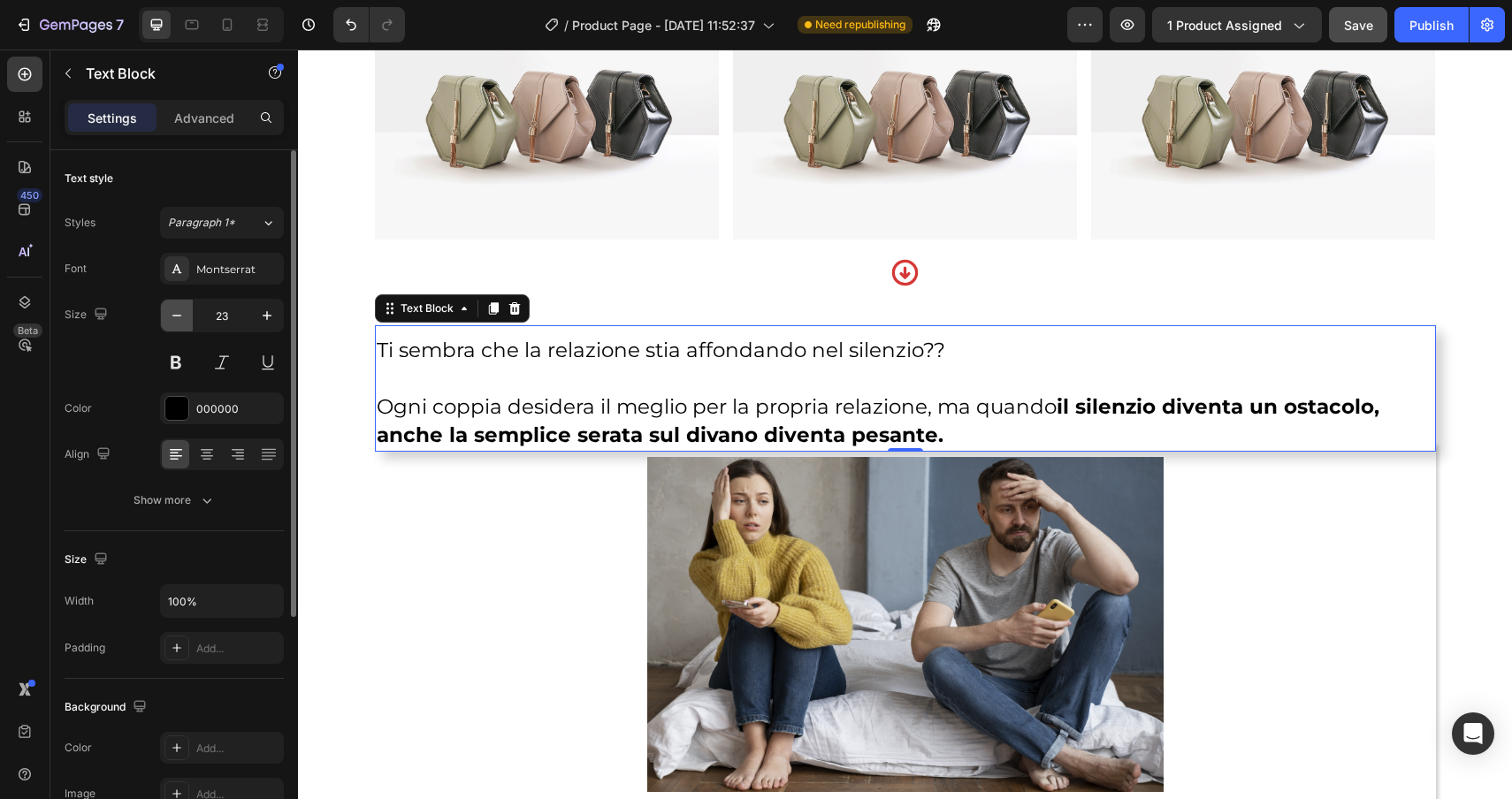
click at [173, 314] on icon "button" at bounding box center [176, 316] width 17 height 17
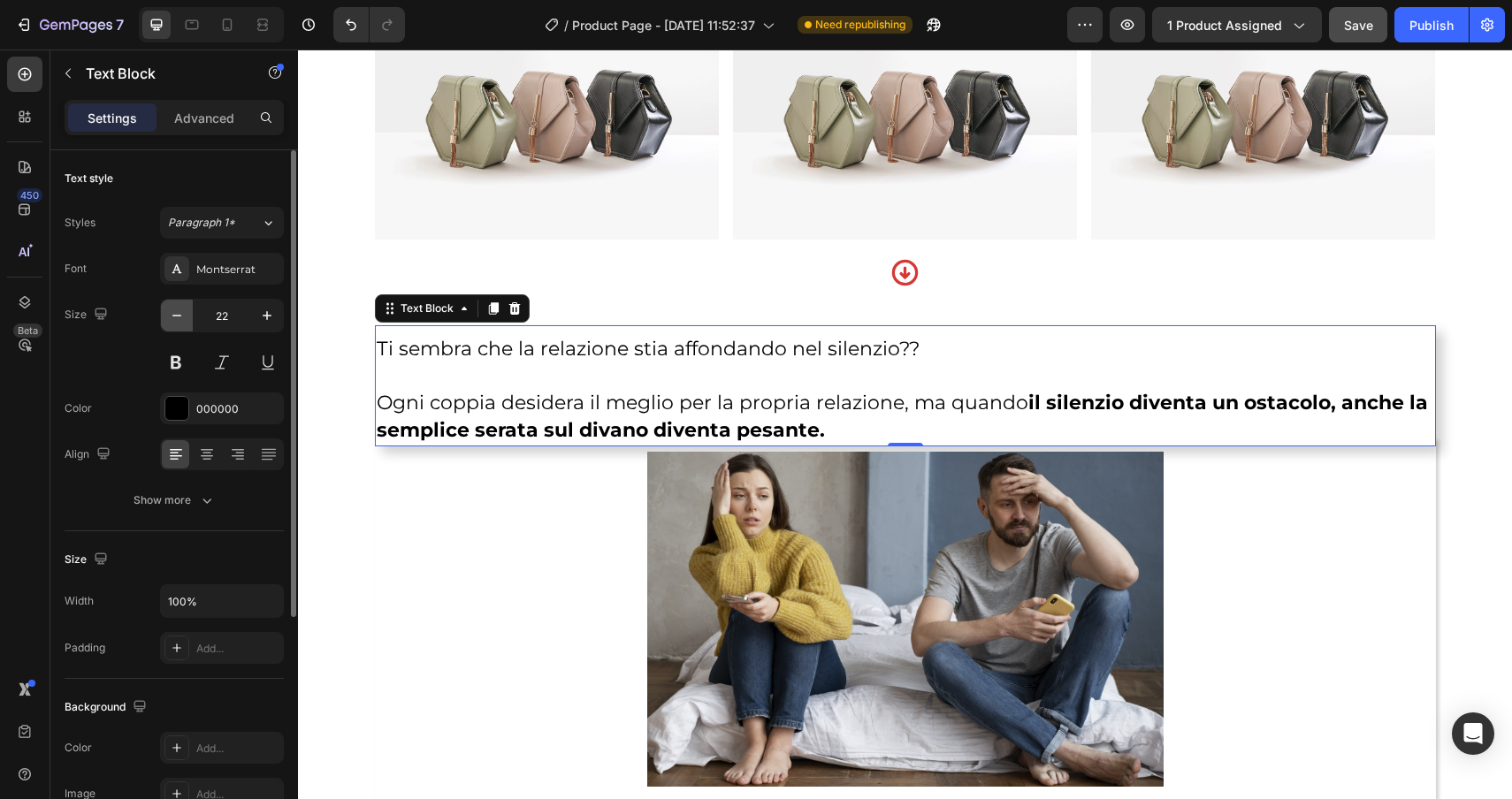
click at [173, 314] on icon "button" at bounding box center [176, 316] width 17 height 17
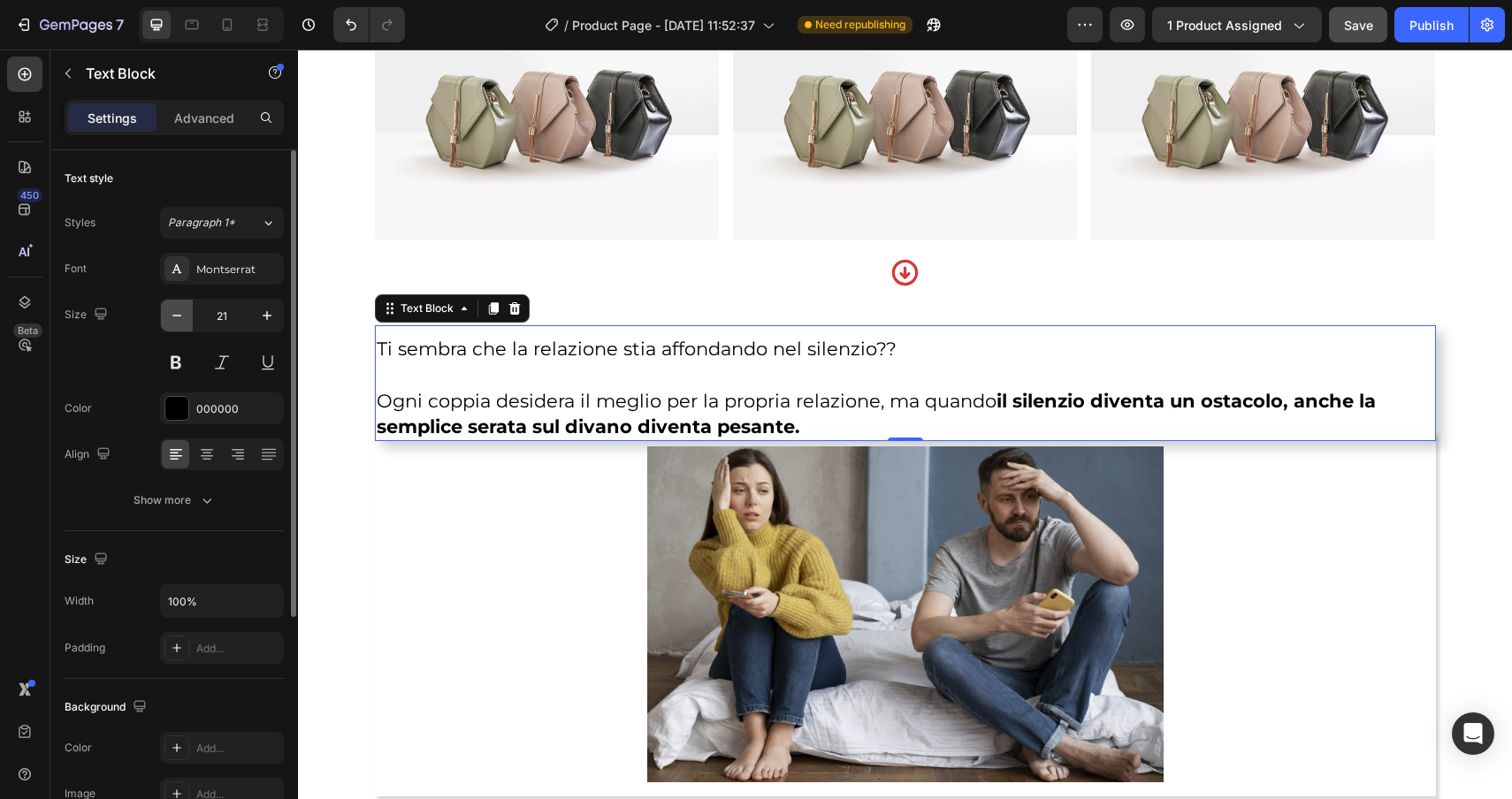
click at [173, 314] on icon "button" at bounding box center [176, 316] width 17 height 17
type input "20"
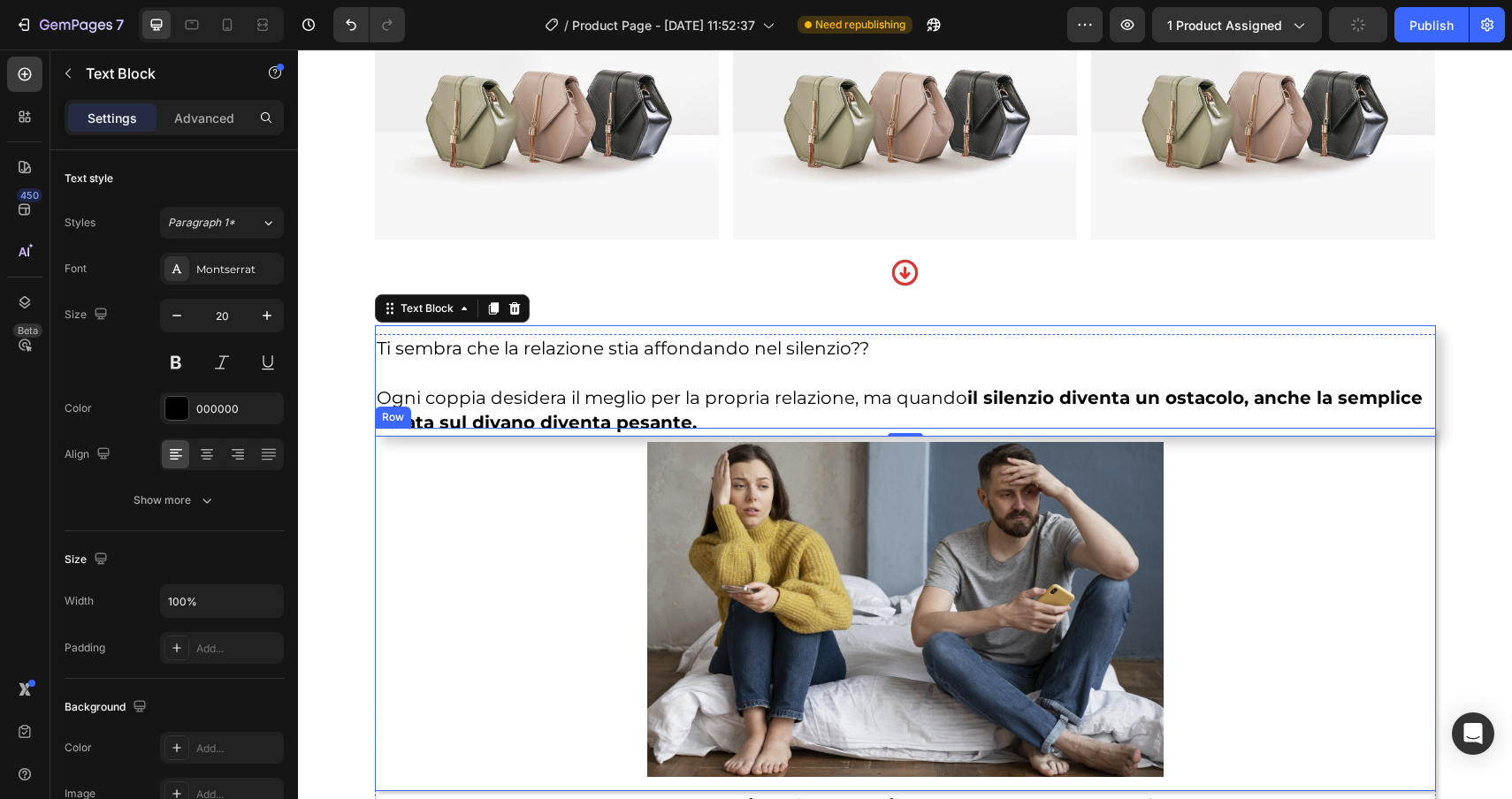
click at [732, 428] on div "Image Row" at bounding box center [905, 609] width 1061 height 363
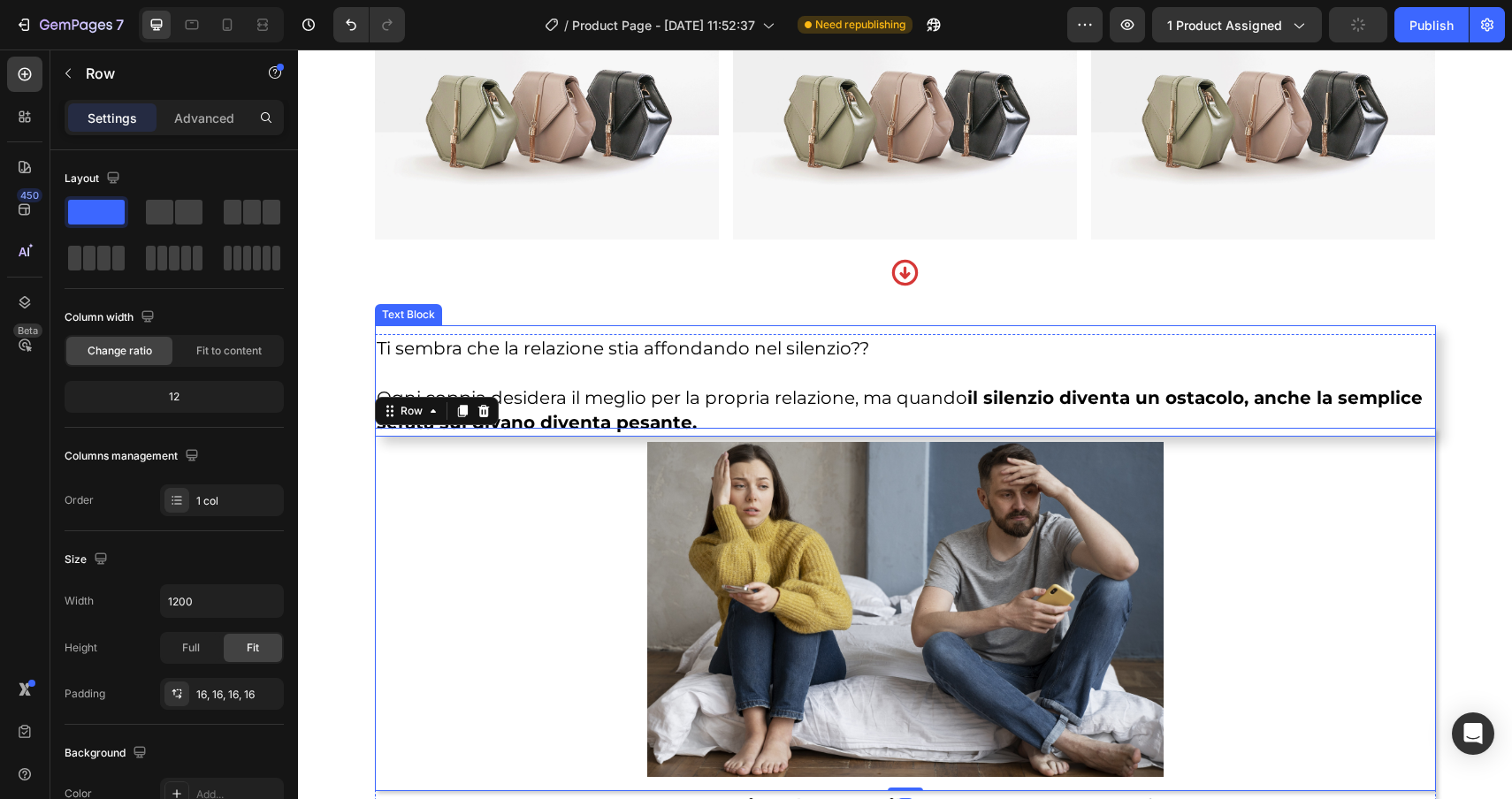
click at [705, 414] on p "Ogni coppia desidera il meglio per la propria relazione, ma quando il silenzio …" at bounding box center [906, 397] width 1058 height 75
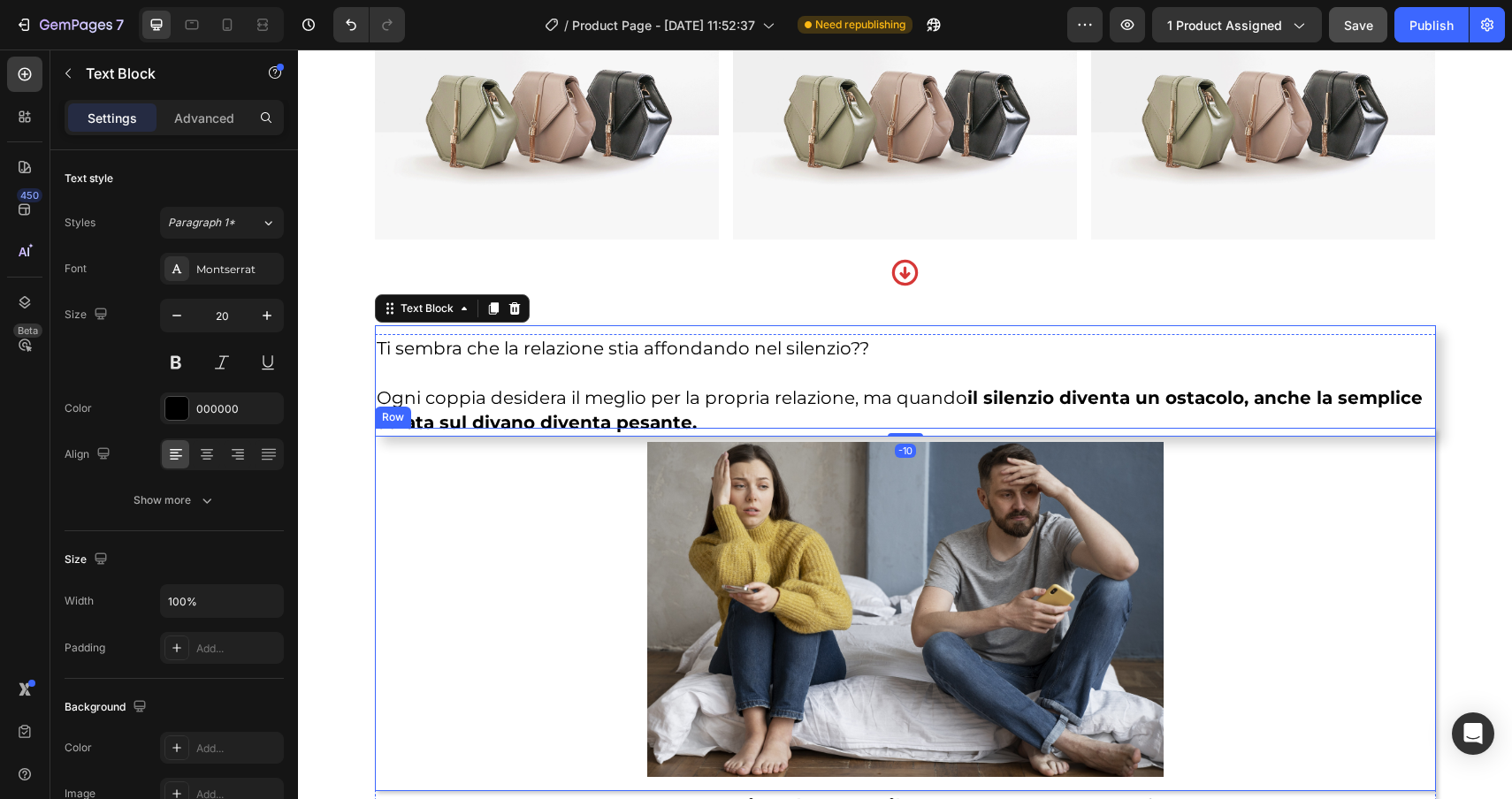
click at [699, 431] on div "Image Row" at bounding box center [905, 609] width 1061 height 363
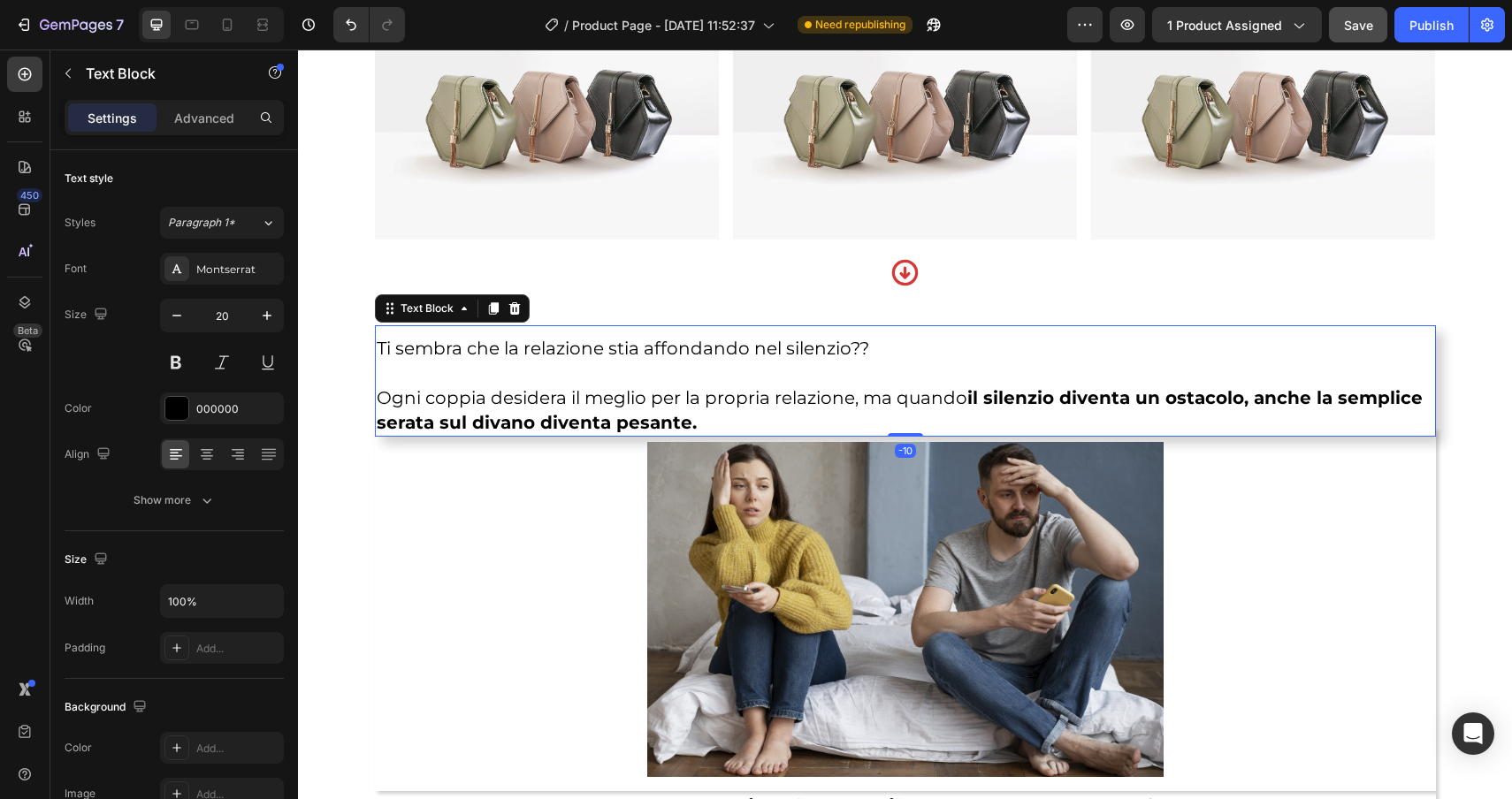
click at [691, 408] on p "Ogni coppia desidera il meglio per la propria relazione, ma quando il silenzio …" at bounding box center [906, 397] width 1058 height 75
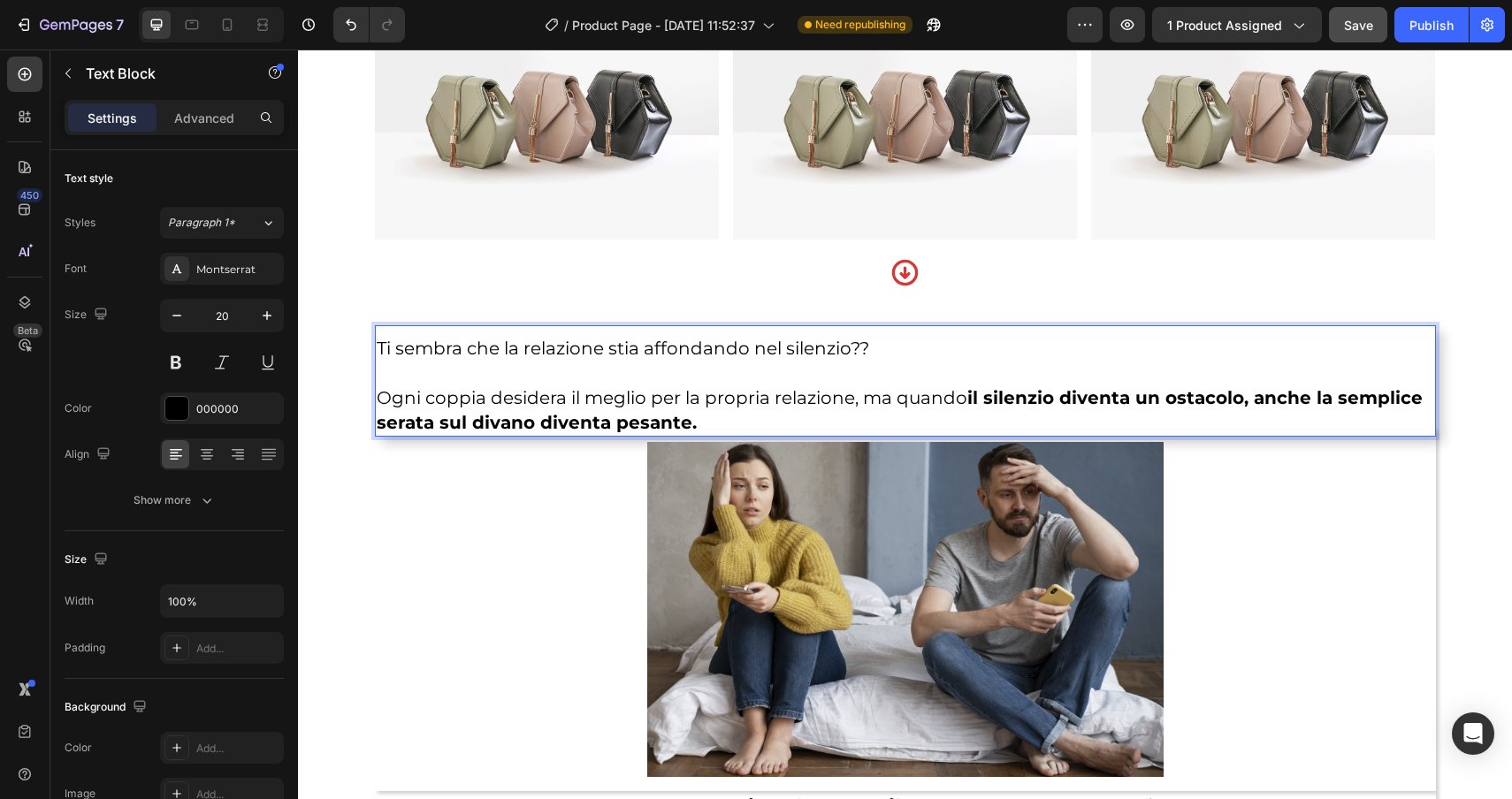
click at [690, 422] on strong "il silenzio diventa un ostacolo, anche la semplice serata sul divano diventa pe…" at bounding box center [900, 410] width 1046 height 46
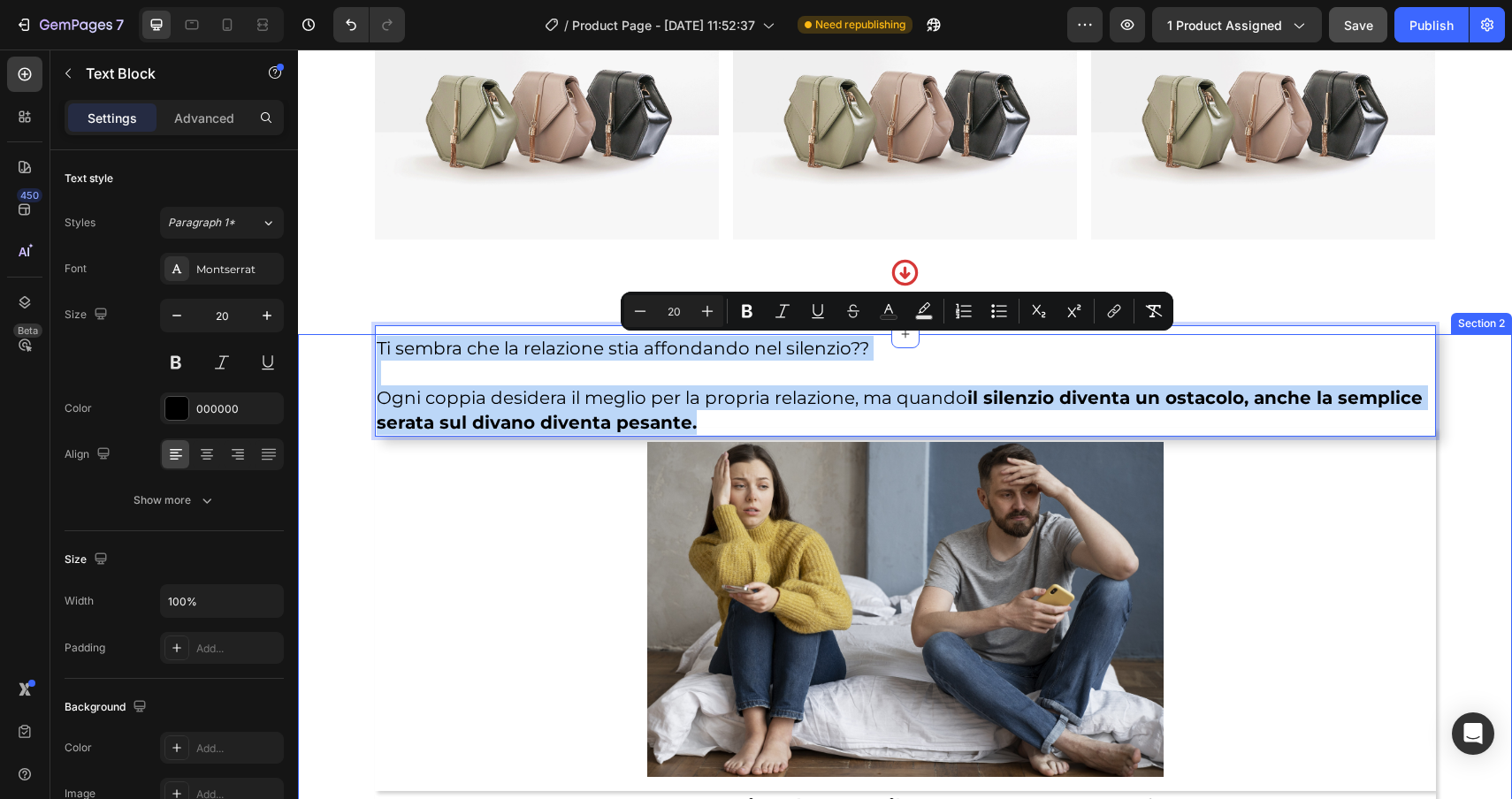
drag, startPoint x: 690, startPoint y: 422, endPoint x: 368, endPoint y: 353, distance: 329.3
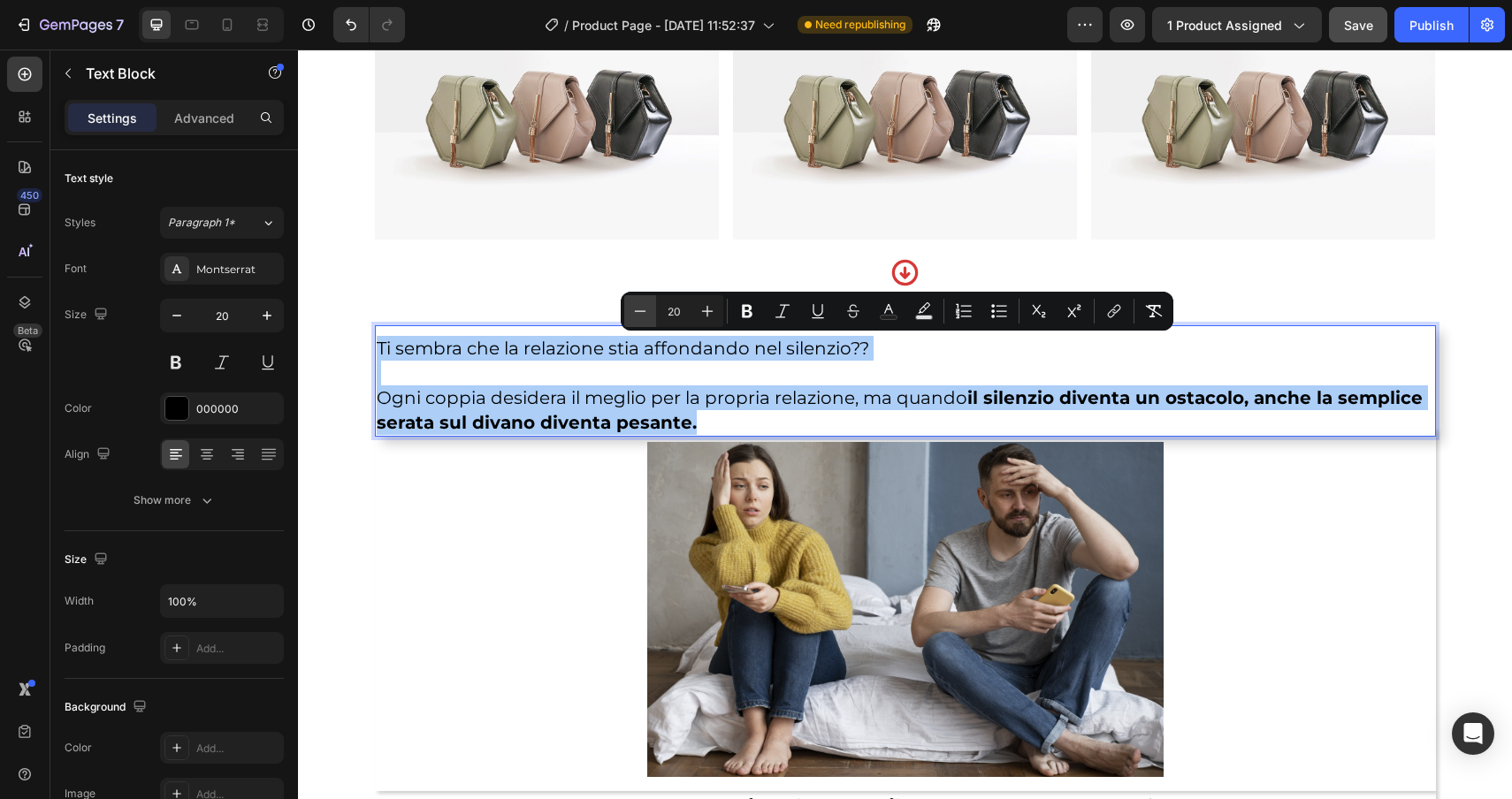
click at [633, 310] on icon "Editor contextual toolbar" at bounding box center [640, 311] width 17 height 17
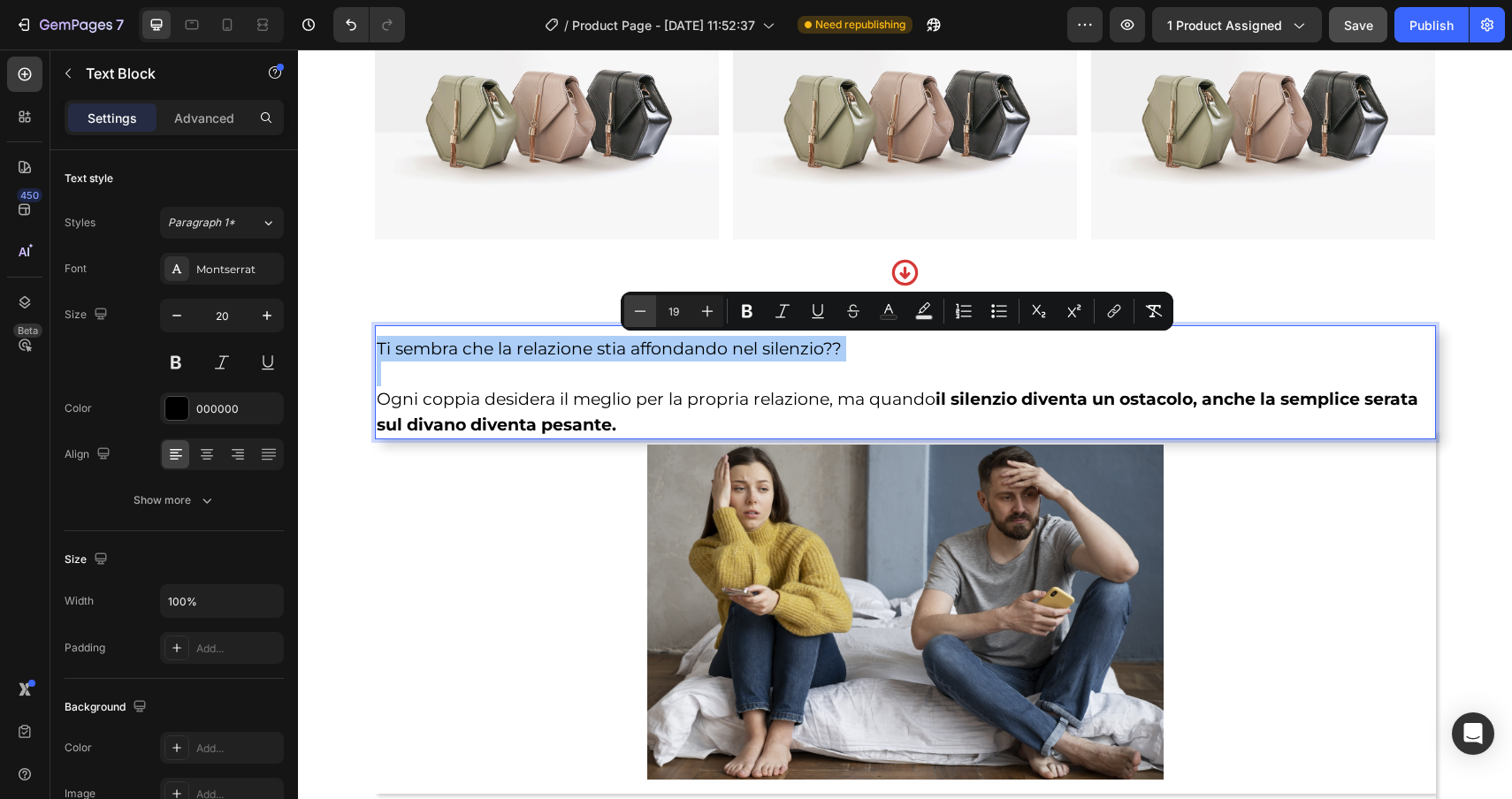
click at [633, 310] on icon "Editor contextual toolbar" at bounding box center [640, 311] width 17 height 17
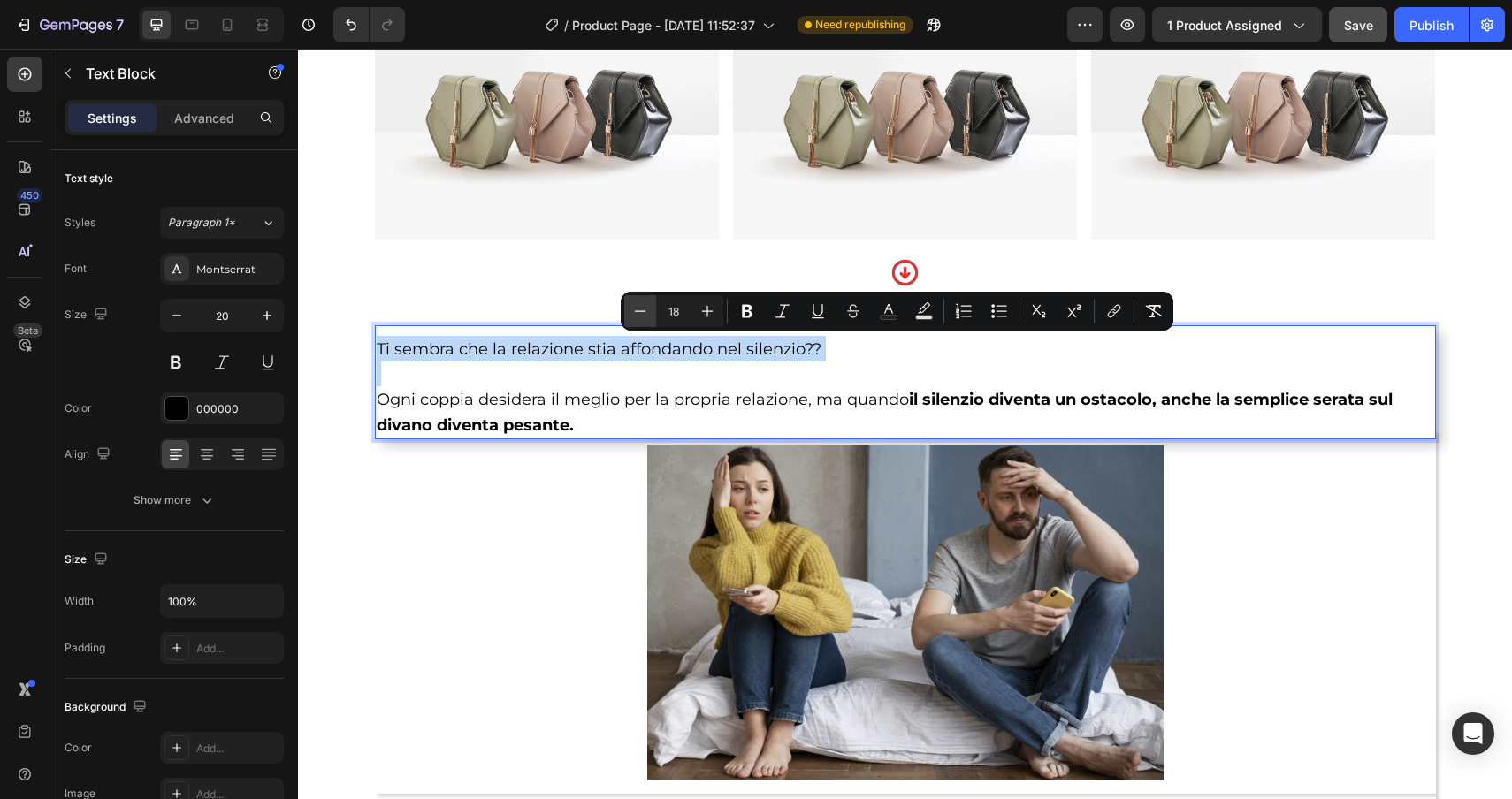
type input "17"
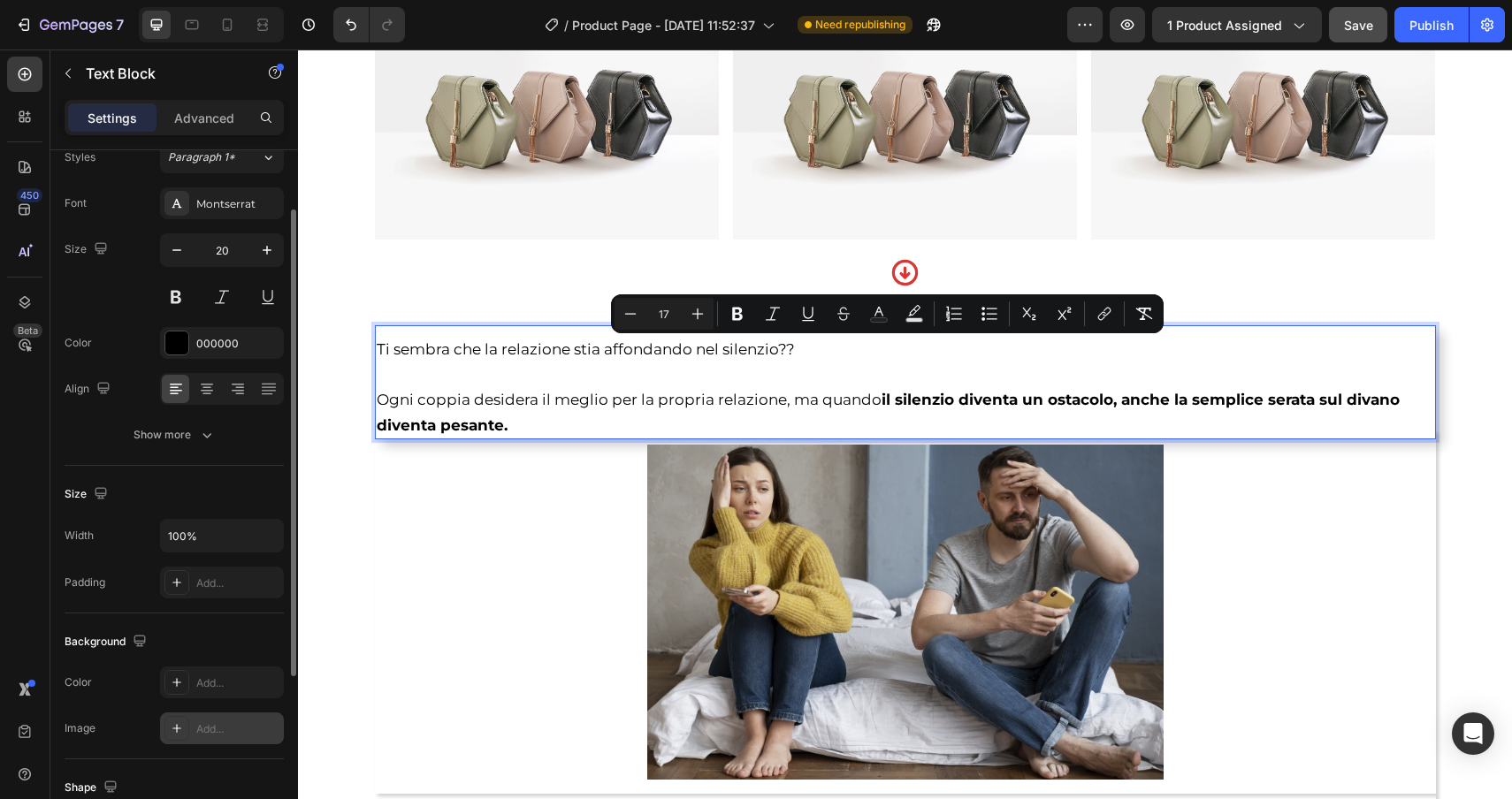
scroll to position [60, 0]
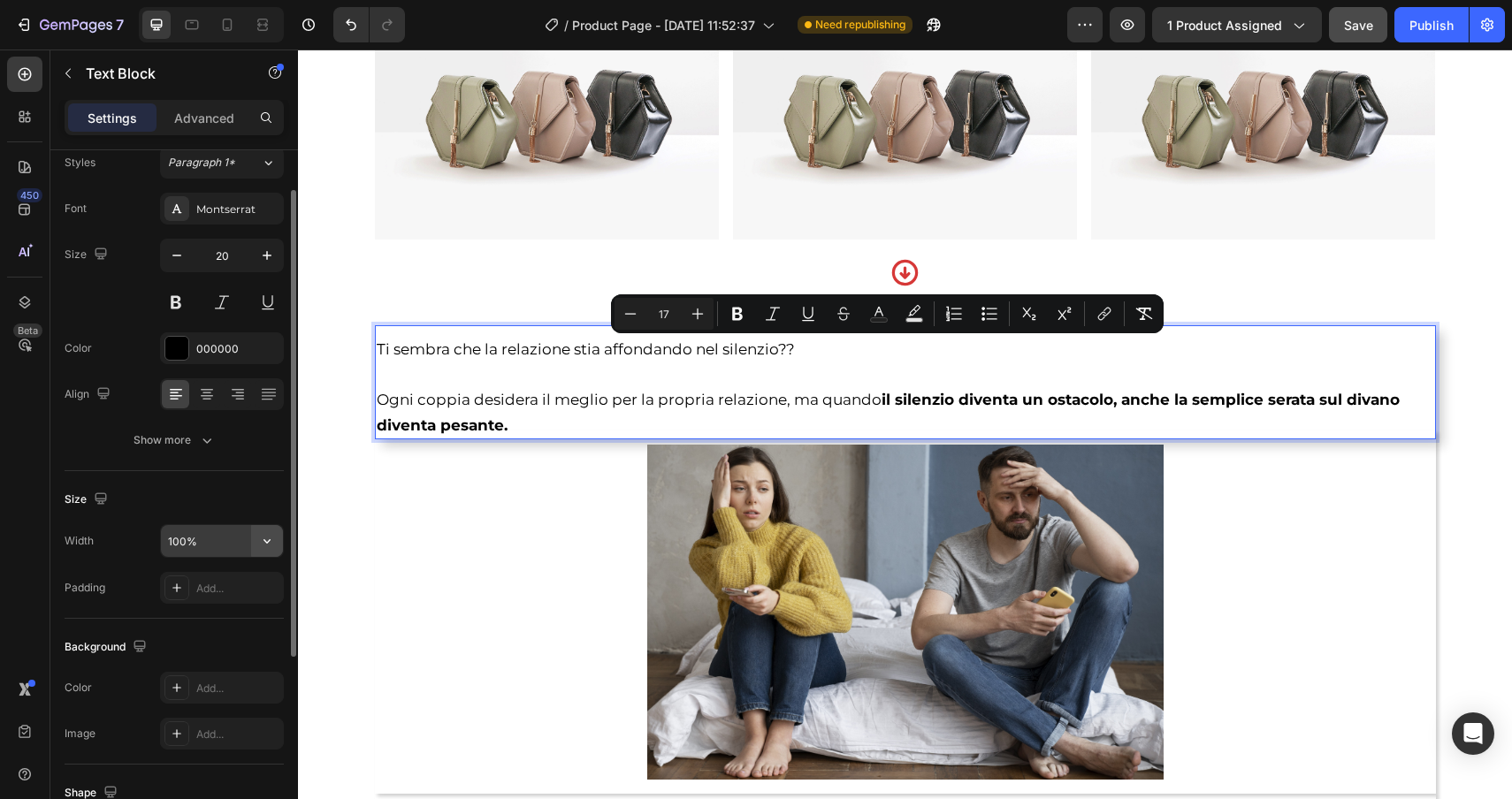
click at [279, 552] on button "button" at bounding box center [266, 540] width 32 height 32
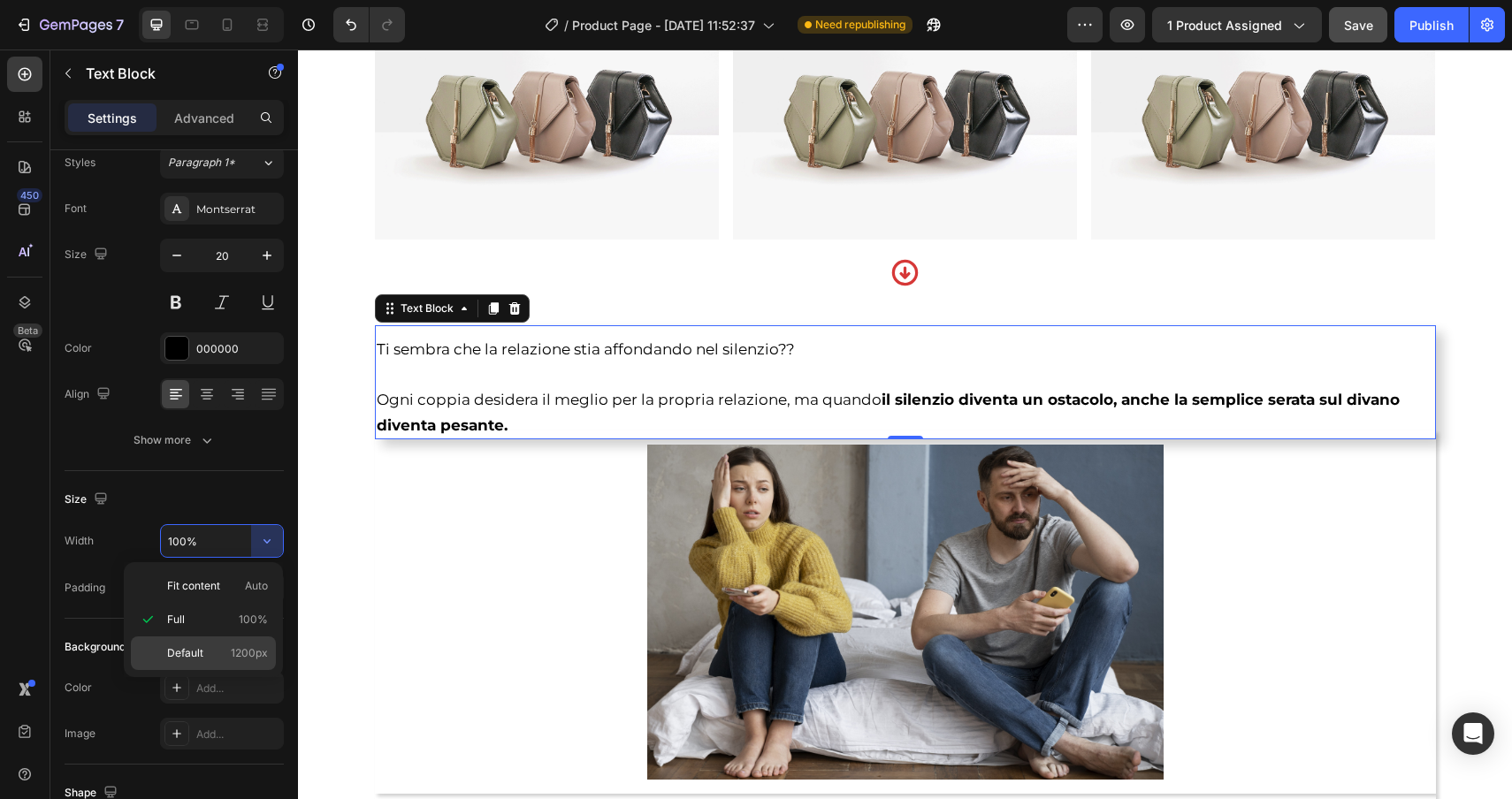
click at [236, 653] on span "1200px" at bounding box center [249, 653] width 37 height 15
type input "1200"
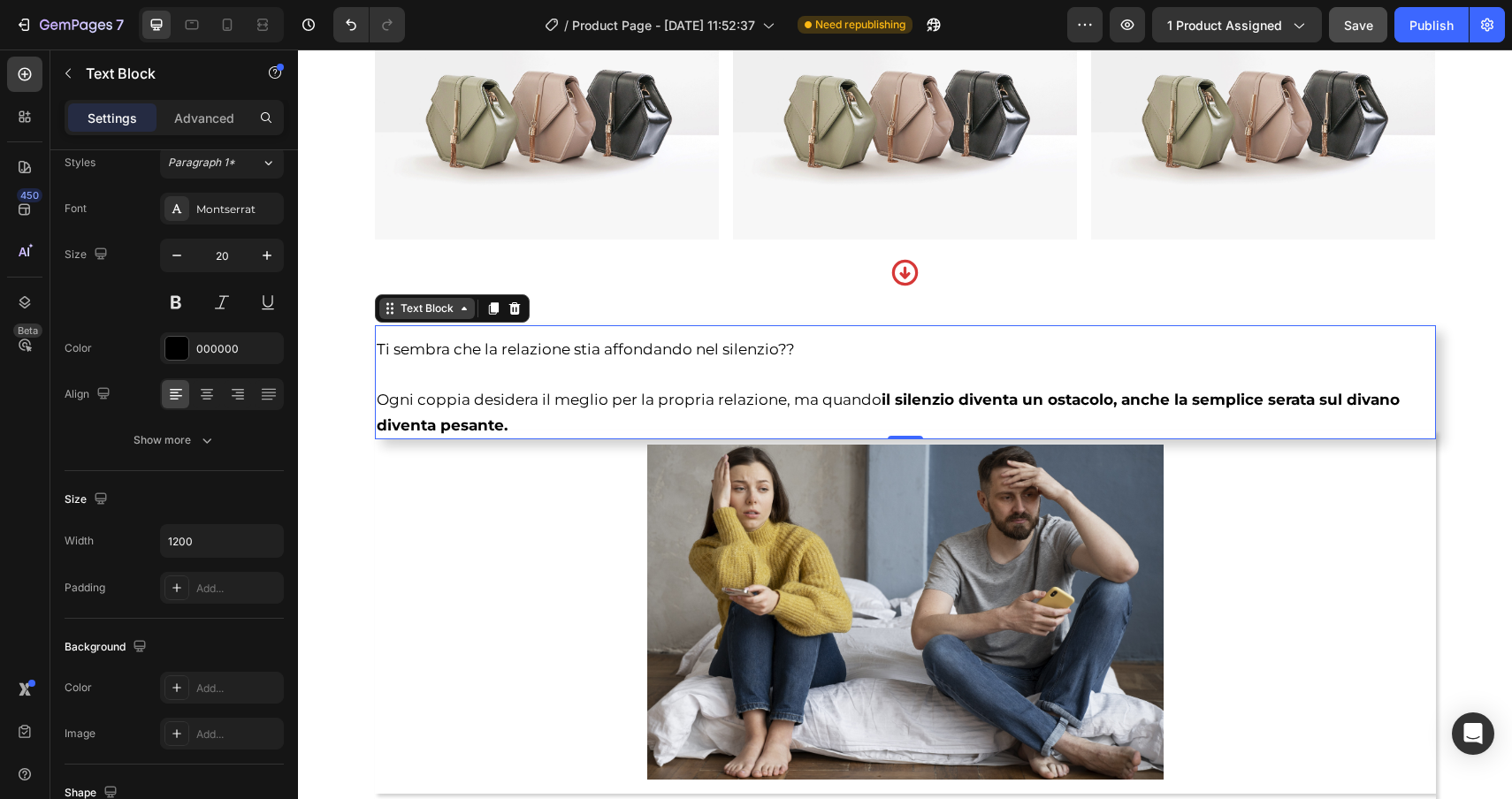
click at [397, 306] on div "Text Block" at bounding box center [427, 308] width 60 height 15
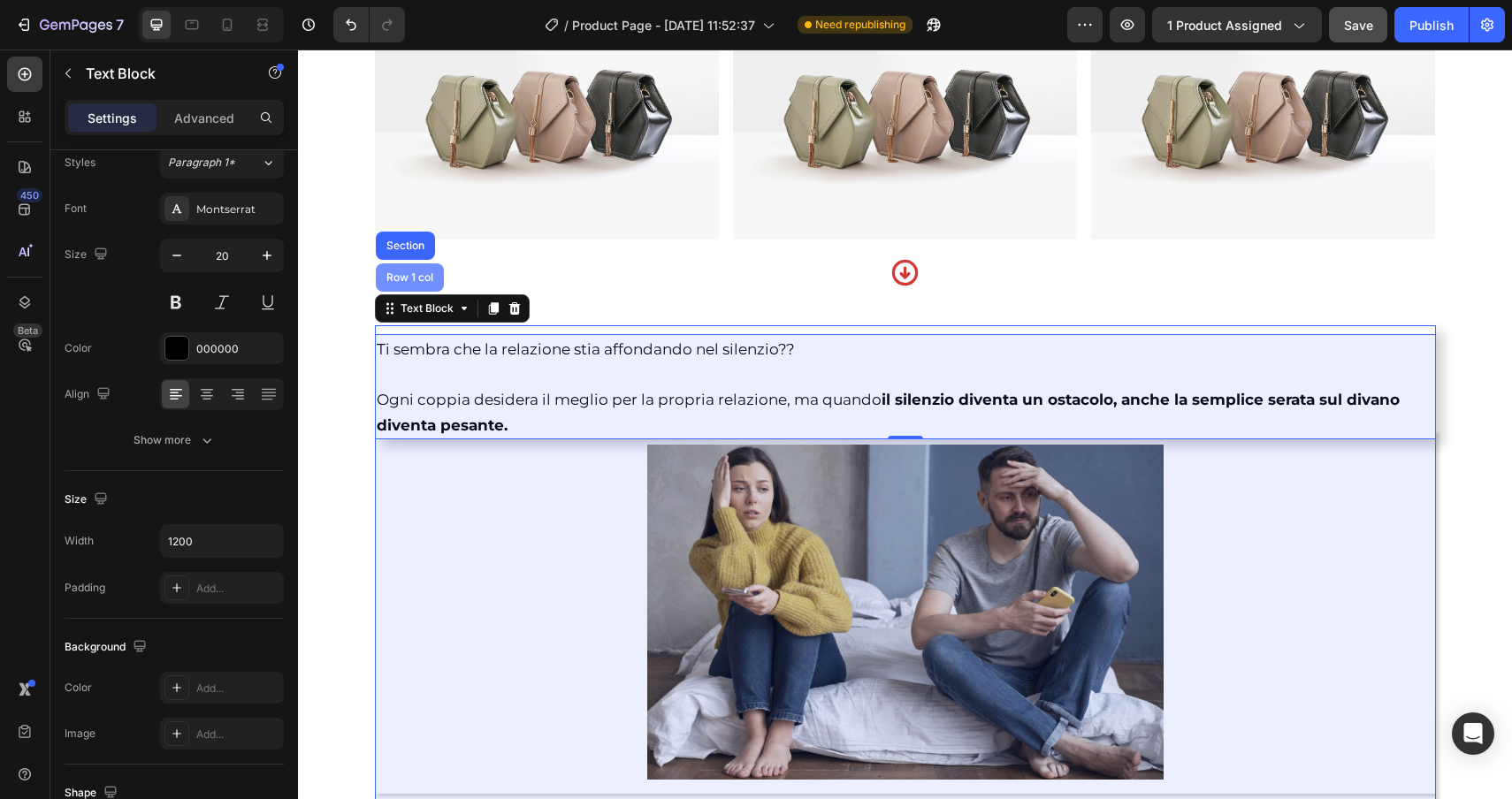
click at [397, 278] on div "Row 1 col" at bounding box center [410, 277] width 54 height 11
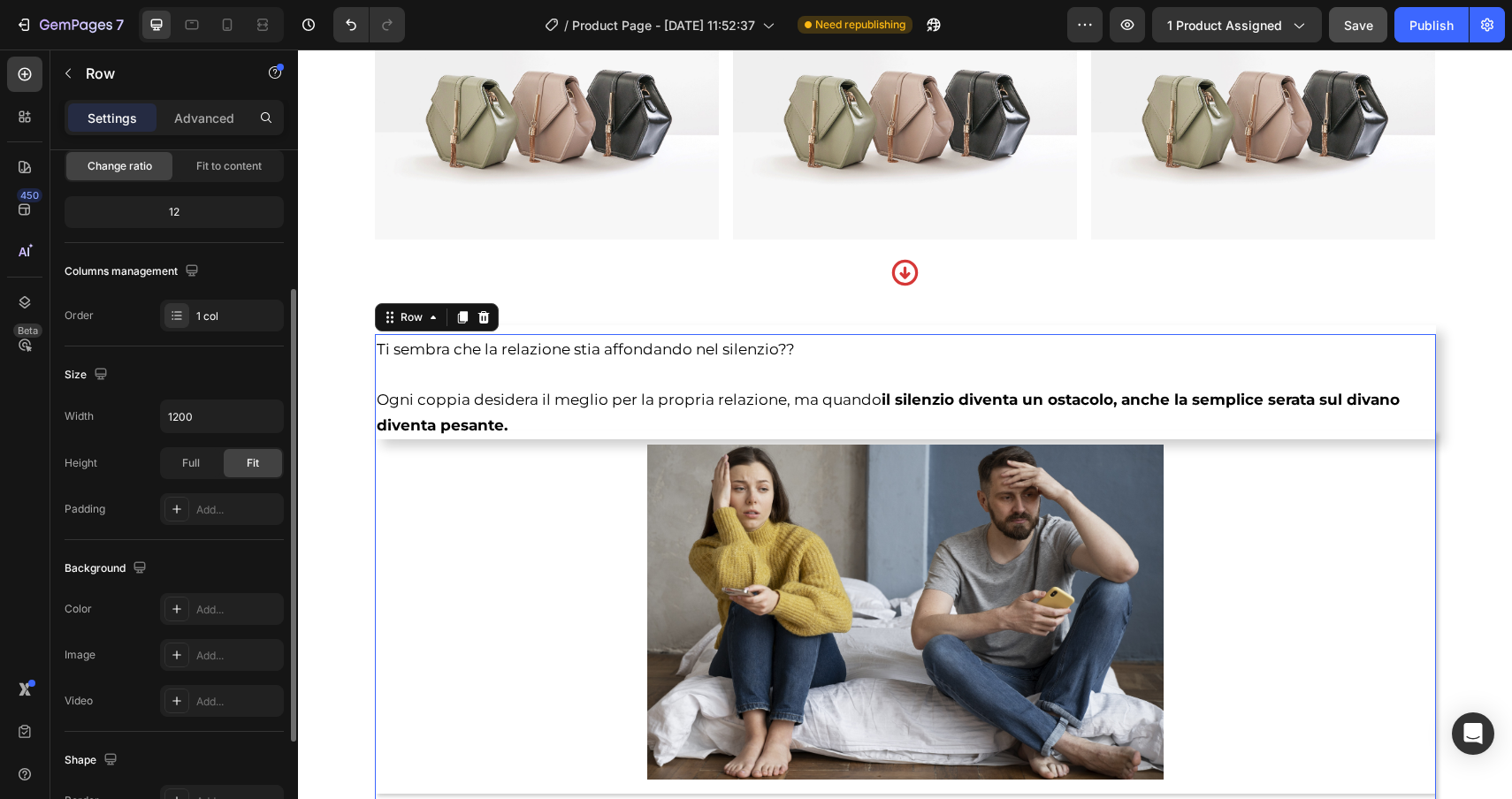
scroll to position [197, 0]
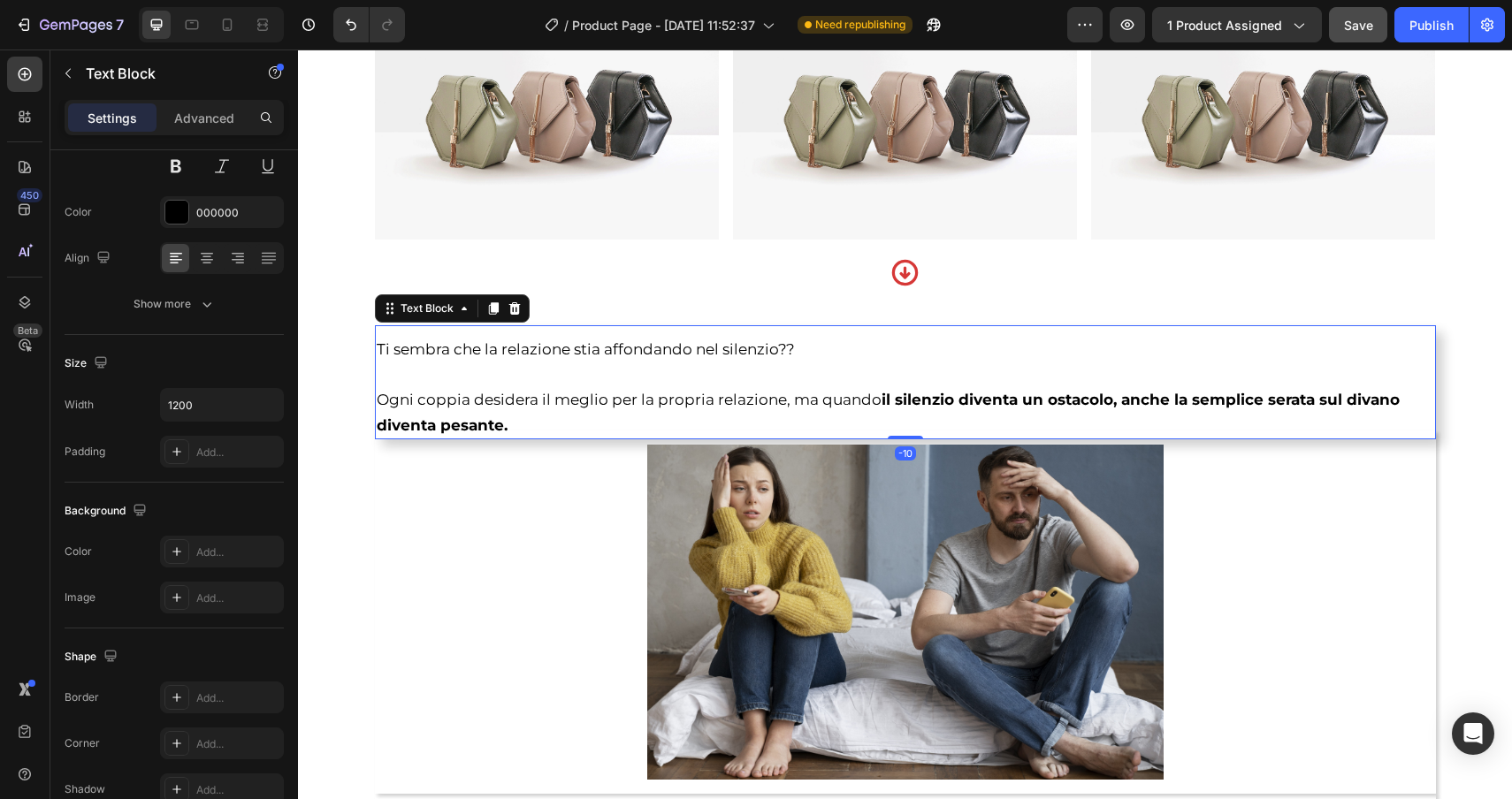
click at [825, 349] on p "Ti sembra che la relazione stia affondando nel silenzio??" at bounding box center [906, 349] width 1058 height 25
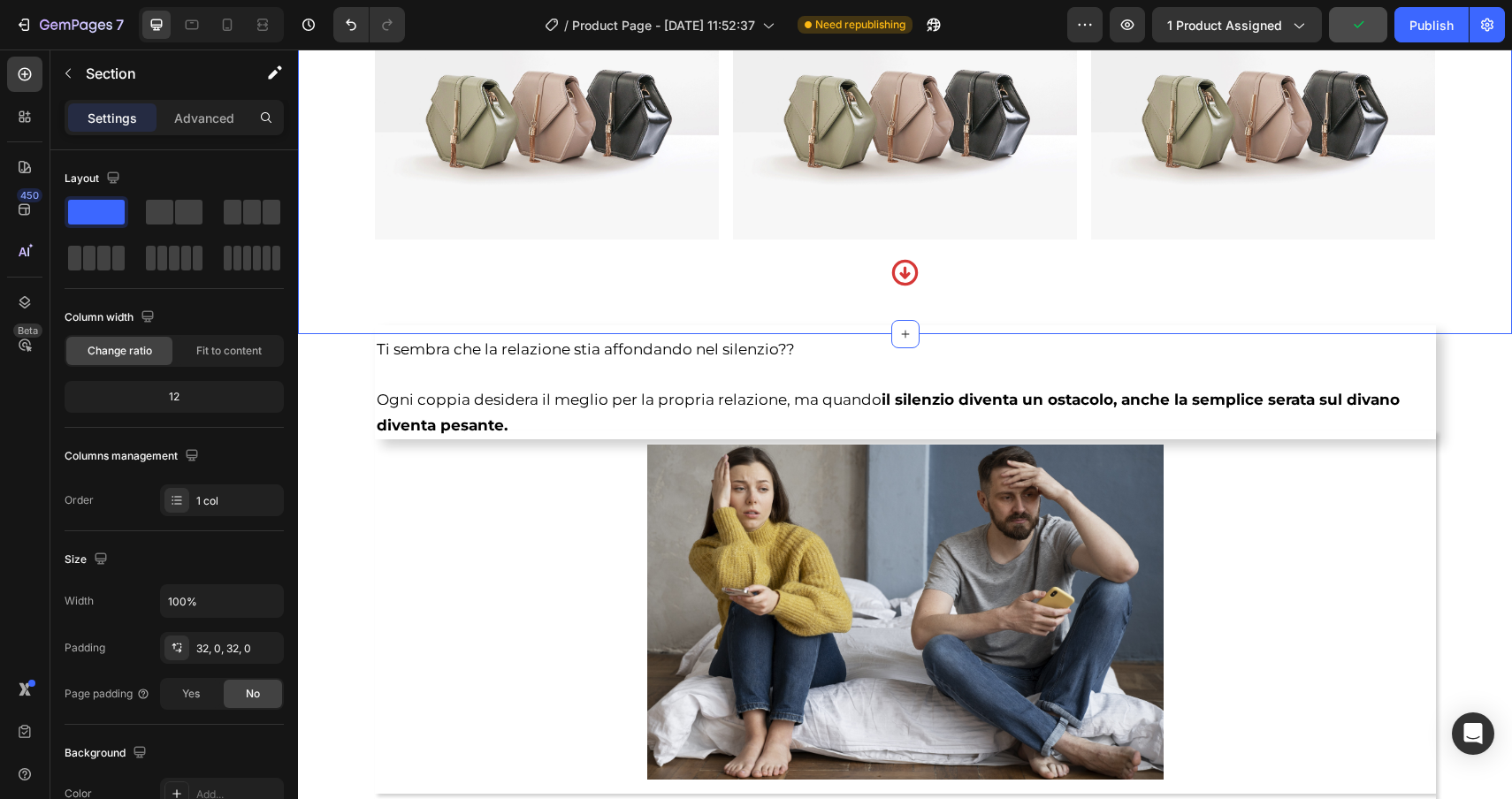
click at [204, 115] on p "Advanced" at bounding box center [204, 117] width 60 height 18
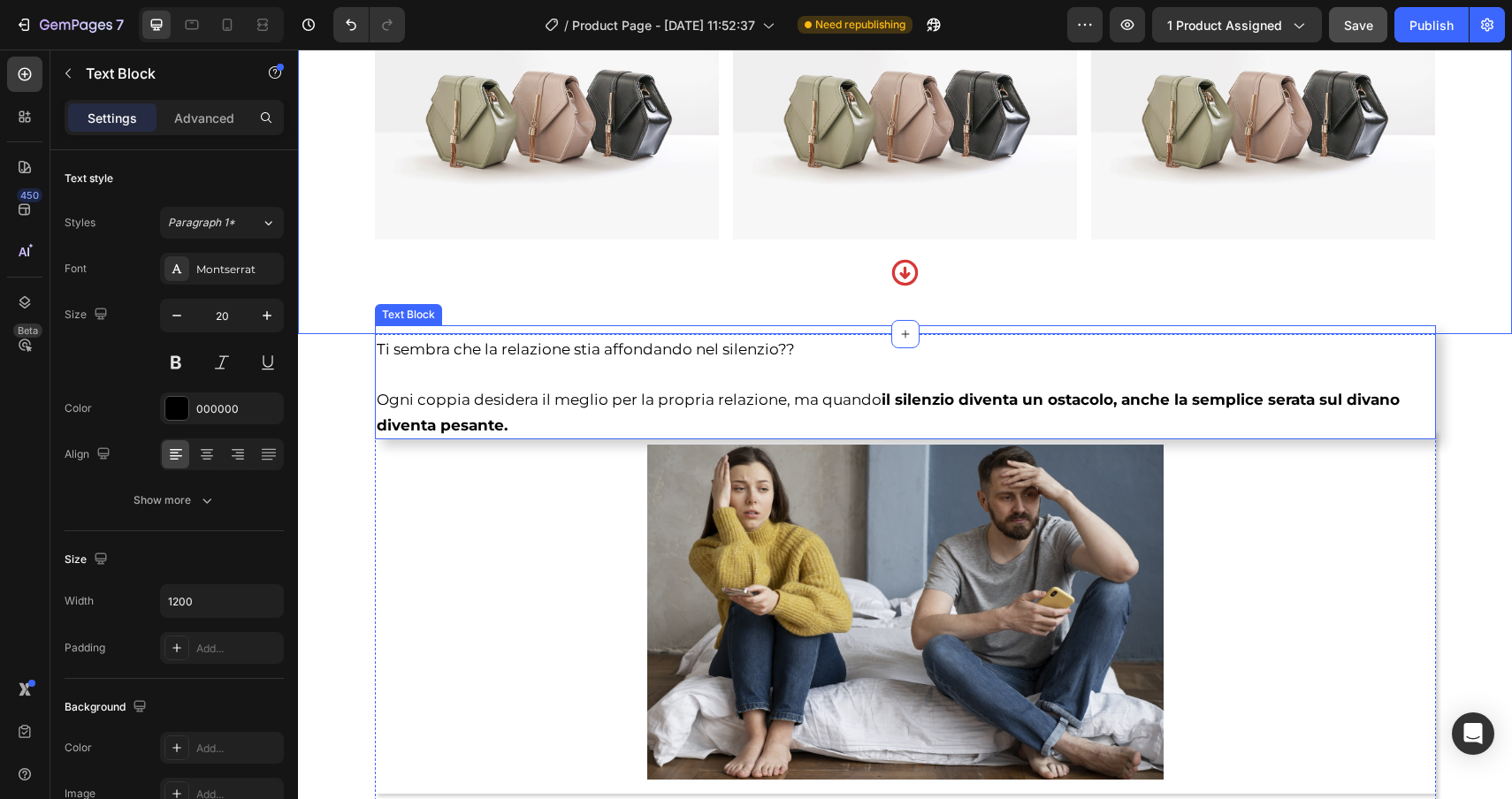
click at [410, 320] on div "Text Block" at bounding box center [408, 315] width 67 height 21
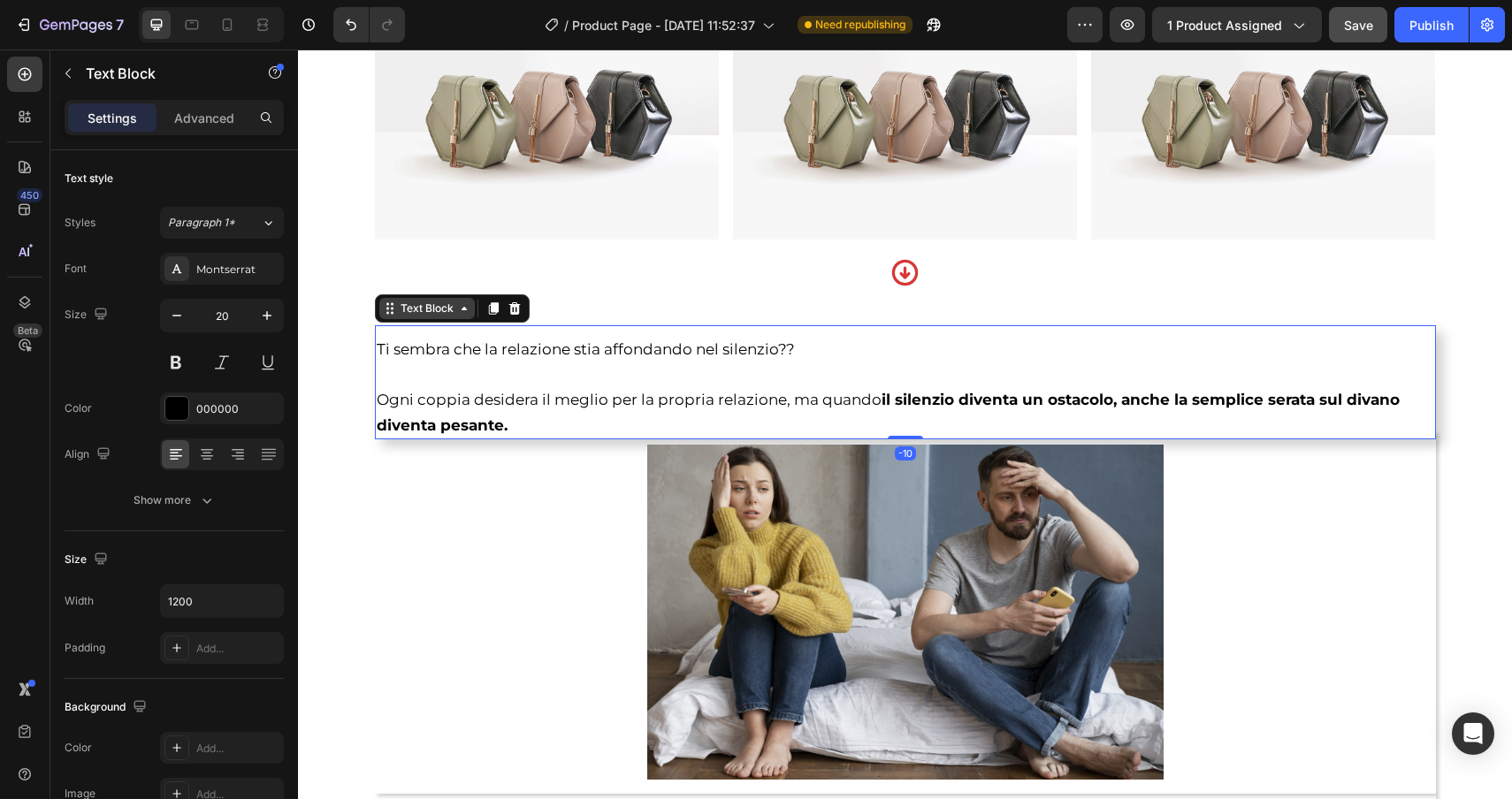
click at [410, 307] on div "Text Block" at bounding box center [427, 308] width 60 height 15
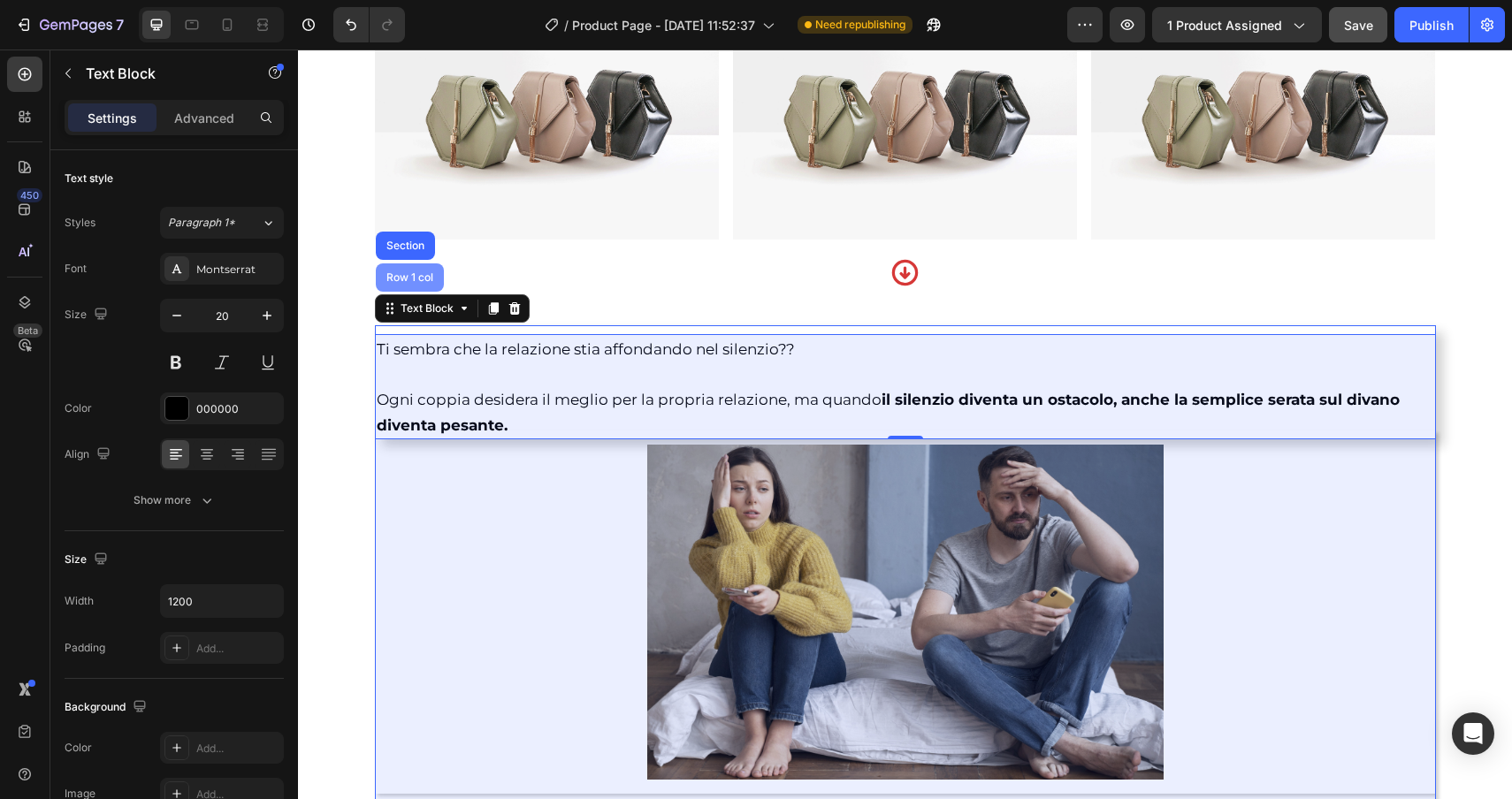
click at [410, 282] on div "Row 1 col" at bounding box center [410, 277] width 54 height 11
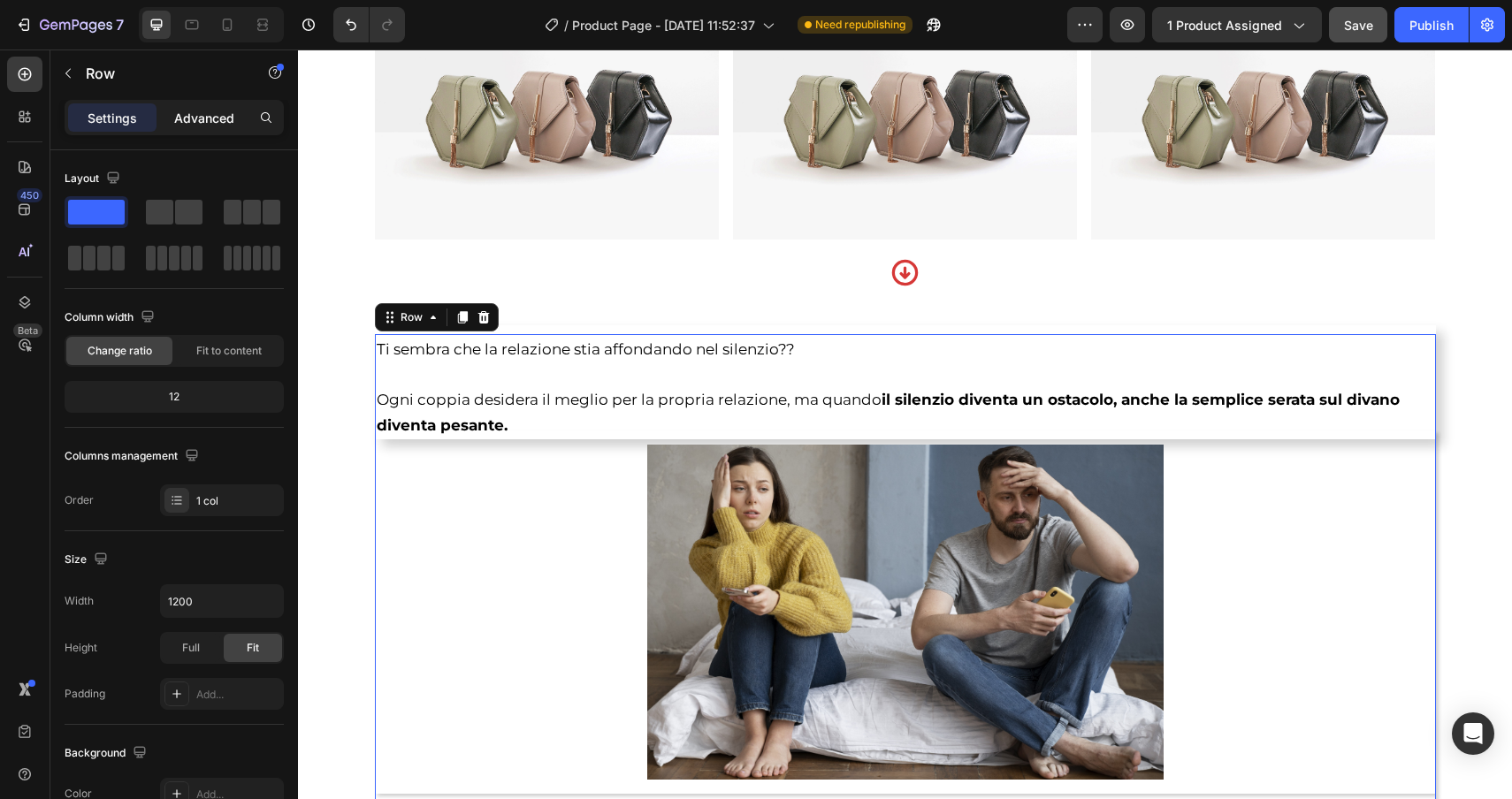
click at [234, 121] on div "Advanced" at bounding box center [203, 117] width 88 height 28
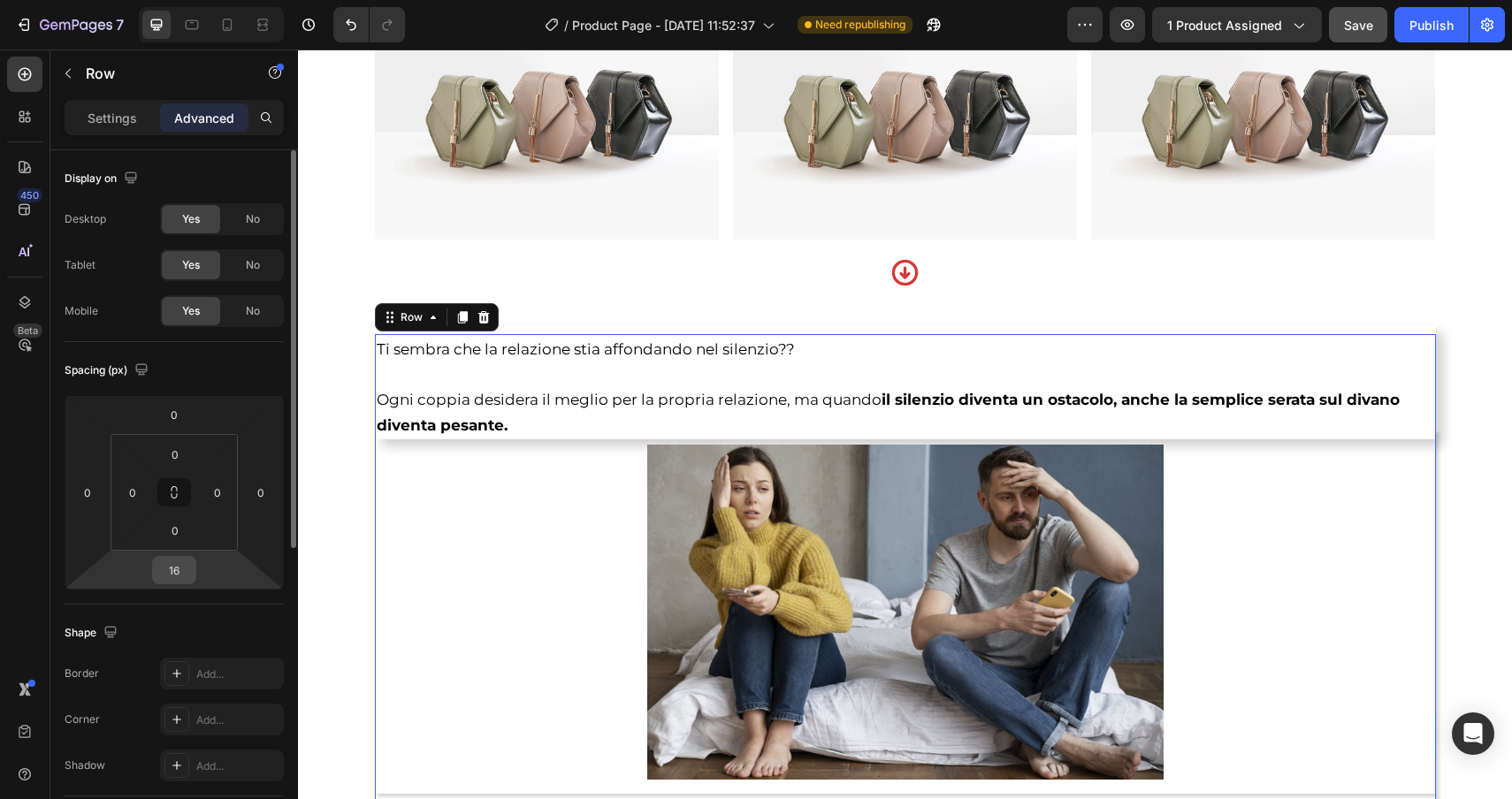
click at [187, 577] on input "16" at bounding box center [174, 569] width 36 height 26
type input "0"
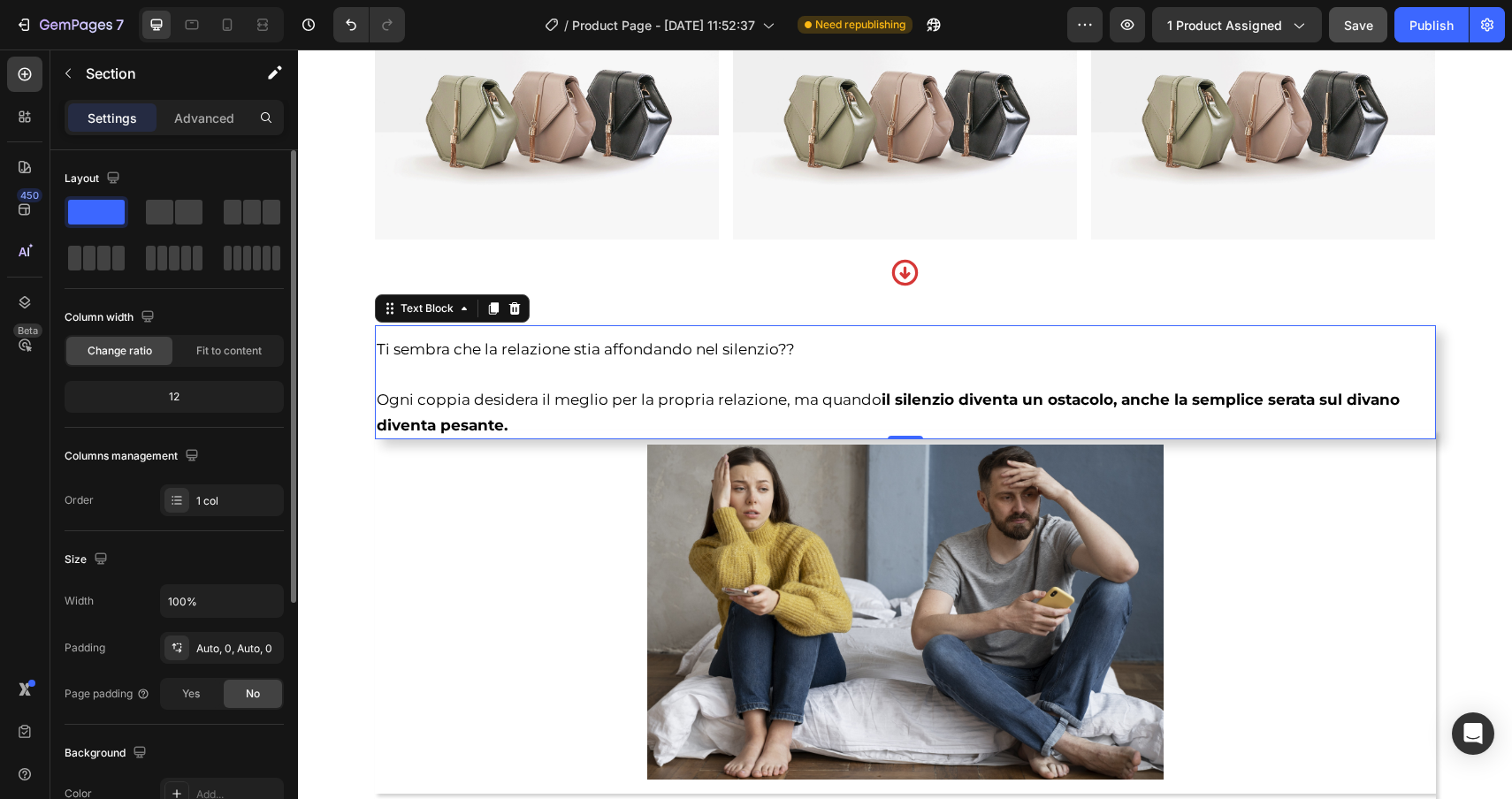
click at [391, 346] on span "Ti sembra che la relazione stia affondando nel silenzio??" at bounding box center [586, 349] width 418 height 17
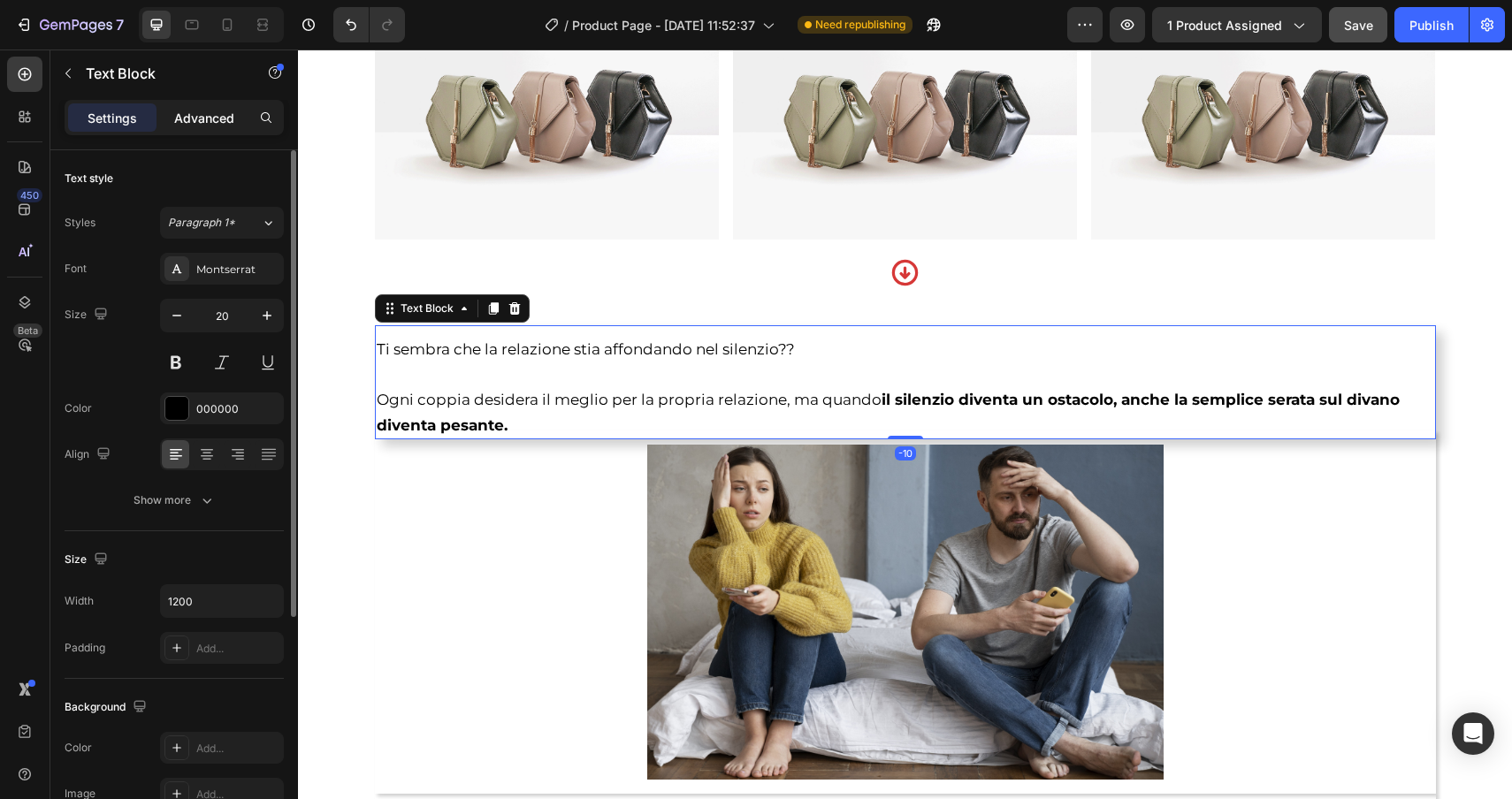
click at [215, 125] on p "Advanced" at bounding box center [204, 117] width 60 height 18
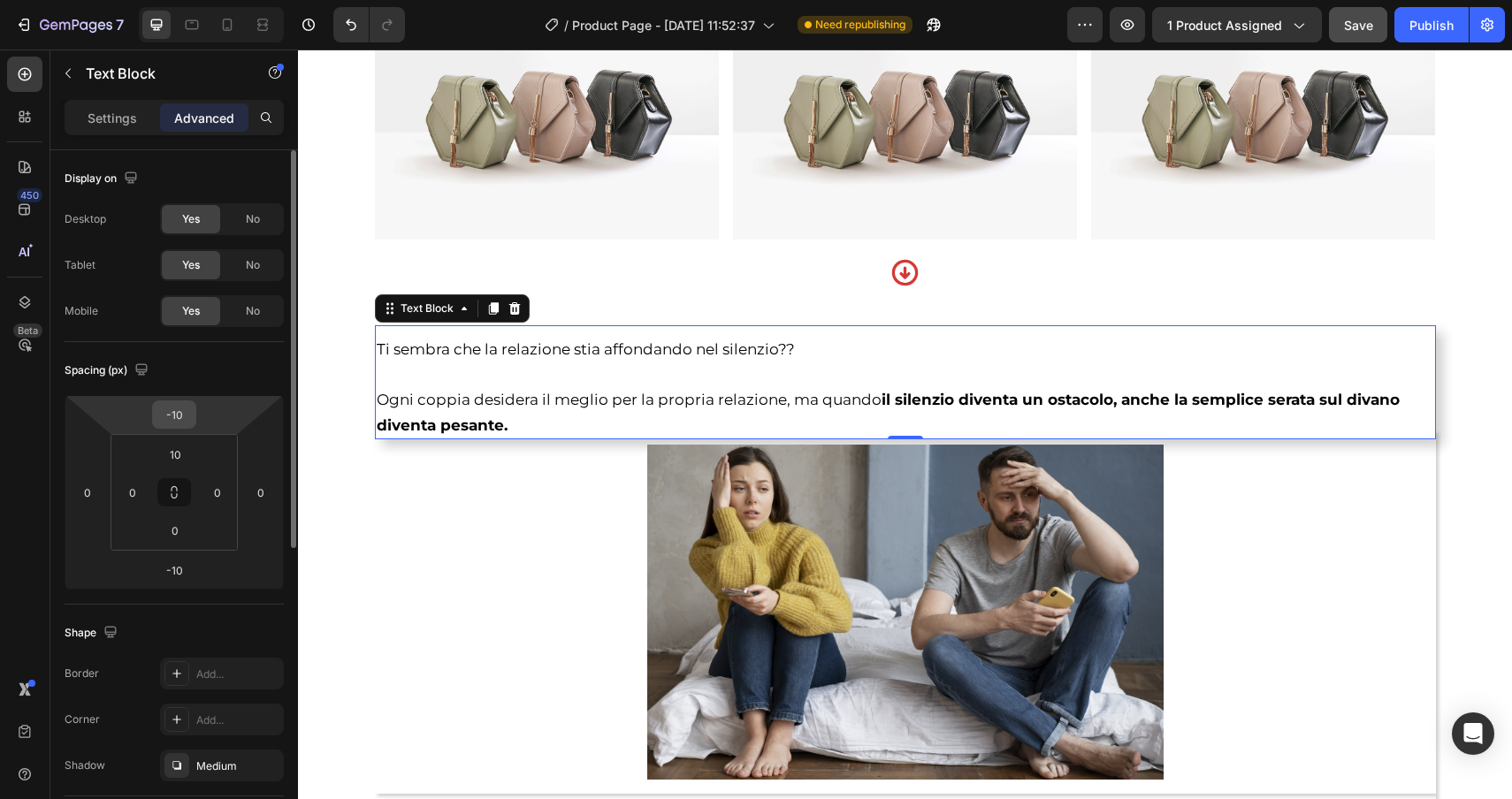
click at [187, 417] on input "-10" at bounding box center [174, 414] width 36 height 26
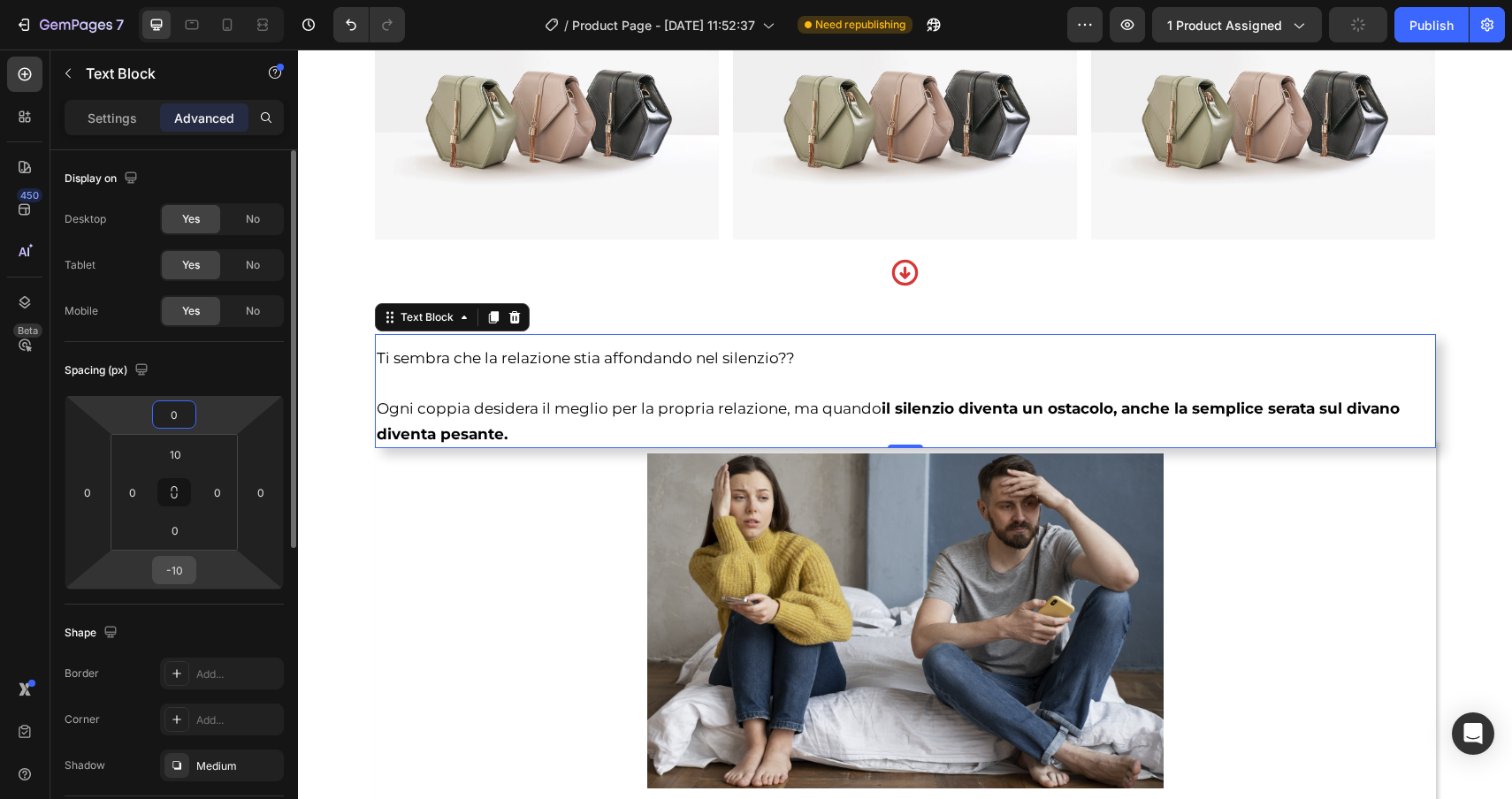
type input "0"
click at [186, 566] on input "-10" at bounding box center [174, 569] width 36 height 26
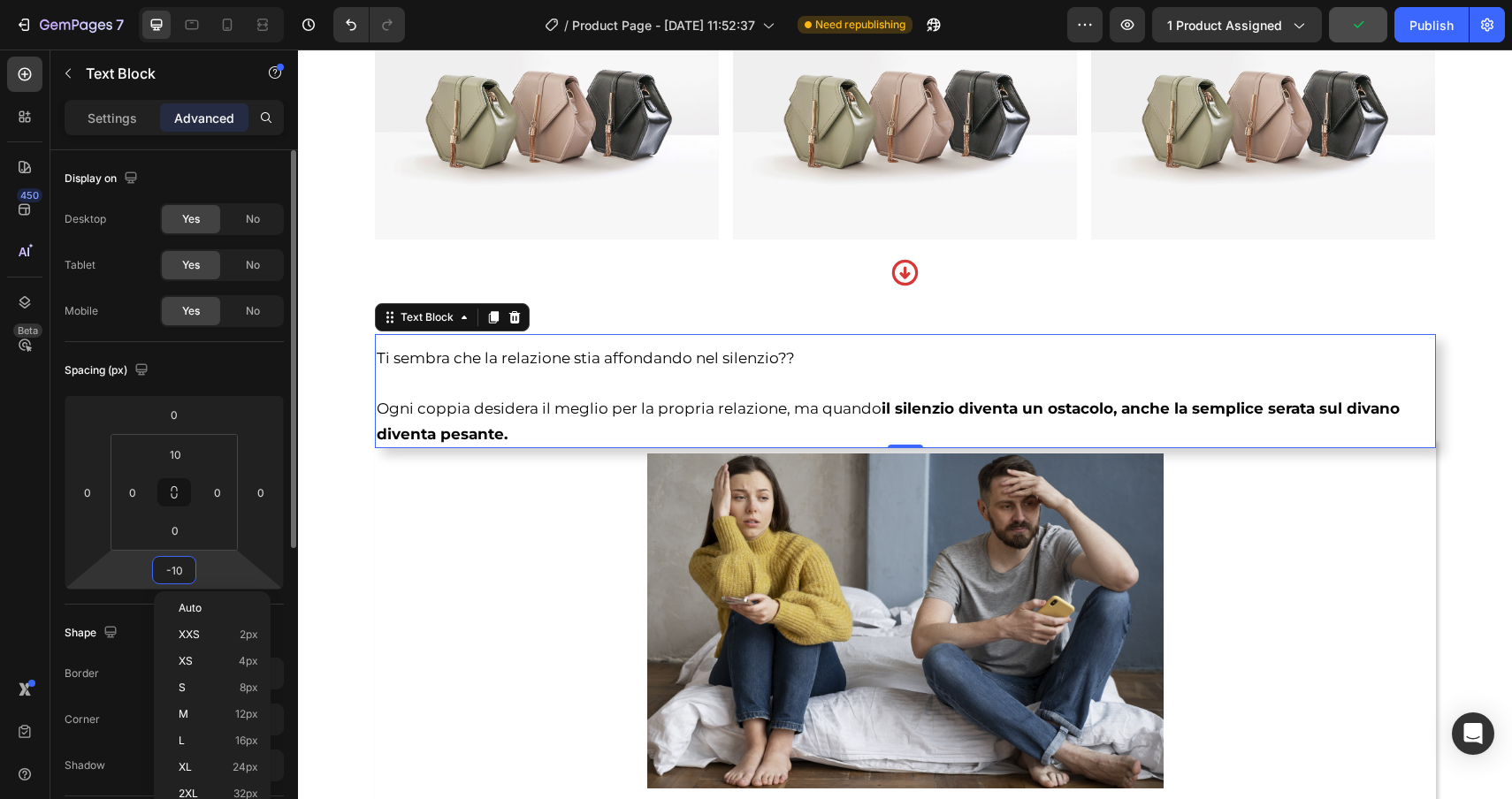
type input "0"
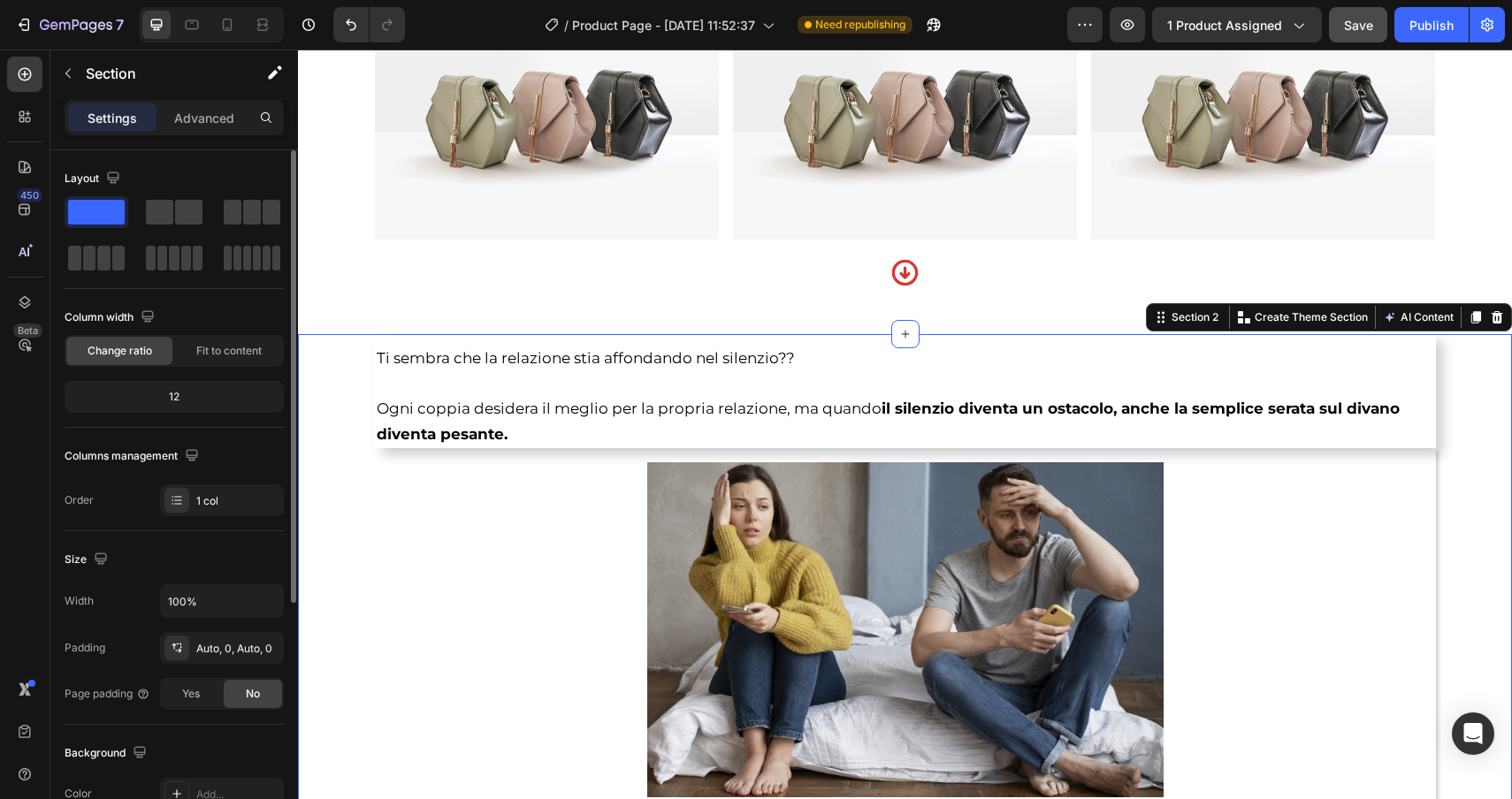
click at [64, 66] on icon "button" at bounding box center [68, 73] width 15 height 15
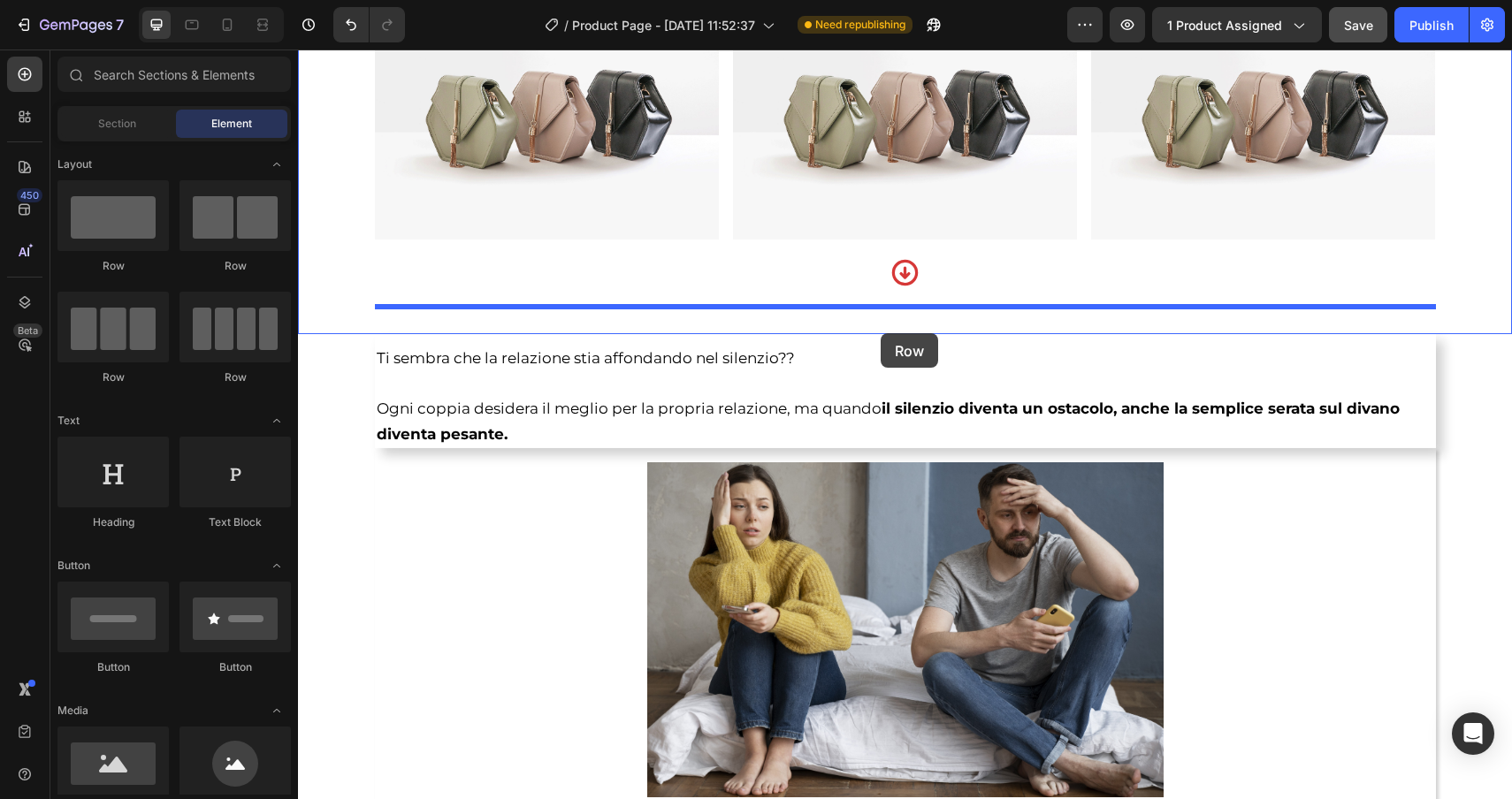
drag, startPoint x: 417, startPoint y: 261, endPoint x: 880, endPoint y: 333, distance: 468.6
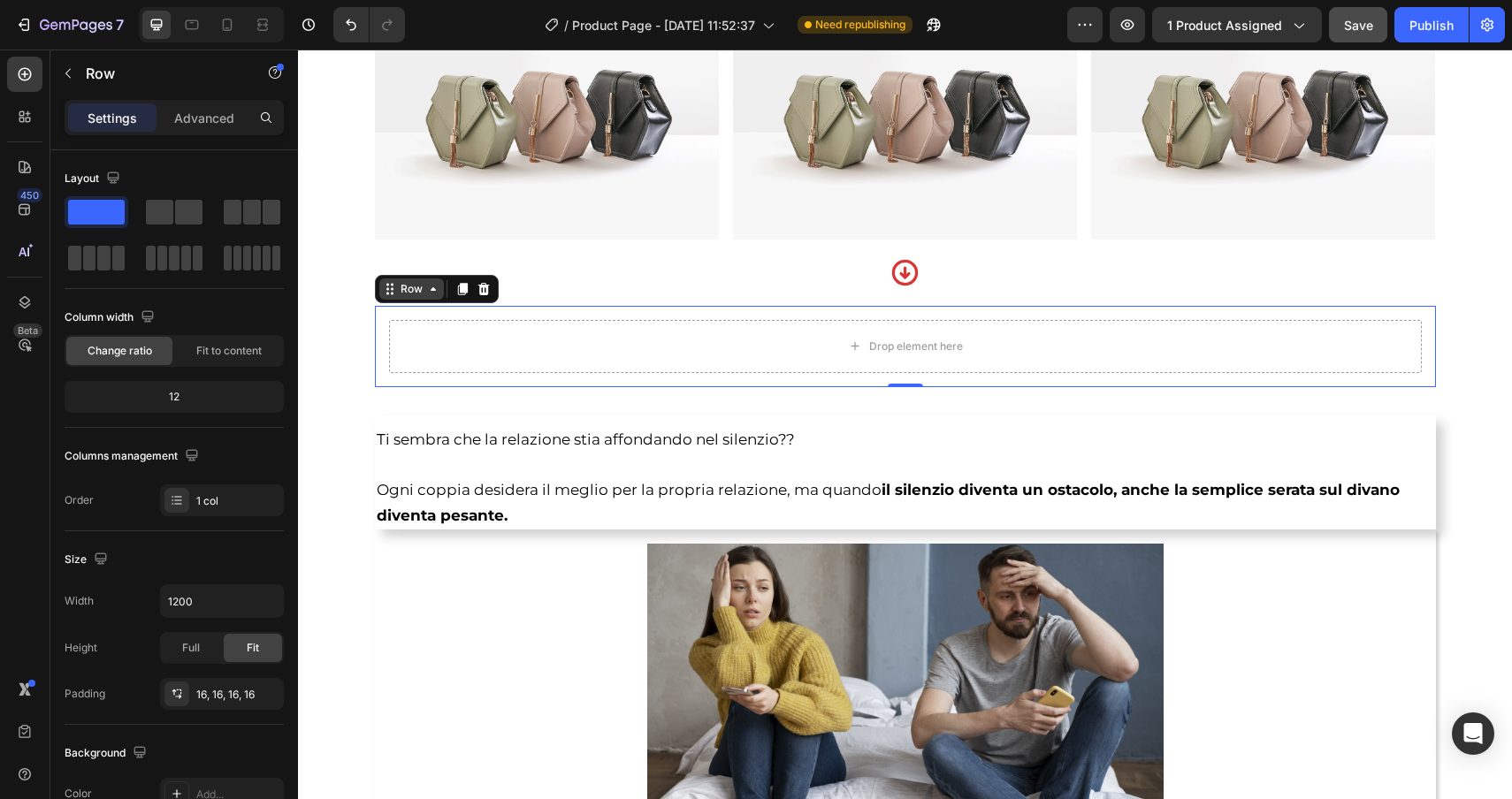
click at [412, 292] on div "Row" at bounding box center [412, 289] width 29 height 15
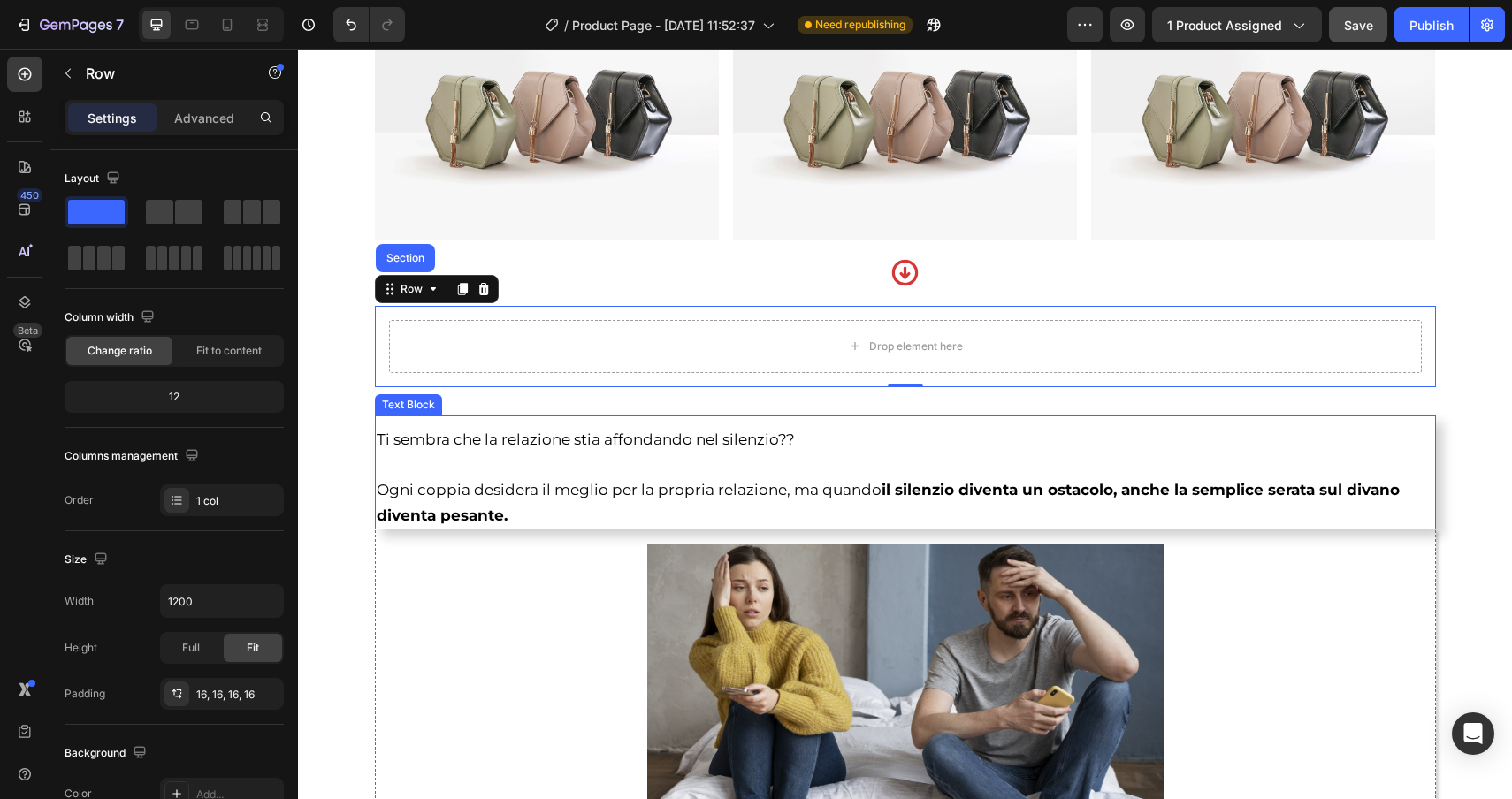
click at [426, 480] on p "⁠⁠⁠⁠⁠⁠⁠ Ogni coppia desidera il meglio per la propria relazione, ma quando il s…" at bounding box center [906, 489] width 1058 height 77
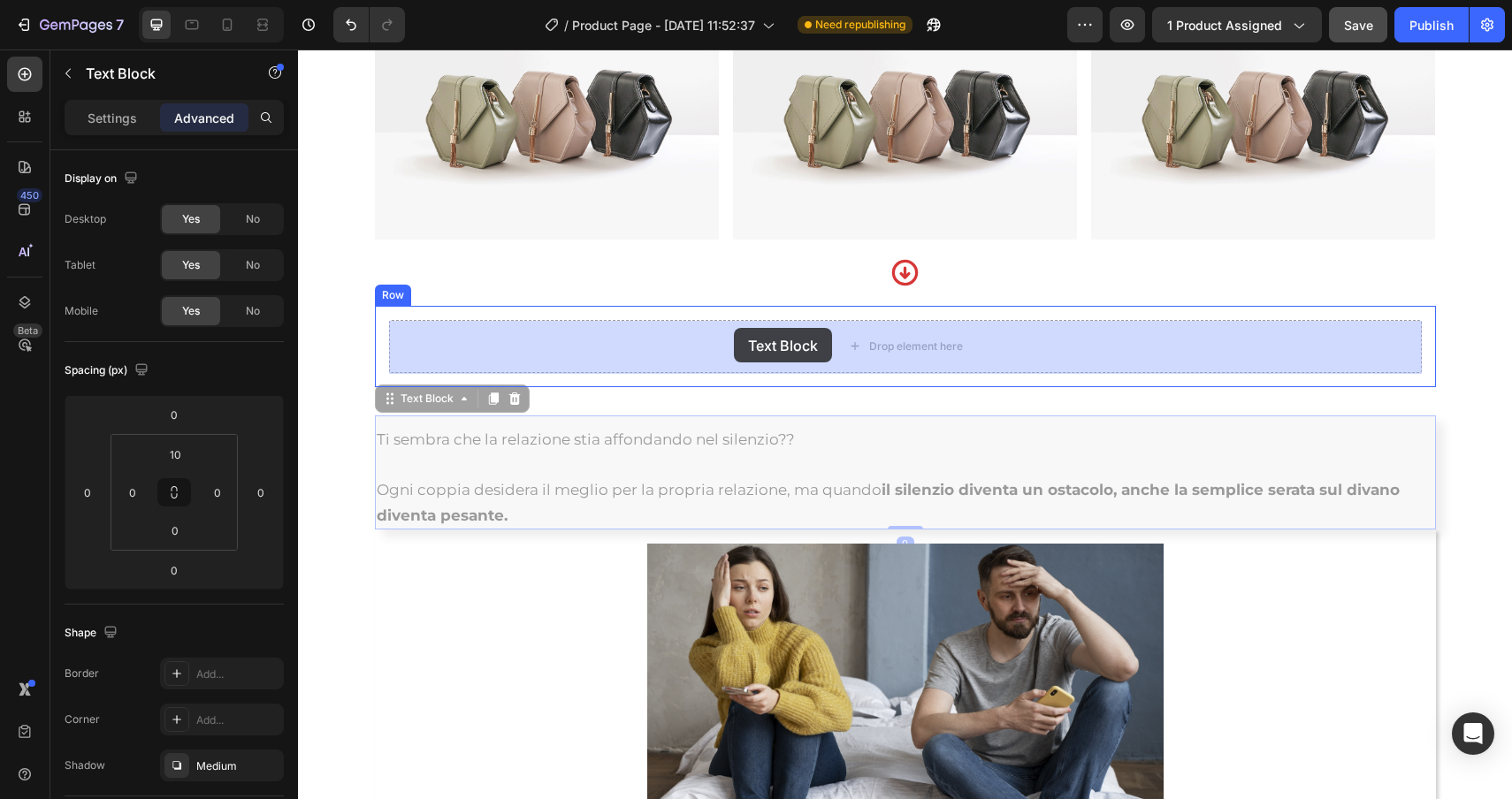
drag, startPoint x: 437, startPoint y: 408, endPoint x: 734, endPoint y: 330, distance: 307.1
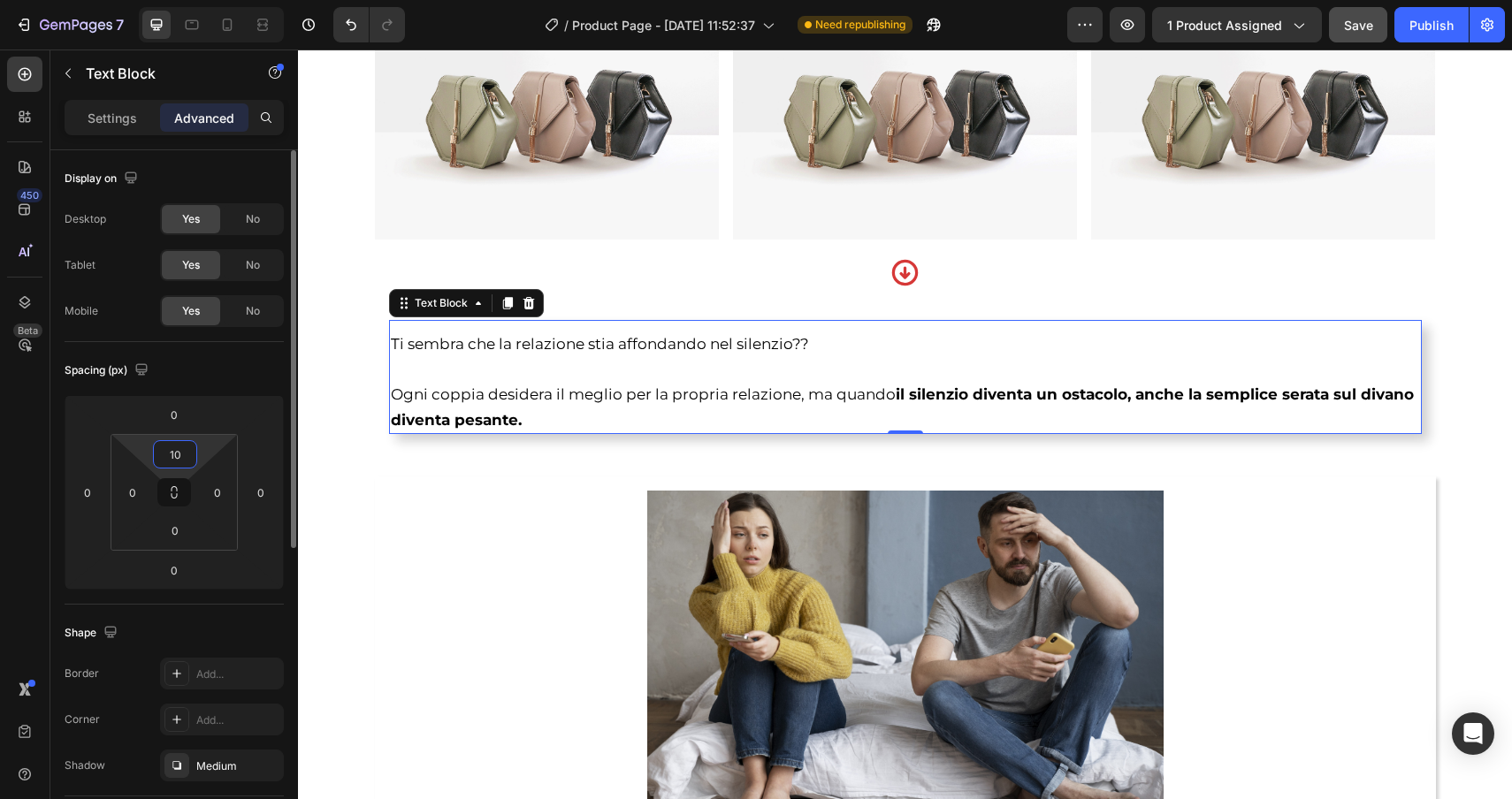
click at [184, 459] on input "10" at bounding box center [174, 454] width 36 height 26
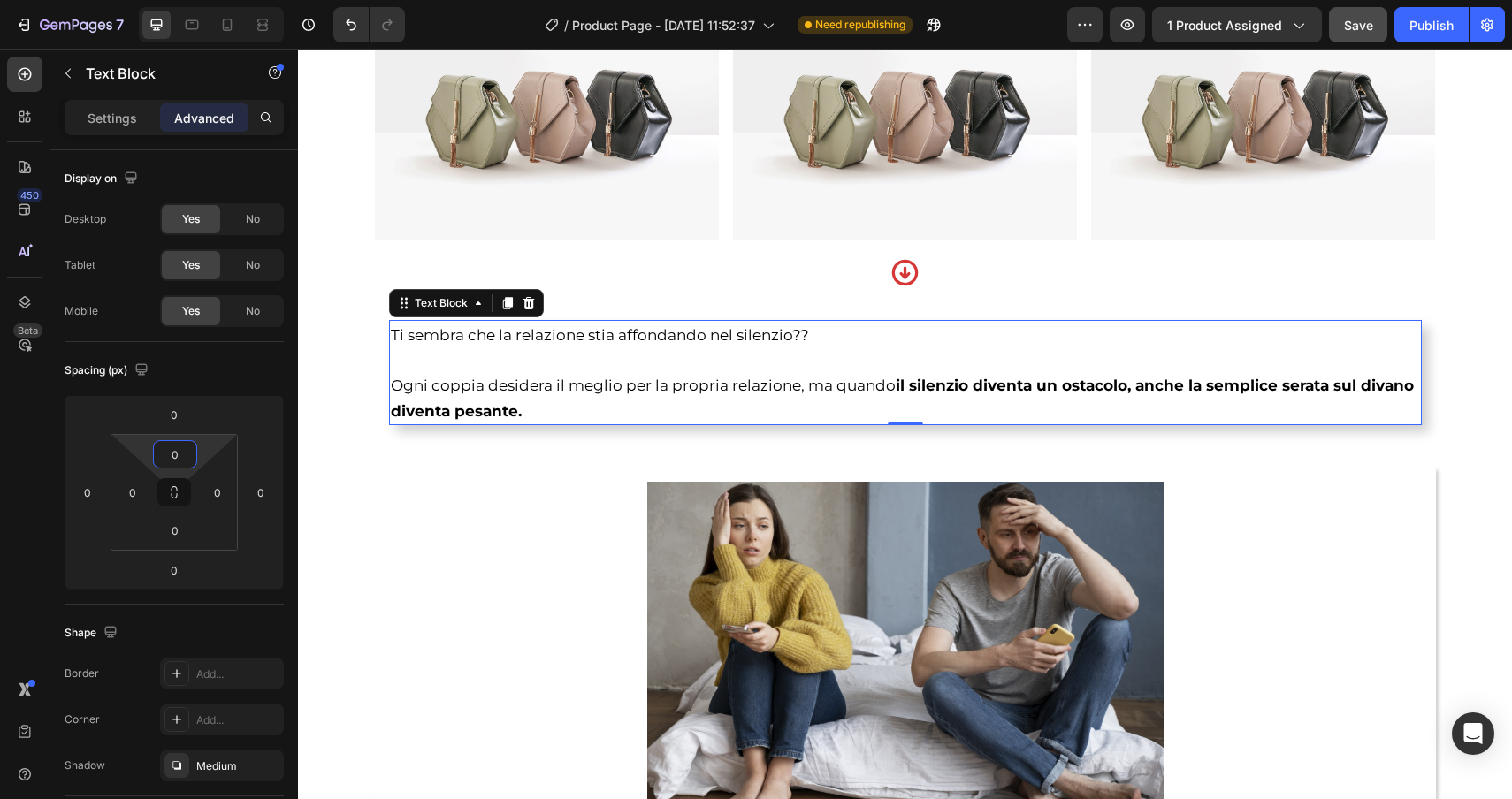
type input "0"
click at [459, 367] on p "Ogni coppia desidera il meglio per la propria relazione, ma quando il silenzio …" at bounding box center [906, 385] width 1030 height 77
click at [93, 128] on div "Settings" at bounding box center [111, 117] width 88 height 28
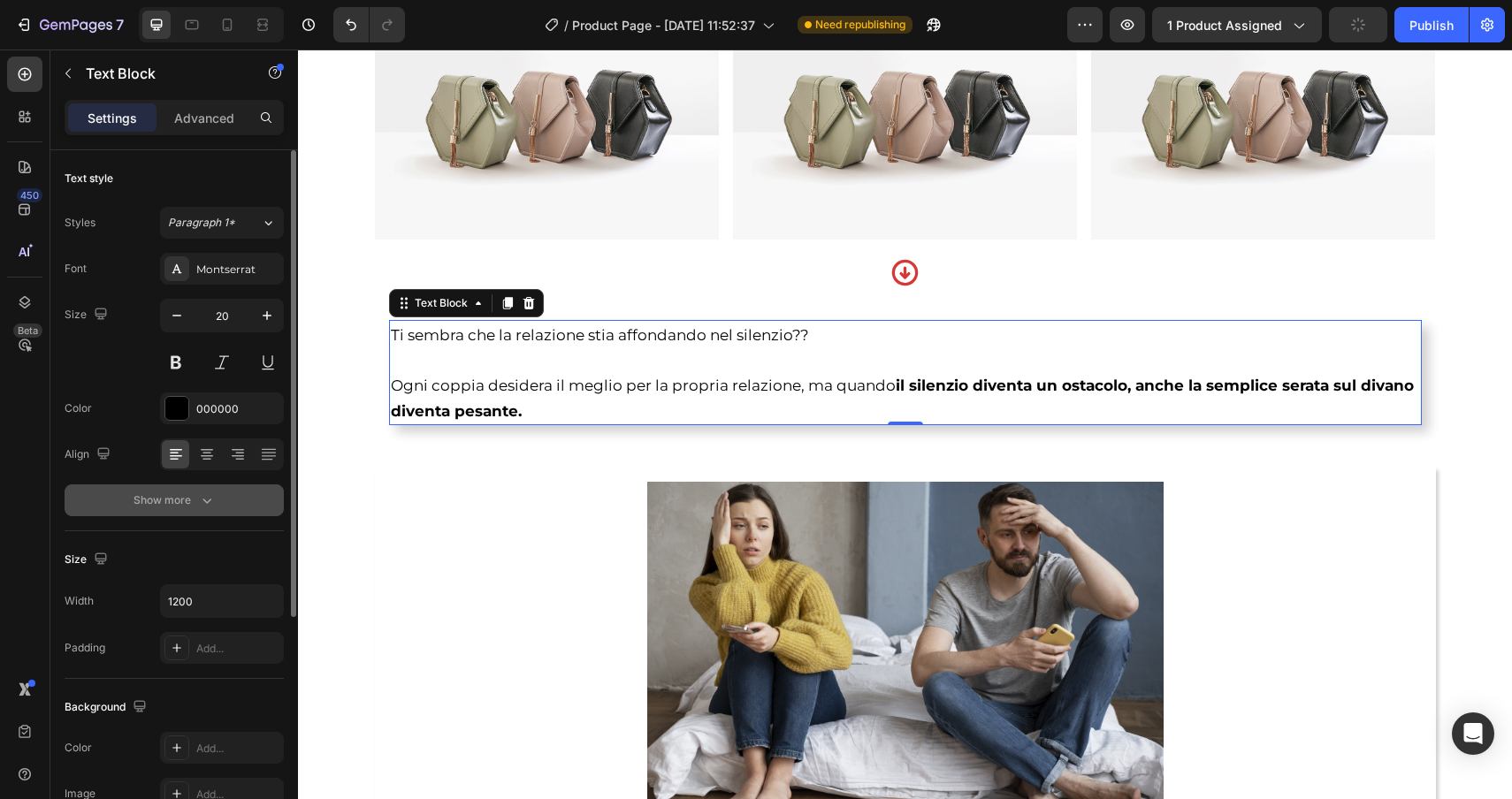
click at [168, 503] on div "Show more" at bounding box center [174, 501] width 82 height 17
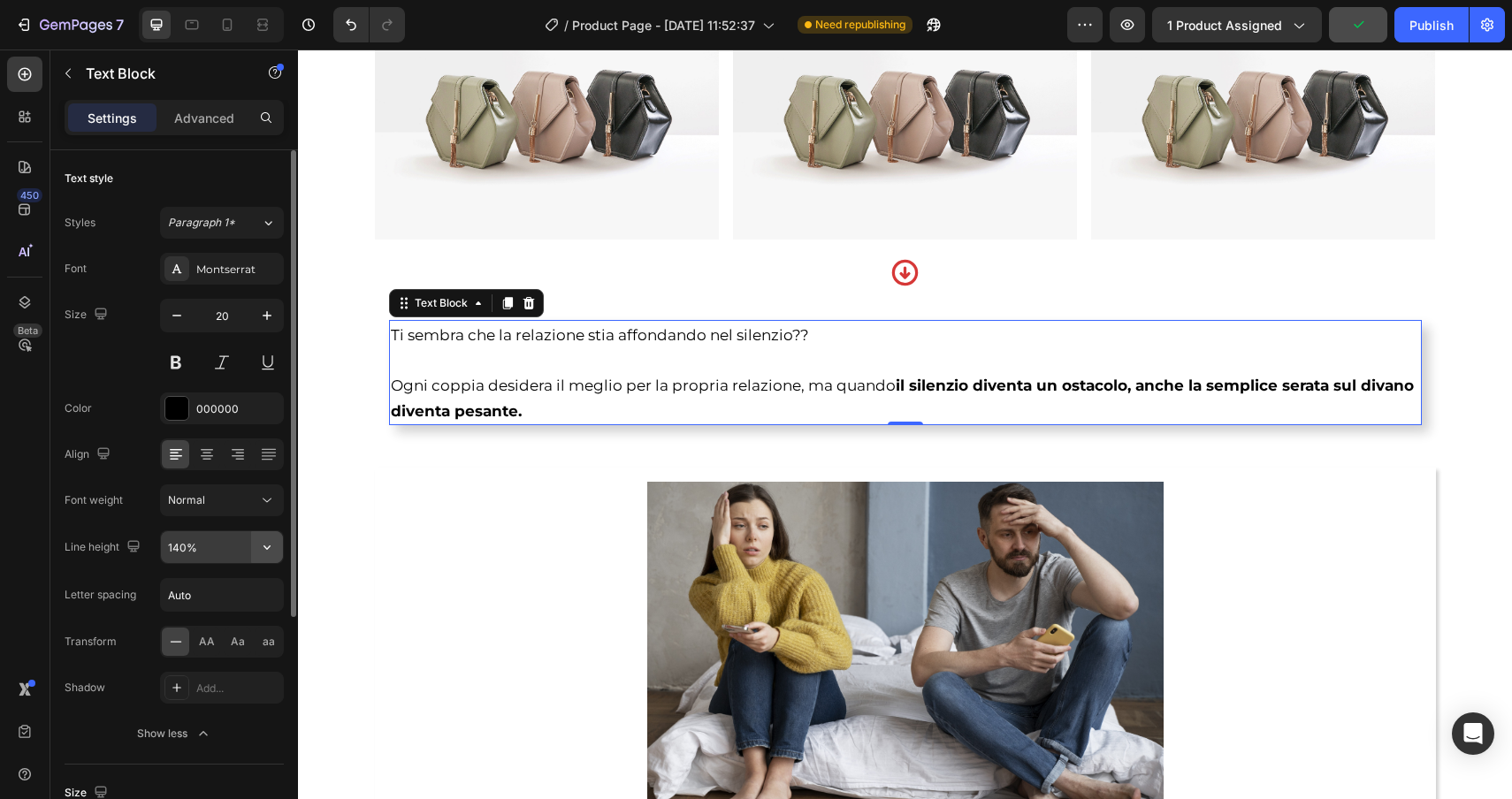
click at [279, 554] on button "button" at bounding box center [266, 547] width 32 height 32
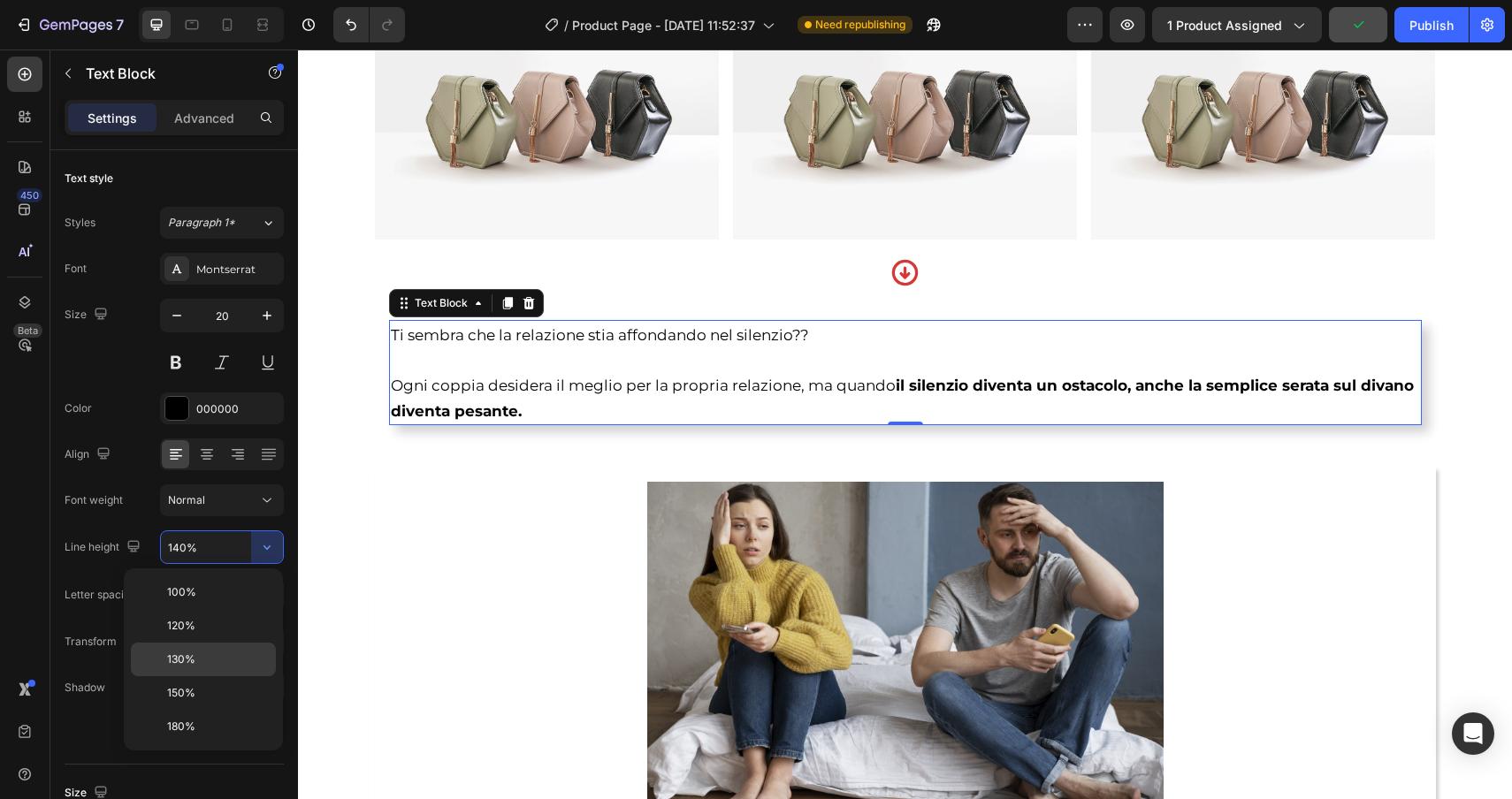
click at [202, 664] on p "130%" at bounding box center [218, 660] width 101 height 15
type input "130%"
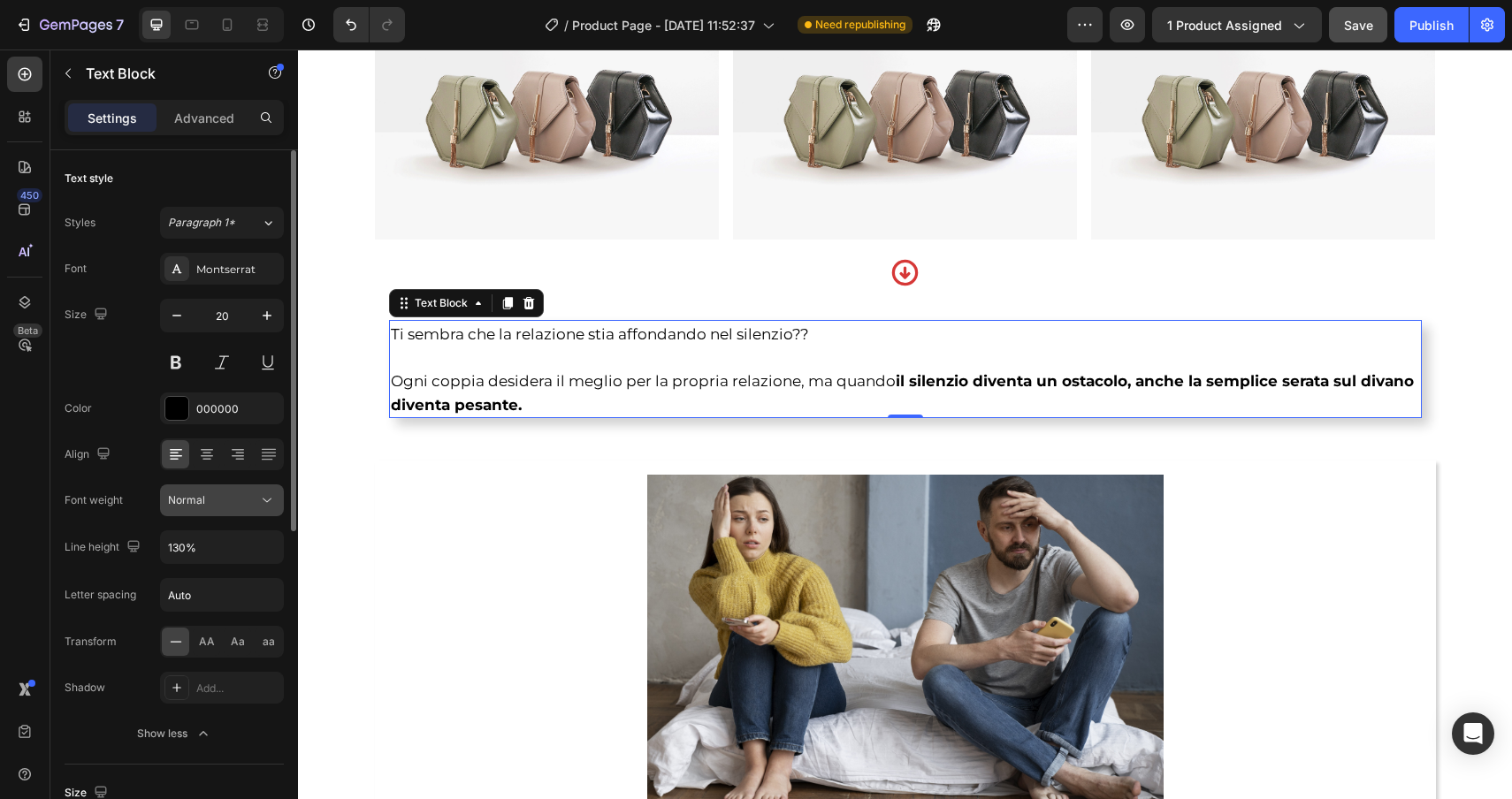
click at [263, 503] on icon at bounding box center [267, 501] width 17 height 17
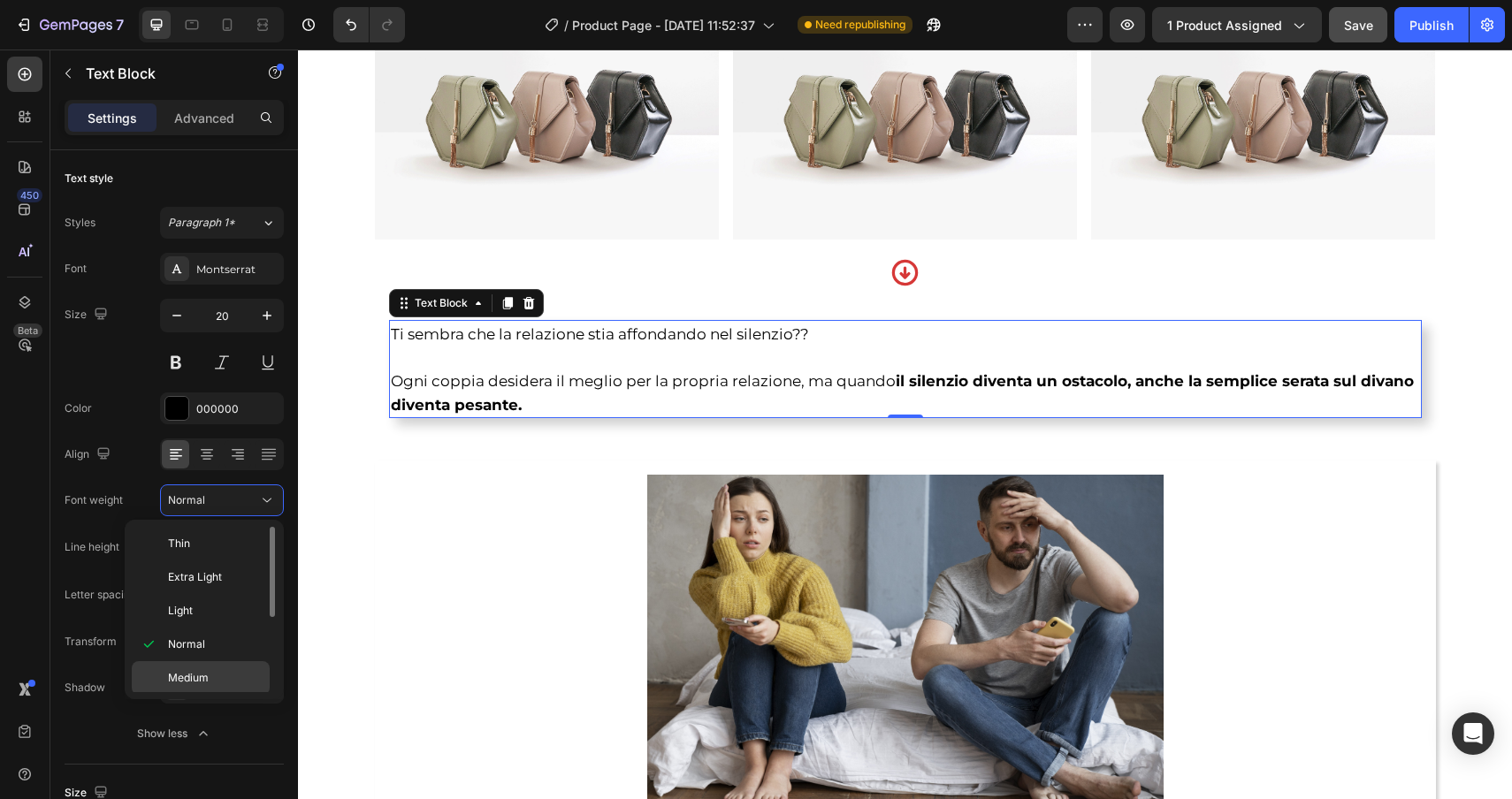
click at [211, 695] on div "Medium" at bounding box center [201, 712] width 138 height 34
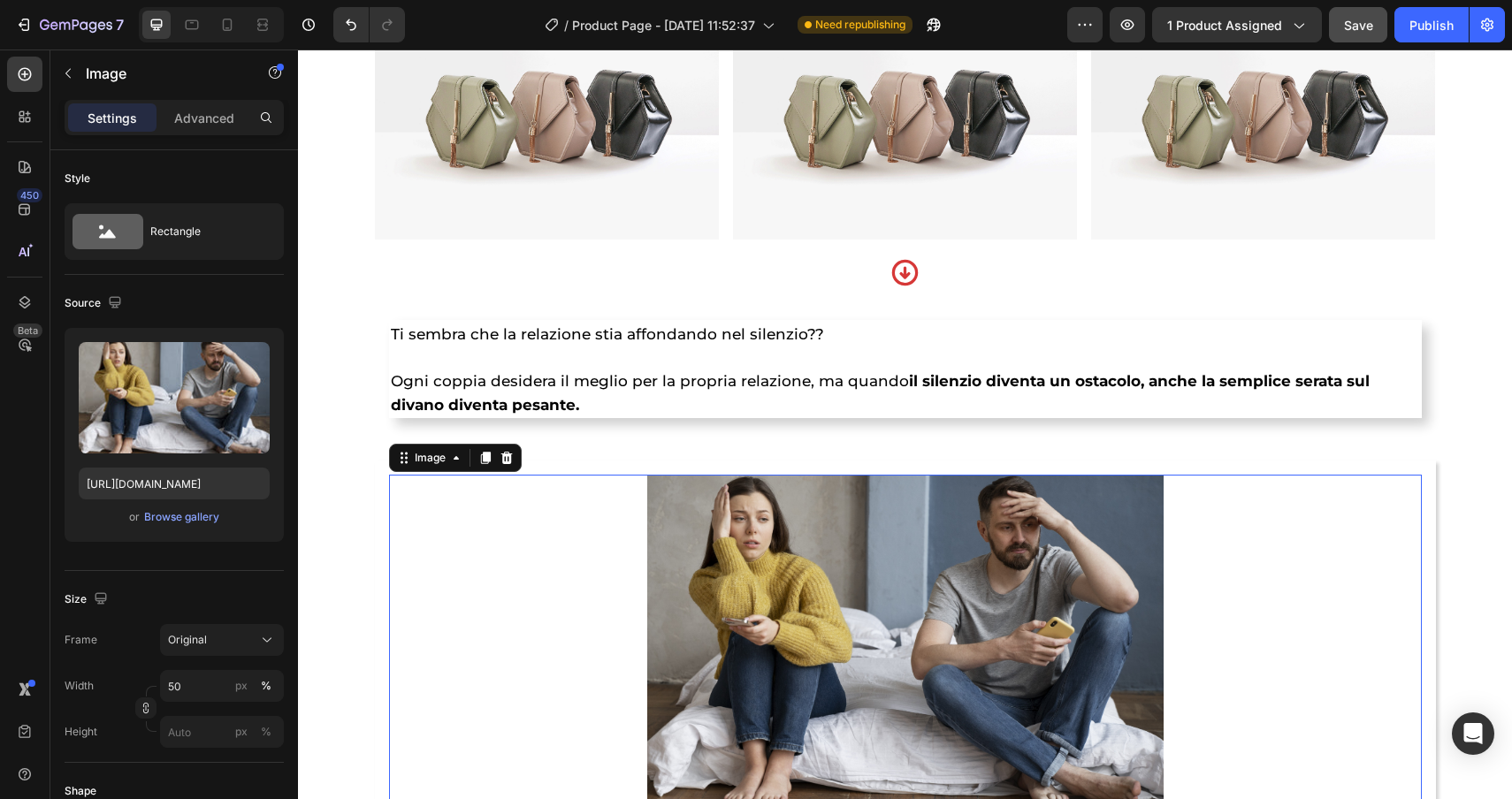
click at [707, 510] on img at bounding box center [905, 642] width 516 height 335
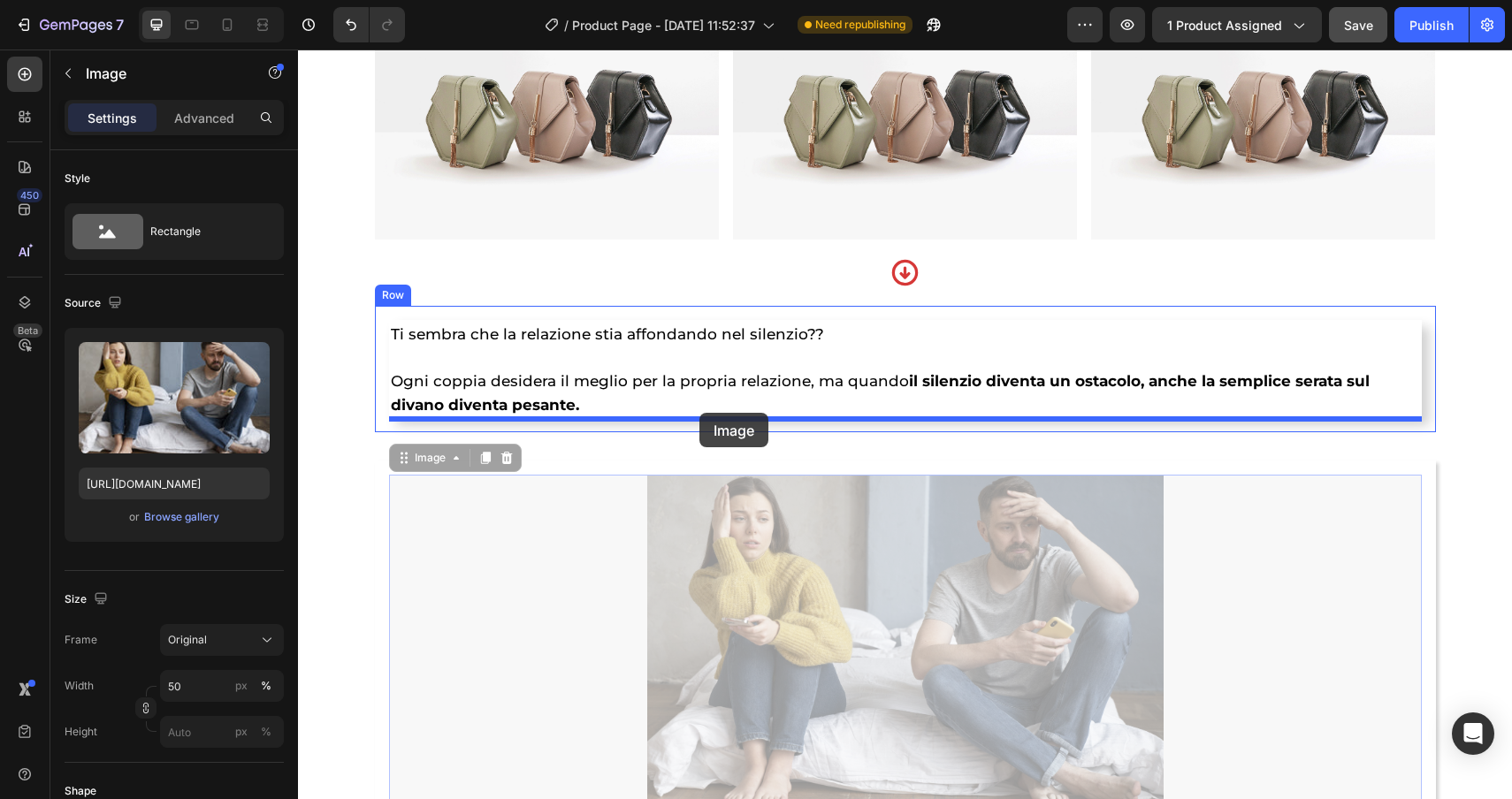
drag, startPoint x: 428, startPoint y: 452, endPoint x: 699, endPoint y: 413, distance: 273.8
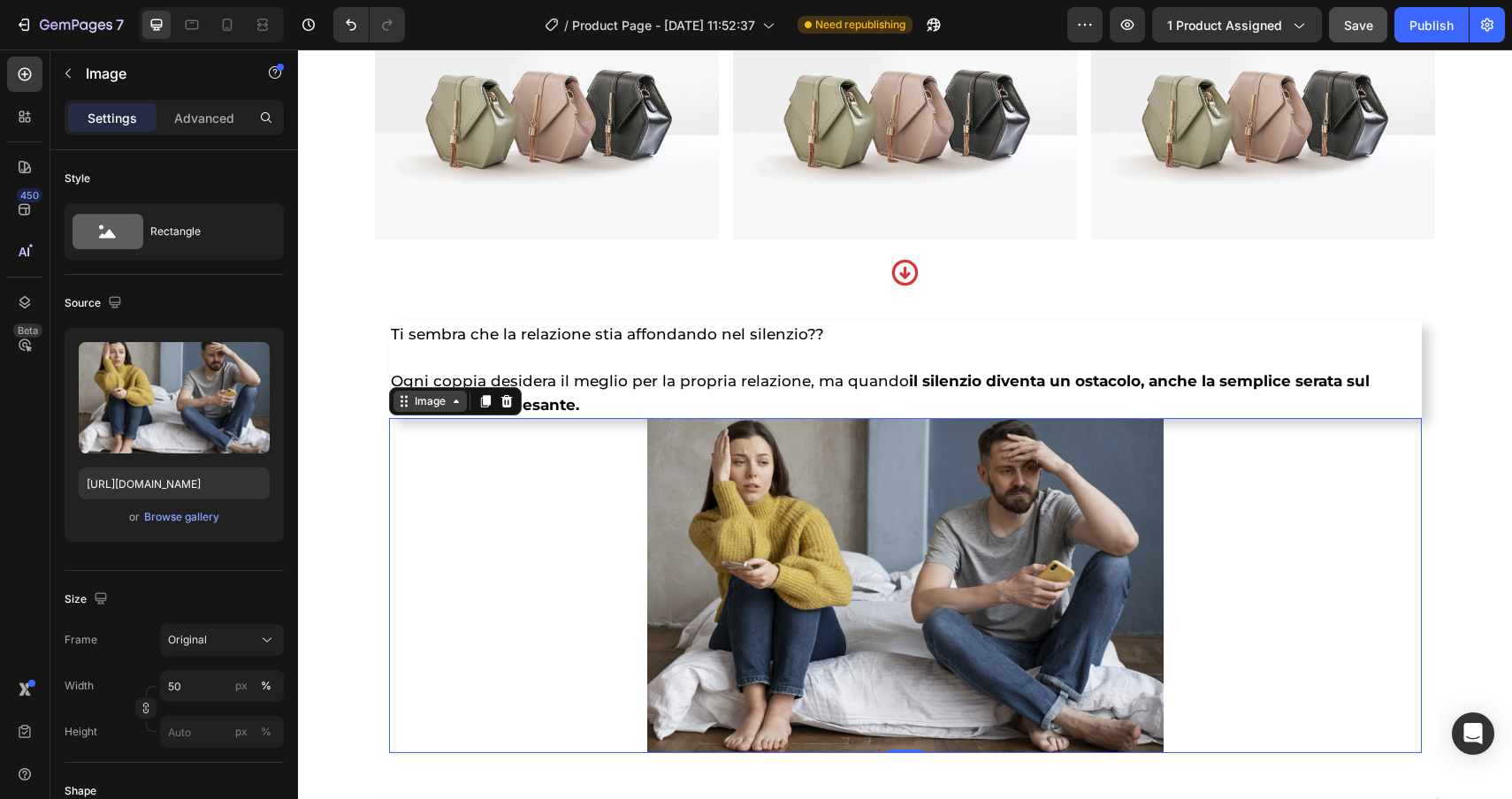
click at [428, 400] on div "Image" at bounding box center [429, 401] width 38 height 15
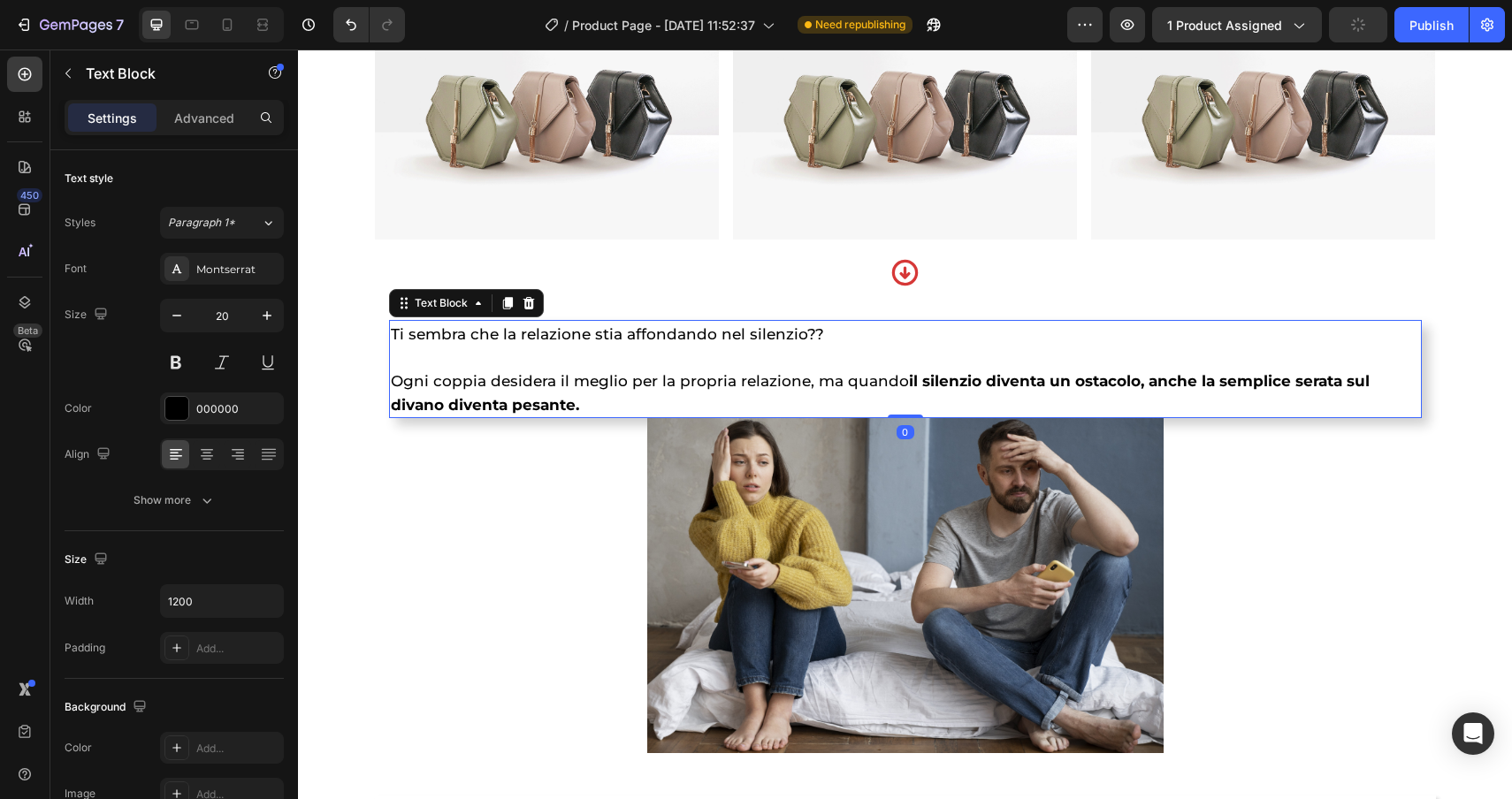
click at [560, 334] on span "Ti sembra che la relazione stia affondando nel silenzio??" at bounding box center [607, 334] width 433 height 17
click at [198, 119] on p "Advanced" at bounding box center [204, 117] width 60 height 18
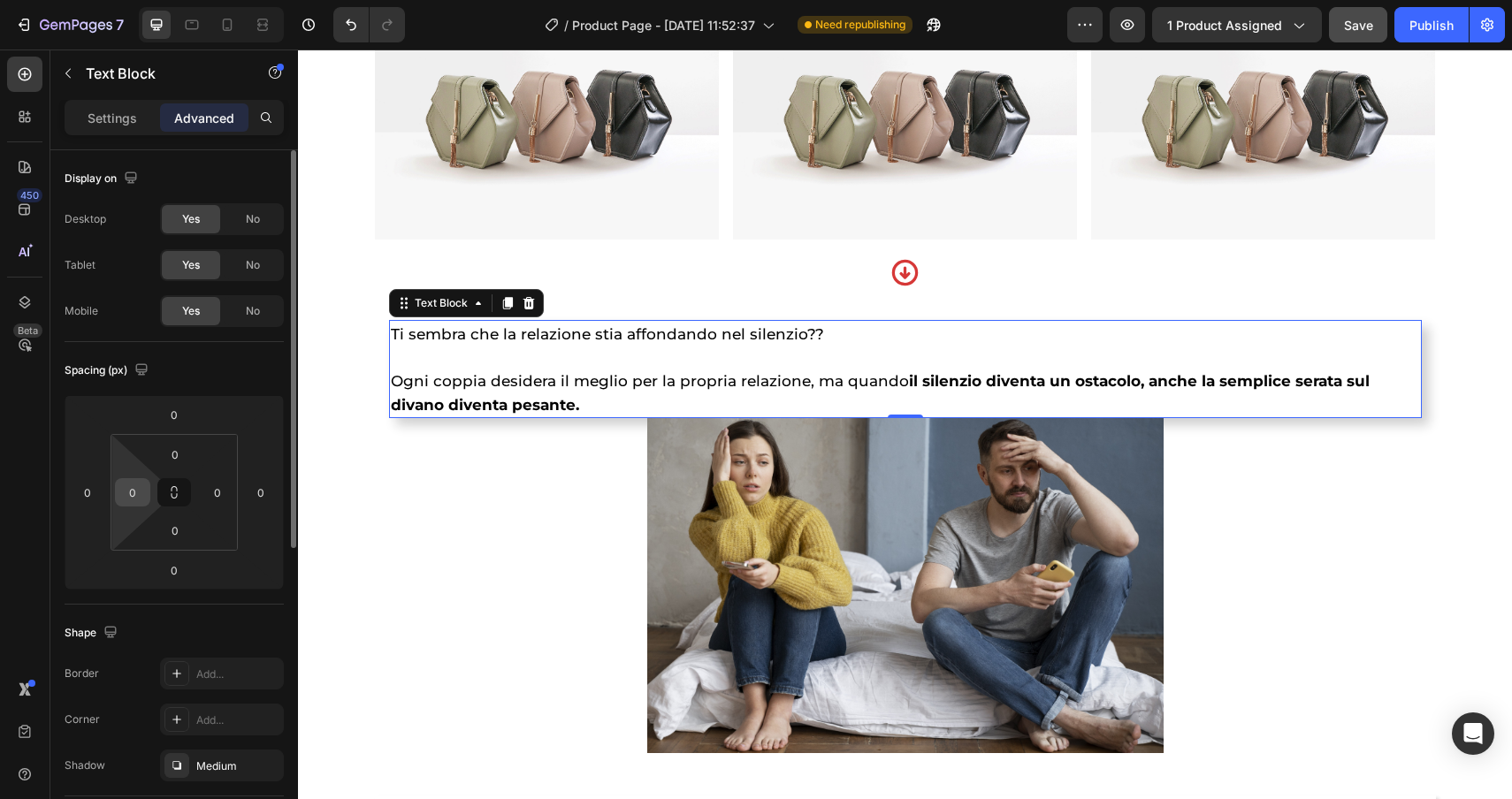
click at [131, 506] on div "0" at bounding box center [133, 492] width 36 height 28
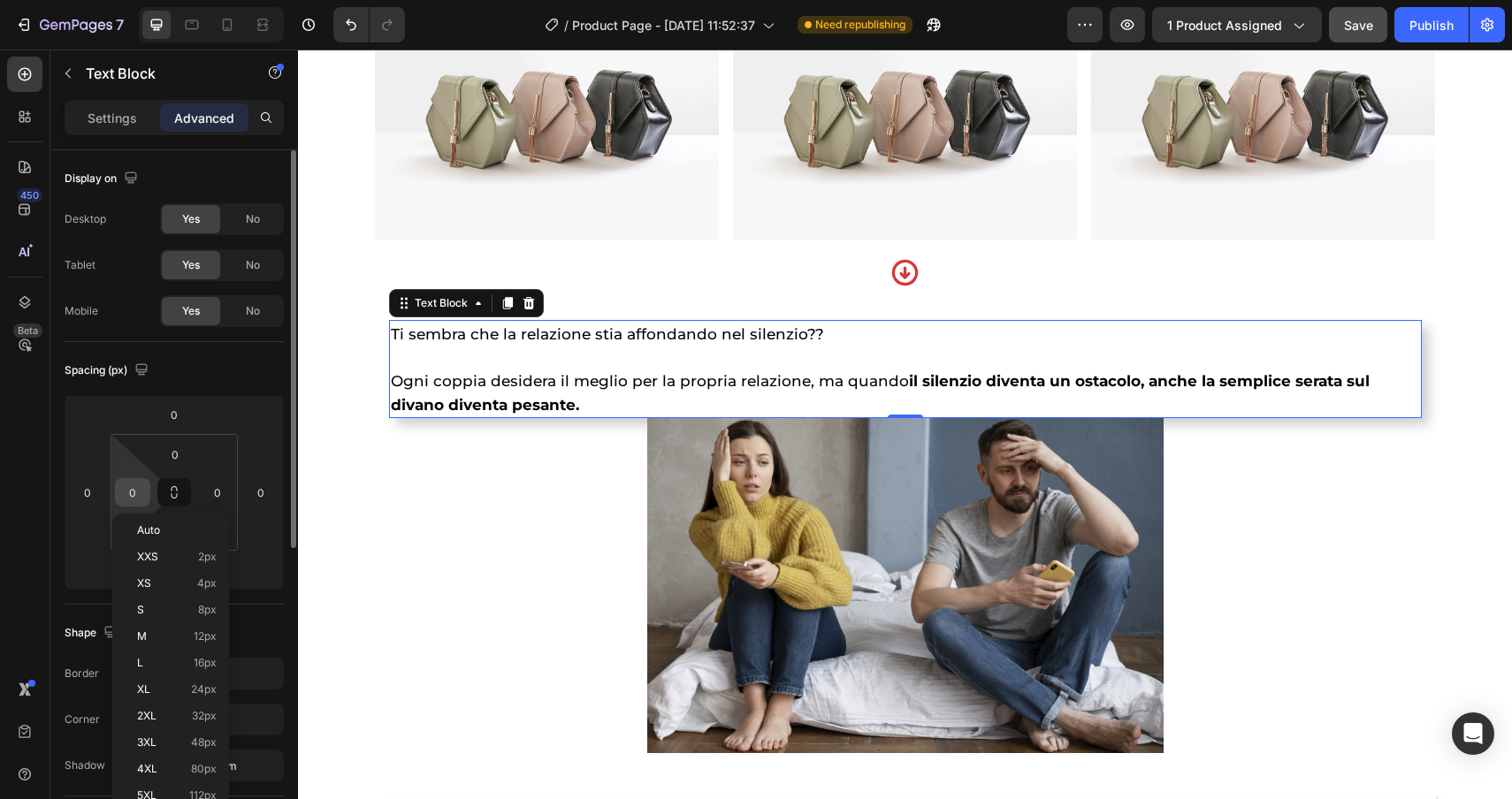
click at [131, 500] on input "0" at bounding box center [132, 492] width 26 height 26
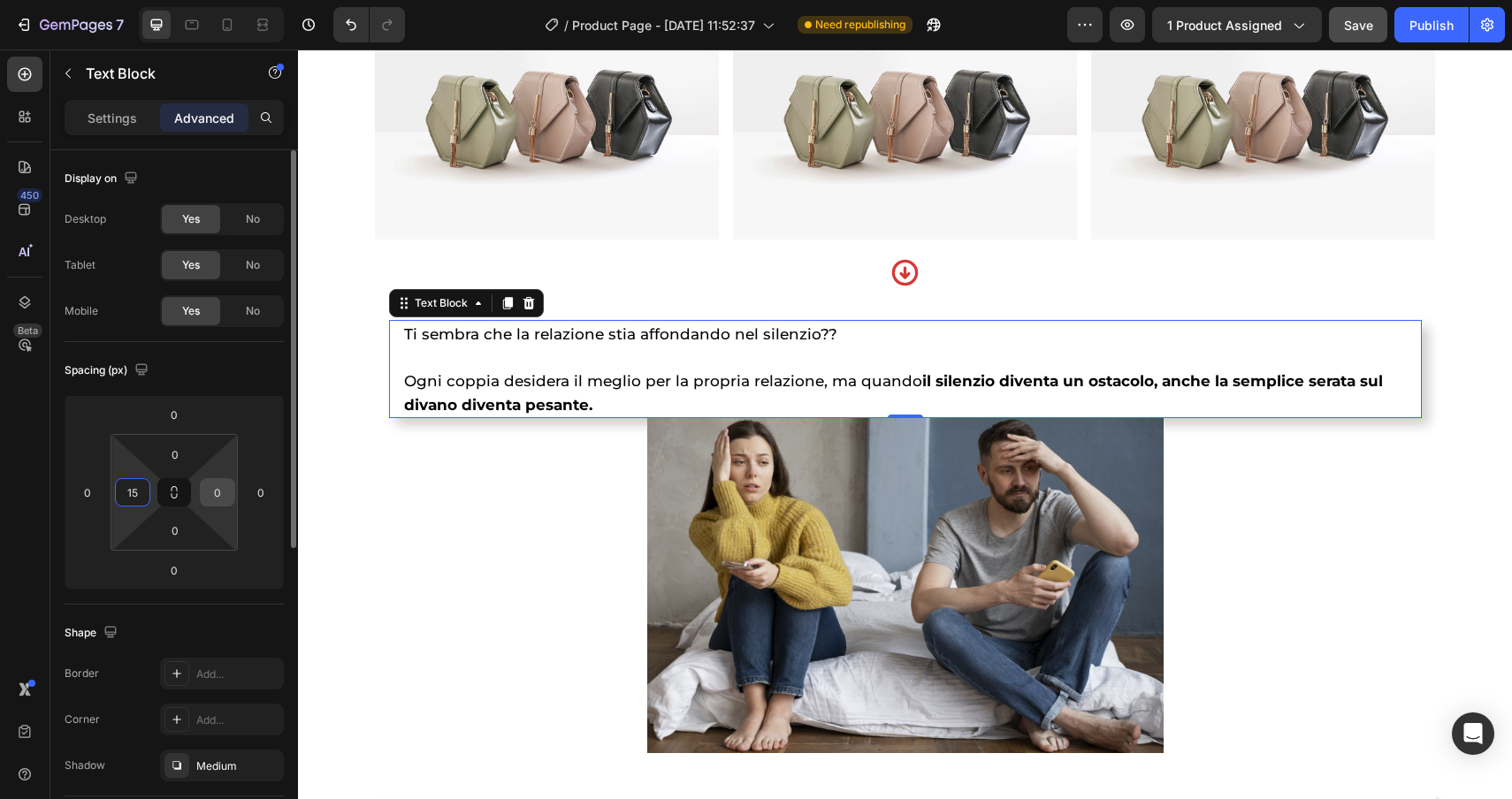
type input "15"
click at [218, 498] on input "0" at bounding box center [217, 492] width 26 height 26
type input "15"
click at [173, 571] on input "0" at bounding box center [174, 569] width 36 height 26
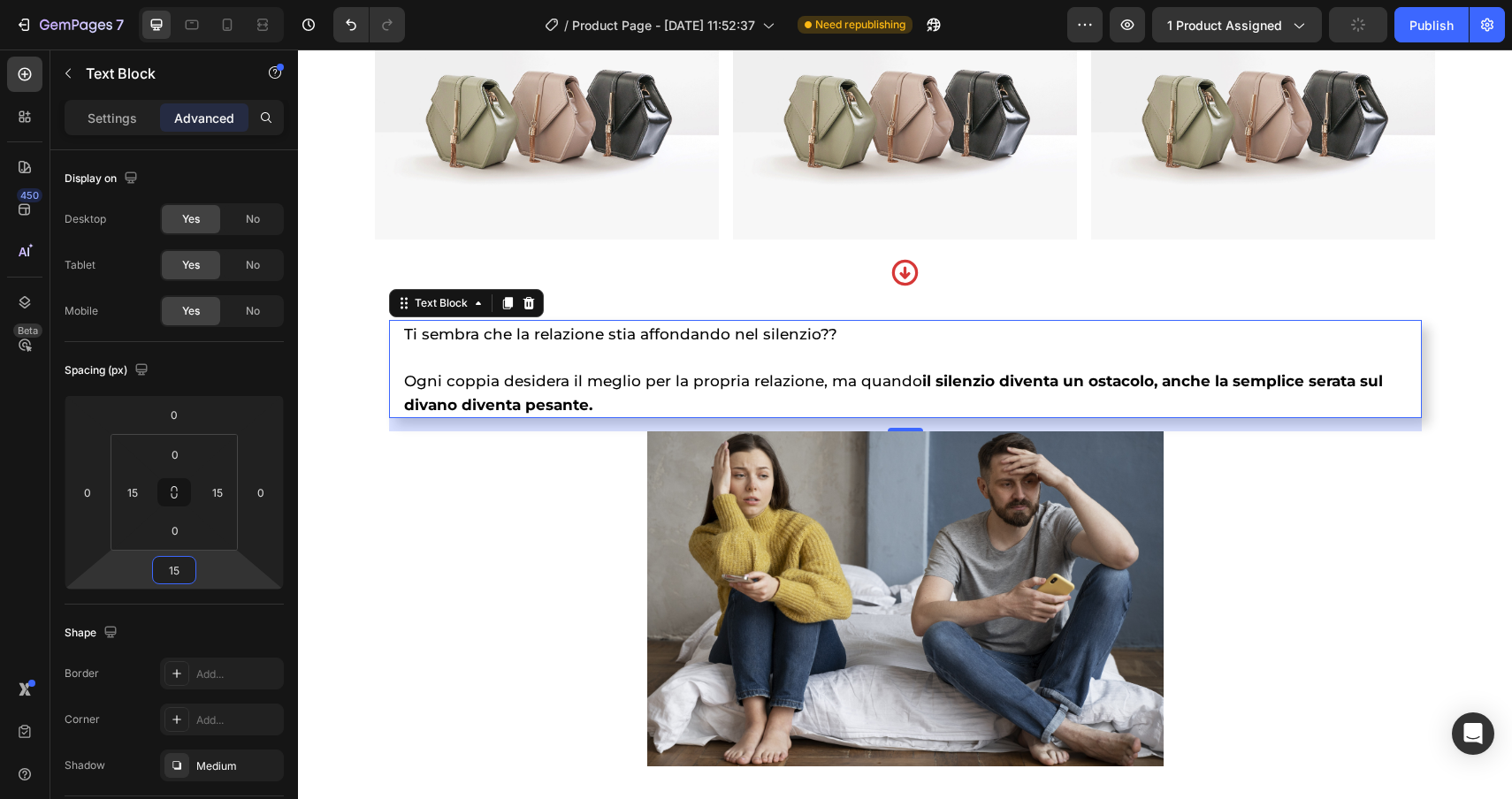
type input "15"
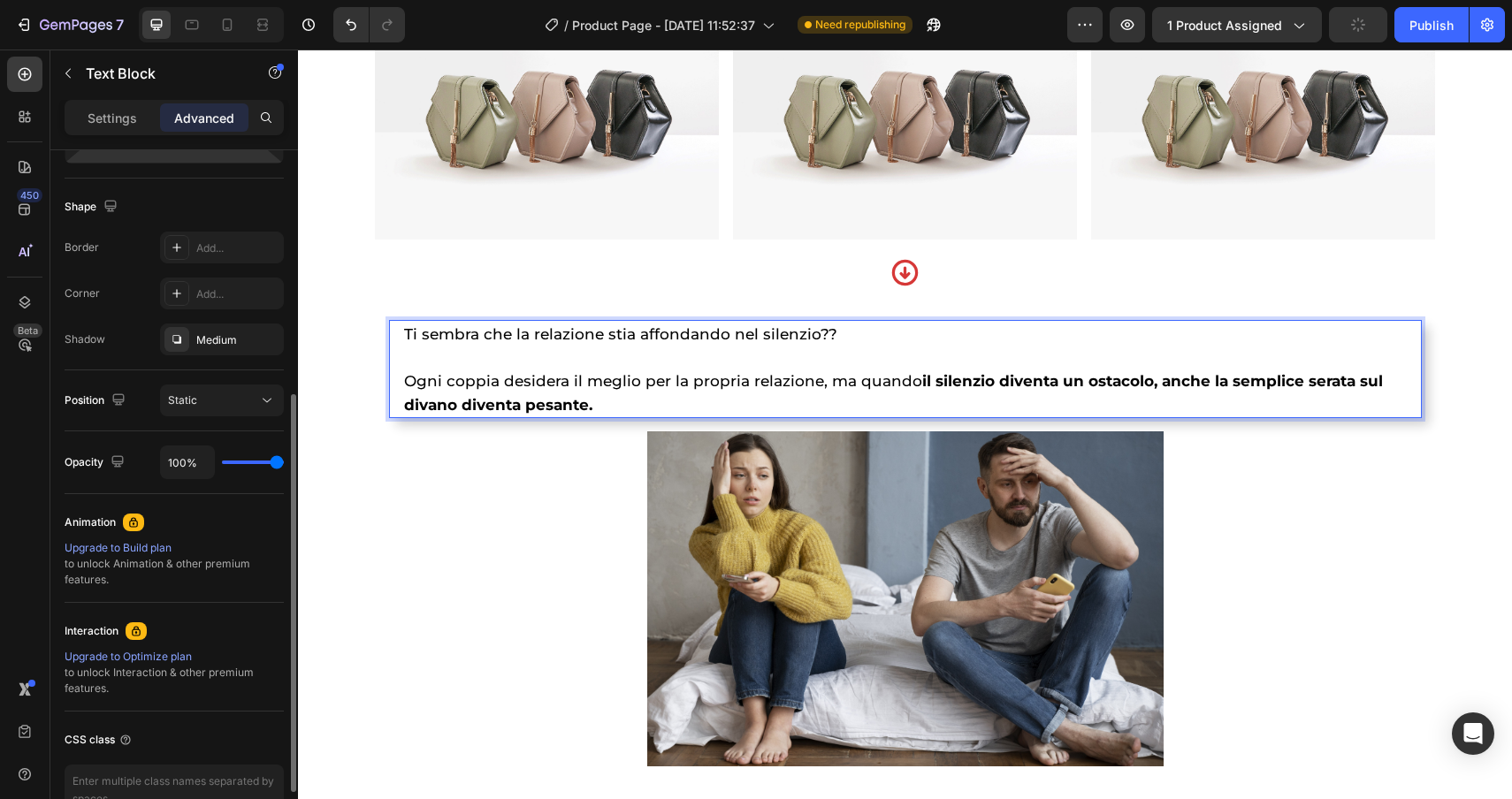
scroll to position [423, 0]
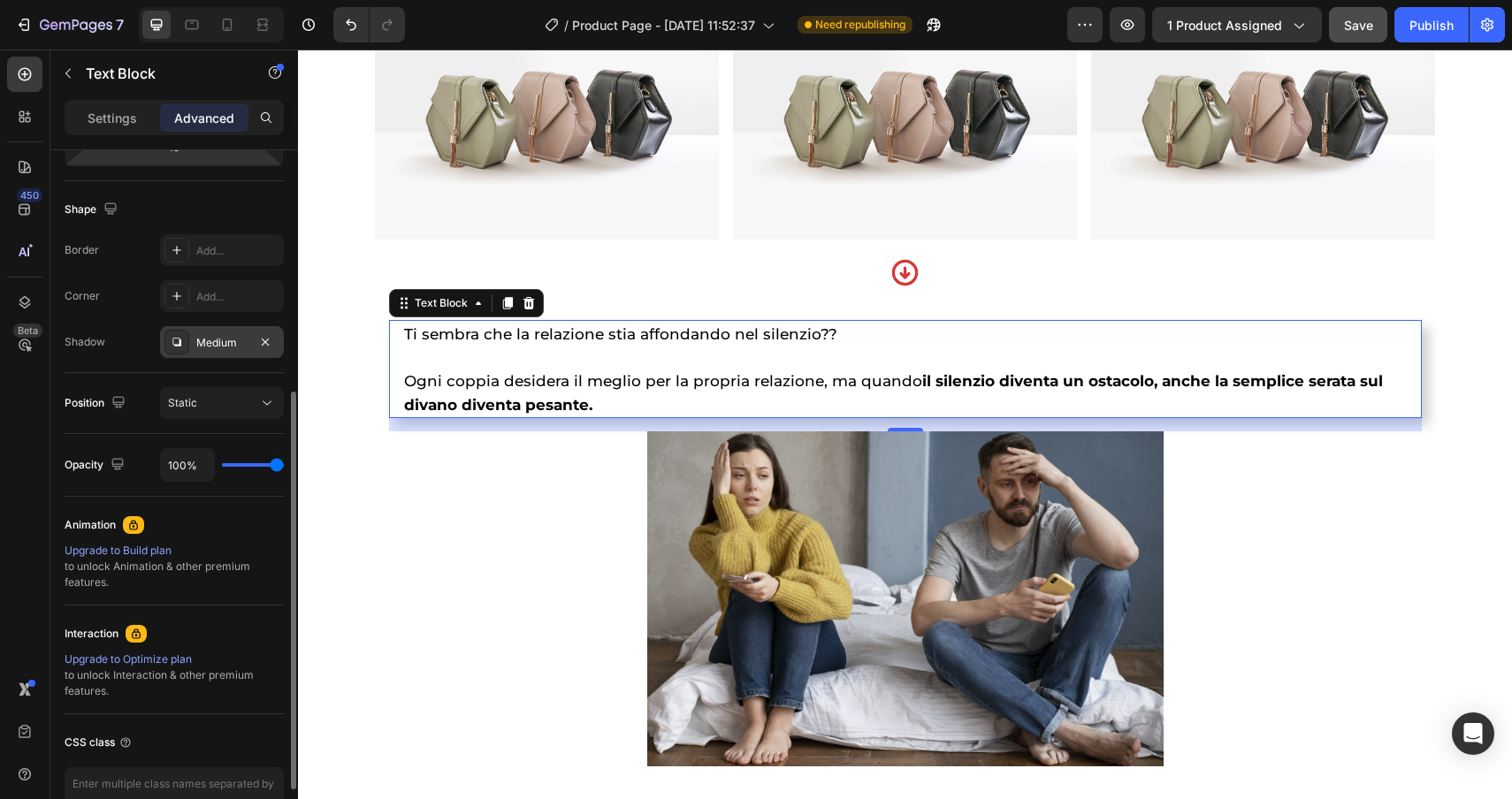
click at [234, 351] on div "Medium" at bounding box center [222, 342] width 124 height 32
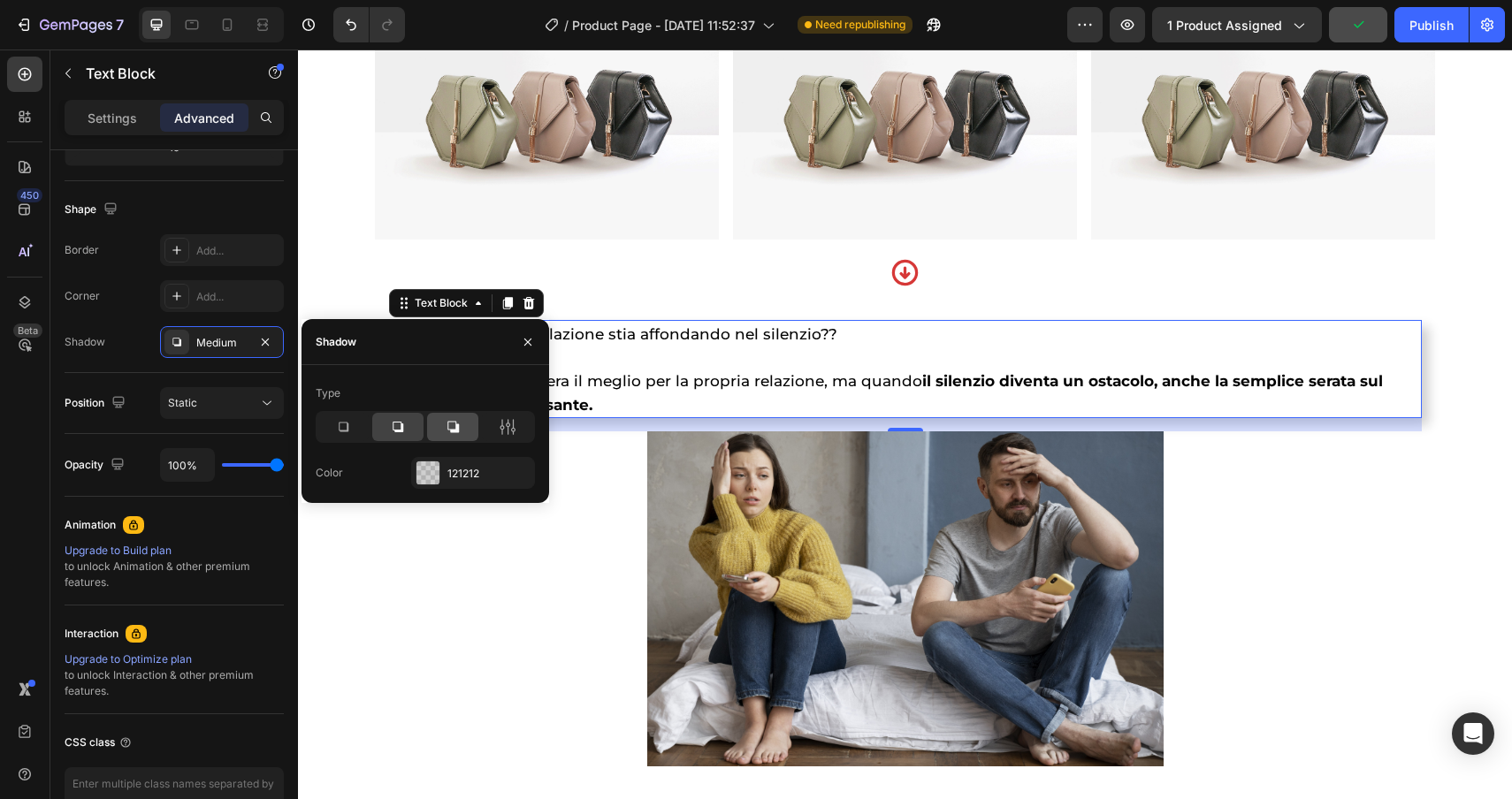
click at [445, 426] on icon at bounding box center [452, 427] width 17 height 17
click at [412, 425] on div at bounding box center [397, 426] width 51 height 28
click at [503, 423] on icon at bounding box center [508, 427] width 17 height 17
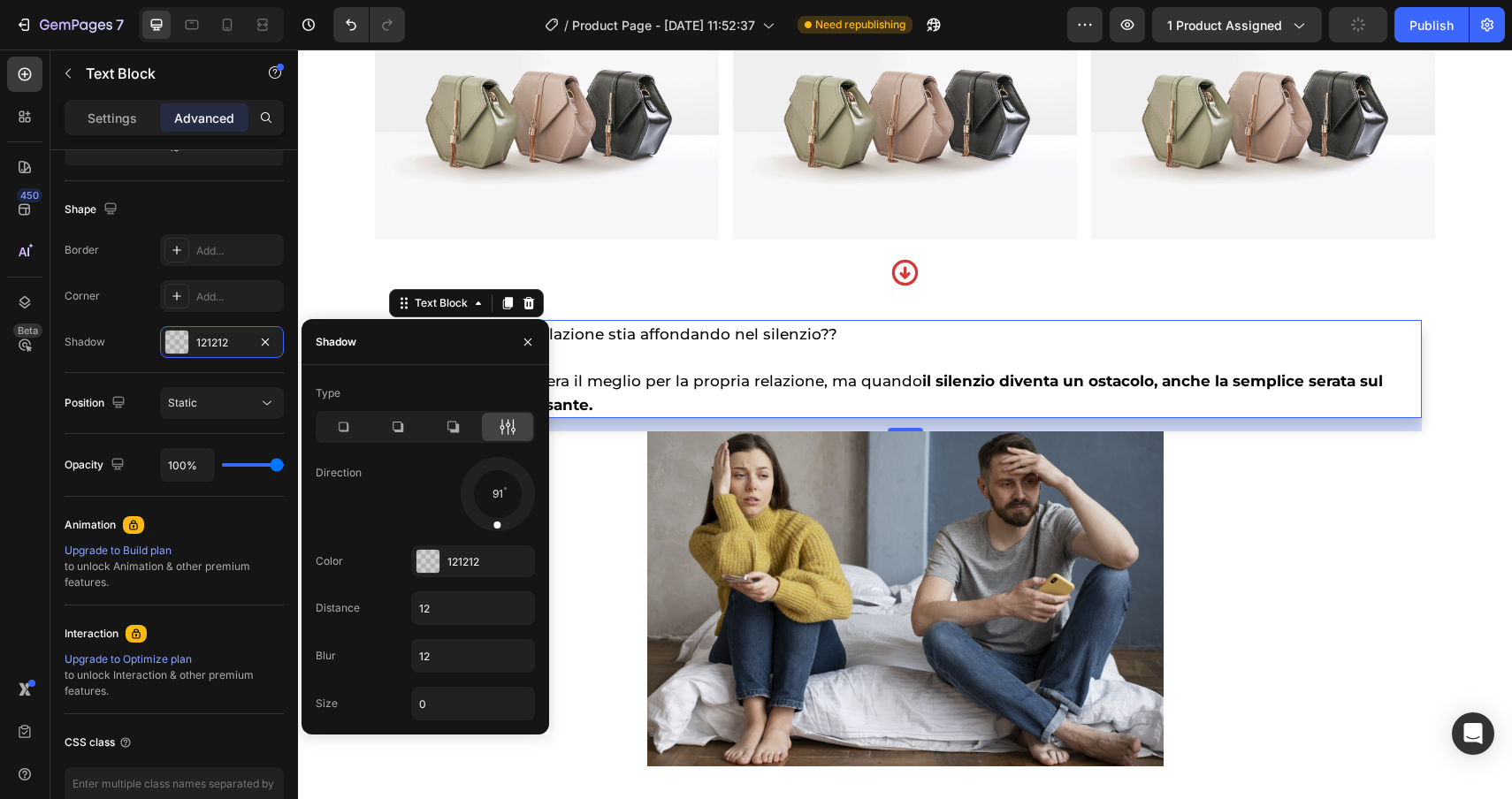
drag, startPoint x: 520, startPoint y: 514, endPoint x: 494, endPoint y: 524, distance: 27.9
click at [494, 524] on span at bounding box center [496, 524] width 7 height 7
click at [457, 617] on input "12" at bounding box center [473, 608] width 122 height 32
type input "4"
click at [450, 670] on input "12" at bounding box center [473, 656] width 122 height 32
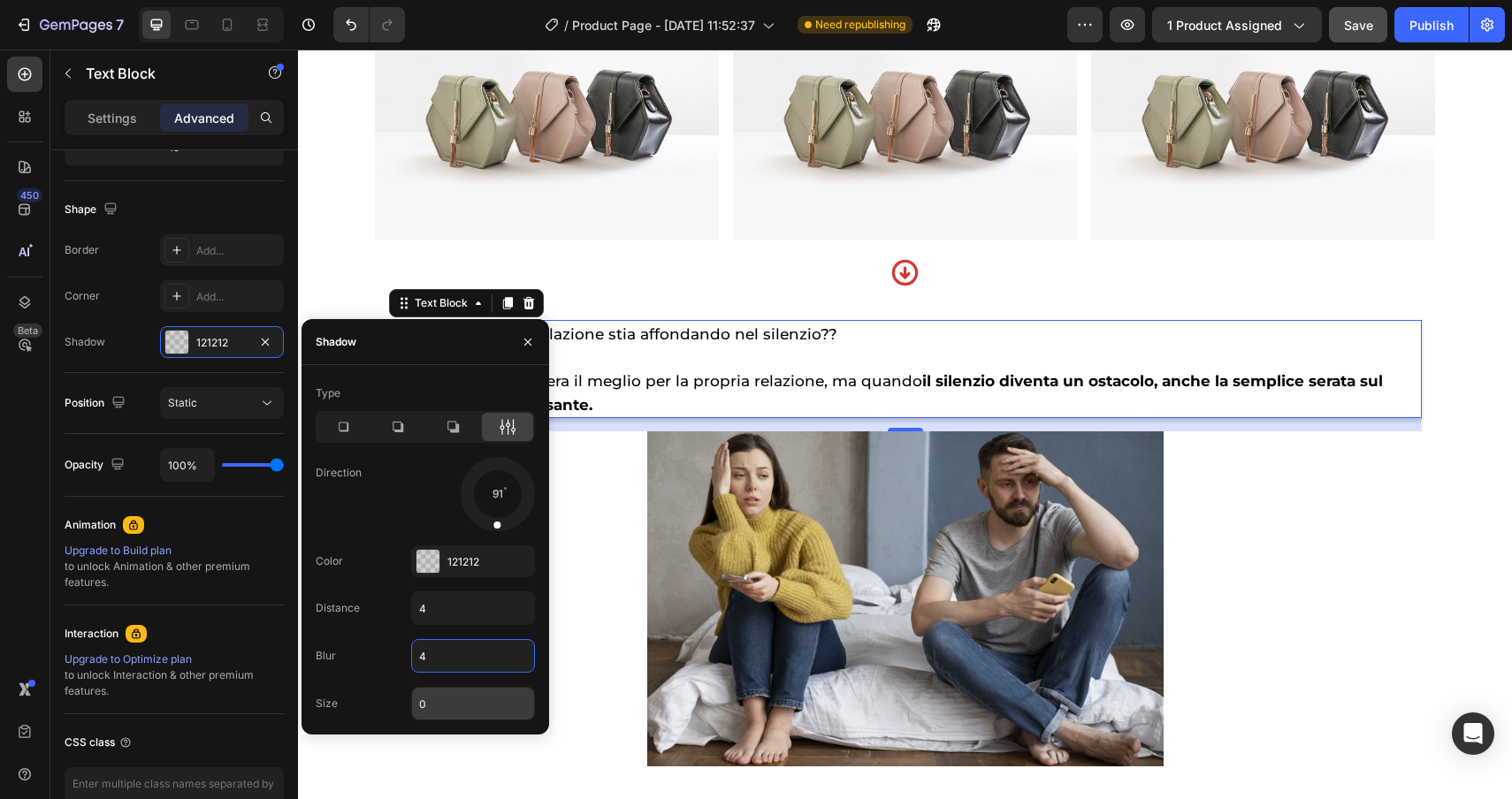
type input "4"
click at [436, 692] on input "0" at bounding box center [473, 703] width 122 height 32
type input "4"
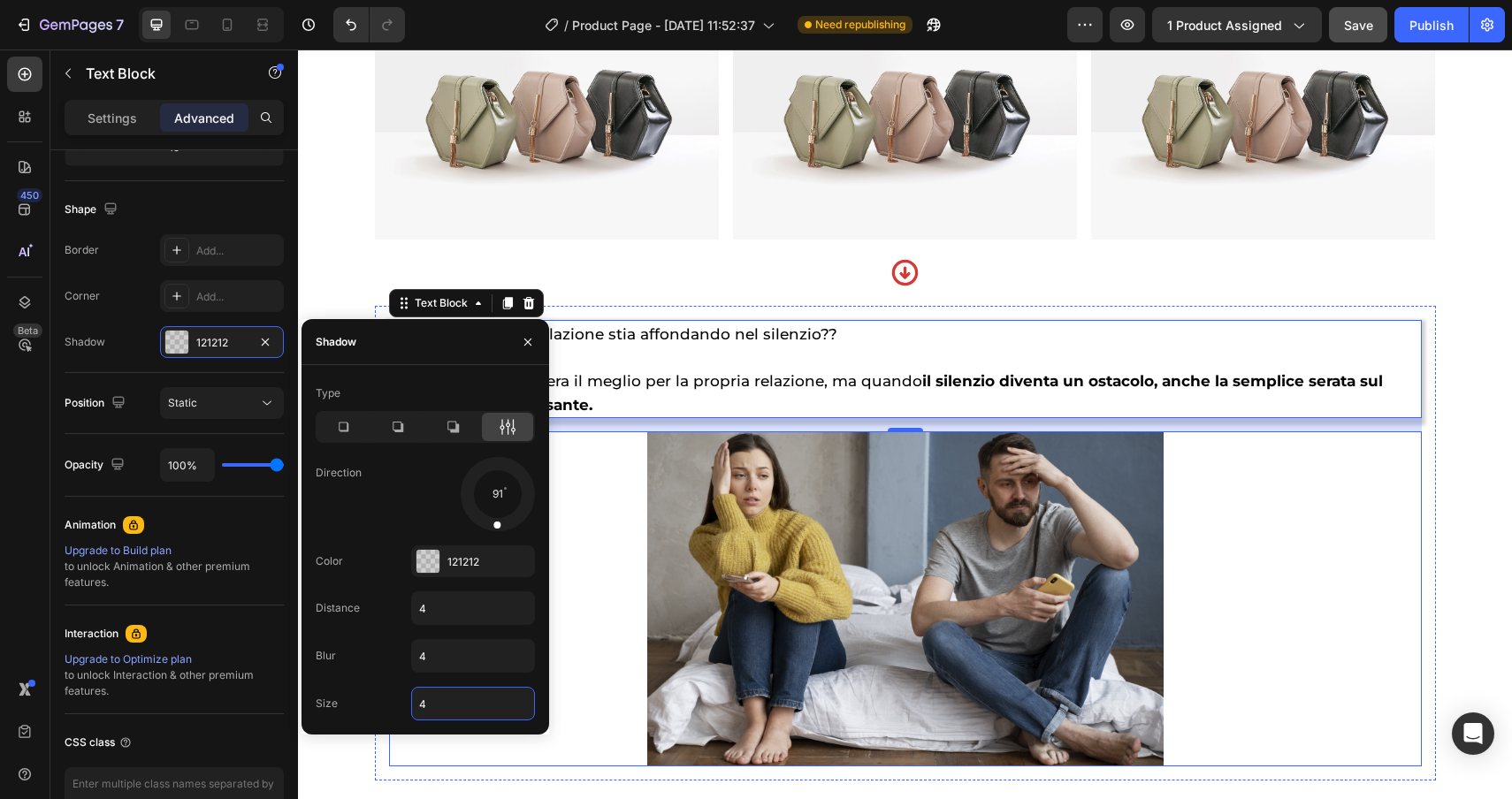
click at [1383, 667] on div at bounding box center [906, 599] width 1033 height 335
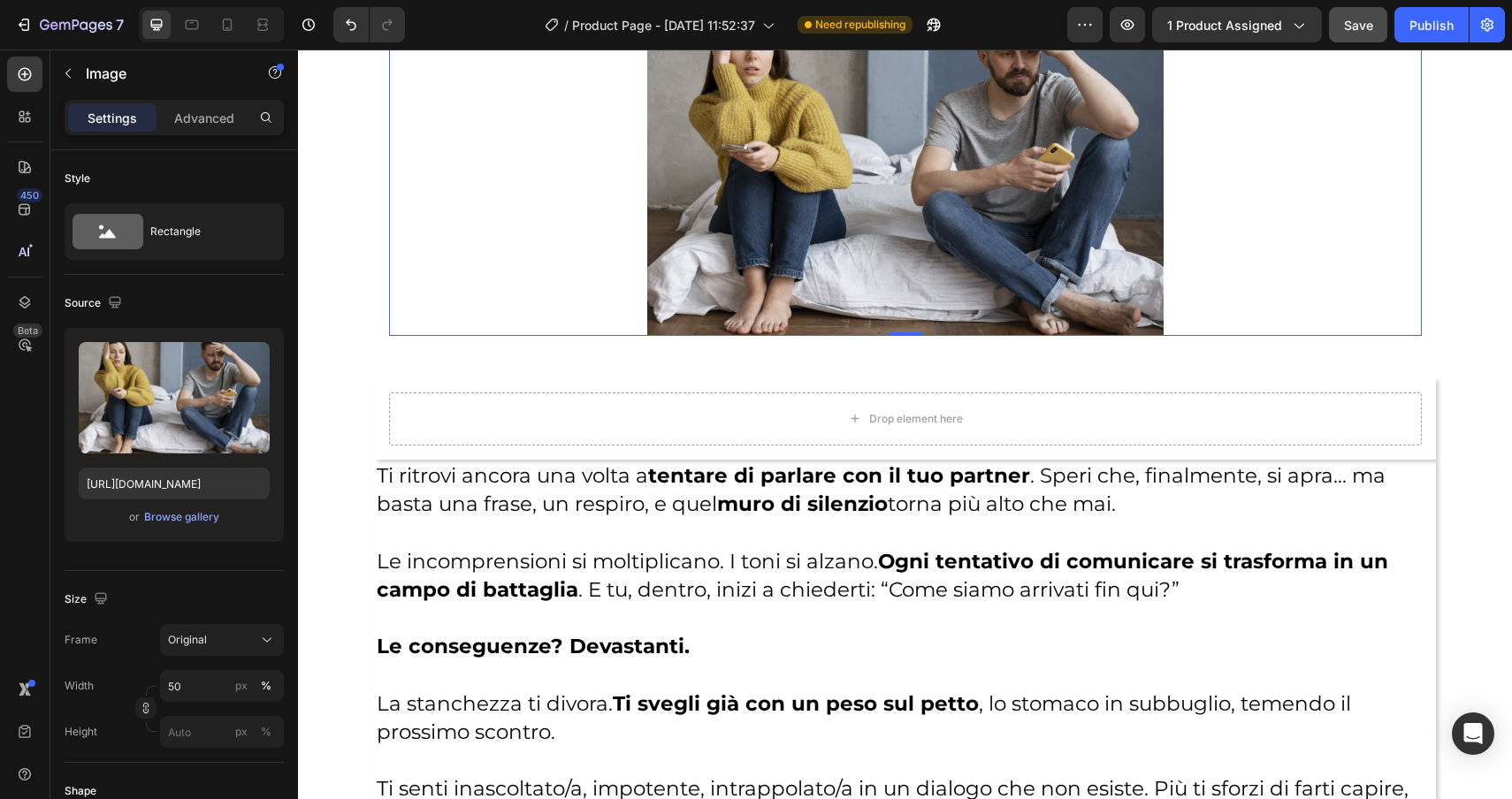
scroll to position [1951, 0]
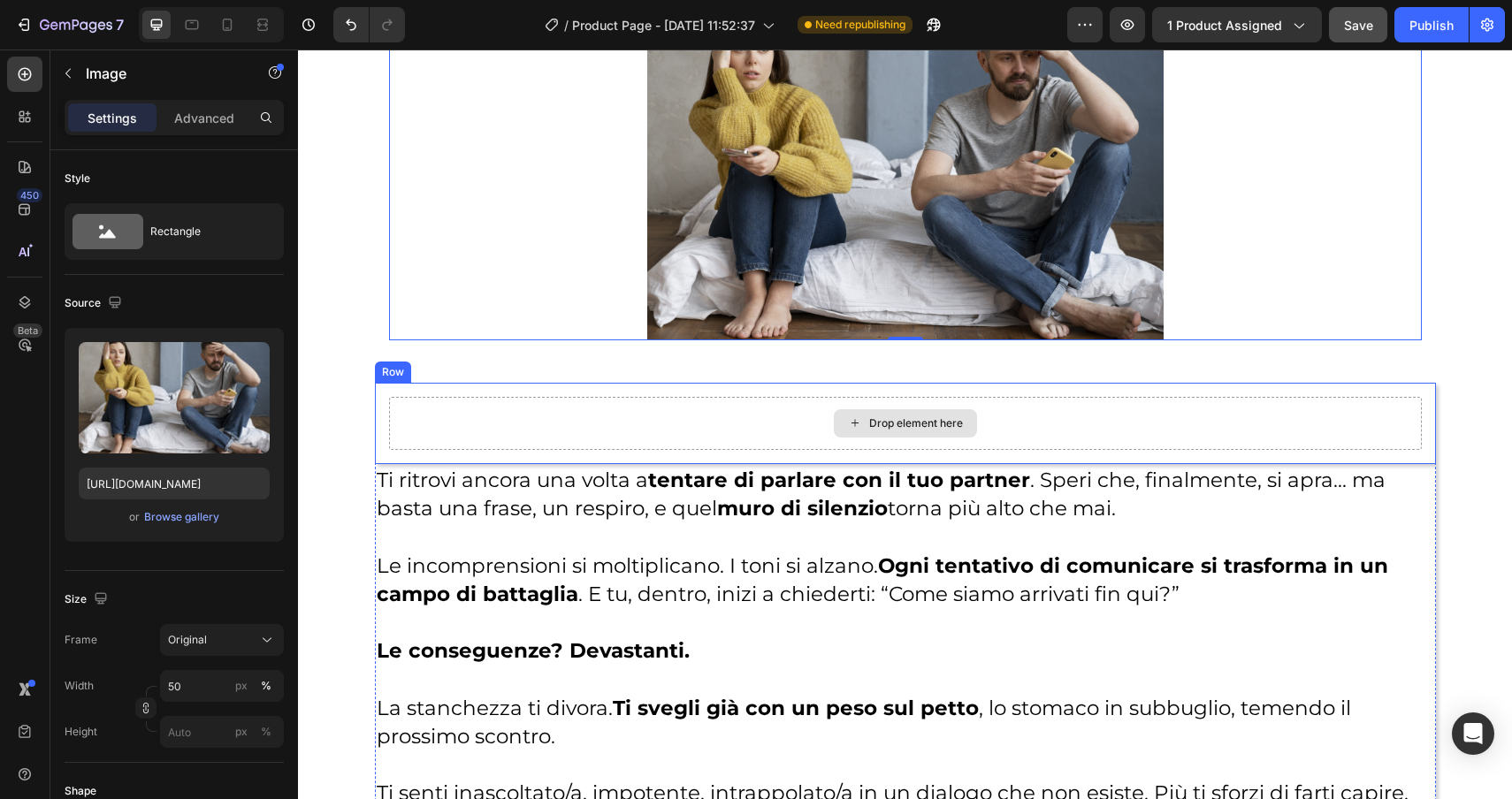
click at [1056, 439] on div "Drop element here" at bounding box center [906, 423] width 1033 height 53
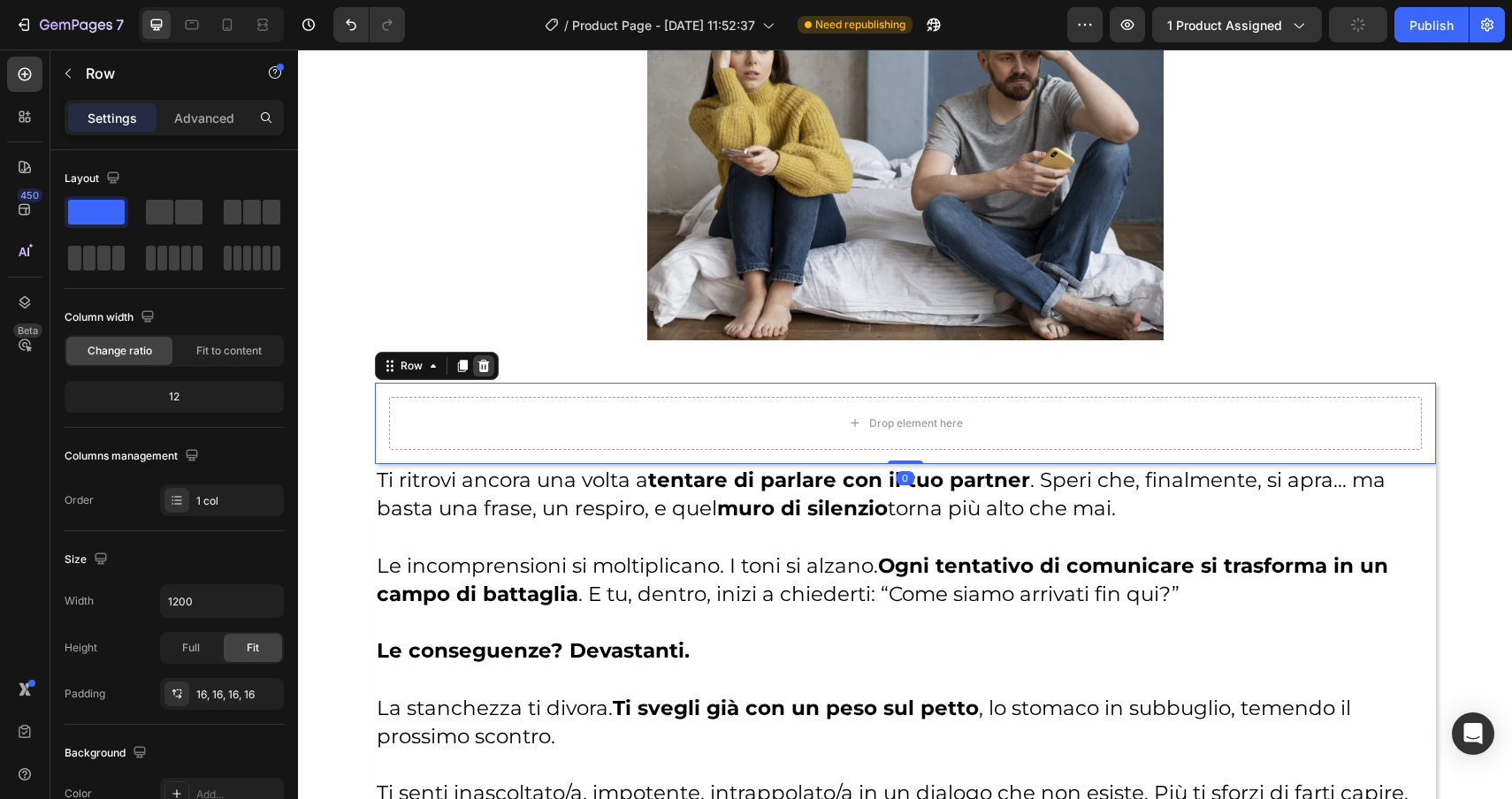
click at [486, 373] on icon at bounding box center [483, 366] width 15 height 15
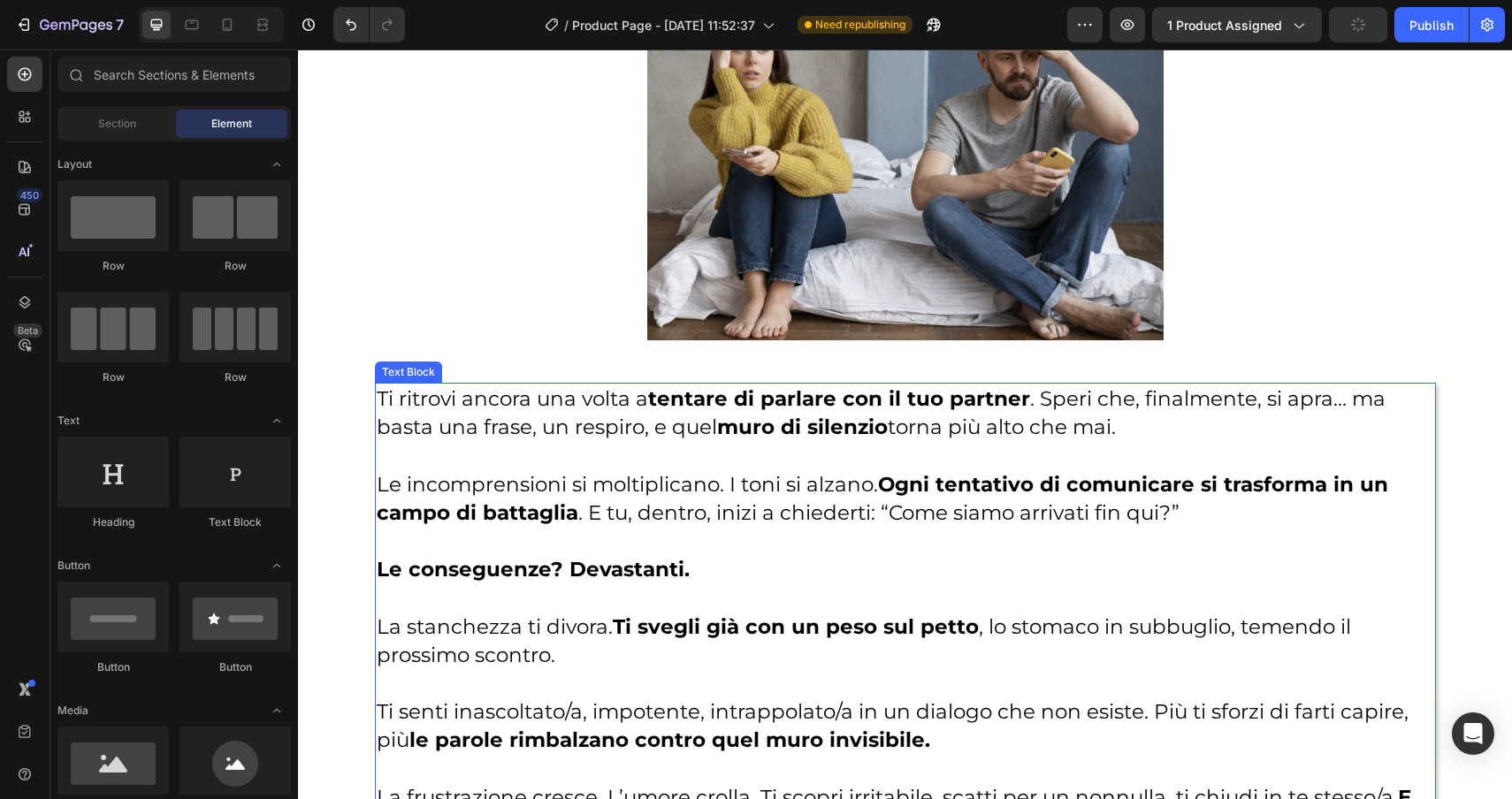
click at [544, 523] on strong "Ogni tentativo di comunicare si trasforma in un campo di battaglia" at bounding box center [882, 498] width 1011 height 53
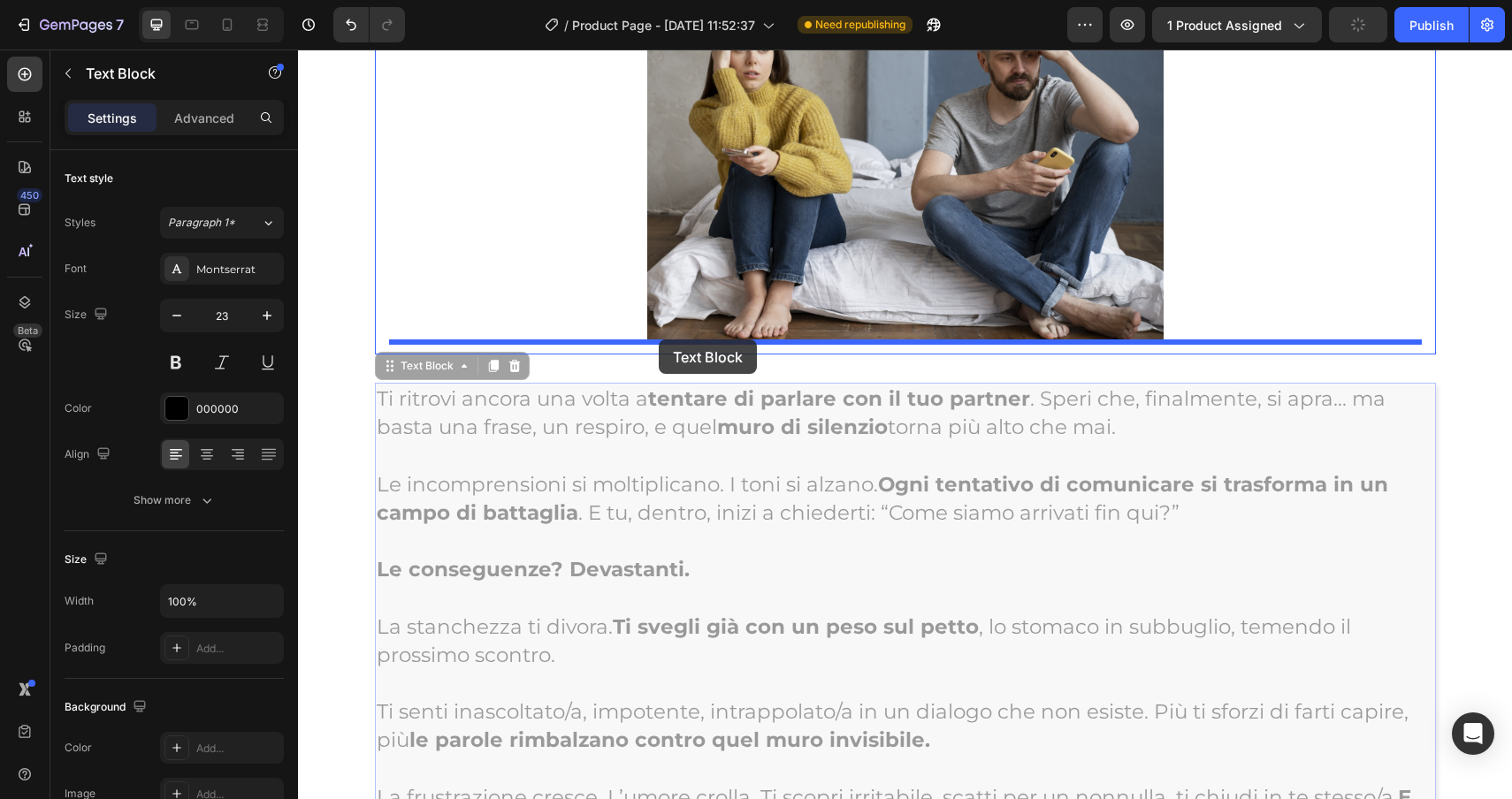
drag, startPoint x: 421, startPoint y: 368, endPoint x: 659, endPoint y: 340, distance: 239.6
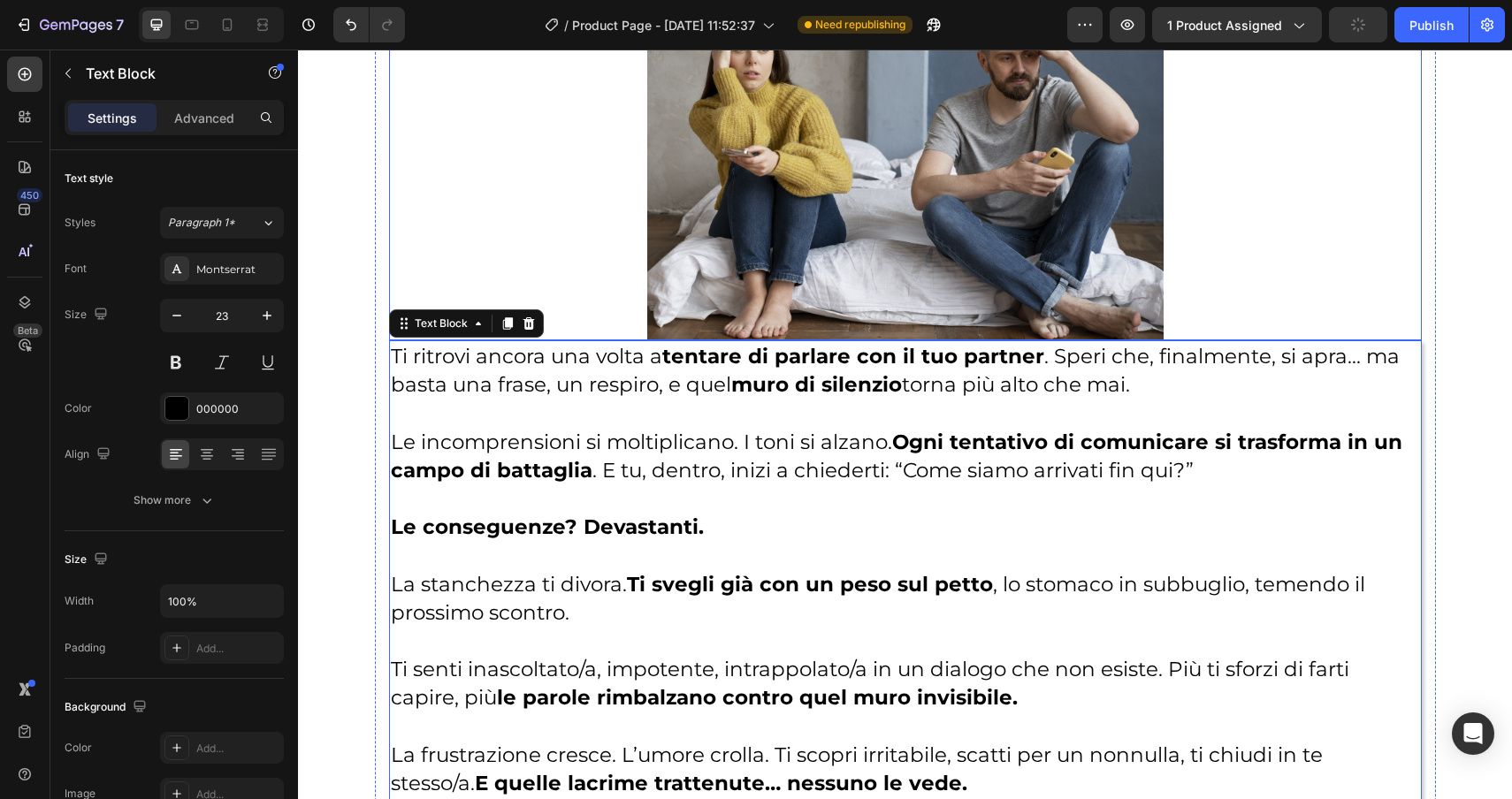
click at [685, 252] on img at bounding box center [905, 172] width 516 height 335
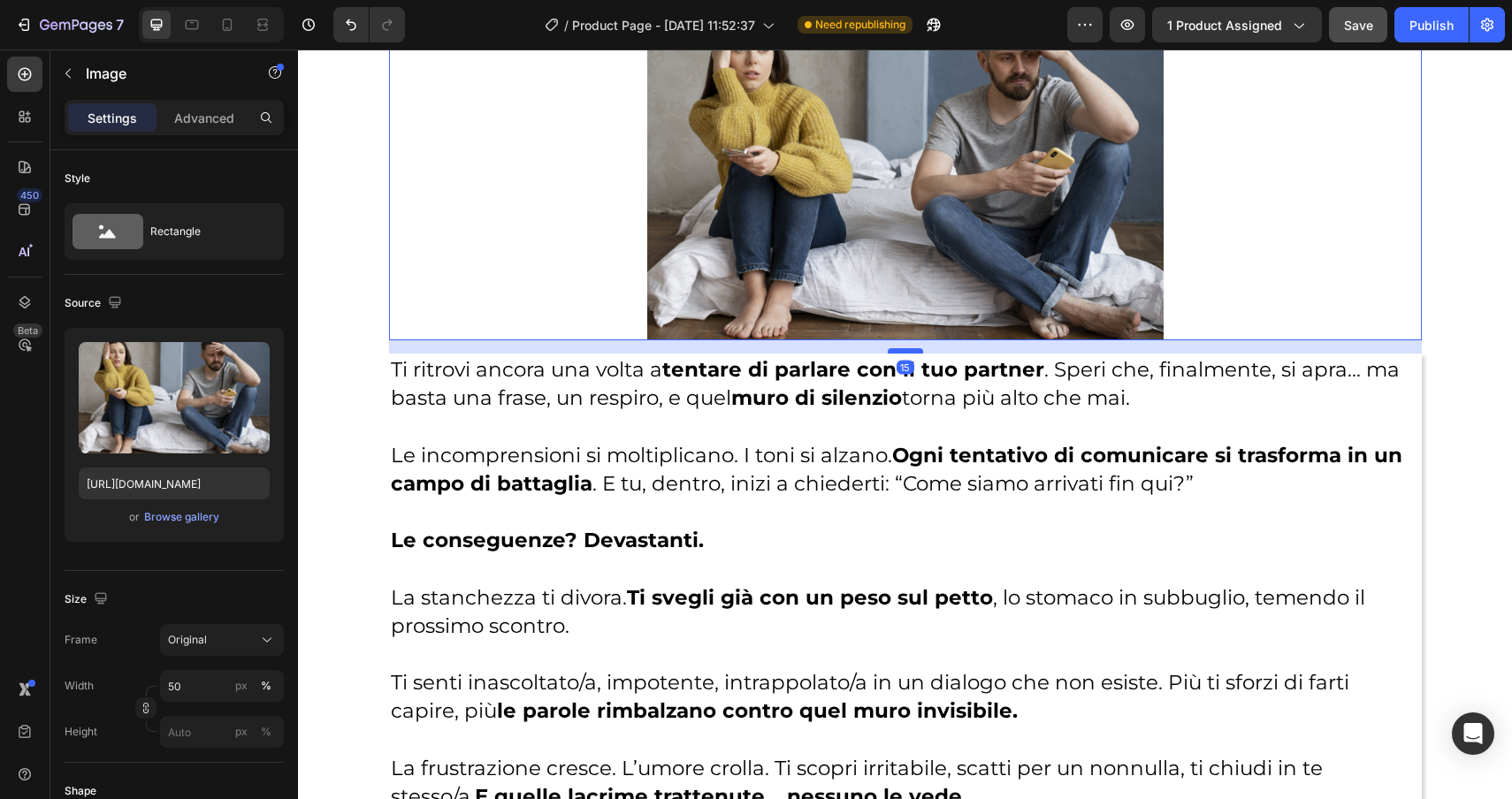
drag, startPoint x: 911, startPoint y: 338, endPoint x: 912, endPoint y: 351, distance: 13.0
click at [912, 351] on div at bounding box center [906, 351] width 36 height 5
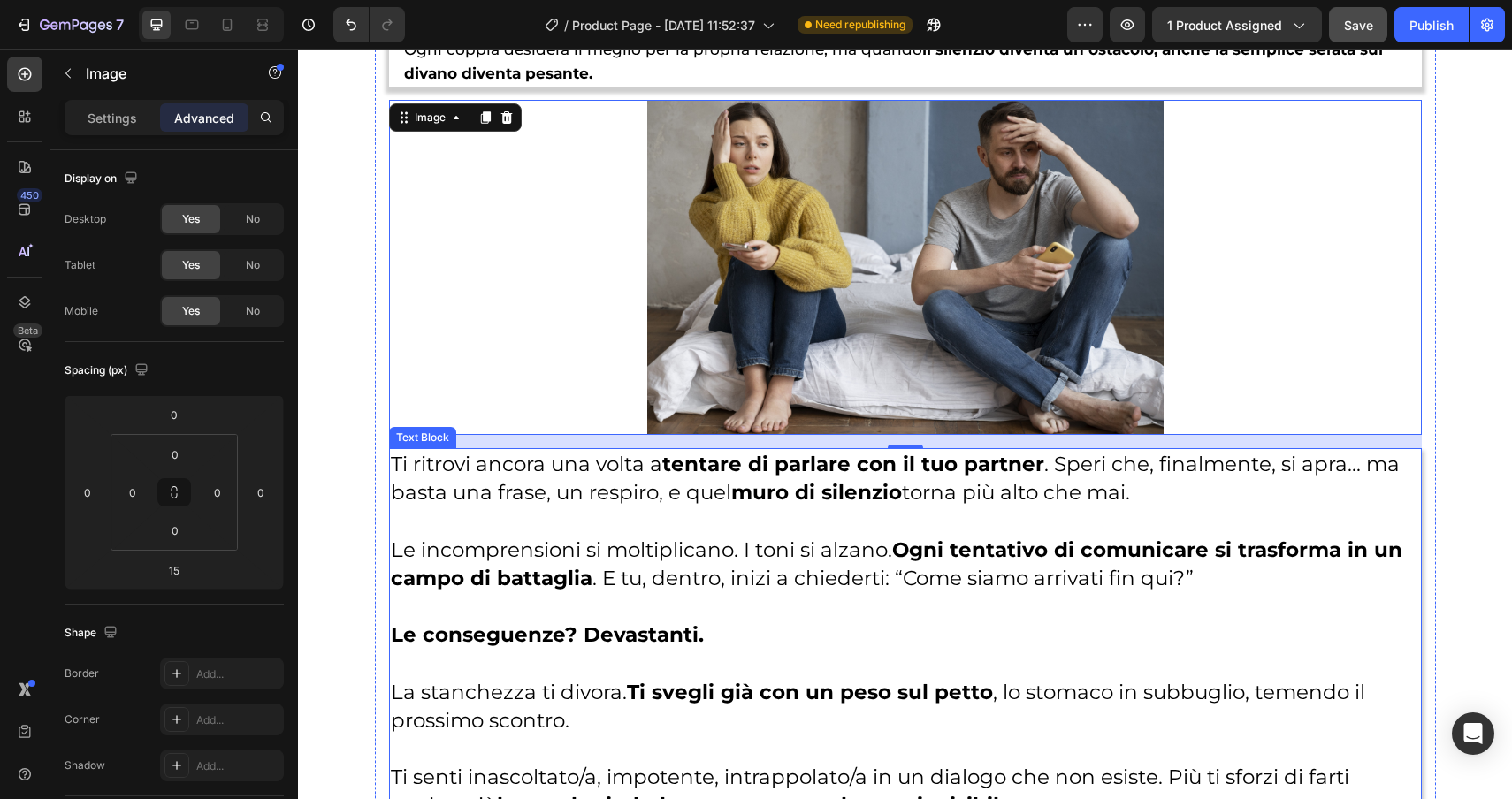
scroll to position [1873, 0]
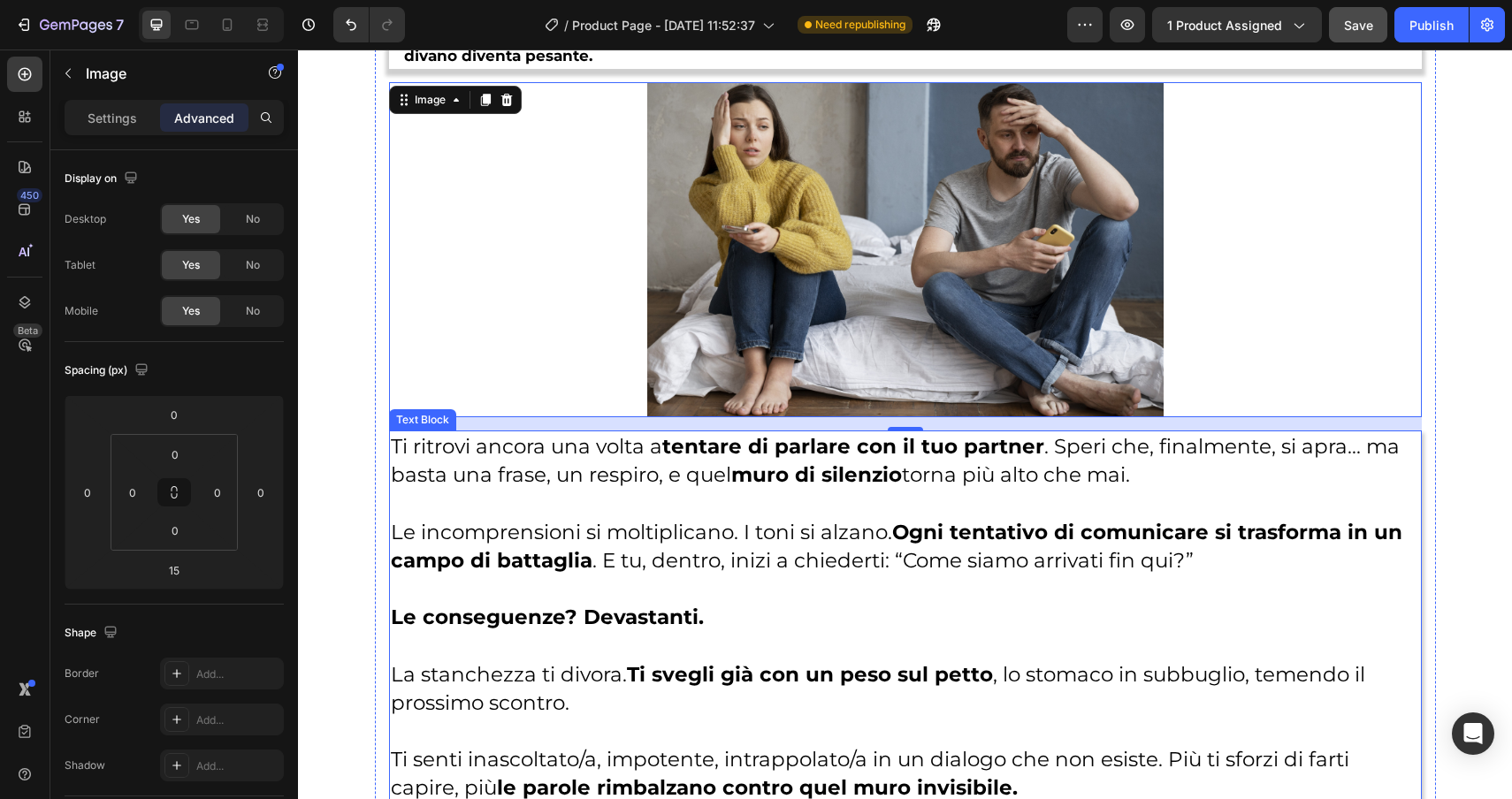
click at [1009, 520] on strong "Ogni tentativo di comunicare si trasforma in un campo di battaglia" at bounding box center [897, 546] width 1011 height 53
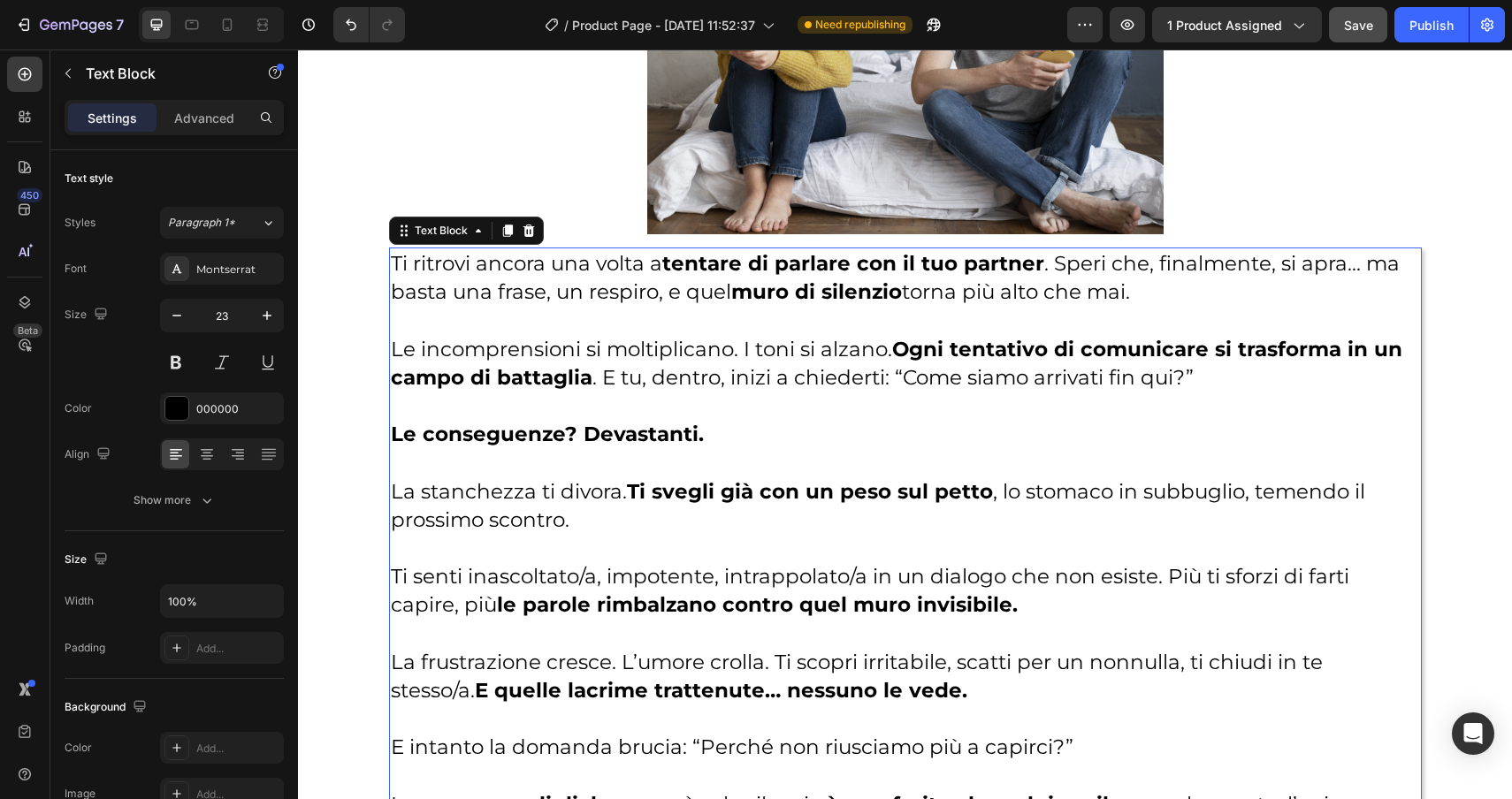
scroll to position [2057, 0]
click at [182, 313] on icon "button" at bounding box center [176, 316] width 17 height 17
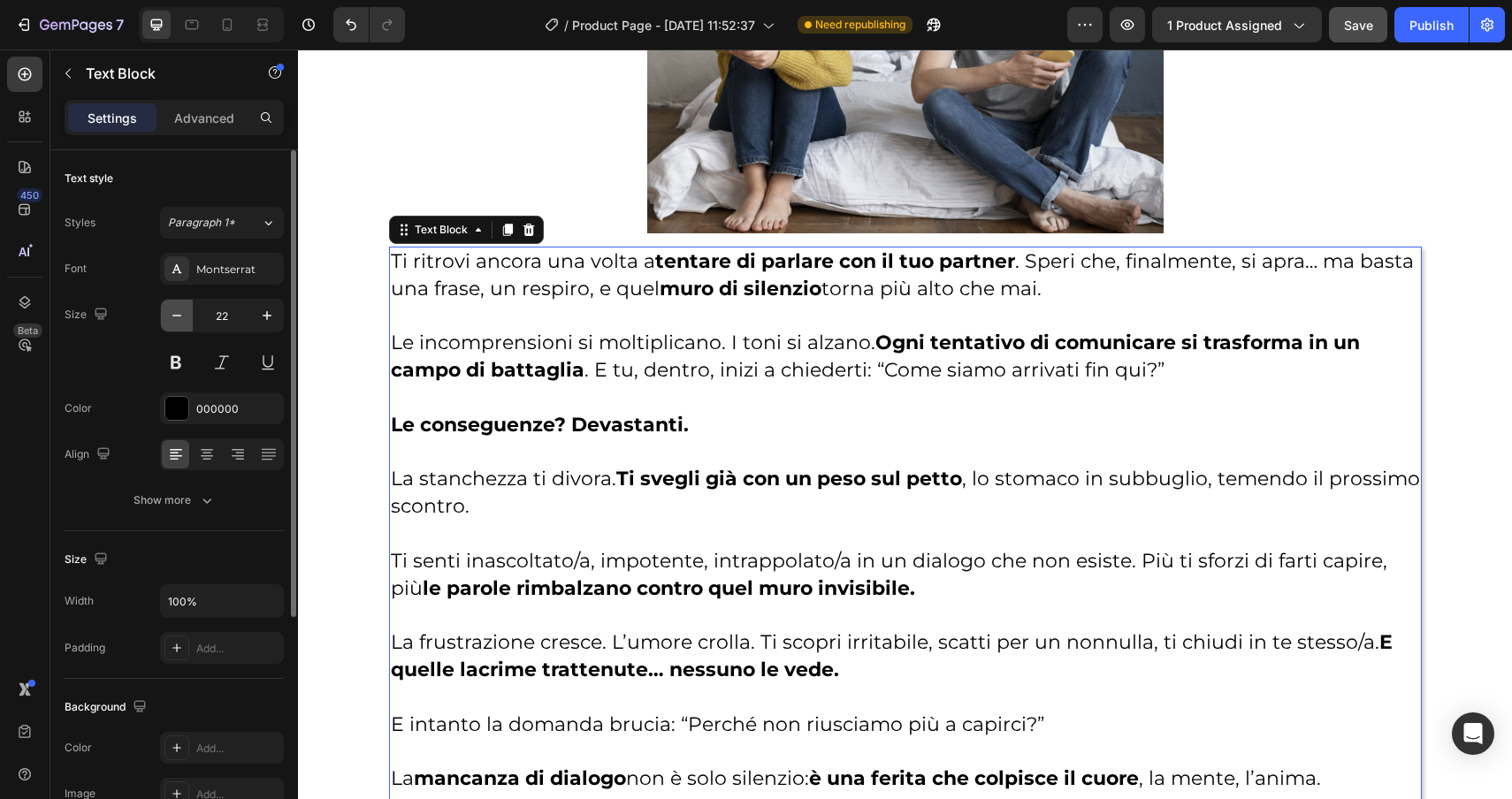
click at [182, 313] on icon "button" at bounding box center [176, 316] width 17 height 17
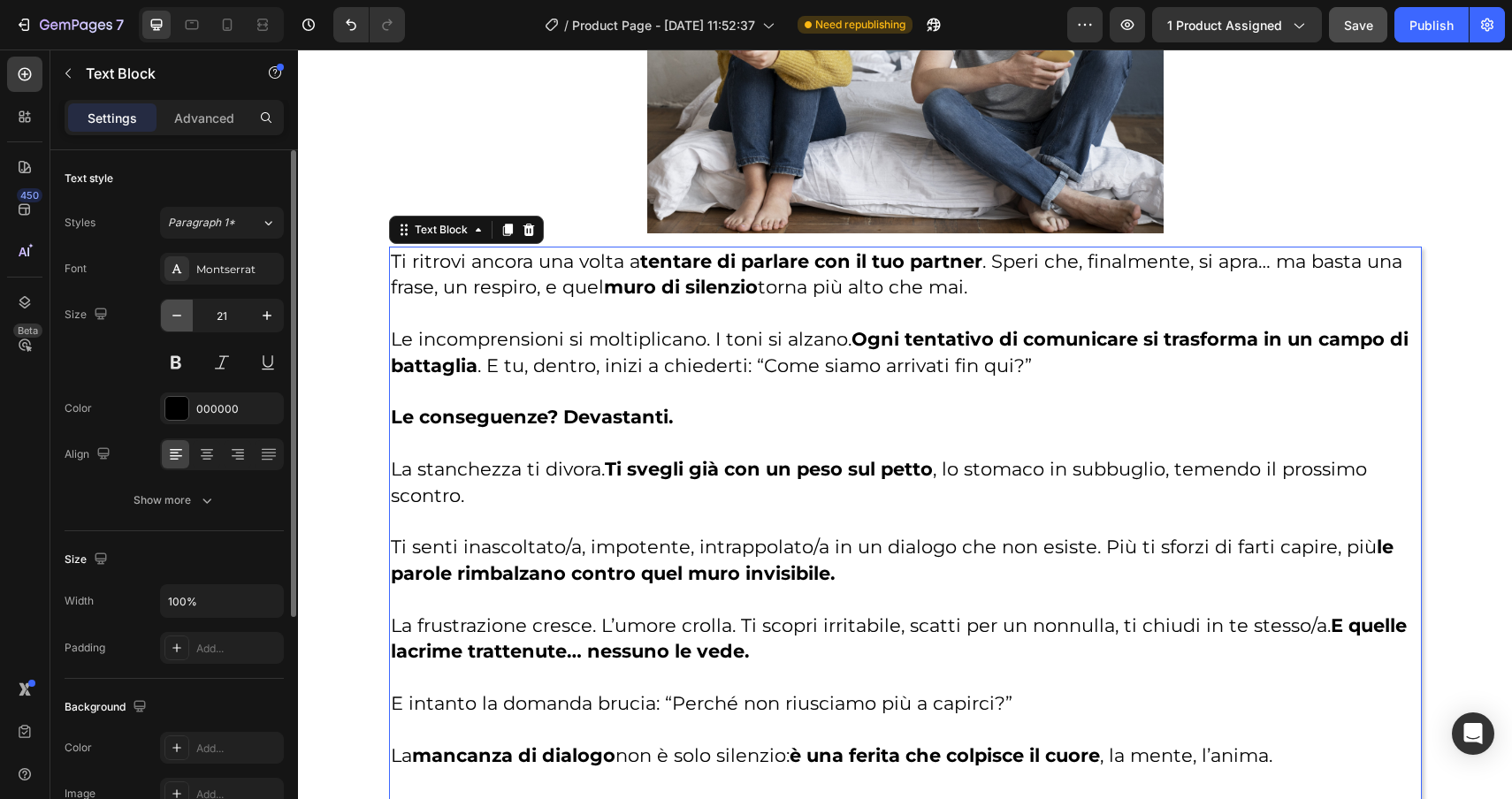
click at [182, 313] on icon "button" at bounding box center [176, 316] width 17 height 17
type input "20"
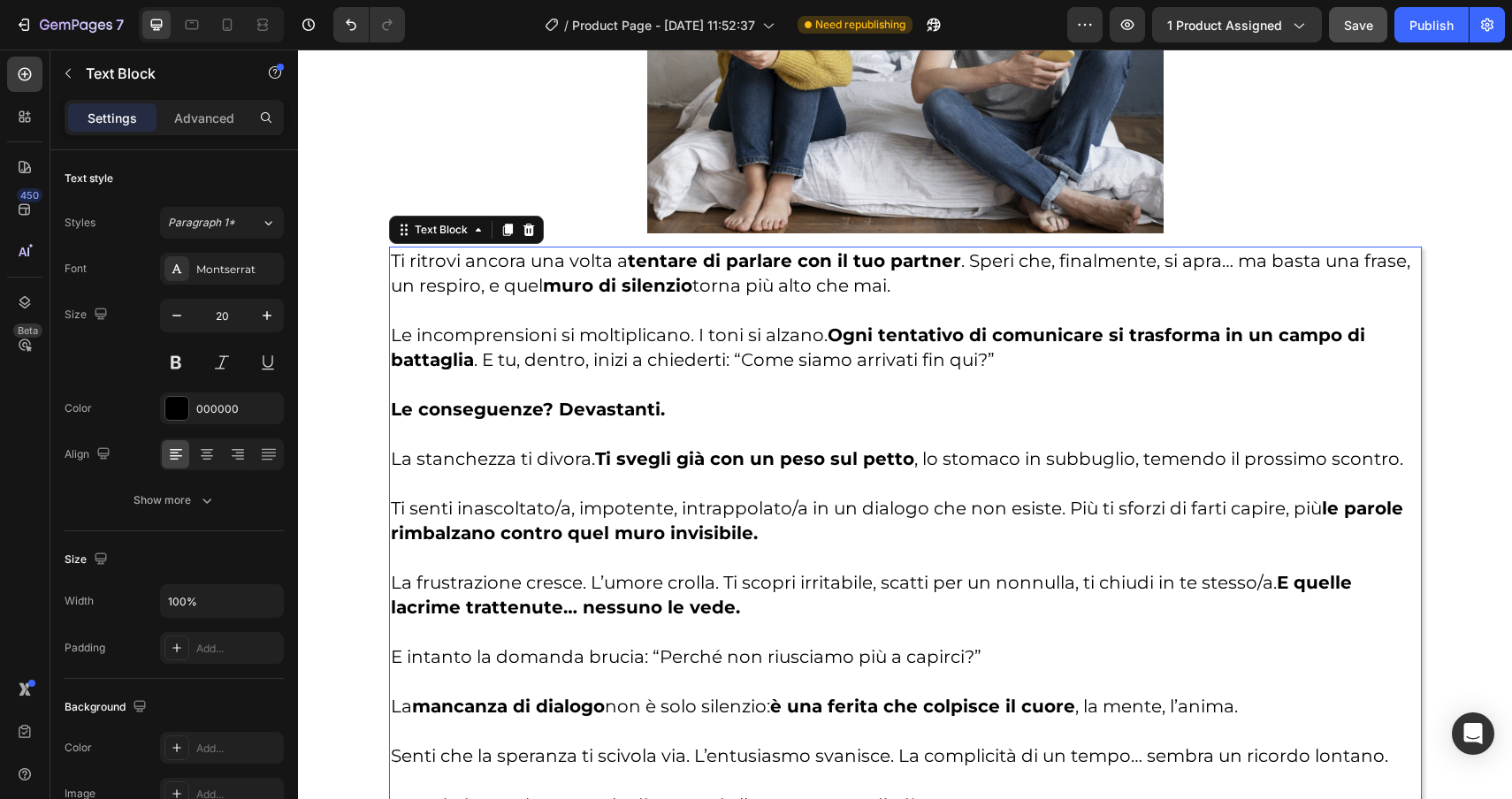
click at [394, 259] on p "Ti ritrovi ancora una volta a tentare di parlare con il tuo partner . Speri che…" at bounding box center [906, 273] width 1030 height 49
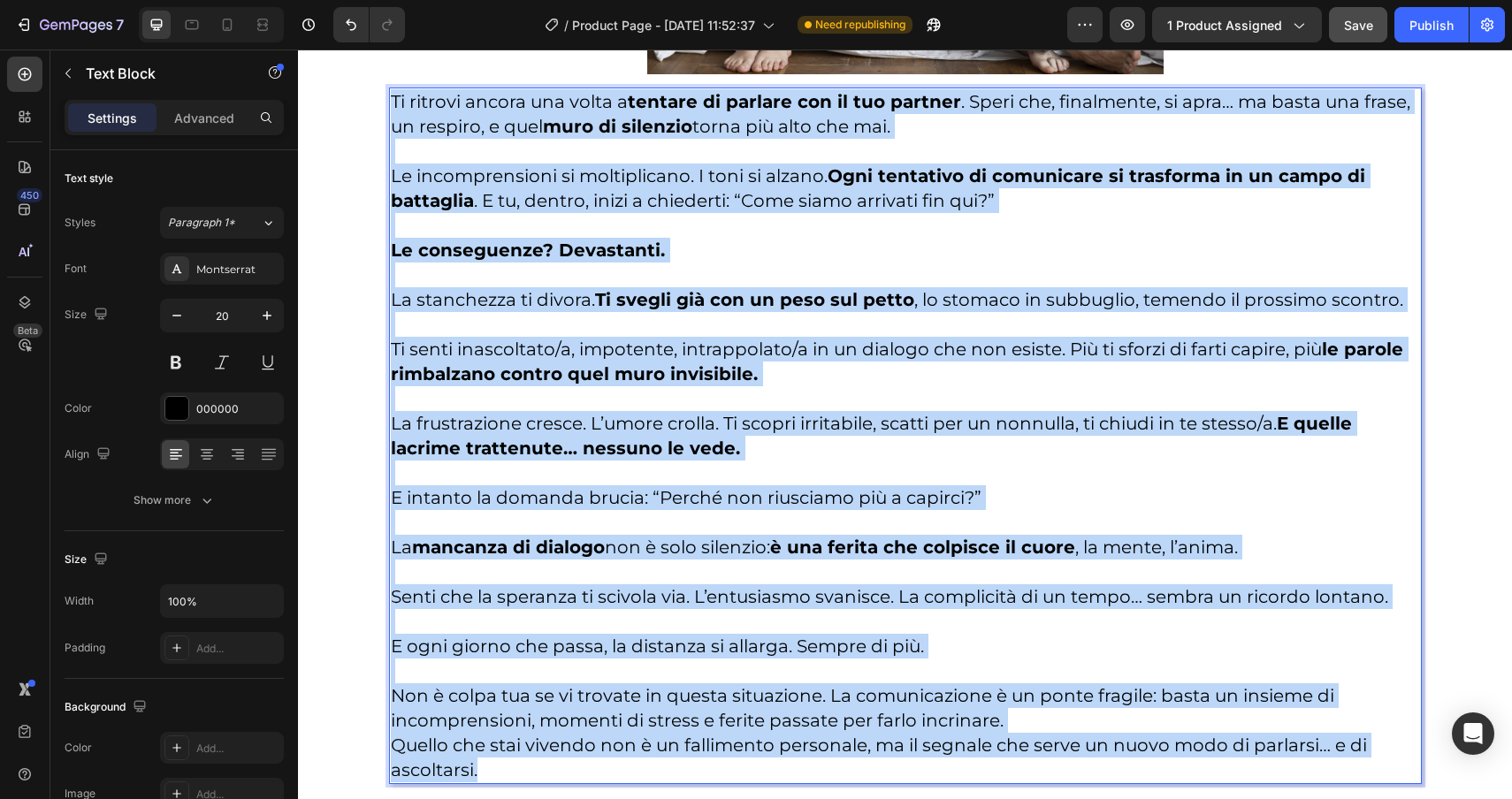
scroll to position [2285, 0]
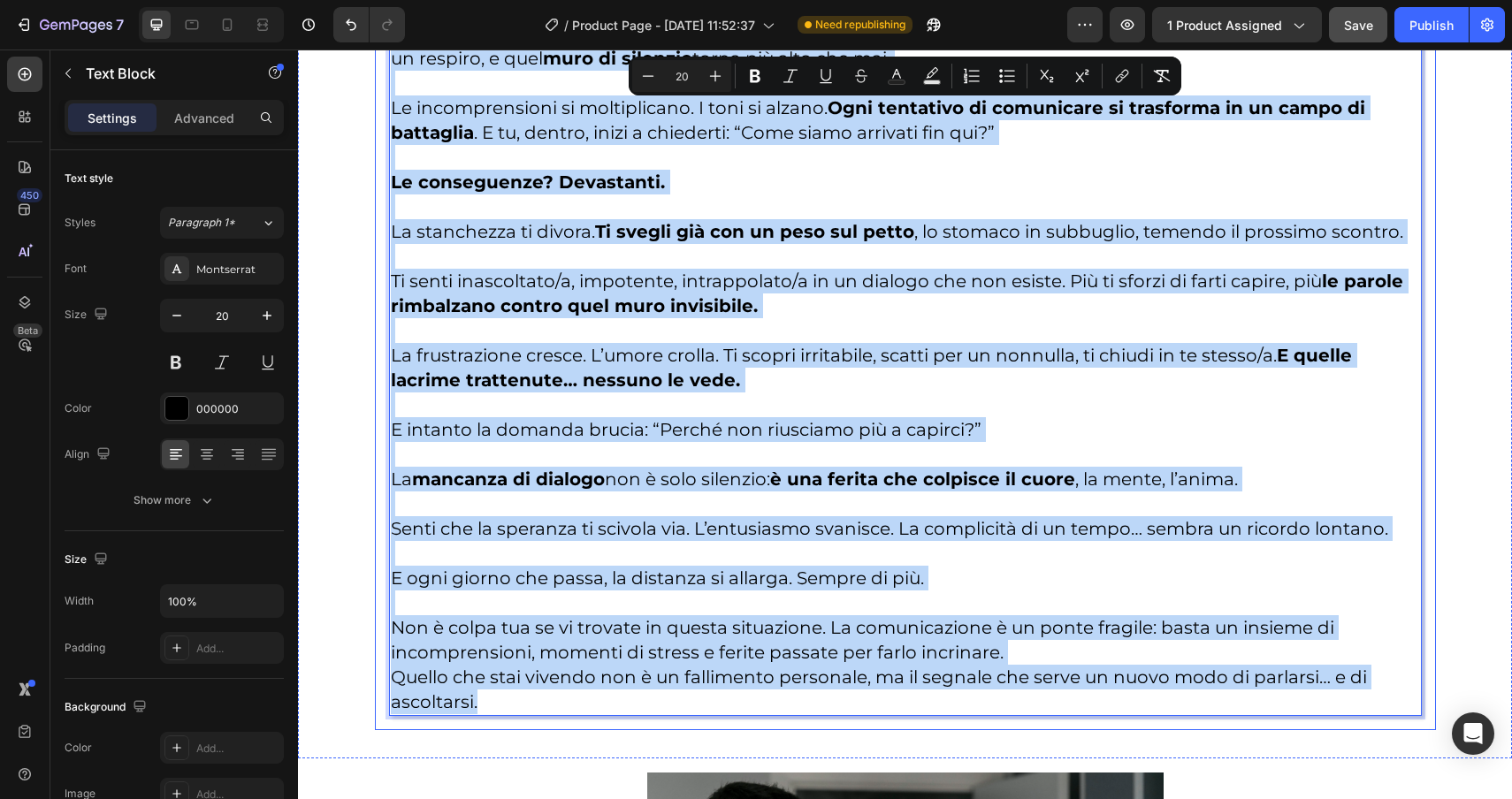
drag, startPoint x: 394, startPoint y: 259, endPoint x: 1098, endPoint y: 718, distance: 840.4
click at [1098, 718] on div "Ti sembra che la relazione stia affondando nel silenzio?? ⁠⁠⁠⁠⁠⁠⁠ Ogni coppia d…" at bounding box center [905, 138] width 1061 height 1184
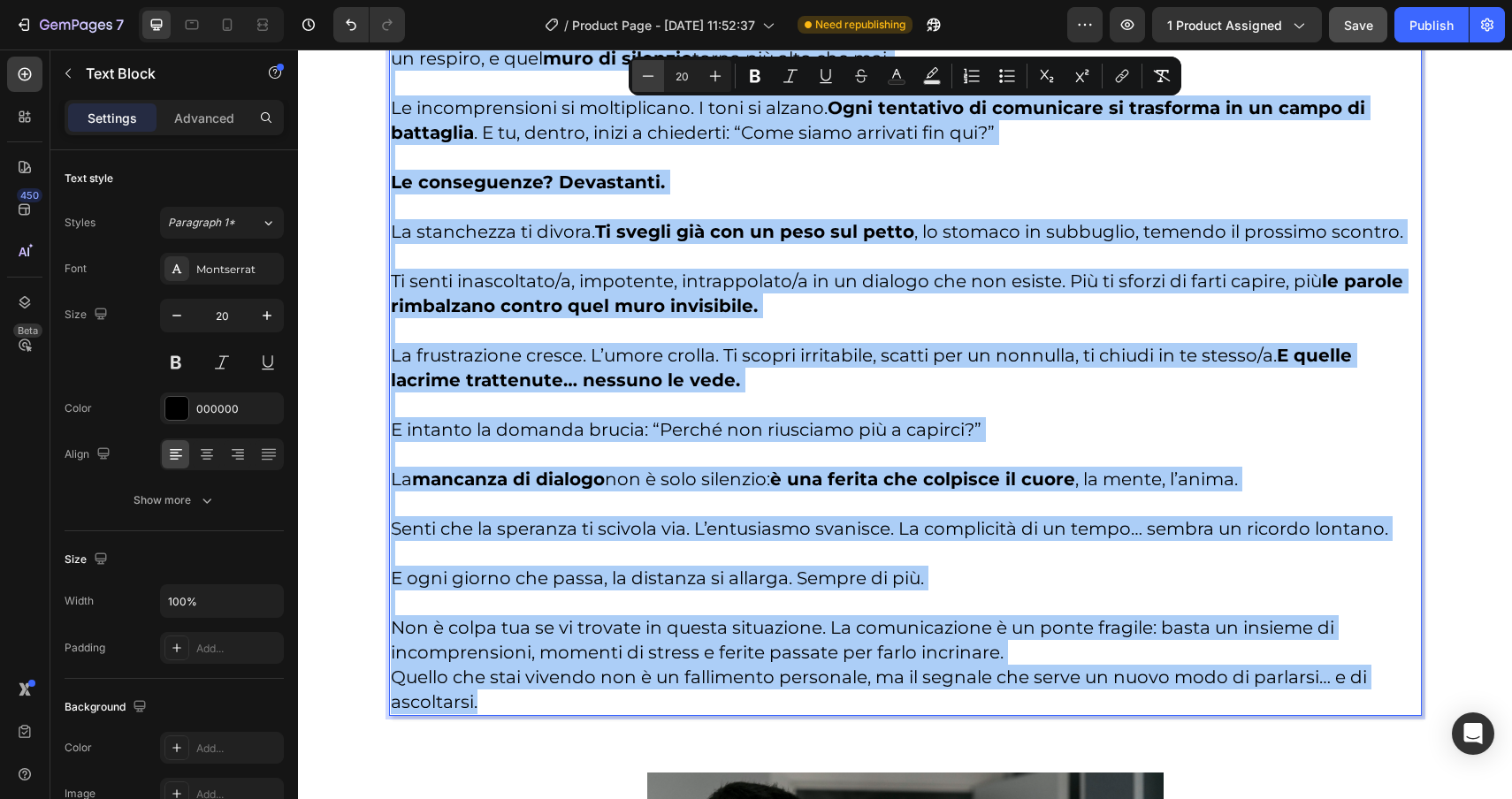
click at [652, 82] on icon "Editor contextual toolbar" at bounding box center [648, 76] width 17 height 17
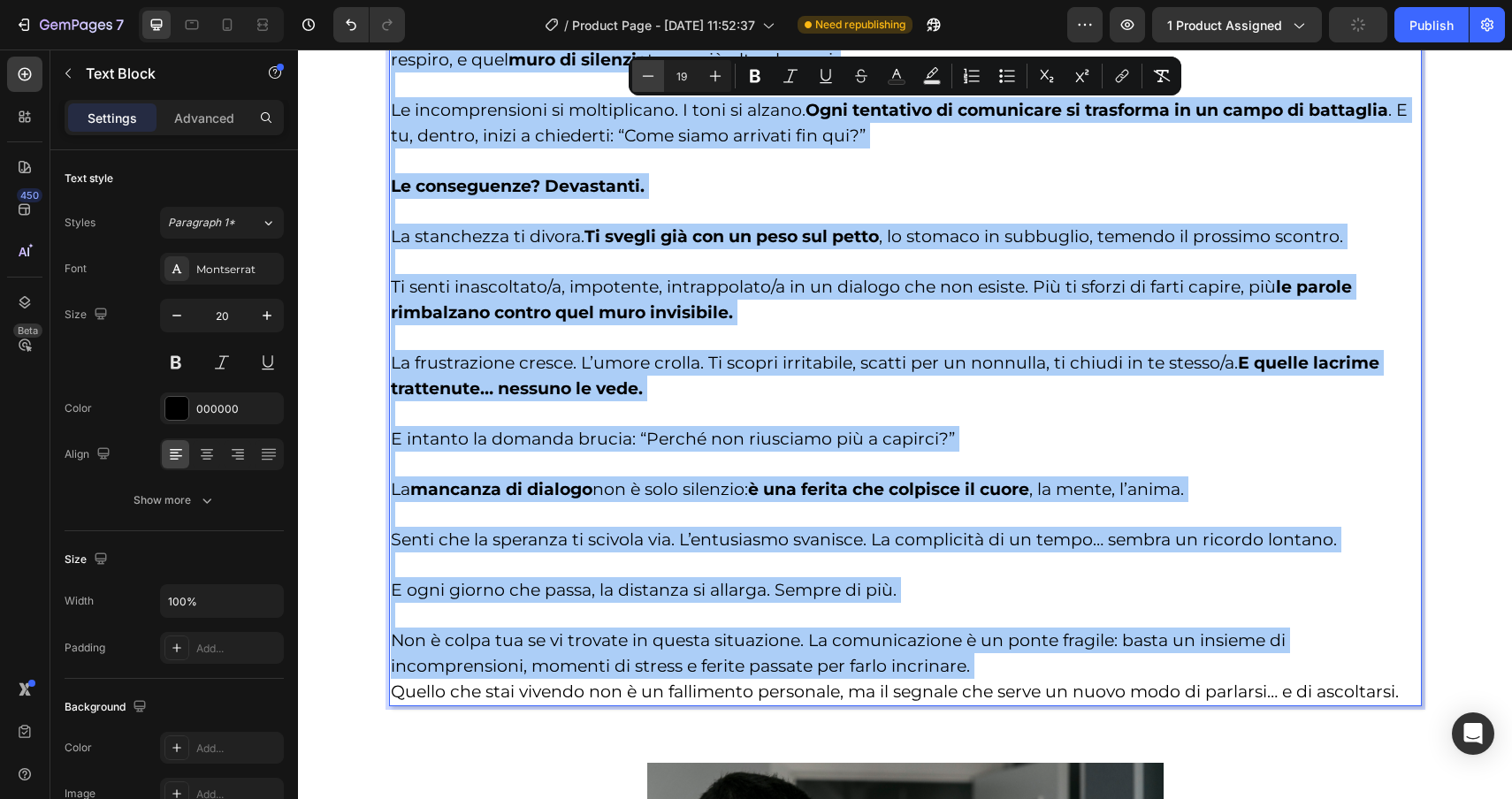
click at [652, 82] on icon "Editor contextual toolbar" at bounding box center [648, 76] width 17 height 17
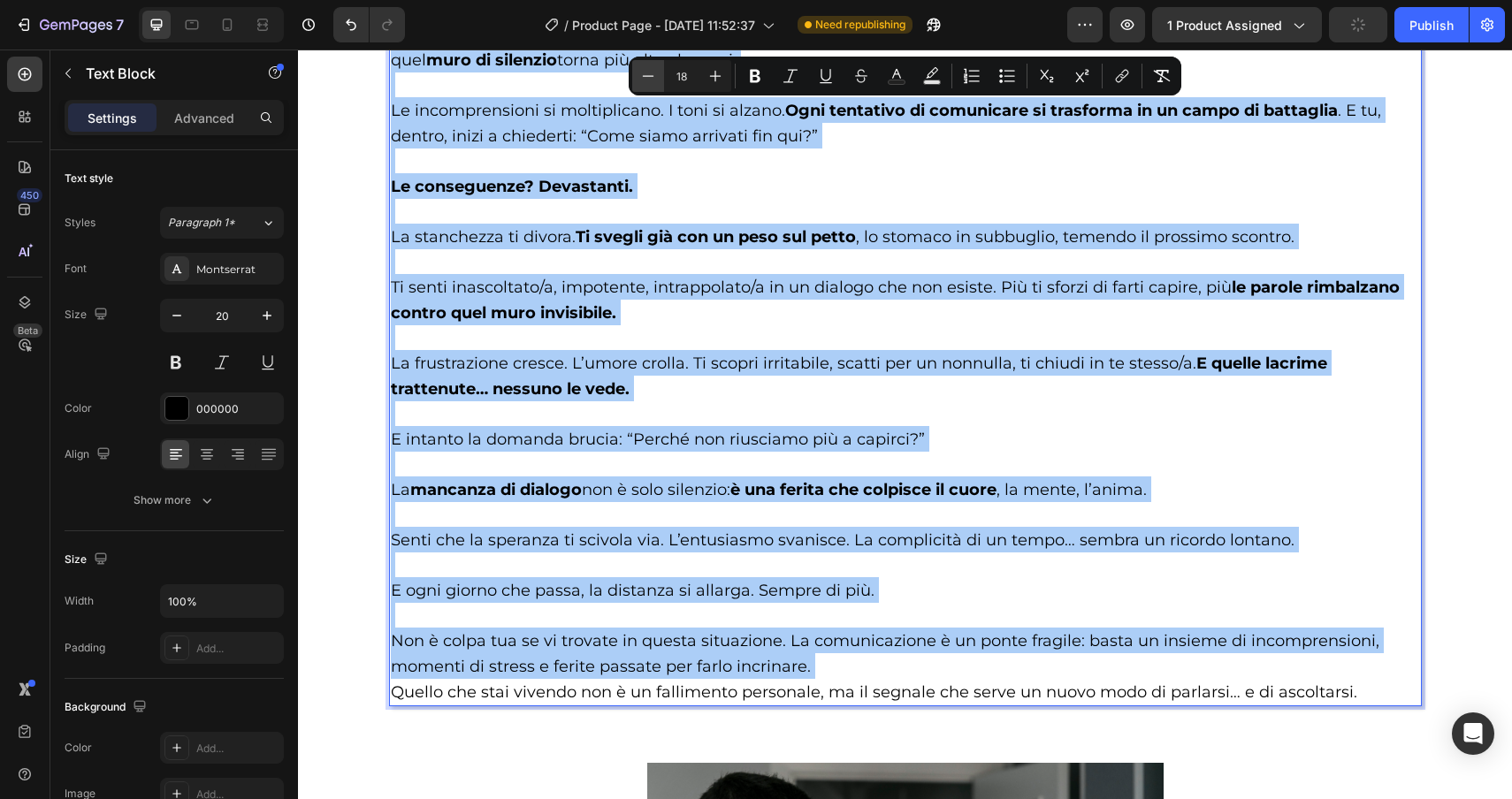
click at [652, 82] on icon "Editor contextual toolbar" at bounding box center [648, 76] width 17 height 17
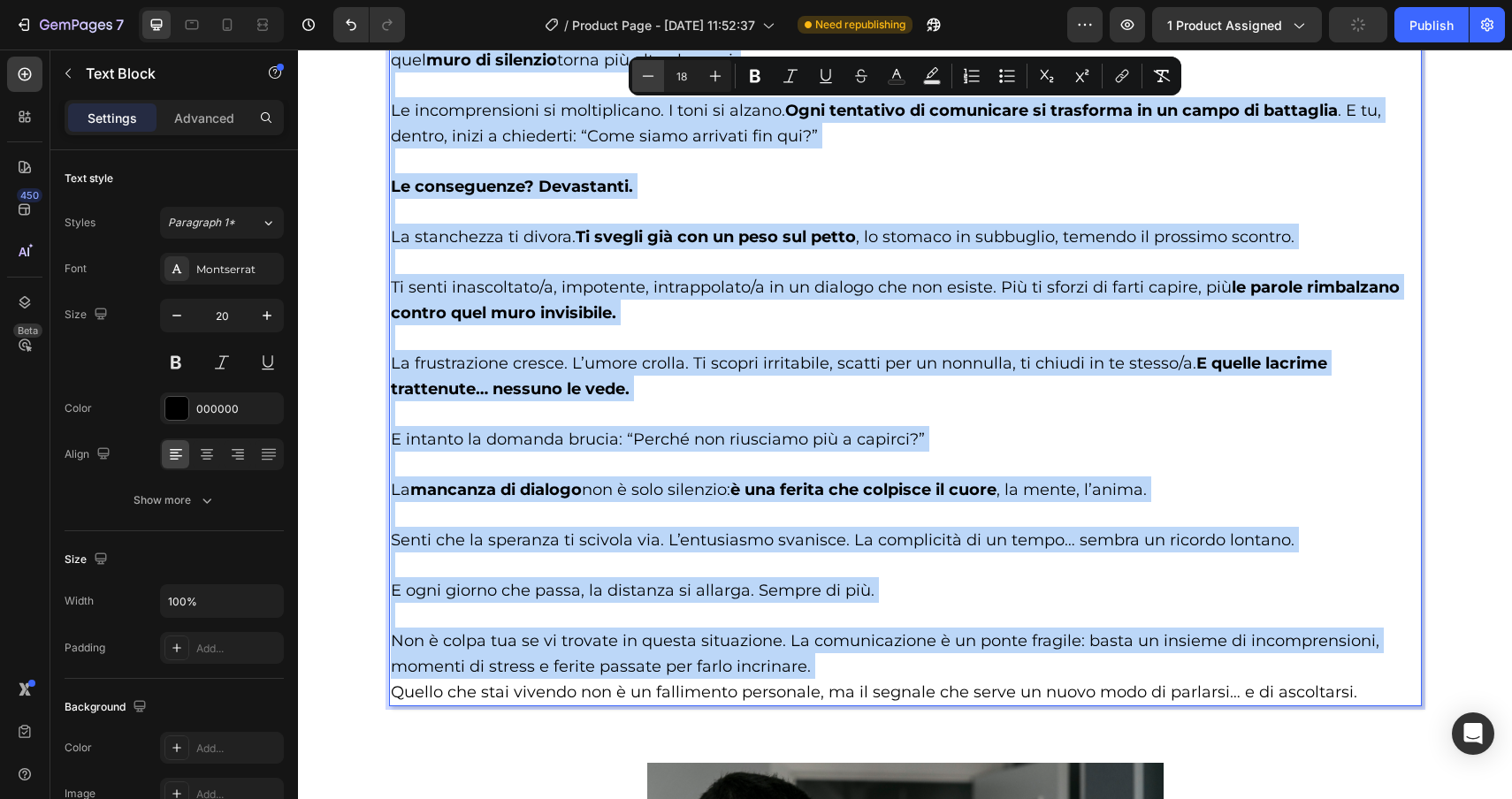
type input "17"
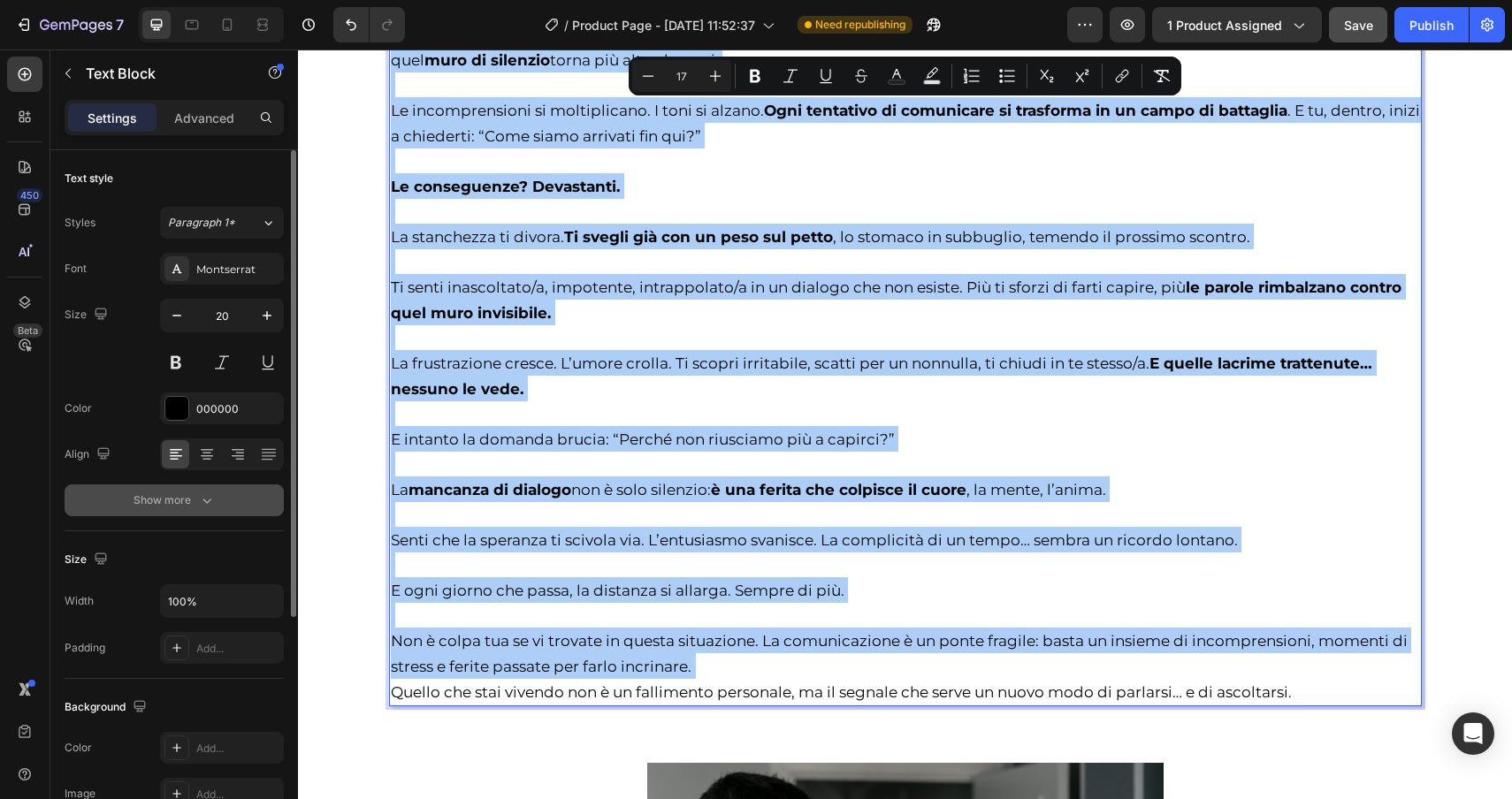
click at [211, 505] on icon "button" at bounding box center [206, 501] width 17 height 17
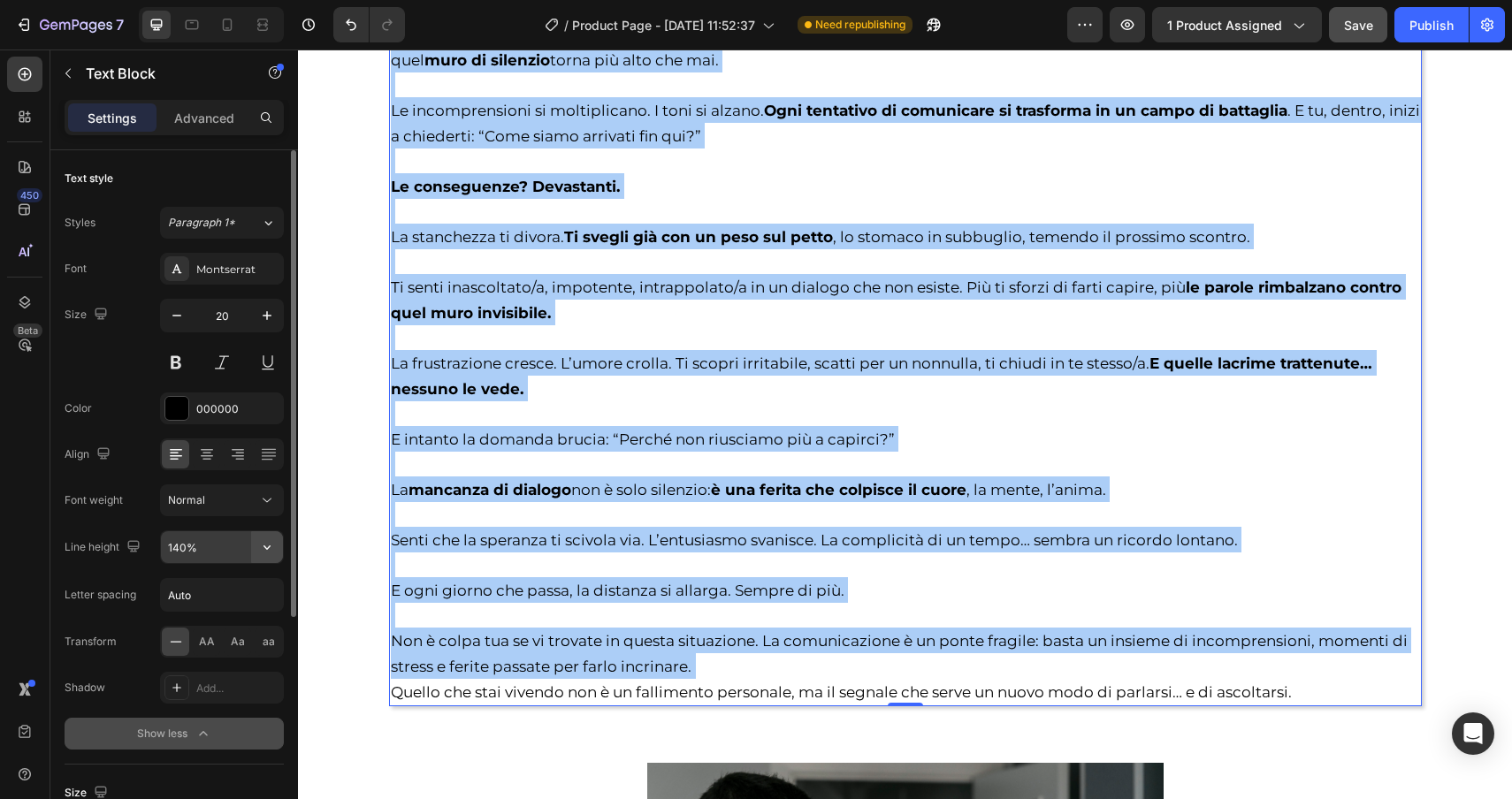
click at [269, 545] on icon "button" at bounding box center [267, 547] width 17 height 17
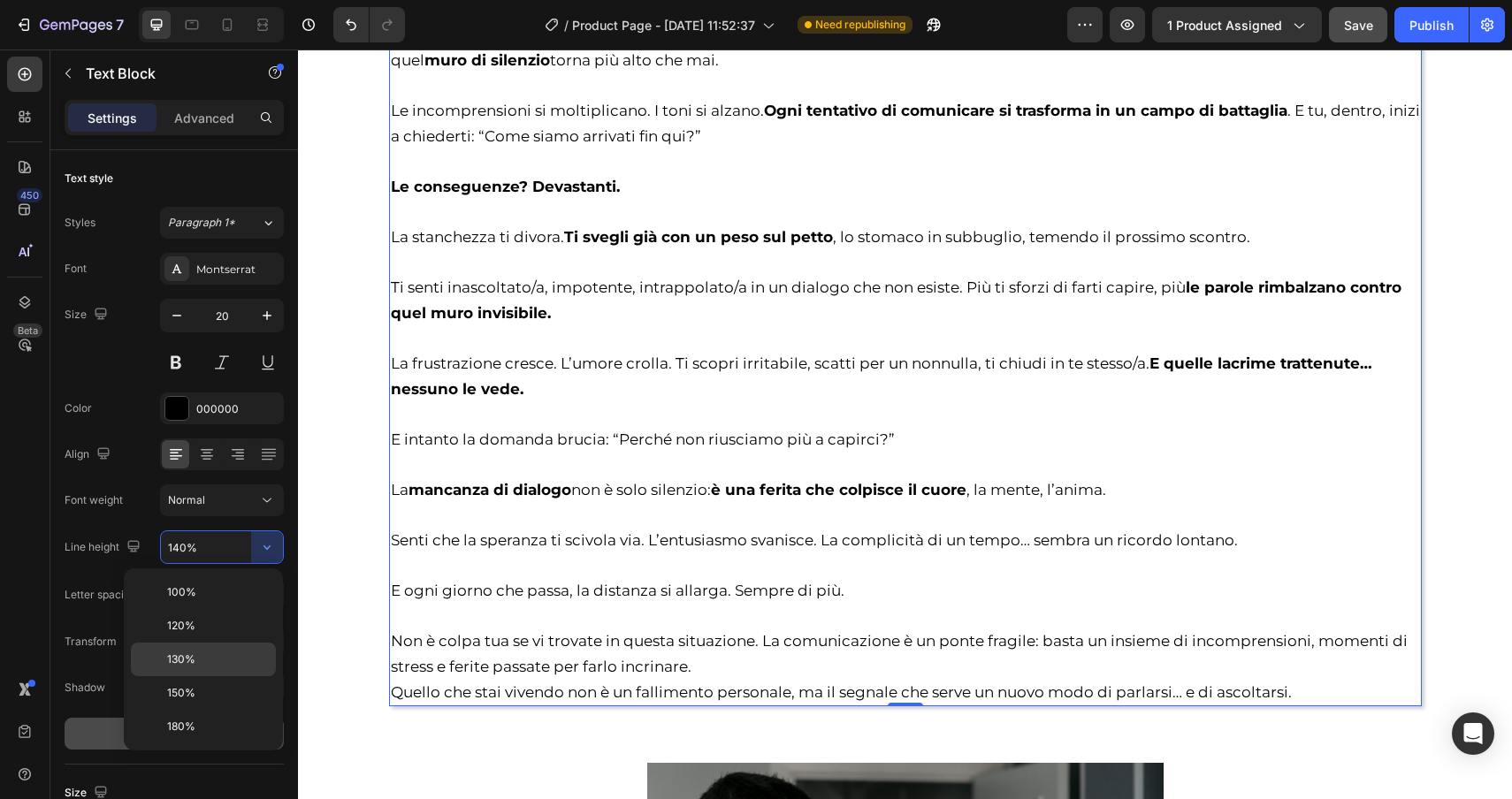
click at [227, 653] on p "130%" at bounding box center [218, 660] width 101 height 15
type input "130%"
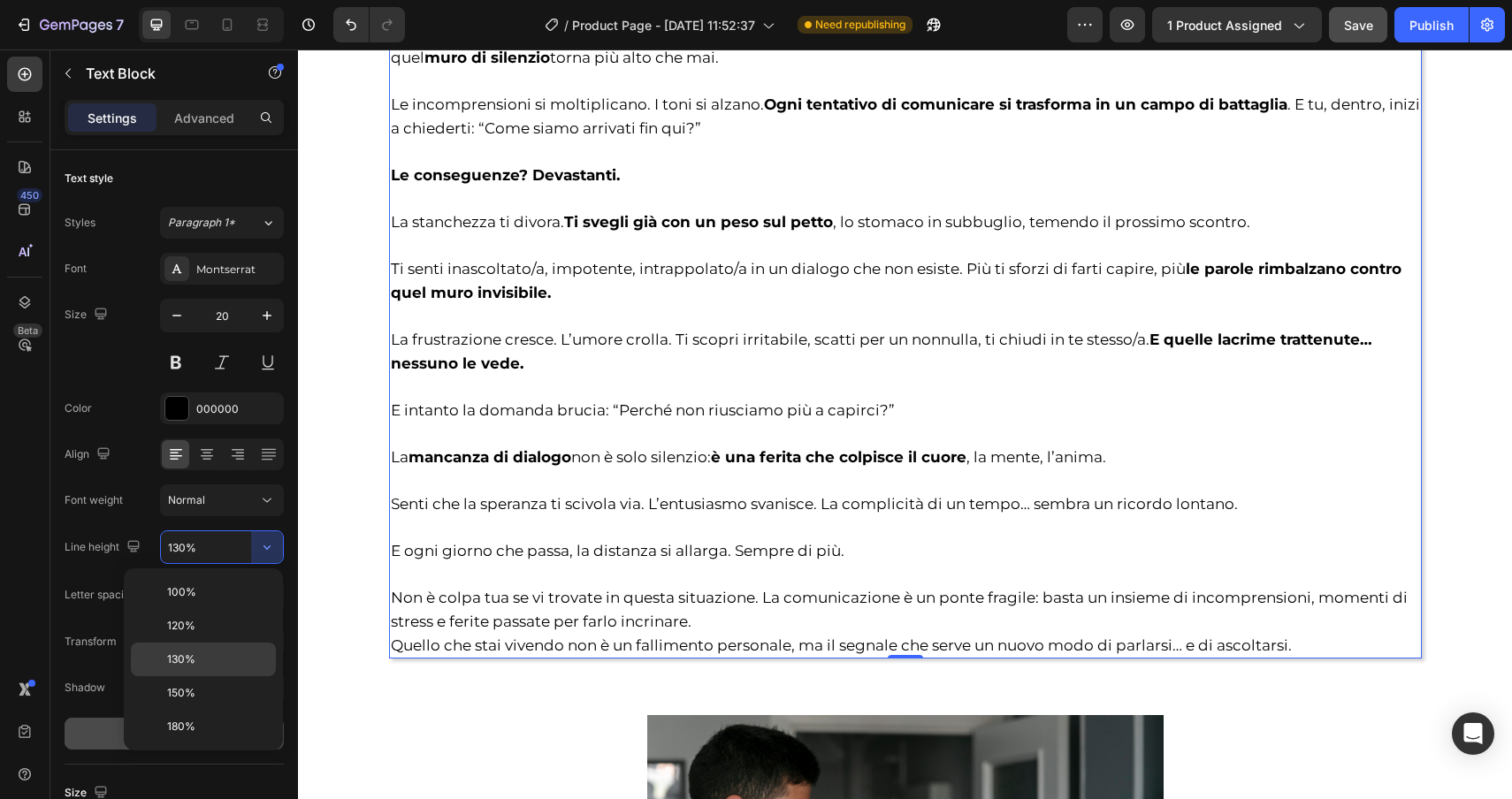
scroll to position [2282, 0]
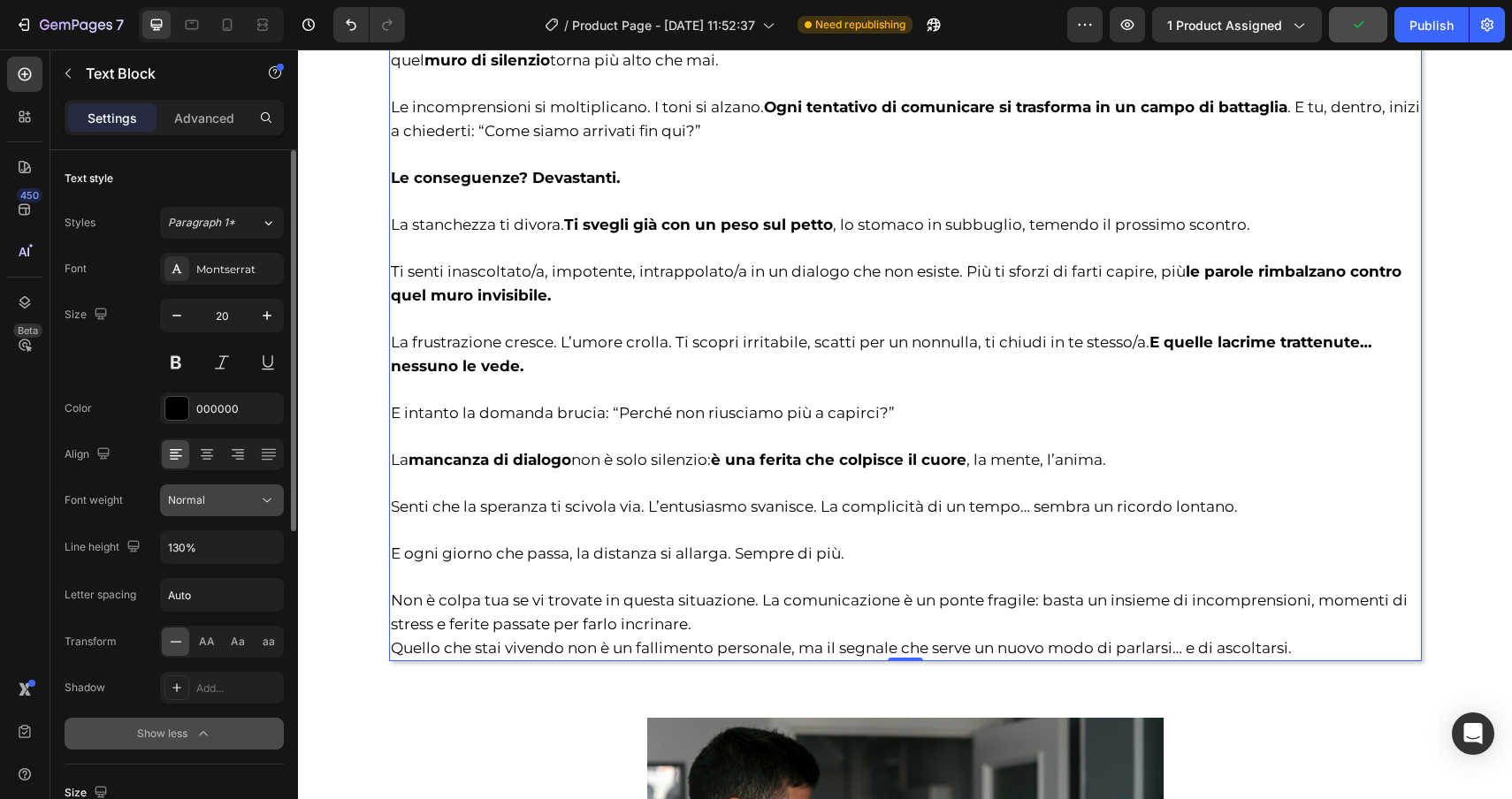
click at [259, 494] on icon at bounding box center [267, 501] width 17 height 17
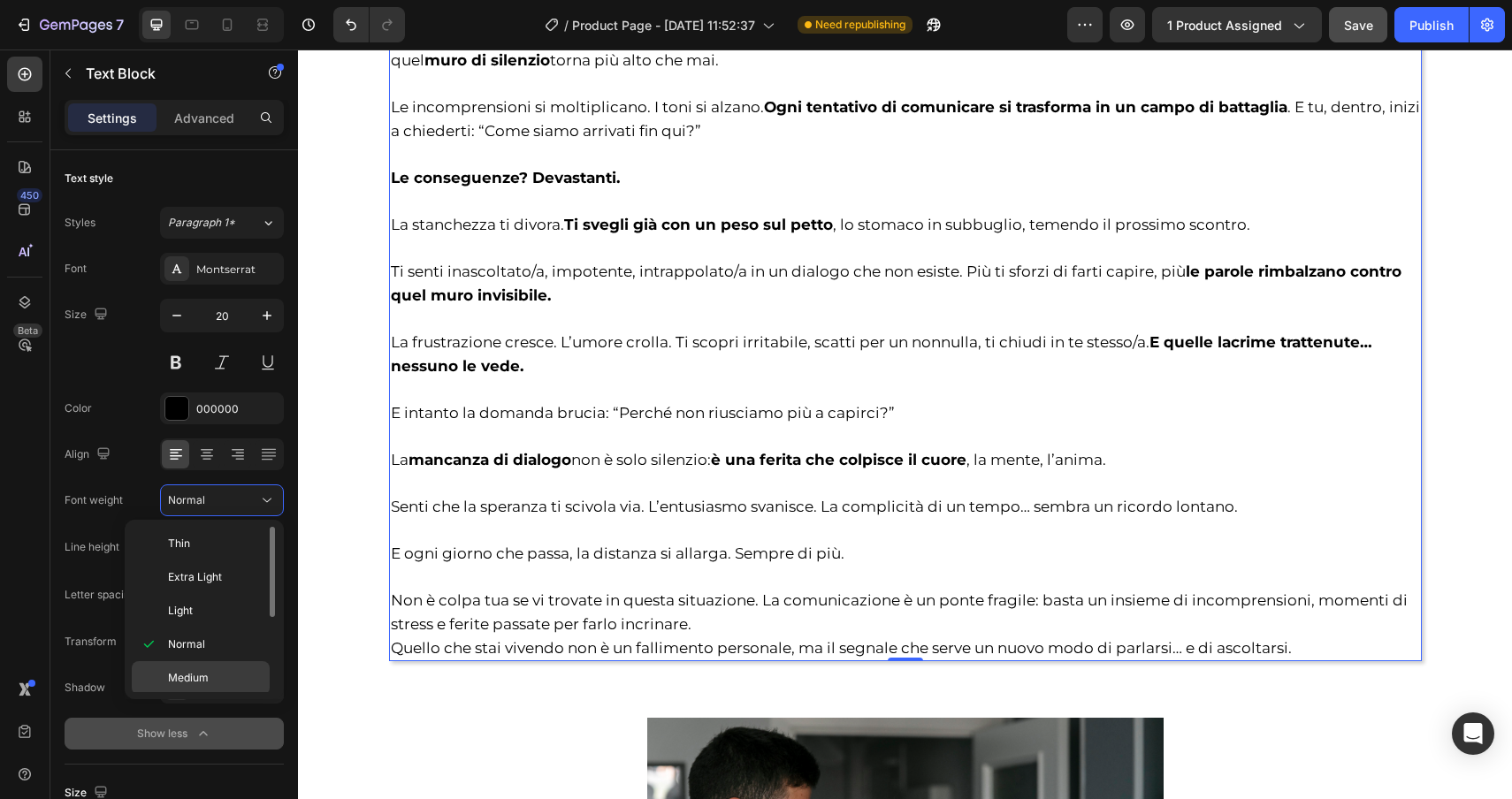
click at [222, 685] on p "Medium" at bounding box center [214, 678] width 94 height 15
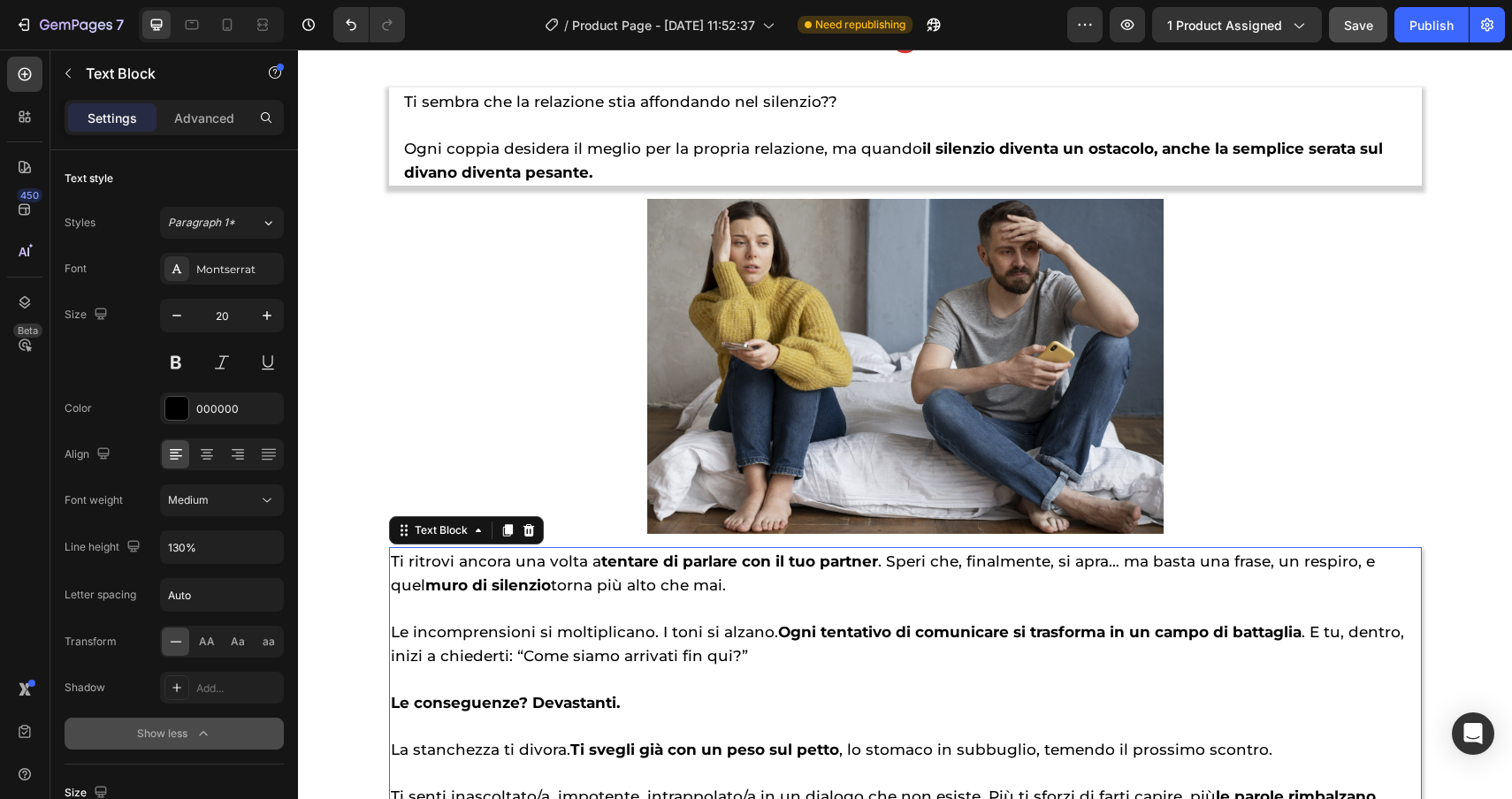
scroll to position [1751, 0]
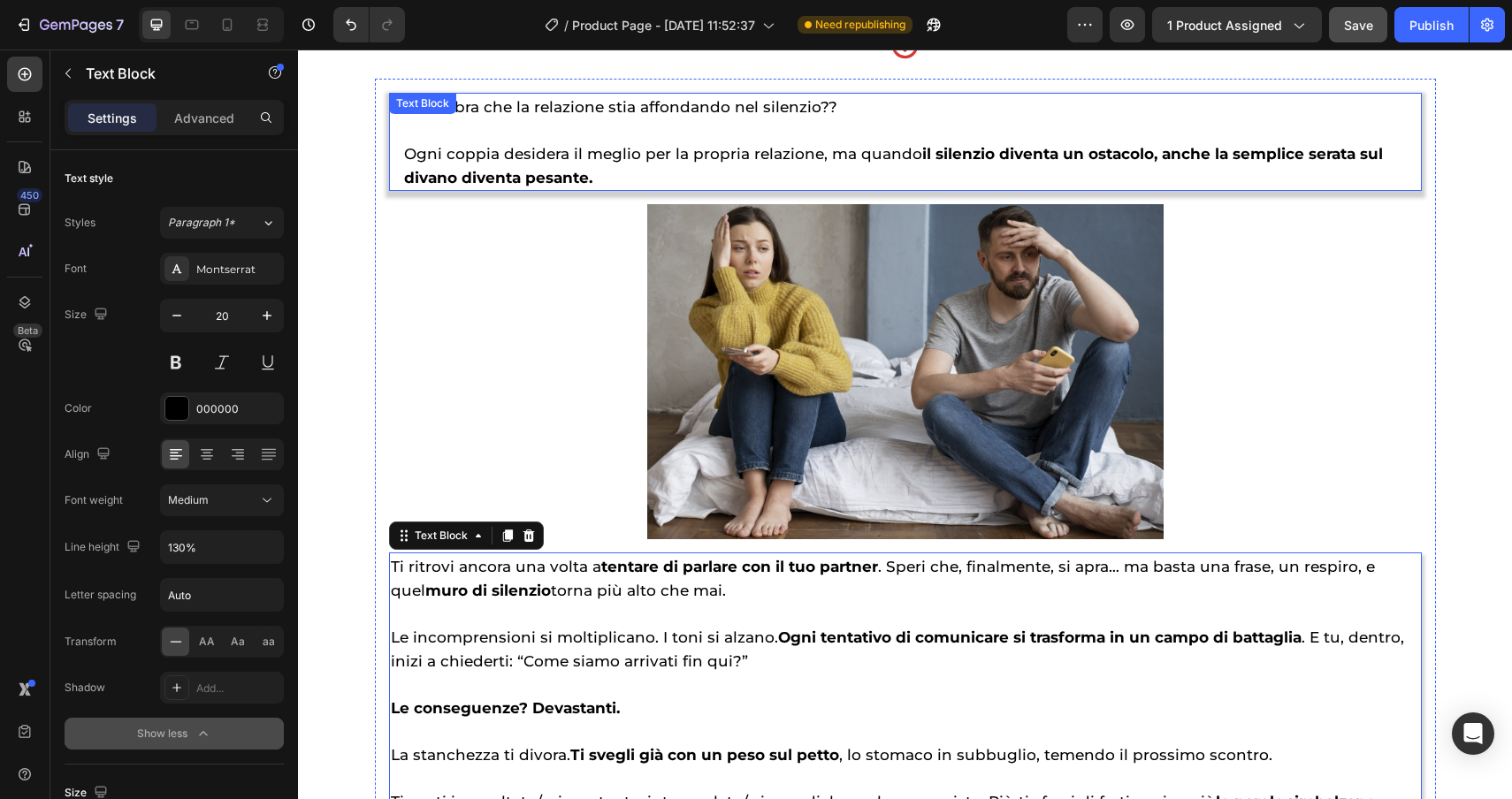
click at [584, 160] on span "Ogni coppia desidera il meglio per la propria relazione, ma quando il silenzio …" at bounding box center [893, 166] width 979 height 42
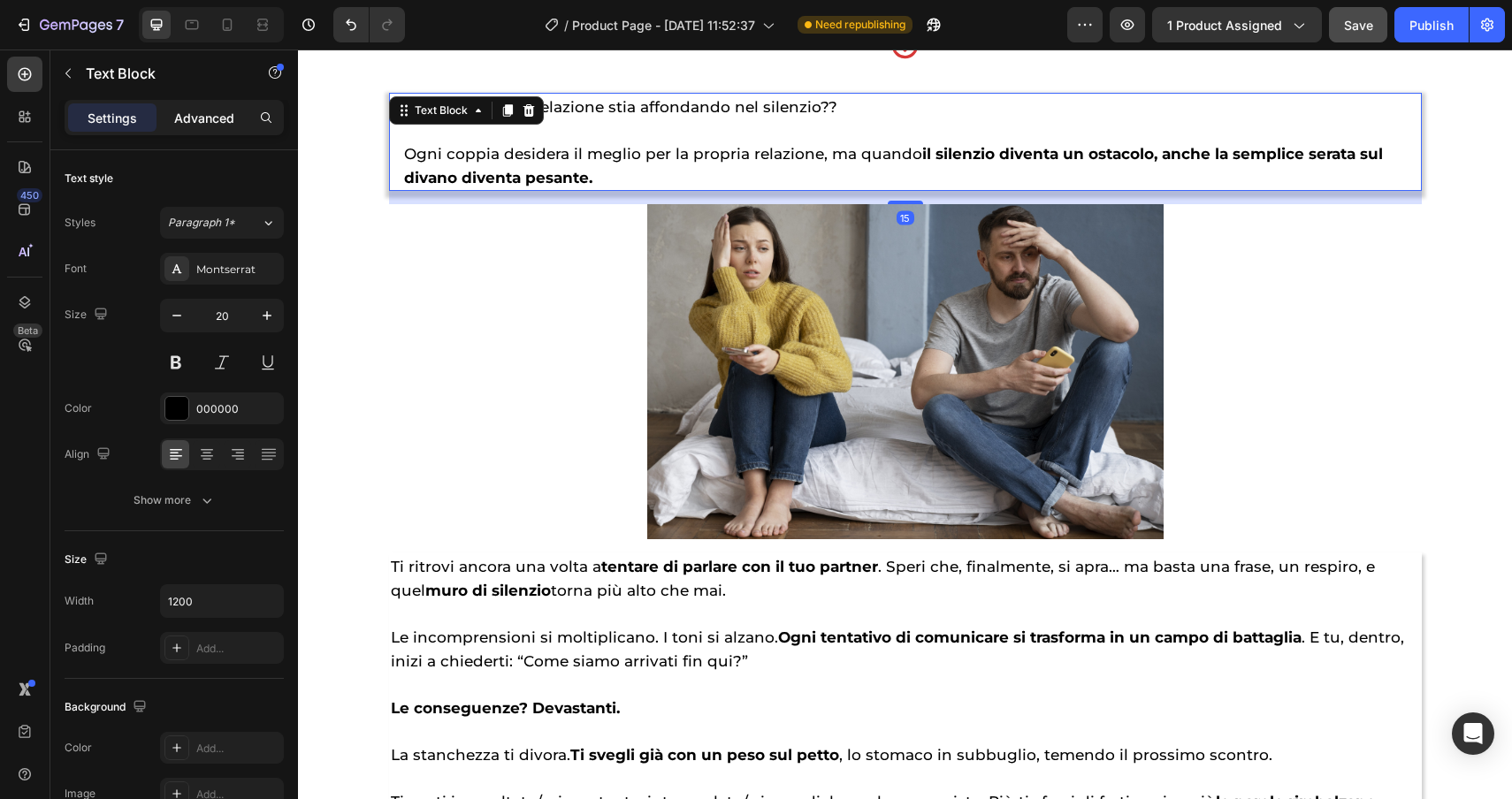
click at [187, 116] on p "Advanced" at bounding box center [204, 117] width 60 height 18
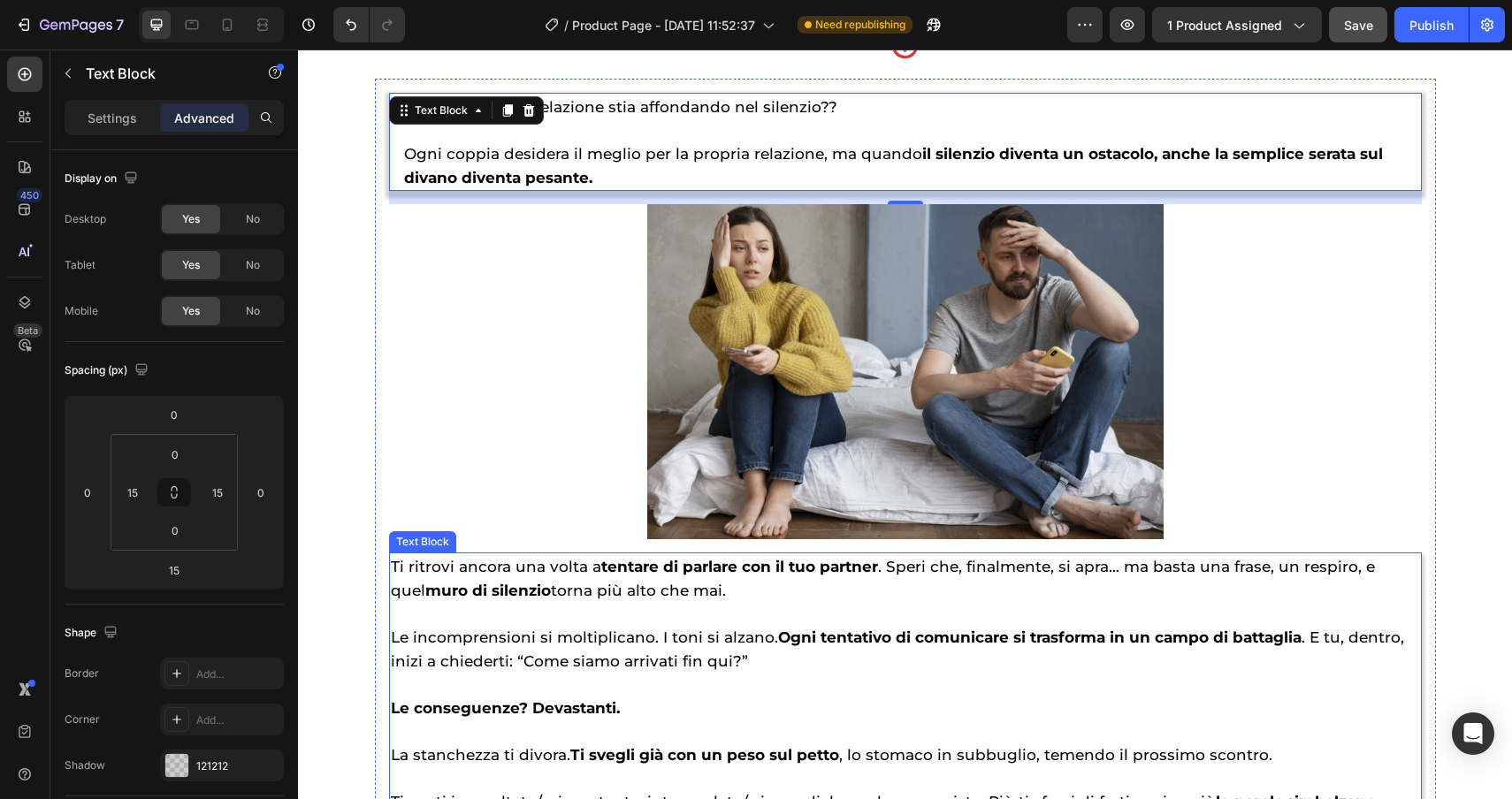
click at [433, 621] on p "Le incomprensioni si moltiplicano. I toni si alzano. Ogni tentativo di comunica…" at bounding box center [906, 637] width 1030 height 71
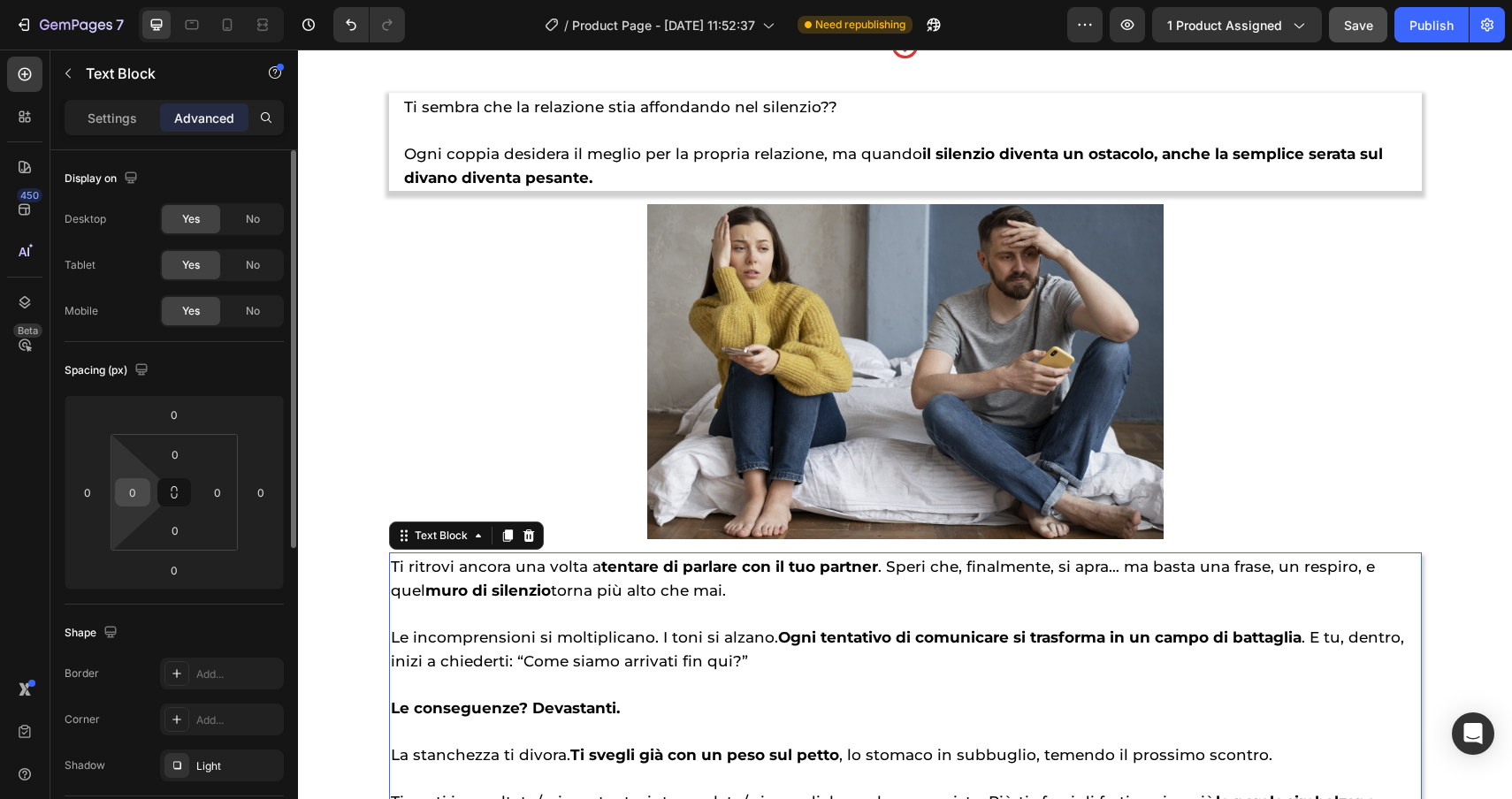
click at [137, 501] on input "0" at bounding box center [132, 492] width 26 height 26
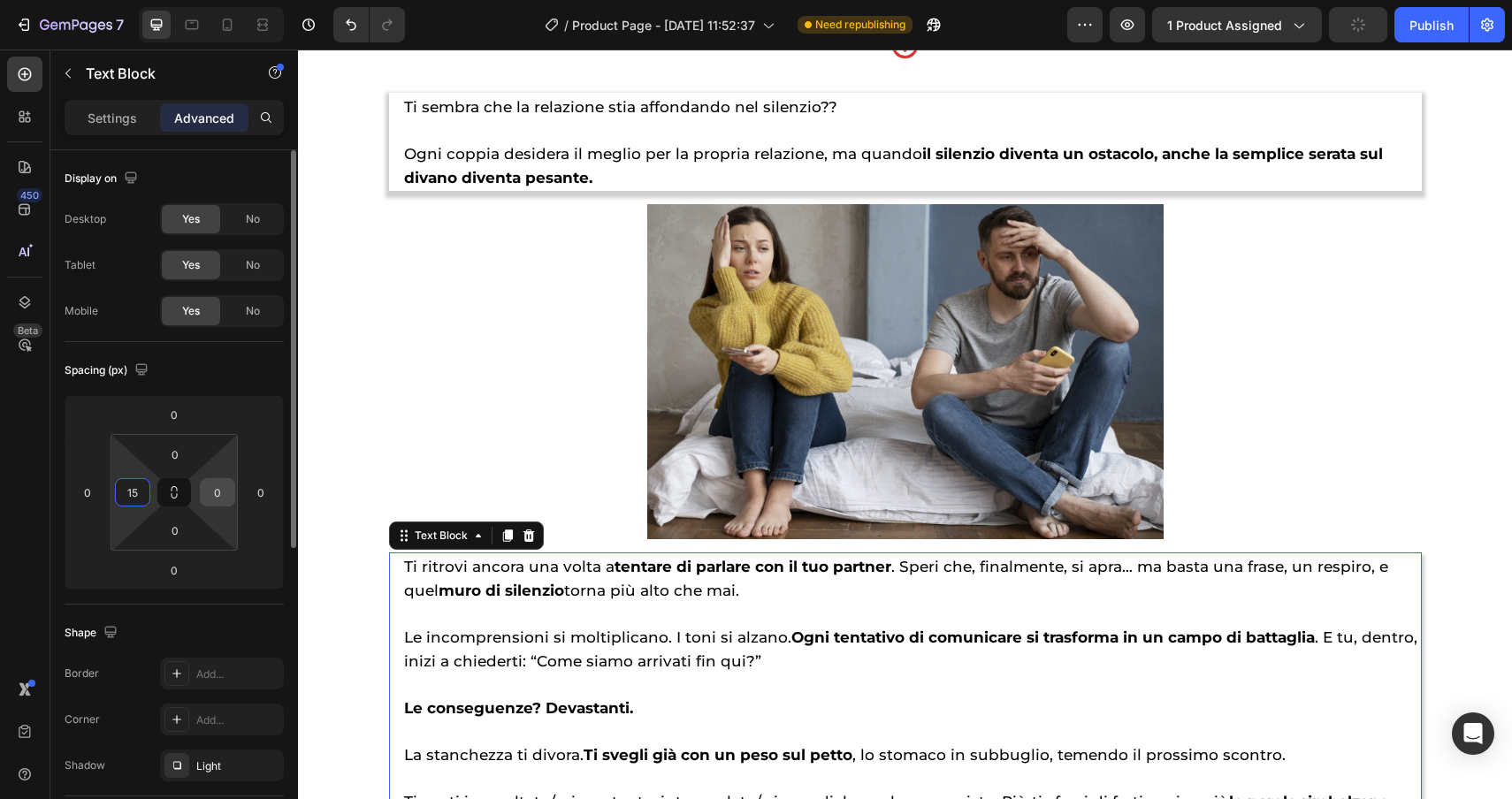
type input "15"
click at [219, 490] on input "0" at bounding box center [217, 492] width 26 height 26
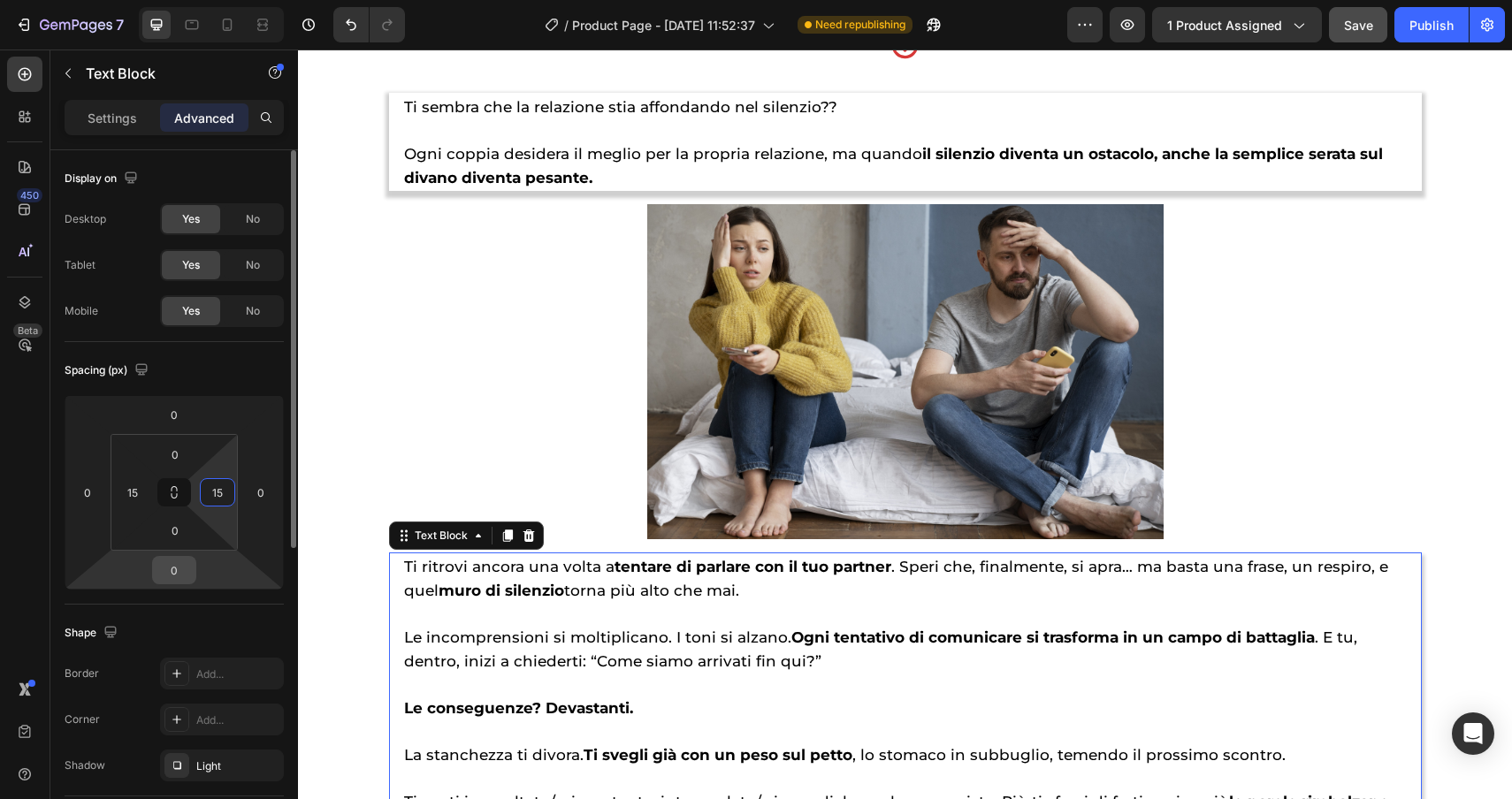
type input "15"
click at [174, 572] on input "0" at bounding box center [174, 569] width 36 height 26
type input "15"
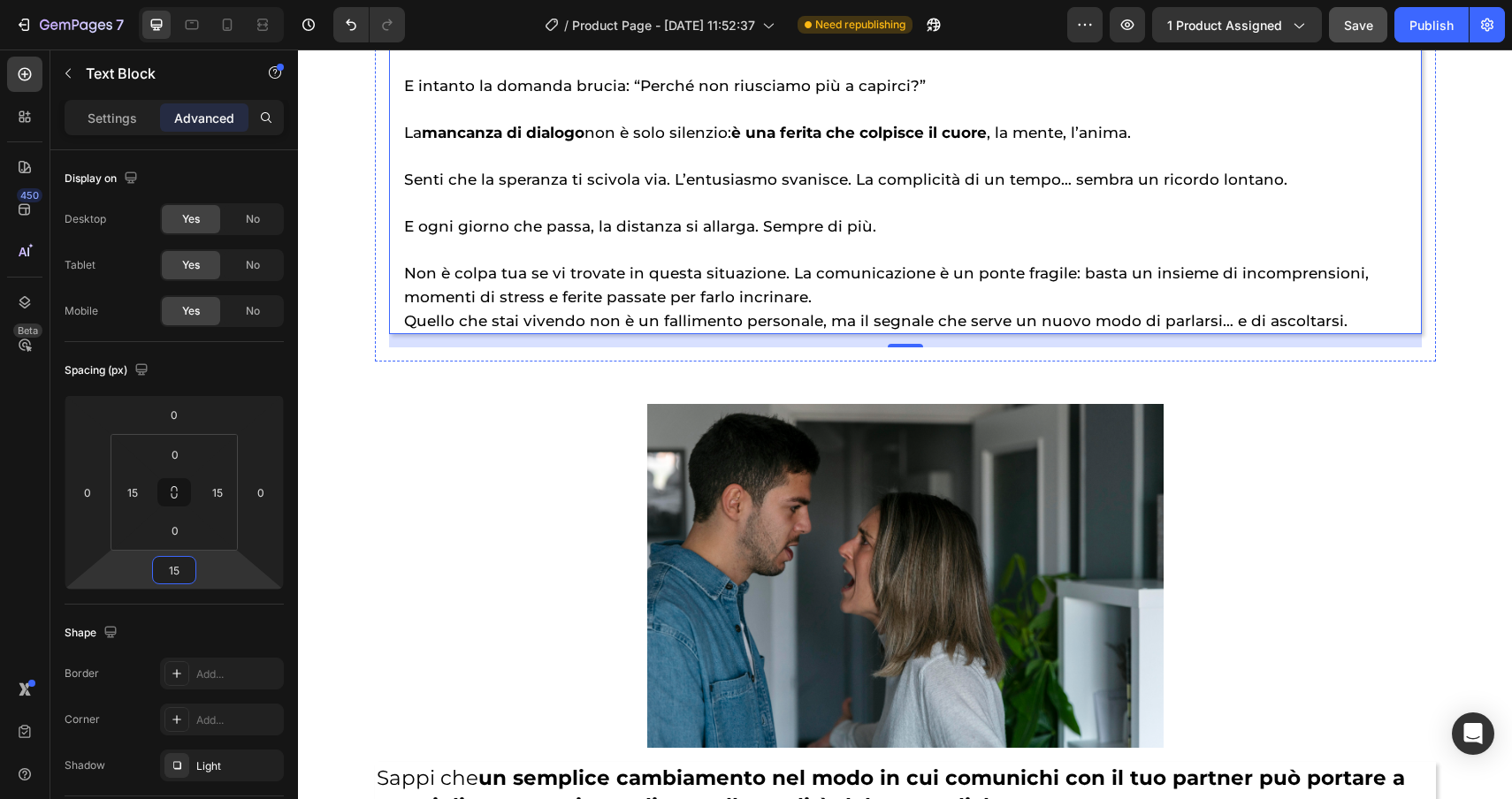
scroll to position [2608, 0]
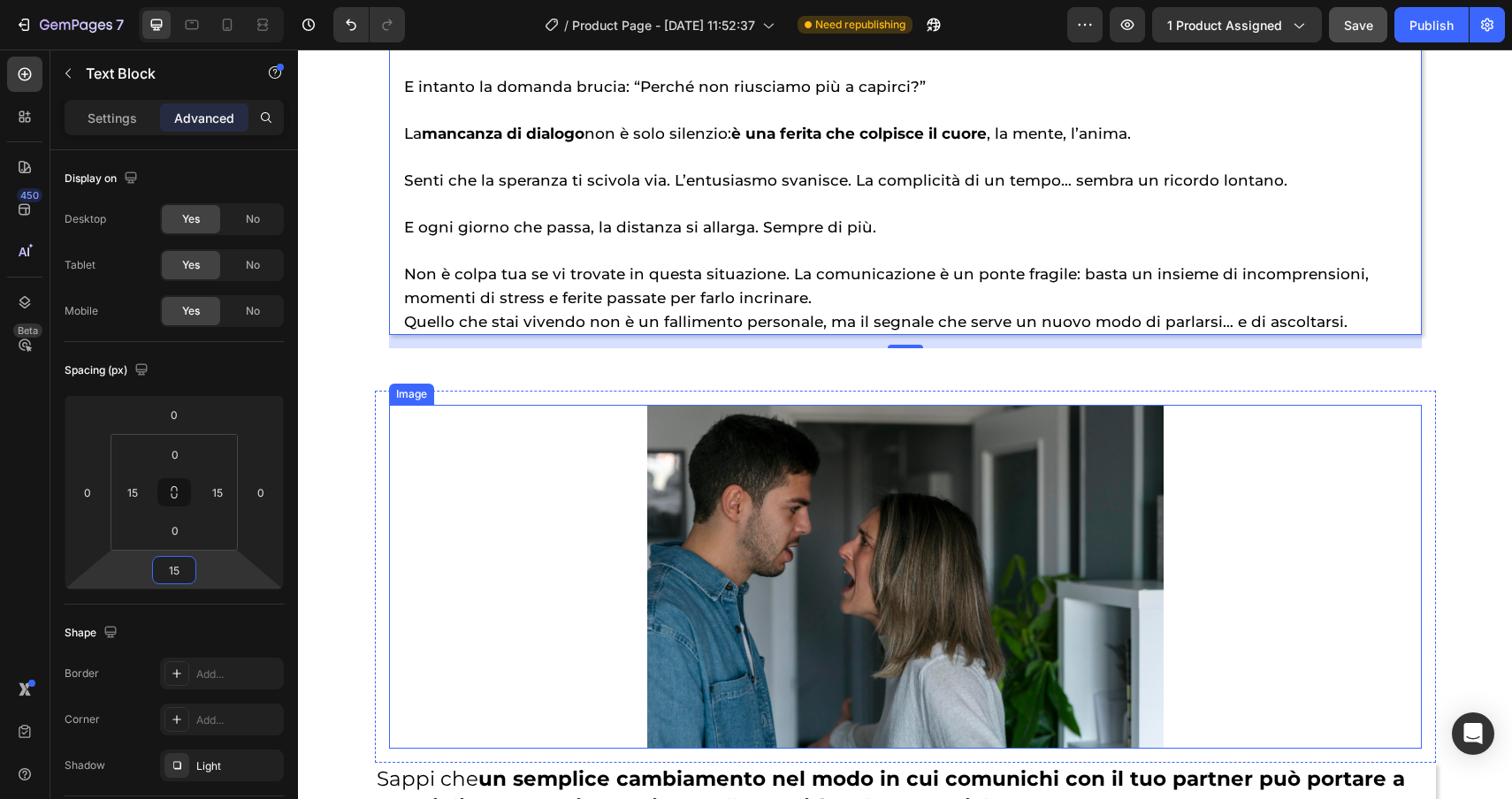
click at [883, 569] on img at bounding box center [905, 576] width 516 height 344
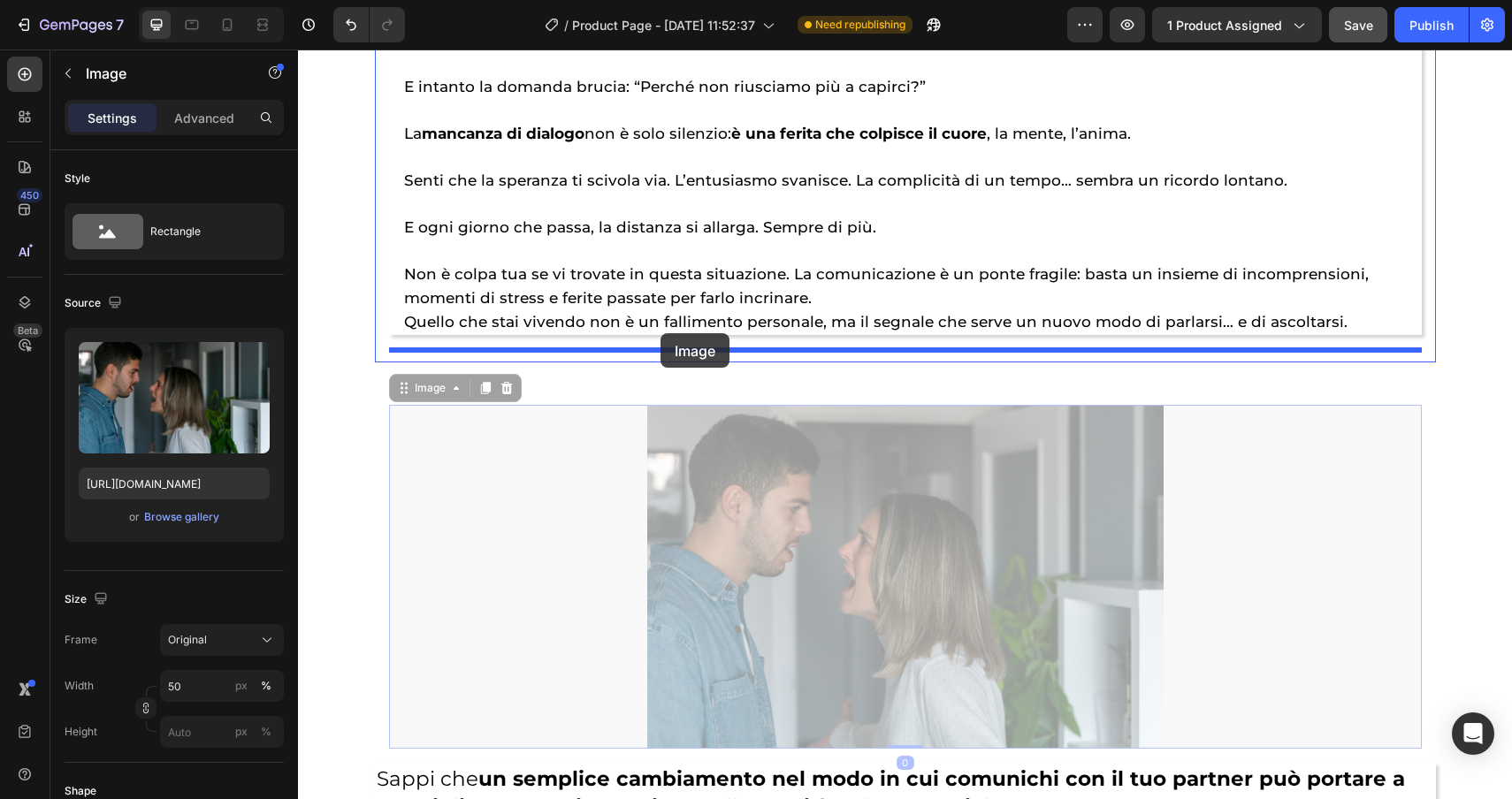
drag, startPoint x: 416, startPoint y: 386, endPoint x: 661, endPoint y: 333, distance: 250.7
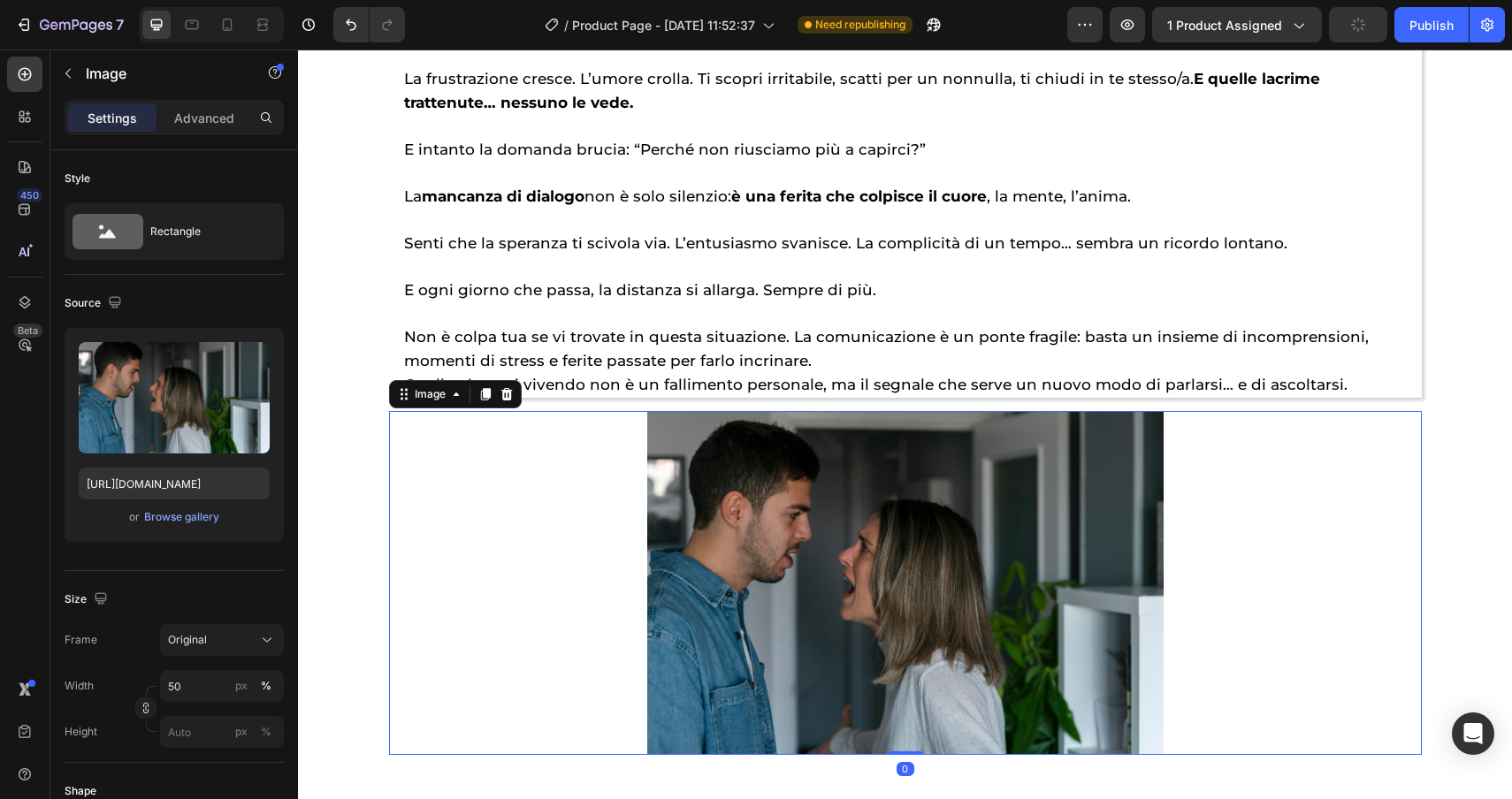
scroll to position [2526, 0]
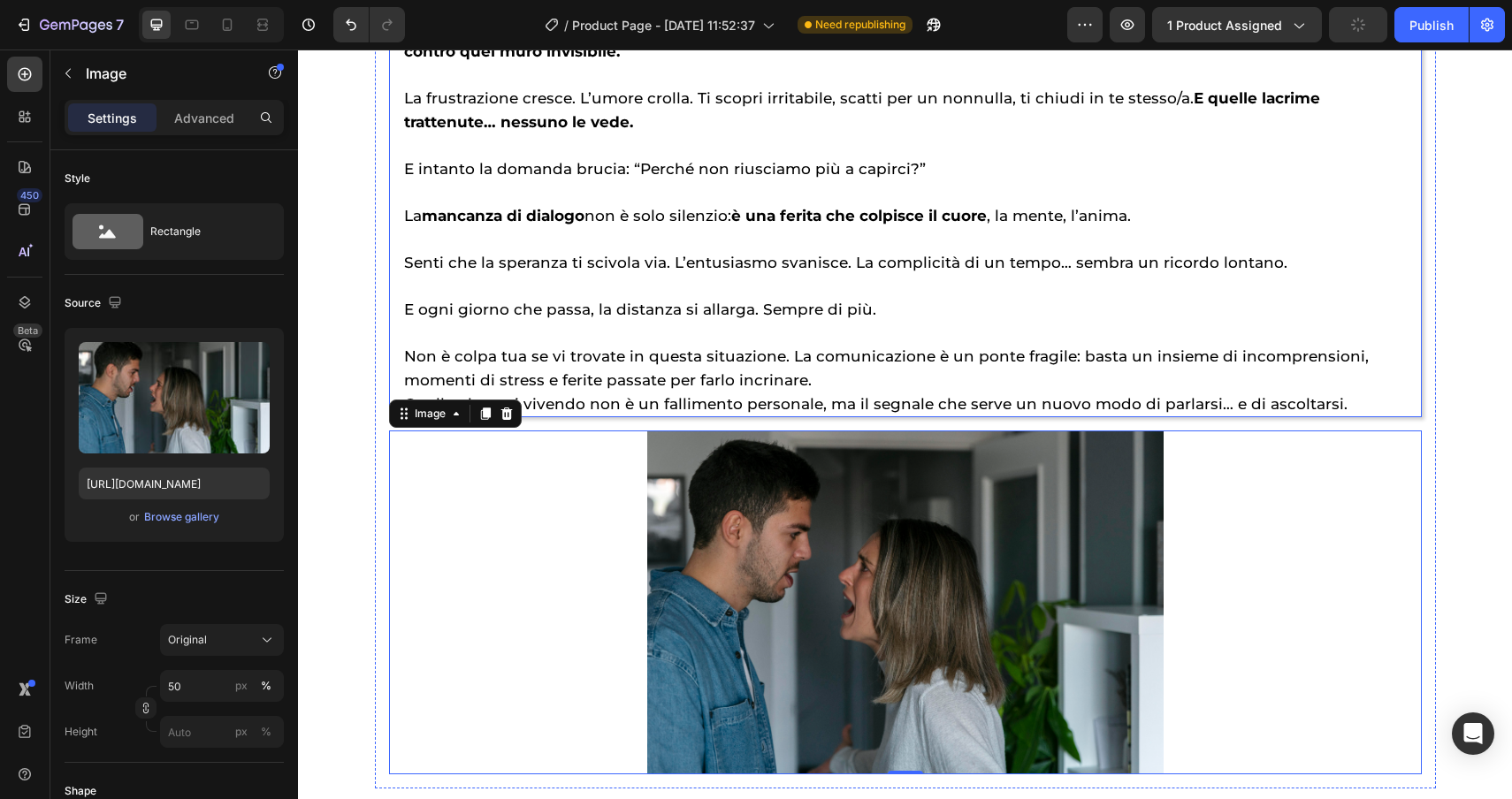
click at [1172, 299] on p "E ogni giorno che passa, la distanza si allarga. Sempre di più." at bounding box center [905, 297] width 1003 height 46
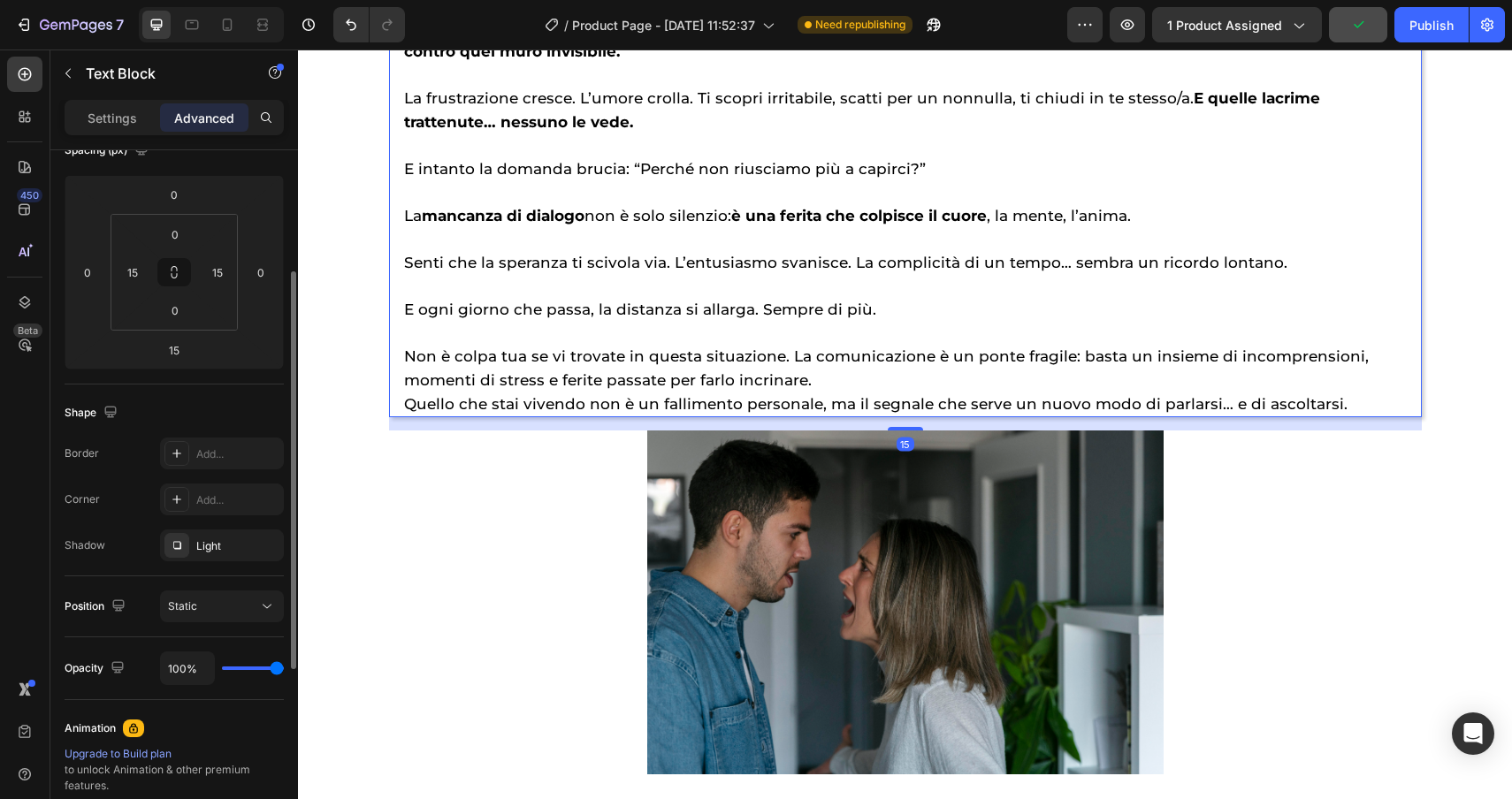
scroll to position [218, 0]
click at [245, 555] on div "Light" at bounding box center [222, 547] width 124 height 32
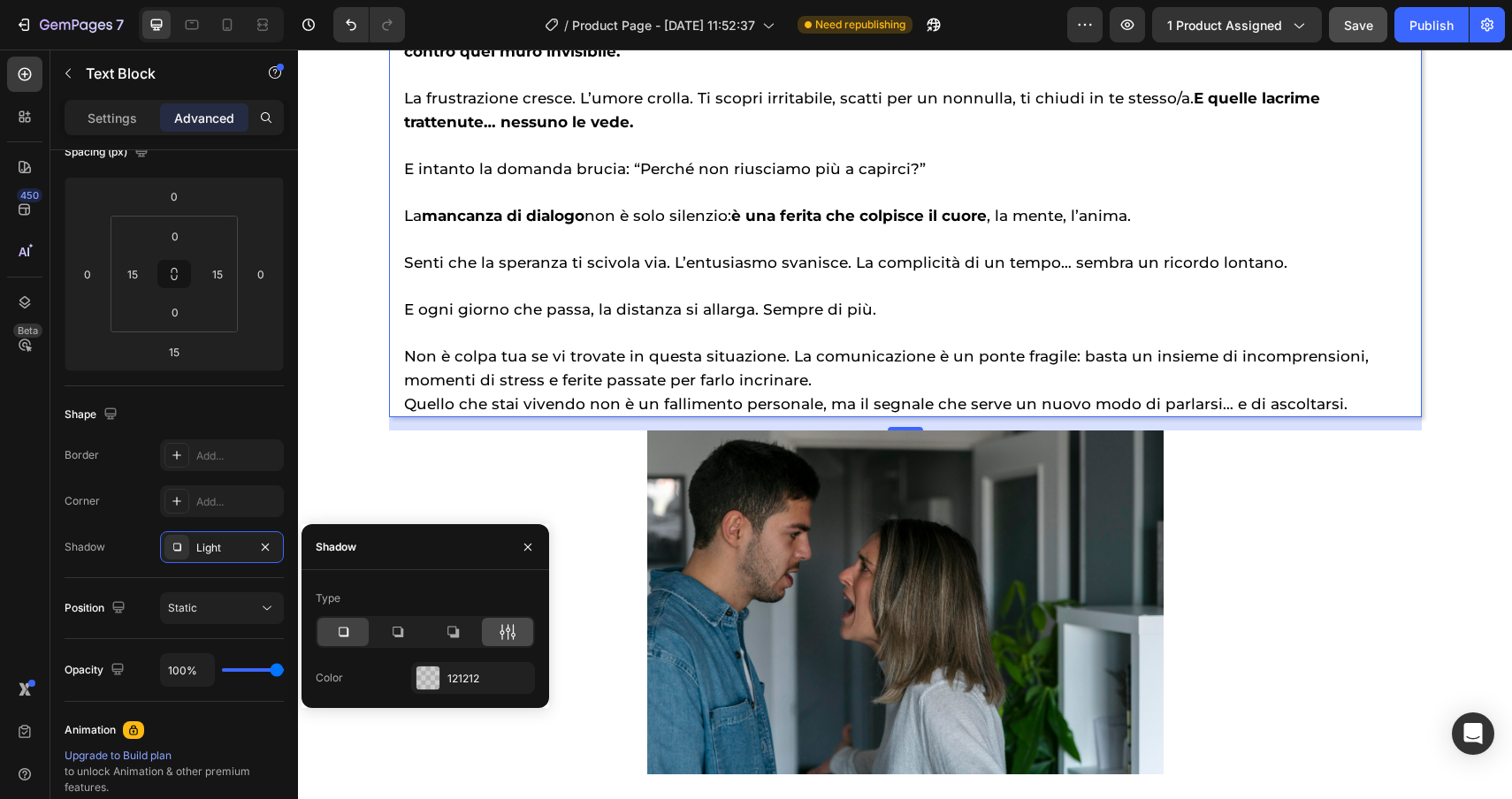
click at [507, 632] on icon at bounding box center [508, 632] width 17 height 17
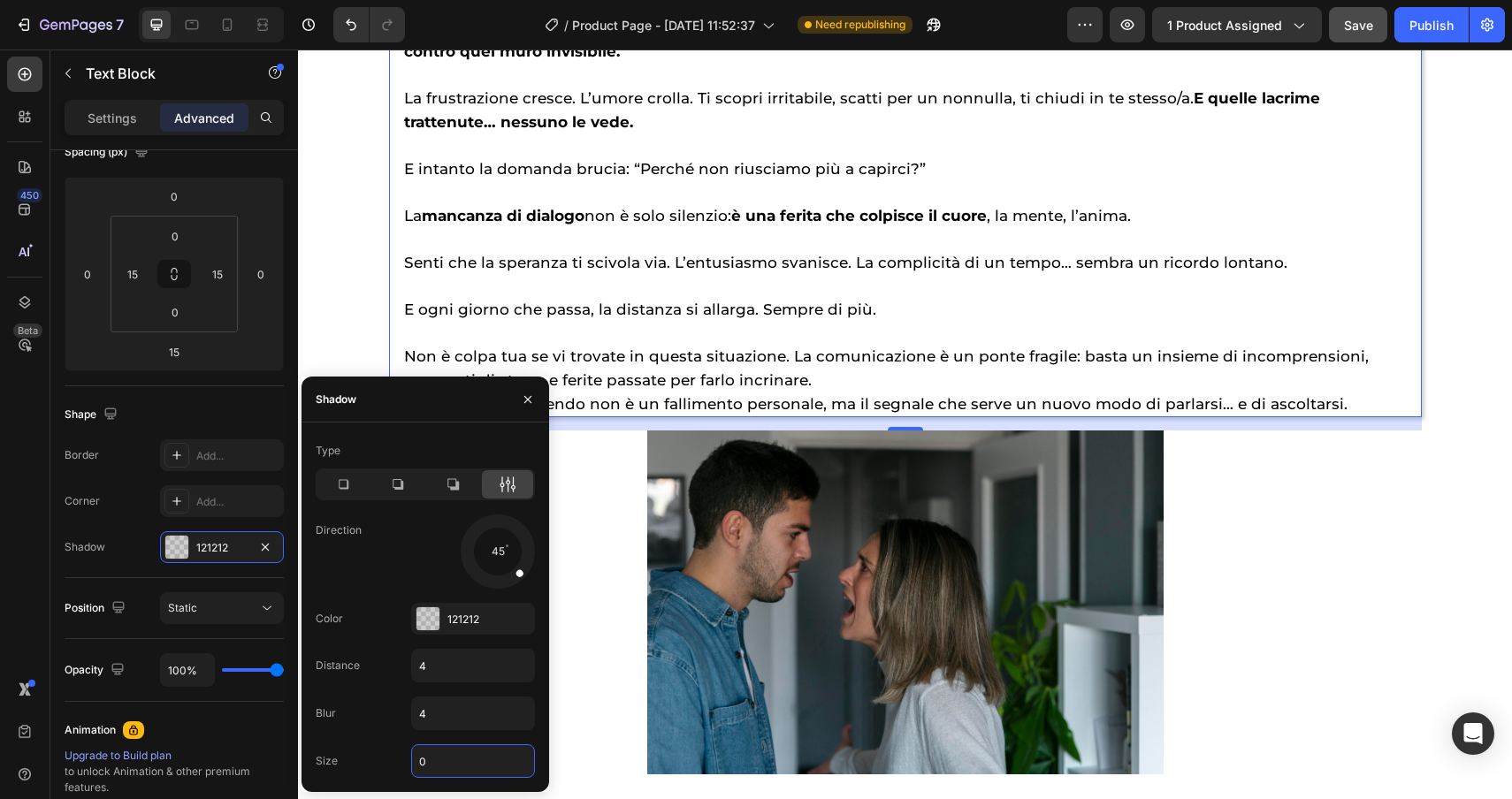
click at [460, 756] on input "0" at bounding box center [473, 761] width 122 height 32
type input "4"
drag, startPoint x: 520, startPoint y: 573, endPoint x: 496, endPoint y: 584, distance: 26.4
click at [496, 584] on span at bounding box center [496, 581] width 7 height 7
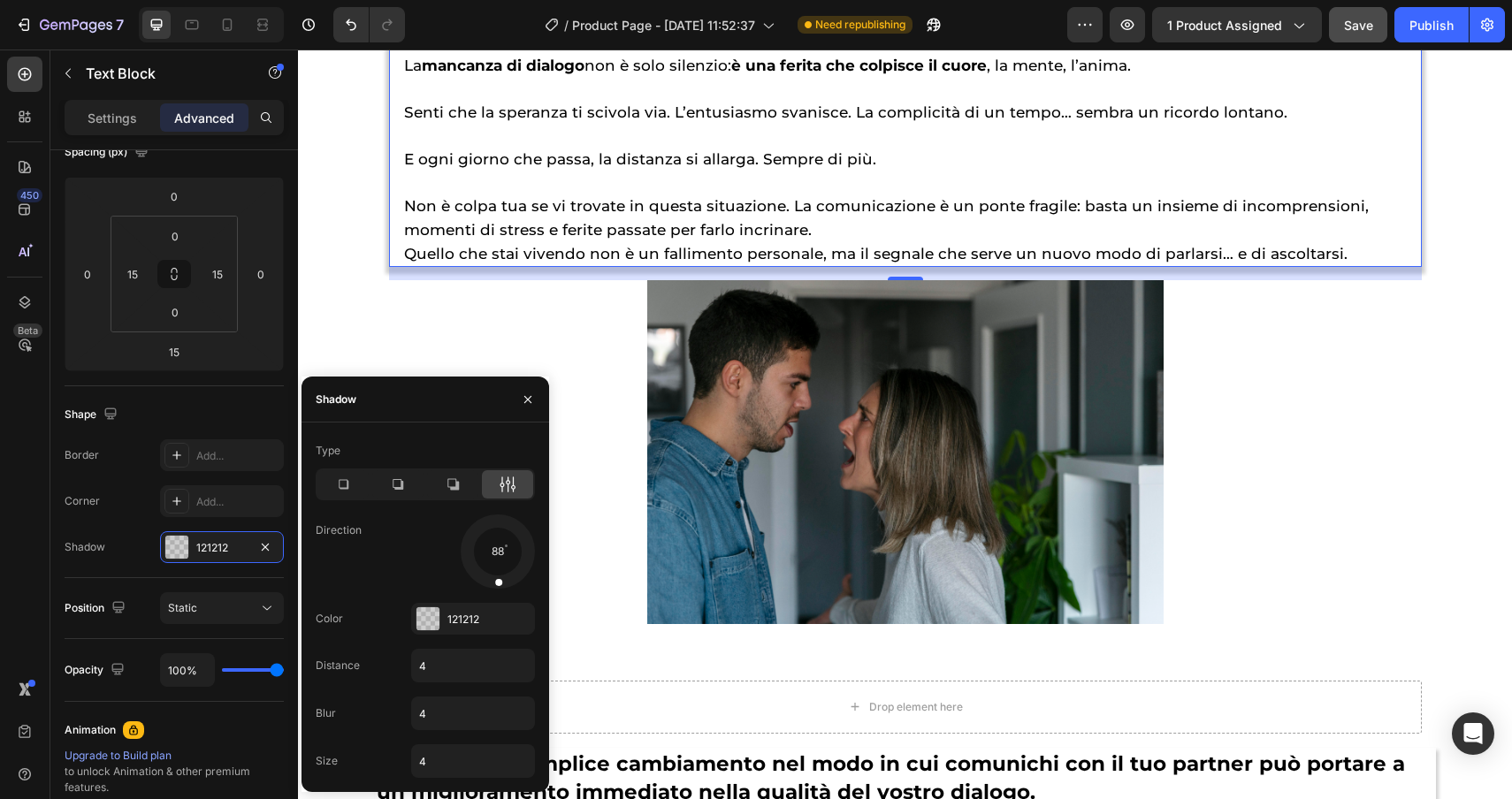
scroll to position [2680, 0]
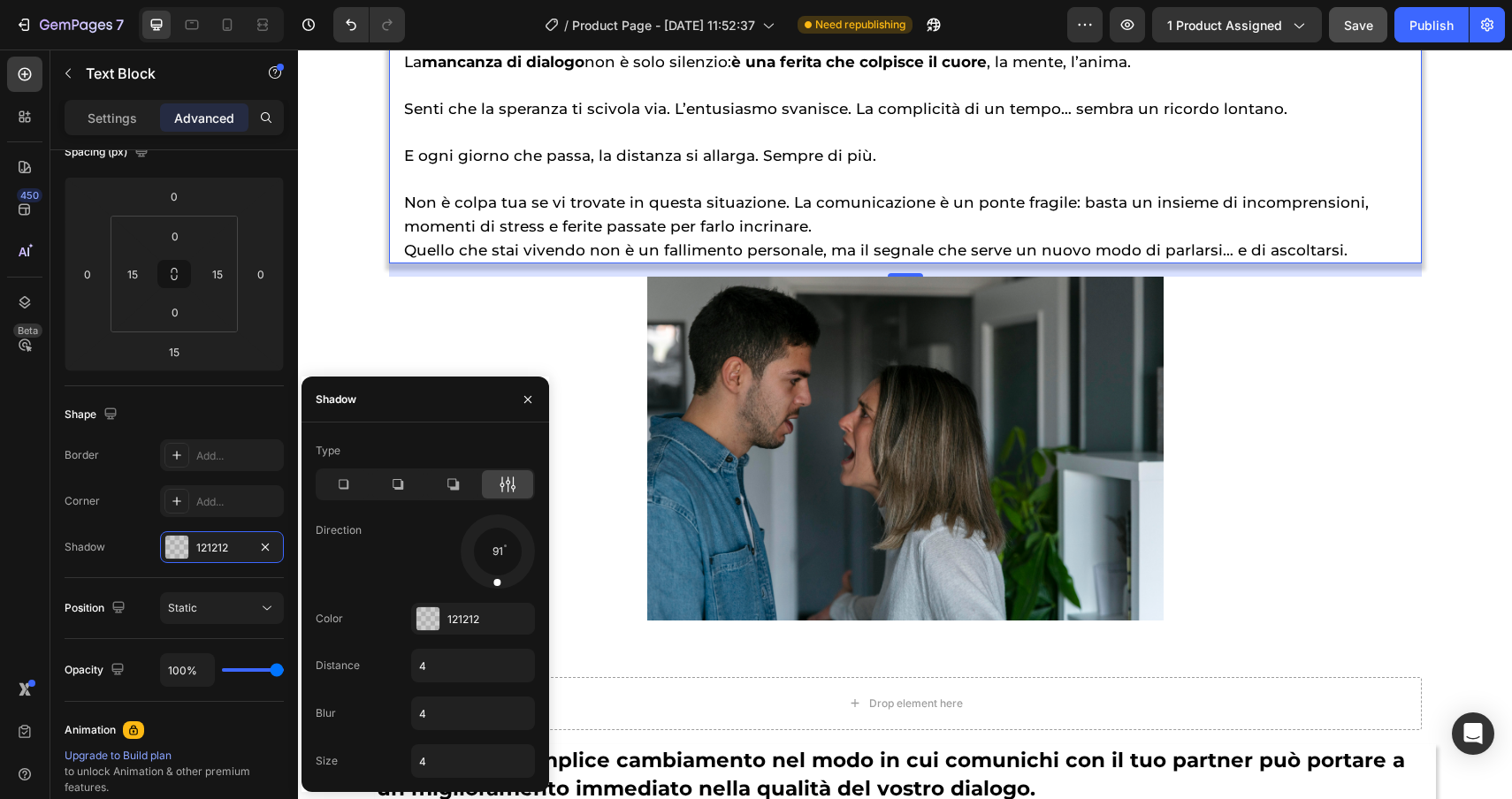
click at [494, 585] on div at bounding box center [498, 570] width 12 height 40
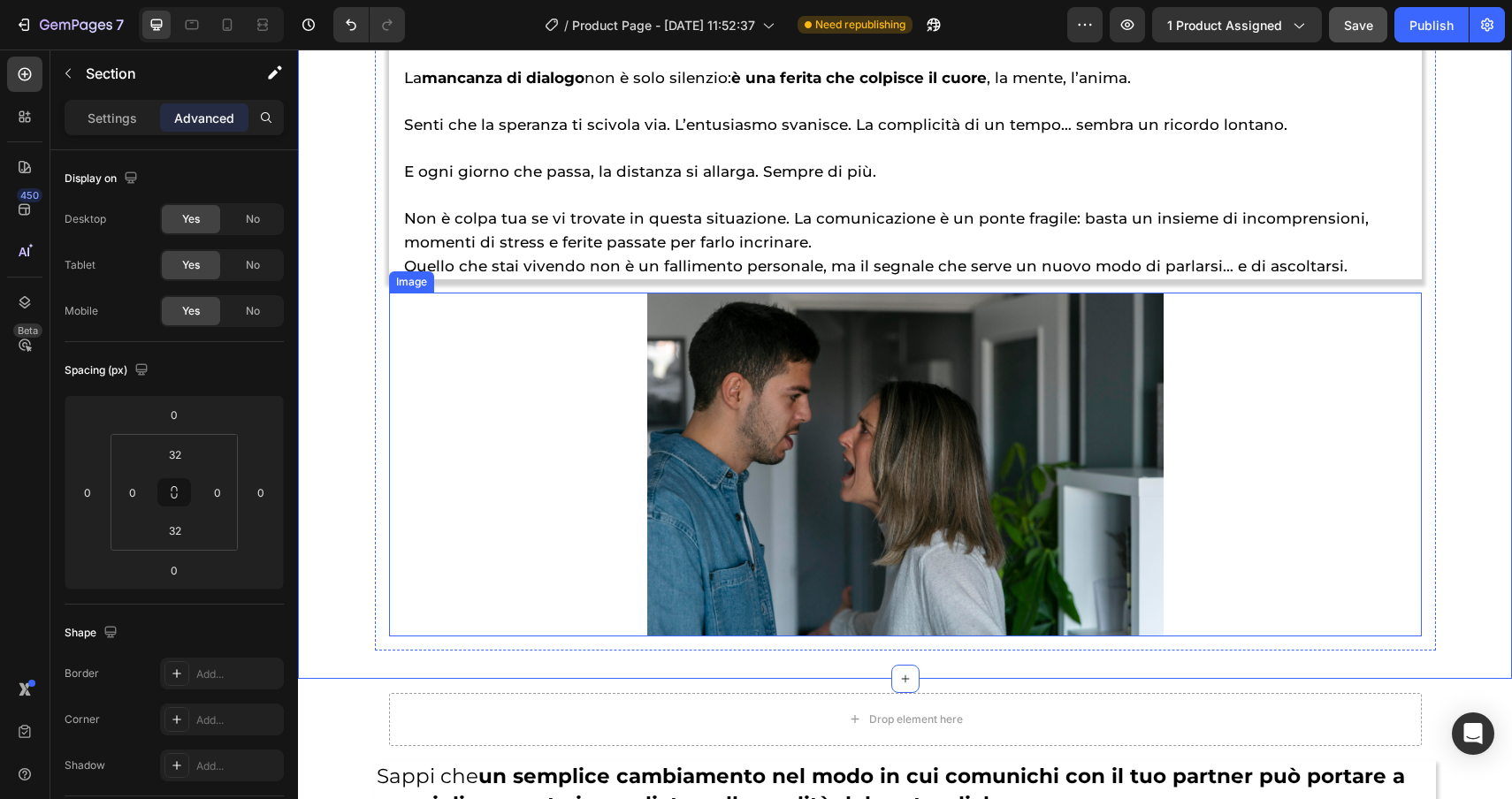
scroll to position [2687, 0]
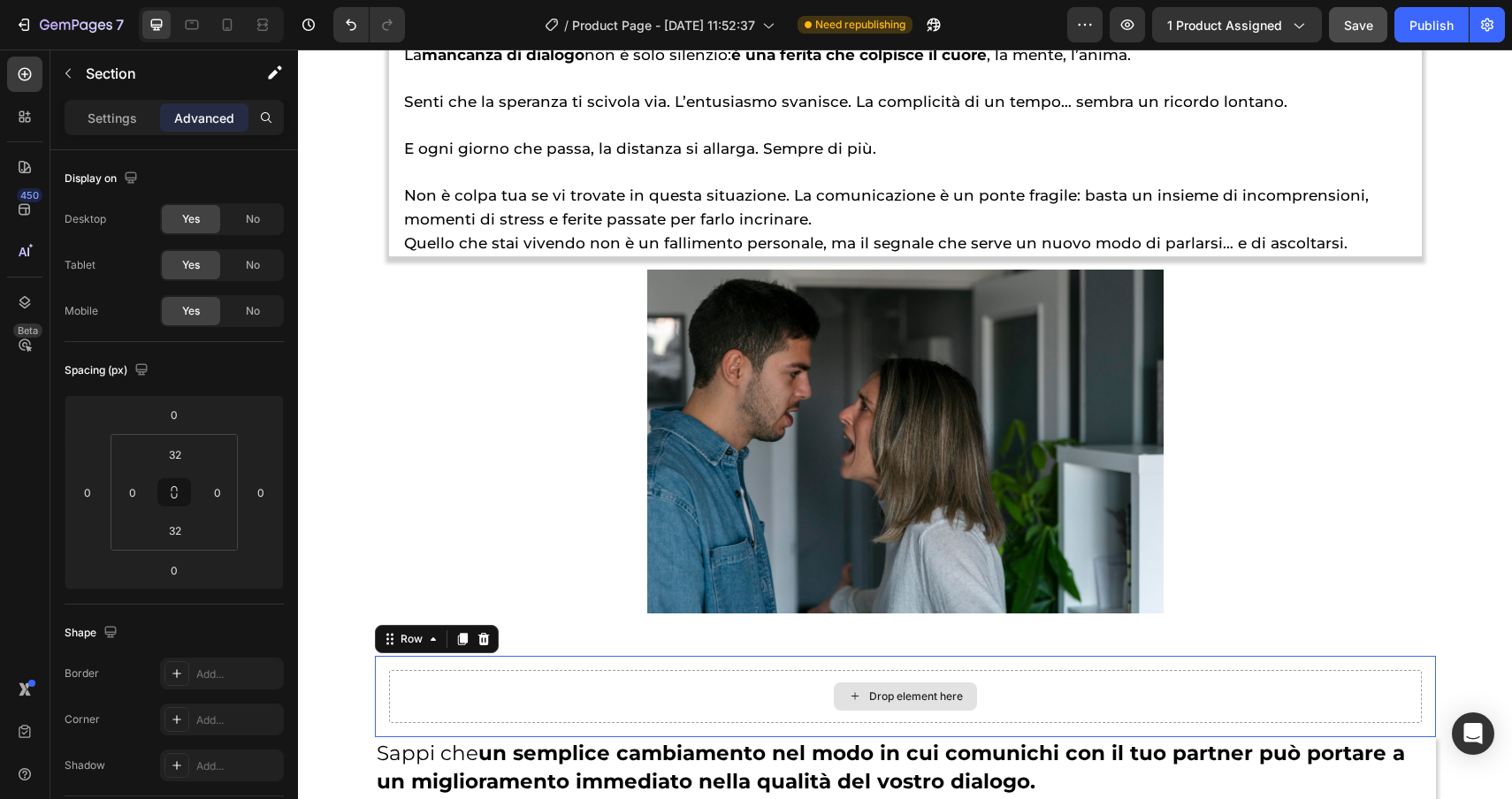
click at [533, 714] on div "Drop element here" at bounding box center [906, 696] width 1033 height 53
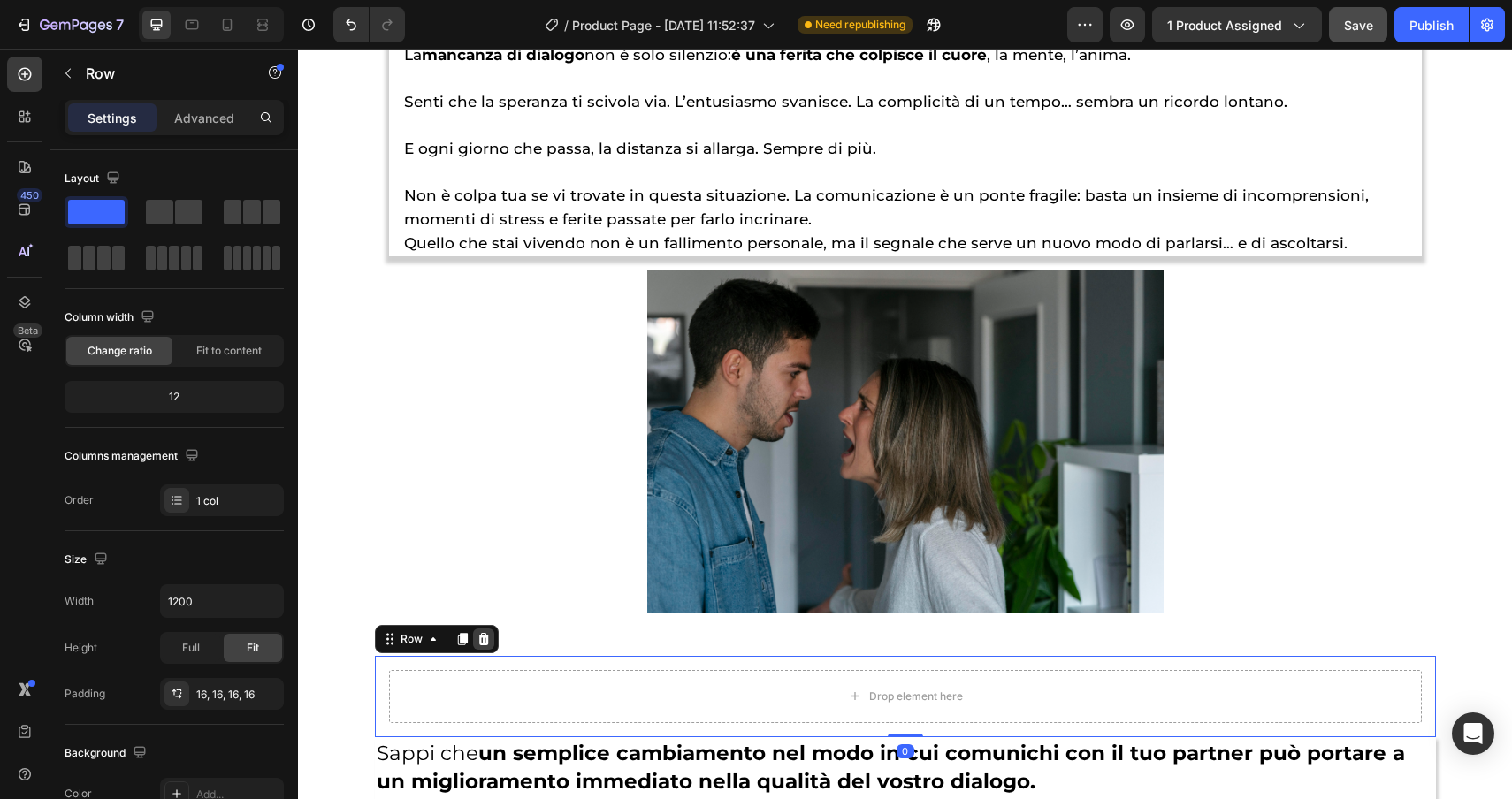
click at [480, 645] on icon at bounding box center [483, 638] width 12 height 13
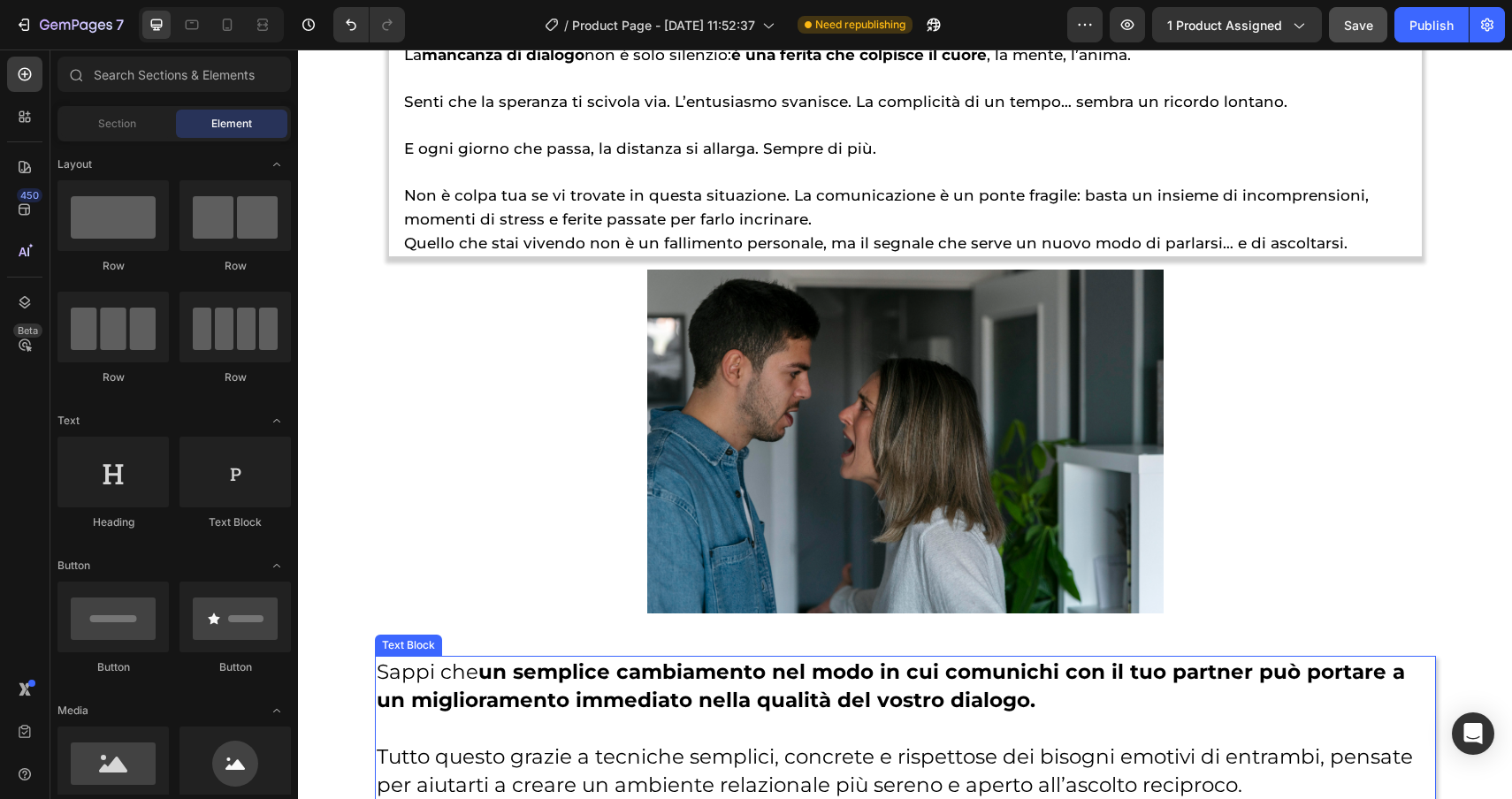
click at [408, 710] on strong "un semplice cambiamento nel modo in cui comunichi con il tuo partner può portar…" at bounding box center [891, 686] width 1029 height 53
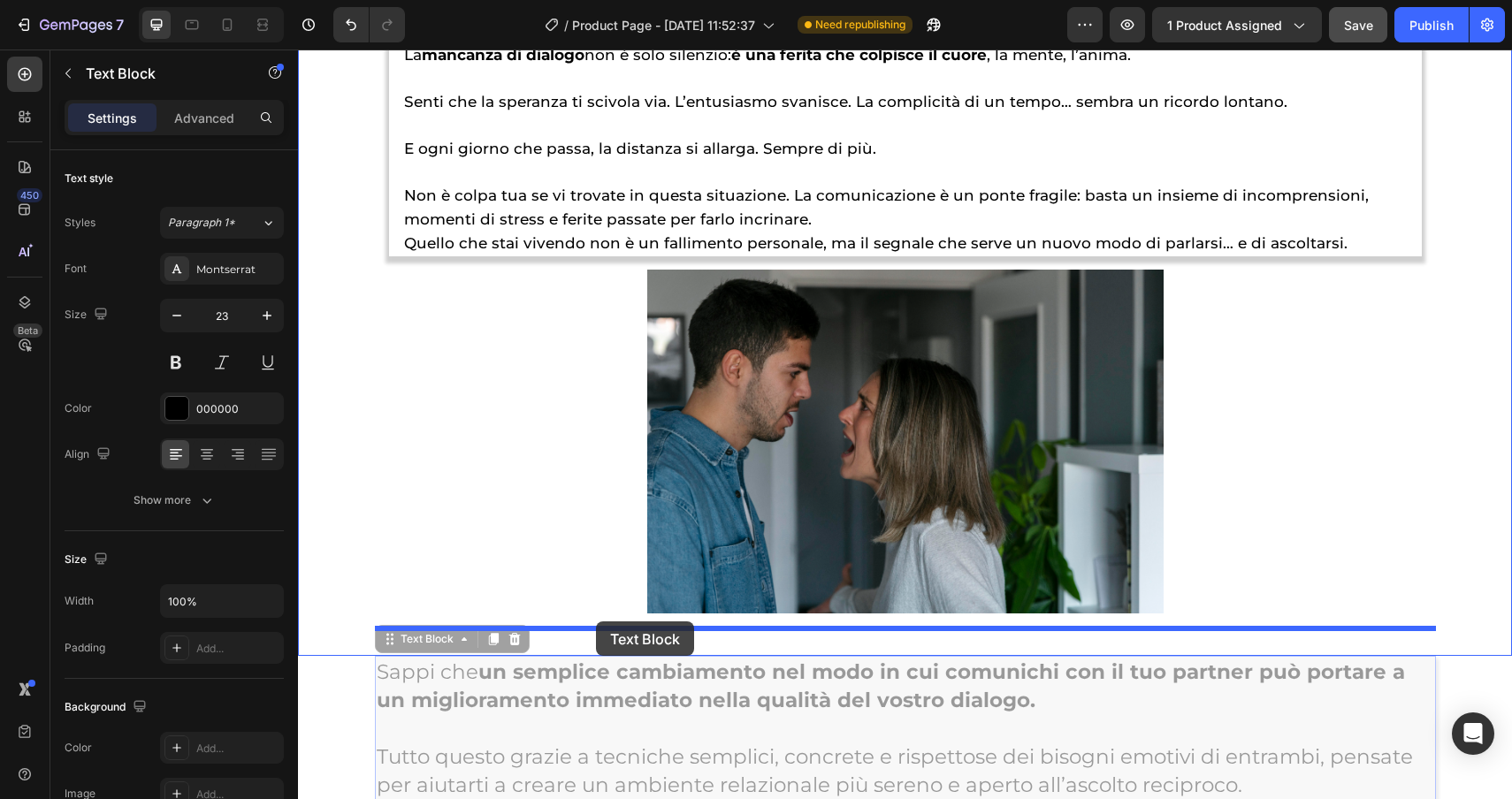
drag, startPoint x: 404, startPoint y: 647, endPoint x: 596, endPoint y: 622, distance: 193.6
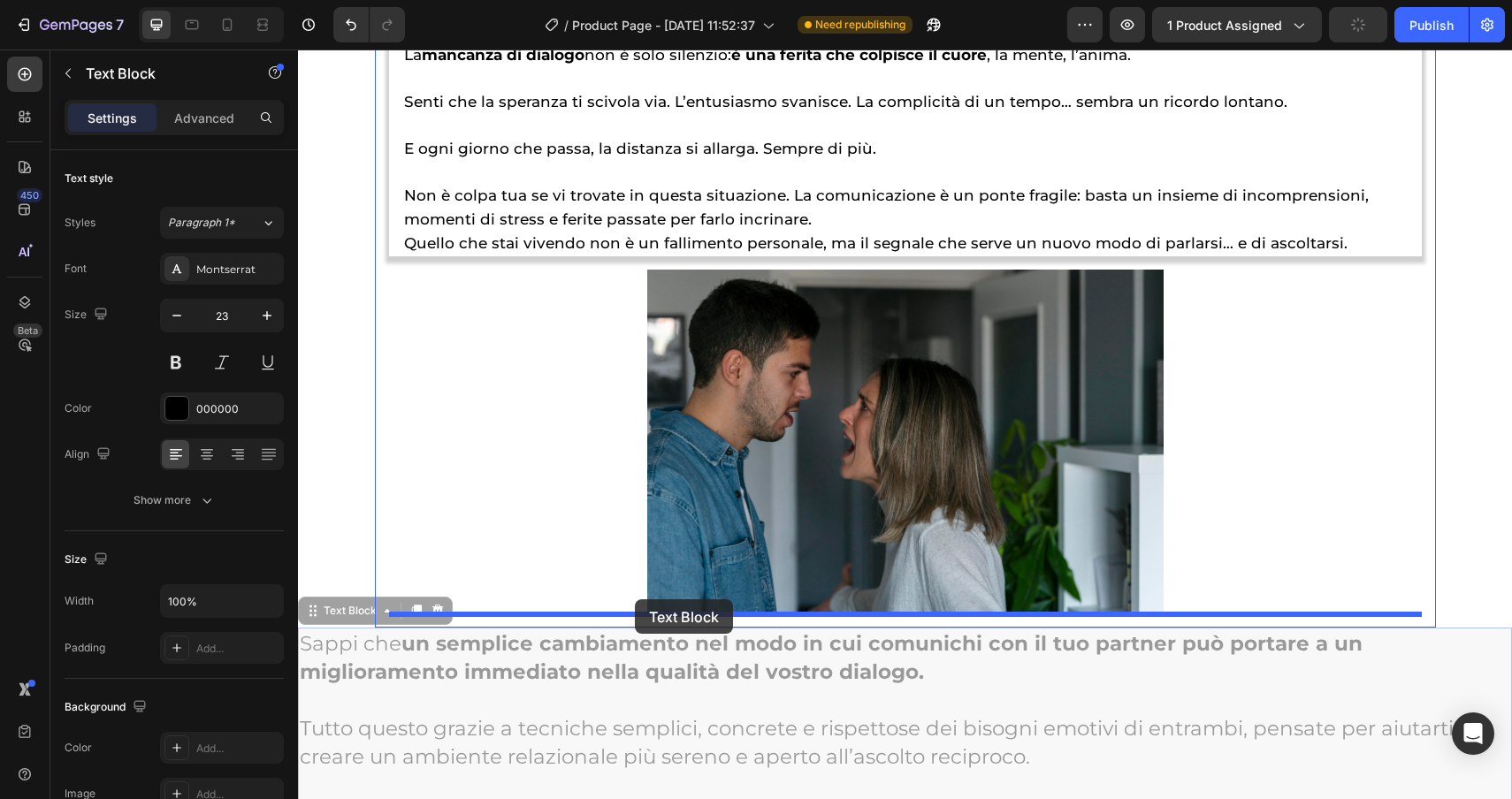
drag, startPoint x: 331, startPoint y: 613, endPoint x: 634, endPoint y: 599, distance: 303.3
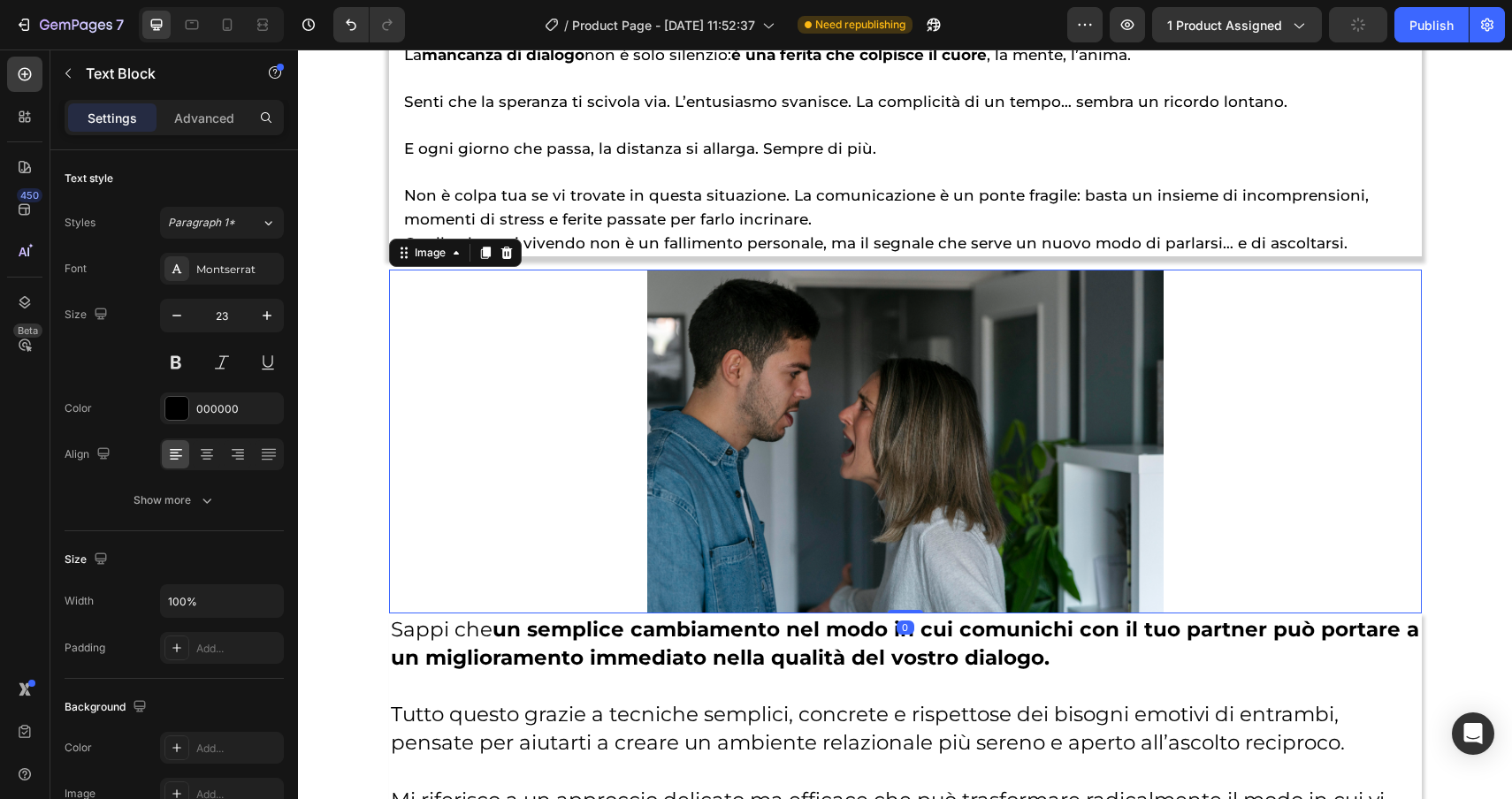
click at [818, 575] on img at bounding box center [905, 441] width 516 height 344
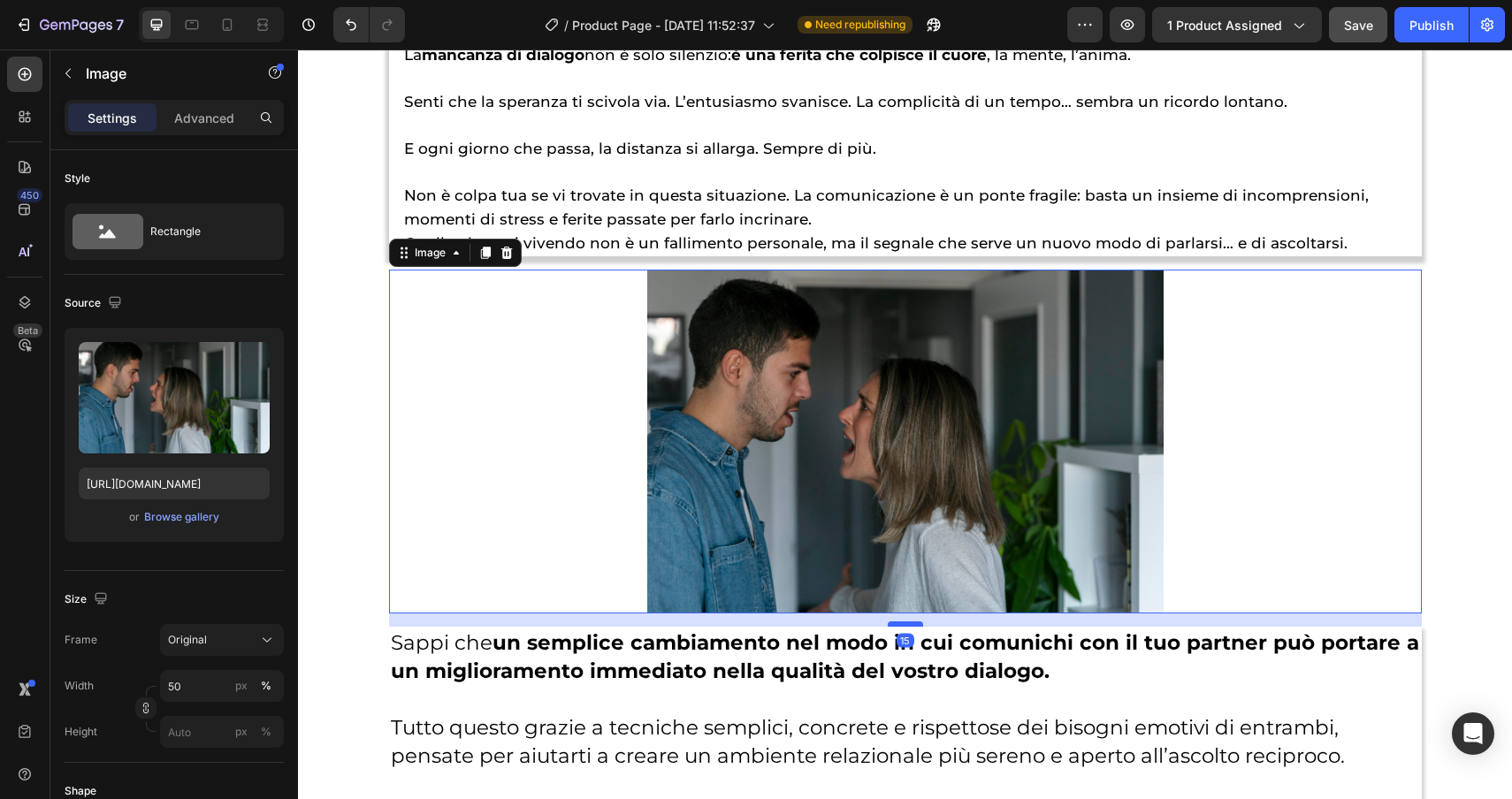
drag, startPoint x: 910, startPoint y: 611, endPoint x: 909, endPoint y: 624, distance: 13.0
click at [909, 625] on div at bounding box center [906, 624] width 36 height 5
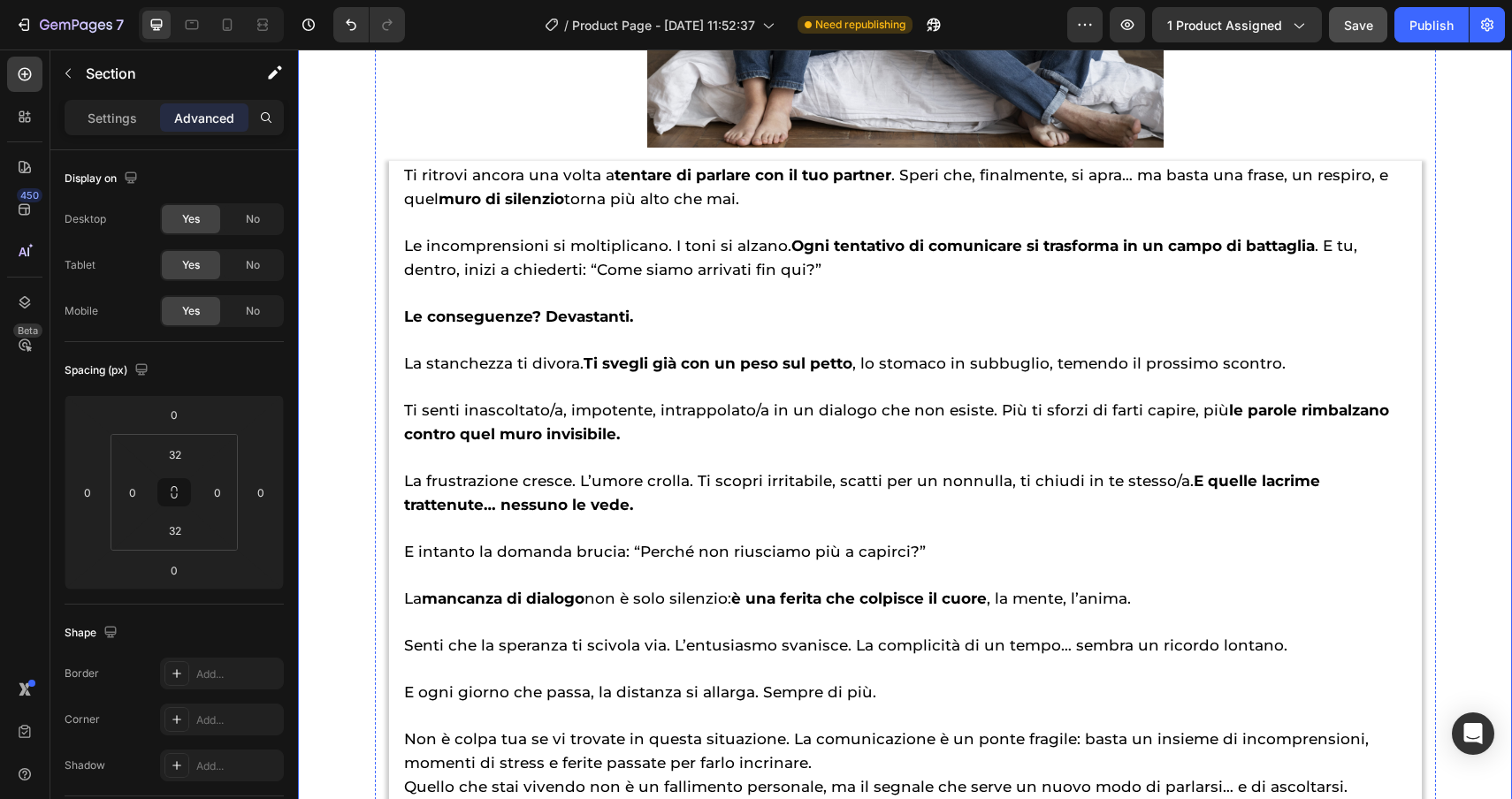
scroll to position [2144, 0]
click at [1031, 290] on p "Rich Text Editor. Editing area: main" at bounding box center [905, 292] width 1003 height 23
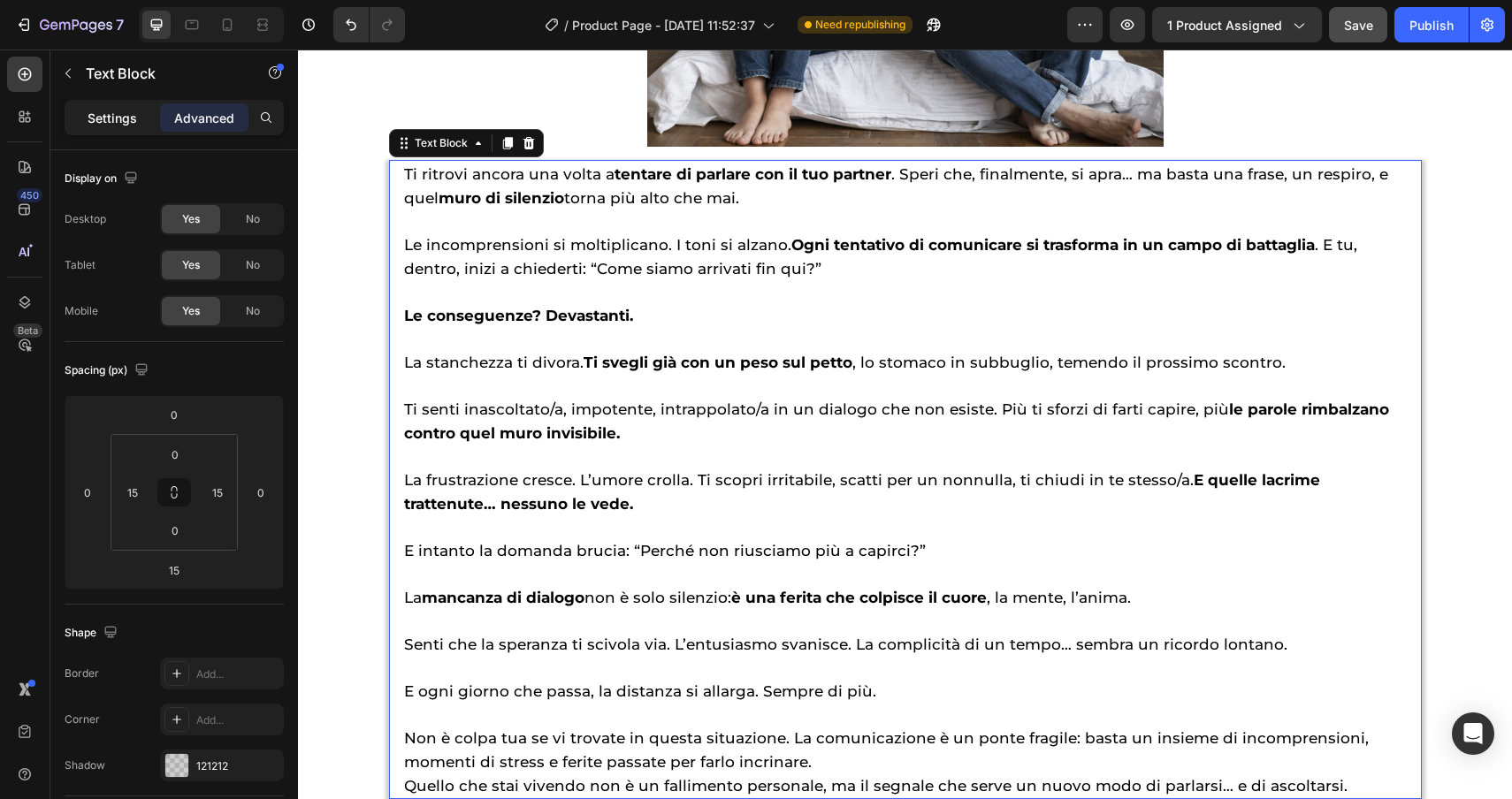
click at [111, 127] on div "Settings" at bounding box center [111, 117] width 88 height 28
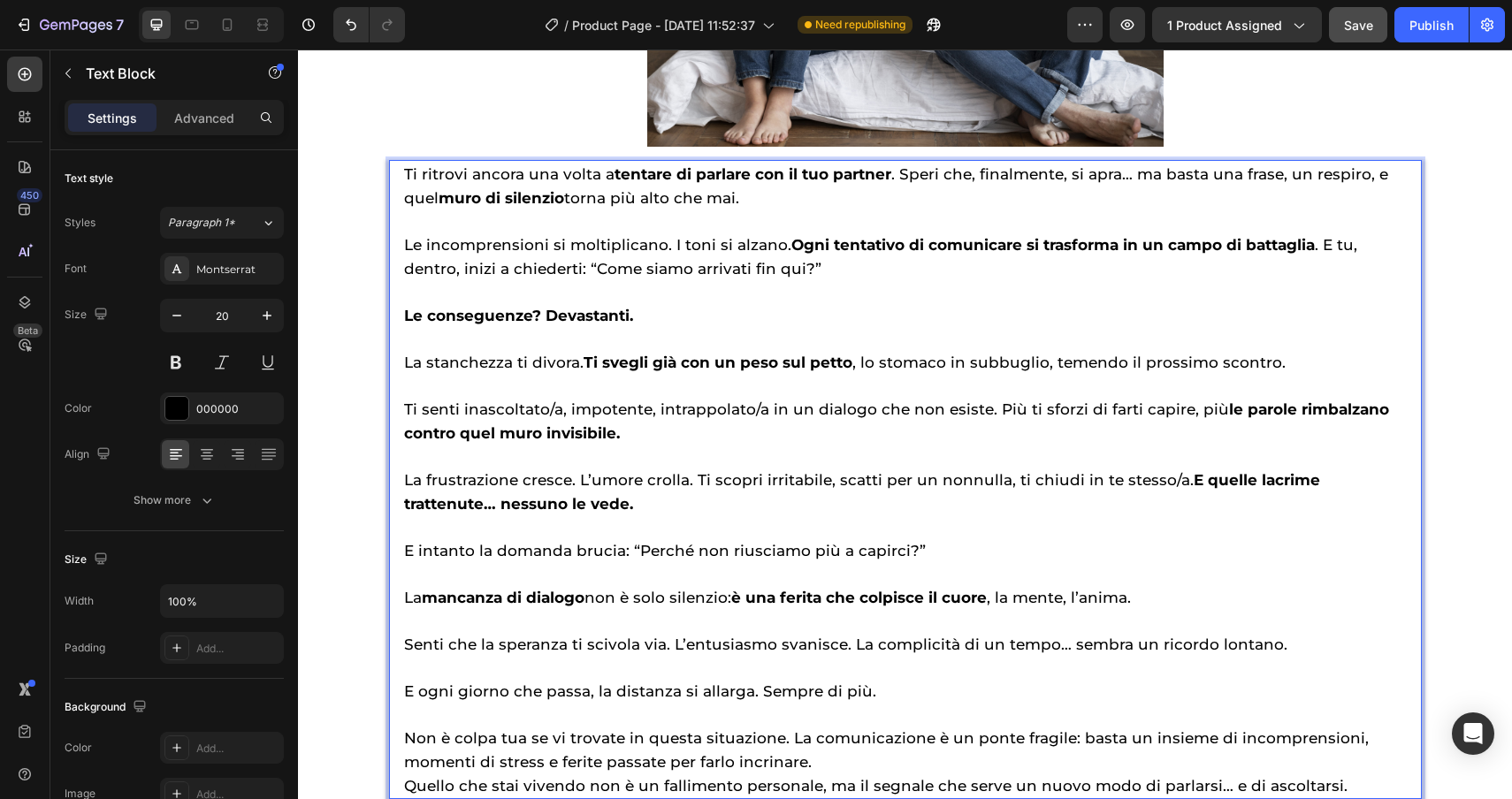
click at [635, 314] on p "Le conseguenze? Devastanti." at bounding box center [905, 315] width 1003 height 24
drag, startPoint x: 635, startPoint y: 314, endPoint x: 530, endPoint y: 314, distance: 105.0
click at [530, 314] on p "Le conseguenze? Devastanti." at bounding box center [905, 315] width 1003 height 24
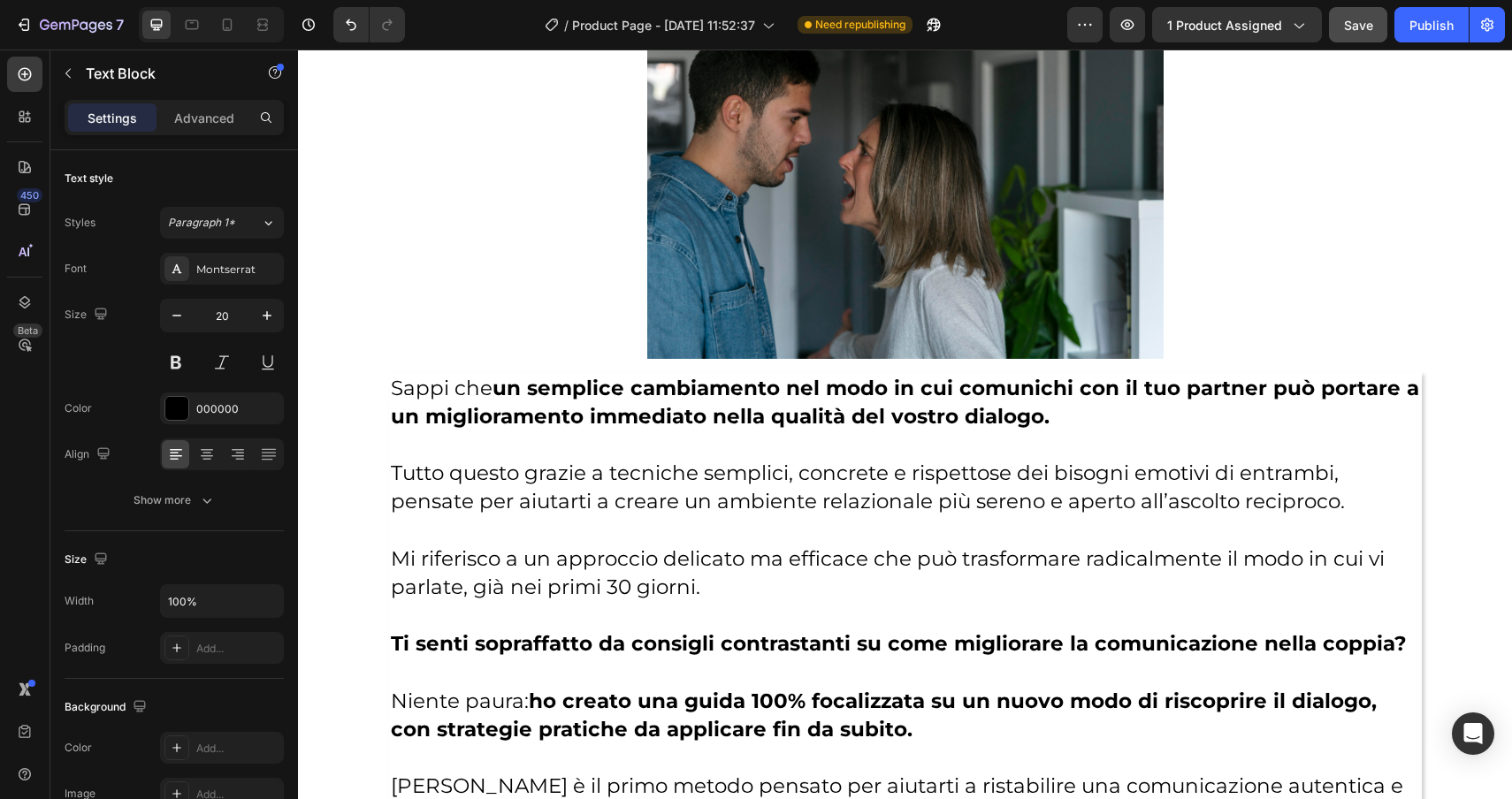
scroll to position [2959, 0]
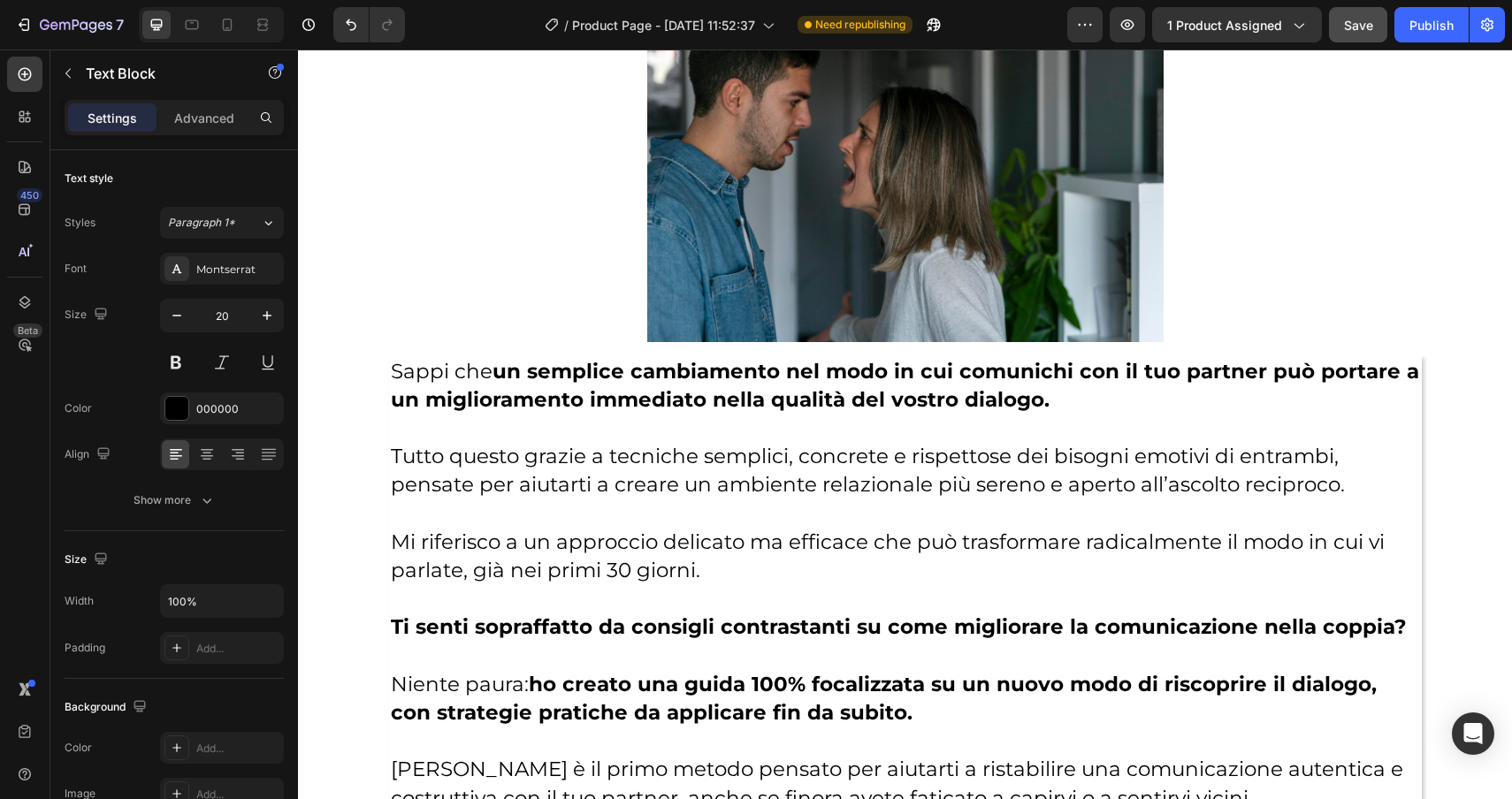
click at [647, 537] on p "Mi riferisco a un approccio delicato ma efficace che può trasformare radicalmen…" at bounding box center [906, 542] width 1030 height 86
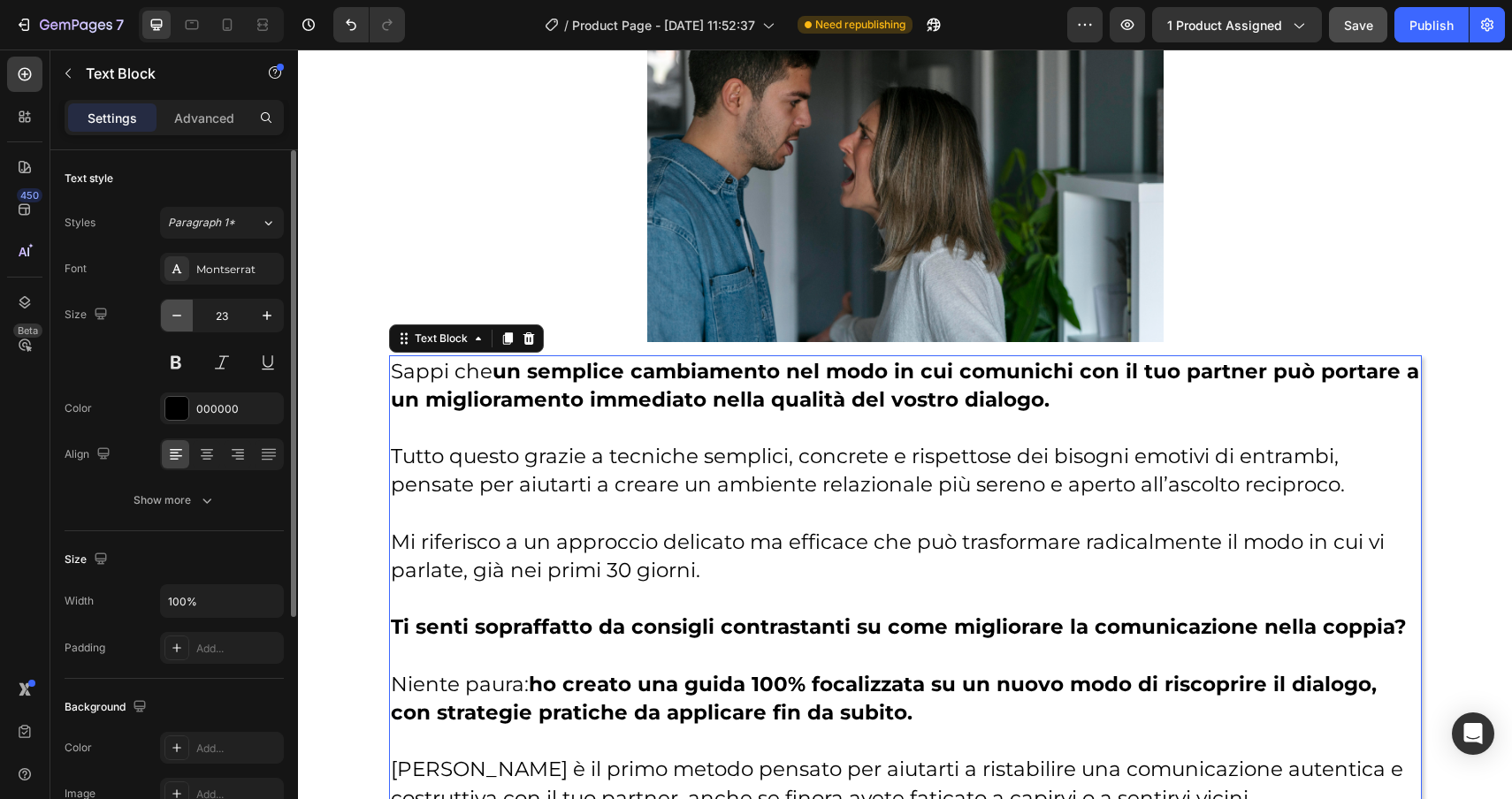
click at [185, 318] on icon "button" at bounding box center [176, 316] width 17 height 17
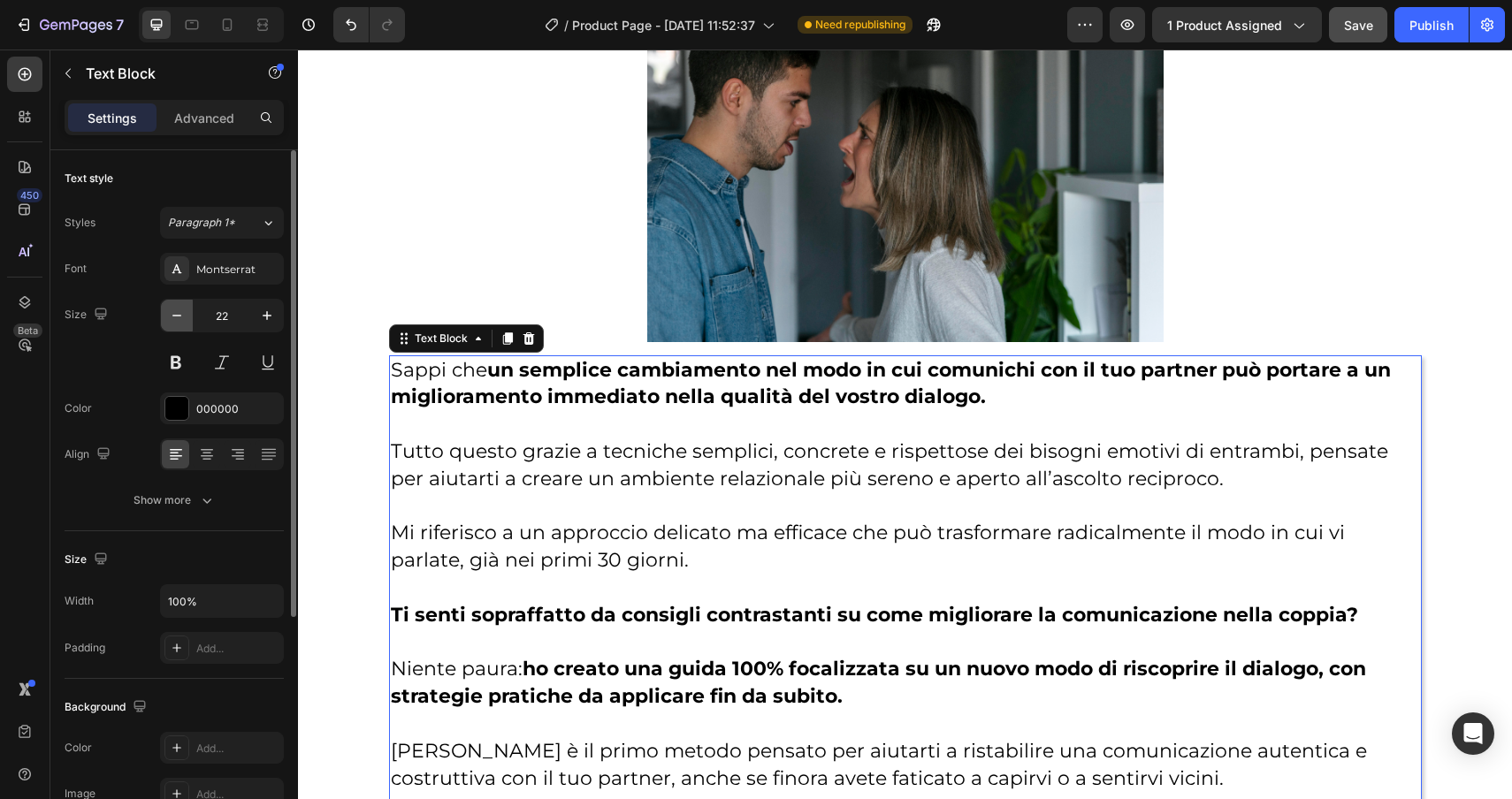
click at [185, 318] on icon "button" at bounding box center [176, 316] width 17 height 17
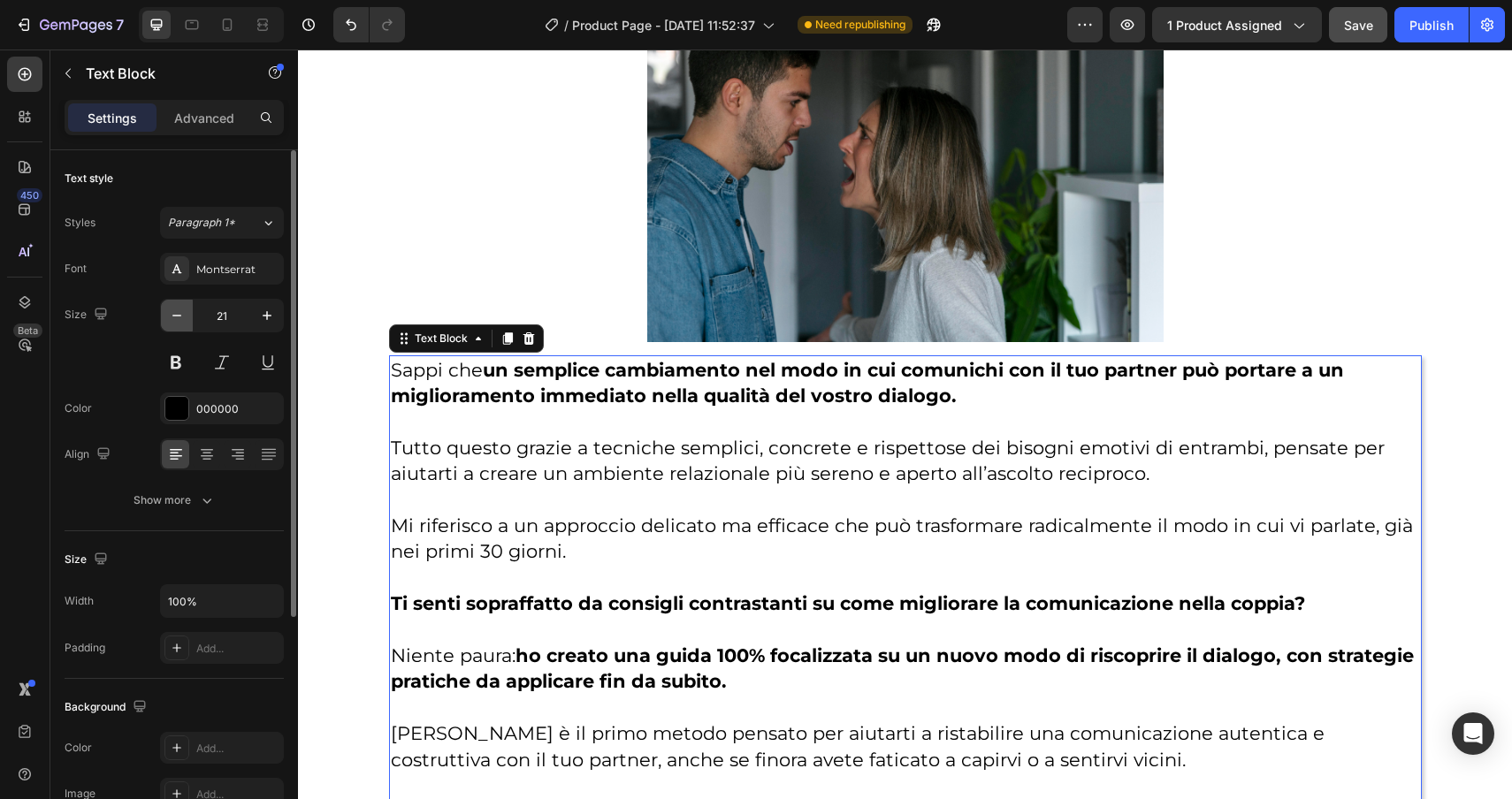
click at [185, 318] on icon "button" at bounding box center [176, 316] width 17 height 17
type input "20"
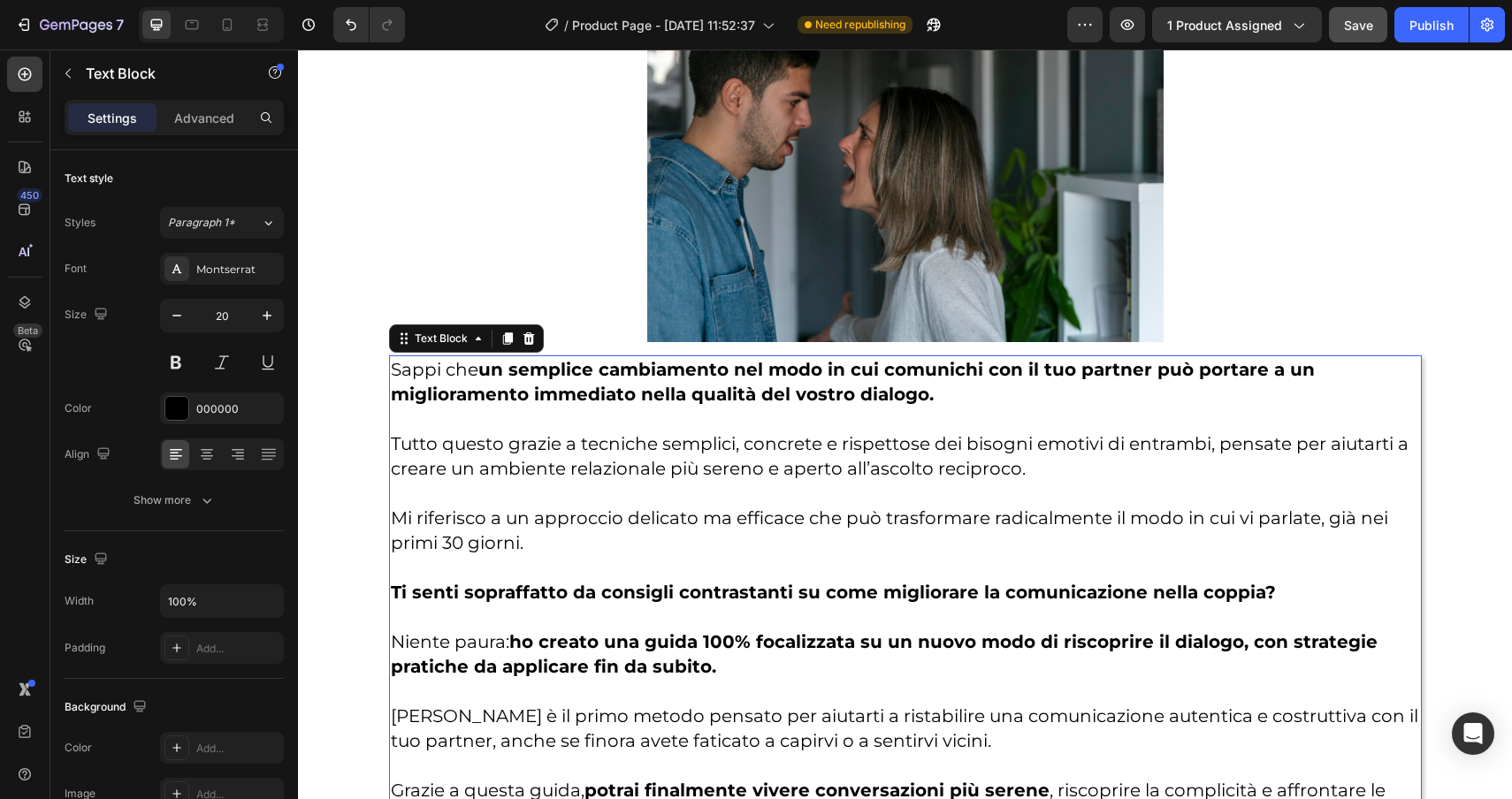
click at [393, 370] on p "[PERSON_NAME] che un semplice cambiamento nel modo in cui comunichi con il tuo …" at bounding box center [906, 382] width 1030 height 49
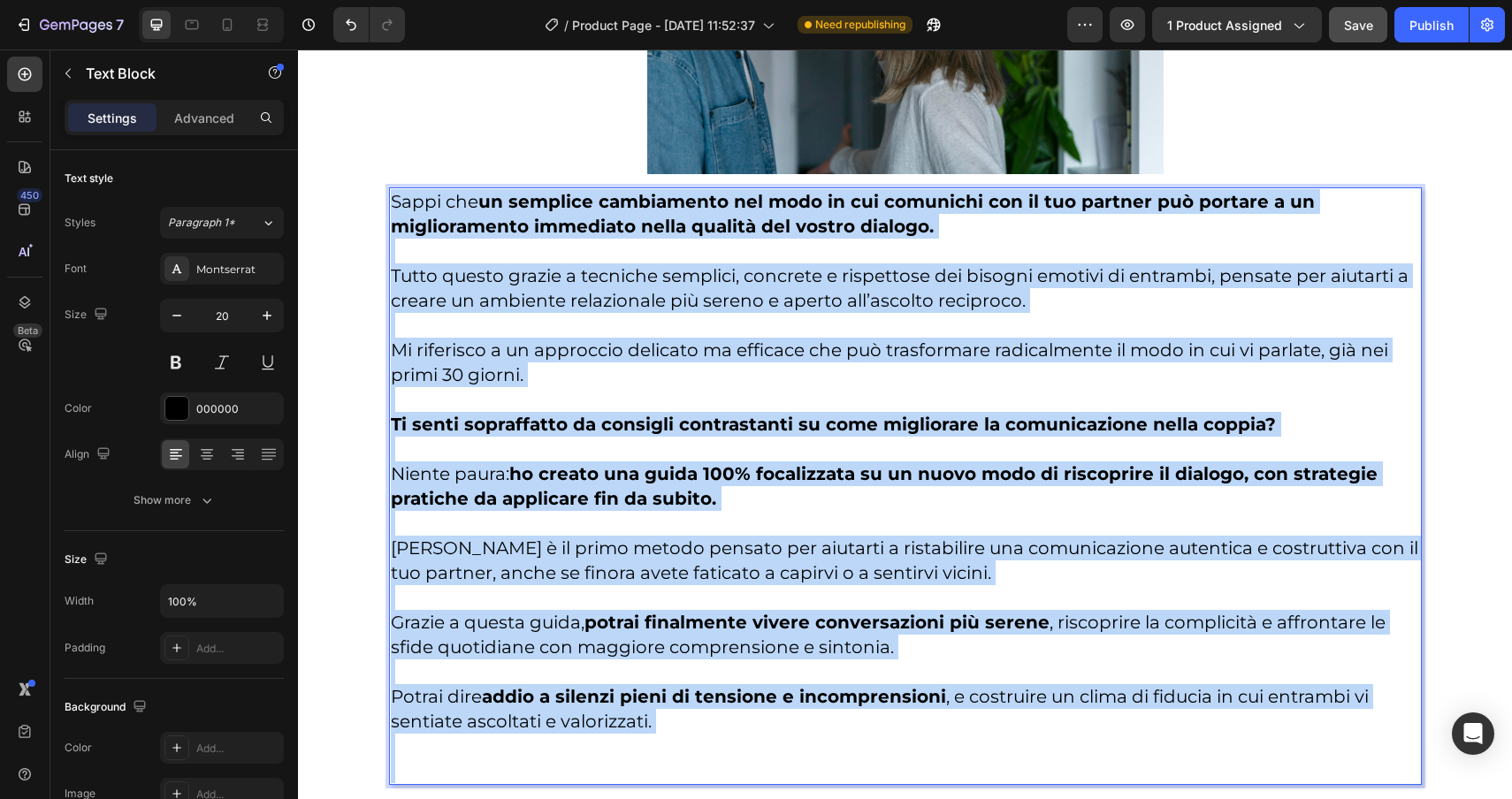
scroll to position [3235, 0]
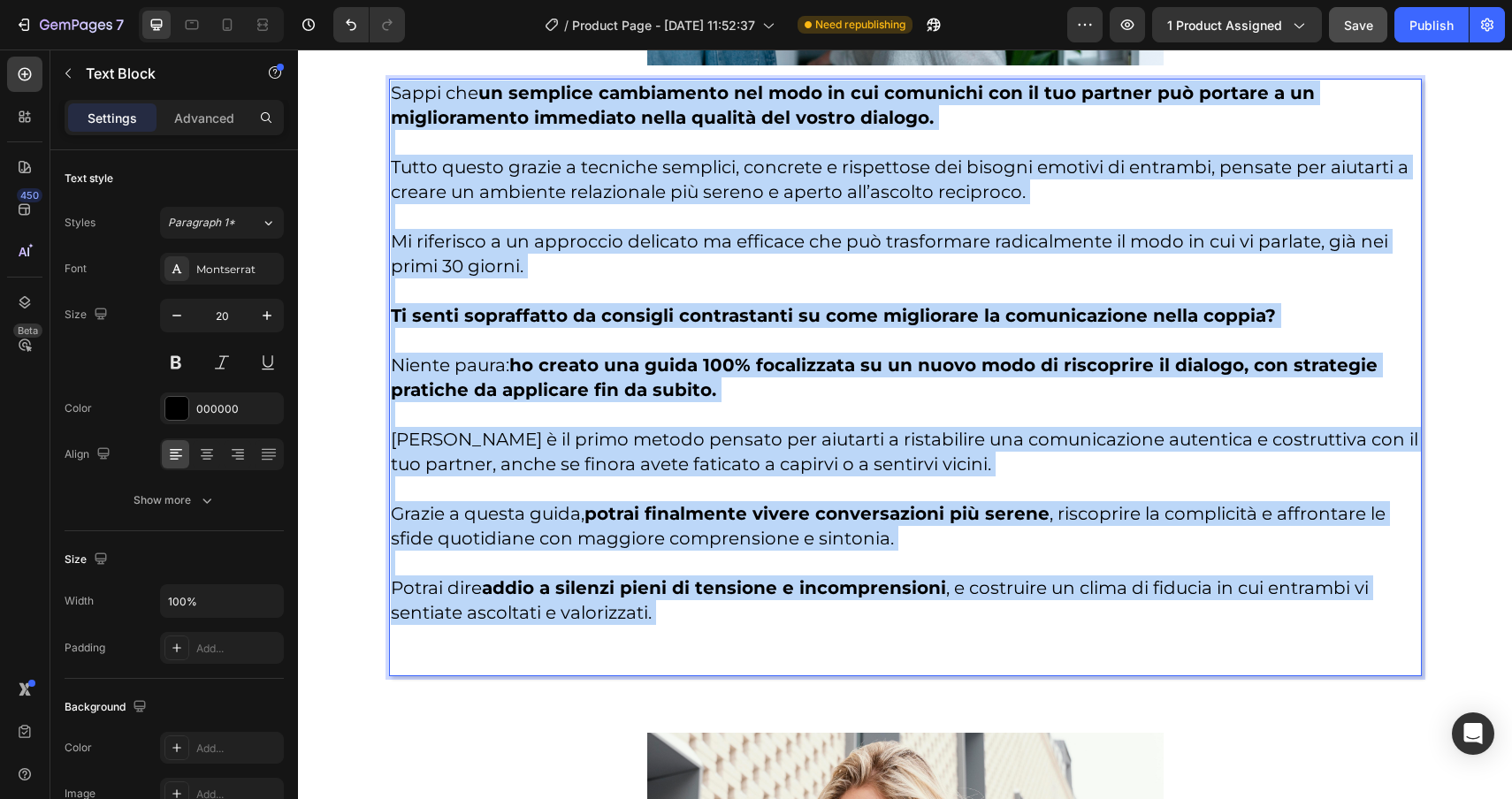
drag, startPoint x: 393, startPoint y: 370, endPoint x: 871, endPoint y: 643, distance: 550.5
click at [871, 643] on div "[PERSON_NAME] che un semplice cambiamento nel modo in cui comunichi con il tuo …" at bounding box center [906, 377] width 1033 height 598
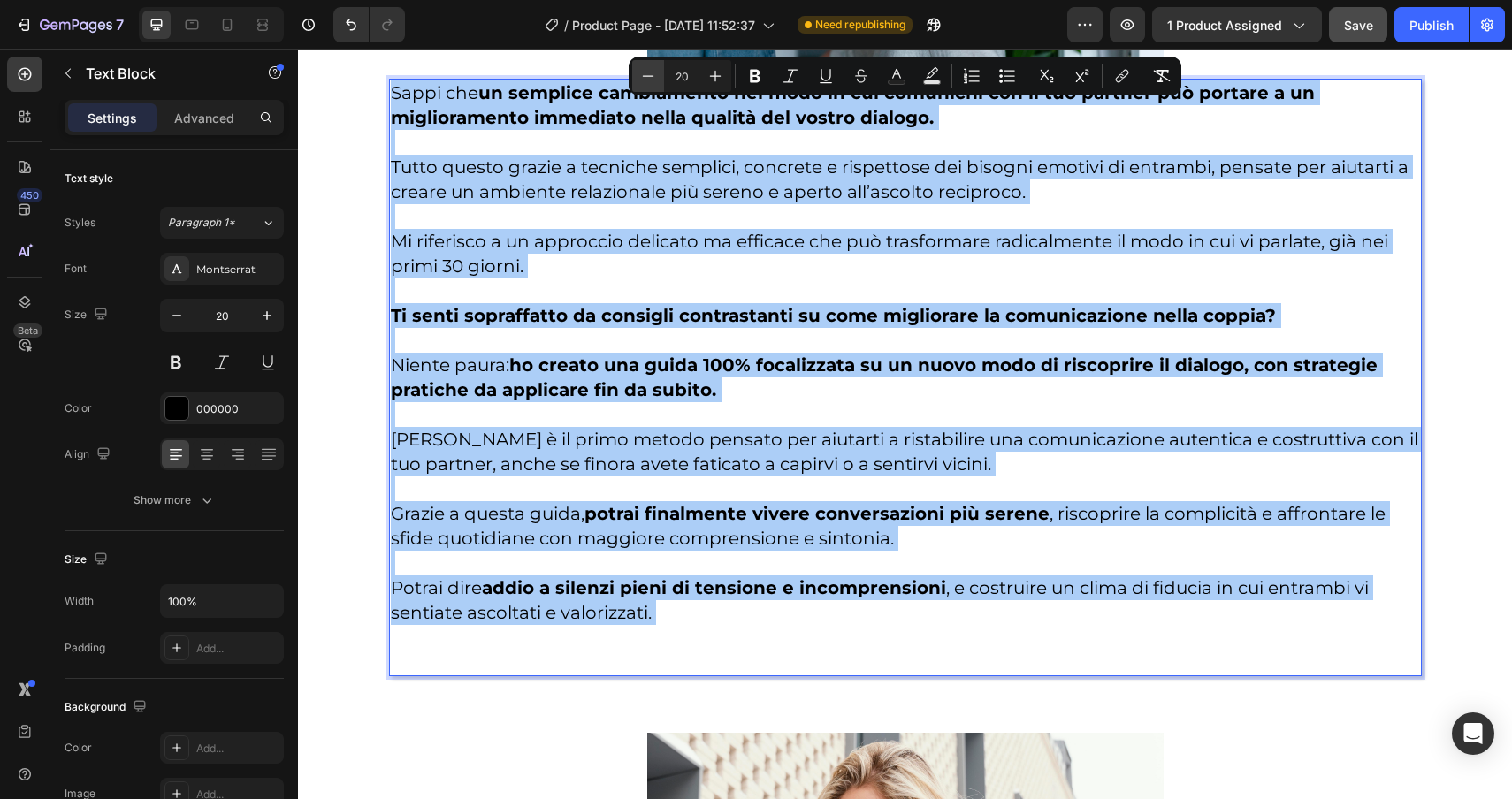
click at [661, 78] on button "Minus" at bounding box center [648, 76] width 32 height 32
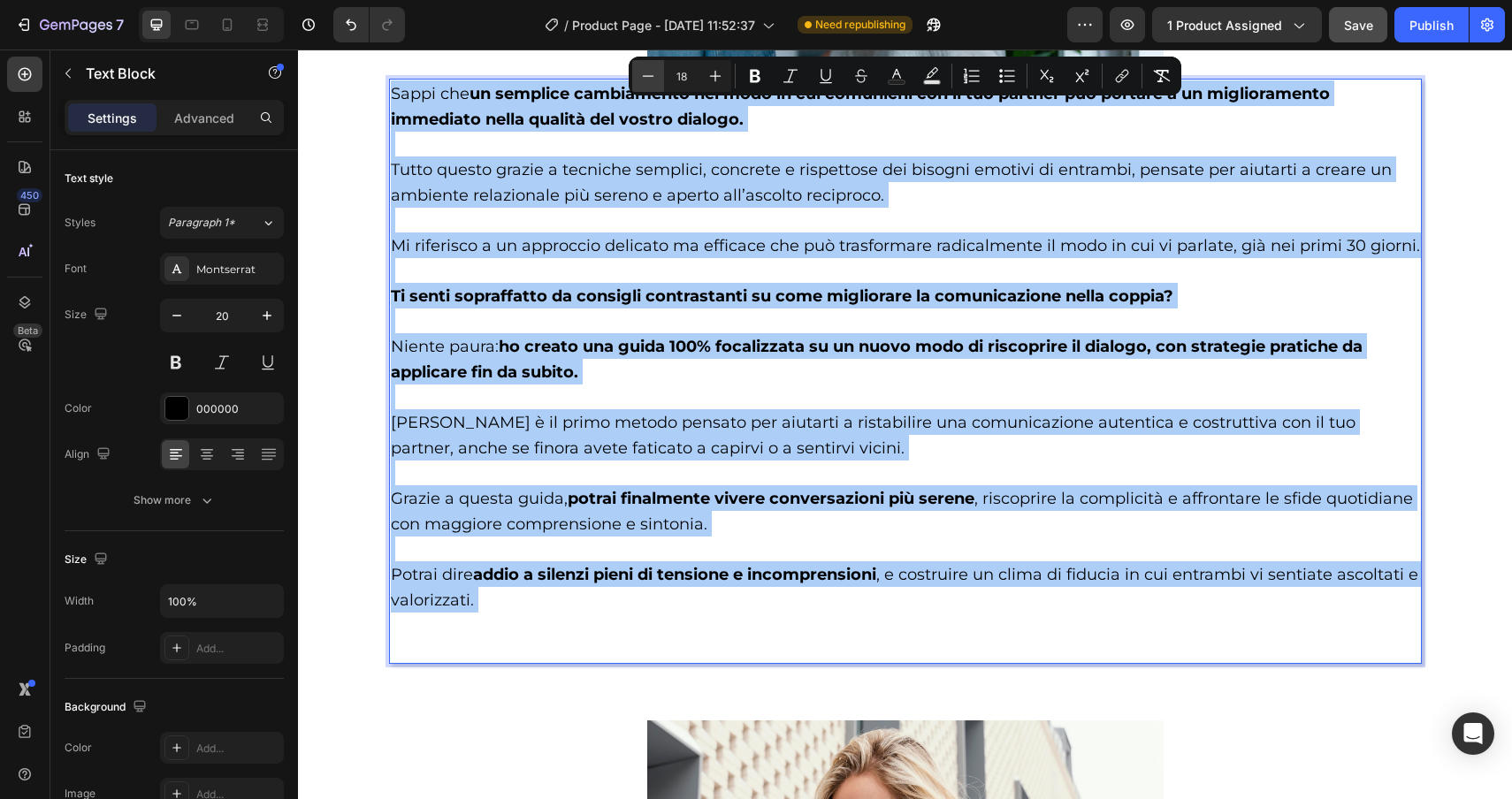
click at [661, 78] on button "Minus" at bounding box center [648, 76] width 32 height 32
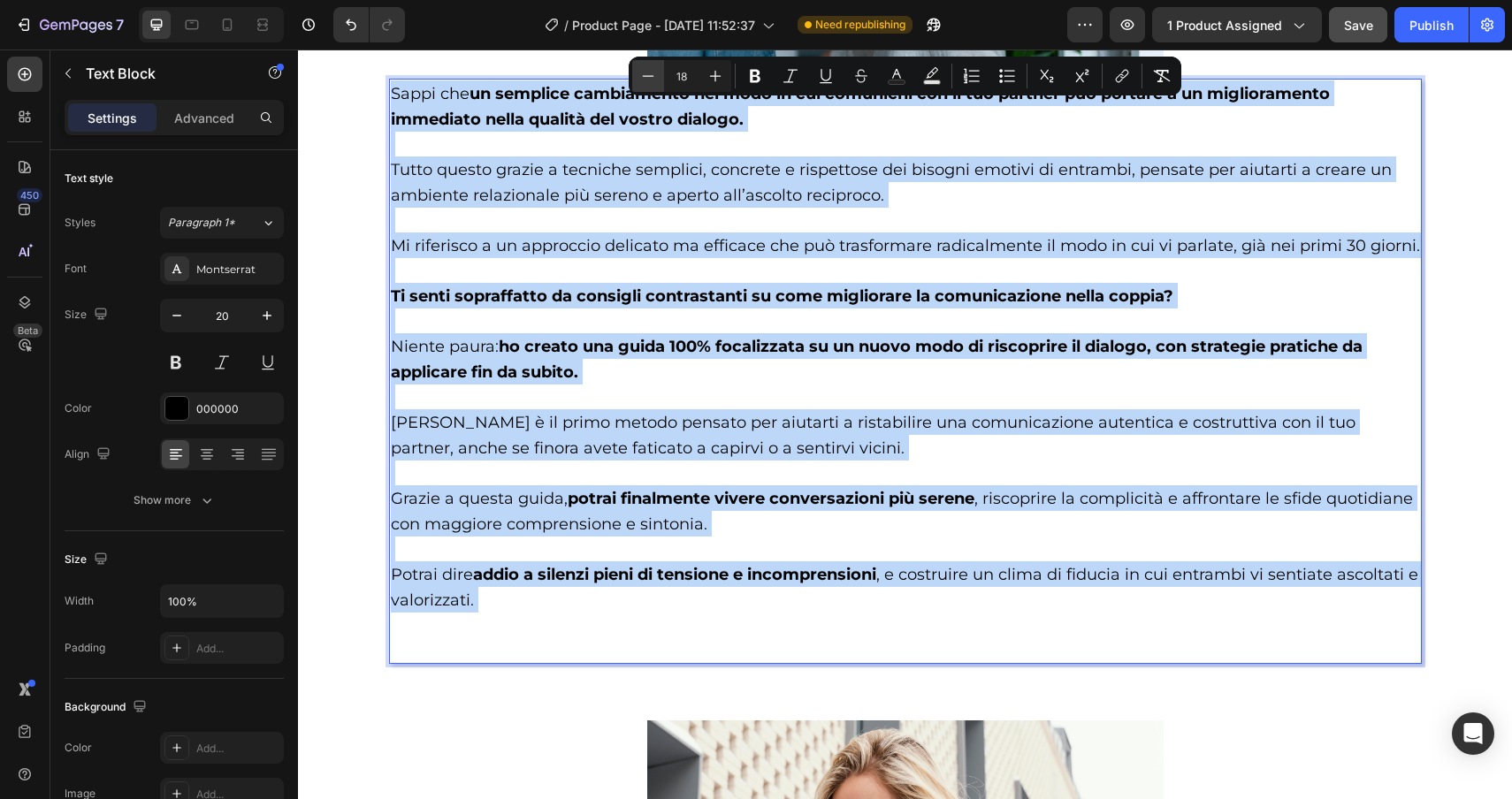
type input "17"
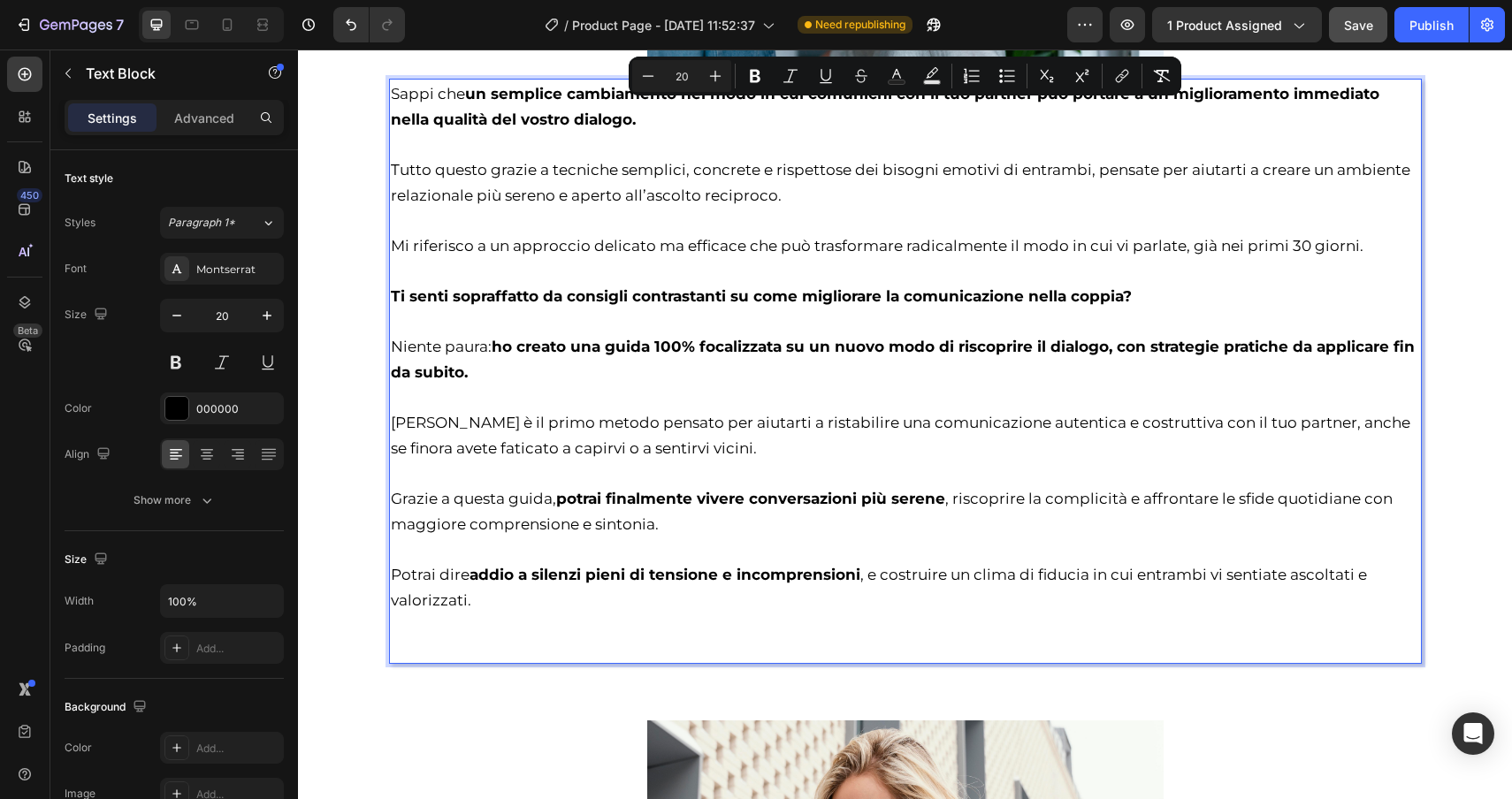
click at [412, 647] on p "Potrai dire addio a silenzi pieni di tensione e incomprensioni , e costruire un…" at bounding box center [906, 599] width 1030 height 126
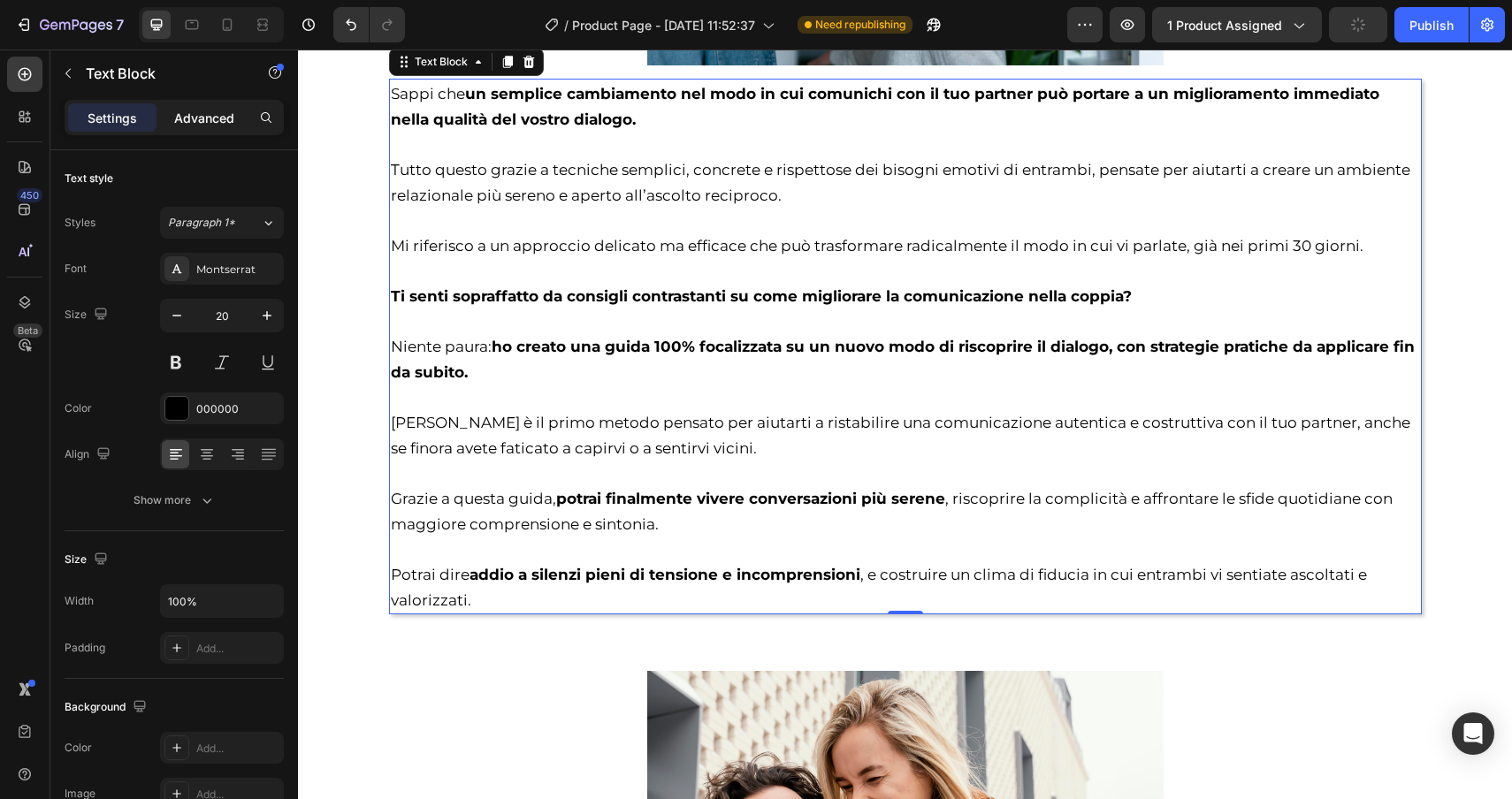
click at [221, 129] on div "Advanced" at bounding box center [203, 117] width 88 height 28
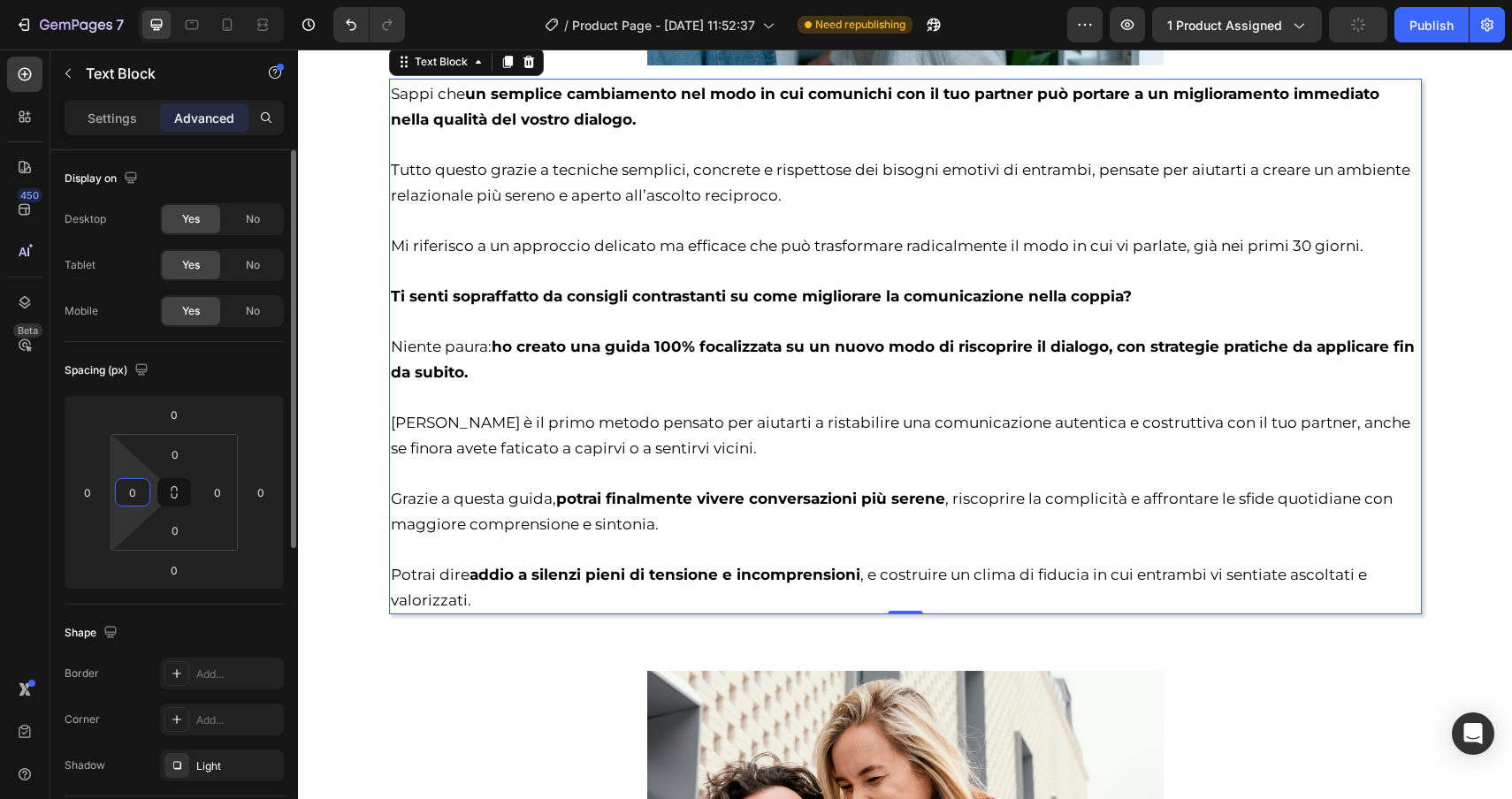
click at [130, 492] on input "0" at bounding box center [132, 492] width 26 height 26
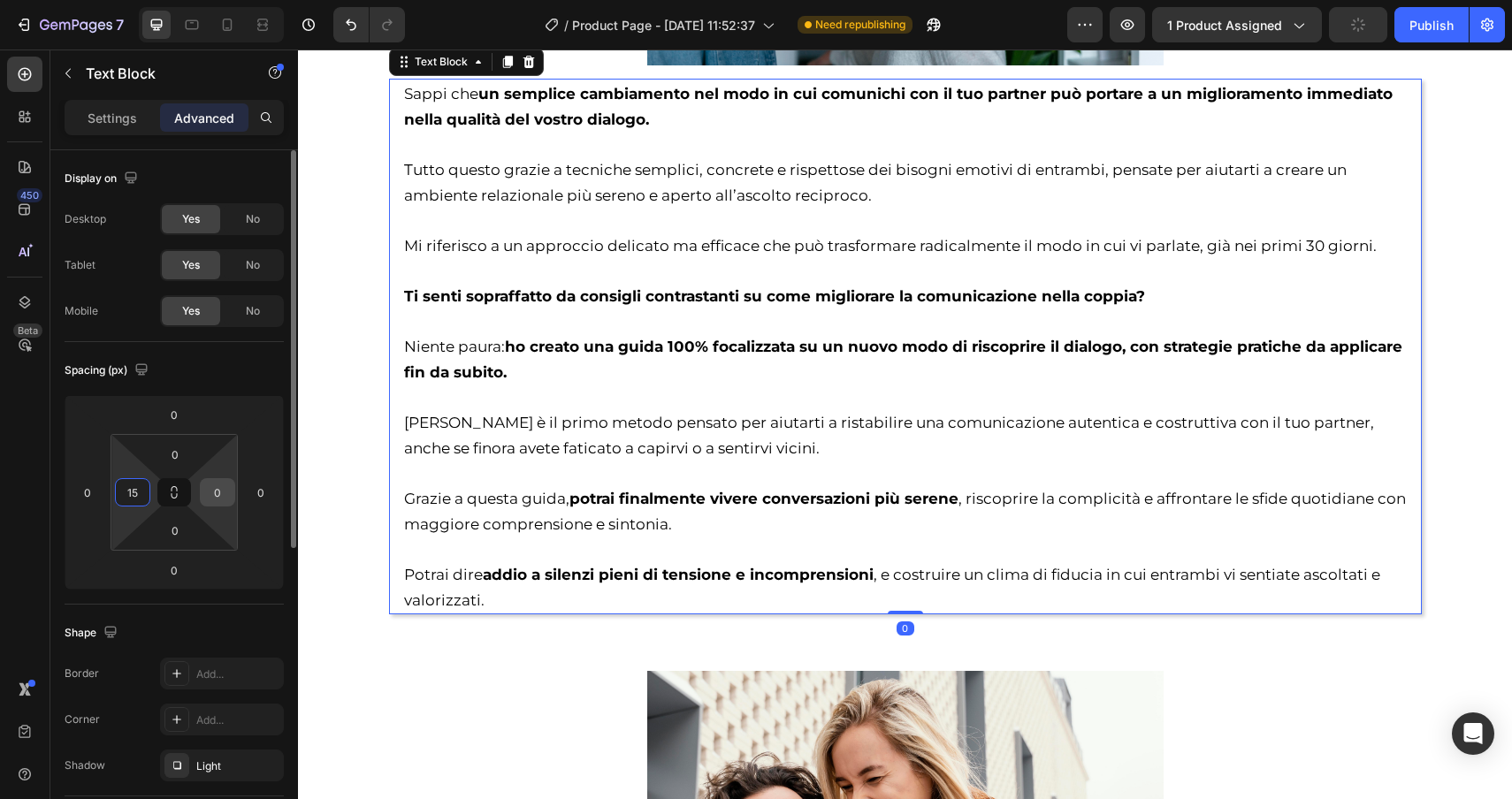
type input "15"
click at [217, 495] on input "0" at bounding box center [217, 492] width 26 height 26
type input "15"
click at [175, 572] on input "0" at bounding box center [174, 569] width 36 height 26
type input "15"
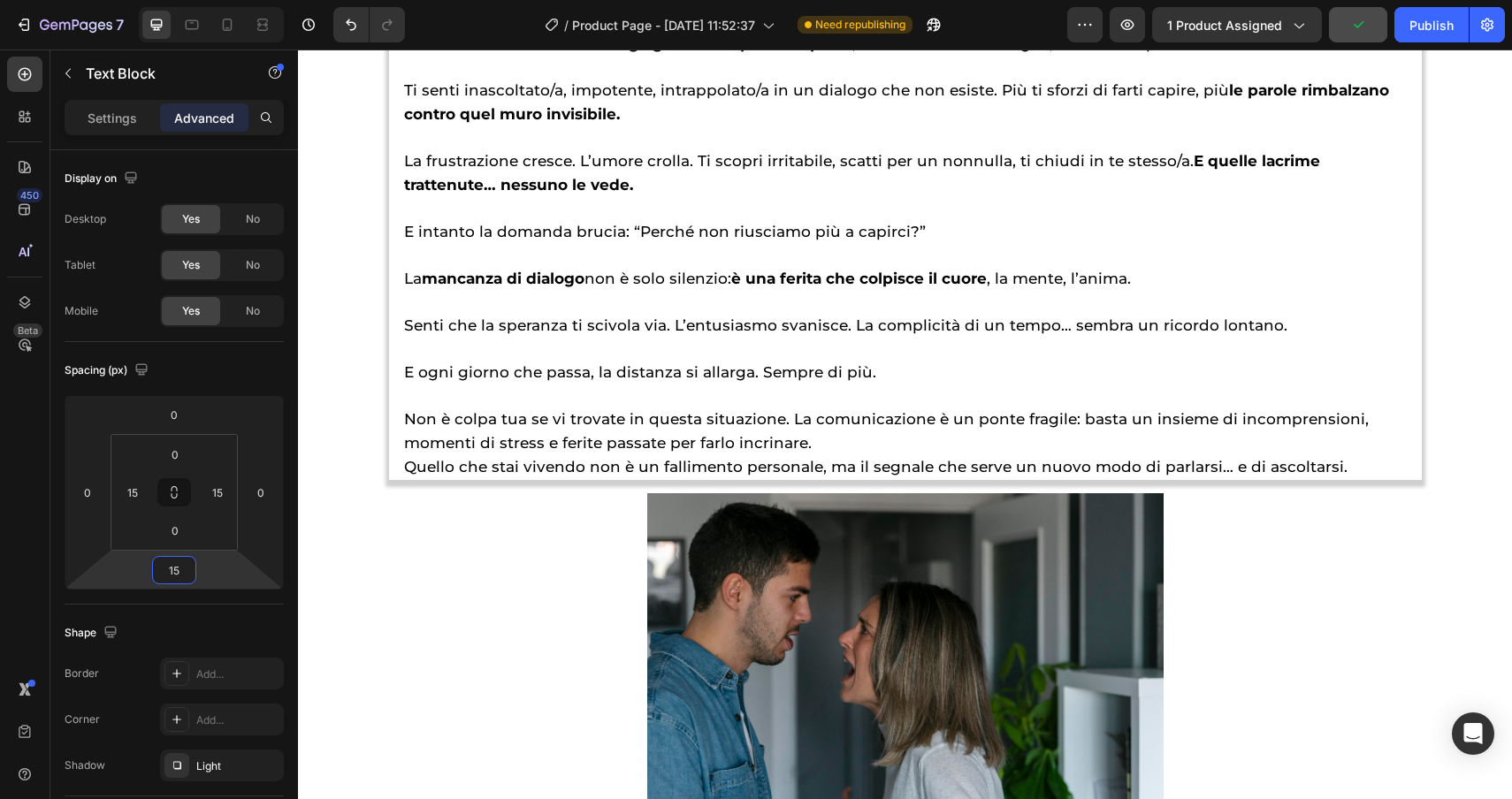
scroll to position [2458, 0]
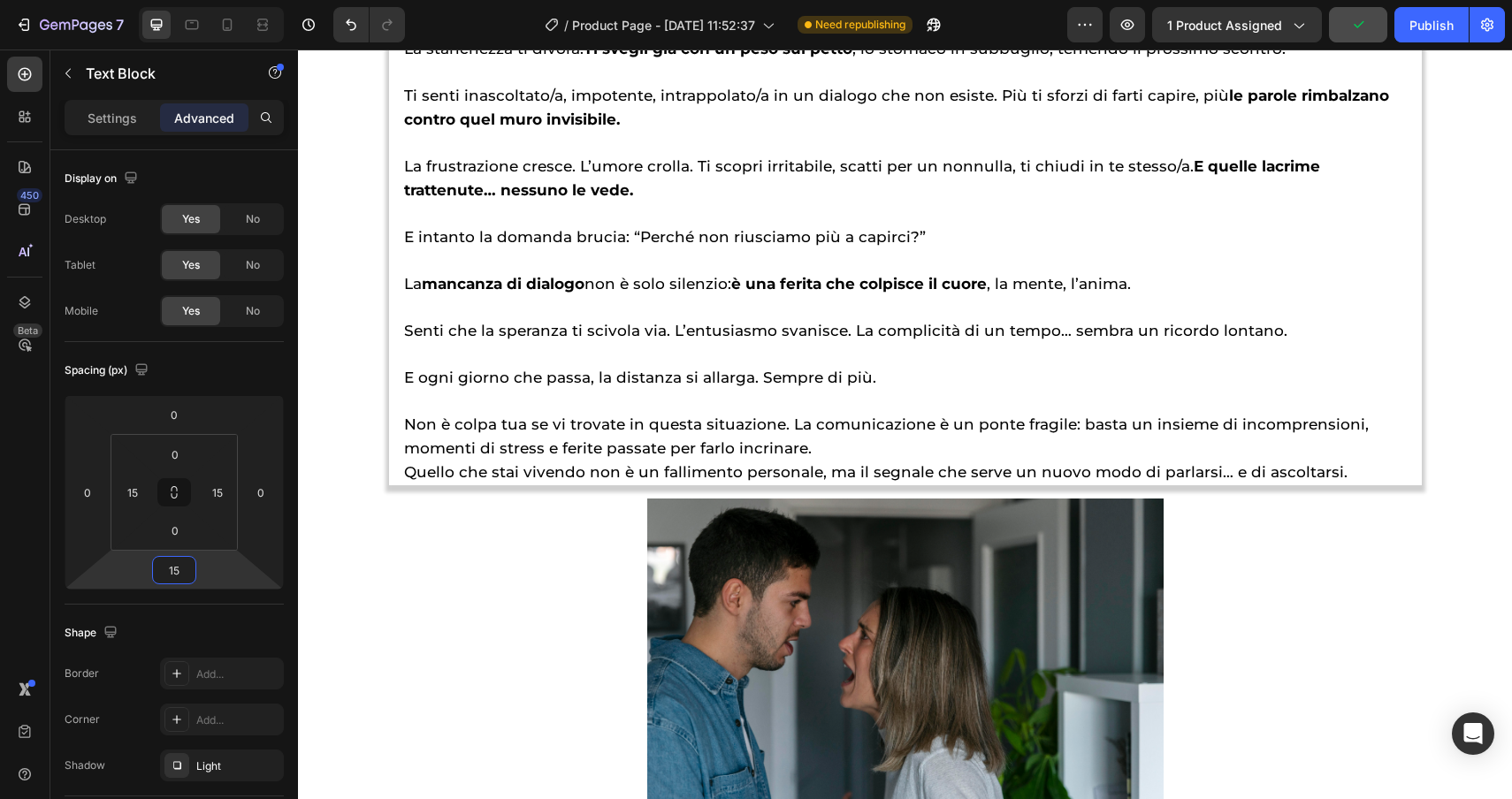
click at [838, 359] on p "E ogni giorno che passa, la distanza si allarga. Sempre di più." at bounding box center [905, 365] width 1003 height 46
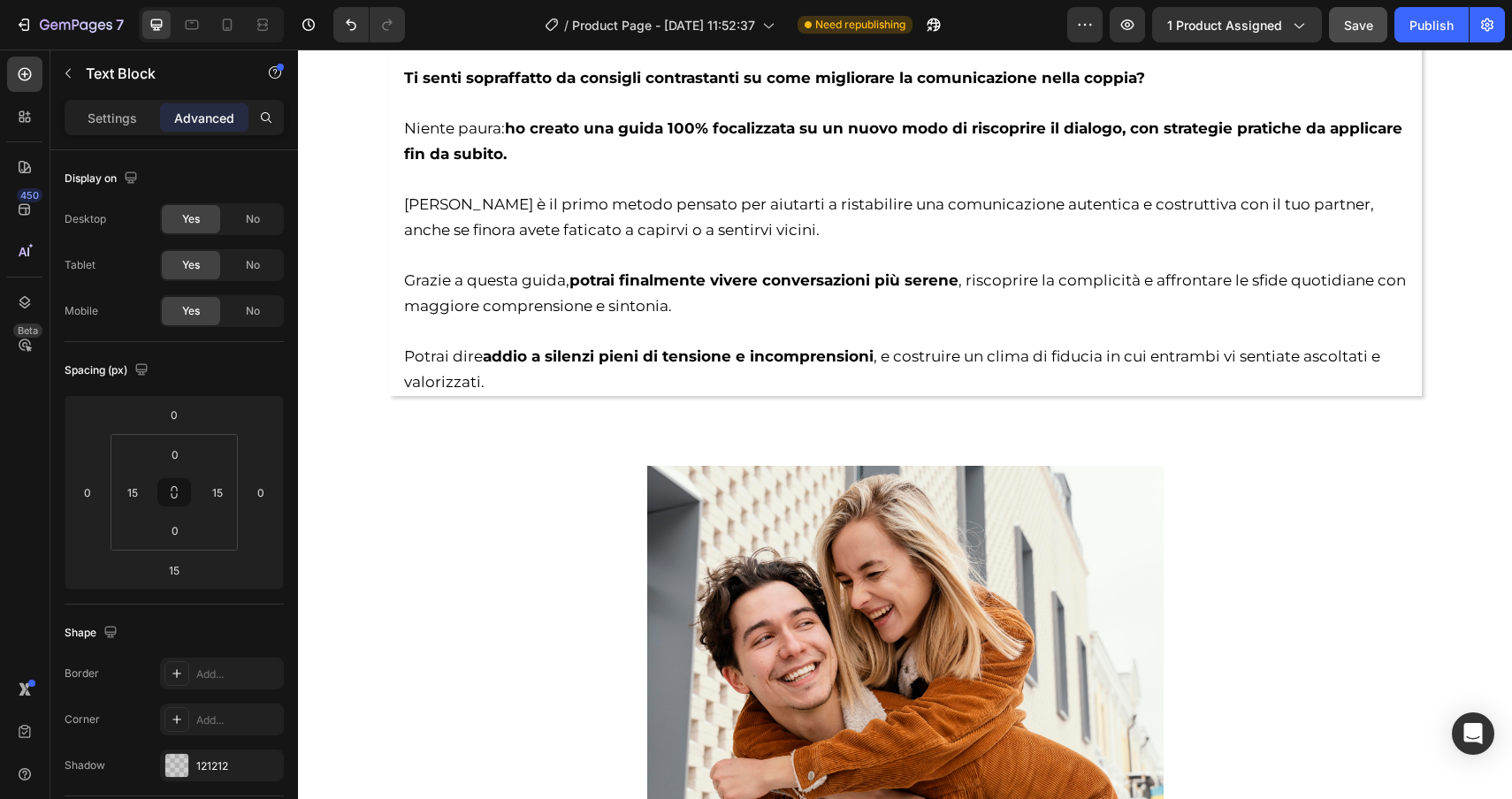
scroll to position [3439, 0]
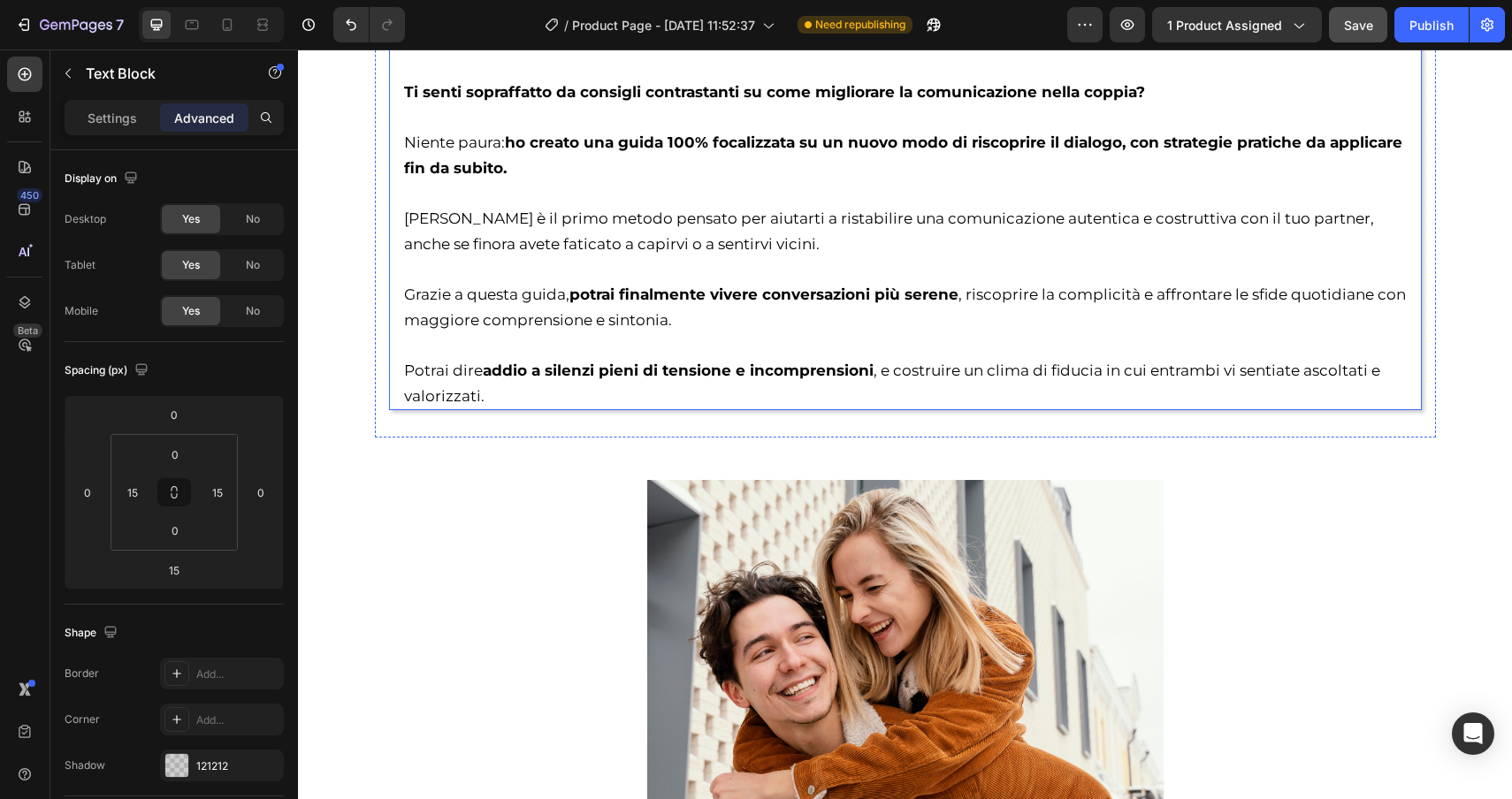
click at [518, 259] on p "Grazie a questa guida, potrai finalmente vivere conversazioni più serene , risc…" at bounding box center [905, 294] width 1003 height 77
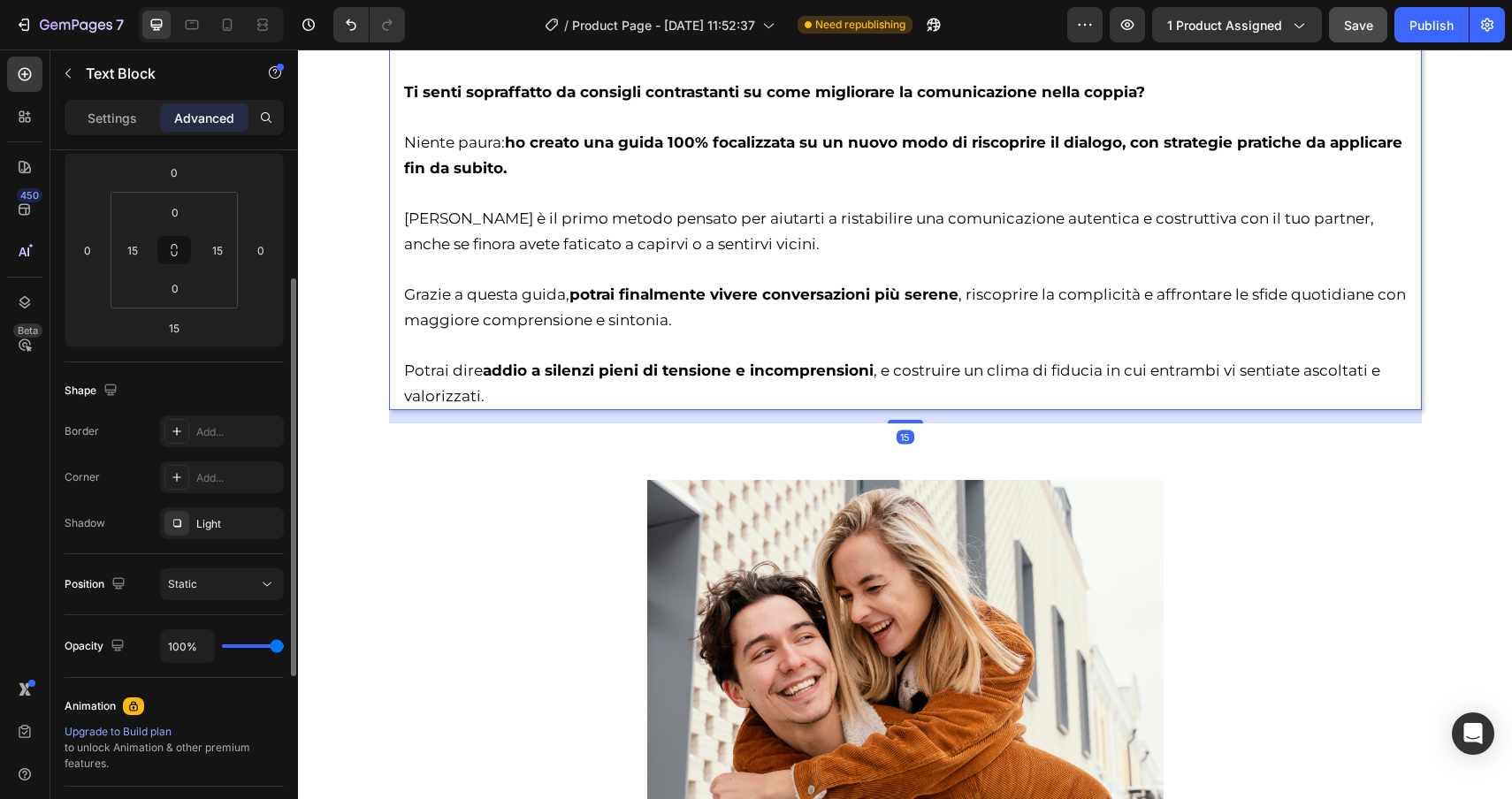
scroll to position [241, 0]
click at [213, 527] on div "Light" at bounding box center [222, 525] width 51 height 15
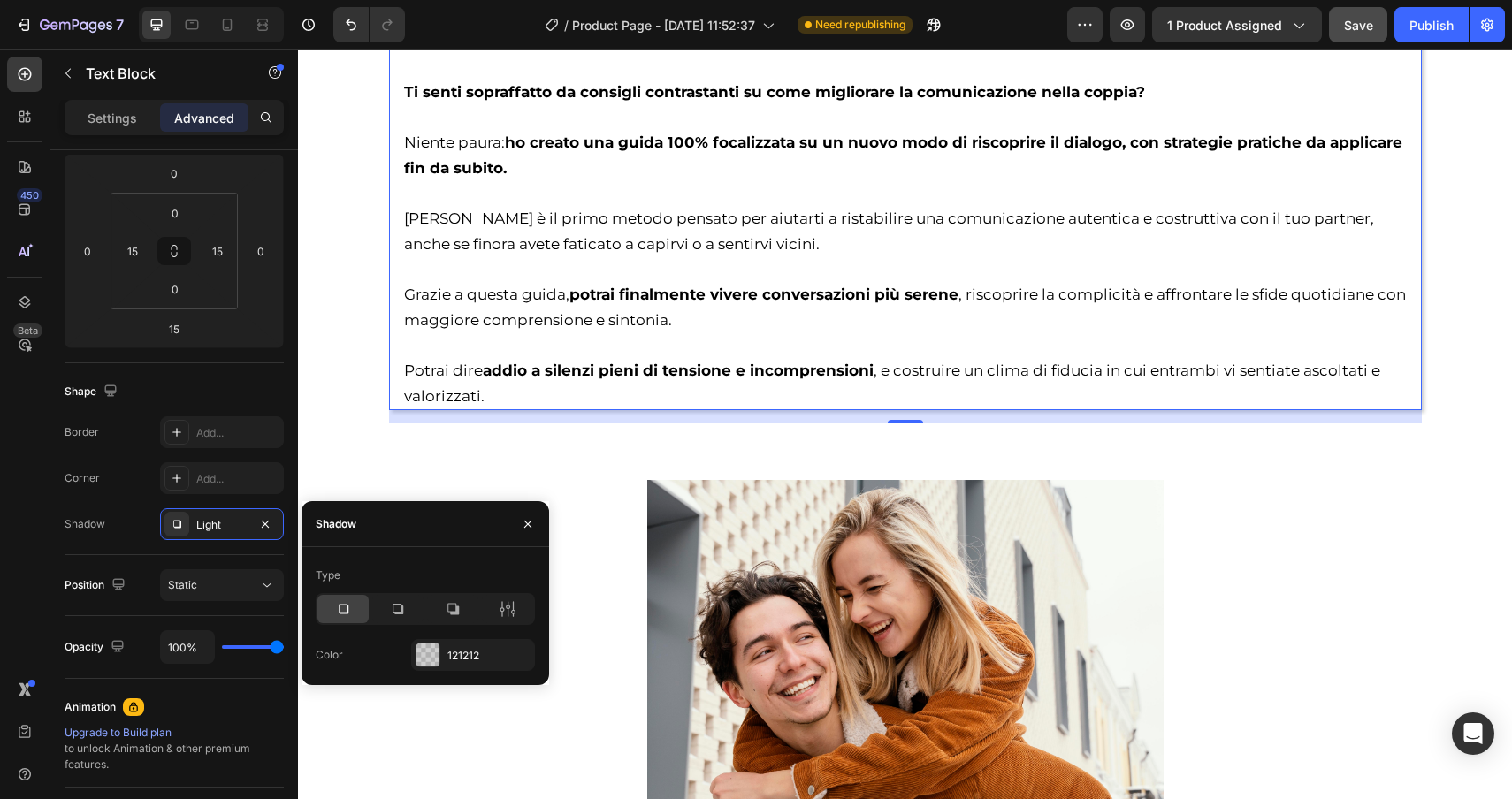
click at [536, 604] on div "Type Color 121212" at bounding box center [425, 616] width 248 height 109
click at [509, 604] on icon at bounding box center [508, 609] width 5 height 15
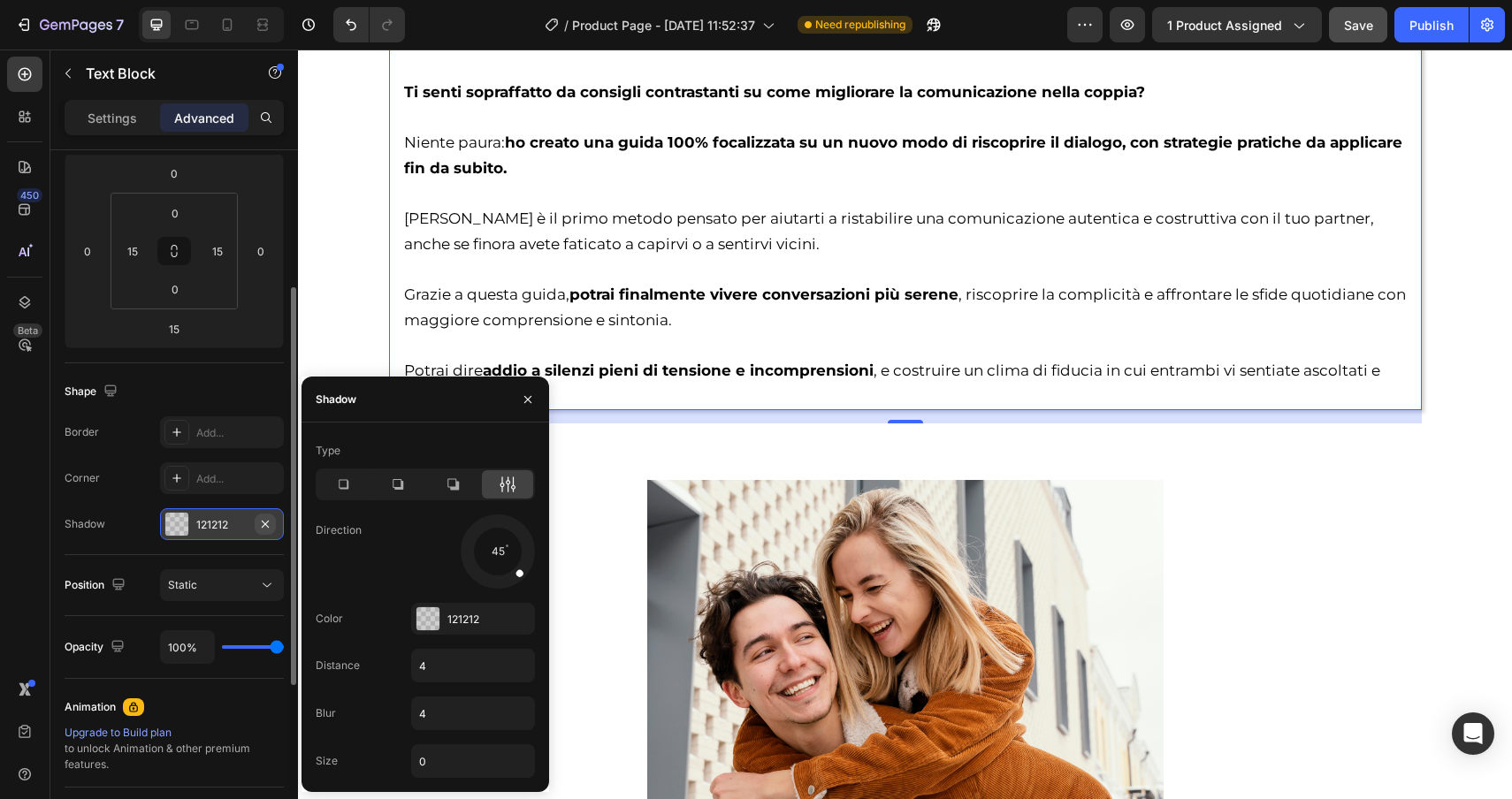
click at [263, 527] on icon "button" at bounding box center [265, 524] width 15 height 15
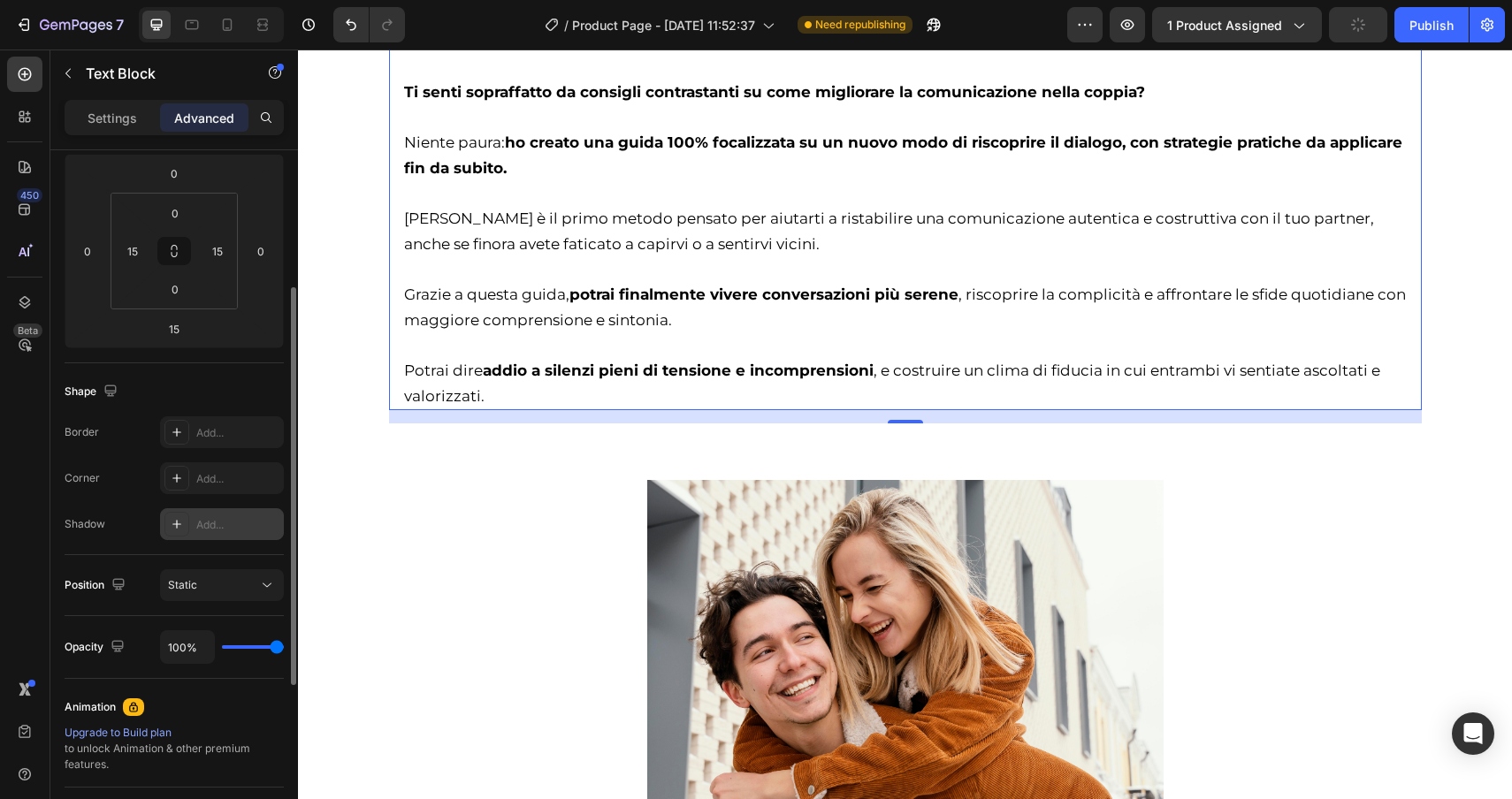
click at [229, 524] on div "Add..." at bounding box center [238, 525] width 83 height 15
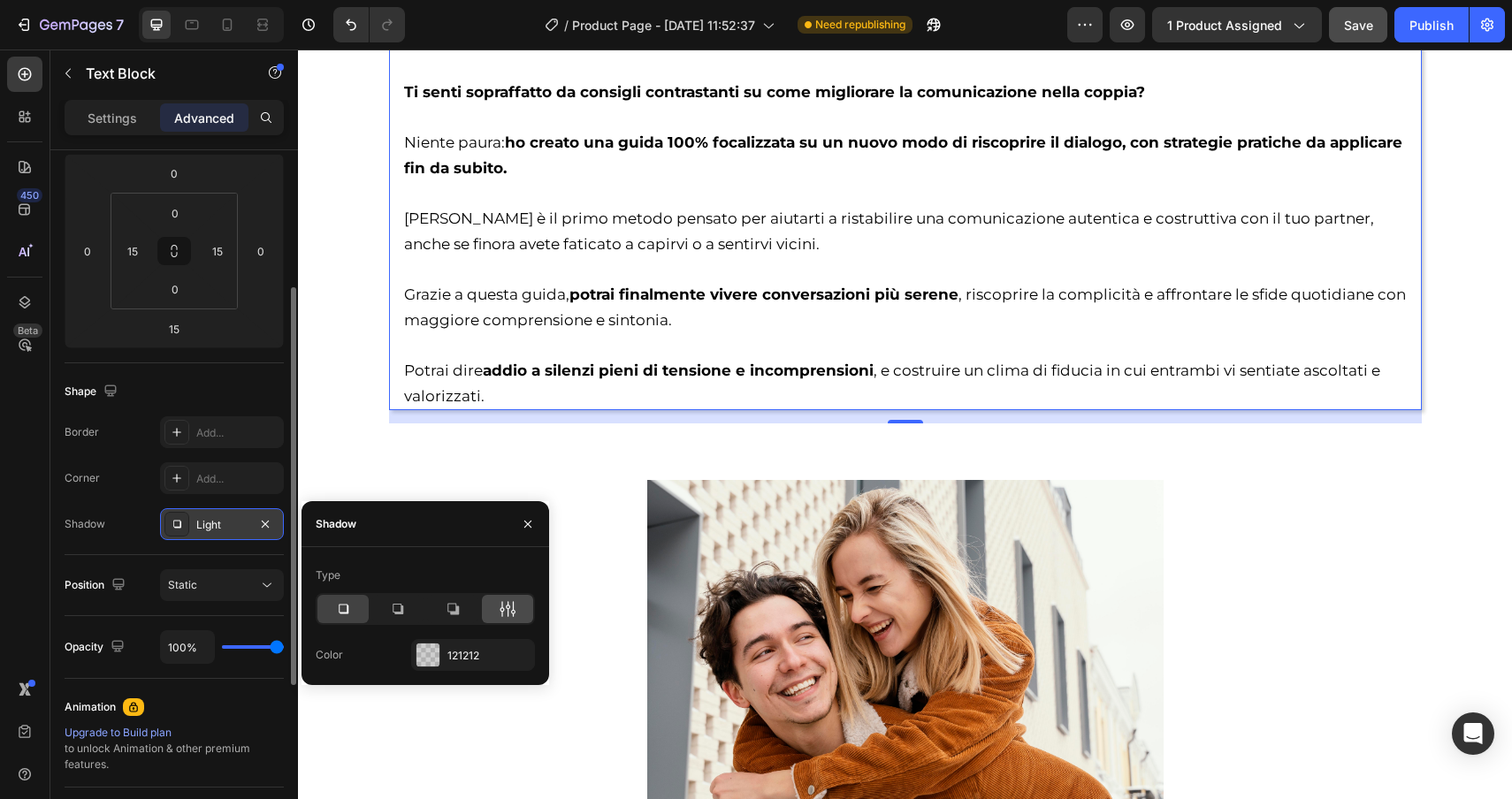
click at [509, 606] on icon at bounding box center [508, 609] width 5 height 15
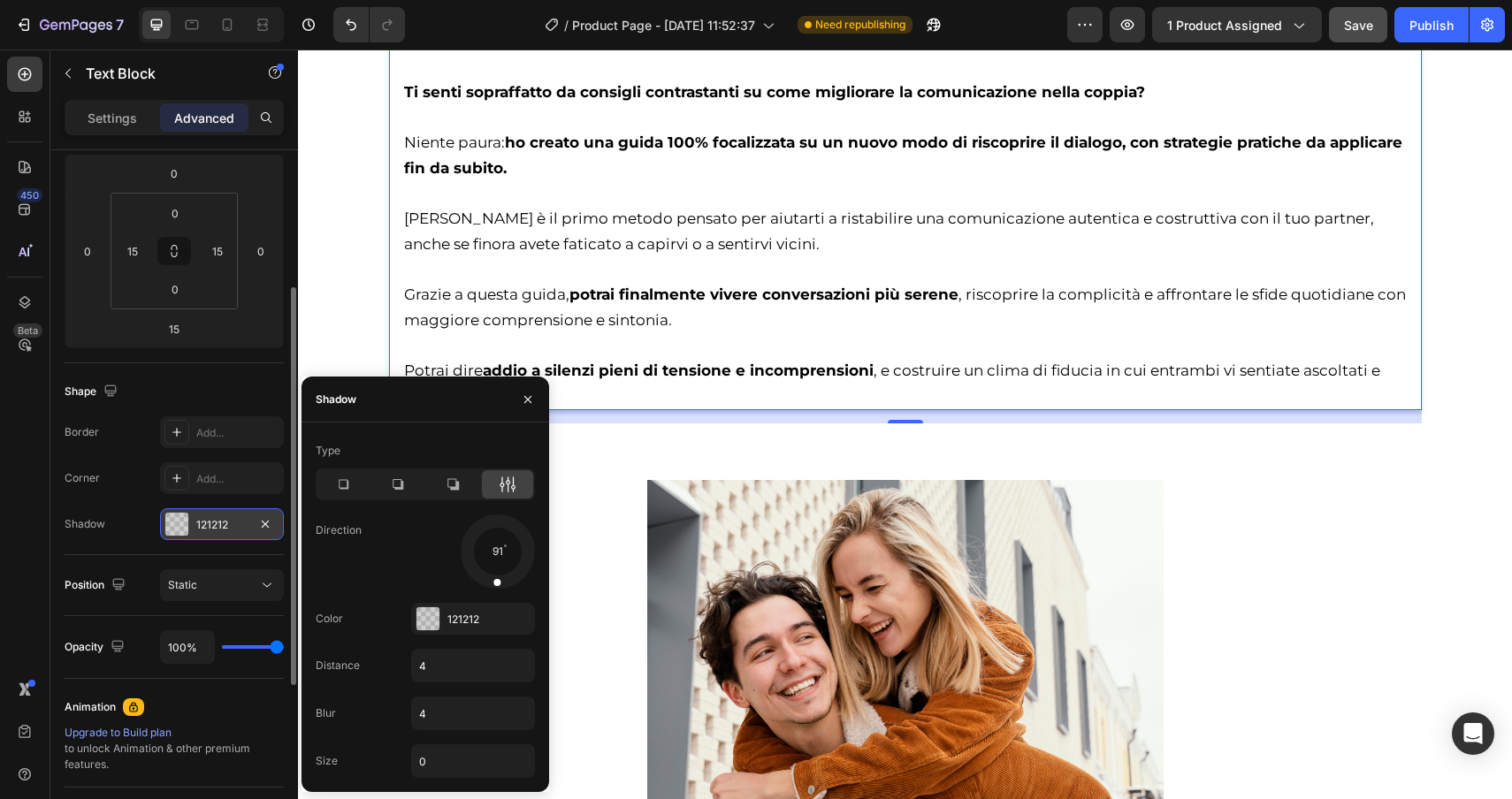
drag, startPoint x: 520, startPoint y: 571, endPoint x: 494, endPoint y: 584, distance: 29.1
click at [494, 584] on span at bounding box center [496, 581] width 7 height 7
click at [436, 766] on input "0" at bounding box center [473, 761] width 122 height 32
type input "4"
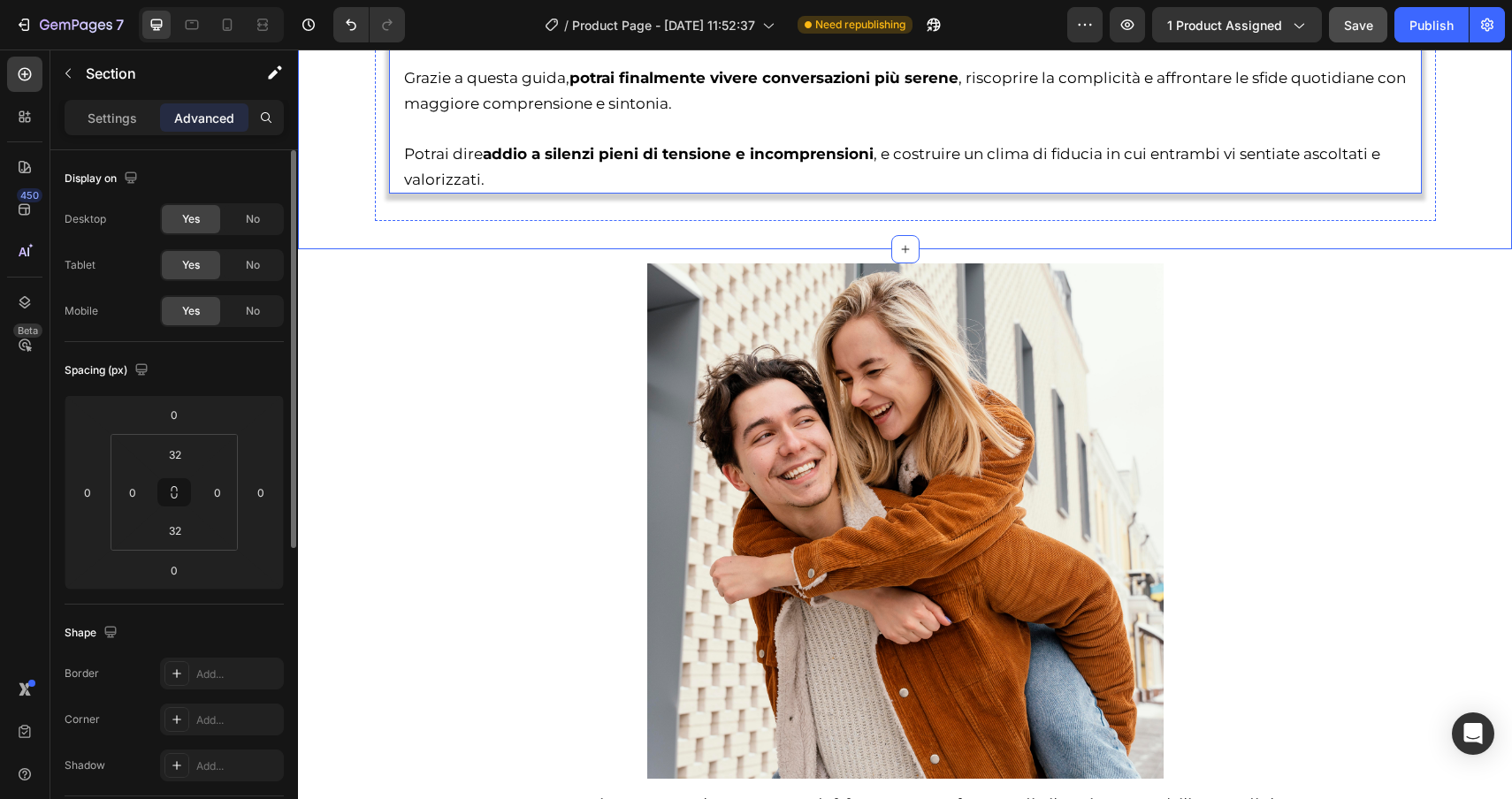
scroll to position [3684, 0]
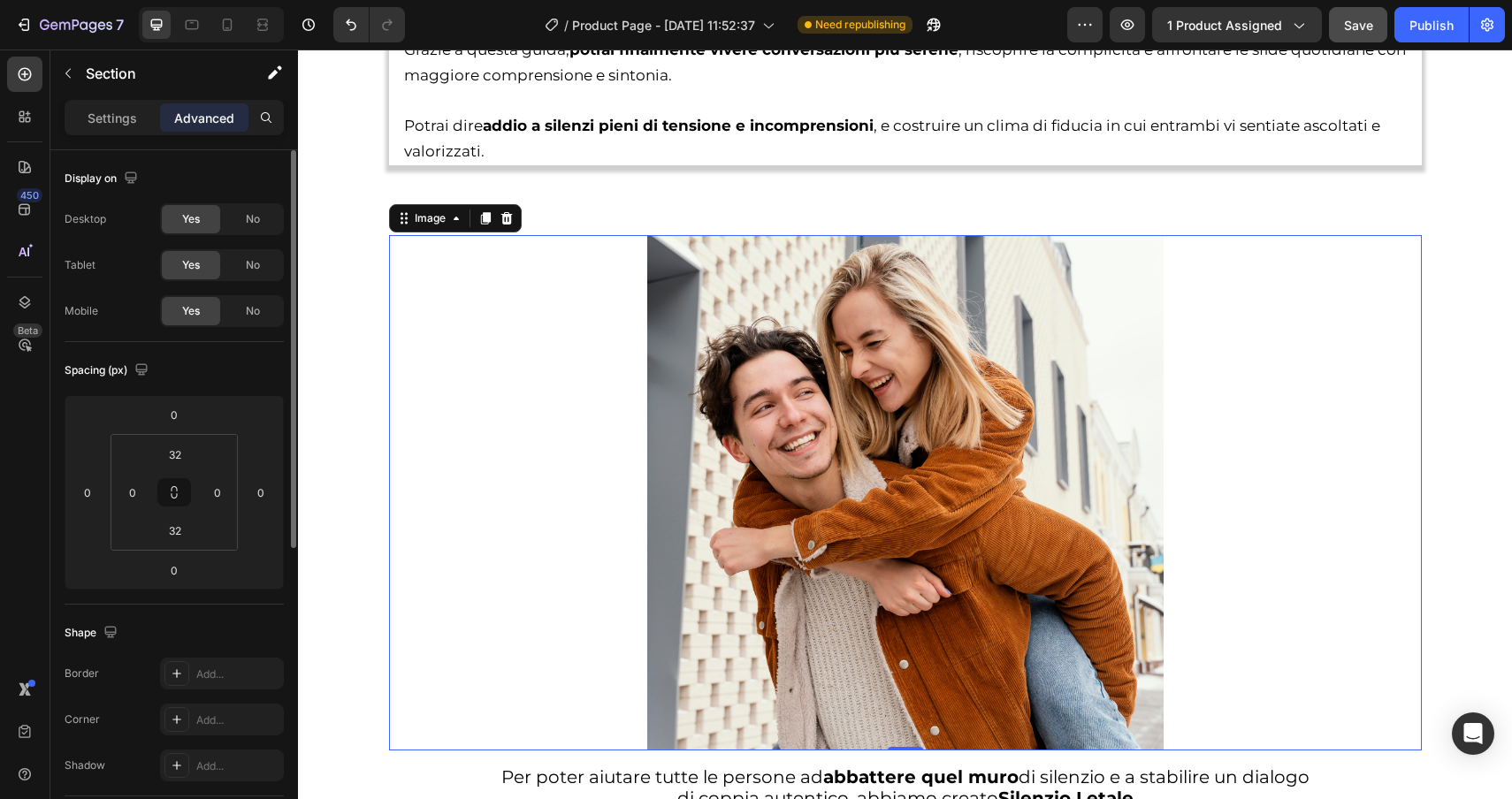
click at [787, 261] on img at bounding box center [905, 493] width 516 height 516
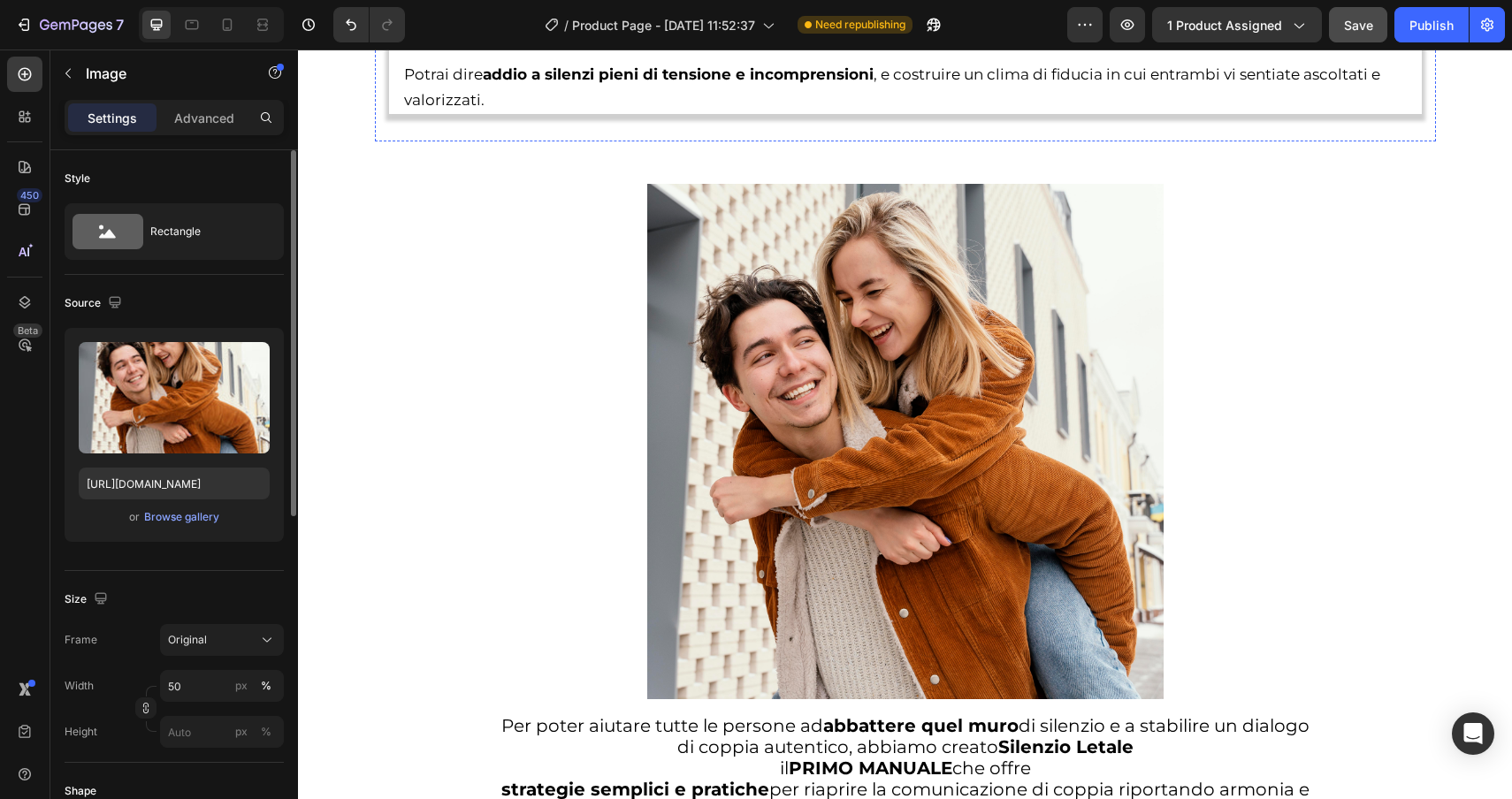
scroll to position [3740, 0]
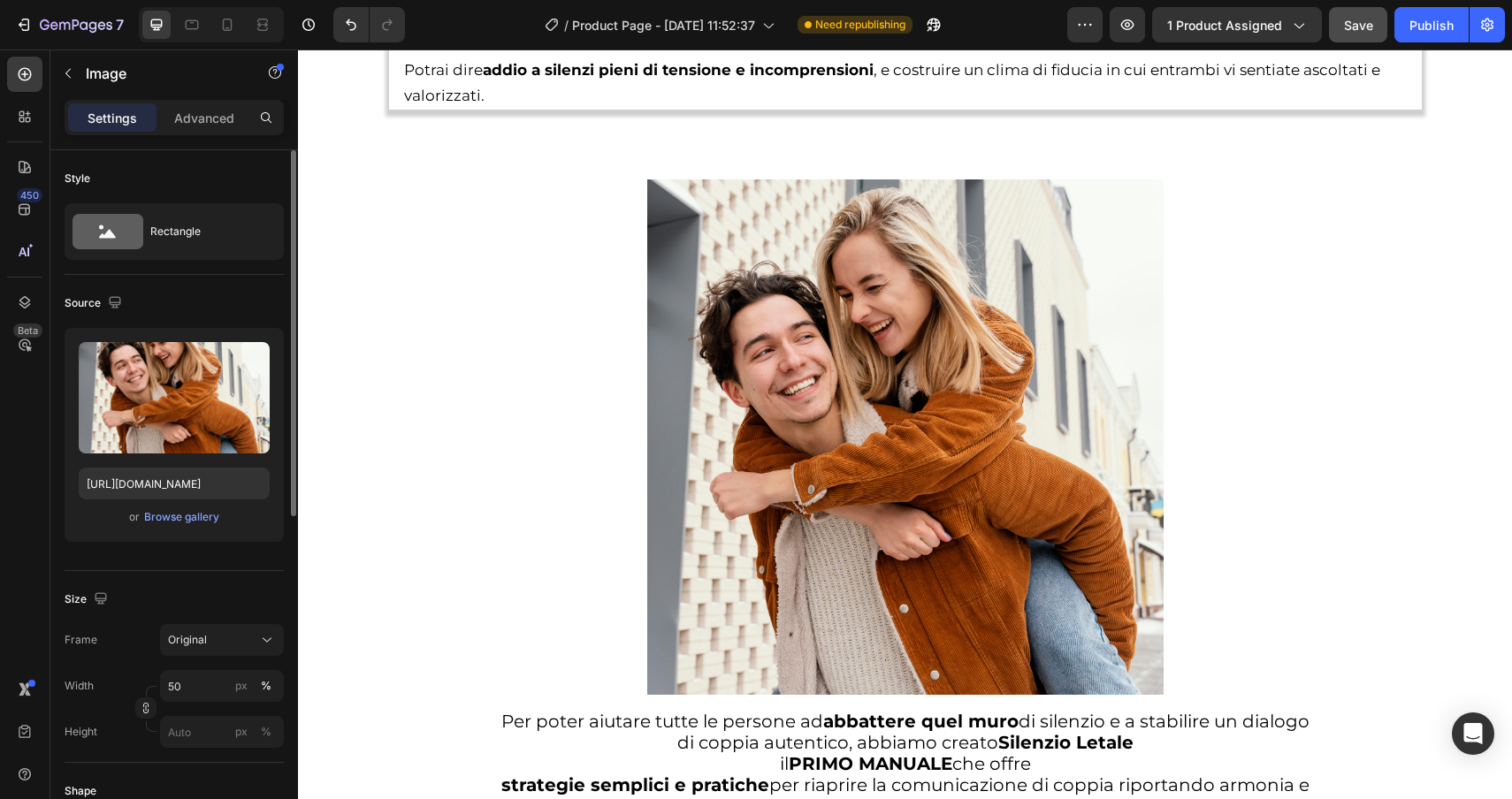
click at [862, 352] on img at bounding box center [905, 437] width 516 height 516
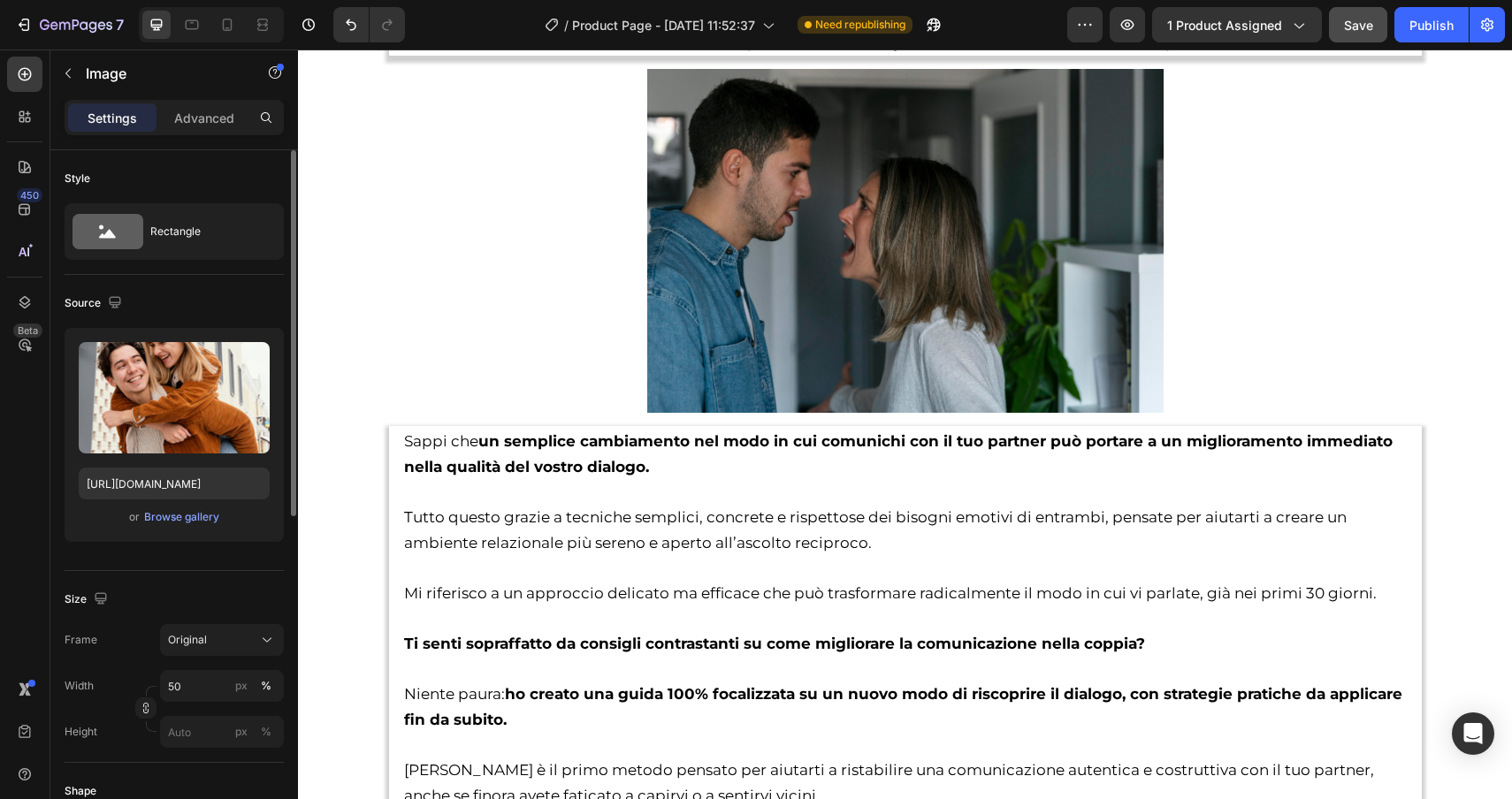
scroll to position [2887, 0]
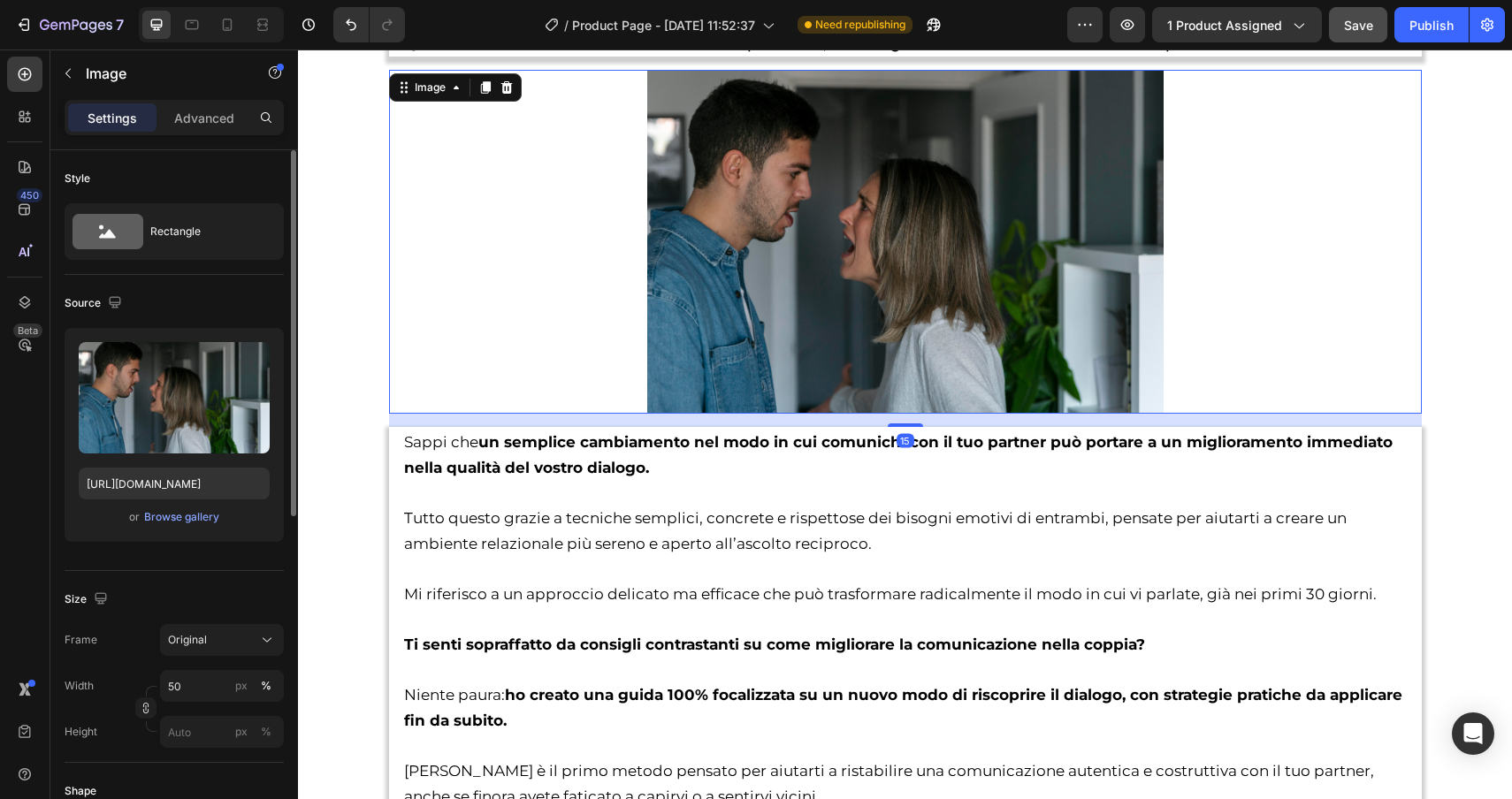
click at [863, 323] on img at bounding box center [905, 241] width 516 height 344
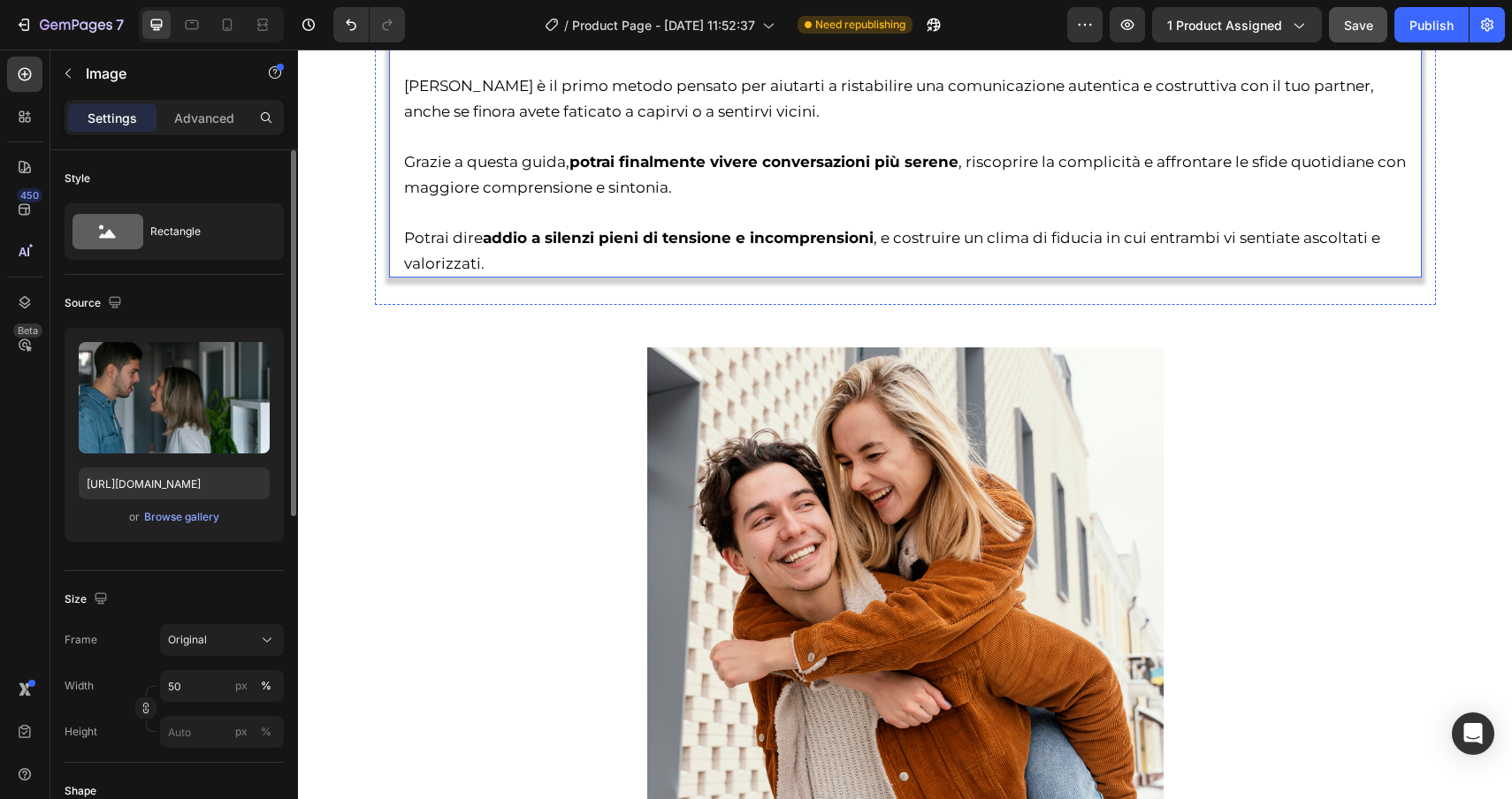
scroll to position [3687, 0]
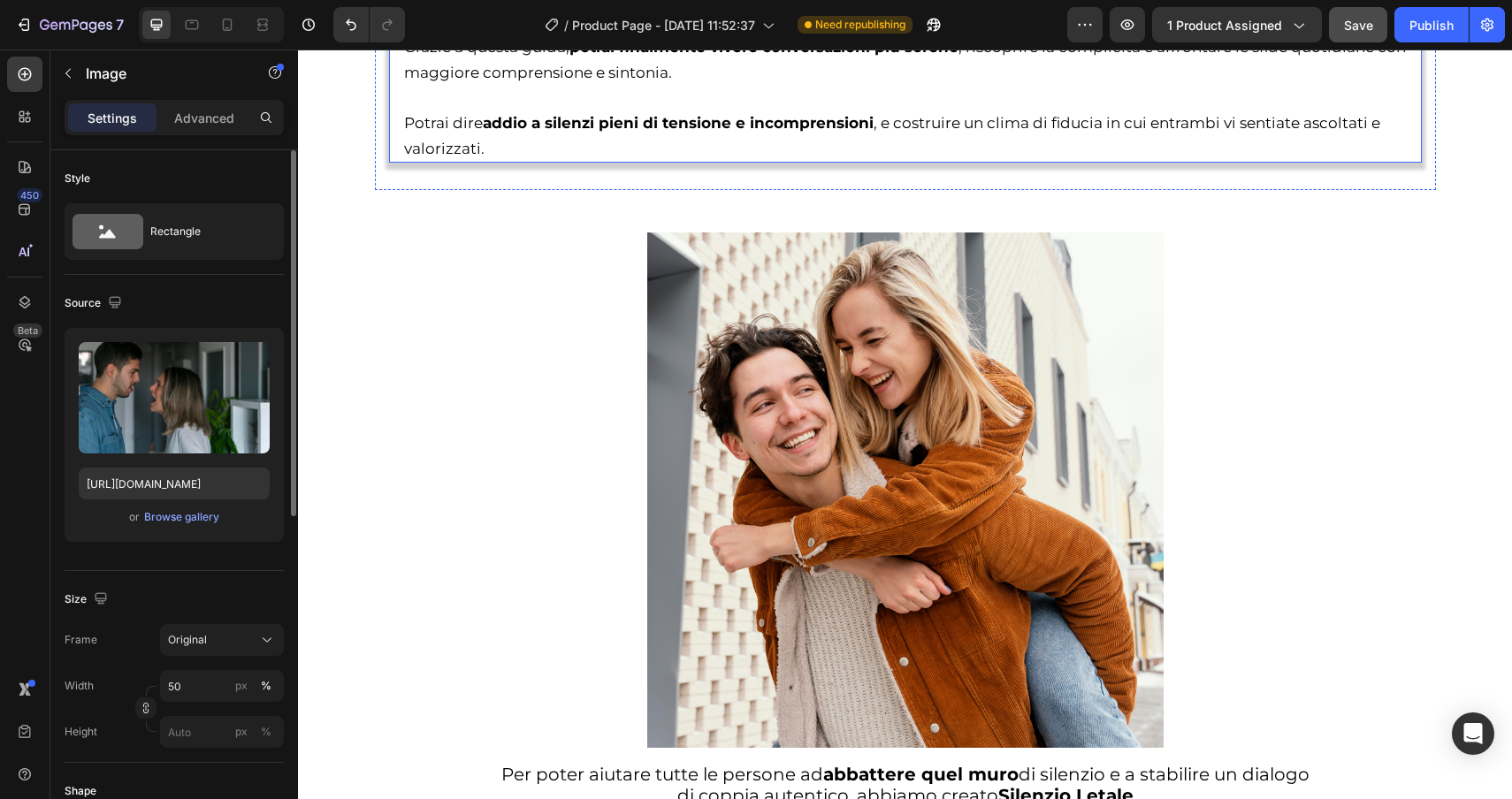
click at [898, 524] on img at bounding box center [905, 490] width 516 height 516
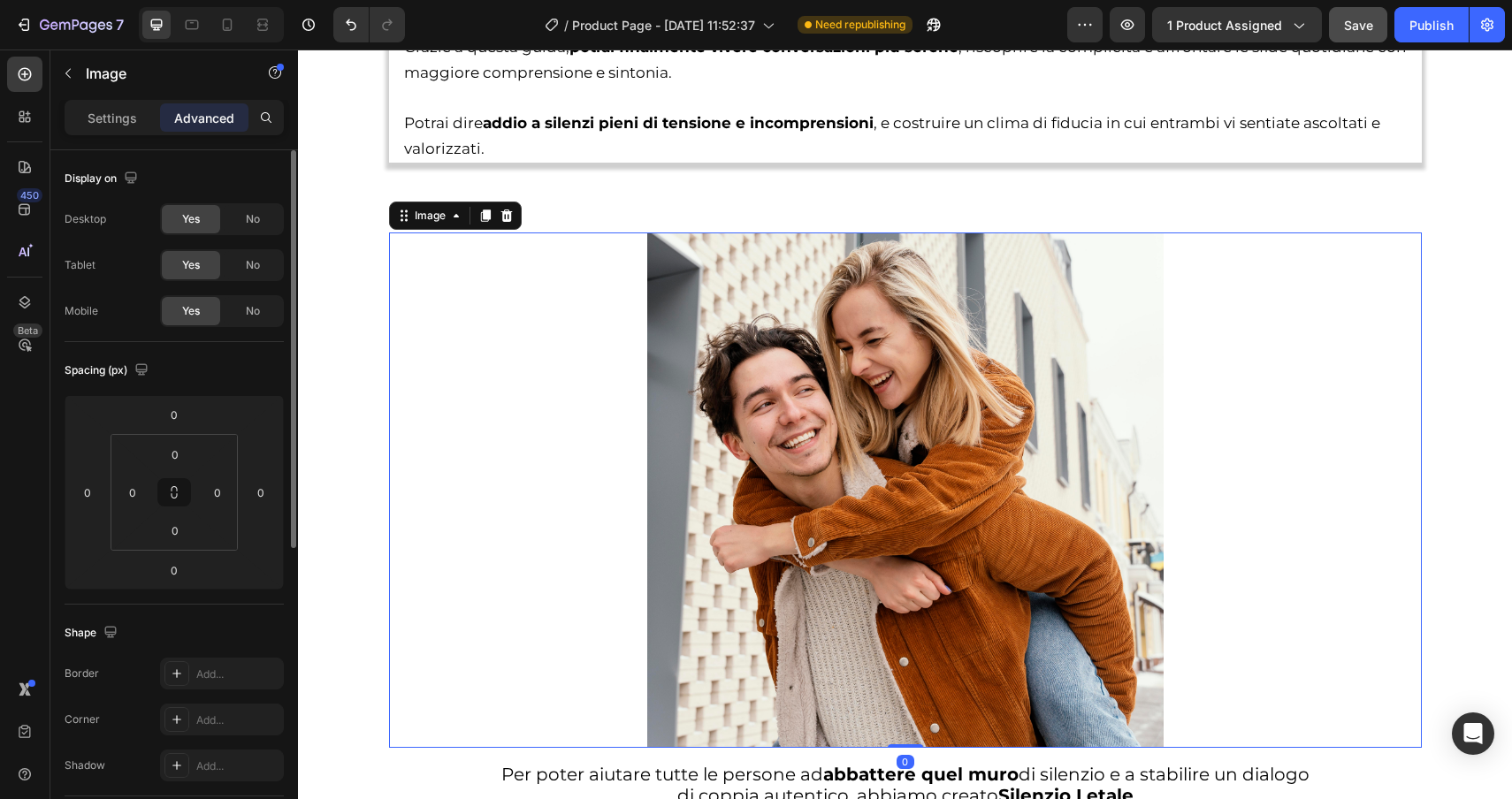
click at [838, 460] on img at bounding box center [905, 490] width 516 height 516
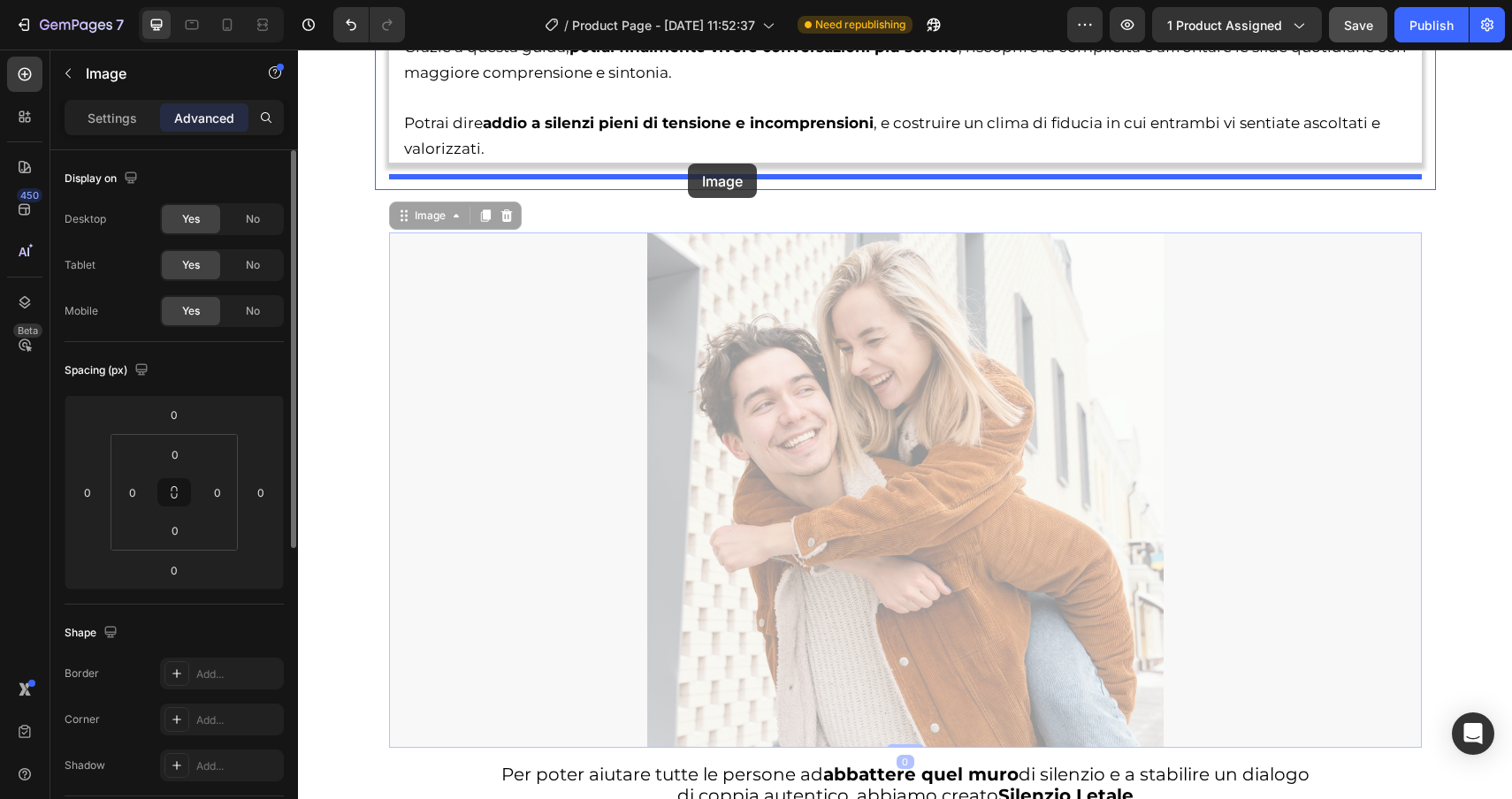
drag, startPoint x: 444, startPoint y: 224, endPoint x: 688, endPoint y: 164, distance: 251.3
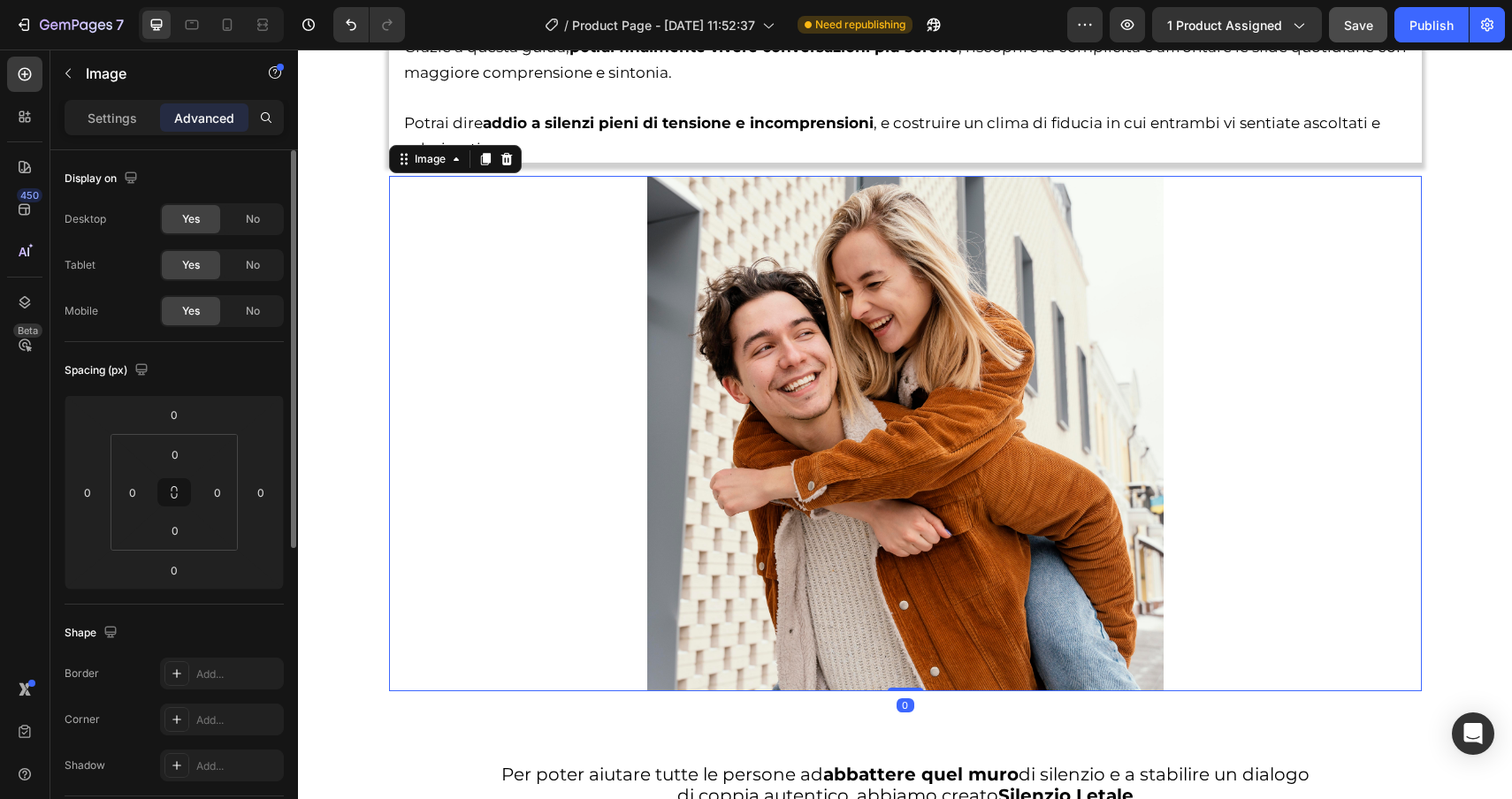
click at [805, 406] on img at bounding box center [905, 434] width 516 height 516
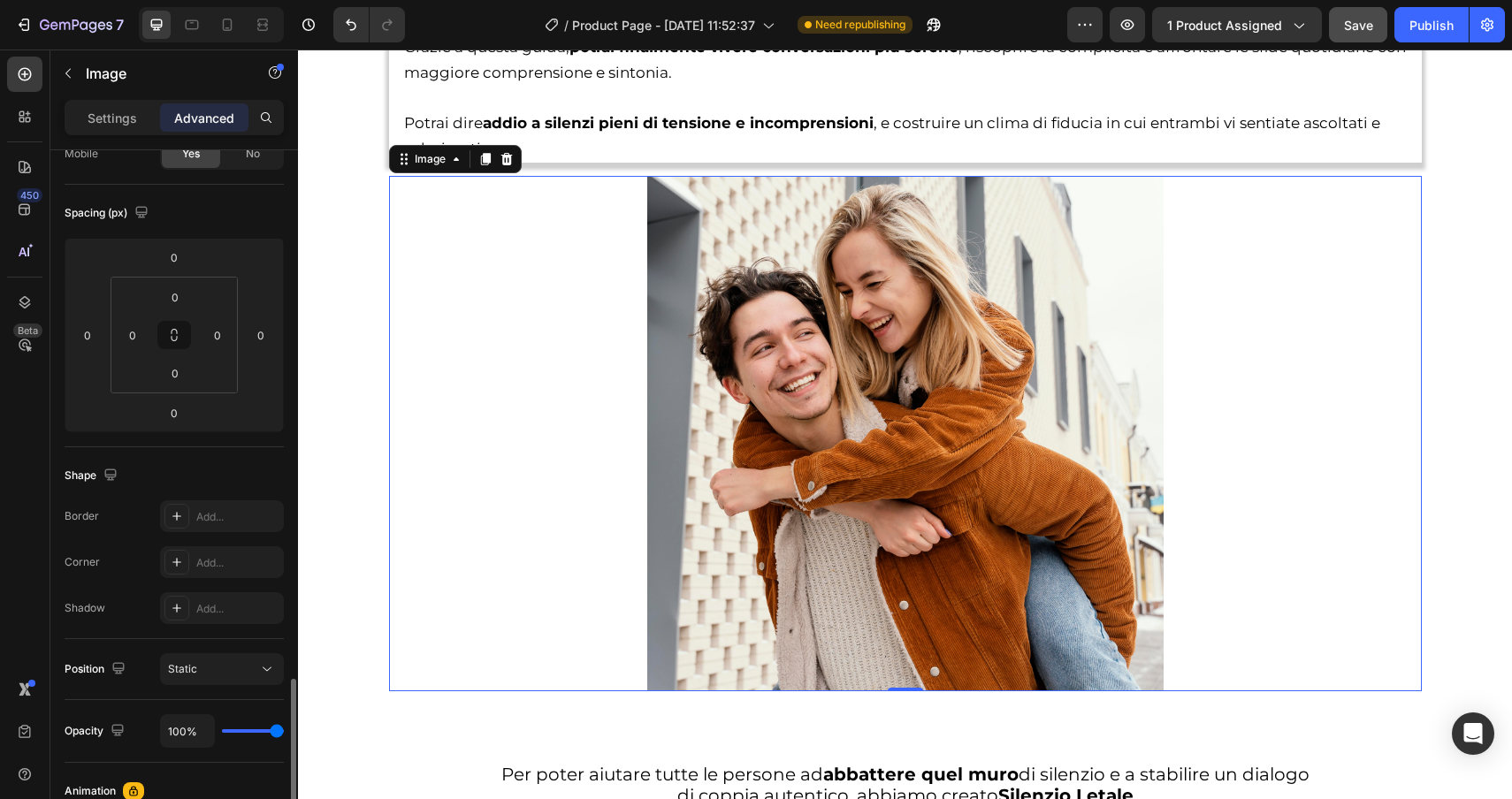
scroll to position [0, 0]
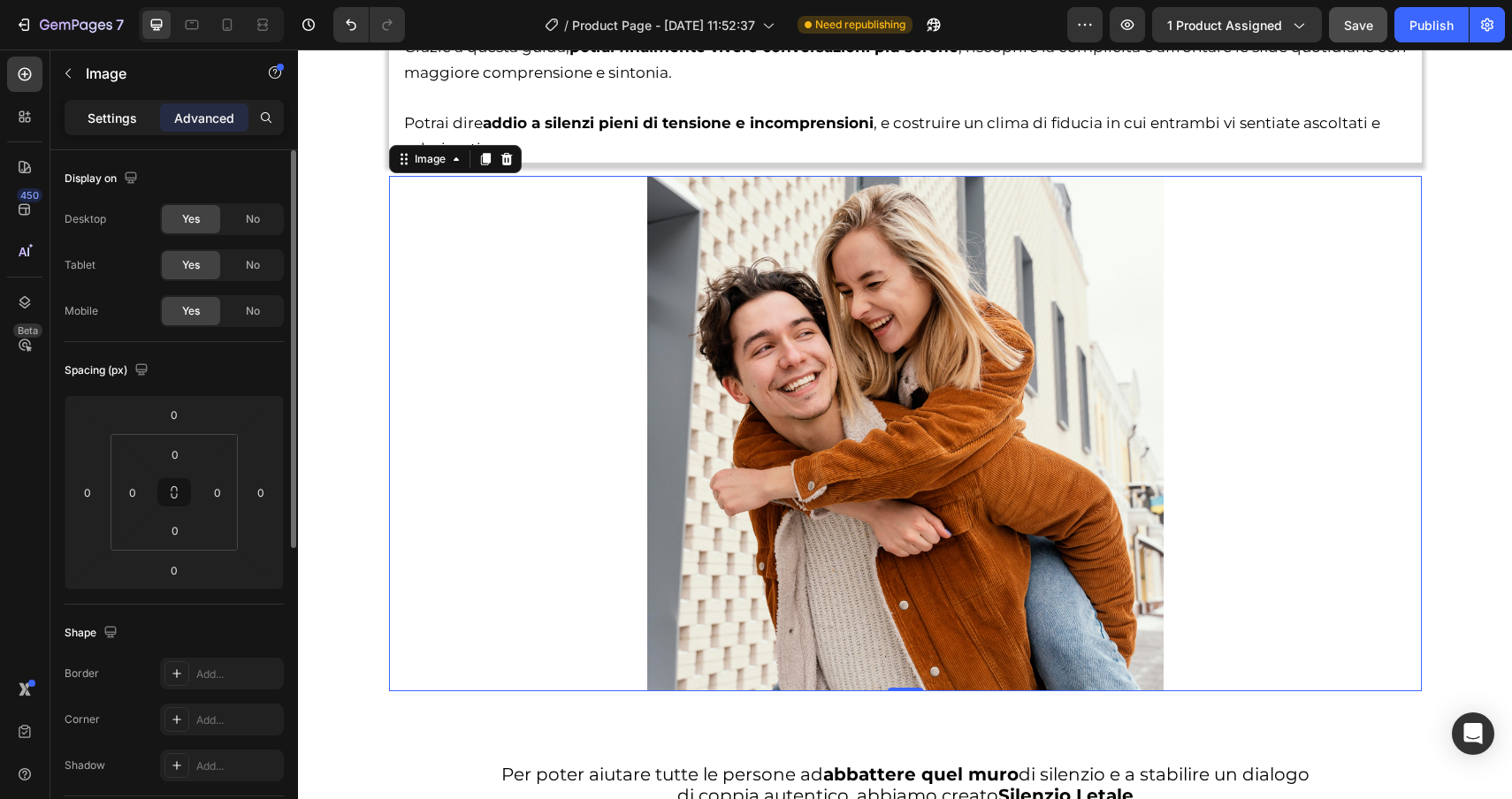
click at [102, 110] on p "Settings" at bounding box center [111, 117] width 49 height 18
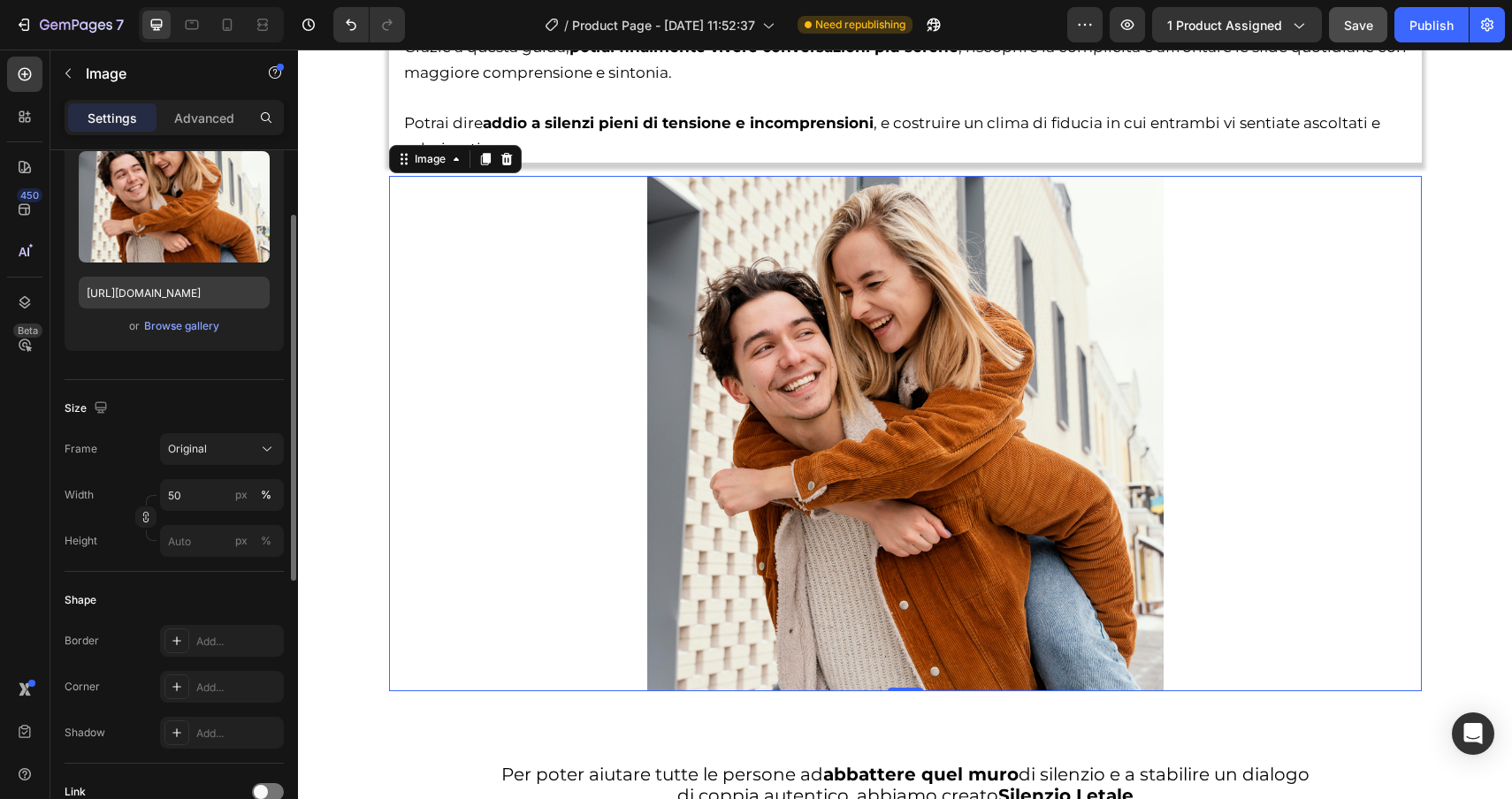
scroll to position [192, 0]
click at [269, 446] on icon at bounding box center [267, 448] width 17 height 17
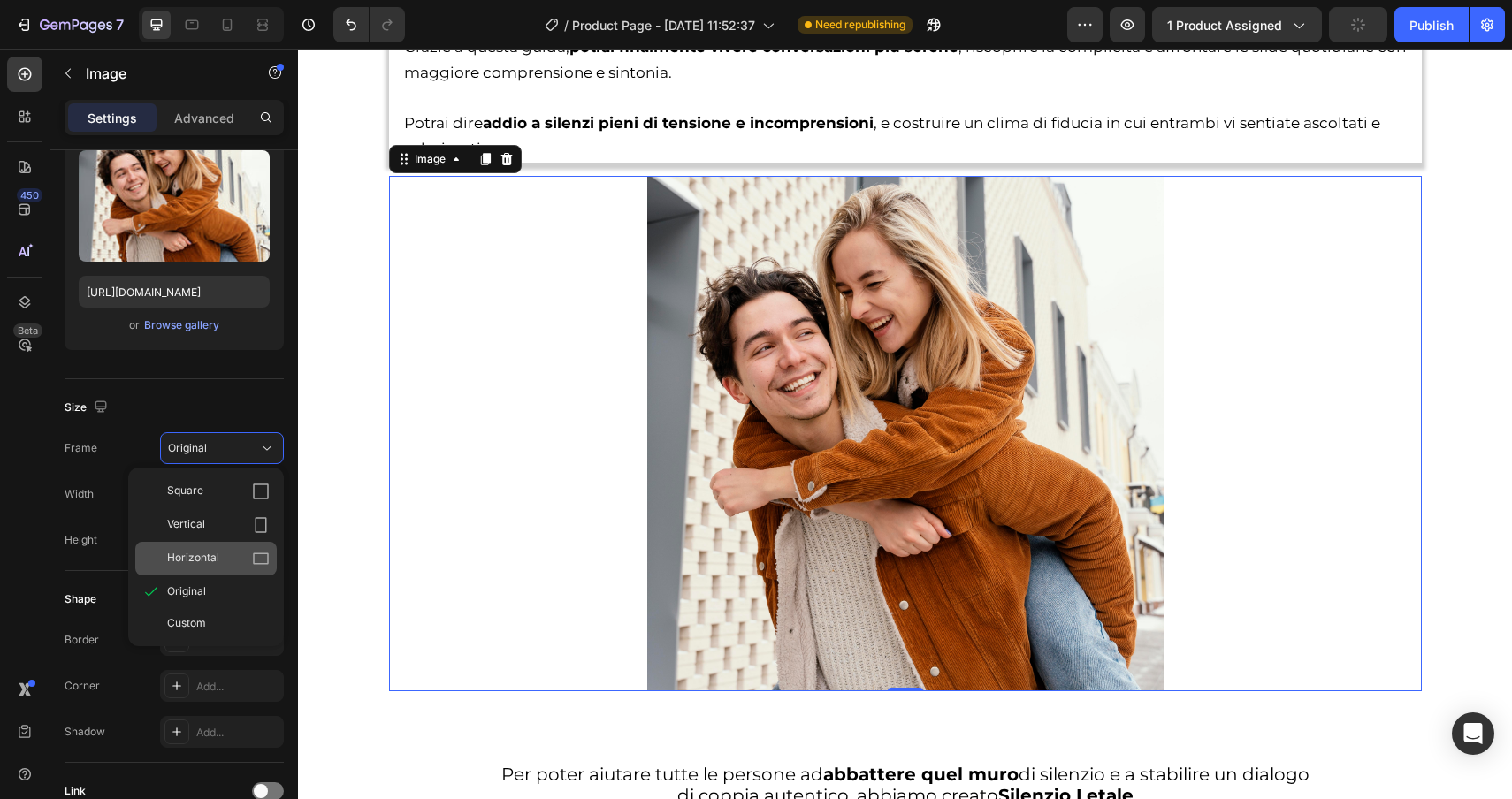
click at [268, 567] on icon at bounding box center [261, 559] width 17 height 17
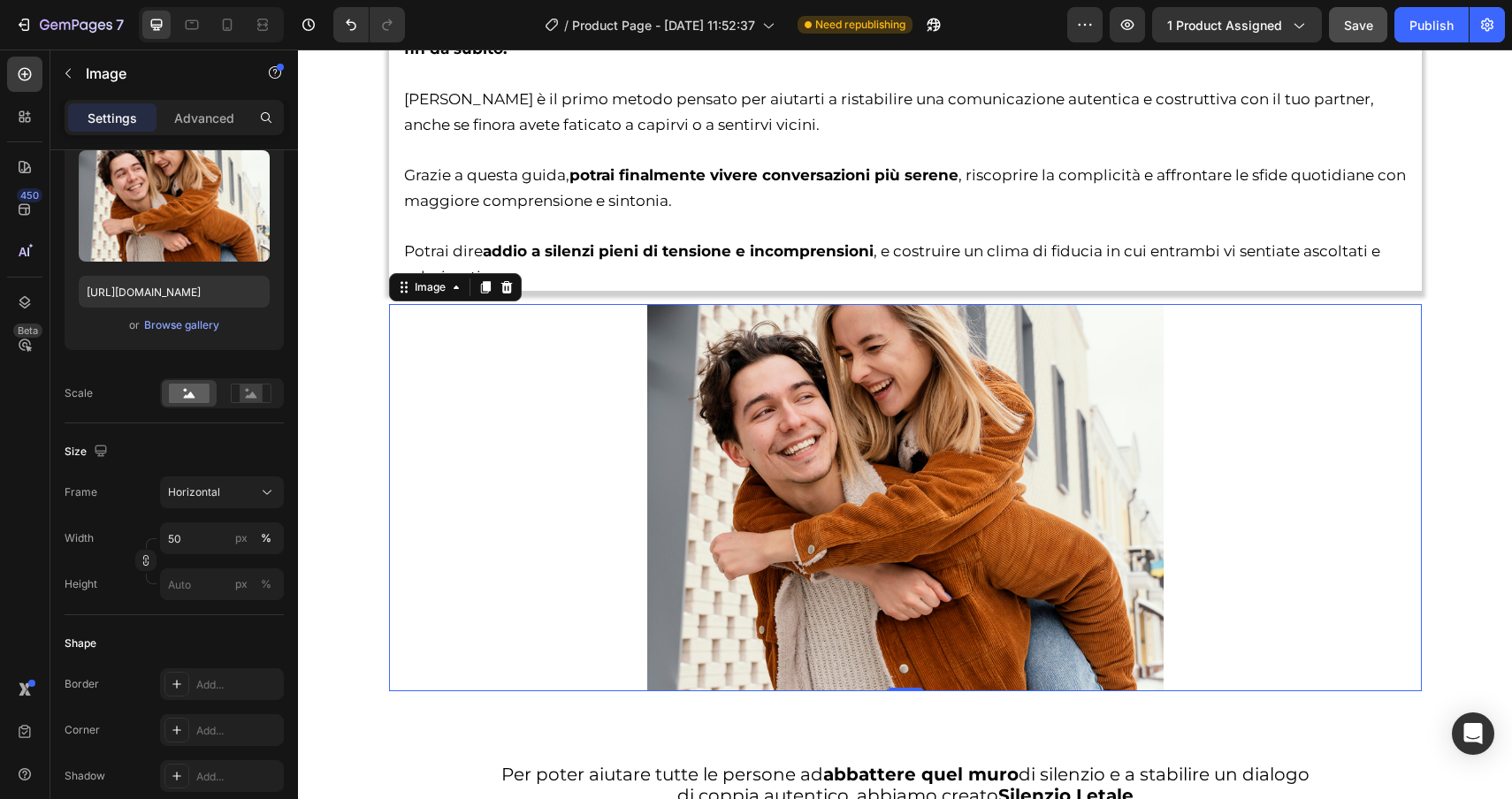
scroll to position [3559, 0]
click at [253, 404] on div at bounding box center [251, 393] width 55 height 26
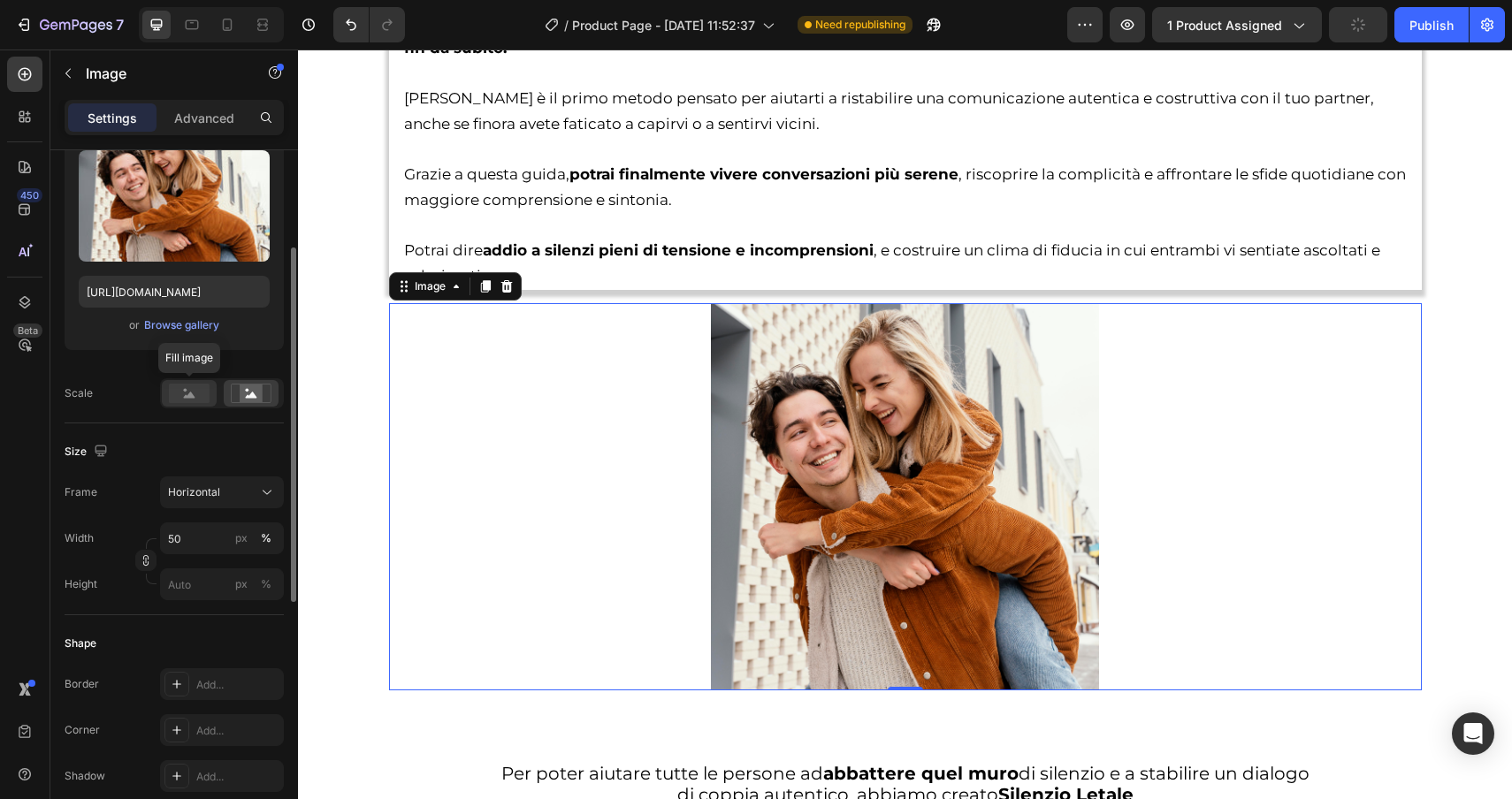
click at [186, 394] on rect at bounding box center [189, 393] width 41 height 19
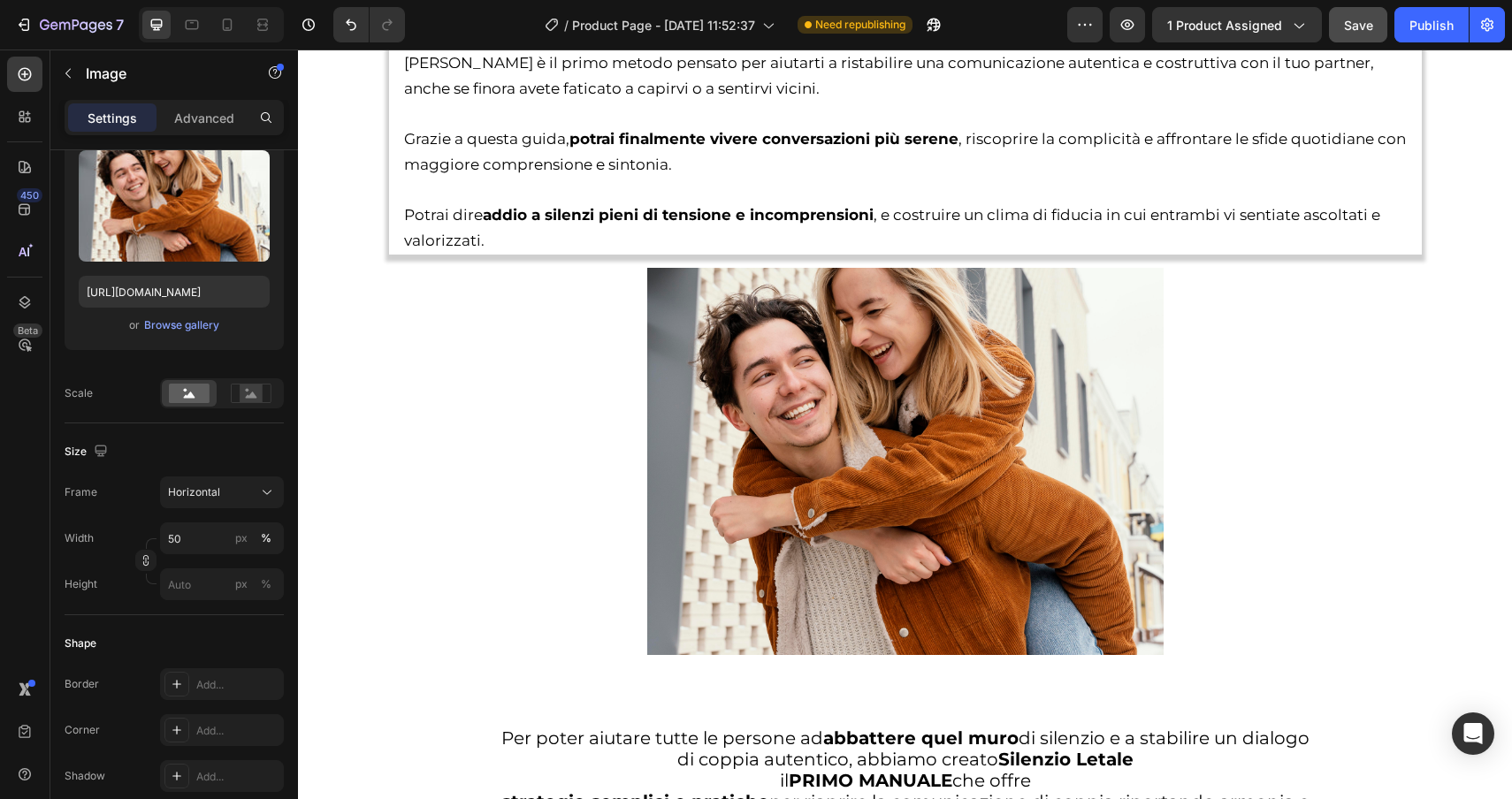
scroll to position [3615, 0]
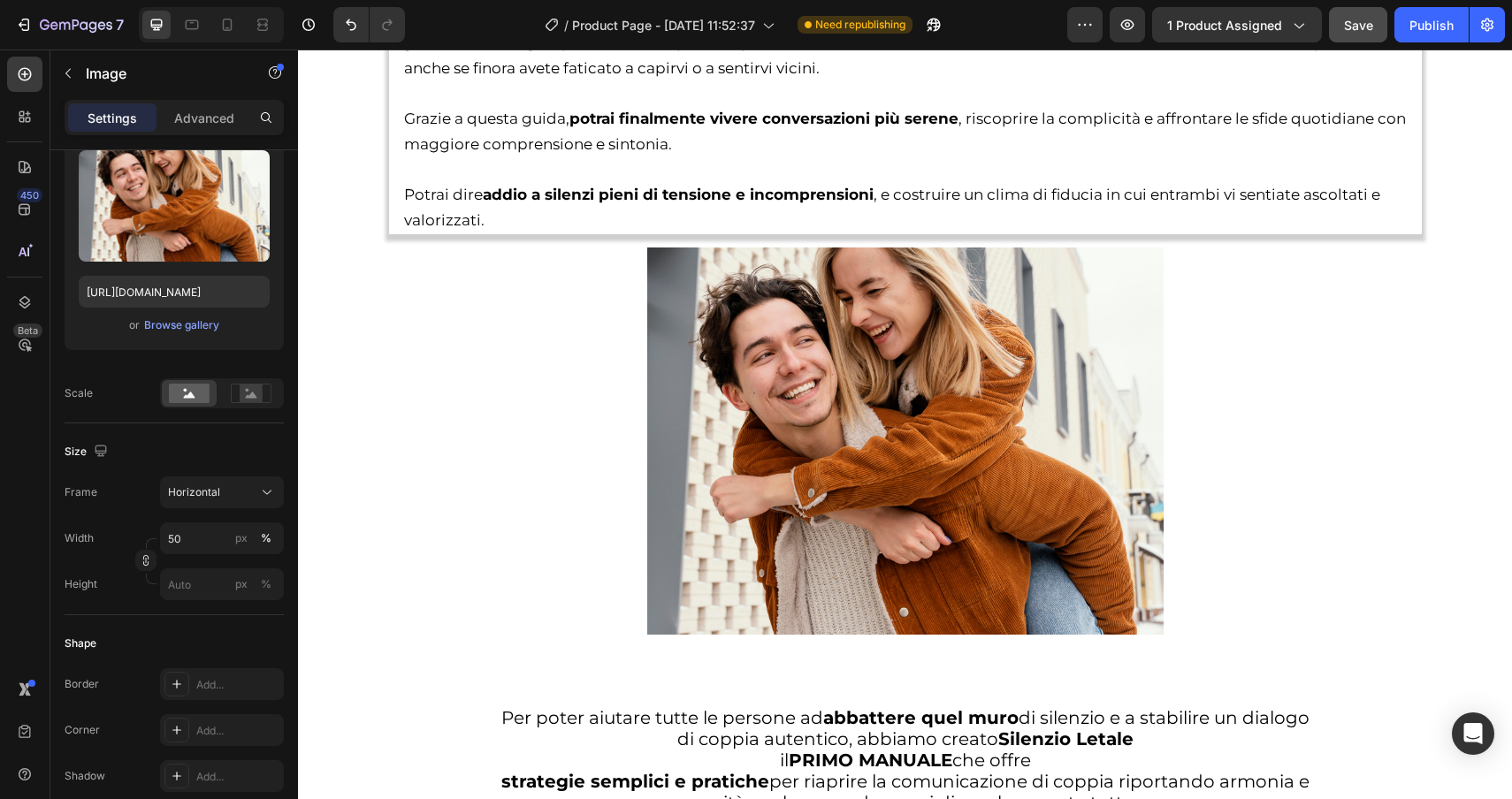
click at [782, 471] on img at bounding box center [905, 442] width 516 height 387
click at [195, 546] on input "50" at bounding box center [222, 538] width 124 height 32
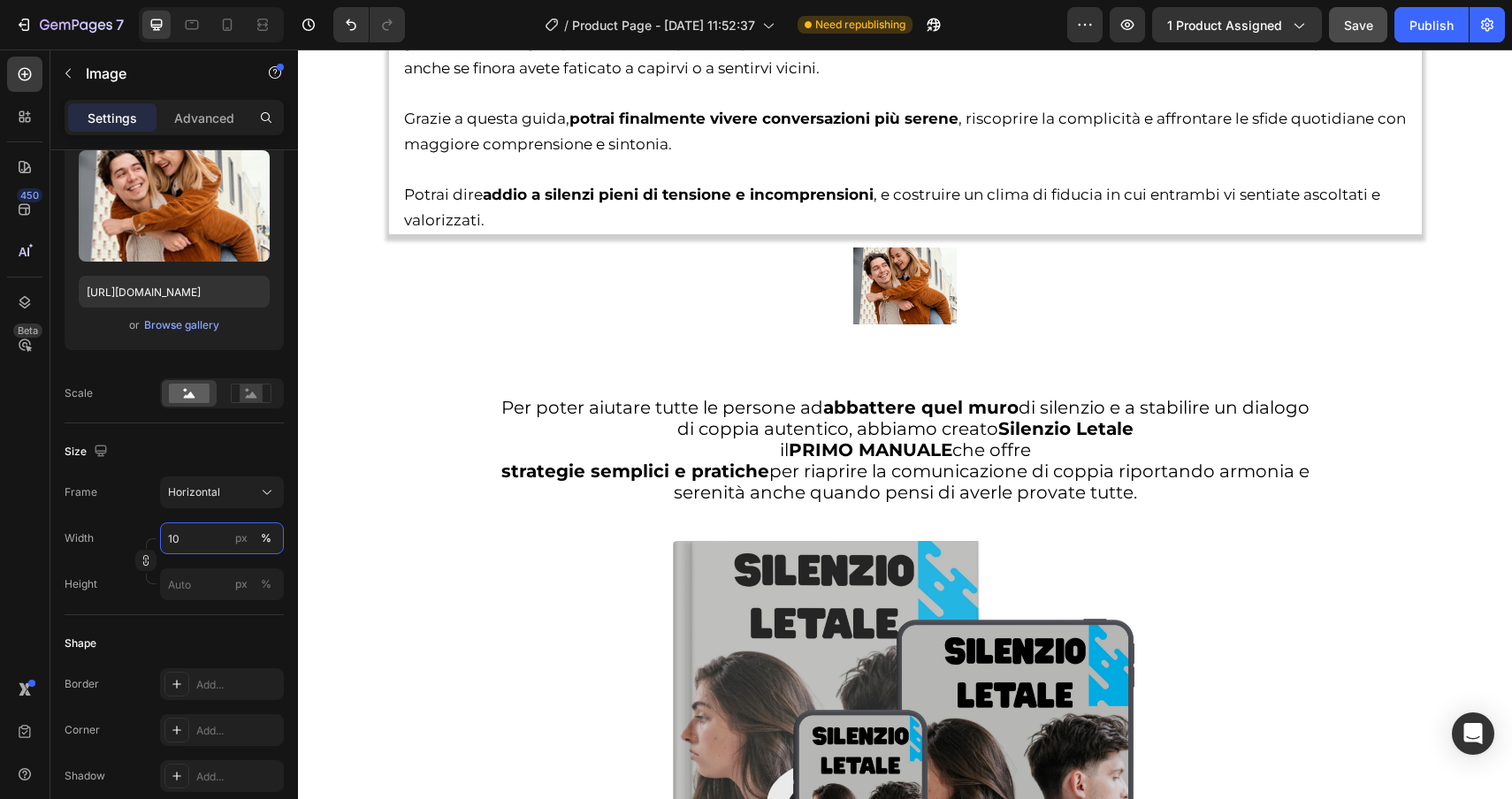
type input "1"
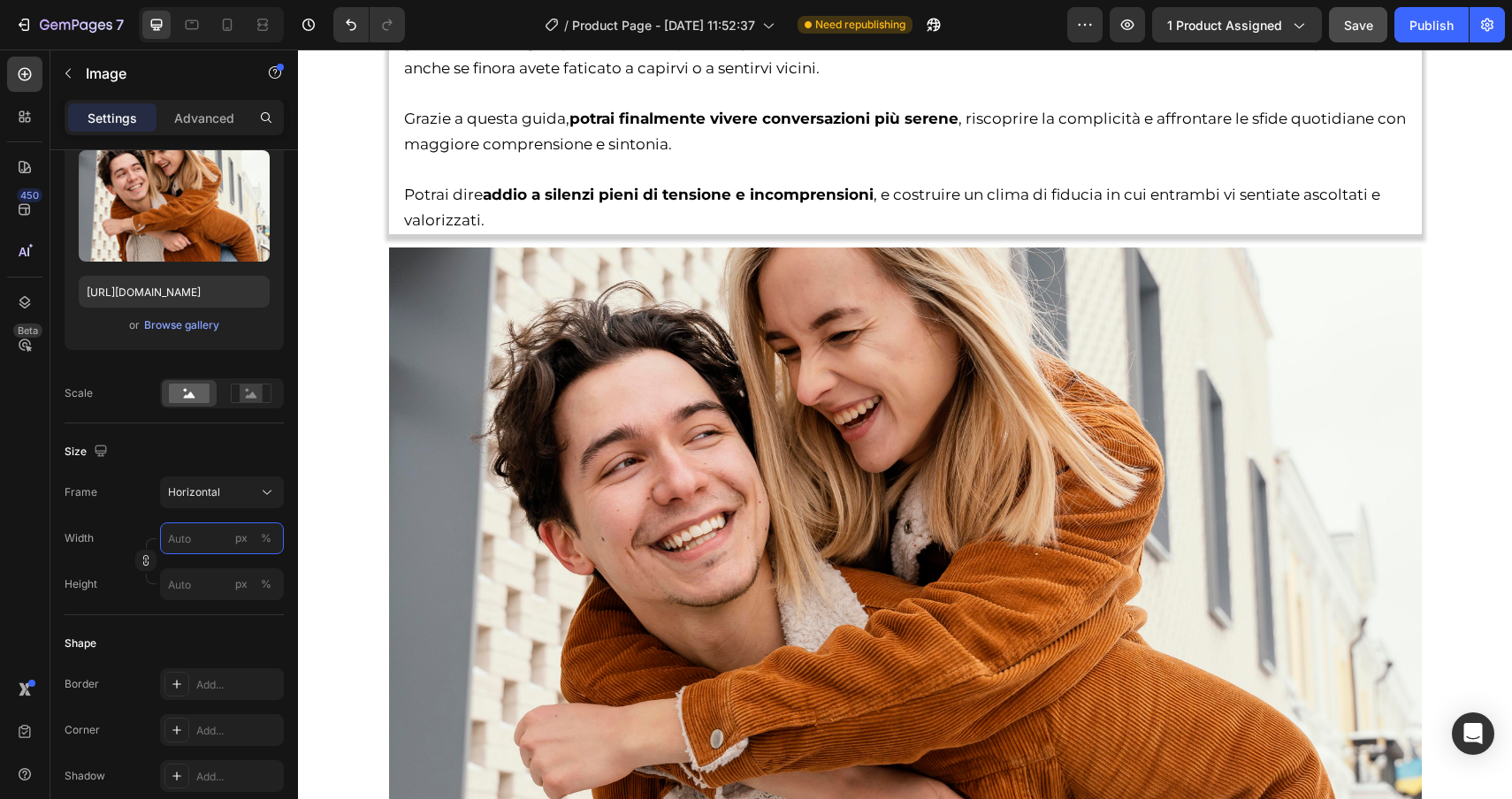
type input "1"
type input "2"
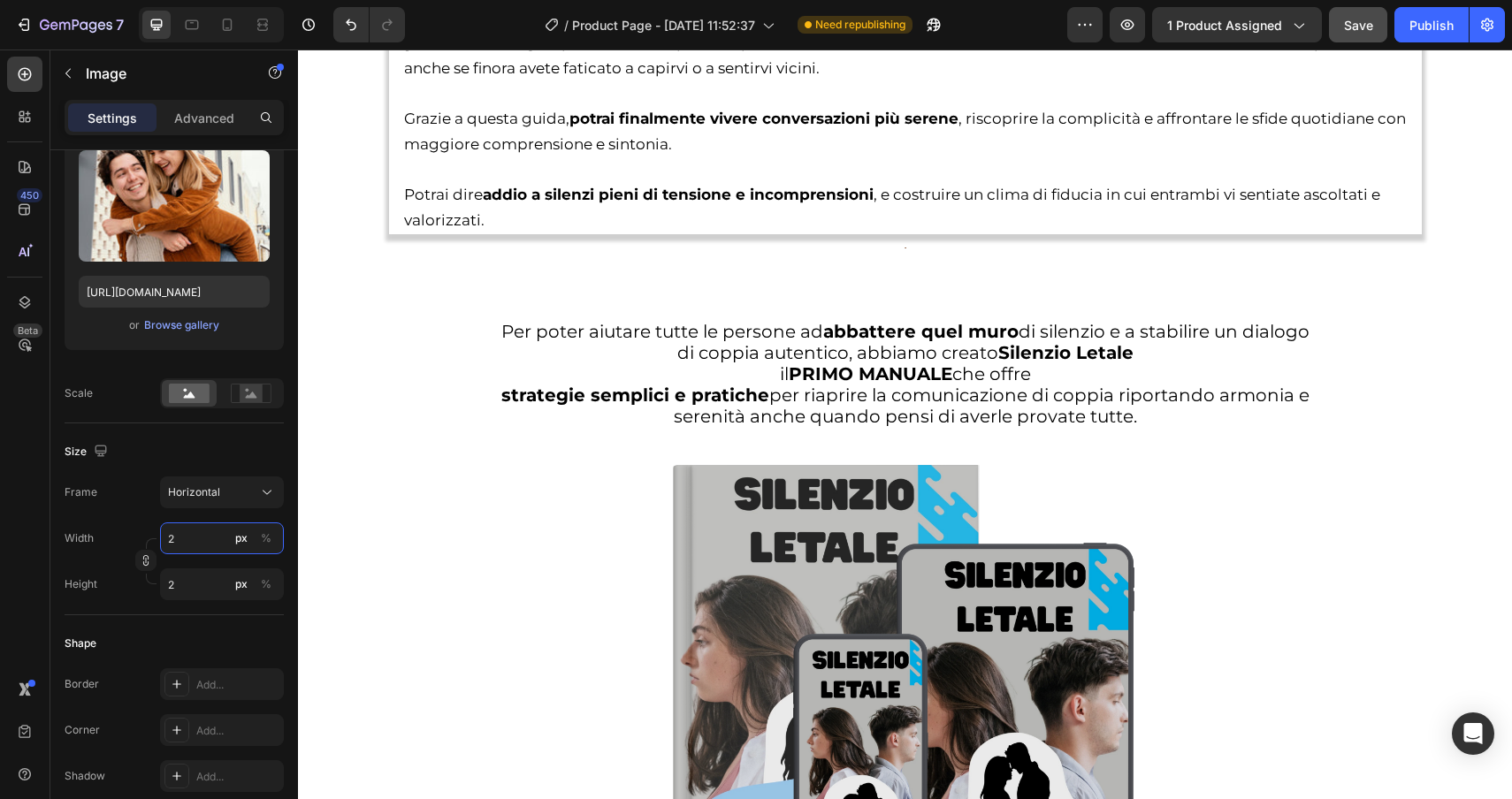
type input "20"
type input "15"
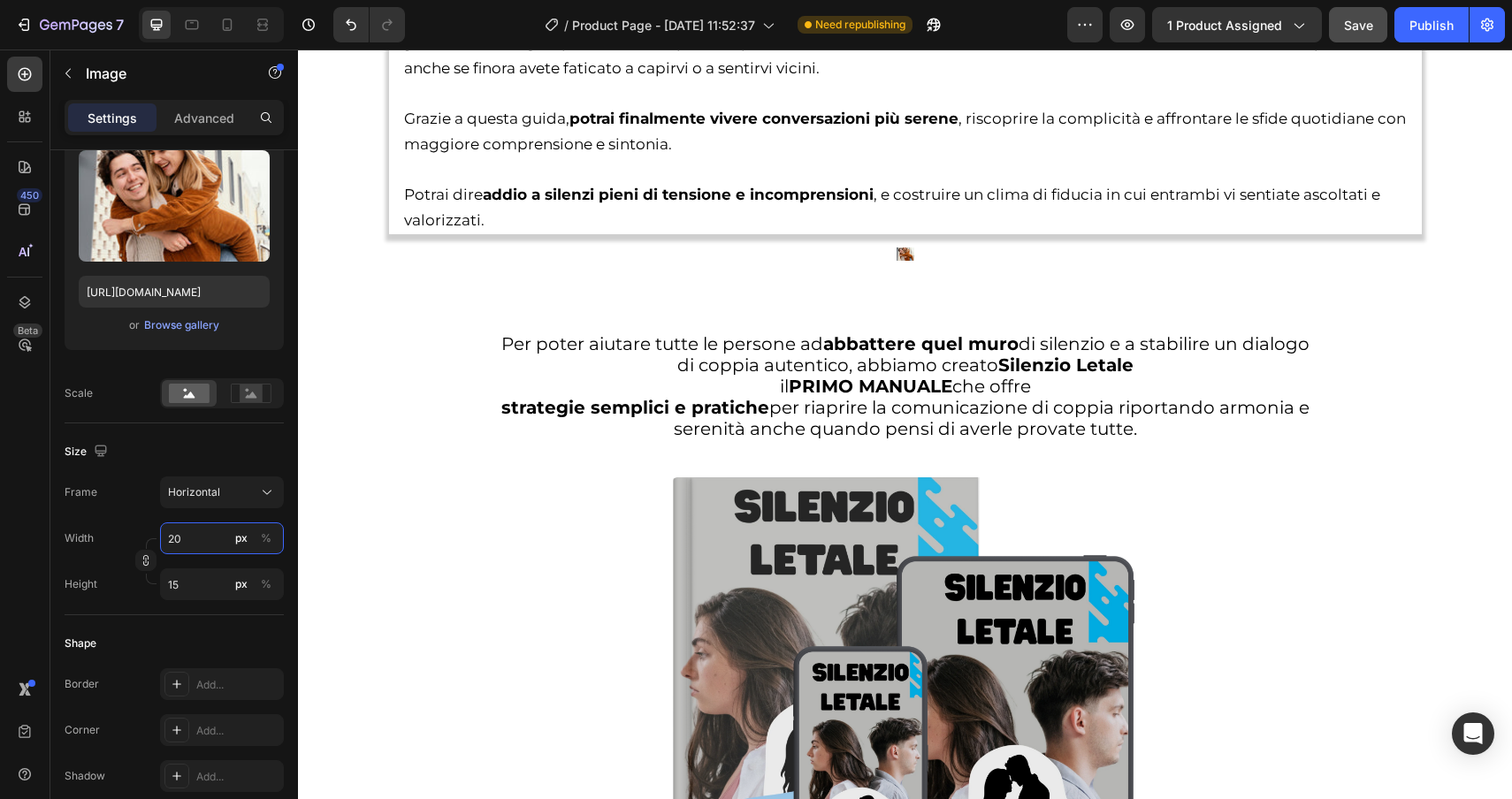
type input "2"
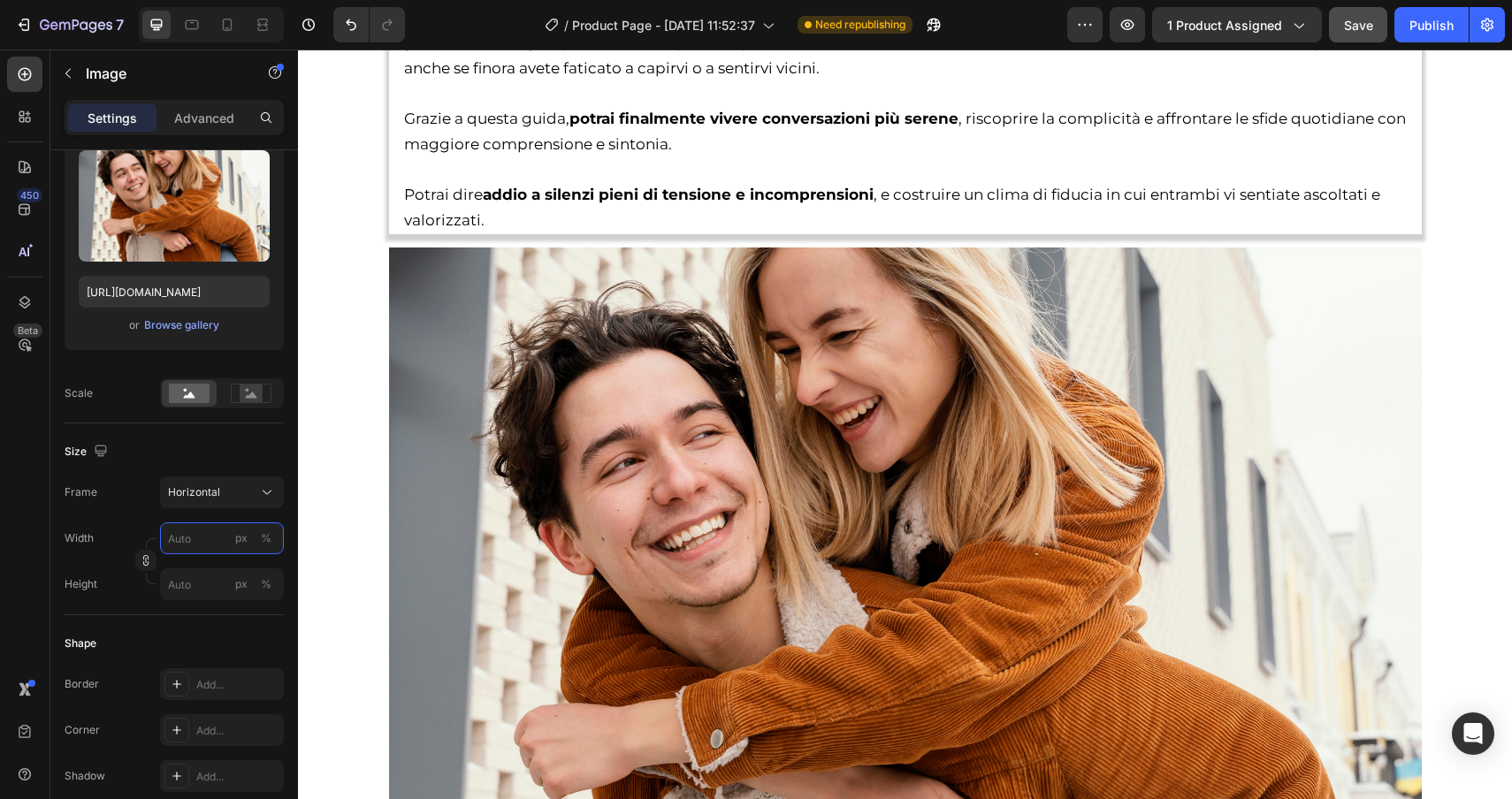
type input "2"
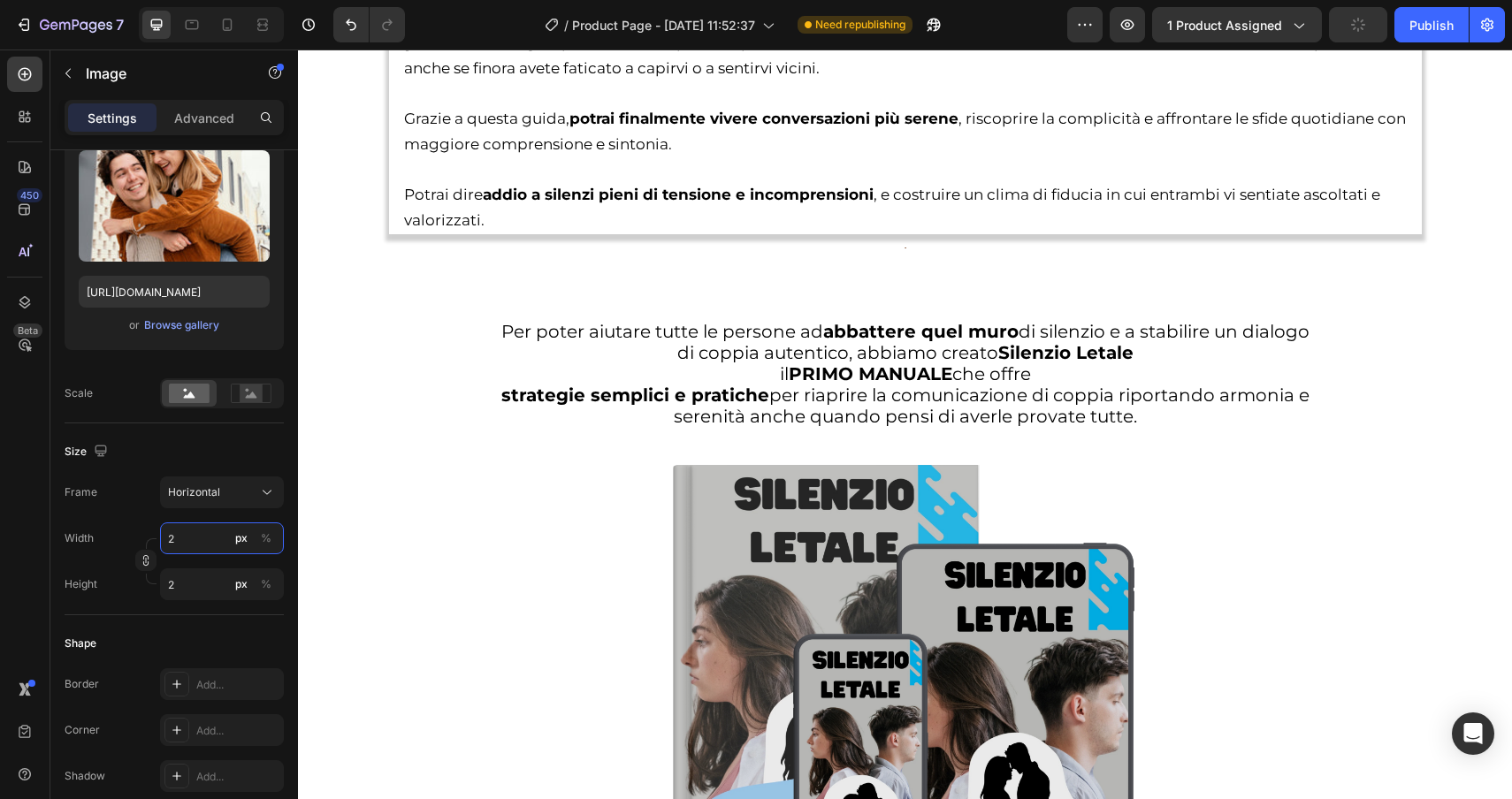
click at [196, 548] on input "2" at bounding box center [222, 538] width 124 height 32
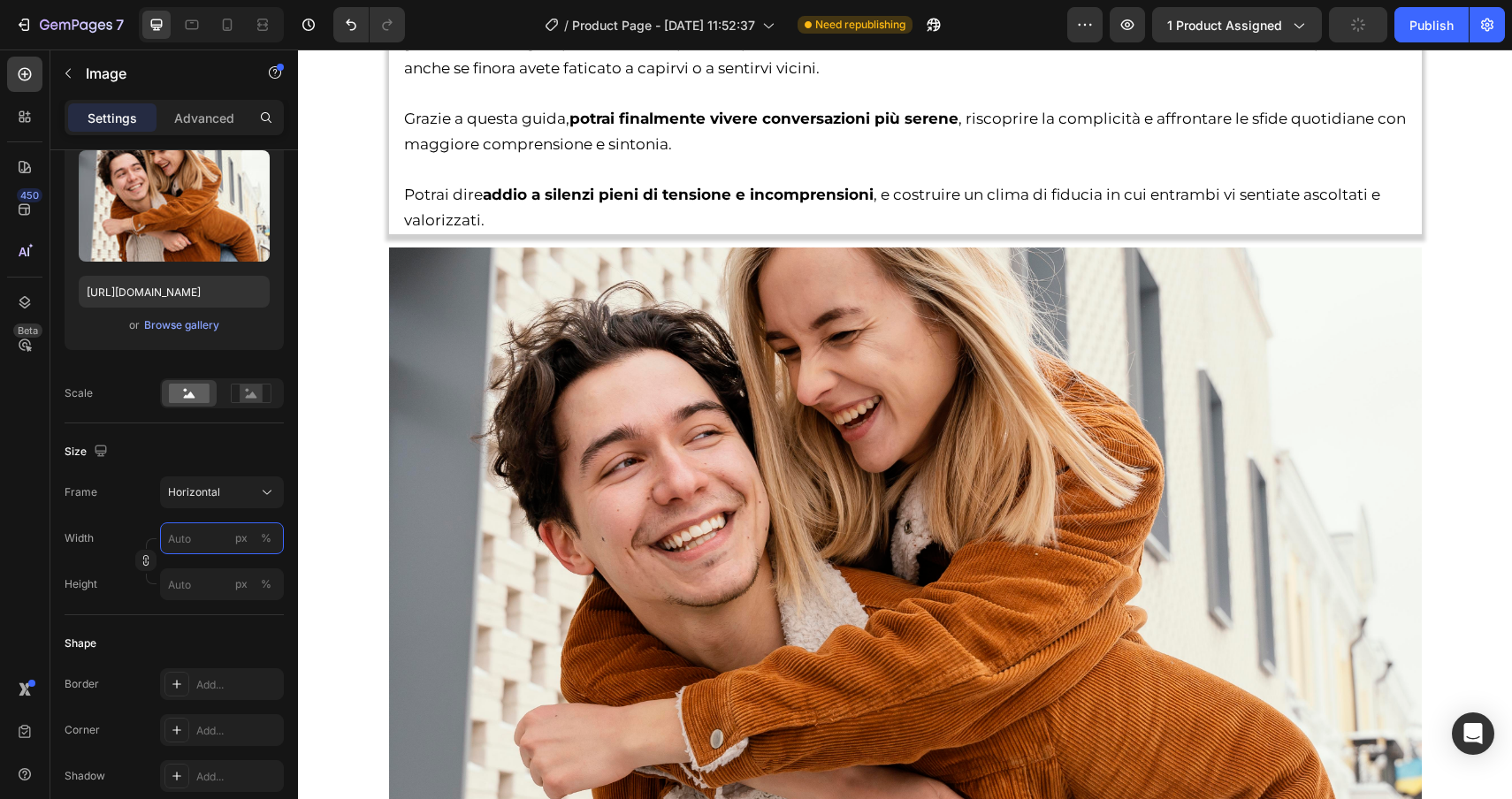
type input "5"
type input "4"
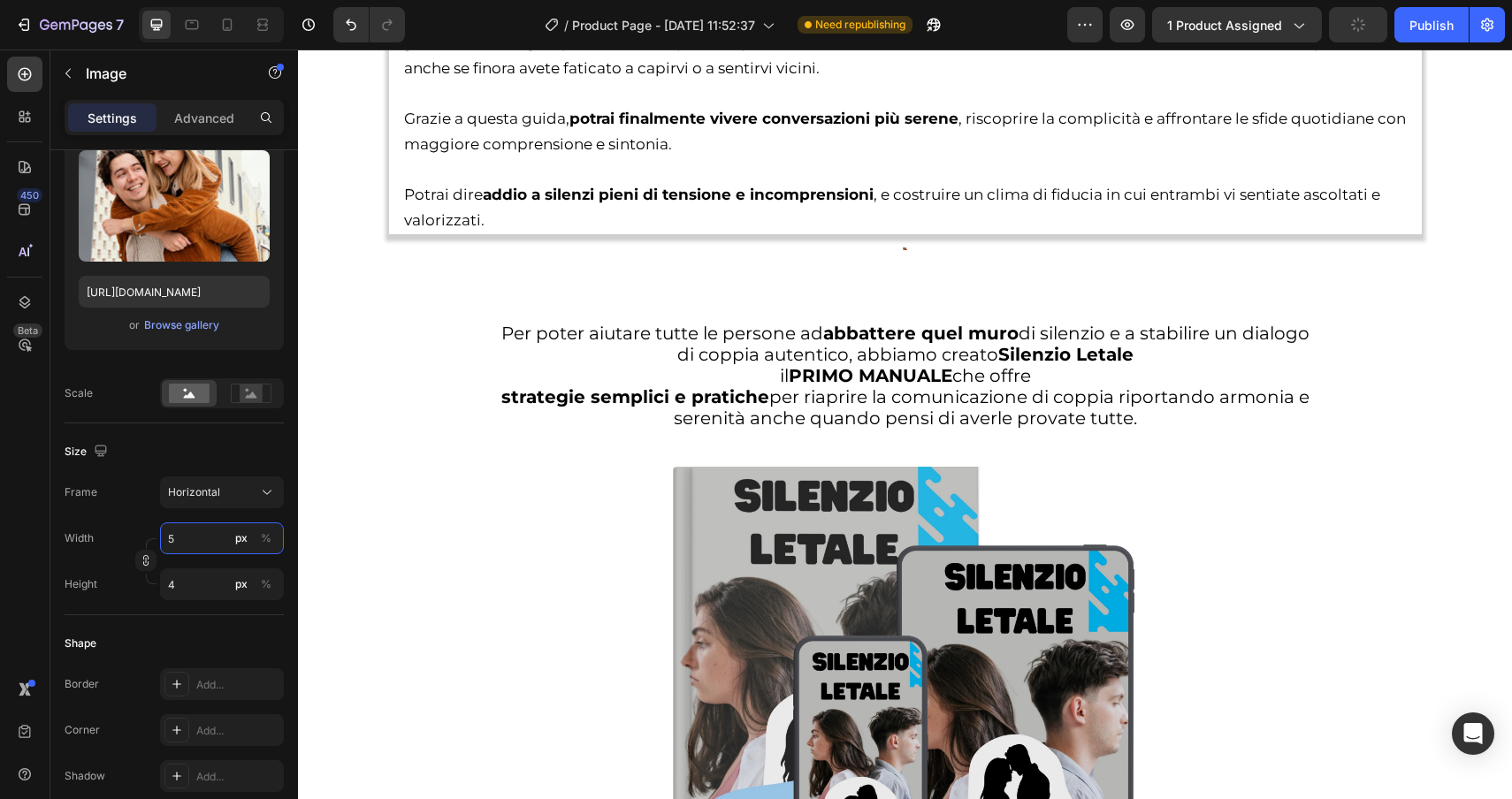
type input "59"
type input "44"
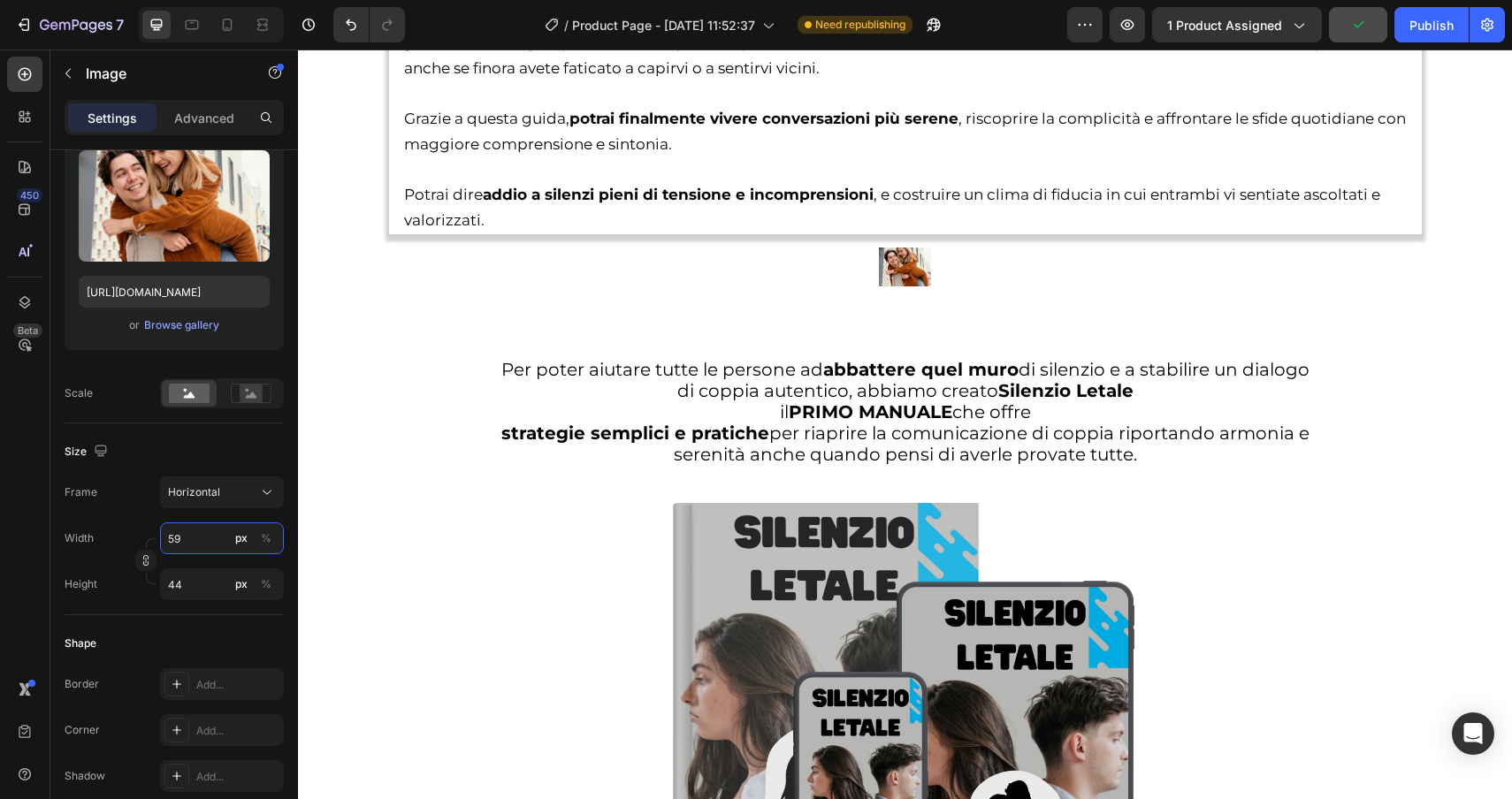
type input "5"
type input "4"
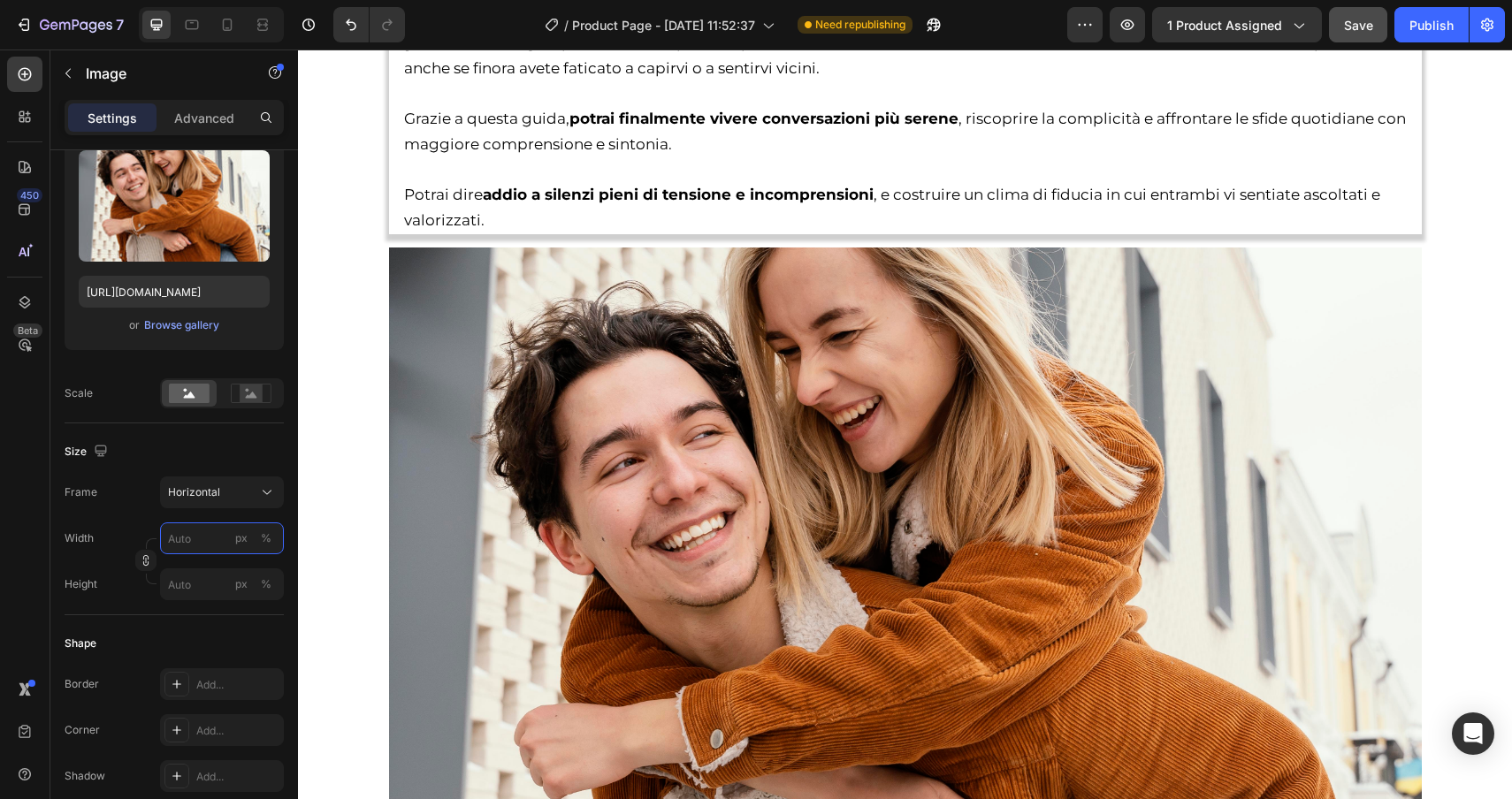
type input "1"
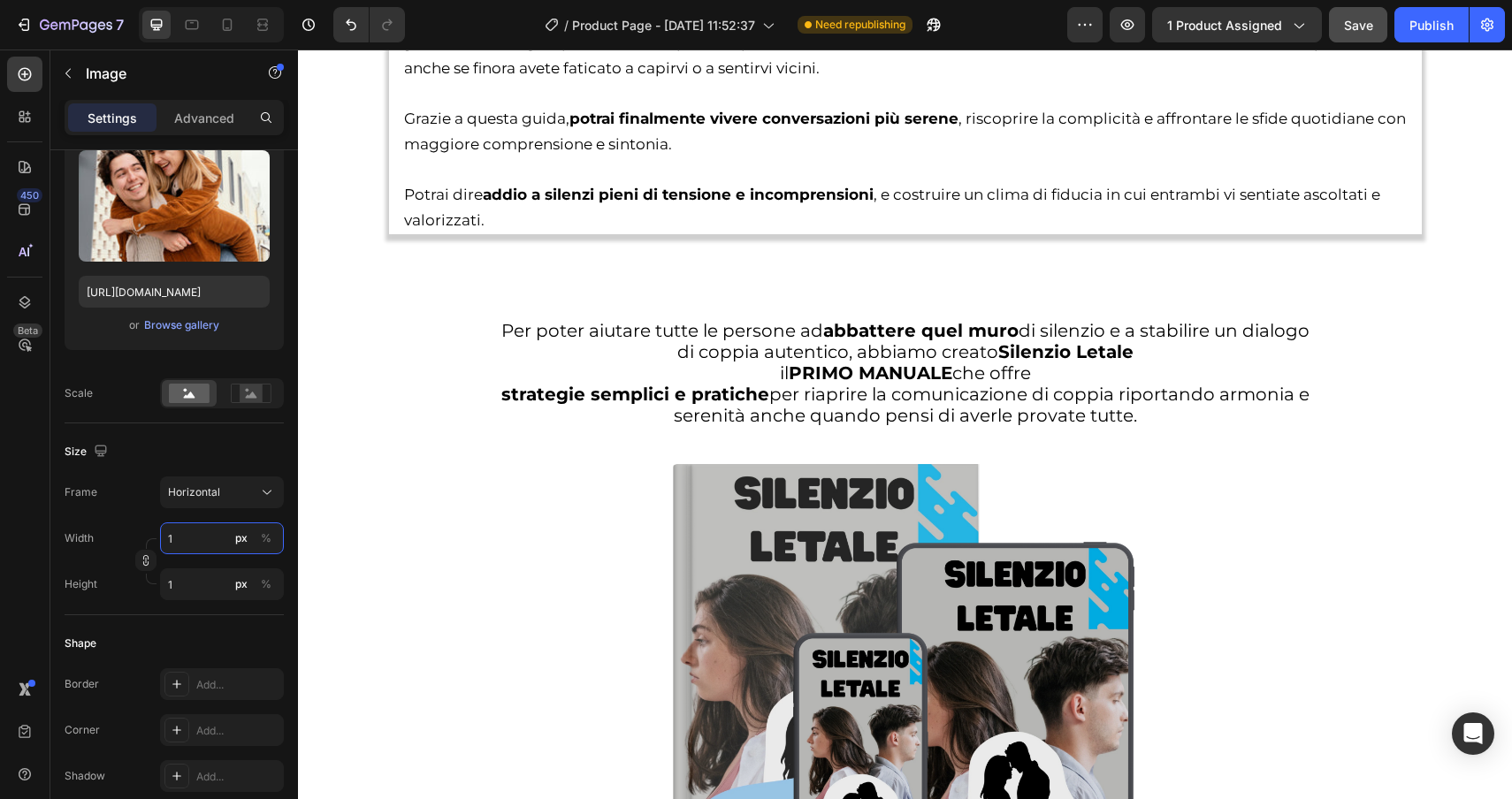
type input "15"
type input "11"
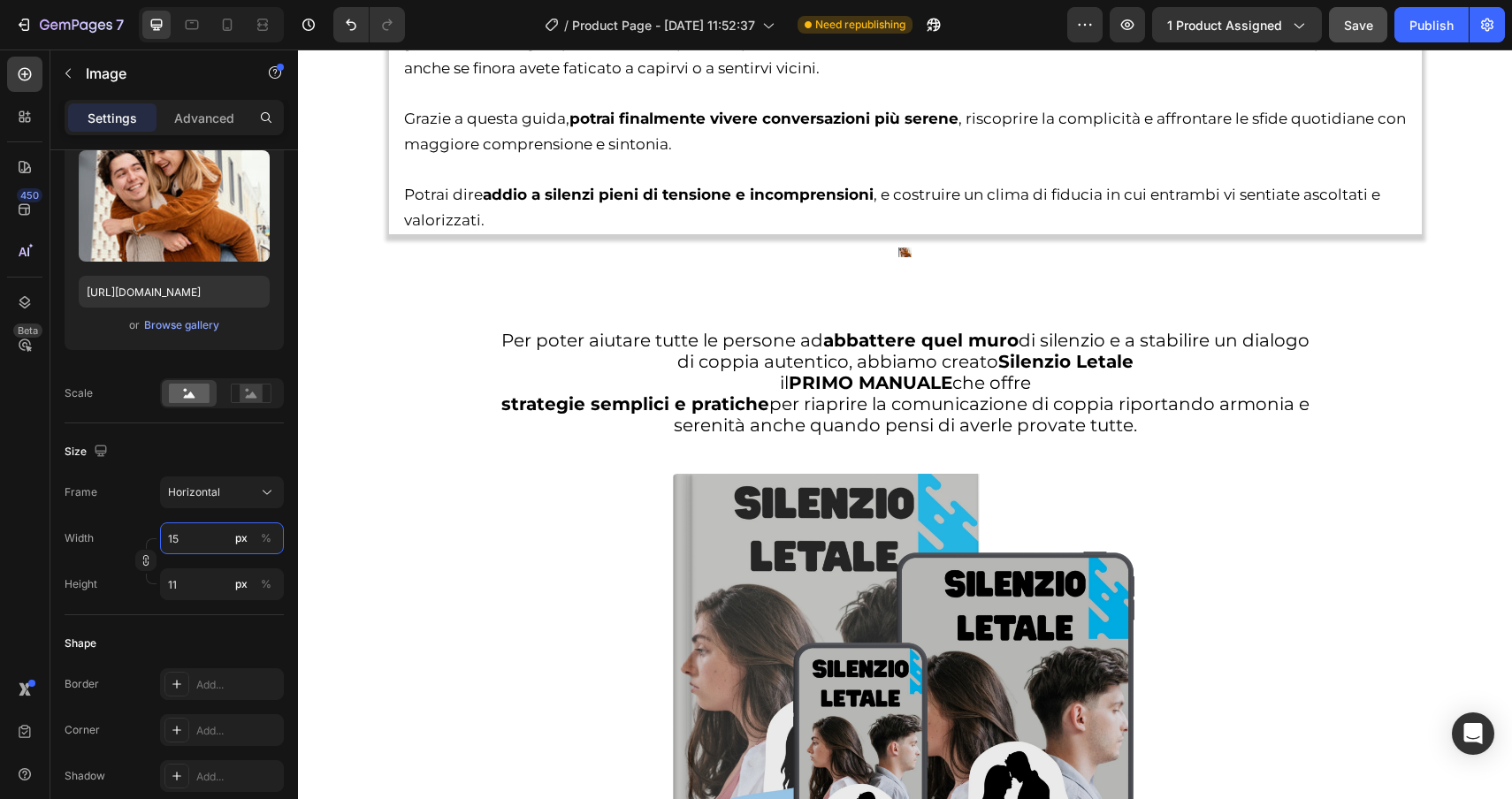
type input "150"
type input "113"
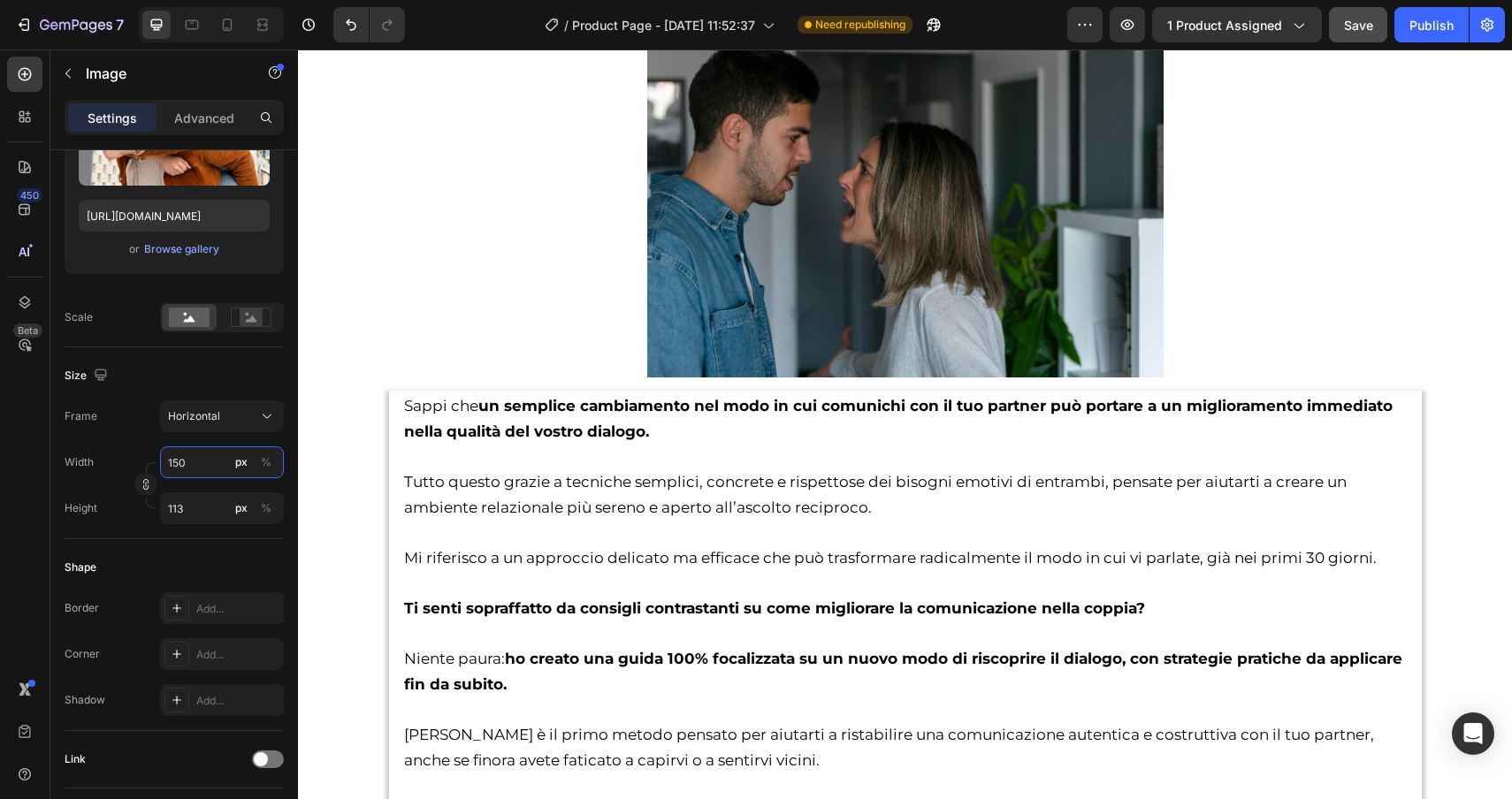
scroll to position [2935, 0]
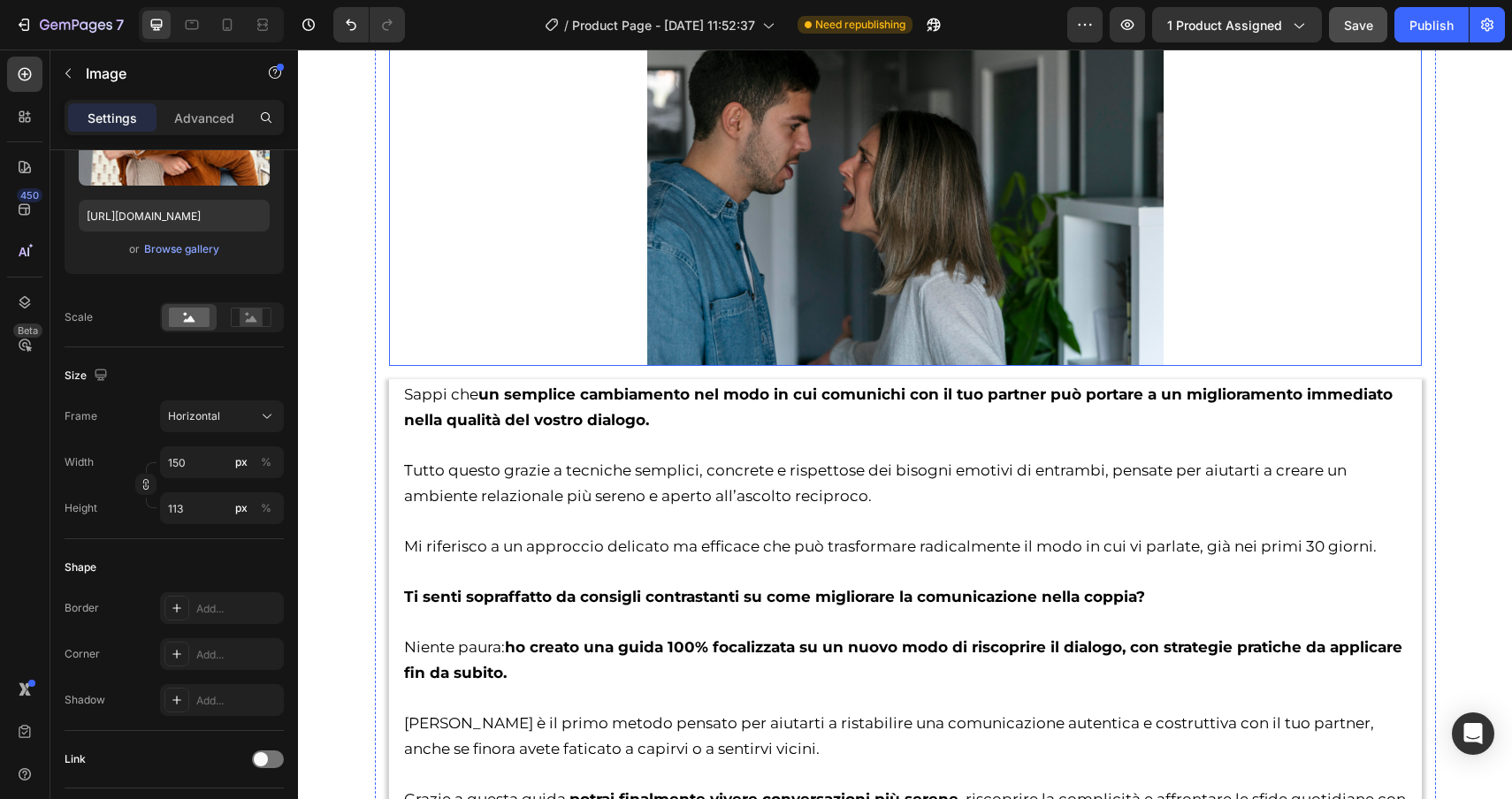
click at [925, 135] on img at bounding box center [905, 194] width 516 height 344
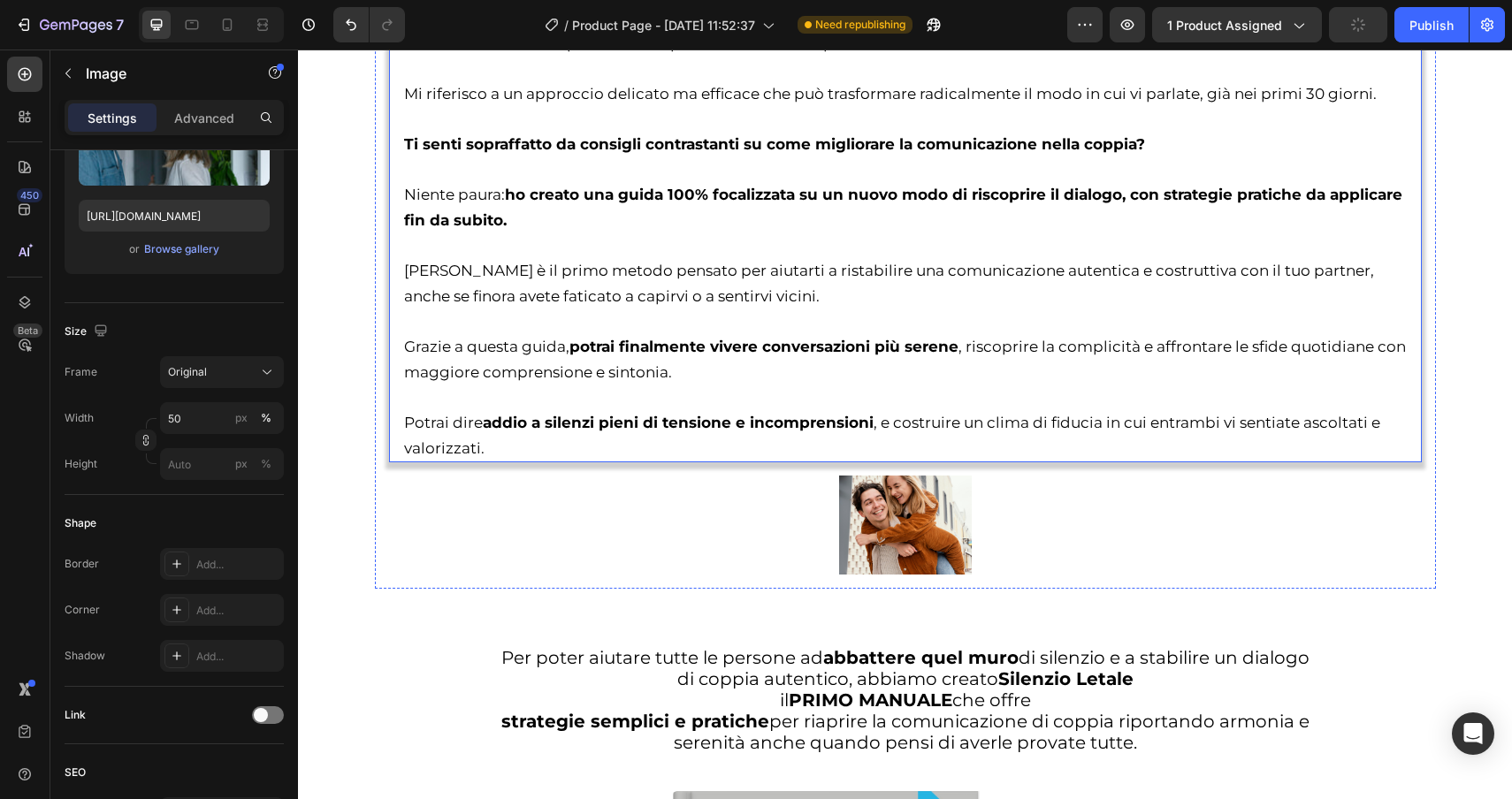
scroll to position [3396, 0]
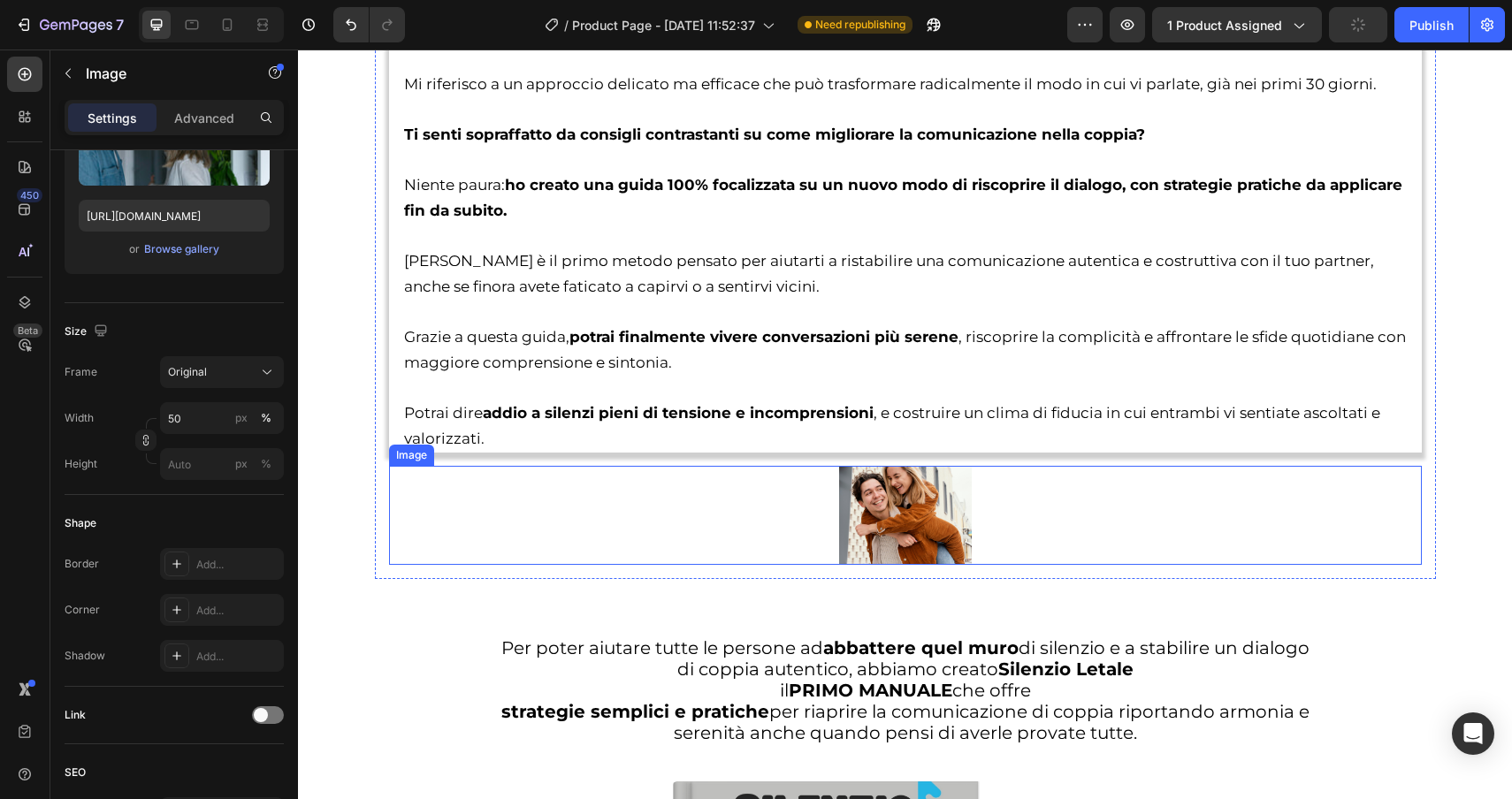
click at [939, 523] on img at bounding box center [905, 515] width 133 height 100
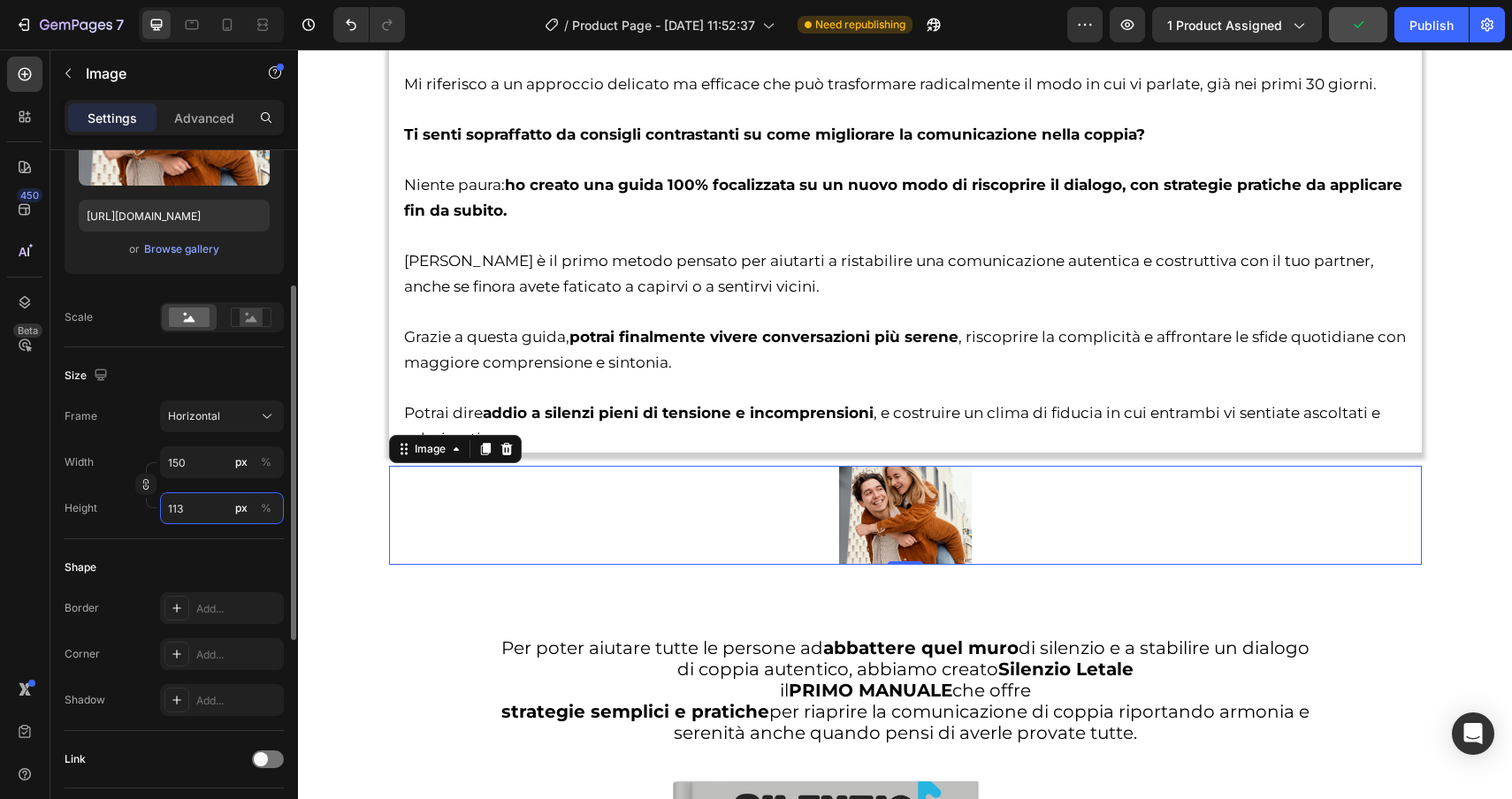
click at [201, 512] on input "113" at bounding box center [222, 507] width 124 height 32
type input "3"
type input "2"
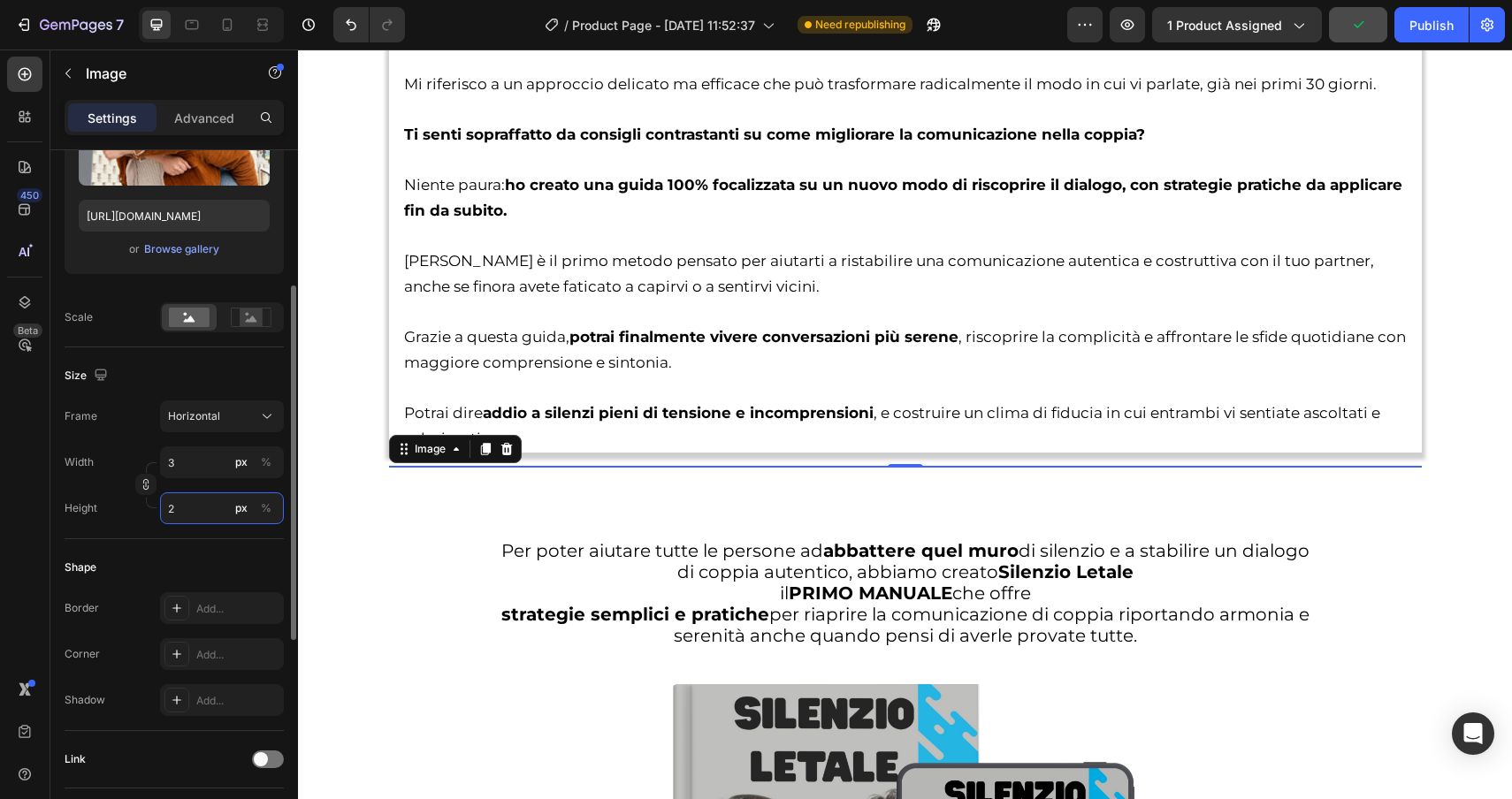
type input "27"
type input "20"
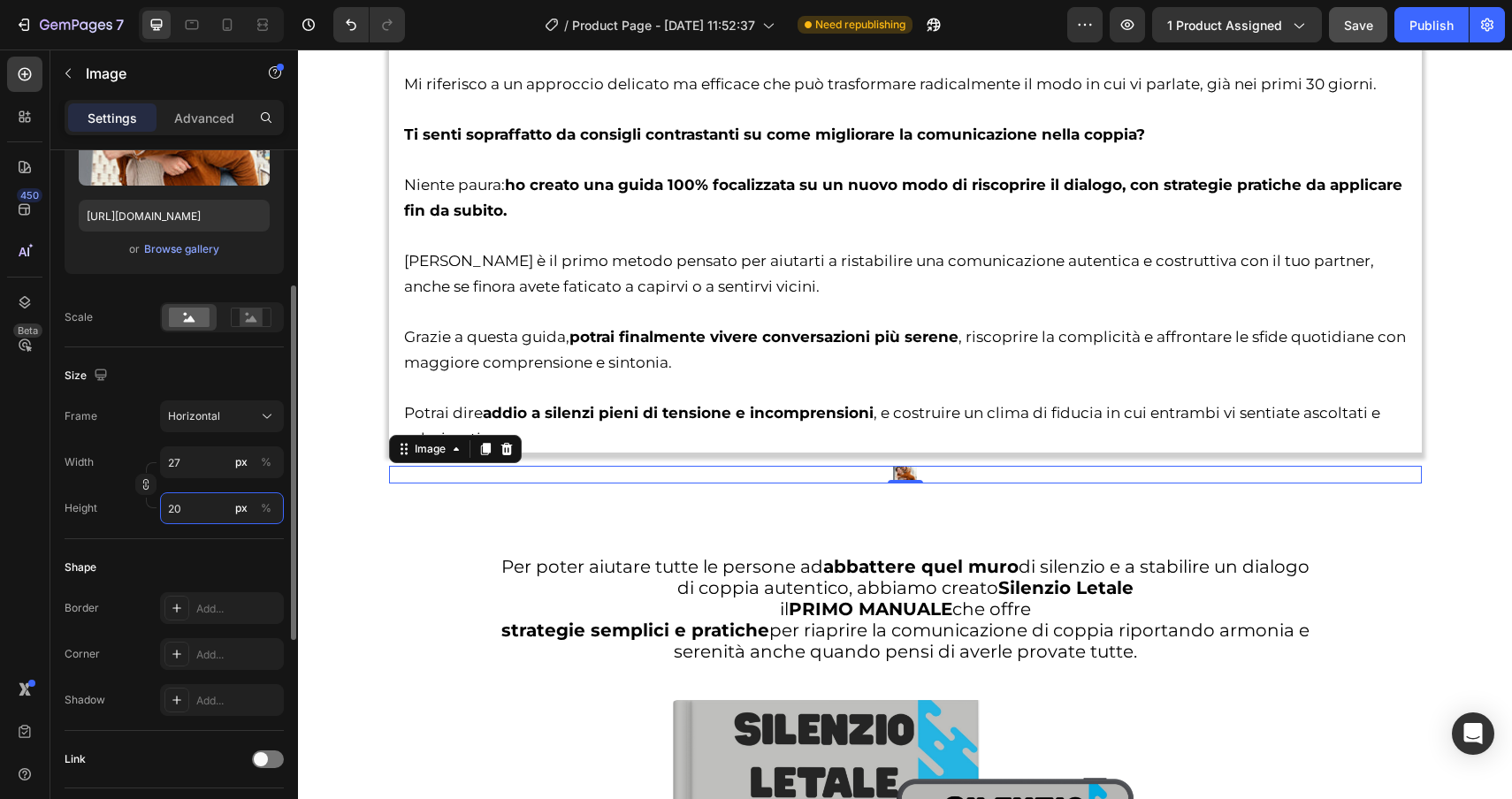
type input "267"
type input "200"
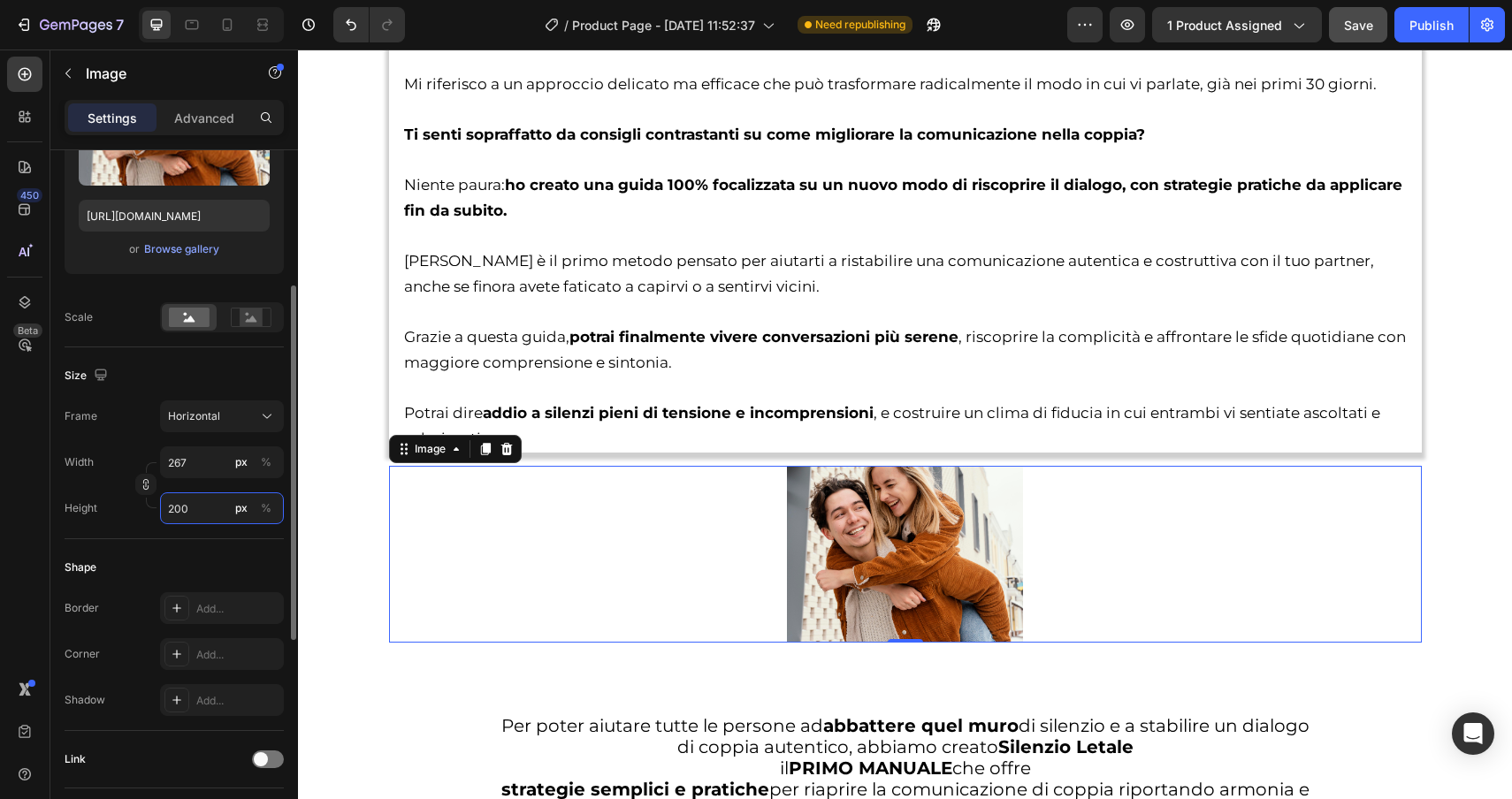
type input "2667"
type input "2000"
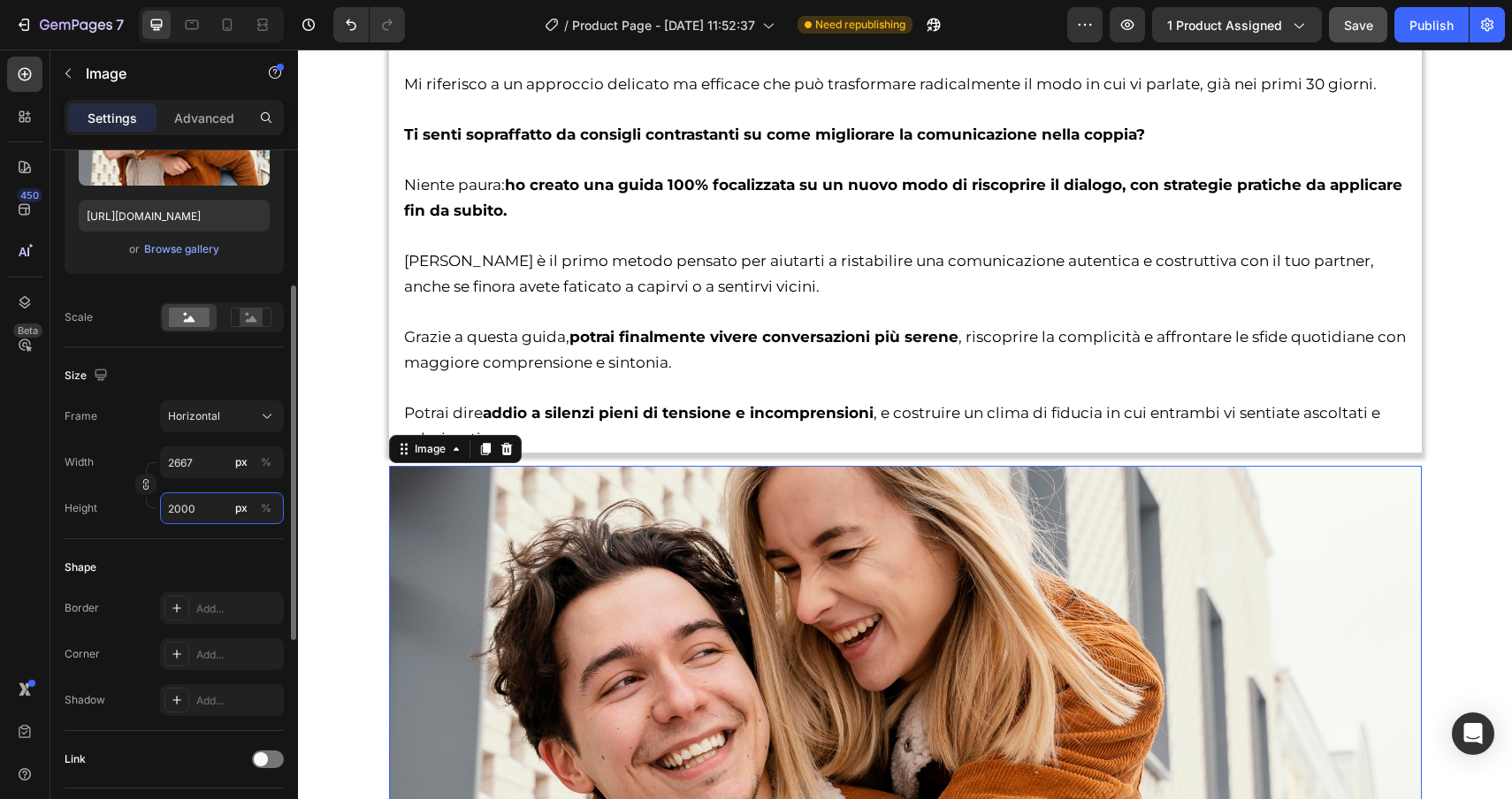
type input "267"
type input "200"
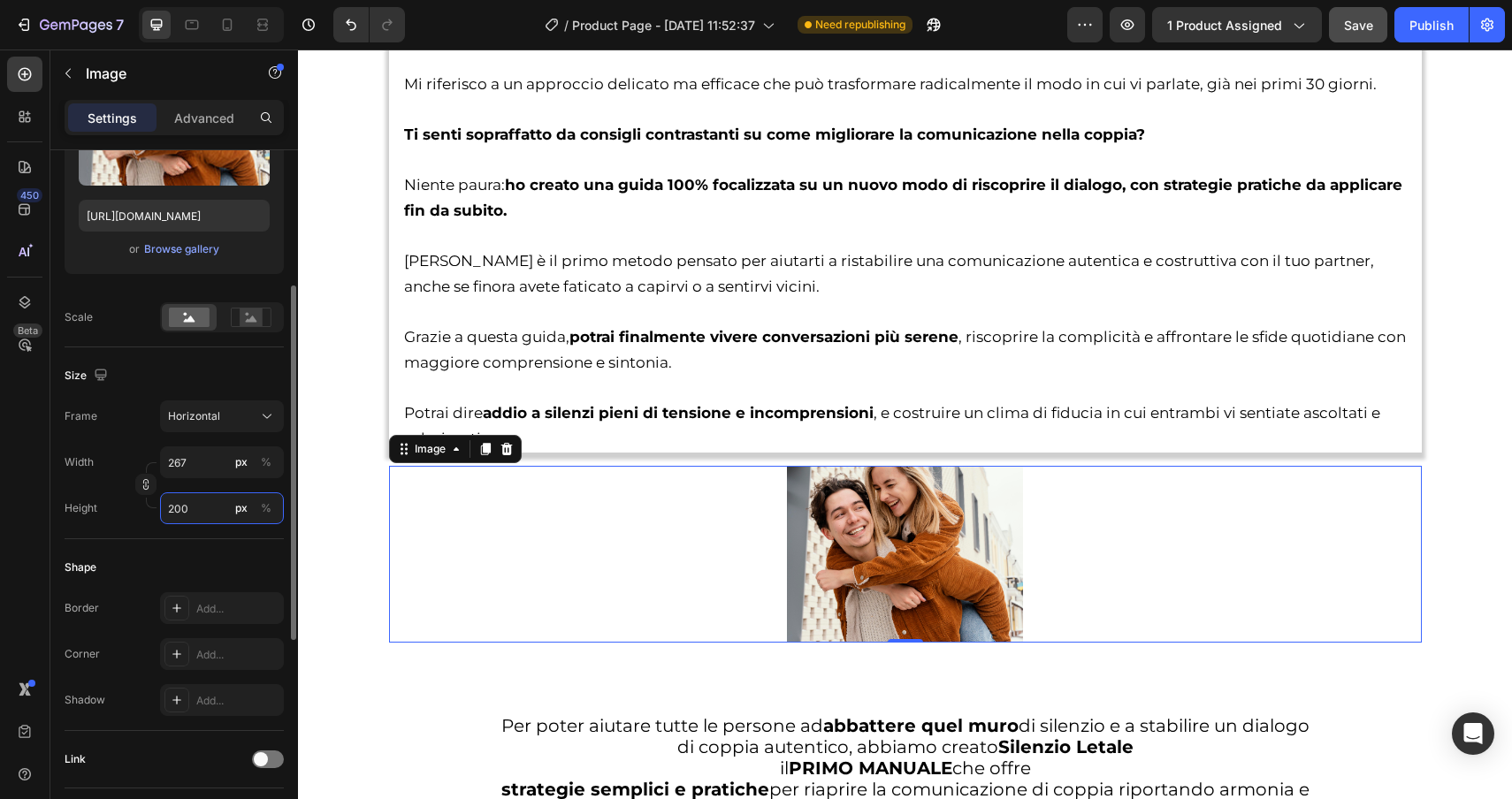
type input "27"
type input "20"
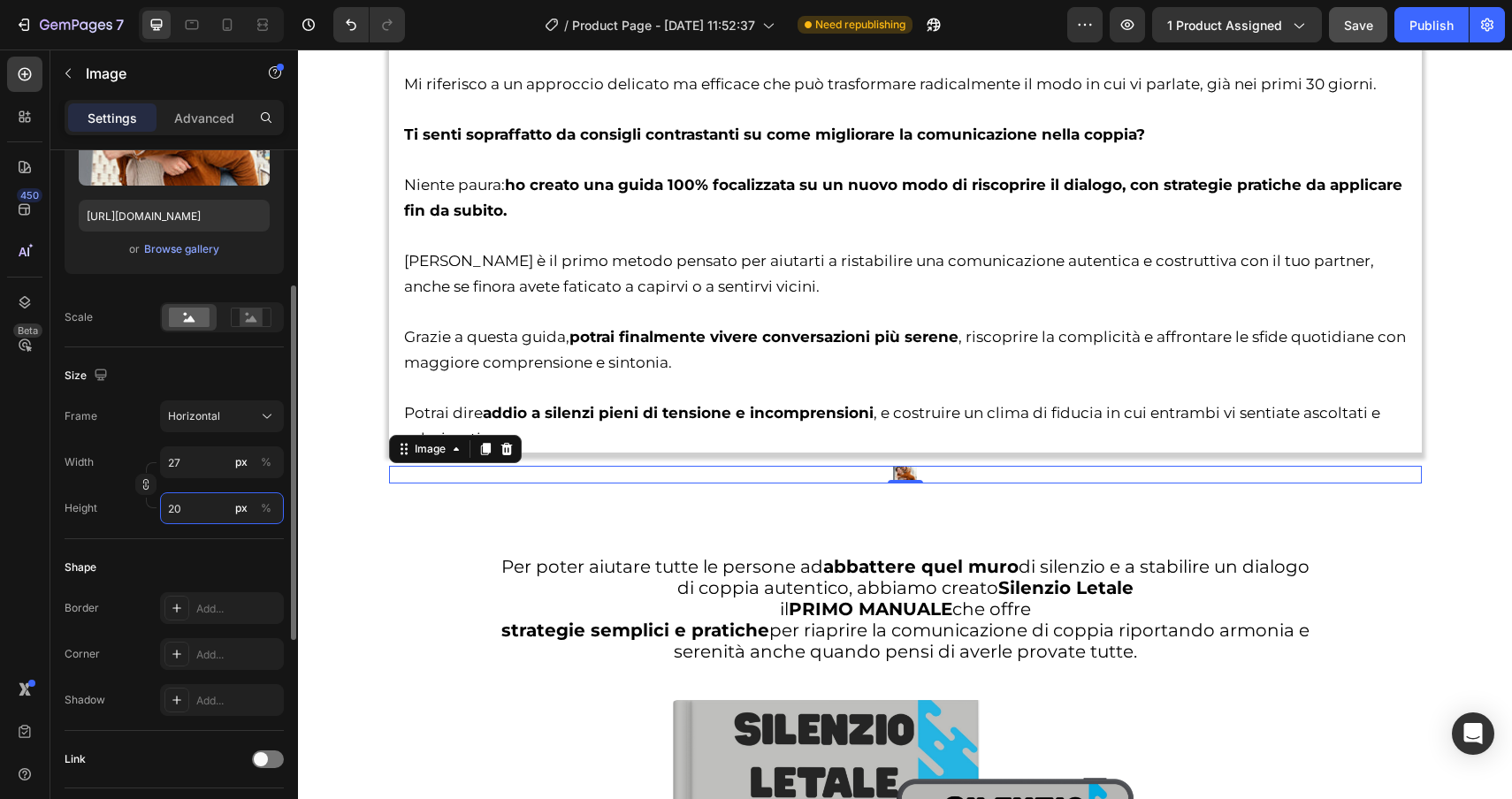
type input "3"
type input "2"
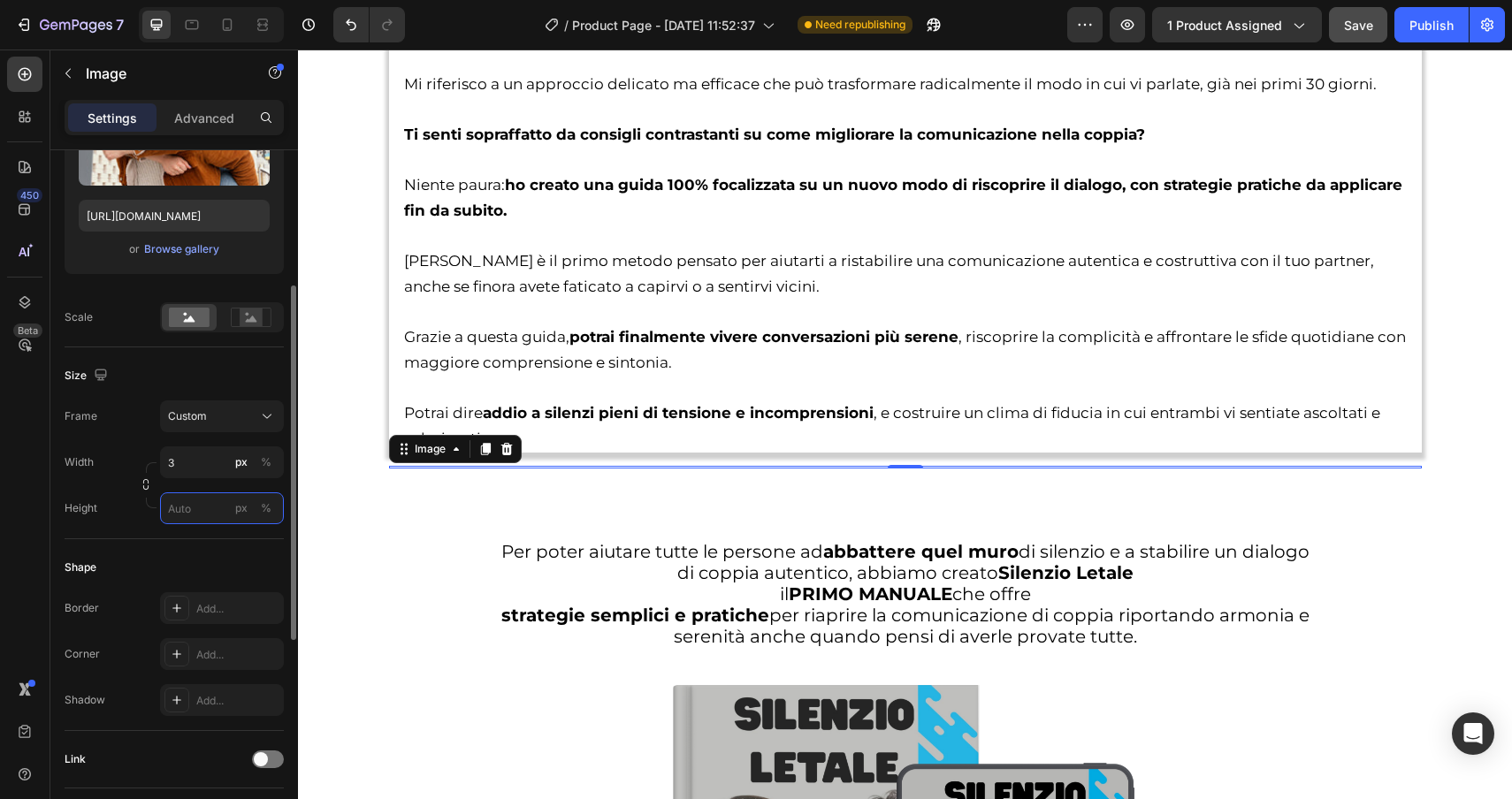
type input "2"
type input "32"
type input "24"
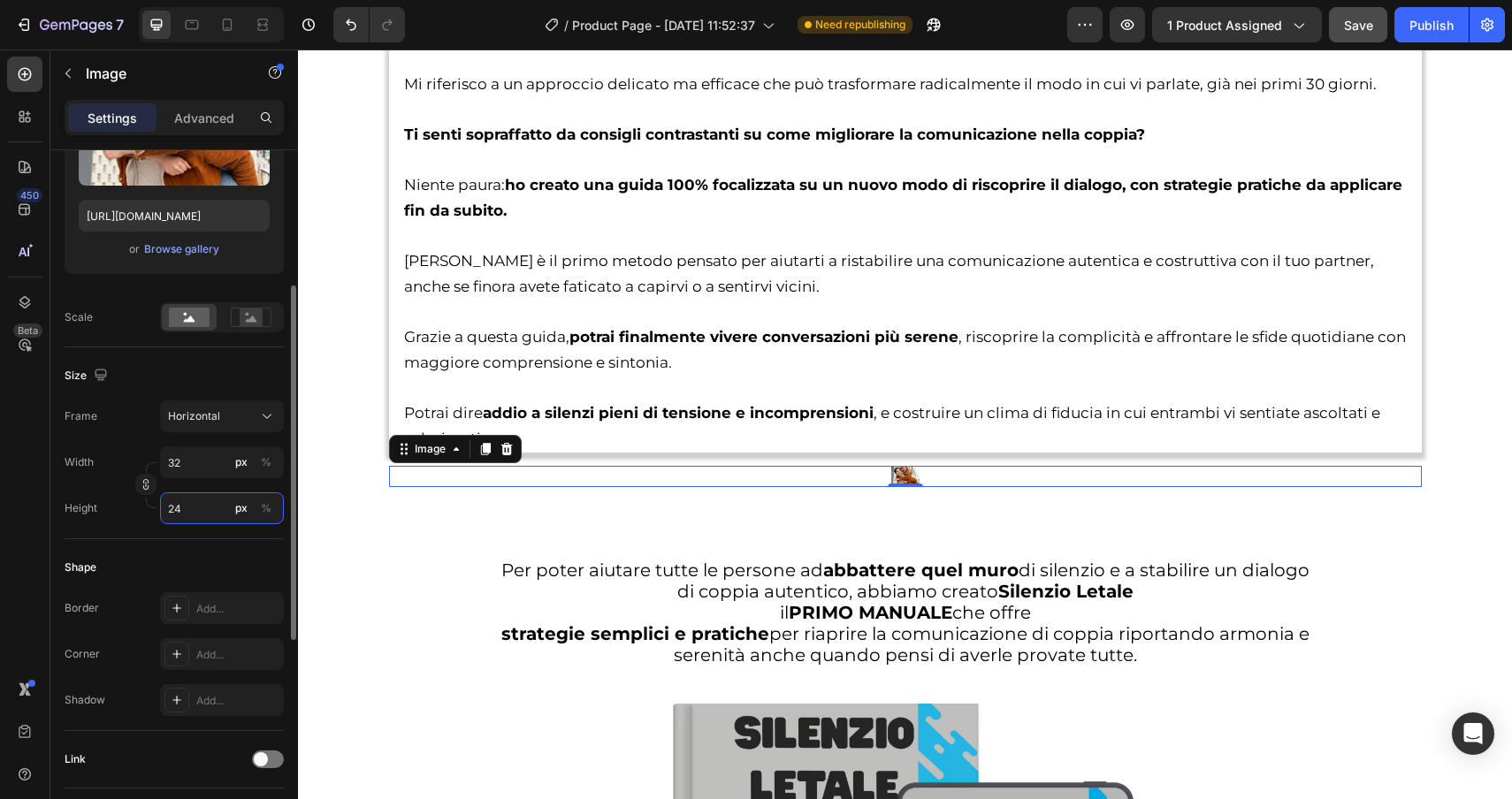
type input "320"
type input "240"
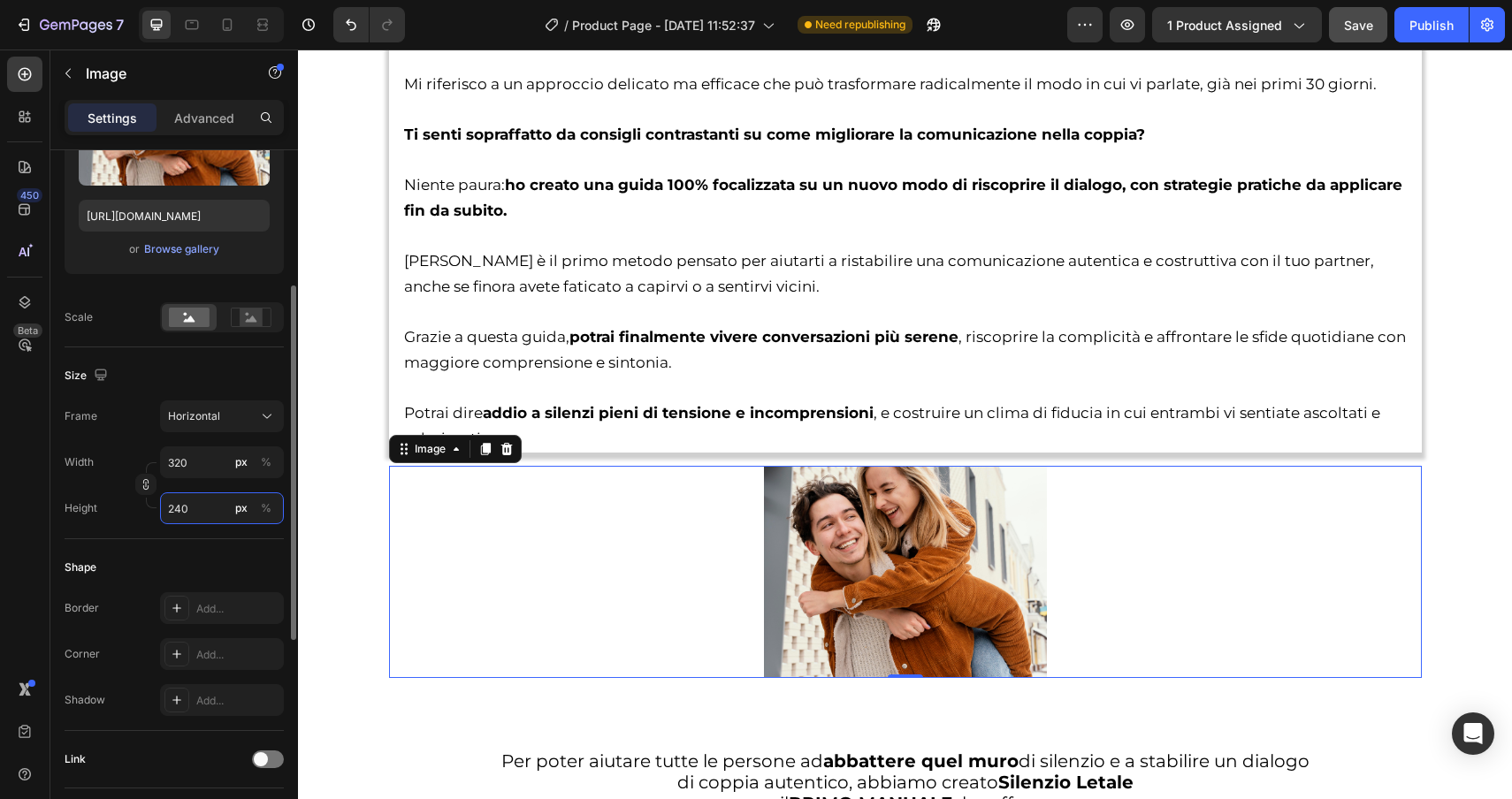
type input "3200"
type input "2400"
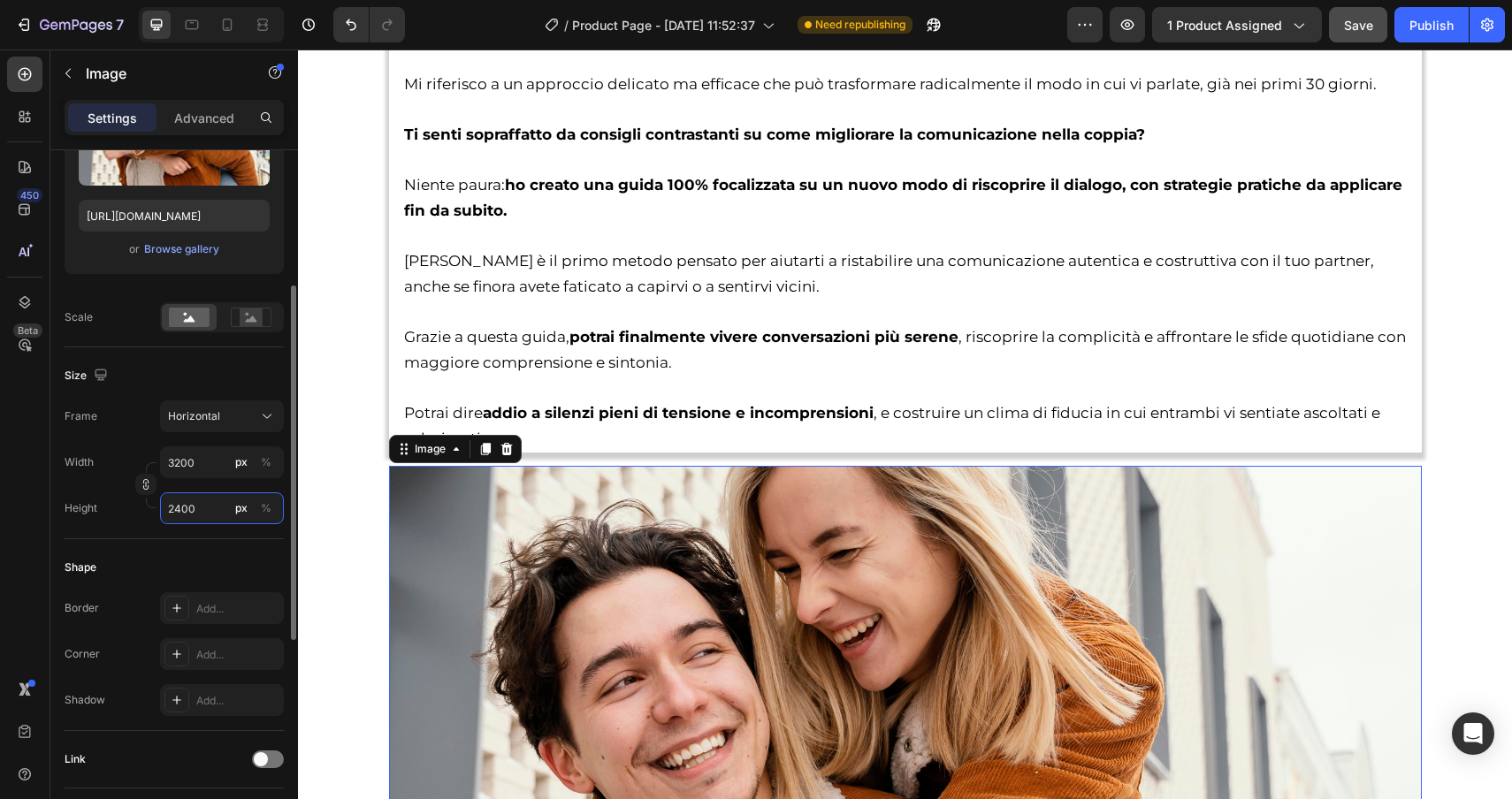
type input "320"
type input "240"
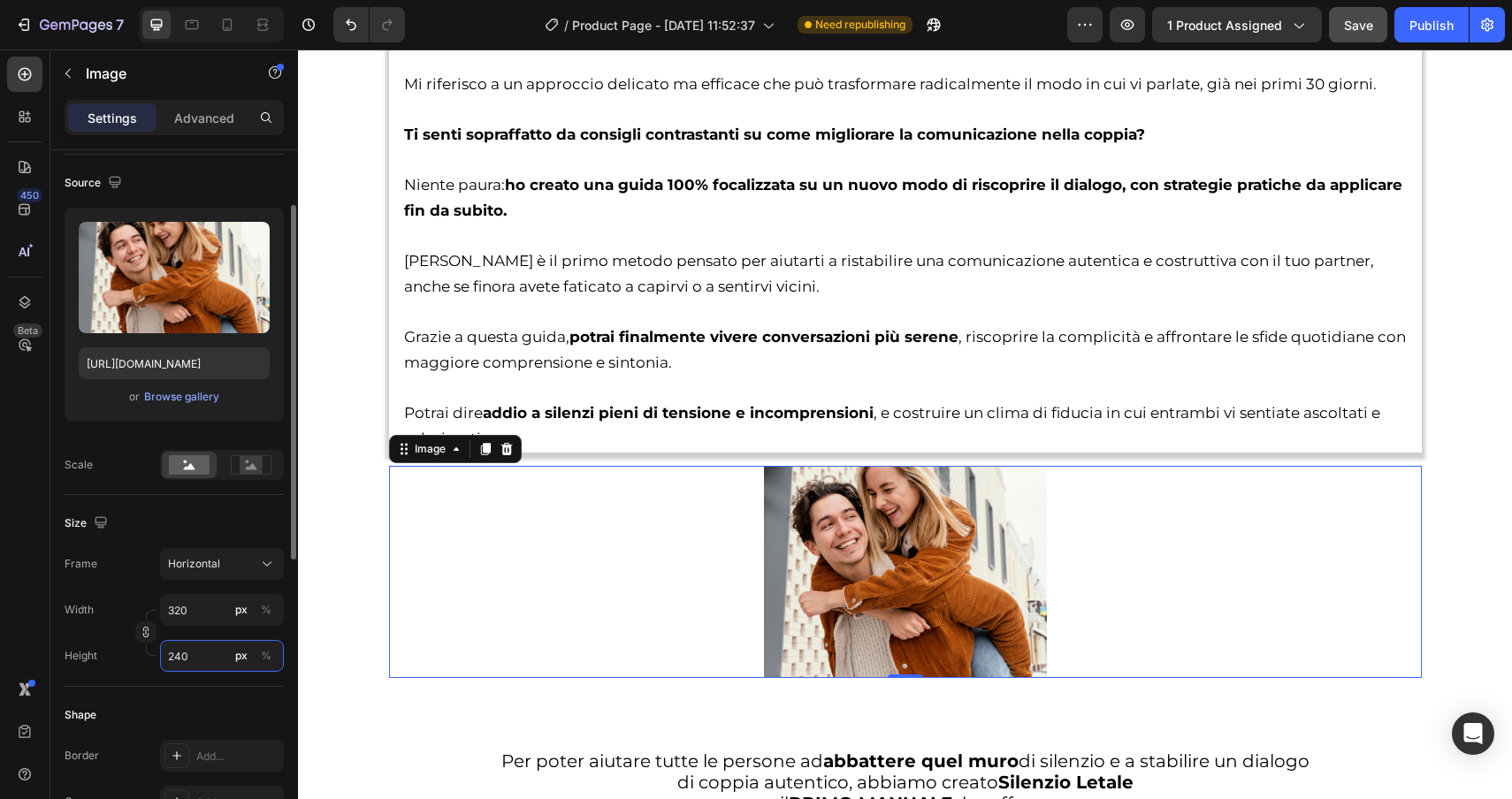
scroll to position [117, 0]
drag, startPoint x: 201, startPoint y: 663, endPoint x: 145, endPoint y: 657, distance: 56.3
click at [145, 657] on div "Width 320 px % Height 240 px %" at bounding box center [174, 636] width 219 height 77
type input "5"
type input "4"
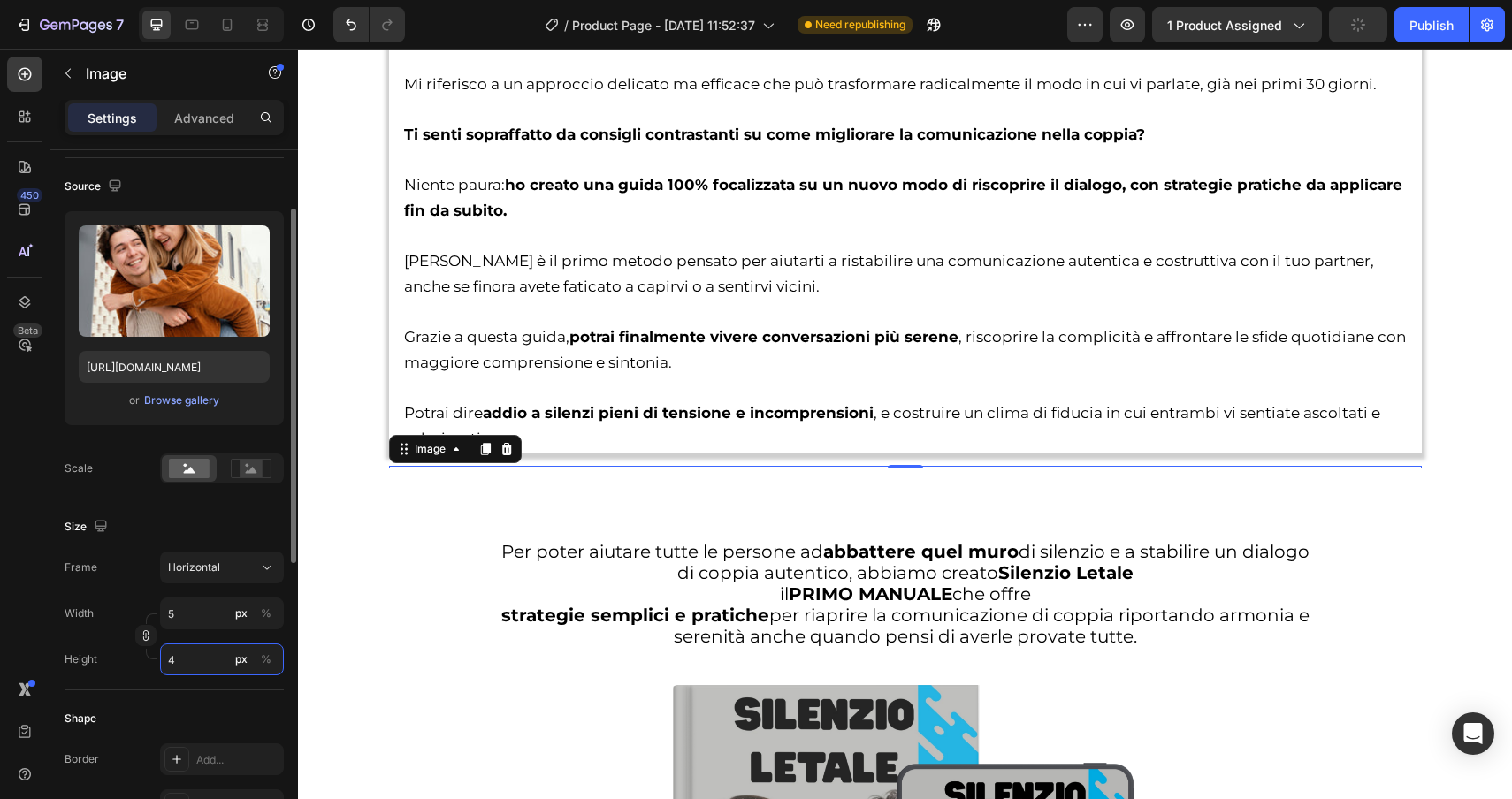
type input "53"
type input "40"
type input "533"
type input "400"
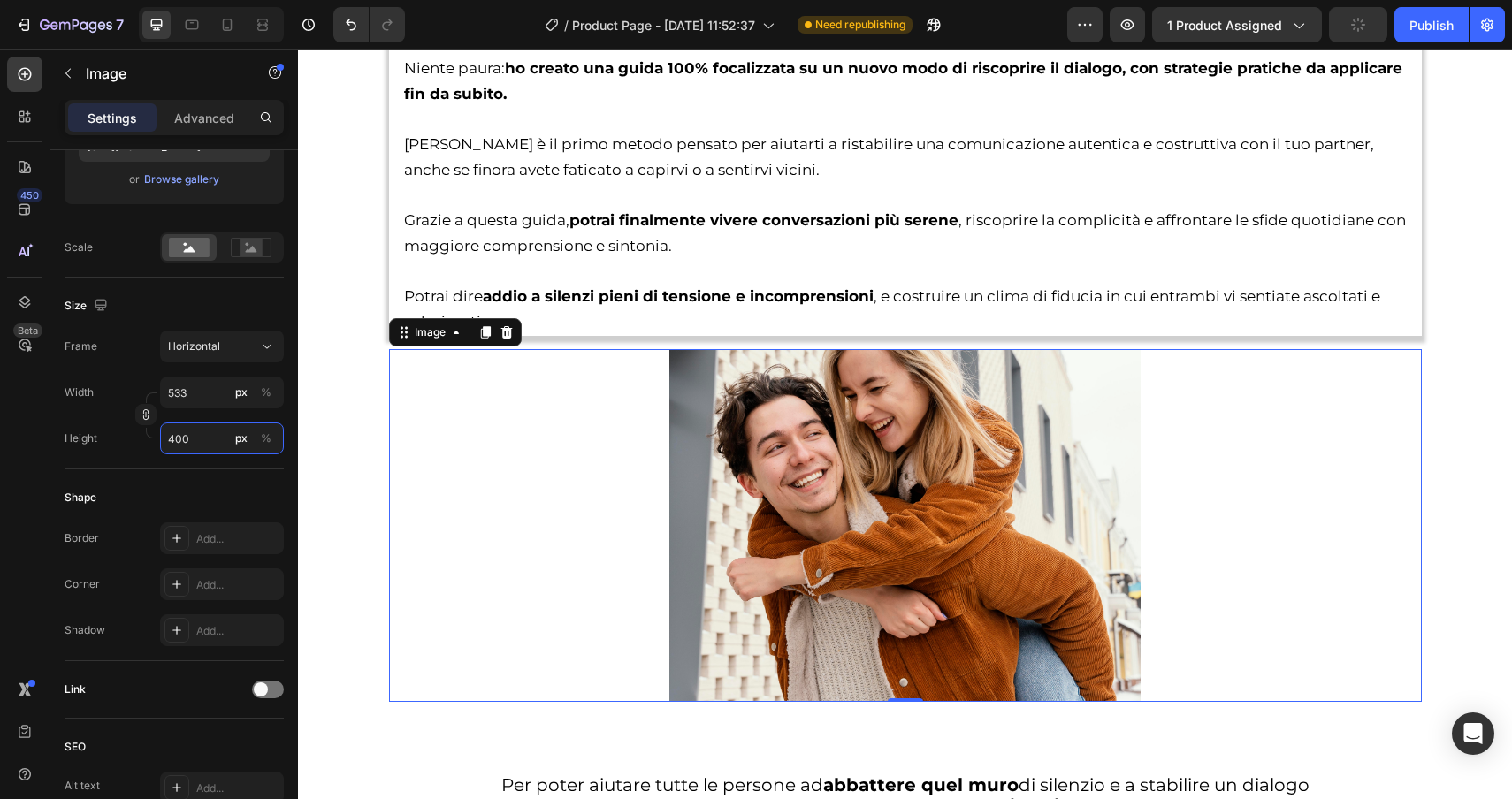
scroll to position [3529, 0]
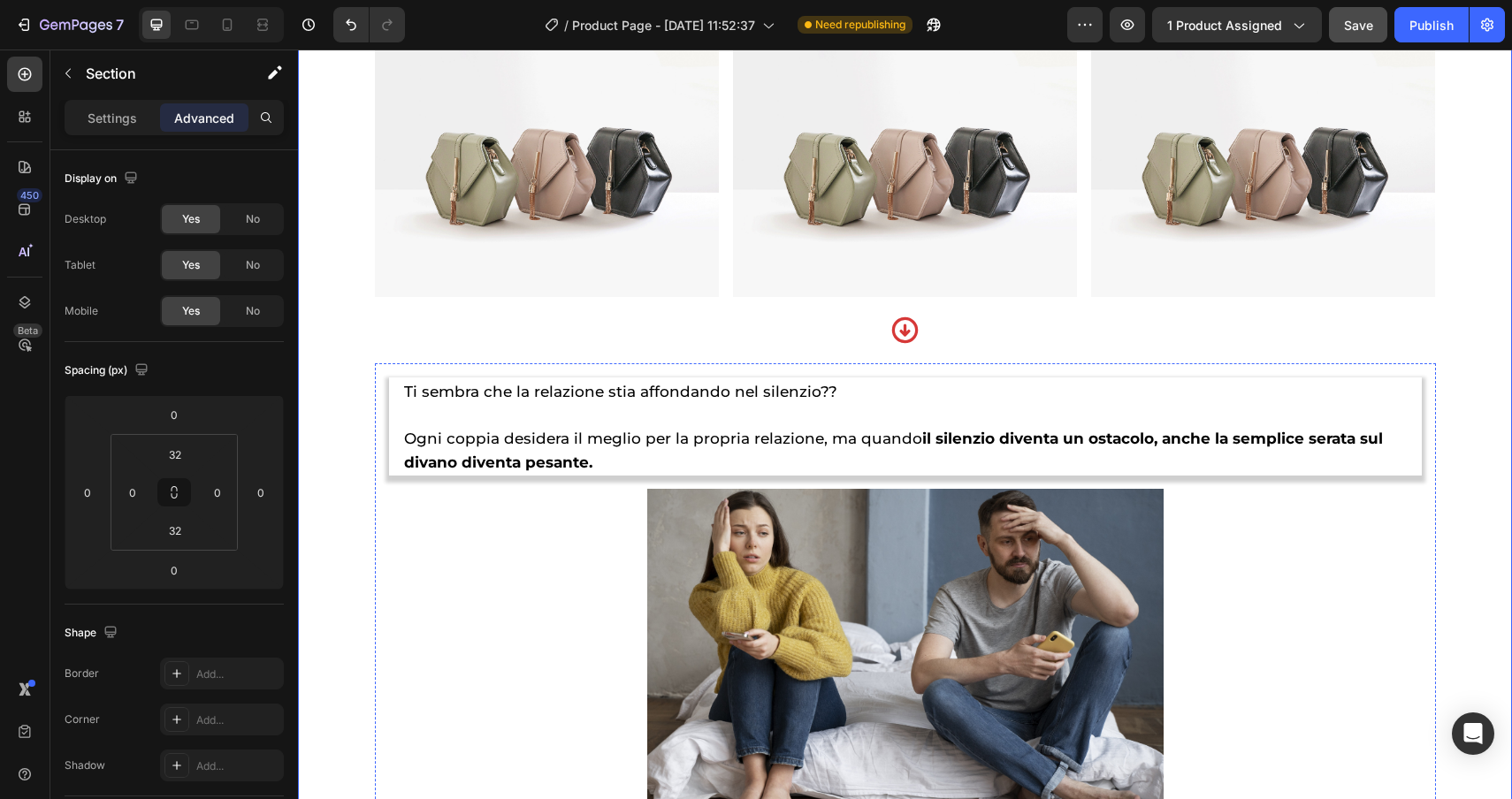
scroll to position [1463, 0]
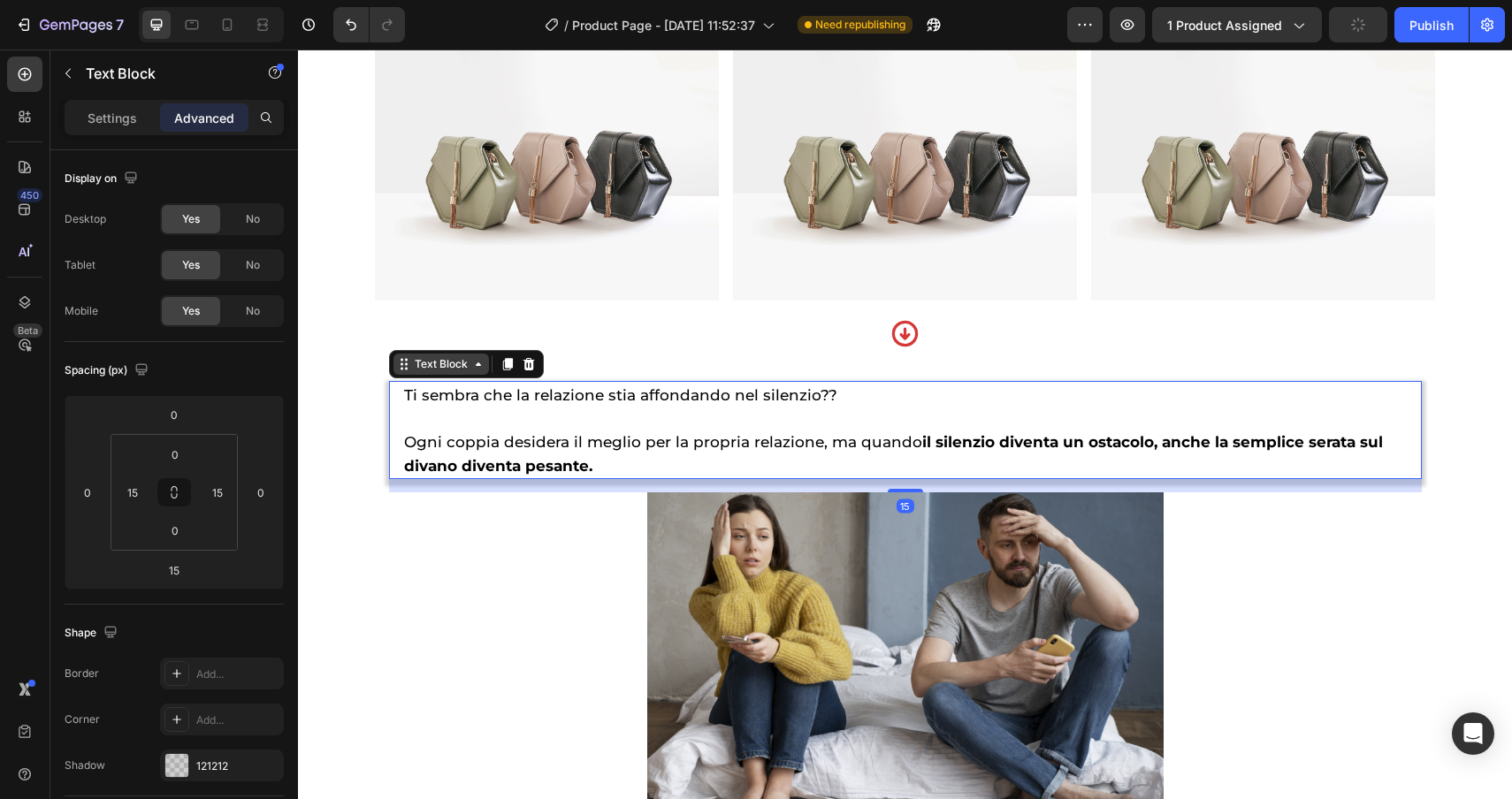
click at [427, 377] on div "Text Block" at bounding box center [467, 364] width 155 height 28
click at [424, 364] on div "Text Block" at bounding box center [441, 364] width 60 height 15
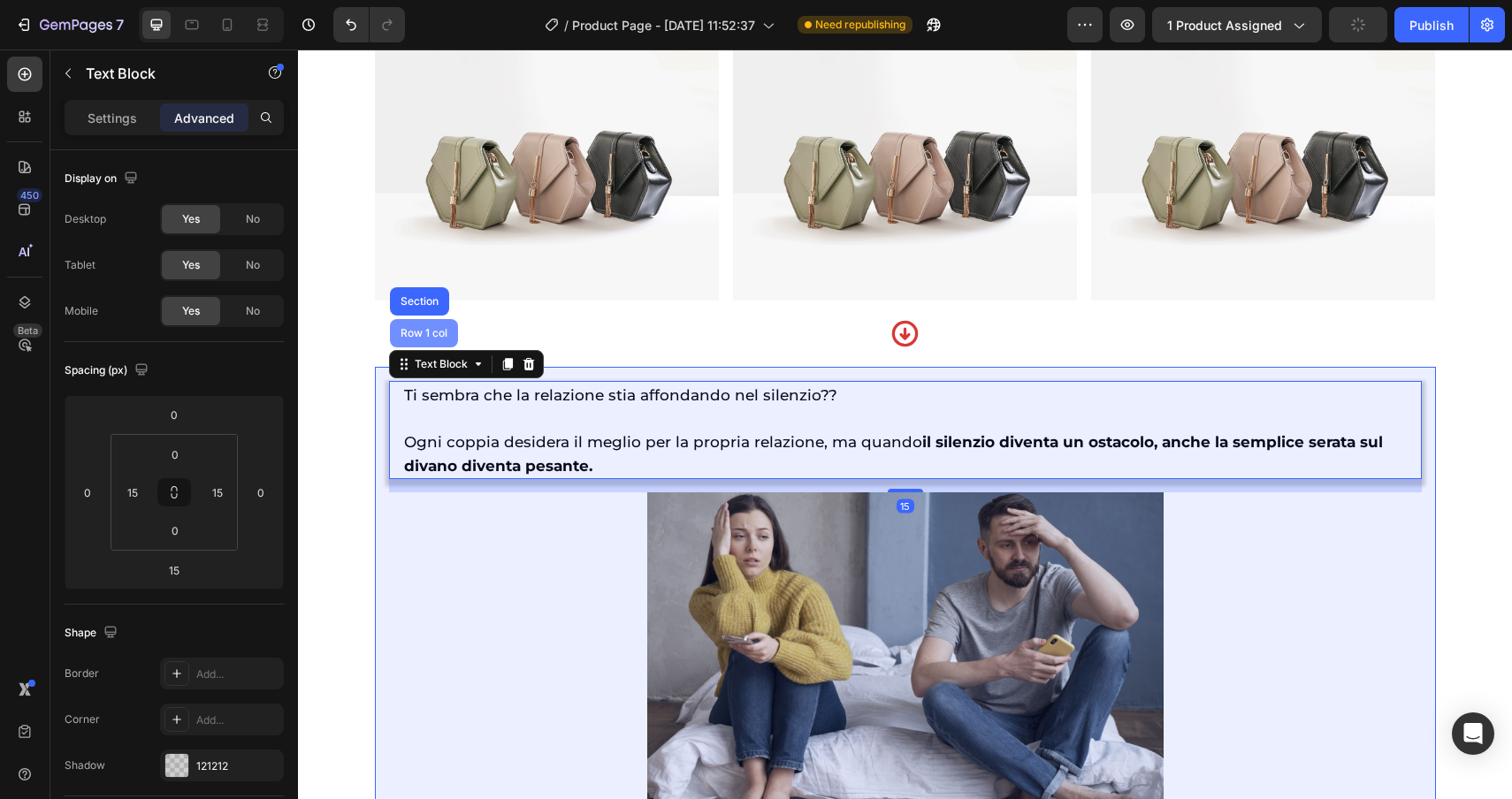
click at [416, 329] on div "Row 1 col" at bounding box center [424, 333] width 54 height 11
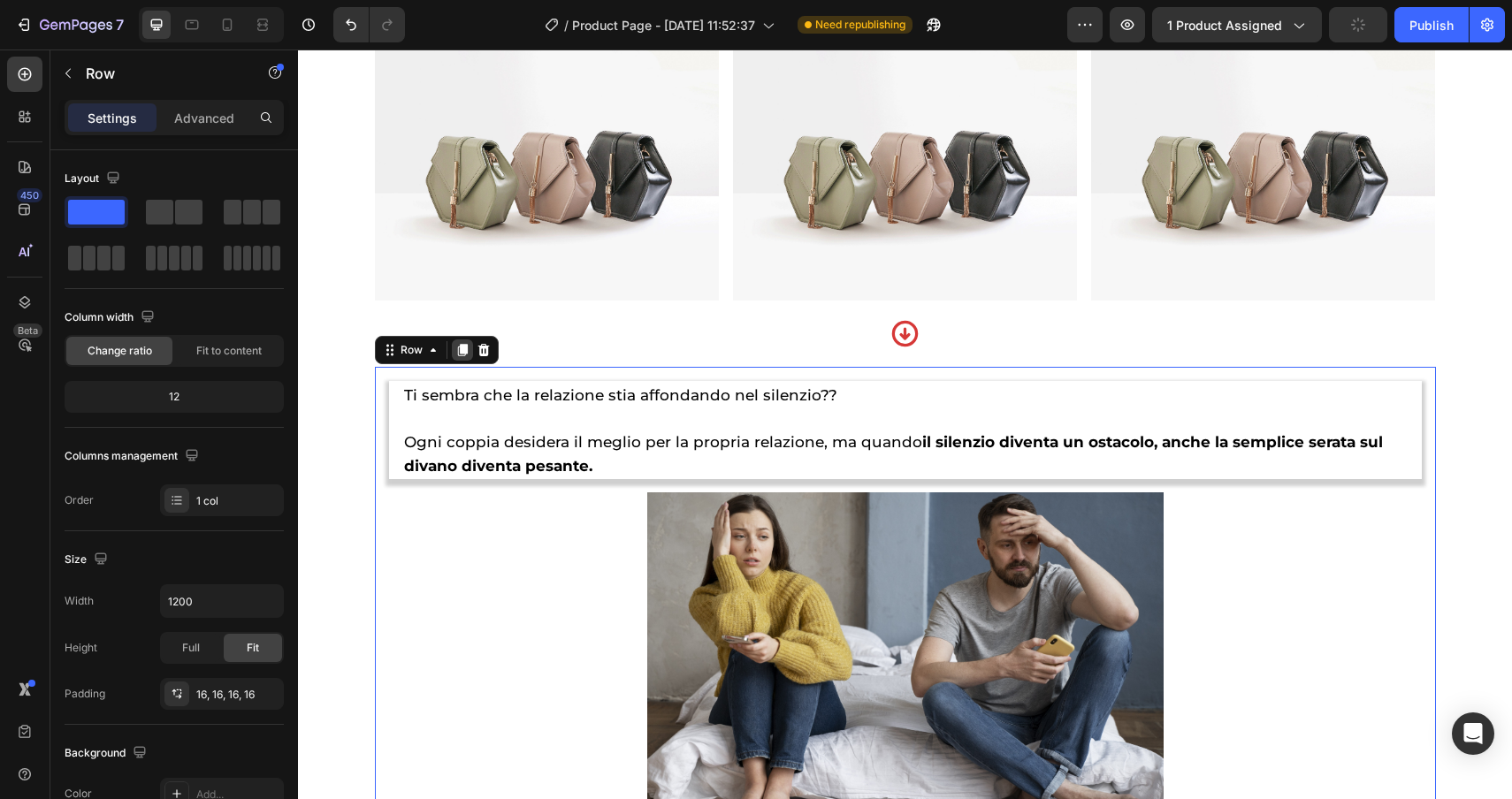
click at [466, 349] on icon at bounding box center [462, 350] width 10 height 13
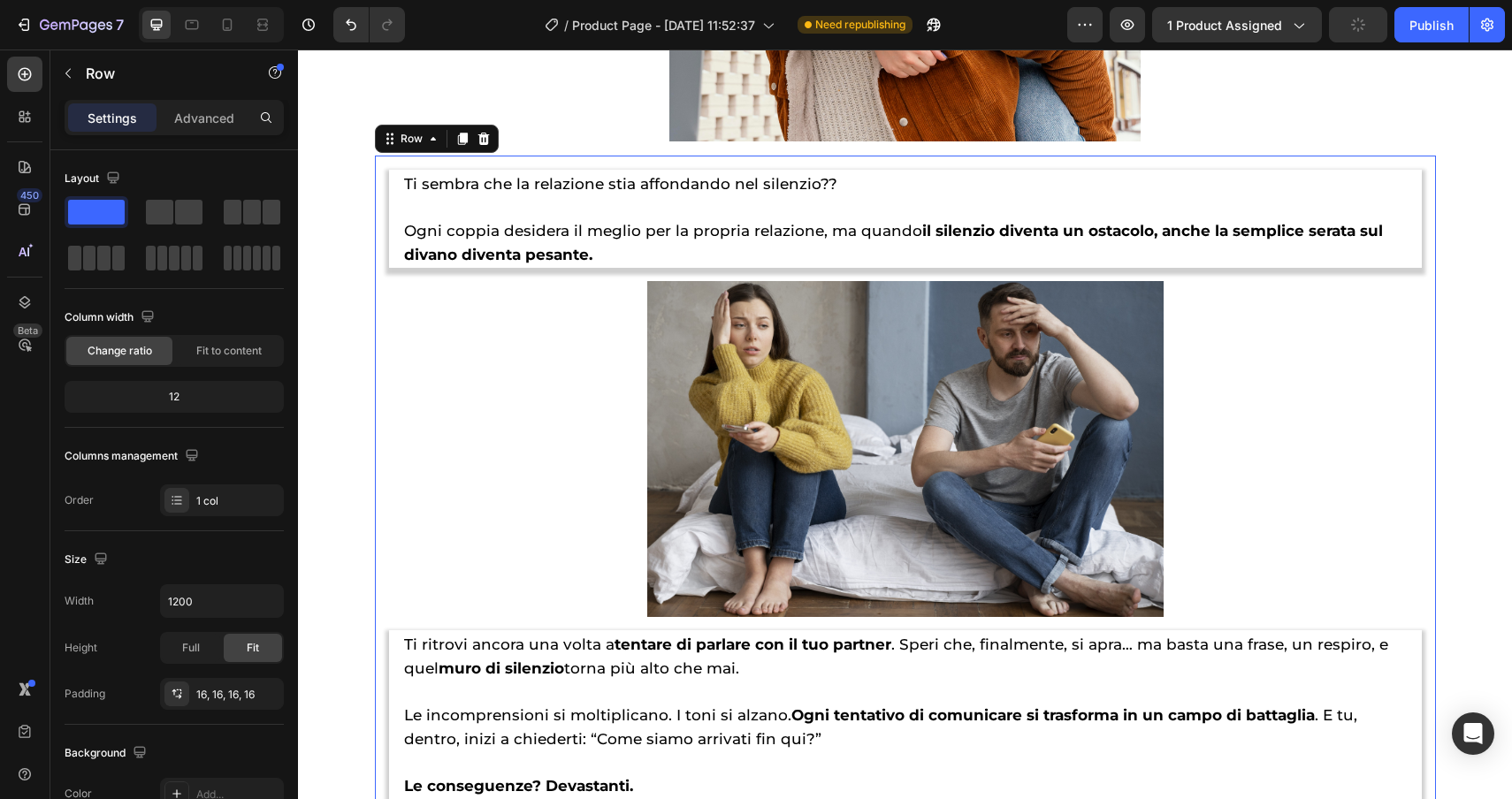
scroll to position [4120, 0]
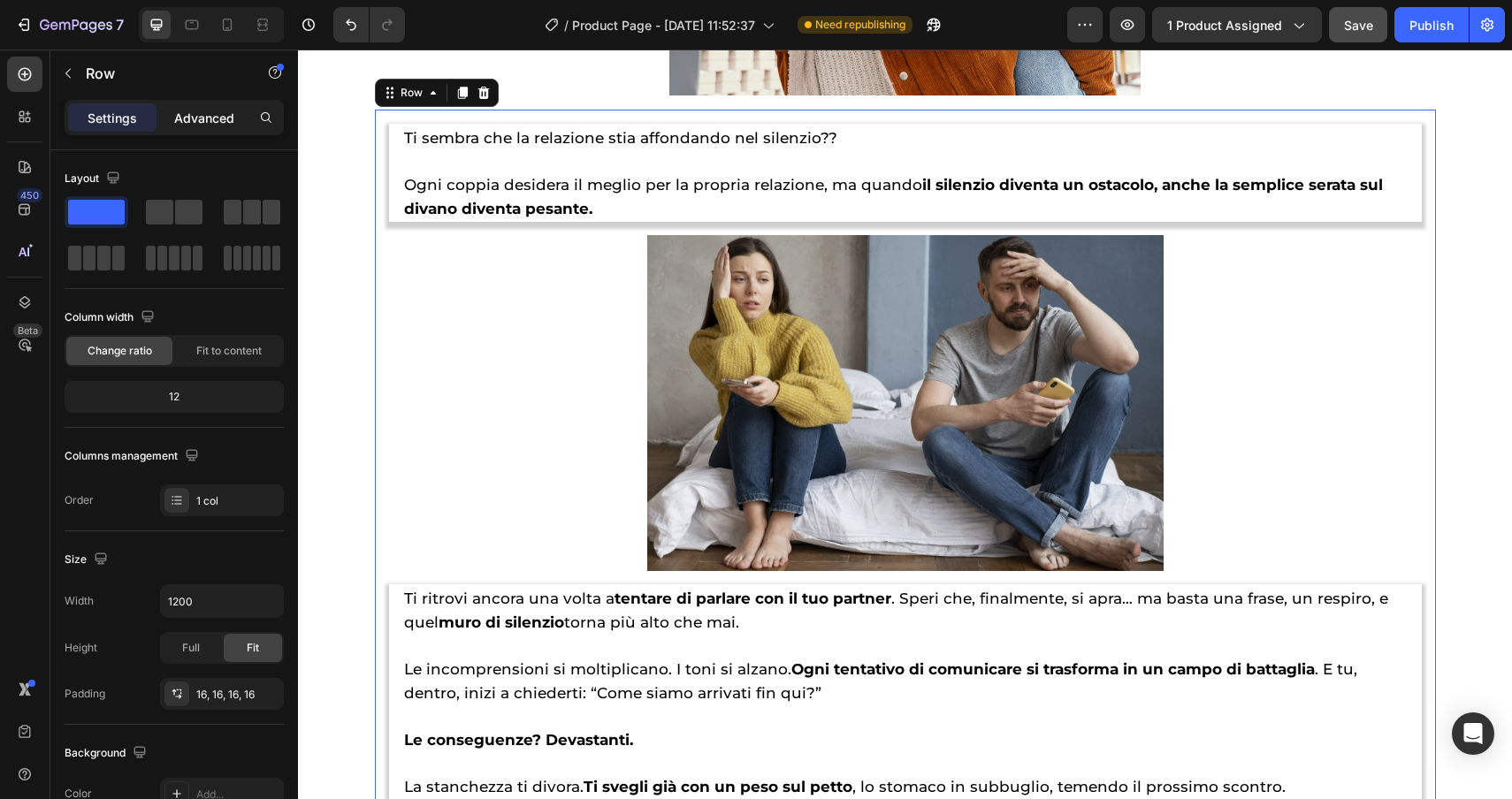
click at [212, 112] on p "Advanced" at bounding box center [204, 117] width 60 height 18
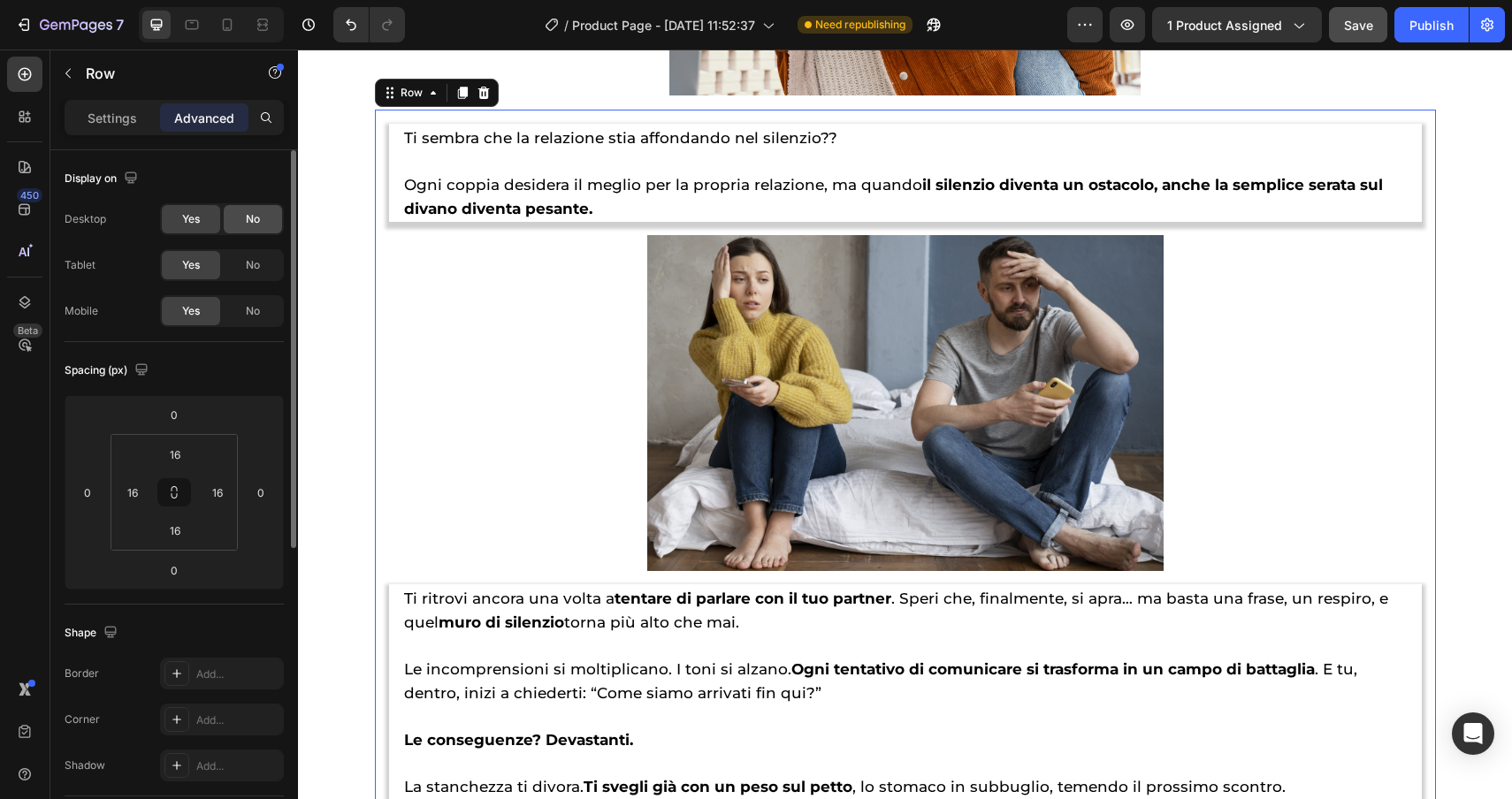
click at [249, 215] on span "No" at bounding box center [253, 219] width 15 height 15
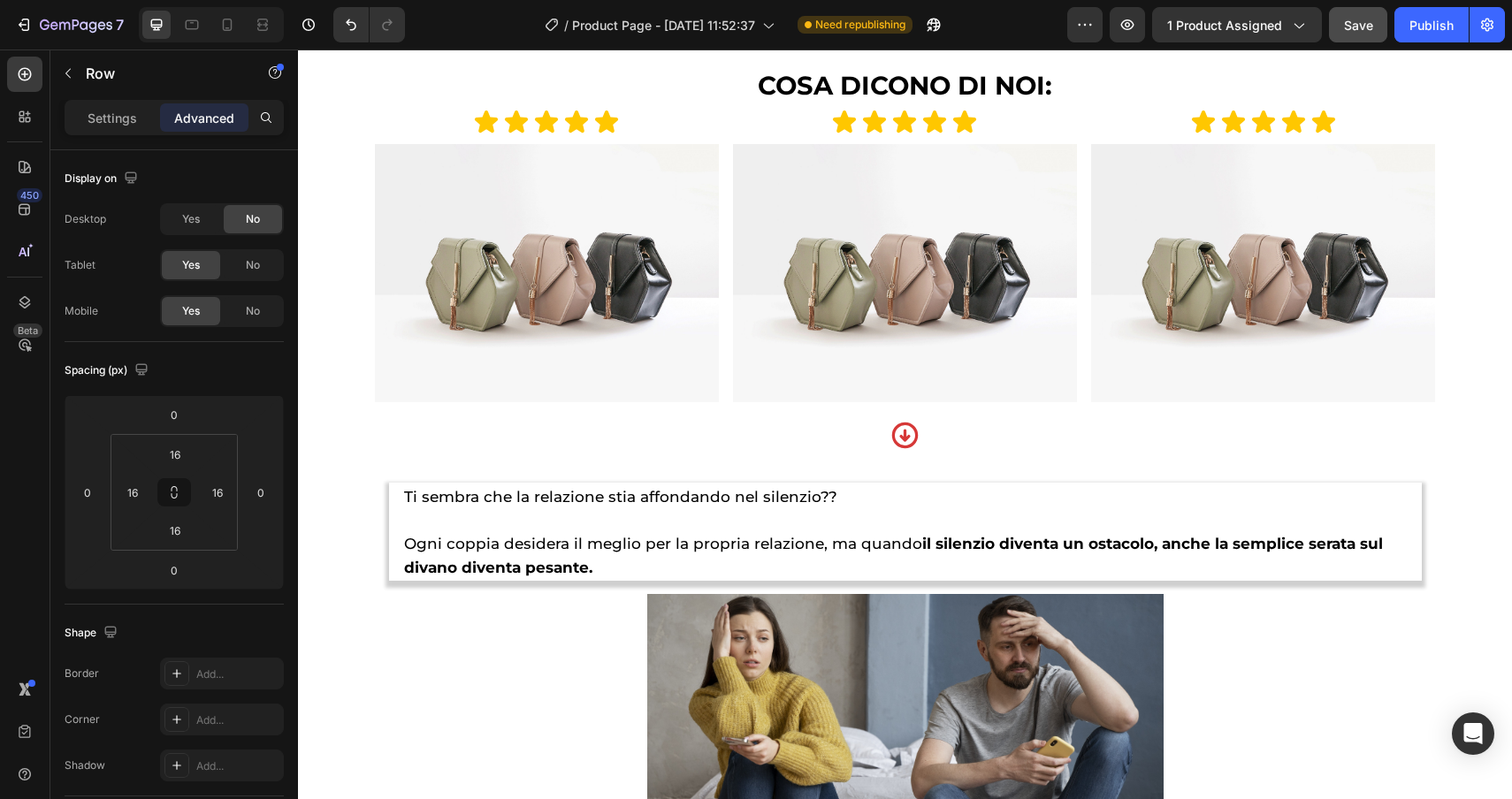
scroll to position [1358, 0]
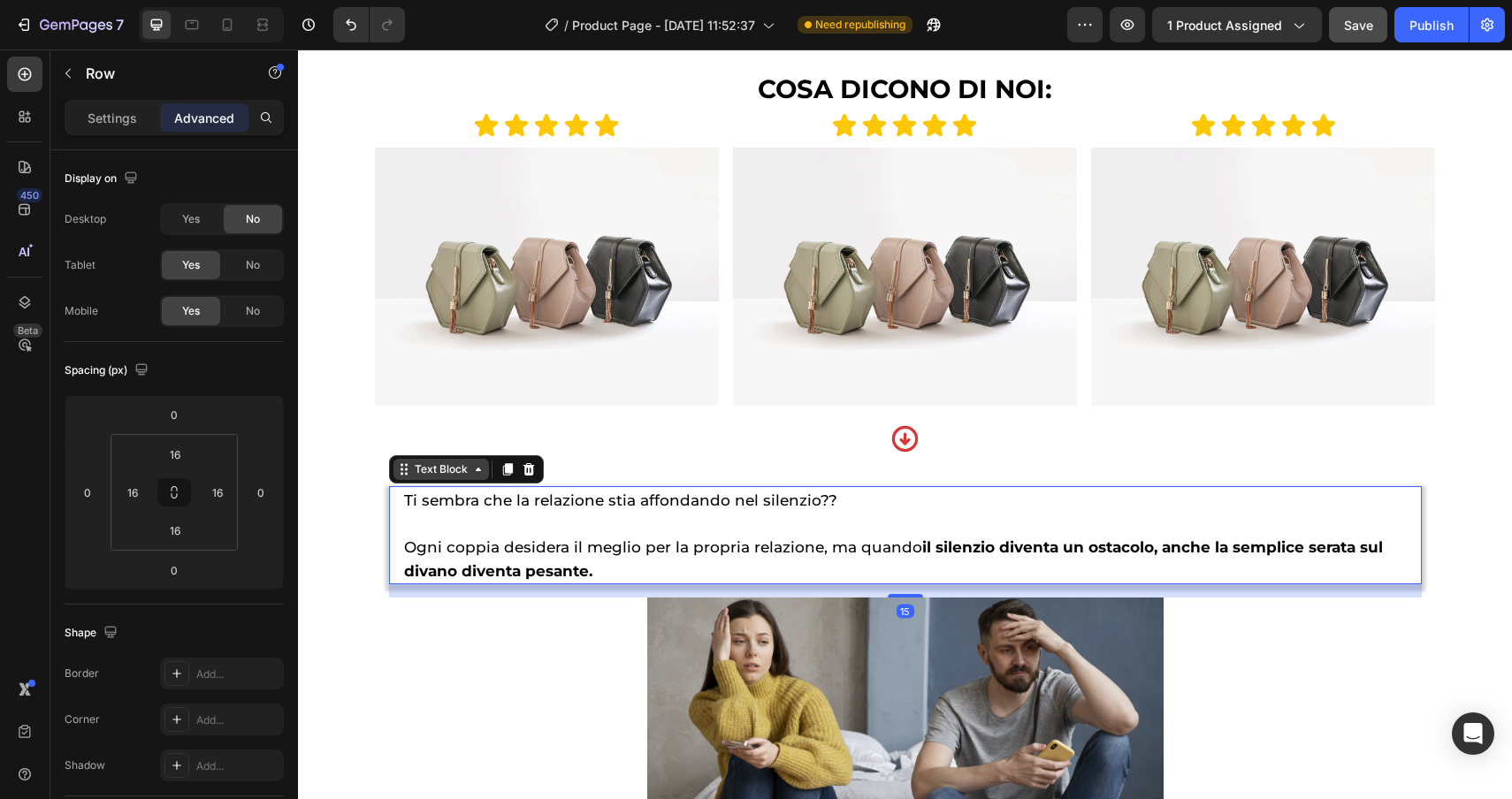
click at [428, 480] on div "Text Block" at bounding box center [441, 470] width 96 height 21
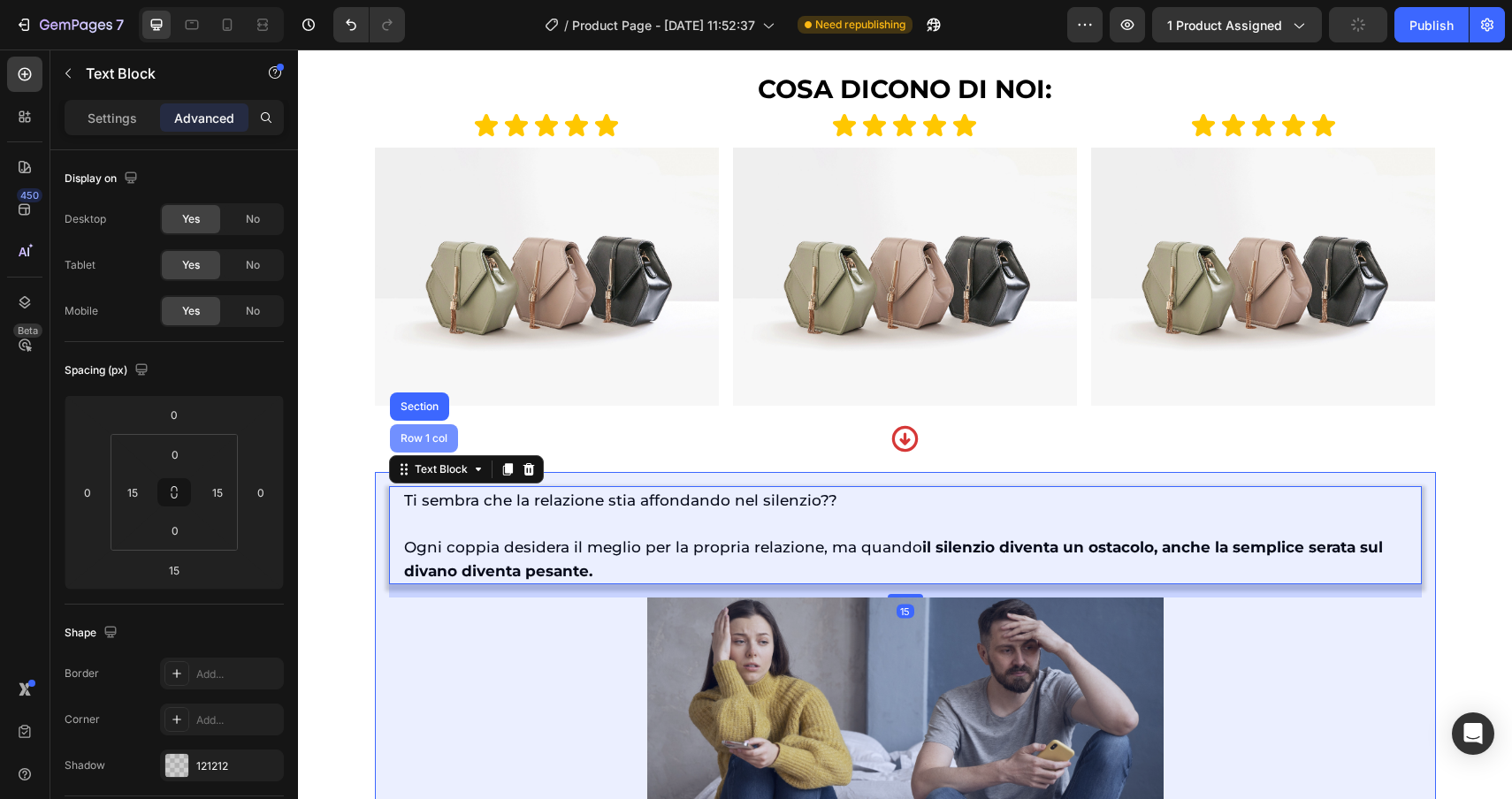
click at [418, 444] on div "Row 1 col" at bounding box center [424, 438] width 54 height 11
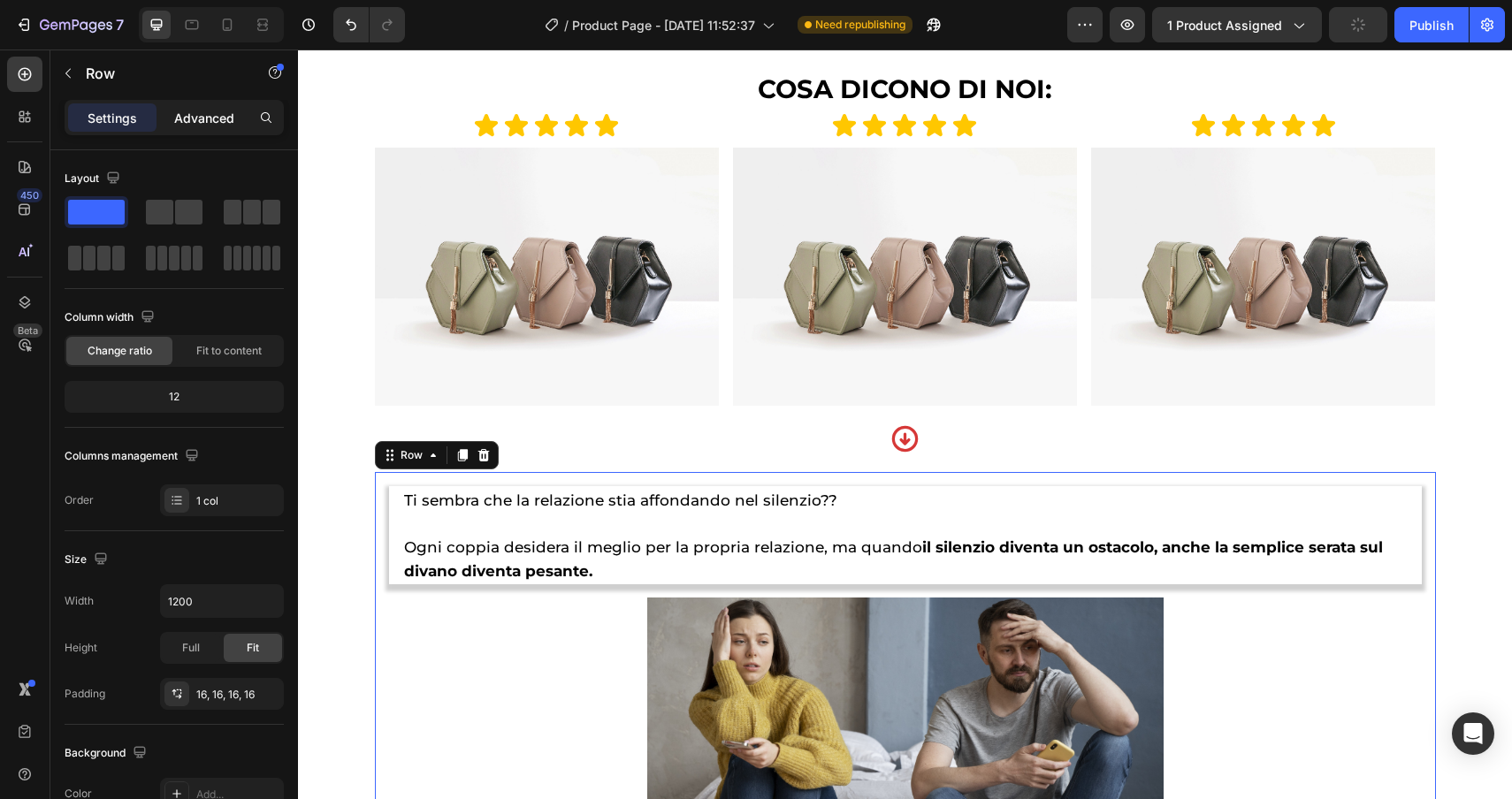
click at [198, 122] on p "Advanced" at bounding box center [204, 117] width 60 height 18
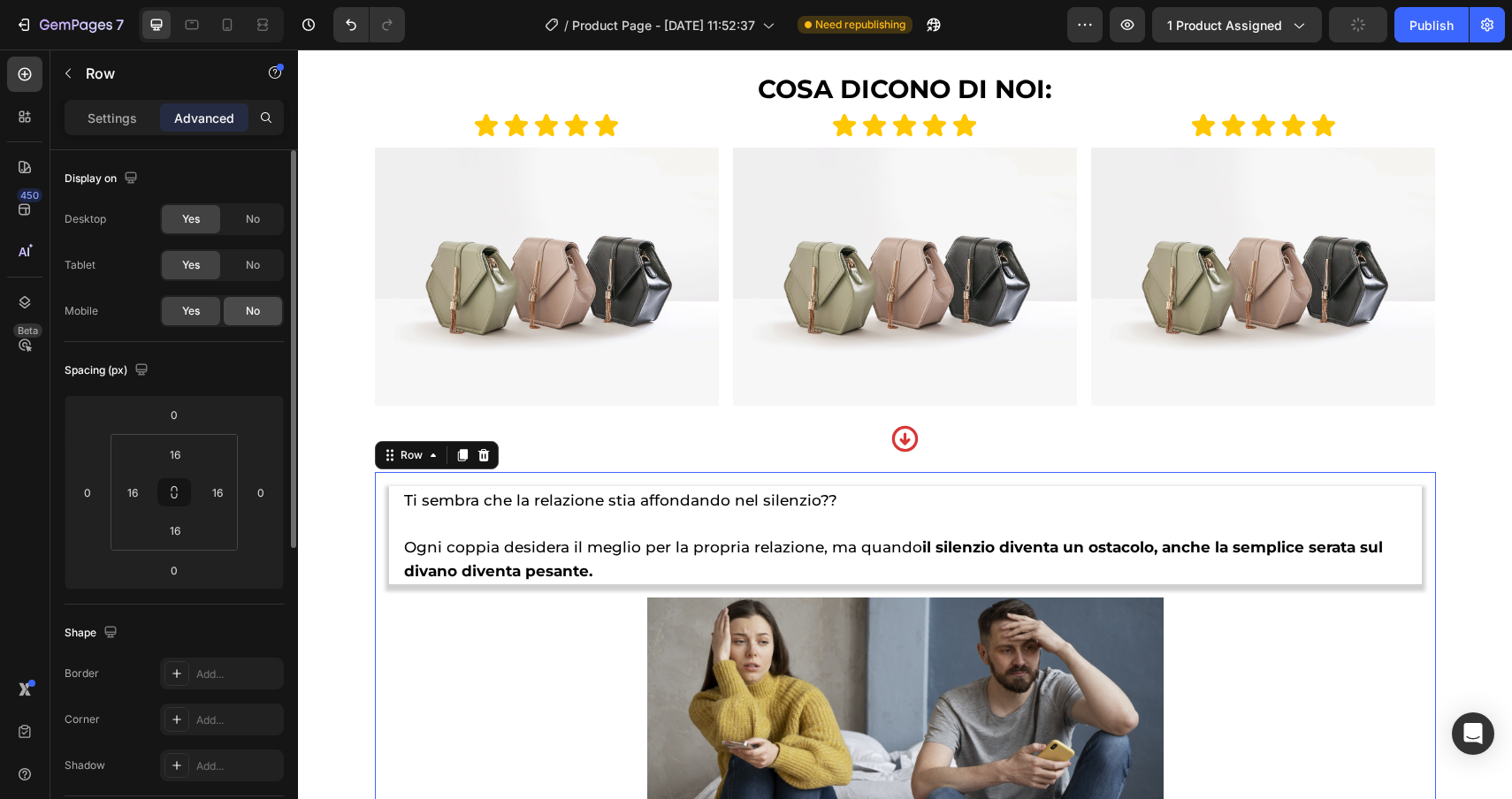
click at [253, 320] on div "No" at bounding box center [253, 311] width 58 height 28
click at [231, 27] on icon at bounding box center [228, 24] width 10 height 13
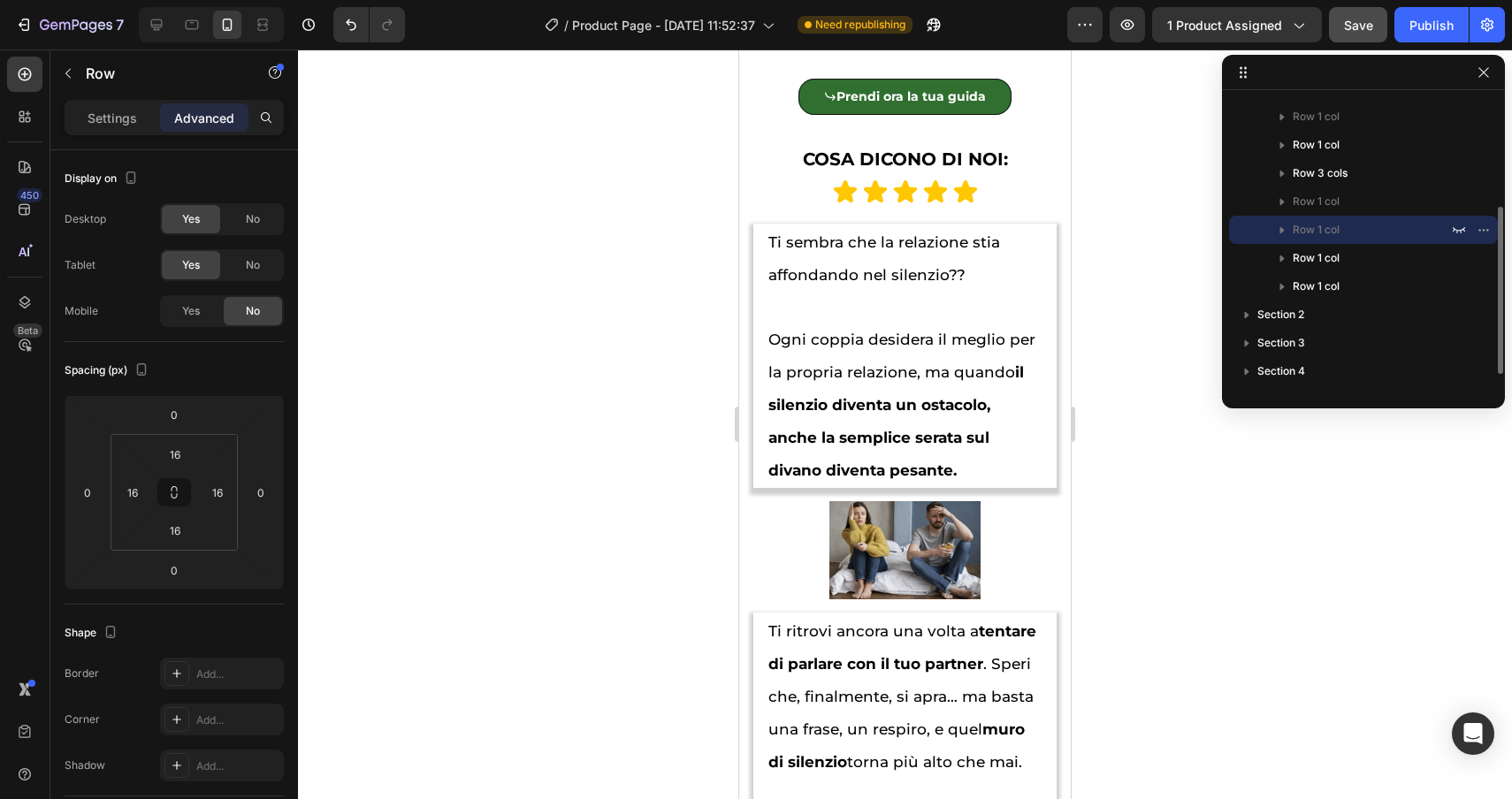
scroll to position [1316, 0]
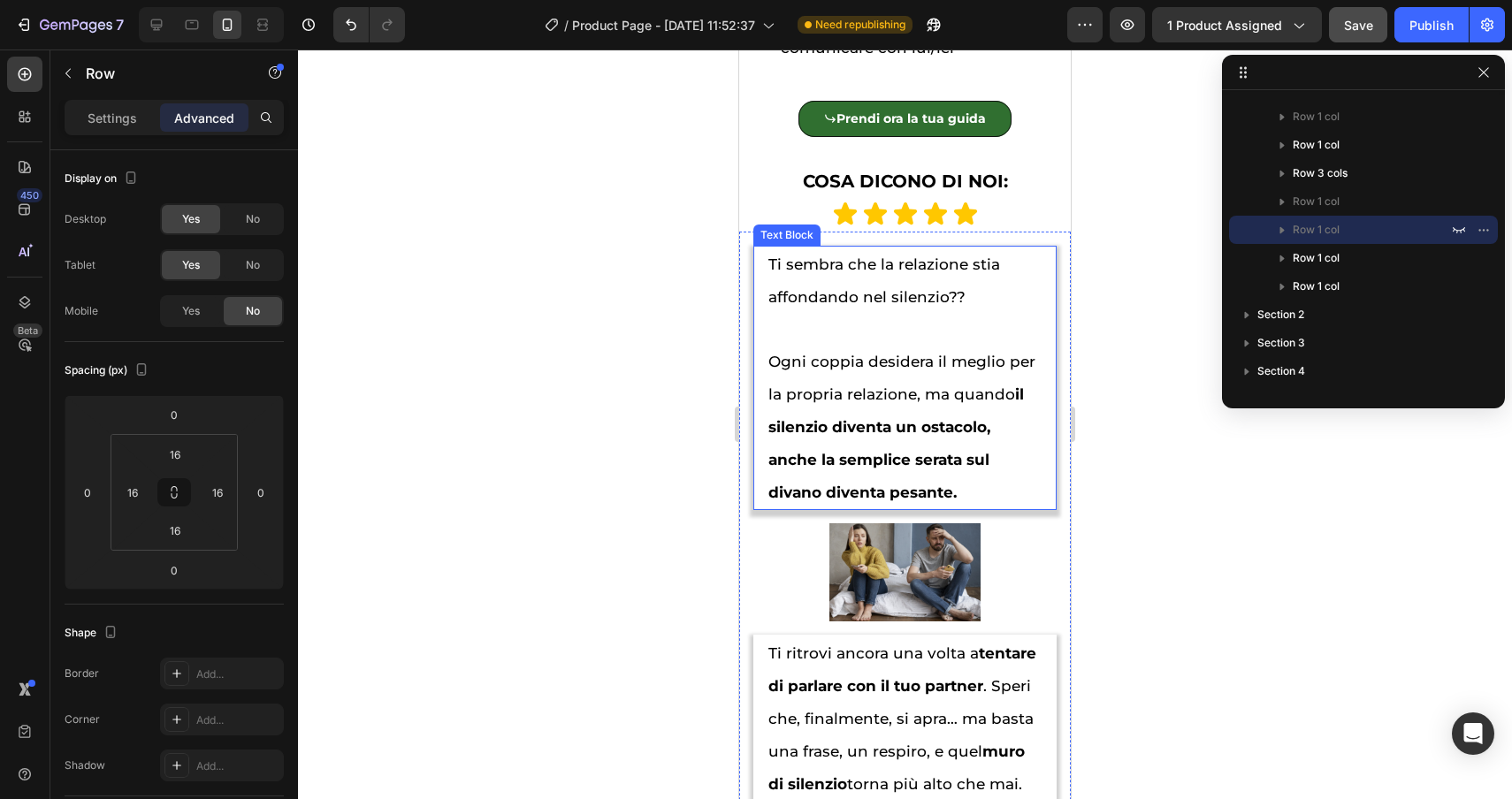
click at [944, 333] on p "Ogni coppia desidera il meglio per la propria relazione, ma quando il silenzio …" at bounding box center [905, 411] width 273 height 196
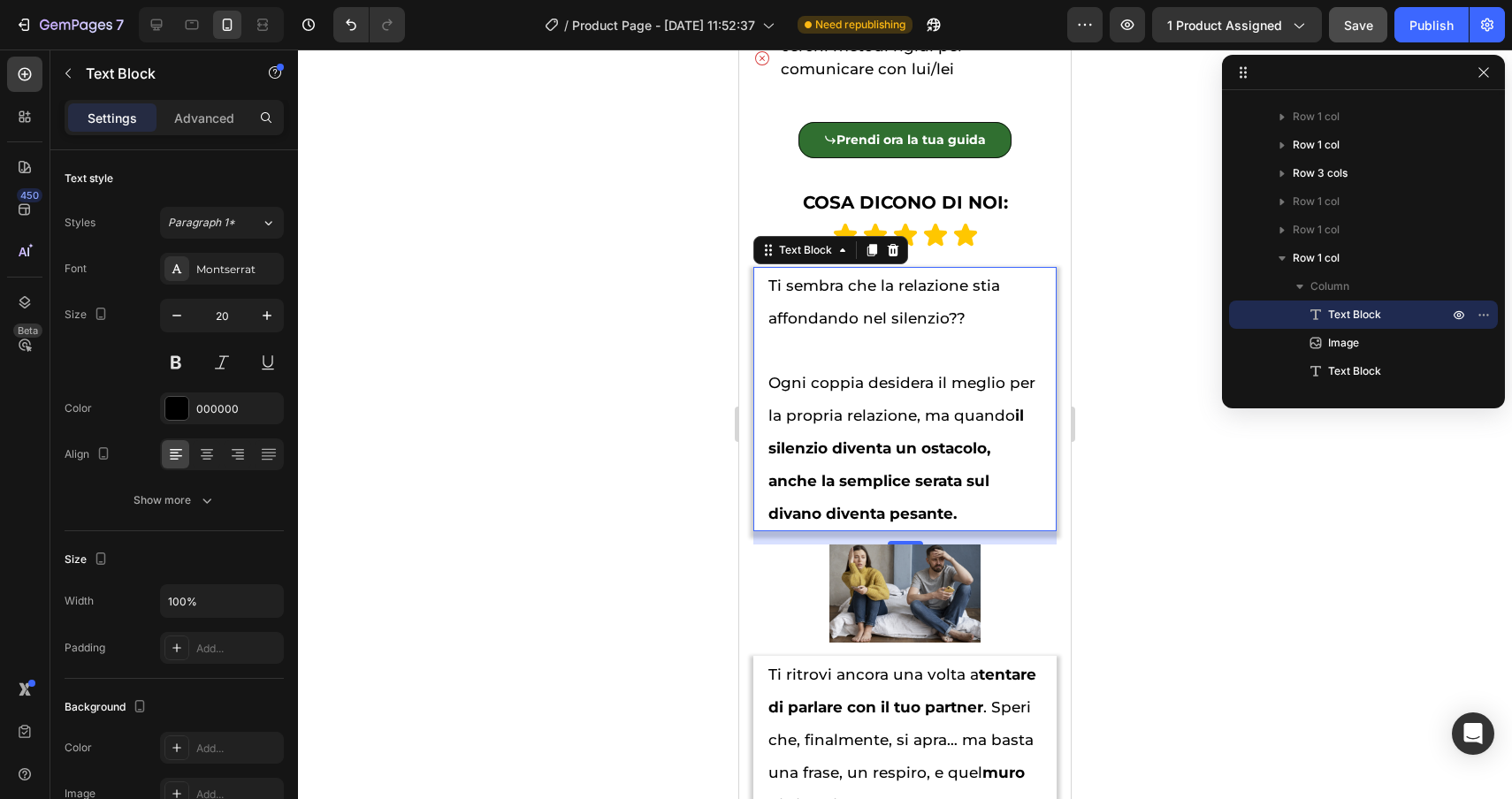
scroll to position [1262, 0]
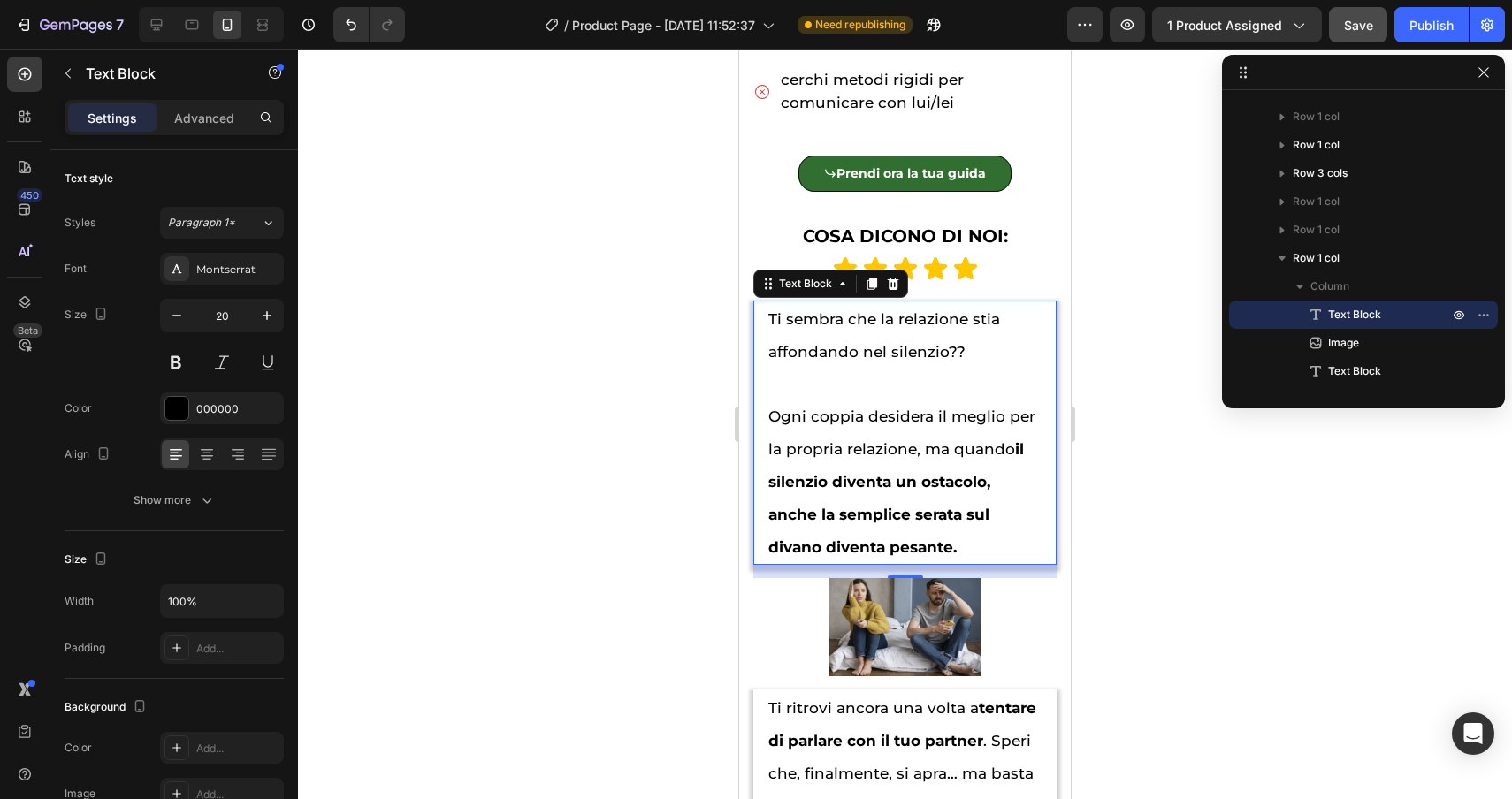
click at [993, 380] on p "Ogni coppia desidera il meglio per la propria relazione, ma quando il silenzio …" at bounding box center [905, 466] width 273 height 196
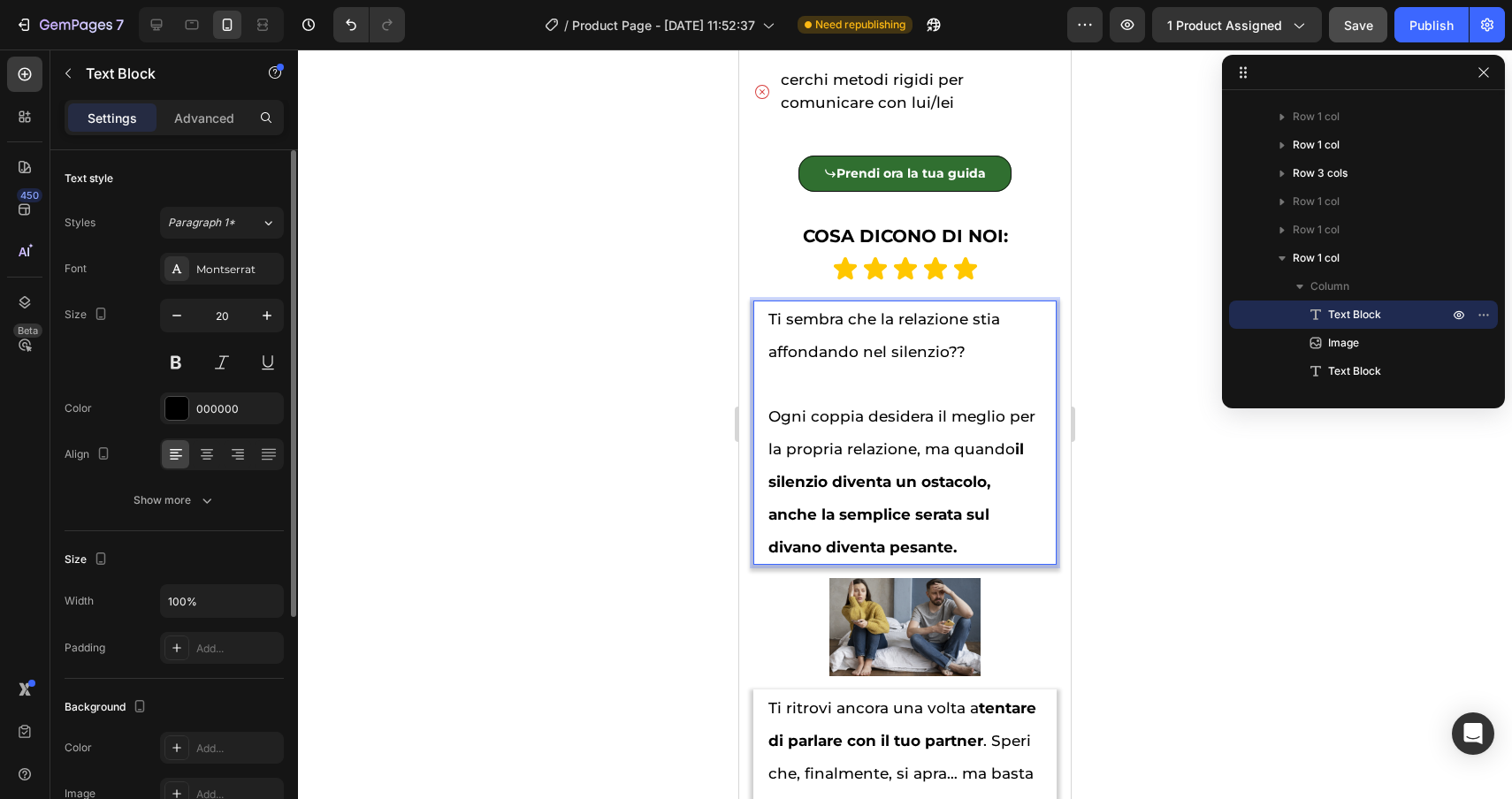
click at [217, 483] on div "Font Montserrat Size 20 Color 000000 Align Show more" at bounding box center [174, 384] width 219 height 263
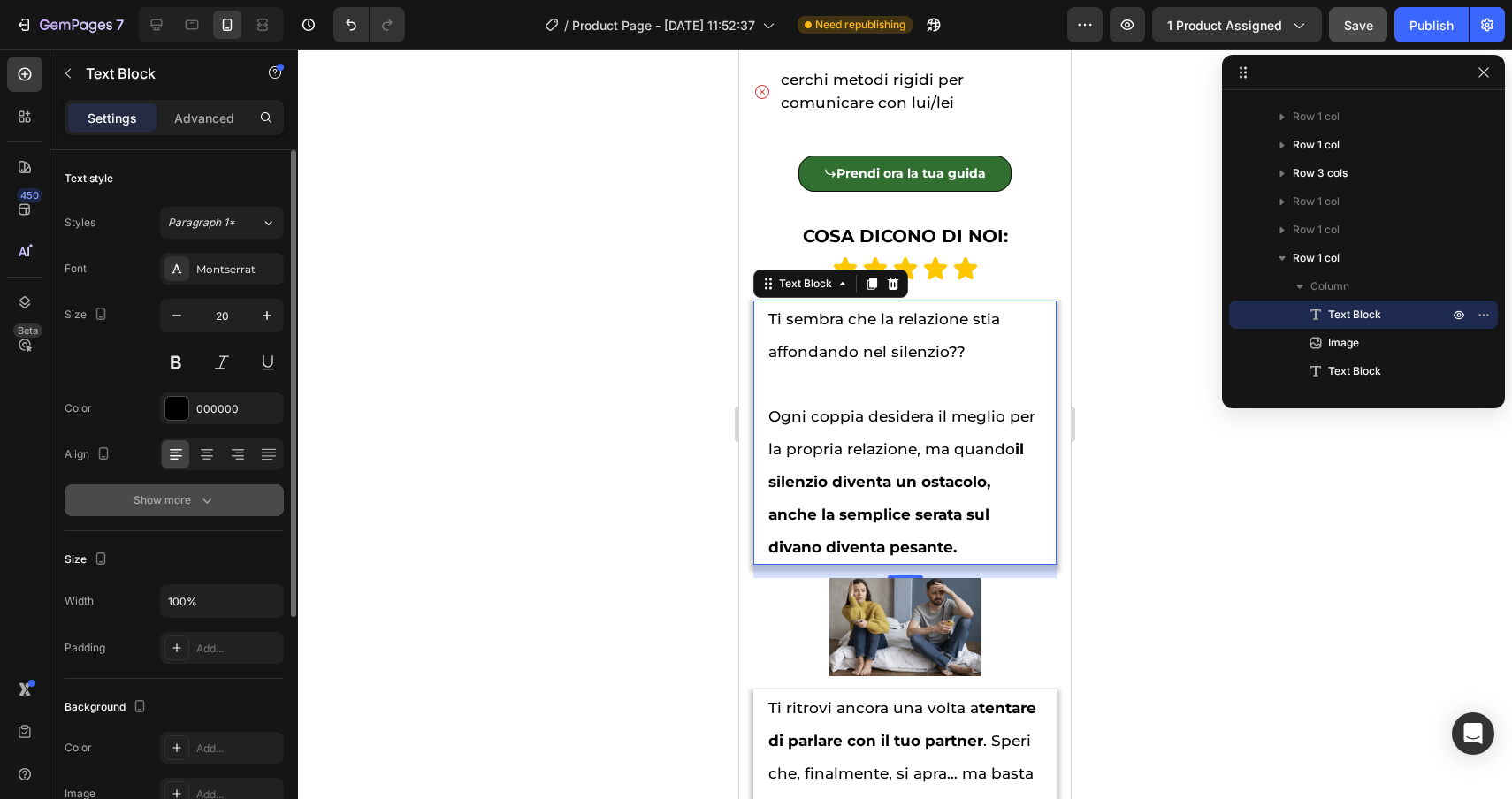
click at [204, 499] on icon "button" at bounding box center [206, 501] width 17 height 17
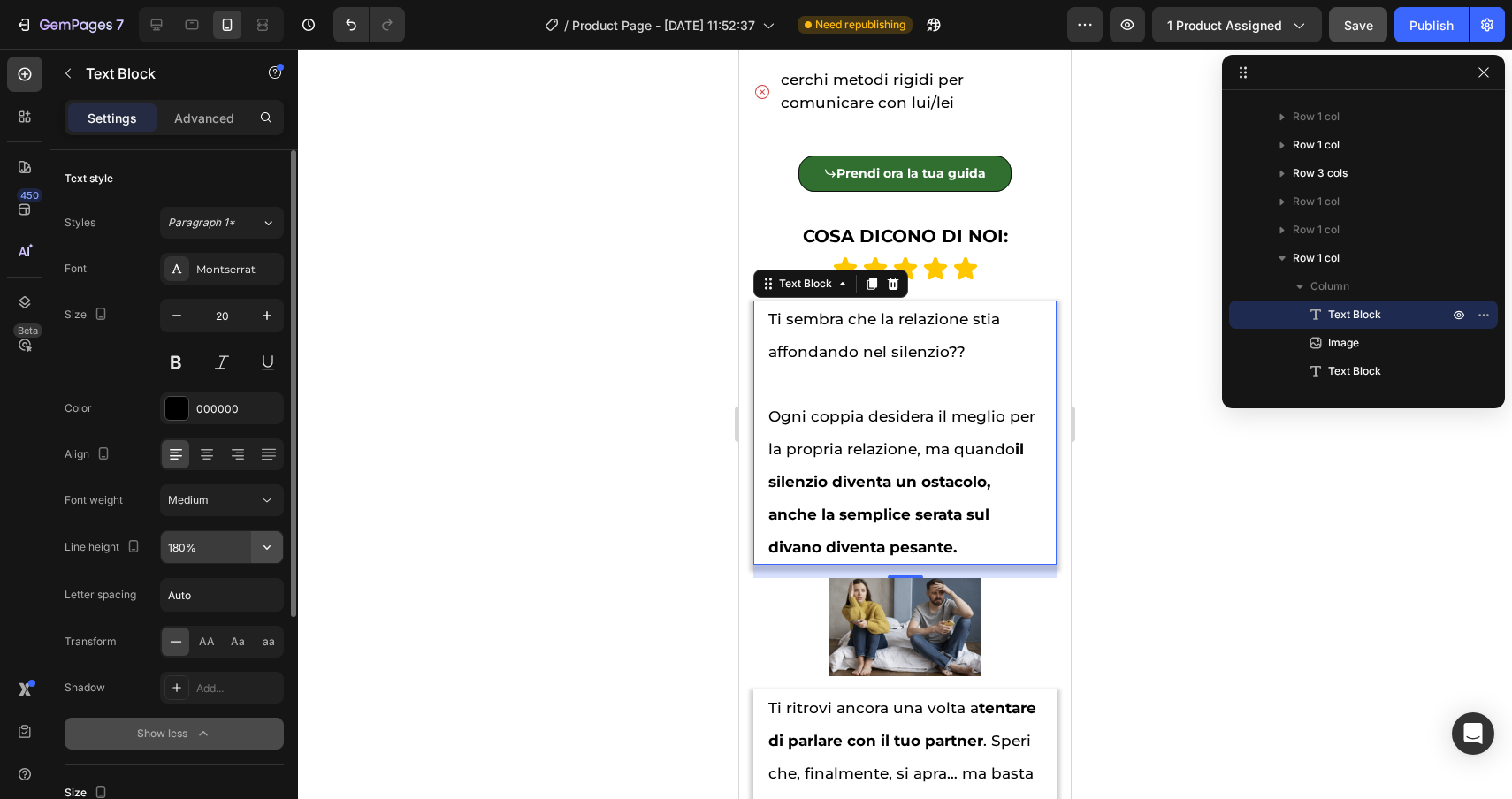
click at [270, 550] on icon "button" at bounding box center [267, 547] width 17 height 17
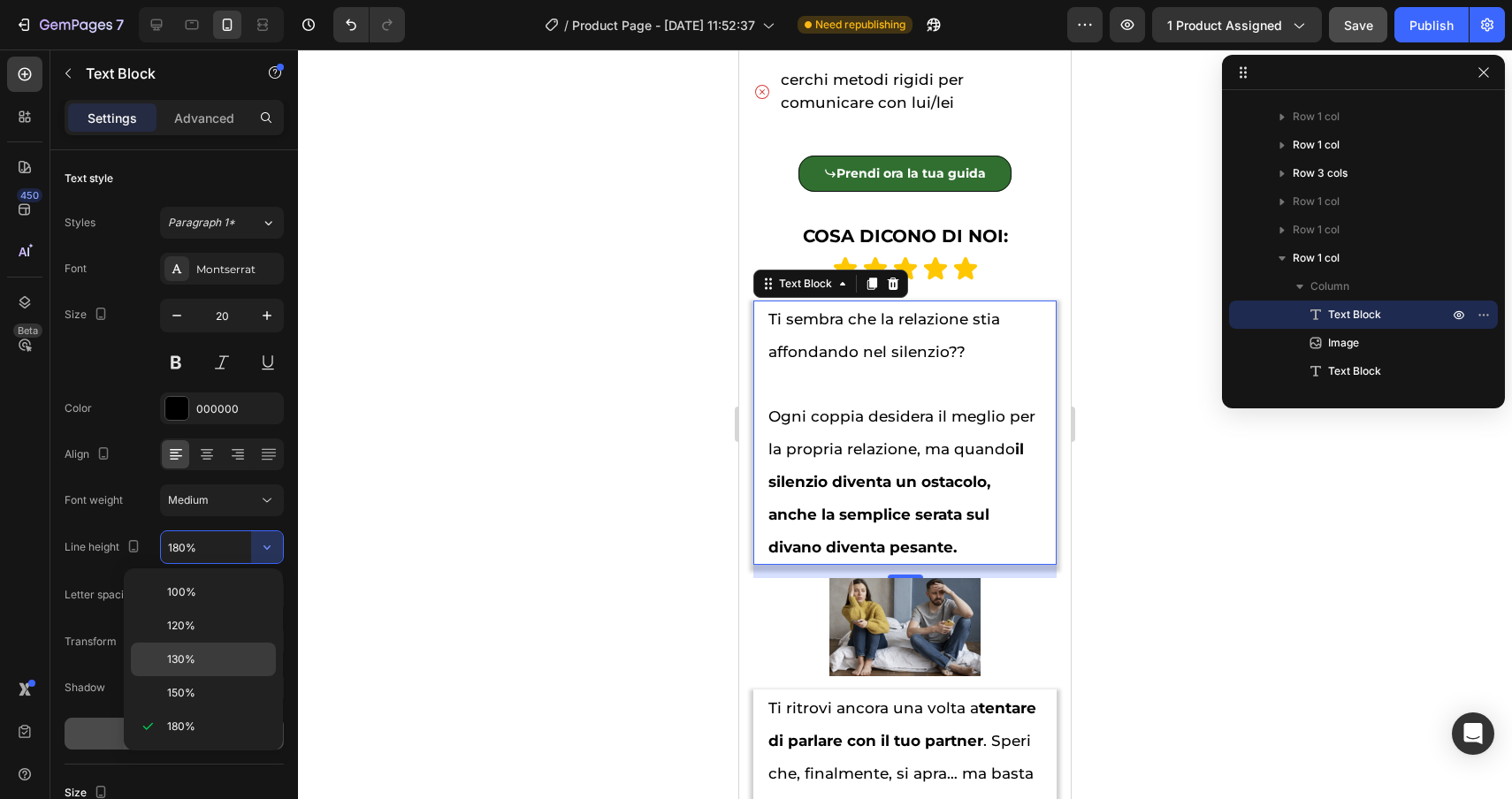
click at [227, 676] on div "130%" at bounding box center [203, 692] width 145 height 34
type input "130%"
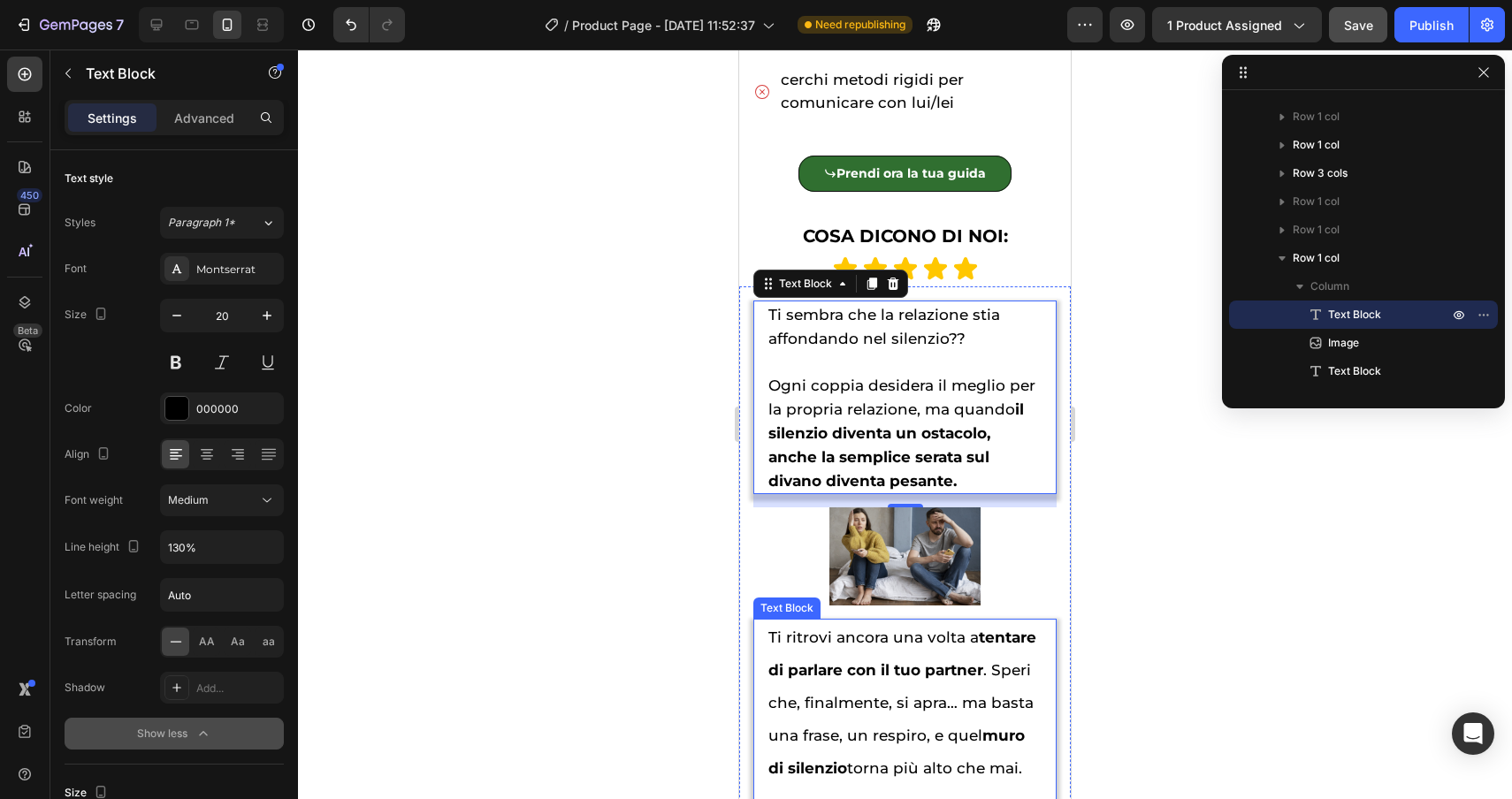
click at [1020, 665] on span "Ti ritrovi ancora una volta a tentare di parlare con il tuo partner . Speri che…" at bounding box center [902, 702] width 268 height 148
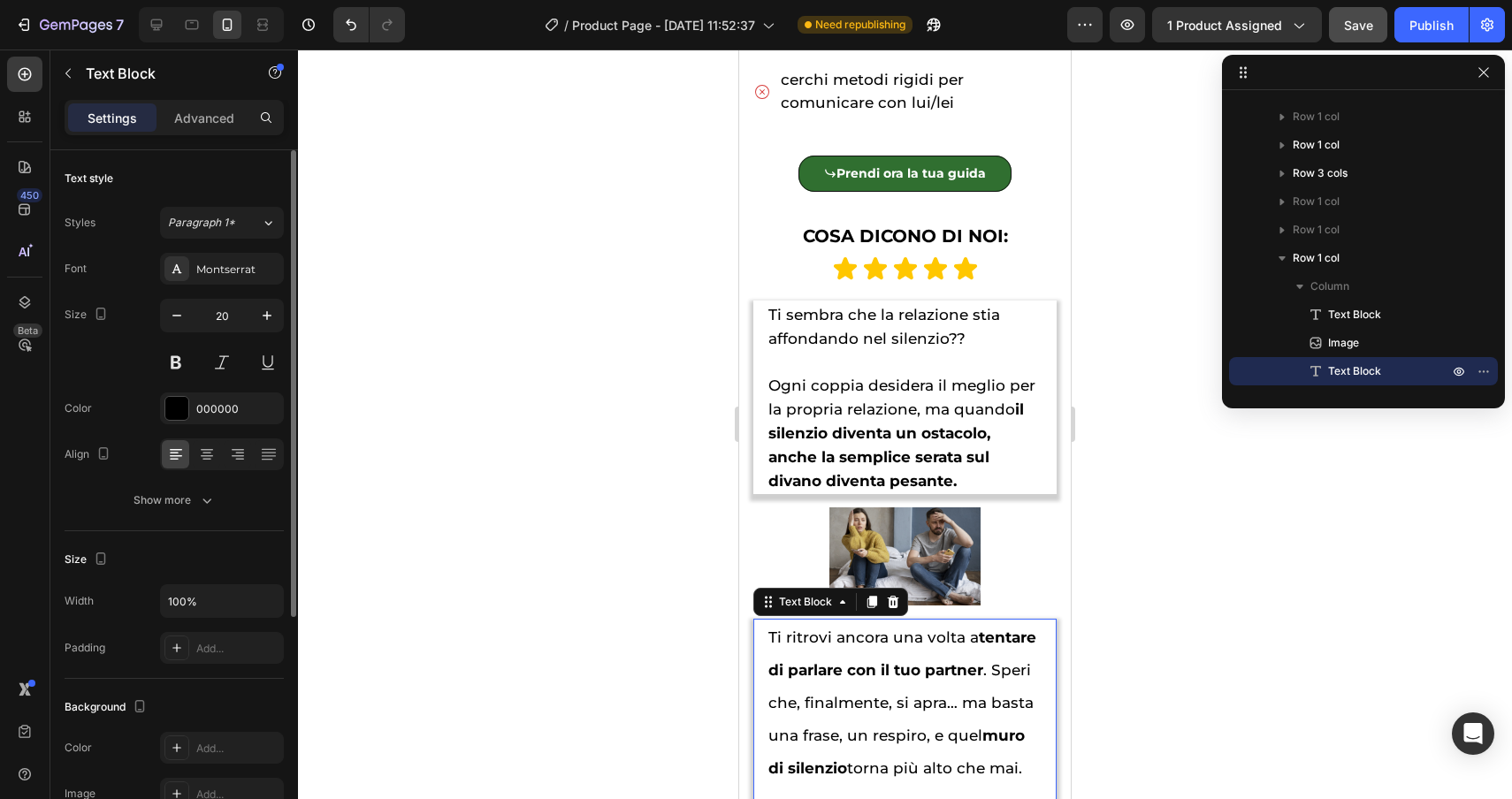
click at [205, 679] on div "Text style Styles Paragraph 1* Font Montserrat Size 20 Color 000000 Align Show …" at bounding box center [174, 752] width 219 height 146
click at [201, 506] on icon "button" at bounding box center [206, 501] width 17 height 17
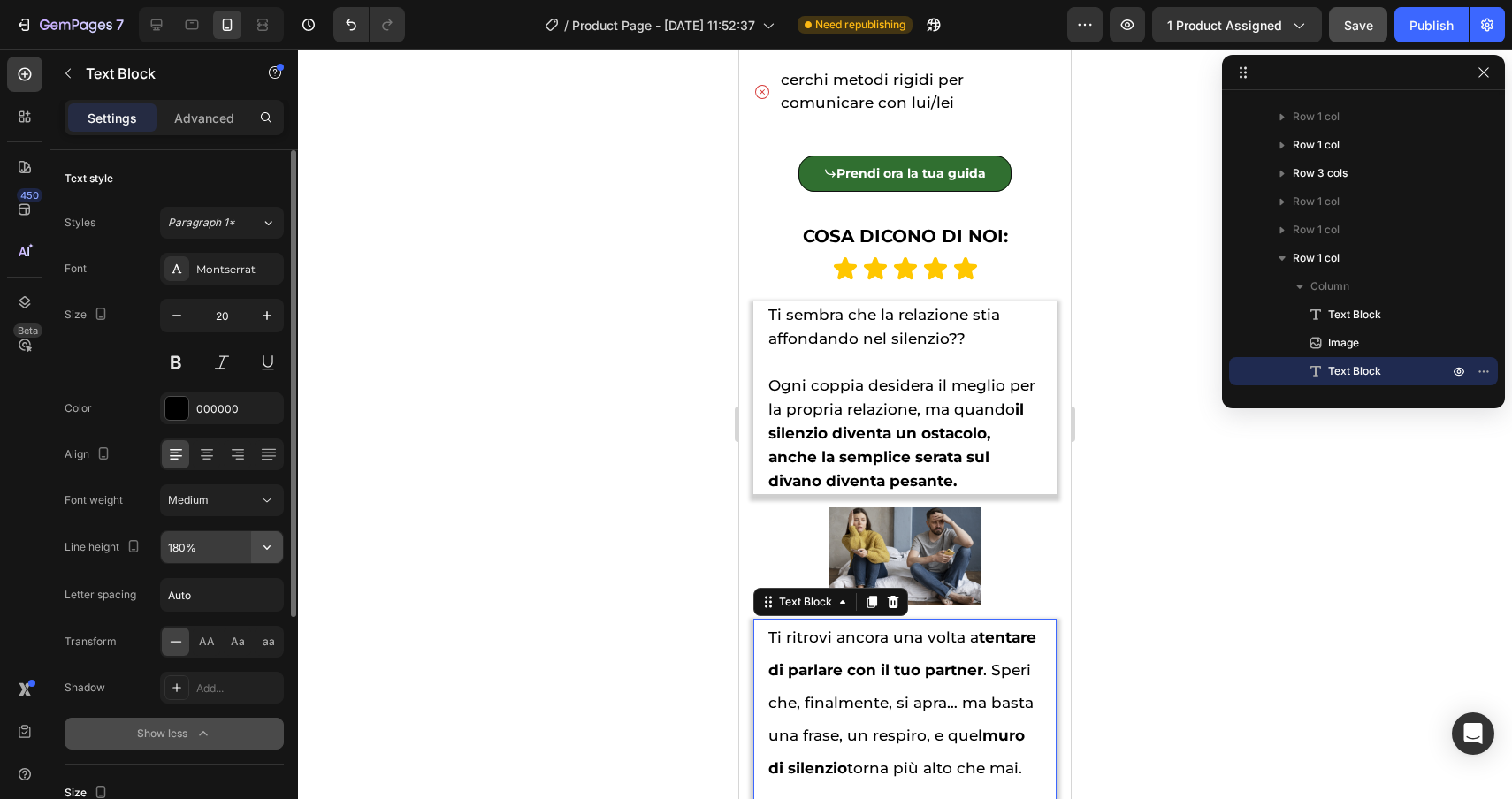
click at [253, 551] on button "button" at bounding box center [266, 547] width 32 height 32
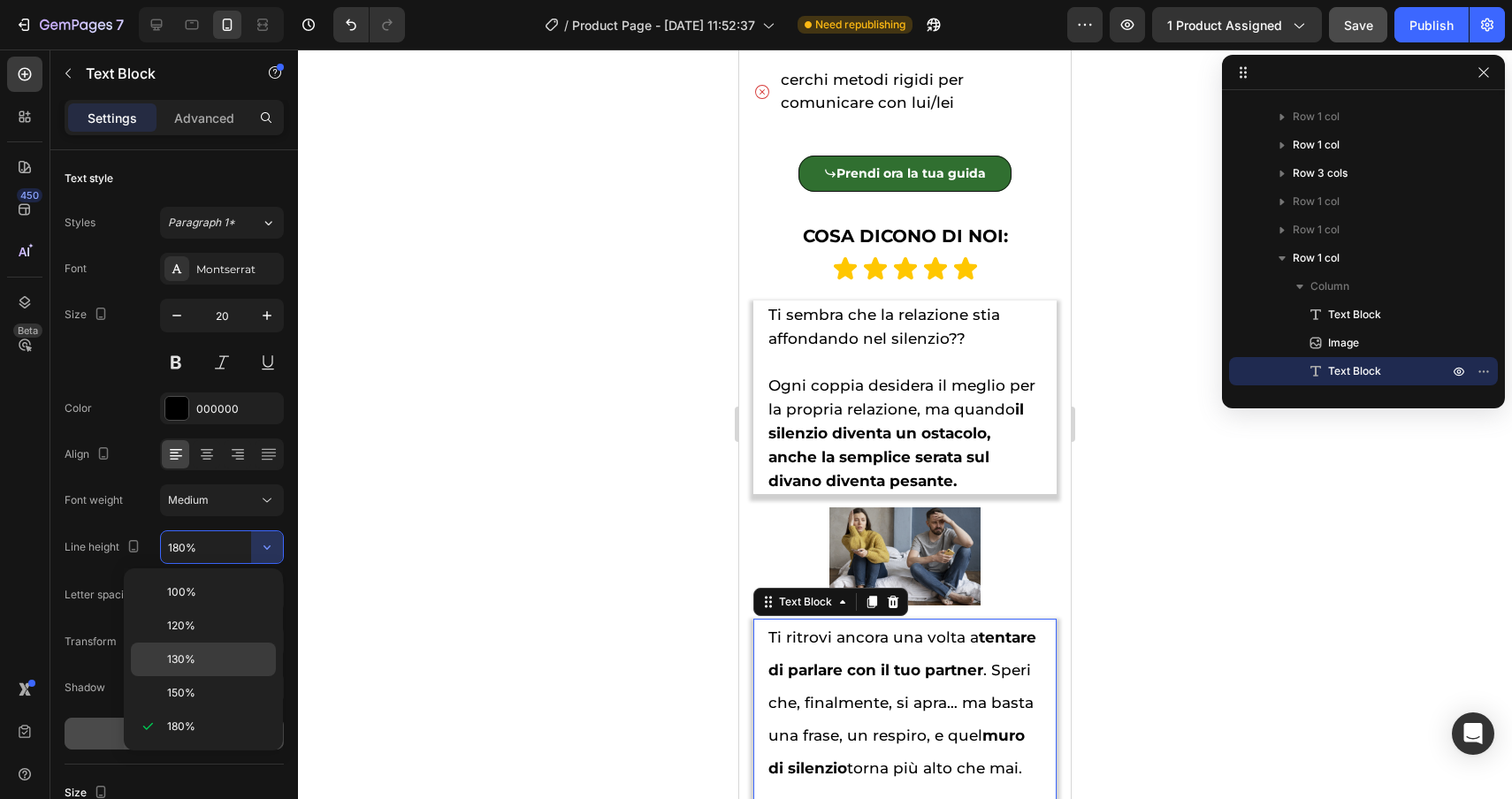
click at [192, 666] on span "130%" at bounding box center [181, 660] width 28 height 15
type input "130%"
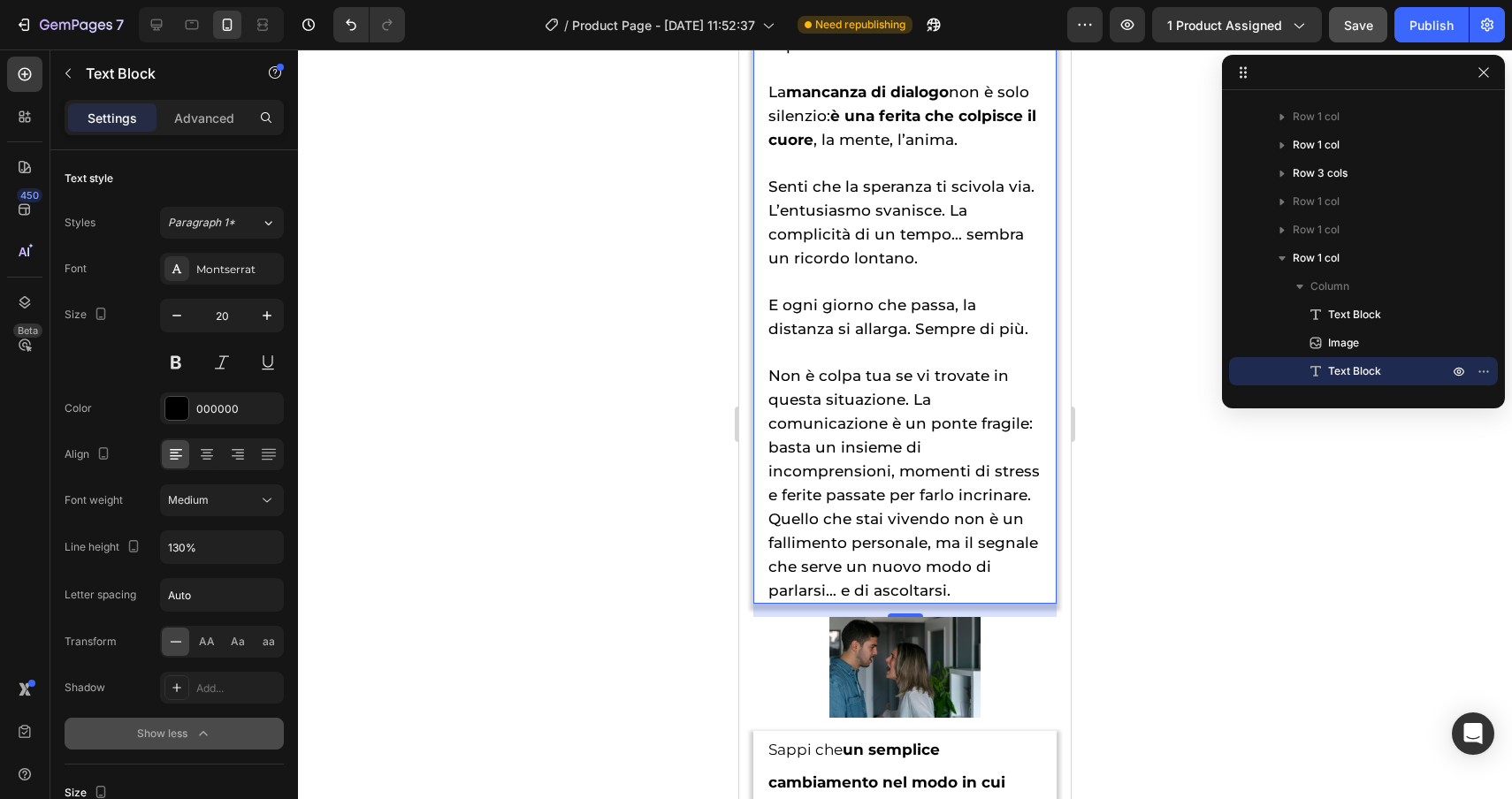
scroll to position [2655, 0]
click at [909, 403] on span "Non è colpa tua se vi trovate in questa situazione. La comunicazione è un ponte…" at bounding box center [904, 437] width 271 height 137
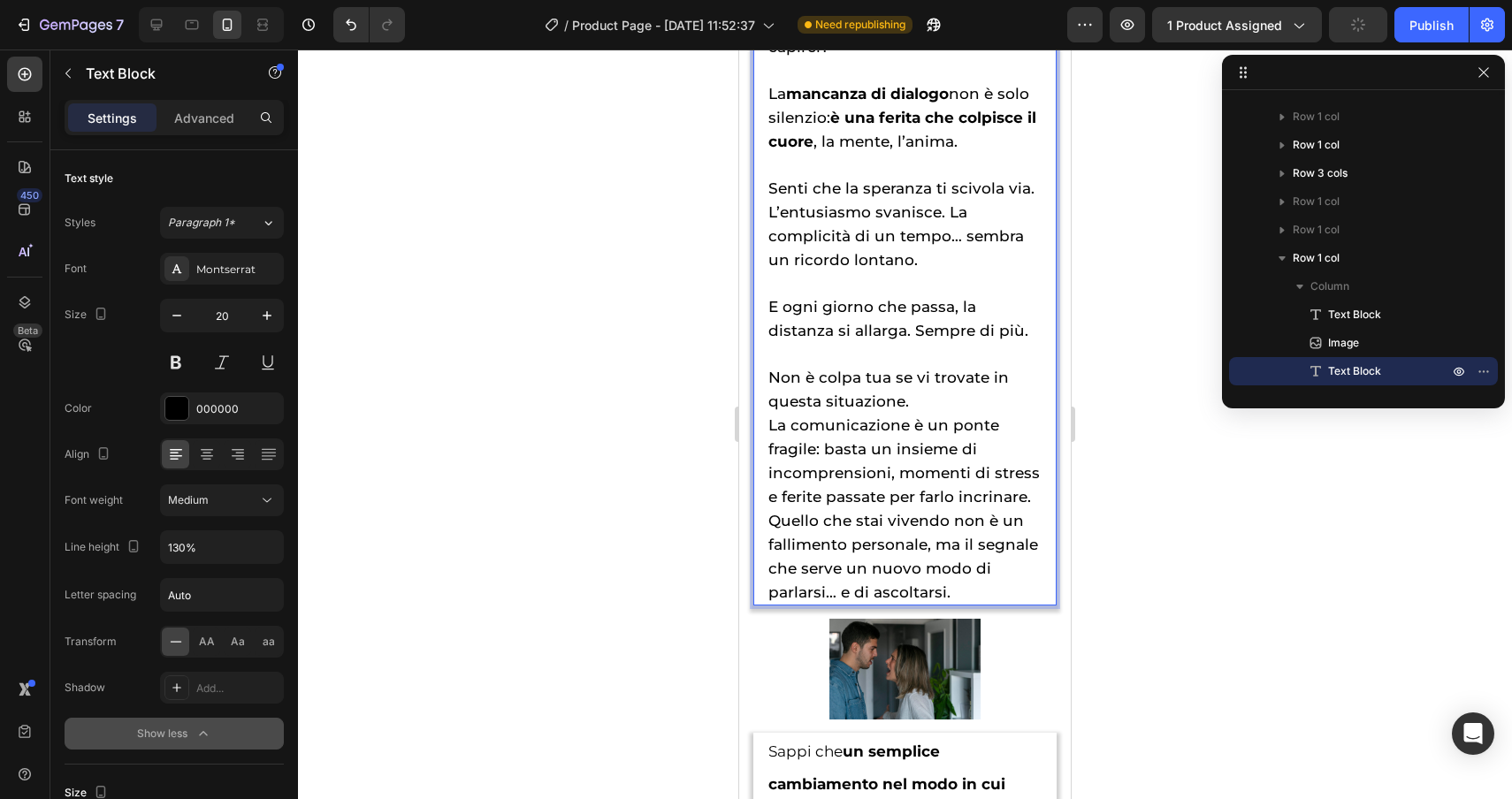
click at [1036, 494] on p "La comunicazione è un ponte fragile: basta un insieme di incomprensioni, moment…" at bounding box center [905, 507] width 273 height 191
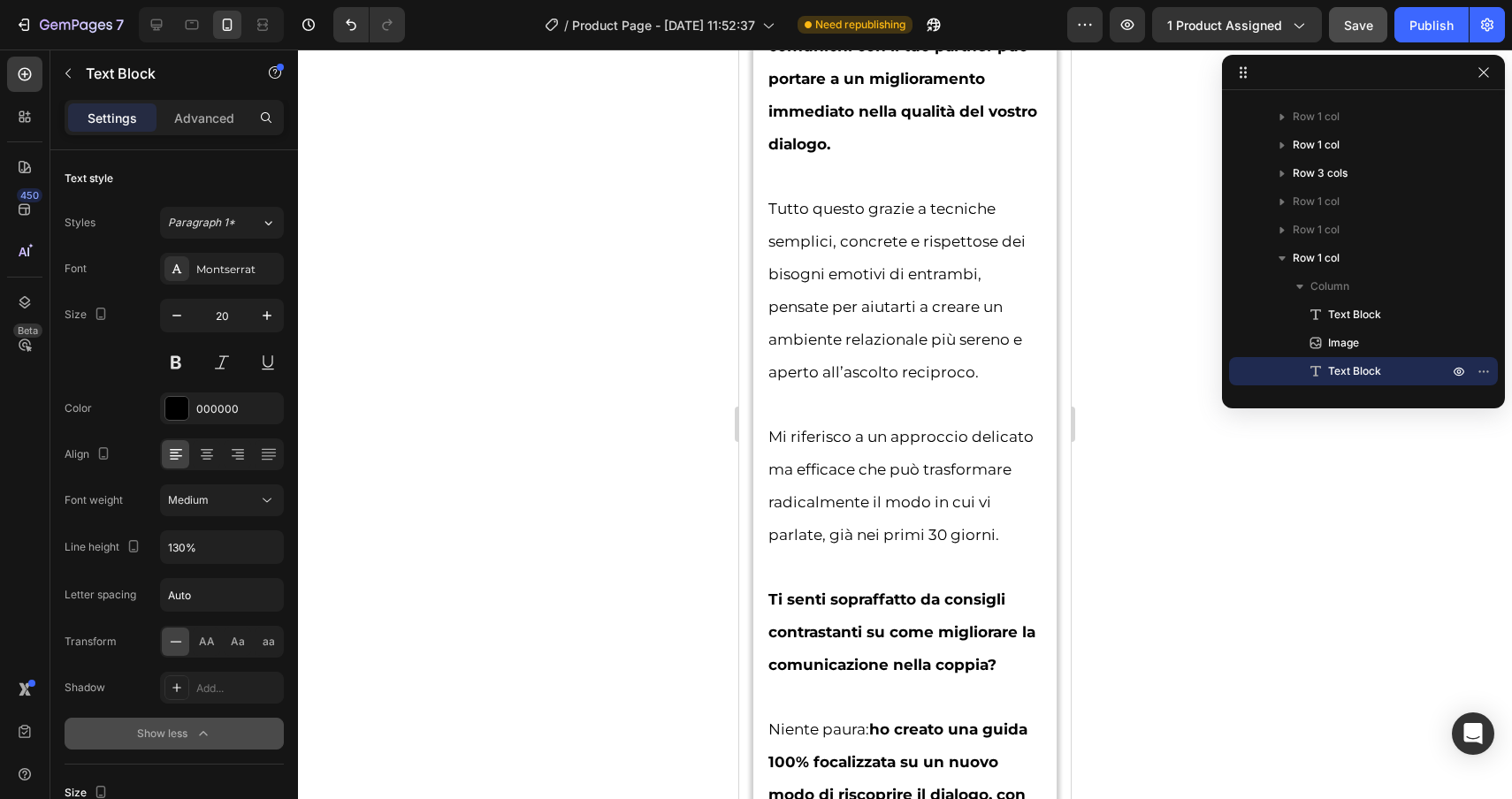
scroll to position [3446, 0]
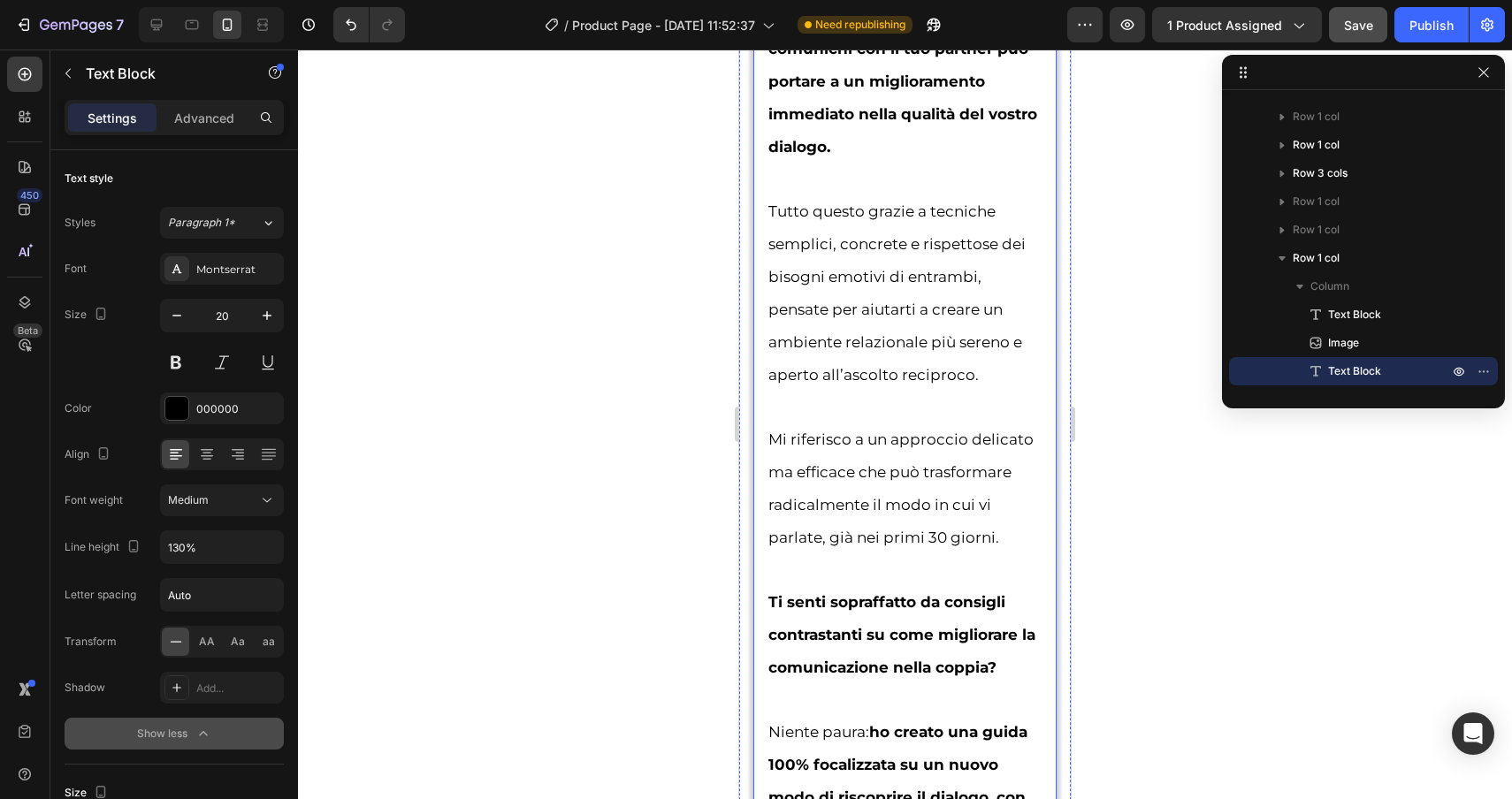
click at [1022, 378] on p "Tutto questo grazie a tecniche semplici, concrete e rispettose dei bisogni emot…" at bounding box center [905, 277] width 273 height 229
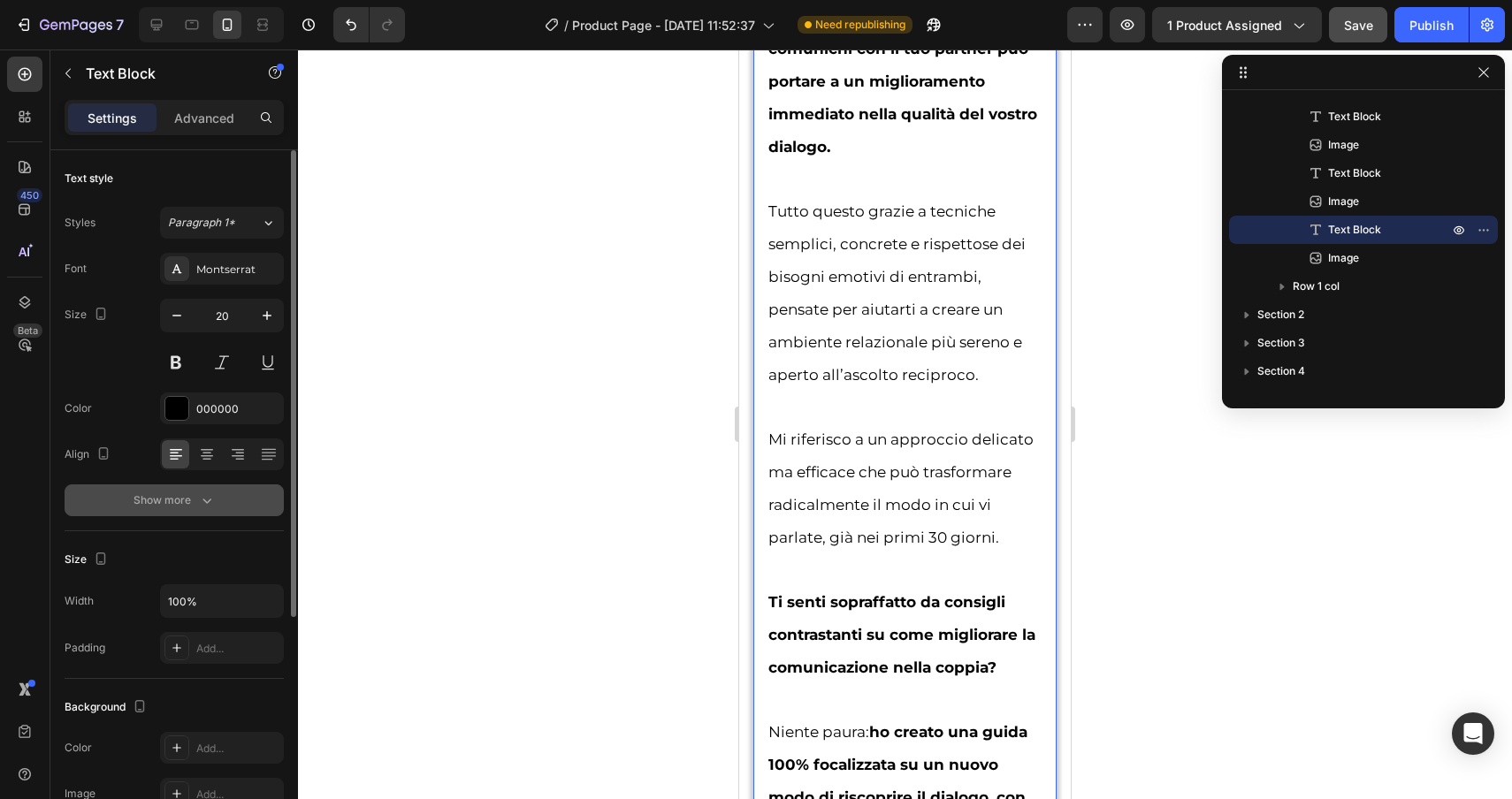
click at [166, 506] on div "Show more" at bounding box center [174, 501] width 82 height 17
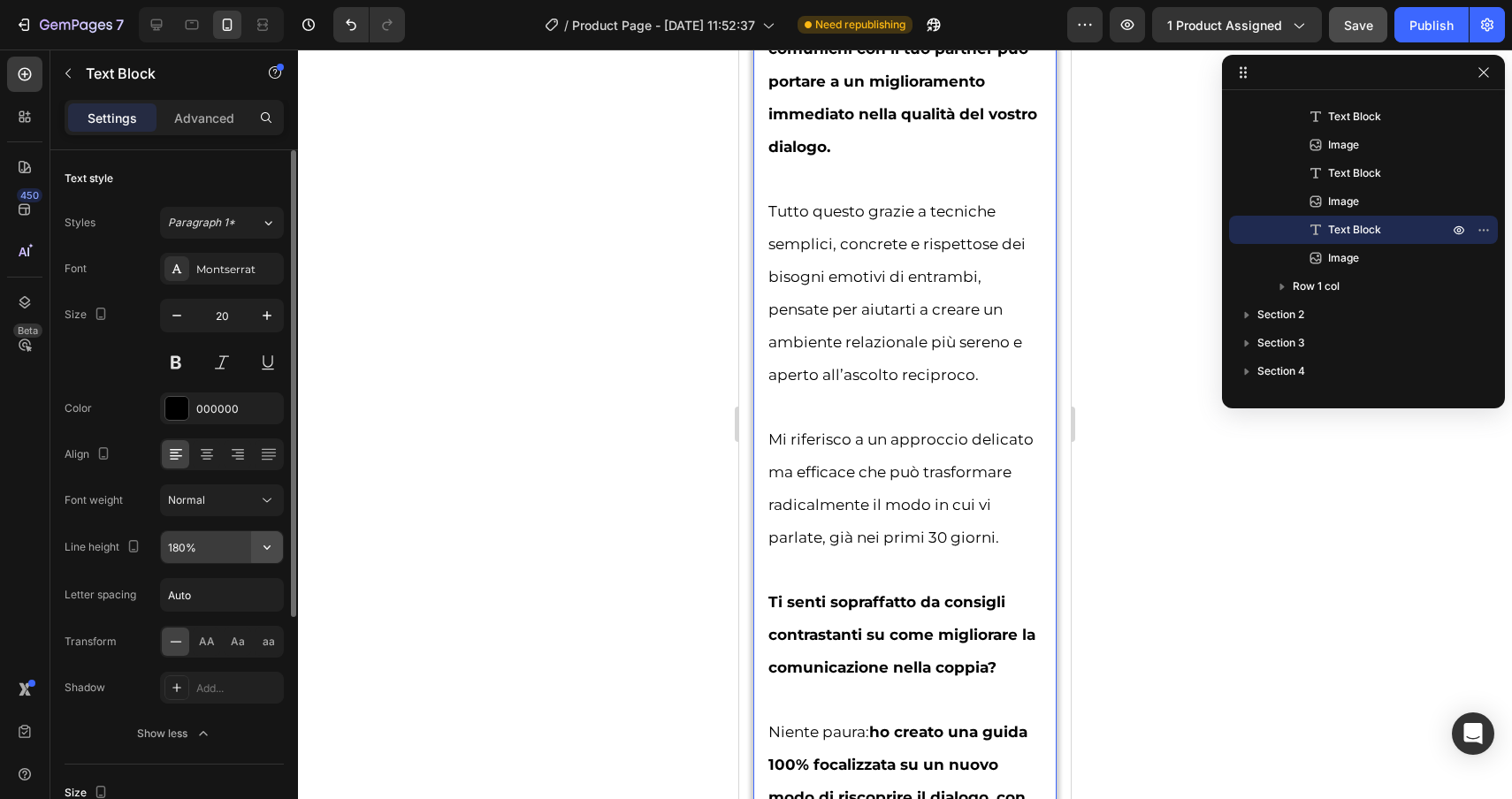
click at [273, 539] on icon "button" at bounding box center [267, 547] width 17 height 17
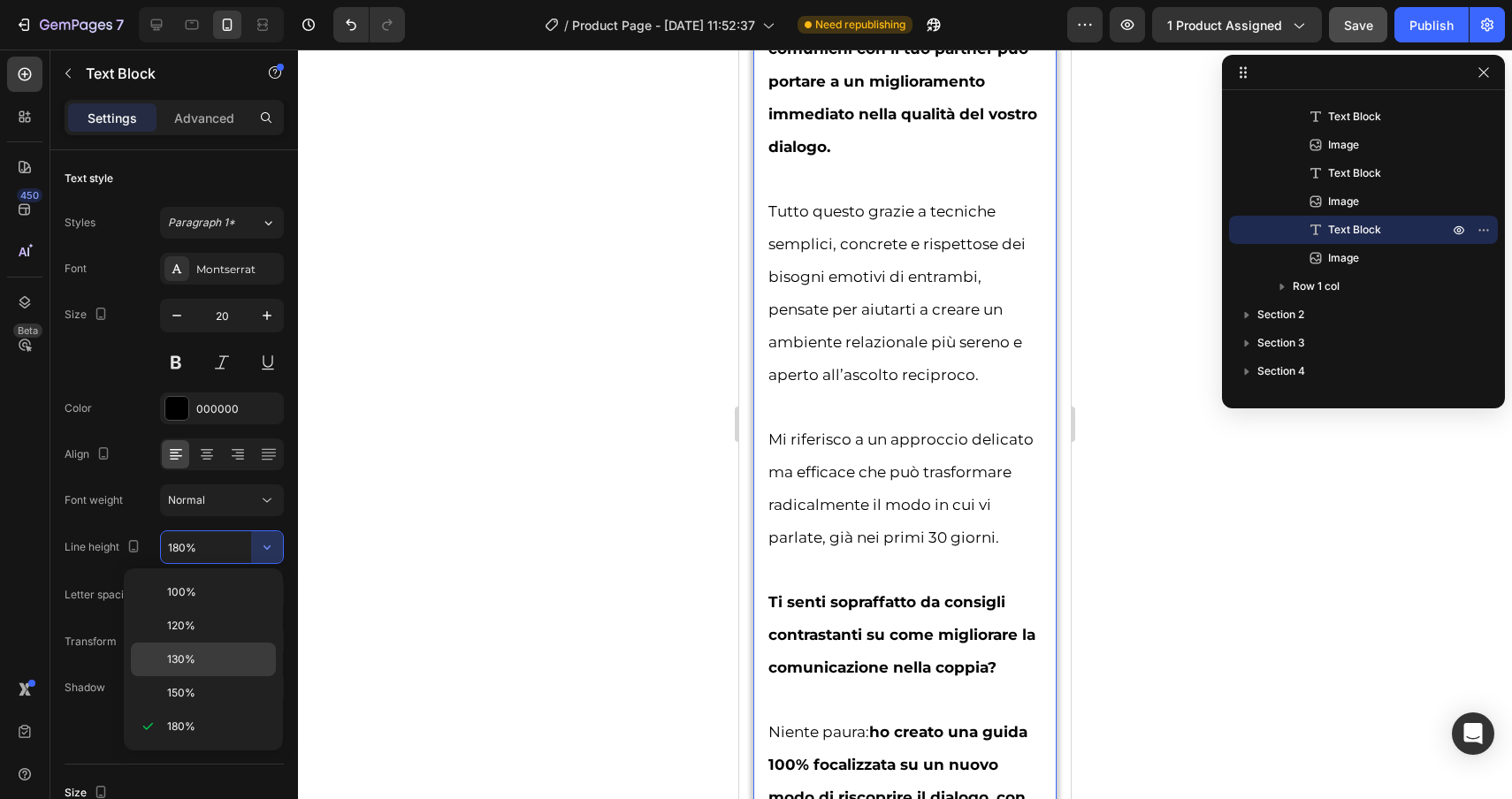
click at [212, 655] on p "130%" at bounding box center [218, 660] width 101 height 15
type input "130%"
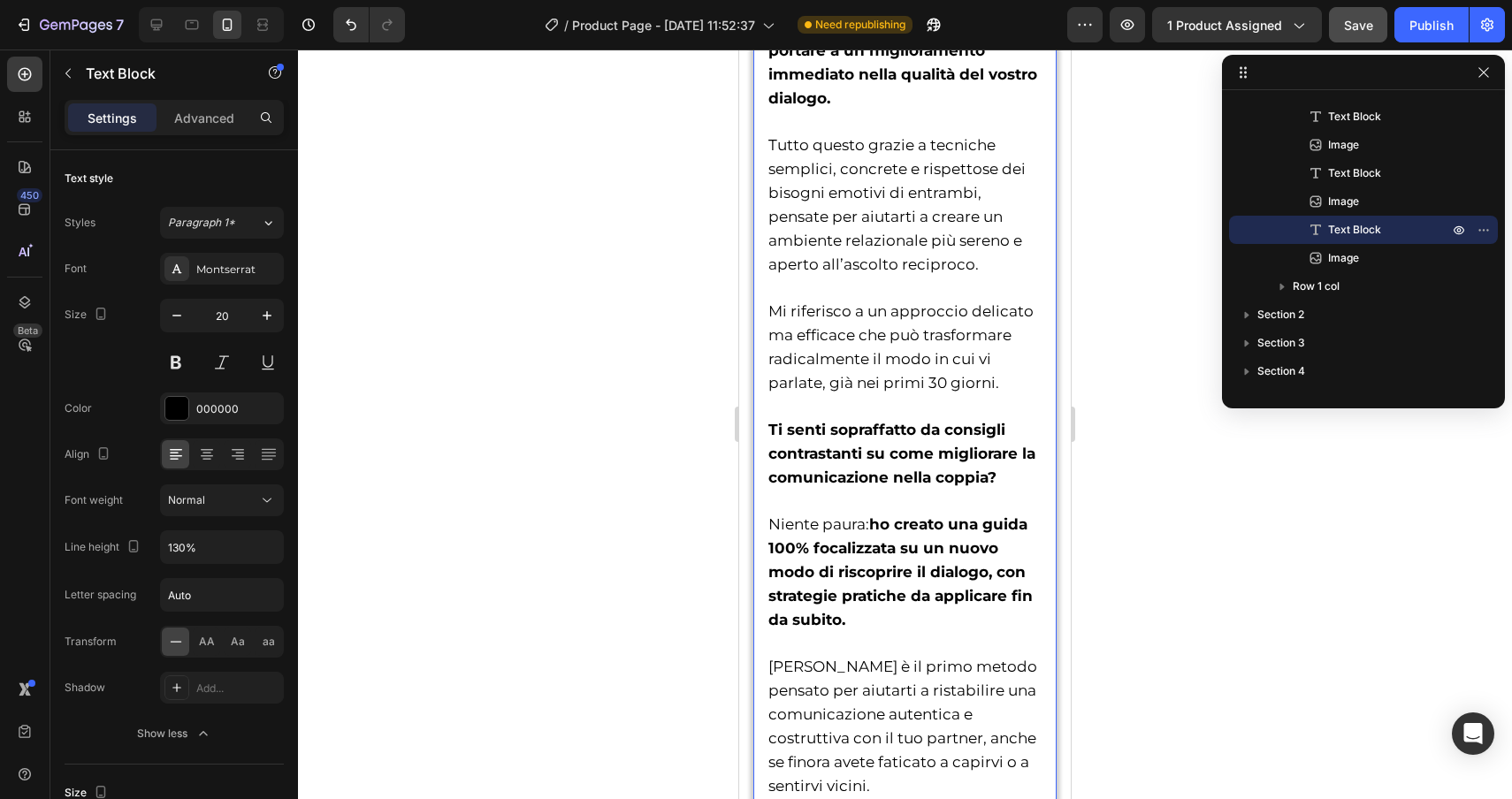
scroll to position [3442, 0]
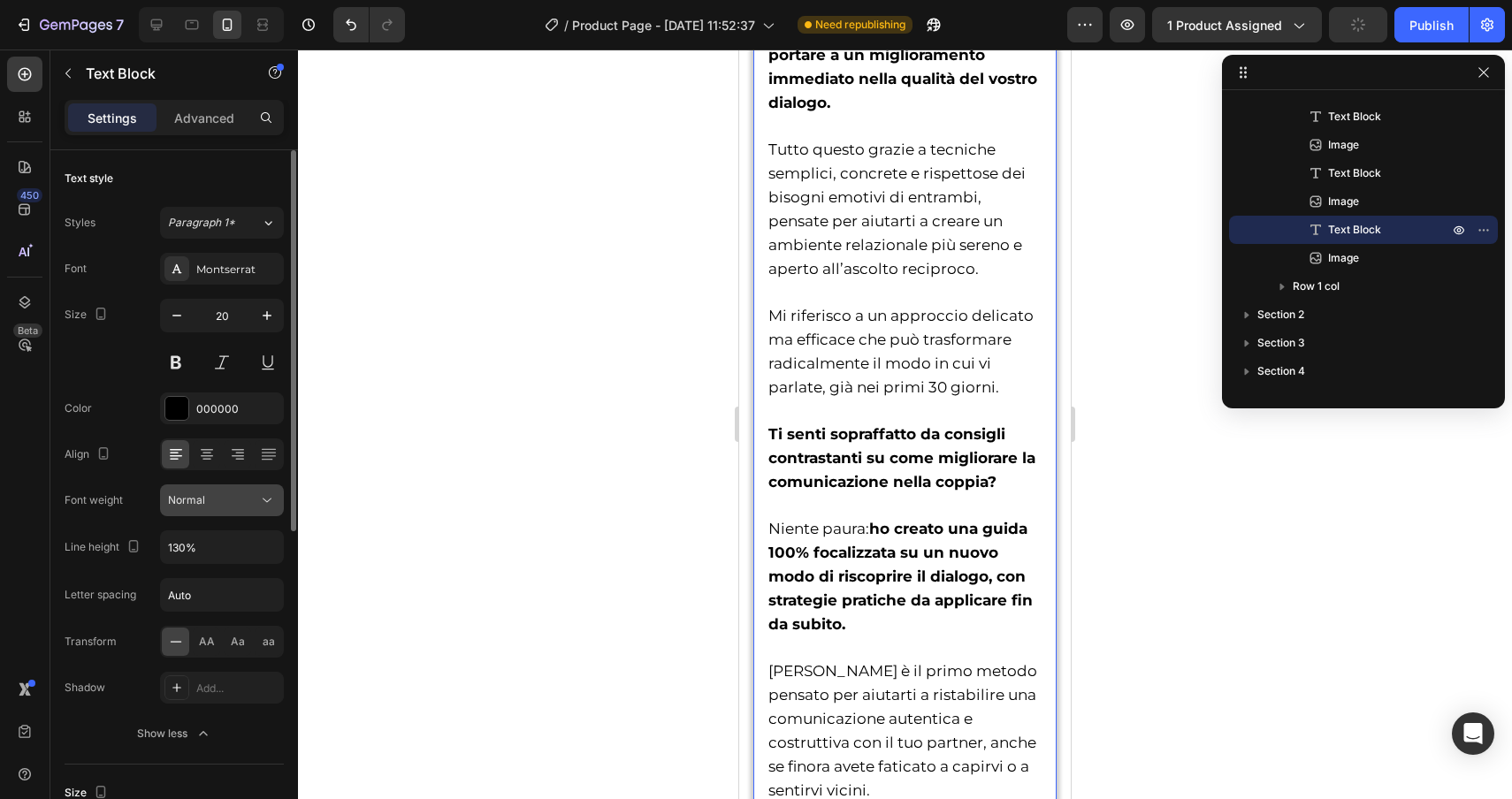
click at [271, 489] on button "Normal" at bounding box center [222, 500] width 124 height 32
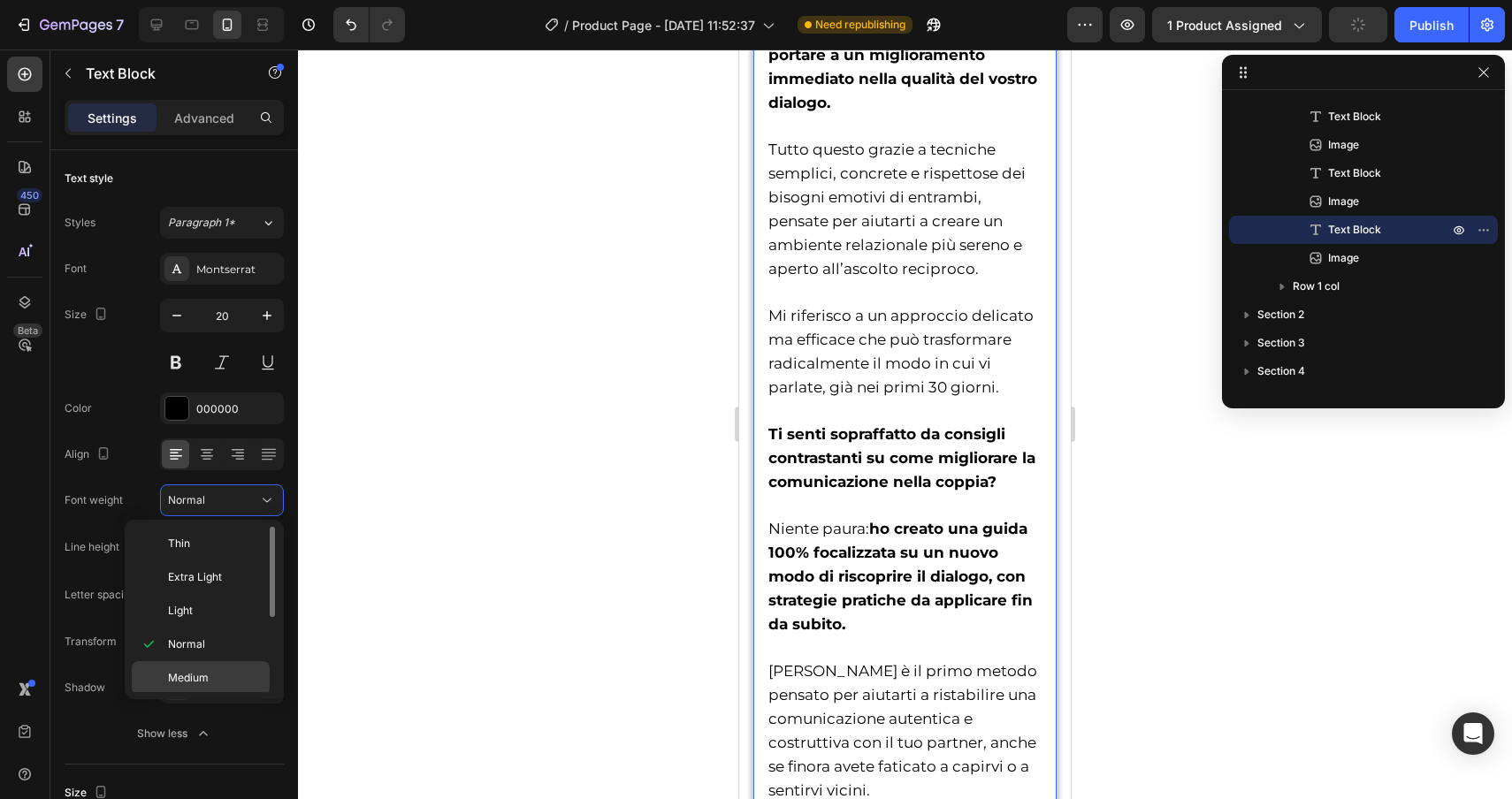
click at [224, 674] on p "Medium" at bounding box center [214, 678] width 94 height 15
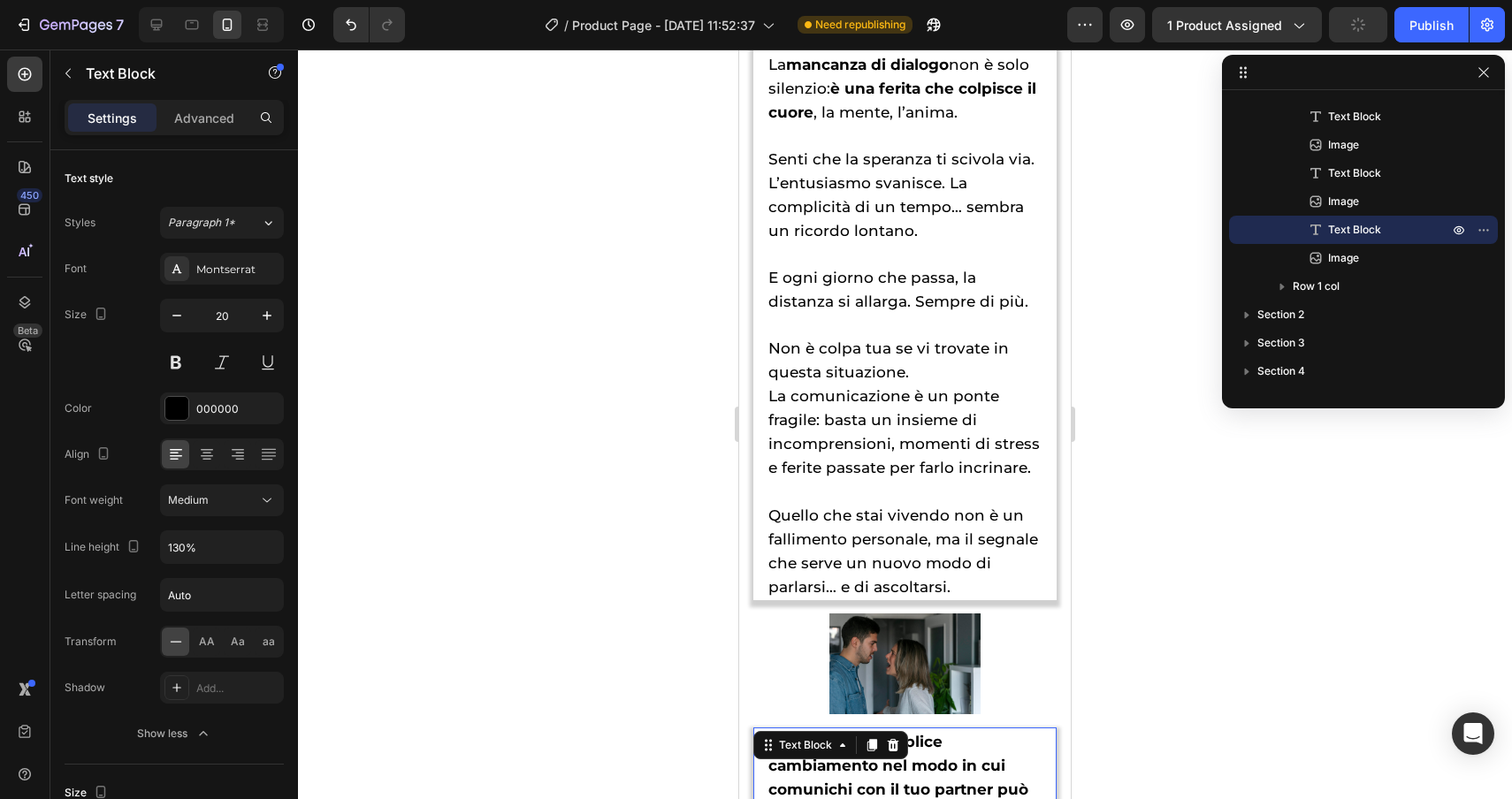
scroll to position [2683, 0]
click at [800, 365] on span "Non è colpa tua se vi trovate in questa situazione." at bounding box center [888, 360] width 240 height 42
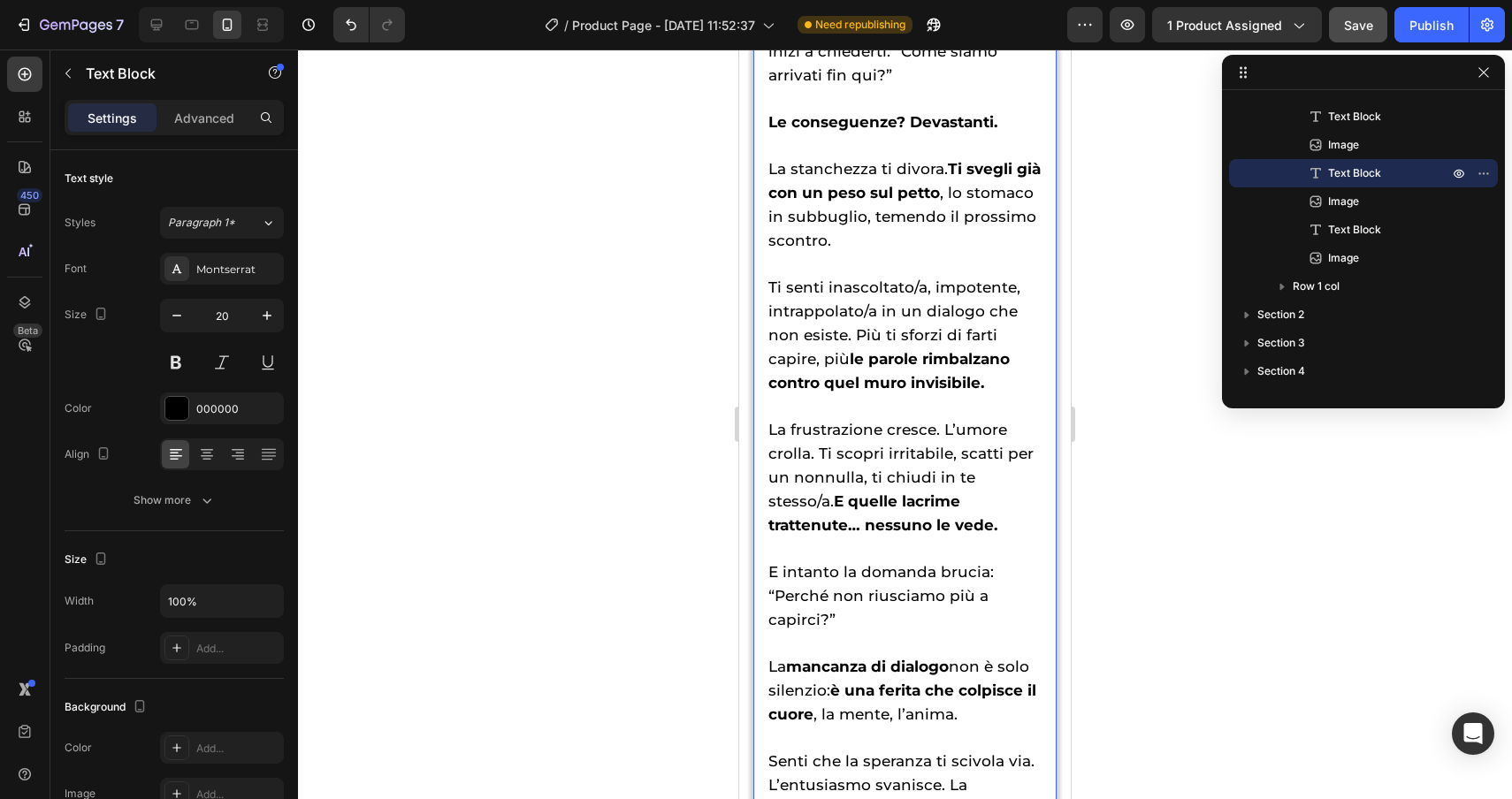
scroll to position [2074, 0]
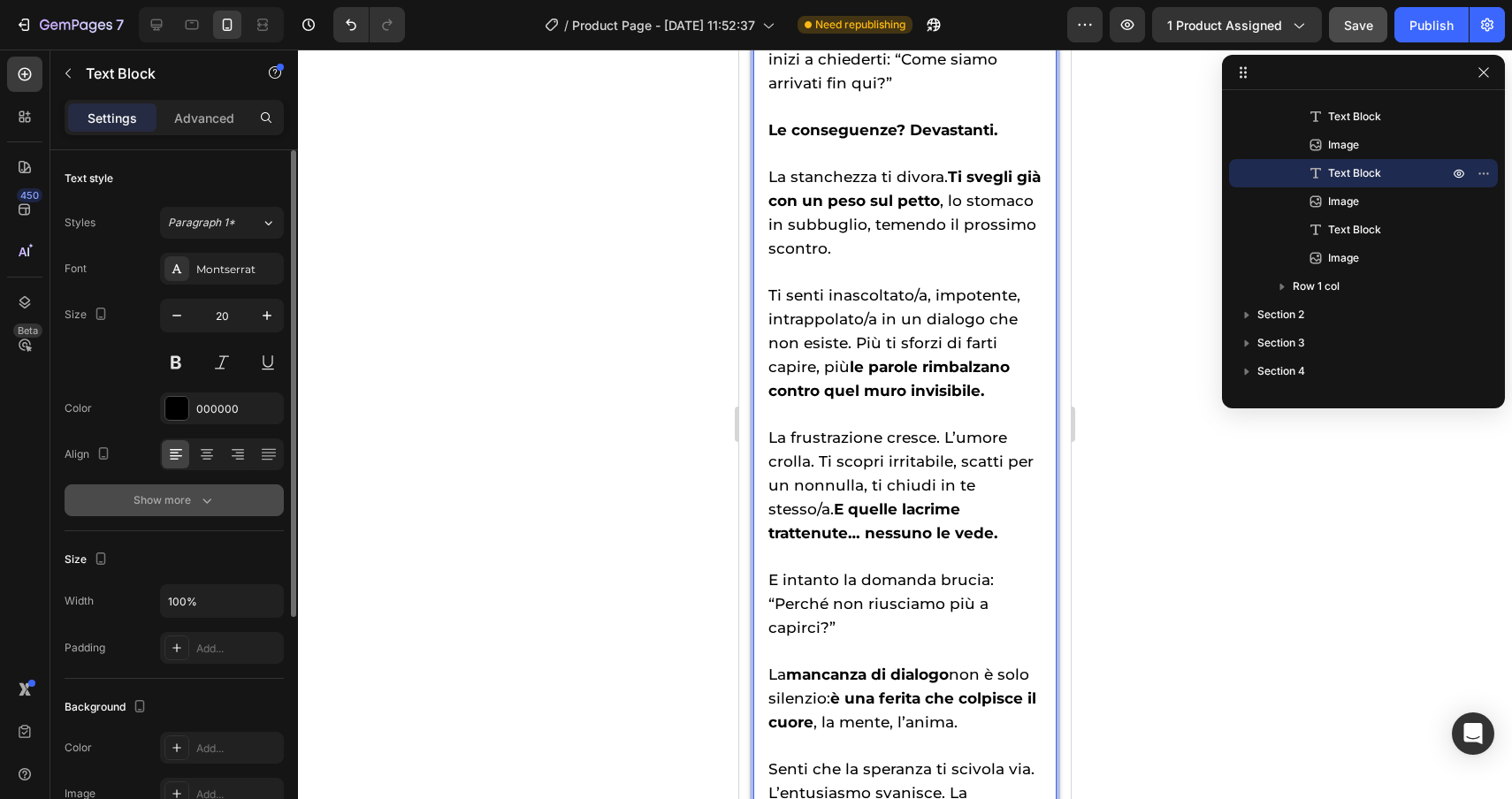
click at [177, 507] on div "Show more" at bounding box center [174, 501] width 82 height 17
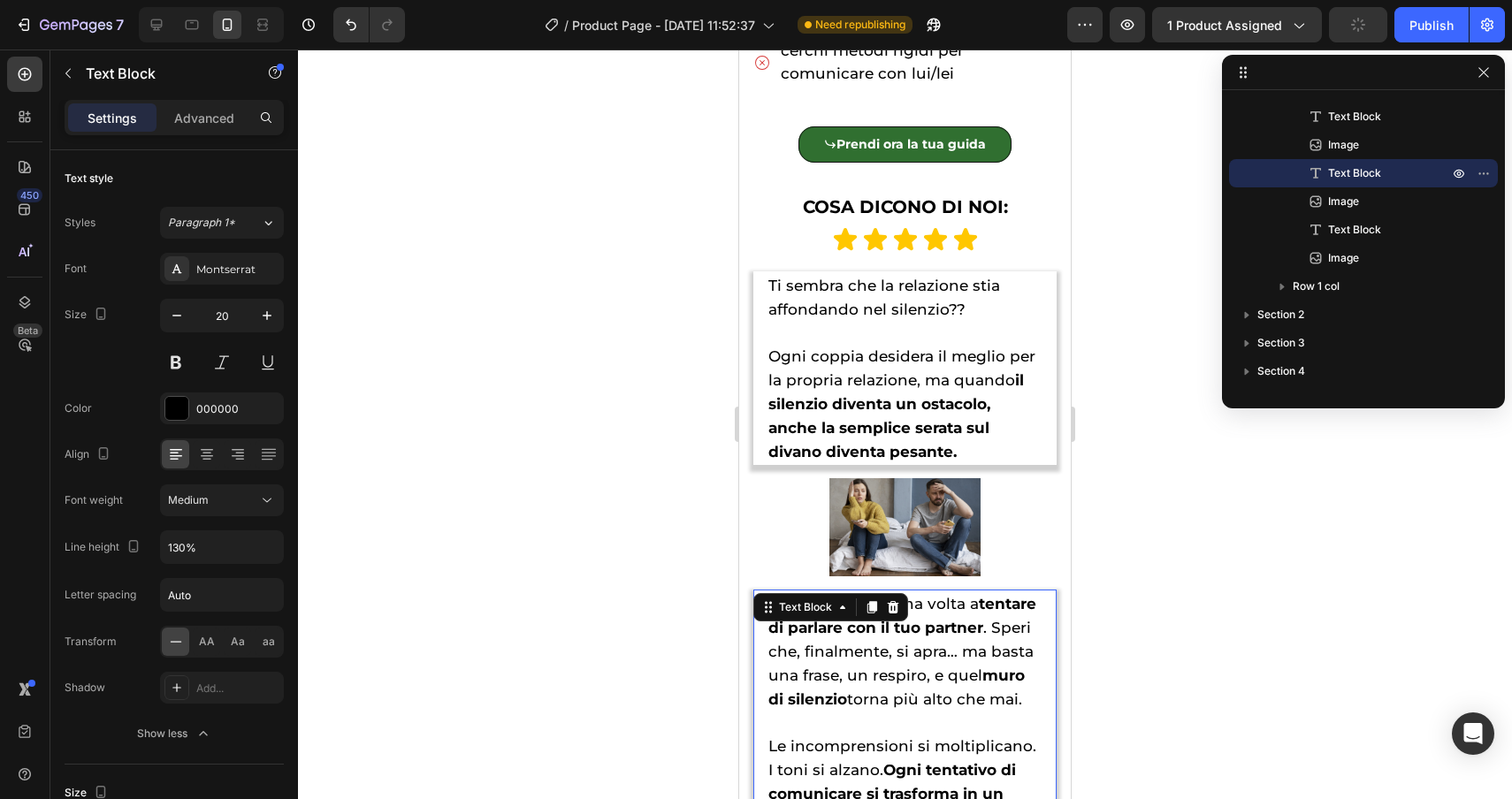
scroll to position [1194, 0]
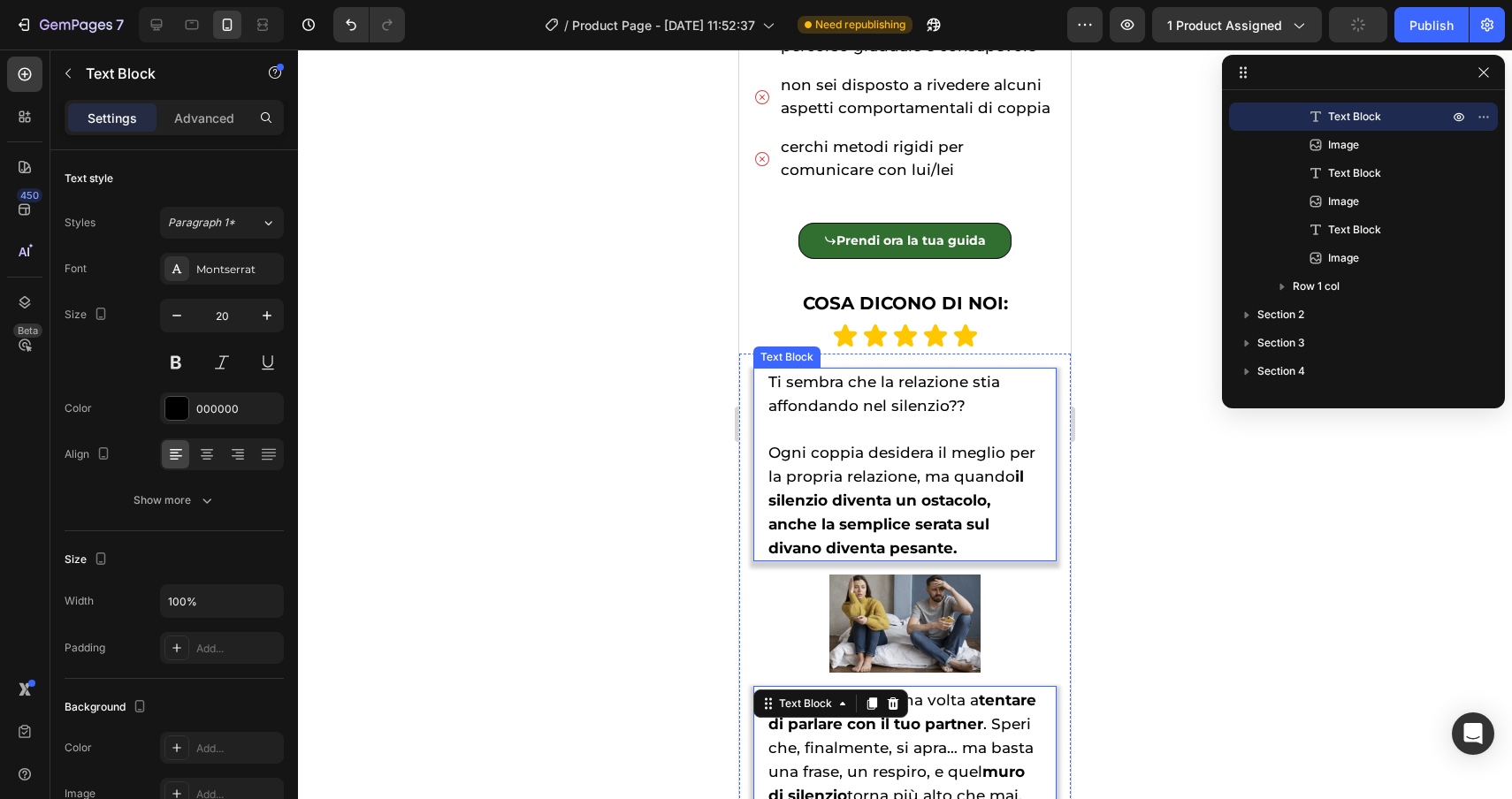
click at [997, 447] on span "Ogni coppia desidera il meglio per la propria relazione, ma quando il silenzio …" at bounding box center [902, 500] width 267 height 113
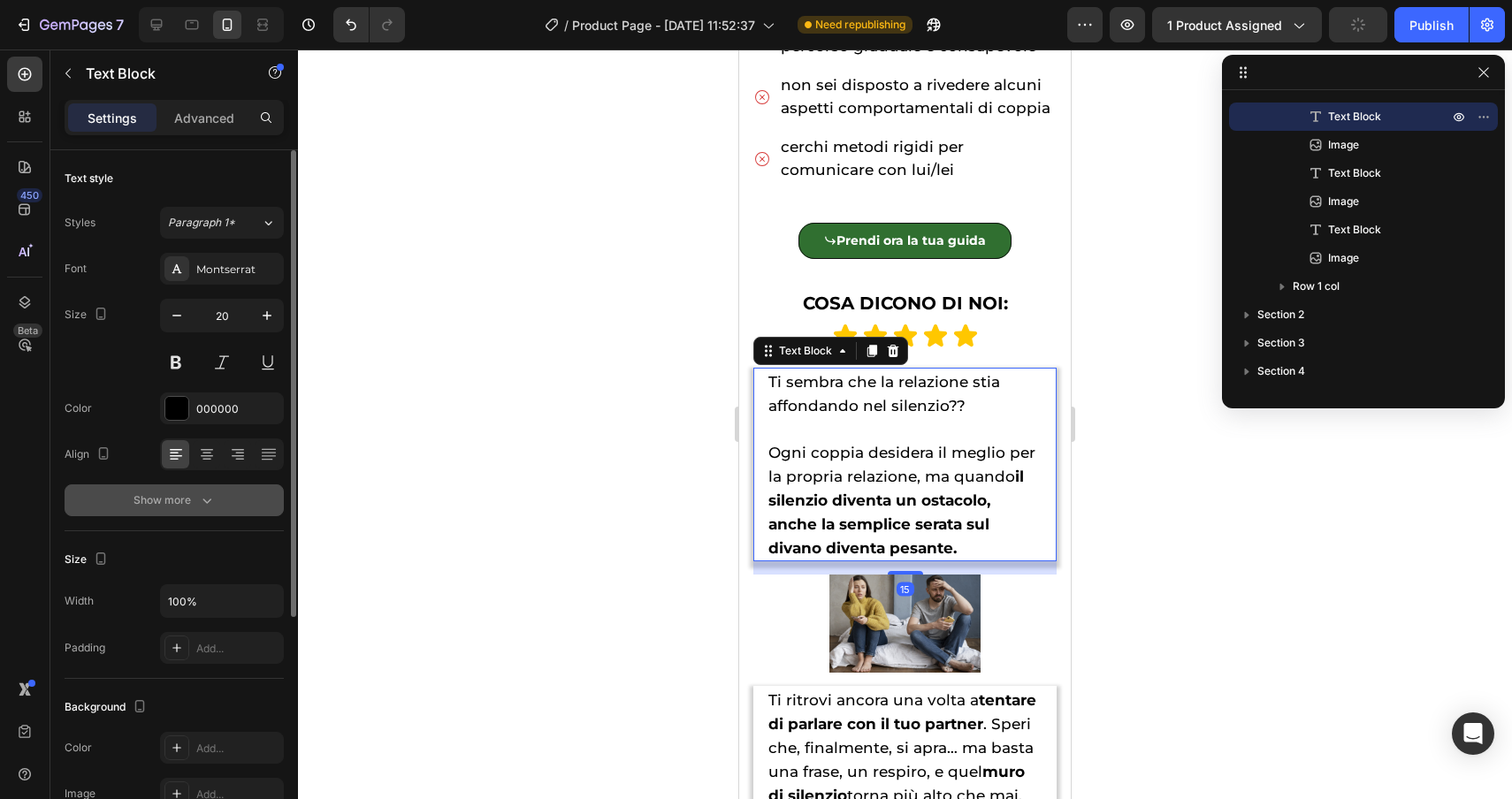
click at [227, 507] on button "Show more" at bounding box center [174, 500] width 219 height 32
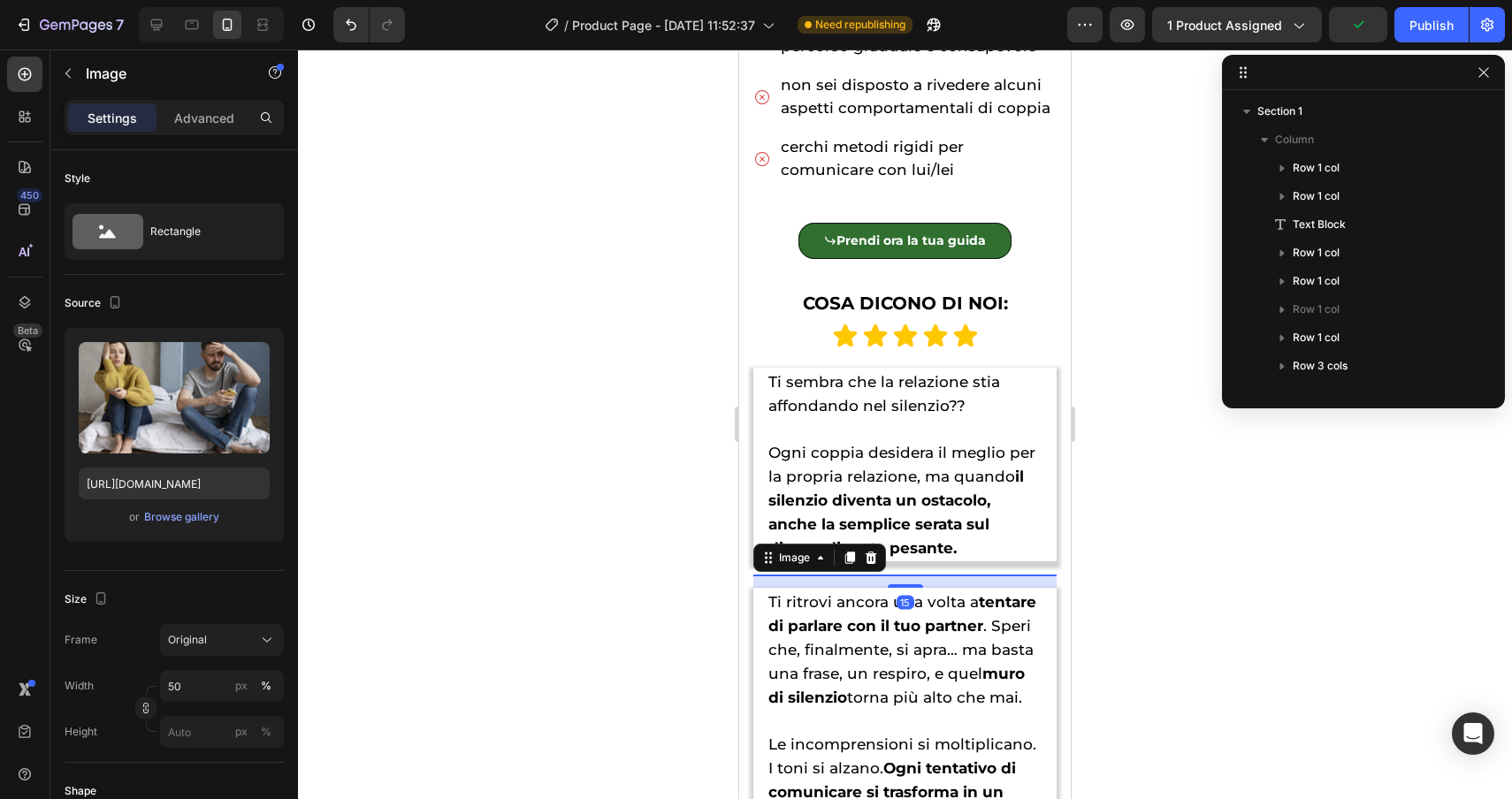
scroll to position [391, 0]
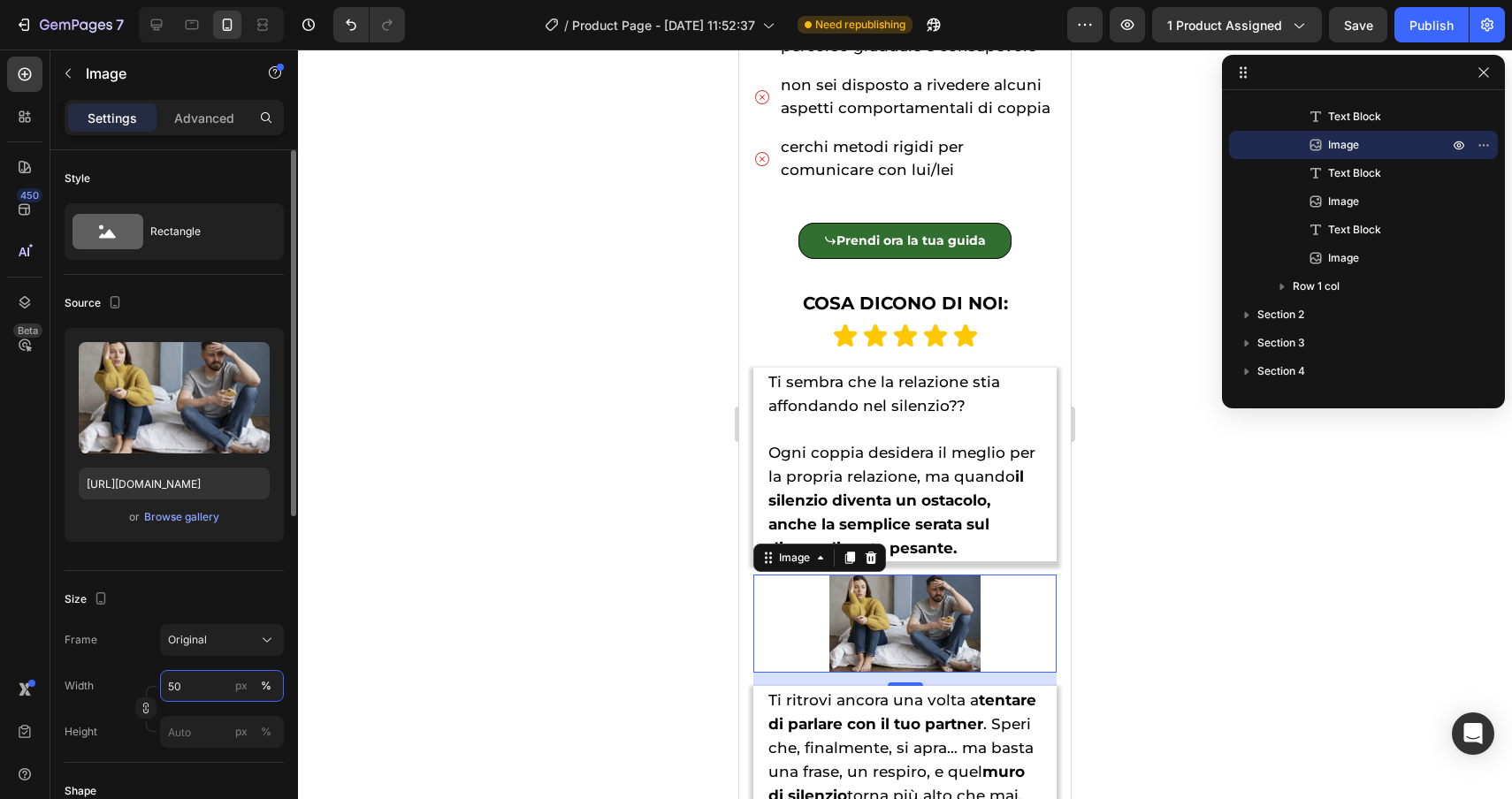
click at [188, 688] on input "50" at bounding box center [222, 686] width 124 height 32
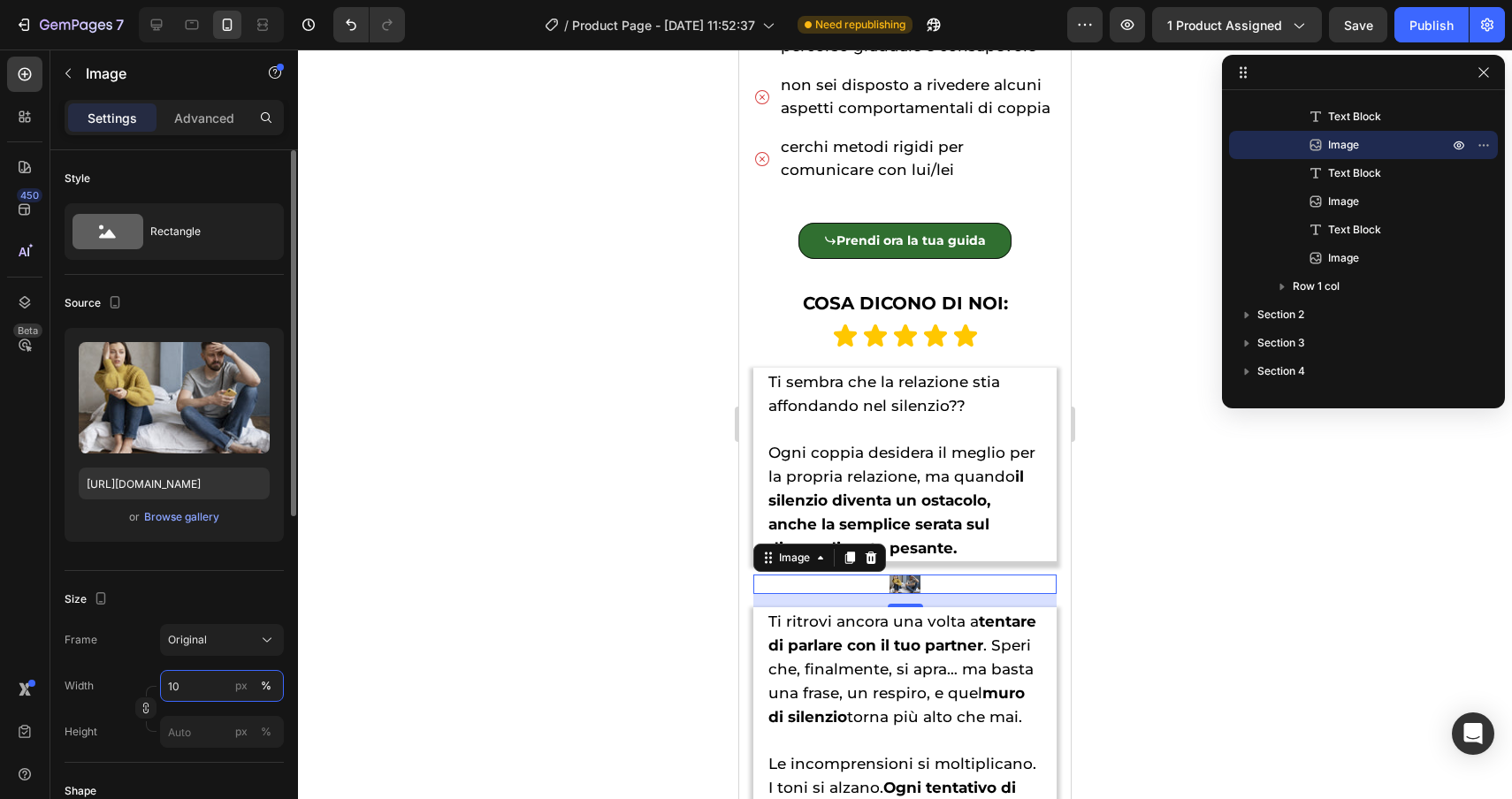
type input "100"
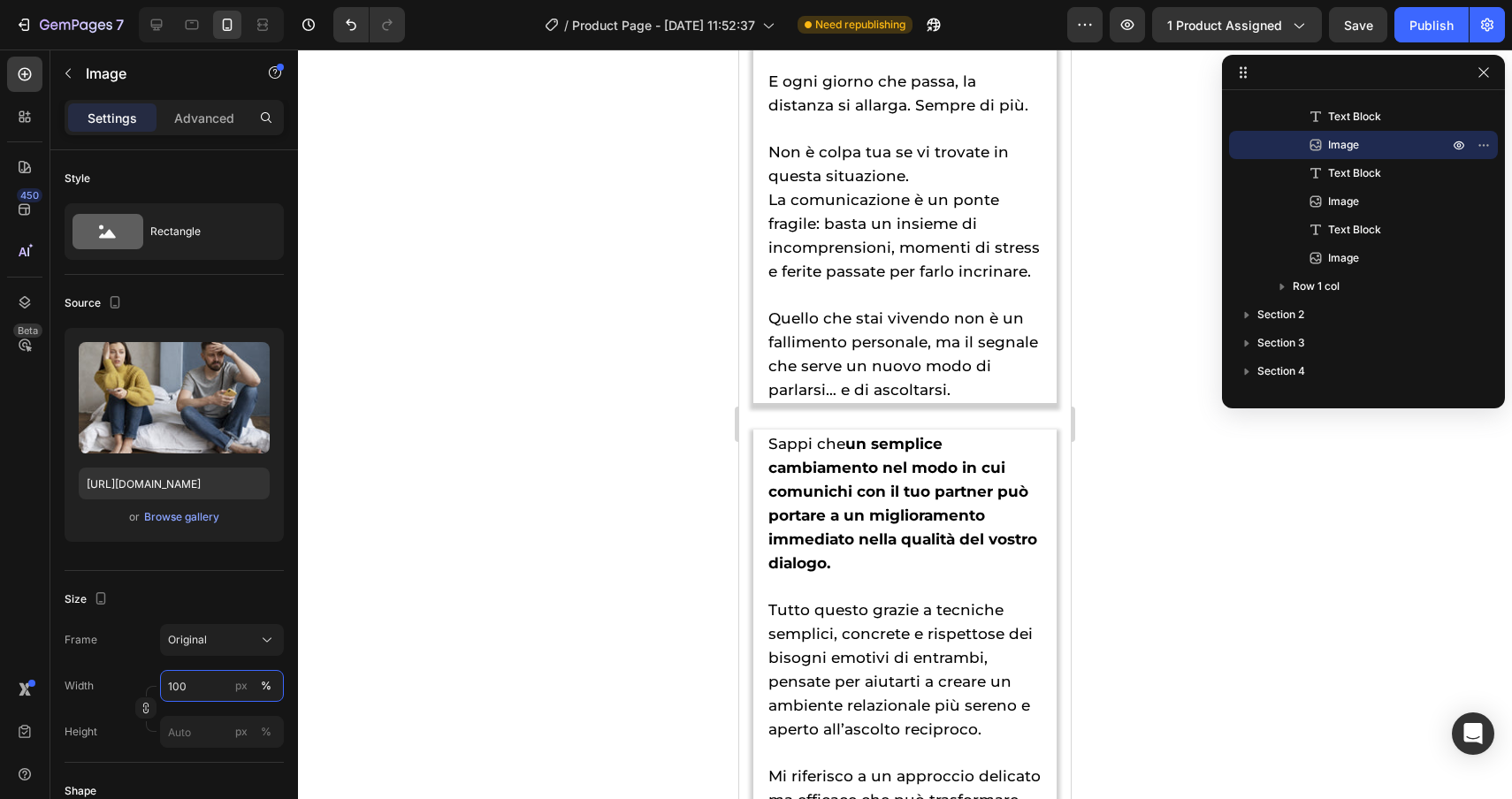
scroll to position [3005, 0]
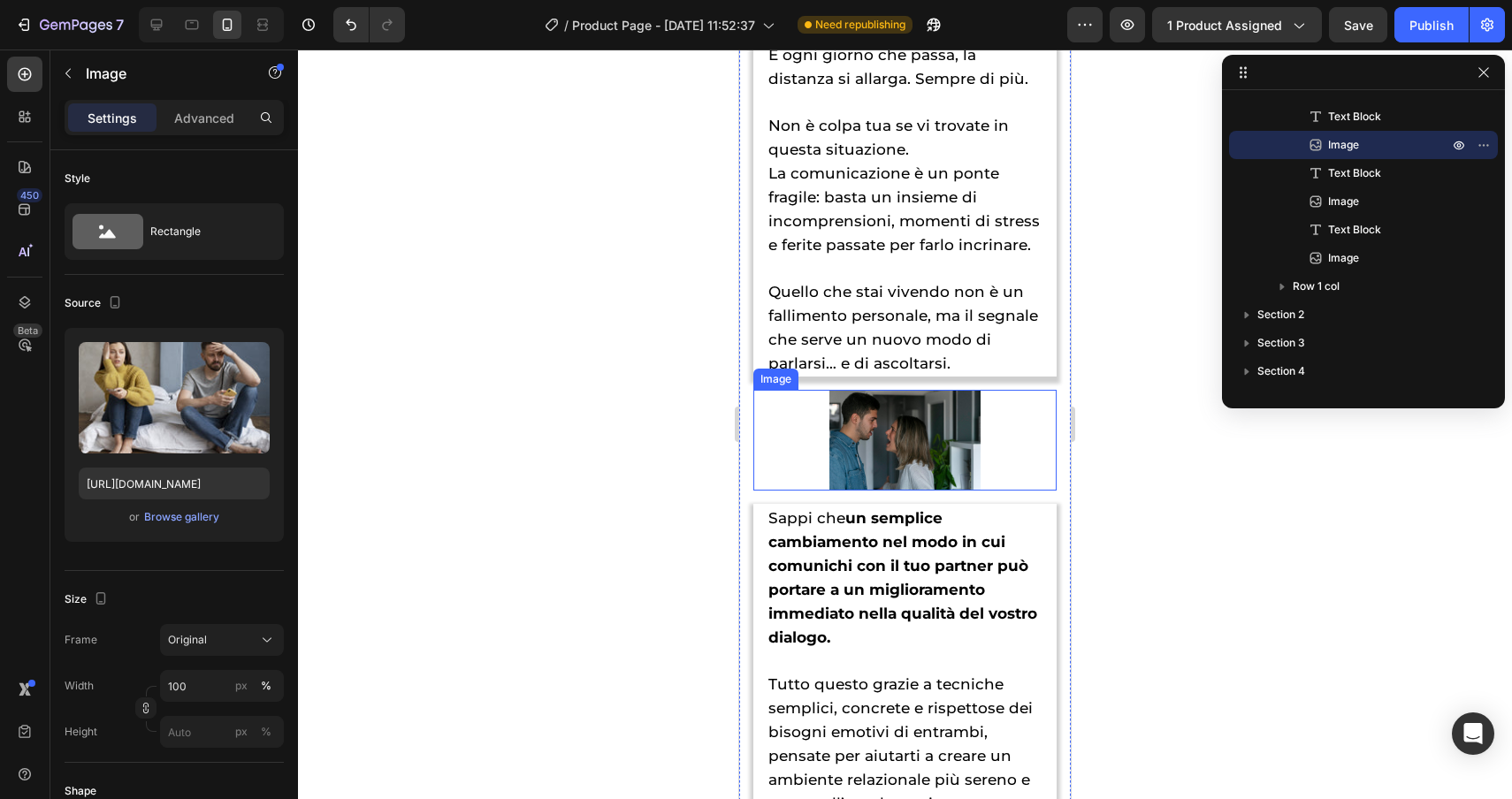
click at [904, 423] on img at bounding box center [905, 441] width 152 height 101
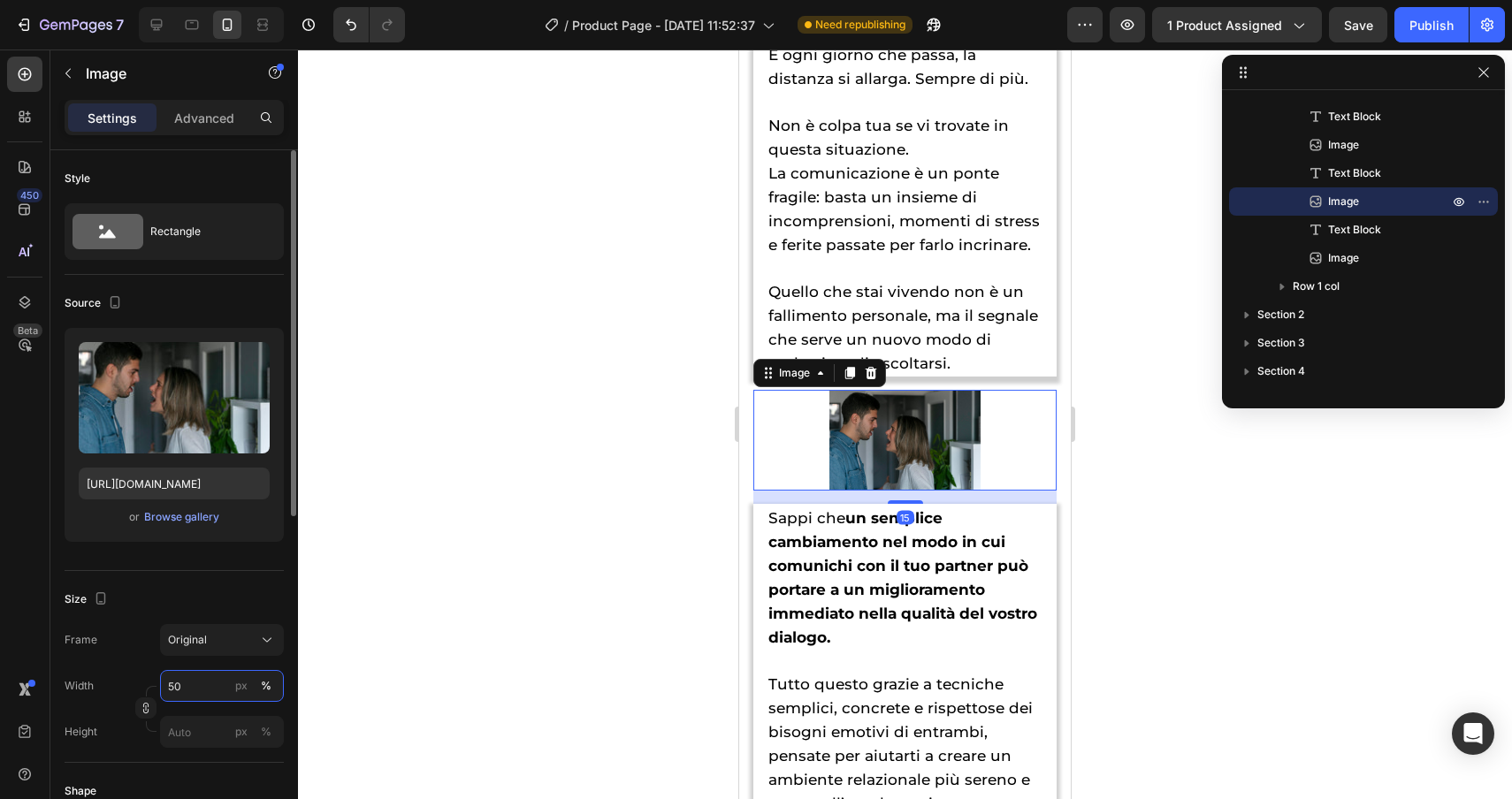
click at [196, 682] on input "50" at bounding box center [222, 686] width 124 height 32
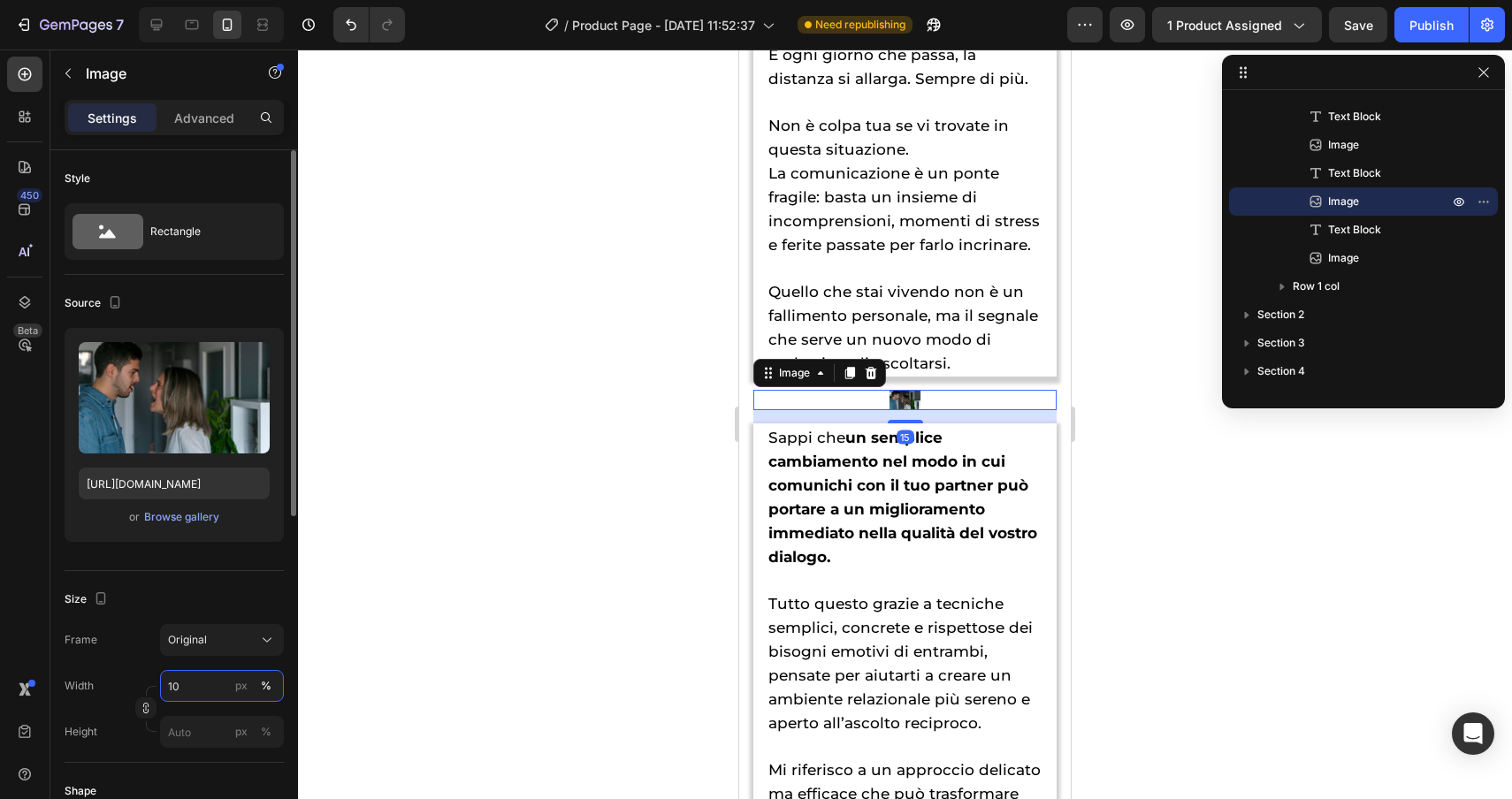
type input "100"
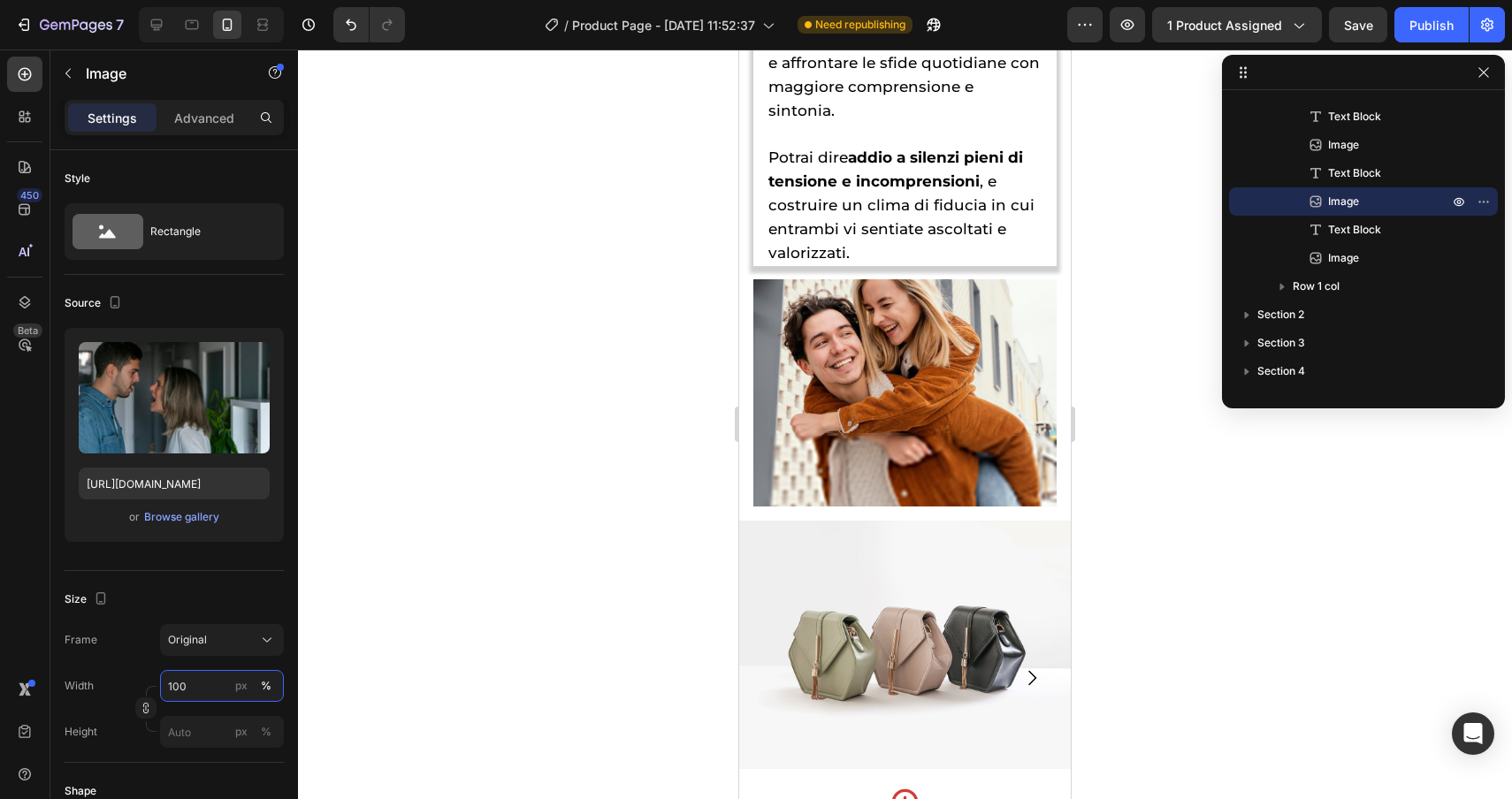
scroll to position [4490, 0]
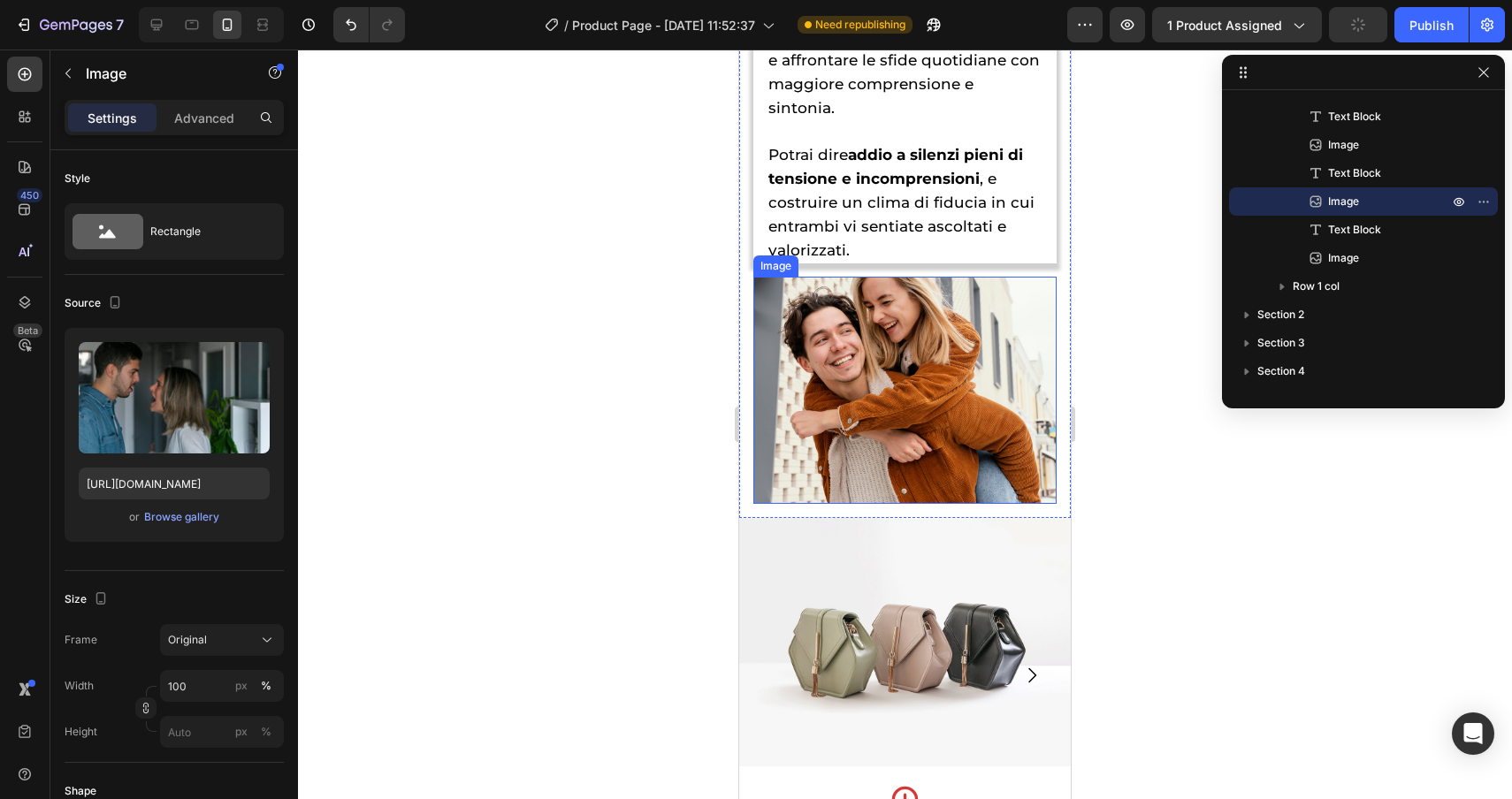
click at [907, 375] on img at bounding box center [905, 390] width 303 height 228
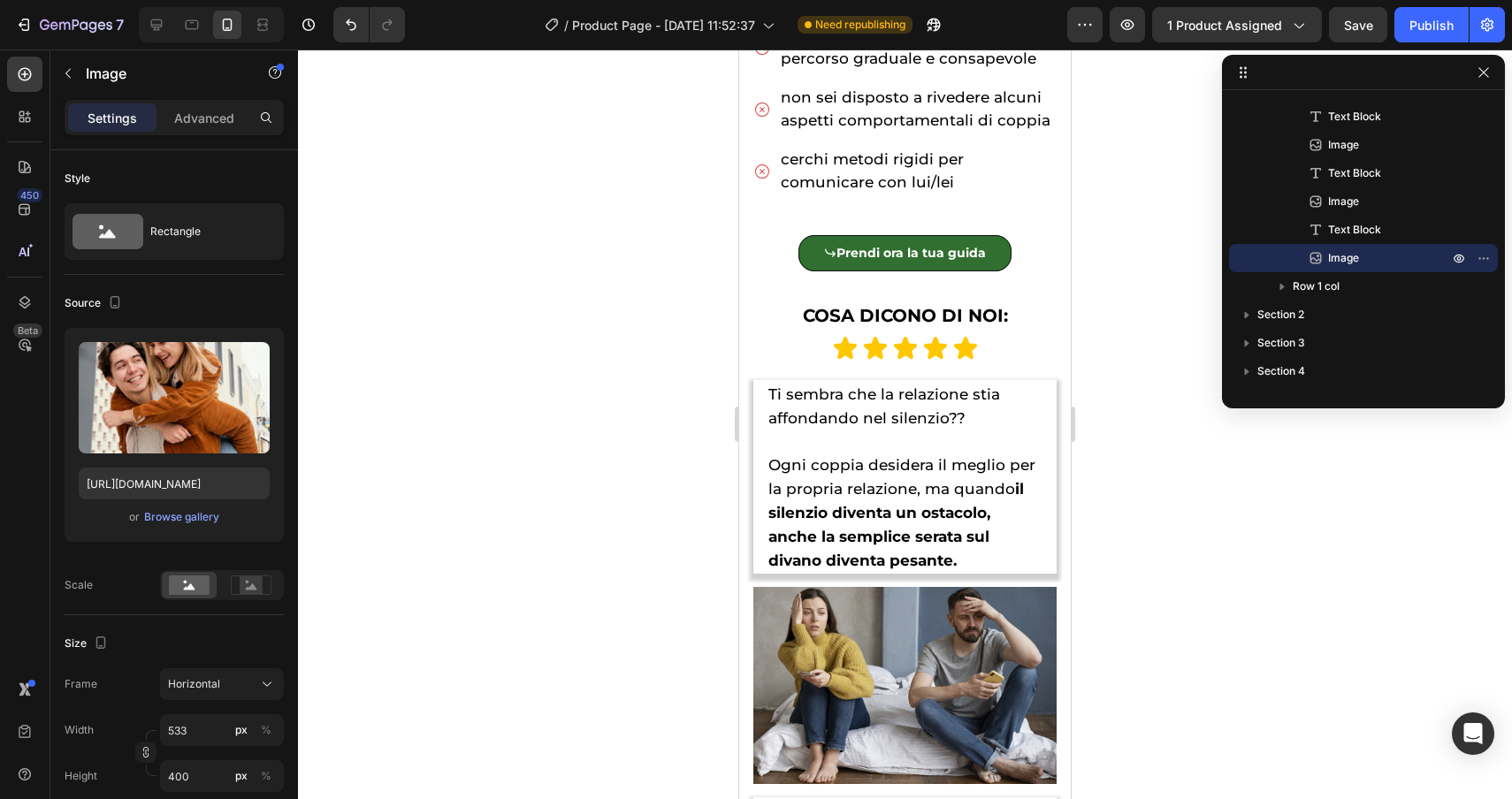
scroll to position [1184, 0]
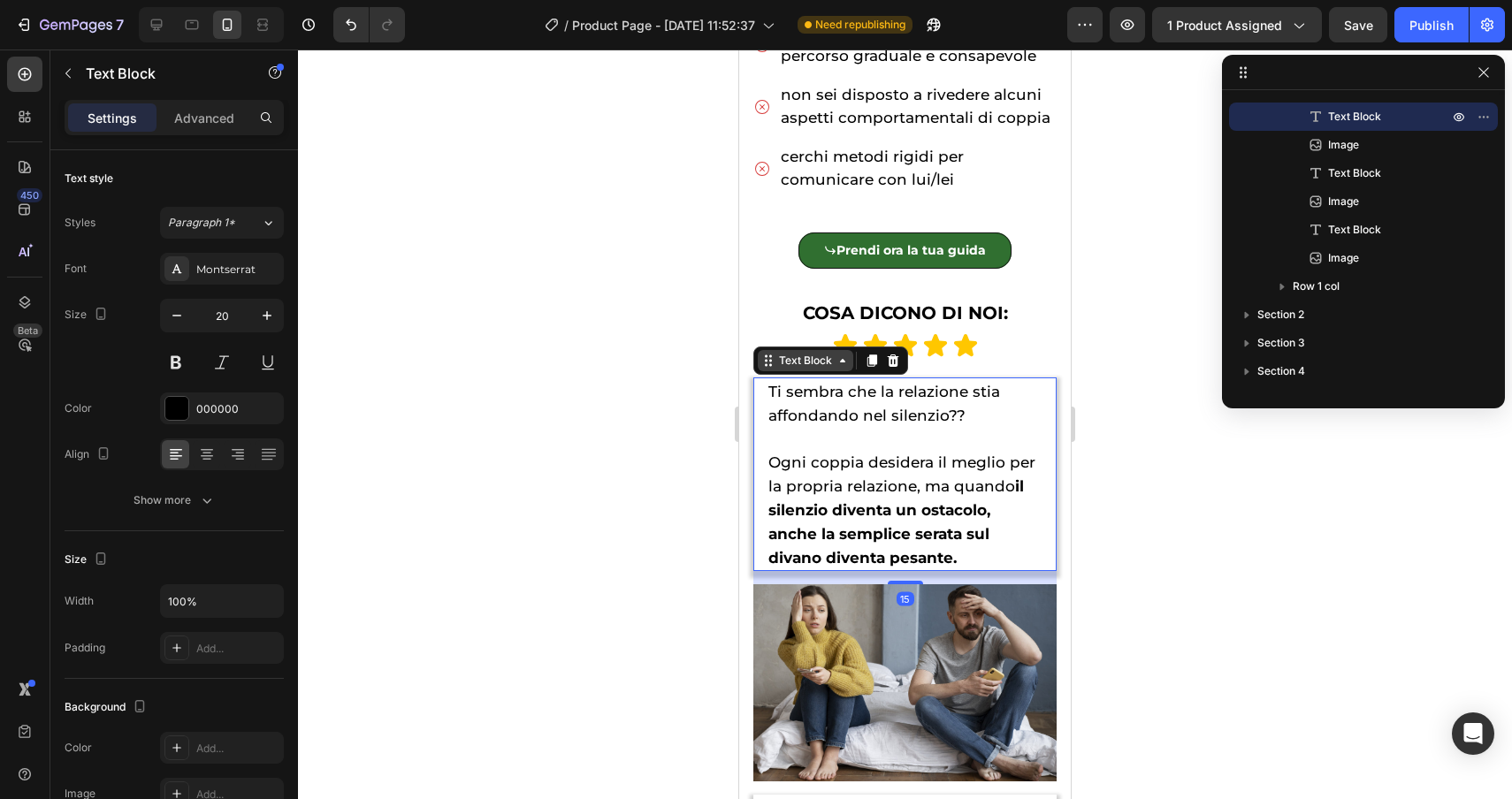
click at [779, 372] on div "Text Block" at bounding box center [831, 360] width 155 height 28
click at [783, 364] on div "Text Block" at bounding box center [806, 360] width 60 height 15
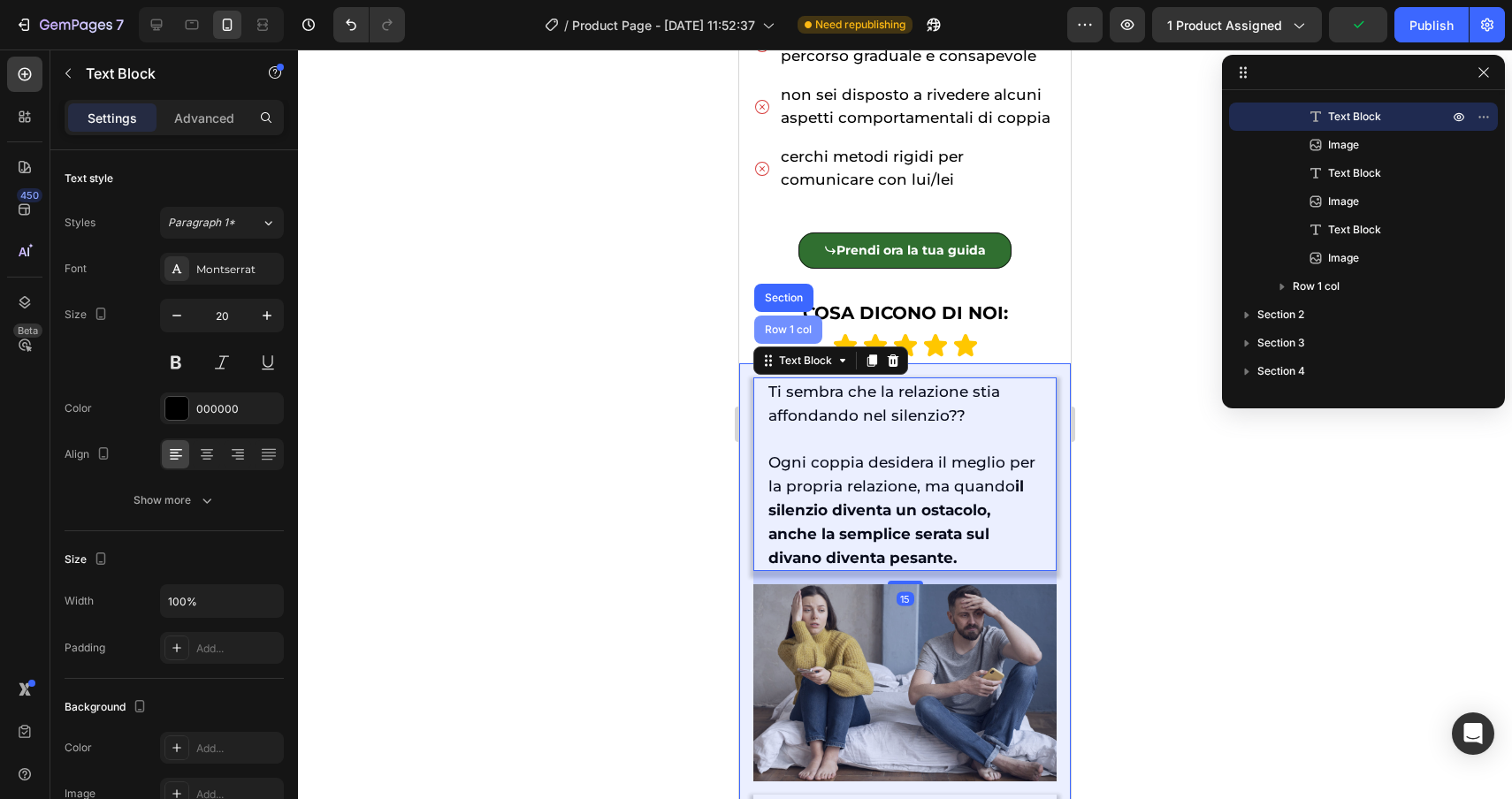
click at [782, 330] on div "Row 1 col" at bounding box center [788, 329] width 54 height 11
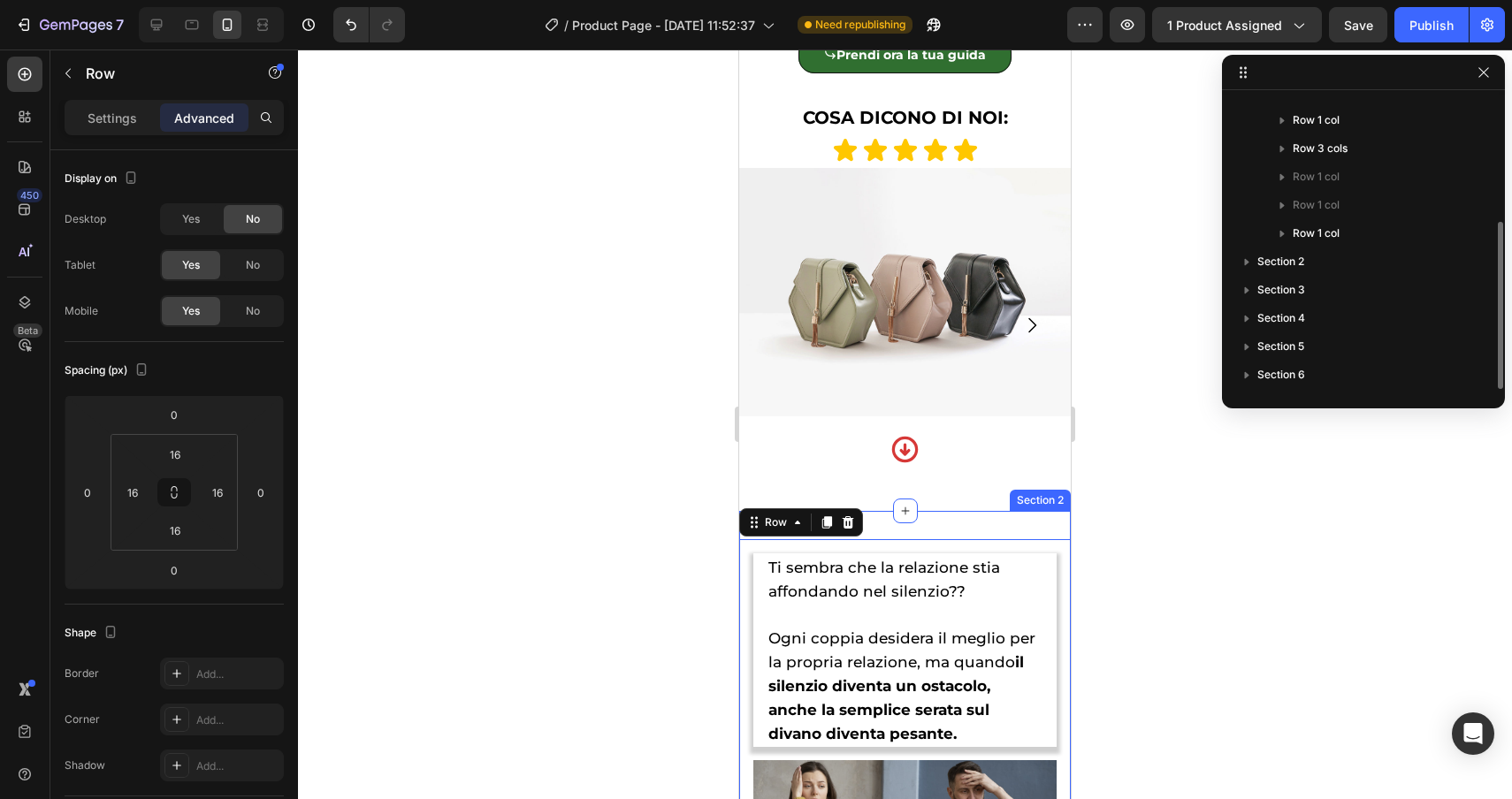
scroll to position [218, 0]
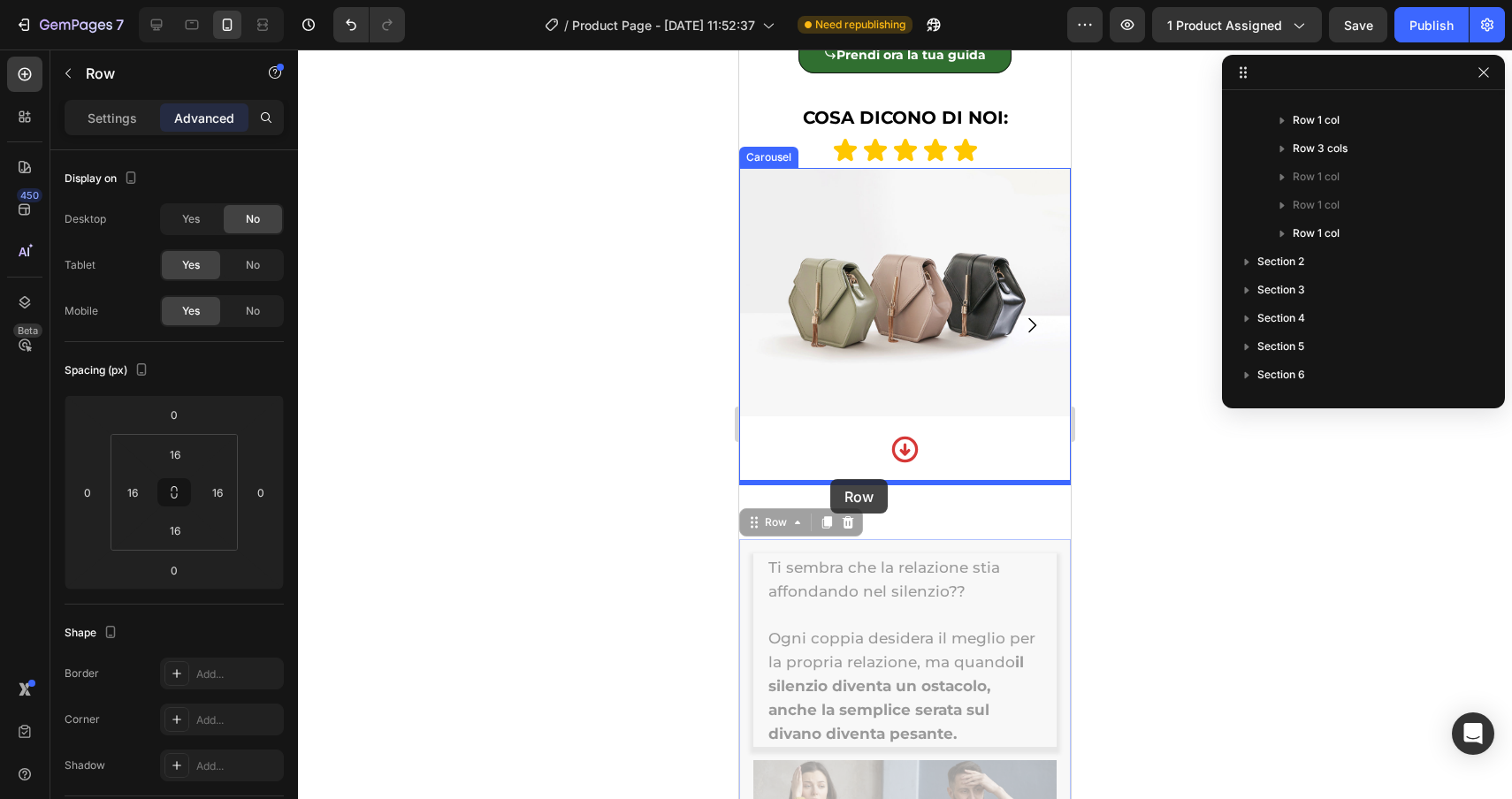
drag, startPoint x: 782, startPoint y: 526, endPoint x: 830, endPoint y: 480, distance: 66.5
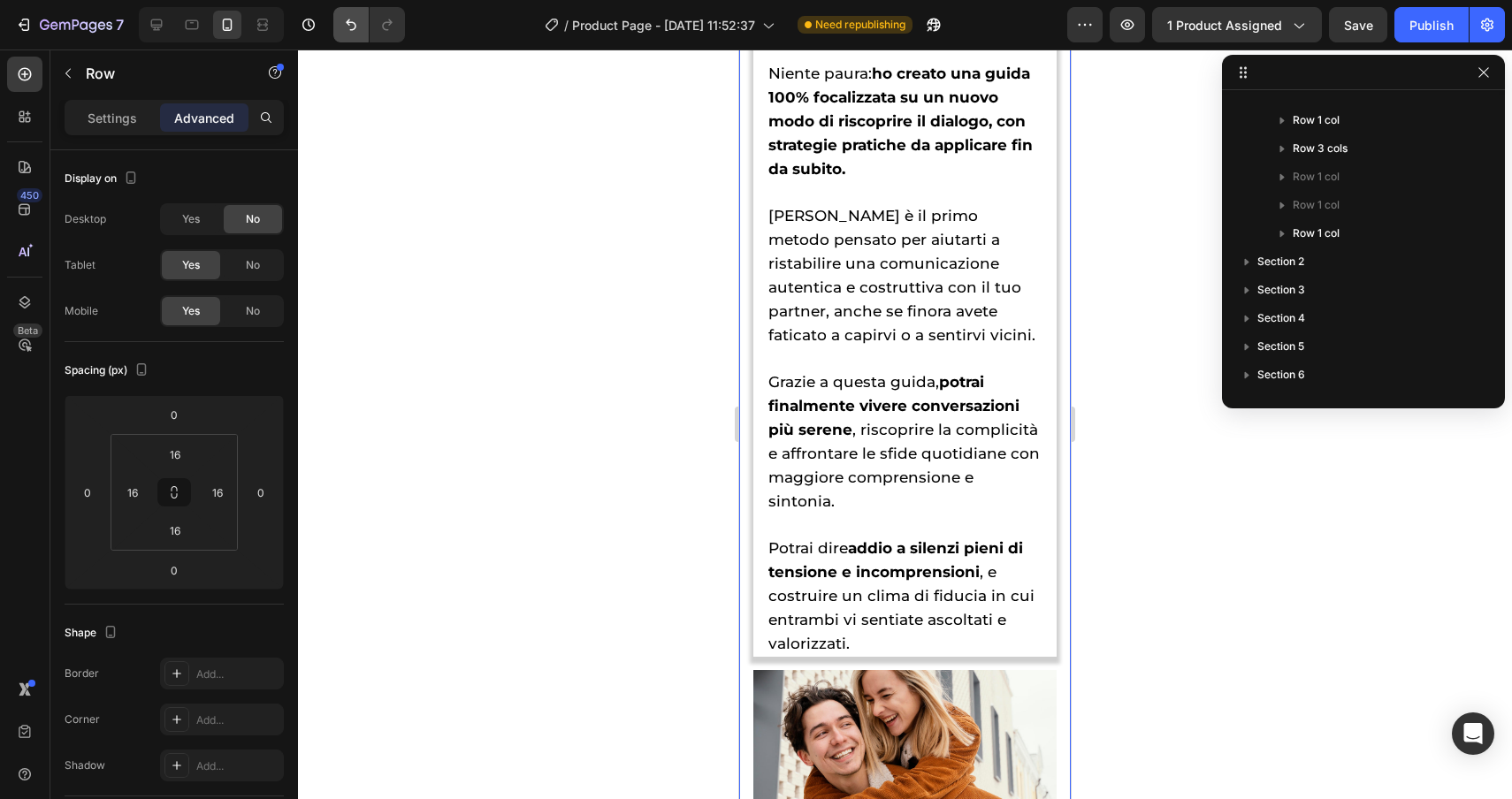
scroll to position [4359, 0]
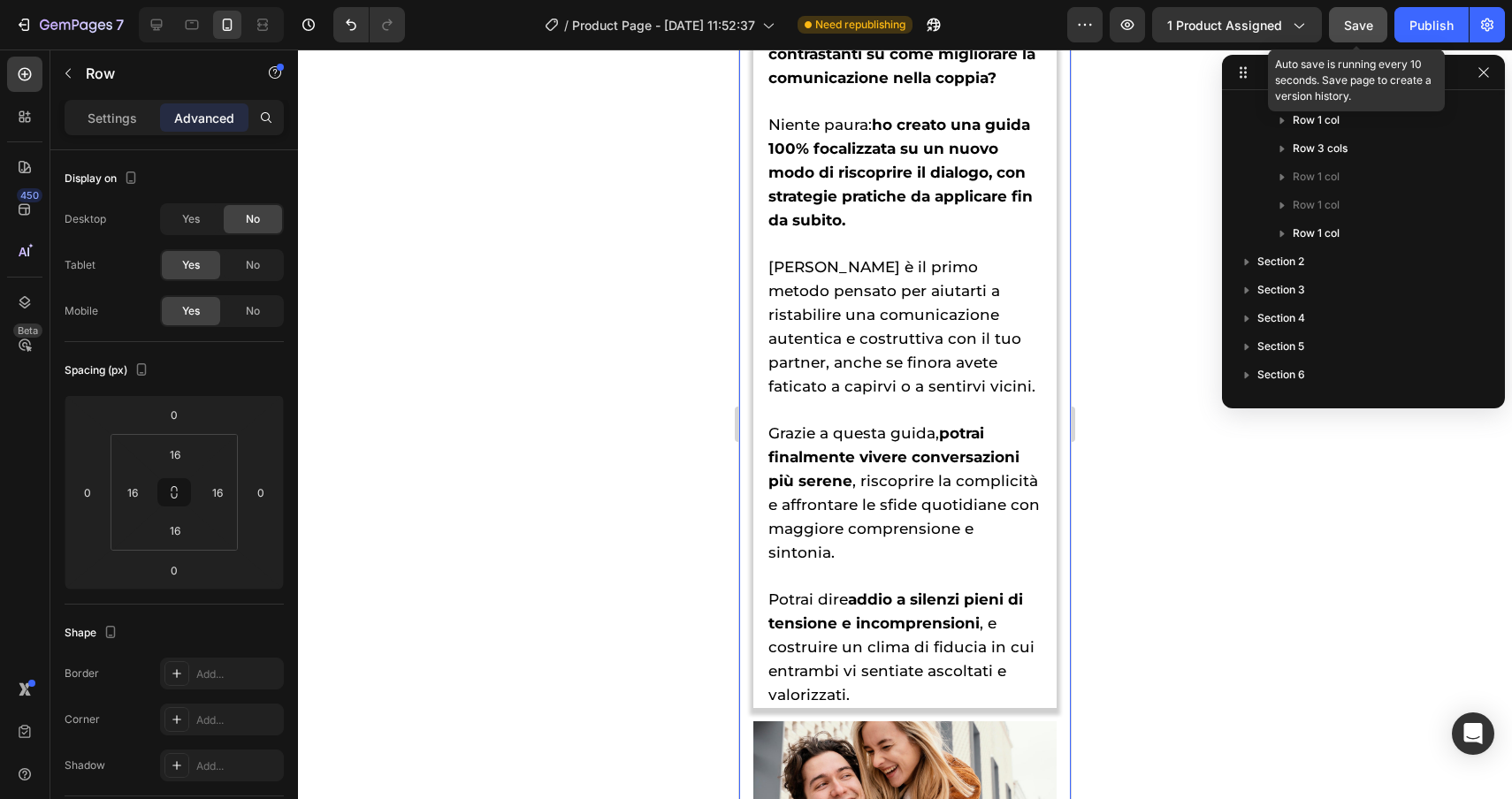
click at [1360, 15] on button "Save" at bounding box center [1358, 24] width 58 height 36
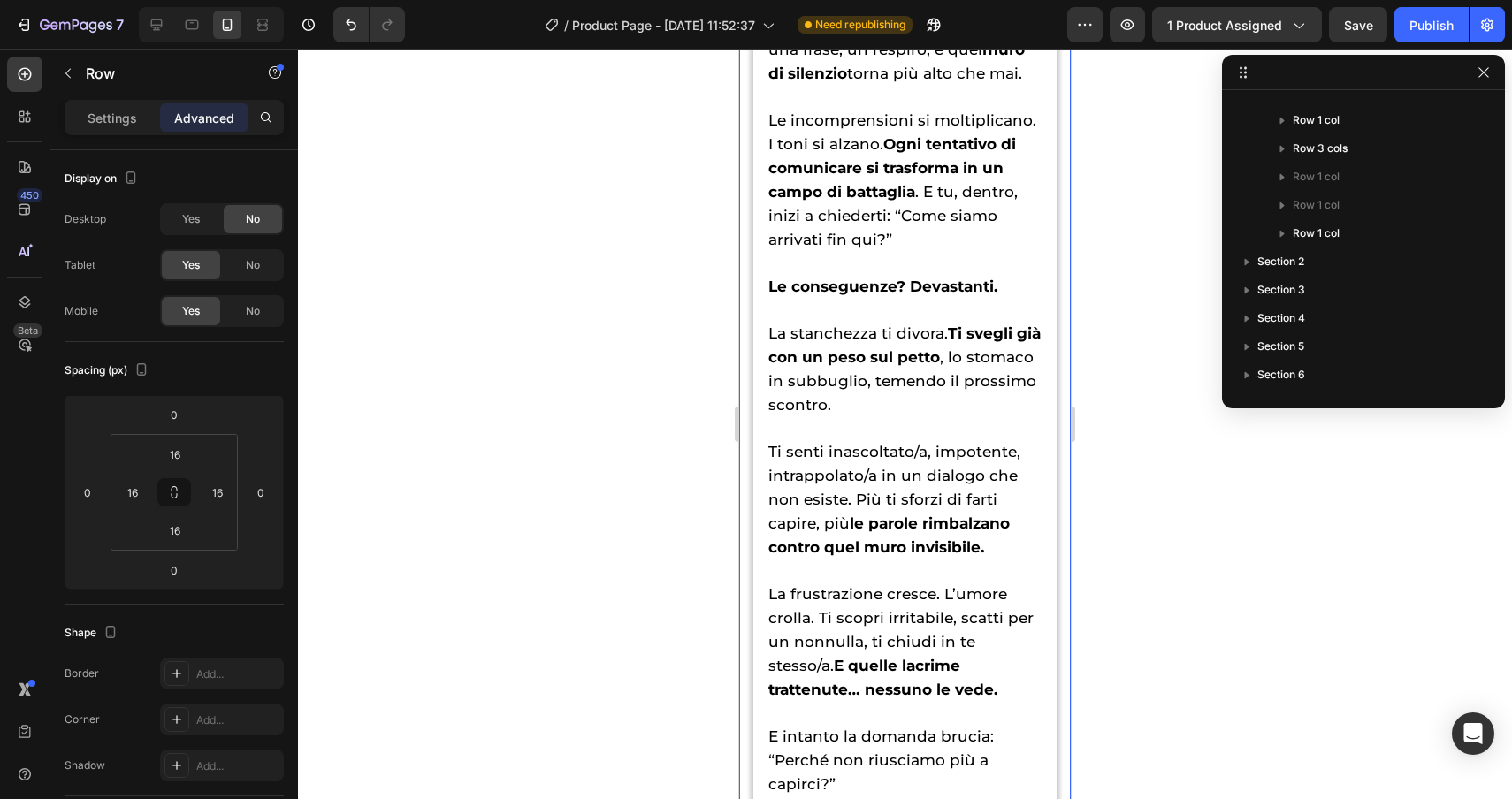
scroll to position [2336, 0]
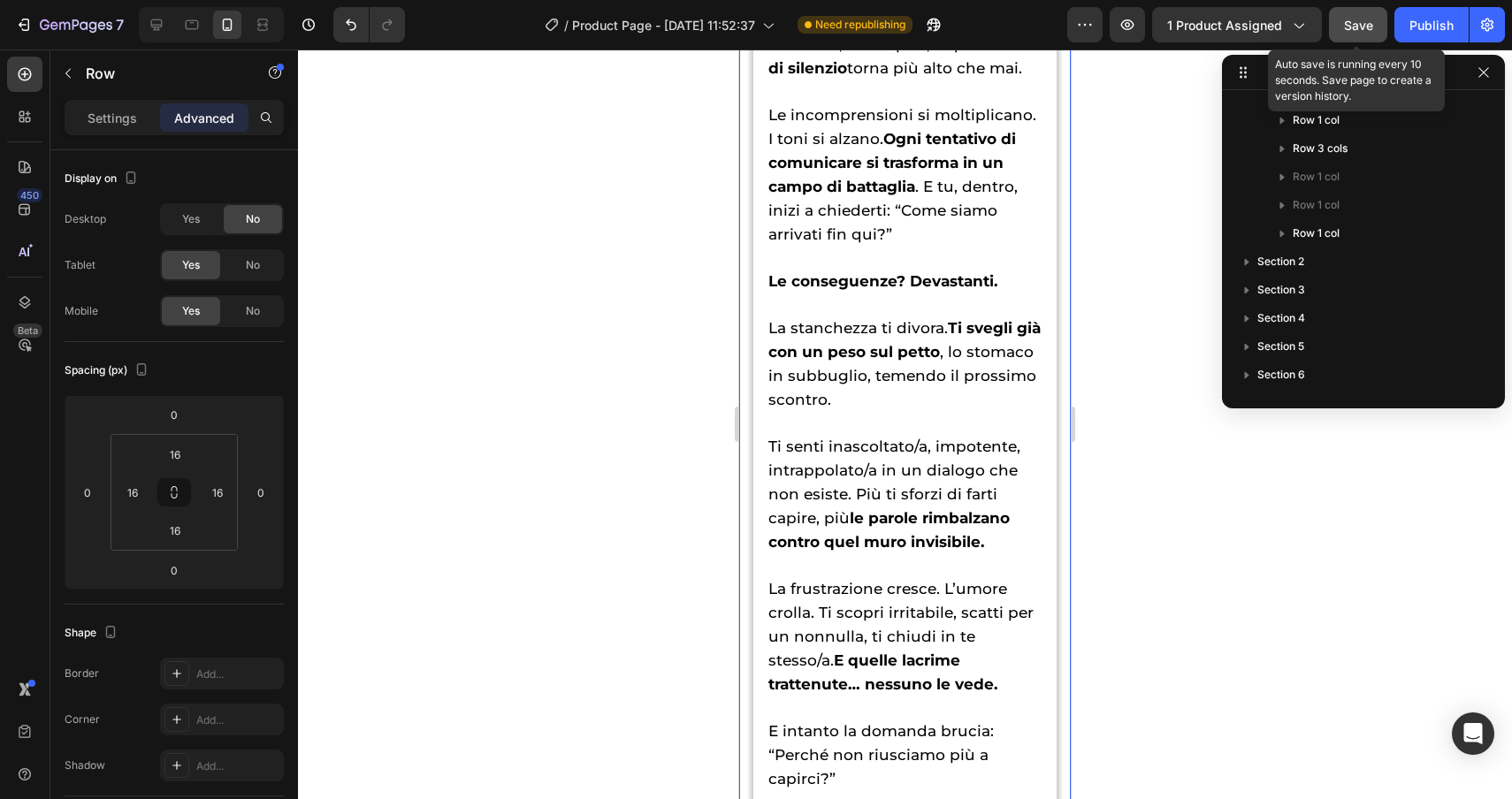
click at [1366, 22] on span "Save" at bounding box center [1359, 25] width 29 height 15
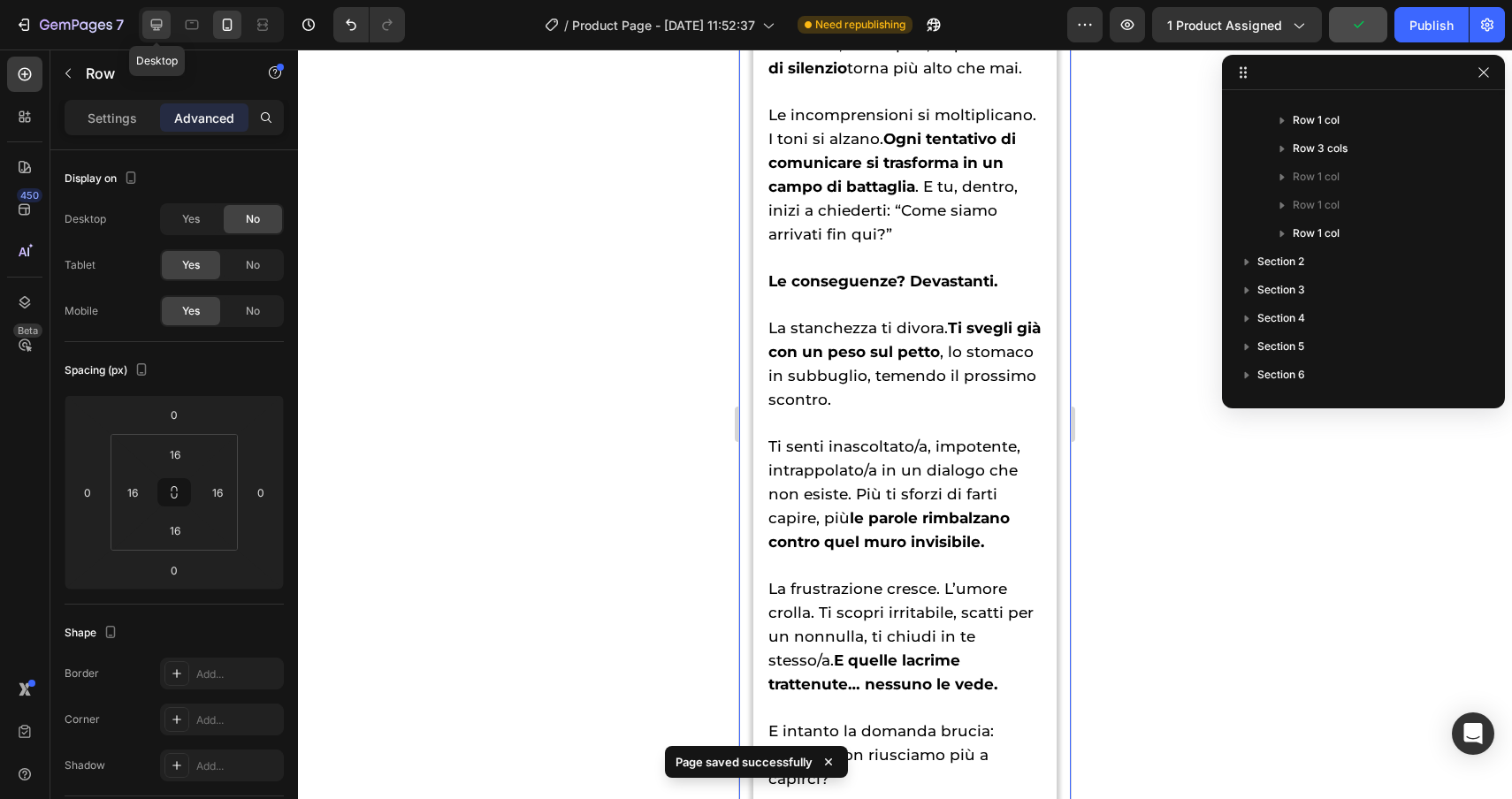
click at [154, 25] on icon at bounding box center [156, 24] width 17 height 17
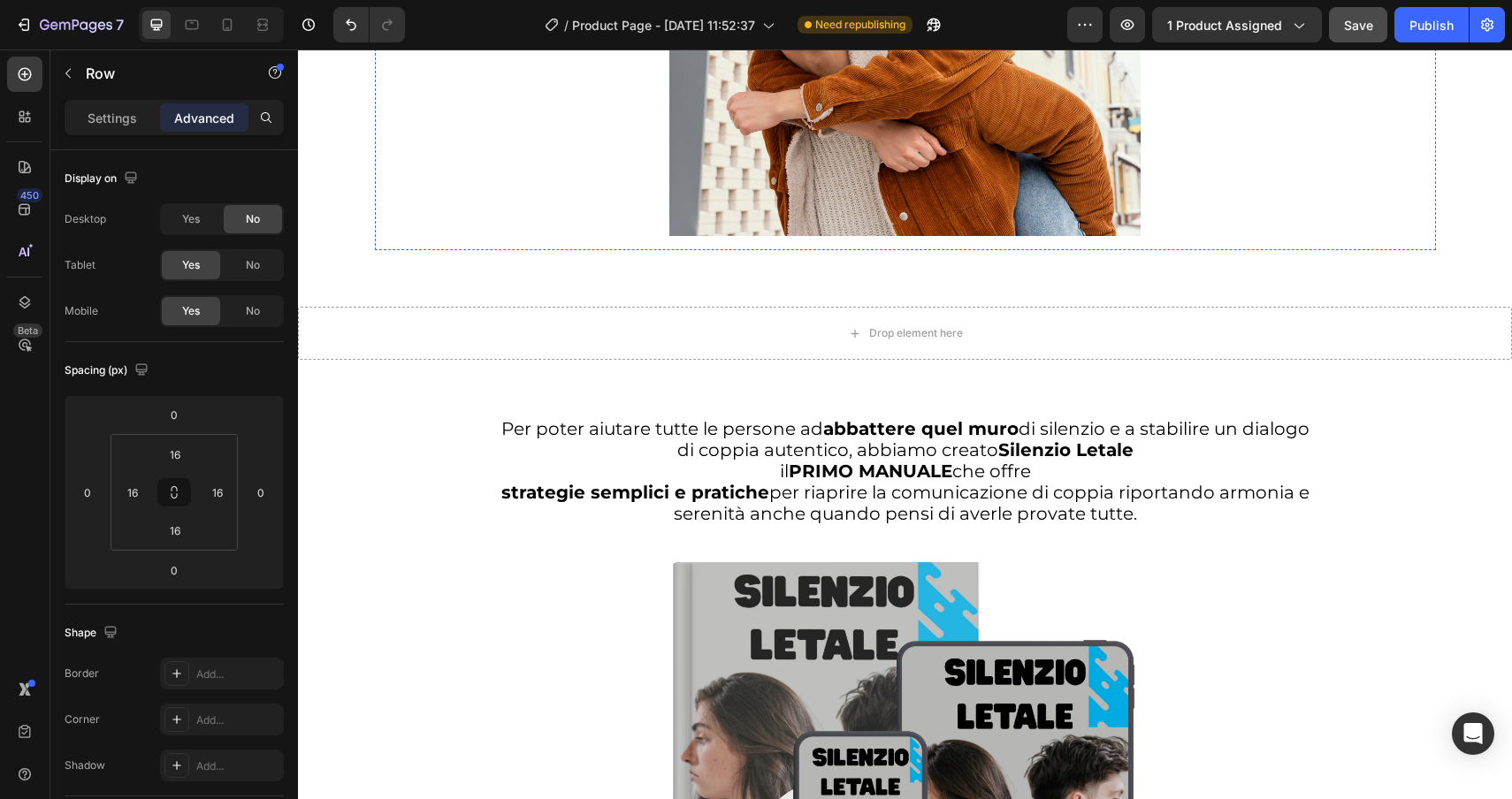
scroll to position [4005, 0]
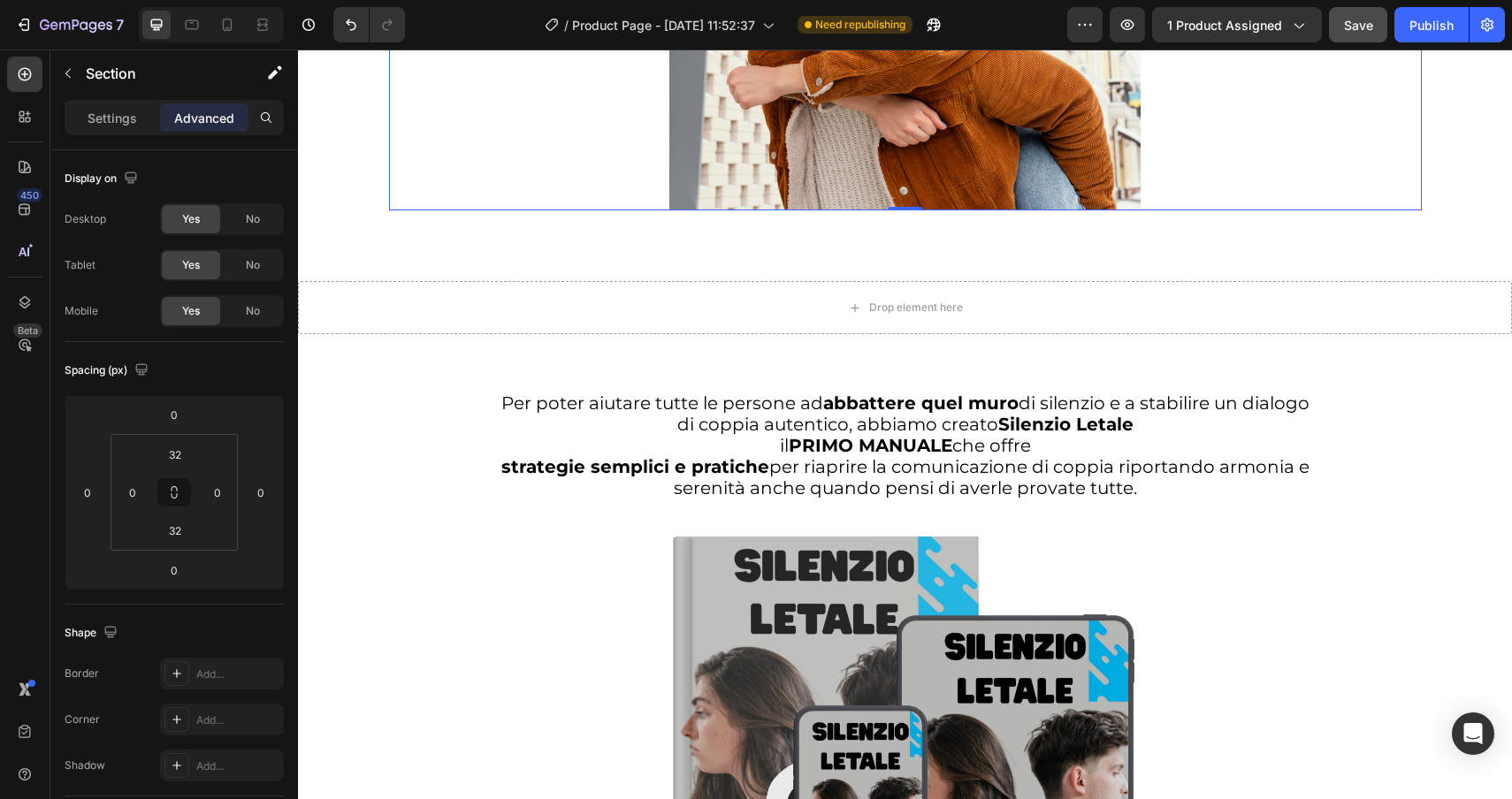
click at [544, 144] on div at bounding box center [906, 34] width 1033 height 353
click at [70, 77] on icon "button" at bounding box center [68, 74] width 5 height 10
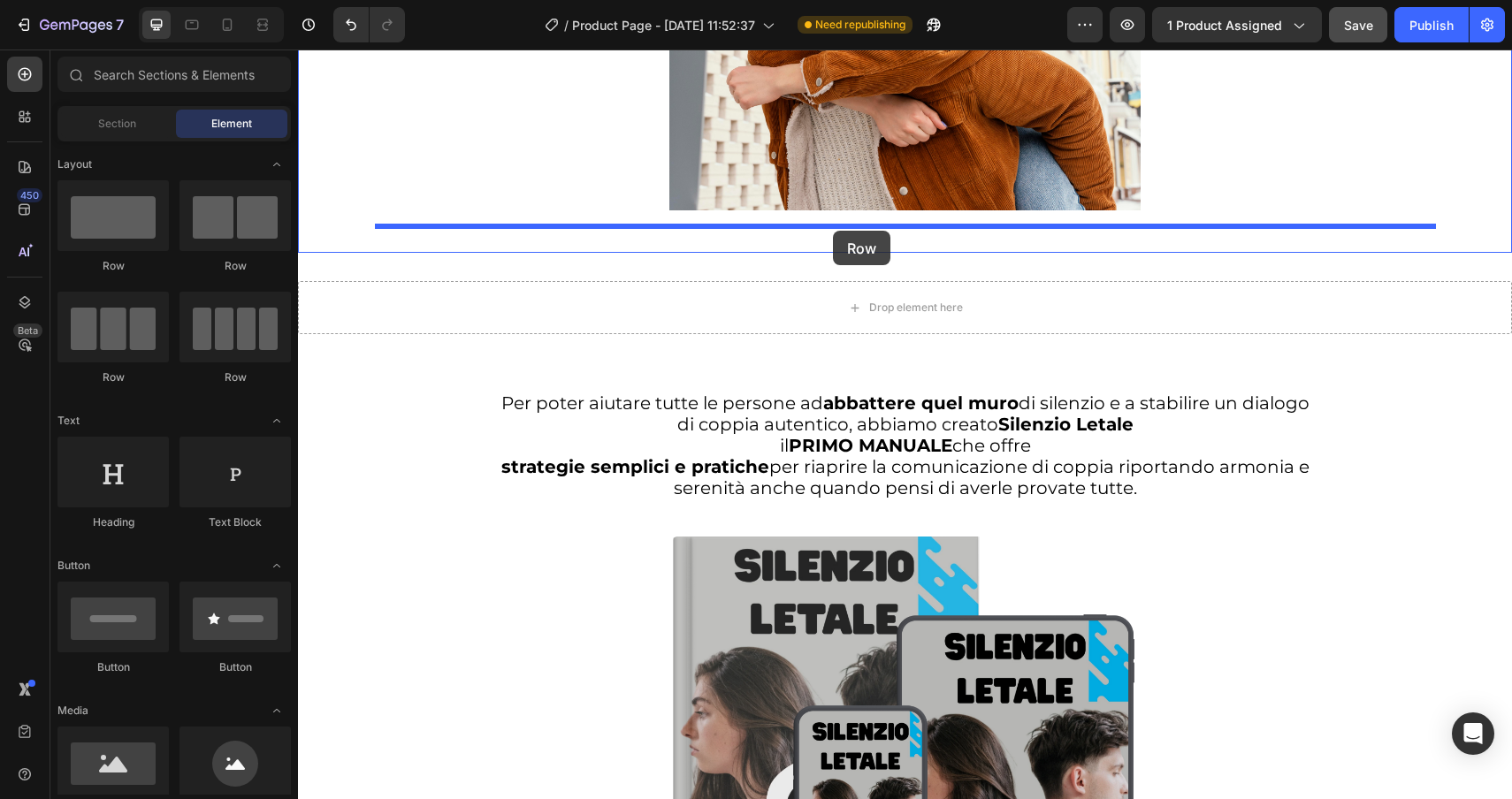
drag, startPoint x: 442, startPoint y: 281, endPoint x: 833, endPoint y: 230, distance: 394.3
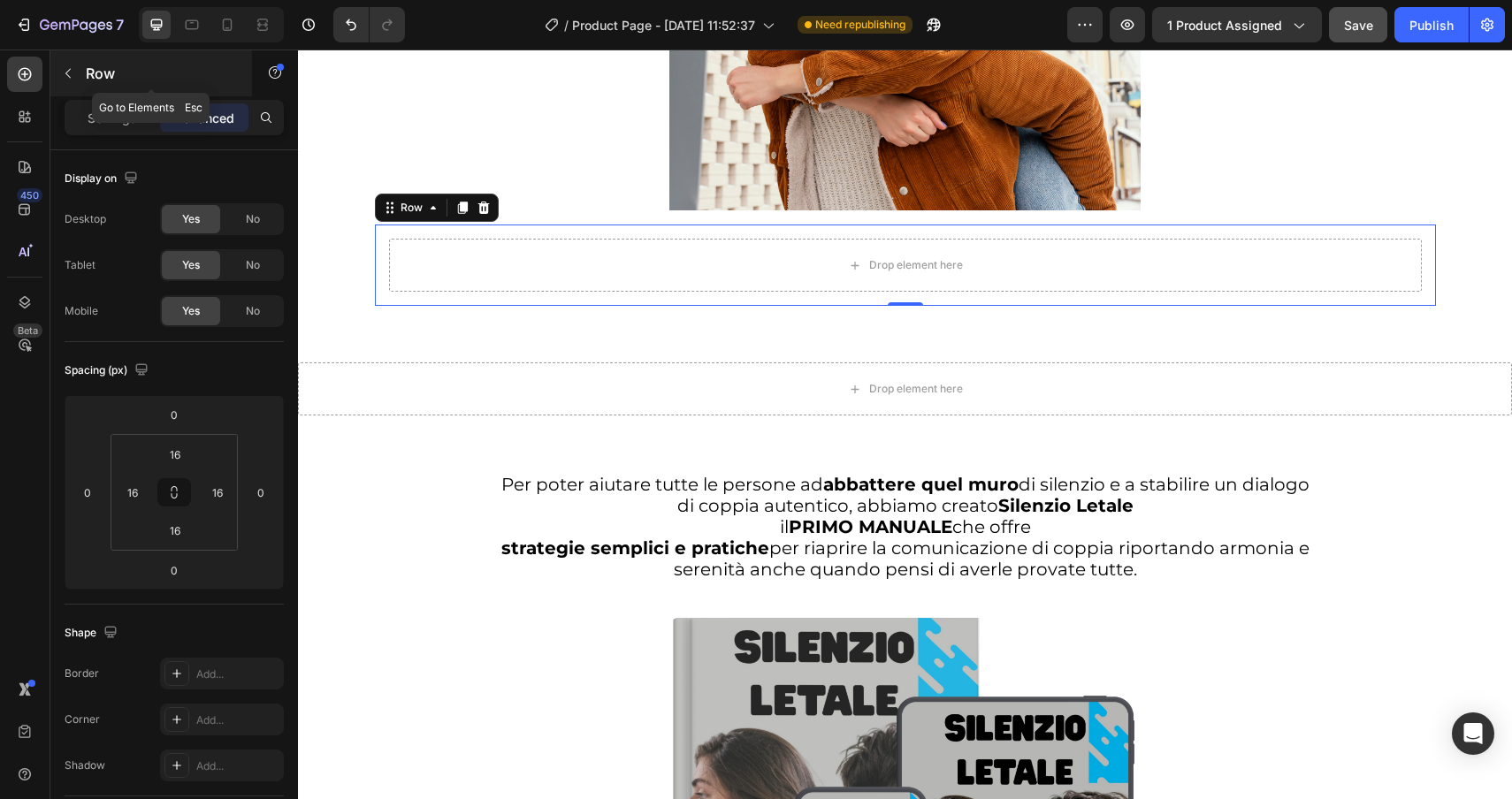
click at [68, 77] on icon "button" at bounding box center [68, 73] width 15 height 15
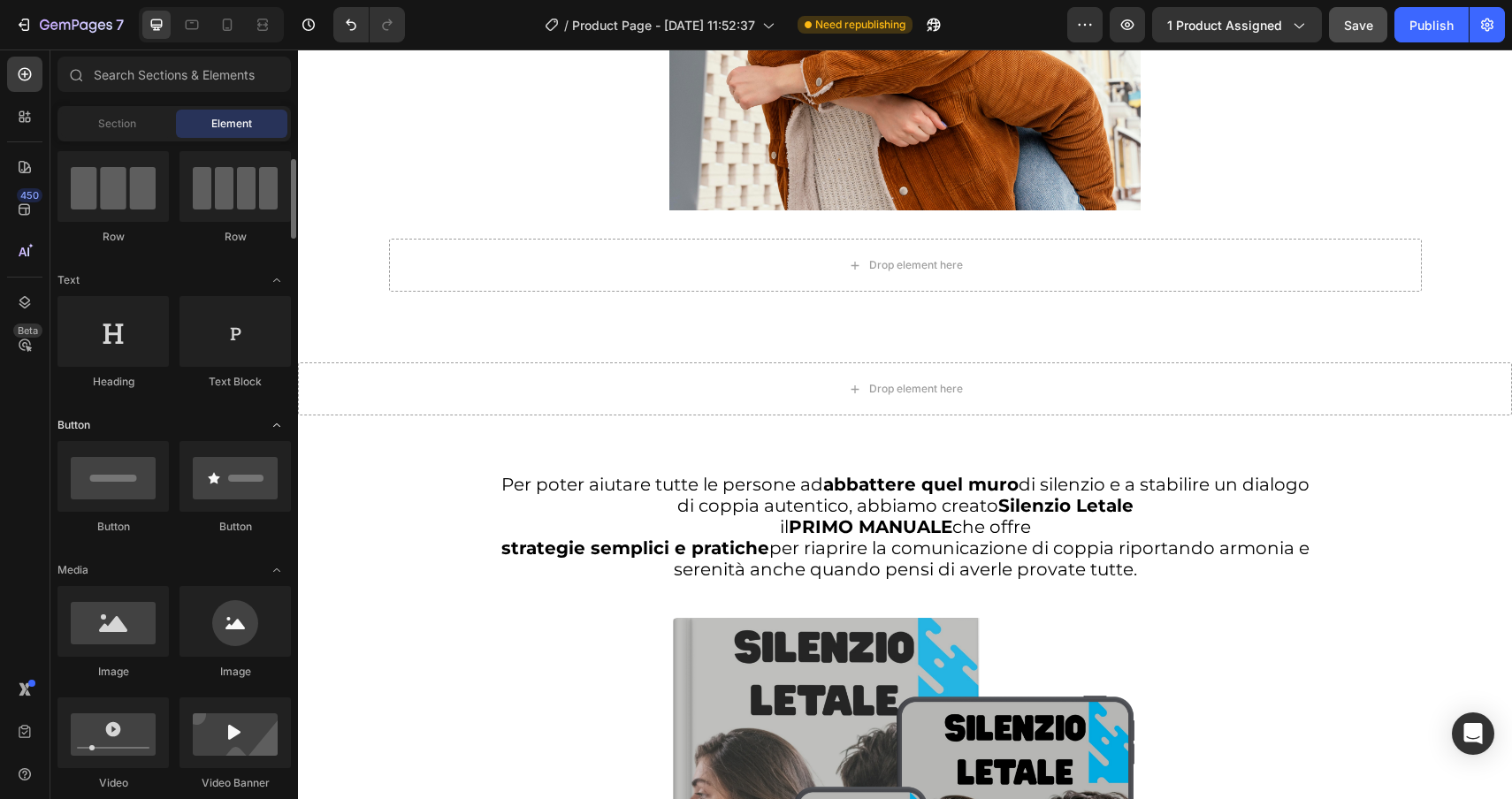
scroll to position [141, 0]
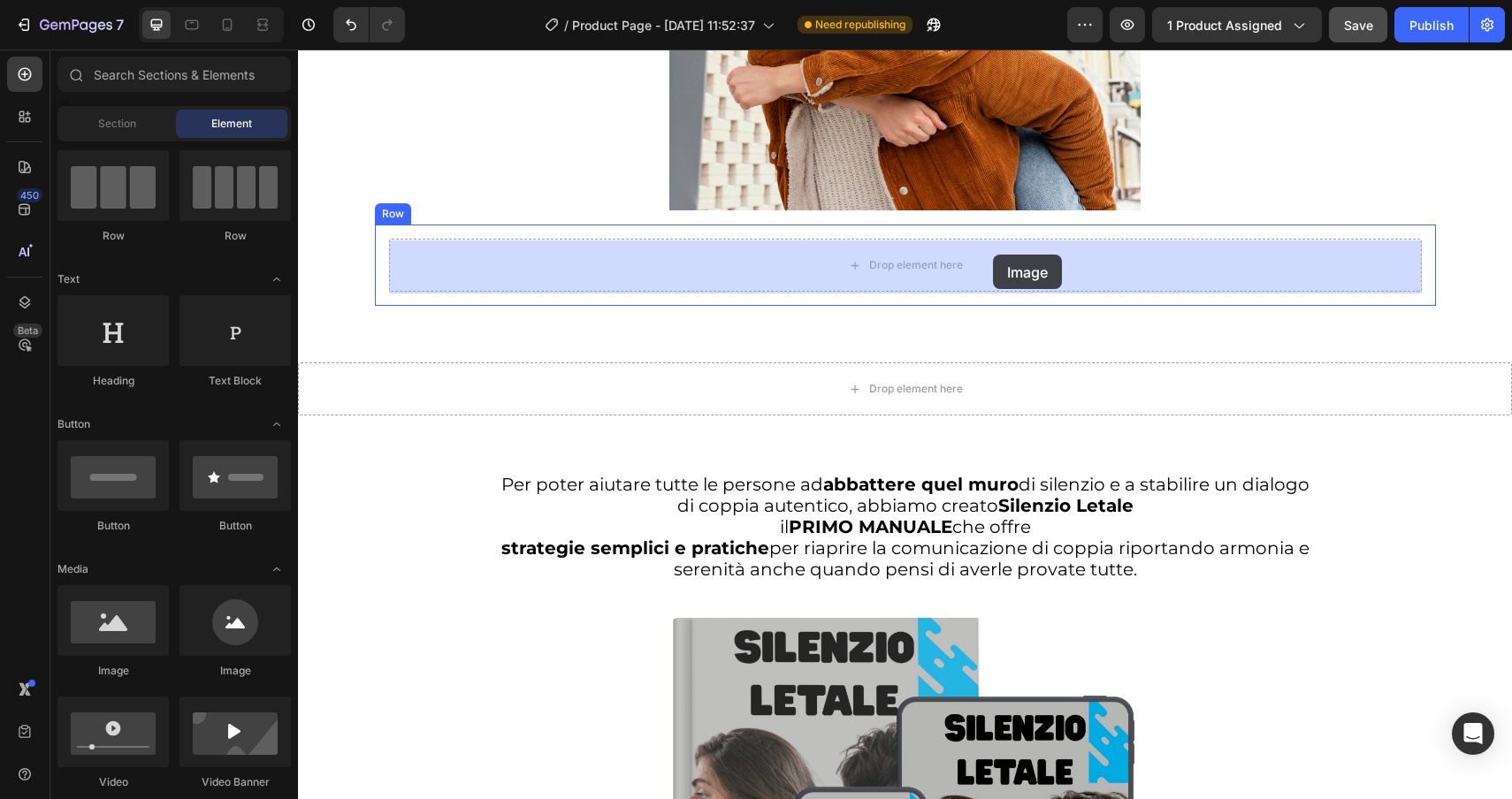
drag, startPoint x: 423, startPoint y: 684, endPoint x: 993, endPoint y: 255, distance: 713.4
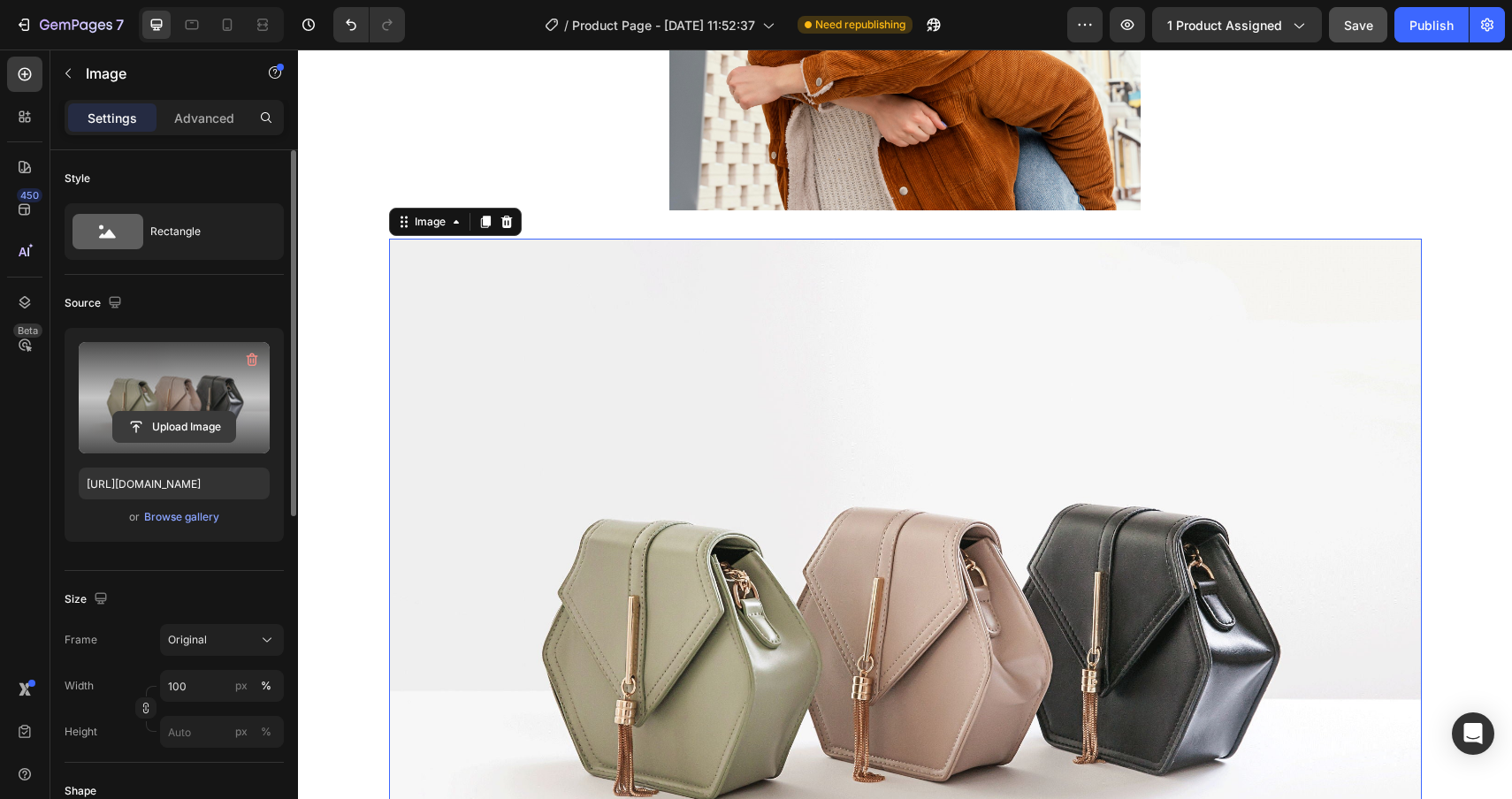
click at [183, 417] on input "file" at bounding box center [174, 426] width 122 height 30
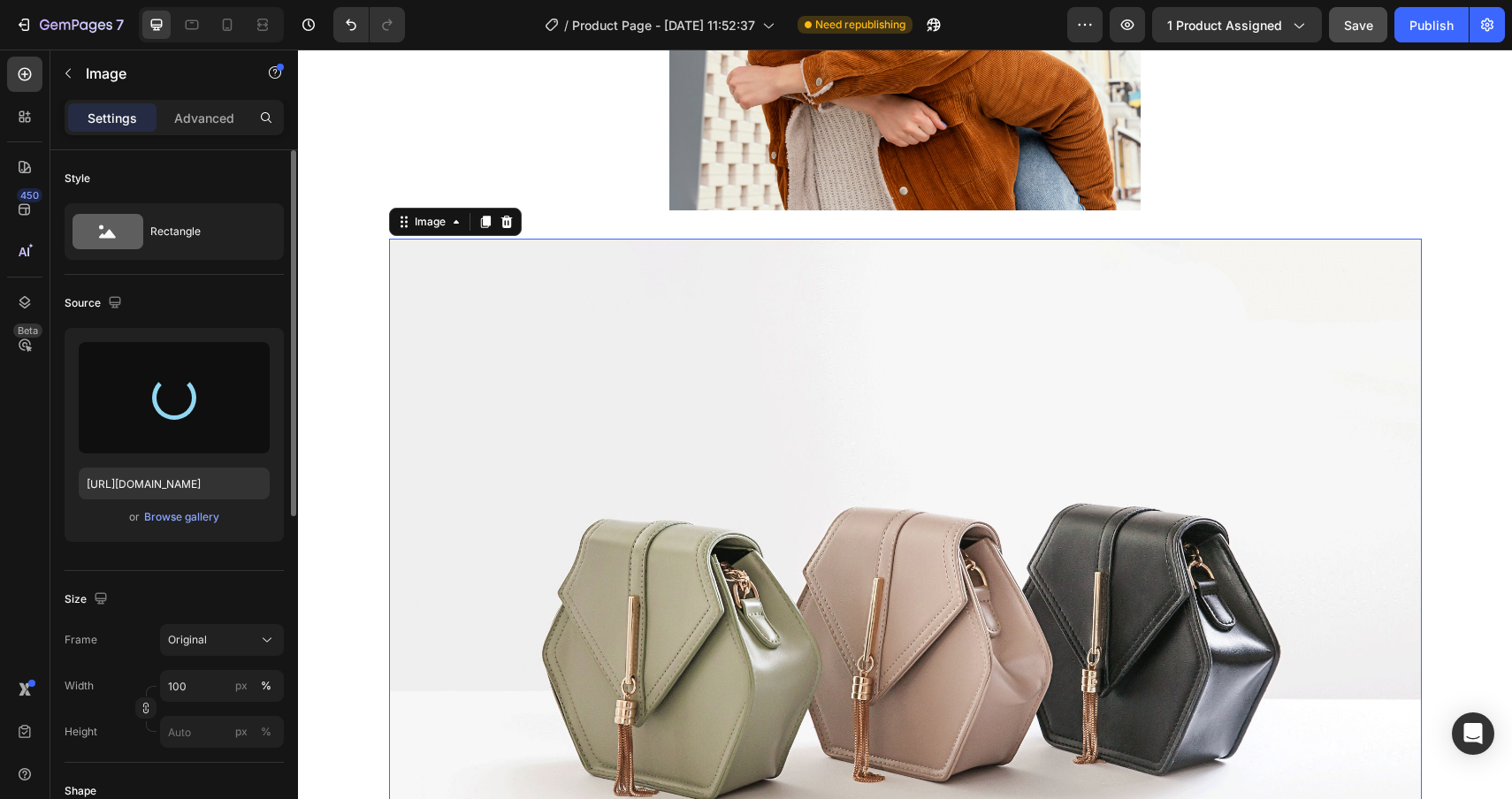
type input "[URL][DOMAIN_NAME]"
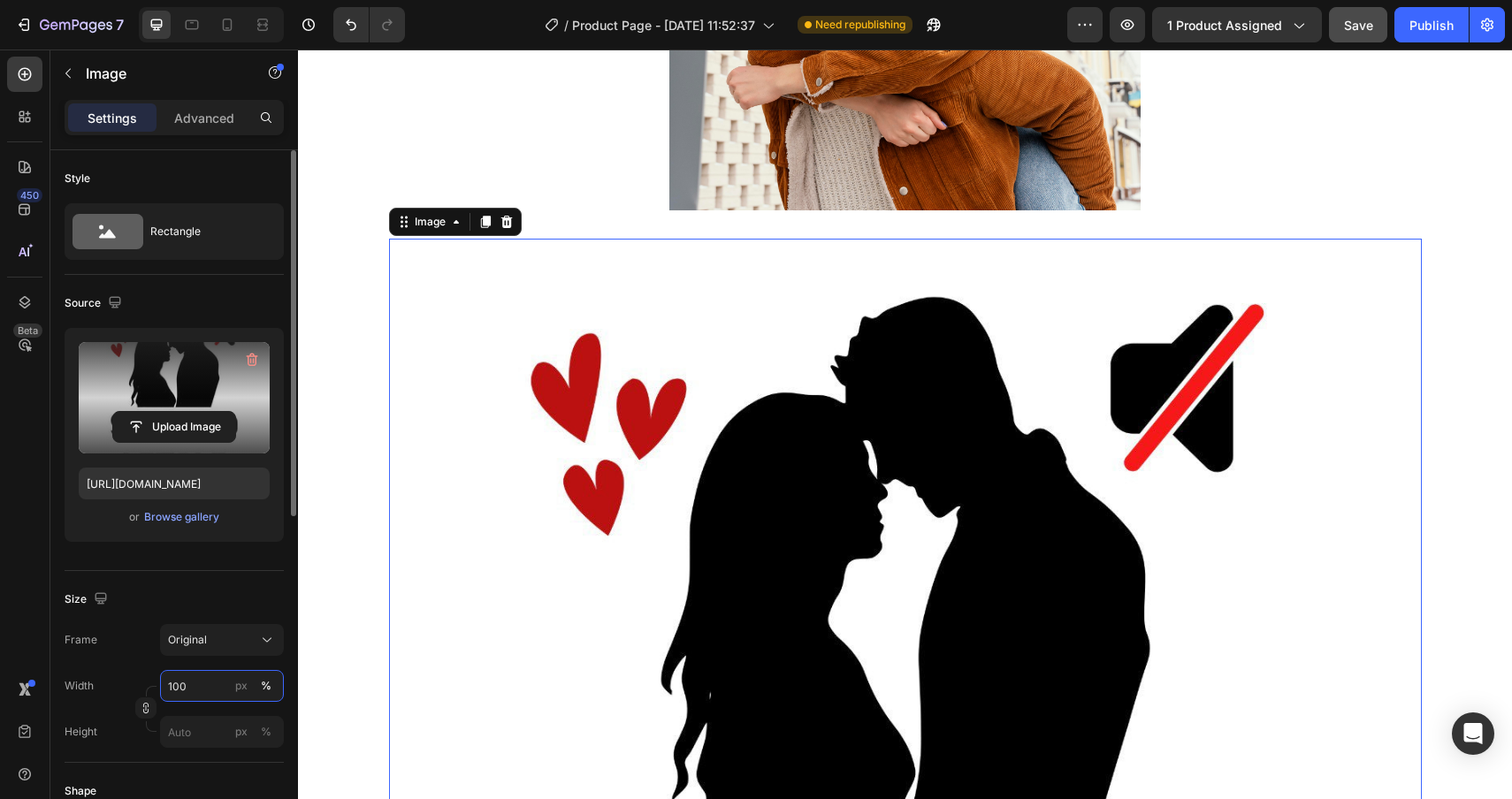
click at [208, 692] on input "100" at bounding box center [222, 686] width 124 height 32
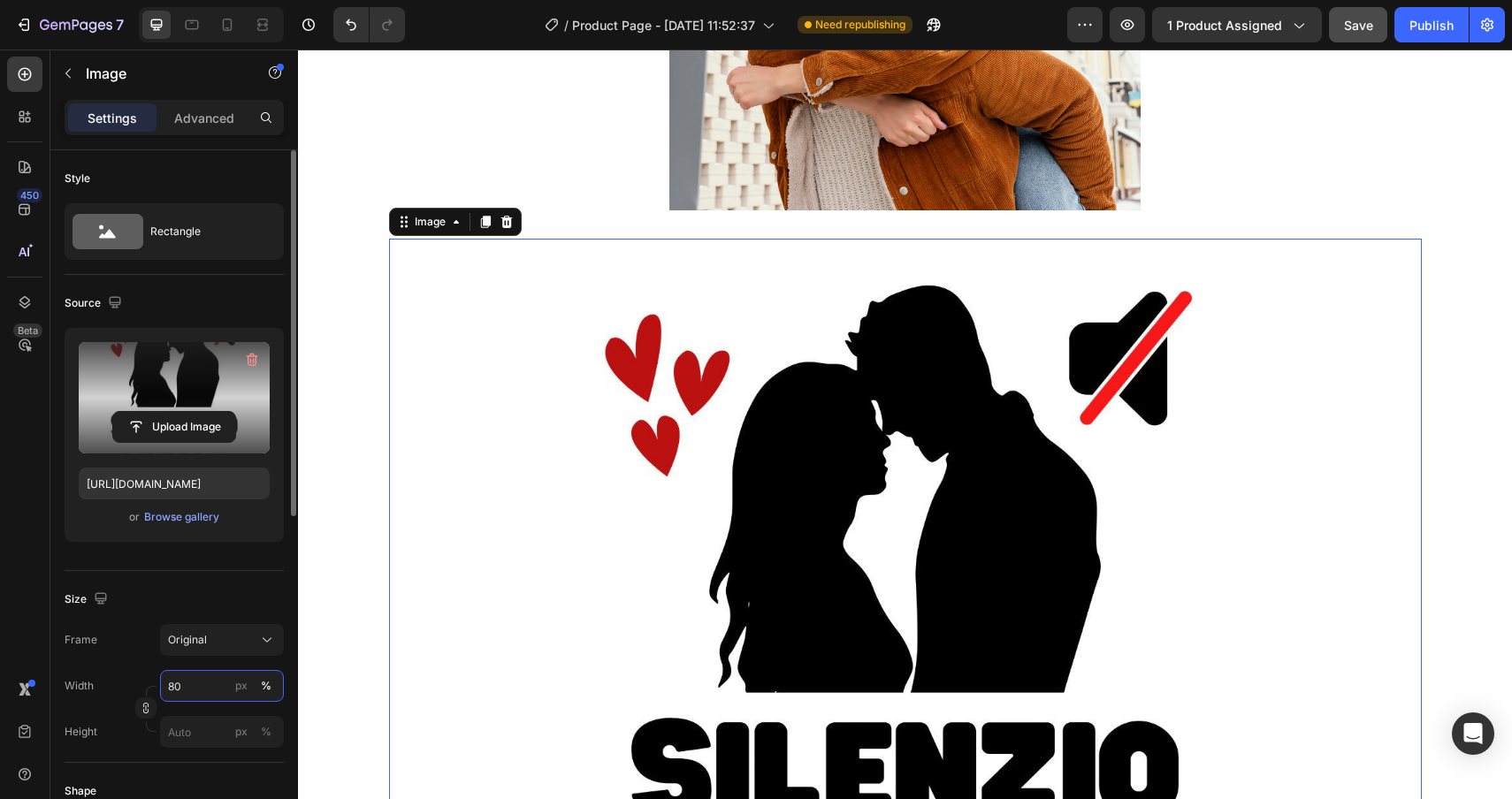
type input "8"
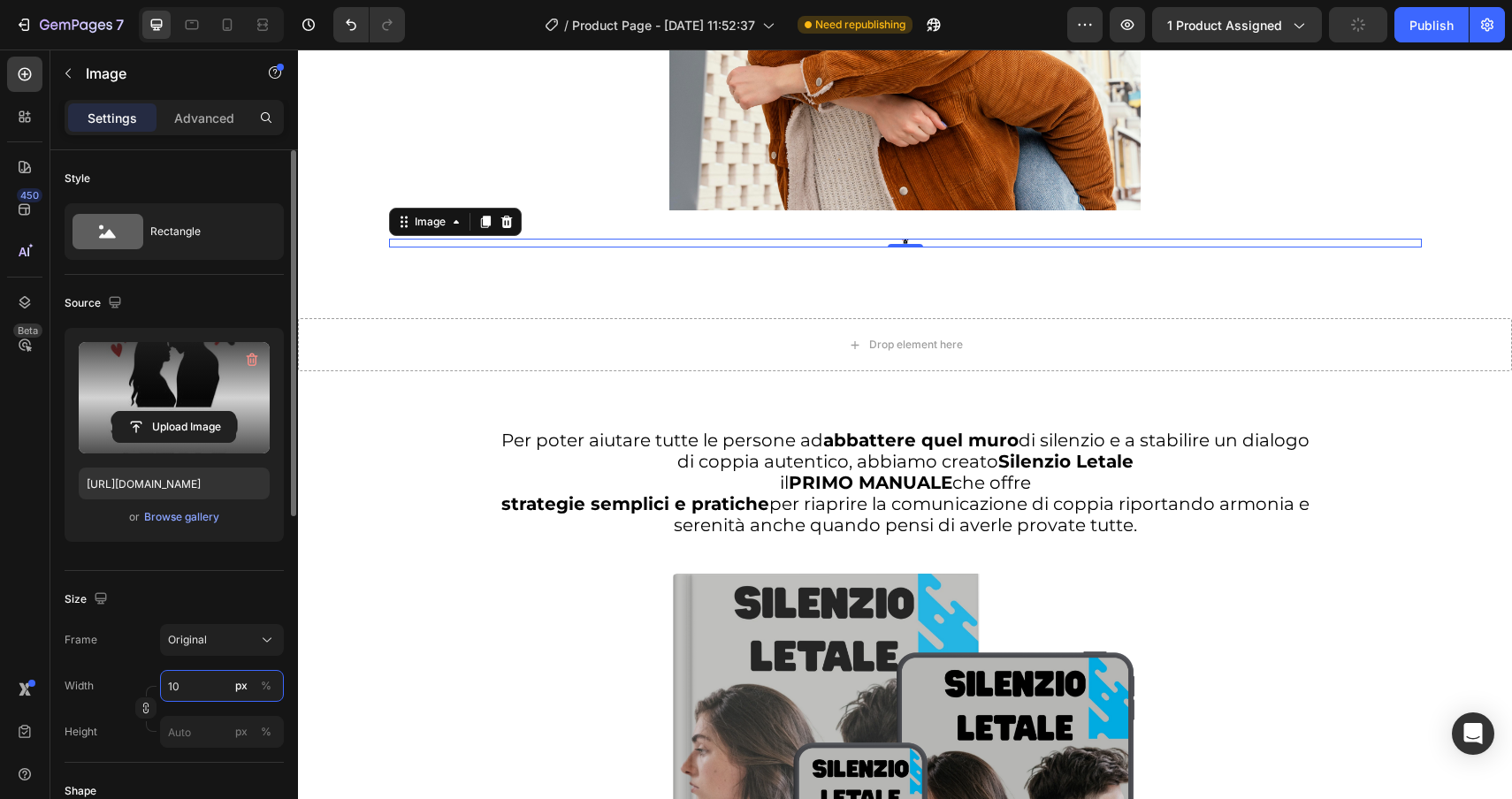
type input "1"
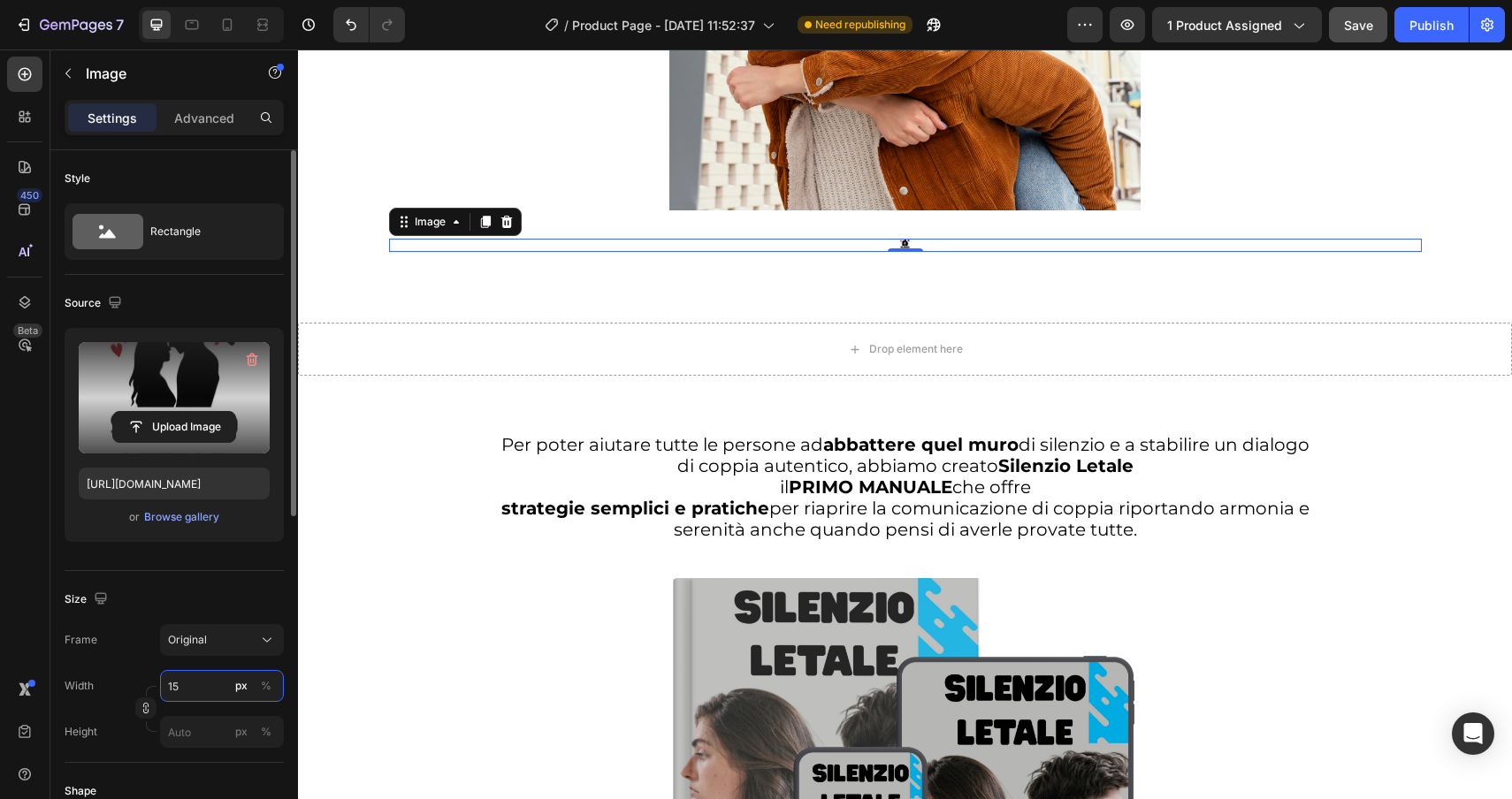
type input "1"
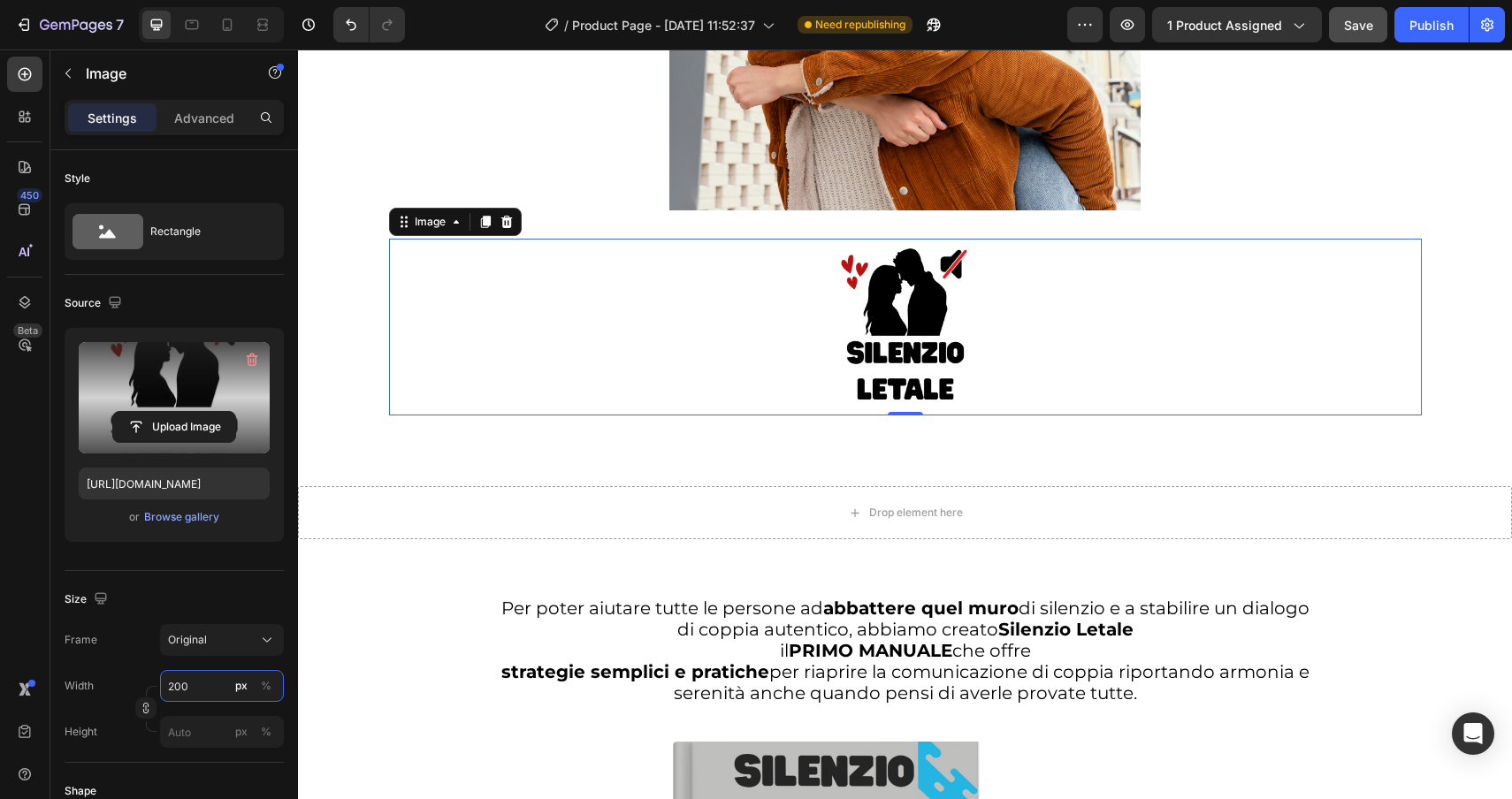
type input "200"
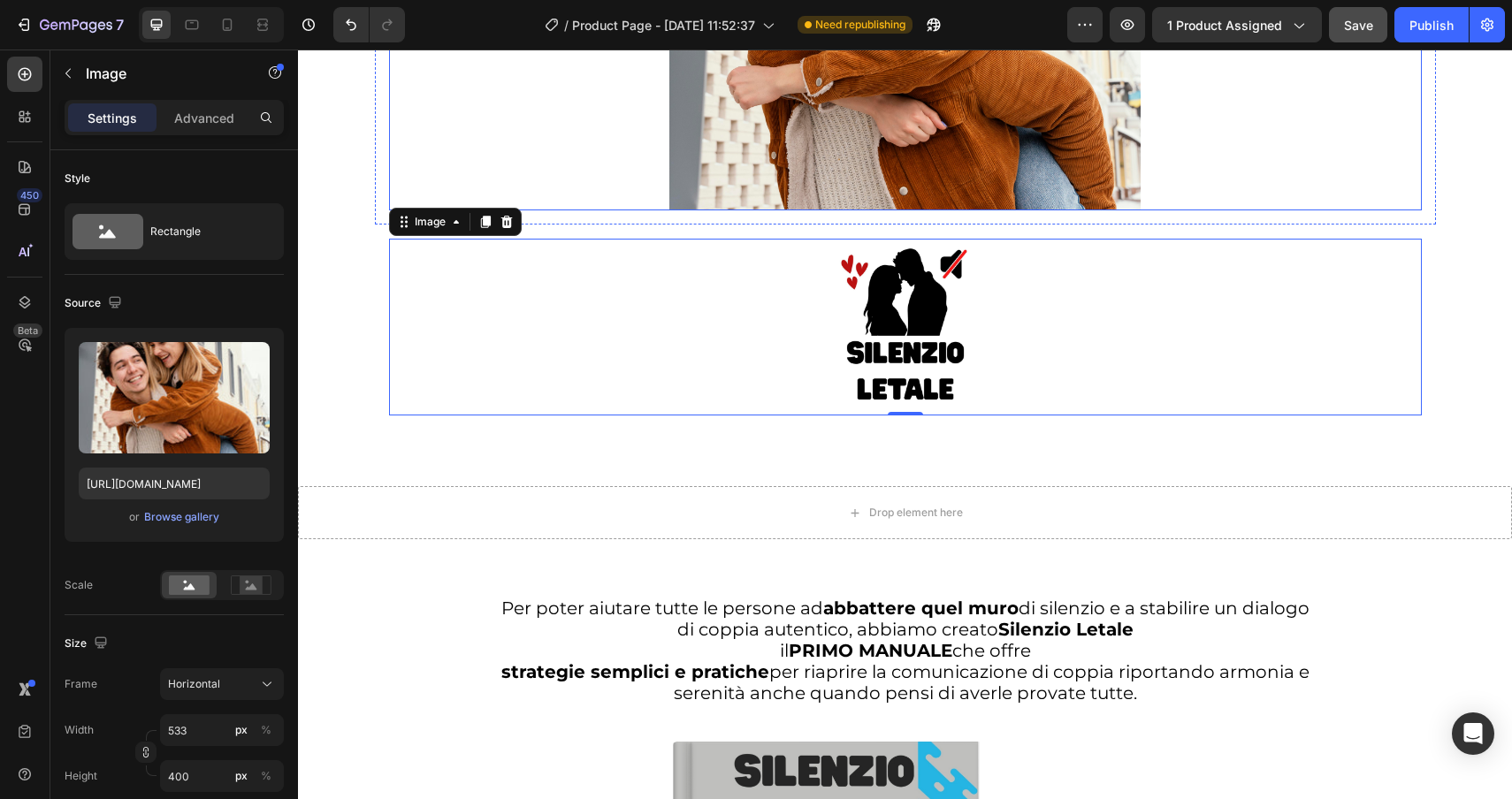
click at [601, 208] on div at bounding box center [906, 34] width 1033 height 353
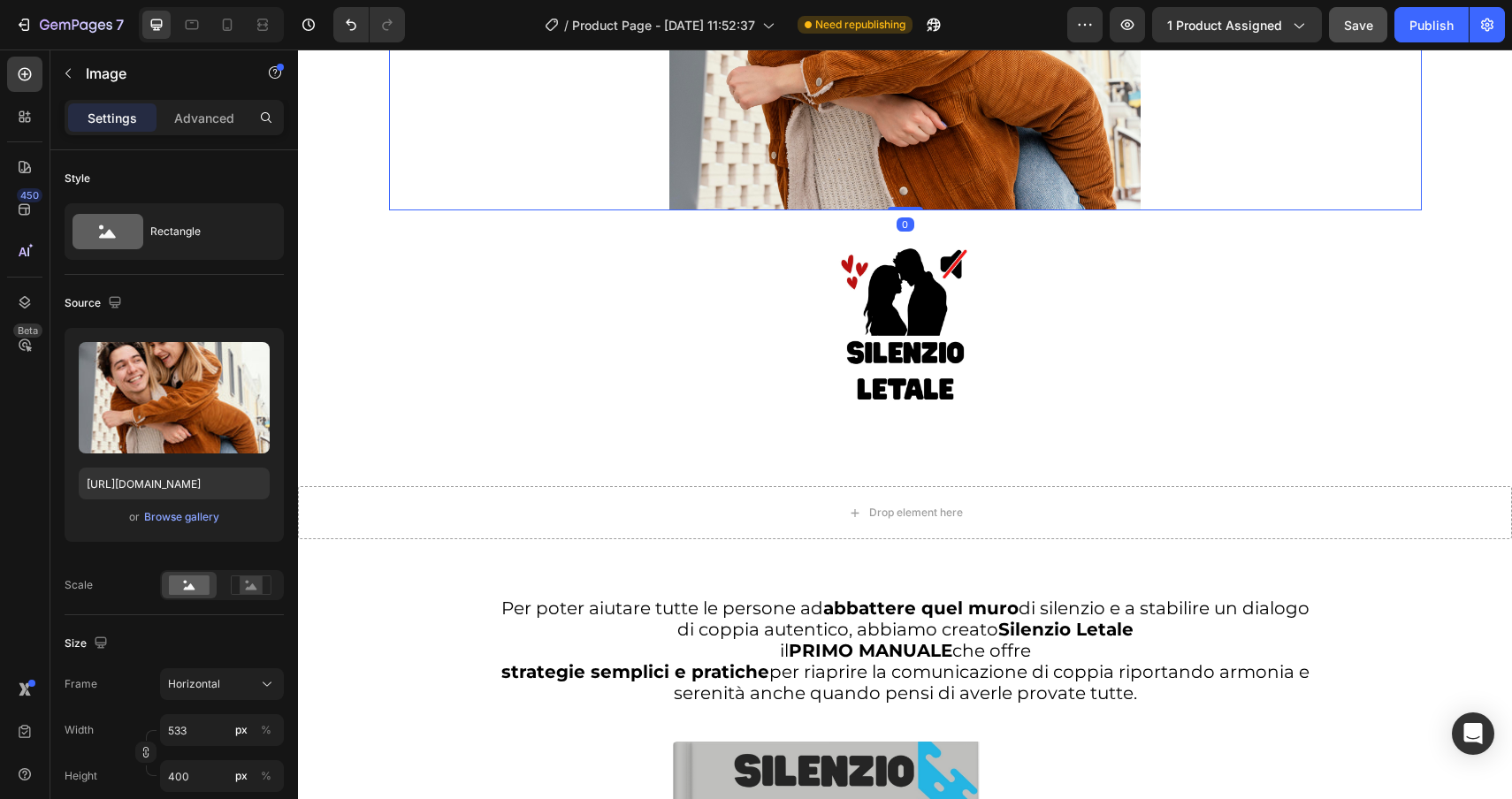
click at [599, 195] on div at bounding box center [906, 34] width 1033 height 353
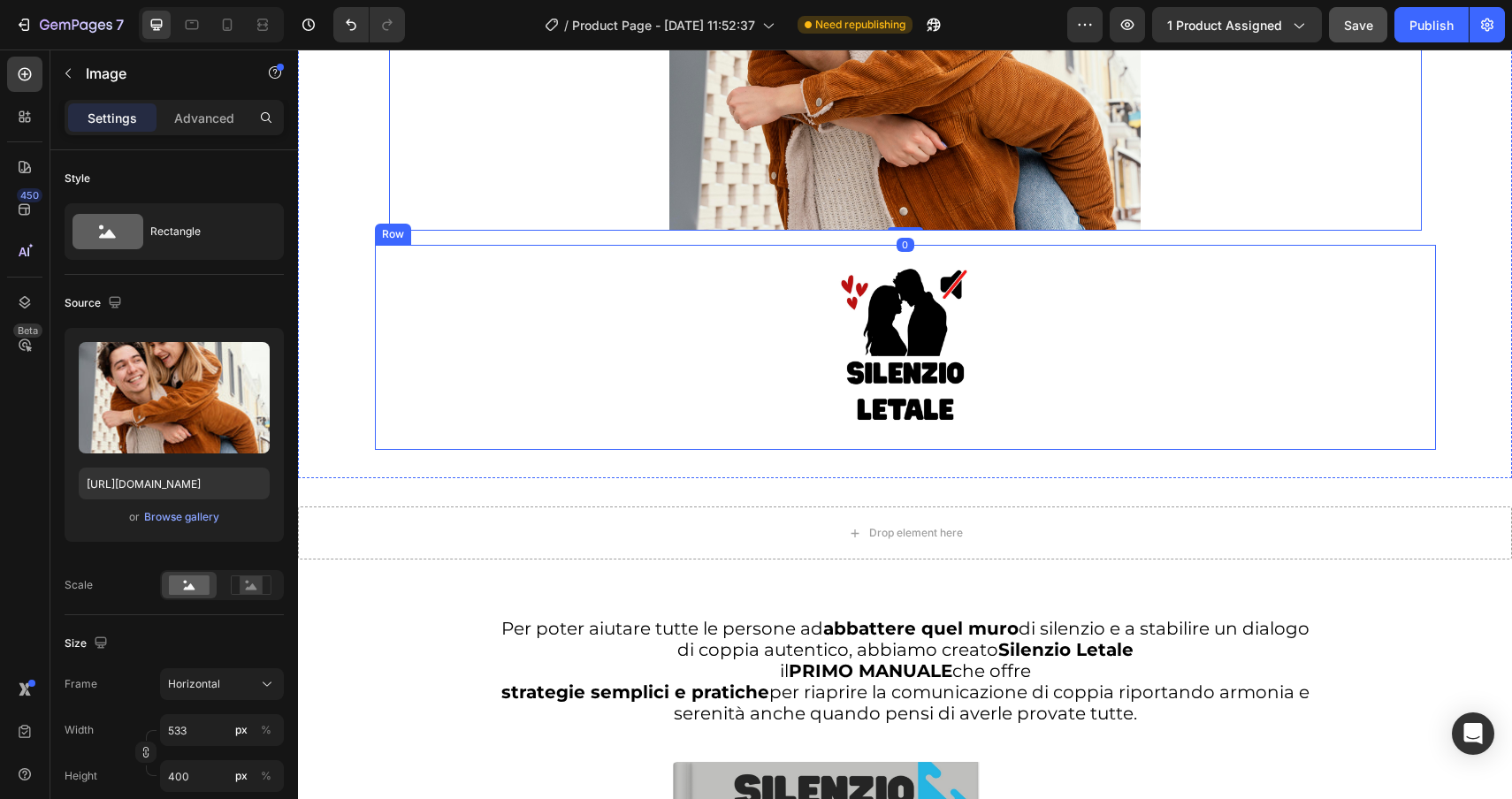
scroll to position [3980, 0]
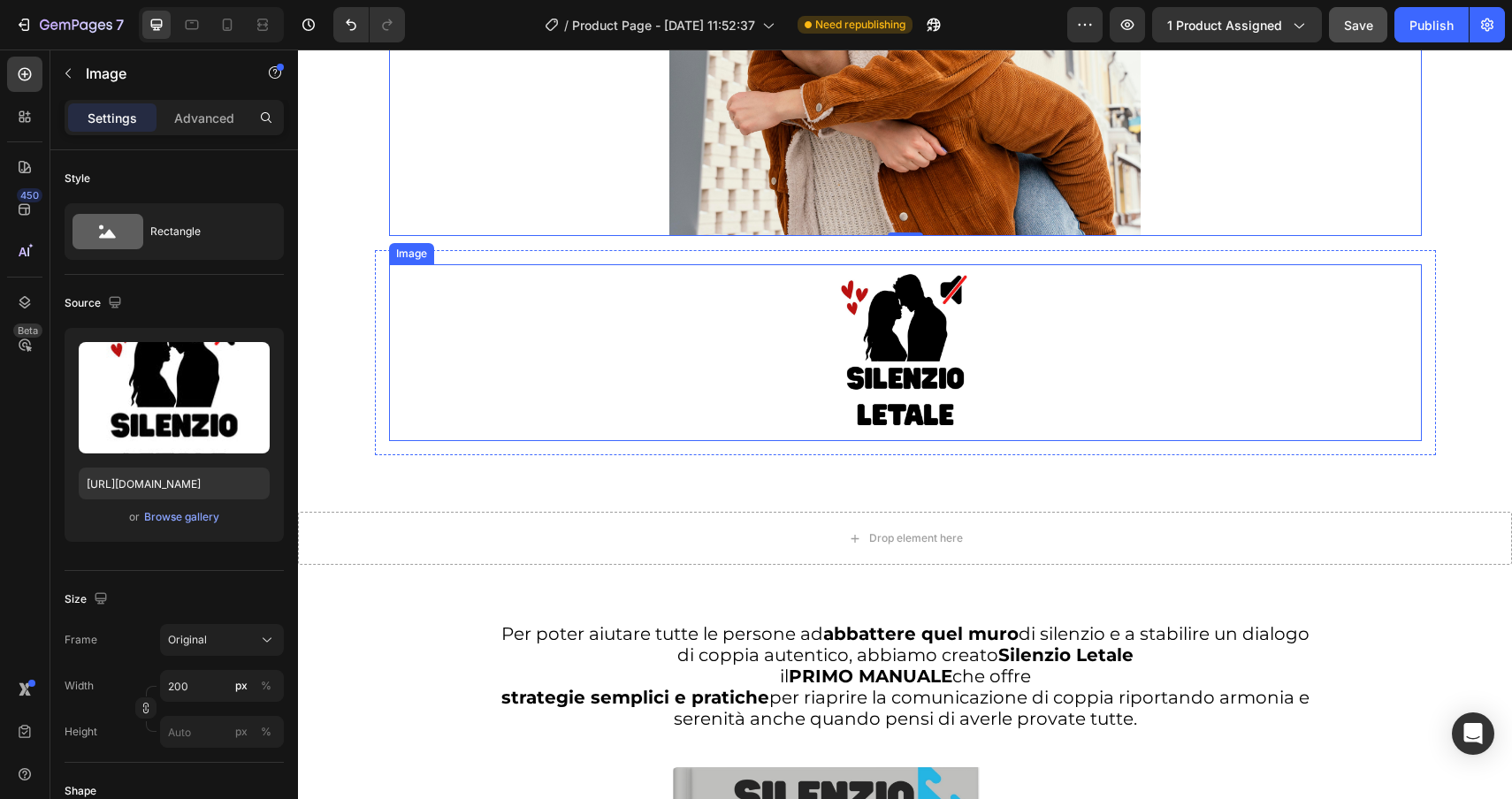
click at [418, 280] on div at bounding box center [906, 353] width 1033 height 177
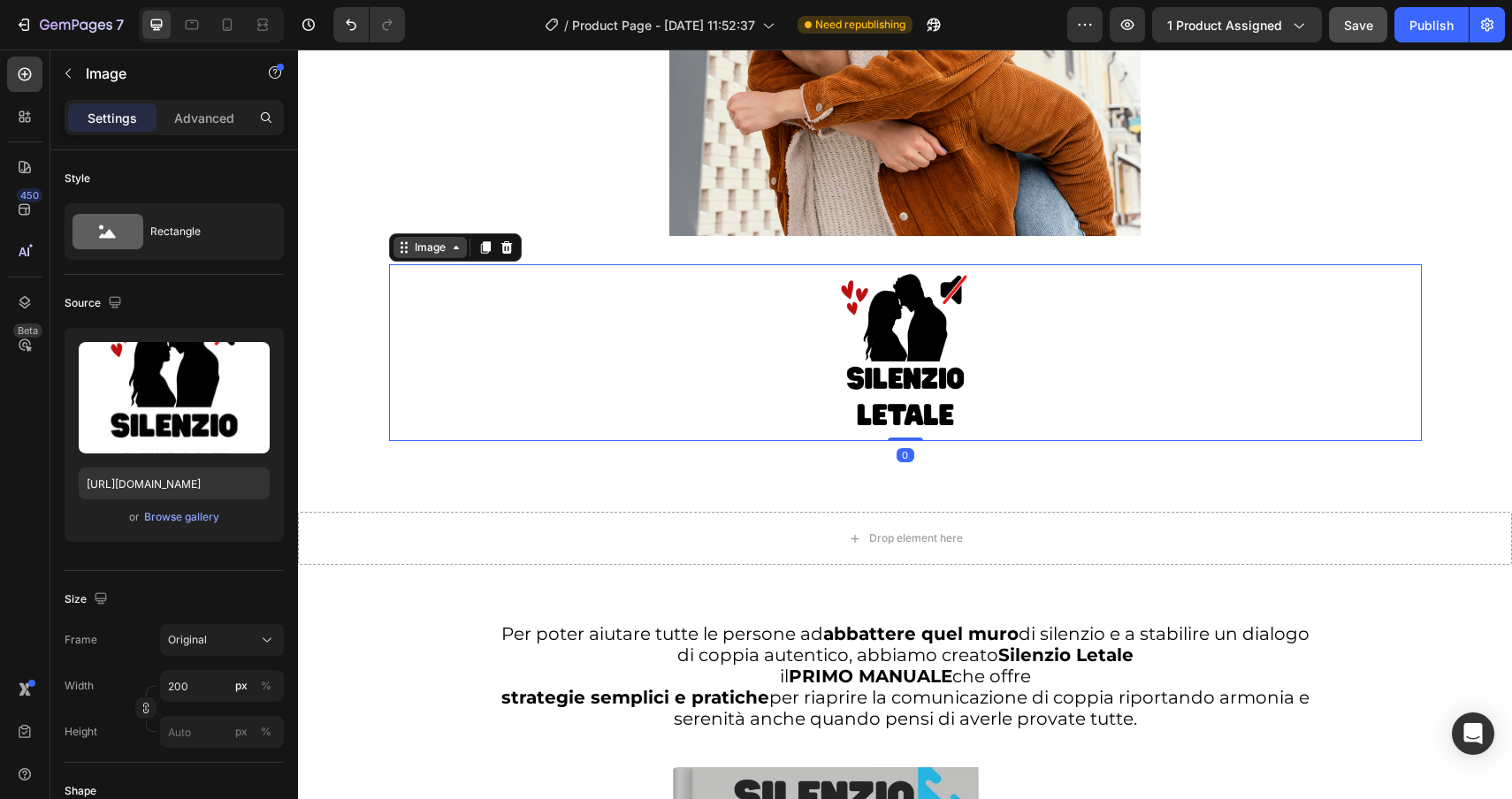
click at [413, 250] on div "Image" at bounding box center [429, 247] width 38 height 15
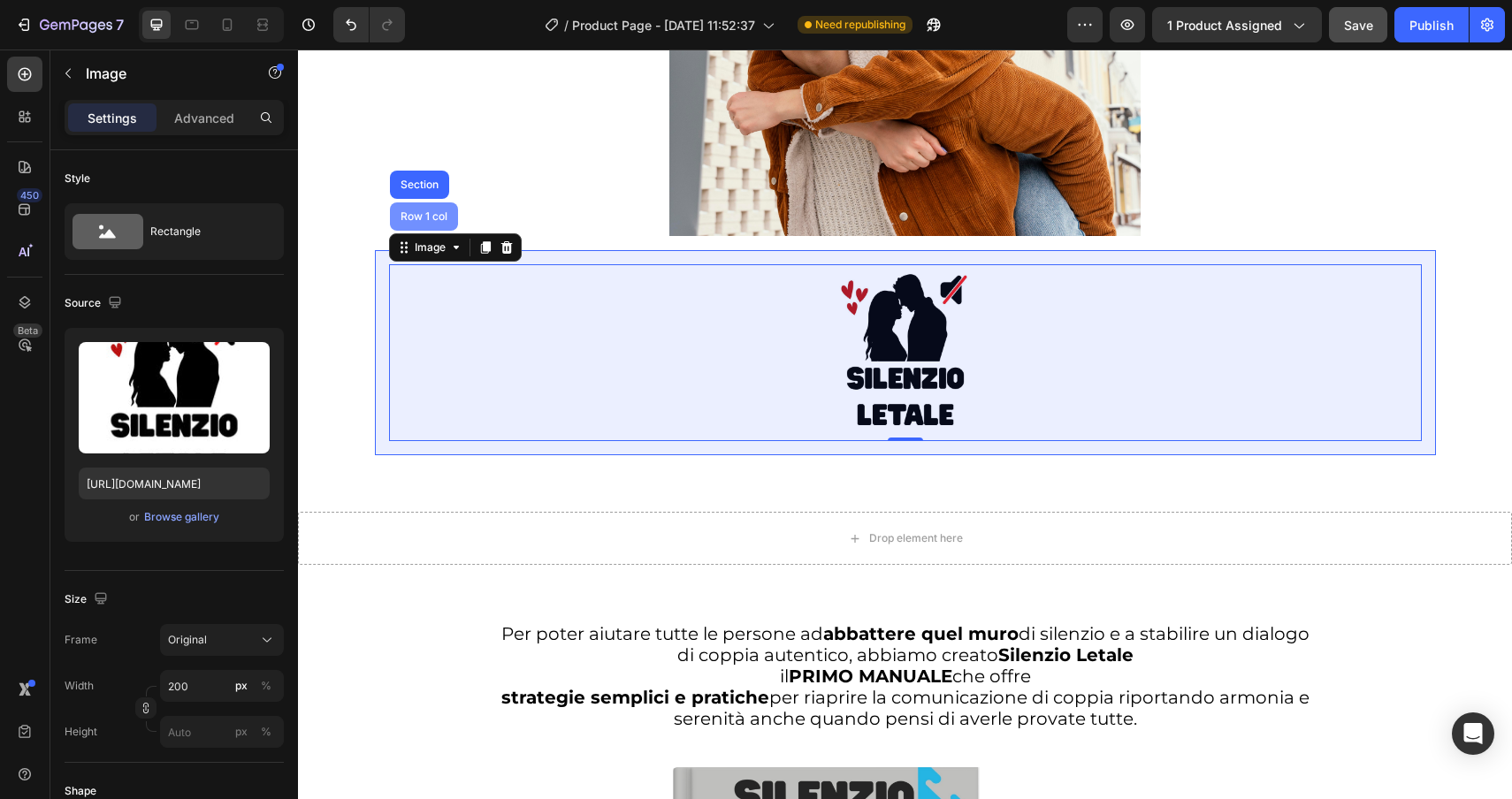
click at [415, 208] on div "Row 1 col" at bounding box center [424, 216] width 68 height 28
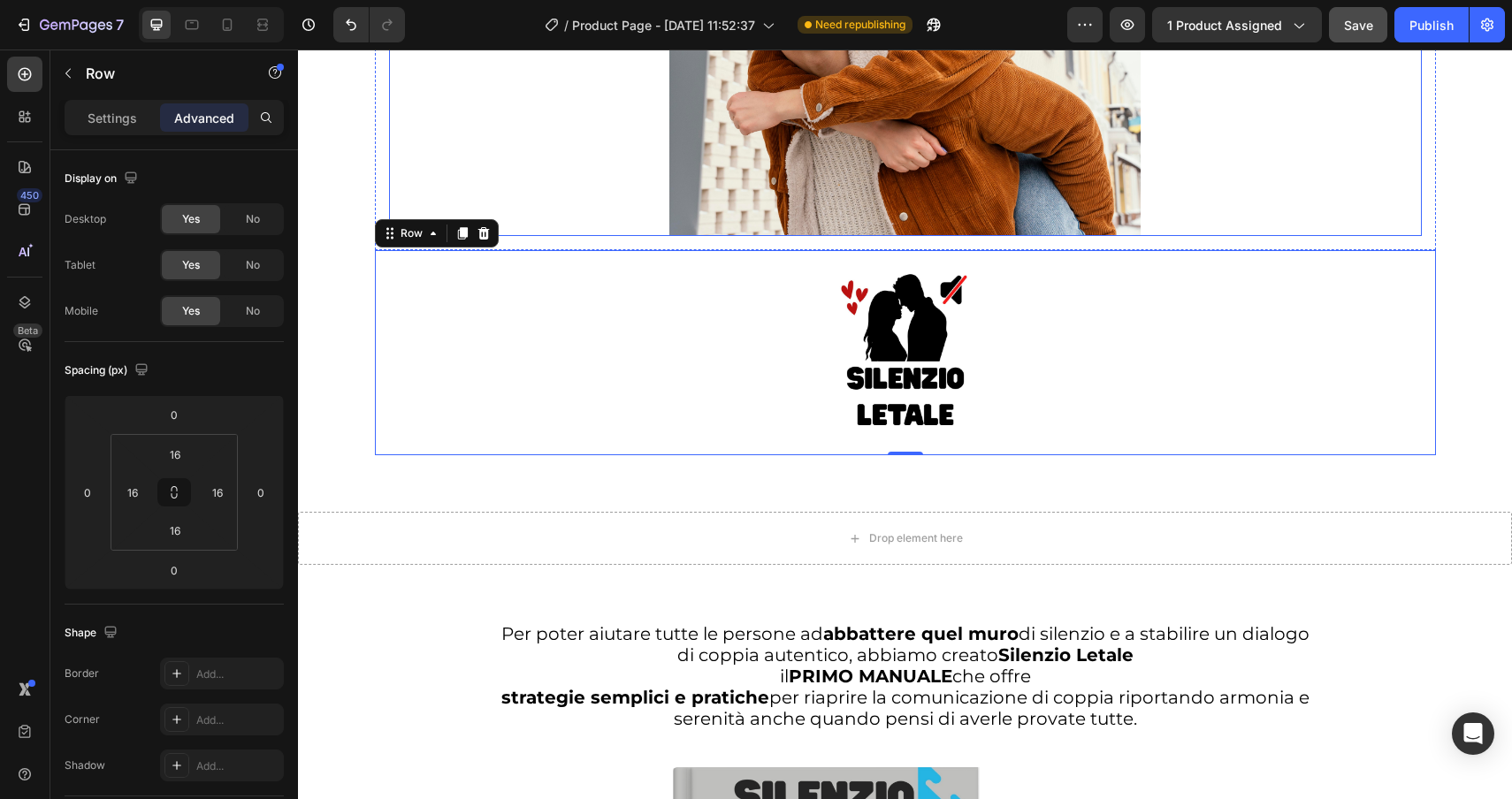
click at [571, 184] on div at bounding box center [906, 59] width 1033 height 353
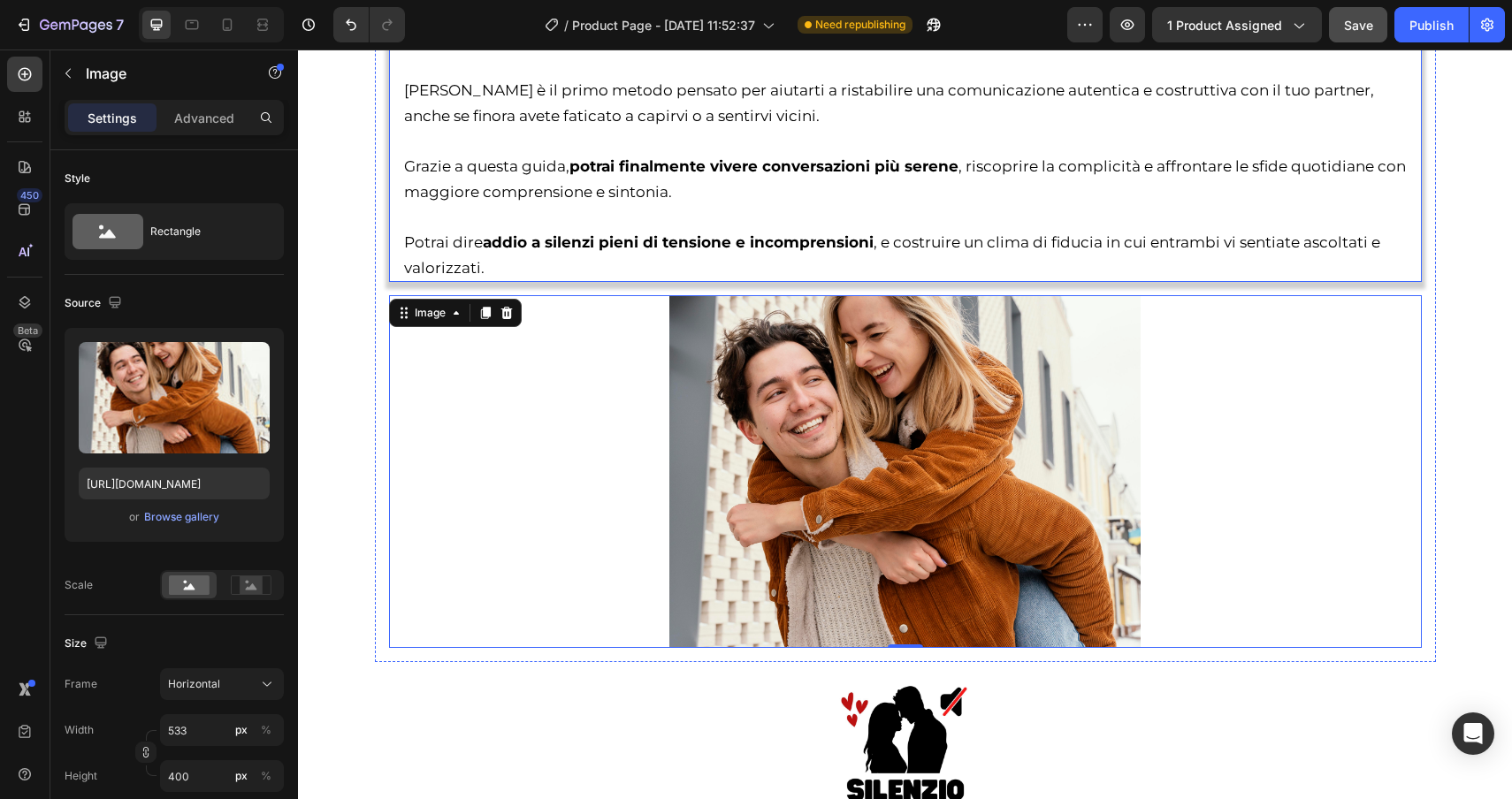
scroll to position [3570, 0]
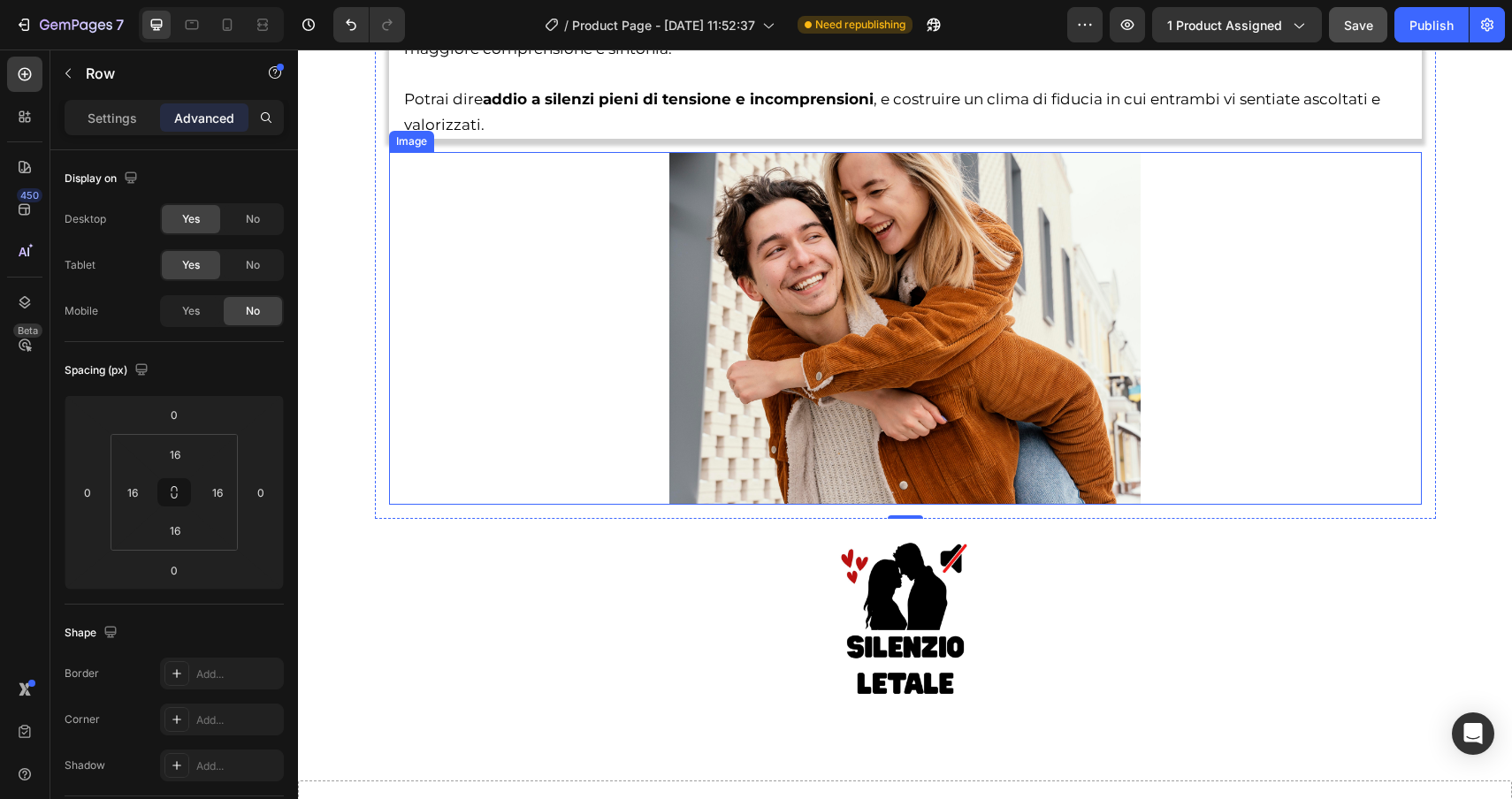
scroll to position [3711, 0]
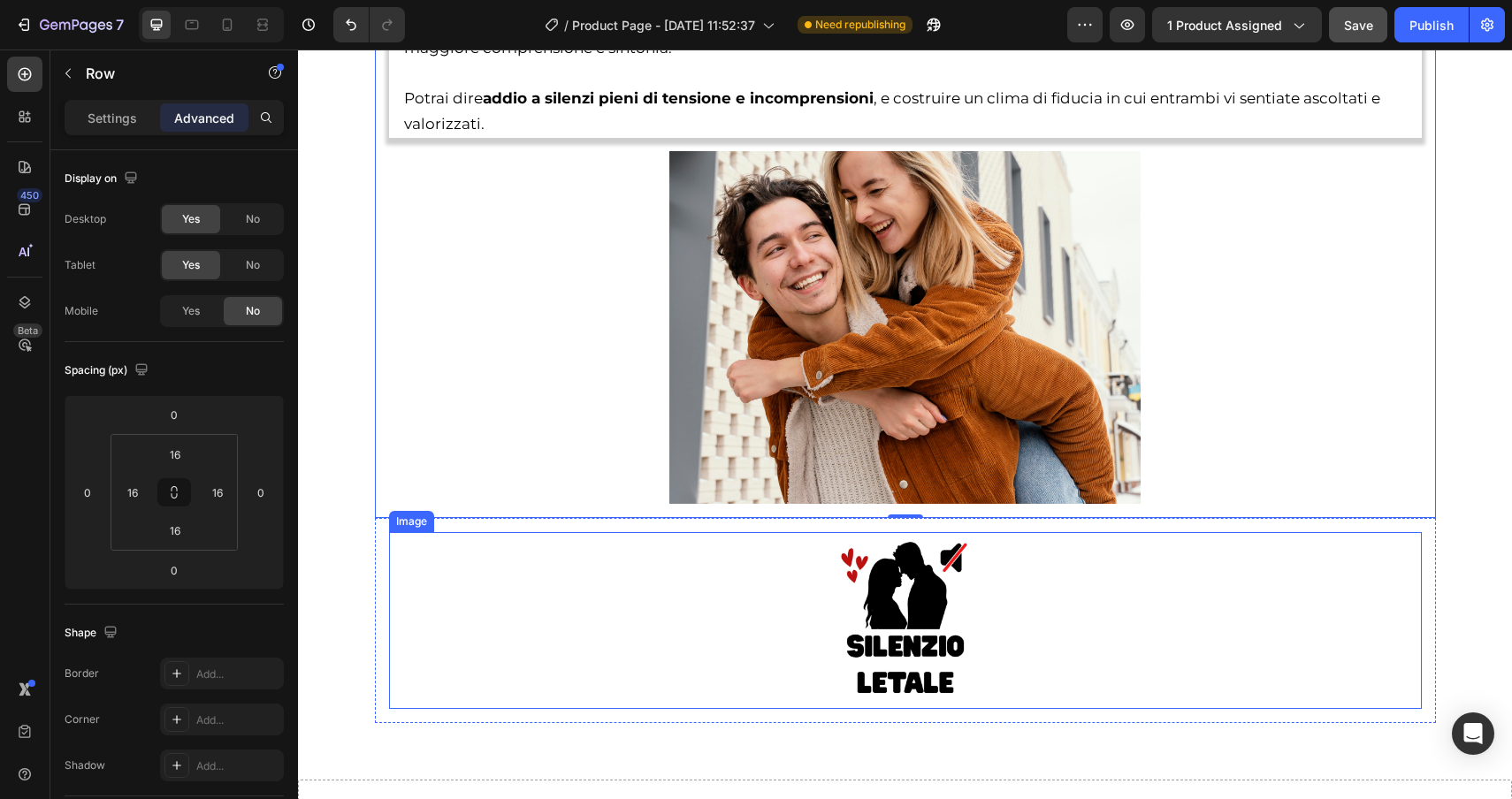
click at [801, 567] on div at bounding box center [906, 621] width 1033 height 177
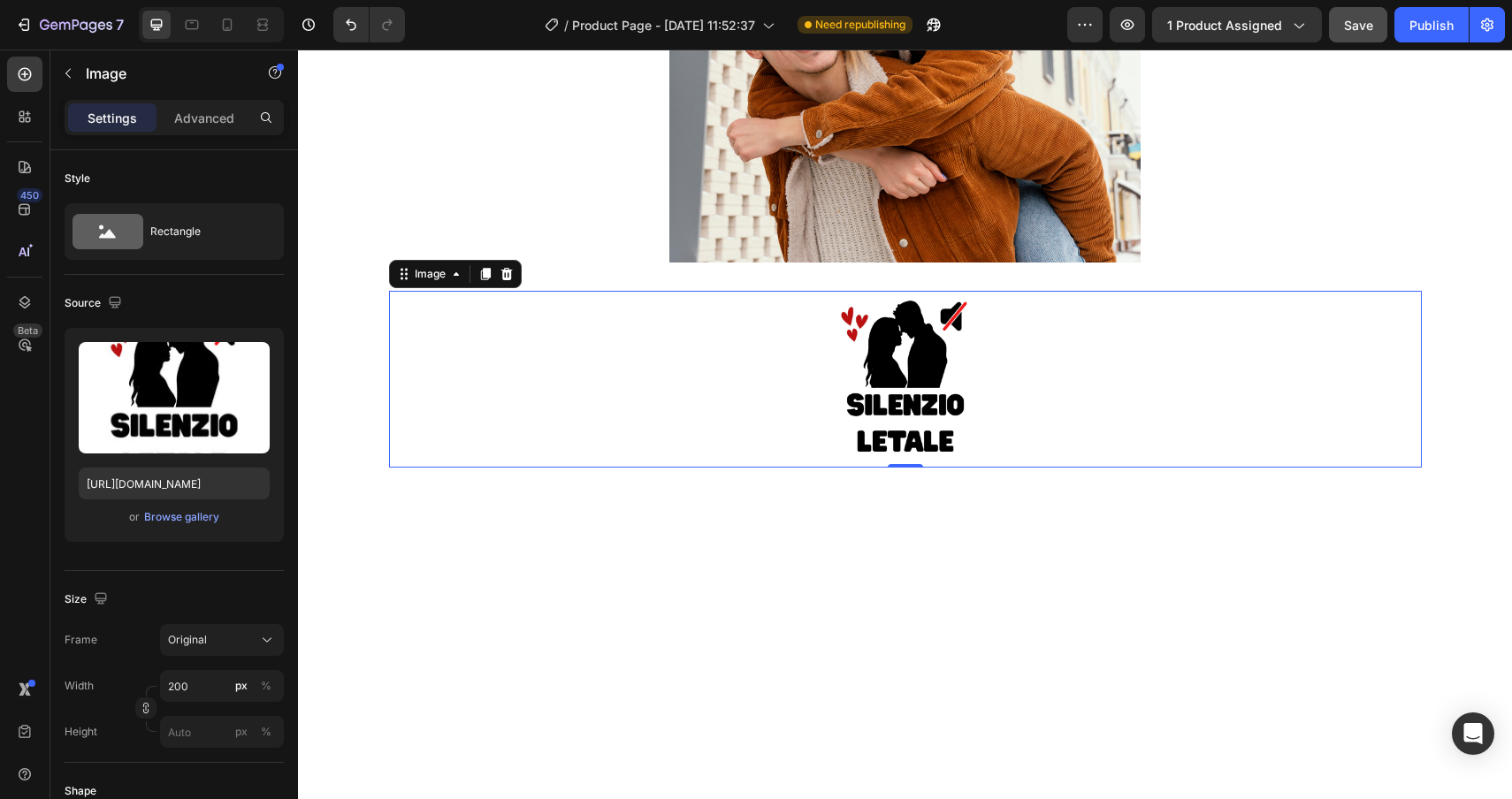
scroll to position [4172, 0]
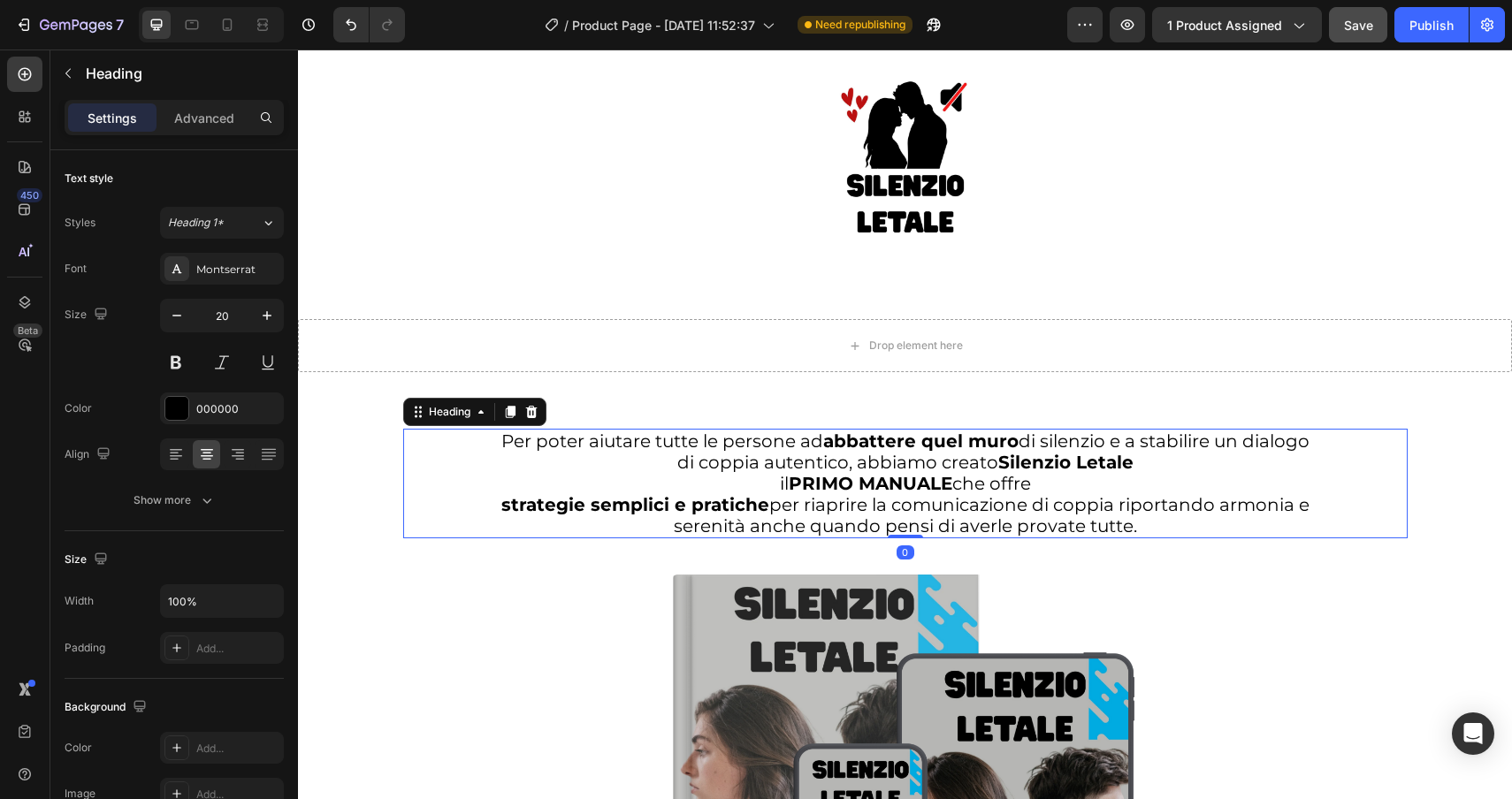
click at [750, 480] on h2 "Per poter aiutare tutte le persone ad abbattere quel muro di silenzio e a stabi…" at bounding box center [905, 483] width 1004 height 109
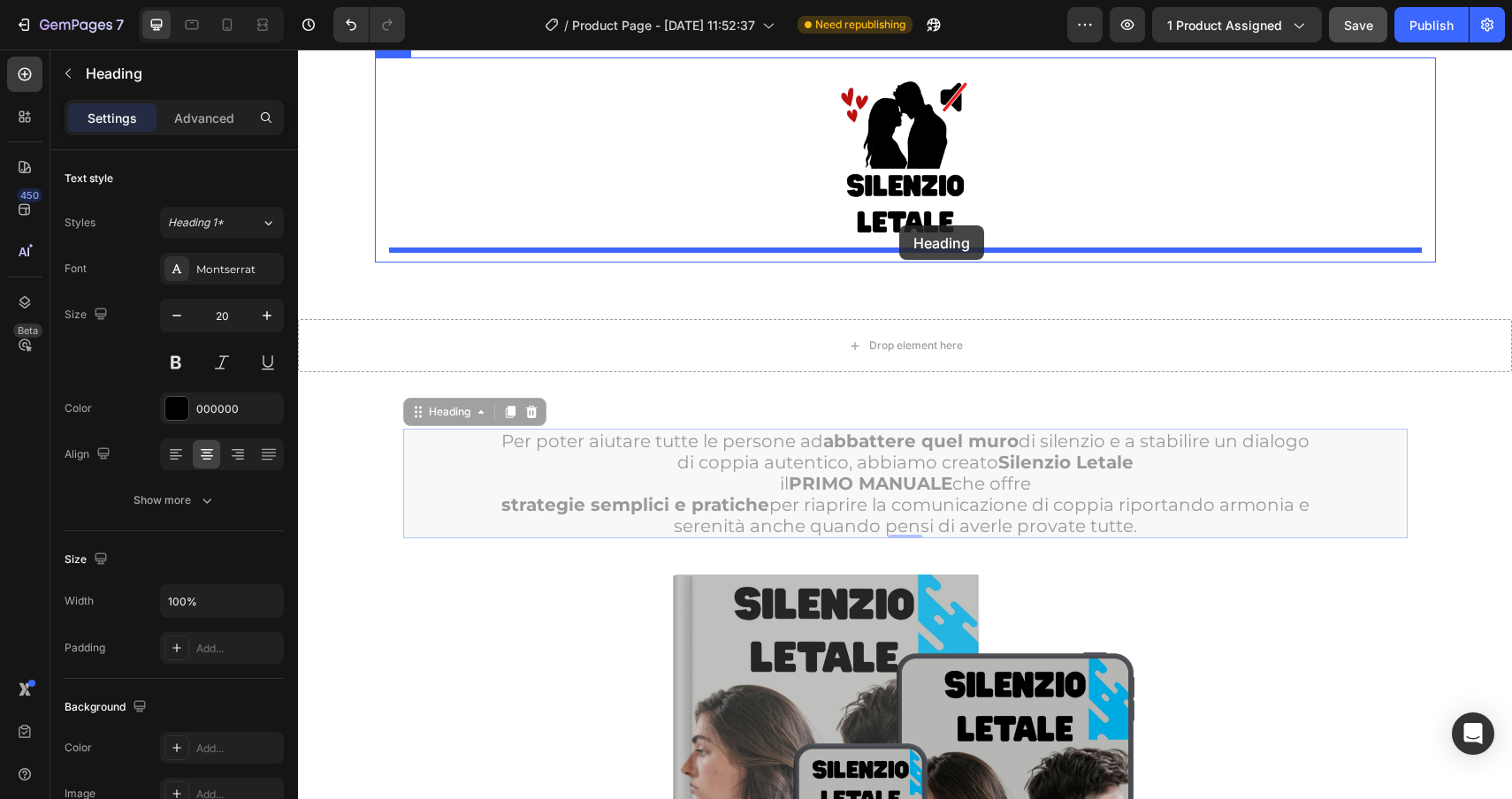
drag, startPoint x: 454, startPoint y: 421, endPoint x: 899, endPoint y: 226, distance: 485.8
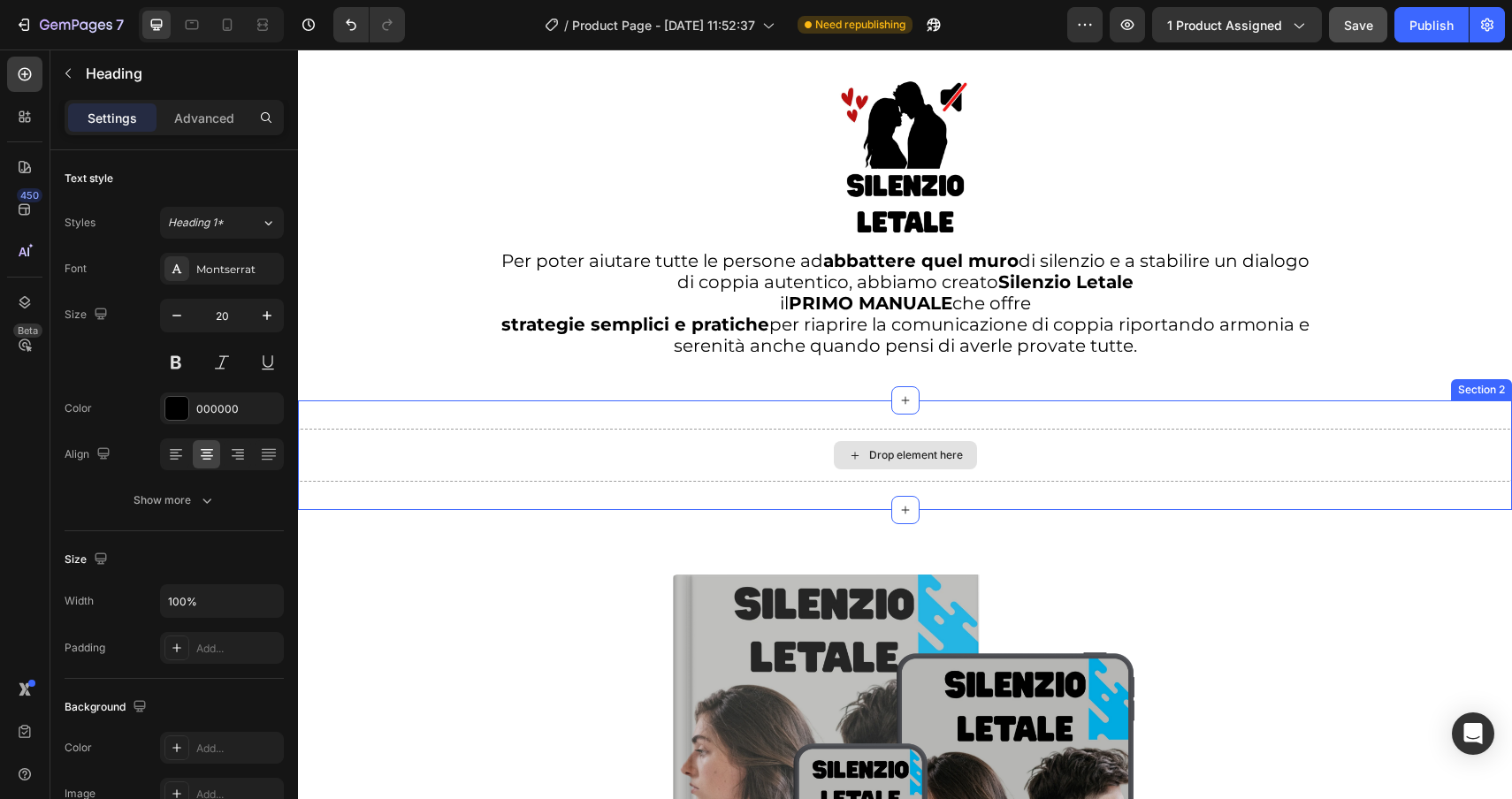
click at [864, 446] on div "Drop element here" at bounding box center [906, 455] width 143 height 28
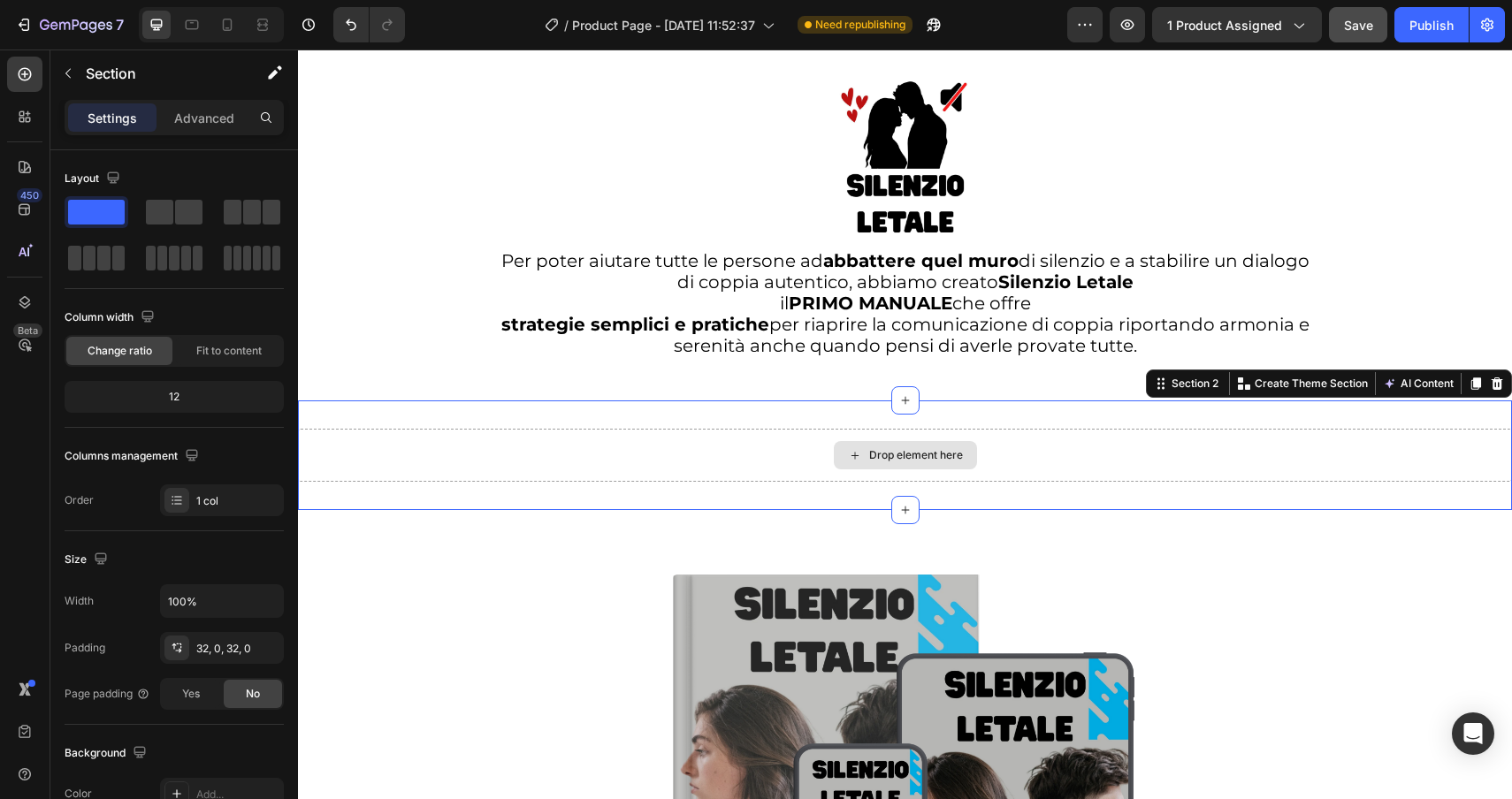
click at [1480, 434] on div "Drop element here" at bounding box center [905, 455] width 1214 height 53
click at [1498, 385] on icon at bounding box center [1497, 384] width 12 height 13
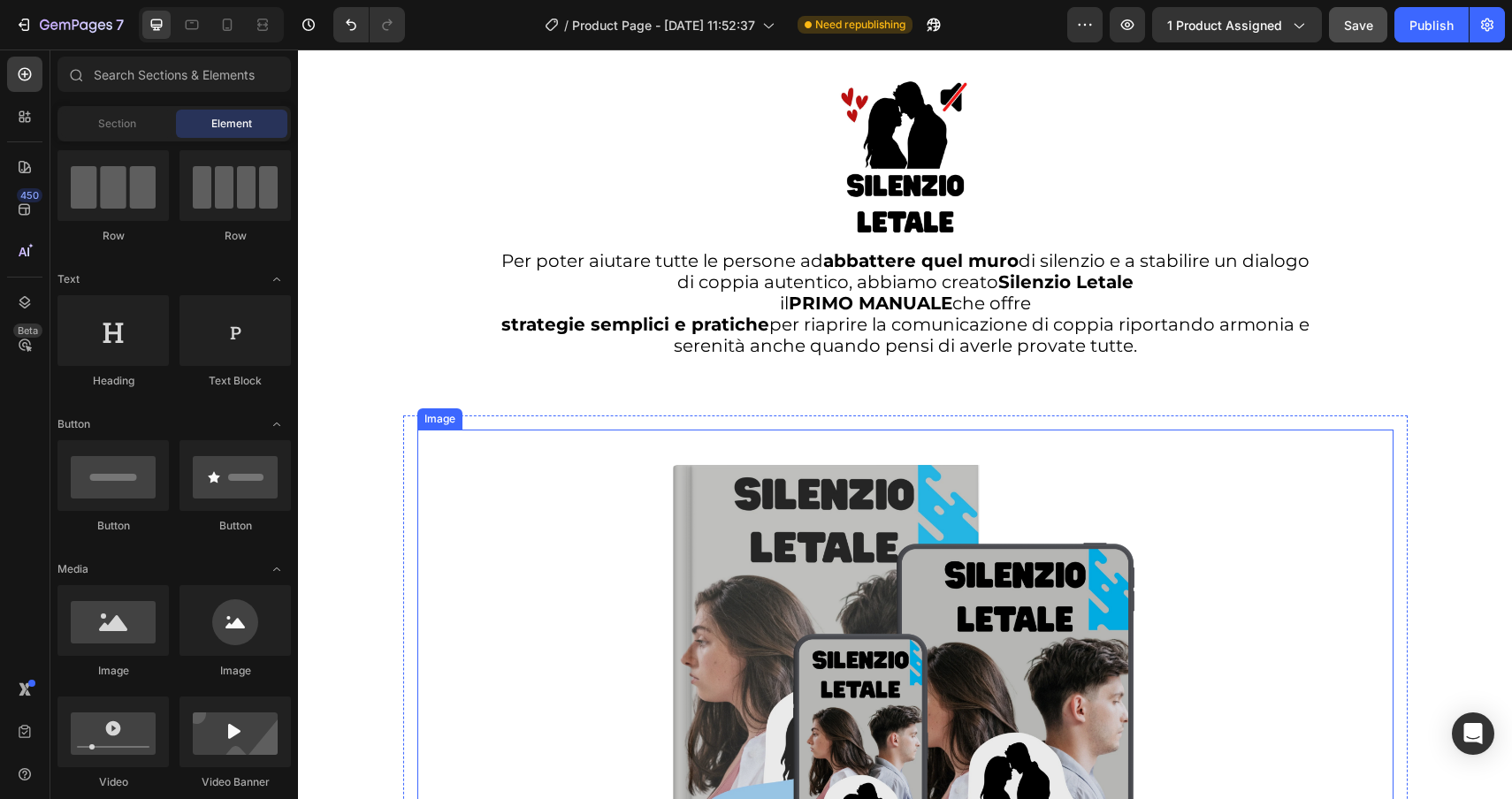
click at [433, 433] on div at bounding box center [906, 674] width 976 height 488
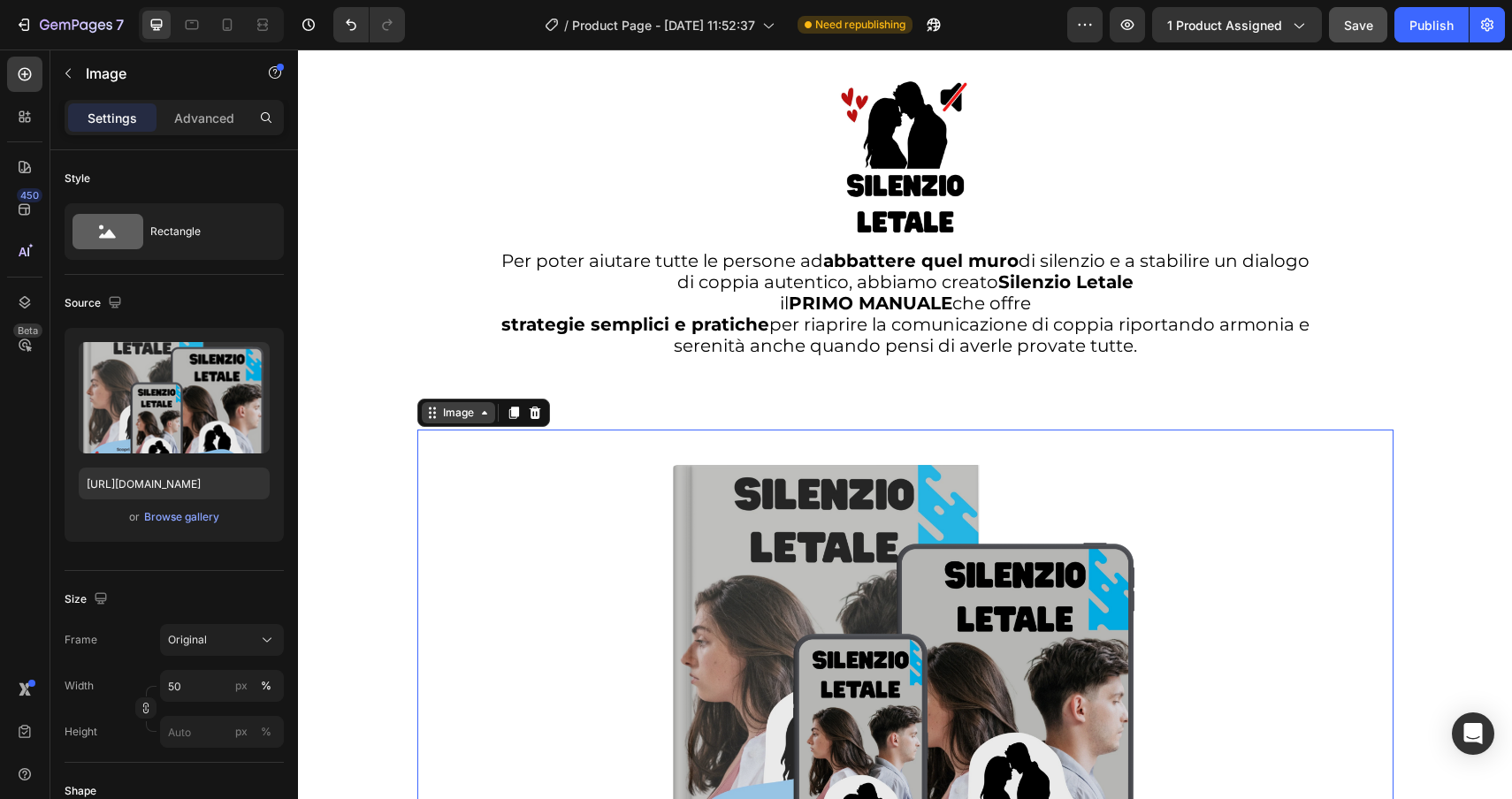
click at [442, 421] on div "Image" at bounding box center [458, 413] width 38 height 15
click at [452, 420] on div "Image" at bounding box center [458, 413] width 38 height 15
click at [439, 423] on div "Image" at bounding box center [458, 413] width 74 height 21
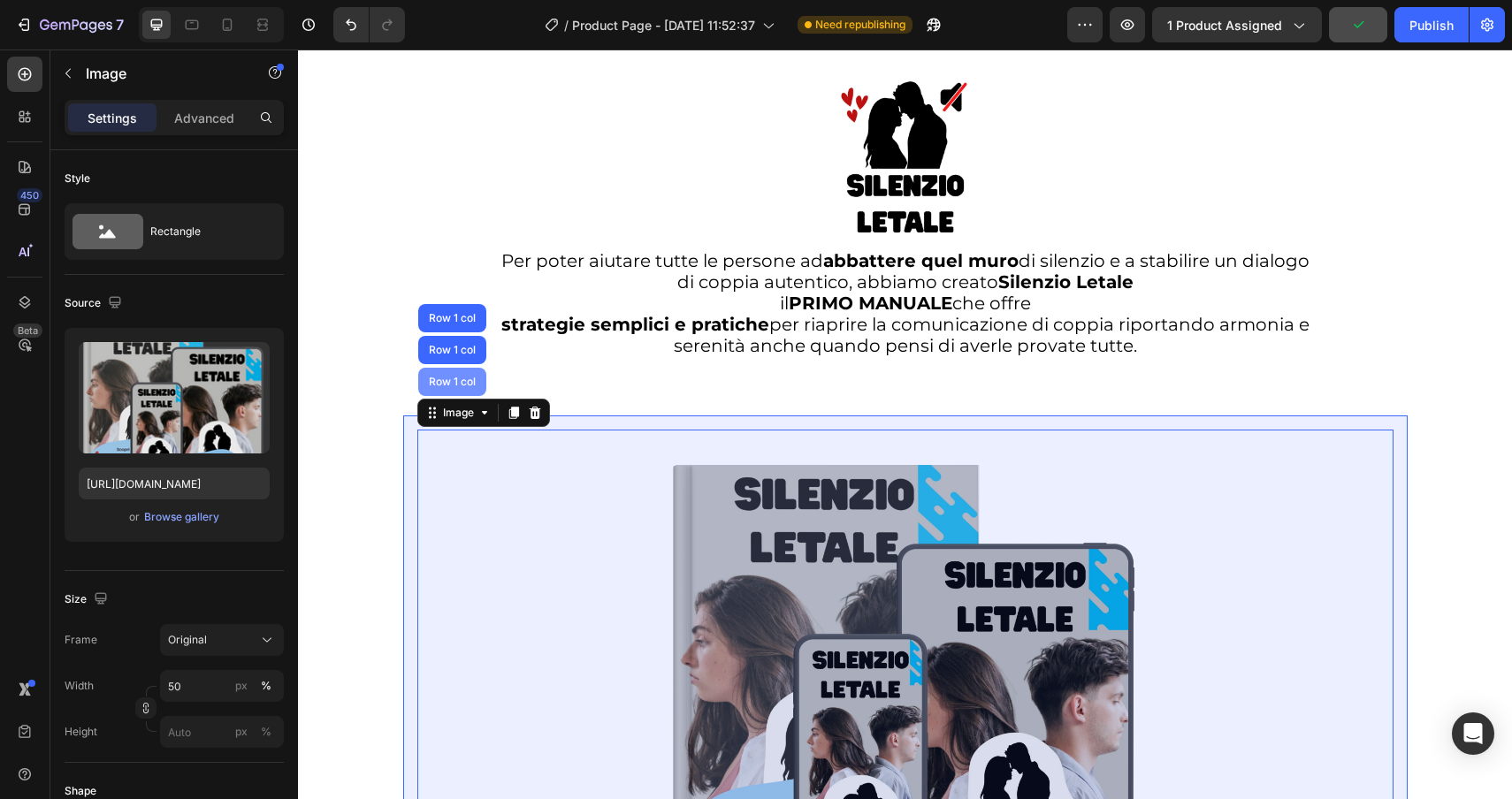
click at [451, 382] on div "Row 1 col" at bounding box center [452, 382] width 54 height 11
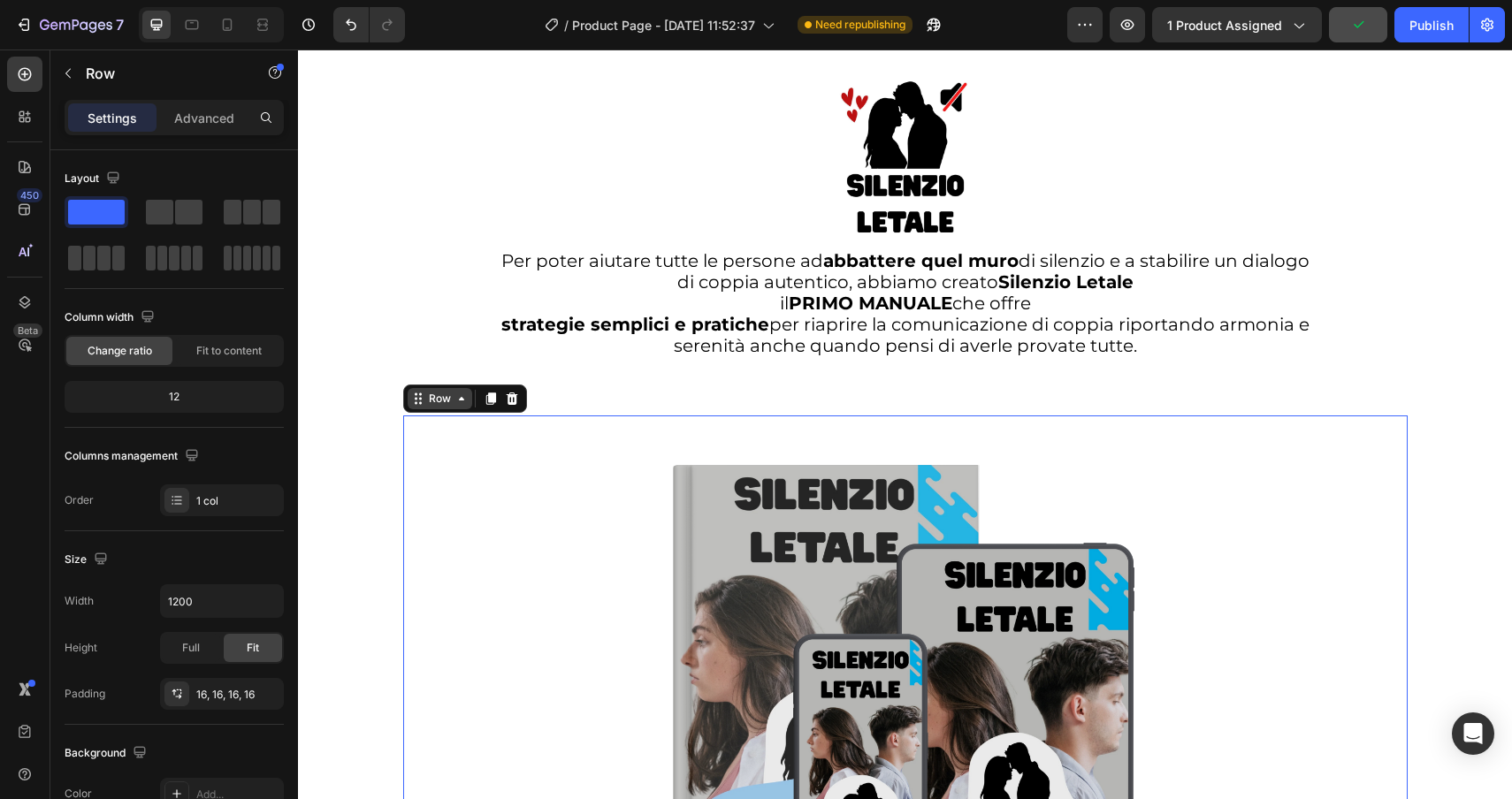
click at [443, 401] on div "Row" at bounding box center [440, 399] width 29 height 15
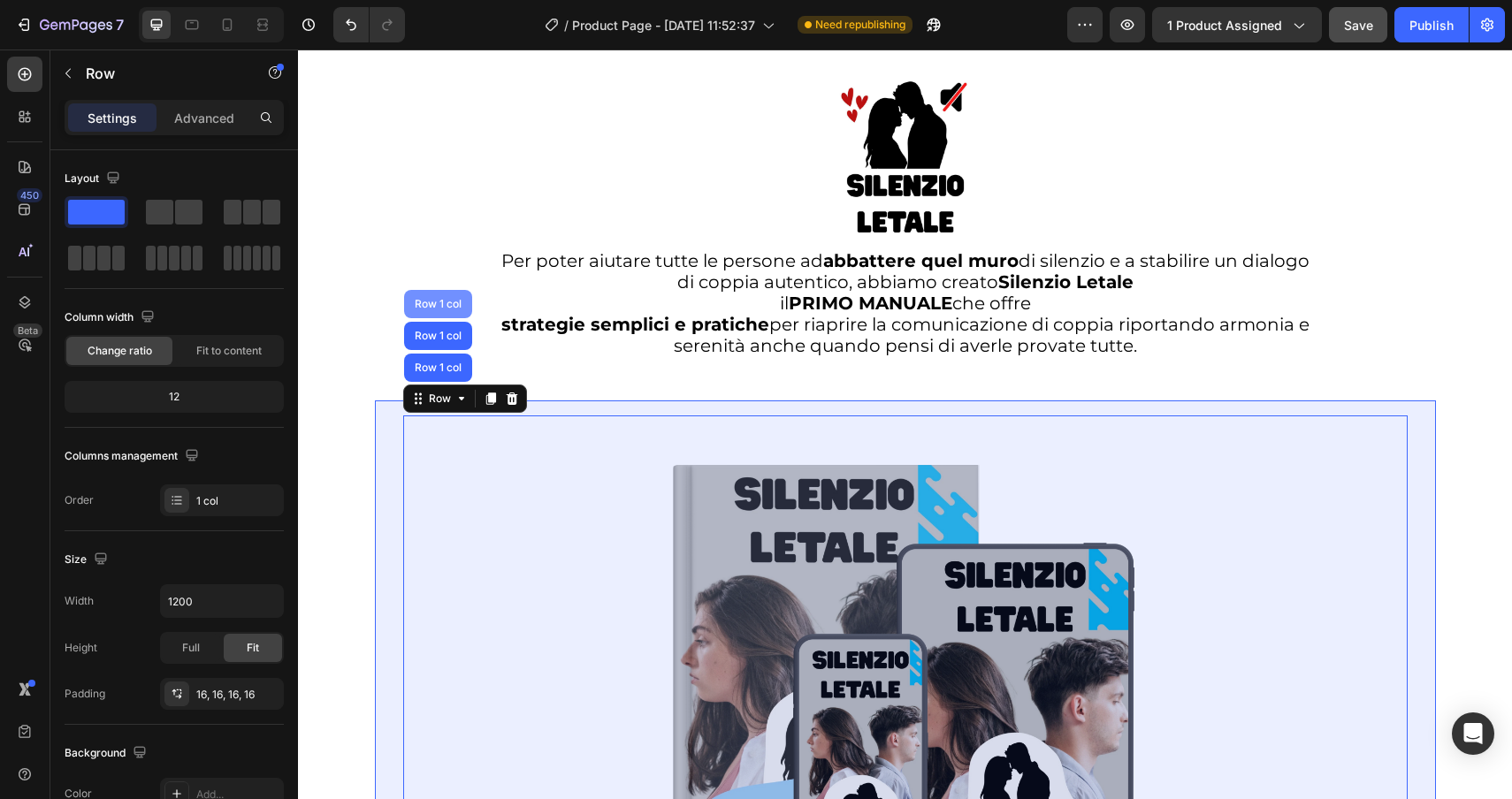
click at [439, 296] on div "Row 1 col" at bounding box center [438, 303] width 68 height 28
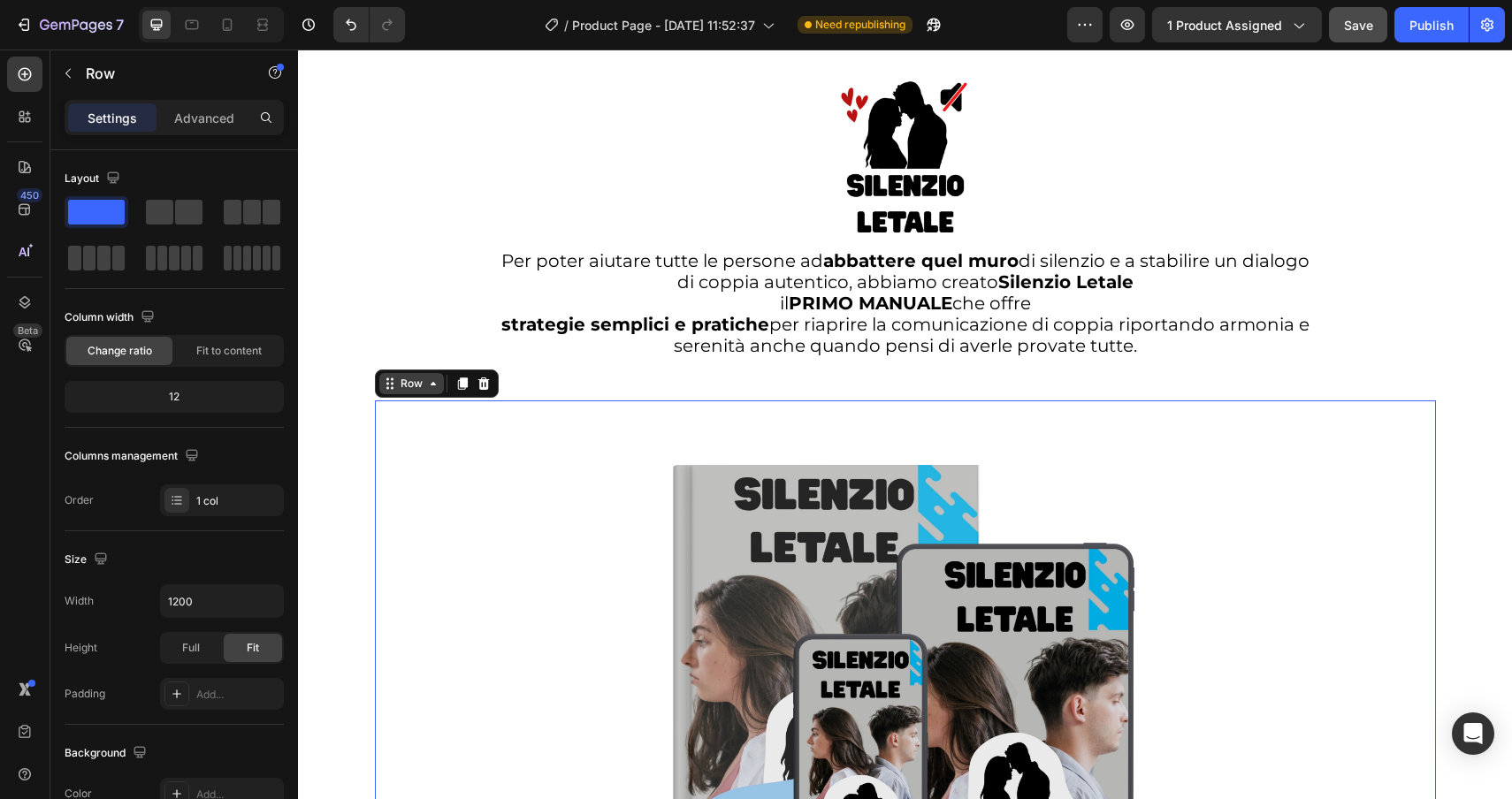
click at [410, 376] on div "Row" at bounding box center [412, 384] width 65 height 21
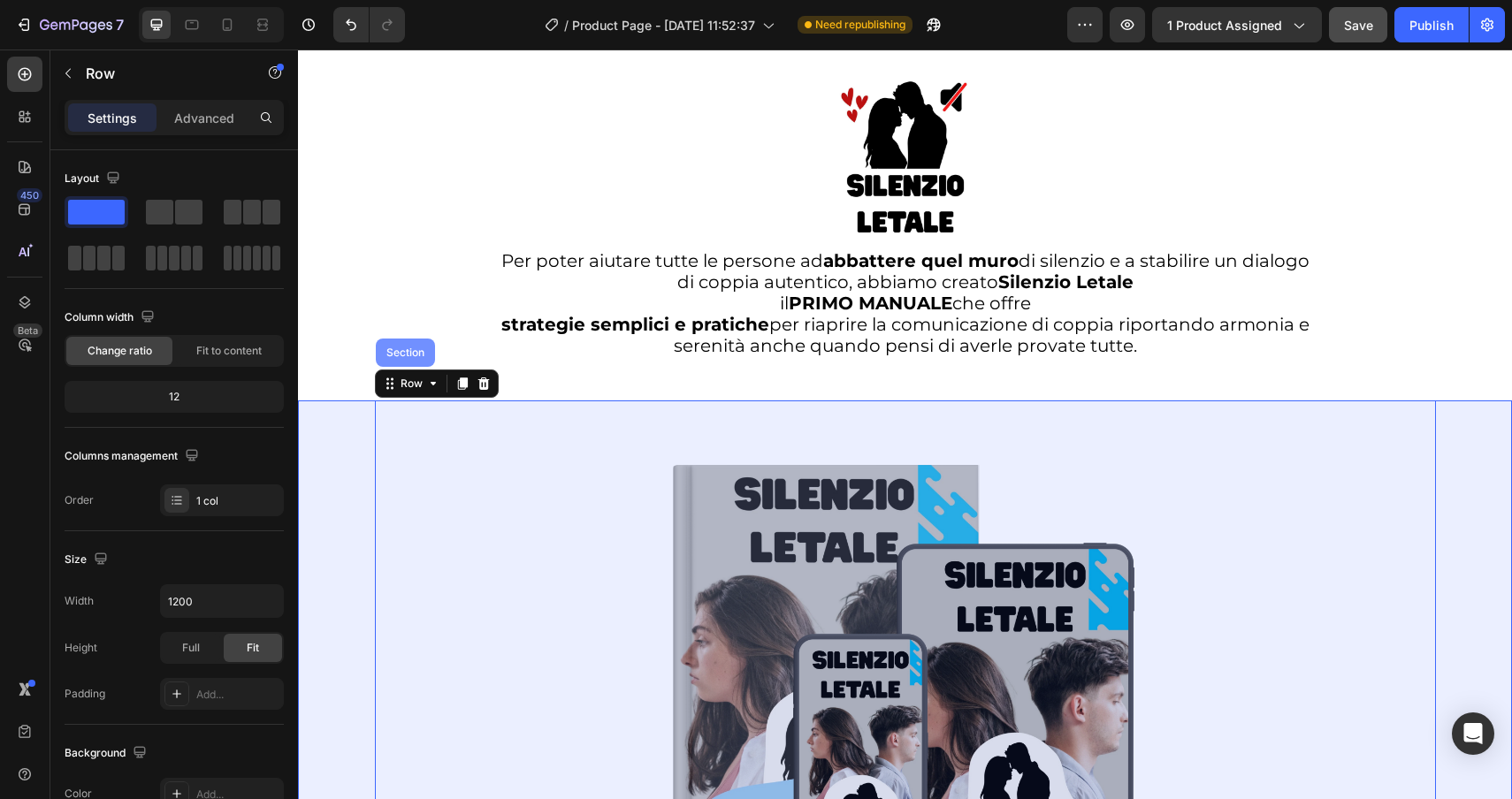
click at [408, 343] on div "Section" at bounding box center [405, 353] width 59 height 28
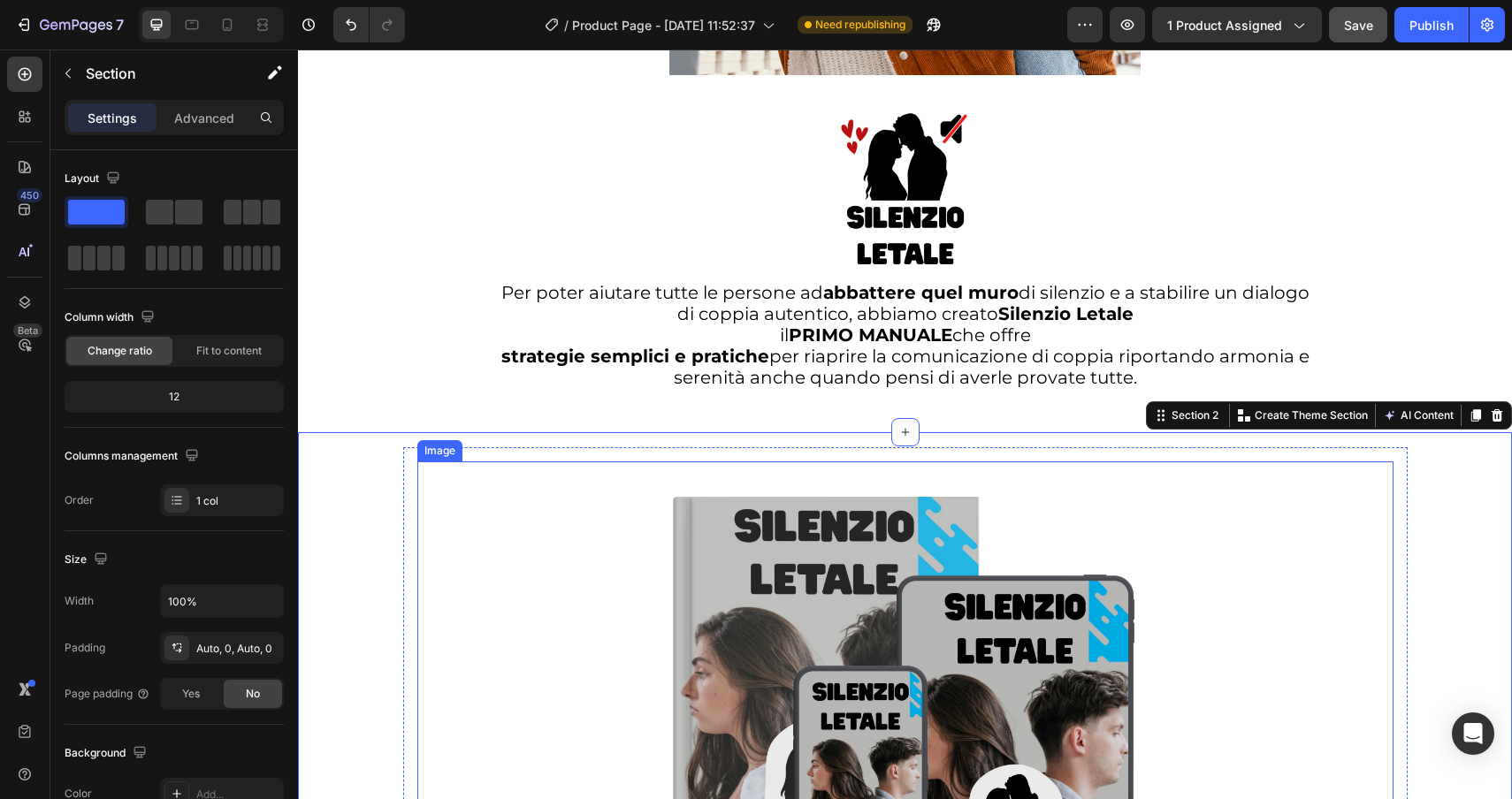
scroll to position [4126, 0]
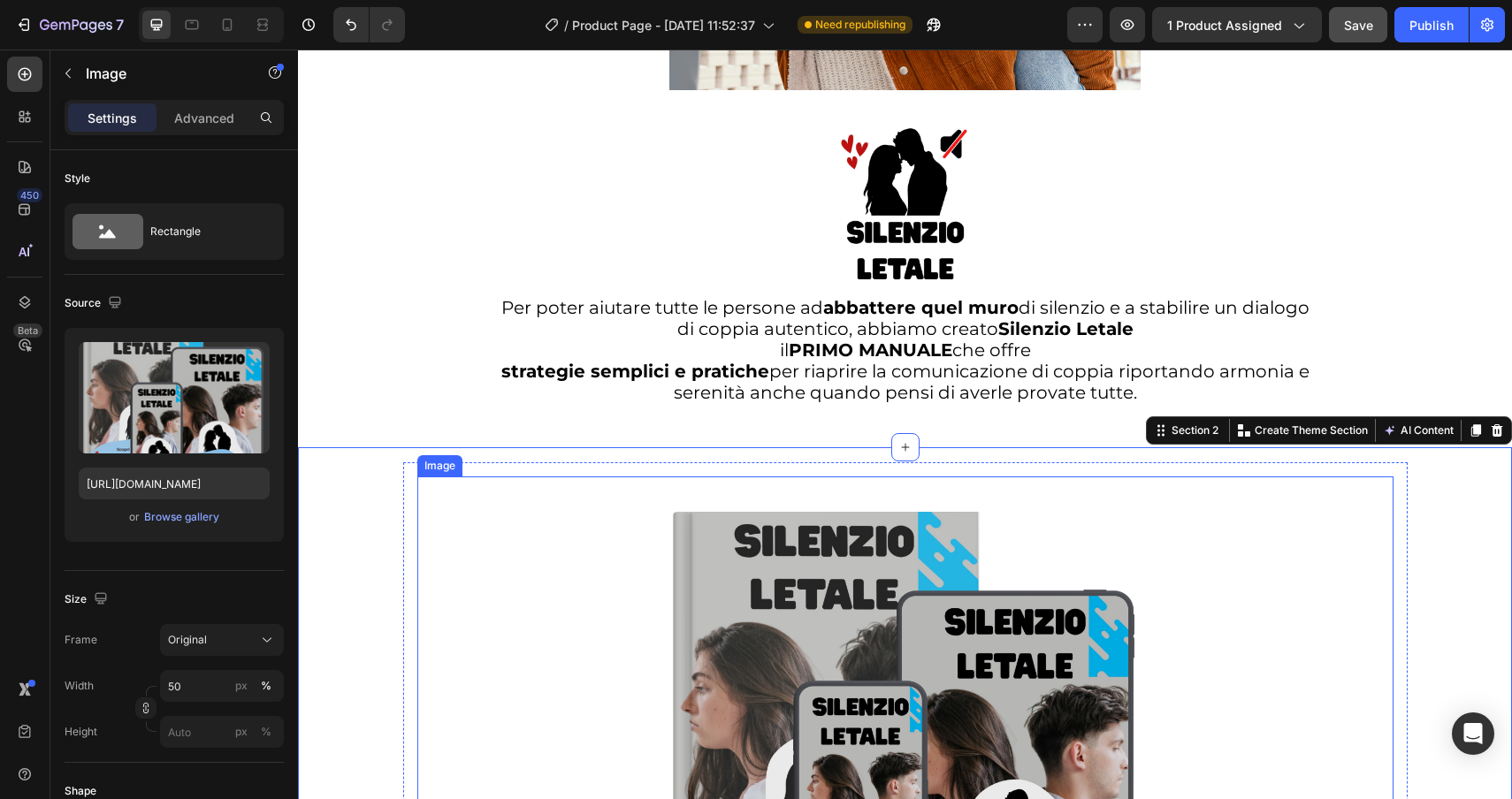
click at [720, 538] on img at bounding box center [906, 721] width 488 height 488
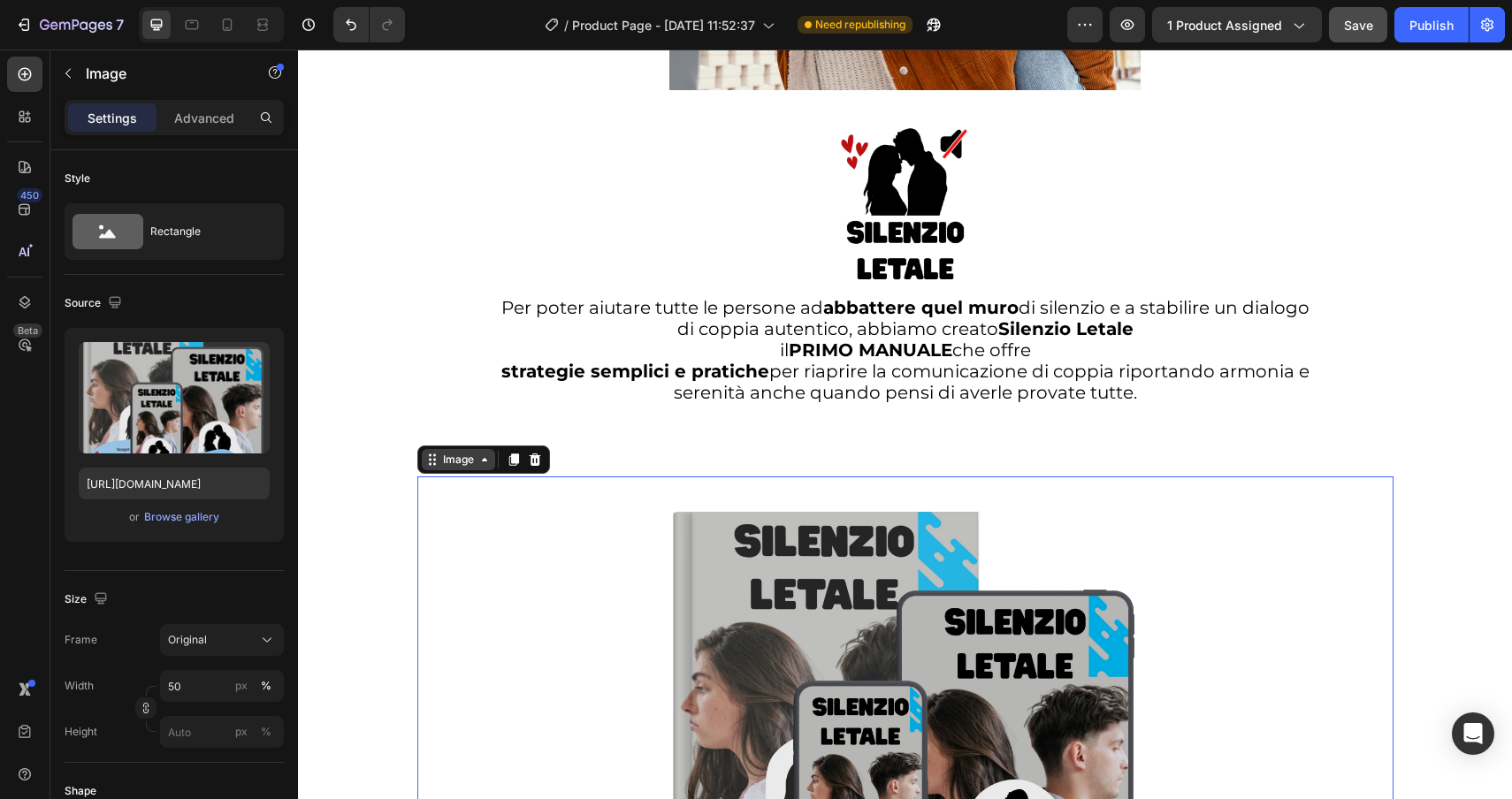
click at [472, 467] on div "Image" at bounding box center [458, 459] width 38 height 15
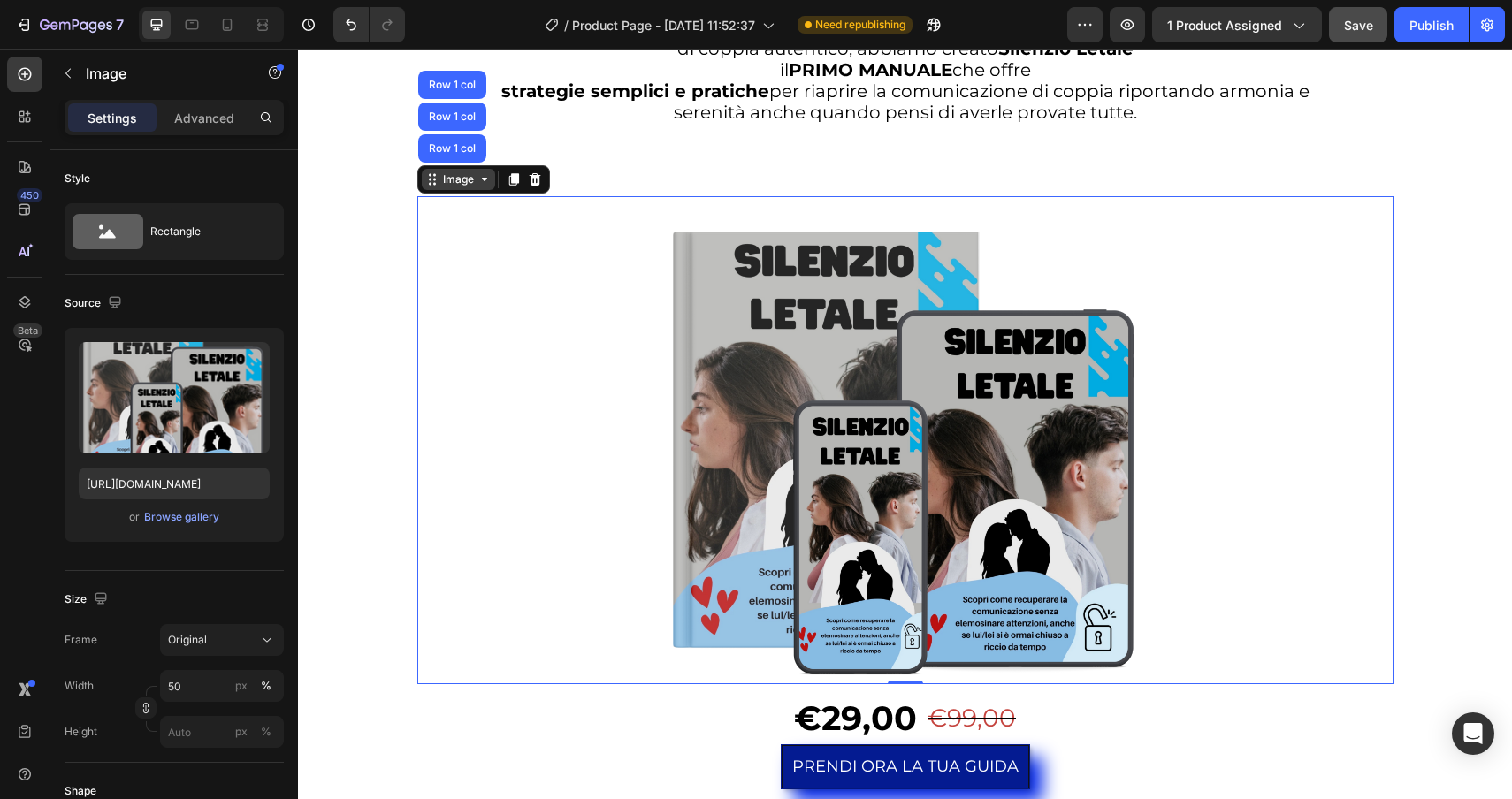
scroll to position [4403, 0]
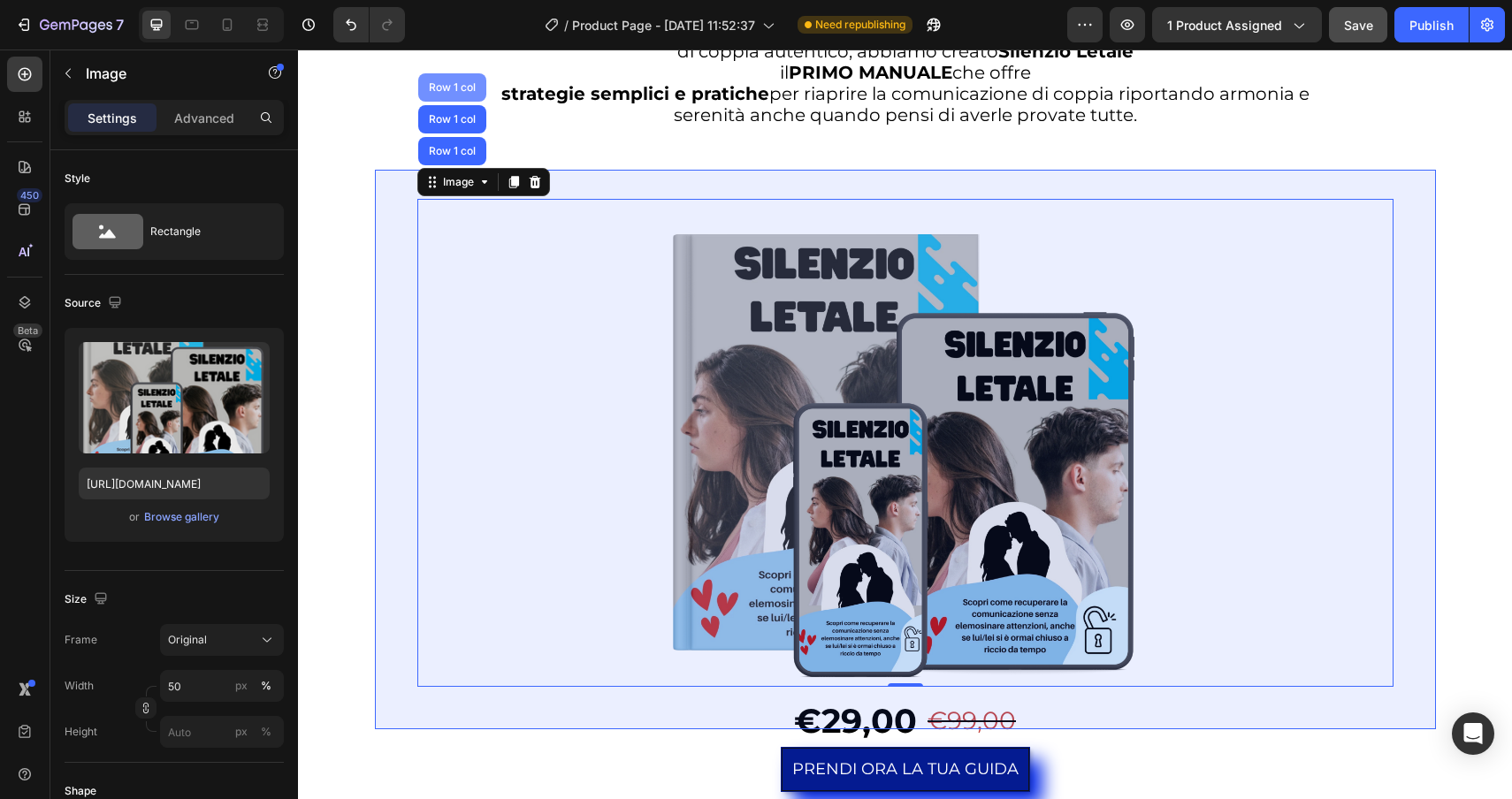
click at [447, 77] on div "Row 1 col" at bounding box center [452, 87] width 68 height 28
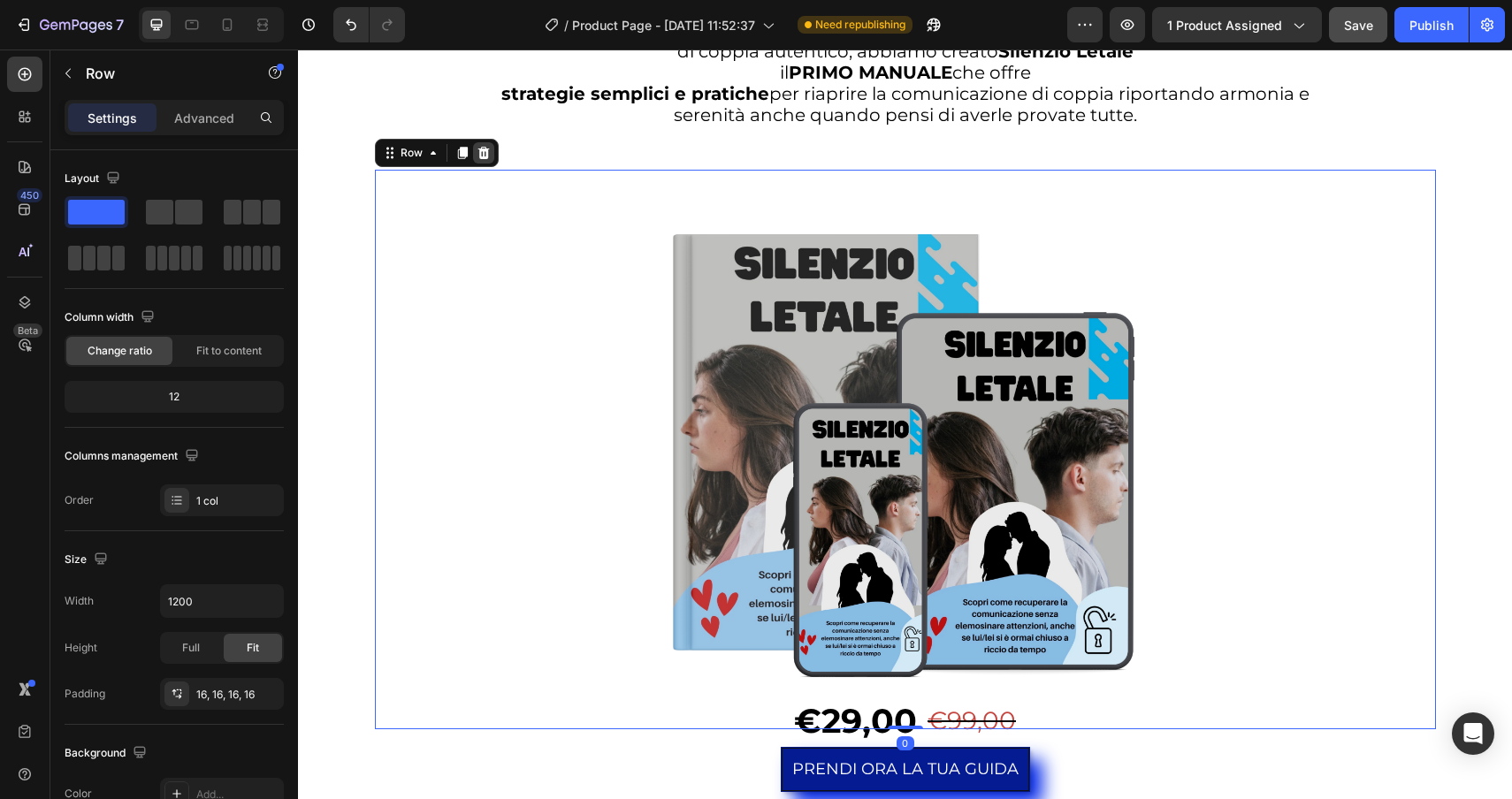
click at [480, 158] on icon at bounding box center [483, 153] width 12 height 13
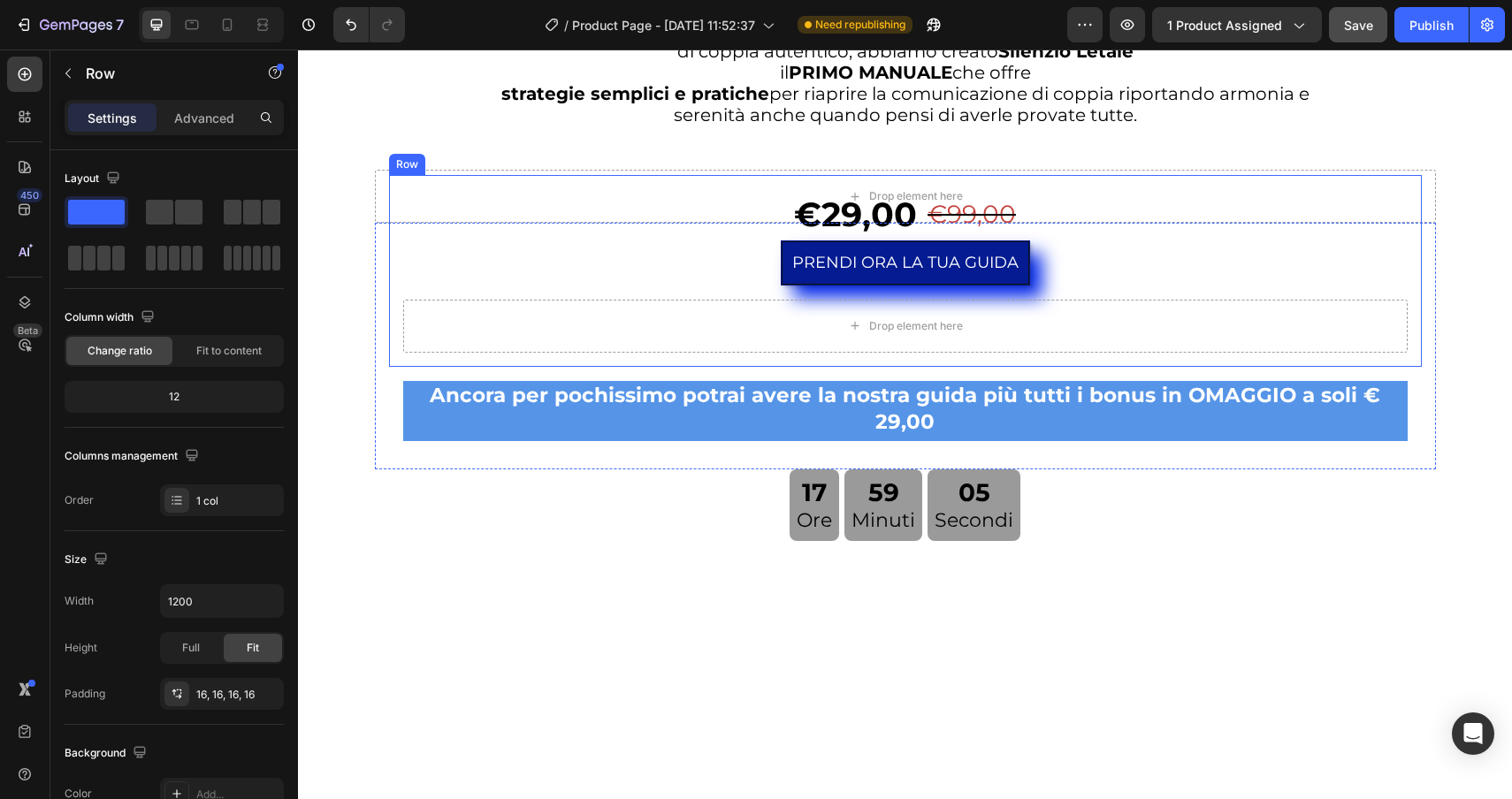
click at [614, 185] on div "€29,00 Product Price Product Price €99,00 Product Price Product Price Row PREND…" at bounding box center [906, 270] width 1033 height 191
click at [496, 155] on icon at bounding box center [498, 158] width 15 height 15
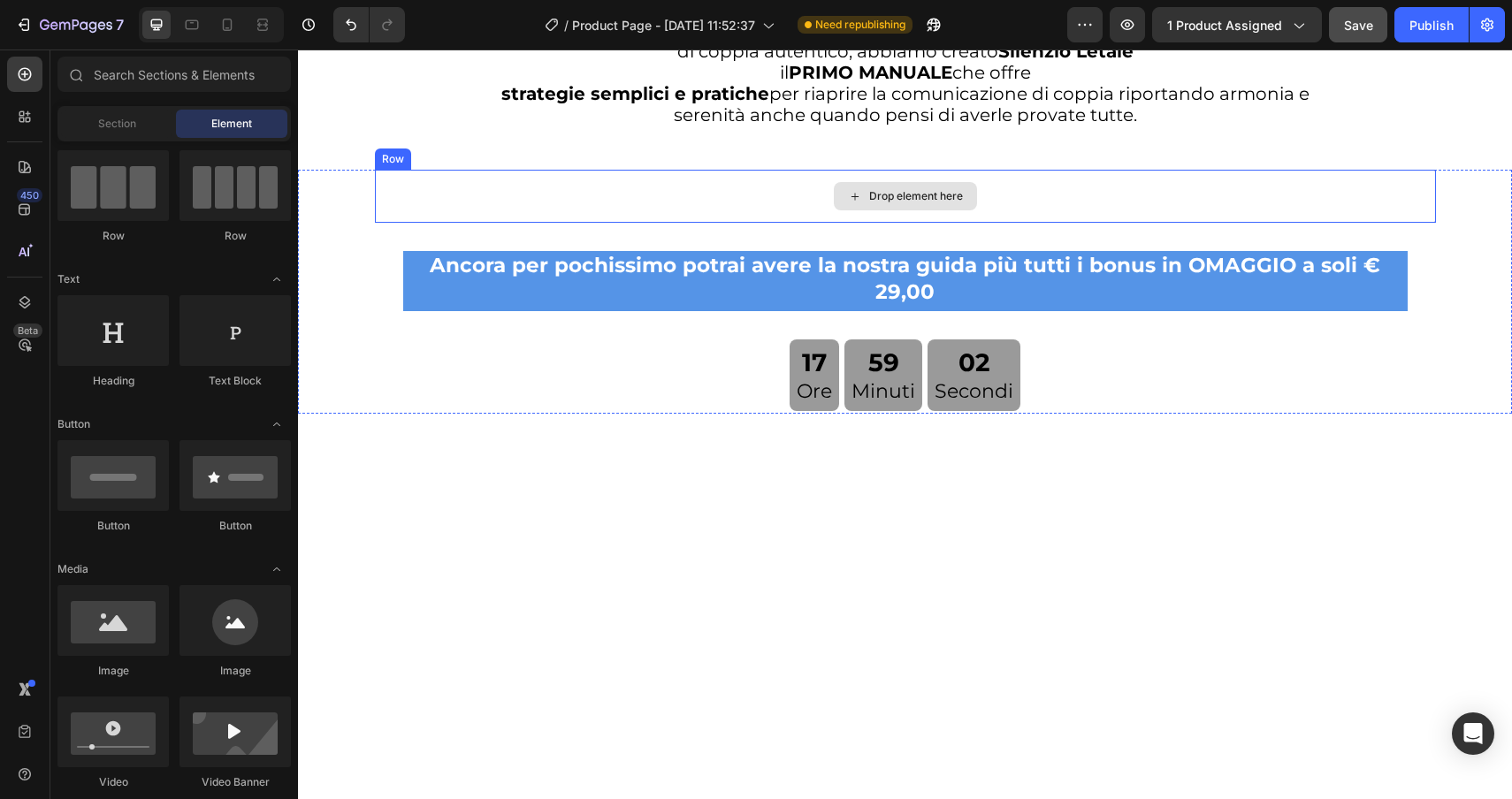
click at [503, 190] on div "Drop element here" at bounding box center [905, 196] width 1061 height 53
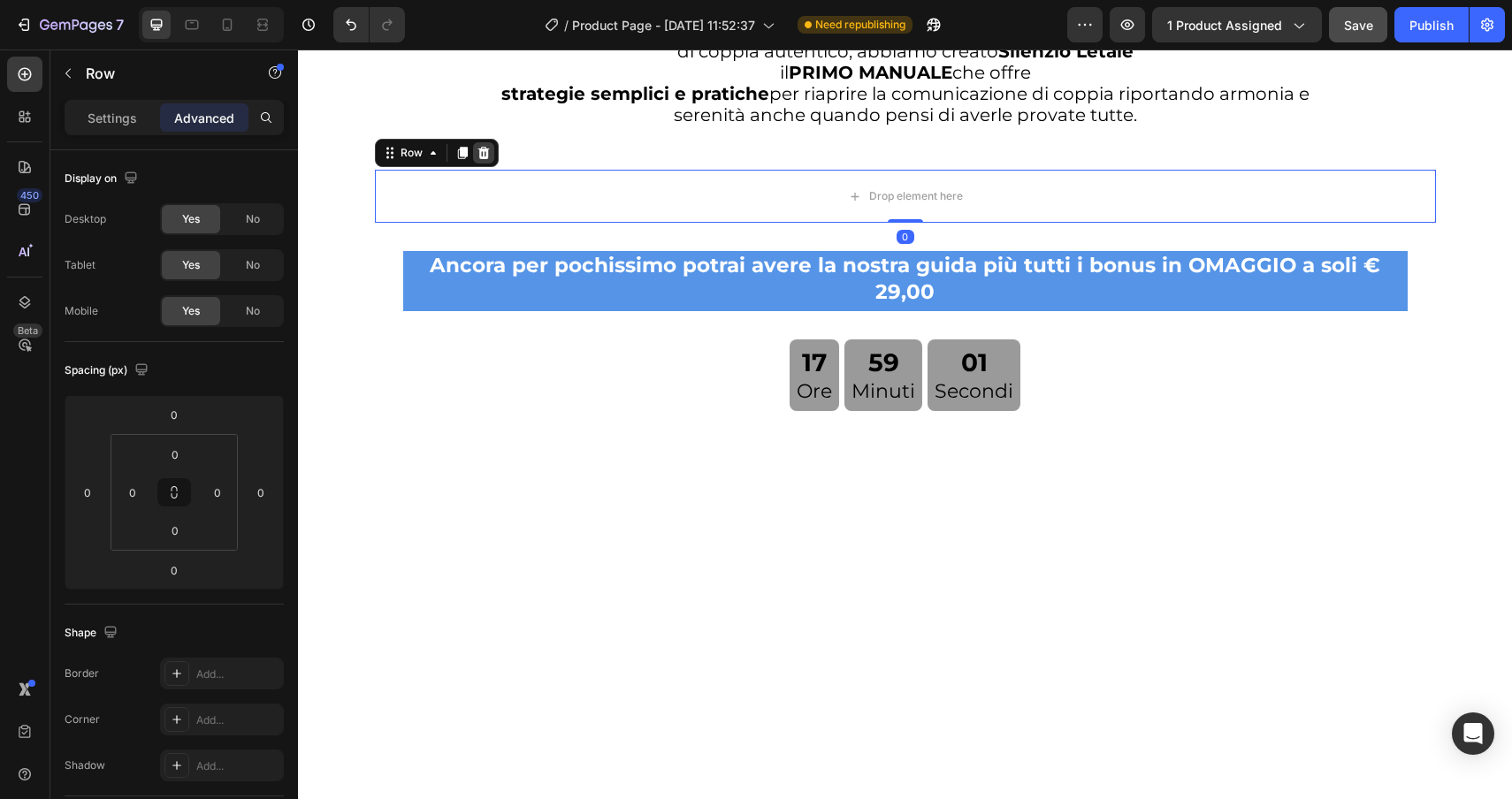
click at [484, 158] on icon at bounding box center [483, 153] width 12 height 13
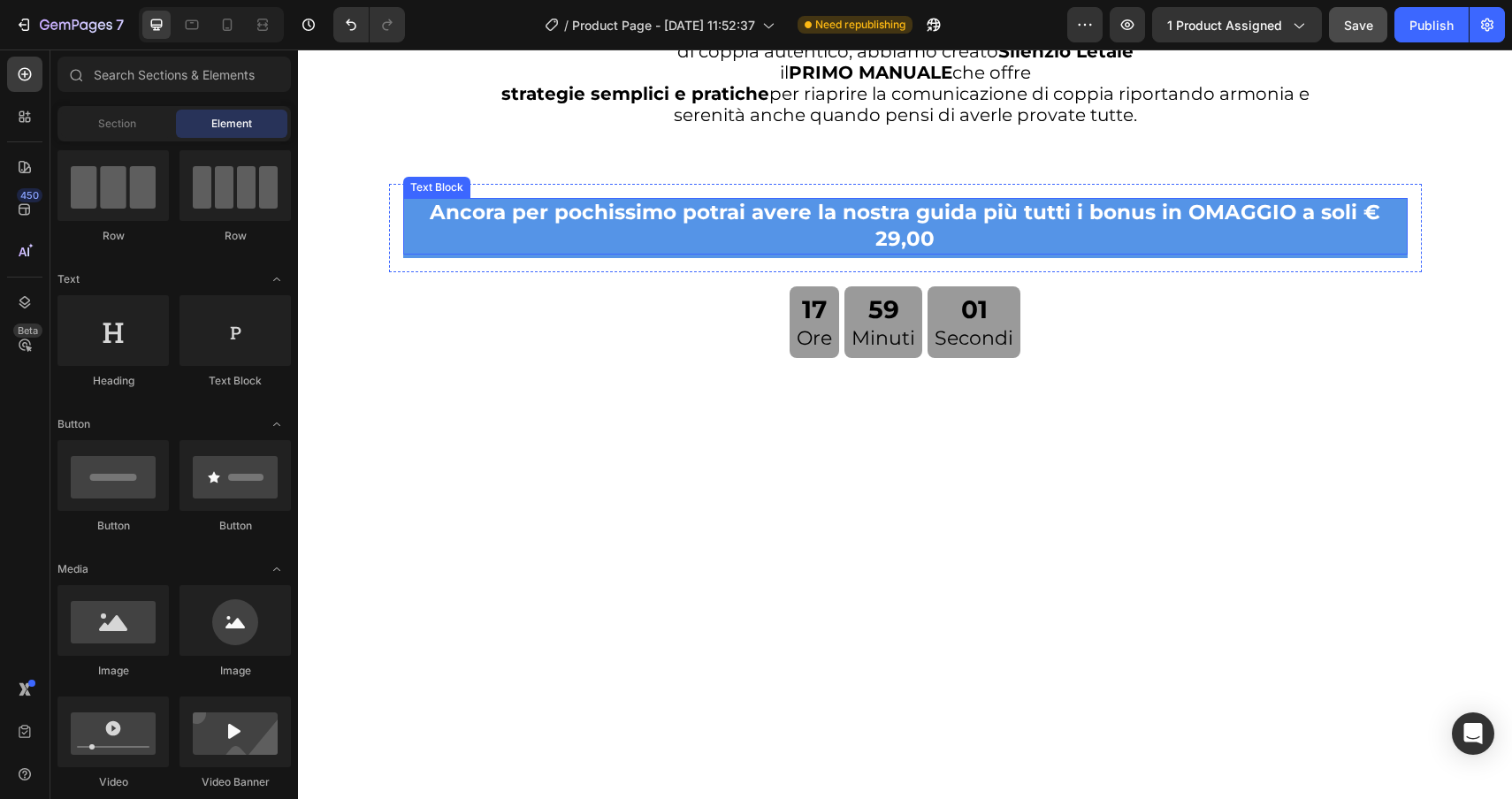
click at [463, 229] on p "Ancora per pochissimo potrai avere la nostra guida più tutti i bonus in OMAGGIO…" at bounding box center [905, 226] width 1001 height 53
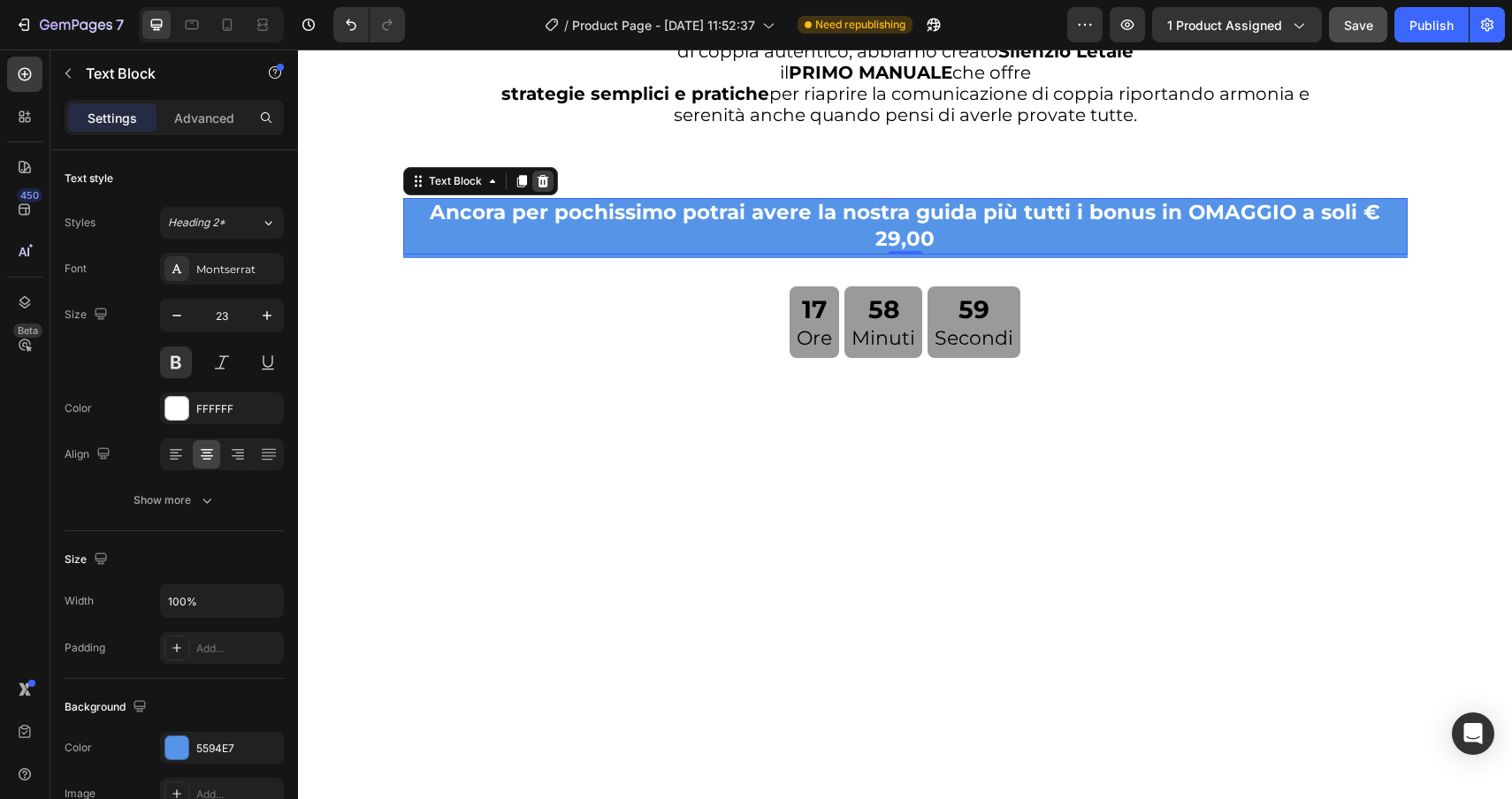
click at [542, 179] on icon at bounding box center [542, 181] width 12 height 13
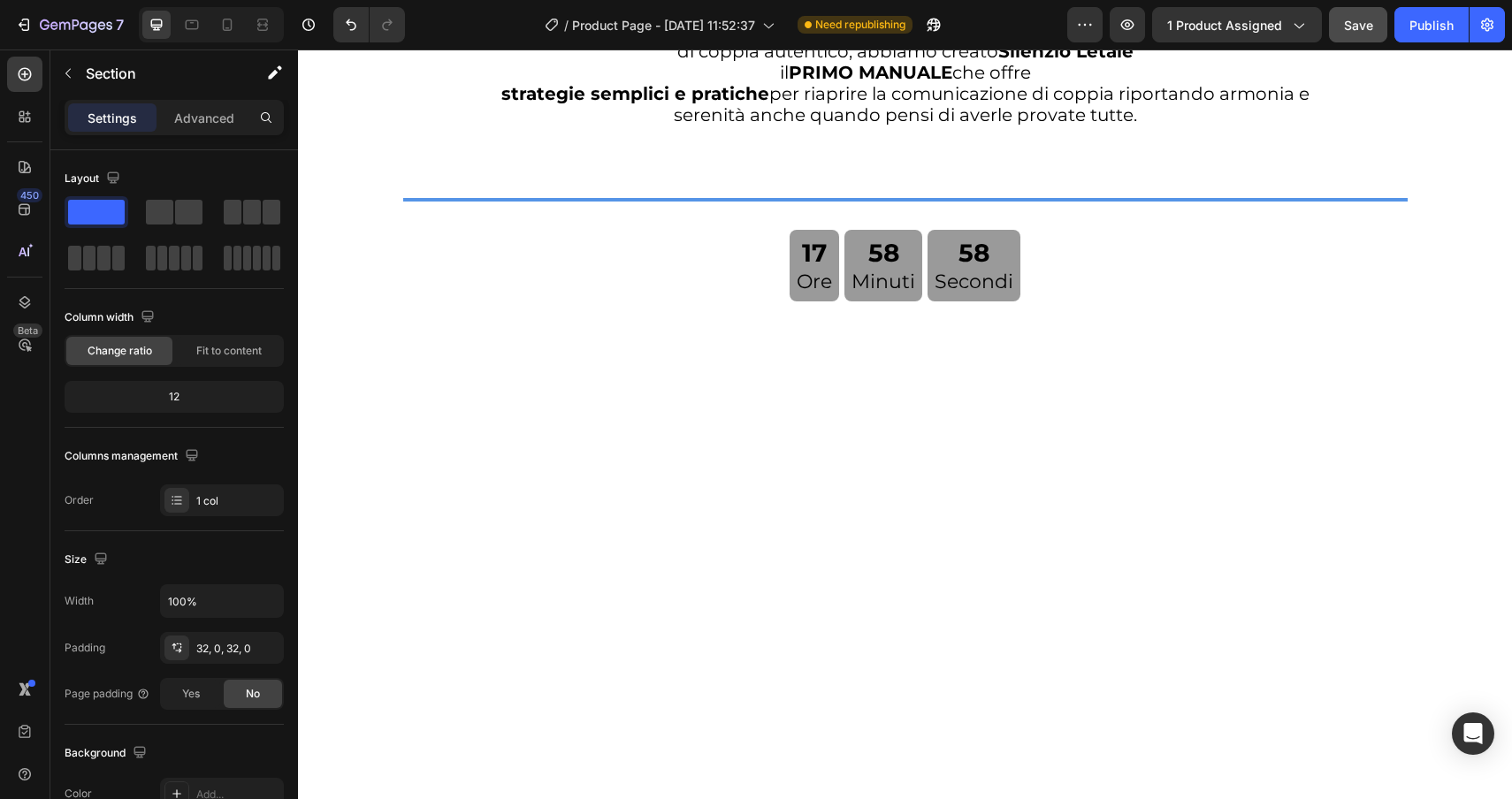
click at [614, 256] on div "17 Ore 58 Minuti 57 Secondi" at bounding box center [905, 265] width 1061 height 72
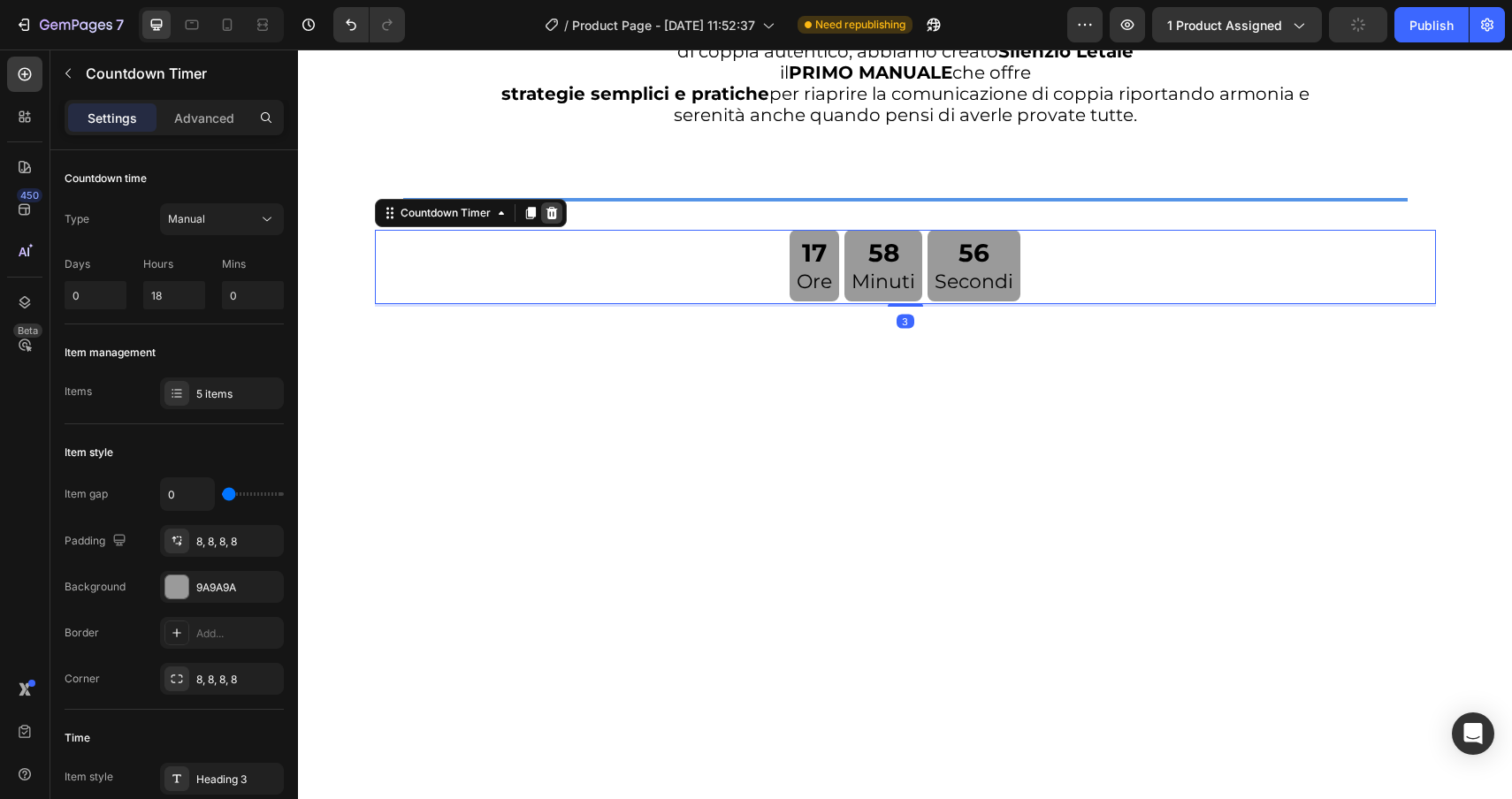
click at [558, 215] on icon at bounding box center [551, 213] width 15 height 15
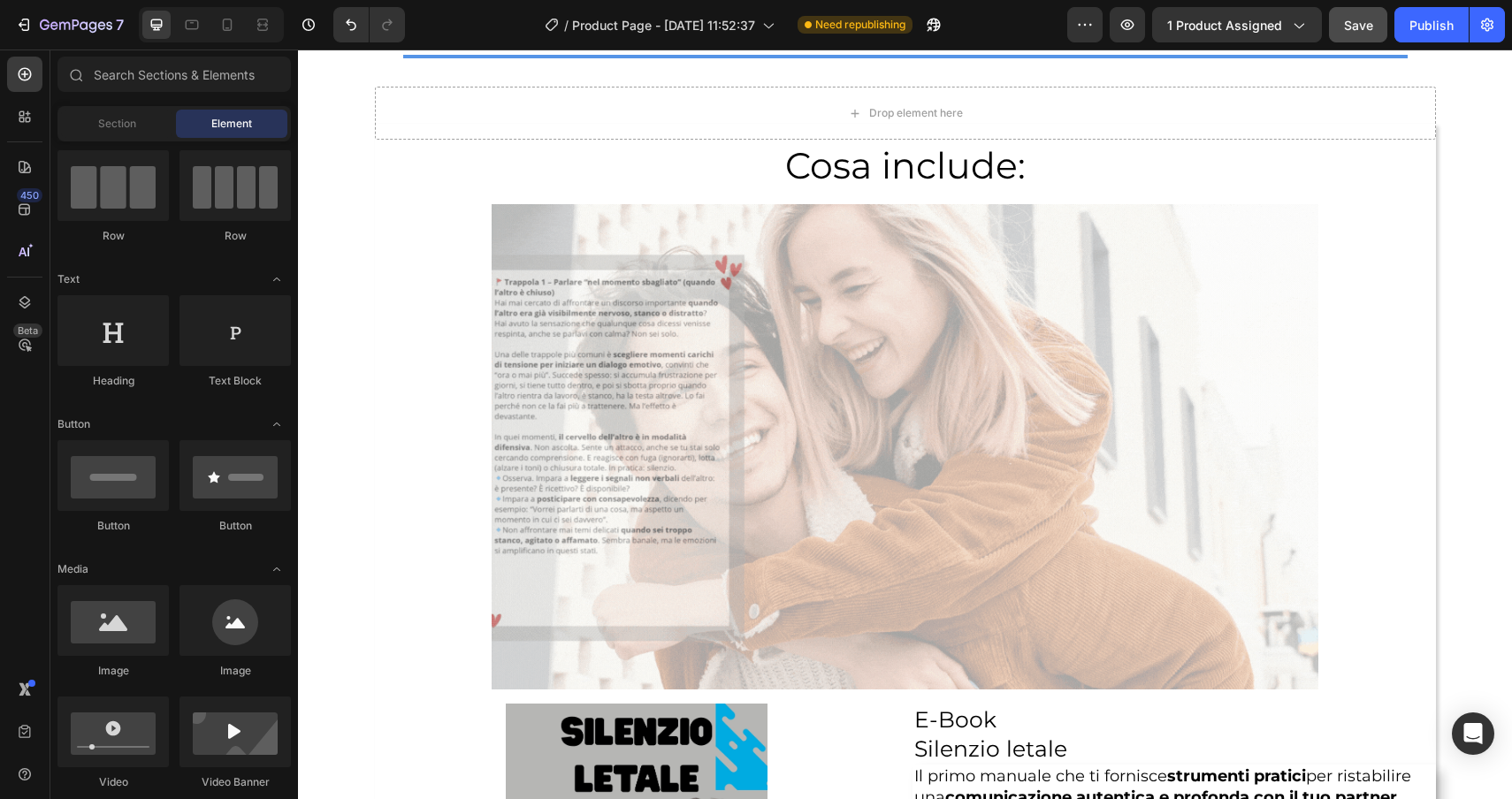
scroll to position [4375, 0]
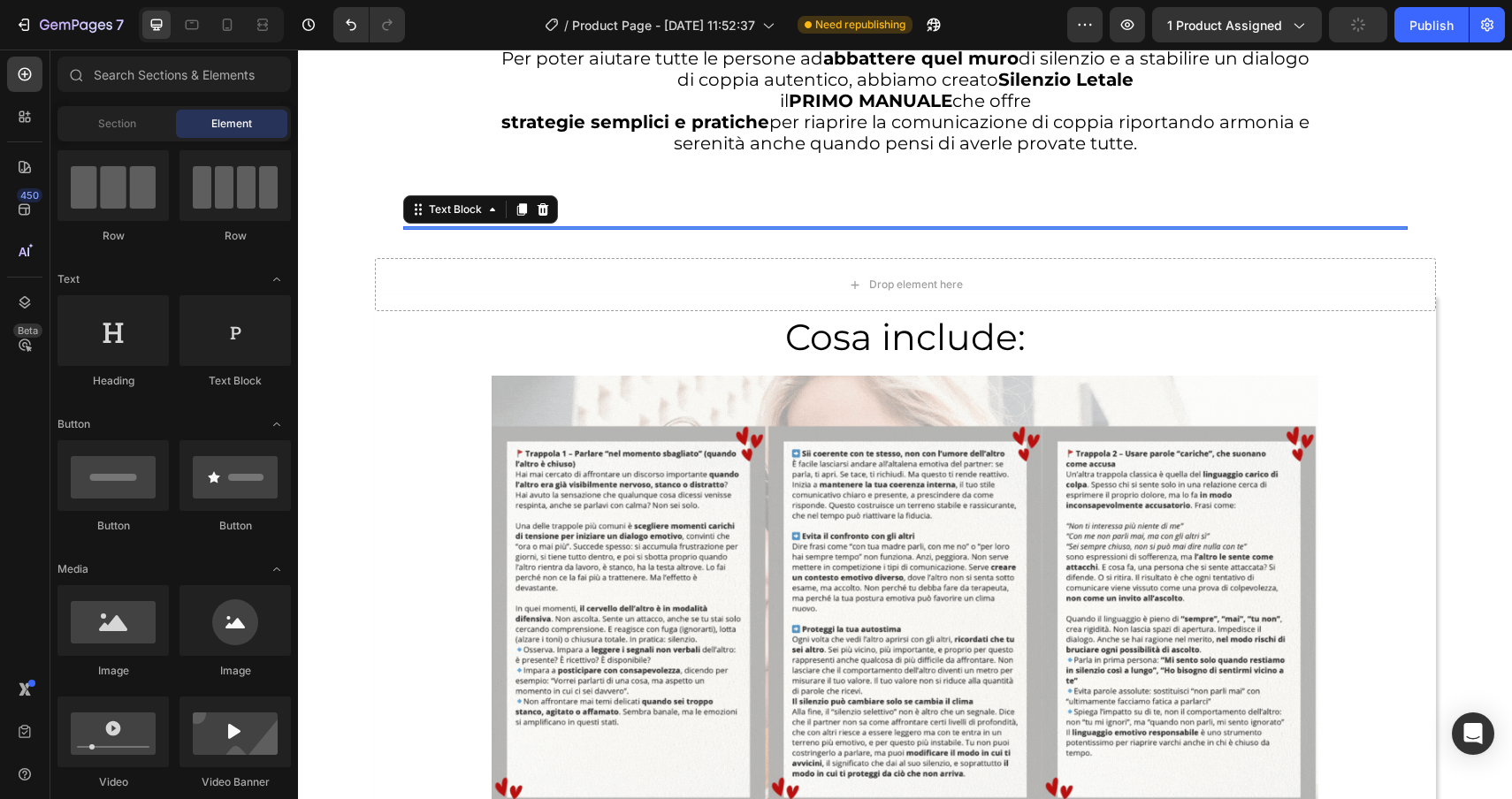
click at [627, 230] on div at bounding box center [905, 229] width 1004 height 4
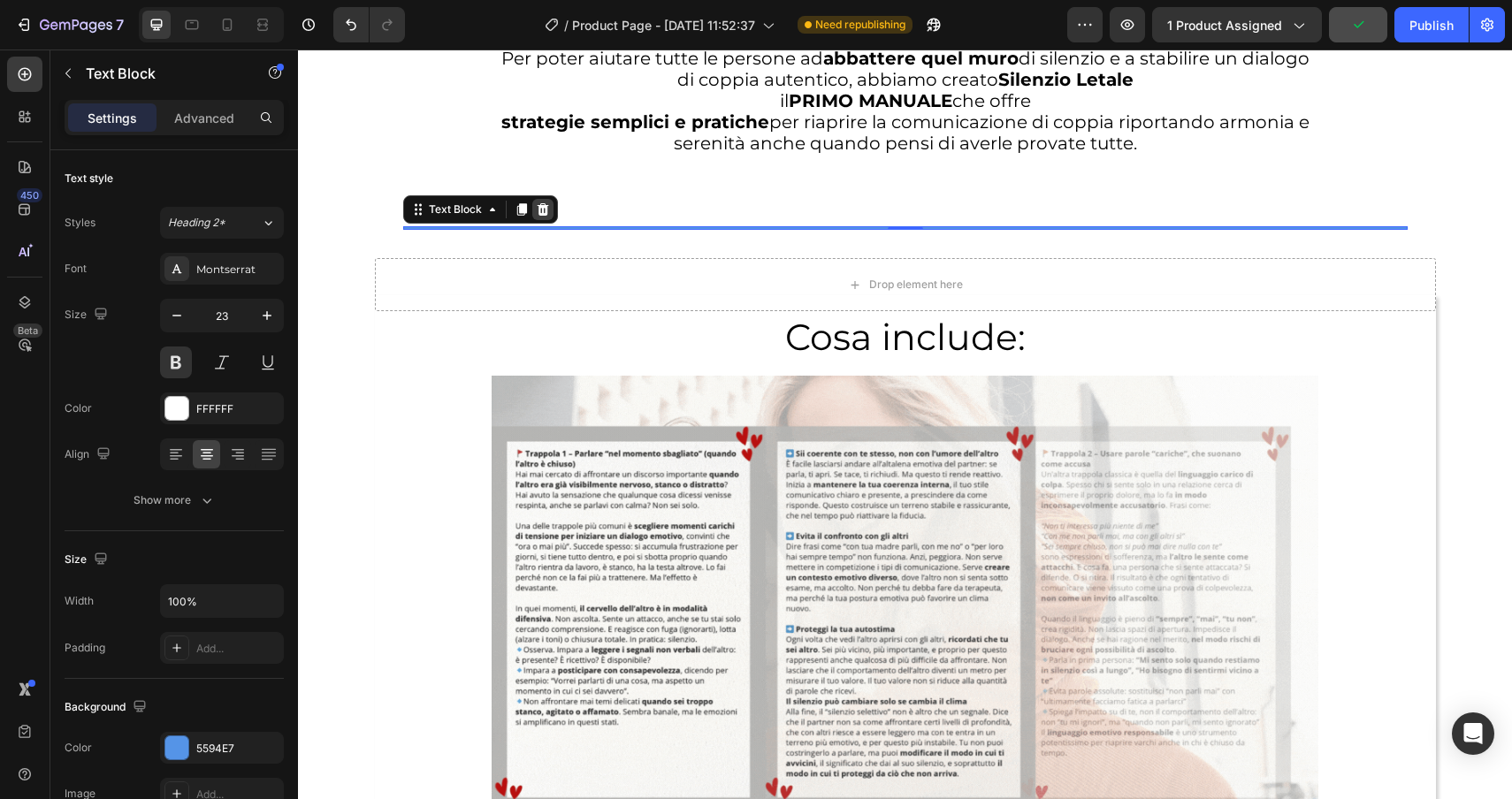
click at [549, 206] on div at bounding box center [543, 209] width 21 height 21
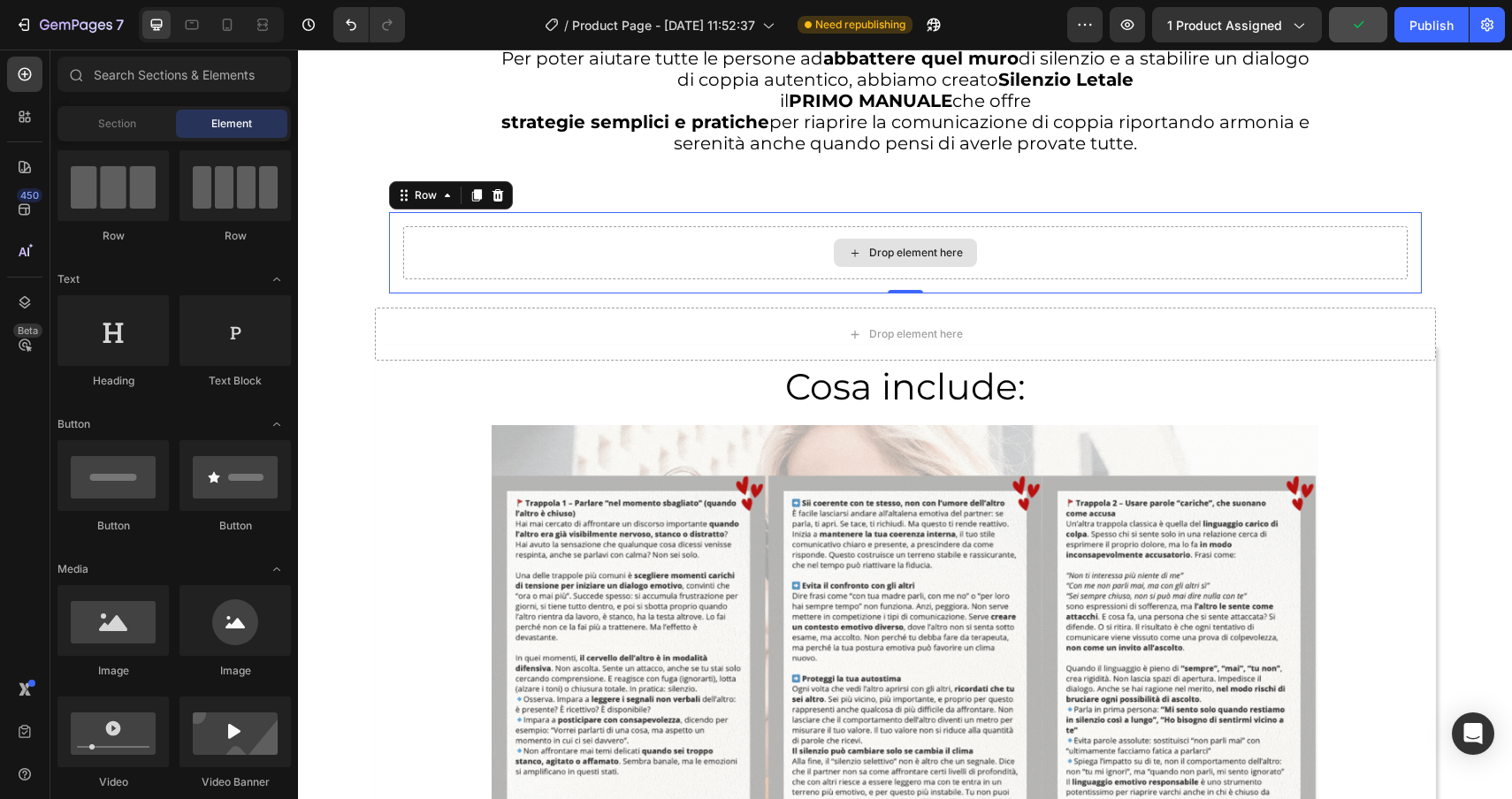
click at [564, 244] on div "Drop element here" at bounding box center [905, 253] width 1004 height 53
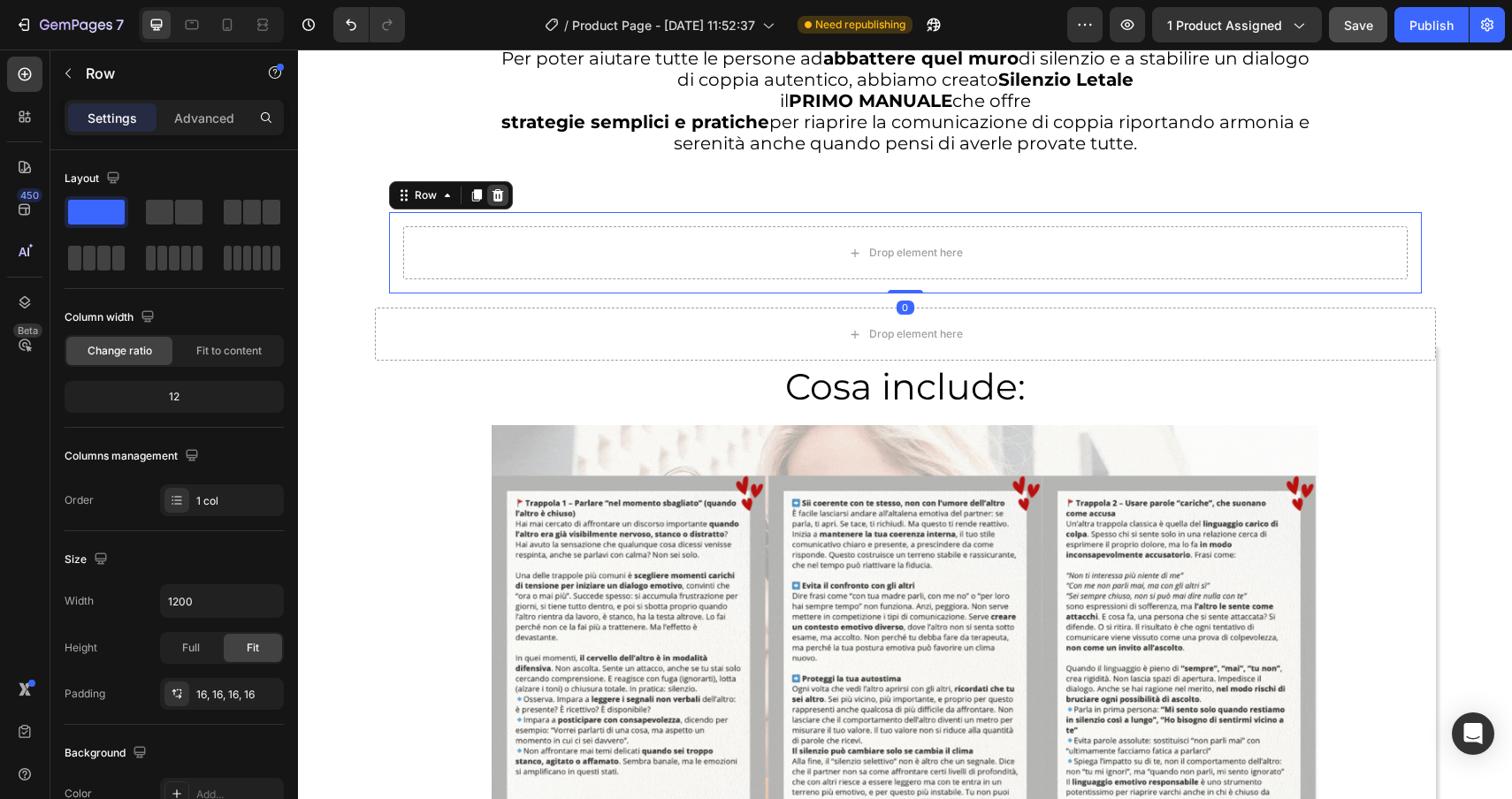
click at [501, 198] on icon at bounding box center [498, 195] width 12 height 13
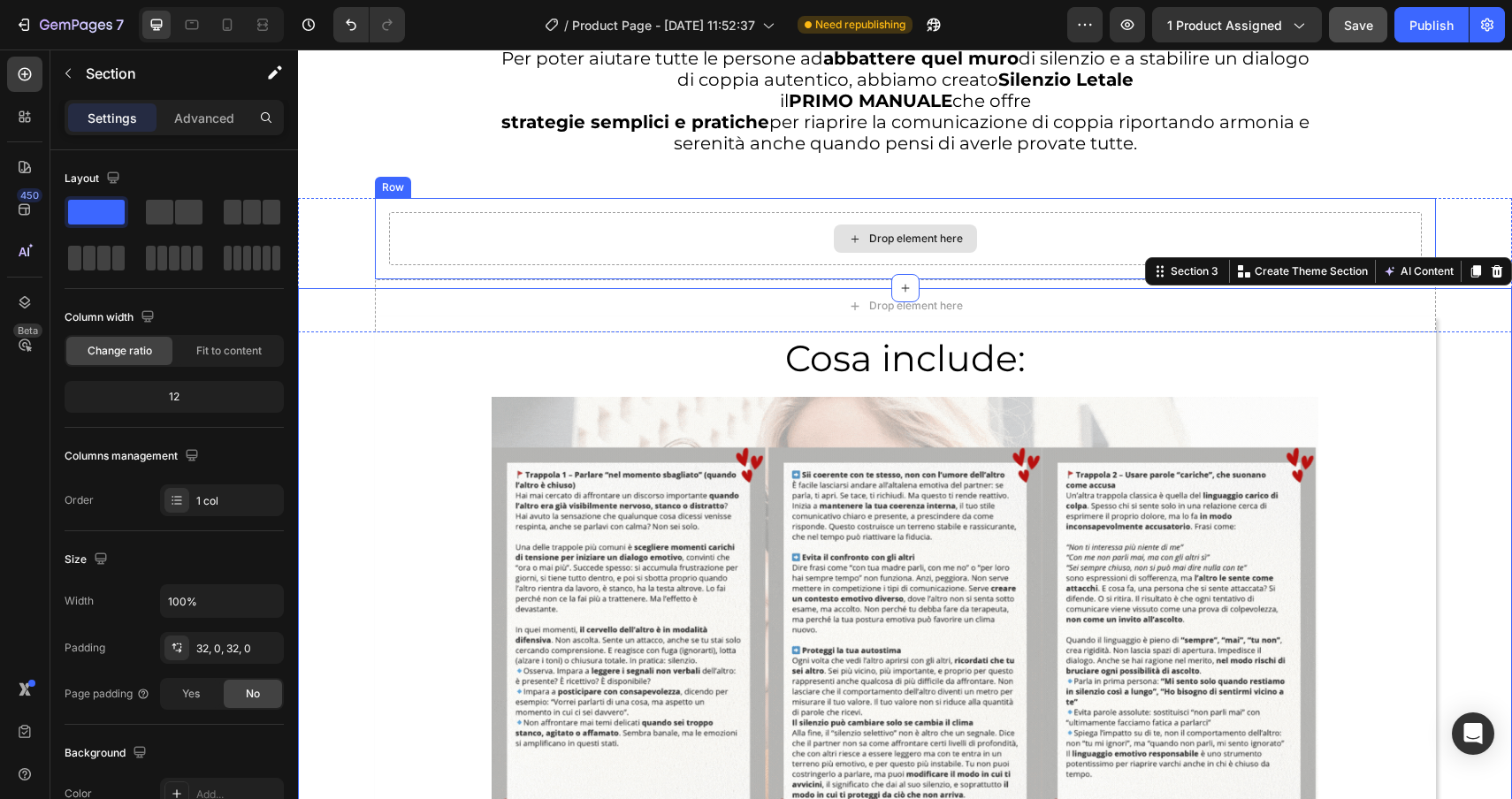
click at [535, 236] on div "Drop element here" at bounding box center [906, 238] width 1033 height 53
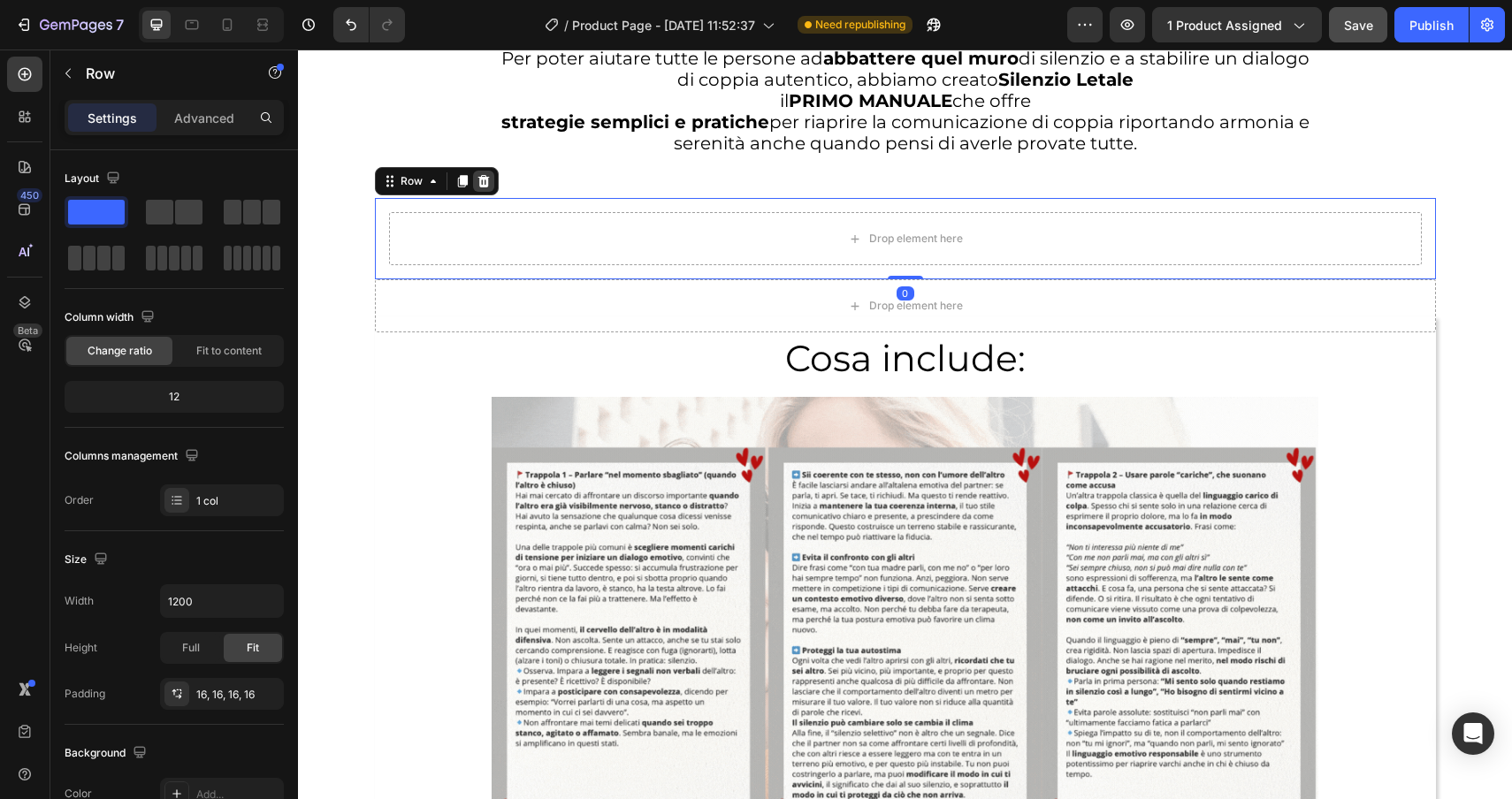
click at [488, 180] on icon at bounding box center [483, 181] width 15 height 15
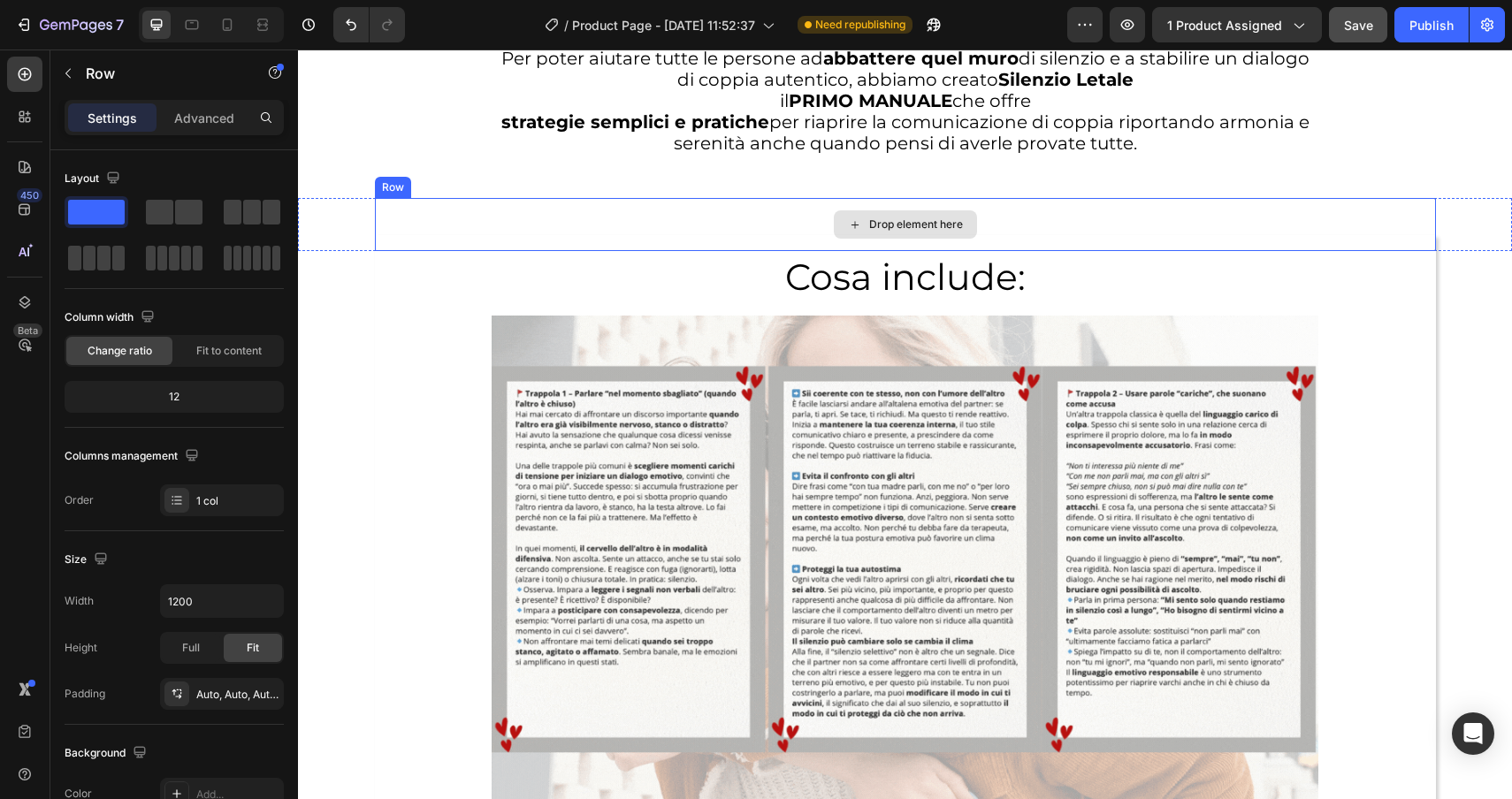
click at [520, 205] on div "Drop element here" at bounding box center [905, 224] width 1061 height 53
click at [480, 180] on icon at bounding box center [483, 181] width 12 height 13
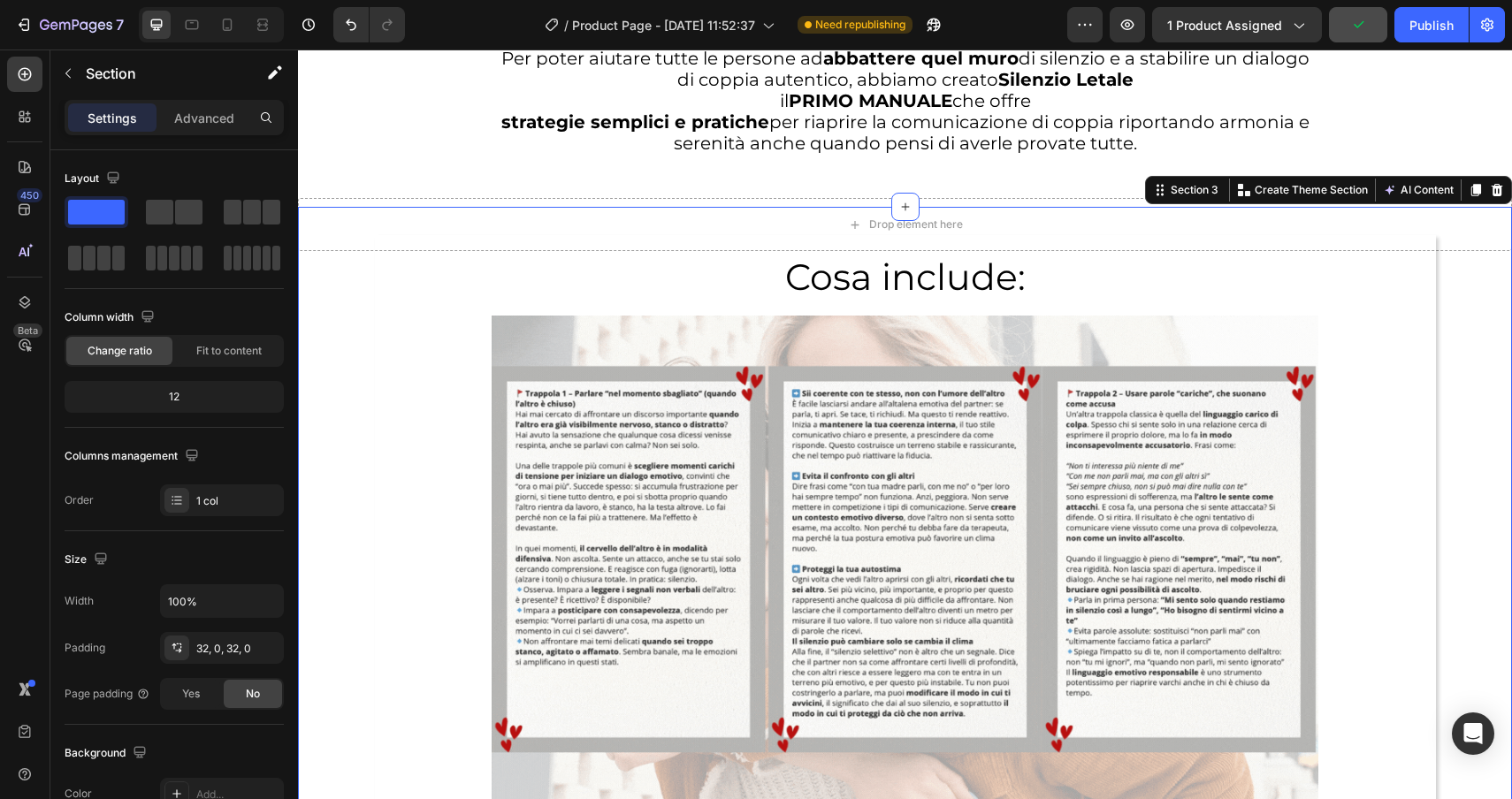
click at [1492, 188] on icon at bounding box center [1497, 190] width 15 height 15
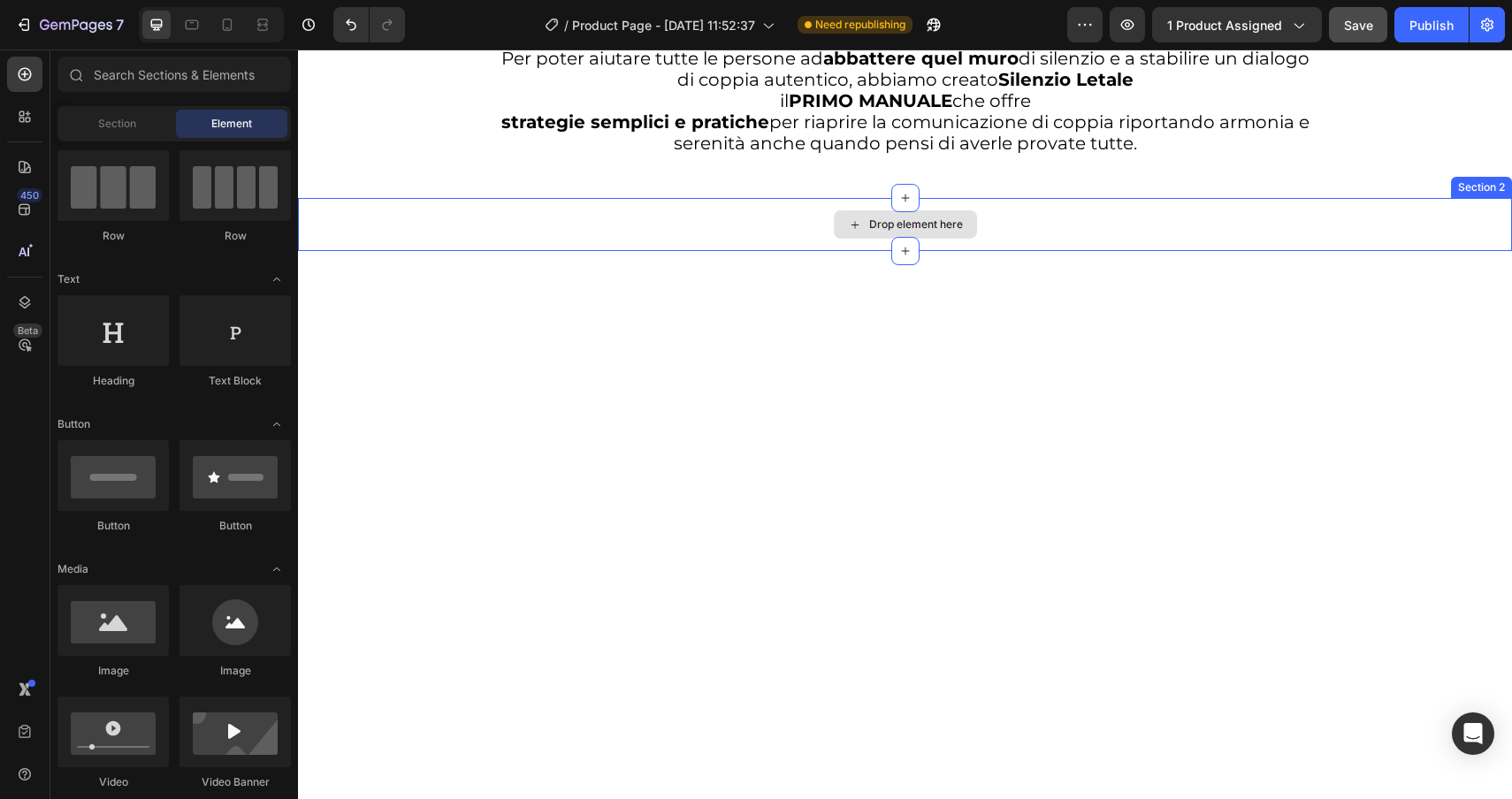
click at [466, 202] on div "Drop element here" at bounding box center [905, 224] width 1214 height 53
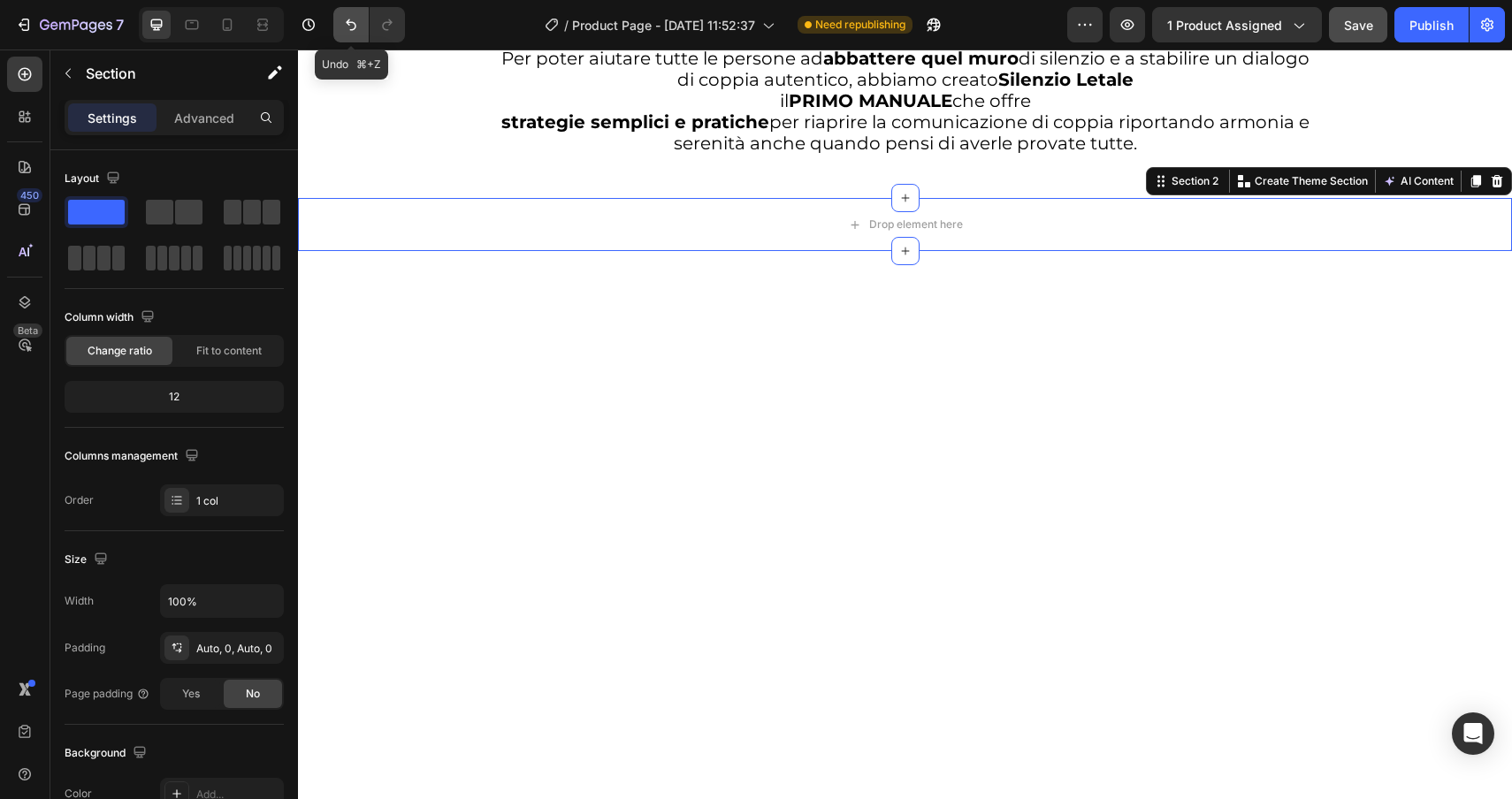
click at [349, 20] on icon "Undo/Redo" at bounding box center [351, 25] width 11 height 12
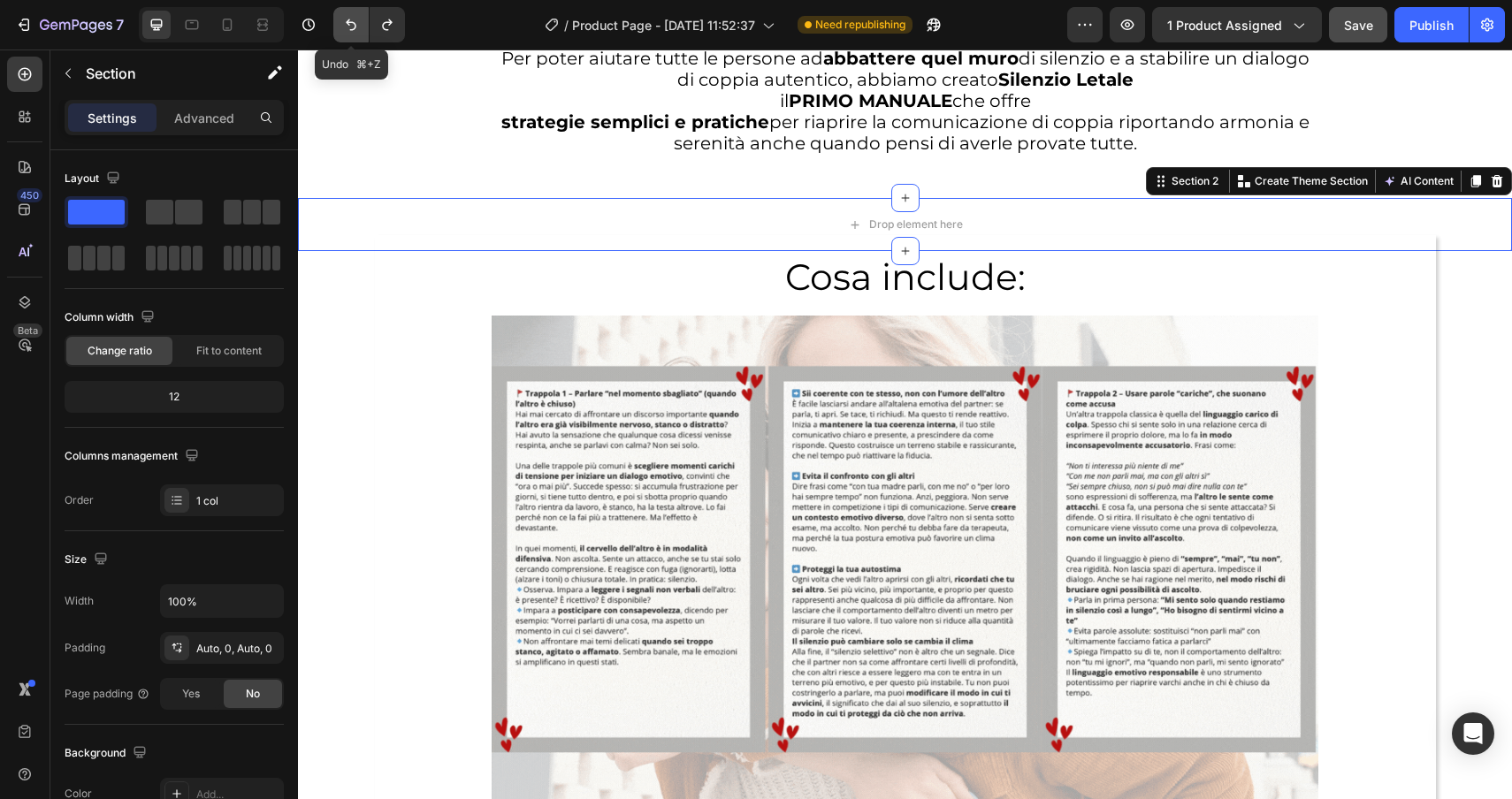
click at [349, 20] on icon "Undo/Redo" at bounding box center [351, 25] width 11 height 12
click at [423, 203] on div "Drop element here" at bounding box center [905, 224] width 1061 height 53
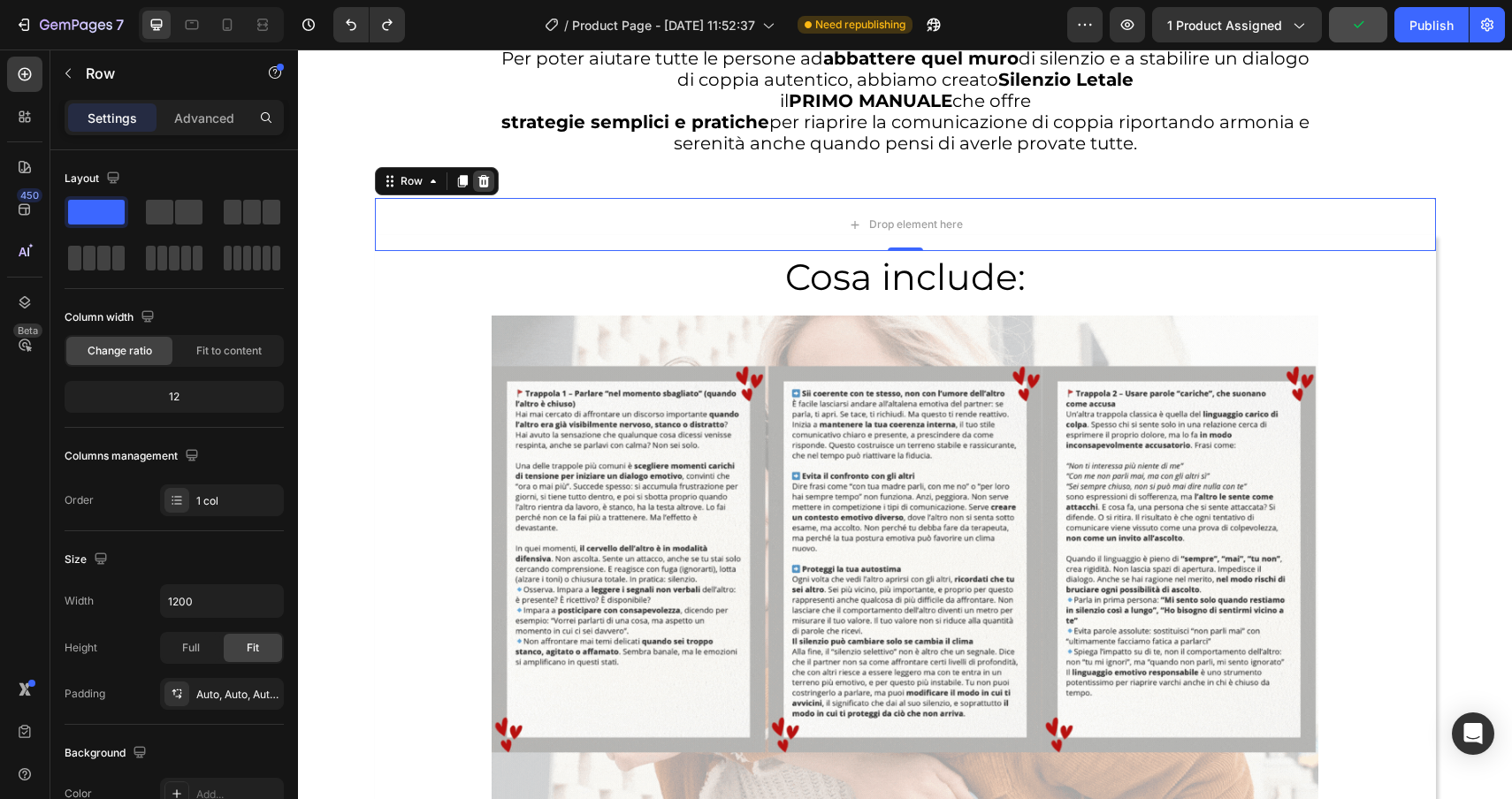
click at [482, 182] on icon at bounding box center [483, 181] width 12 height 13
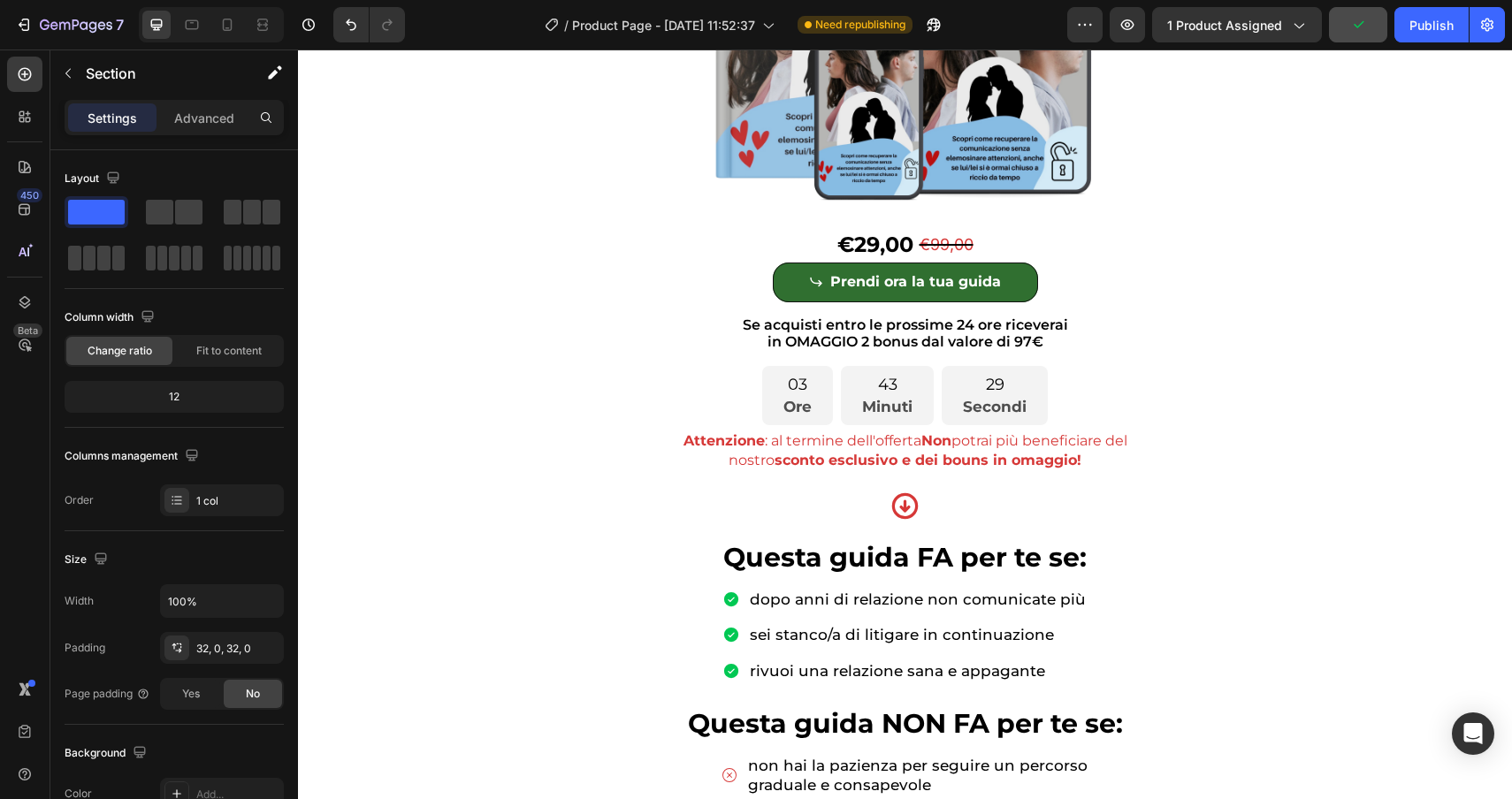
scroll to position [0, 0]
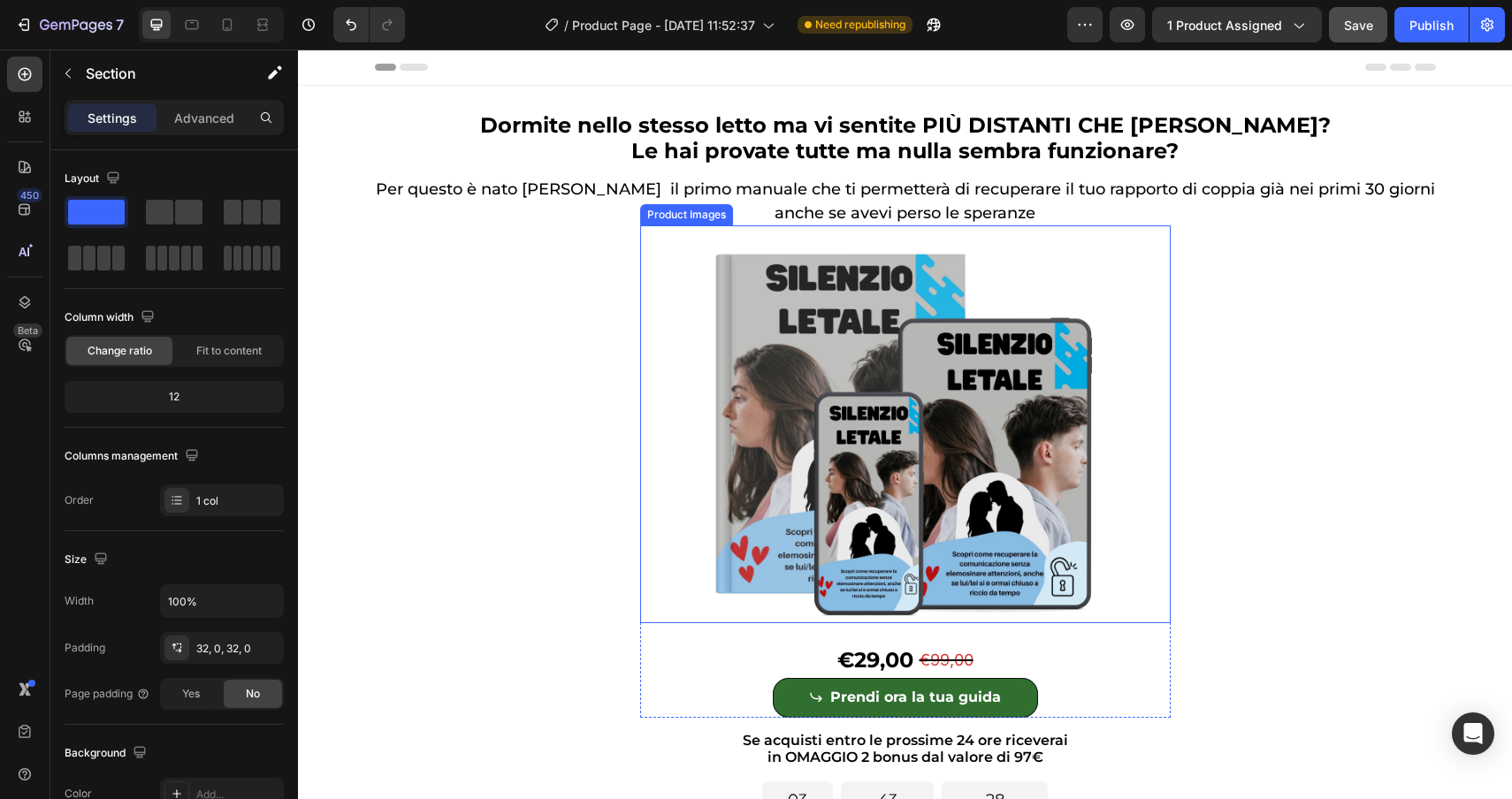
click at [733, 361] on img at bounding box center [906, 424] width 531 height 398
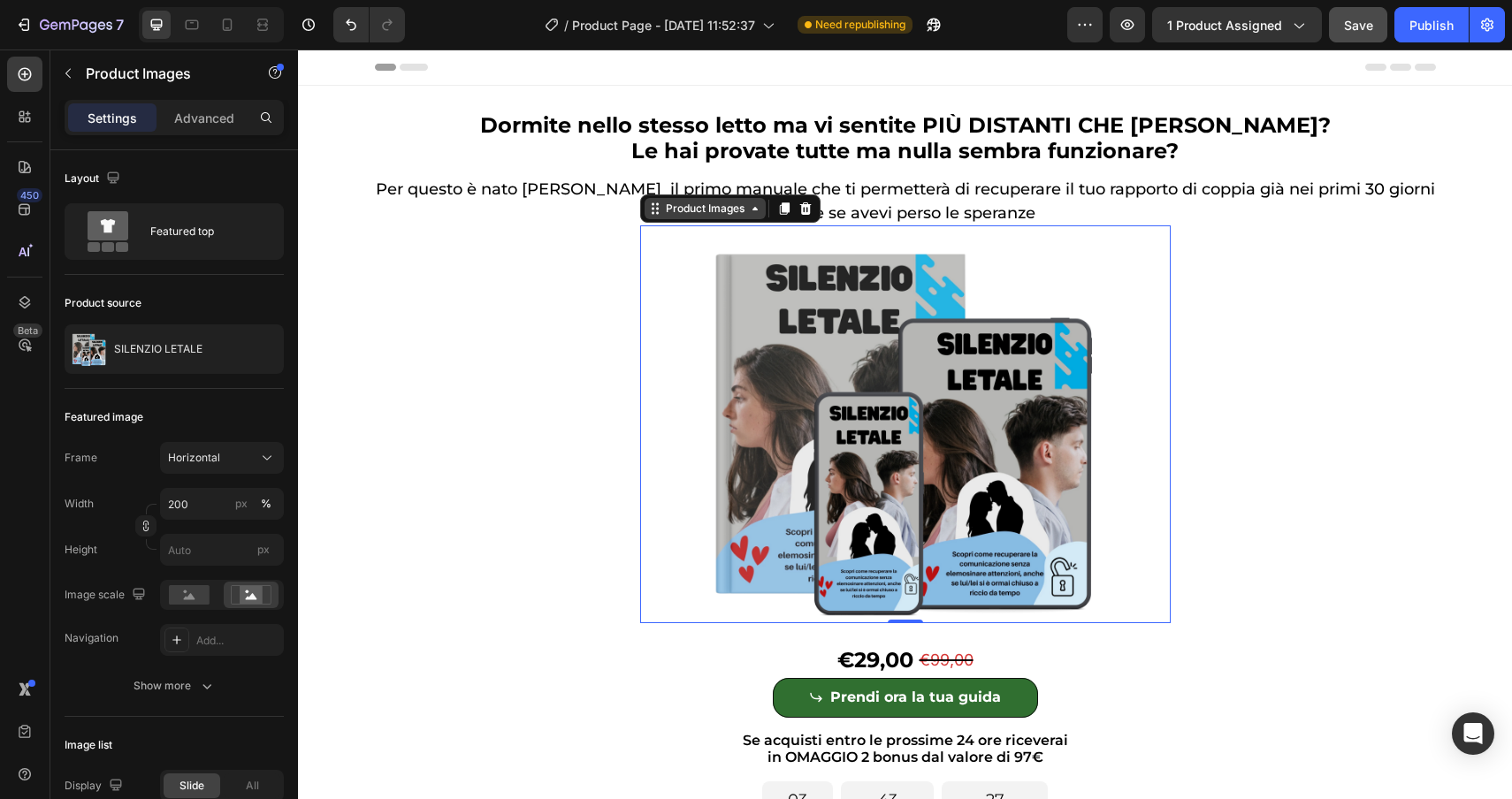
click at [695, 205] on div "Product Images" at bounding box center [705, 208] width 86 height 15
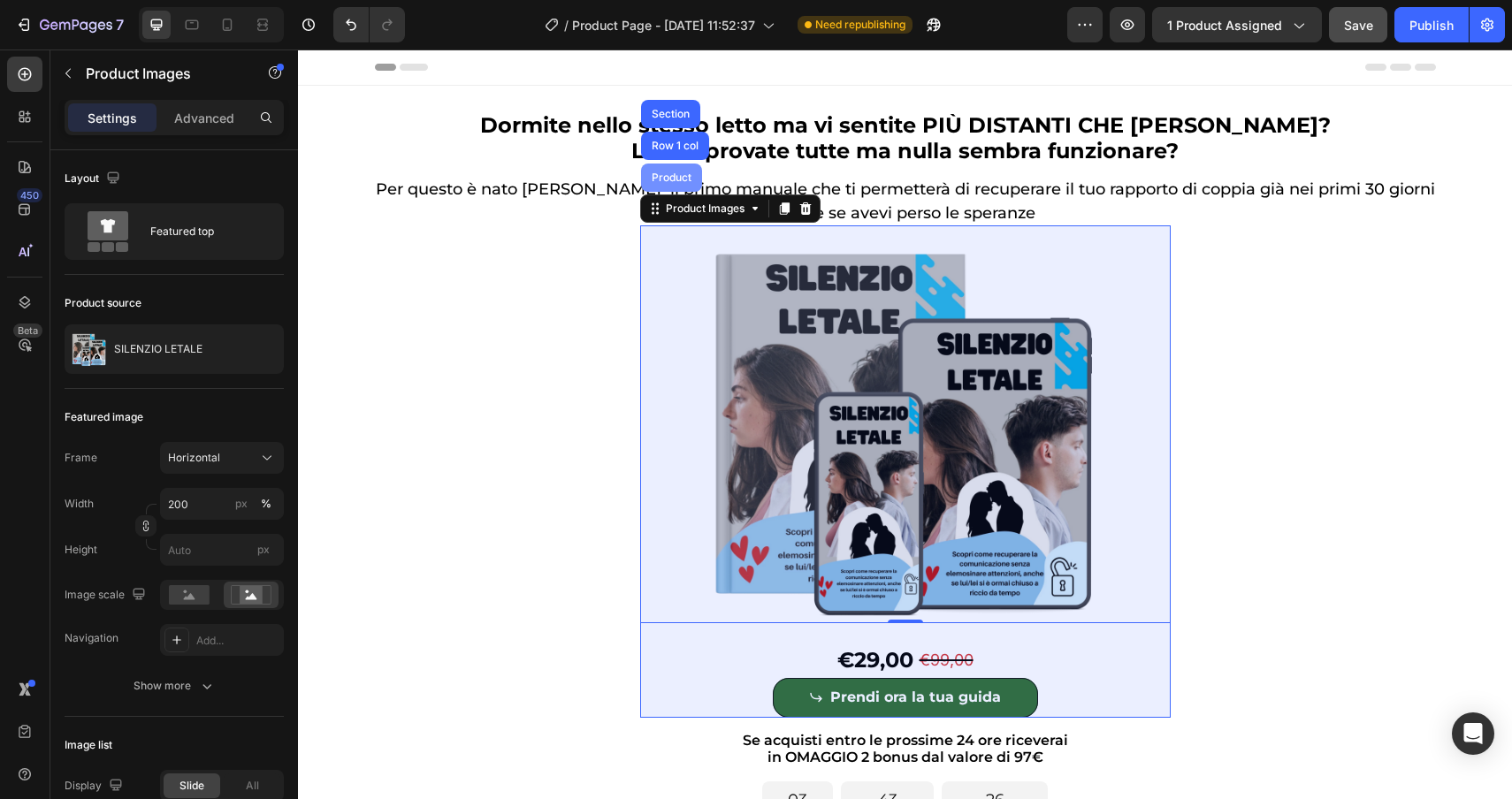
click at [670, 166] on div "Product" at bounding box center [671, 177] width 61 height 28
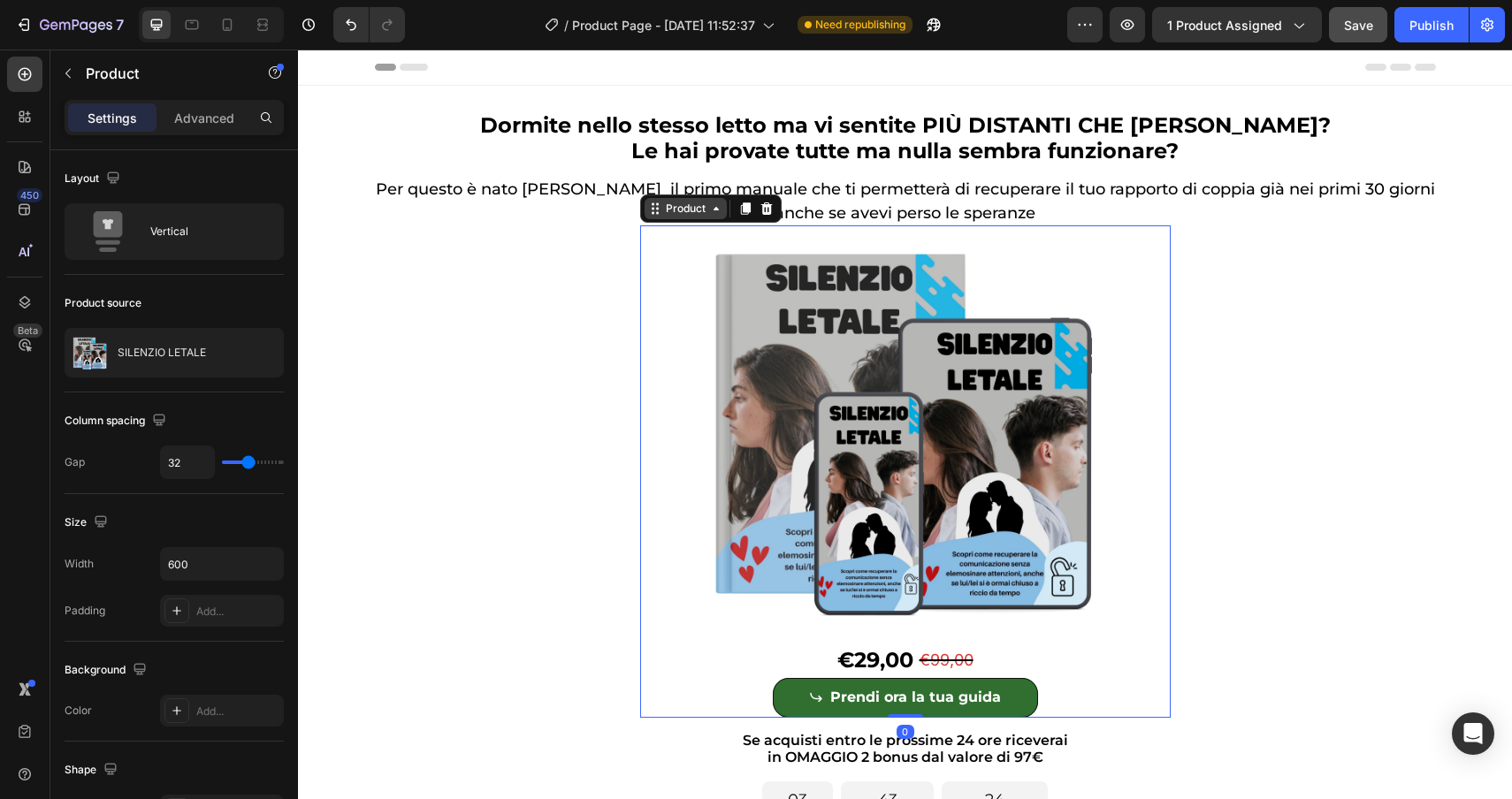
click at [676, 212] on div "Product" at bounding box center [686, 208] width 46 height 15
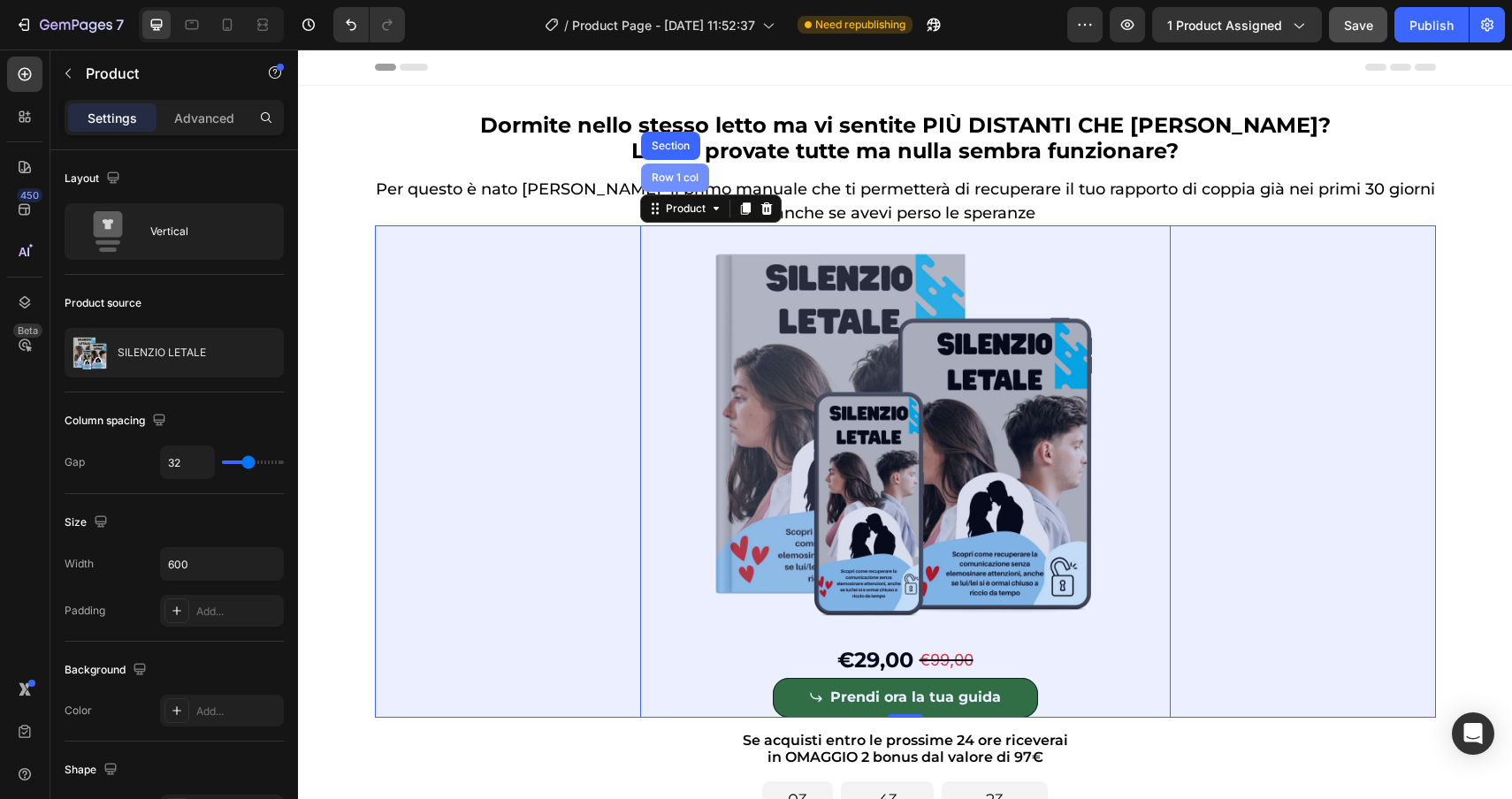
click at [668, 177] on div "Row 1 col" at bounding box center [675, 177] width 54 height 11
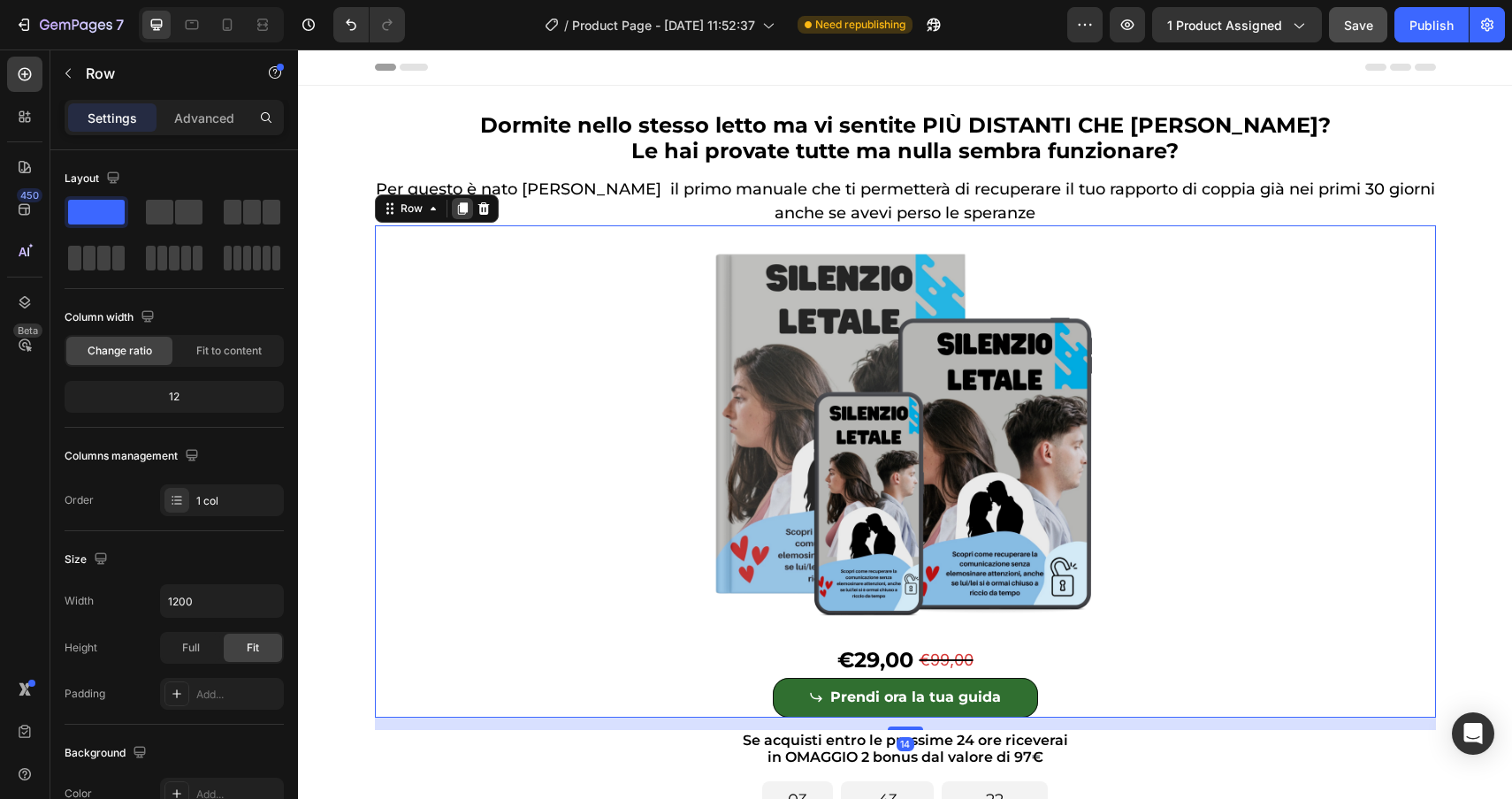
click at [463, 205] on icon at bounding box center [462, 208] width 10 height 13
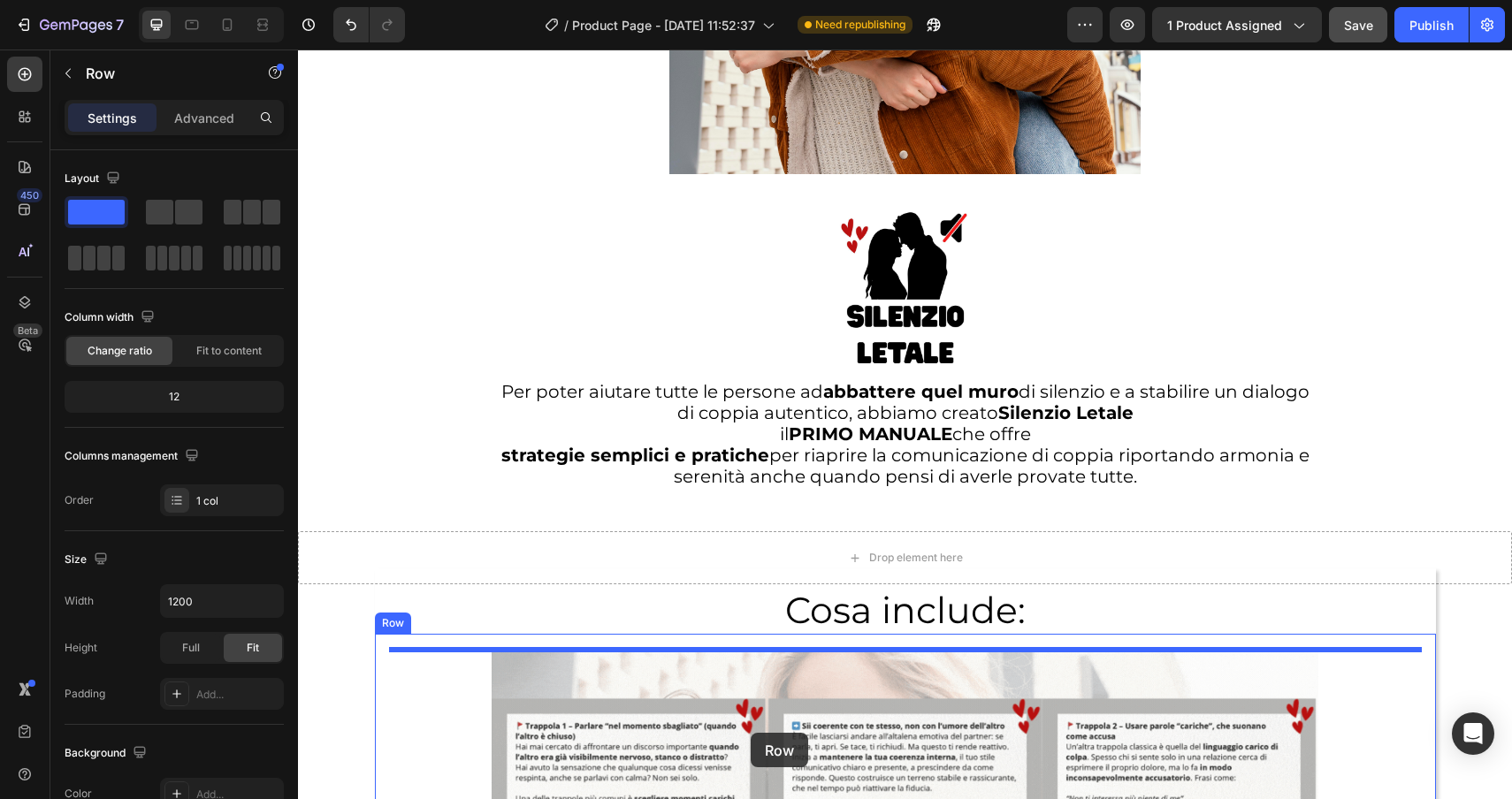
scroll to position [4567, 0]
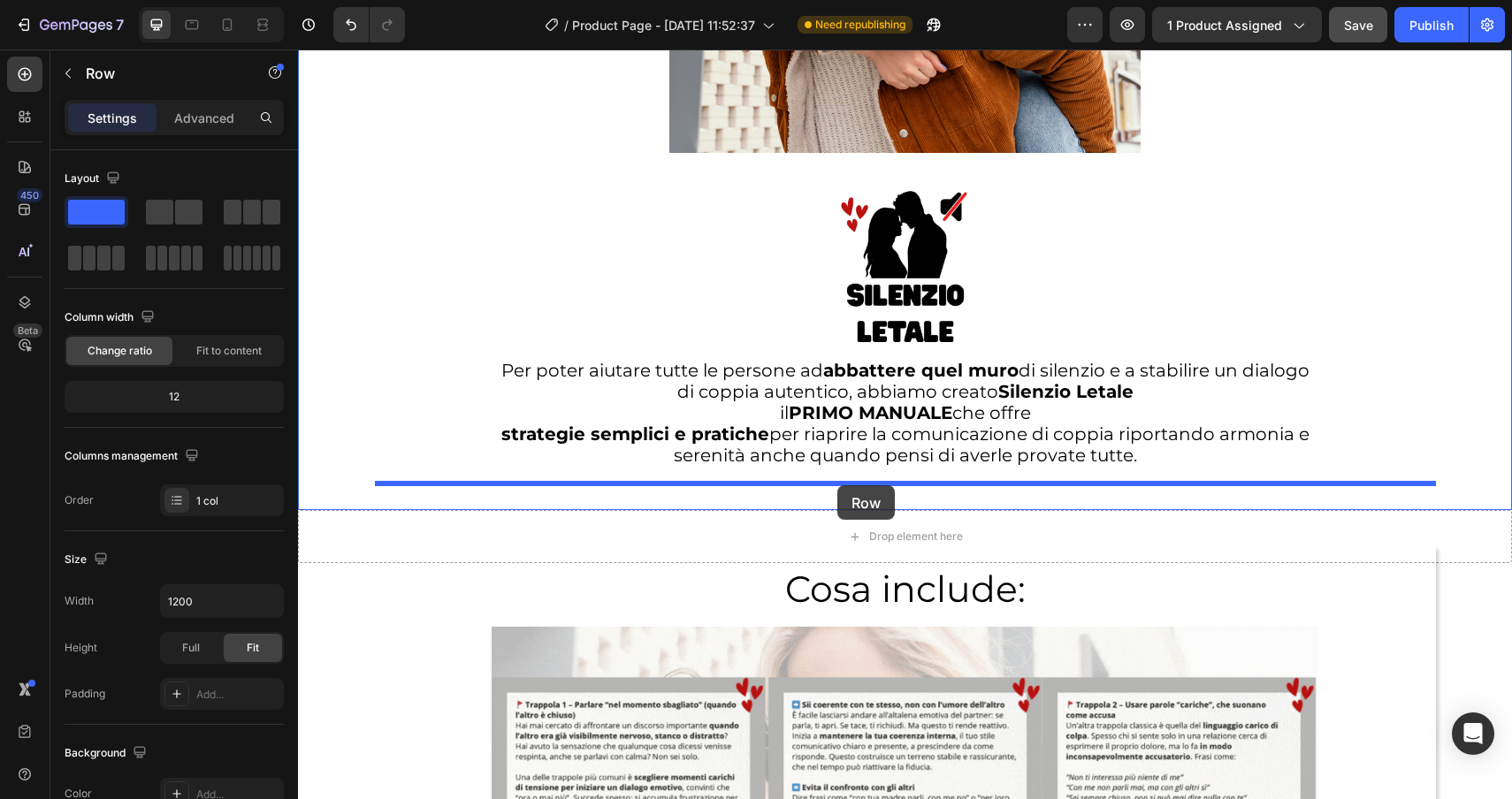
drag, startPoint x: 418, startPoint y: 96, endPoint x: 838, endPoint y: 485, distance: 572.5
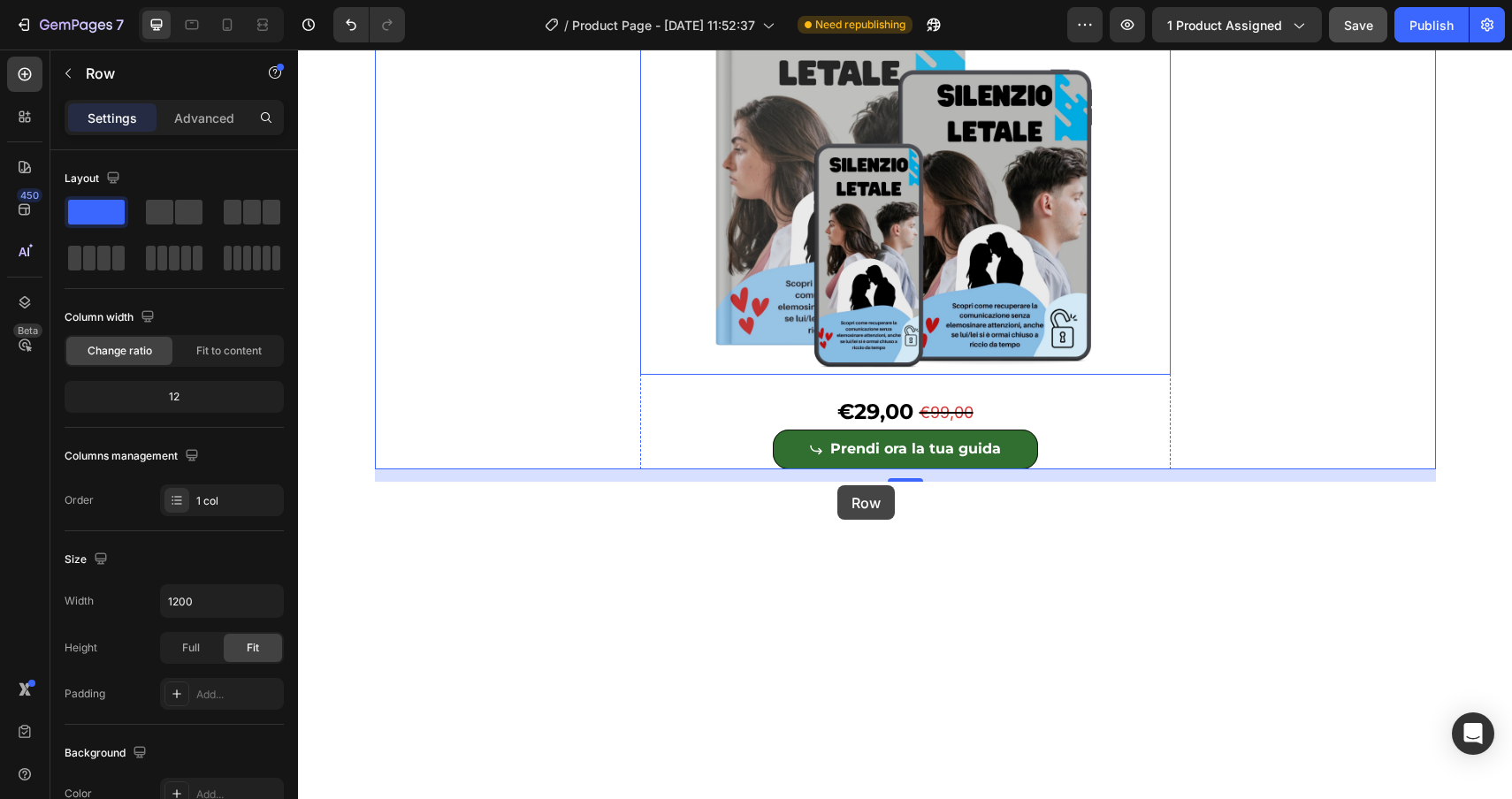
scroll to position [4063, 0]
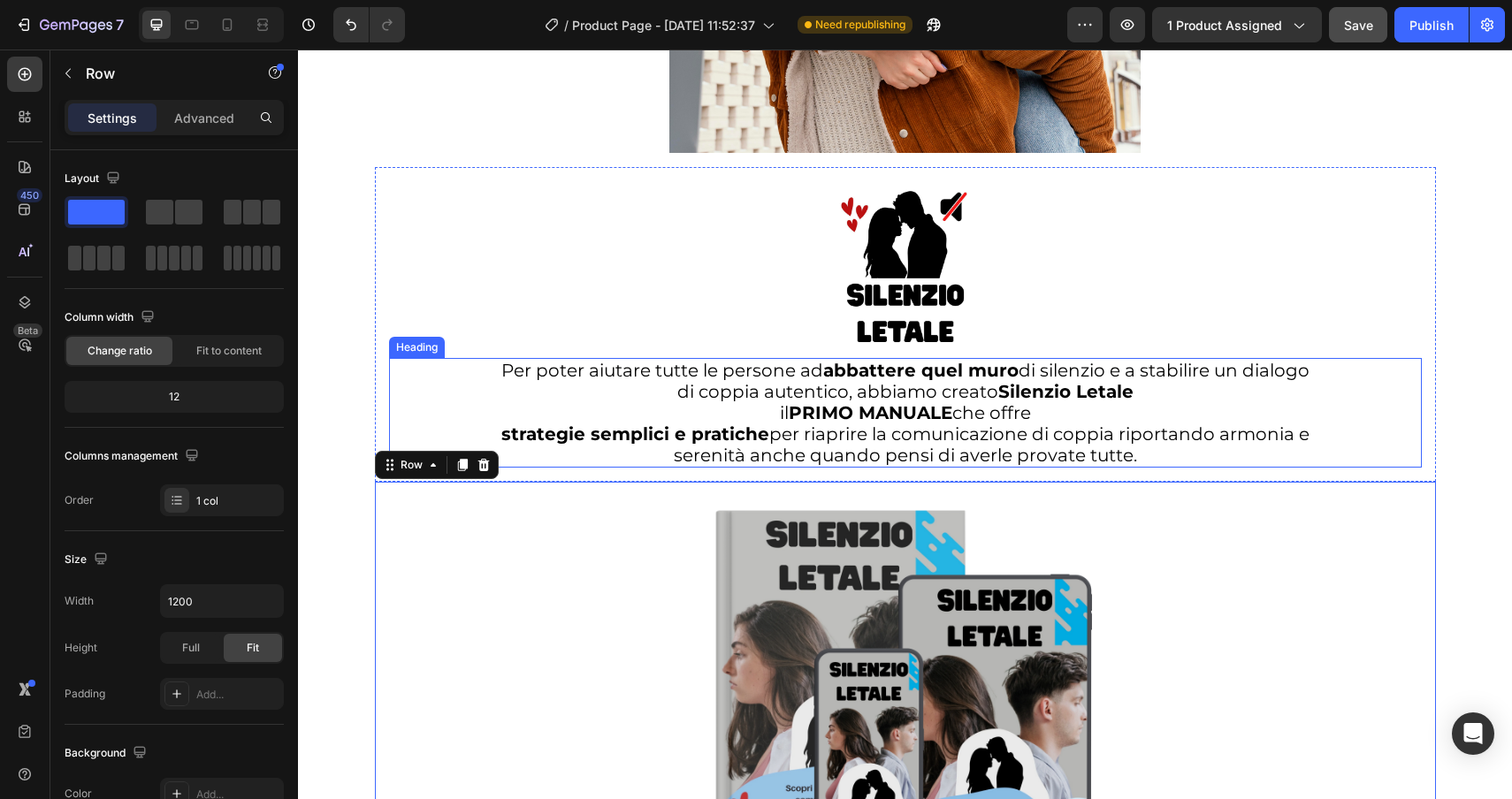
click at [835, 437] on h2 "Per poter aiutare tutte le persone ad abbattere quel muro di silenzio e a stabi…" at bounding box center [906, 413] width 1033 height 109
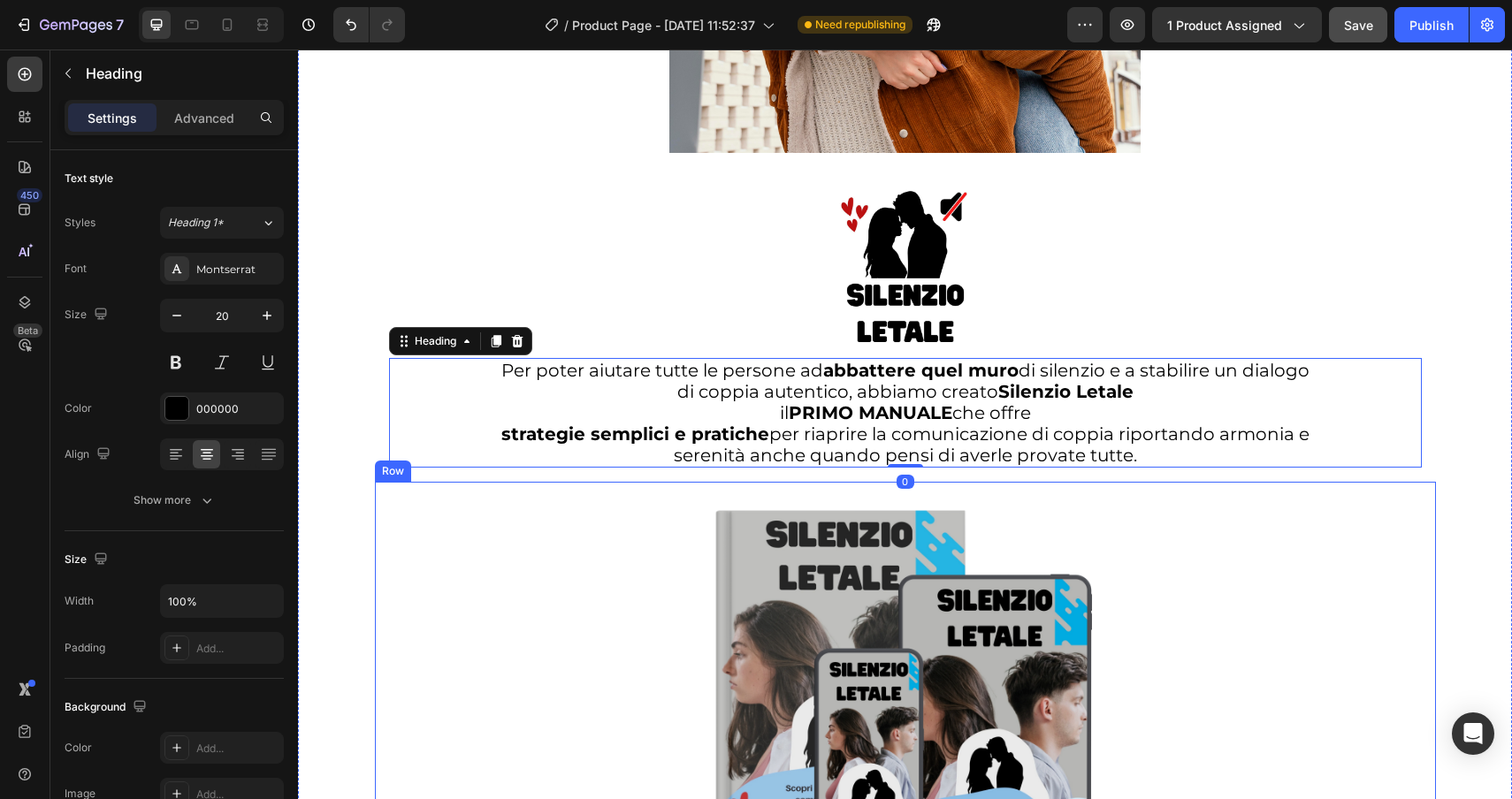
click at [446, 533] on div "Product Images €29,00 Product Price Product Price €99,00 Product Price Product …" at bounding box center [905, 728] width 1061 height 492
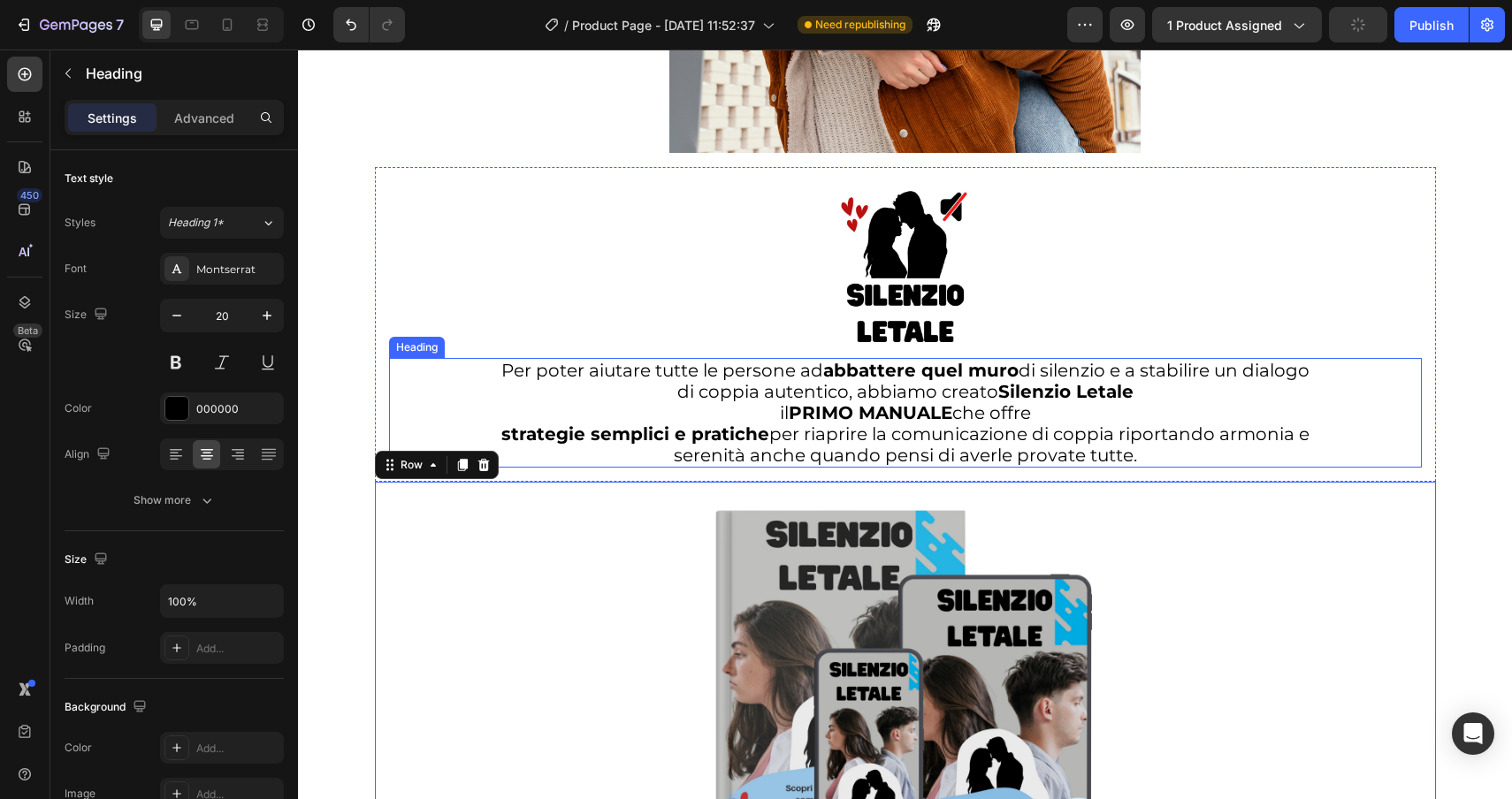
click at [694, 390] on h2 "Per poter aiutare tutte le persone ad abbattere quel muro di silenzio e a stabi…" at bounding box center [906, 413] width 1033 height 109
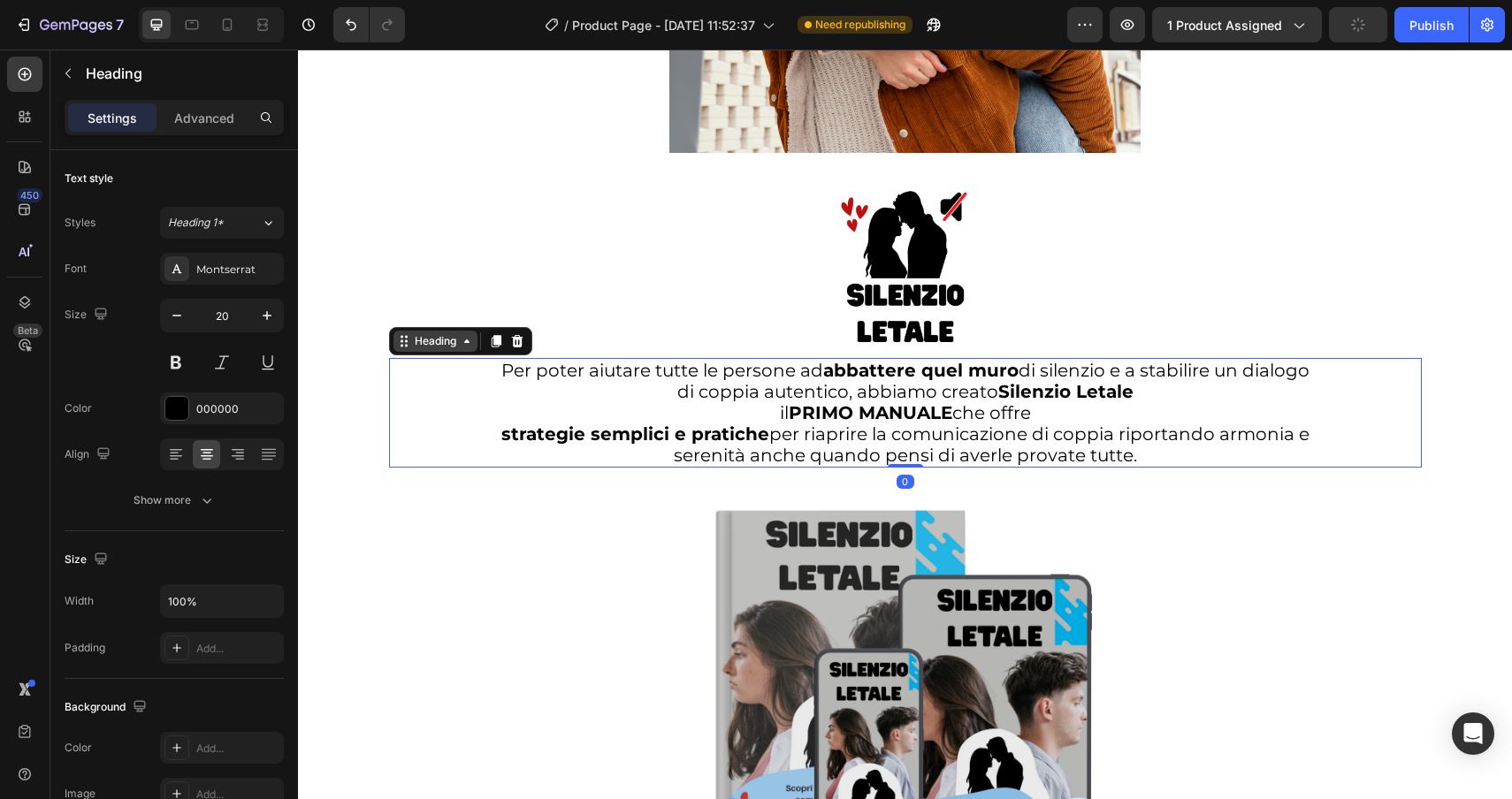
click at [424, 336] on div "Heading" at bounding box center [435, 341] width 48 height 15
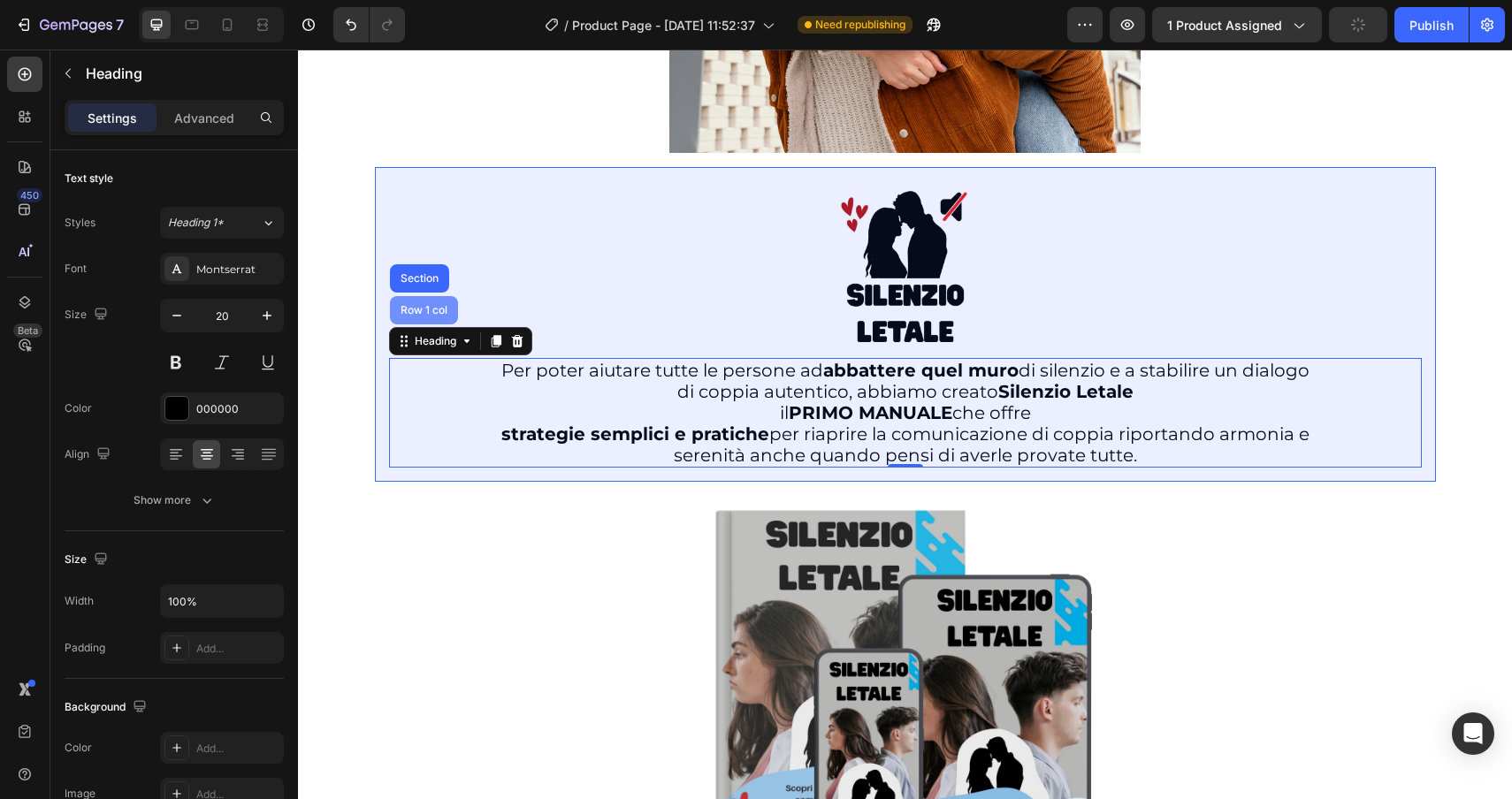
click at [423, 307] on div "Row 1 col" at bounding box center [424, 310] width 54 height 11
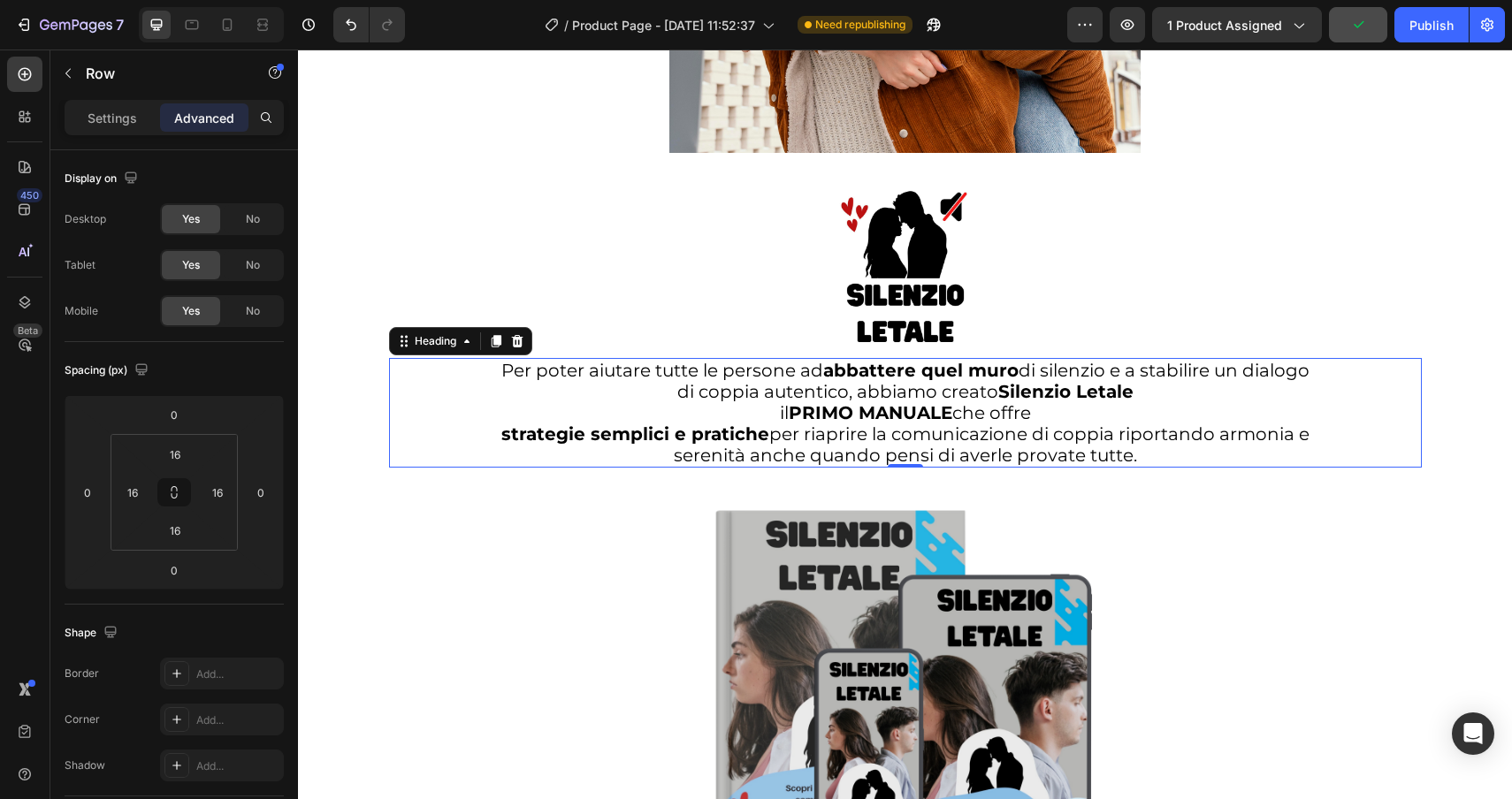
click at [870, 457] on h2 "Per poter aiutare tutte le persone ad abbattere quel muro di silenzio e a stabi…" at bounding box center [906, 413] width 1033 height 109
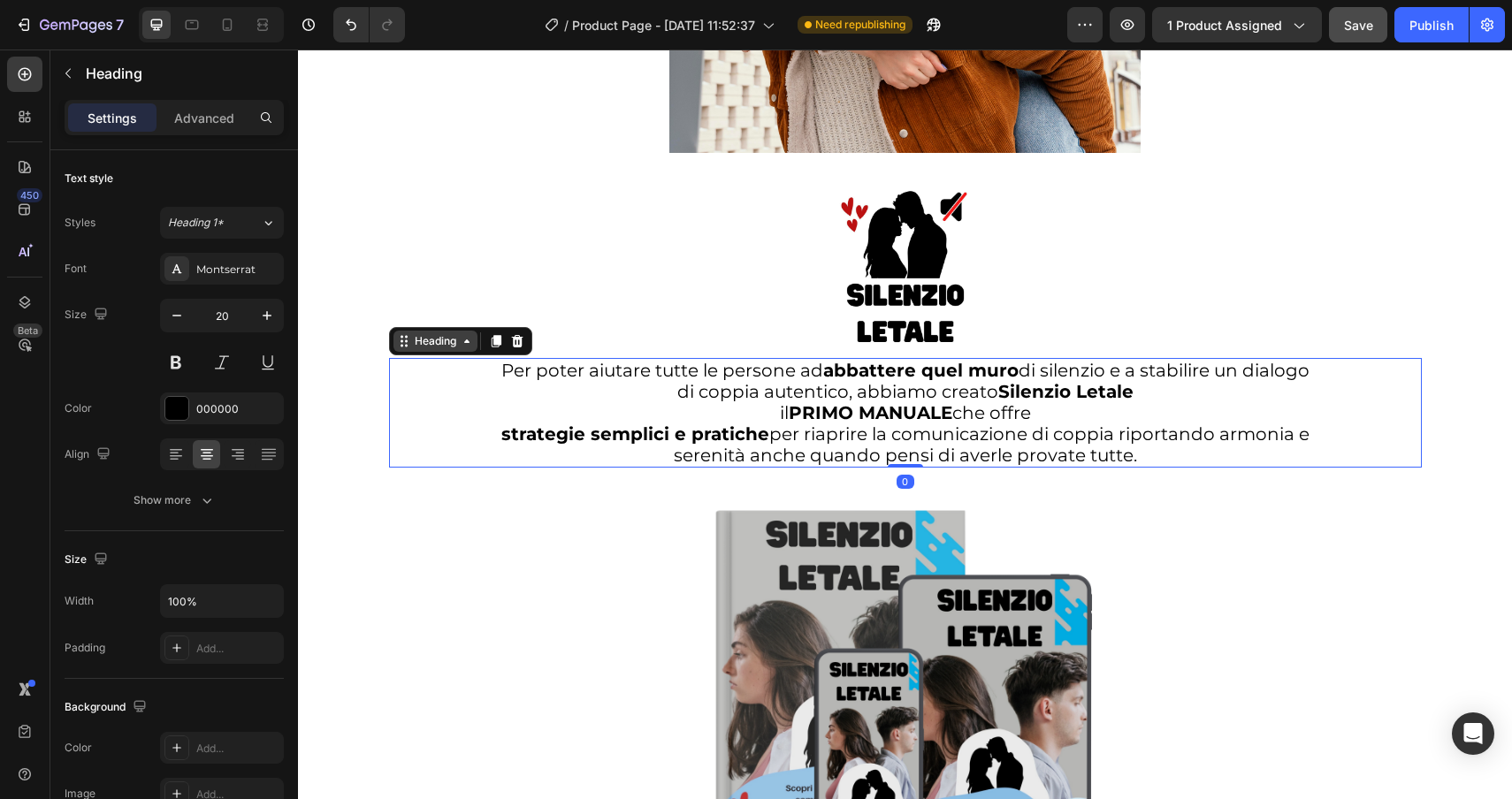
click at [414, 345] on div "Heading" at bounding box center [435, 341] width 48 height 15
click at [421, 415] on h2 "Per poter aiutare tutte le persone ad abbattere quel muro di silenzio e a stabi…" at bounding box center [906, 413] width 1033 height 109
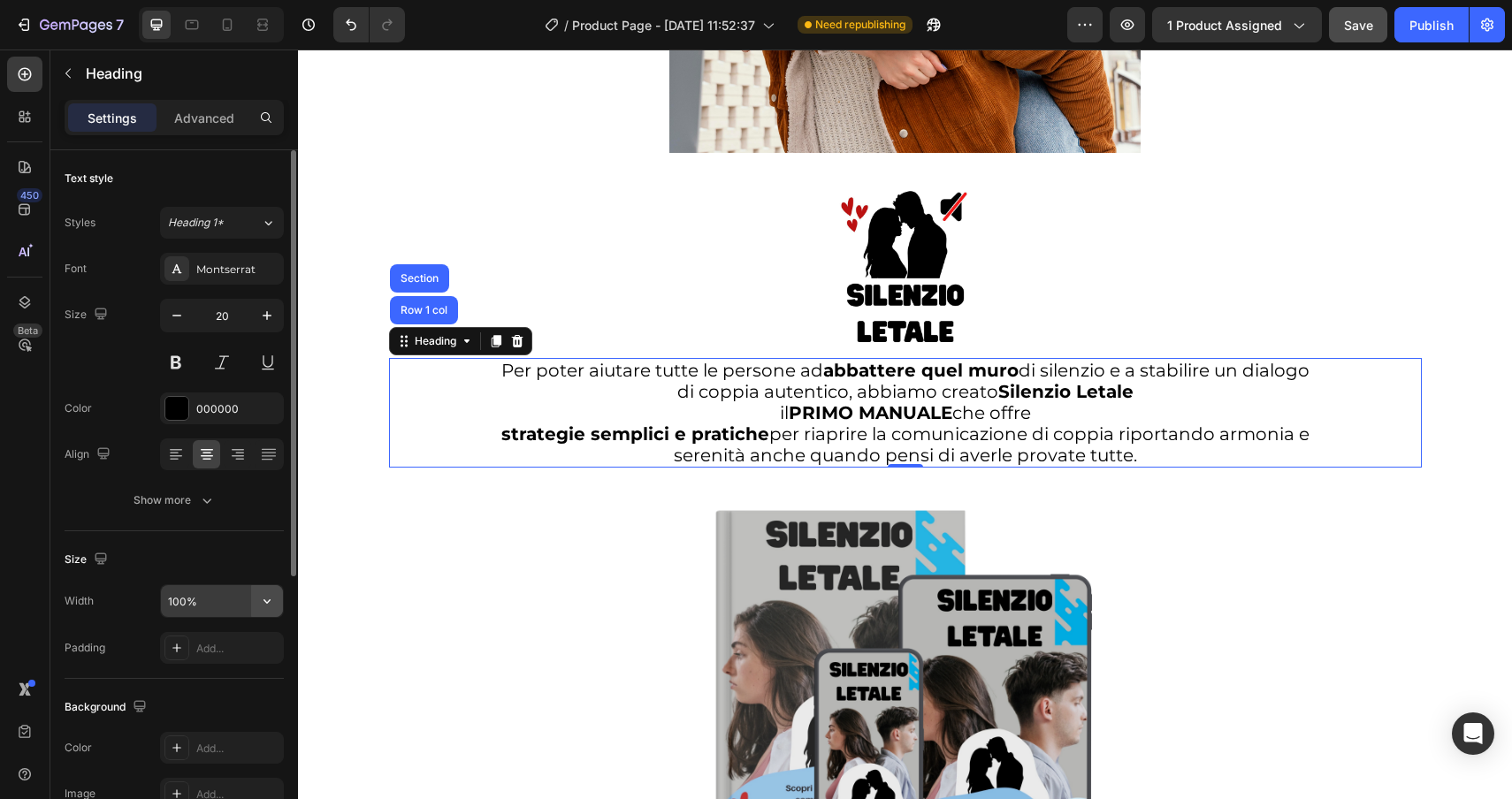
click at [268, 602] on icon "button" at bounding box center [266, 601] width 7 height 5
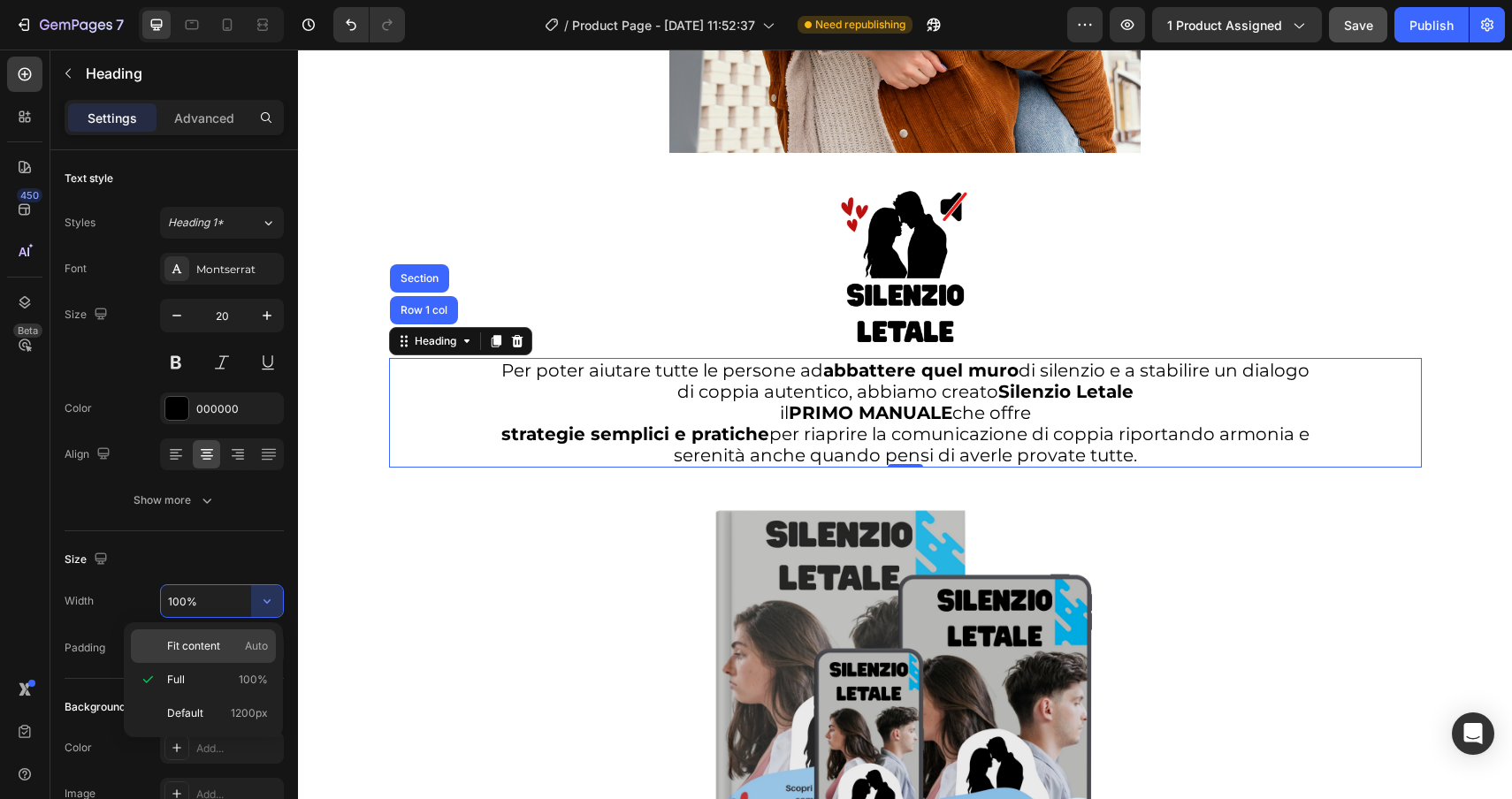
click at [216, 649] on span "Fit content" at bounding box center [194, 646] width 53 height 15
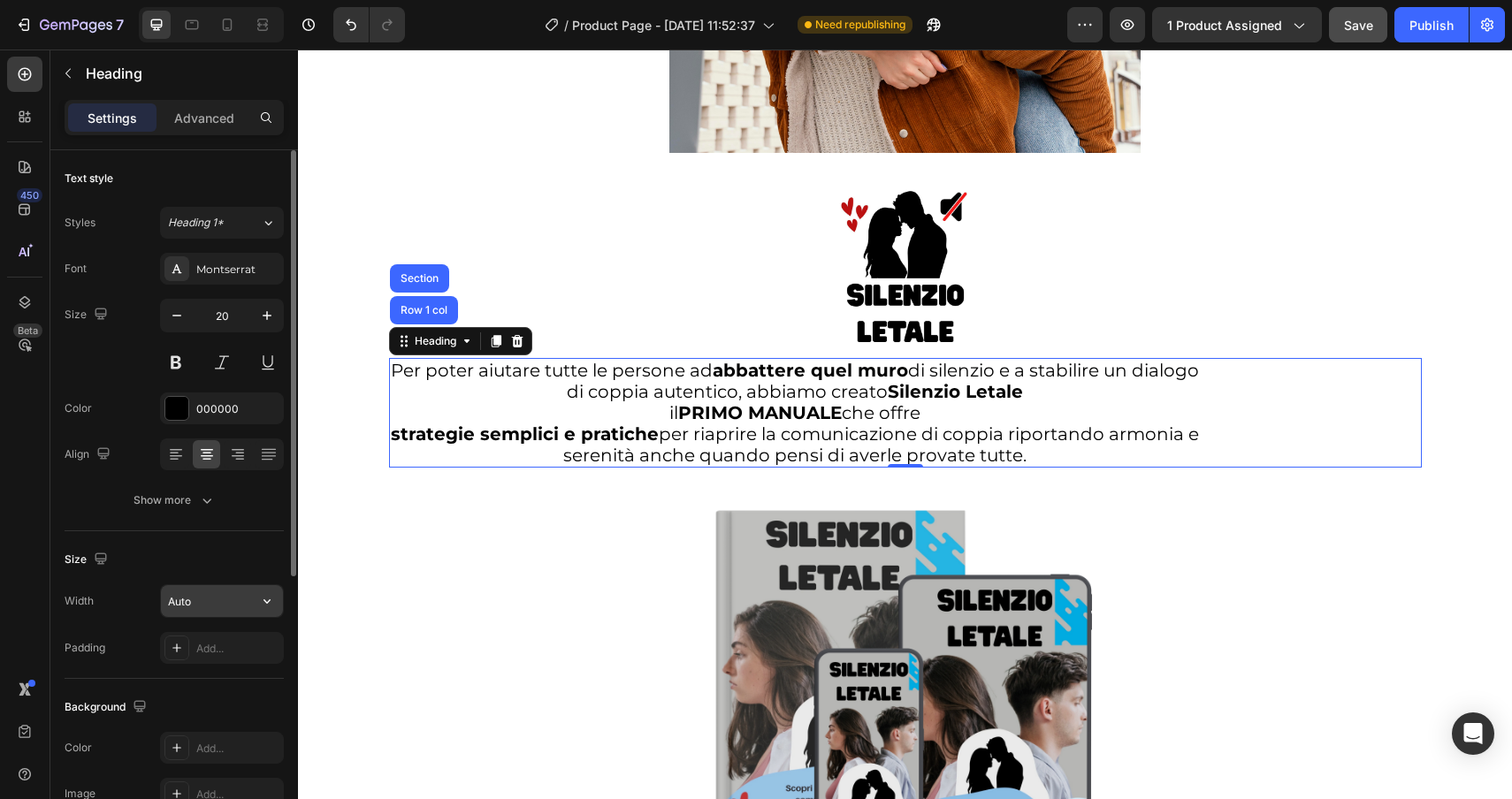
click at [233, 604] on input "Auto" at bounding box center [222, 600] width 122 height 32
click at [269, 601] on icon "button" at bounding box center [267, 601] width 17 height 17
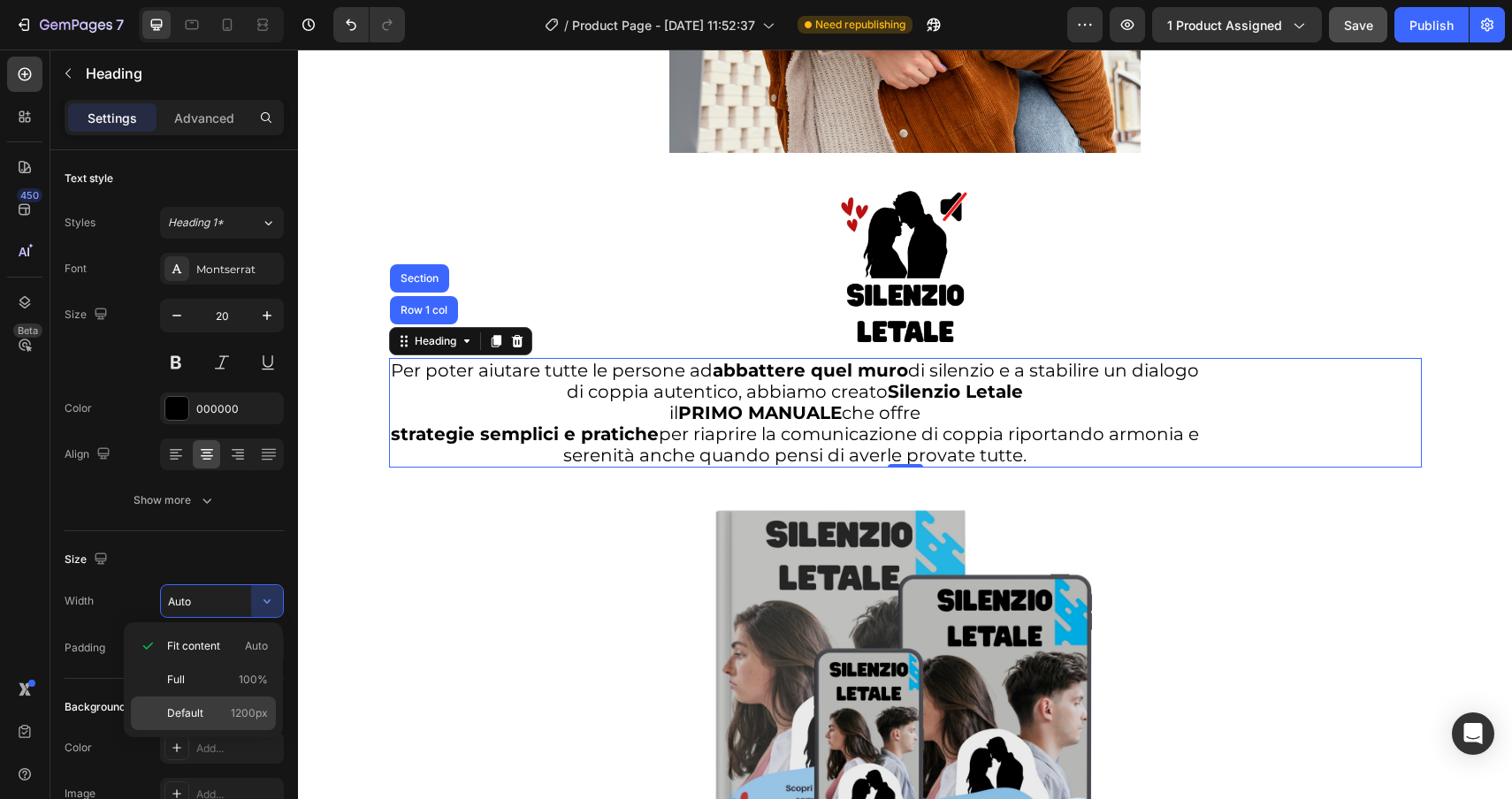
click at [206, 715] on p "Default 1200px" at bounding box center [218, 713] width 101 height 15
type input "1200"
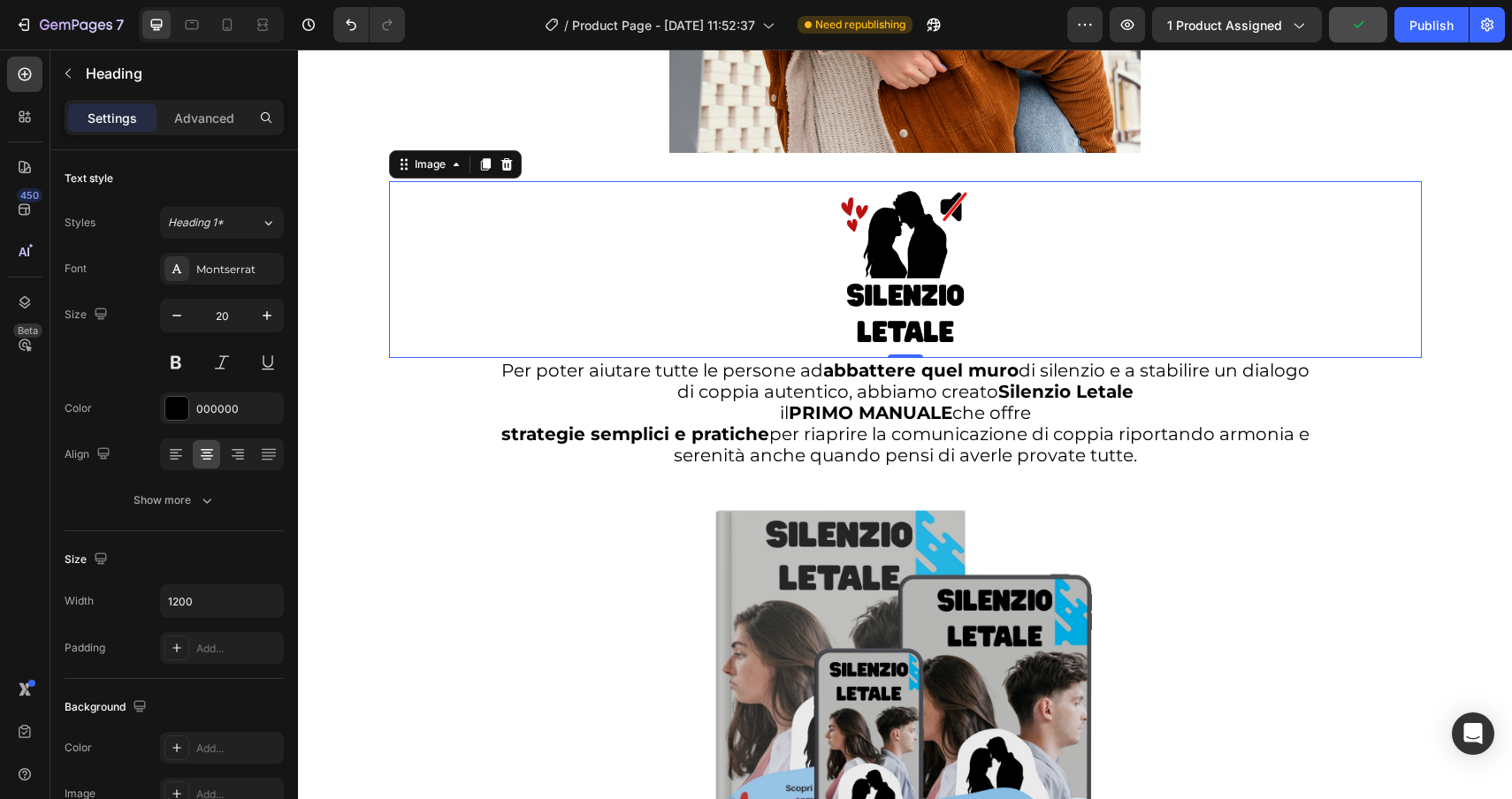
click at [468, 299] on div at bounding box center [906, 269] width 1033 height 177
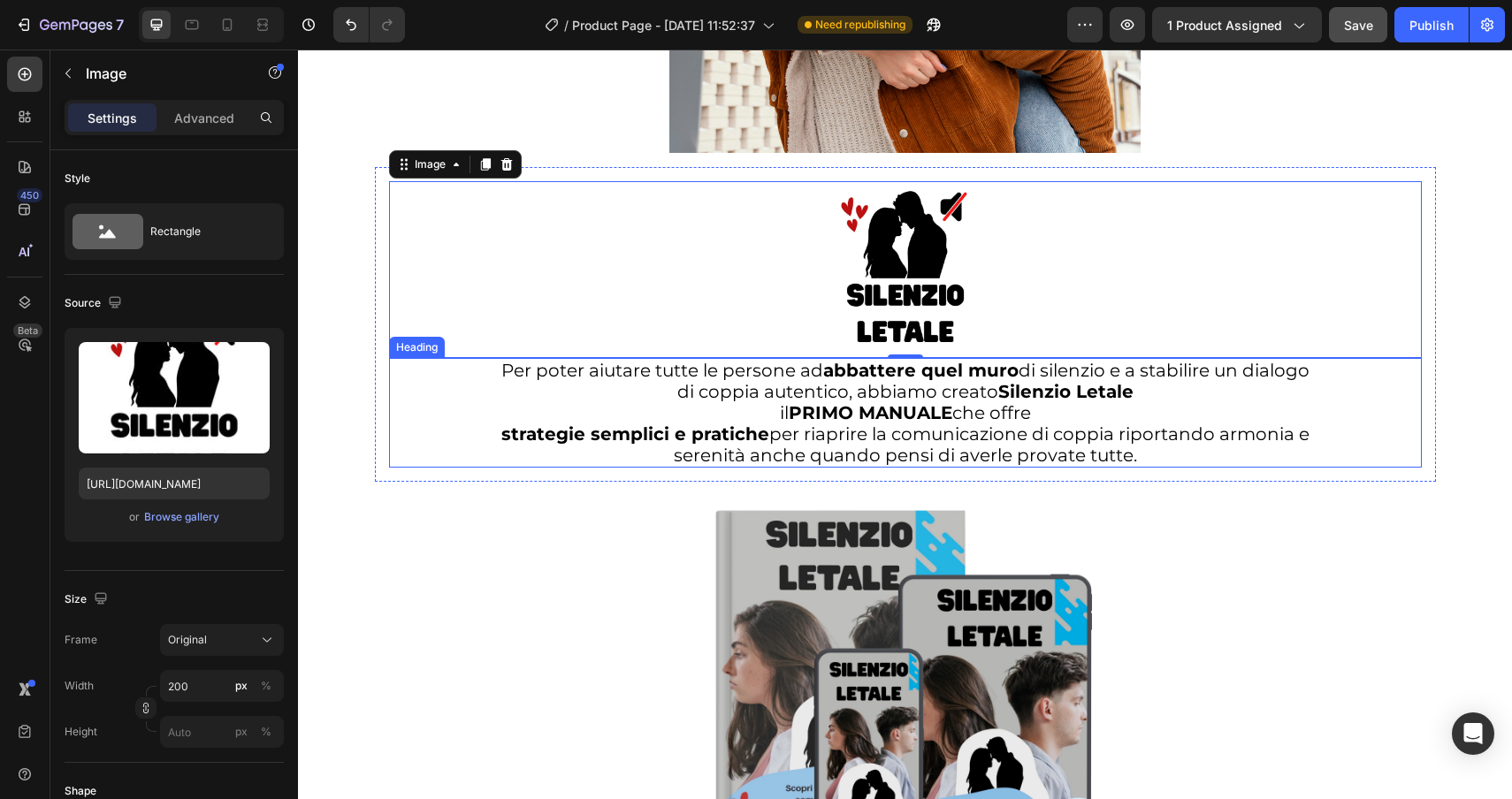
click at [447, 385] on p "Per poter aiutare tutte le persone ad abbattere quel muro di silenzio e a stabi…" at bounding box center [906, 414] width 1030 height 107
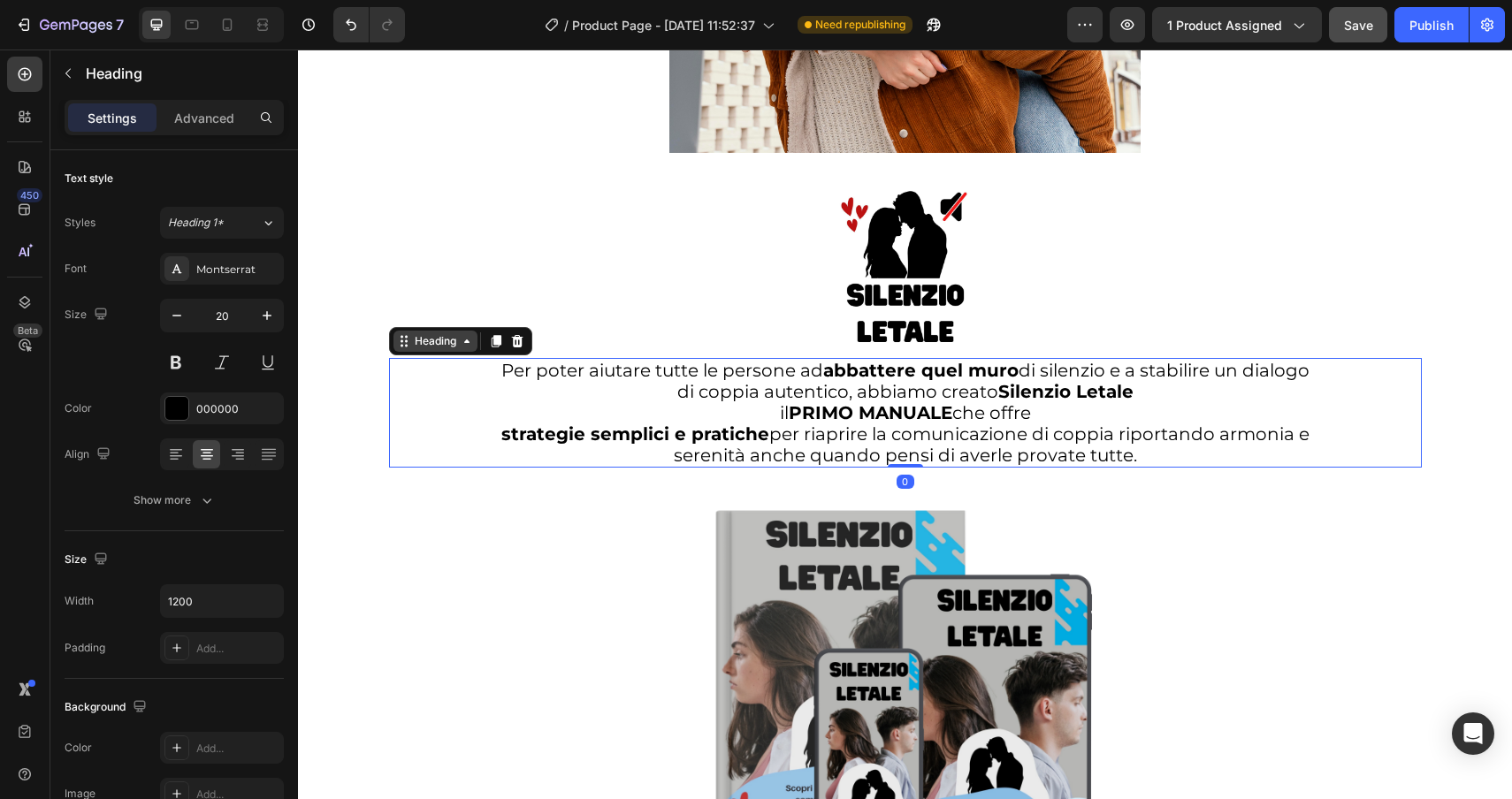
click at [430, 349] on div "Heading" at bounding box center [435, 341] width 48 height 15
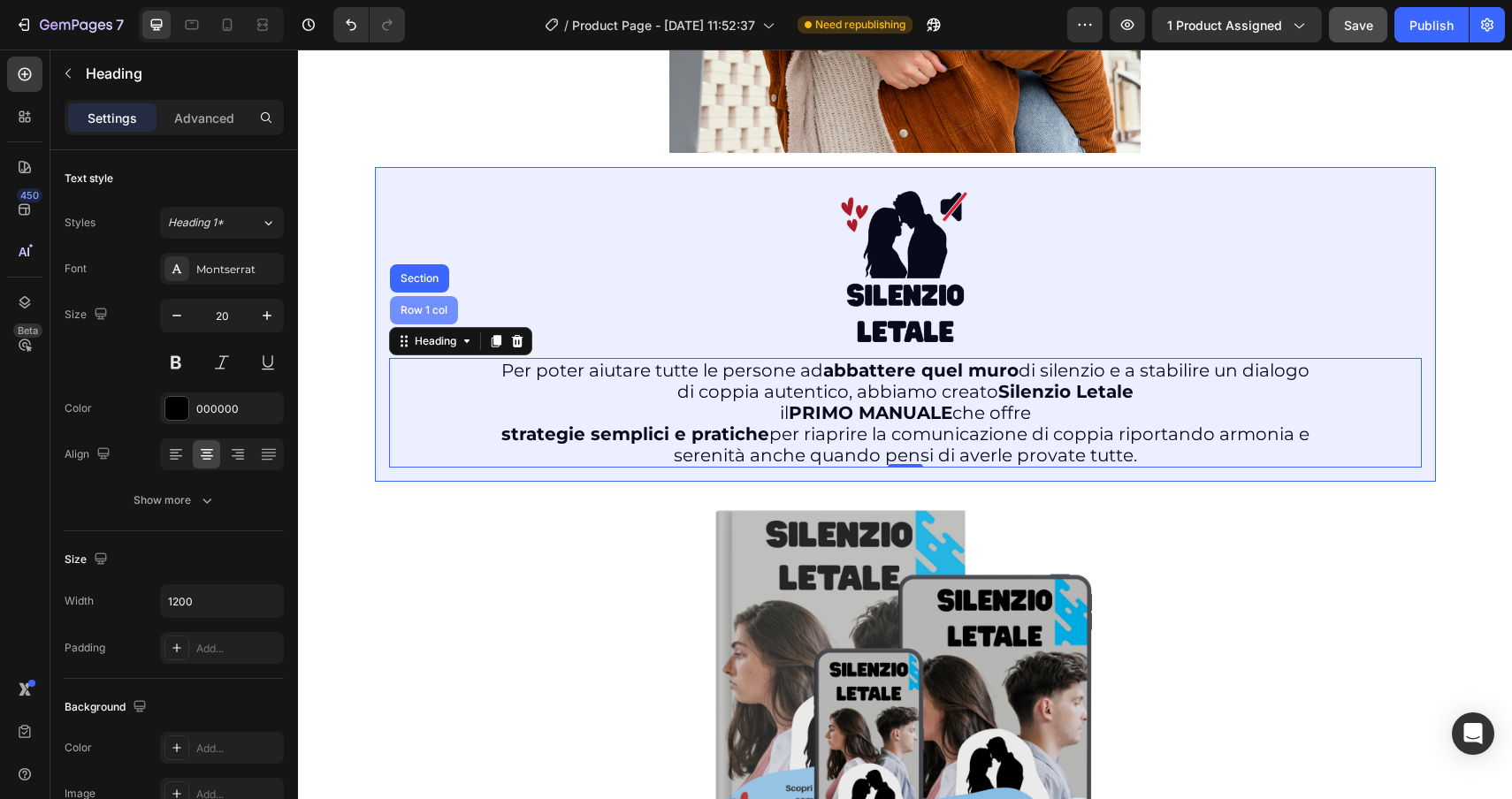
click at [427, 305] on div "Row 1 col" at bounding box center [424, 310] width 68 height 28
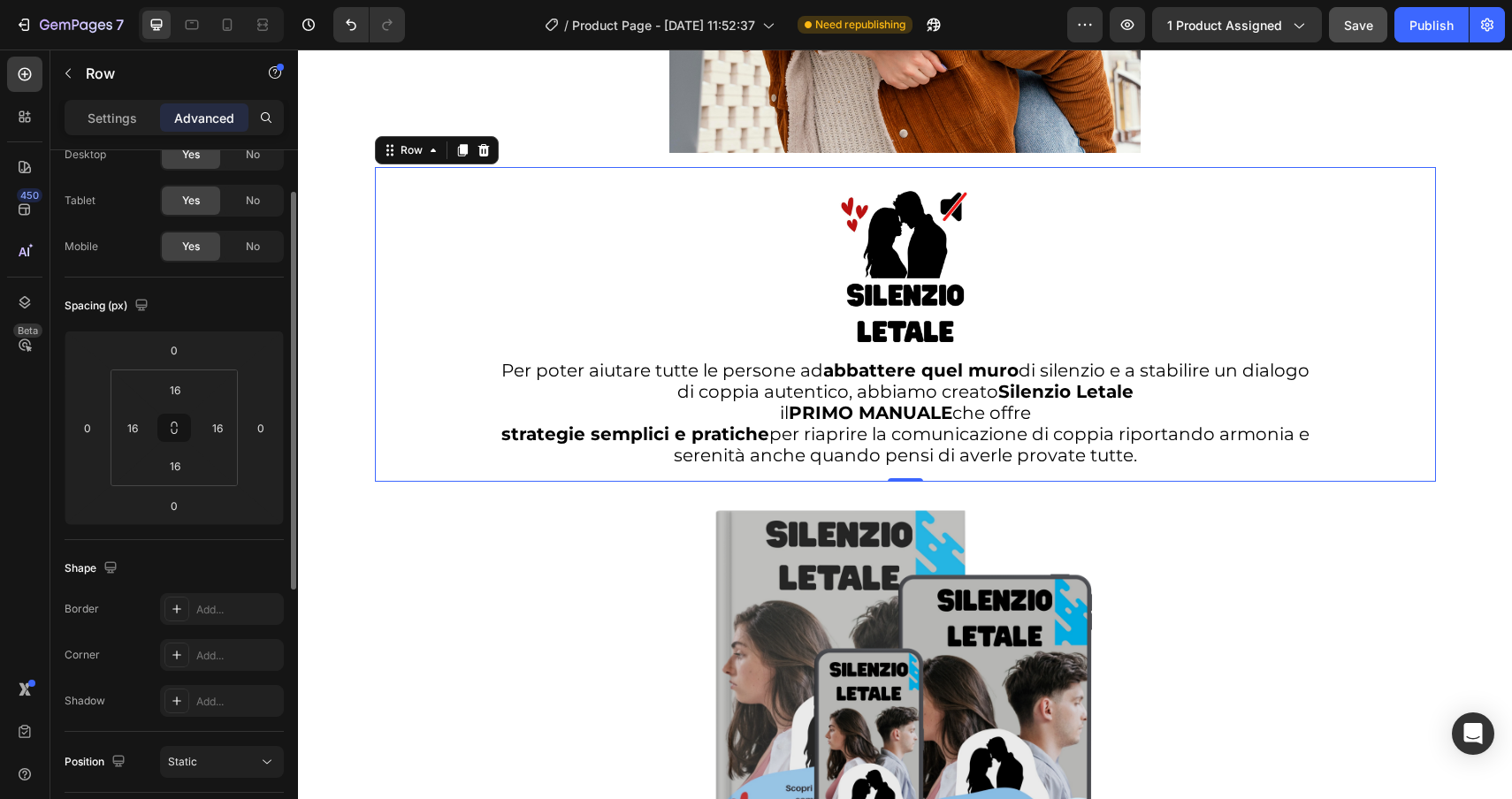
scroll to position [66, 0]
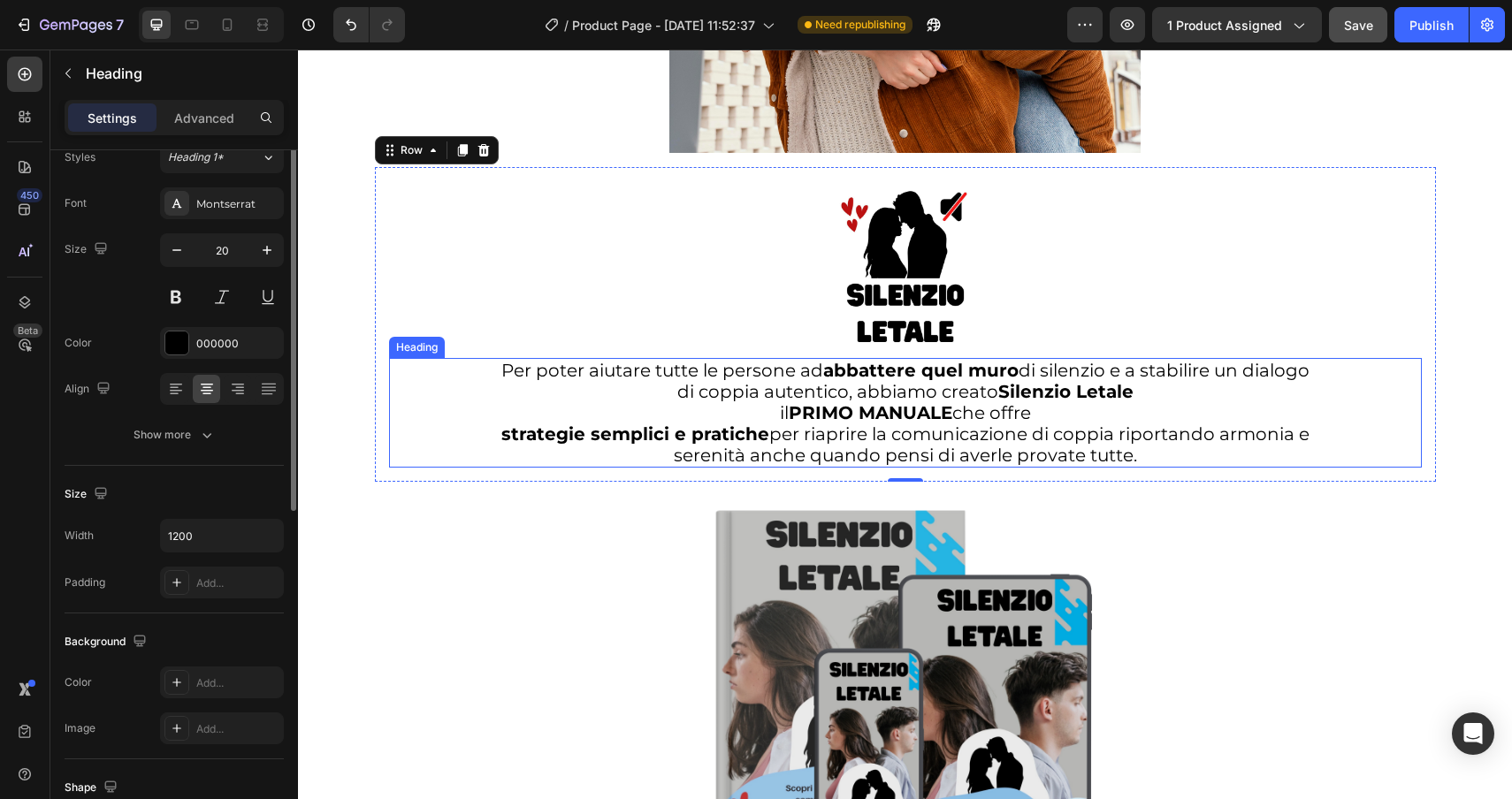
click at [484, 393] on p "Per poter aiutare tutte le persone ad abbattere quel muro di silenzio e a stabi…" at bounding box center [906, 414] width 1030 height 107
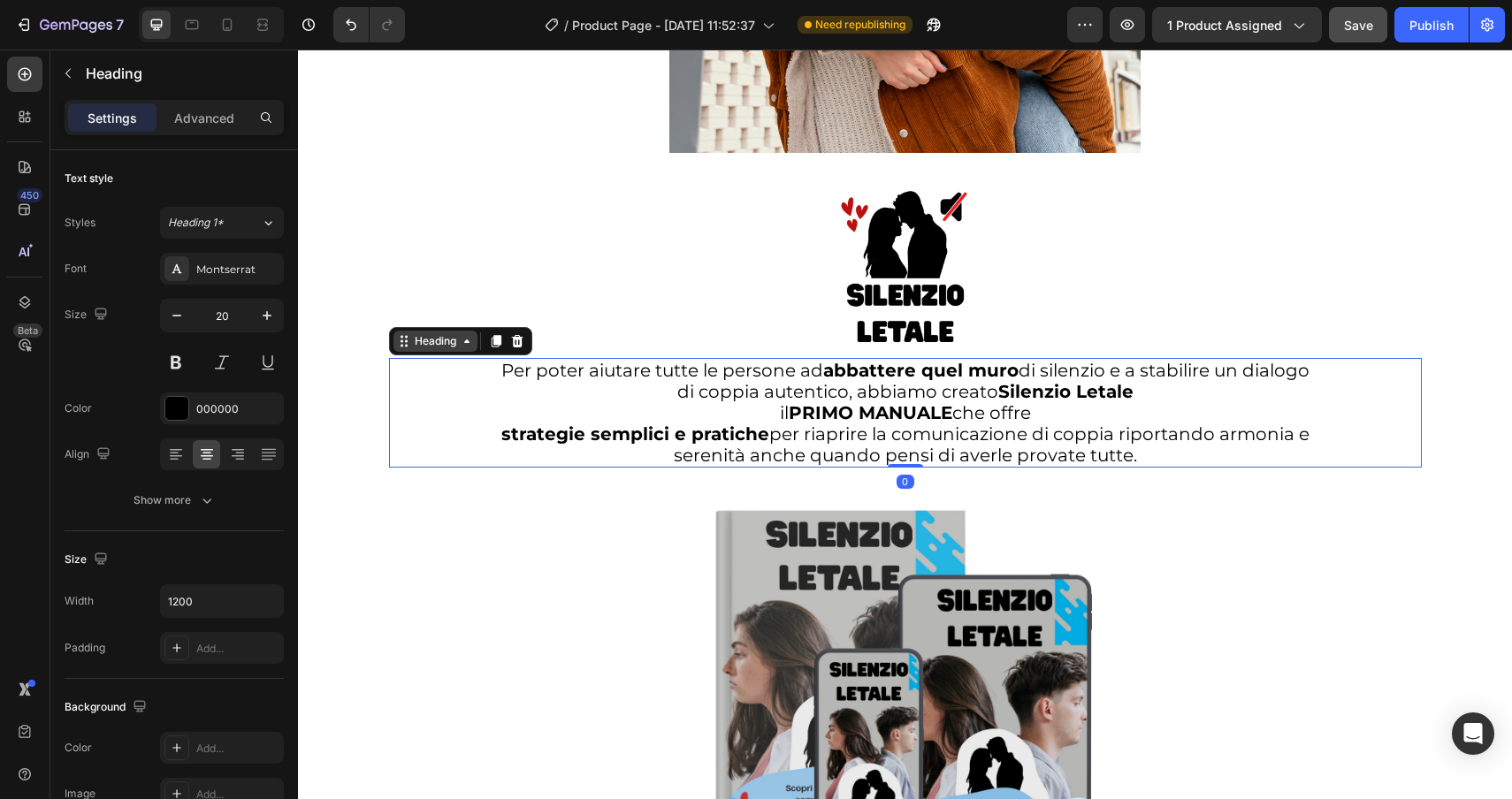
click at [437, 343] on div "Heading" at bounding box center [435, 341] width 48 height 15
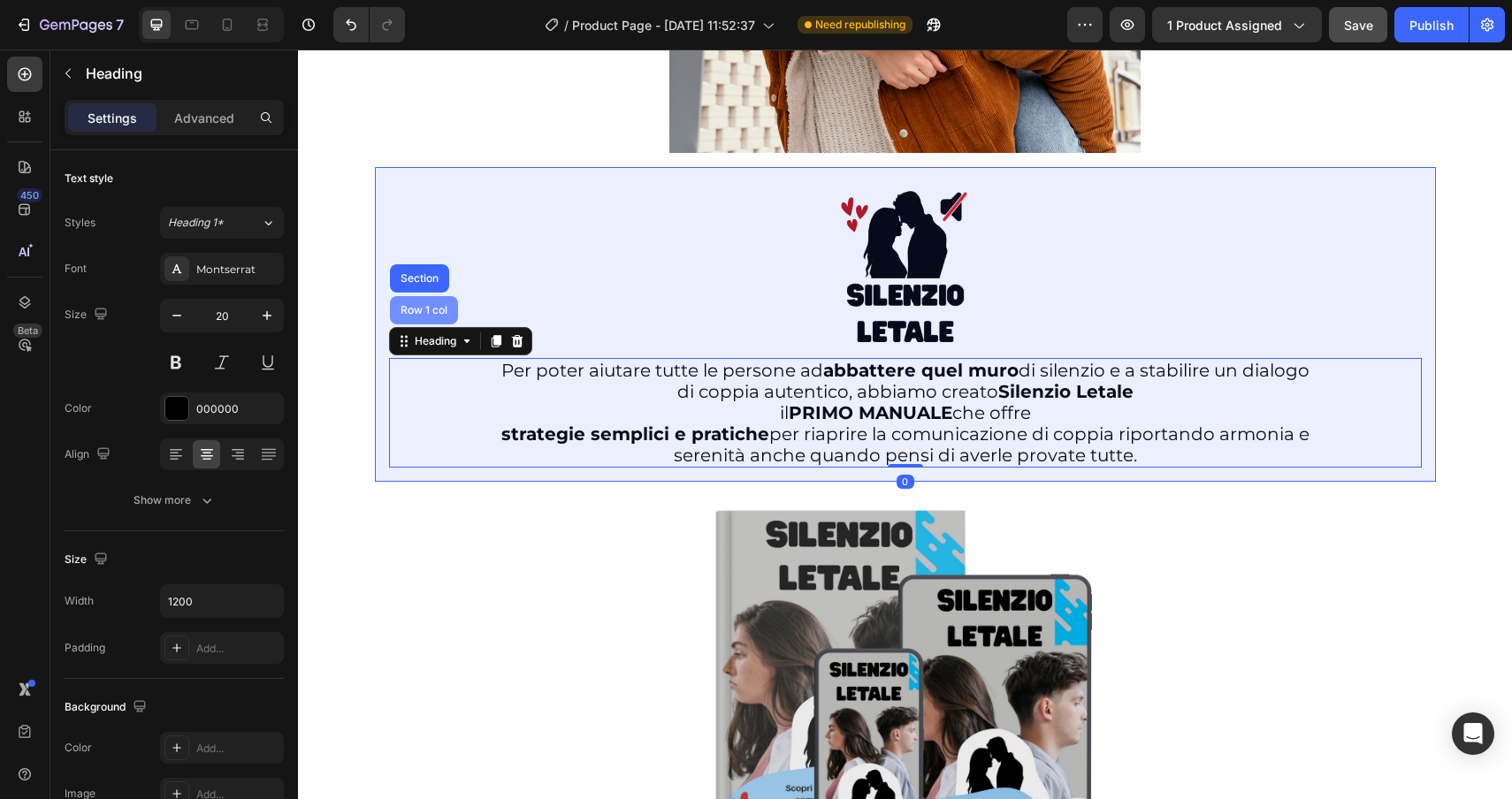
click at [413, 314] on div "Row 1 col" at bounding box center [424, 310] width 54 height 11
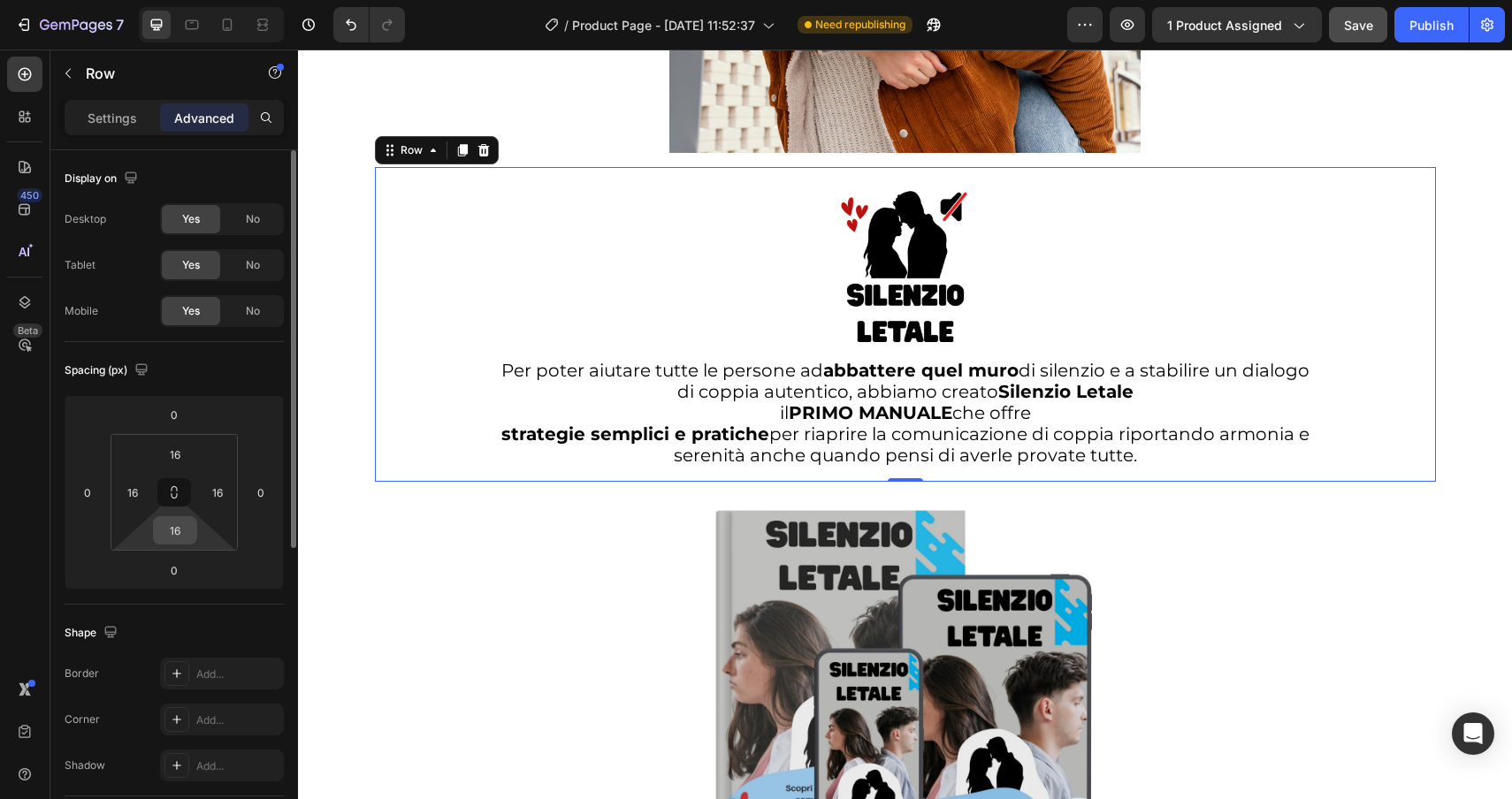
click at [189, 533] on input "16" at bounding box center [174, 530] width 36 height 26
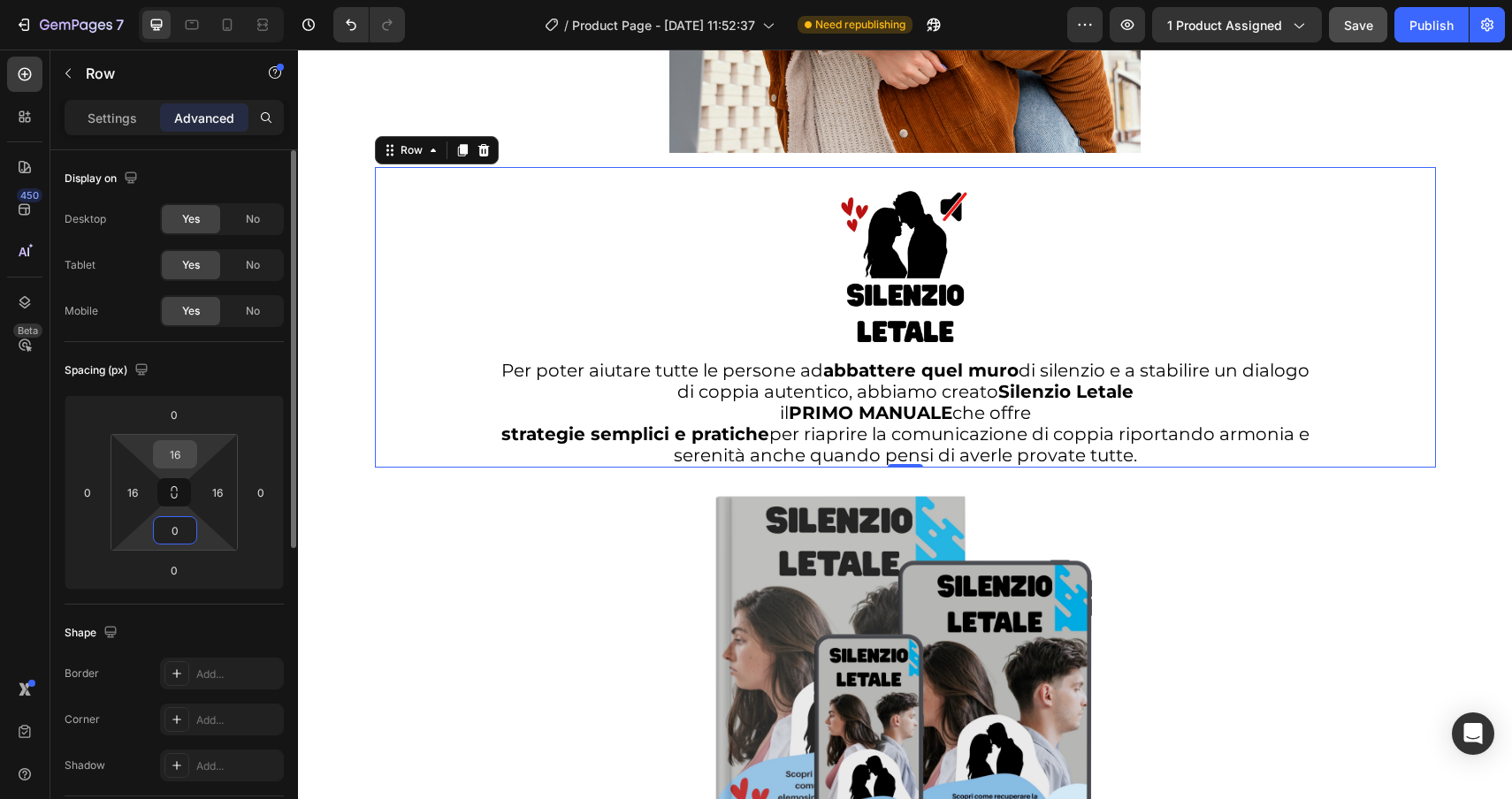
type input "0"
click at [189, 455] on input "16" at bounding box center [174, 454] width 36 height 26
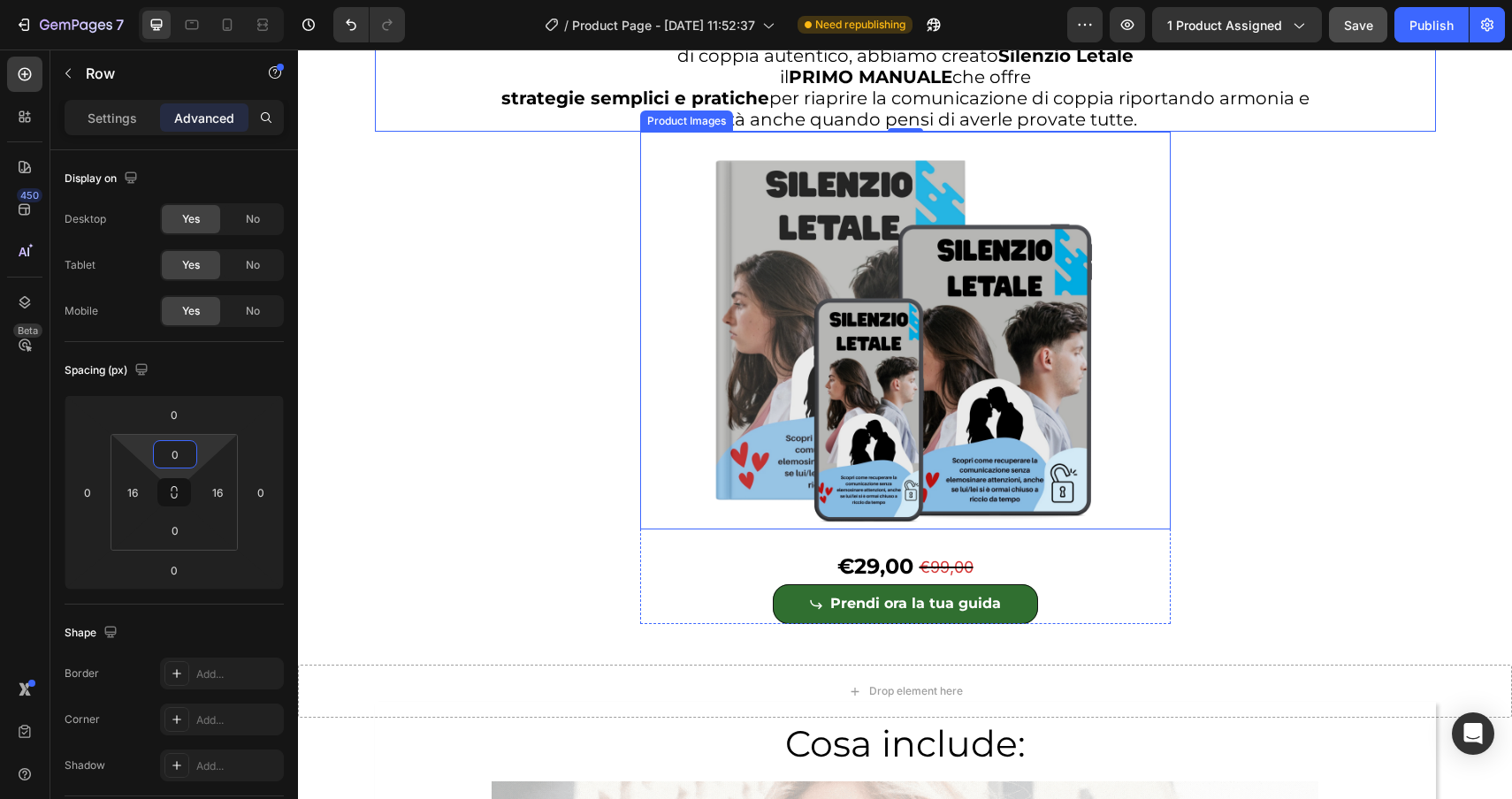
scroll to position [4385, 0]
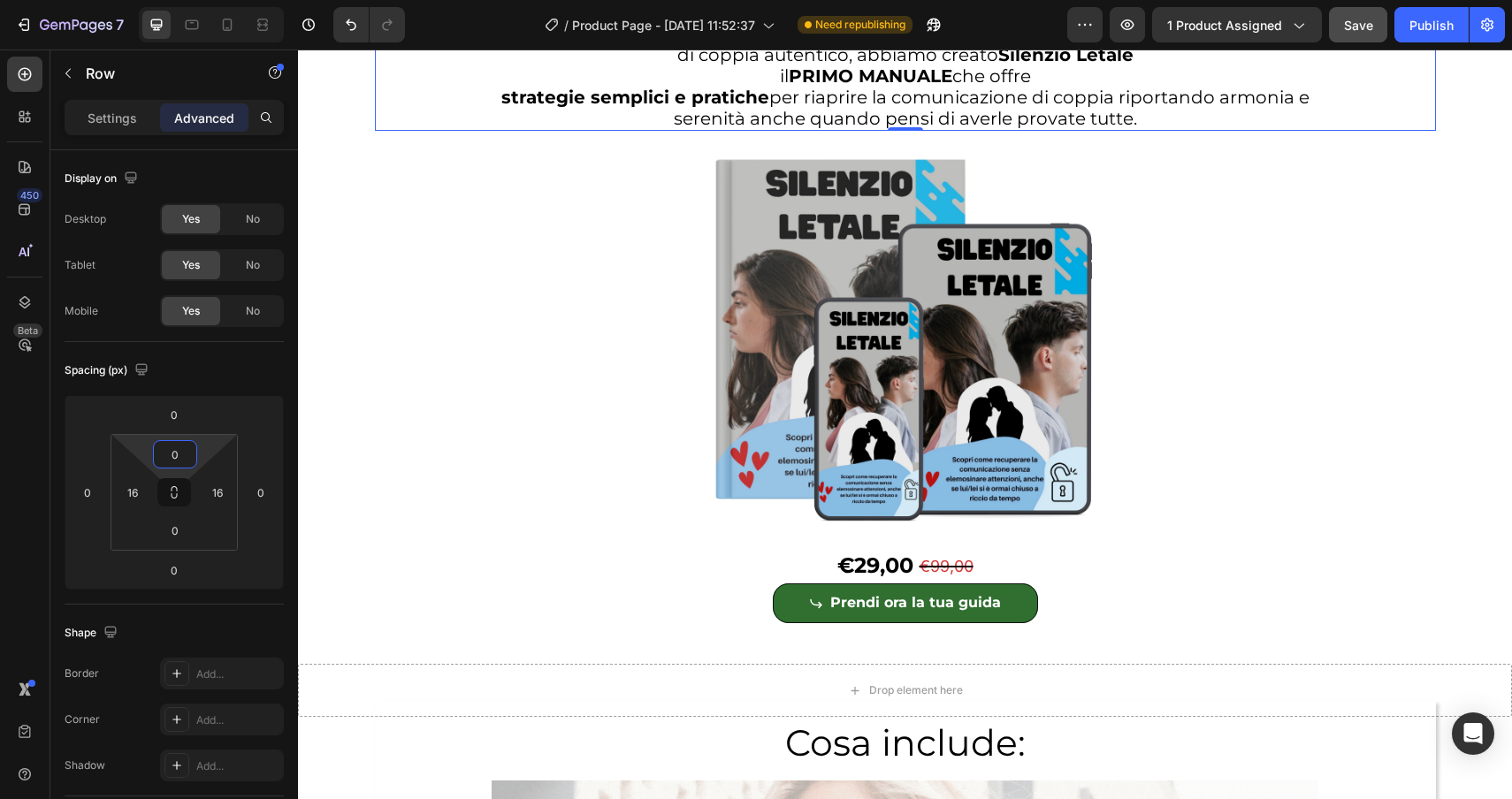
type input "0"
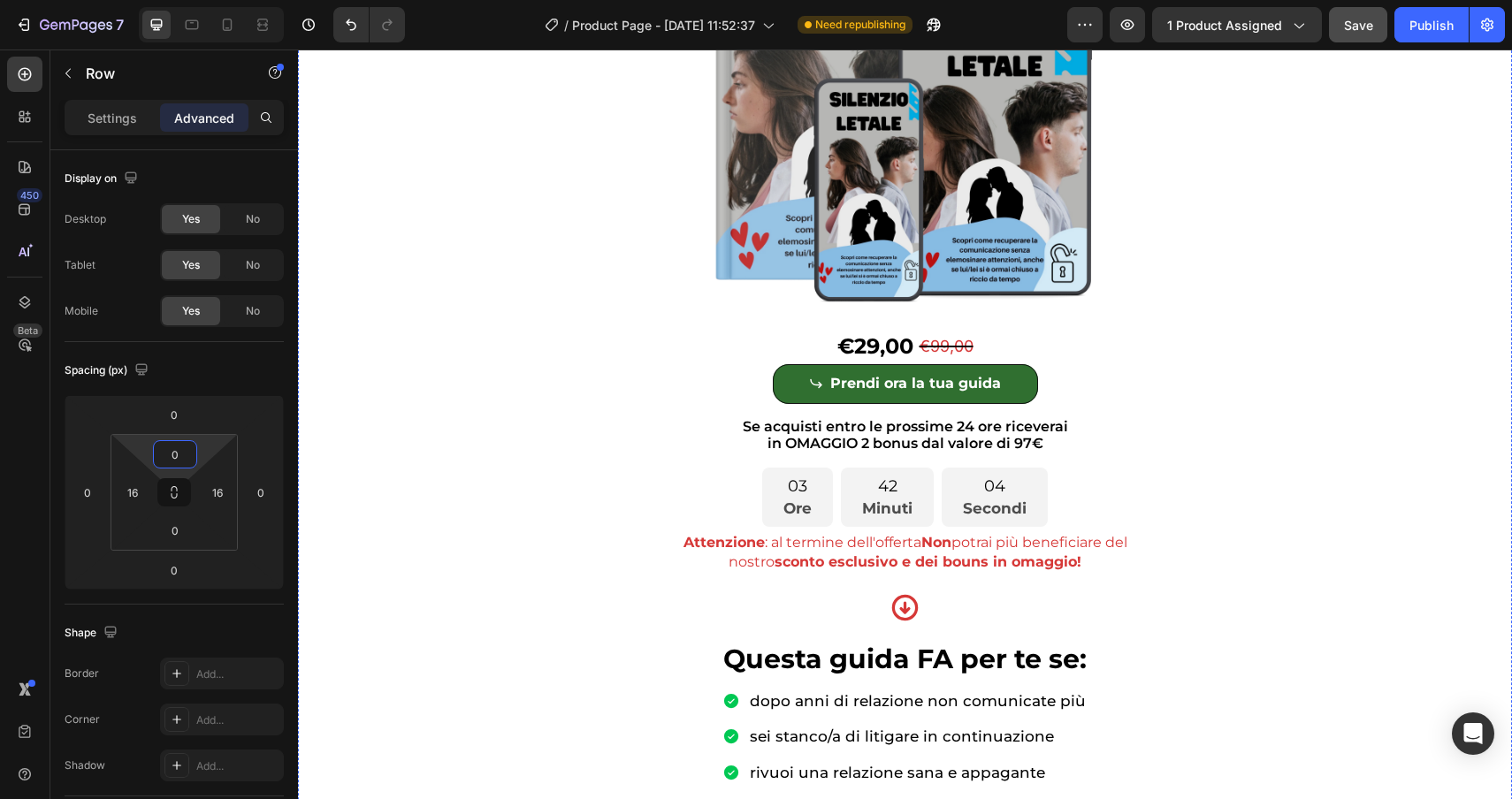
scroll to position [315, 0]
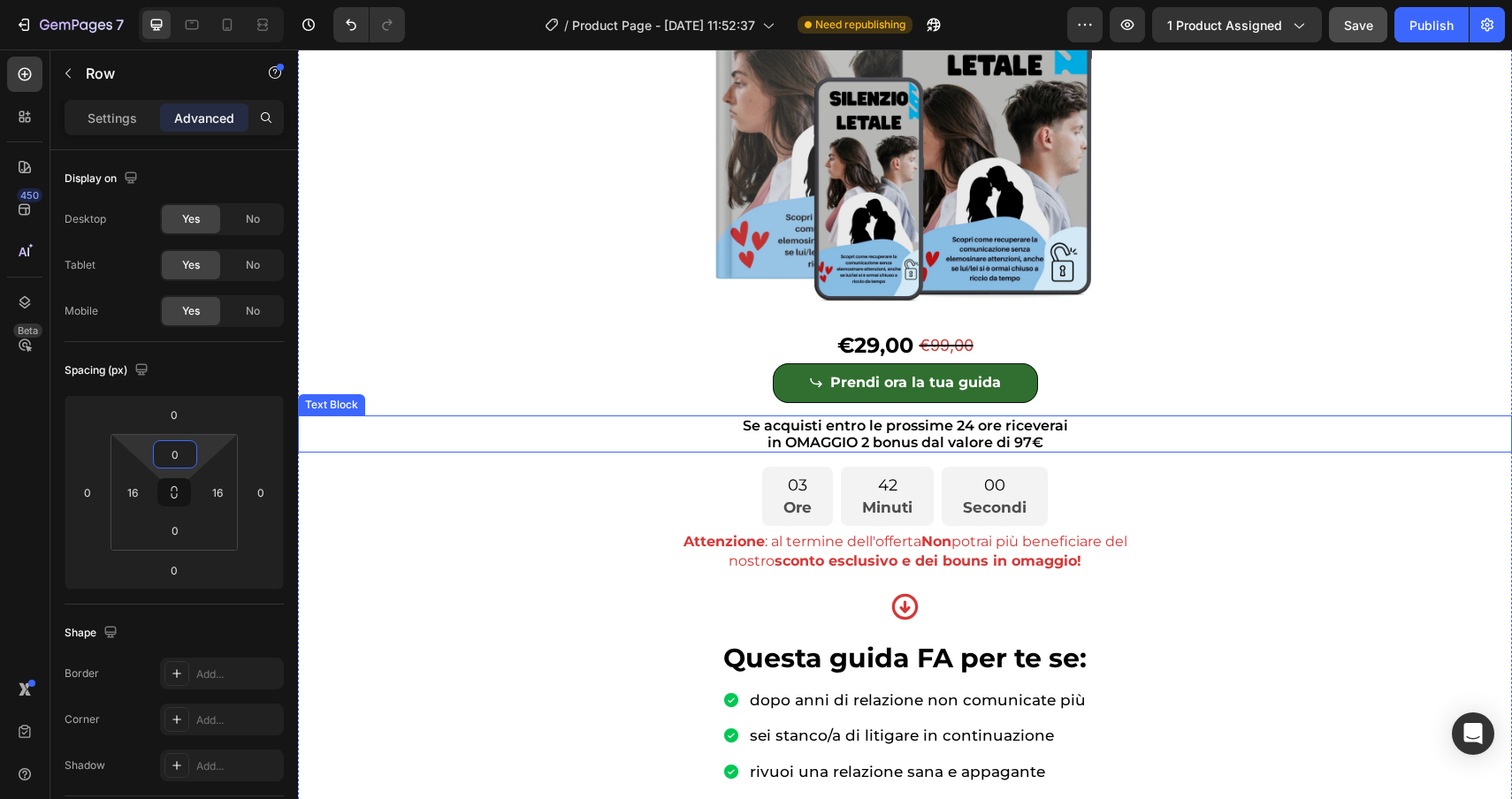
click at [354, 426] on p "Se acquisti entro le prossime 24 ore riceverai" at bounding box center [905, 425] width 1211 height 16
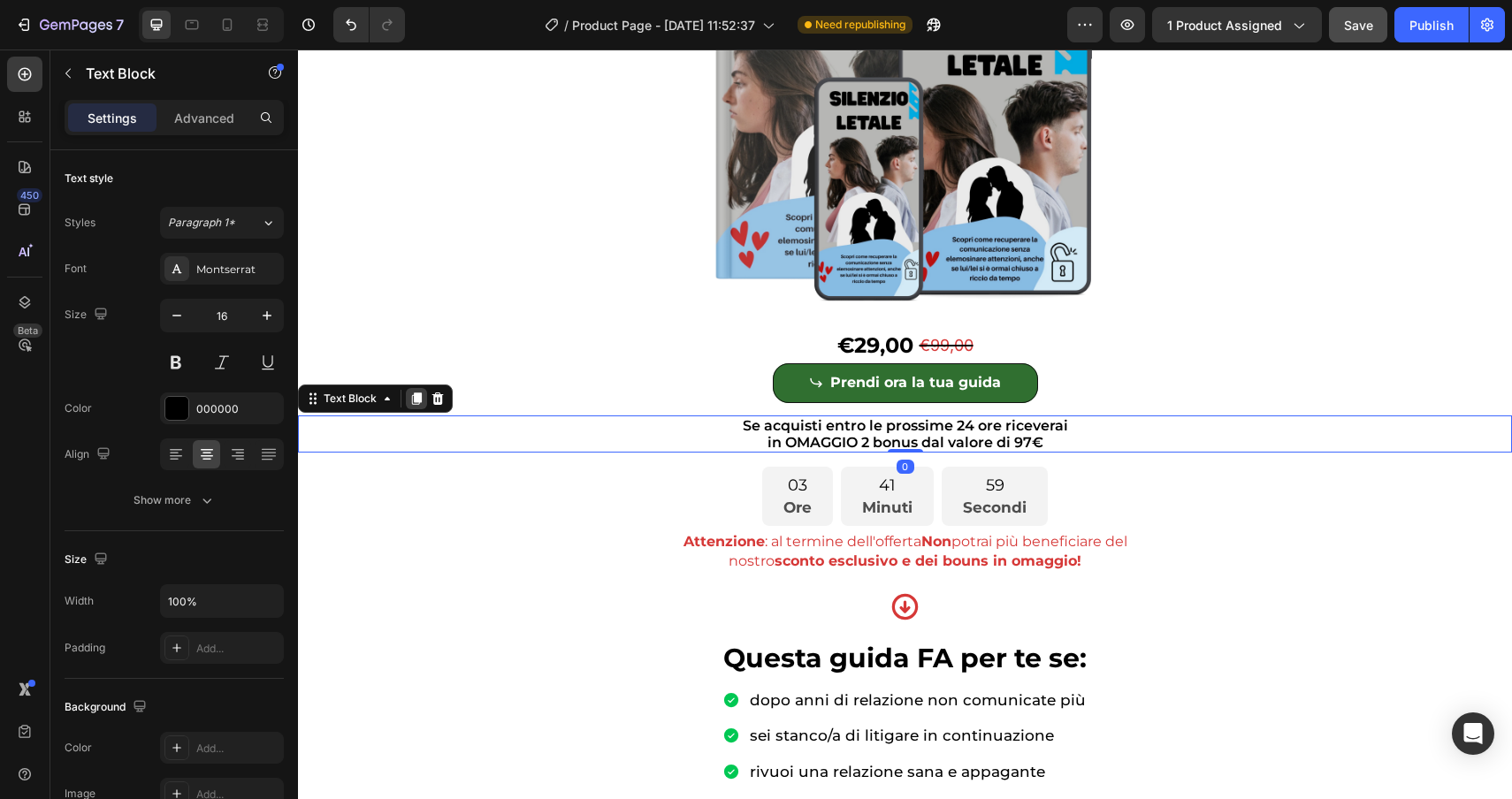
click at [416, 401] on icon at bounding box center [417, 398] width 10 height 13
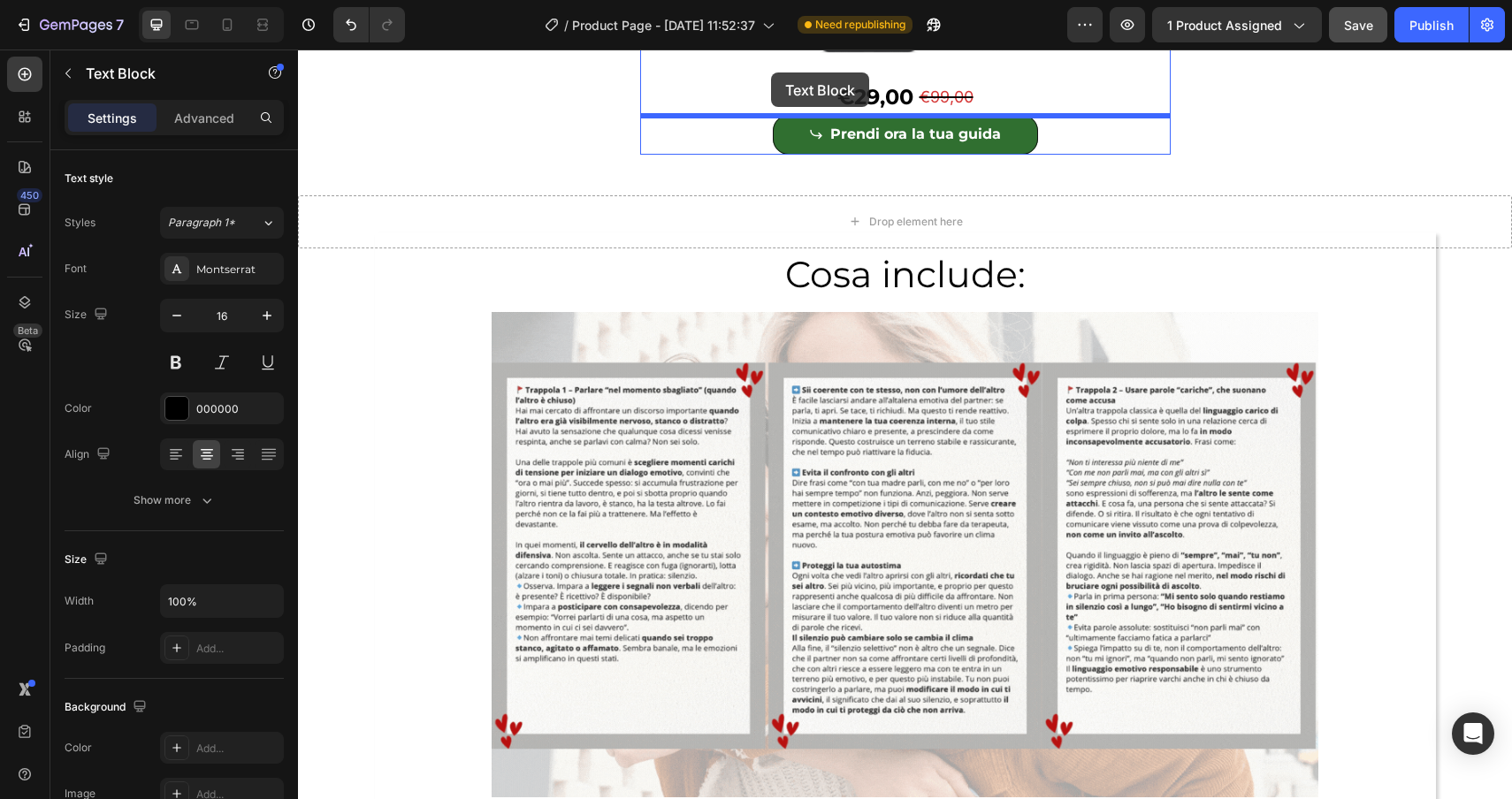
scroll to position [4769, 0]
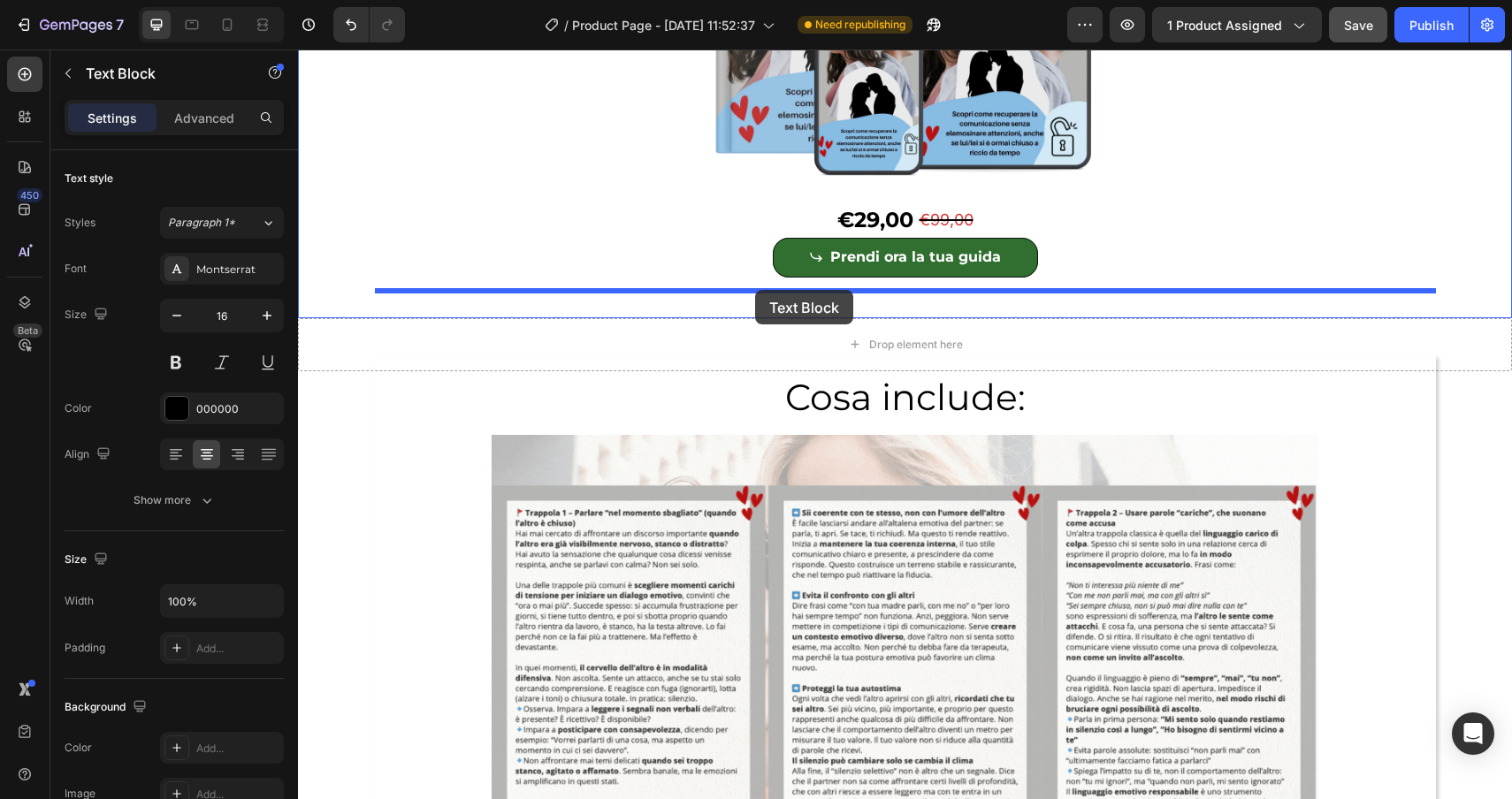
drag, startPoint x: 354, startPoint y: 439, endPoint x: 756, endPoint y: 290, distance: 428.7
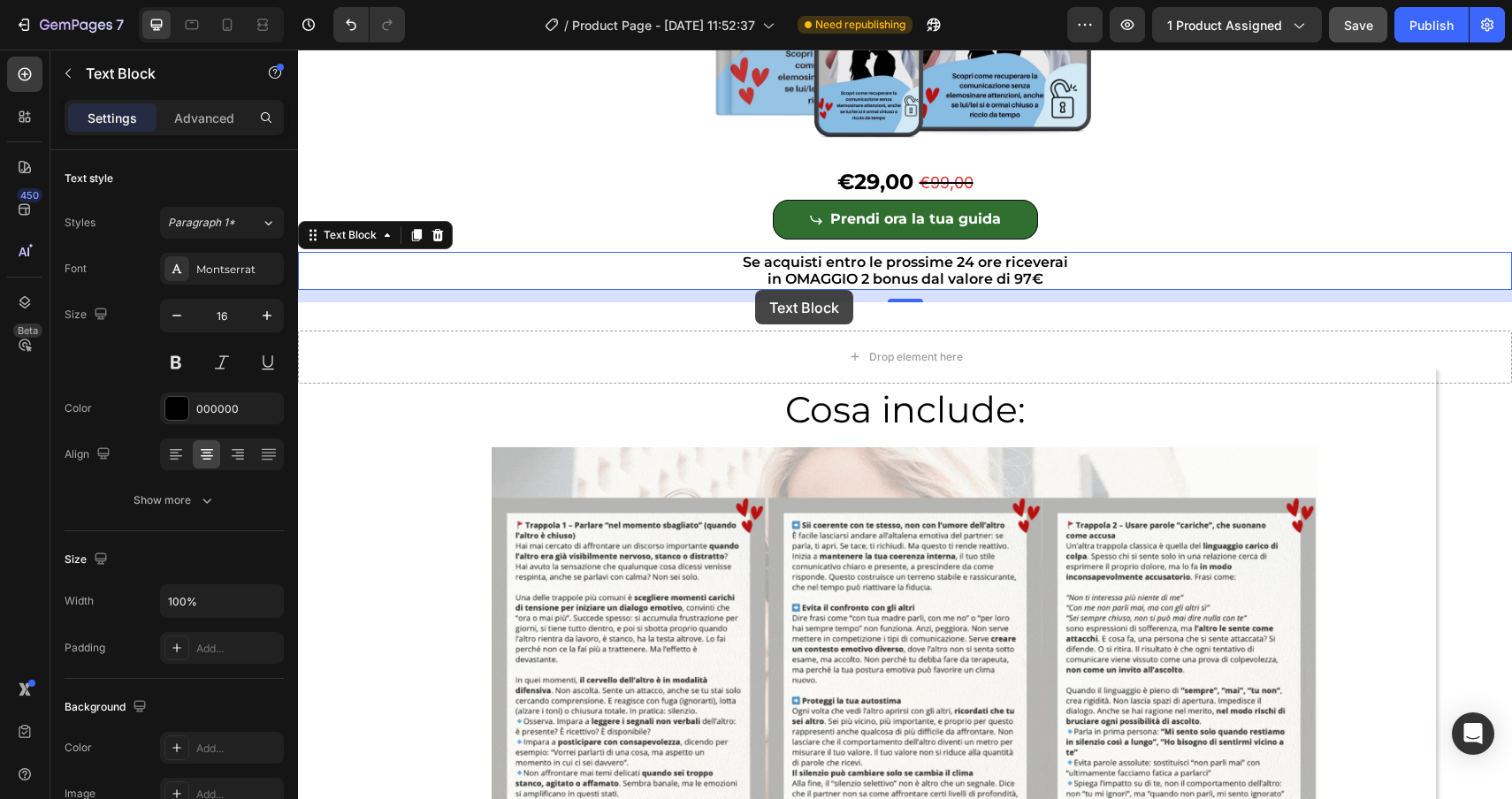
scroll to position [4732, 0]
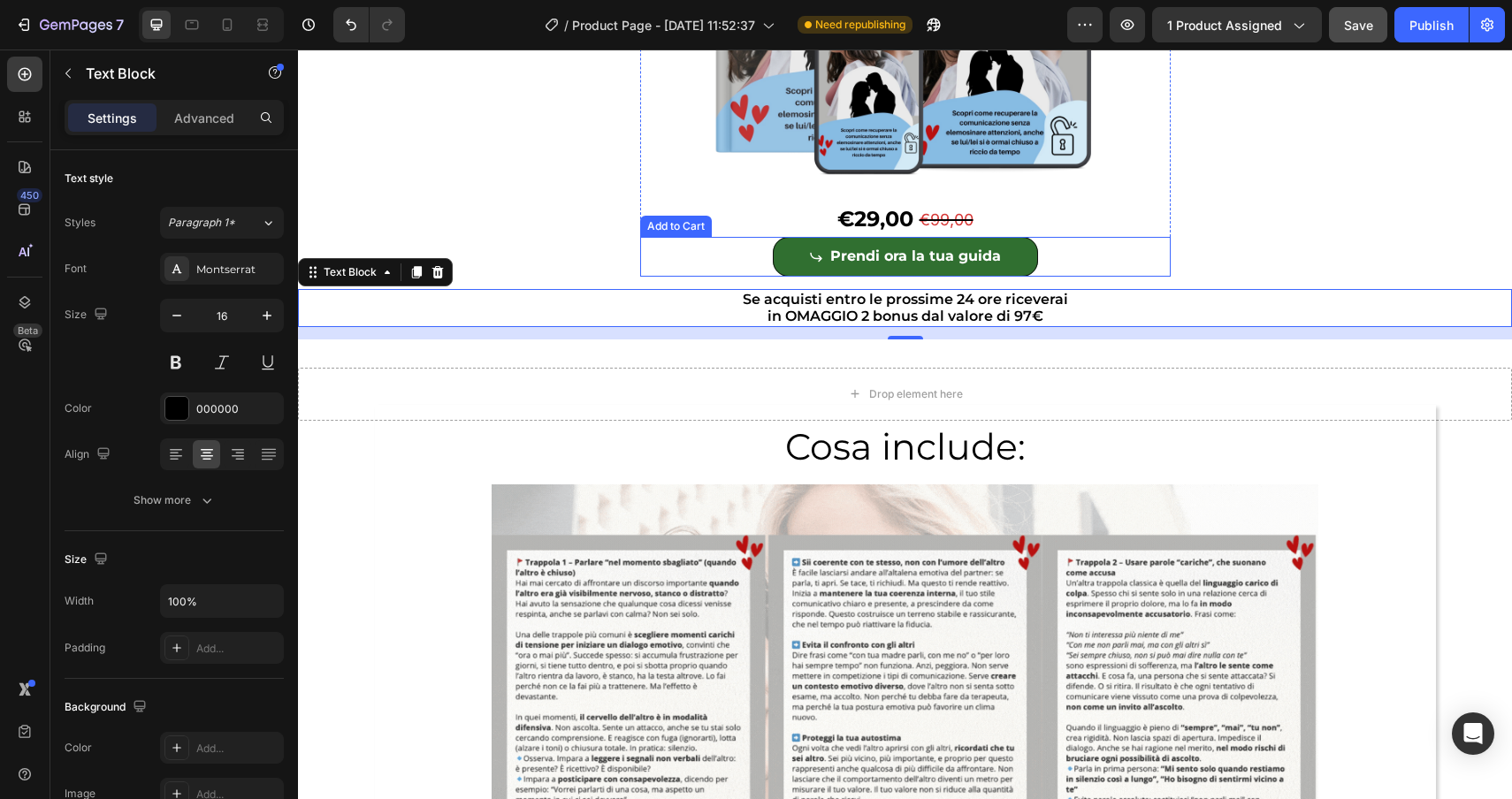
click at [756, 271] on div "Prendi ora la tua guida Add to Cart" at bounding box center [906, 257] width 531 height 40
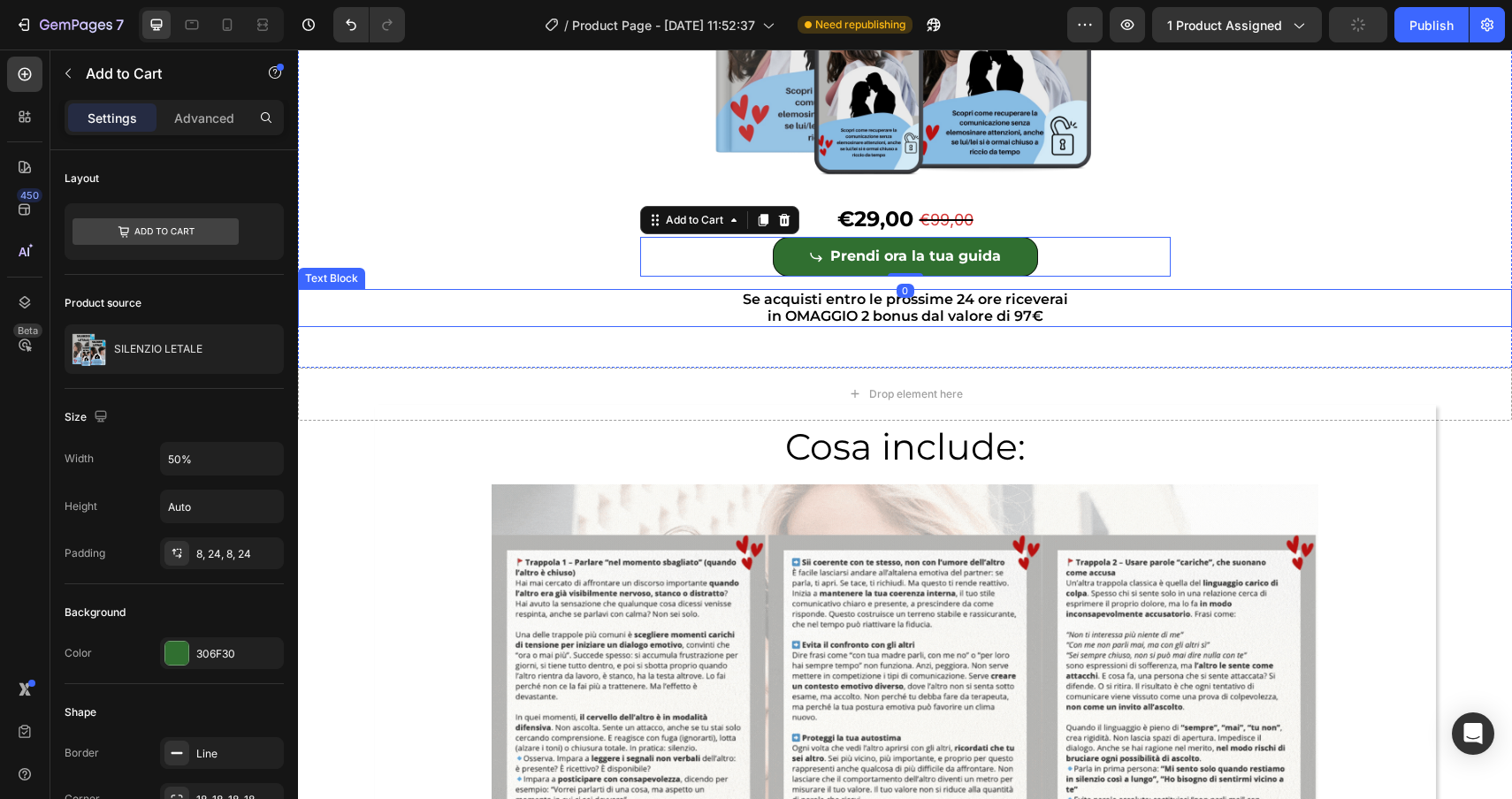
click at [791, 315] on p "in OMAGGIO 2 bonus dal valore di 97€" at bounding box center [905, 316] width 1211 height 16
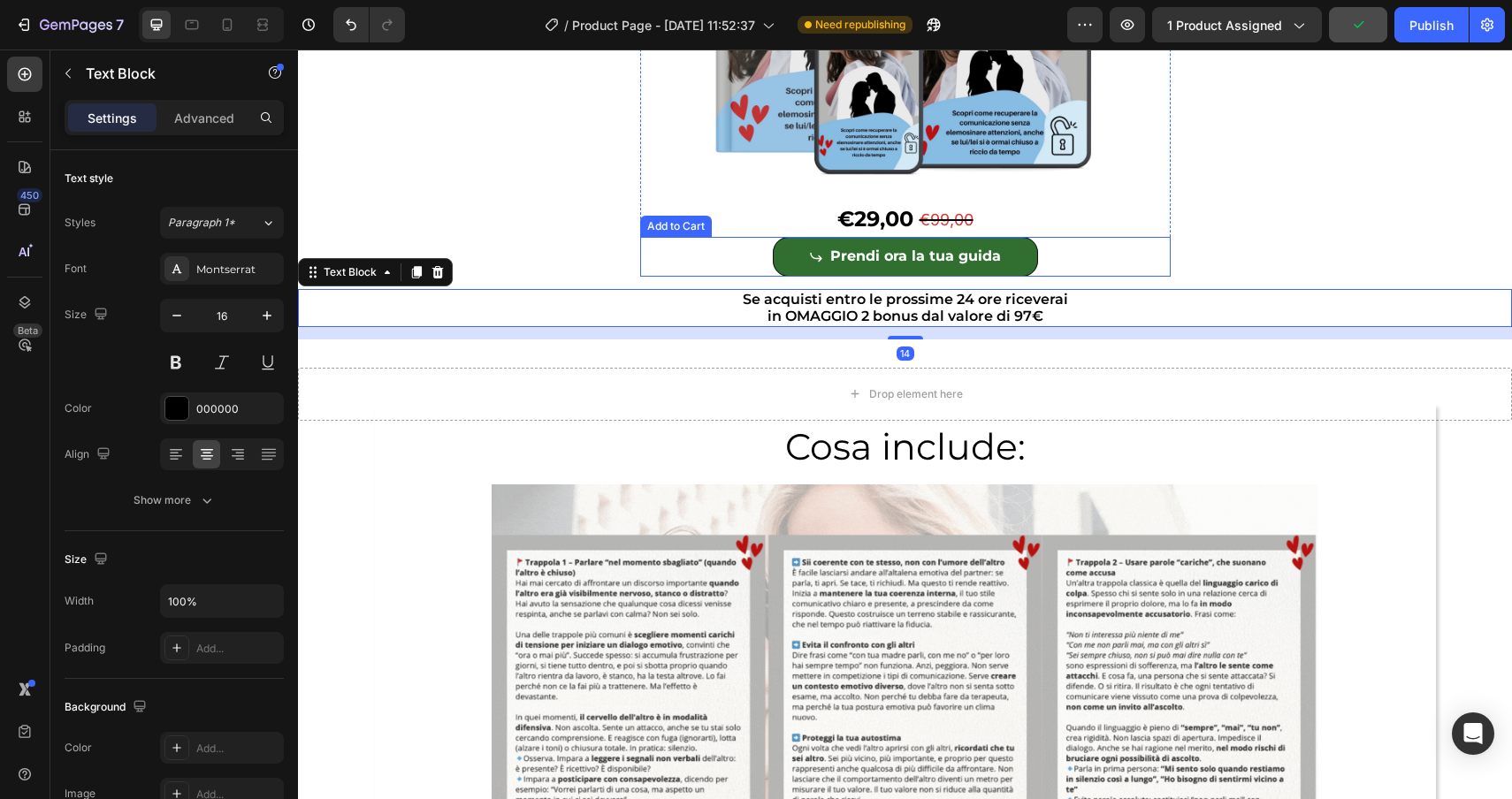
click at [694, 259] on div "Prendi ora la tua guida Add to Cart" at bounding box center [906, 257] width 531 height 40
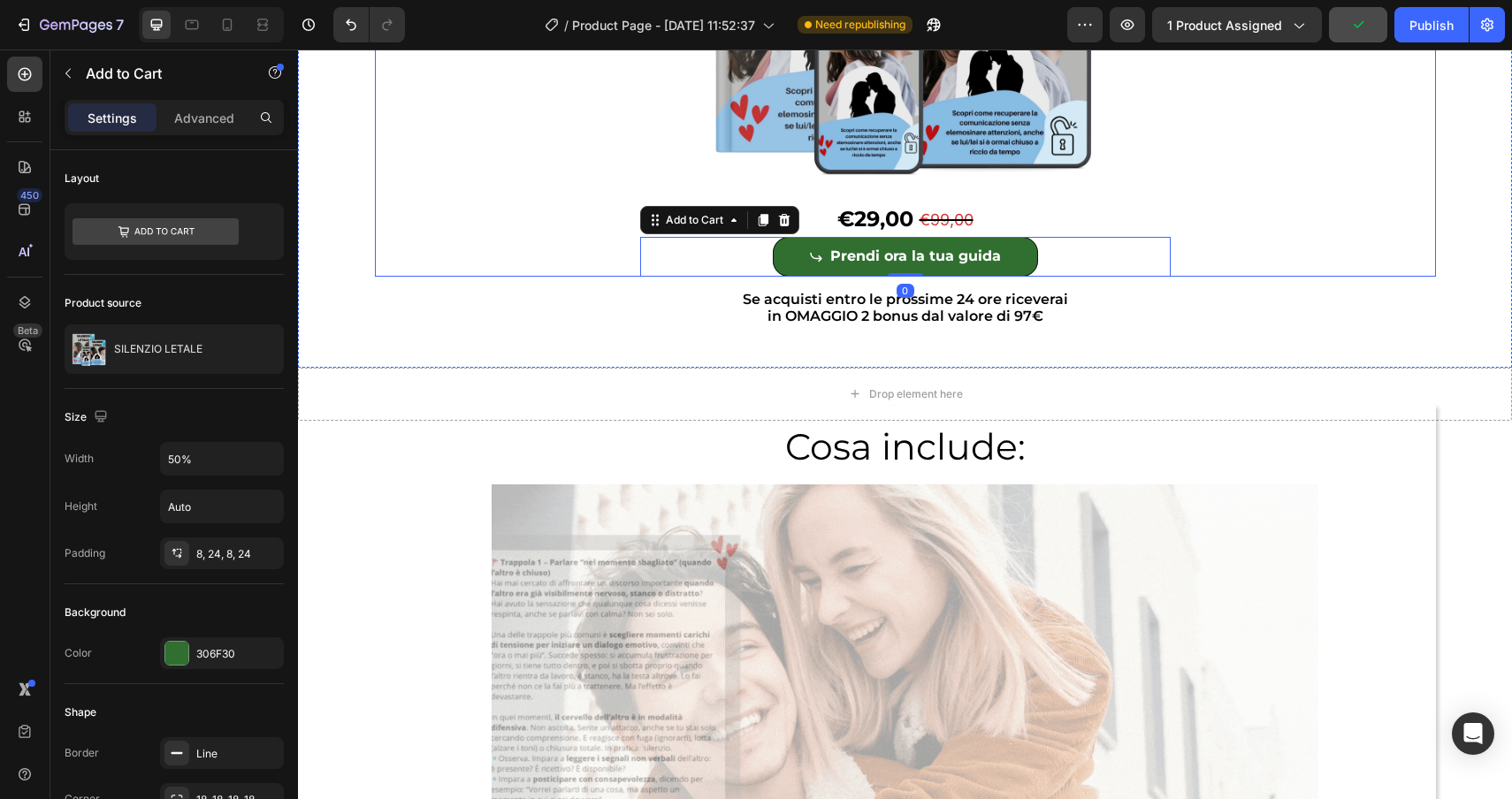
click at [594, 208] on div "Product Images €29,00 Product Price Product Price €99,00 Product Price Product …" at bounding box center [905, 30] width 1061 height 492
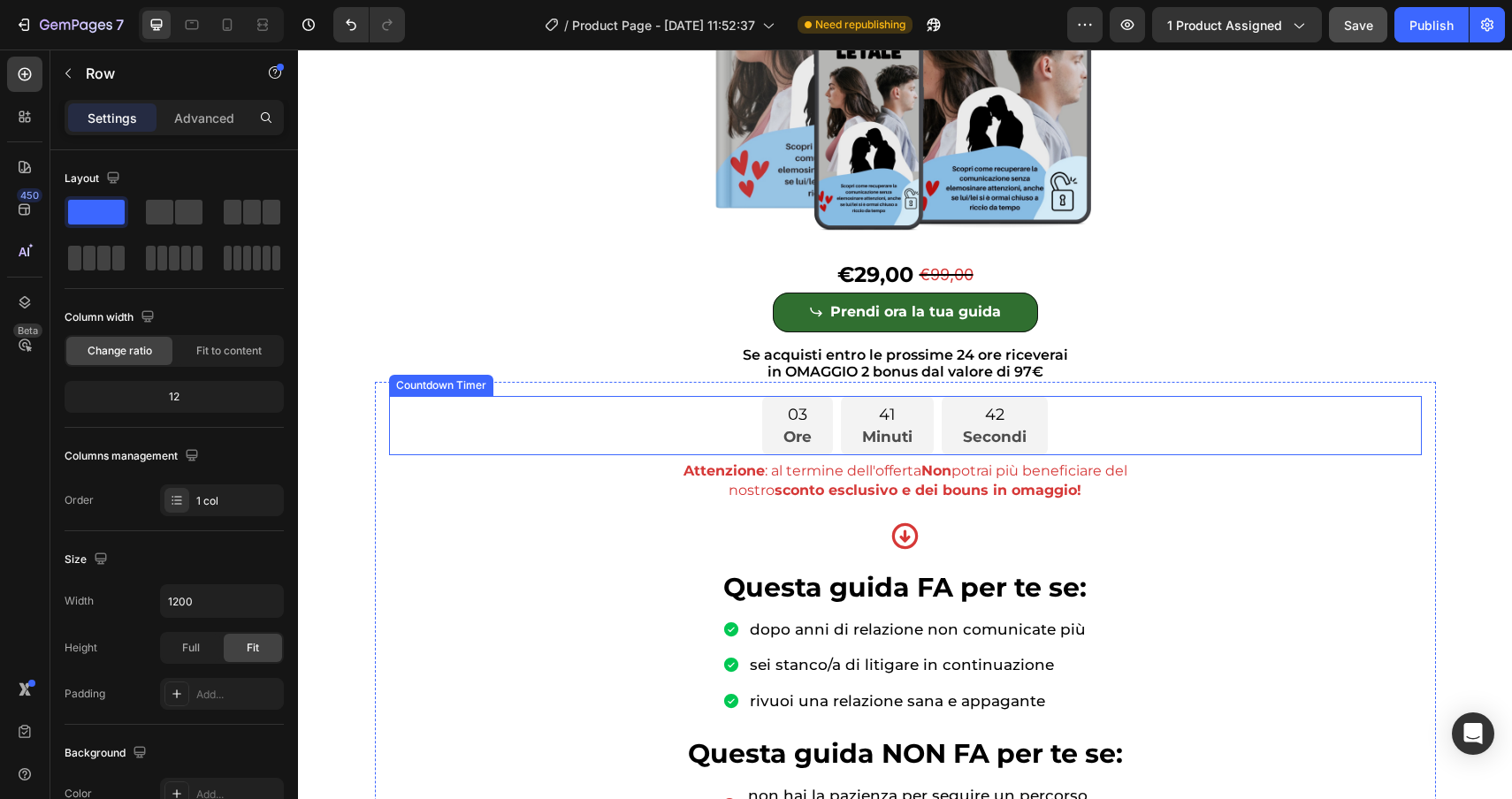
scroll to position [384, 0]
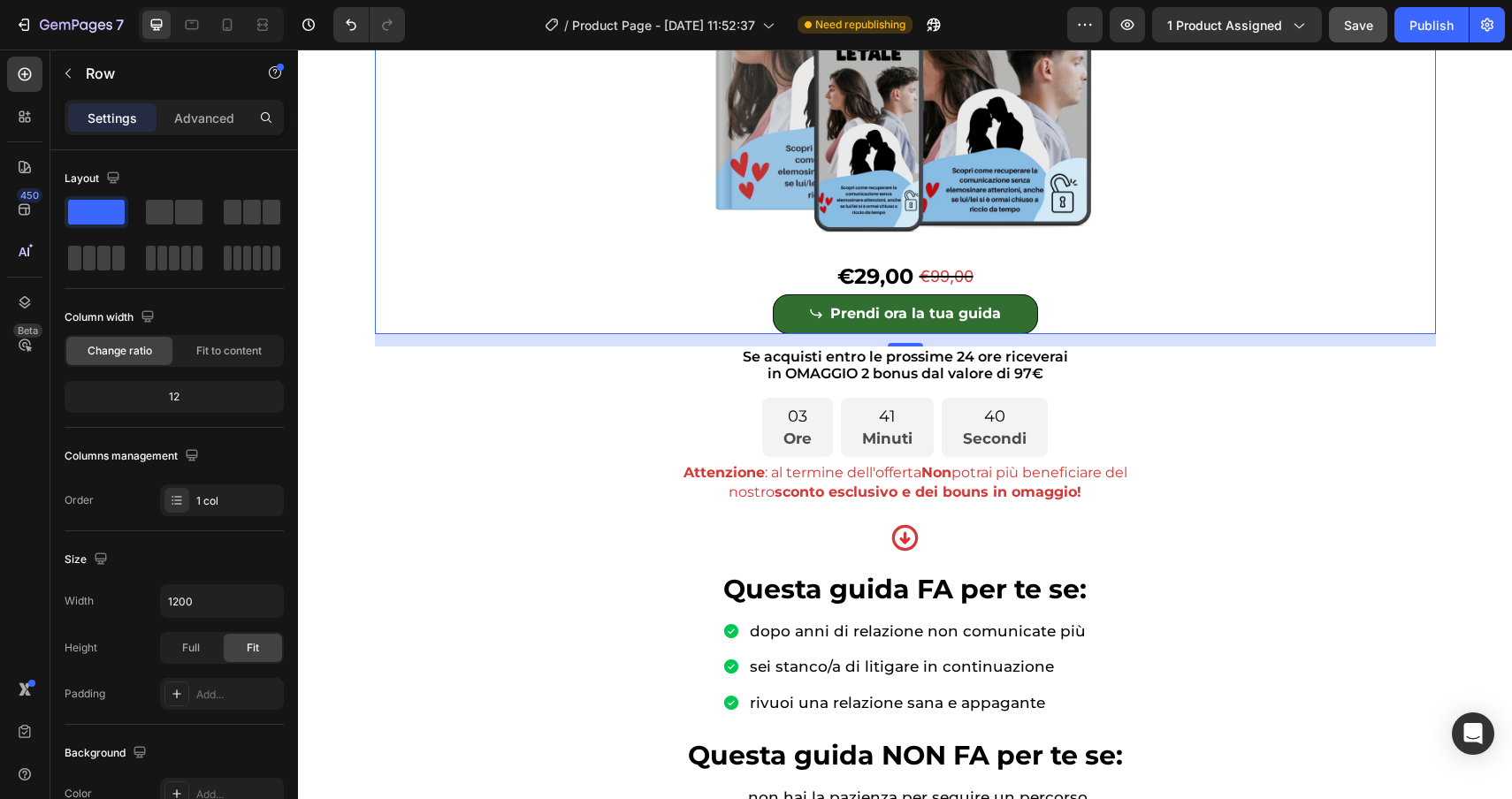
click at [559, 300] on div "Product Images €29,00 Product Price Product Price €99,00 Product Price Product …" at bounding box center [905, 88] width 1061 height 492
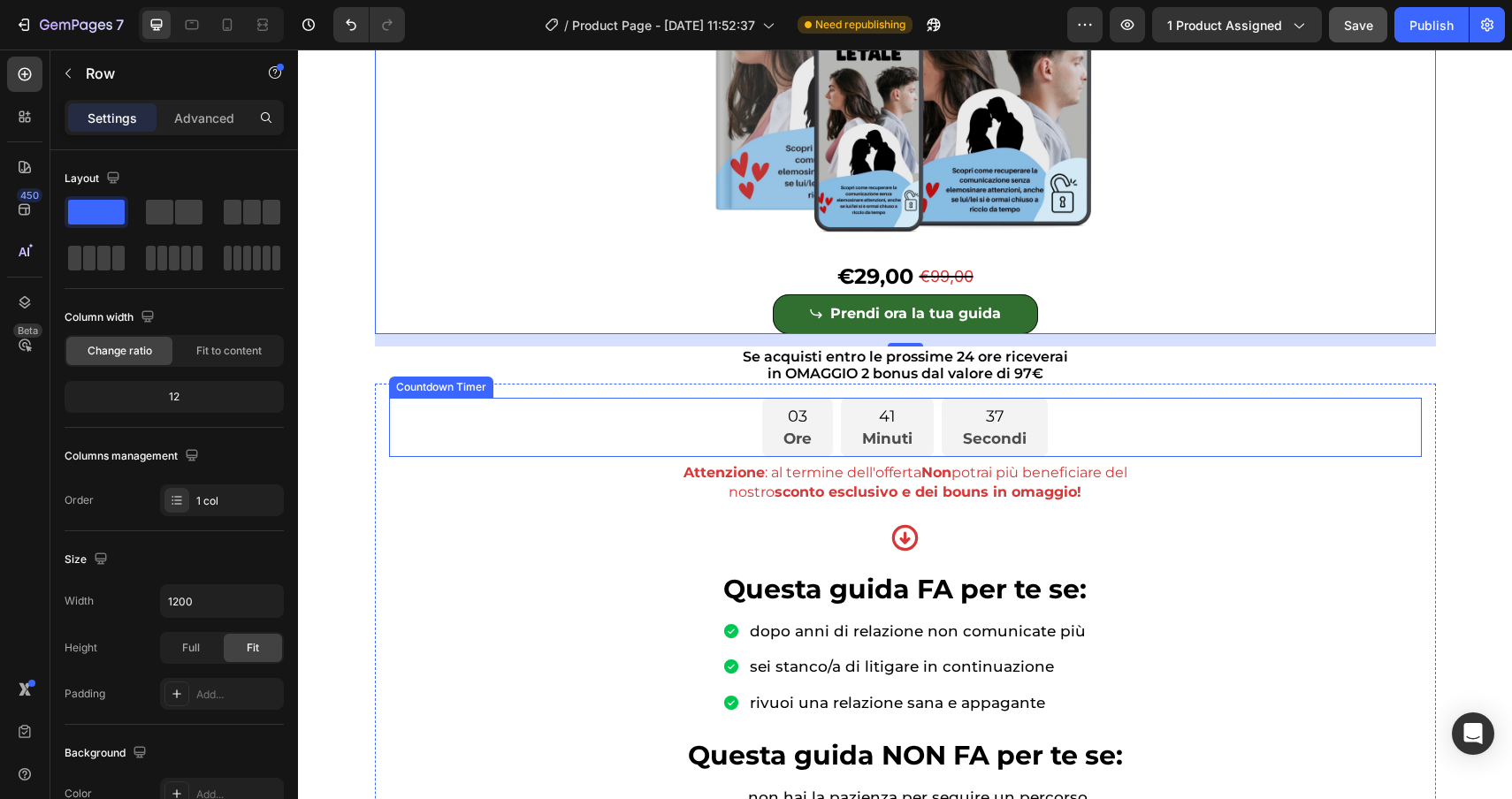
click at [453, 391] on div "Countdown Timer" at bounding box center [441, 387] width 97 height 15
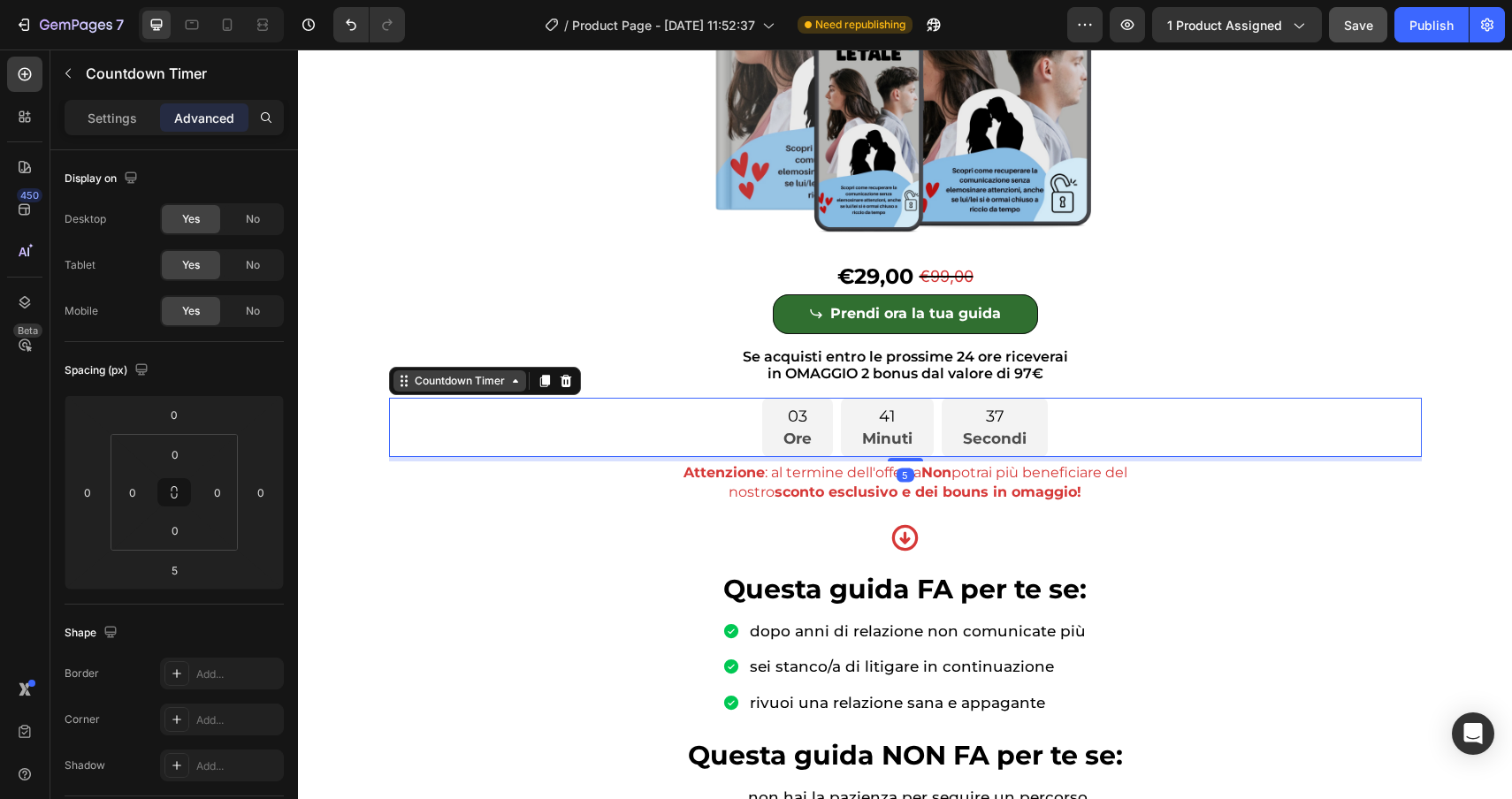
click at [453, 391] on div "Countdown Timer" at bounding box center [459, 382] width 133 height 21
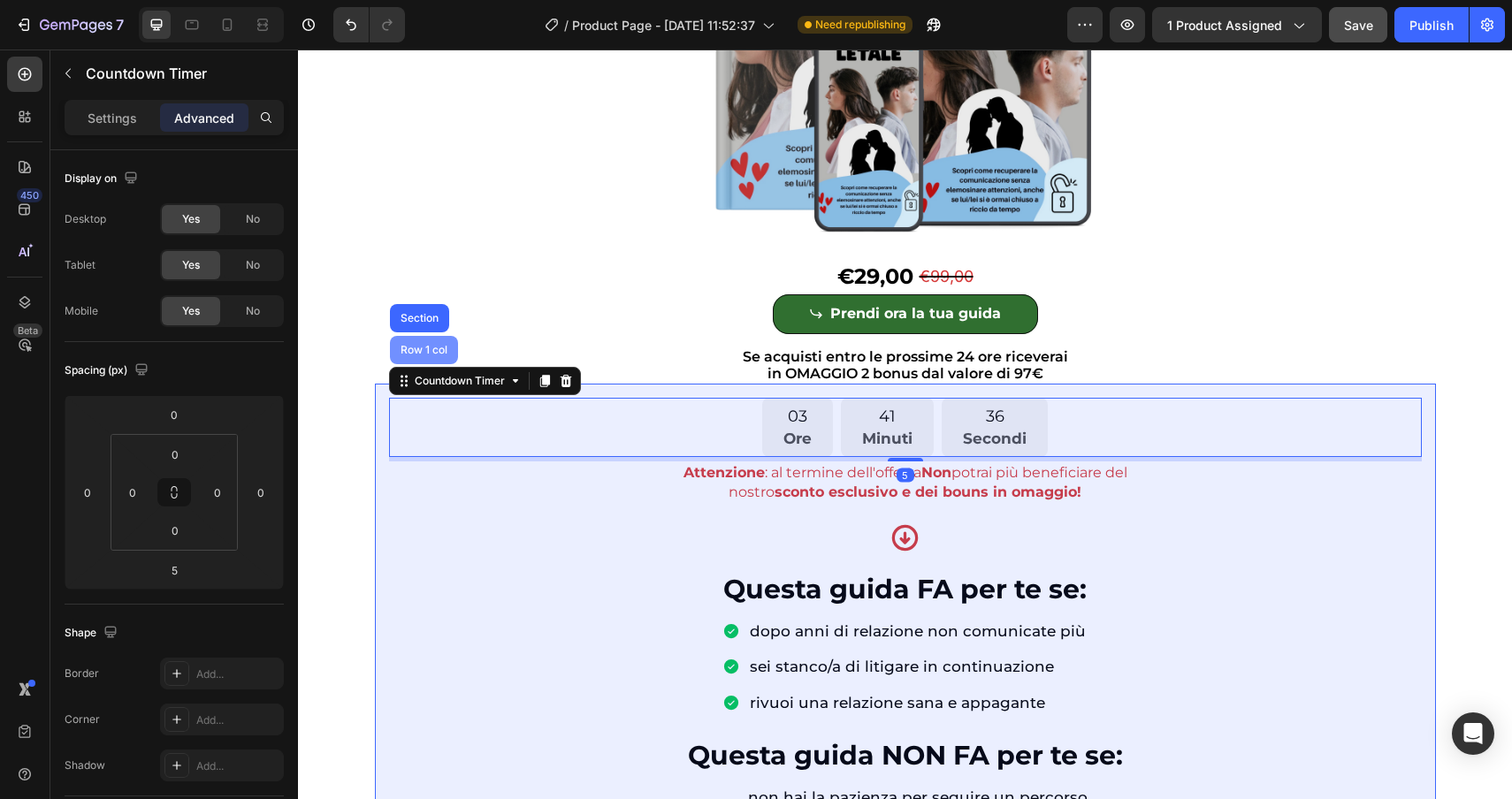
click at [431, 346] on div "Row 1 col" at bounding box center [424, 350] width 54 height 11
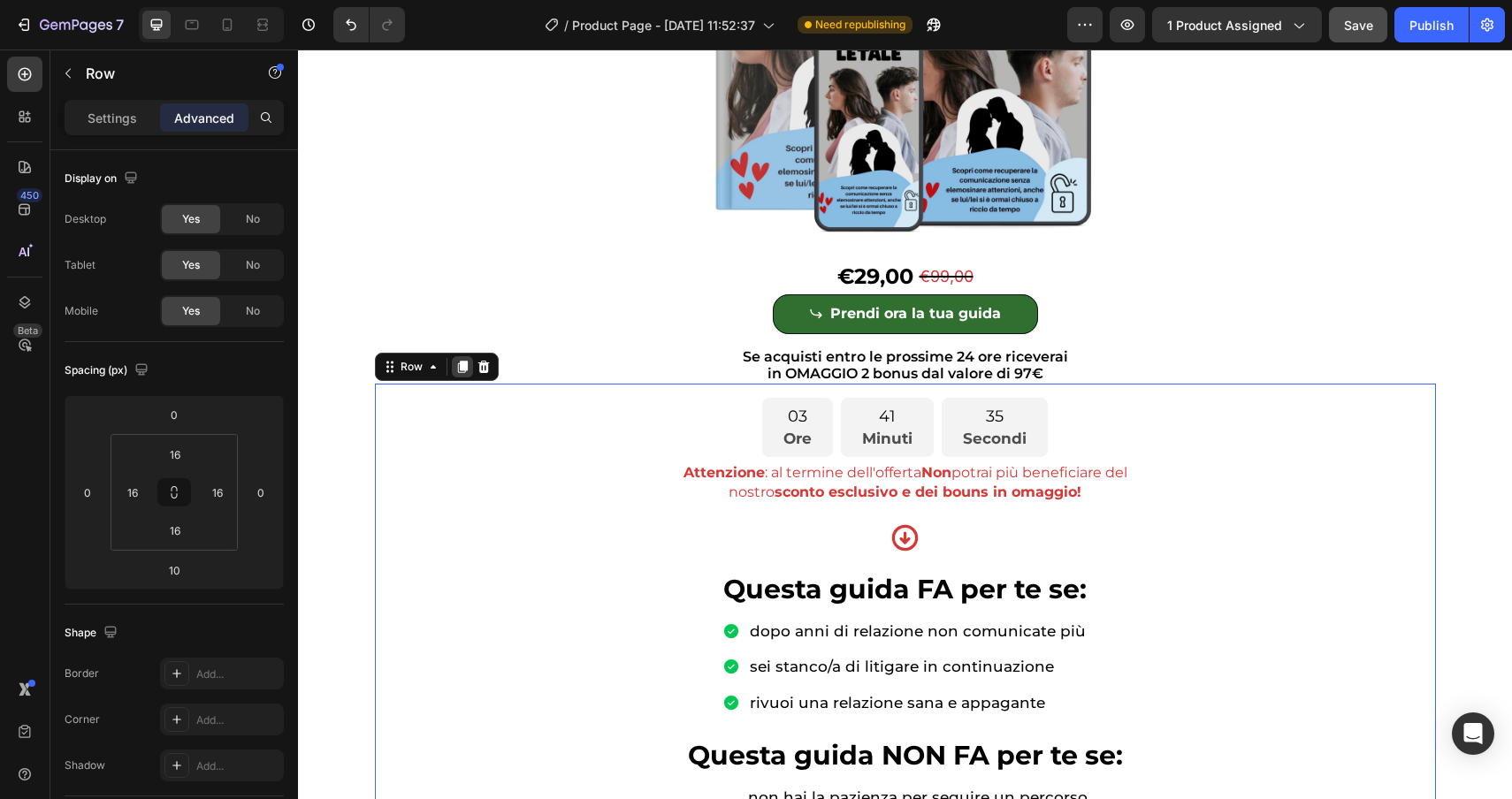
click at [461, 366] on icon at bounding box center [462, 366] width 10 height 13
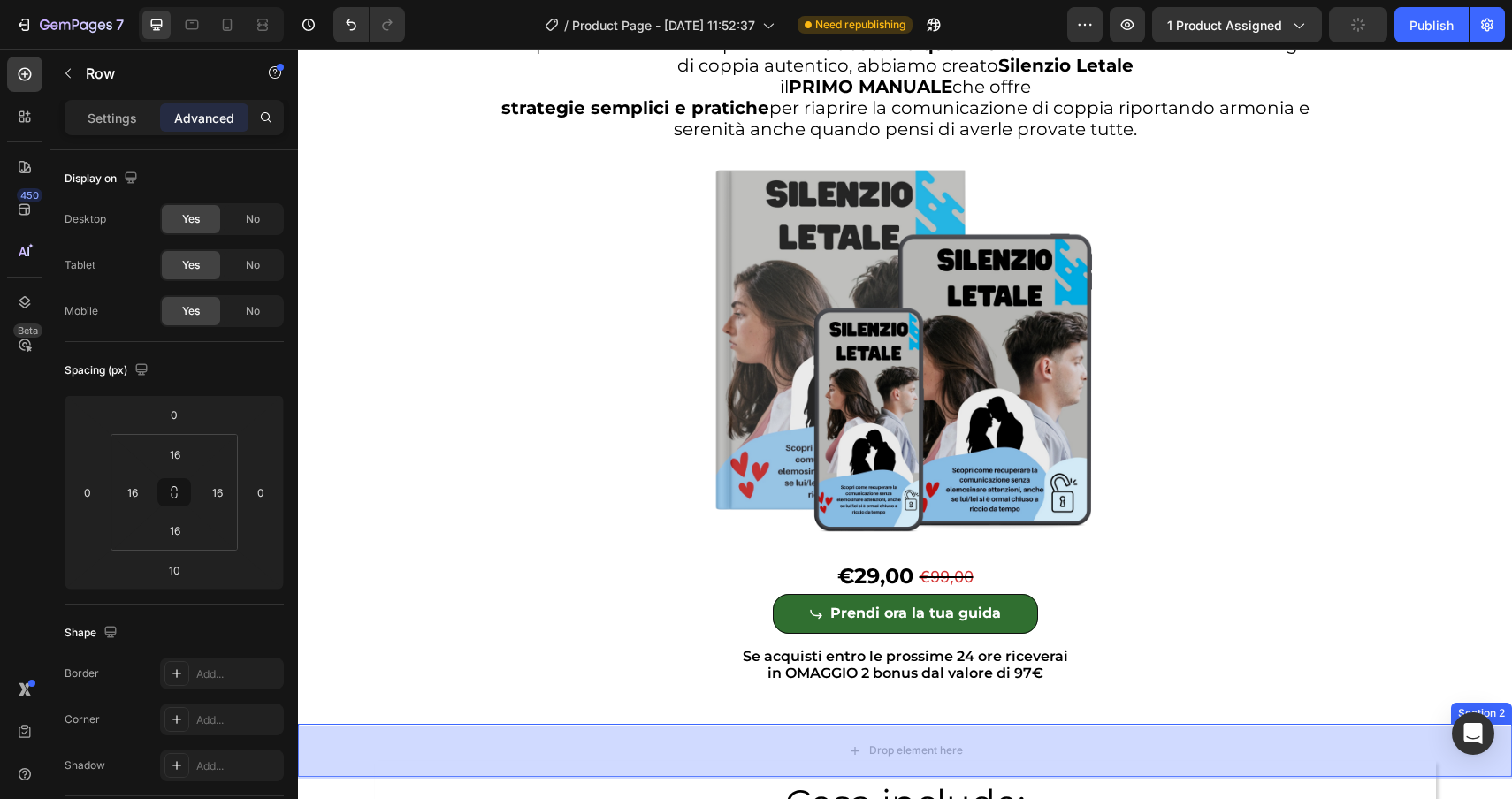
scroll to position [5134, 0]
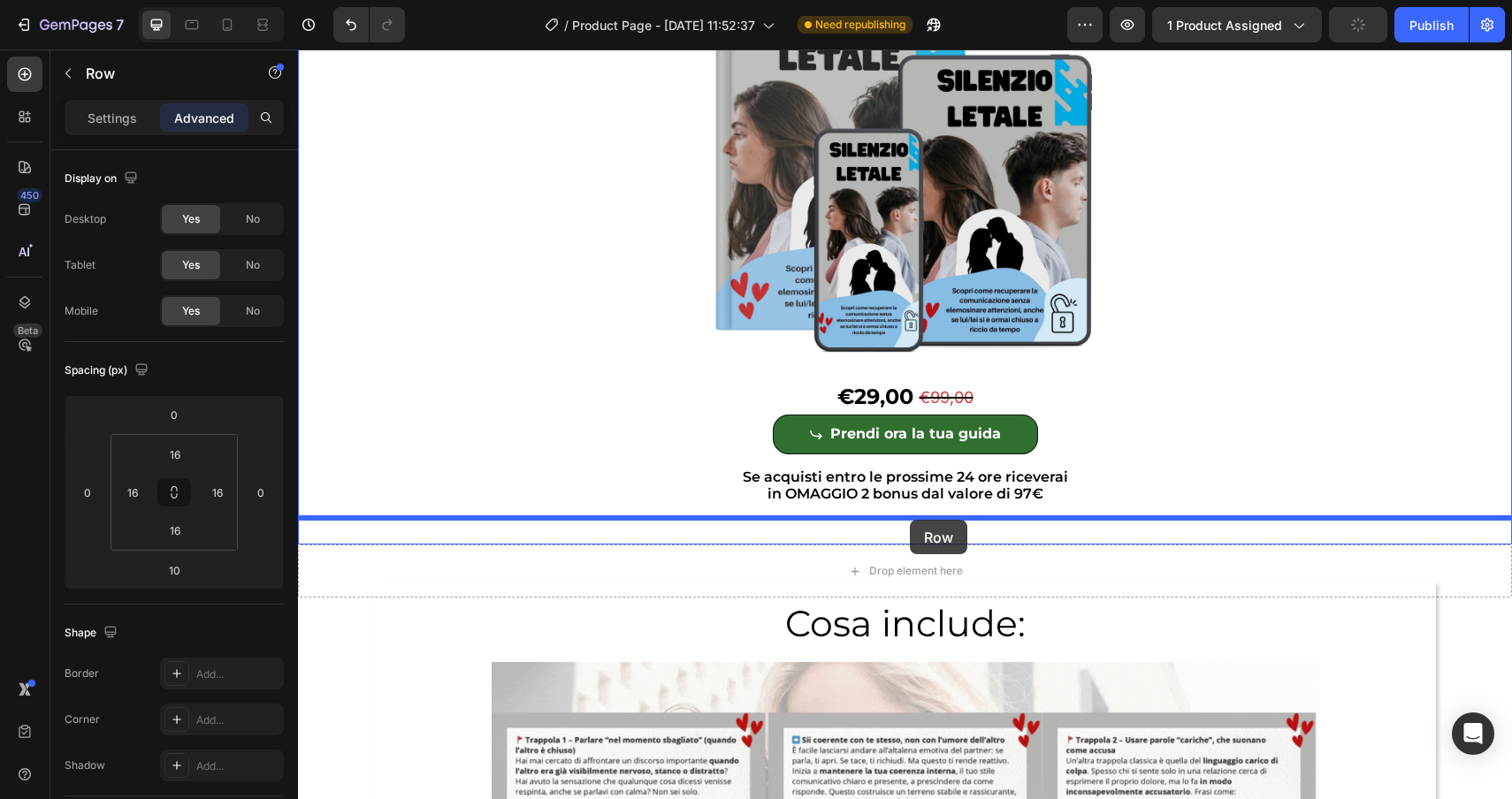
drag, startPoint x: 409, startPoint y: 97, endPoint x: 910, endPoint y: 520, distance: 655.7
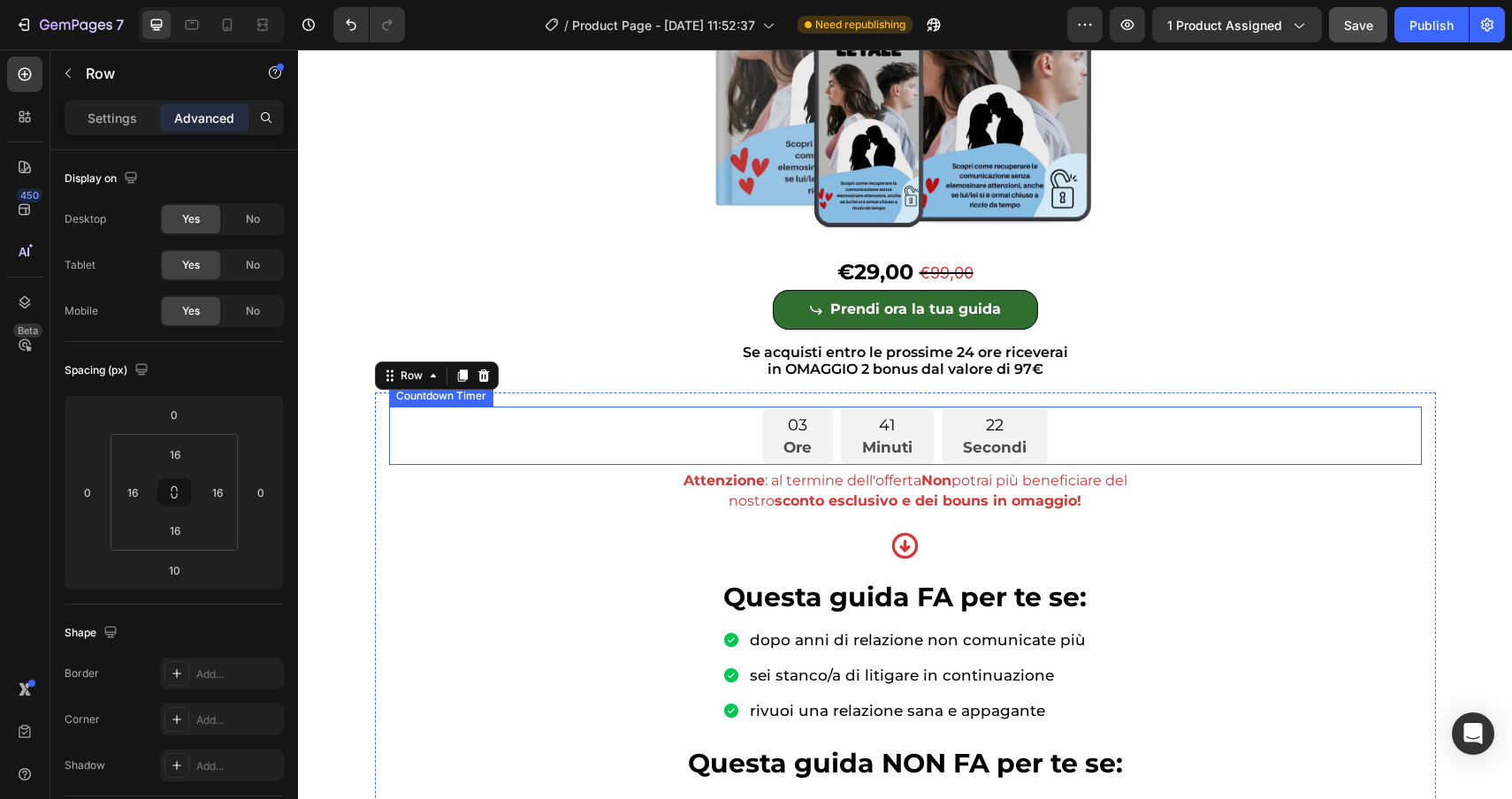
scroll to position [4740, 0]
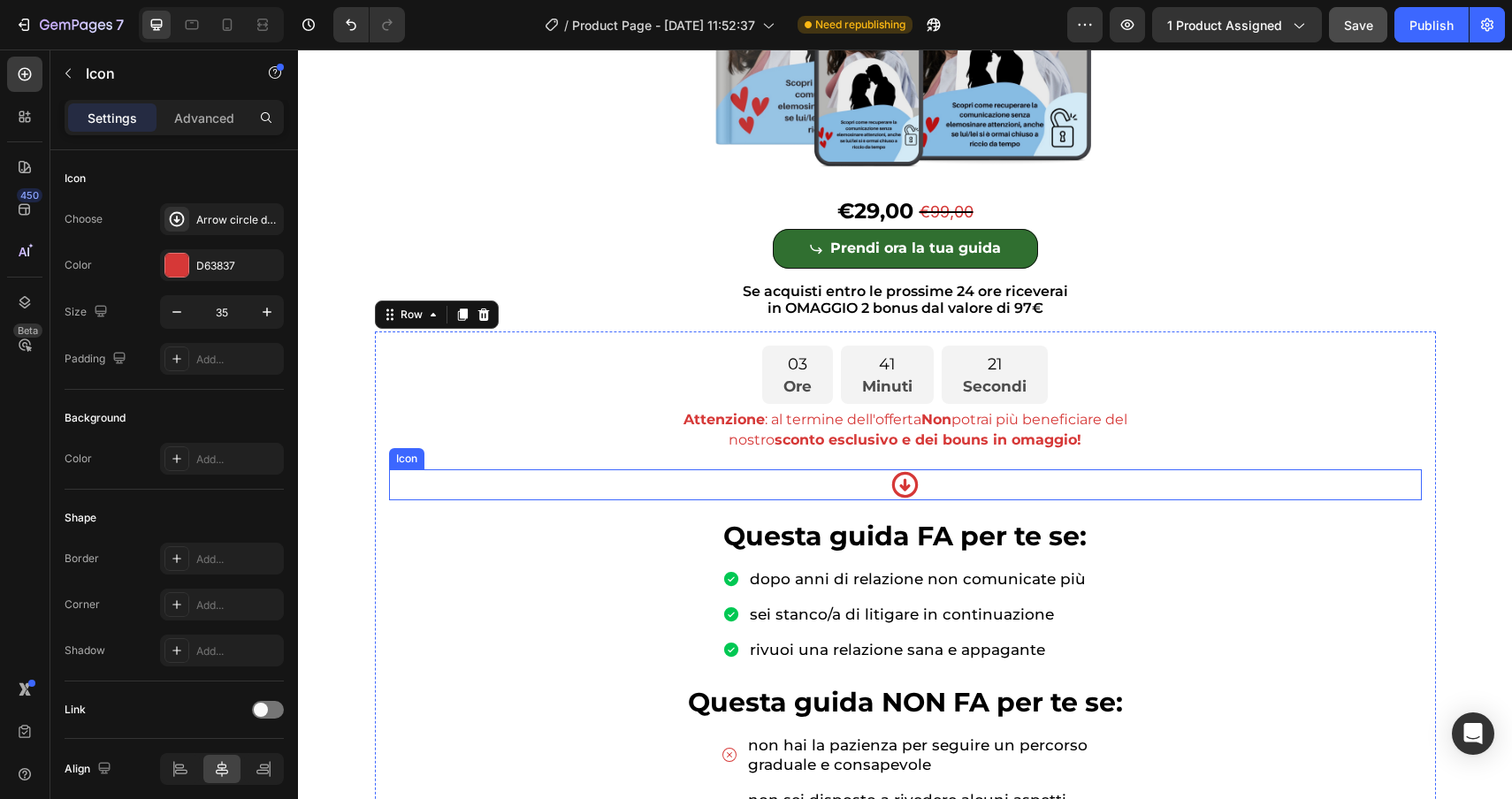
click at [671, 492] on div "Icon" at bounding box center [906, 485] width 1033 height 31
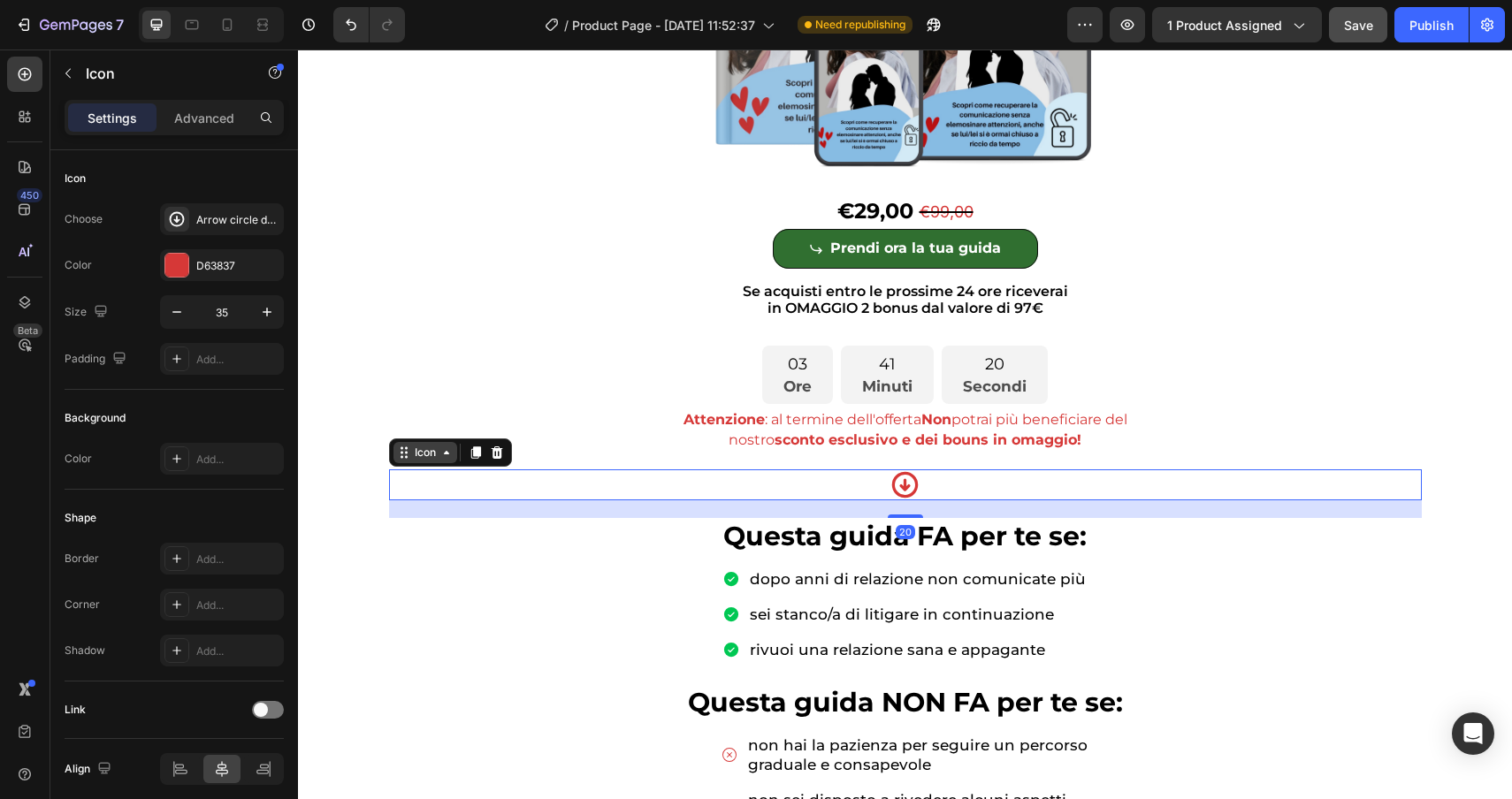
click at [440, 454] on icon at bounding box center [447, 452] width 15 height 15
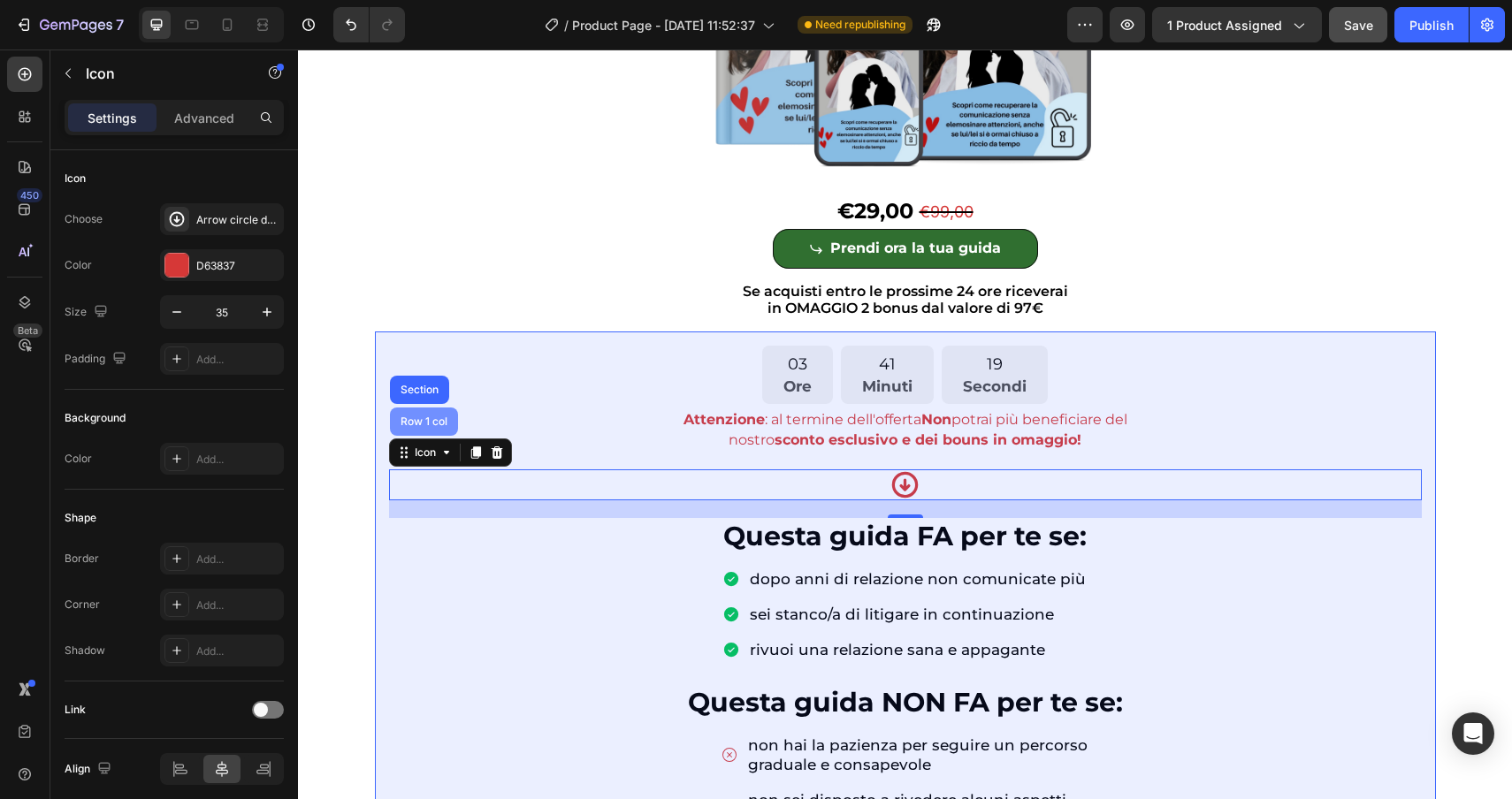
click at [420, 422] on div "Row 1 col" at bounding box center [424, 421] width 54 height 11
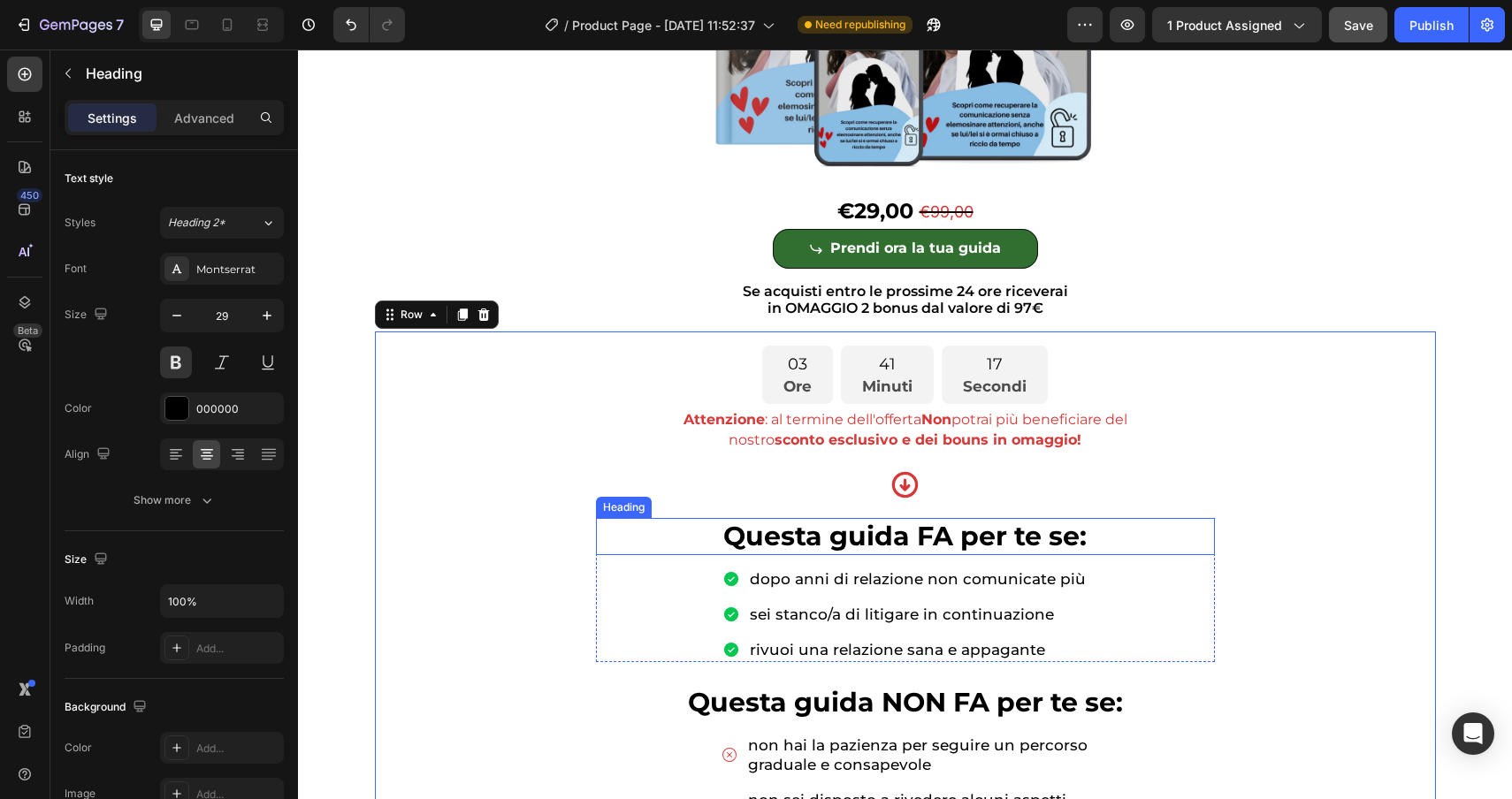
click at [654, 548] on h2 "Questa guida FA per te se:" at bounding box center [905, 537] width 619 height 37
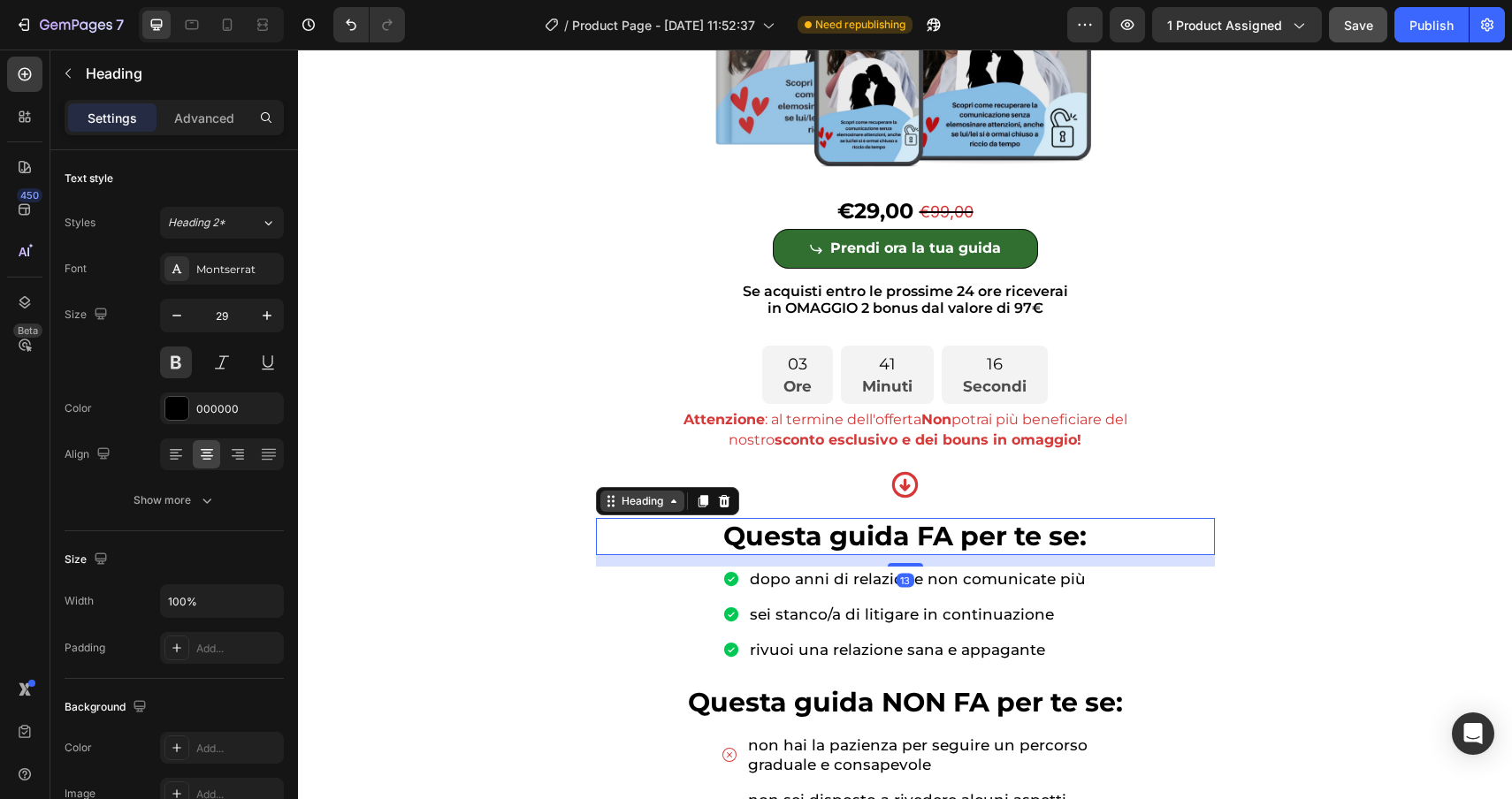
click at [633, 508] on div "Heading" at bounding box center [642, 501] width 48 height 15
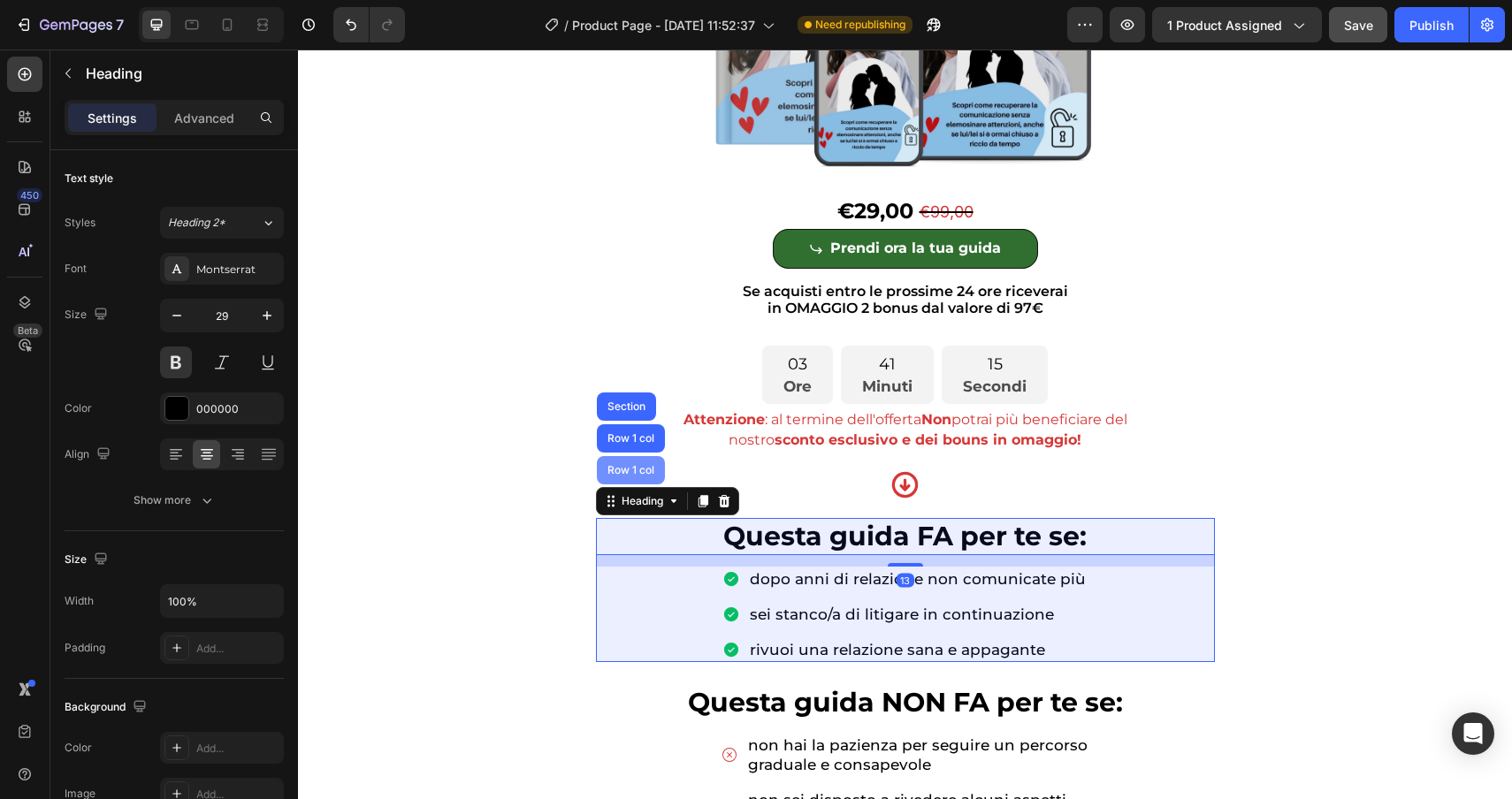
click at [633, 476] on div "Row 1 col" at bounding box center [632, 470] width 54 height 11
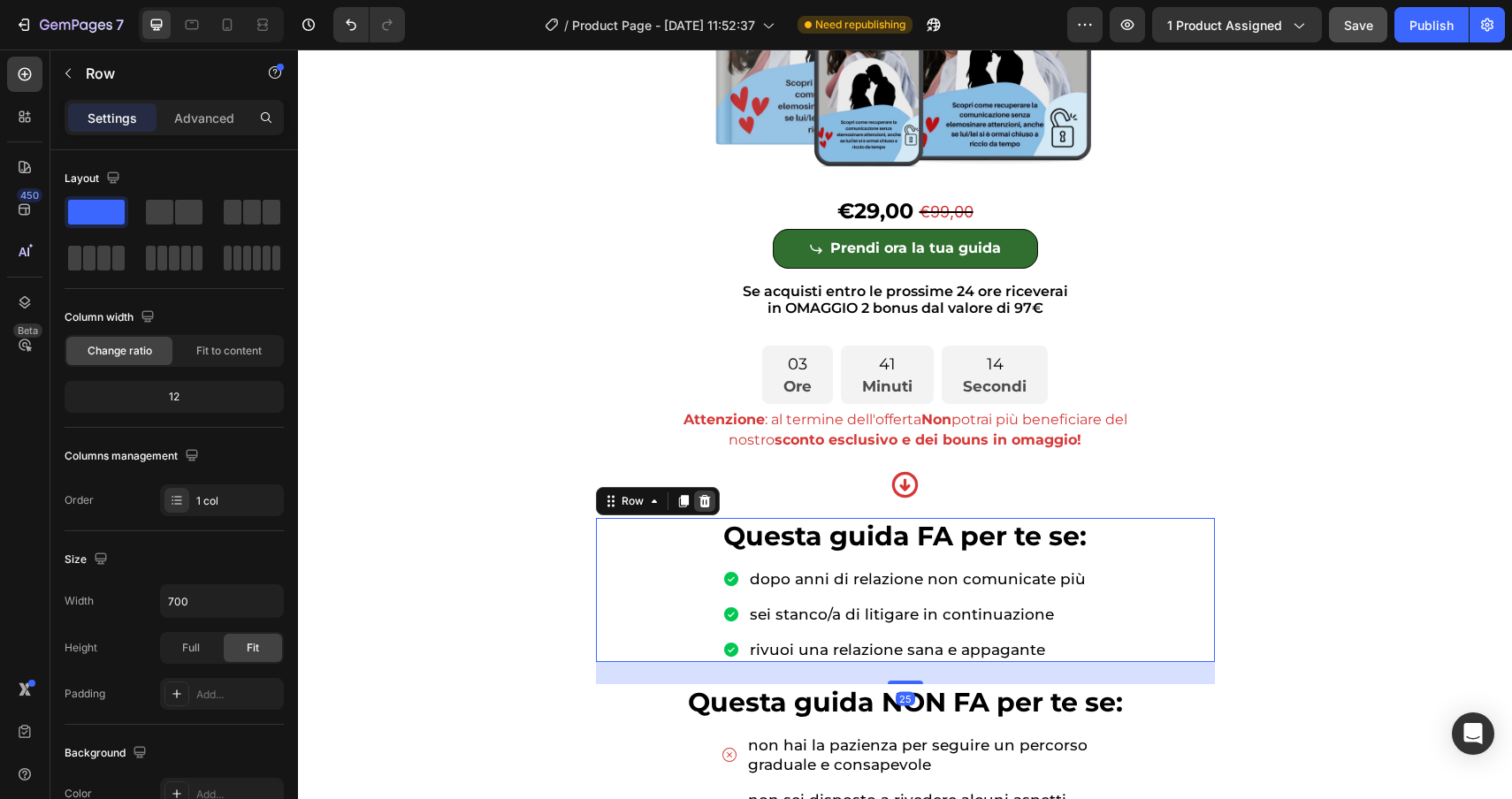
click at [705, 504] on icon at bounding box center [704, 501] width 15 height 15
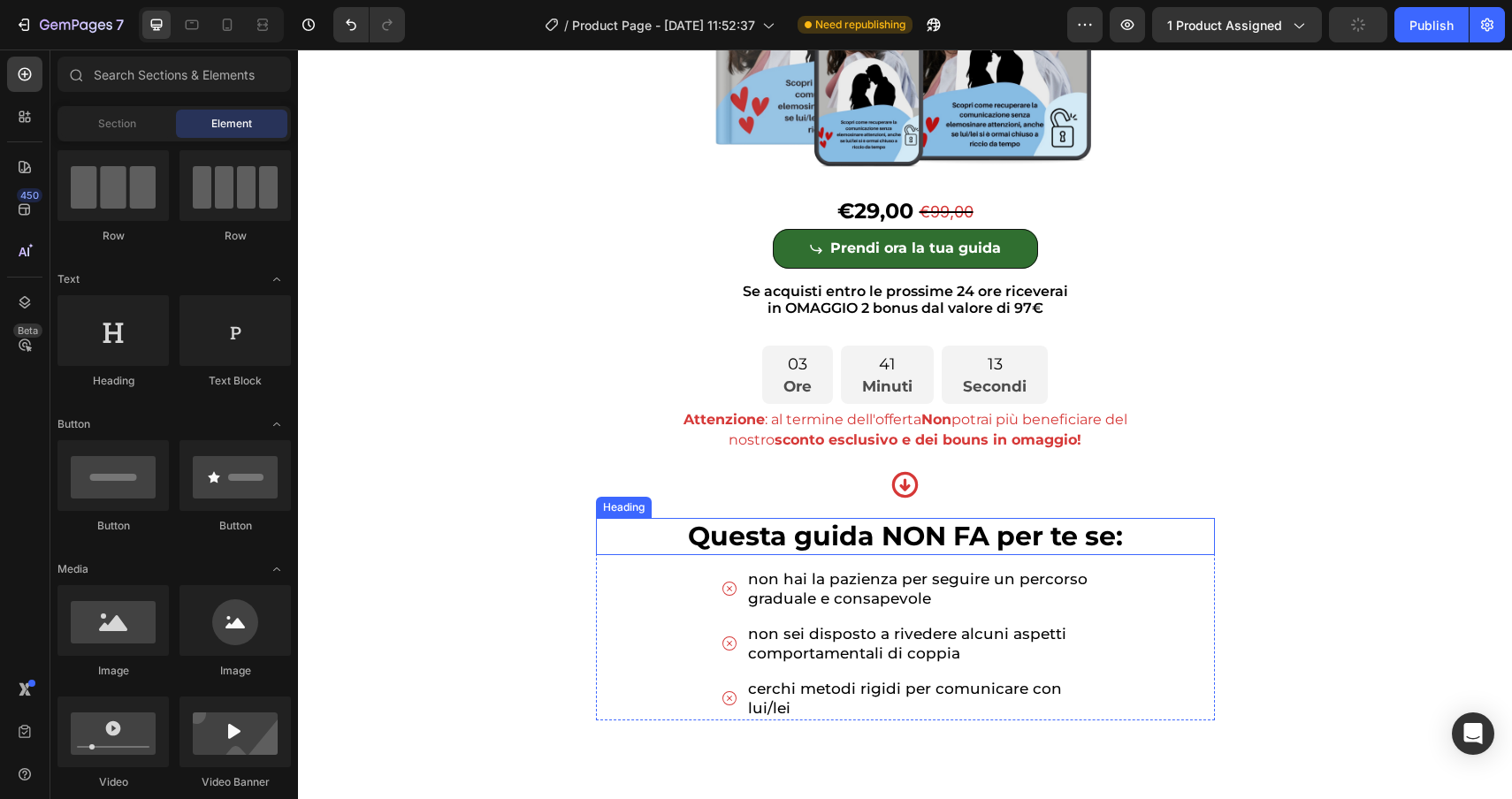
click at [629, 542] on h2 "Questa guida NON FA per te se:" at bounding box center [905, 537] width 619 height 37
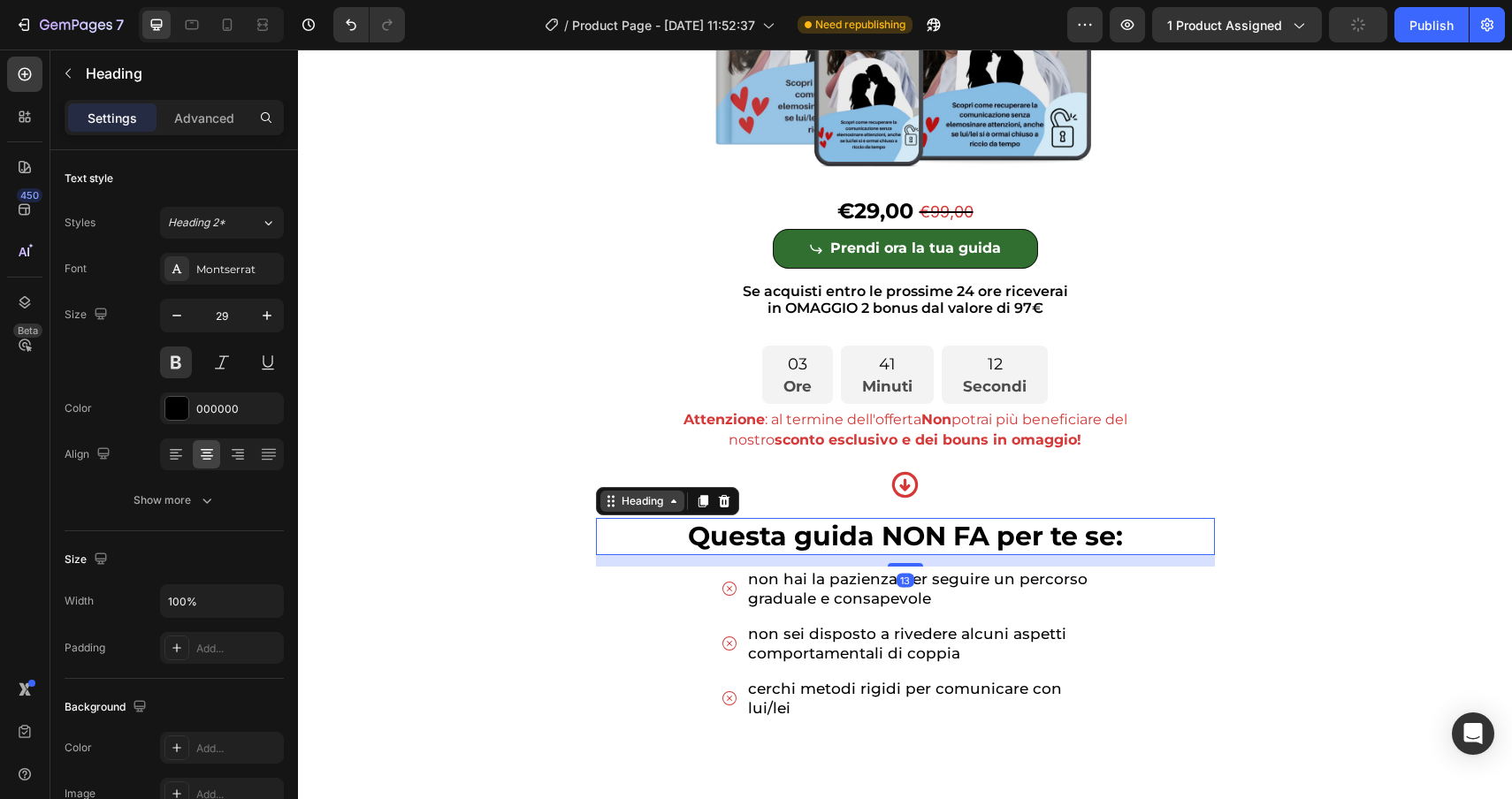
click at [645, 500] on div "Heading" at bounding box center [642, 501] width 48 height 15
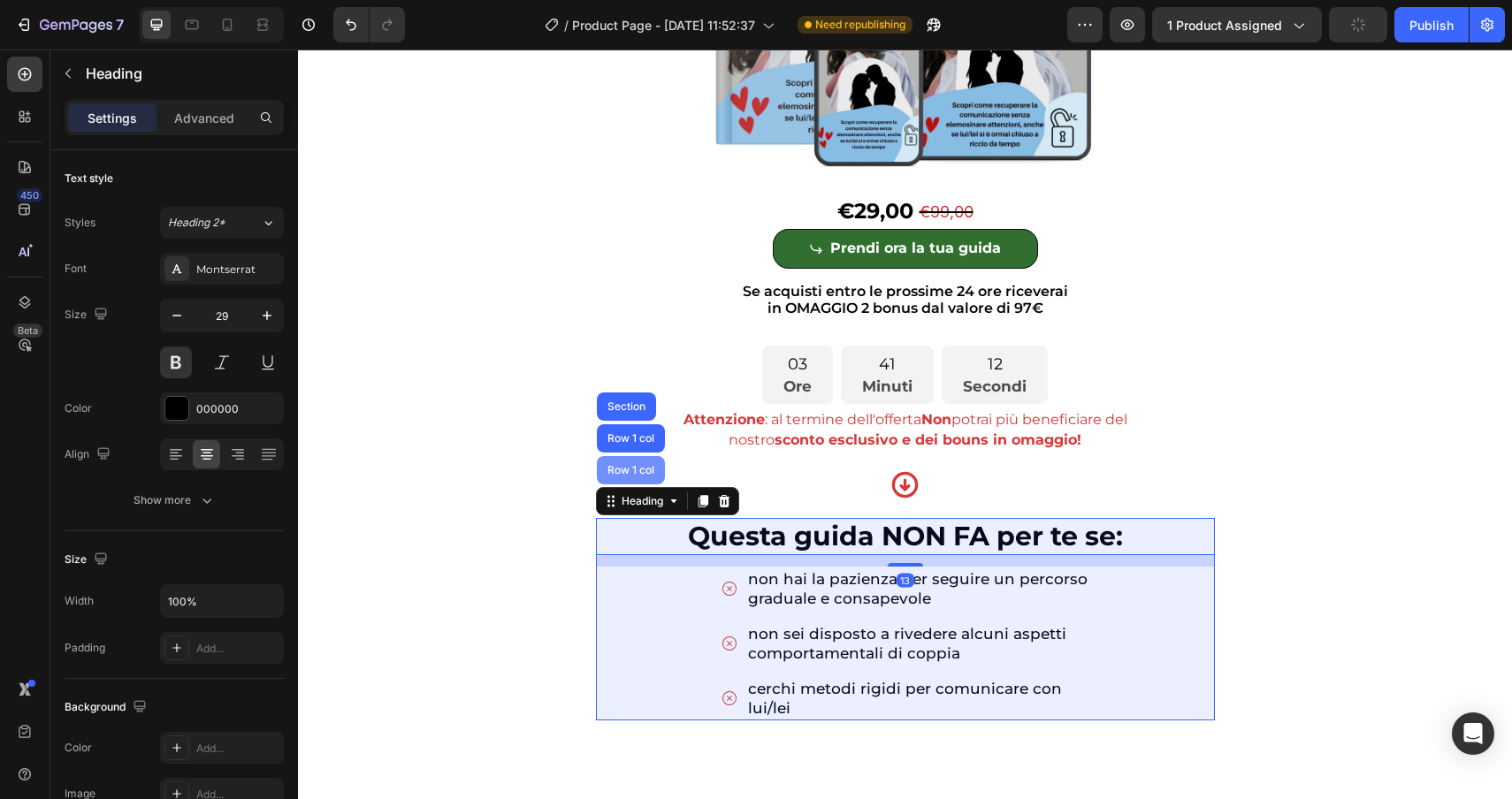
click at [637, 472] on div "Row 1 col" at bounding box center [632, 470] width 54 height 11
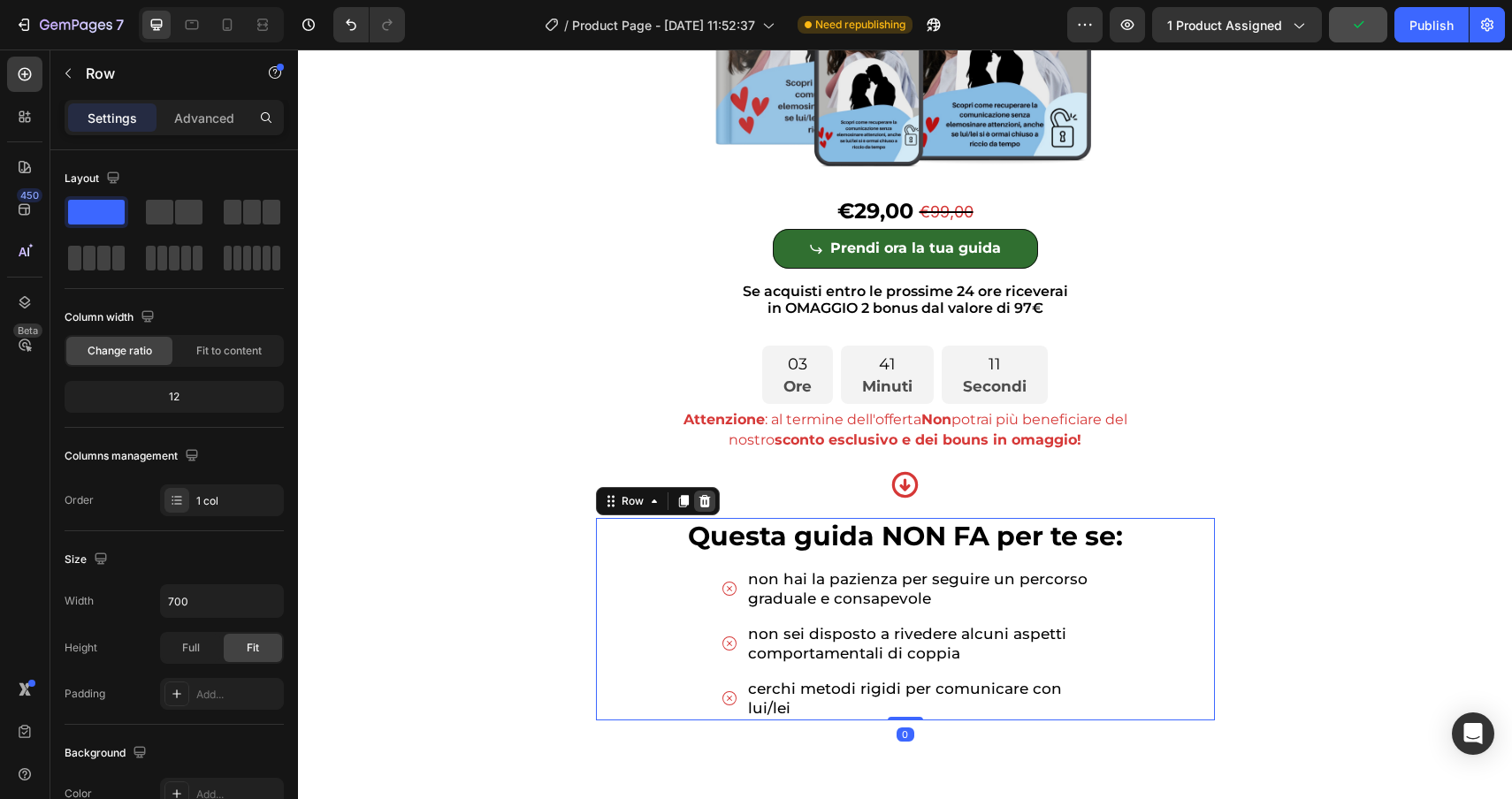
click at [710, 503] on icon at bounding box center [704, 501] width 15 height 15
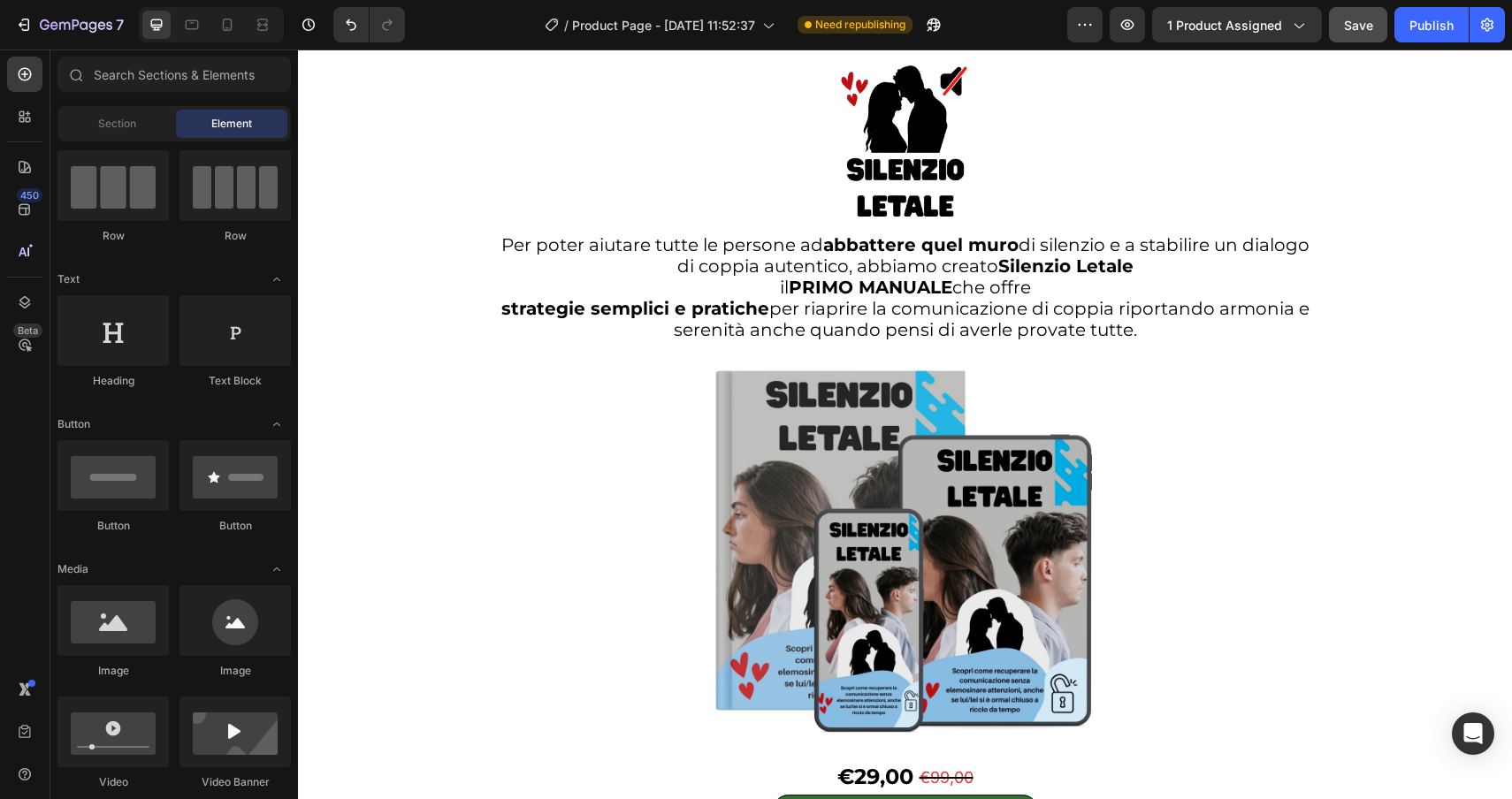
scroll to position [4223, 0]
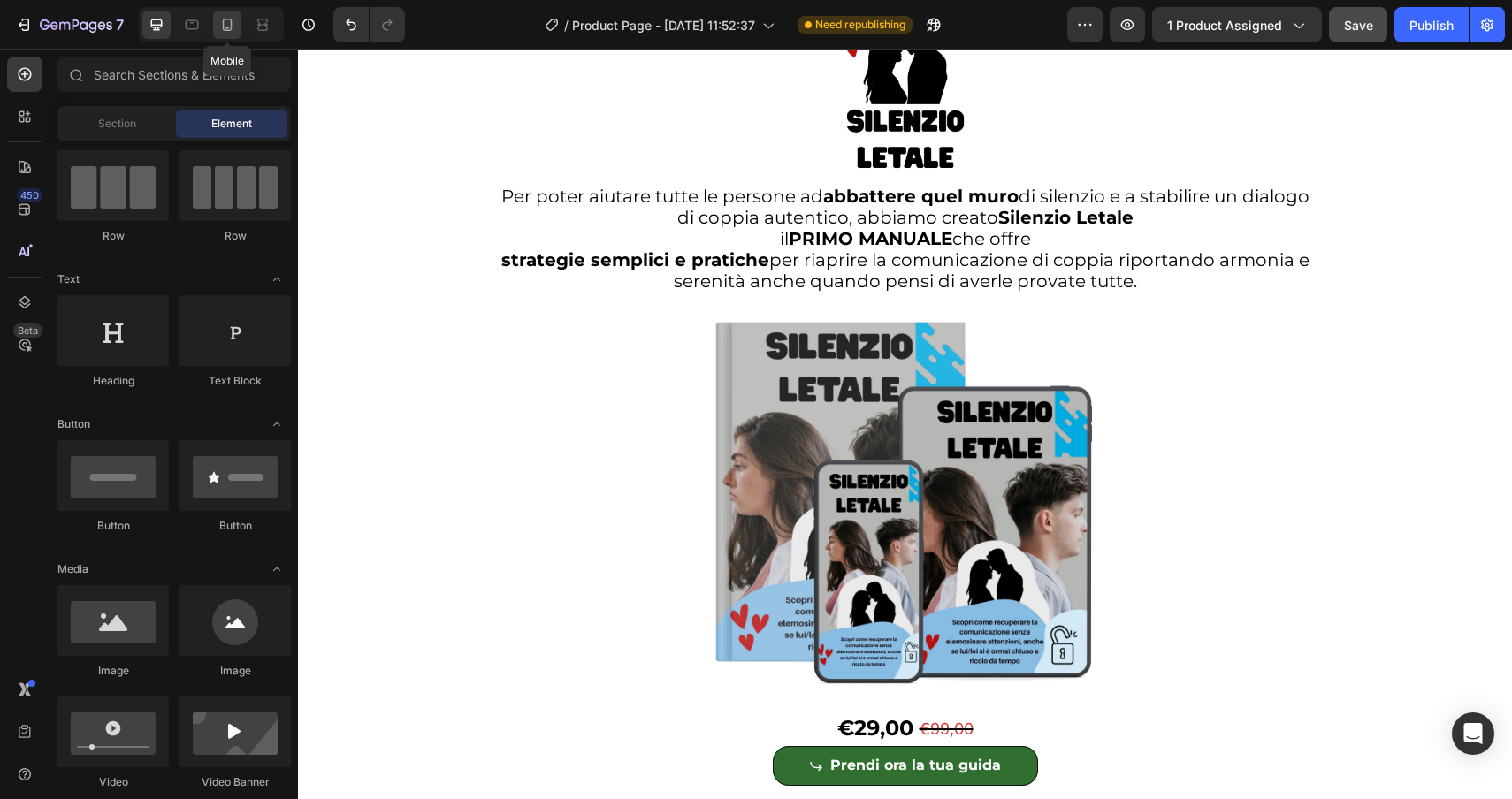
click at [225, 23] on icon at bounding box center [227, 24] width 17 height 17
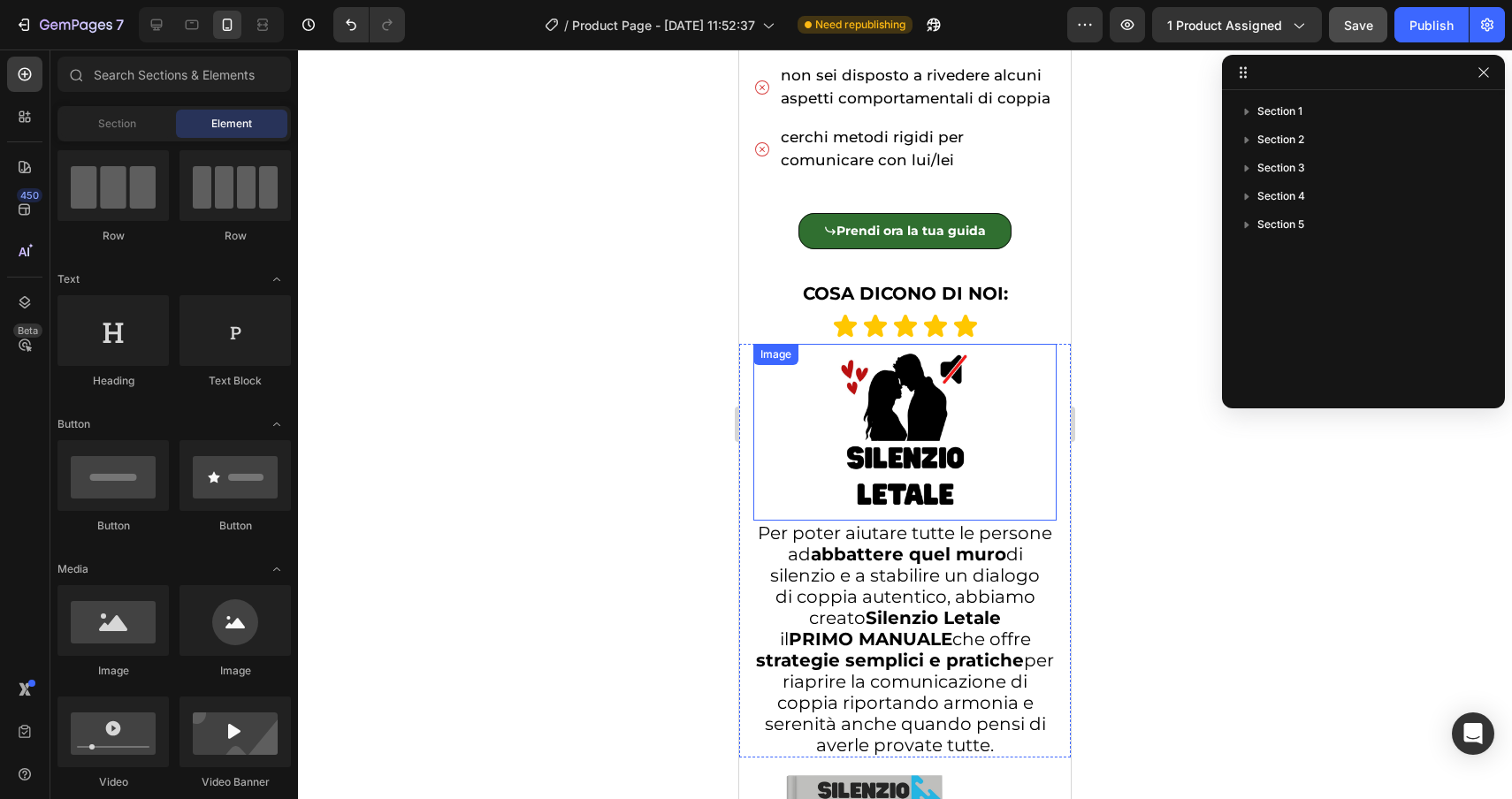
scroll to position [1217, 0]
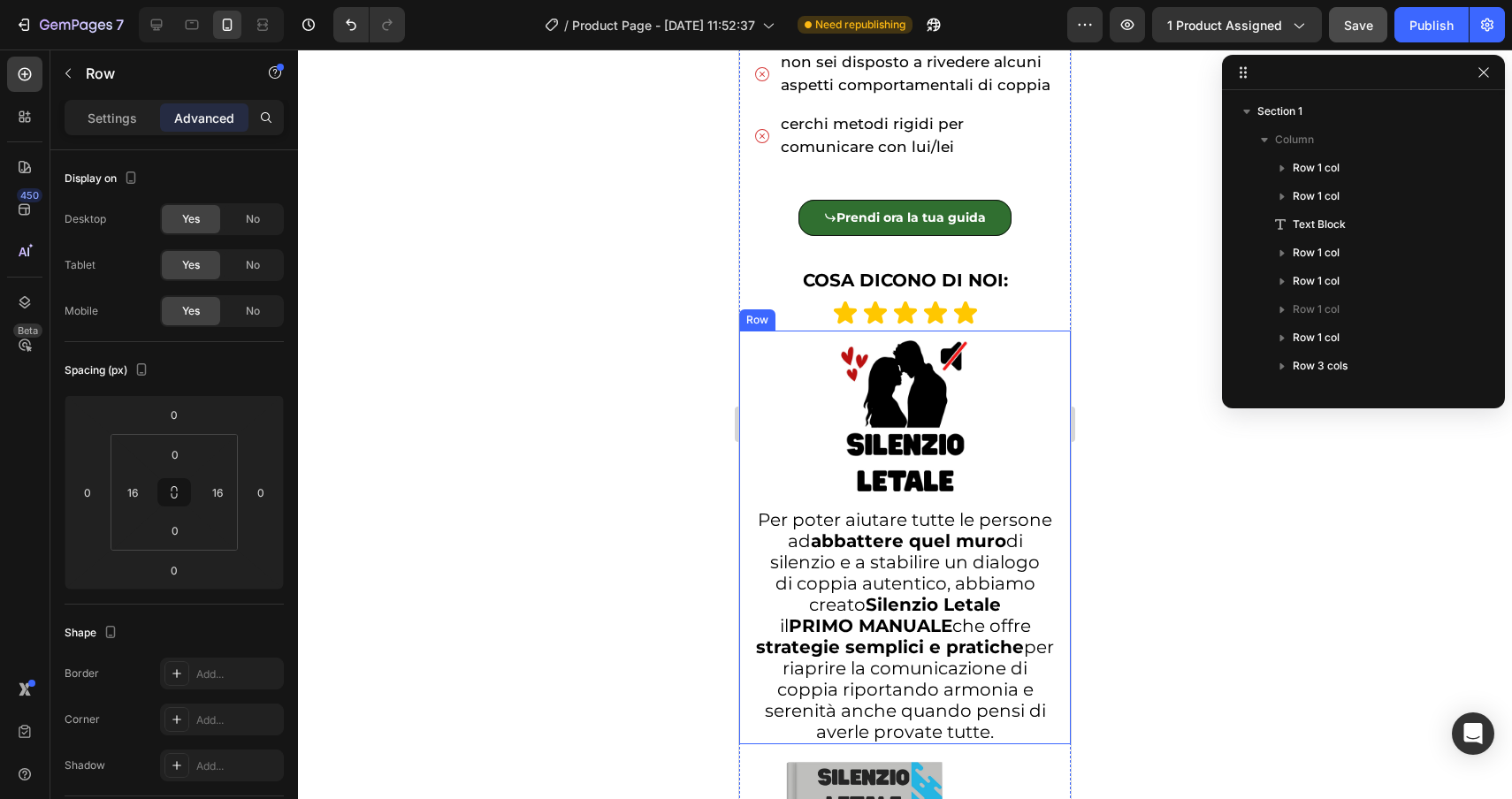
click at [750, 341] on div "Image Per poter aiutare tutte le persone ad abbattere quel muro di silenzio e a…" at bounding box center [905, 537] width 331 height 414
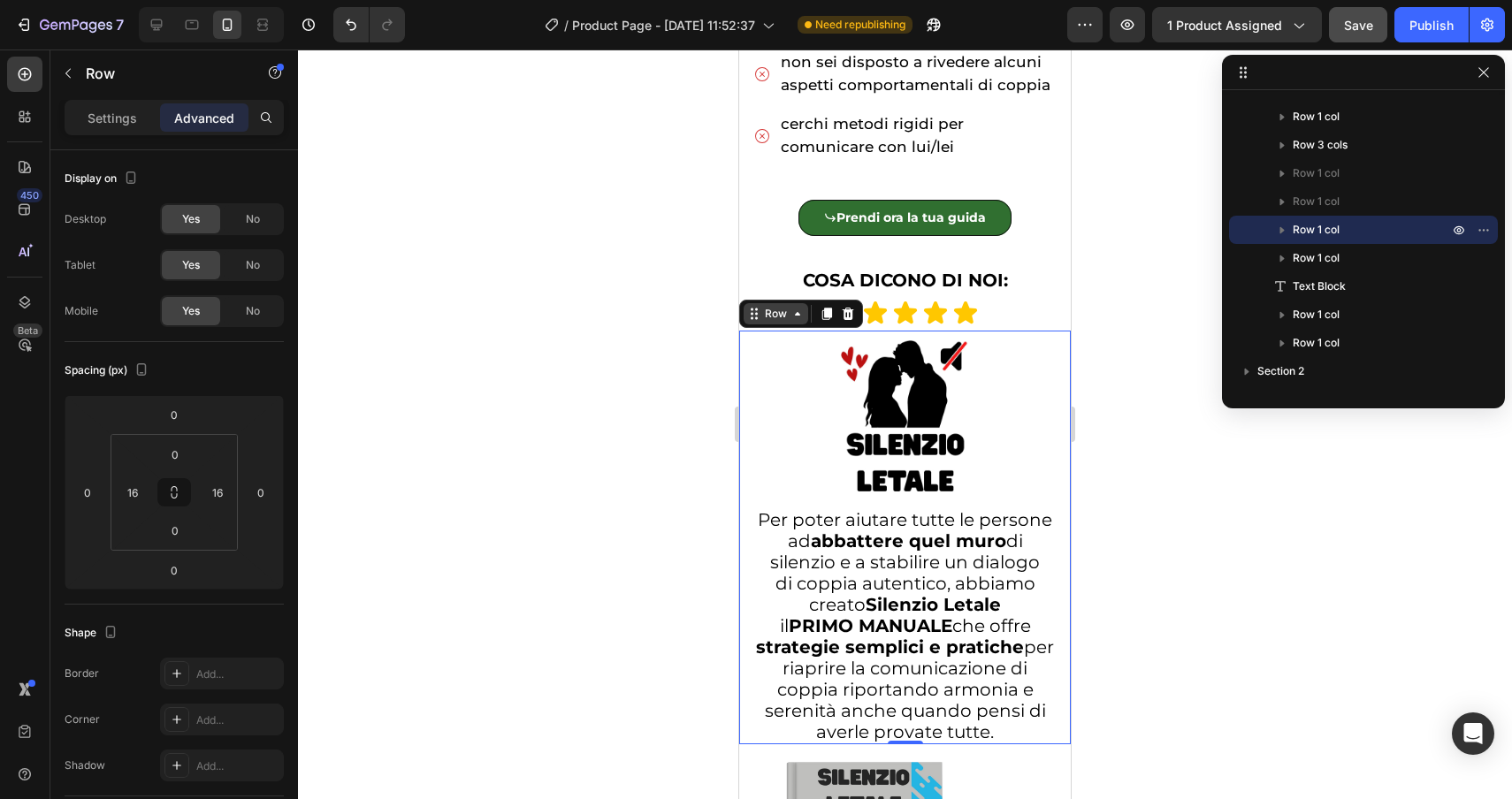
click at [770, 320] on div "Row" at bounding box center [776, 314] width 29 height 15
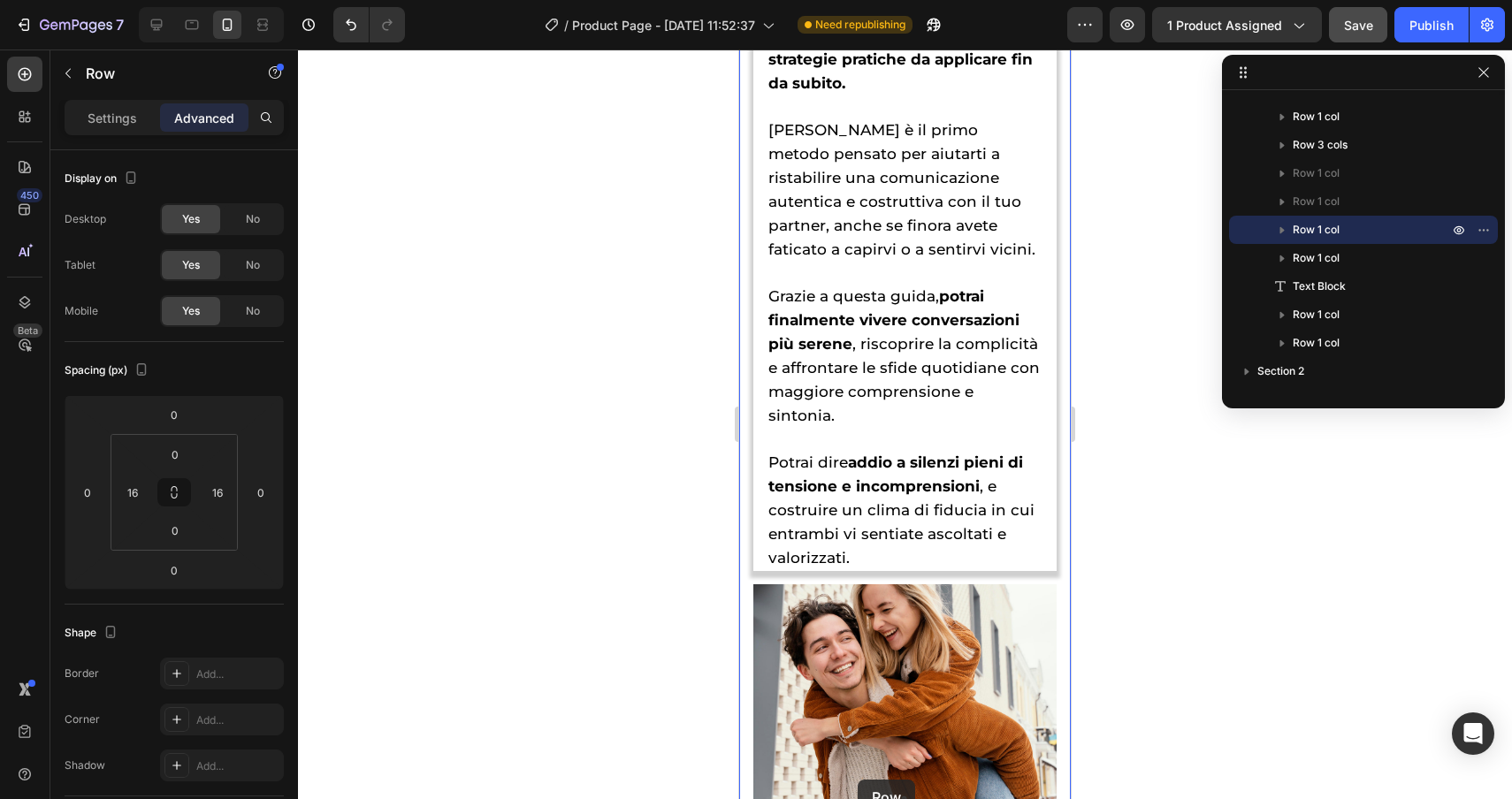
scroll to position [6024, 0]
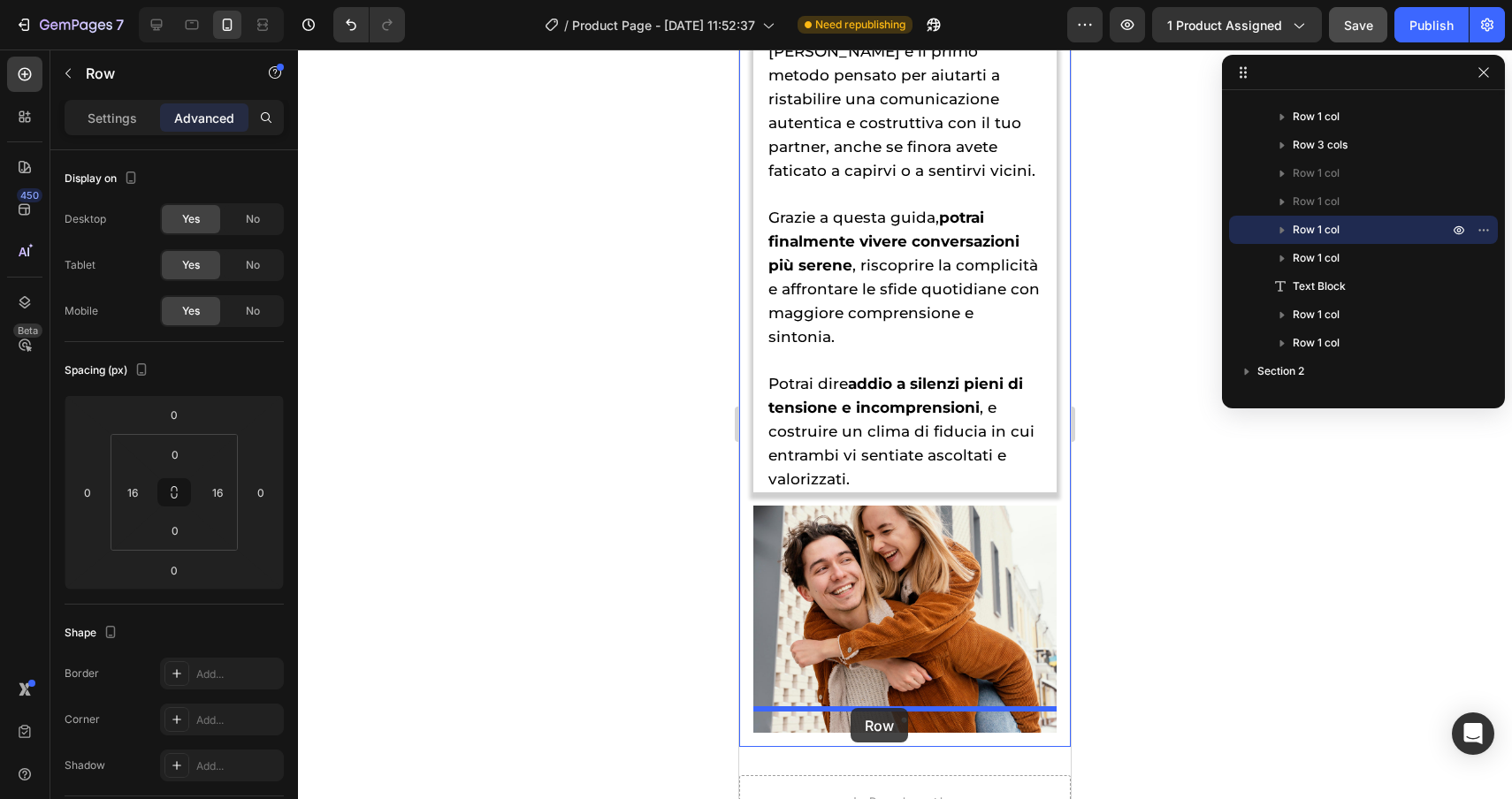
drag, startPoint x: 769, startPoint y: 319, endPoint x: 850, endPoint y: 708, distance: 397.3
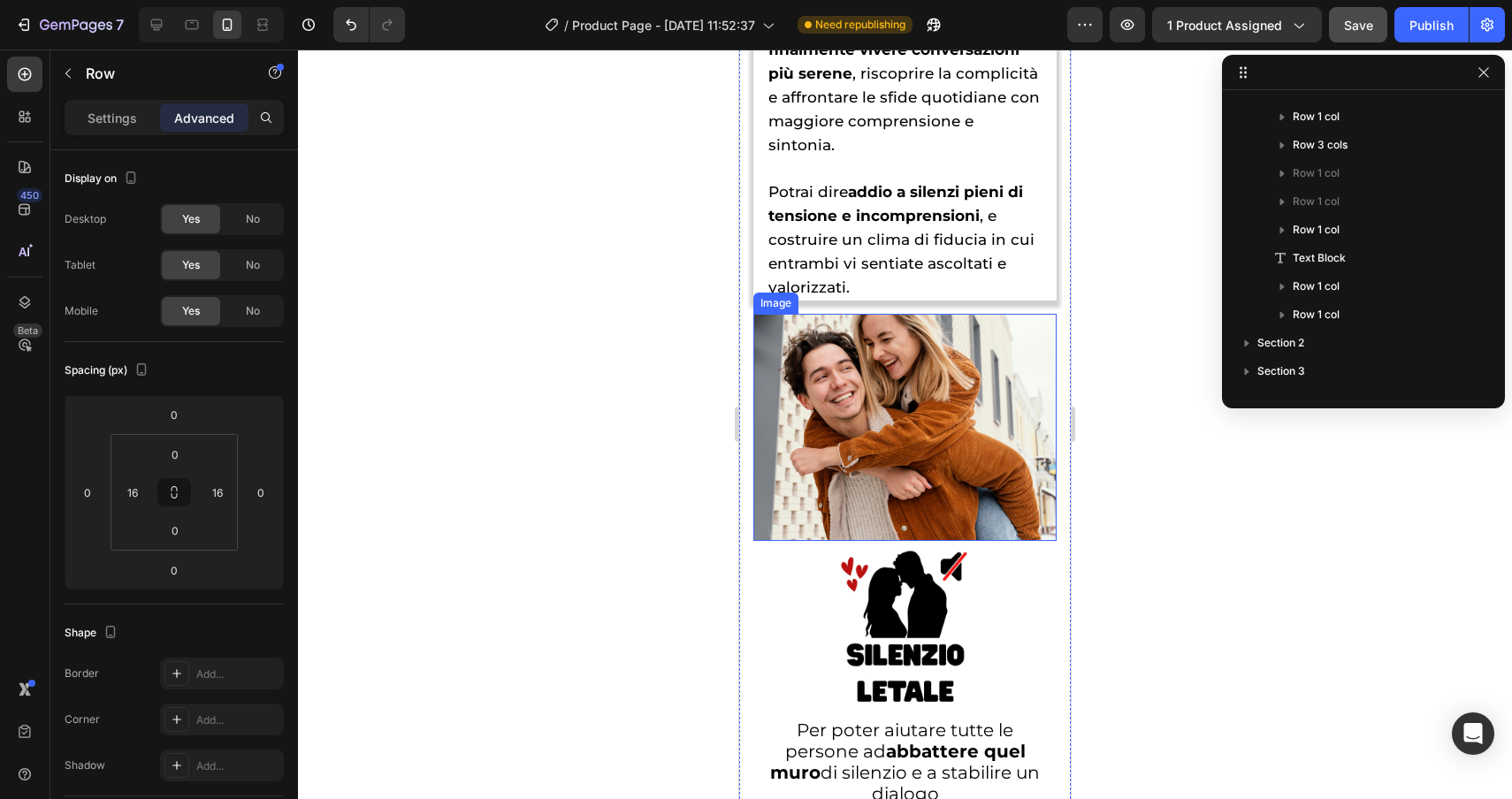
scroll to position [5803, 0]
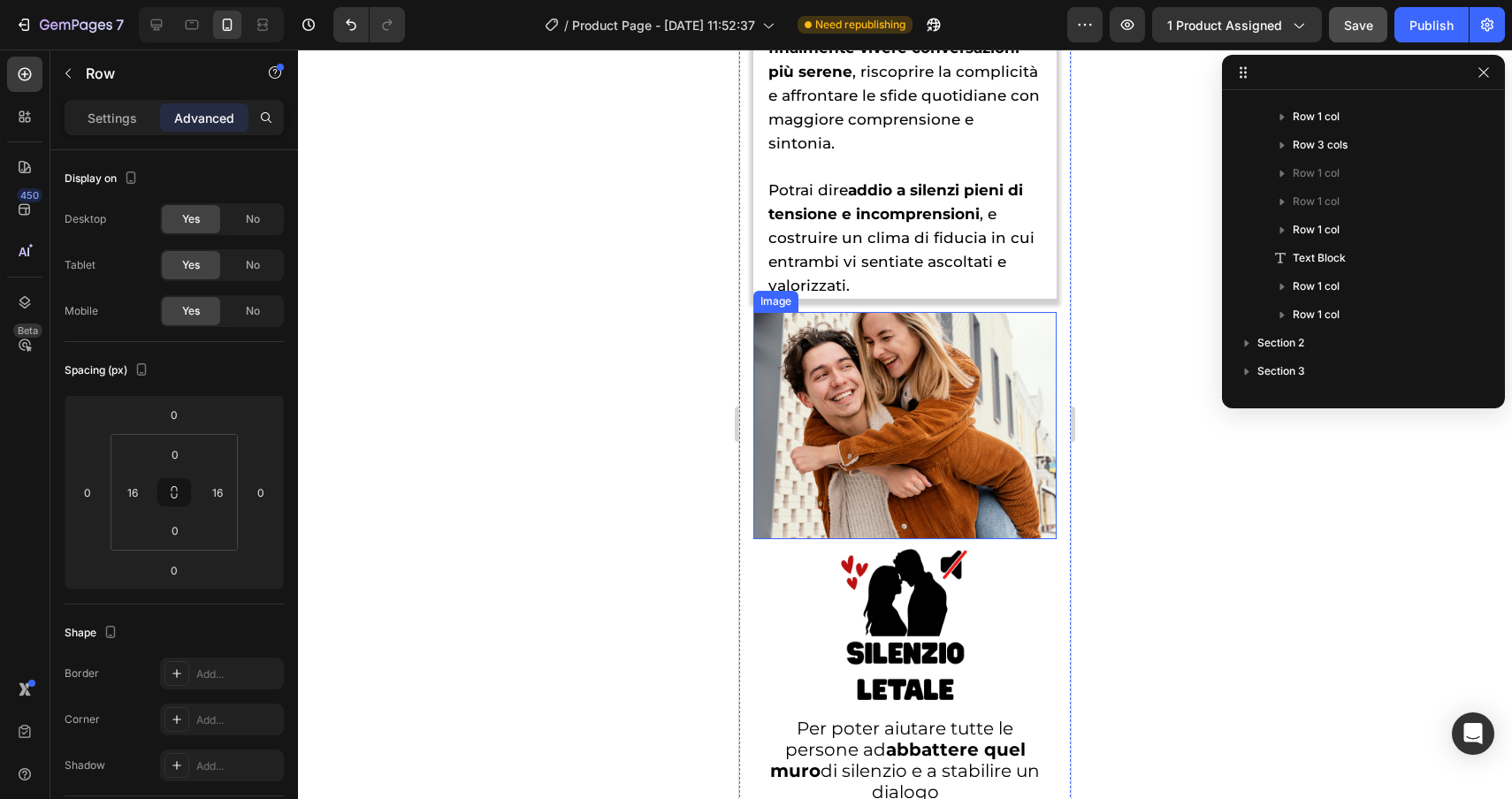
click at [909, 451] on img at bounding box center [905, 425] width 303 height 228
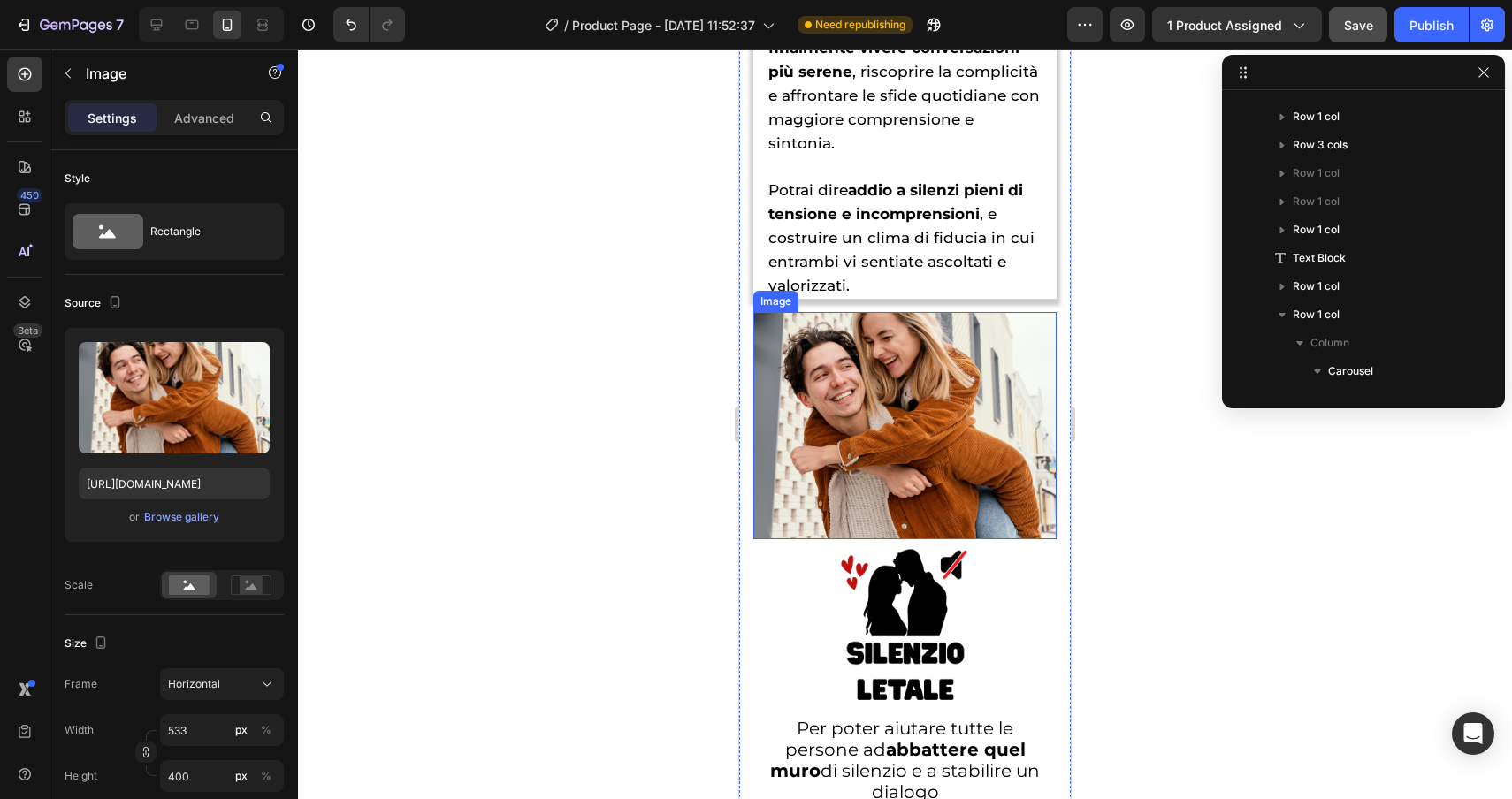
scroll to position [674, 0]
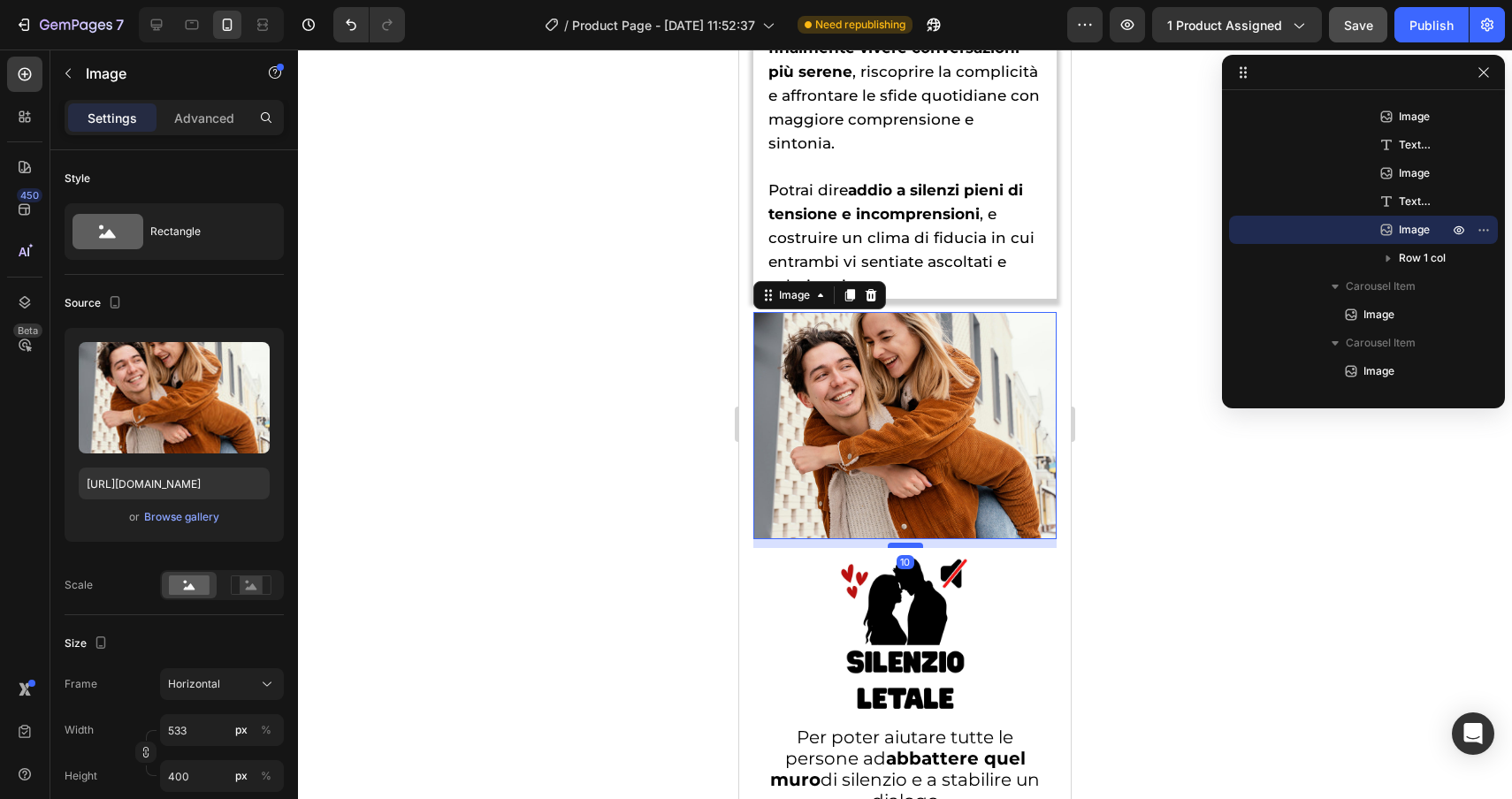
click at [907, 543] on div at bounding box center [906, 545] width 36 height 5
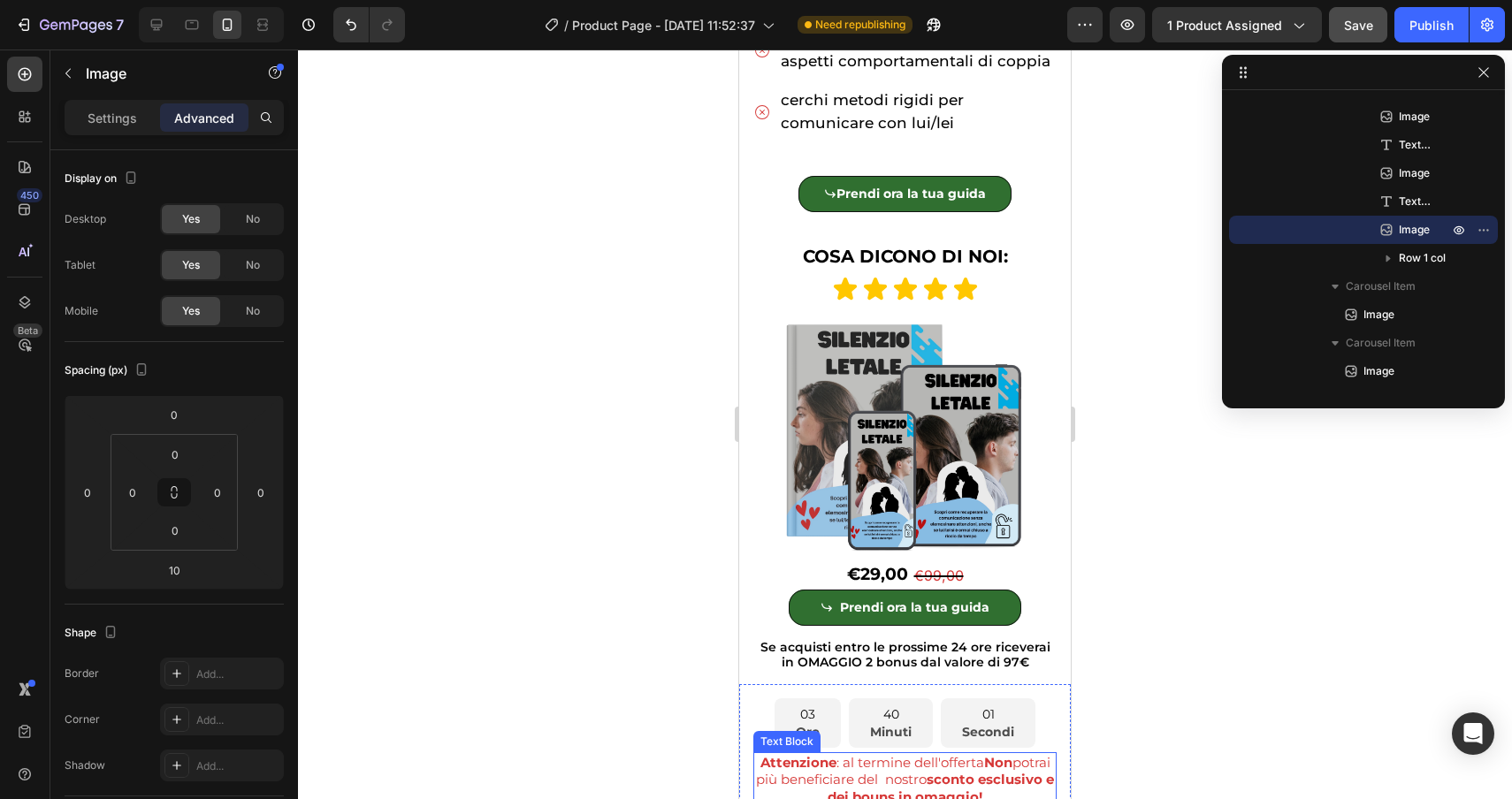
scroll to position [1203, 0]
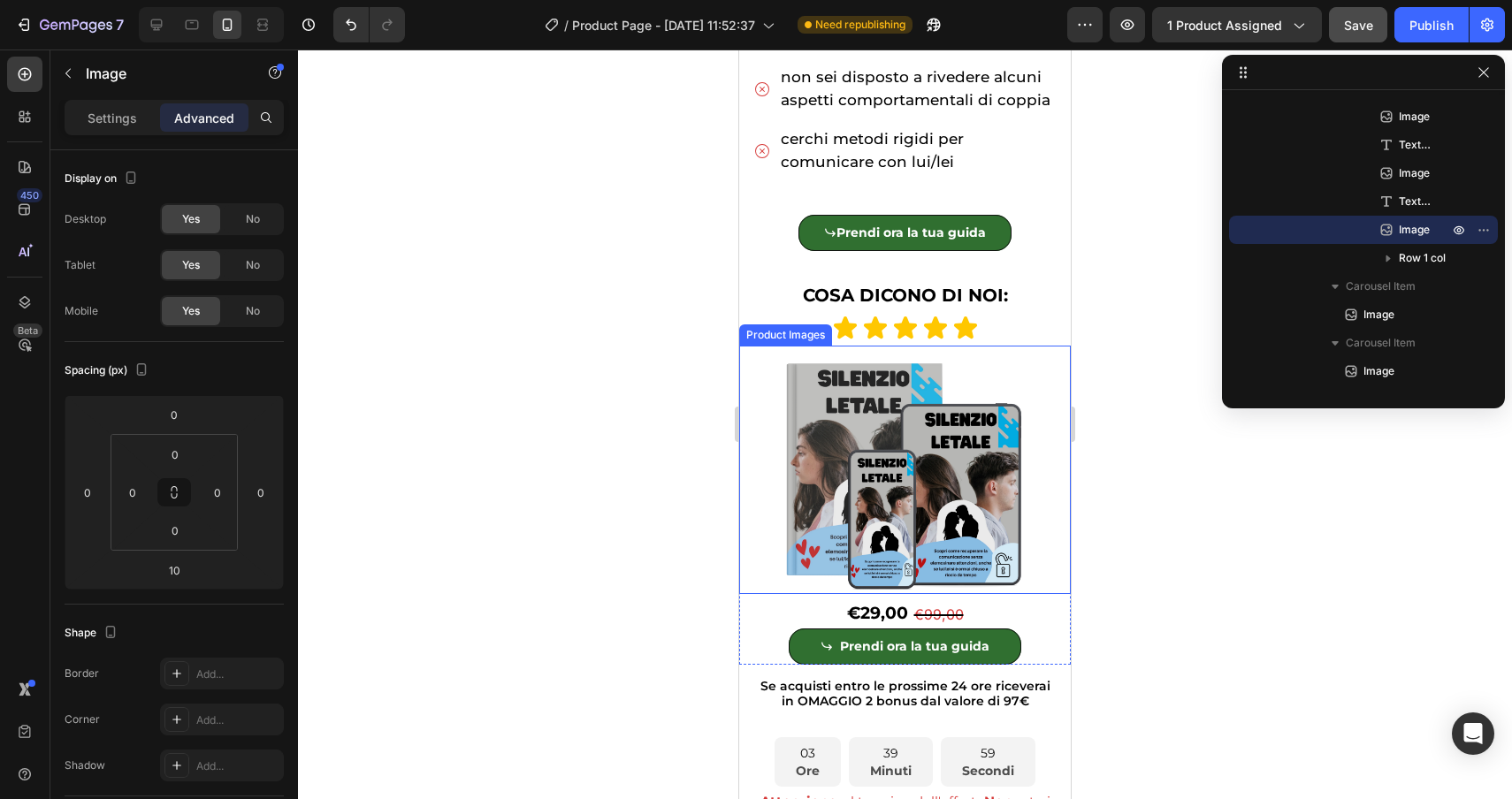
click at [778, 368] on img at bounding box center [905, 470] width 331 height 249
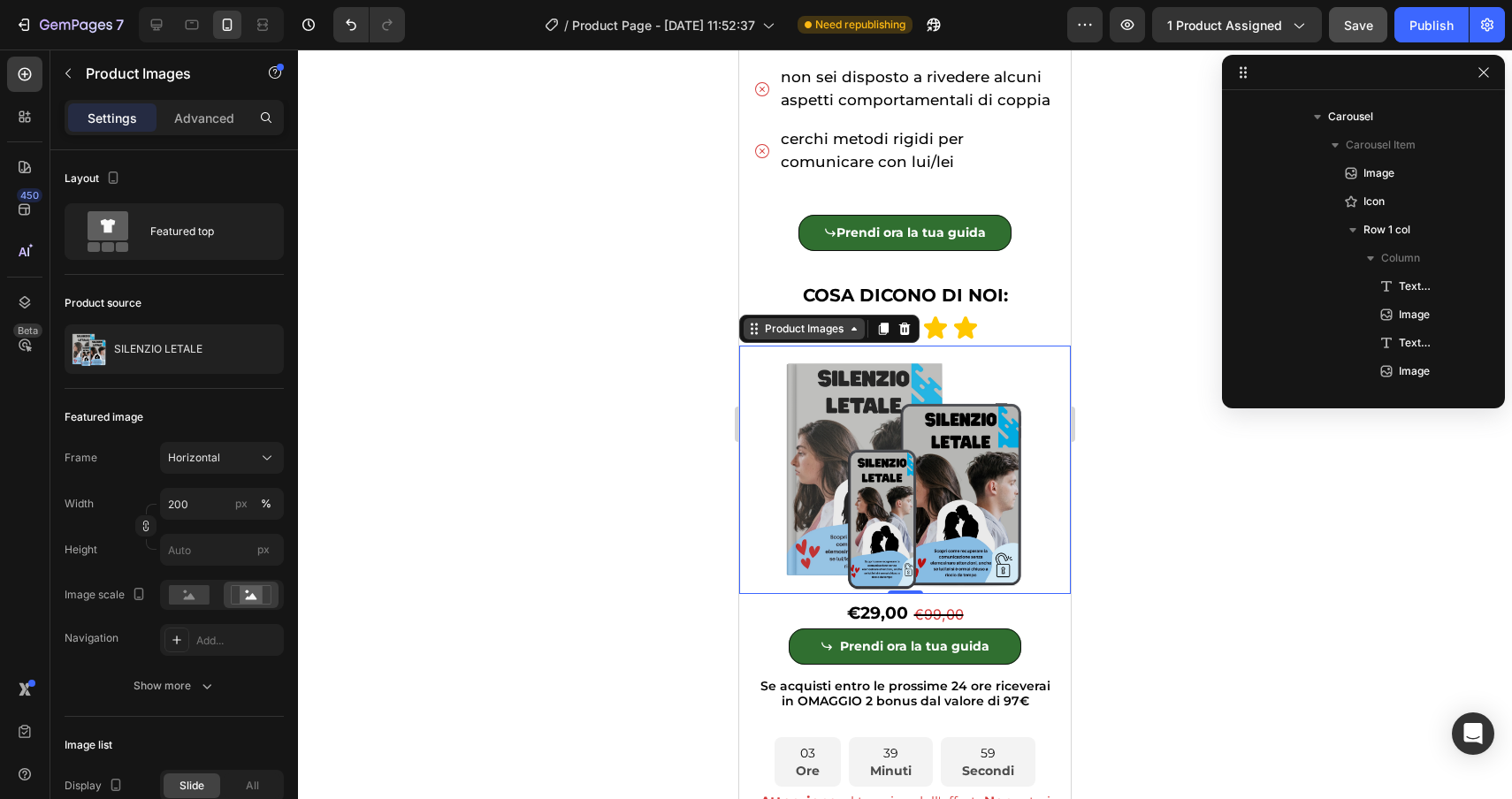
scroll to position [334, 0]
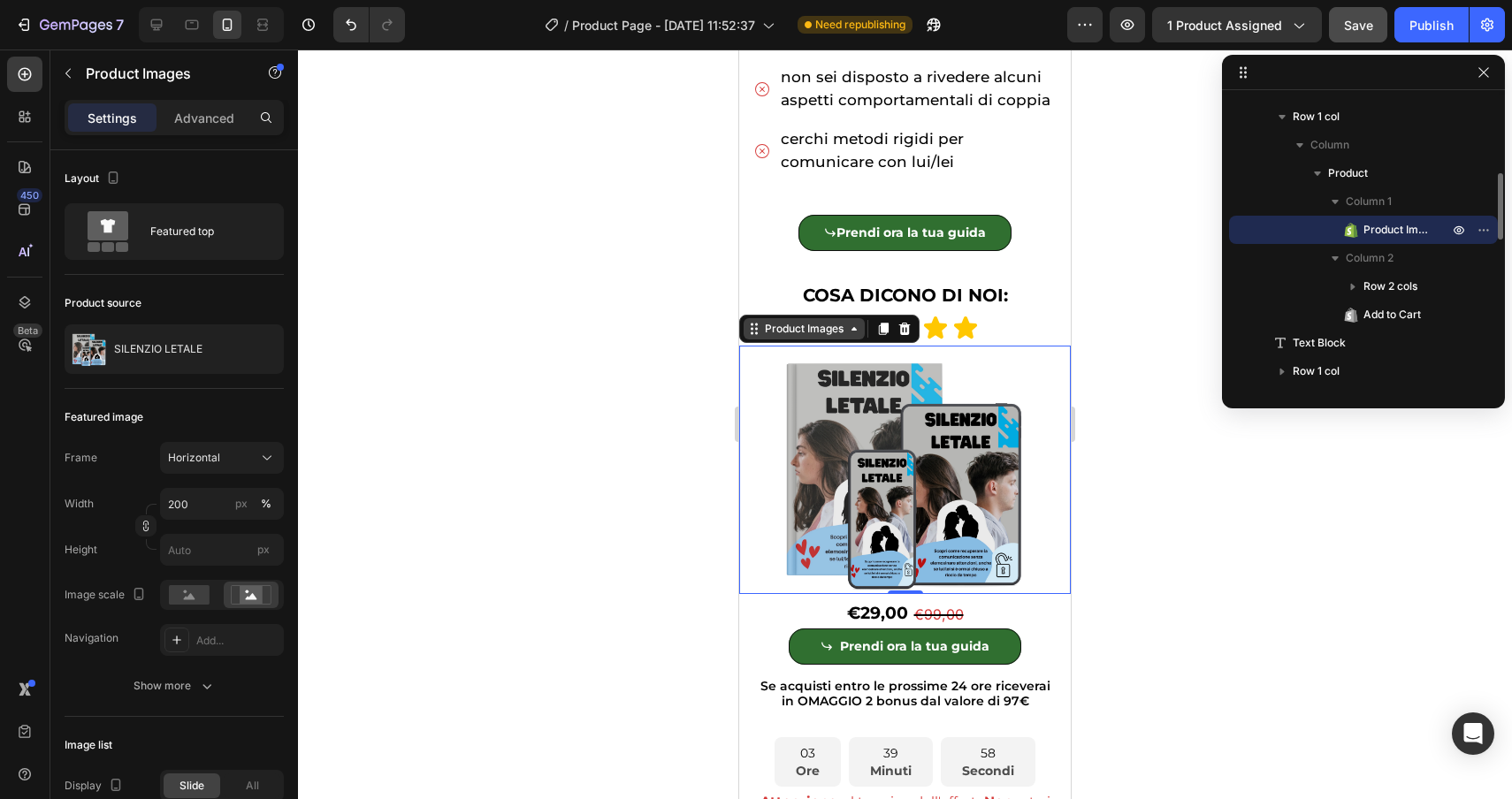
click at [766, 335] on div "Product Images" at bounding box center [804, 328] width 86 height 15
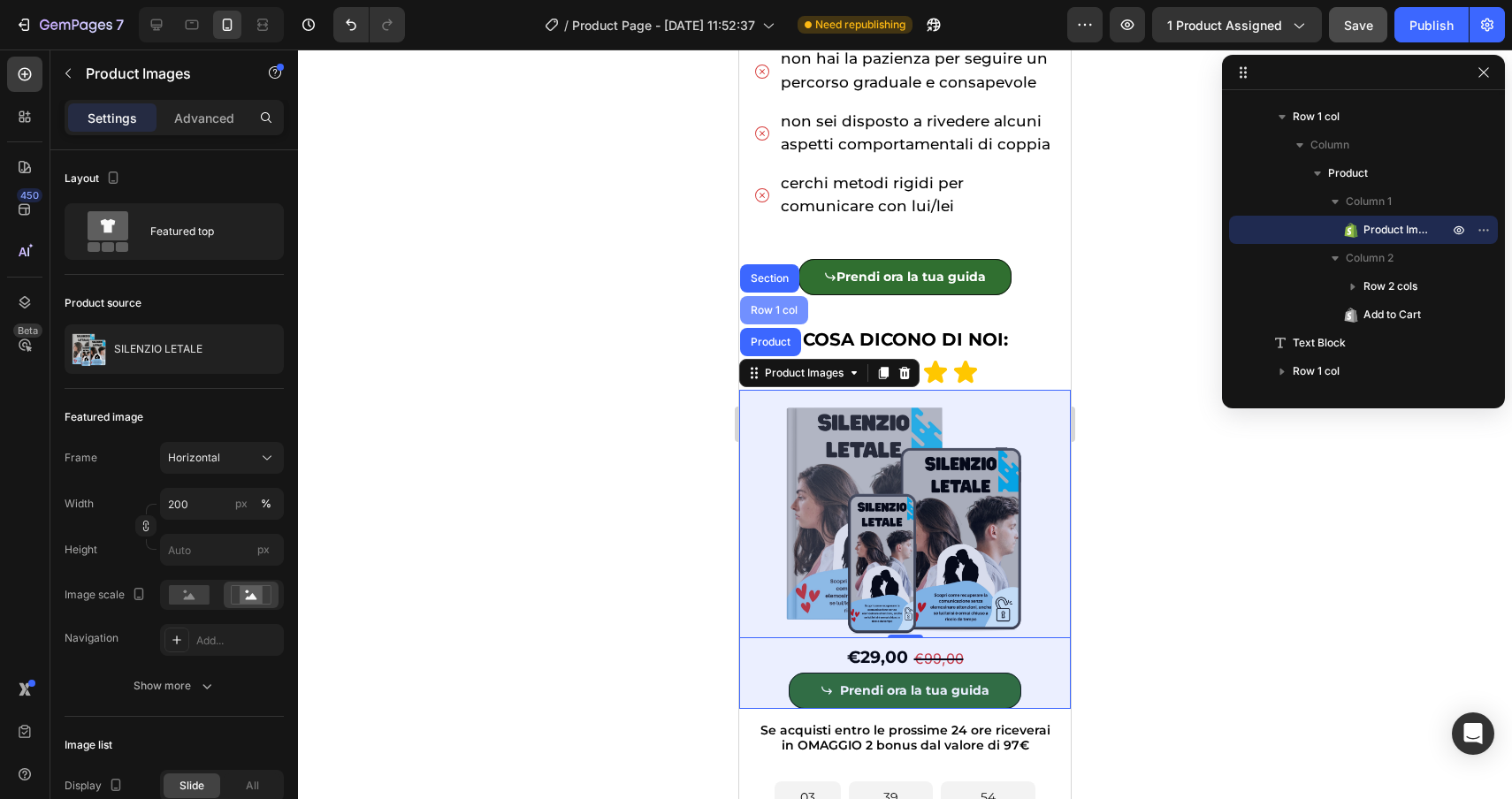
scroll to position [1173, 0]
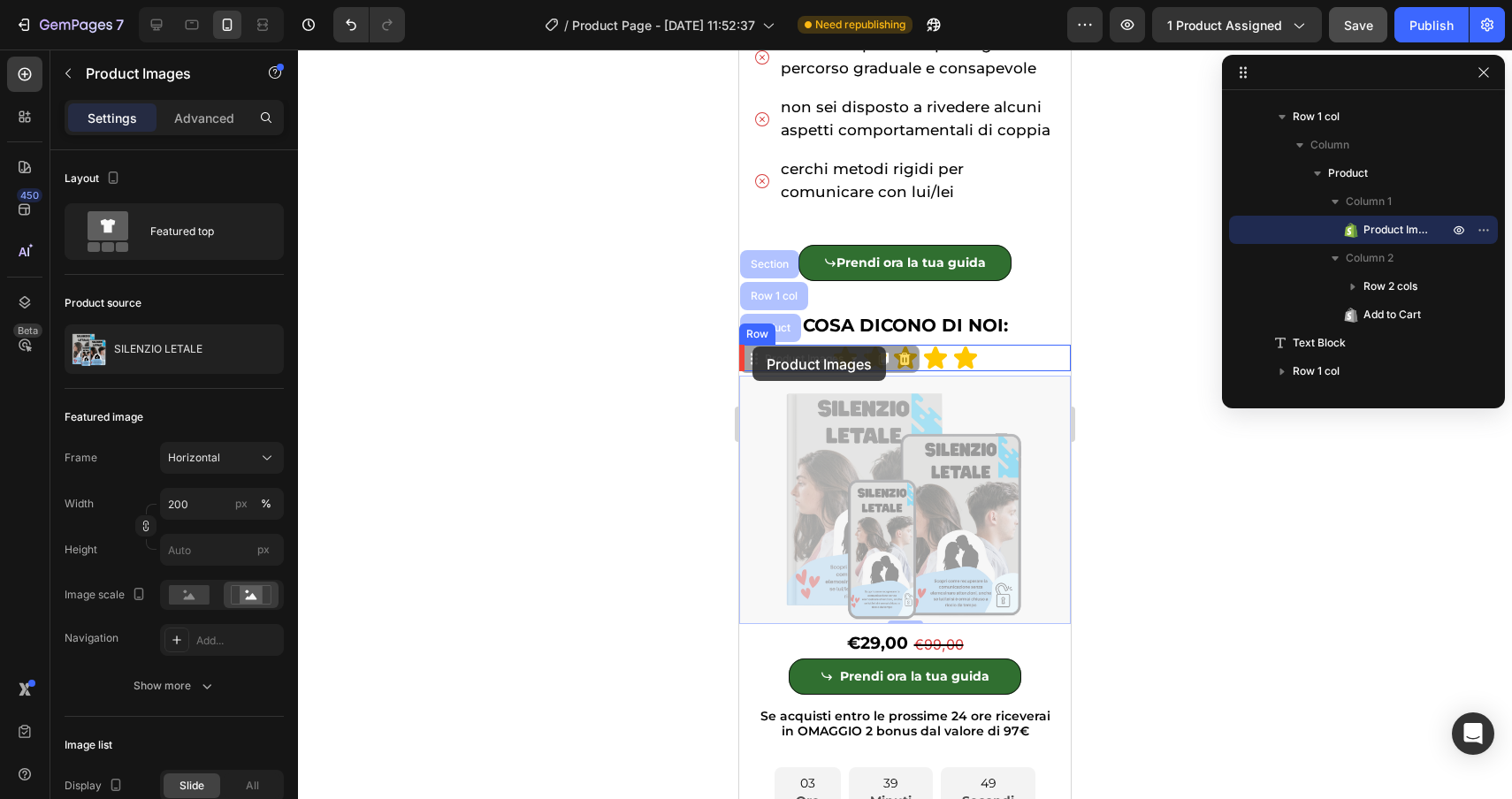
drag, startPoint x: 761, startPoint y: 292, endPoint x: 753, endPoint y: 347, distance: 55.6
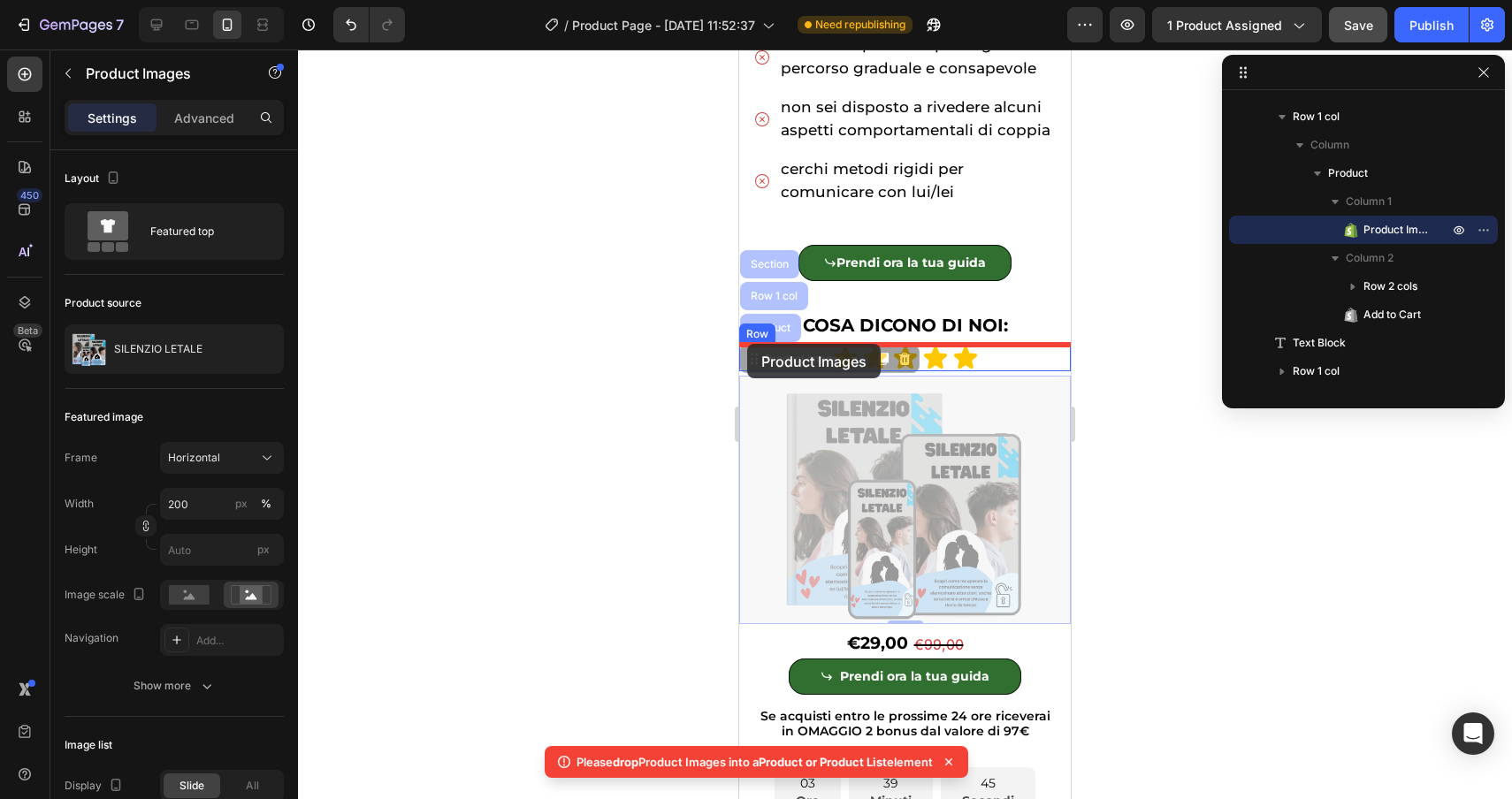
drag, startPoint x: 770, startPoint y: 290, endPoint x: 747, endPoint y: 344, distance: 58.7
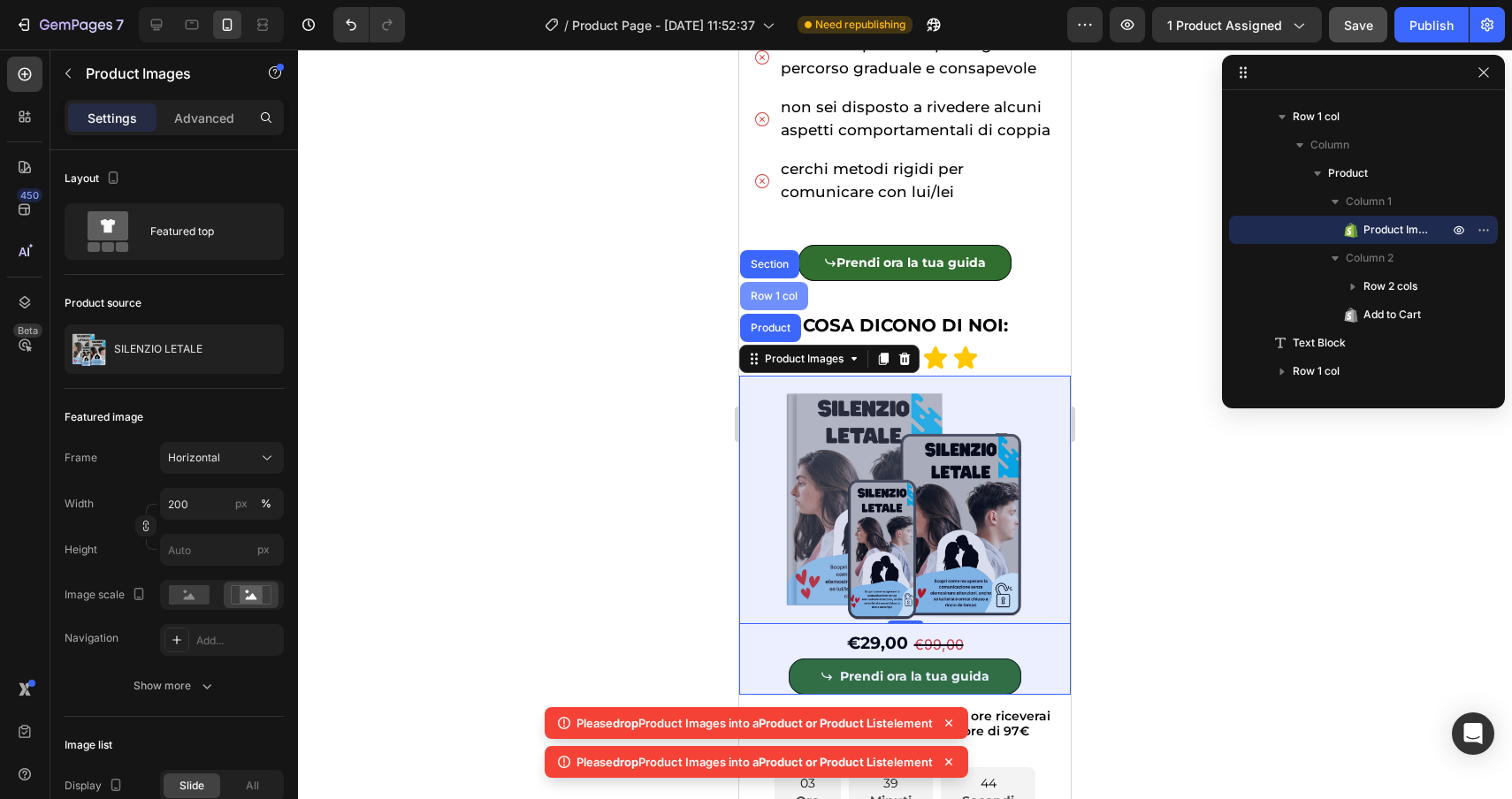
click at [775, 286] on div "Row 1 col" at bounding box center [774, 295] width 68 height 28
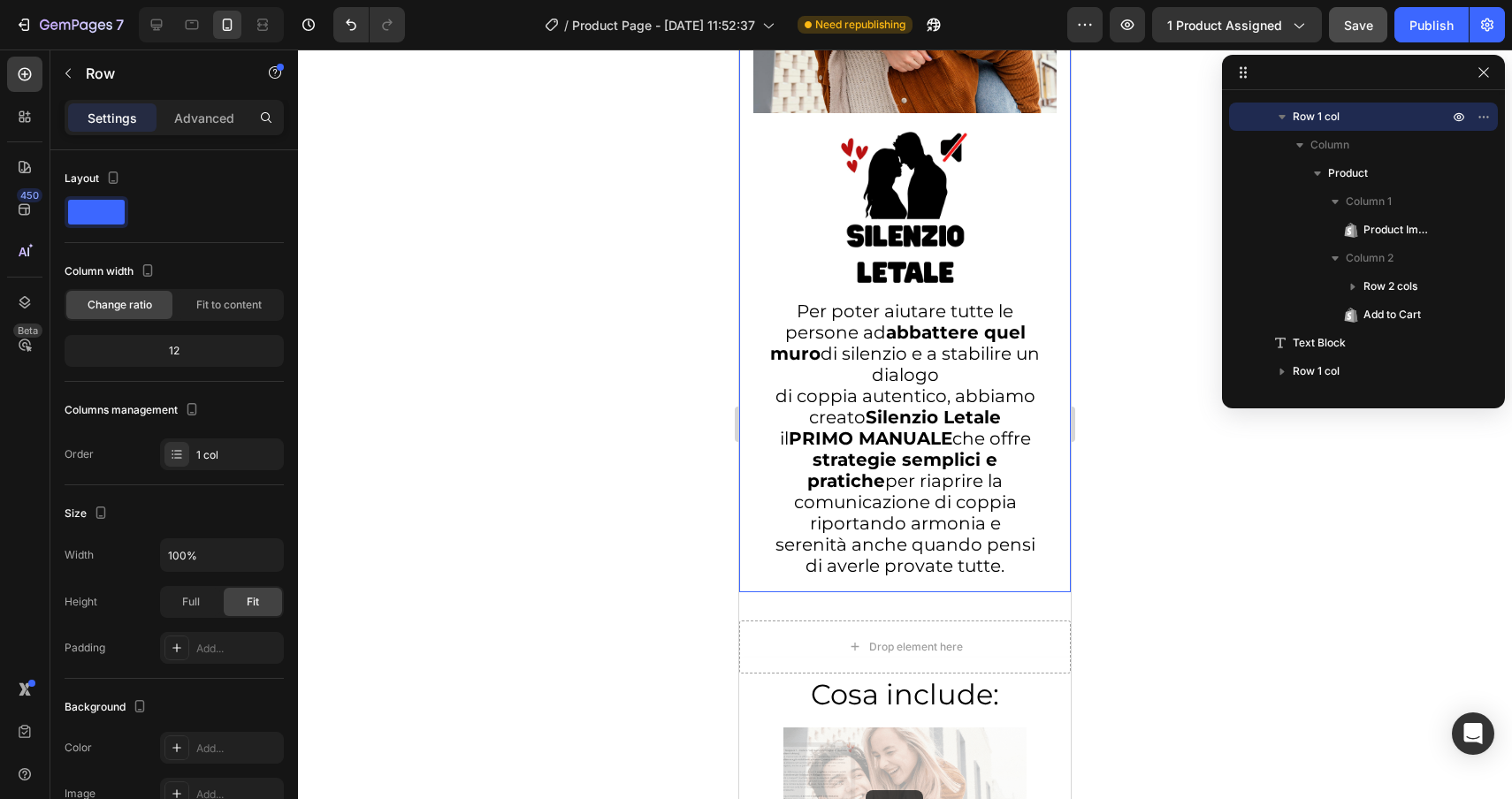
scroll to position [6252, 0]
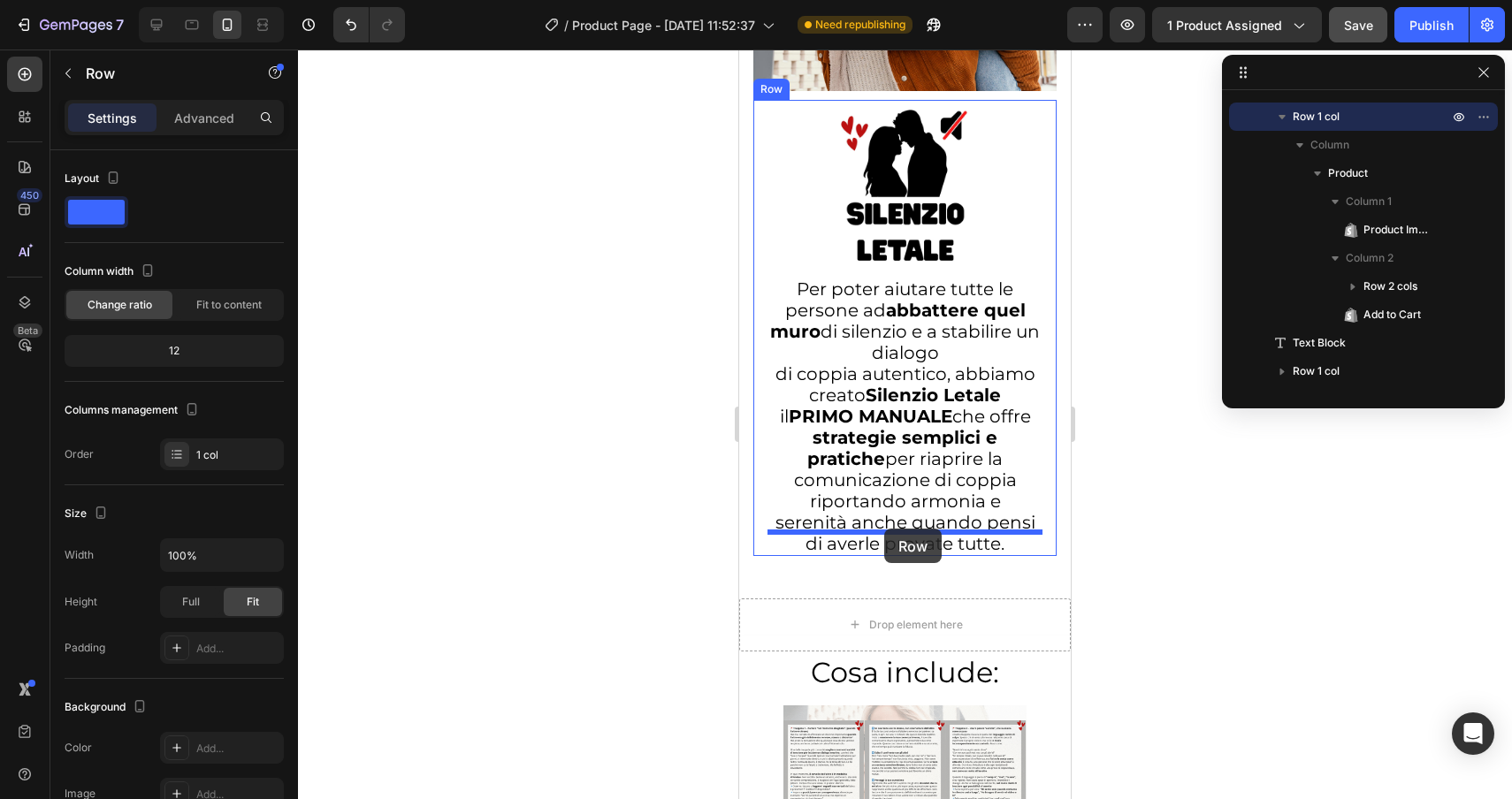
drag, startPoint x: 778, startPoint y: 357, endPoint x: 884, endPoint y: 529, distance: 202.0
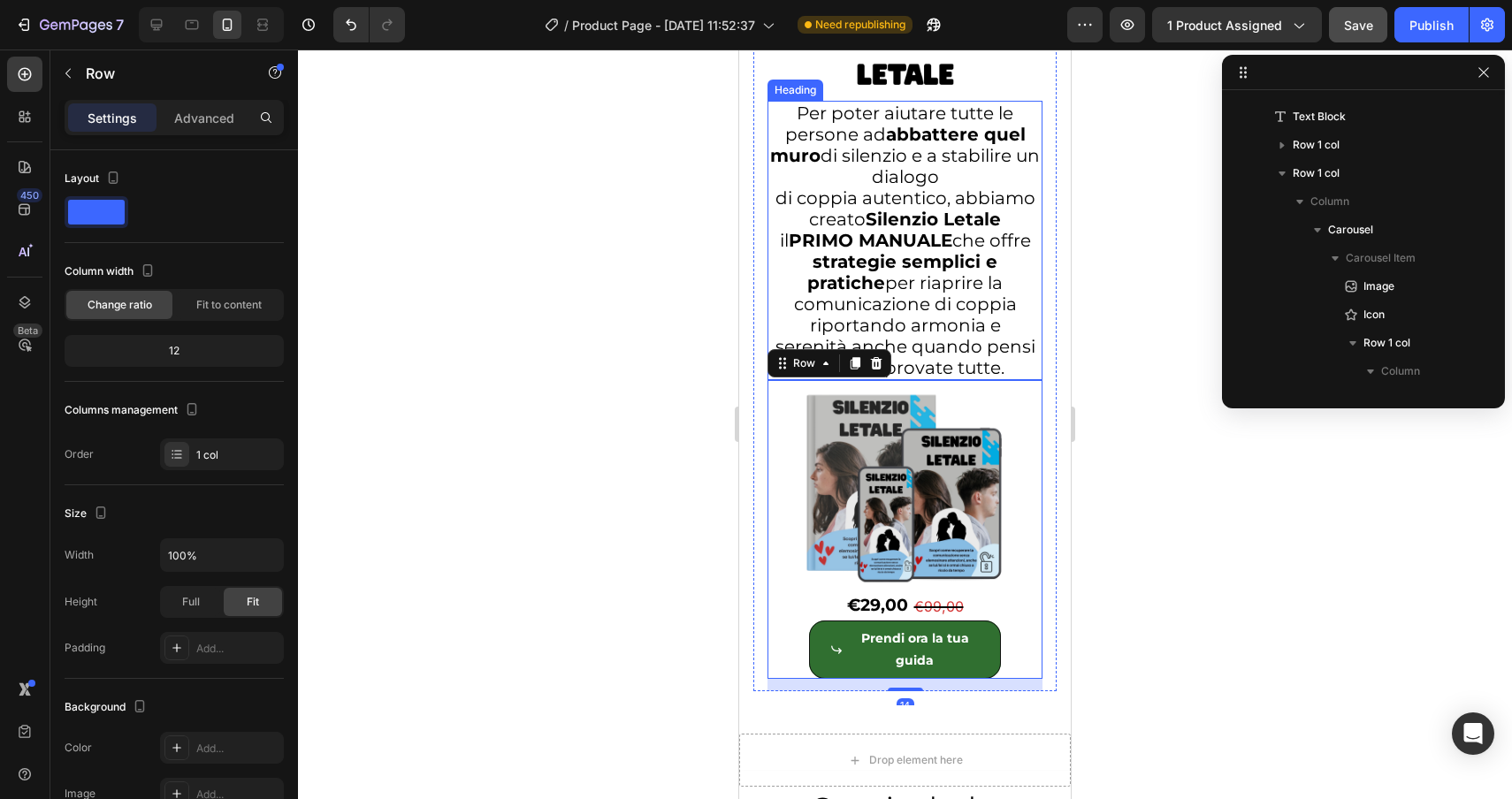
scroll to position [6097, 0]
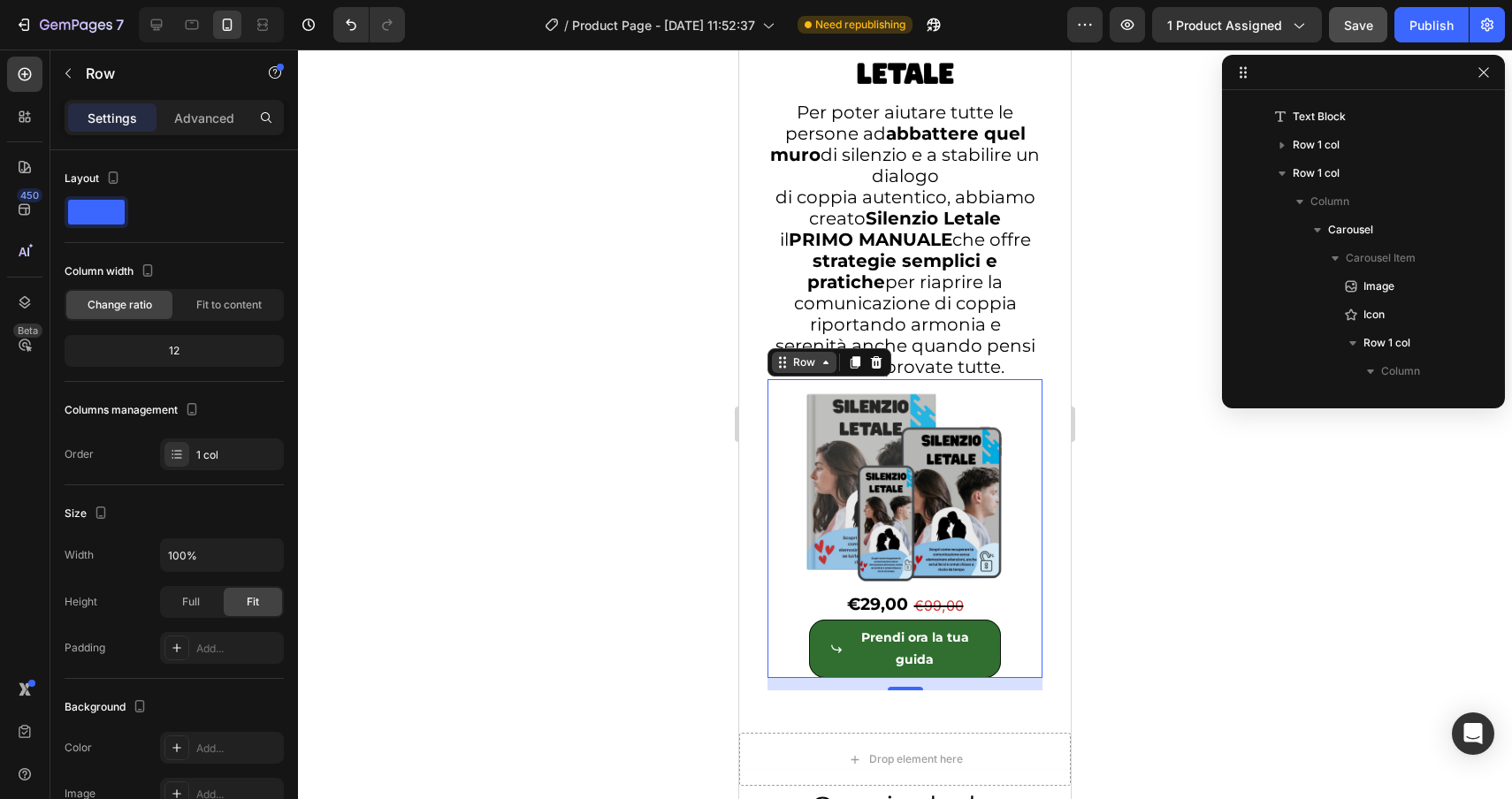
click at [802, 354] on div "Row" at bounding box center [804, 362] width 29 height 15
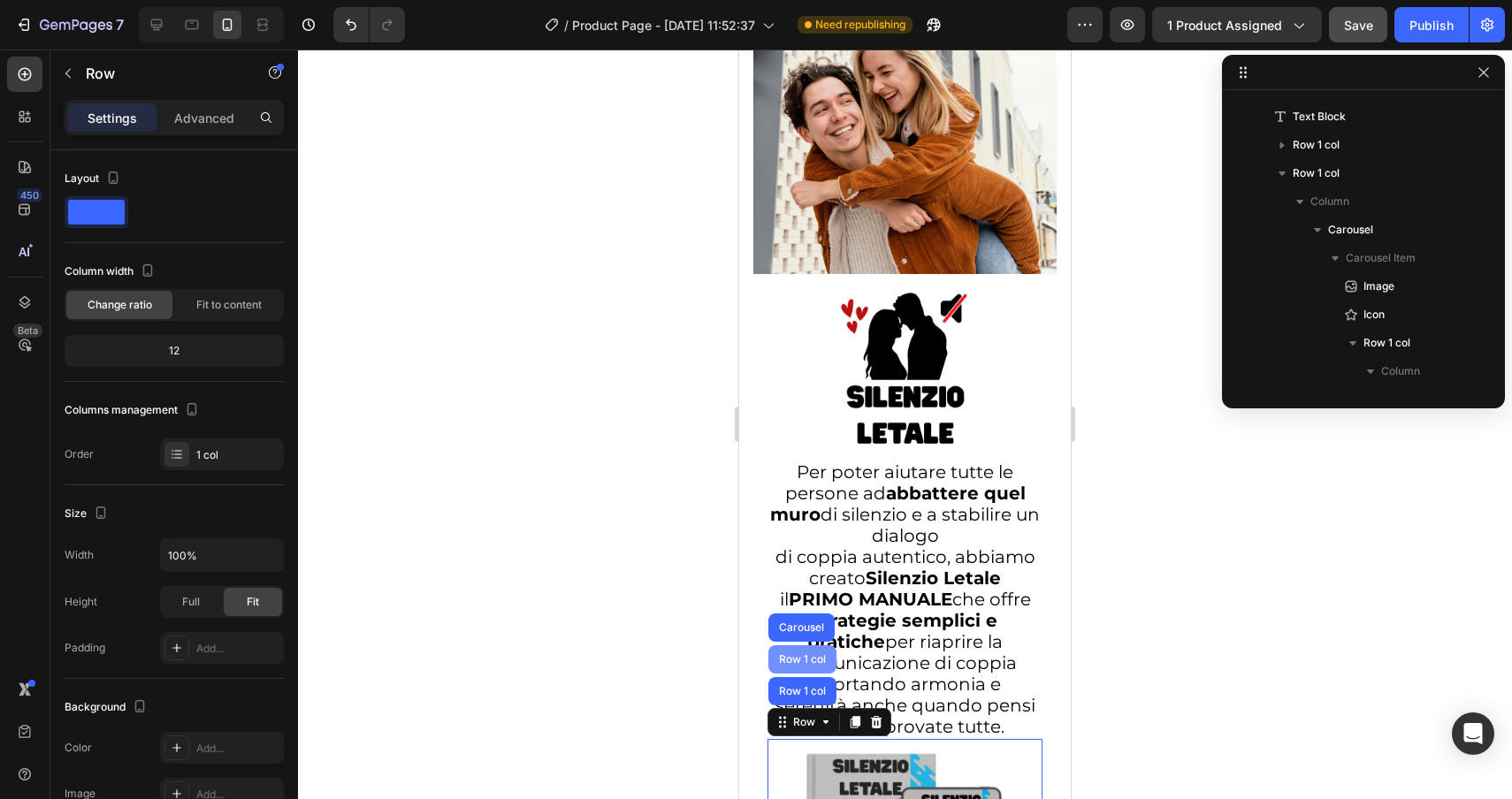
scroll to position [5750, 0]
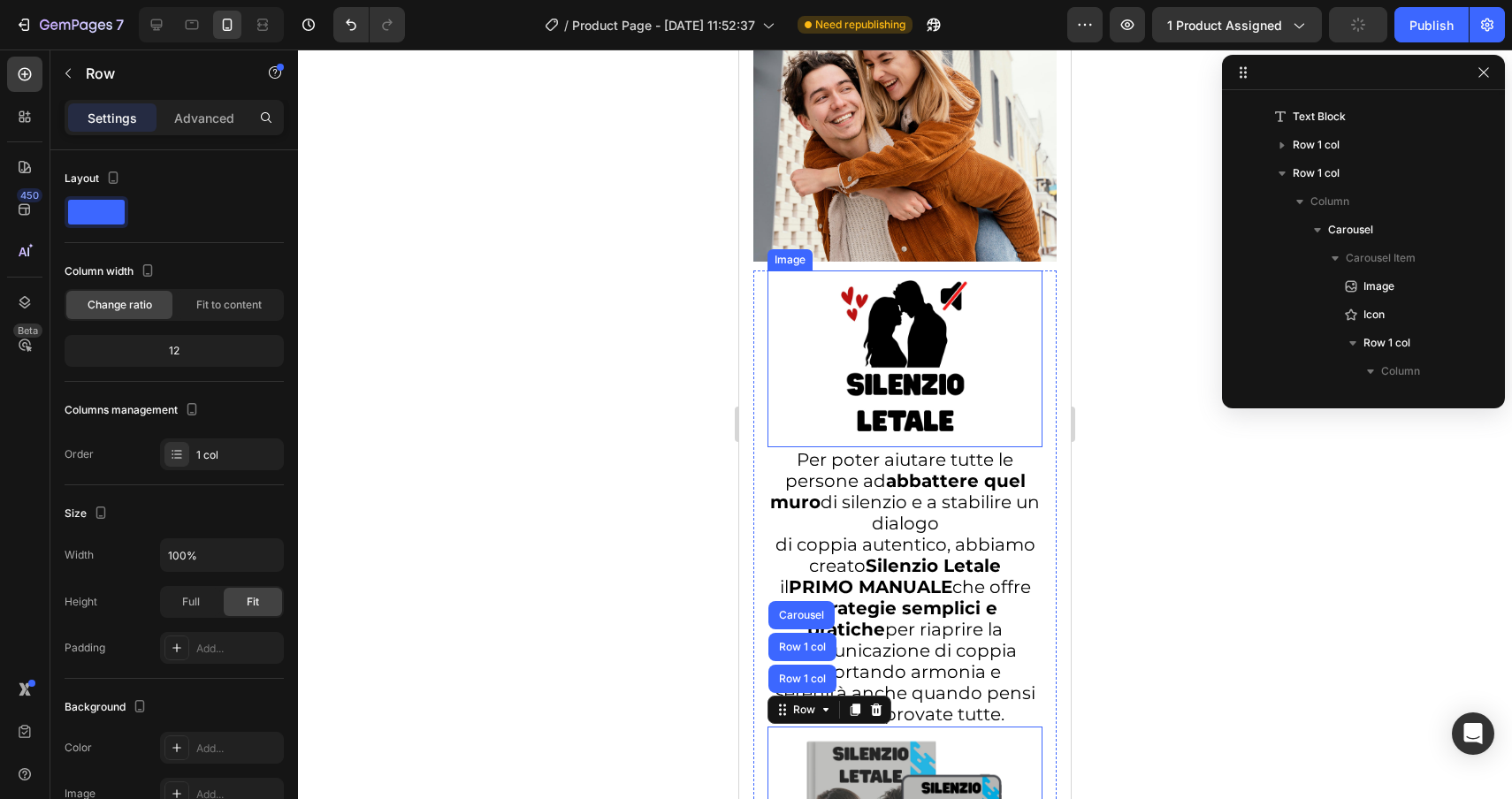
click at [815, 301] on div at bounding box center [905, 358] width 275 height 177
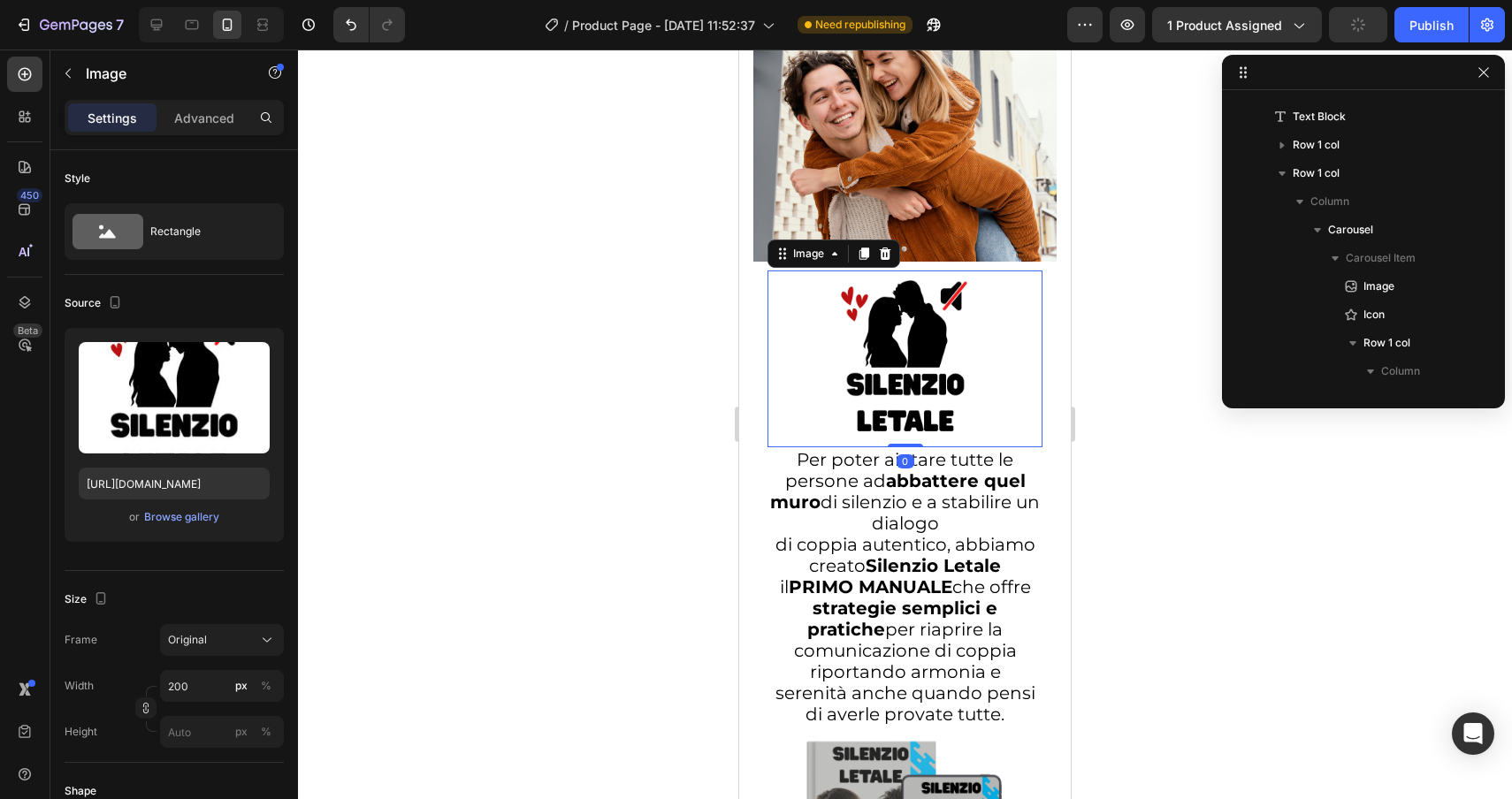
scroll to position [730, 0]
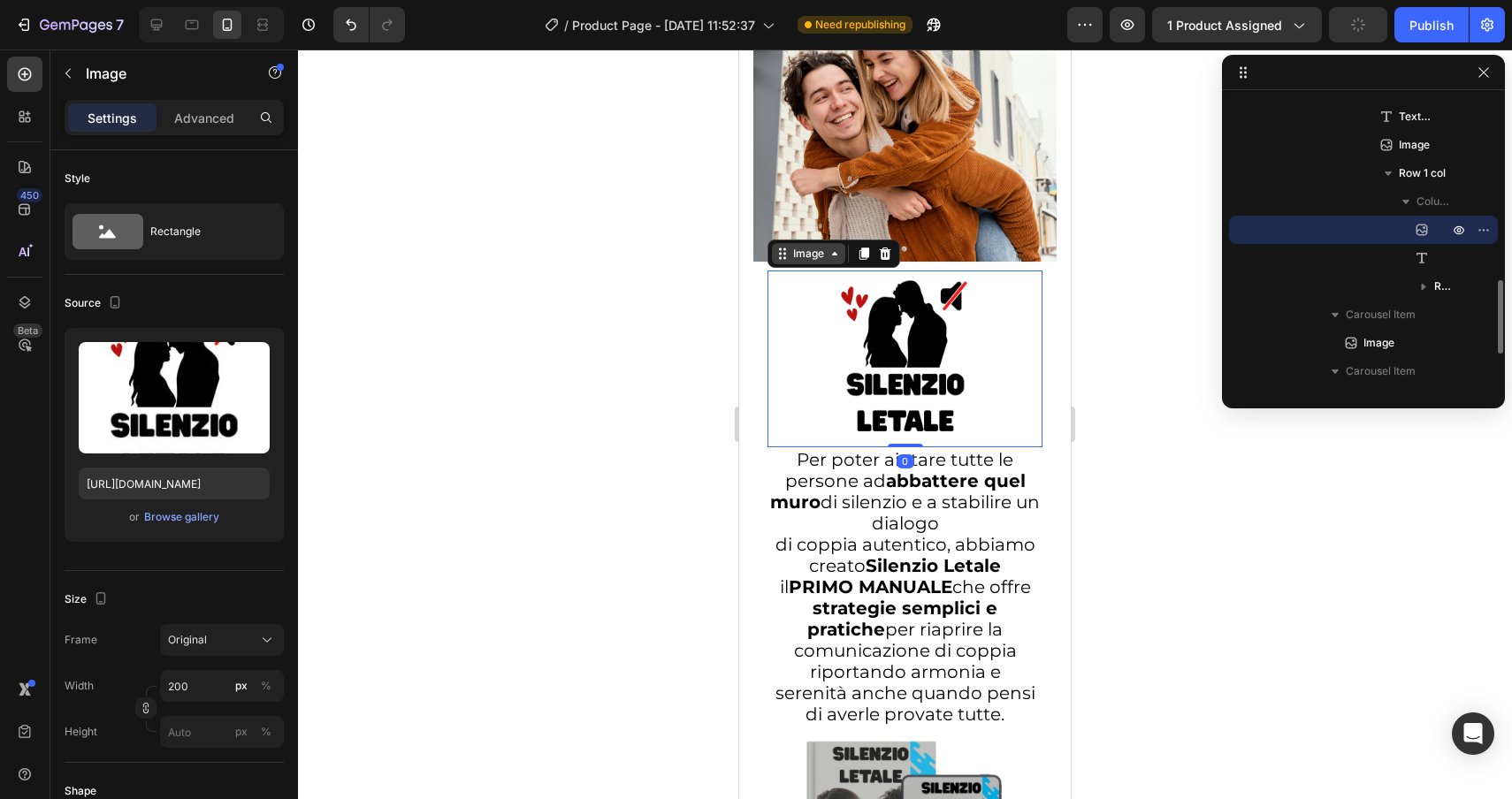
click at [802, 246] on div "Image" at bounding box center [808, 254] width 38 height 15
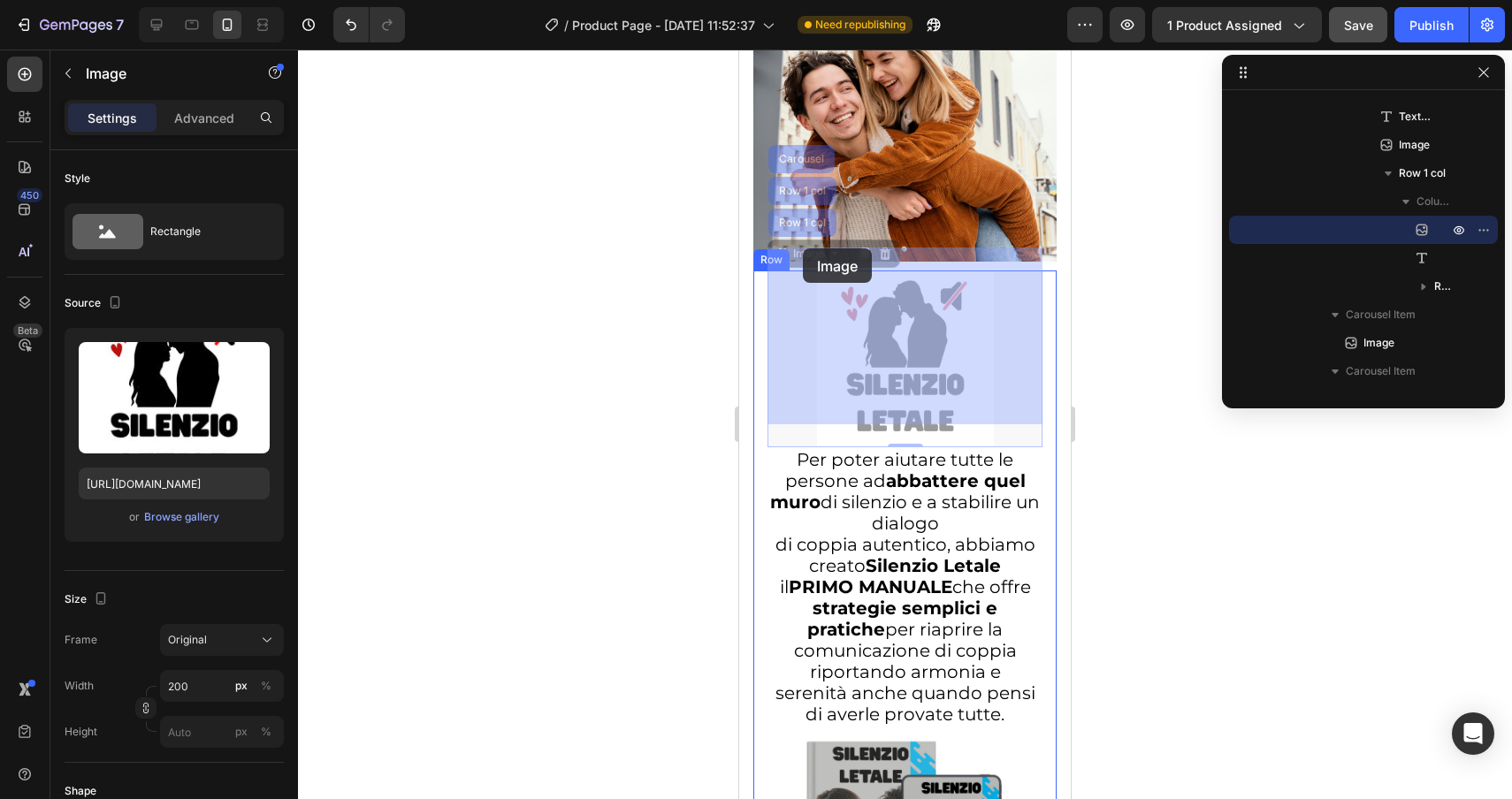
drag, startPoint x: 795, startPoint y: 195, endPoint x: 805, endPoint y: 256, distance: 61.8
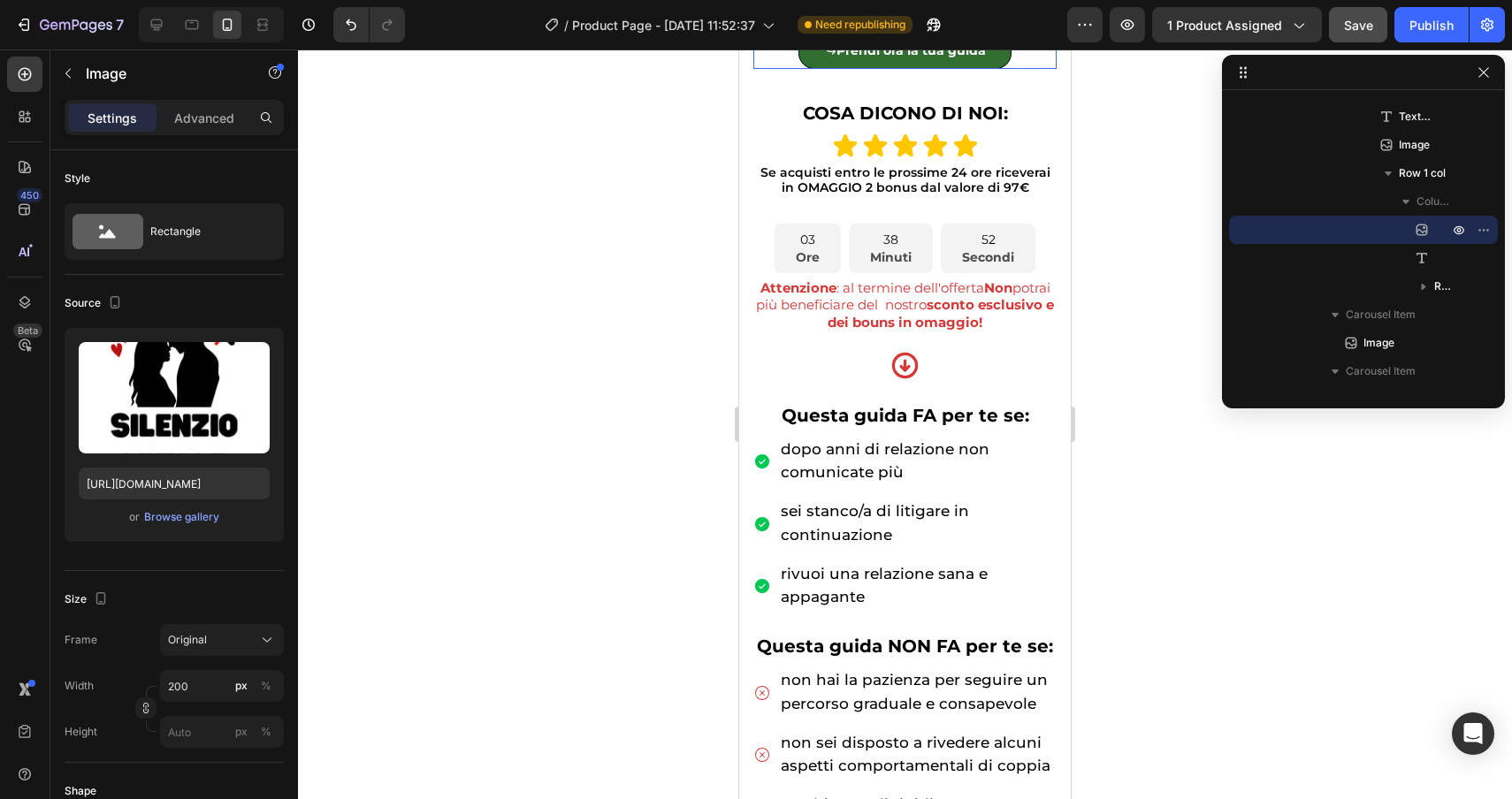
scroll to position [1392, 0]
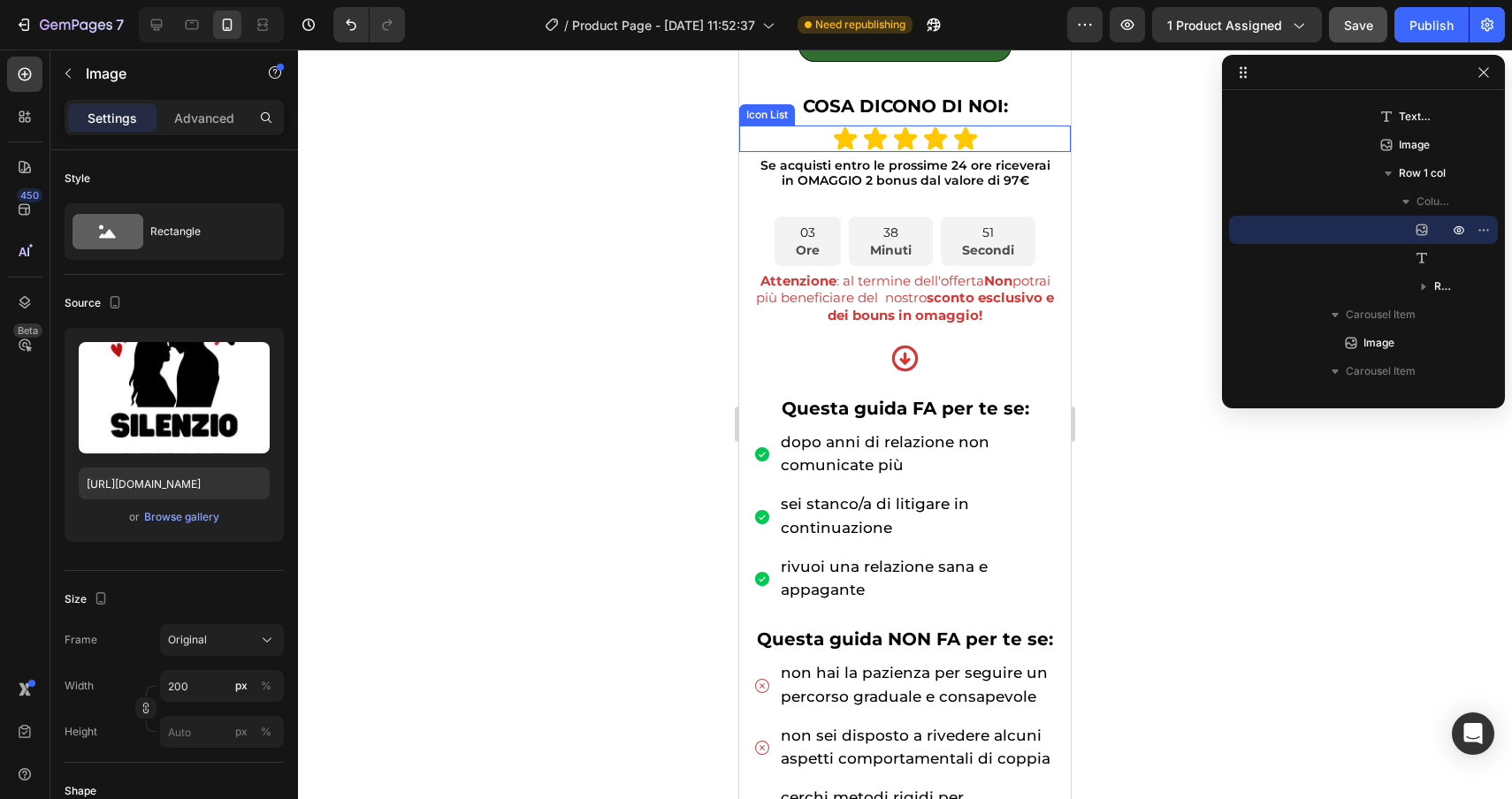
click at [764, 116] on div "Icon List" at bounding box center [767, 114] width 48 height 15
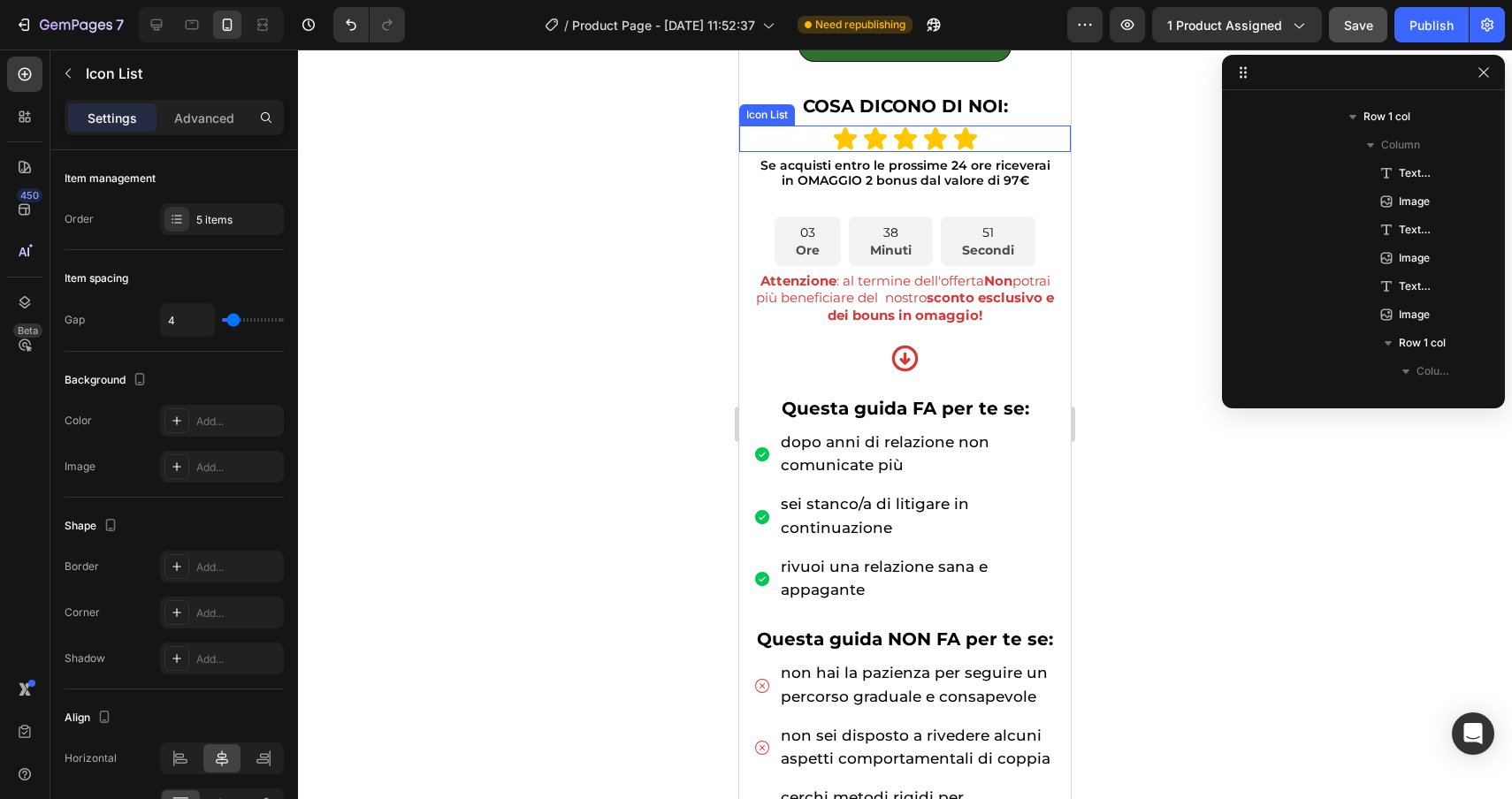
scroll to position [193, 0]
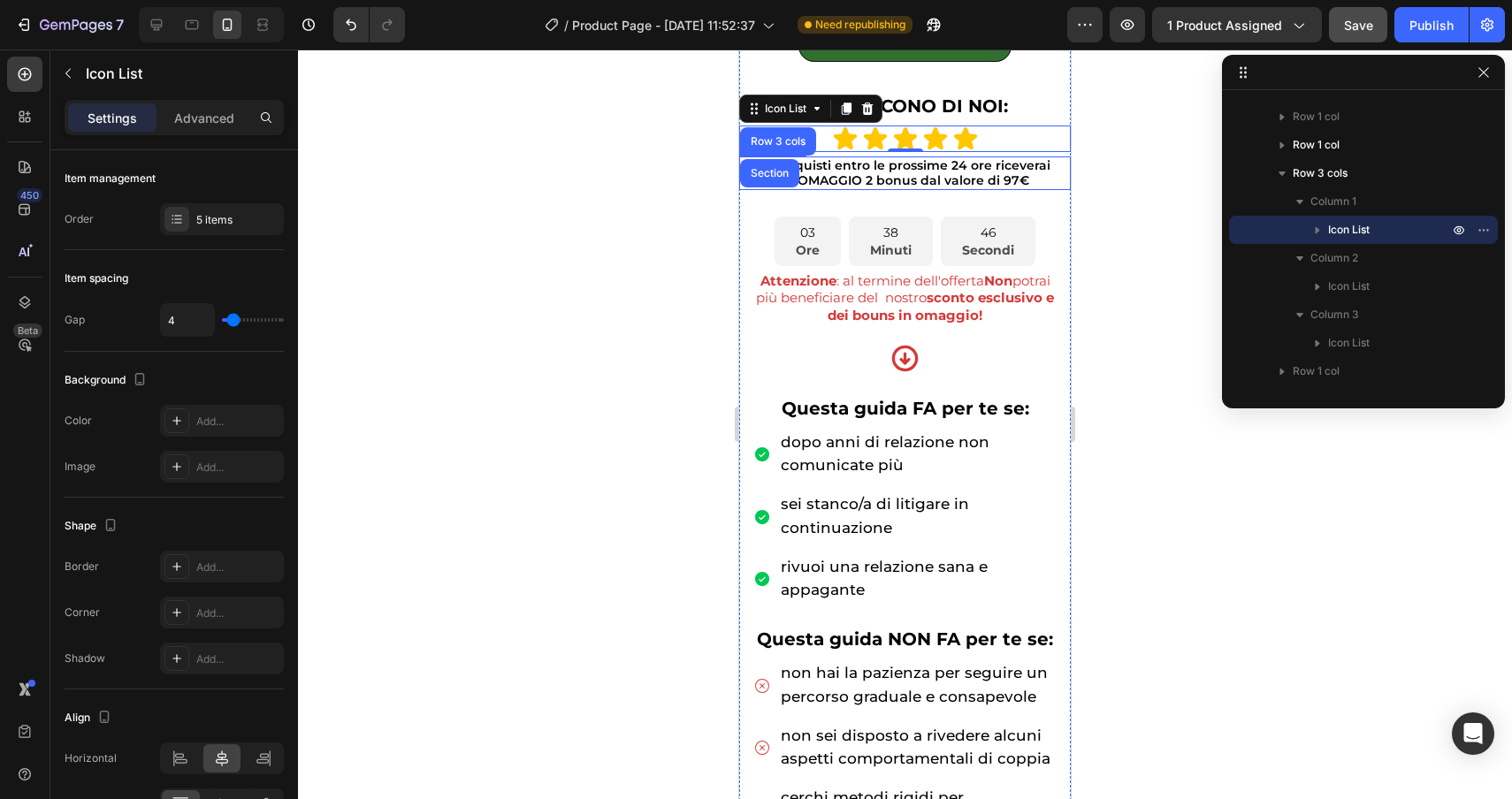
click at [866, 175] on p "in OMAGGIO 2 bonus dal valore di 97€" at bounding box center [905, 181] width 328 height 15
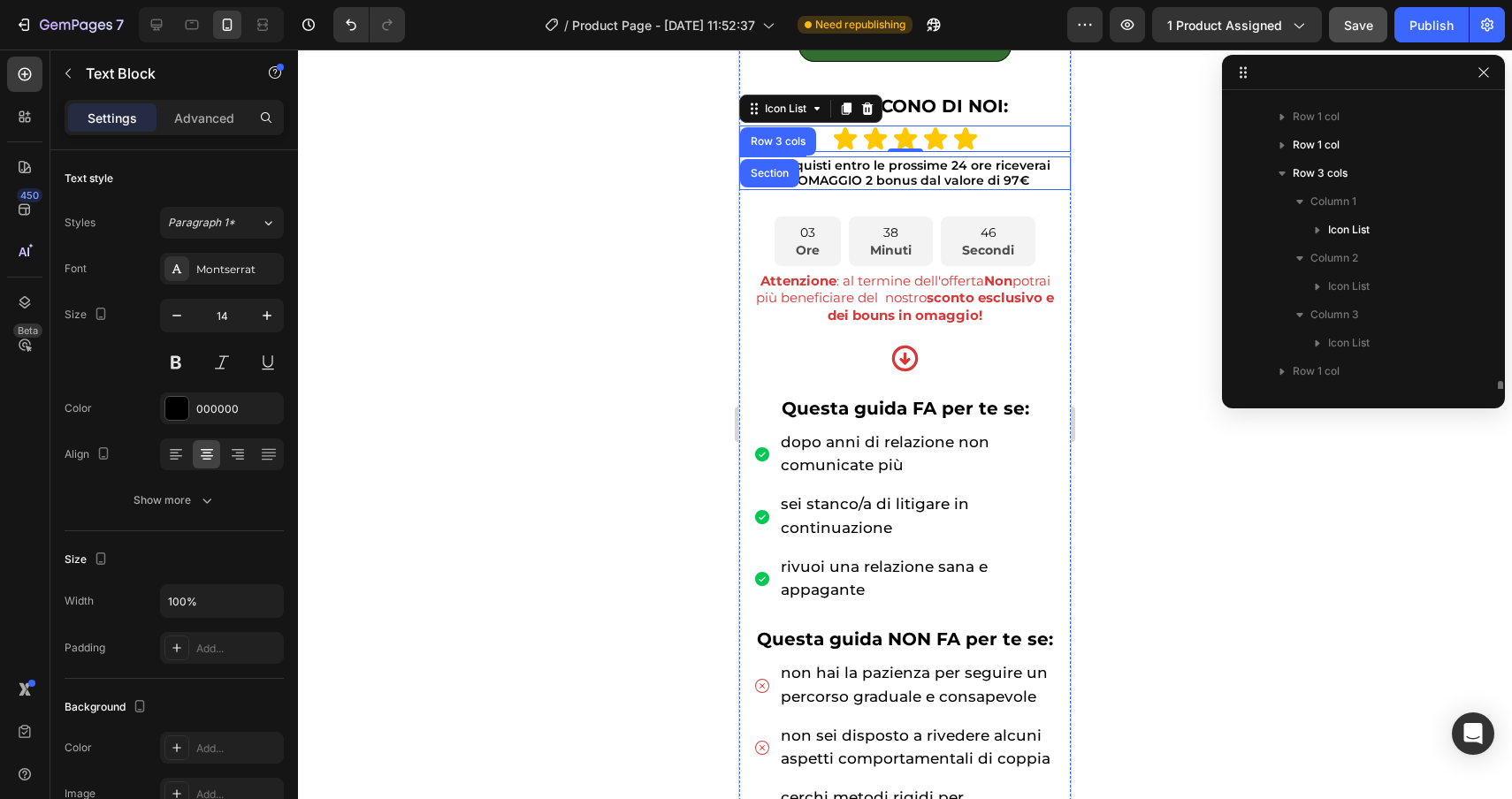
scroll to position [391, 0]
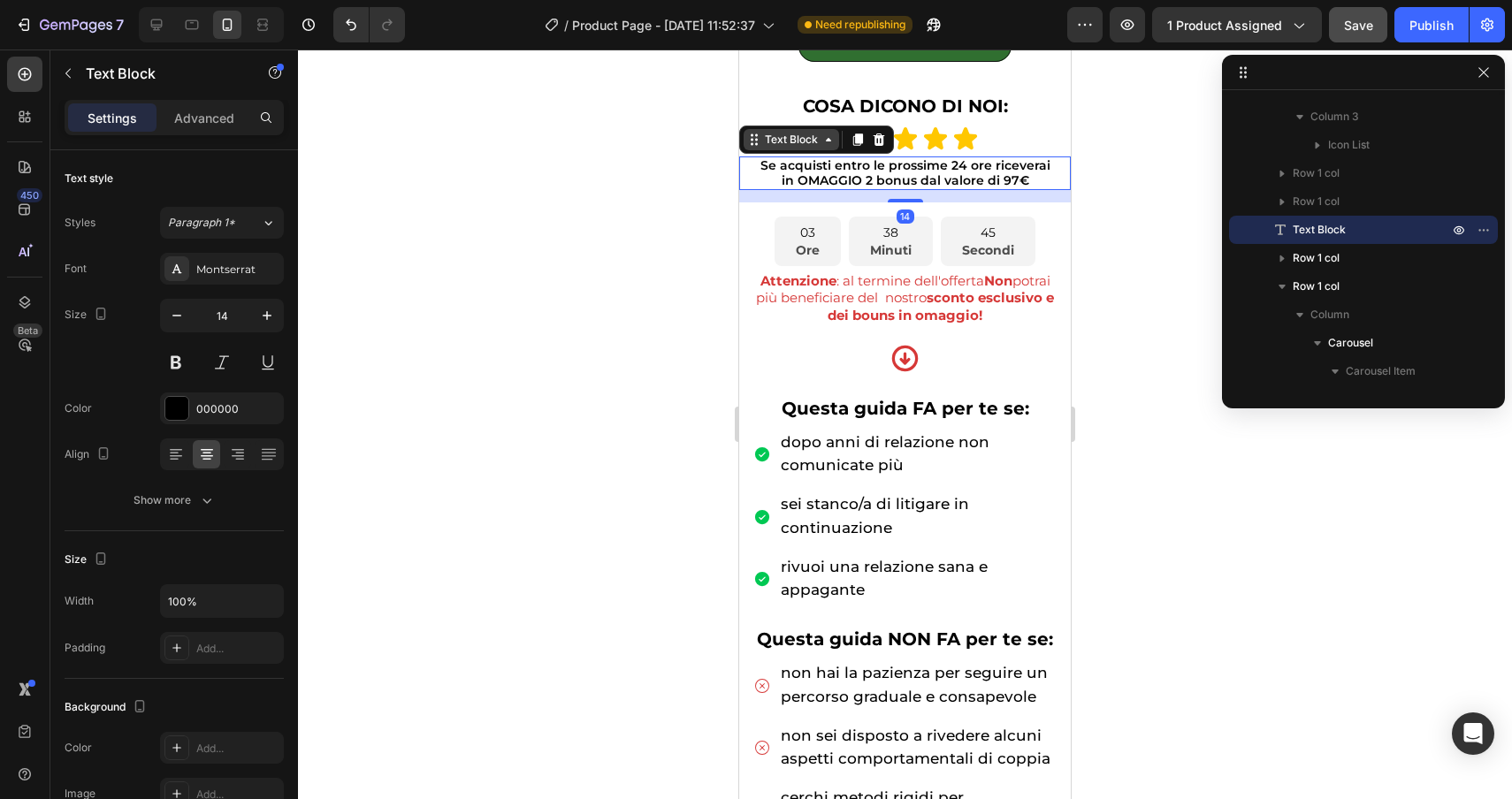
click at [797, 145] on div "Text Block" at bounding box center [791, 139] width 60 height 15
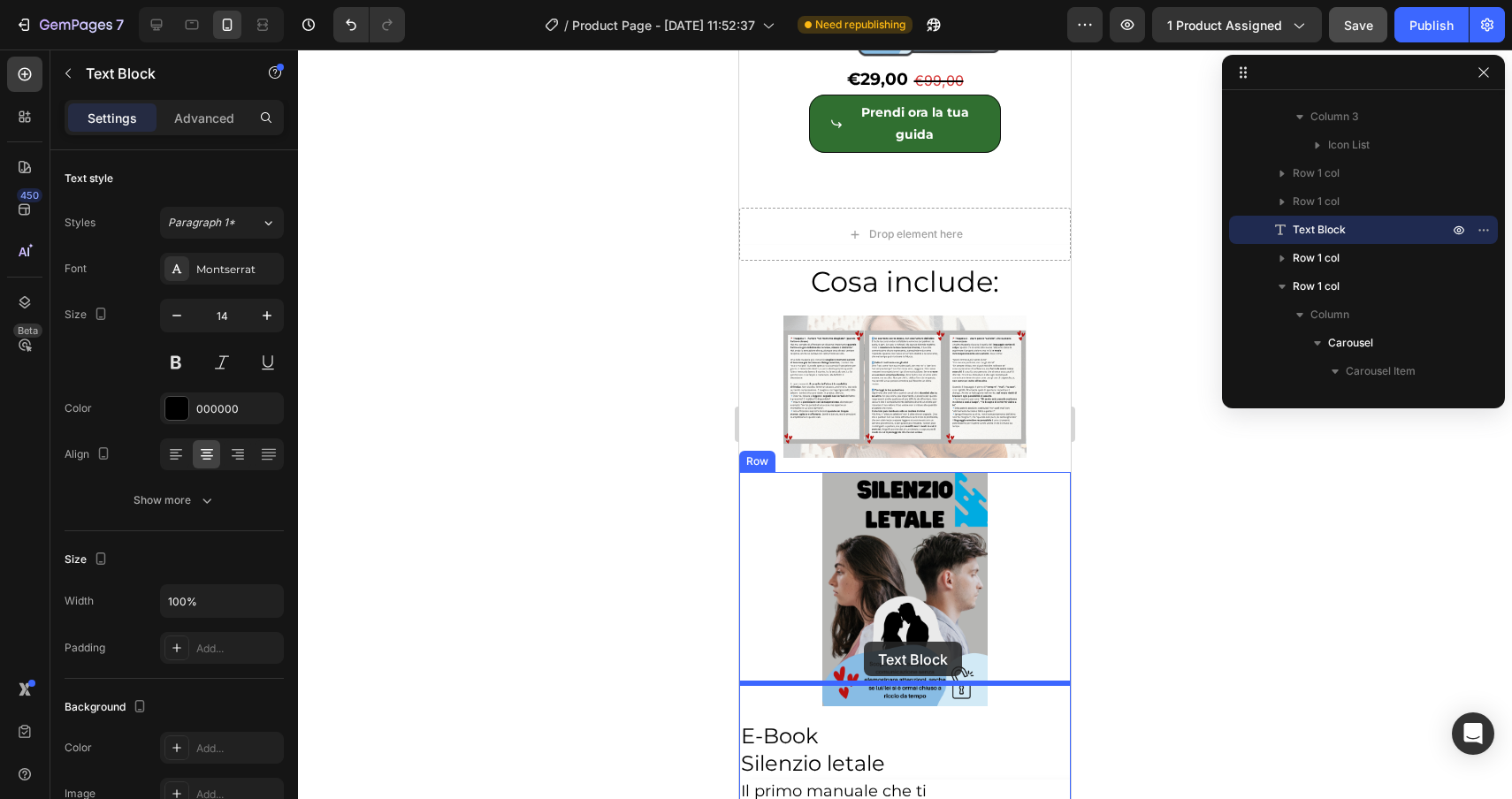
scroll to position [6649, 0]
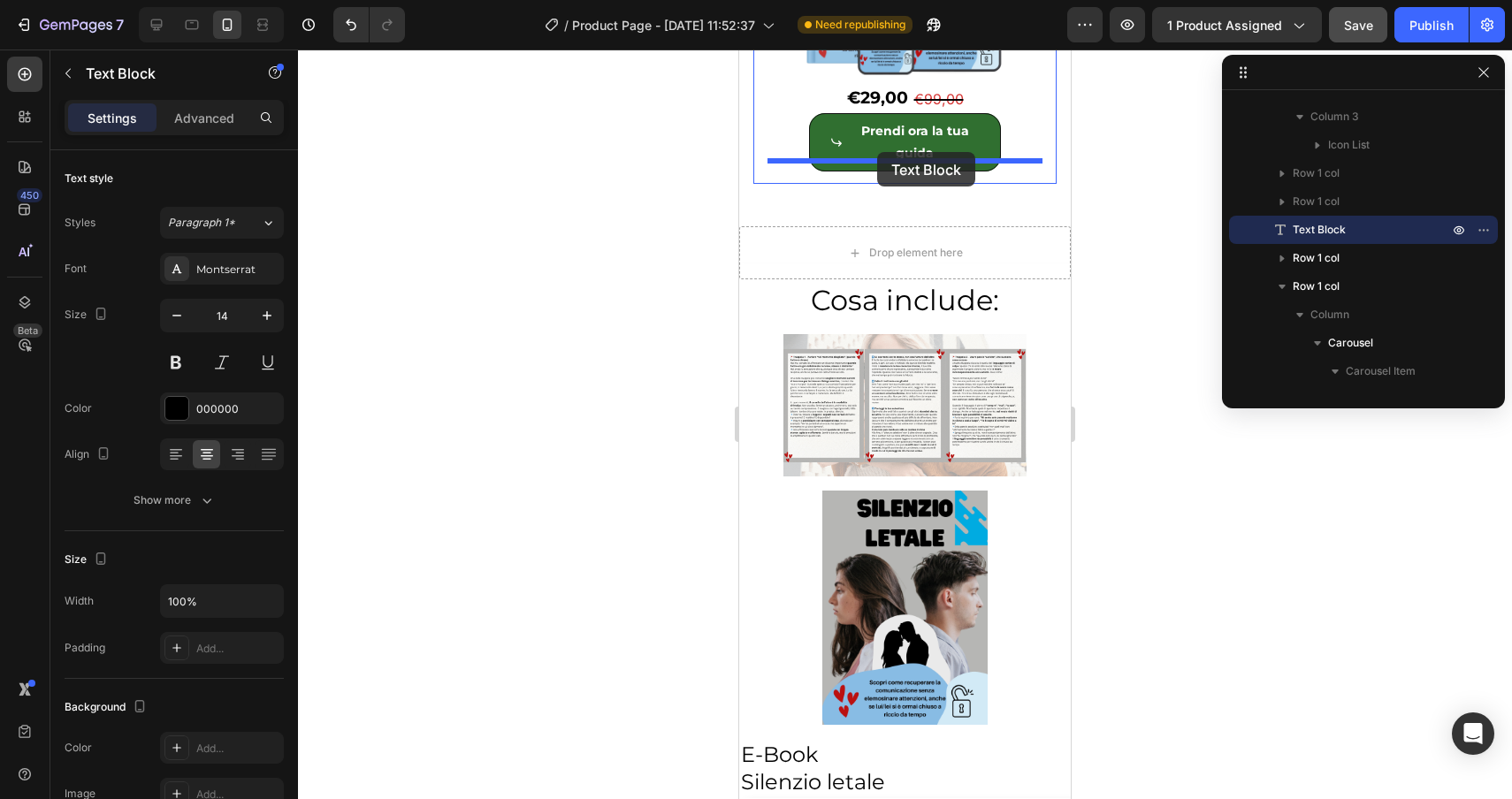
drag, startPoint x: 779, startPoint y: 148, endPoint x: 878, endPoint y: 152, distance: 99.1
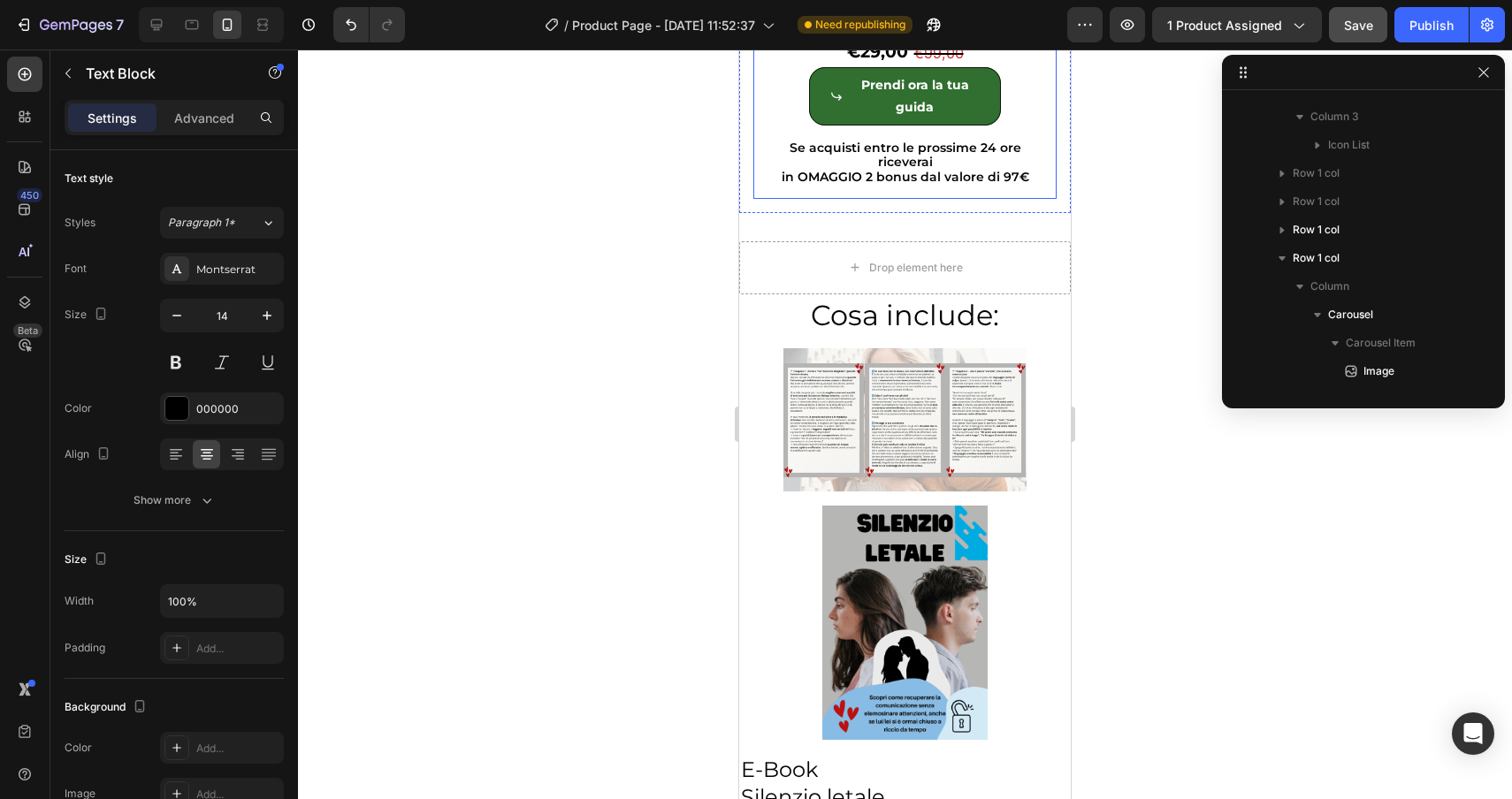
scroll to position [6559, 0]
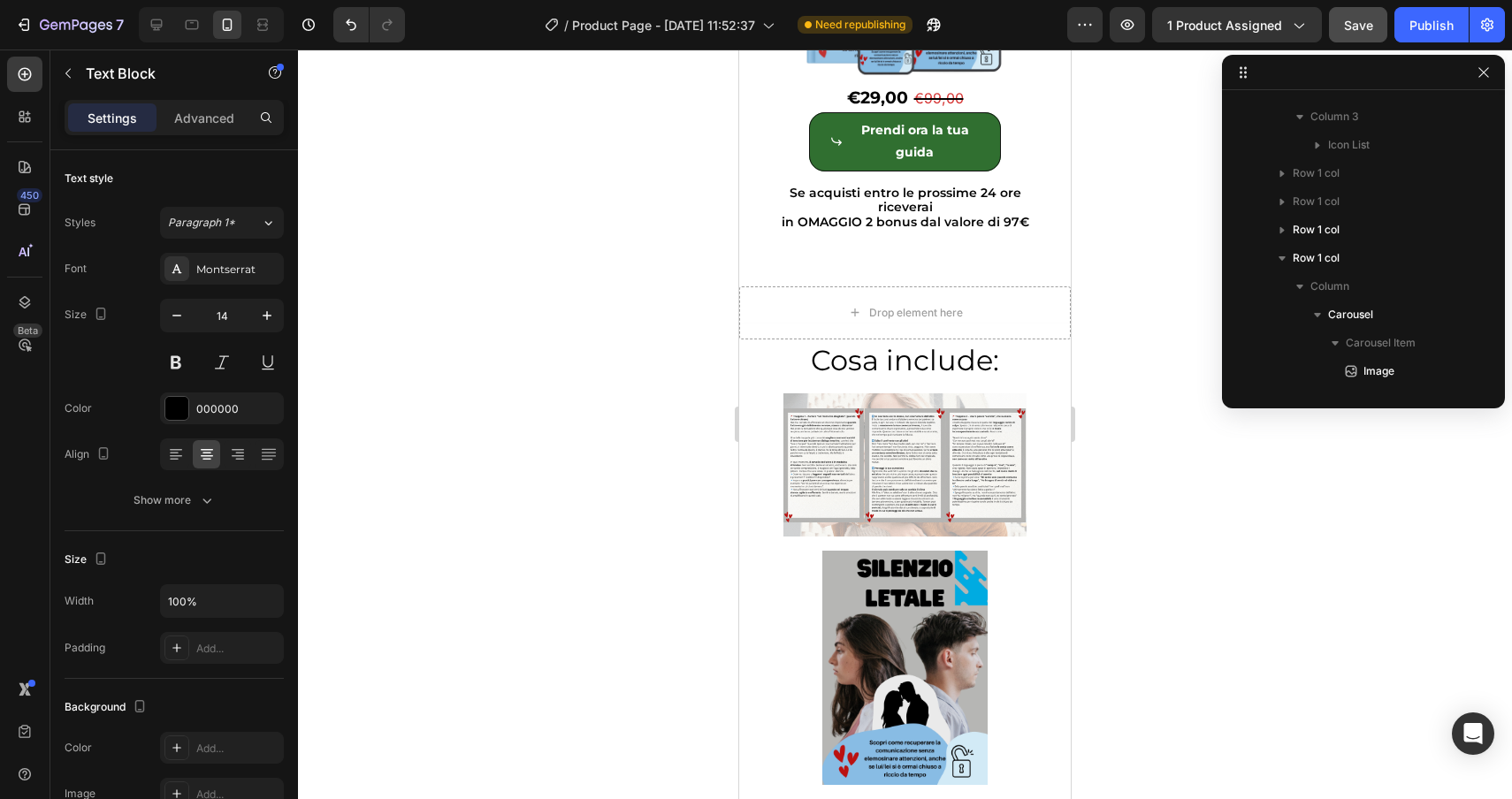
click at [814, 186] on p "Se acquisti entro le prossime 24 ore riceverai" at bounding box center [905, 200] width 271 height 30
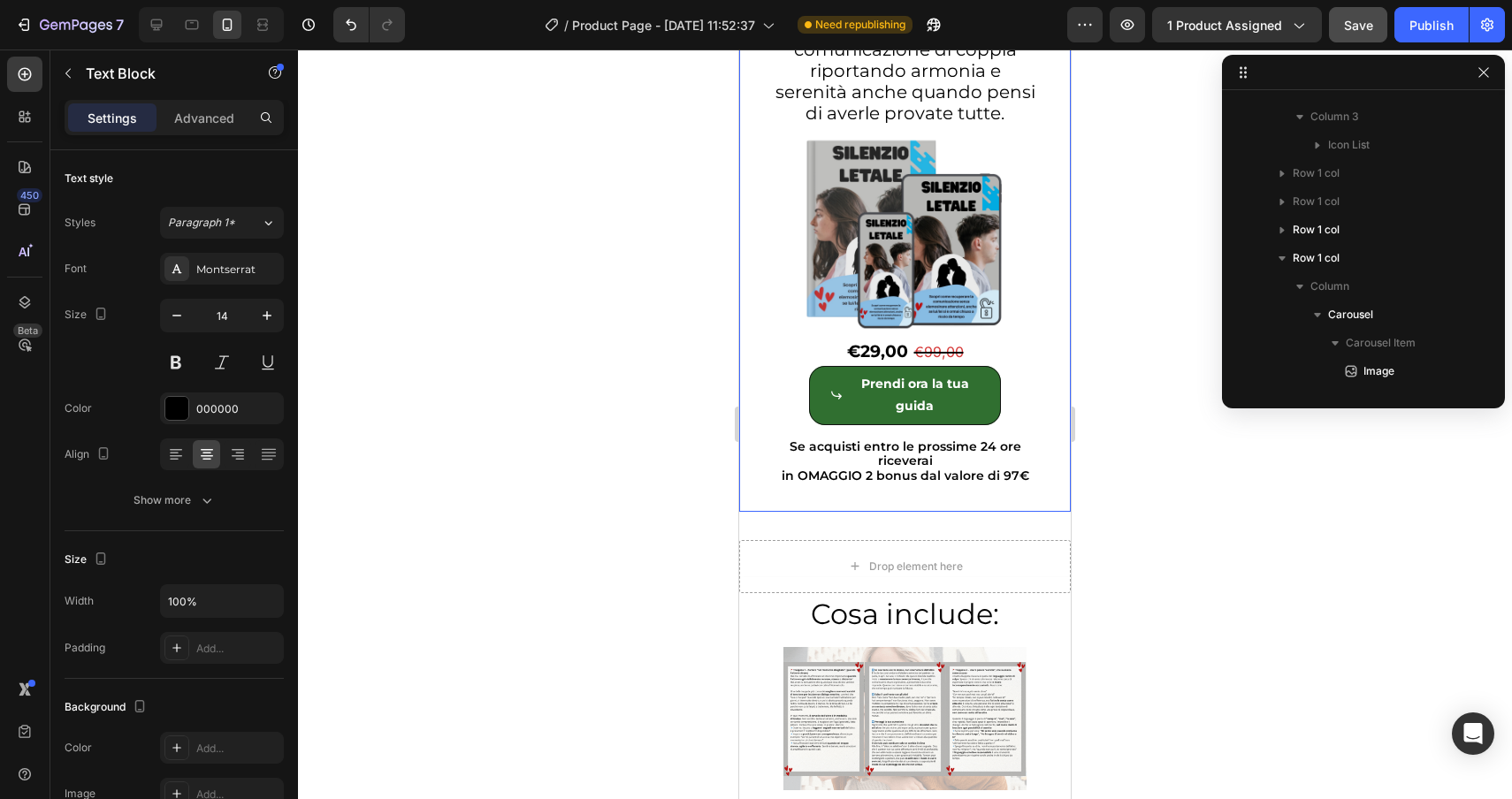
scroll to position [6237, 0]
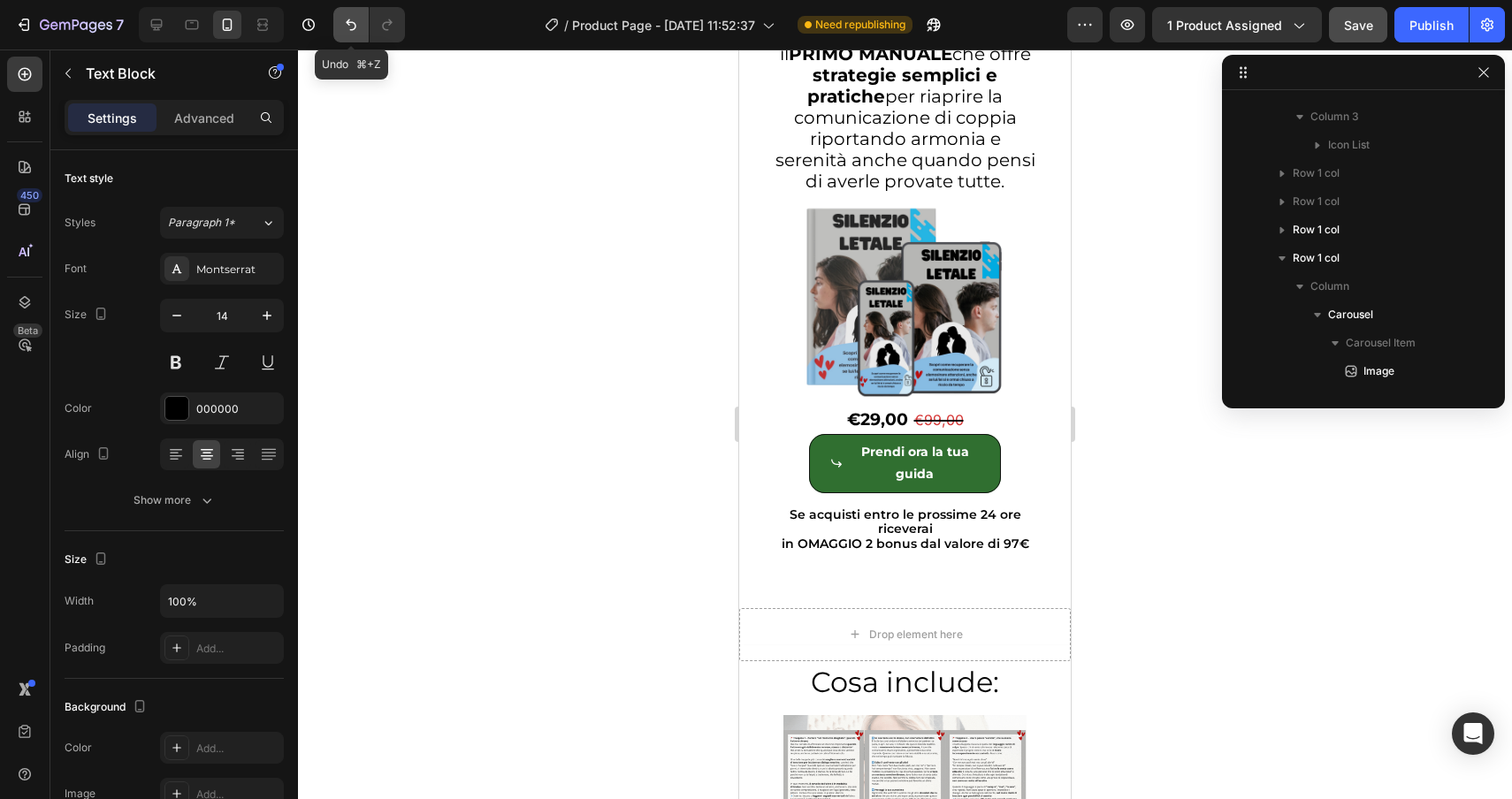
click at [347, 19] on icon "Undo/Redo" at bounding box center [351, 24] width 17 height 17
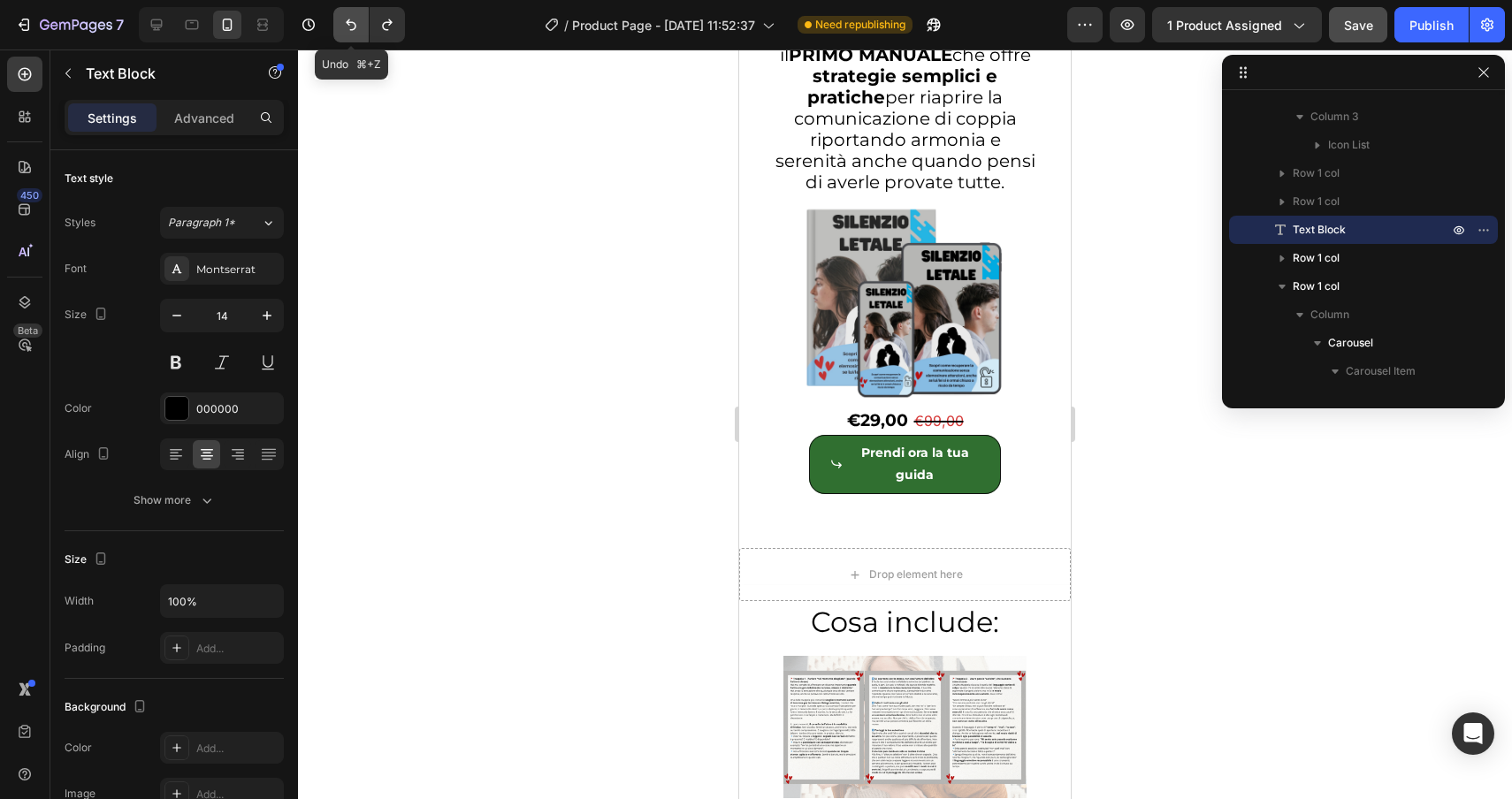
click at [347, 19] on icon "Undo/Redo" at bounding box center [351, 24] width 17 height 17
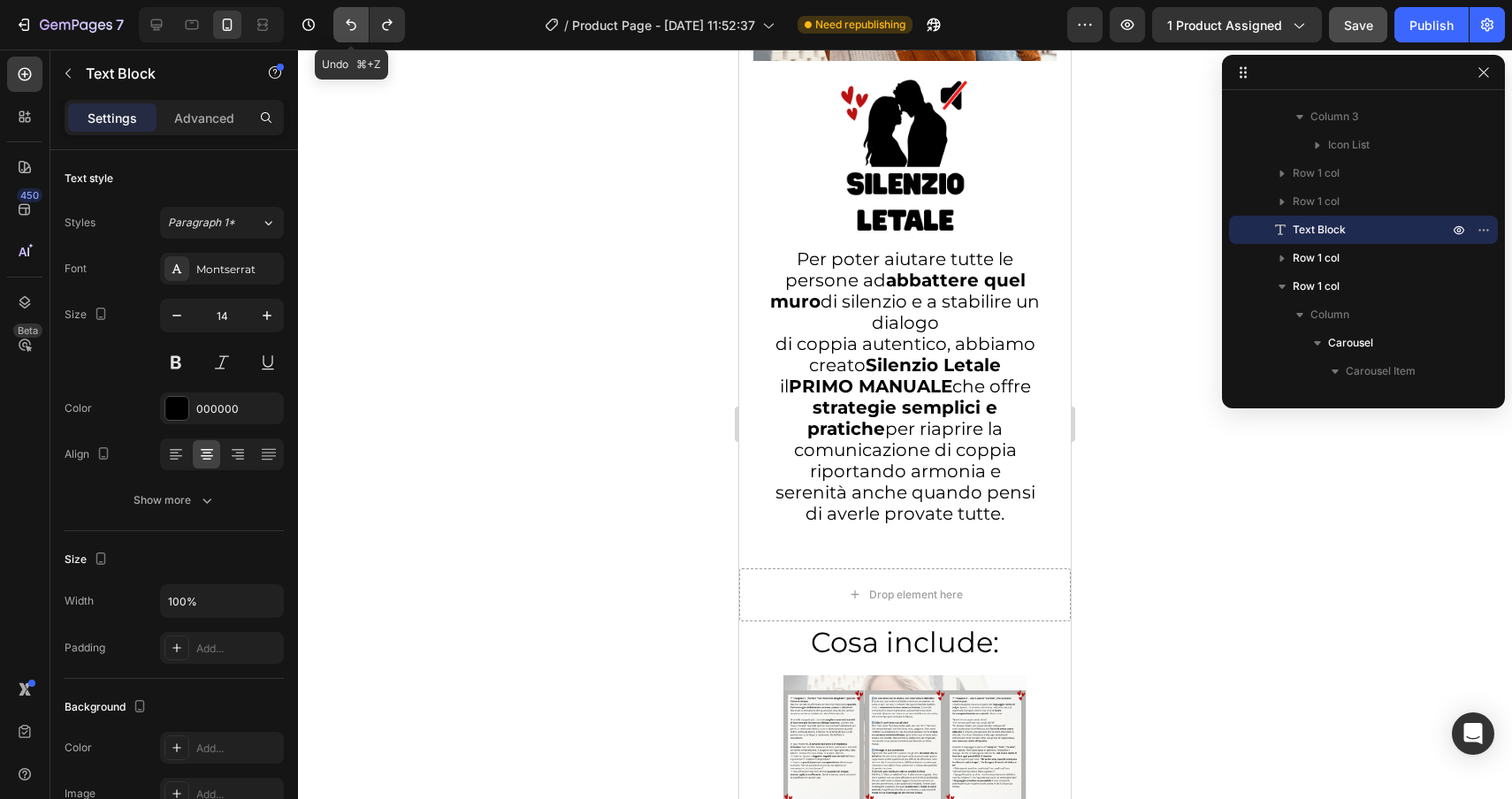
scroll to position [6613, 0]
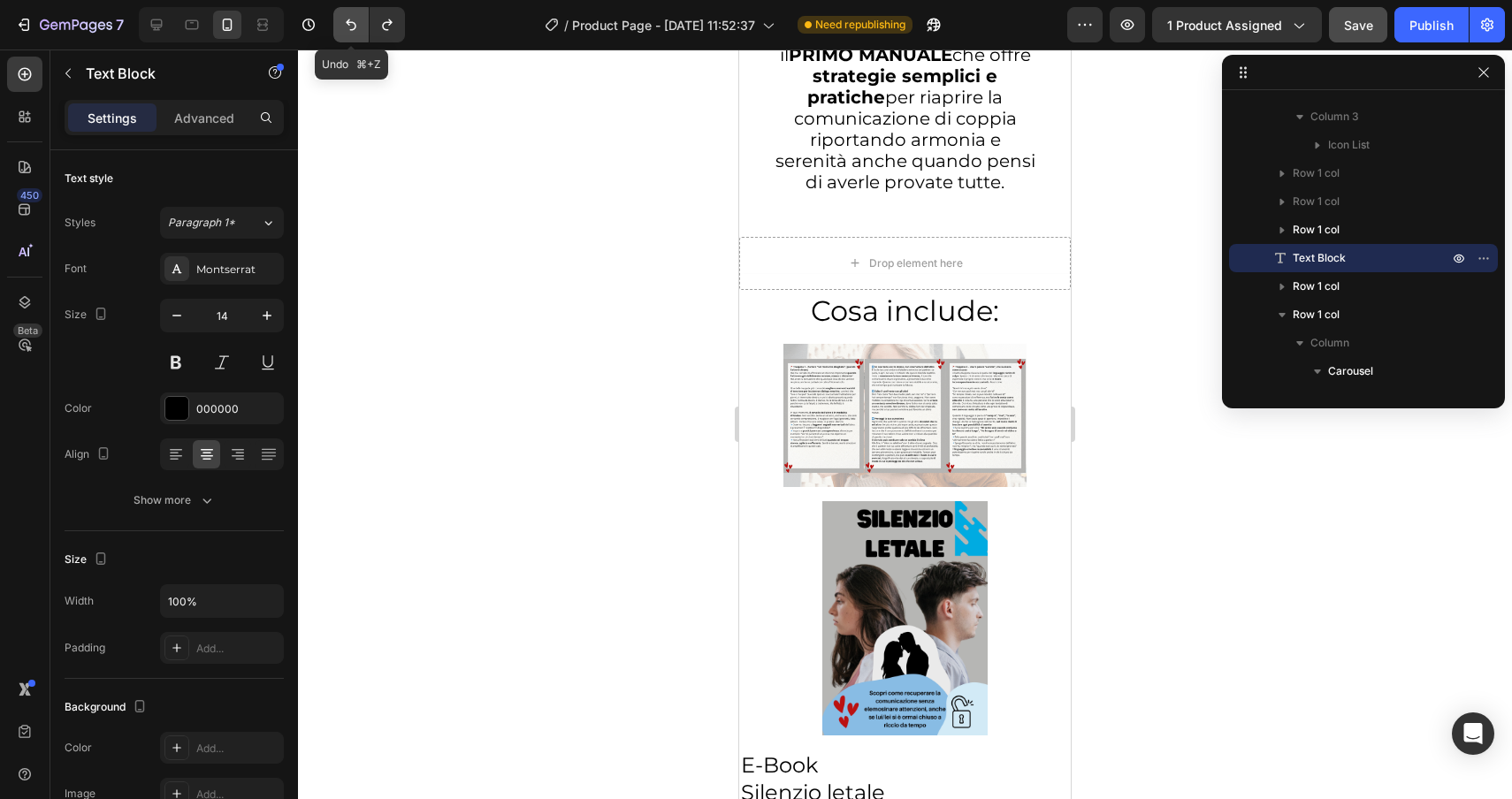
click at [347, 19] on icon "Undo/Redo" at bounding box center [351, 24] width 17 height 17
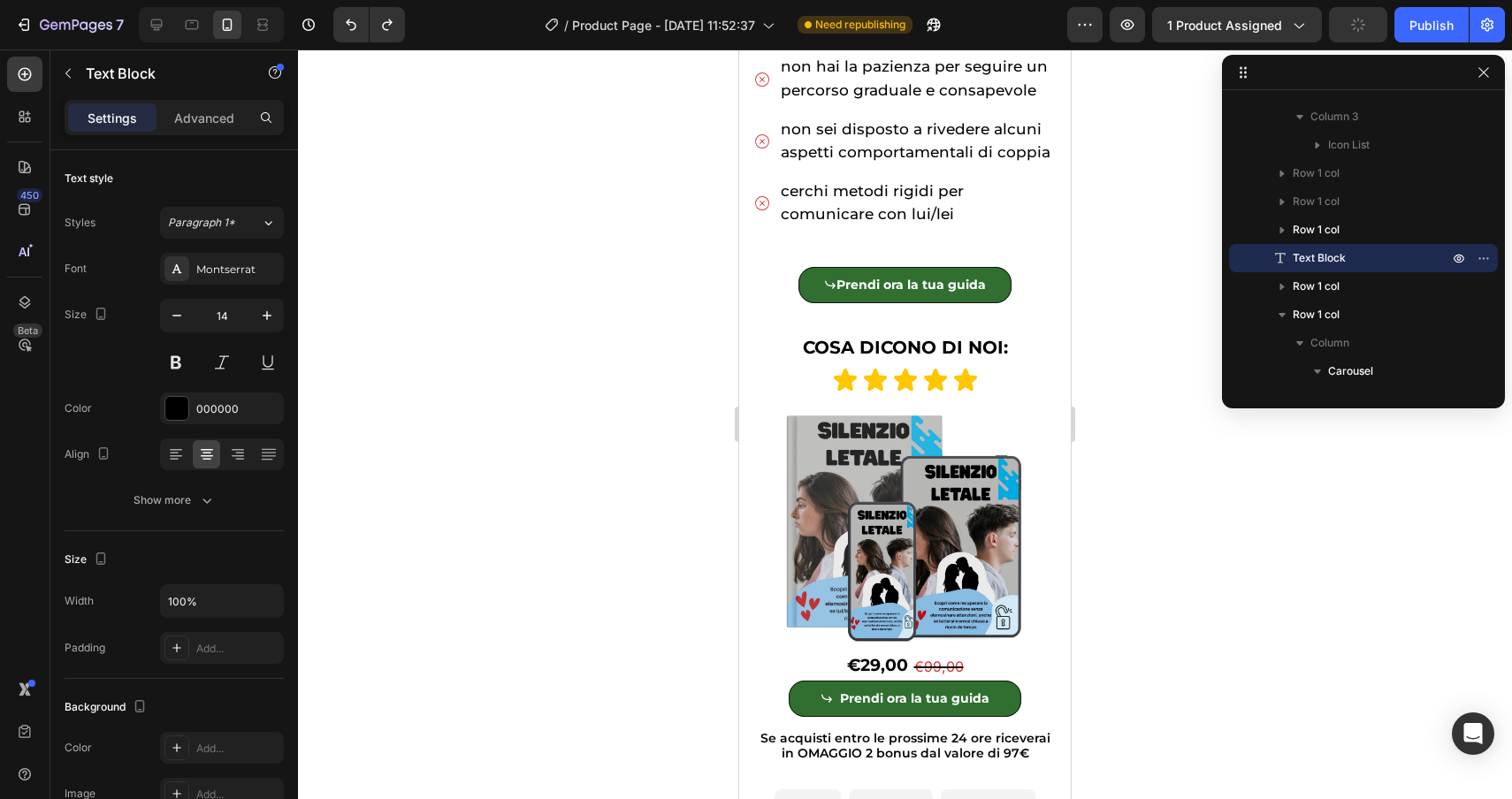
scroll to position [1148, 0]
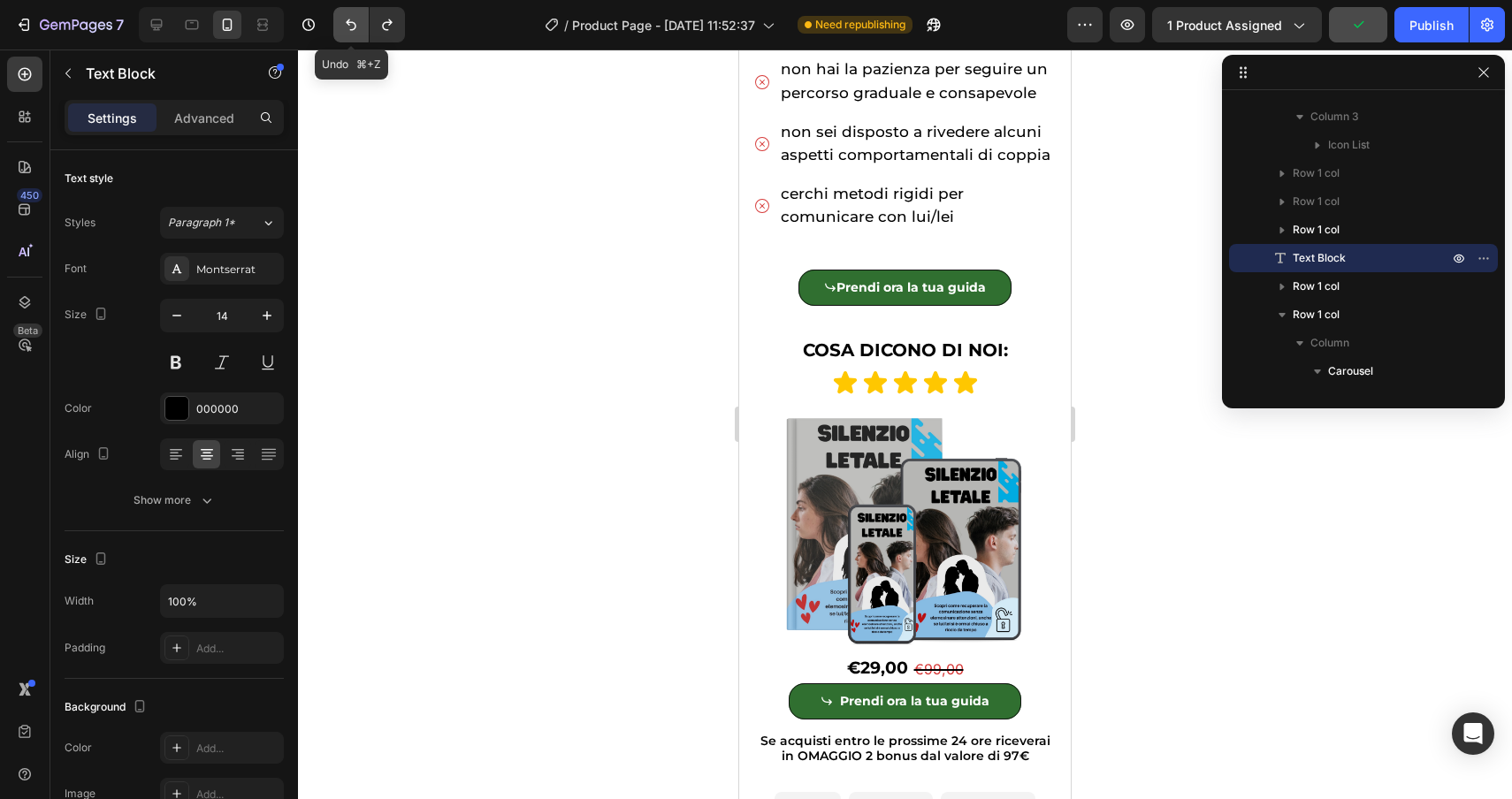
click at [352, 32] on icon "Undo/Redo" at bounding box center [351, 24] width 17 height 17
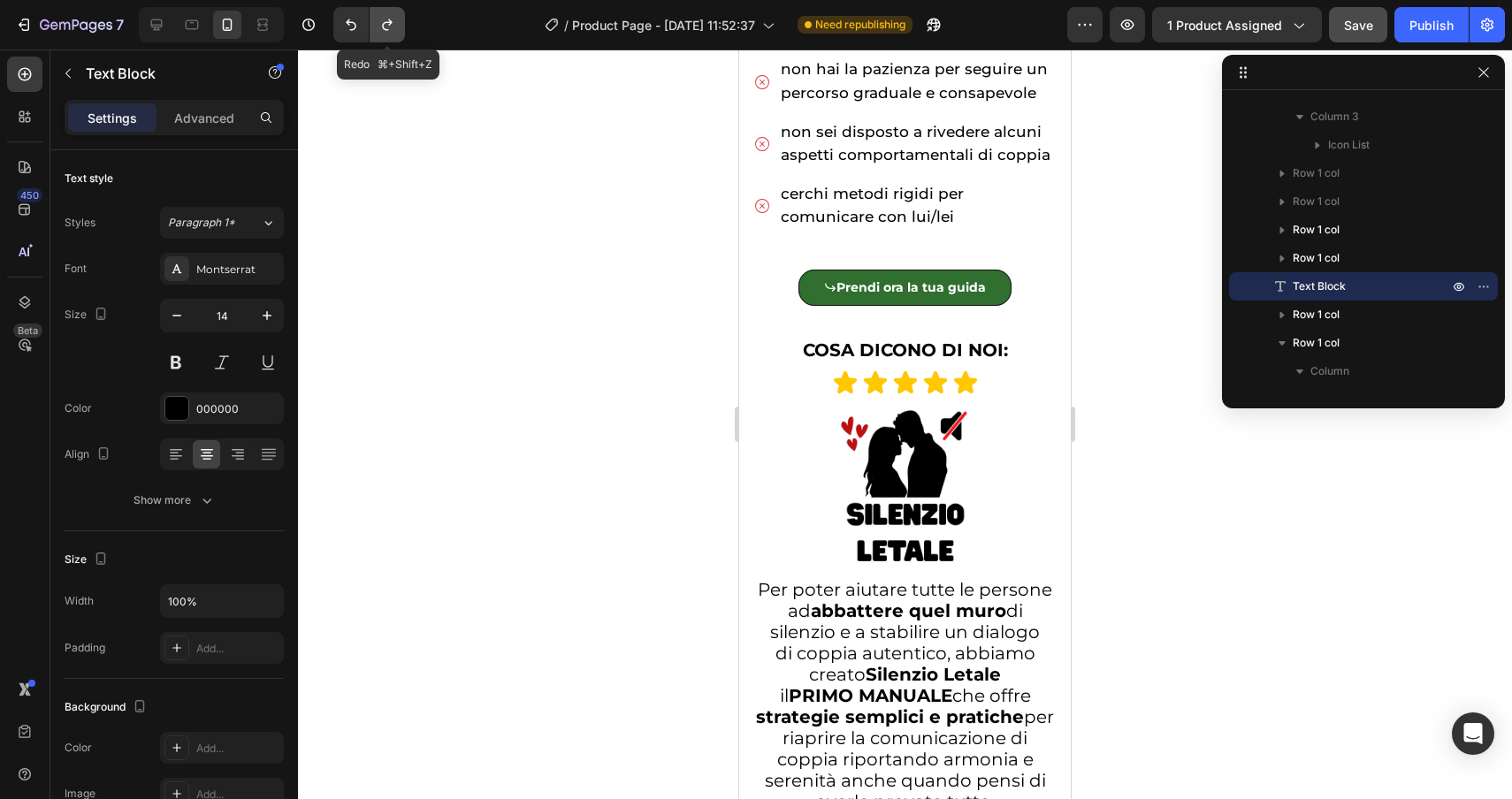
click at [391, 26] on icon "Undo/Redo" at bounding box center [387, 24] width 17 height 17
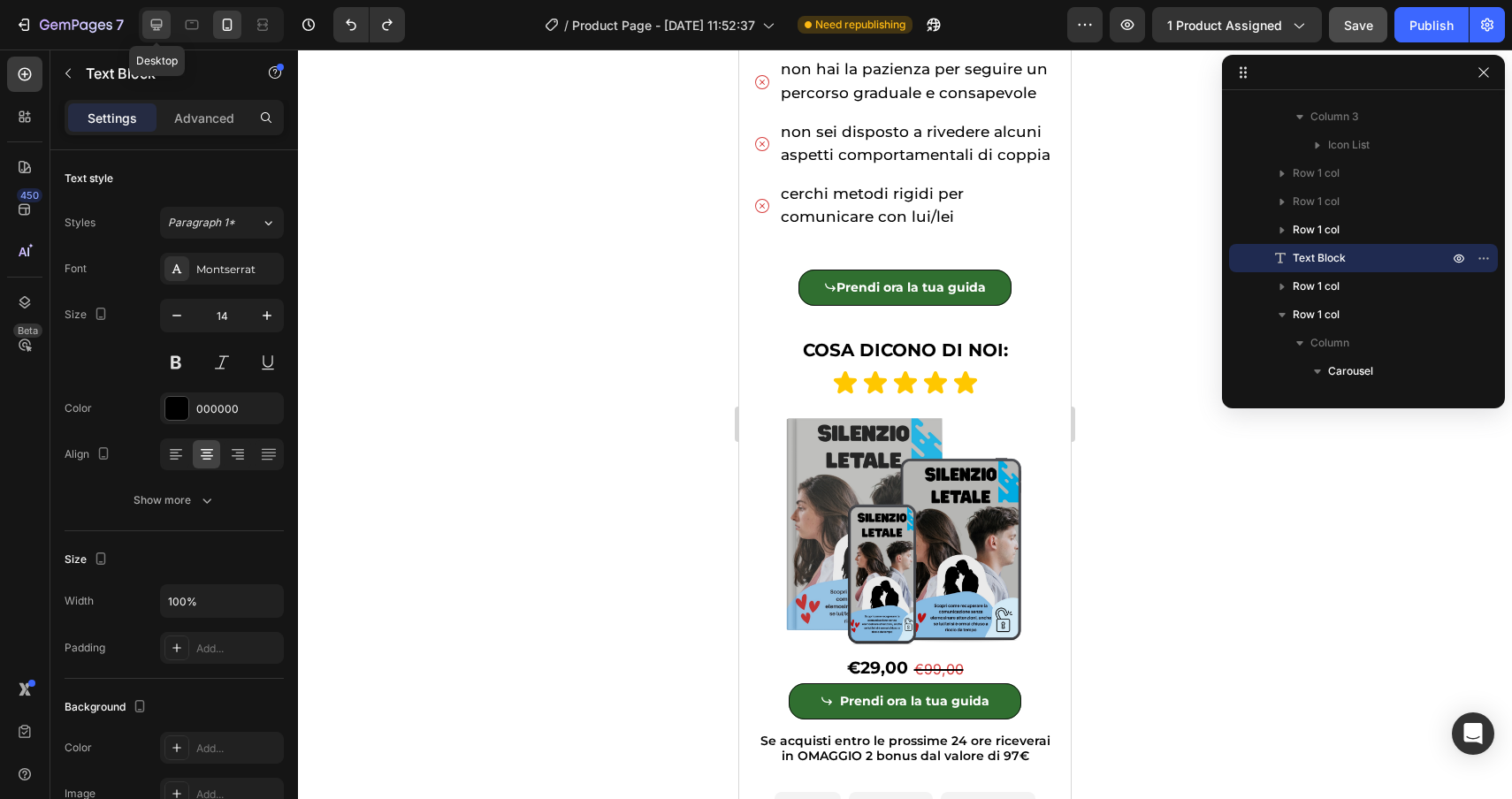
click at [158, 36] on div at bounding box center [156, 24] width 28 height 28
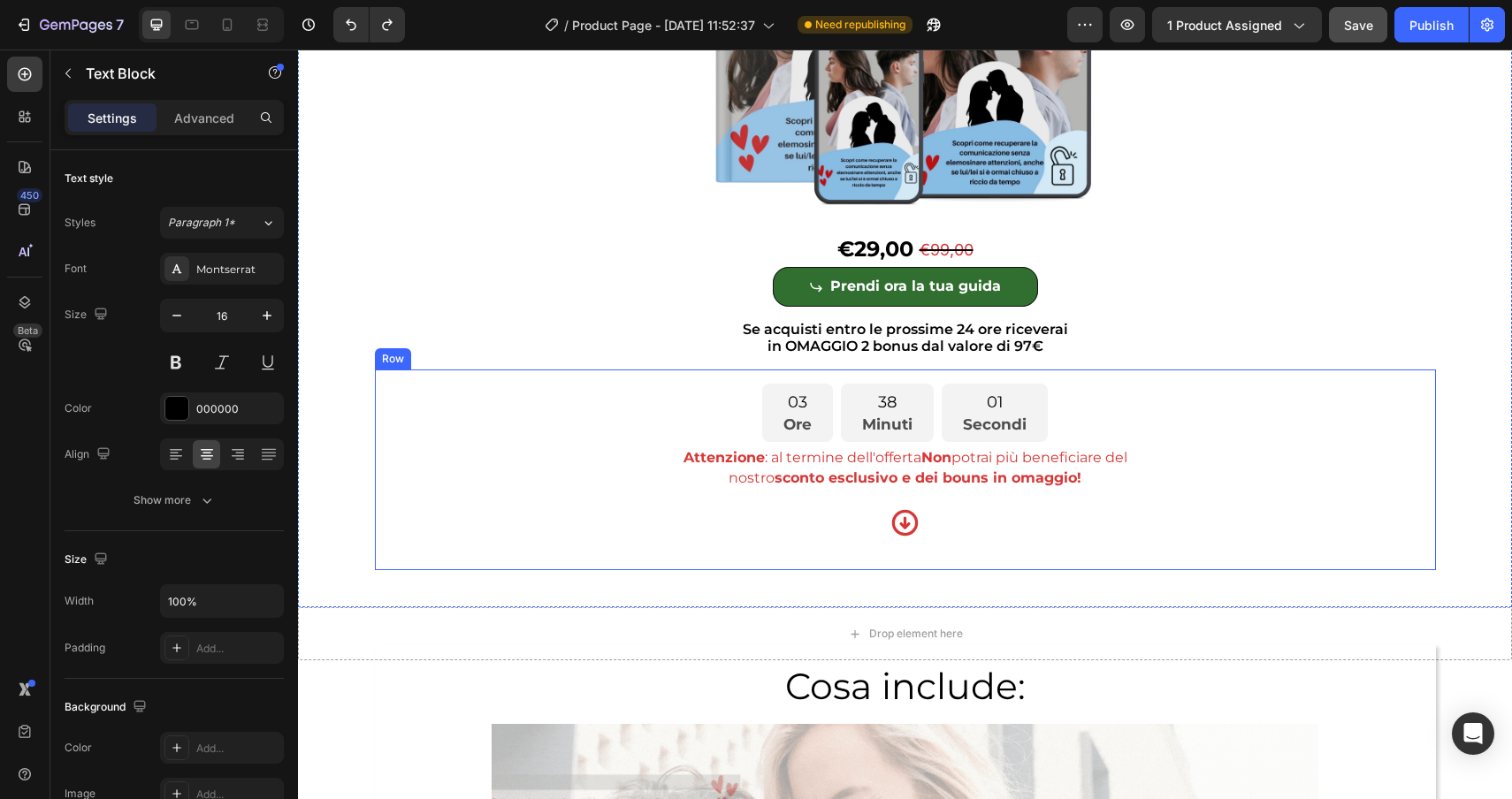
scroll to position [4416, 0]
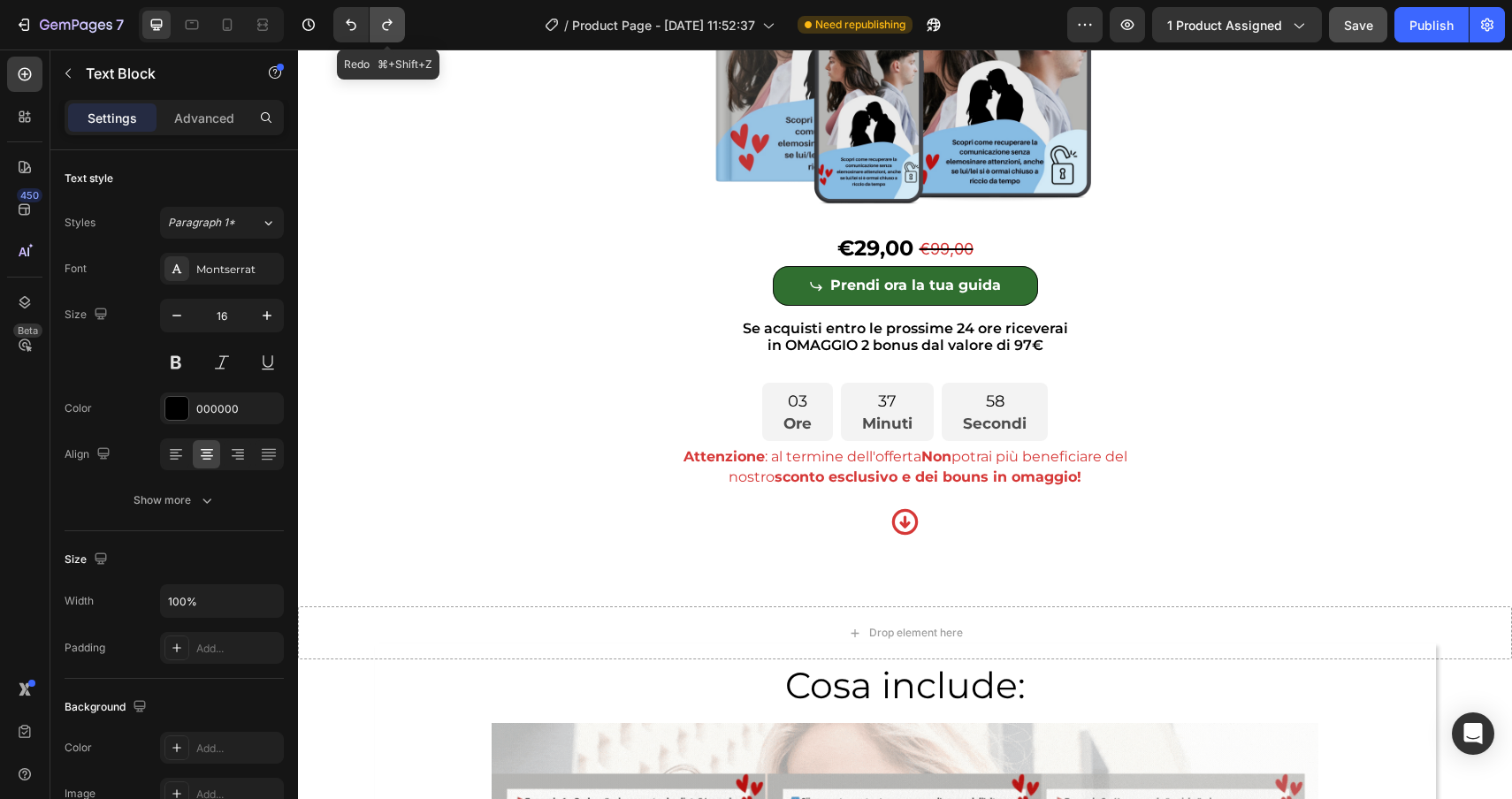
click at [390, 34] on button "Undo/Redo" at bounding box center [387, 24] width 36 height 36
click at [334, 36] on button "Undo/Redo" at bounding box center [351, 24] width 36 height 36
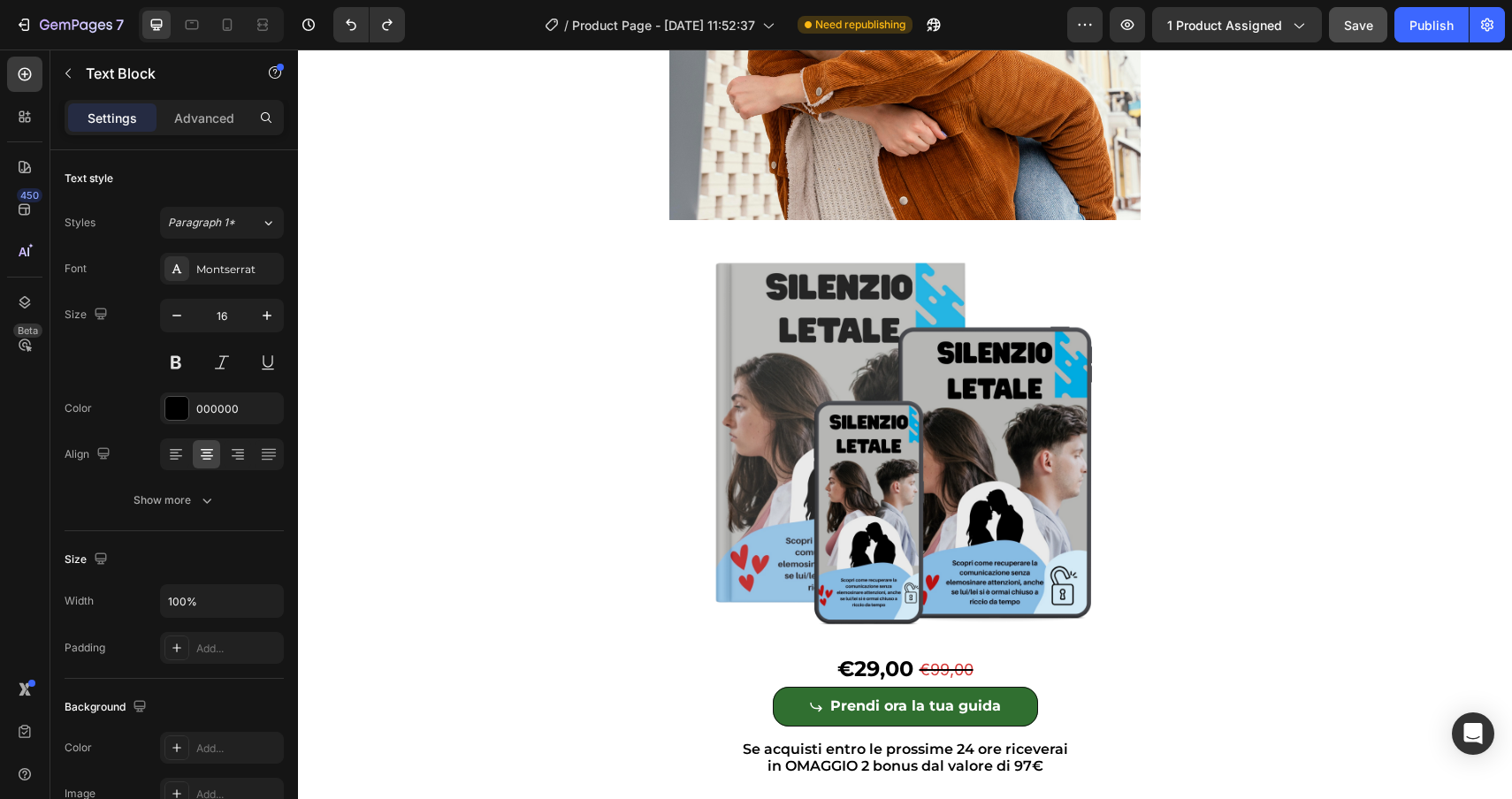
scroll to position [3989, 0]
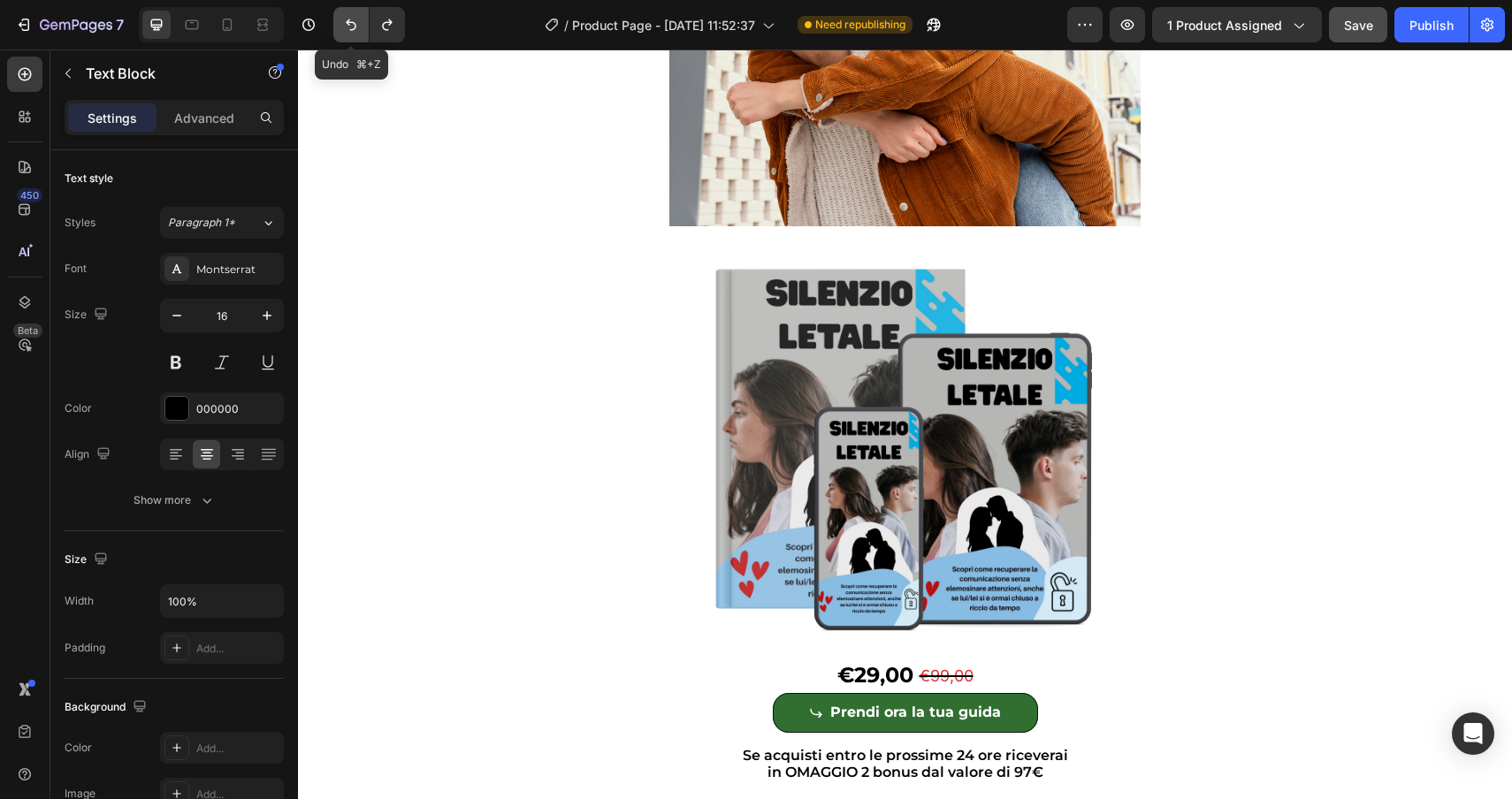
click at [351, 26] on icon "Undo/Redo" at bounding box center [351, 24] width 17 height 17
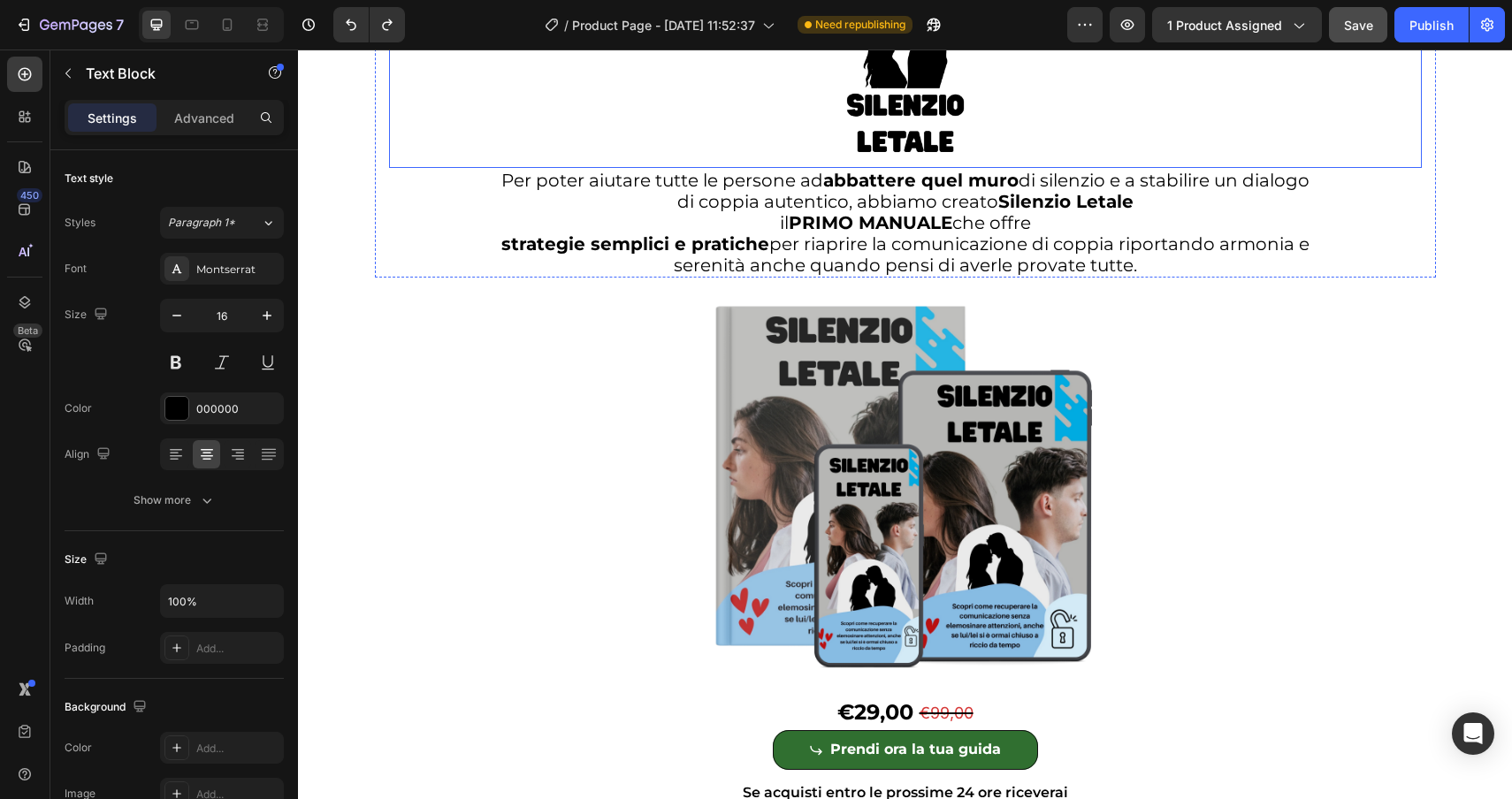
scroll to position [4248, 0]
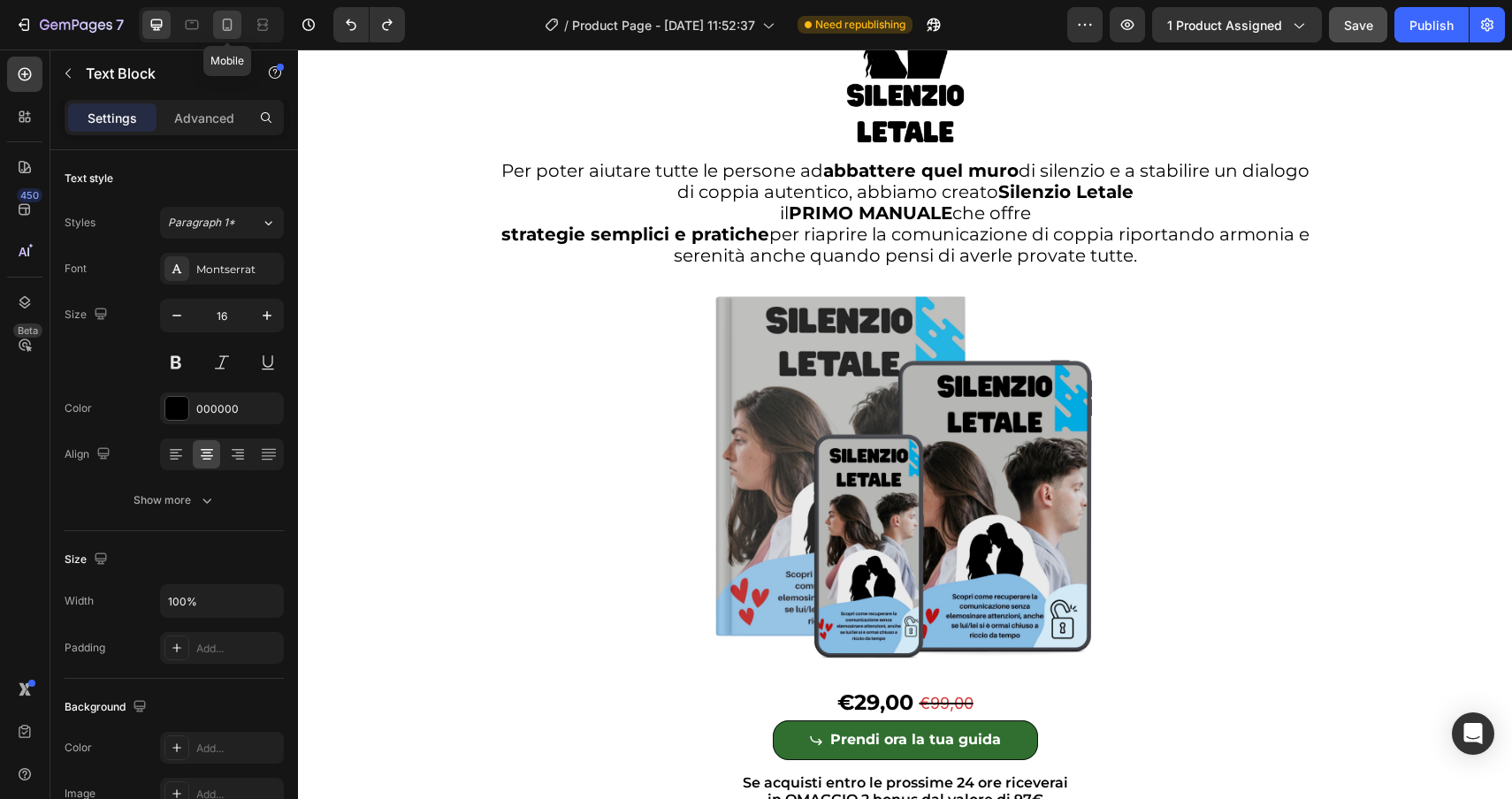
click at [226, 33] on div at bounding box center [227, 24] width 28 height 28
type input "14"
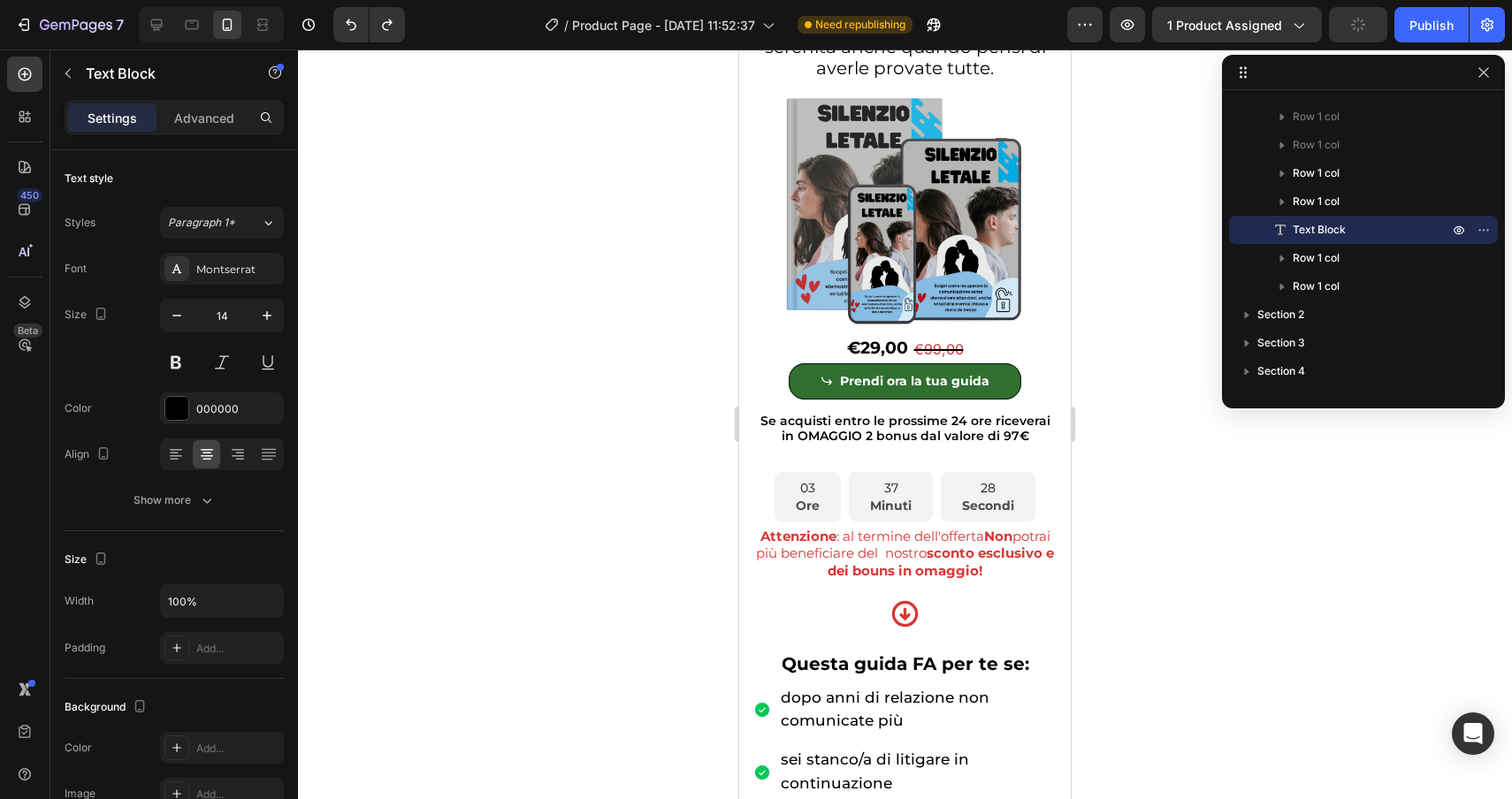
scroll to position [2058, 0]
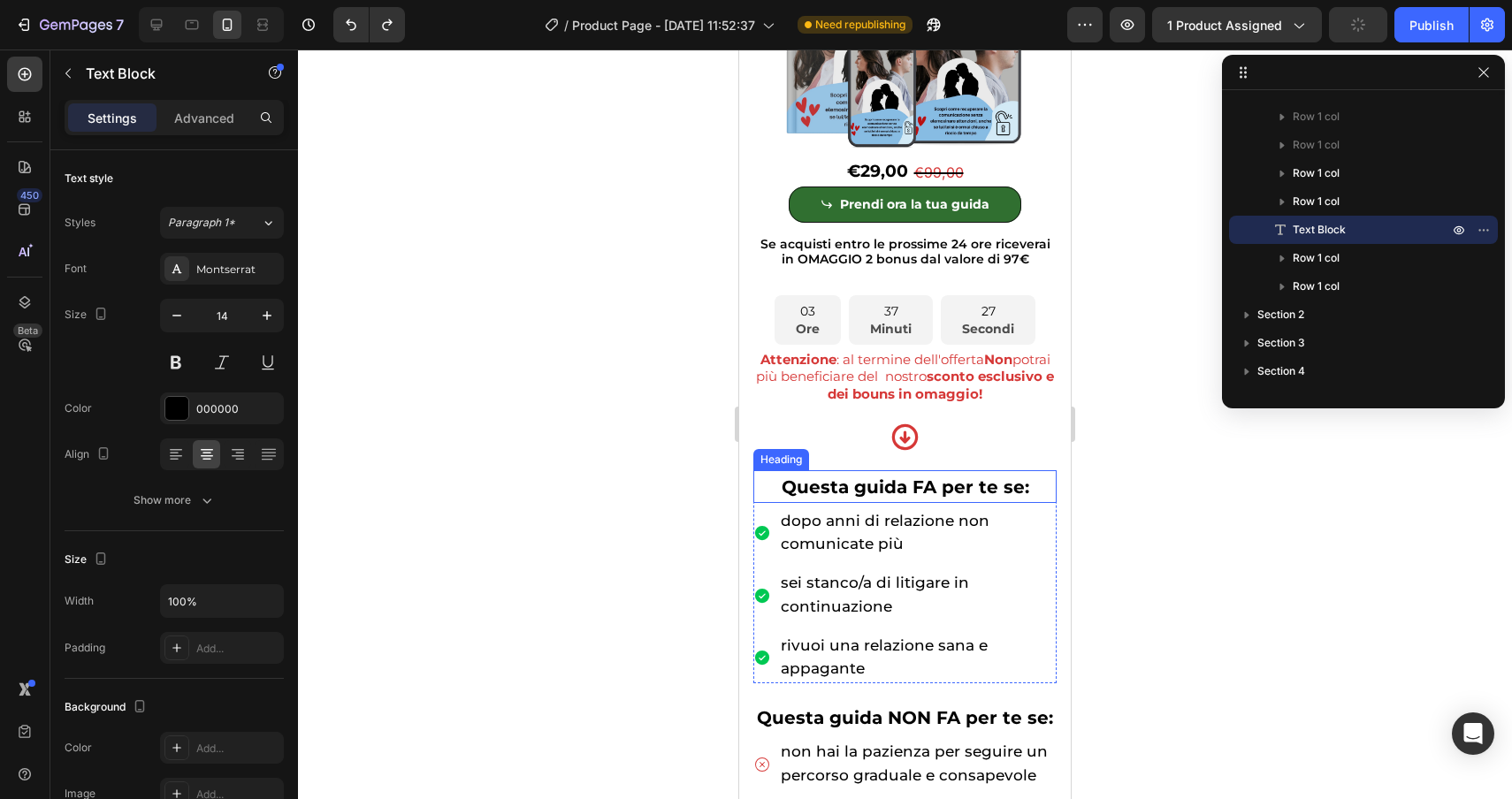
click at [771, 462] on div "Heading" at bounding box center [781, 459] width 48 height 15
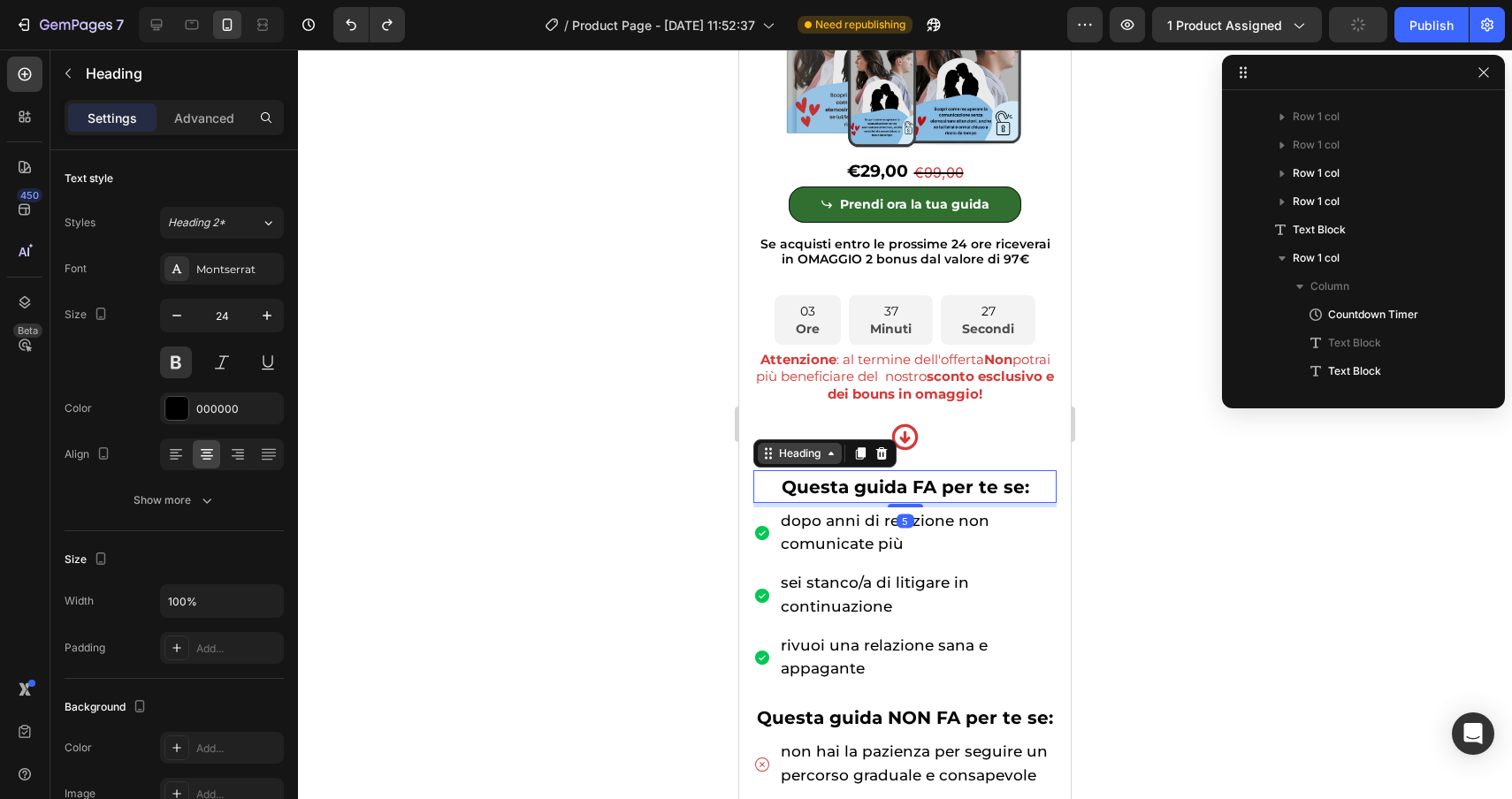
scroll to position [533, 0]
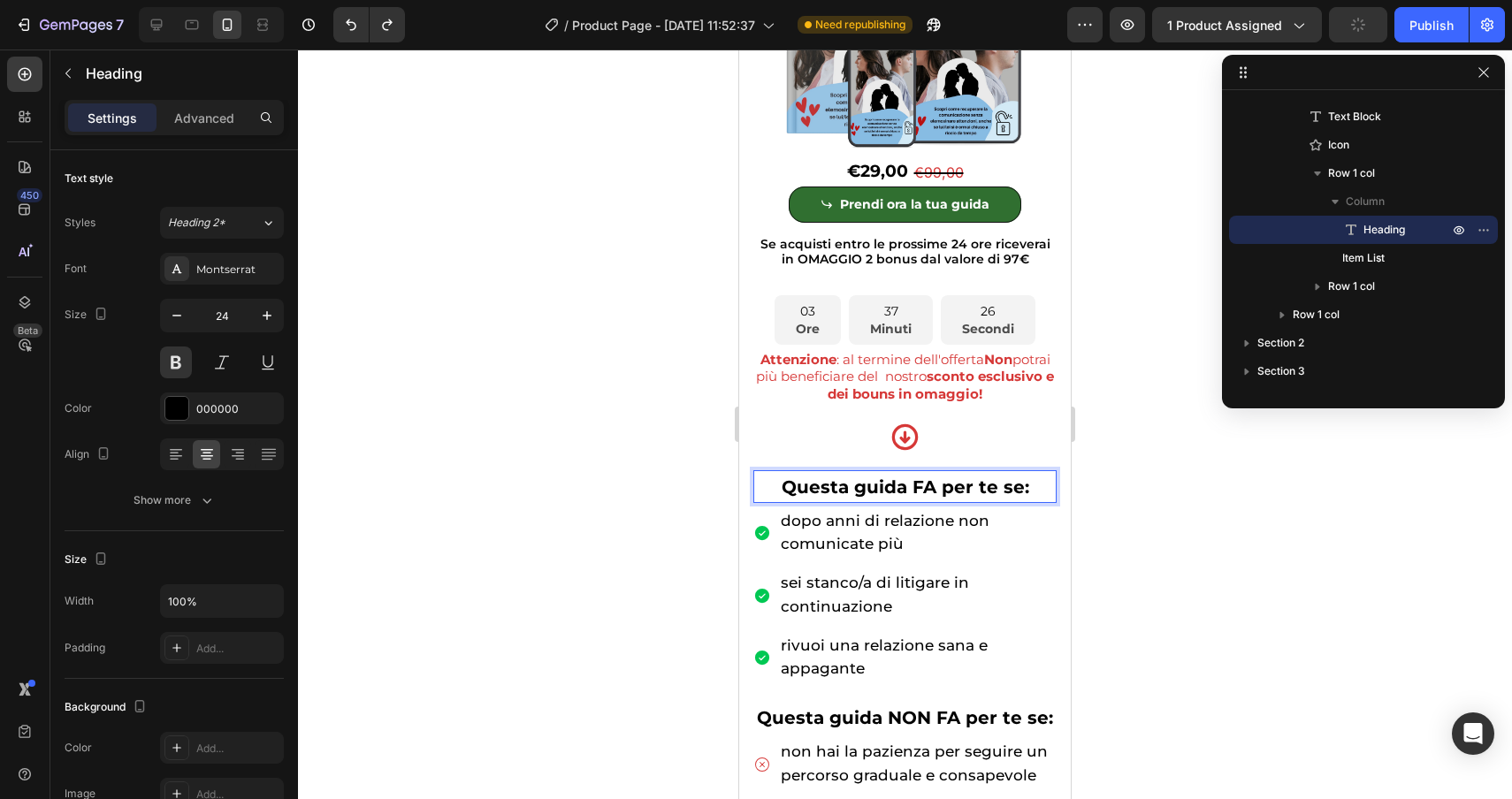
click at [705, 489] on div at bounding box center [905, 424] width 1214 height 750
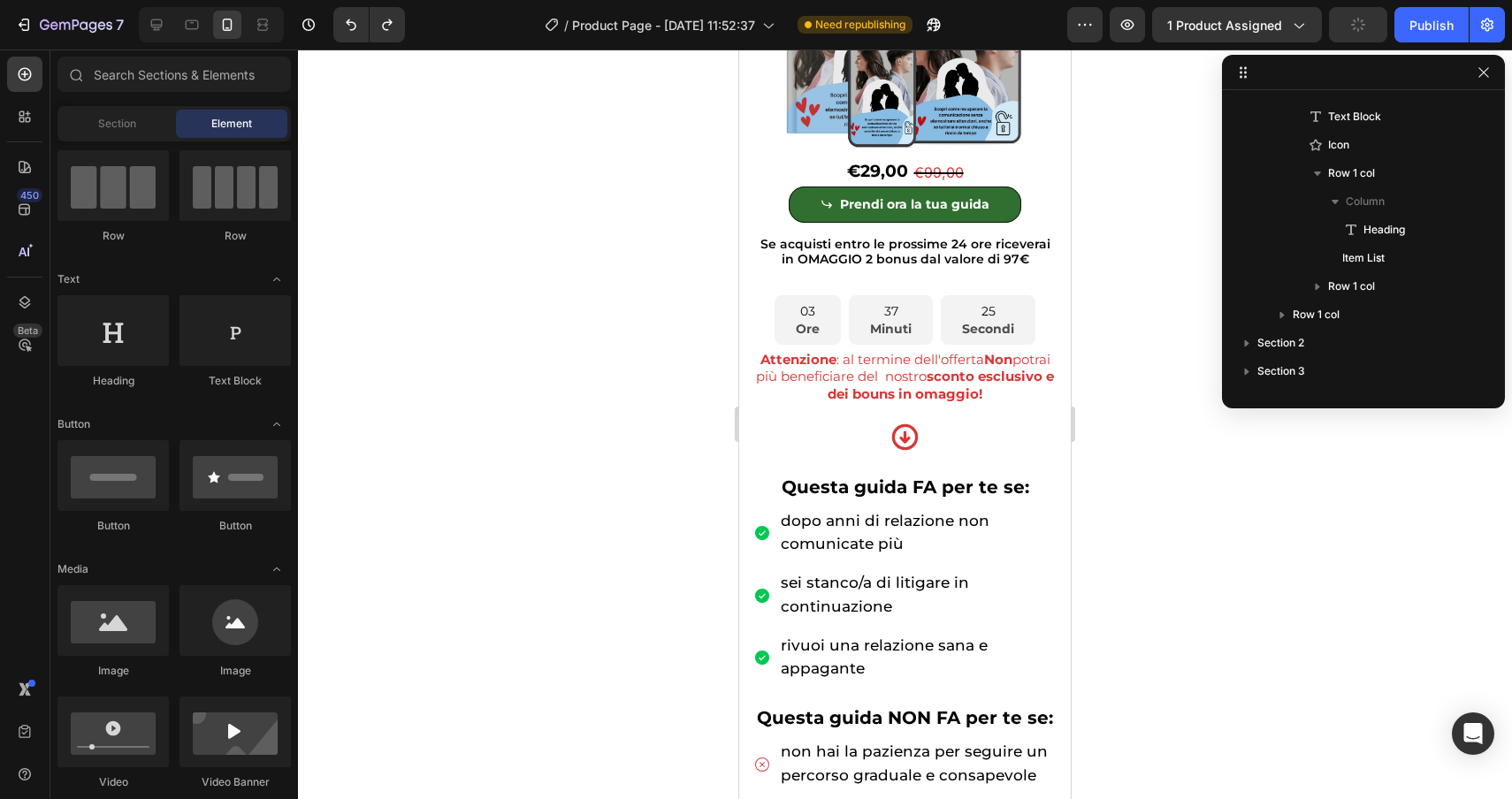
click at [757, 476] on p "⁠⁠⁠⁠⁠⁠⁠ Questa guida FA per te se:" at bounding box center [905, 486] width 299 height 29
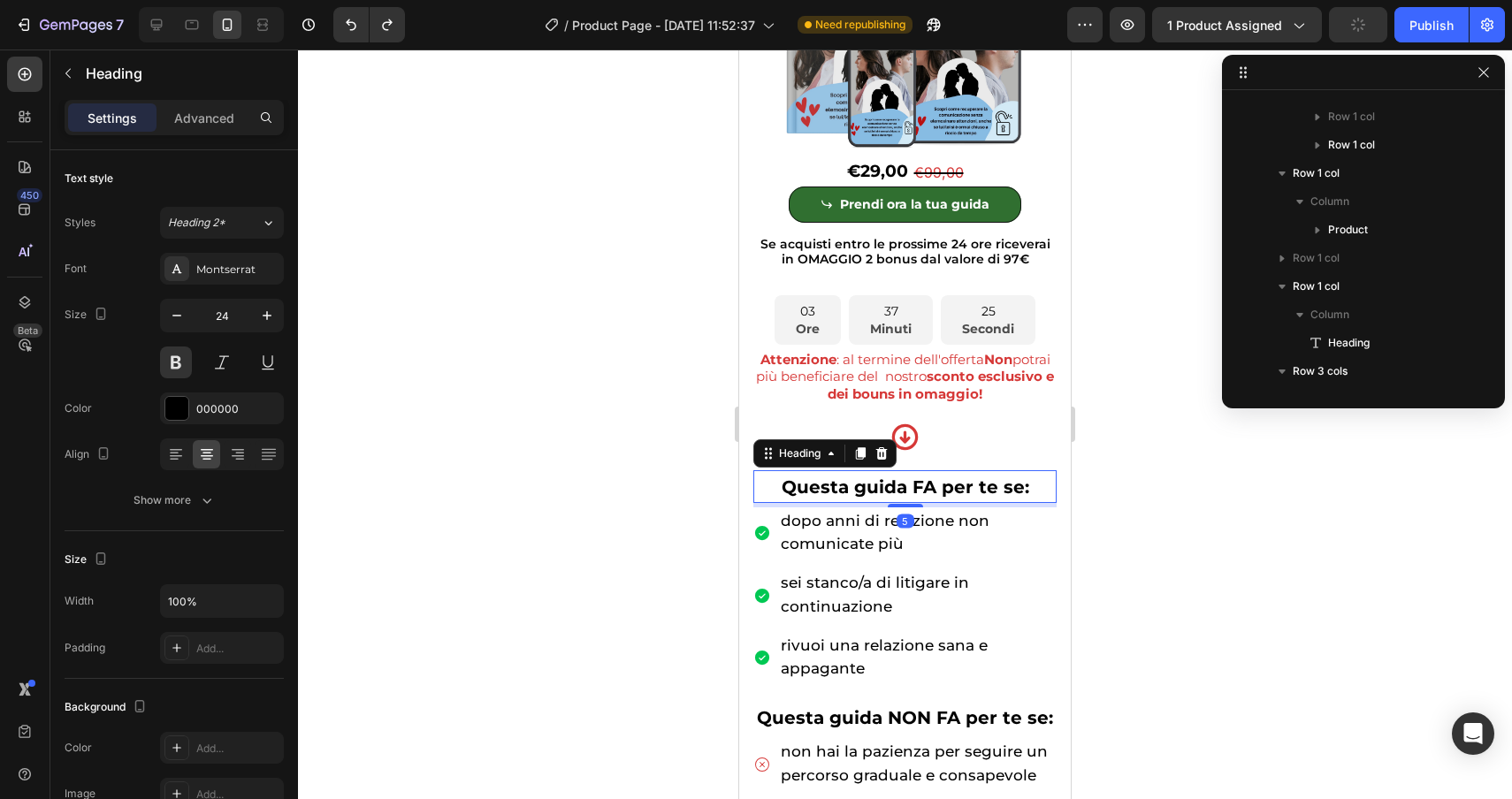
scroll to position [1381, 0]
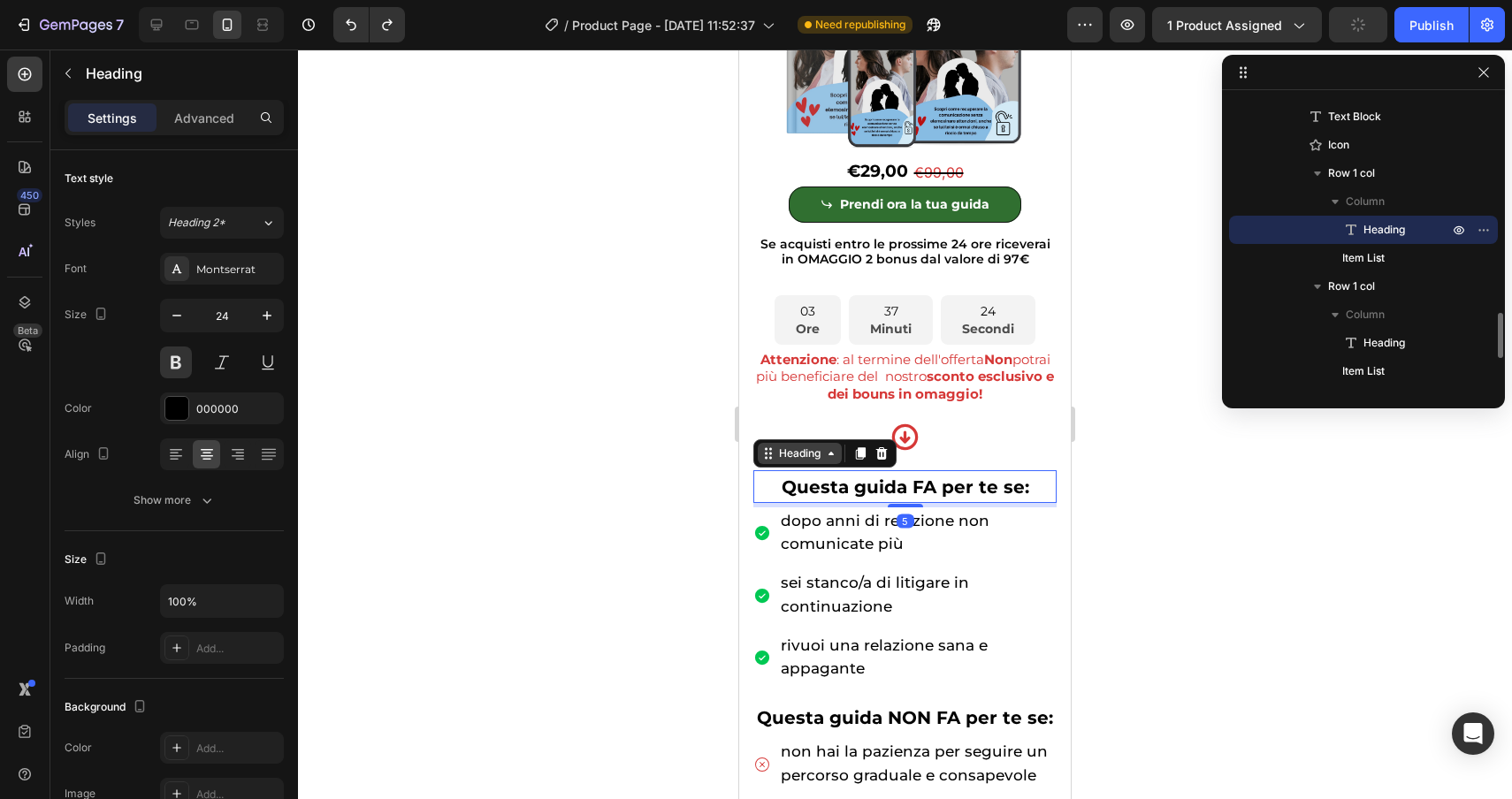
click at [776, 459] on div "Heading" at bounding box center [800, 453] width 48 height 15
click at [882, 451] on icon at bounding box center [882, 453] width 12 height 13
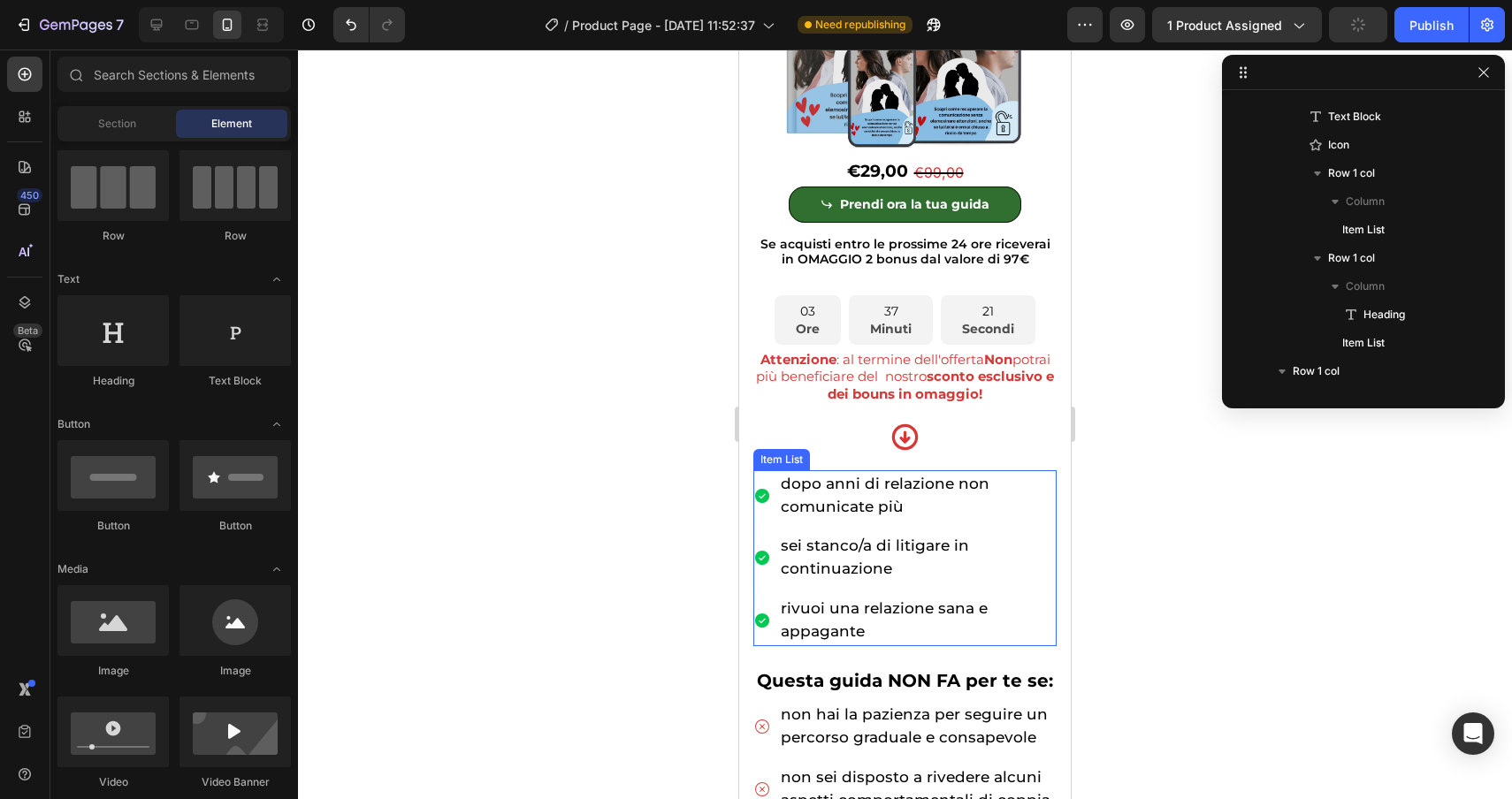
click at [764, 464] on div "Item List" at bounding box center [781, 459] width 49 height 15
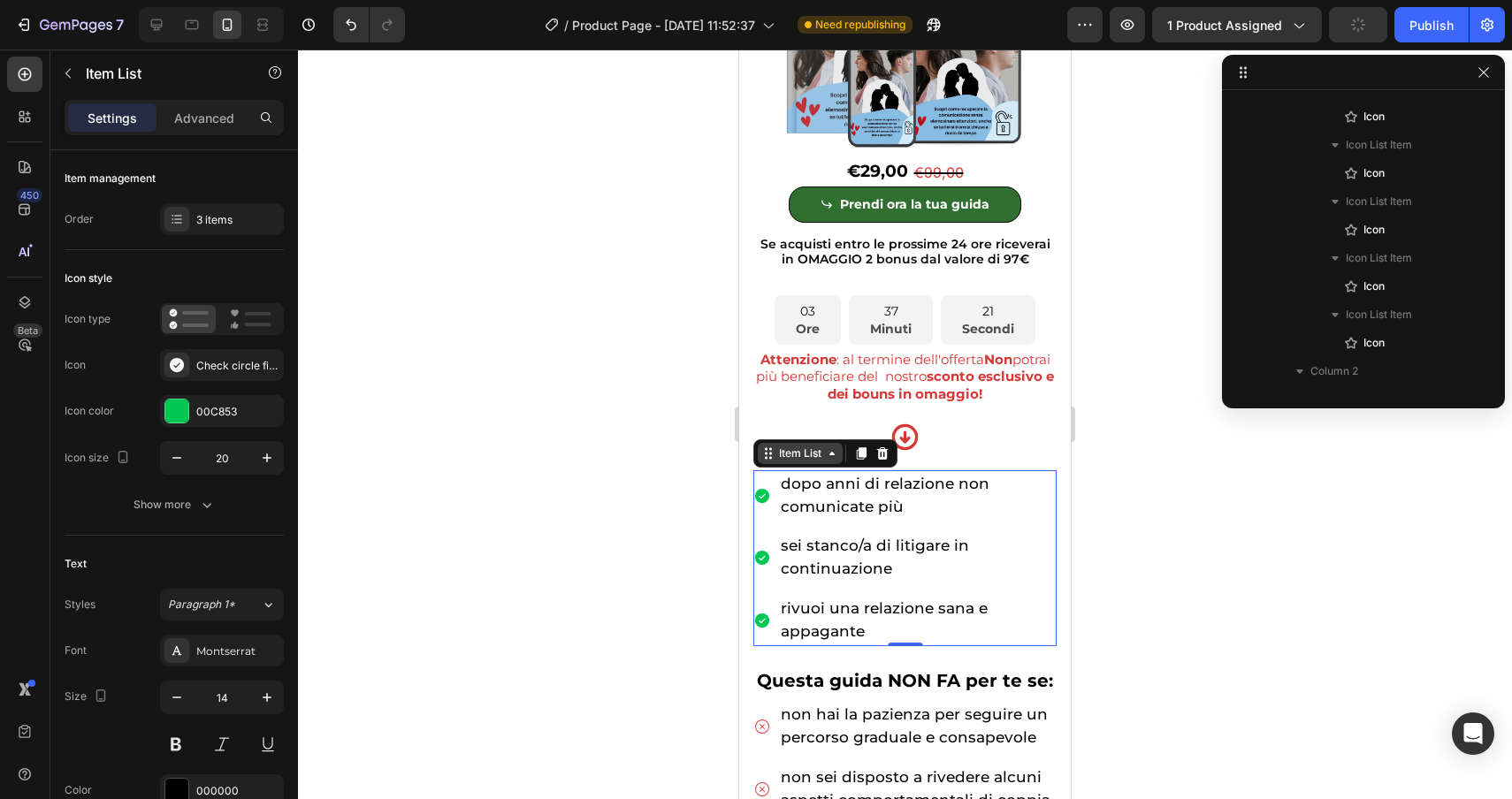
scroll to position [2287, 0]
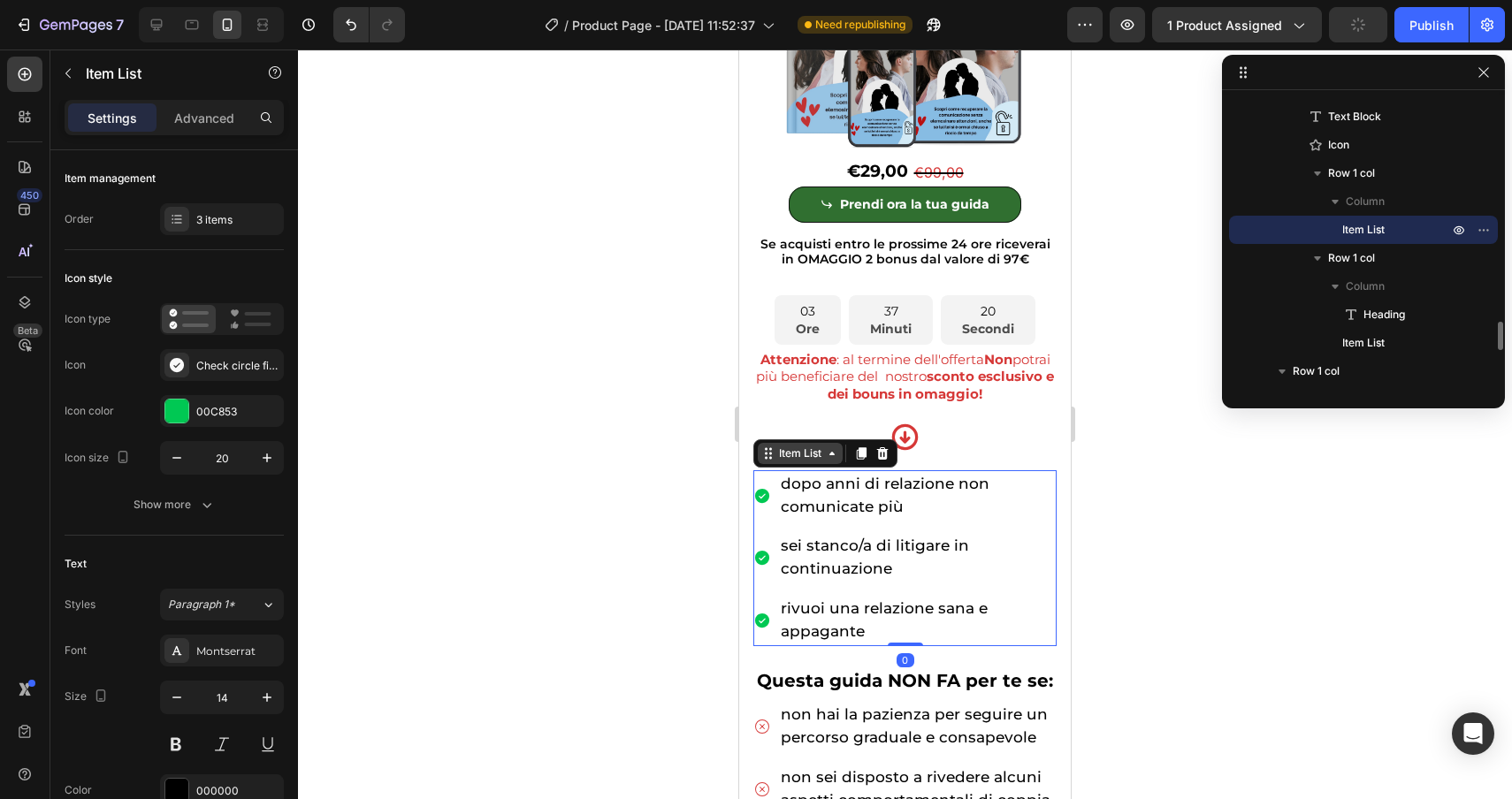
click at [768, 454] on icon at bounding box center [768, 453] width 15 height 15
click at [884, 452] on icon at bounding box center [883, 453] width 12 height 13
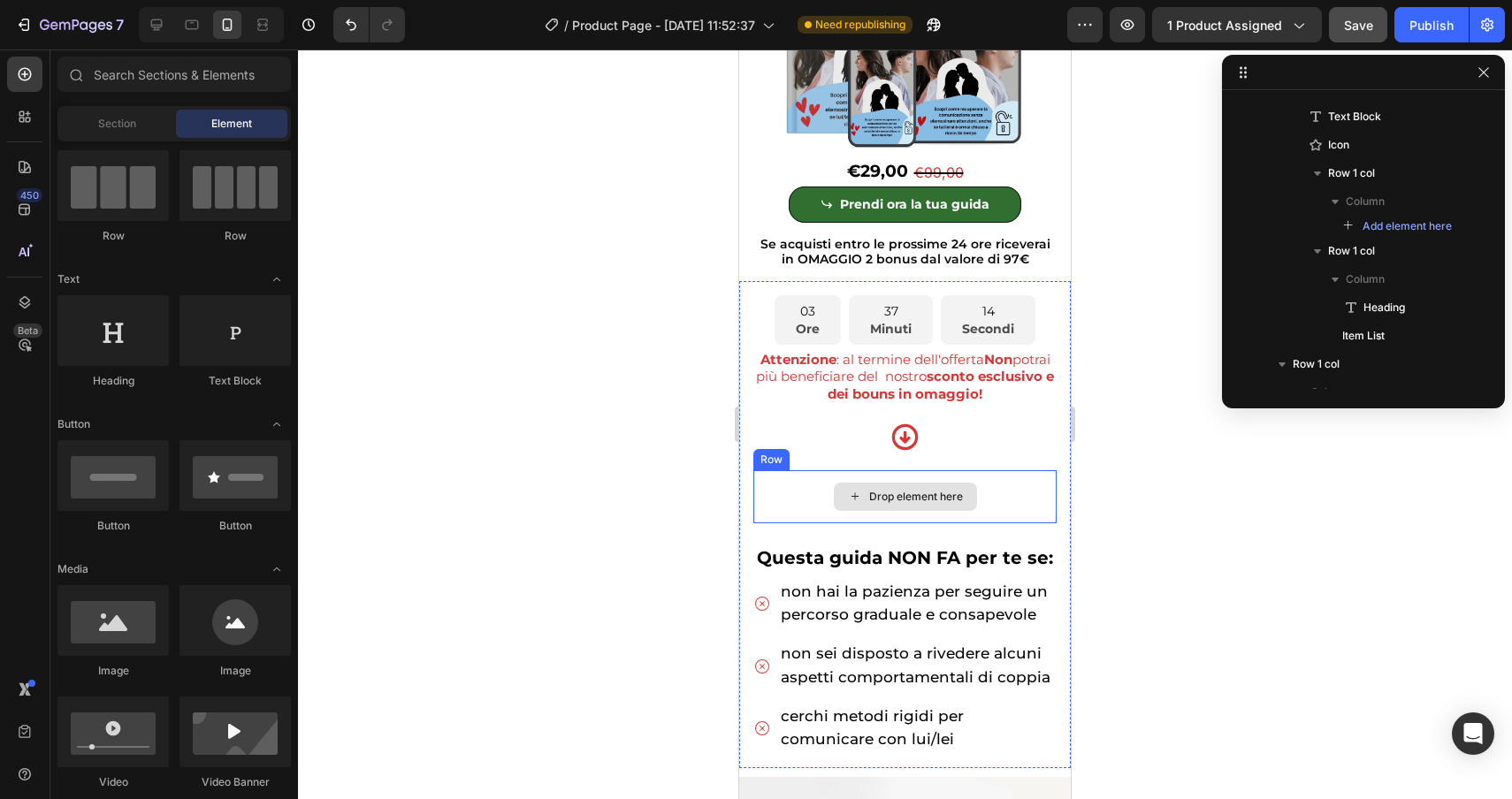
click at [815, 506] on div "Drop element here" at bounding box center [905, 497] width 303 height 53
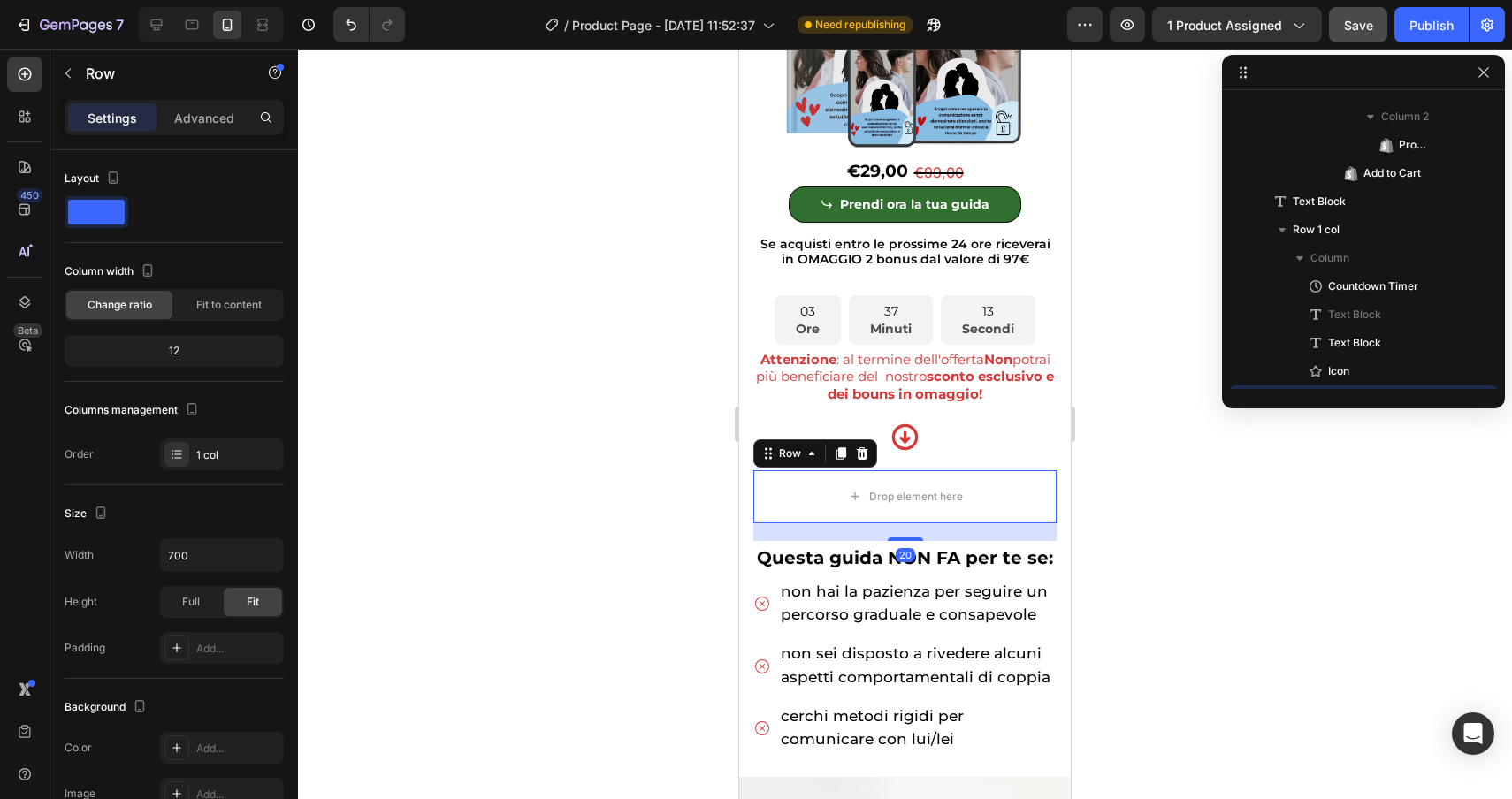
scroll to position [2456, 0]
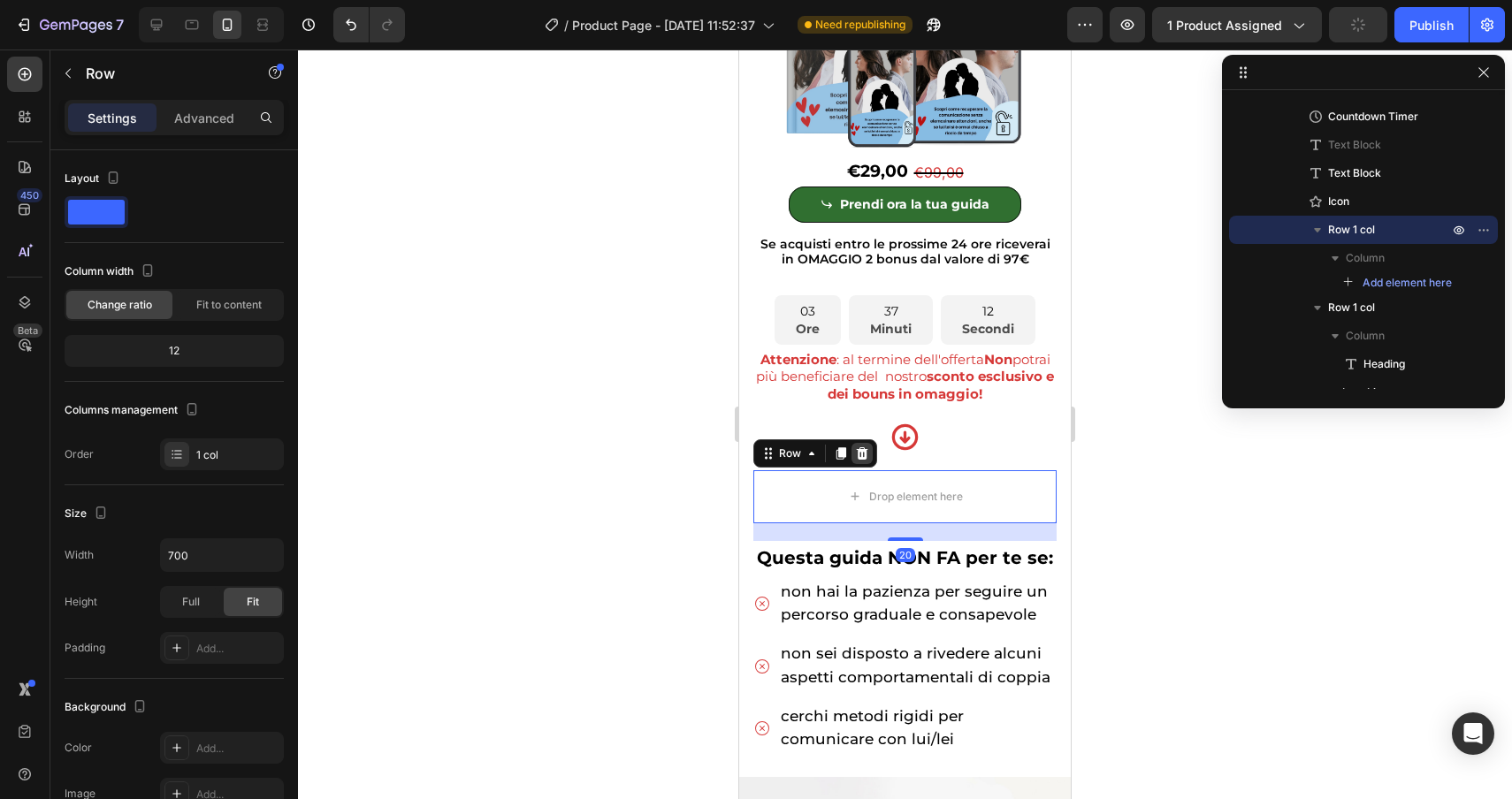
click at [865, 459] on icon at bounding box center [863, 453] width 12 height 13
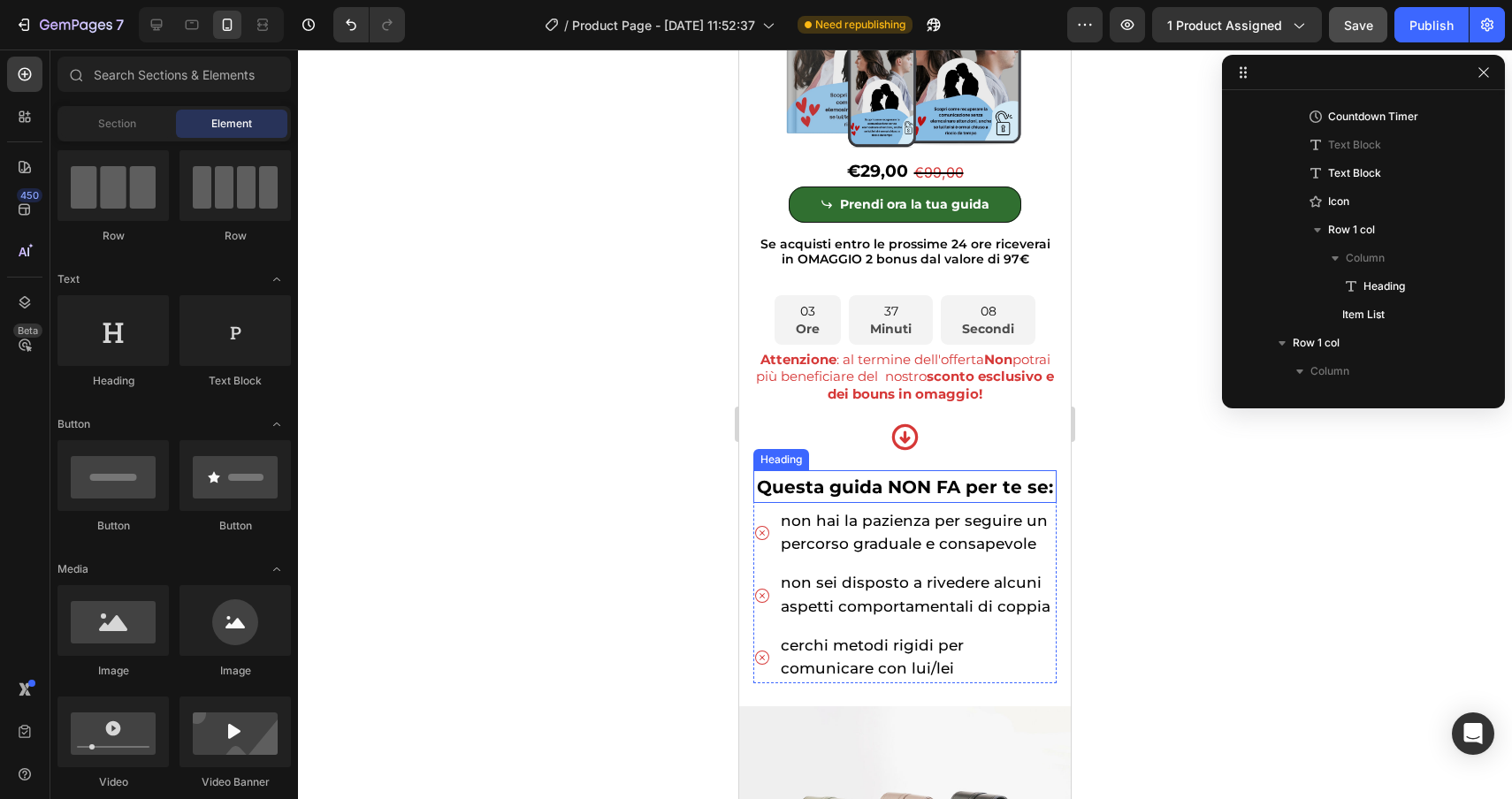
click at [779, 459] on div "Heading" at bounding box center [781, 459] width 48 height 15
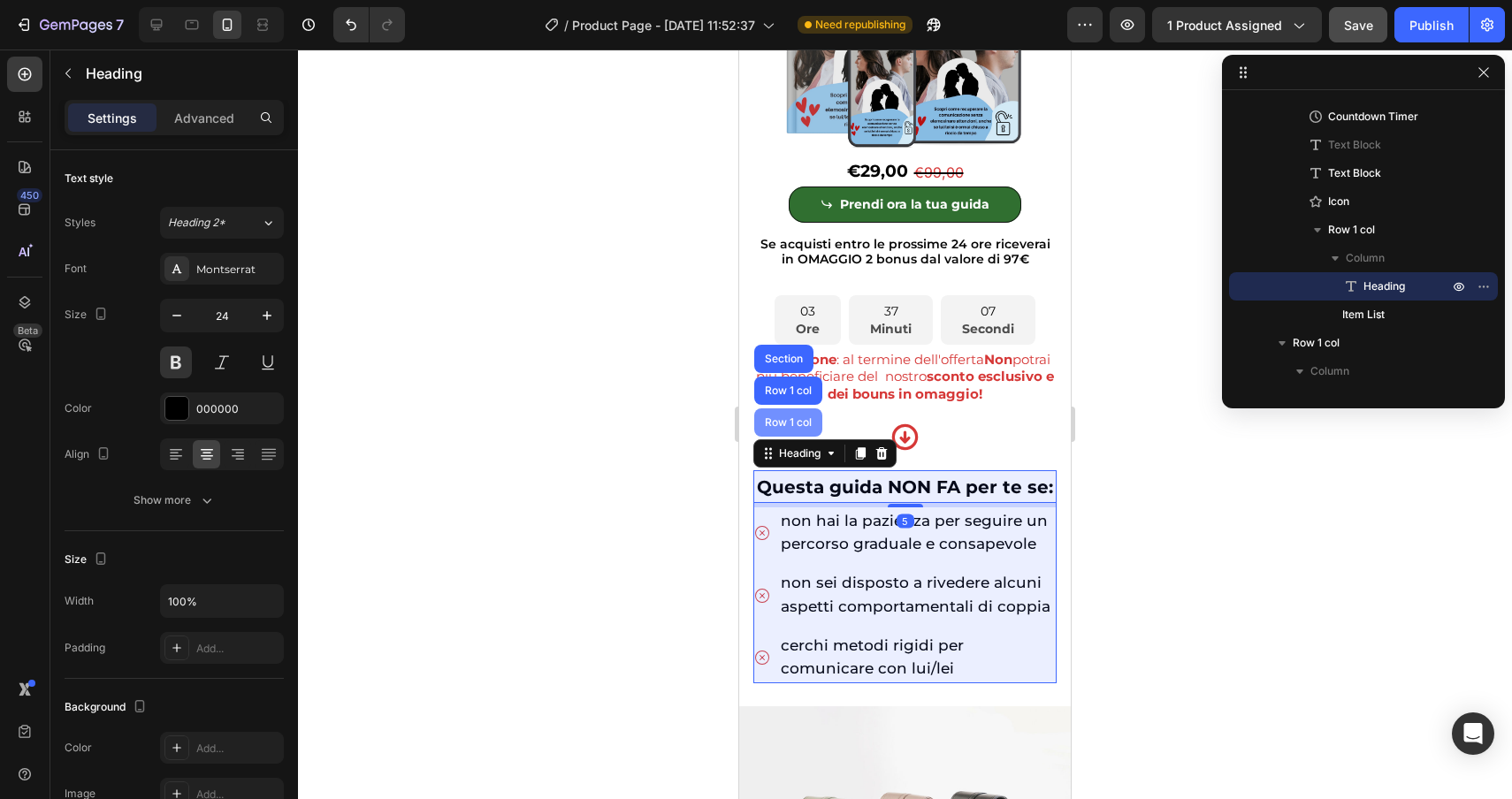
click at [780, 423] on div "Row 1 col" at bounding box center [788, 422] width 54 height 11
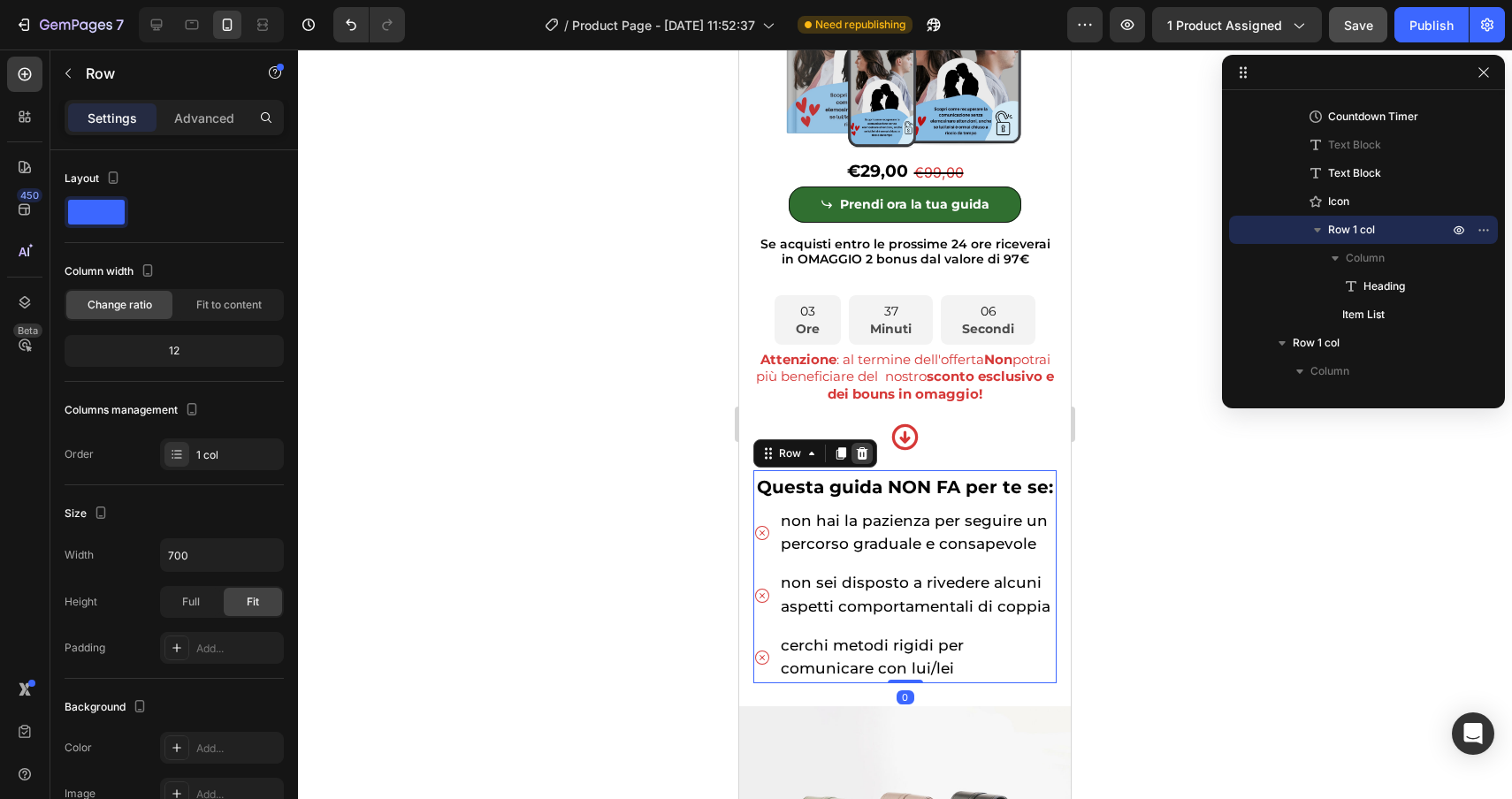
click at [862, 451] on icon at bounding box center [863, 453] width 12 height 13
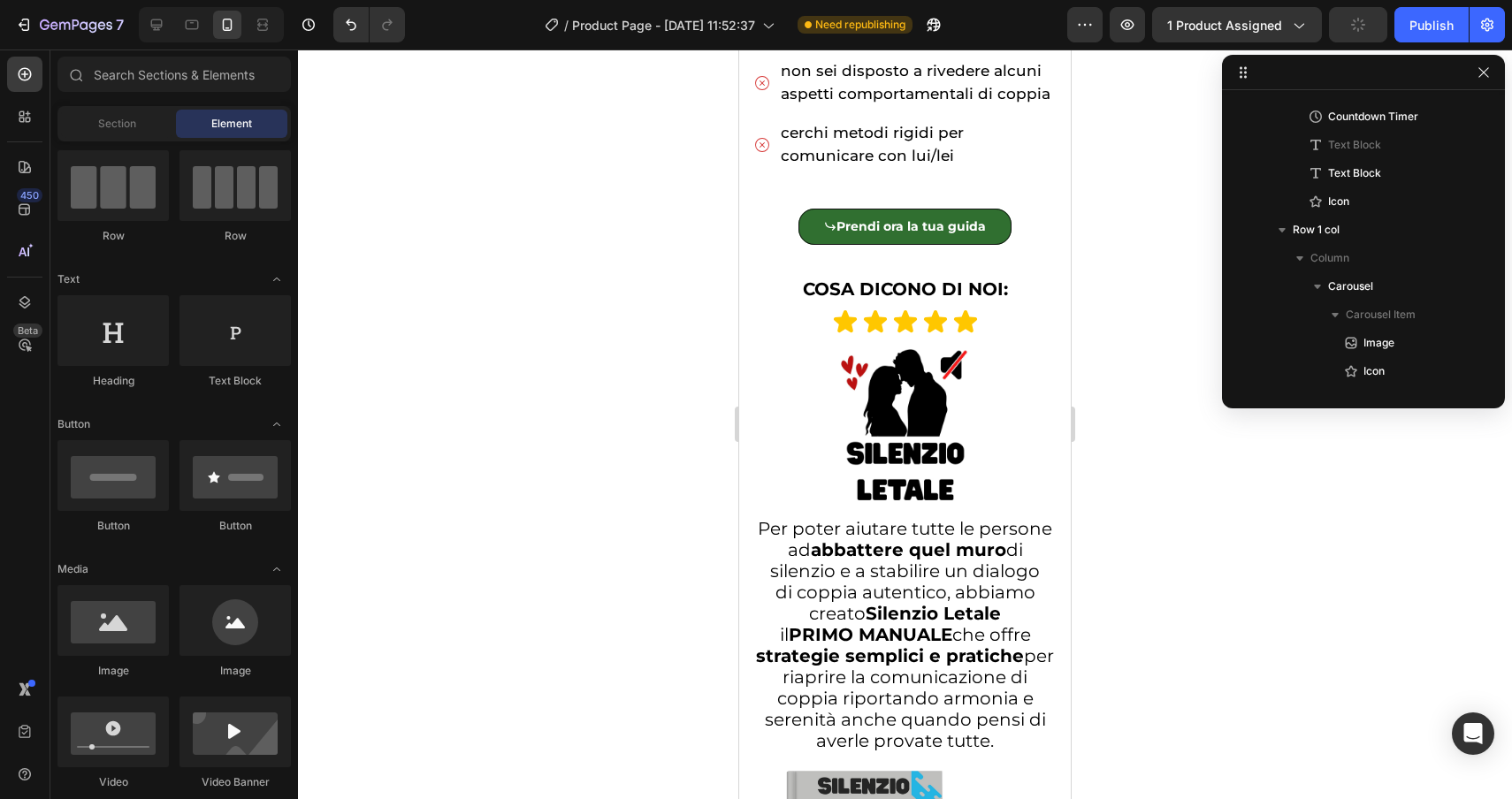
scroll to position [1211, 0]
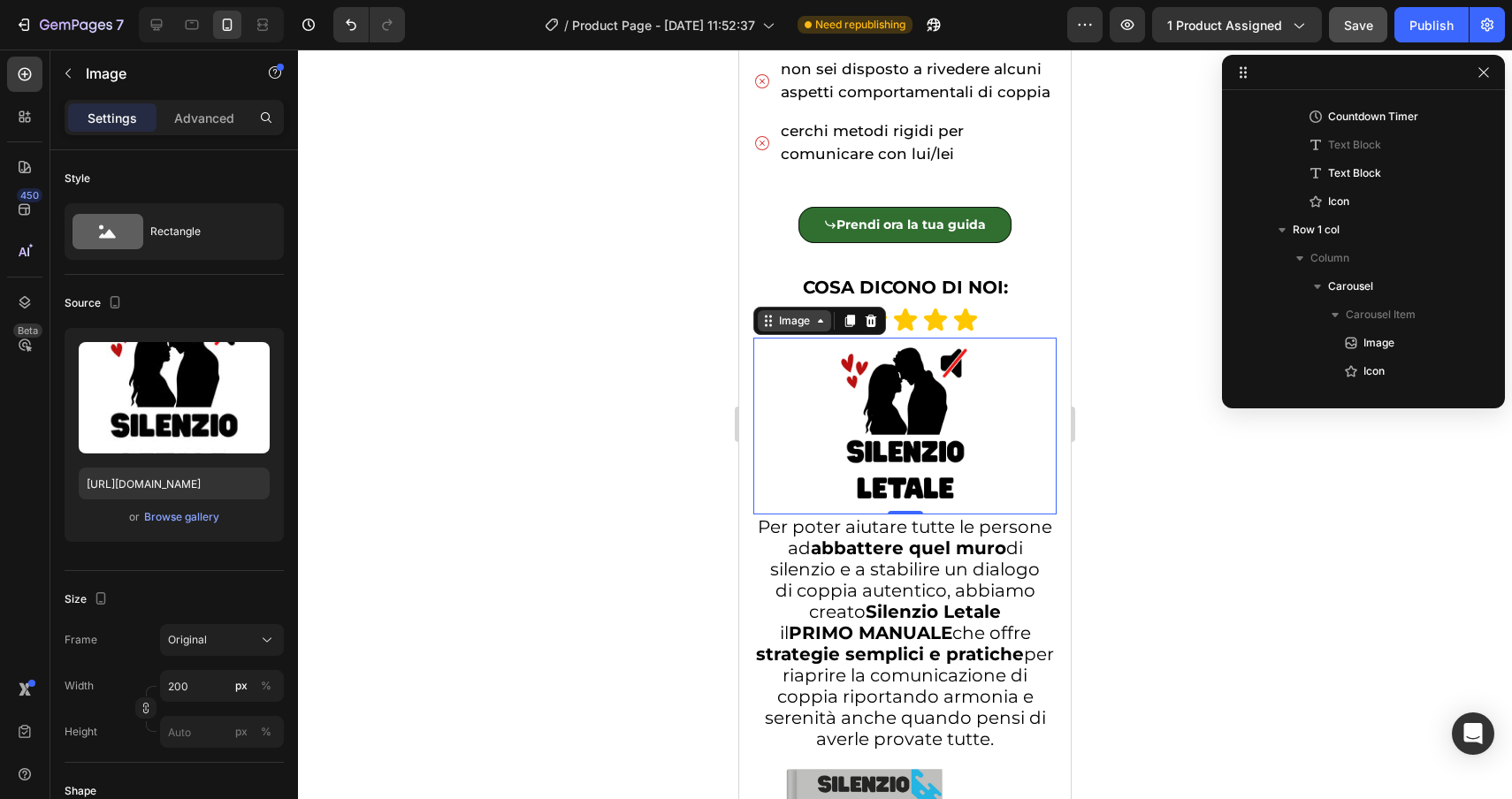
click at [782, 328] on div "Image" at bounding box center [794, 321] width 38 height 15
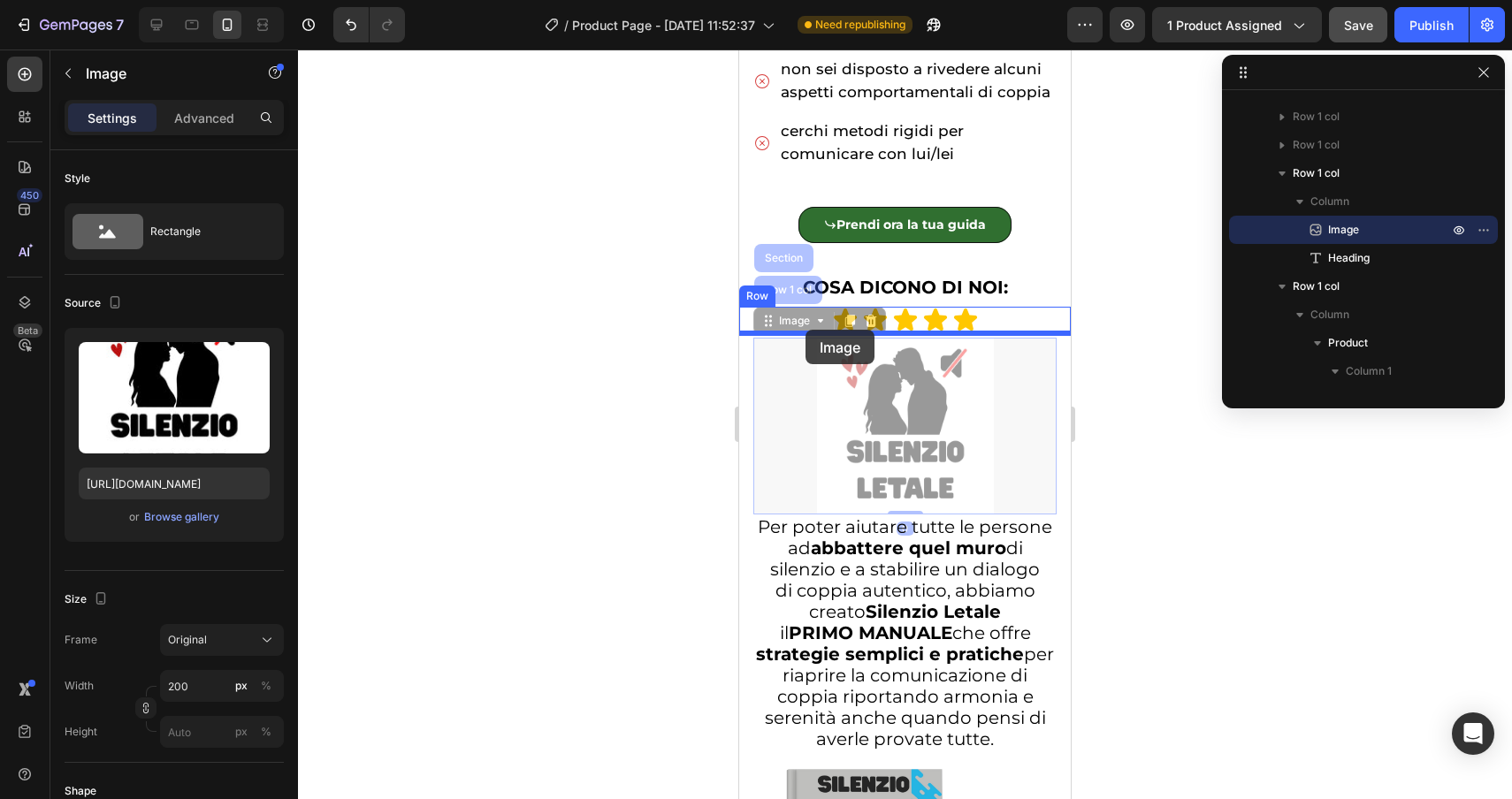
drag, startPoint x: 789, startPoint y: 285, endPoint x: 806, endPoint y: 330, distance: 48.1
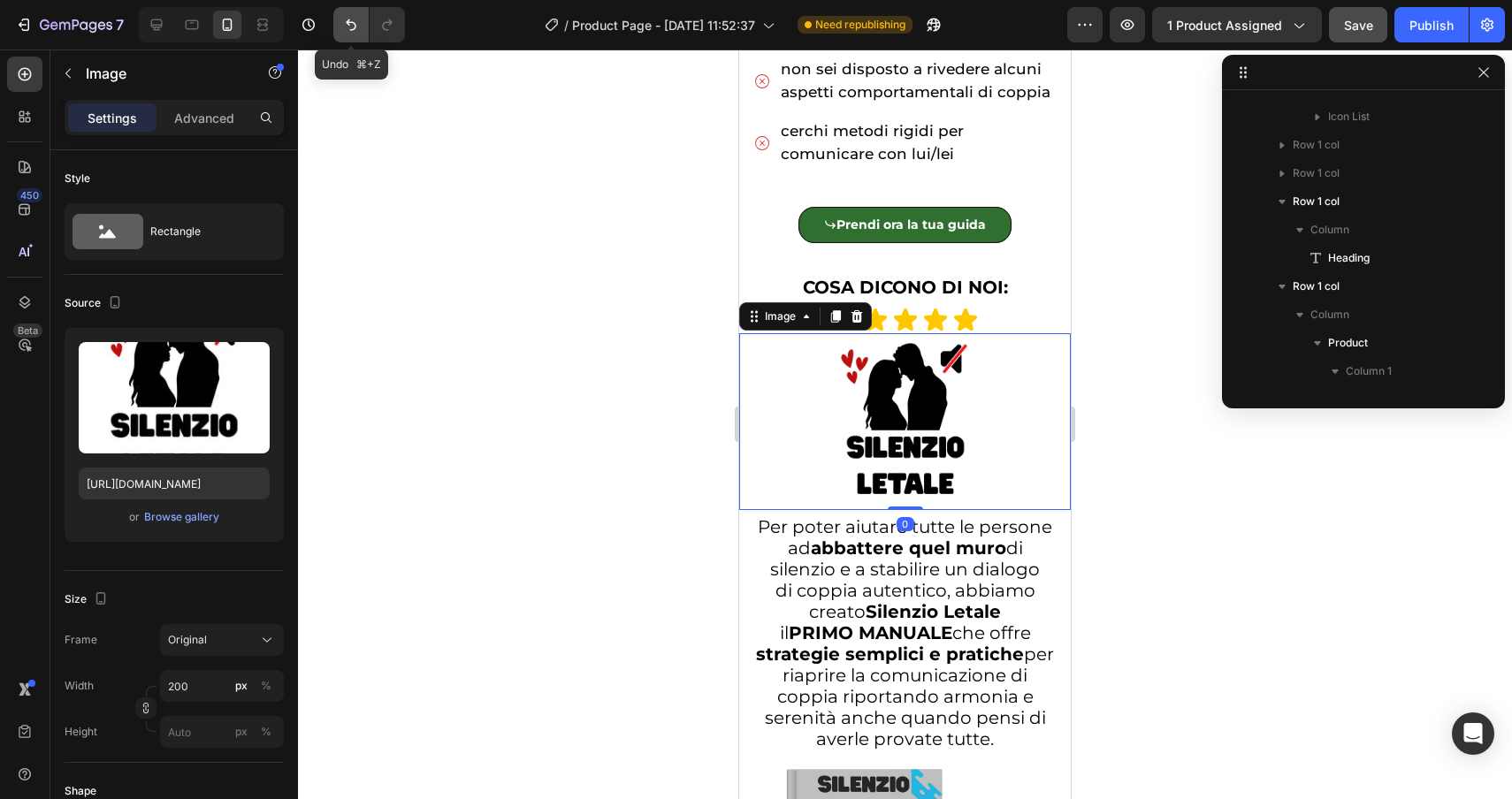
click at [341, 27] on button "Undo/Redo" at bounding box center [351, 24] width 36 height 36
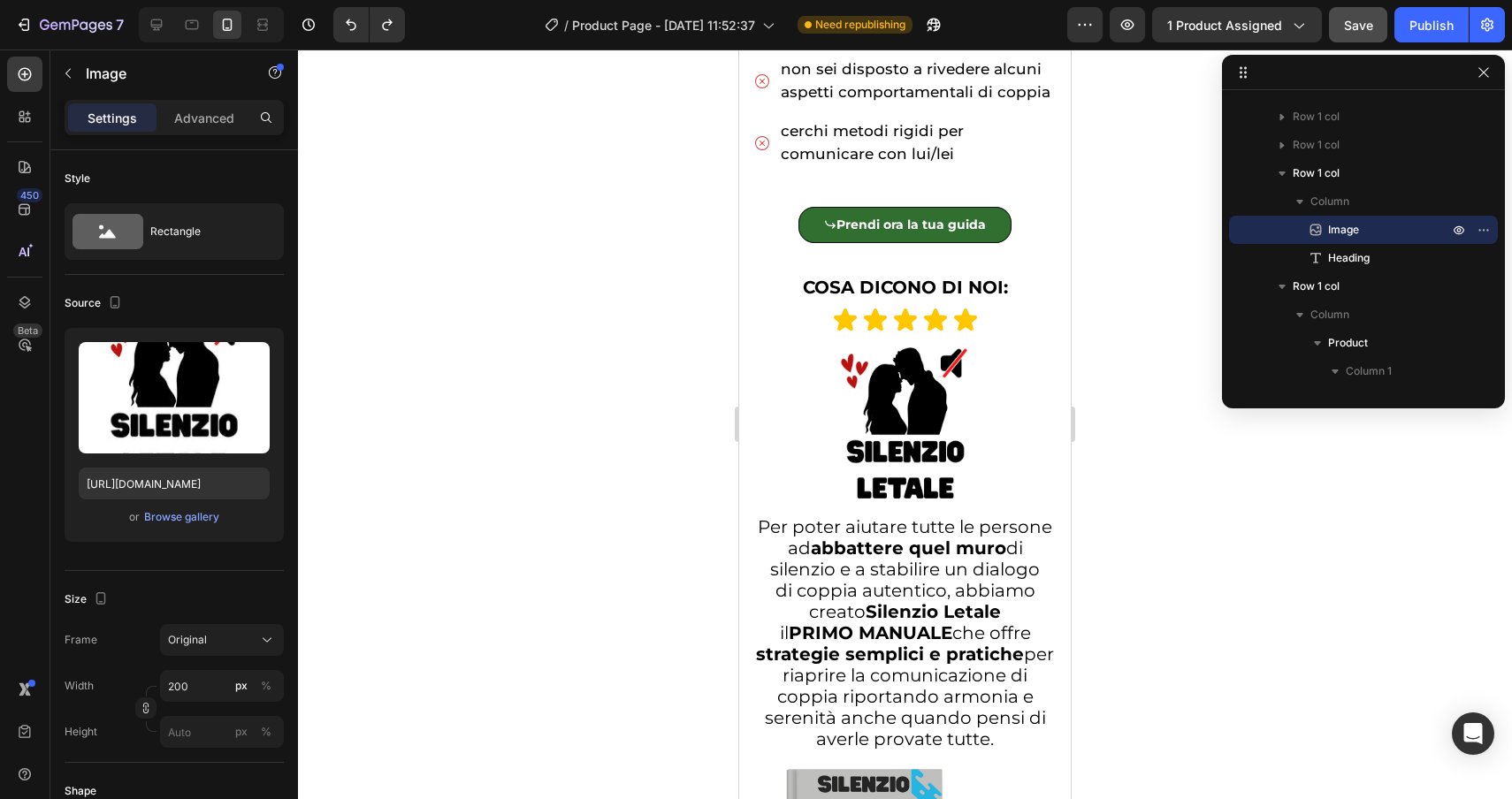
click at [787, 345] on div at bounding box center [905, 426] width 303 height 177
click at [850, 421] on img at bounding box center [906, 426] width 177 height 177
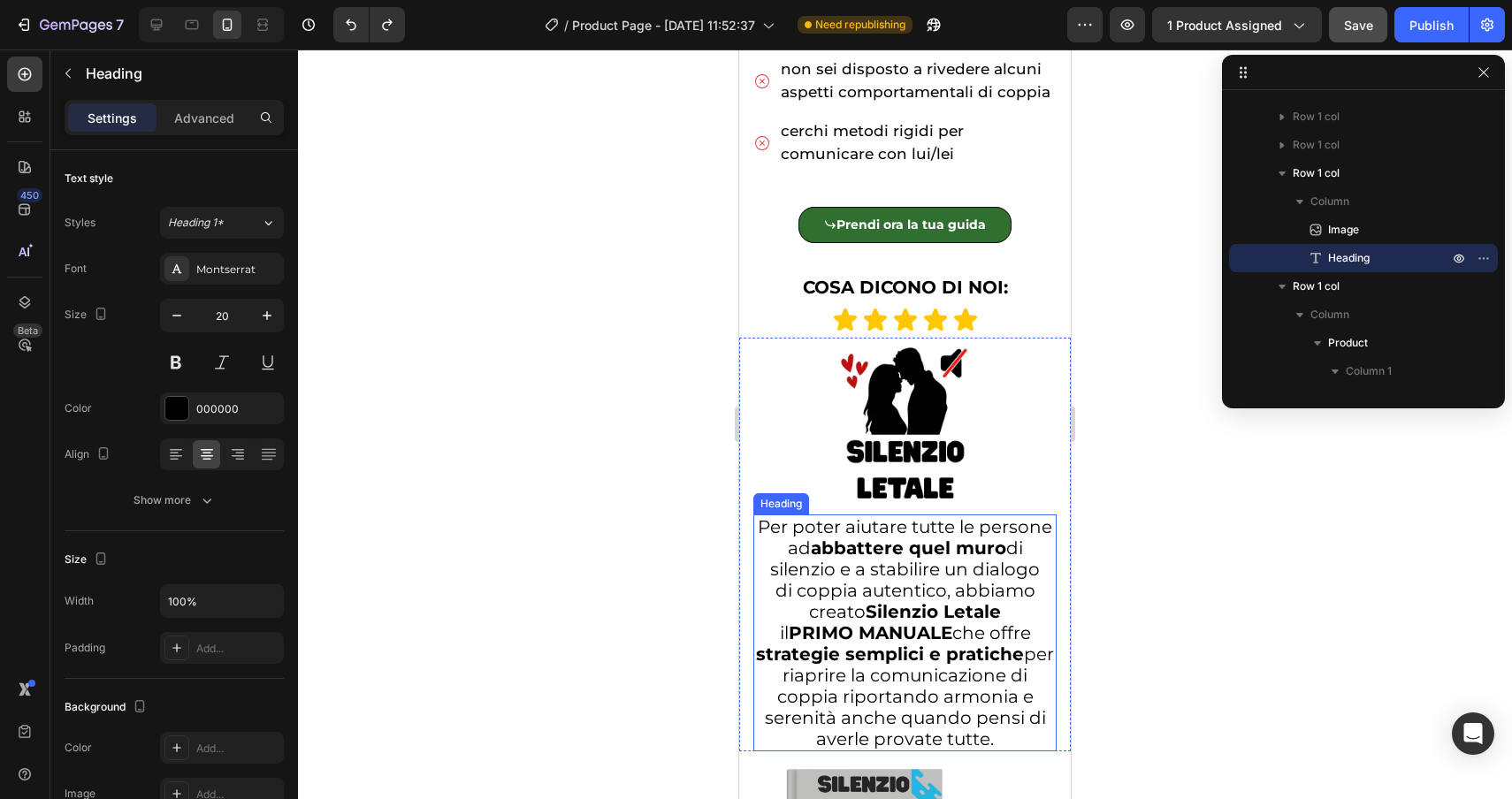
click at [859, 603] on h2 "Per poter aiutare tutte le persone ad abbattere quel muro di silenzio e a stabi…" at bounding box center [905, 632] width 303 height 237
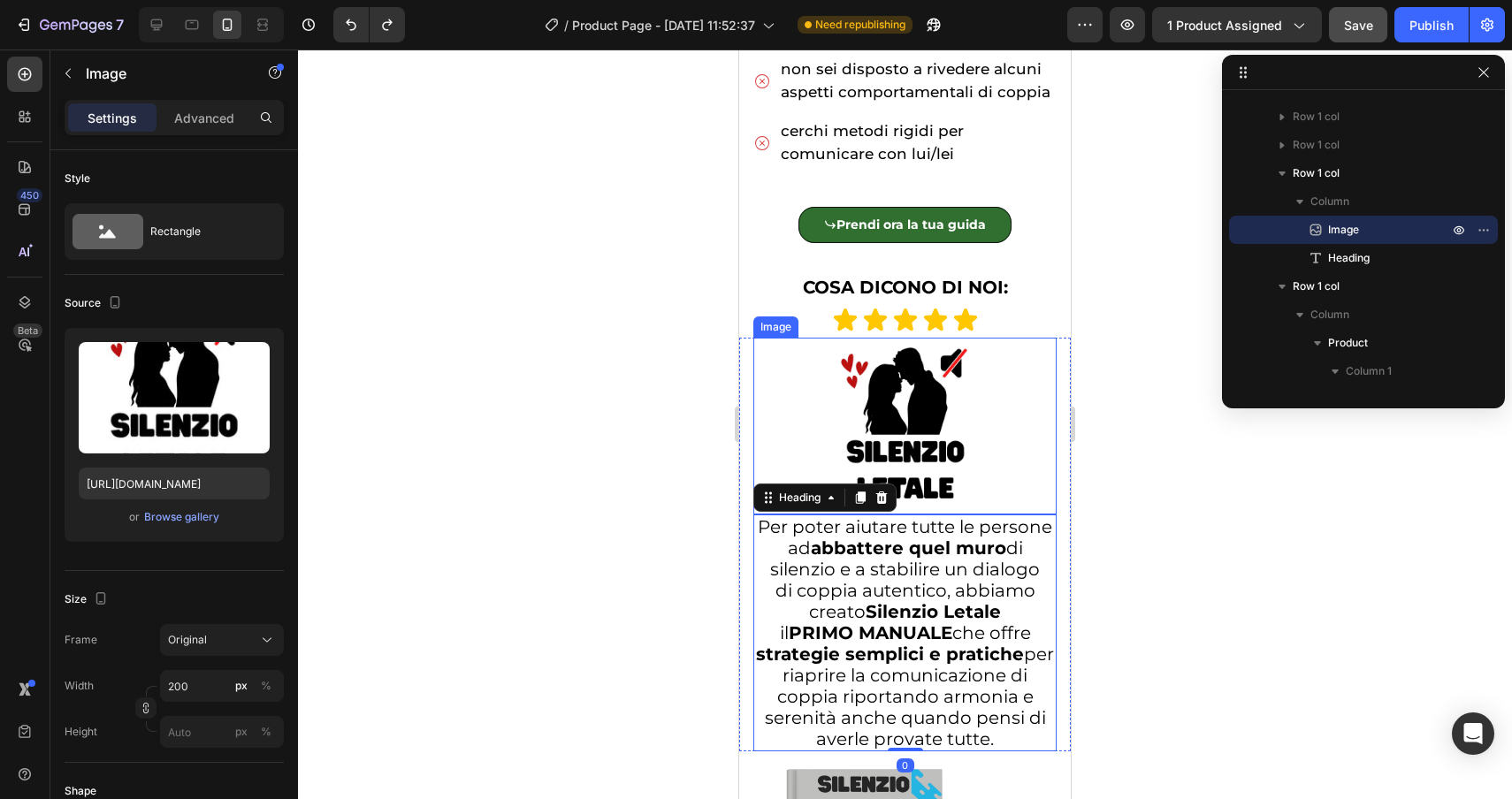
click at [820, 405] on img at bounding box center [906, 426] width 177 height 177
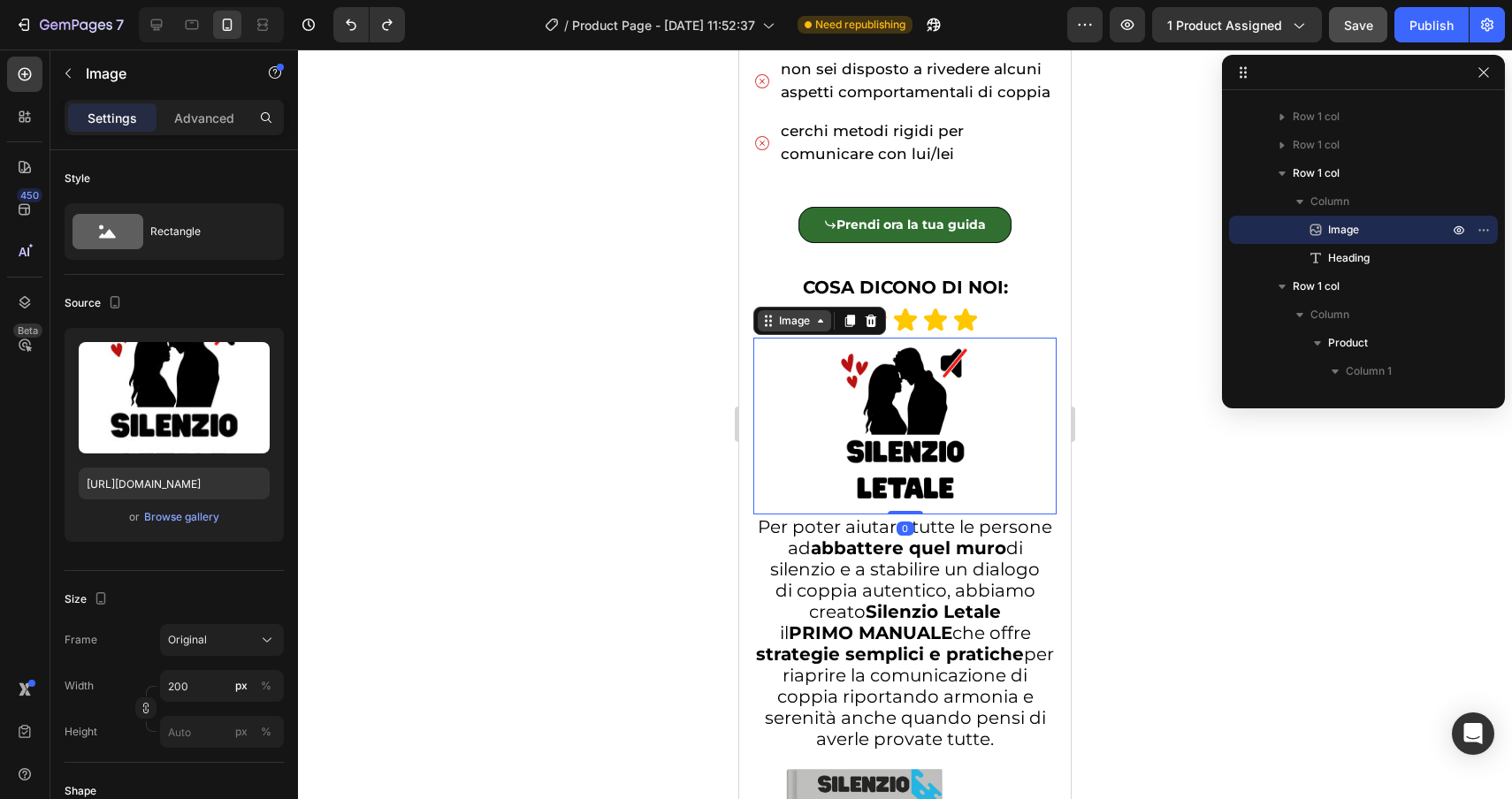
click at [794, 319] on div "Image" at bounding box center [794, 321] width 38 height 15
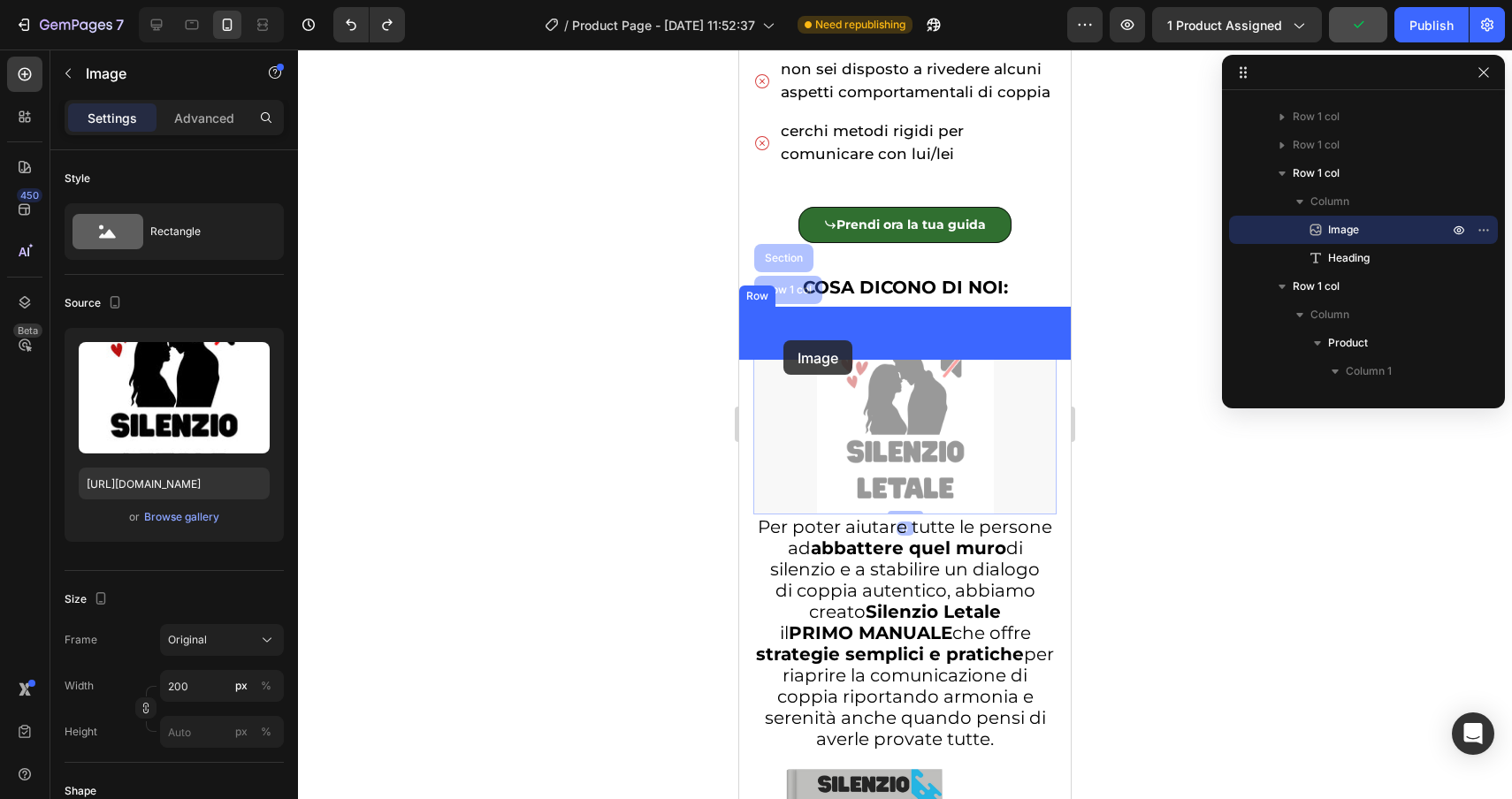
drag, startPoint x: 789, startPoint y: 285, endPoint x: 785, endPoint y: 346, distance: 61.1
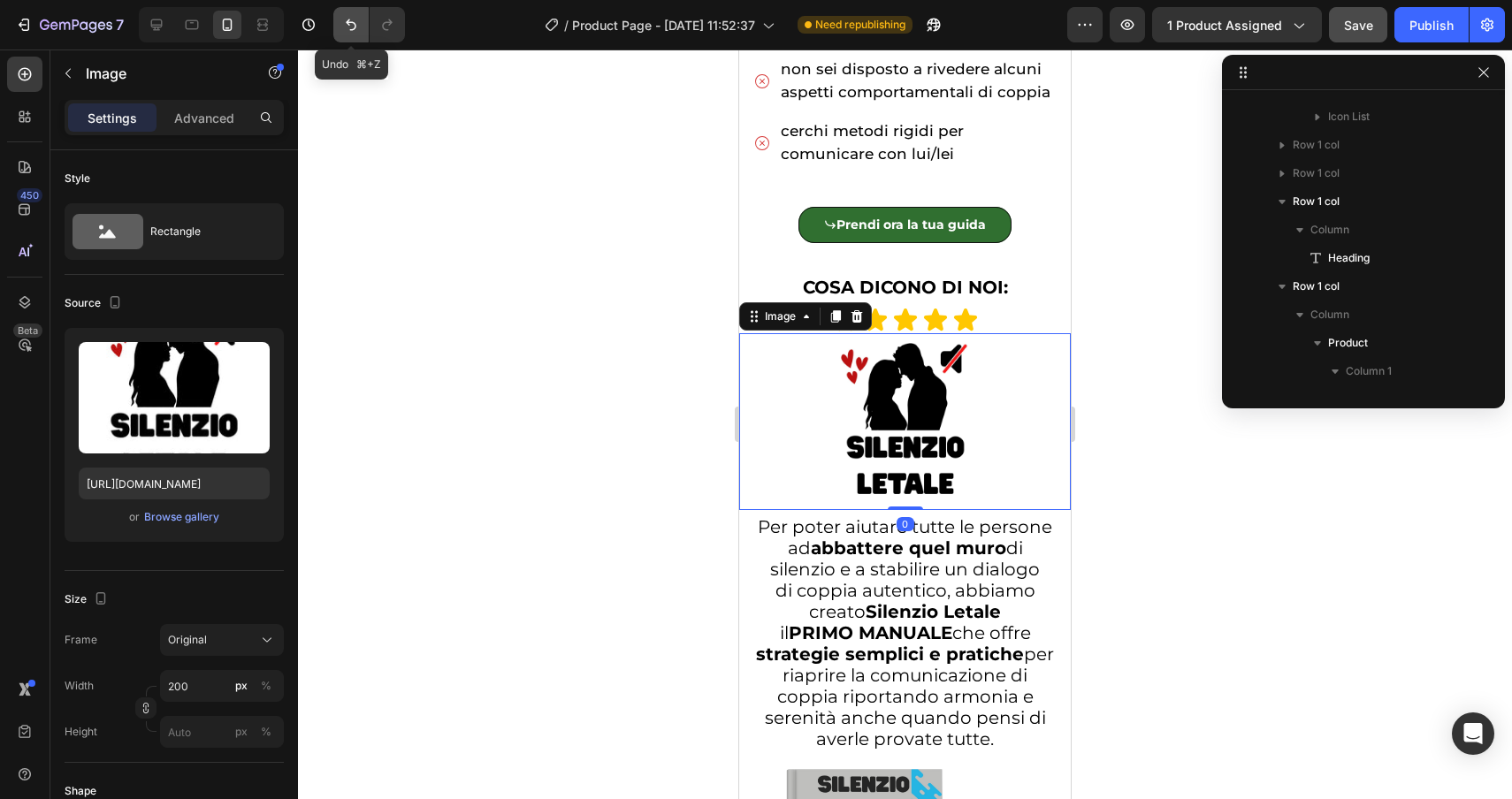
click at [351, 14] on button "Undo/Redo" at bounding box center [351, 24] width 36 height 36
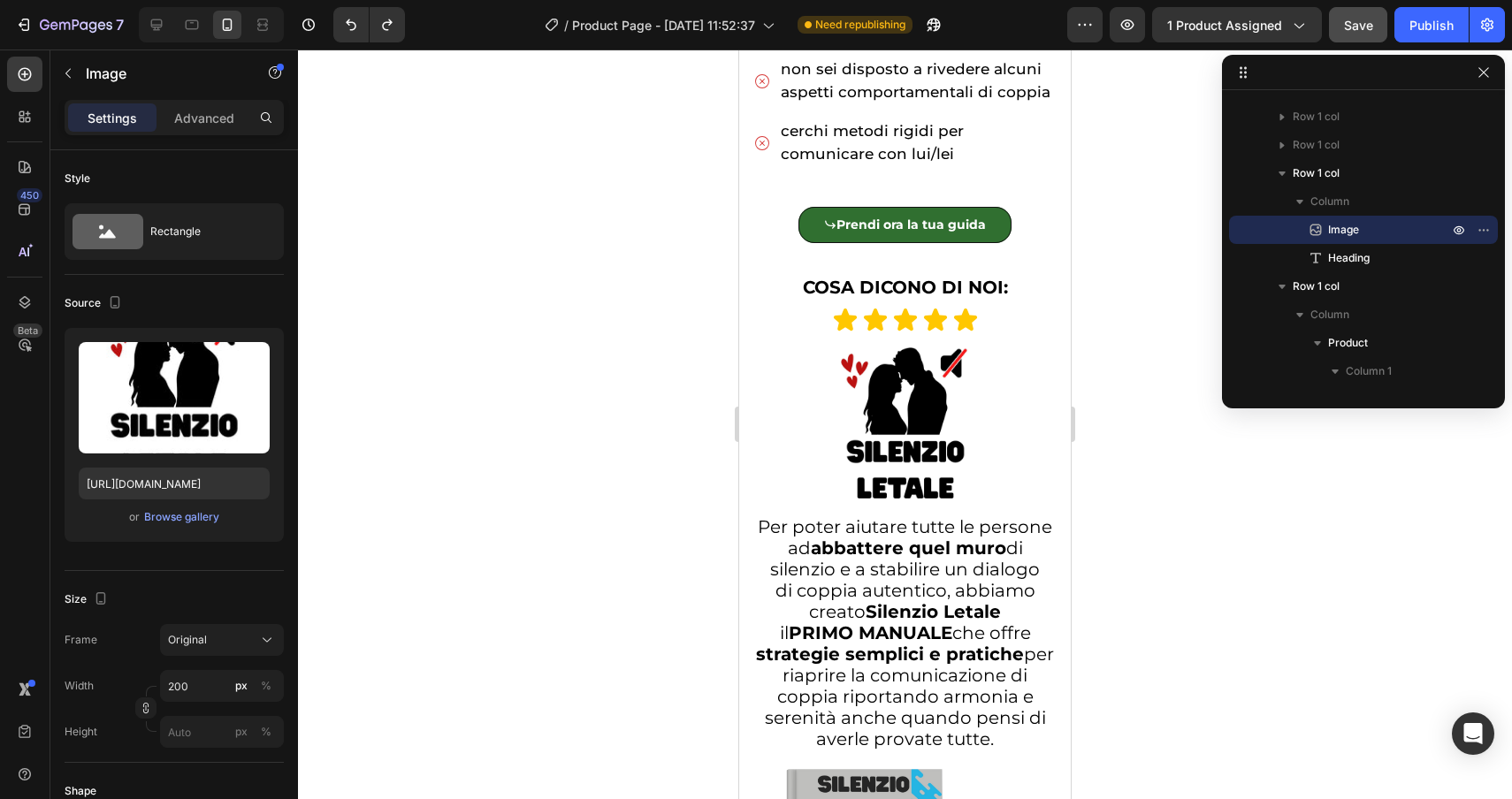
click at [894, 441] on img at bounding box center [906, 426] width 177 height 177
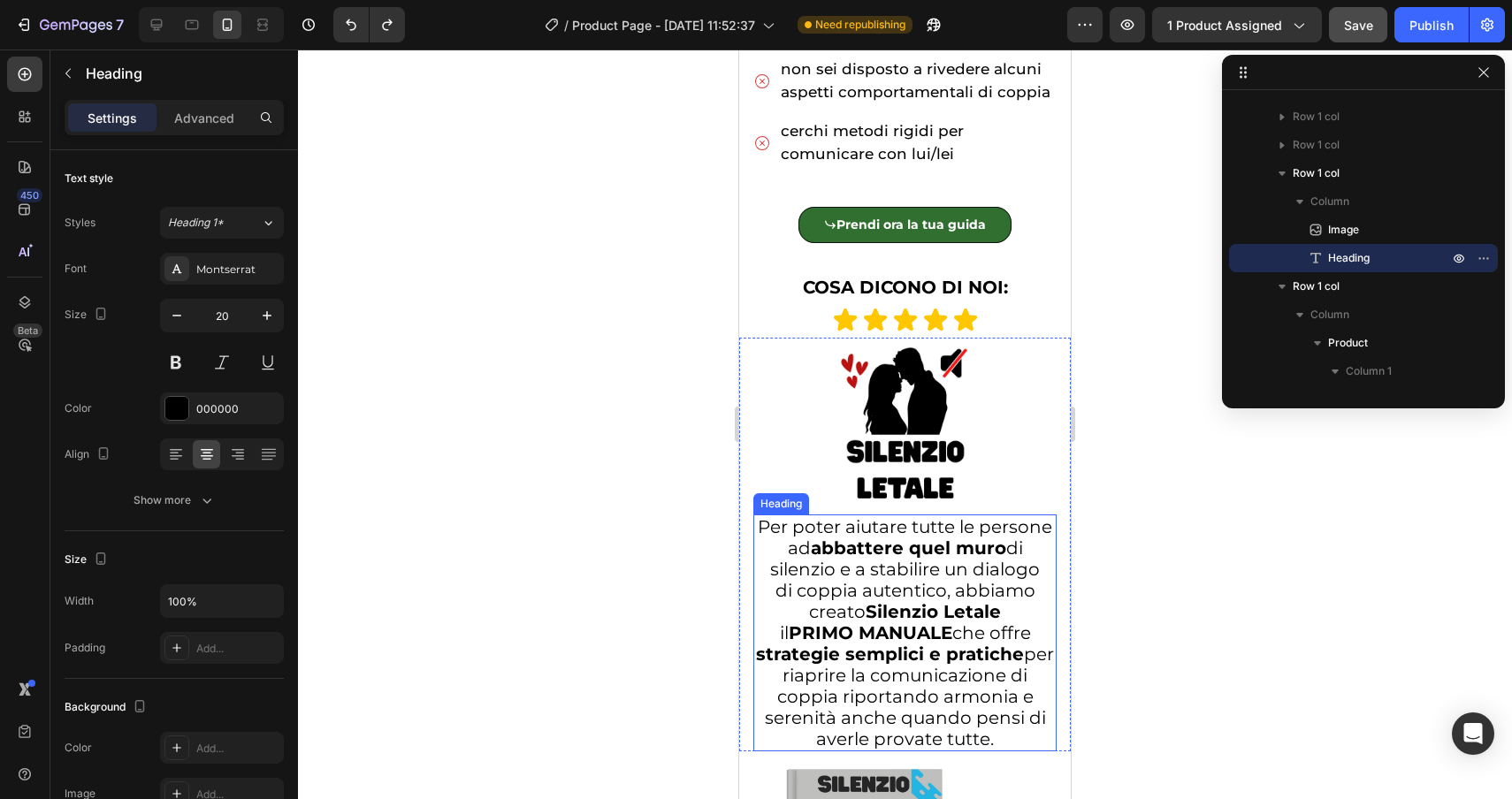
click at [872, 556] on strong "abbattere quel muro" at bounding box center [909, 548] width 196 height 21
click at [890, 427] on img at bounding box center [906, 426] width 177 height 177
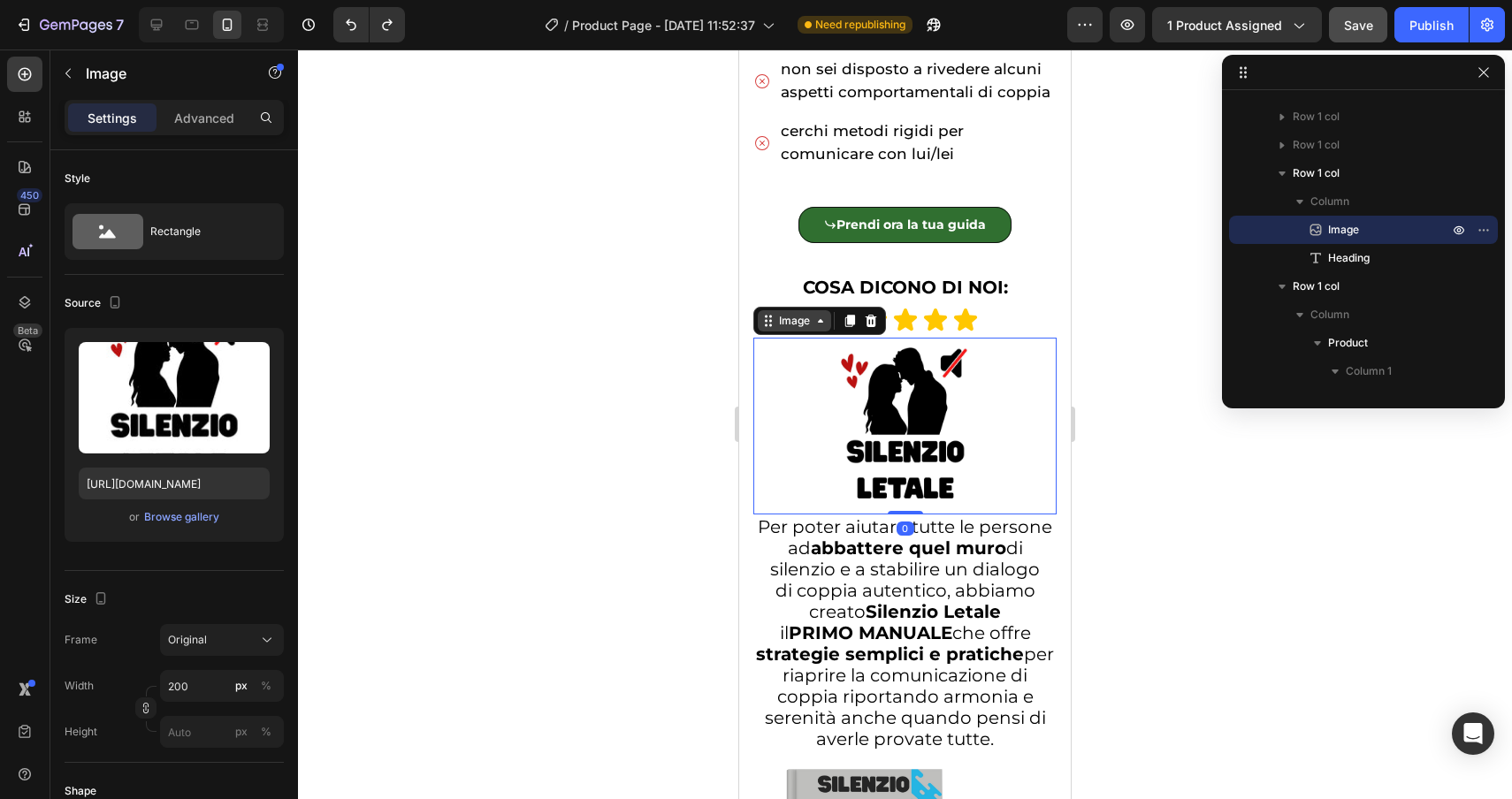
click at [787, 325] on div "Image" at bounding box center [794, 321] width 38 height 15
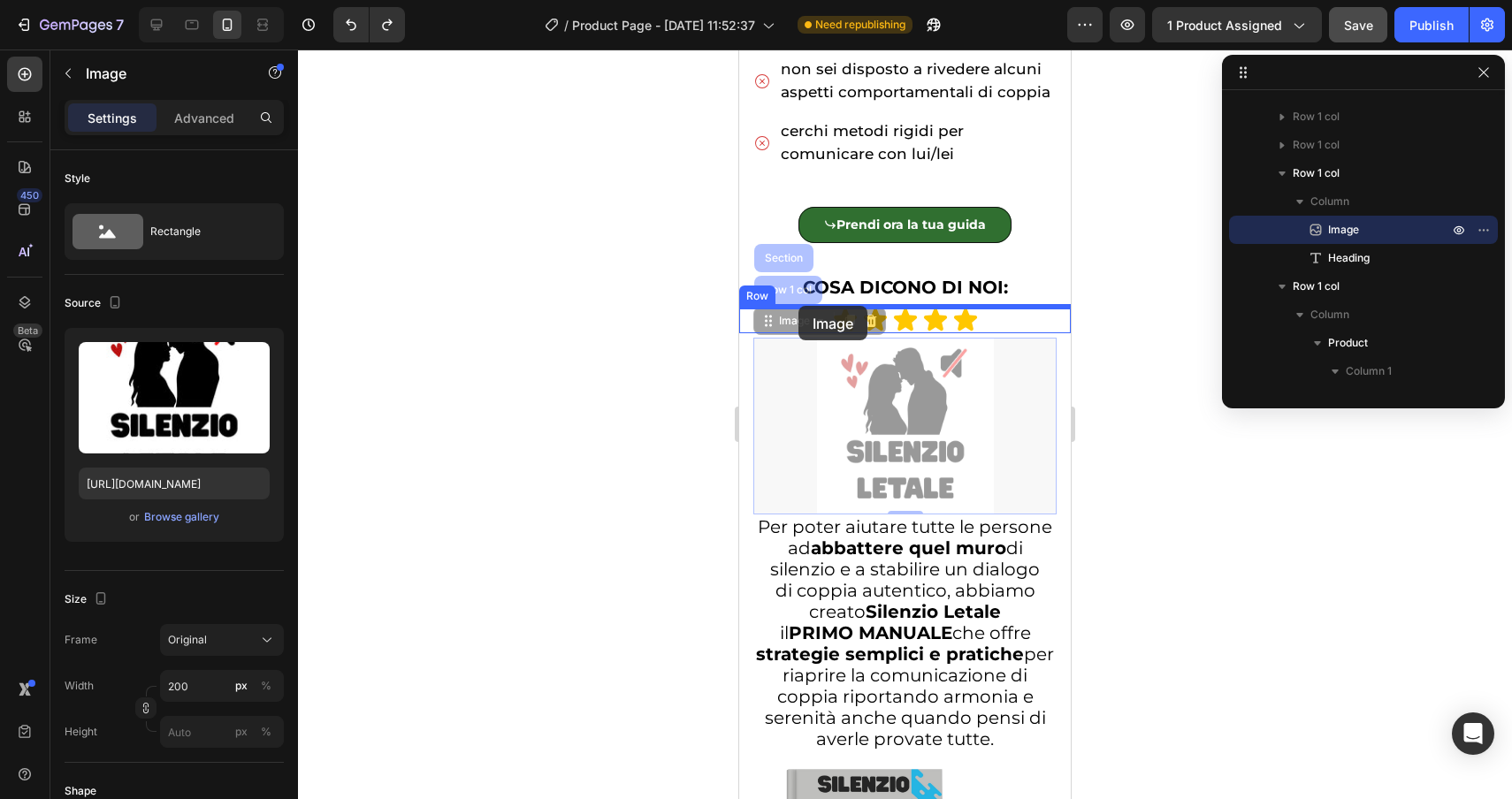
drag, startPoint x: 793, startPoint y: 290, endPoint x: 798, endPoint y: 306, distance: 16.8
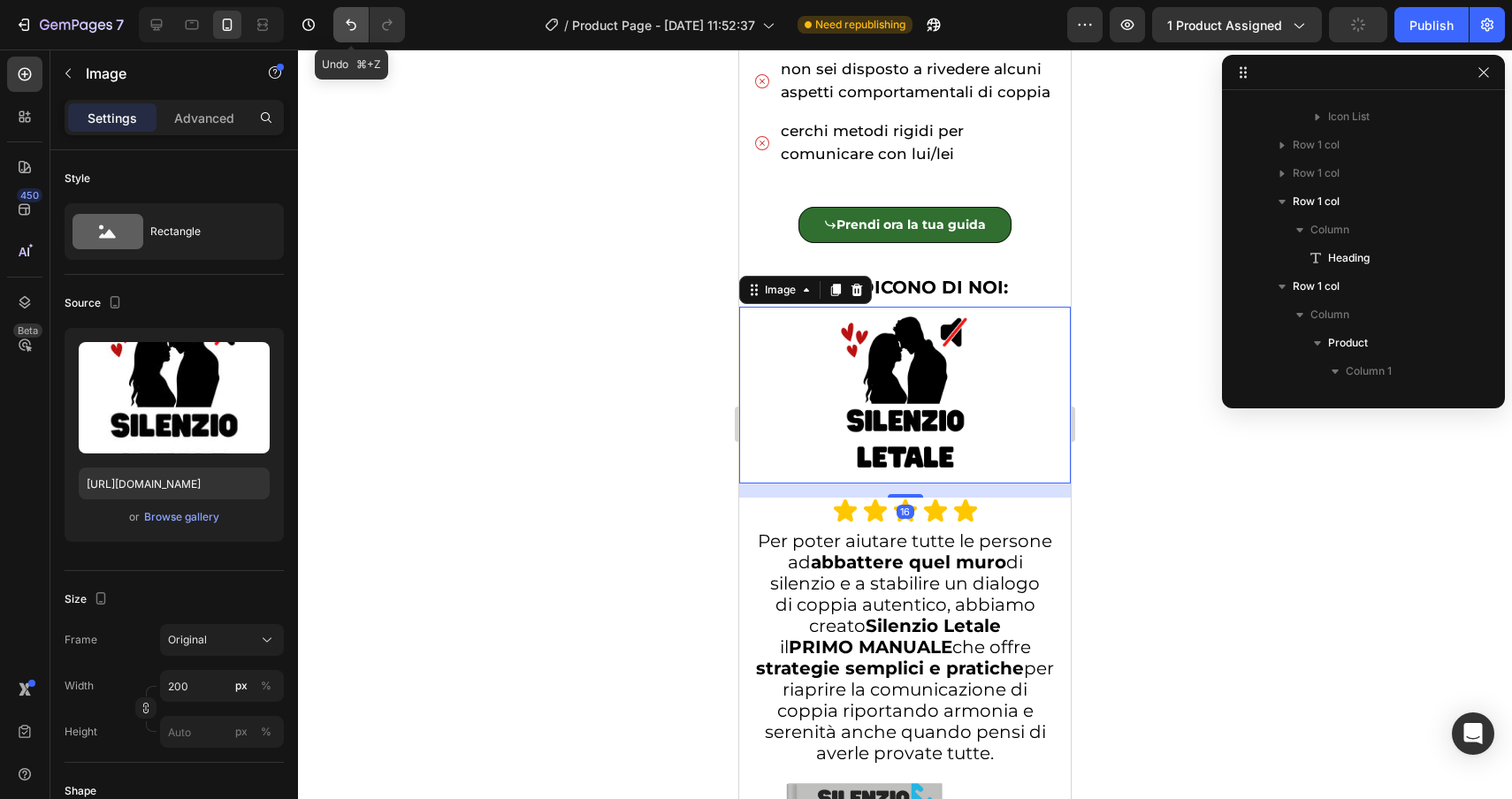
click at [342, 22] on icon "Undo/Redo" at bounding box center [351, 24] width 17 height 17
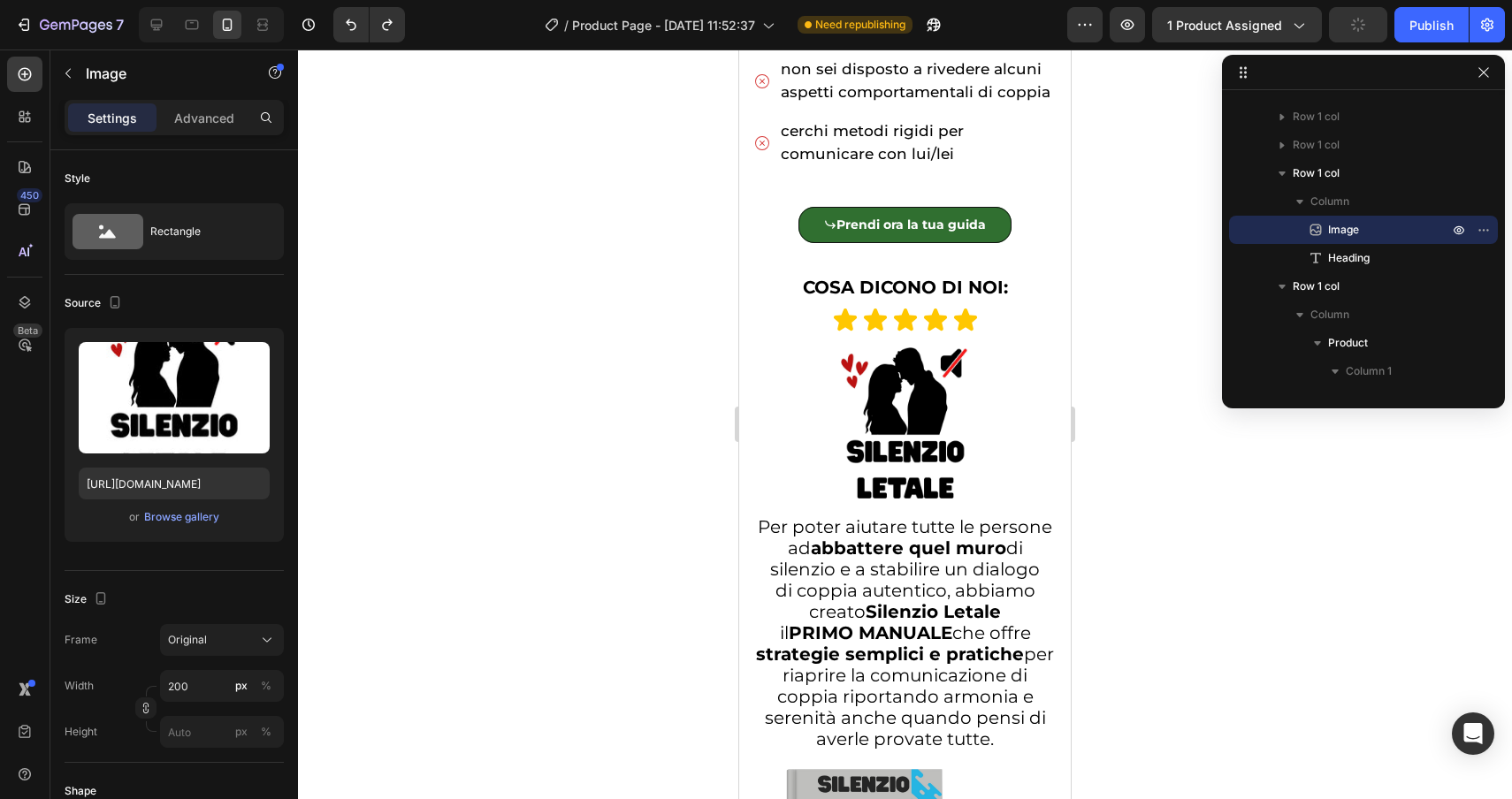
click at [874, 426] on img at bounding box center [906, 426] width 177 height 177
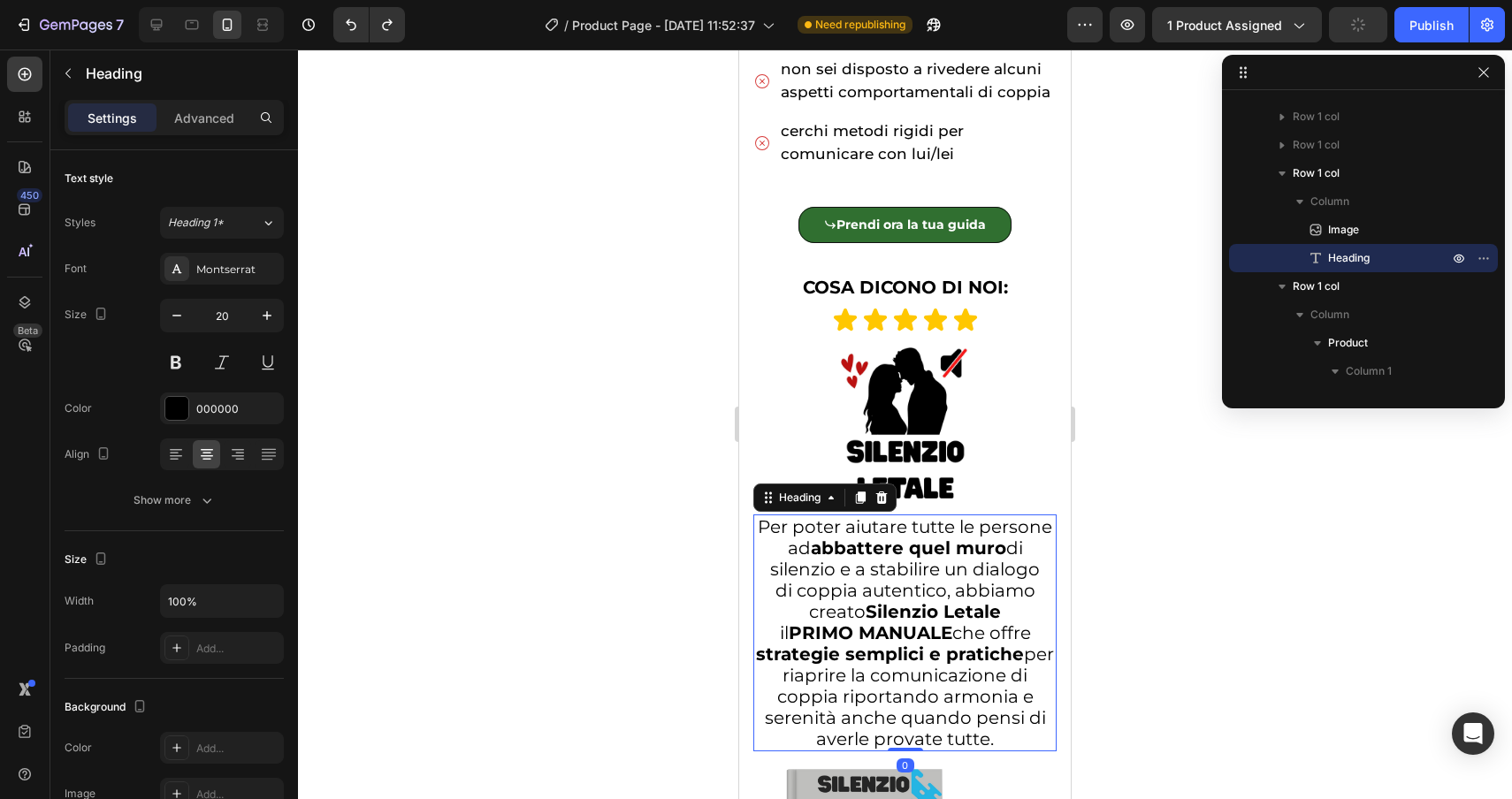
click at [885, 550] on strong "abbattere quel muro" at bounding box center [909, 548] width 196 height 21
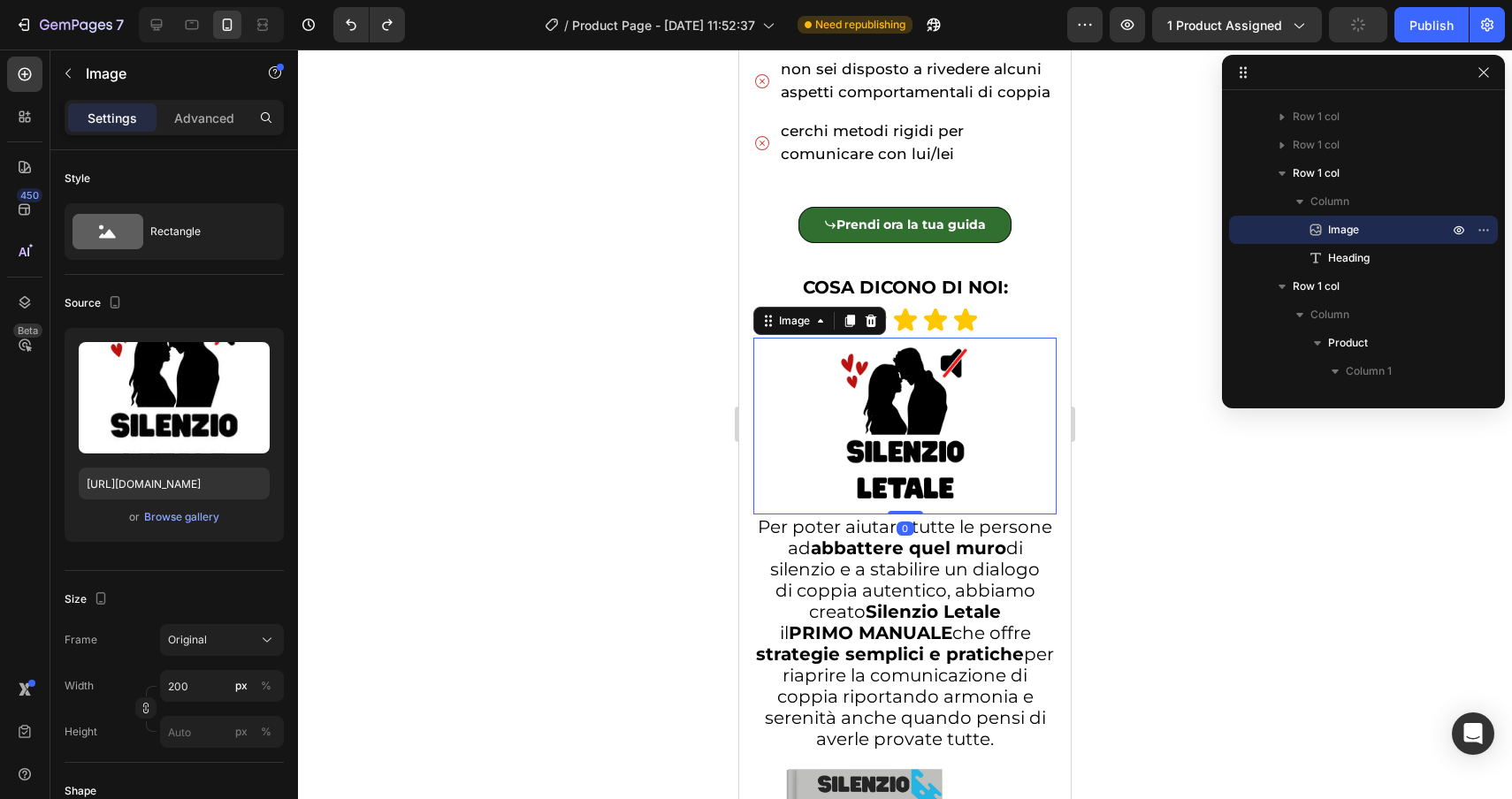
click at [911, 366] on img at bounding box center [906, 426] width 177 height 177
click at [787, 330] on div "Image" at bounding box center [794, 321] width 74 height 21
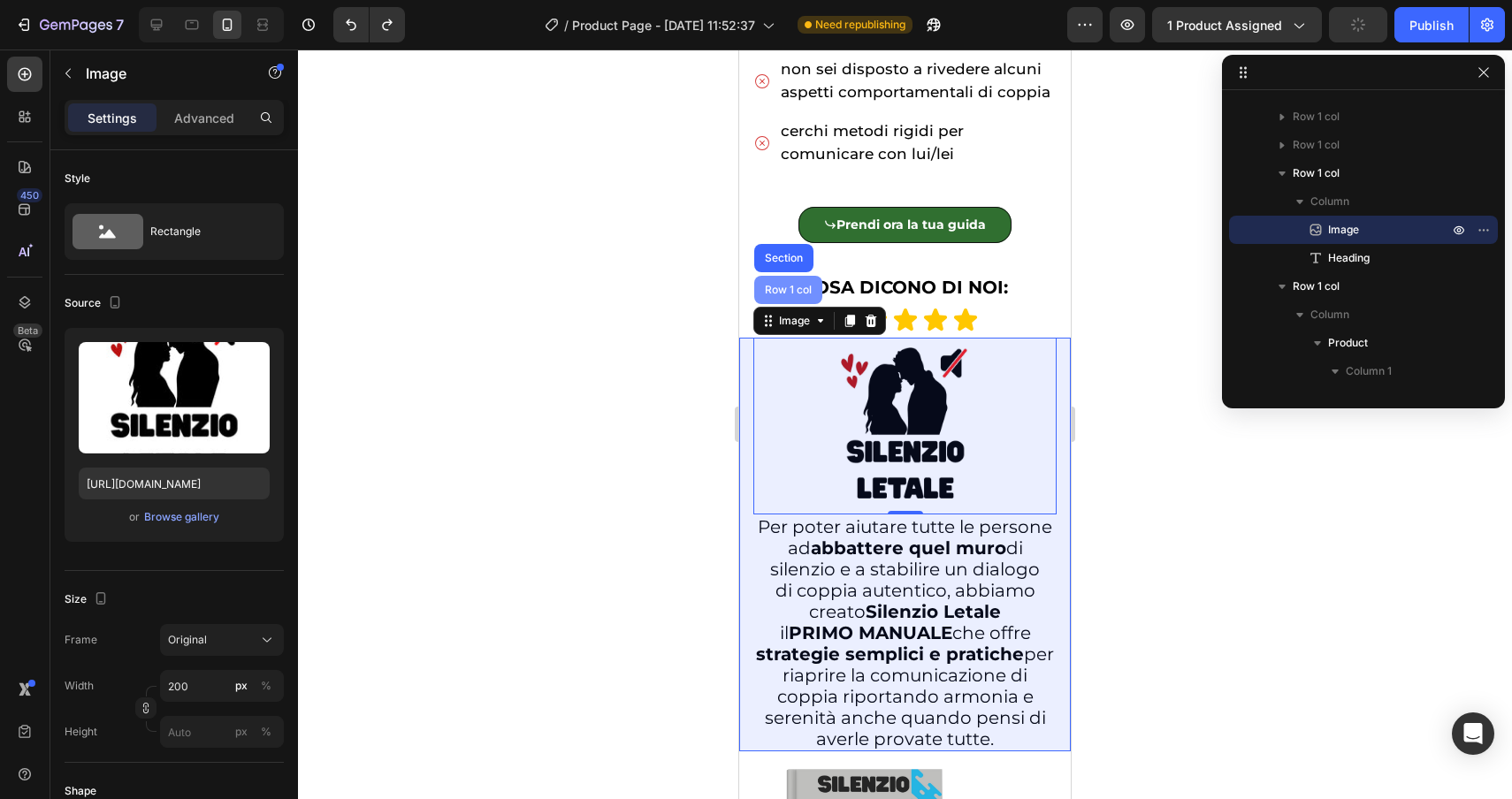
click at [784, 286] on div "Row 1 col" at bounding box center [788, 290] width 54 height 11
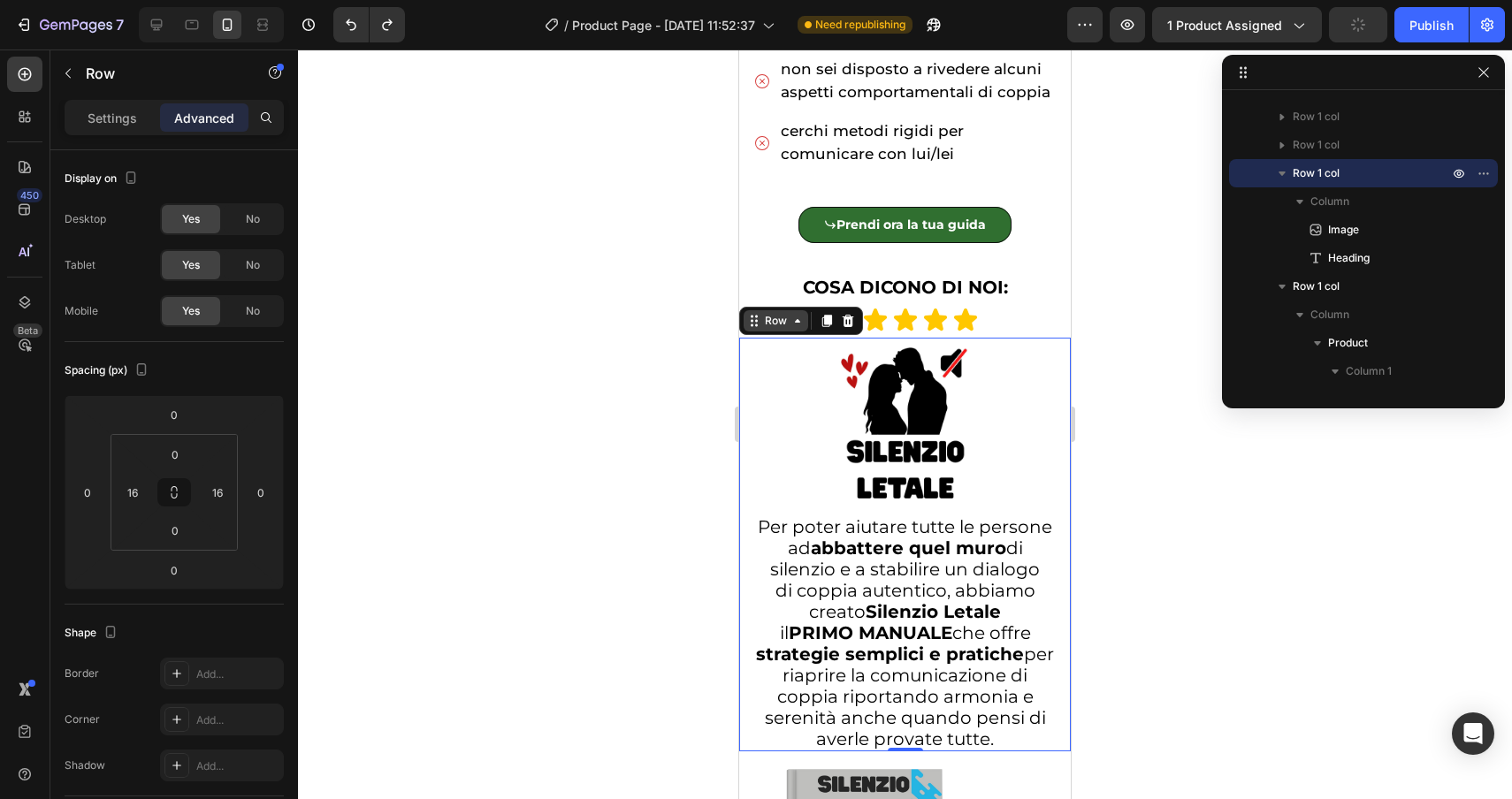
click at [767, 313] on div "Row" at bounding box center [776, 321] width 29 height 15
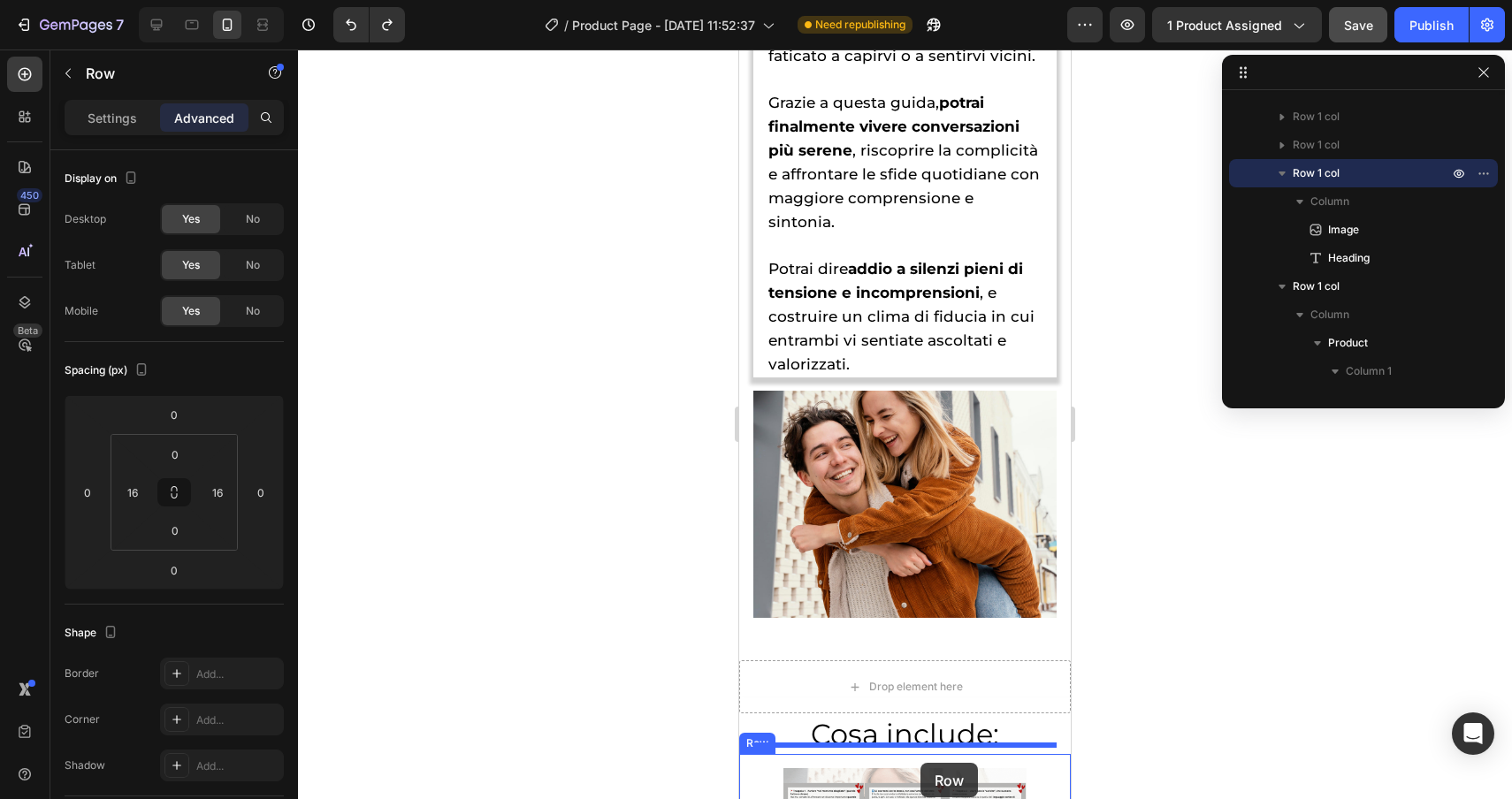
scroll to position [5701, 0]
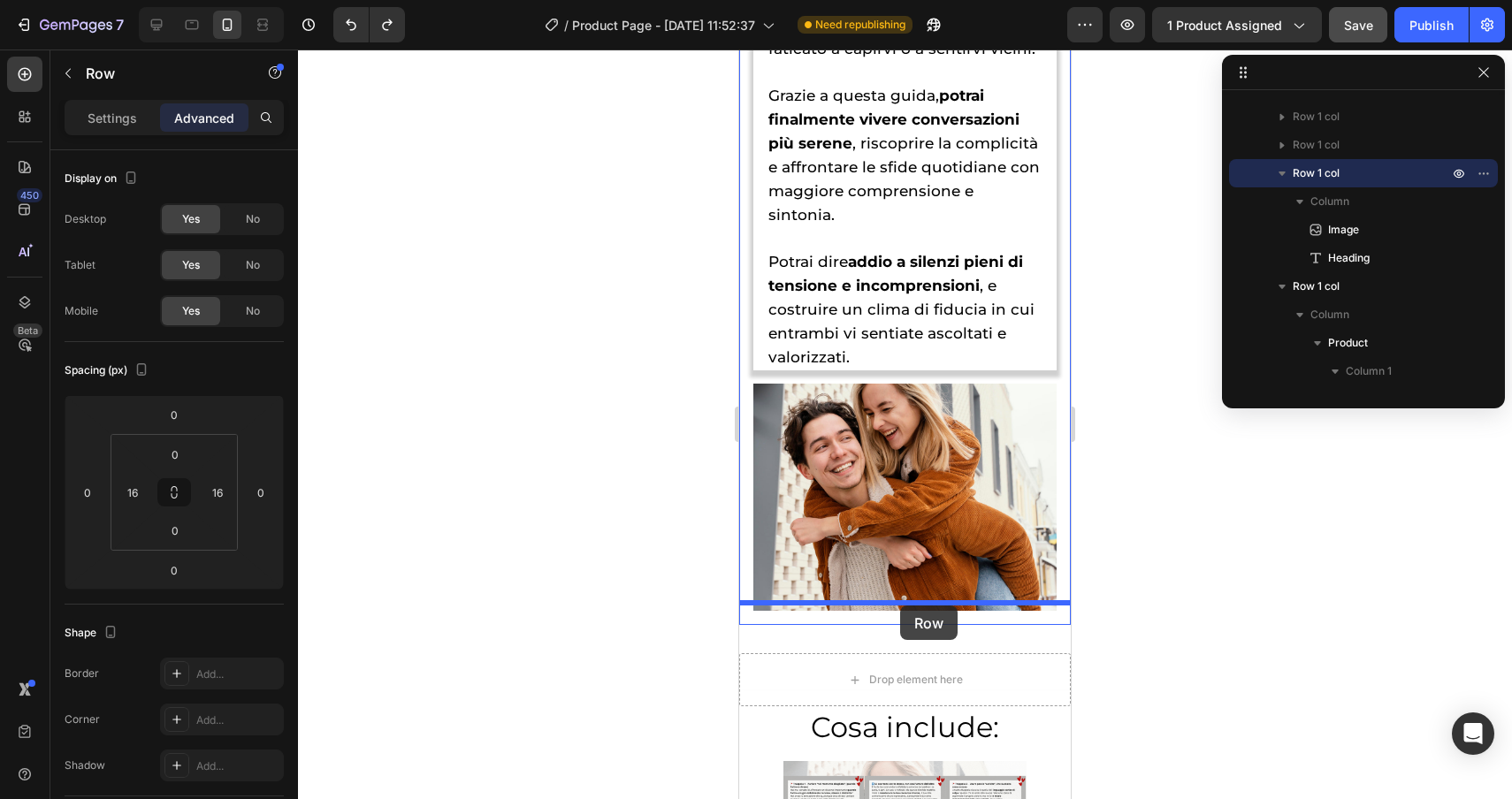
drag, startPoint x: 766, startPoint y: 322, endPoint x: 900, endPoint y: 605, distance: 313.1
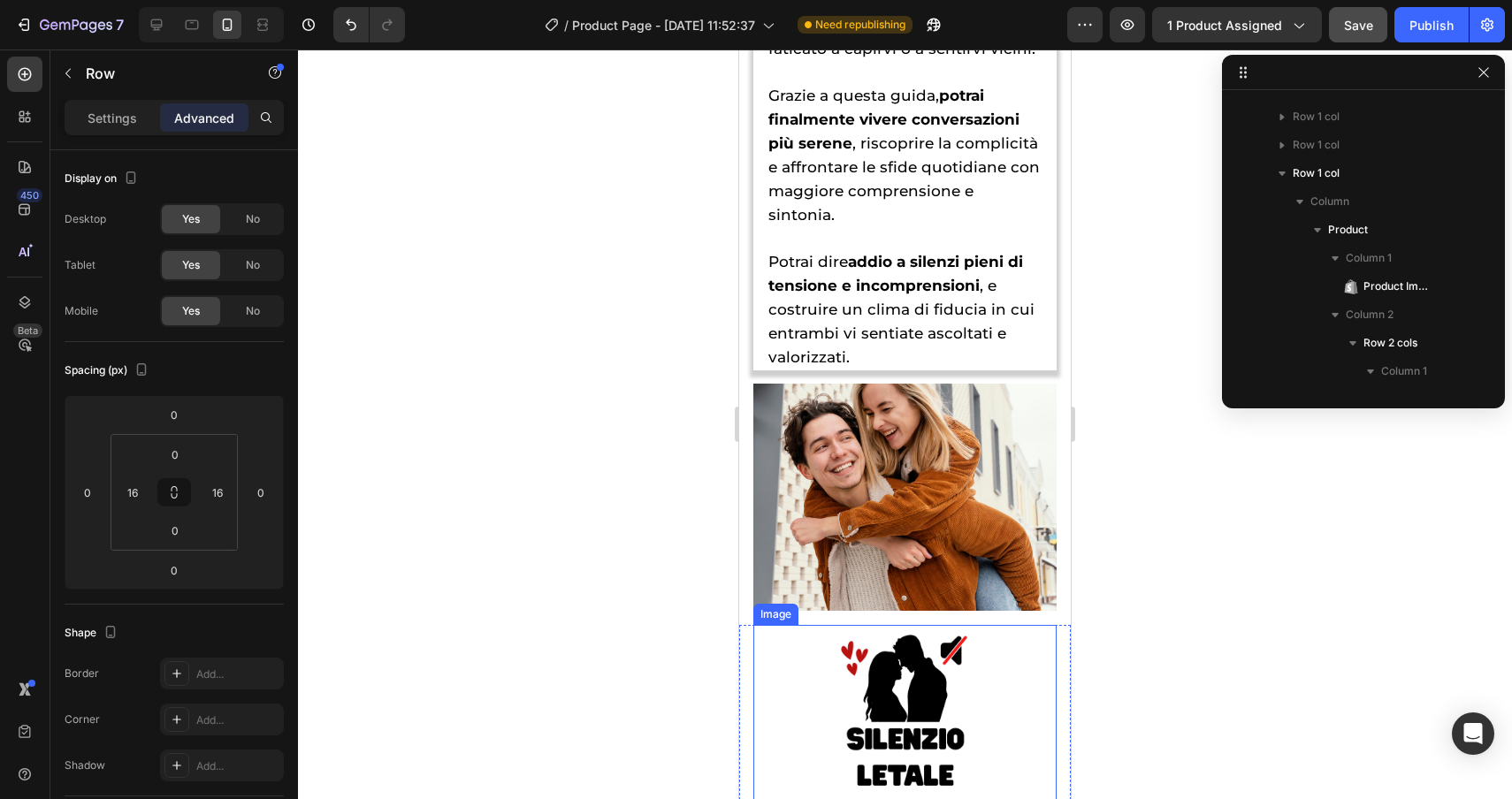
click at [794, 674] on div at bounding box center [905, 713] width 303 height 177
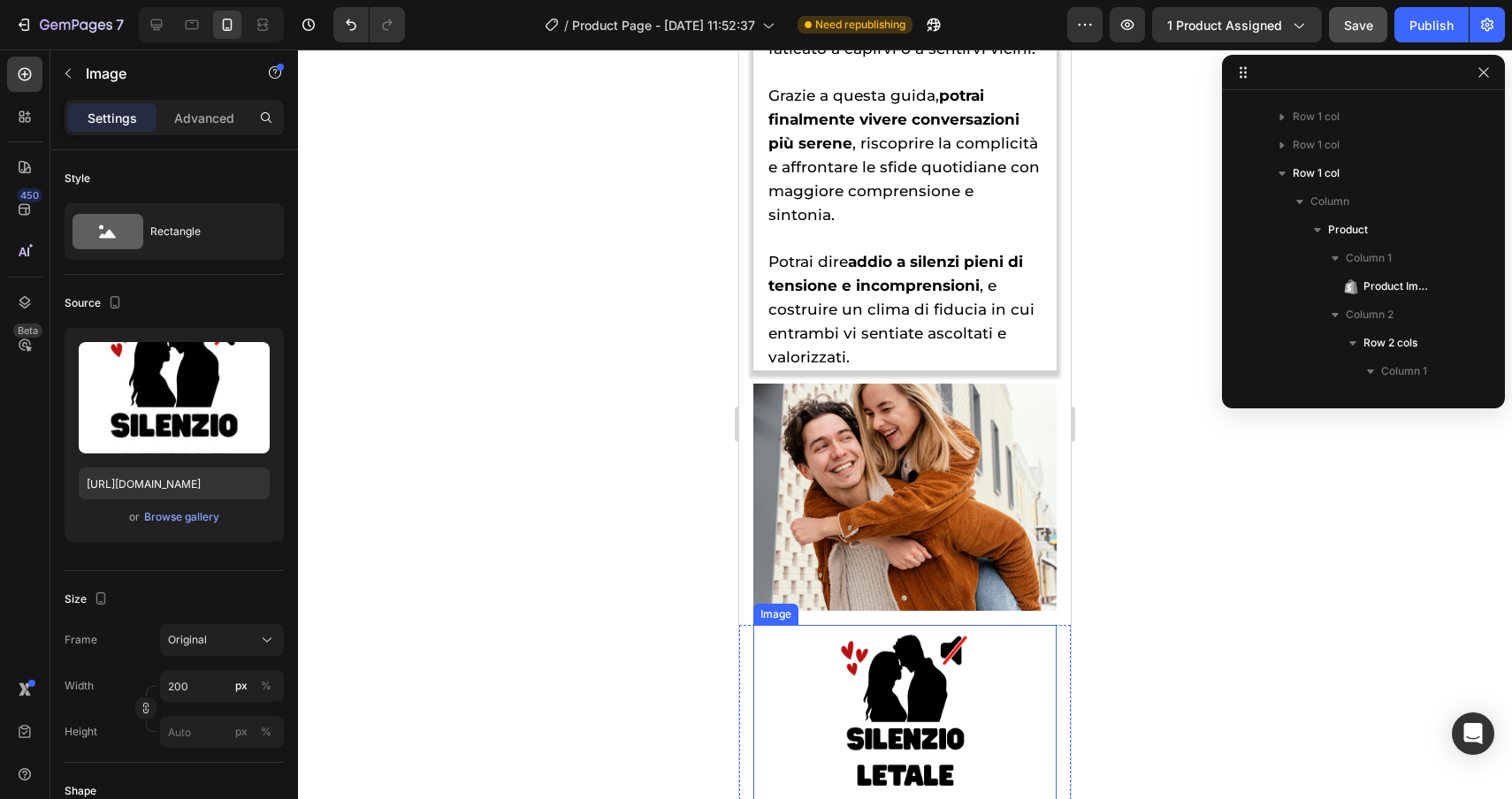
scroll to position [2905, 0]
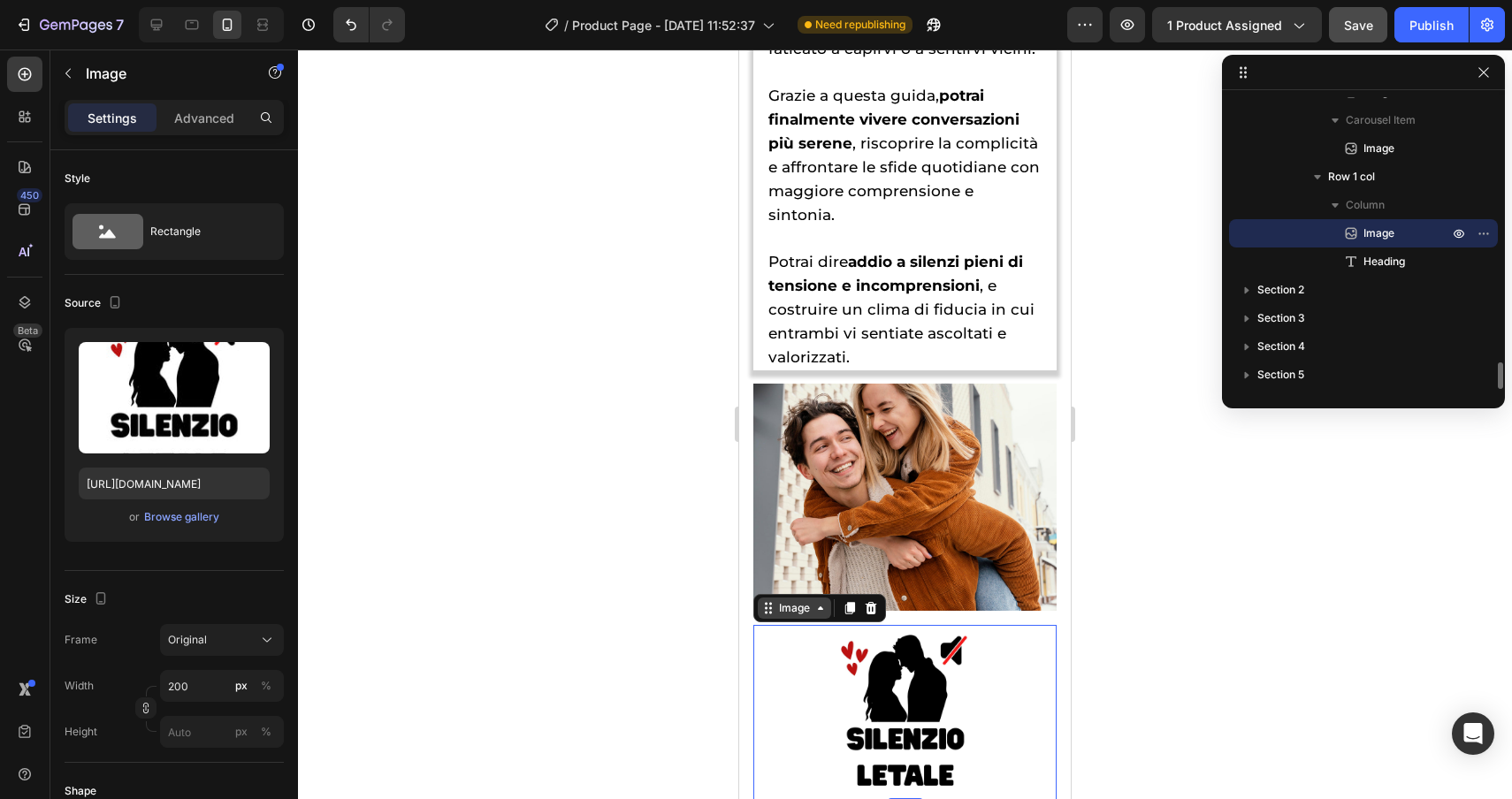
click at [787, 600] on div "Image" at bounding box center [794, 608] width 38 height 15
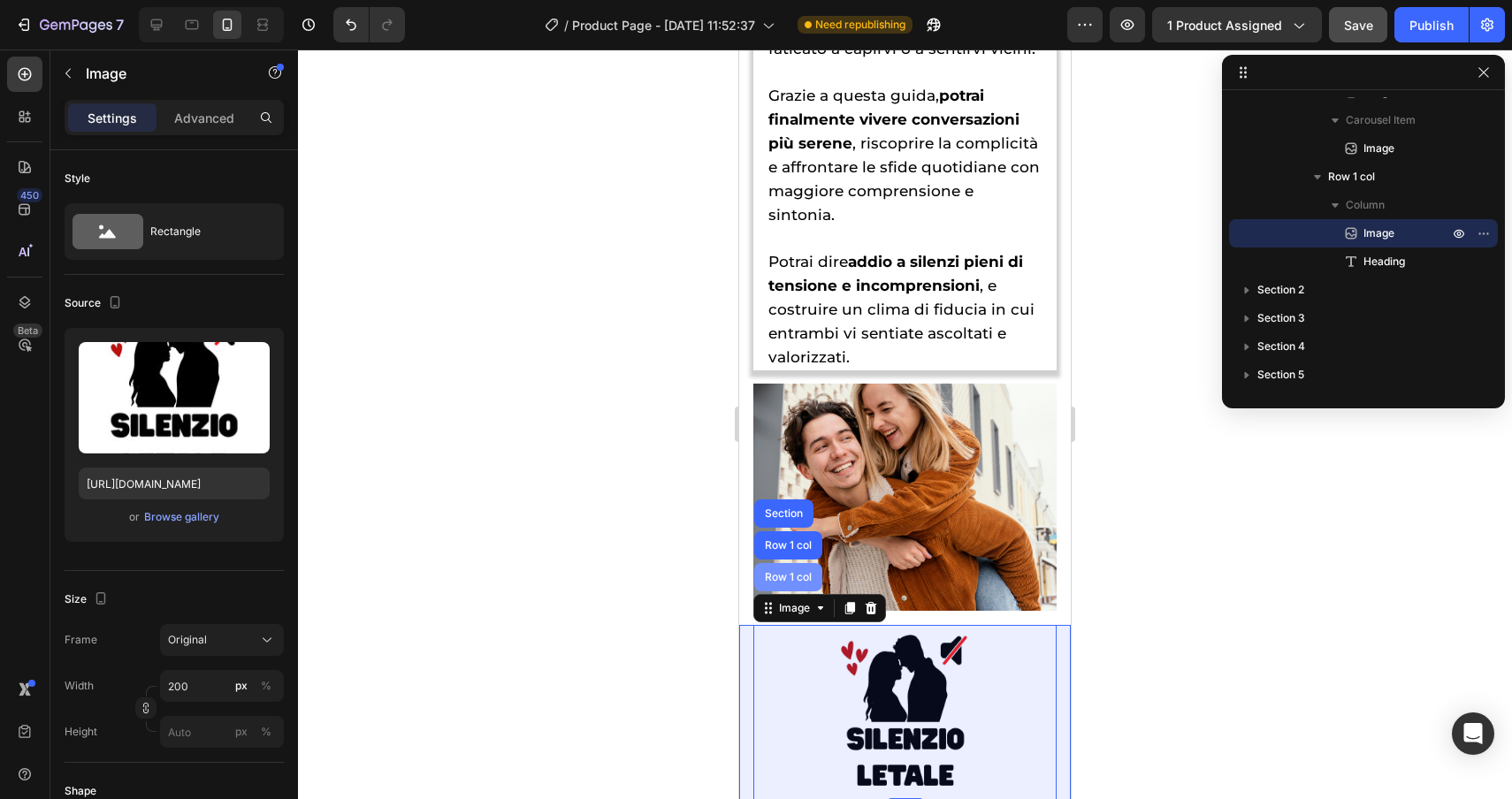
click at [783, 564] on div "Row 1 col" at bounding box center [788, 577] width 68 height 28
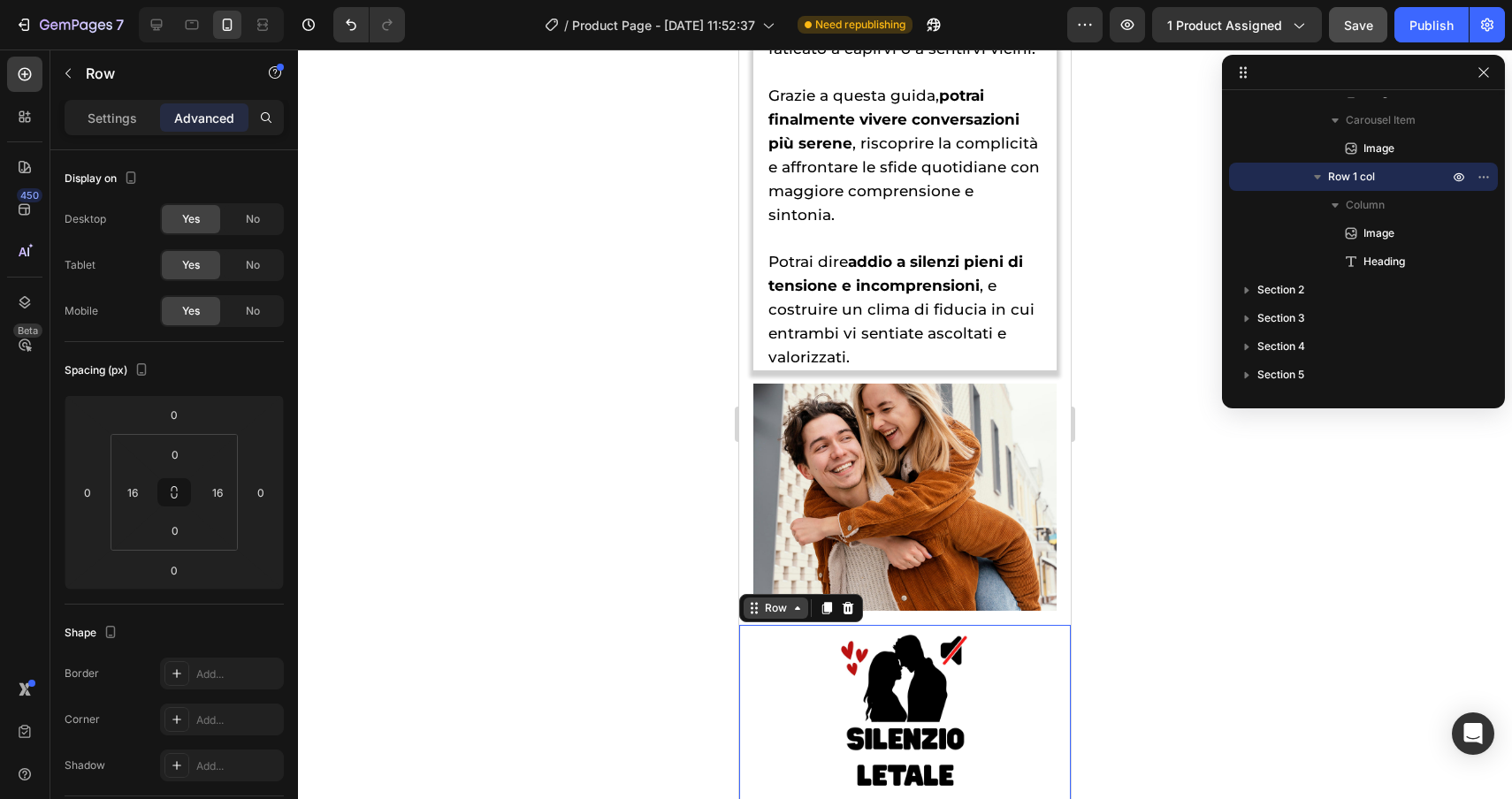
click at [772, 600] on div "Row" at bounding box center [776, 608] width 29 height 15
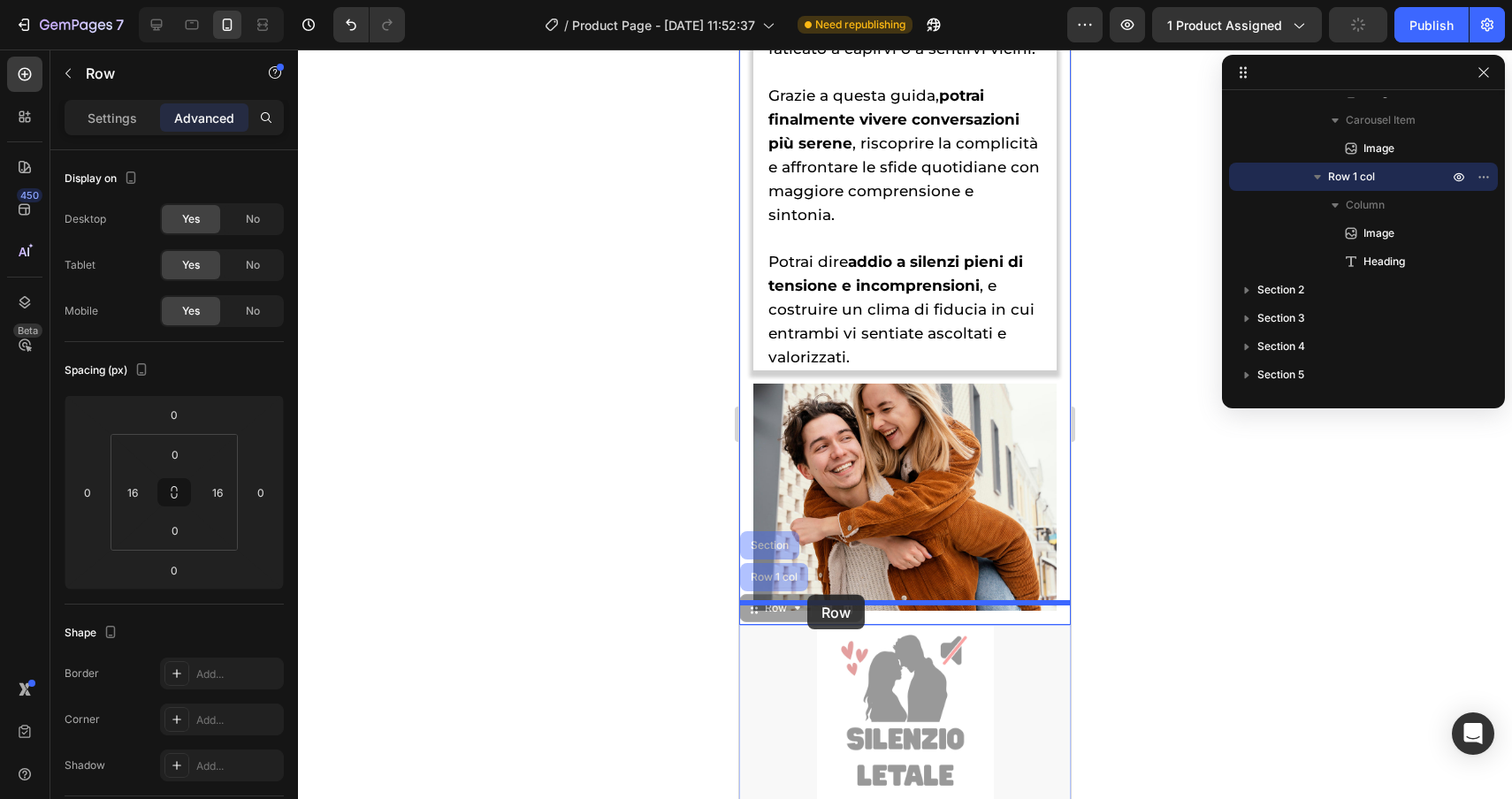
drag, startPoint x: 774, startPoint y: 587, endPoint x: 807, endPoint y: 596, distance: 34.2
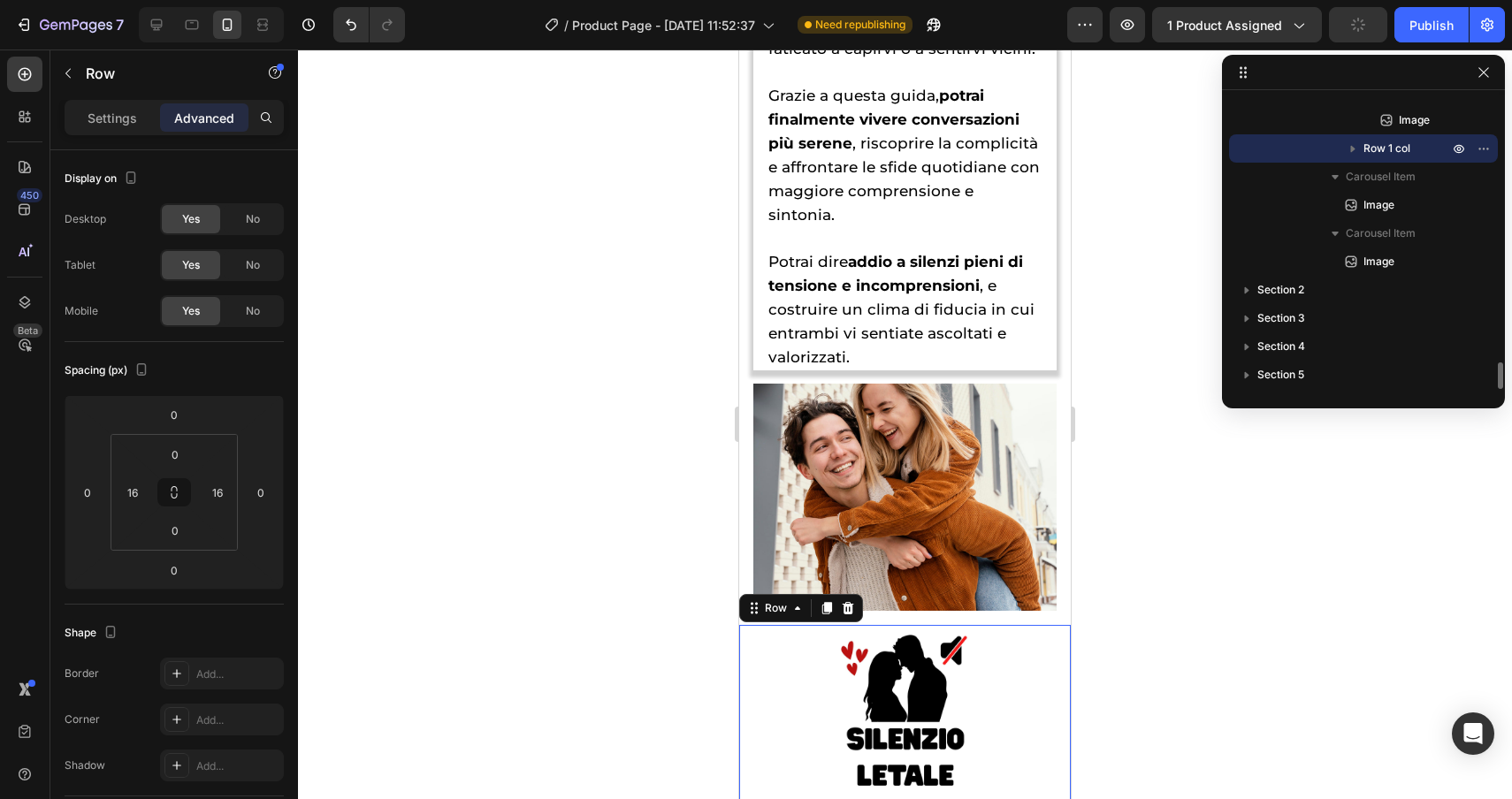
scroll to position [2820, 0]
click at [786, 598] on div "Row" at bounding box center [776, 608] width 65 height 21
click at [361, 26] on button "Undo/Redo" at bounding box center [351, 24] width 36 height 36
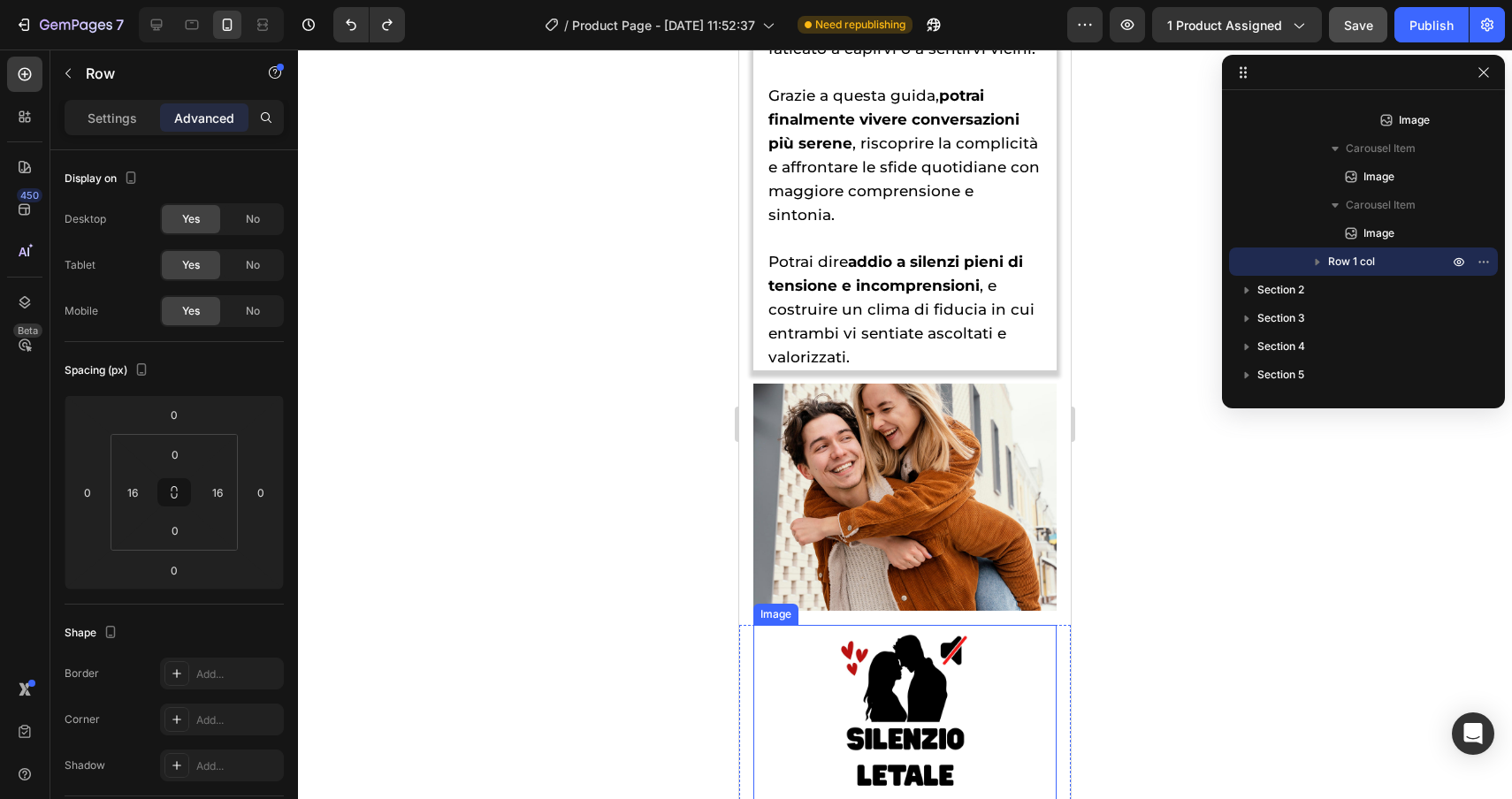
click at [757, 640] on div at bounding box center [905, 713] width 303 height 177
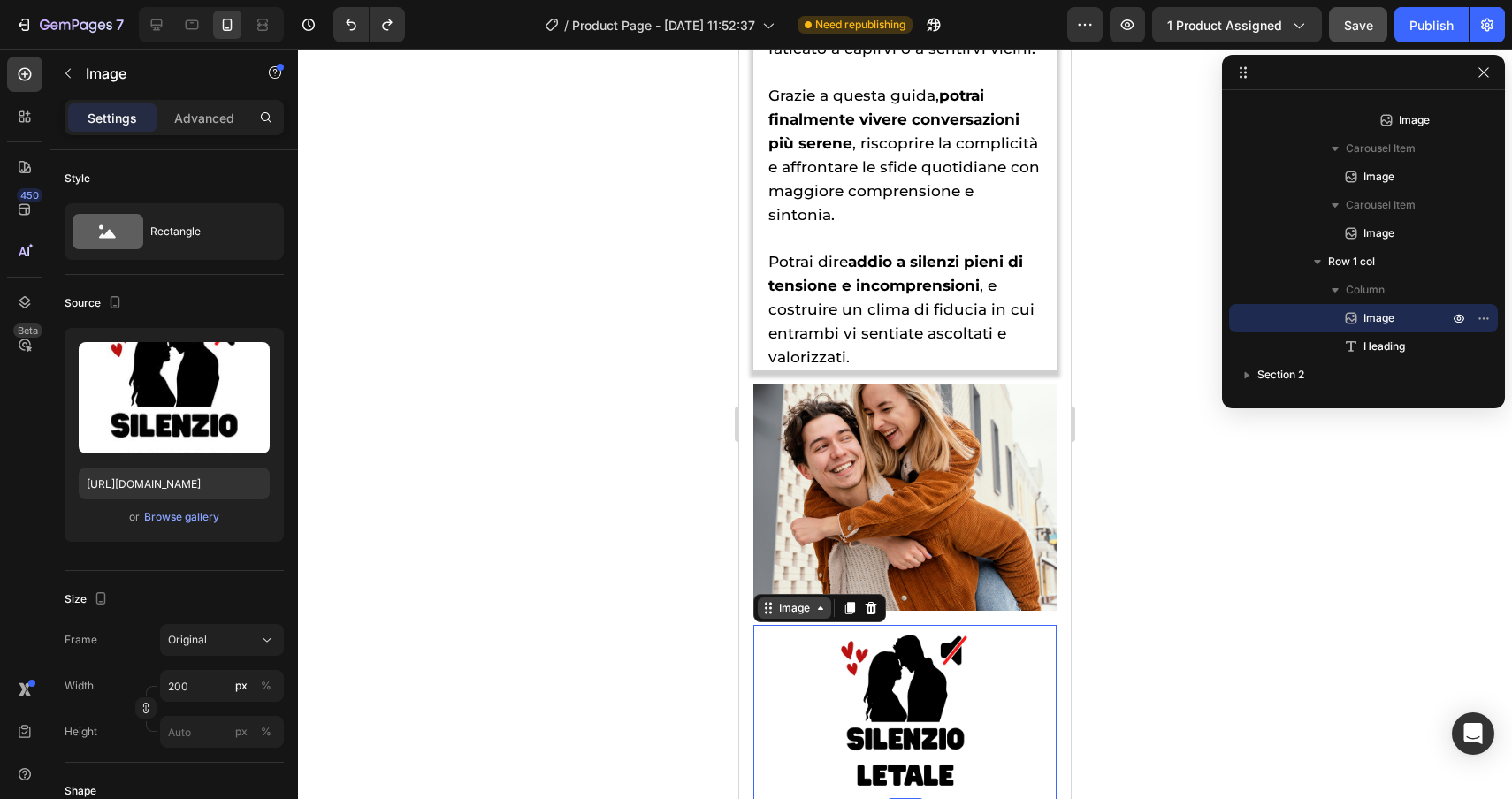
click at [784, 600] on div "Image" at bounding box center [794, 608] width 38 height 15
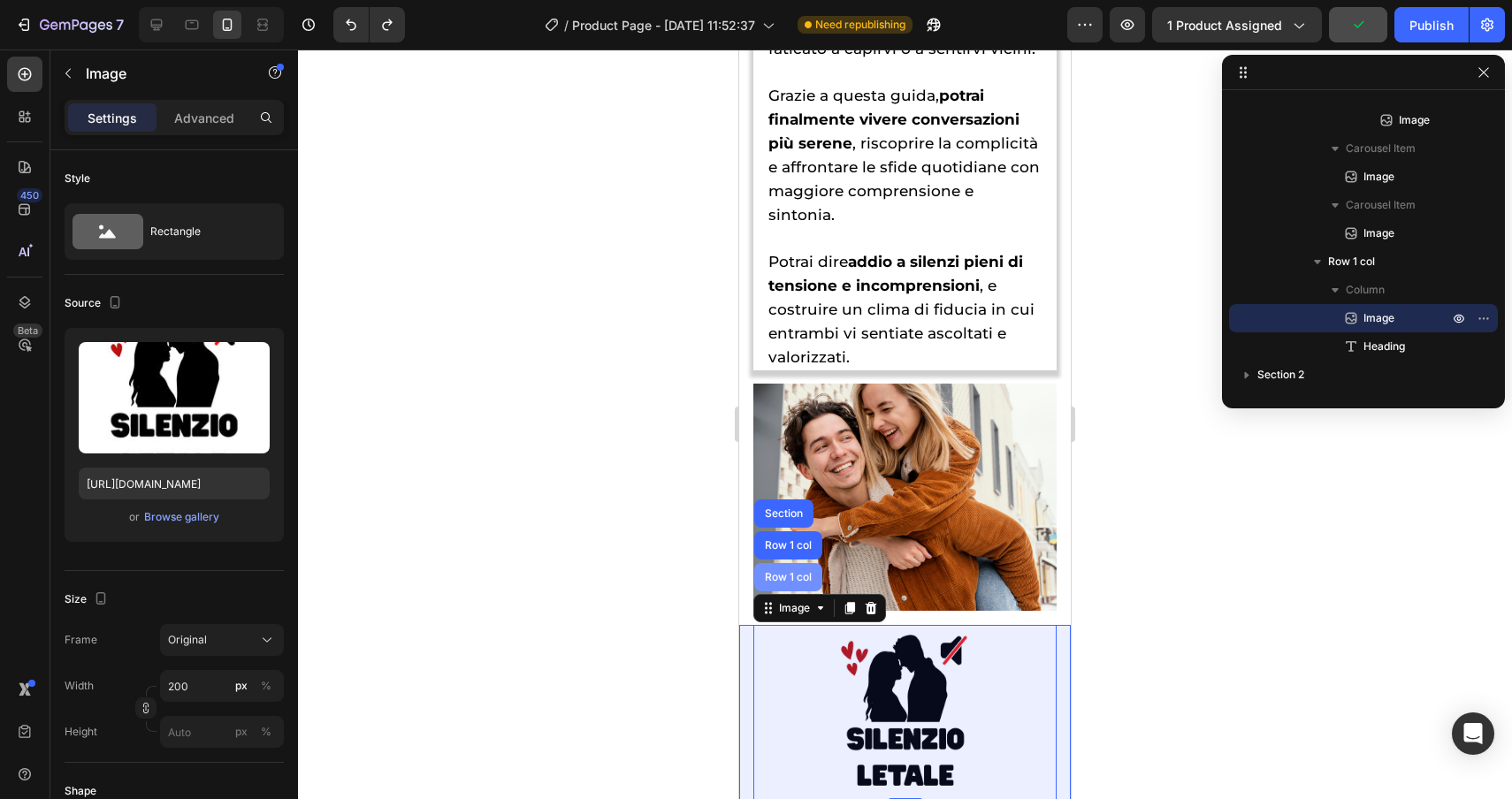
click at [784, 564] on div "Row 1 col" at bounding box center [788, 577] width 68 height 28
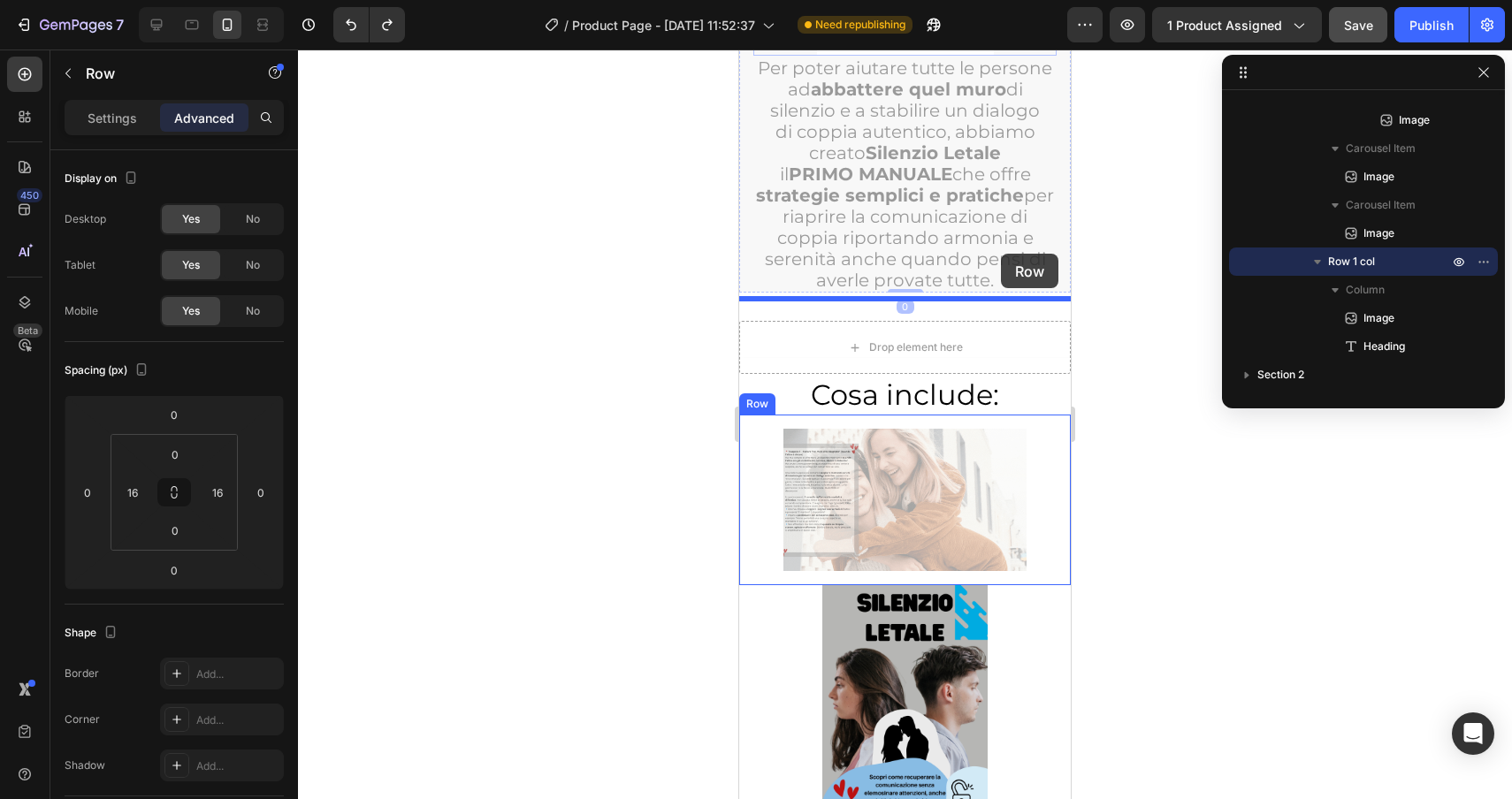
scroll to position [6081, 0]
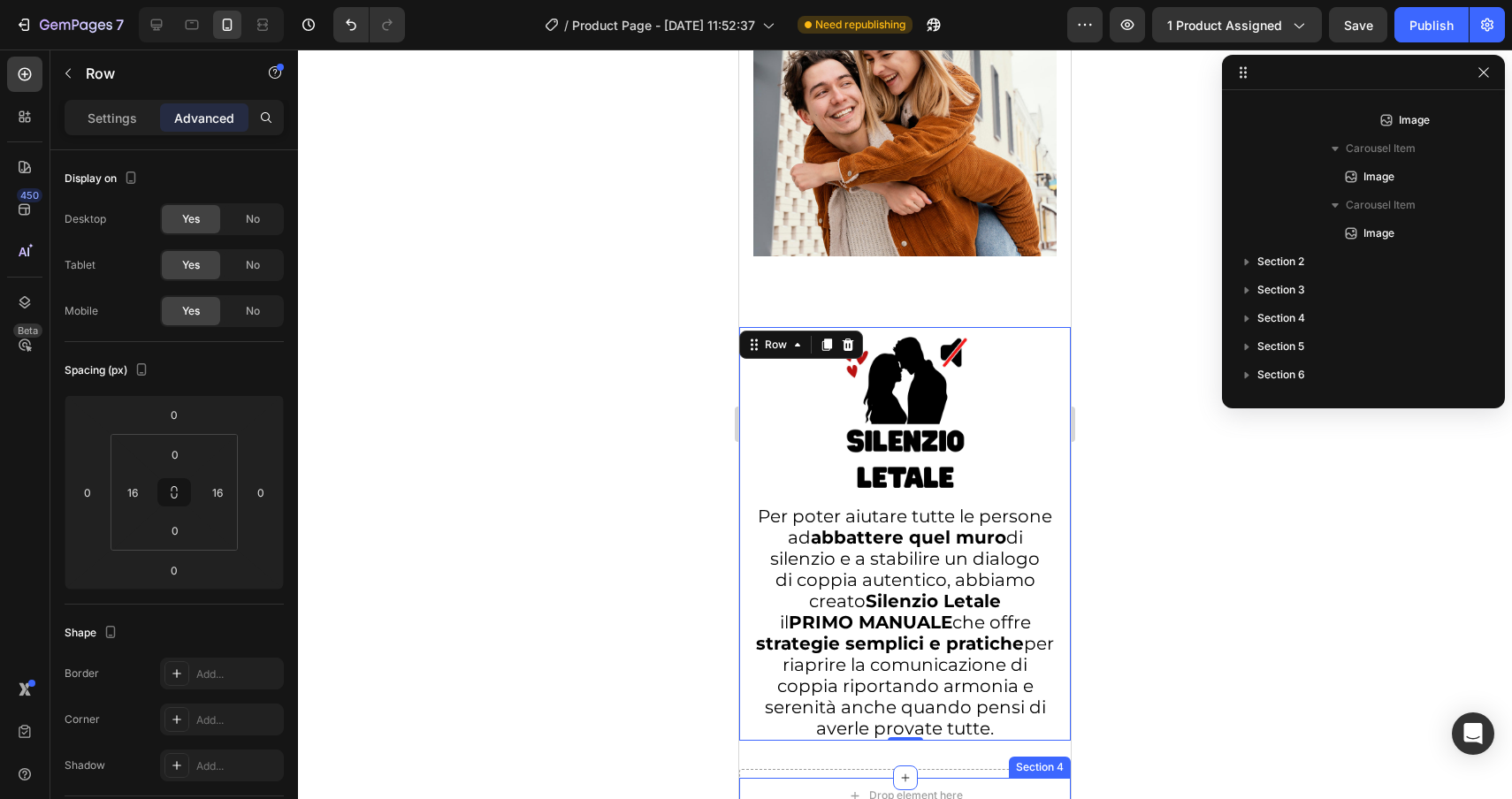
scroll to position [5636, 0]
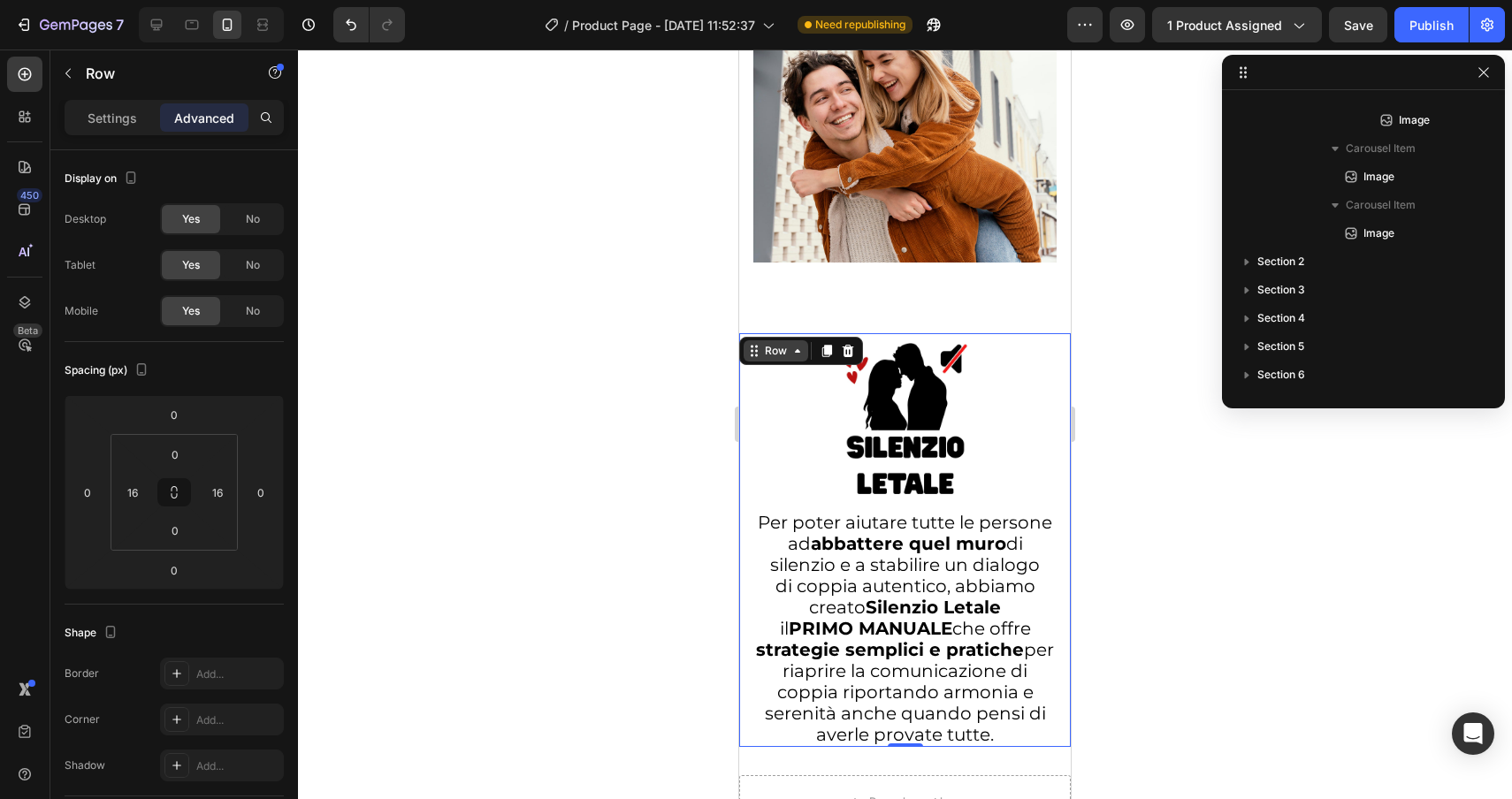
click at [778, 343] on div "Row" at bounding box center [776, 351] width 29 height 15
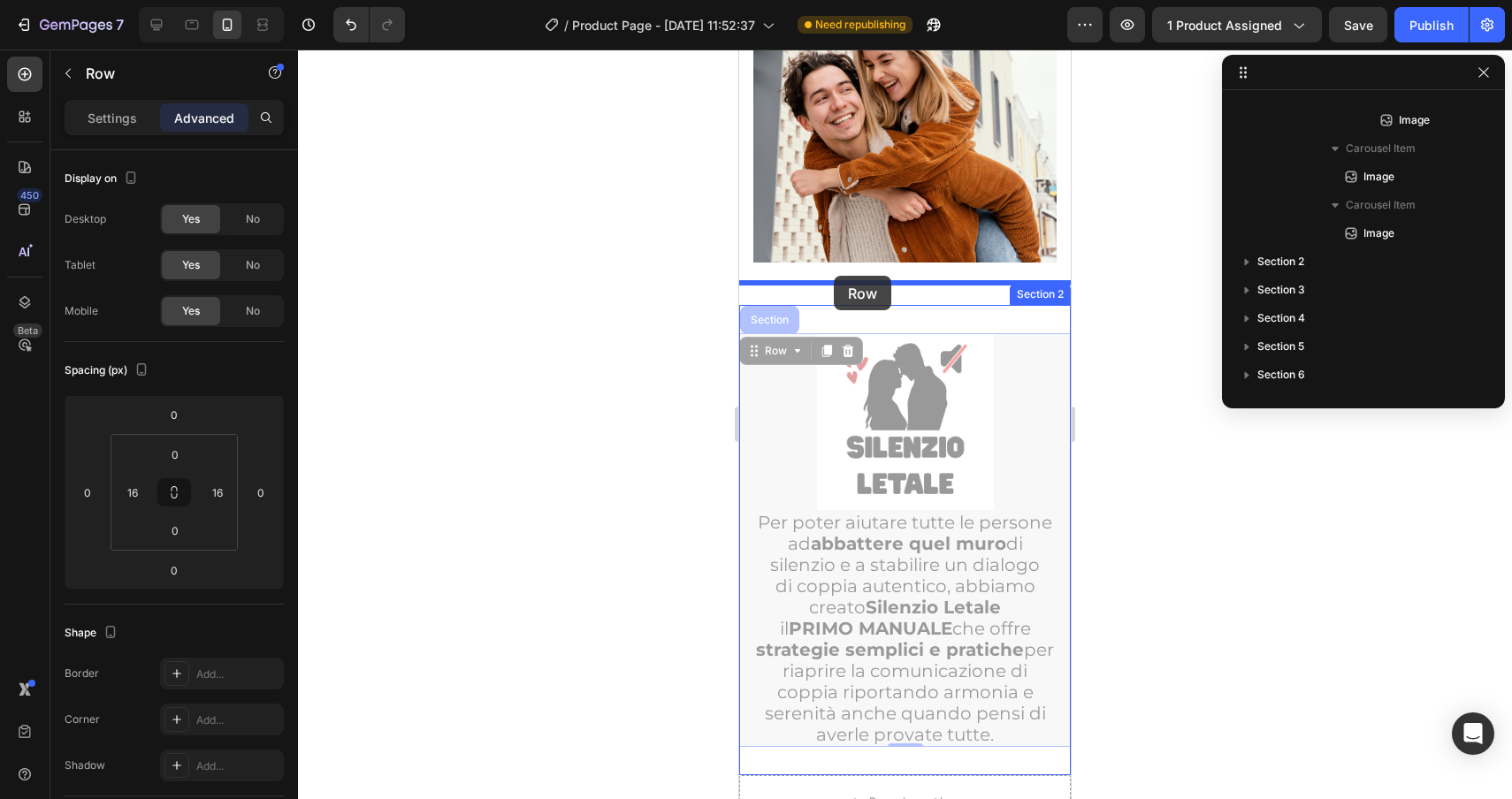
drag, startPoint x: 765, startPoint y: 327, endPoint x: 834, endPoint y: 278, distance: 84.6
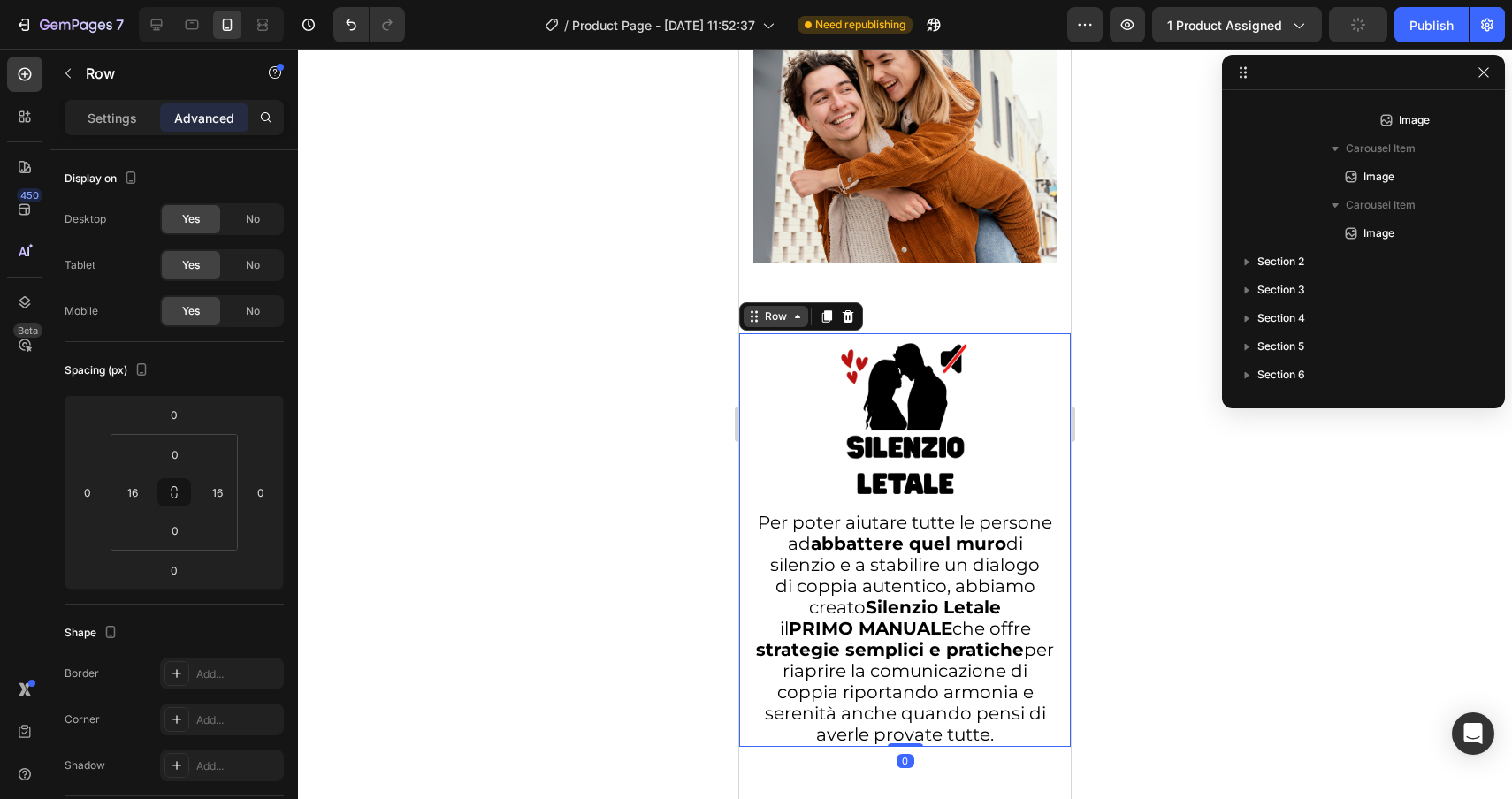
click at [762, 309] on div "Row" at bounding box center [776, 317] width 29 height 15
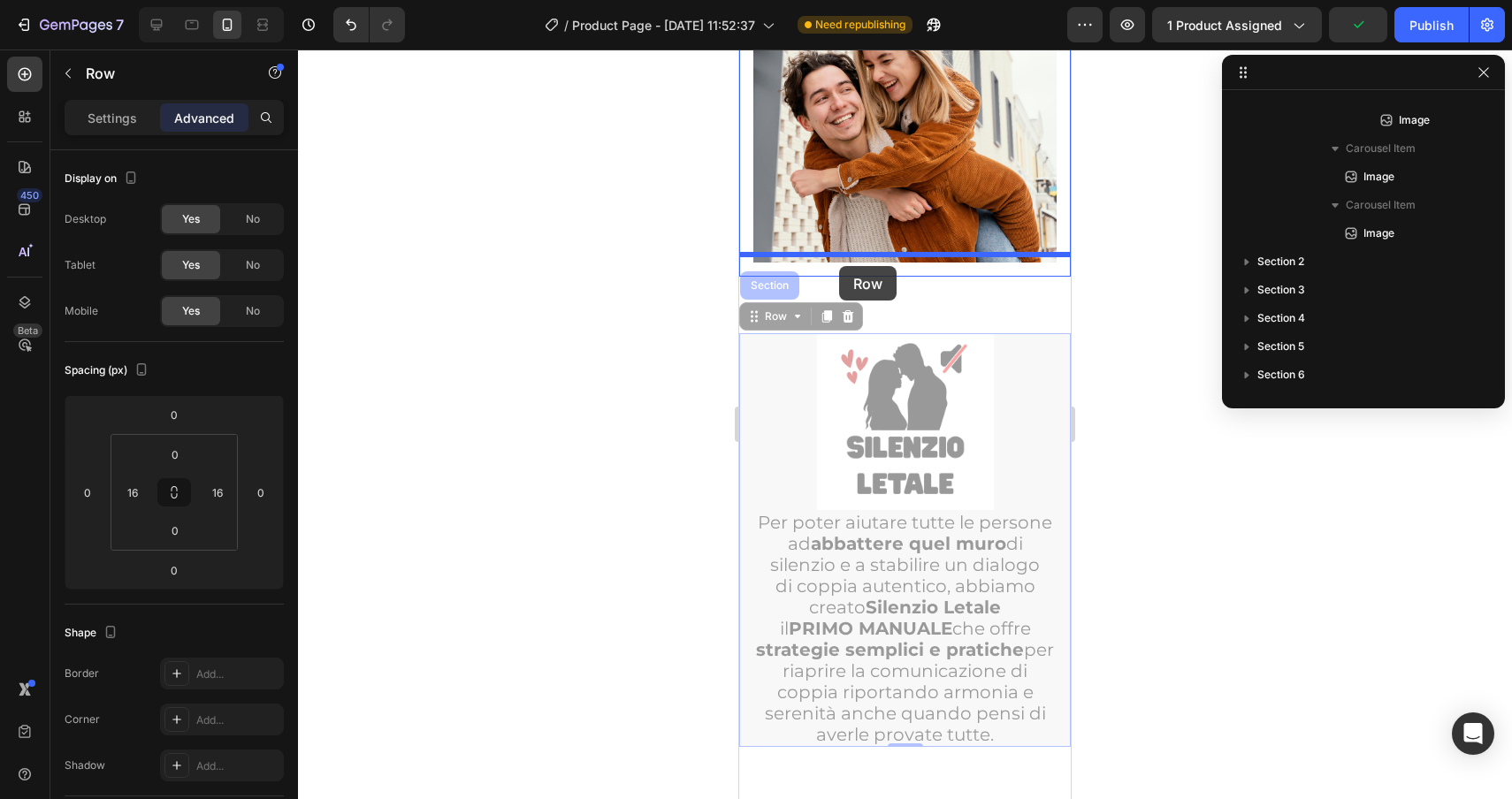
drag, startPoint x: 777, startPoint y: 298, endPoint x: 840, endPoint y: 266, distance: 70.7
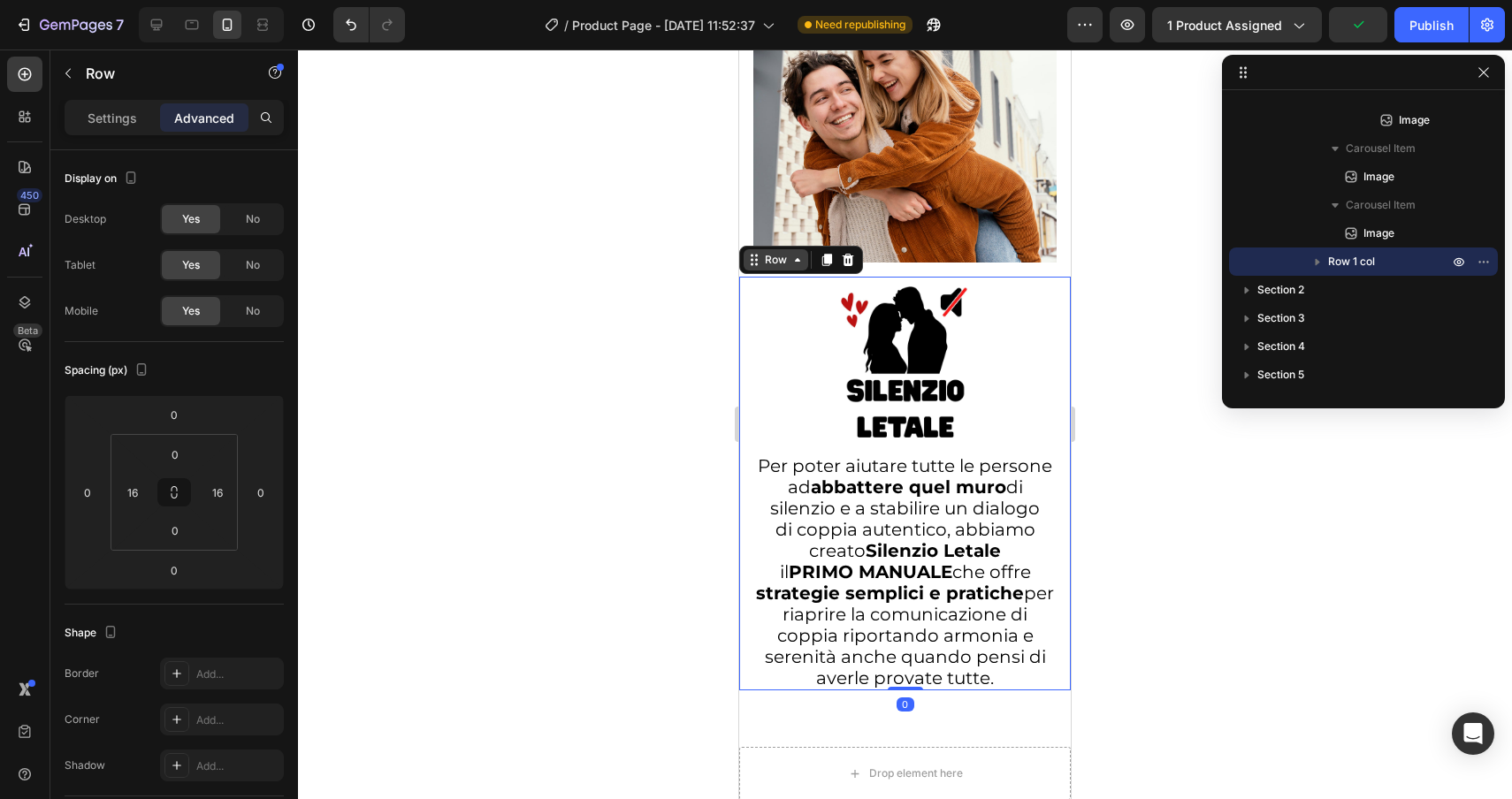
click at [775, 252] on div "Row" at bounding box center [776, 260] width 29 height 15
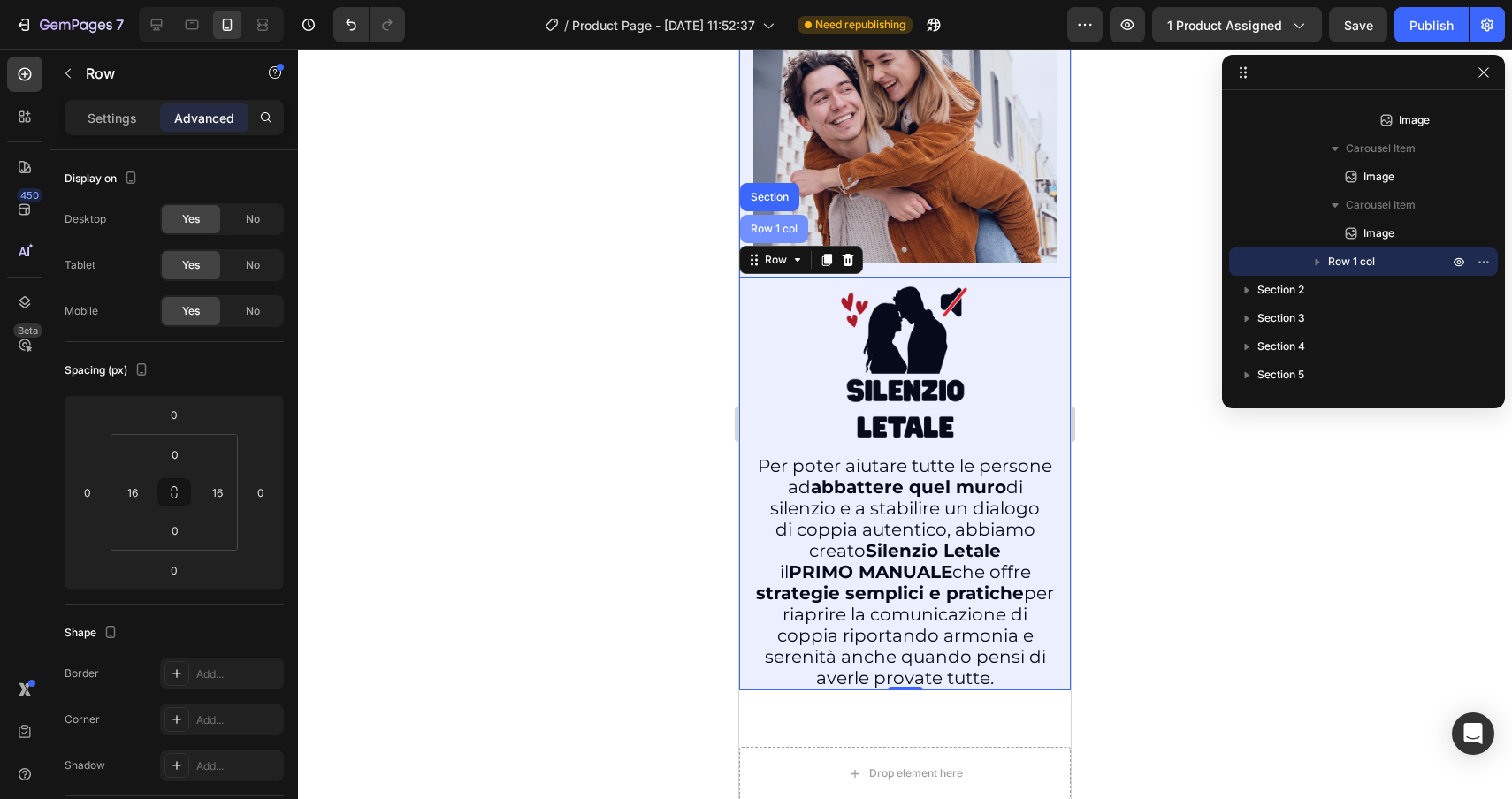
click at [774, 224] on div "Row 1 col" at bounding box center [774, 229] width 54 height 11
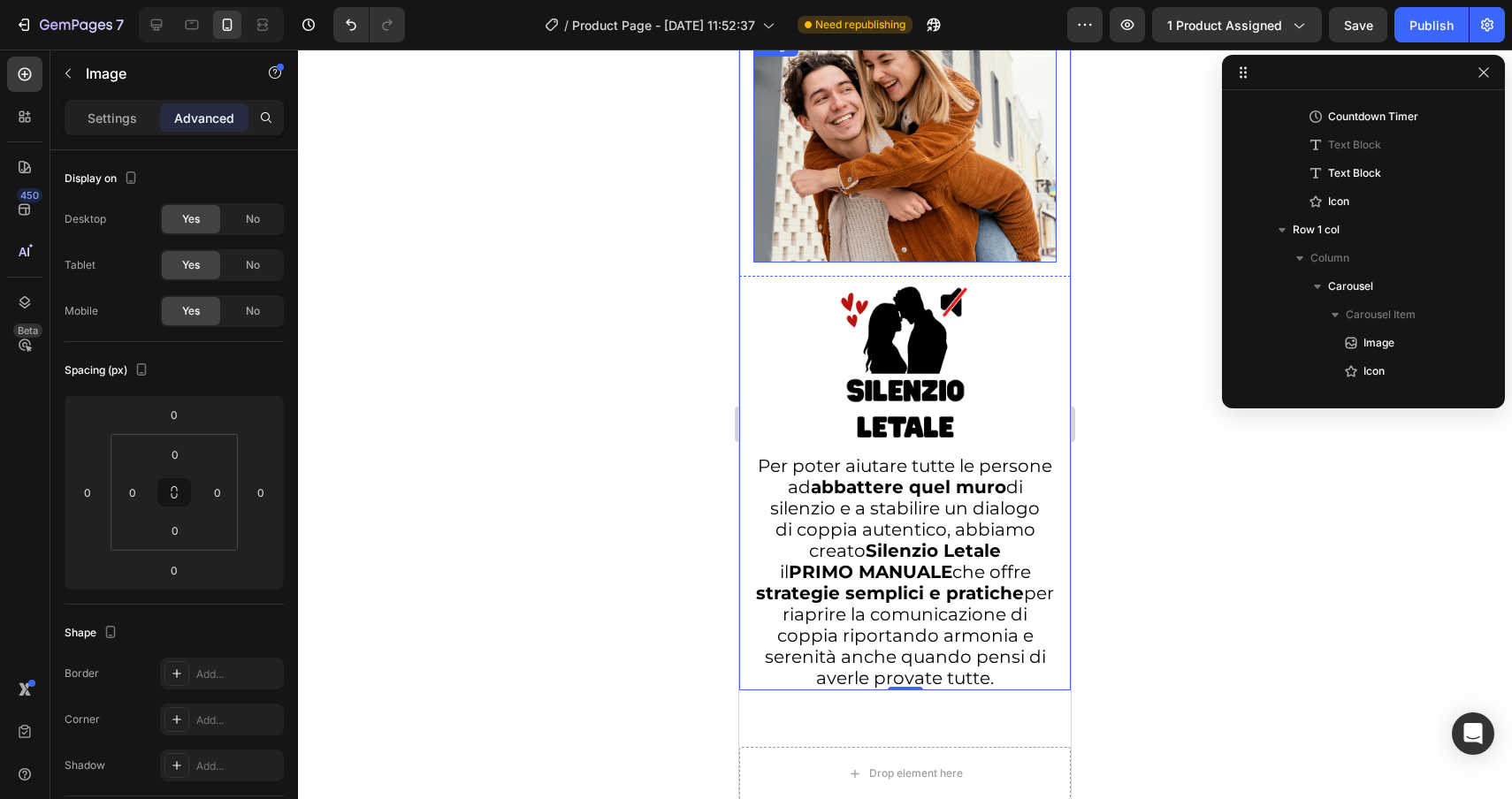
click at [921, 192] on img at bounding box center [905, 149] width 303 height 228
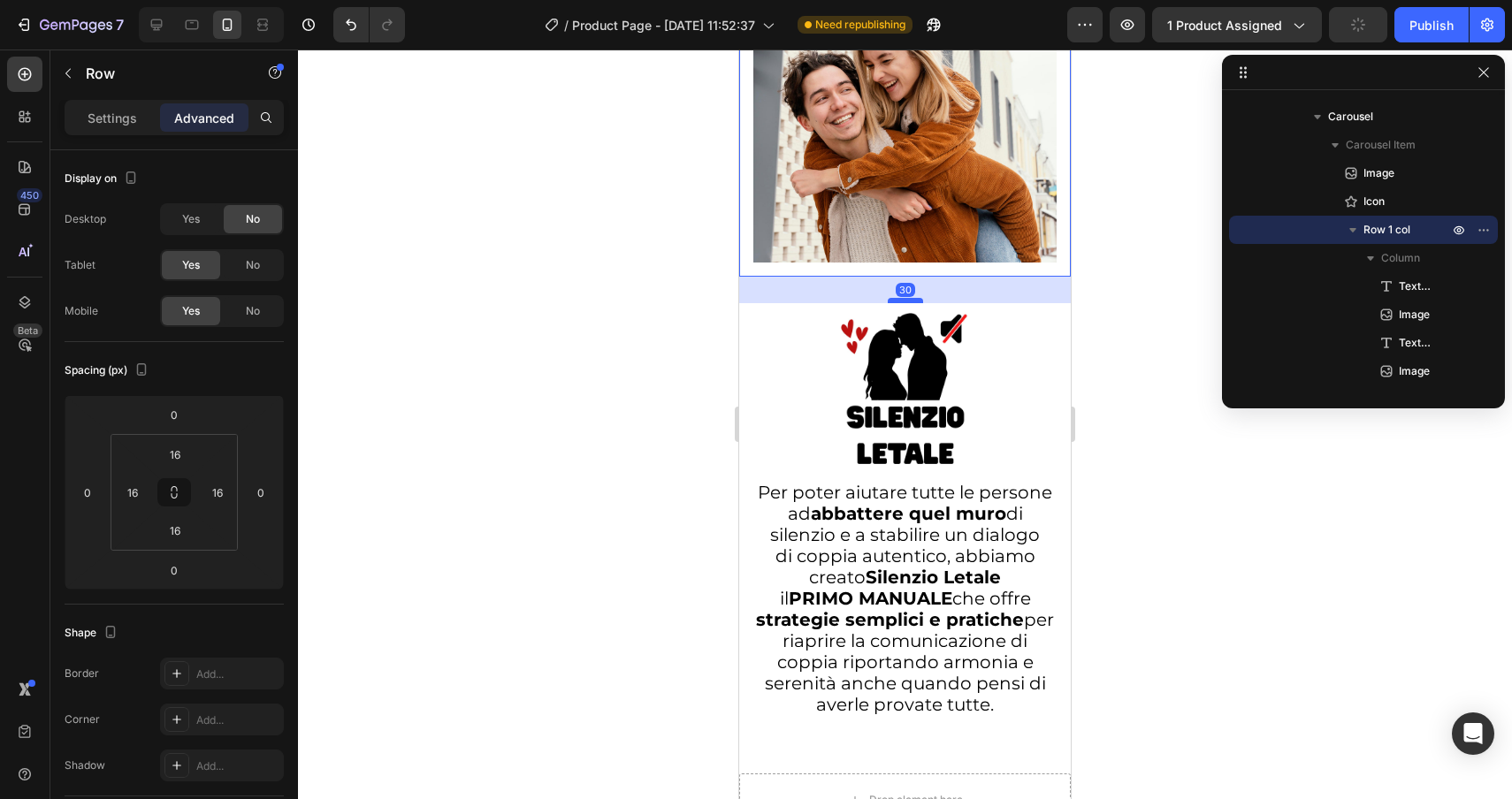
drag, startPoint x: 910, startPoint y: 252, endPoint x: 910, endPoint y: 279, distance: 27.0
click at [910, 298] on div at bounding box center [906, 300] width 36 height 5
type input "30"
click at [777, 320] on div at bounding box center [905, 391] width 303 height 177
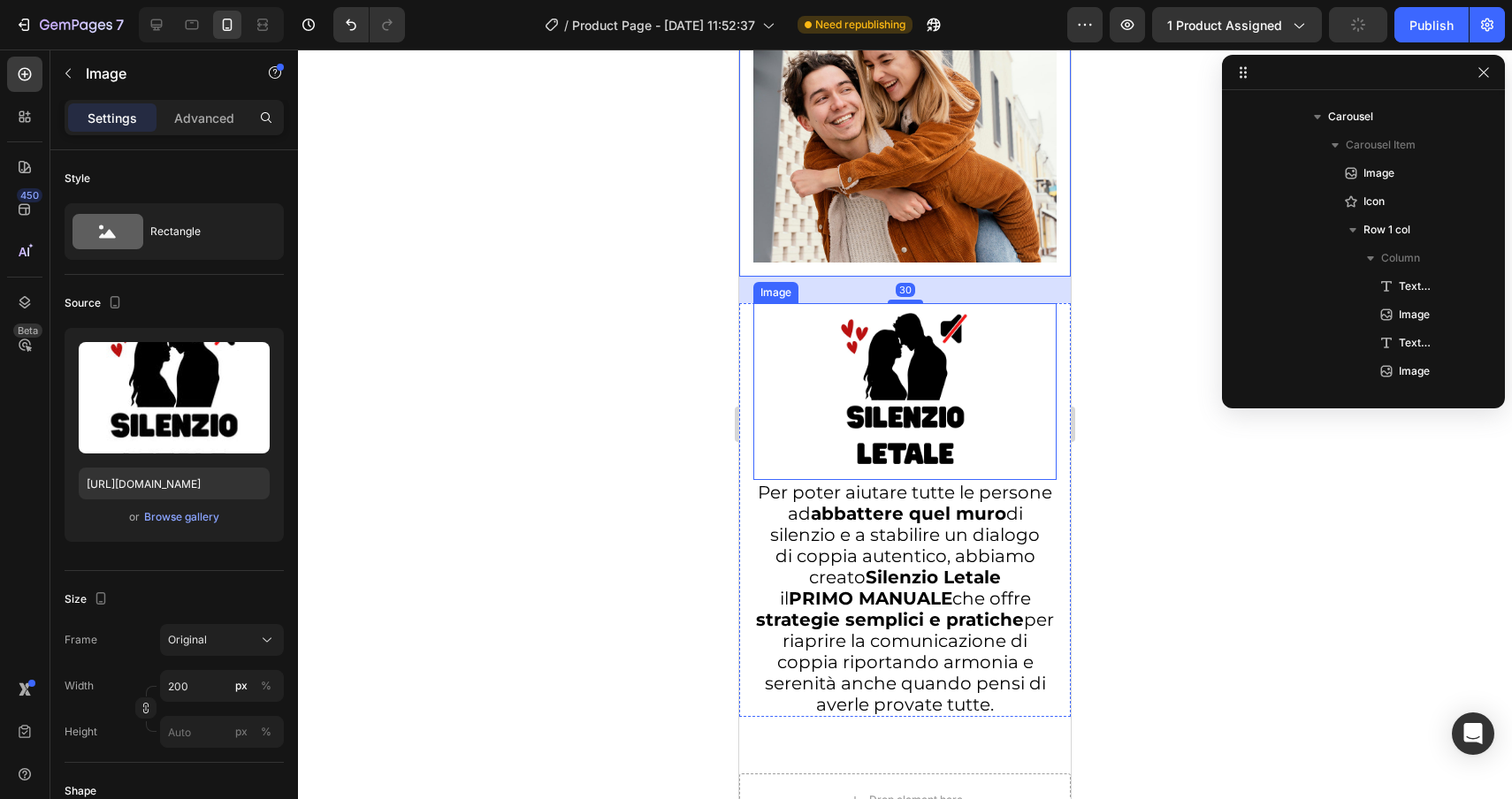
scroll to position [2908, 0]
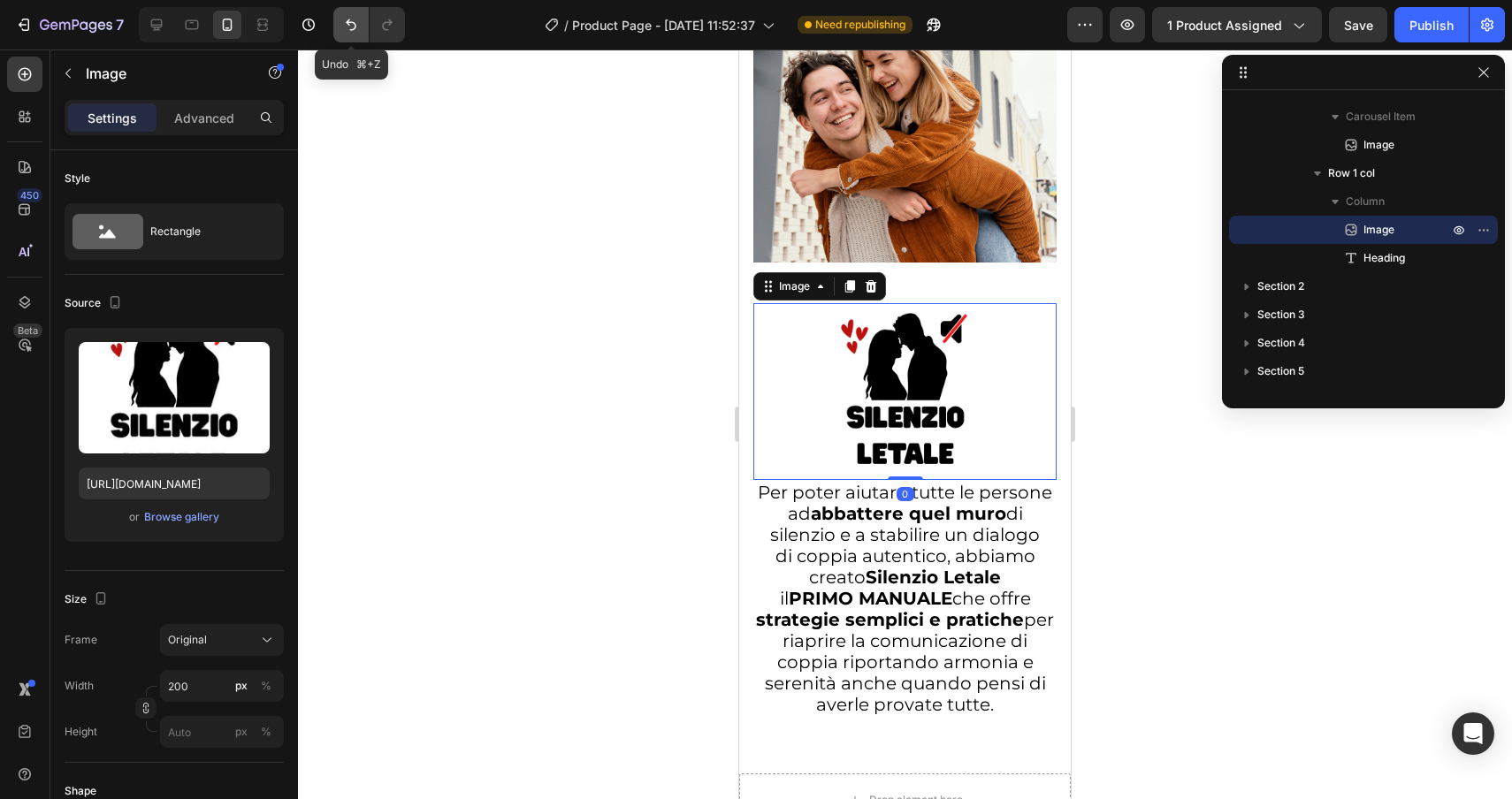
click at [345, 26] on icon "Undo/Redo" at bounding box center [351, 24] width 17 height 17
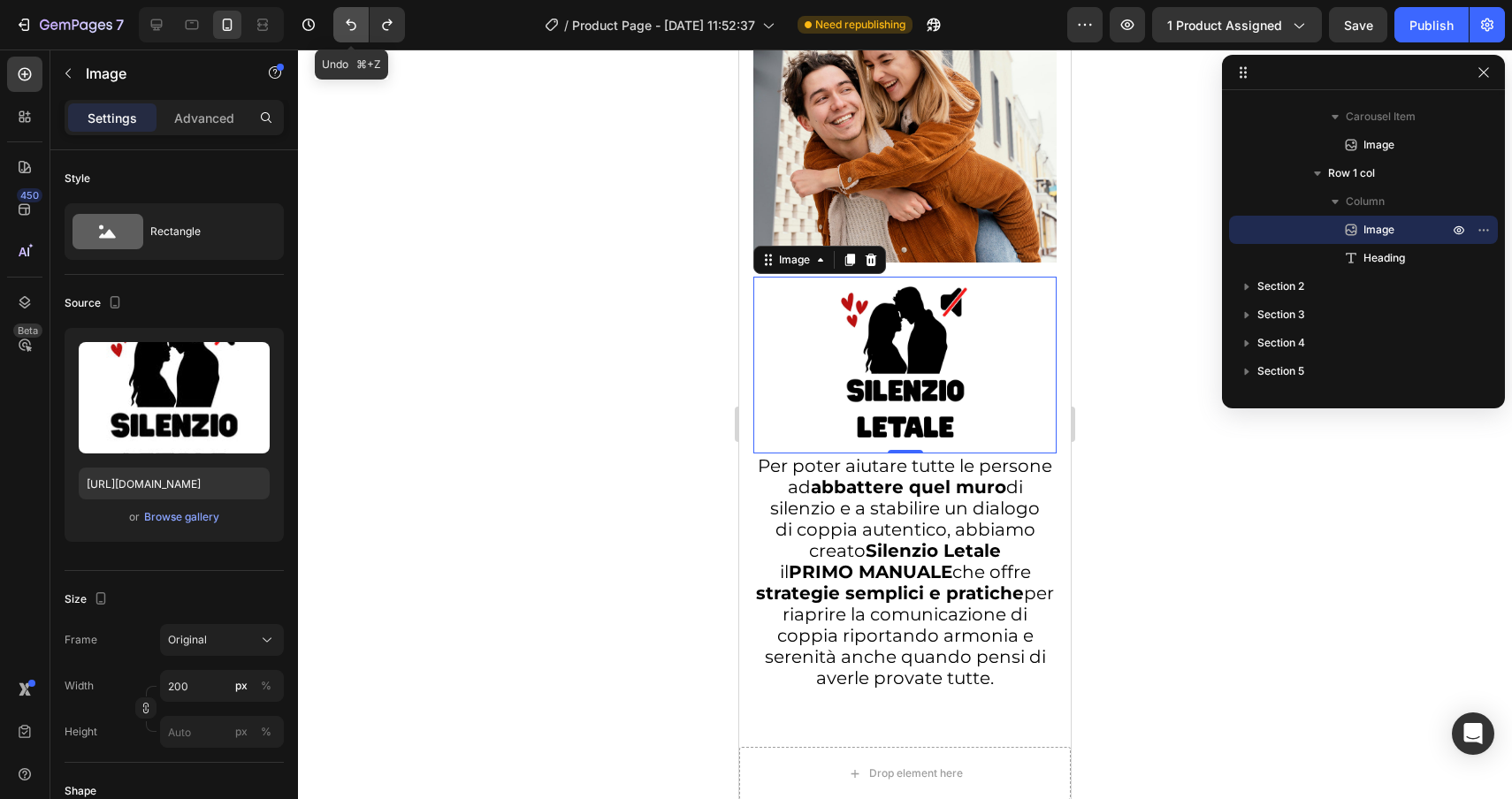
click at [345, 26] on icon "Undo/Redo" at bounding box center [351, 24] width 17 height 17
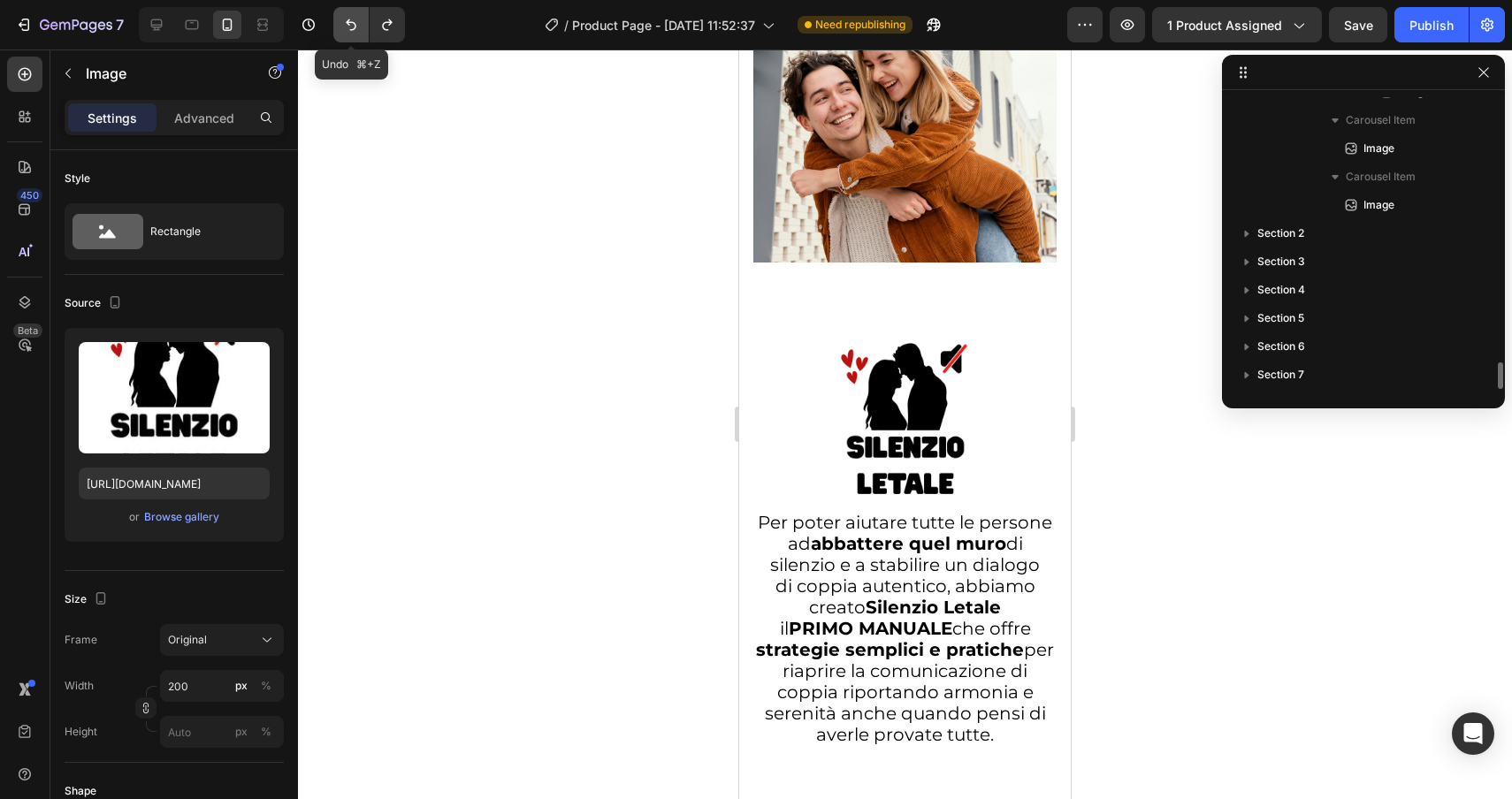
scroll to position [2848, 0]
click at [802, 202] on img at bounding box center [905, 149] width 303 height 228
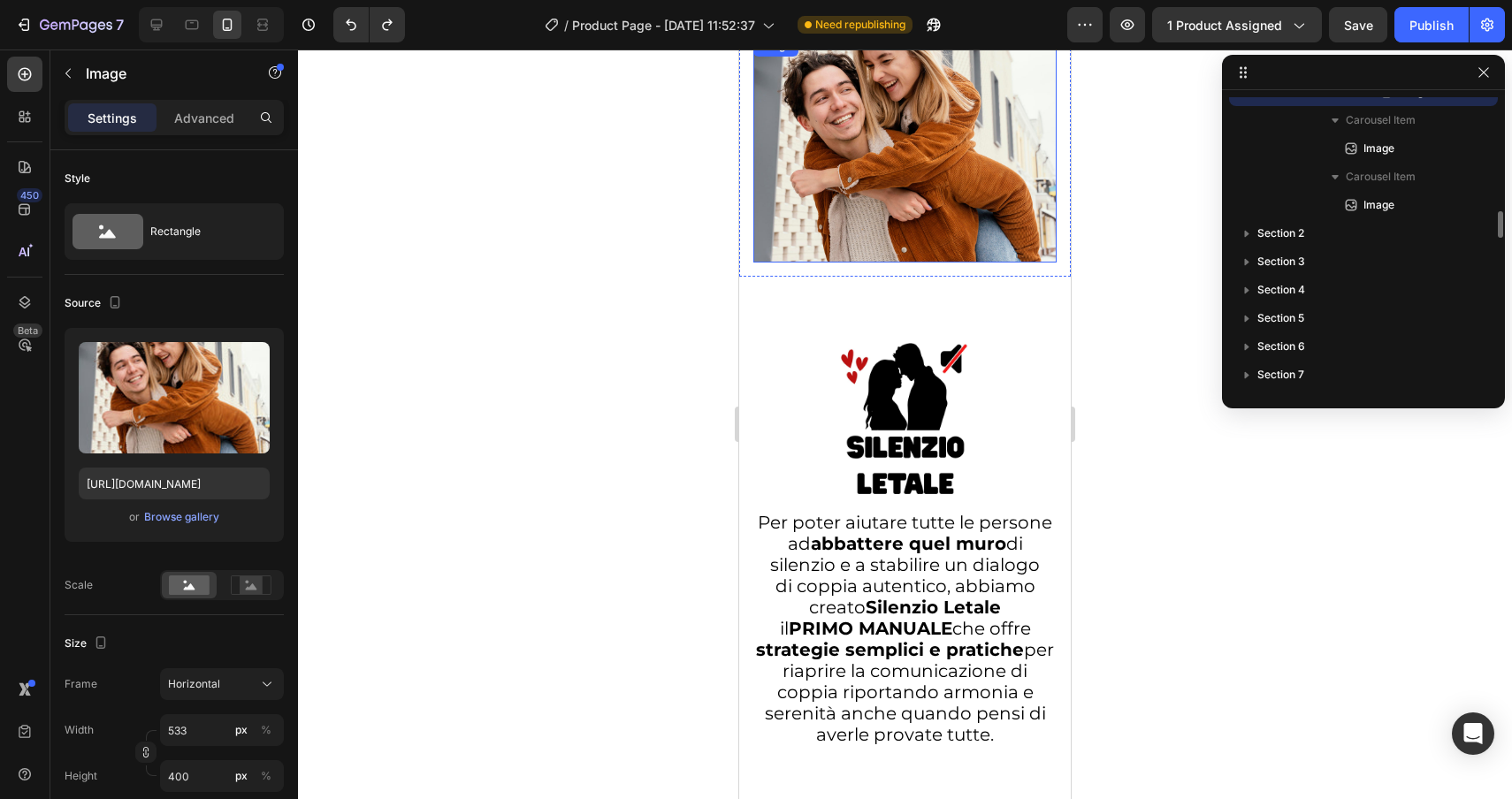
scroll to position [2711, 0]
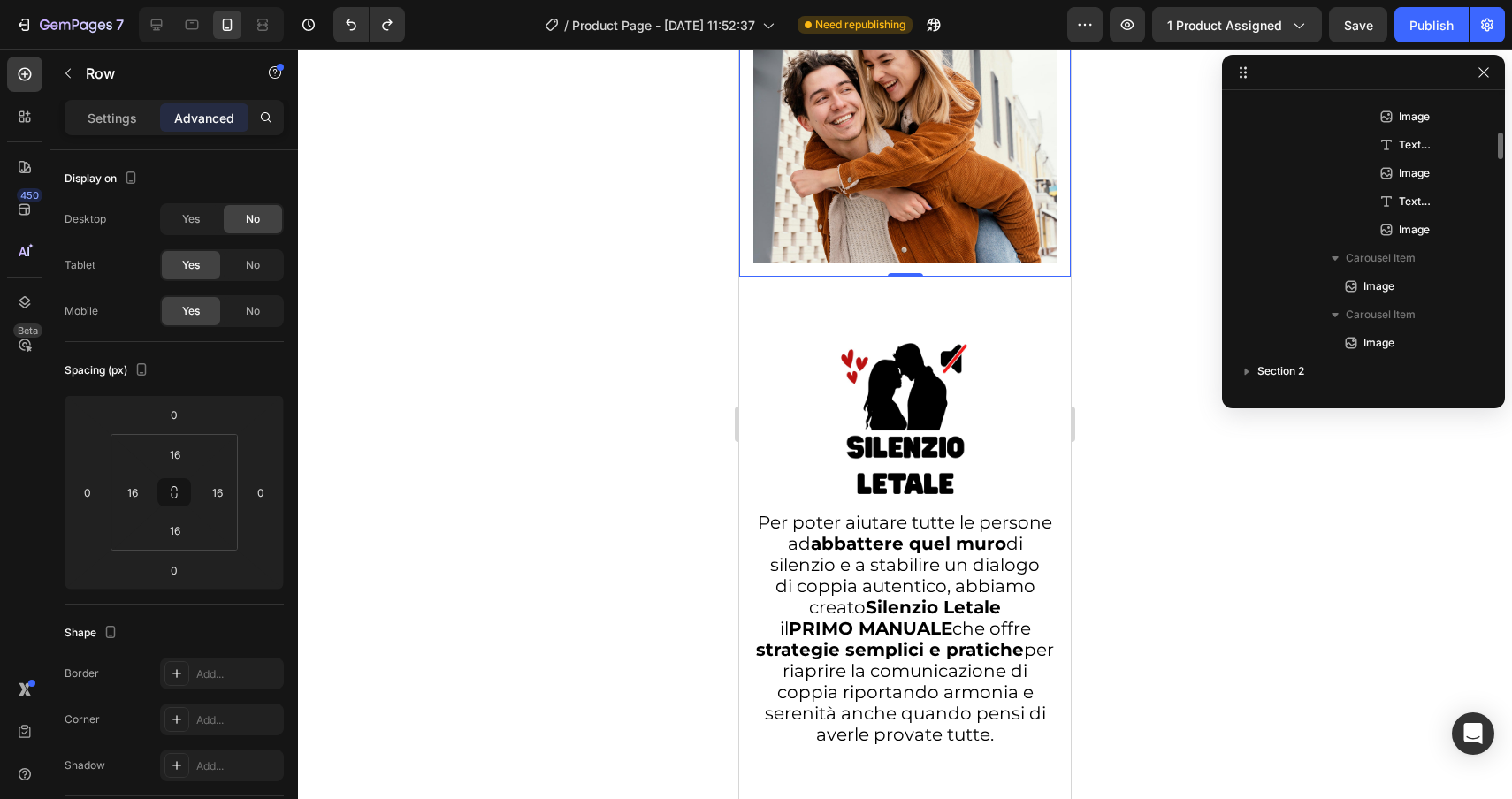
scroll to position [2512, 0]
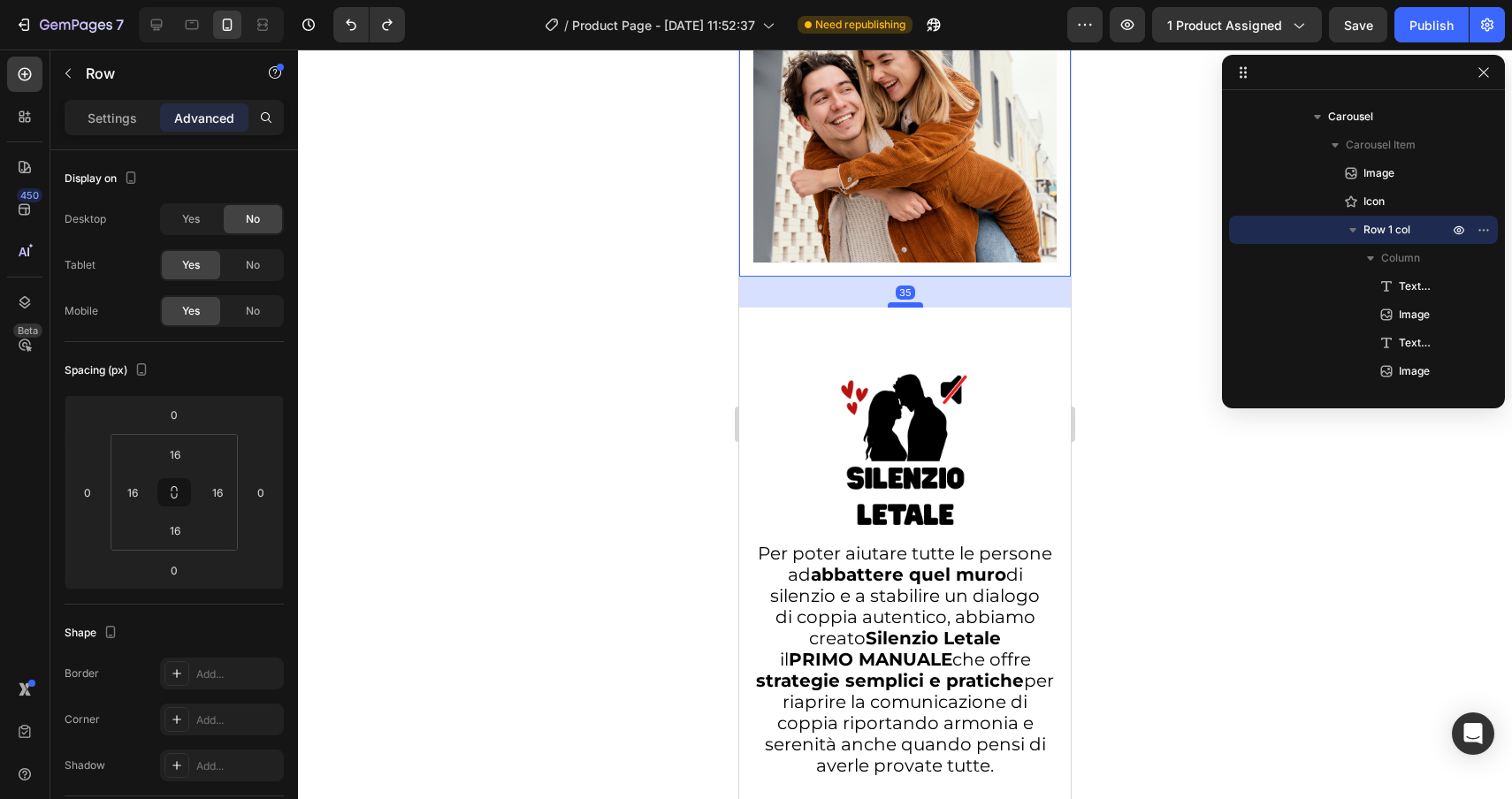
drag, startPoint x: 906, startPoint y: 249, endPoint x: 898, endPoint y: 276, distance: 28.2
click at [898, 302] on div at bounding box center [906, 304] width 36 height 5
type input "31"
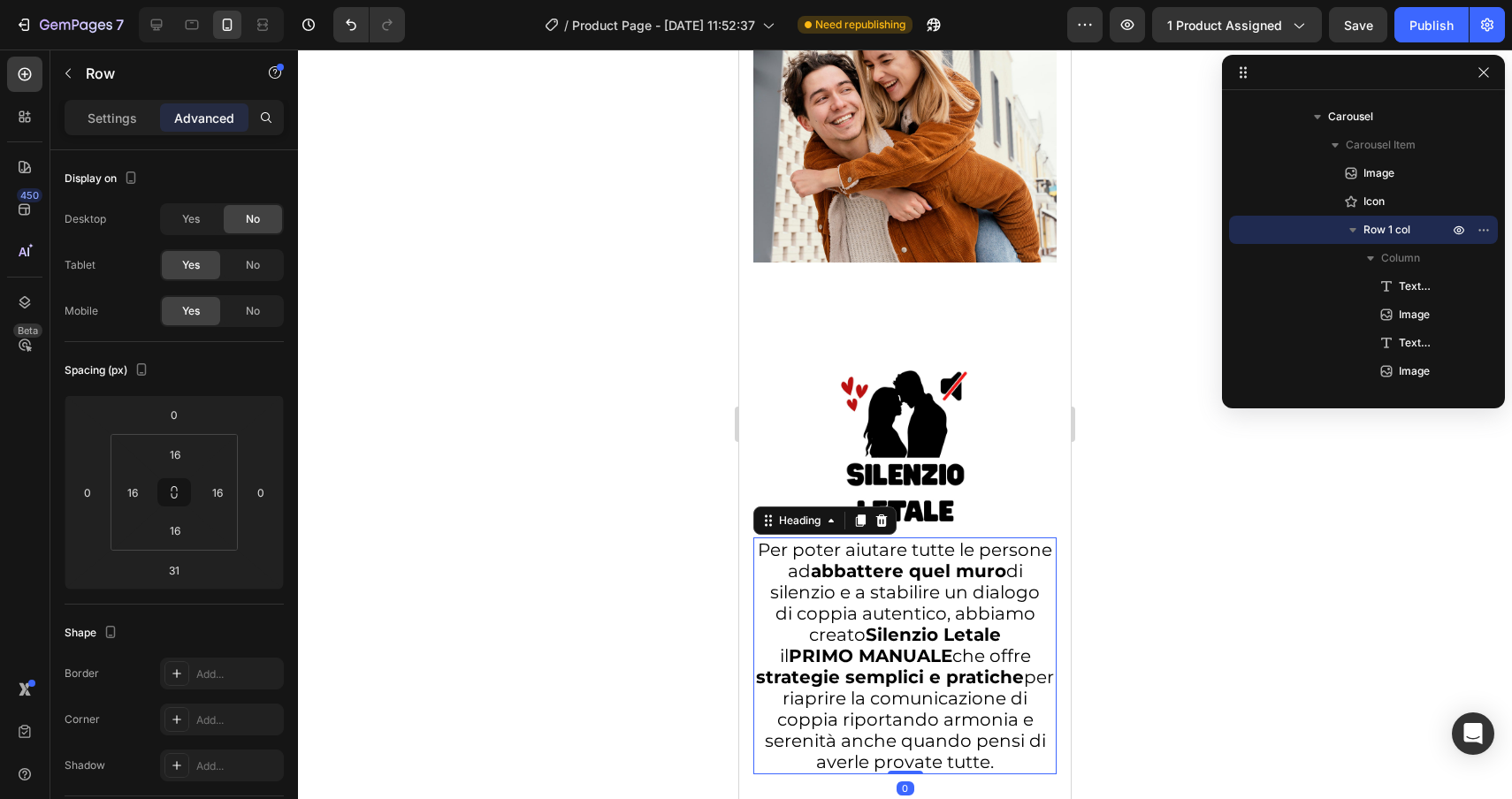
click at [816, 561] on strong "abbattere quel muro" at bounding box center [909, 571] width 196 height 21
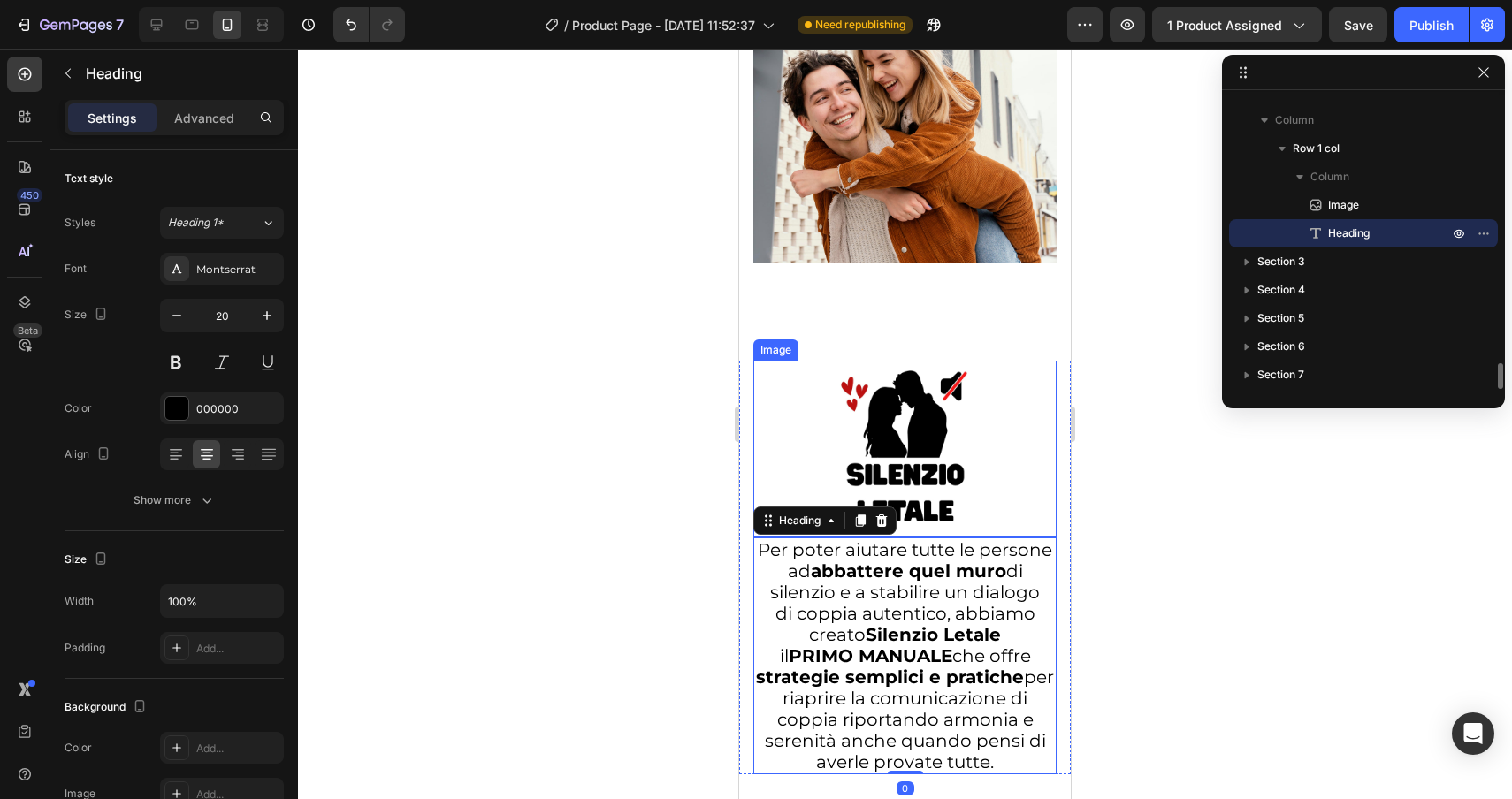
click at [790, 401] on div at bounding box center [905, 448] width 303 height 177
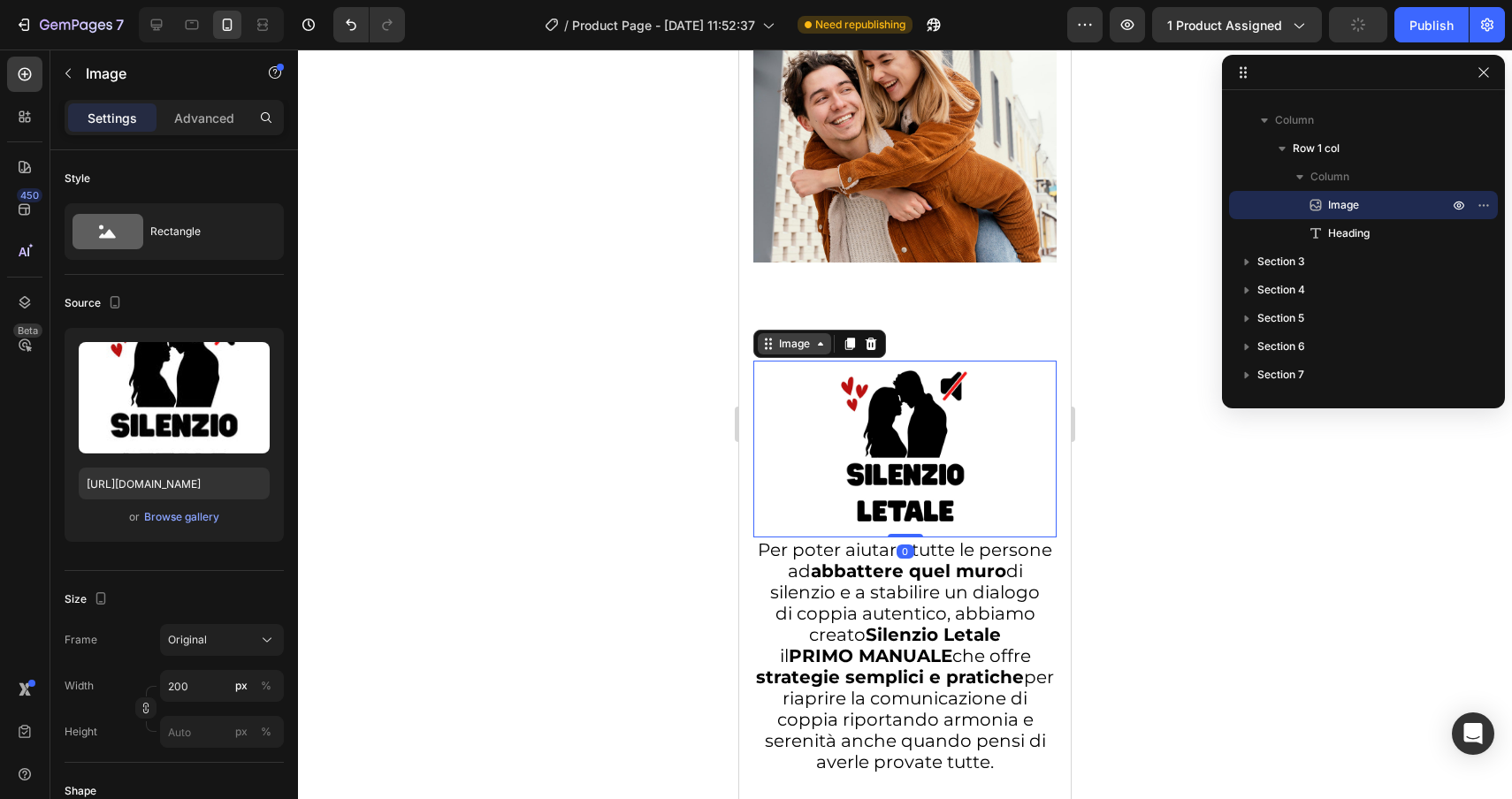
click at [780, 336] on div "Image" at bounding box center [794, 344] width 38 height 15
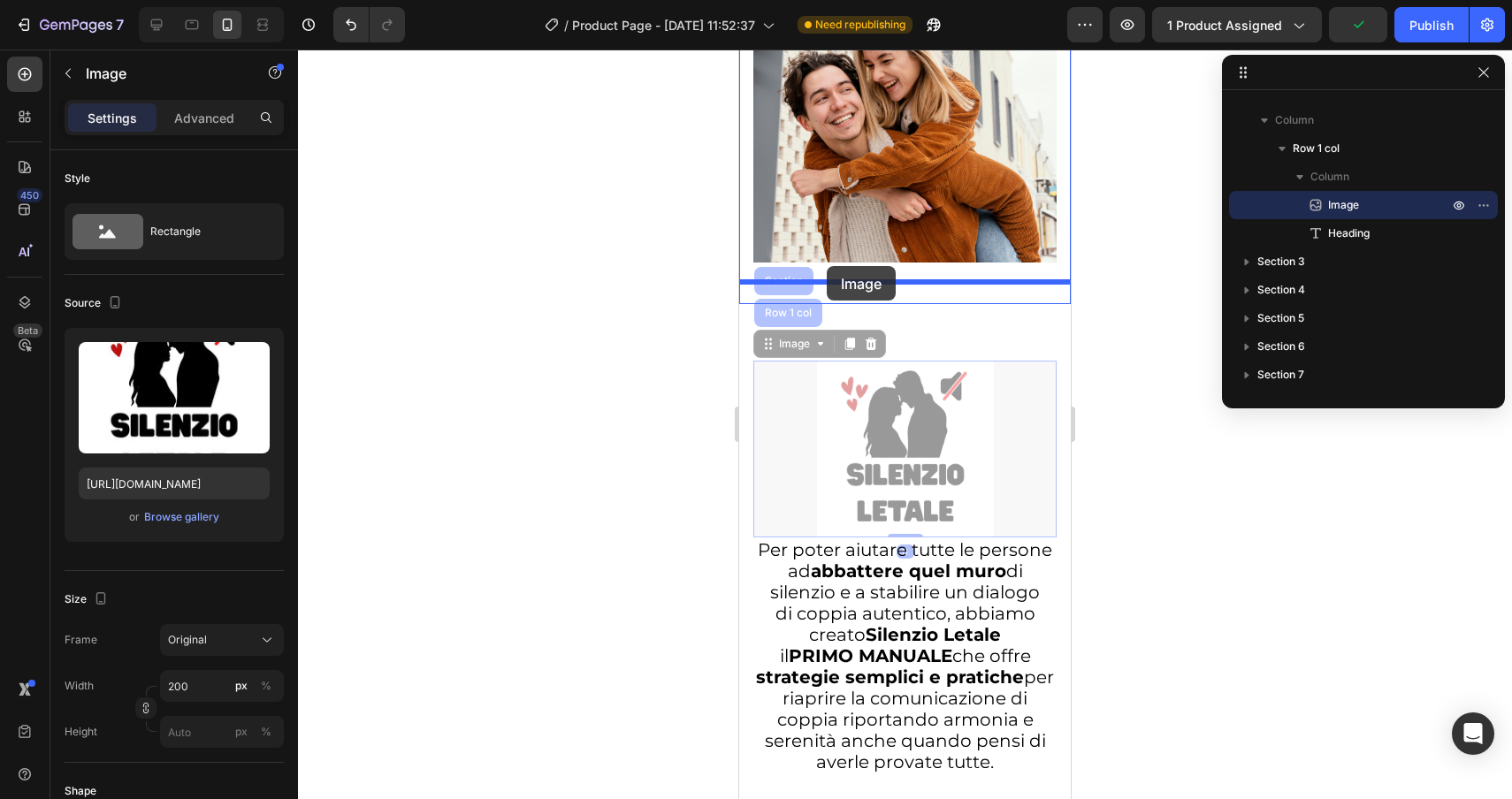
drag, startPoint x: 781, startPoint y: 294, endPoint x: 827, endPoint y: 266, distance: 53.9
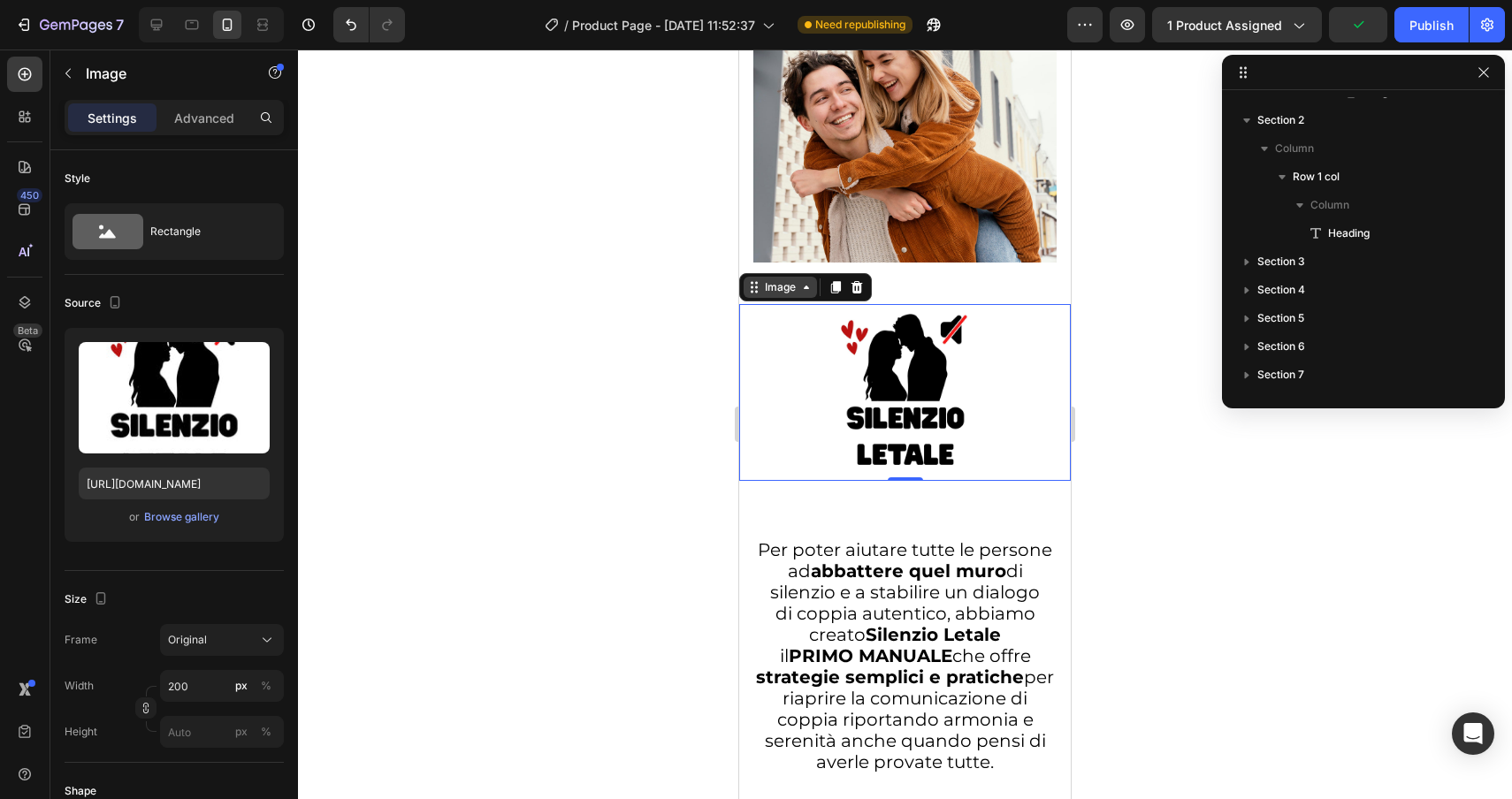
click at [777, 279] on div "Image" at bounding box center [780, 287] width 38 height 15
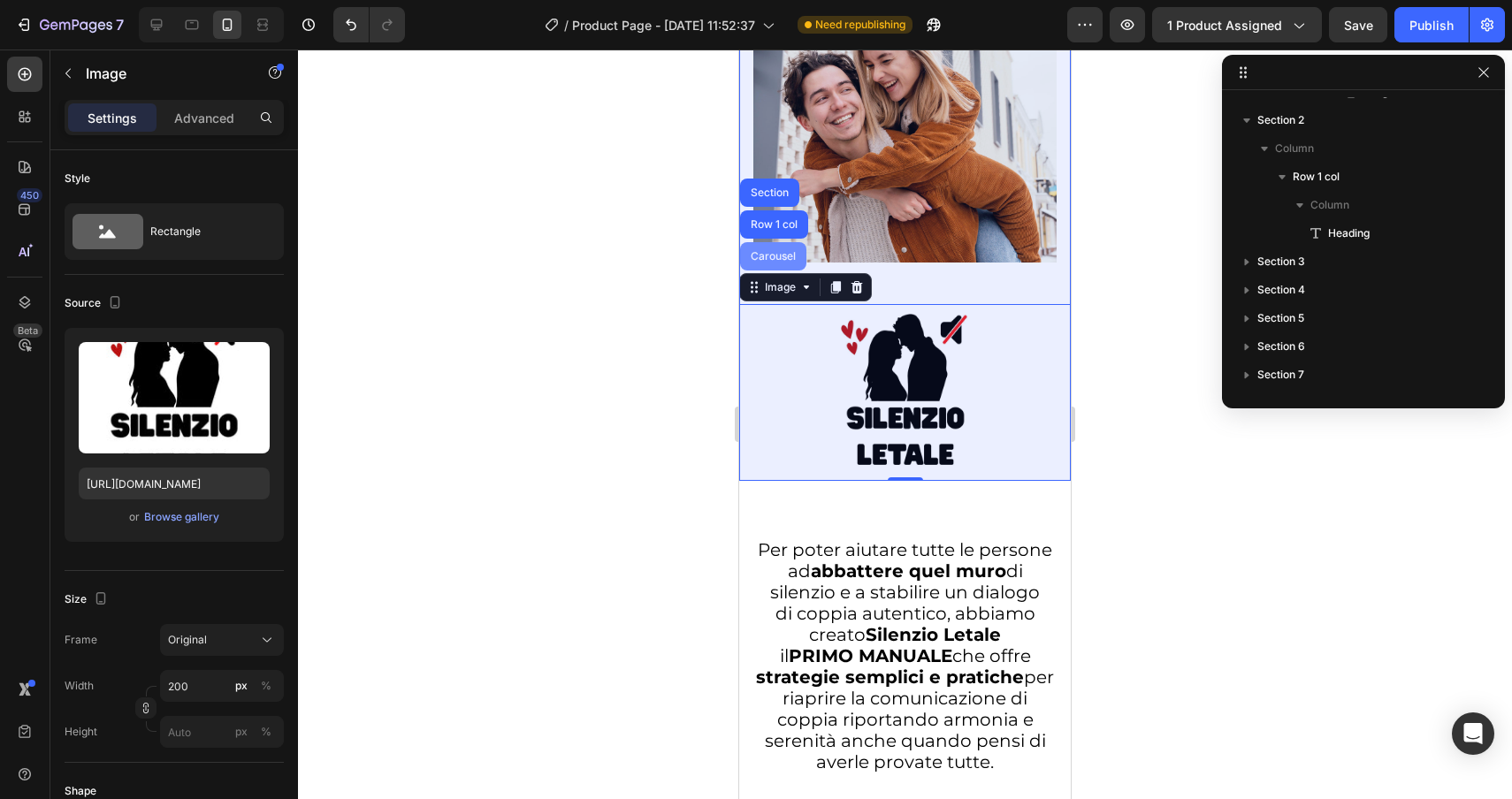
click at [773, 251] on div "Carousel" at bounding box center [773, 256] width 52 height 11
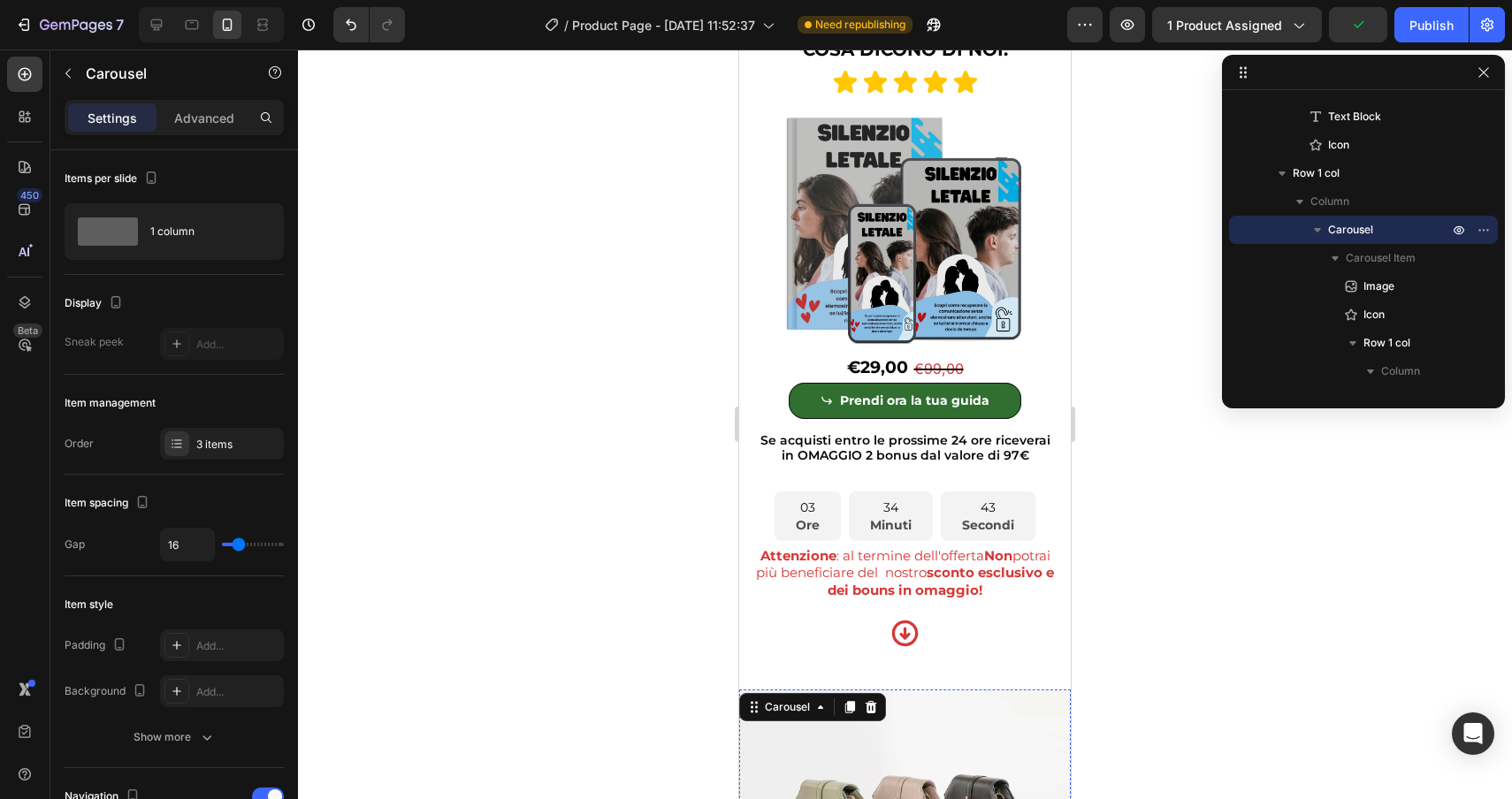
scroll to position [1461, 0]
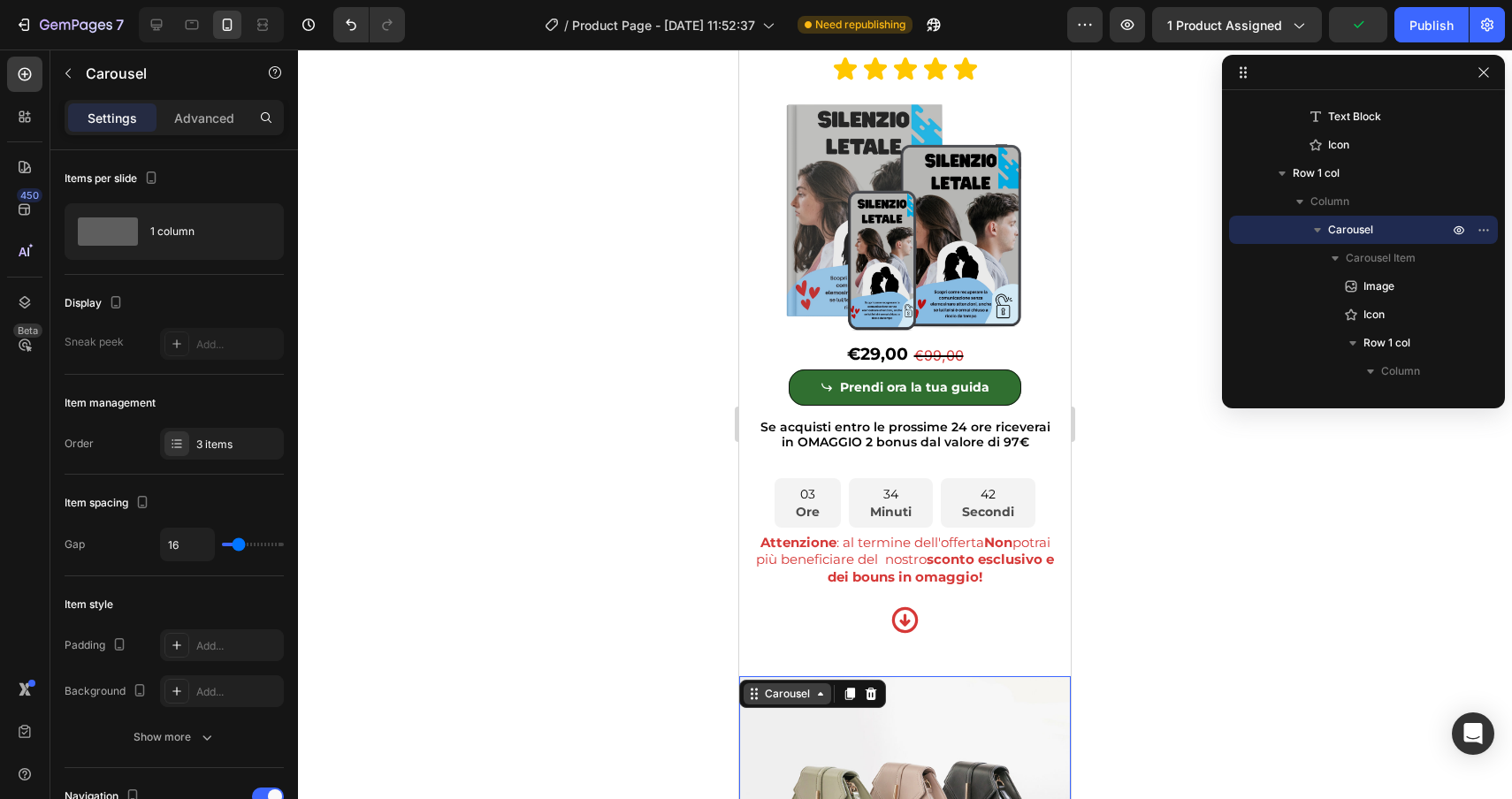
click at [785, 705] on div "Carousel" at bounding box center [787, 694] width 87 height 21
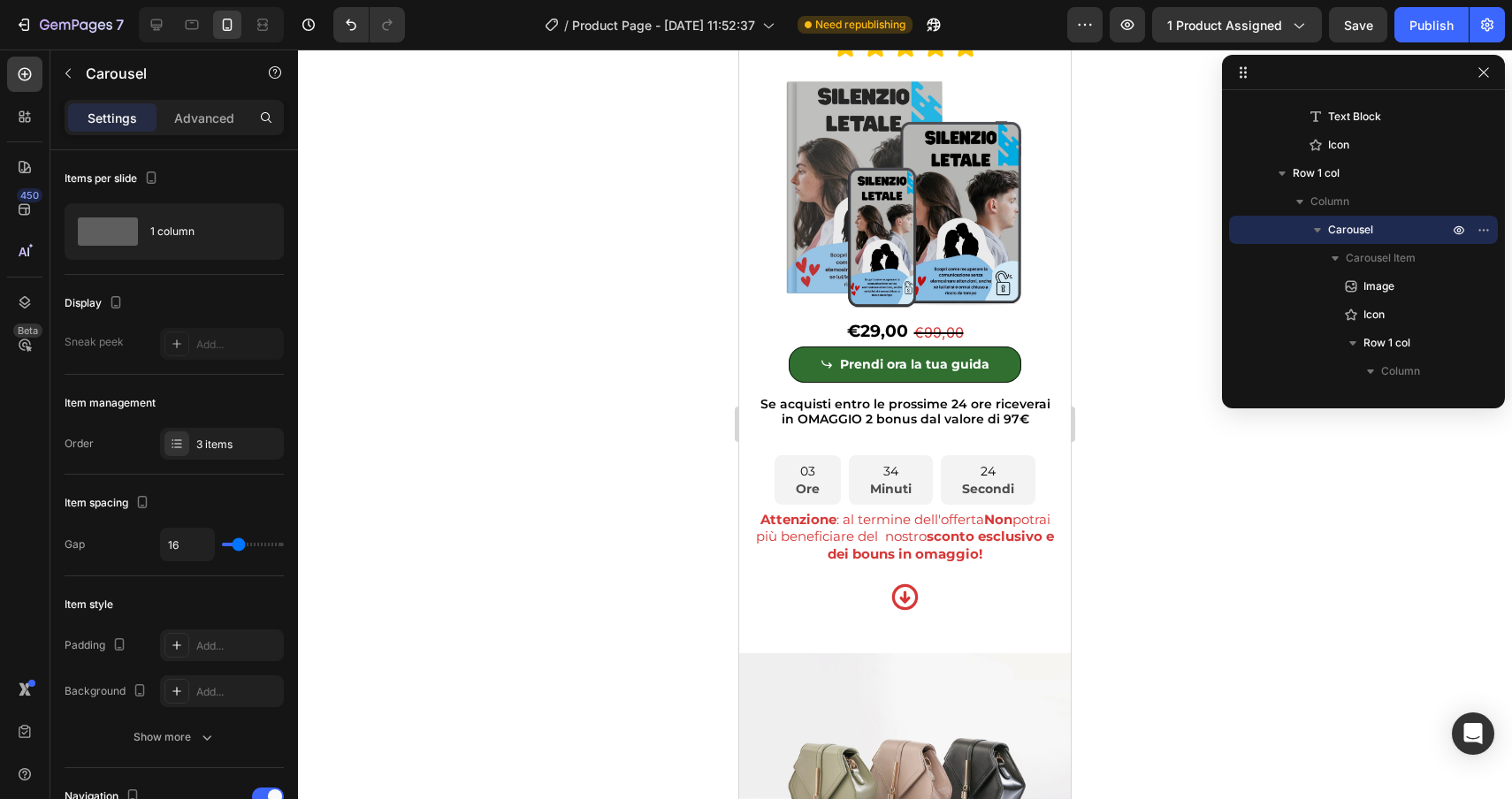
scroll to position [1680, 0]
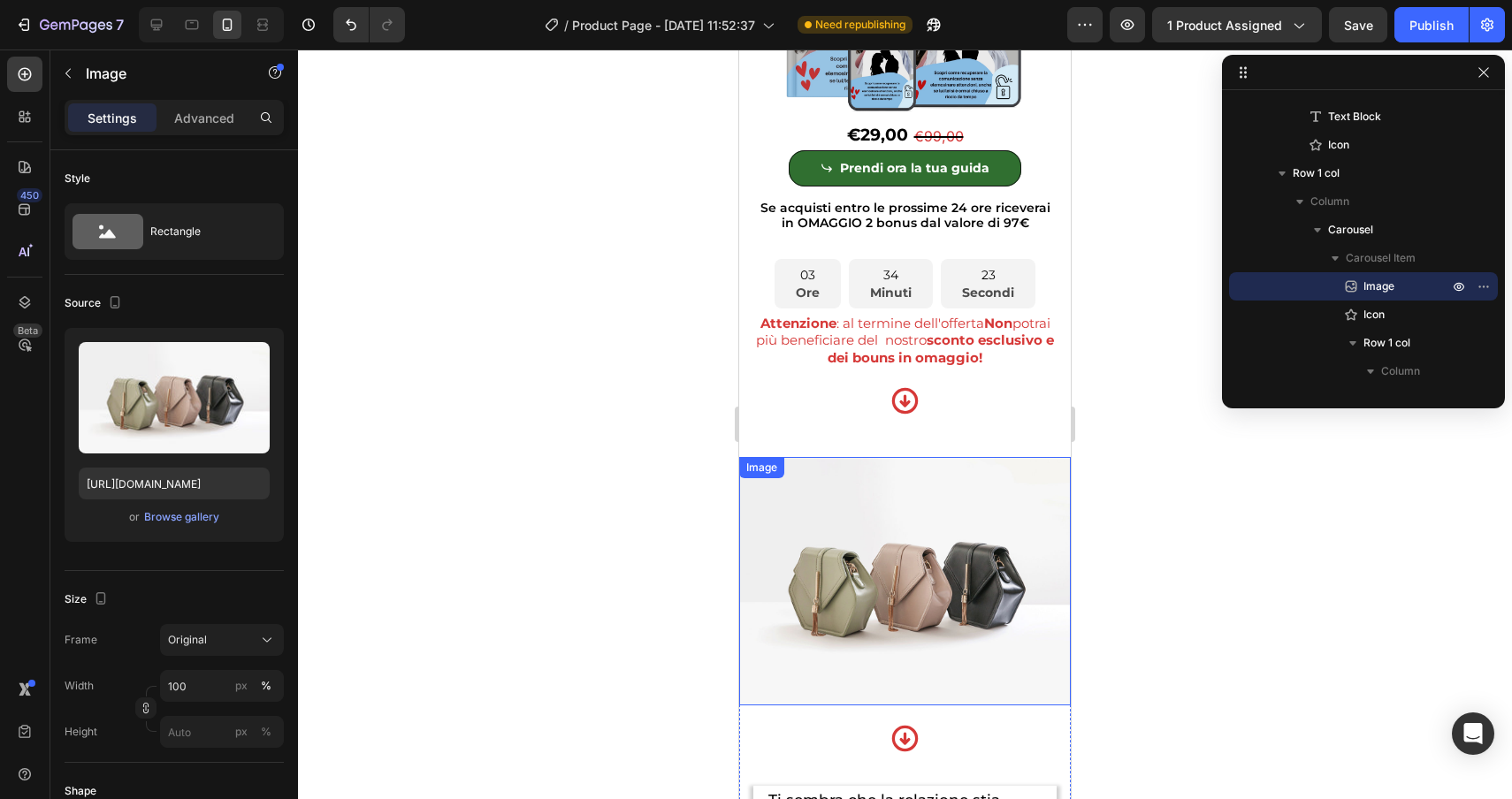
click at [771, 558] on img at bounding box center [905, 581] width 331 height 249
click at [772, 475] on div "Image" at bounding box center [780, 475] width 38 height 15
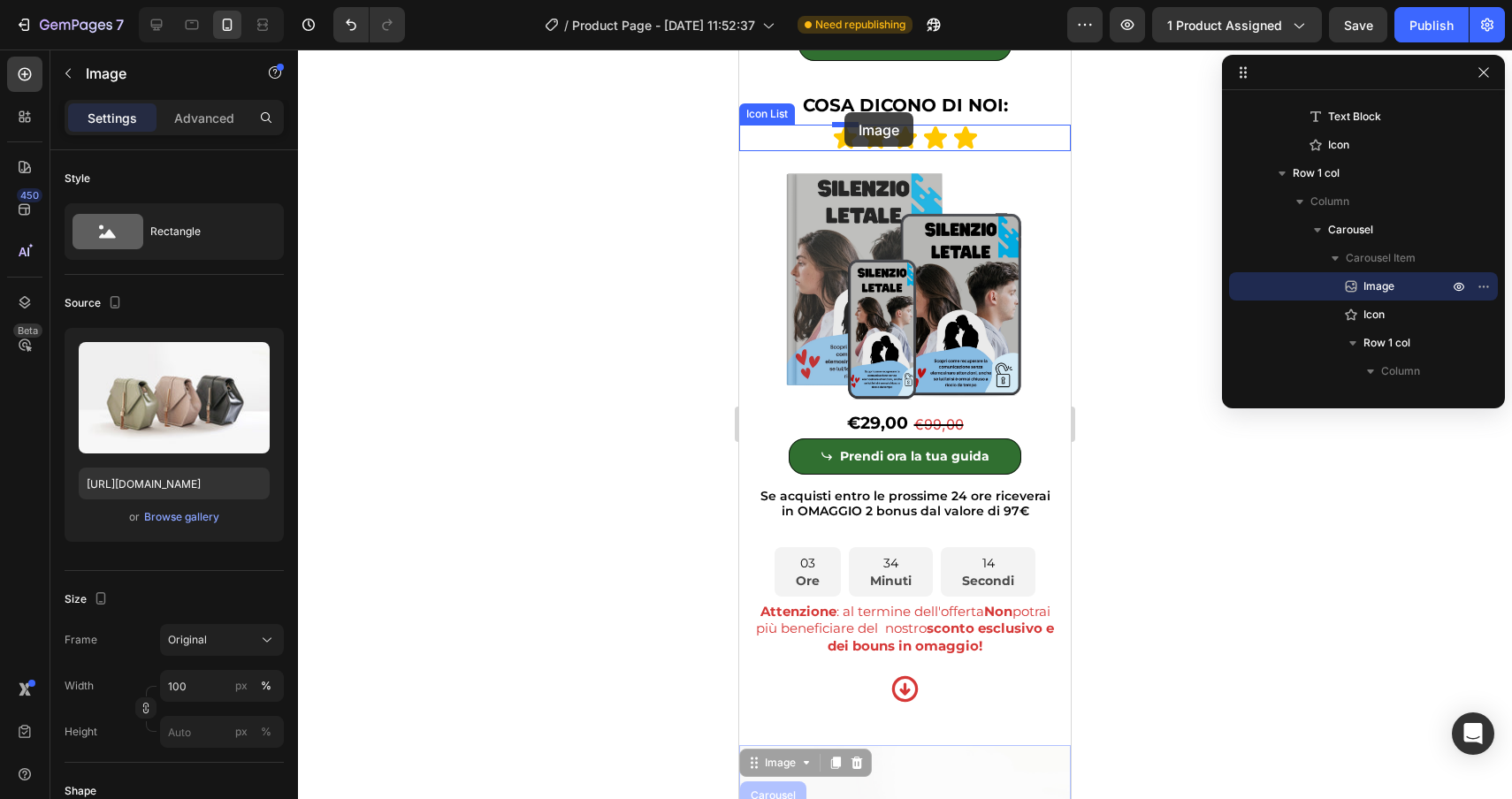
scroll to position [1379, 0]
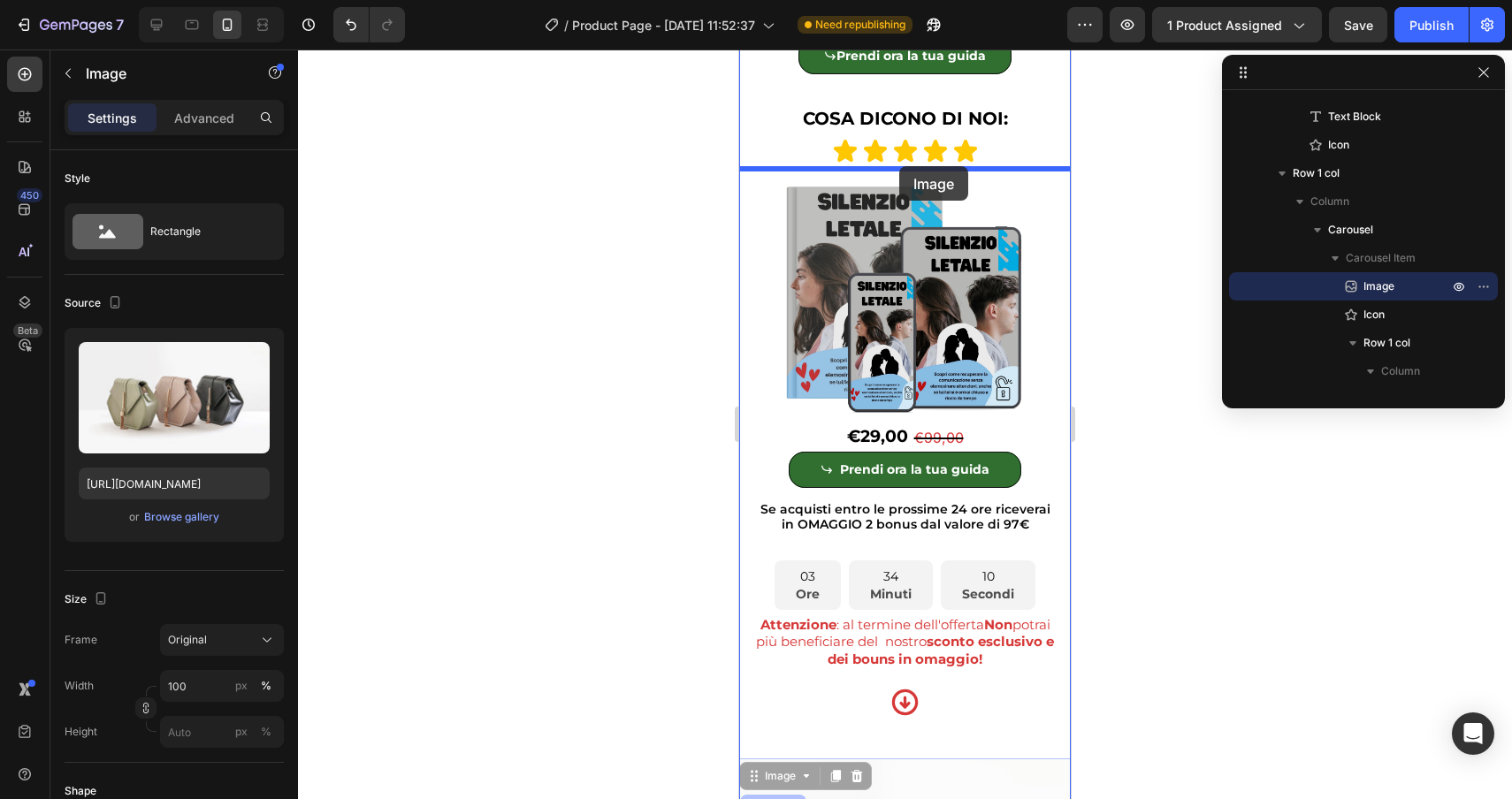
drag, startPoint x: 777, startPoint y: 765, endPoint x: 899, endPoint y: 167, distance: 610.3
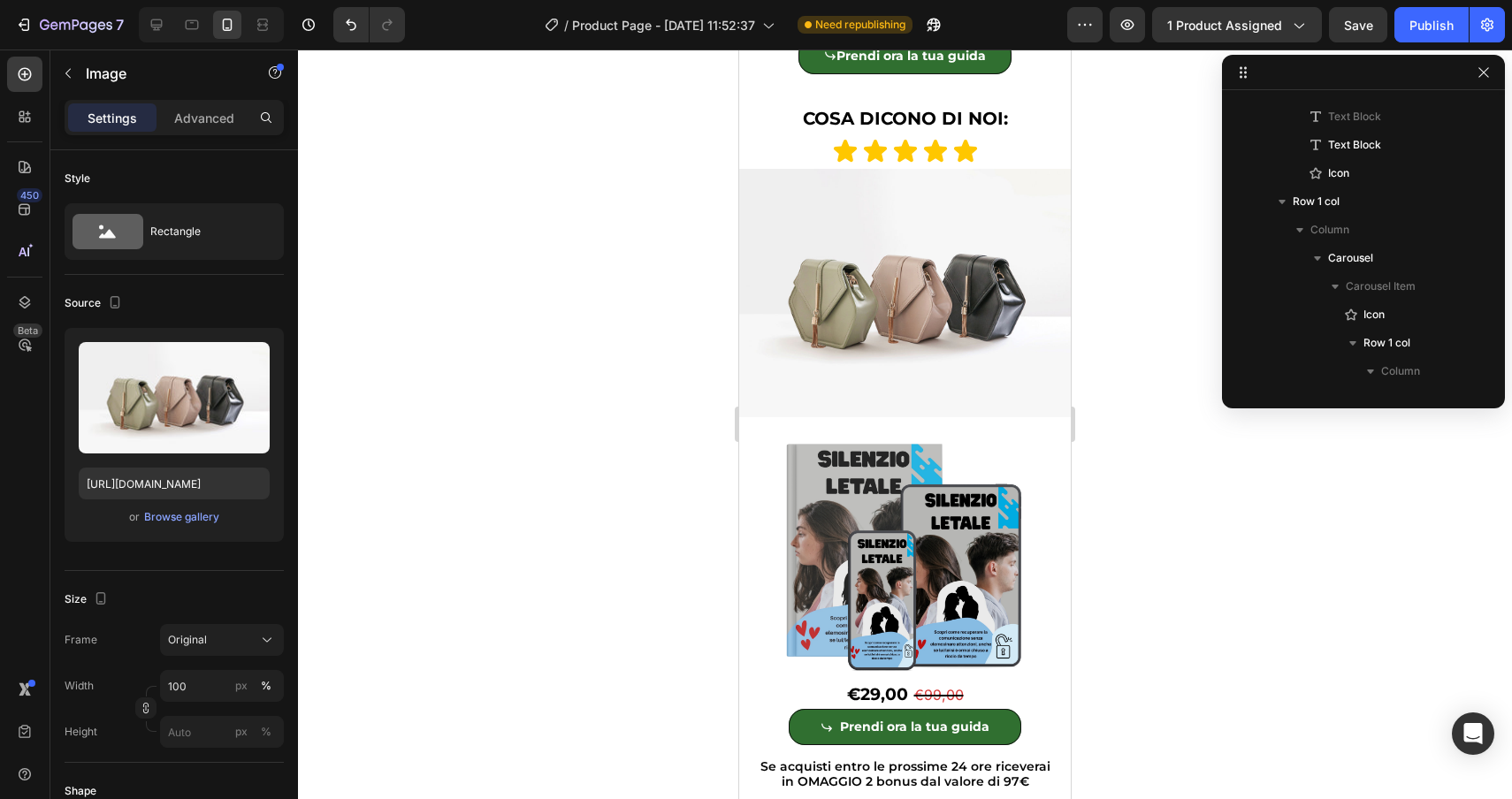
click at [812, 222] on img at bounding box center [905, 292] width 331 height 249
click at [798, 301] on img at bounding box center [905, 292] width 331 height 249
click at [861, 512] on img at bounding box center [905, 550] width 331 height 249
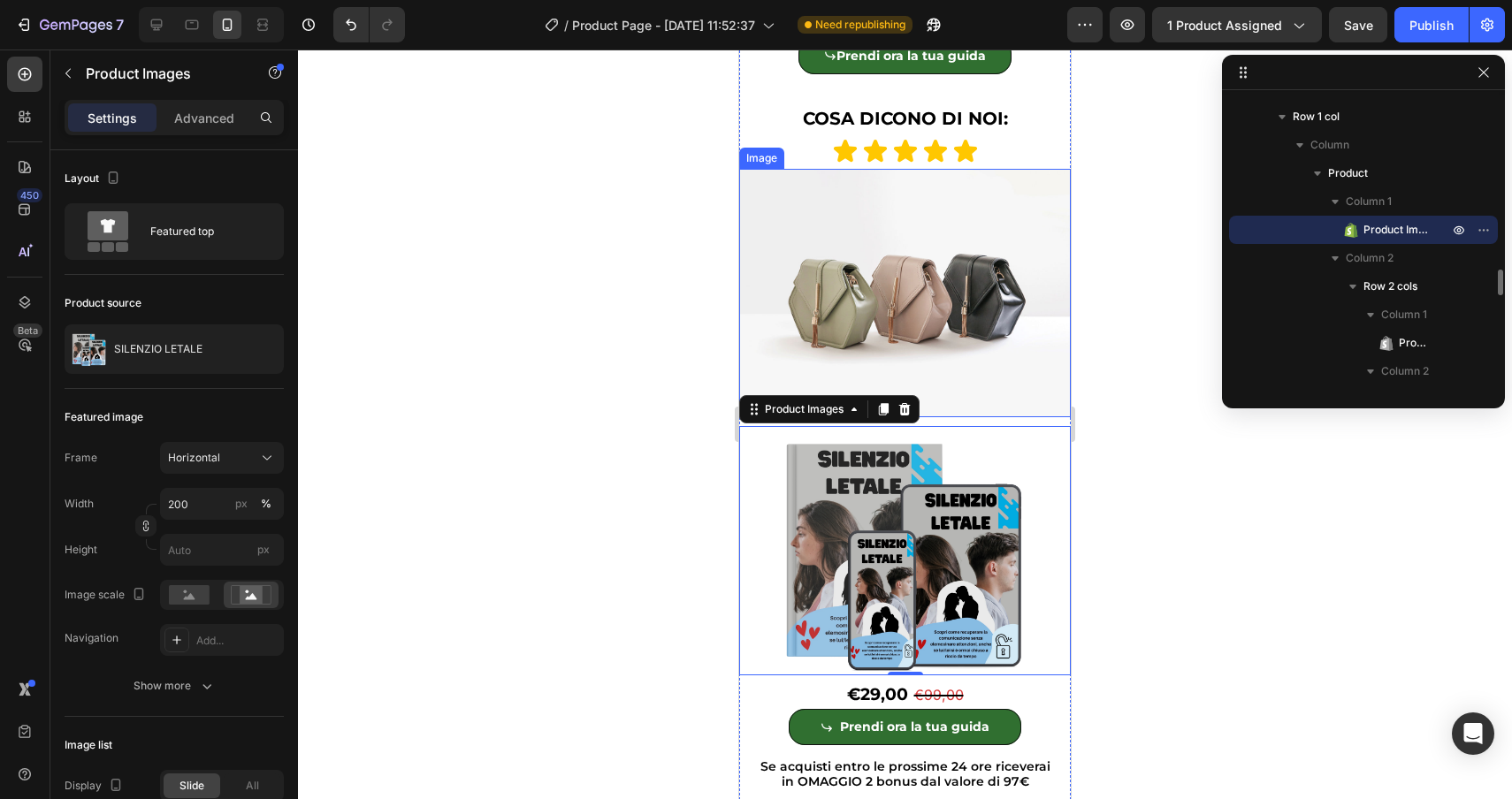
click at [807, 312] on img at bounding box center [905, 292] width 331 height 249
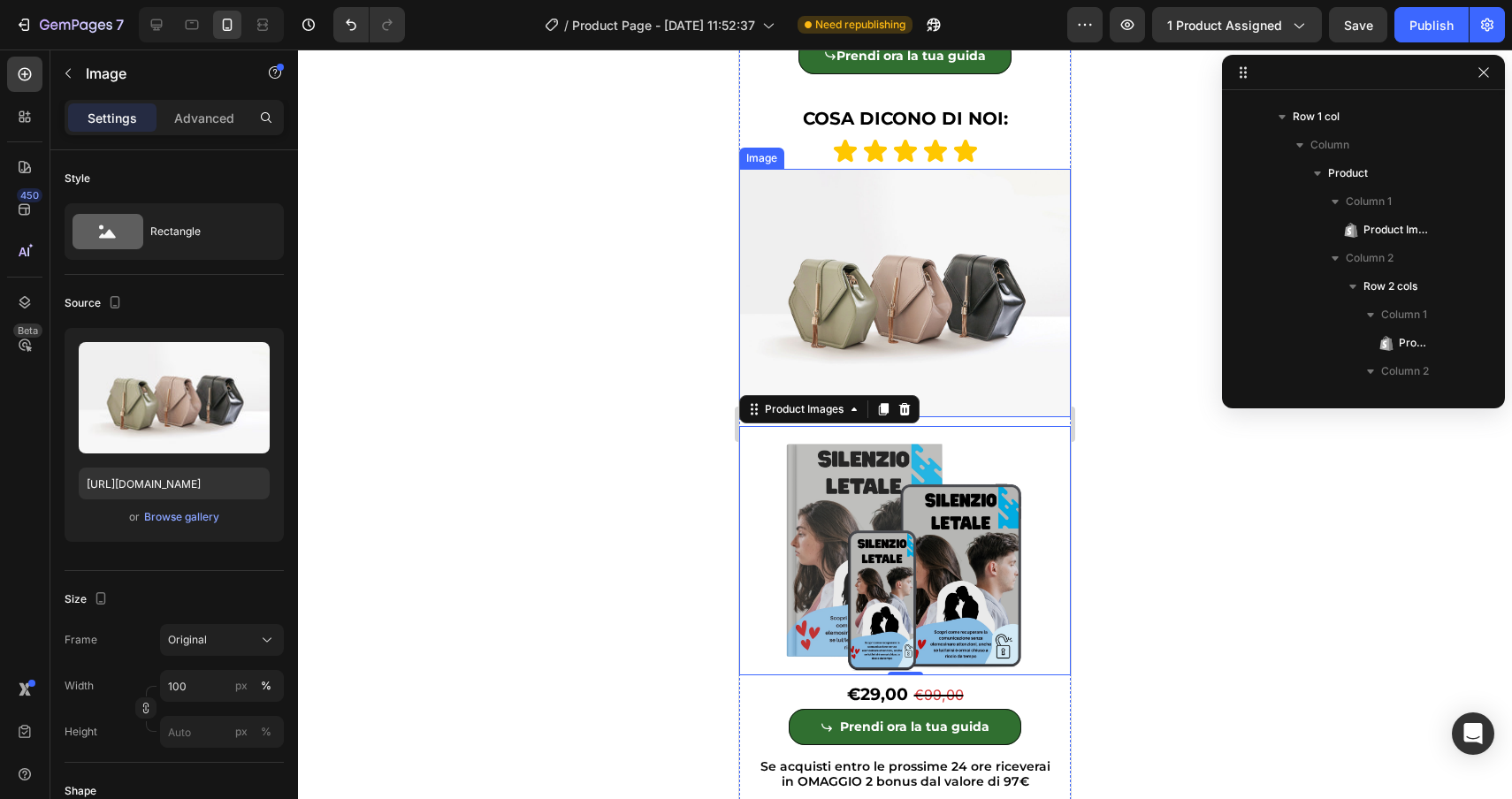
scroll to position [1749, 0]
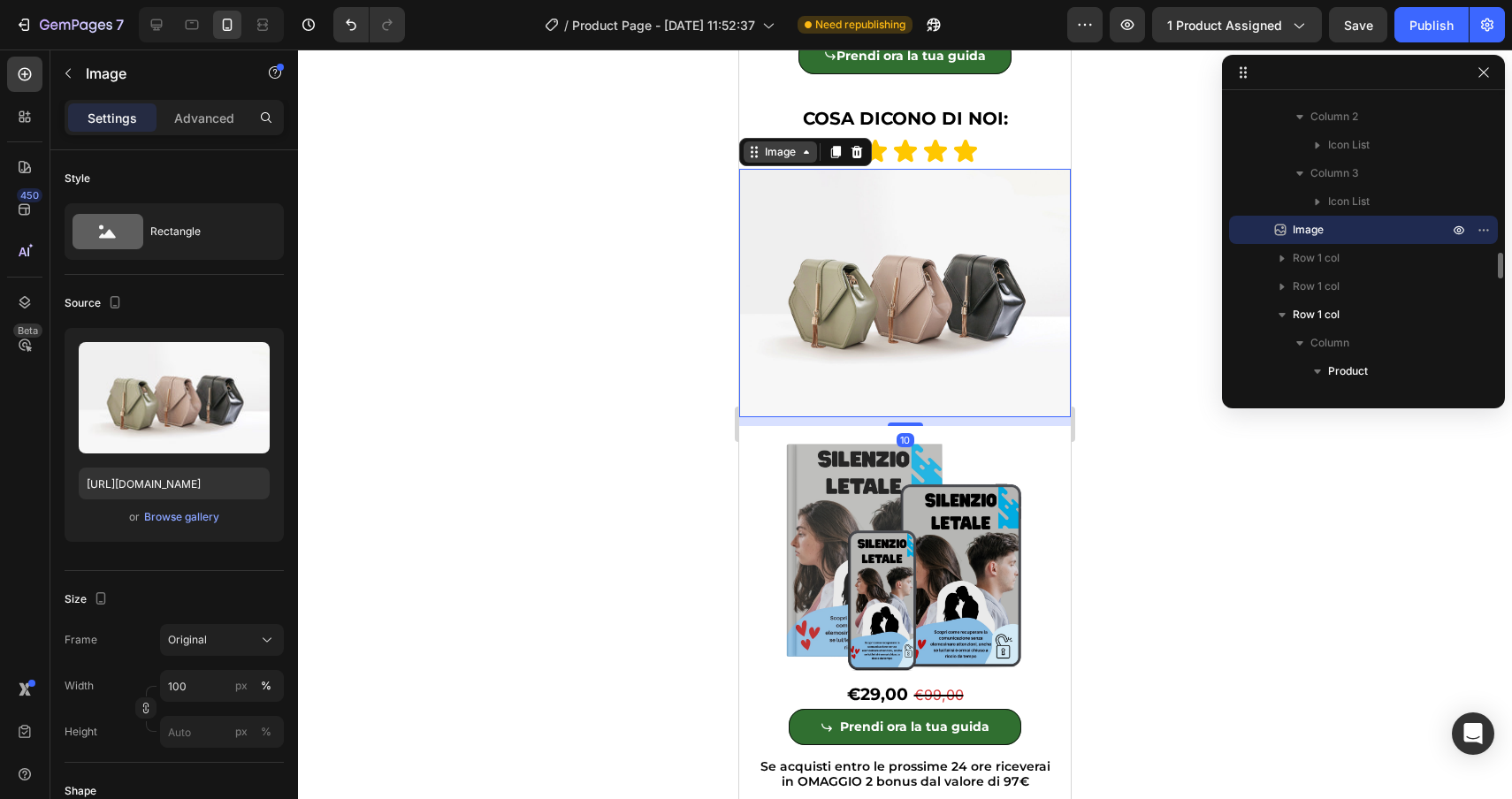
click at [775, 161] on div "Image" at bounding box center [781, 152] width 74 height 21
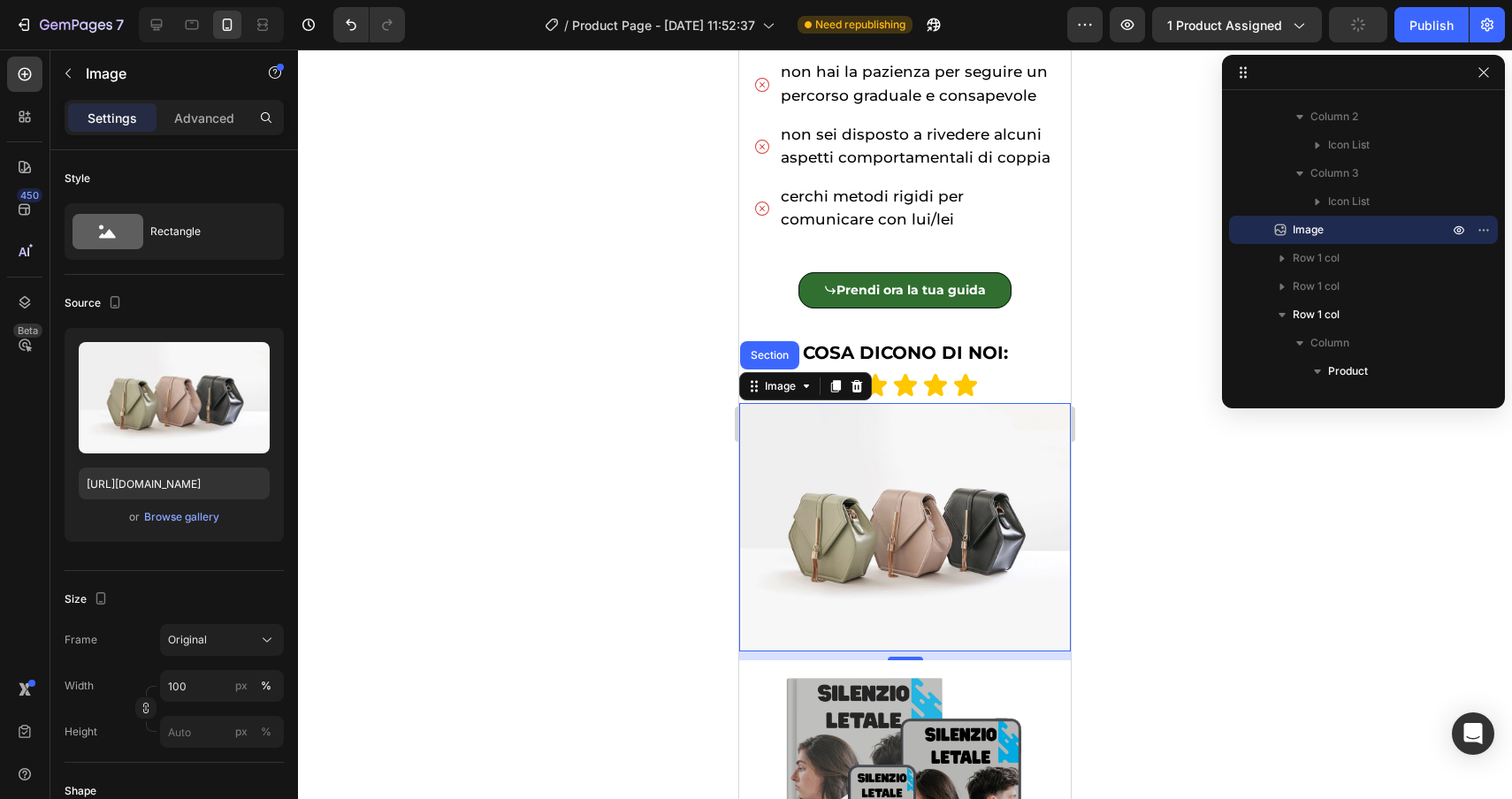
scroll to position [1172, 0]
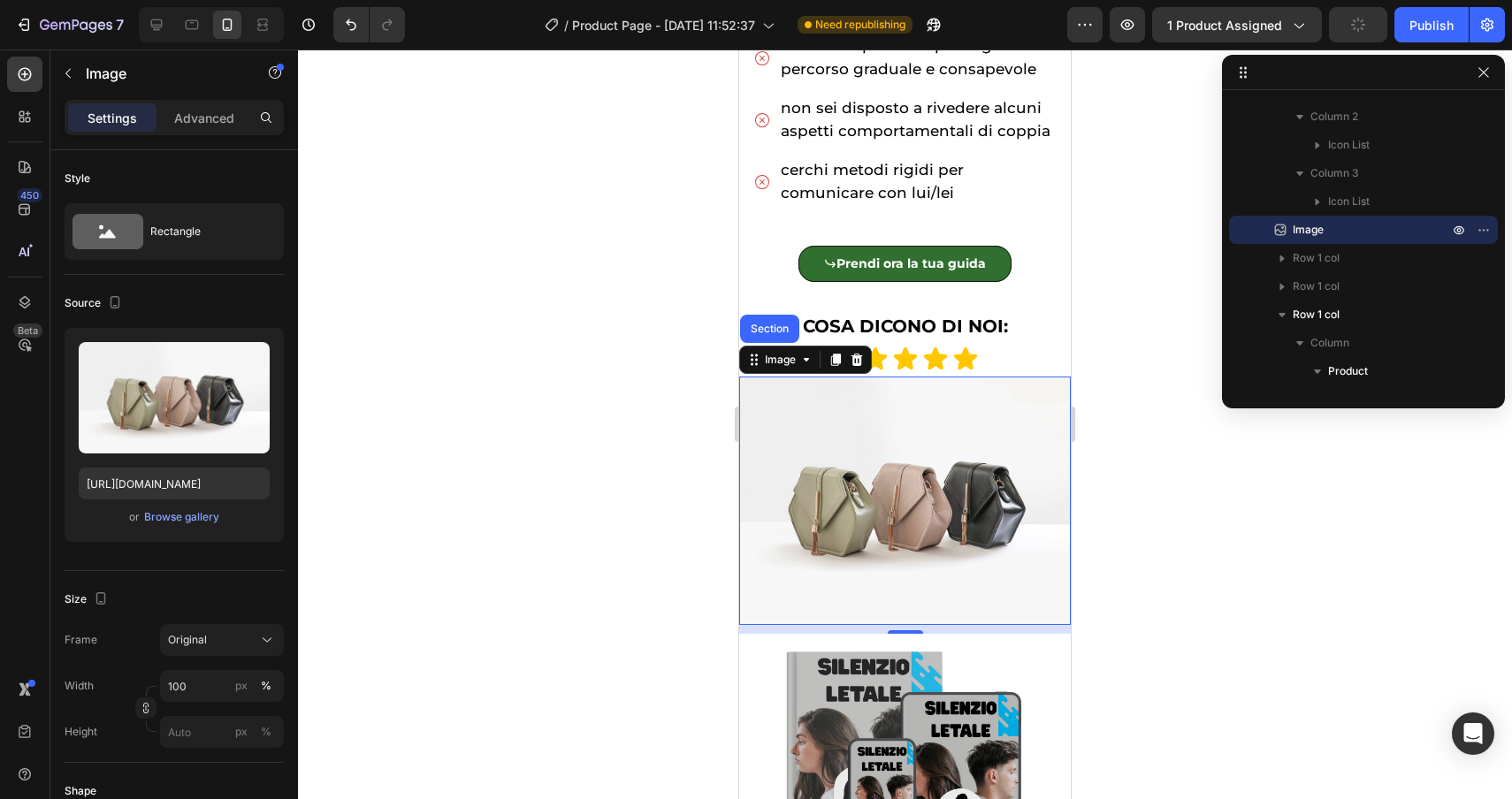
click at [1020, 495] on img at bounding box center [905, 501] width 331 height 249
click at [354, 16] on icon "Undo/Redo" at bounding box center [351, 24] width 17 height 17
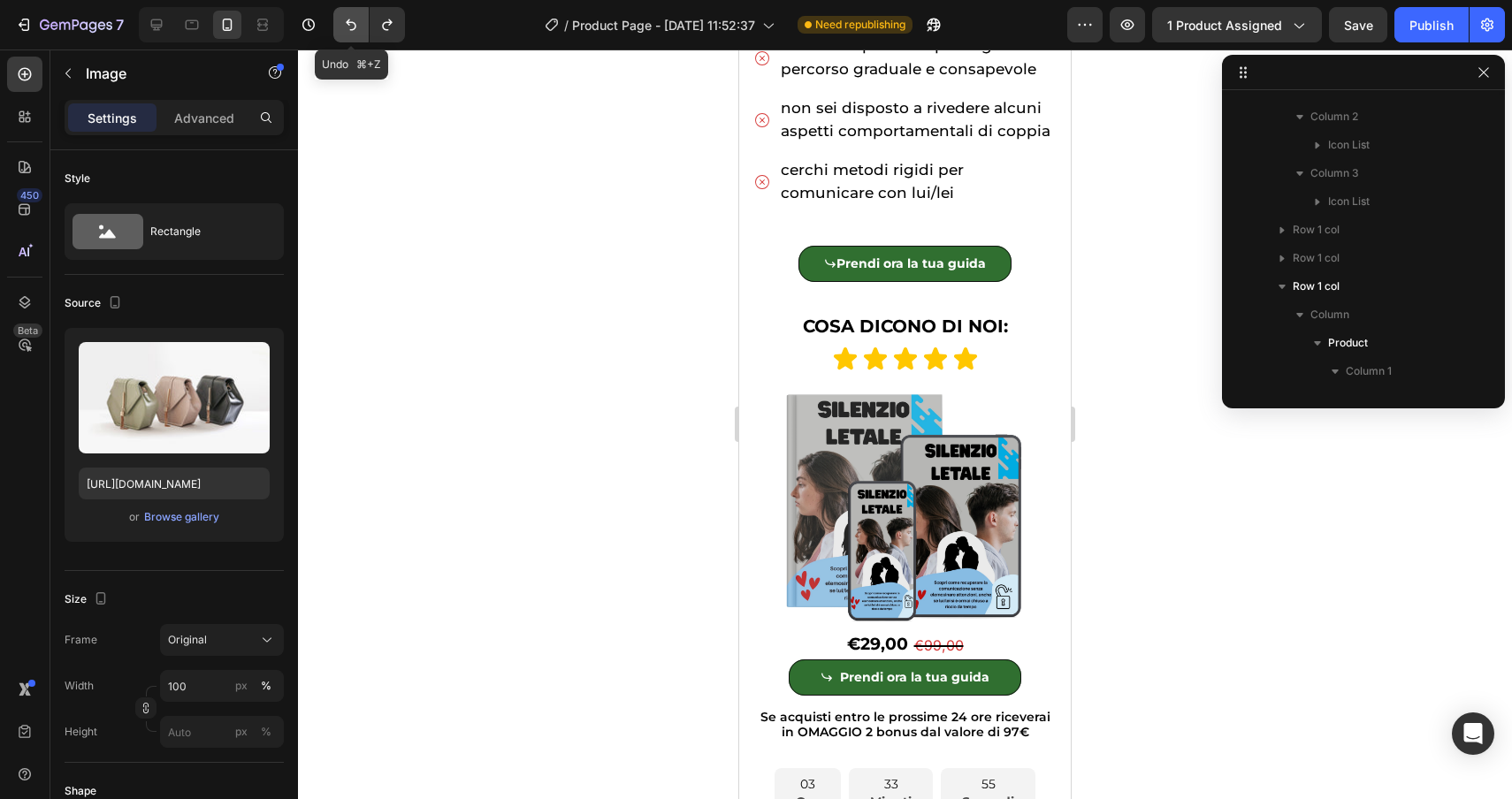
click at [354, 16] on icon "Undo/Redo" at bounding box center [351, 24] width 17 height 17
click at [353, 16] on icon "Undo/Redo" at bounding box center [351, 24] width 17 height 17
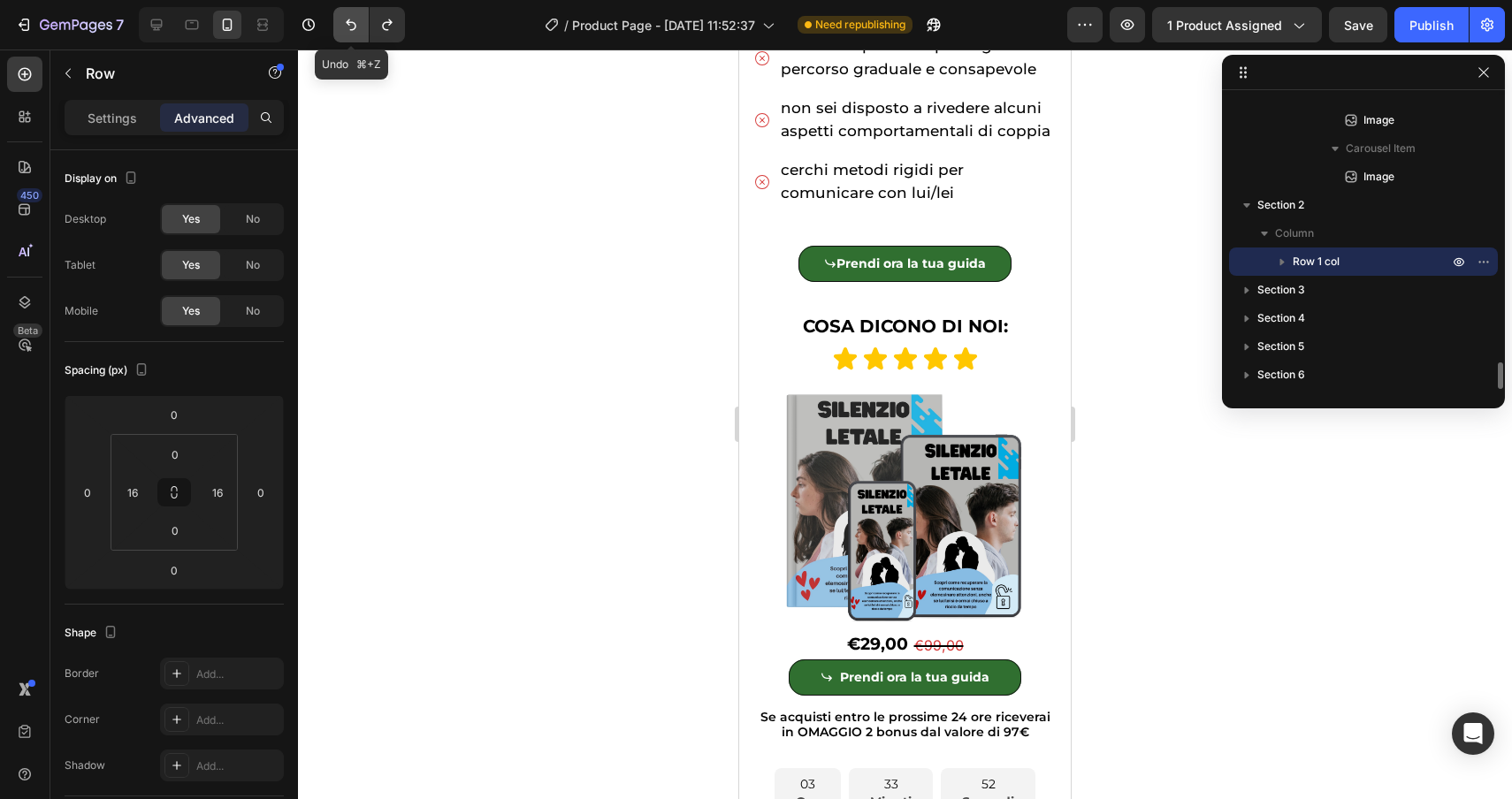
click at [353, 16] on icon "Undo/Redo" at bounding box center [351, 24] width 17 height 17
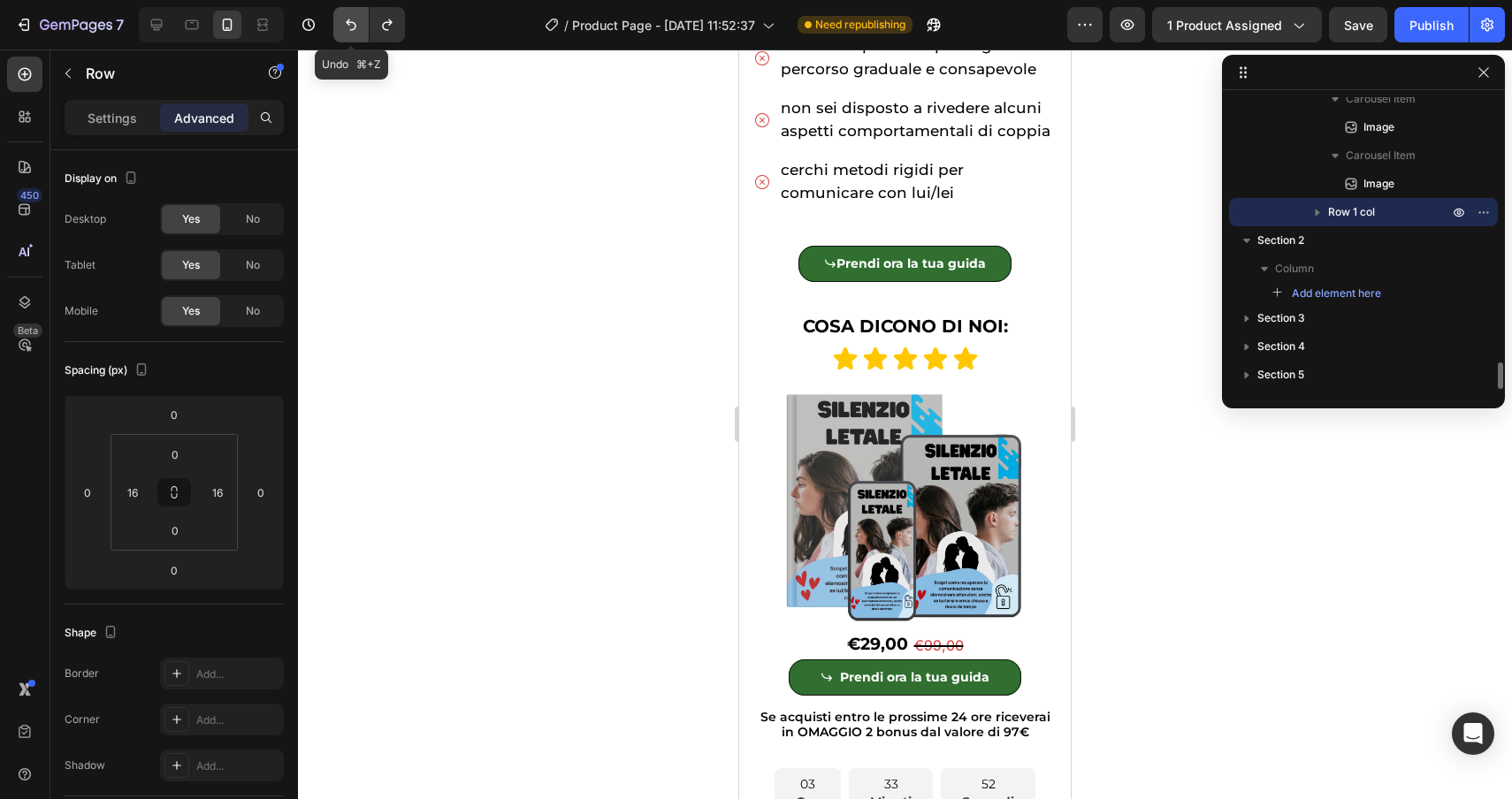
scroll to position [2870, 0]
click at [353, 16] on icon "Undo/Redo" at bounding box center [351, 24] width 17 height 17
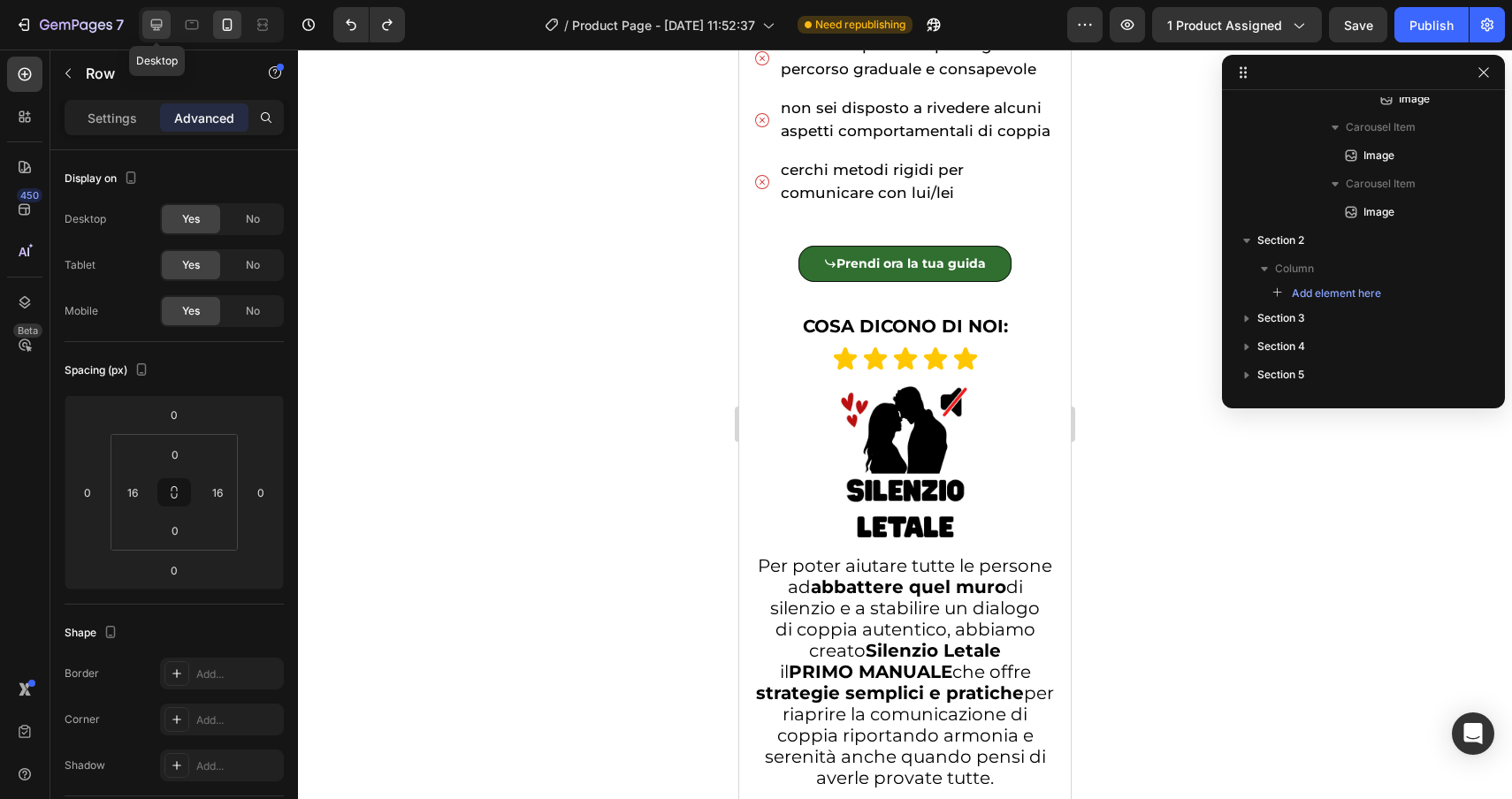
click at [144, 14] on div at bounding box center [156, 24] width 28 height 28
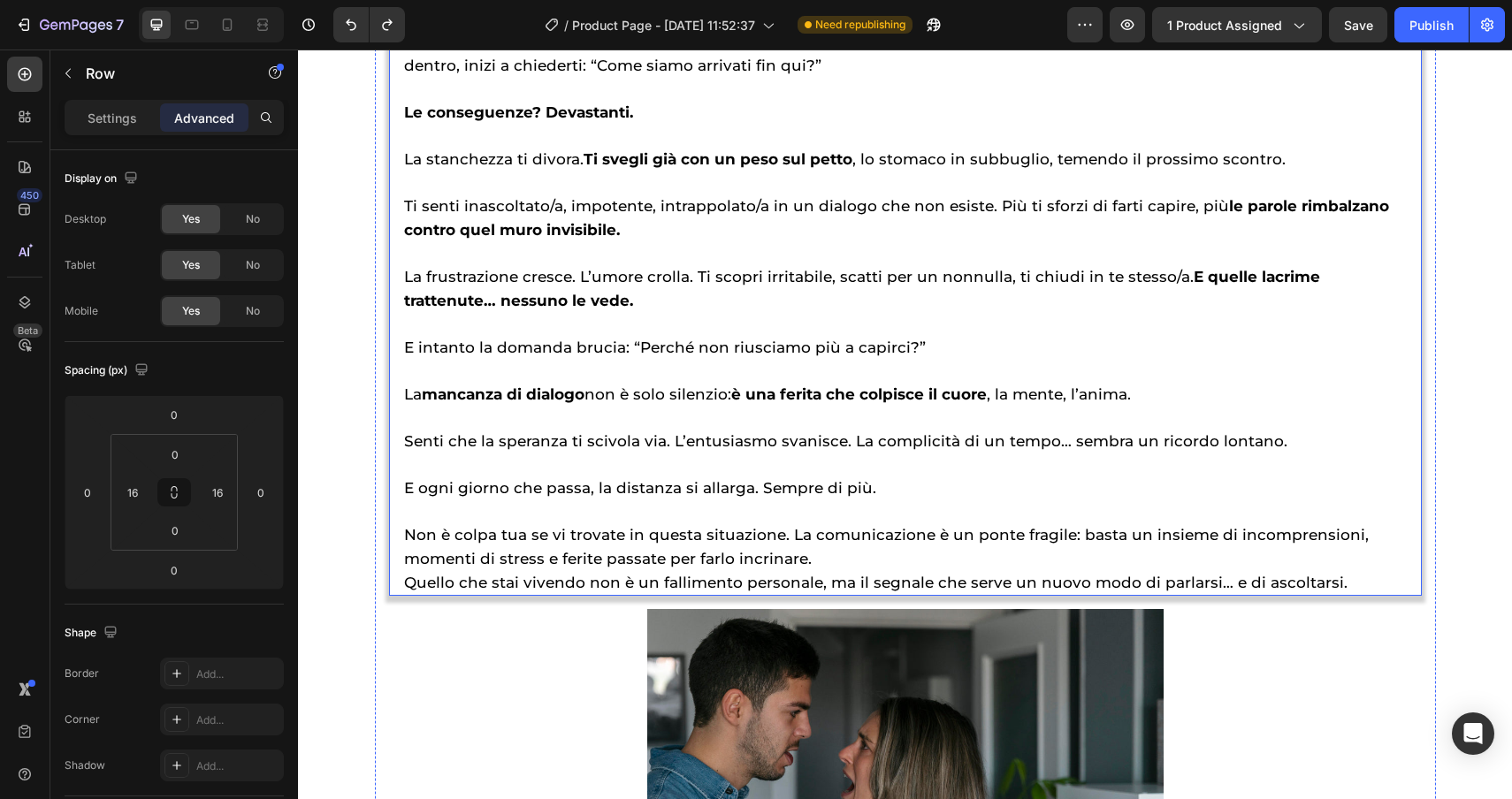
scroll to position [2347, 0]
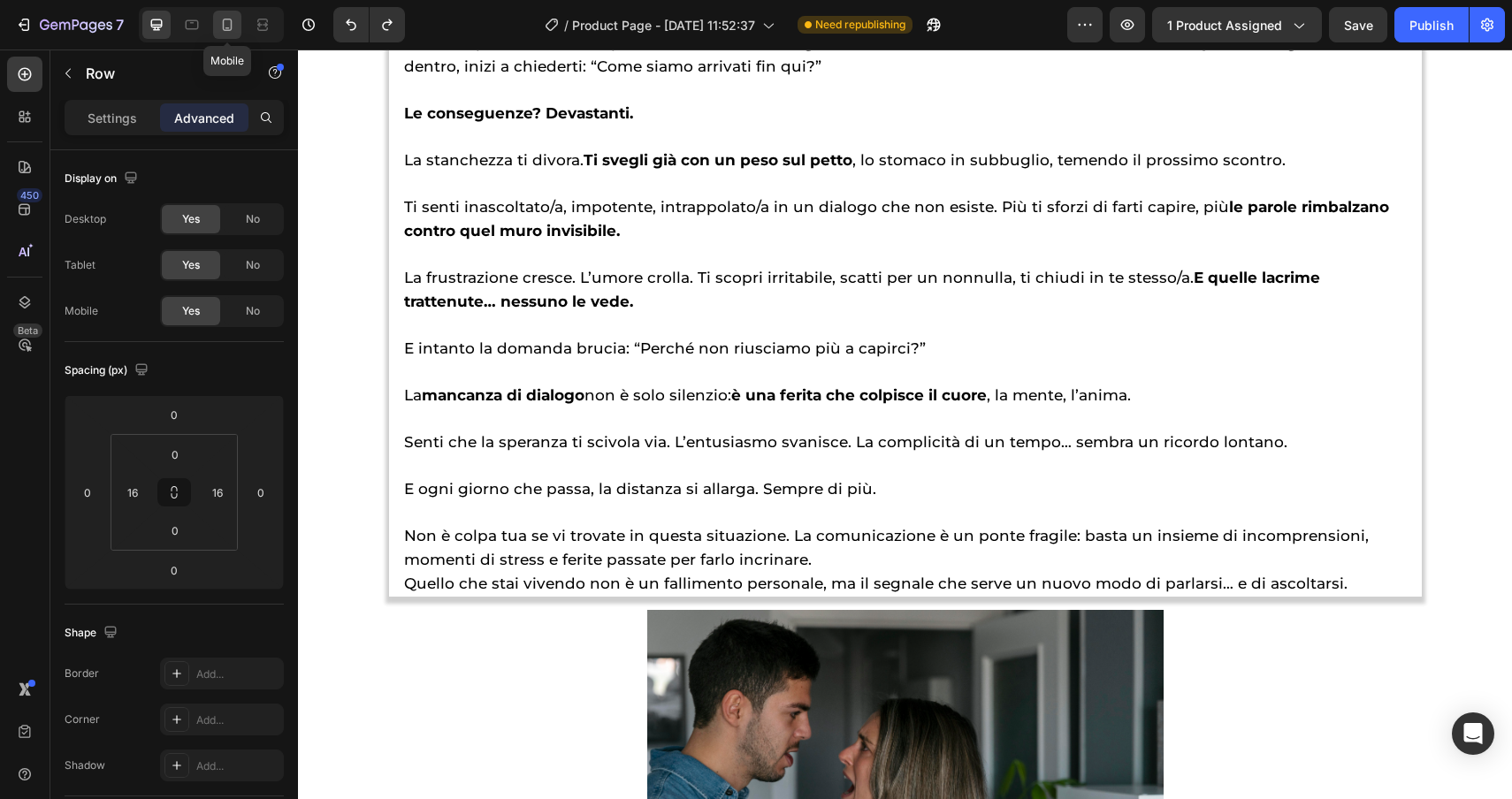
click at [229, 25] on icon at bounding box center [227, 24] width 17 height 17
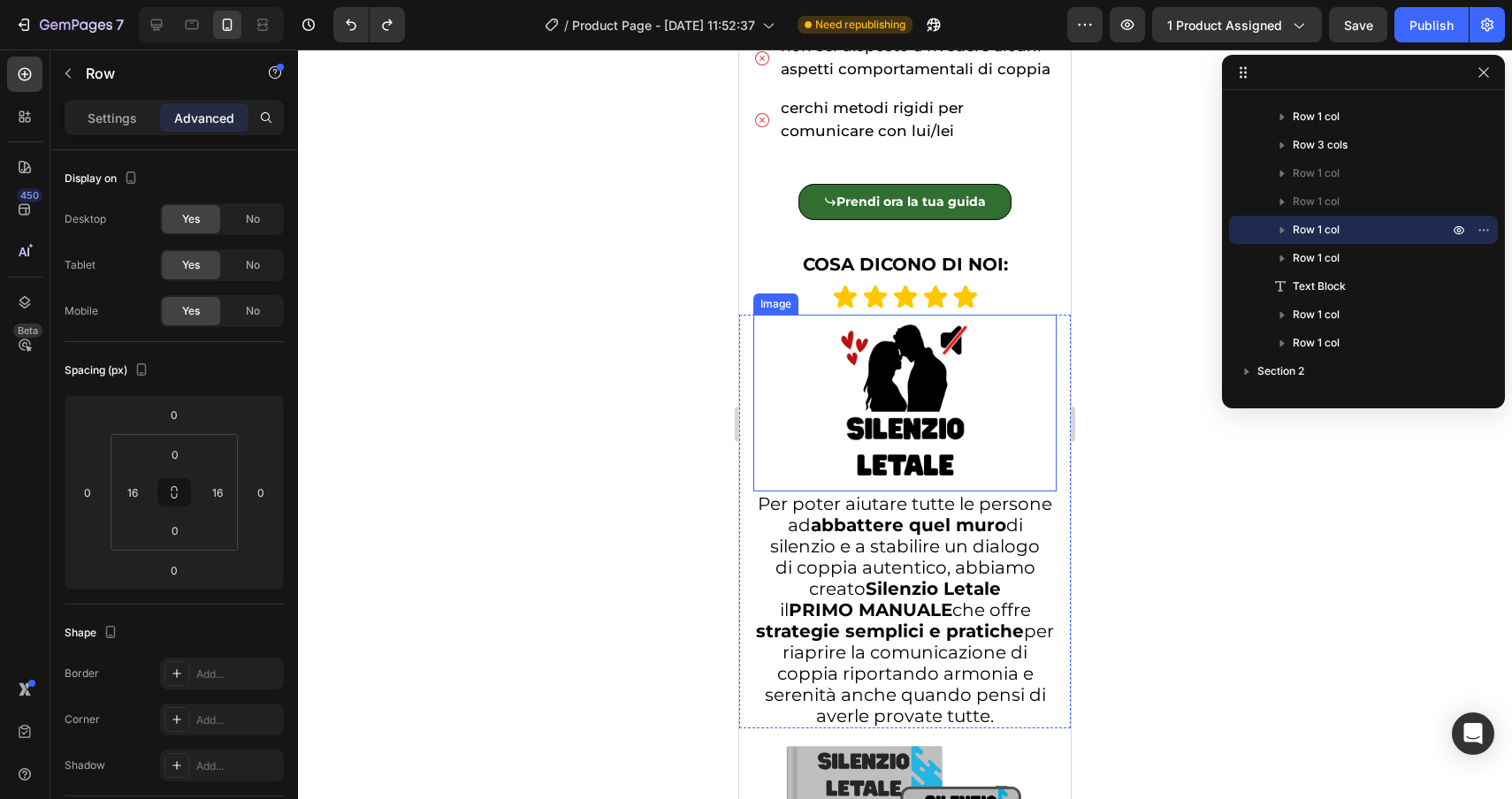
scroll to position [1392, 0]
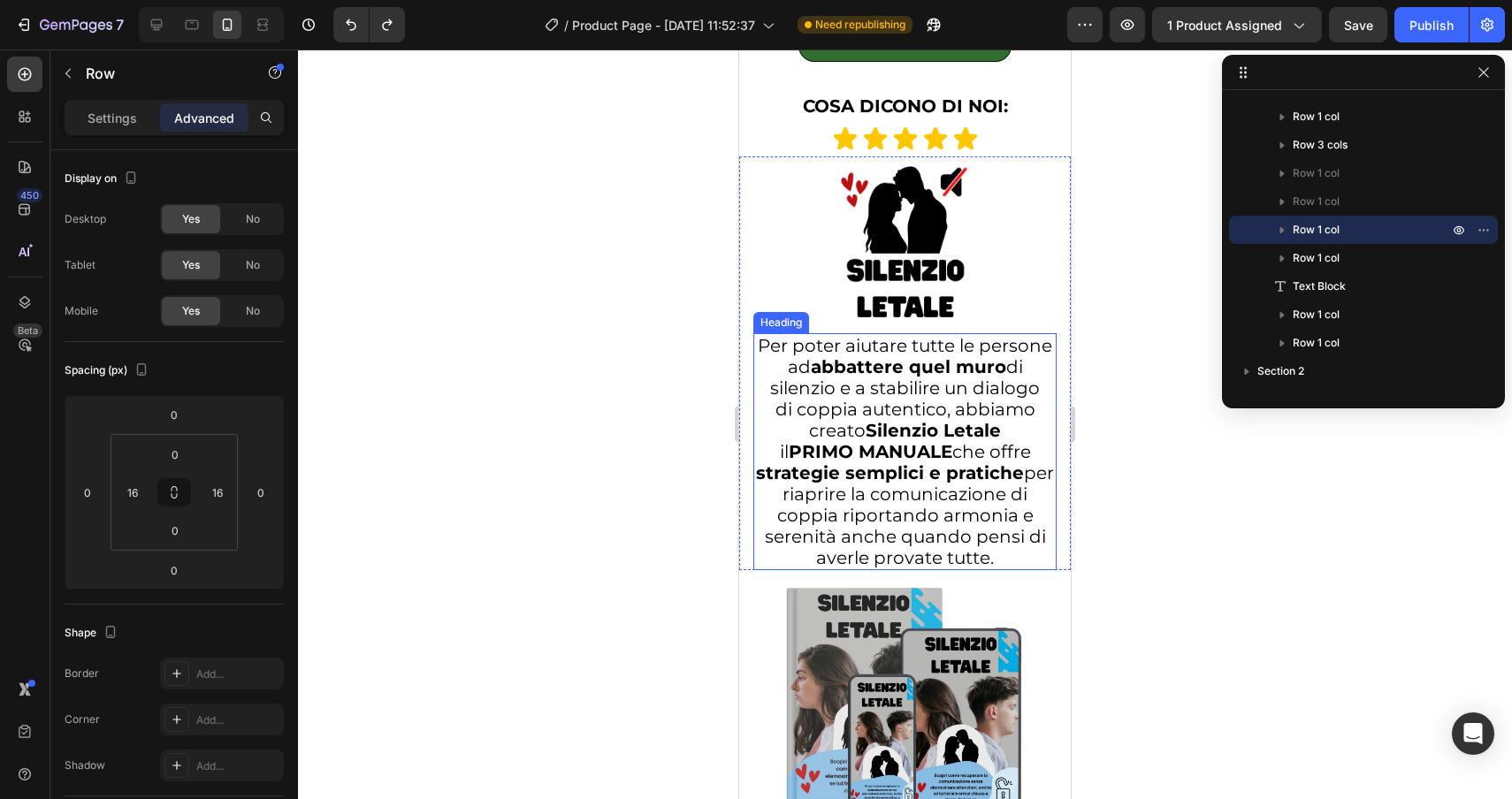
click at [902, 467] on strong "strategie semplici e pratiche" at bounding box center [890, 473] width 268 height 21
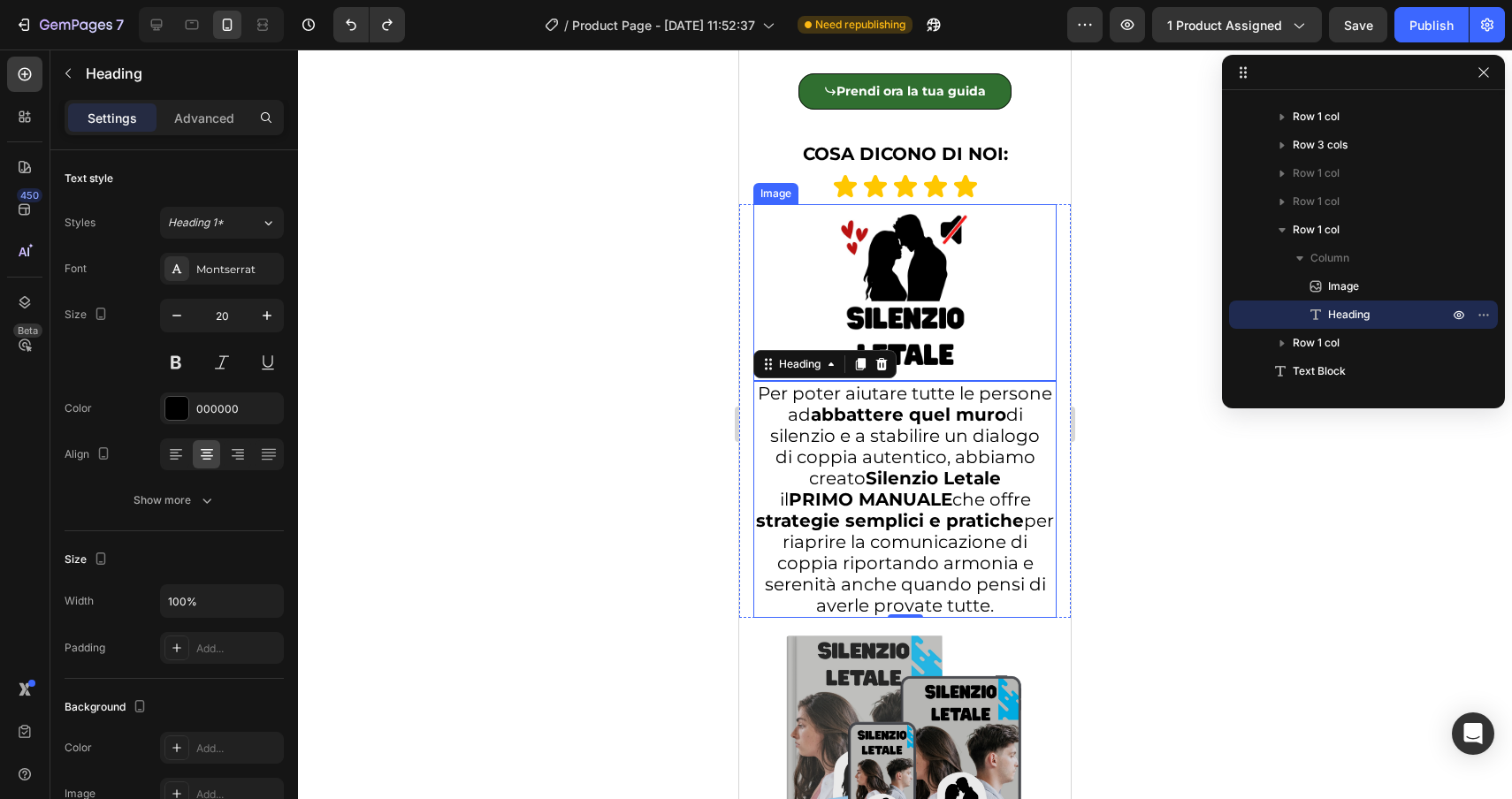
scroll to position [1343, 0]
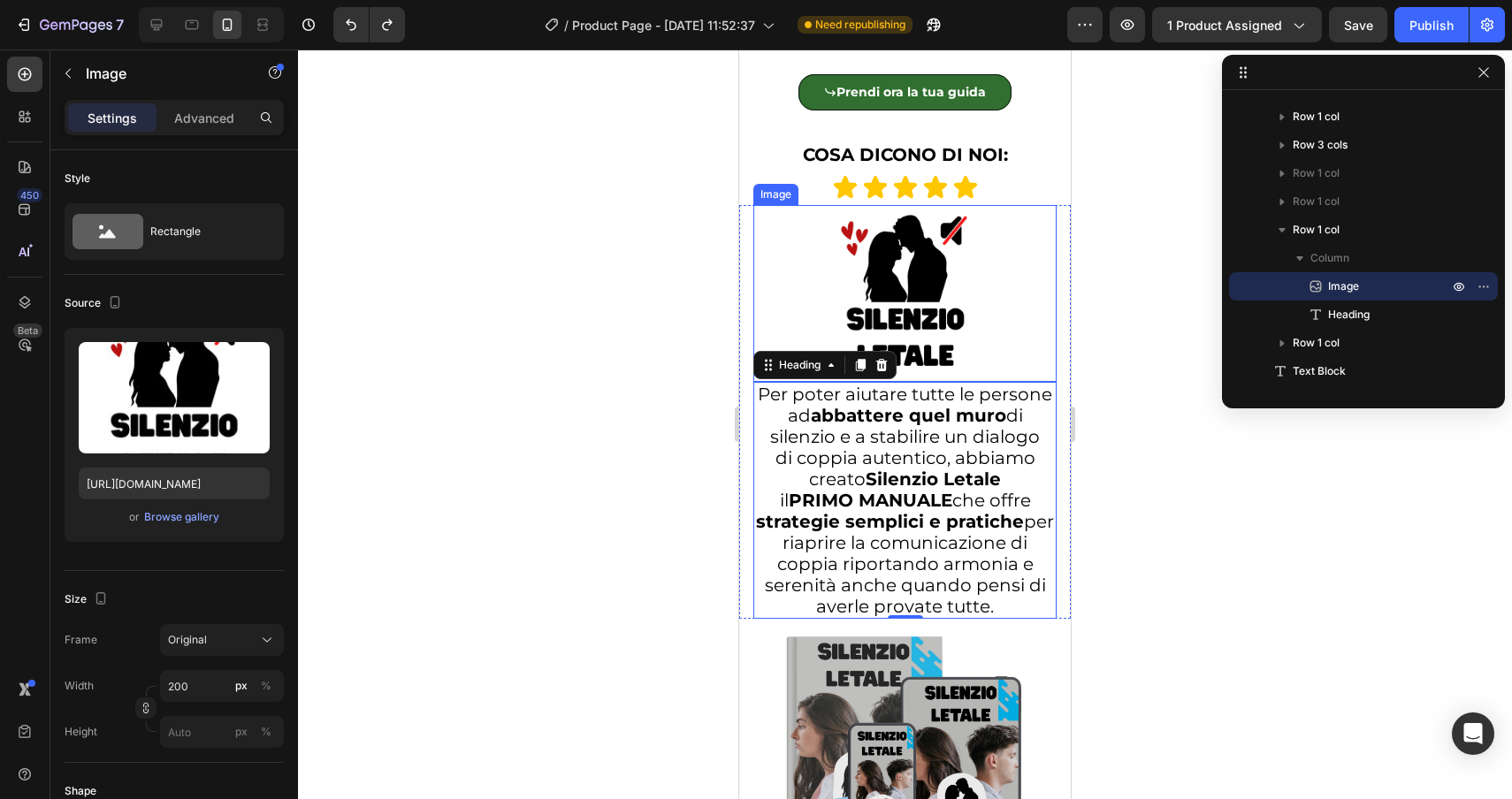
click at [773, 198] on div "Image" at bounding box center [775, 195] width 38 height 15
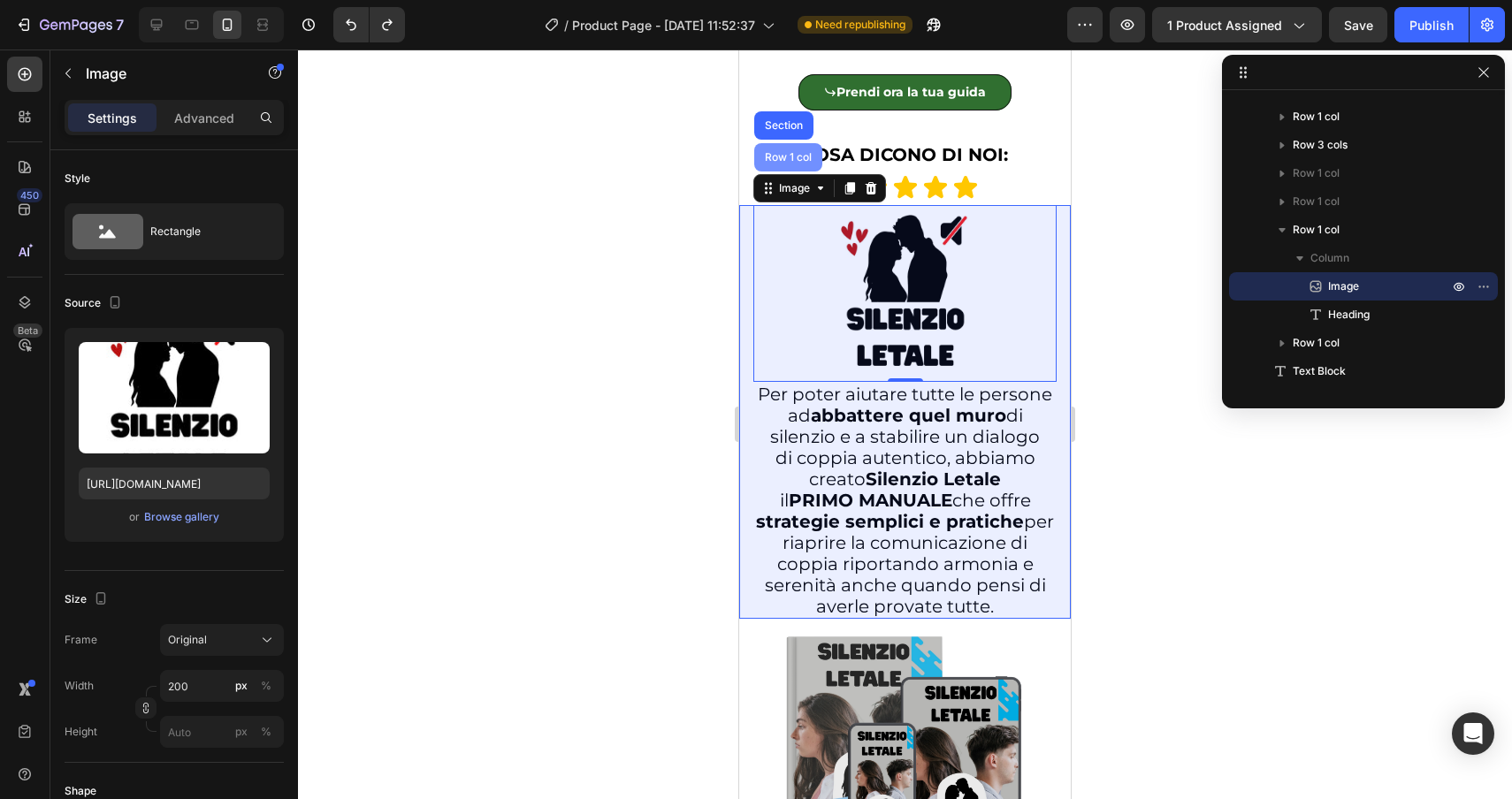
click at [795, 164] on div "Row 1 col" at bounding box center [788, 157] width 68 height 28
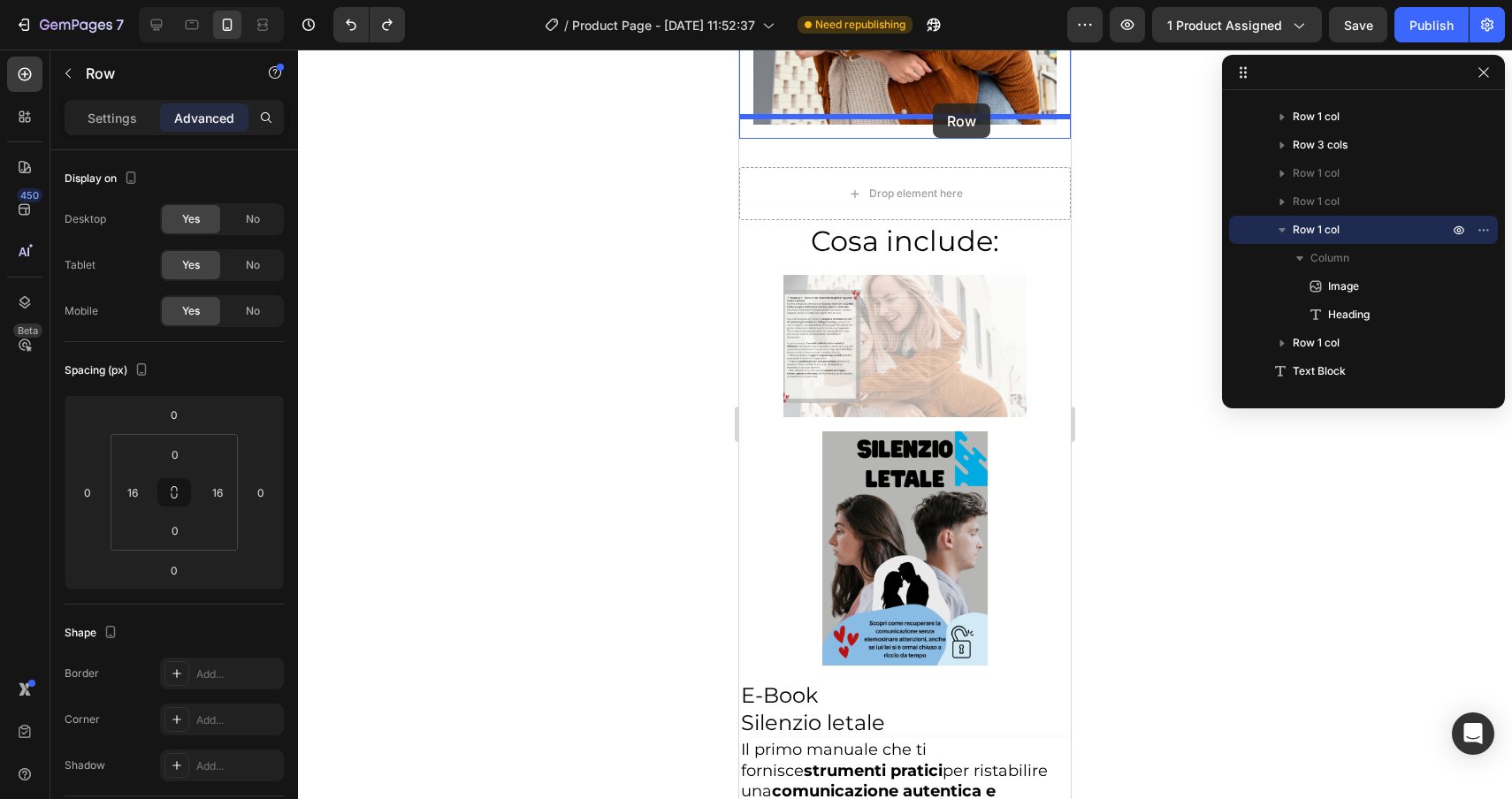
scroll to position [6178, 0]
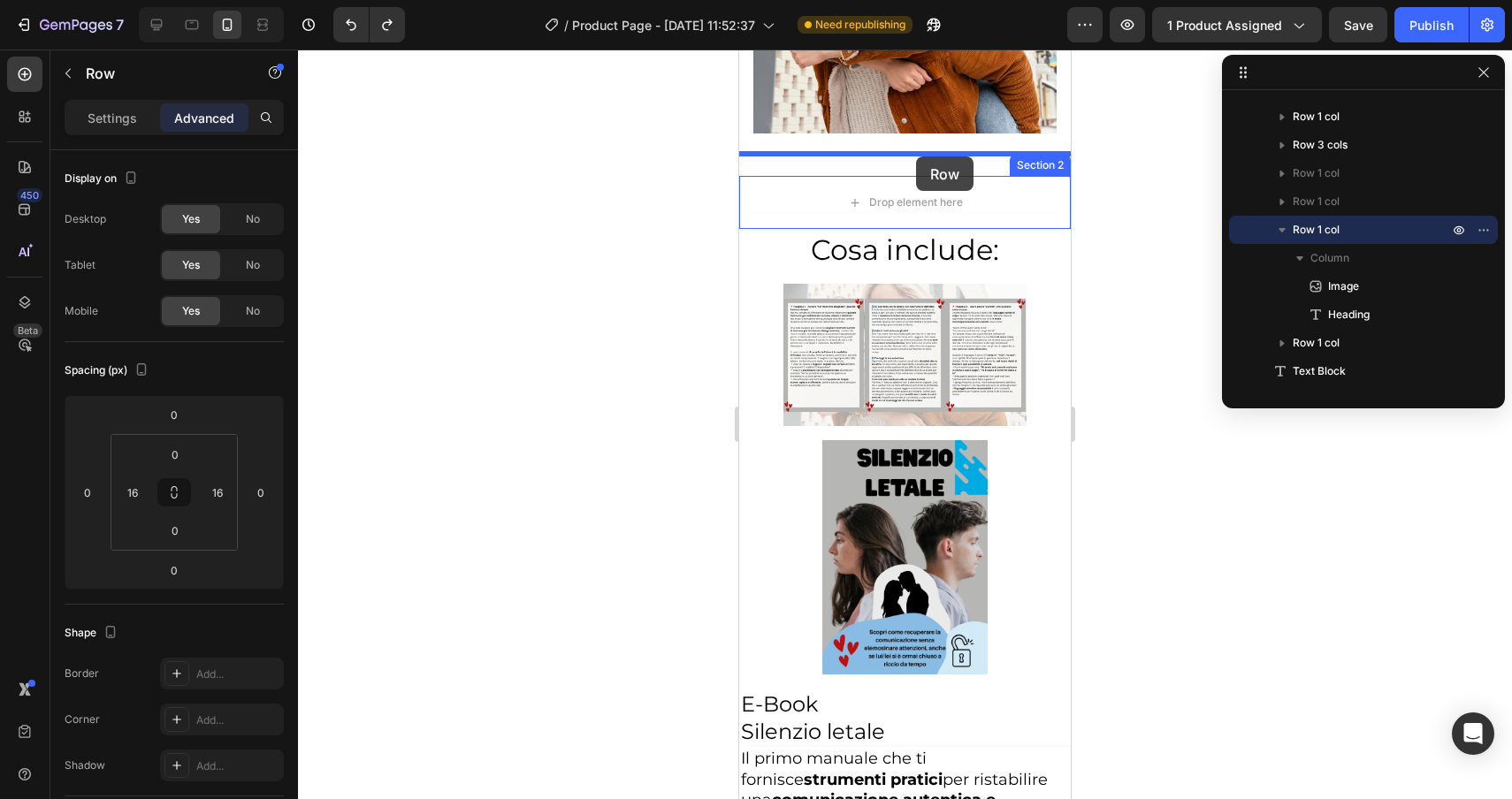
drag, startPoint x: 777, startPoint y: 188, endPoint x: 916, endPoint y: 157, distance: 142.4
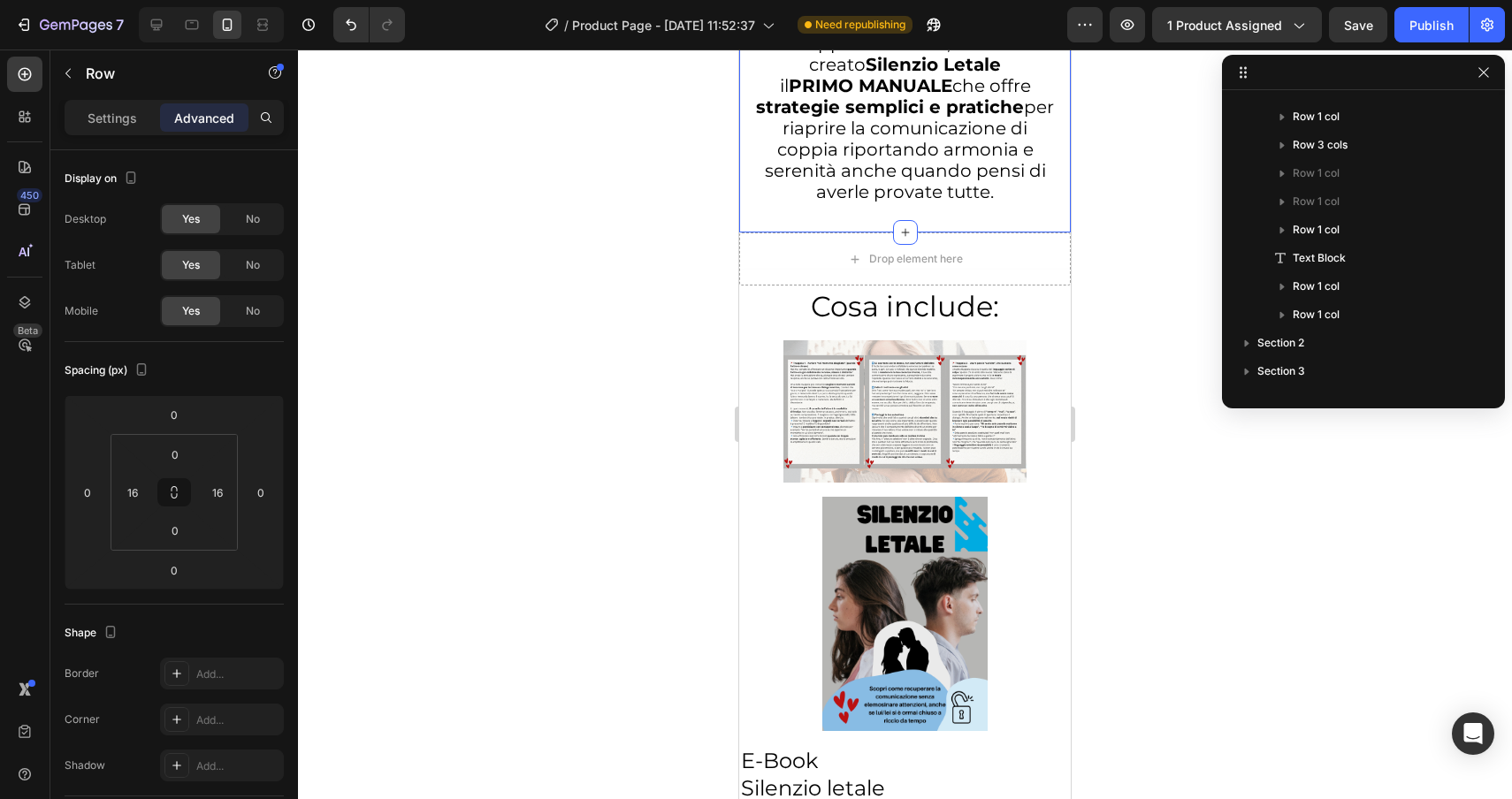
scroll to position [5764, 0]
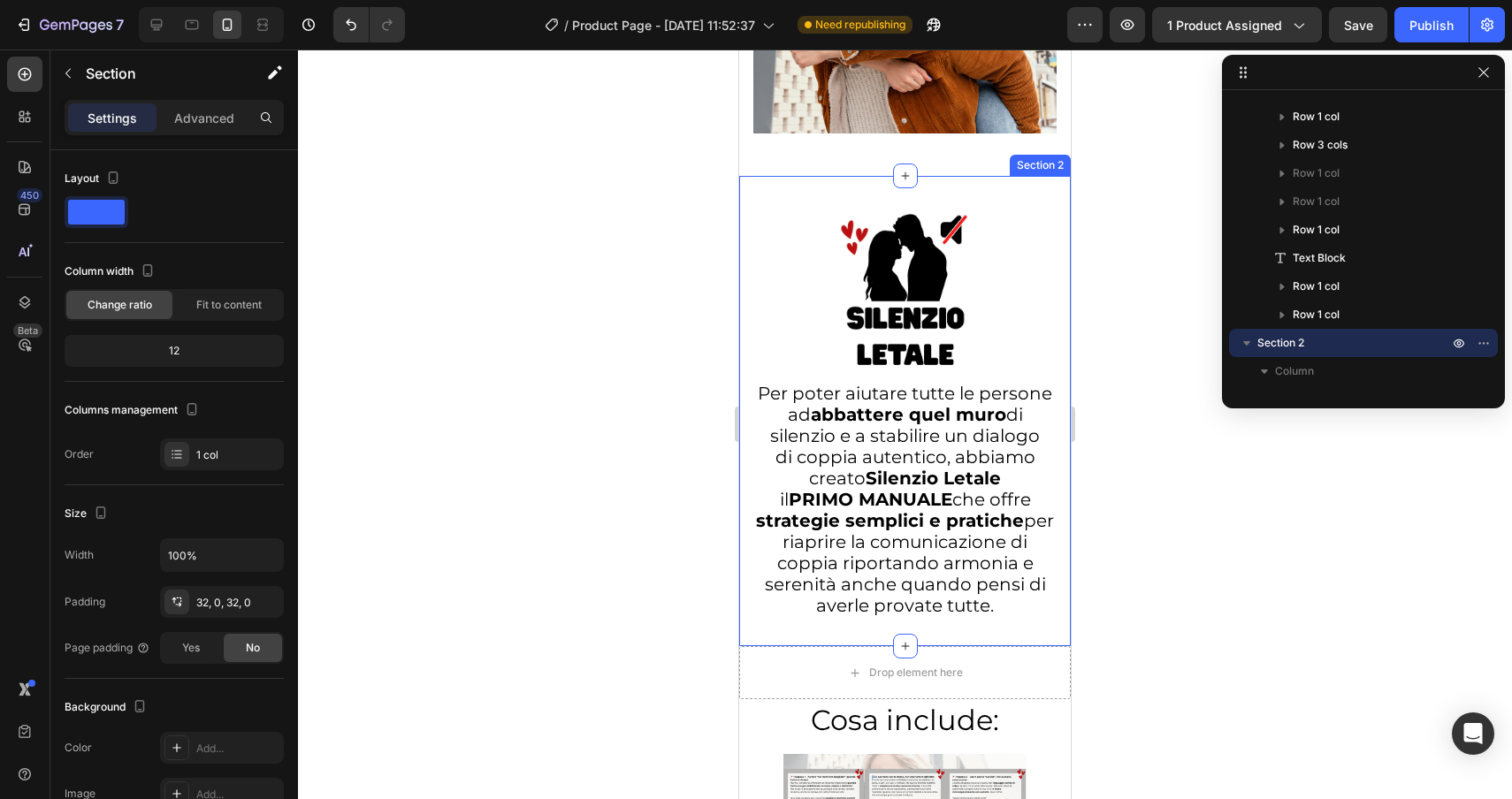
click at [794, 176] on div "Image Per poter aiutare tutte le persone ad abbattere quel muro di silenzio e a…" at bounding box center [905, 412] width 331 height 471
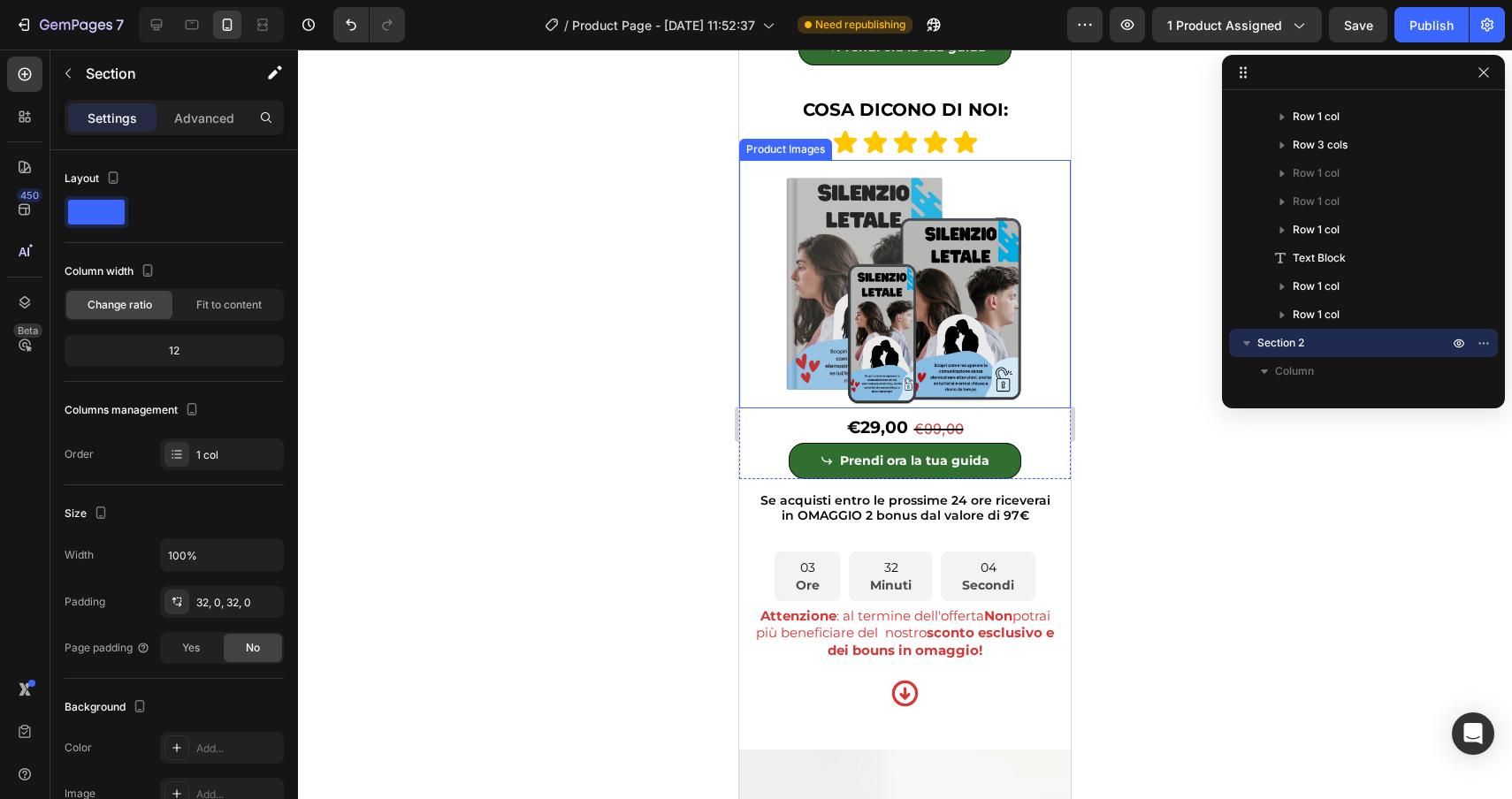
scroll to position [1375, 0]
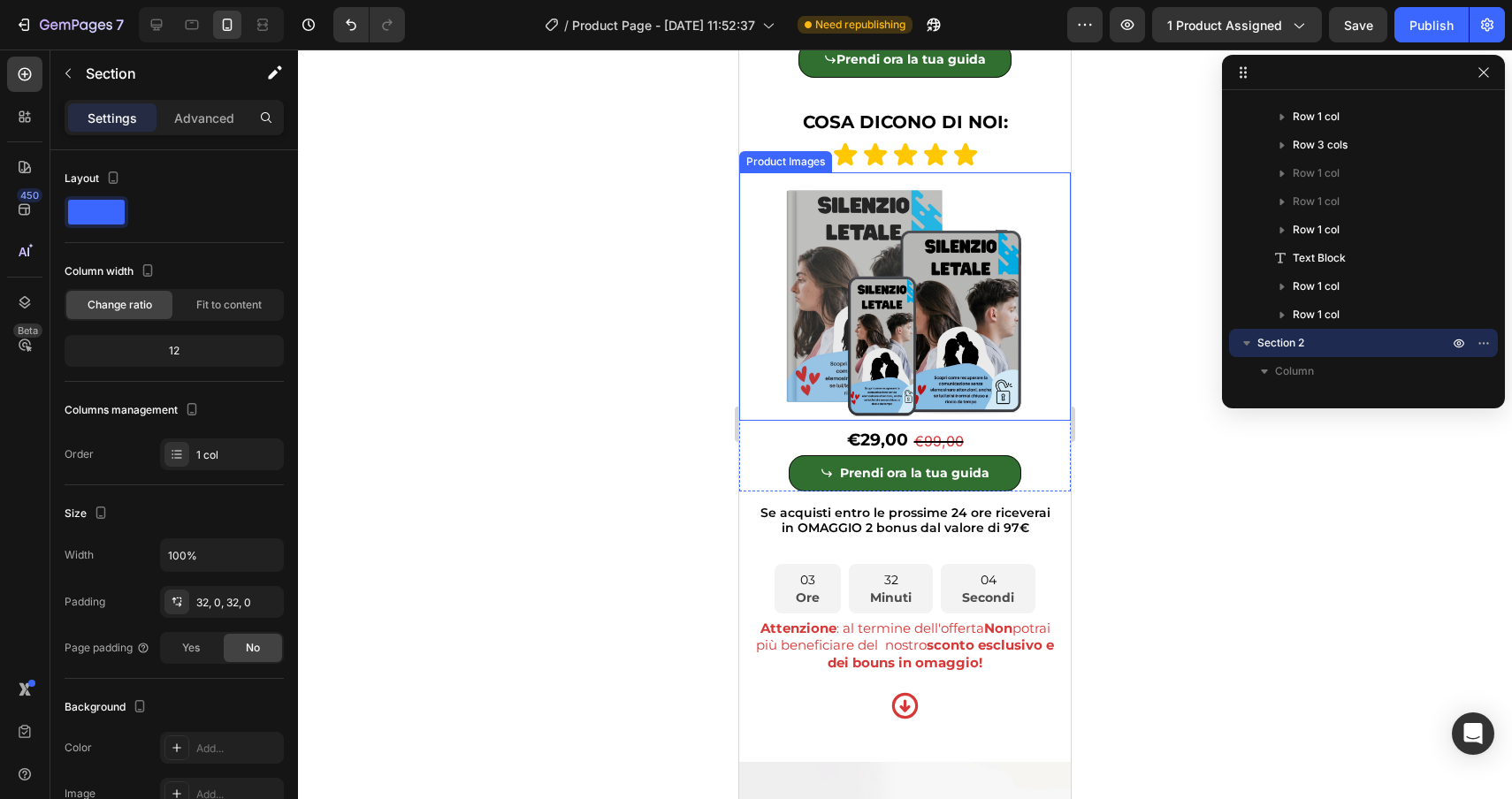
click at [778, 162] on div "Product Images" at bounding box center [786, 162] width 86 height 15
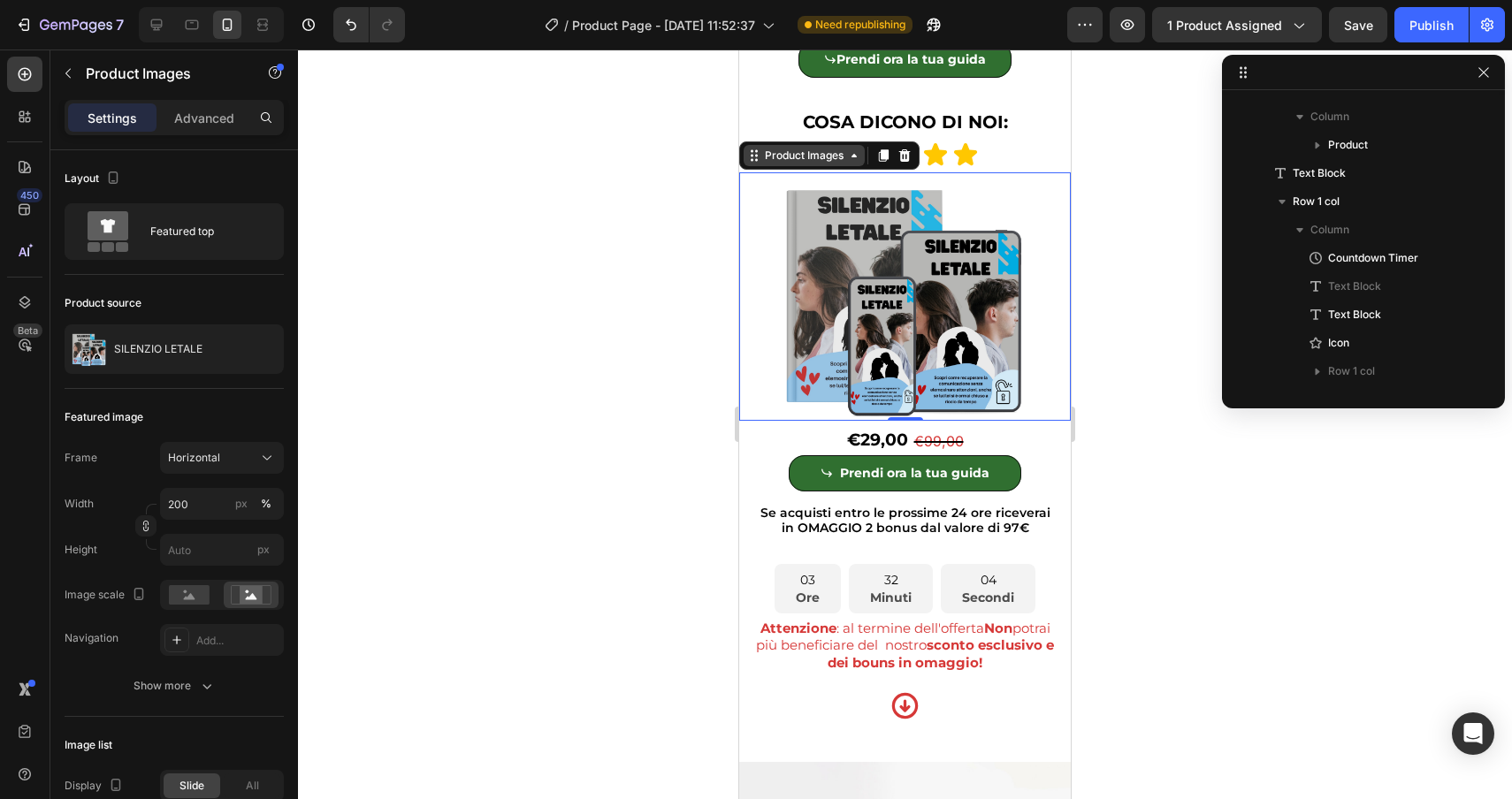
scroll to position [1041, 0]
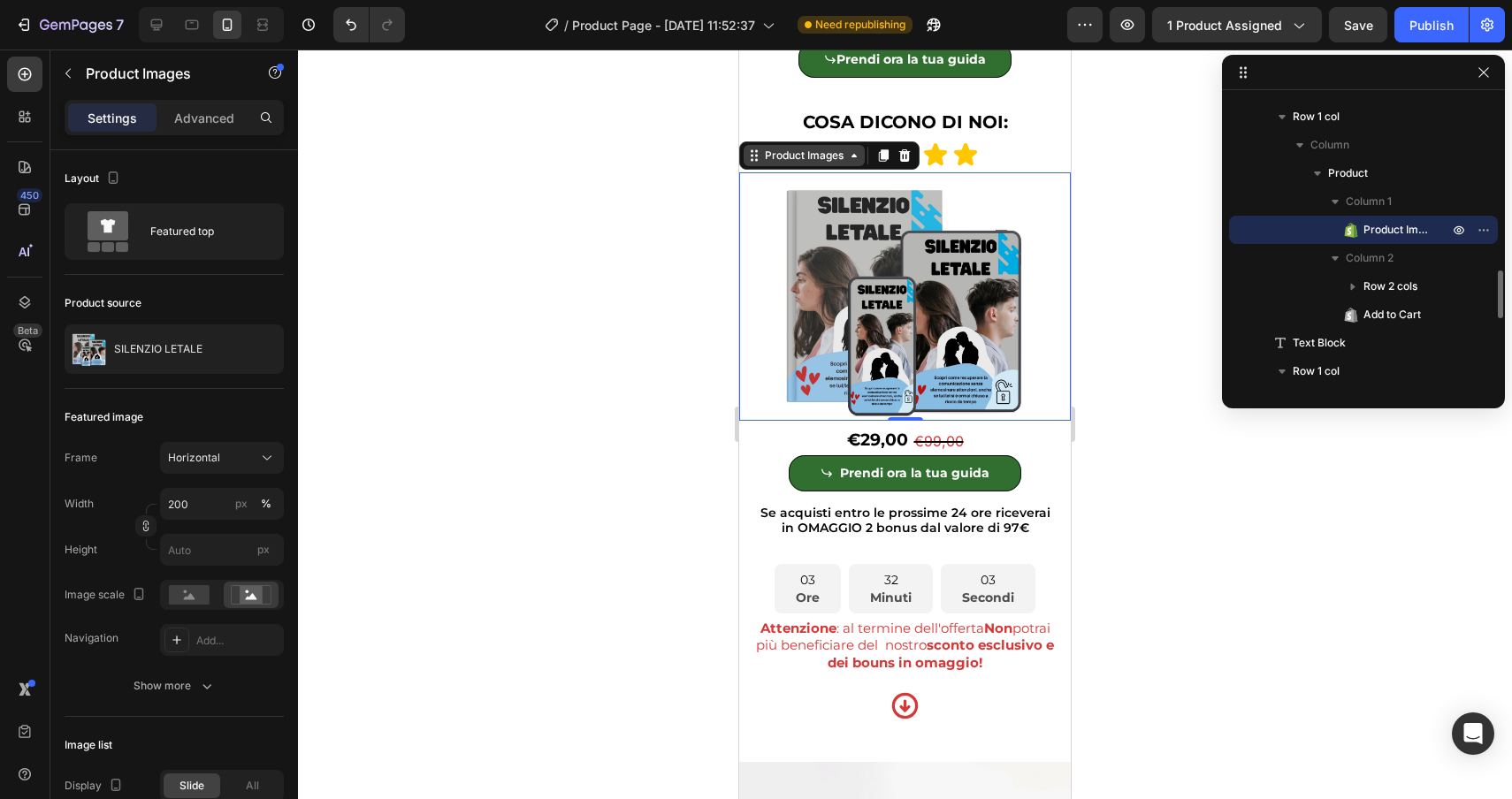
click at [778, 162] on div "Product Images" at bounding box center [804, 155] width 86 height 15
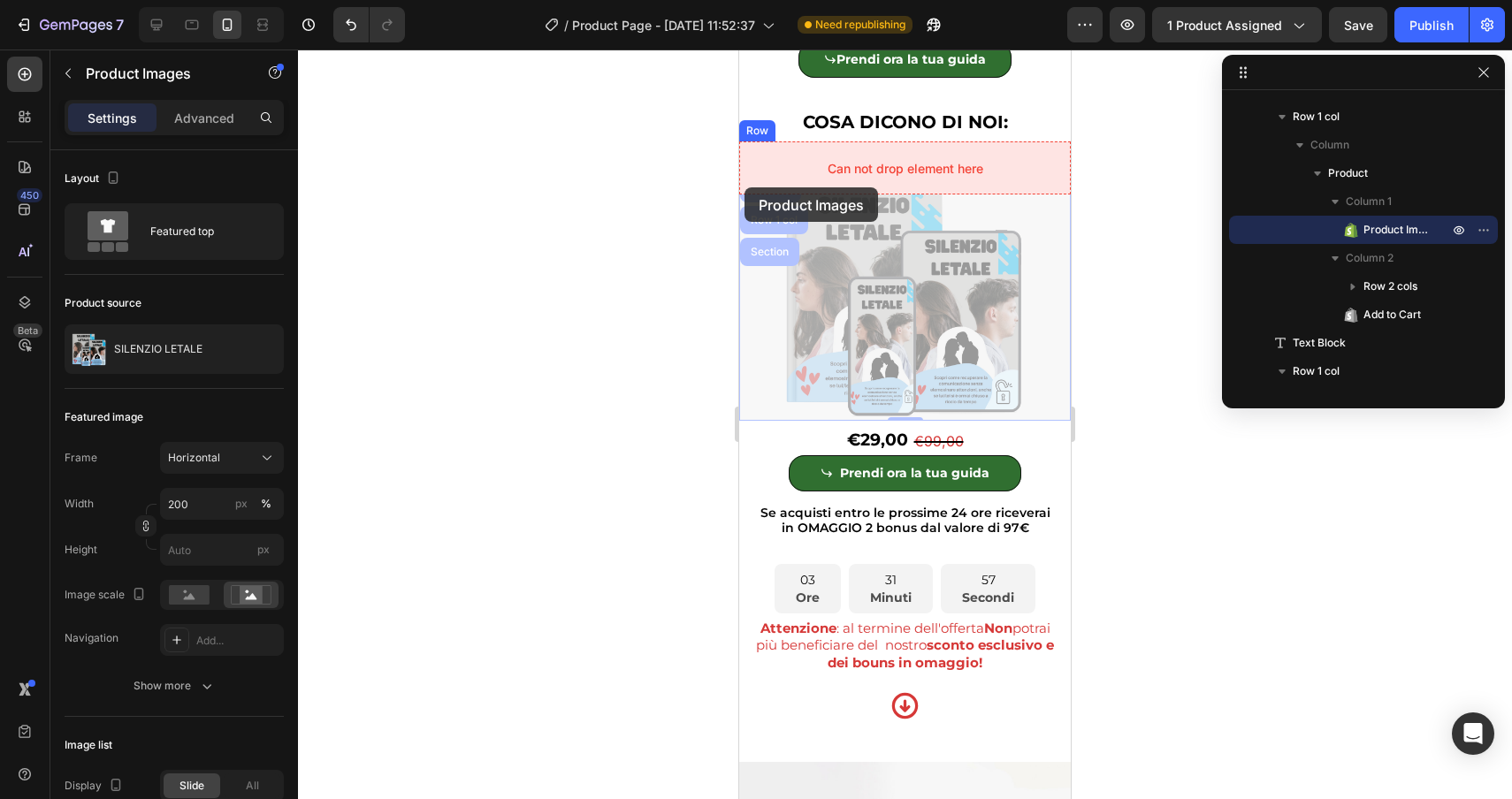
drag, startPoint x: 767, startPoint y: 214, endPoint x: 745, endPoint y: 188, distance: 34.1
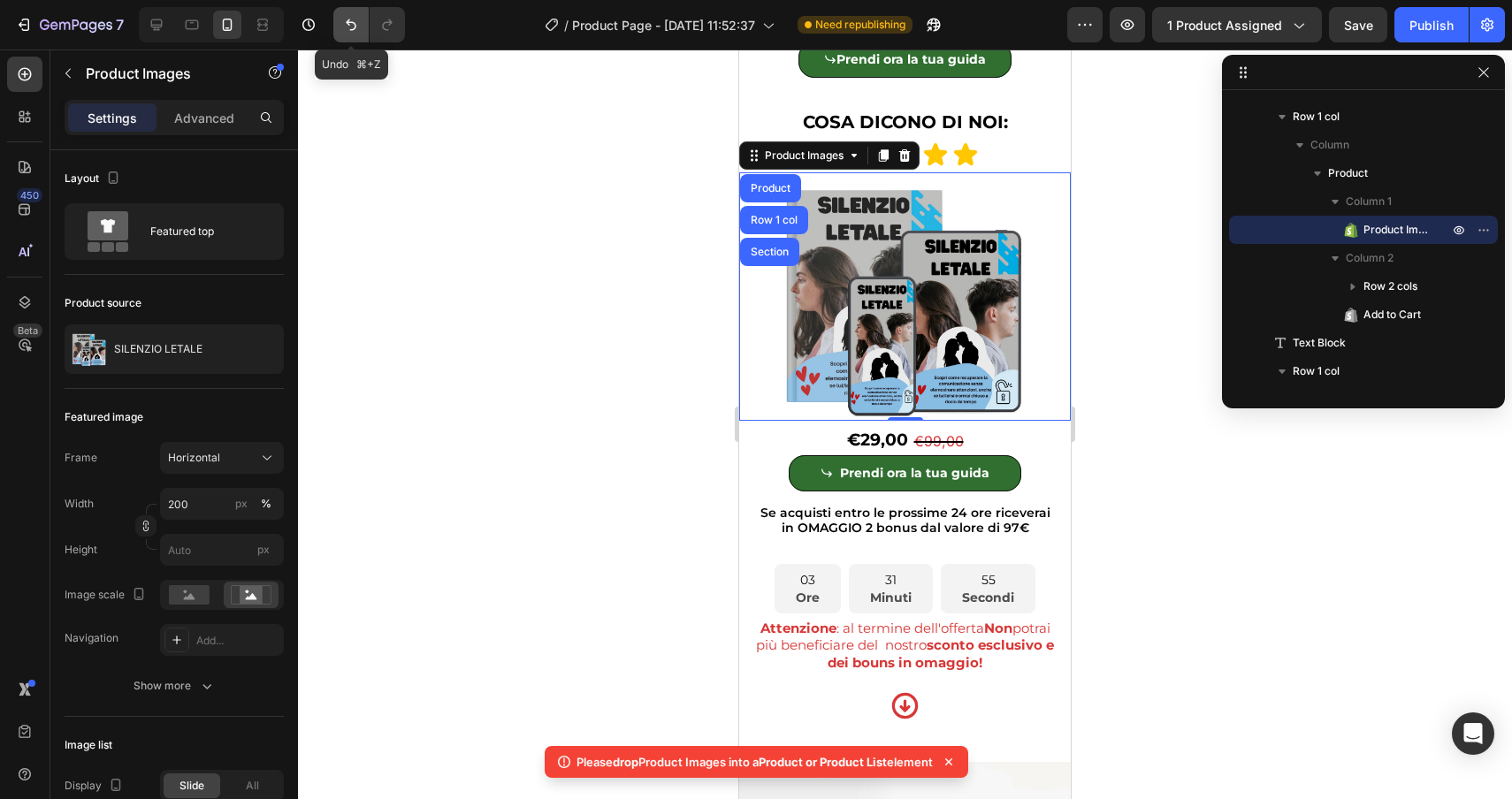
click at [354, 21] on icon "Undo/Redo" at bounding box center [351, 24] width 17 height 17
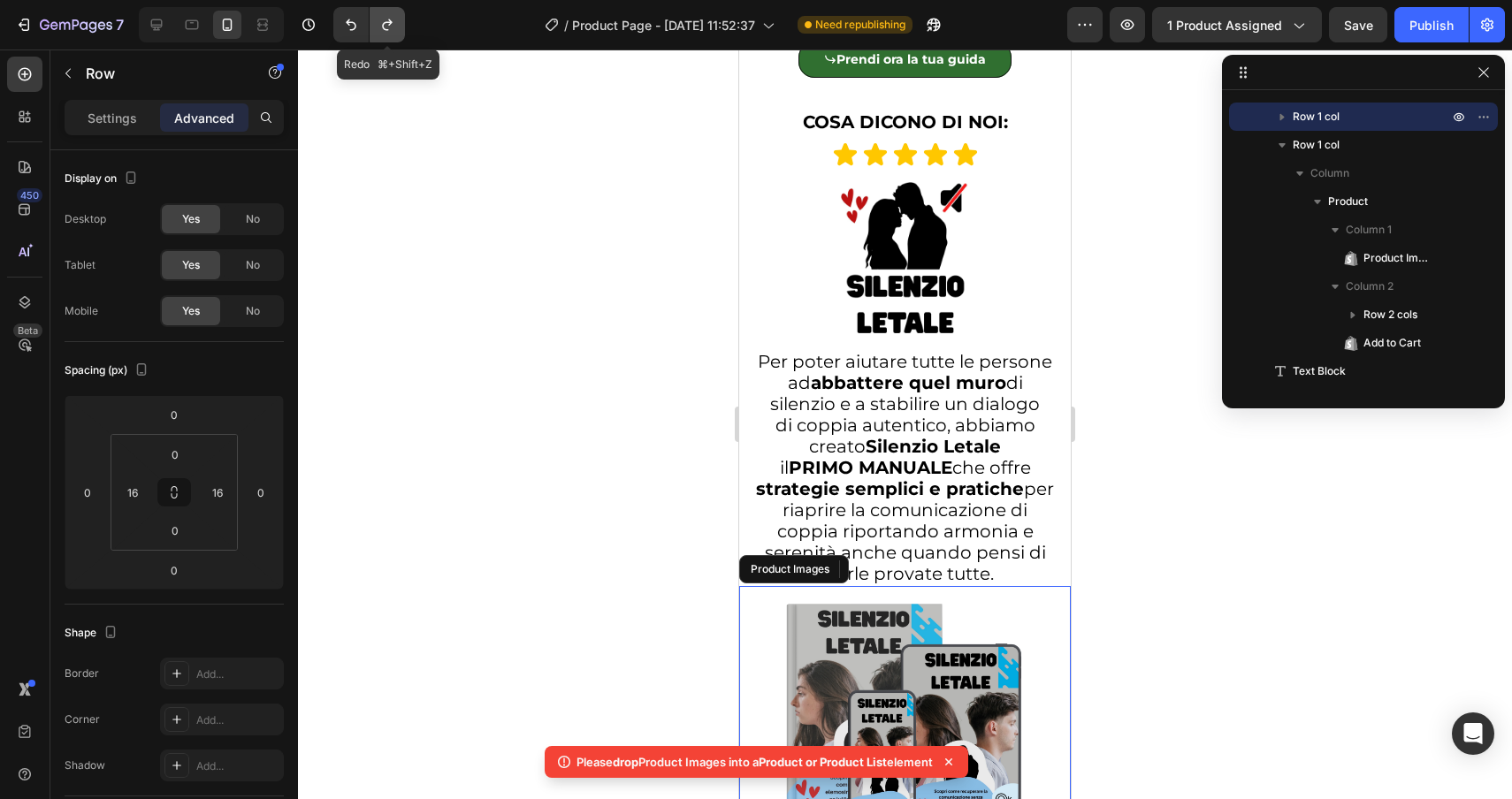
click at [385, 28] on icon "Undo/Redo" at bounding box center [386, 25] width 10 height 12
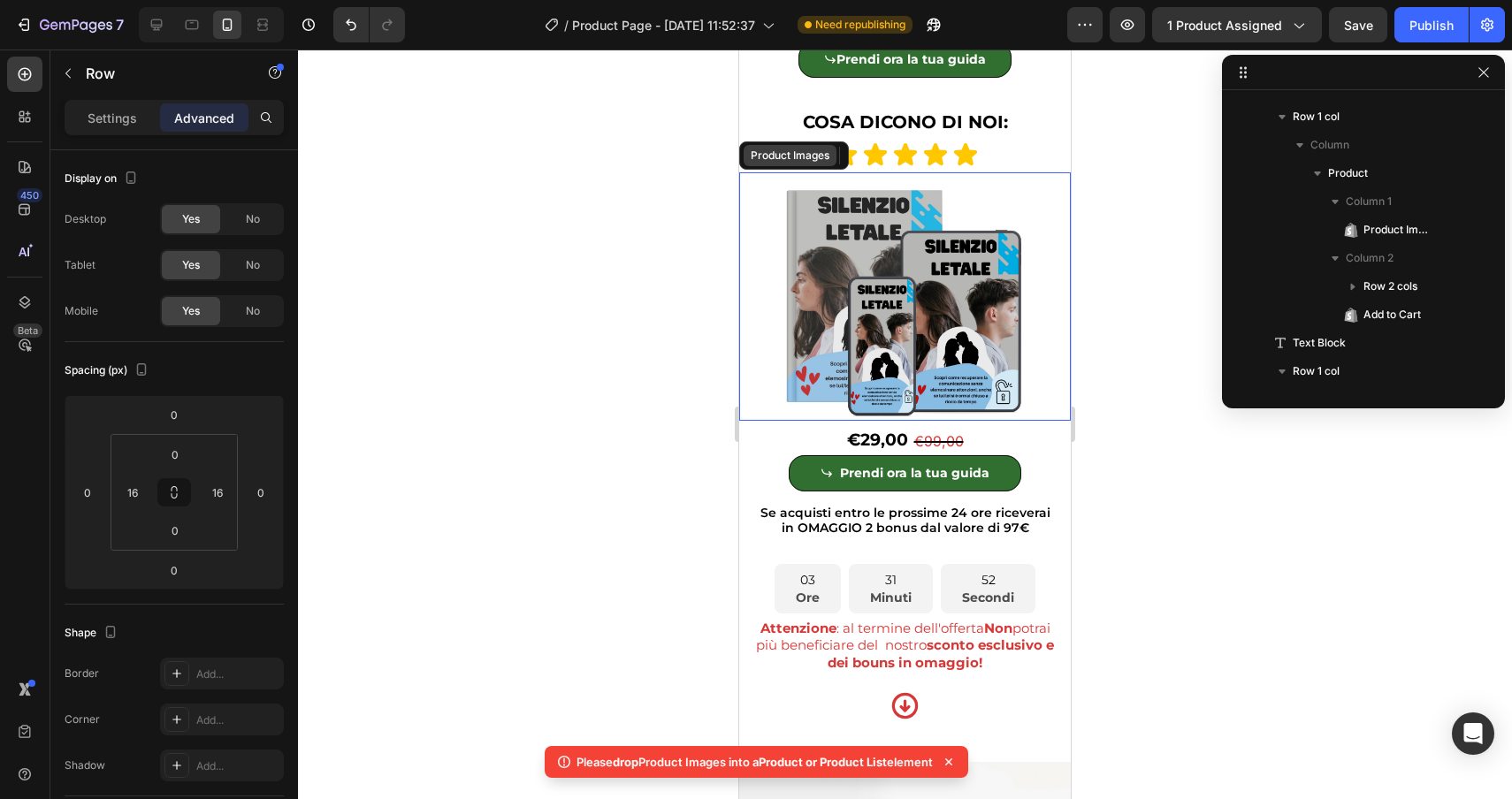
click at [769, 163] on div "Product Images" at bounding box center [789, 155] width 86 height 15
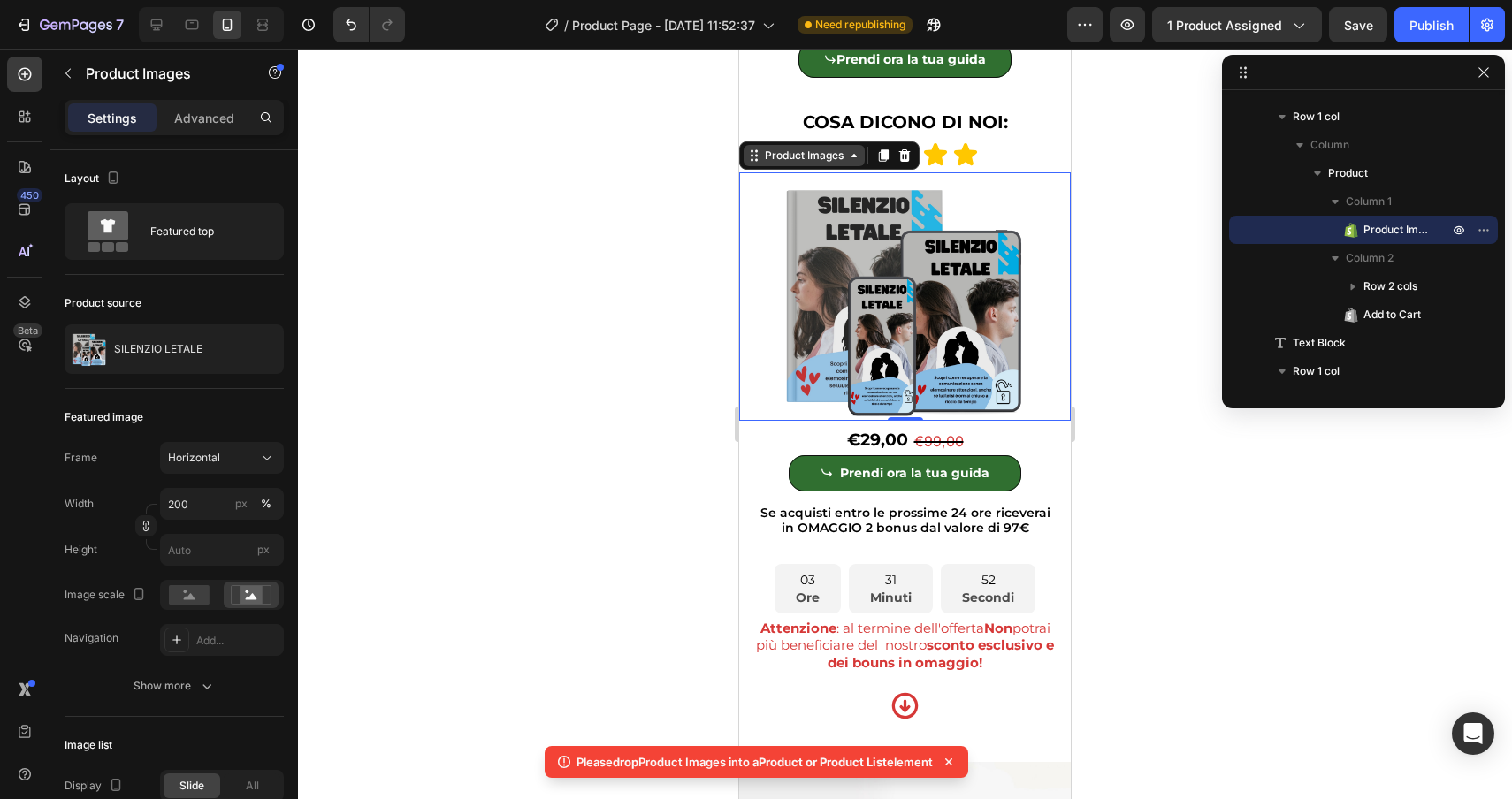
click at [769, 163] on div "Product Images" at bounding box center [804, 155] width 86 height 15
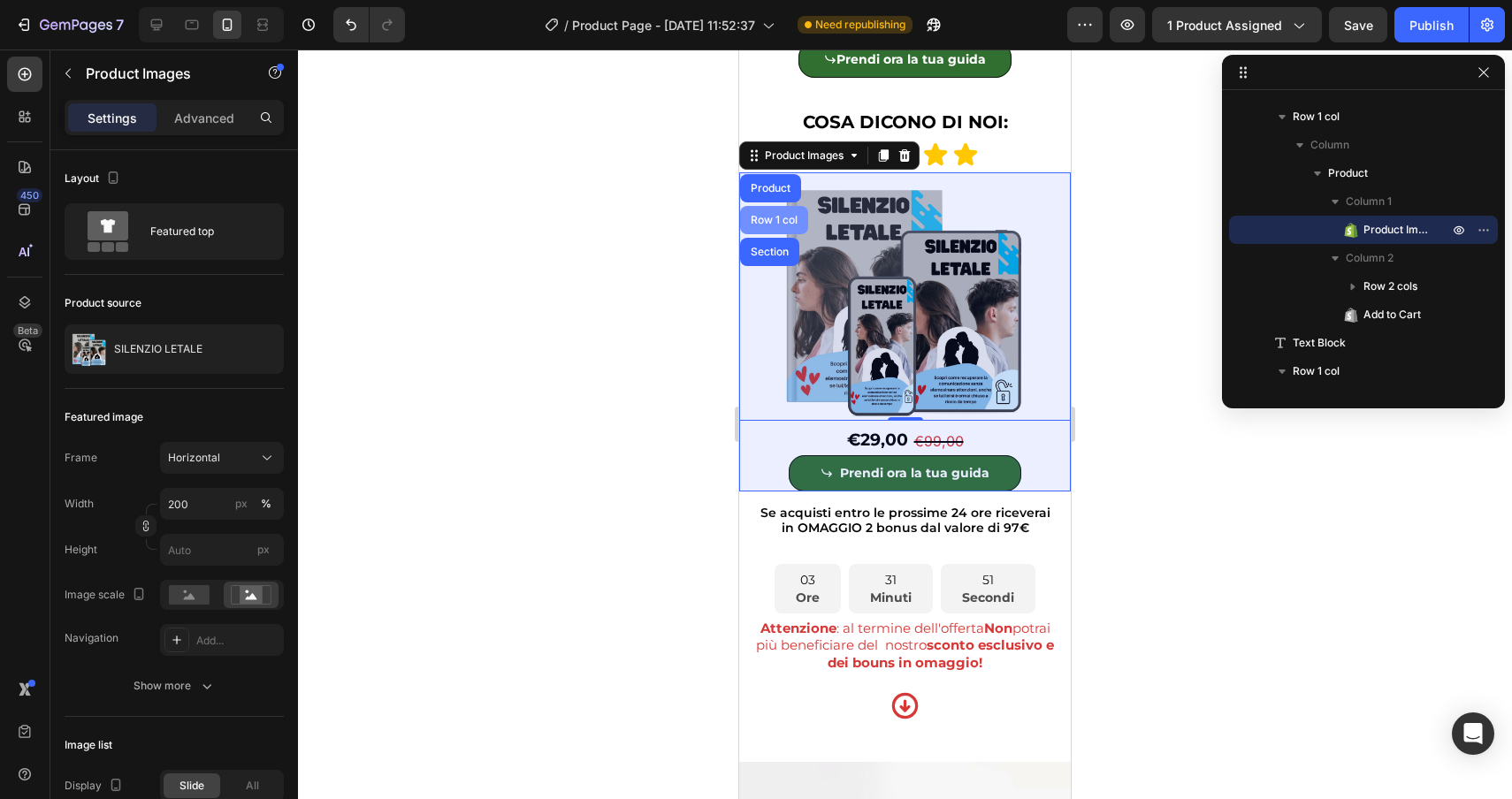
click at [764, 220] on div "Row 1 col" at bounding box center [774, 220] width 54 height 11
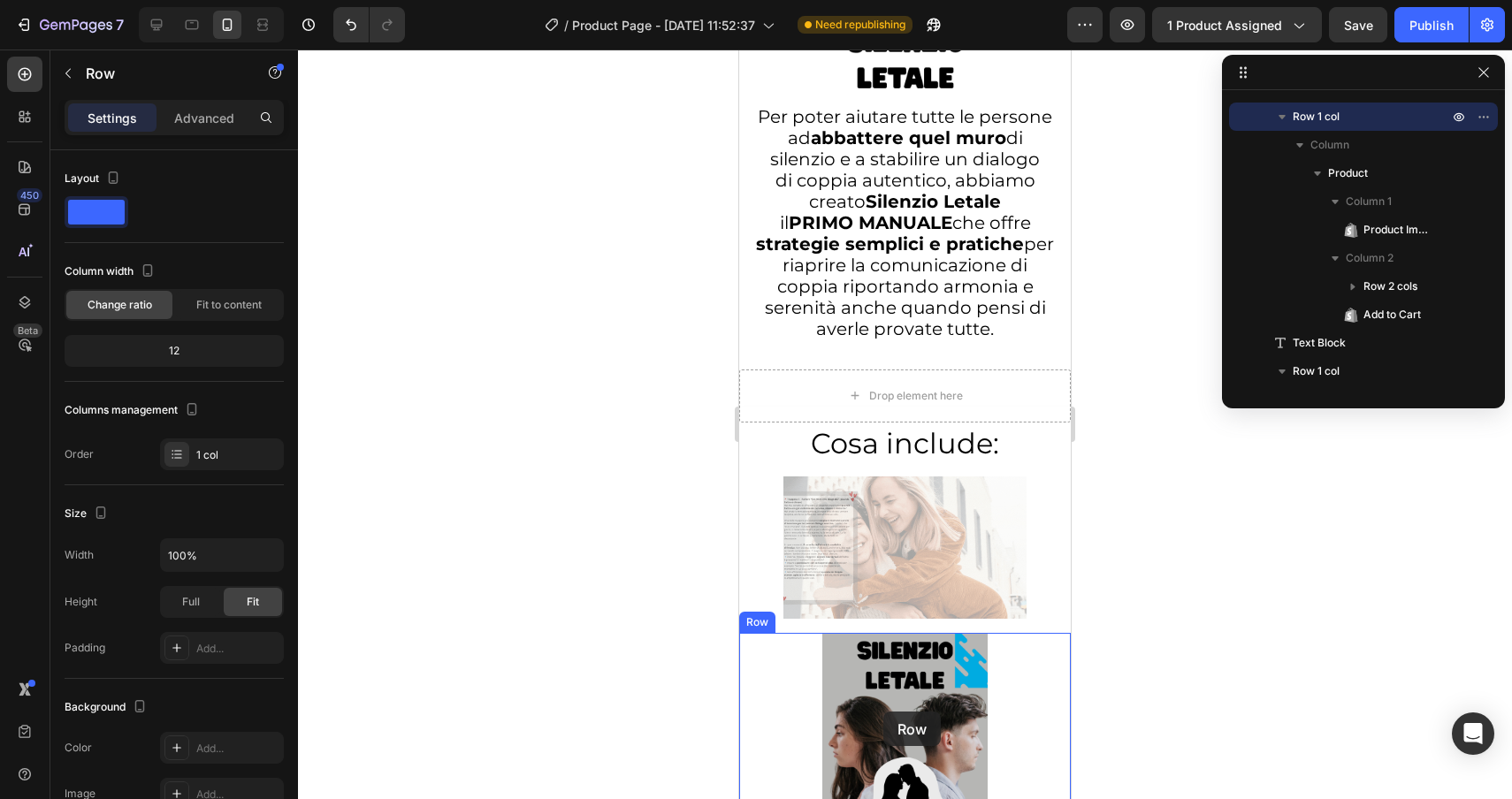
scroll to position [6062, 0]
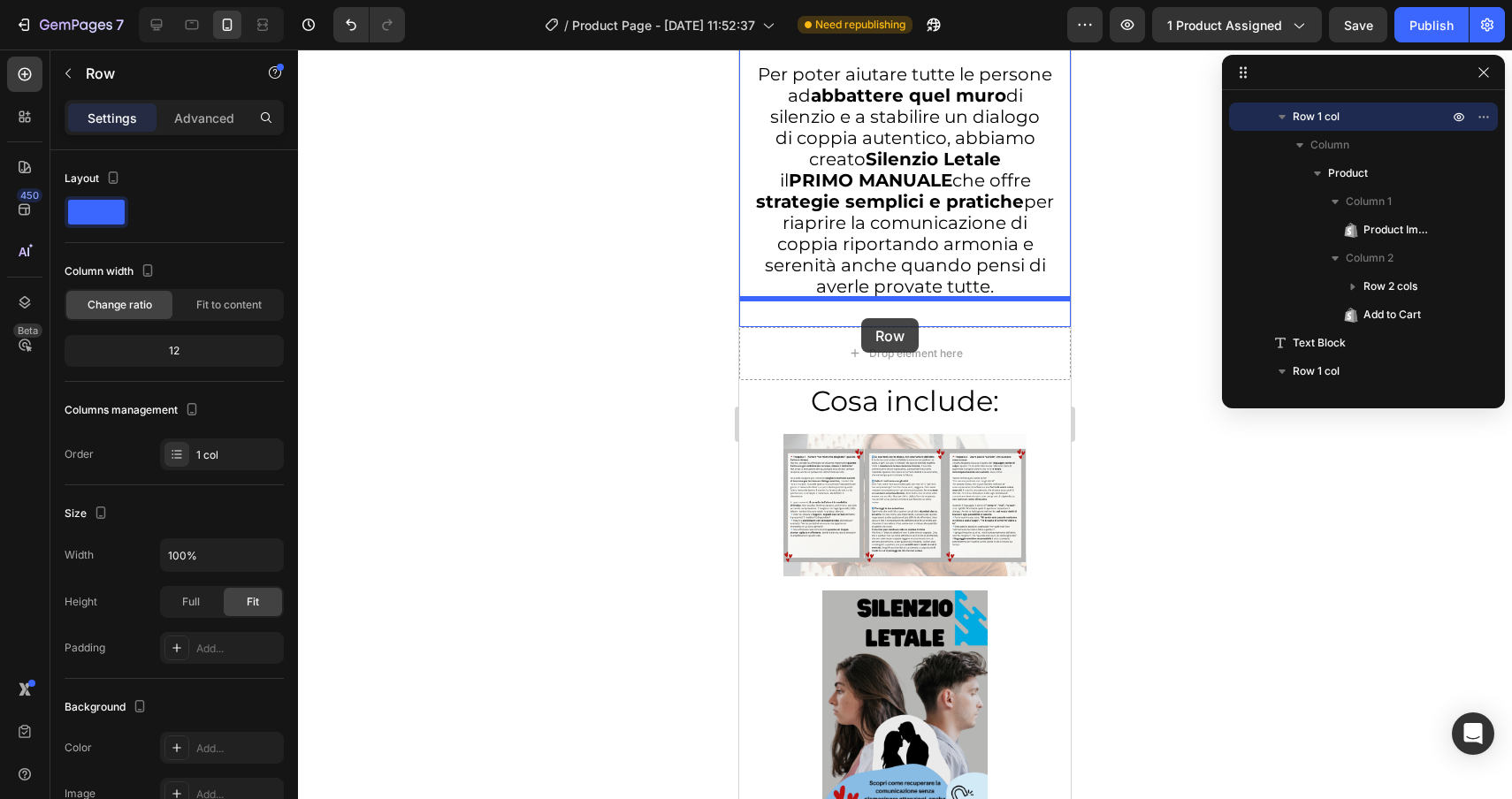
drag, startPoint x: 777, startPoint y: 153, endPoint x: 861, endPoint y: 319, distance: 186.0
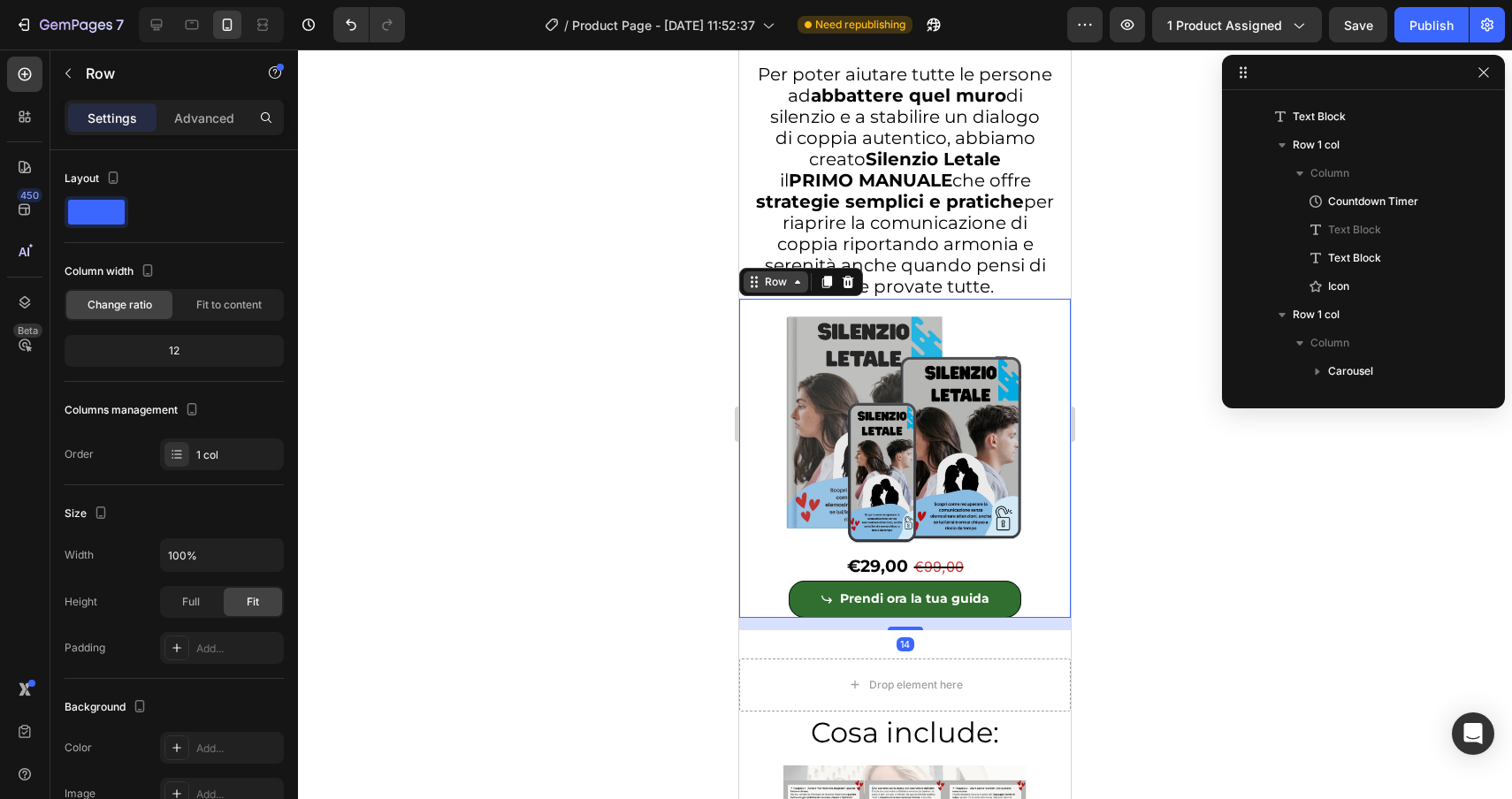
click at [765, 285] on div "Row" at bounding box center [776, 282] width 29 height 15
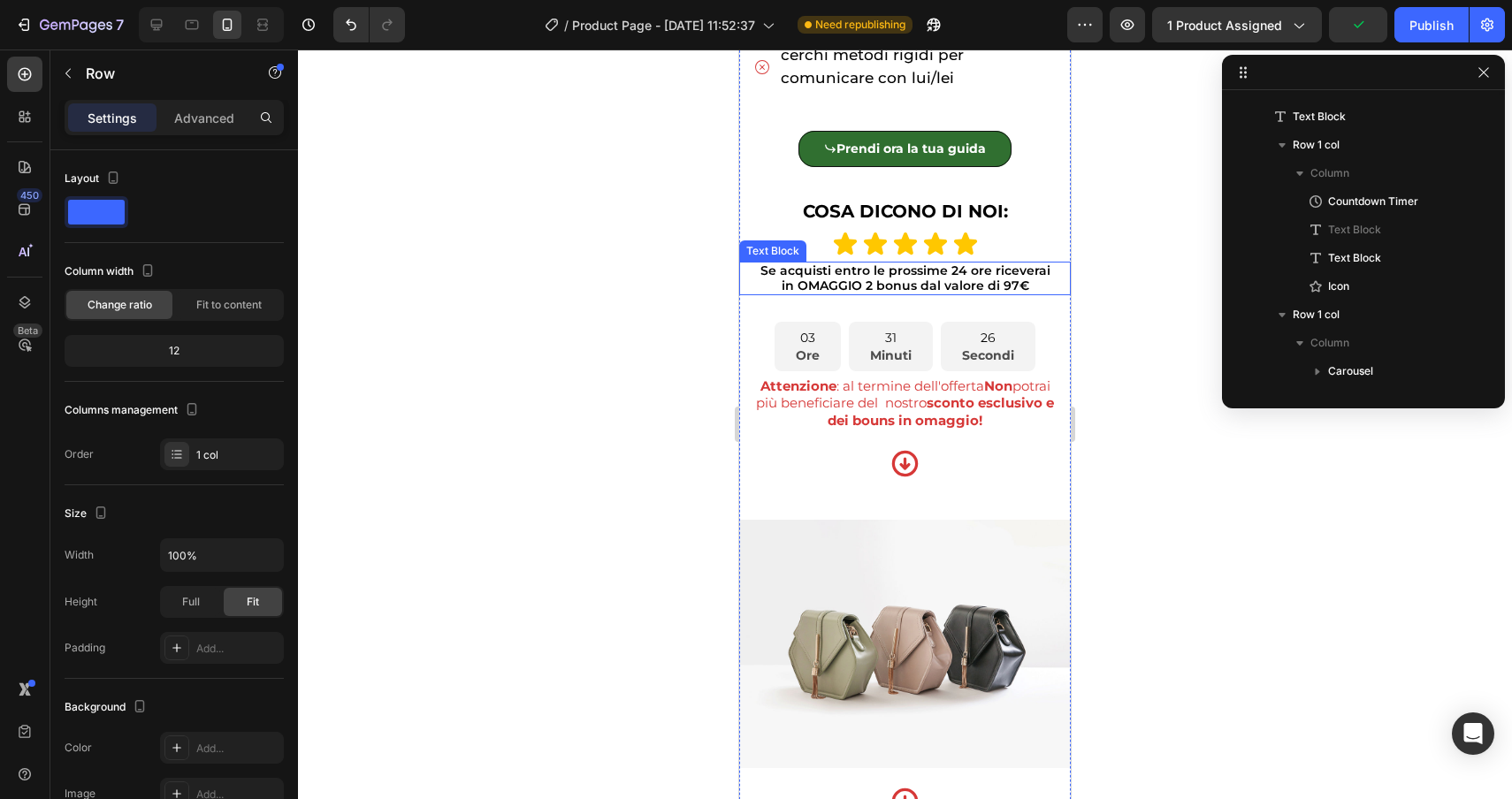
scroll to position [1291, 0]
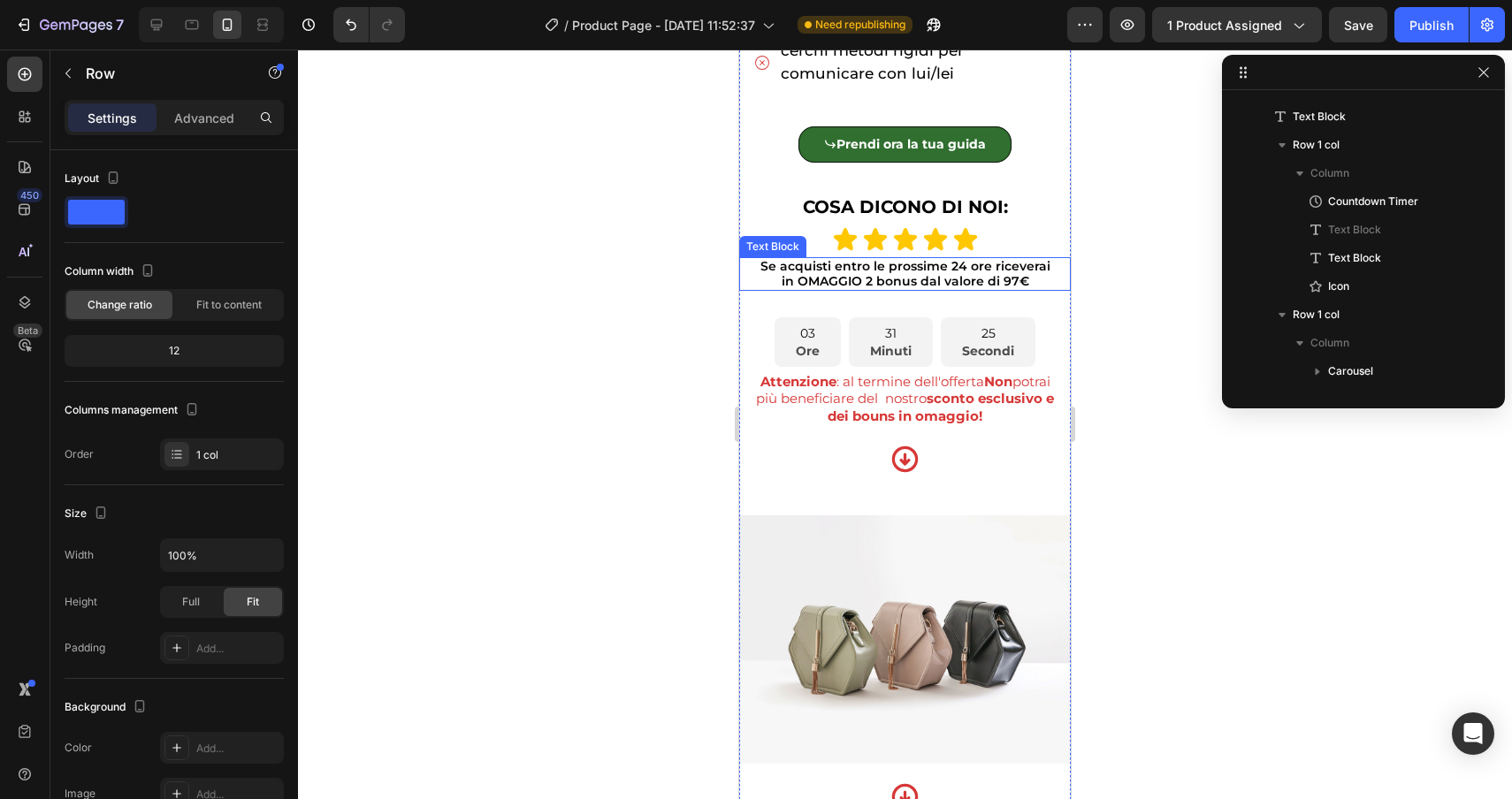
click at [788, 274] on p "in OMAGGIO 2 bonus dal valore di 97€" at bounding box center [905, 282] width 328 height 15
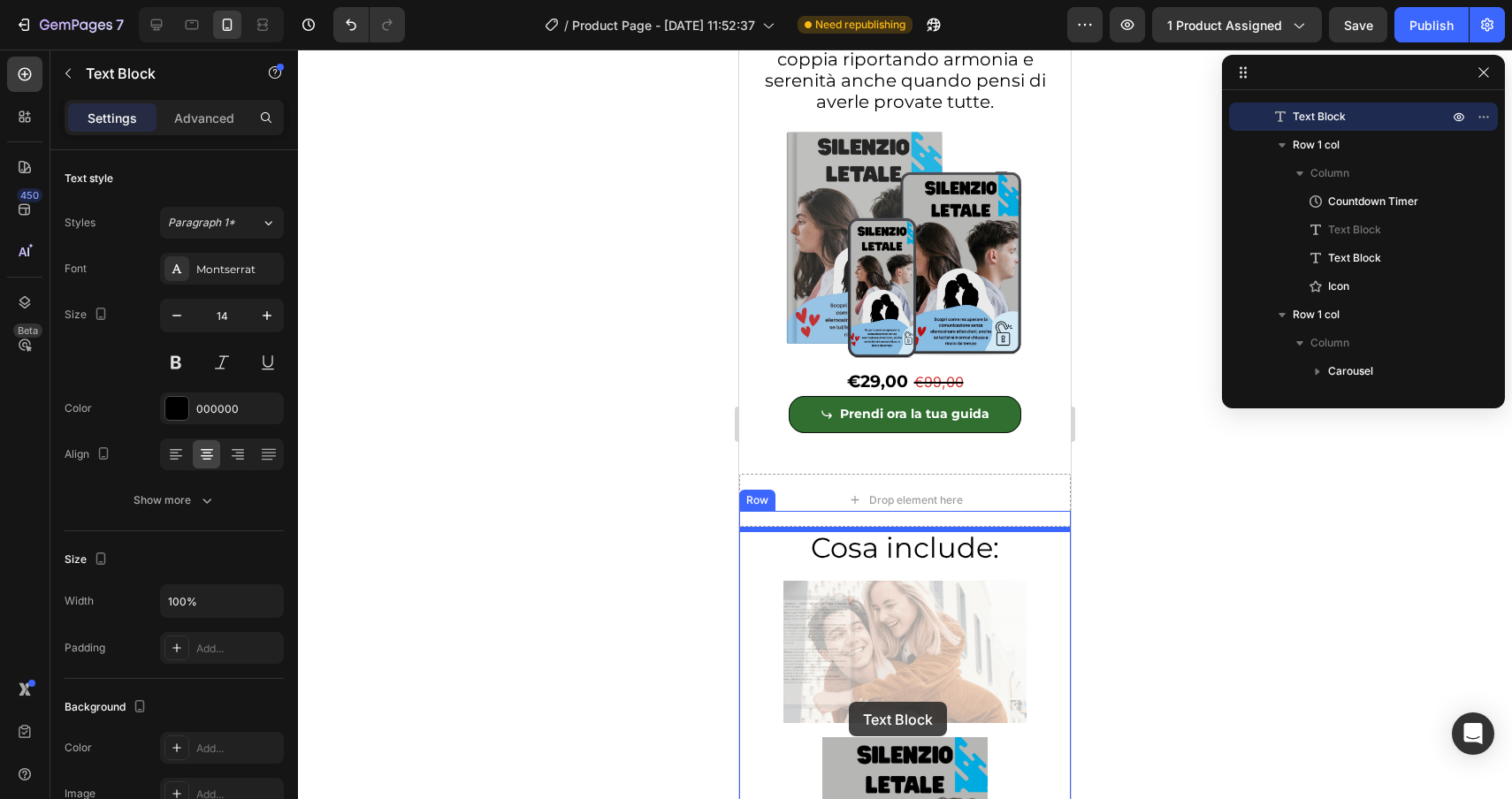
scroll to position [5964, 0]
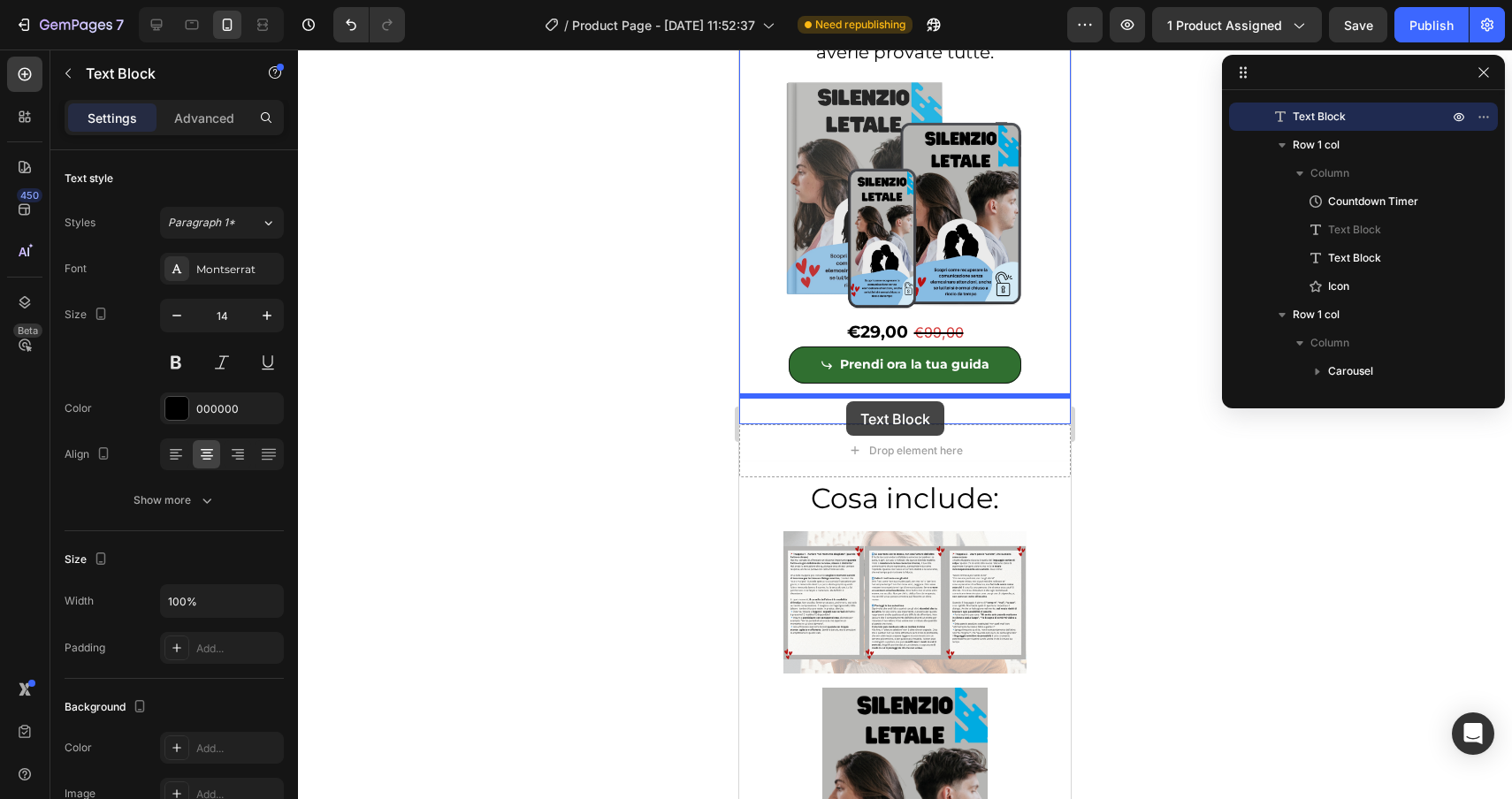
drag, startPoint x: 791, startPoint y: 262, endPoint x: 847, endPoint y: 401, distance: 149.9
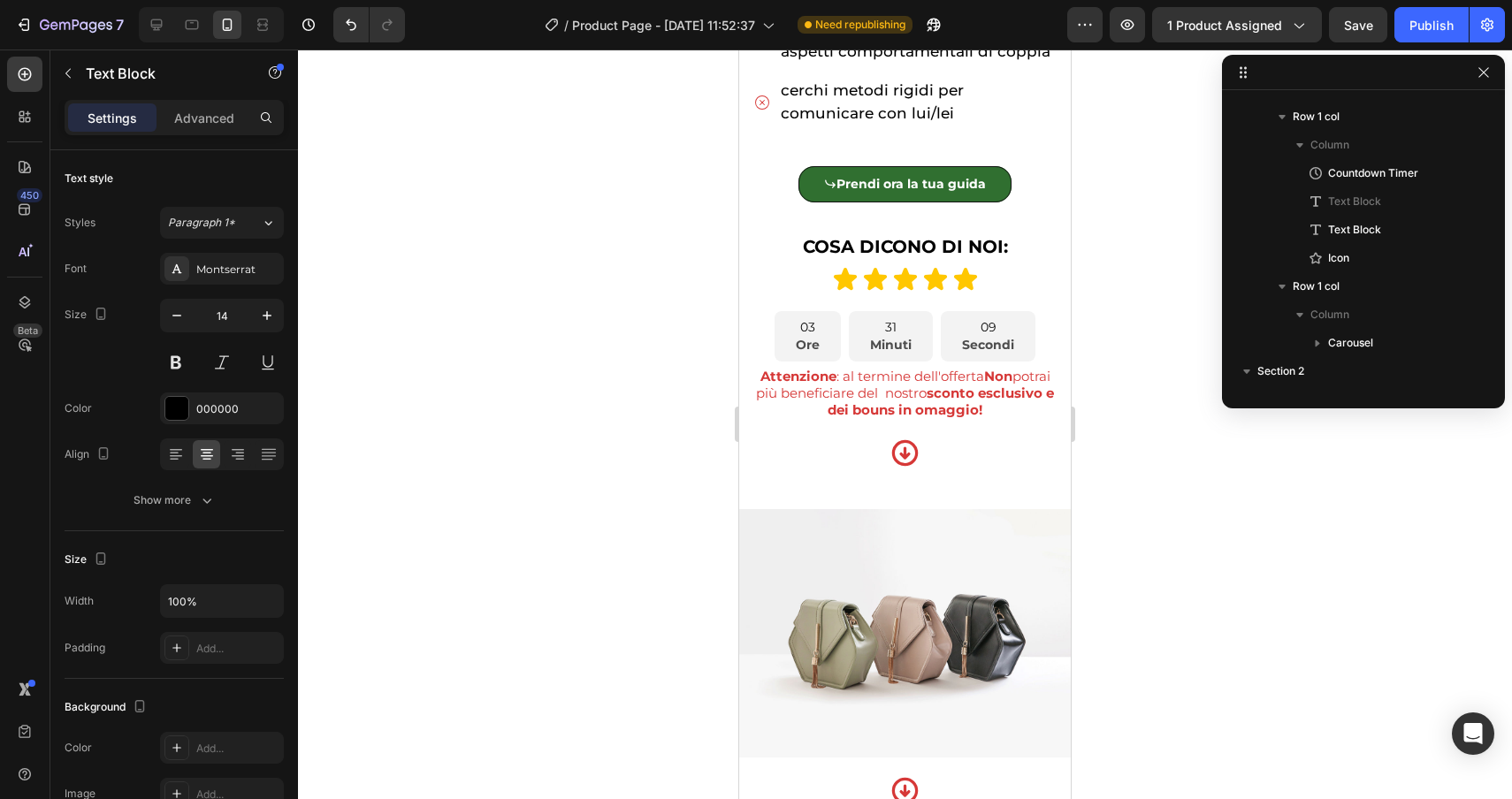
scroll to position [1247, 0]
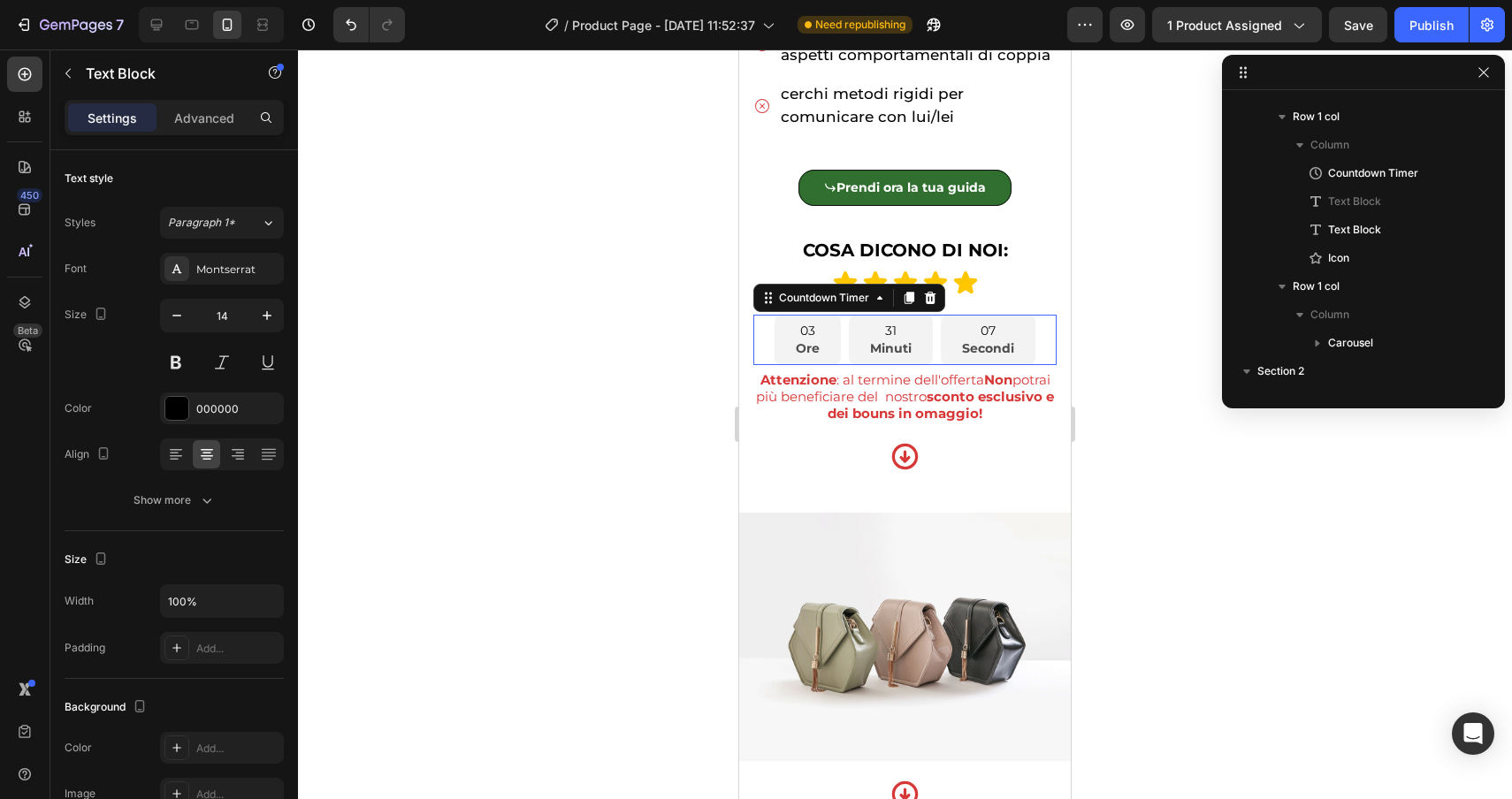
click at [761, 332] on div "03 Ore 31 Minuti 07 Secondi" at bounding box center [905, 340] width 303 height 50
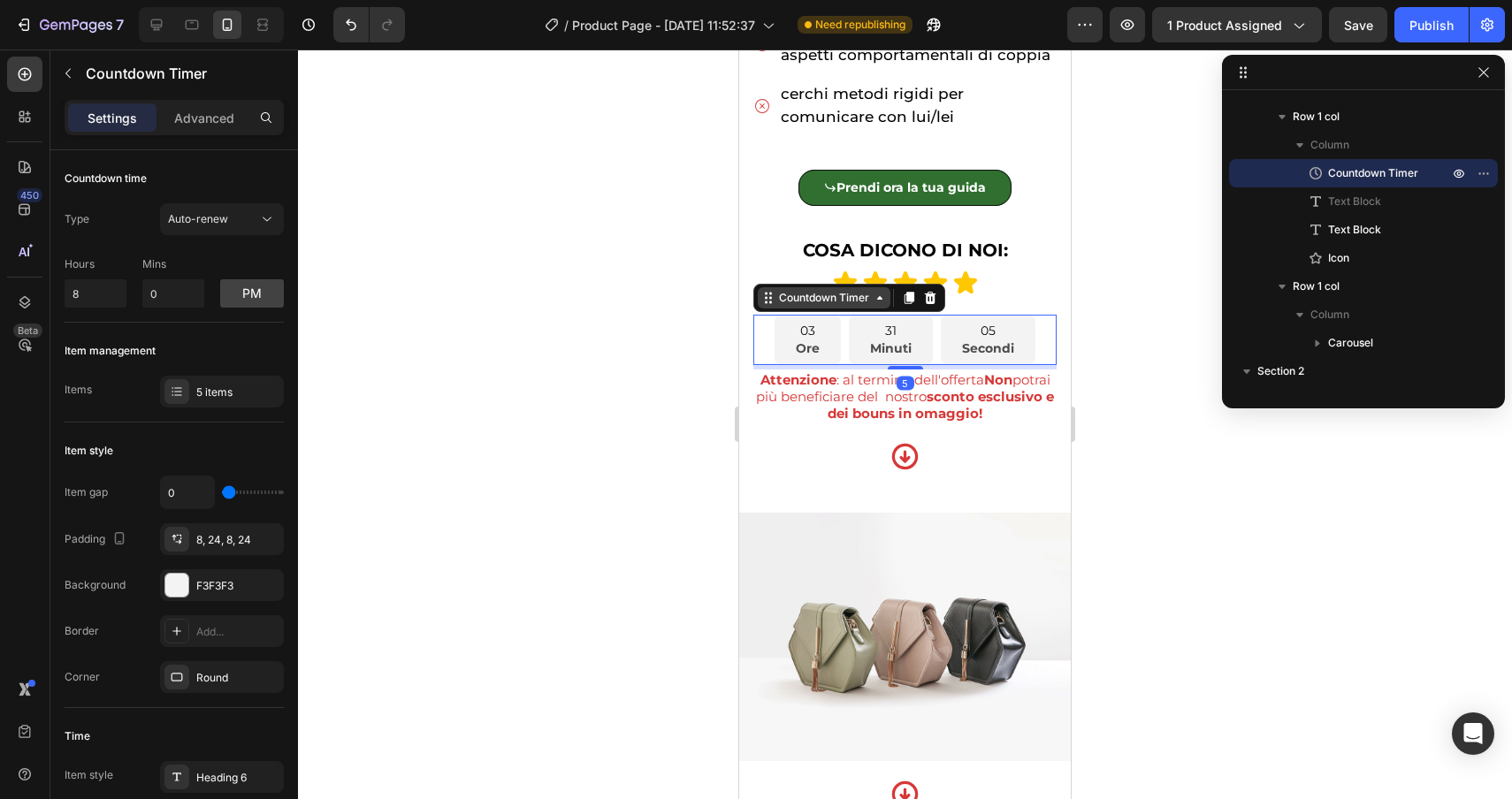
click at [802, 301] on div "Countdown Timer" at bounding box center [824, 297] width 97 height 15
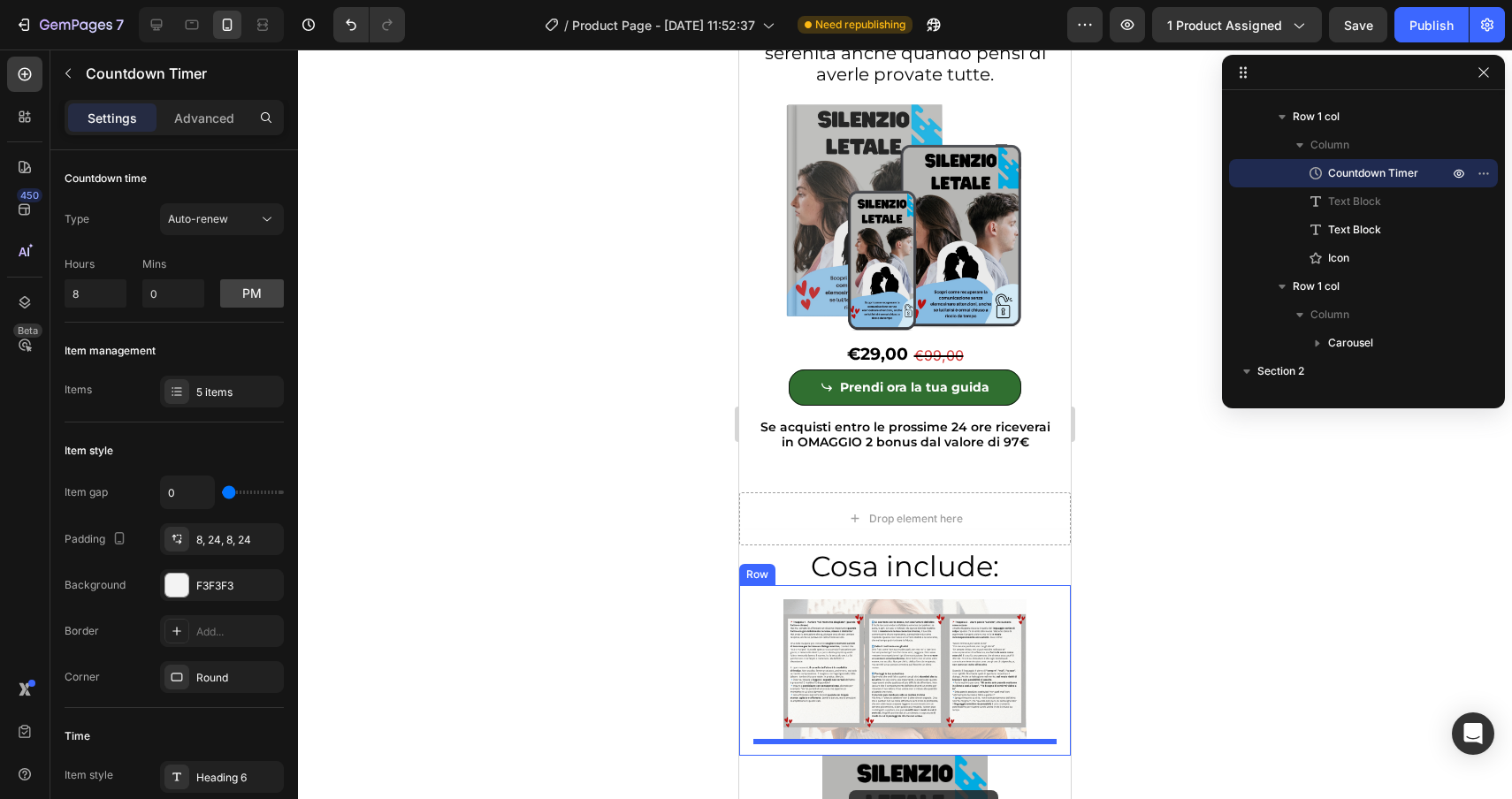
scroll to position [5913, 0]
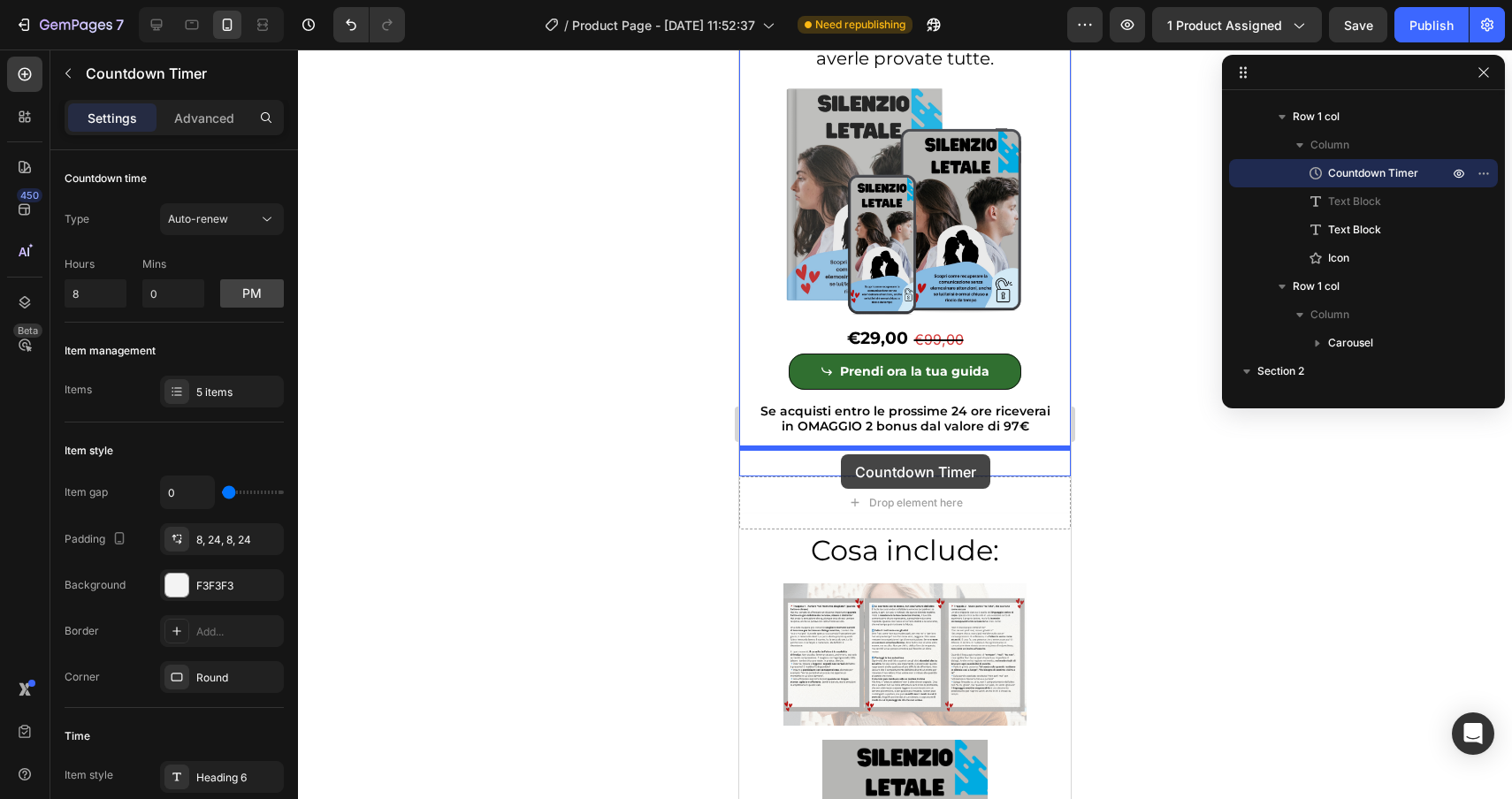
drag, startPoint x: 792, startPoint y: 262, endPoint x: 841, endPoint y: 454, distance: 198.2
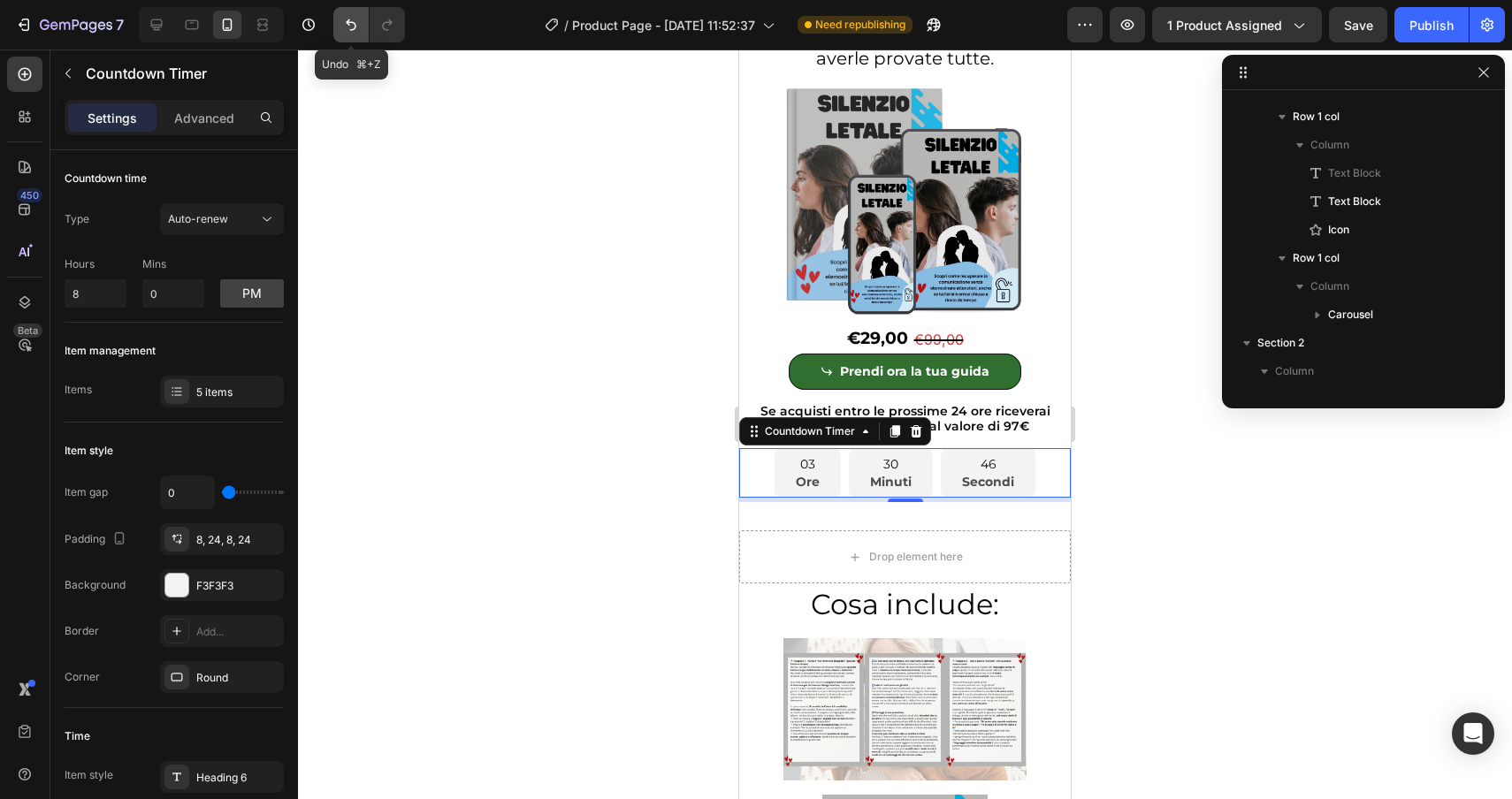
click at [336, 20] on button "Undo/Redo" at bounding box center [351, 24] width 36 height 36
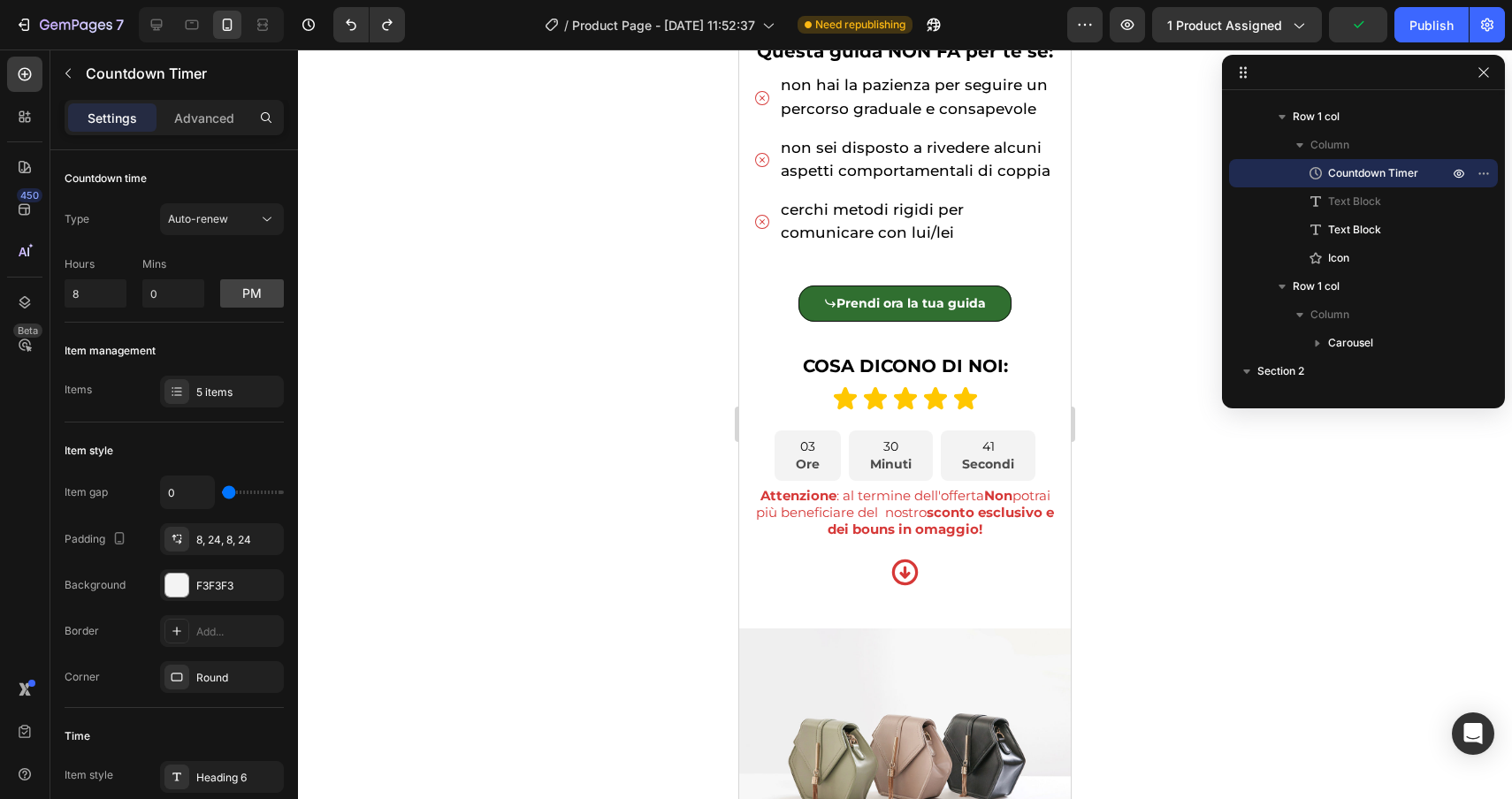
scroll to position [1114, 0]
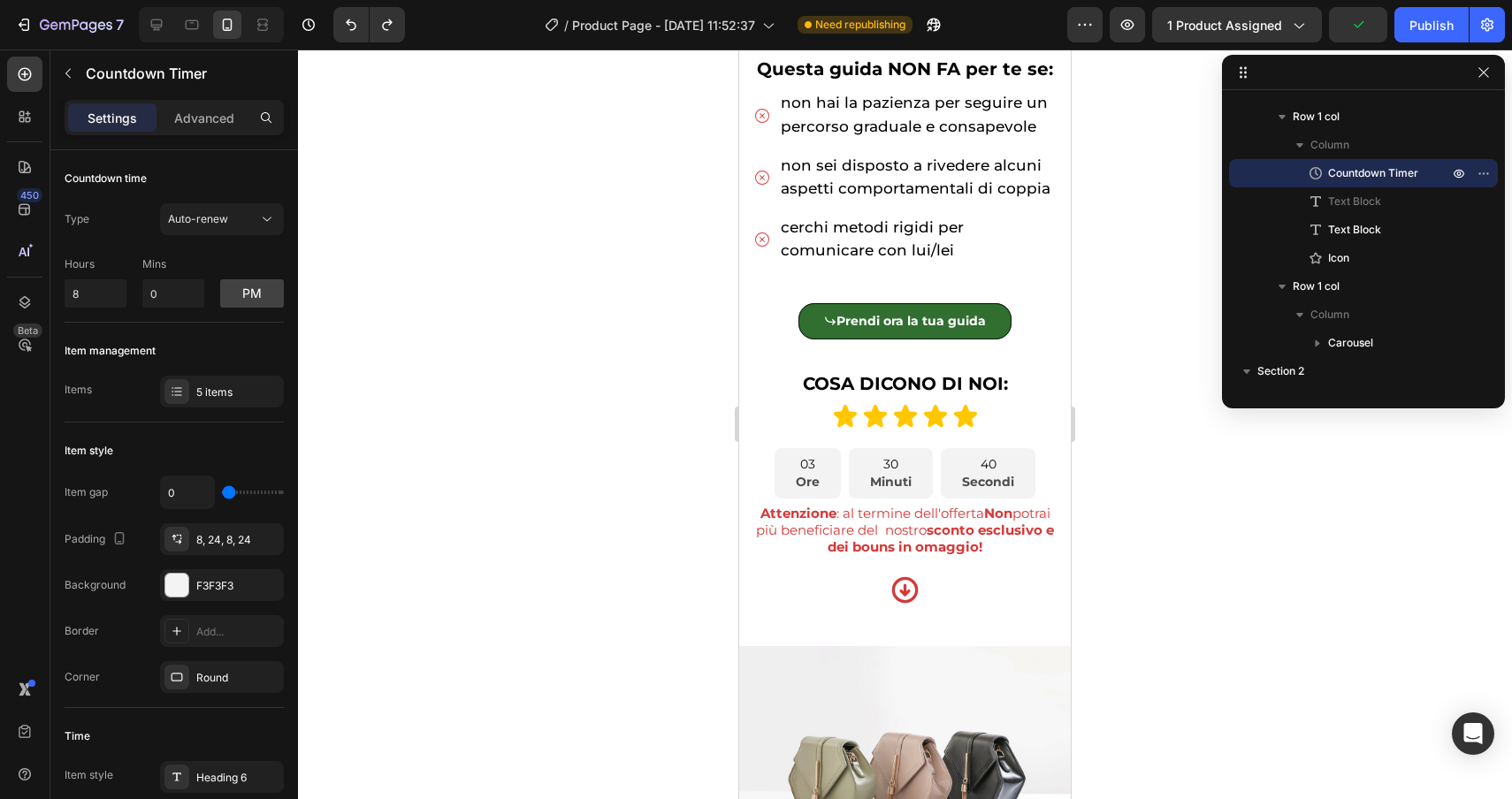
click at [801, 462] on div "03" at bounding box center [808, 464] width 24 height 18
click at [832, 428] on div "Icon" at bounding box center [845, 415] width 26 height 26
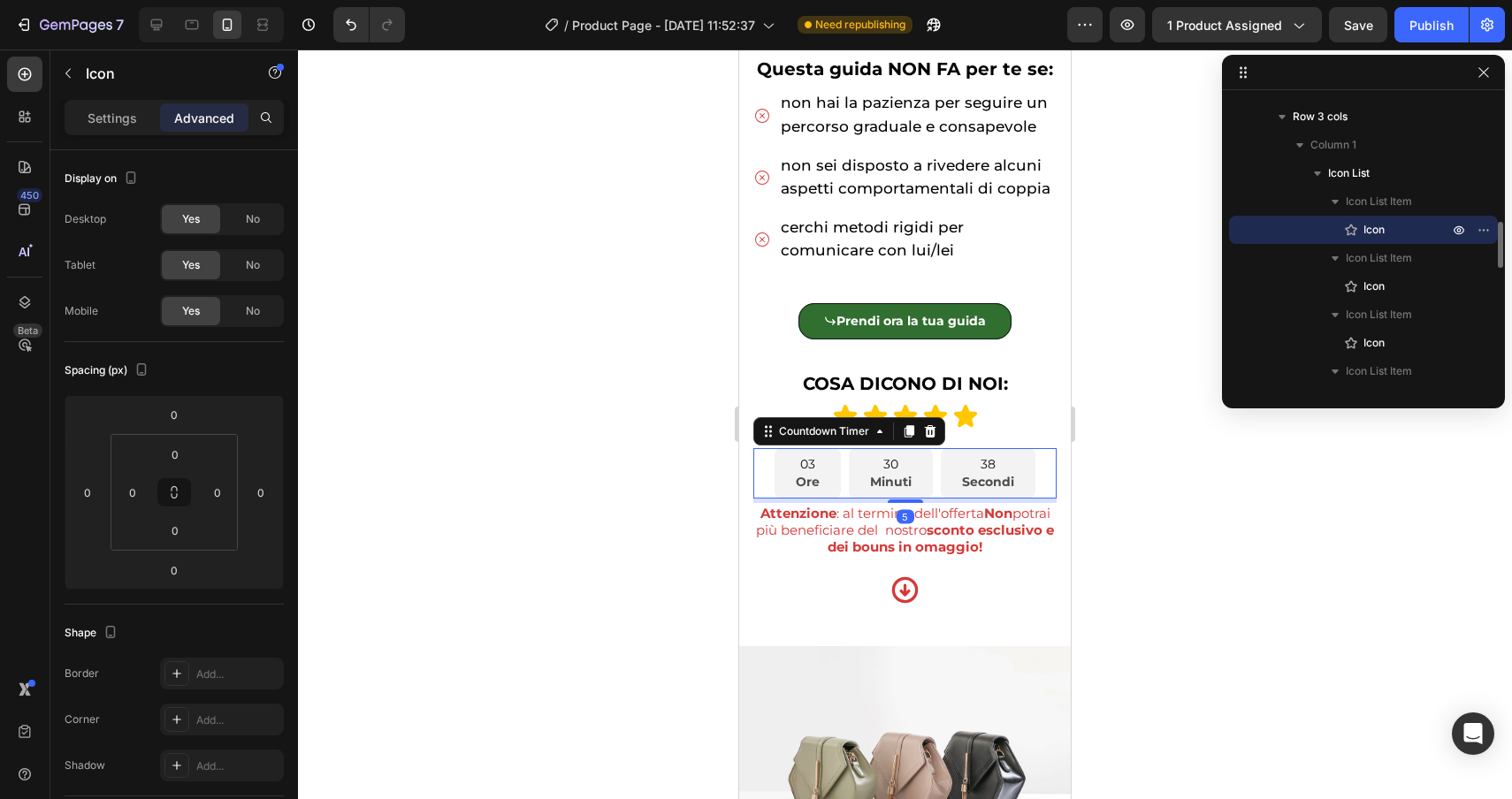
click at [787, 491] on div "03 Ore" at bounding box center [808, 474] width 66 height 50
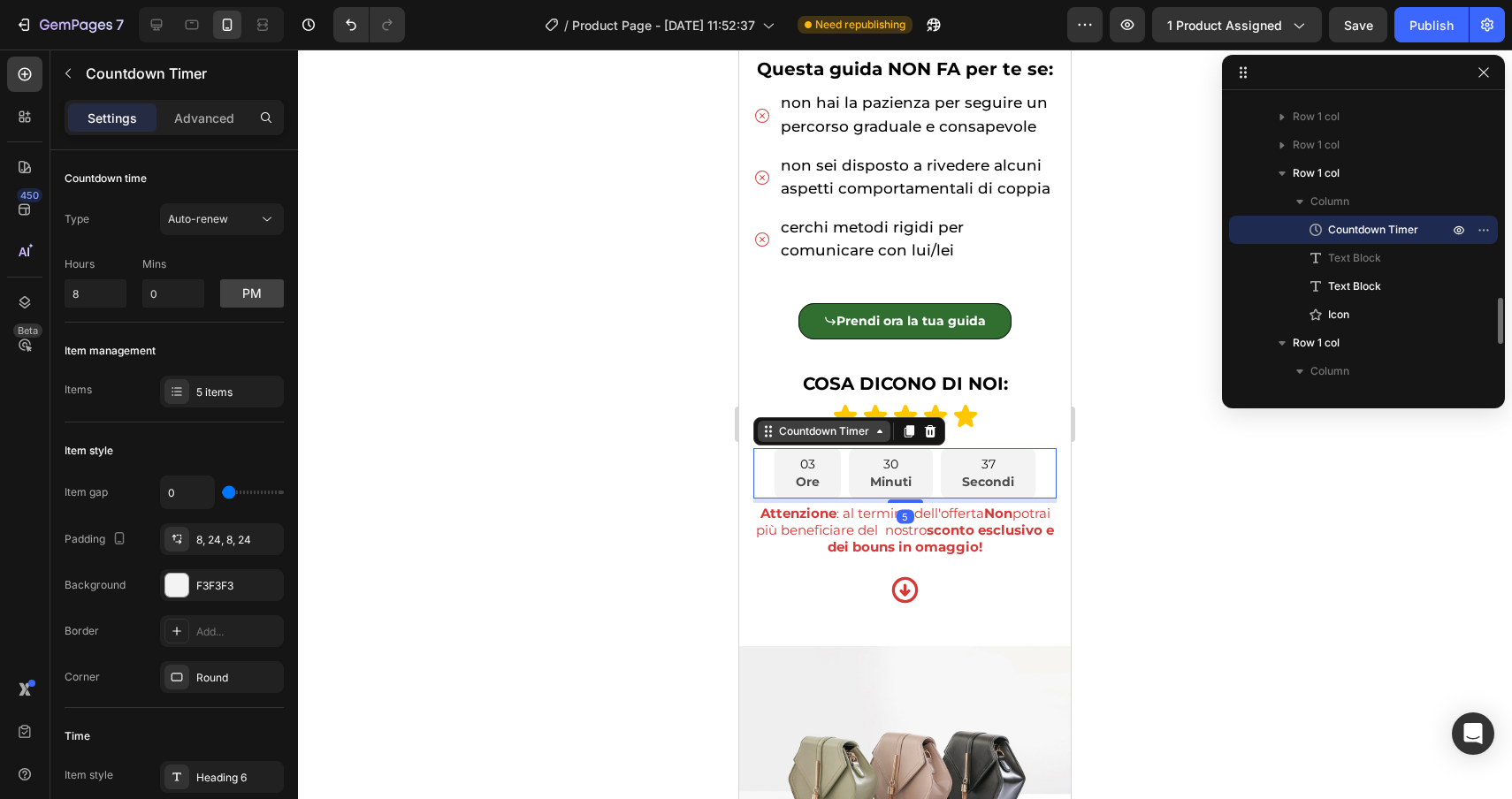
click at [804, 431] on div "Countdown Timer" at bounding box center [824, 431] width 97 height 15
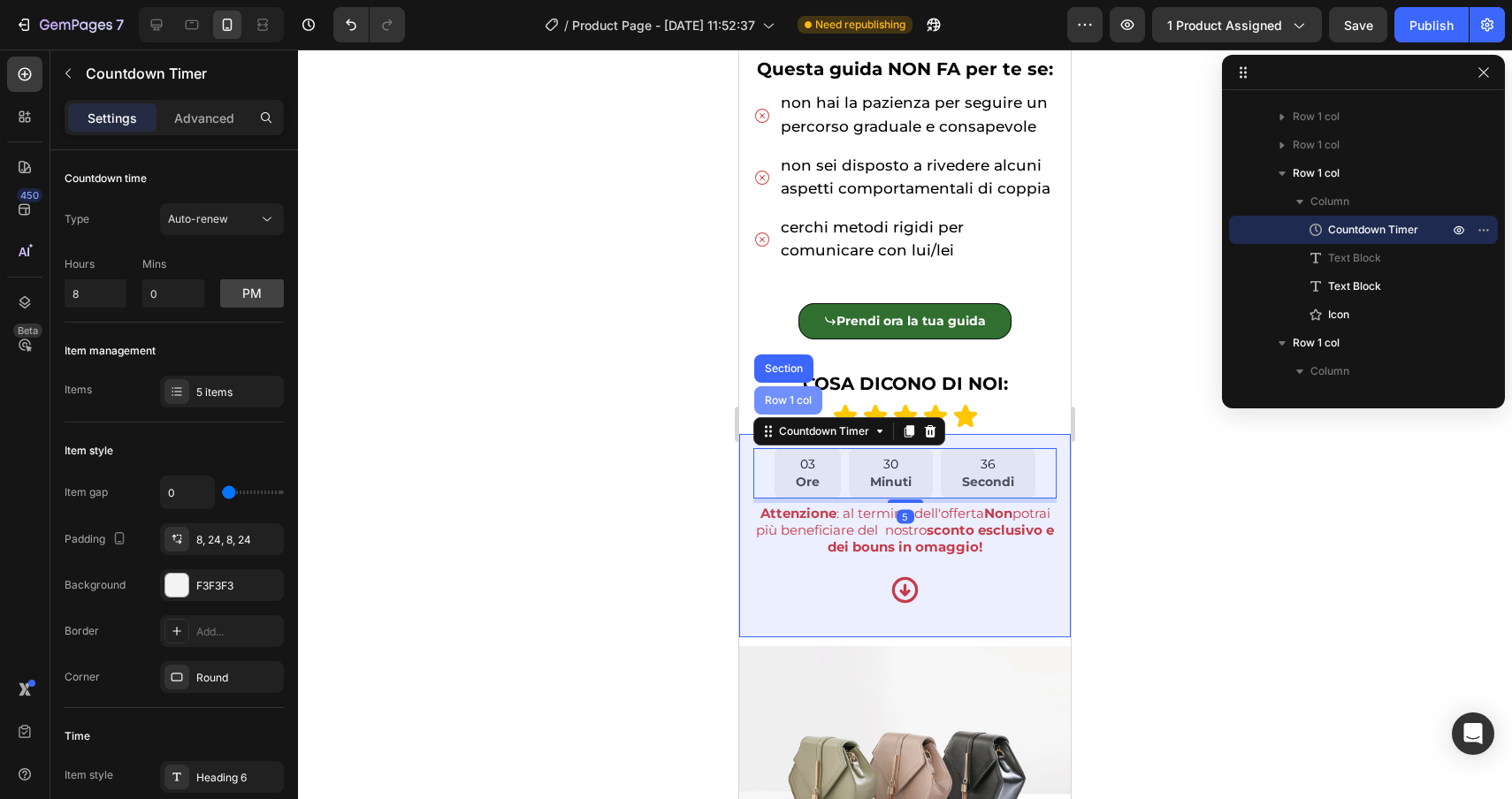
click at [779, 391] on div "Row 1 col" at bounding box center [788, 400] width 68 height 28
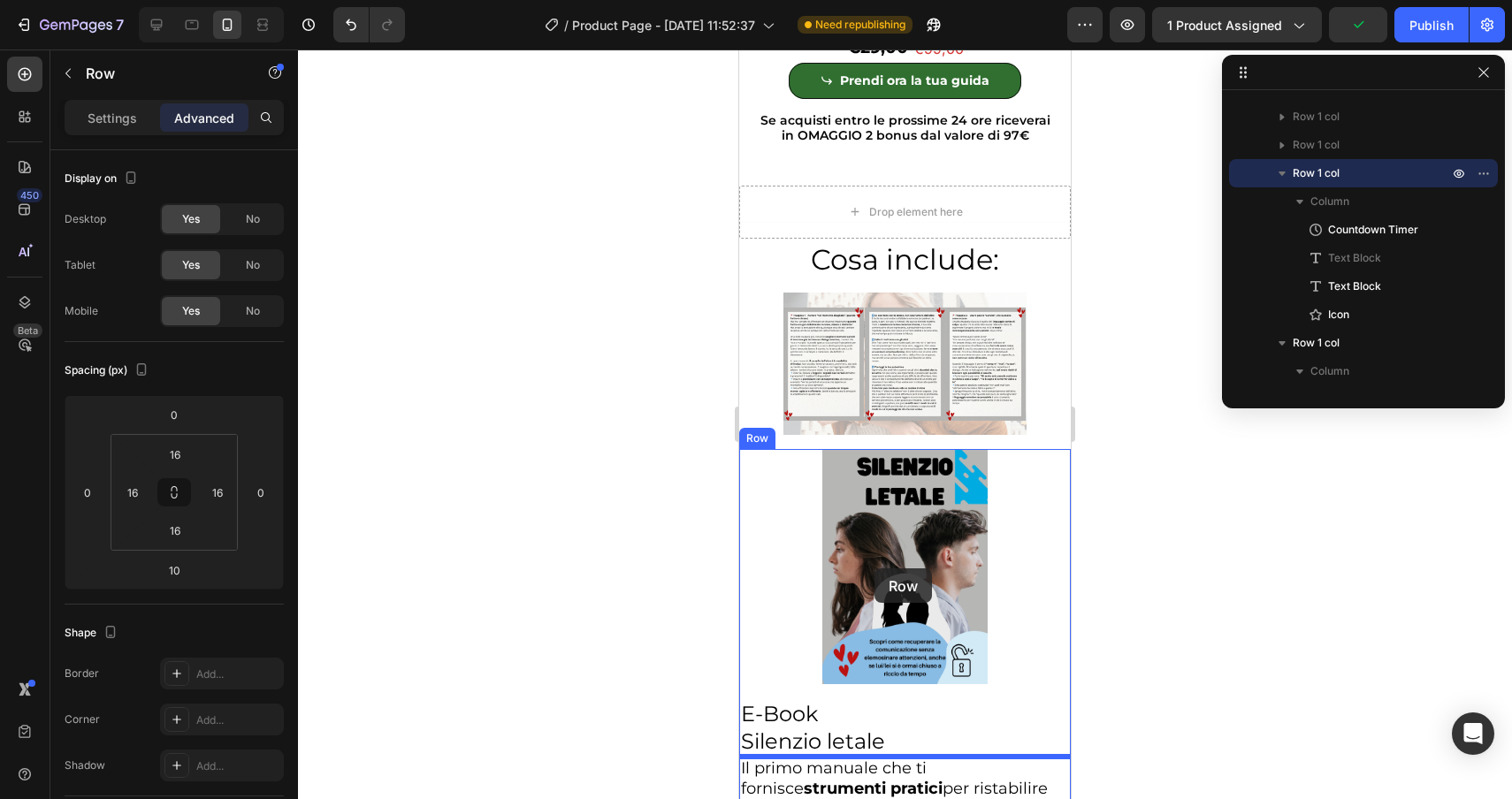
scroll to position [6210, 0]
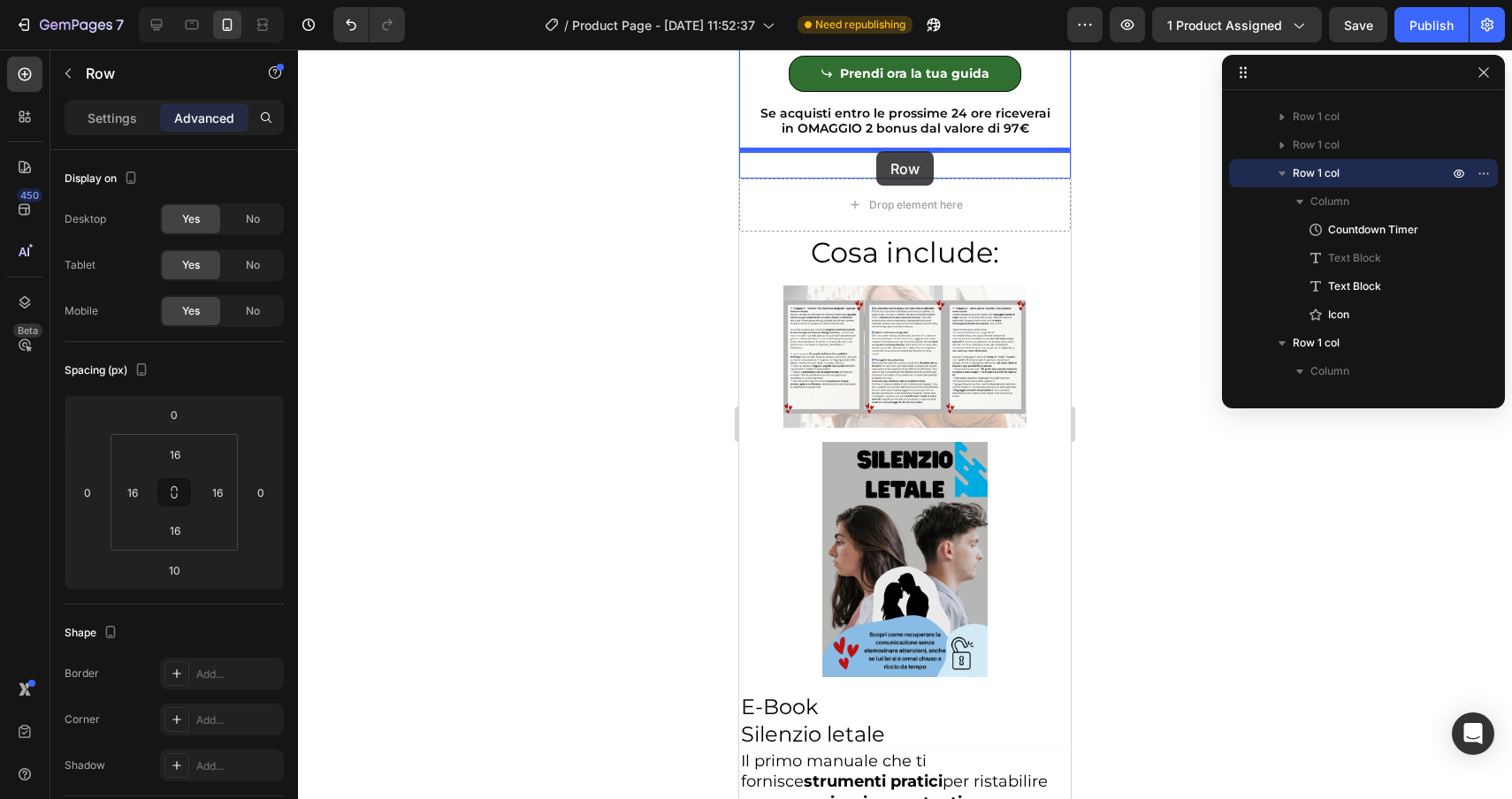
drag, startPoint x: 766, startPoint y: 417, endPoint x: 877, endPoint y: 151, distance: 288.2
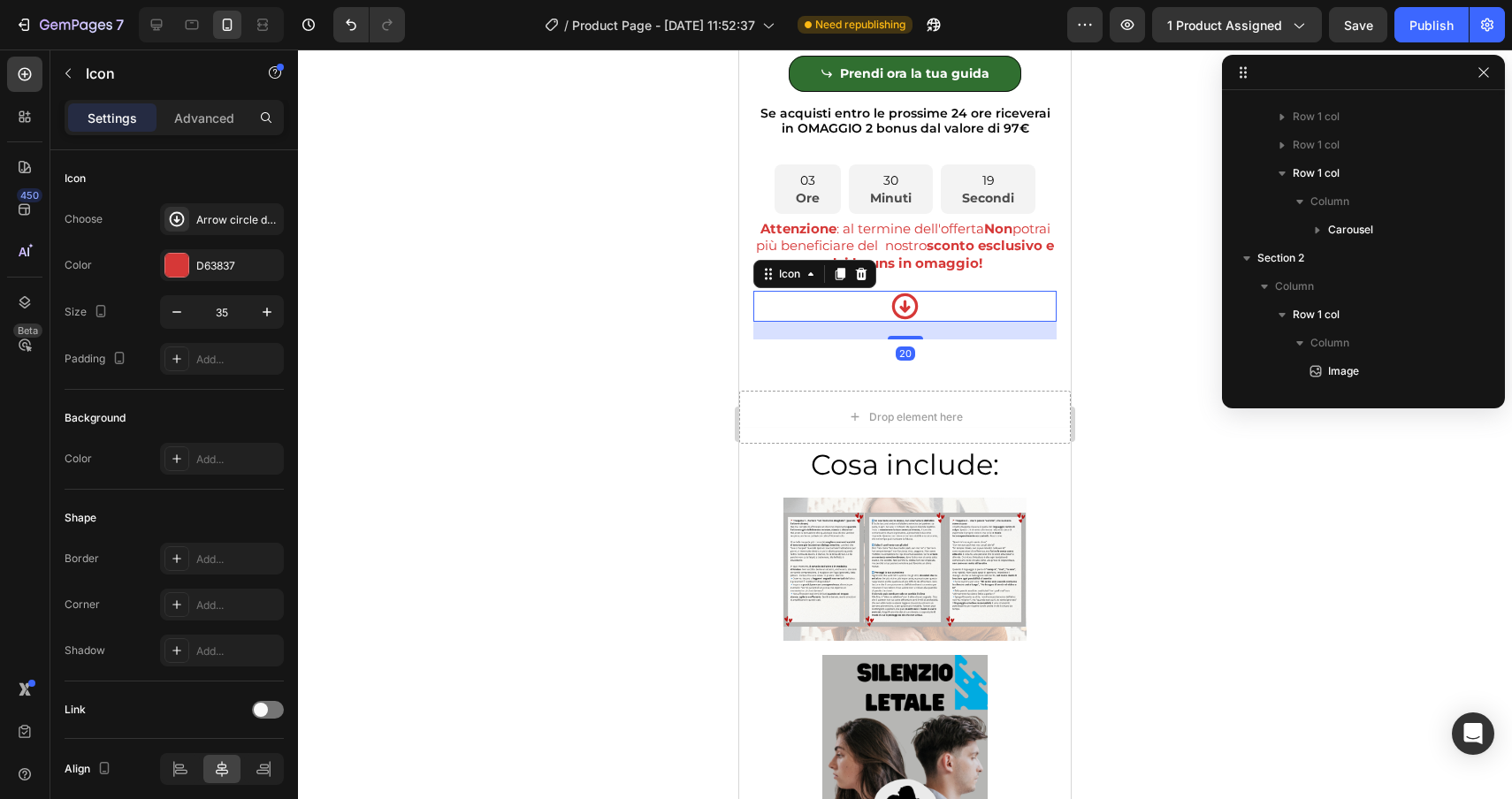
click at [936, 298] on div "Icon 20" at bounding box center [905, 306] width 303 height 31
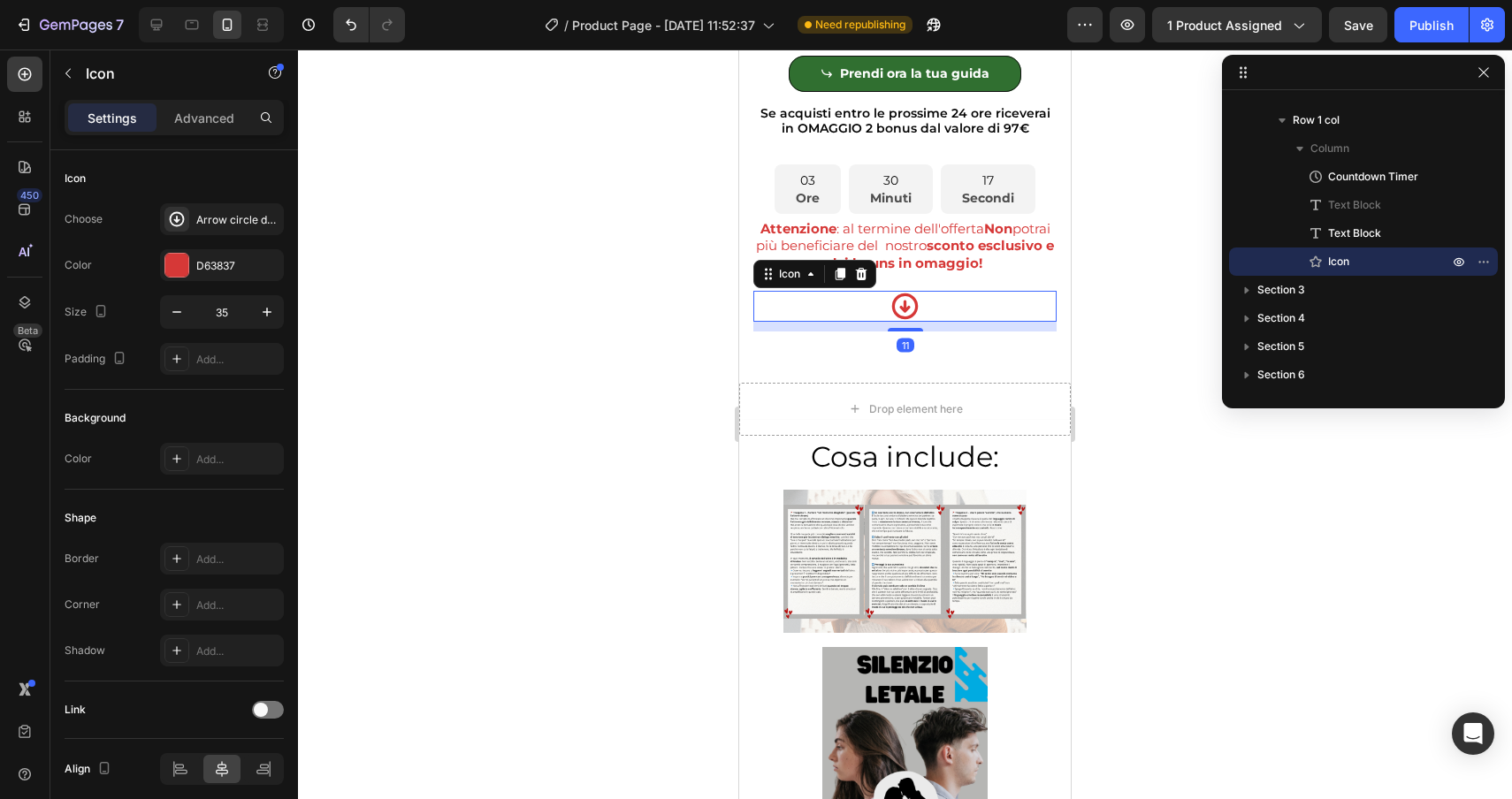
drag, startPoint x: 913, startPoint y: 335, endPoint x: 914, endPoint y: 304, distance: 31.0
click at [914, 304] on div "Icon 11" at bounding box center [905, 306] width 303 height 31
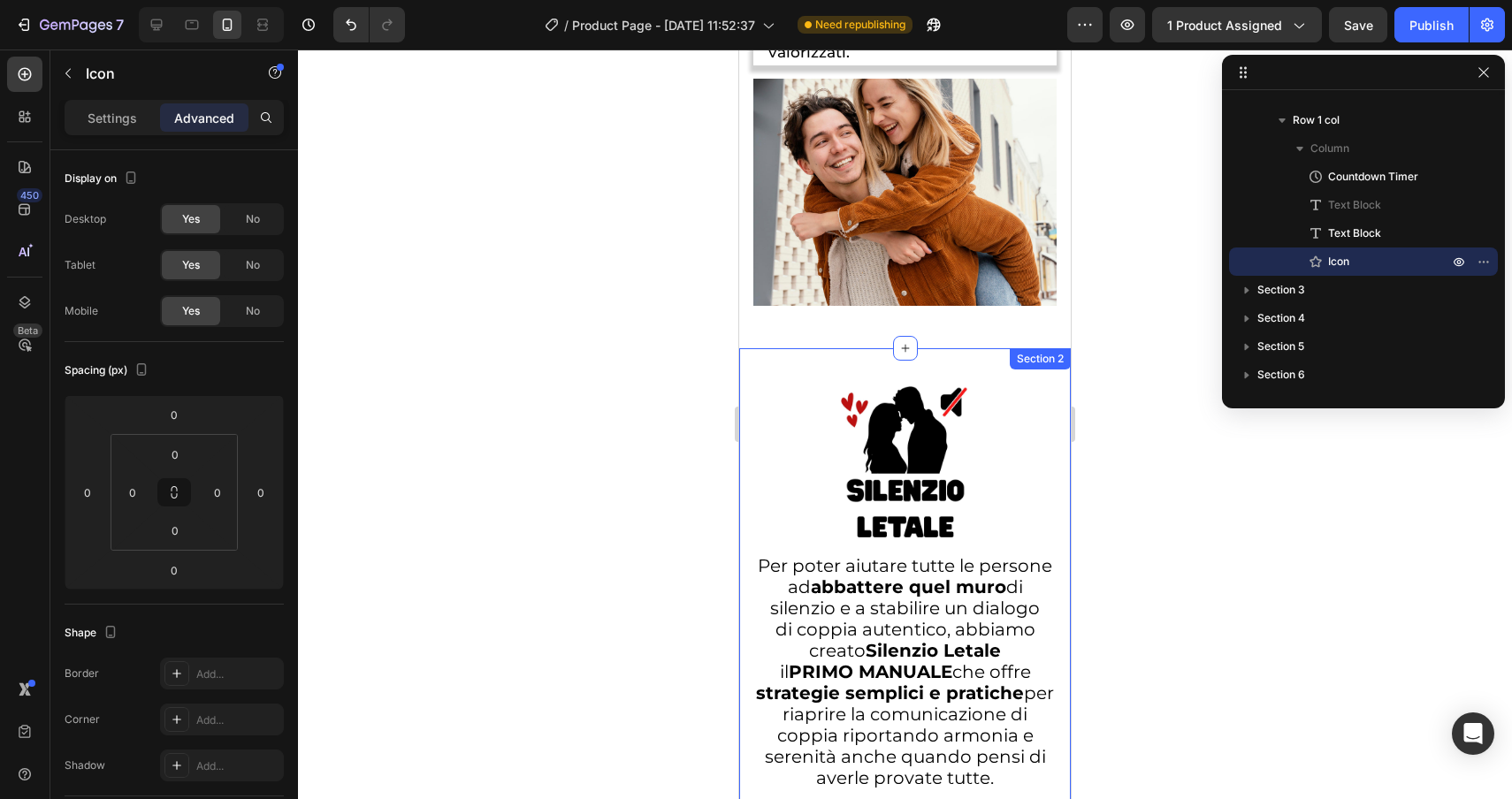
scroll to position [4994, 0]
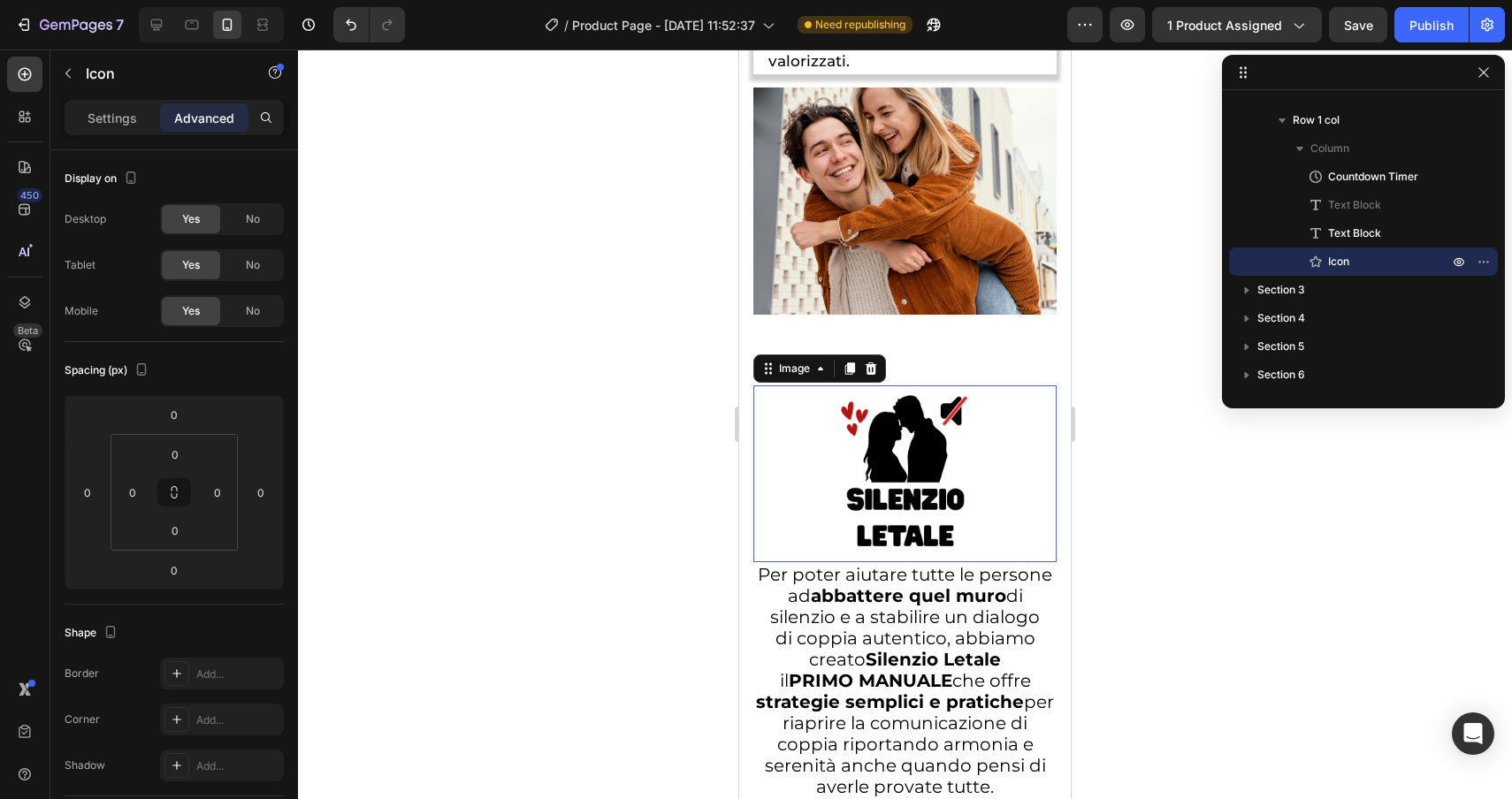
click at [789, 391] on div at bounding box center [905, 474] width 303 height 177
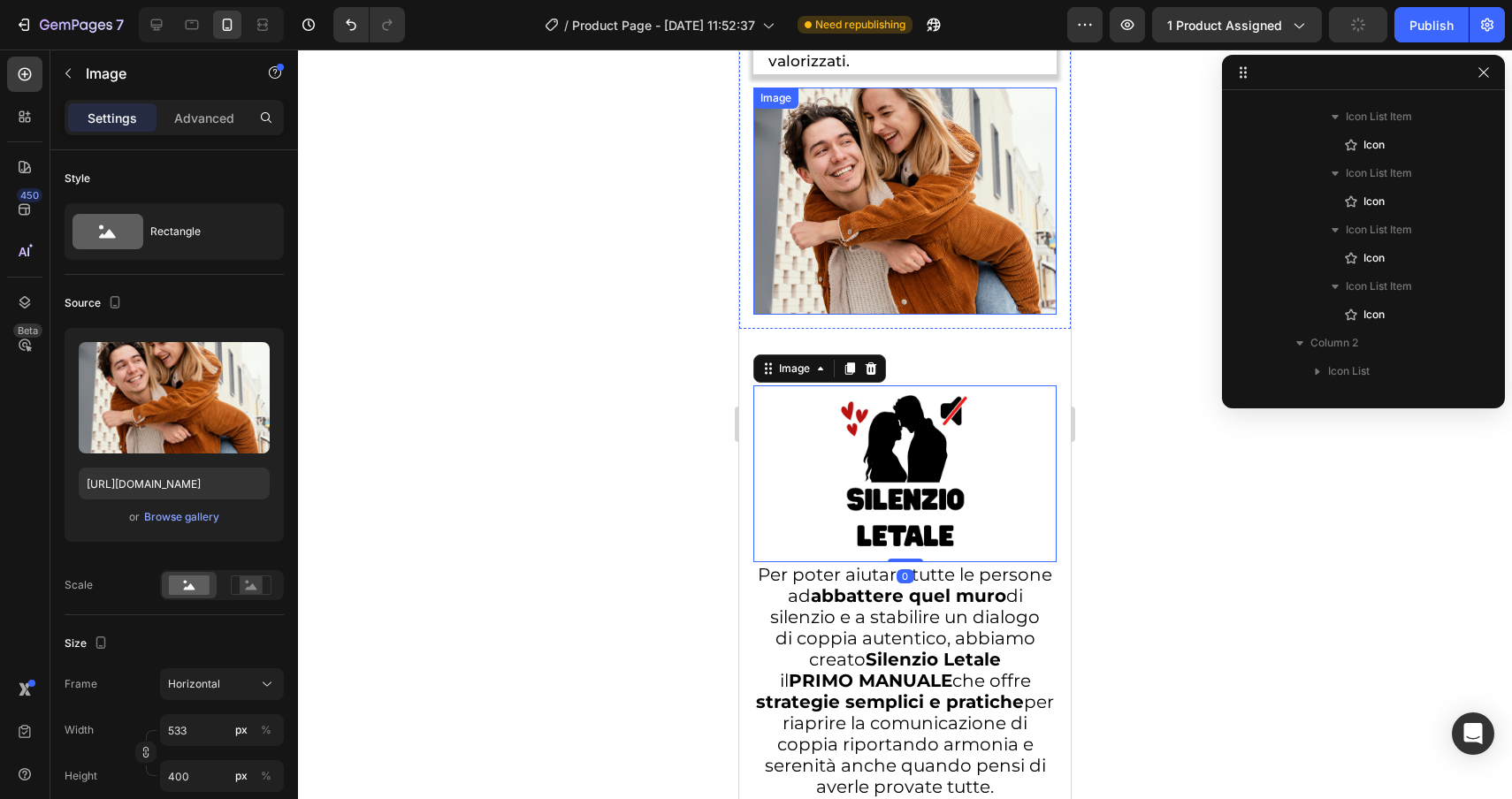
click at [850, 259] on img at bounding box center [905, 200] width 303 height 228
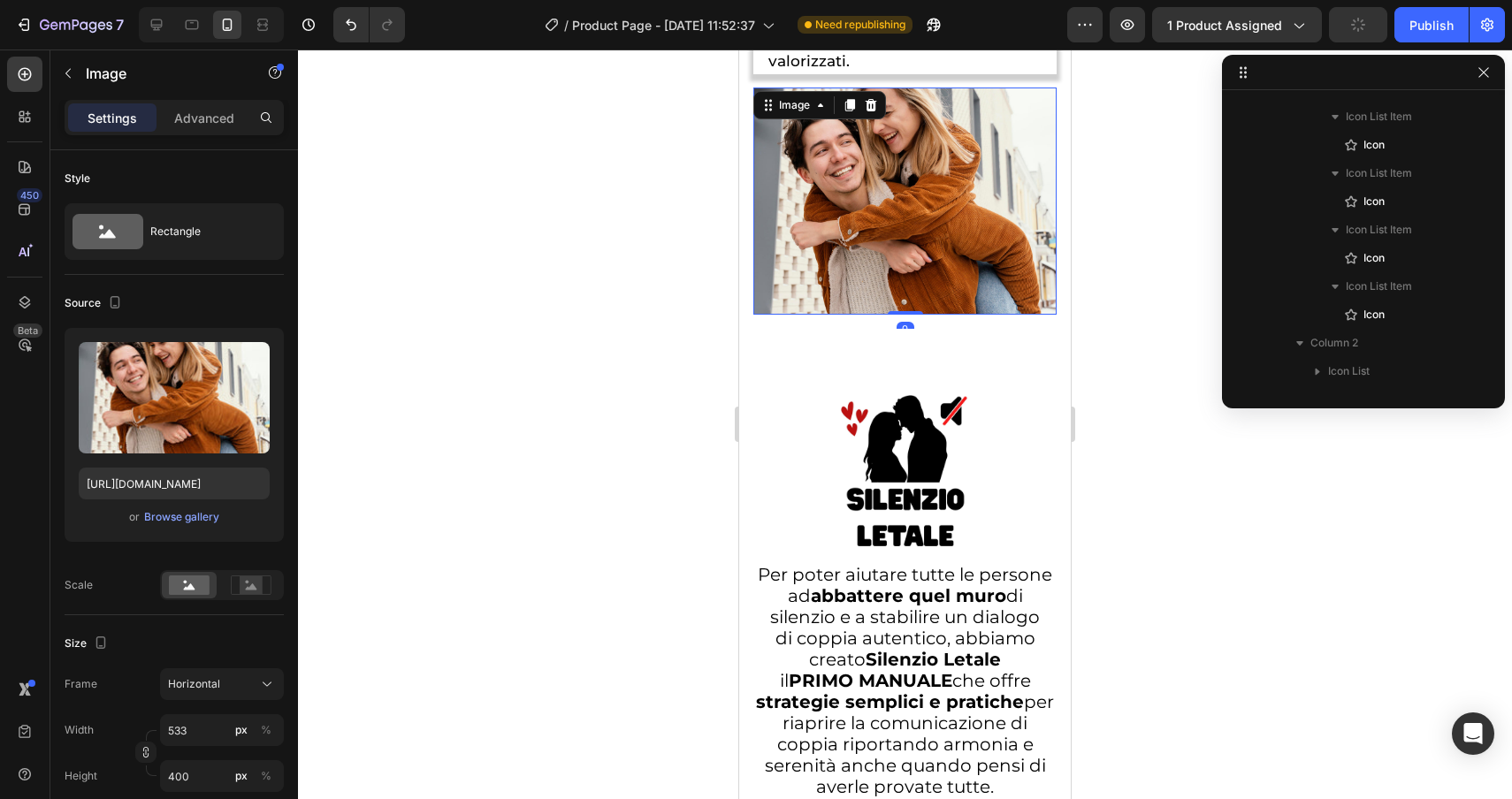
scroll to position [2060, 0]
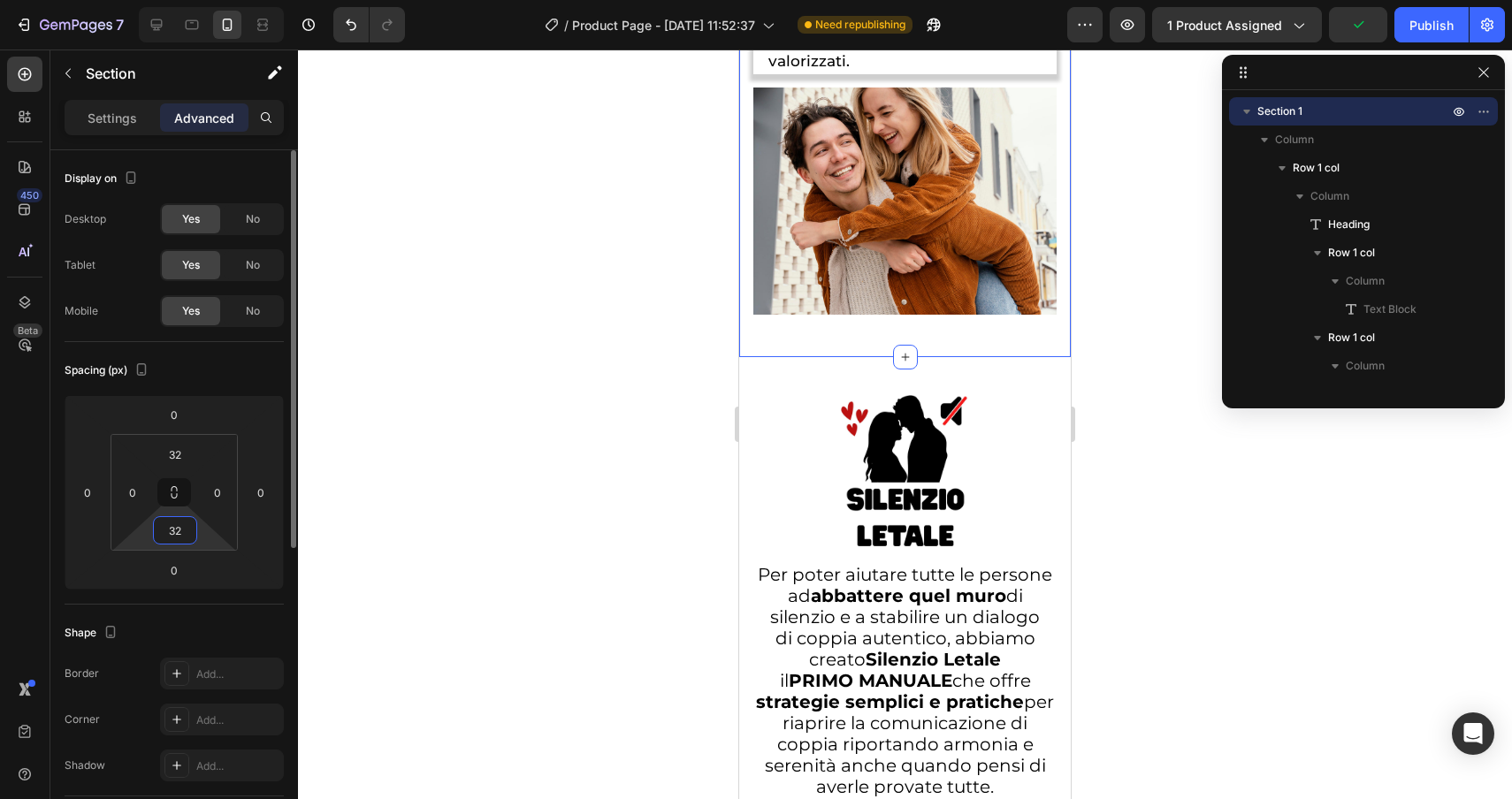
click at [185, 530] on input "32" at bounding box center [174, 530] width 36 height 26
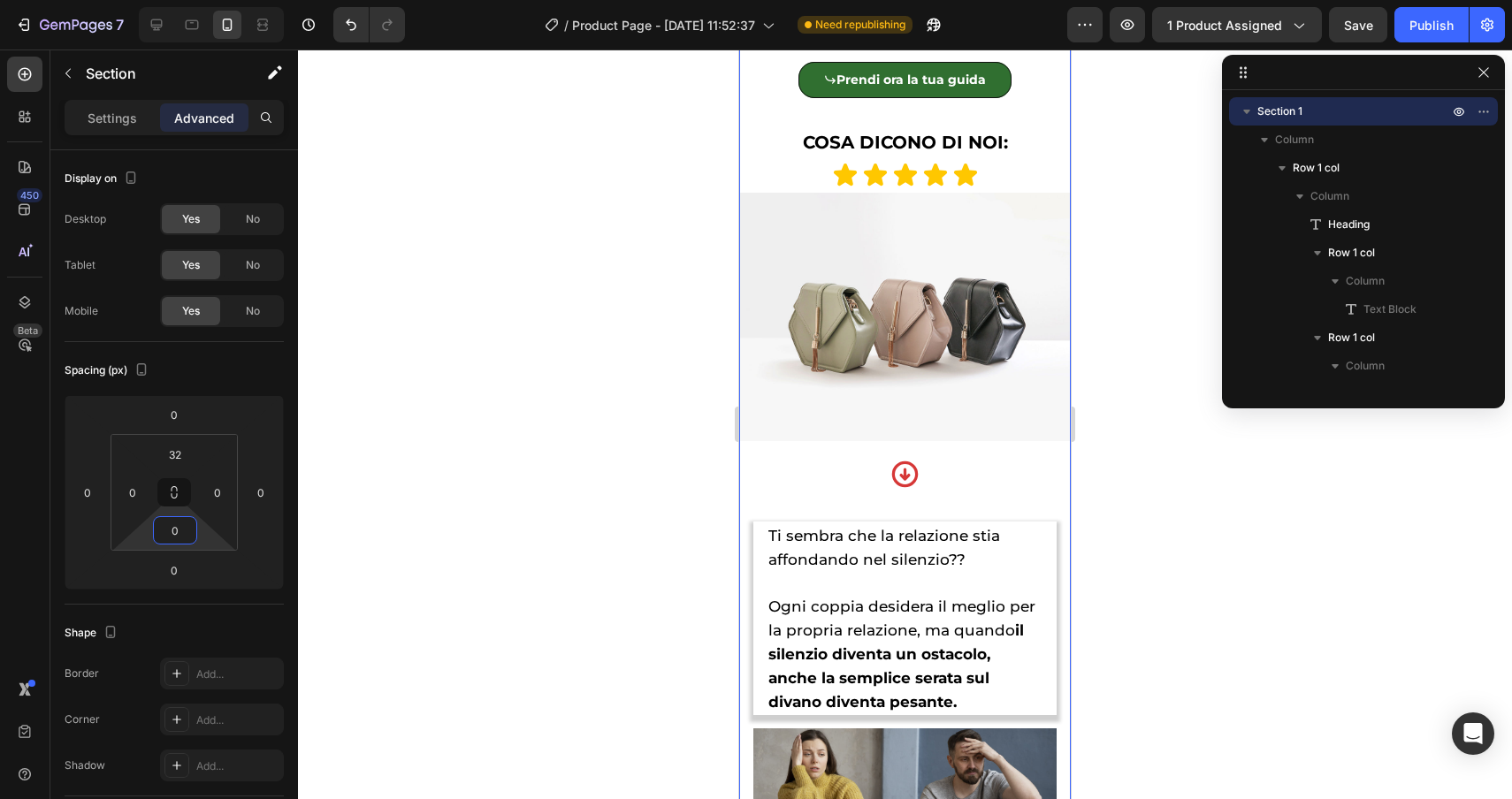
scroll to position [1410, 0]
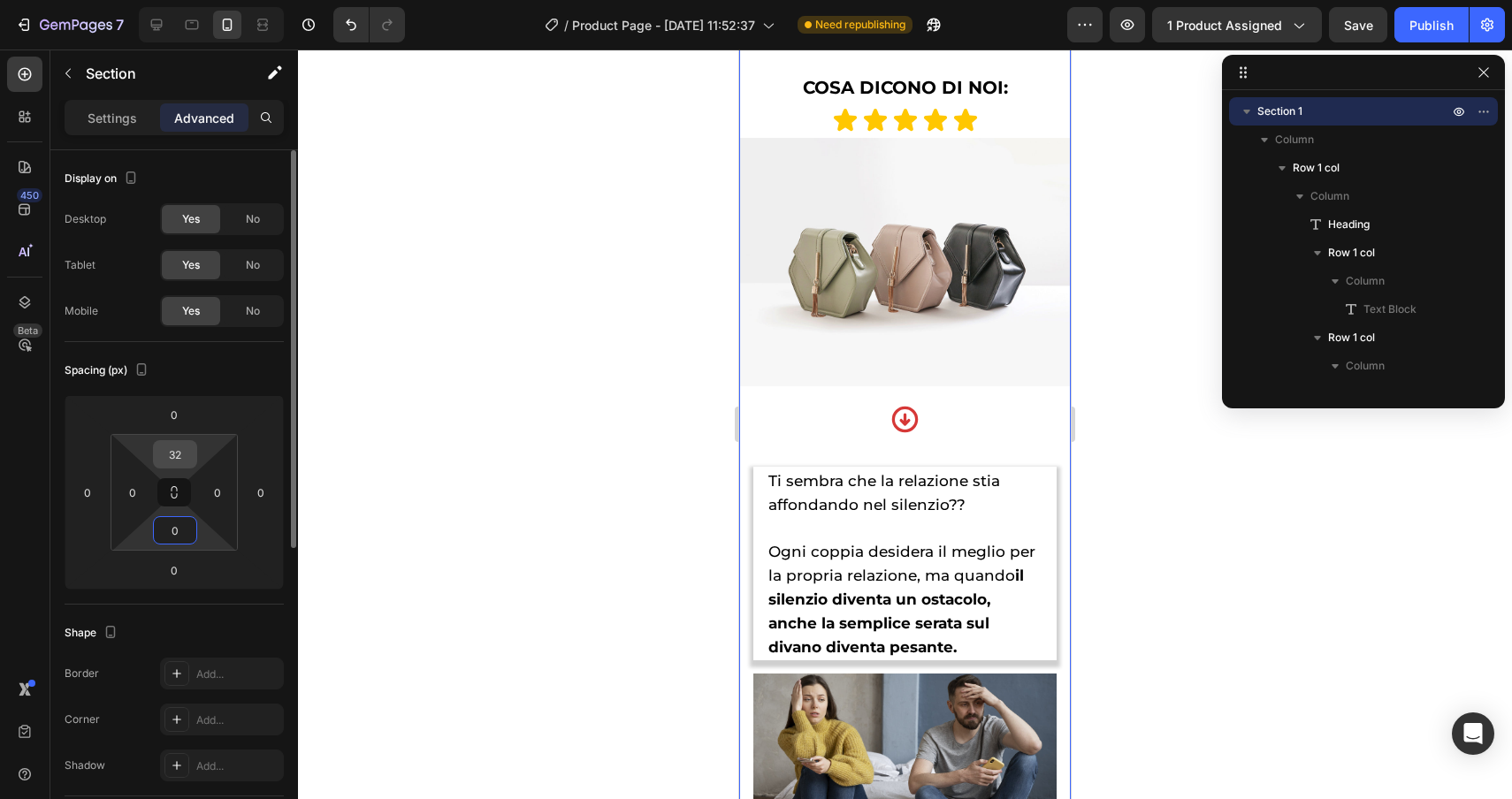
type input "0"
click at [180, 458] on input "32" at bounding box center [174, 454] width 36 height 26
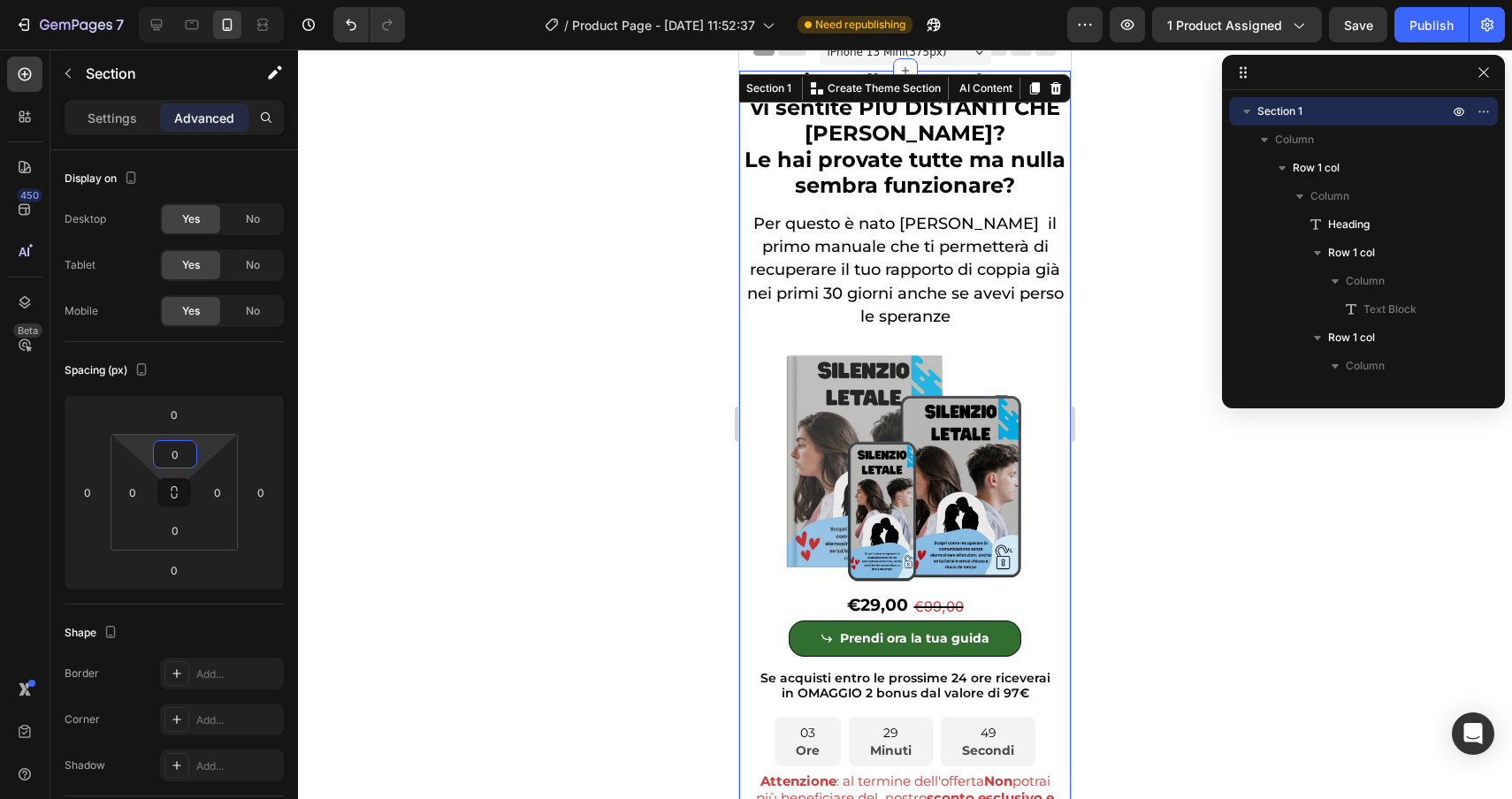
scroll to position [0, 0]
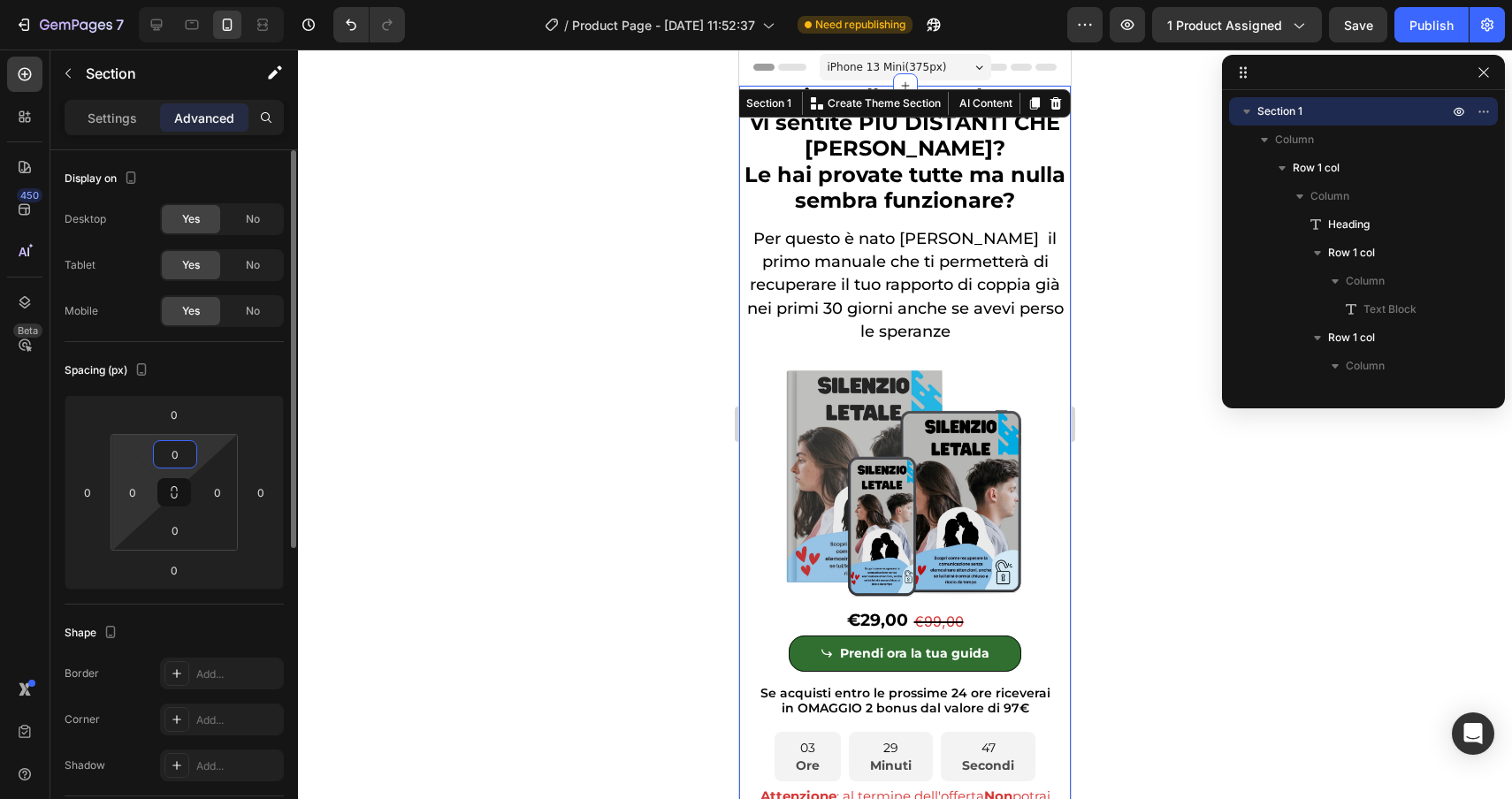
drag, startPoint x: 191, startPoint y: 454, endPoint x: 128, endPoint y: 453, distance: 63.0
click at [128, 453] on div "0 0 0 0" at bounding box center [173, 492] width 127 height 117
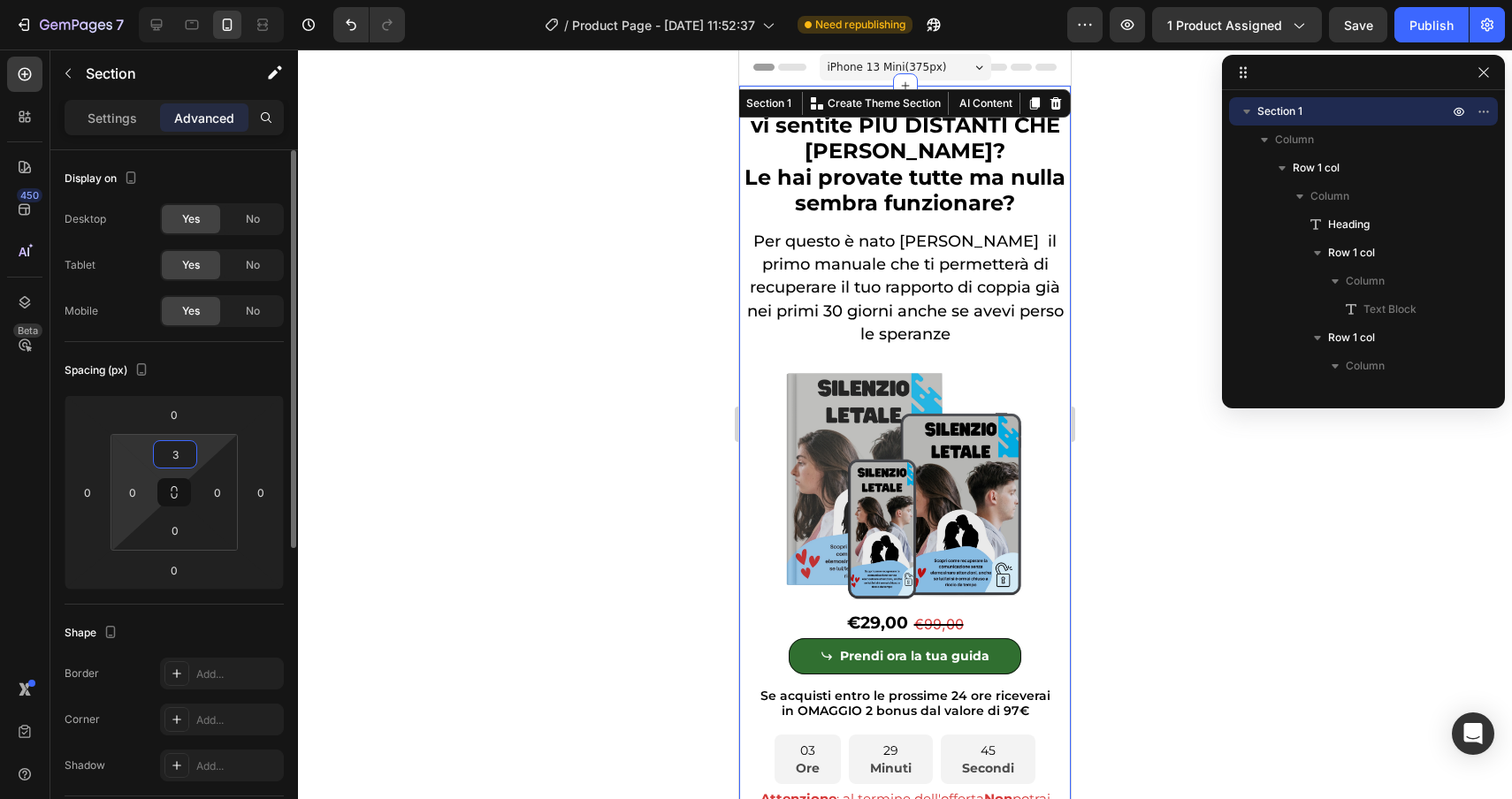
type input "32"
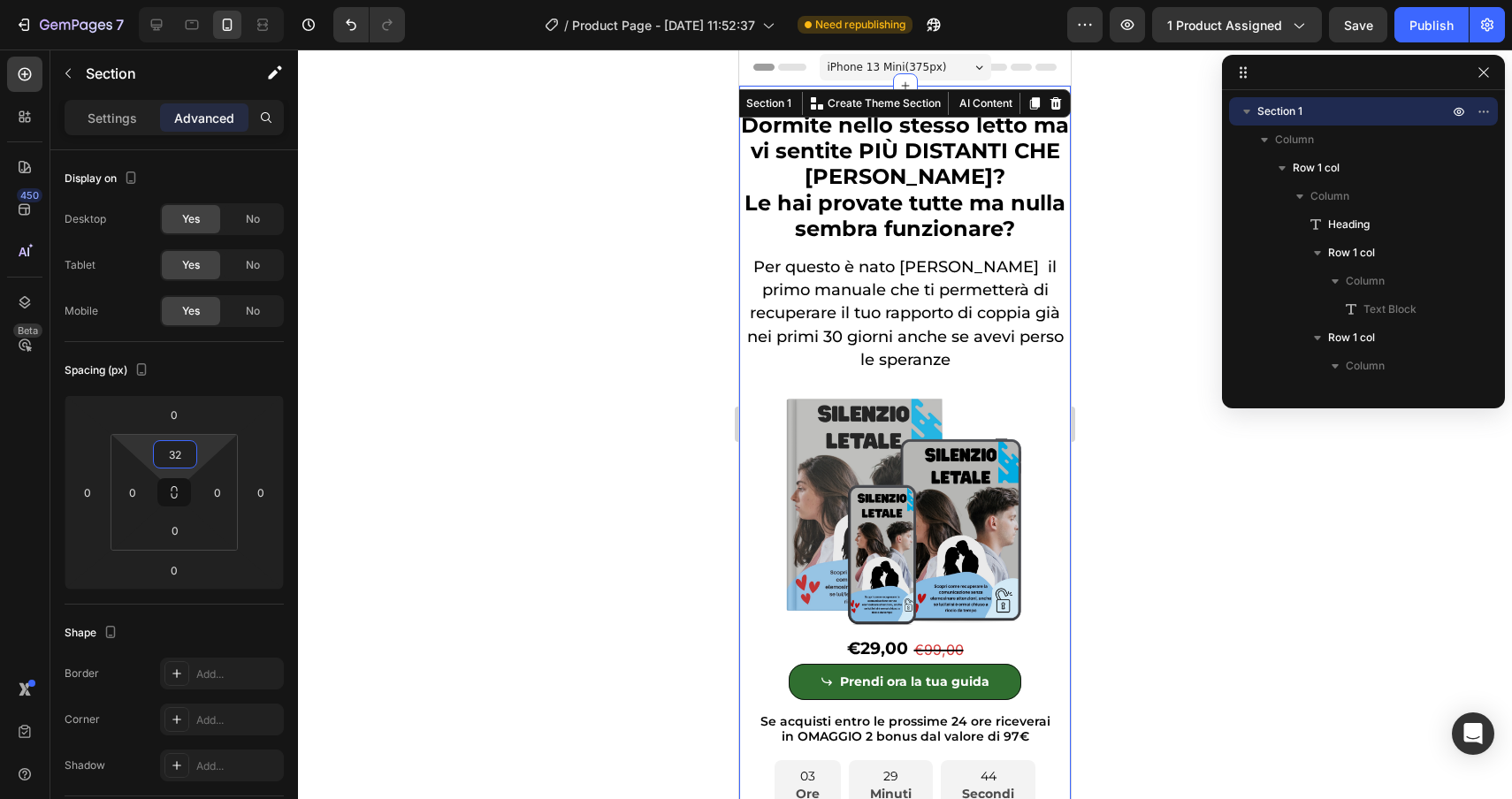
click at [491, 494] on div at bounding box center [905, 424] width 1214 height 750
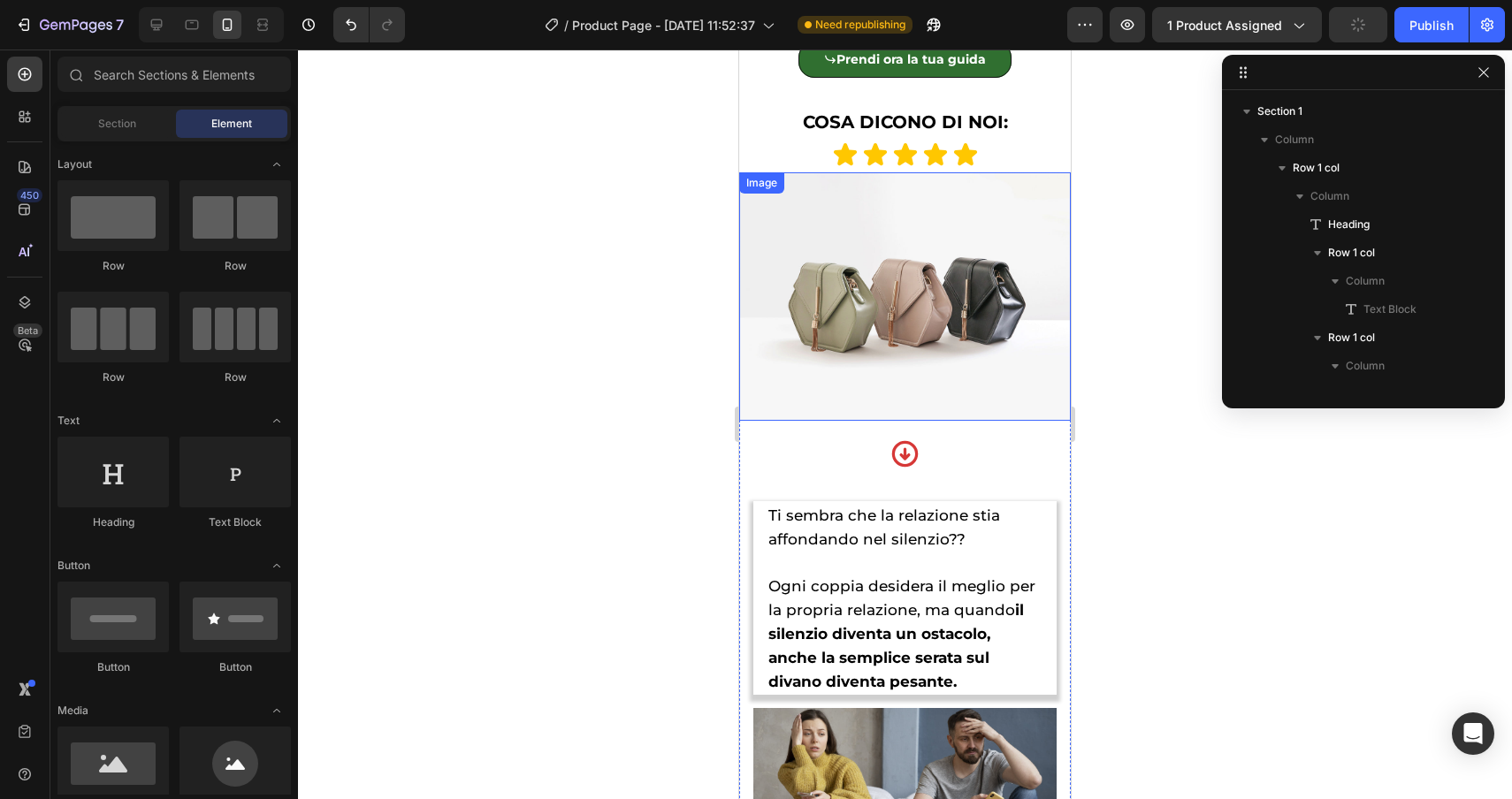
scroll to position [1400, 0]
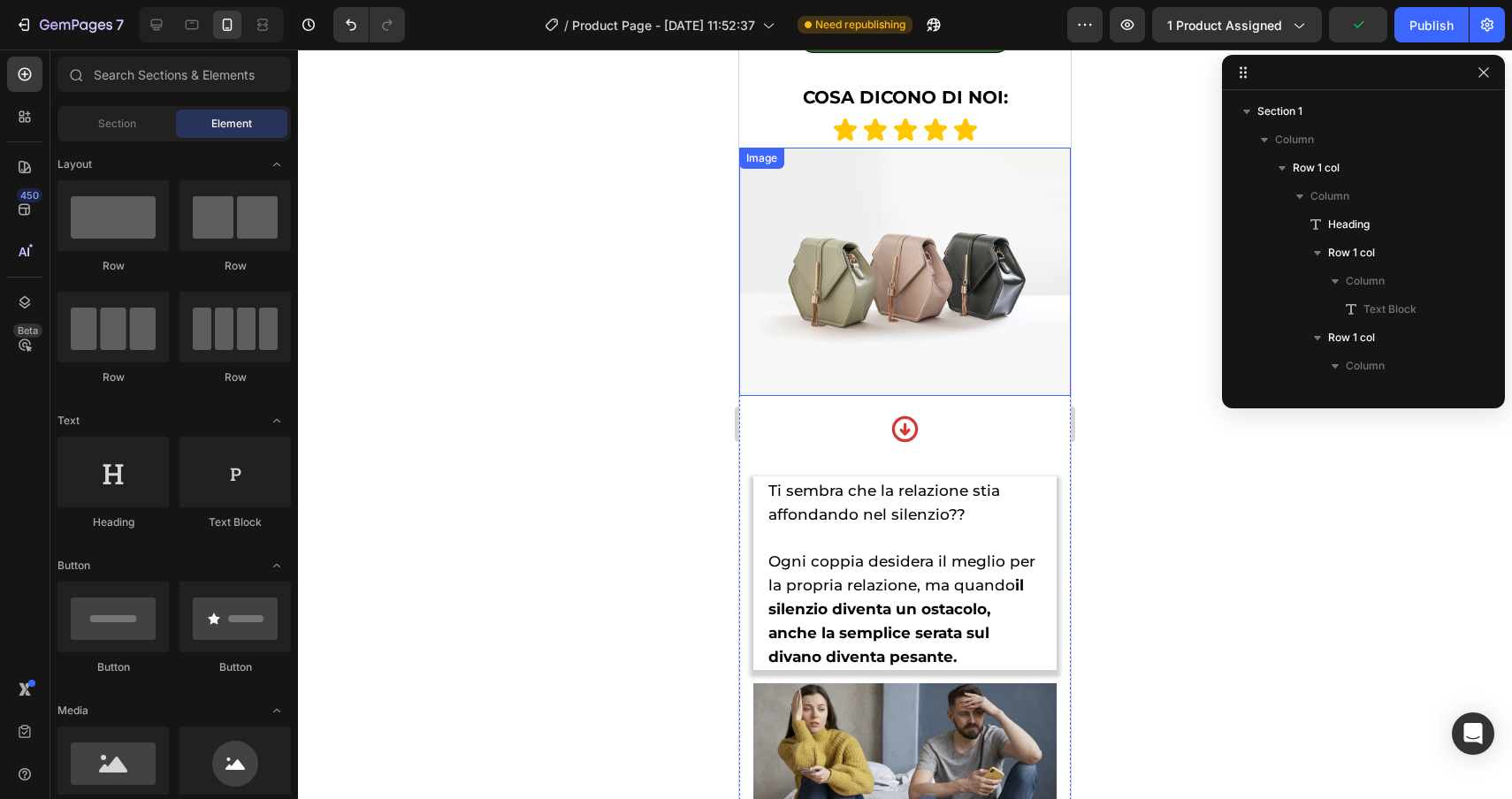
click at [854, 243] on img at bounding box center [905, 271] width 331 height 249
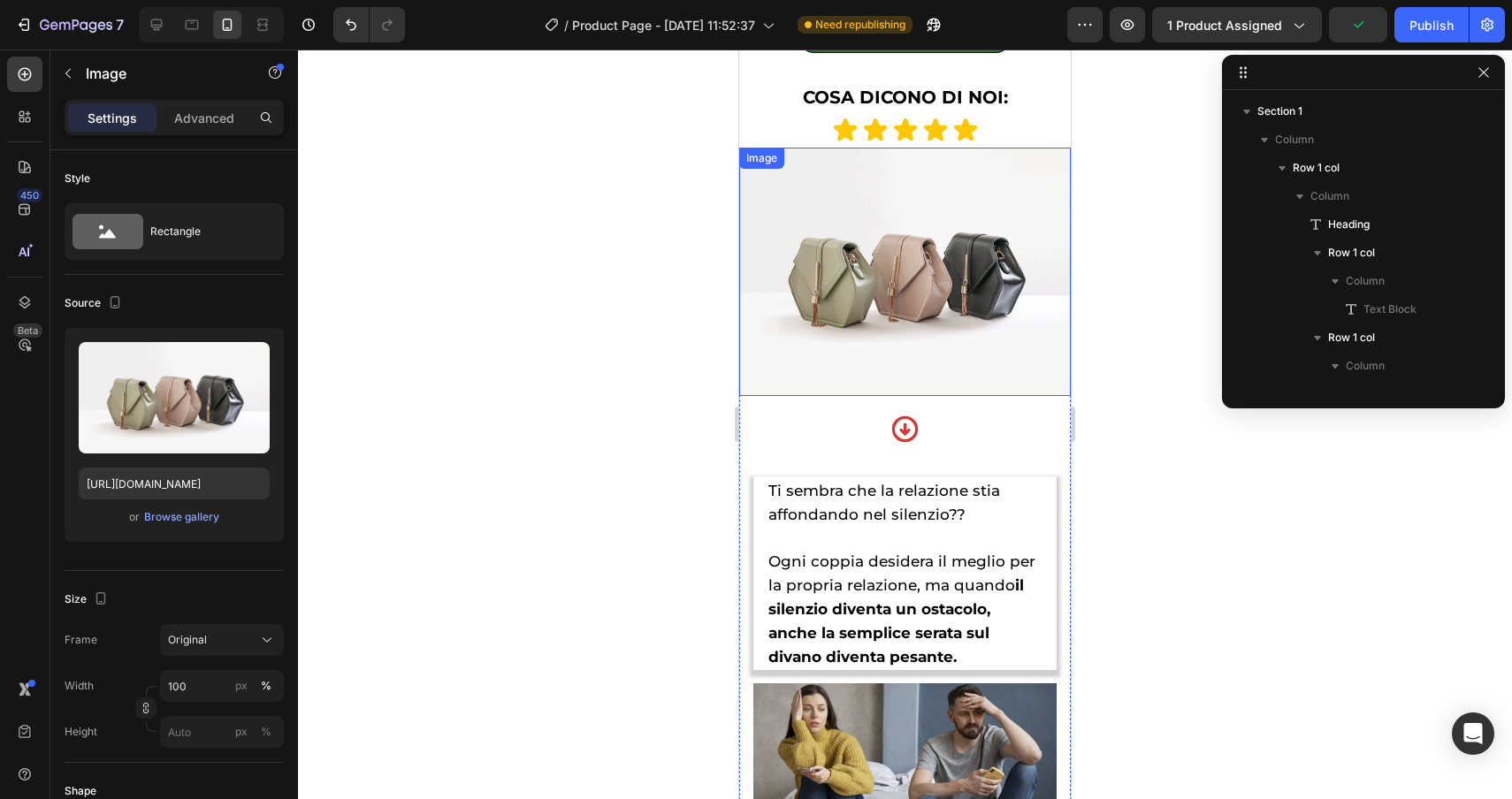
scroll to position [1919, 0]
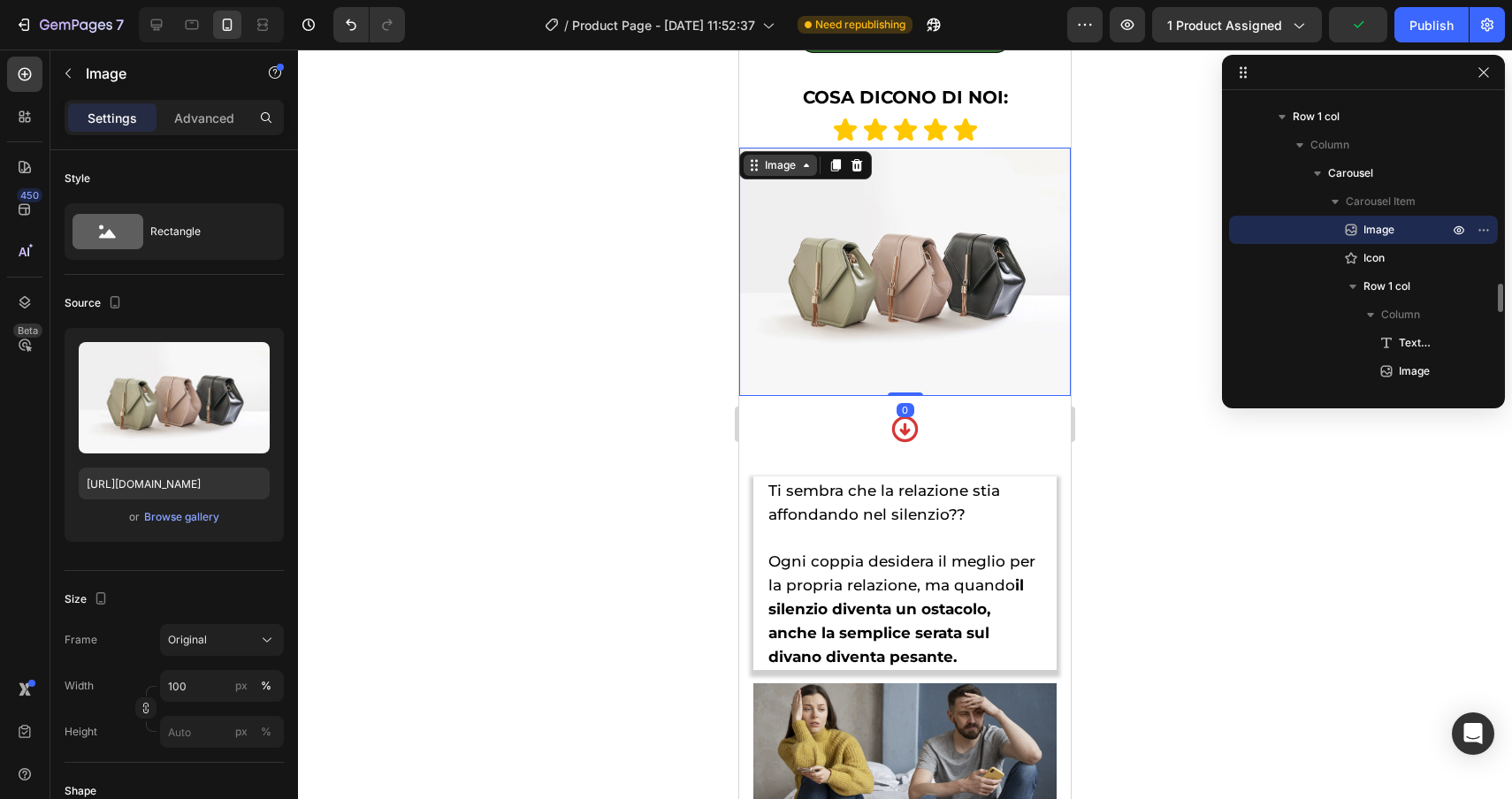
click at [775, 169] on div "Image" at bounding box center [780, 165] width 38 height 15
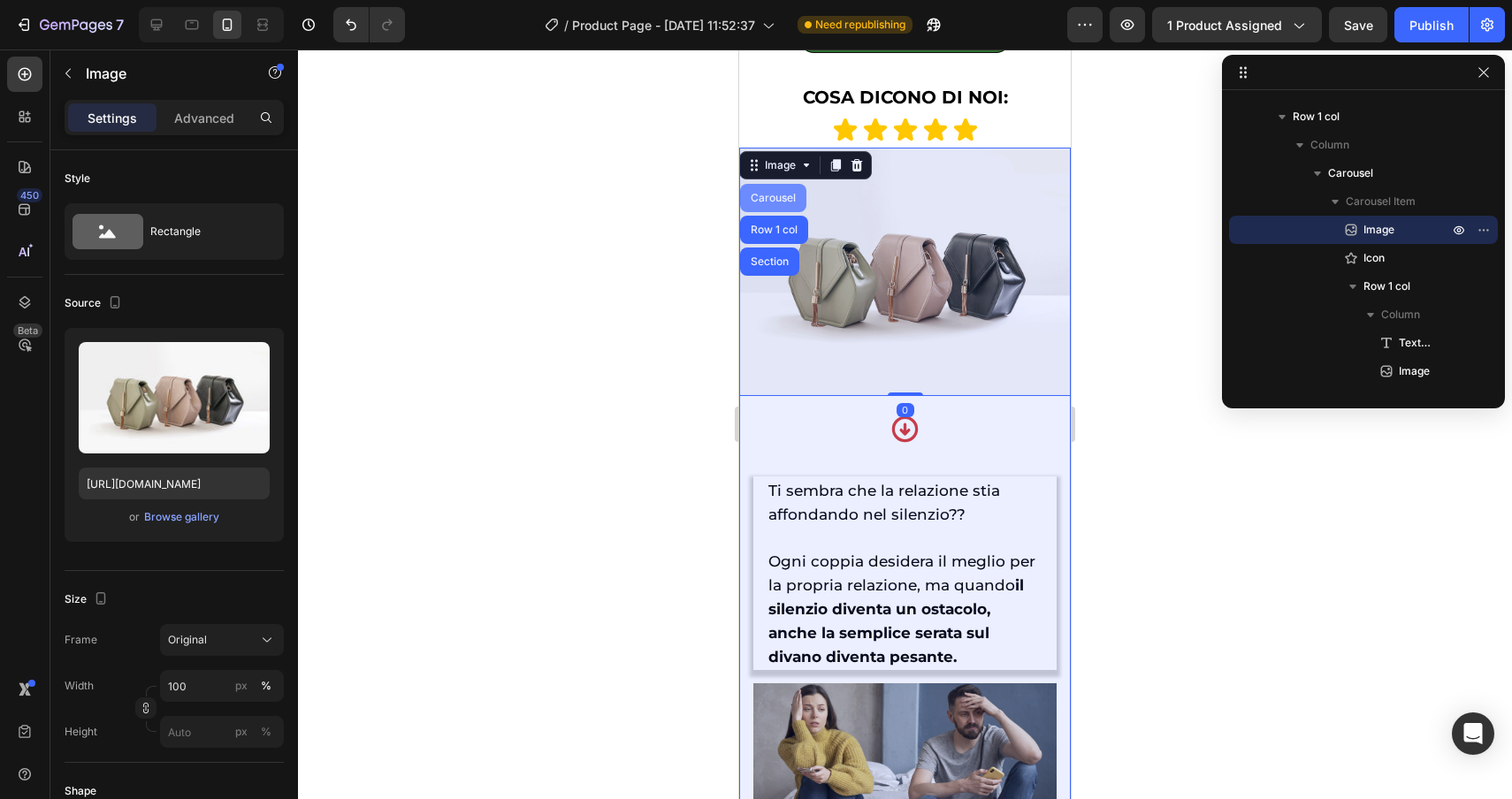
click at [769, 198] on div "Carousel" at bounding box center [773, 198] width 52 height 11
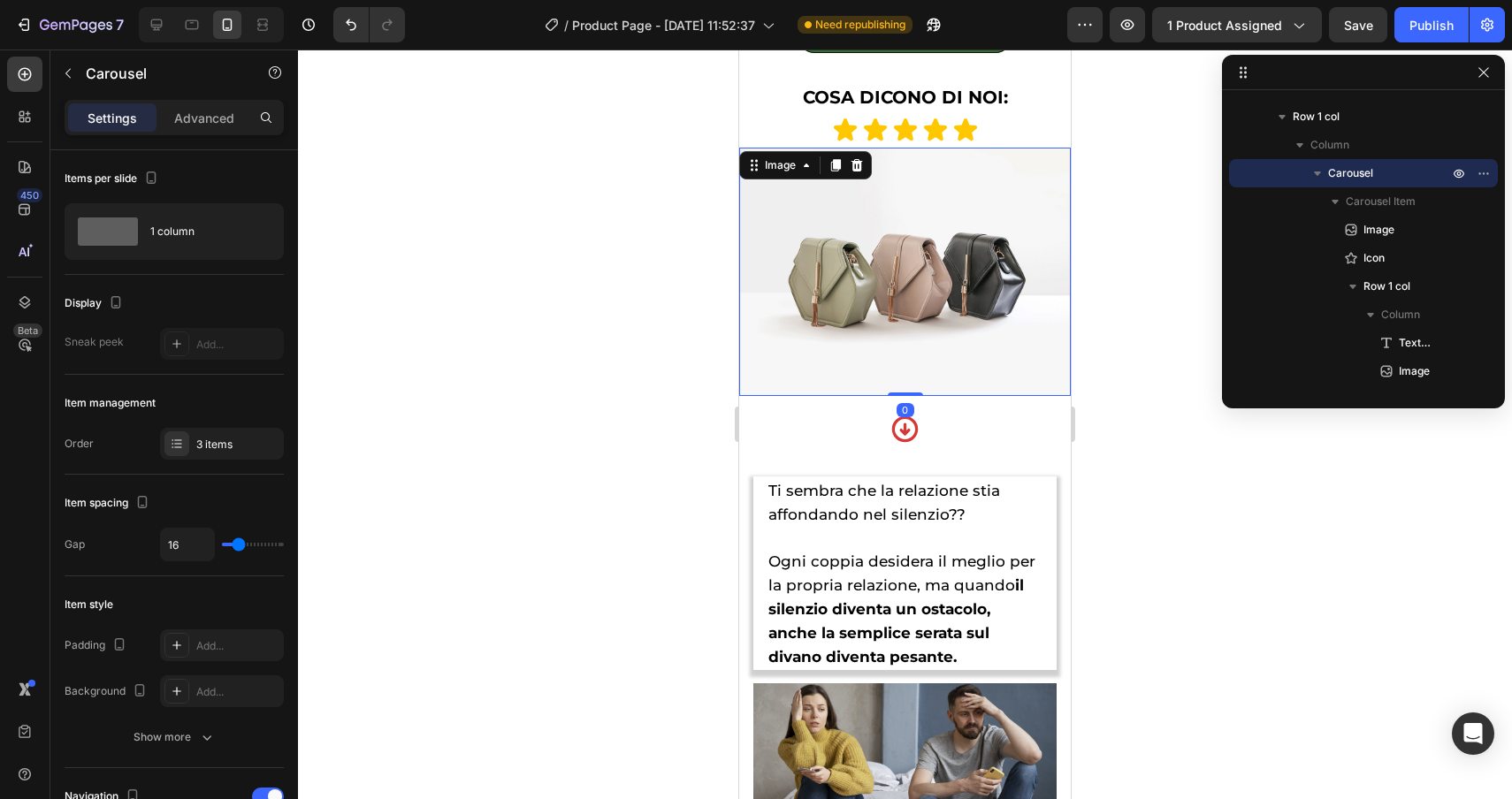
click at [913, 316] on img at bounding box center [905, 271] width 331 height 249
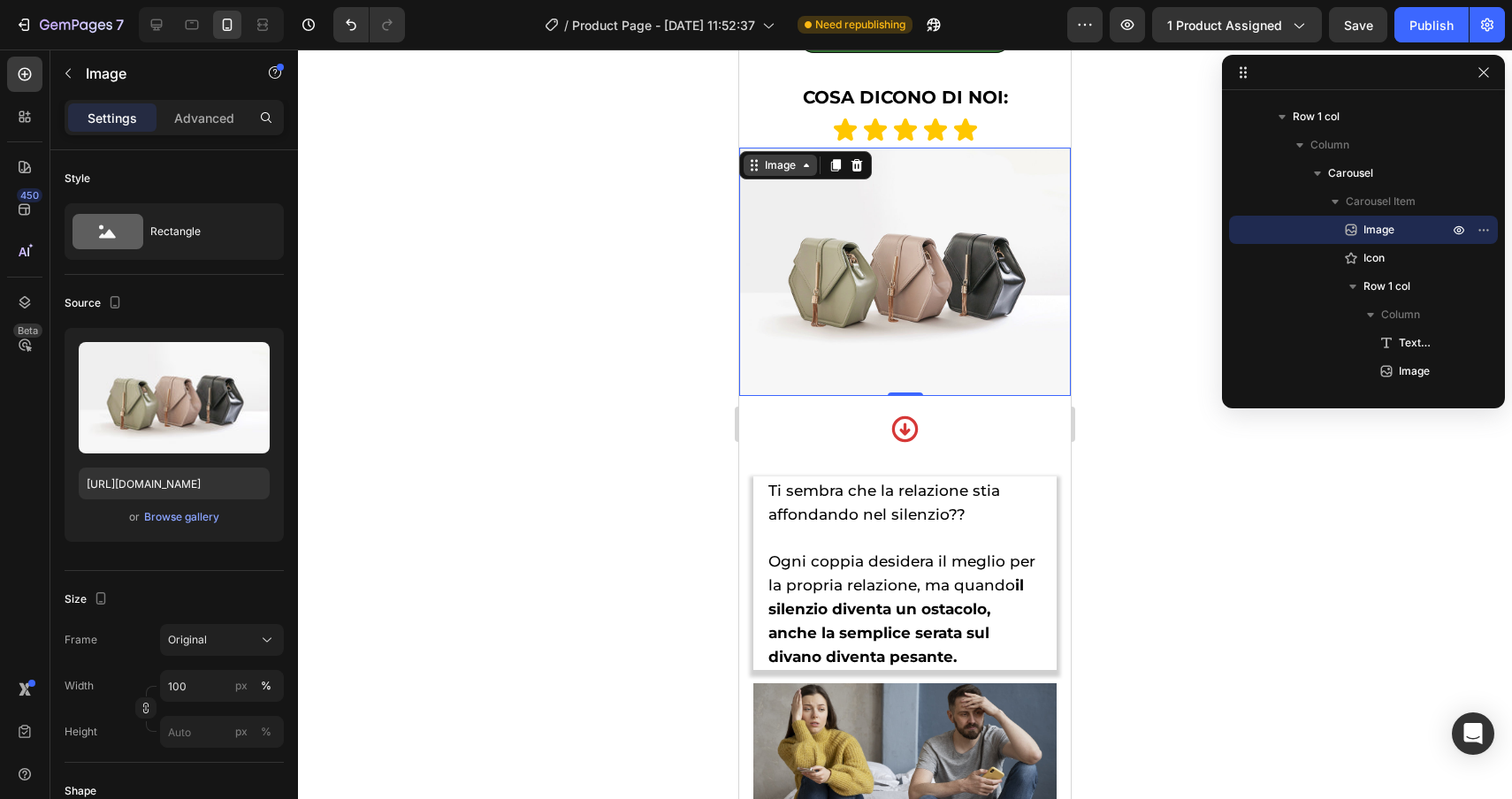
click at [773, 159] on div "Image" at bounding box center [780, 165] width 38 height 15
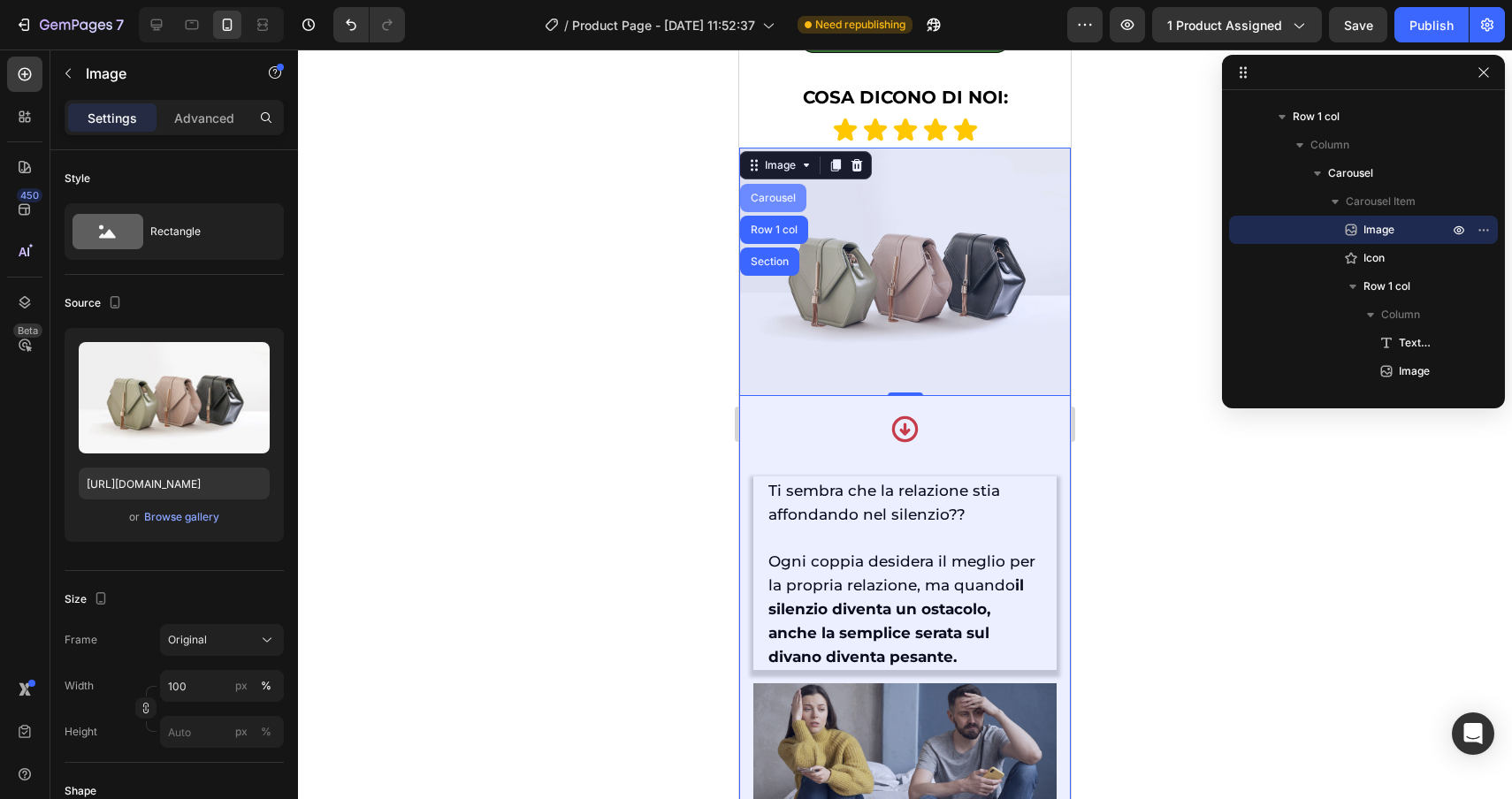
click at [769, 200] on div "Carousel" at bounding box center [773, 198] width 52 height 11
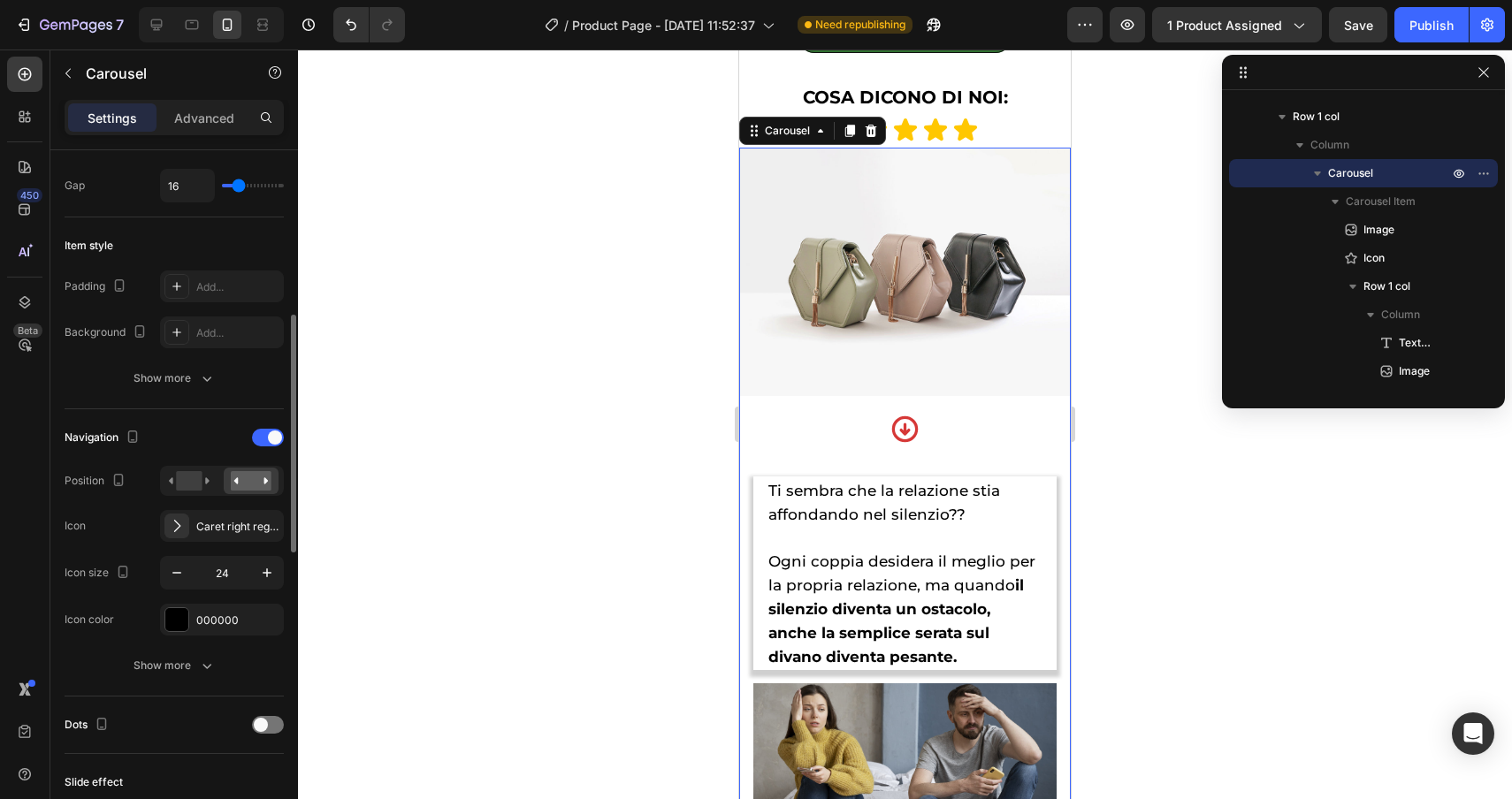
scroll to position [409, 0]
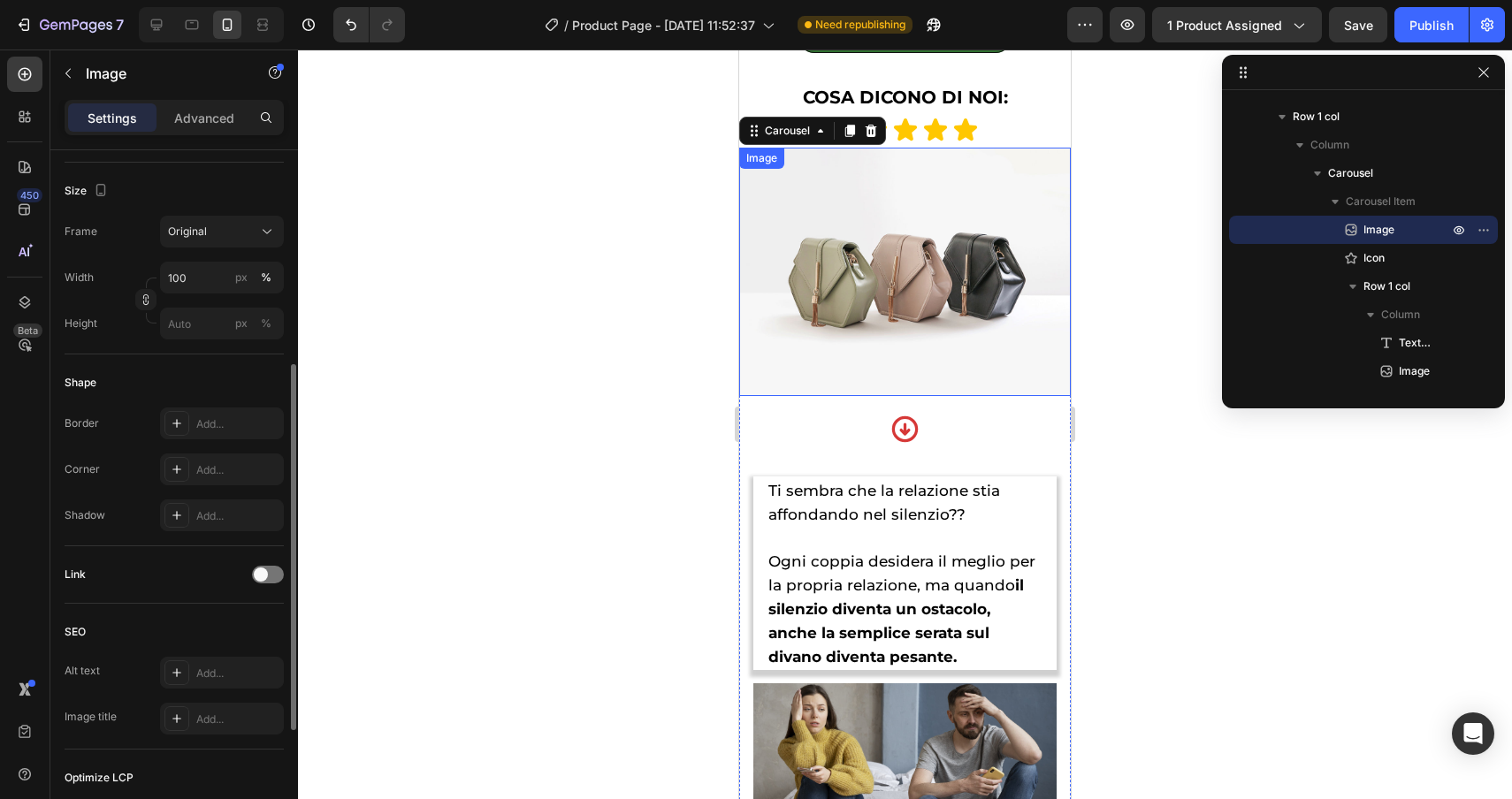
click at [1051, 284] on img at bounding box center [905, 271] width 331 height 249
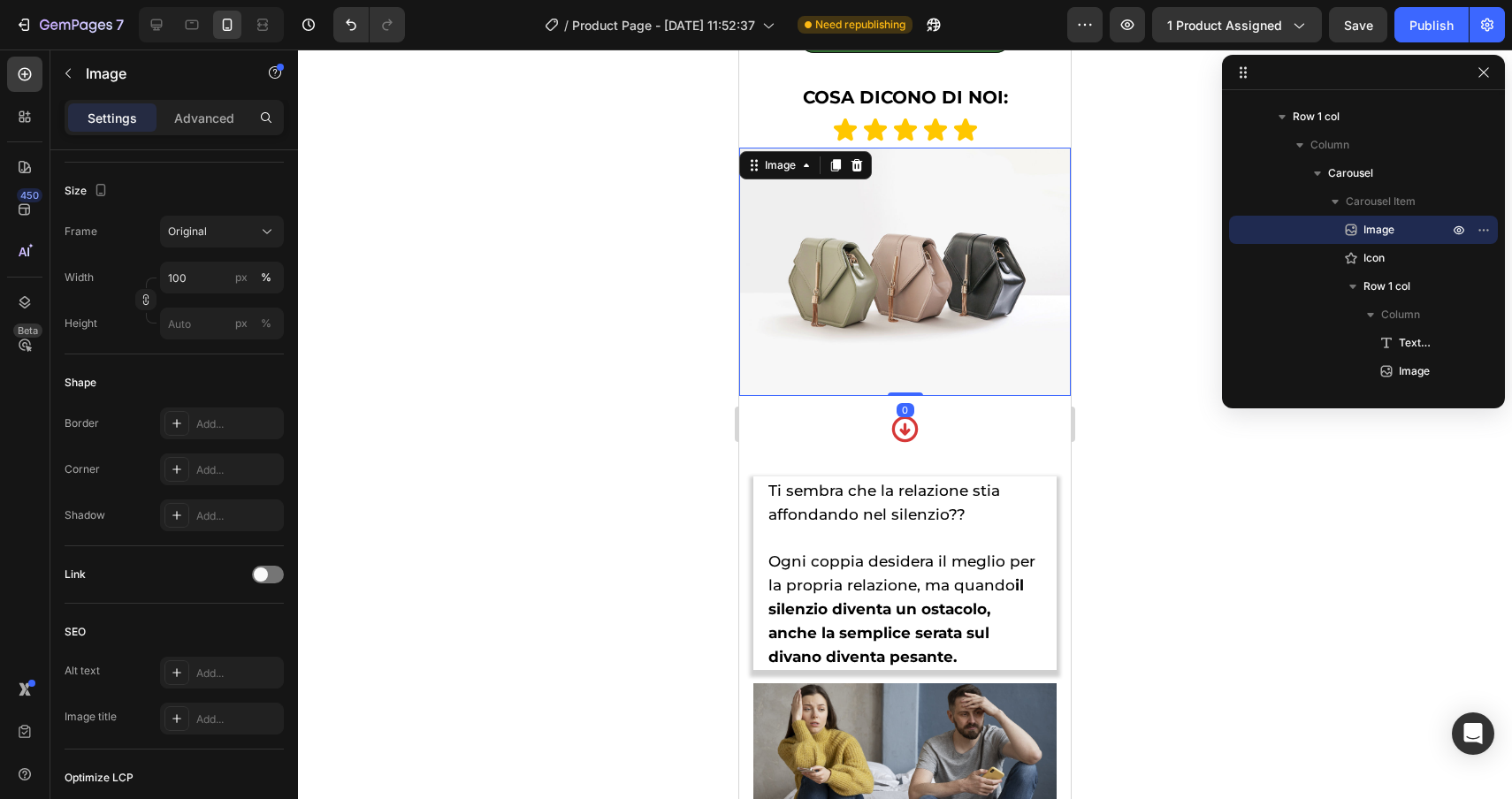
scroll to position [0, 0]
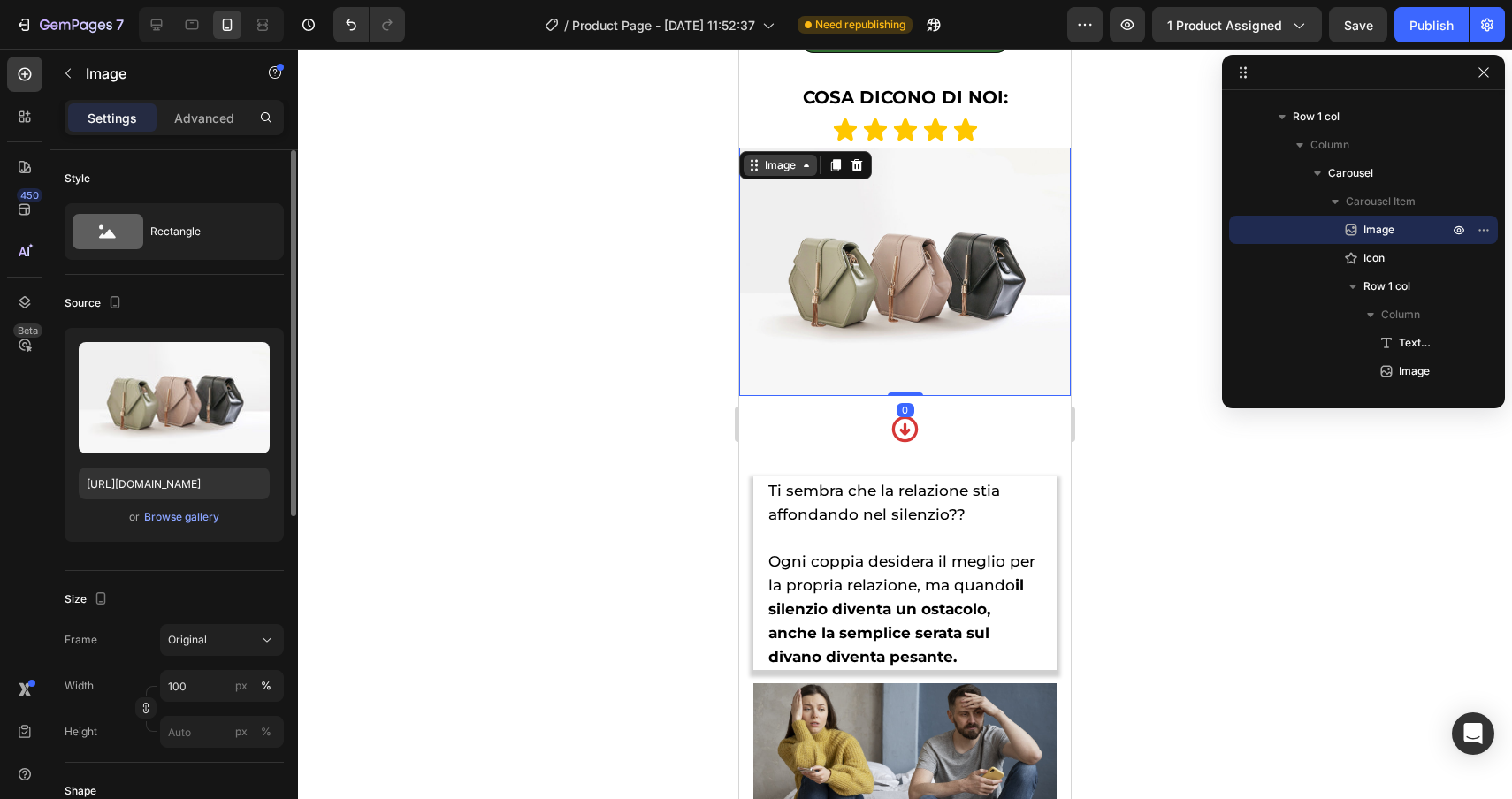
click at [787, 160] on div "Image" at bounding box center [780, 165] width 38 height 15
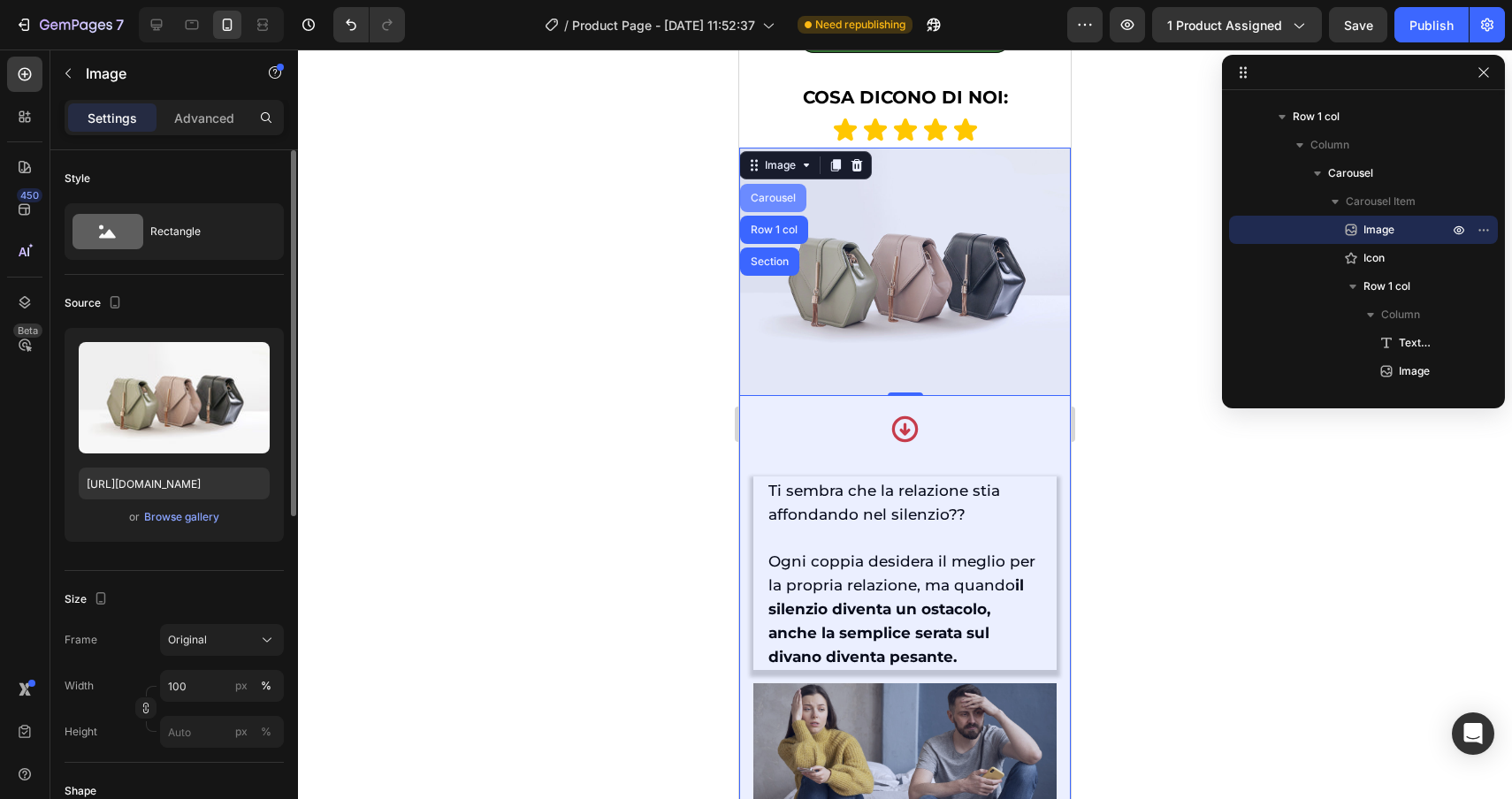
click at [772, 190] on div "Carousel" at bounding box center [773, 198] width 66 height 28
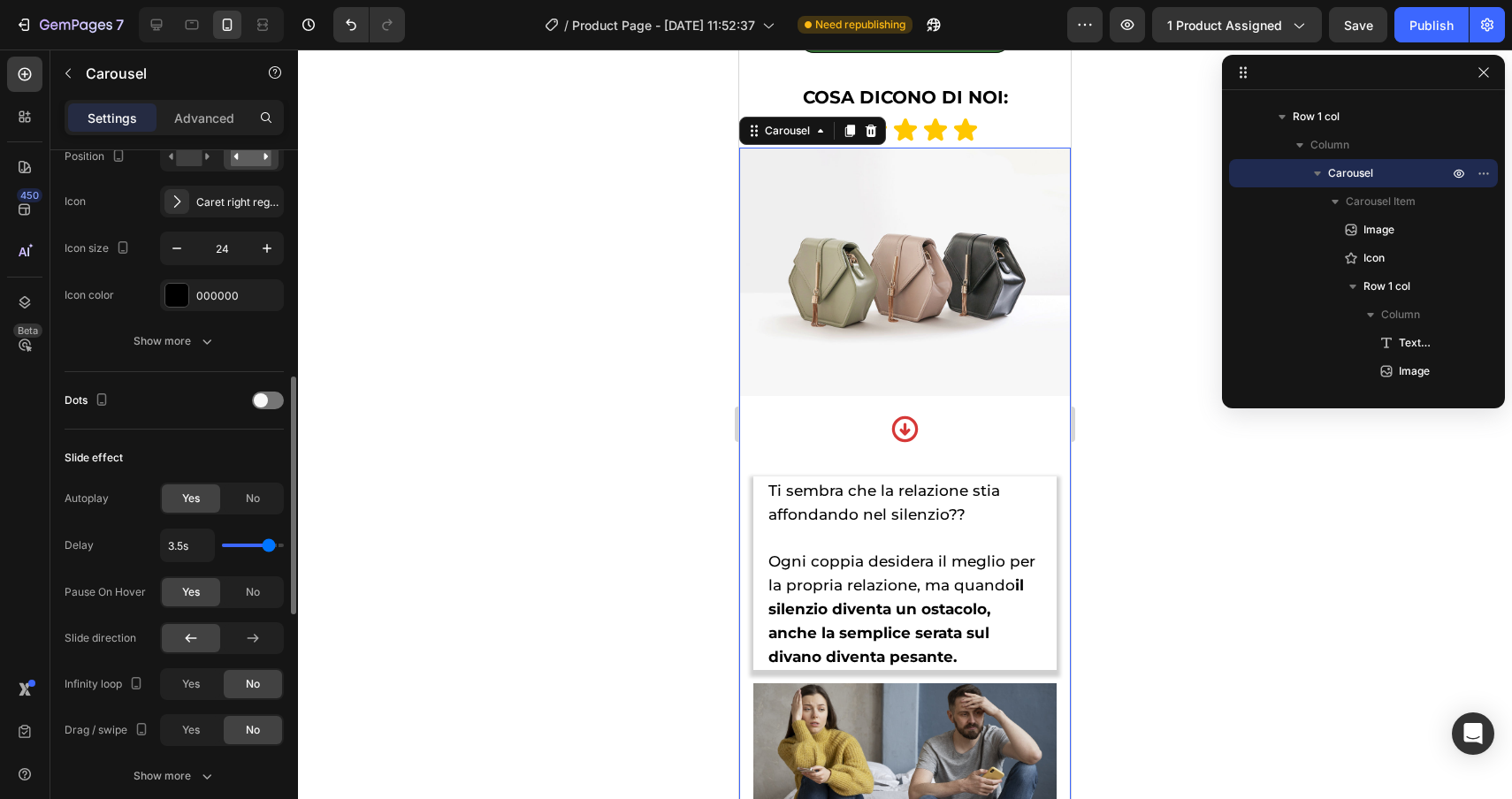
scroll to position [666, 0]
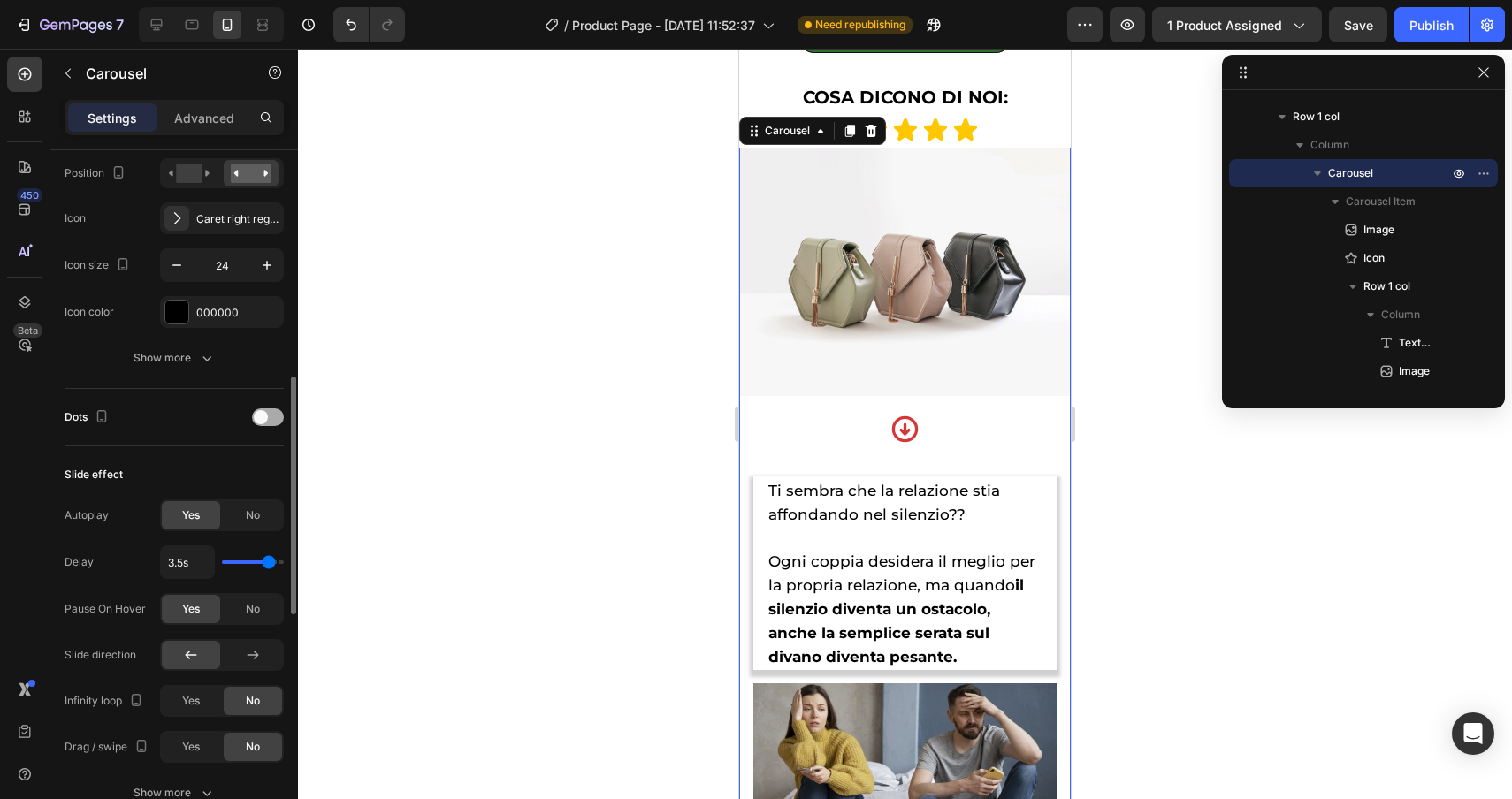
click at [268, 417] on div at bounding box center [267, 417] width 32 height 17
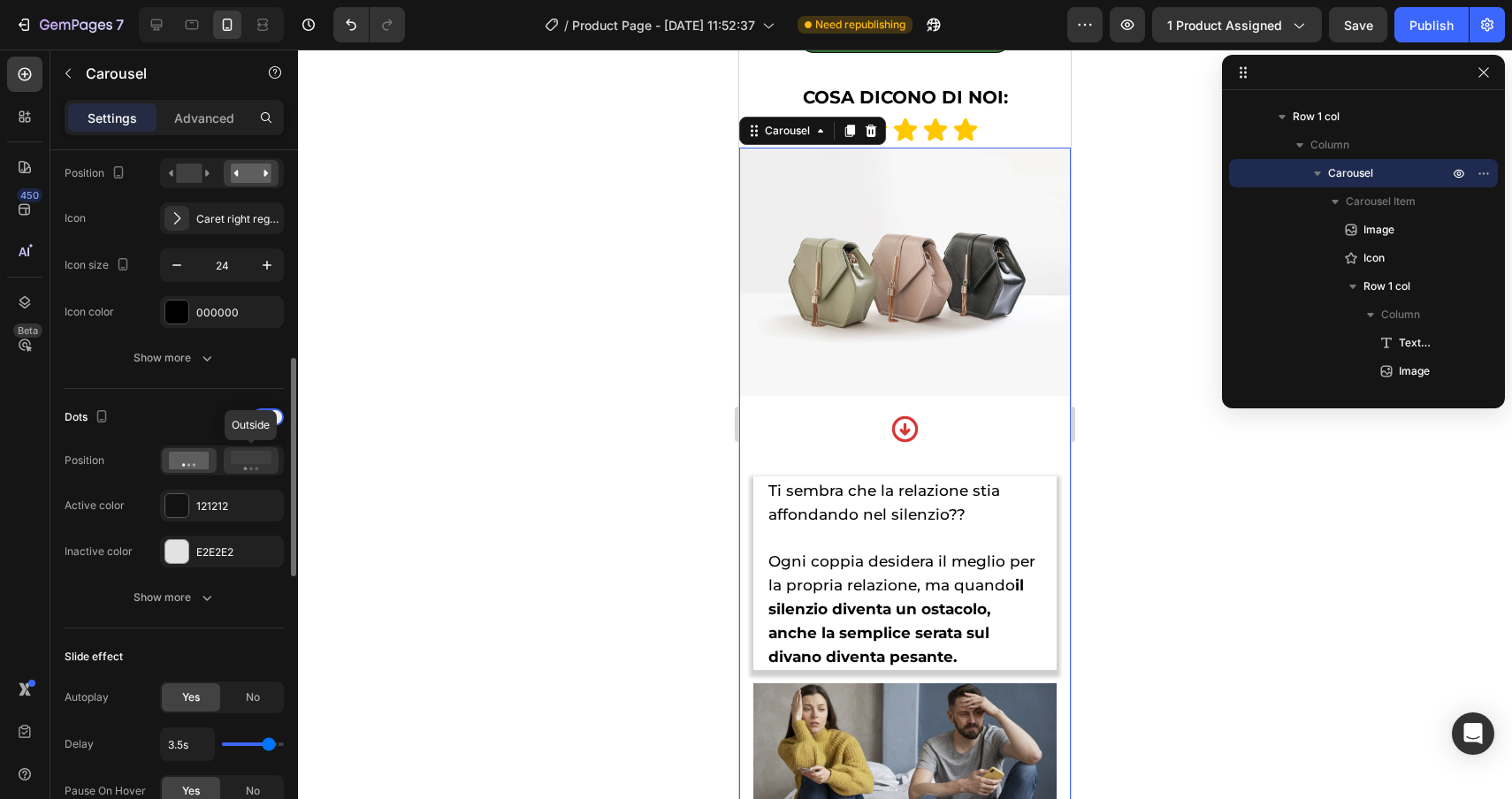
click at [241, 453] on rect at bounding box center [251, 458] width 41 height 14
click at [246, 463] on rect at bounding box center [251, 458] width 41 height 14
click at [976, 245] on img at bounding box center [905, 271] width 331 height 249
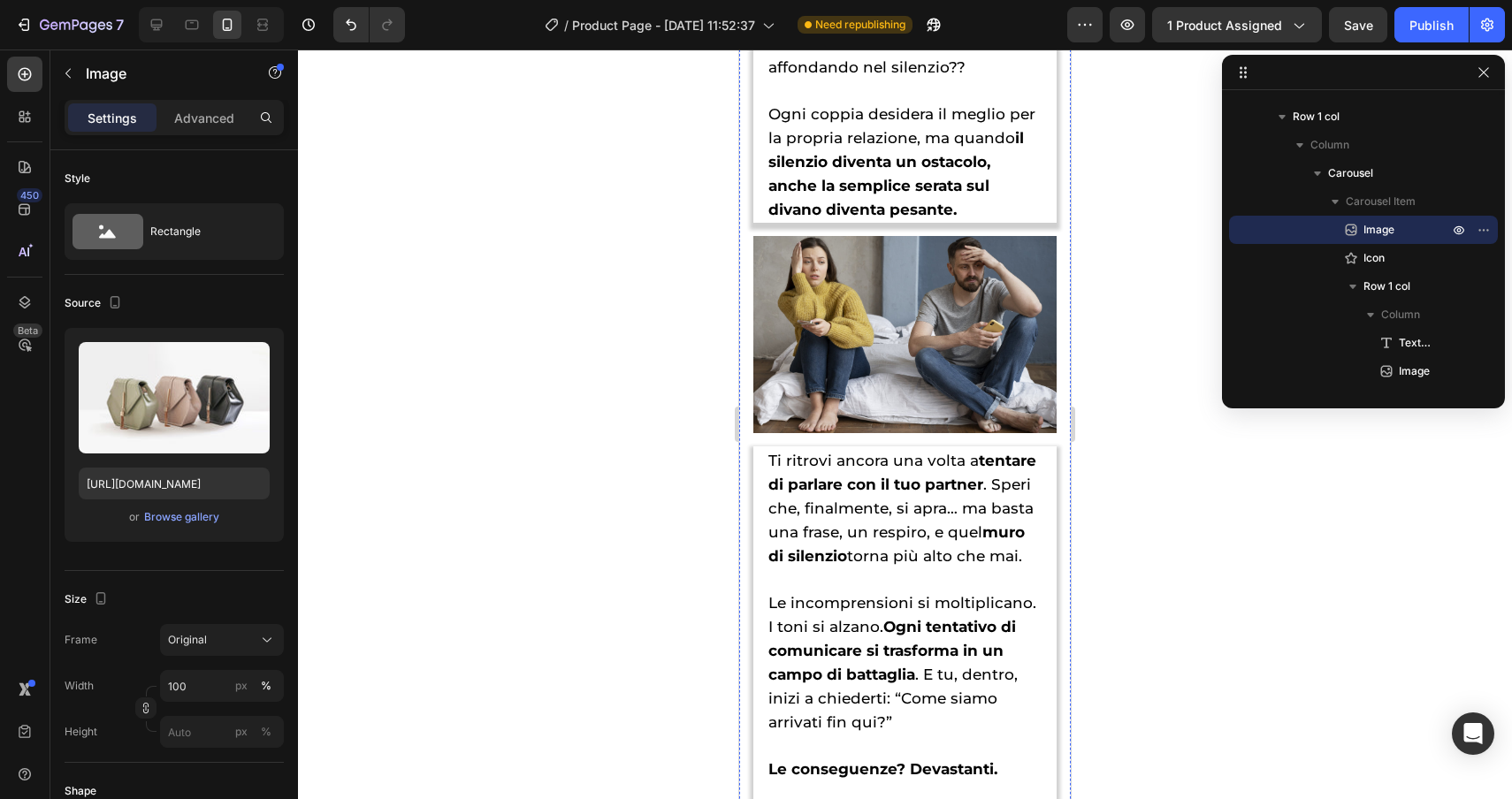
scroll to position [1897, 0]
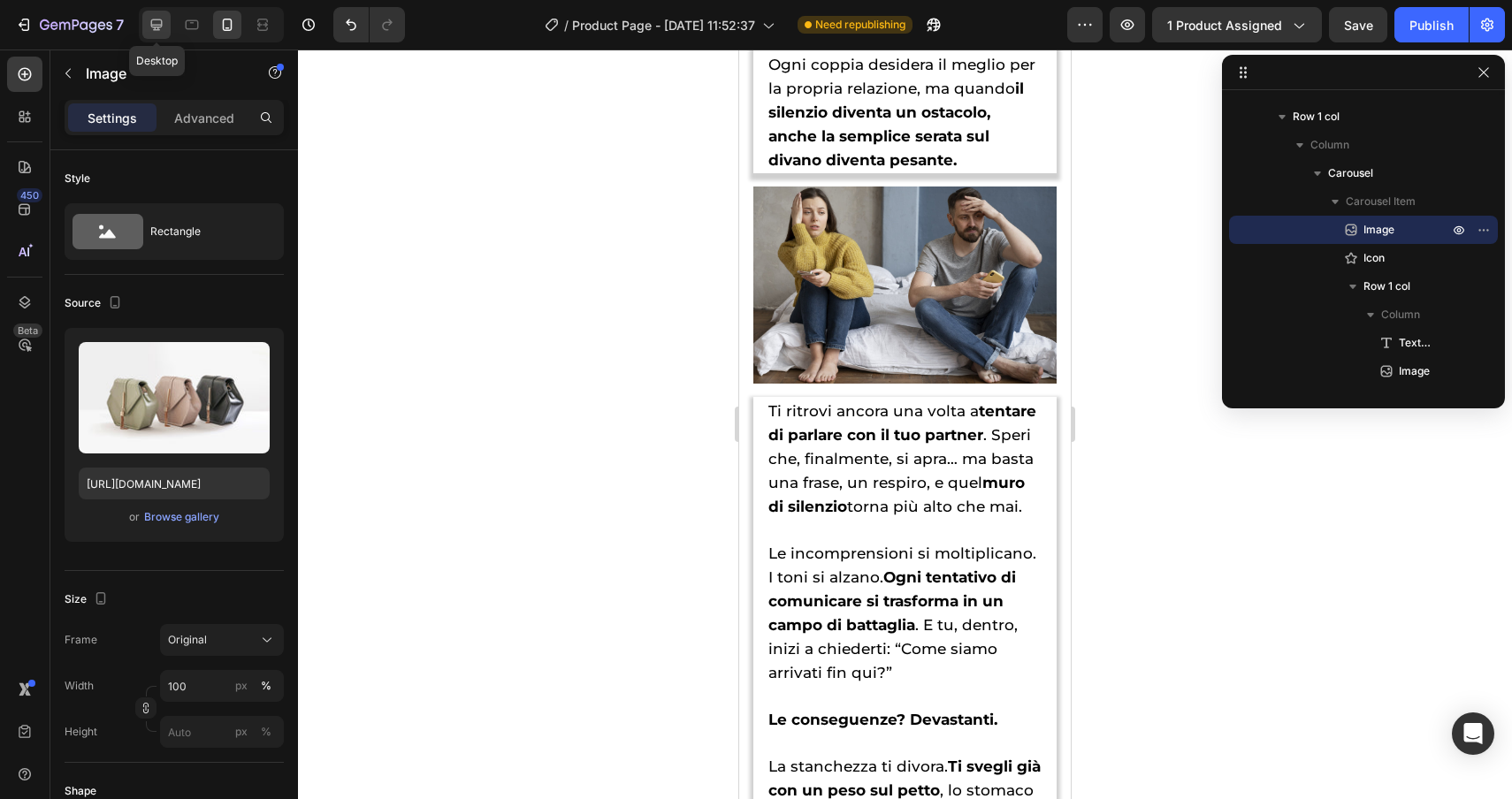
click at [153, 18] on icon at bounding box center [156, 24] width 17 height 17
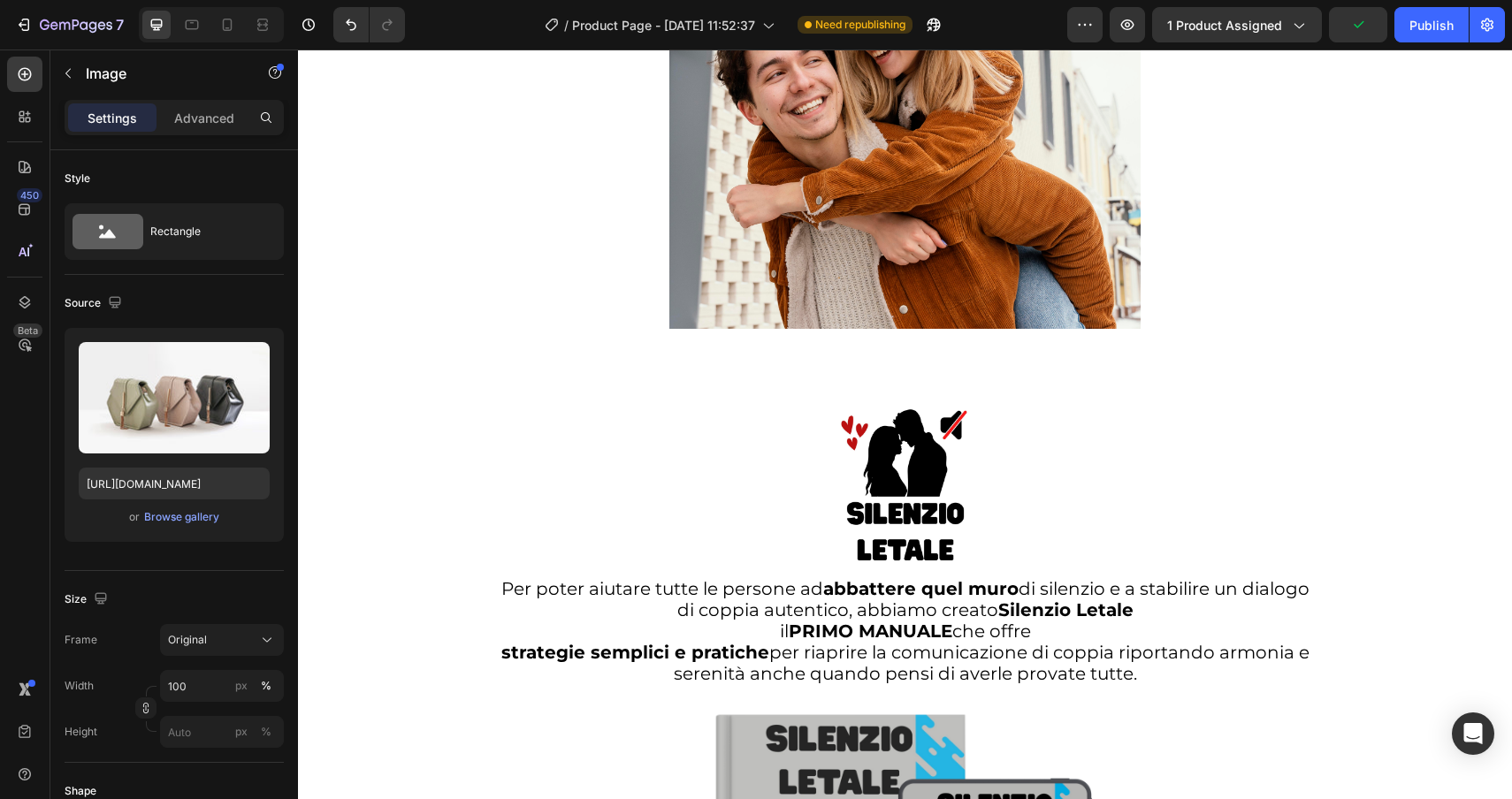
scroll to position [3868, 0]
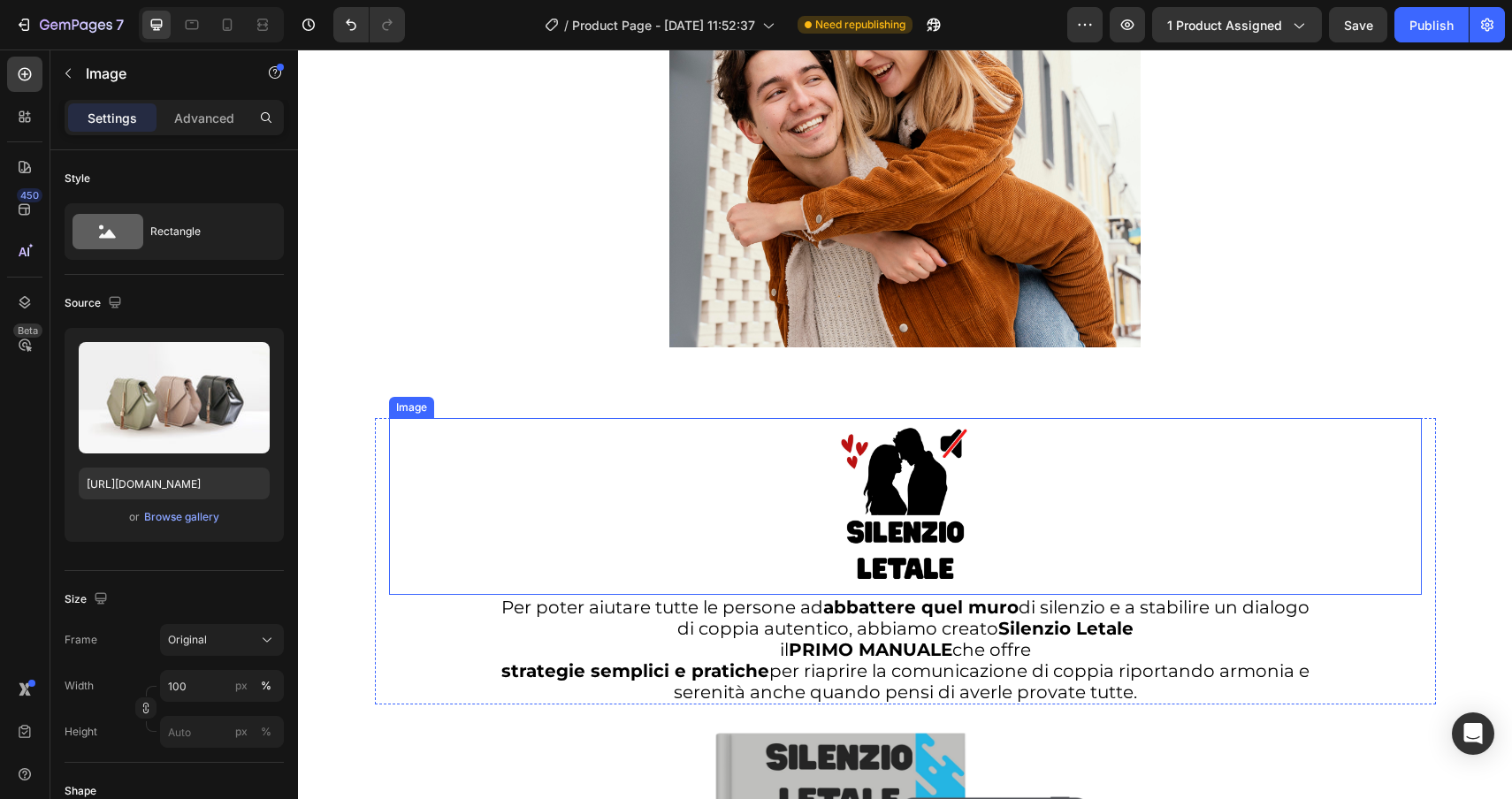
click at [435, 464] on div at bounding box center [906, 507] width 1033 height 177
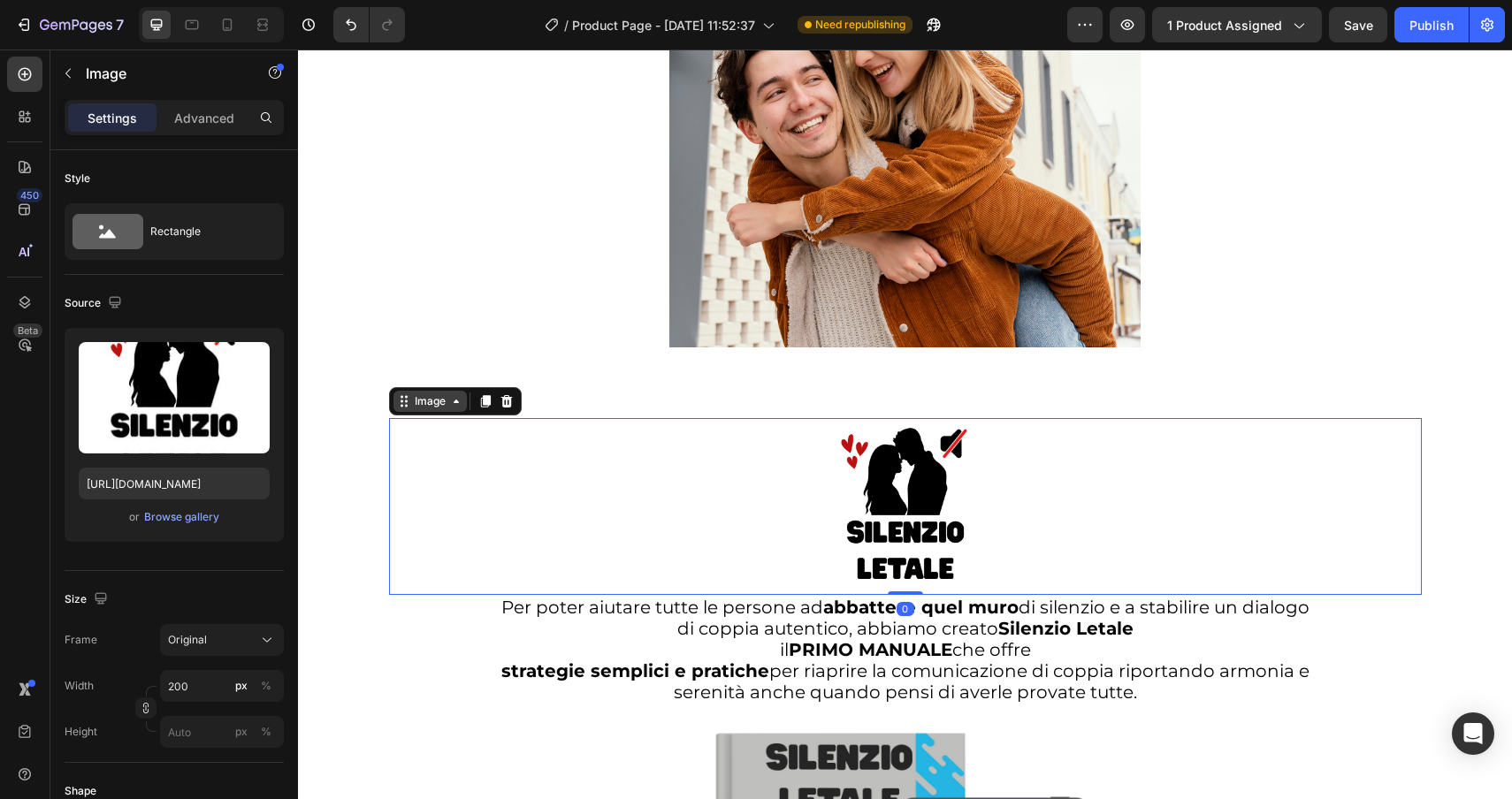
click at [437, 402] on div "Image" at bounding box center [429, 401] width 38 height 15
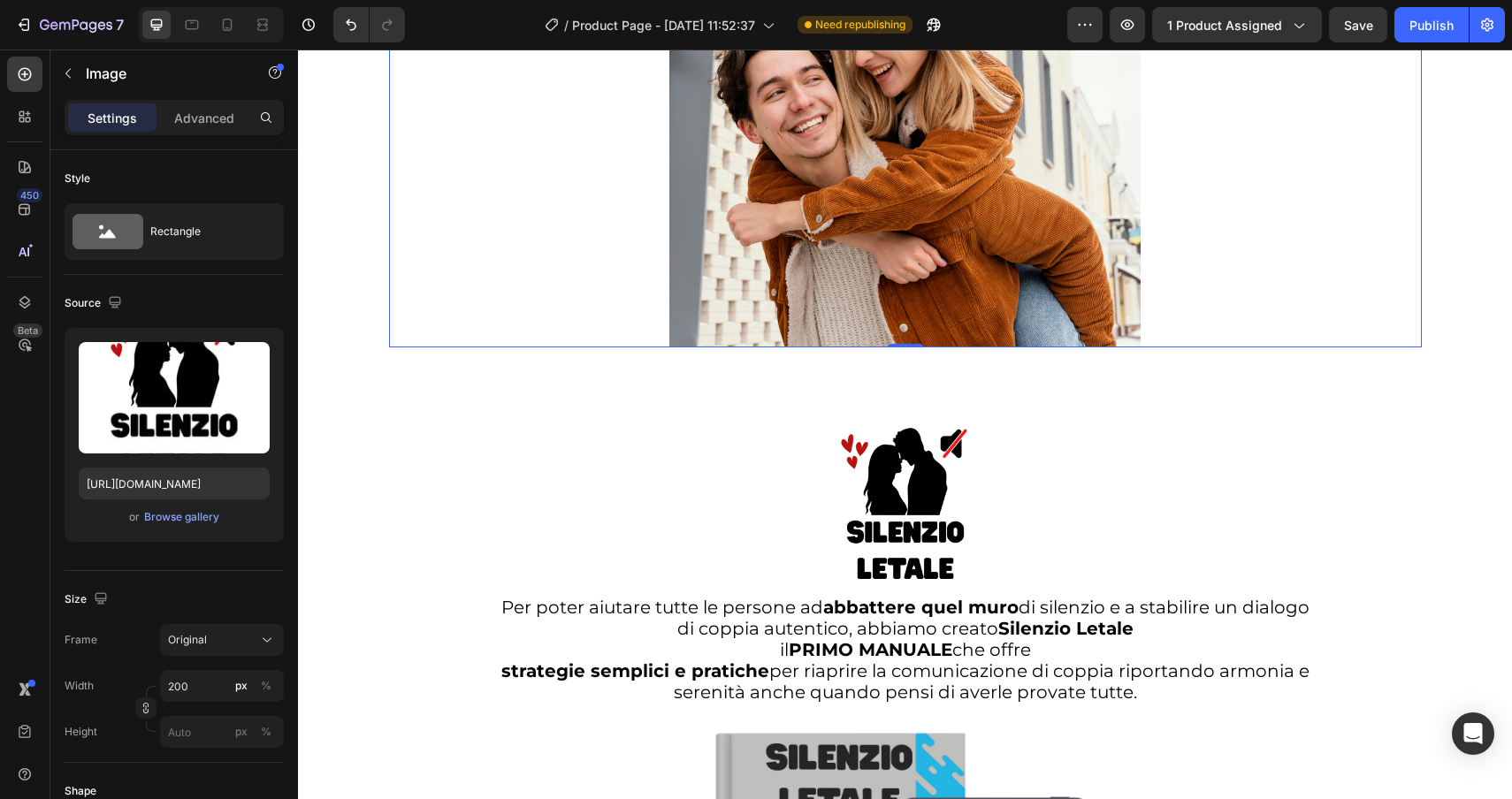
click at [543, 265] on div at bounding box center [906, 171] width 1033 height 353
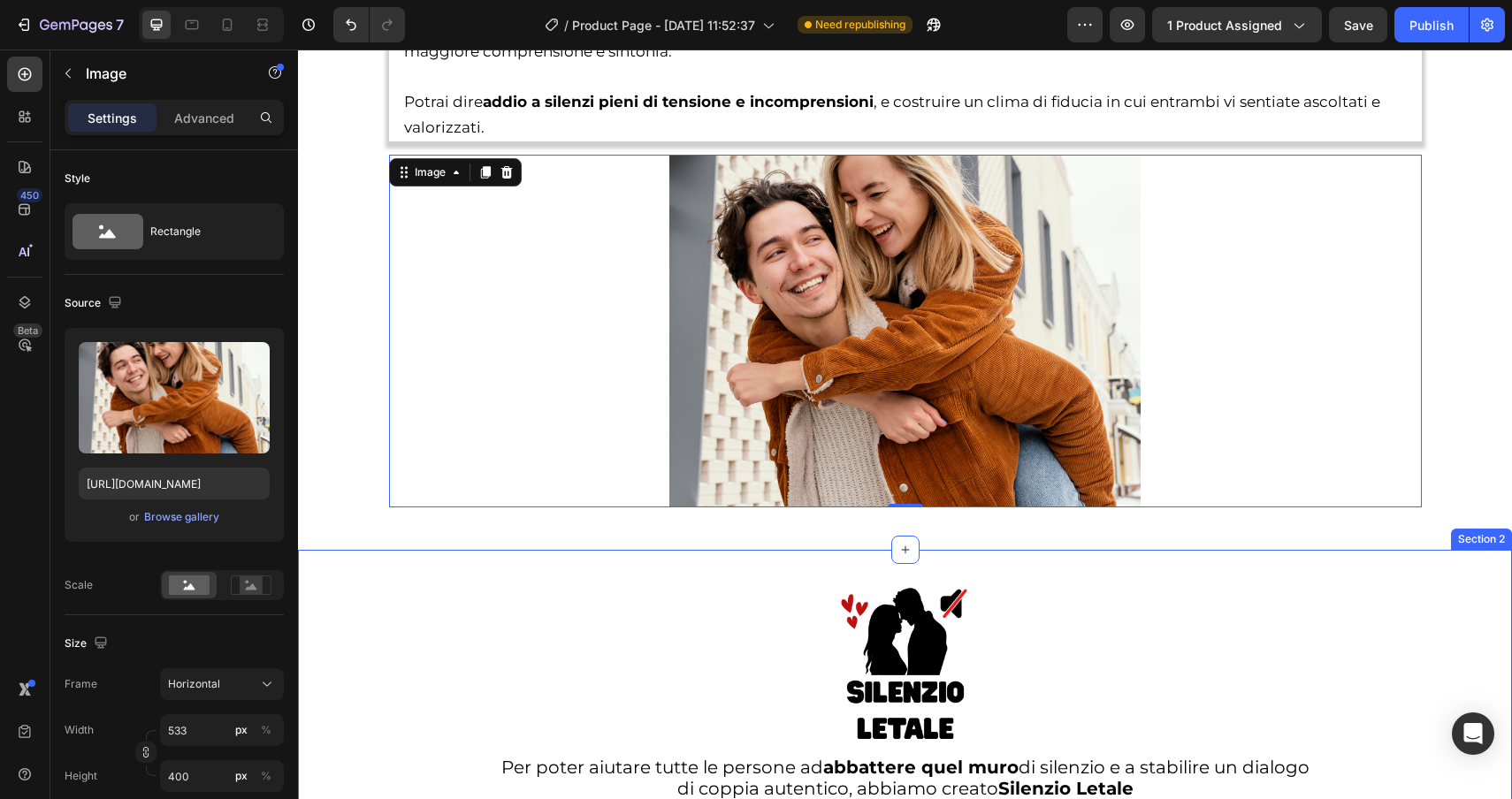
scroll to position [3720, 0]
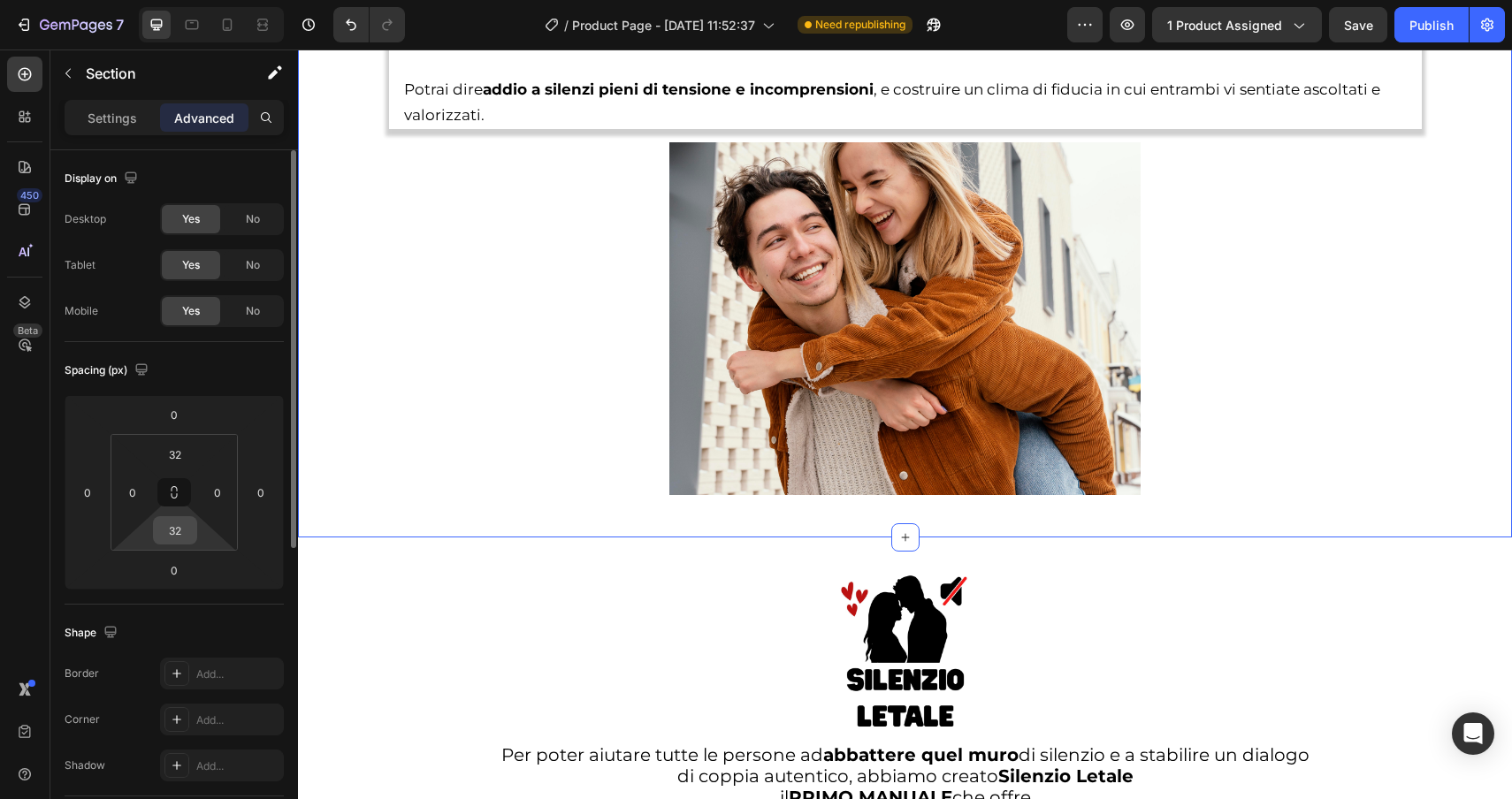
click at [196, 532] on div "32" at bounding box center [175, 530] width 45 height 28
click at [188, 531] on input "32" at bounding box center [174, 530] width 36 height 26
type input "0"
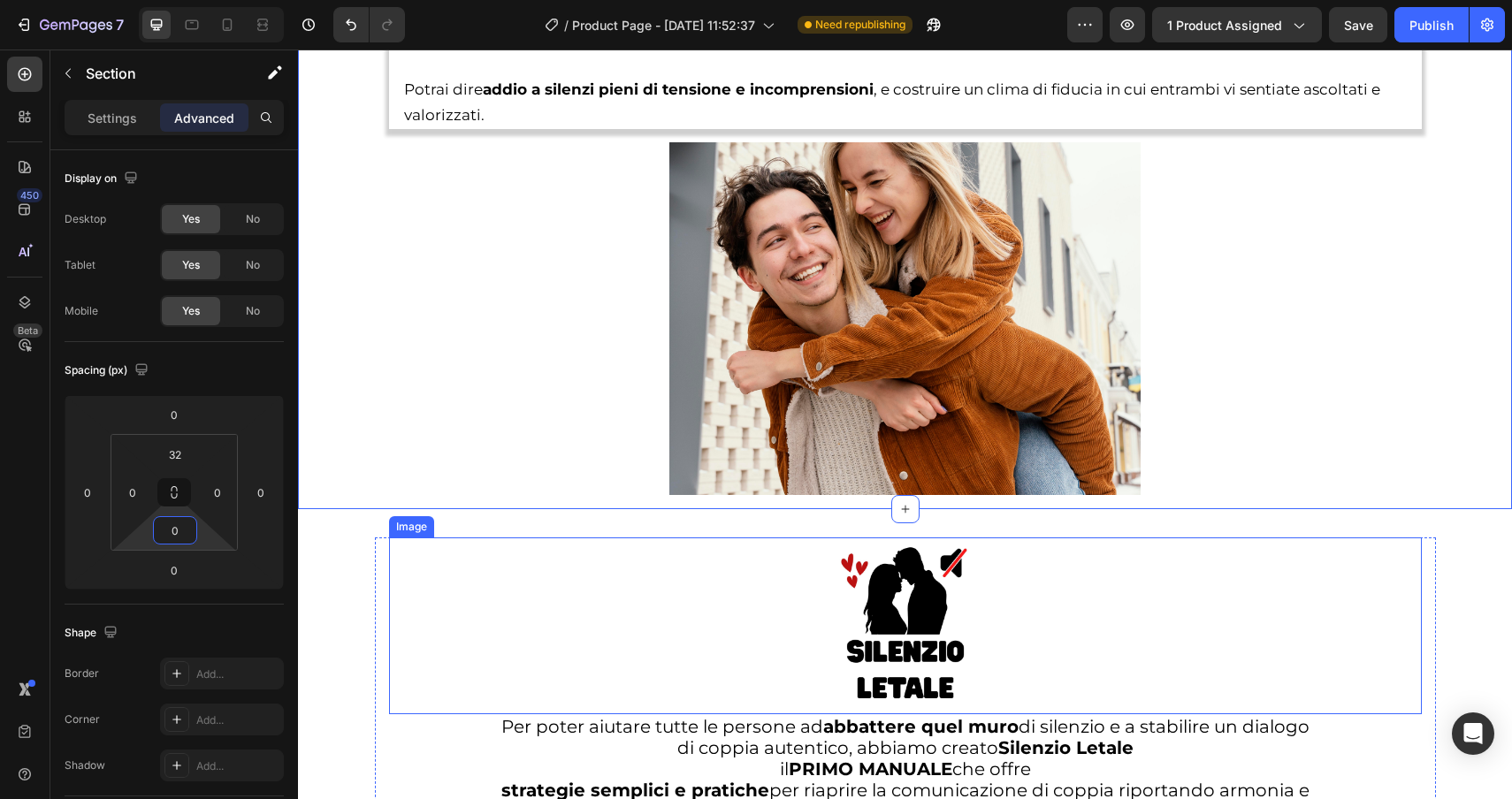
click at [427, 597] on div at bounding box center [906, 626] width 1033 height 177
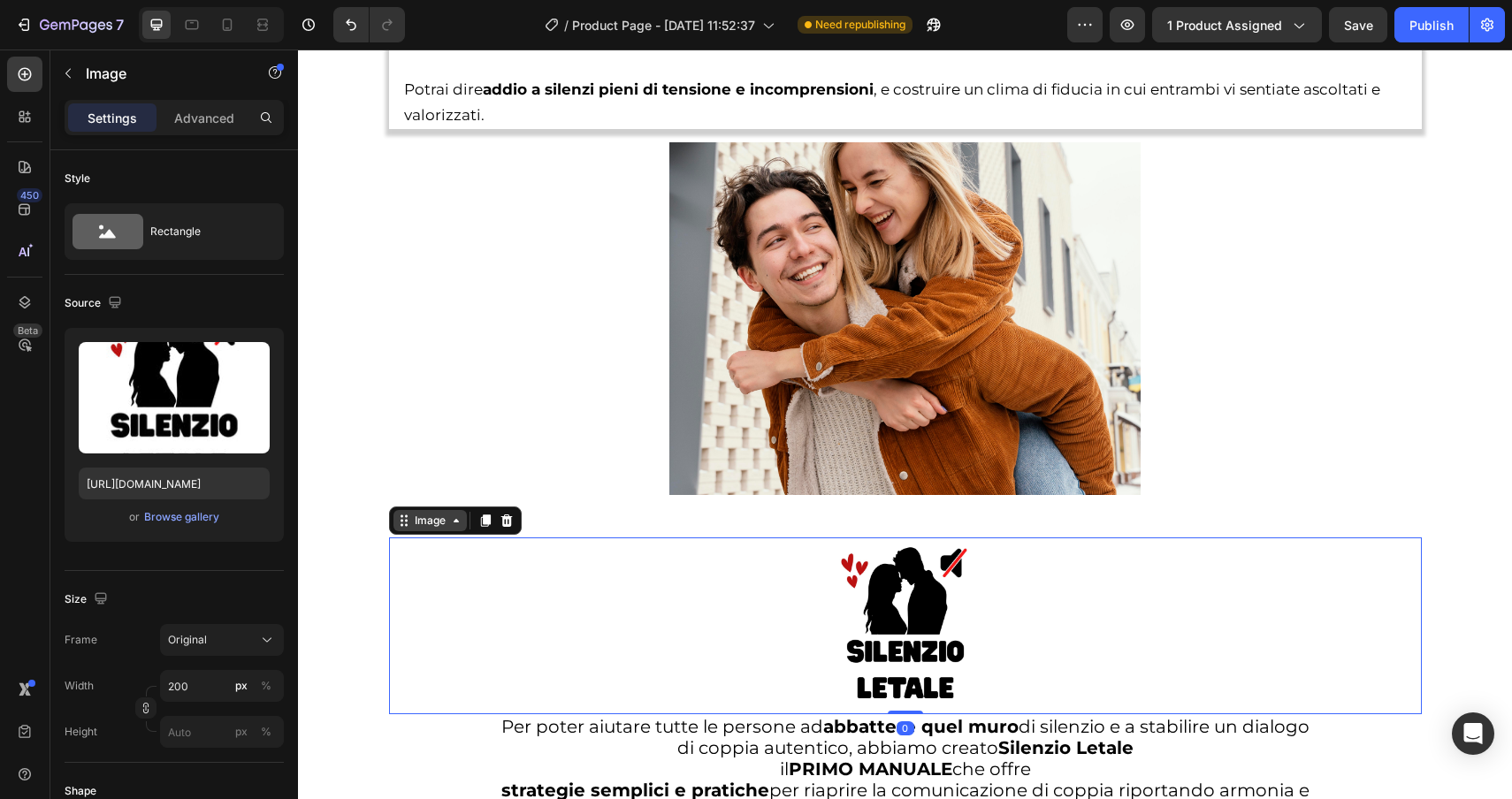
click at [414, 525] on div "Image" at bounding box center [429, 520] width 38 height 15
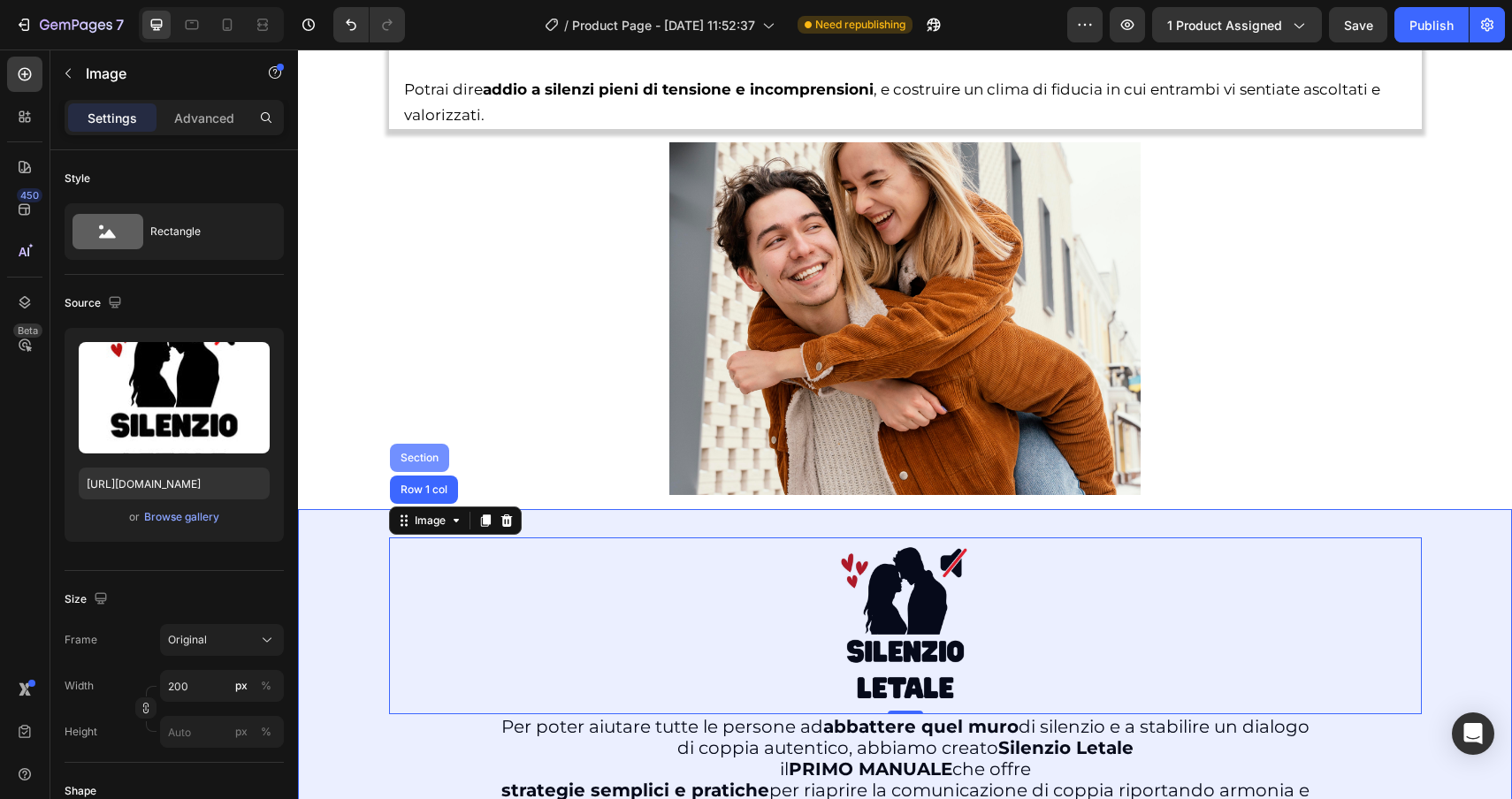
click at [423, 455] on div "Section" at bounding box center [419, 457] width 46 height 11
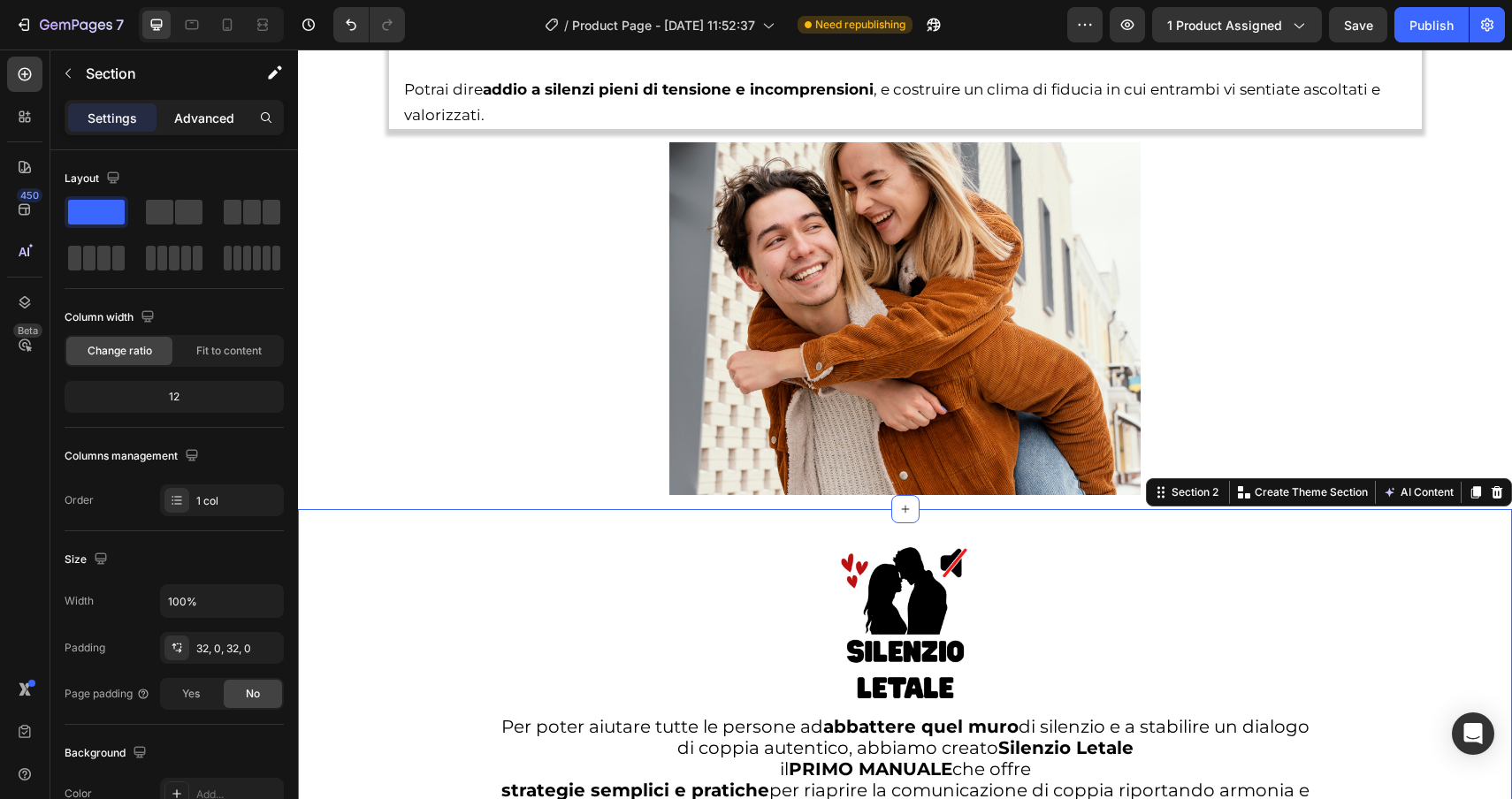
click at [208, 117] on p "Advanced" at bounding box center [204, 117] width 60 height 18
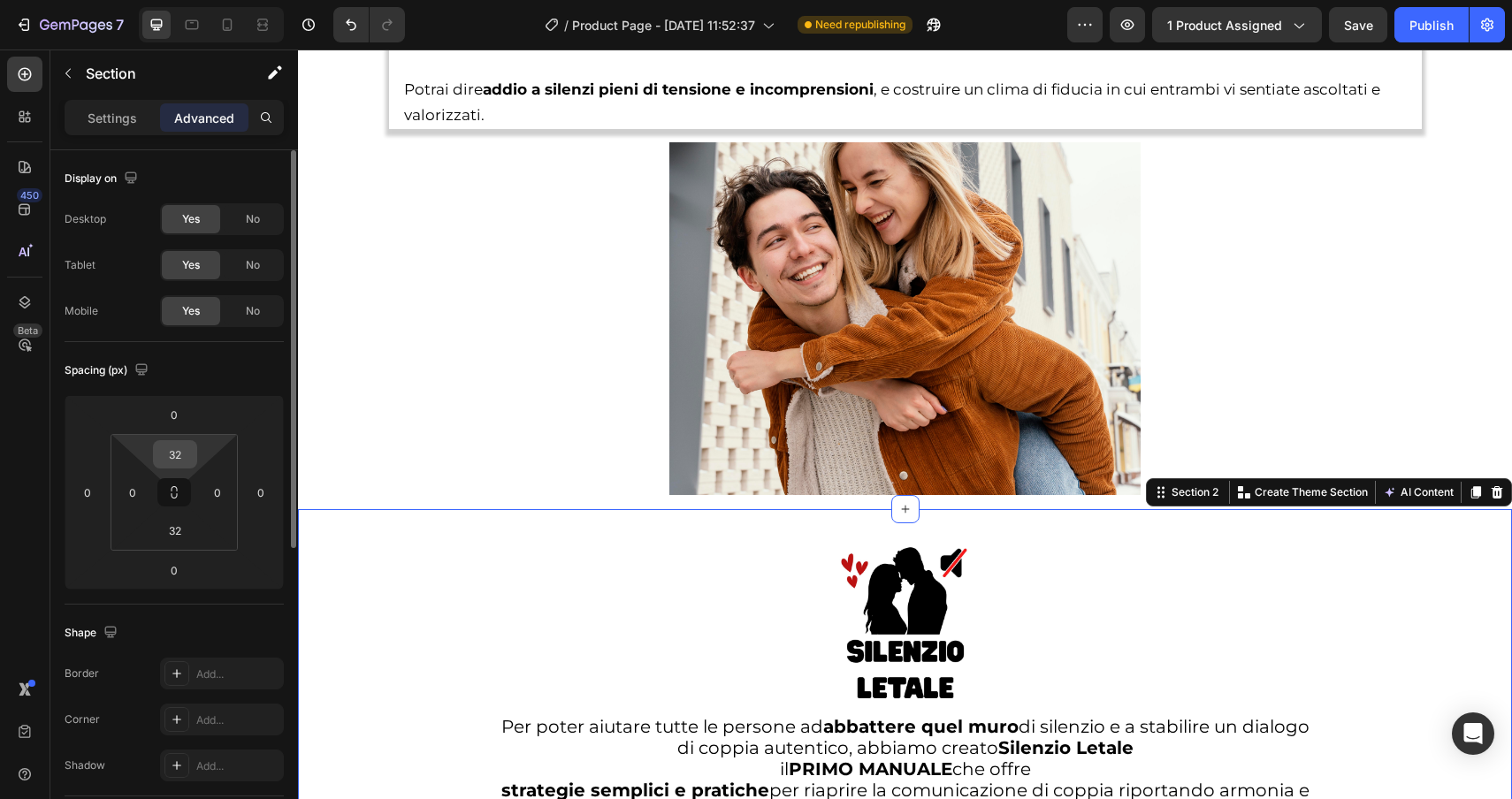
click at [183, 463] on input "32" at bounding box center [174, 454] width 36 height 26
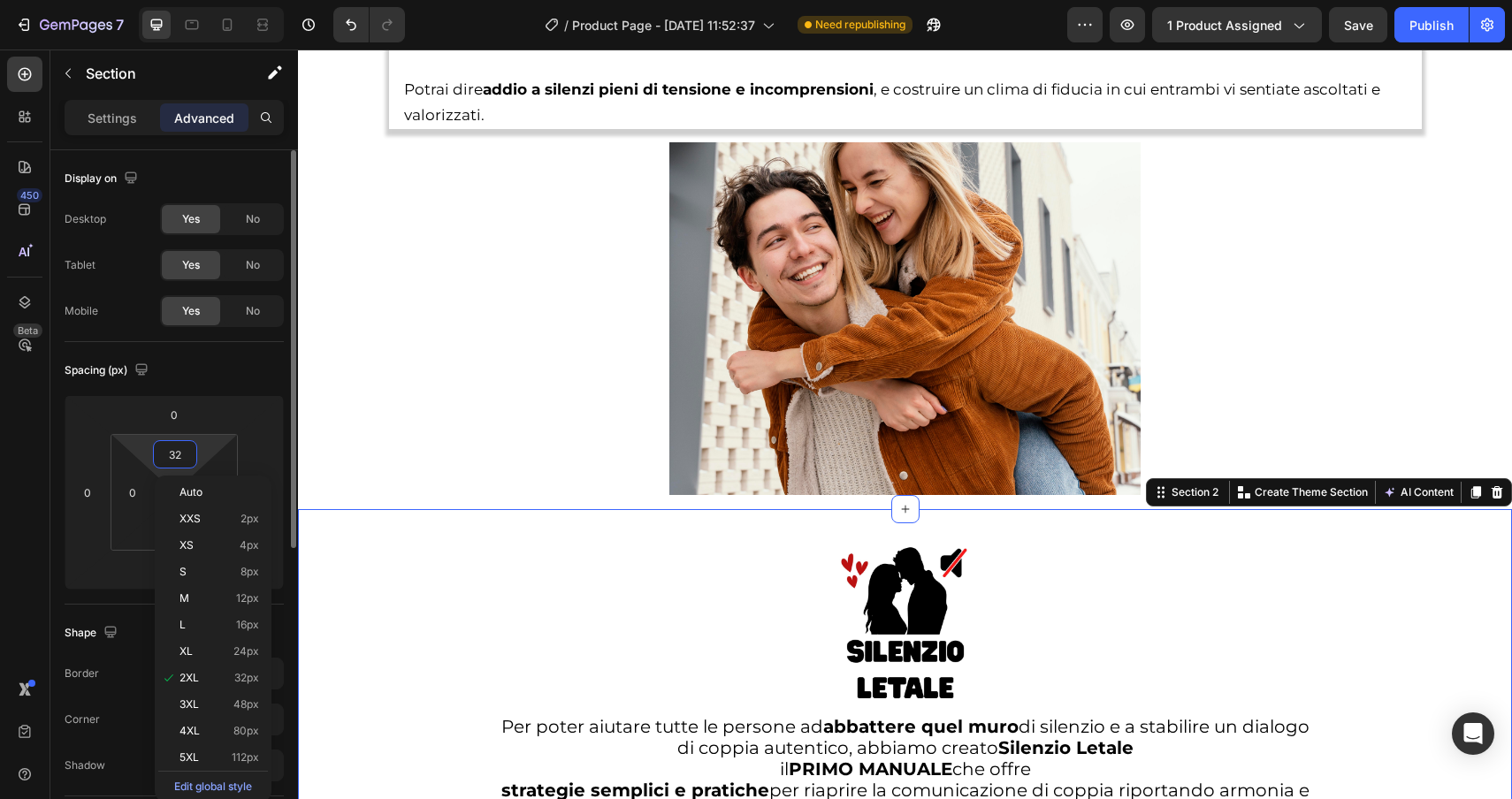
type input "0"
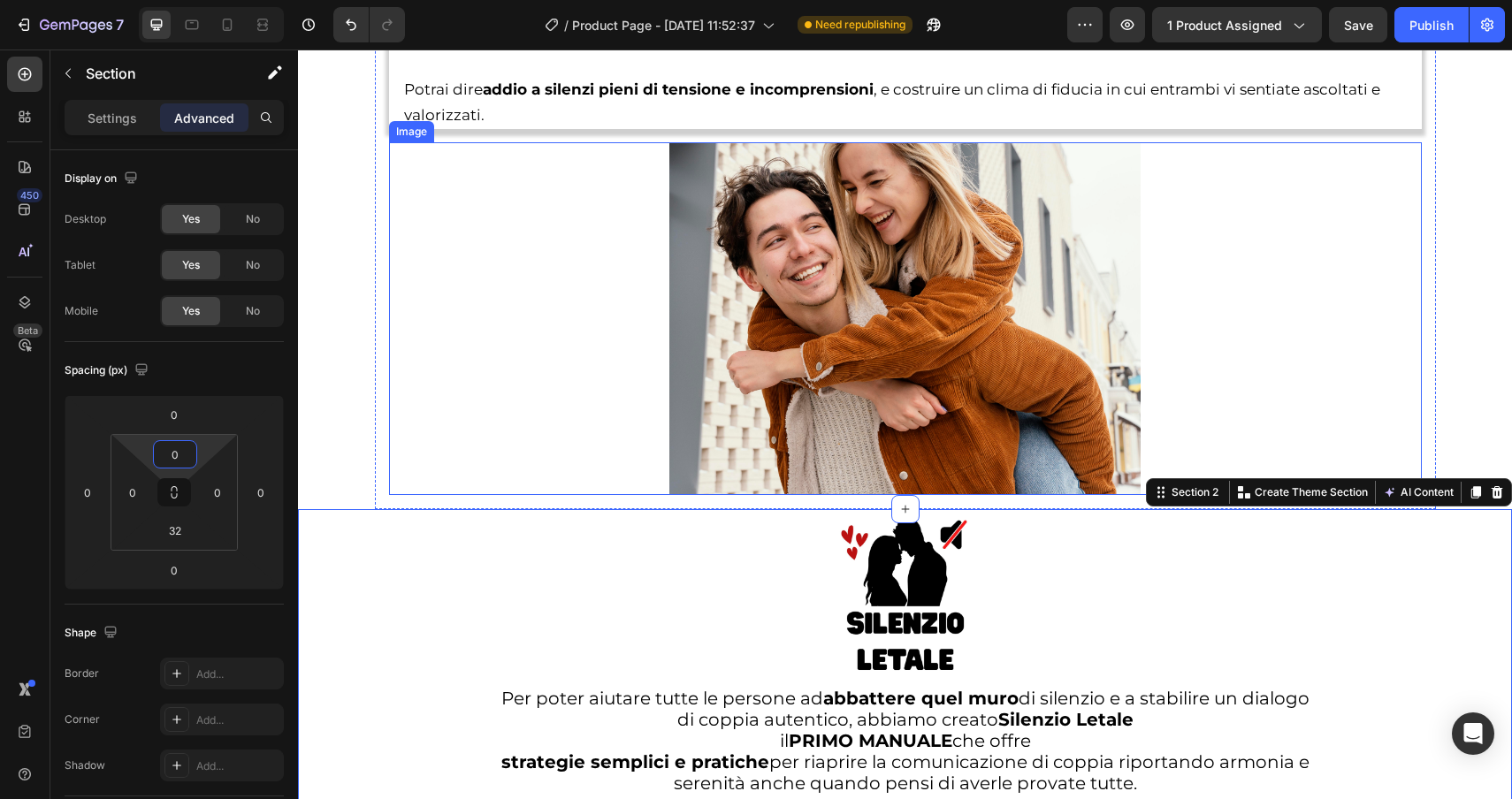
click at [1367, 249] on div at bounding box center [906, 319] width 1033 height 353
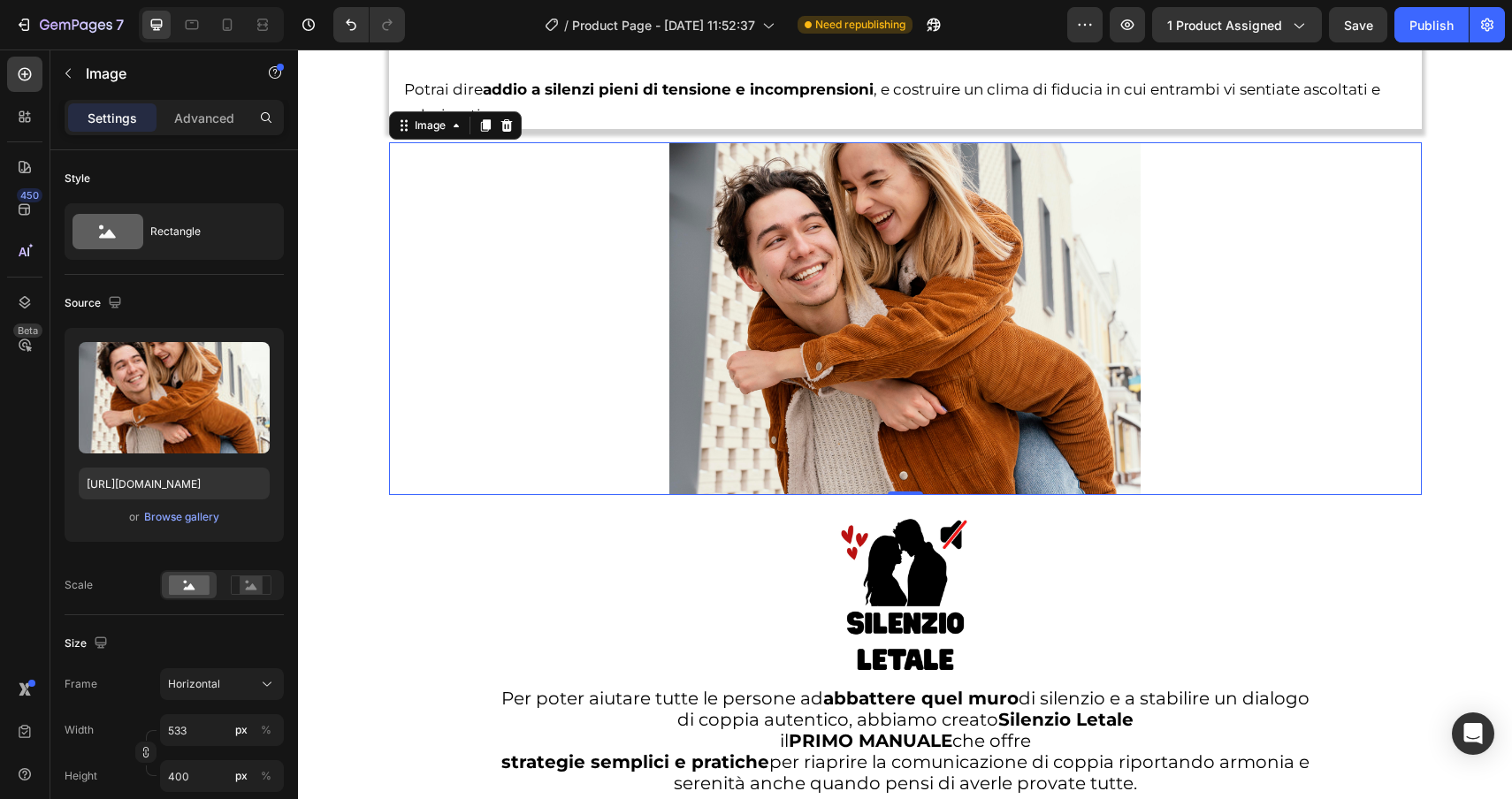
click at [1367, 249] on div at bounding box center [906, 319] width 1033 height 353
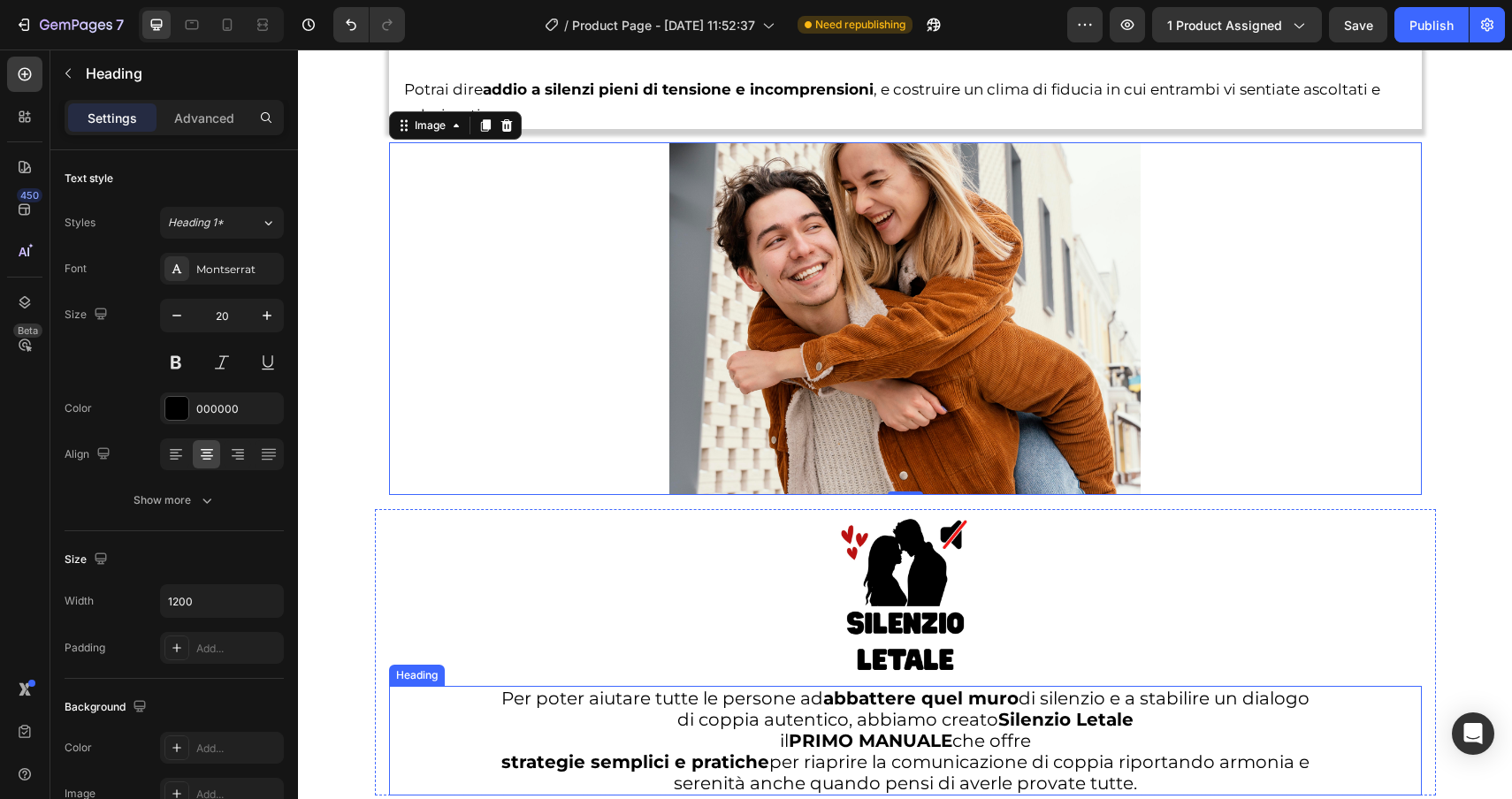
click at [853, 733] on strong "PRIMO MANUALE" at bounding box center [870, 741] width 164 height 21
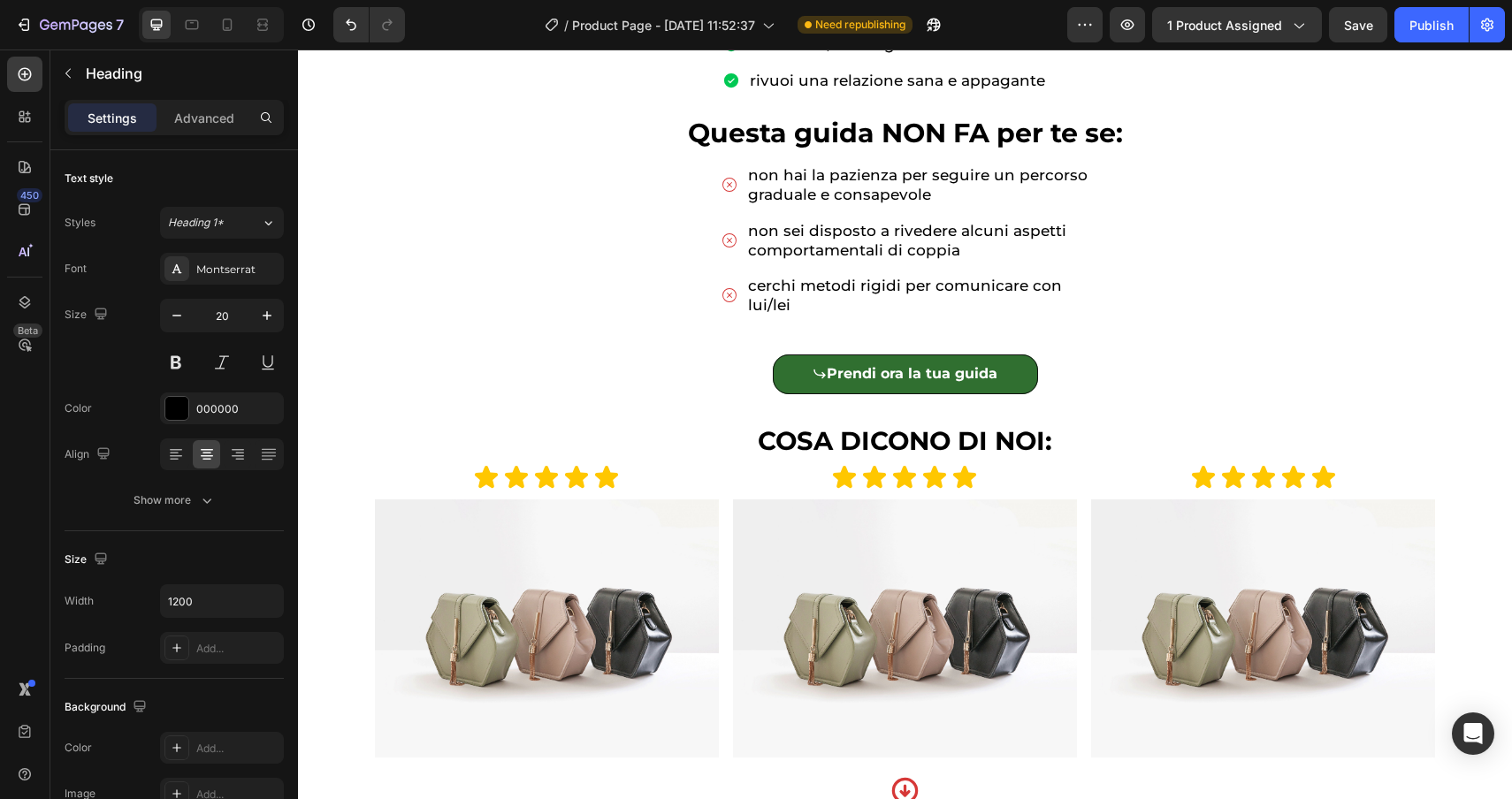
scroll to position [0, 0]
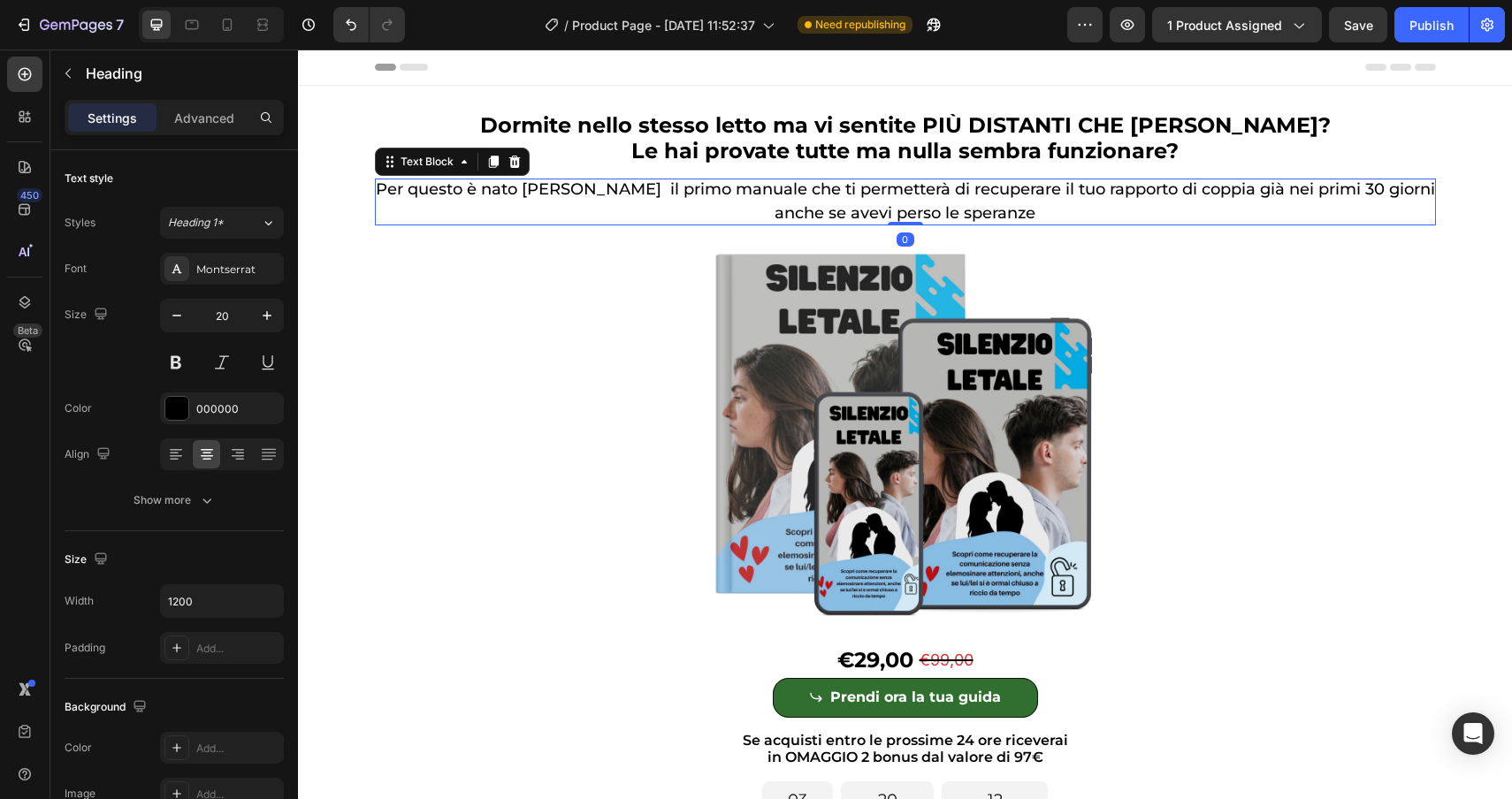
click at [747, 194] on span "Per questo è nato [PERSON_NAME] il primo manuale che ti permetterà di recuperar…" at bounding box center [906, 200] width 1060 height 43
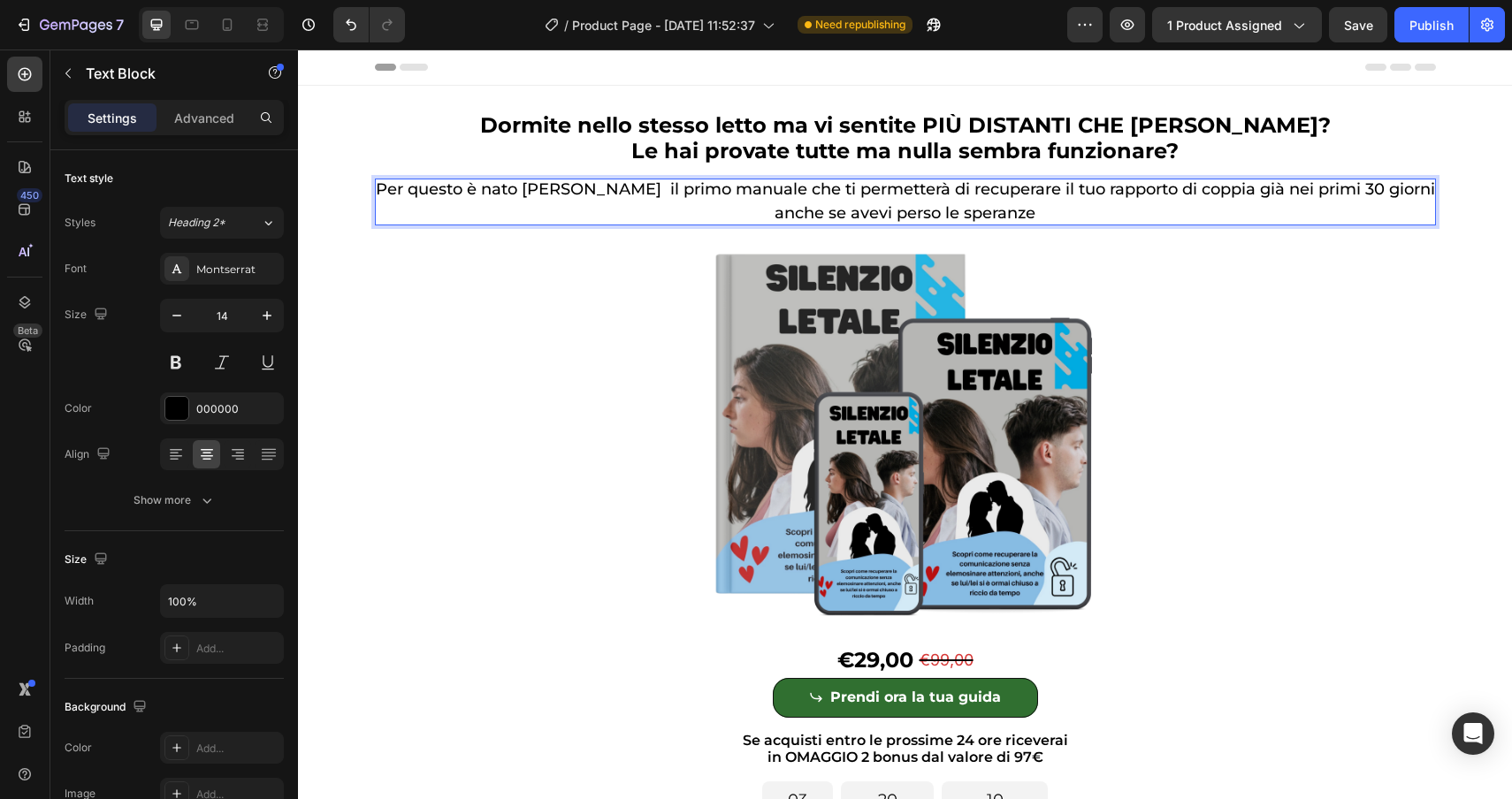
click at [518, 190] on span "Per questo è nato [PERSON_NAME] il primo manuale che ti permetterà di recuperar…" at bounding box center [906, 200] width 1060 height 43
drag, startPoint x: 518, startPoint y: 190, endPoint x: 611, endPoint y: 190, distance: 93.0
click at [611, 190] on span "Per questo è nato [PERSON_NAME] il primo manuale che ti permetterà di recuperar…" at bounding box center [906, 200] width 1060 height 43
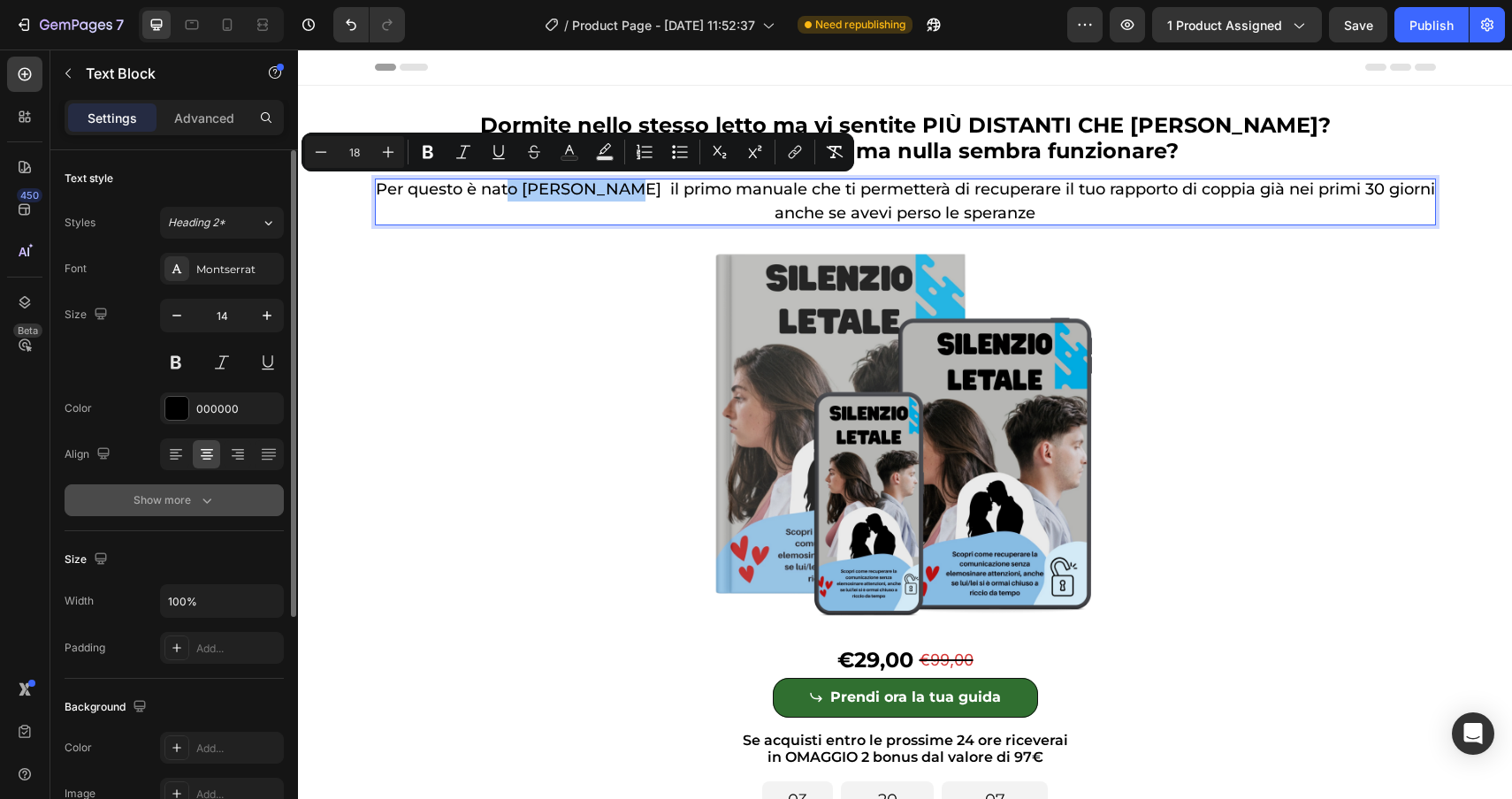
click at [154, 507] on div "Show more" at bounding box center [174, 501] width 82 height 17
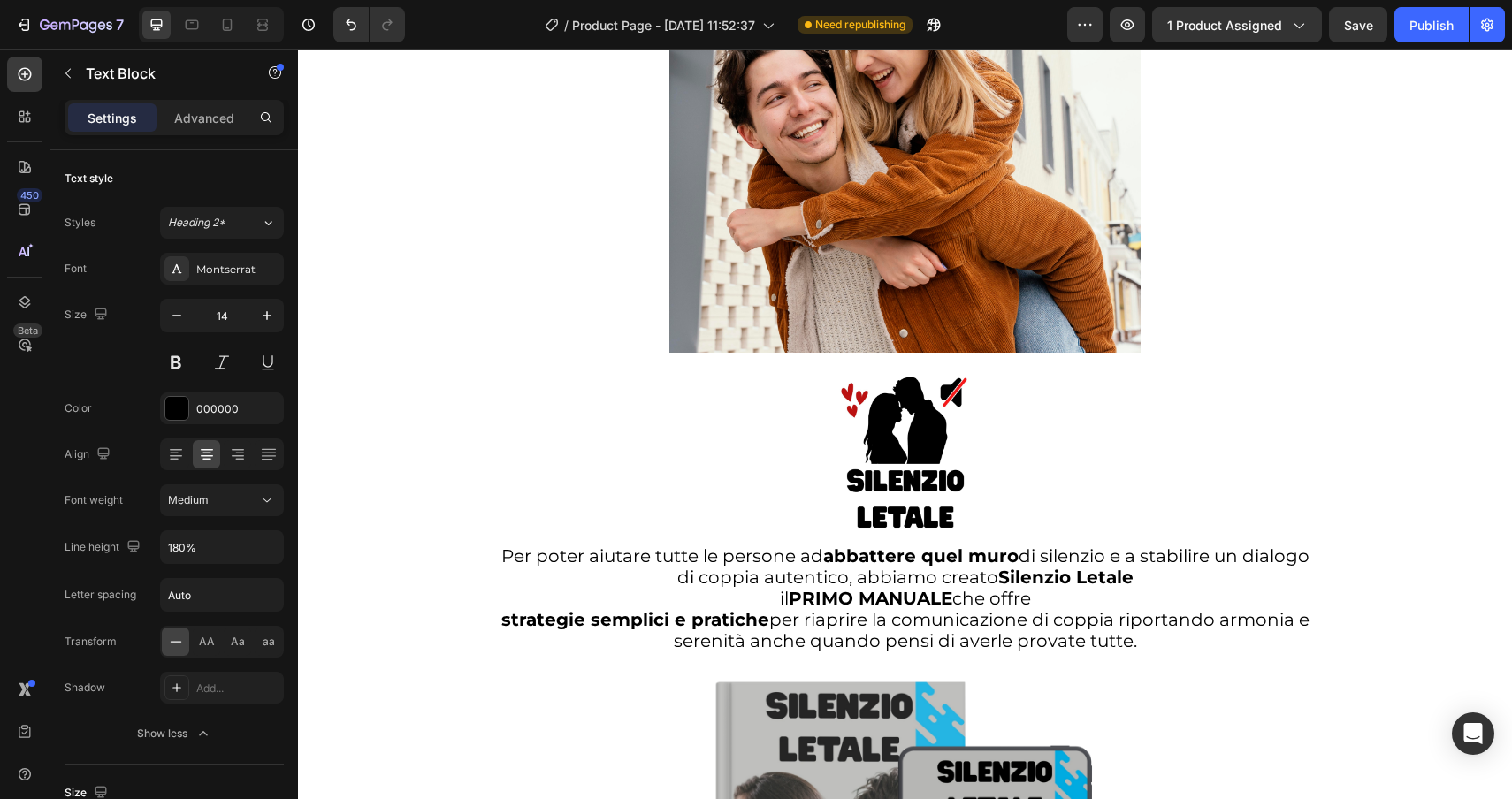
scroll to position [3863, 0]
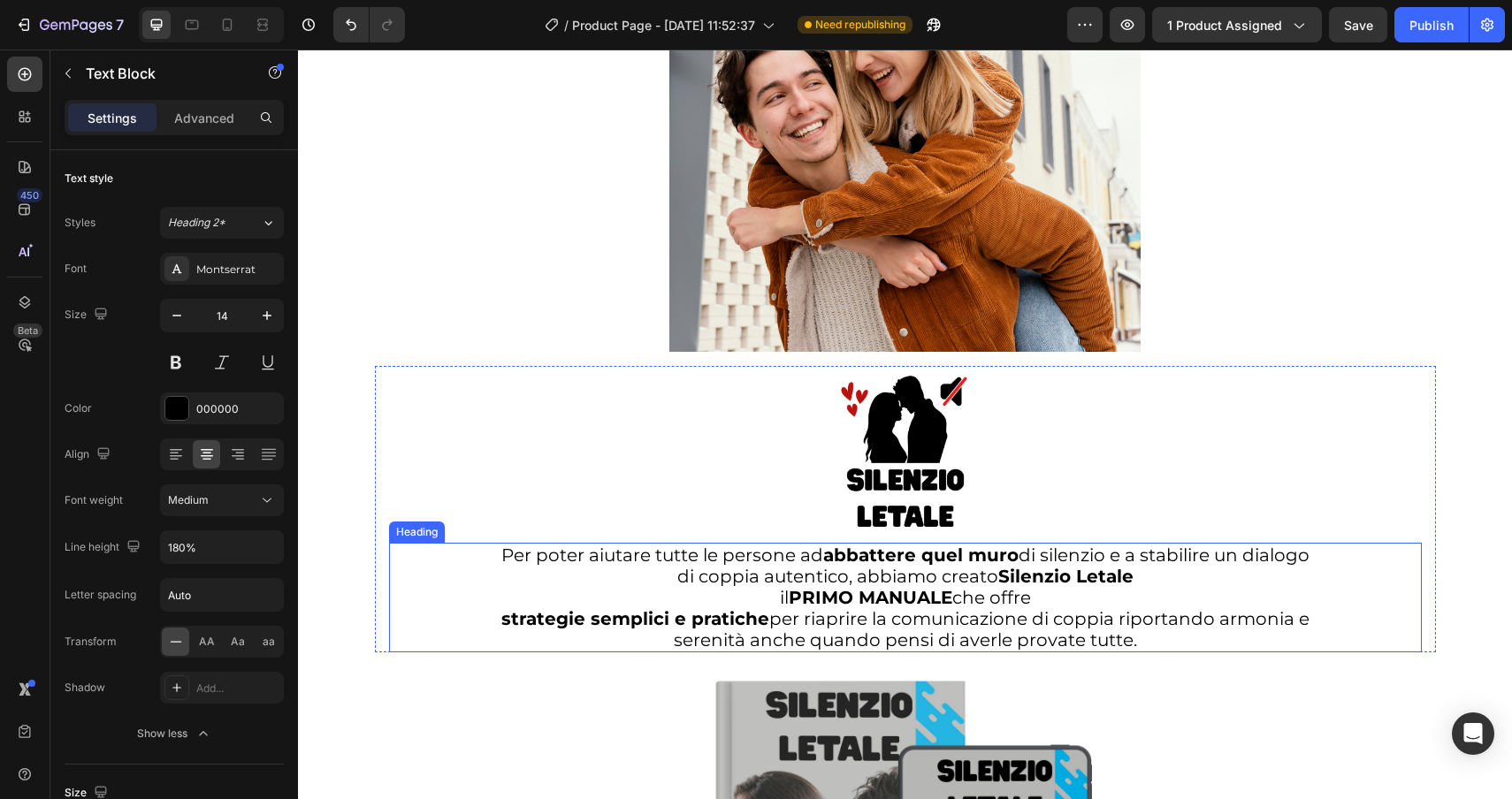
click at [685, 578] on h2 "Per poter aiutare tutte le persone ad abbattere quel muro di silenzio e a stabi…" at bounding box center [906, 598] width 1033 height 109
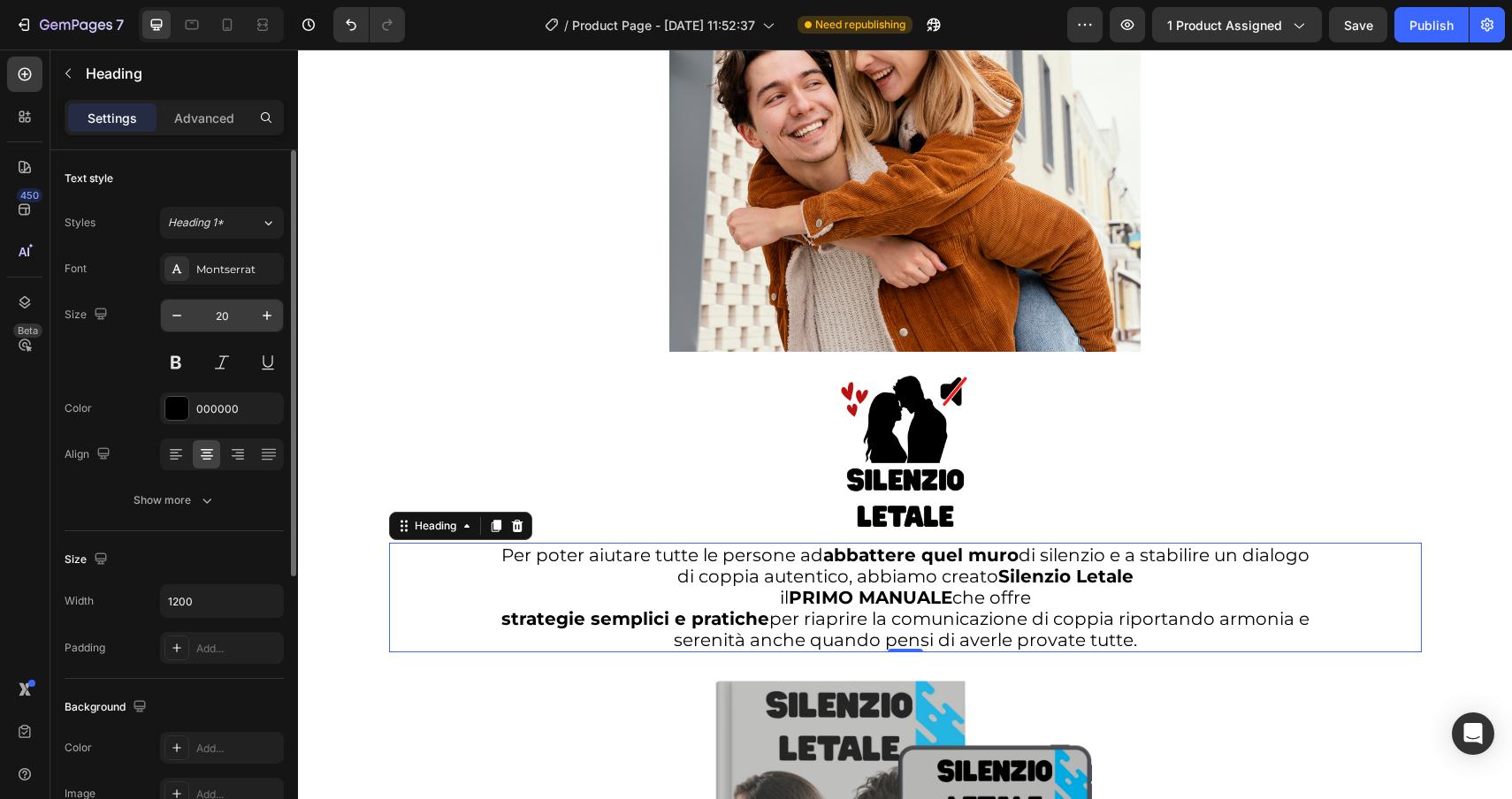
click at [230, 316] on input "20" at bounding box center [222, 315] width 58 height 32
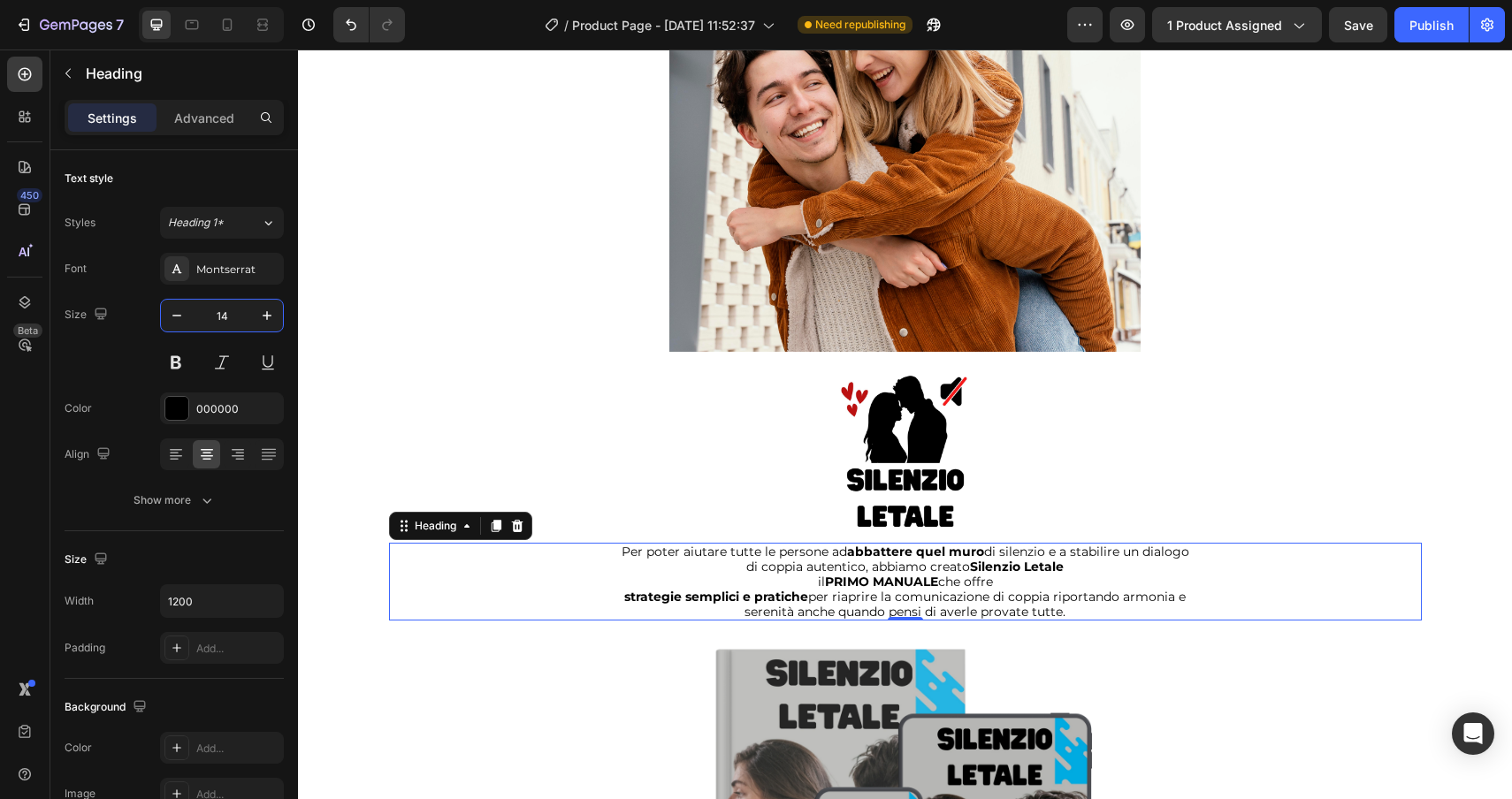
type input "14"
click at [1091, 617] on h2 "Per poter aiutare tutte le persone ad abbattere quel muro di silenzio e a stabi…" at bounding box center [906, 582] width 1033 height 77
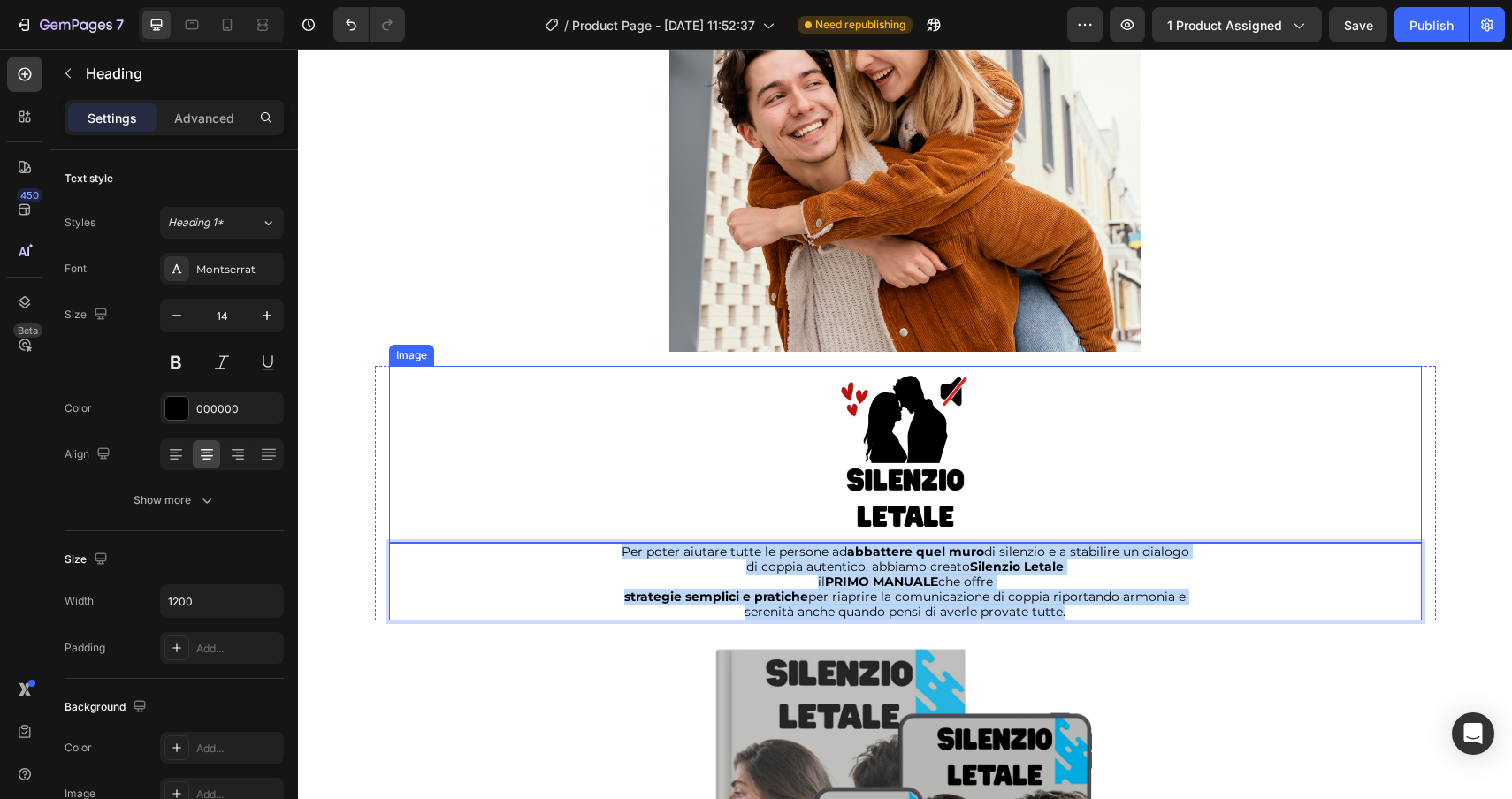
drag, startPoint x: 1092, startPoint y: 611, endPoint x: 585, endPoint y: 542, distance: 511.7
click at [585, 542] on div "Image Per poter aiutare tutte le persone ad abbattere quel muro di silenzio e a…" at bounding box center [906, 493] width 1033 height 255
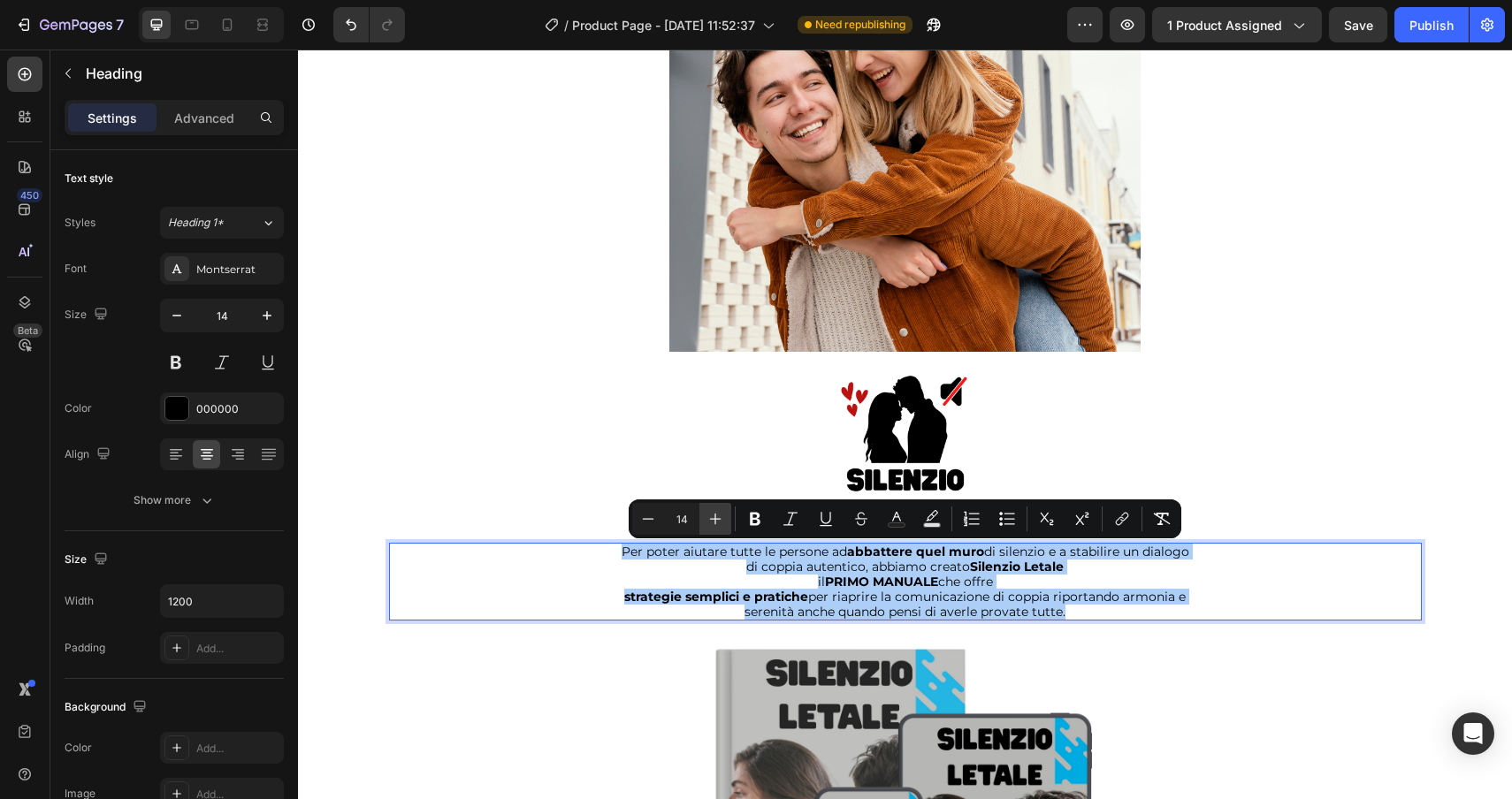
click at [720, 515] on icon "Editor contextual toolbar" at bounding box center [715, 519] width 17 height 17
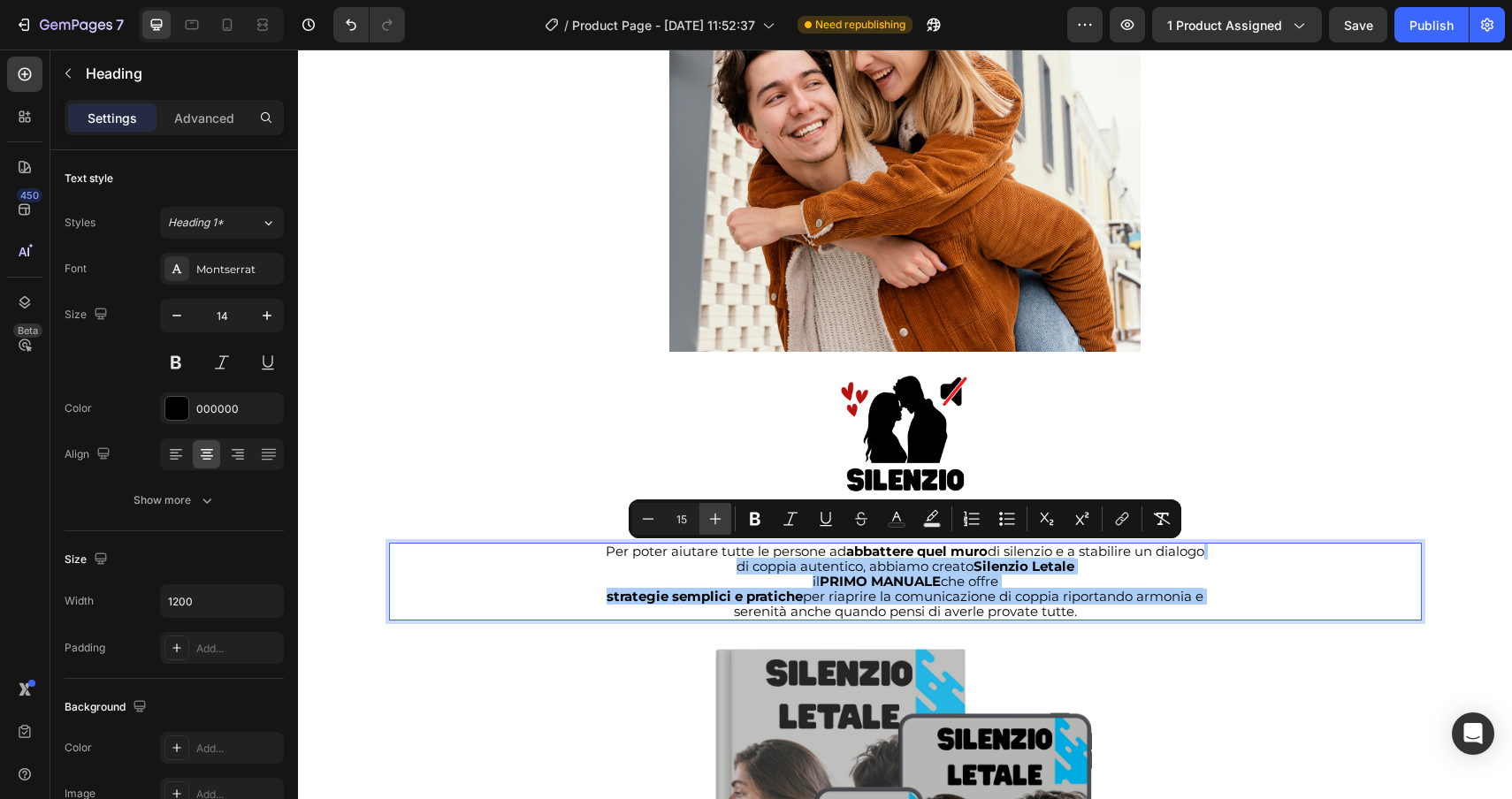
click at [720, 515] on icon "Editor contextual toolbar" at bounding box center [715, 519] width 17 height 17
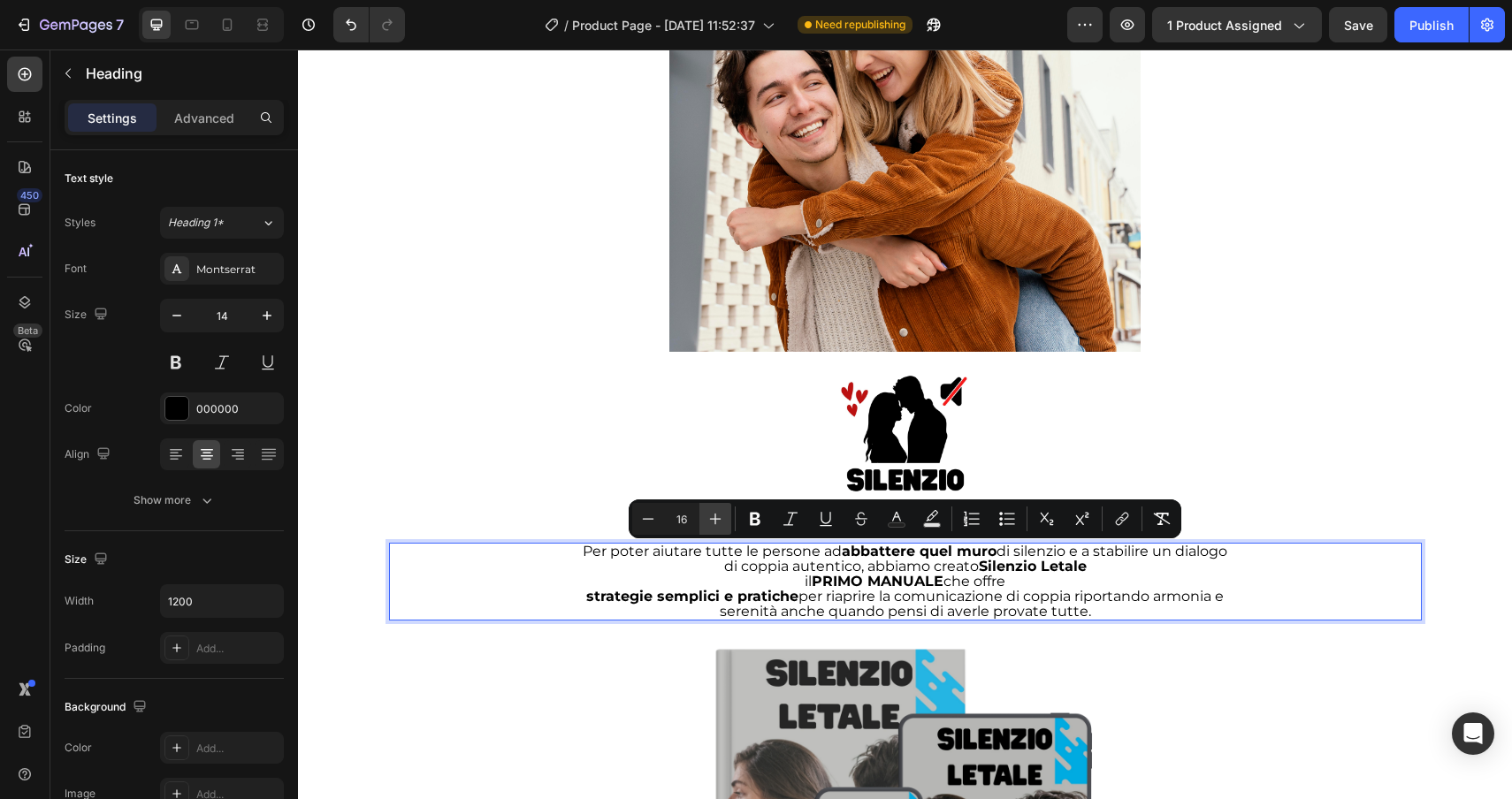
click at [720, 515] on icon "Editor contextual toolbar" at bounding box center [715, 519] width 17 height 17
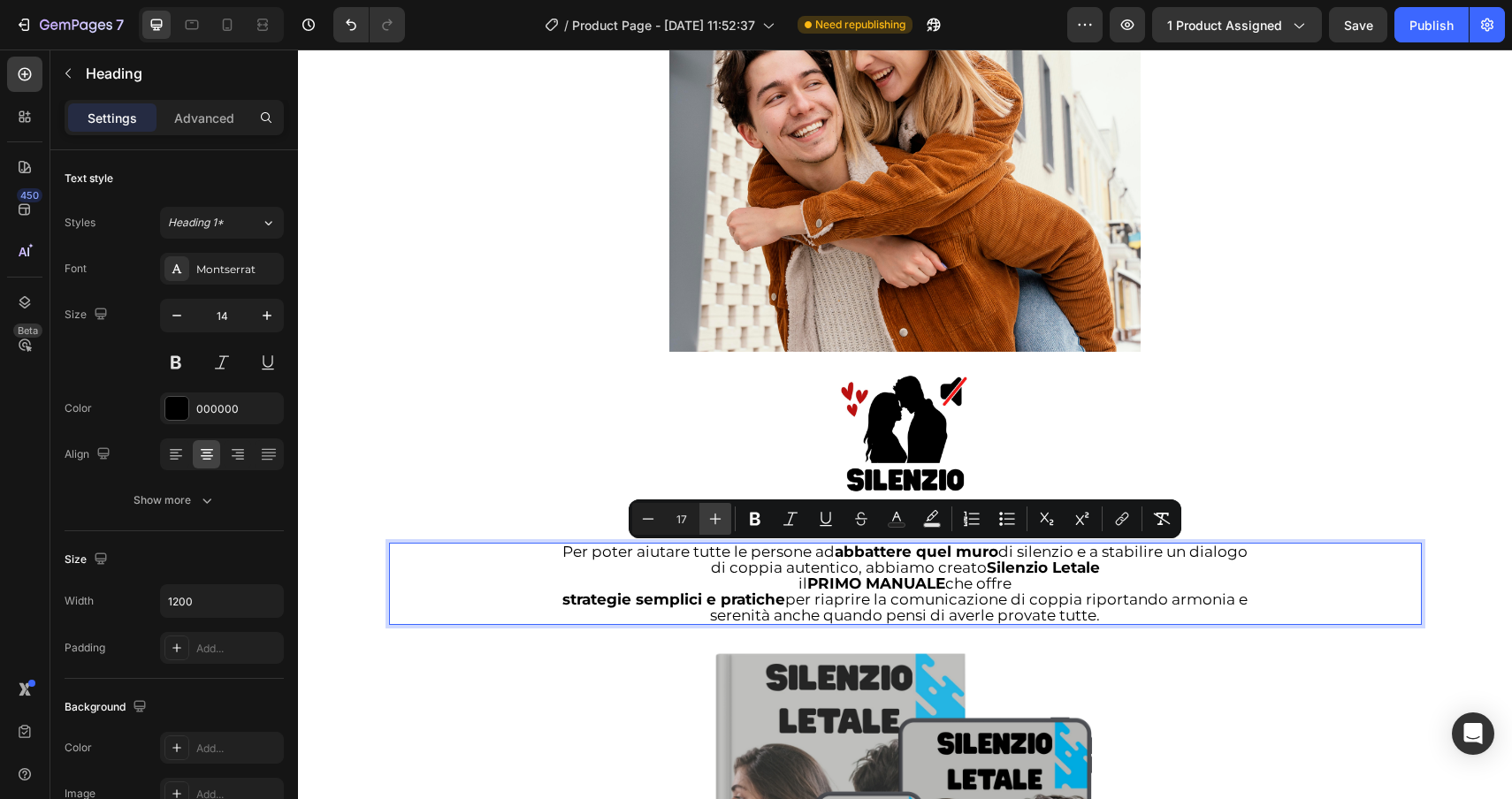
click at [720, 515] on icon "Editor contextual toolbar" at bounding box center [715, 519] width 17 height 17
type input "18"
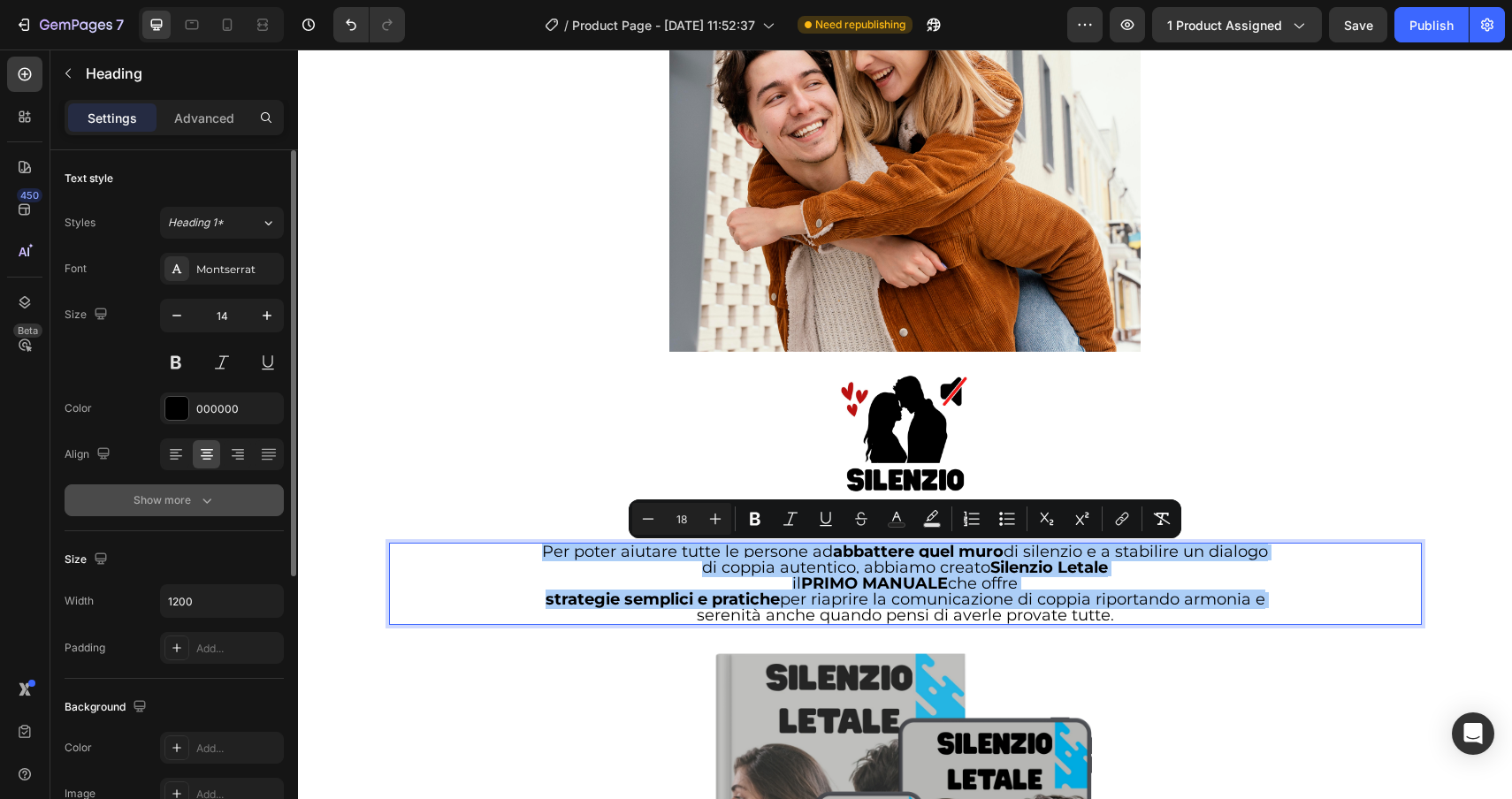
click at [209, 496] on icon "button" at bounding box center [206, 501] width 17 height 17
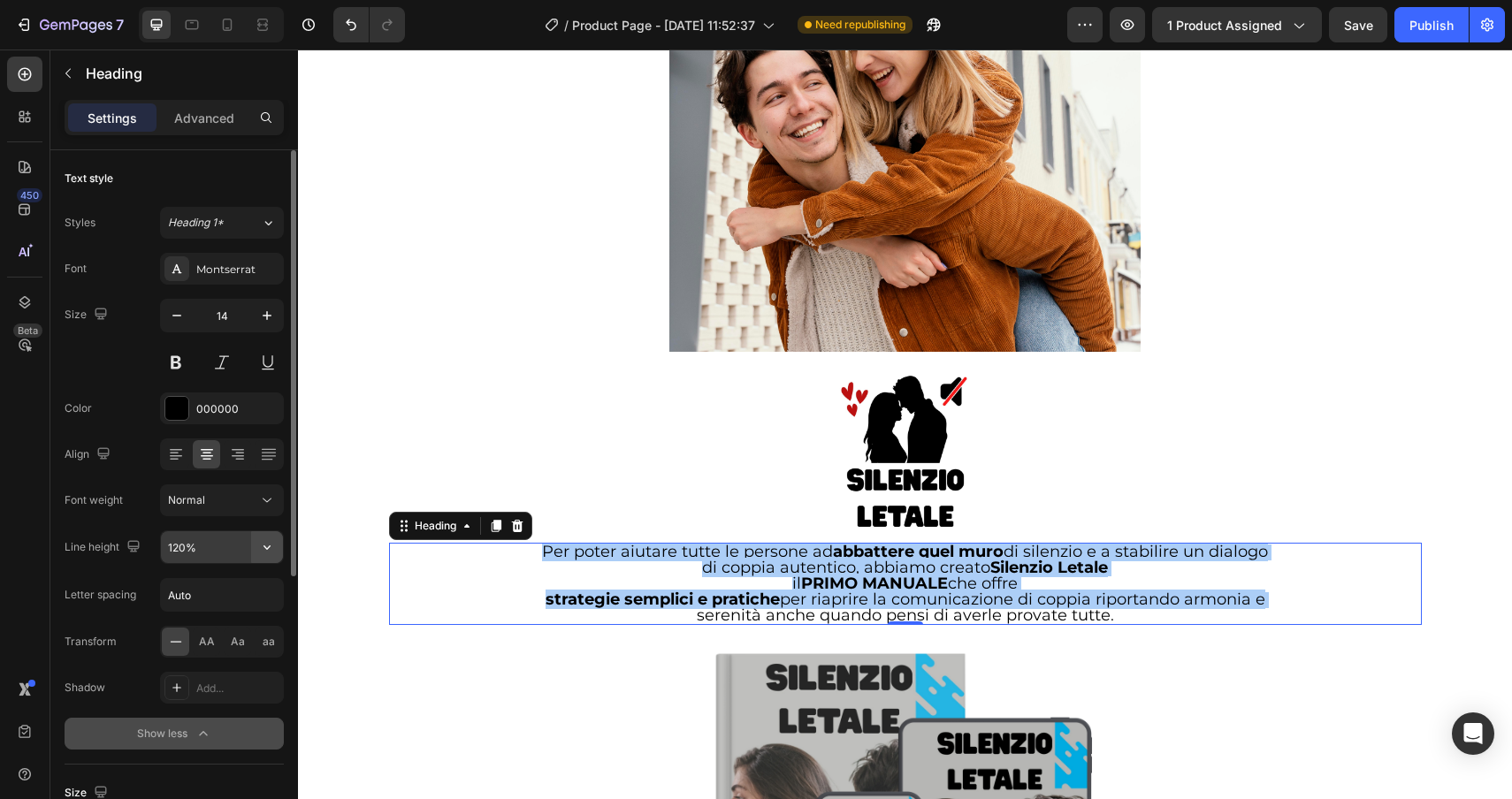
click at [279, 551] on button "button" at bounding box center [266, 547] width 32 height 32
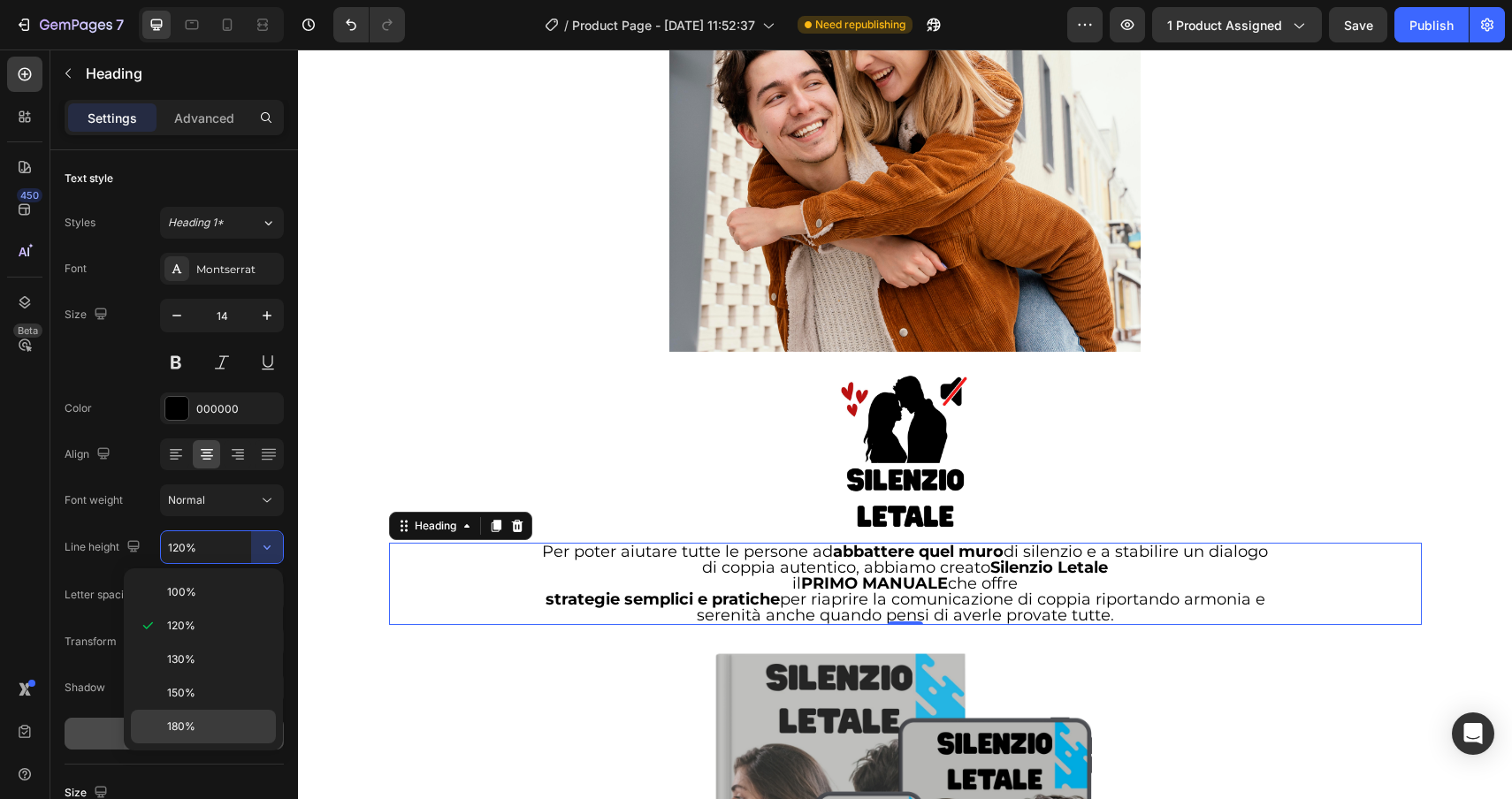
click at [201, 734] on p "180%" at bounding box center [218, 726] width 101 height 15
type input "180%"
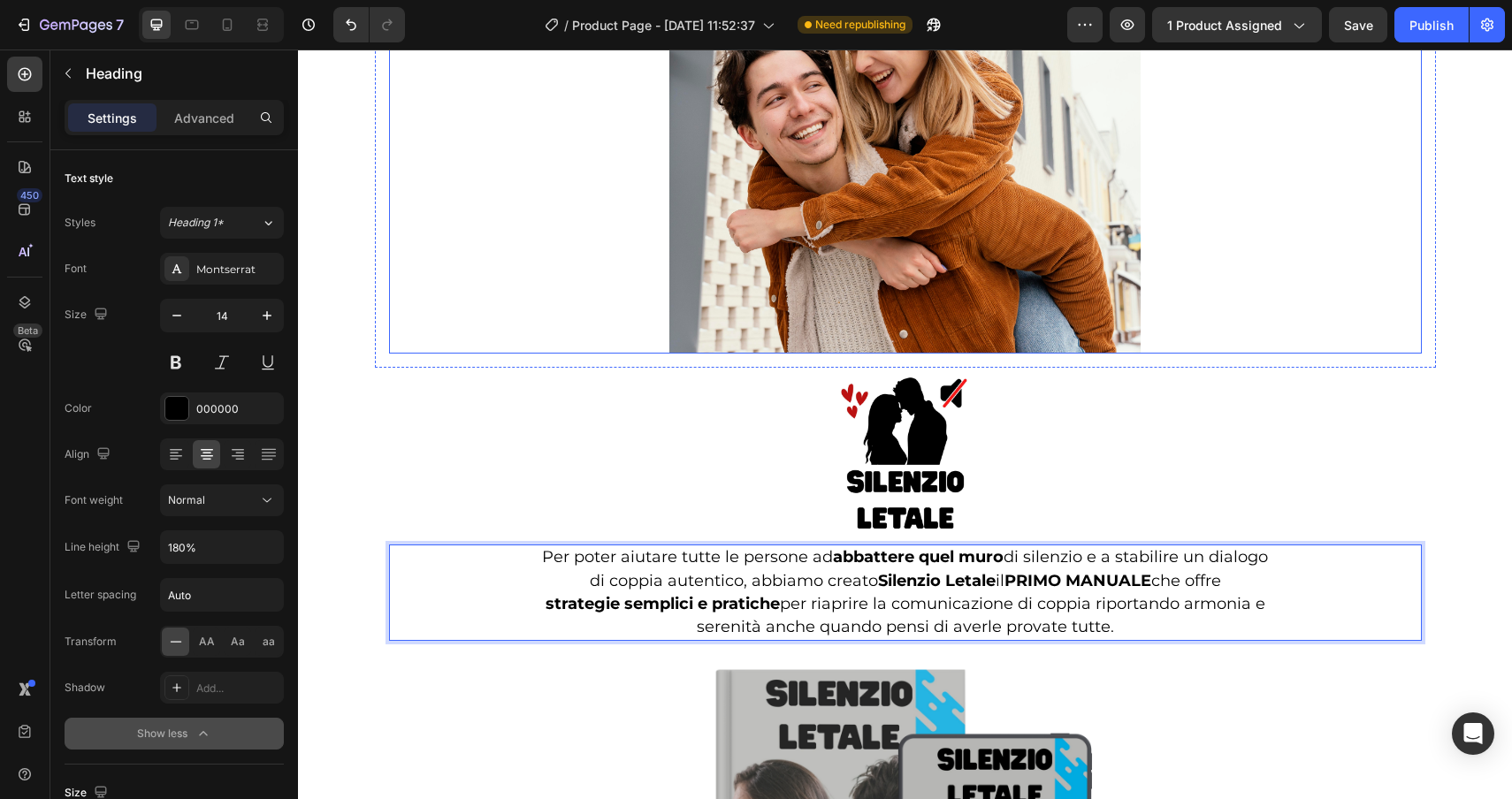
scroll to position [3866, 0]
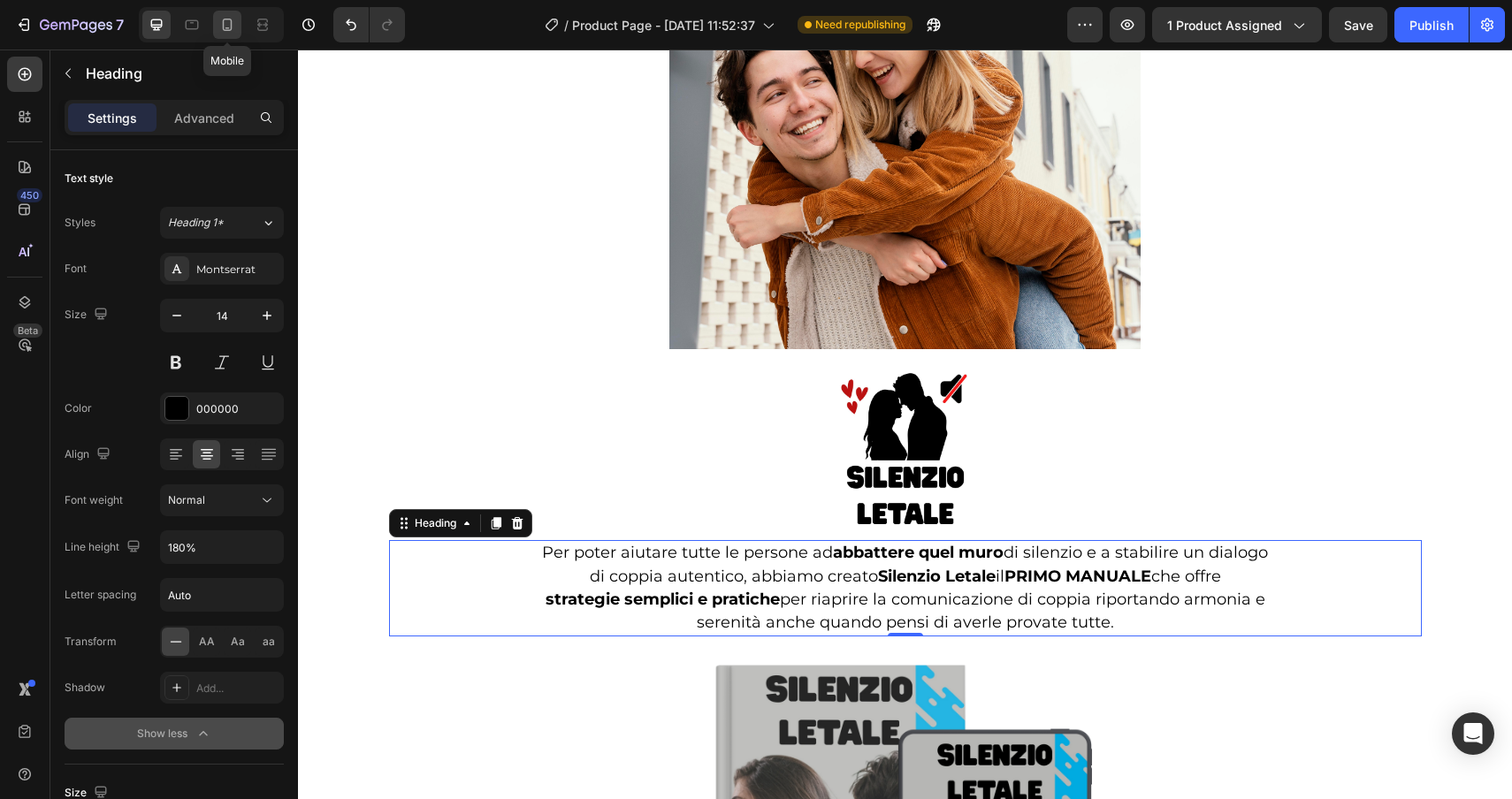
click at [225, 16] on icon at bounding box center [227, 24] width 17 height 17
type input "20"
type input "100%"
type input "120%"
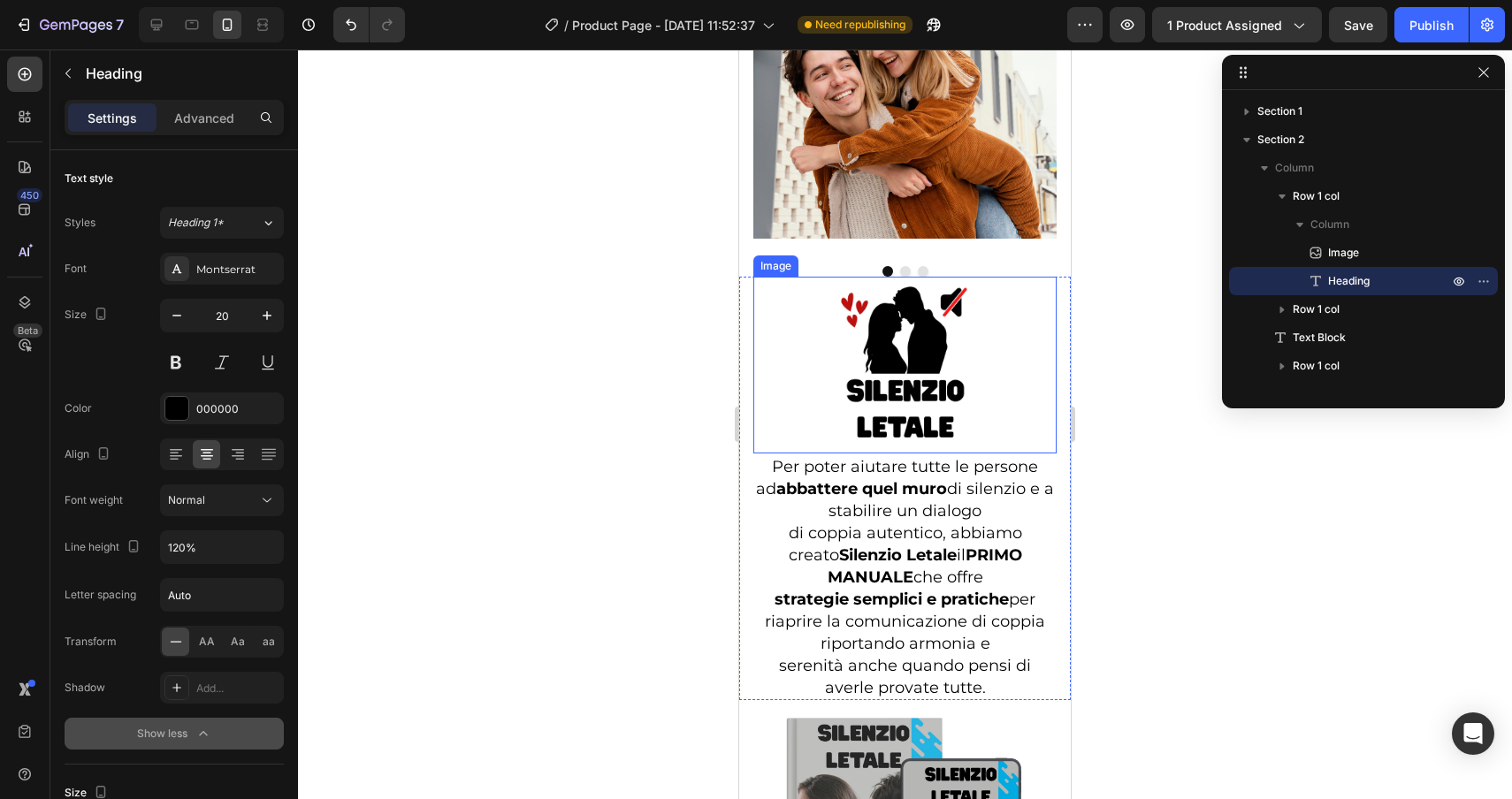
scroll to position [4862, 0]
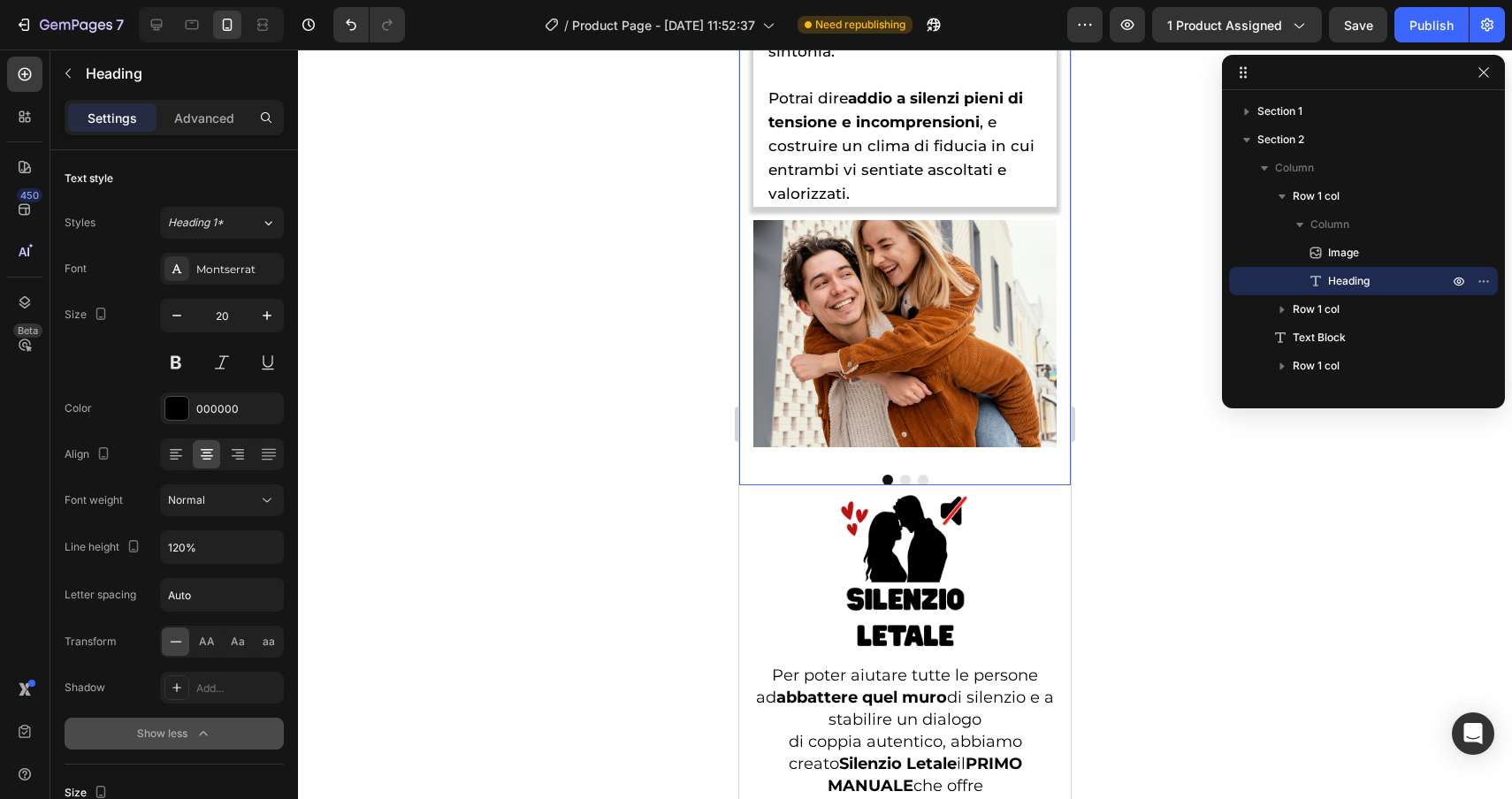
click at [901, 475] on button "Dot" at bounding box center [905, 479] width 11 height 11
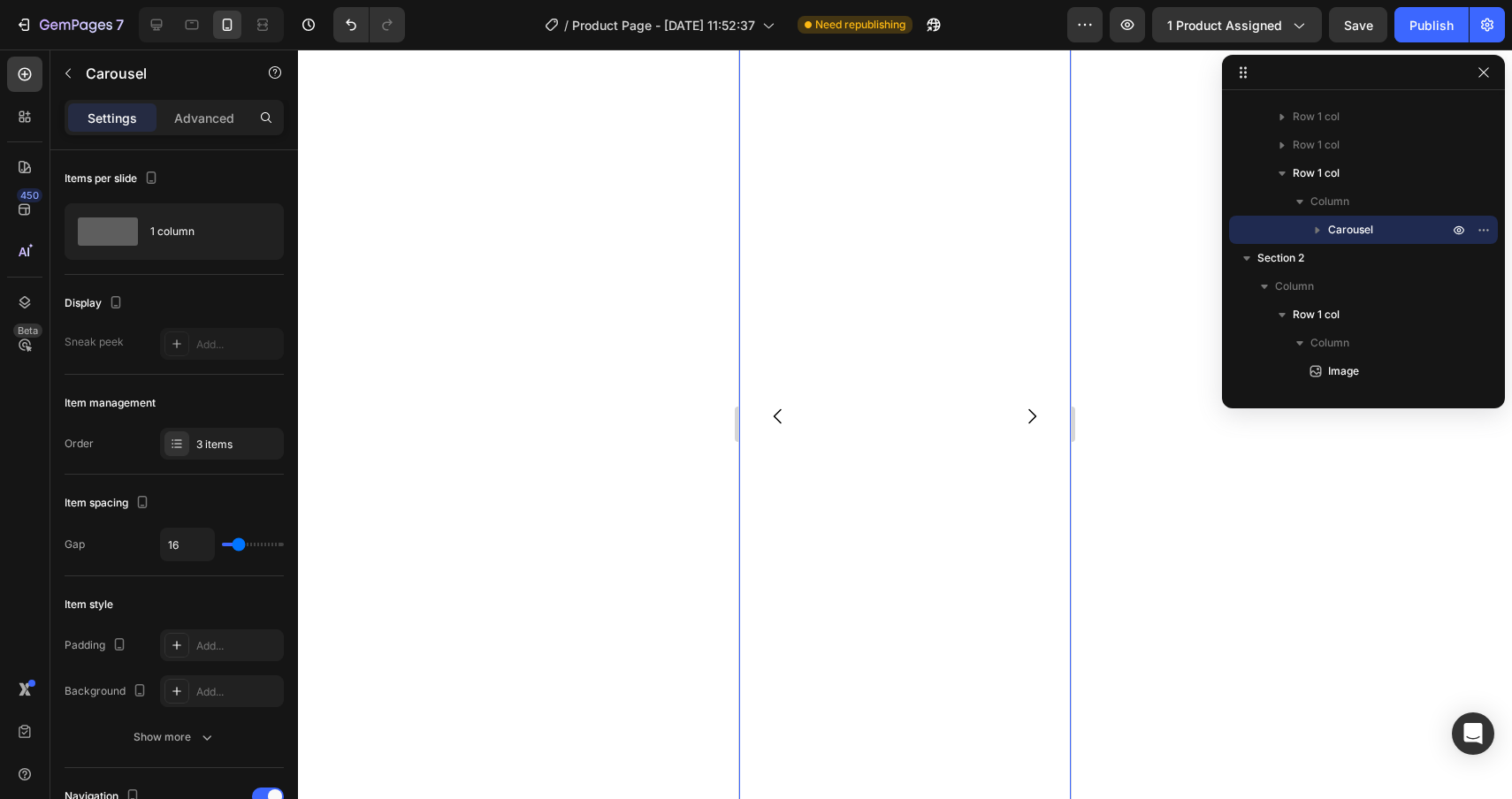
scroll to position [3054, 0]
click at [782, 377] on icon "Carousel Back Arrow" at bounding box center [778, 382] width 21 height 21
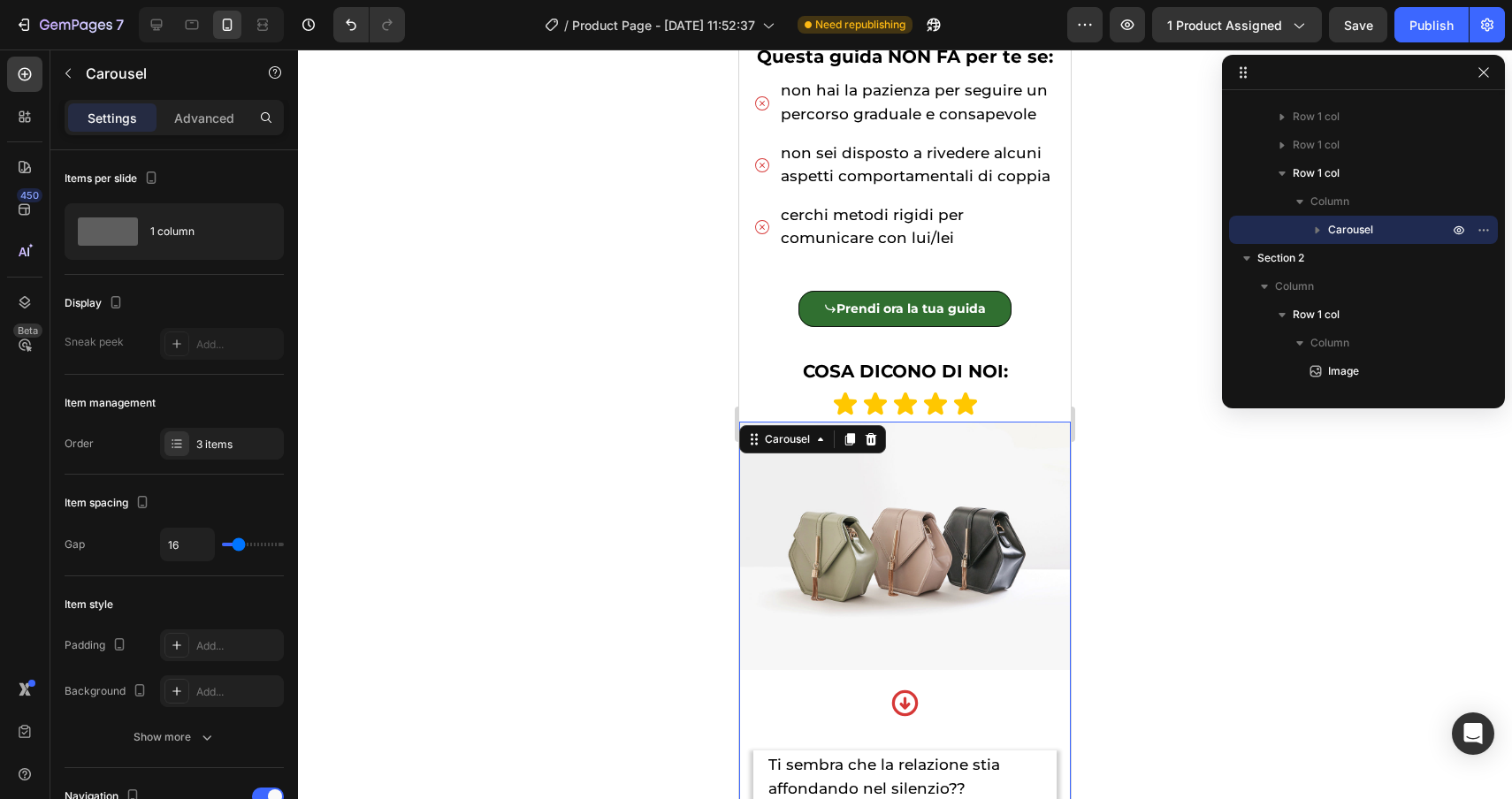
scroll to position [1125, 0]
click at [777, 445] on div "Carousel" at bounding box center [787, 440] width 52 height 15
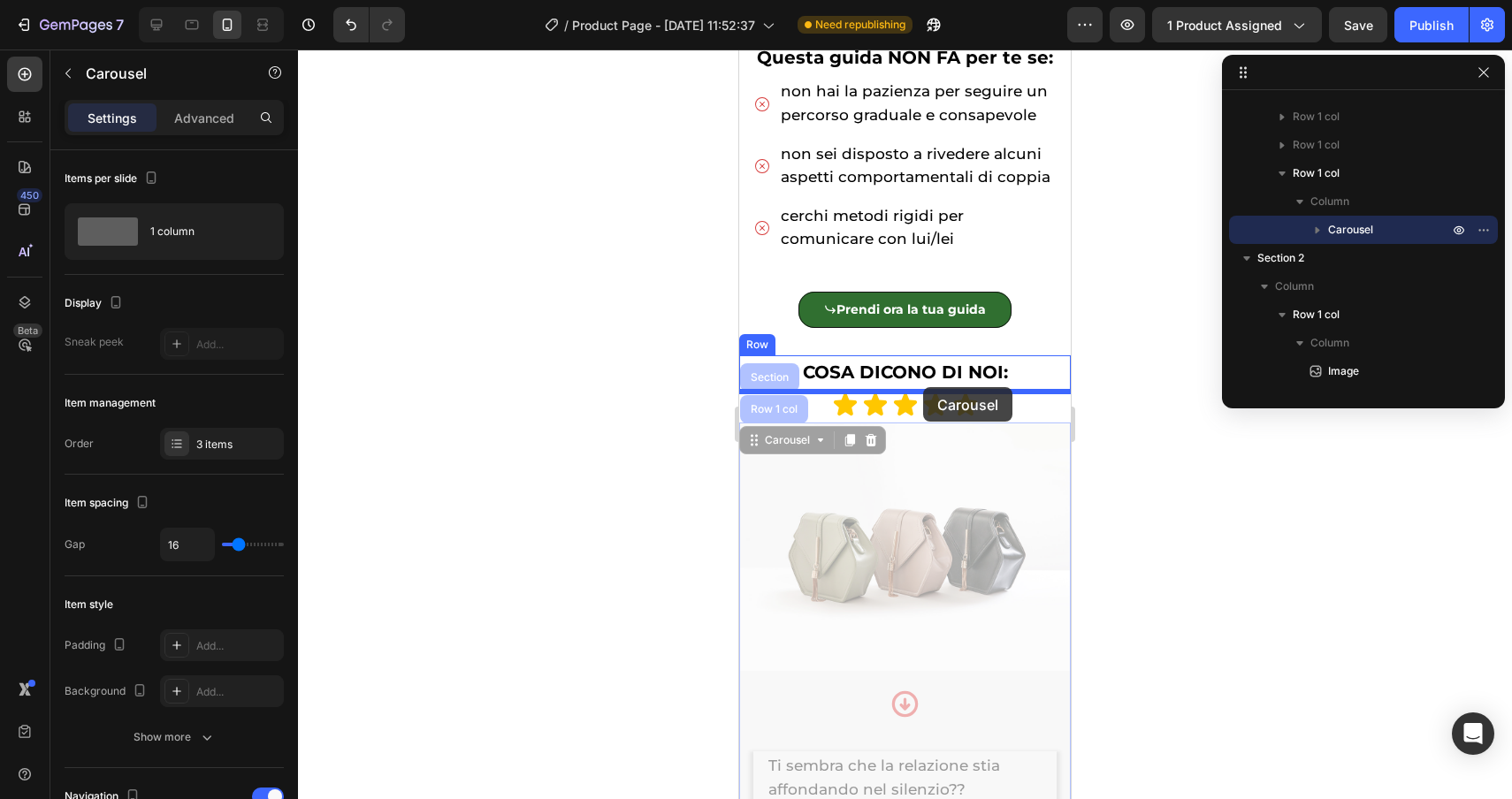
drag, startPoint x: 787, startPoint y: 442, endPoint x: 923, endPoint y: 387, distance: 146.7
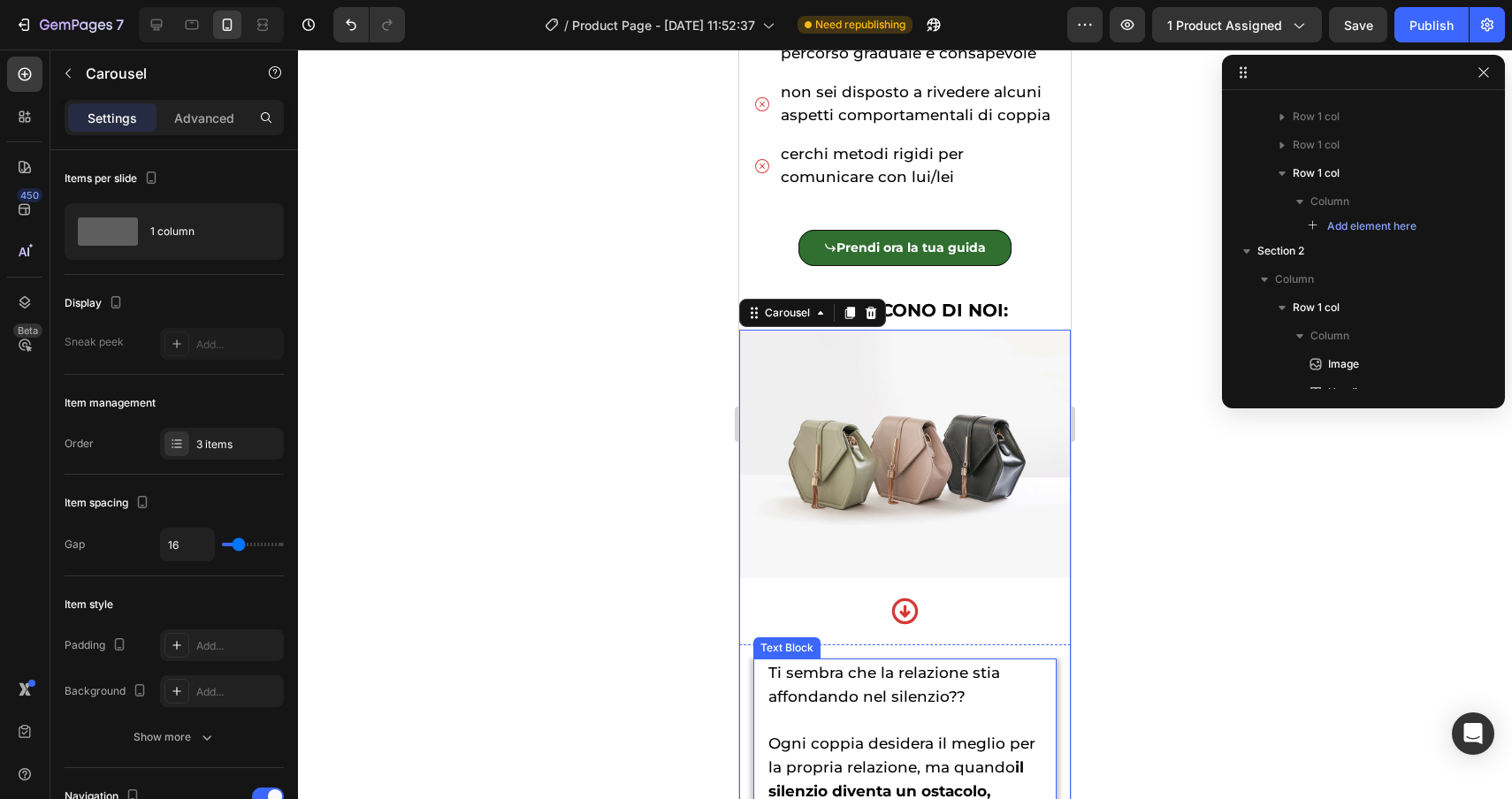
scroll to position [1188, 0]
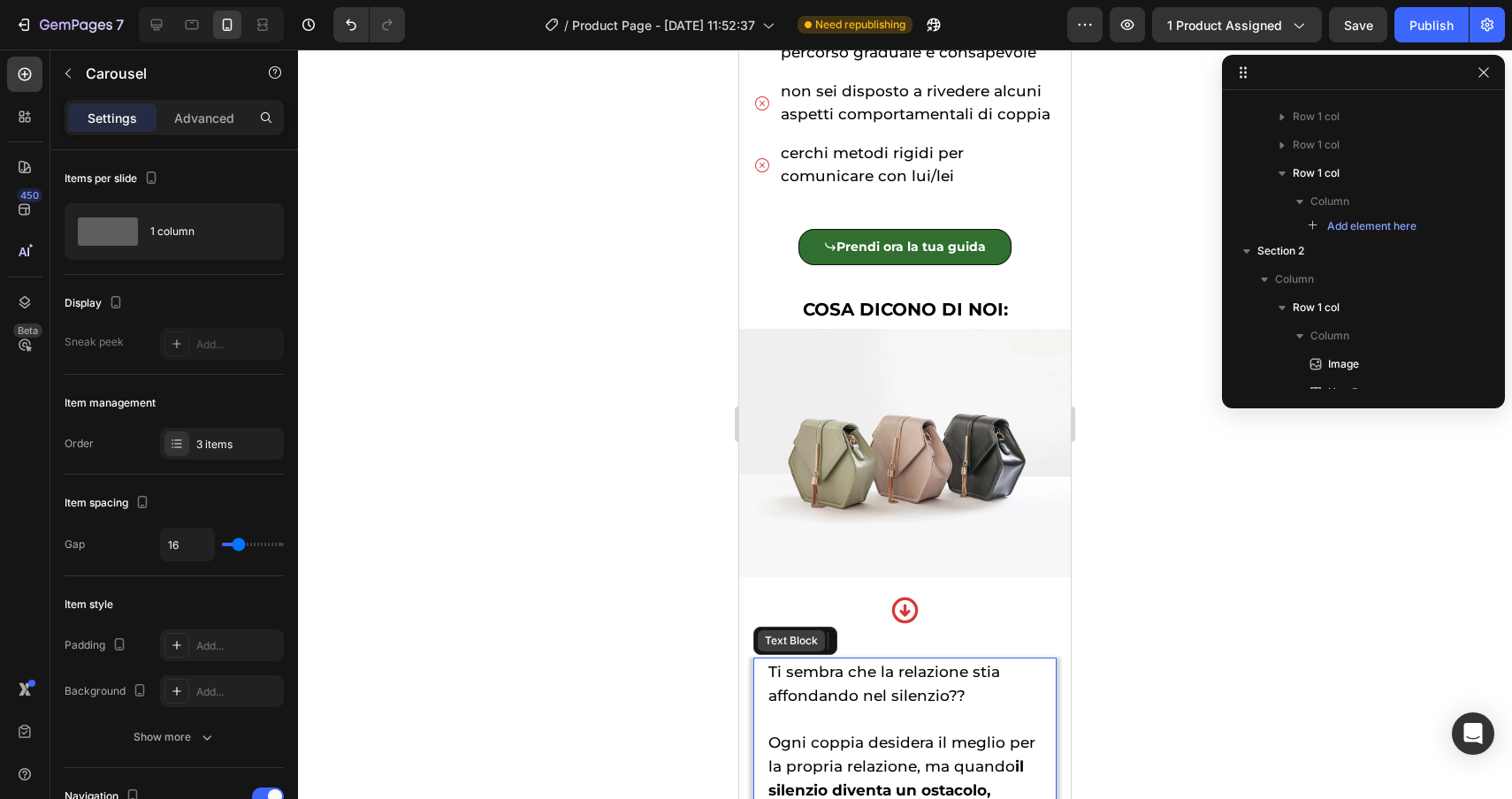
click at [790, 641] on div "Text Block" at bounding box center [791, 641] width 60 height 15
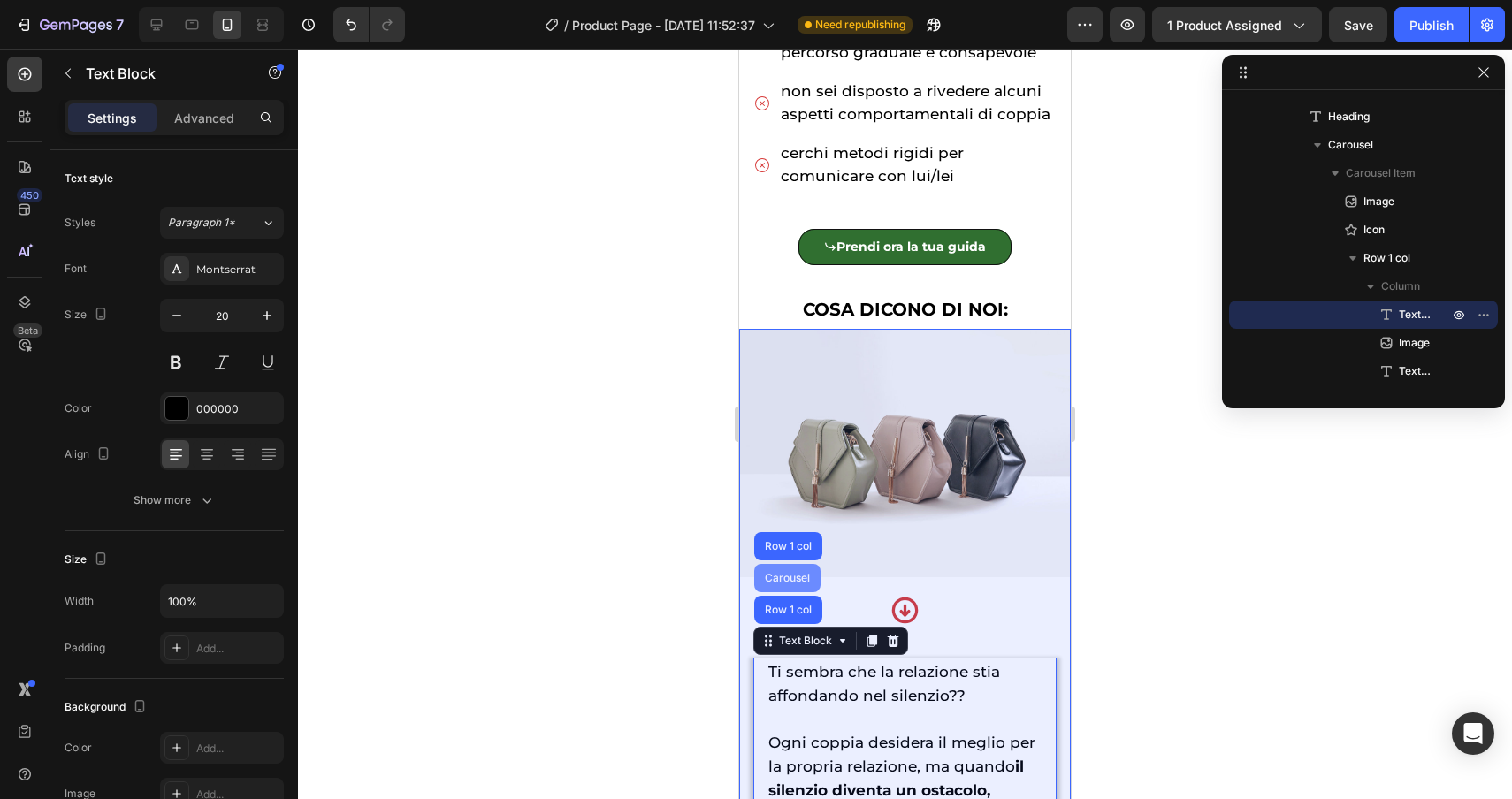
click at [785, 577] on div "Carousel" at bounding box center [787, 578] width 52 height 11
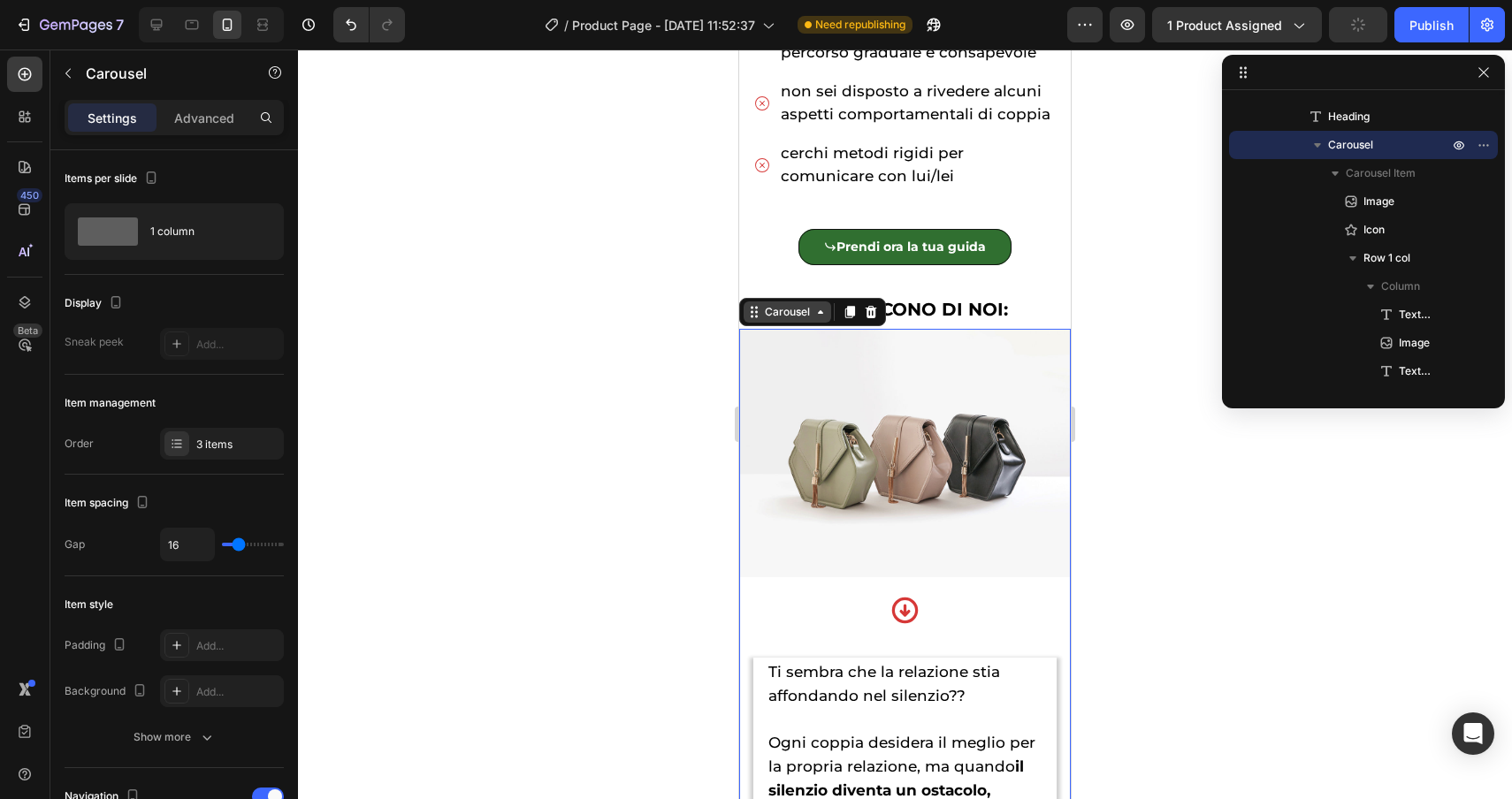
click at [774, 321] on div "Carousel" at bounding box center [787, 312] width 87 height 21
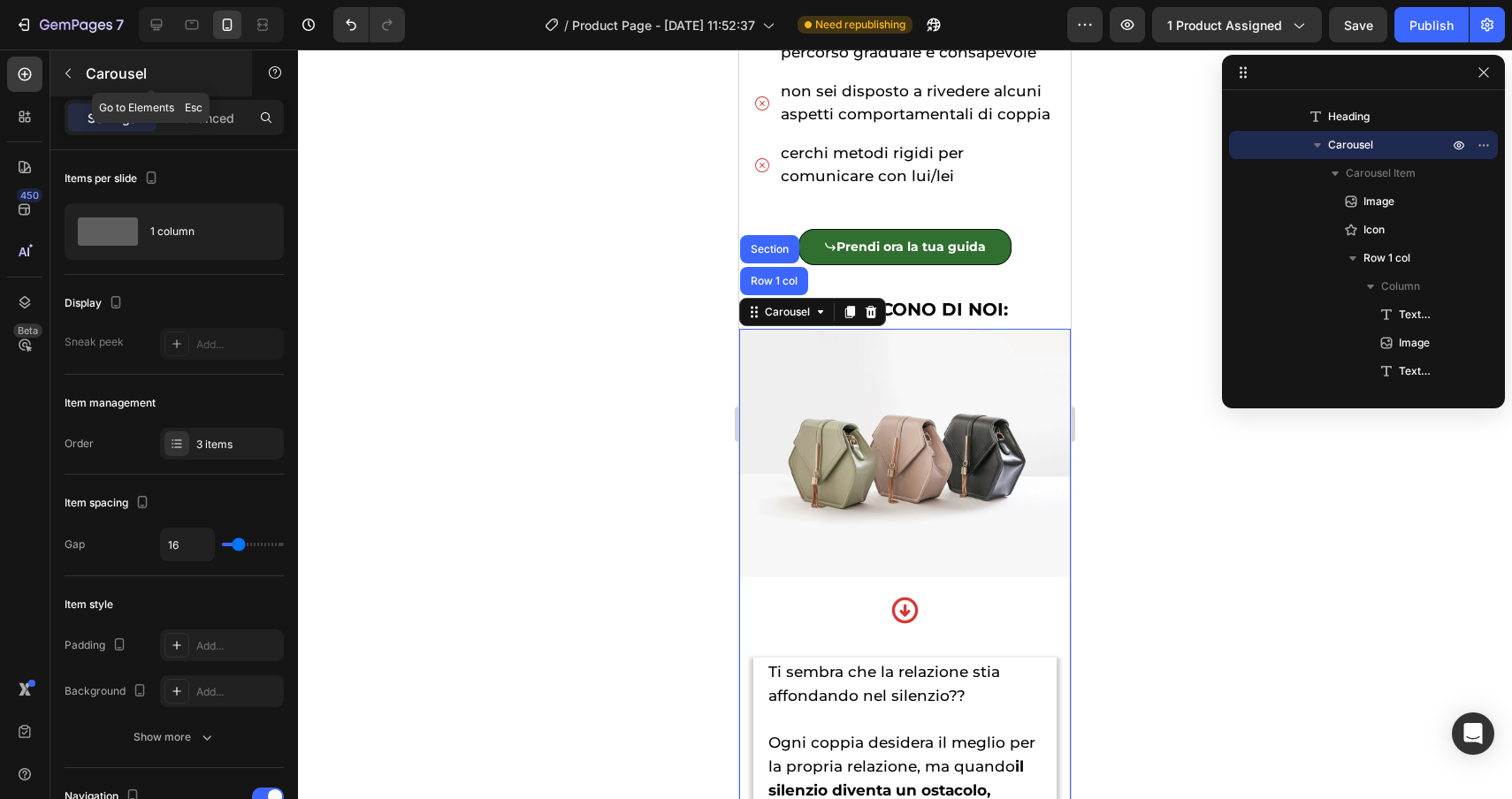
click at [66, 73] on icon "button" at bounding box center [68, 74] width 5 height 10
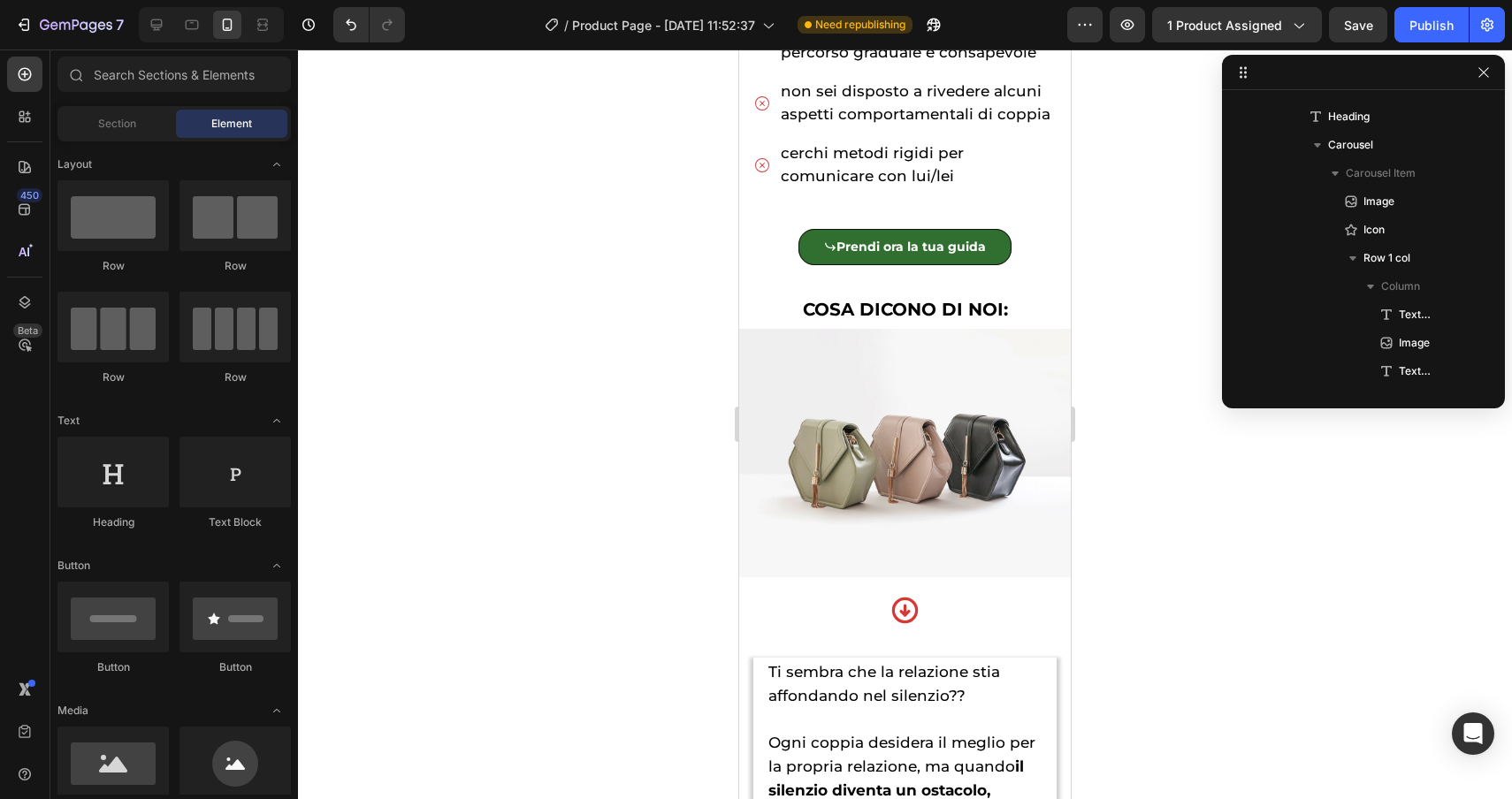
scroll to position [0, 0]
drag, startPoint x: 839, startPoint y: 283, endPoint x: 807, endPoint y: 319, distance: 48.2
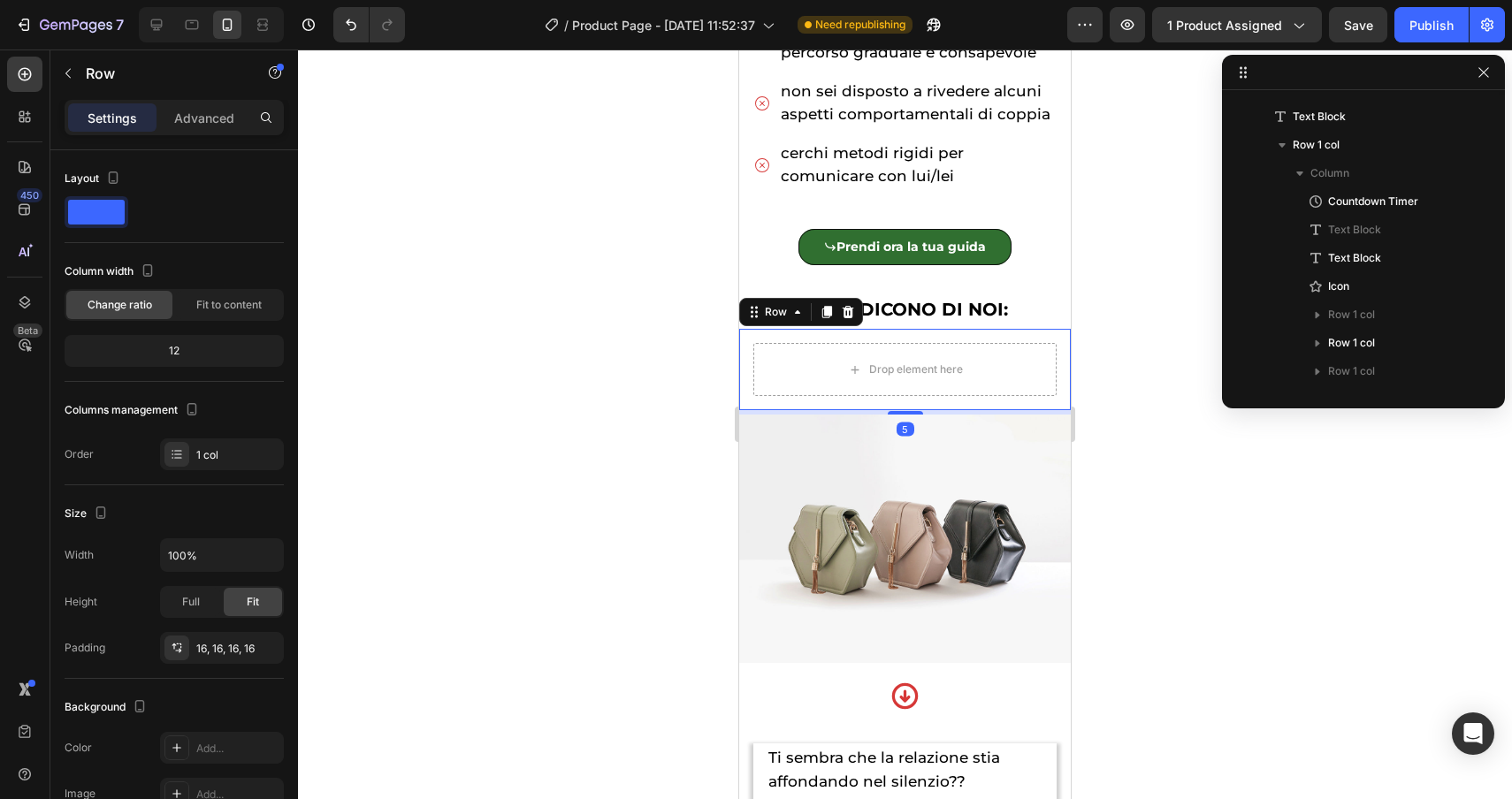
scroll to position [674, 0]
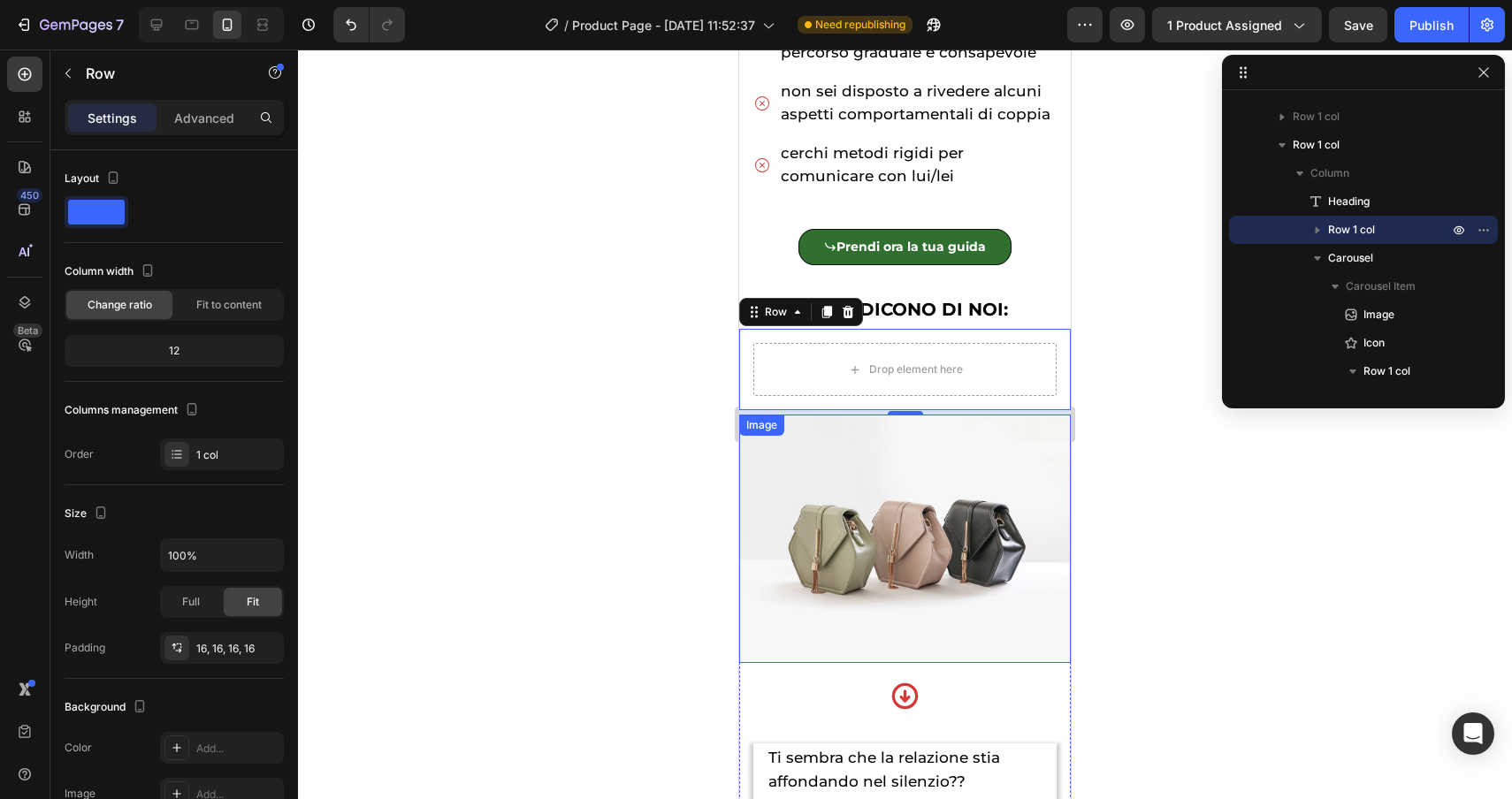
click at [764, 426] on div "Image" at bounding box center [761, 425] width 38 height 15
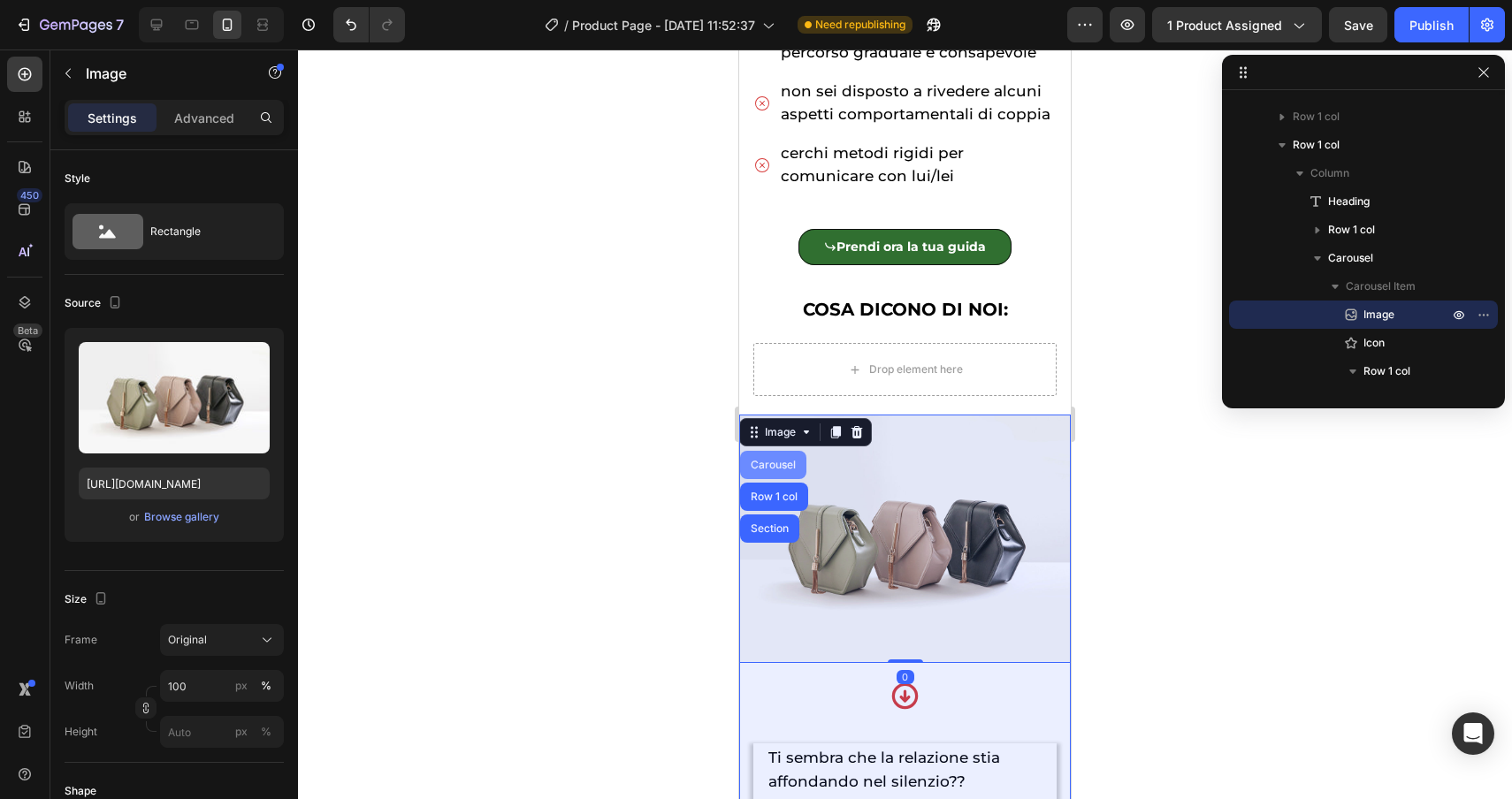
click at [771, 464] on div "Carousel" at bounding box center [773, 465] width 52 height 11
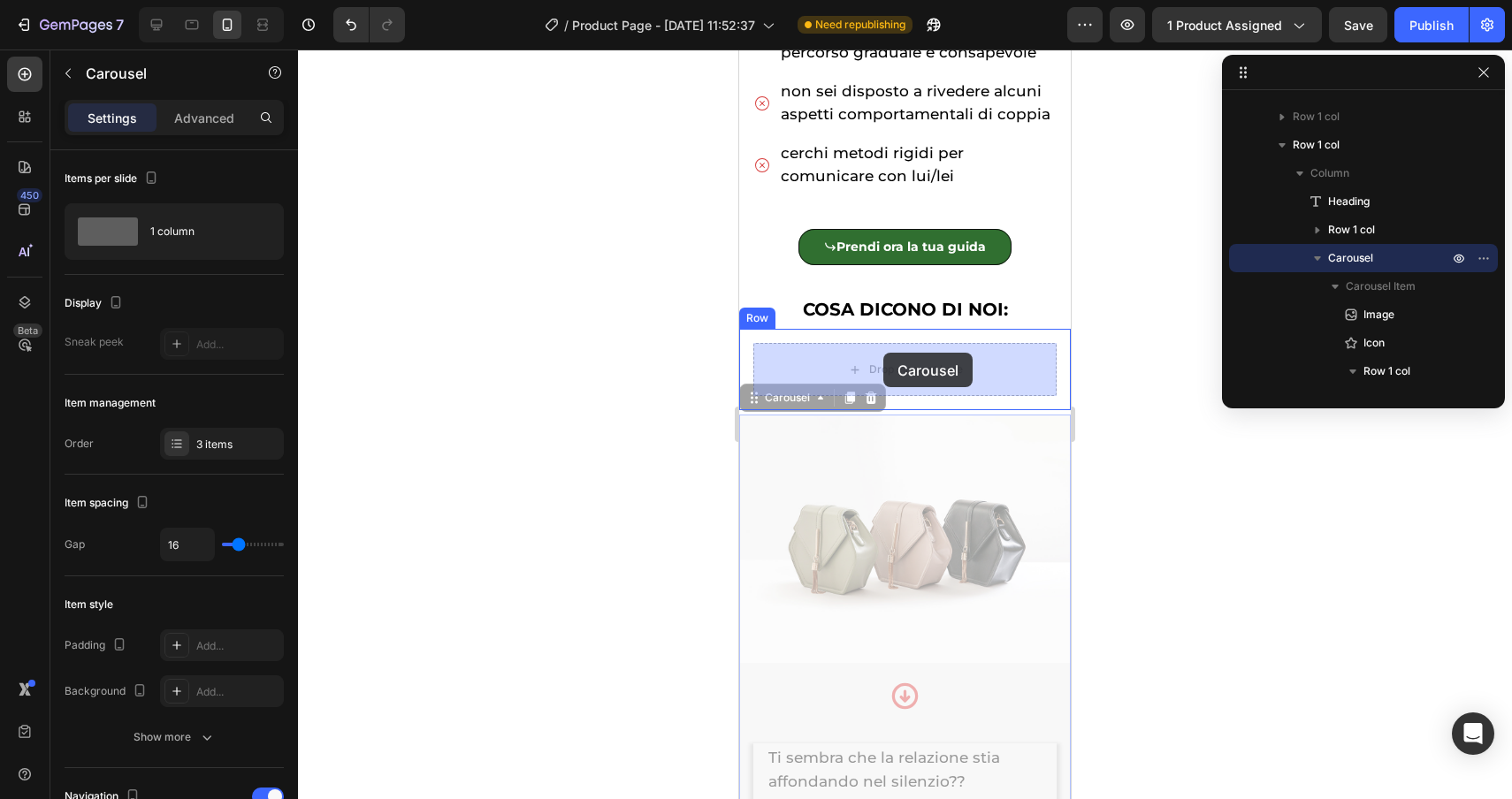
drag, startPoint x: 778, startPoint y: 398, endPoint x: 883, endPoint y: 353, distance: 114.2
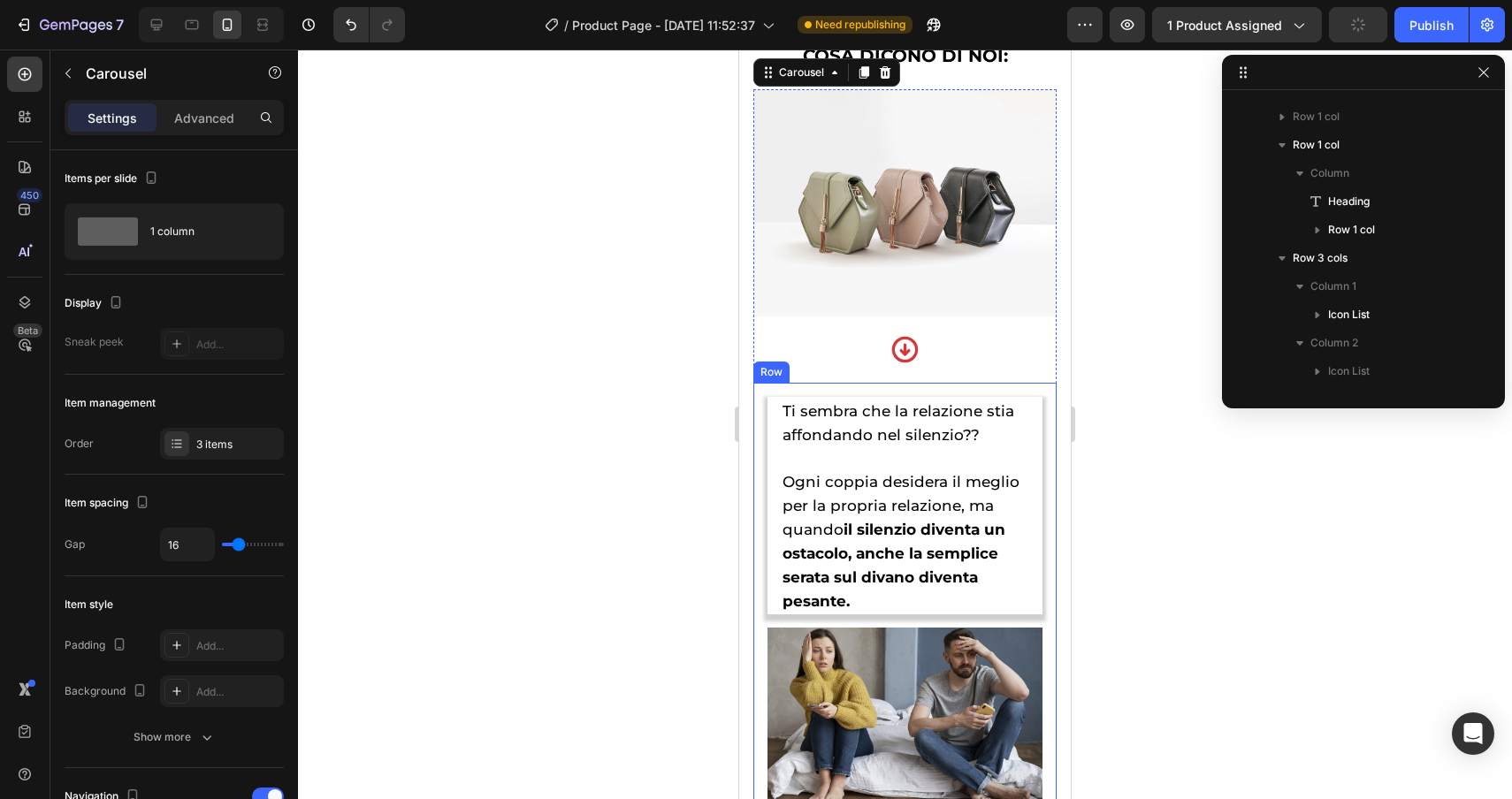
scroll to position [1477, 0]
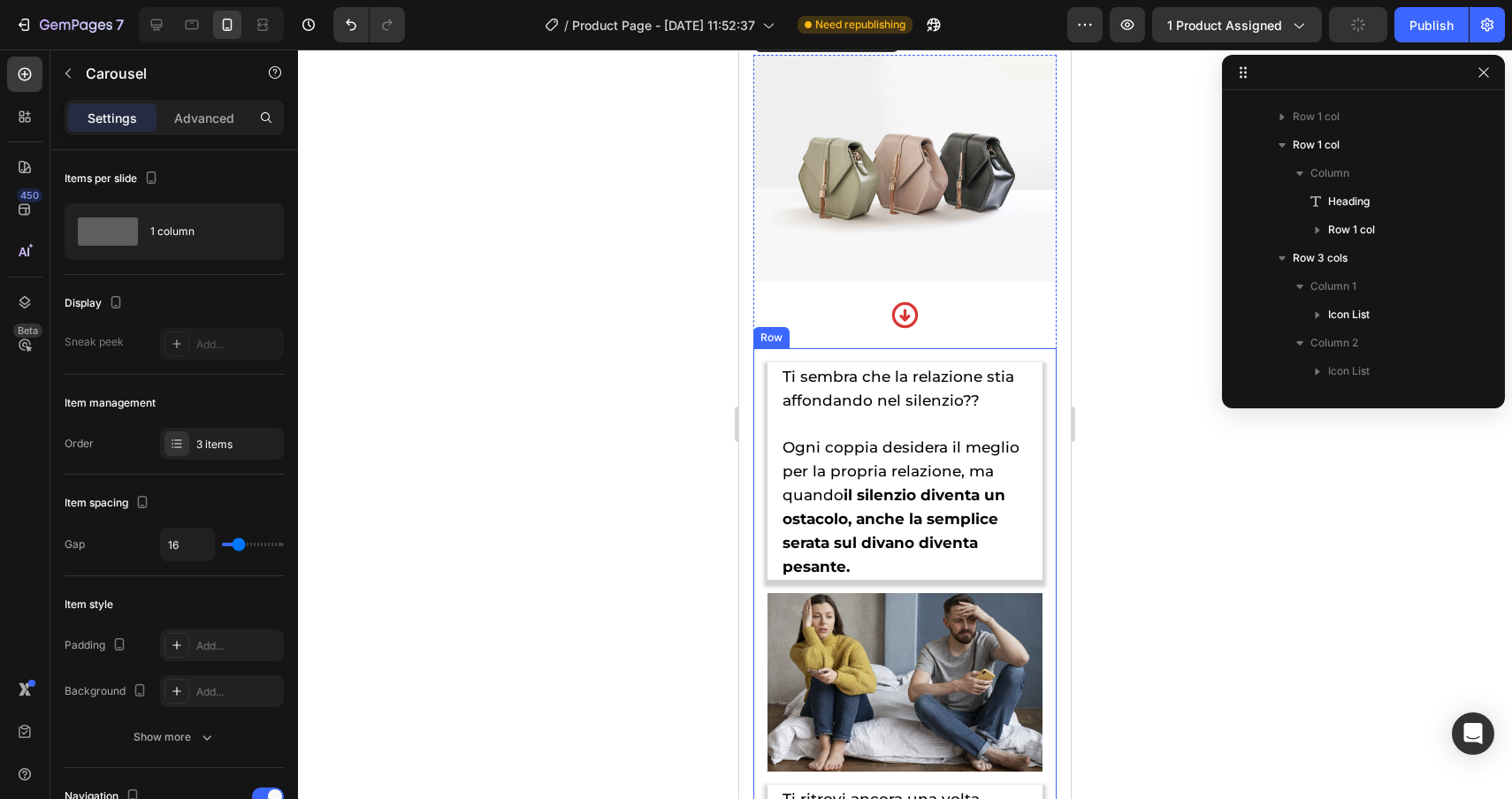
click at [773, 337] on div "Row" at bounding box center [771, 338] width 29 height 15
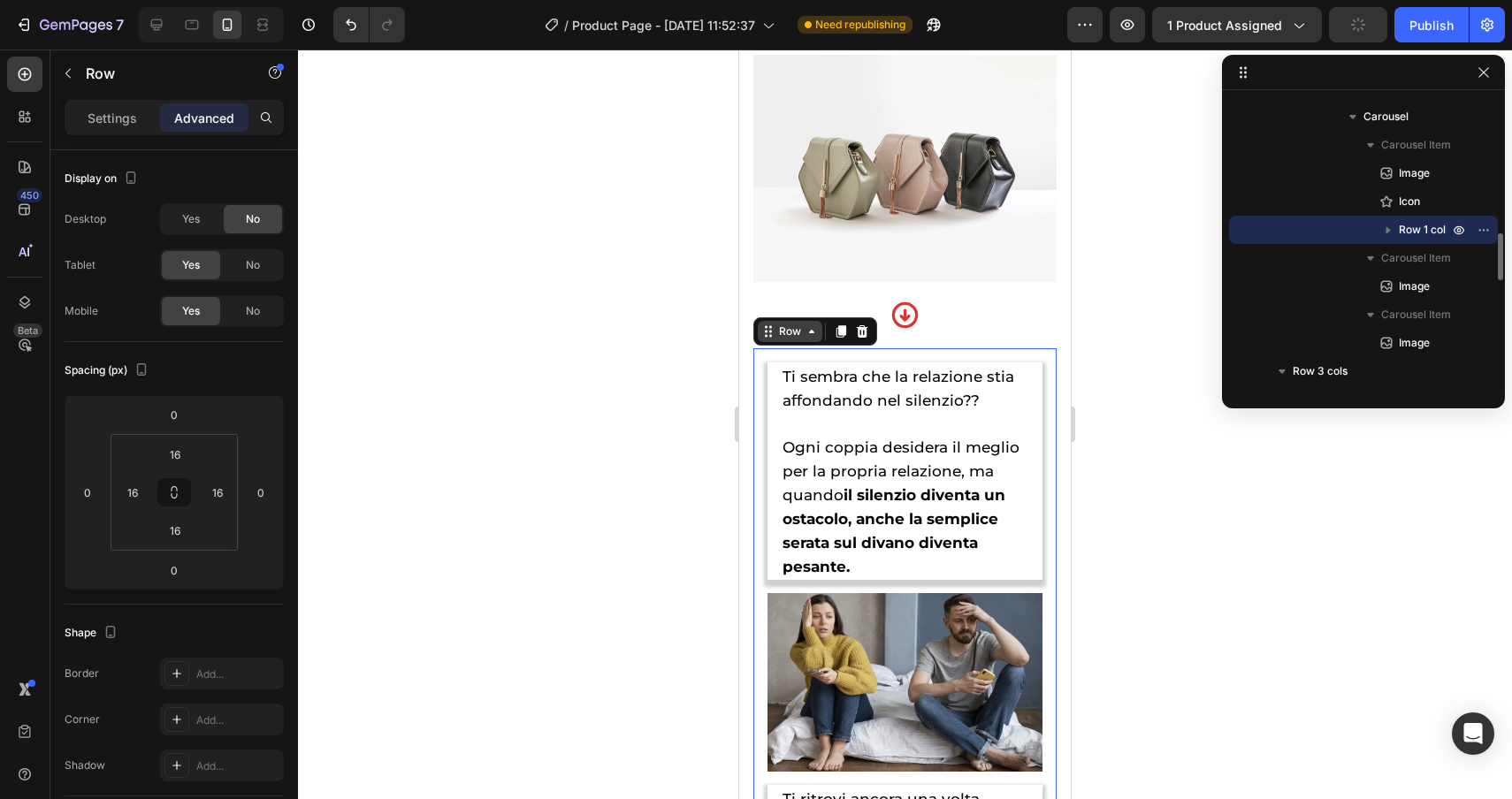
click at [773, 337] on icon at bounding box center [768, 331] width 15 height 15
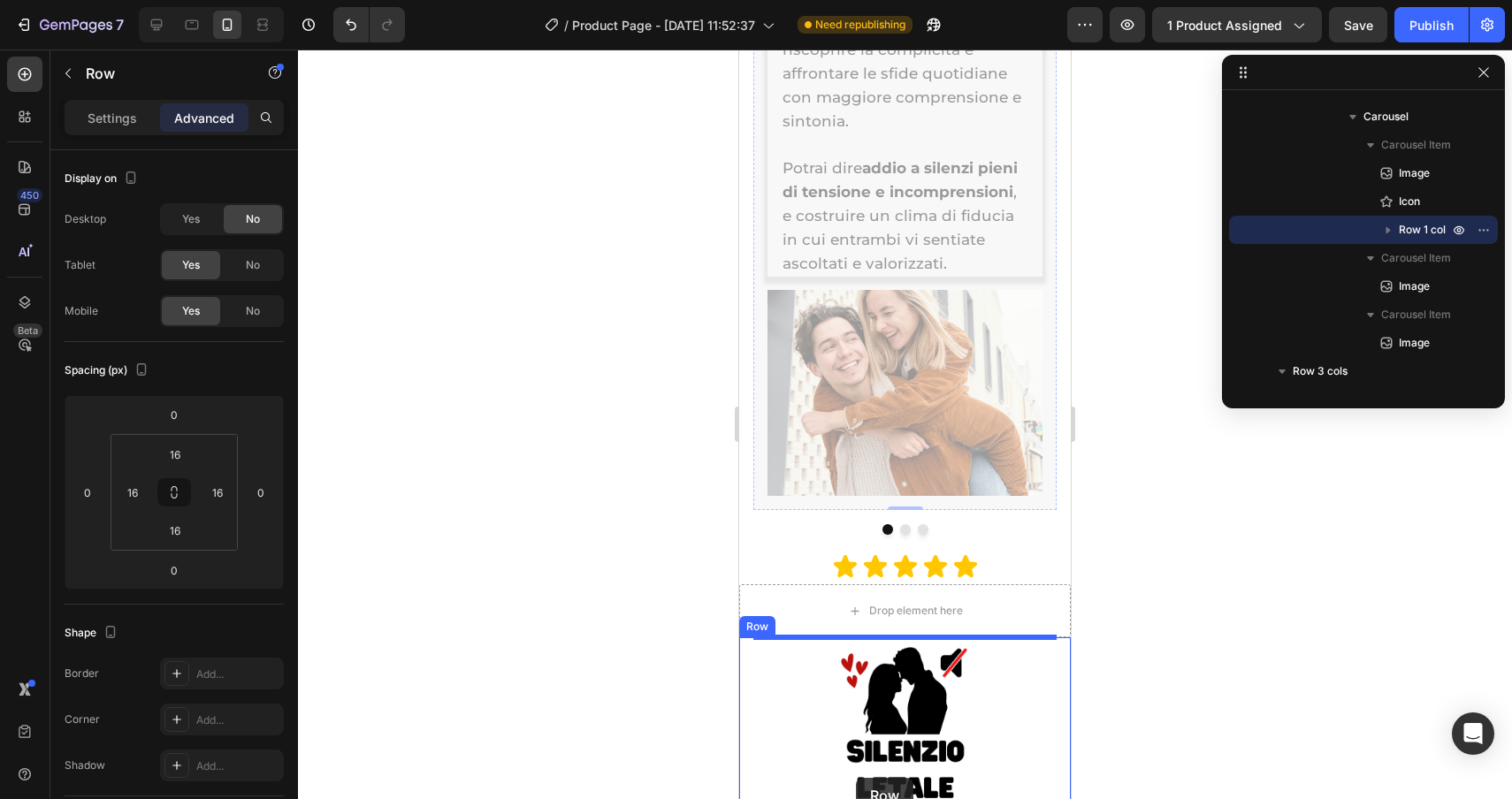
scroll to position [5035, 0]
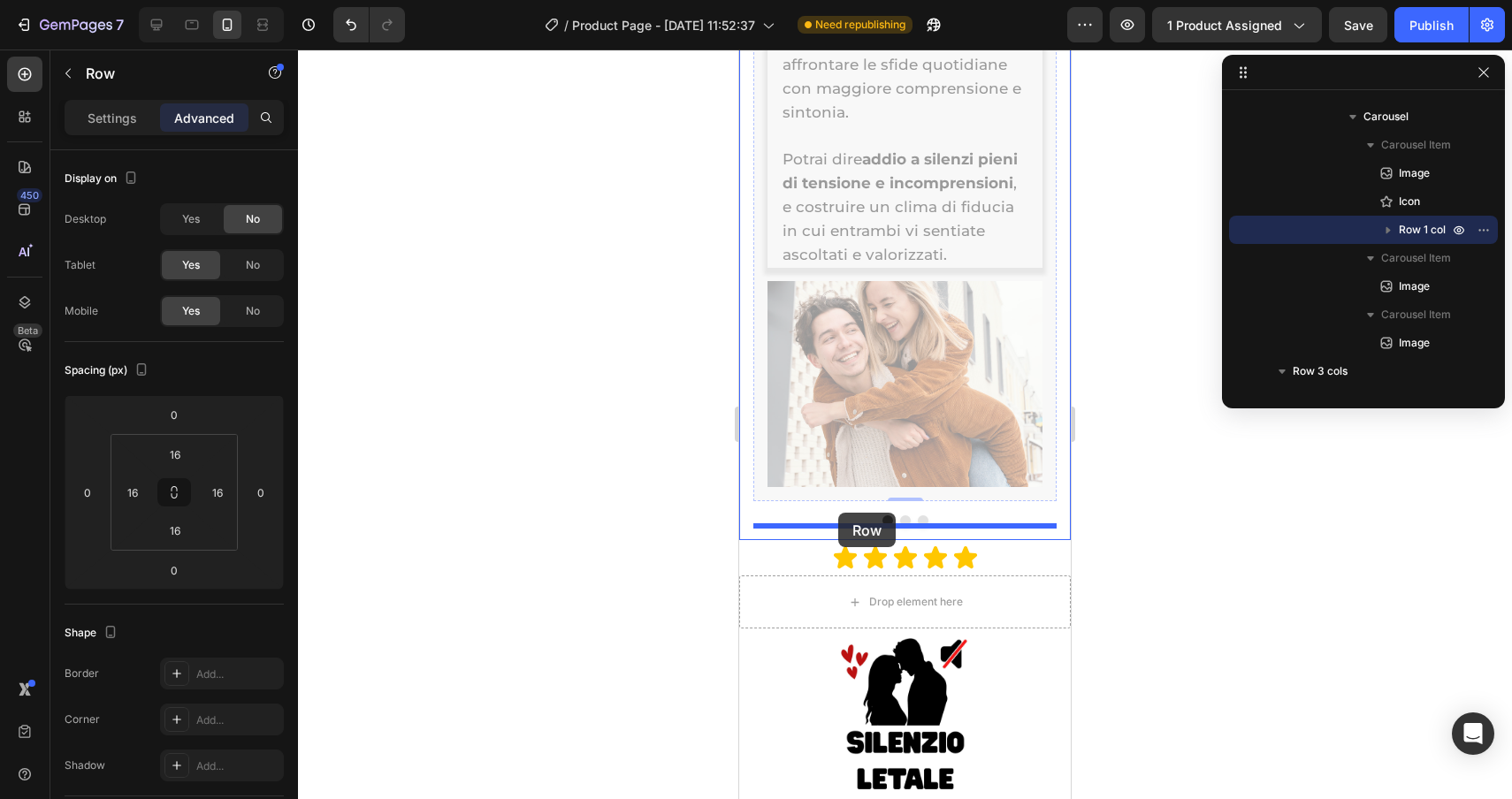
drag, startPoint x: 777, startPoint y: 340, endPoint x: 838, endPoint y: 512, distance: 182.5
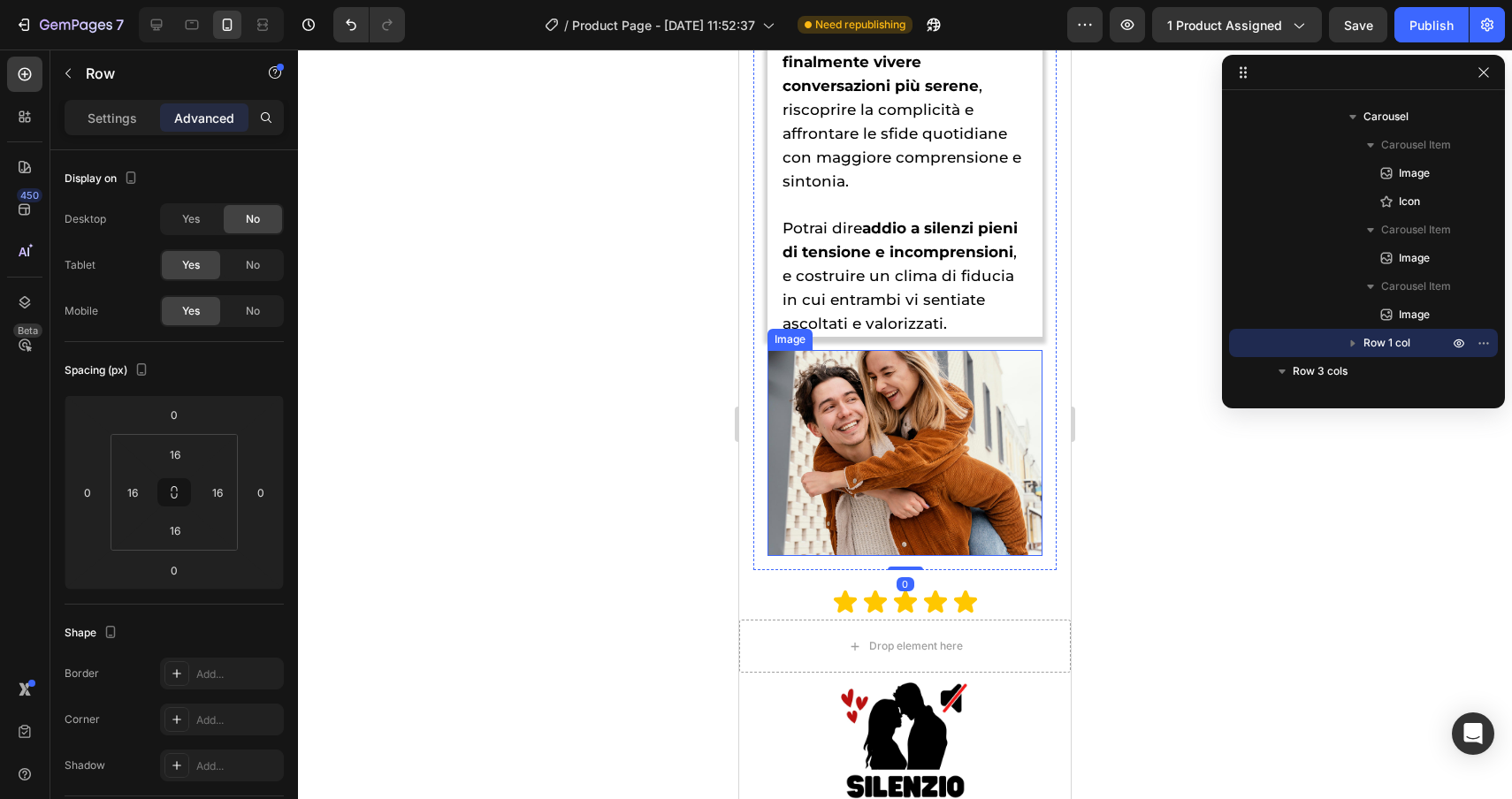
scroll to position [4962, 0]
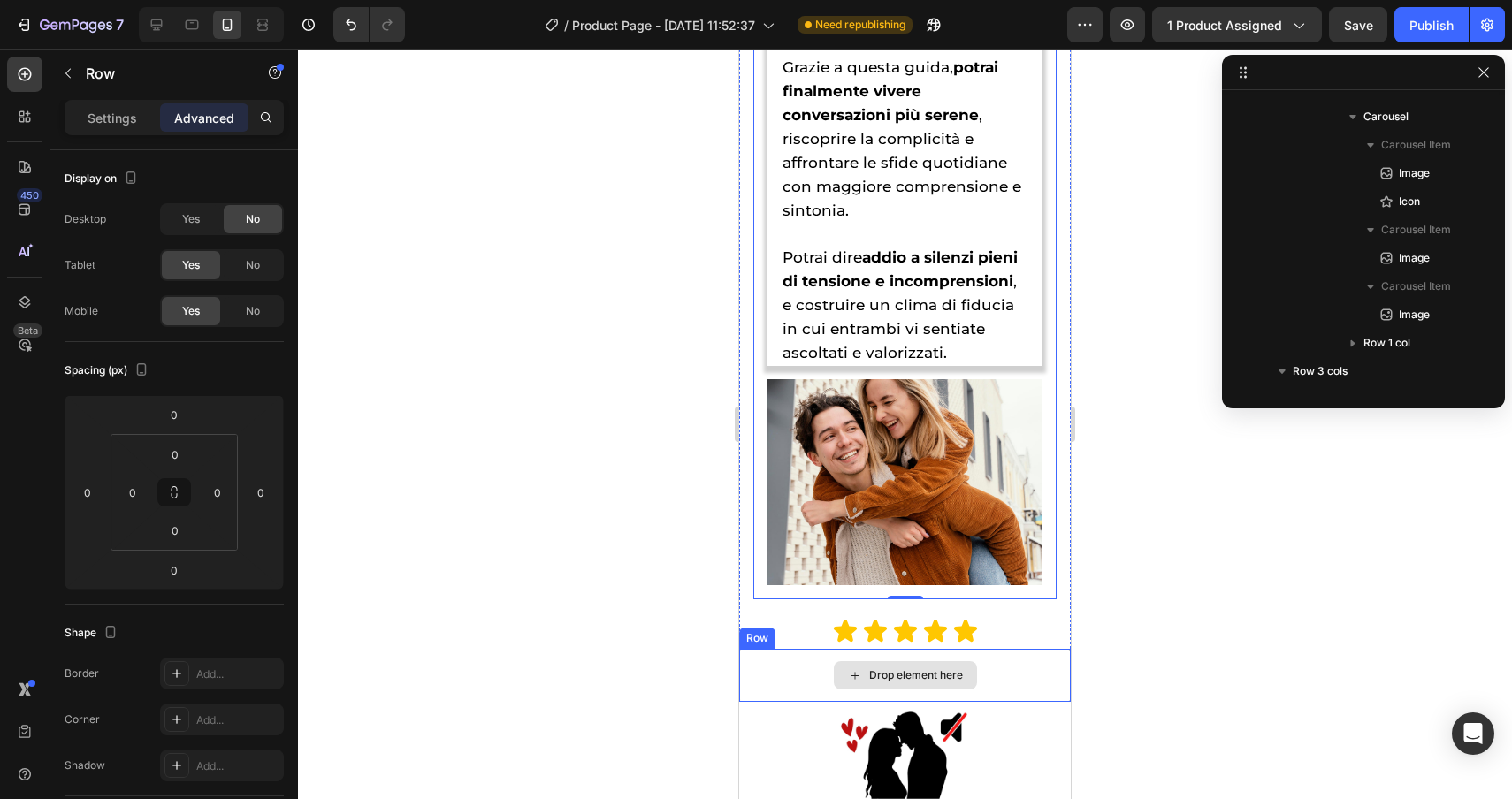
click at [813, 673] on div "Drop element here" at bounding box center [905, 675] width 331 height 53
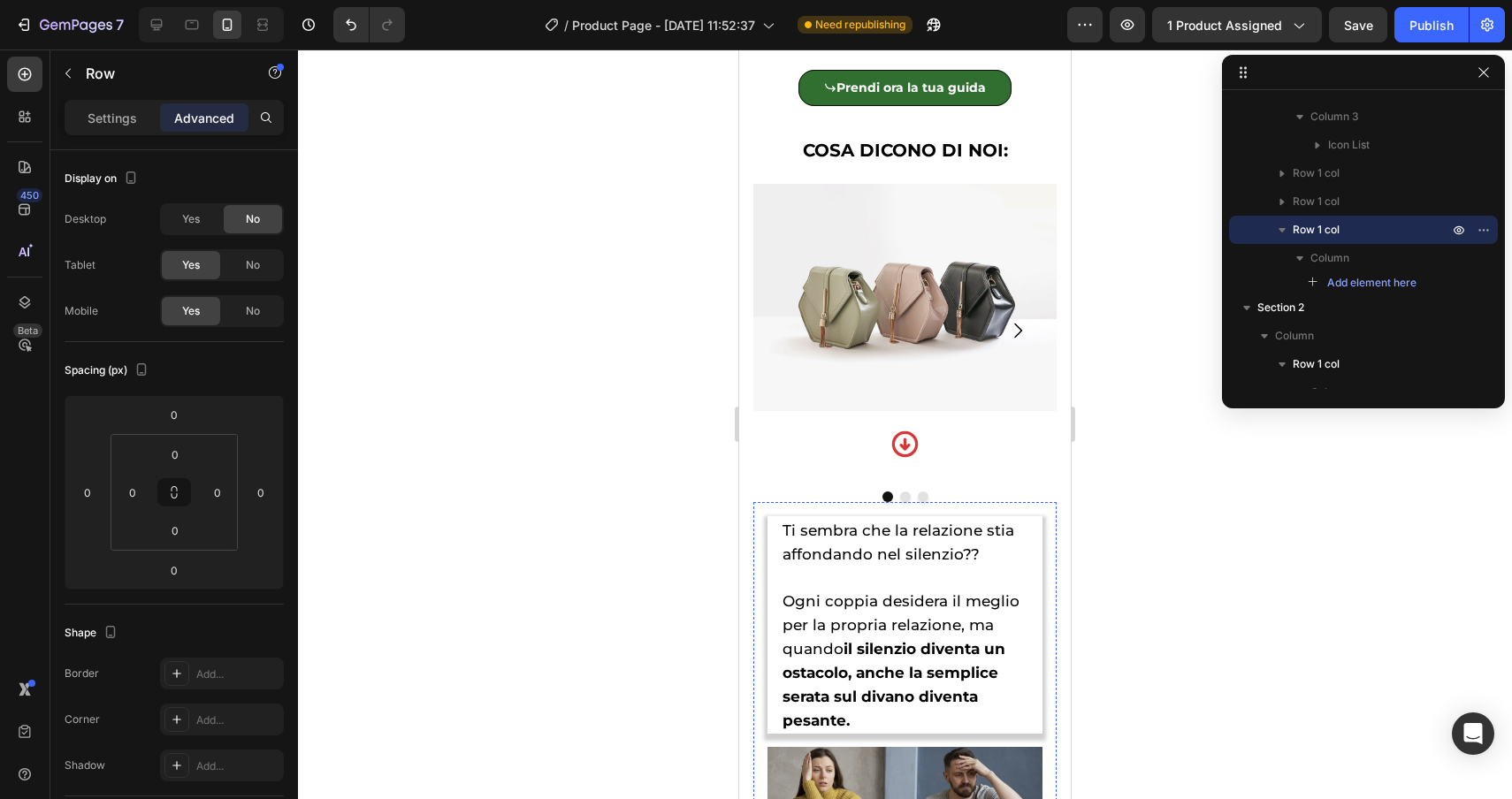
scroll to position [1353, 0]
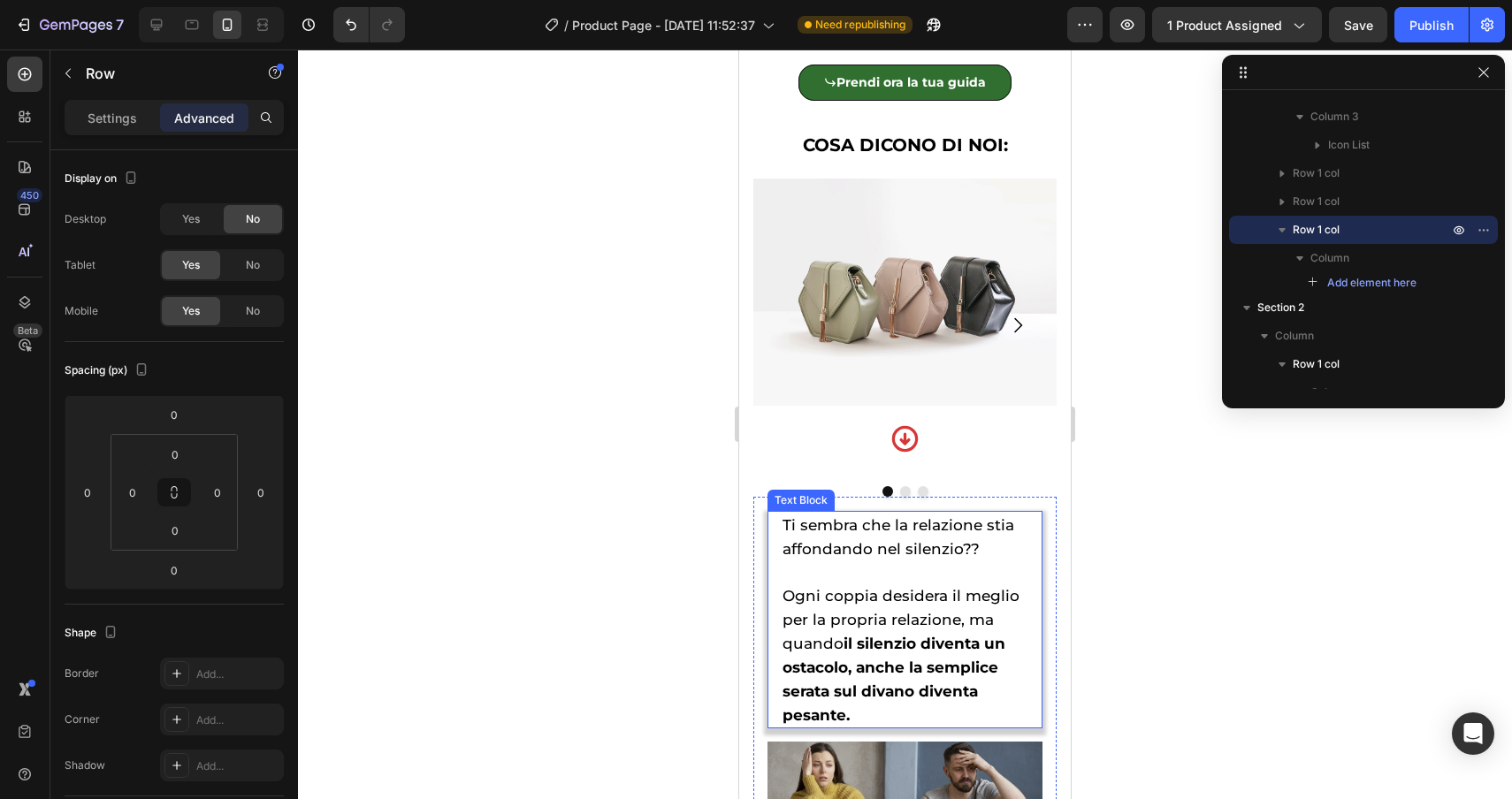
click at [781, 529] on div "Ti sembra che la relazione stia affondando nel silenzio?? Ogni coppia desidera …" at bounding box center [905, 620] width 249 height 218
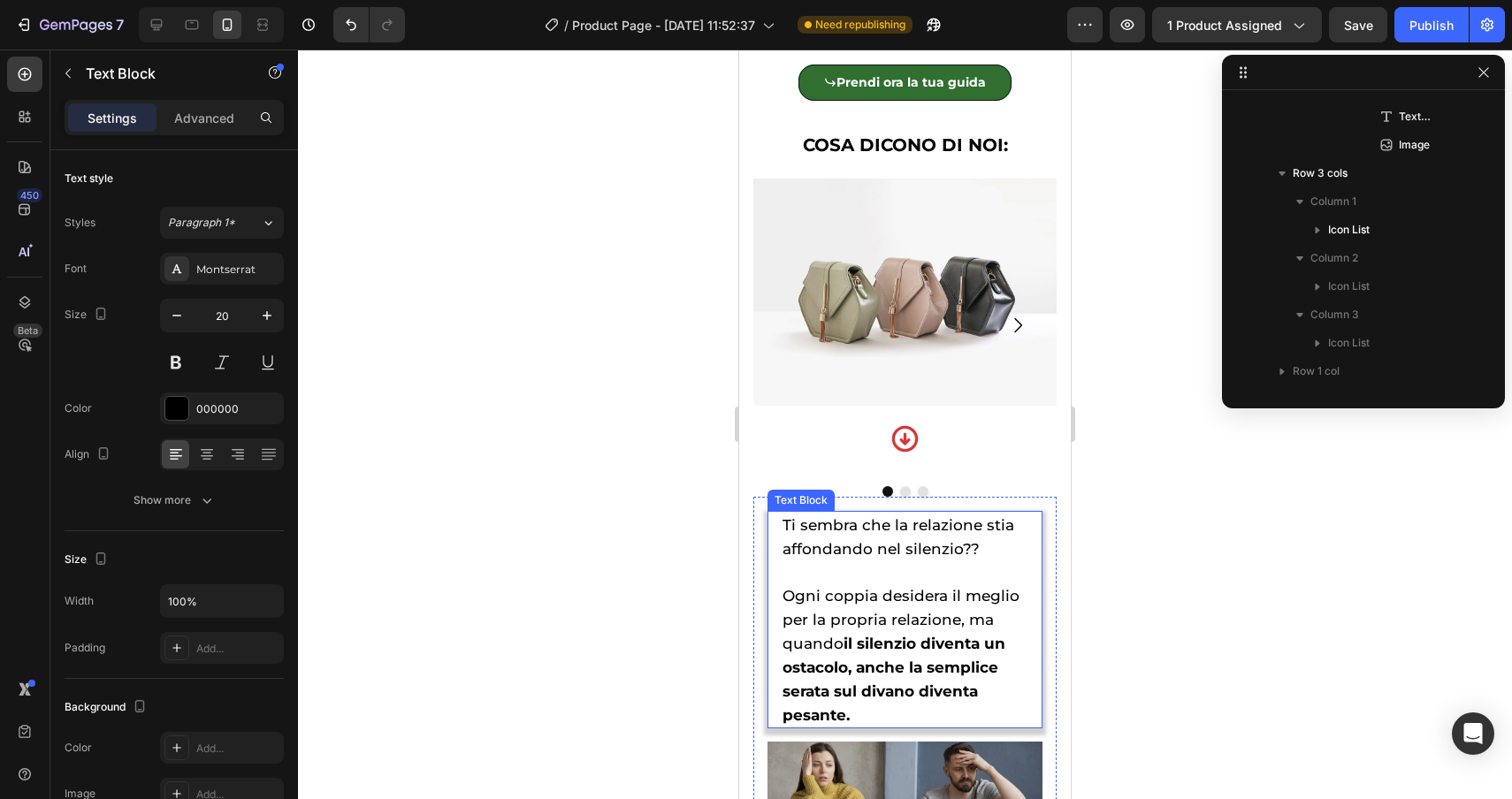
scroll to position [1013, 0]
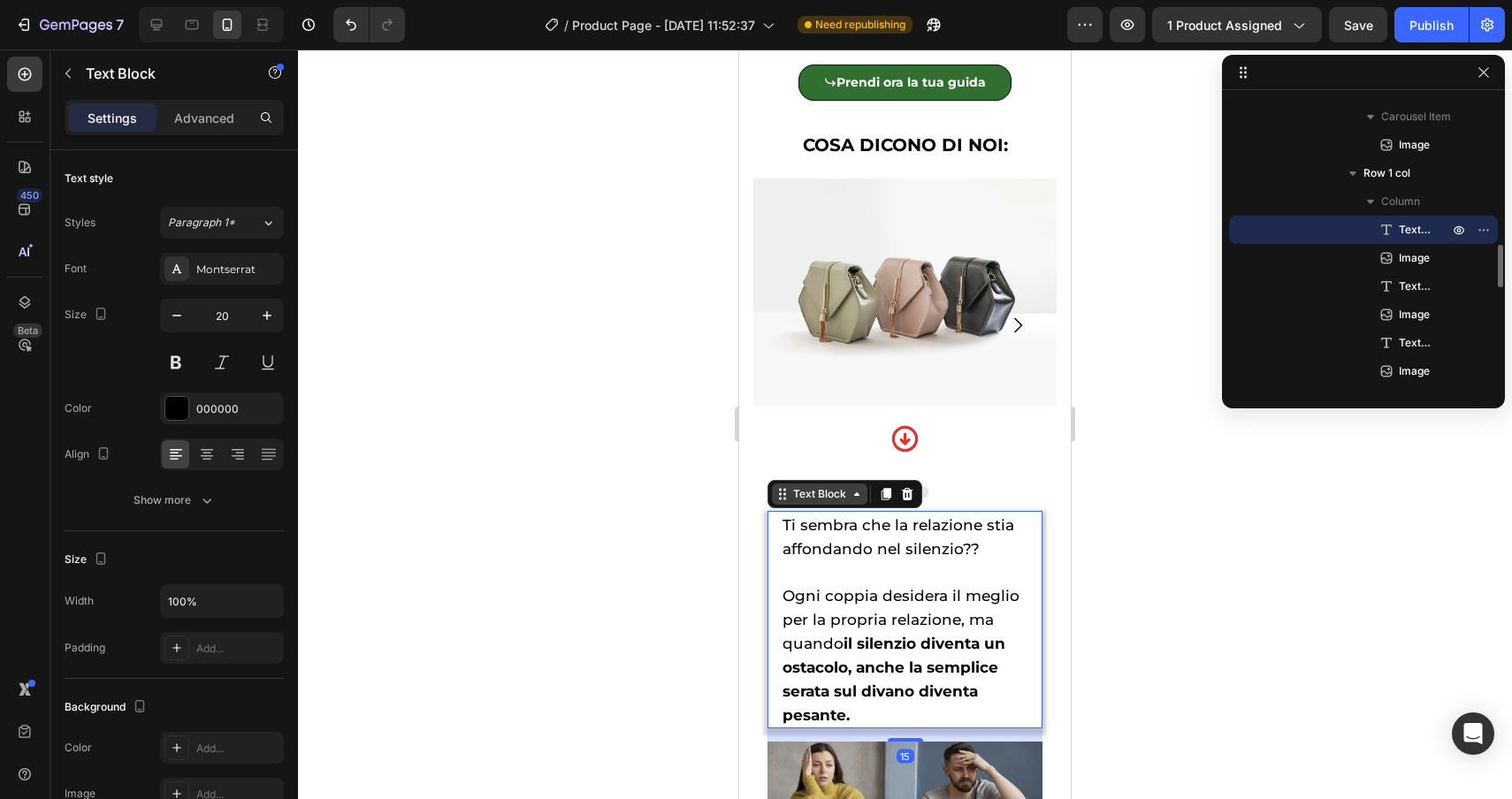
click at [789, 494] on div "Text Block" at bounding box center [819, 494] width 60 height 15
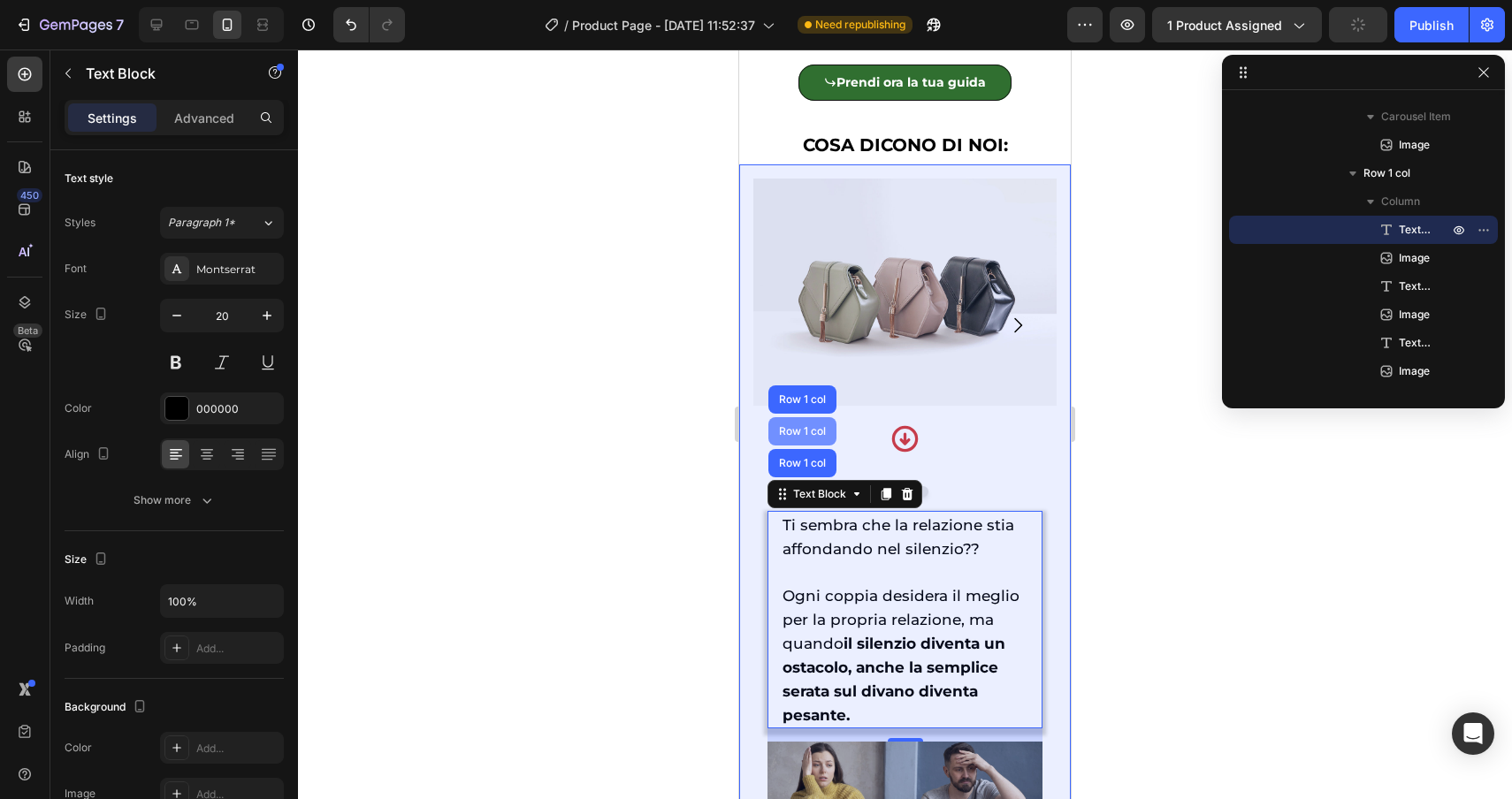
click at [795, 431] on div "Row 1 col" at bounding box center [803, 431] width 54 height 11
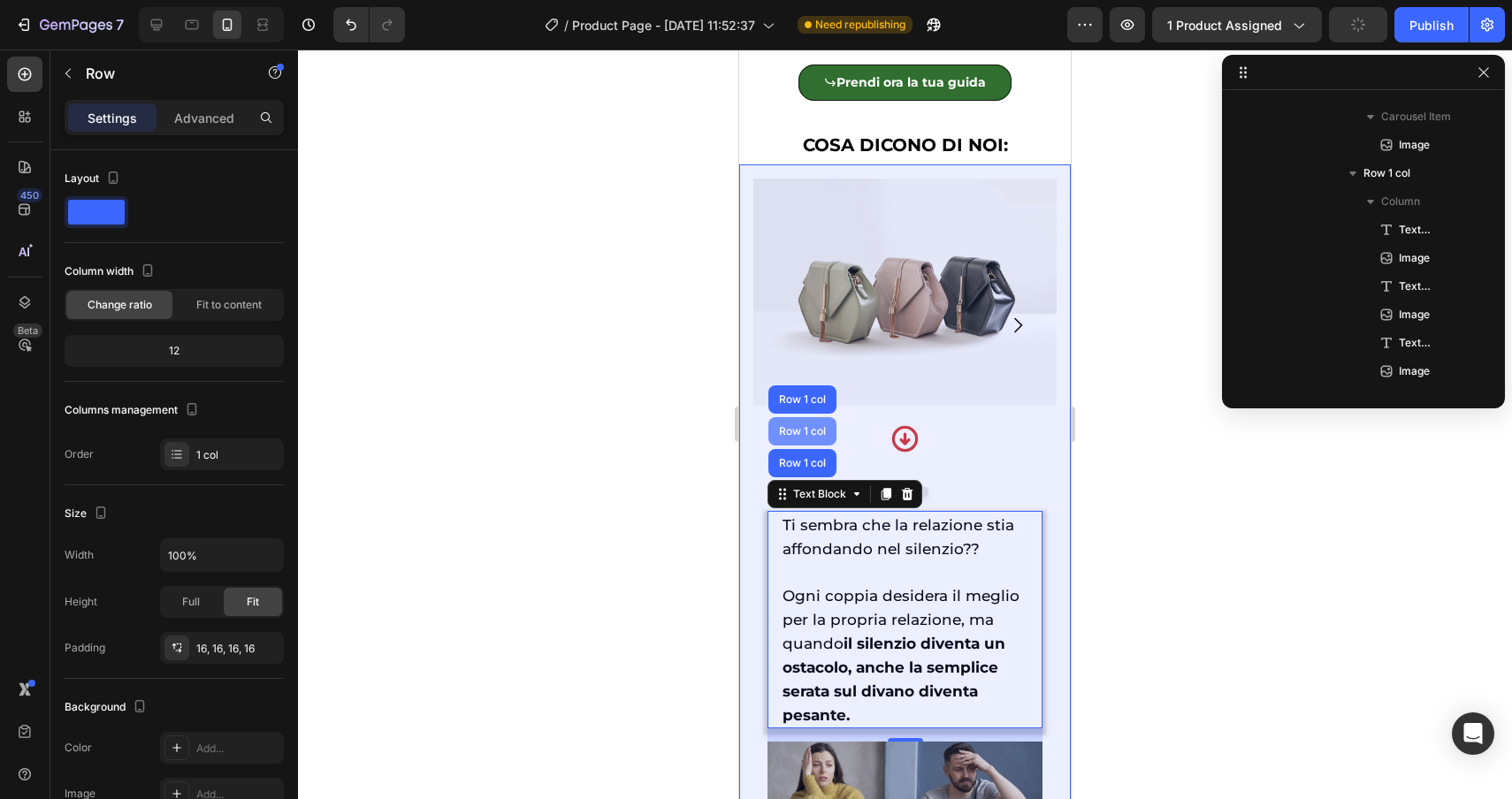
scroll to position [674, 0]
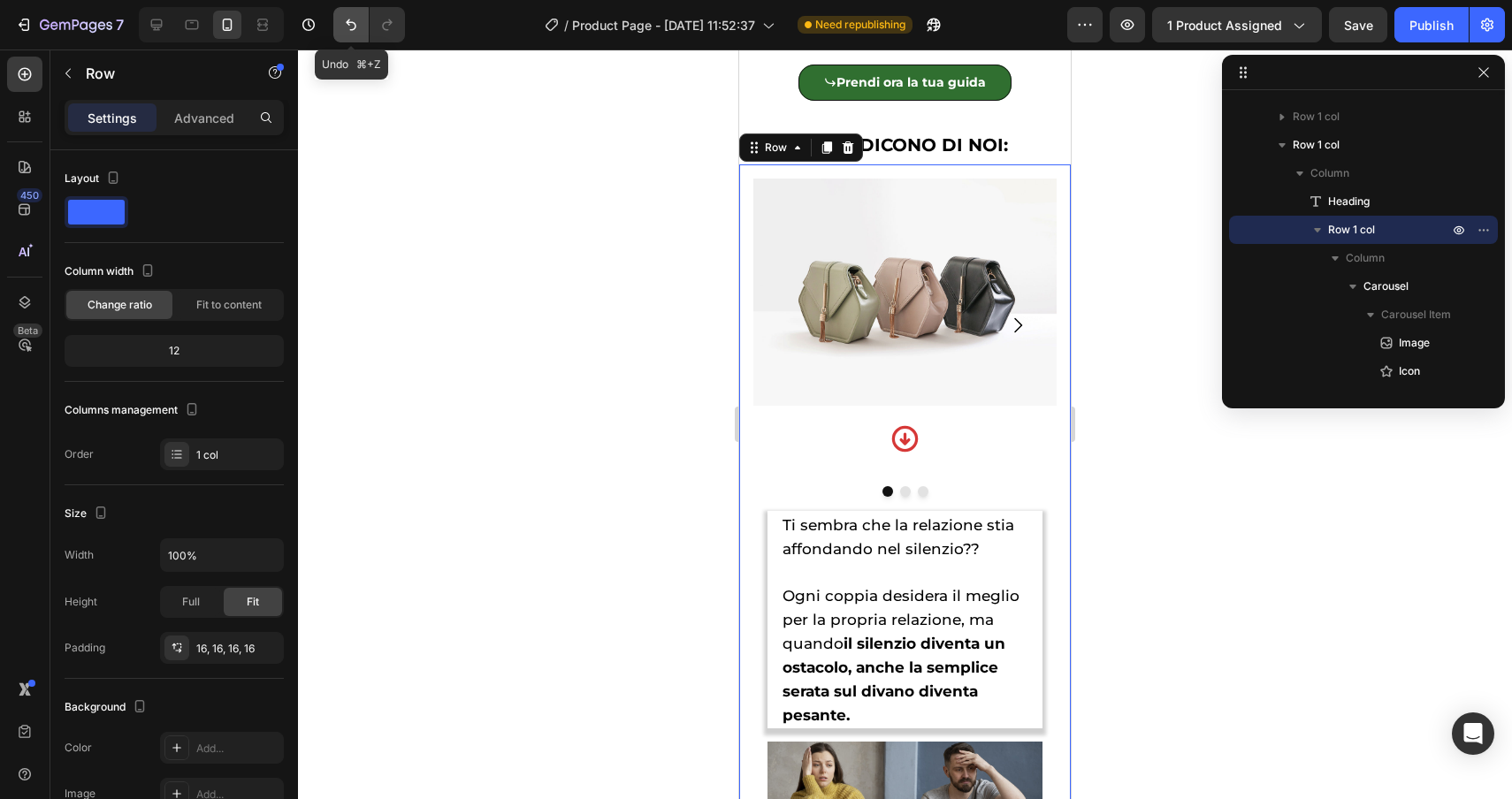
click at [351, 25] on icon "Undo/Redo" at bounding box center [351, 24] width 17 height 17
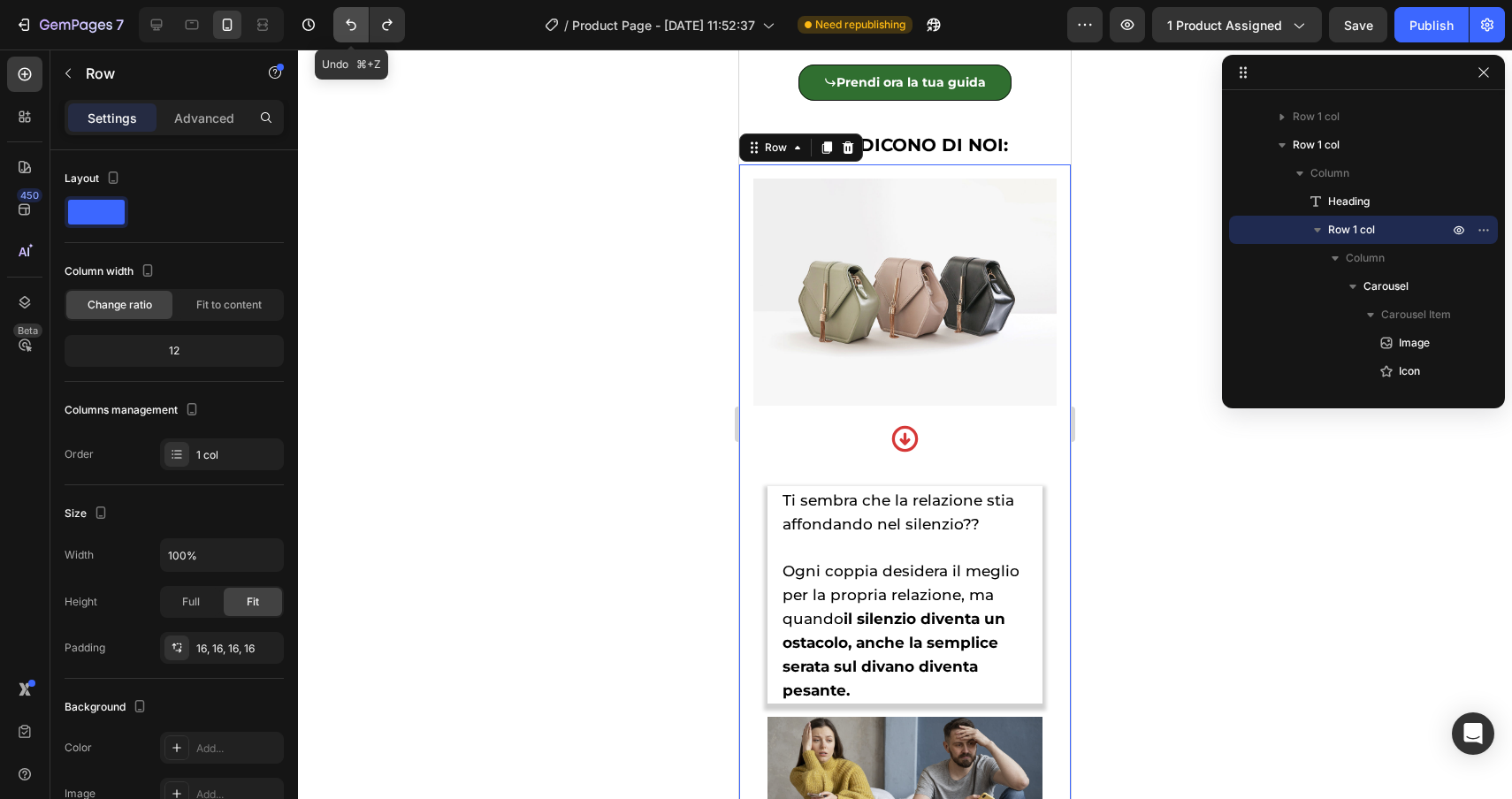
click at [351, 25] on icon "Undo/Redo" at bounding box center [351, 24] width 17 height 17
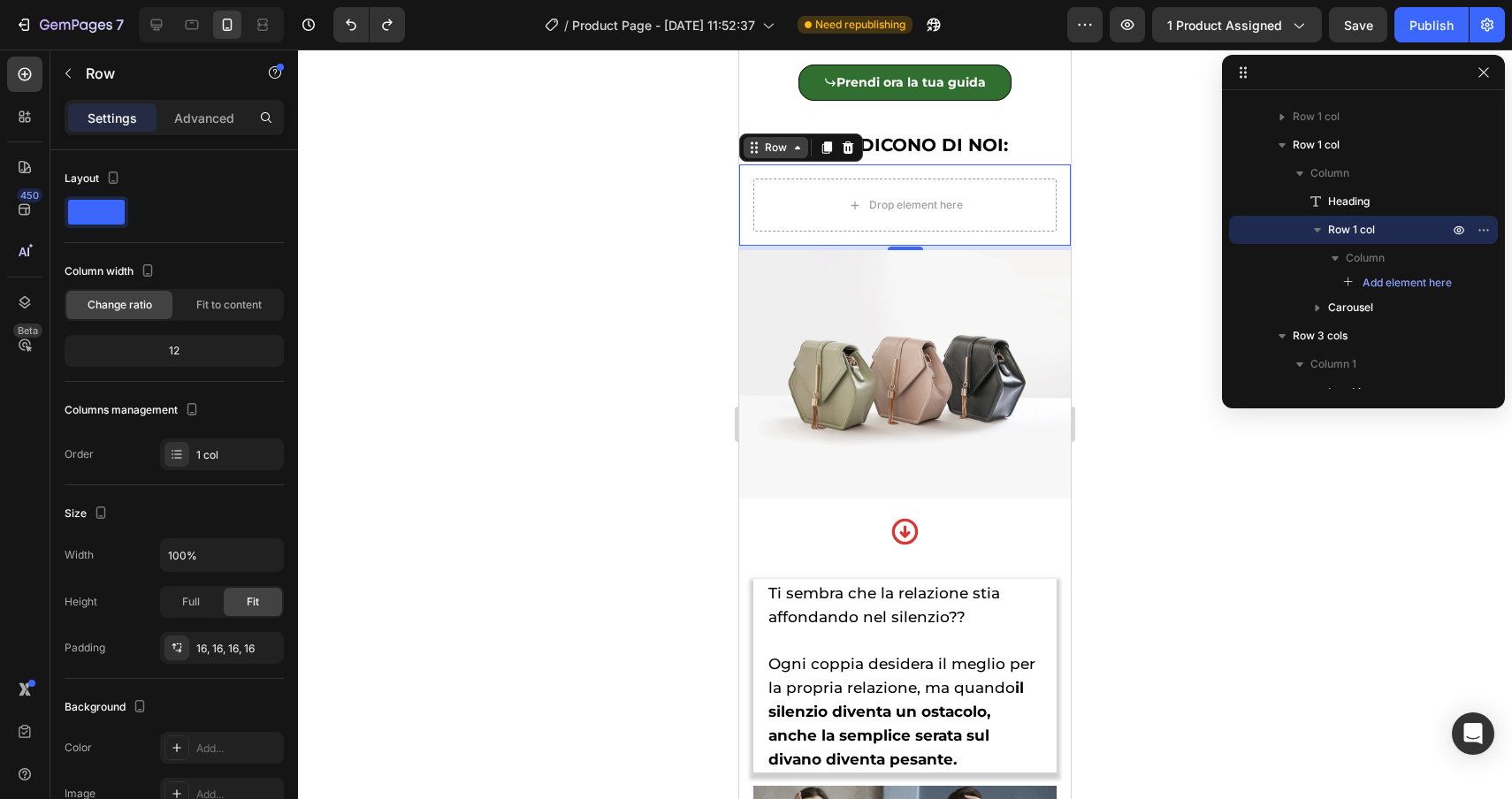
click at [775, 145] on div "Row" at bounding box center [776, 147] width 29 height 15
click at [348, 24] on icon "Undo/Redo" at bounding box center [351, 24] width 17 height 17
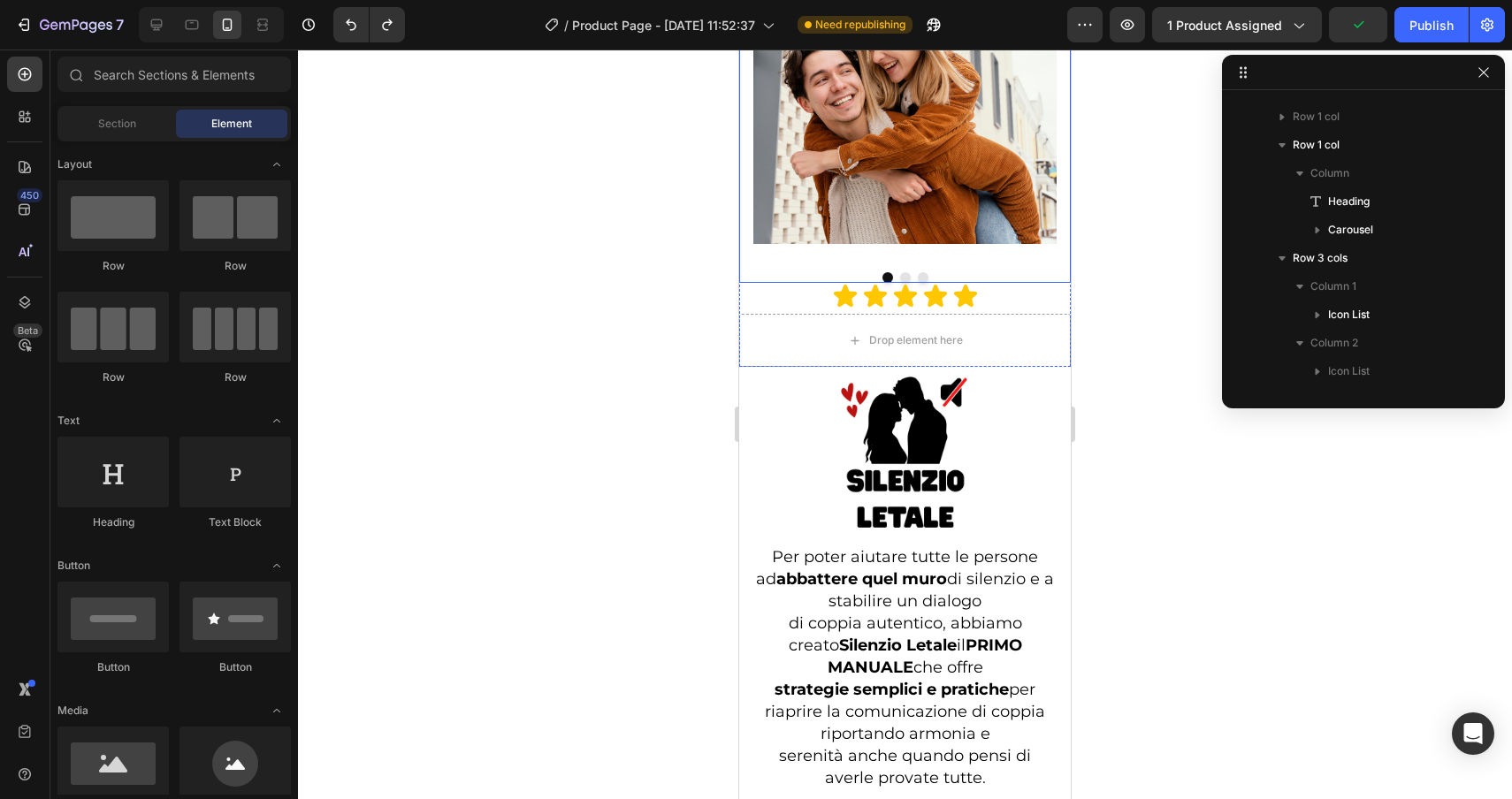
scroll to position [4996, 0]
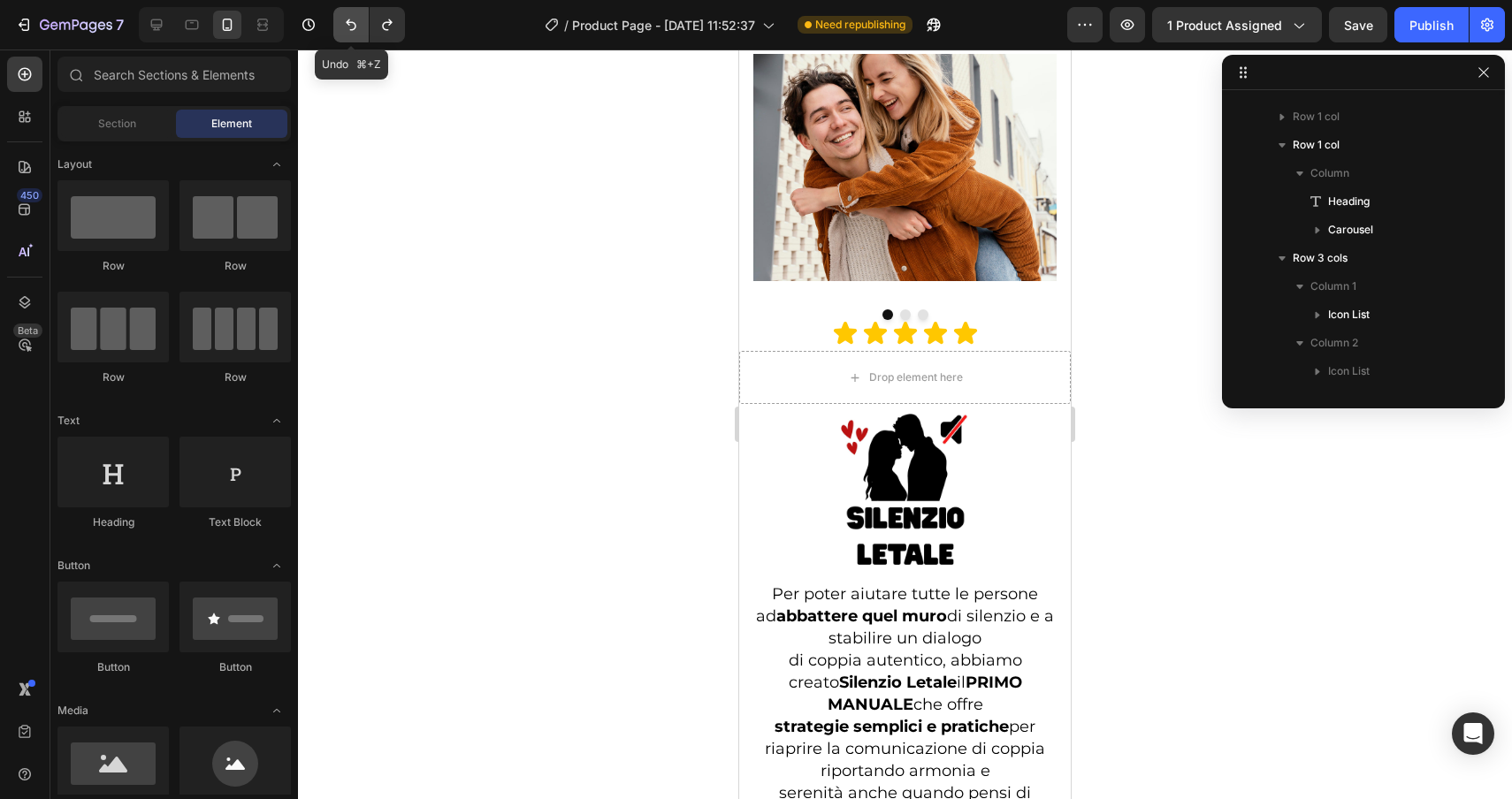
click at [350, 36] on button "Undo/Redo" at bounding box center [351, 24] width 36 height 36
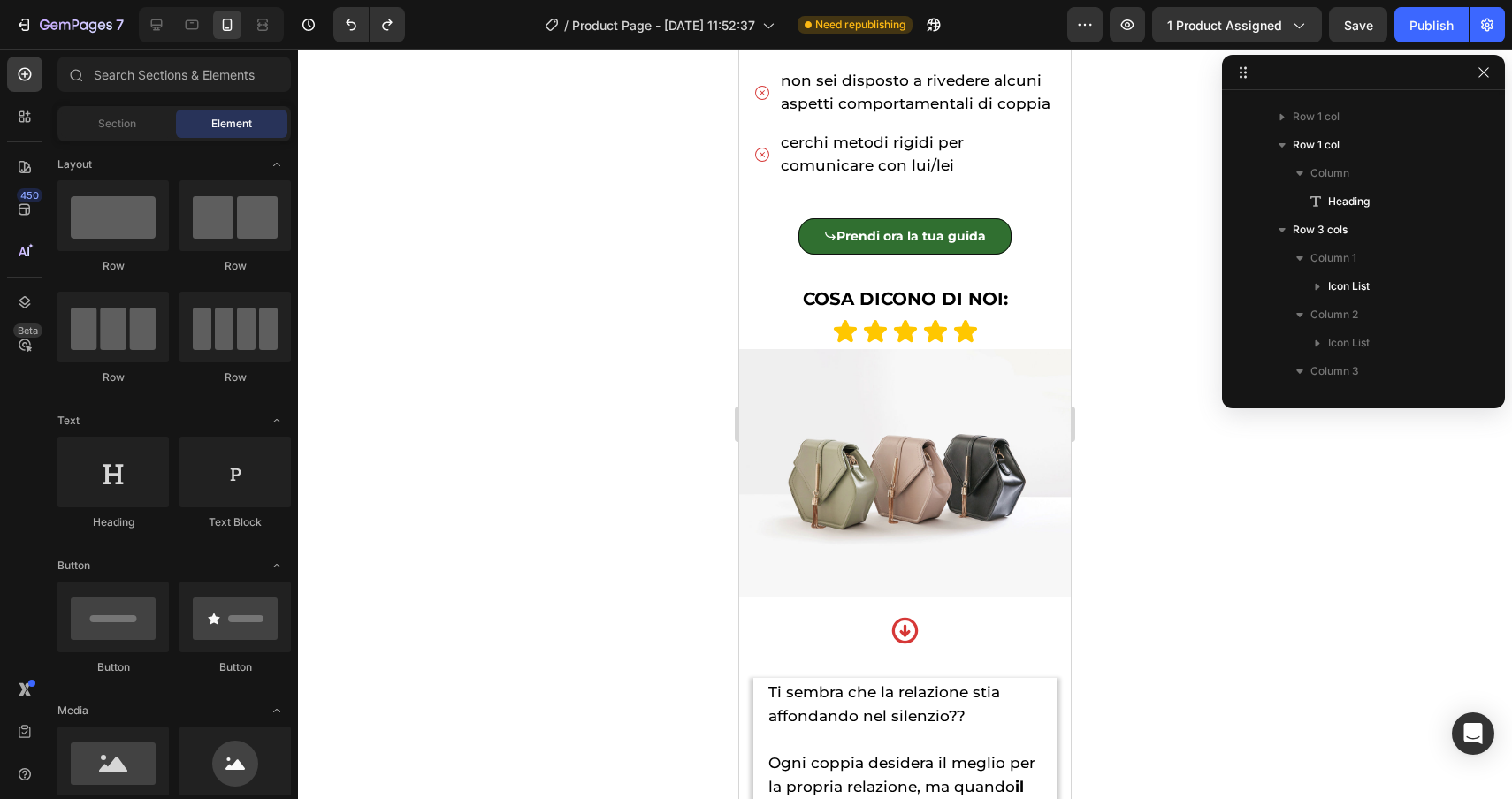
scroll to position [1192, 0]
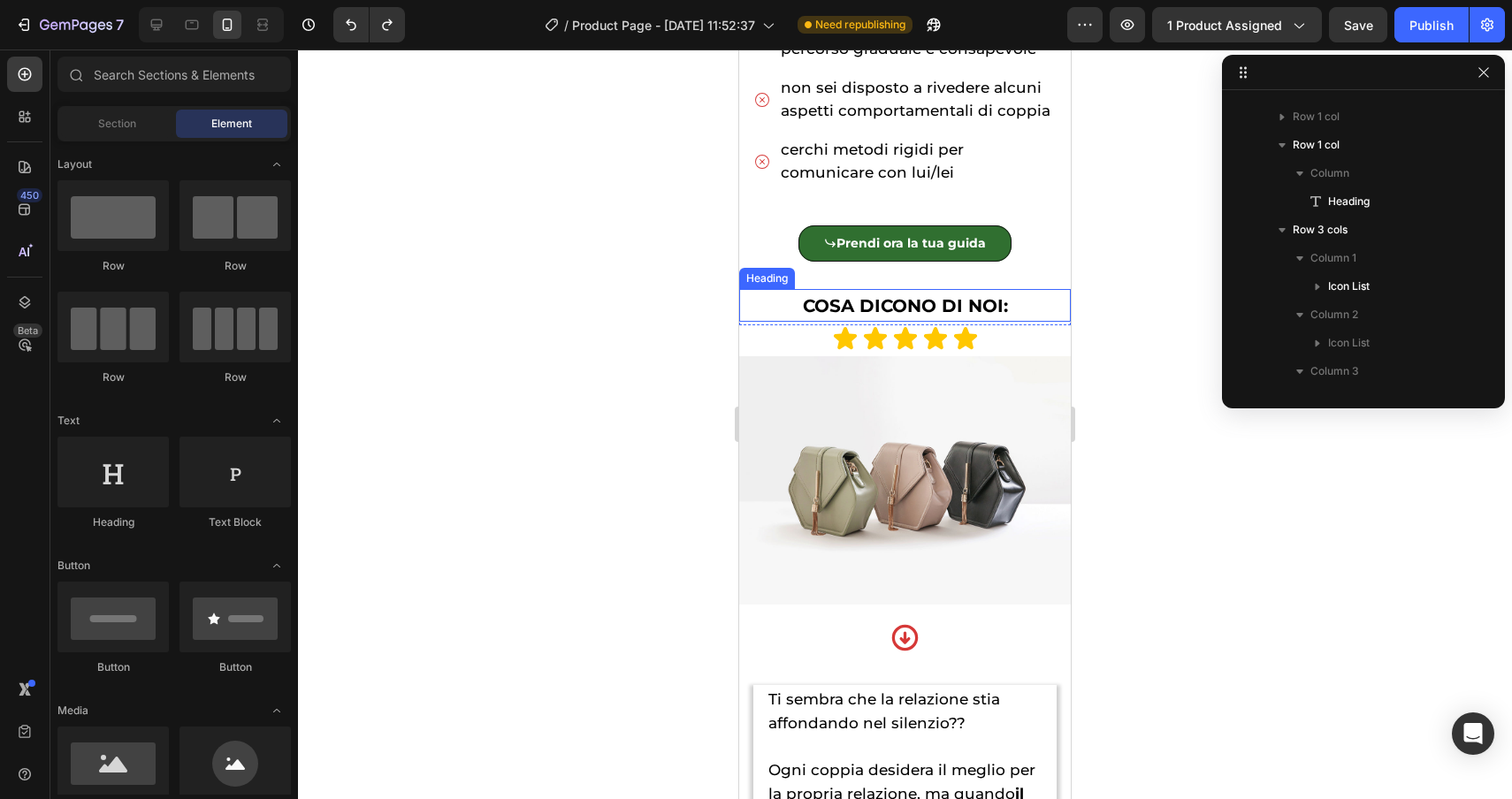
click at [756, 282] on div "Heading" at bounding box center [767, 278] width 48 height 15
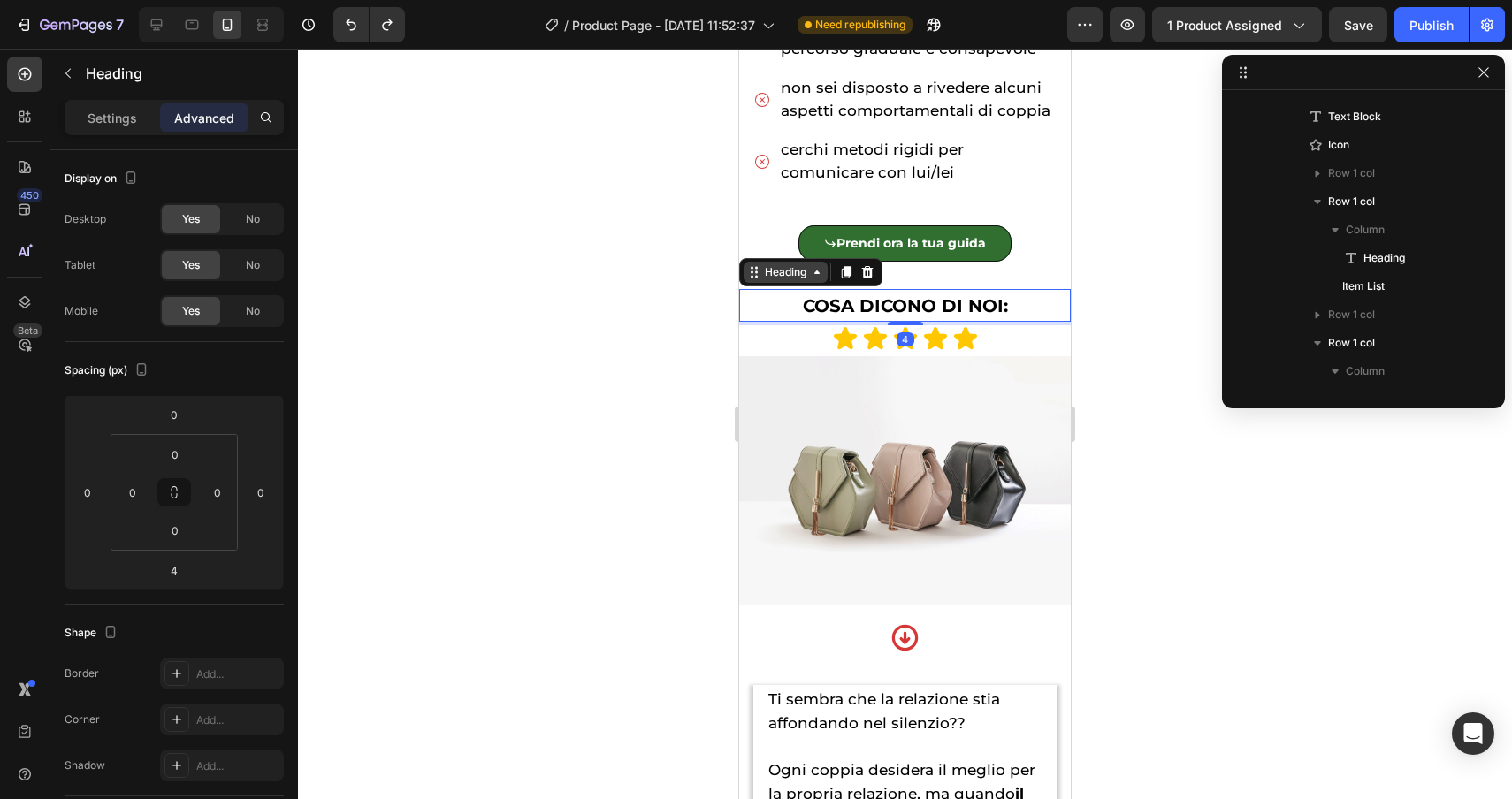
scroll to position [1126, 0]
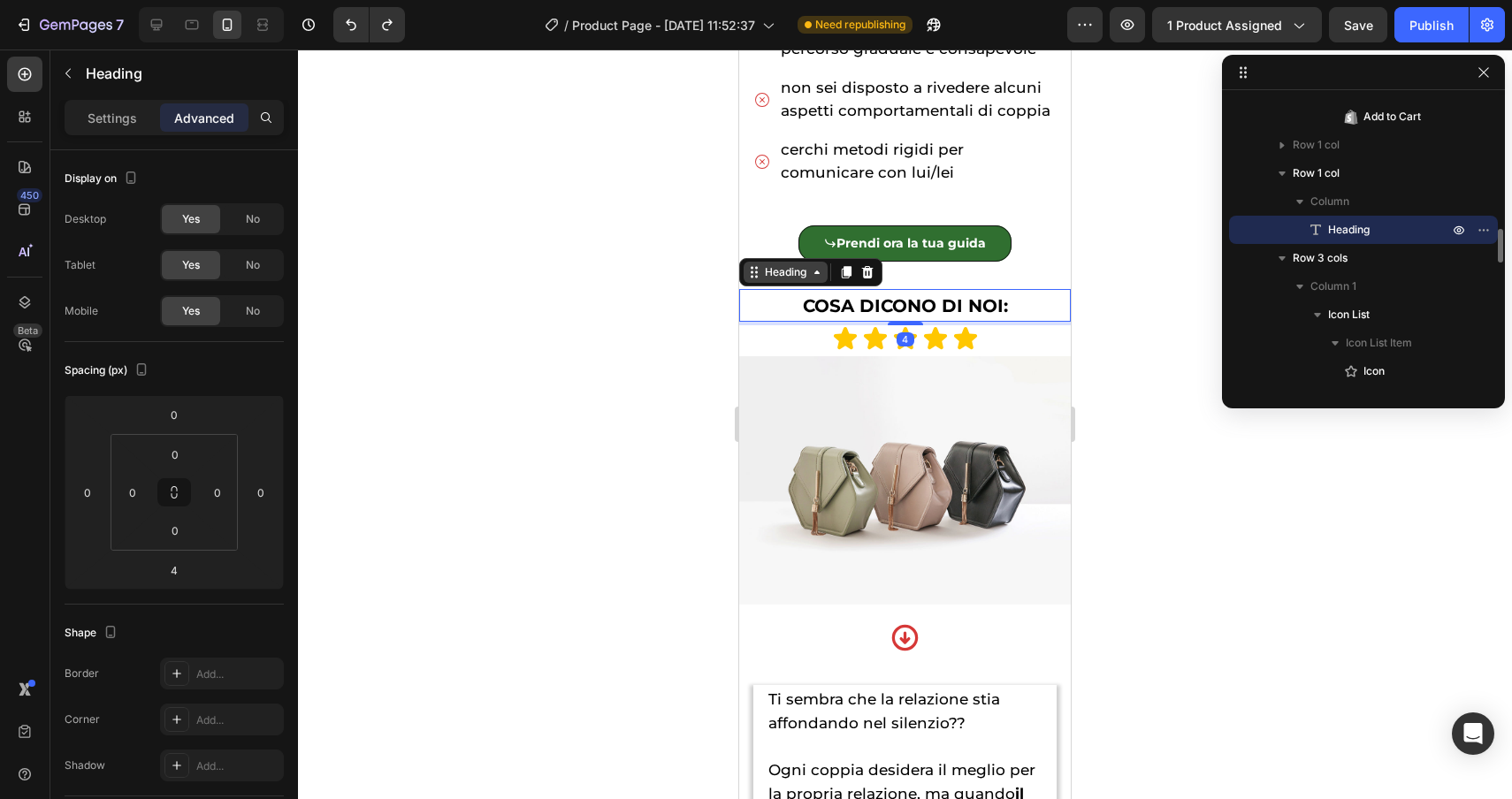
click at [758, 280] on div "Heading" at bounding box center [786, 272] width 84 height 21
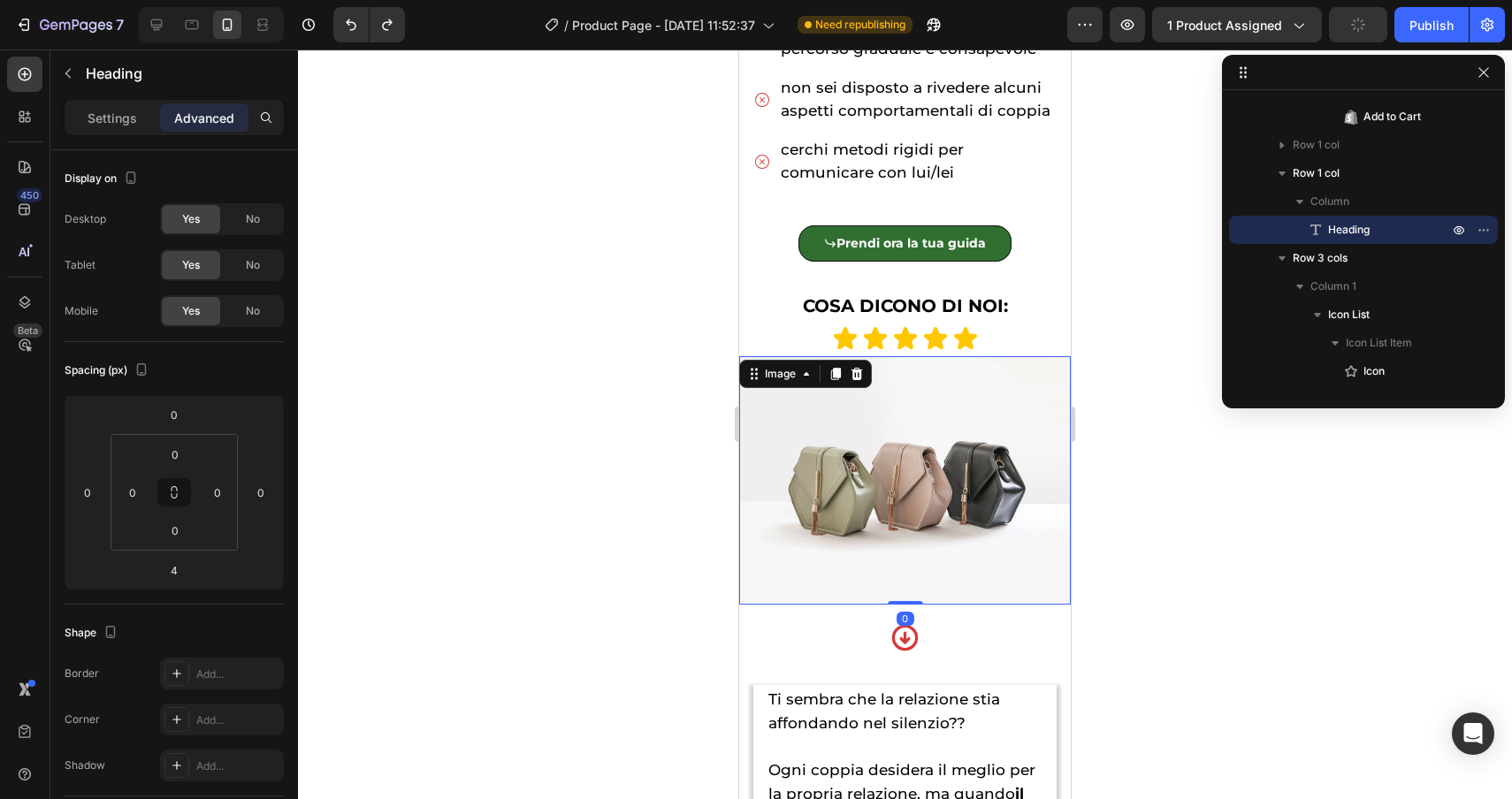
click at [756, 413] on img at bounding box center [905, 480] width 331 height 249
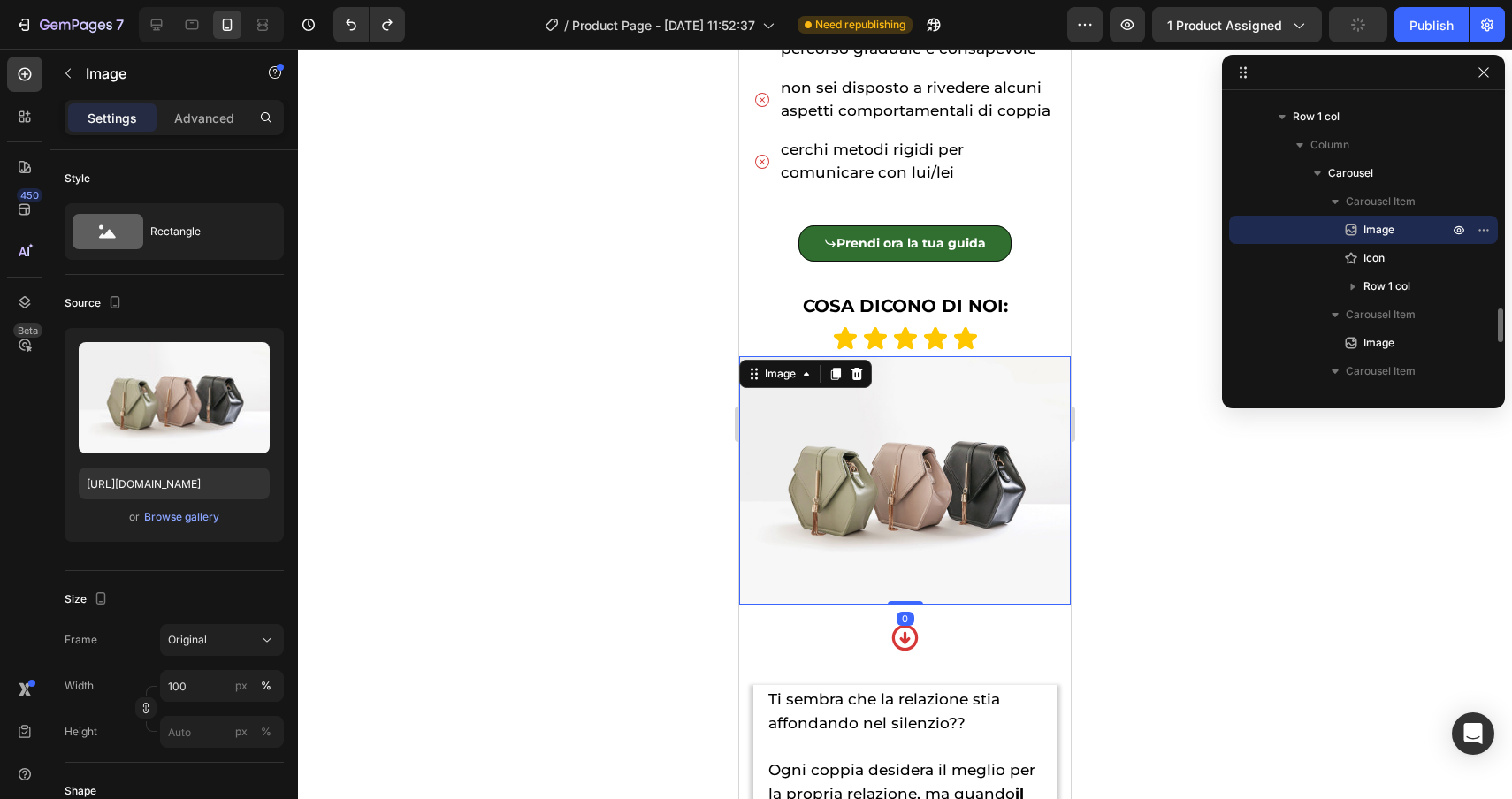
click at [758, 384] on div "Image" at bounding box center [805, 374] width 133 height 28
click at [765, 372] on div "Image" at bounding box center [780, 374] width 38 height 15
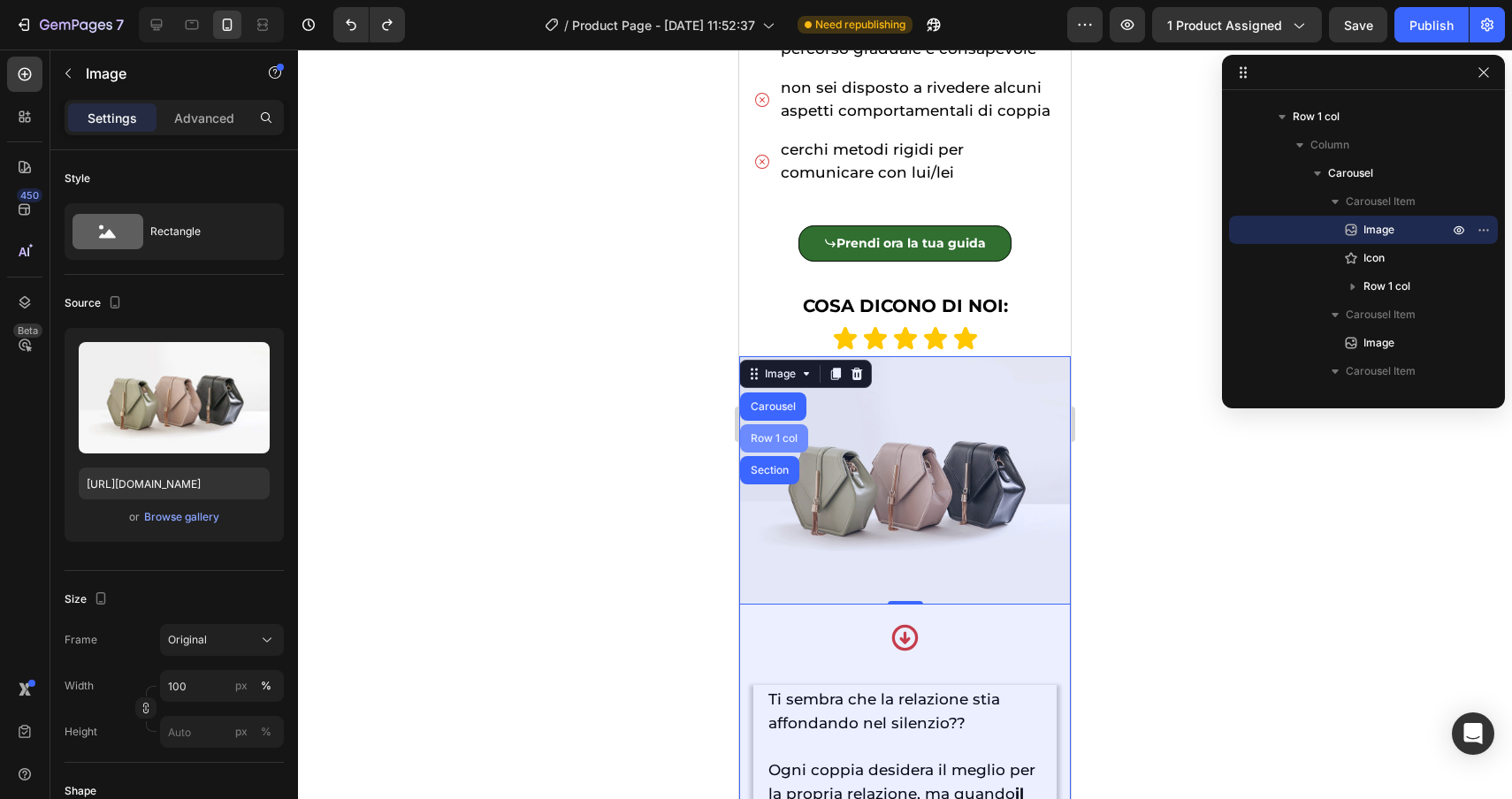
click at [770, 442] on div "Row 1 col" at bounding box center [774, 438] width 54 height 11
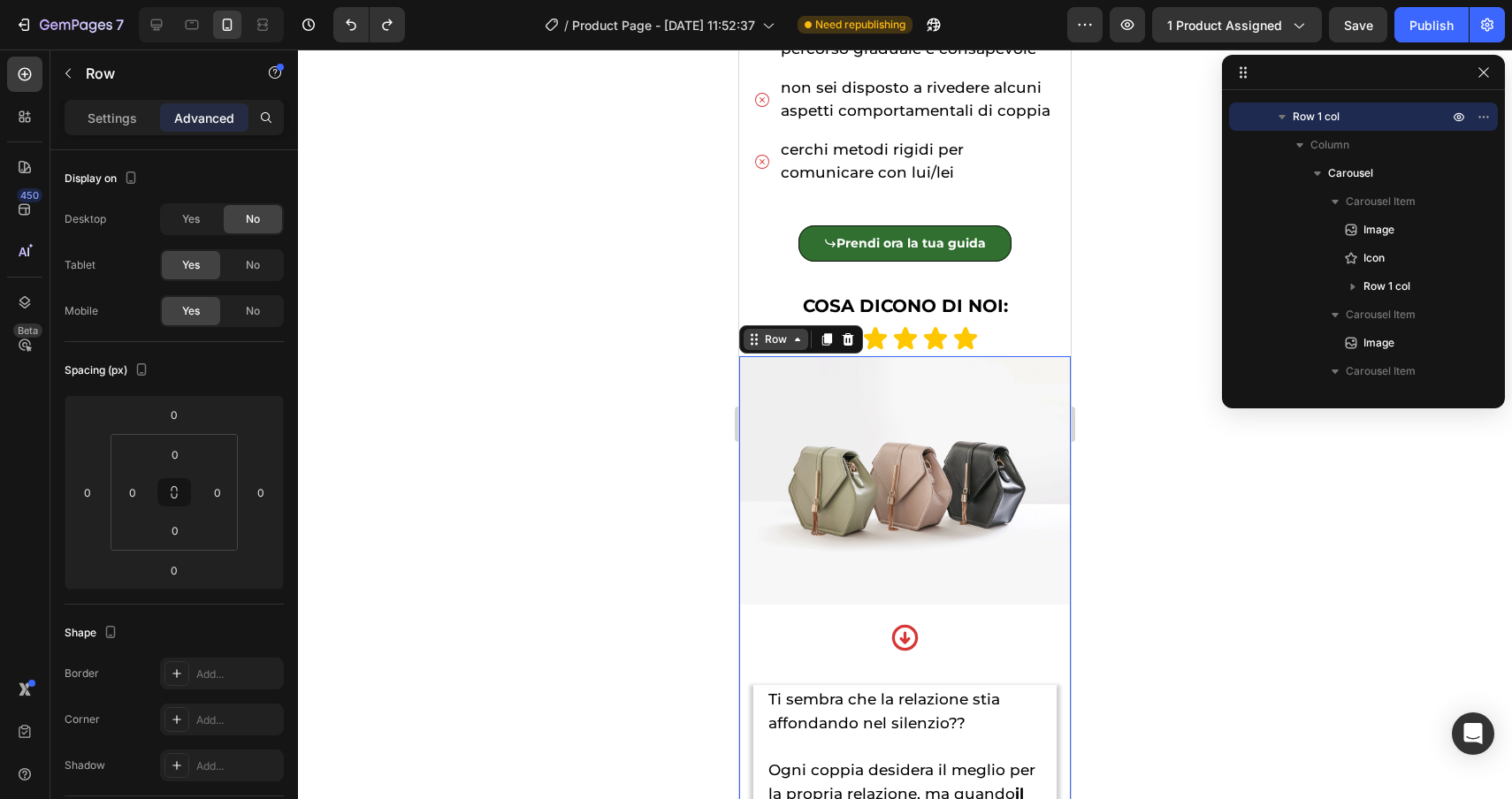
click at [780, 349] on div "Row" at bounding box center [776, 340] width 65 height 21
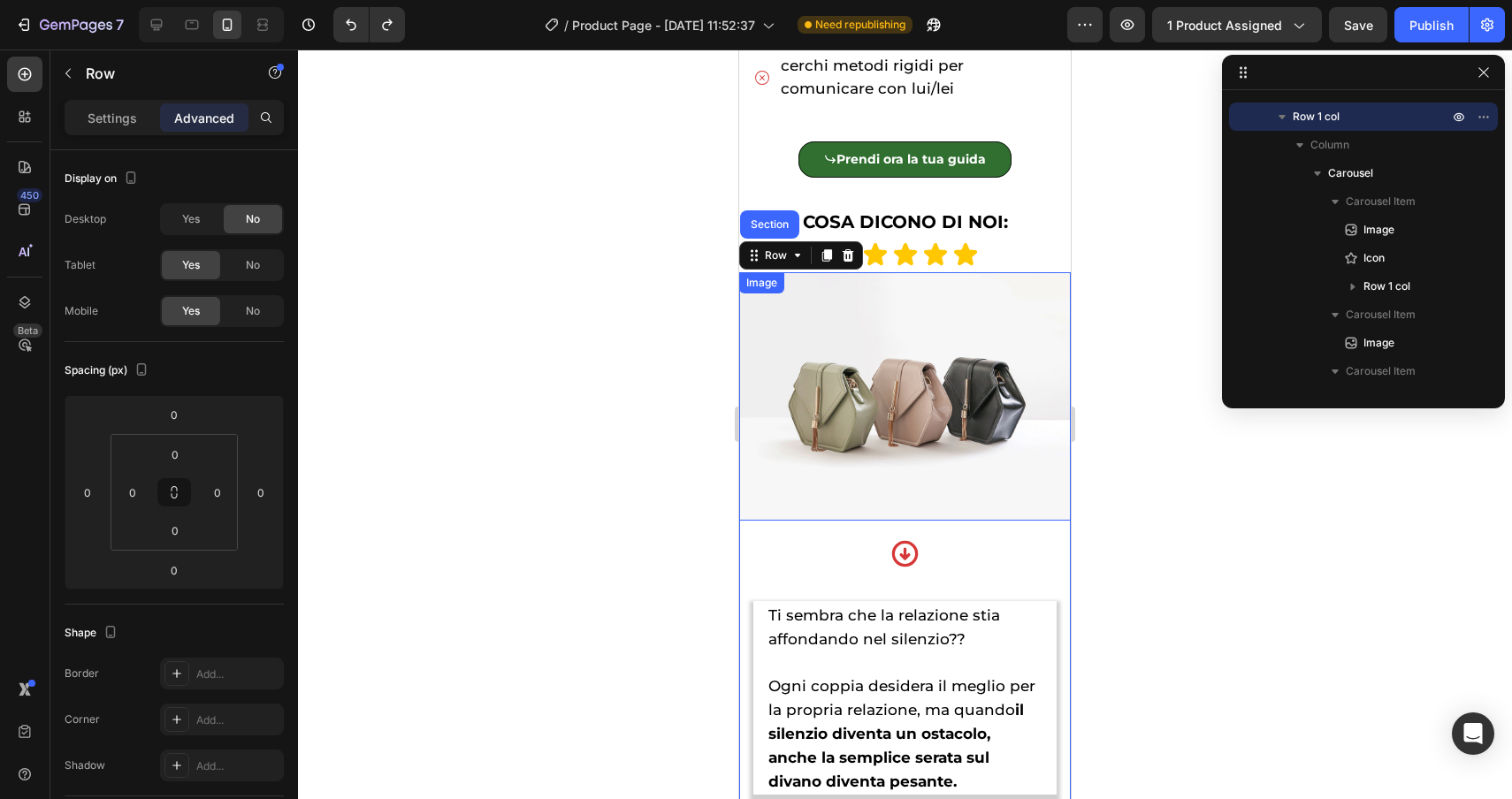
scroll to position [1275, 0]
click at [776, 262] on div "Row" at bounding box center [776, 257] width 29 height 15
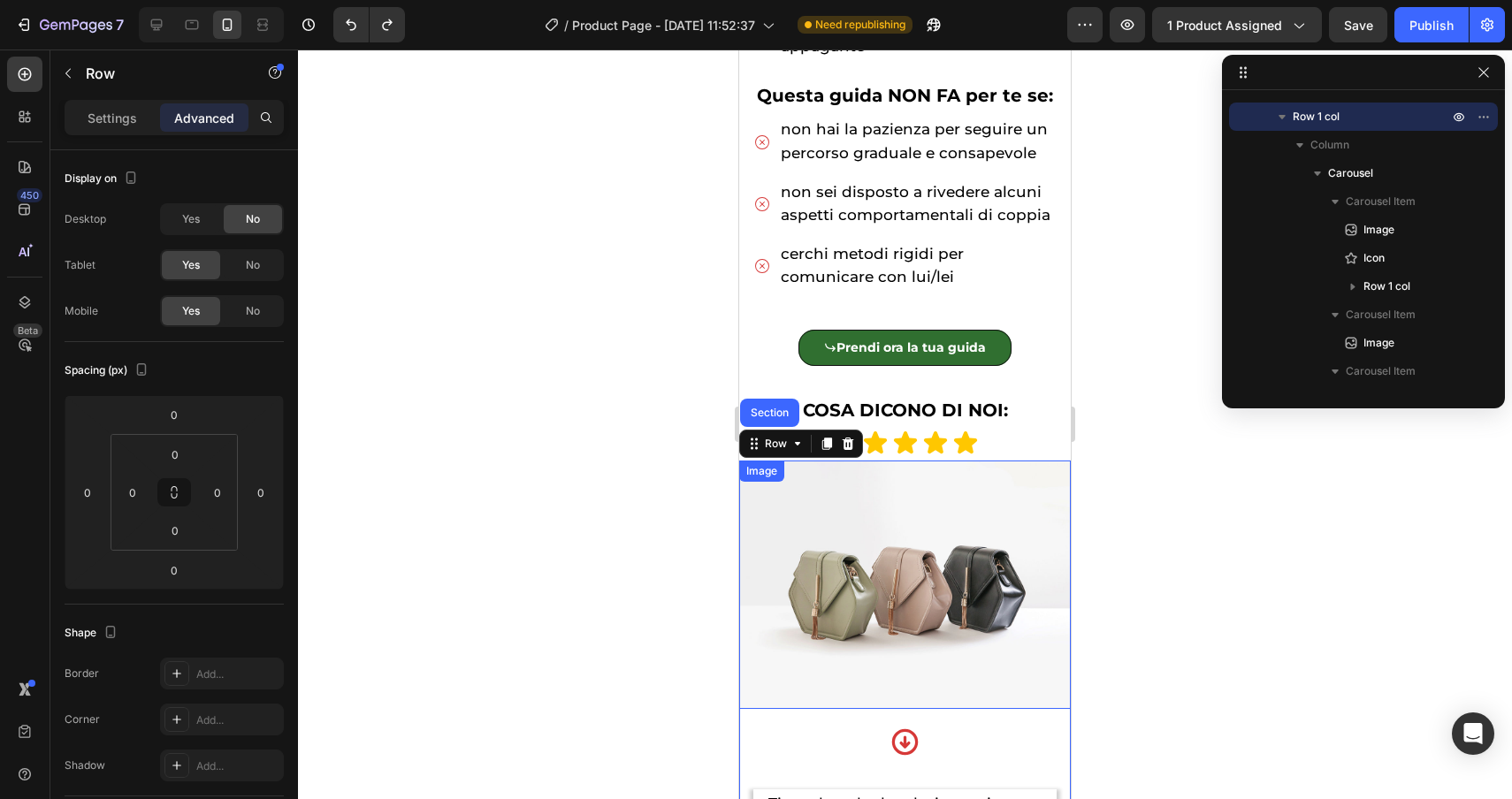
scroll to position [1149, 0]
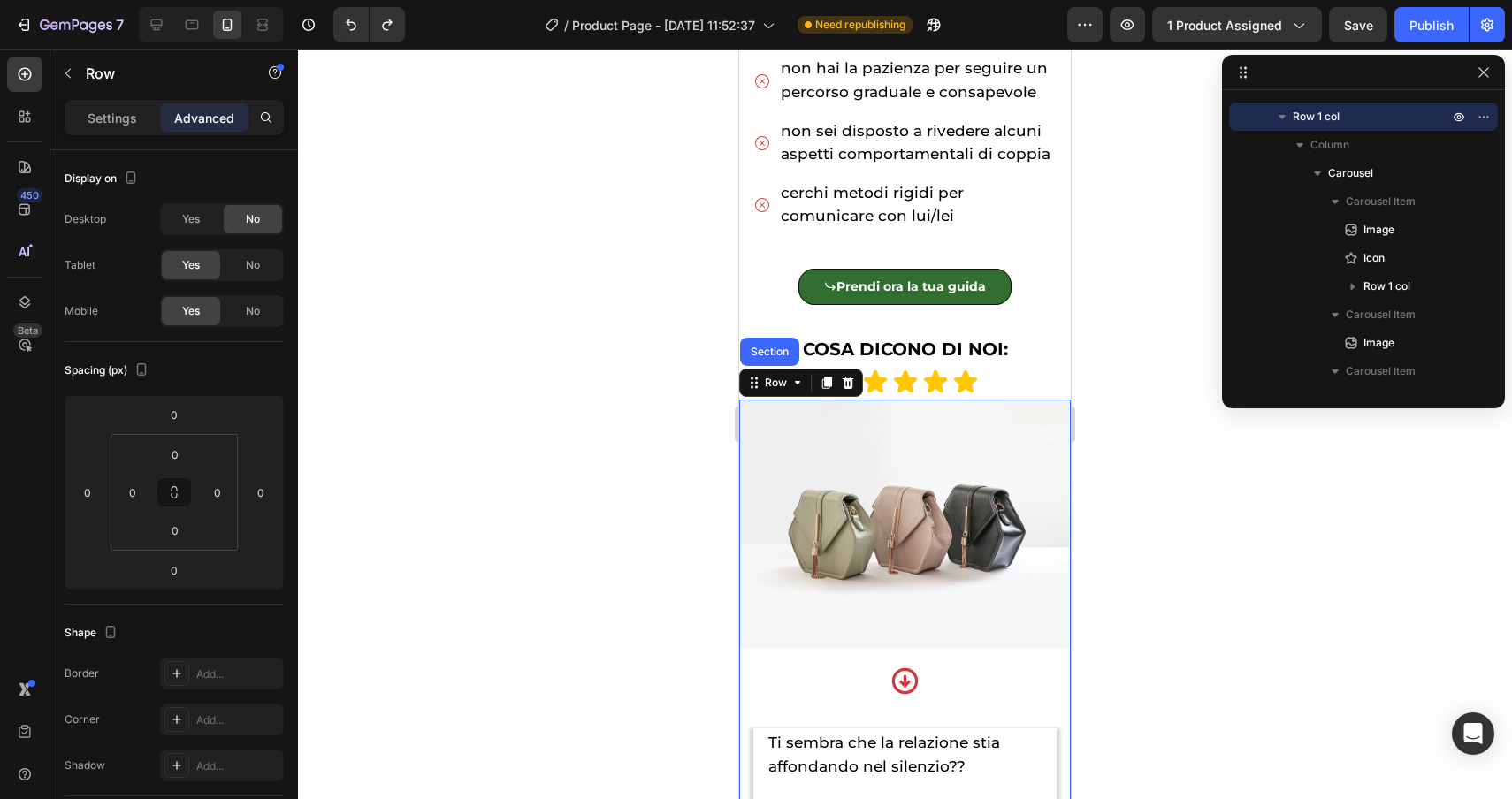
click at [1346, 553] on div at bounding box center [905, 424] width 1214 height 750
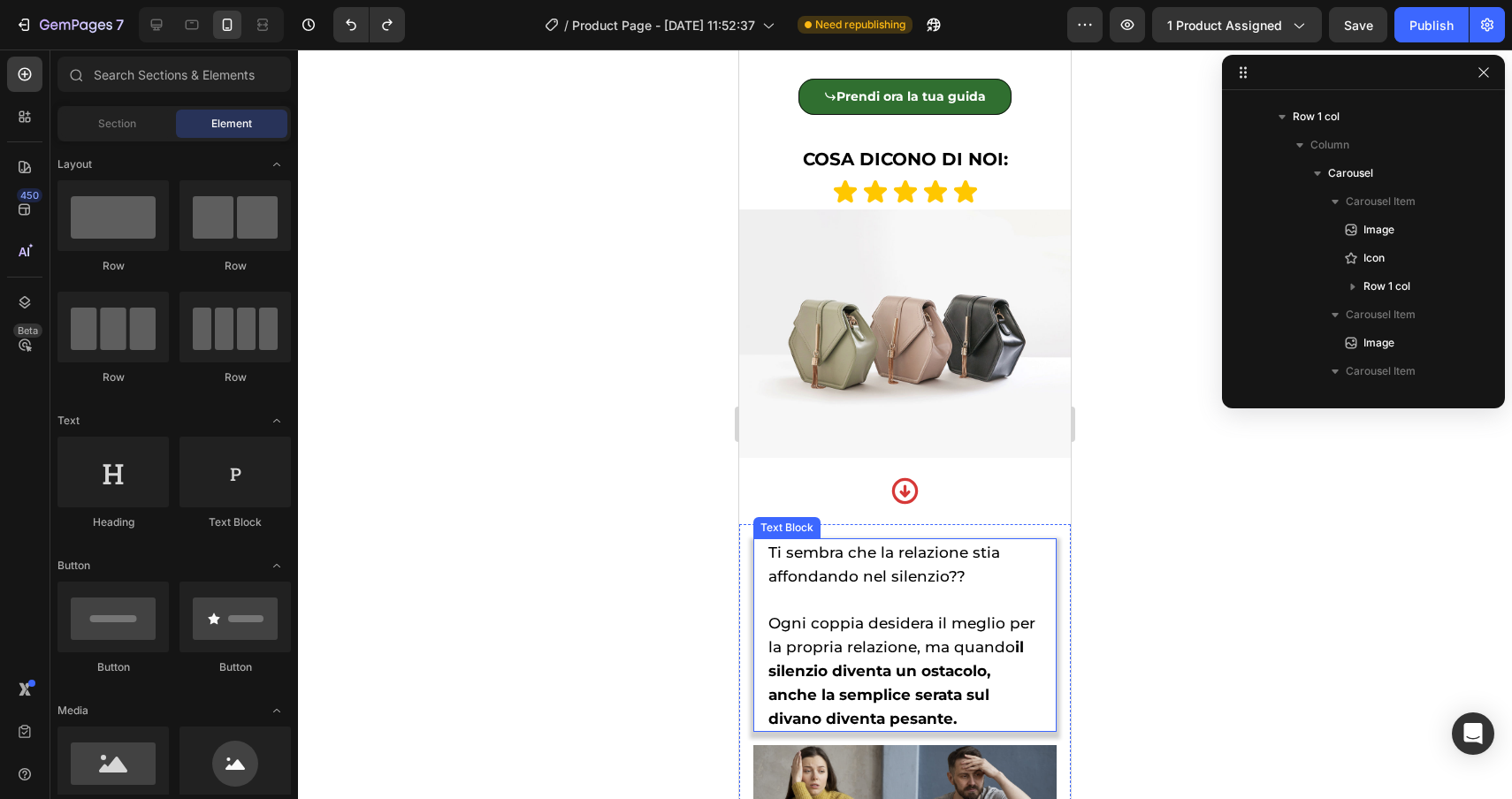
scroll to position [1373, 0]
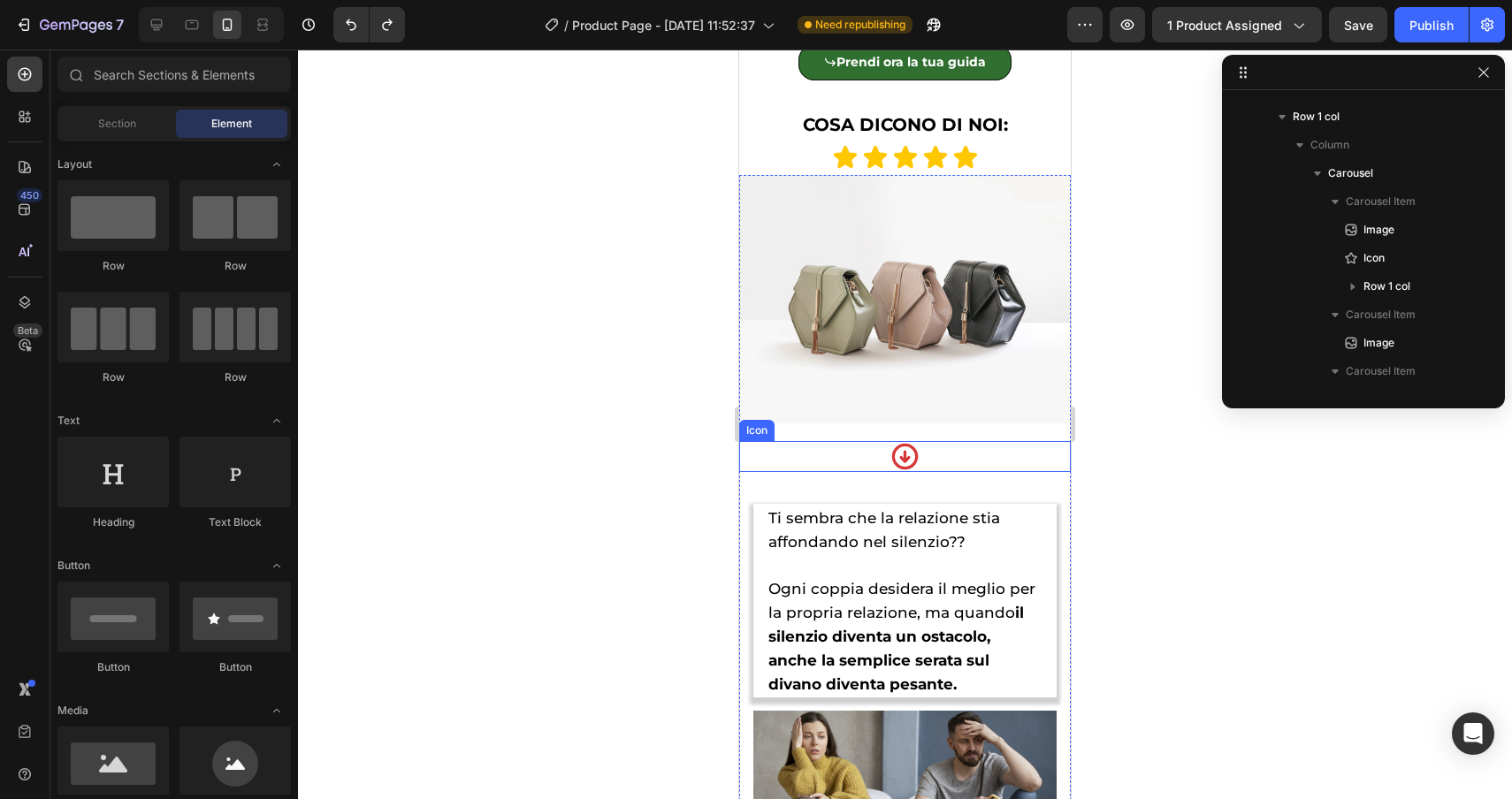
click at [843, 455] on div "Icon" at bounding box center [905, 457] width 331 height 31
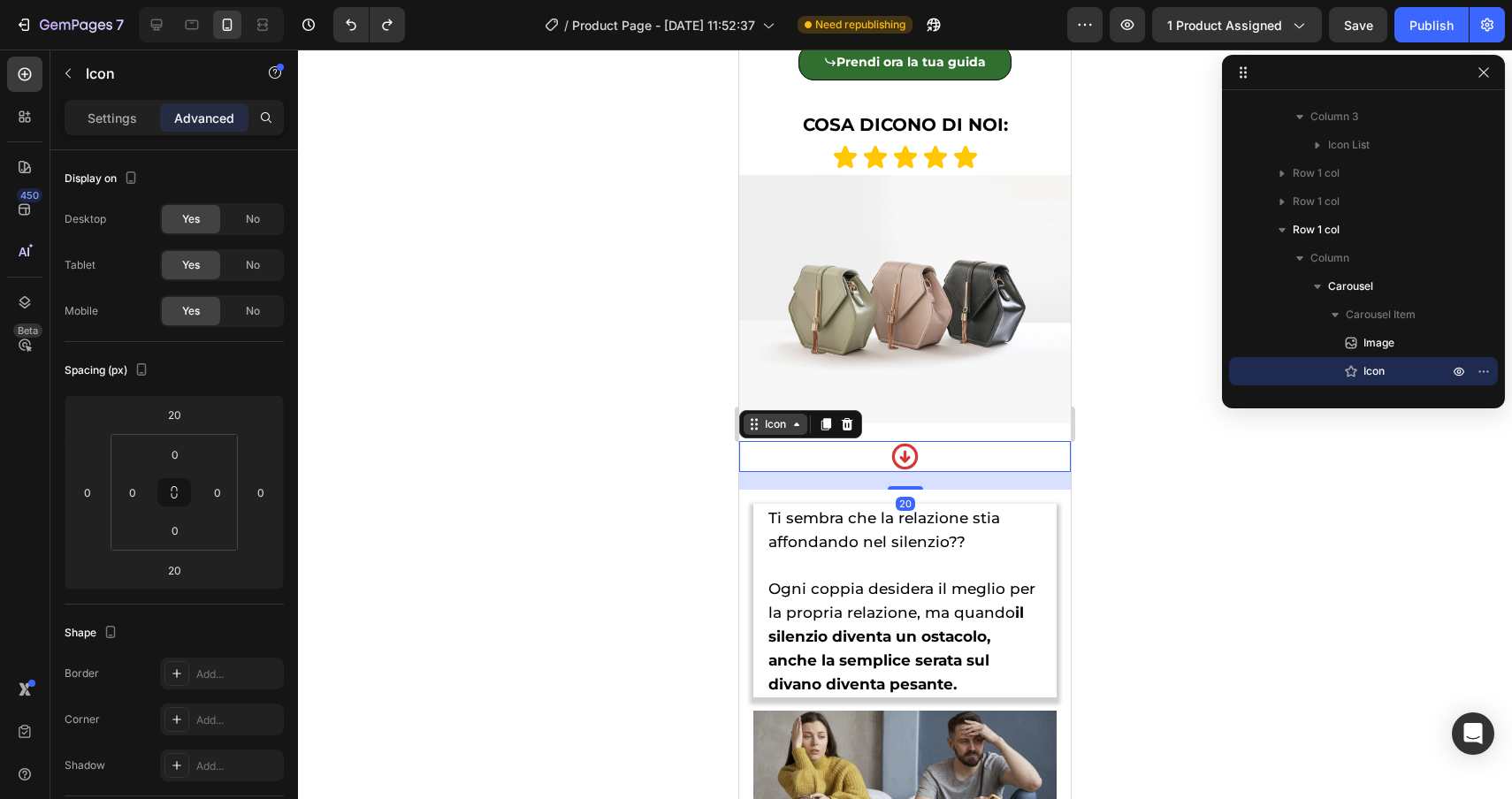
click at [774, 415] on div "Icon" at bounding box center [776, 424] width 64 height 21
click at [648, 523] on div at bounding box center [905, 424] width 1214 height 750
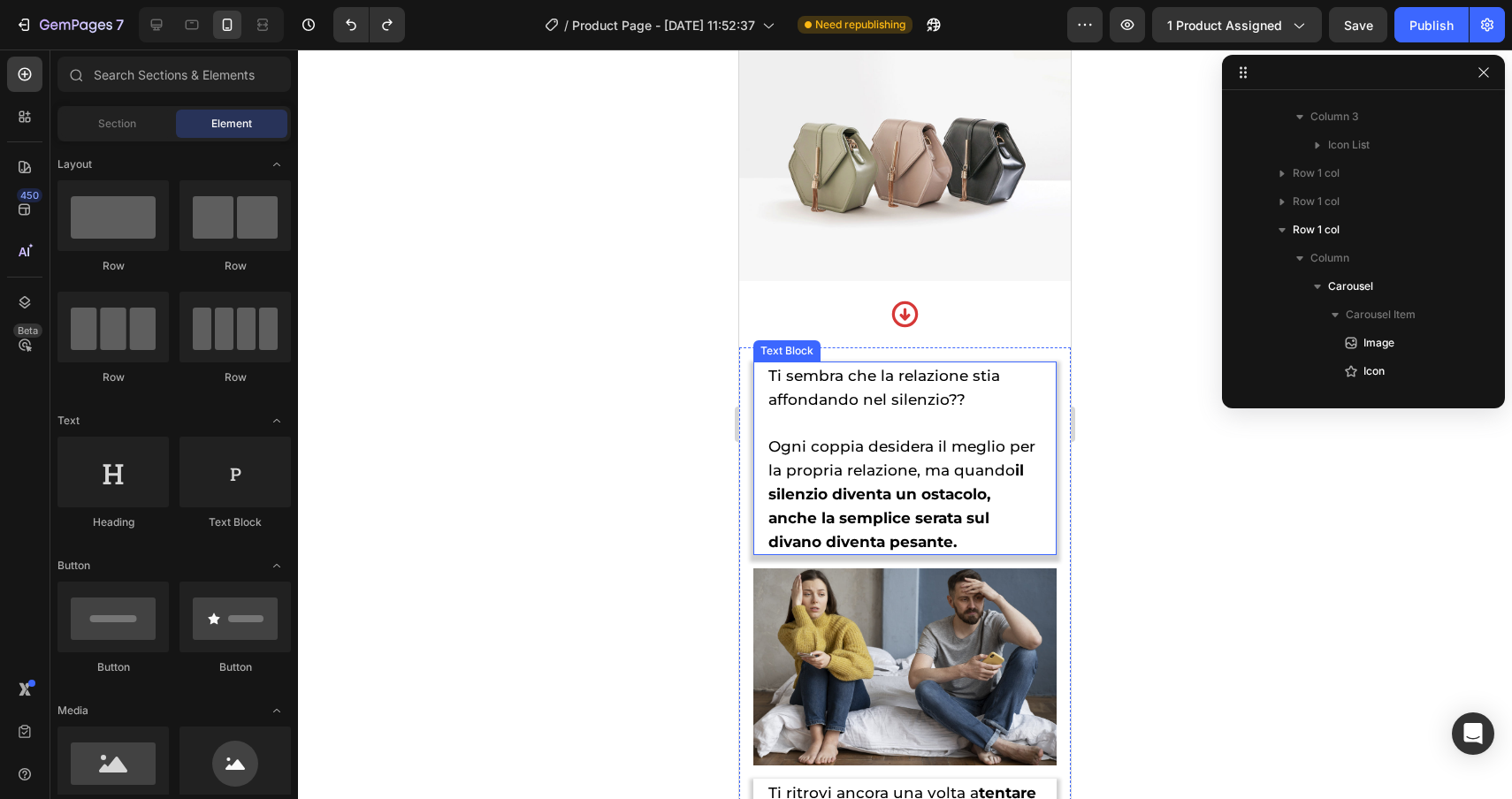
scroll to position [1517, 0]
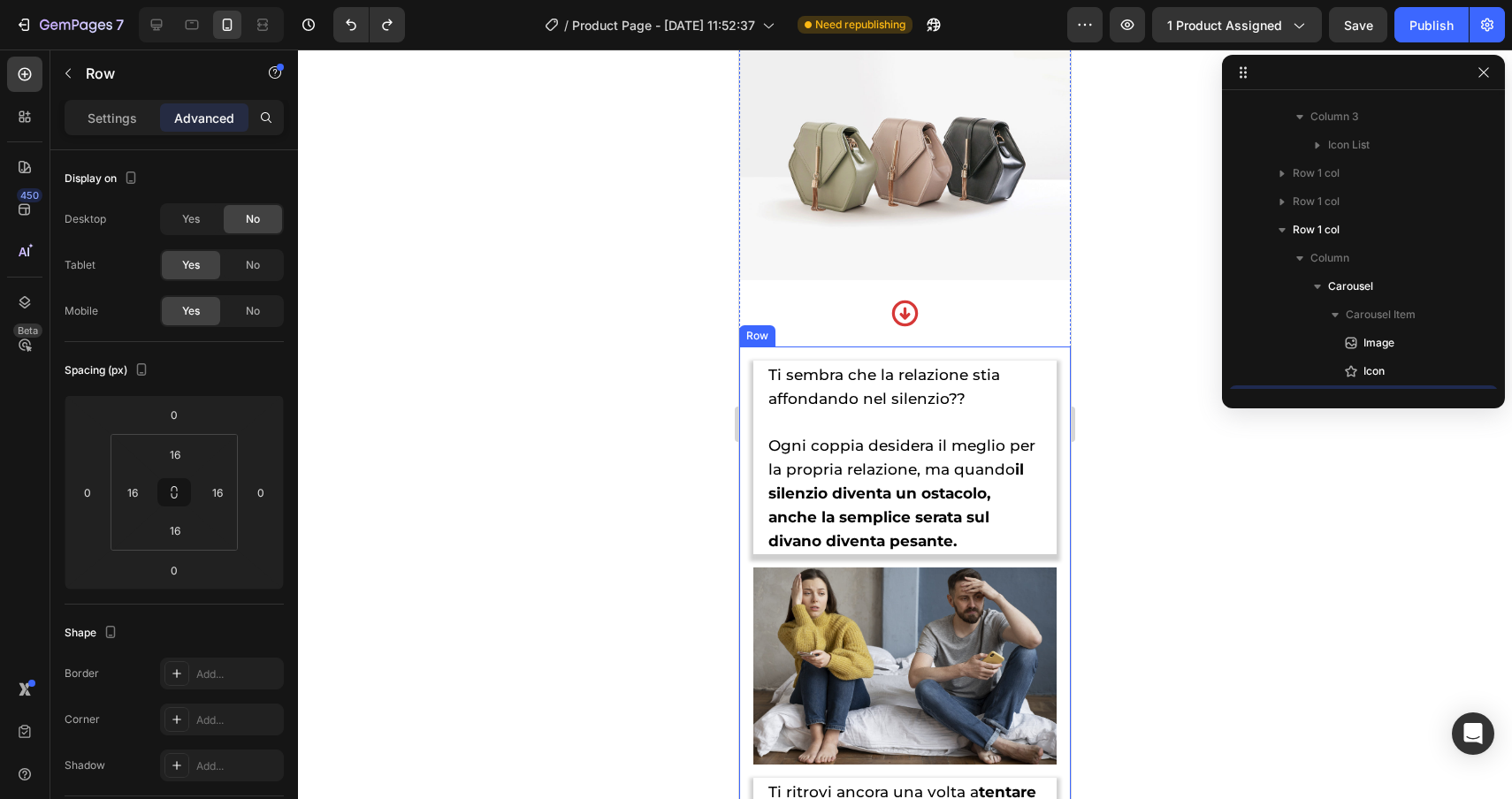
scroll to position [1975, 0]
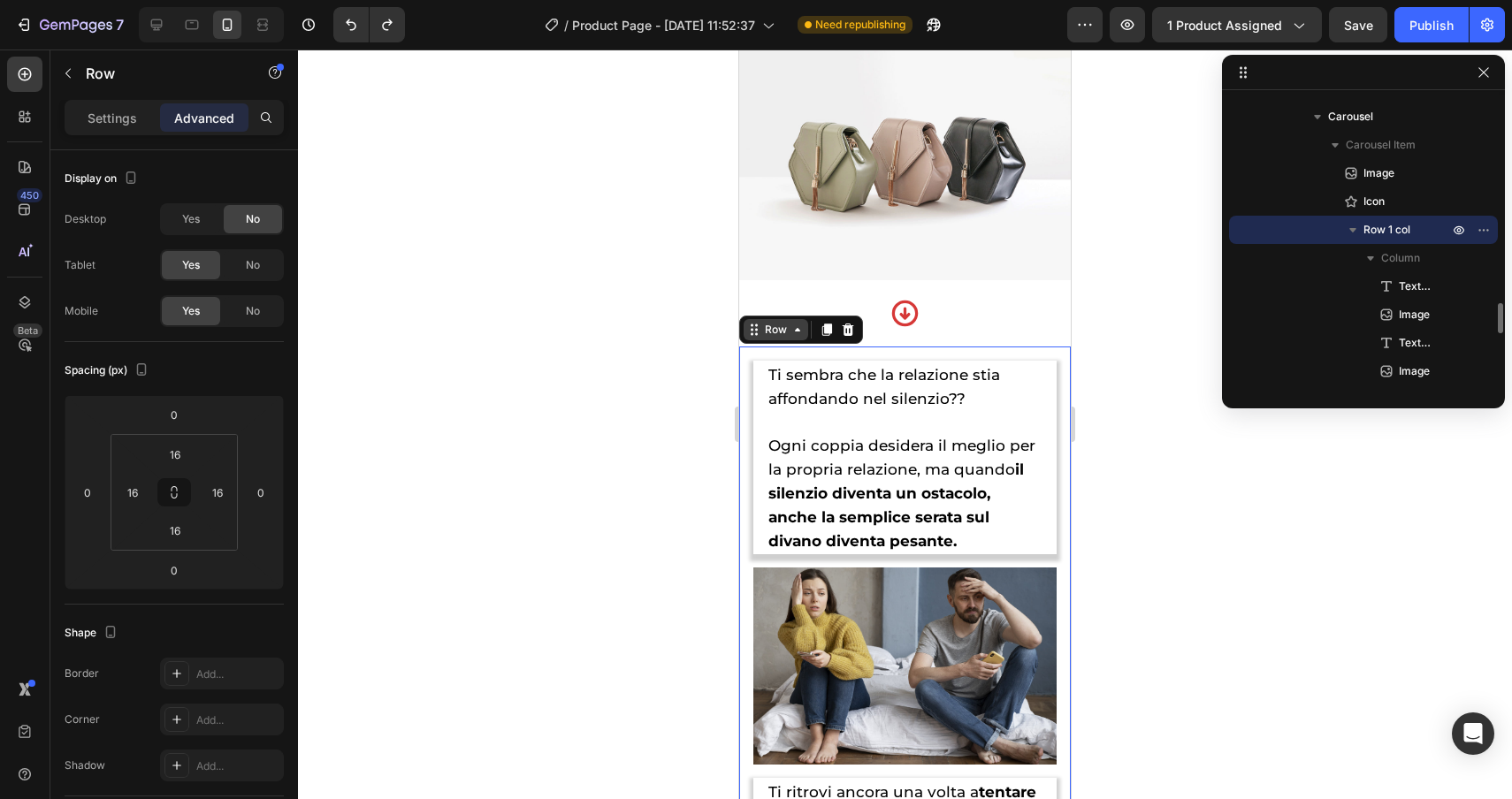
click at [777, 339] on div "Row" at bounding box center [776, 330] width 65 height 21
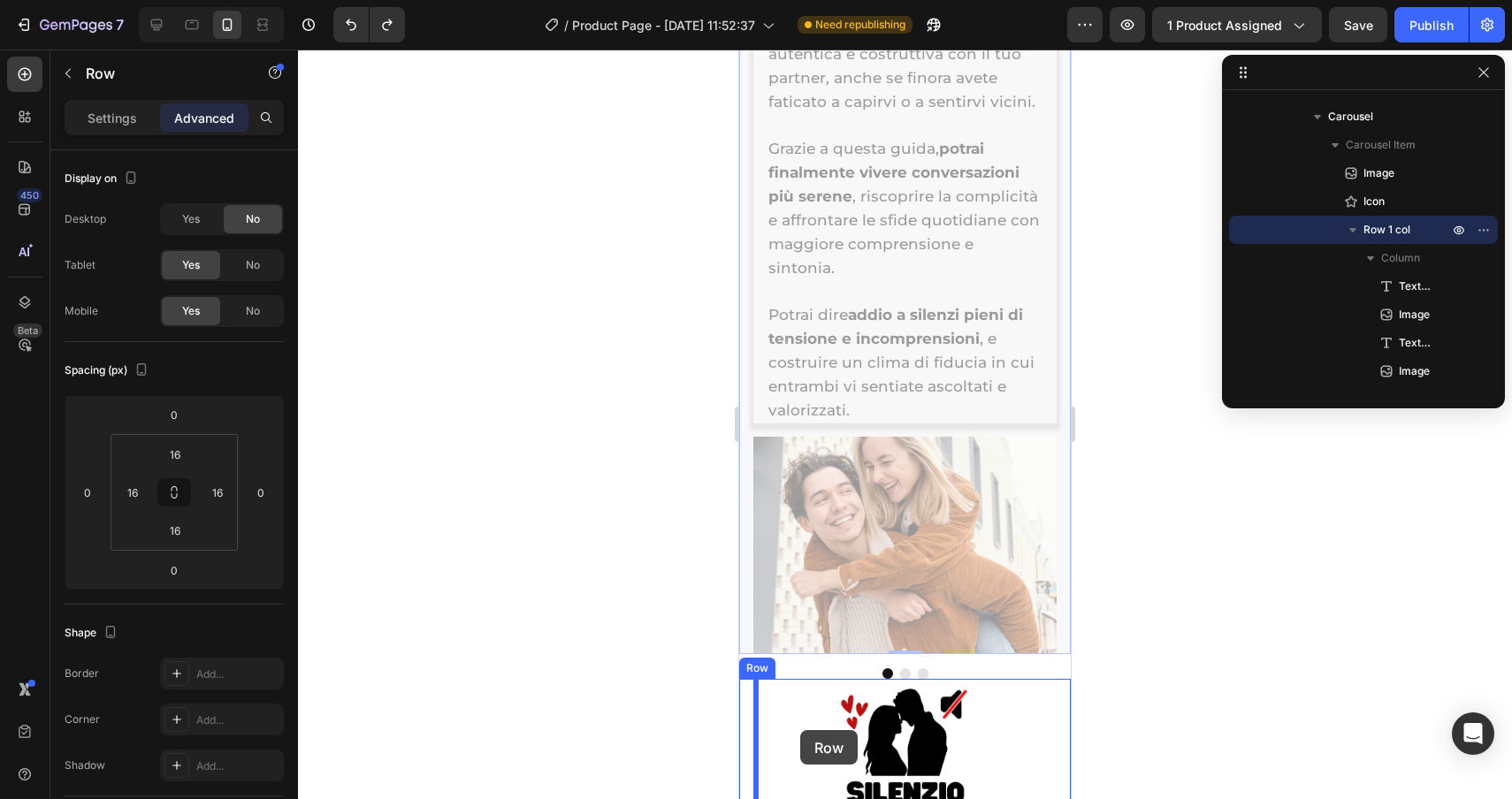
scroll to position [4712, 0]
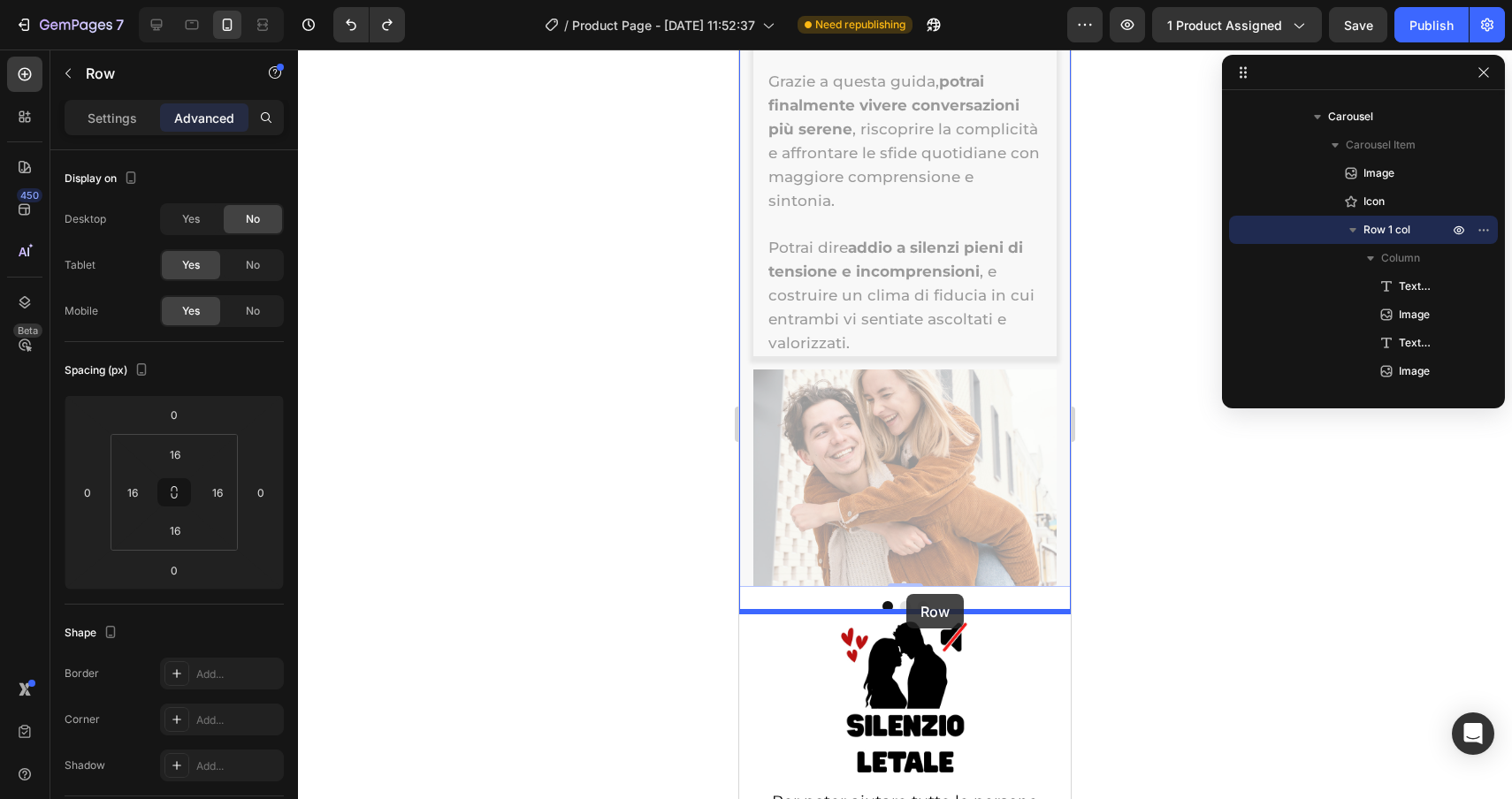
drag, startPoint x: 765, startPoint y: 329, endPoint x: 907, endPoint y: 594, distance: 300.6
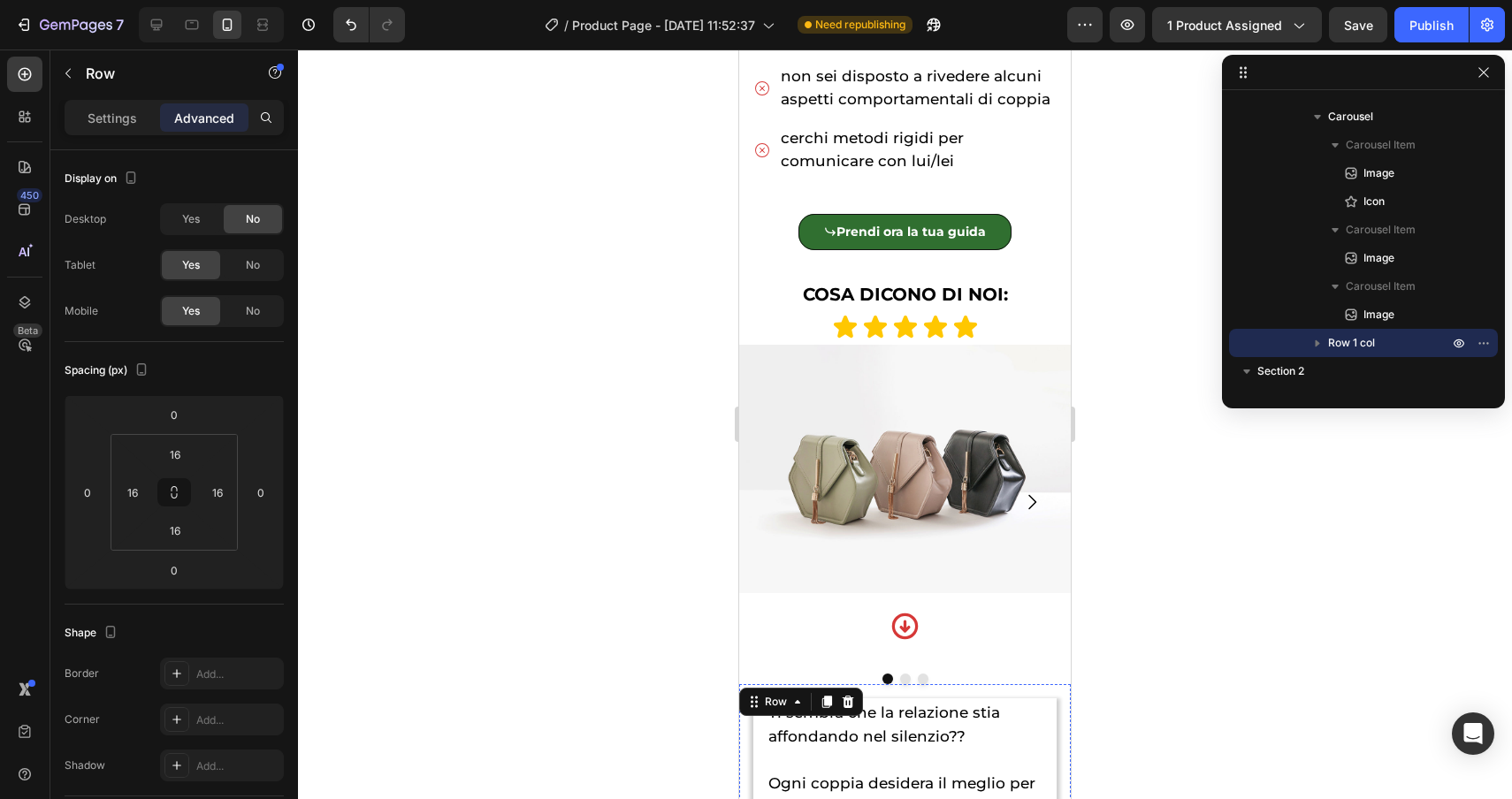
scroll to position [1259, 0]
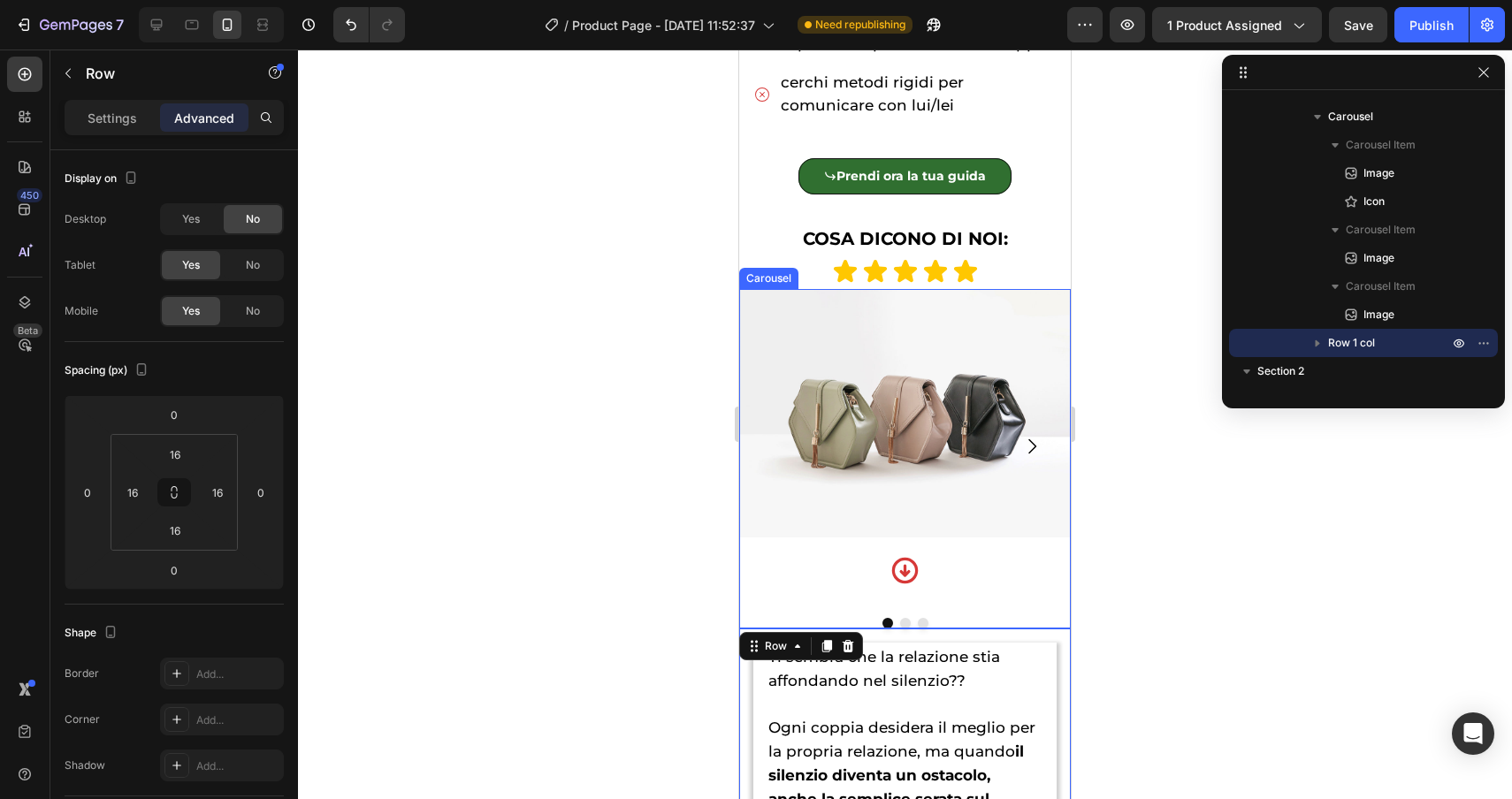
click at [818, 595] on div "Image Icon" at bounding box center [905, 446] width 331 height 315
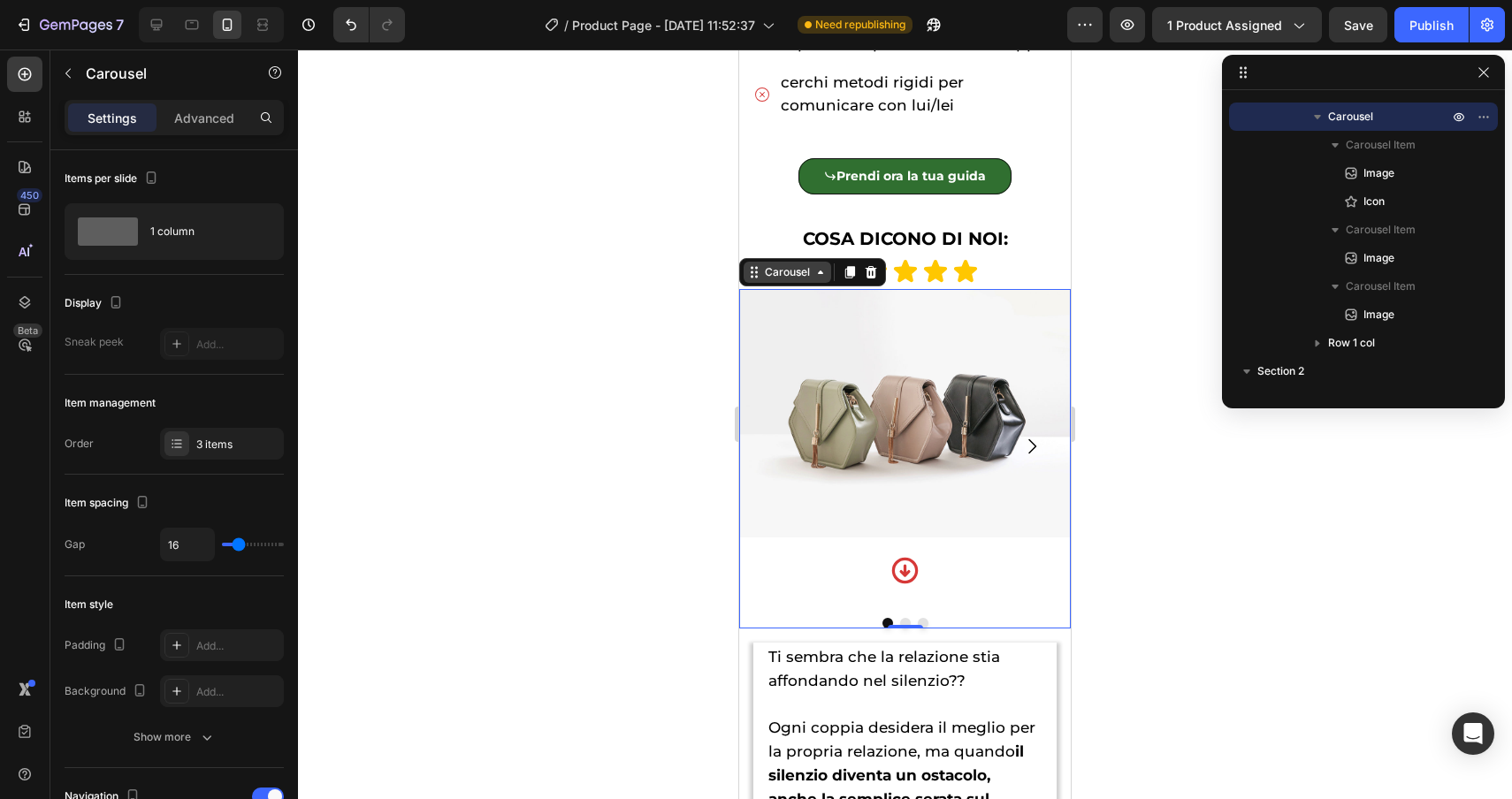
click at [787, 266] on div "Carousel" at bounding box center [787, 272] width 52 height 15
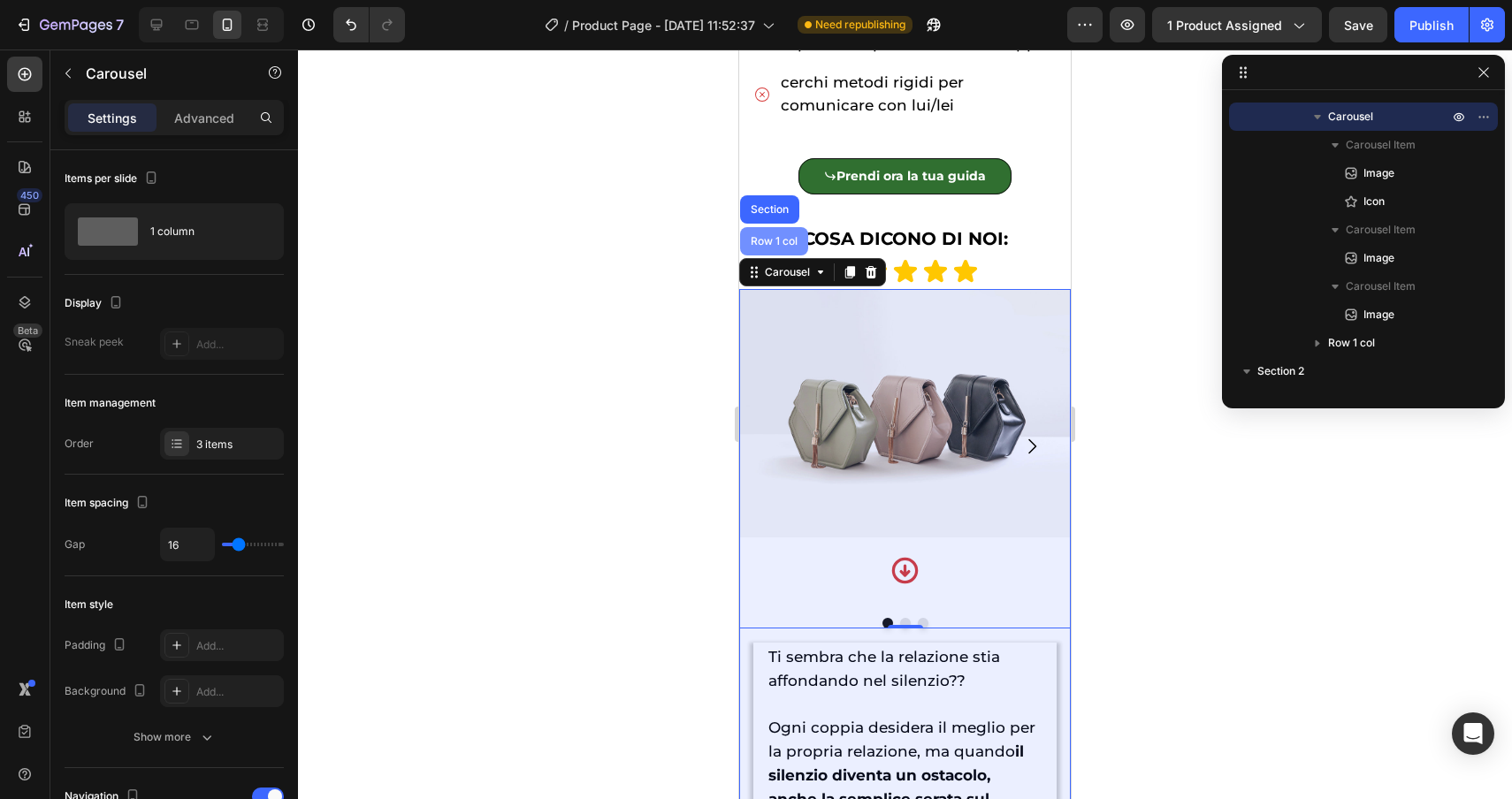
click at [785, 243] on div "Row 1 col" at bounding box center [774, 241] width 54 height 11
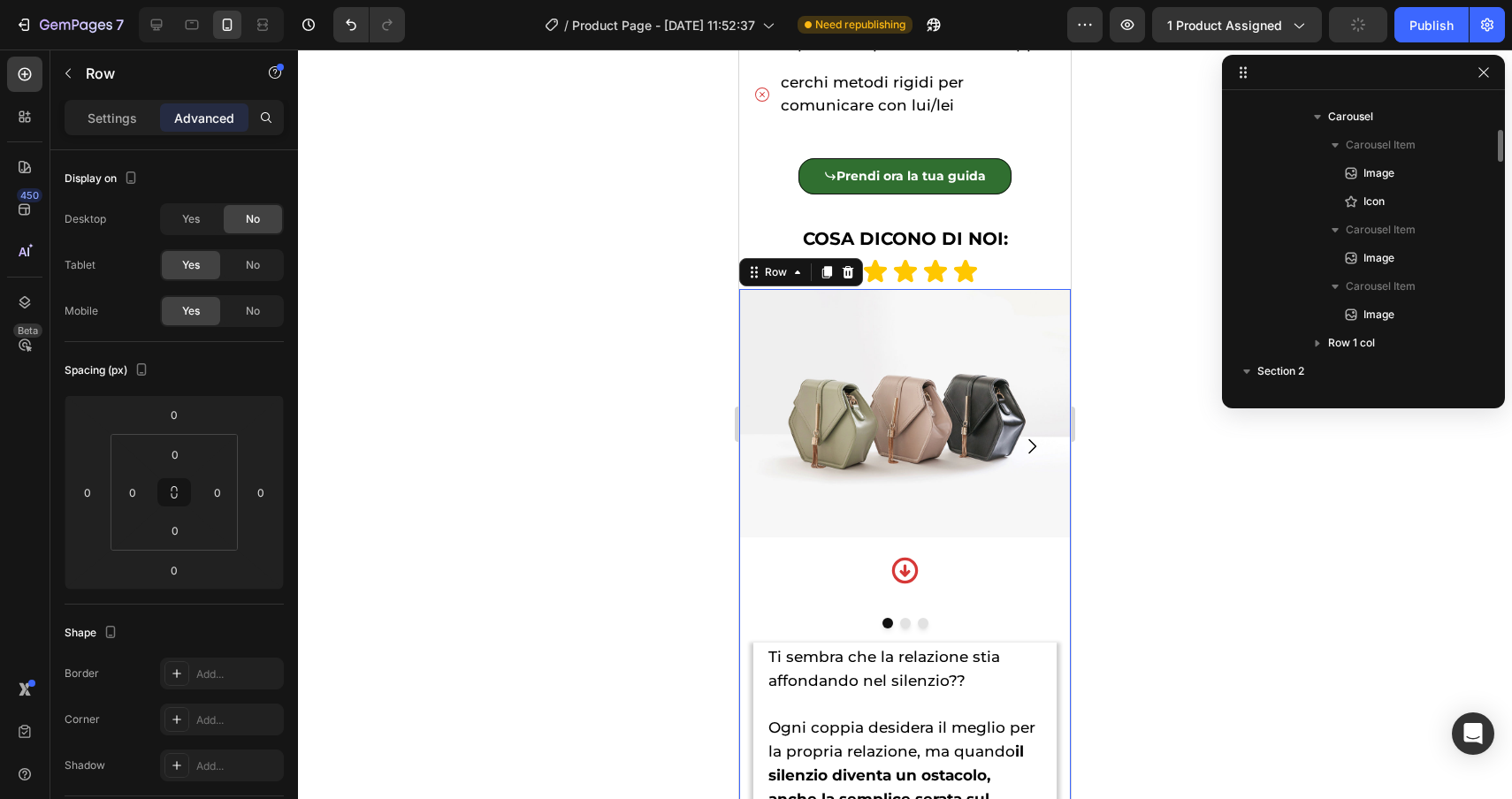
scroll to position [1805, 0]
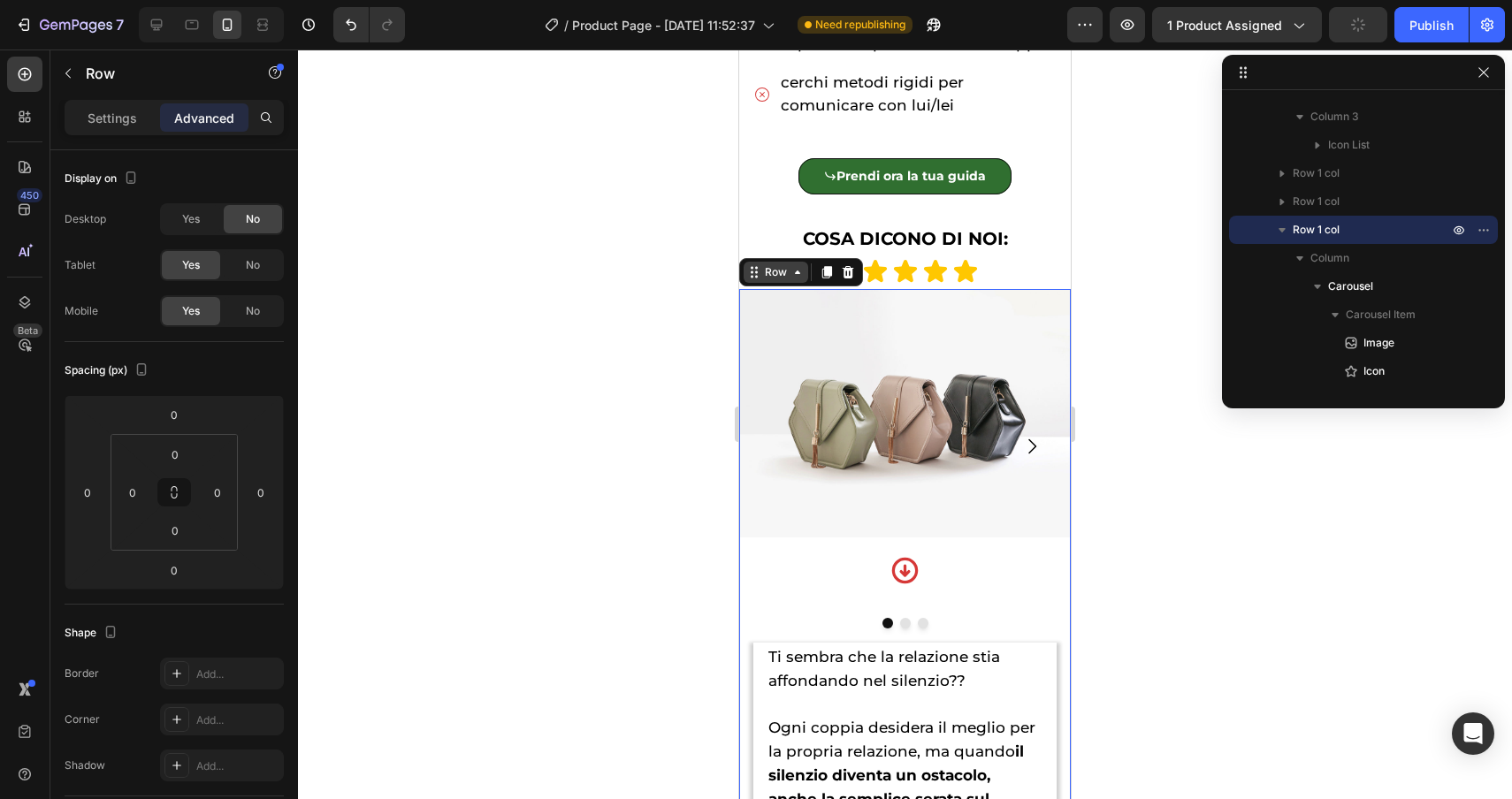
click at [773, 268] on div "Row" at bounding box center [776, 272] width 29 height 15
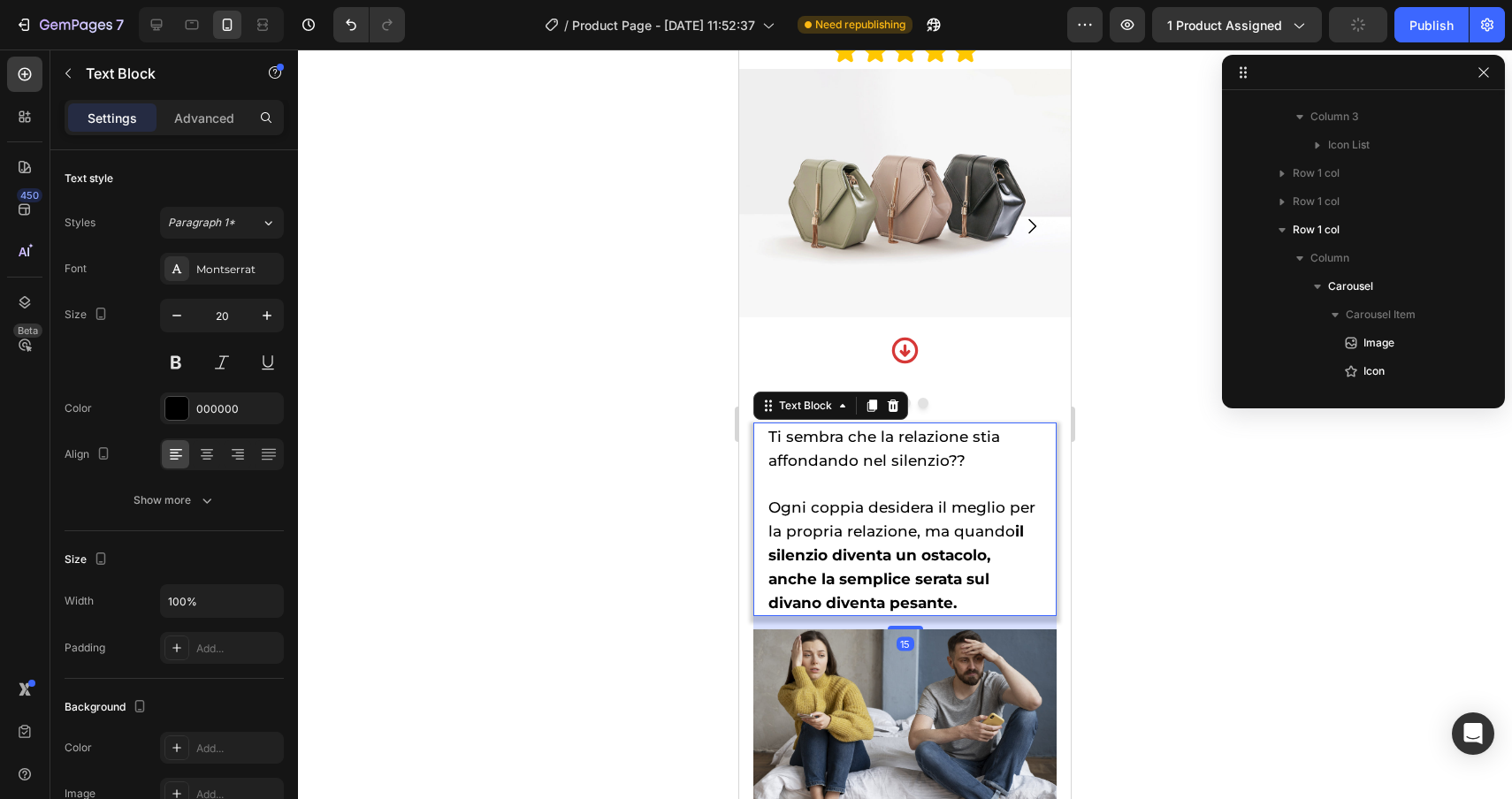
click at [775, 418] on div "Text Block" at bounding box center [831, 405] width 155 height 28
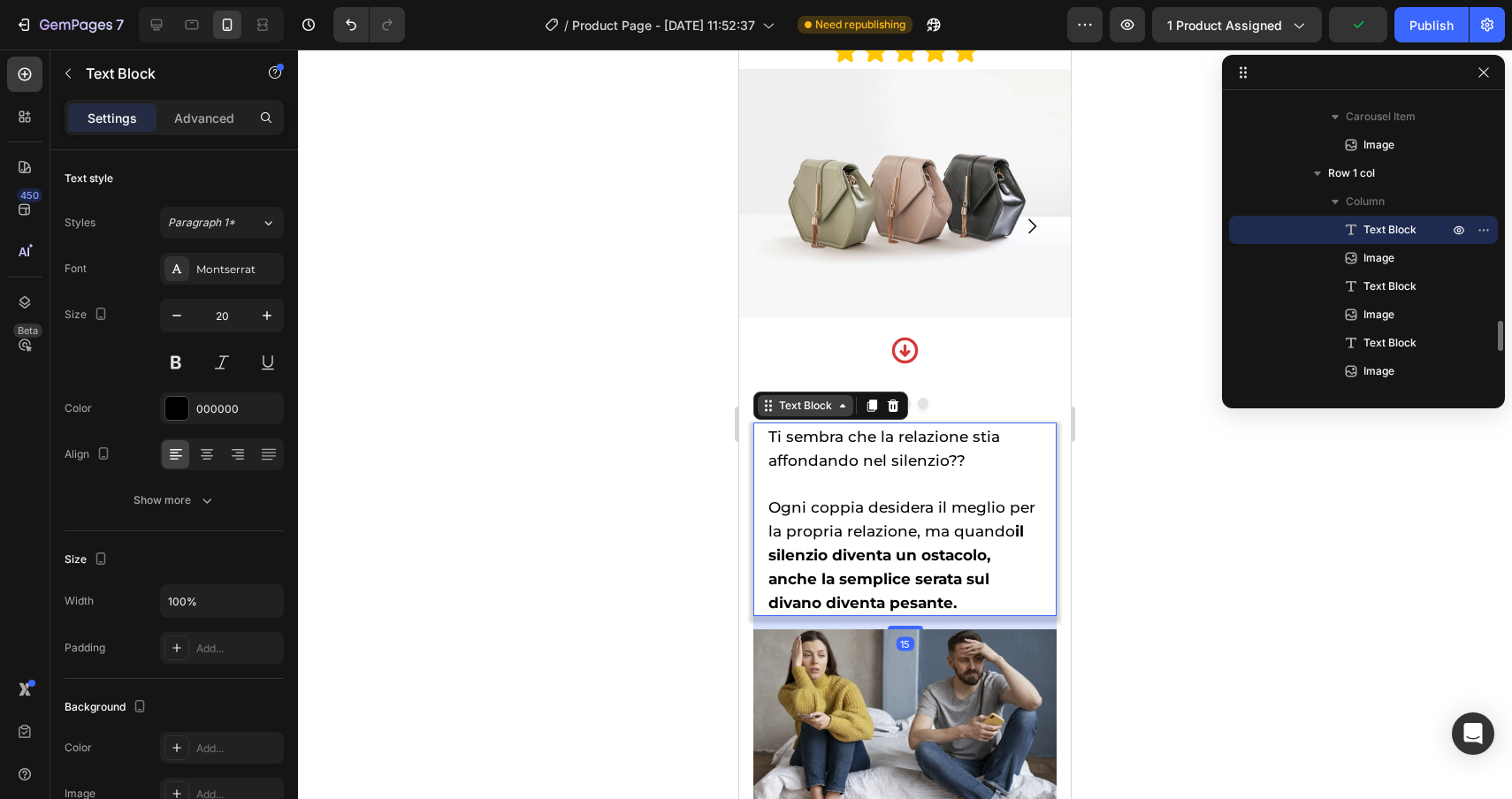
click at [782, 406] on div "Text Block" at bounding box center [806, 406] width 60 height 15
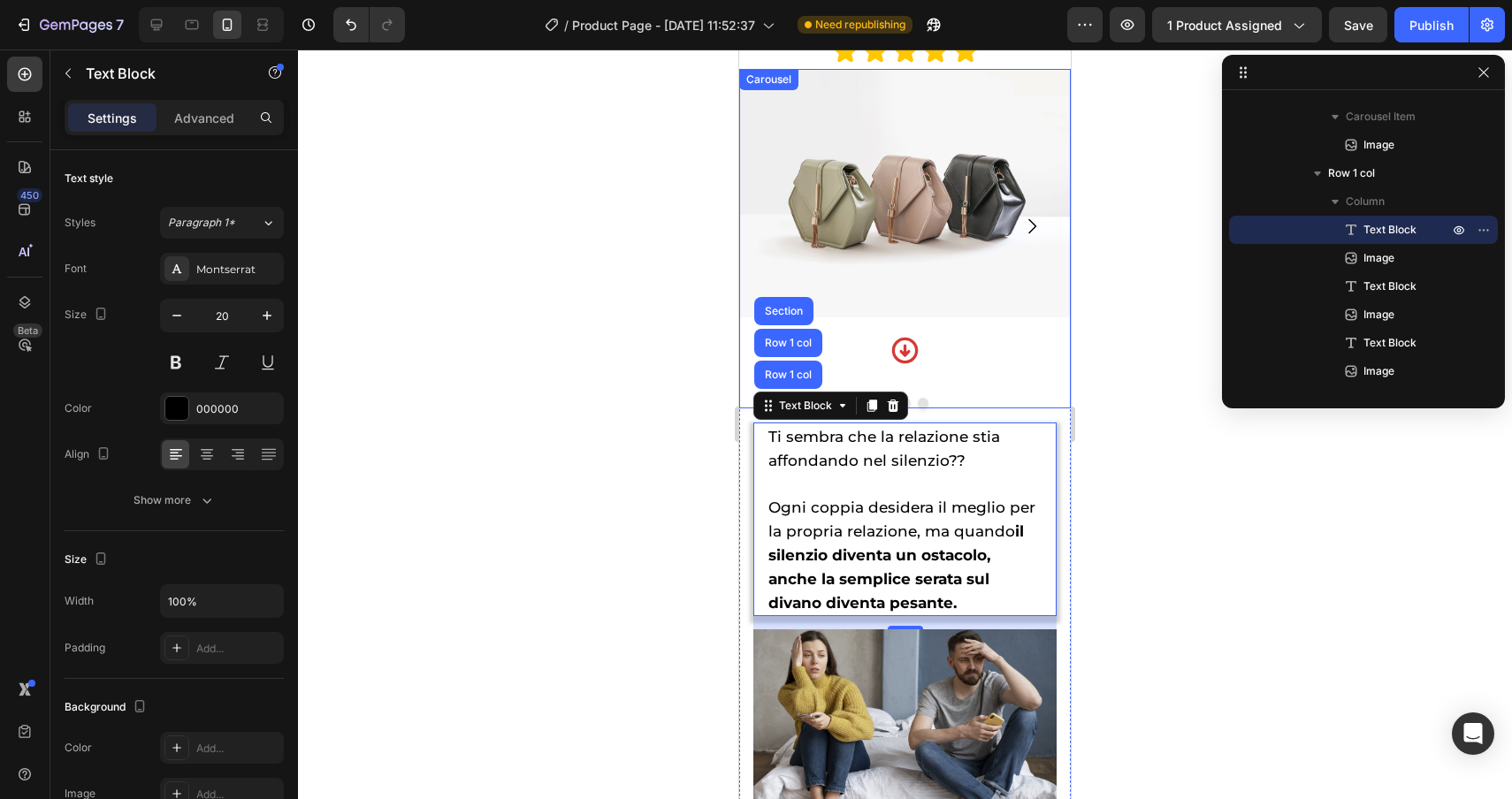
click at [1032, 229] on icon "Carousel Next Arrow" at bounding box center [1032, 227] width 21 height 21
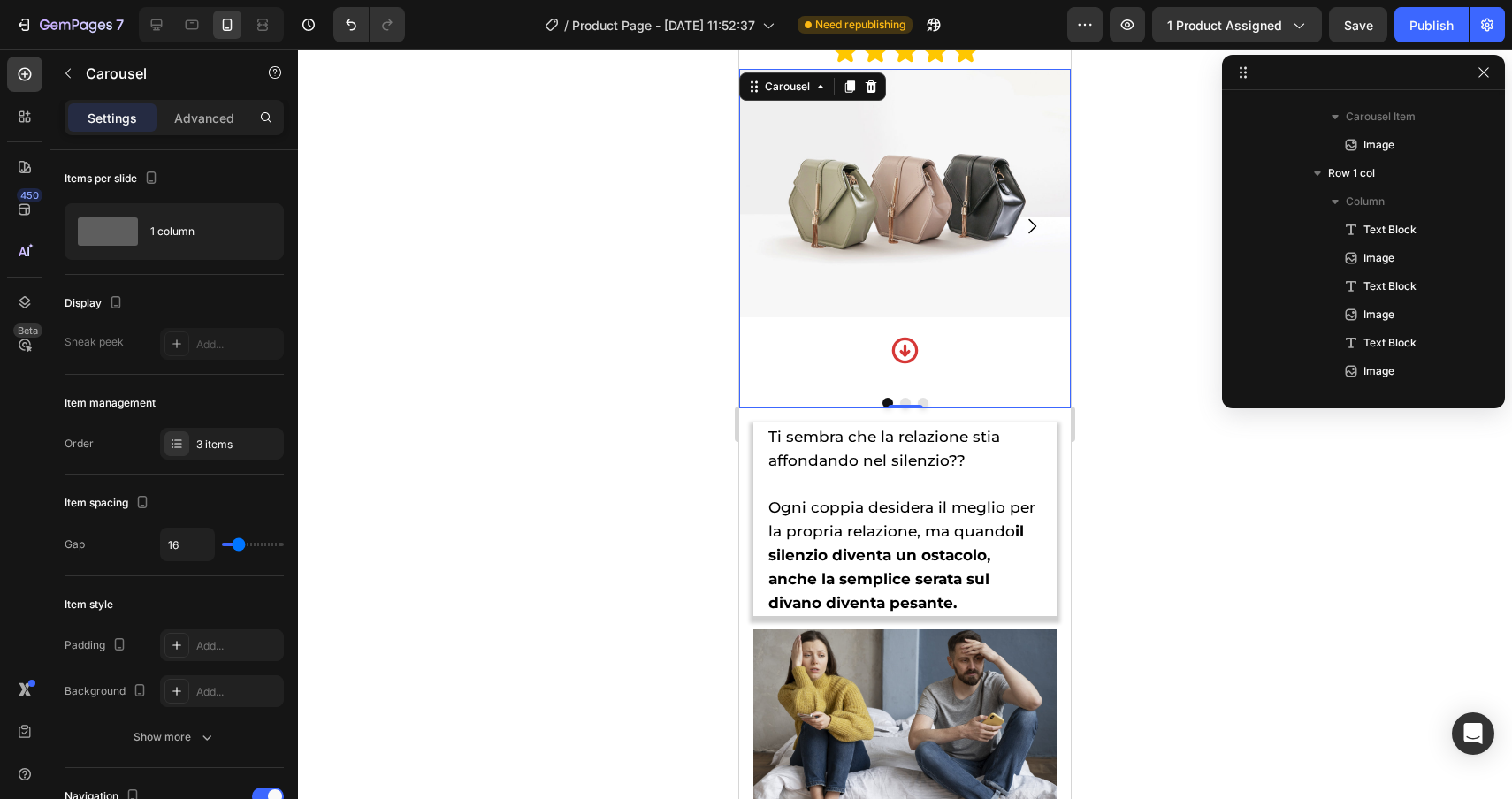
scroll to position [1862, 0]
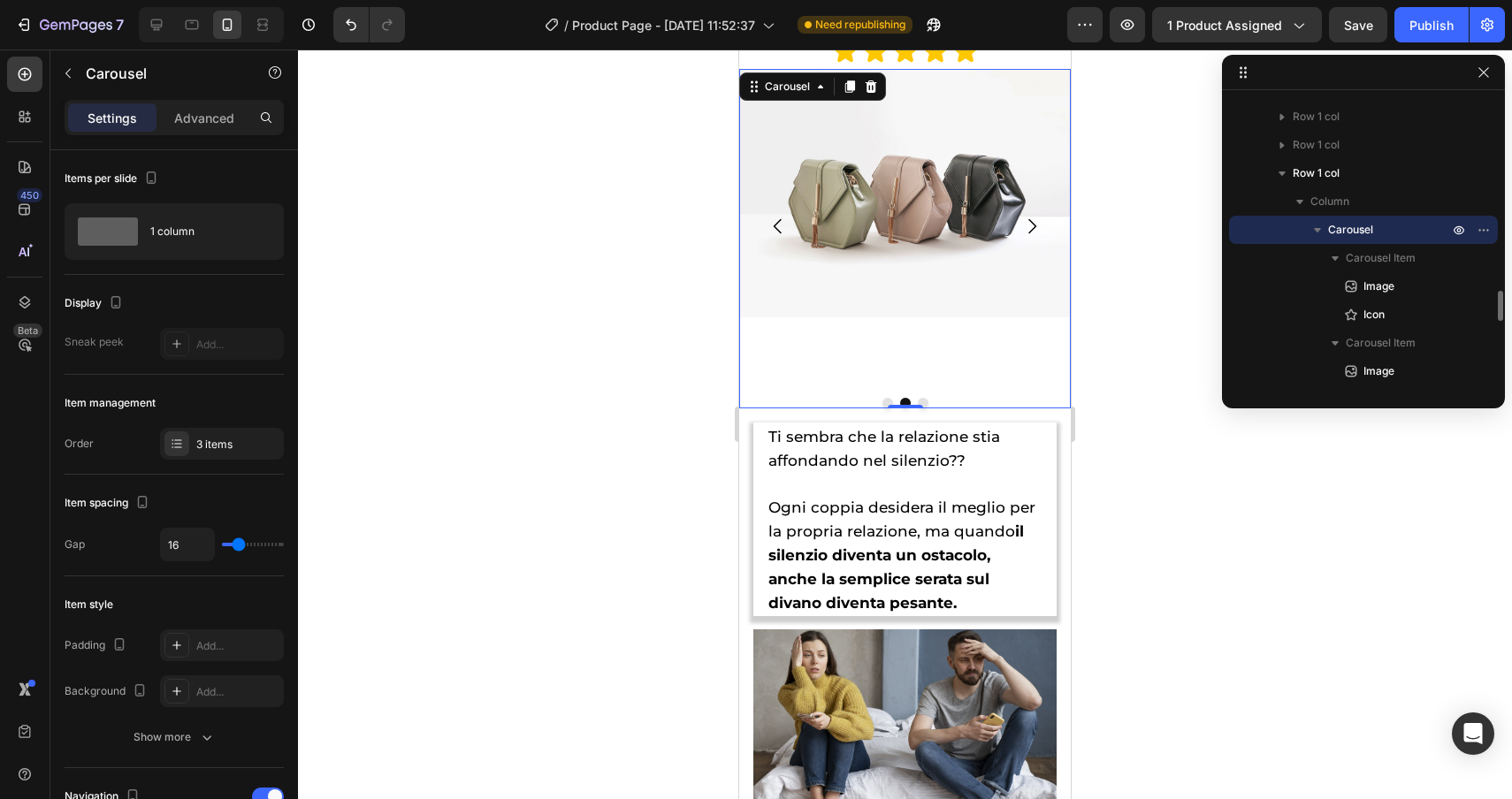
click at [1032, 229] on icon "Carousel Next Arrow" at bounding box center [1032, 227] width 21 height 21
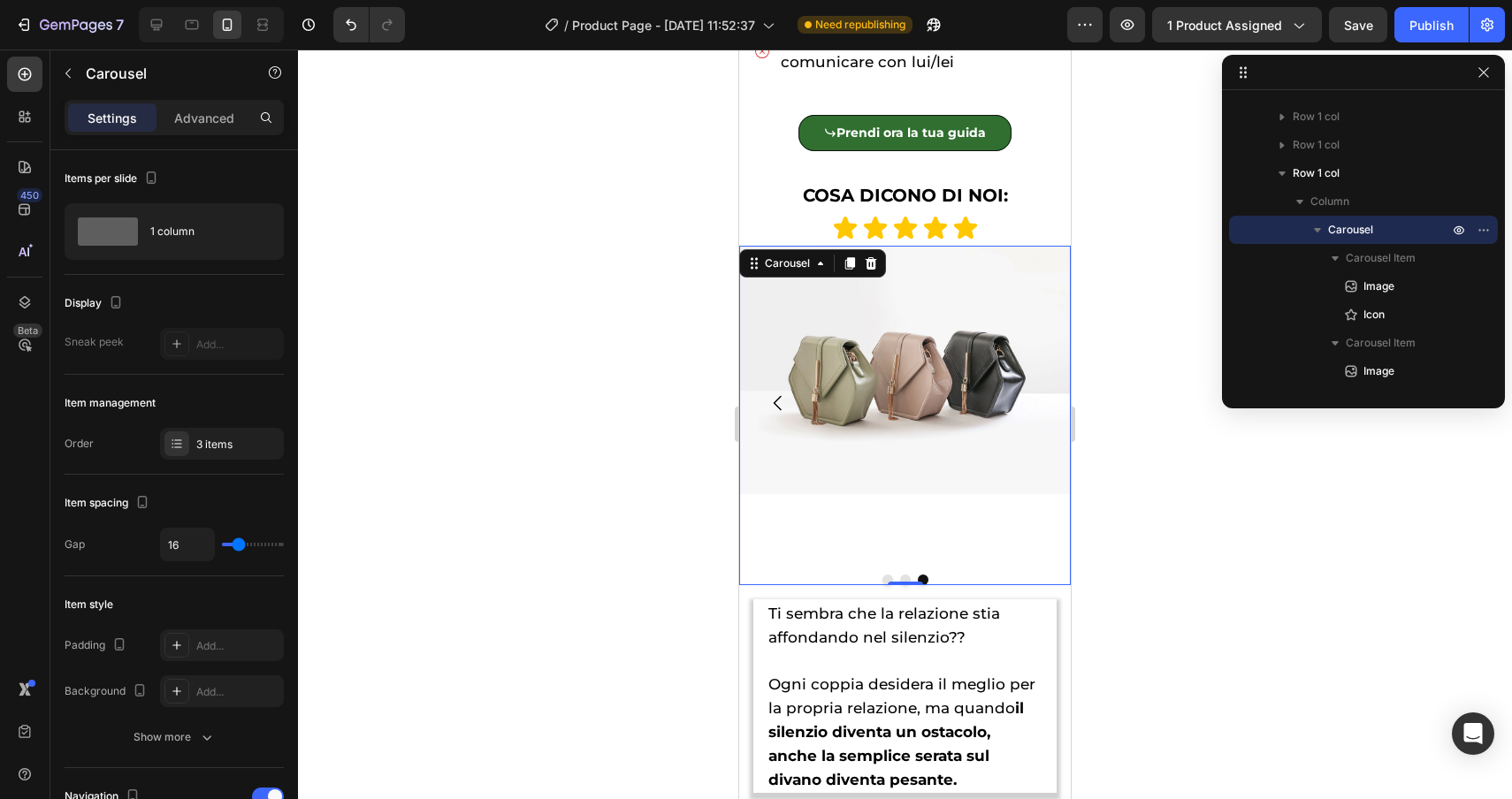
scroll to position [1279, 0]
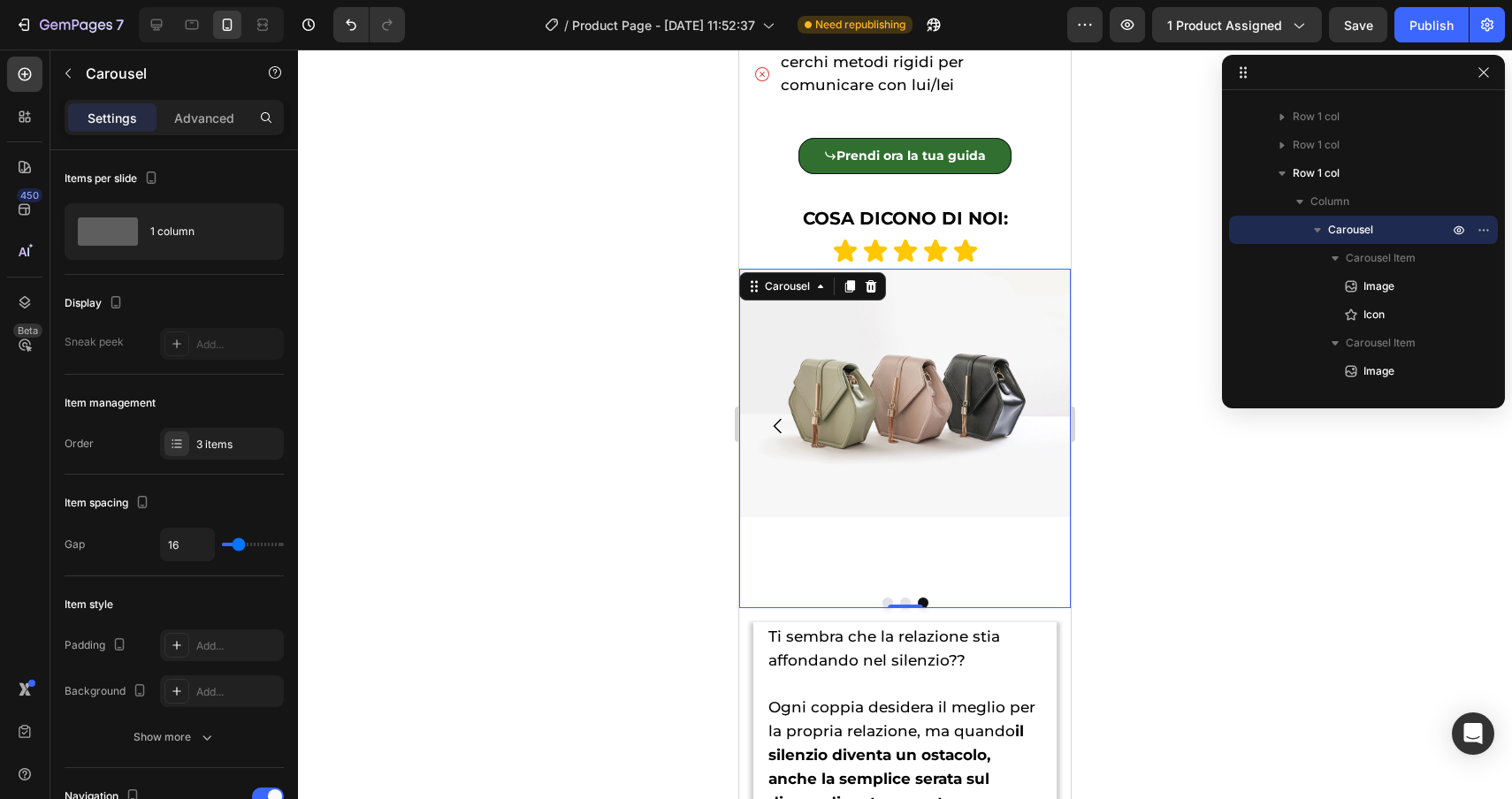
click at [776, 423] on icon "Carousel Back Arrow" at bounding box center [778, 427] width 8 height 15
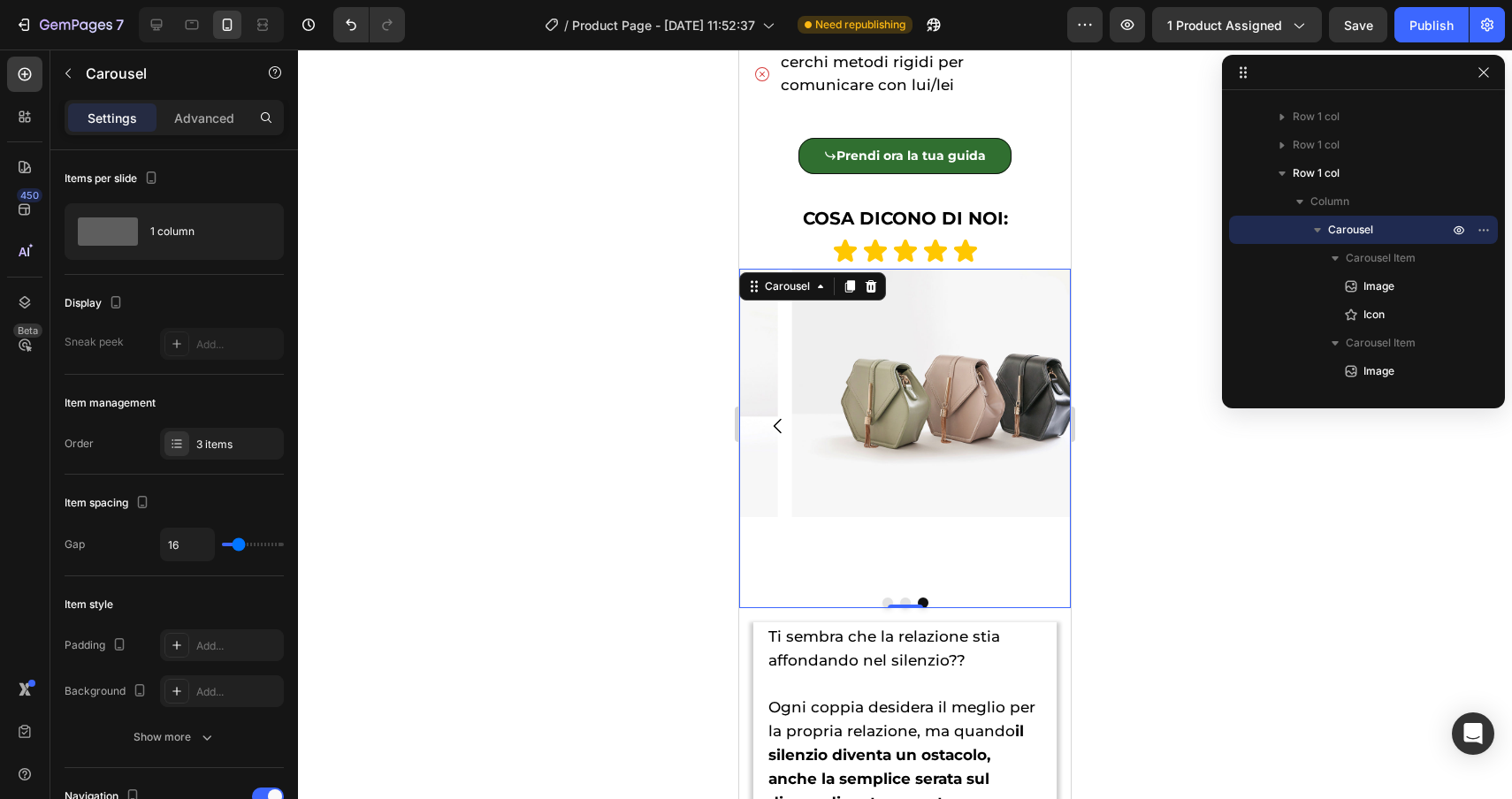
click at [776, 423] on icon "Carousel Back Arrow" at bounding box center [778, 427] width 8 height 15
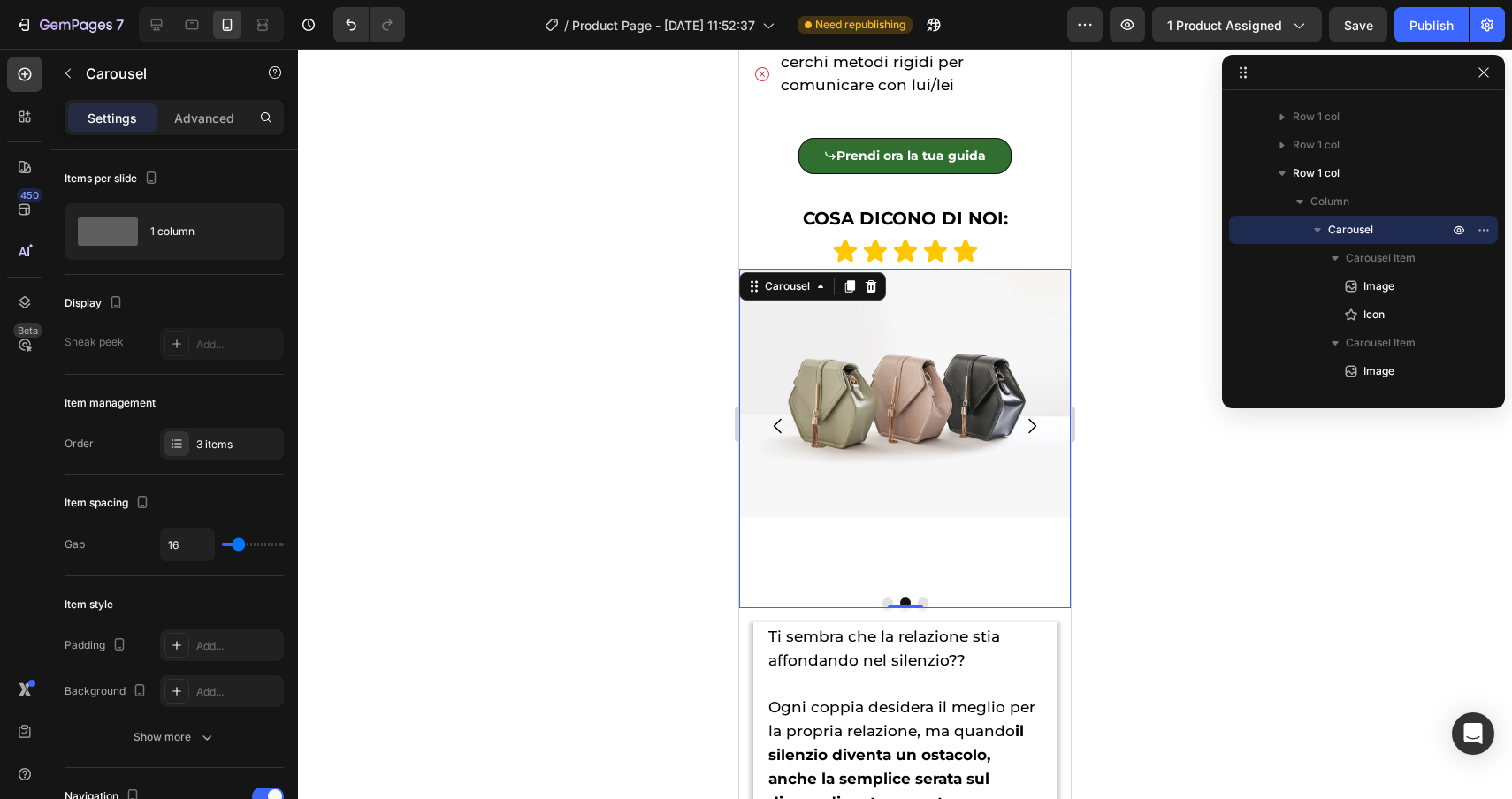
click at [776, 423] on icon "Carousel Back Arrow" at bounding box center [778, 427] width 8 height 15
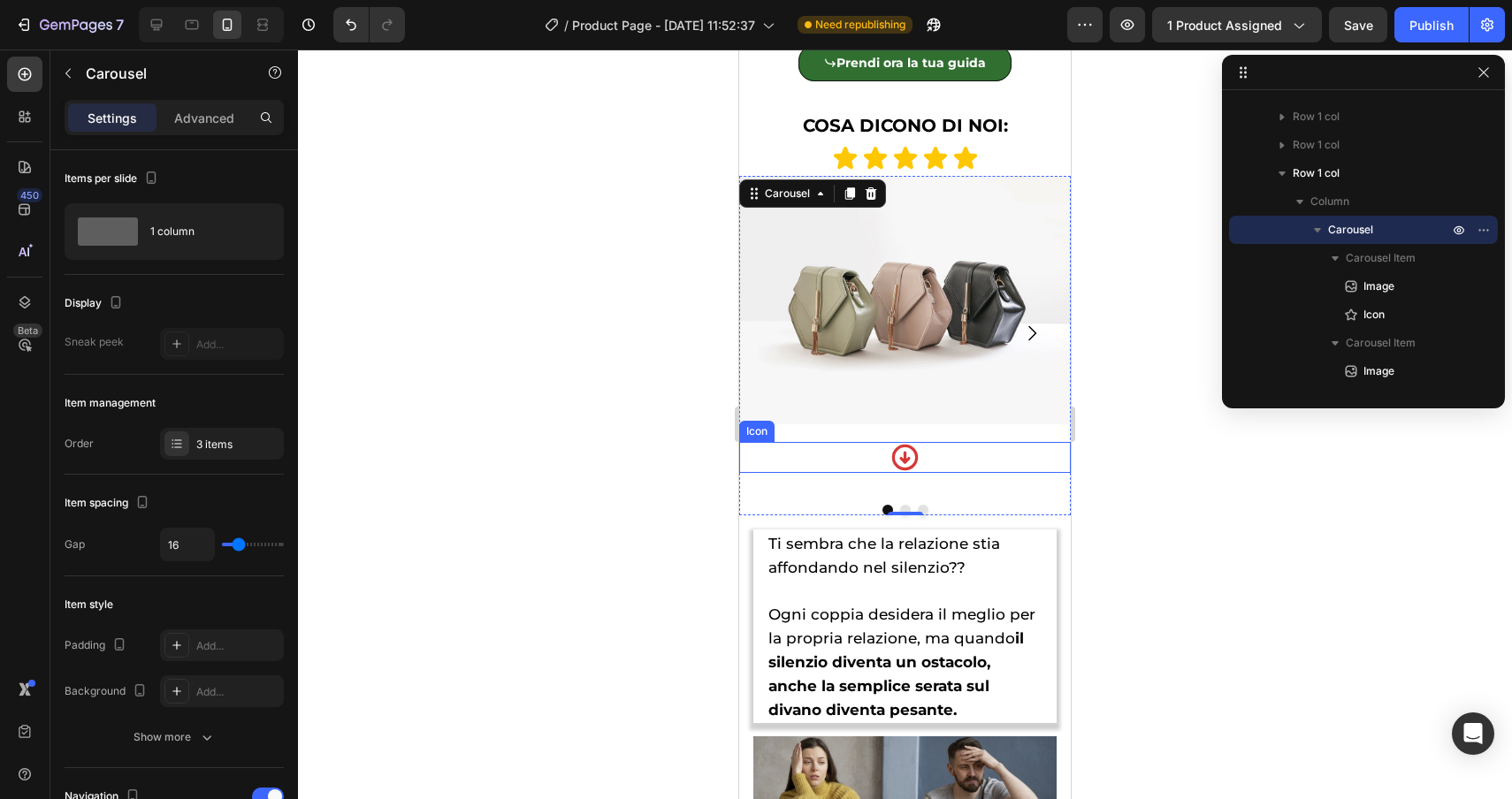
scroll to position [1436, 0]
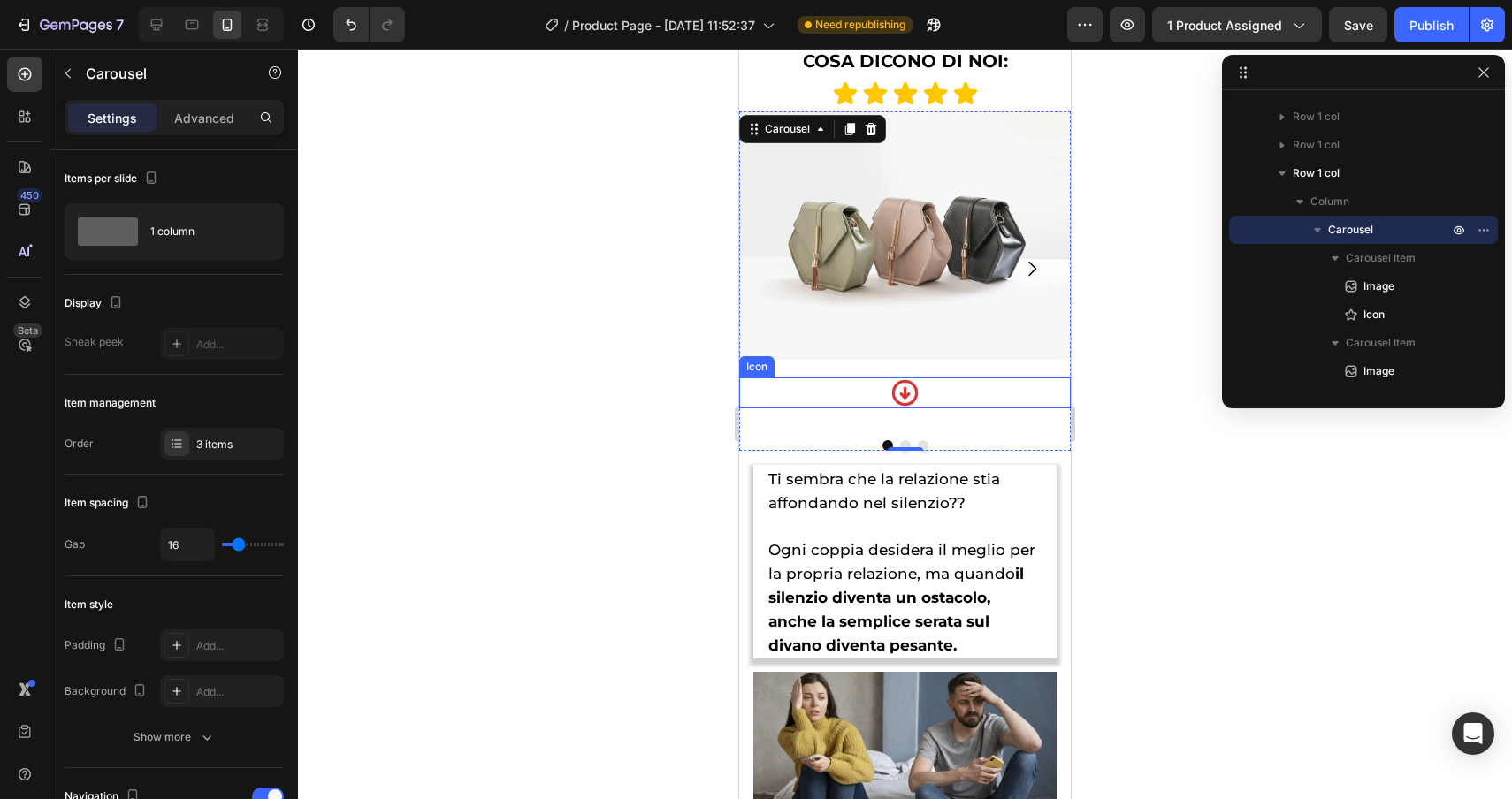
click at [819, 393] on div "Icon" at bounding box center [905, 393] width 331 height 31
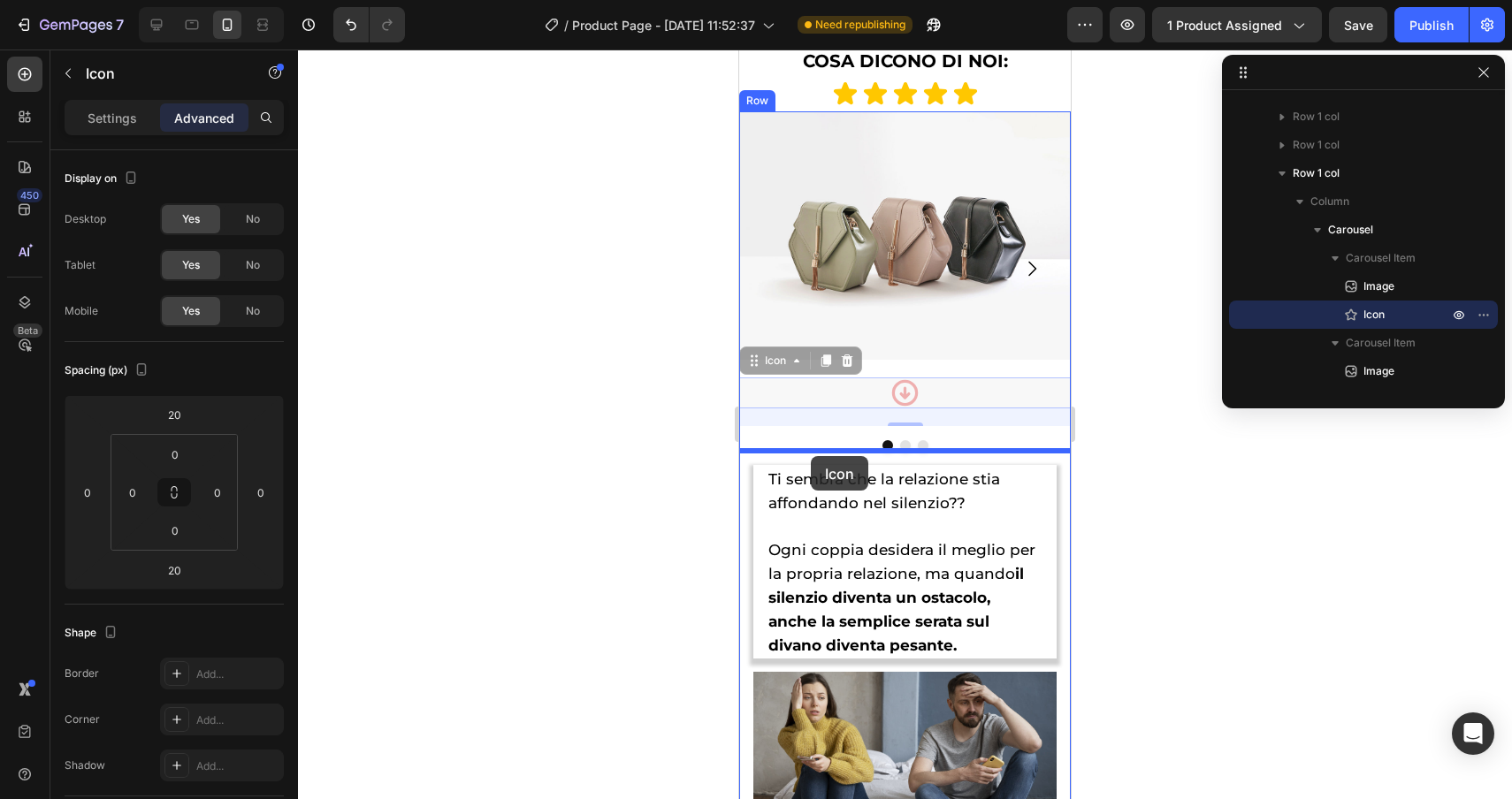
drag, startPoint x: 774, startPoint y: 365, endPoint x: 811, endPoint y: 456, distance: 98.2
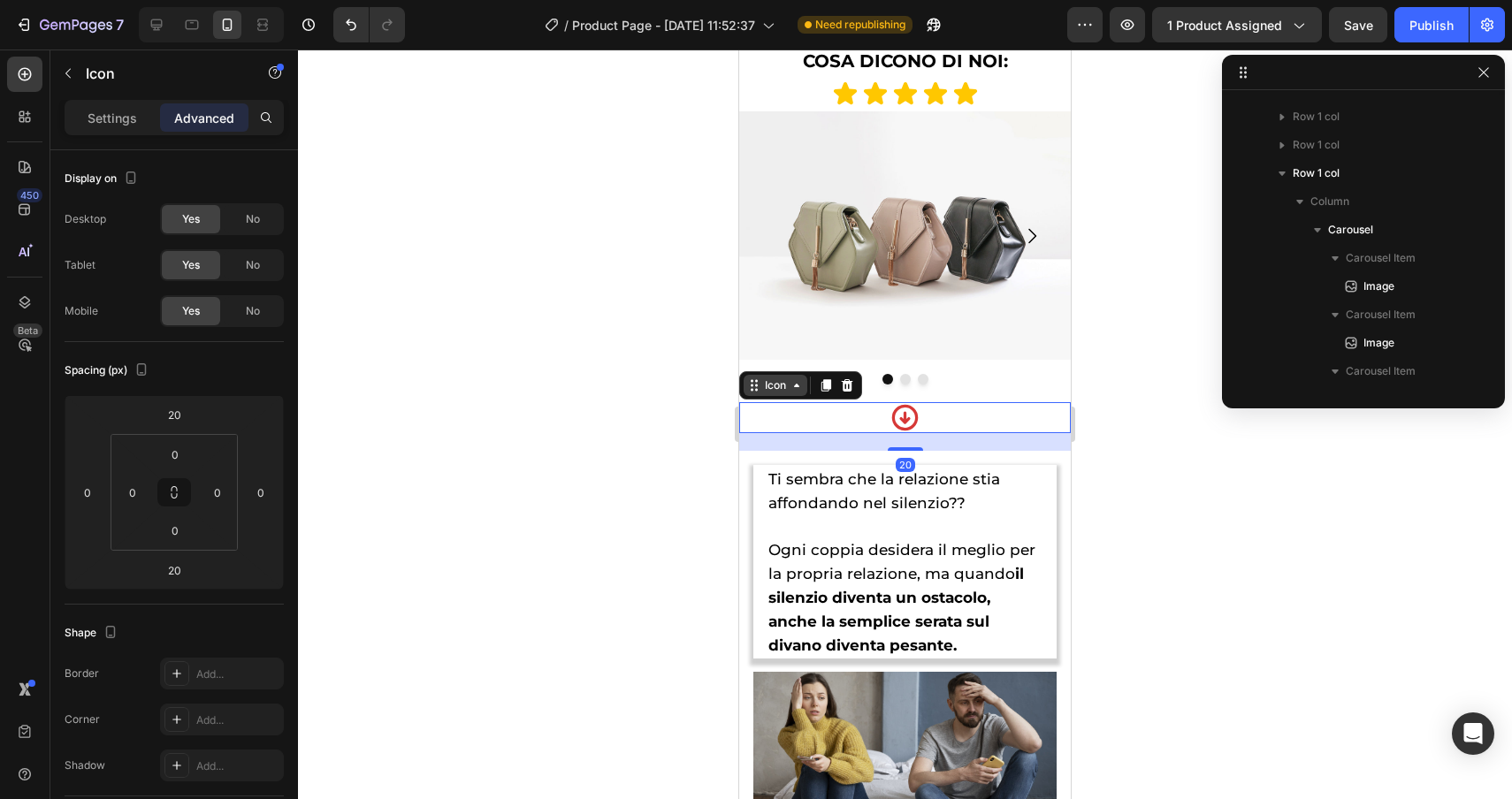
click at [759, 384] on icon at bounding box center [754, 385] width 15 height 15
click at [763, 442] on div "Row" at bounding box center [757, 440] width 29 height 15
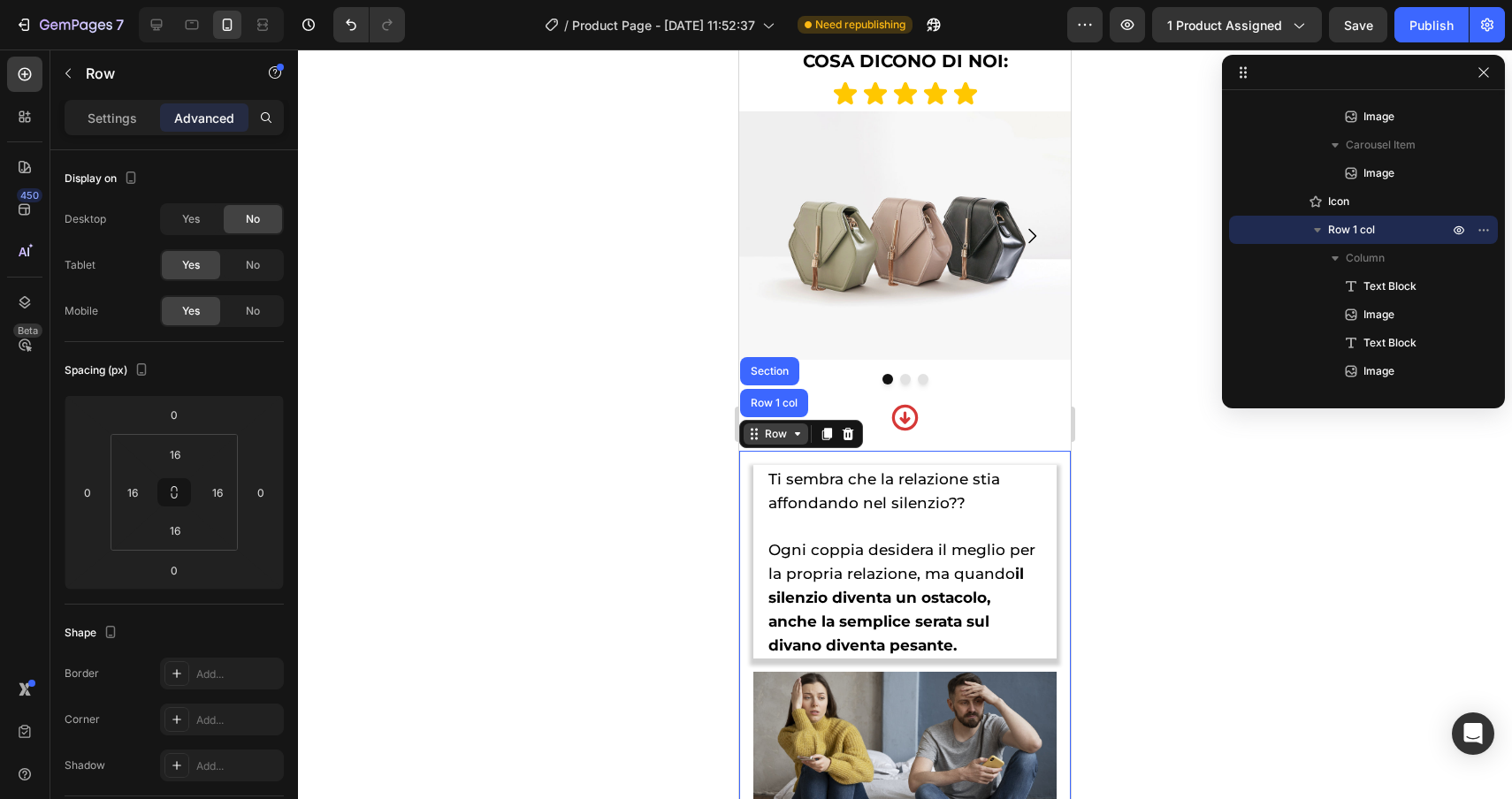
click at [759, 438] on icon at bounding box center [754, 434] width 15 height 15
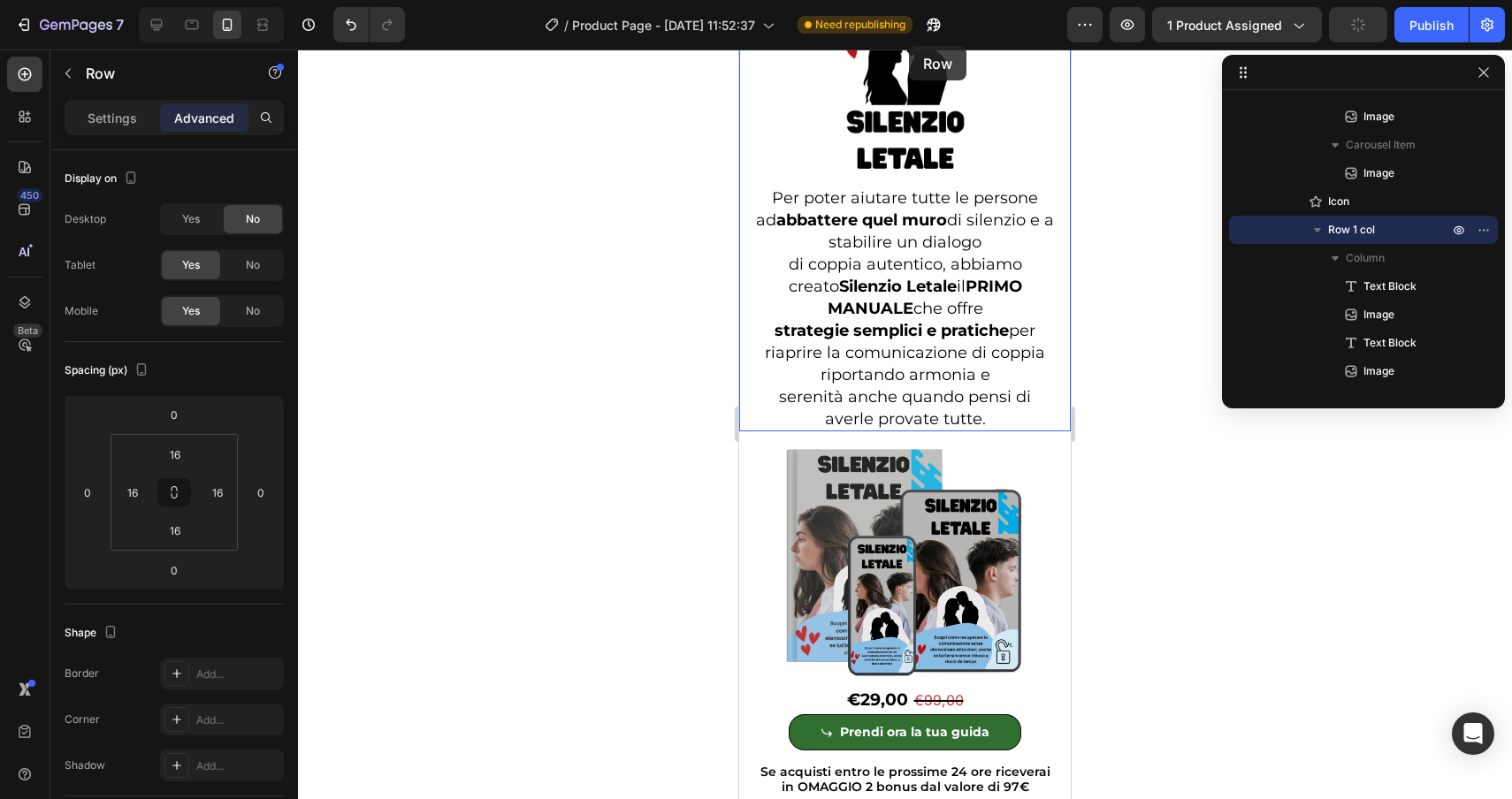
scroll to position [5121, 0]
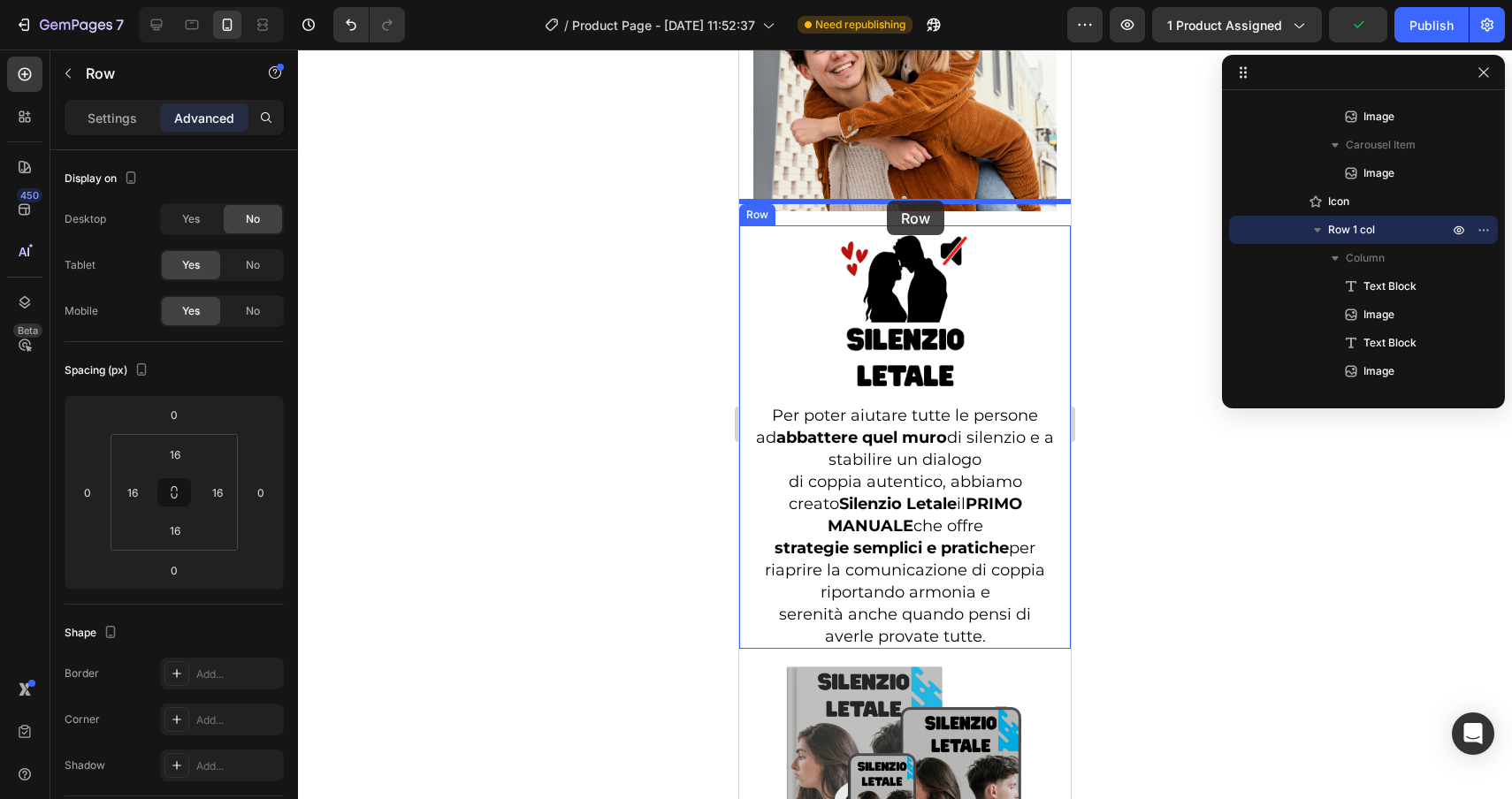
drag, startPoint x: 759, startPoint y: 438, endPoint x: 887, endPoint y: 200, distance: 270.2
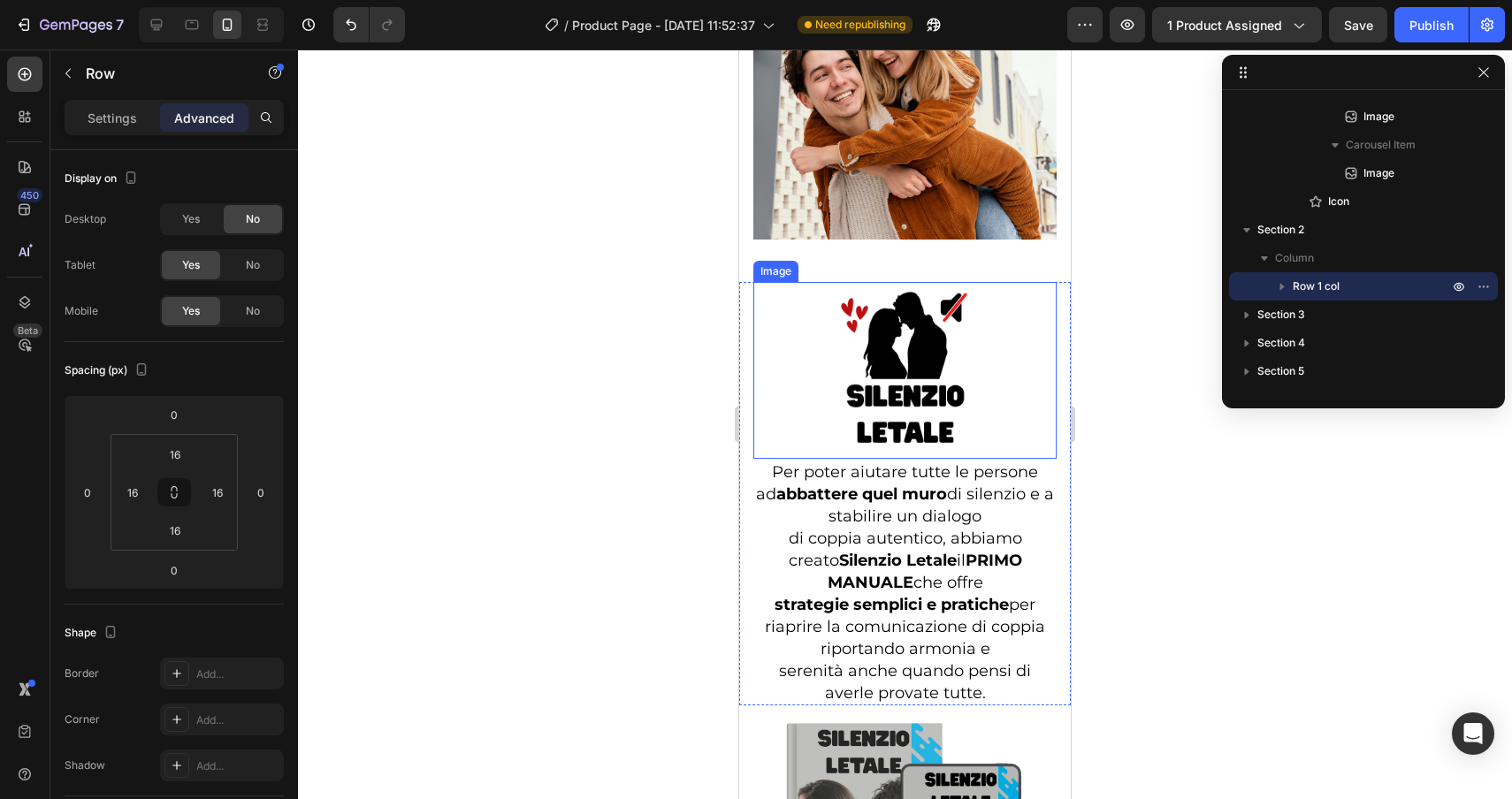
click at [771, 263] on div "Image" at bounding box center [775, 271] width 38 height 15
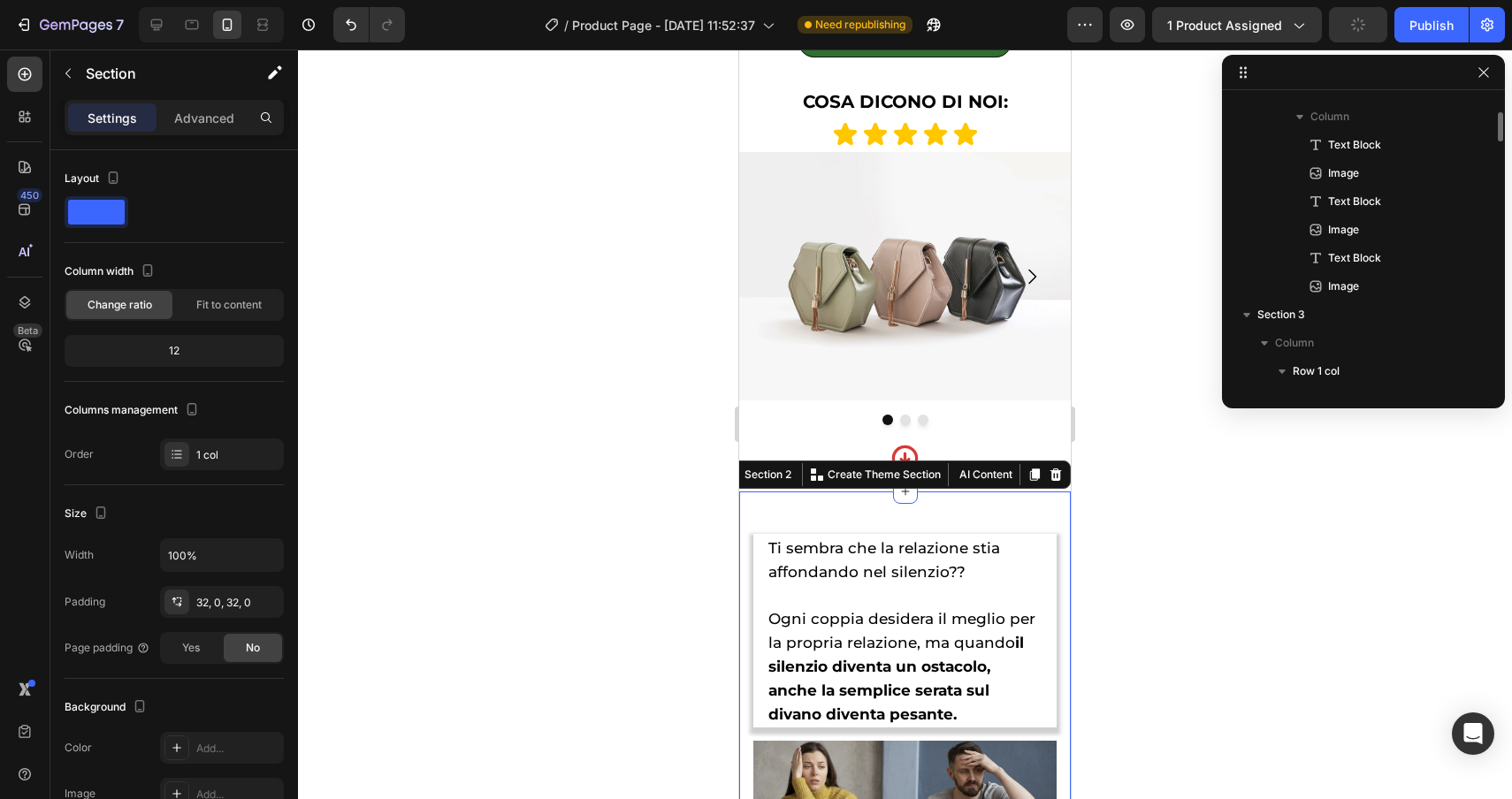
scroll to position [2088, 0]
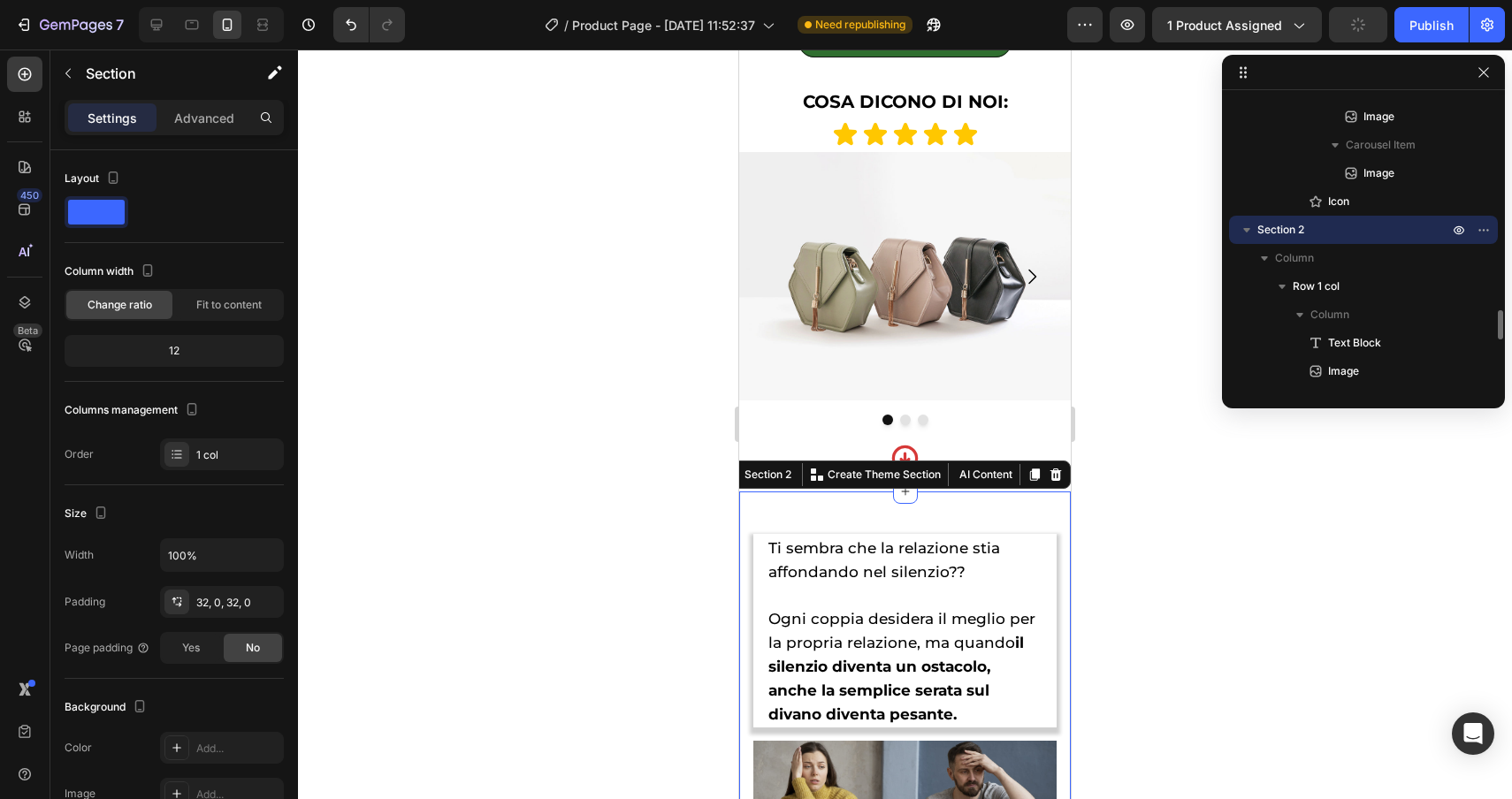
click at [778, 526] on div "Text Block" at bounding box center [787, 523] width 60 height 15
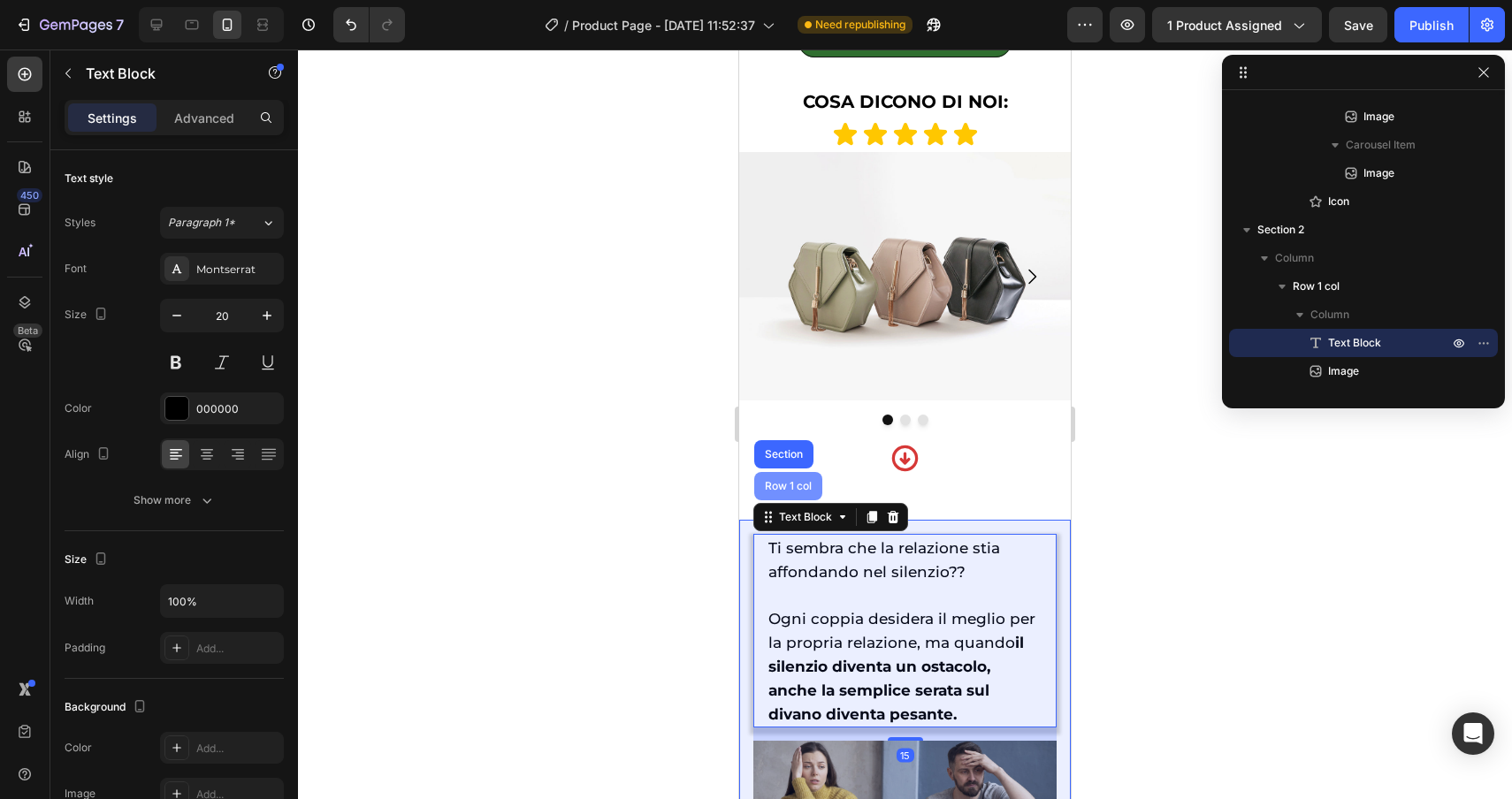
click at [787, 483] on div "Row 1 col" at bounding box center [788, 486] width 54 height 11
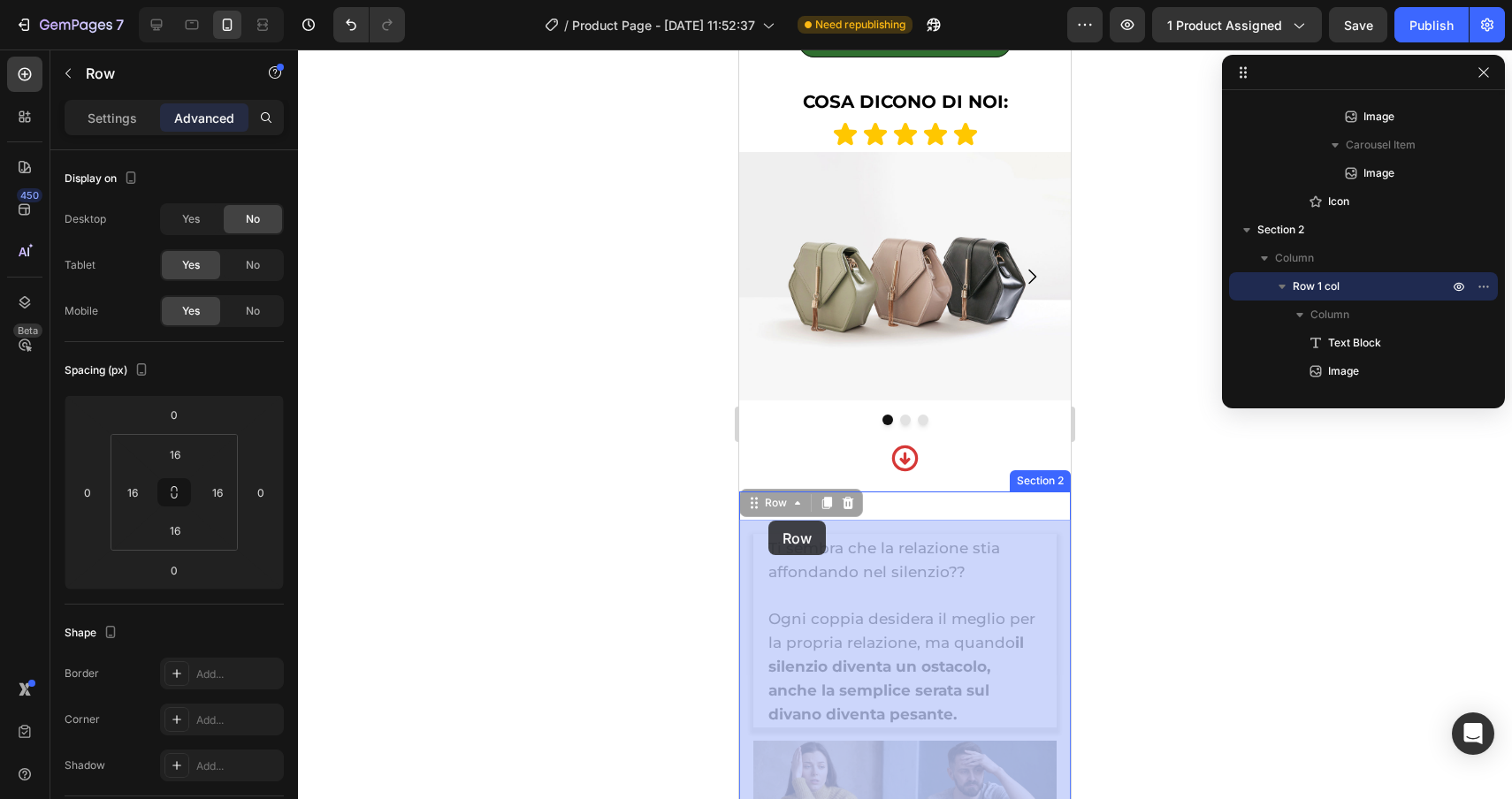
drag, startPoint x: 778, startPoint y: 505, endPoint x: 768, endPoint y: 521, distance: 18.9
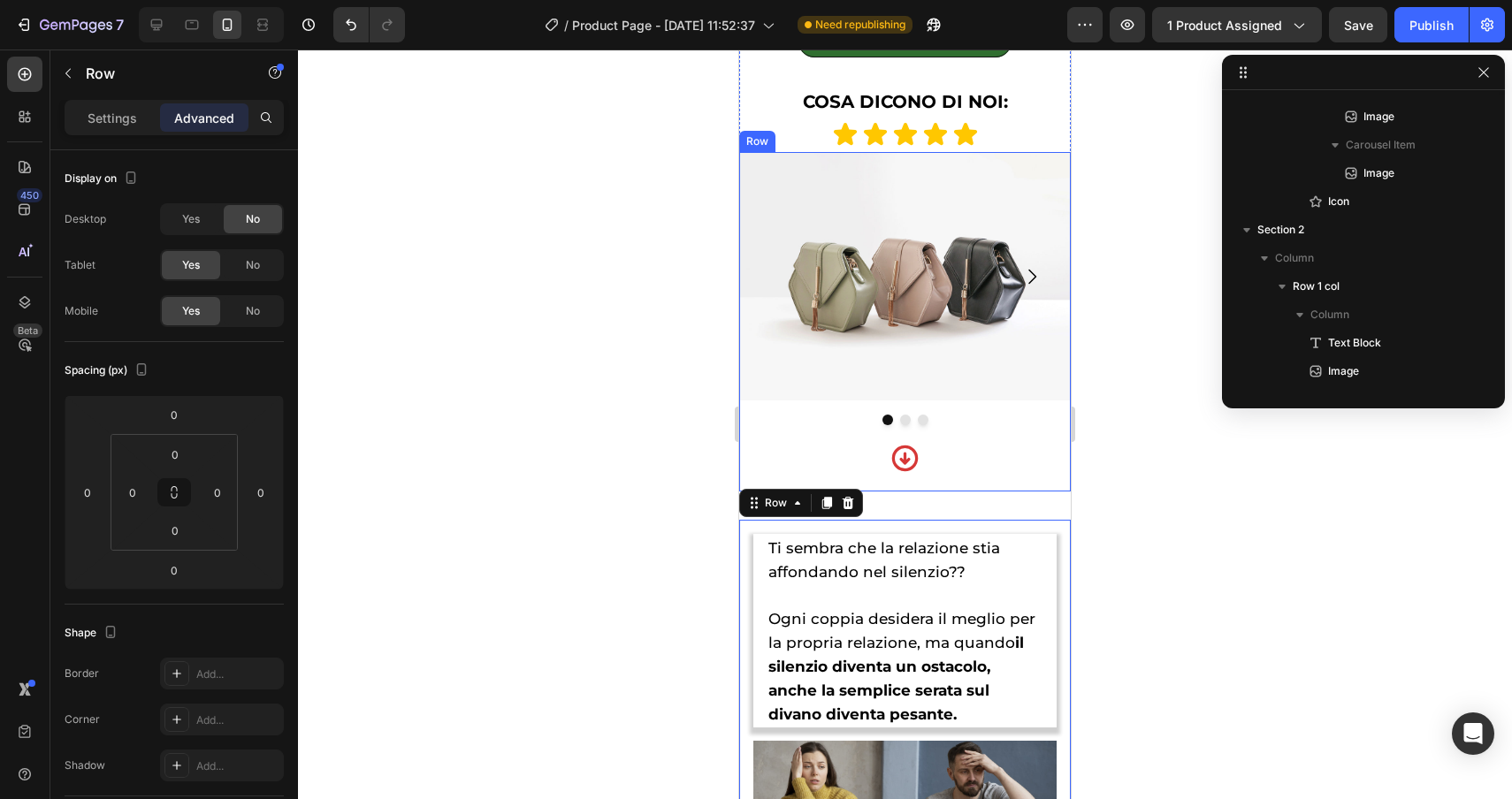
click at [800, 437] on div "Image Image Image Carousel Icon" at bounding box center [905, 322] width 331 height 340
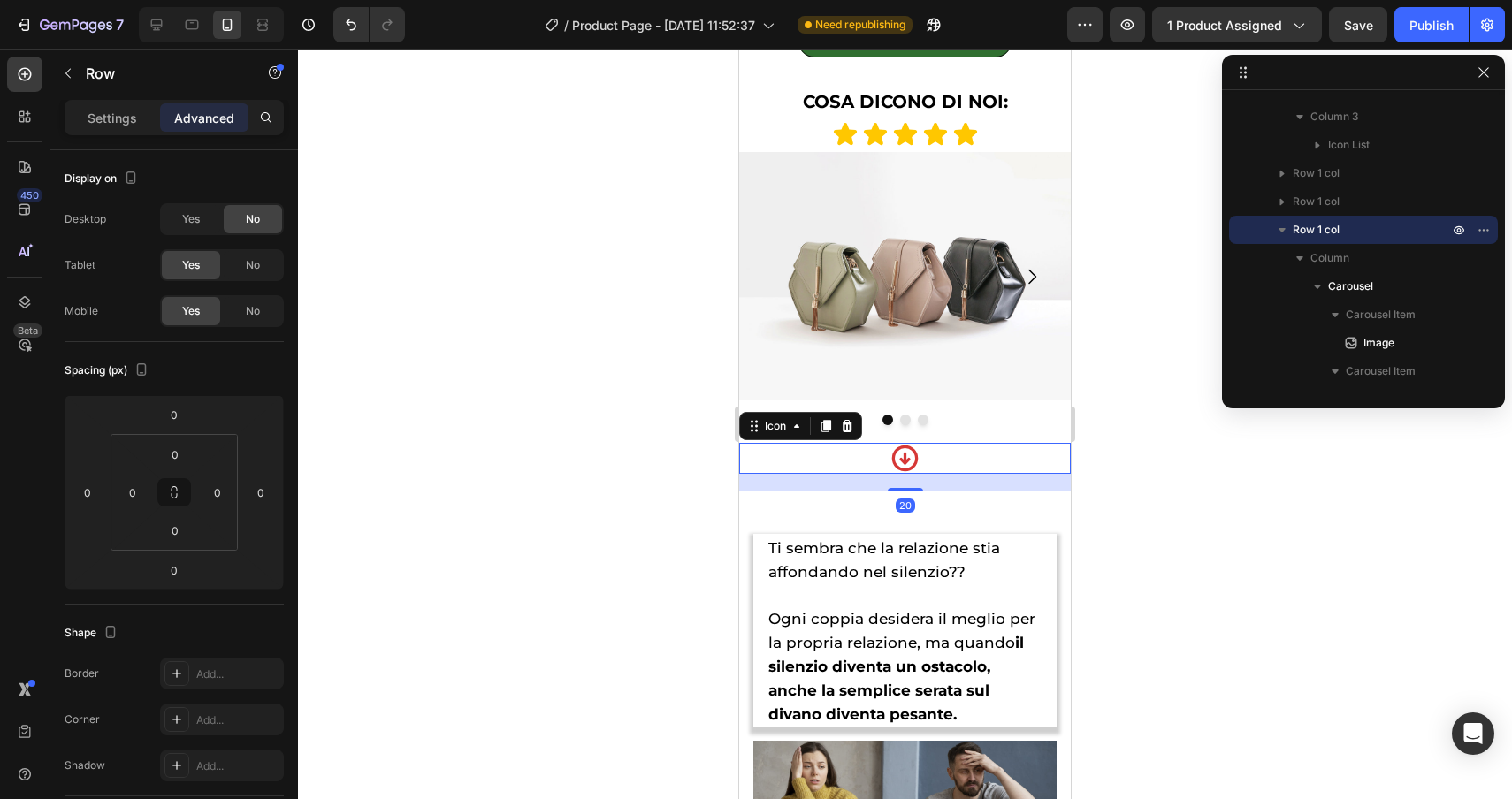
click at [832, 460] on div "Icon 20" at bounding box center [905, 458] width 331 height 31
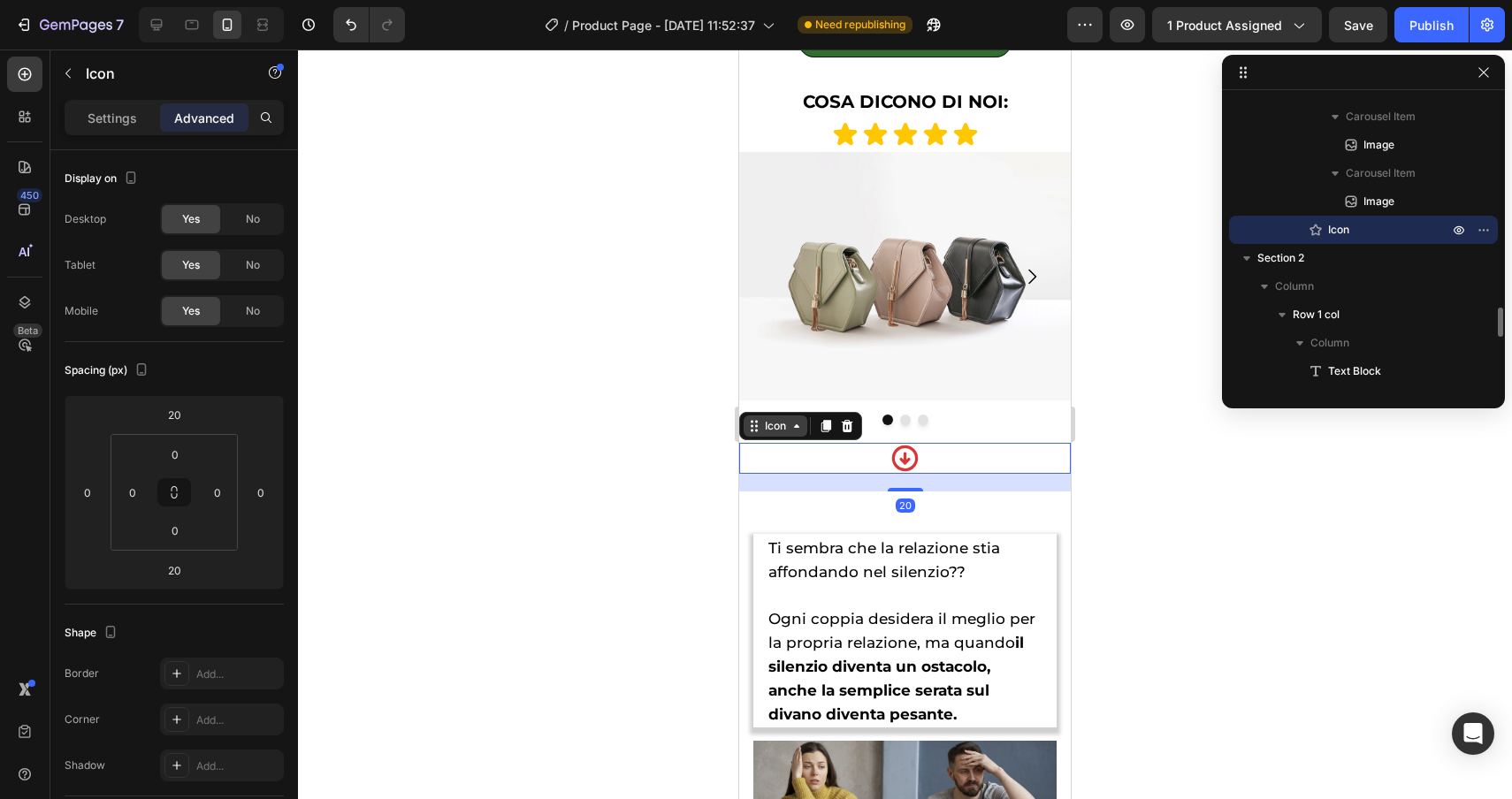
click at [770, 426] on div "Icon" at bounding box center [775, 426] width 28 height 0
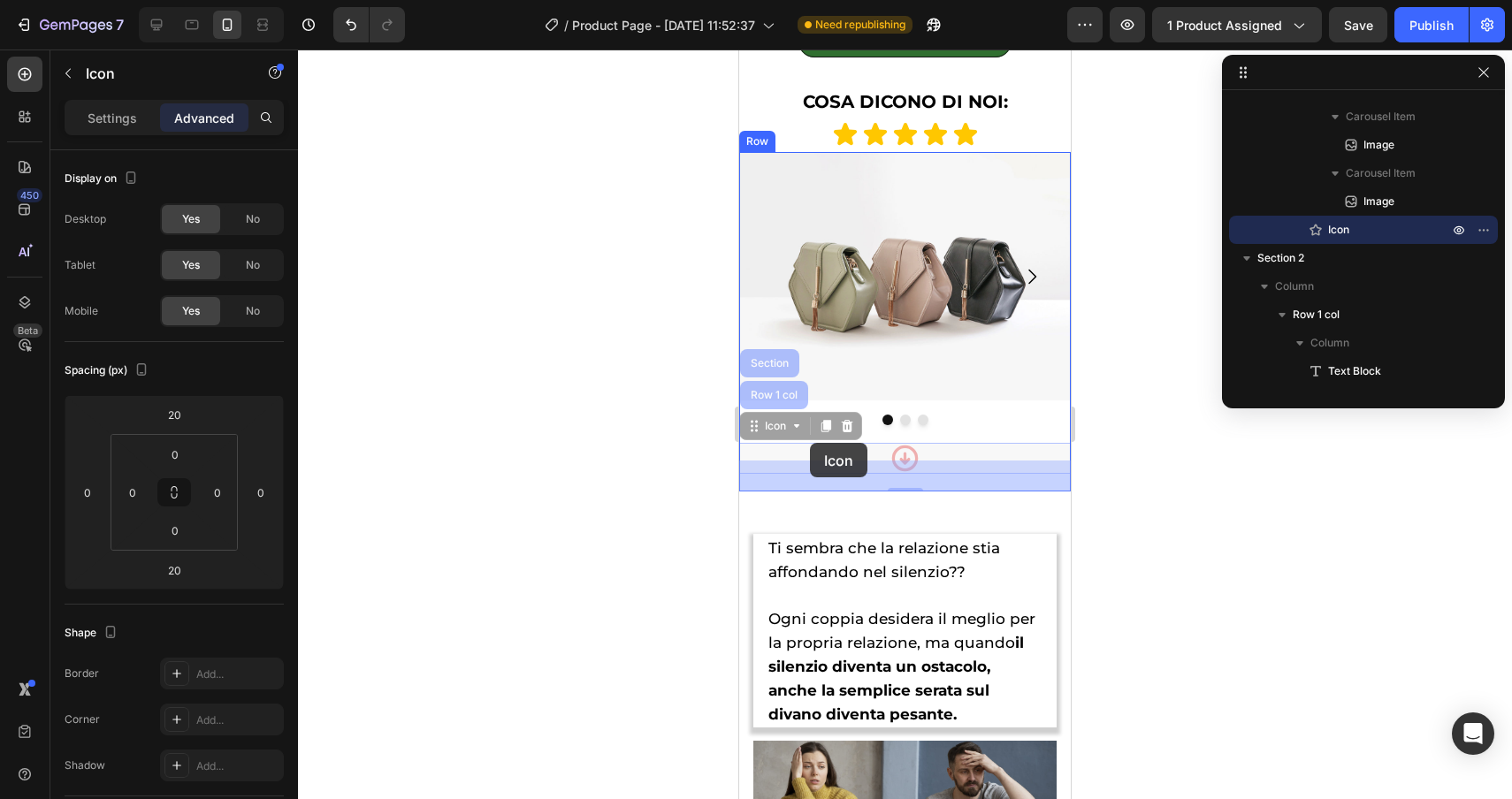
drag, startPoint x: 787, startPoint y: 431, endPoint x: 810, endPoint y: 444, distance: 26.4
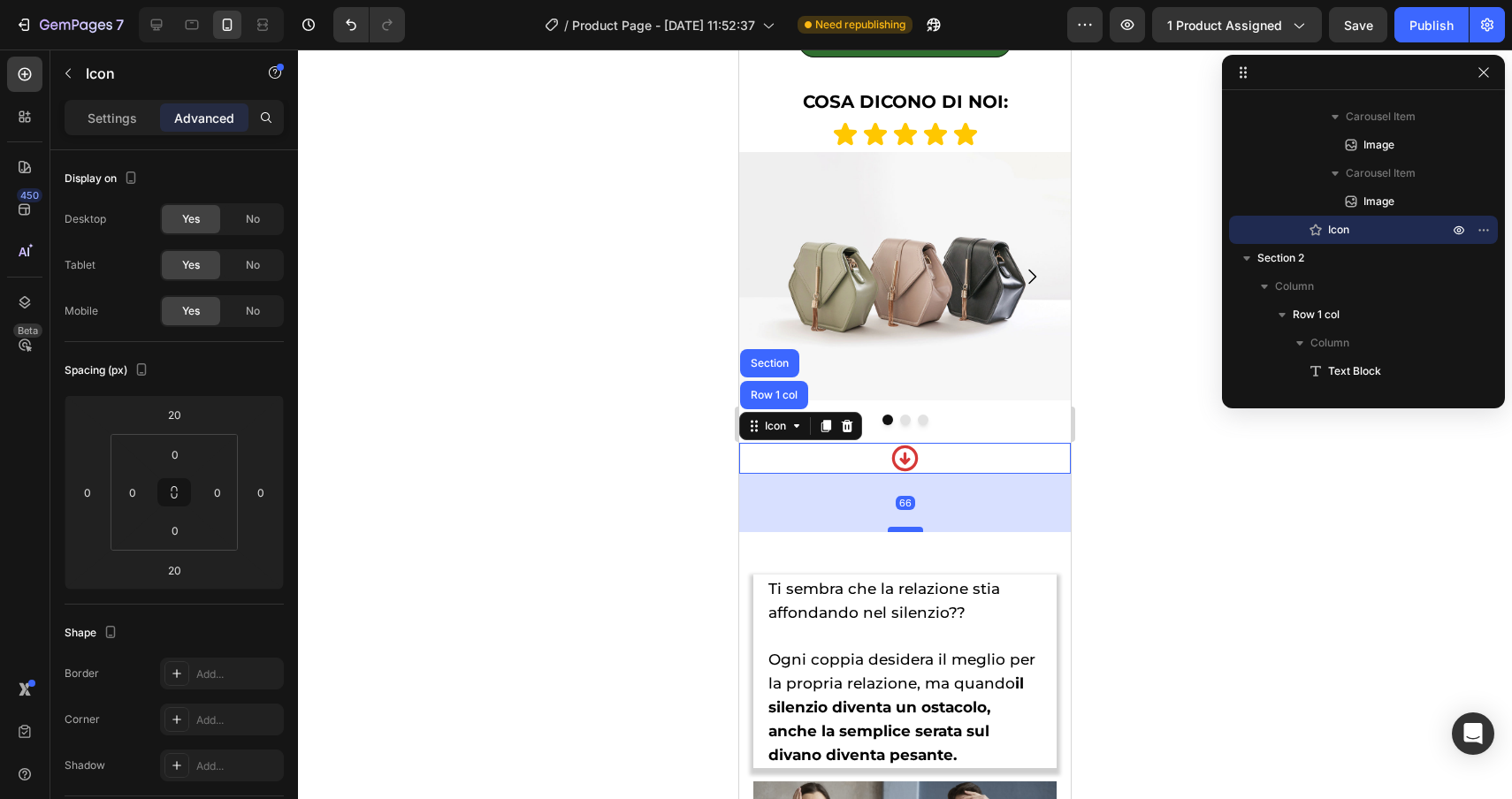
drag, startPoint x: 918, startPoint y: 486, endPoint x: 913, endPoint y: 529, distance: 43.3
click at [913, 529] on div at bounding box center [906, 529] width 36 height 5
type input "68"
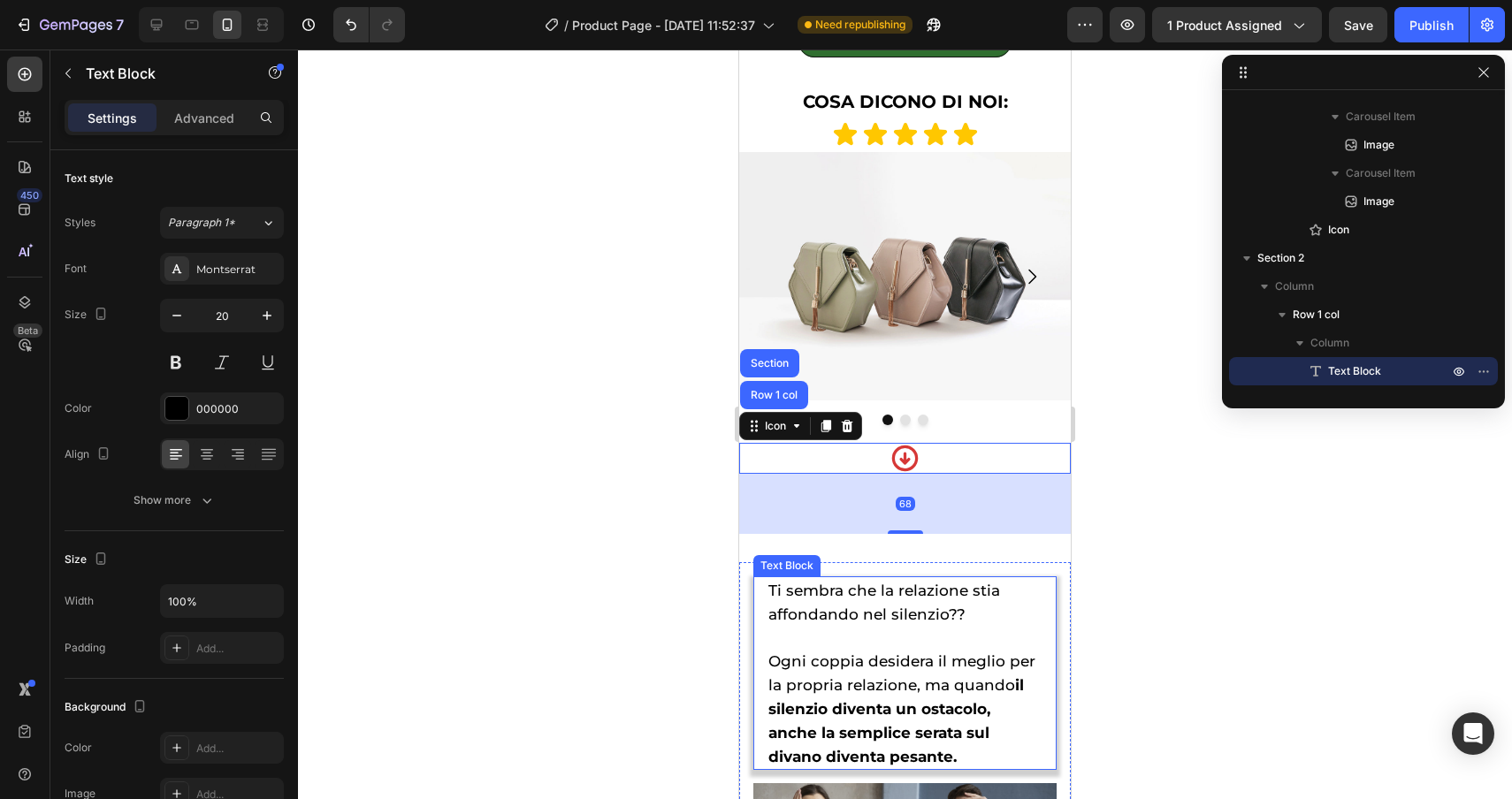
click at [785, 569] on div "Text Block" at bounding box center [787, 566] width 60 height 15
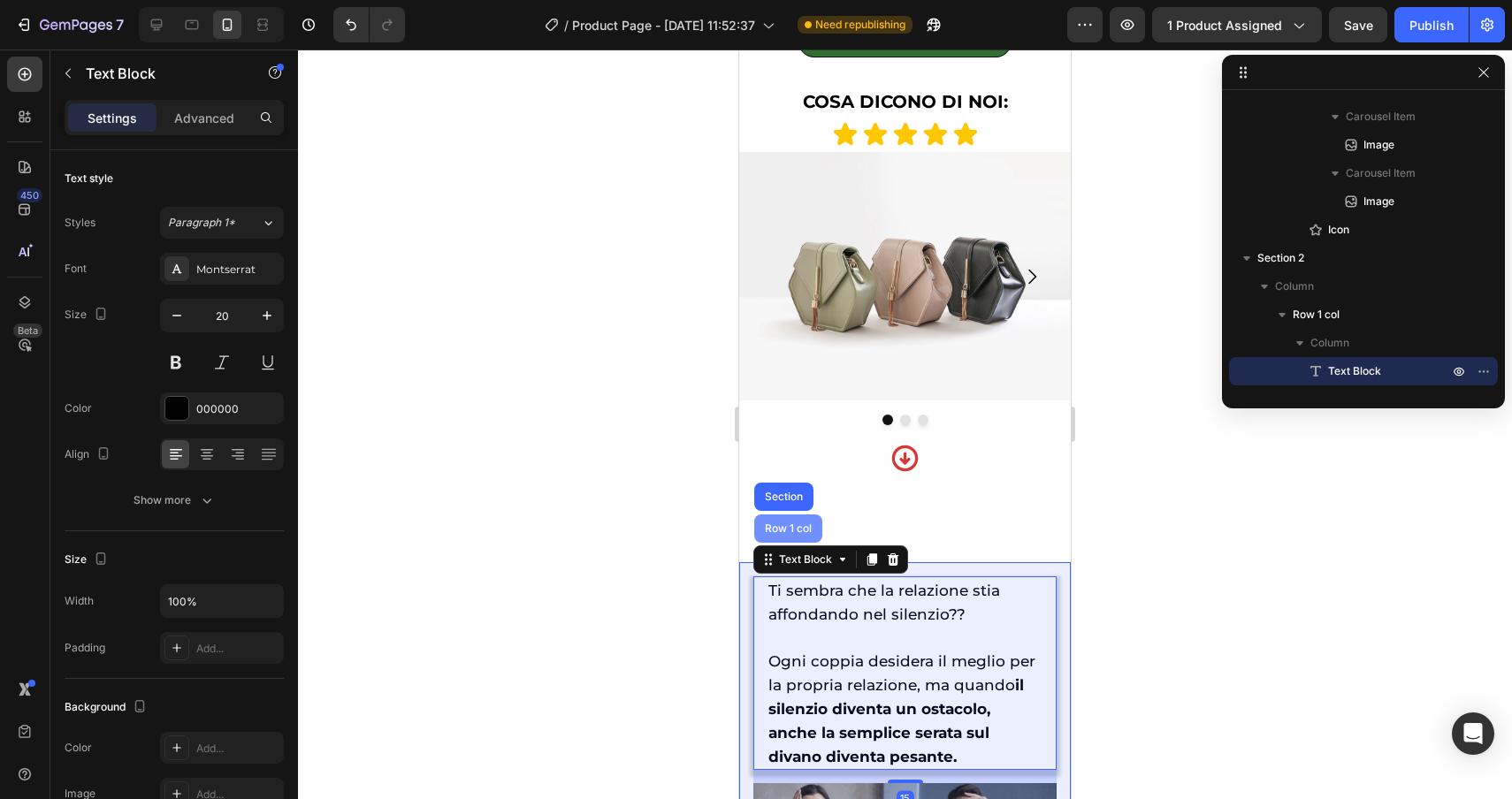
click at [786, 519] on div "Row 1 col" at bounding box center [788, 528] width 68 height 28
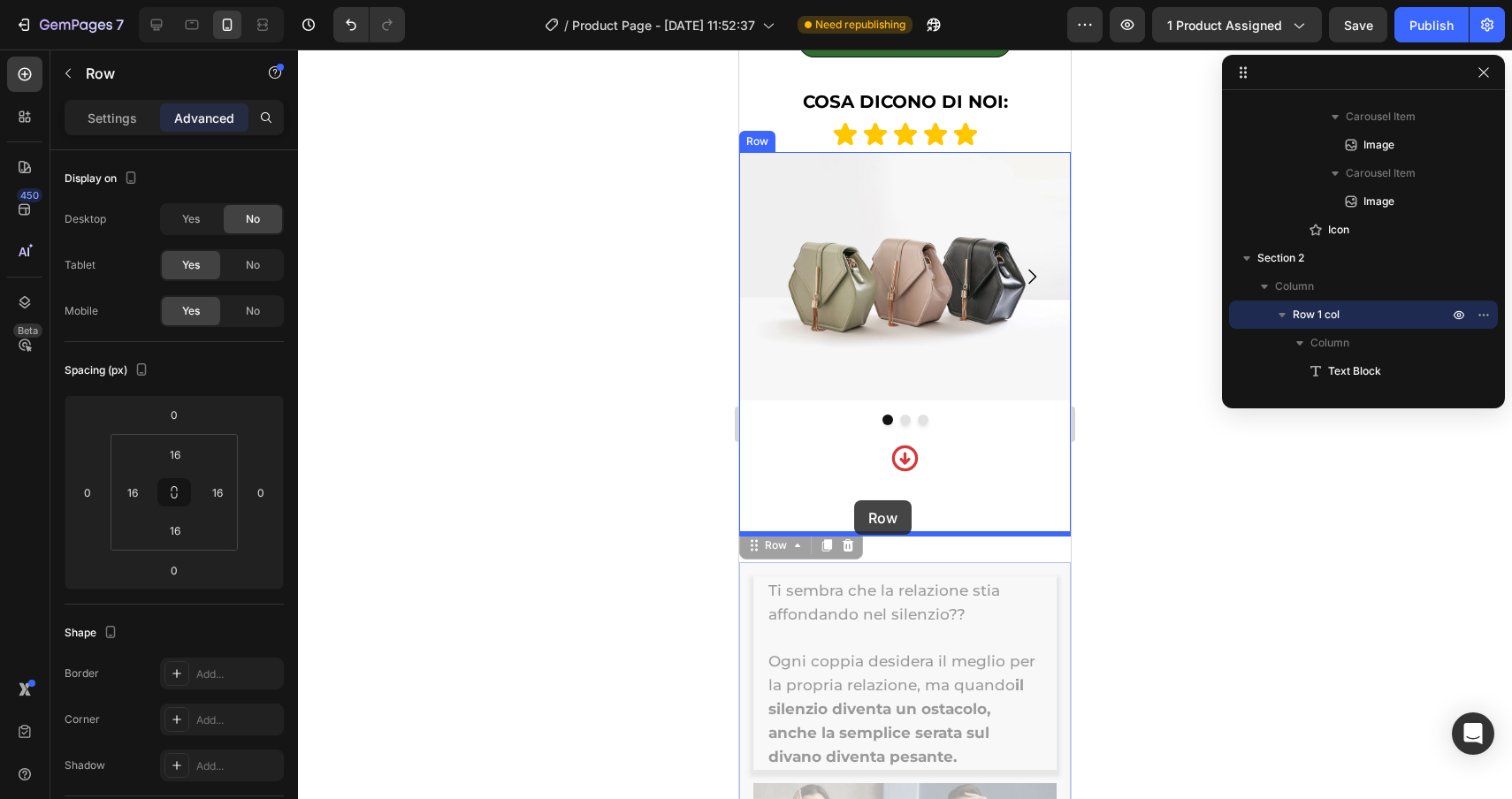
drag, startPoint x: 775, startPoint y: 544, endPoint x: 854, endPoint y: 501, distance: 89.9
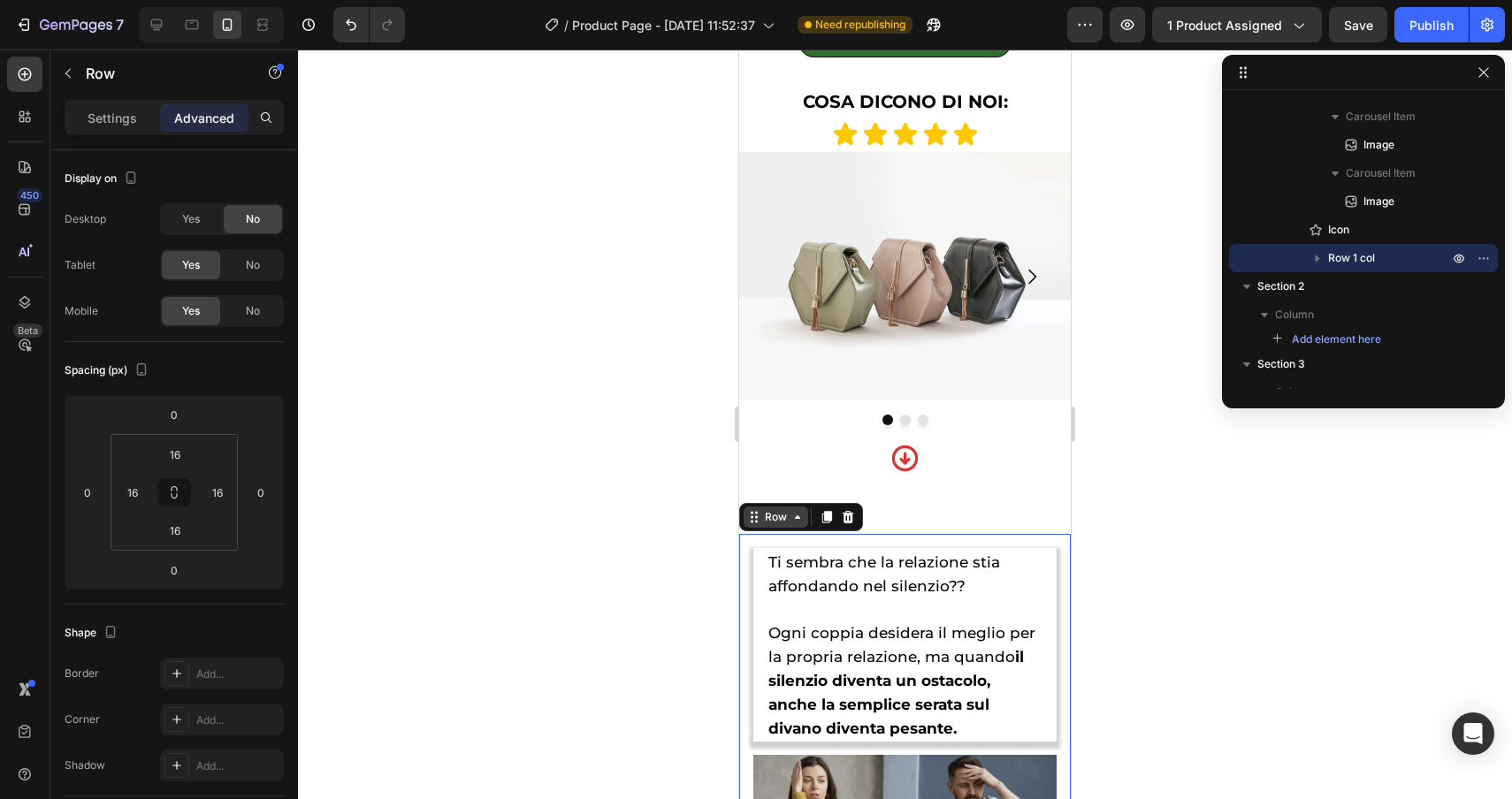
click at [772, 523] on div "Row" at bounding box center [776, 517] width 29 height 15
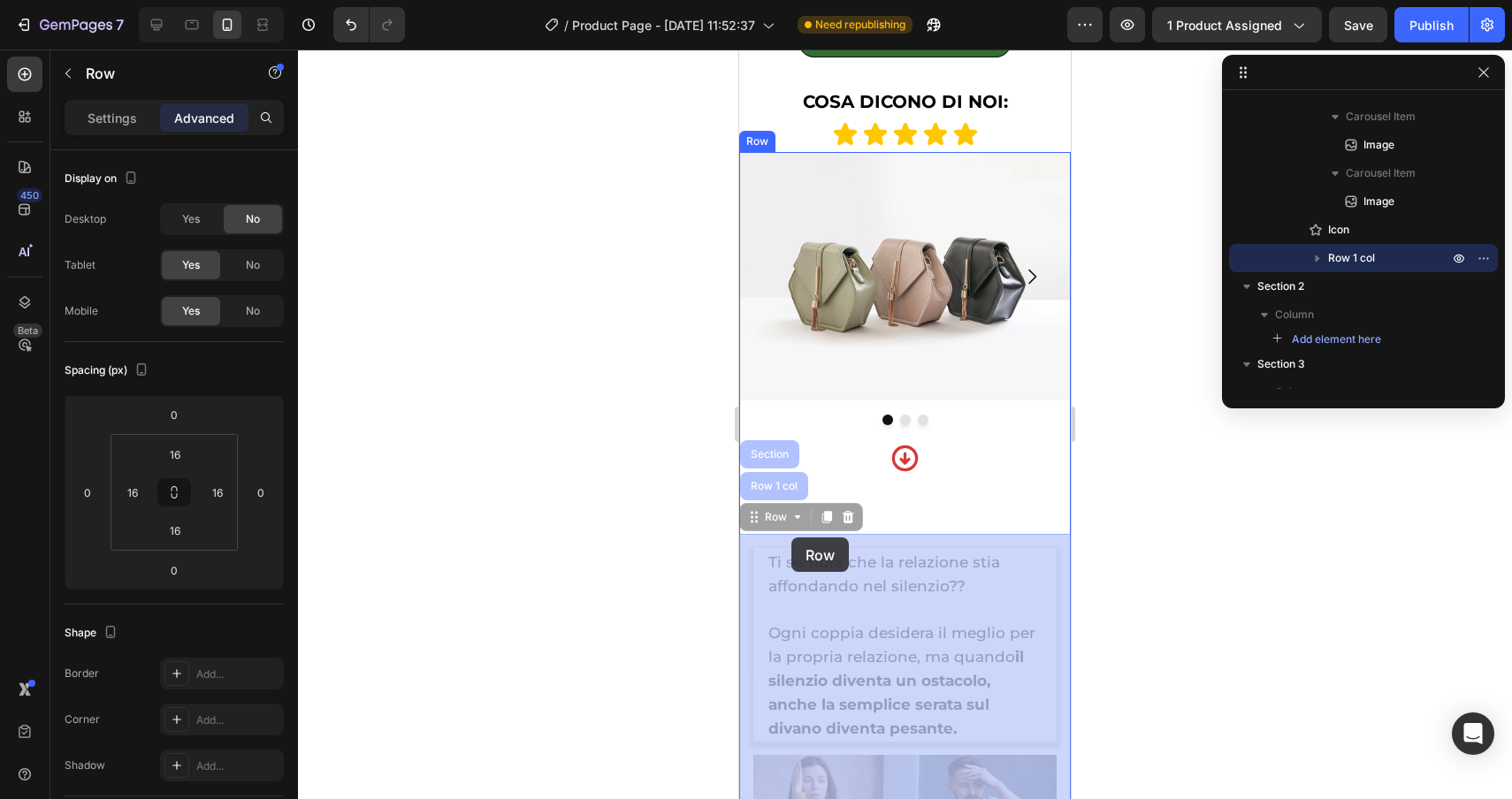
drag, startPoint x: 775, startPoint y: 519, endPoint x: 791, endPoint y: 538, distance: 24.8
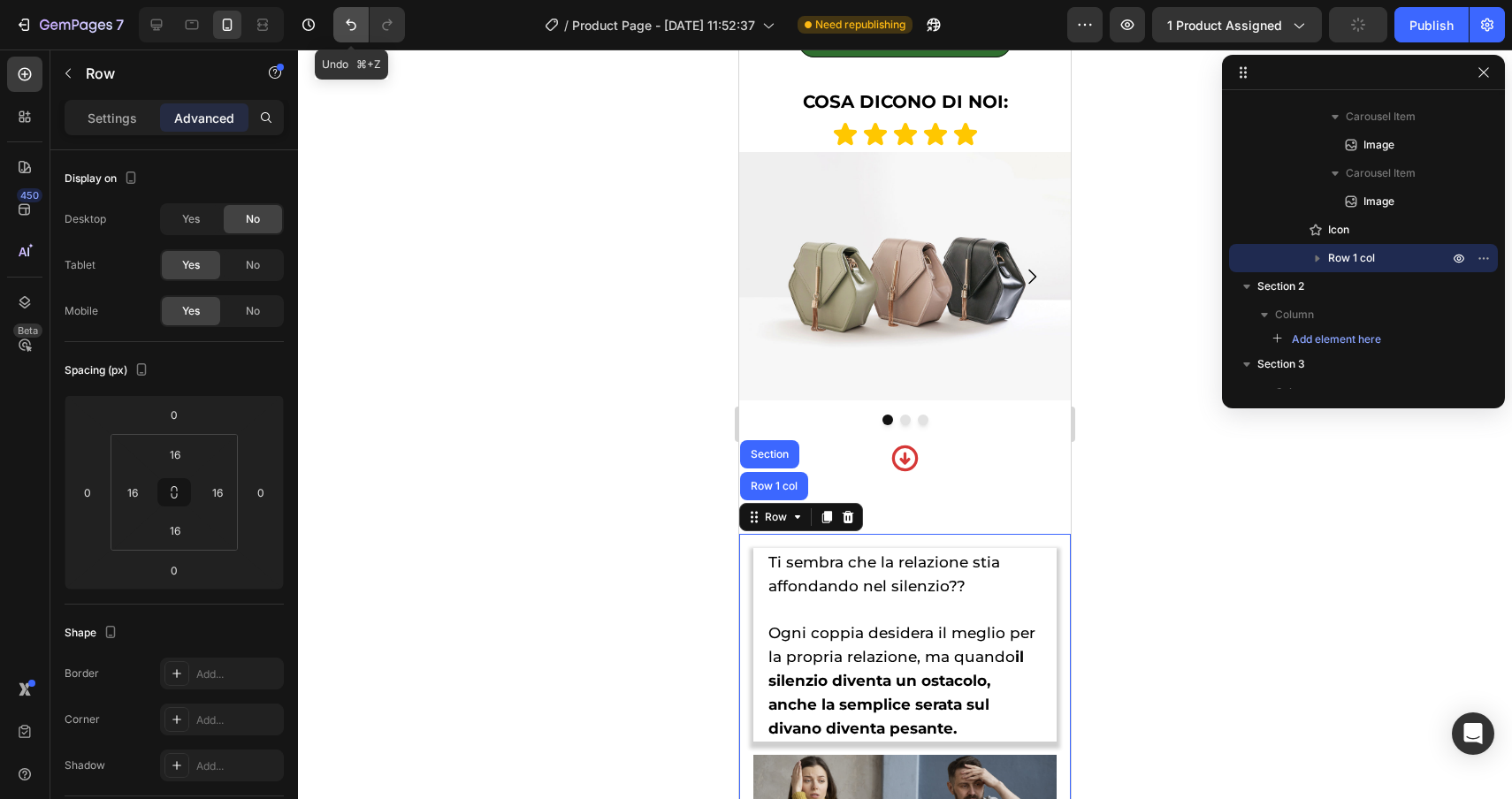
click at [346, 25] on icon "Undo/Redo" at bounding box center [351, 24] width 17 height 17
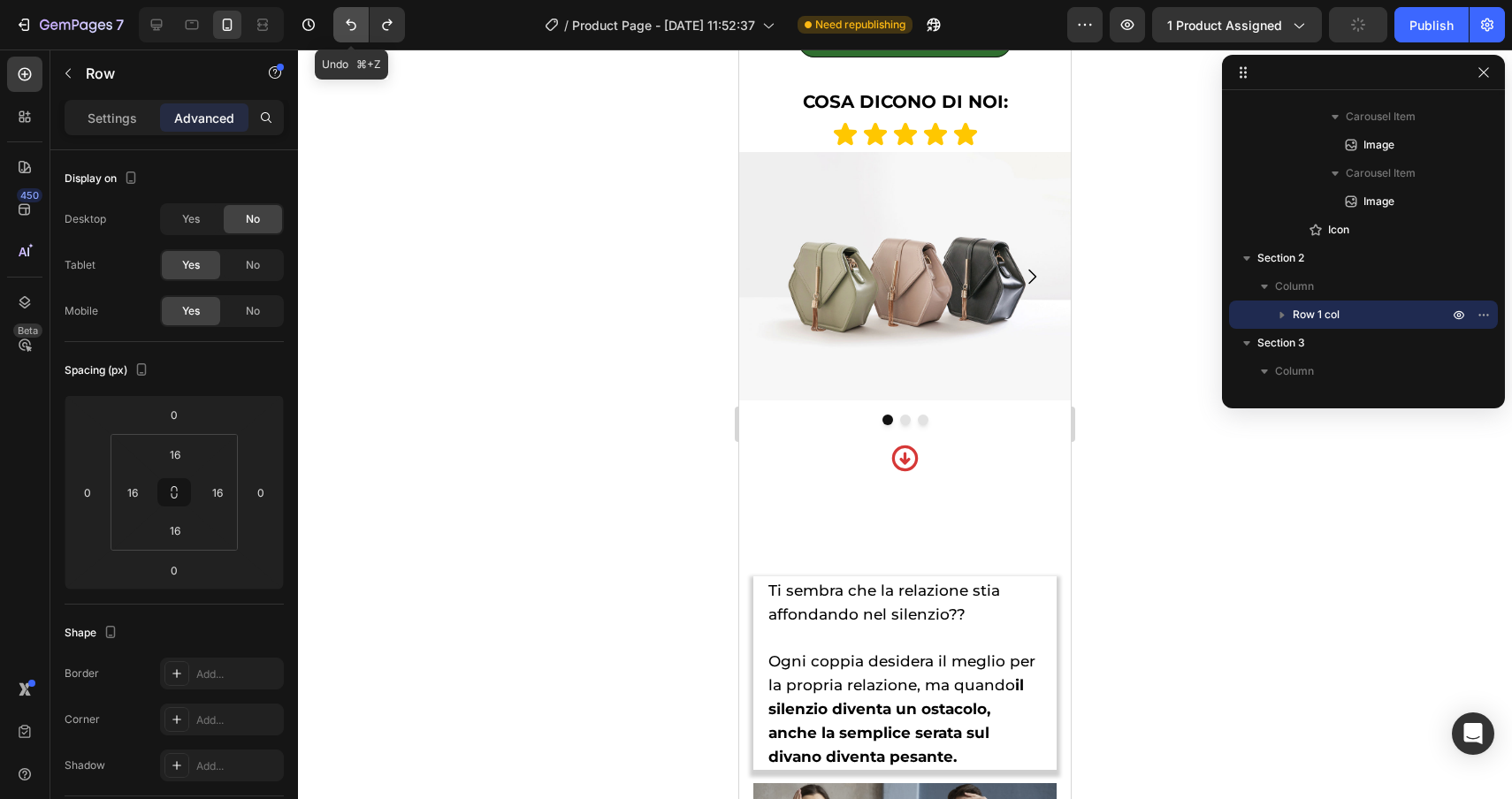
click at [346, 25] on icon "Undo/Redo" at bounding box center [351, 24] width 17 height 17
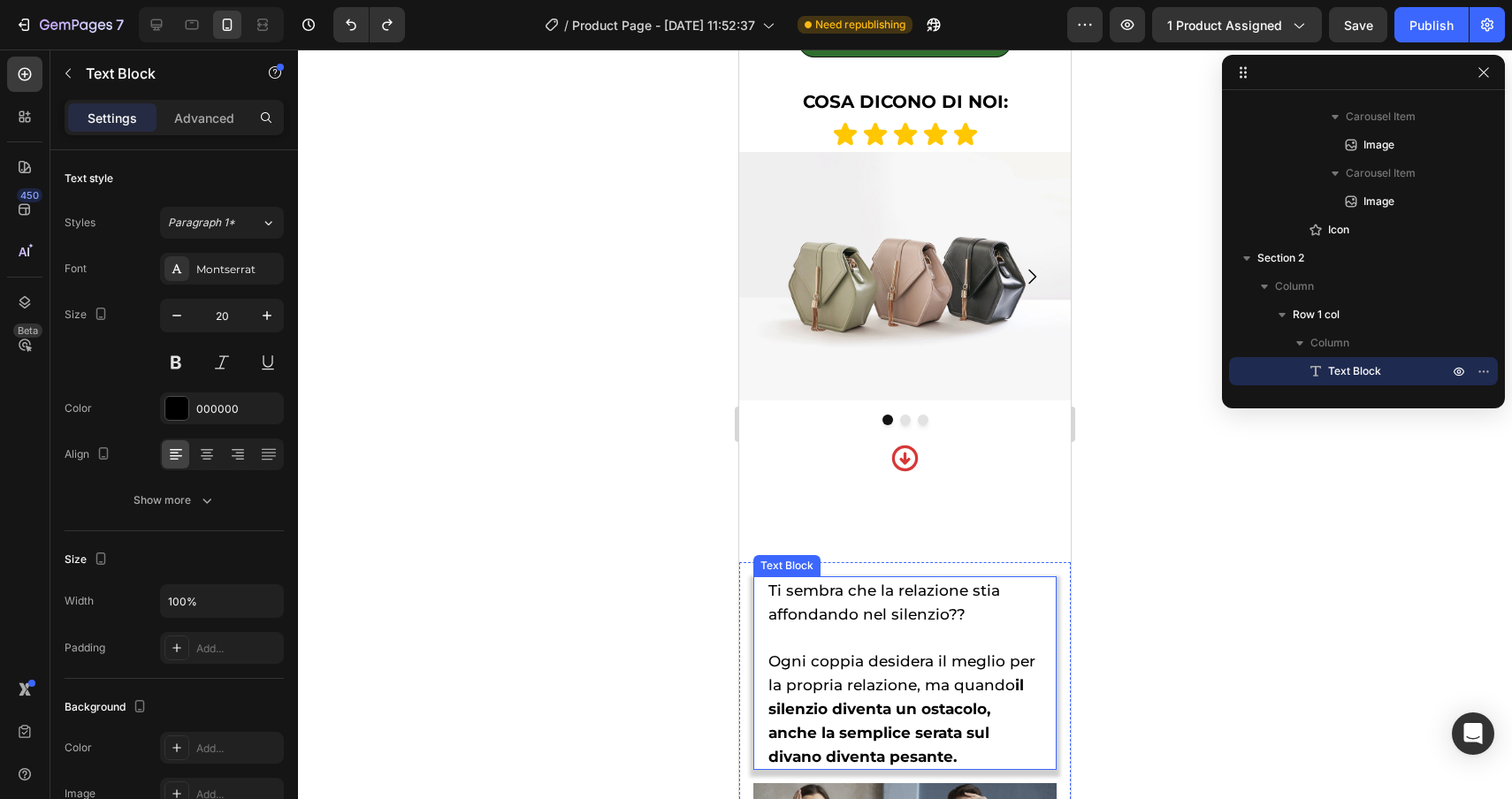
click at [781, 567] on div "Text Block" at bounding box center [787, 566] width 60 height 15
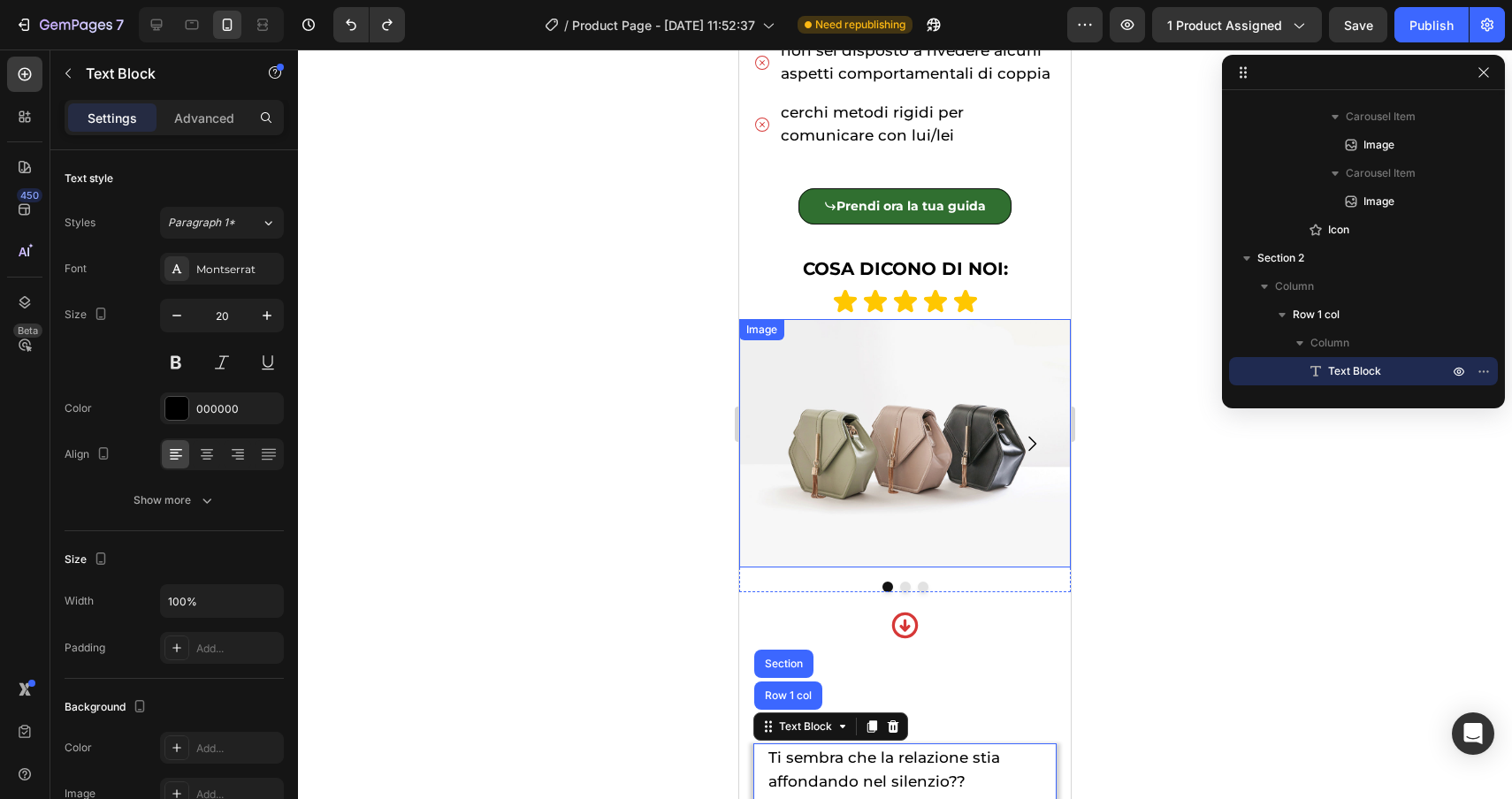
scroll to position [1219, 0]
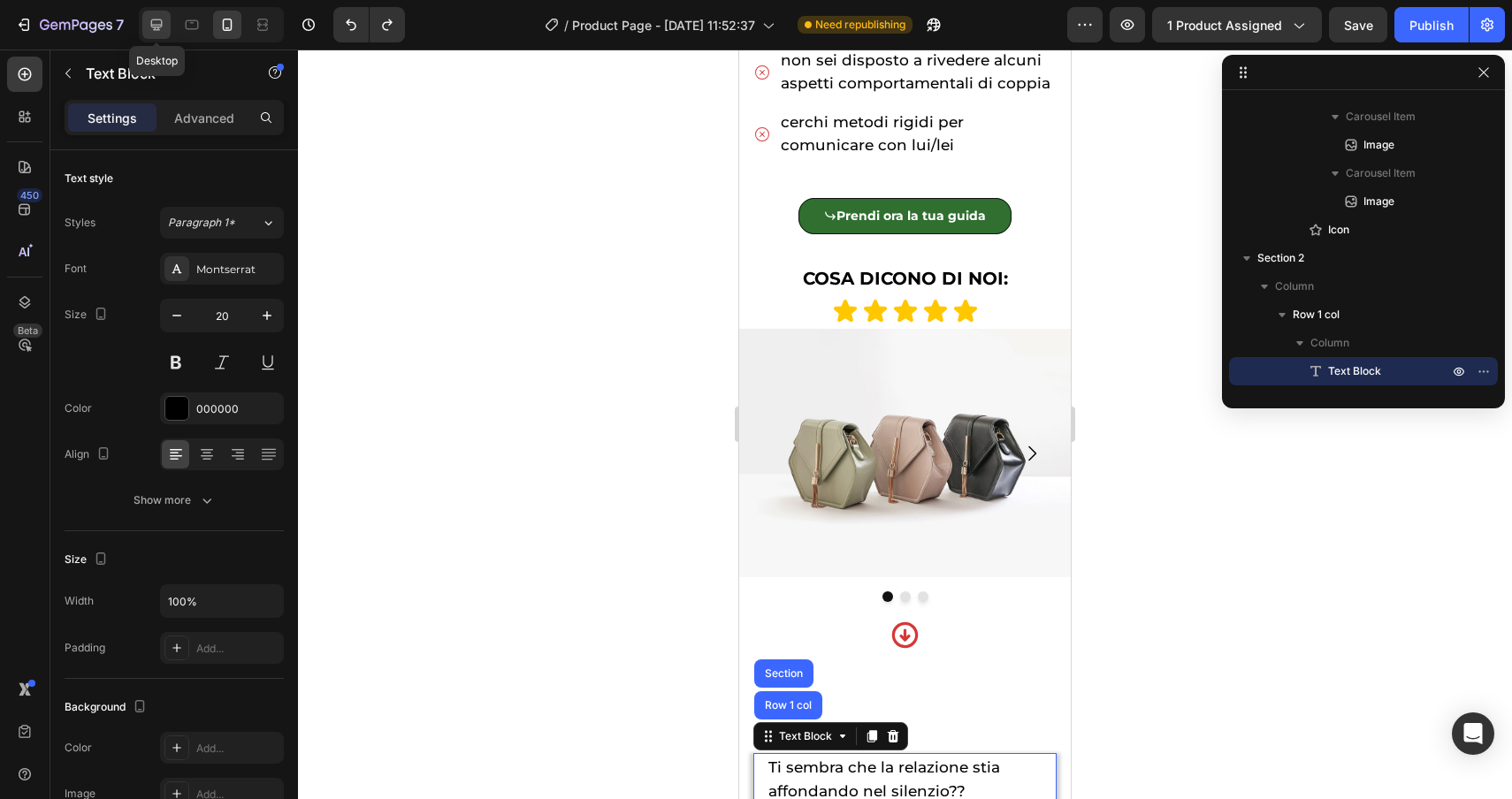
click at [153, 27] on icon at bounding box center [157, 25] width 12 height 12
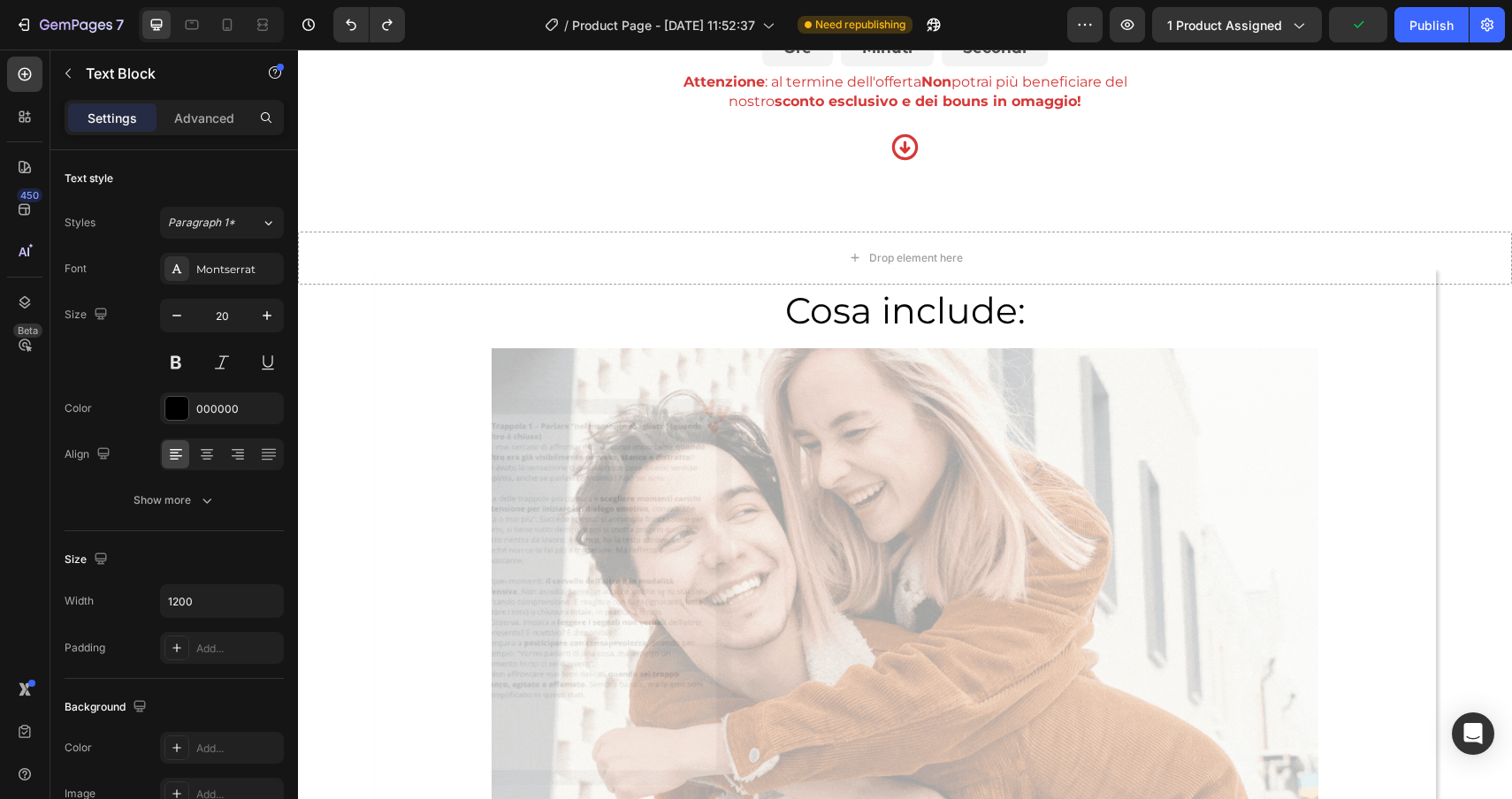
scroll to position [5125, 0]
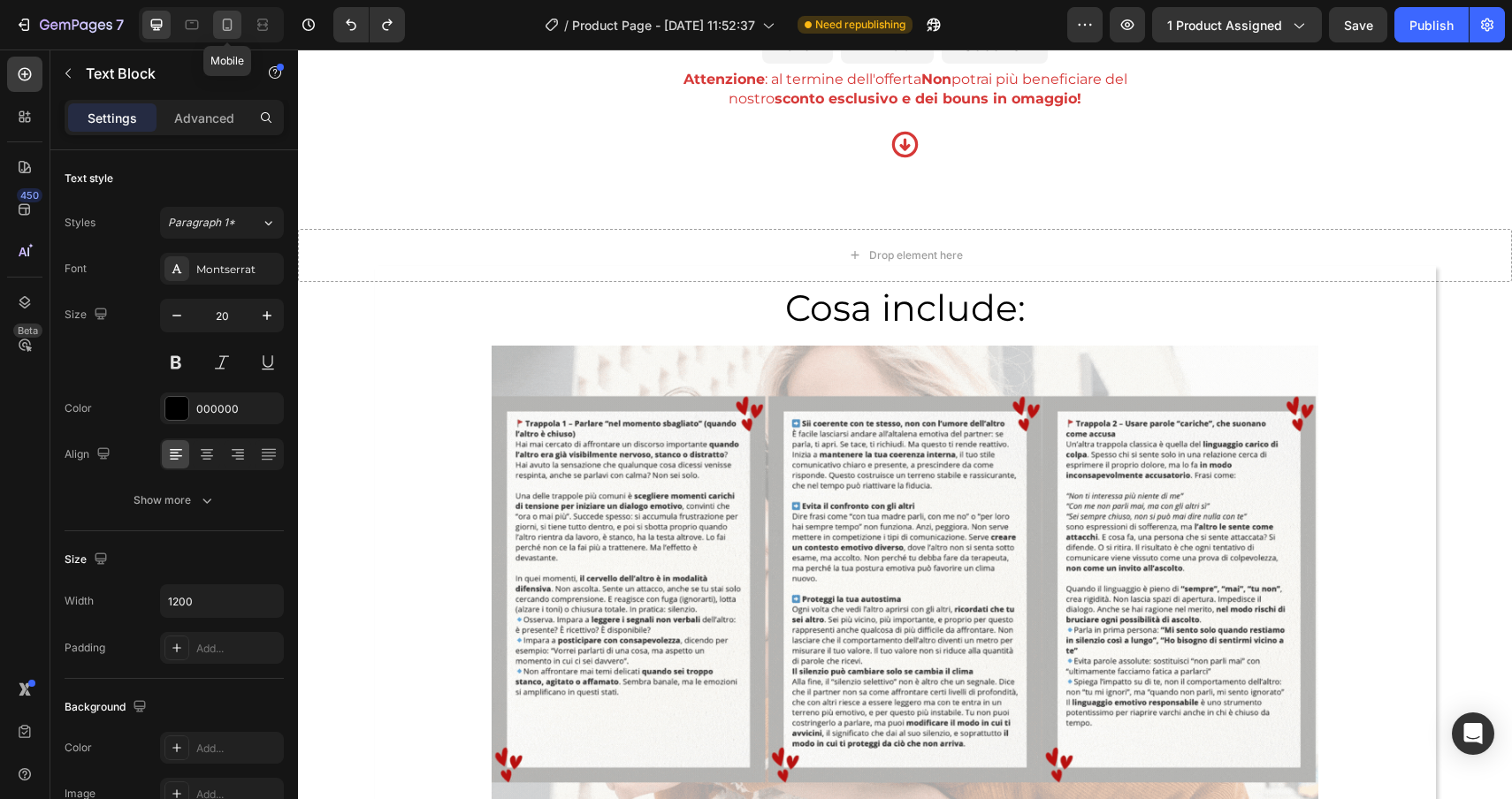
click at [227, 17] on icon at bounding box center [227, 24] width 17 height 17
type input "100%"
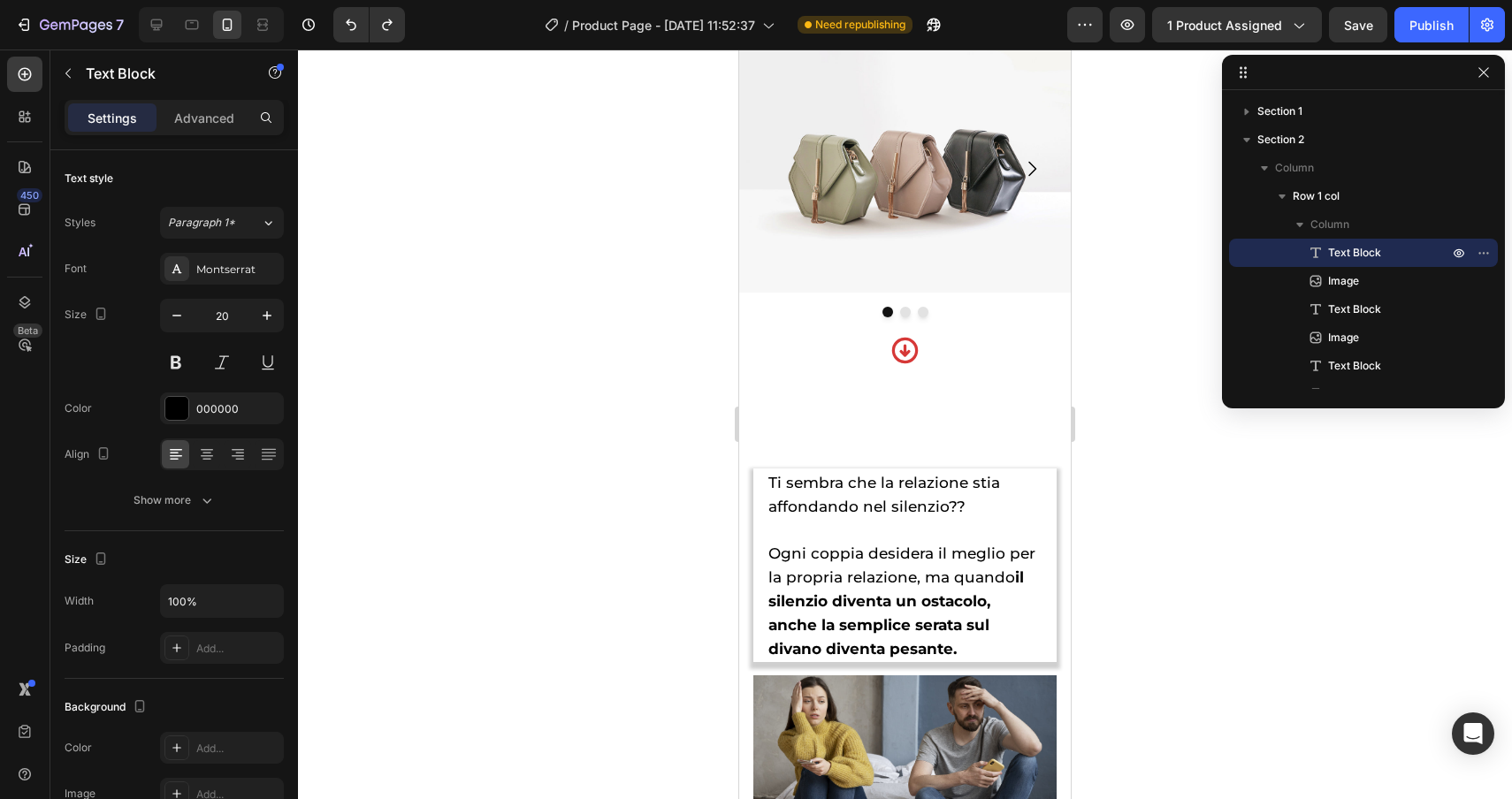
scroll to position [1500, 0]
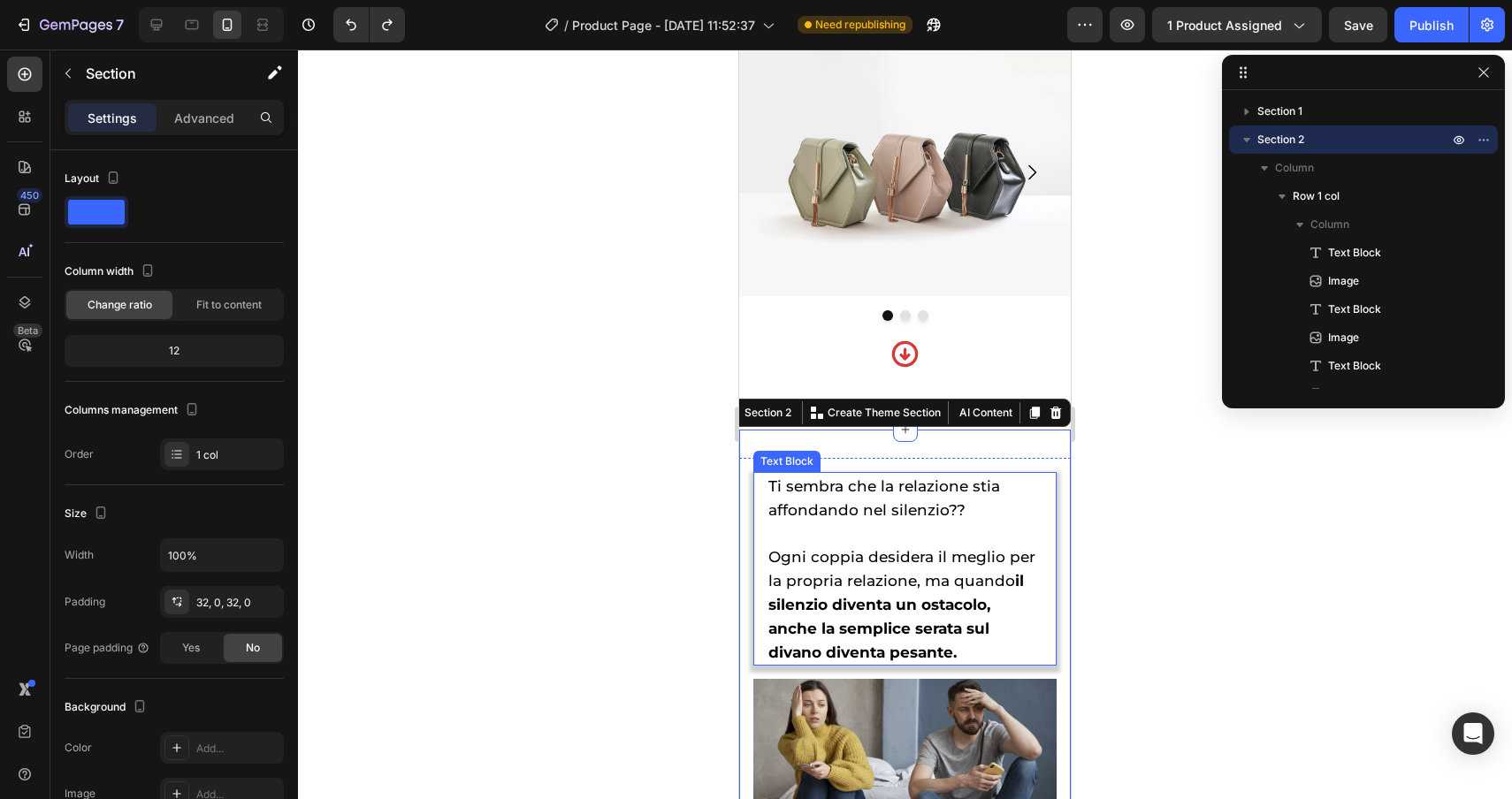
click at [768, 461] on div "Text Block" at bounding box center [787, 461] width 60 height 15
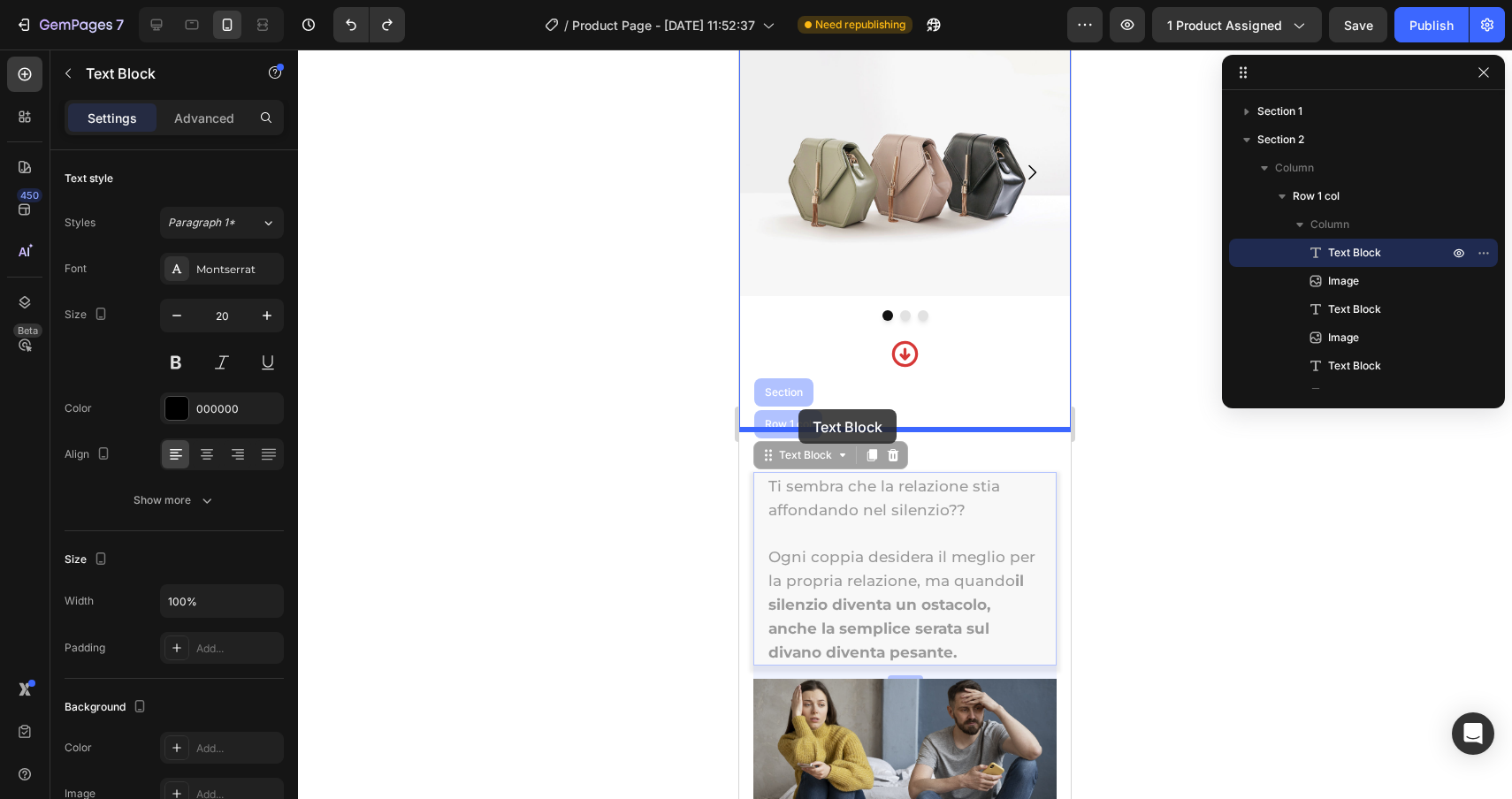
drag, startPoint x: 775, startPoint y: 418, endPoint x: 798, endPoint y: 410, distance: 24.4
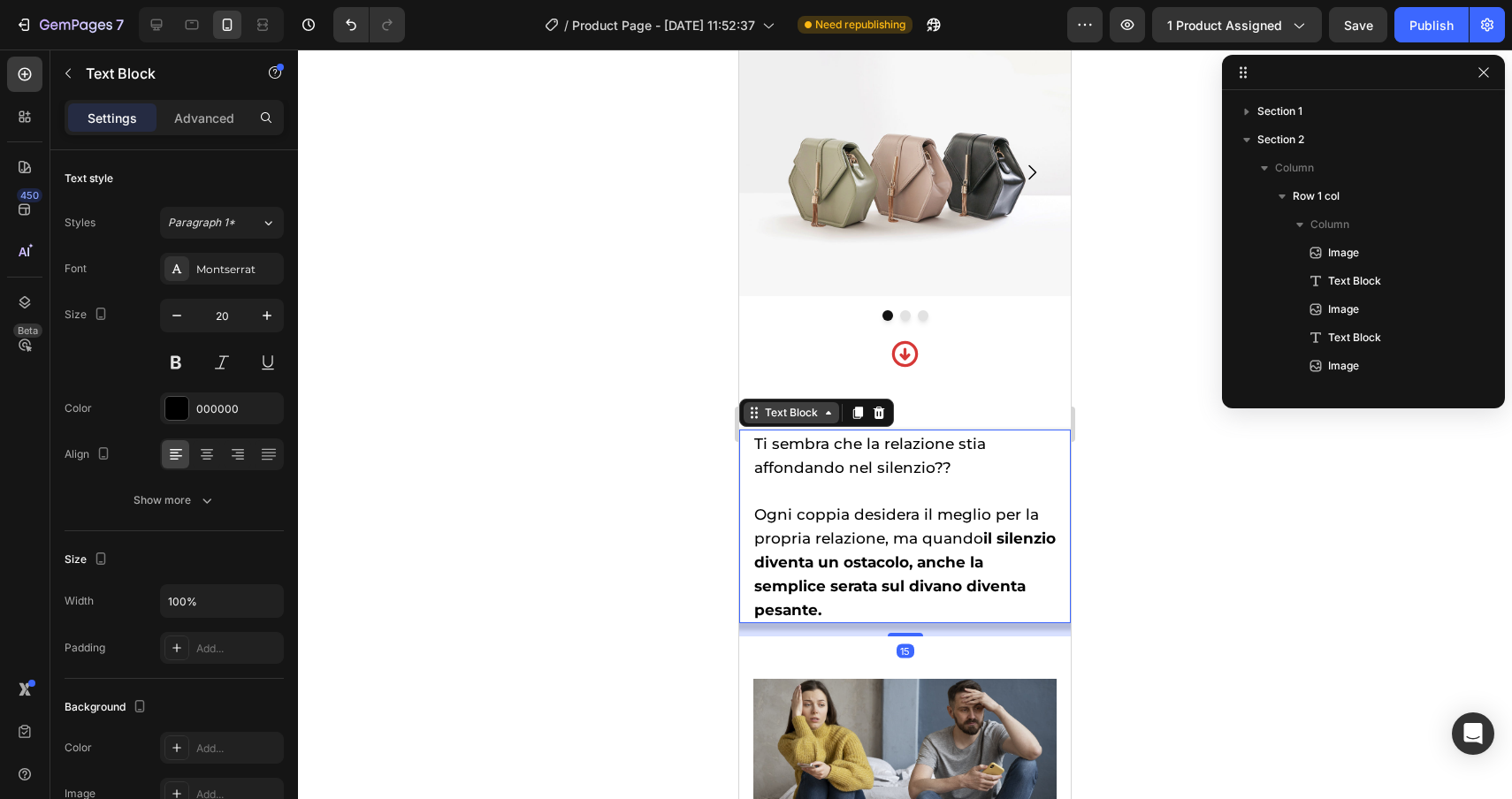
click at [785, 421] on div "Text Block" at bounding box center [791, 413] width 96 height 21
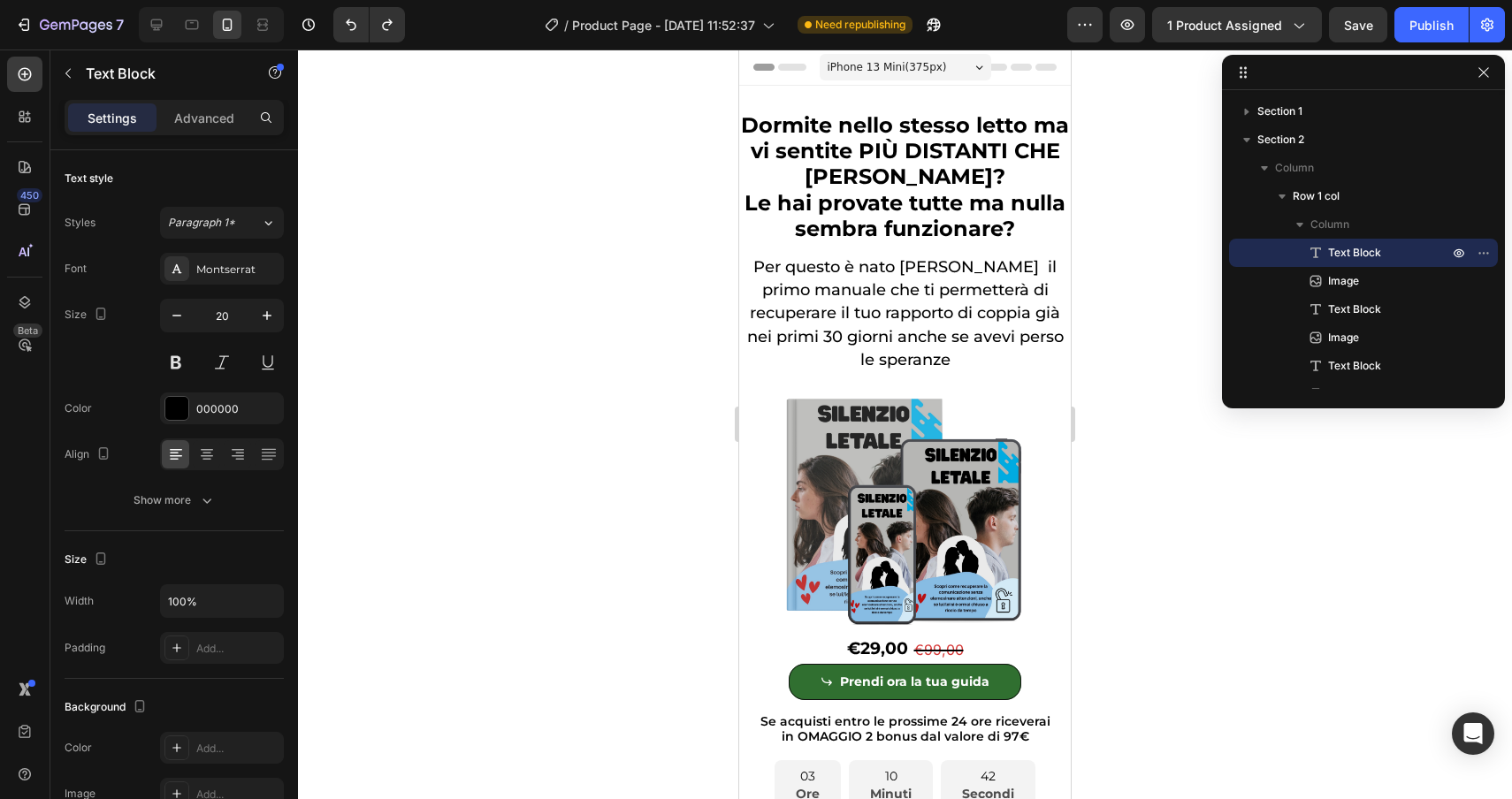
scroll to position [1500, 0]
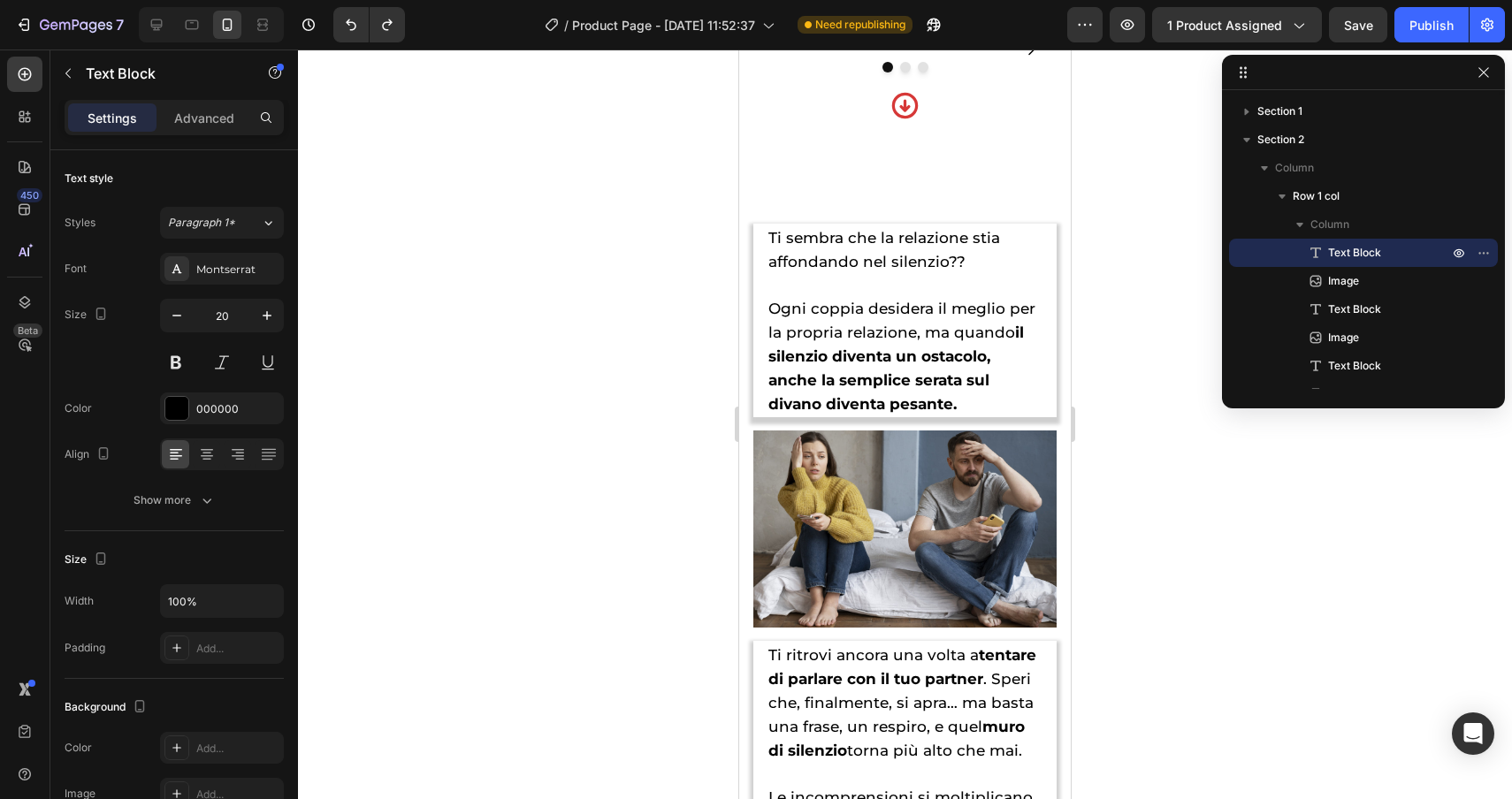
click at [847, 270] on span "Ti sembra che la relazione stia affondando nel silenzio??" at bounding box center [883, 249] width 231 height 42
click at [716, 431] on div at bounding box center [905, 424] width 1214 height 750
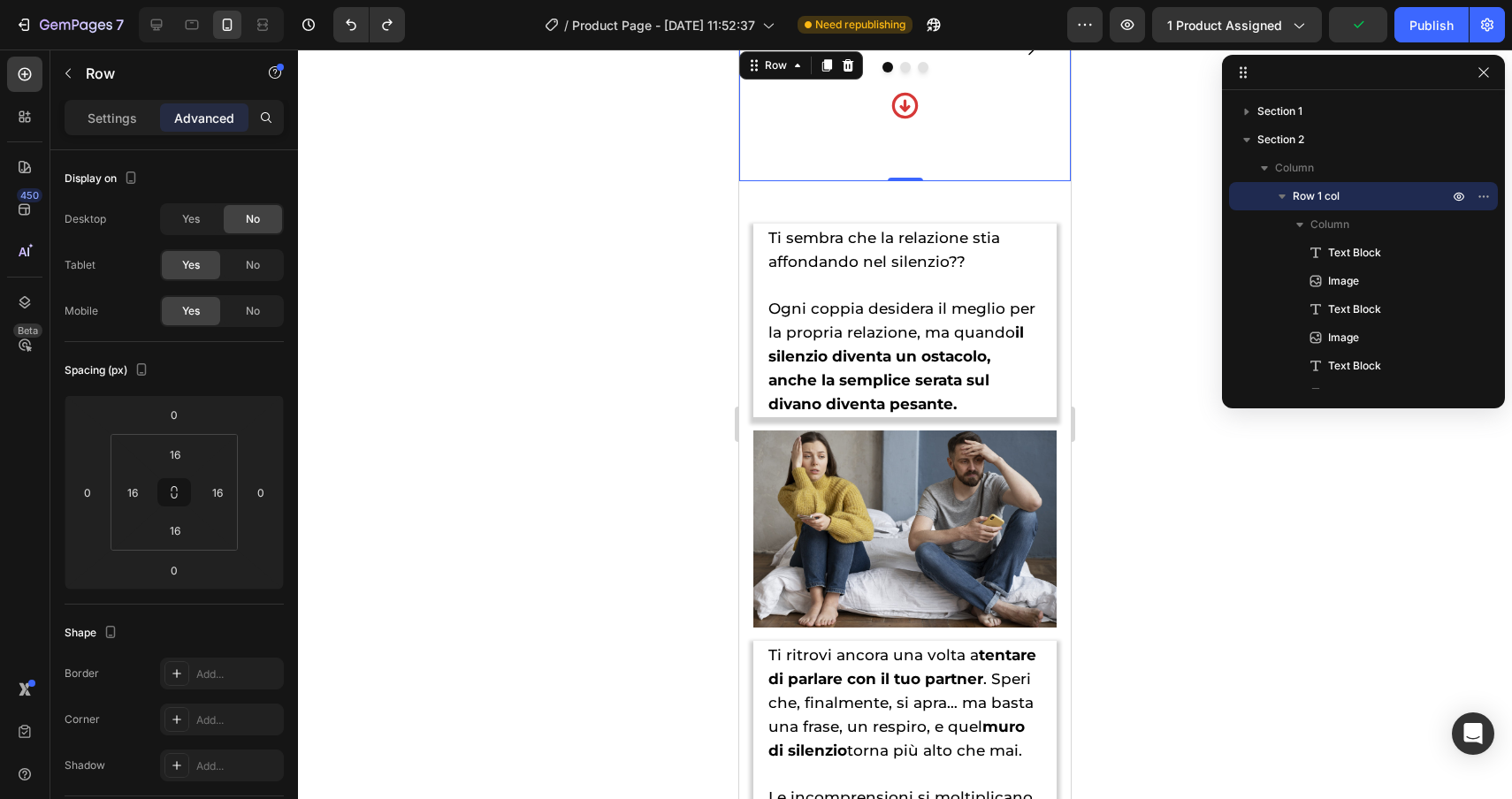
click at [909, 181] on div "Image Image Image Carousel Icon" at bounding box center [905, 114] width 331 height 134
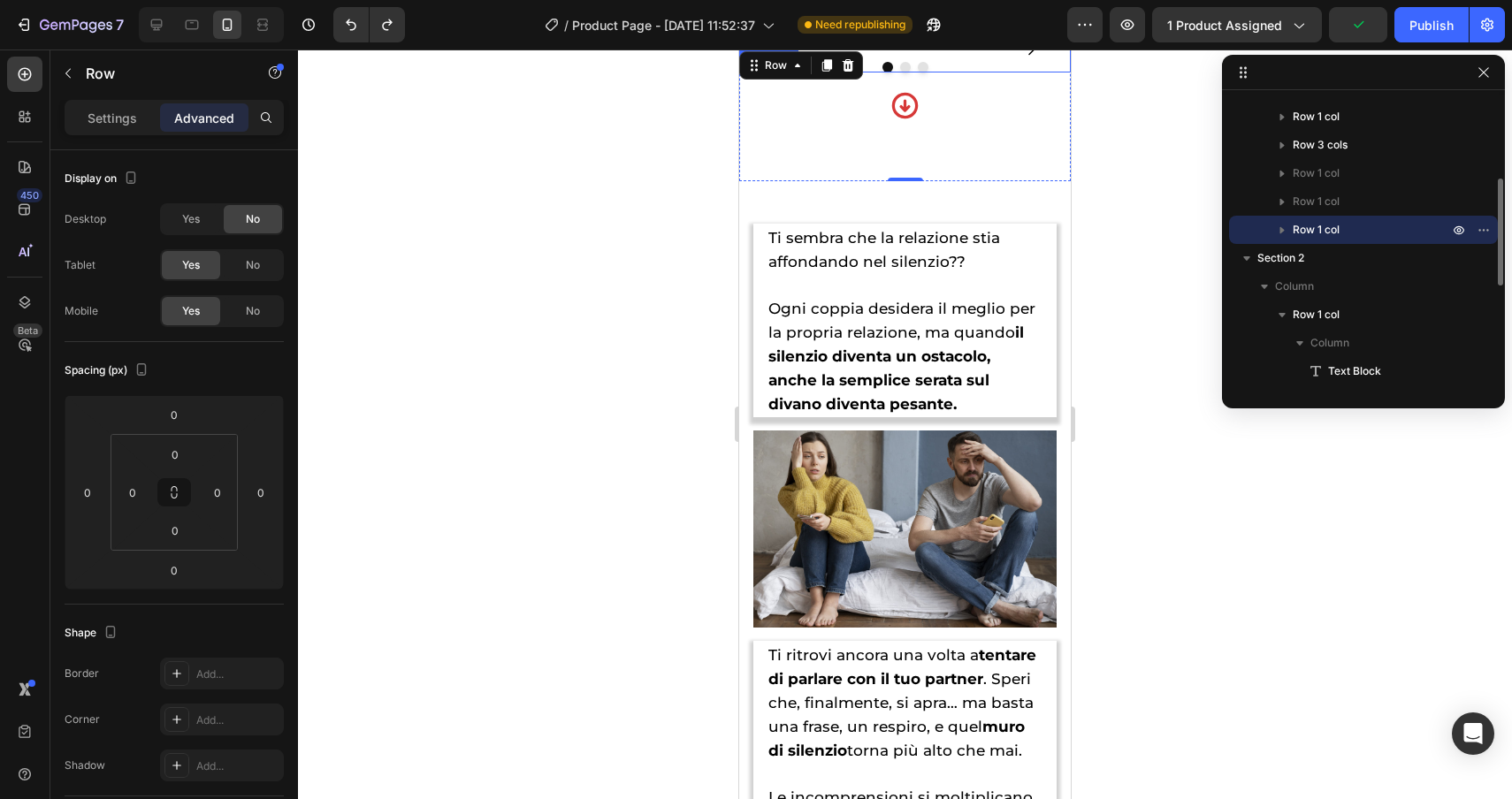
click at [807, 73] on div at bounding box center [905, 67] width 331 height 11
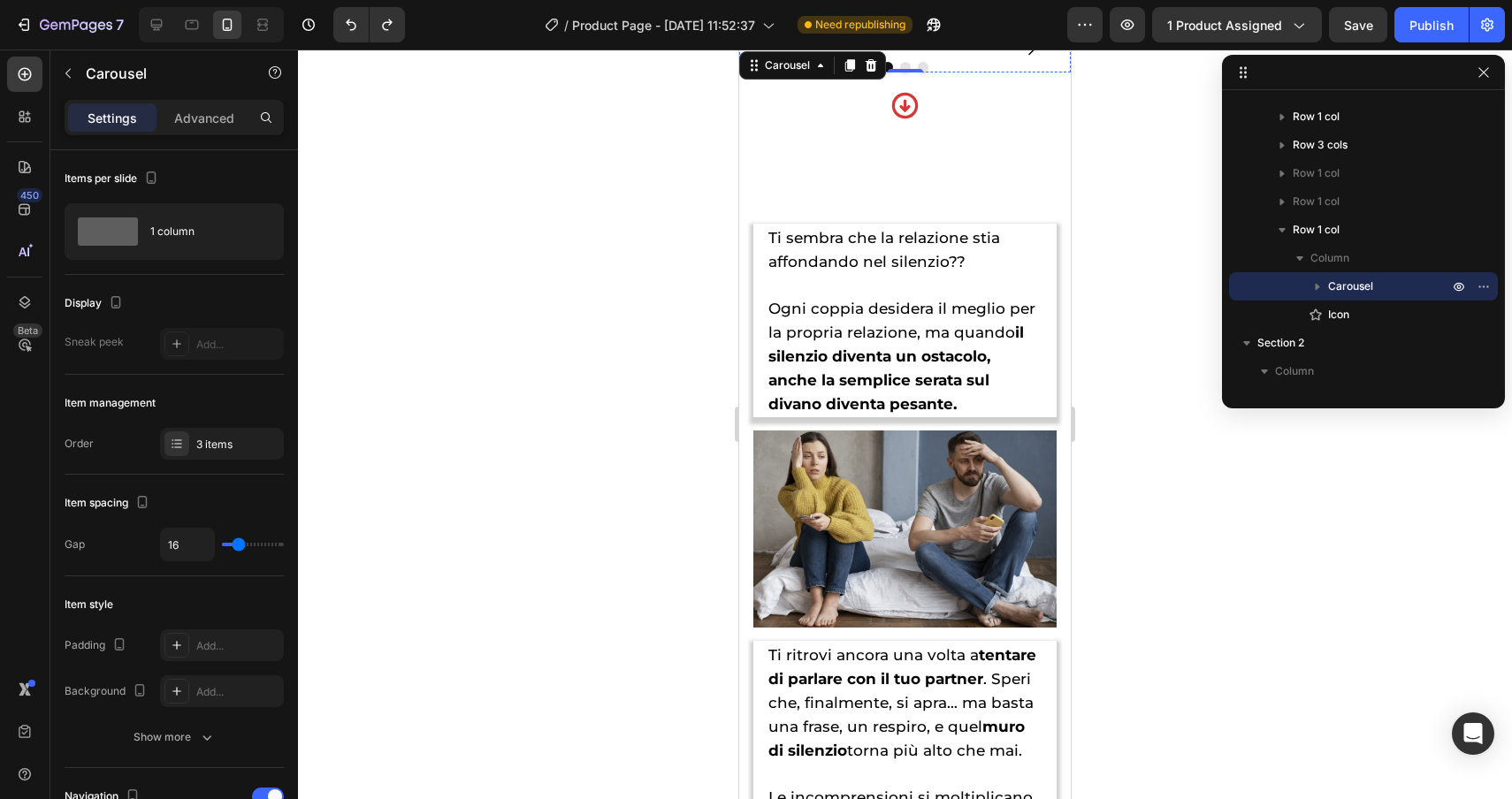
click at [791, 47] on img at bounding box center [905, 47] width 331 height 0
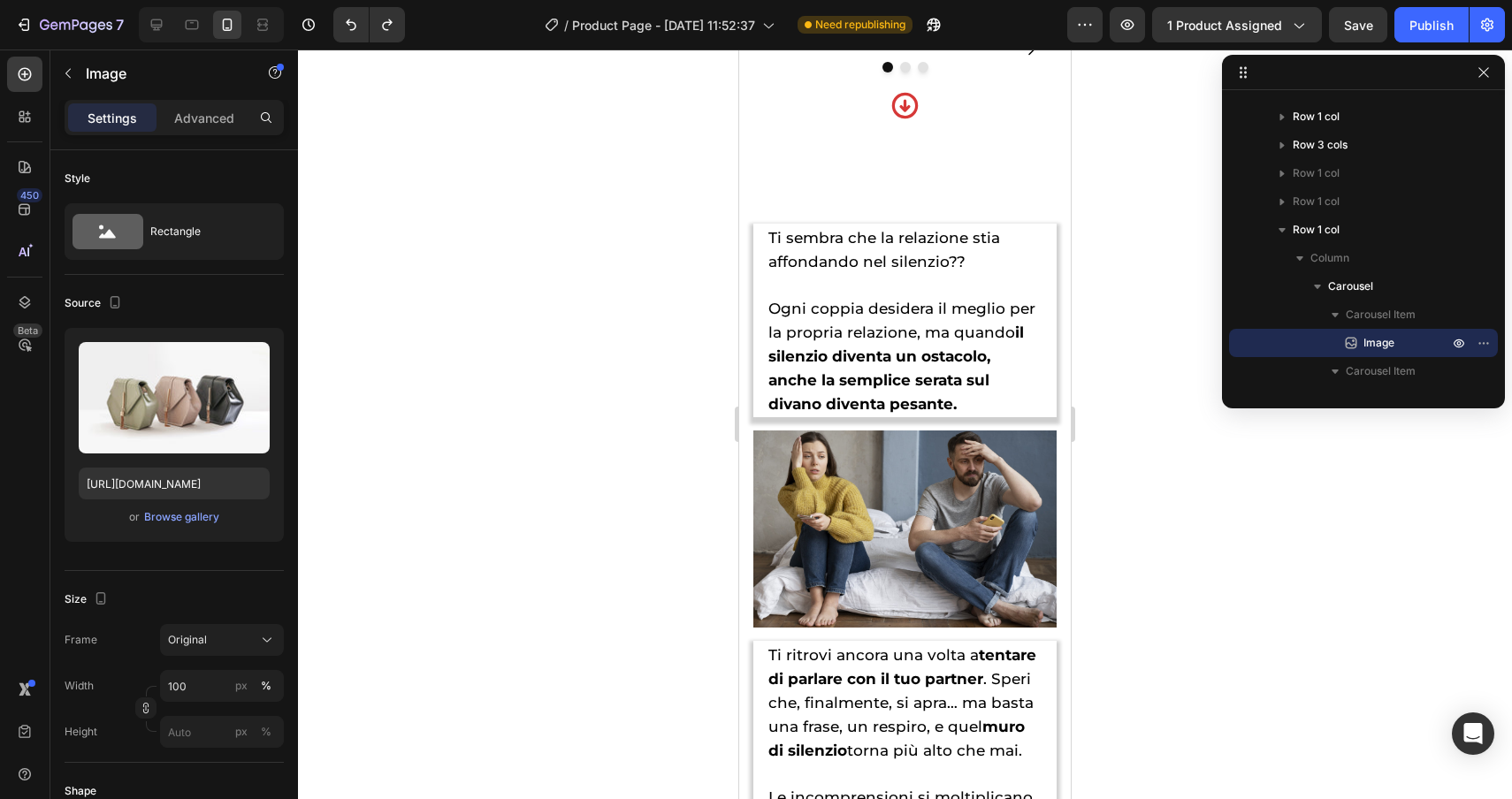
click at [773, 72] on div "Image" at bounding box center [780, 65] width 38 height 15
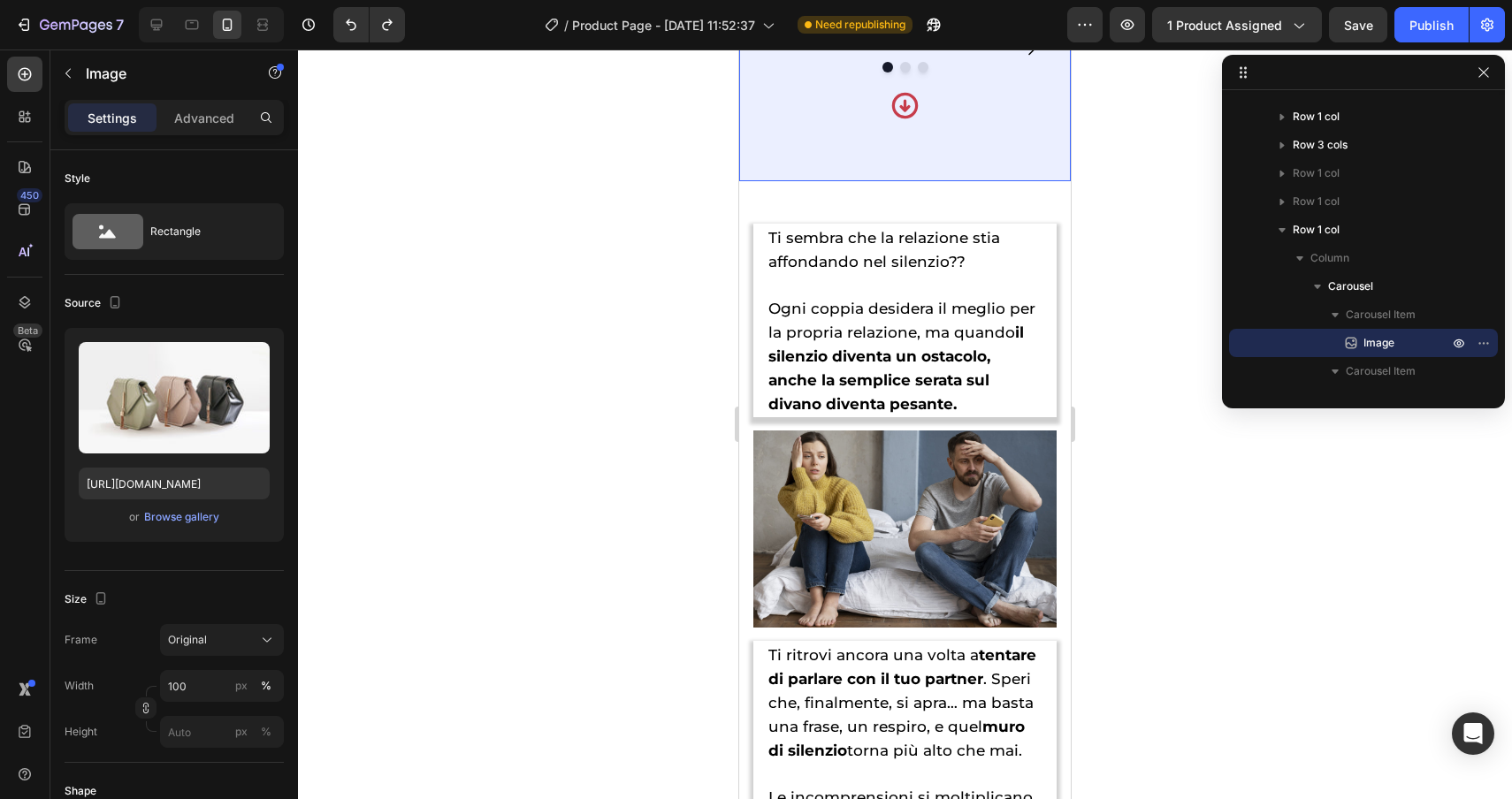
click at [766, 125] on div "Row 1 col" at bounding box center [774, 130] width 54 height 11
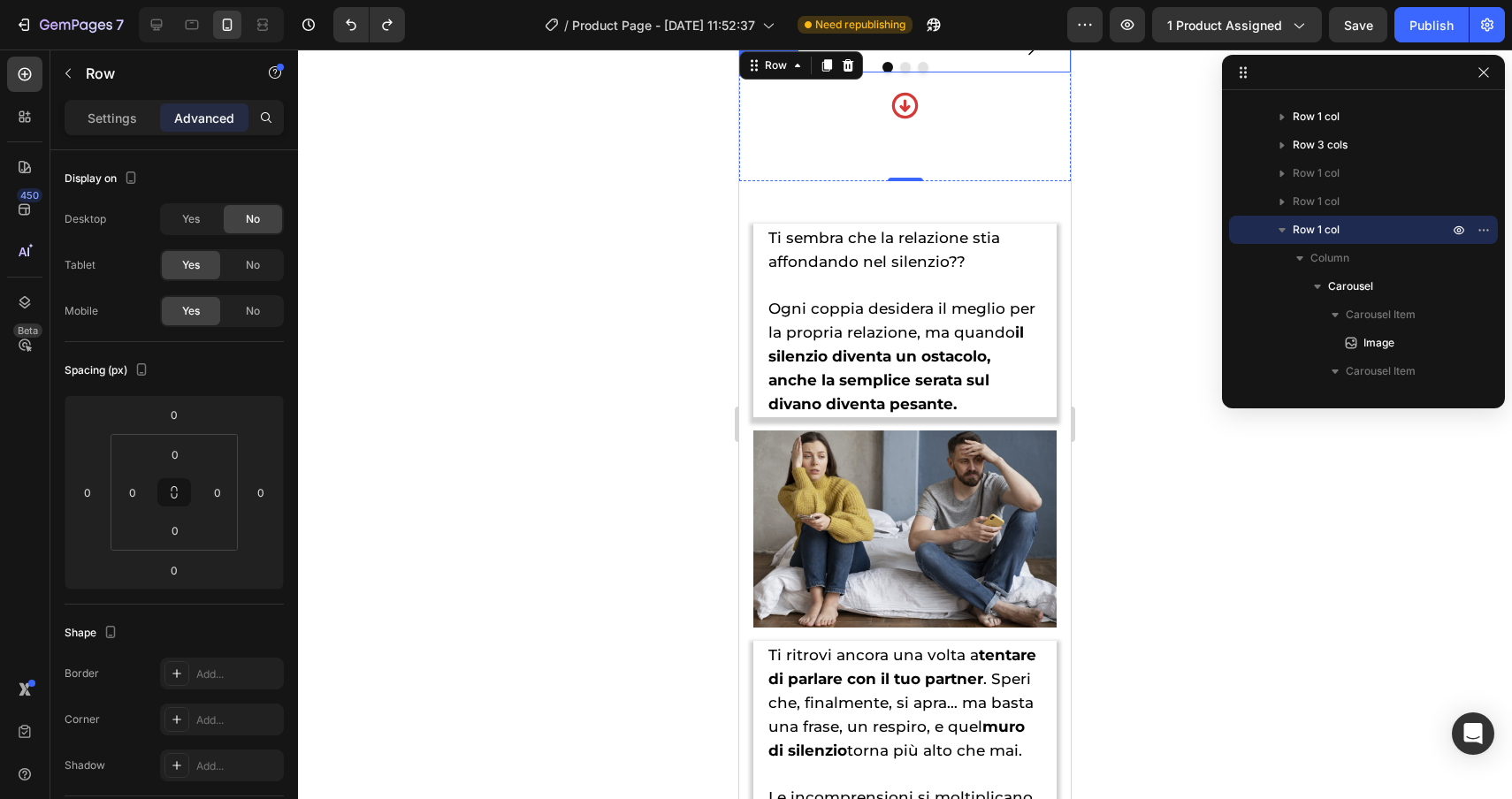
click at [823, 73] on div at bounding box center [905, 67] width 331 height 11
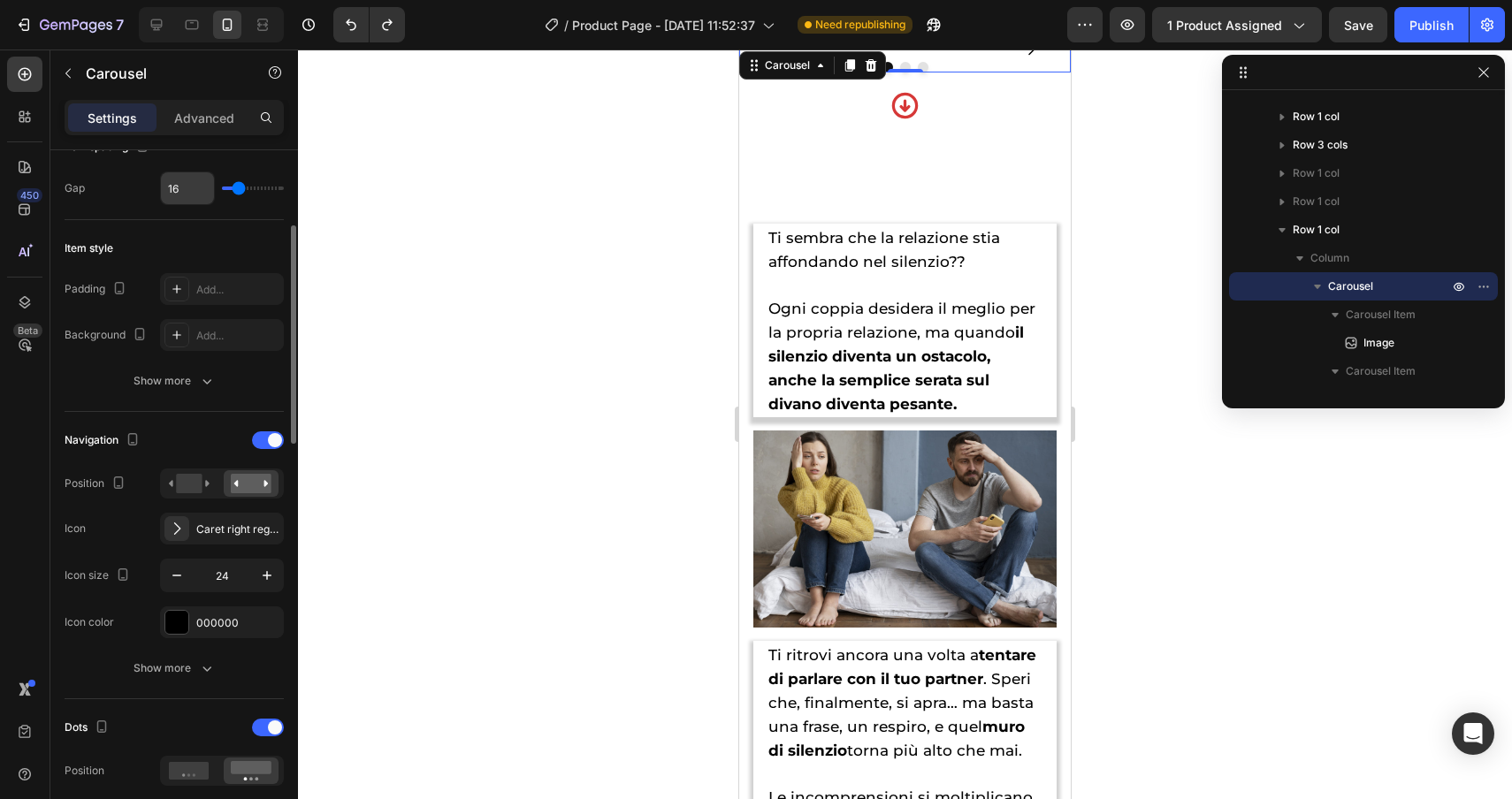
scroll to position [360, 0]
click at [270, 742] on div "Dots Position Active color 121212 Inactive color E2E2E2" at bounding box center [174, 792] width 219 height 165
click at [271, 732] on div at bounding box center [267, 724] width 32 height 17
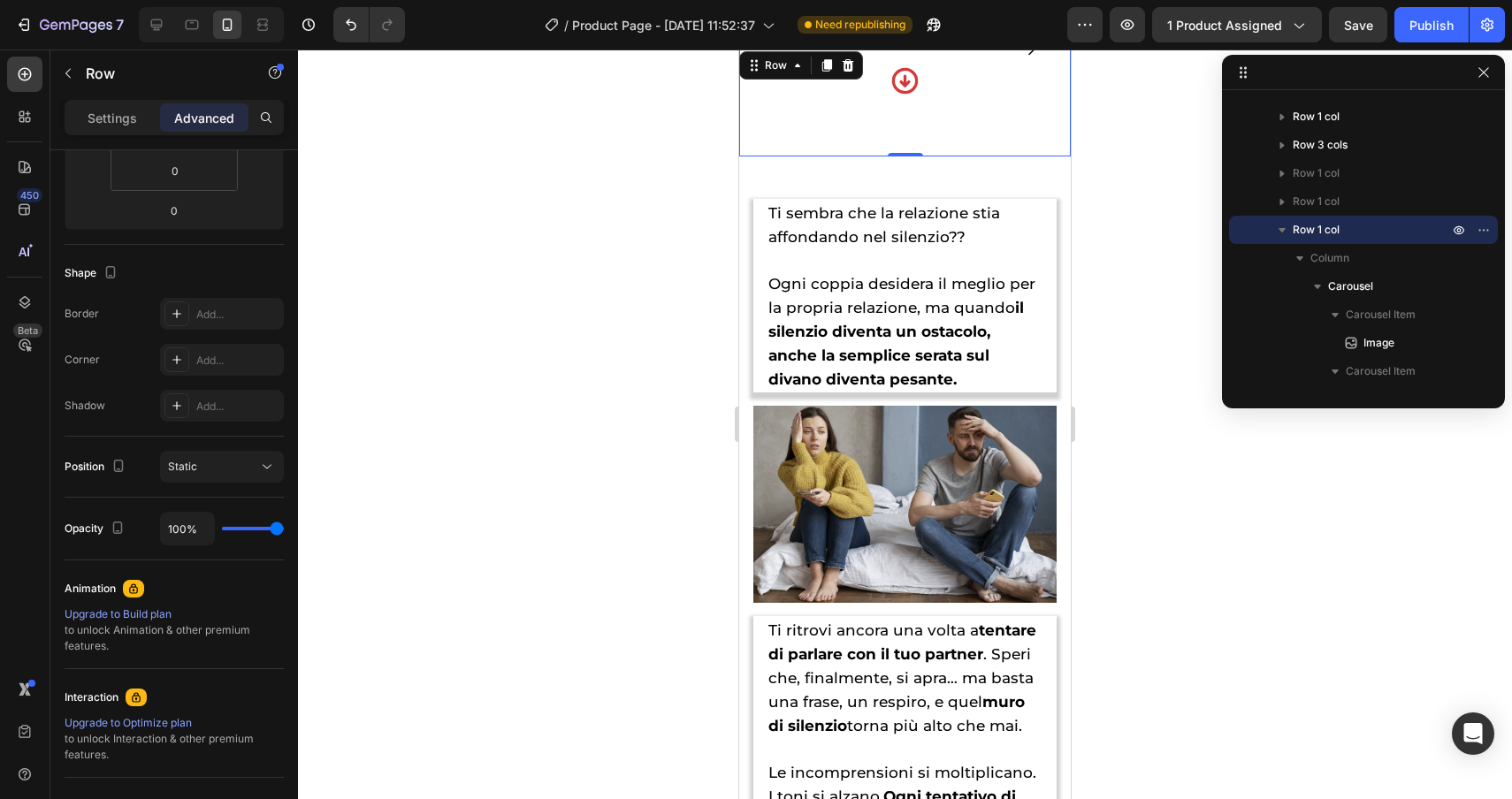
click at [809, 157] on div "Image Image Image Carousel Icon" at bounding box center [905, 102] width 331 height 108
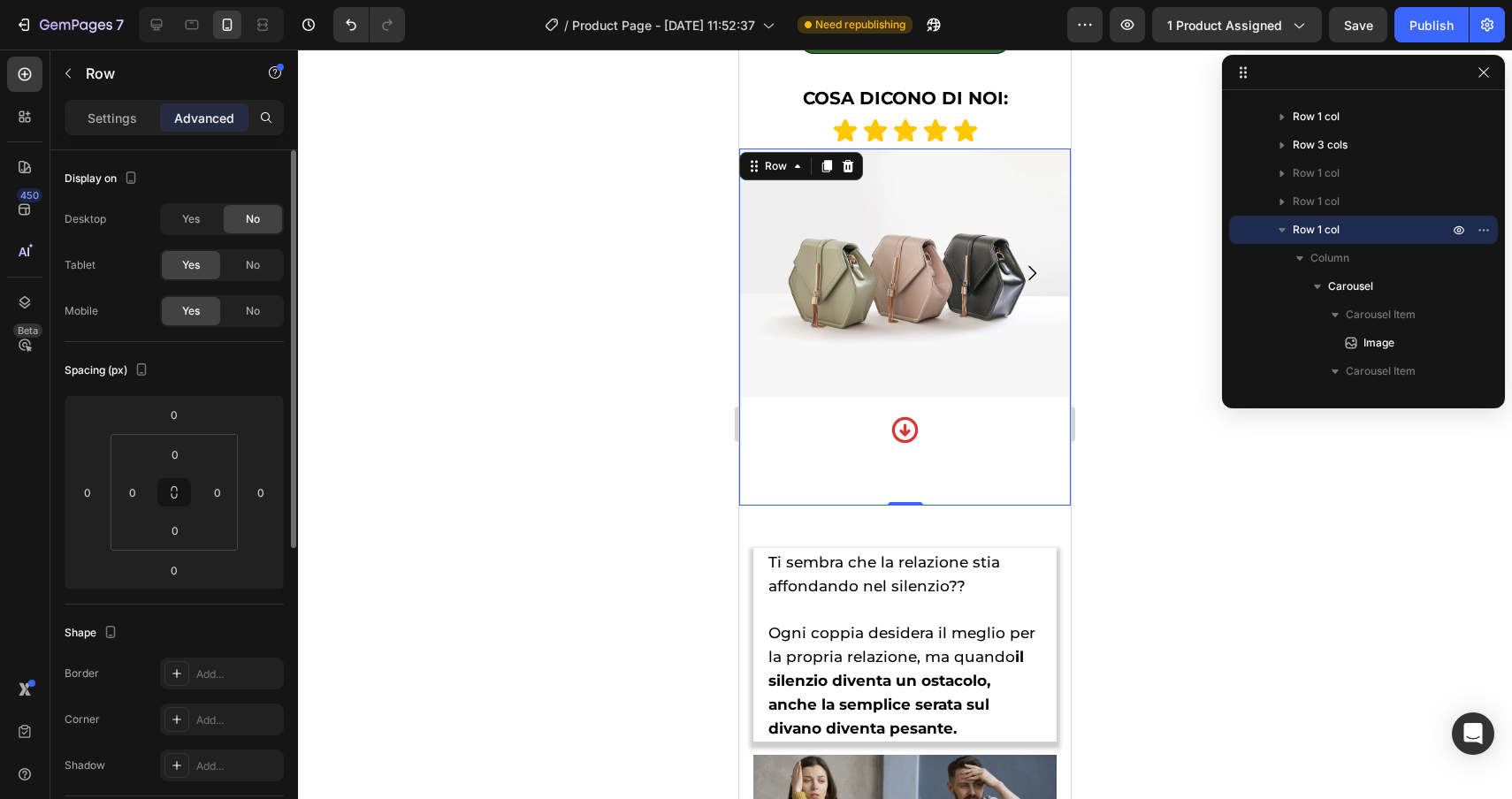
scroll to position [1394, 0]
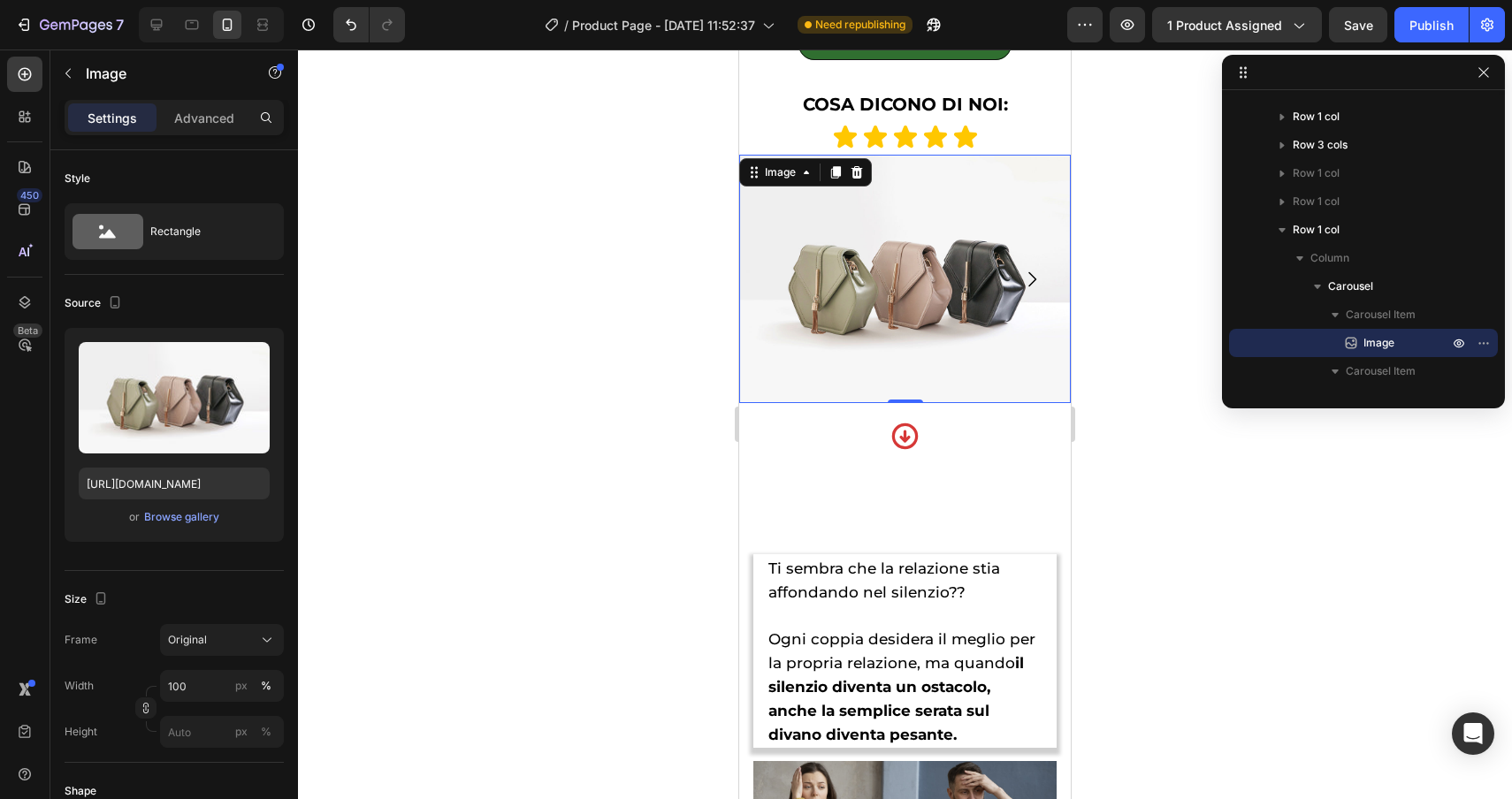
click at [849, 339] on img at bounding box center [905, 279] width 331 height 249
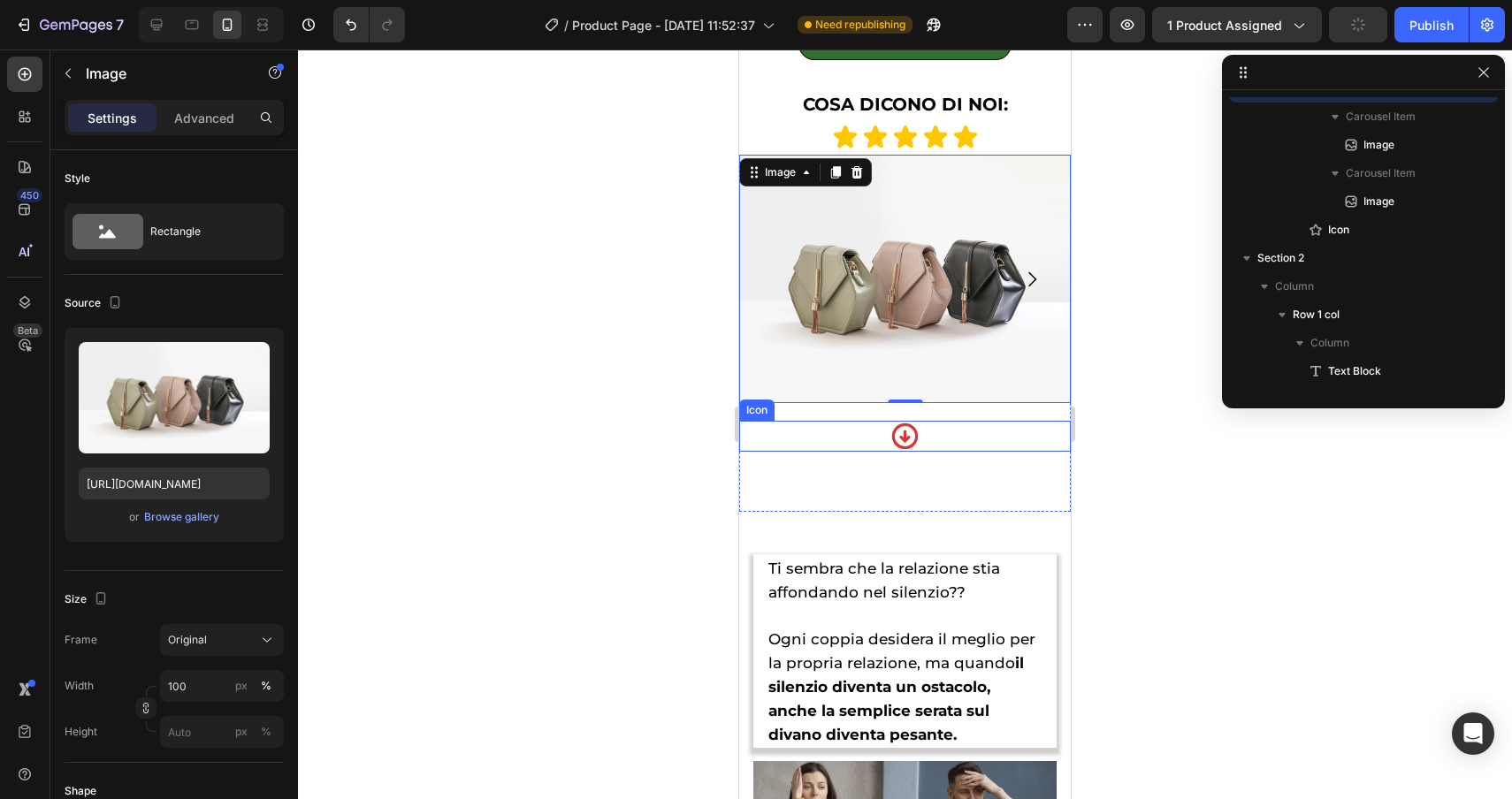
click at [825, 439] on div "Icon" at bounding box center [905, 437] width 331 height 31
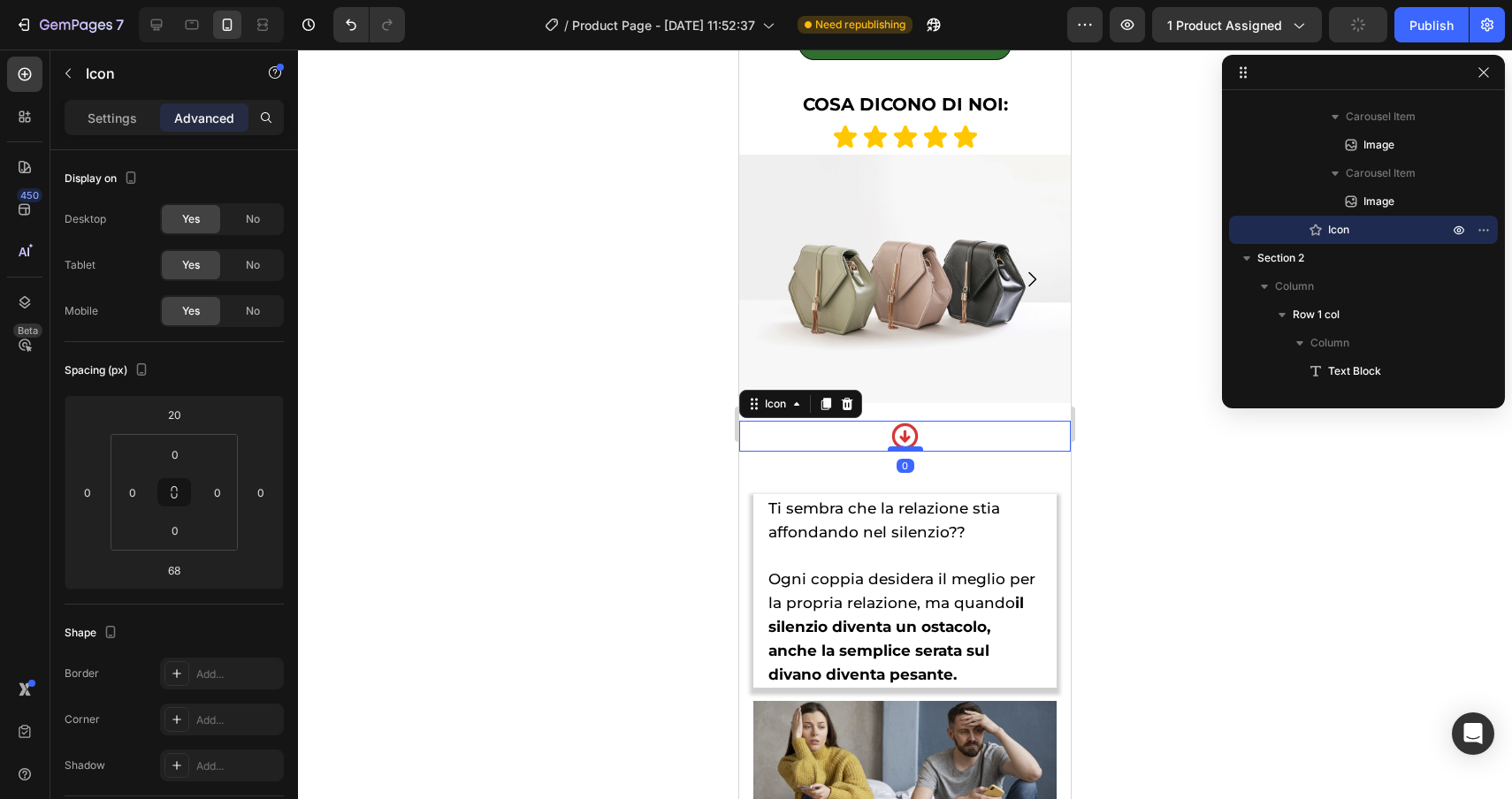
drag, startPoint x: 910, startPoint y: 508, endPoint x: 914, endPoint y: 446, distance: 62.1
click at [914, 446] on div at bounding box center [906, 448] width 36 height 5
type input "0"
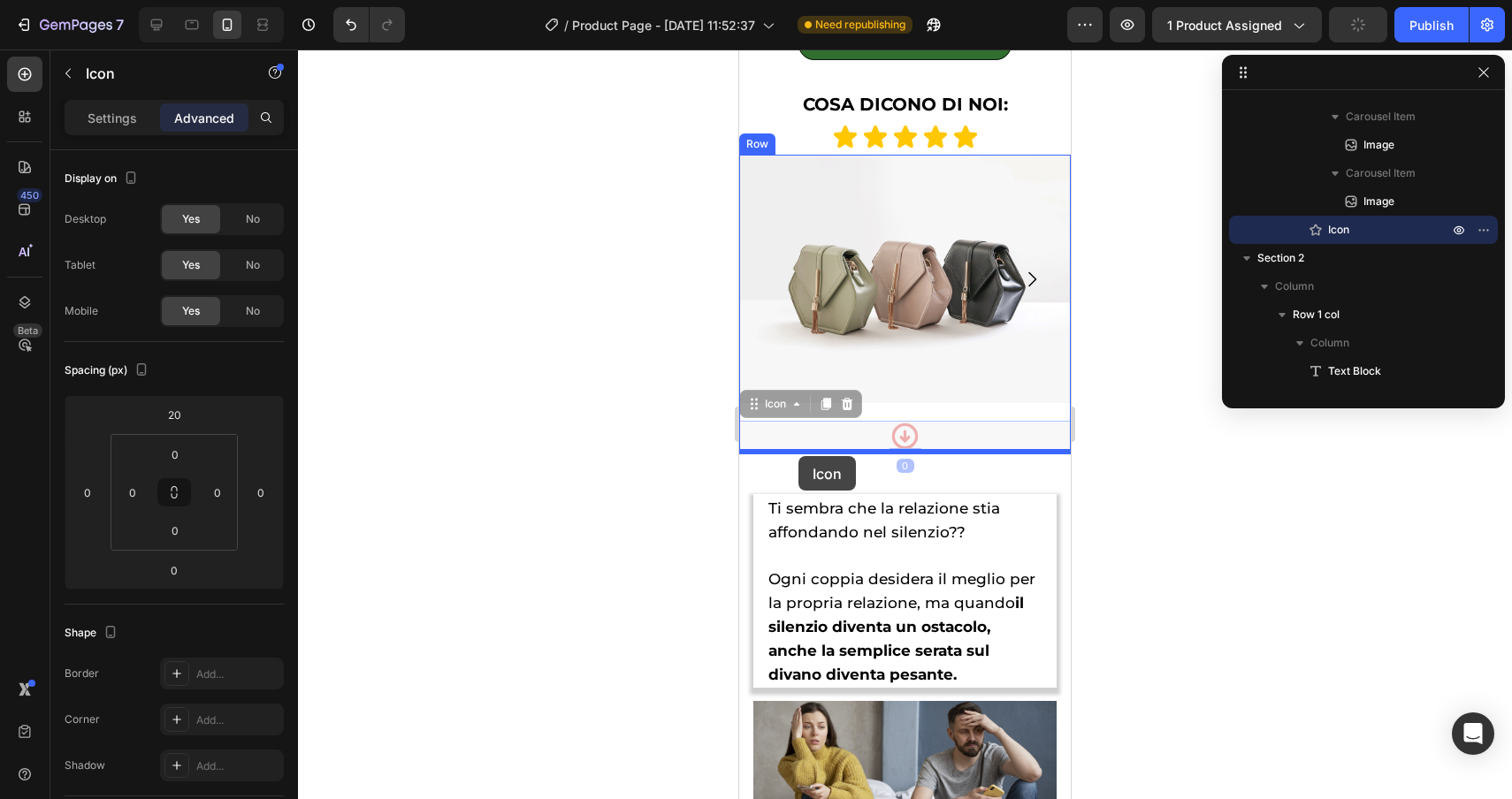
drag, startPoint x: 783, startPoint y: 404, endPoint x: 798, endPoint y: 456, distance: 54.1
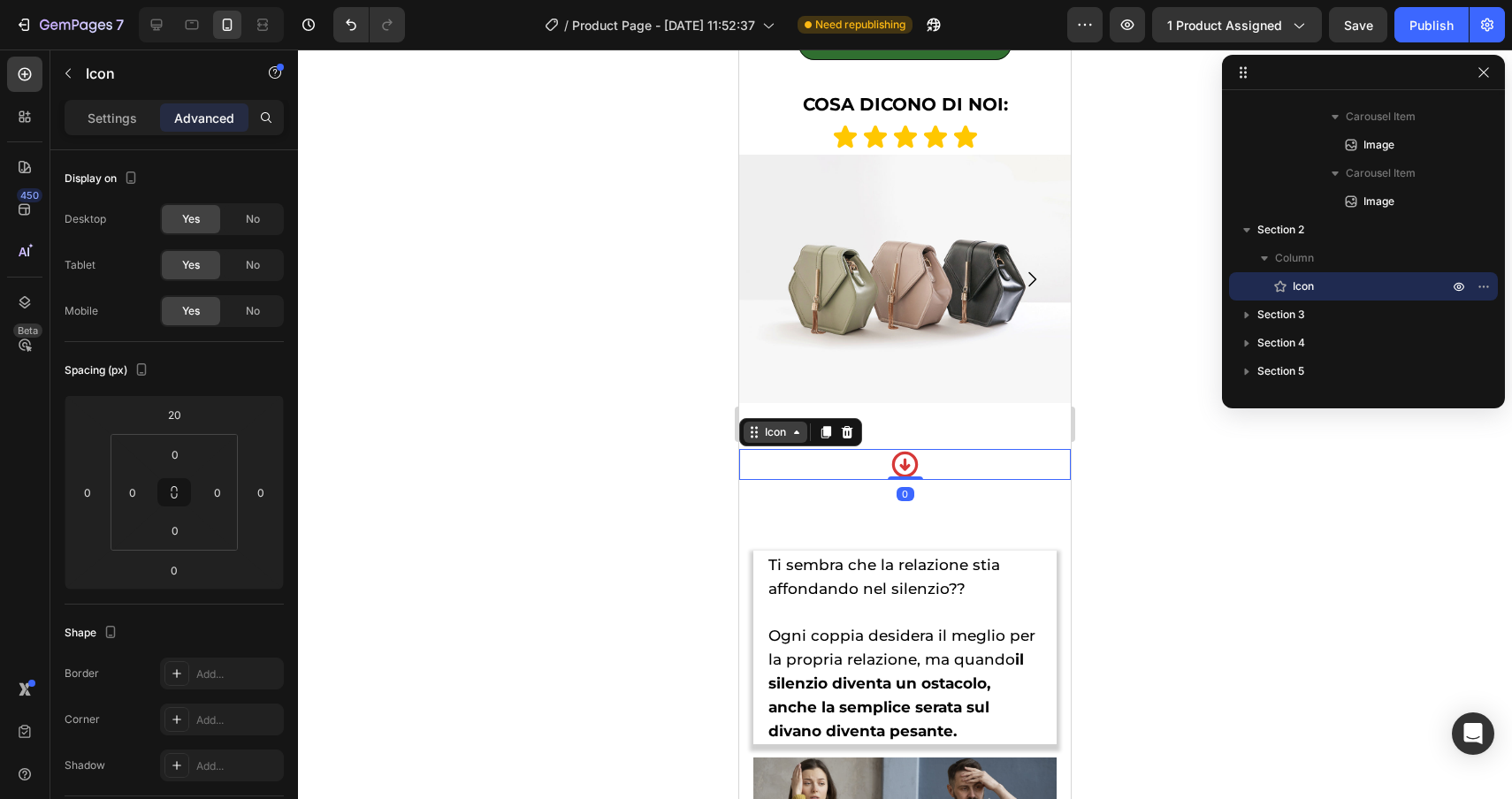
click at [768, 432] on div "Icon" at bounding box center [775, 432] width 28 height 0
click at [896, 353] on img at bounding box center [905, 279] width 331 height 249
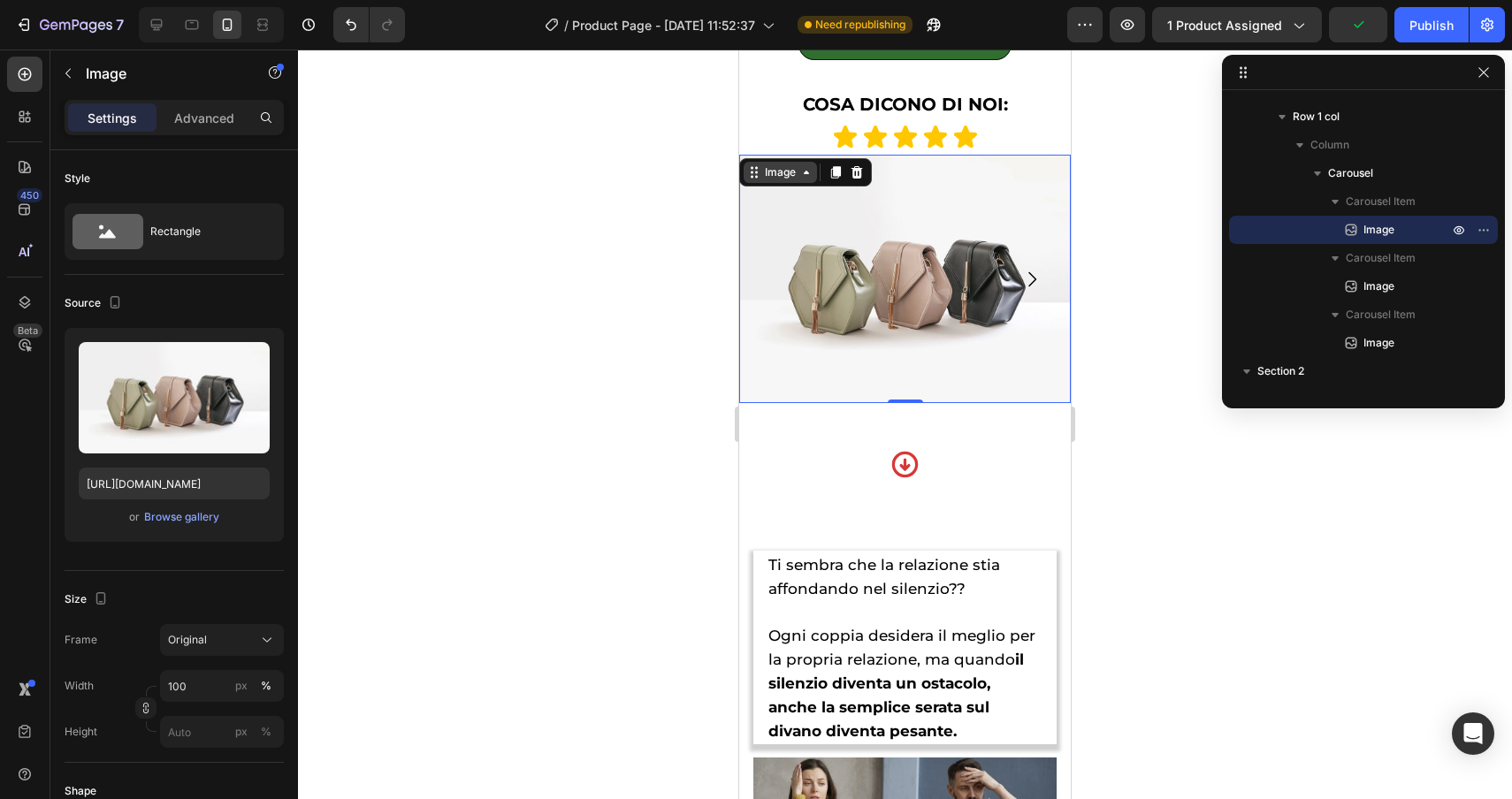
click at [777, 174] on div "Image" at bounding box center [780, 172] width 38 height 15
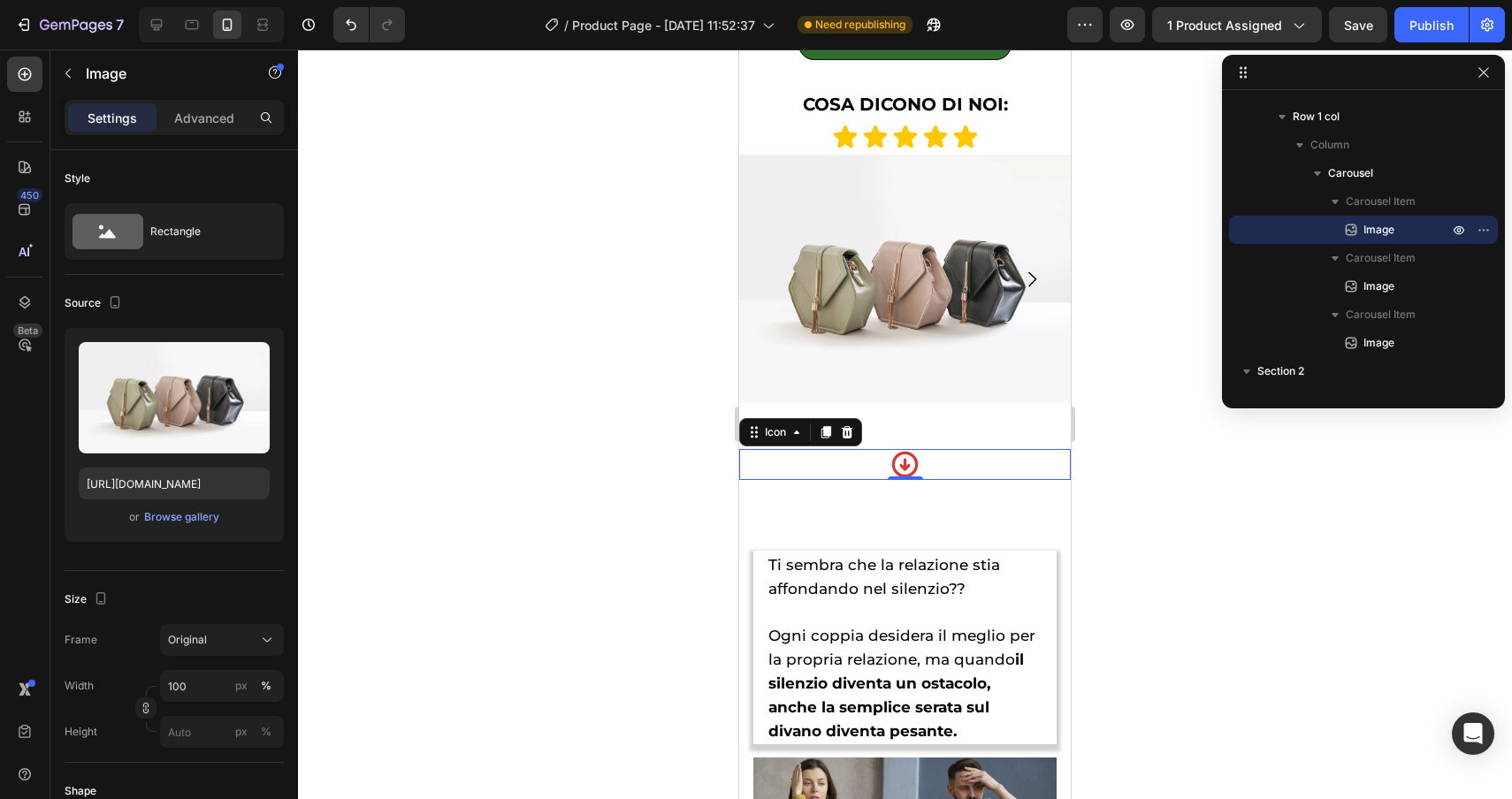
click at [787, 463] on div "Icon 0" at bounding box center [905, 465] width 331 height 31
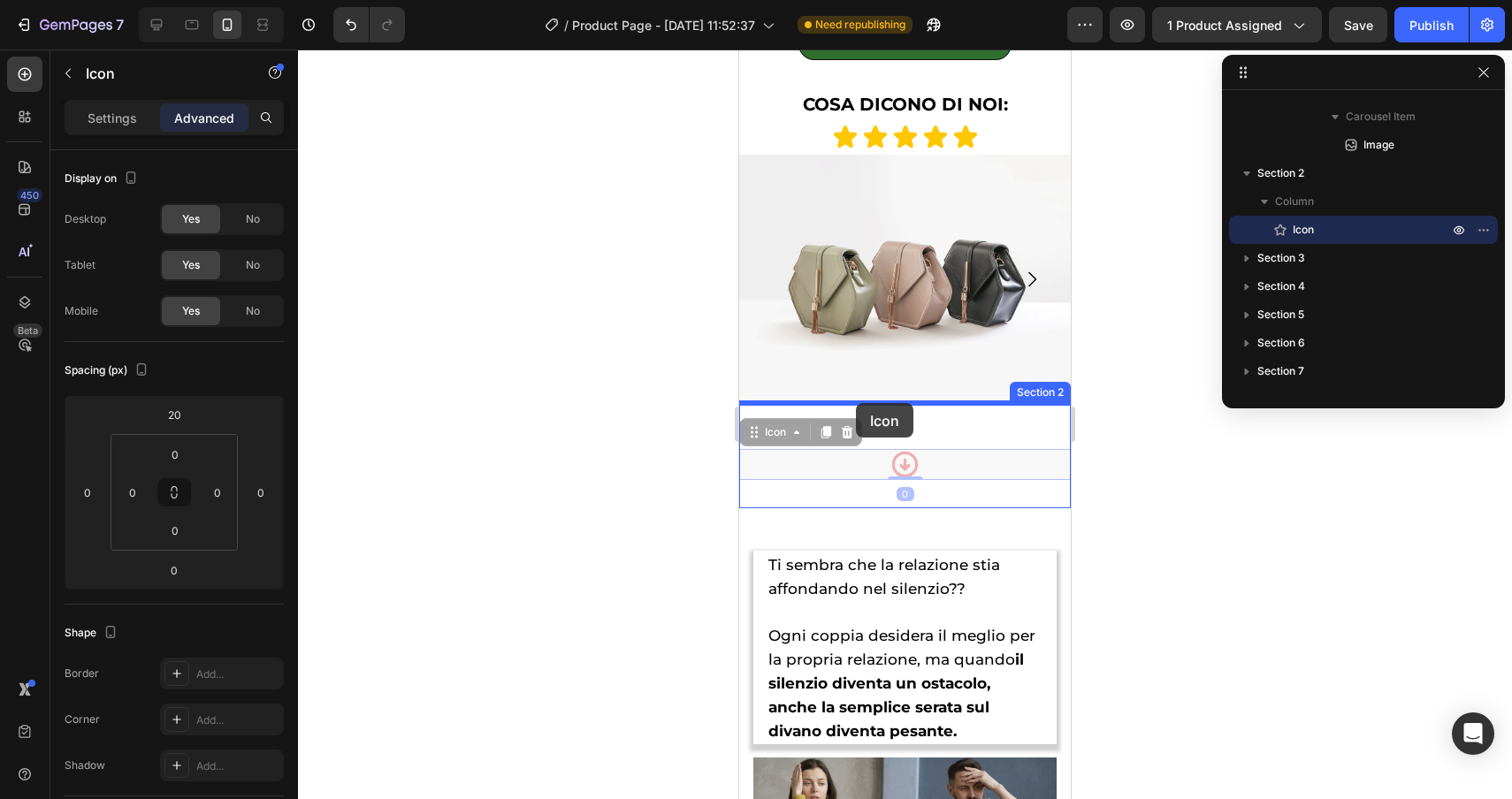
drag, startPoint x: 762, startPoint y: 435, endPoint x: 856, endPoint y: 403, distance: 99.3
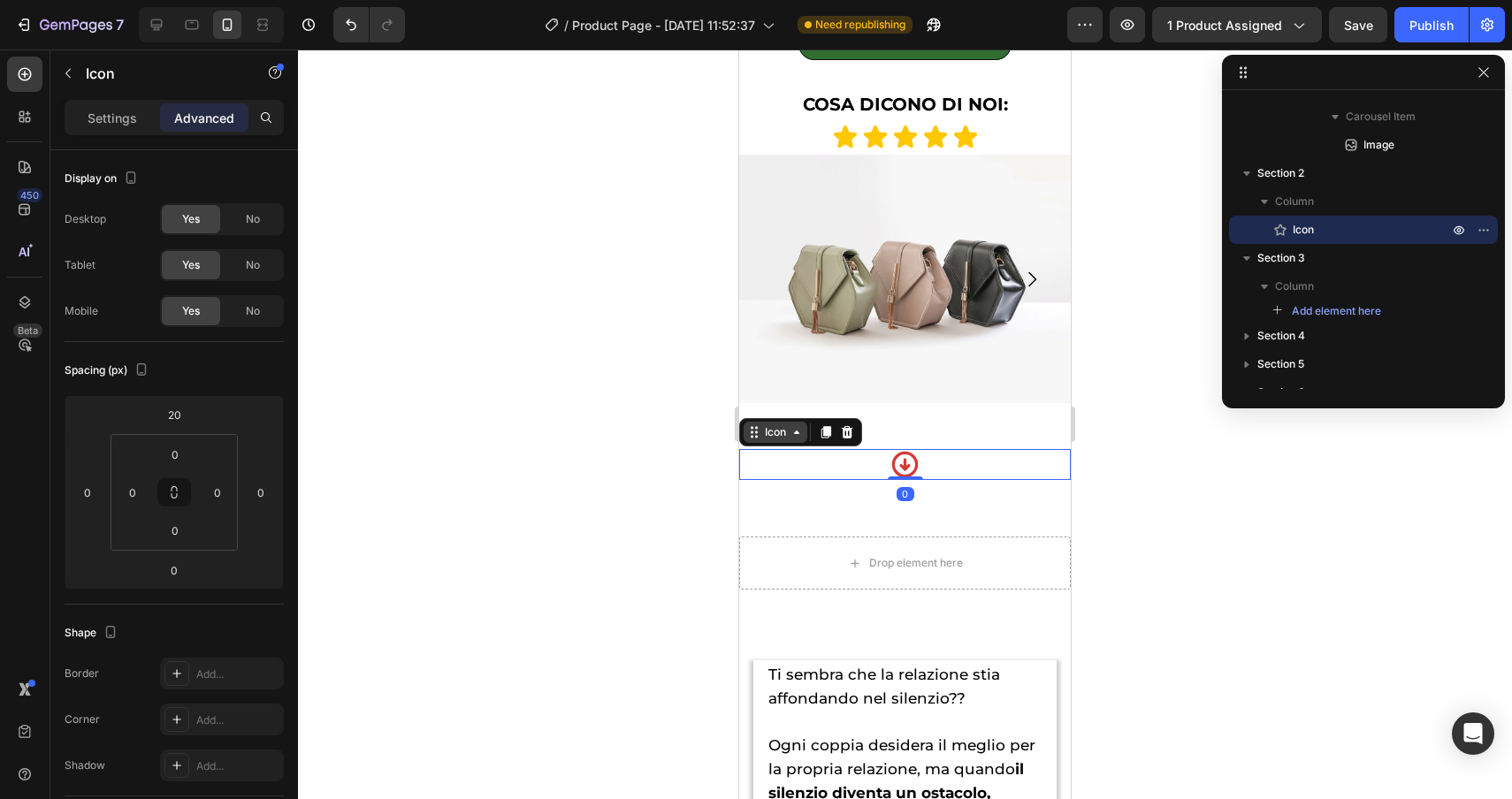
click at [777, 432] on div "Icon" at bounding box center [775, 432] width 28 height 0
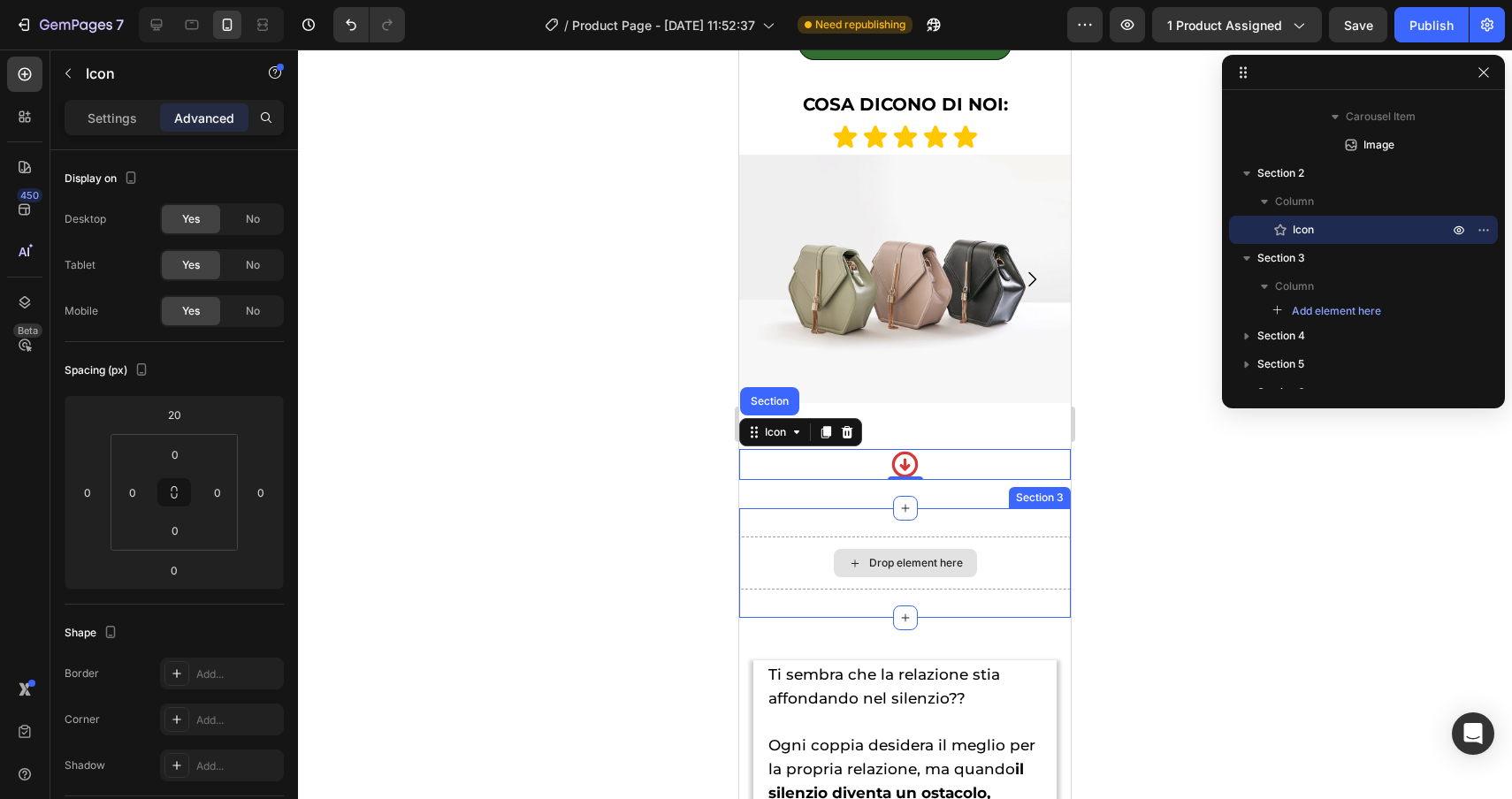
click at [880, 550] on div "Drop element here" at bounding box center [906, 563] width 143 height 28
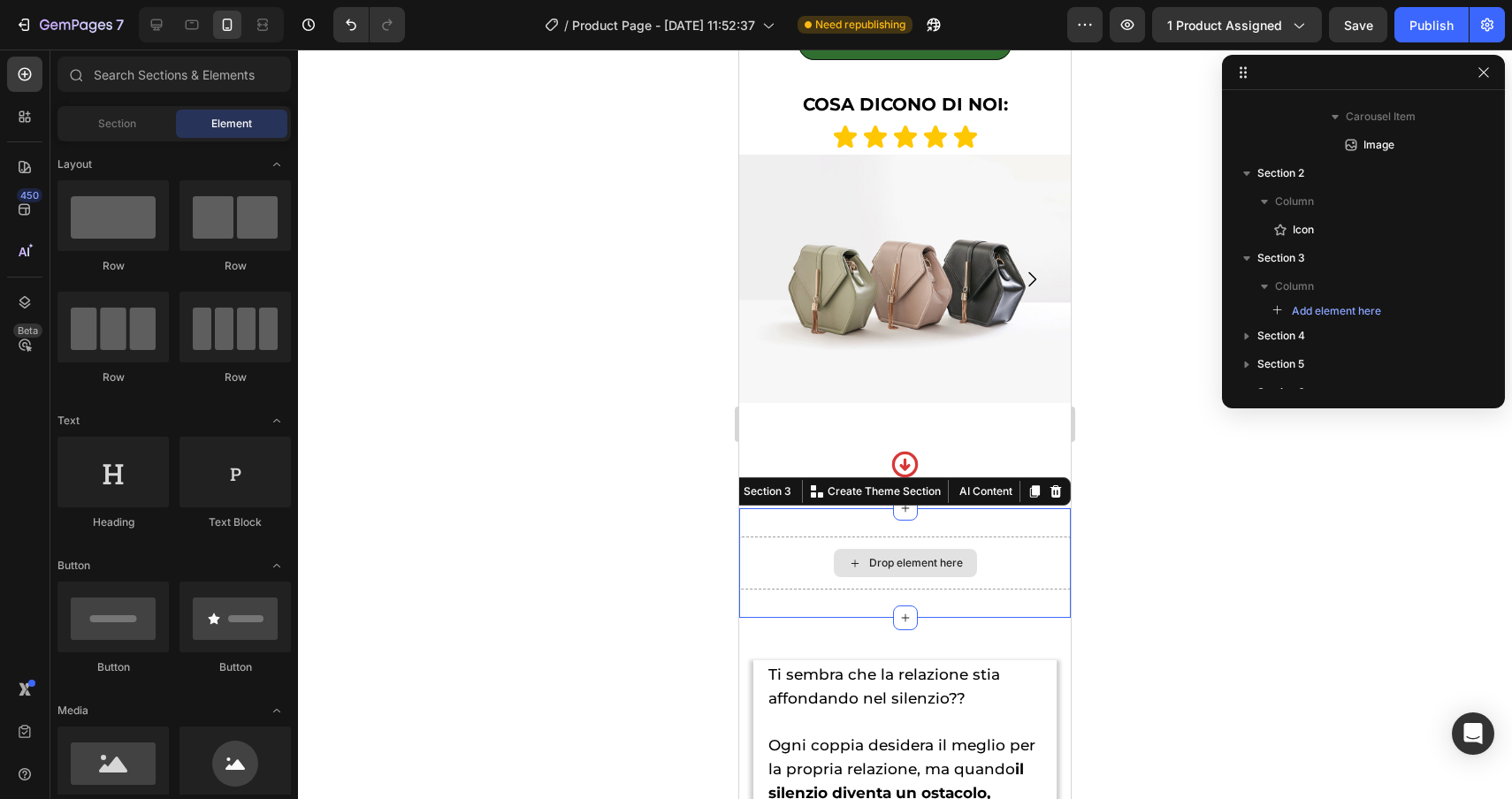
click at [984, 550] on div "Drop element here" at bounding box center [905, 563] width 331 height 53
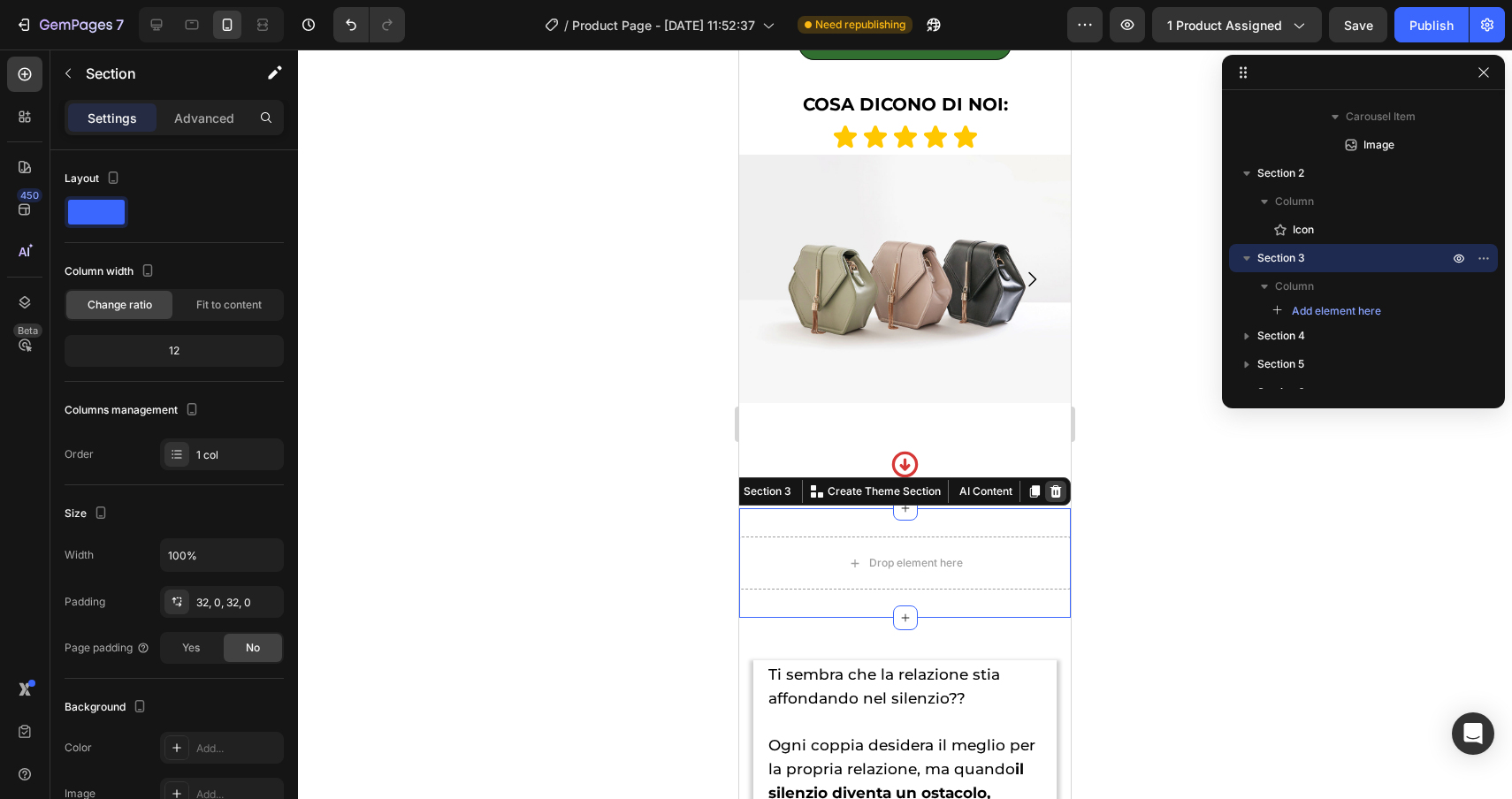
click at [1056, 491] on icon at bounding box center [1057, 491] width 12 height 13
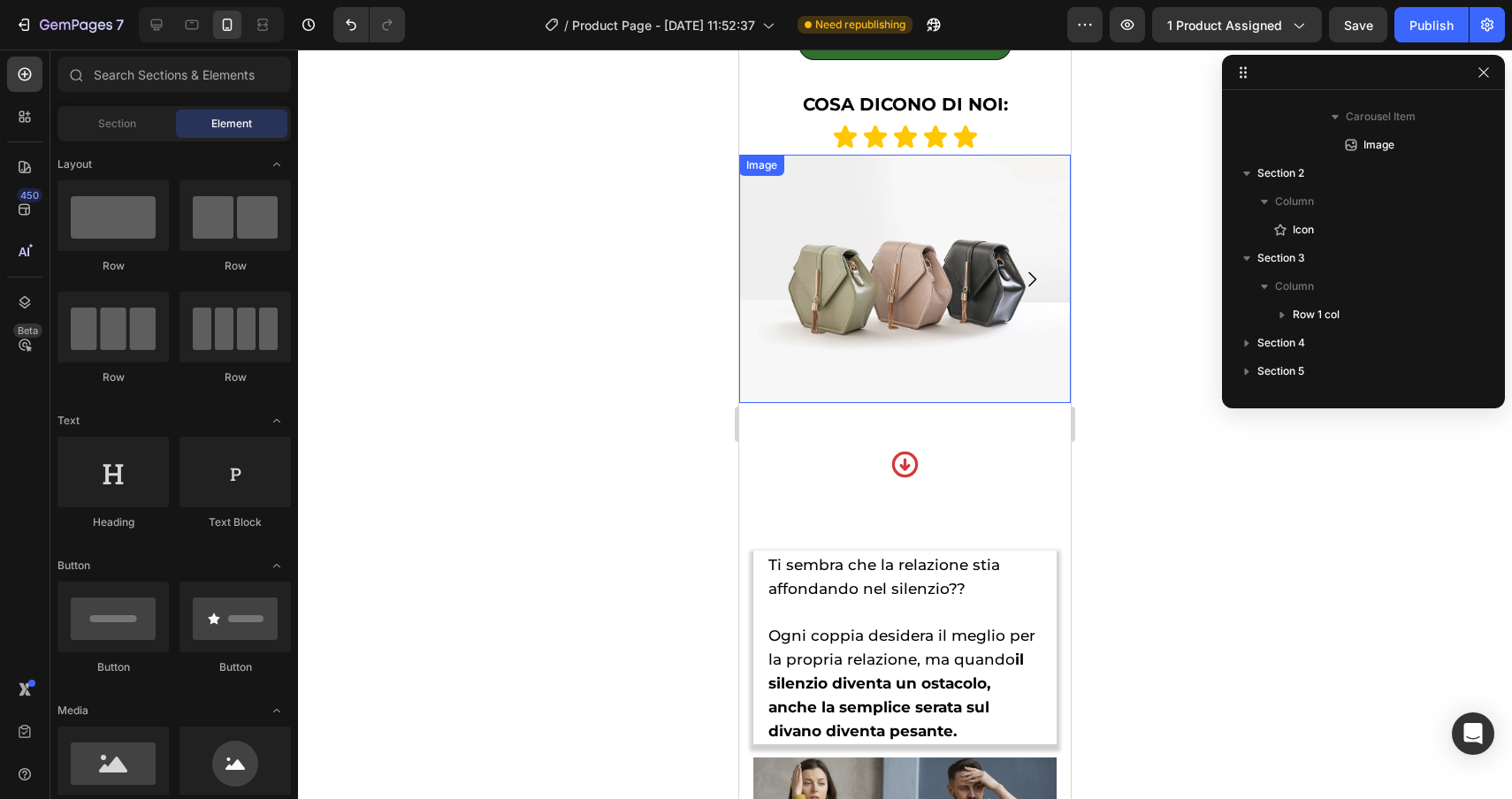
click at [851, 351] on img at bounding box center [905, 279] width 331 height 249
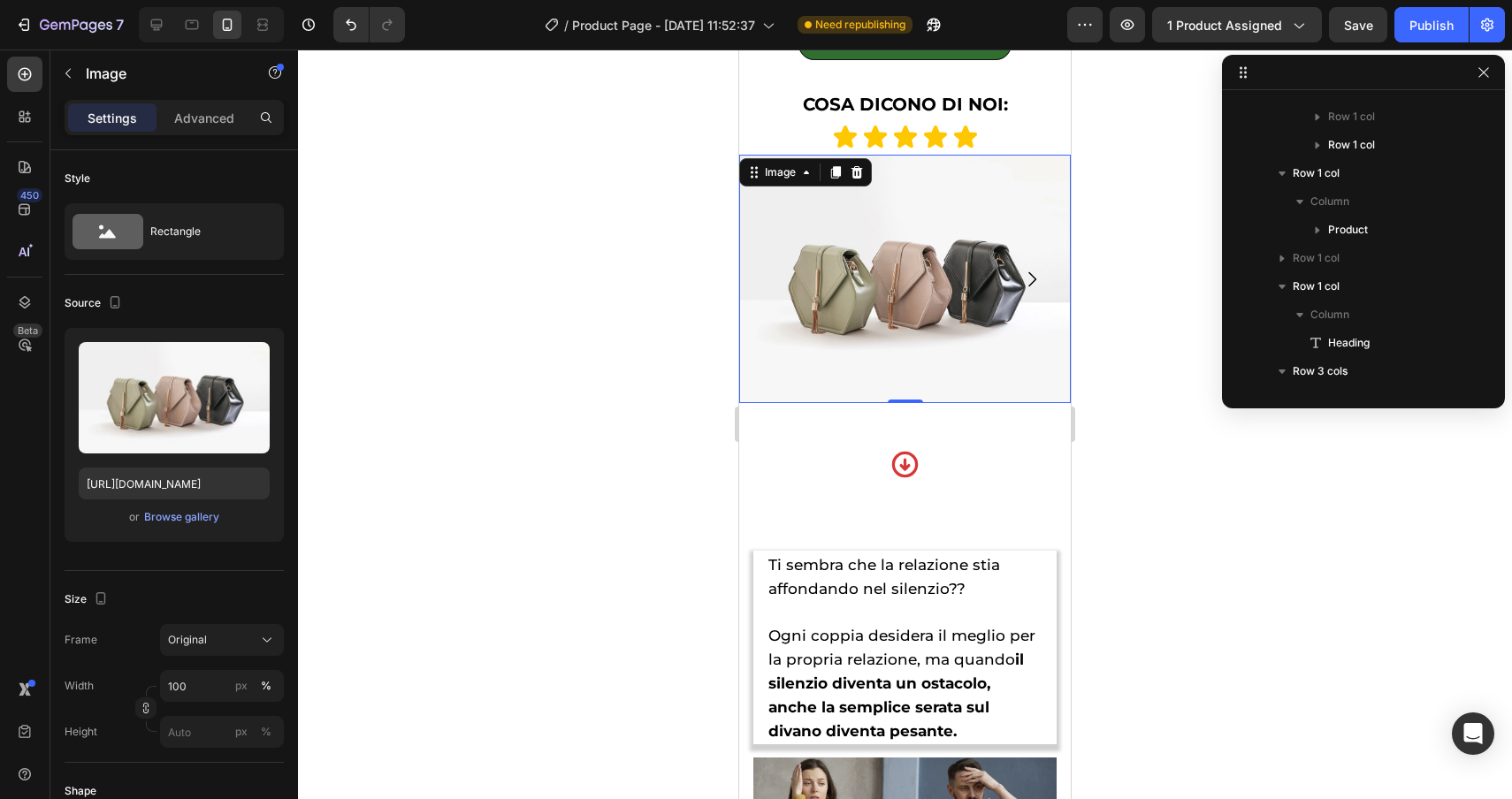
scroll to position [1041, 0]
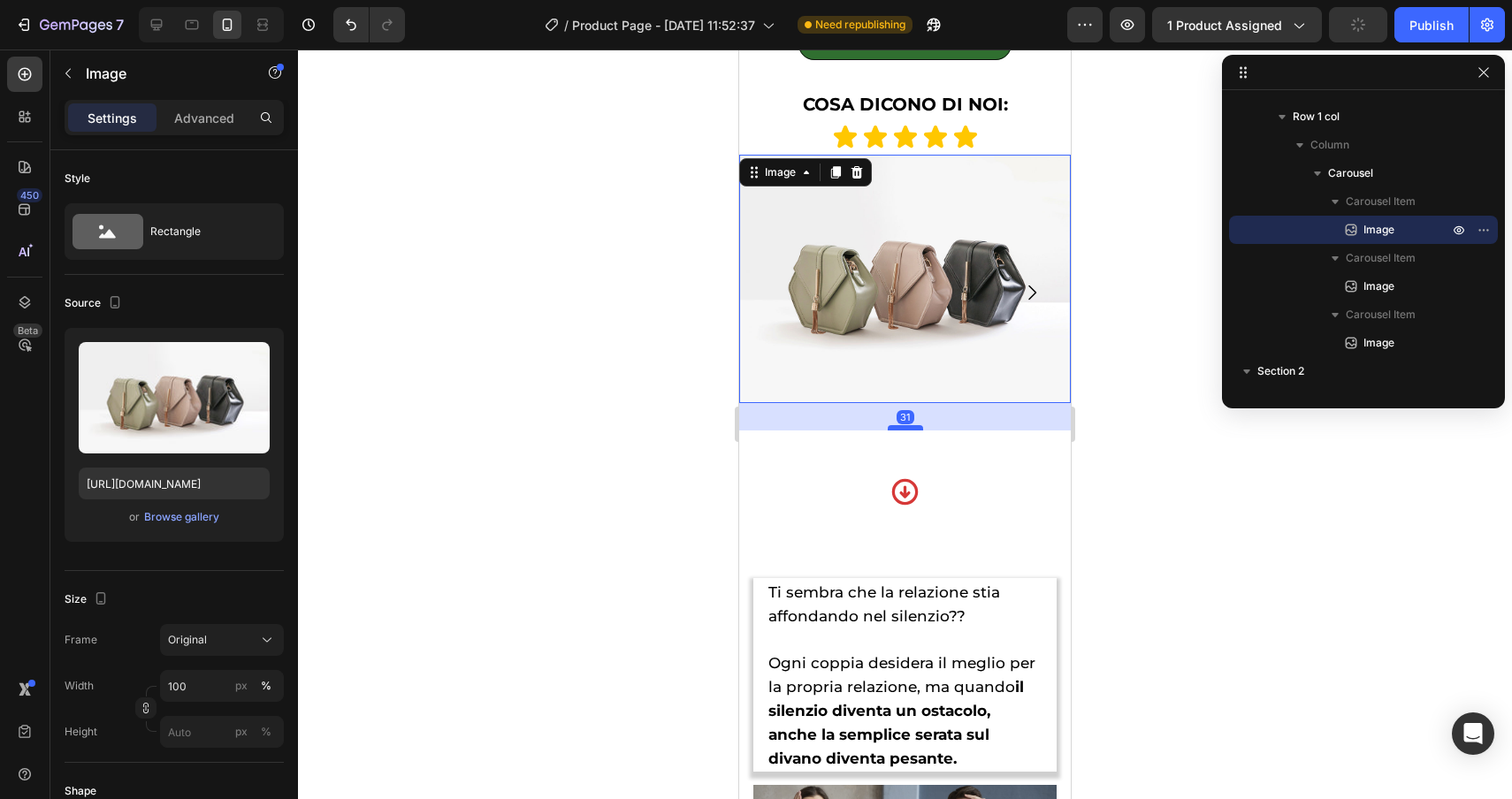
drag, startPoint x: 918, startPoint y: 401, endPoint x: 913, endPoint y: 428, distance: 27.5
click at [913, 428] on div at bounding box center [906, 427] width 36 height 5
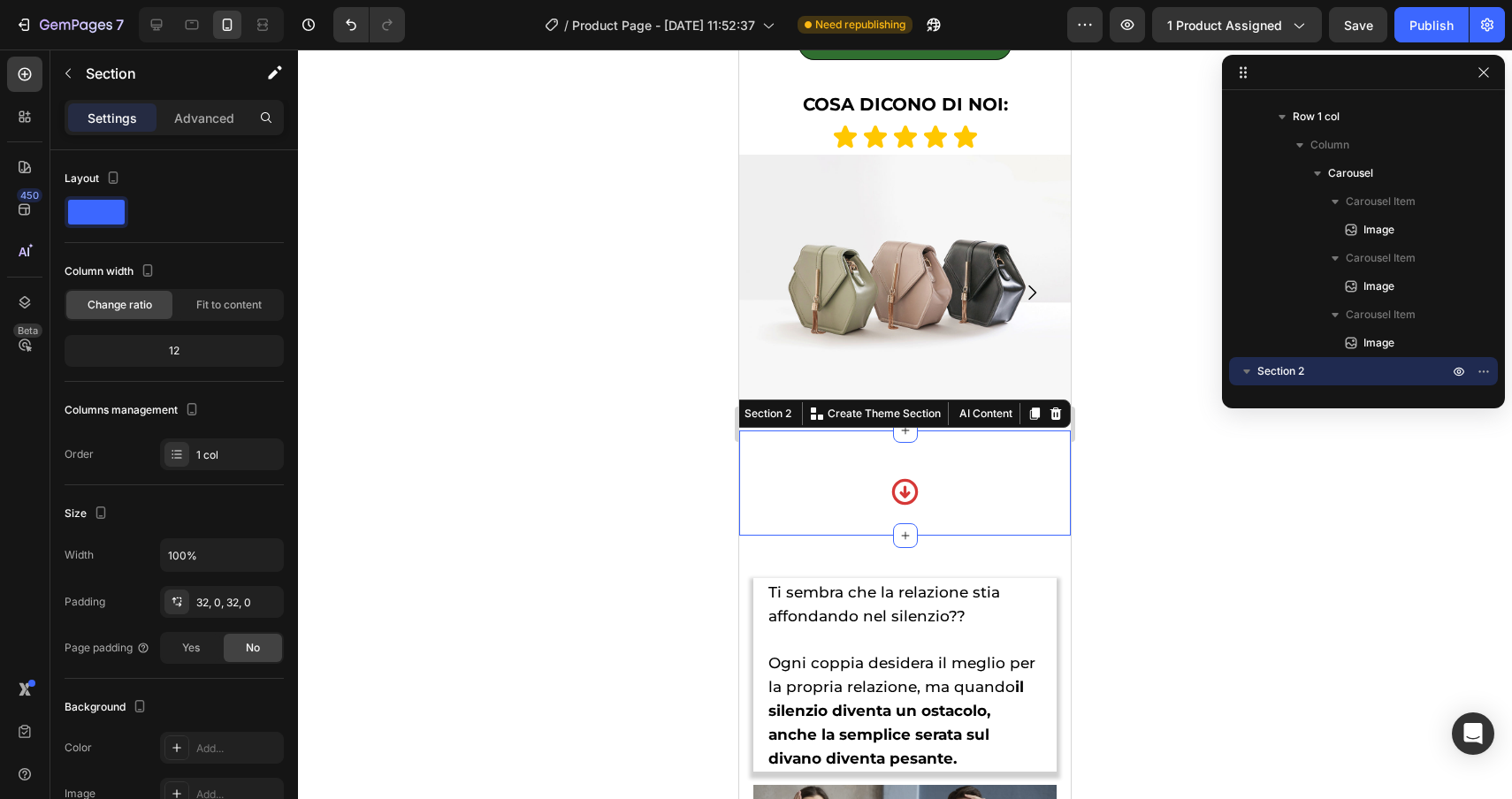
click at [817, 508] on div "Icon Section 2 You can create reusable sections Create Theme Section AI Content…" at bounding box center [905, 483] width 331 height 106
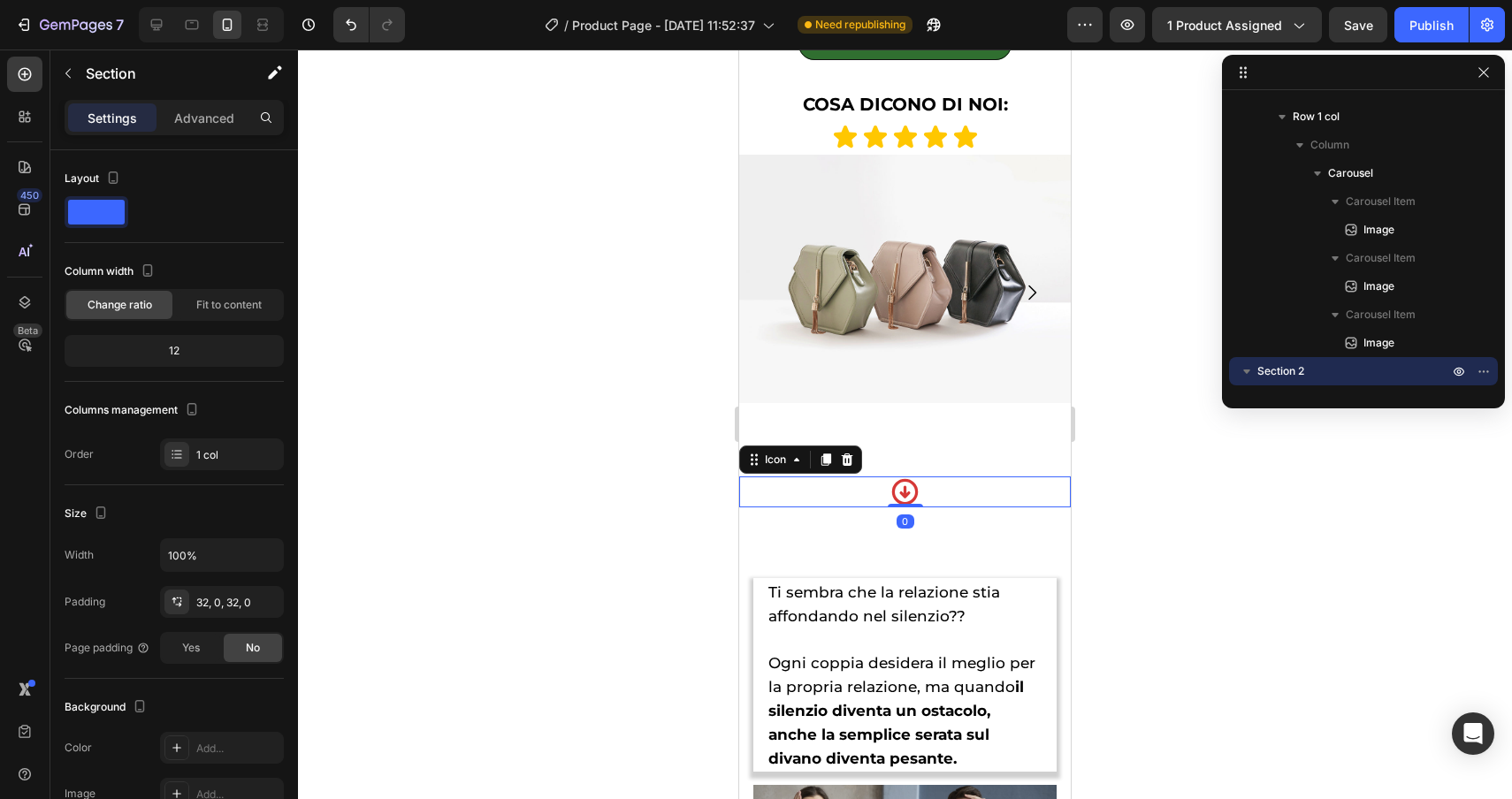
click at [899, 482] on icon at bounding box center [905, 492] width 26 height 26
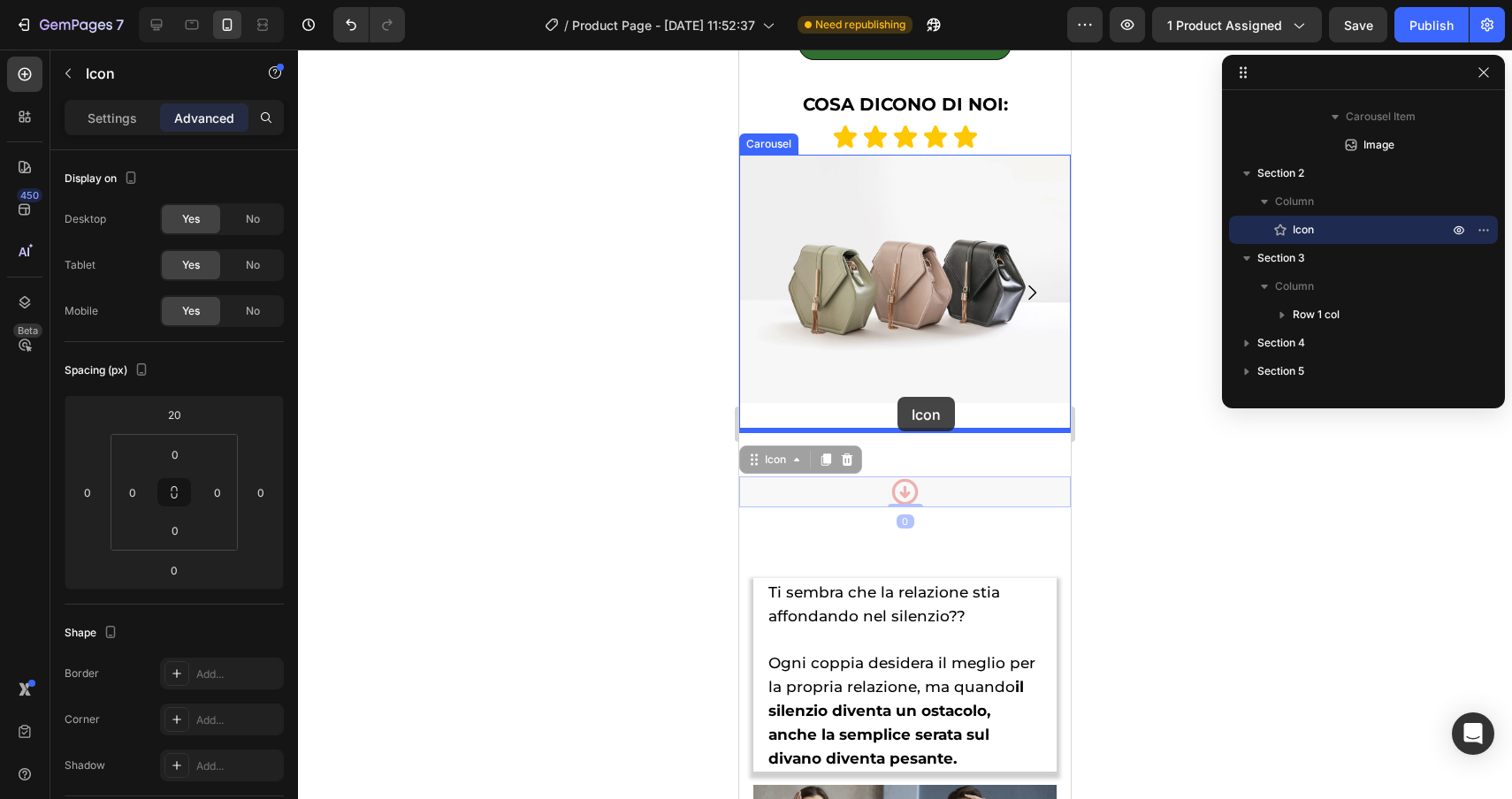
drag, startPoint x: 773, startPoint y: 461, endPoint x: 897, endPoint y: 396, distance: 140.0
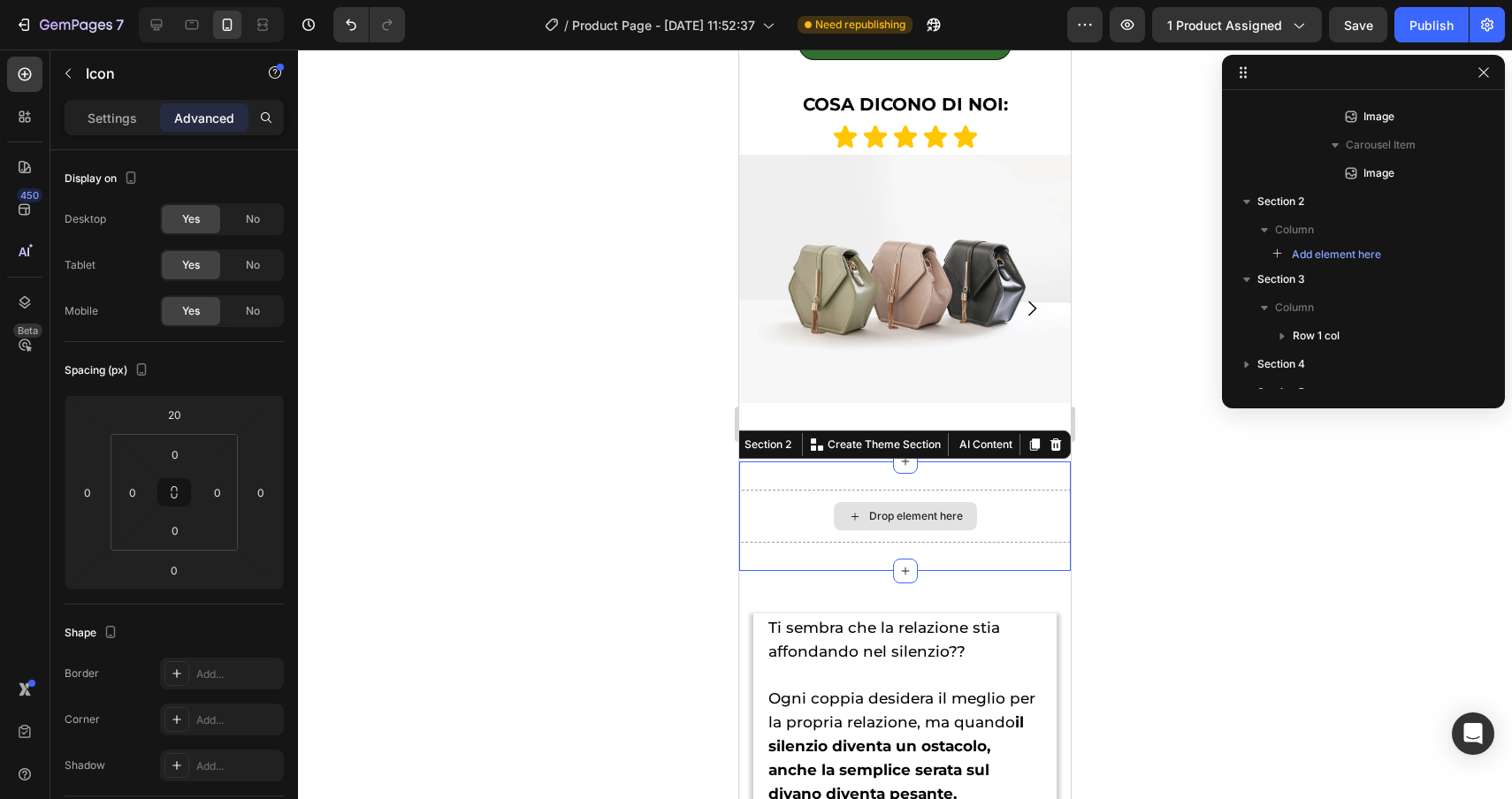
click at [887, 533] on div "Drop element here" at bounding box center [905, 516] width 331 height 53
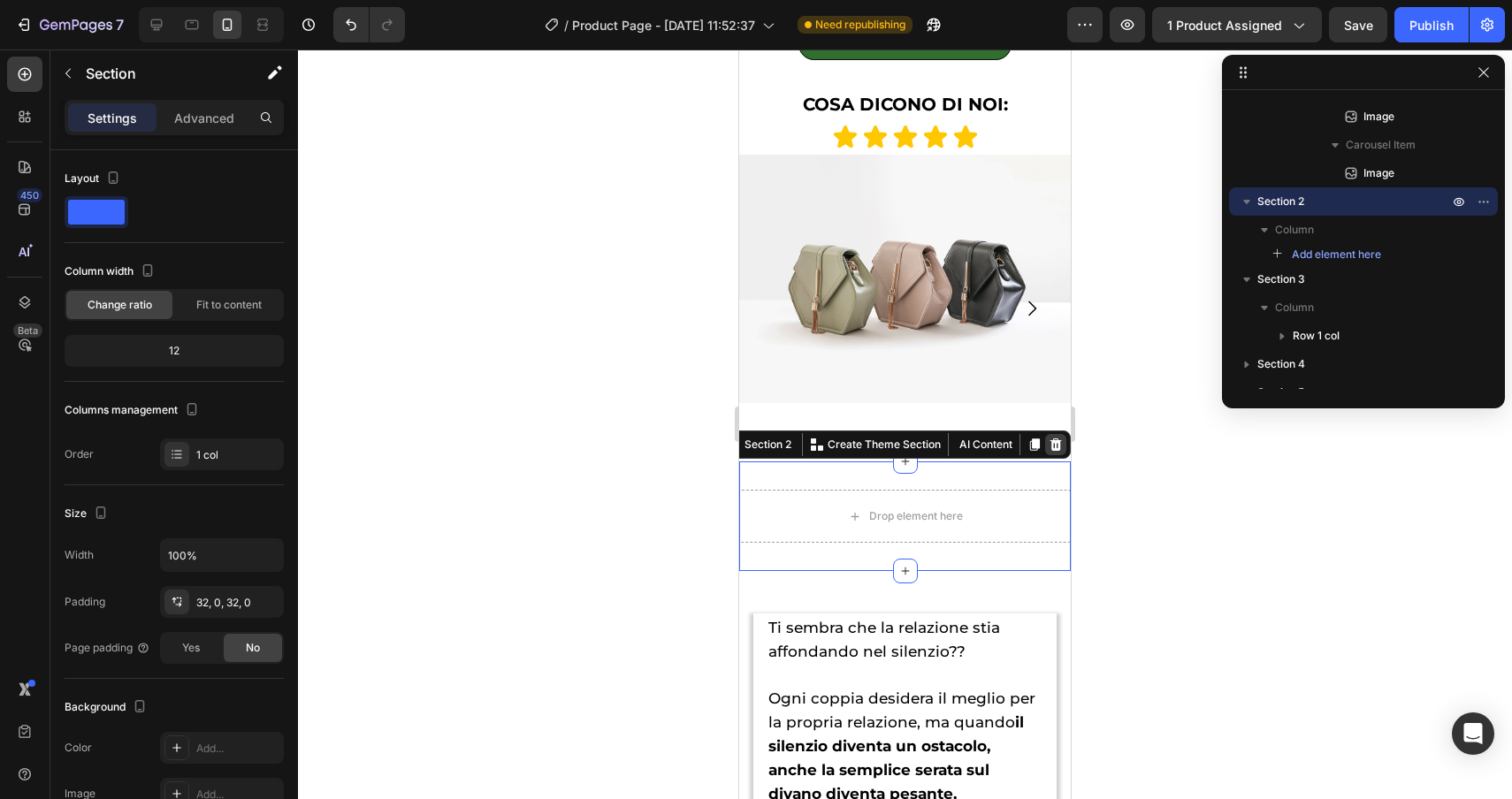
click at [1061, 439] on icon at bounding box center [1056, 445] width 15 height 15
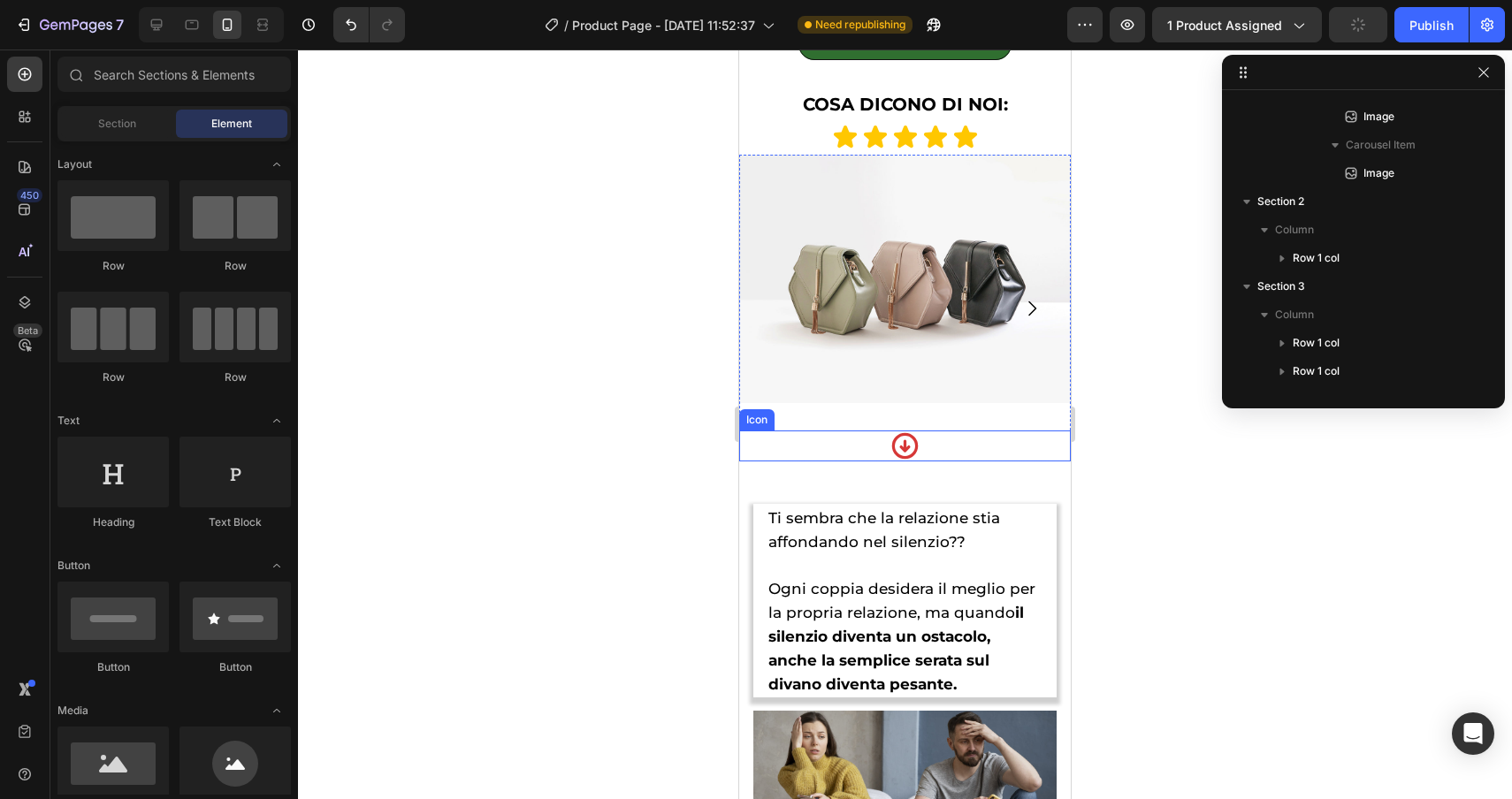
click at [855, 438] on div "Icon" at bounding box center [905, 446] width 331 height 31
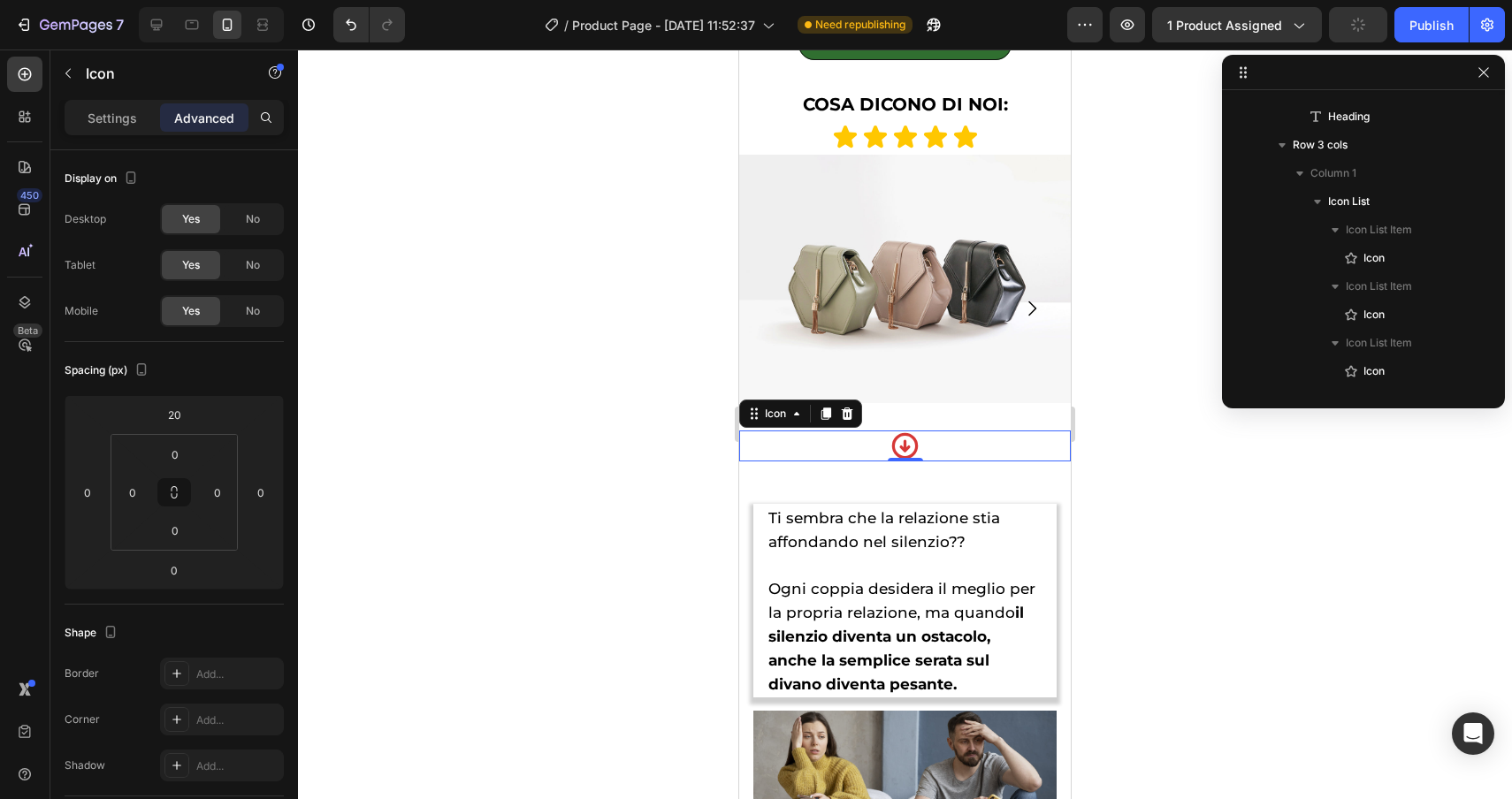
scroll to position [1833, 0]
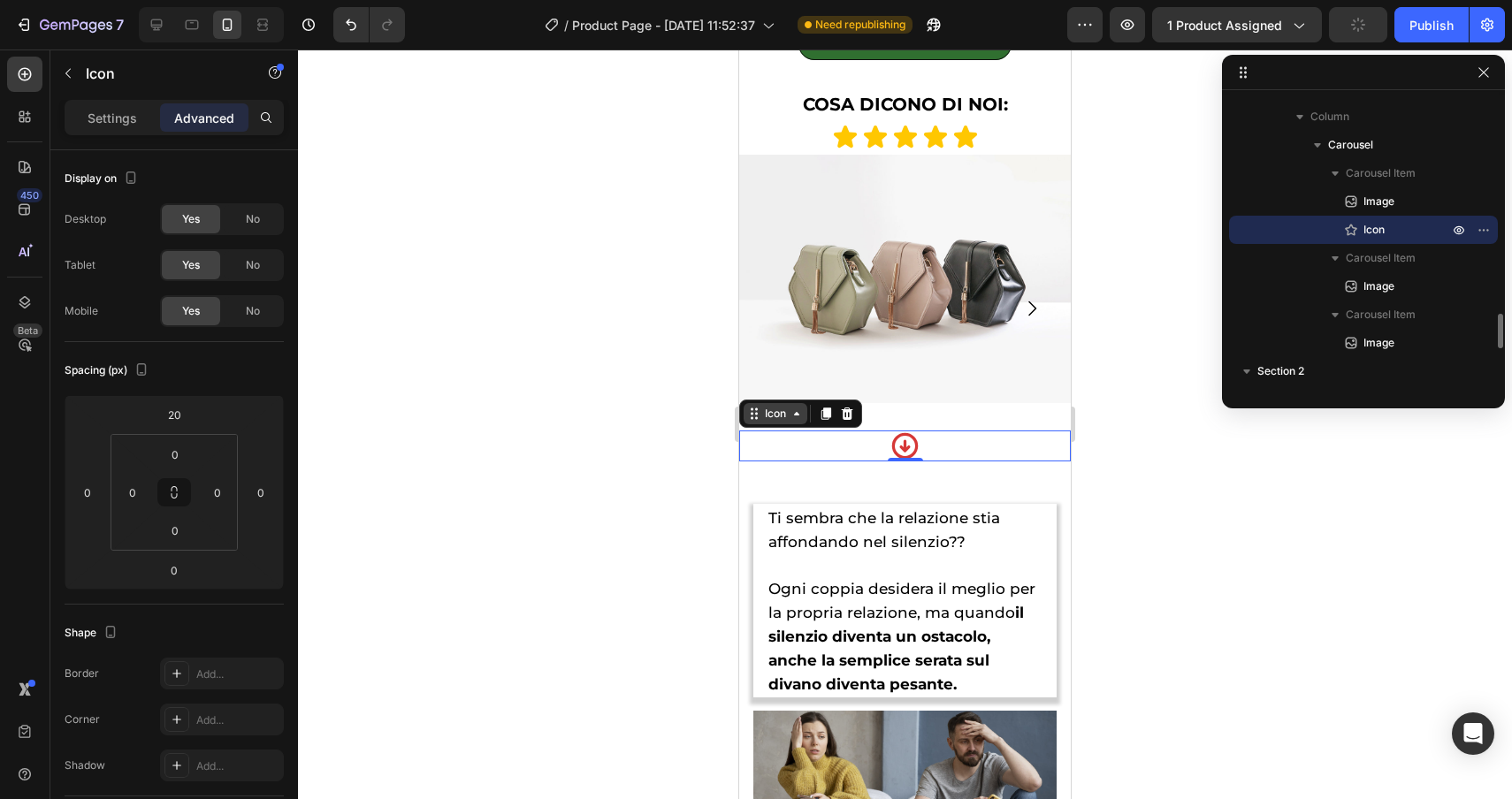
click at [787, 420] on div "Icon" at bounding box center [776, 414] width 64 height 21
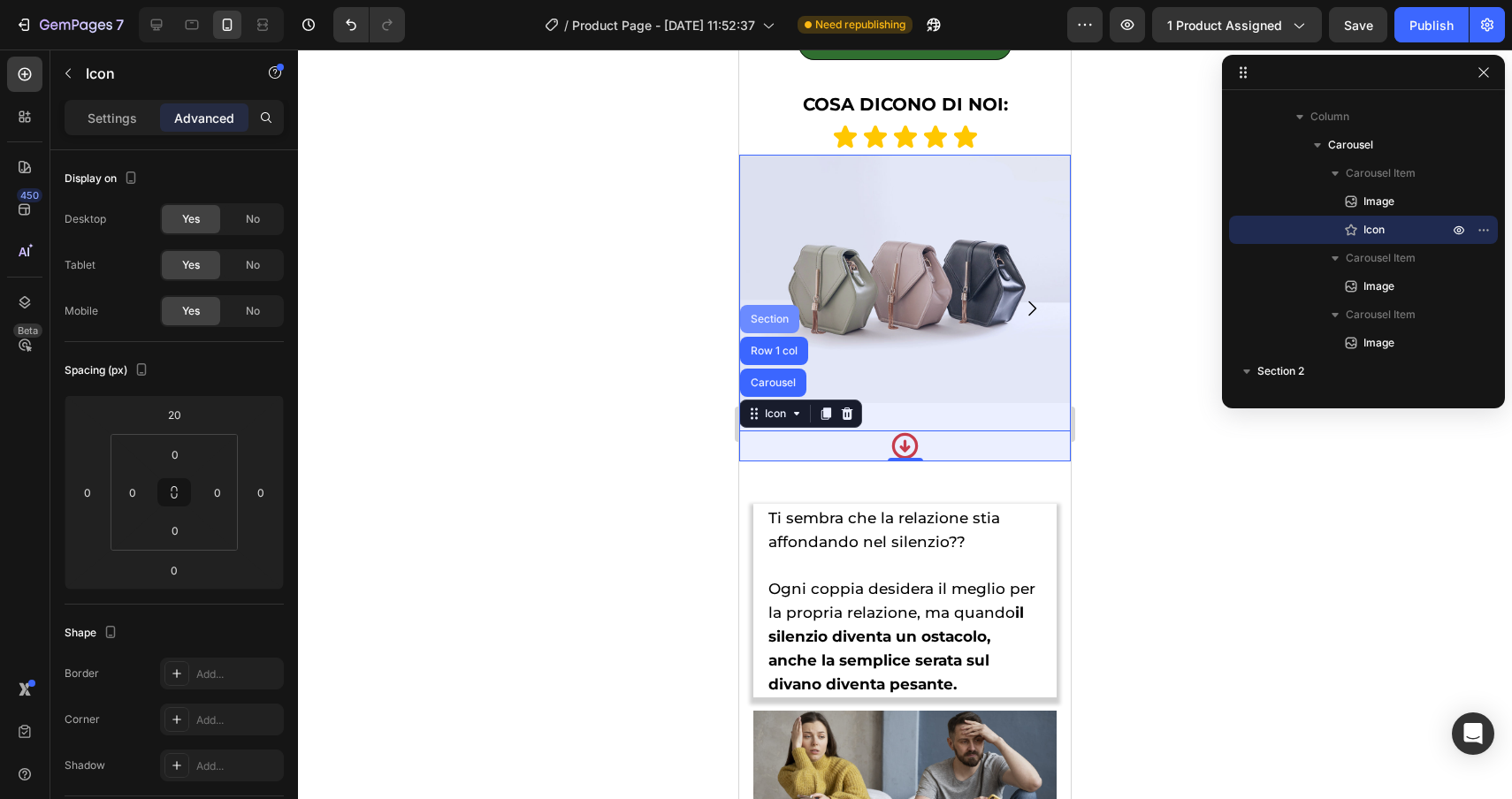
click at [760, 342] on div "Row 1 col" at bounding box center [774, 351] width 68 height 28
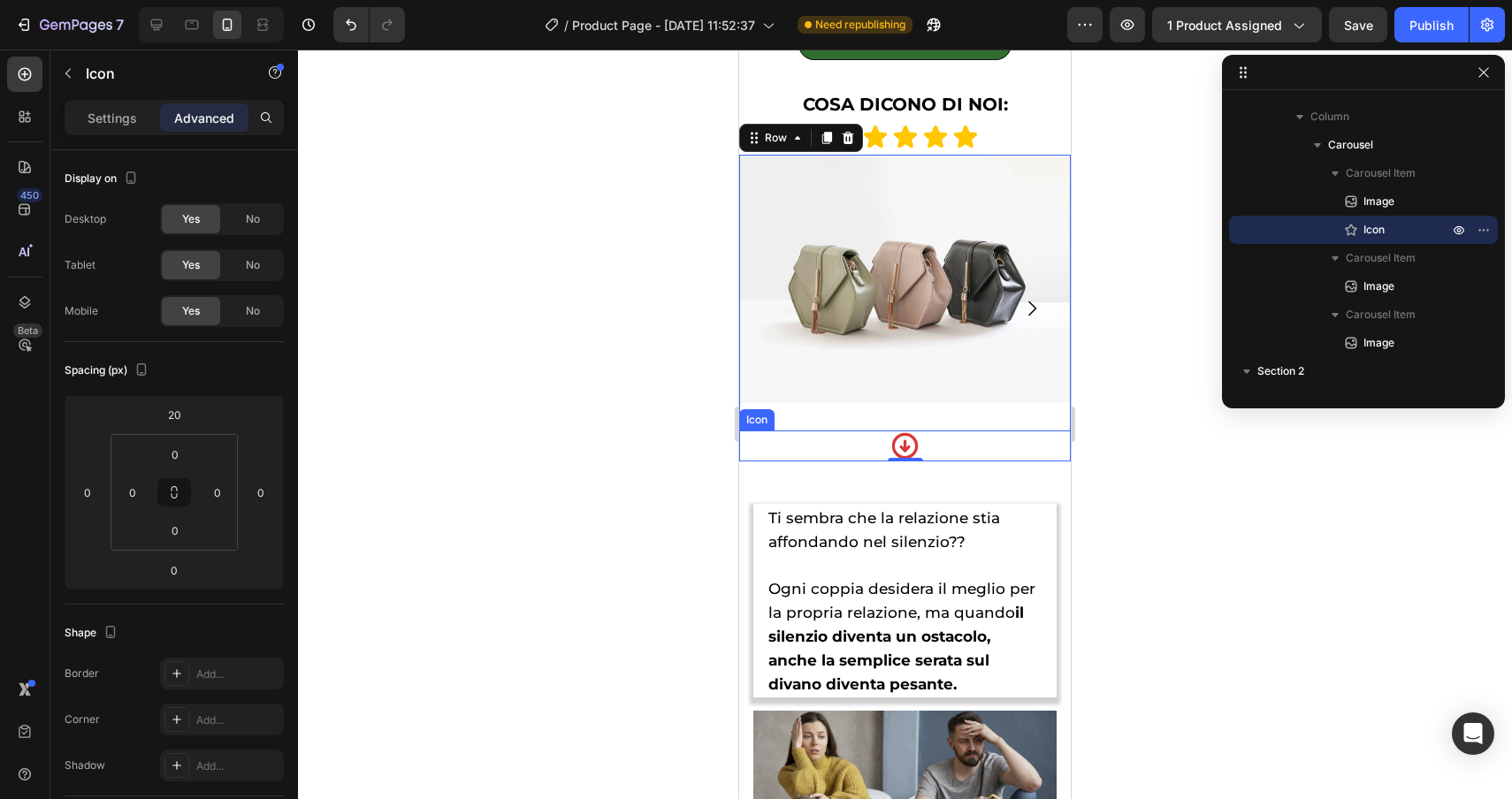
scroll to position [1692, 0]
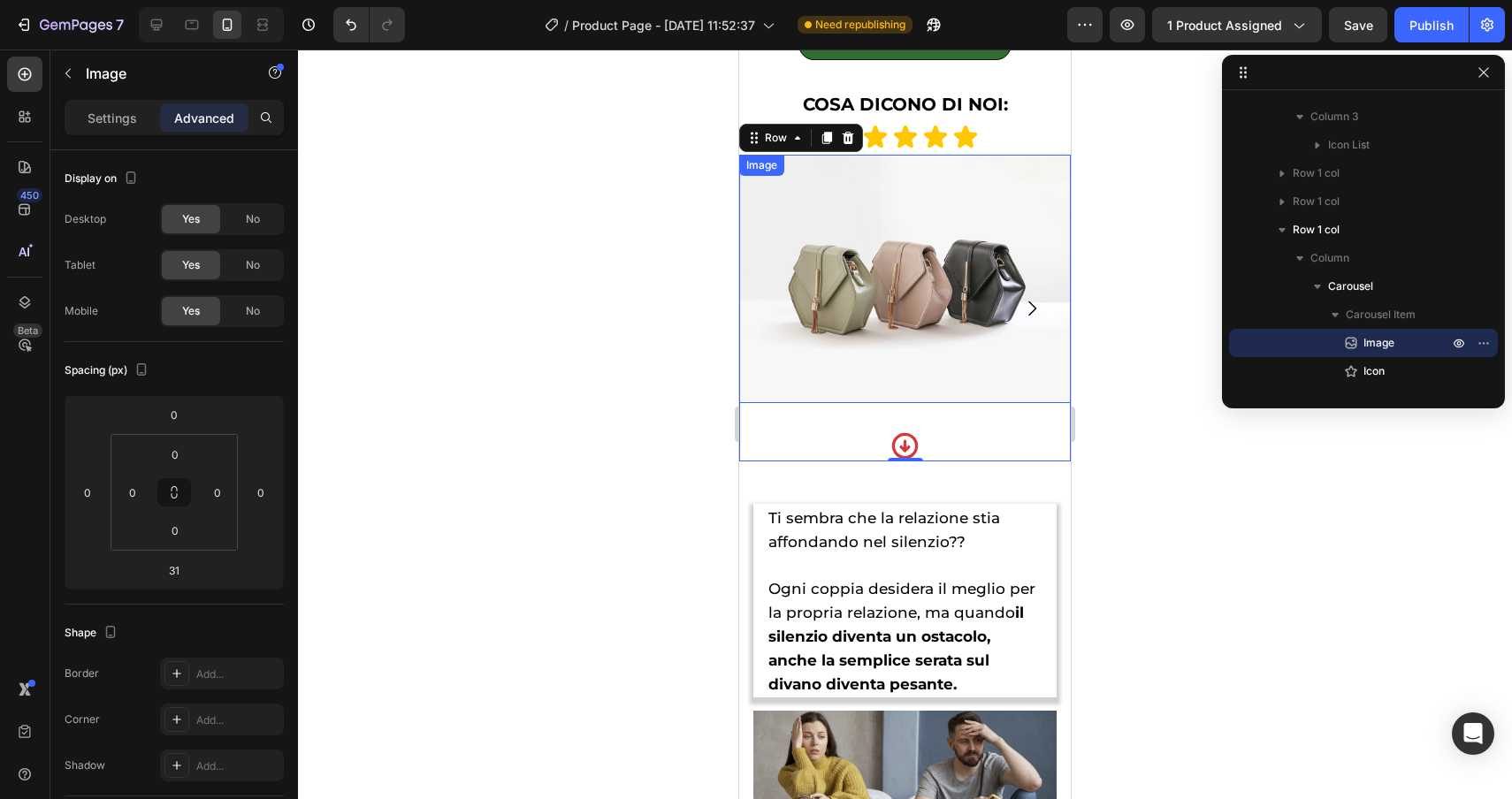
click at [855, 343] on img at bounding box center [905, 279] width 331 height 249
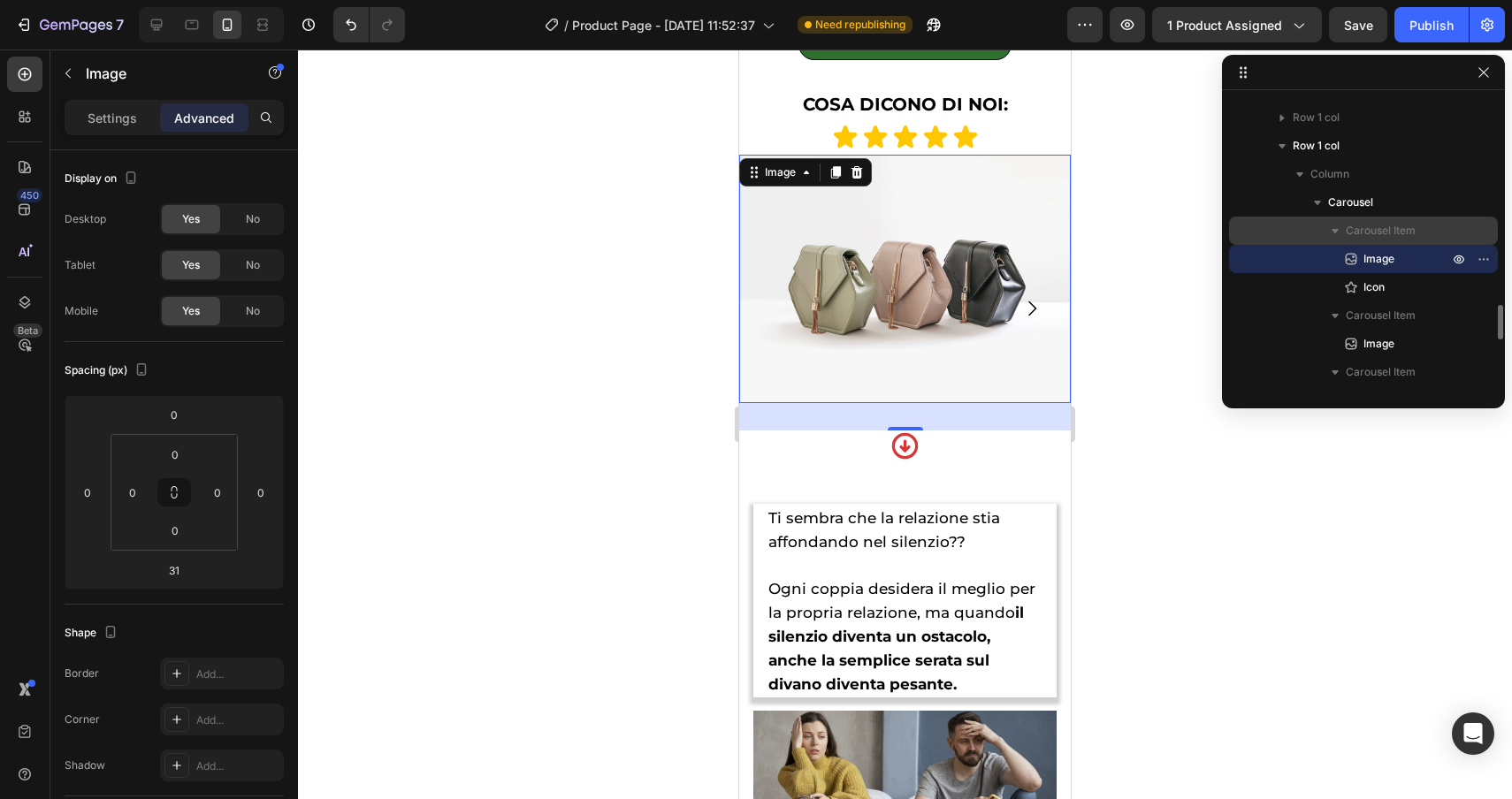
scroll to position [1773, 0]
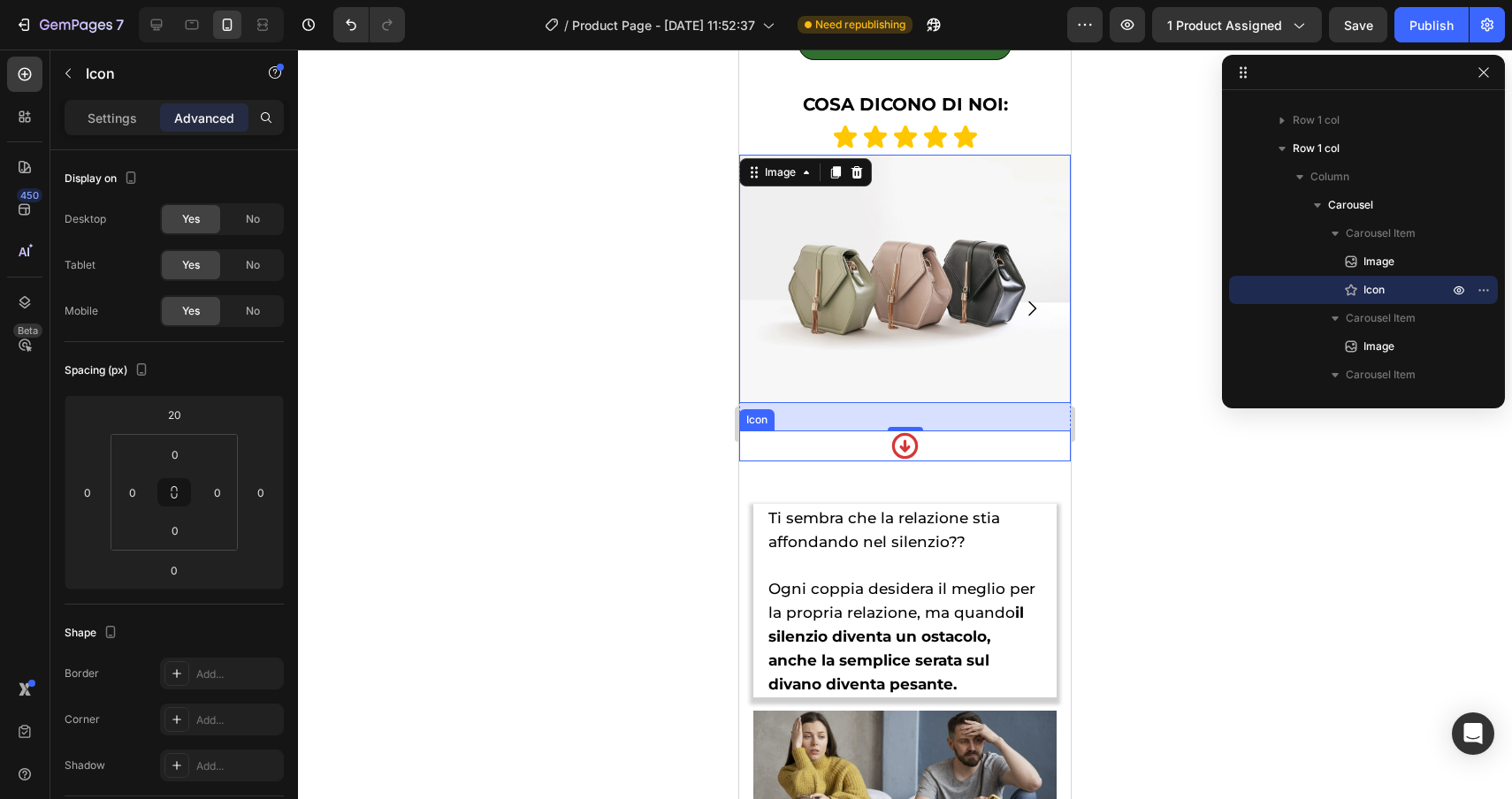
click at [998, 445] on div "Icon" at bounding box center [905, 446] width 331 height 31
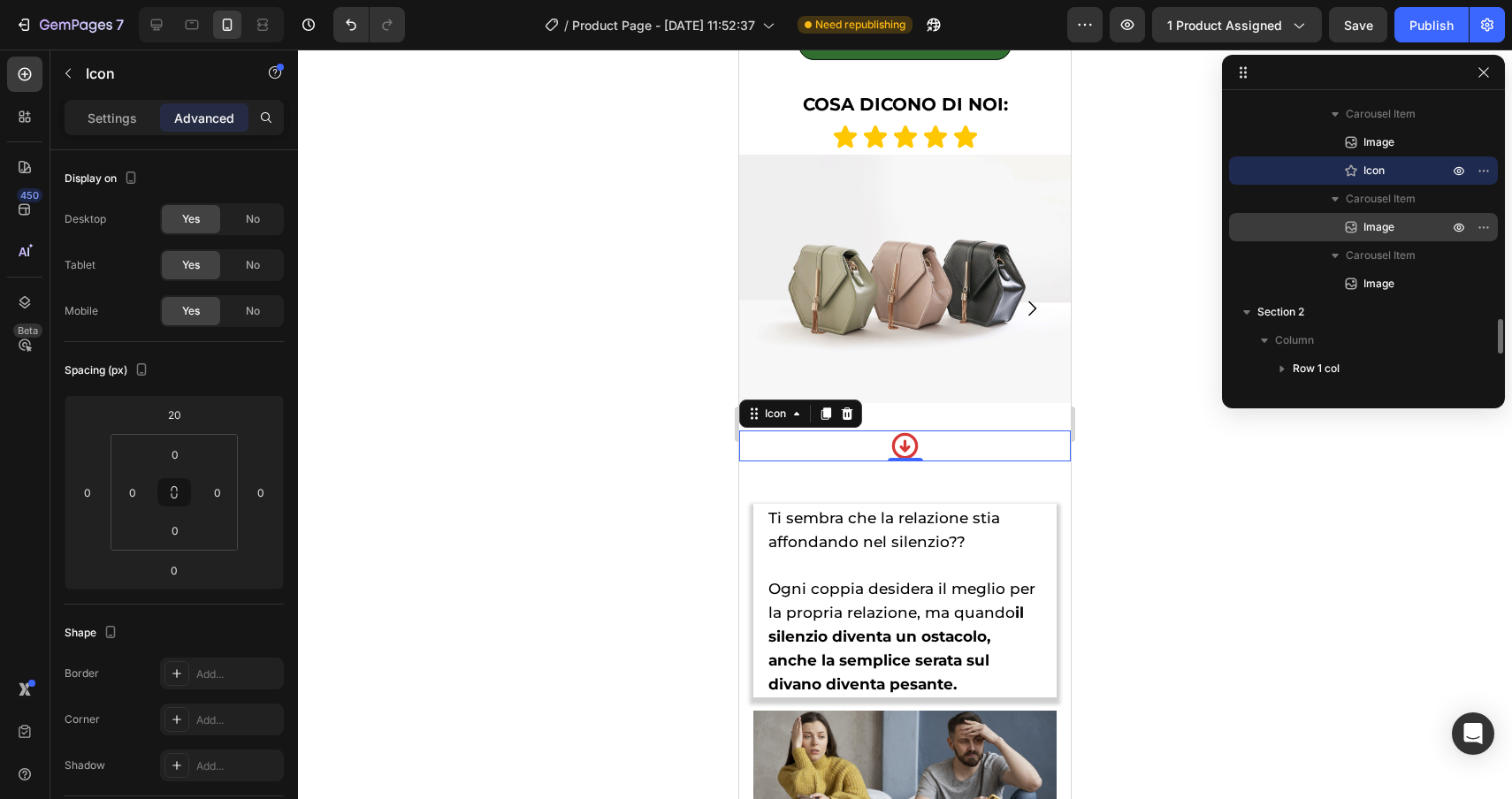
scroll to position [1886, 0]
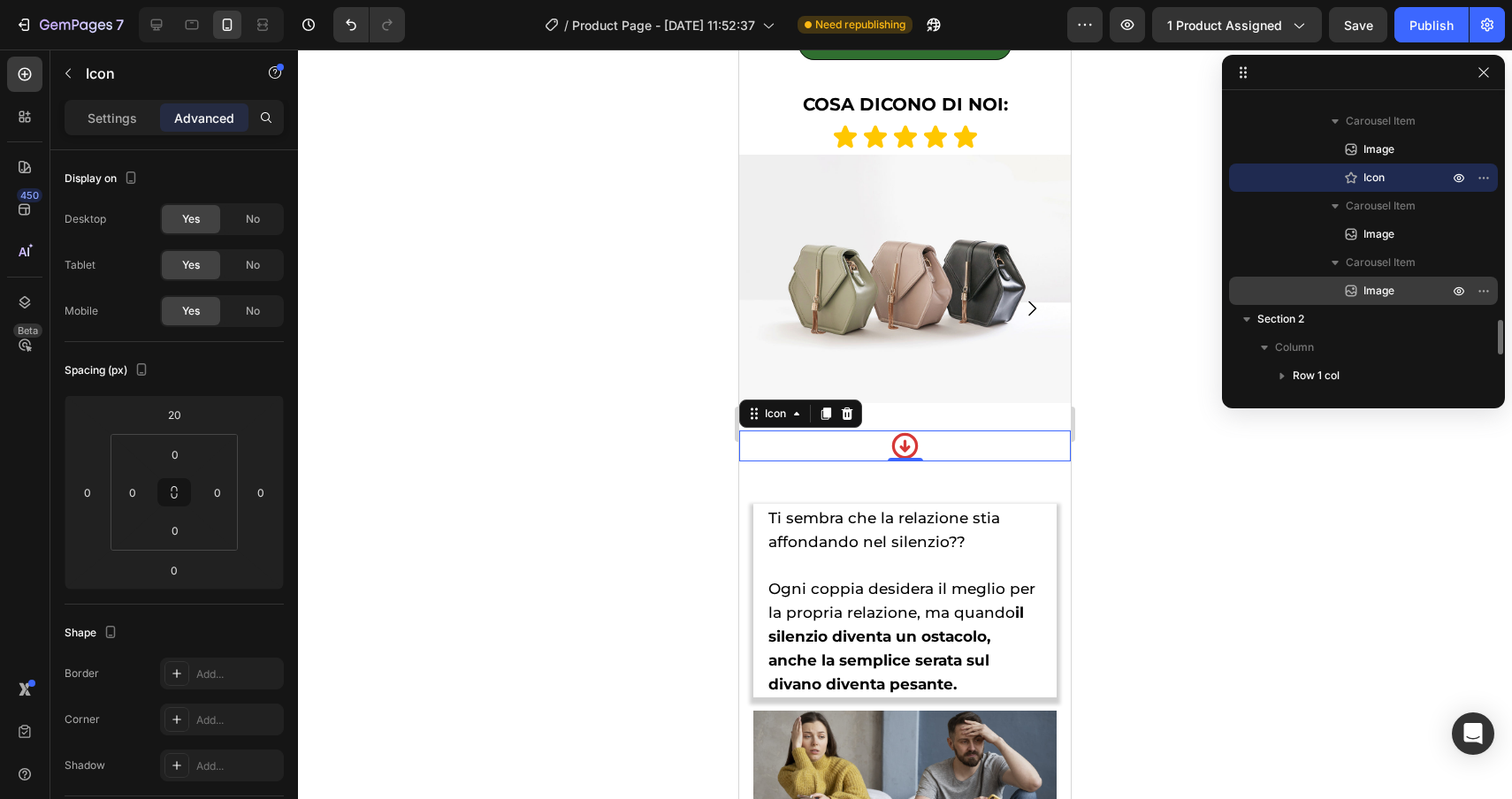
drag, startPoint x: 1284, startPoint y: 177, endPoint x: 1302, endPoint y: 287, distance: 111.5
click at [1302, 287] on div "Carousel Item Image Icon Carousel Item Image Carousel Item Image" at bounding box center [1364, 205] width 269 height 198
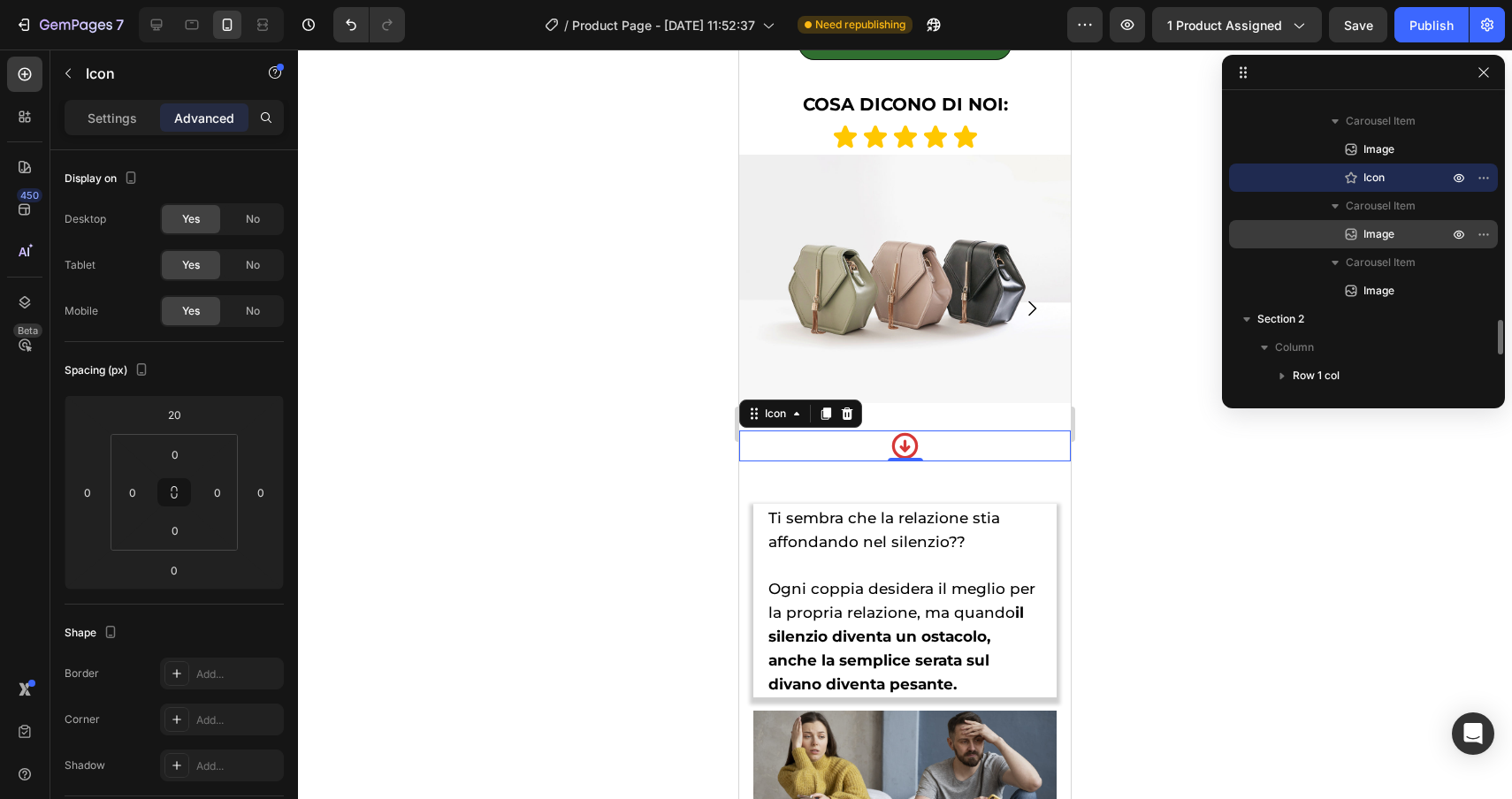
drag, startPoint x: 1480, startPoint y: 178, endPoint x: 1472, endPoint y: 236, distance: 58.5
click at [1472, 237] on div "Carousel Item Image Icon Carousel Item Image Carousel Item Image" at bounding box center [1364, 205] width 269 height 198
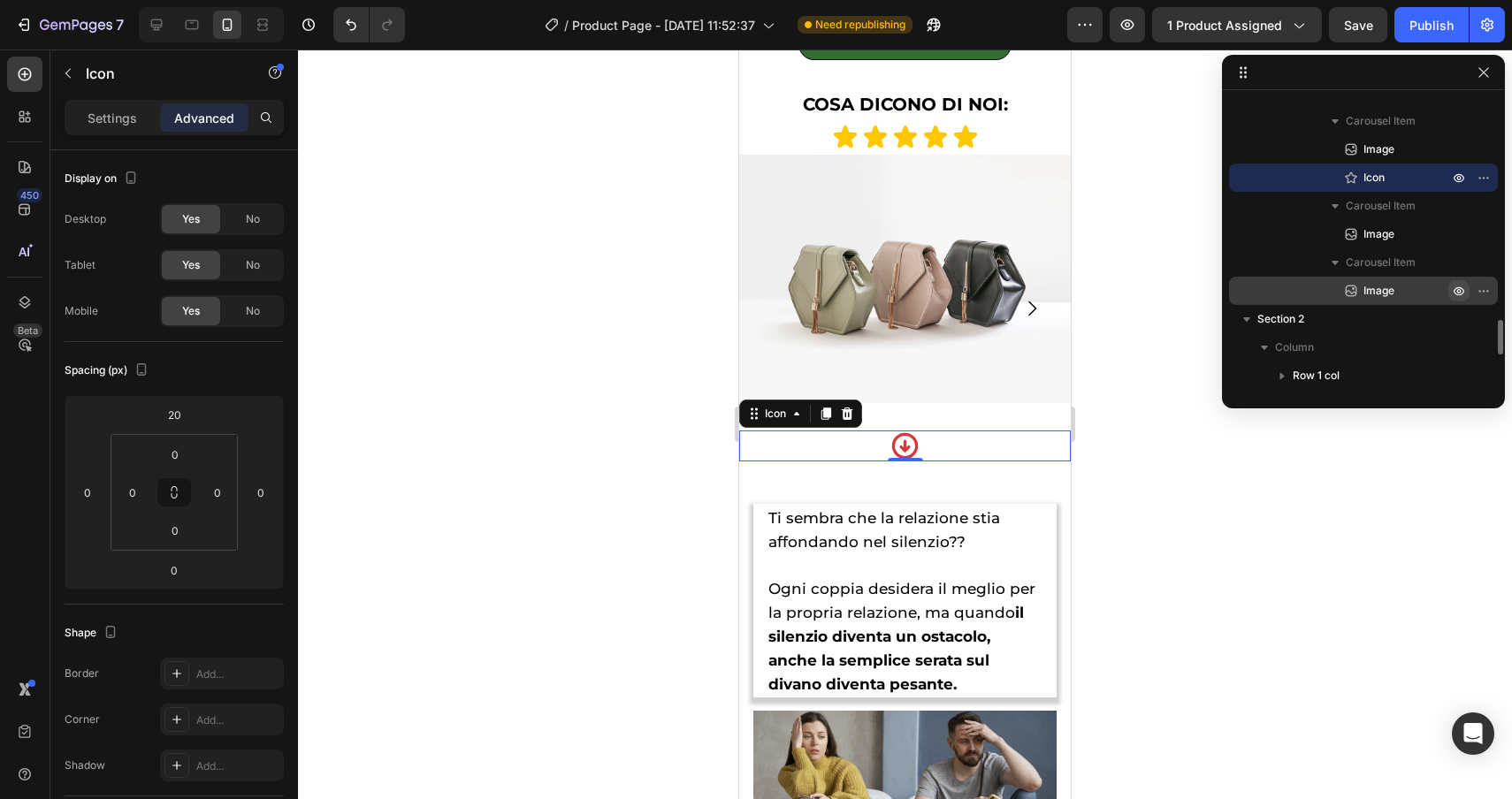
drag, startPoint x: 1432, startPoint y: 174, endPoint x: 1448, endPoint y: 292, distance: 119.1
click at [1448, 295] on div "Carousel Item Image Icon Carousel Item Image Carousel Item Image" at bounding box center [1364, 205] width 269 height 198
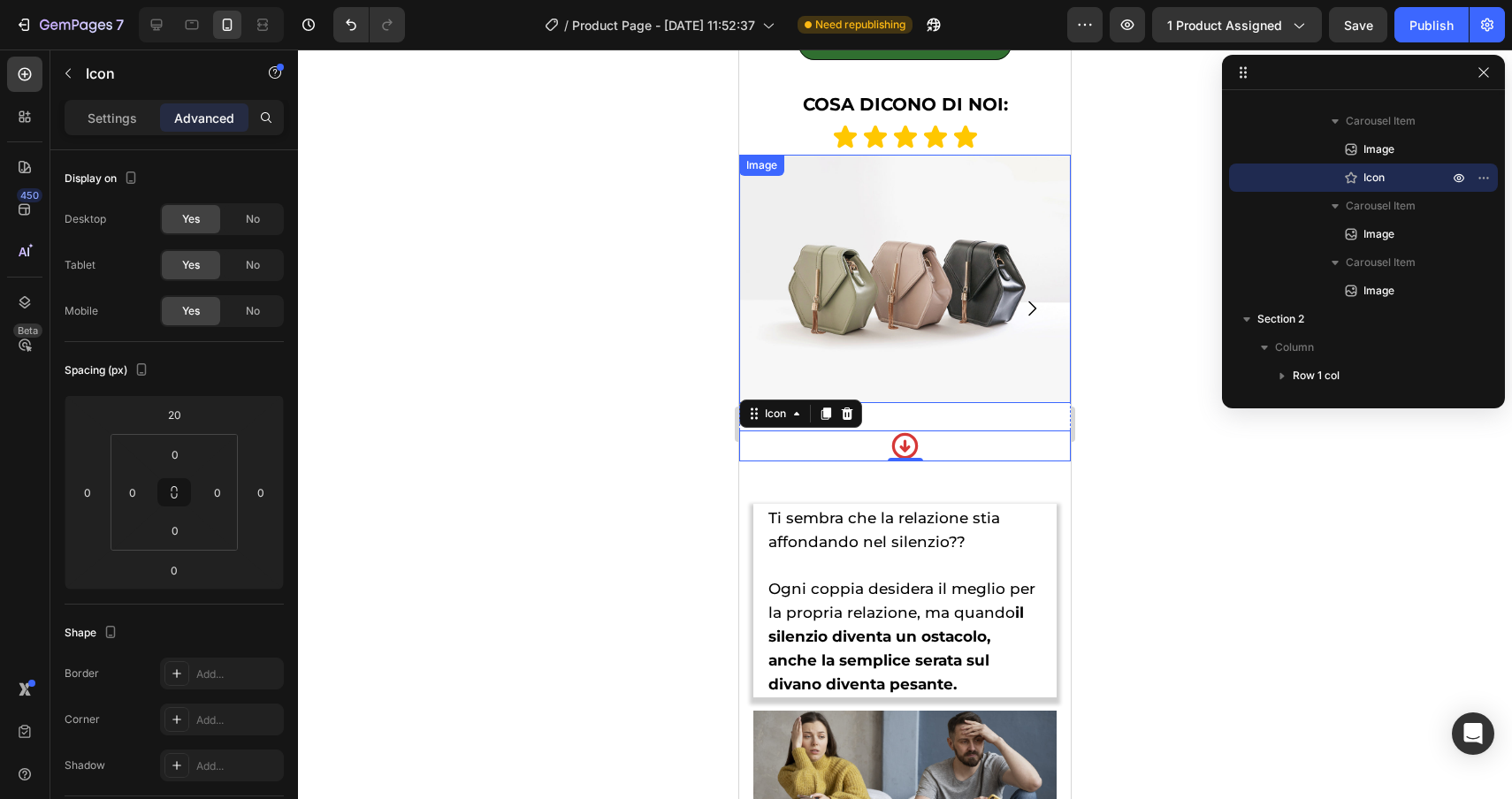
click at [773, 183] on div "Image" at bounding box center [905, 279] width 331 height 249
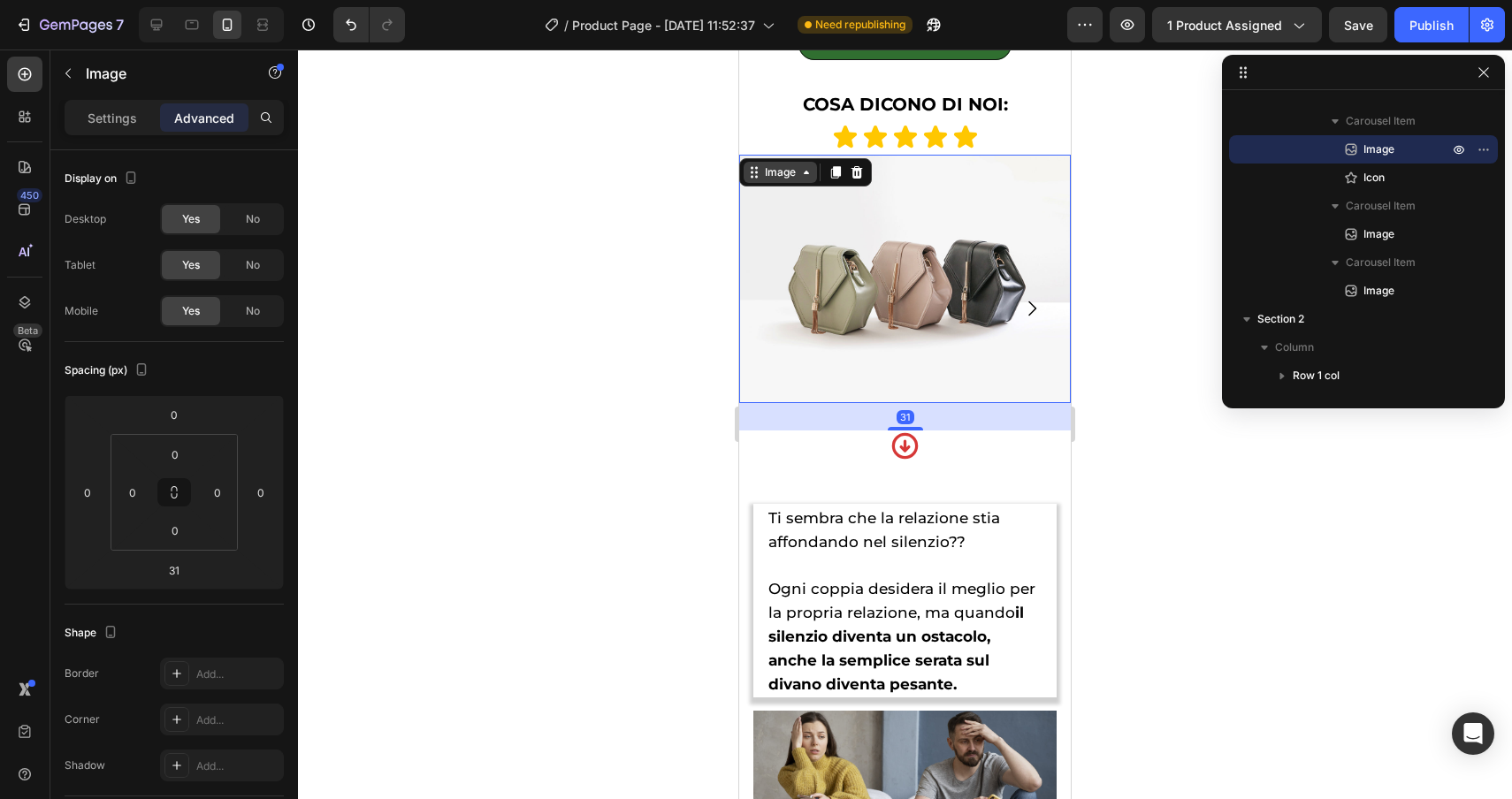
click at [770, 169] on div "Image" at bounding box center [780, 172] width 38 height 15
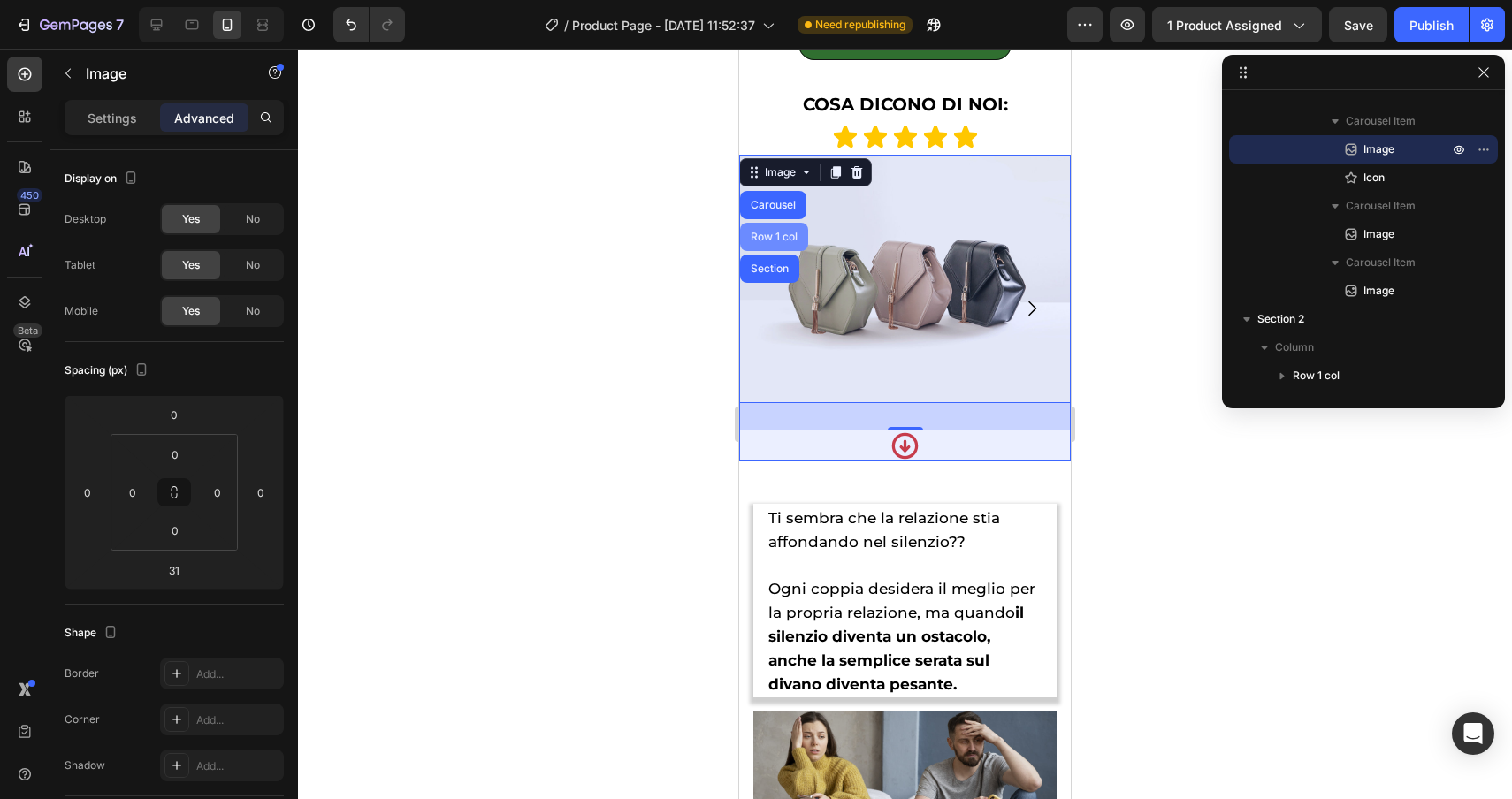
click at [778, 238] on div "Row 1 col" at bounding box center [774, 236] width 54 height 11
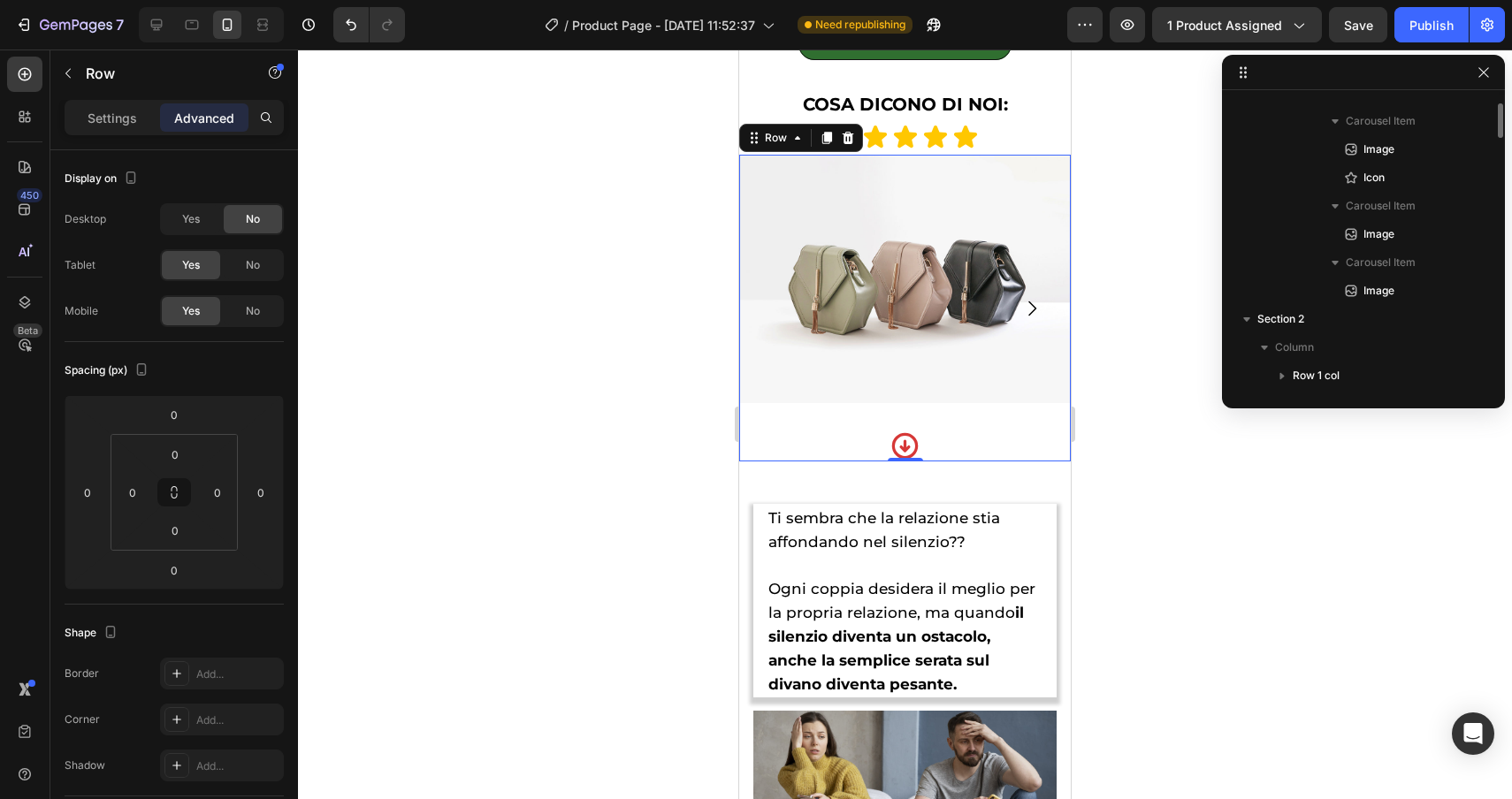
scroll to position [1692, 0]
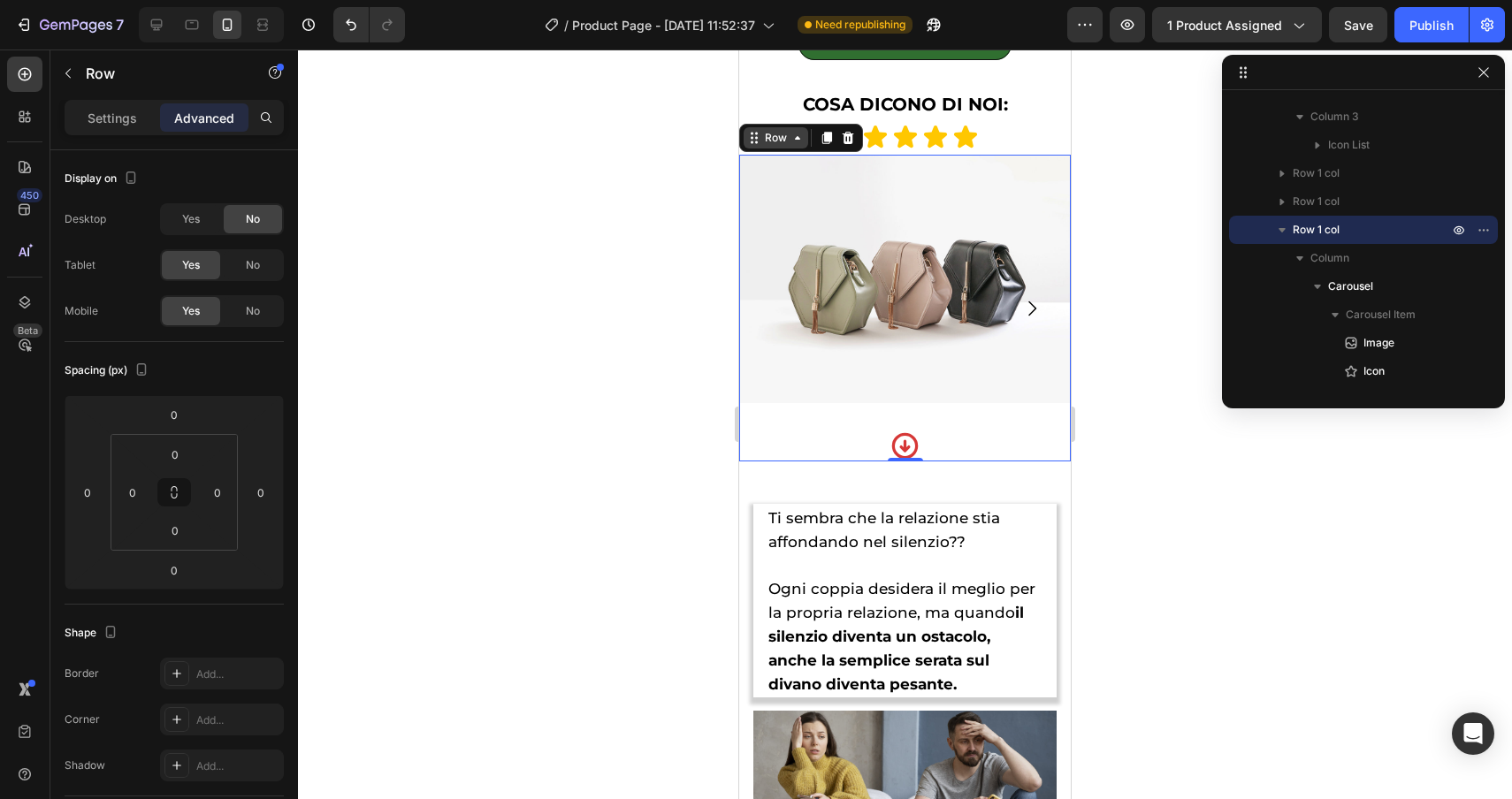
click at [785, 138] on div "Row" at bounding box center [776, 138] width 29 height 15
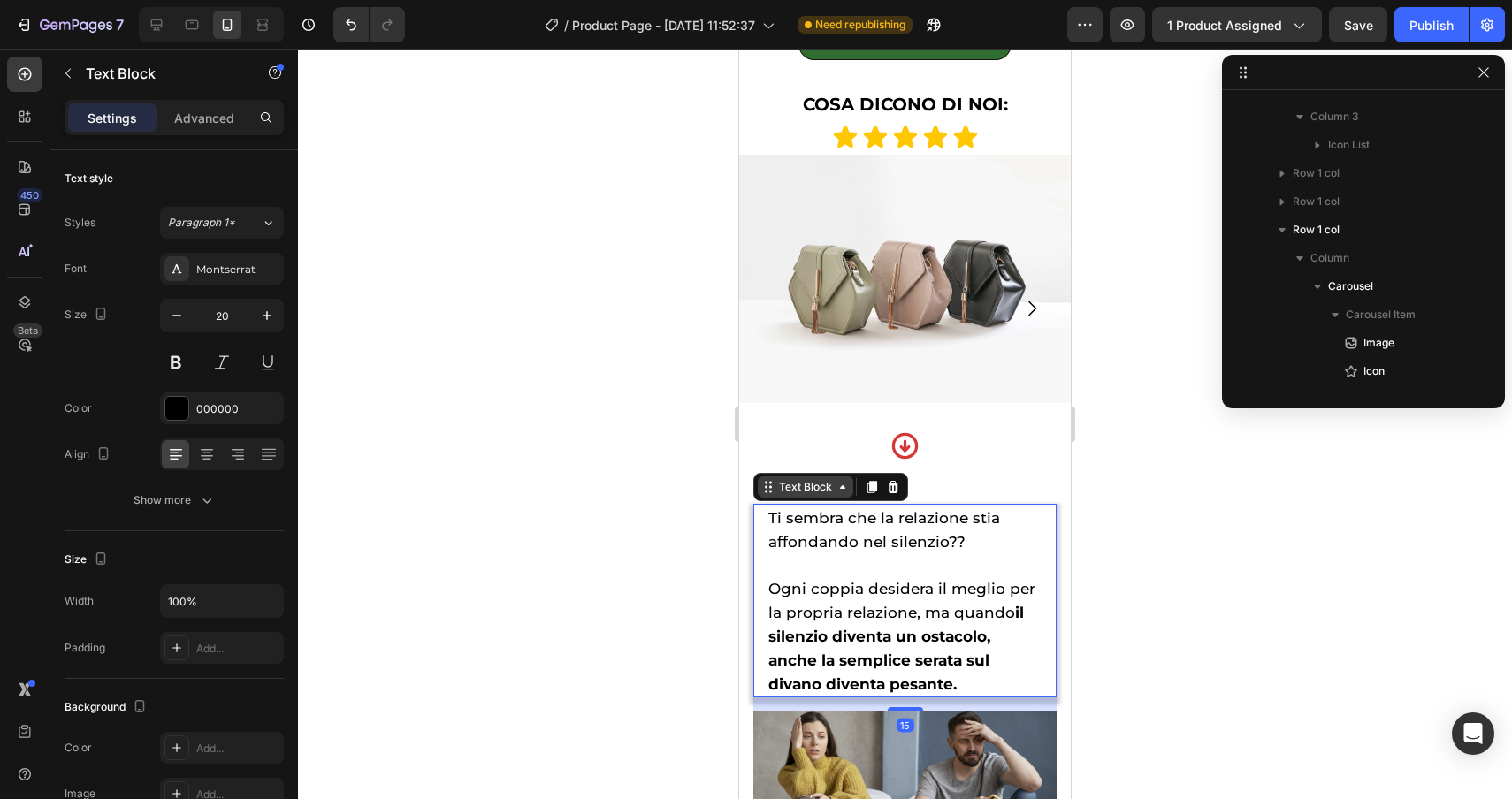
click at [784, 492] on div "Text Block" at bounding box center [806, 487] width 60 height 15
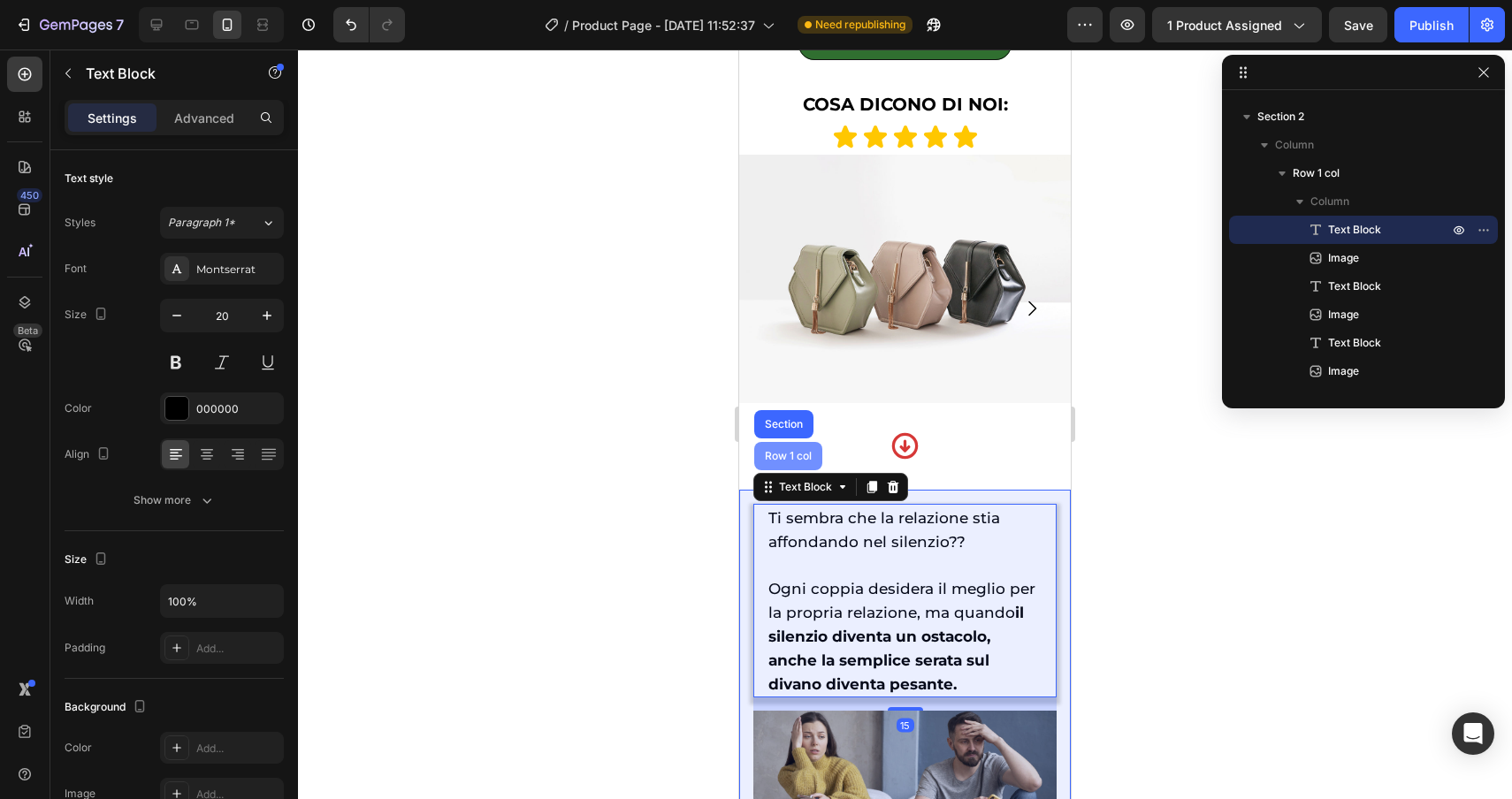
click at [785, 451] on div "Row 1 col" at bounding box center [788, 456] width 54 height 11
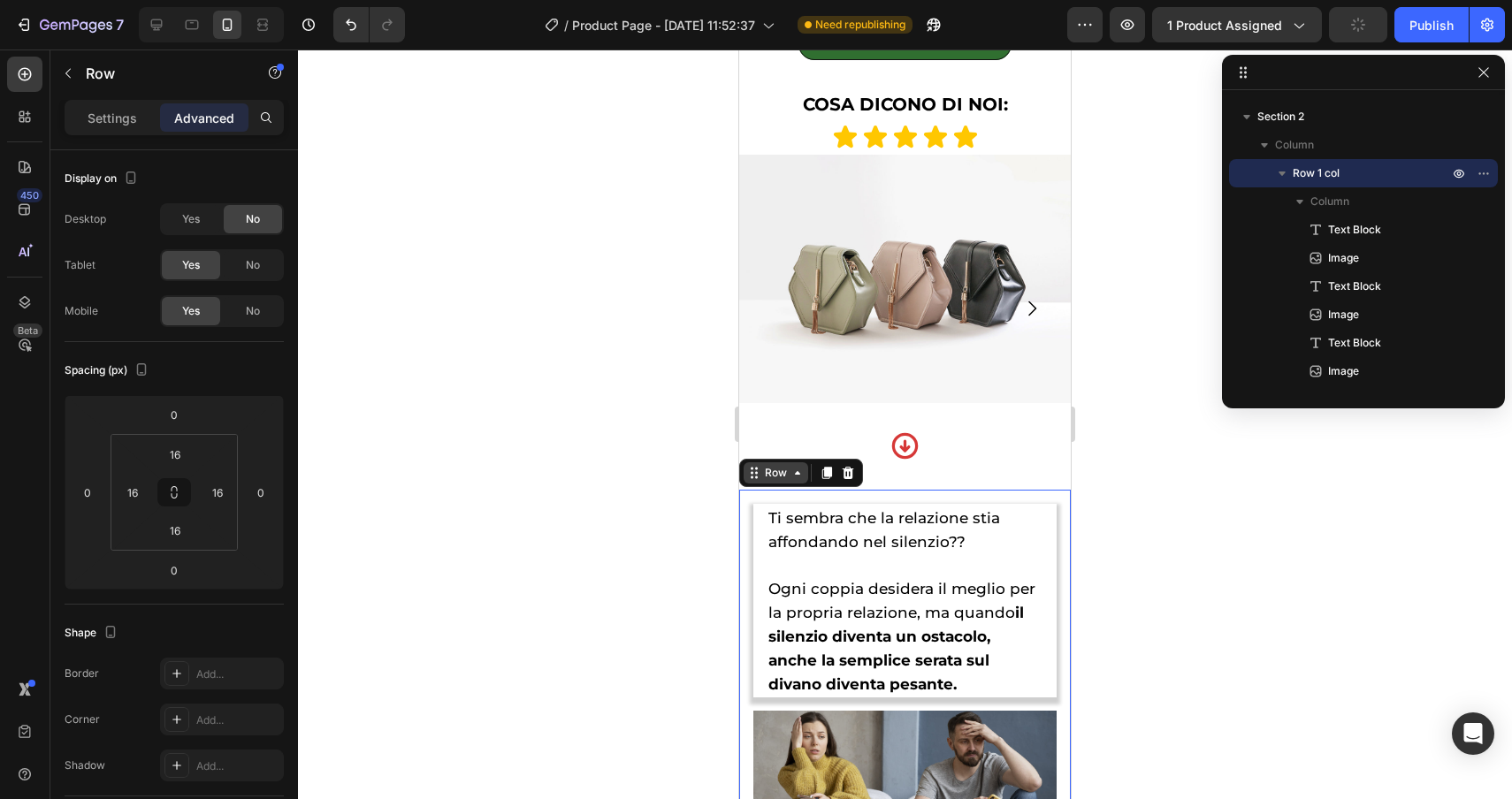
click at [766, 480] on div "Row" at bounding box center [776, 473] width 29 height 15
click at [1002, 422] on div "Image Icon" at bounding box center [905, 308] width 331 height 307
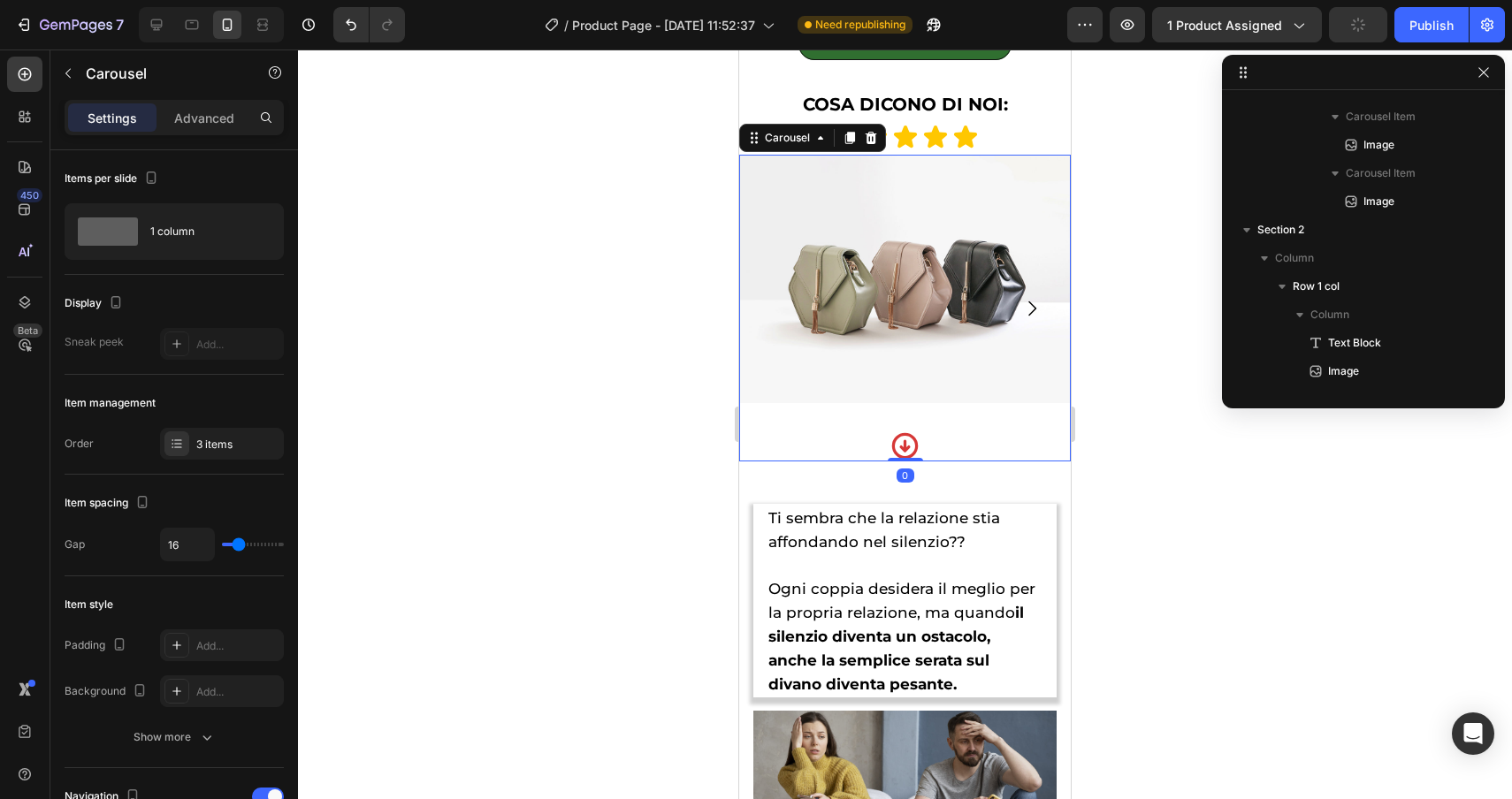
scroll to position [1862, 0]
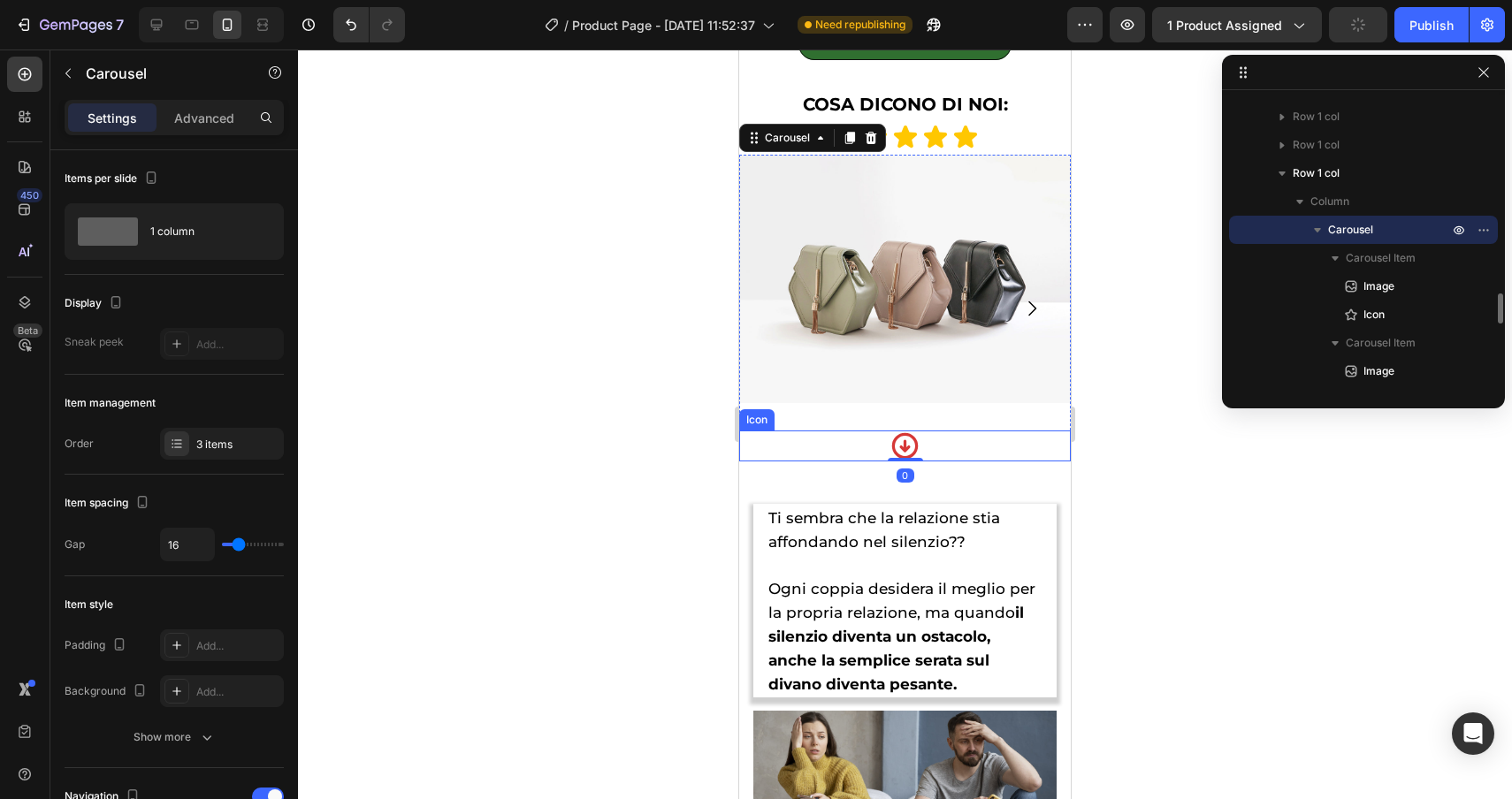
click at [942, 451] on div "Icon" at bounding box center [905, 446] width 331 height 31
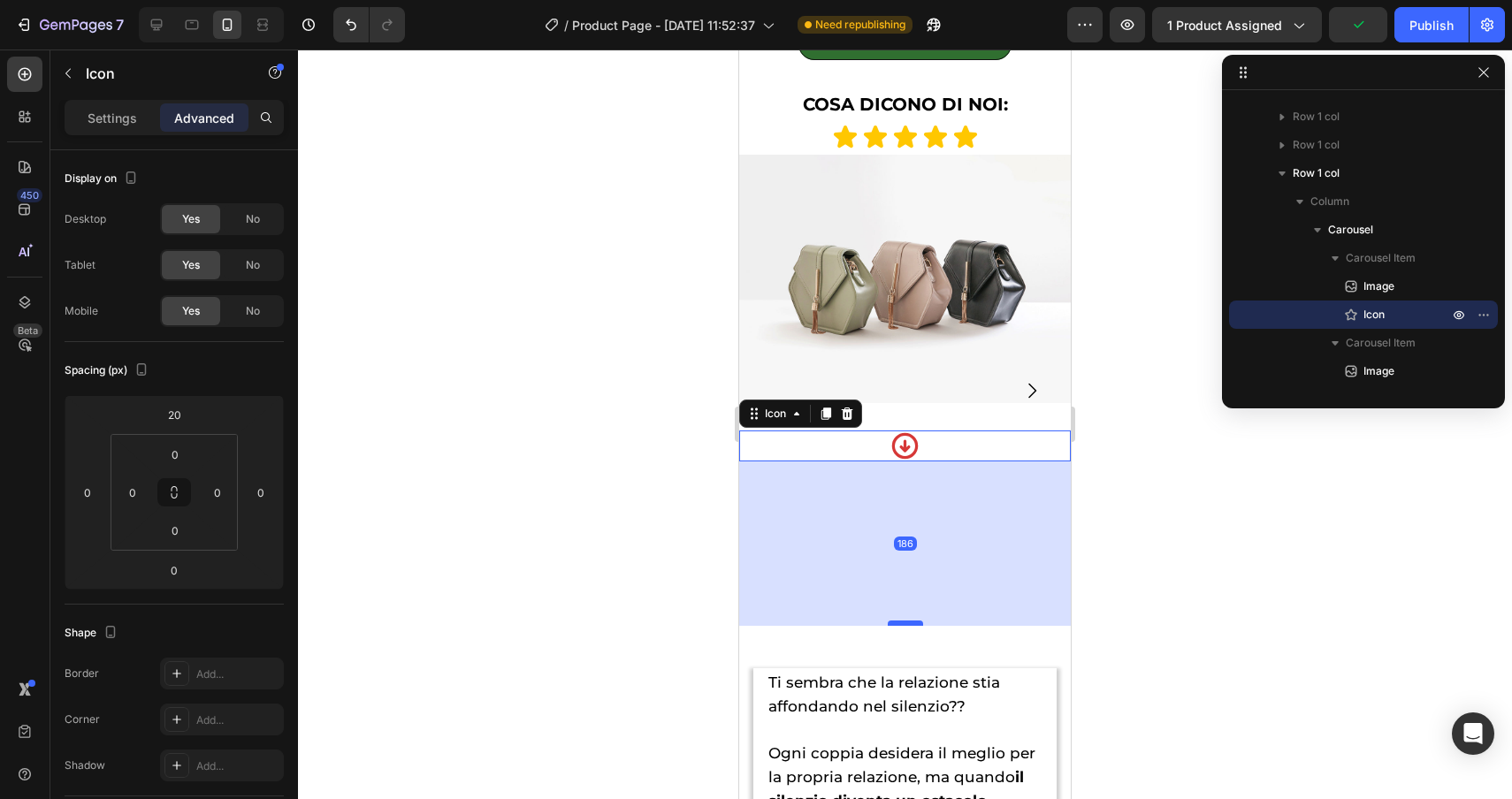
drag, startPoint x: 918, startPoint y: 458, endPoint x: 898, endPoint y: 623, distance: 166.2
click at [898, 623] on div at bounding box center [906, 623] width 36 height 5
type input "186"
click at [785, 661] on div "Text Block" at bounding box center [787, 658] width 67 height 21
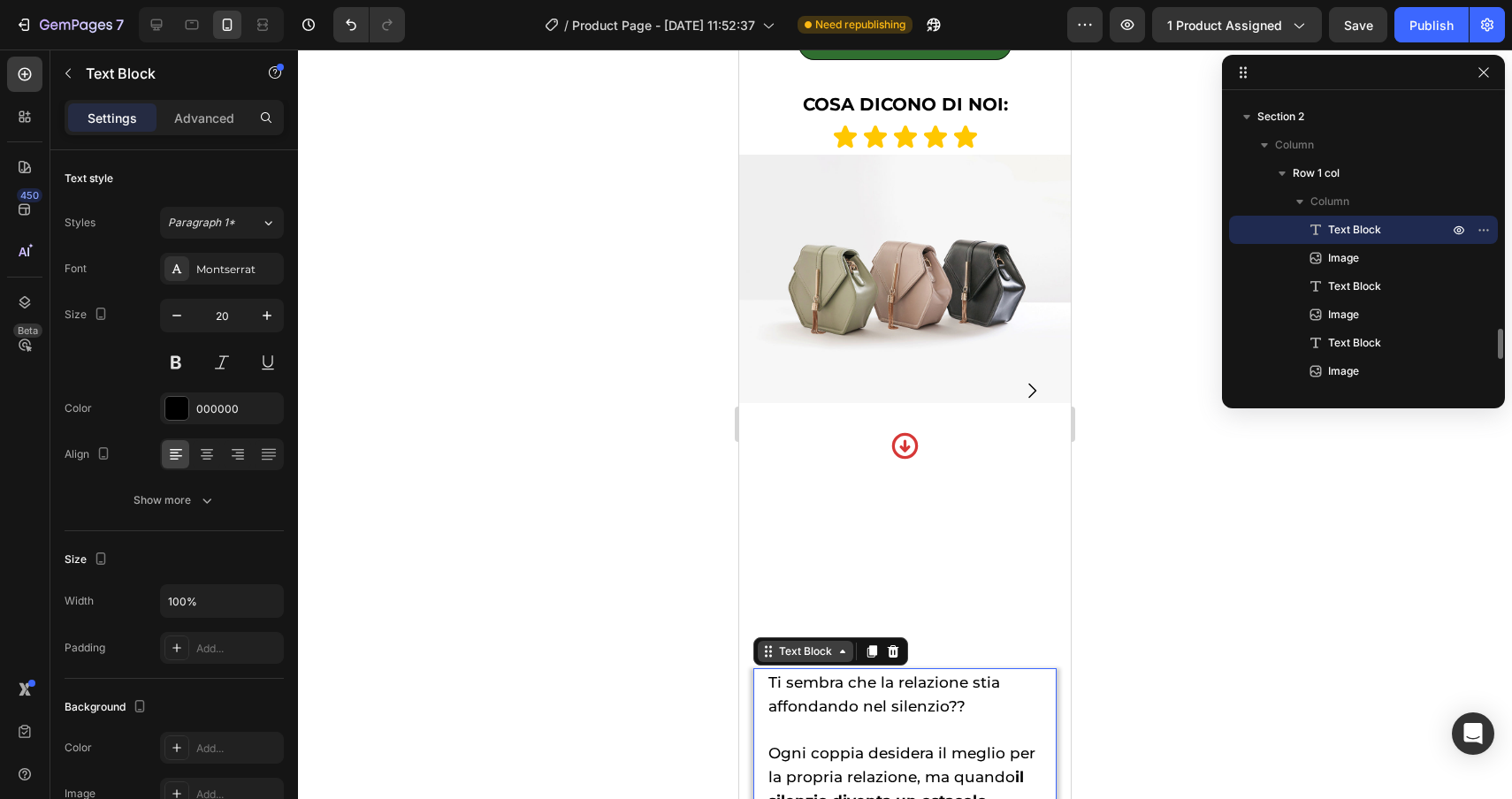
click at [786, 648] on div "Text Block" at bounding box center [806, 652] width 60 height 15
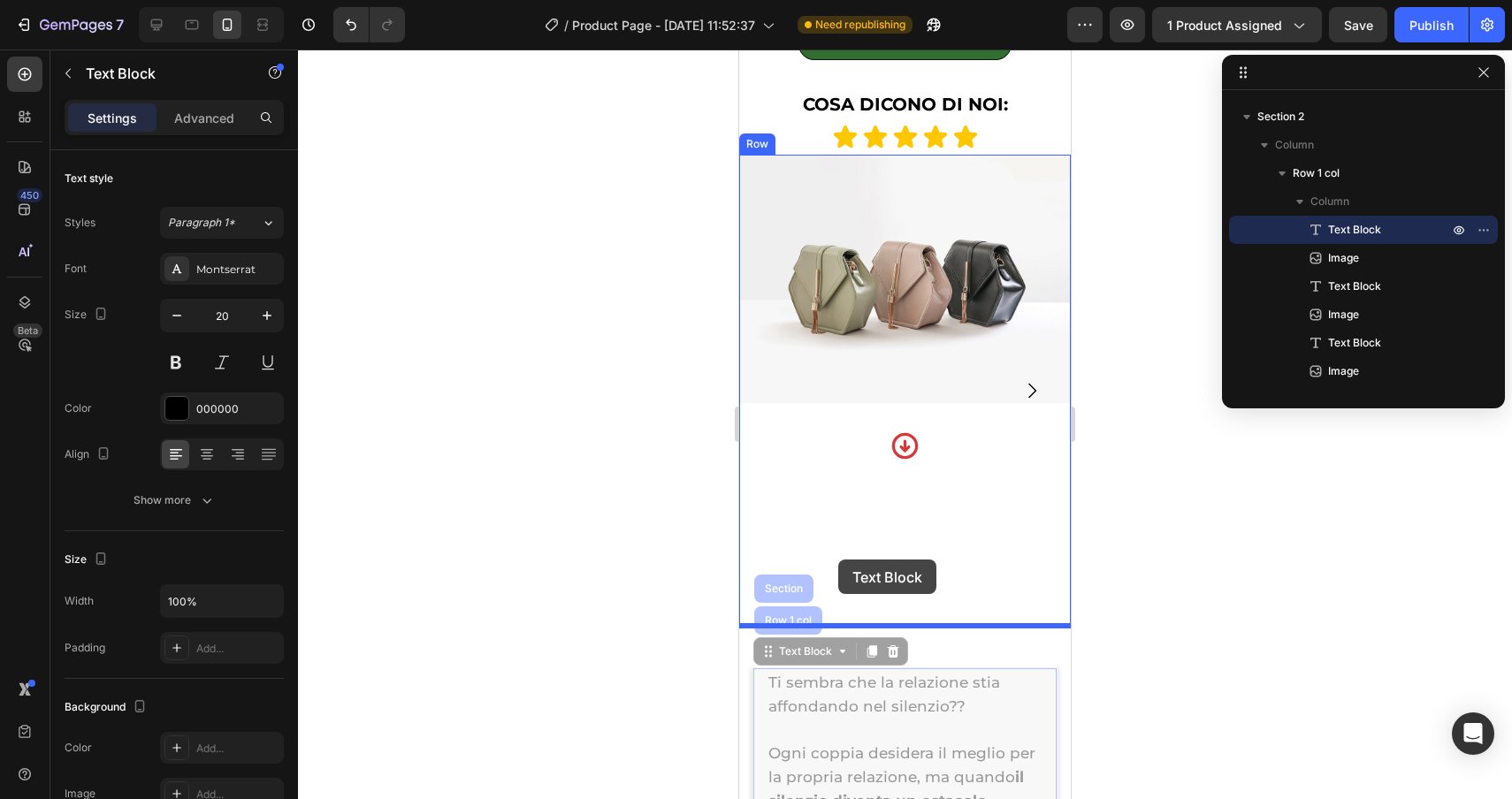
drag, startPoint x: 788, startPoint y: 615, endPoint x: 838, endPoint y: 560, distance: 74.3
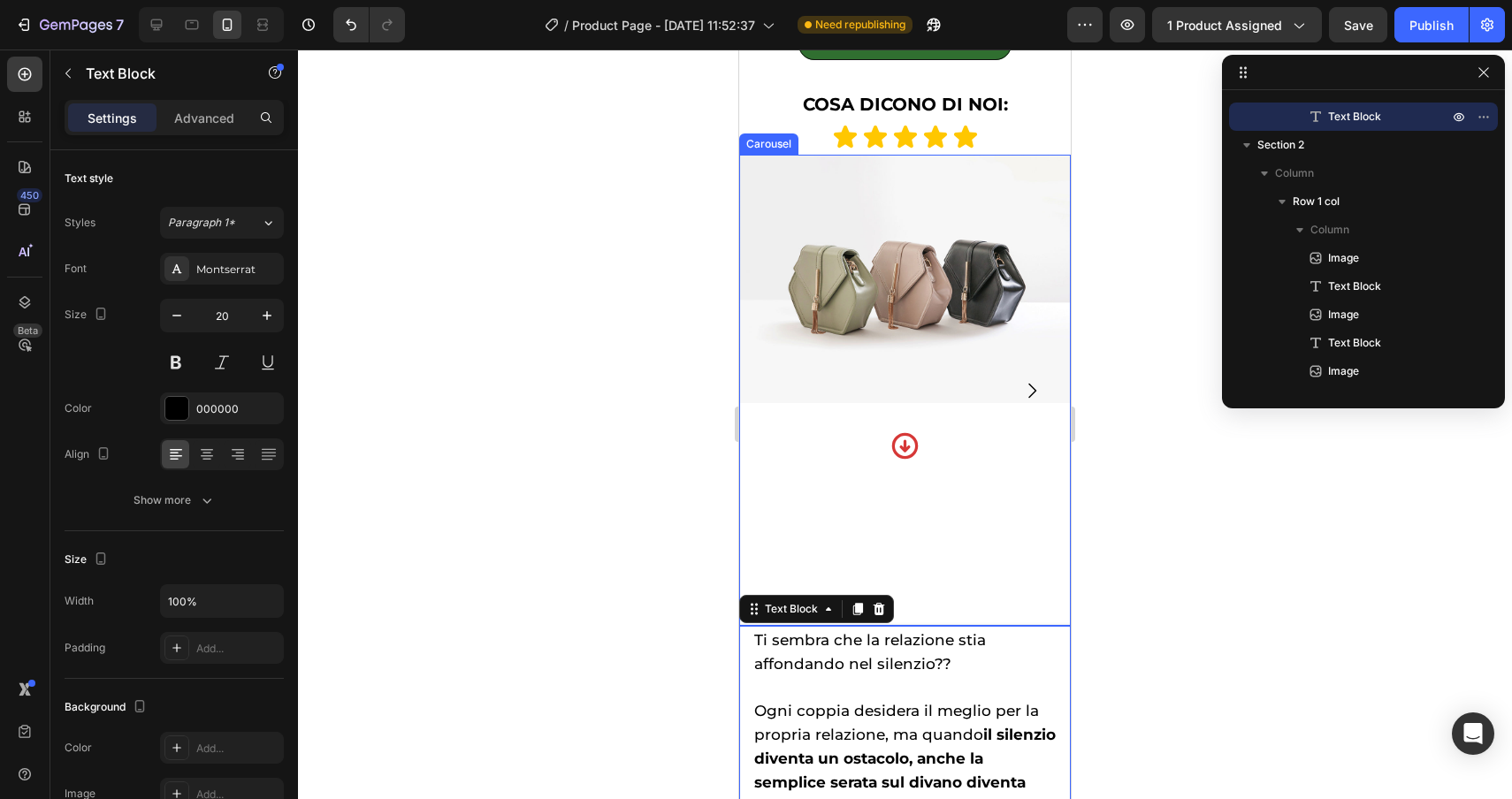
click at [782, 624] on div "Image Icon" at bounding box center [905, 390] width 331 height 472
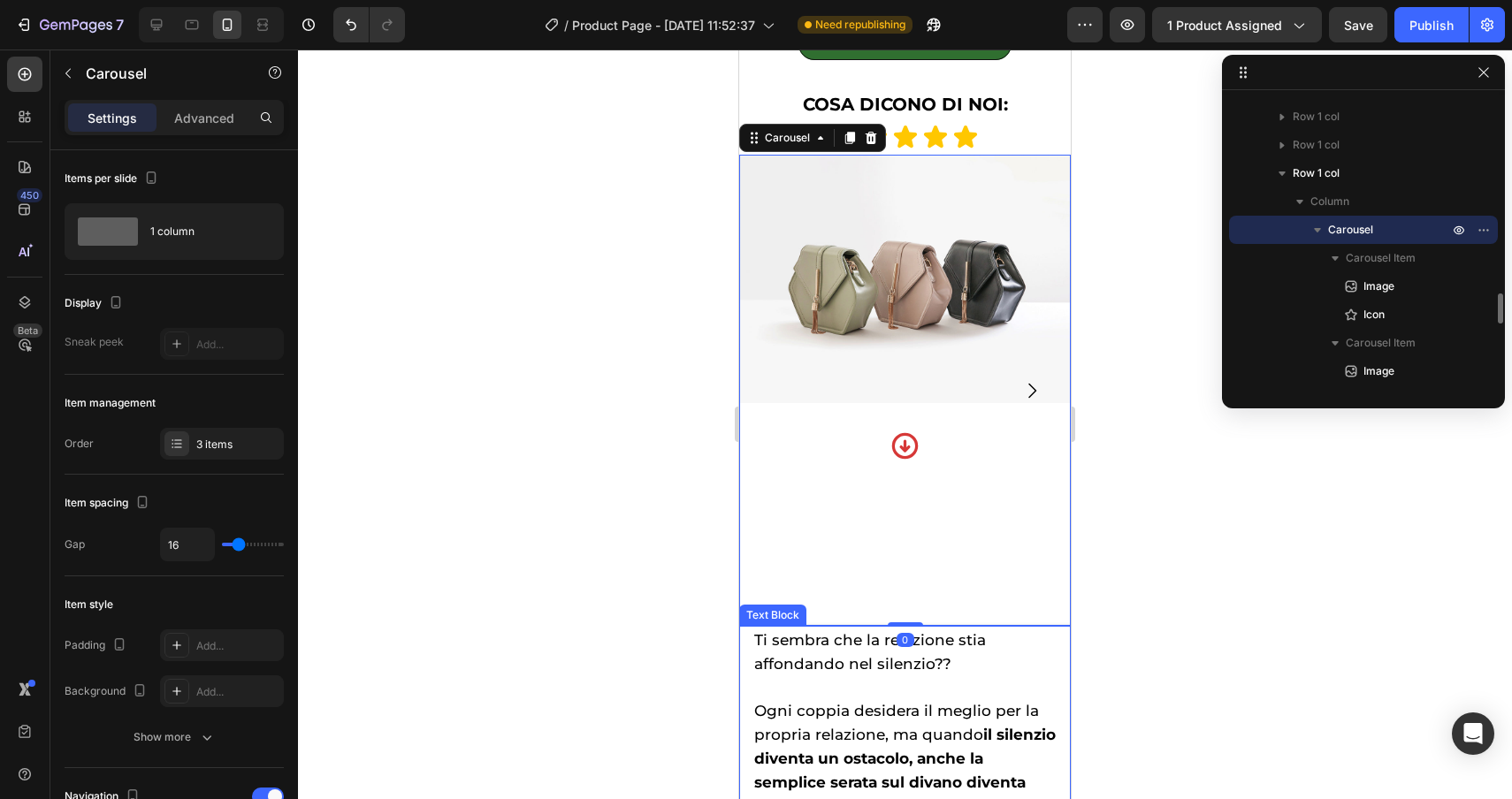
click at [792, 667] on span "Ti sembra che la relazione stia affondando nel silenzio??" at bounding box center [870, 652] width 231 height 42
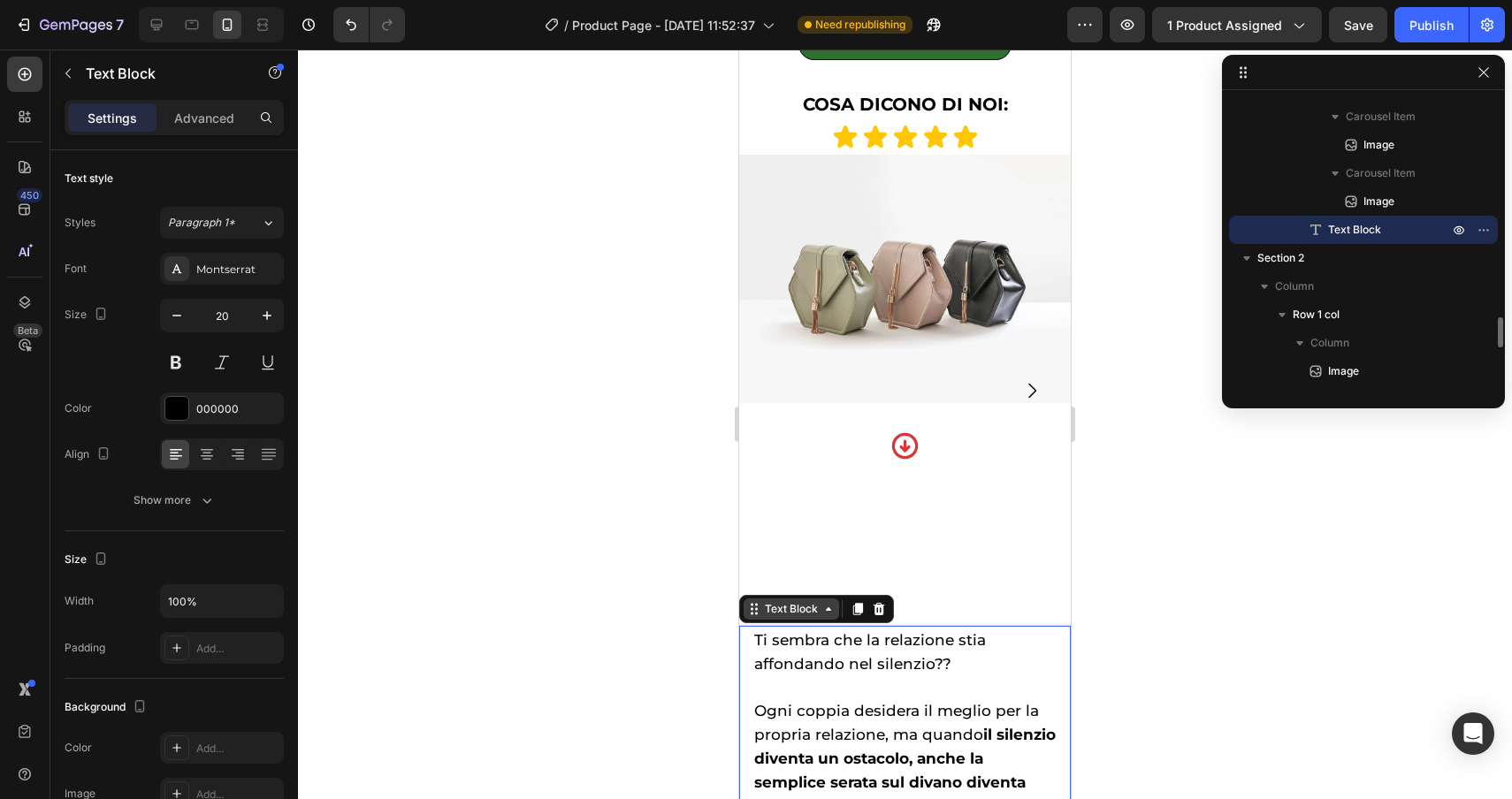
click at [783, 604] on div "Text Block" at bounding box center [791, 609] width 60 height 15
click at [1034, 391] on icon "Carousel Next Arrow" at bounding box center [1033, 390] width 8 height 15
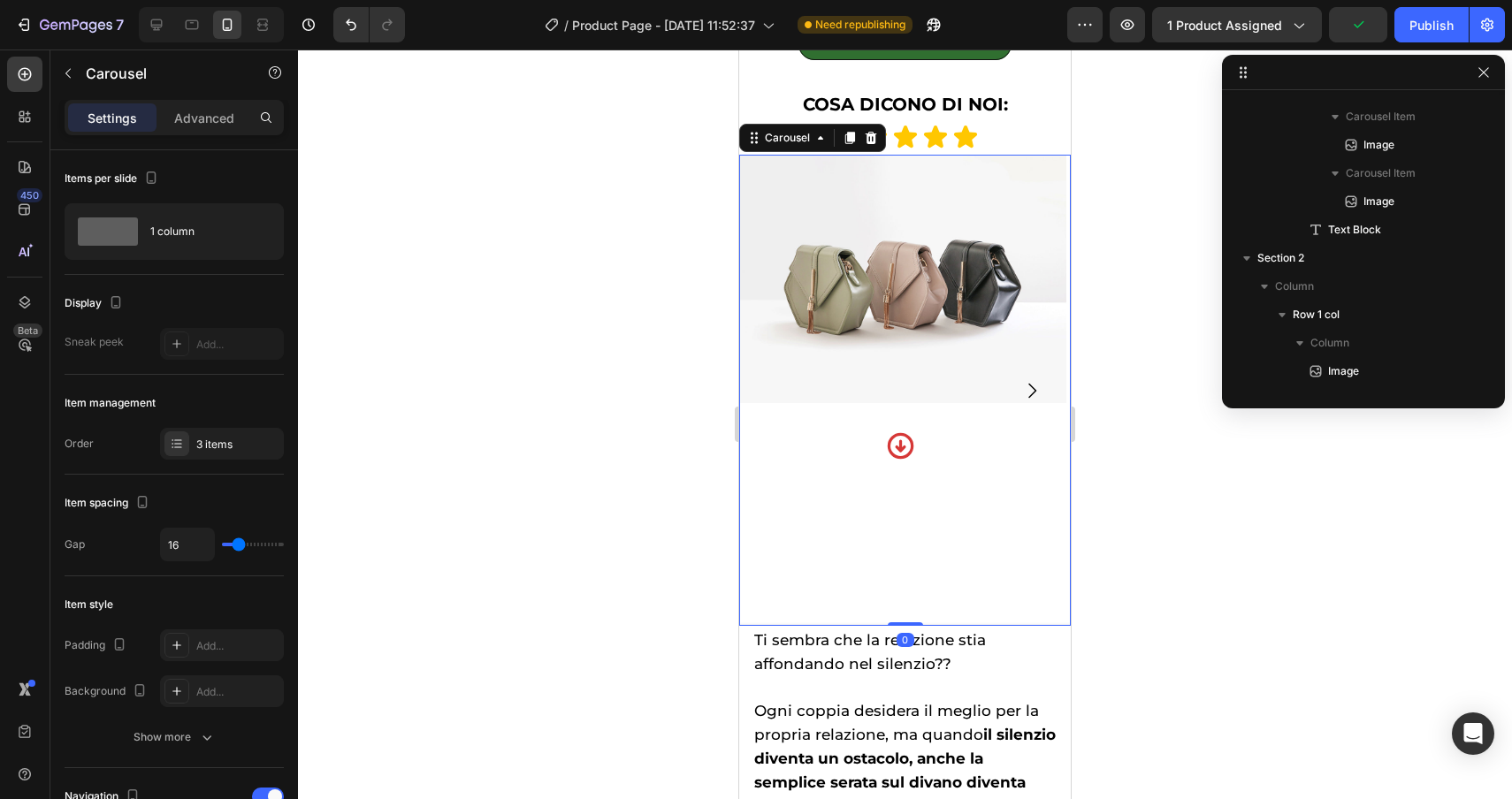
scroll to position [1862, 0]
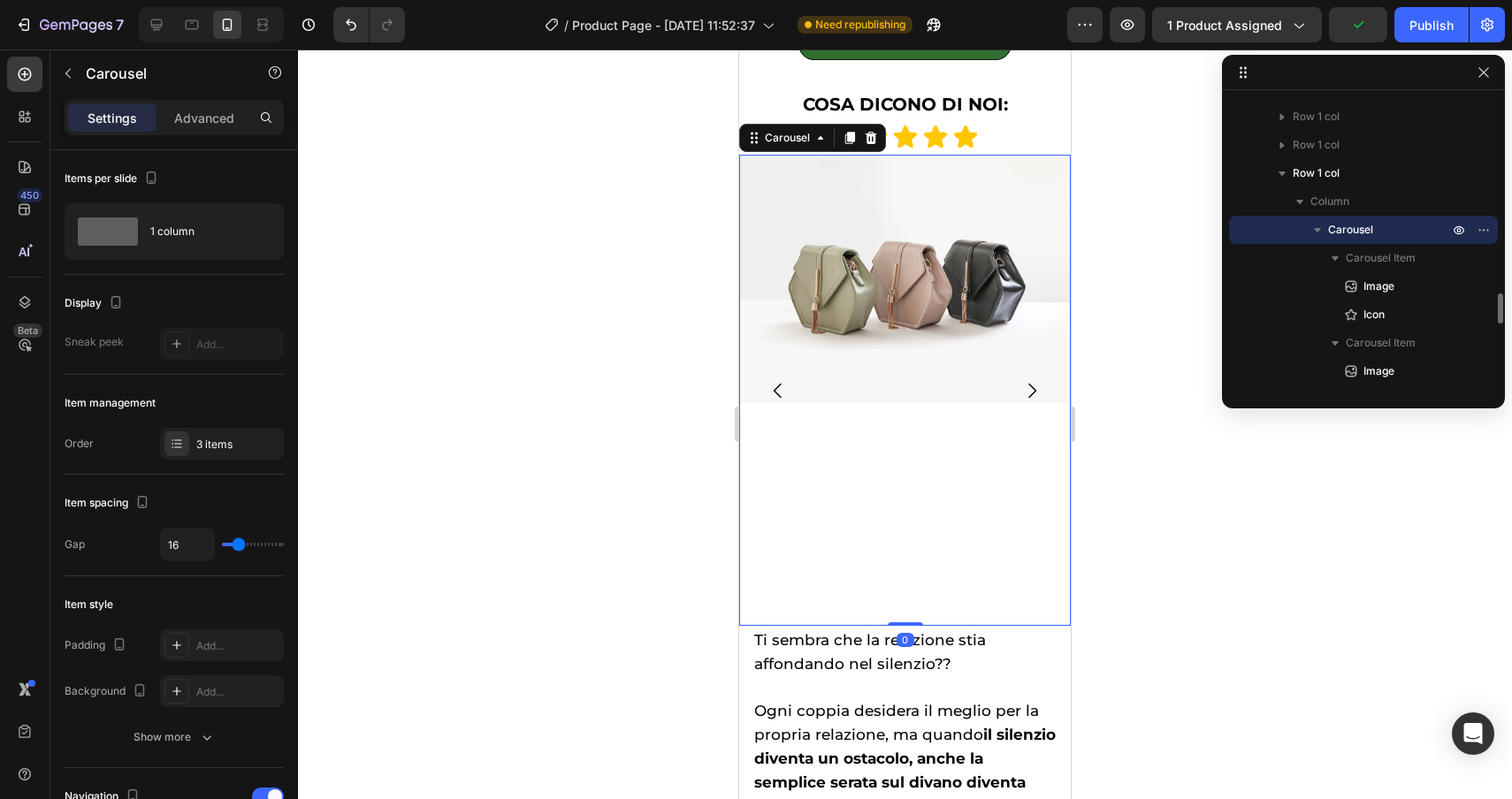
click at [1032, 391] on icon "Carousel Next Arrow" at bounding box center [1032, 391] width 21 height 21
click at [786, 142] on div "Carousel" at bounding box center [787, 138] width 52 height 15
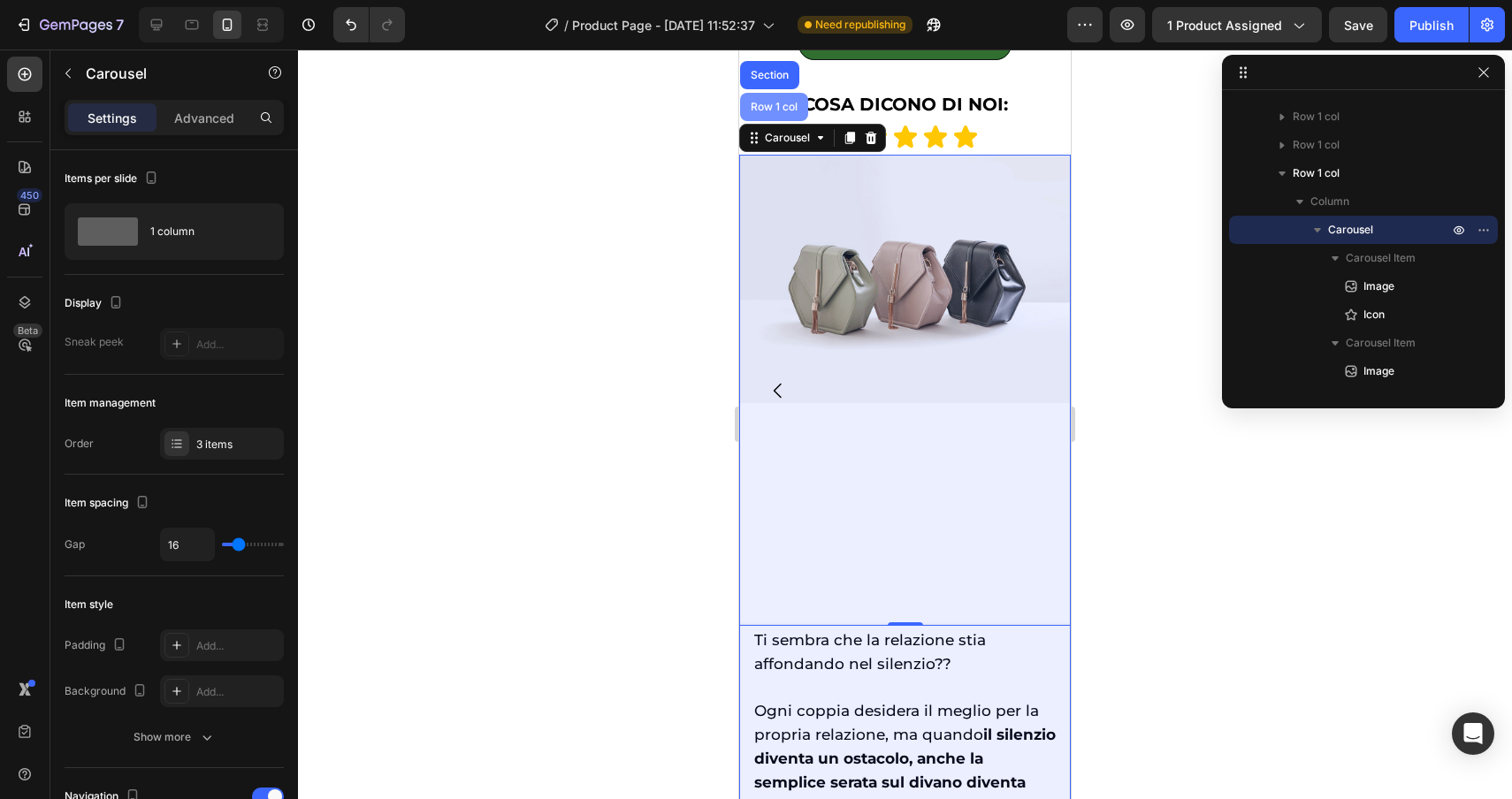
click at [777, 104] on div "Row 1 col" at bounding box center [774, 107] width 54 height 11
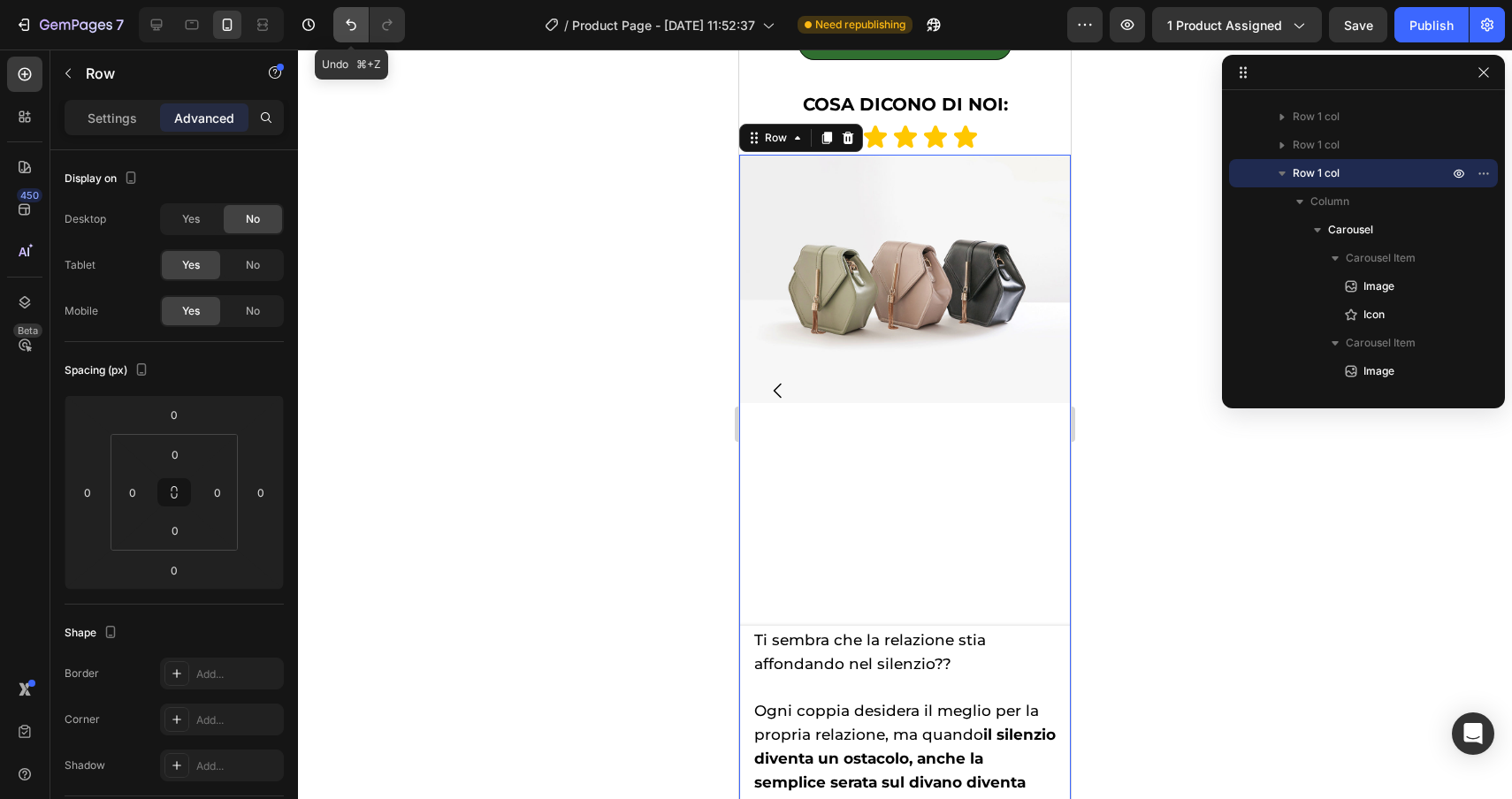
click at [346, 25] on icon "Undo/Redo" at bounding box center [351, 24] width 17 height 17
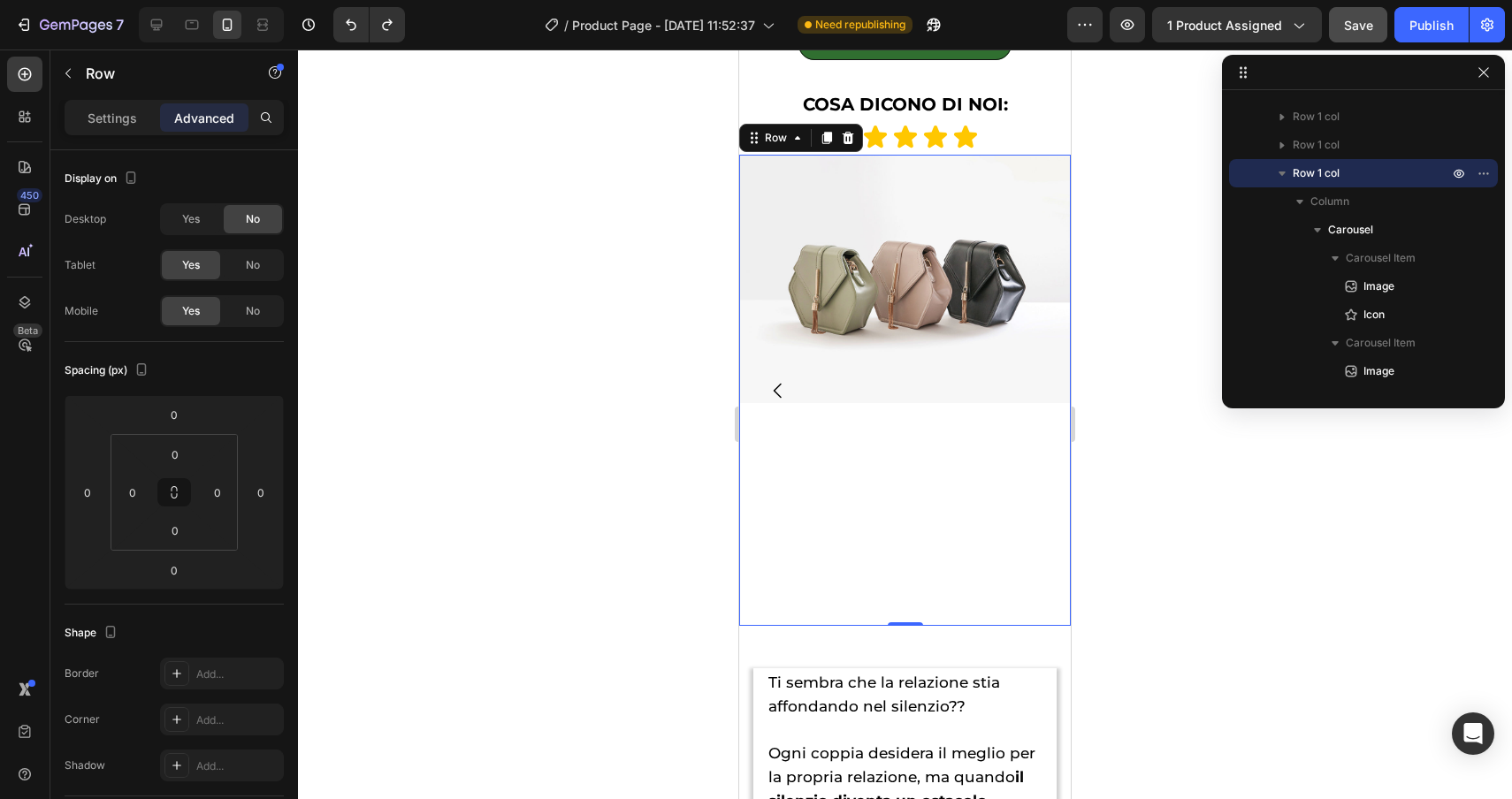
click at [1349, 35] on button "Save" at bounding box center [1358, 24] width 58 height 36
